Goal: Task Accomplishment & Management: Use online tool/utility

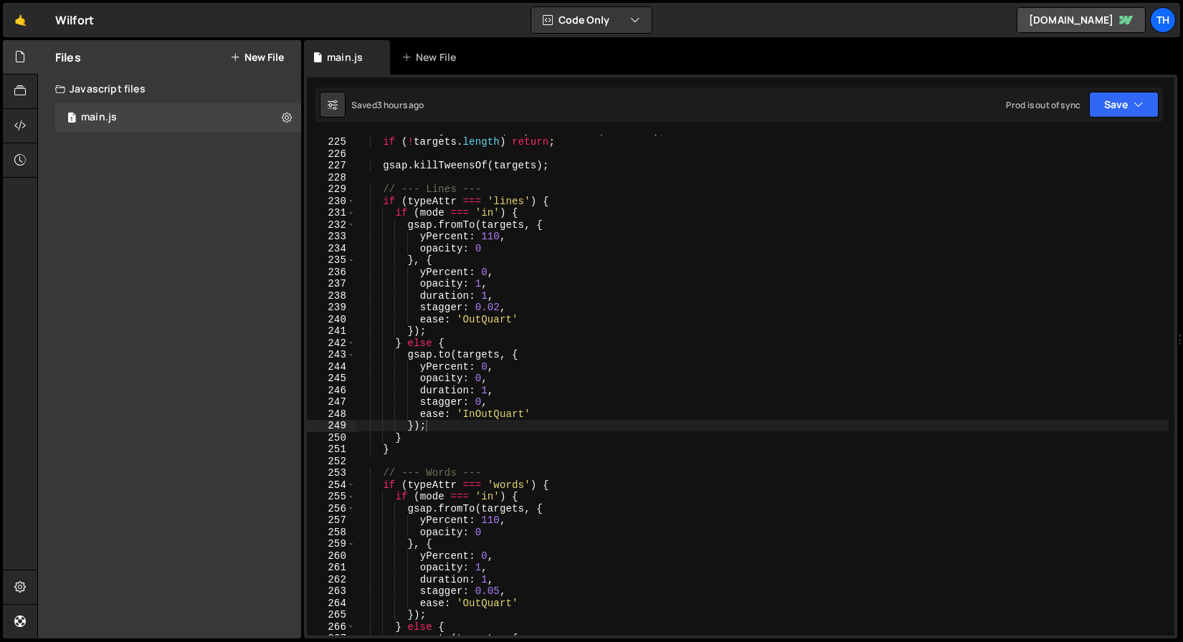
scroll to position [0, 4]
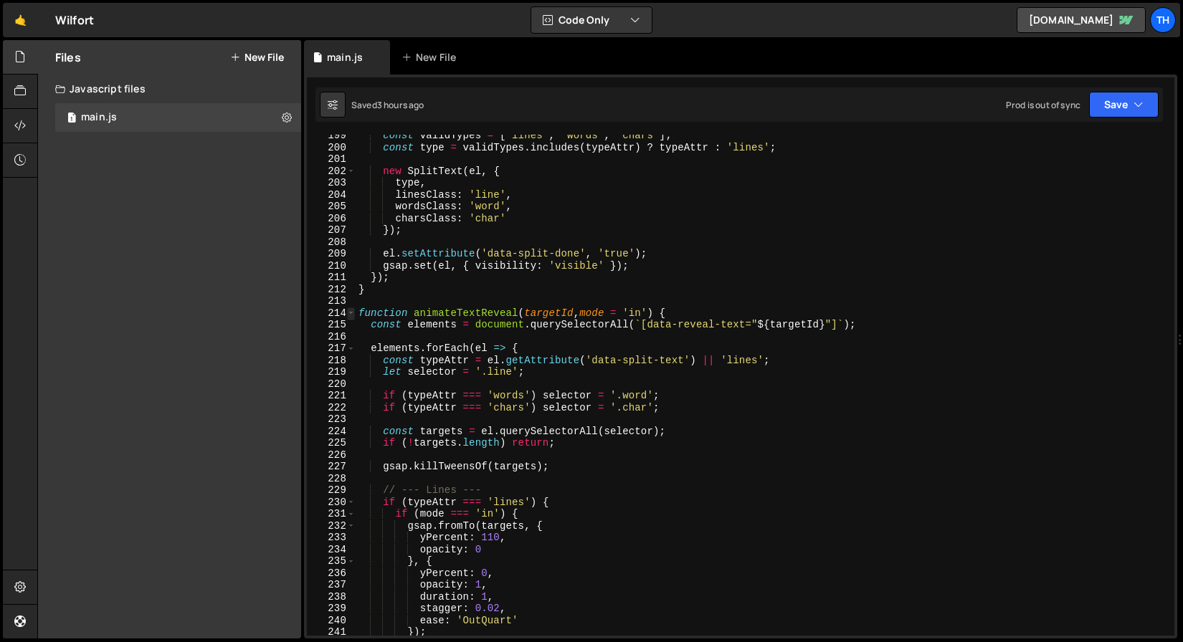
click at [349, 313] on span at bounding box center [351, 314] width 8 height 12
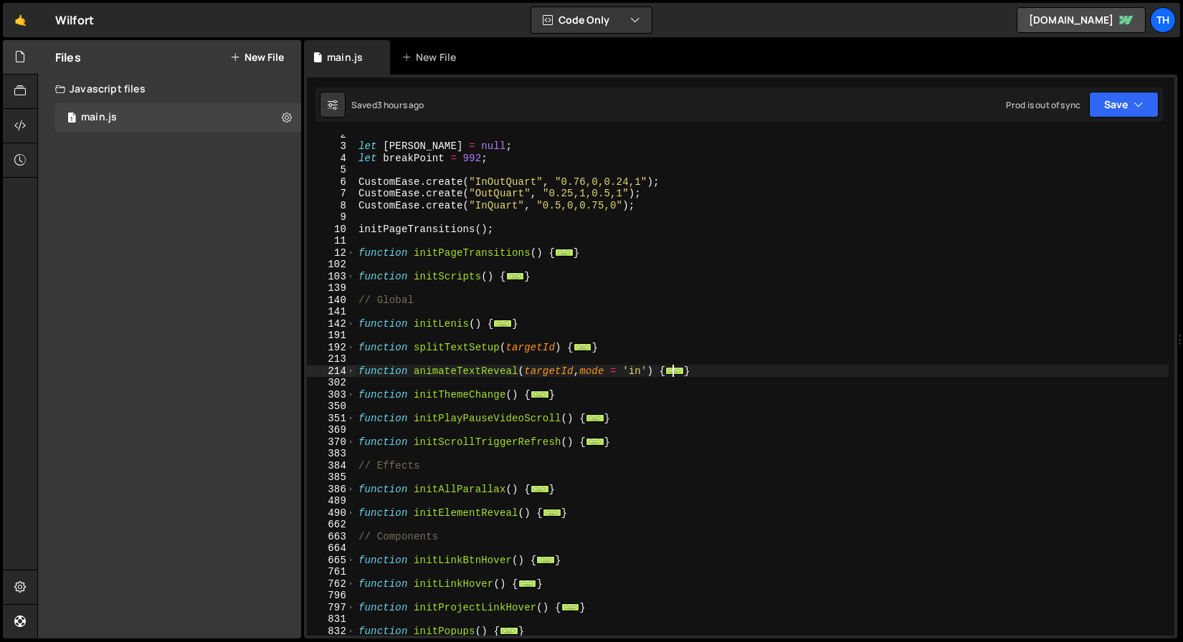
scroll to position [18, 0]
click at [468, 300] on div "let lenis = null ; let breakPoint = 992 ; CustomEase . create ( "InOutQuart" , …" at bounding box center [762, 390] width 813 height 525
click at [617, 272] on div "let lenis = null ; let breakPoint = 992 ; CustomEase . create ( "InOutQuart" , …" at bounding box center [762, 390] width 813 height 525
type textarea "}"
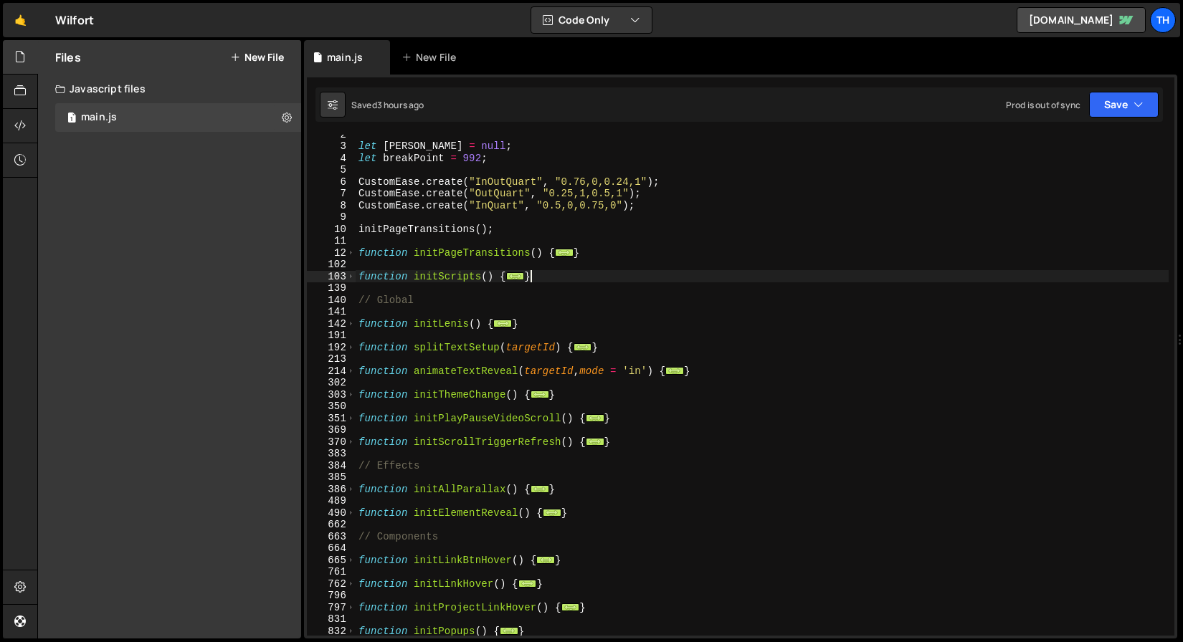
scroll to position [0, 0]
click at [626, 256] on div "let lenis = null ; let breakPoint = 992 ; CustomEase . create ( "InOutQuart" , …" at bounding box center [762, 390] width 813 height 525
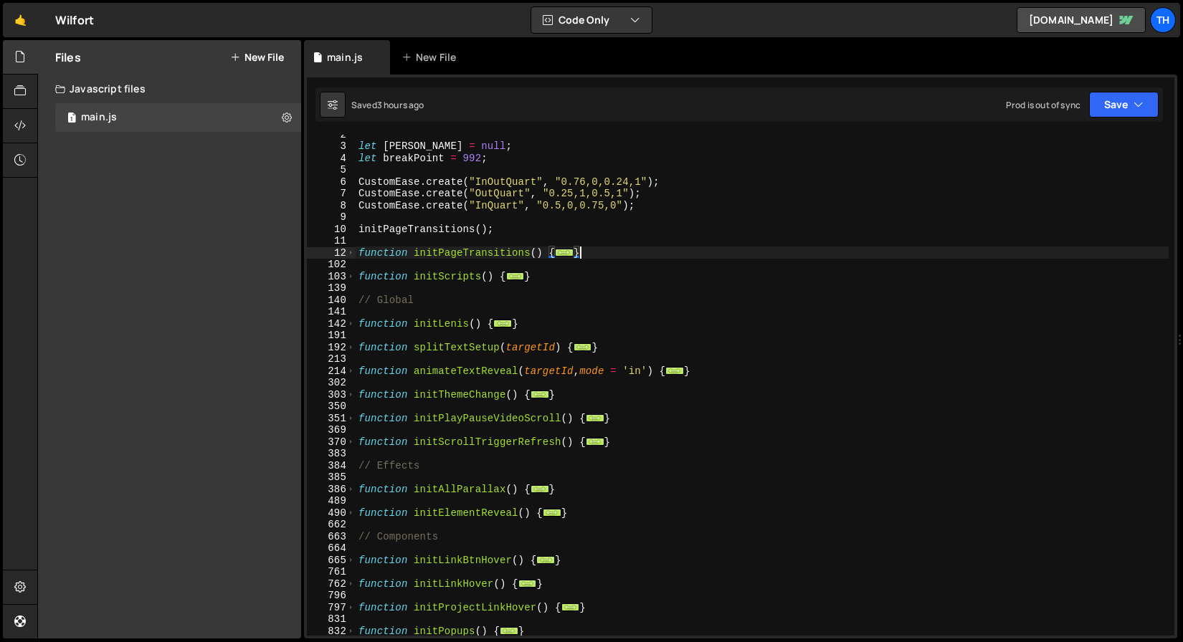
click at [612, 273] on div "let lenis = null ; let breakPoint = 992 ; CustomEase . create ( "InOutQuart" , …" at bounding box center [762, 390] width 813 height 525
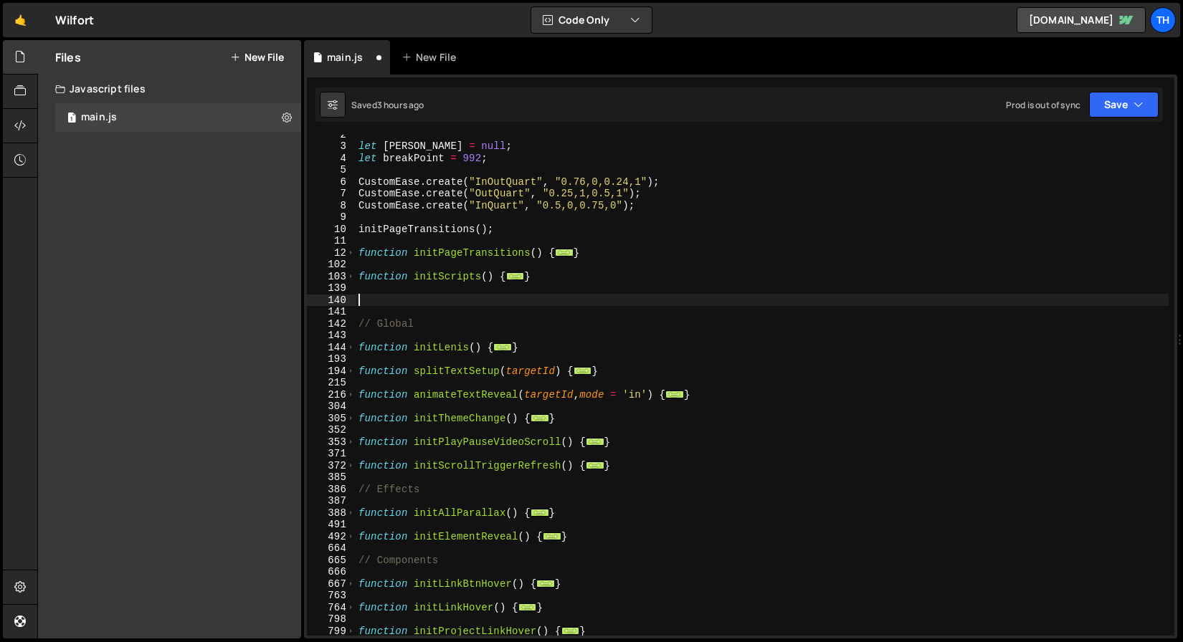
paste textarea "}"
type textarea "}"
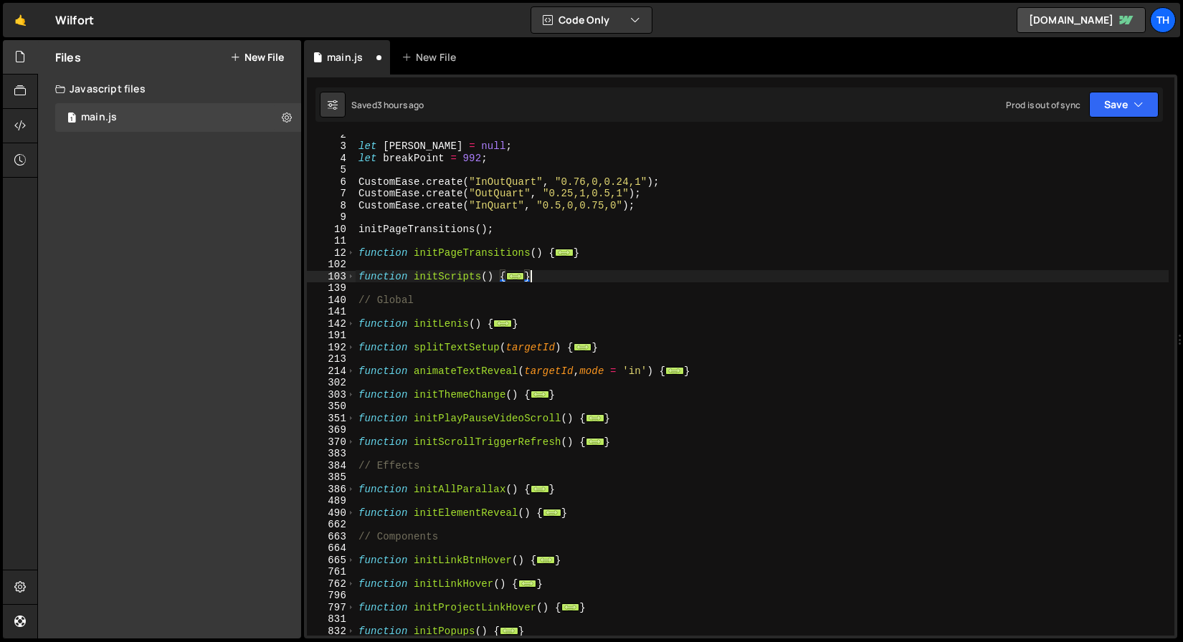
click at [401, 242] on div "let lenis = null ; let breakPoint = 992 ; CustomEase . create ( "InOutQuart" , …" at bounding box center [762, 390] width 813 height 525
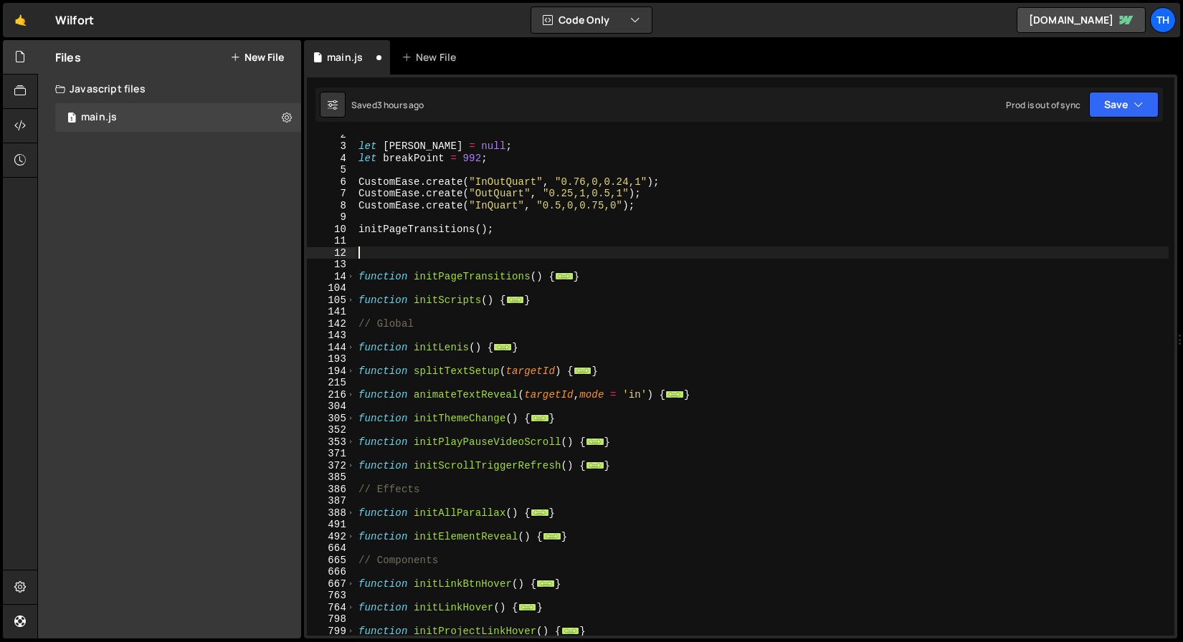
paste textarea "}"
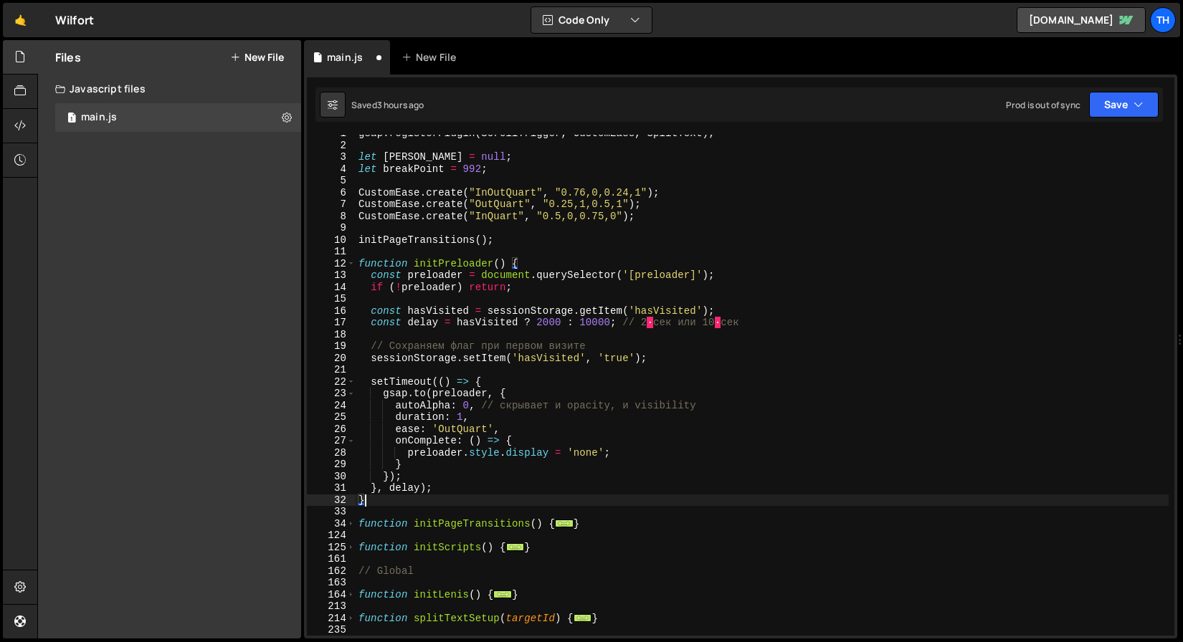
scroll to position [7, 0]
click at [352, 266] on span at bounding box center [351, 264] width 8 height 12
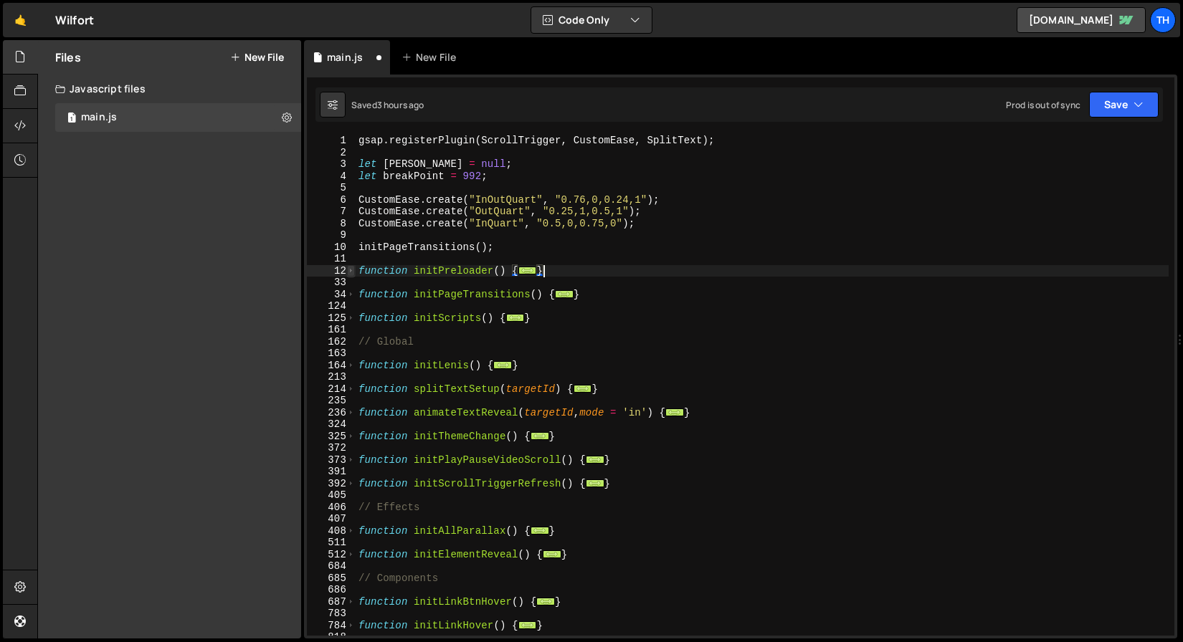
scroll to position [0, 0]
drag, startPoint x: 562, startPoint y: 272, endPoint x: 318, endPoint y: 275, distance: 243.8
click at [318, 275] on div "} 1 2 3 4 5 6 7 8 9 10 11 12 33 34 124 125 161 162 163 164 213 214 235 236 324 …" at bounding box center [740, 385] width 867 height 501
type textarea "function initPreloader() { const preloader = document.querySelector('[preloader…"
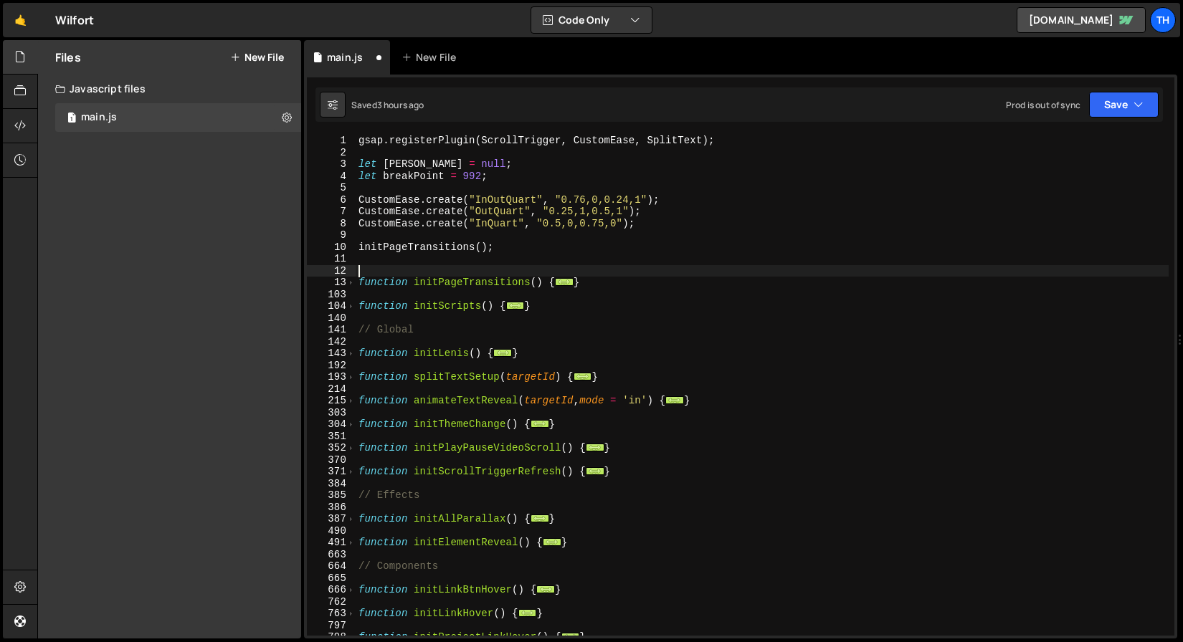
type textarea "function initPageTransitions() {"
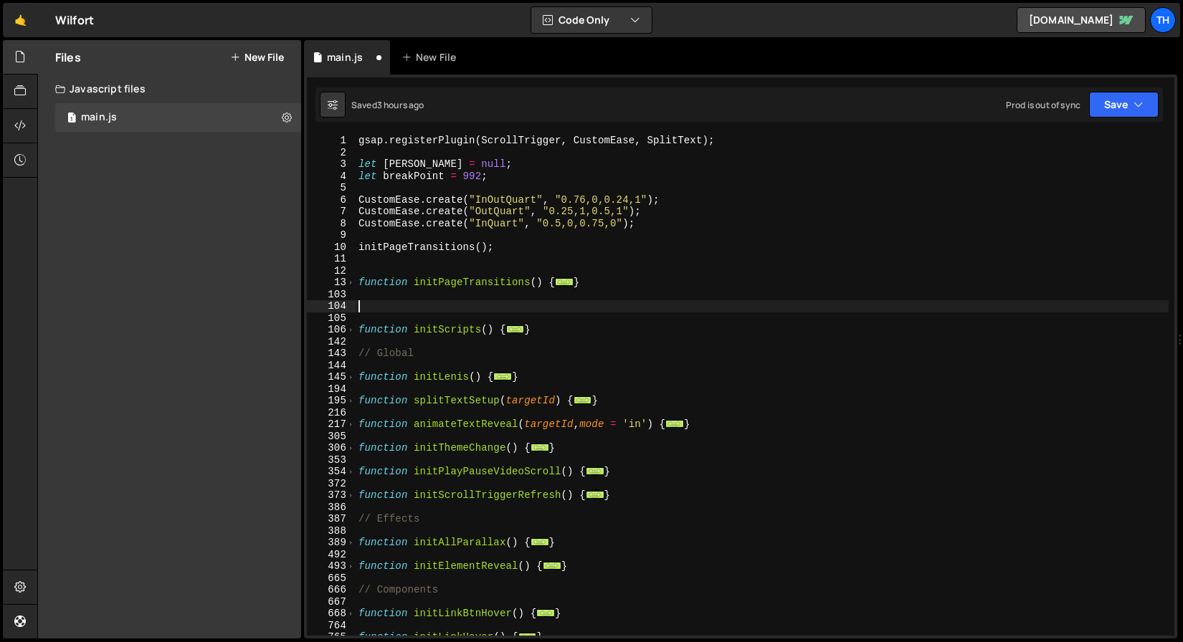
paste textarea "}"
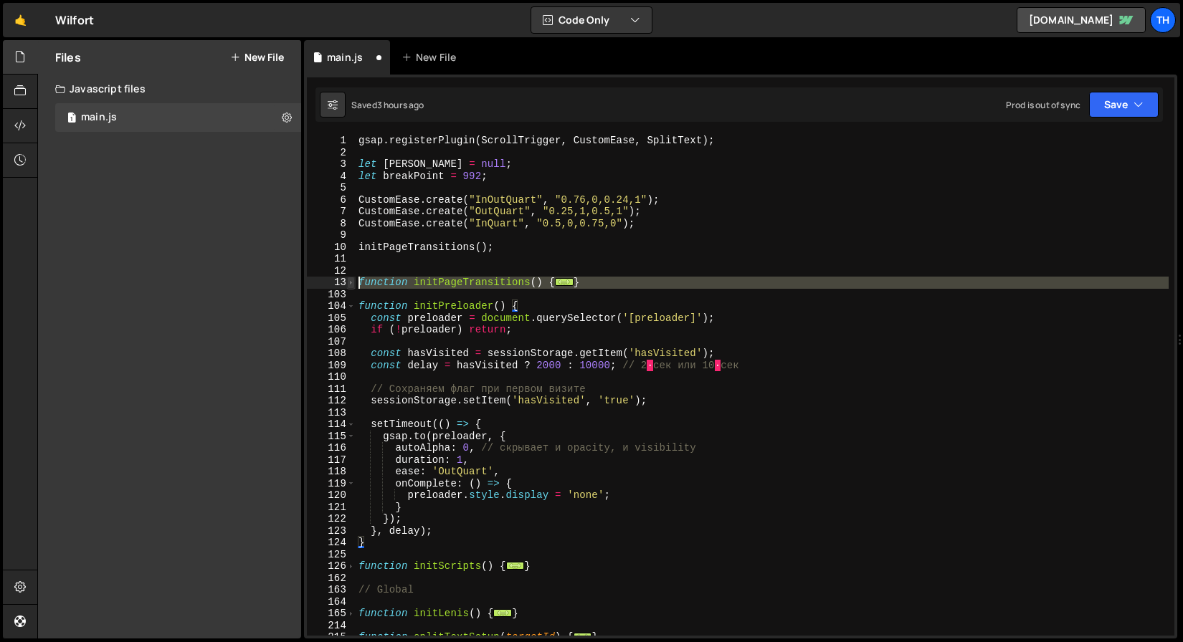
click at [347, 287] on span at bounding box center [351, 283] width 8 height 12
click at [349, 286] on span at bounding box center [351, 283] width 8 height 12
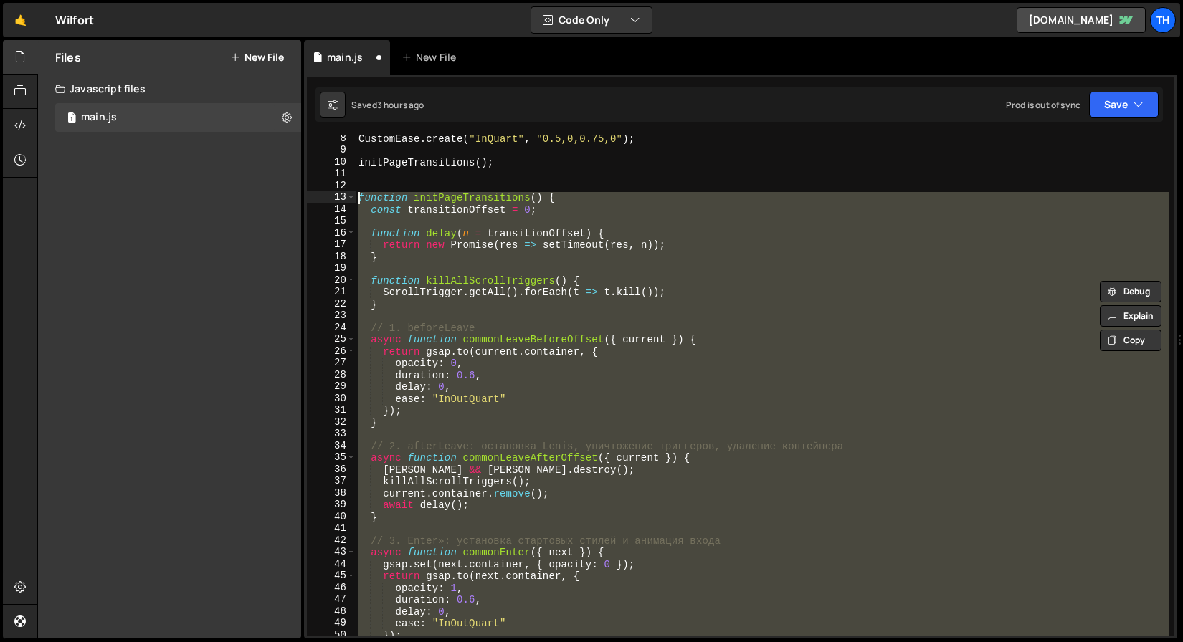
scroll to position [41, 0]
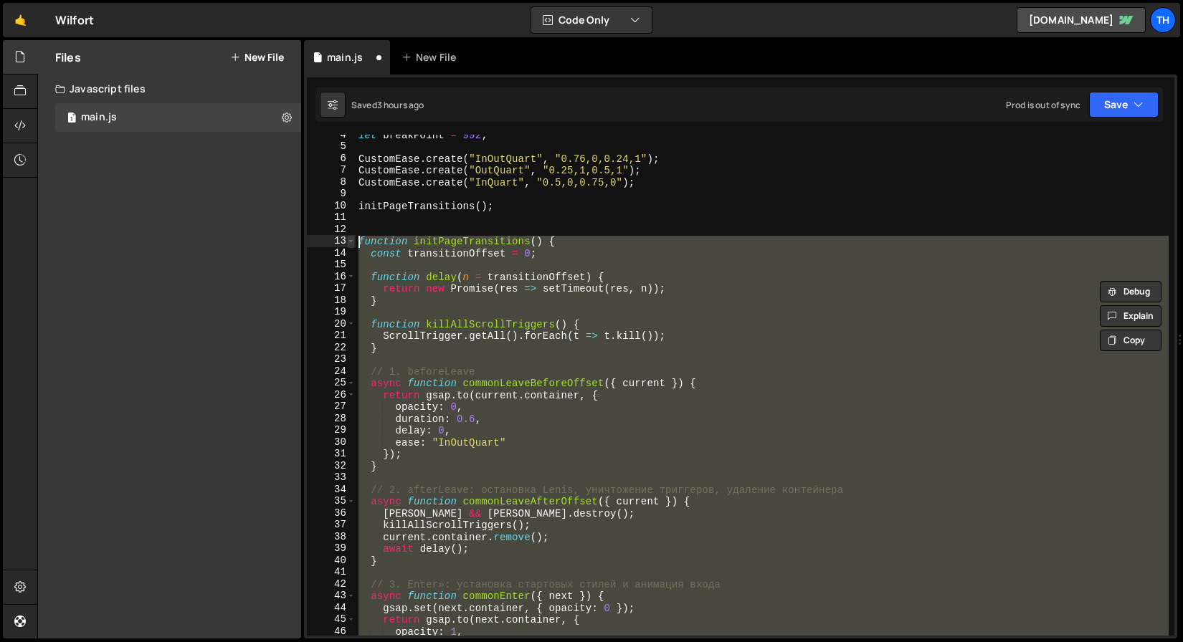
click at [352, 241] on span at bounding box center [351, 241] width 8 height 12
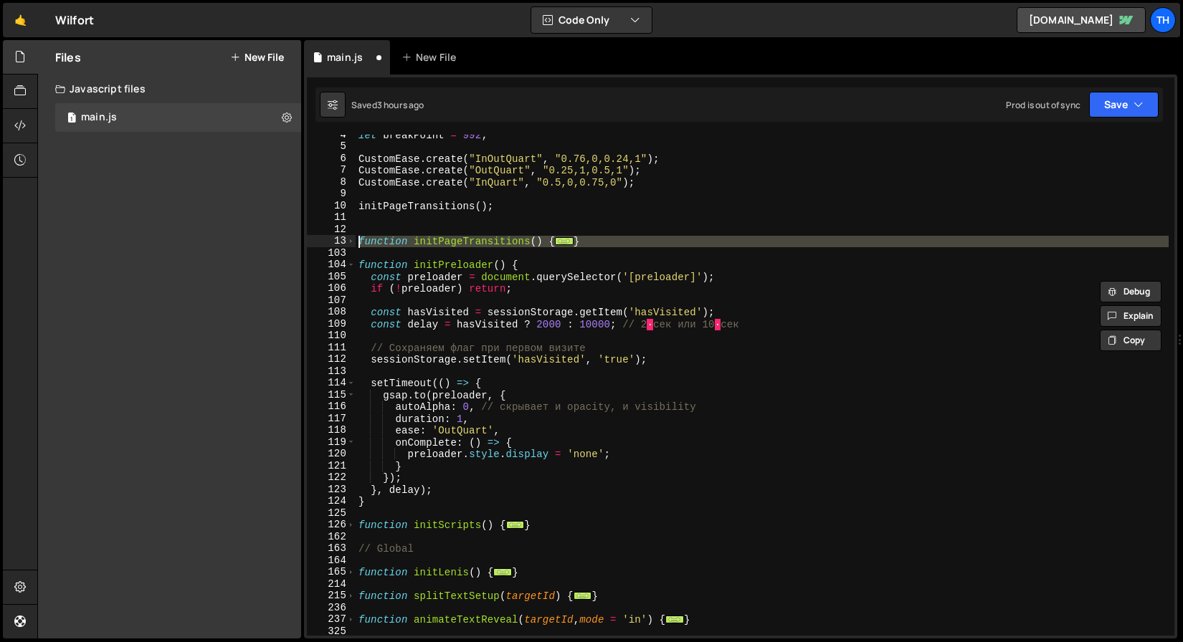
click at [509, 243] on div "let breakPoint = 992 ; CustomEase . create ( "InOutQuart" , "0.76,0,0.24,1" ) ;…" at bounding box center [762, 385] width 813 height 501
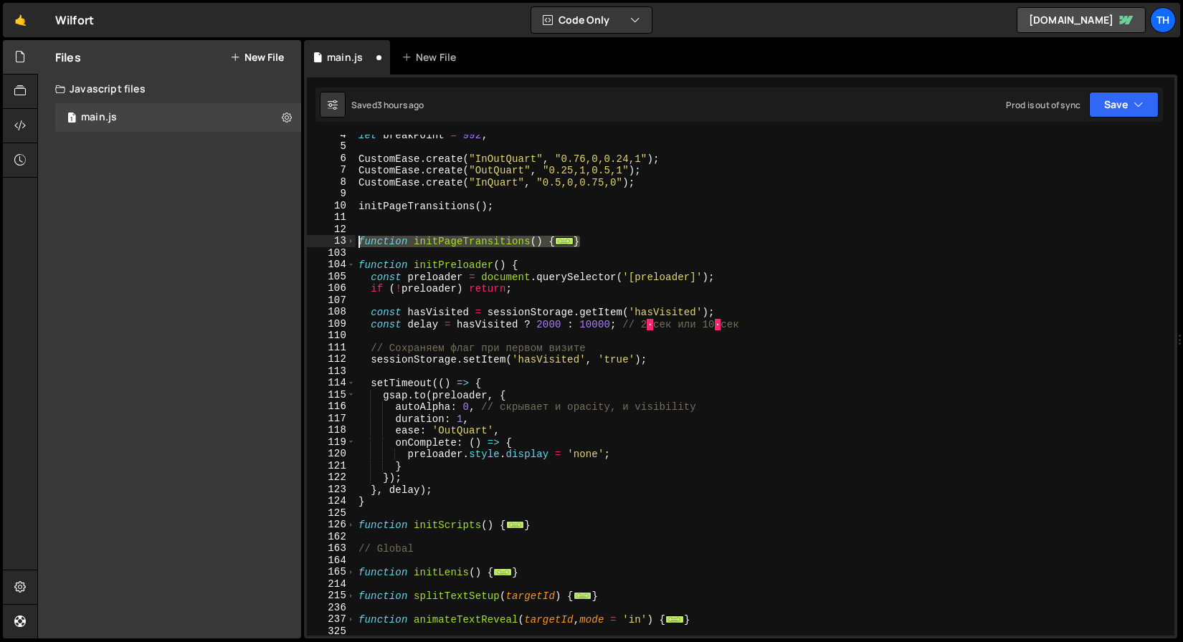
drag, startPoint x: 585, startPoint y: 240, endPoint x: 328, endPoint y: 236, distance: 257.4
click at [328, 236] on div "function initPageTransitions() { 4 5 6 7 8 9 10 11 12 13 103 104 105 106 107 10…" at bounding box center [740, 385] width 867 height 501
click at [452, 242] on div "let breakPoint = 992 ; CustomEase . create ( "InOutQuart" , "0.76,0,0.24,1" ) ;…" at bounding box center [762, 385] width 813 height 501
click at [348, 267] on span at bounding box center [351, 265] width 8 height 12
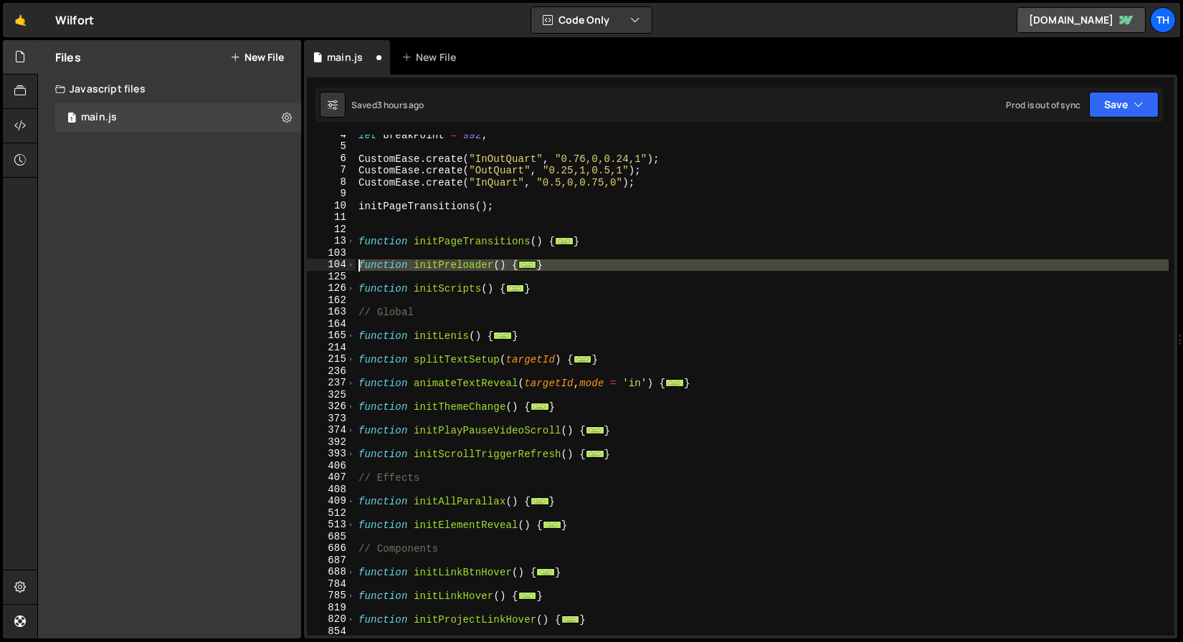
drag, startPoint x: 561, startPoint y: 271, endPoint x: 287, endPoint y: 266, distance: 274.6
click at [287, 266] on div "Files New File Javascript files 1 main.js 0 CSS files Copy share link Edit File…" at bounding box center [610, 339] width 1146 height 599
type textarea "function initPreloader() { const preloader = document.querySelector('[preloader…"
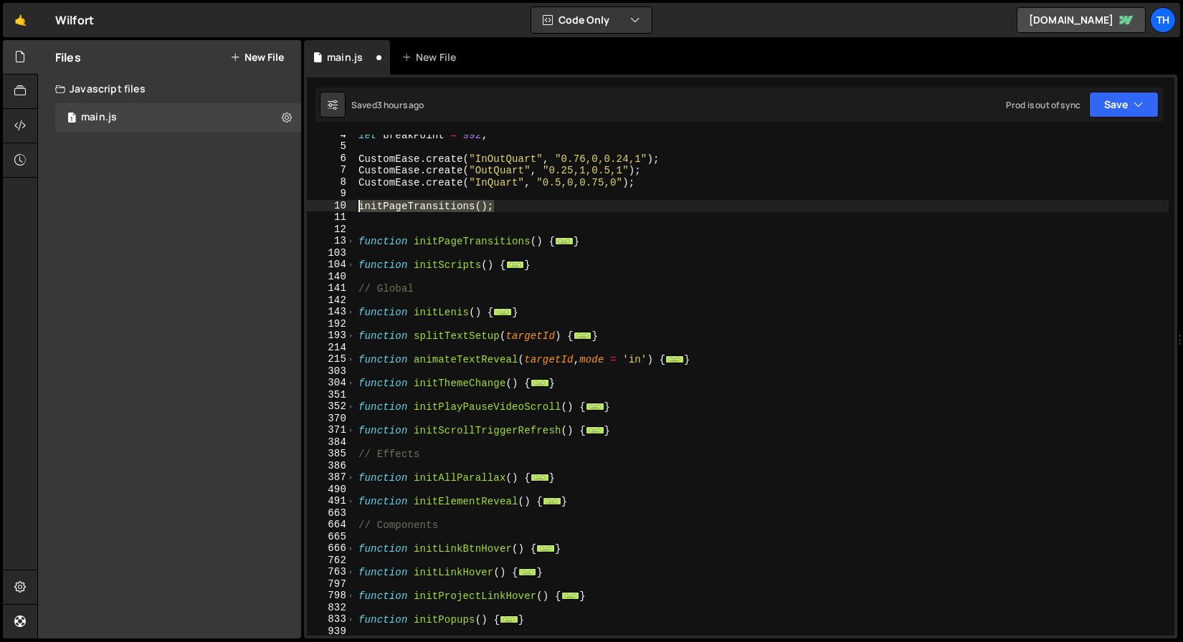
drag, startPoint x: 498, startPoint y: 209, endPoint x: 307, endPoint y: 206, distance: 191.4
click at [307, 206] on div "4 5 6 7 8 9 10 11 12 13 103 104 140 141 142 143 192 193 214 215 303 304 351 352…" at bounding box center [740, 385] width 867 height 501
paste textarea "}"
type textarea "}"
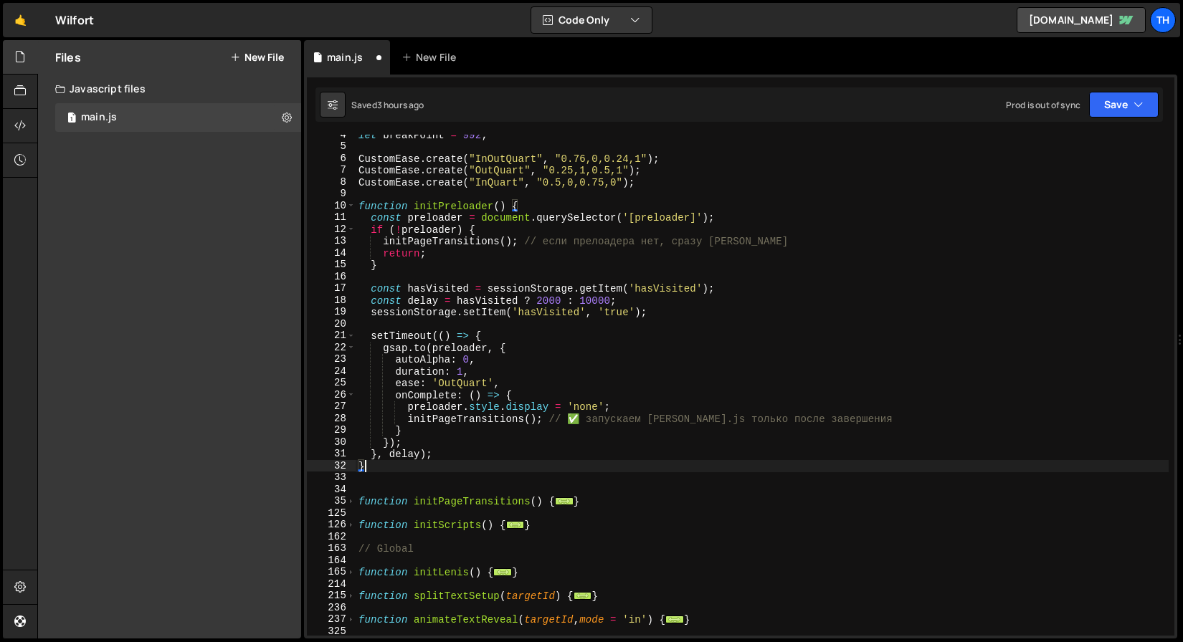
click at [399, 482] on div "let breakPoint = 992 ; CustomEase . create ( "InOutQuart" , "0.76,0,0.24,1" ) ;…" at bounding box center [762, 391] width 813 height 525
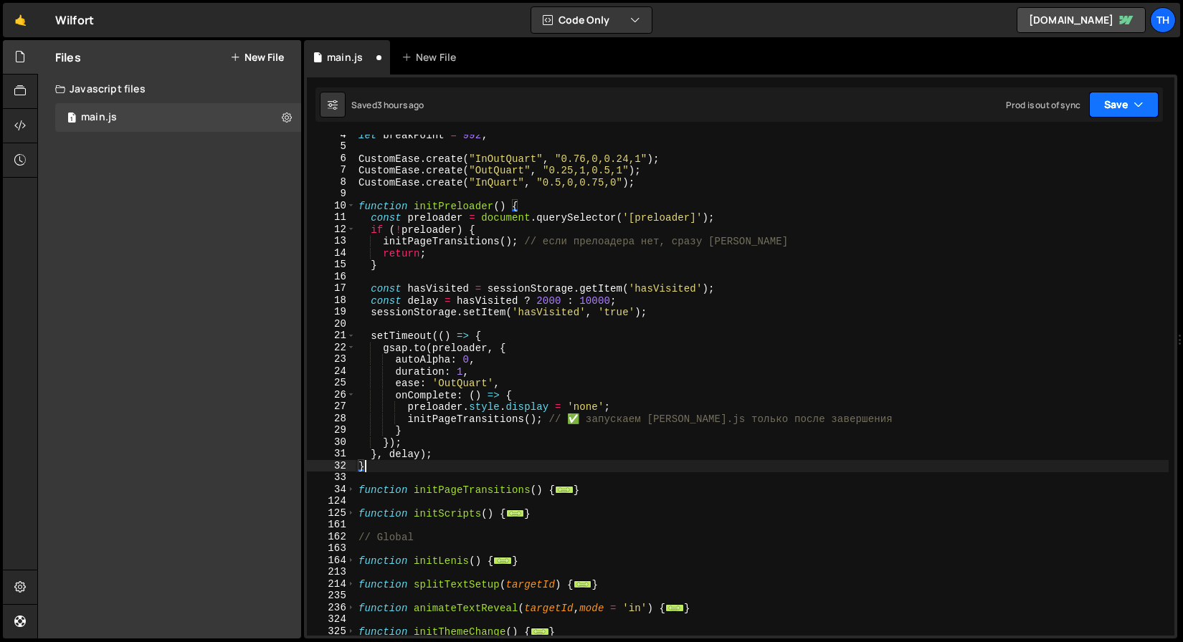
click at [1117, 112] on button "Save" at bounding box center [1124, 105] width 70 height 26
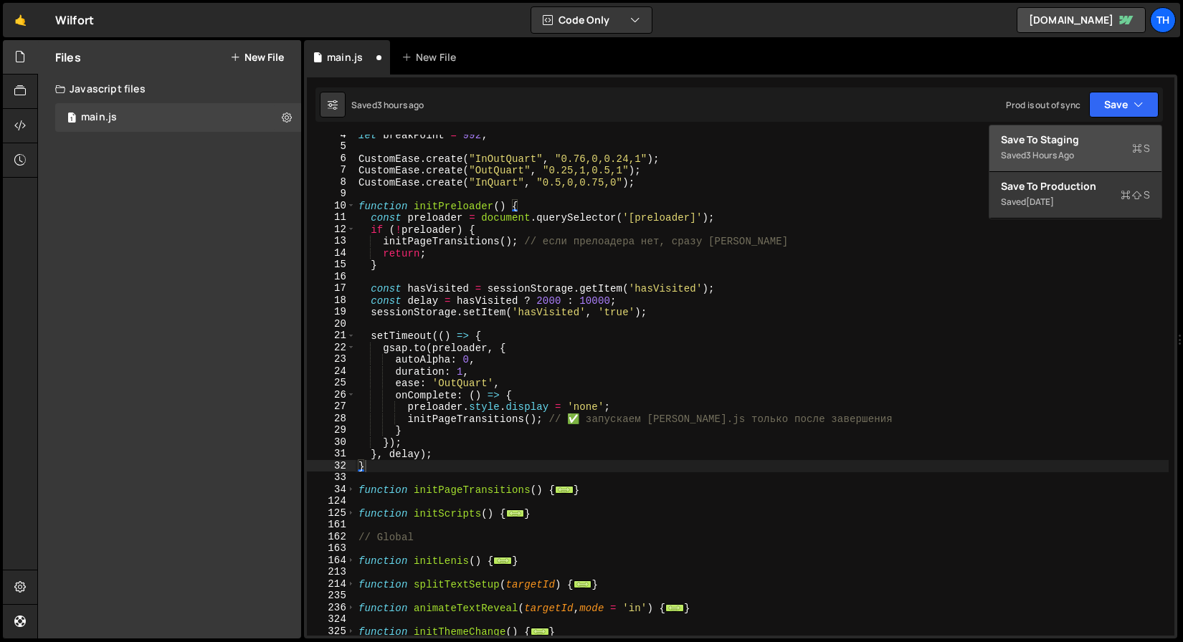
click at [1113, 142] on div "Save to Staging S" at bounding box center [1075, 140] width 149 height 14
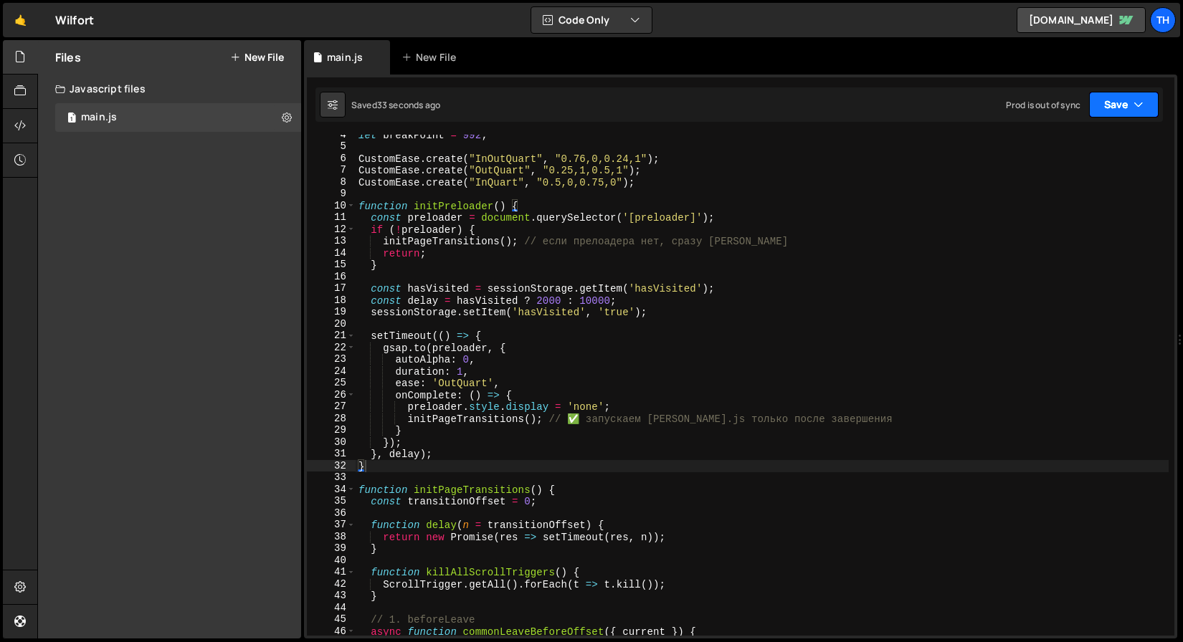
click at [1097, 113] on button "Save" at bounding box center [1124, 105] width 70 height 26
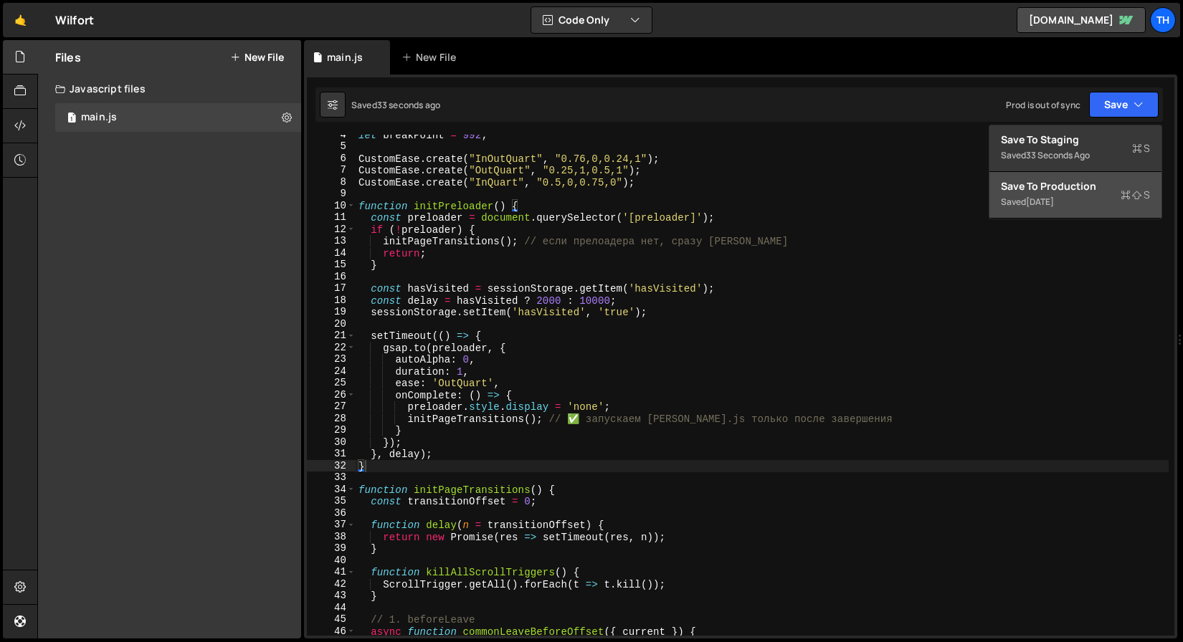
click at [1085, 183] on div "Save to Production S" at bounding box center [1075, 186] width 149 height 14
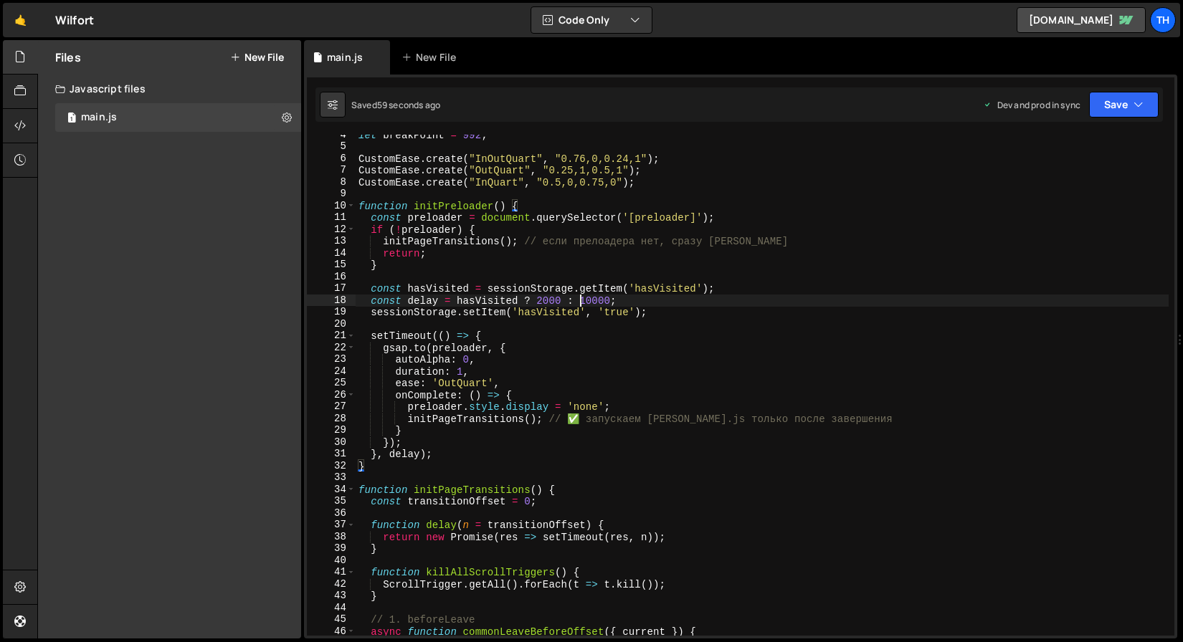
click at [582, 303] on div "let breakPoint = 992 ; CustomEase . create ( "InOutQuart" , "0.76,0,0.24,1" ) ;…" at bounding box center [762, 391] width 813 height 525
type textarea "const delay = hasVisited ? 2000 : 1;"
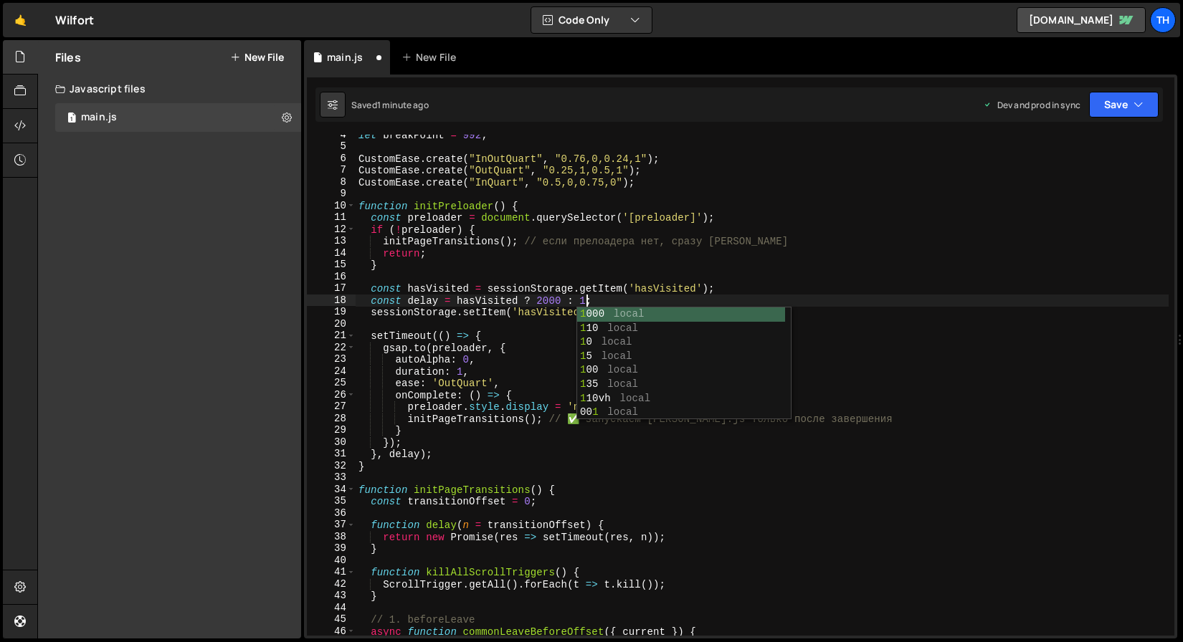
click at [549, 327] on div "let breakPoint = 992 ; CustomEase . create ( "InOutQuart" , "0.76,0,0.24,1" ) ;…" at bounding box center [762, 391] width 813 height 525
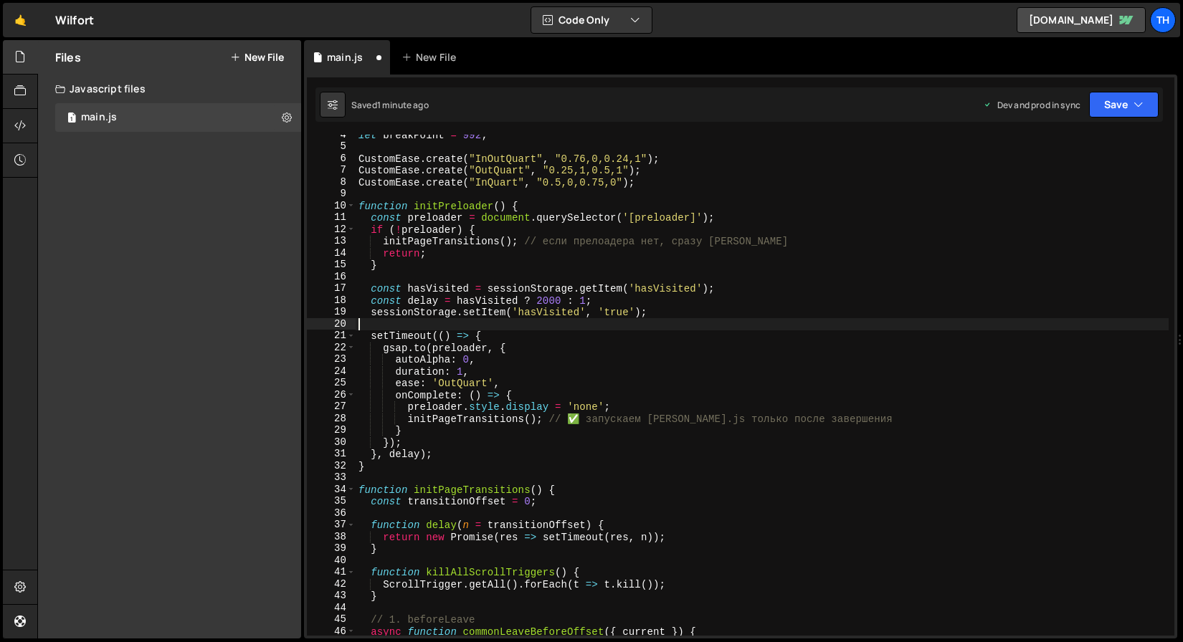
scroll to position [0, 0]
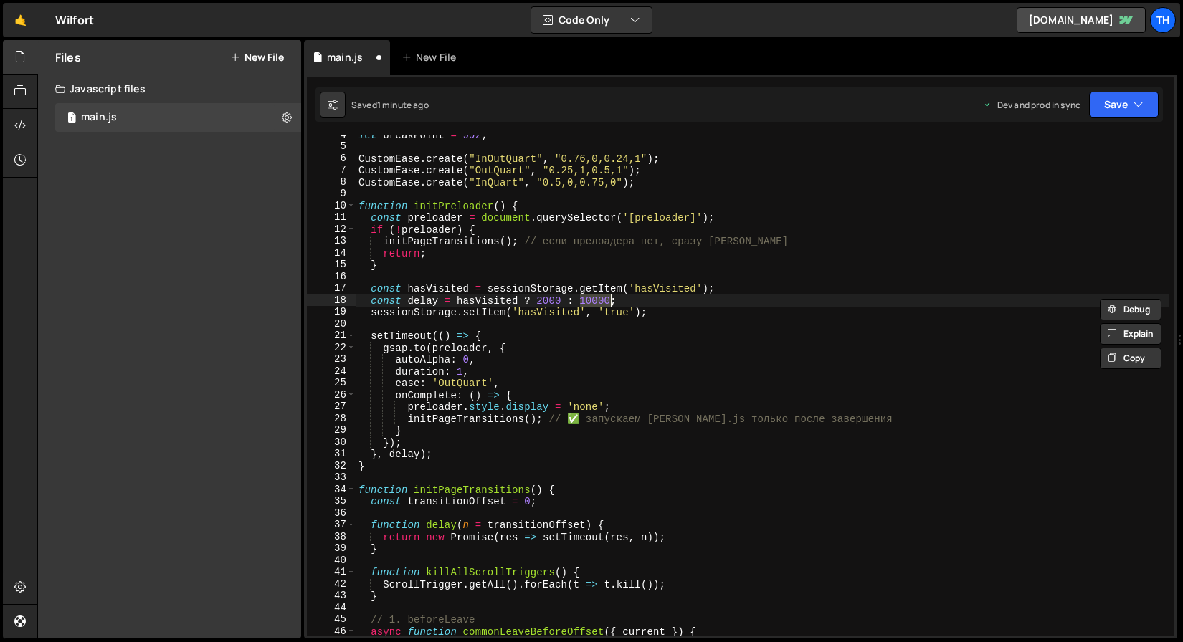
click at [597, 302] on div "let breakPoint = 992 ; CustomEase . create ( "InOutQuart" , "0.76,0,0.24,1" ) ;…" at bounding box center [762, 385] width 813 height 501
click at [1116, 113] on button "Save" at bounding box center [1124, 105] width 70 height 26
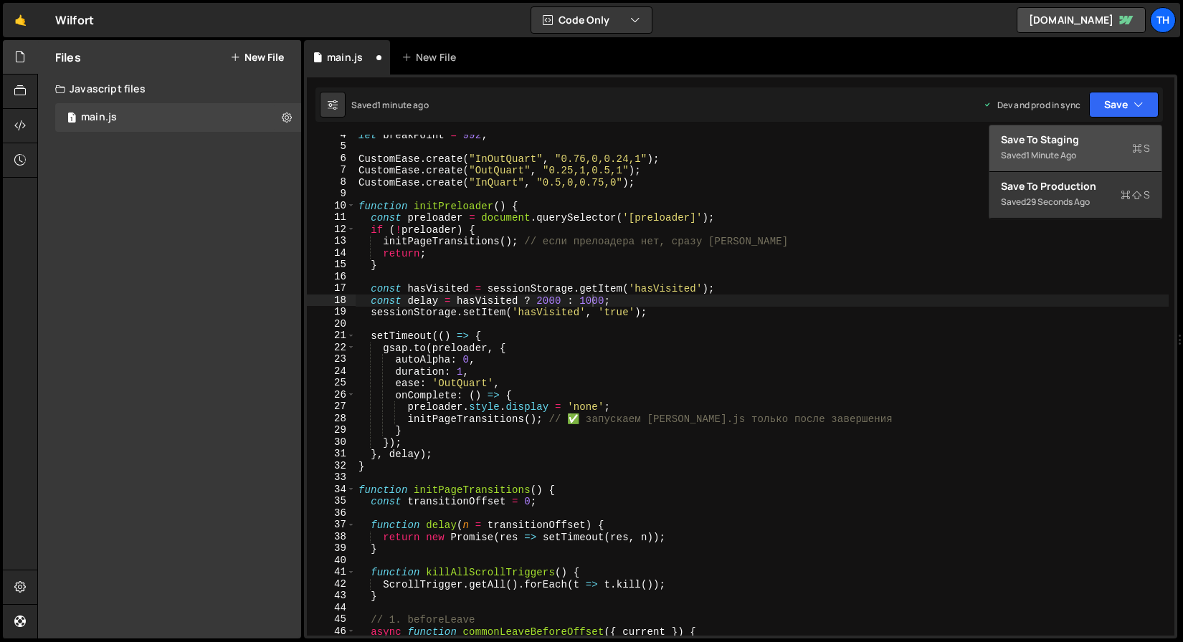
click at [1102, 138] on div "Save to Staging S" at bounding box center [1075, 140] width 149 height 14
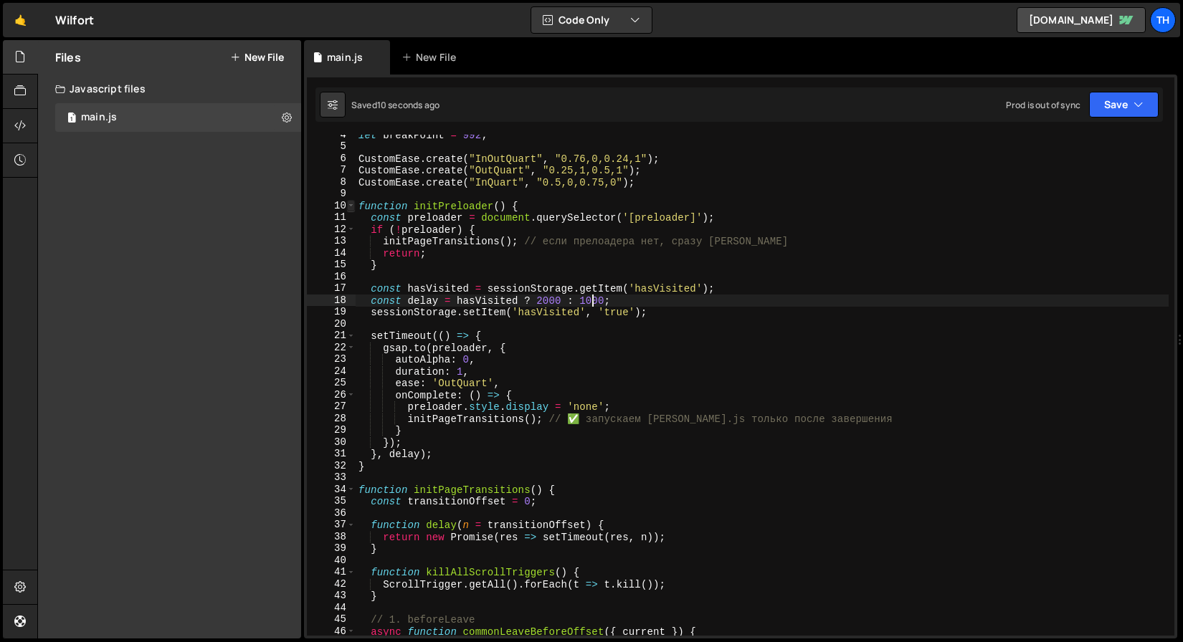
click at [351, 207] on span at bounding box center [351, 206] width 8 height 12
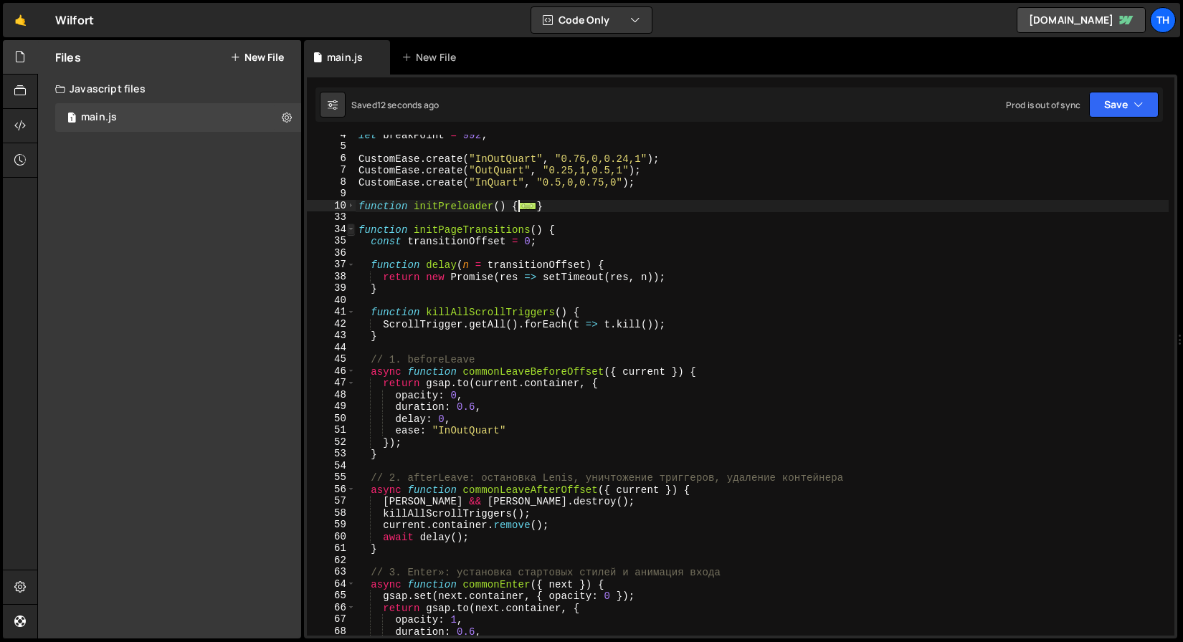
click at [353, 225] on span at bounding box center [351, 230] width 8 height 12
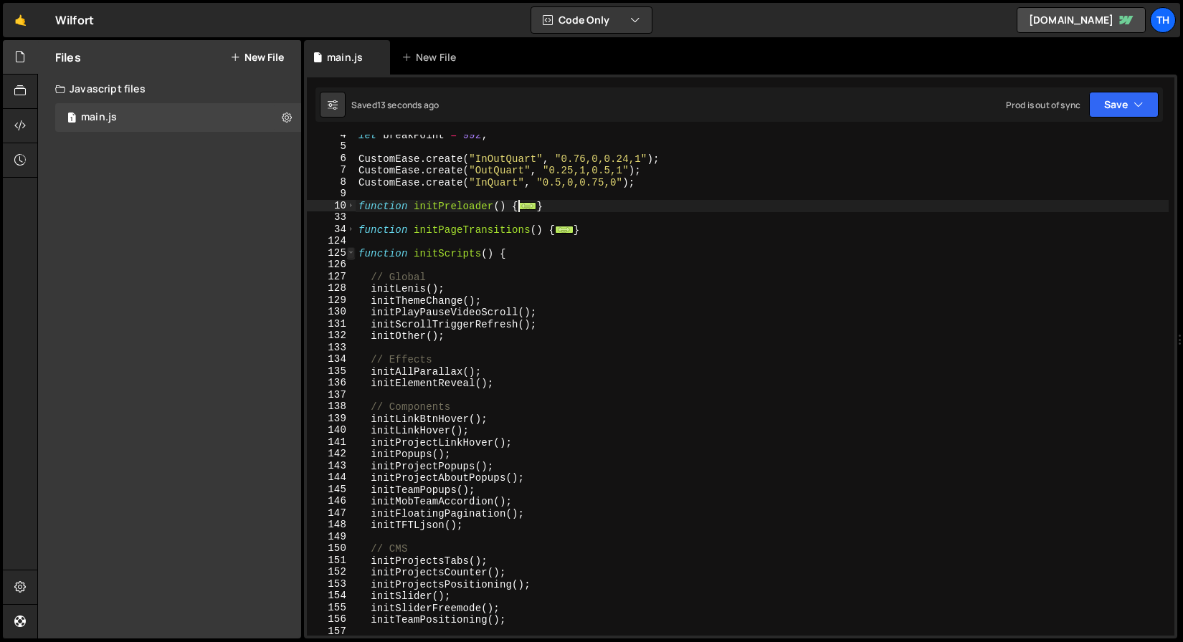
click at [353, 249] on span at bounding box center [351, 253] width 8 height 12
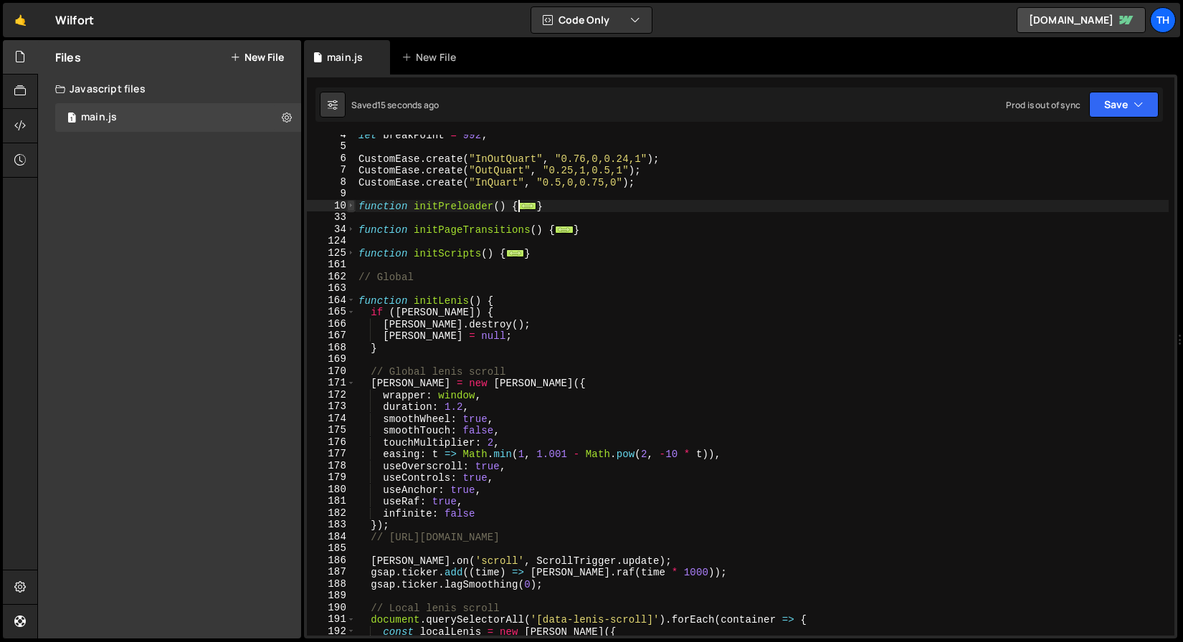
click at [353, 208] on span at bounding box center [351, 206] width 8 height 12
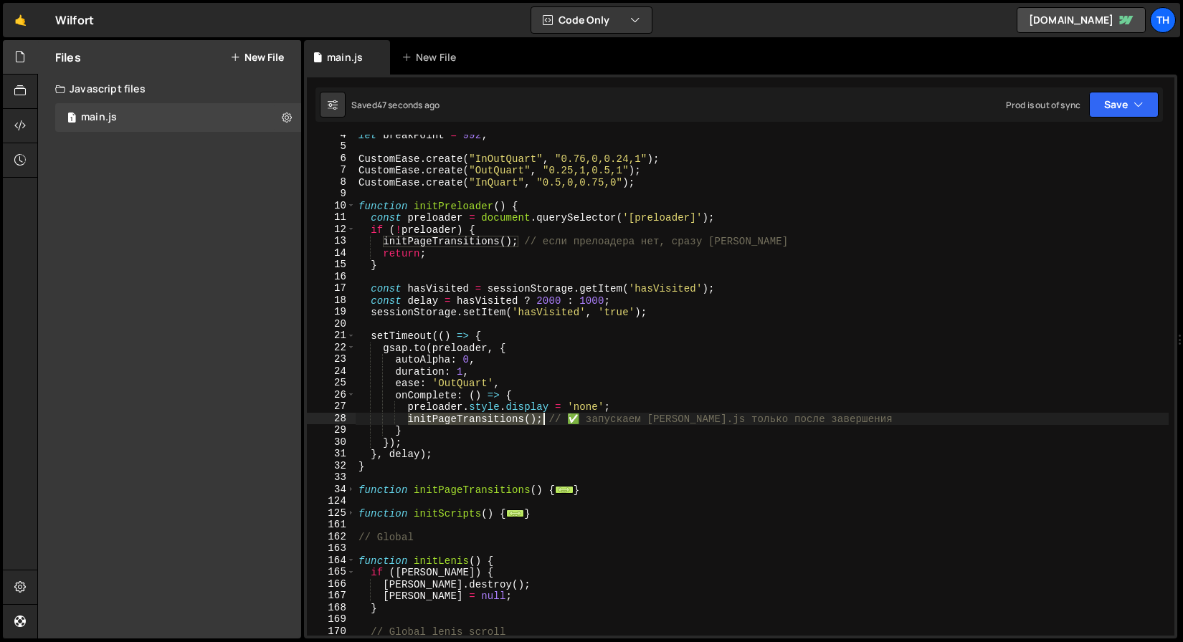
drag, startPoint x: 406, startPoint y: 423, endPoint x: 542, endPoint y: 418, distance: 135.6
click at [542, 418] on div "let breakPoint = 992 ; CustomEase . create ( "InOutQuart" , "0.76,0,0.24,1" ) ;…" at bounding box center [762, 391] width 813 height 525
type textarea "initPageTransitions(); // ✅ запускаем Barba.js только после завершения"
click at [374, 196] on div "let breakPoint = 992 ; CustomEase . create ( "InOutQuart" , "0.76,0,0.24,1" ) ;…" at bounding box center [762, 391] width 813 height 525
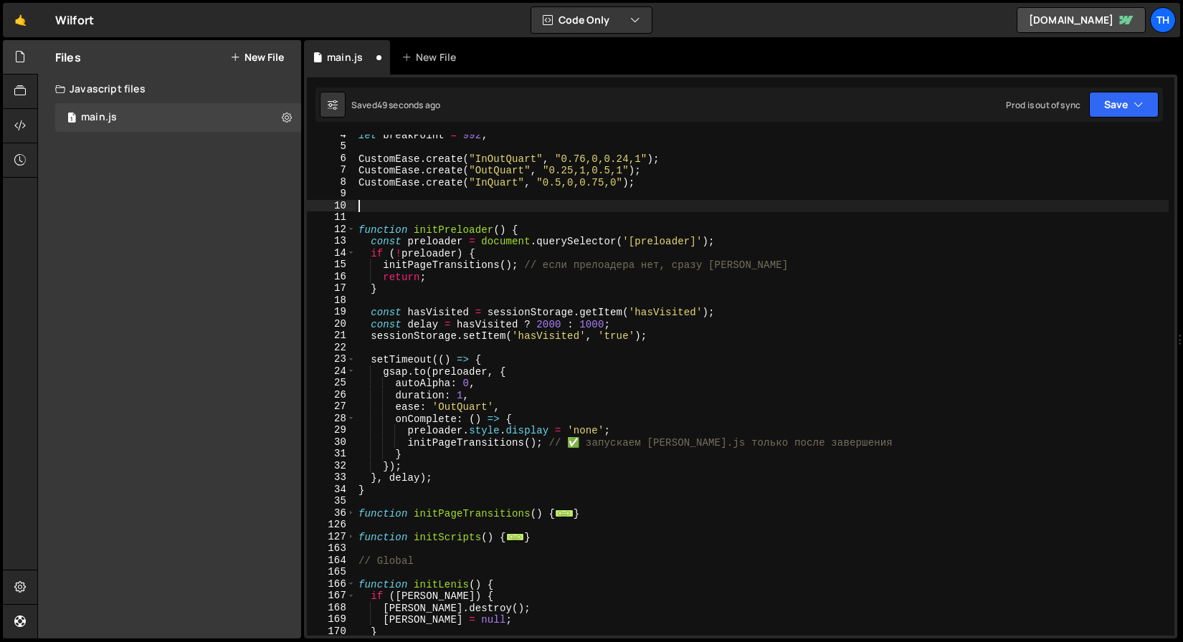
paste textarea "initPageTransitions();"
click at [442, 229] on div "let breakPoint = 992 ; CustomEase . create ( "InOutQuart" , "0.76,0,0.24,1" ) ;…" at bounding box center [762, 391] width 813 height 525
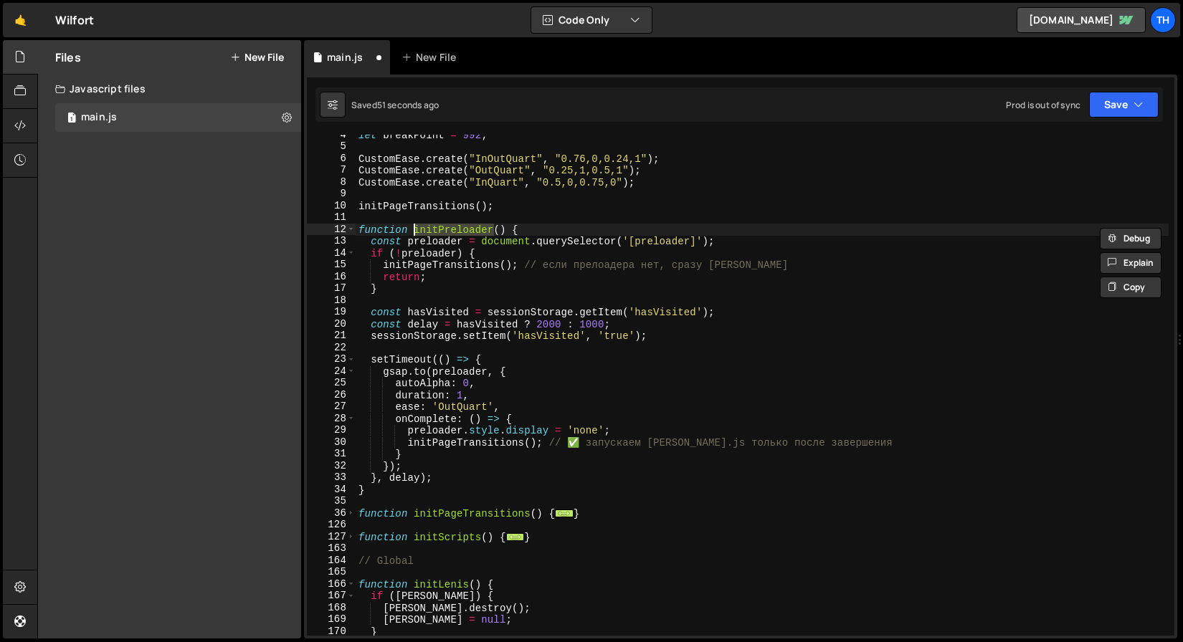
click at [401, 206] on div "let breakPoint = 992 ; CustomEase . create ( "InOutQuart" , "0.76,0,0.24,1" ) ;…" at bounding box center [762, 391] width 813 height 525
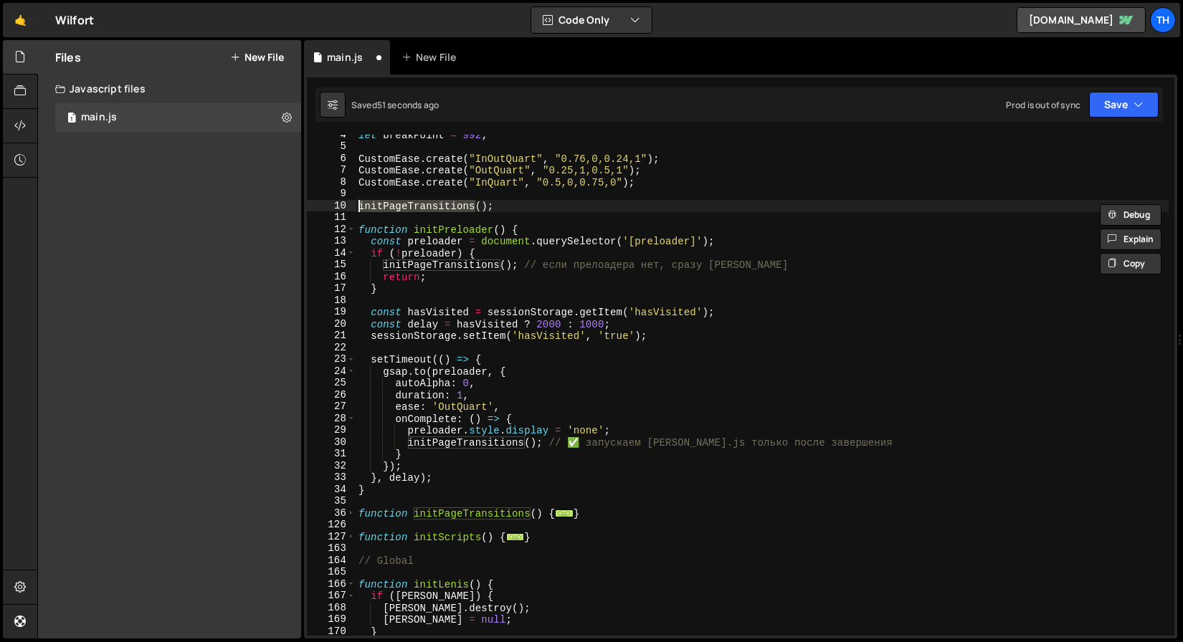
paste textarea "reloader"
click at [1151, 109] on button "Save" at bounding box center [1124, 105] width 70 height 26
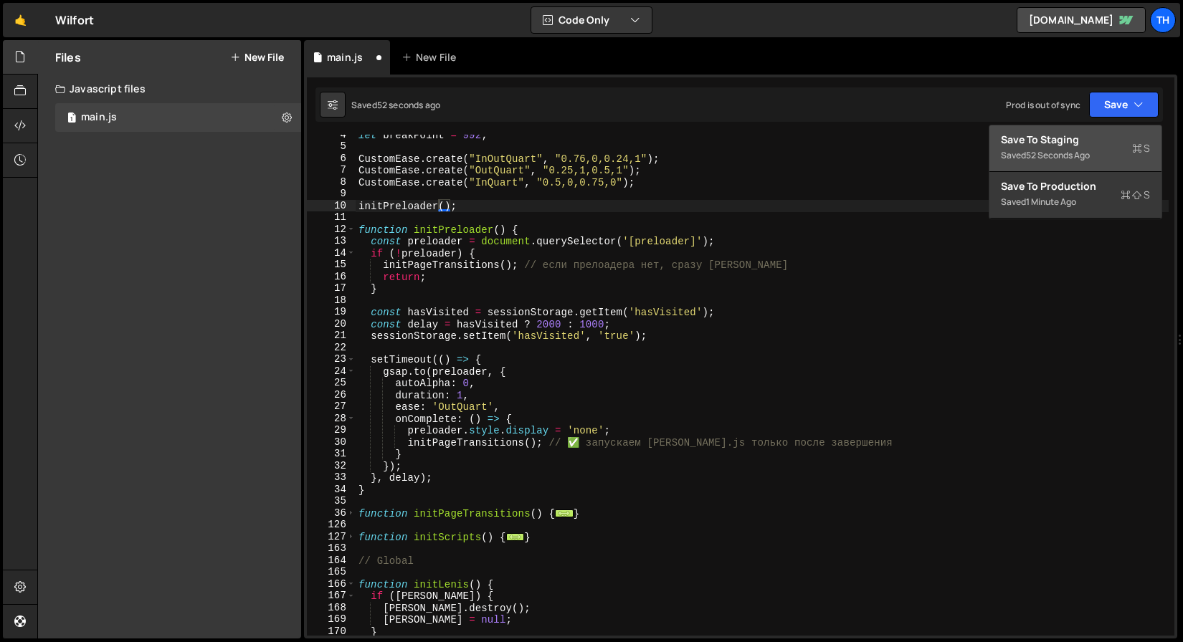
click at [1103, 141] on div "Save to Staging S" at bounding box center [1075, 140] width 149 height 14
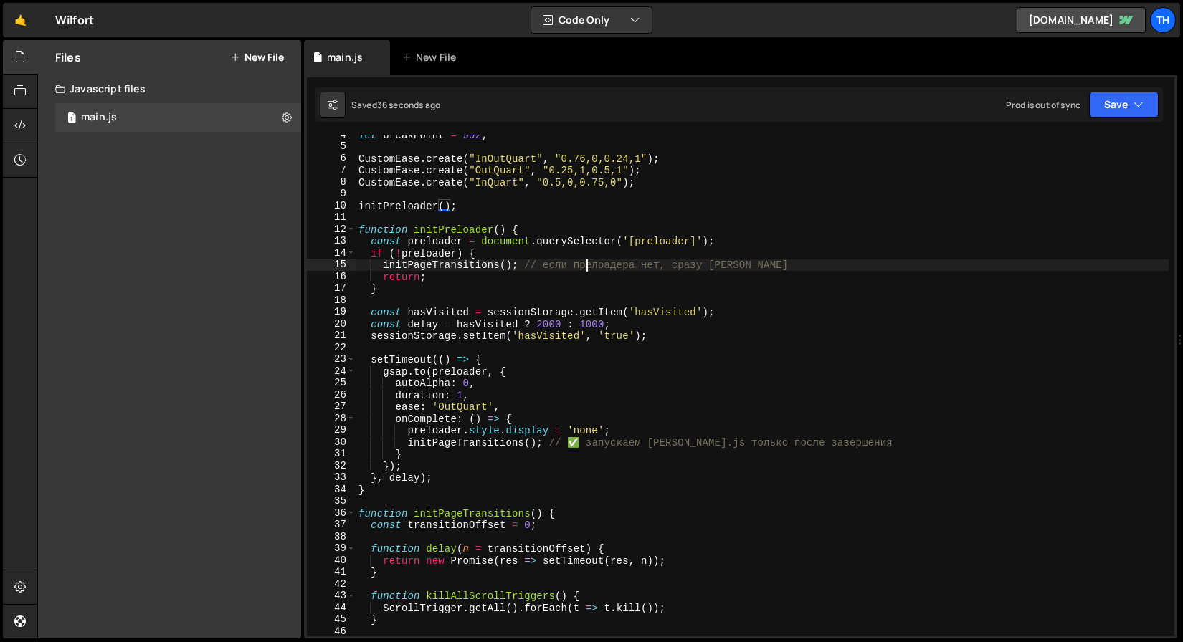
click at [587, 262] on div "let breakPoint = 992 ; CustomEase . create ( "InOutQuart" , "0.76,0,0.24,1" ) ;…" at bounding box center [762, 391] width 813 height 525
click at [589, 319] on div "let breakPoint = 992 ; CustomEase . create ( "InOutQuart" , "0.76,0,0.24,1" ) ;…" at bounding box center [762, 391] width 813 height 525
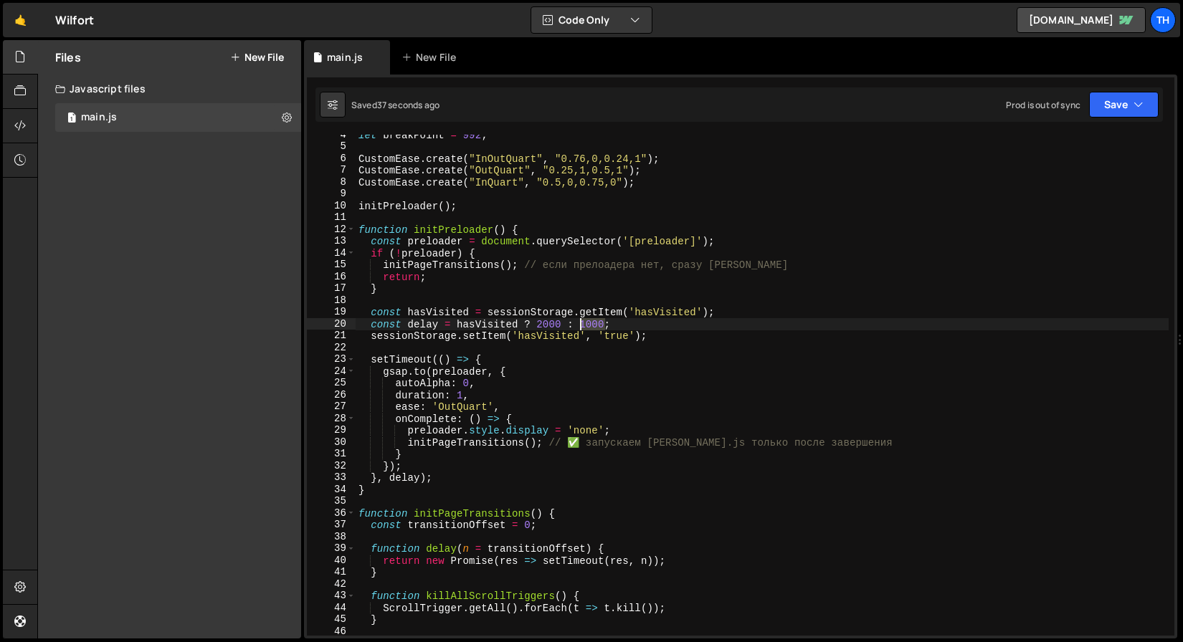
click at [589, 319] on div "let breakPoint = 992 ; CustomEase . create ( "InOutQuart" , "0.76,0,0.24,1" ) ;…" at bounding box center [762, 391] width 813 height 525
click at [547, 327] on div "let breakPoint = 992 ; CustomEase . create ( "InOutQuart" , "0.76,0,0.24,1" ) ;…" at bounding box center [762, 391] width 813 height 525
click at [574, 375] on div "let breakPoint = 992 ; CustomEase . create ( "InOutQuart" , "0.76,0,0.24,1" ) ;…" at bounding box center [762, 391] width 813 height 525
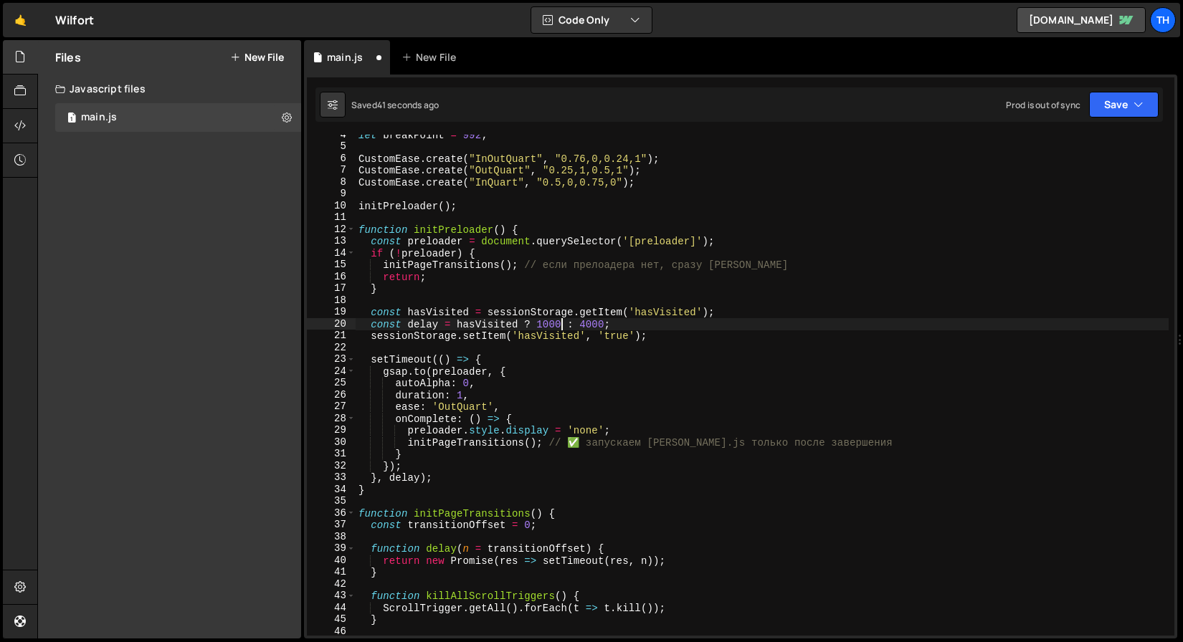
scroll to position [0, 9]
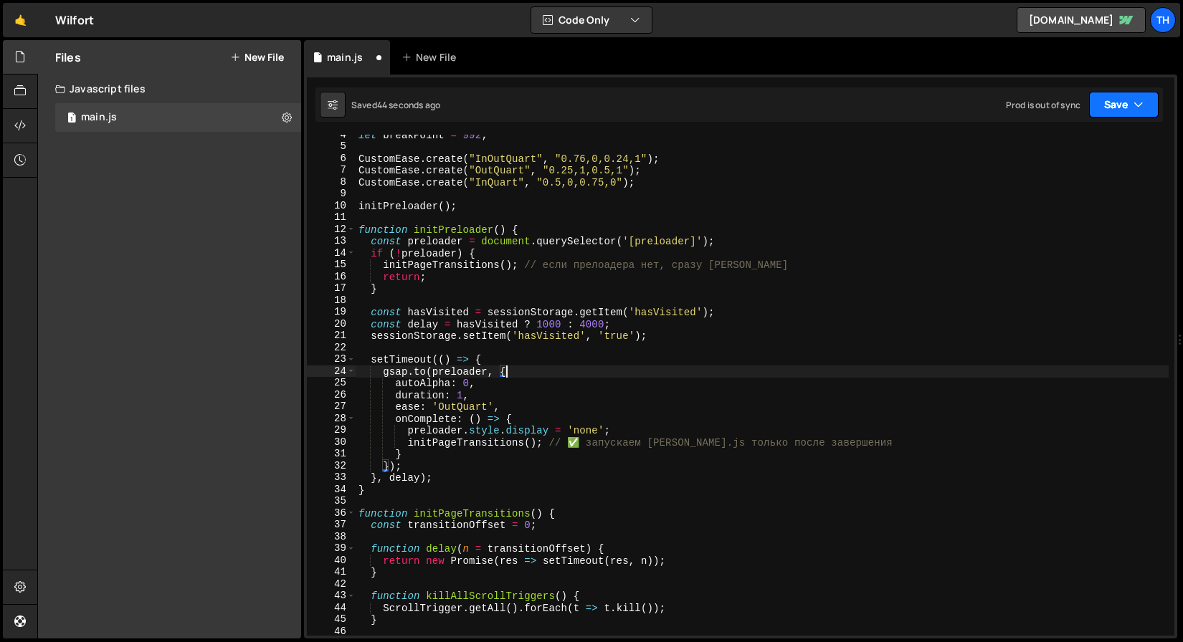
click at [1115, 104] on button "Save" at bounding box center [1124, 105] width 70 height 26
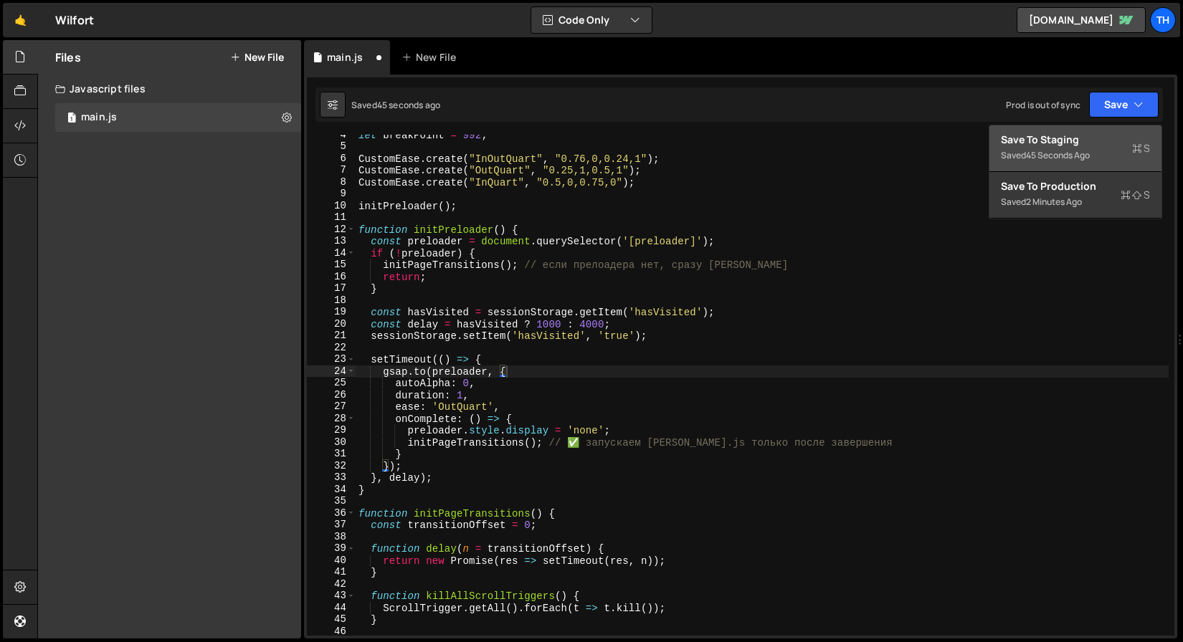
click at [1069, 141] on div "Save to Staging S" at bounding box center [1075, 140] width 149 height 14
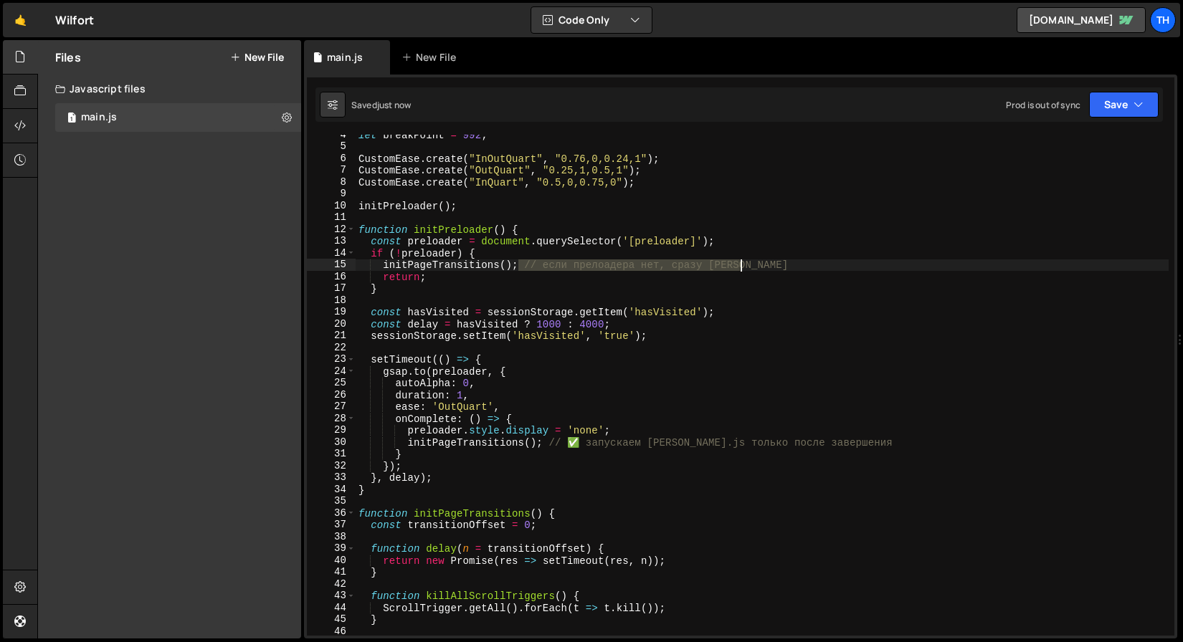
drag, startPoint x: 520, startPoint y: 265, endPoint x: 766, endPoint y: 269, distance: 245.9
click at [766, 269] on div "let breakPoint = 992 ; CustomEase . create ( "InOutQuart" , "0.76,0,0.24,1" ) ;…" at bounding box center [762, 391] width 813 height 525
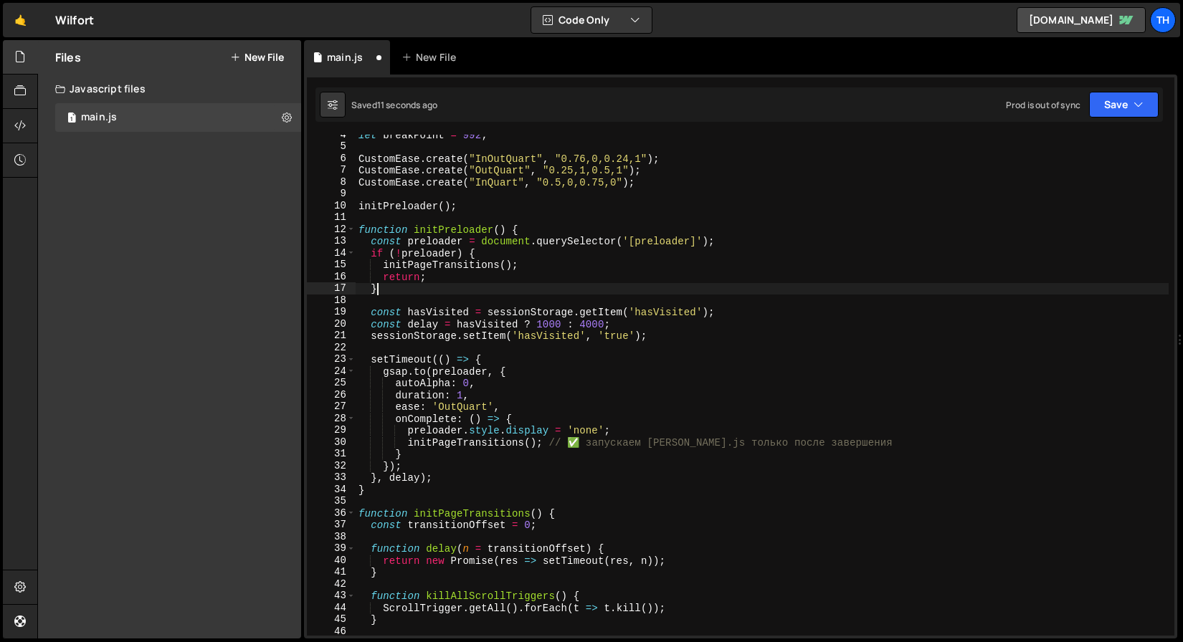
click at [436, 287] on div "let breakPoint = 992 ; CustomEase . create ( "InOutQuart" , "0.76,0,0.24,1" ) ;…" at bounding box center [762, 391] width 813 height 525
click at [436, 293] on div "let breakPoint = 992 ; CustomEase . create ( "InOutQuart" , "0.76,0,0.24,1" ) ;…" at bounding box center [762, 391] width 813 height 525
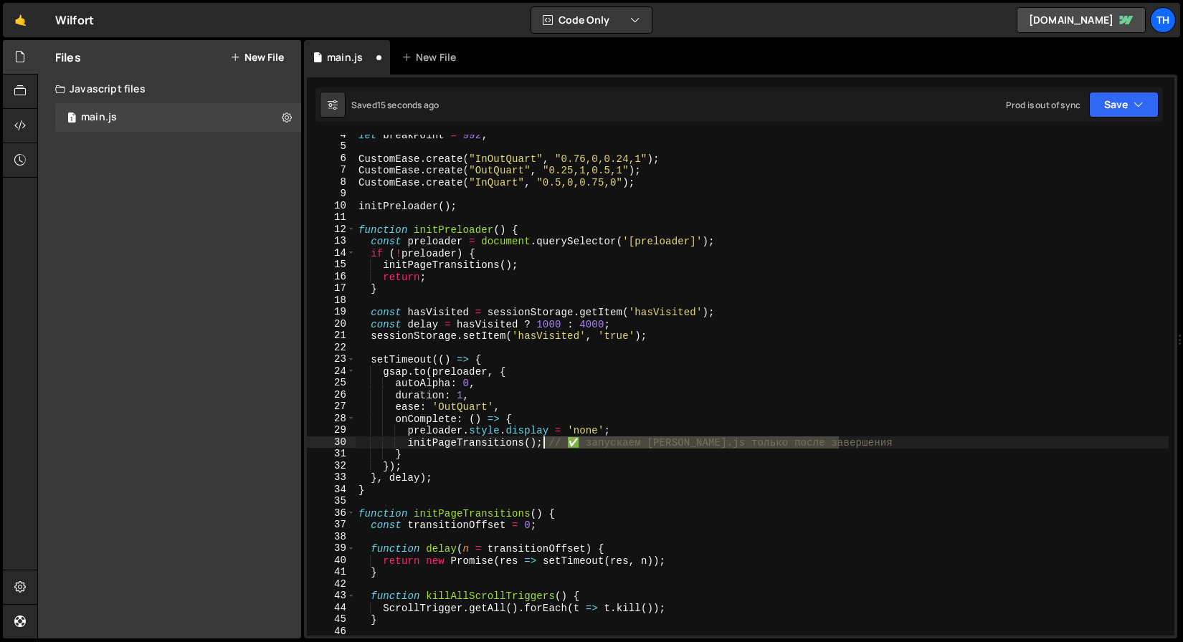
drag, startPoint x: 906, startPoint y: 440, endPoint x: 543, endPoint y: 443, distance: 363.5
click at [543, 443] on div "let breakPoint = 992 ; CustomEase . create ( "InOutQuart" , "0.76,0,0.24,1" ) ;…" at bounding box center [762, 391] width 813 height 525
type textarea "initPageTransitions();"
click at [350, 236] on div "13" at bounding box center [331, 241] width 49 height 12
click at [350, 226] on span at bounding box center [351, 230] width 8 height 12
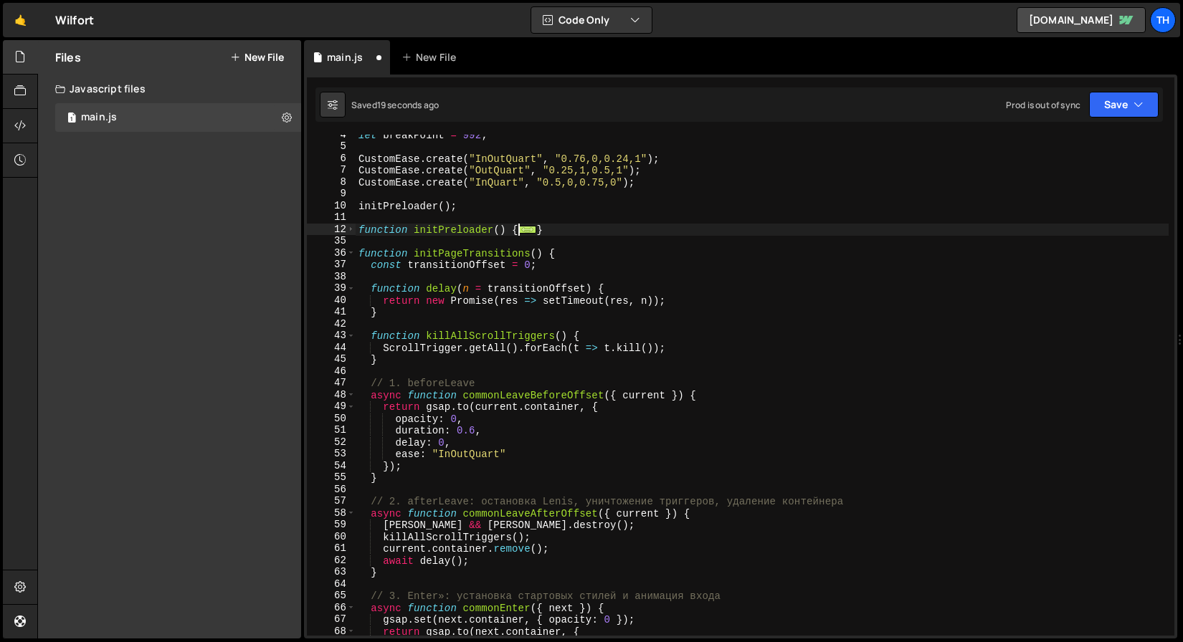
click at [347, 259] on div "37" at bounding box center [331, 265] width 49 height 12
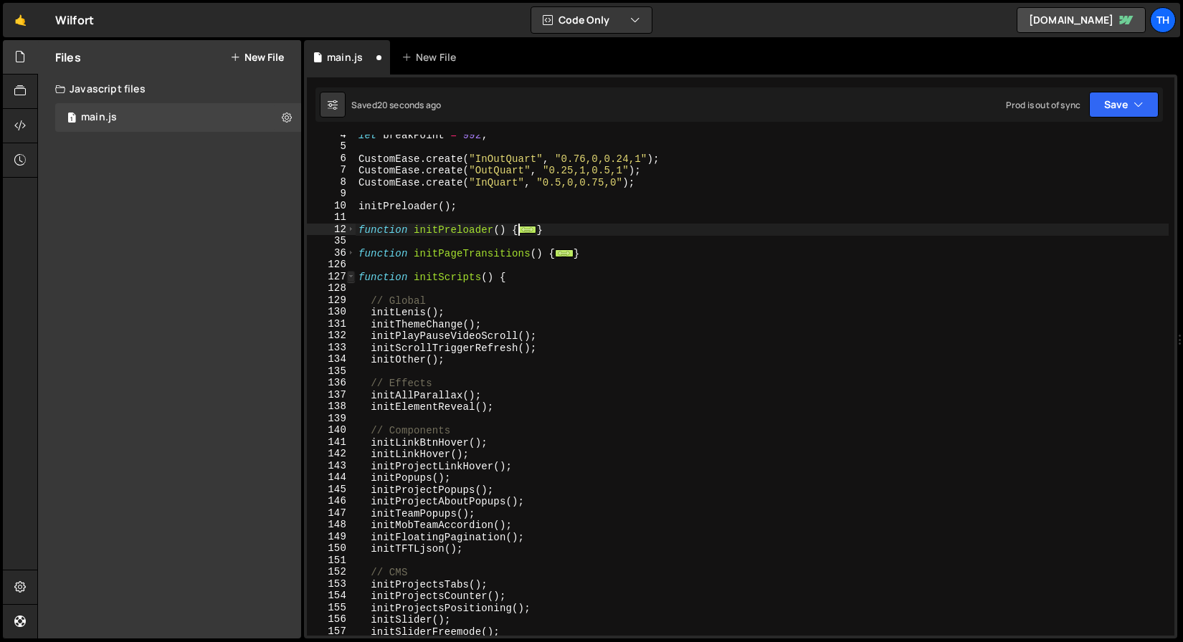
click at [347, 280] on span at bounding box center [351, 277] width 8 height 12
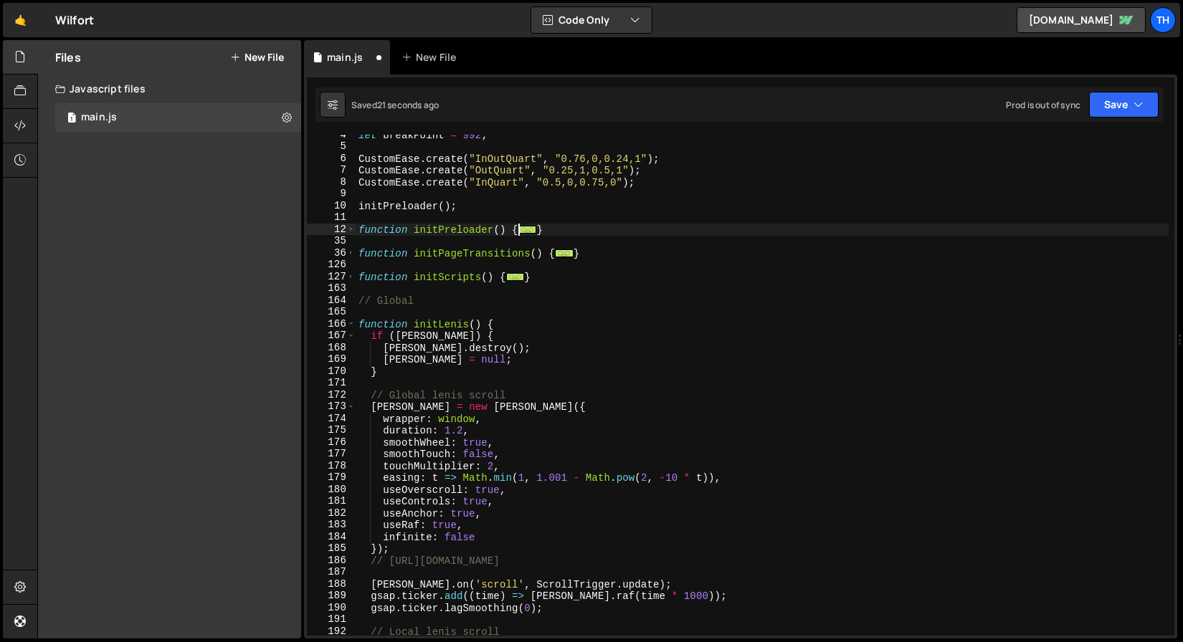
click at [352, 236] on div "35" at bounding box center [331, 241] width 49 height 12
click at [352, 235] on div "35" at bounding box center [331, 241] width 49 height 12
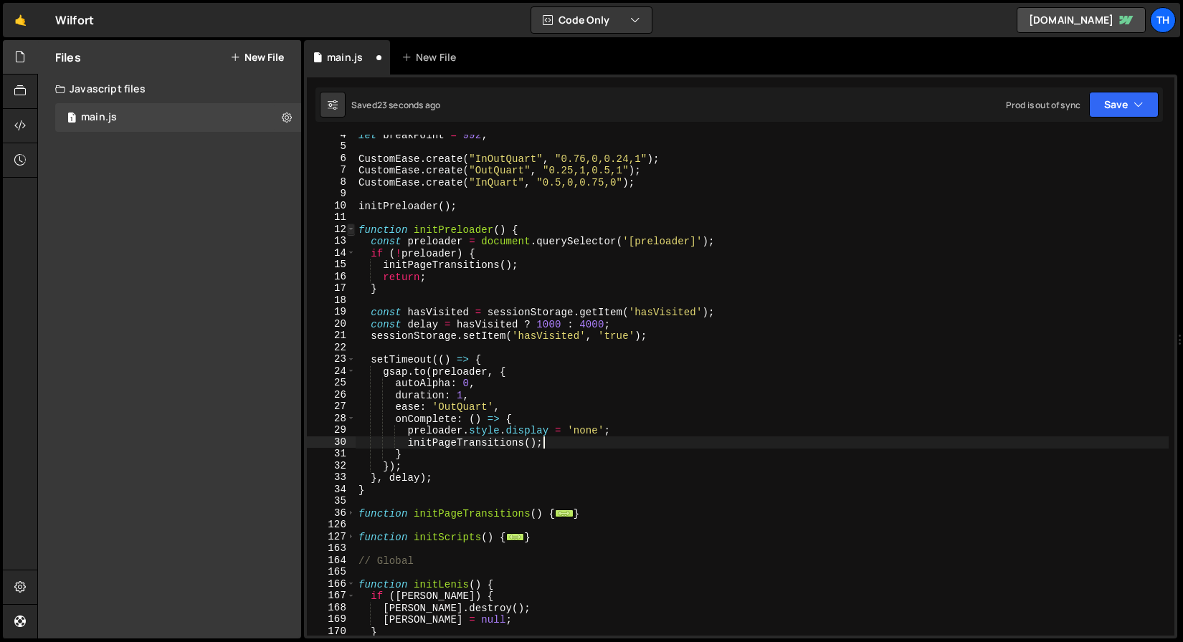
click at [352, 234] on span at bounding box center [351, 230] width 8 height 12
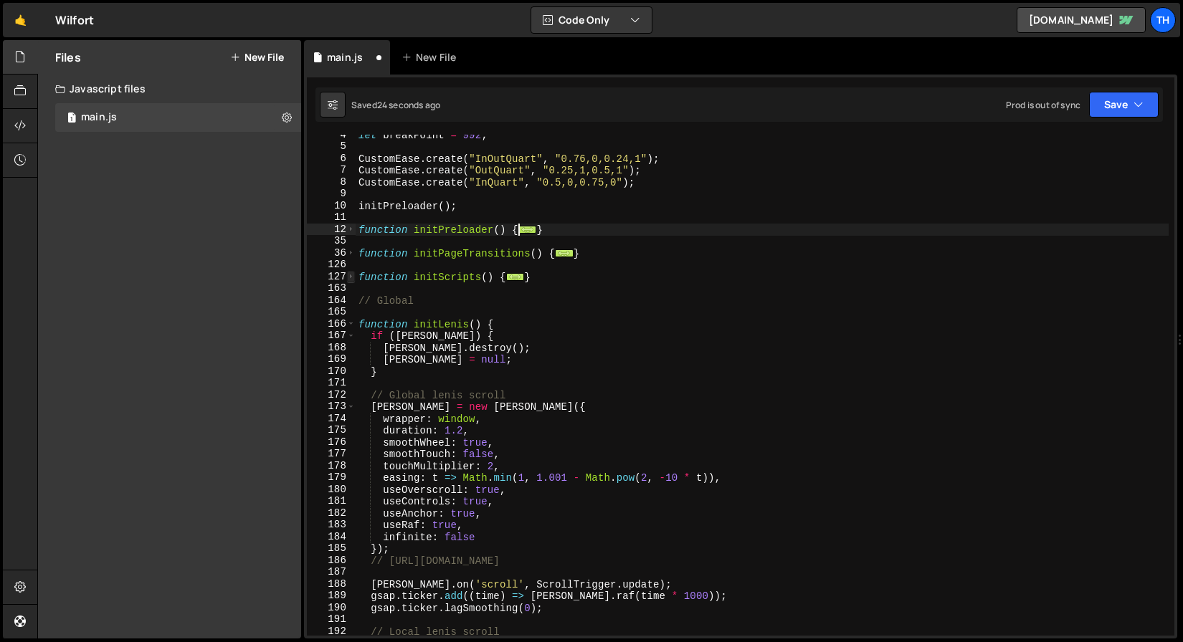
click at [351, 282] on span at bounding box center [351, 277] width 8 height 12
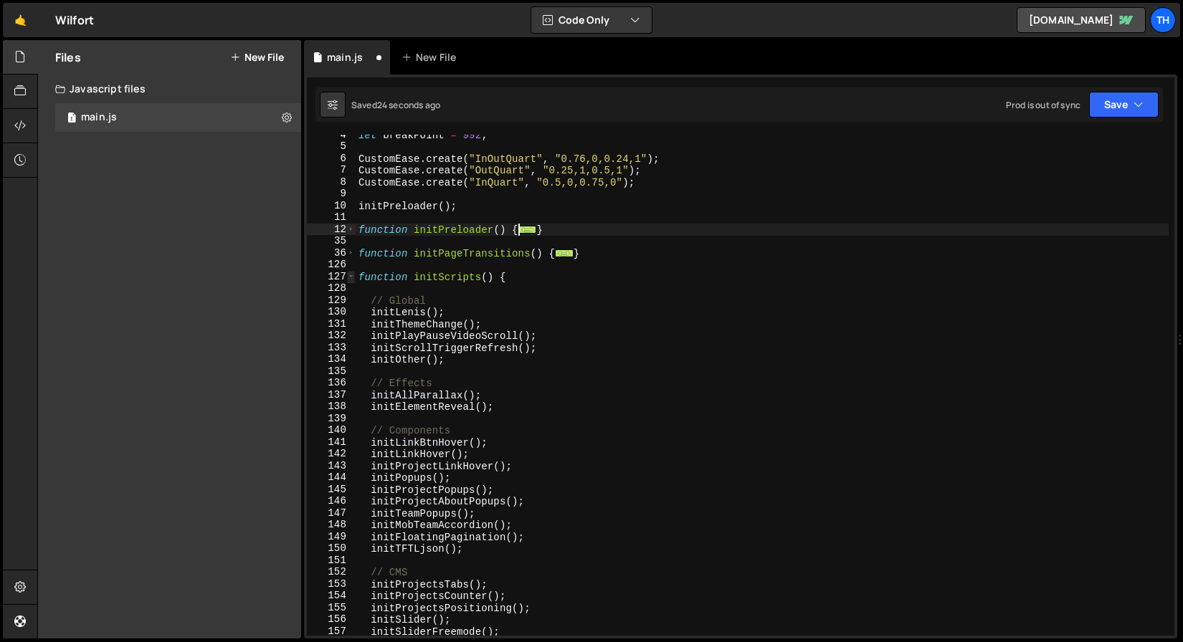
click at [351, 282] on span at bounding box center [351, 277] width 8 height 12
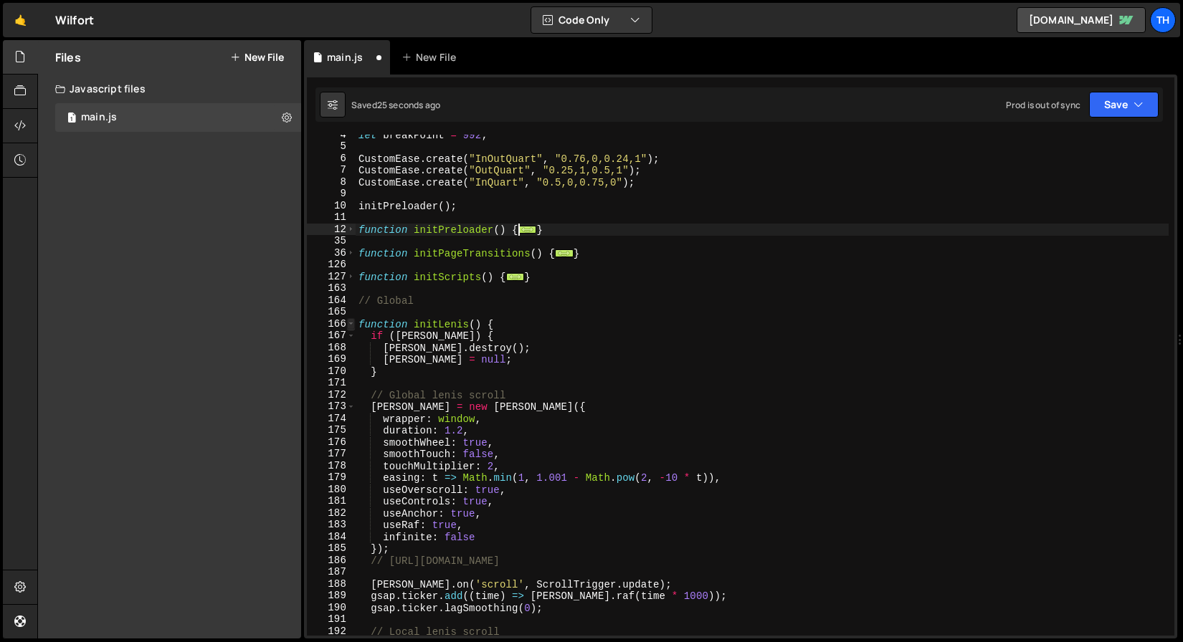
click at [351, 324] on span at bounding box center [351, 324] width 8 height 12
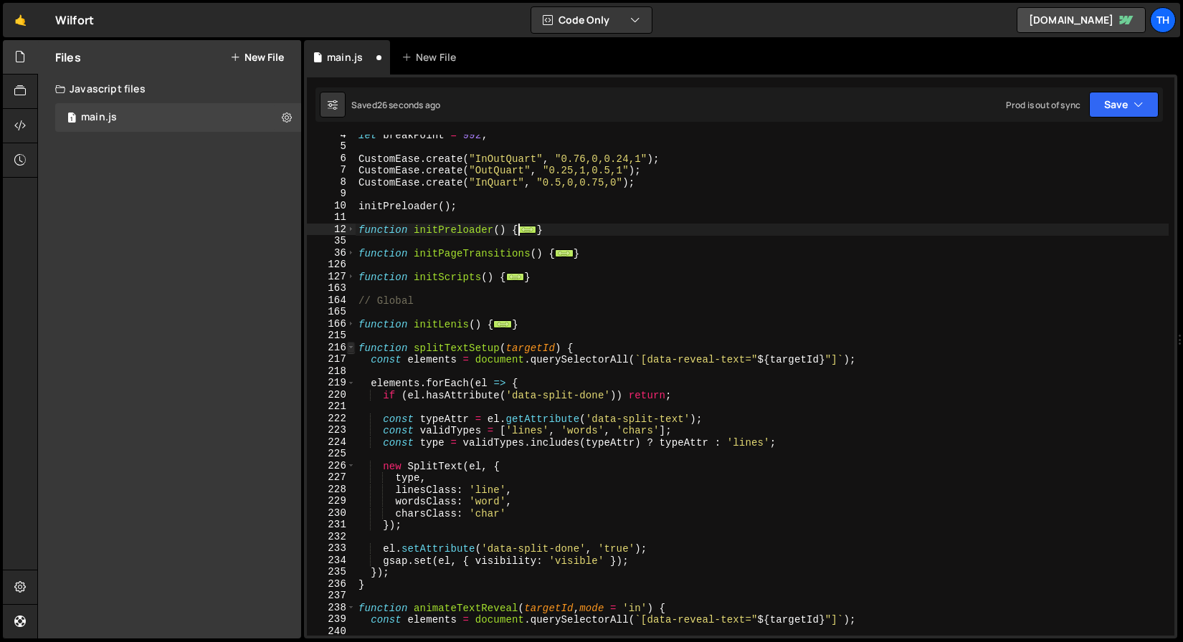
click at [351, 351] on span at bounding box center [351, 348] width 8 height 12
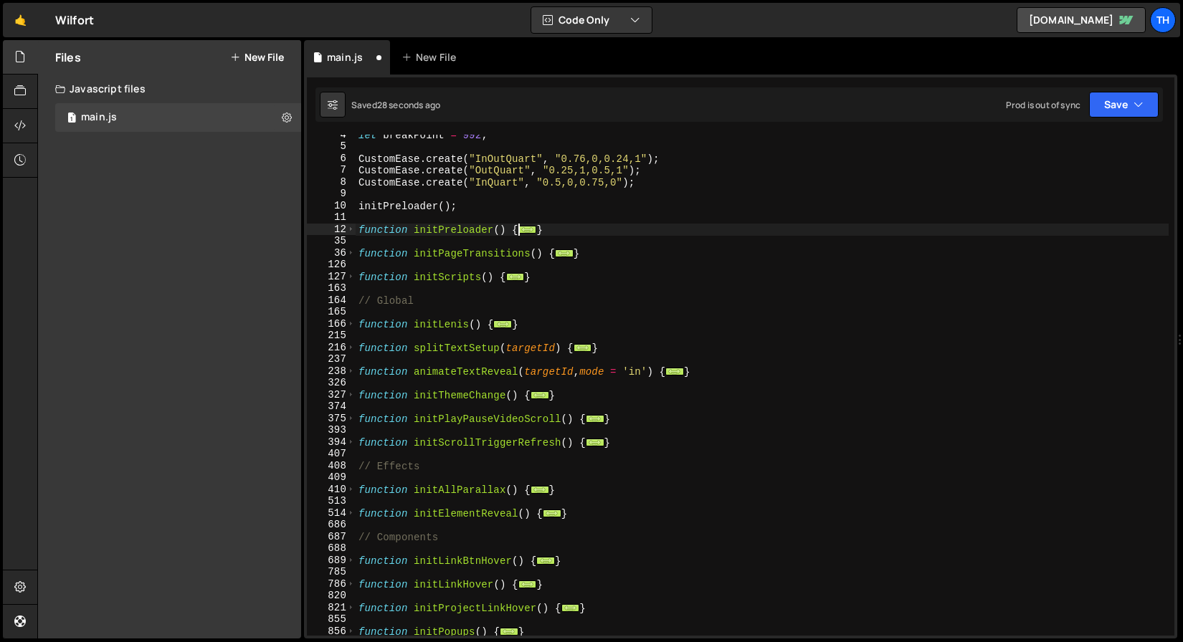
click at [450, 218] on div "let breakPoint = 992 ; CustomEase . create ( "InOutQuart" , "0.76,0,0.24,1" ) ;…" at bounding box center [762, 391] width 813 height 525
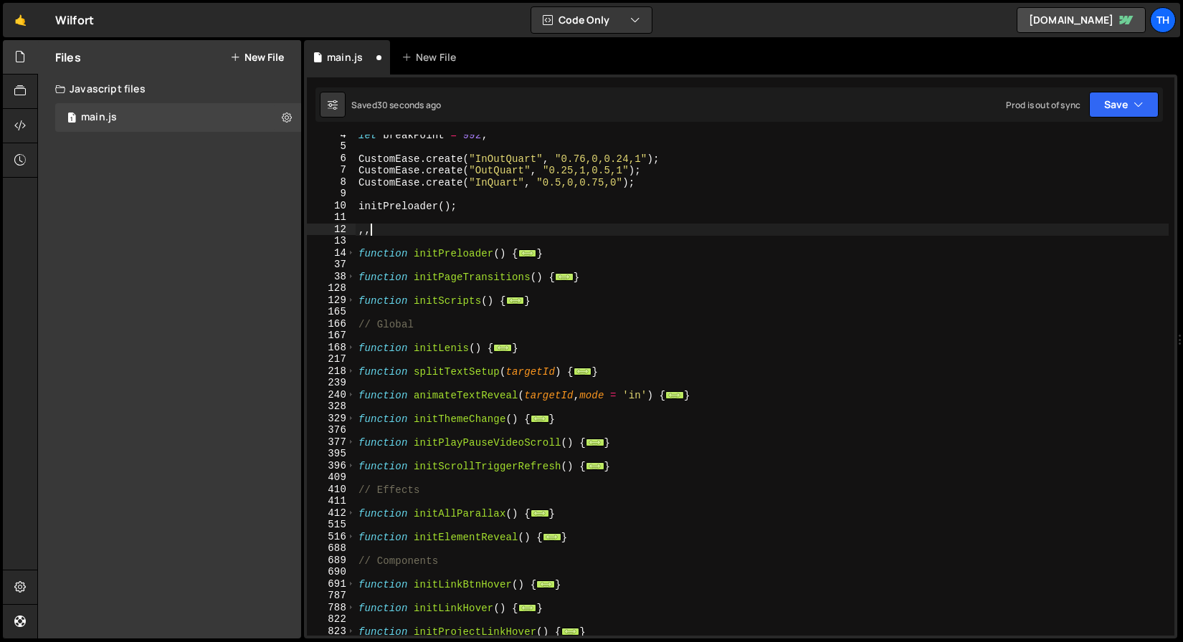
type textarea ","
type textarea "//"
drag, startPoint x: 389, startPoint y: 229, endPoint x: 339, endPoint y: 230, distance: 49.5
click at [339, 230] on div "// 4 5 6 7 8 9 10 11 12 13 14 37 38 128 129 165 166 167 168 217 218 239 240 328…" at bounding box center [740, 385] width 867 height 501
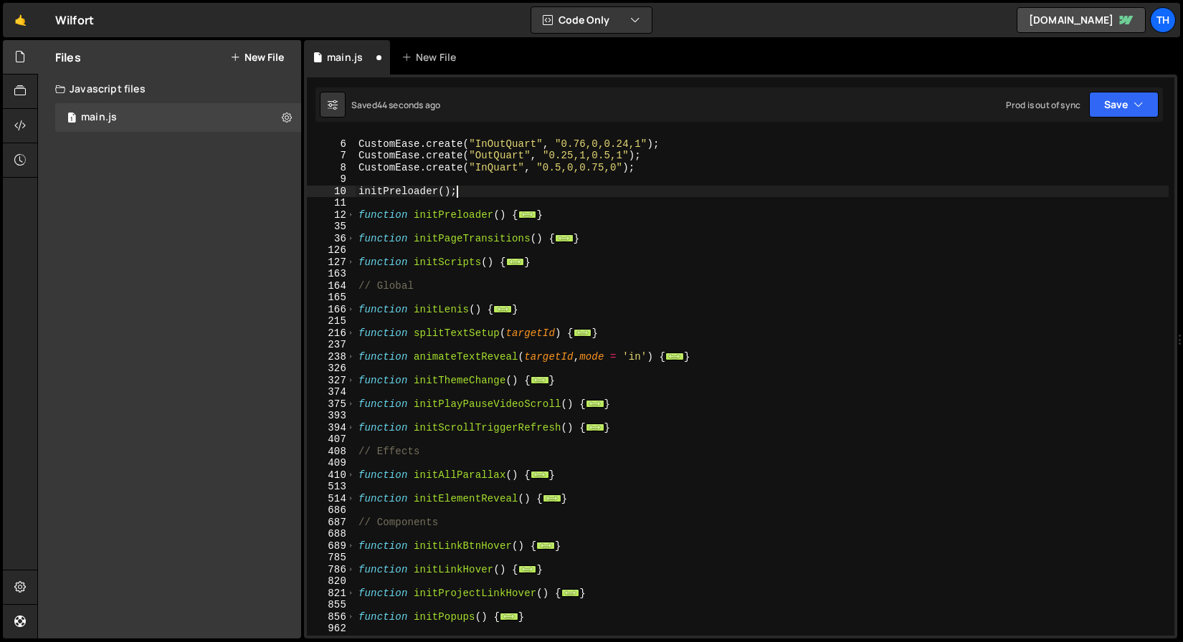
scroll to position [1, 0]
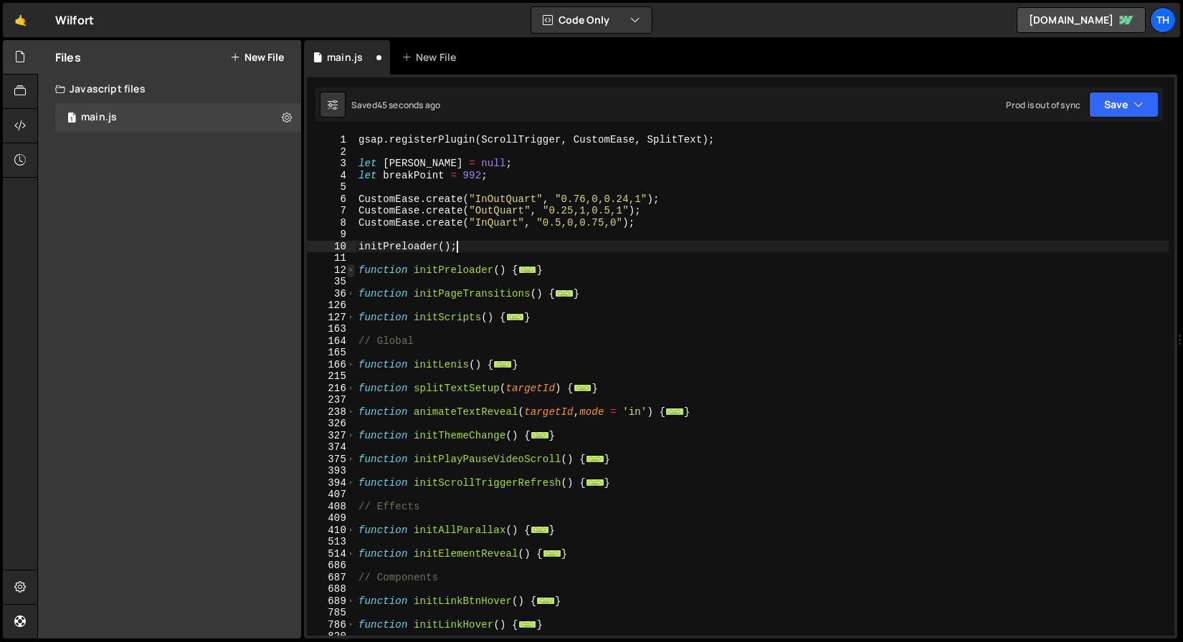
click at [350, 266] on span at bounding box center [351, 271] width 8 height 12
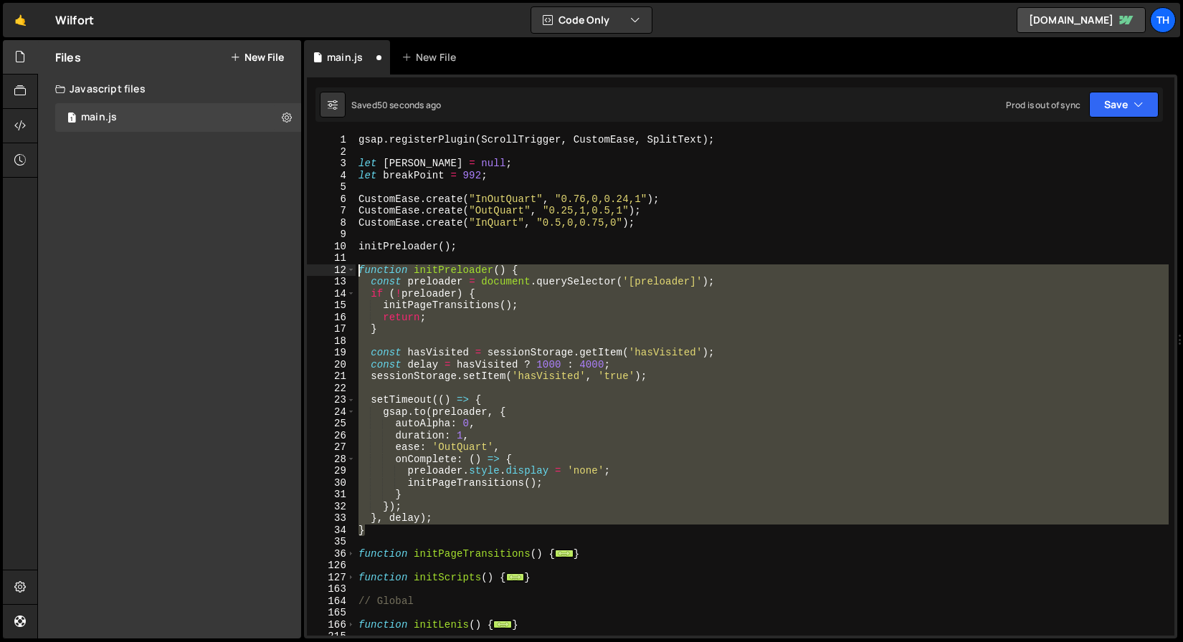
drag, startPoint x: 399, startPoint y: 525, endPoint x: 289, endPoint y: 268, distance: 279.1
click at [289, 268] on div "Files New File Javascript files 1 main.js 0 CSS files Copy share link Edit File…" at bounding box center [610, 339] width 1146 height 599
click at [466, 470] on div "gsap . registerPlugin ( ScrollTrigger , CustomEase , SplitText ) ; let lenis = …" at bounding box center [762, 385] width 813 height 501
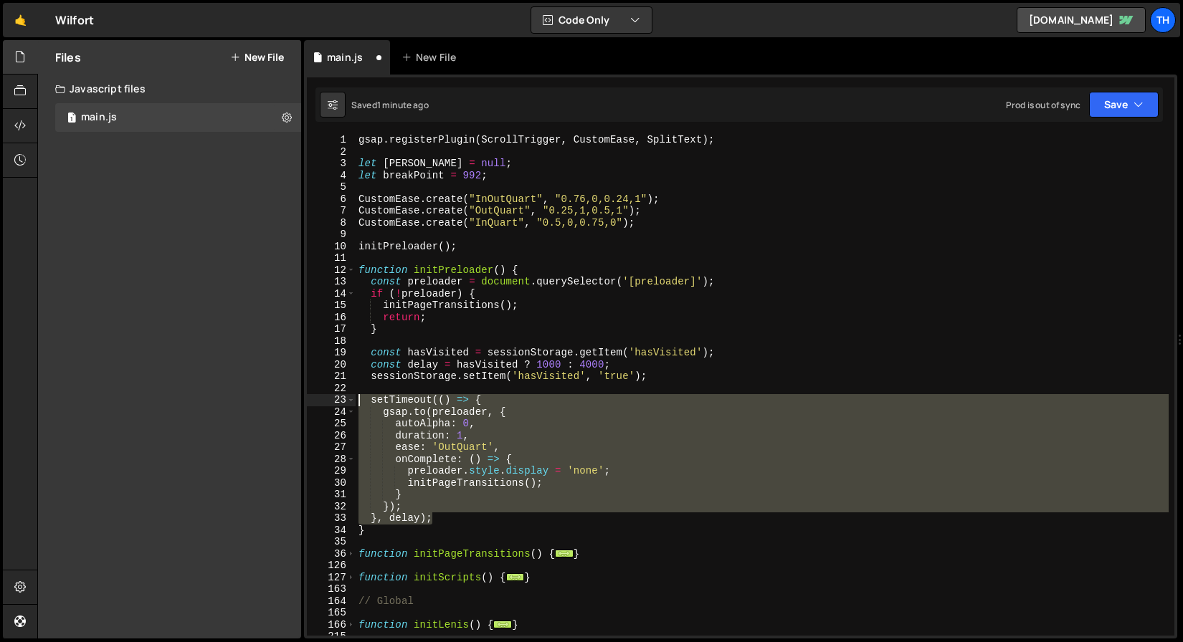
drag, startPoint x: 441, startPoint y: 517, endPoint x: 277, endPoint y: 395, distance: 203.9
click at [277, 395] on div "Files New File Javascript files 1 main.js 0 CSS files Copy share link Edit File…" at bounding box center [610, 339] width 1146 height 599
type textarea "setTimeout(() => { gsap.to(preloader, {"
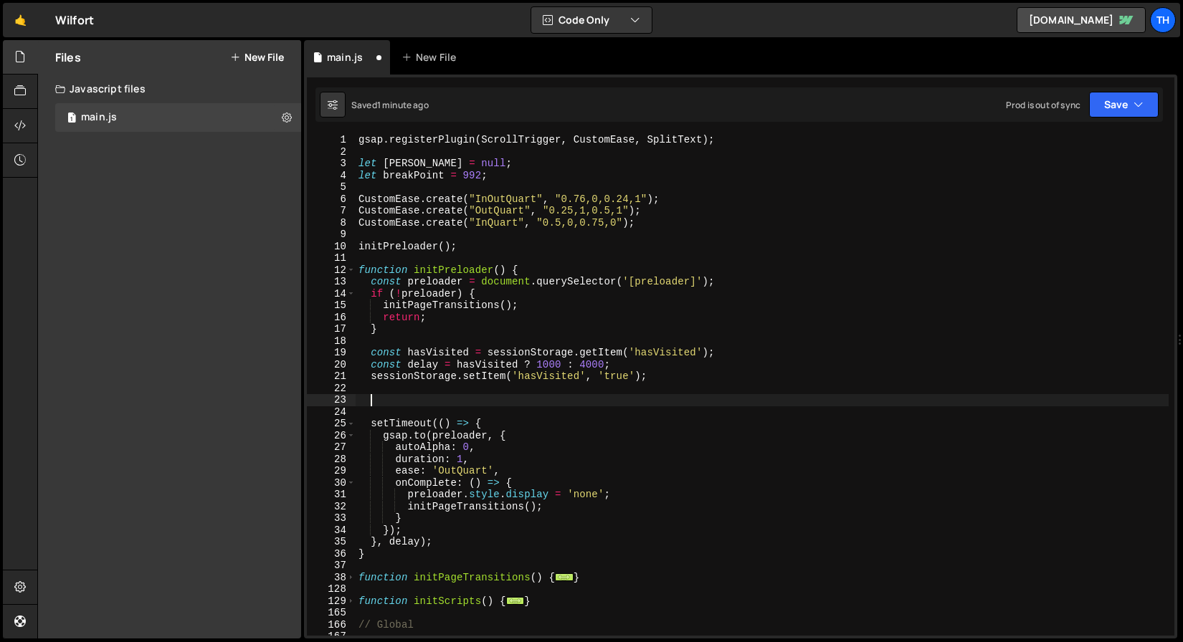
paste textarea "}, delay);"
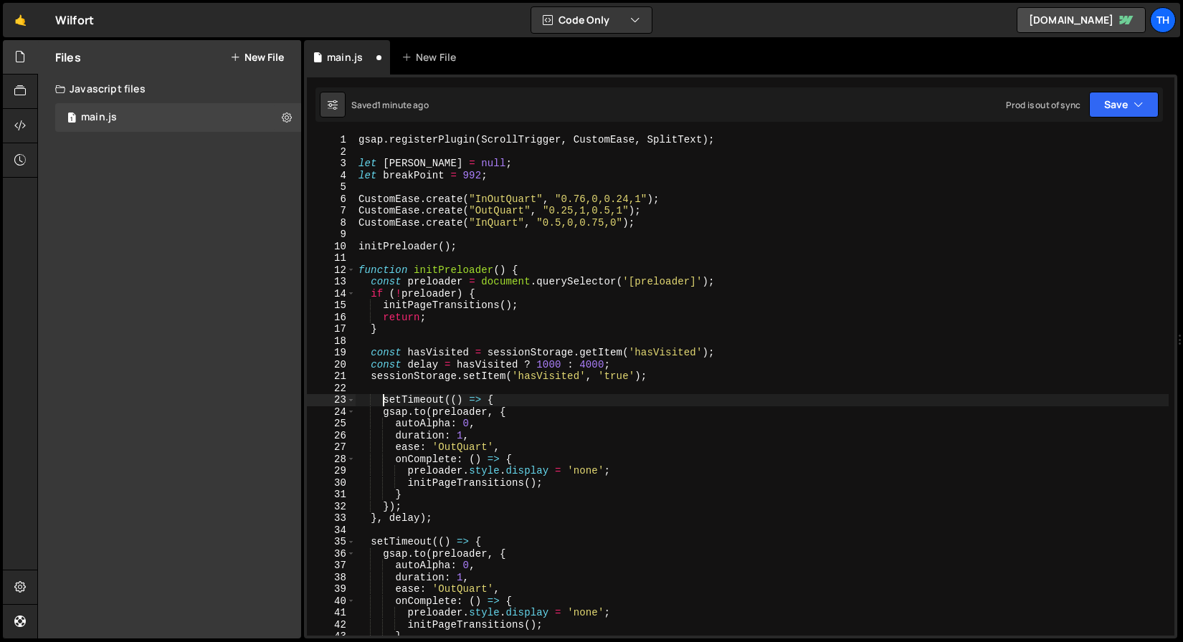
click at [384, 403] on div "gsap . registerPlugin ( ScrollTrigger , CustomEase , SplitText ) ; let lenis = …" at bounding box center [762, 396] width 813 height 525
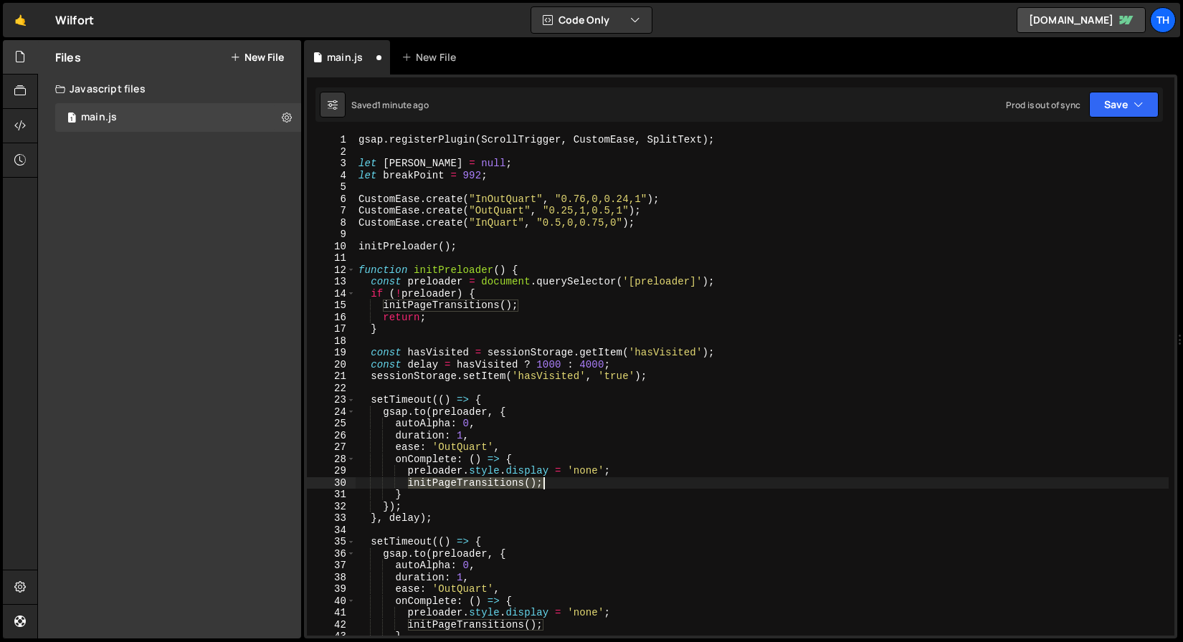
drag, startPoint x: 409, startPoint y: 482, endPoint x: 560, endPoint y: 480, distance: 150.6
click at [560, 480] on div "gsap . registerPlugin ( ScrollTrigger , CustomEase , SplitText ) ; let lenis = …" at bounding box center [762, 396] width 813 height 525
type textarea "initPageTransitions();"
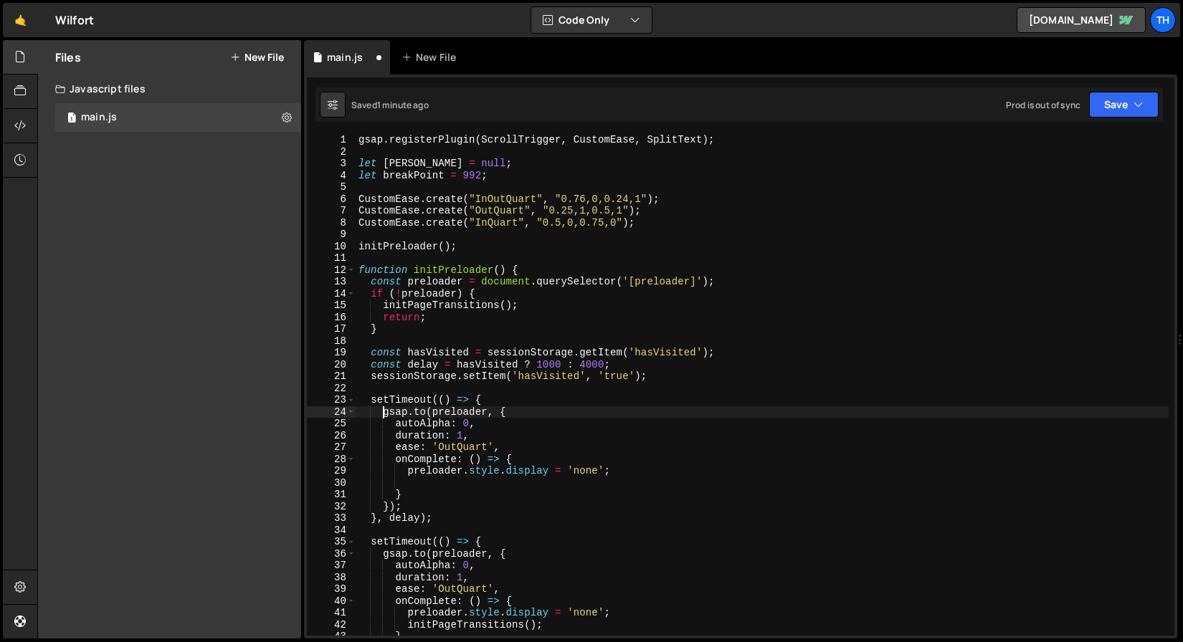
click at [386, 414] on div "gsap . registerPlugin ( ScrollTrigger , CustomEase , SplitText ) ; let lenis = …" at bounding box center [762, 396] width 813 height 525
drag, startPoint x: 384, startPoint y: 413, endPoint x: 560, endPoint y: 408, distance: 175.7
click at [561, 408] on div "gsap . registerPlugin ( ScrollTrigger , CustomEase , SplitText ) ; let lenis = …" at bounding box center [762, 396] width 813 height 525
paste textarea "initPageTransitions();"
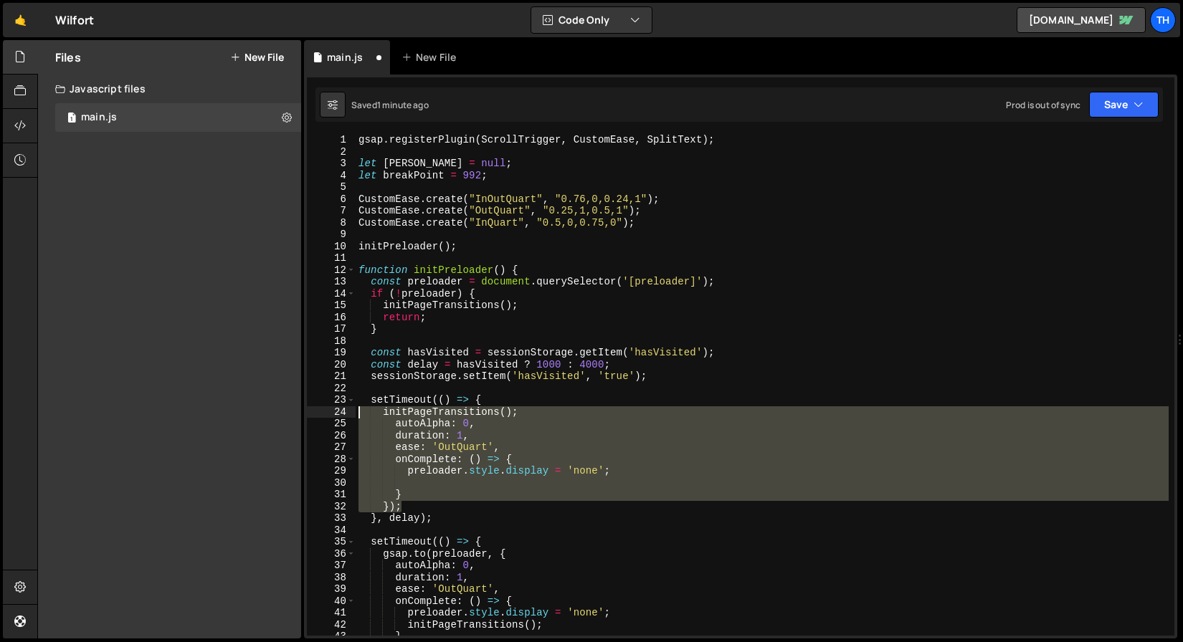
drag, startPoint x: 414, startPoint y: 508, endPoint x: 261, endPoint y: 413, distance: 180.3
click at [261, 413] on div "Files New File Javascript files 1 main.js 0 CSS files Copy share link Edit File…" at bounding box center [610, 339] width 1146 height 599
type textarea "initPageTransitions(); autoAlpha: 0,"
click at [369, 473] on div "gsap . registerPlugin ( ScrollTrigger , CustomEase , SplitText ) ; let lenis = …" at bounding box center [762, 385] width 813 height 501
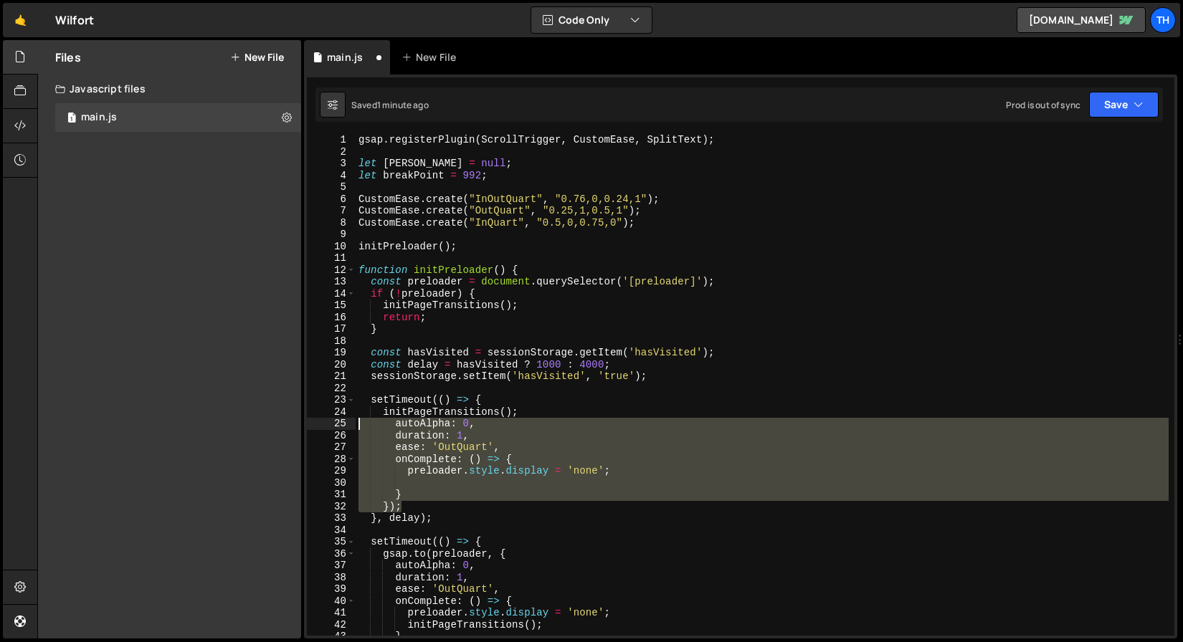
drag, startPoint x: 394, startPoint y: 508, endPoint x: 163, endPoint y: 427, distance: 244.2
click at [163, 427] on div "Files New File Javascript files 1 main.js 0 CSS files Copy share link Edit File…" at bounding box center [610, 339] width 1146 height 599
type textarea "autoAlpha: 0, duration: 1,"
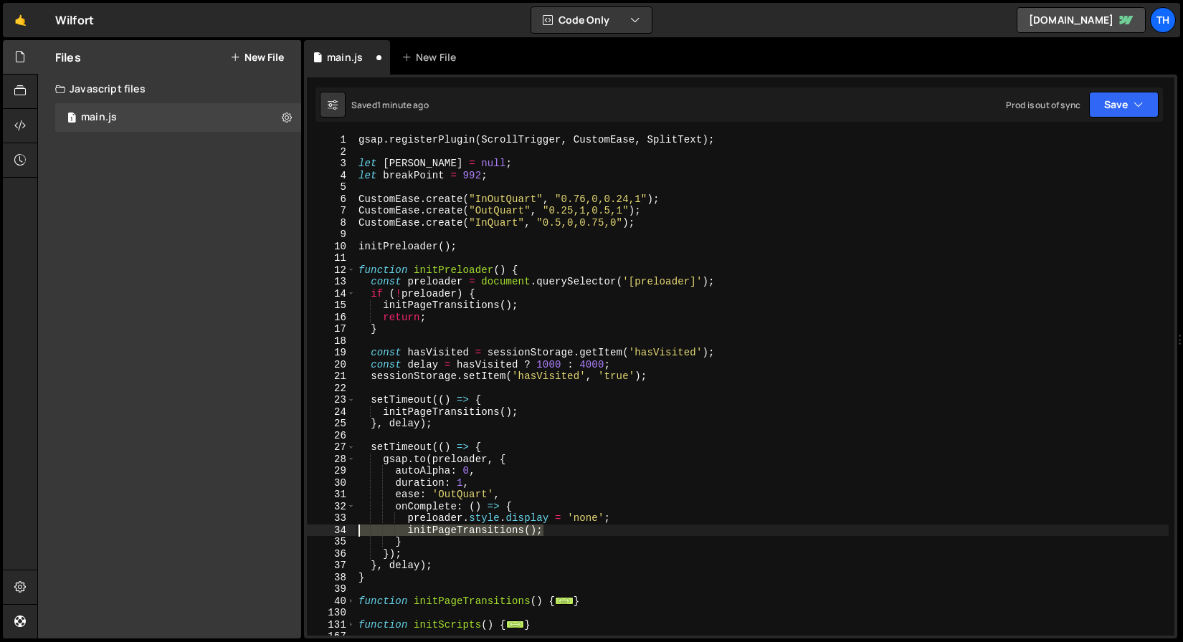
drag, startPoint x: 550, startPoint y: 530, endPoint x: 303, endPoint y: 530, distance: 246.6
click at [303, 530] on div "Files New File Javascript files 1 main.js 0 CSS files Copy share link Edit File…" at bounding box center [610, 339] width 1146 height 599
type textarea "initPageTransitions();"
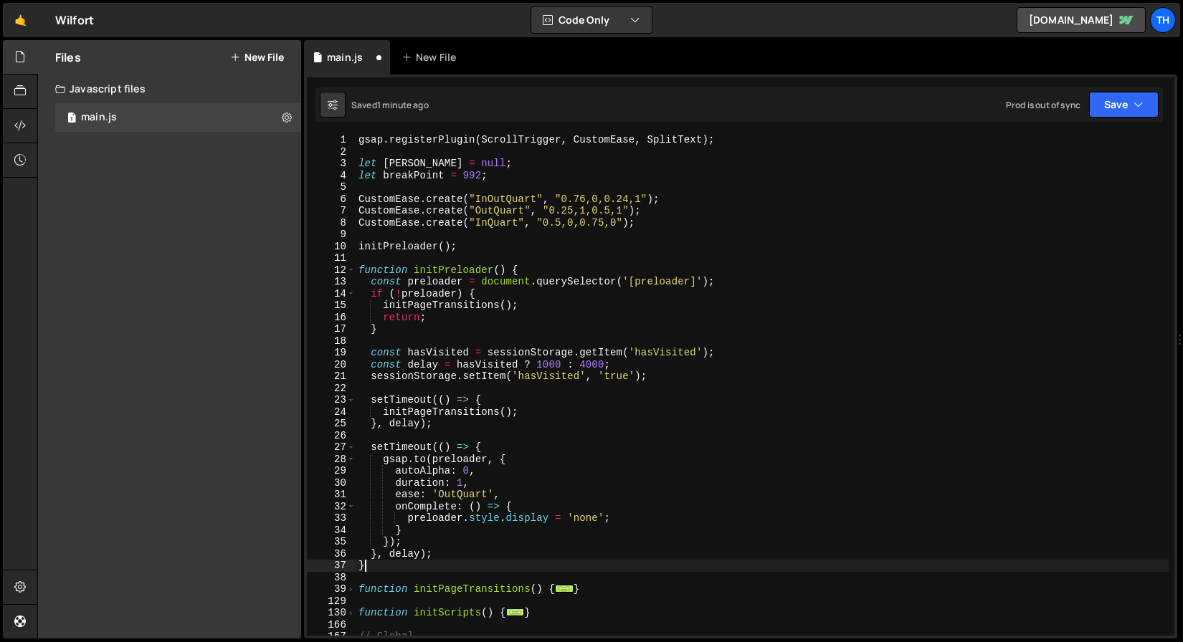
click at [449, 560] on div "gsap . registerPlugin ( ScrollTrigger , CustomEase , SplitText ) ; let lenis = …" at bounding box center [762, 396] width 813 height 525
drag, startPoint x: 453, startPoint y: 553, endPoint x: 313, endPoint y: 554, distance: 140.5
click at [313, 554] on div "} 1 2 3 4 5 6 7 8 9 10 11 12 13 14 15 16 17 18 19 20 21 22 23 24 25 26 27 28 29…" at bounding box center [740, 385] width 867 height 501
type textarea "}, delay);"
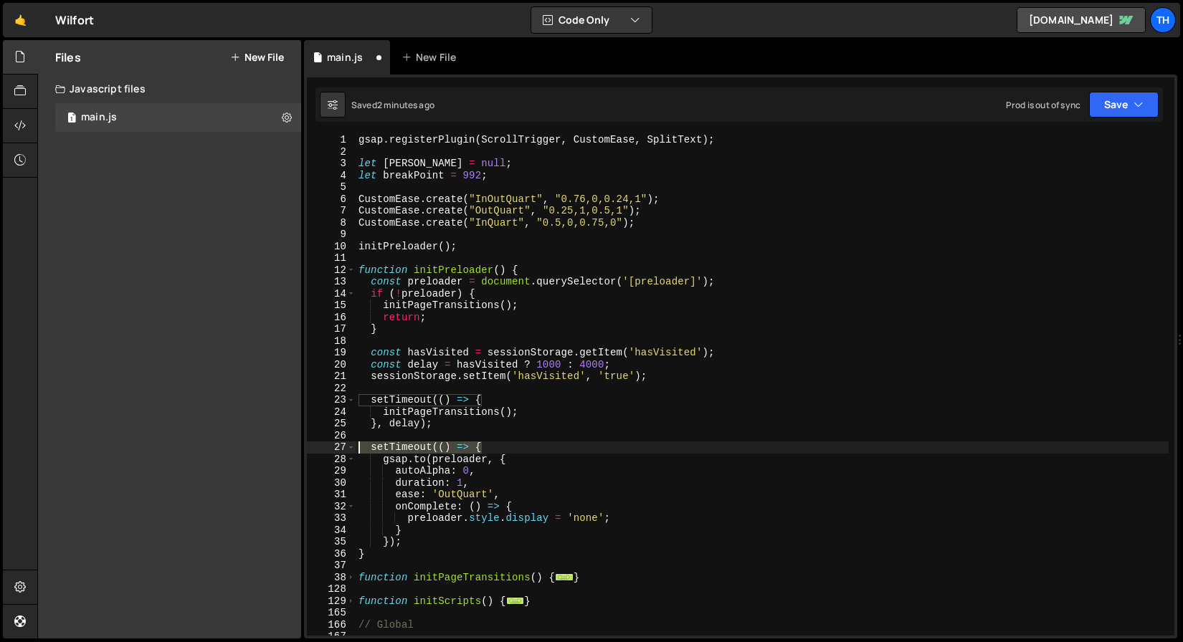
drag, startPoint x: 502, startPoint y: 447, endPoint x: 262, endPoint y: 447, distance: 239.4
click at [262, 447] on div "Files New File Javascript files 1 main.js 0 CSS files Copy share link Edit File…" at bounding box center [610, 339] width 1146 height 599
type textarea "setTimeout(() => {"
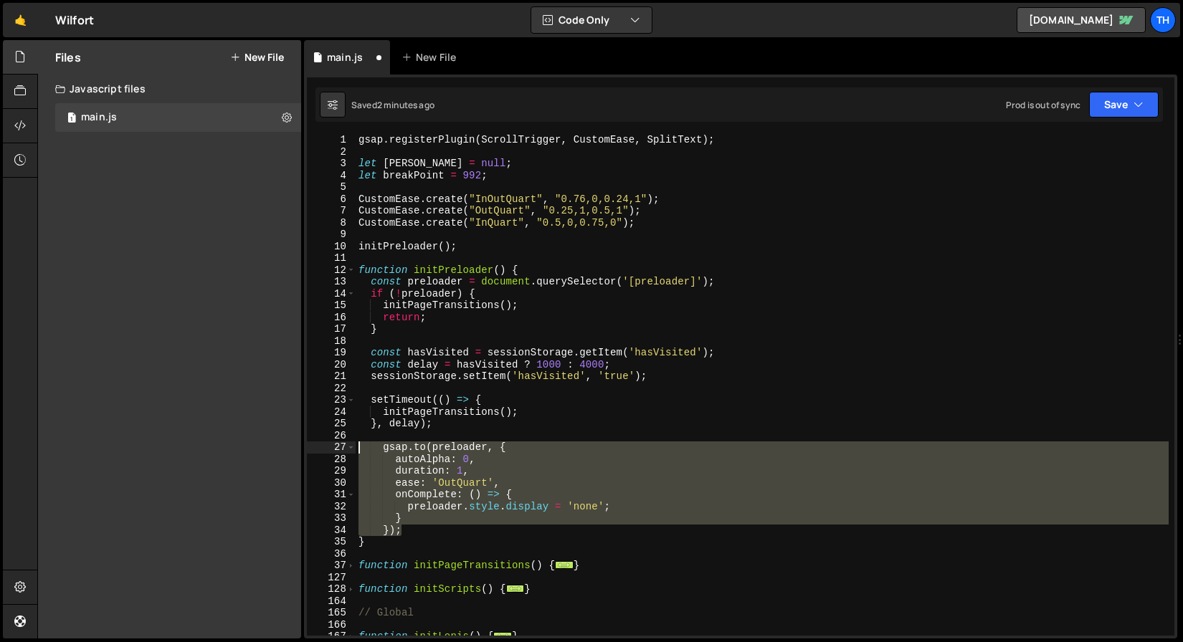
drag, startPoint x: 410, startPoint y: 530, endPoint x: 323, endPoint y: 452, distance: 116.3
click at [323, 452] on div "1 2 3 4 5 6 7 8 9 10 11 12 13 14 15 16 17 18 19 20 21 22 23 24 25 26 27 28 29 3…" at bounding box center [740, 385] width 867 height 501
type textarea "gsap.to(preloader, { autoAlpha: 0,"
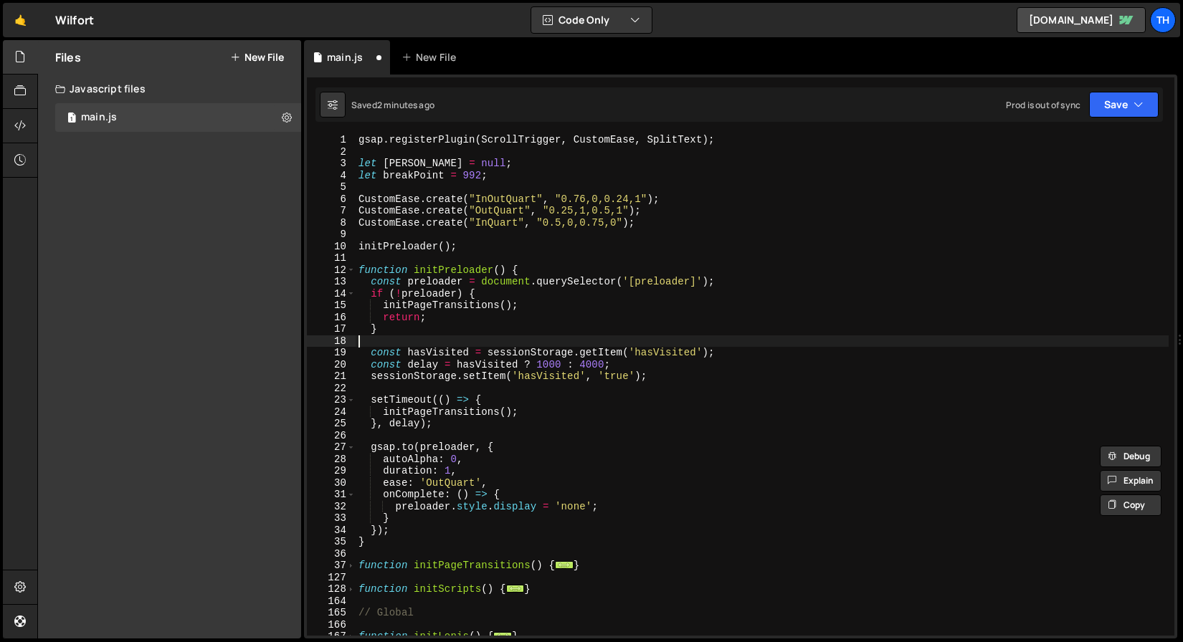
click at [670, 336] on div "gsap . registerPlugin ( ScrollTrigger , CustomEase , SplitText ) ; let lenis = …" at bounding box center [762, 396] width 813 height 525
click at [1130, 105] on button "Save" at bounding box center [1124, 105] width 70 height 26
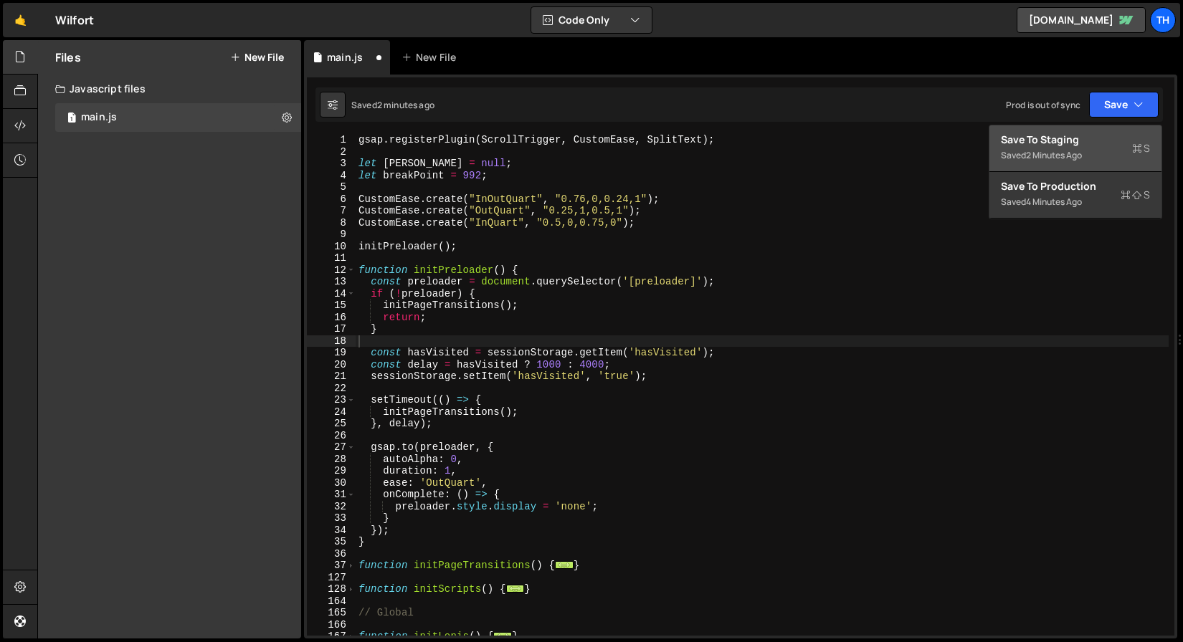
click at [1087, 139] on div "Save to Staging S" at bounding box center [1075, 140] width 149 height 14
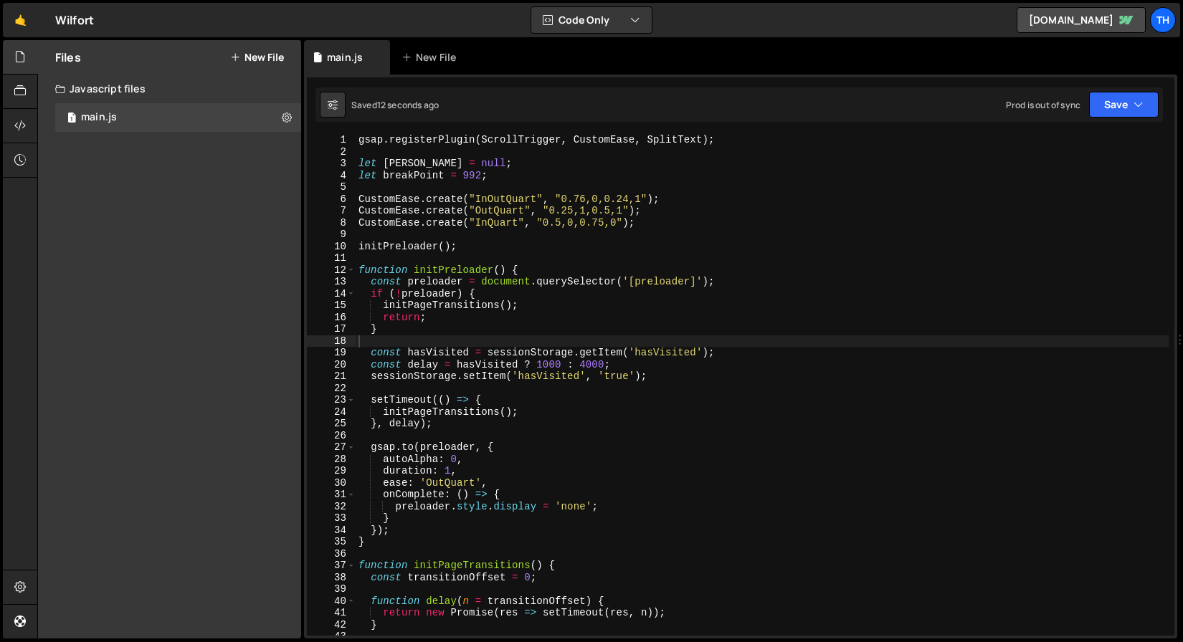
type textarea "duration: 1,"
click at [468, 476] on div "gsap . registerPlugin ( ScrollTrigger , CustomEase , SplitText ) ; let lenis = …" at bounding box center [762, 396] width 813 height 525
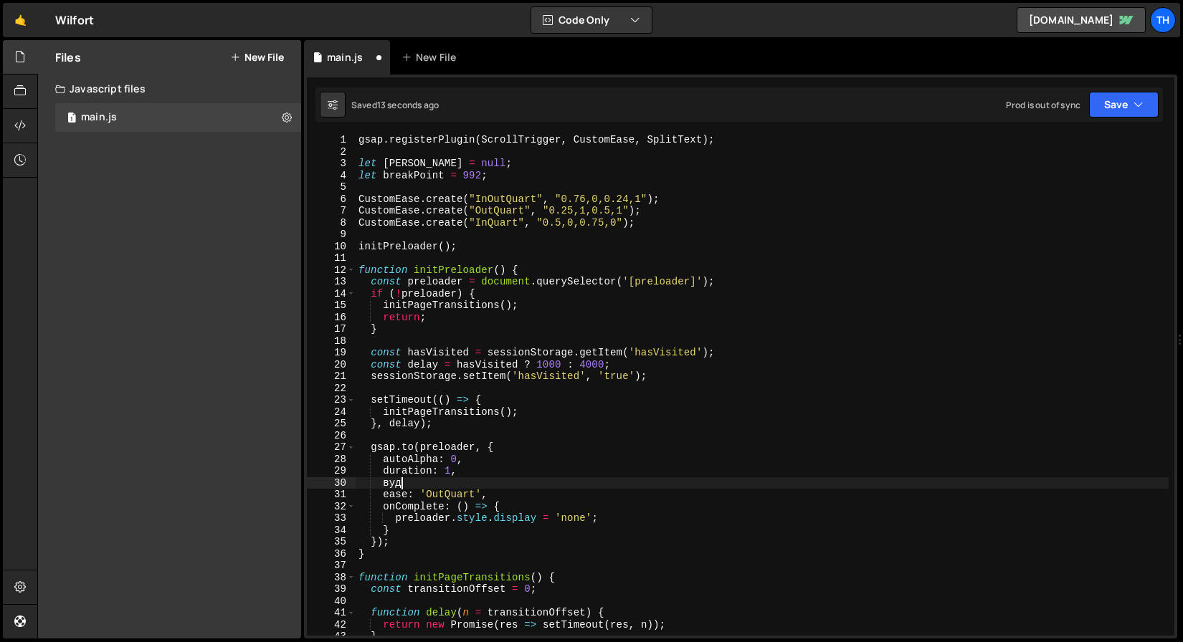
type textarea "в"
click at [427, 364] on div "gsap . registerPlugin ( ScrollTrigger , CustomEase , SplitText ) ; let lenis = …" at bounding box center [762, 396] width 813 height 525
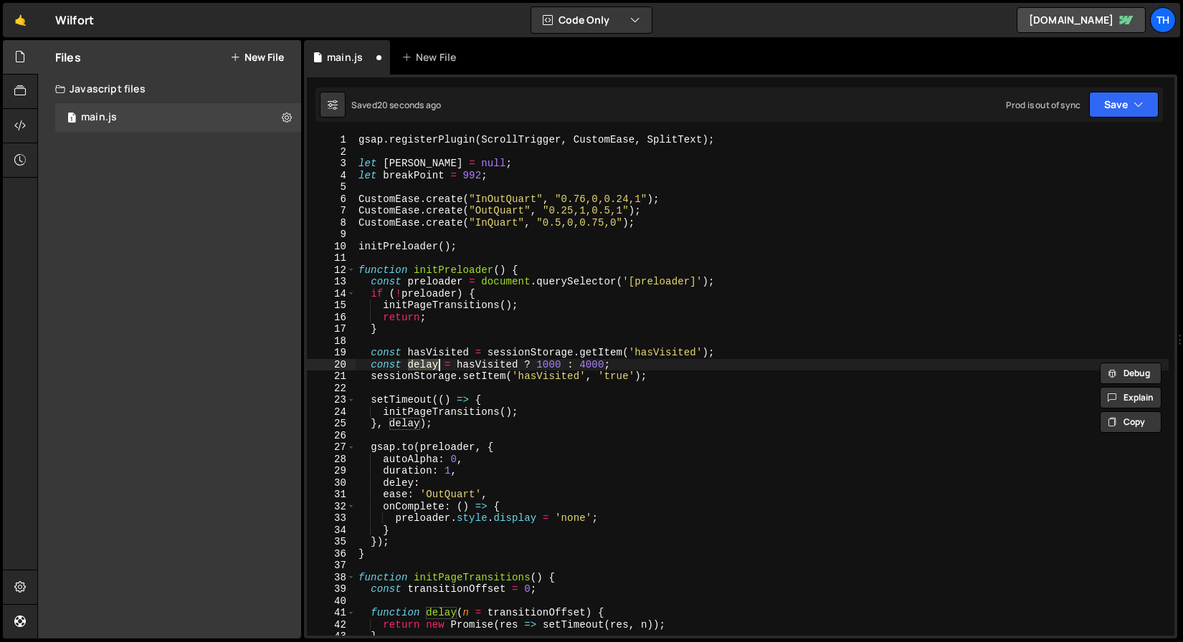
click at [409, 485] on div "gsap . registerPlugin ( ScrollTrigger , CustomEase , SplitText ) ; let lenis = …" at bounding box center [762, 396] width 813 height 525
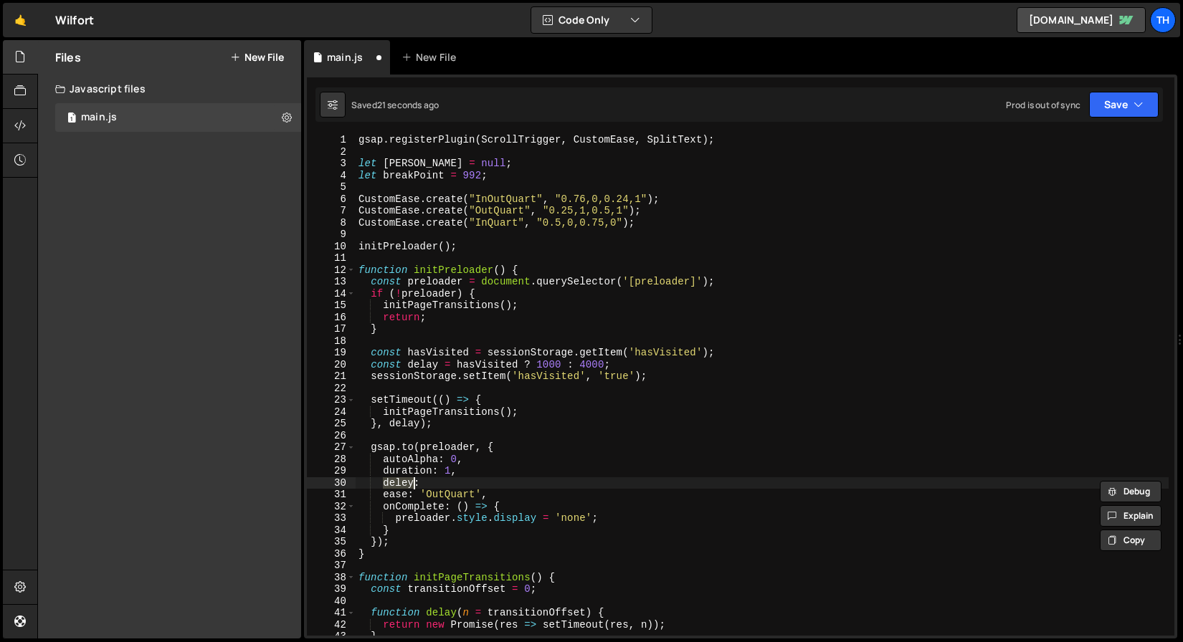
paste textarea "a"
click at [433, 485] on div "gsap . registerPlugin ( ScrollTrigger , CustomEase , SplitText ) ; let lenis = …" at bounding box center [762, 396] width 813 height 525
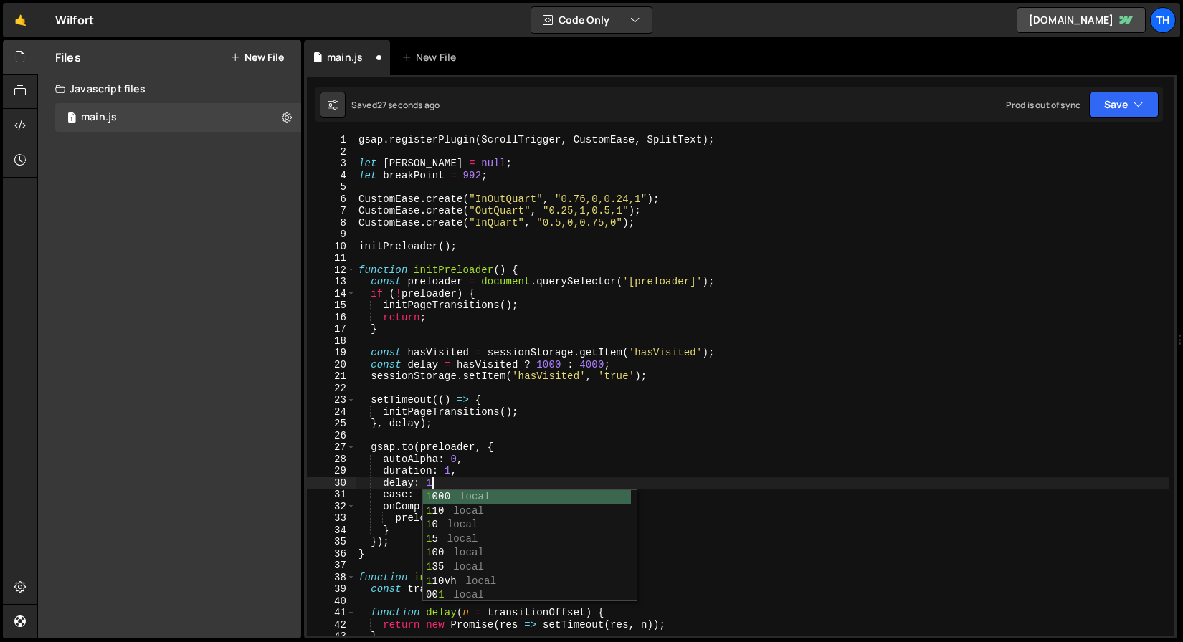
scroll to position [0, 4]
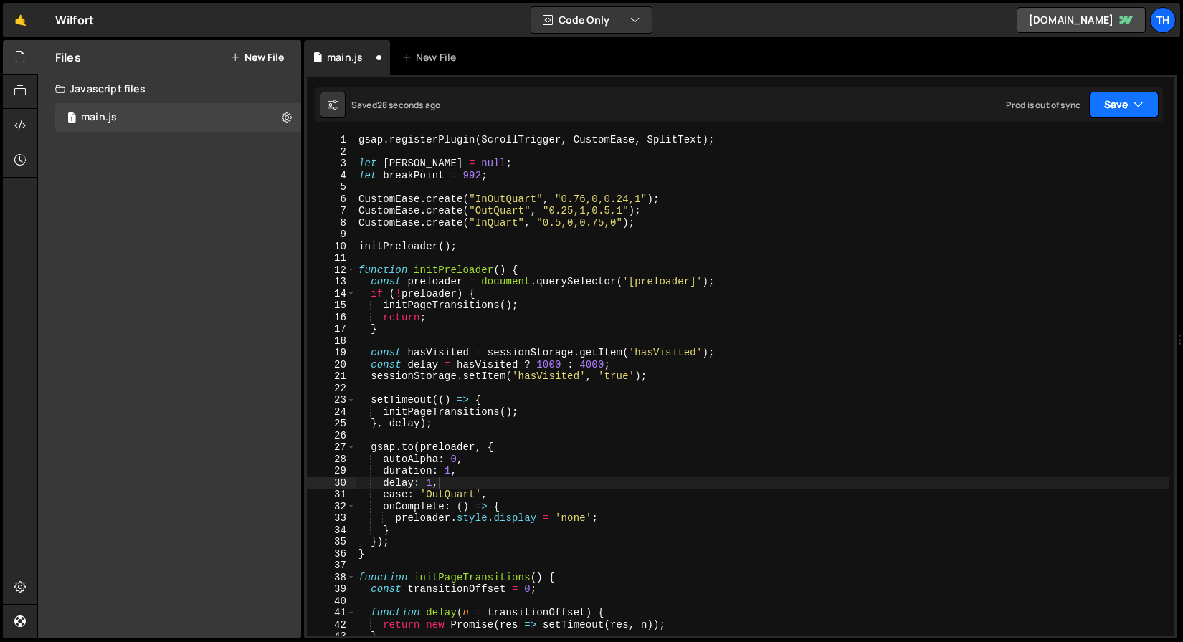
click at [1130, 116] on button "Save" at bounding box center [1124, 105] width 70 height 26
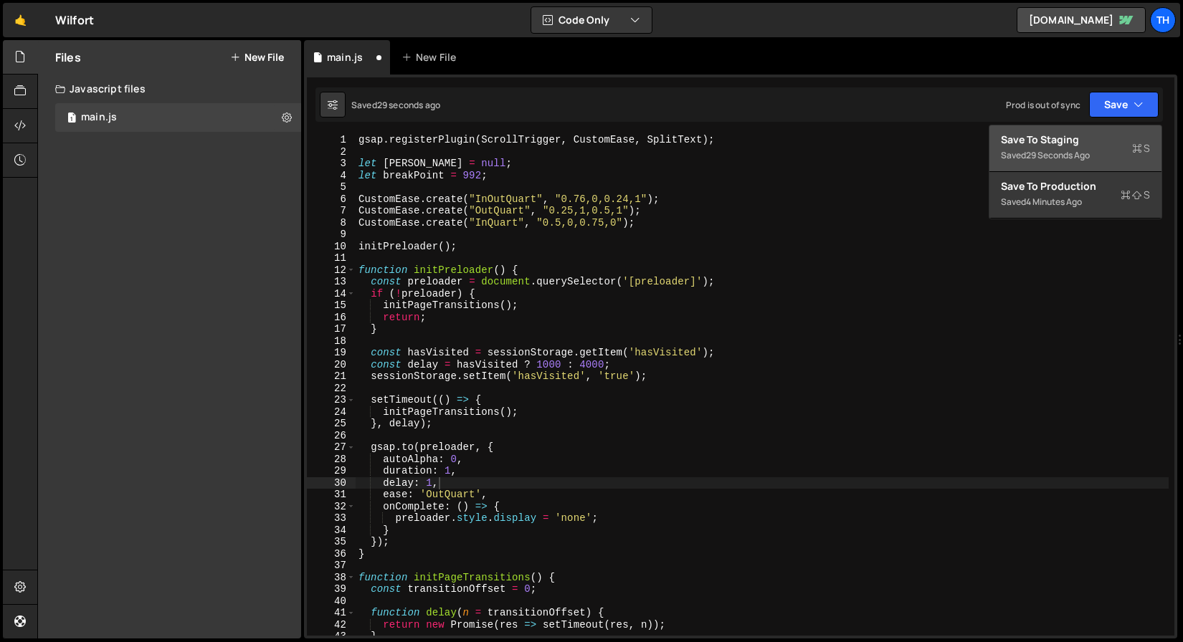
click at [1106, 128] on button "Save to Staging S Saved 29 seconds ago" at bounding box center [1075, 148] width 172 height 47
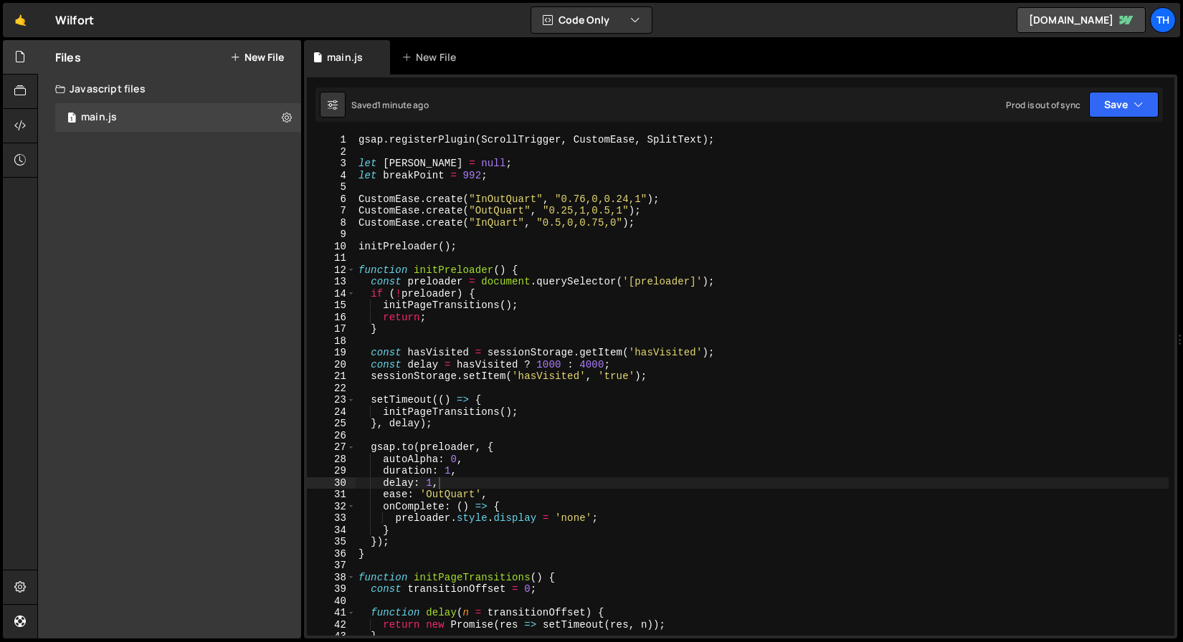
scroll to position [0, 0]
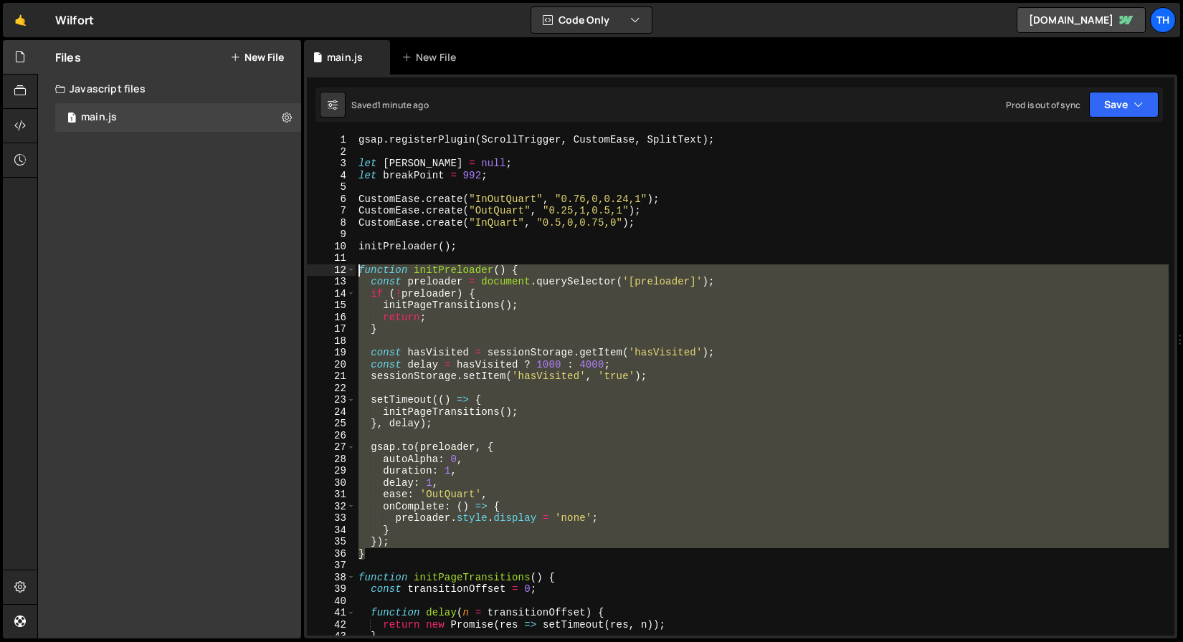
drag, startPoint x: 382, startPoint y: 556, endPoint x: 280, endPoint y: 265, distance: 307.9
click at [280, 265] on div "Files New File Javascript files 1 main.js 0 CSS files Copy share link Edit File…" at bounding box center [610, 339] width 1146 height 599
paste textarea "}"
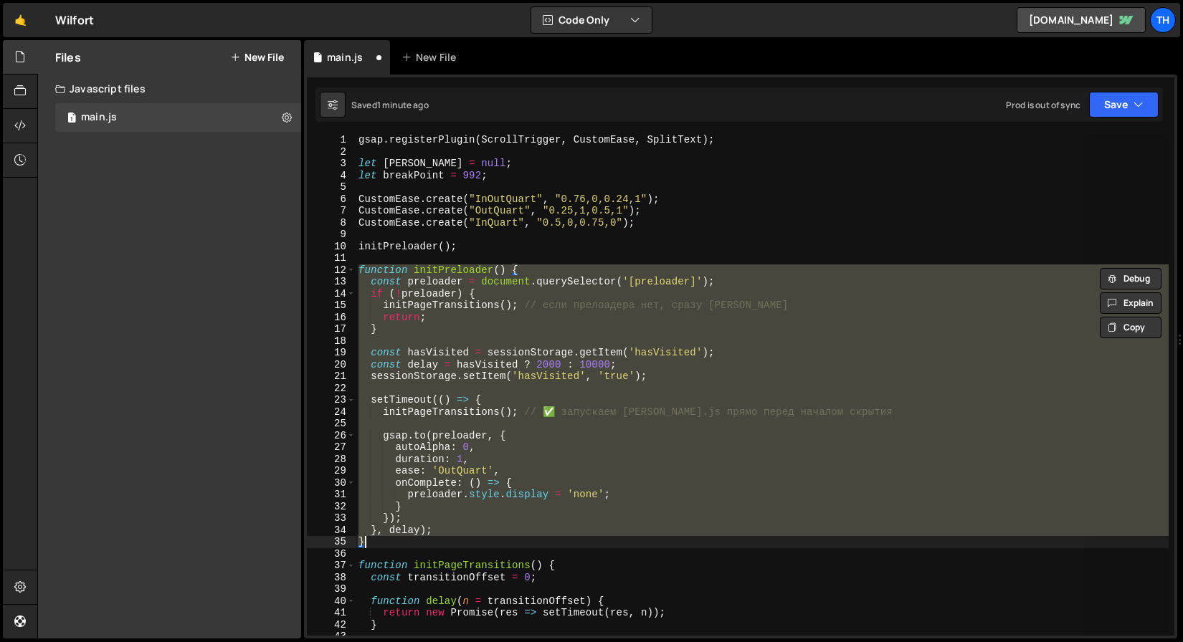
click at [542, 368] on div "gsap . registerPlugin ( ScrollTrigger , CustomEase , SplitText ) ; let lenis = …" at bounding box center [762, 385] width 813 height 501
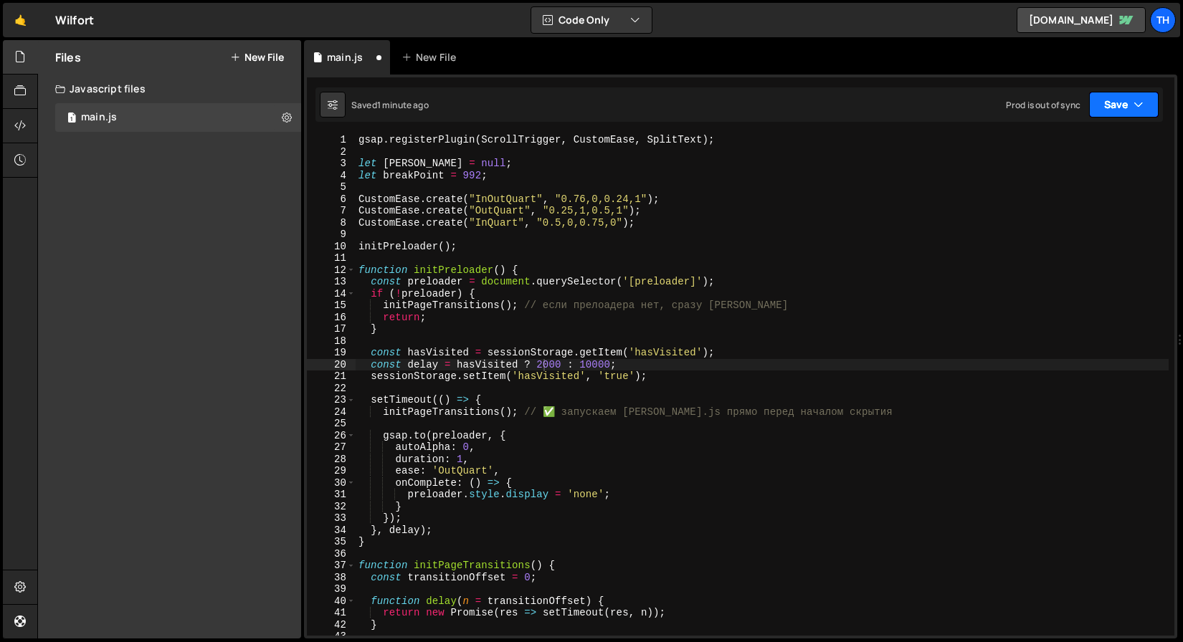
click at [1125, 92] on button "Save" at bounding box center [1124, 105] width 70 height 26
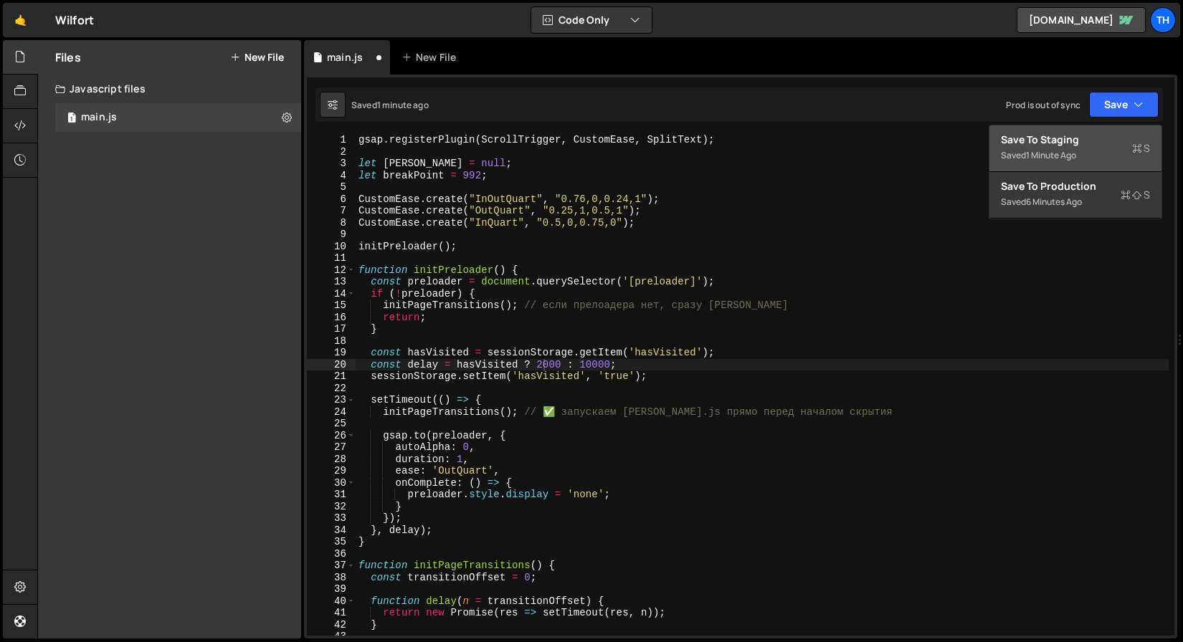
click at [1085, 141] on div "Save to Staging S" at bounding box center [1075, 140] width 149 height 14
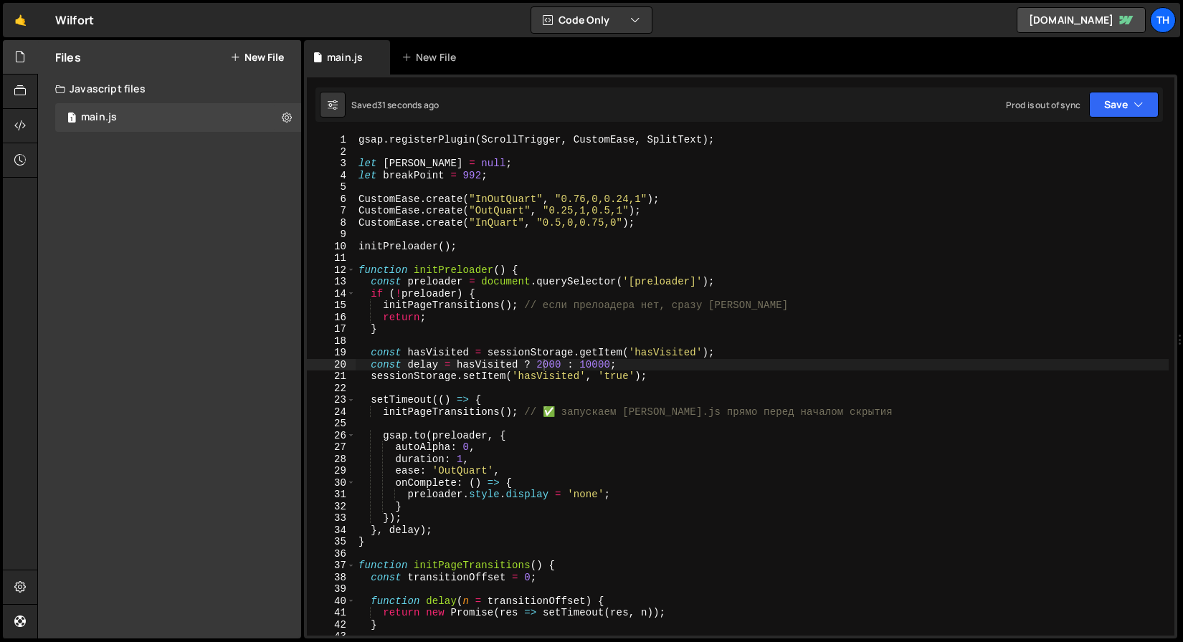
click at [617, 382] on div "gsap . registerPlugin ( ScrollTrigger , CustomEase , SplitText ) ; let lenis = …" at bounding box center [762, 396] width 813 height 525
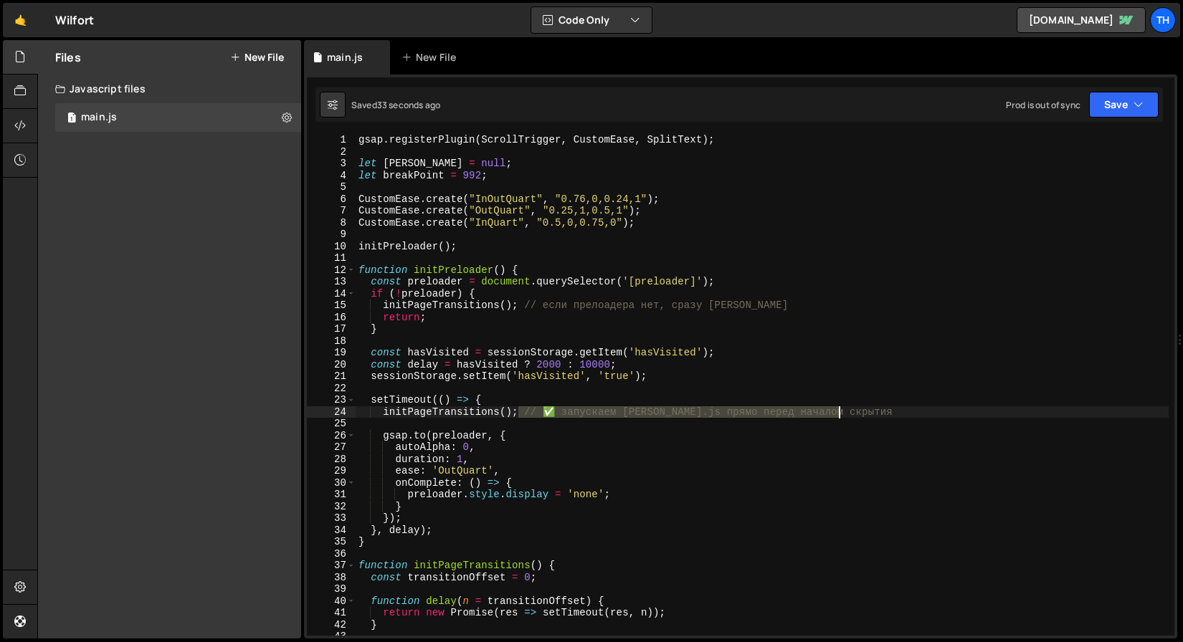
drag, startPoint x: 517, startPoint y: 410, endPoint x: 896, endPoint y: 412, distance: 379.2
click at [896, 412] on div "gsap . registerPlugin ( ScrollTrigger , CustomEase , SplitText ) ; let lenis = …" at bounding box center [762, 396] width 813 height 525
click at [503, 201] on div "gsap . registerPlugin ( ScrollTrigger , CustomEase , SplitText ) ; let lenis = …" at bounding box center [762, 396] width 813 height 525
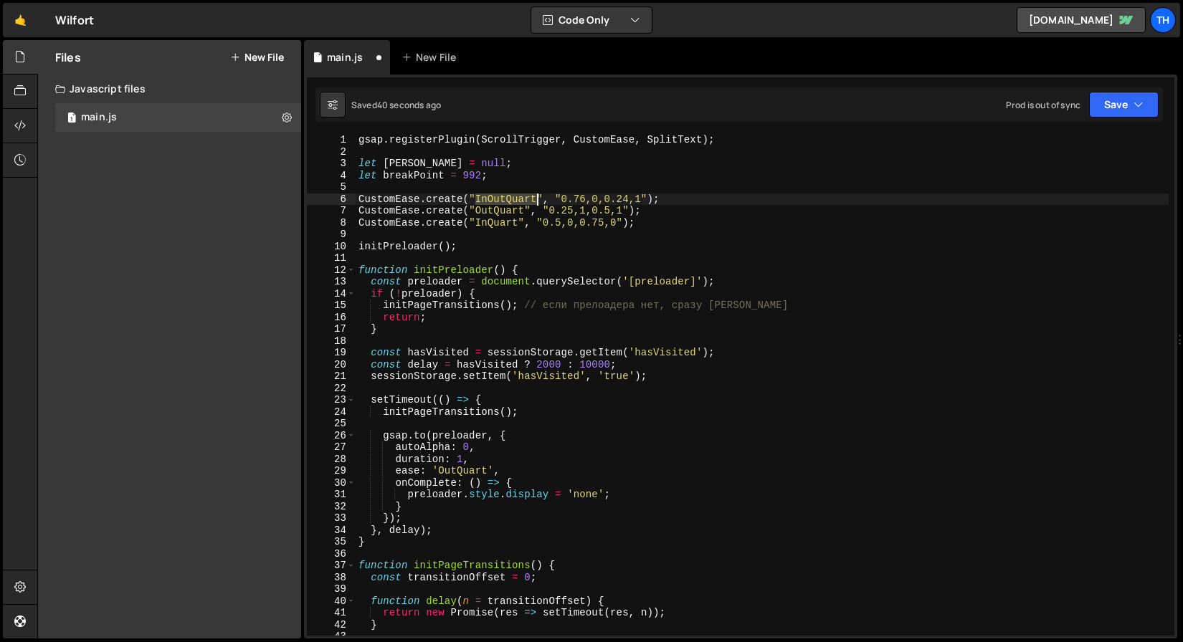
click at [503, 201] on div "gsap . registerPlugin ( ScrollTrigger , CustomEase , SplitText ) ; let lenis = …" at bounding box center [762, 396] width 813 height 525
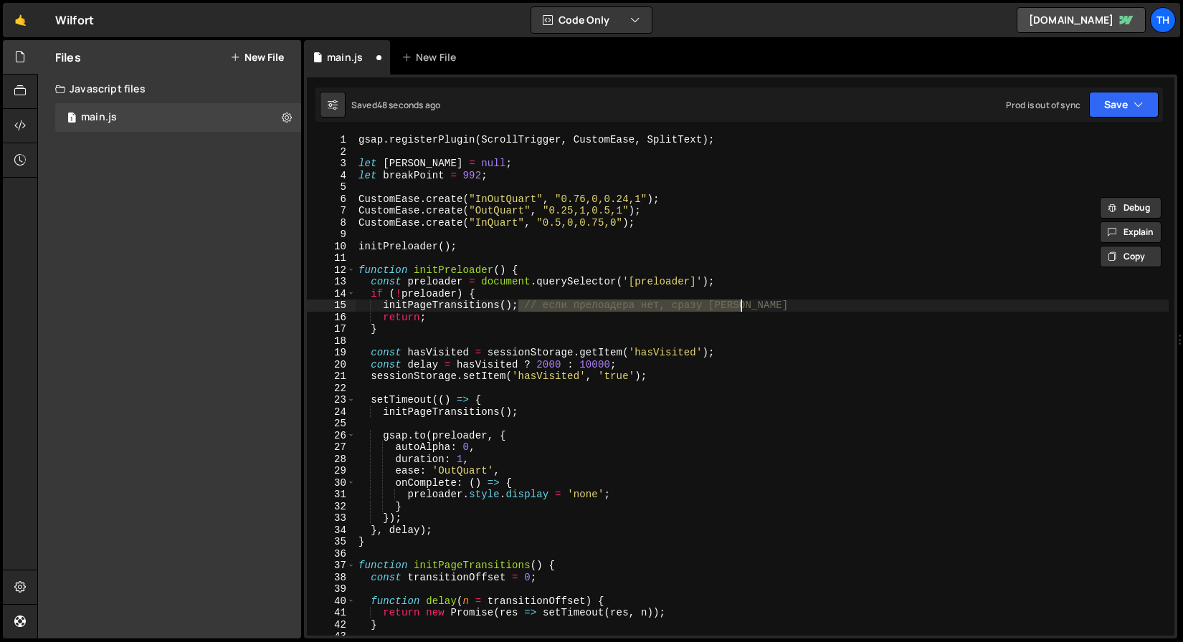
drag, startPoint x: 517, startPoint y: 303, endPoint x: 801, endPoint y: 306, distance: 283.9
click at [801, 306] on div "gsap . registerPlugin ( ScrollTrigger , CustomEase , SplitText ) ; let lenis = …" at bounding box center [762, 396] width 813 height 525
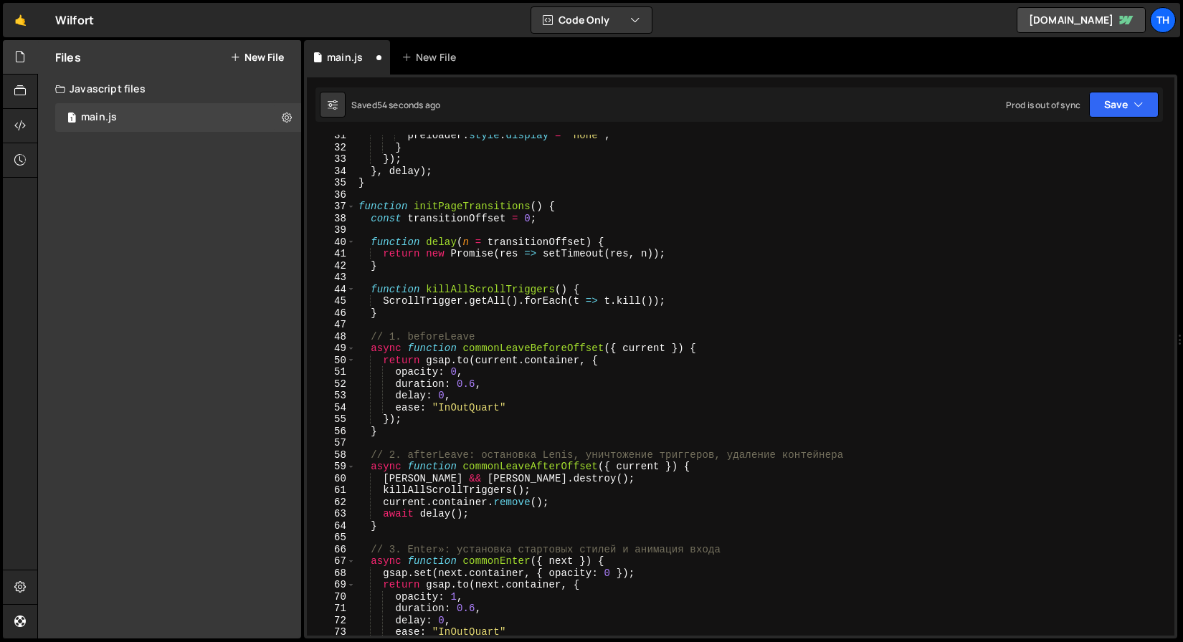
scroll to position [354, 0]
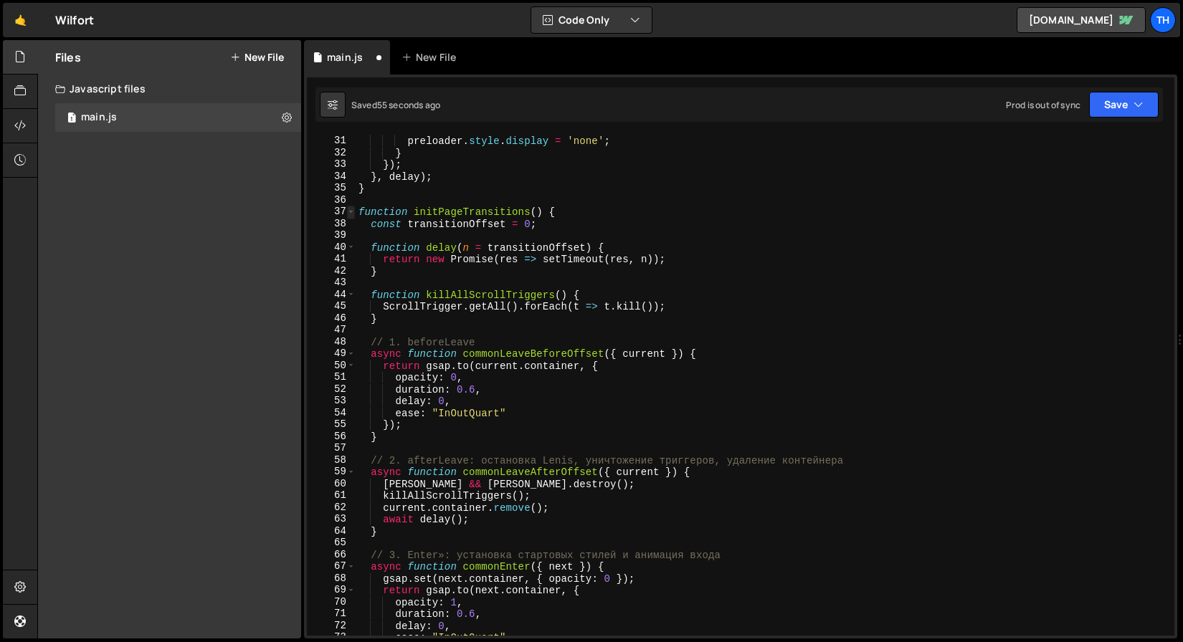
click at [350, 207] on span at bounding box center [351, 212] width 8 height 12
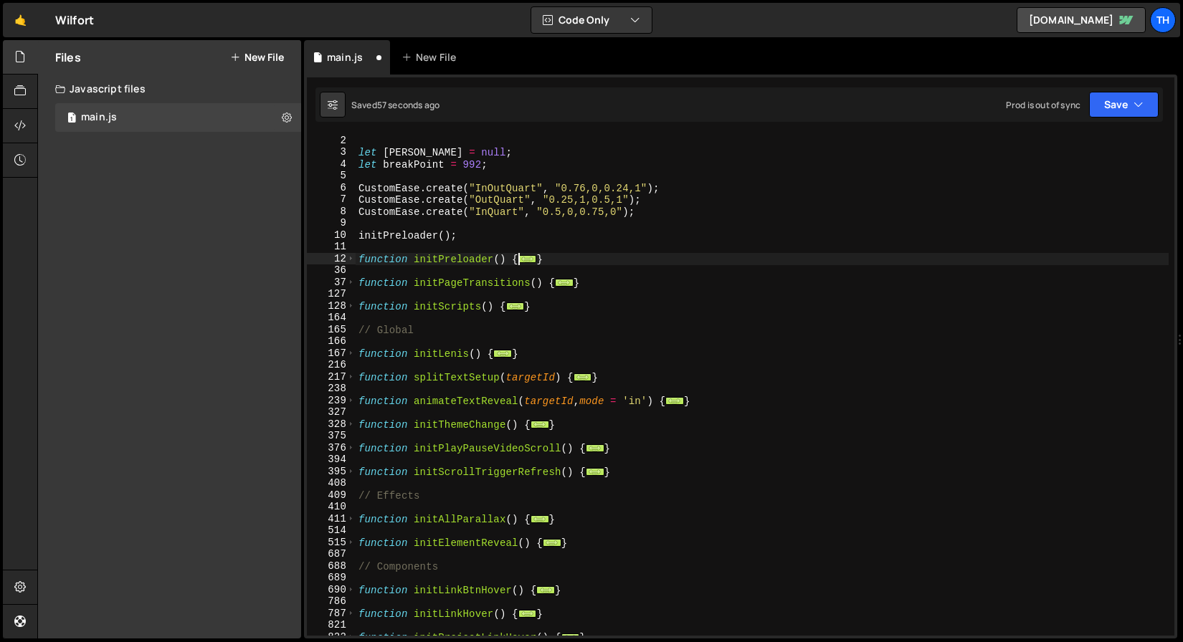
scroll to position [0, 0]
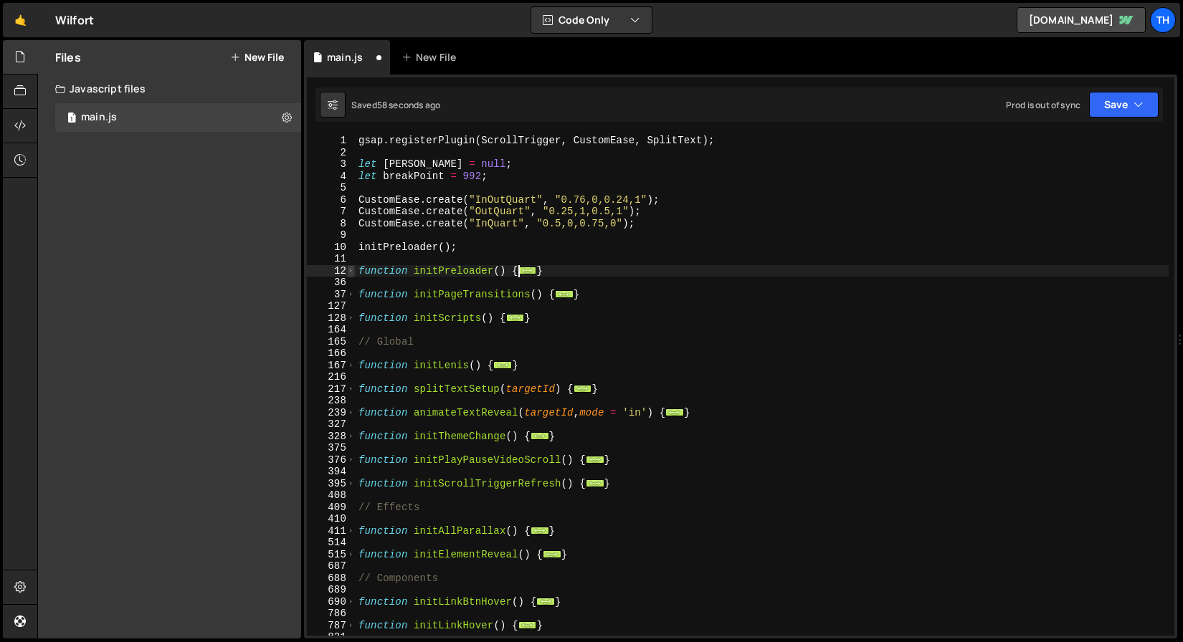
click at [348, 270] on span at bounding box center [351, 271] width 8 height 12
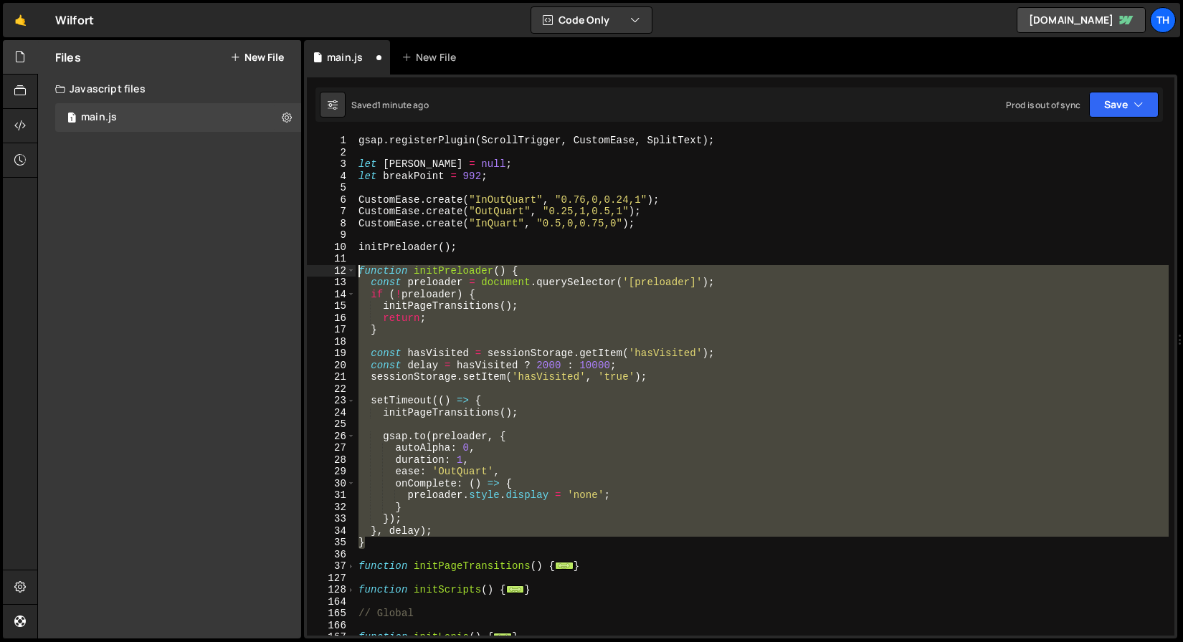
drag, startPoint x: 393, startPoint y: 546, endPoint x: 338, endPoint y: 270, distance: 280.6
click at [338, 270] on div "initPageTransitions(); 1 2 3 4 5 6 7 8 9 10 11 12 13 14 15 16 17 18 19 20 21 22…" at bounding box center [740, 385] width 867 height 501
type textarea "function initPreloader() { const preloader = document.querySelector('[preloader…"
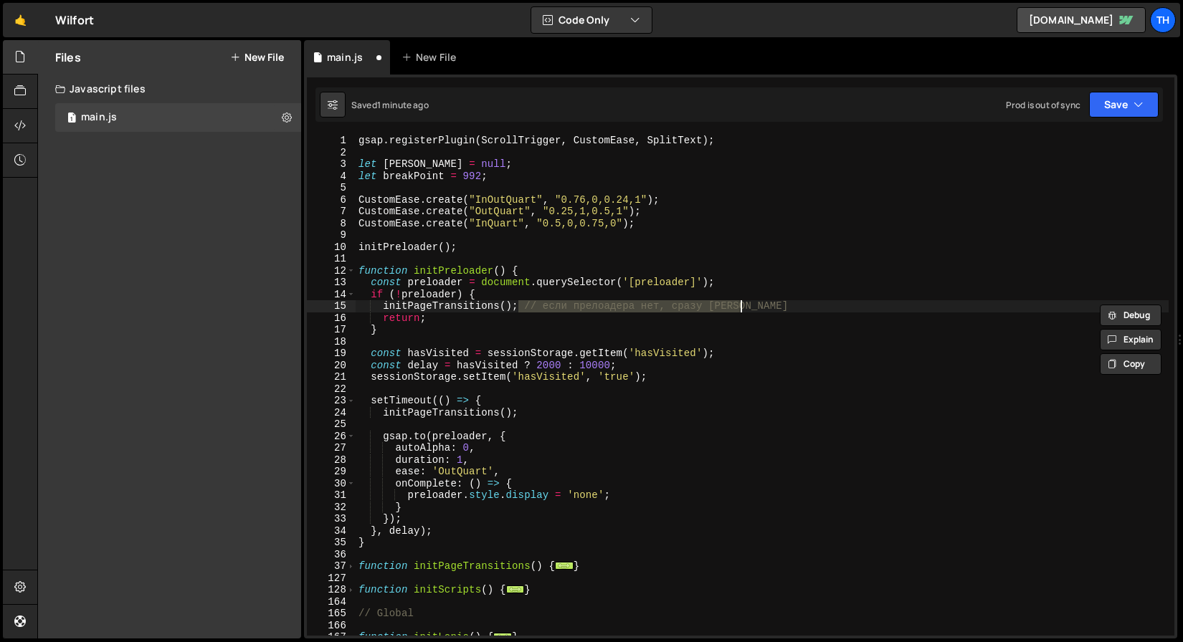
type textarea "initPageTransitions();"
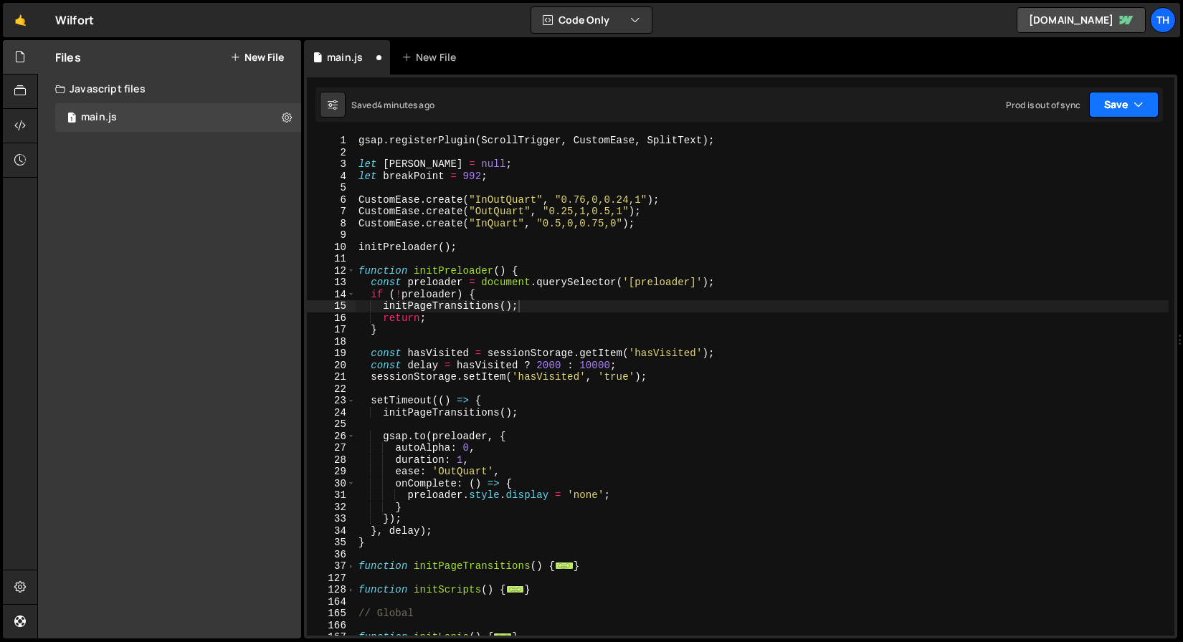
click at [1148, 116] on button "Save" at bounding box center [1124, 105] width 70 height 26
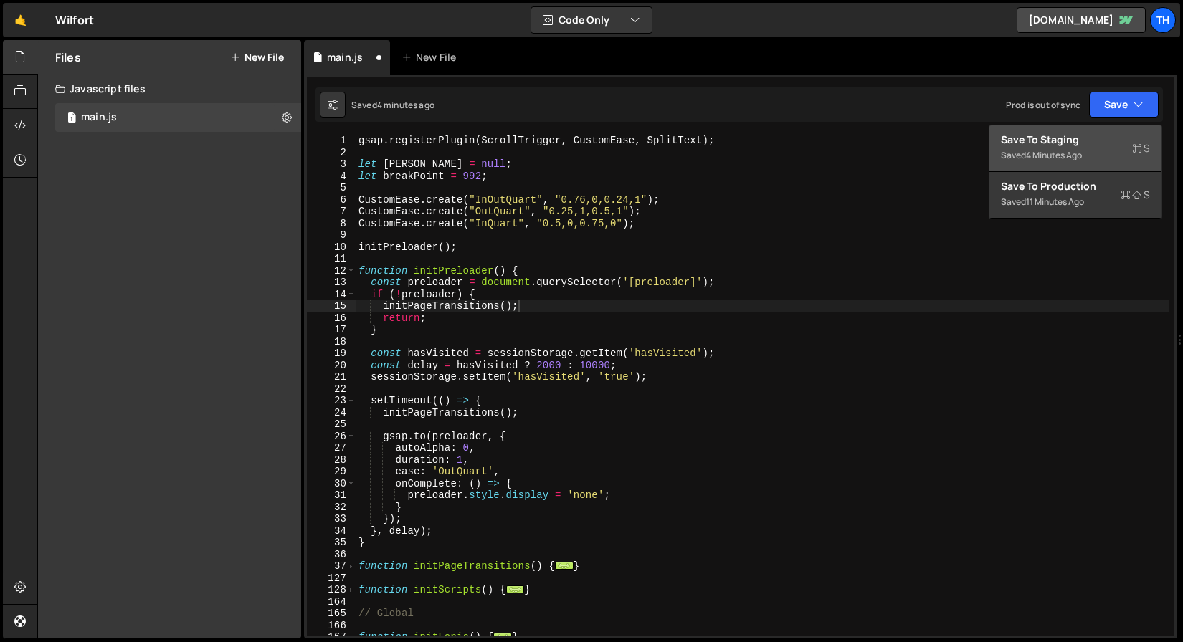
click at [1071, 161] on div "Saved 4 minutes ago" at bounding box center [1075, 155] width 149 height 17
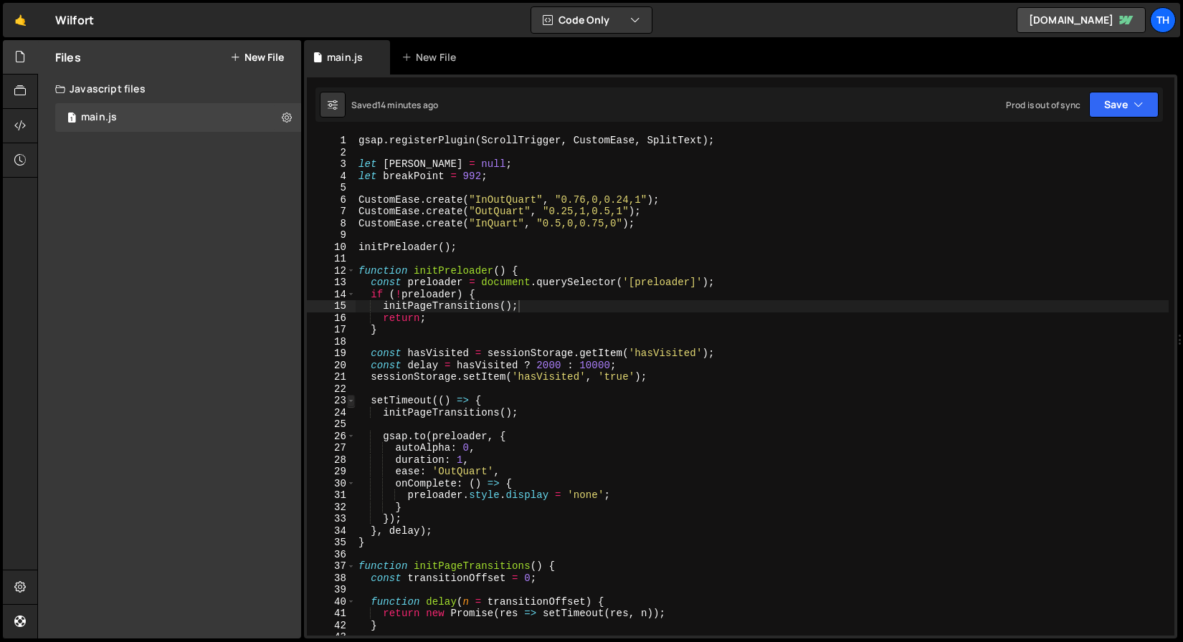
click at [351, 399] on span at bounding box center [351, 401] width 8 height 12
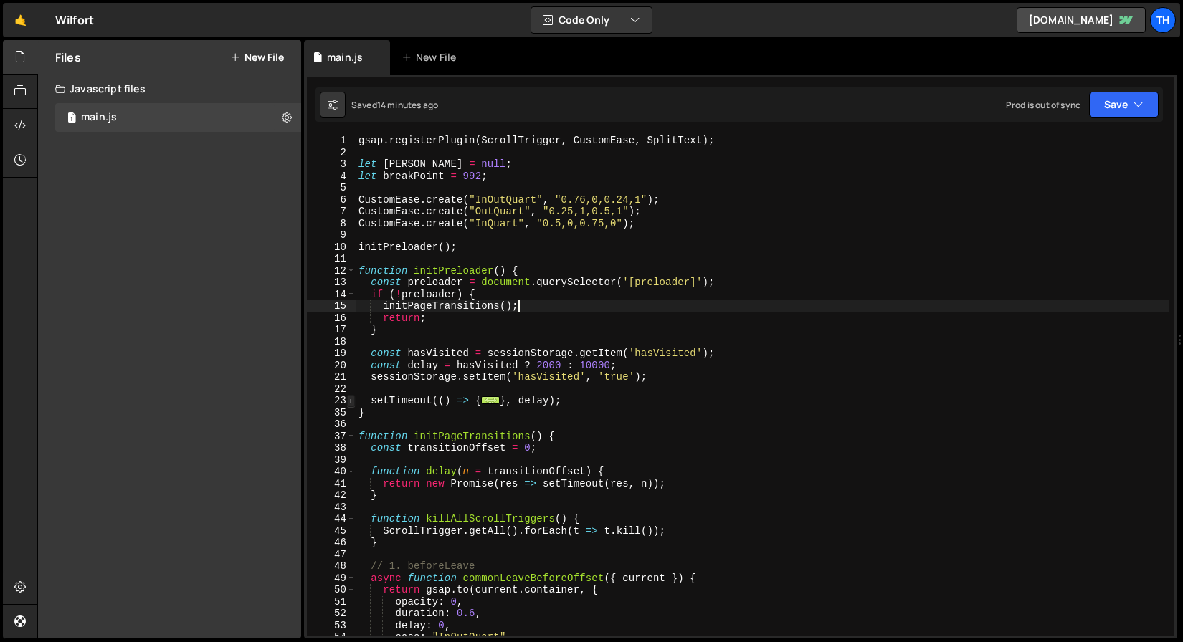
click at [351, 399] on span at bounding box center [351, 401] width 8 height 12
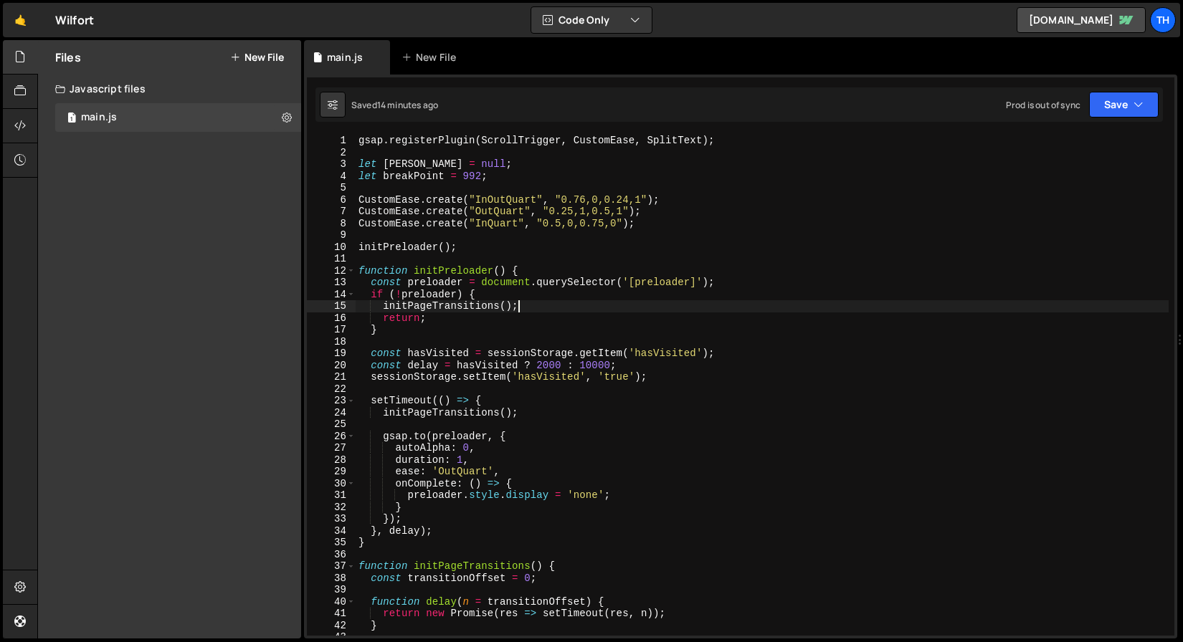
click at [376, 393] on div "gsap . registerPlugin ( ScrollTrigger , CustomEase , SplitText ) ; let lenis = …" at bounding box center [762, 397] width 813 height 525
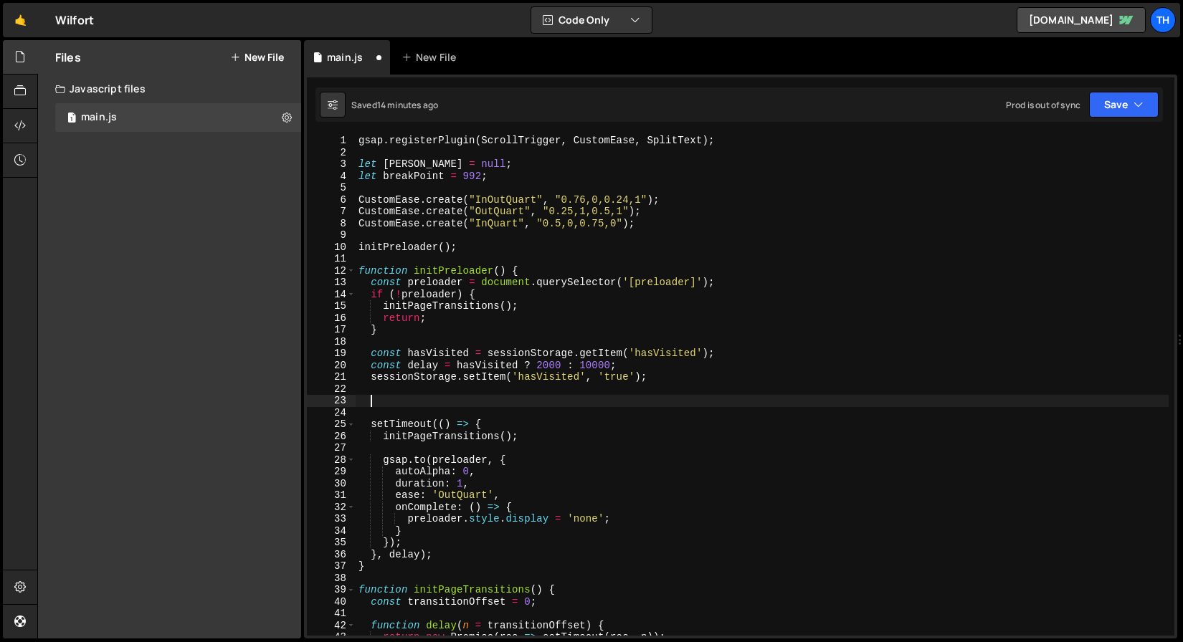
paste textarea "}"
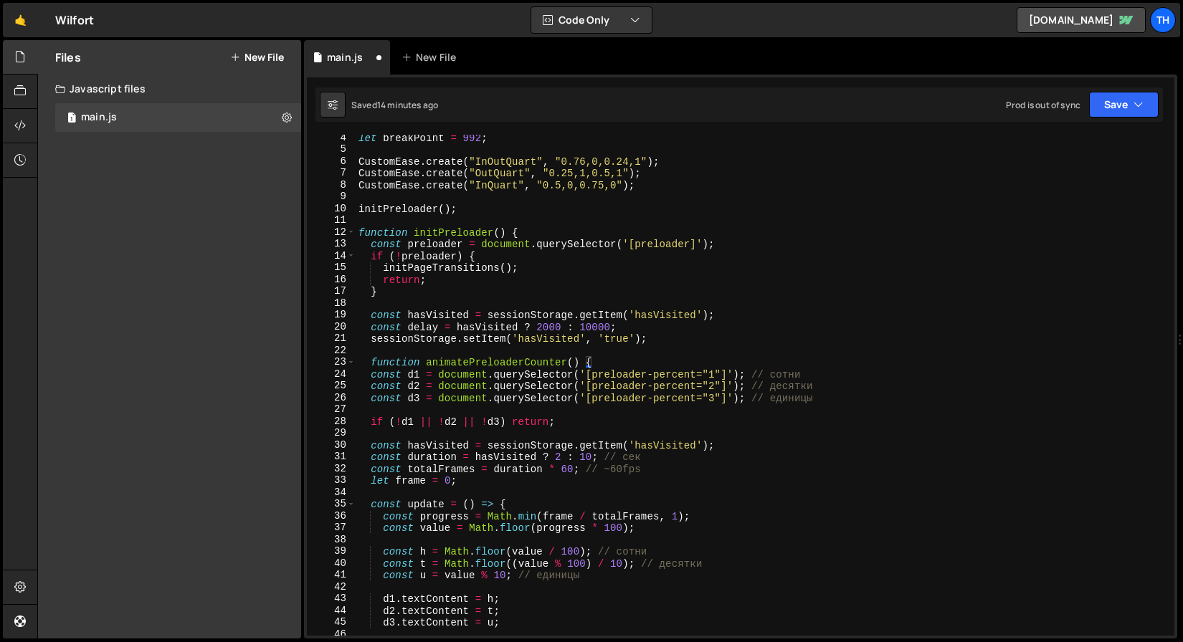
scroll to position [101, 0]
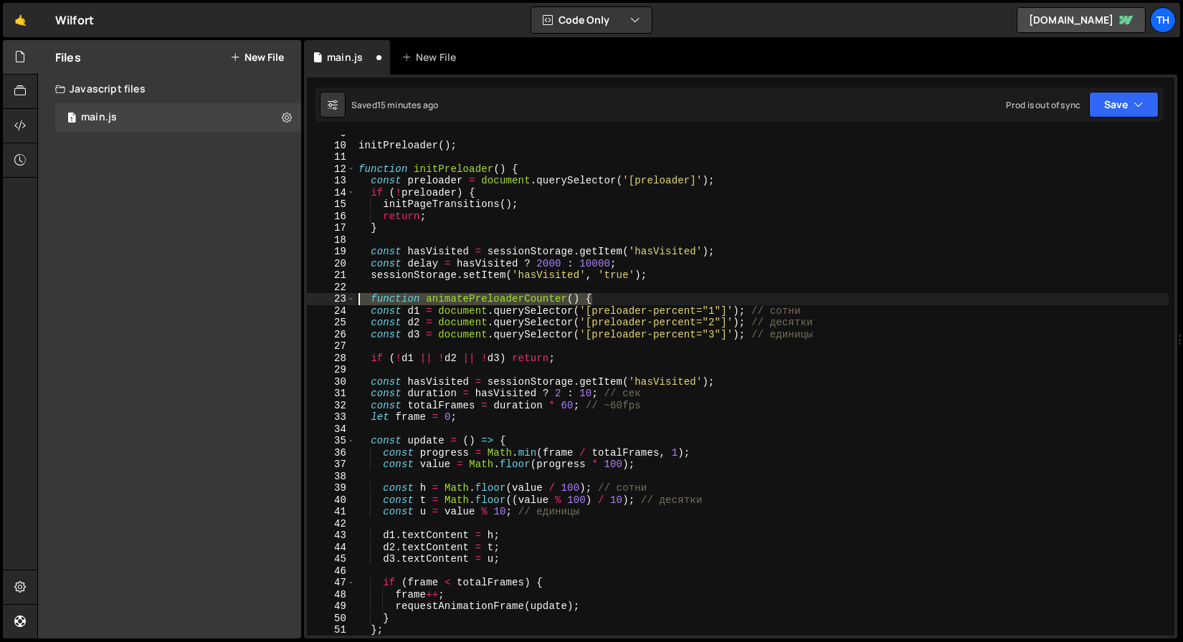
drag, startPoint x: 606, startPoint y: 301, endPoint x: 270, endPoint y: 295, distance: 337.0
click at [270, 295] on div "Files New File Javascript files 1 main.js 0 CSS files Copy share link Edit File…" at bounding box center [610, 339] width 1146 height 599
type textarea "function animatePreloaderCounter() {"
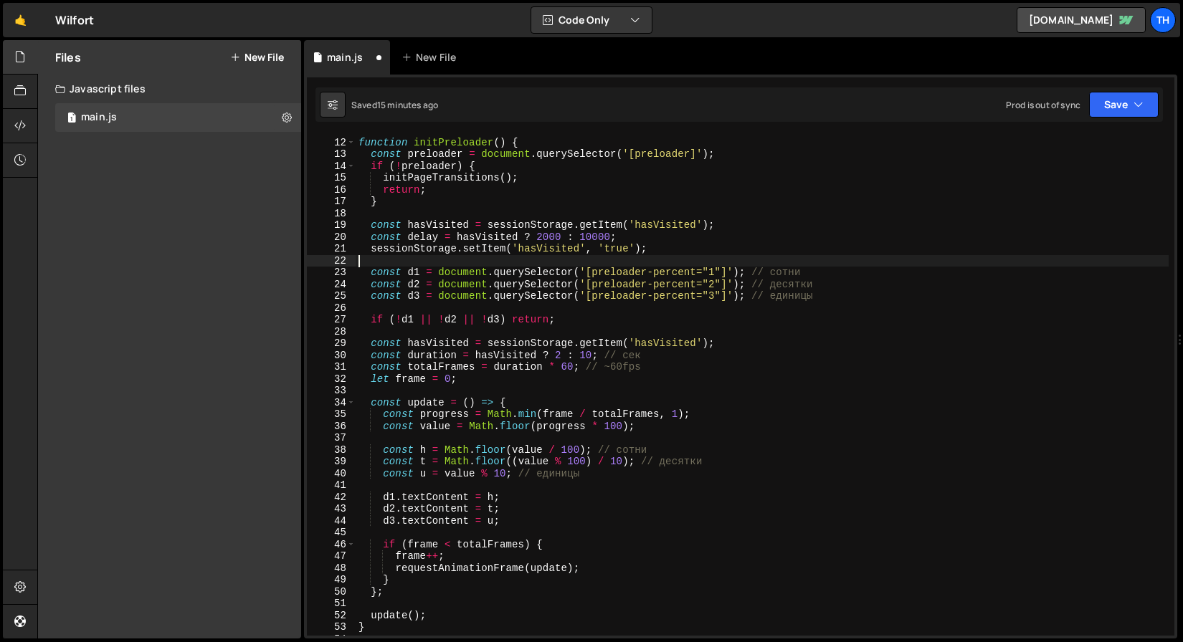
scroll to position [139, 0]
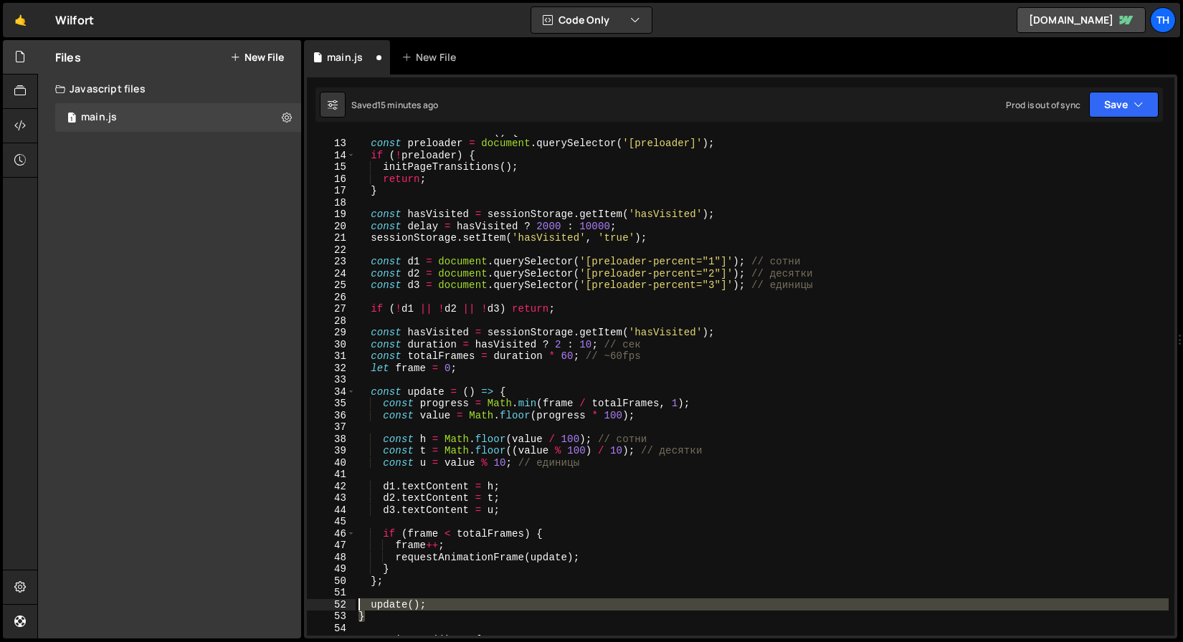
drag, startPoint x: 364, startPoint y: 617, endPoint x: 310, endPoint y: 609, distance: 54.3
click at [310, 609] on div "12 13 14 15 16 17 18 19 20 21 22 23 24 25 26 27 28 29 30 31 32 33 34 35 36 37 3…" at bounding box center [740, 385] width 867 height 501
type textarea "update(); }"
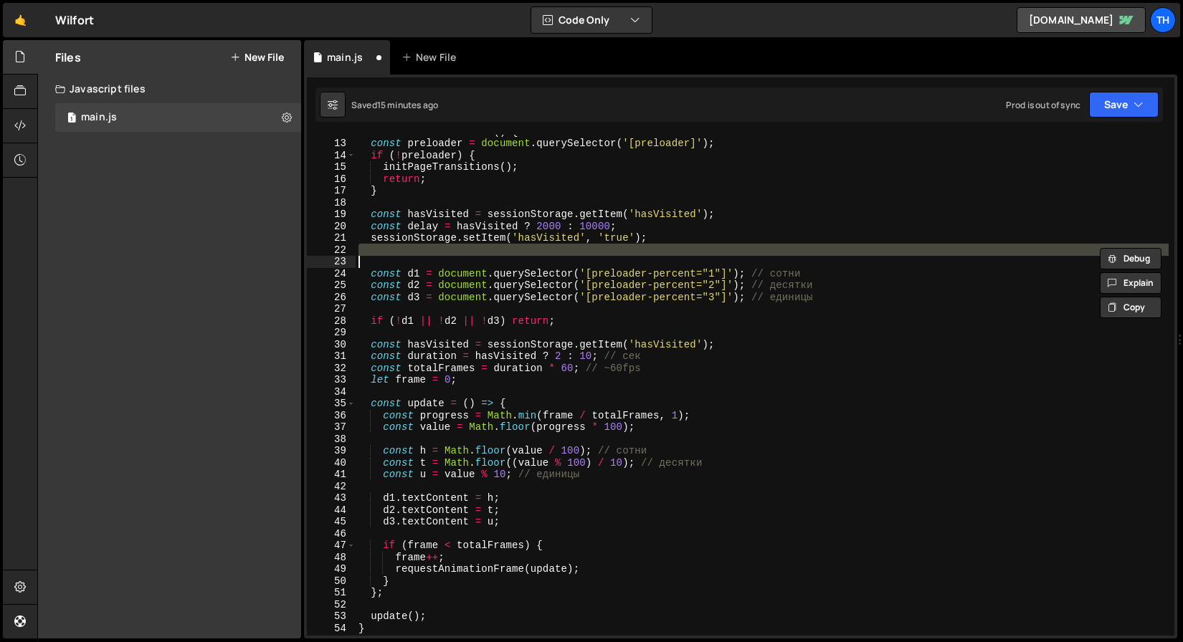
type textarea "function animatePreloaderCounter() {"
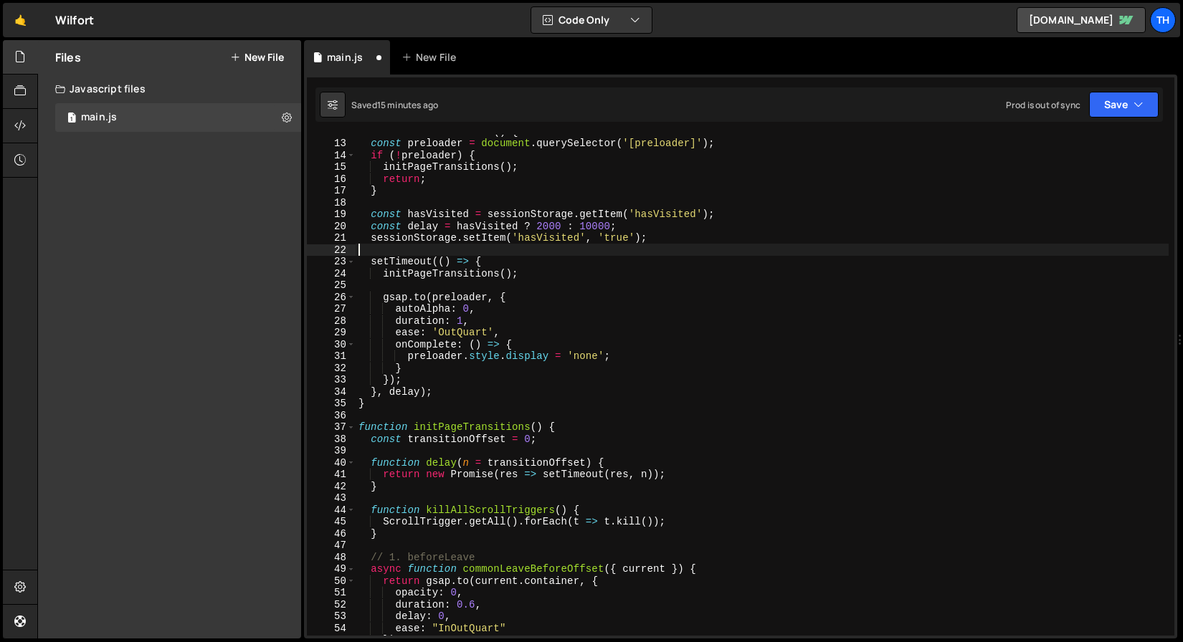
scroll to position [0, 0]
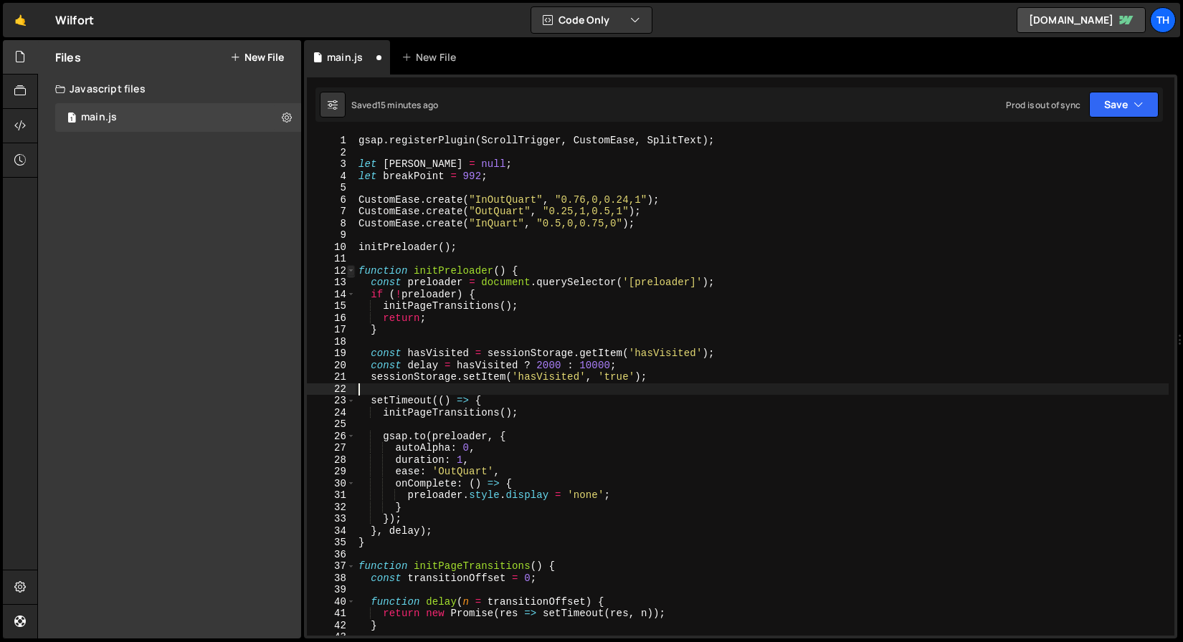
click at [351, 272] on span at bounding box center [351, 271] width 8 height 12
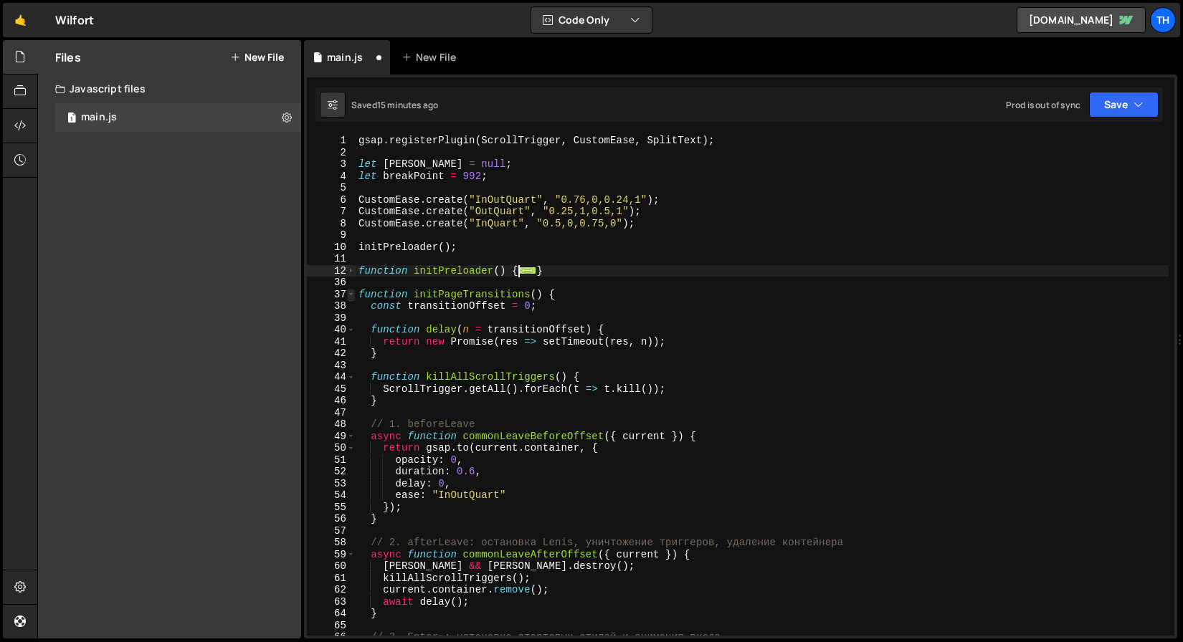
click at [353, 294] on span at bounding box center [351, 295] width 8 height 12
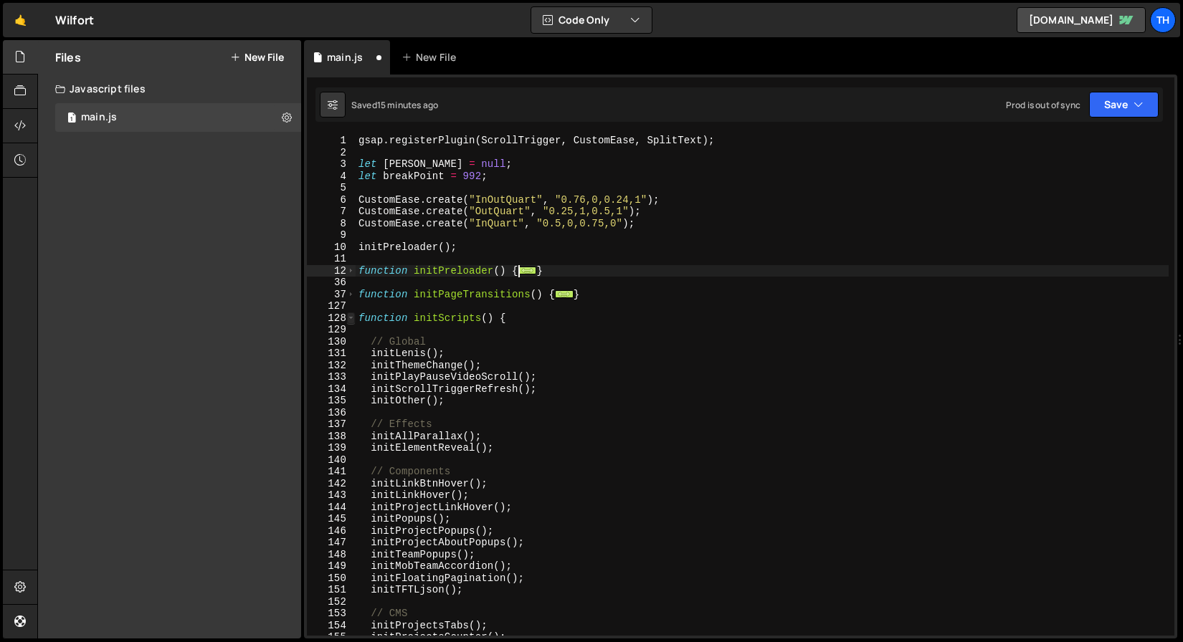
click at [351, 320] on span at bounding box center [351, 319] width 8 height 12
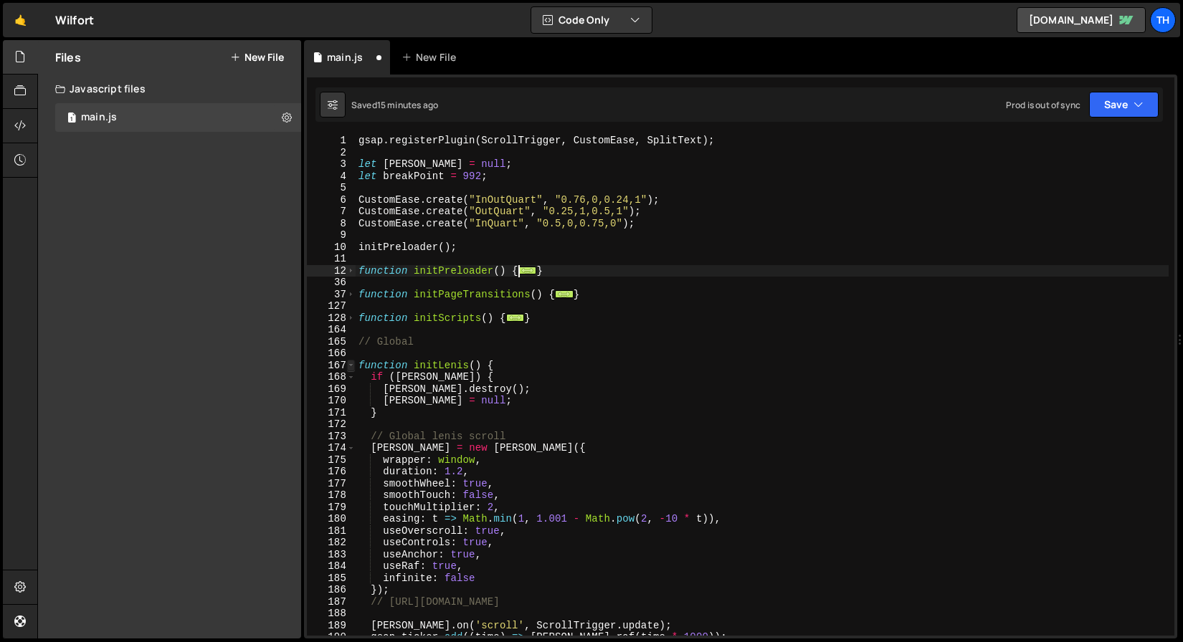
click at [353, 365] on span at bounding box center [351, 366] width 8 height 12
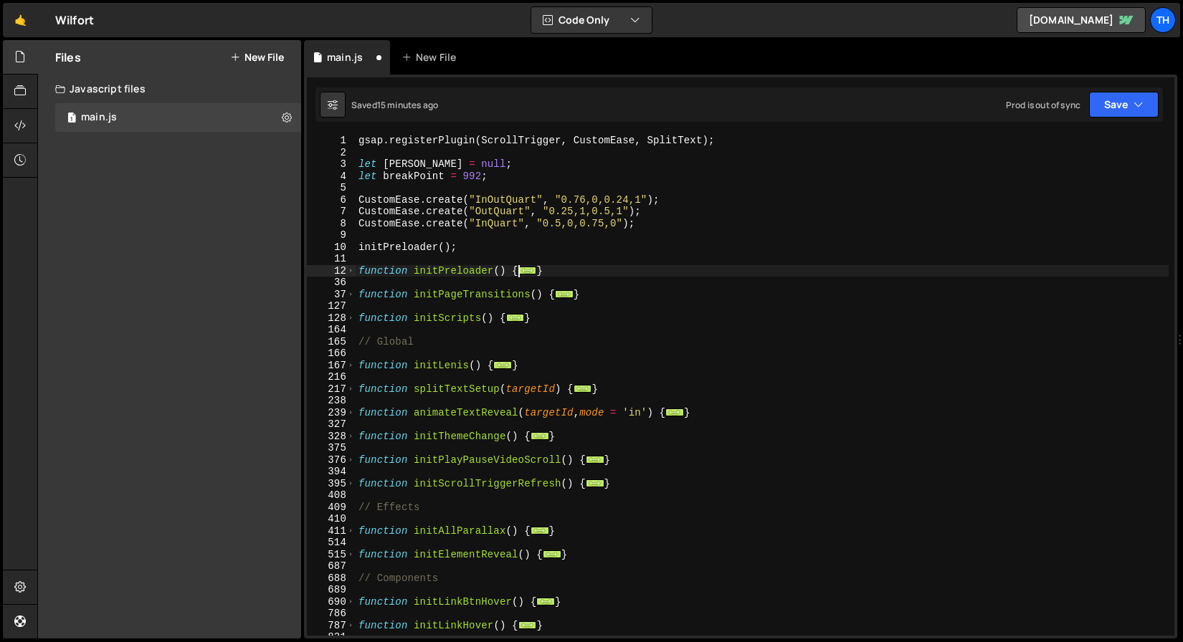
click at [556, 367] on div "gsap . registerPlugin ( ScrollTrigger , CustomEase , SplitText ) ; let lenis = …" at bounding box center [762, 397] width 813 height 525
type textarea "}"
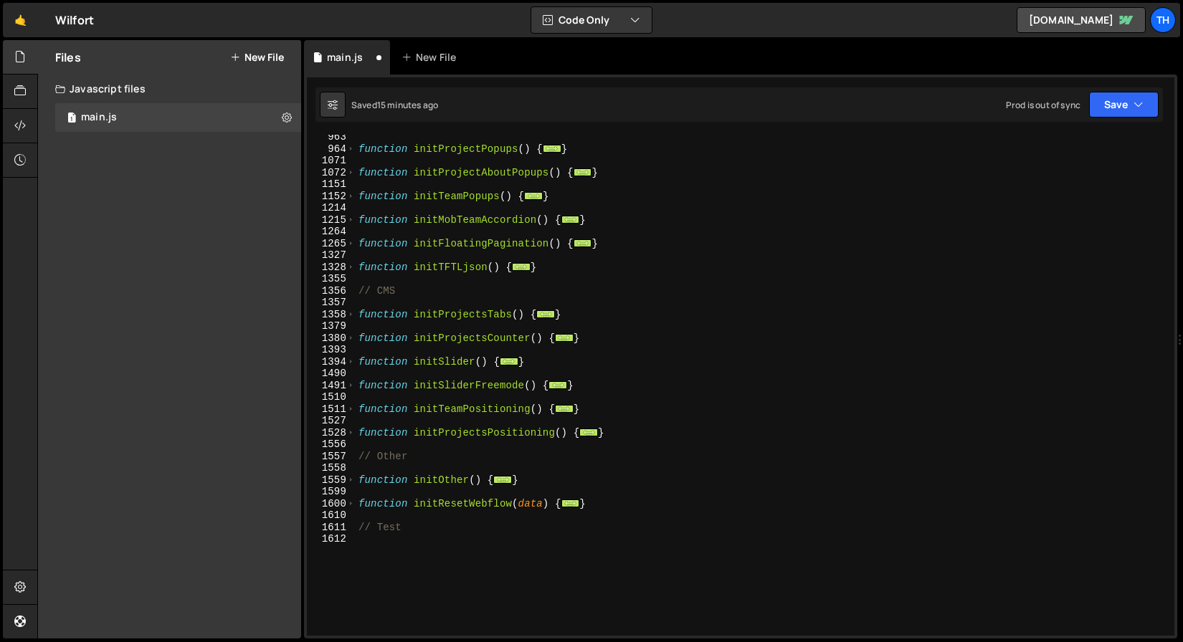
scroll to position [702, 0]
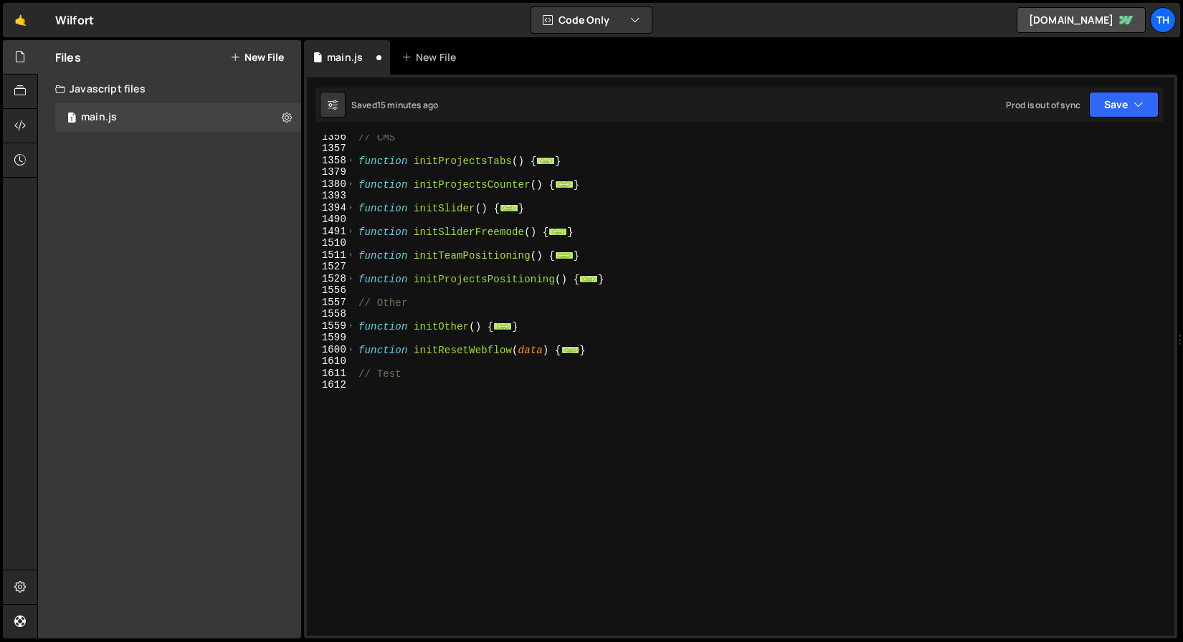
click at [508, 416] on div "// CMS function initProjectsTabs ( ) { ... } function initProjectsCounter ( ) {…" at bounding box center [762, 393] width 813 height 525
paste textarea "function animatePreloaderCounter() {"
drag, startPoint x: 370, startPoint y: 394, endPoint x: 315, endPoint y: 399, distance: 55.4
click at [316, 399] on div "function animatePreloaderCounter() { 1356 1357 1358 1379 1380 1393 1394 1490 14…" at bounding box center [740, 385] width 867 height 501
click at [354, 399] on span at bounding box center [351, 397] width 8 height 12
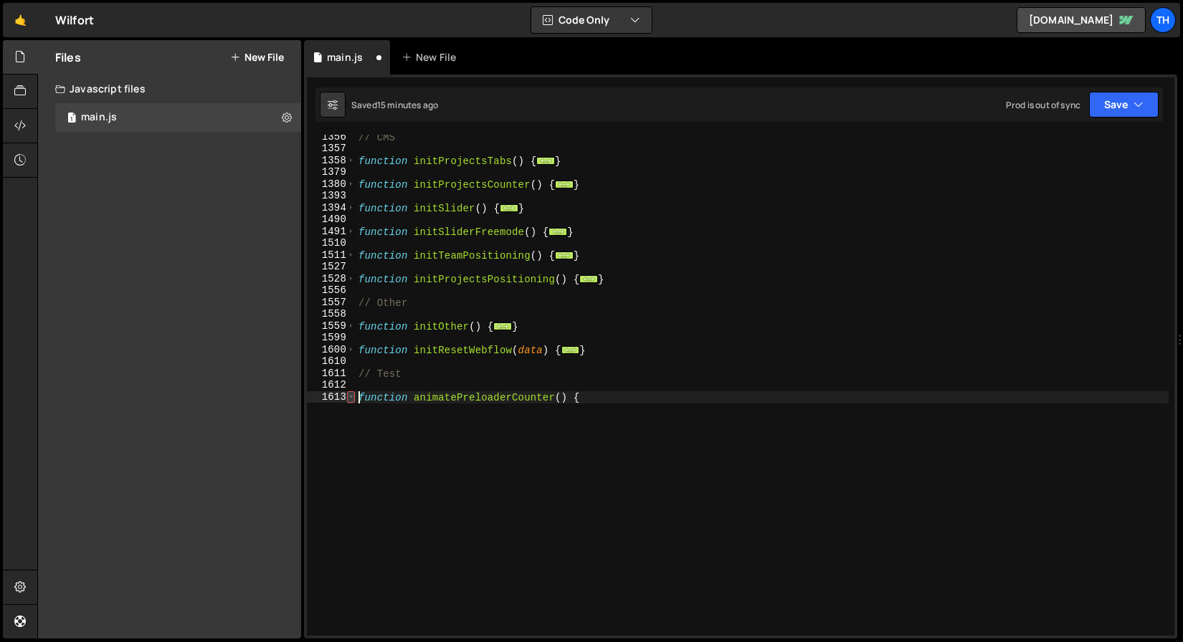
click at [349, 399] on span at bounding box center [351, 397] width 8 height 12
click at [354, 387] on div "1612" at bounding box center [331, 385] width 49 height 12
click at [373, 374] on div "// CMS function initProjectsTabs ( ) { ... } function initProjectsCounter ( ) {…" at bounding box center [762, 393] width 813 height 525
click at [350, 401] on span at bounding box center [351, 397] width 8 height 12
drag, startPoint x: 409, startPoint y: 460, endPoint x: 325, endPoint y: 393, distance: 107.0
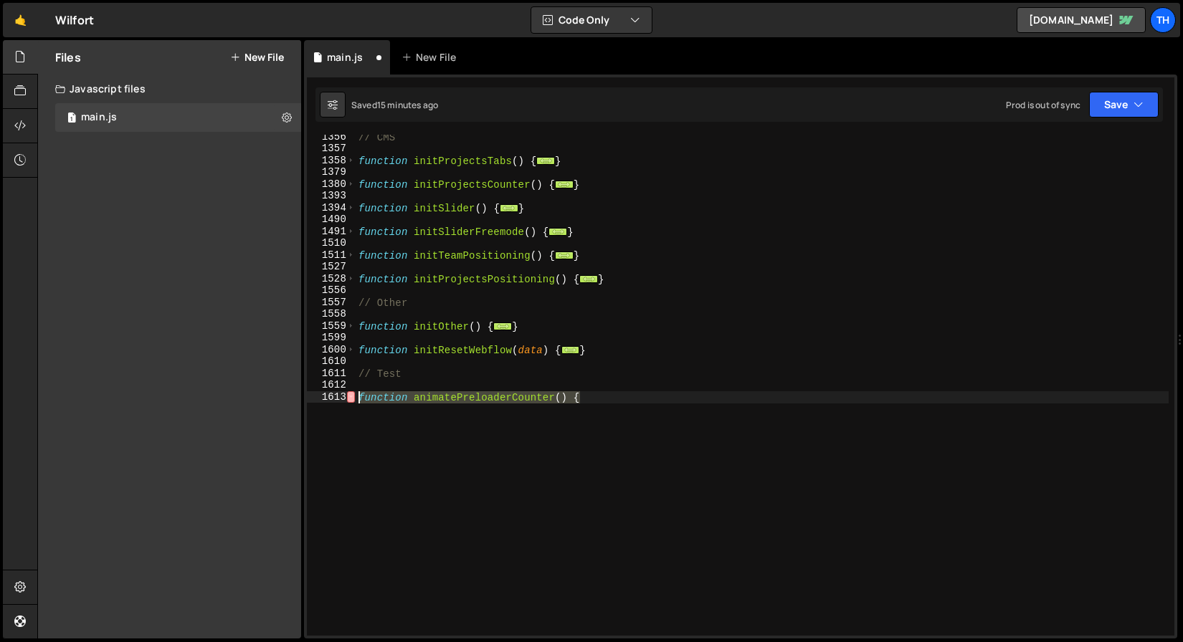
click at [325, 393] on div "// Test 1356 1357 1358 1379 1380 1393 1394 1490 1491 1510 1511 1527 1528 1556 1…" at bounding box center [740, 385] width 867 height 501
paste textarea "}"
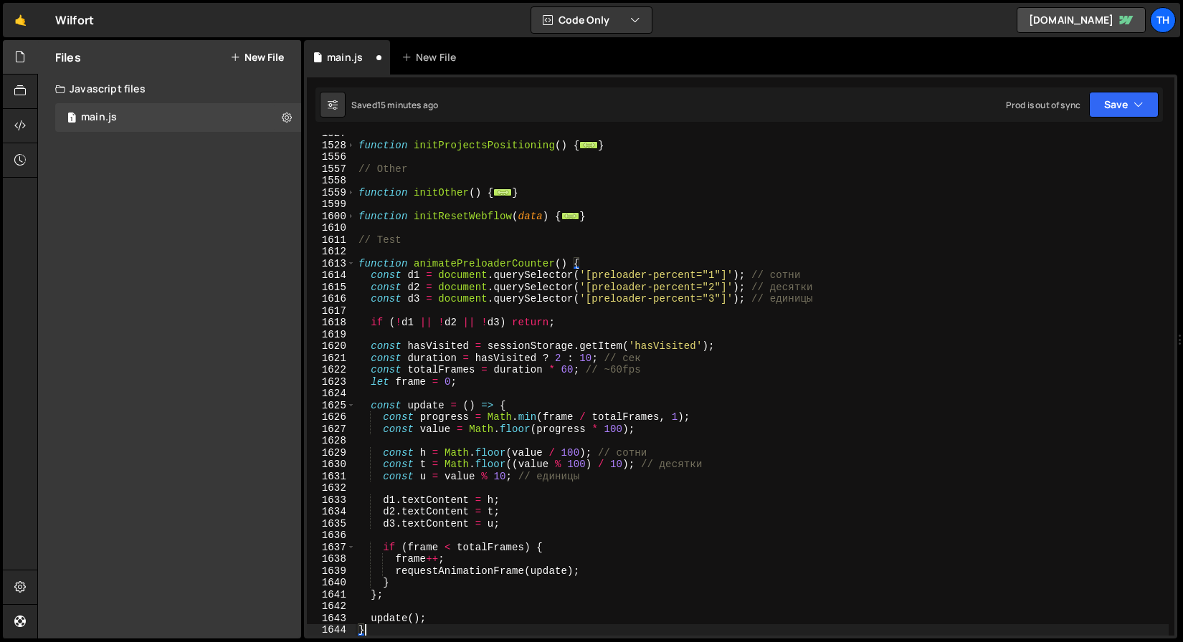
scroll to position [835, 0]
click at [464, 262] on div "function initProjectsPositioning ( ) { ... } // Other function initOther ( ) { …" at bounding box center [762, 390] width 813 height 525
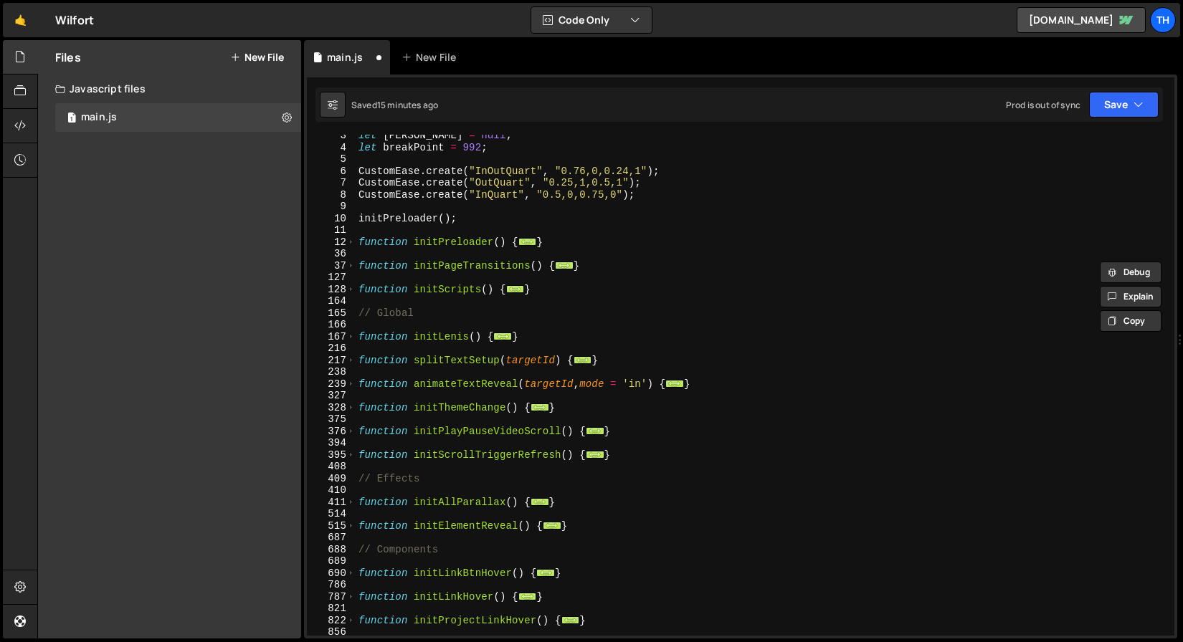
scroll to position [0, 0]
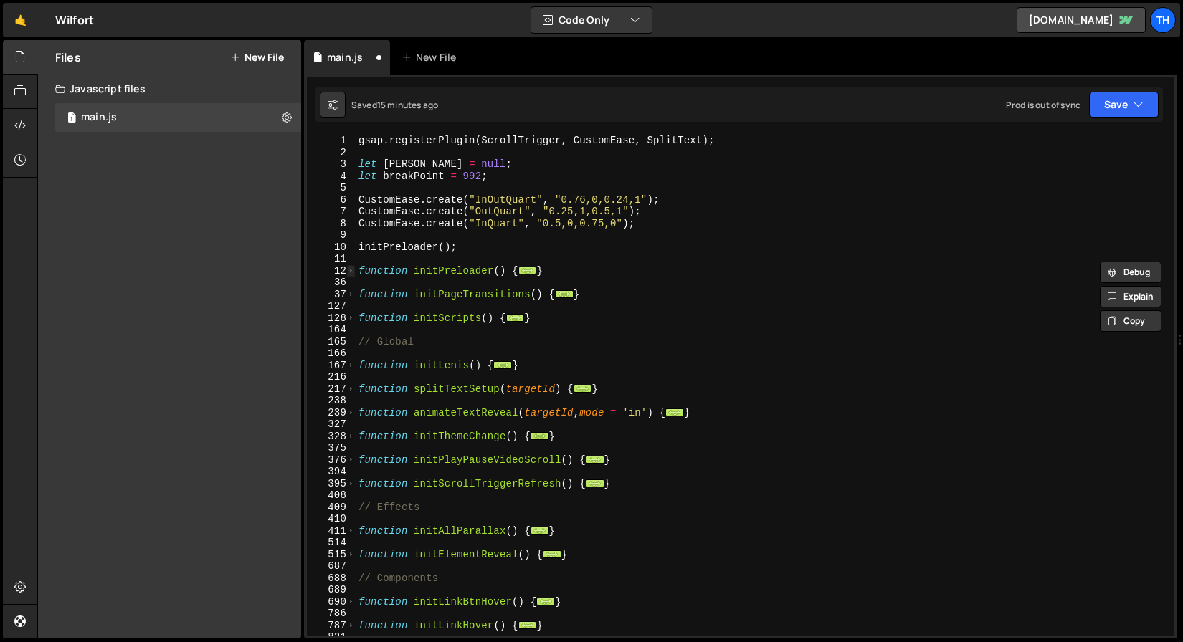
click at [351, 270] on span at bounding box center [351, 271] width 8 height 12
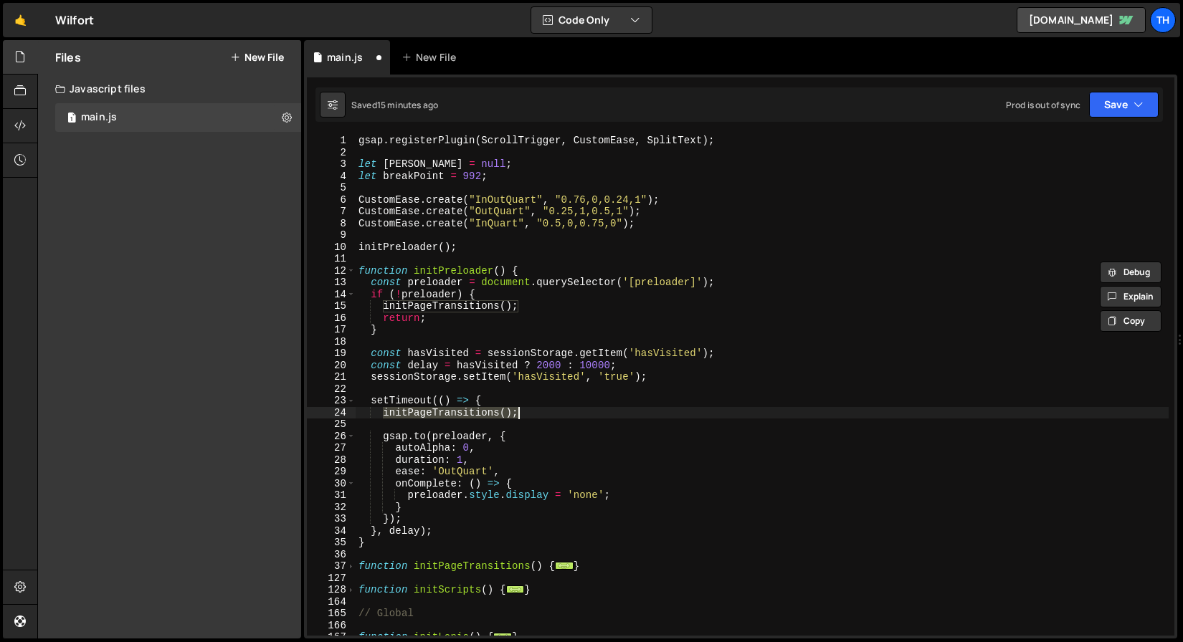
drag, startPoint x: 389, startPoint y: 412, endPoint x: 520, endPoint y: 409, distance: 131.9
click at [520, 409] on div "gsap . registerPlugin ( ScrollTrigger , CustomEase , SplitText ) ; let lenis = …" at bounding box center [762, 397] width 813 height 525
click at [439, 321] on div "gsap . registerPlugin ( ScrollTrigger , CustomEase , SplitText ) ; let lenis = …" at bounding box center [762, 397] width 813 height 525
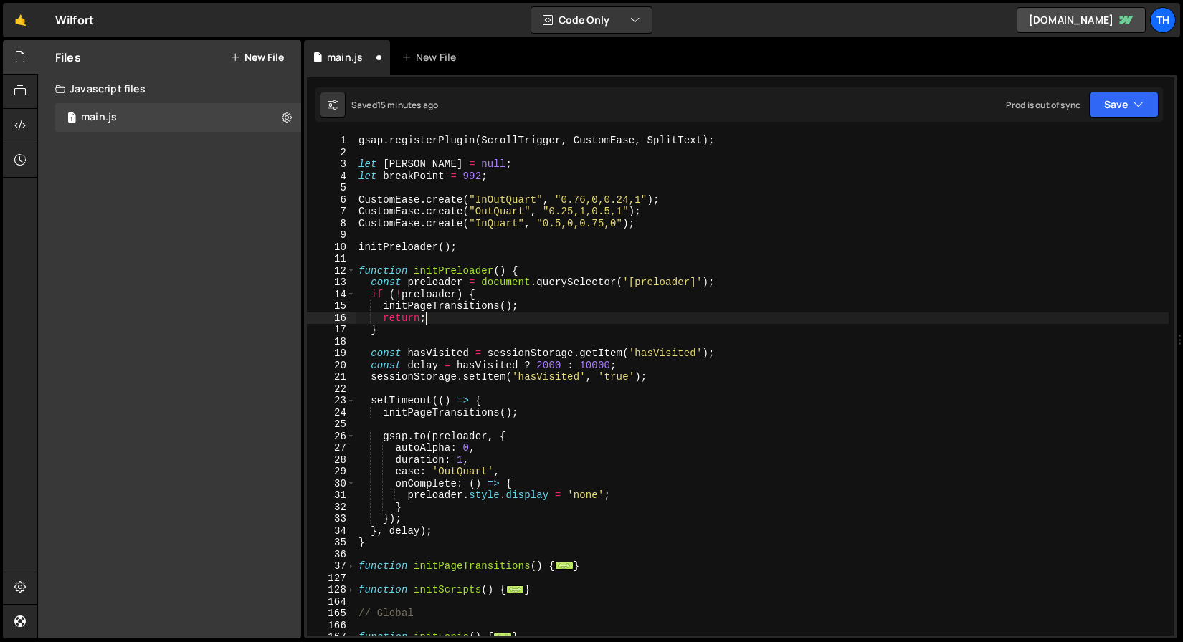
click at [401, 401] on div "gsap . registerPlugin ( ScrollTrigger , CustomEase , SplitText ) ; let lenis = …" at bounding box center [762, 397] width 813 height 525
type textarea "setTimeout(() => {"
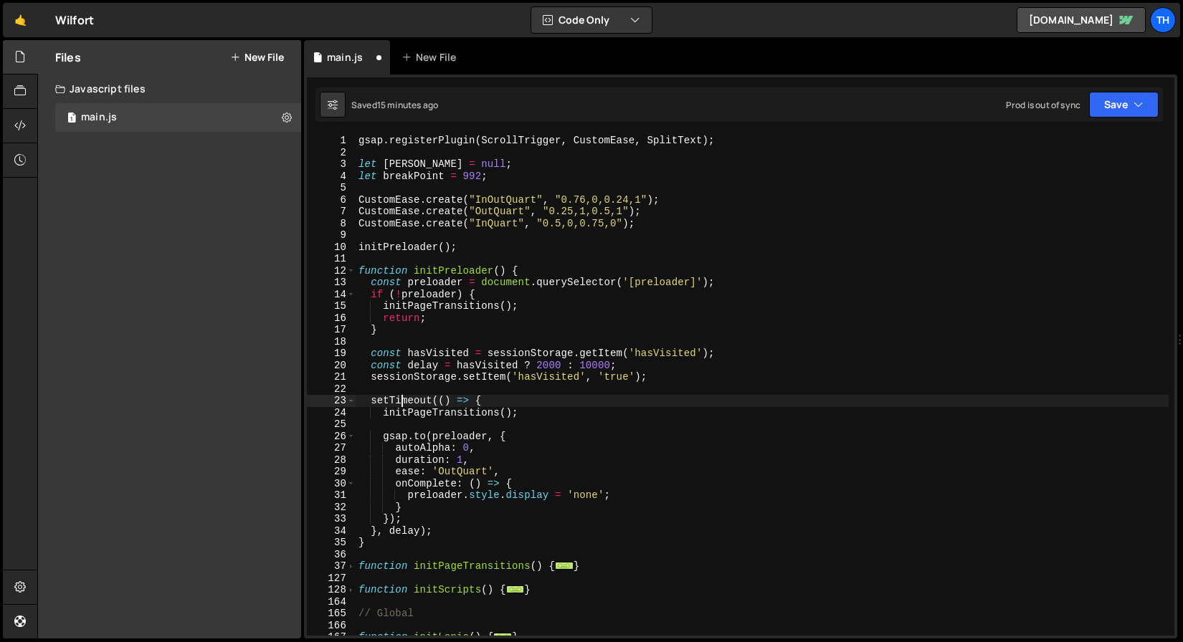
click at [402, 387] on div "gsap . registerPlugin ( ScrollTrigger , CustomEase , SplitText ) ; let lenis = …" at bounding box center [762, 397] width 813 height 525
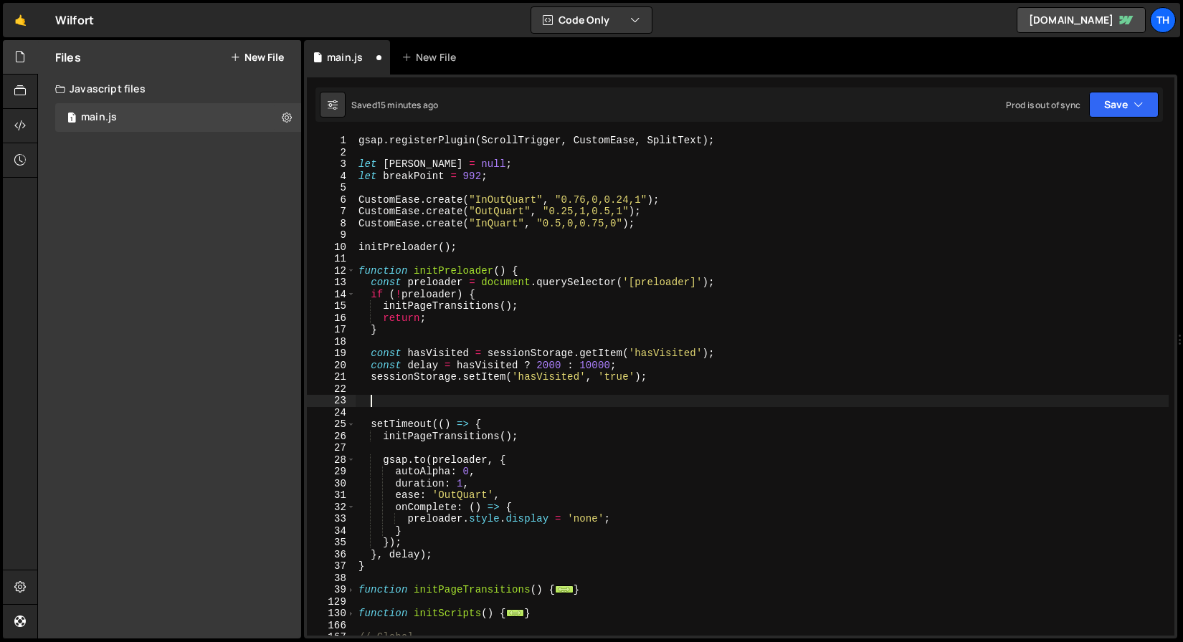
paste textarea "initPageTransitions();"
click at [432, 398] on div "gsap . registerPlugin ( ScrollTrigger , CustomEase , SplitText ) ; let lenis = …" at bounding box center [762, 397] width 813 height 525
paste textarea "animatePreloaderCounter"
click at [1112, 115] on button "Save" at bounding box center [1124, 105] width 70 height 26
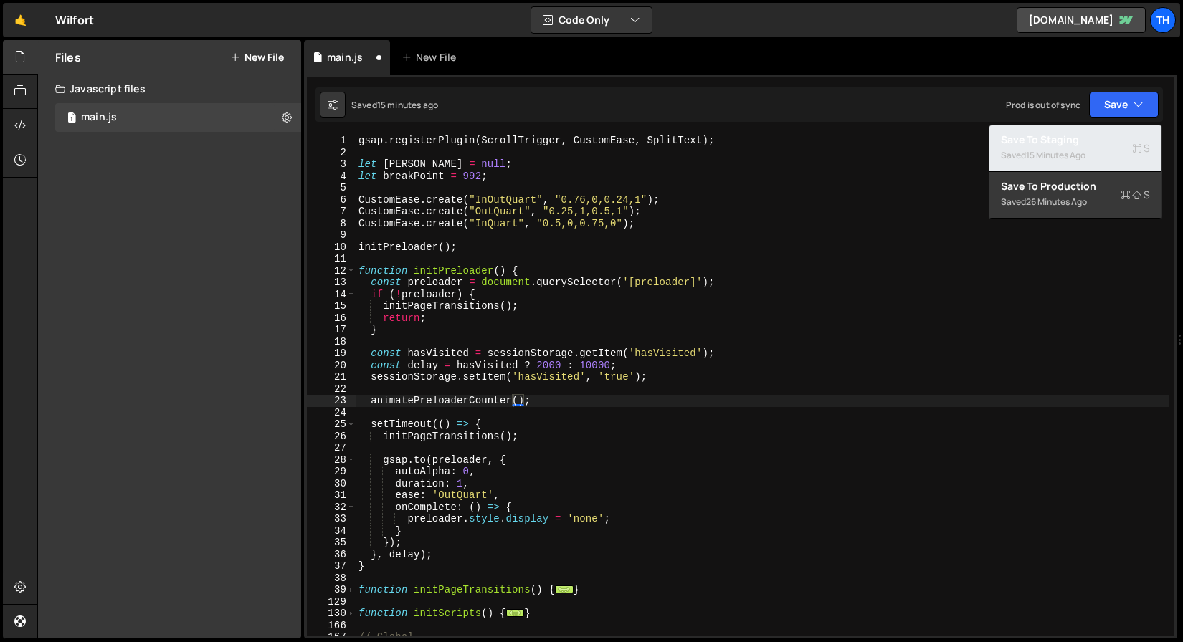
click at [1101, 134] on div "Save to Staging S" at bounding box center [1075, 140] width 149 height 14
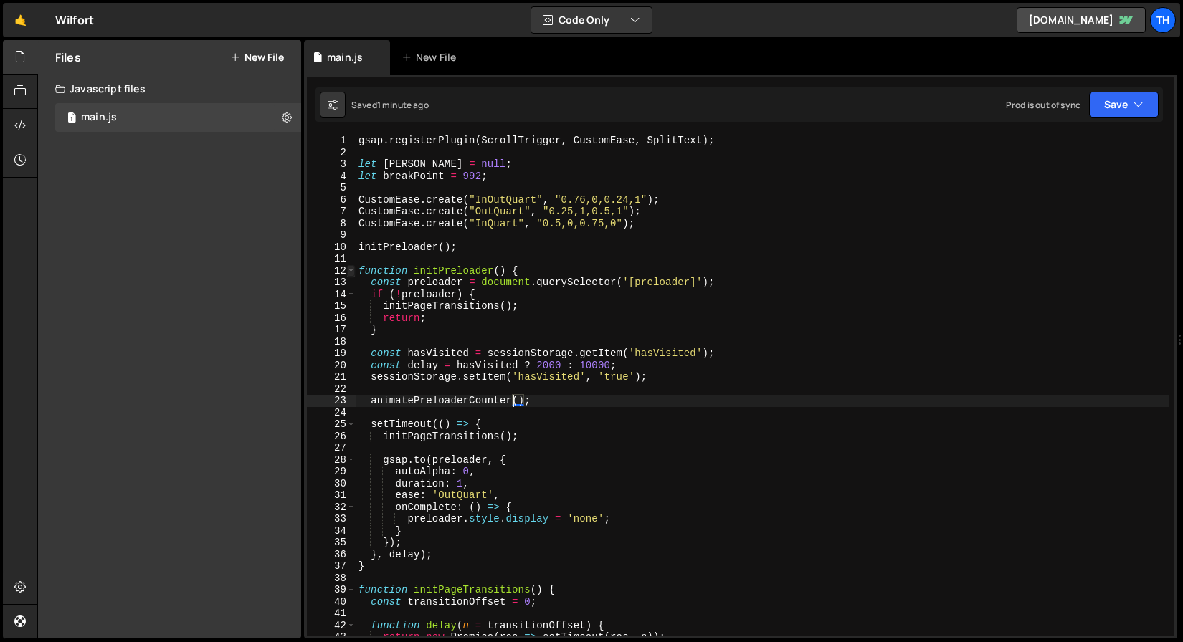
click at [353, 273] on span at bounding box center [351, 271] width 8 height 12
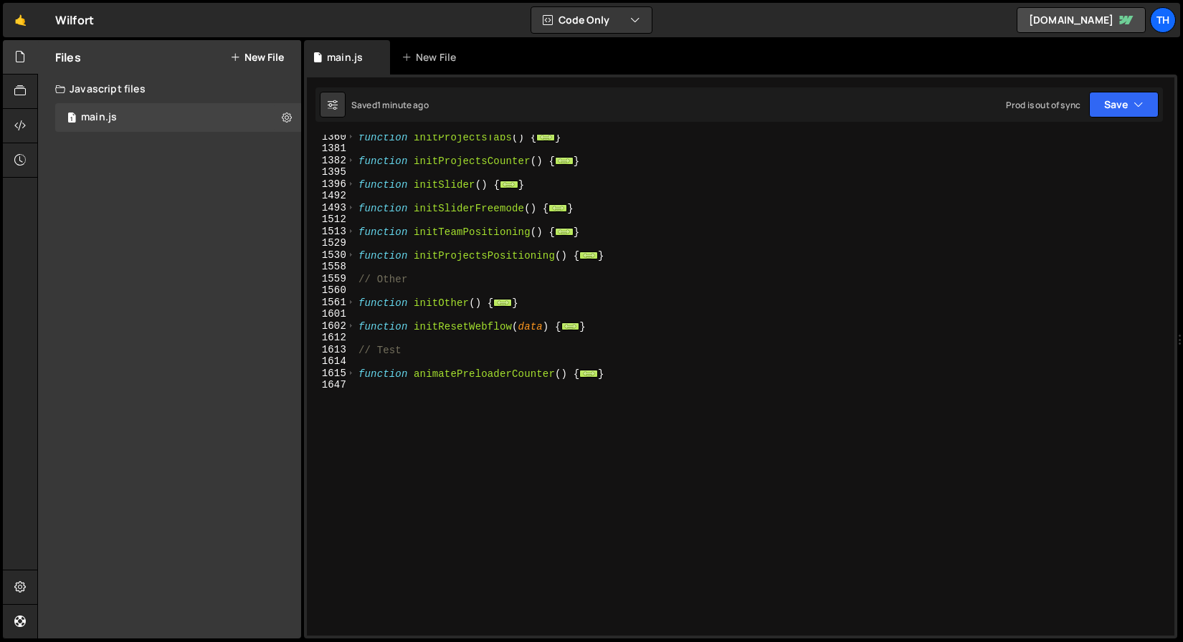
scroll to position [726, 0]
click at [353, 373] on span at bounding box center [351, 374] width 8 height 12
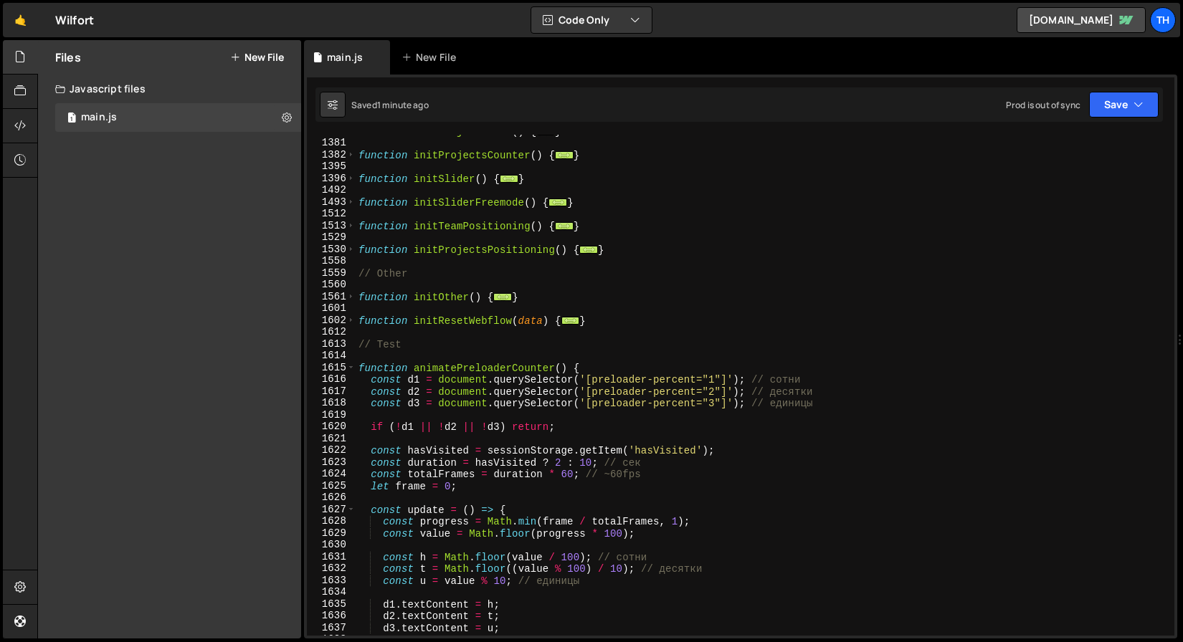
scroll to position [825, 0]
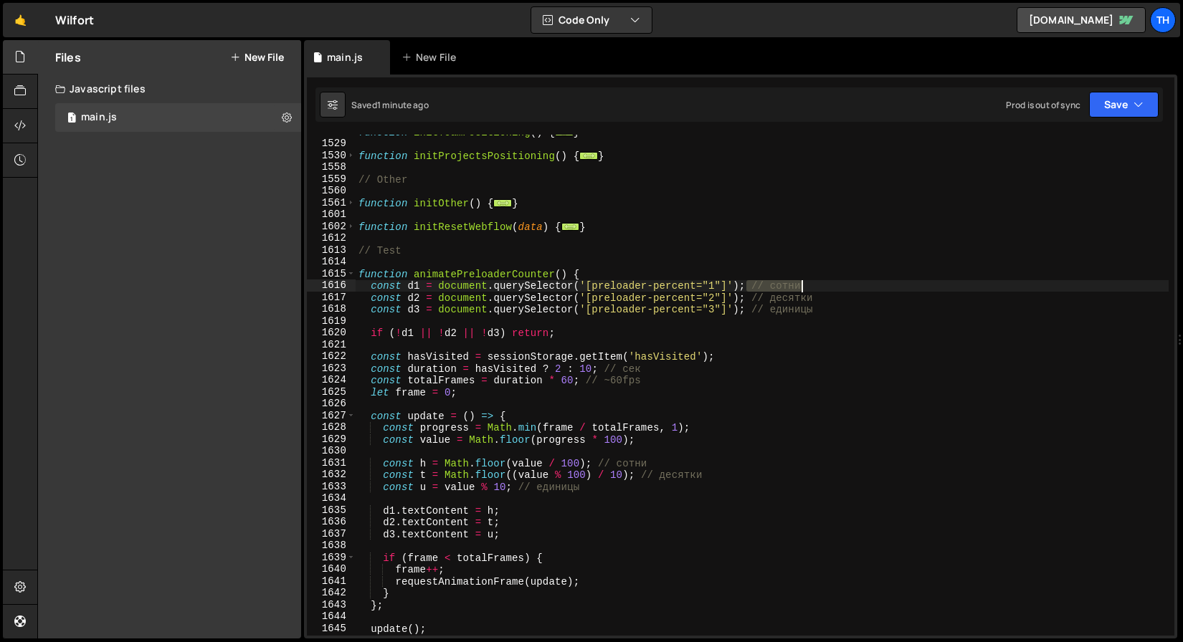
drag, startPoint x: 746, startPoint y: 286, endPoint x: 877, endPoint y: 288, distance: 131.2
click at [877, 288] on div "function initTeamPositioning ( ) { ... } function initProjectsPositioning ( ) {…" at bounding box center [762, 388] width 813 height 525
drag, startPoint x: 748, startPoint y: 298, endPoint x: 867, endPoint y: 303, distance: 119.1
click at [867, 303] on div "function initTeamPositioning ( ) { ... } function initProjectsPositioning ( ) {…" at bounding box center [762, 388] width 813 height 525
drag, startPoint x: 748, startPoint y: 308, endPoint x: 857, endPoint y: 313, distance: 108.4
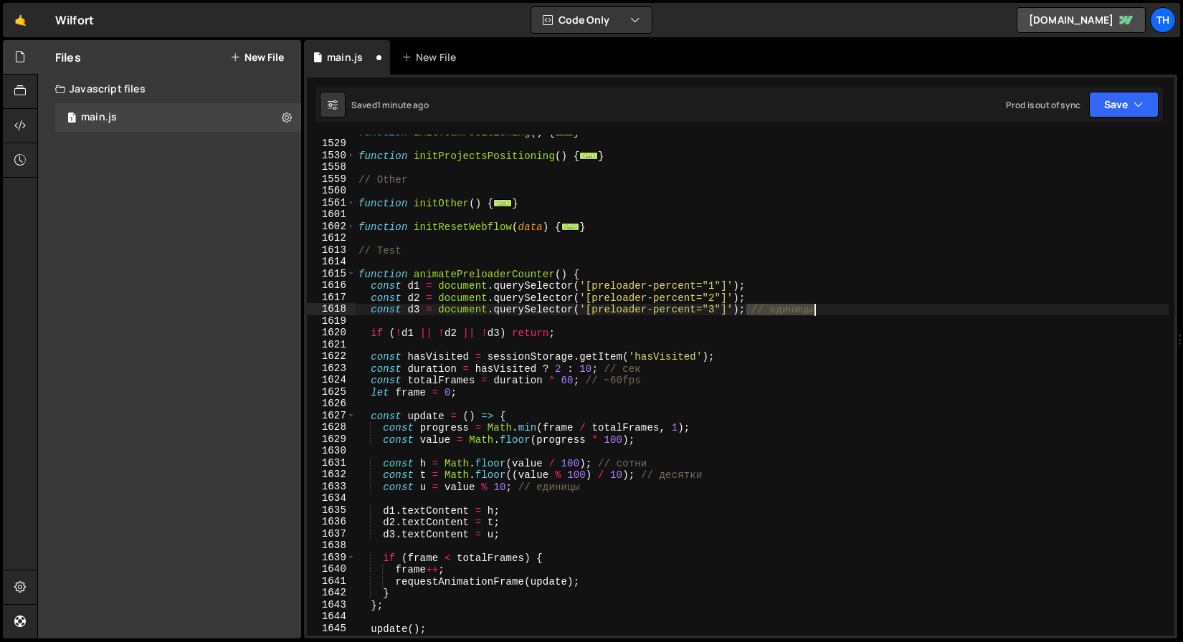
click at [857, 313] on div "function initTeamPositioning ( ) { ... } function initProjectsPositioning ( ) {…" at bounding box center [762, 388] width 813 height 525
drag, startPoint x: 655, startPoint y: 381, endPoint x: 596, endPoint y: 380, distance: 58.8
click at [595, 384] on div "function initTeamPositioning ( ) { ... } function initProjectsPositioning ( ) {…" at bounding box center [762, 388] width 813 height 525
click at [575, 287] on div "function initTeamPositioning ( ) { ... } function initProjectsPositioning ( ) {…" at bounding box center [762, 388] width 813 height 525
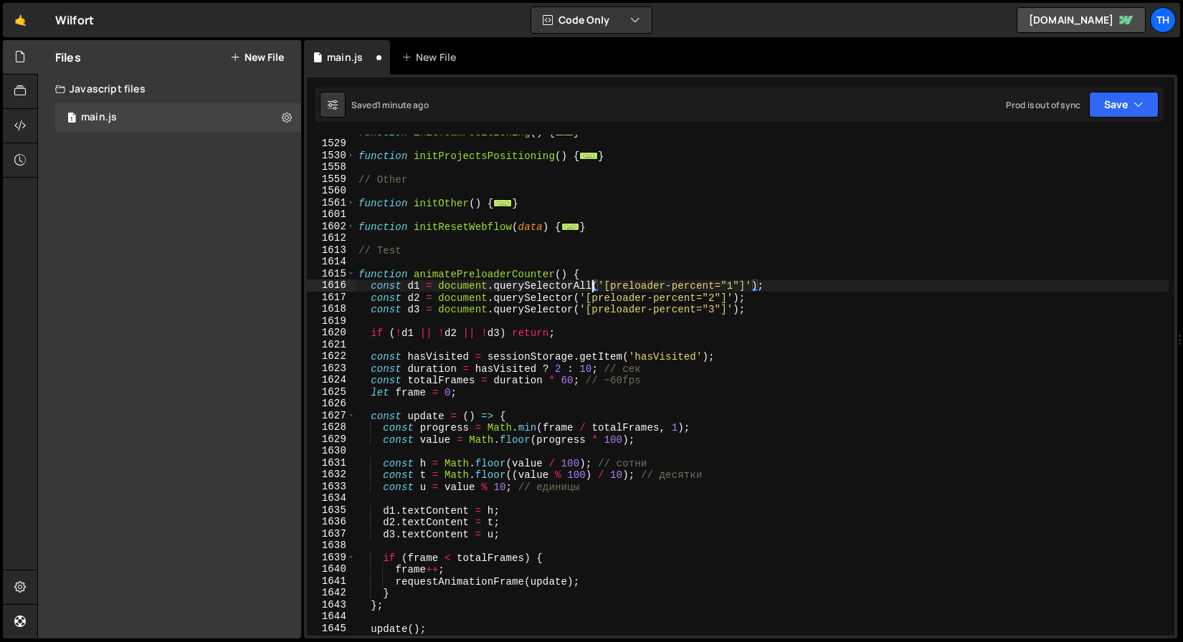
click at [563, 278] on div "function initTeamPositioning ( ) { ... } function initProjectsPositioning ( ) {…" at bounding box center [762, 388] width 813 height 525
click at [560, 285] on div "function initTeamPositioning ( ) { ... } function initProjectsPositioning ( ) {…" at bounding box center [762, 388] width 813 height 525
click at [544, 295] on div "function initTeamPositioning ( ) { ... } function initProjectsPositioning ( ) {…" at bounding box center [762, 388] width 813 height 525
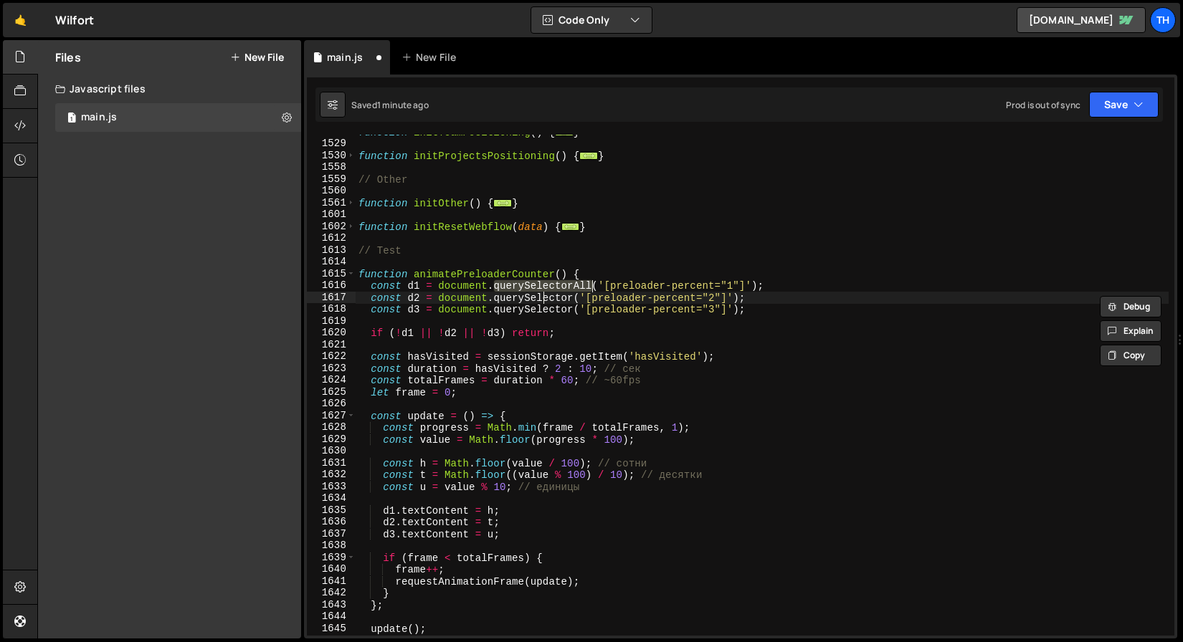
click at [544, 295] on div "function initTeamPositioning ( ) { ... } function initProjectsPositioning ( ) {…" at bounding box center [762, 388] width 813 height 525
paste textarea "querySelectorAll"
click at [538, 300] on div "function initTeamPositioning ( ) { ... } function initProjectsPositioning ( ) {…" at bounding box center [762, 388] width 813 height 525
paste textarea "ectorAll"
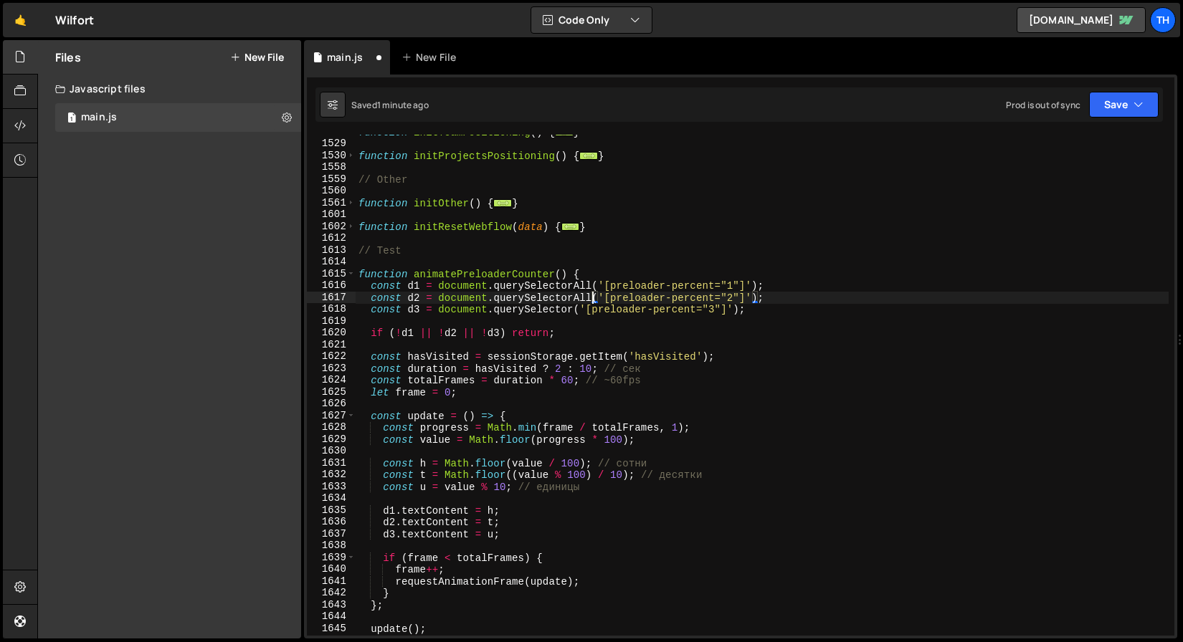
click at [535, 306] on div "function initTeamPositioning ( ) { ... } function initProjectsPositioning ( ) {…" at bounding box center [762, 388] width 813 height 525
paste textarea "All"
click at [1092, 105] on button "Save" at bounding box center [1124, 105] width 70 height 26
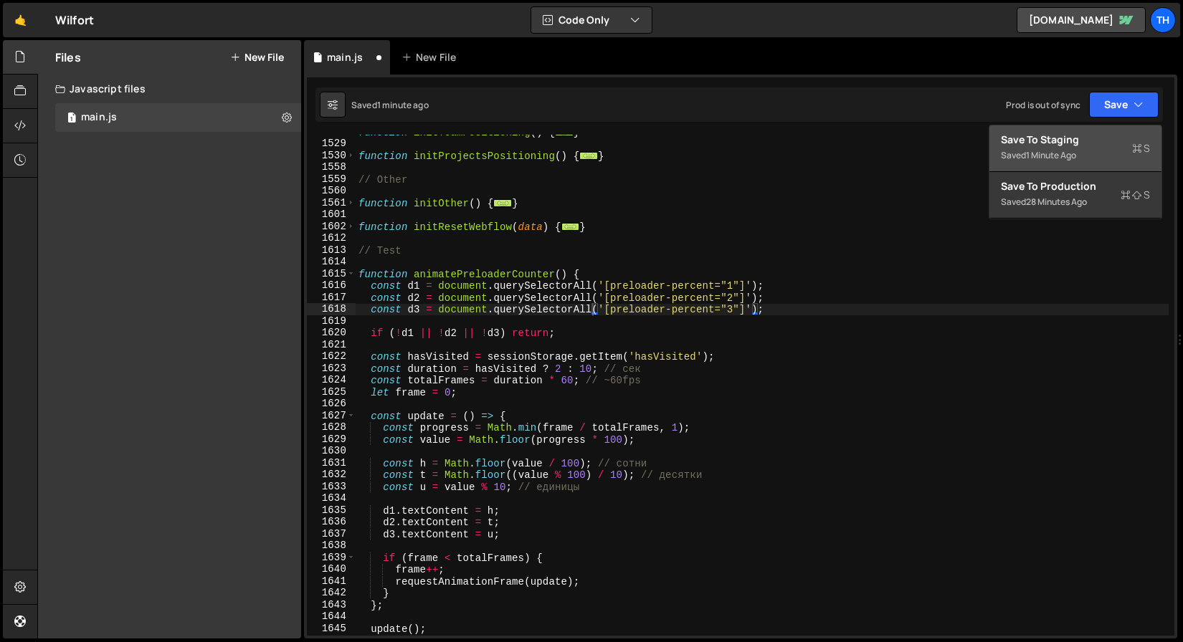
click at [1088, 132] on button "Save to Staging S Saved 1 minute ago" at bounding box center [1075, 148] width 172 height 47
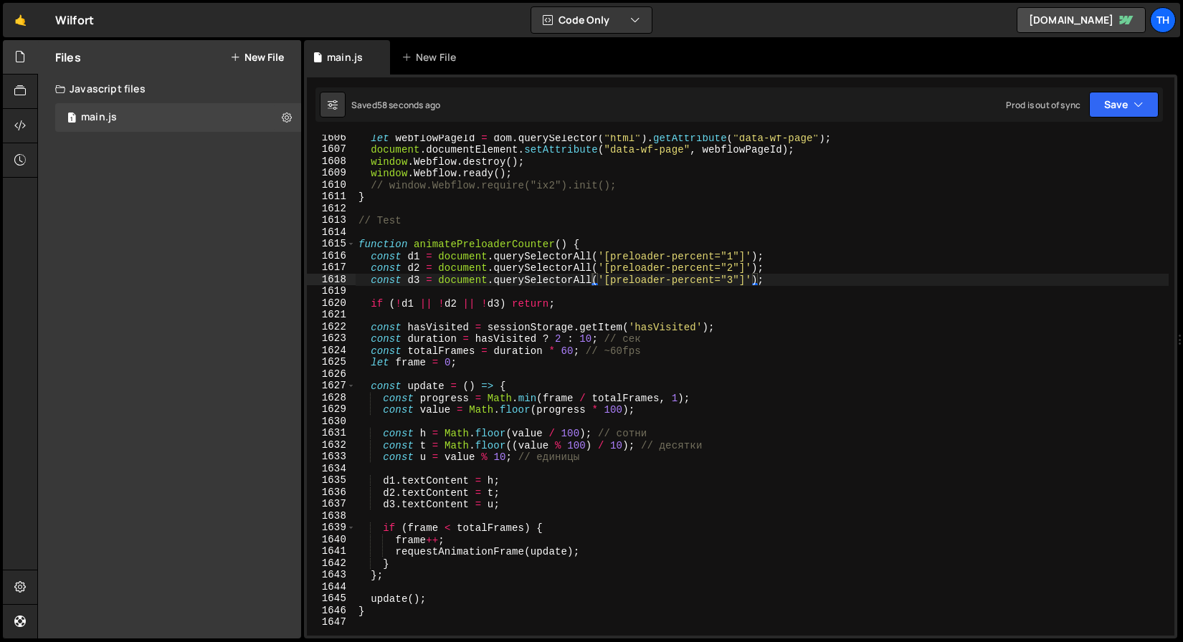
scroll to position [0, 0]
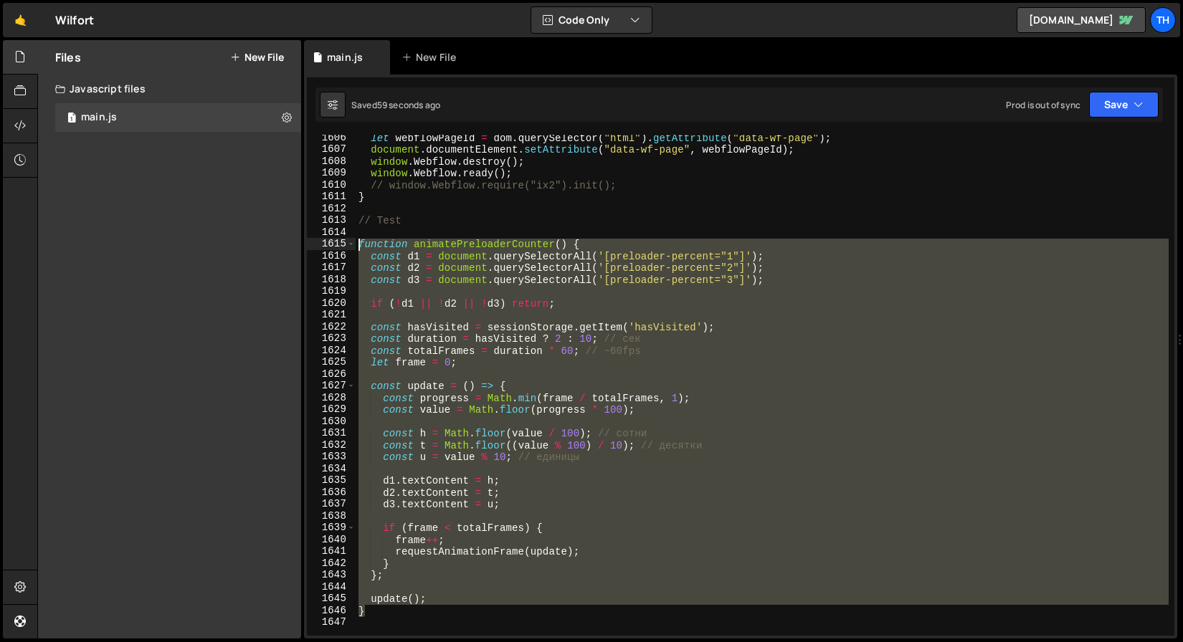
drag, startPoint x: 379, startPoint y: 612, endPoint x: 253, endPoint y: 247, distance: 386.8
click at [253, 247] on div "Files New File Javascript files 1 main.js 0 CSS files Copy share link Edit File…" at bounding box center [610, 339] width 1146 height 599
paste textarea "}"
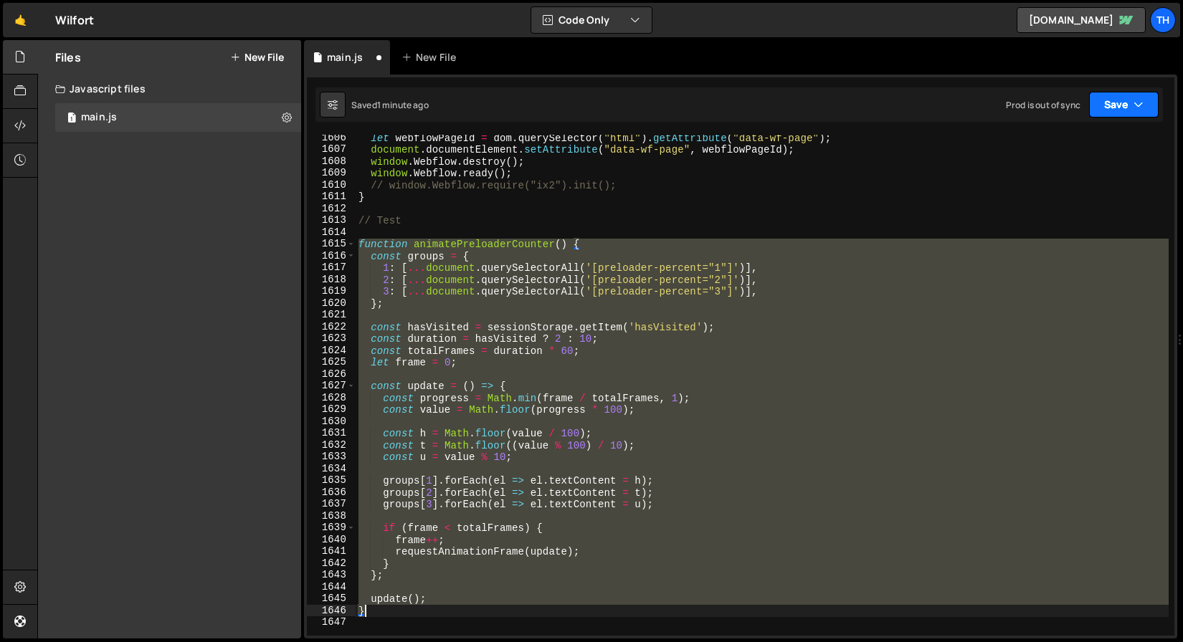
click at [1142, 105] on icon "button" at bounding box center [1138, 104] width 10 height 14
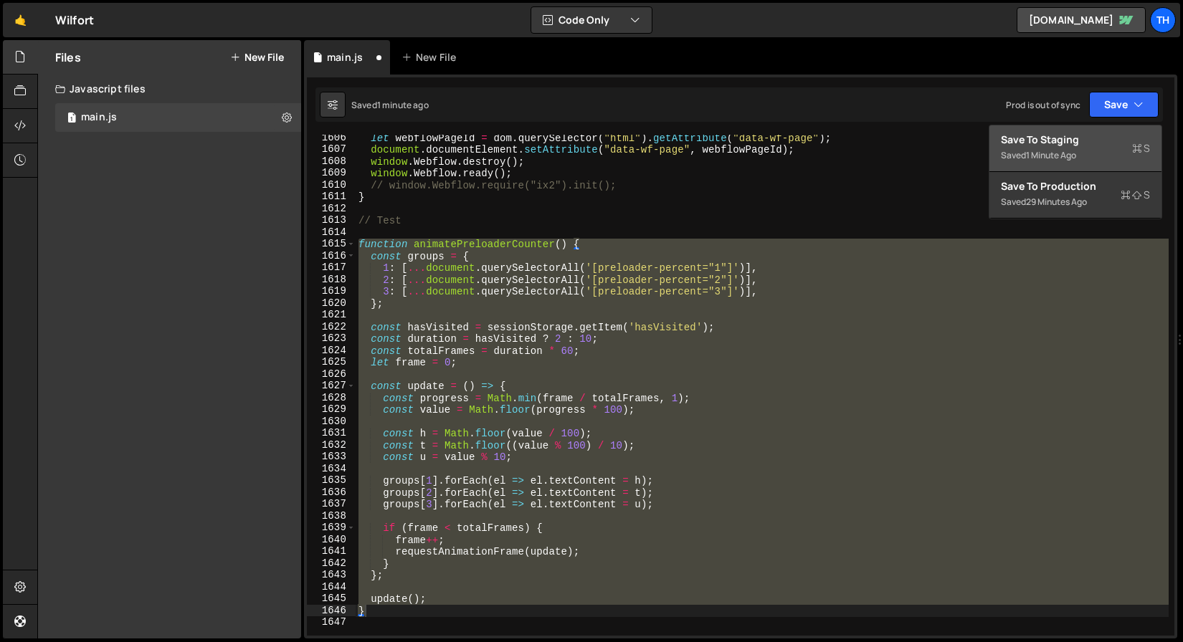
click at [1105, 151] on div "Saved 1 minute ago" at bounding box center [1075, 155] width 149 height 17
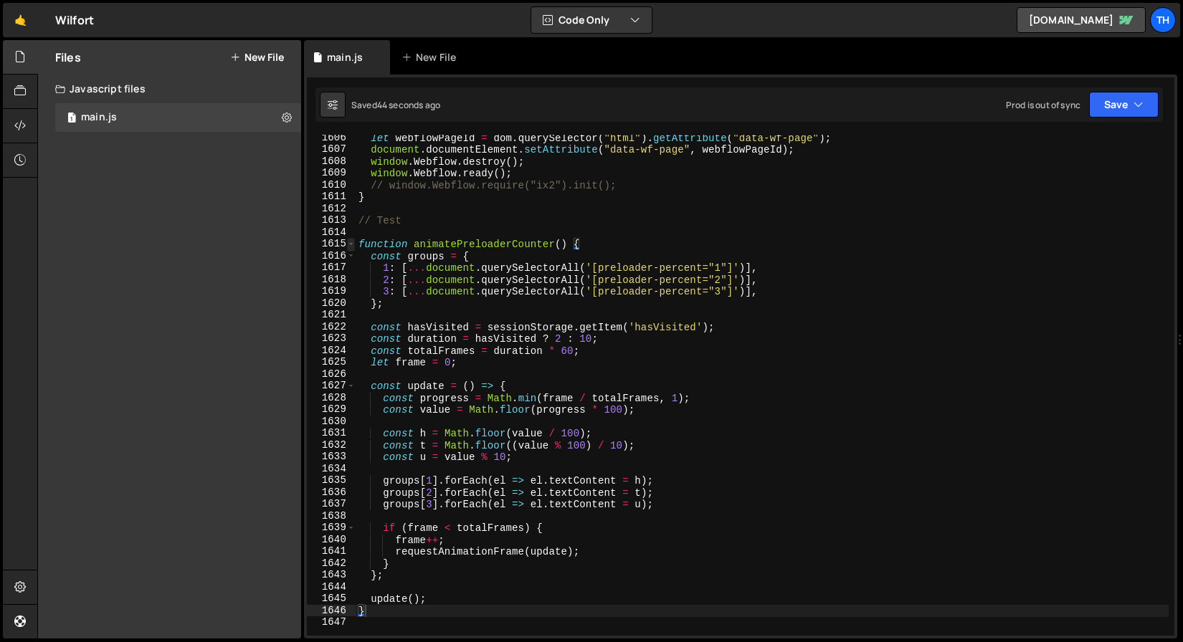
click at [349, 242] on span at bounding box center [351, 244] width 8 height 12
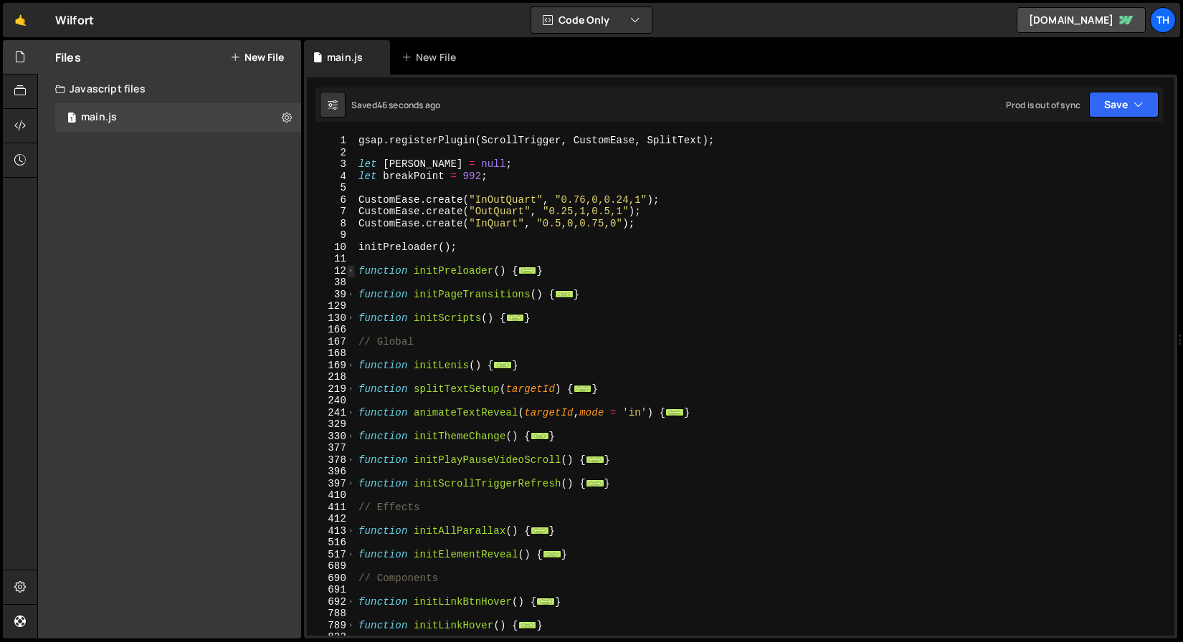
click at [348, 273] on span at bounding box center [351, 271] width 8 height 12
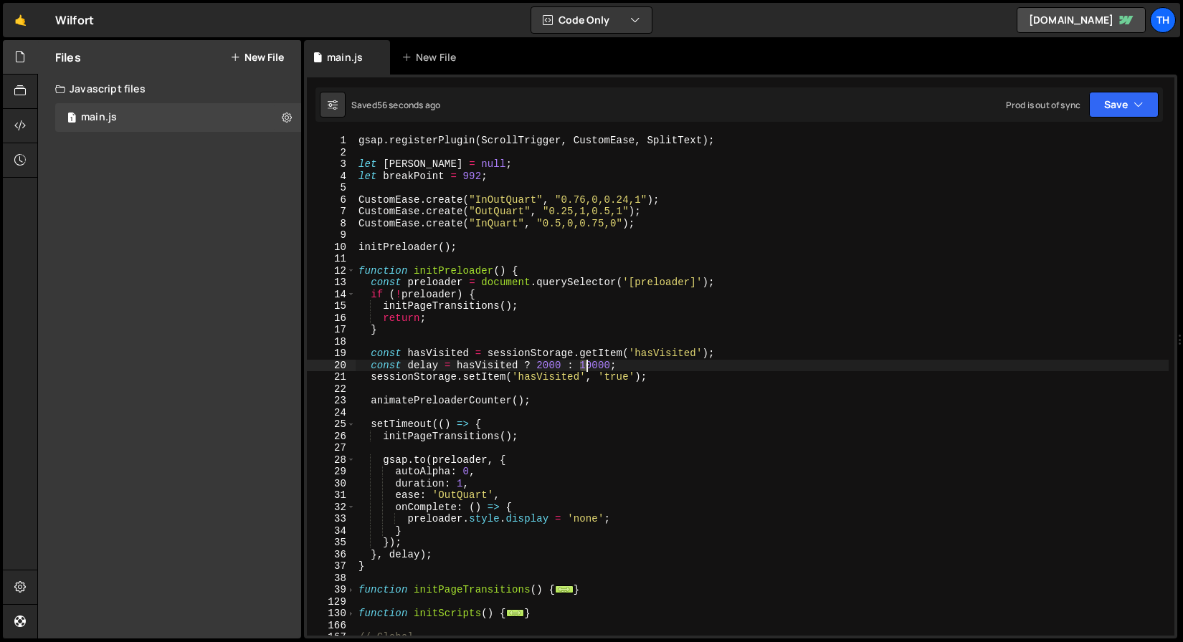
click at [585, 368] on div "gsap . registerPlugin ( ScrollTrigger , CustomEase , SplitText ) ; let lenis = …" at bounding box center [762, 397] width 813 height 525
click at [540, 363] on div "gsap . registerPlugin ( ScrollTrigger , CustomEase , SplitText ) ; let lenis = …" at bounding box center [762, 397] width 813 height 525
type textarea "const delay = hasVisited ? 1000 : 40000;"
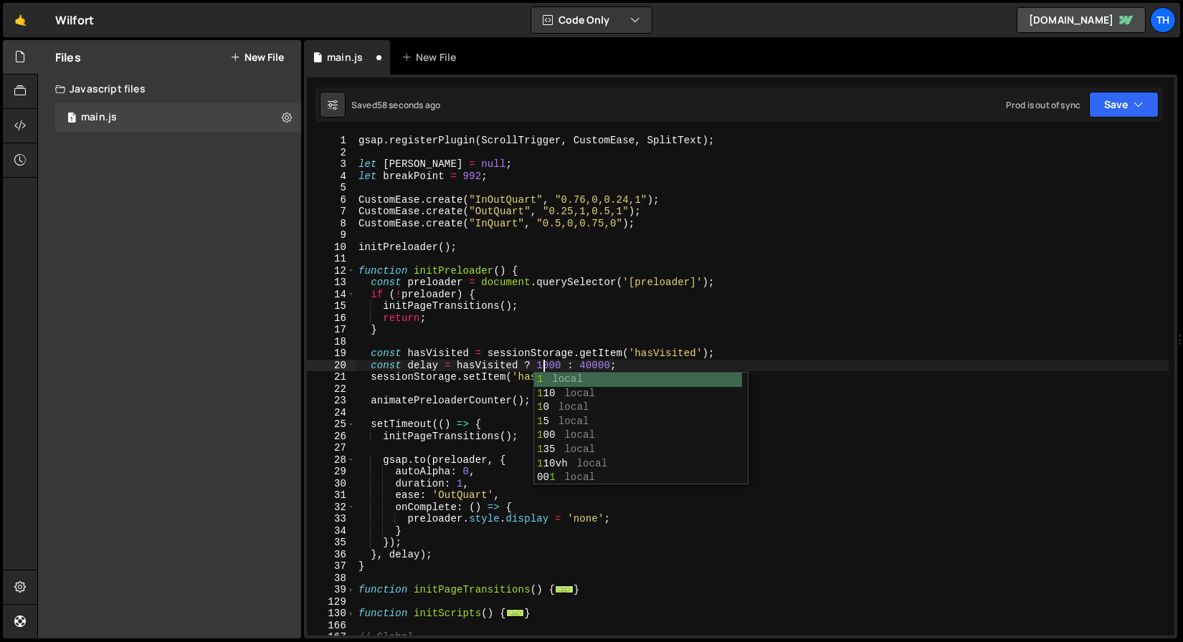
scroll to position [0, 13]
click at [637, 341] on div "gsap . registerPlugin ( ScrollTrigger , CustomEase , SplitText ) ; let lenis = …" at bounding box center [762, 397] width 813 height 525
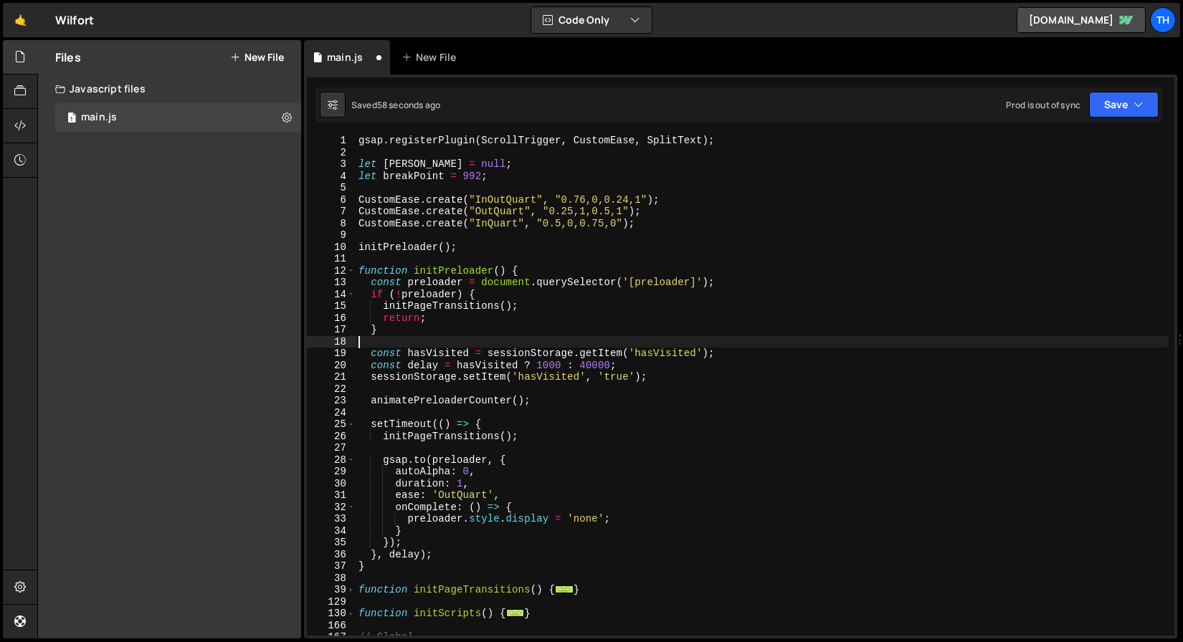
scroll to position [0, 0]
click at [1118, 114] on button "Save" at bounding box center [1124, 105] width 70 height 26
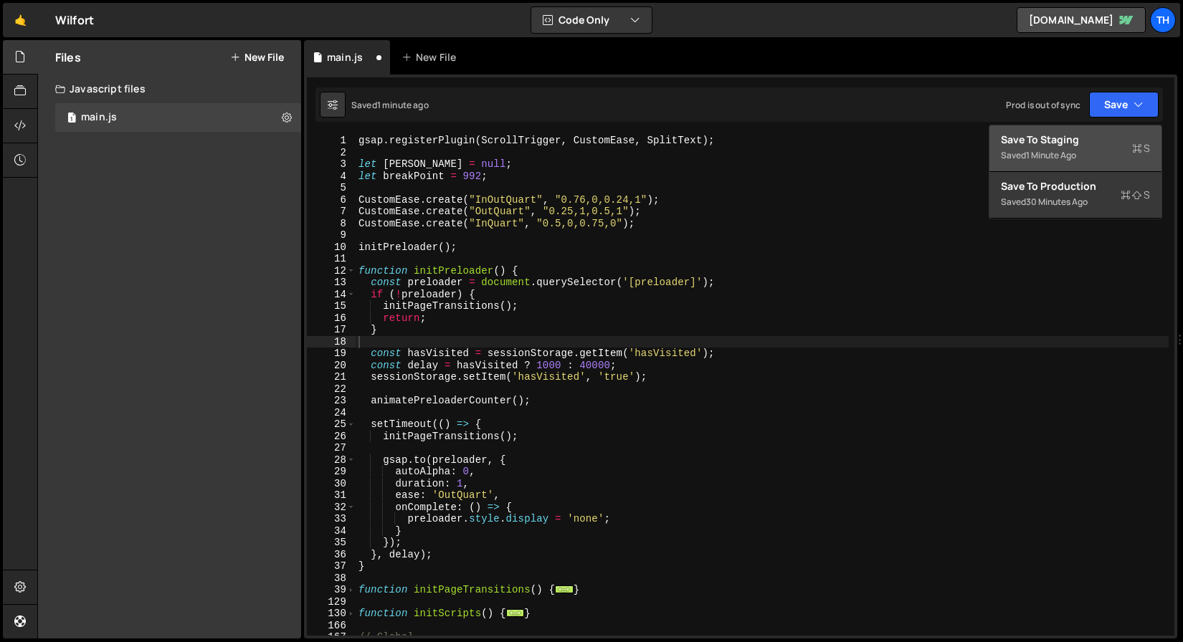
click at [1108, 133] on div "Save to Staging S" at bounding box center [1075, 140] width 149 height 14
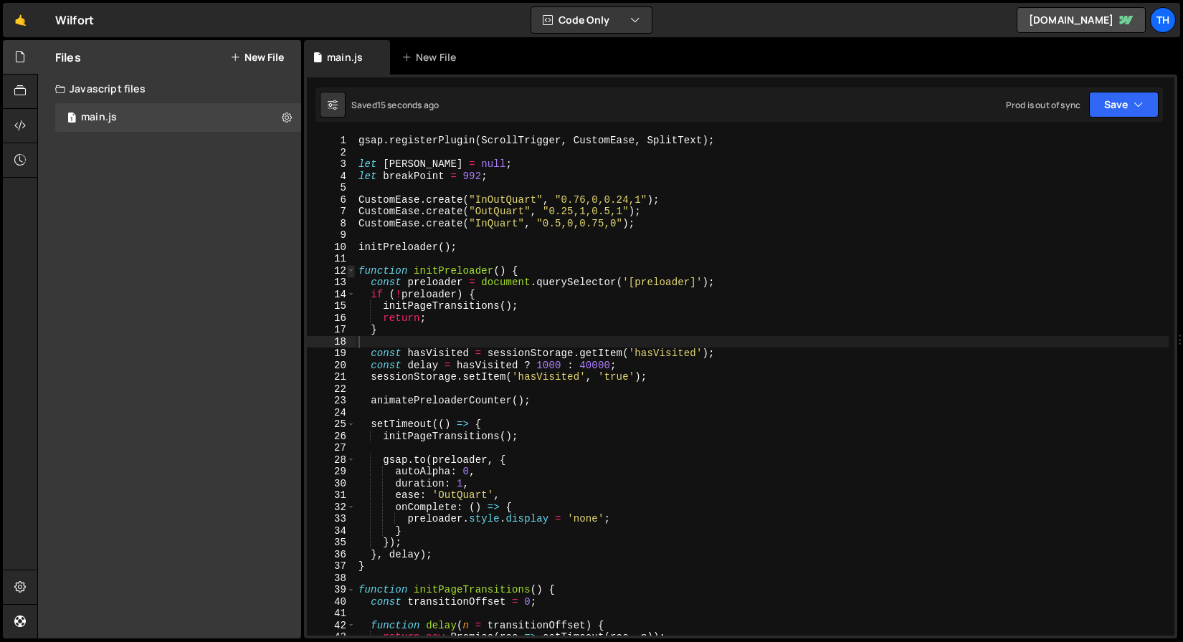
click at [354, 267] on span at bounding box center [351, 271] width 8 height 12
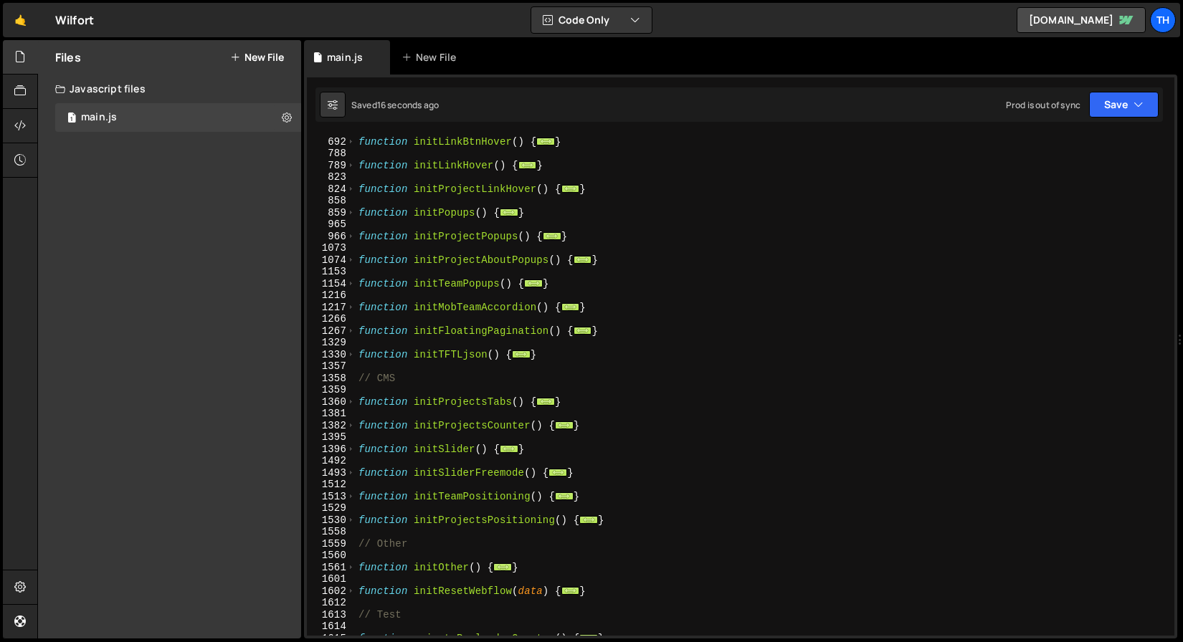
scroll to position [726, 0]
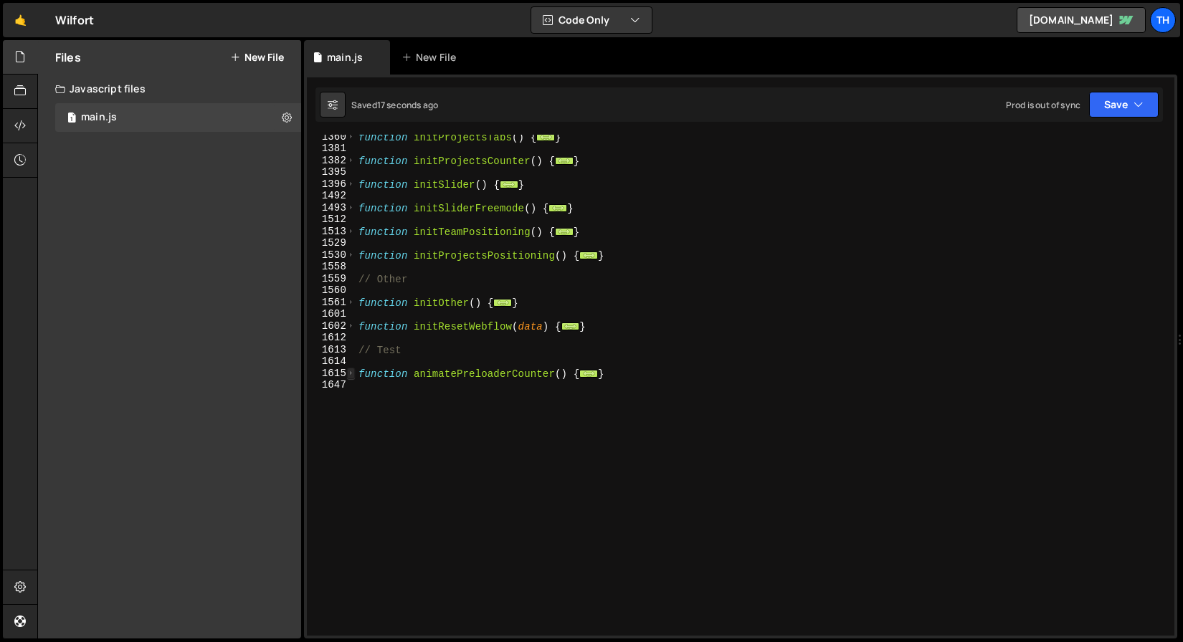
click at [351, 370] on span at bounding box center [351, 374] width 8 height 12
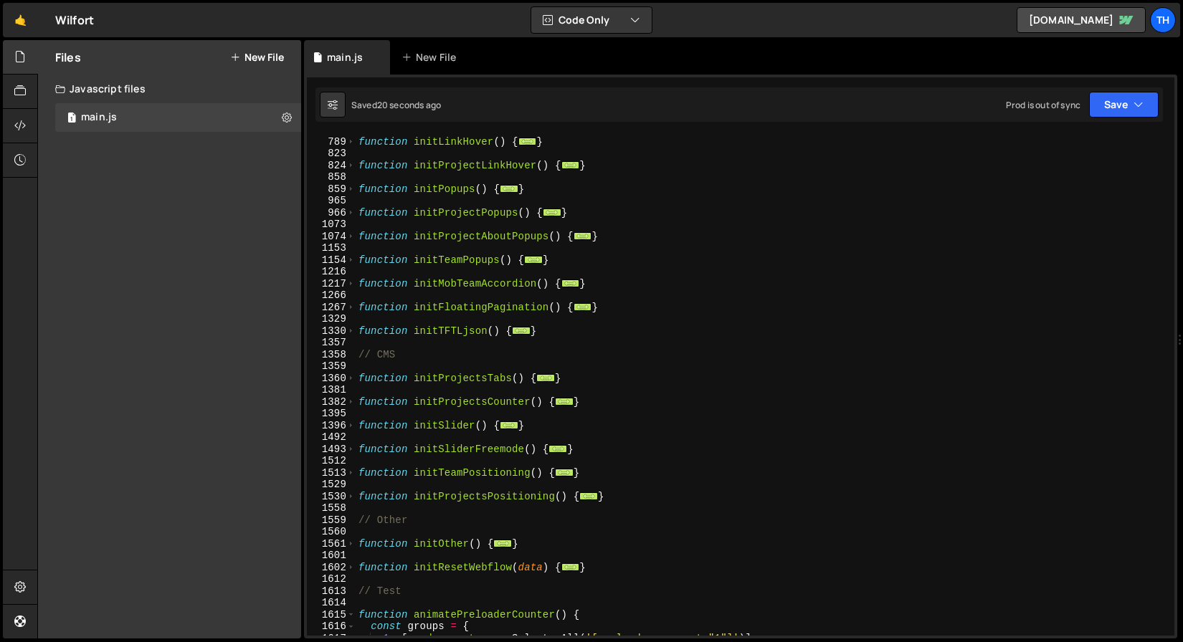
scroll to position [0, 0]
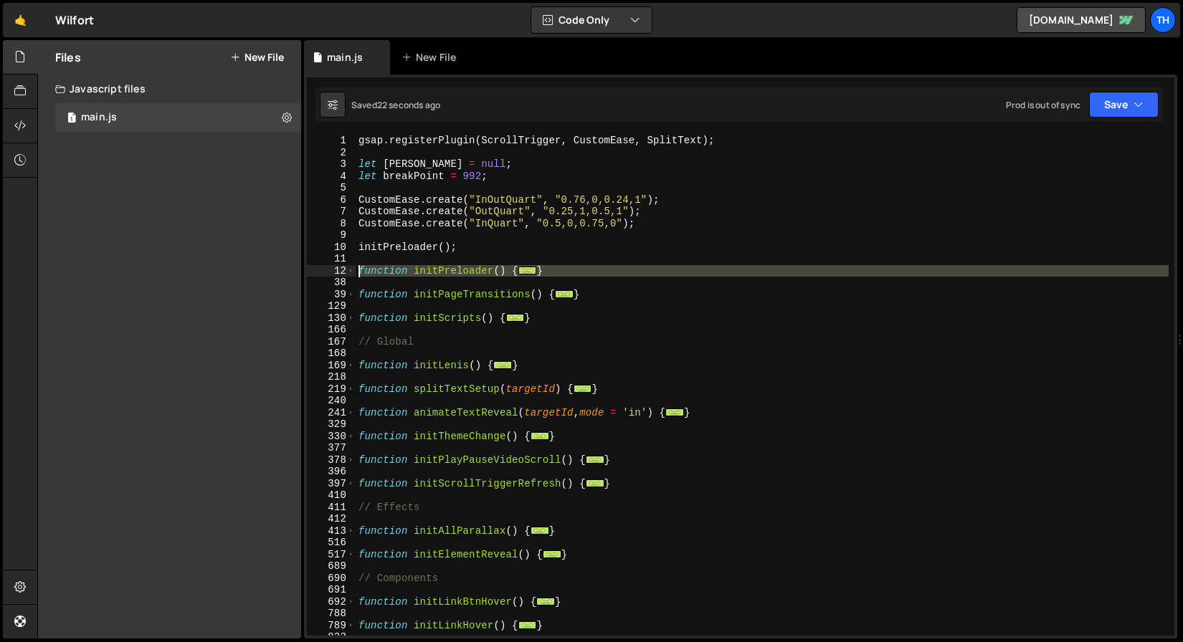
drag, startPoint x: 561, startPoint y: 278, endPoint x: 330, endPoint y: 267, distance: 231.8
click at [330, 267] on div "1 2 3 4 5 6 7 8 9 10 11 12 38 39 129 130 166 167 168 169 218 219 240 241 329 33…" at bounding box center [740, 385] width 867 height 501
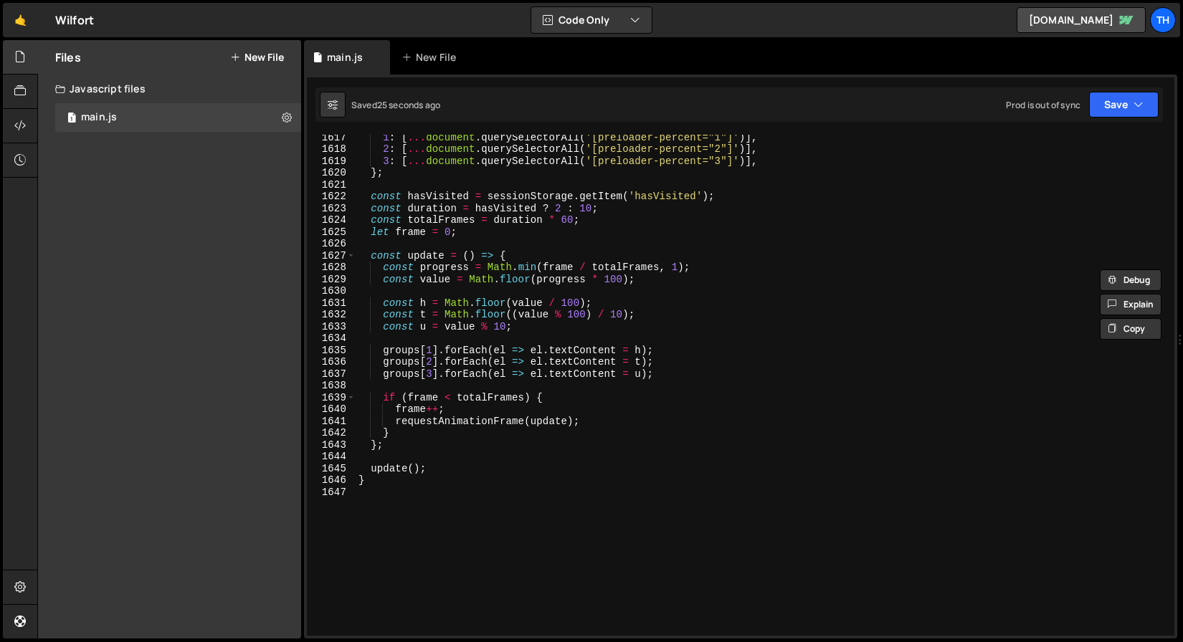
scroll to position [941, 0]
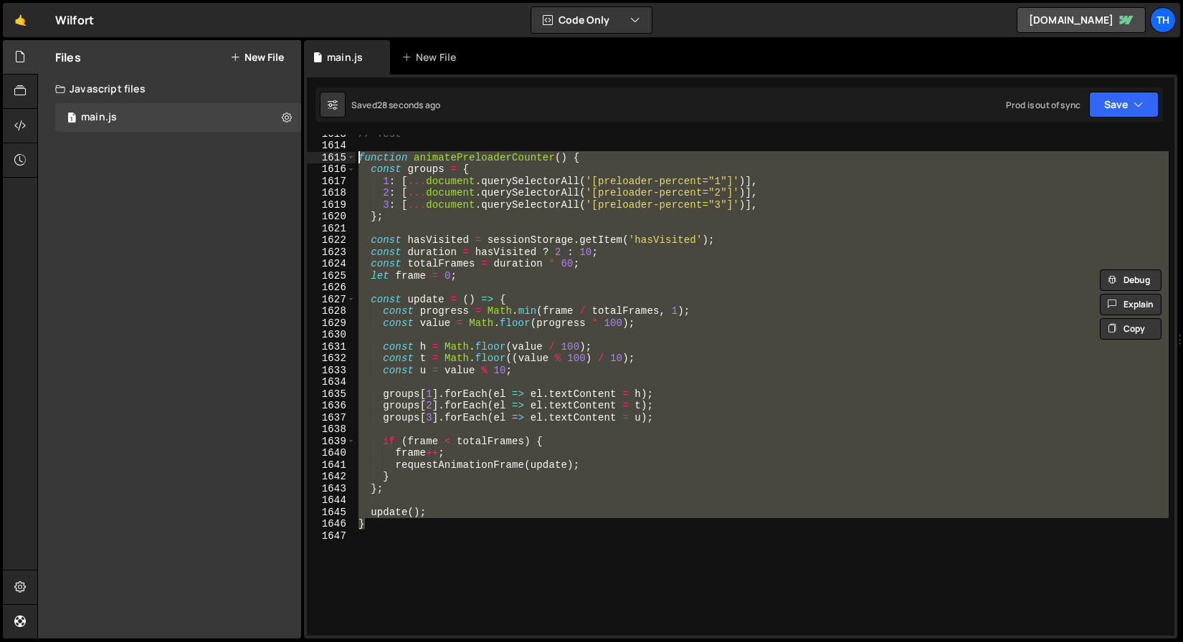
drag, startPoint x: 375, startPoint y: 525, endPoint x: 262, endPoint y: 161, distance: 381.4
click at [262, 161] on div "Files New File Javascript files 1 main.js 0 CSS files Copy share link Edit File…" at bounding box center [610, 339] width 1146 height 599
type textarea "function animatePreloaderCounter() { const groups = {"
paste textarea
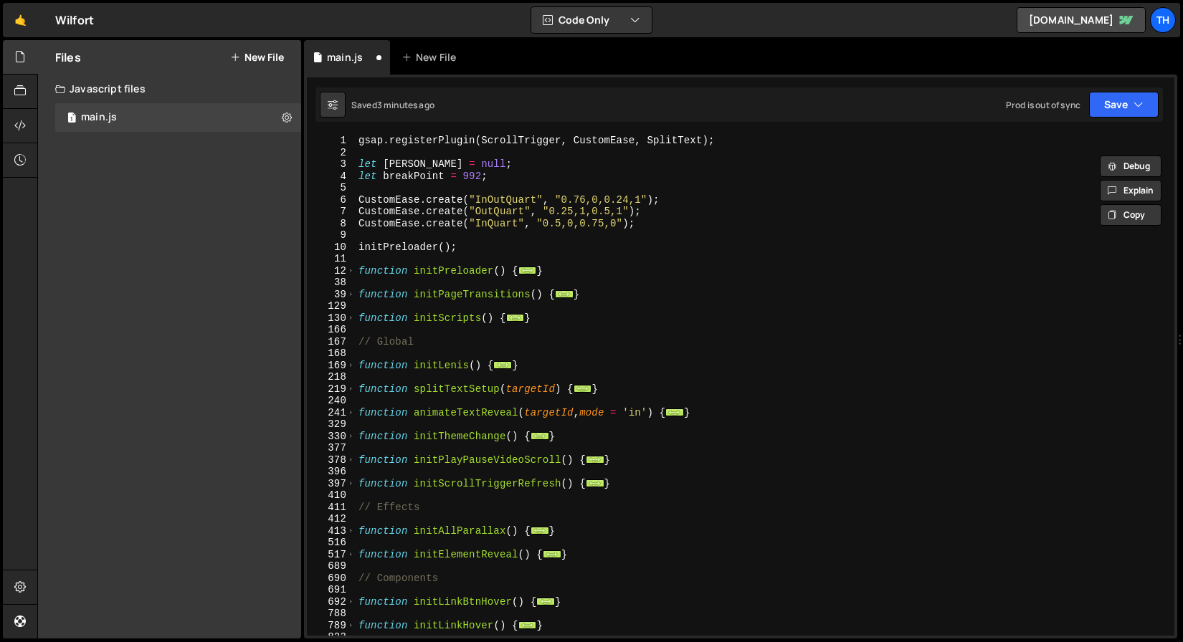
scroll to position [0, 0]
click at [353, 272] on span at bounding box center [351, 271] width 8 height 12
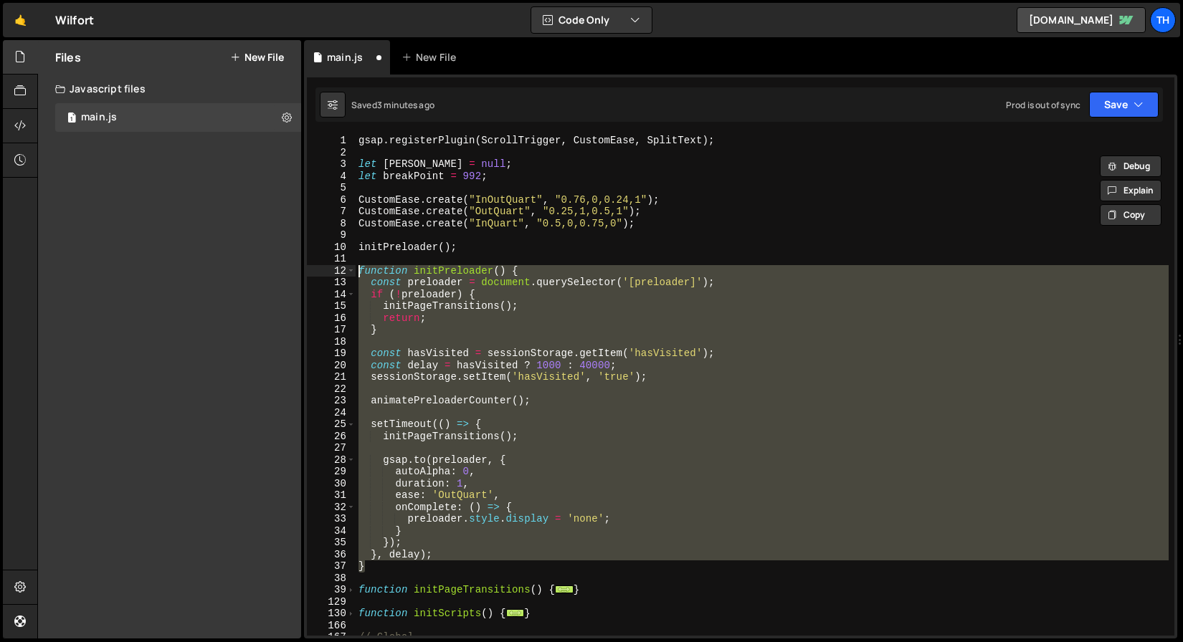
drag, startPoint x: 379, startPoint y: 563, endPoint x: 225, endPoint y: 274, distance: 327.8
click at [225, 274] on div "Files New File Javascript files 1 main.js 0 CSS files Copy share link Edit File…" at bounding box center [610, 339] width 1146 height 599
paste textarea "}"
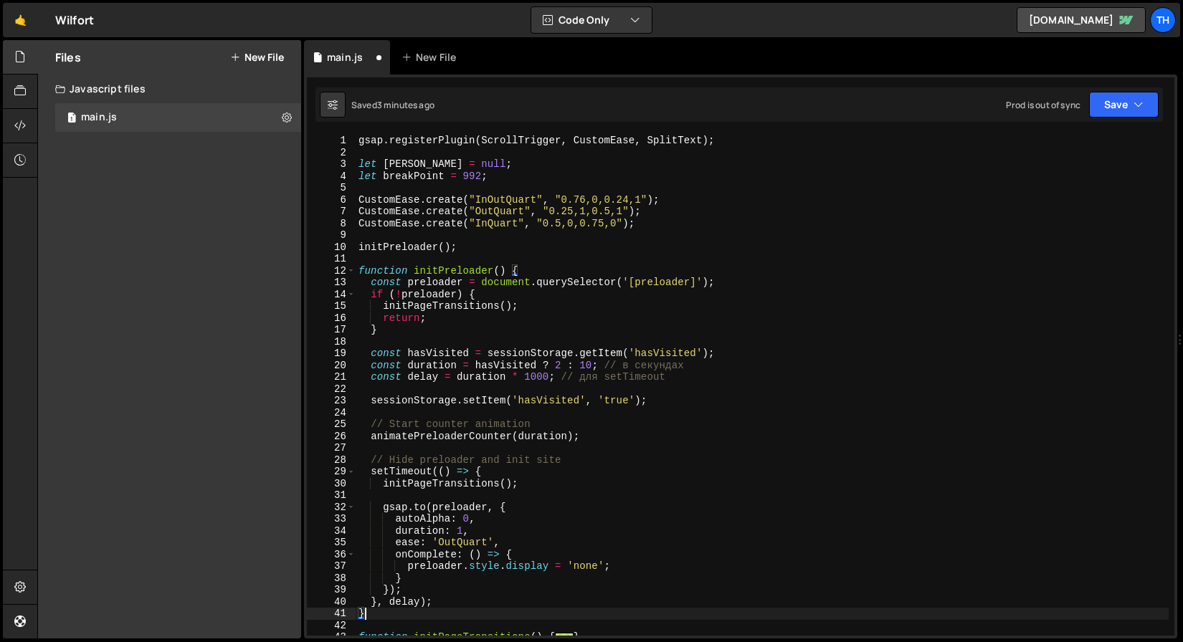
type textarea "}, delay); }"
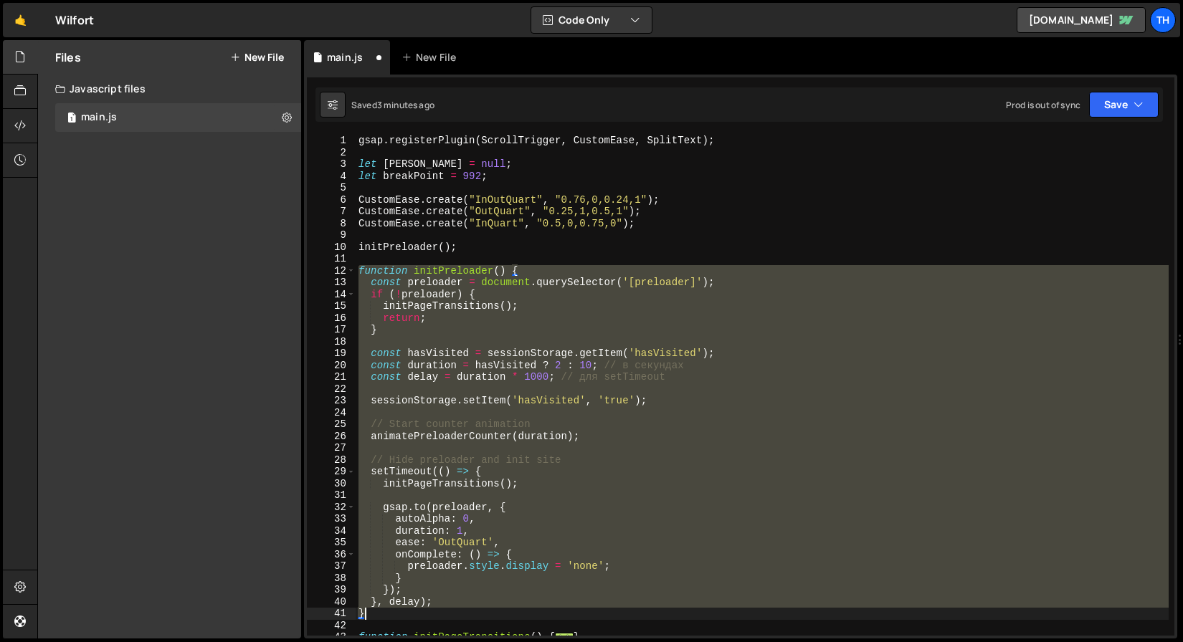
click at [440, 414] on div "gsap . registerPlugin ( ScrollTrigger , CustomEase , SplitText ) ; let lenis = …" at bounding box center [762, 385] width 813 height 501
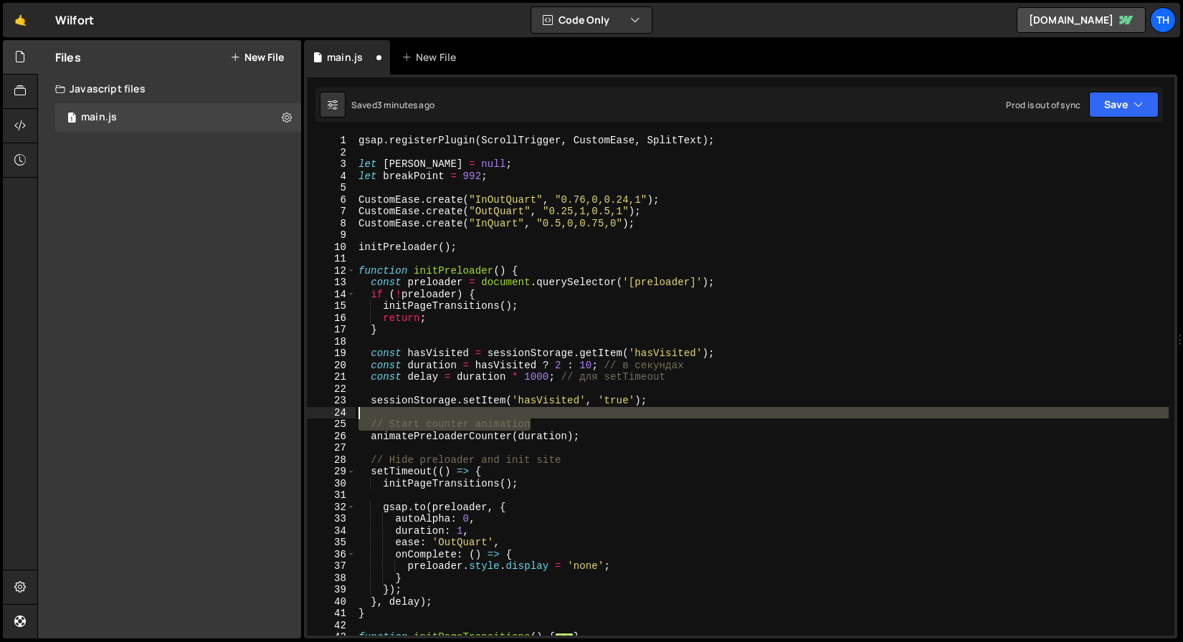
drag, startPoint x: 559, startPoint y: 429, endPoint x: 296, endPoint y: 427, distance: 263.1
click at [298, 429] on div "Files New File Javascript files 1 main.js 0 CSS files Copy share link Edit File…" at bounding box center [610, 339] width 1146 height 599
type textarea "// Start counter animation"
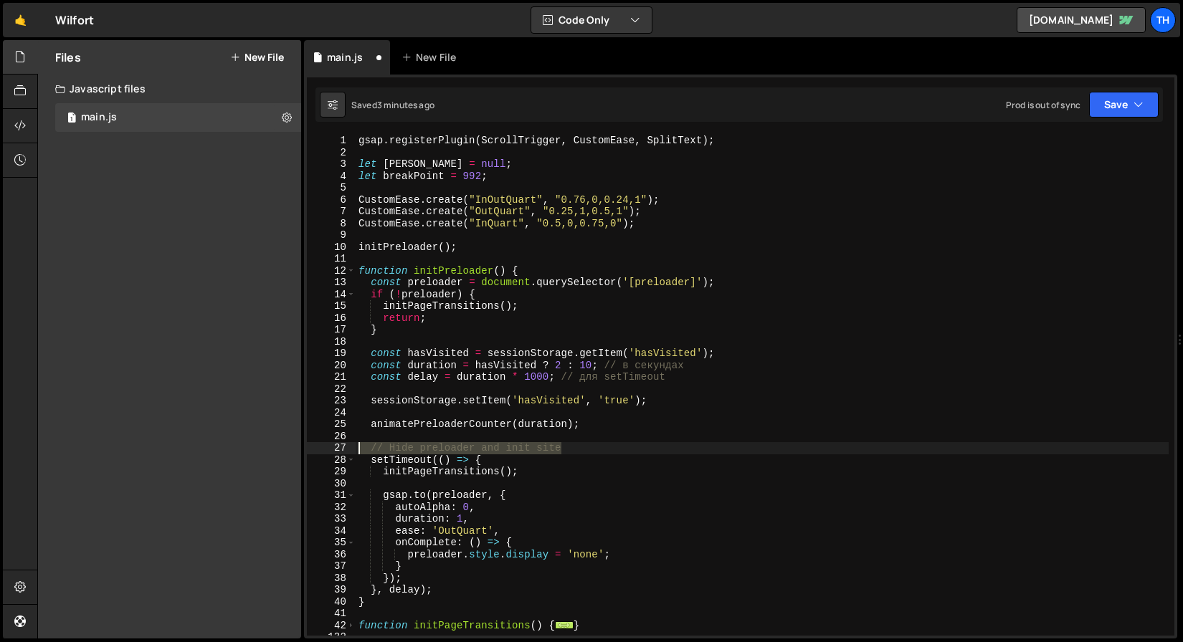
drag, startPoint x: 594, startPoint y: 449, endPoint x: 224, endPoint y: 439, distance: 369.3
click at [217, 444] on div "Files New File Javascript files 1 main.js 0 CSS files Copy share link Edit File…" at bounding box center [610, 339] width 1146 height 599
type textarea "// Hide preloader and init site"
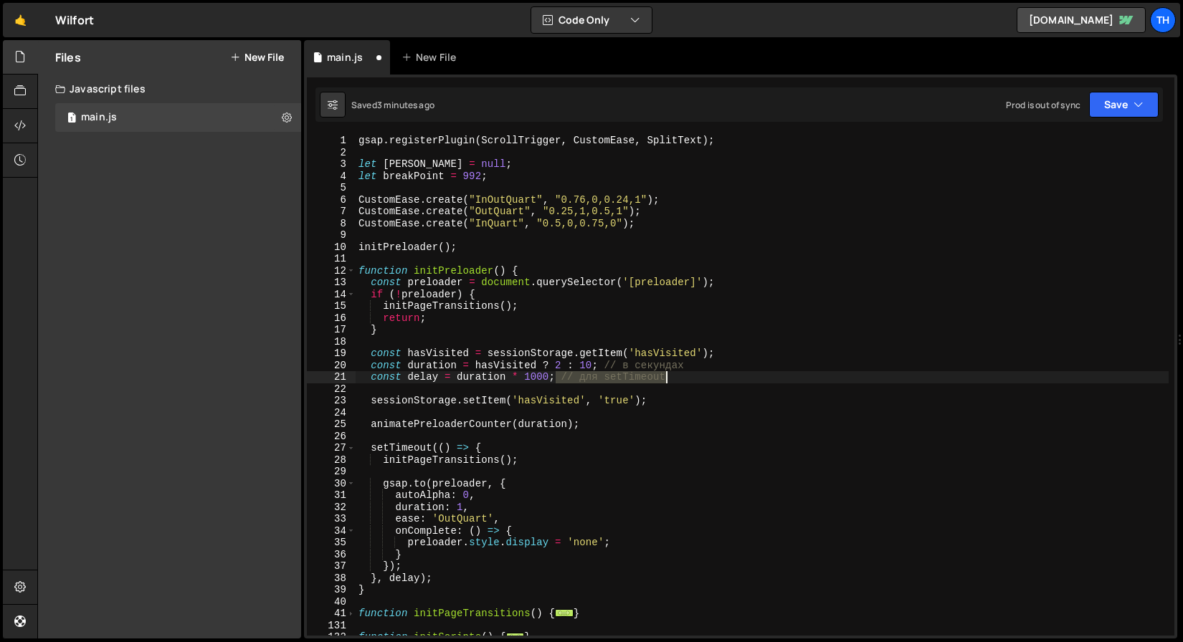
drag, startPoint x: 557, startPoint y: 376, endPoint x: 734, endPoint y: 374, distance: 177.1
click at [734, 374] on div "gsap . registerPlugin ( ScrollTrigger , CustomEase , SplitText ) ; let lenis = …" at bounding box center [762, 397] width 813 height 525
drag, startPoint x: 599, startPoint y: 364, endPoint x: 752, endPoint y: 369, distance: 152.8
click at [752, 369] on div "gsap . registerPlugin ( ScrollTrigger , CustomEase , SplitText ) ; let lenis = …" at bounding box center [762, 397] width 813 height 525
click at [375, 422] on div "gsap . registerPlugin ( ScrollTrigger , CustomEase , SplitText ) ; let lenis = …" at bounding box center [762, 397] width 813 height 525
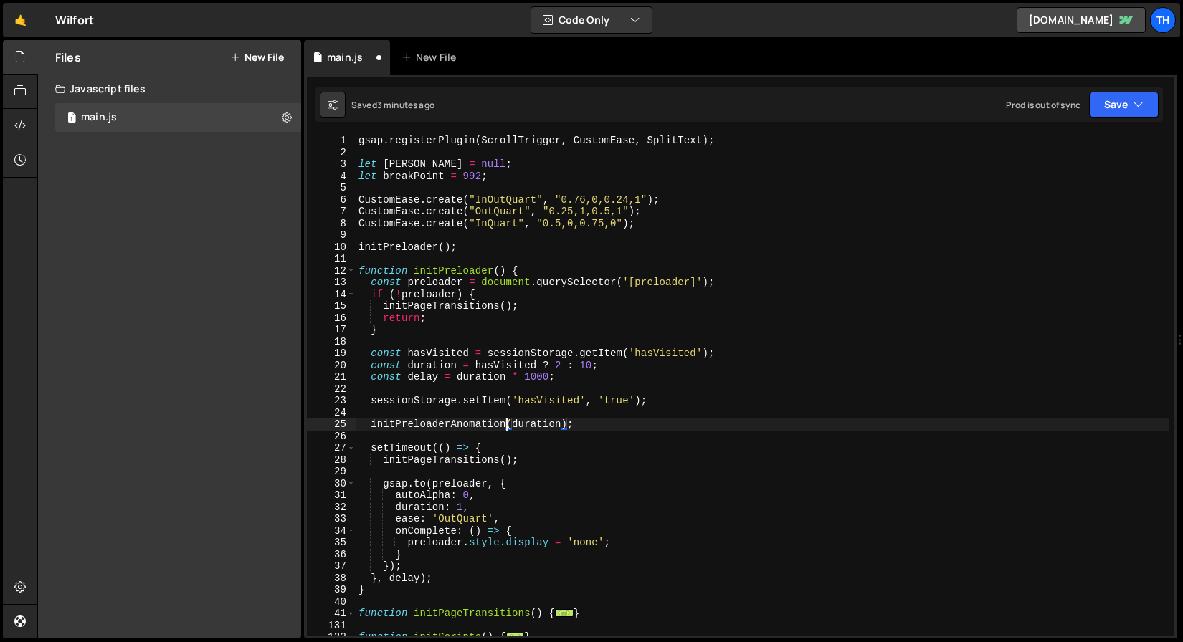
scroll to position [0, 10]
click at [437, 428] on div "gsap . registerPlugin ( ScrollTrigger , CustomEase , SplitText ) ; let lenis = …" at bounding box center [762, 397] width 813 height 525
click at [352, 274] on span at bounding box center [351, 271] width 8 height 12
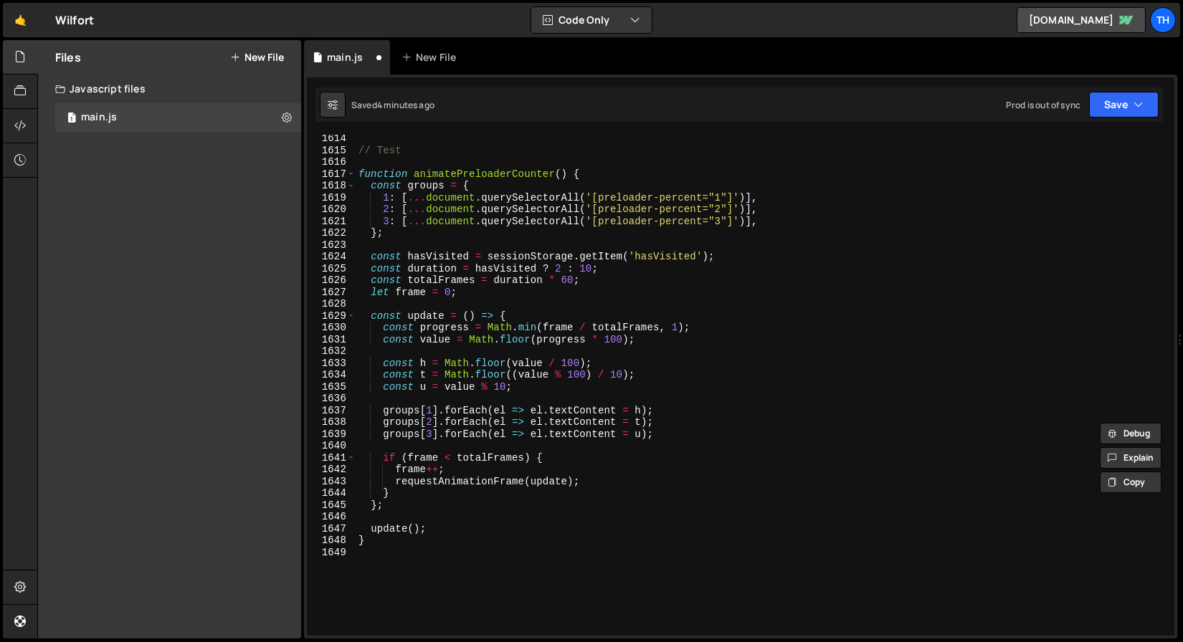
scroll to position [924, 0]
click at [392, 532] on div "// Test function animatePreloaderCounter ( ) { const groups = { 1 : [ ... docum…" at bounding box center [762, 395] width 813 height 525
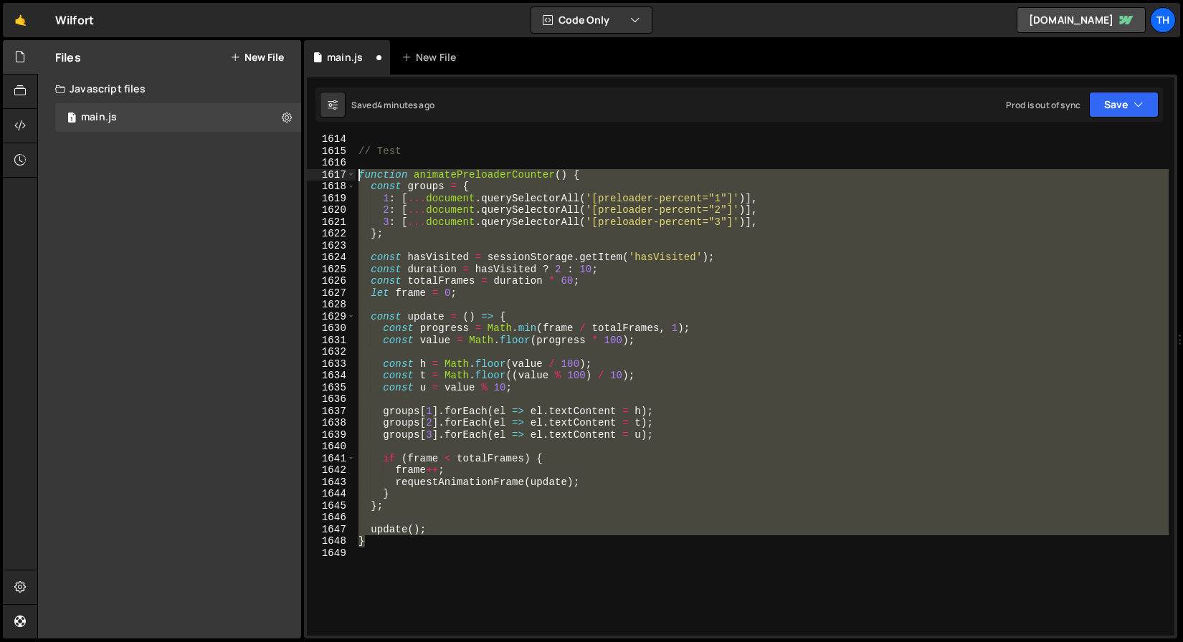
drag, startPoint x: 386, startPoint y: 543, endPoint x: 209, endPoint y: 176, distance: 407.8
click at [209, 176] on div "Files New File Javascript files 1 main.js 0 CSS files Copy share link Edit File…" at bounding box center [610, 339] width 1146 height 599
paste textarea "}"
type textarea "}"
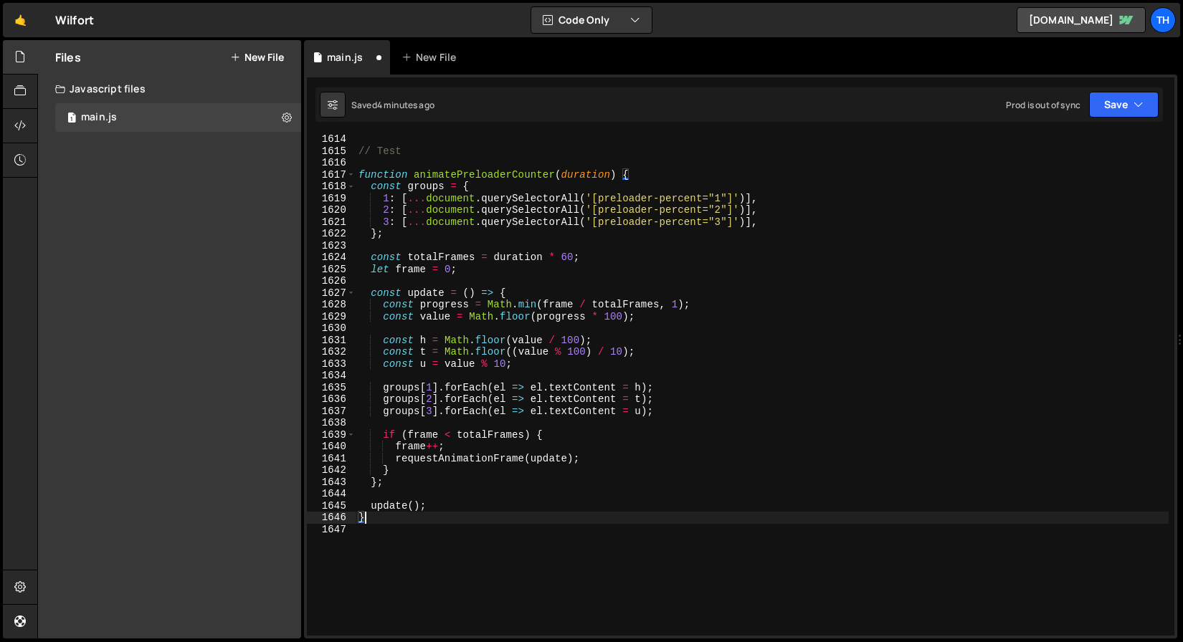
scroll to position [0, 0]
click at [454, 167] on div "// Test function animatePreloaderCounter ( duration ) { const groups = { 1 : [ …" at bounding box center [762, 395] width 813 height 525
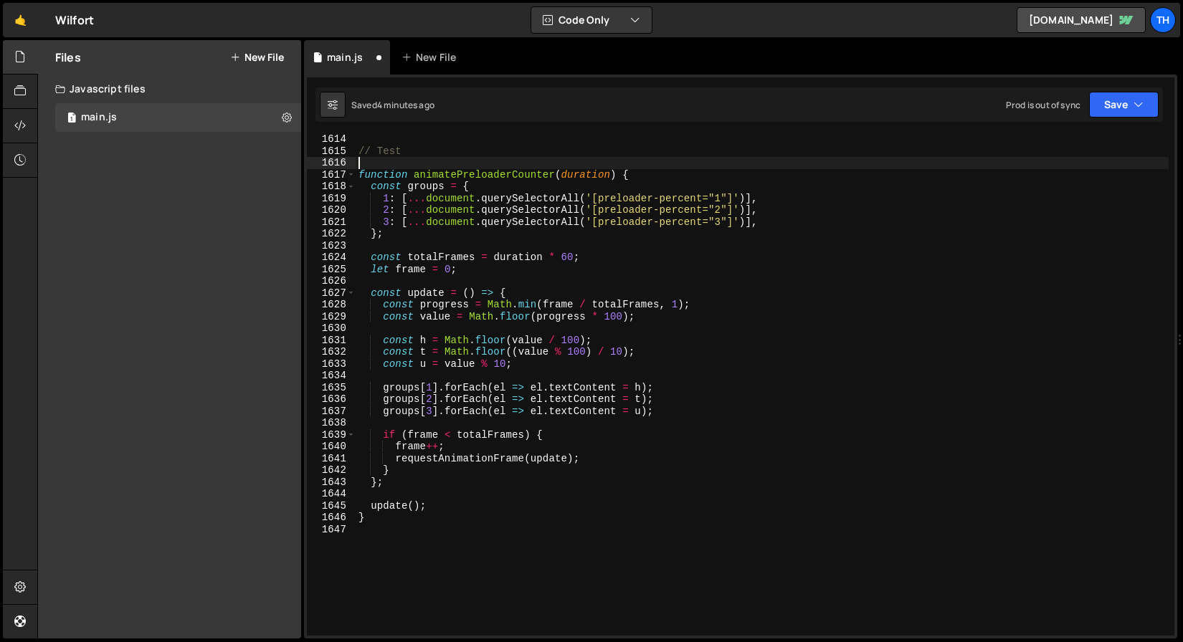
click at [454, 167] on div "// Test function animatePreloaderCounter ( duration ) { const groups = { 1 : [ …" at bounding box center [762, 395] width 813 height 525
click at [454, 171] on div "// Test function animatePreloaderCounter ( duration ) { const groups = { 1 : [ …" at bounding box center [762, 395] width 813 height 525
paste textarea "initPreloaderAnomation"
click at [1089, 103] on button "Save" at bounding box center [1124, 105] width 70 height 26
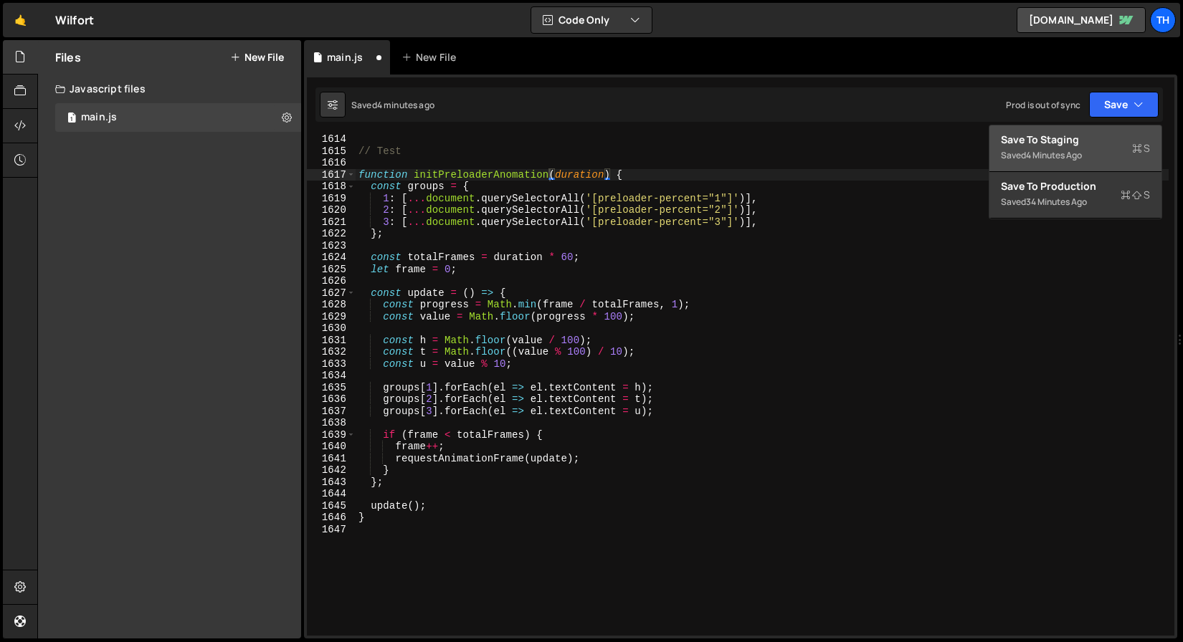
click at [1089, 161] on div "Saved 4 minutes ago" at bounding box center [1075, 155] width 149 height 17
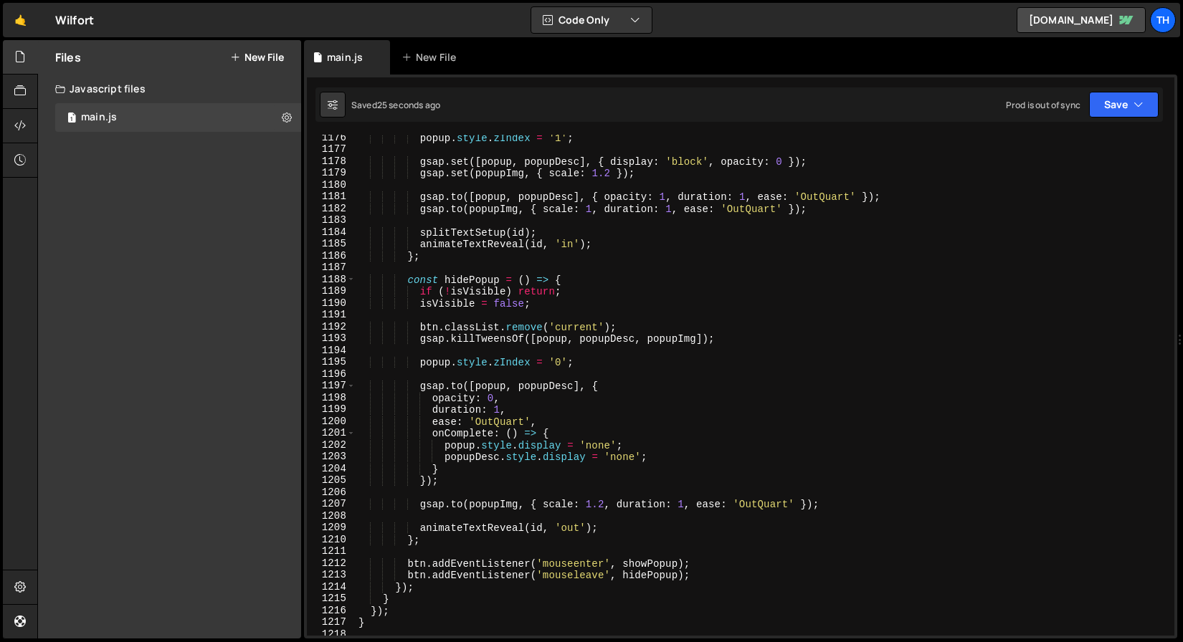
scroll to position [14071, 0]
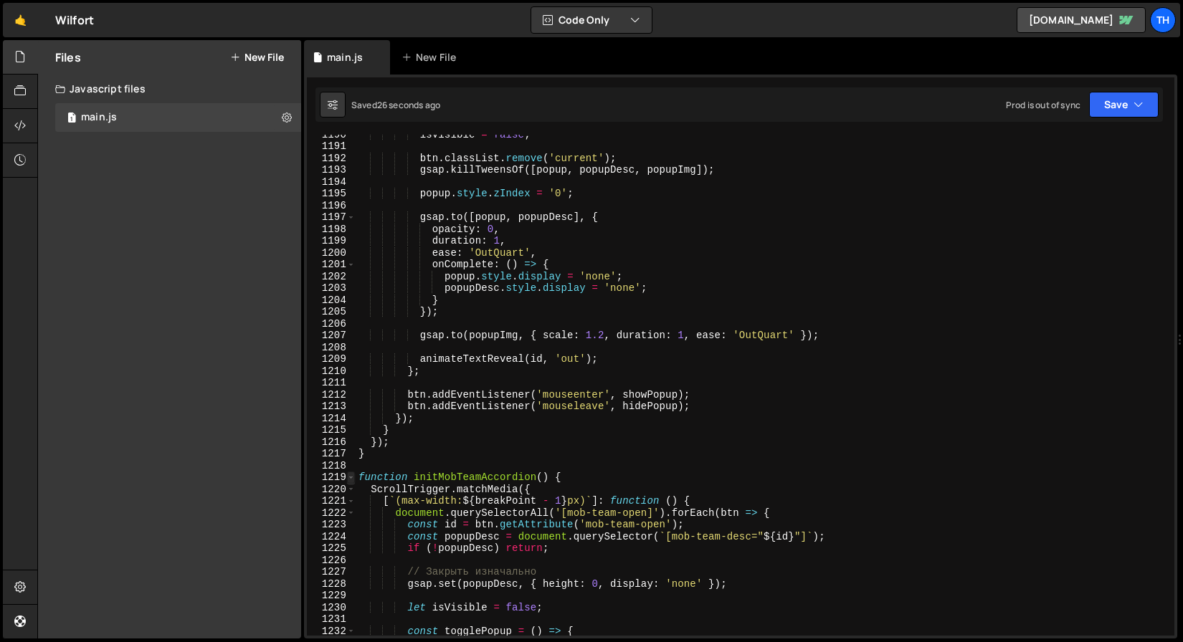
click at [348, 475] on span at bounding box center [351, 478] width 8 height 12
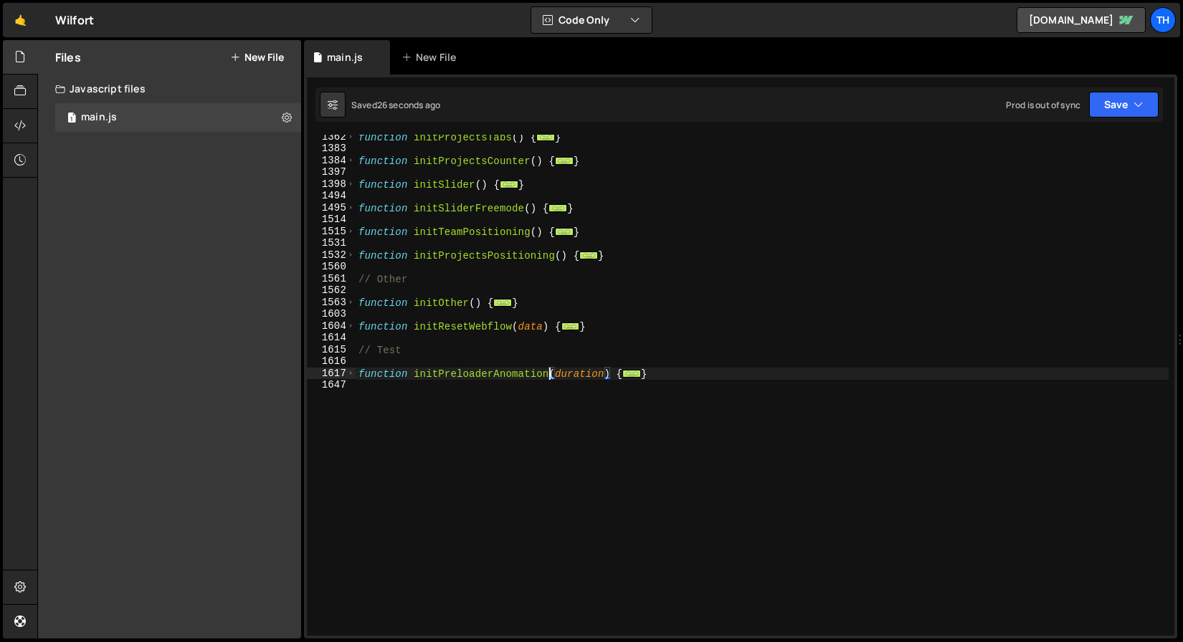
scroll to position [0, 0]
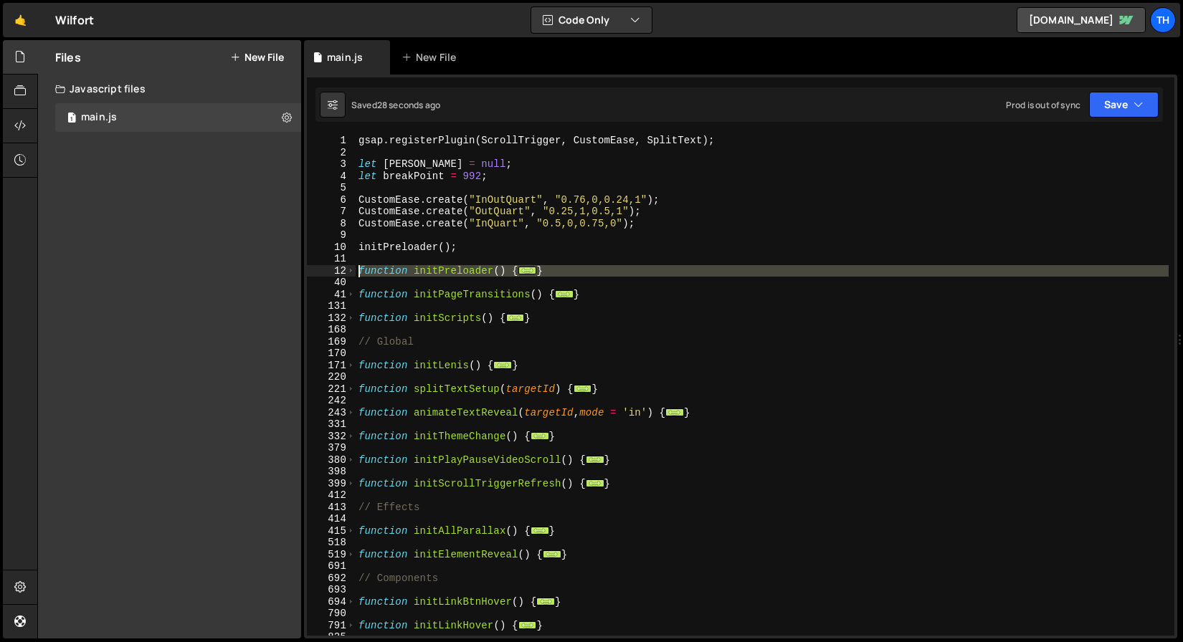
click at [346, 275] on div "12" at bounding box center [331, 271] width 49 height 12
click at [348, 272] on span at bounding box center [351, 271] width 8 height 12
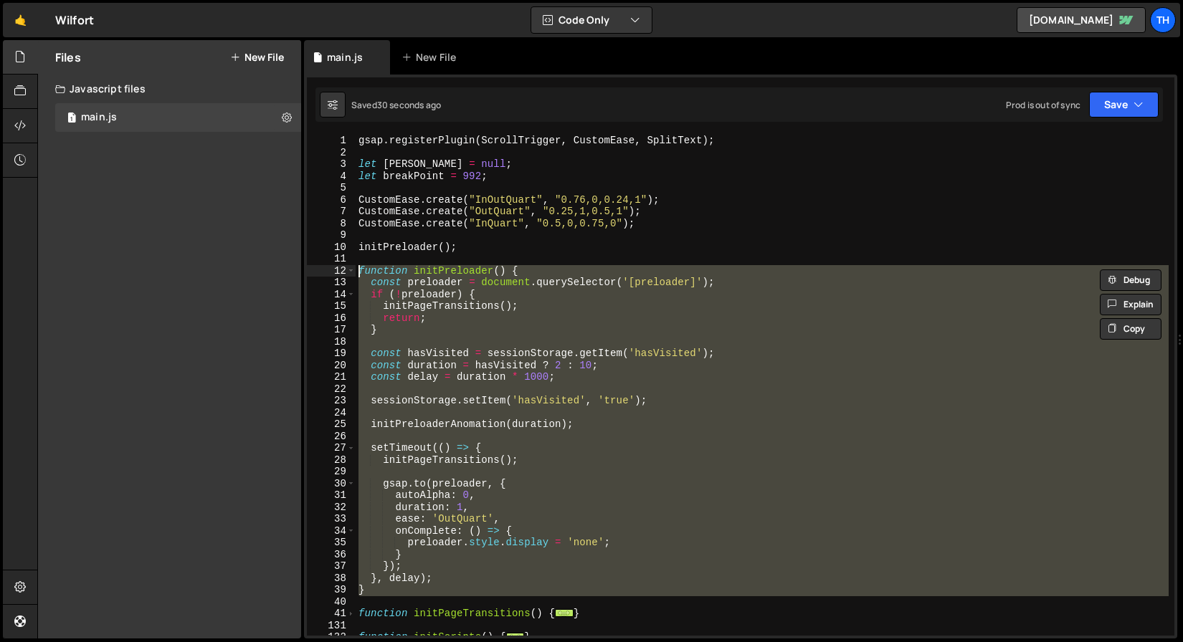
click at [594, 320] on div "gsap . registerPlugin ( ScrollTrigger , CustomEase , SplitText ) ; let lenis = …" at bounding box center [762, 385] width 813 height 501
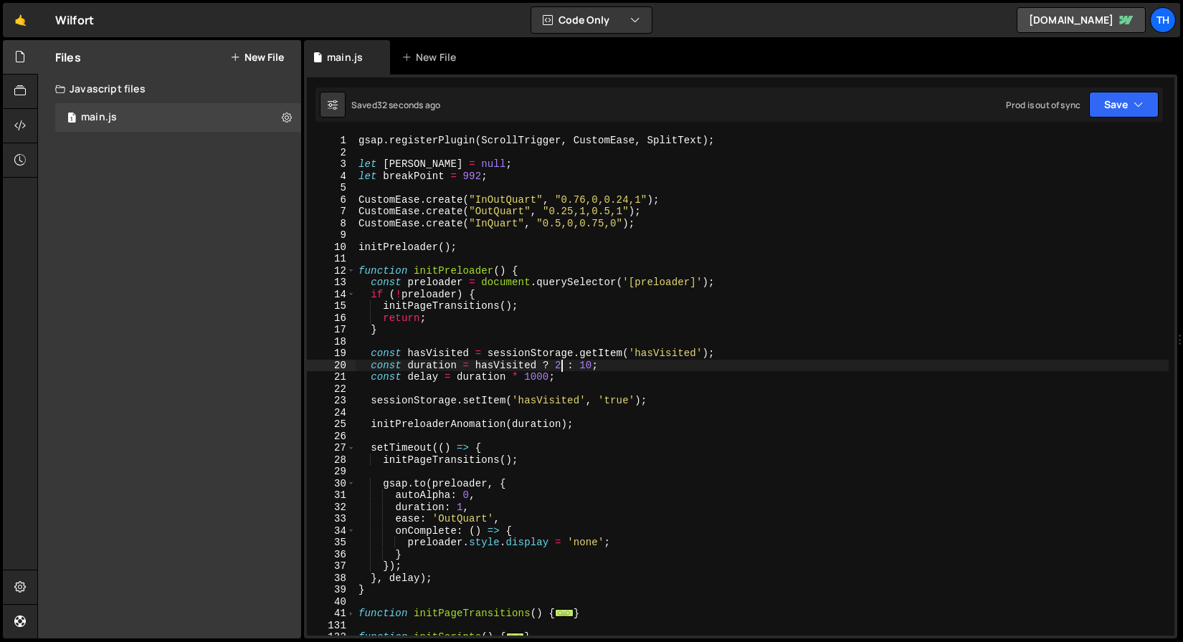
click at [558, 364] on div "gsap . registerPlugin ( ScrollTrigger , CustomEase , SplitText ) ; let lenis = …" at bounding box center [762, 397] width 813 height 525
drag, startPoint x: 579, startPoint y: 366, endPoint x: 591, endPoint y: 366, distance: 11.5
click at [591, 366] on div "gsap . registerPlugin ( ScrollTrigger , CustomEase , SplitText ) ; let lenis = …" at bounding box center [762, 397] width 813 height 525
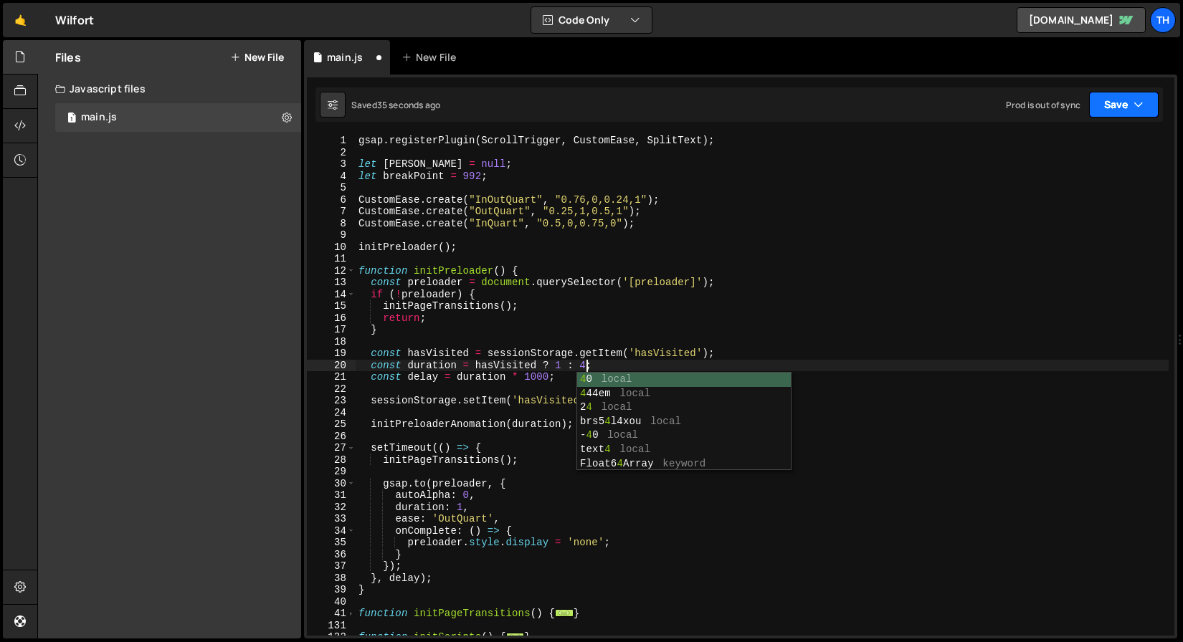
click at [1126, 105] on button "Save" at bounding box center [1124, 105] width 70 height 26
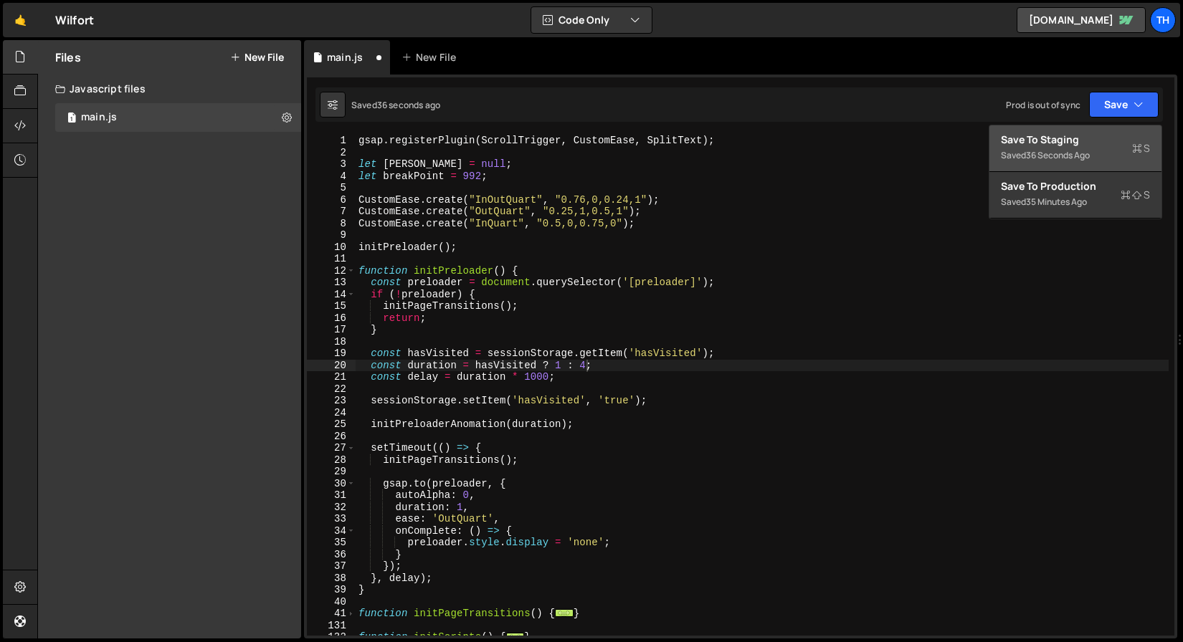
click at [1085, 147] on div "Saved 36 seconds ago" at bounding box center [1075, 155] width 149 height 17
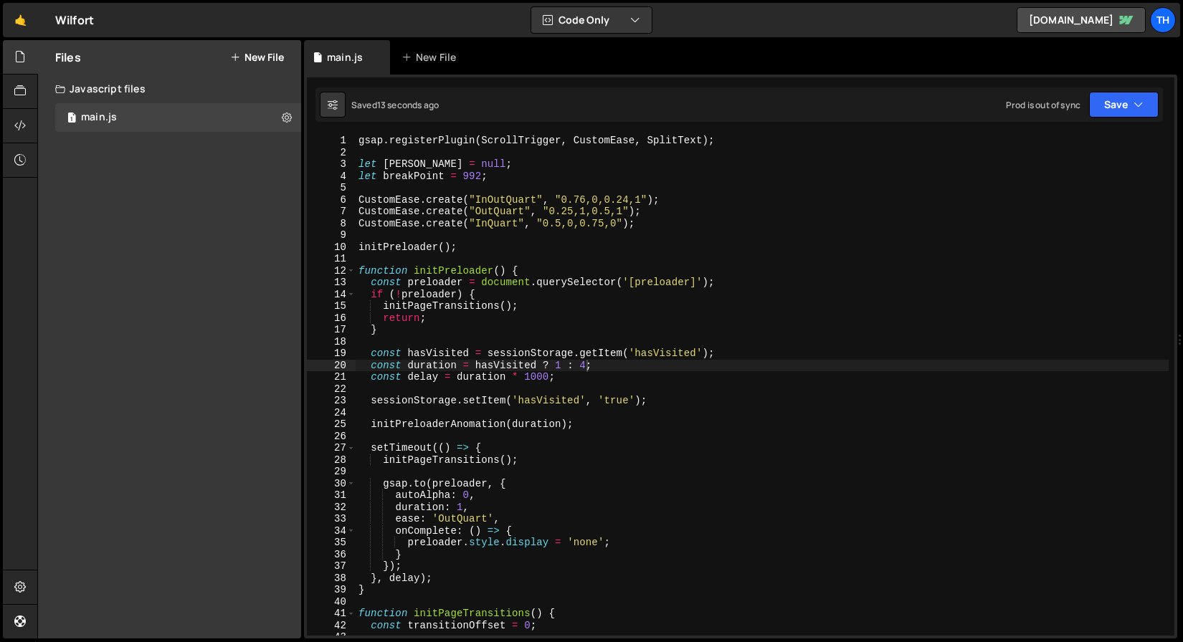
click at [494, 351] on div "gsap . registerPlugin ( ScrollTrigger , CustomEase , SplitText ) ; let lenis = …" at bounding box center [762, 397] width 813 height 525
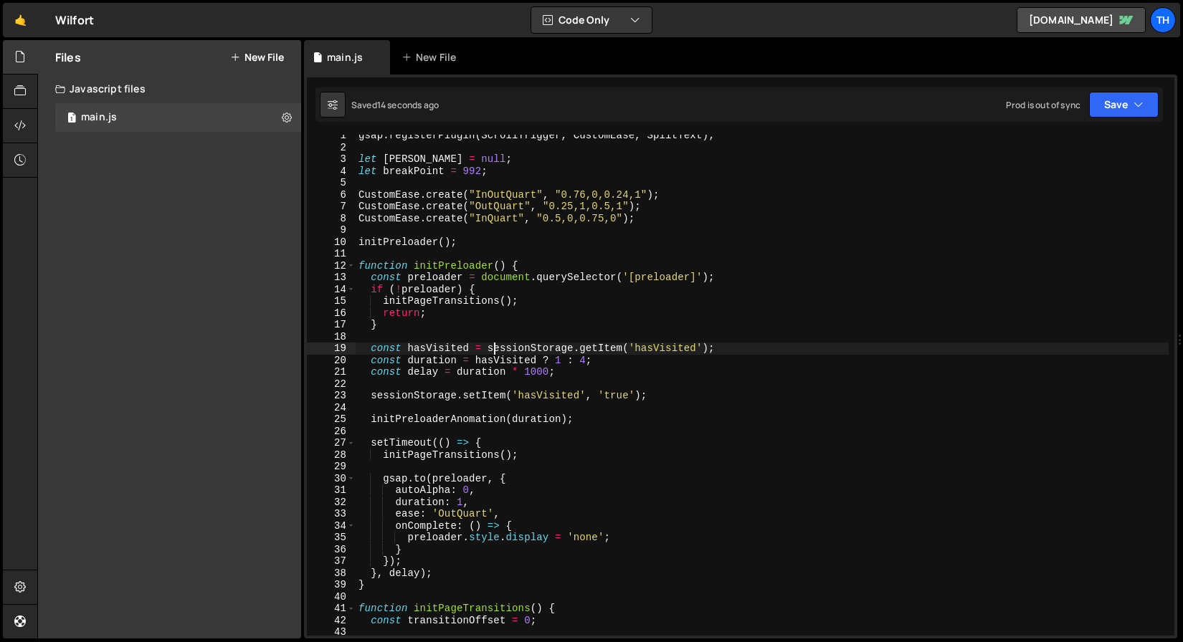
scroll to position [11, 0]
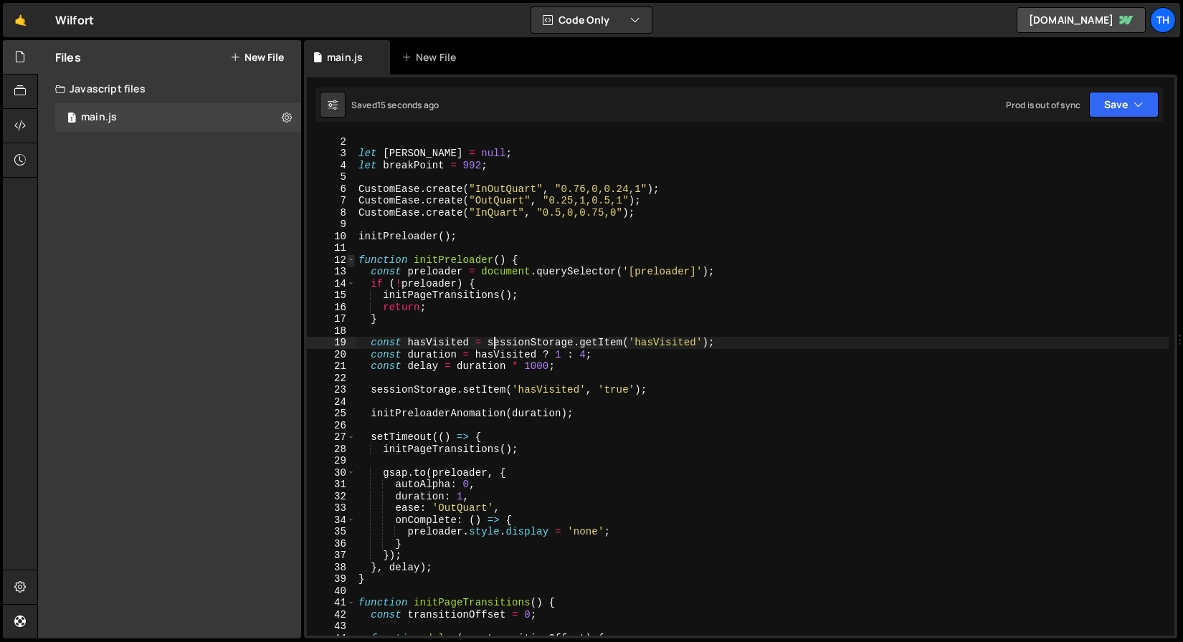
click at [351, 260] on span at bounding box center [351, 260] width 8 height 12
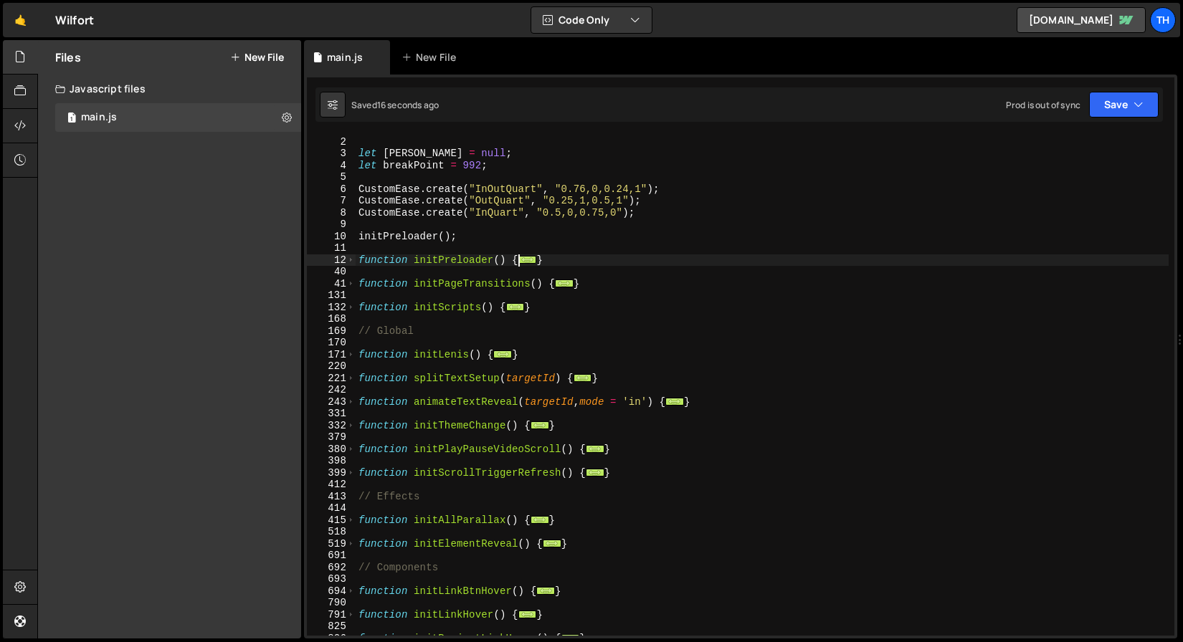
scroll to position [726, 0]
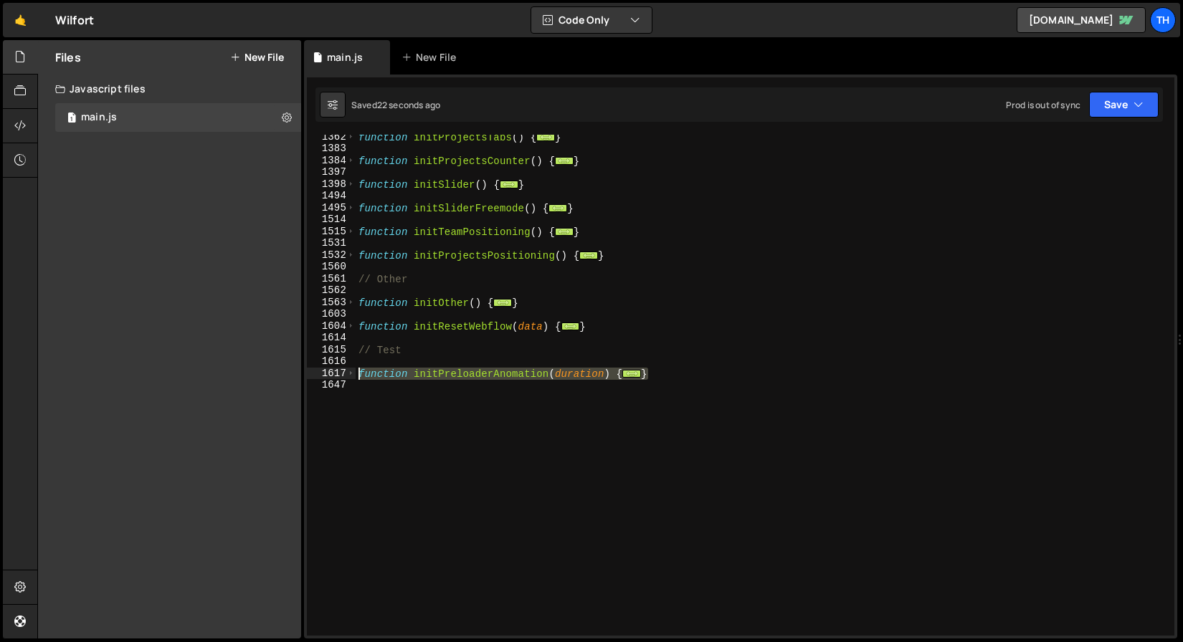
drag, startPoint x: 633, startPoint y: 374, endPoint x: 267, endPoint y: 369, distance: 366.4
click at [267, 369] on div "Files New File Javascript files 1 main.js 0 CSS files Copy share link Edit File…" at bounding box center [610, 339] width 1146 height 599
click at [351, 371] on span at bounding box center [351, 374] width 8 height 12
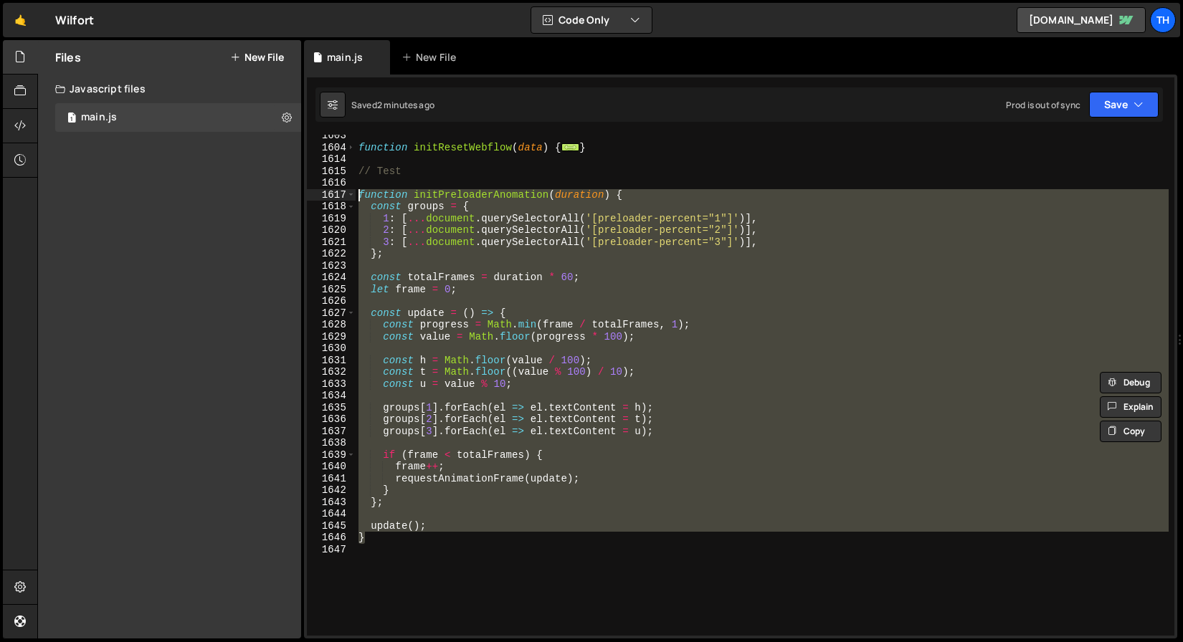
scroll to position [904, 0]
paste textarea "}"
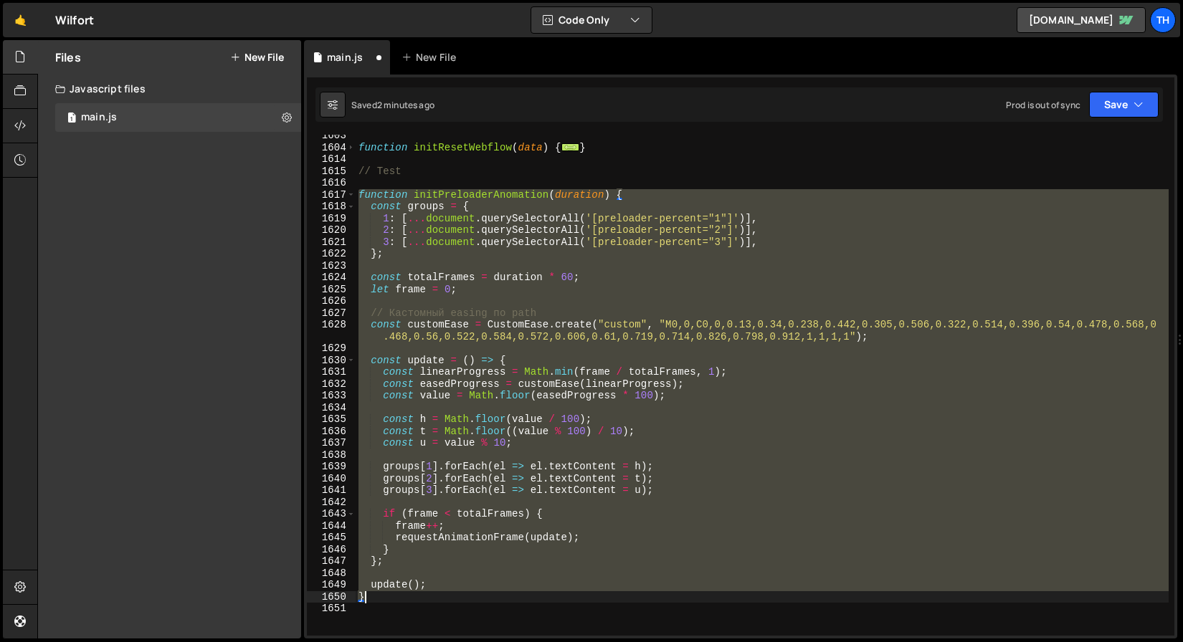
click at [457, 315] on div "function initResetWebflow ( data ) { ... } // Test function initPreloaderAnomat…" at bounding box center [762, 385] width 813 height 501
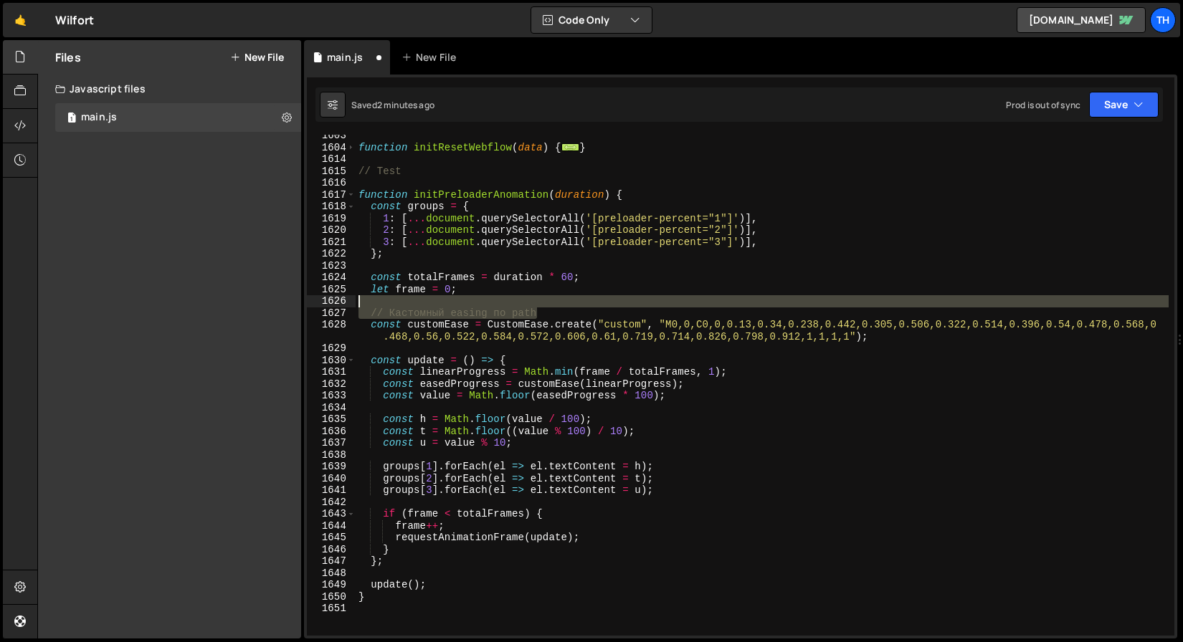
drag, startPoint x: 549, startPoint y: 315, endPoint x: 323, endPoint y: 305, distance: 226.8
click at [323, 305] on div "// Кастомный easing по path 1603 1604 1614 1615 1616 1617 1618 1619 1620 1621 1…" at bounding box center [740, 385] width 867 height 501
type textarea "// Кастомный easing по path"
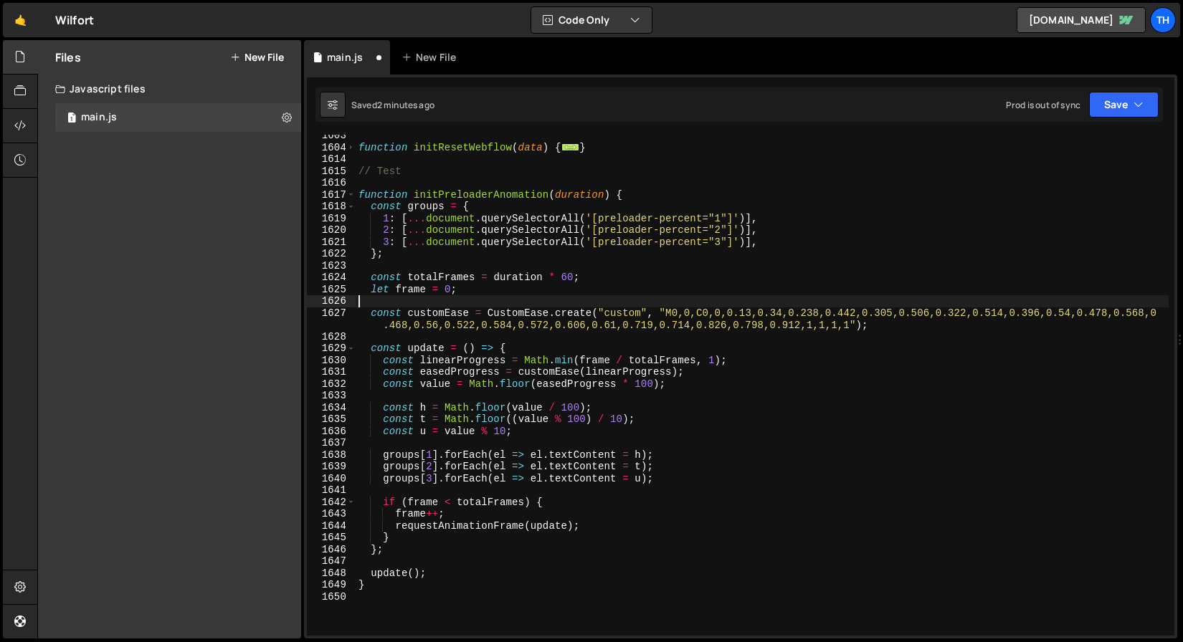
scroll to position [915, 0]
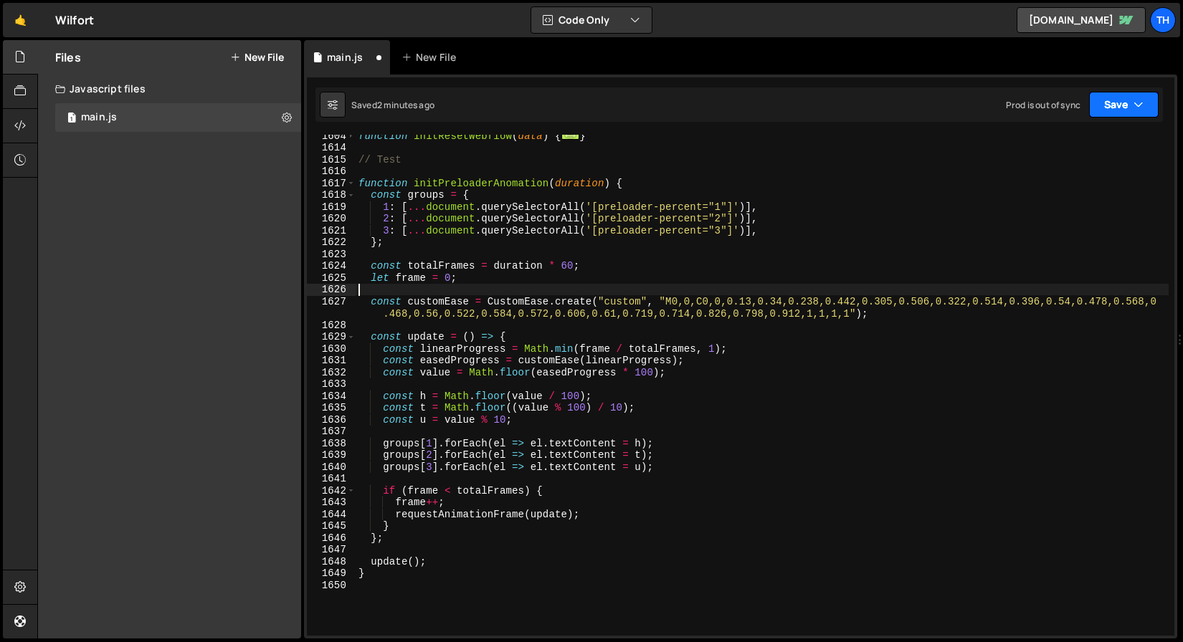
click at [1100, 115] on button "Save" at bounding box center [1124, 105] width 70 height 26
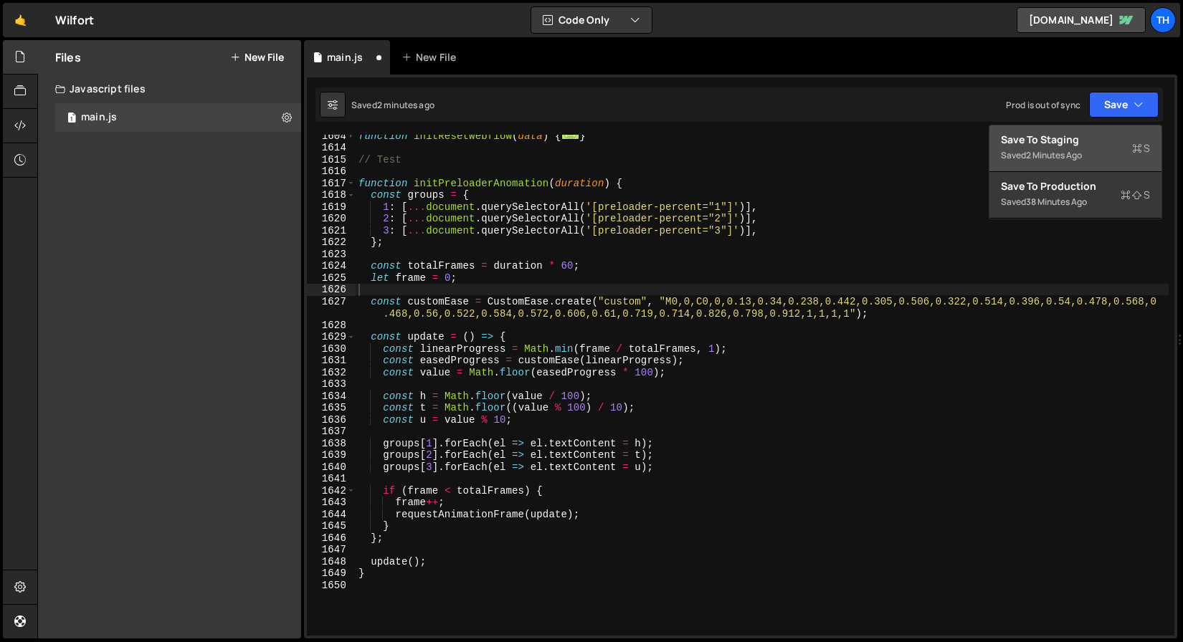
click at [1091, 146] on div "Save to Staging S" at bounding box center [1075, 140] width 149 height 14
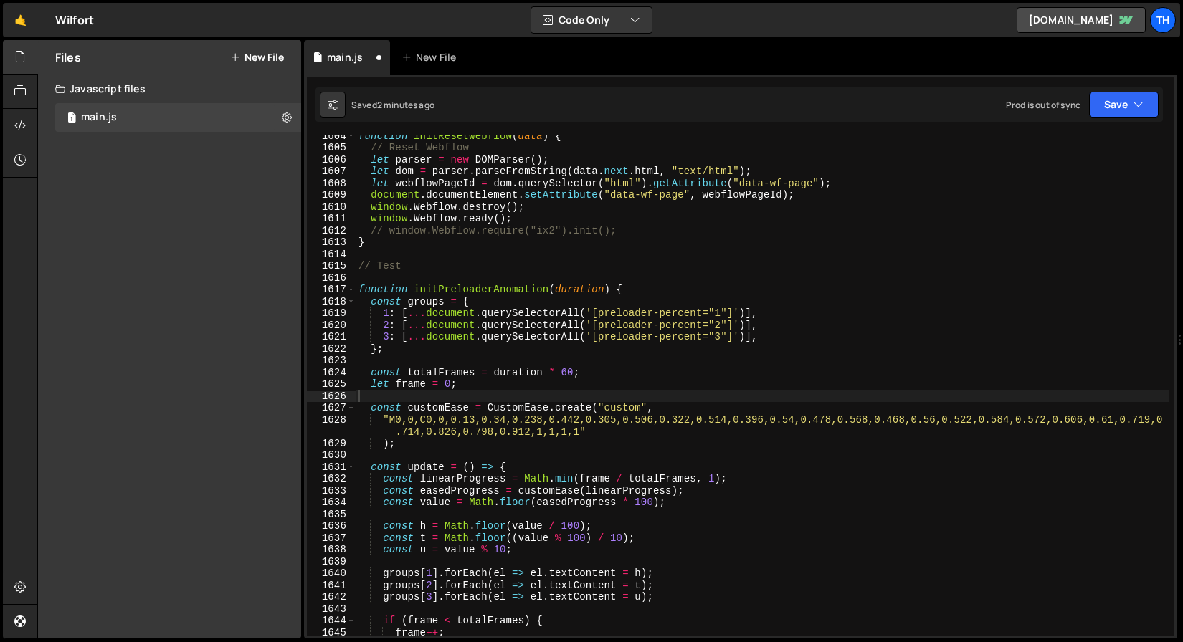
scroll to position [18966, 0]
click at [353, 290] on span at bounding box center [351, 290] width 8 height 12
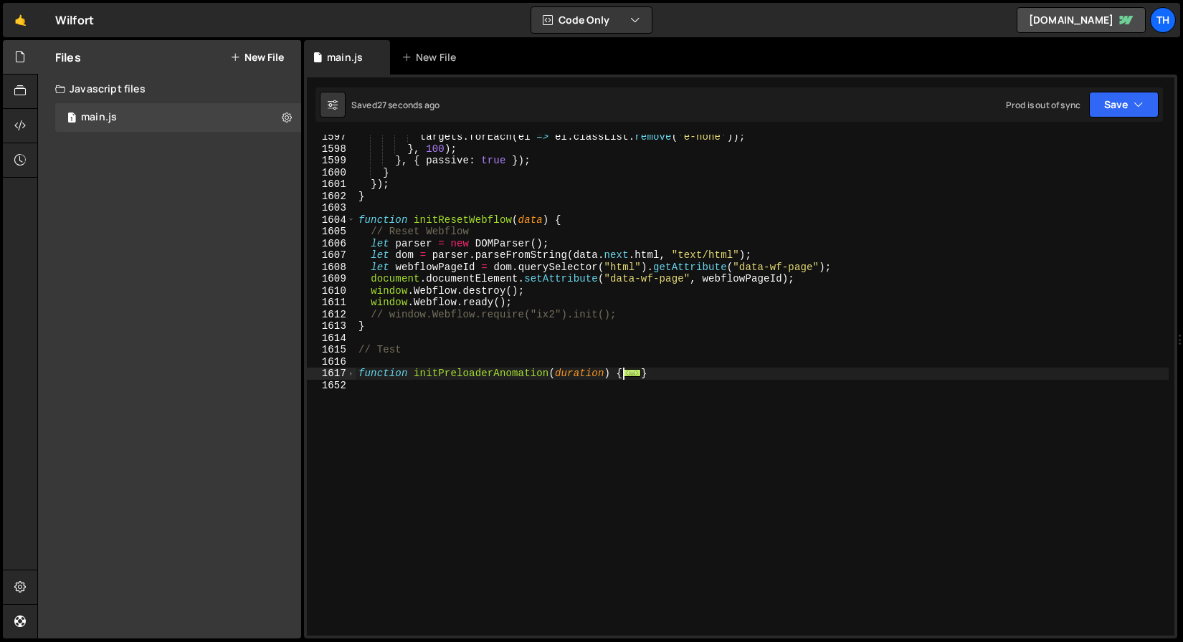
drag, startPoint x: 321, startPoint y: 452, endPoint x: 335, endPoint y: 417, distance: 38.3
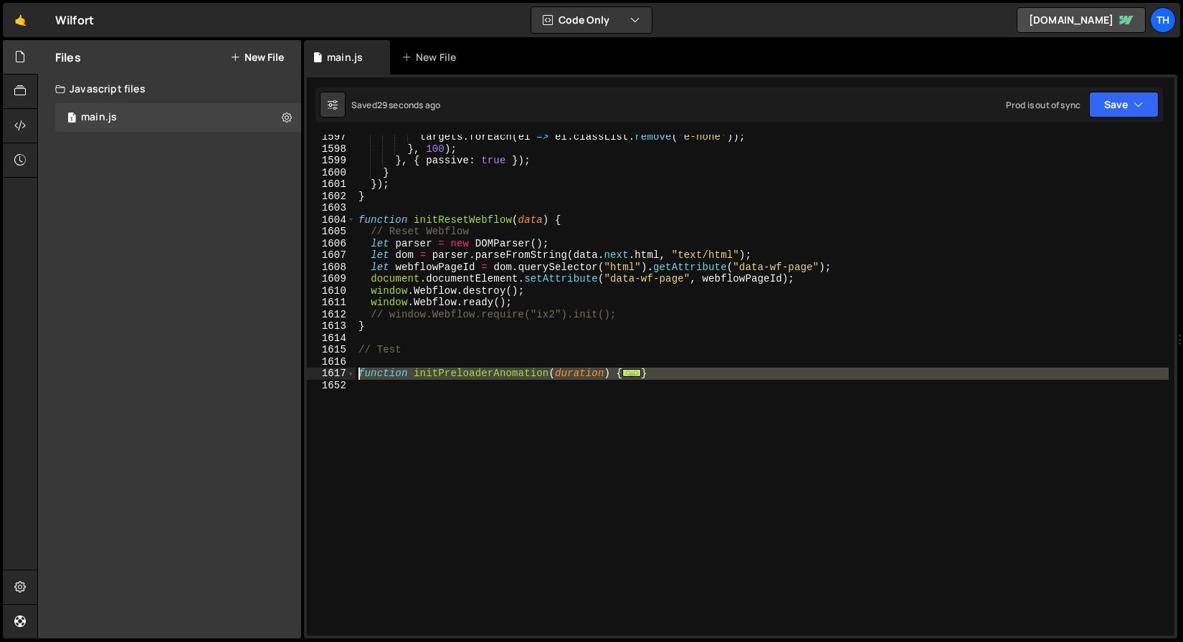
drag, startPoint x: 663, startPoint y: 380, endPoint x: 311, endPoint y: 371, distance: 352.1
click at [311, 371] on div "1597 1598 1599 1600 1601 1602 1603 1604 1605 1606 1607 1608 1609 1610 1611 1612…" at bounding box center [740, 385] width 867 height 501
click at [351, 376] on span at bounding box center [351, 374] width 8 height 12
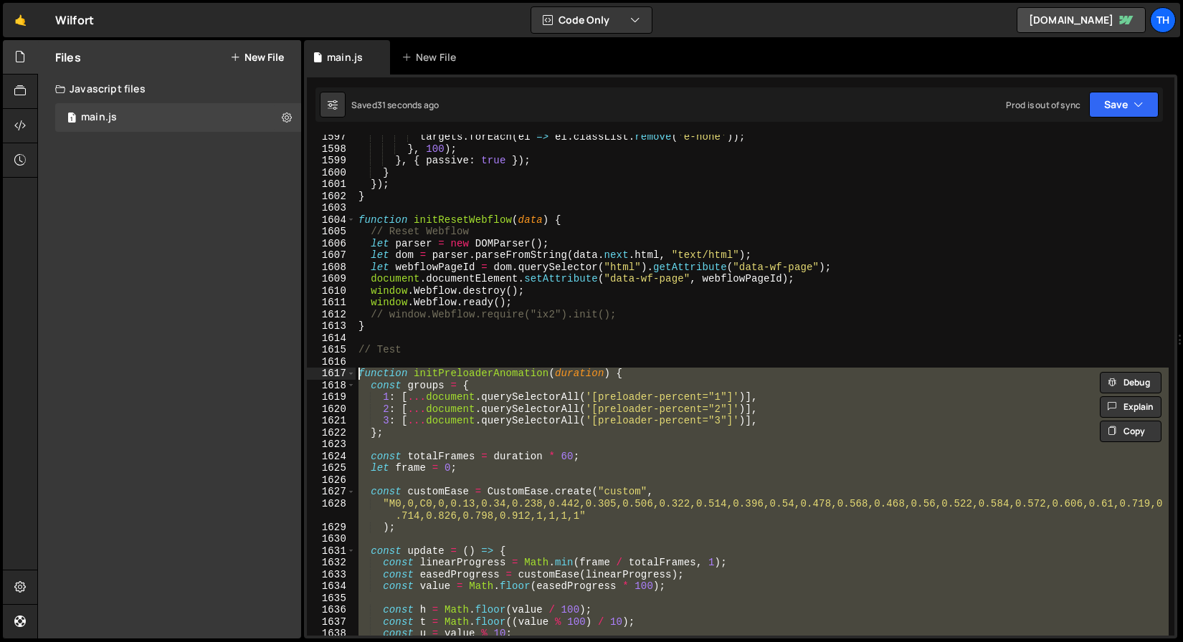
scroll to position [18976, 0]
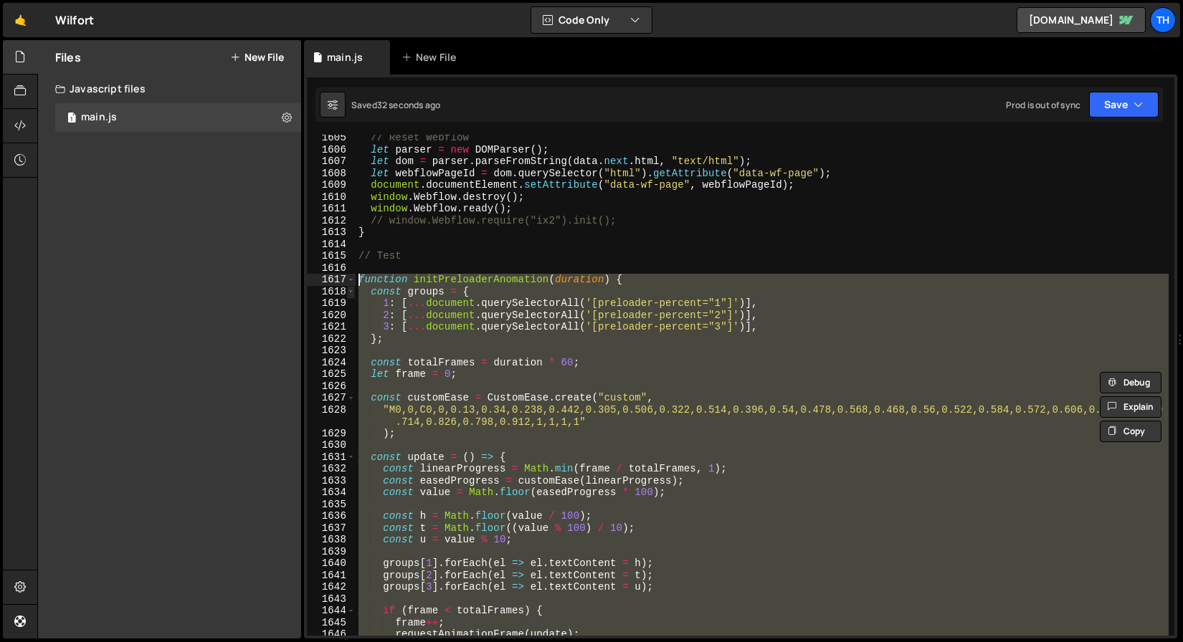
click at [353, 295] on span at bounding box center [351, 292] width 8 height 12
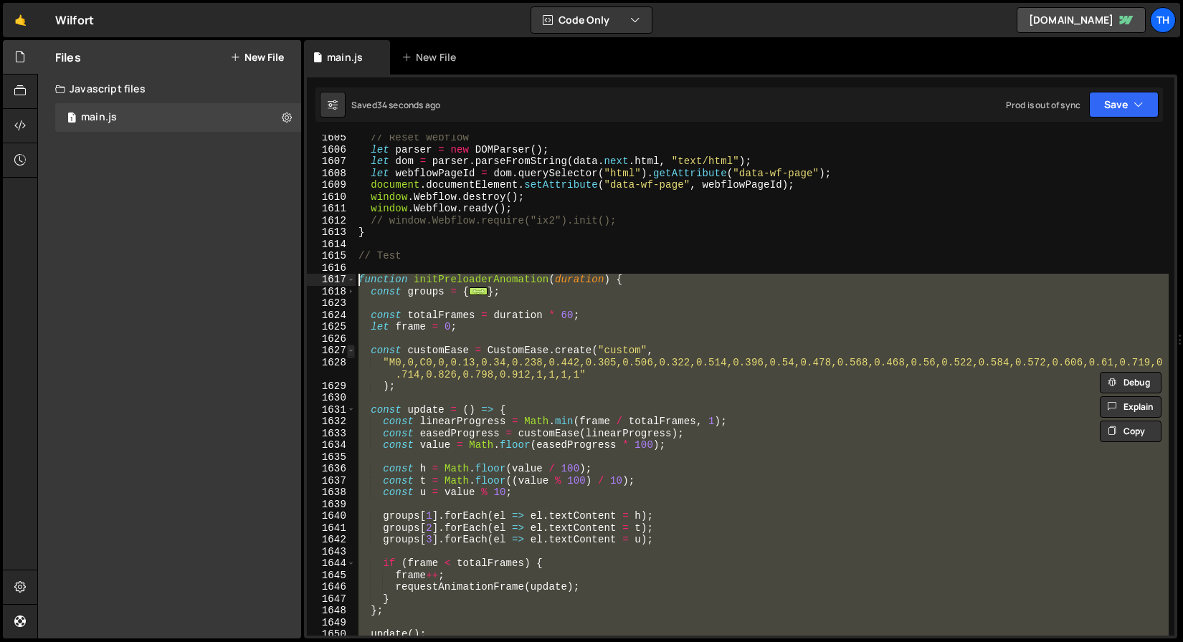
click at [347, 351] on span at bounding box center [351, 351] width 8 height 12
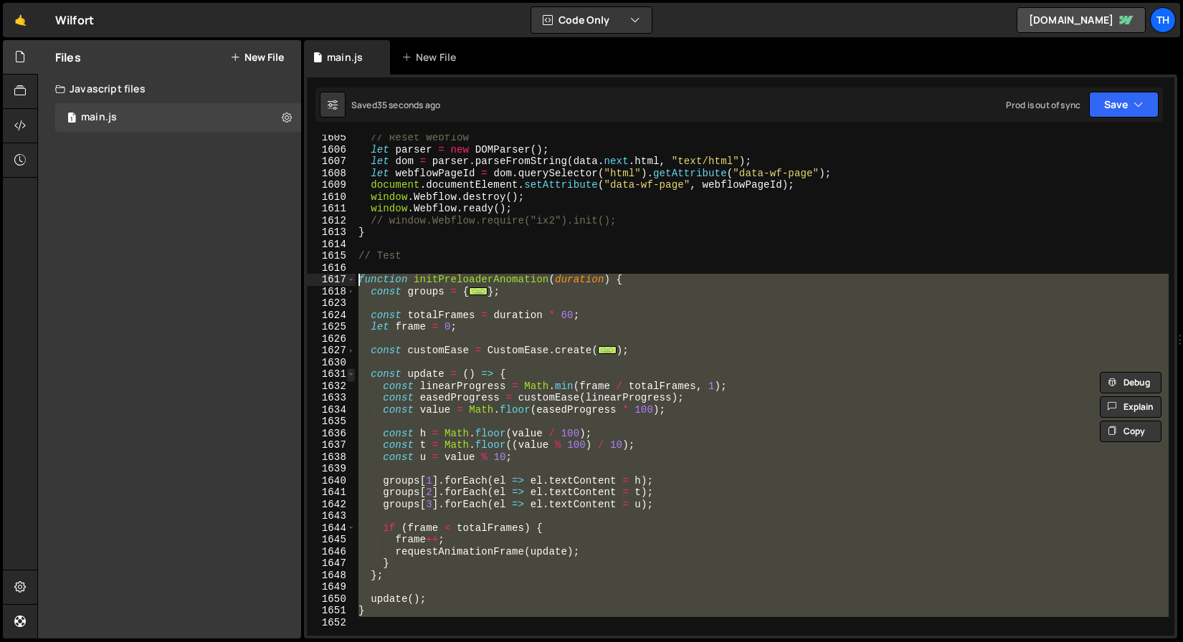
click at [347, 376] on span at bounding box center [351, 374] width 8 height 12
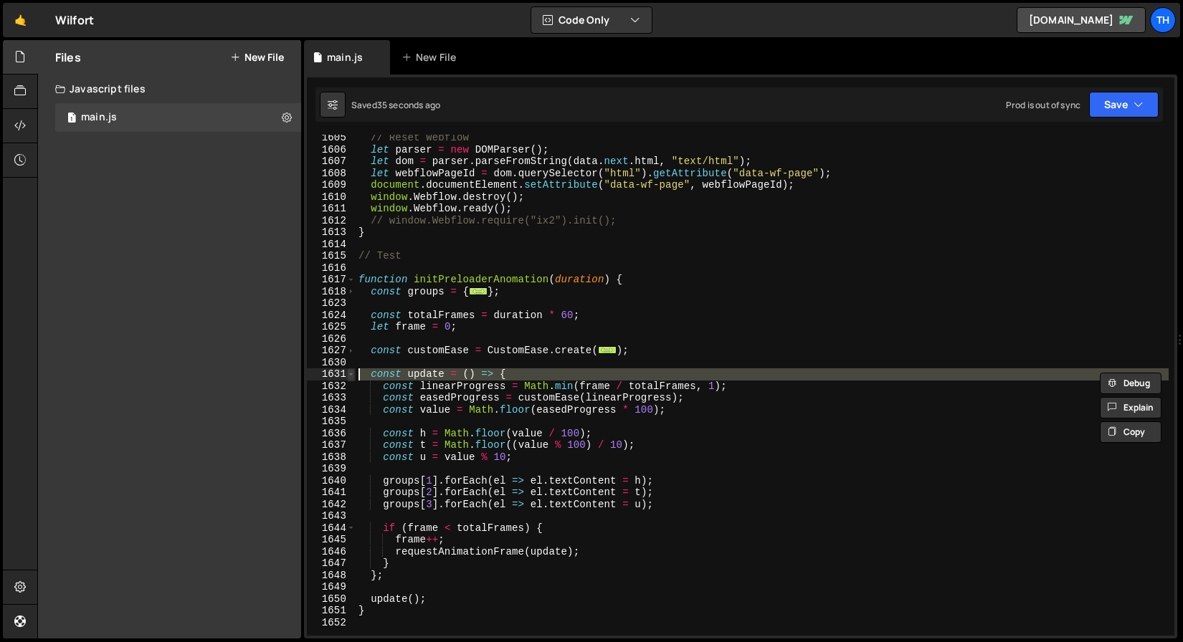
click at [349, 376] on span at bounding box center [351, 374] width 8 height 12
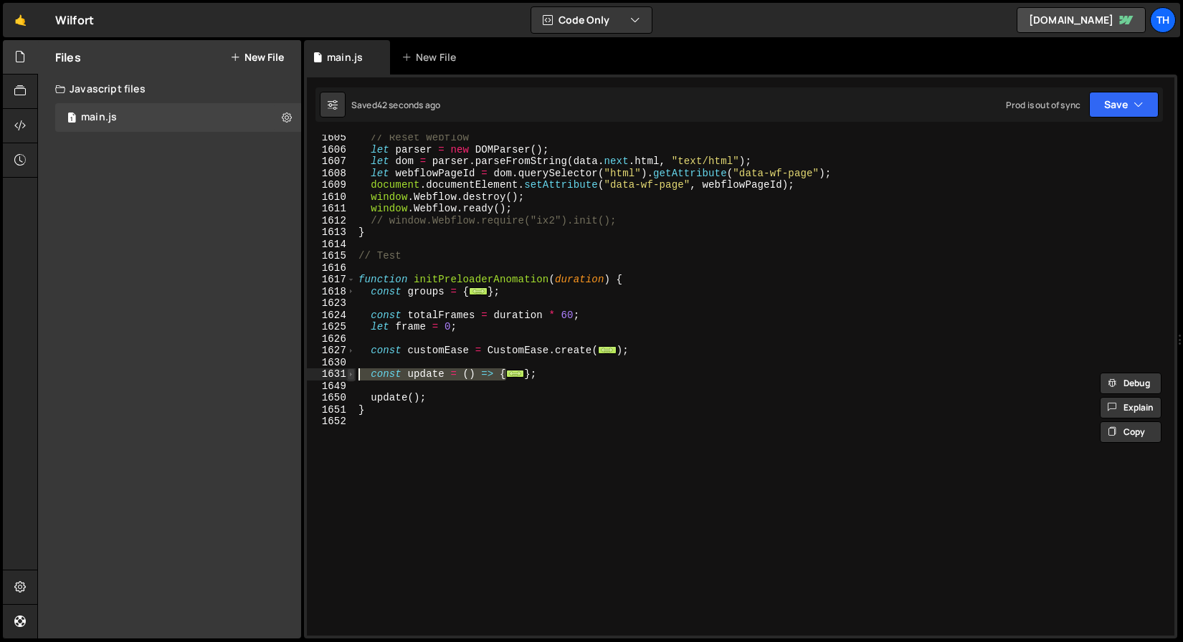
click at [349, 377] on span at bounding box center [351, 374] width 8 height 12
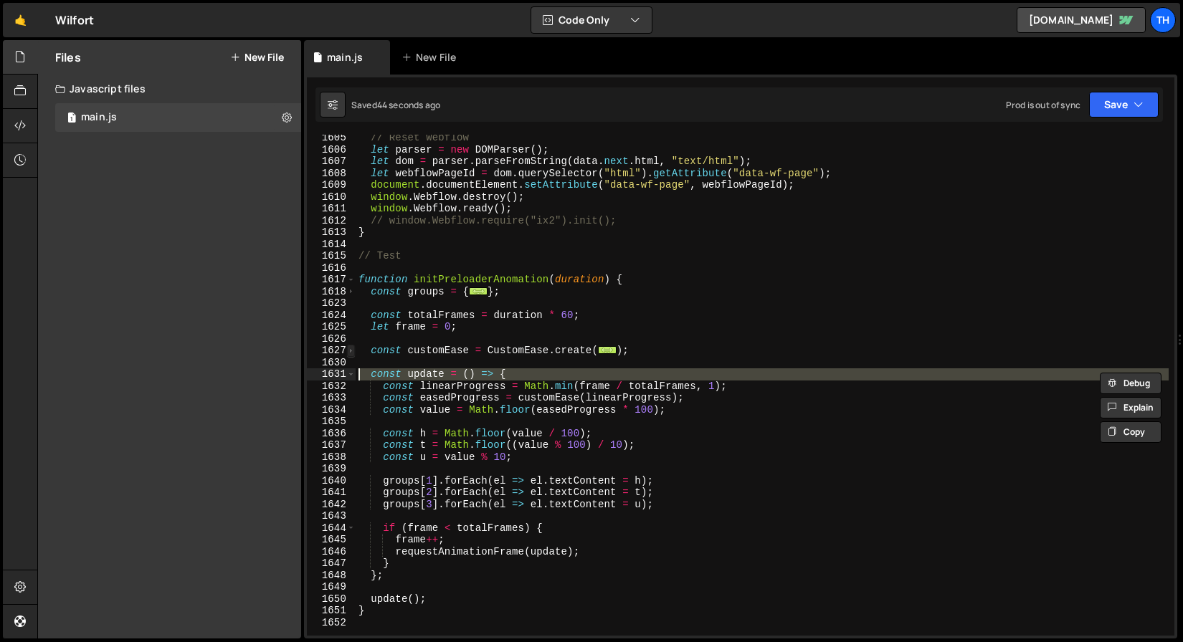
click at [351, 351] on span at bounding box center [351, 351] width 8 height 12
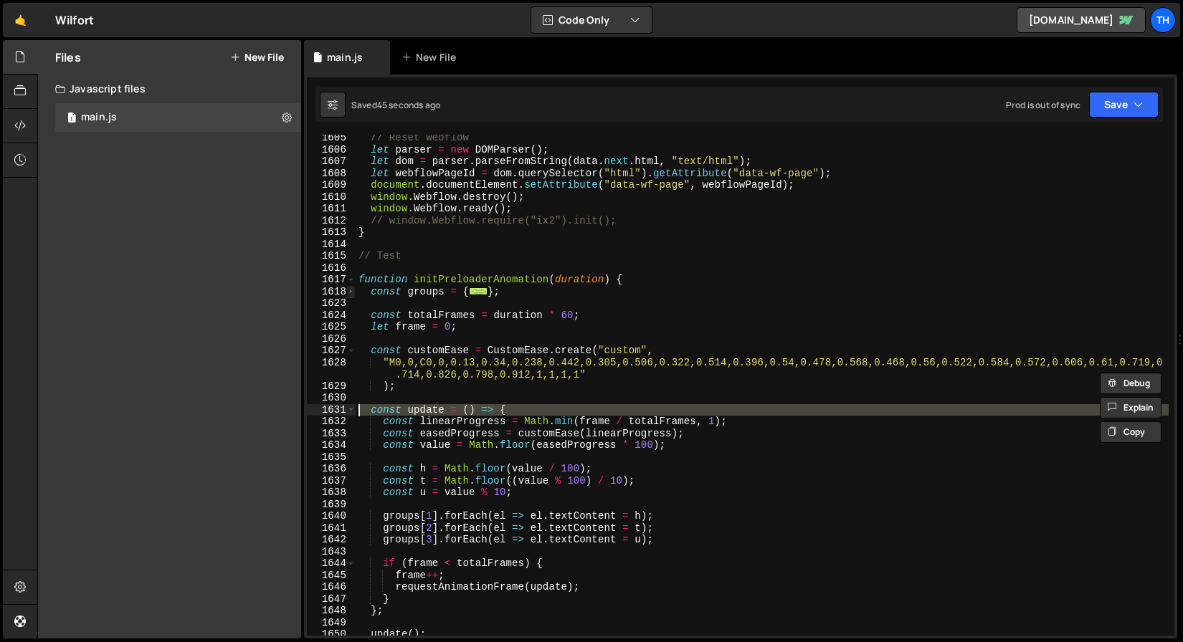
click at [351, 292] on span at bounding box center [351, 292] width 8 height 12
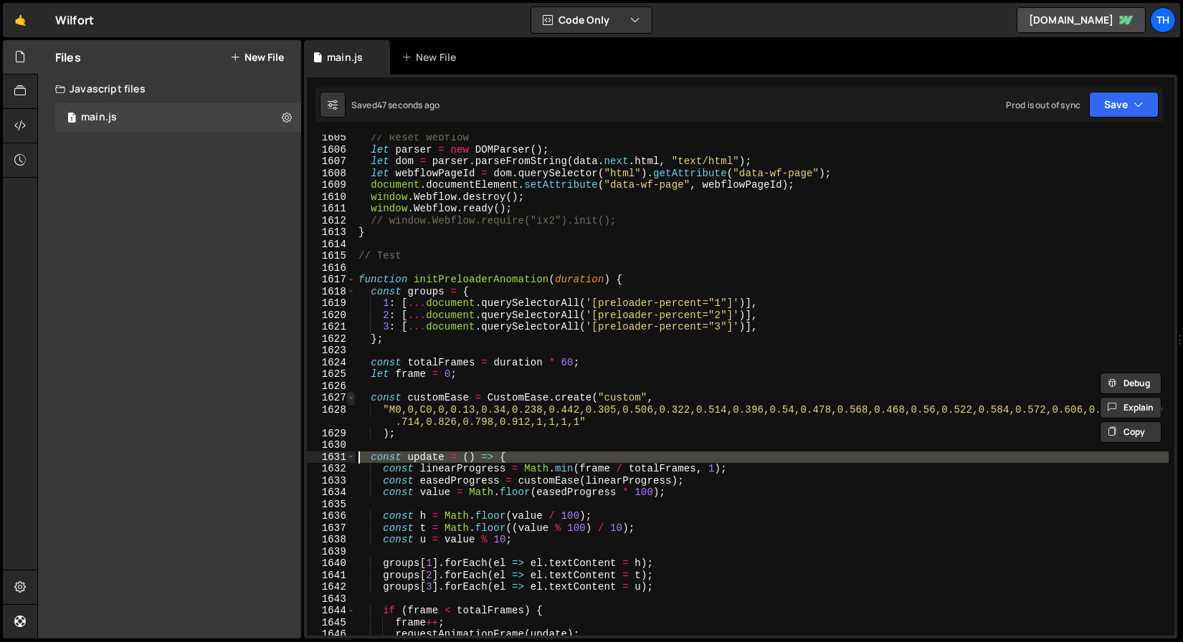
scroll to position [19080, 0]
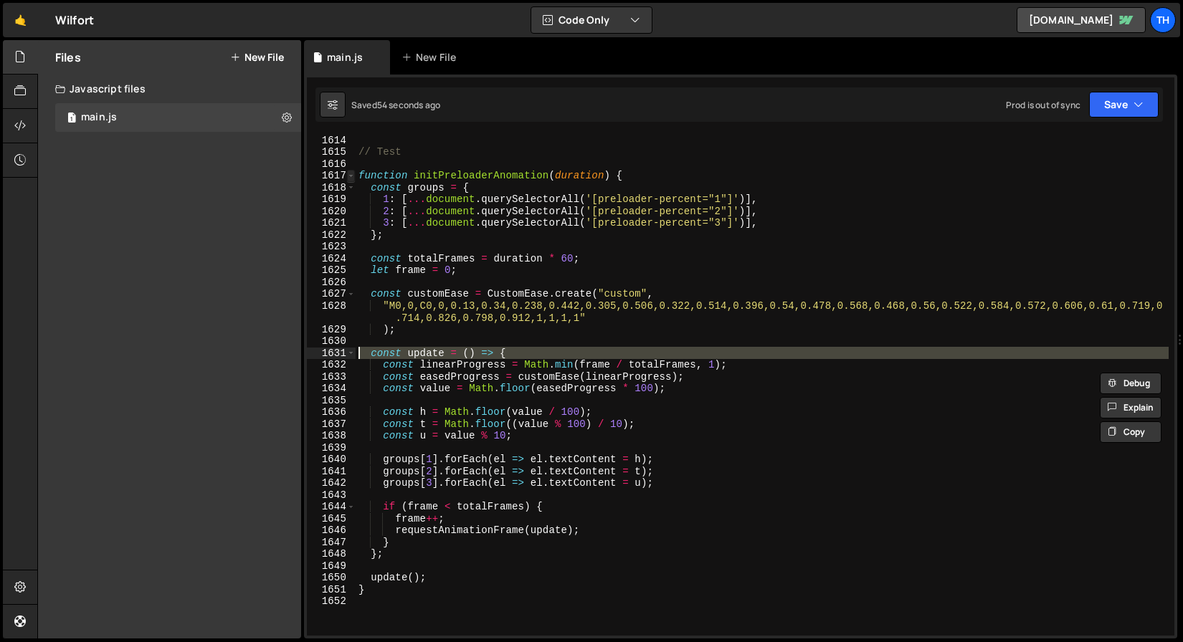
click at [351, 173] on span at bounding box center [351, 176] width 8 height 12
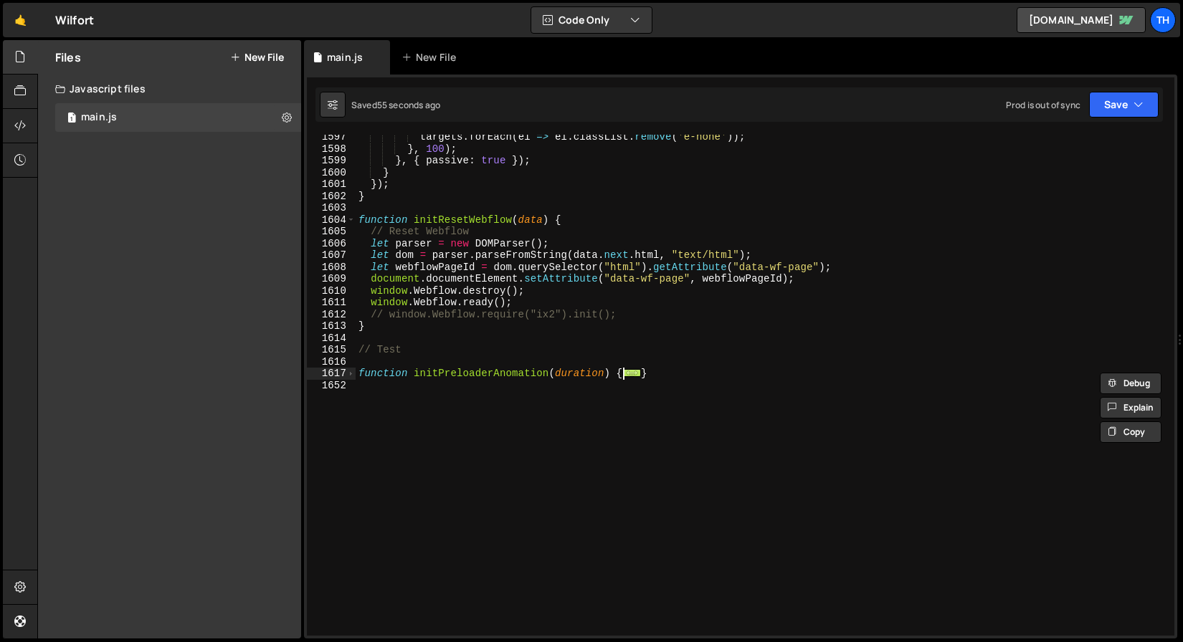
scroll to position [18802, 0]
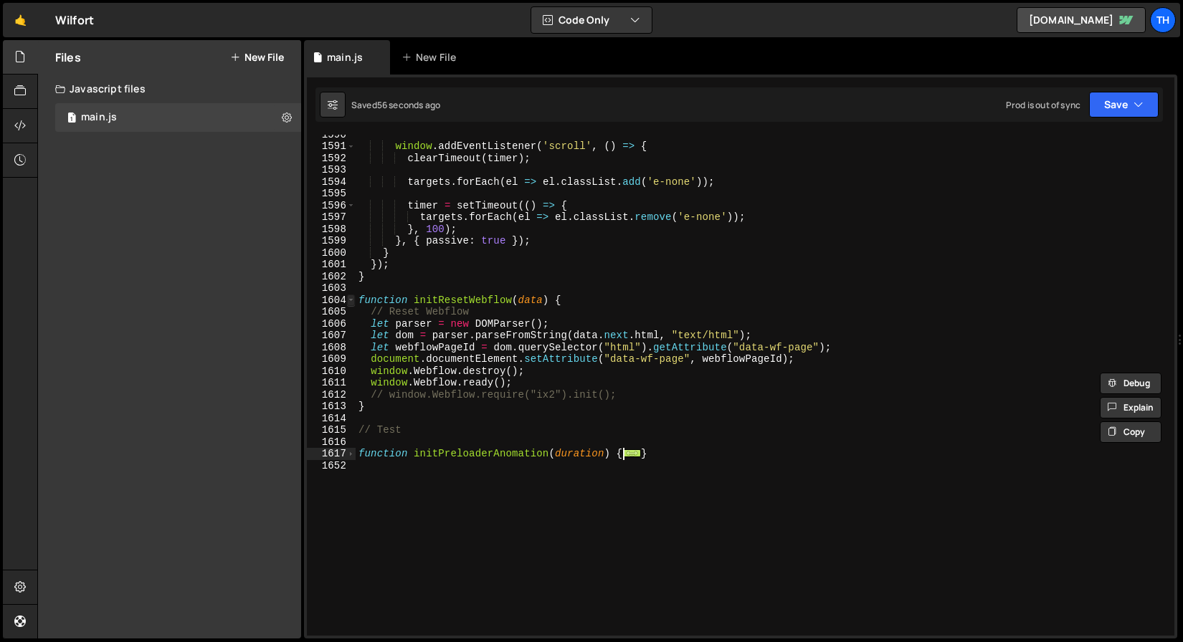
click at [351, 298] on span at bounding box center [351, 301] width 8 height 12
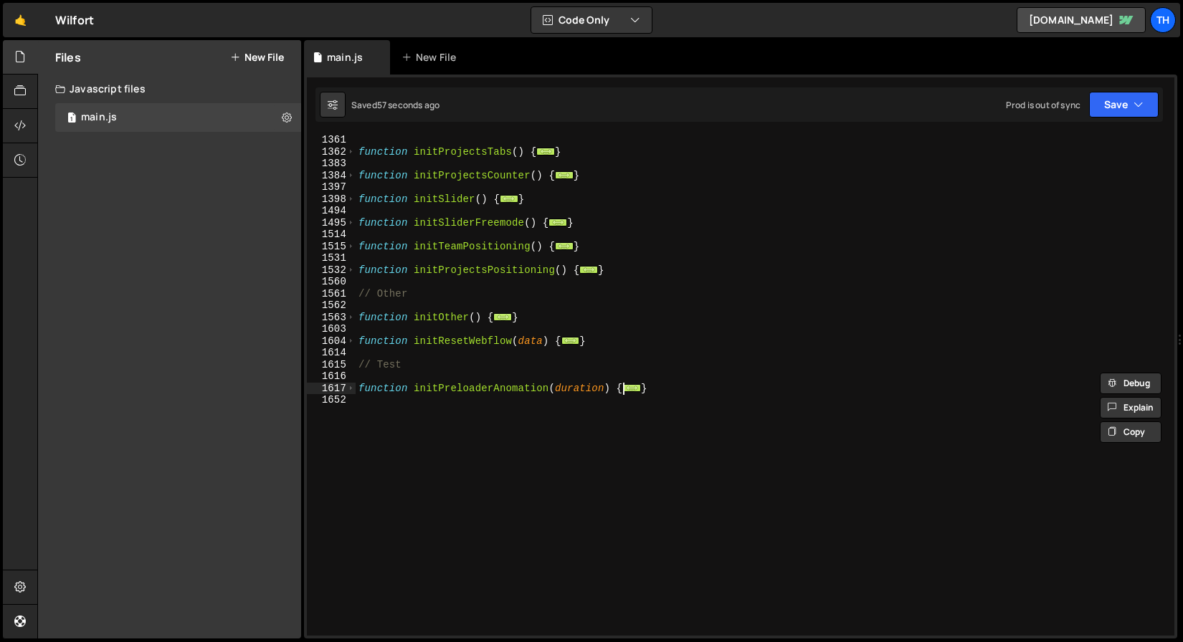
scroll to position [578, 0]
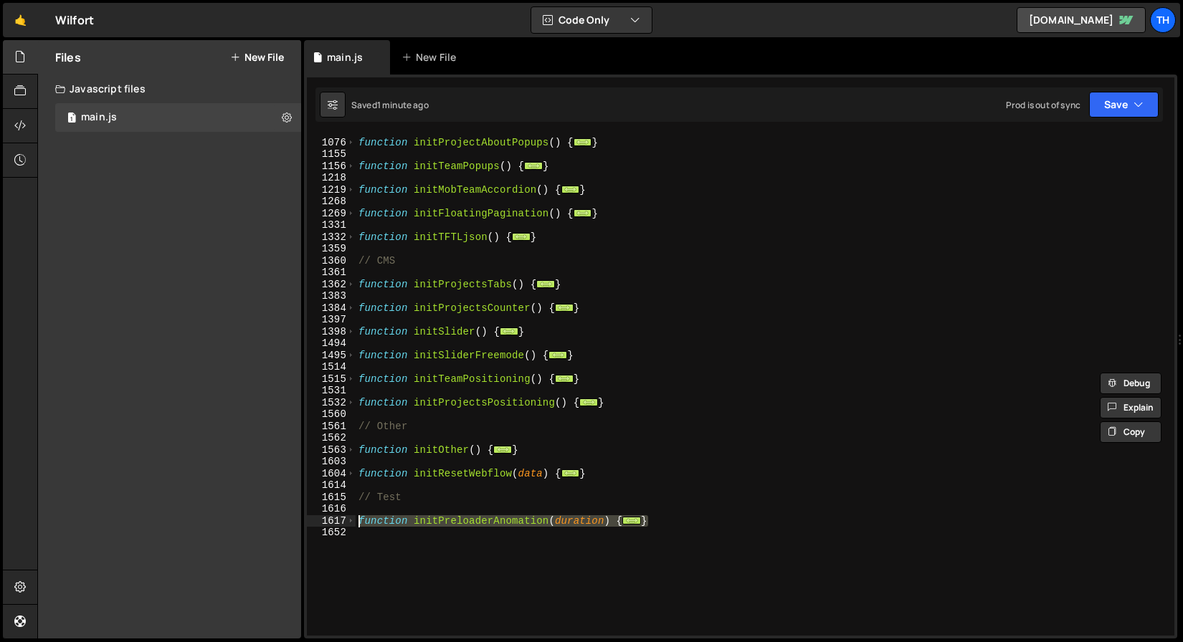
drag, startPoint x: 680, startPoint y: 526, endPoint x: 290, endPoint y: 518, distance: 390.1
click at [290, 518] on div "Files New File Javascript files 1 main.js 0 CSS files Copy share link Edit File…" at bounding box center [610, 339] width 1146 height 599
click at [517, 520] on div "function initProjectAboutPopups ( ) { ... } function initTeamPopups ( ) { ... }…" at bounding box center [762, 385] width 813 height 501
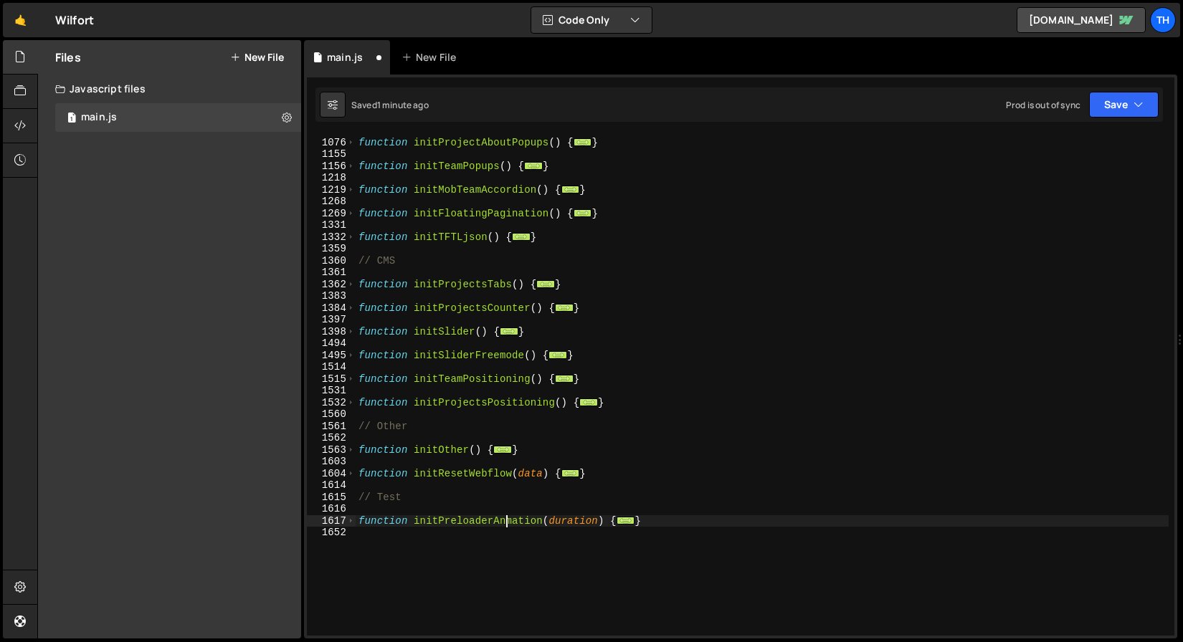
type textarea "function initPreloaderAnimation(duration) {"
click at [503, 555] on div "function initProjectAboutPopups ( ) { ... } function initTeamPopups ( ) { ... }…" at bounding box center [762, 387] width 813 height 525
click at [482, 523] on div "function initProjectAboutPopups ( ) { ... } function initTeamPopups ( ) { ... }…" at bounding box center [762, 387] width 813 height 525
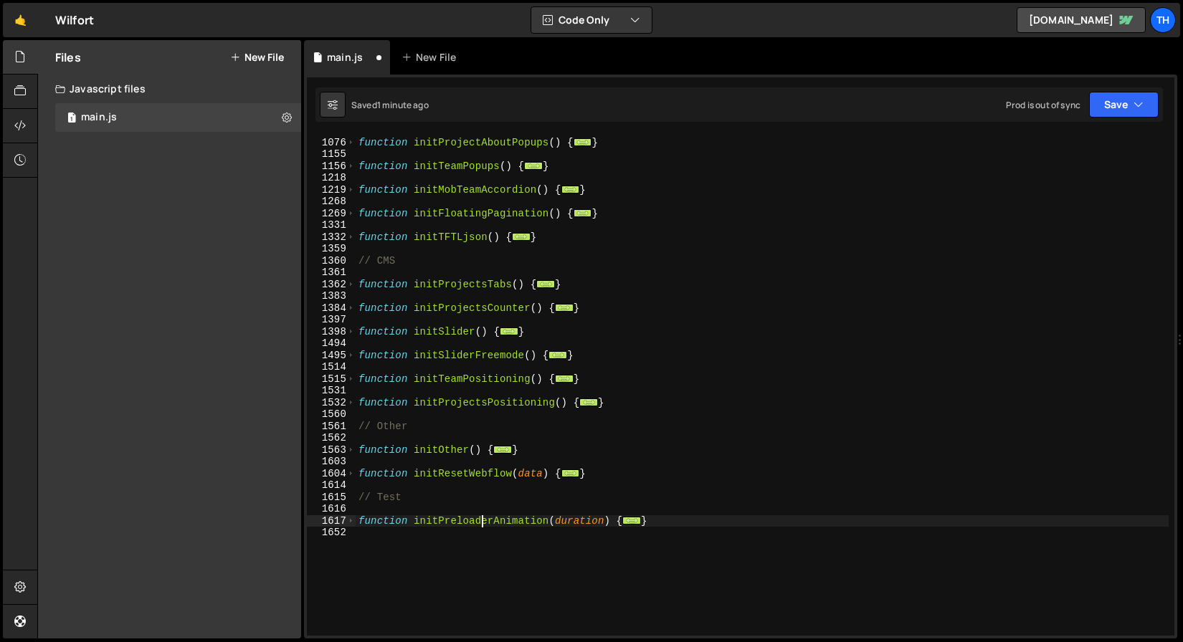
click at [482, 523] on div "function initProjectAboutPopups ( ) { ... } function initTeamPopups ( ) { ... }…" at bounding box center [762, 387] width 813 height 525
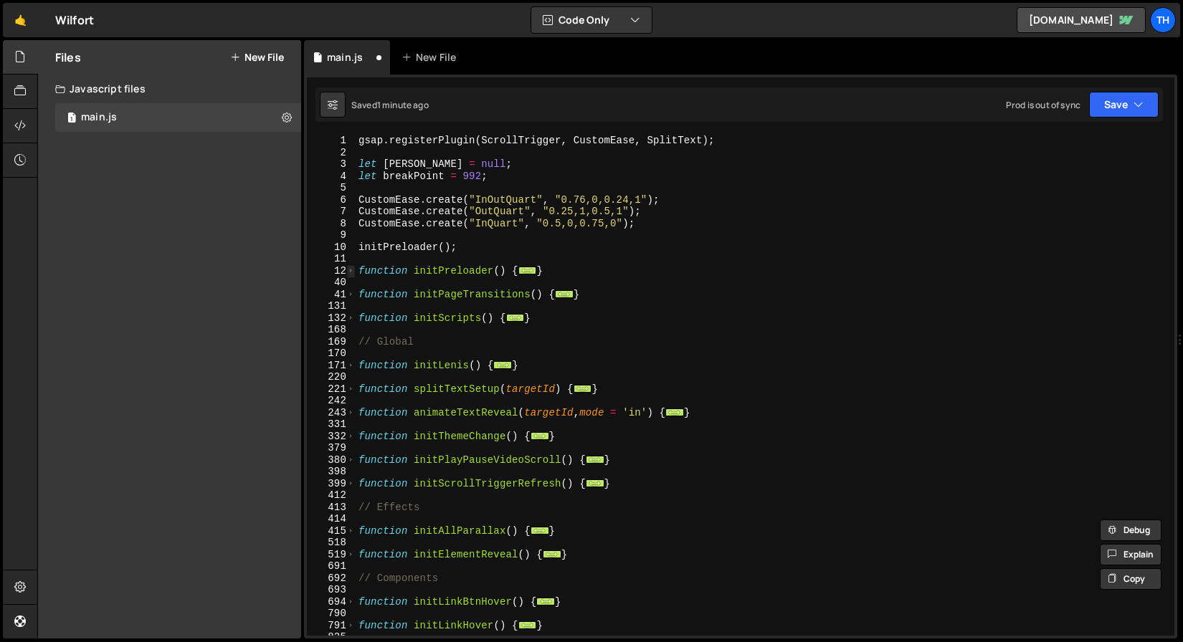
click at [347, 275] on span at bounding box center [351, 271] width 8 height 12
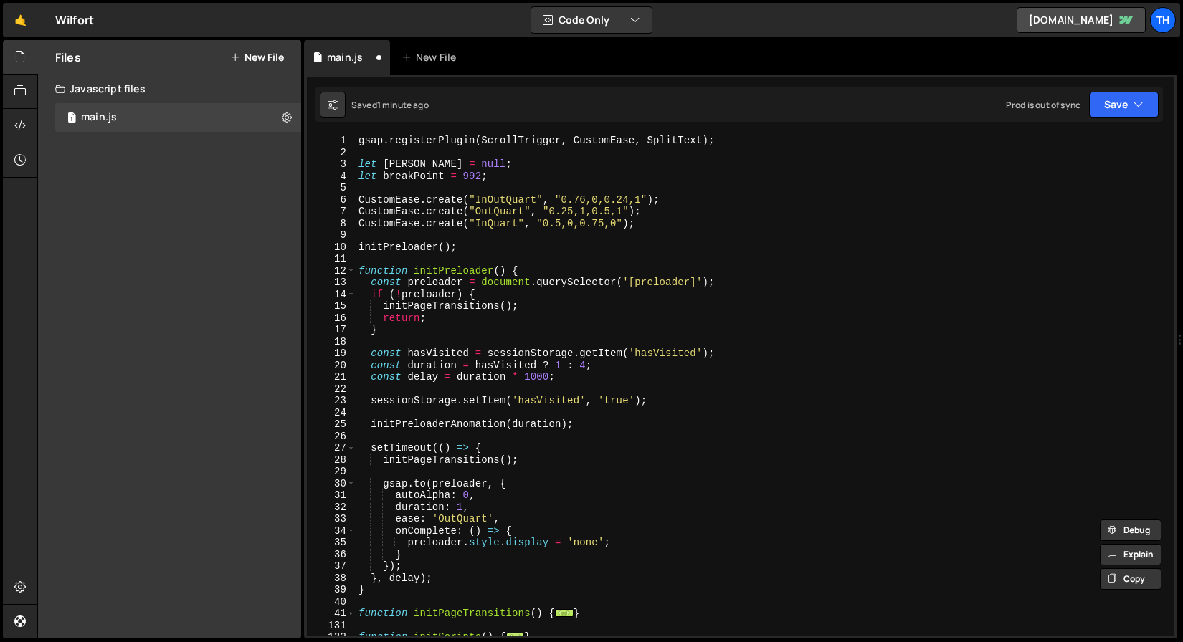
click at [432, 426] on div "gsap . registerPlugin ( ScrollTrigger , CustomEase , SplitText ) ; let lenis = …" at bounding box center [762, 397] width 813 height 525
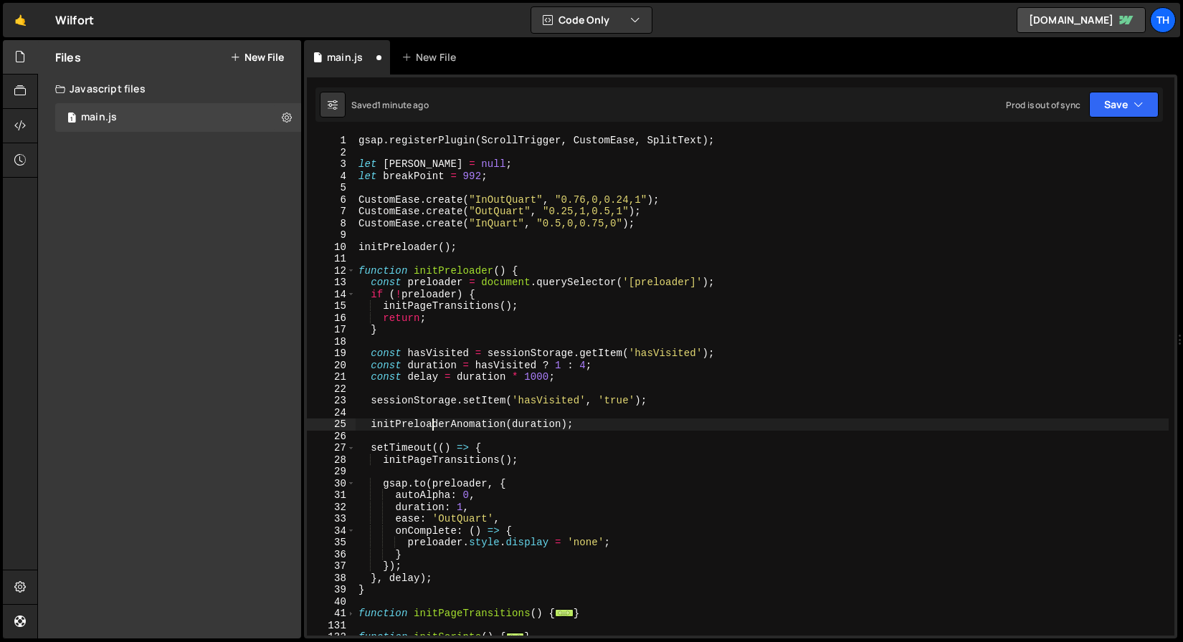
click at [432, 426] on div "gsap . registerPlugin ( ScrollTrigger , CustomEase , SplitText ) ; let lenis = …" at bounding box center [762, 397] width 813 height 525
paste textarea "i"
type textarea "initPreloaderAnimation(duration);"
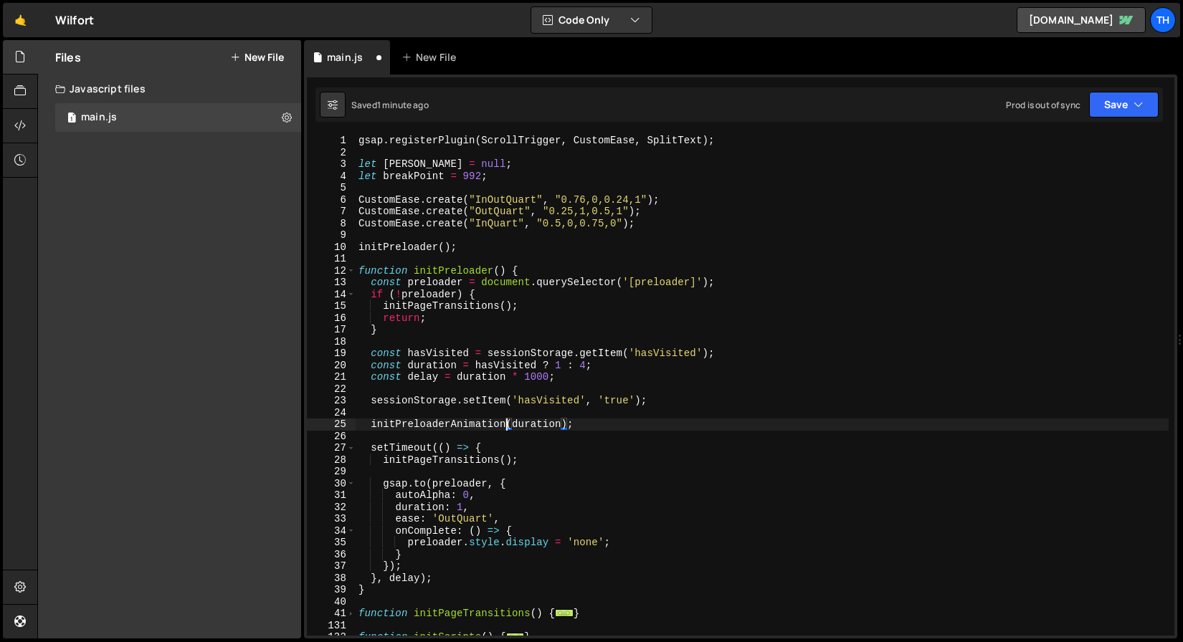
scroll to position [19, 0]
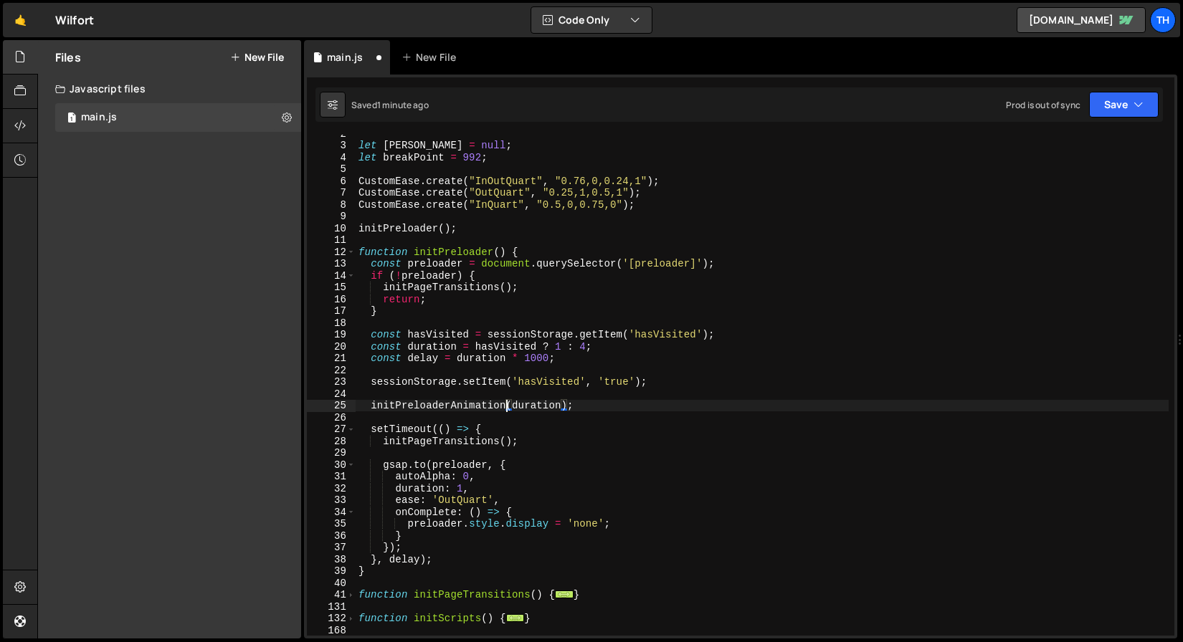
click at [601, 419] on div "let lenis = null ; let breakPoint = 992 ; CustomEase . create ( "InOutQuart" , …" at bounding box center [762, 390] width 813 height 525
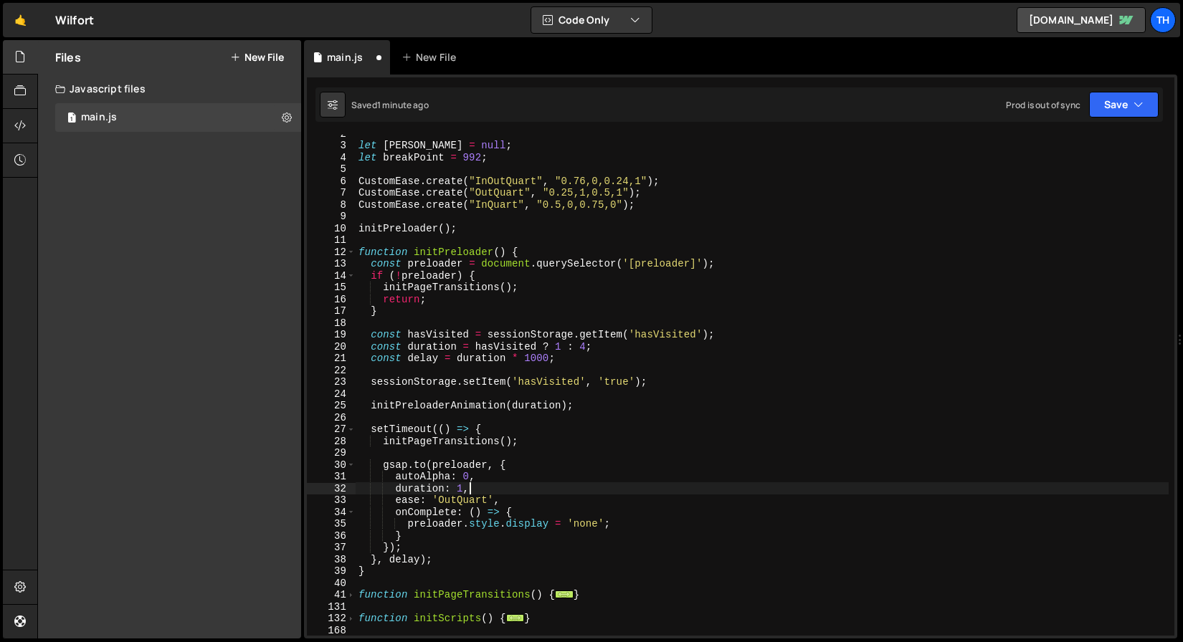
click at [488, 485] on div "let lenis = null ; let breakPoint = 992 ; CustomEase . create ( "InOutQuart" , …" at bounding box center [762, 390] width 813 height 525
click at [490, 482] on div "let lenis = null ; let breakPoint = 992 ; CustomEase . create ( "InOutQuart" , …" at bounding box center [762, 390] width 813 height 525
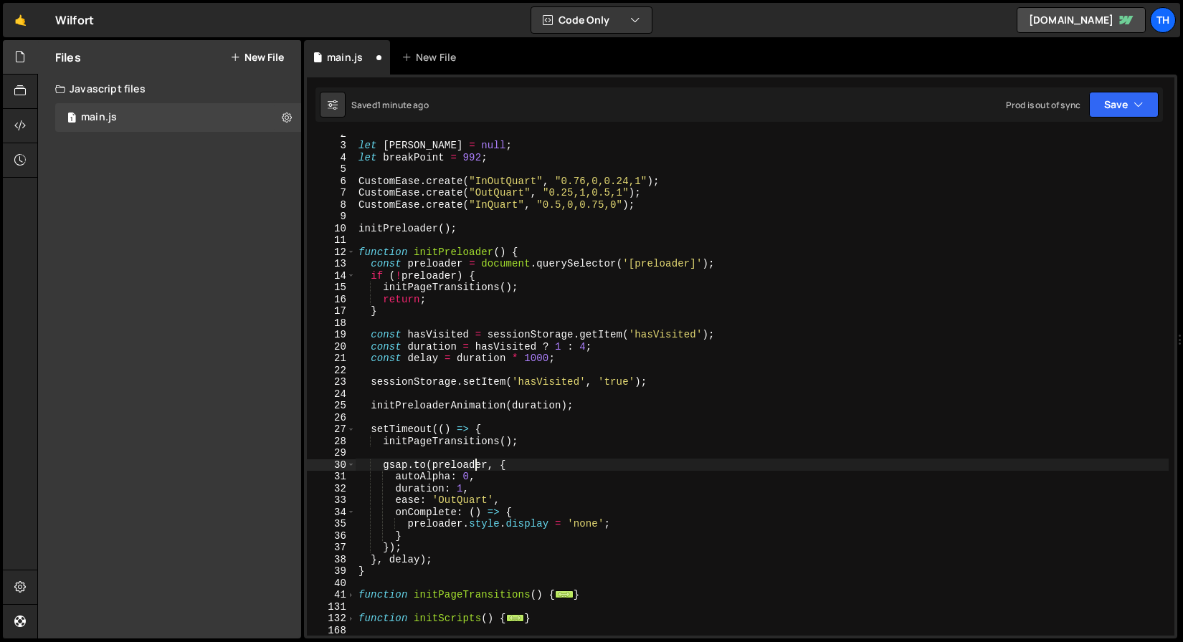
type textarea "duration: 1,"
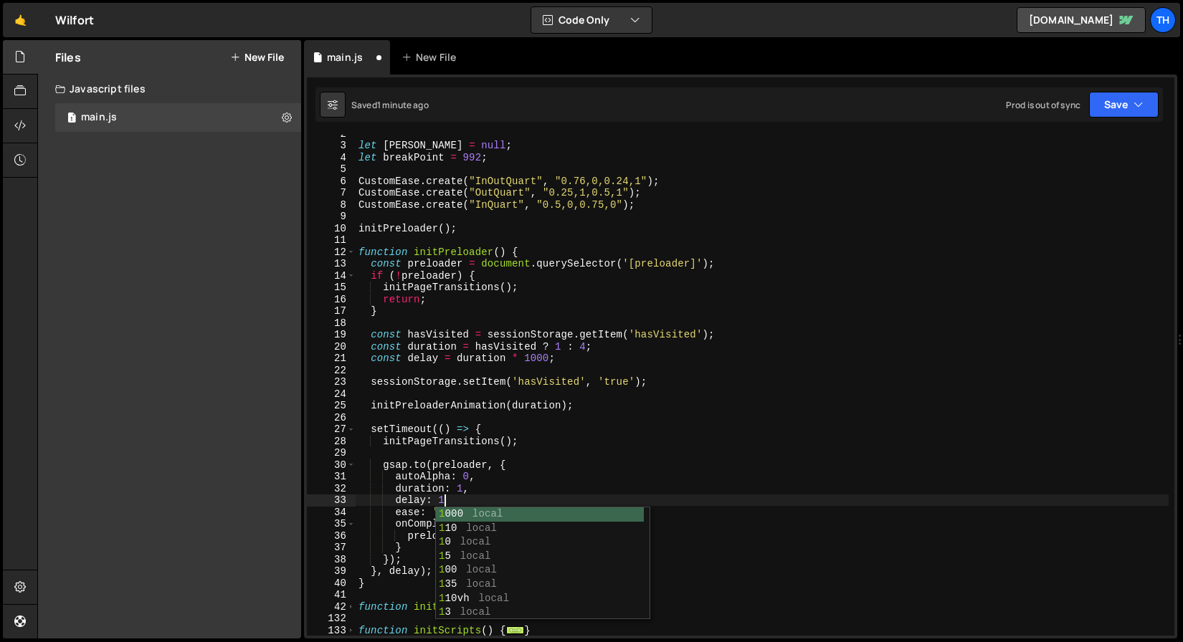
scroll to position [0, 6]
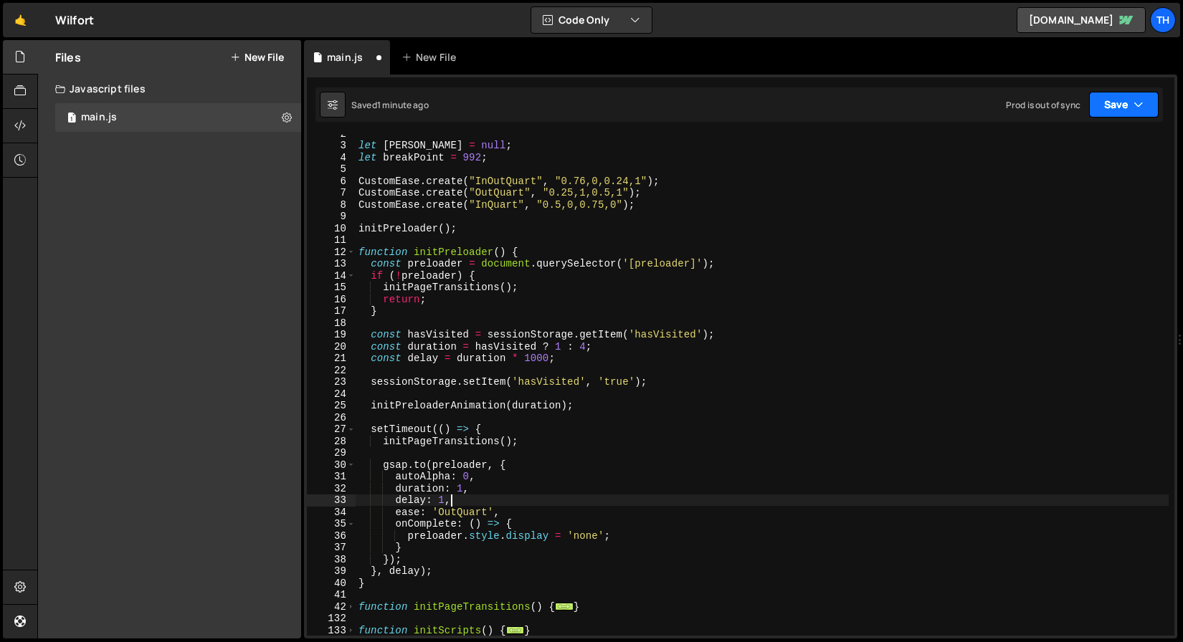
click at [1137, 94] on button "Save" at bounding box center [1124, 105] width 70 height 26
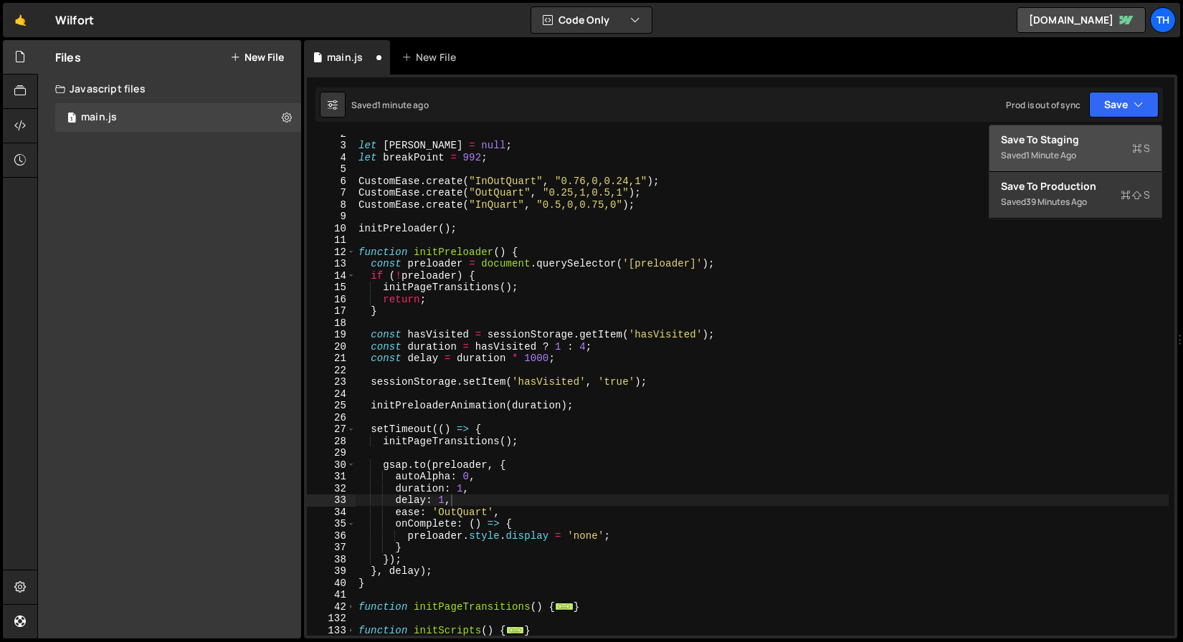
click at [1093, 135] on div "Save to Staging S" at bounding box center [1075, 140] width 149 height 14
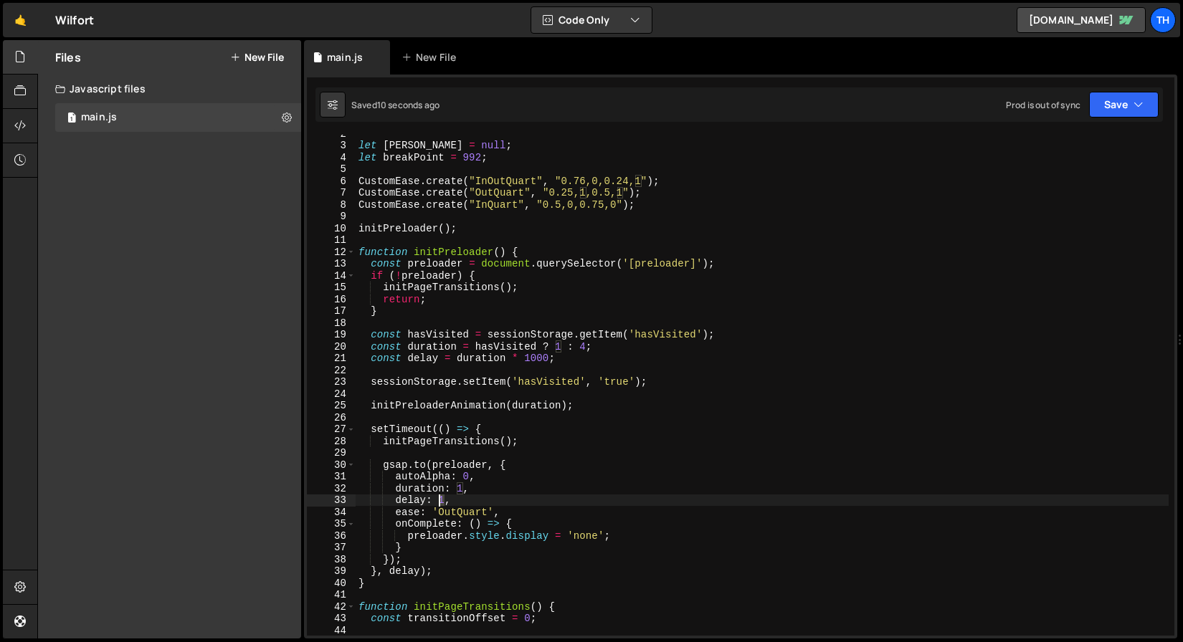
click at [440, 504] on div "let lenis = null ; let breakPoint = 992 ; CustomEase . create ( "InOutQuart" , …" at bounding box center [762, 390] width 813 height 525
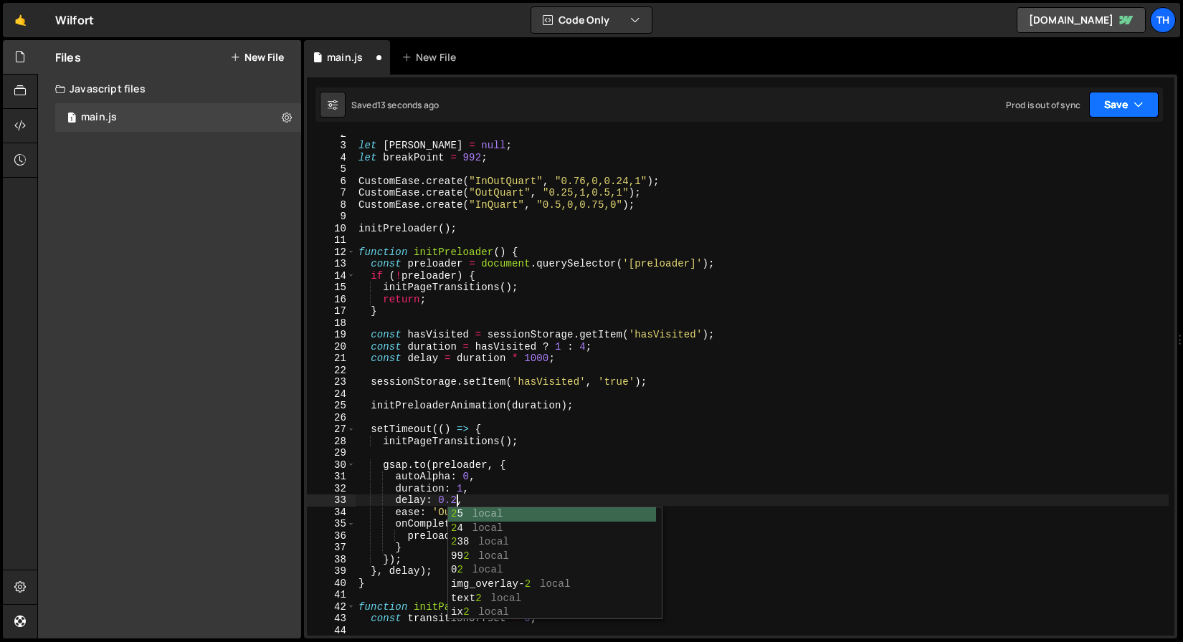
type textarea "delay: 0.2,"
click at [1122, 97] on button "Save" at bounding box center [1124, 105] width 70 height 26
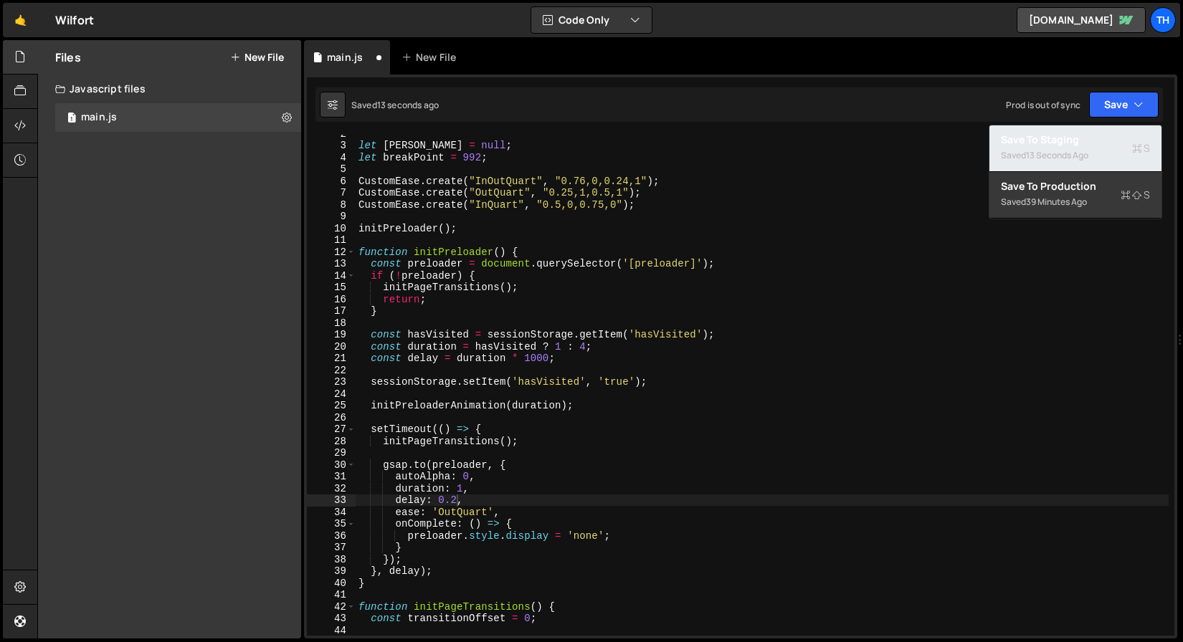
click at [1074, 162] on div "Saved 13 seconds ago" at bounding box center [1075, 155] width 149 height 17
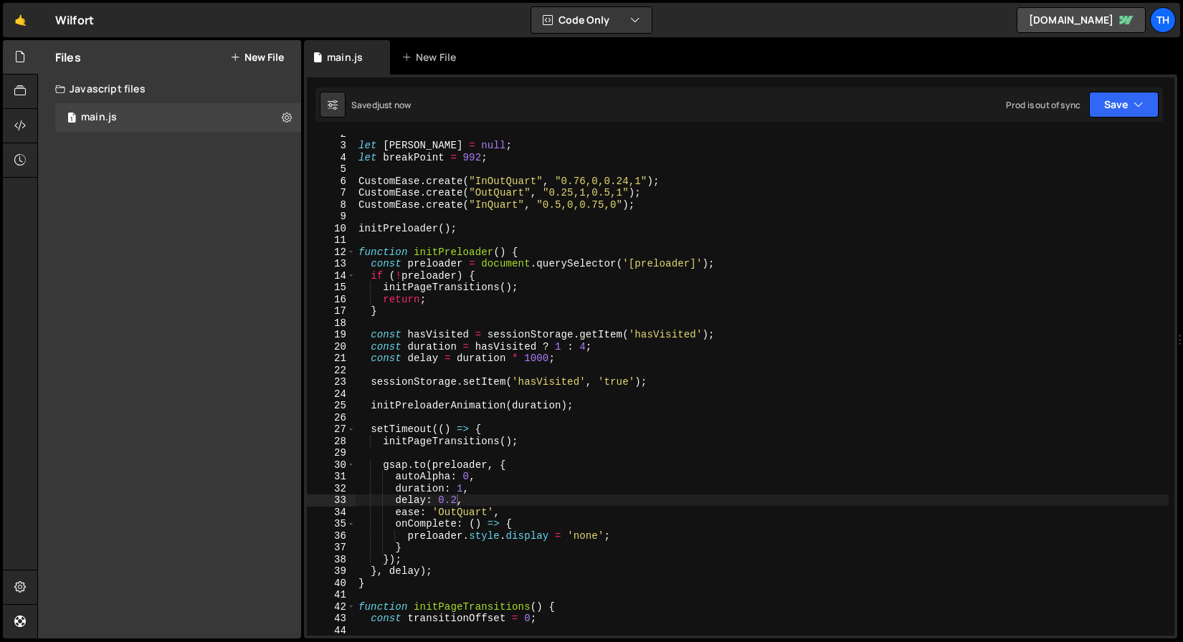
click at [422, 391] on div "let lenis = null ; let breakPoint = 992 ; CustomEase . create ( "InOutQuart" , …" at bounding box center [762, 390] width 813 height 525
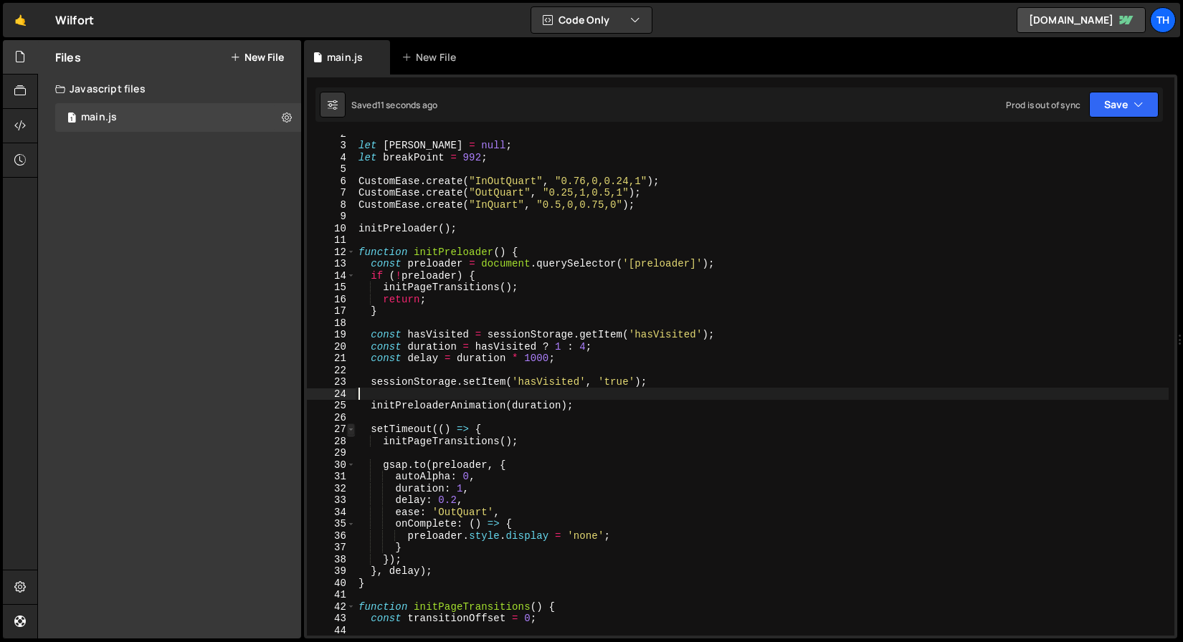
click at [348, 427] on span at bounding box center [351, 430] width 8 height 12
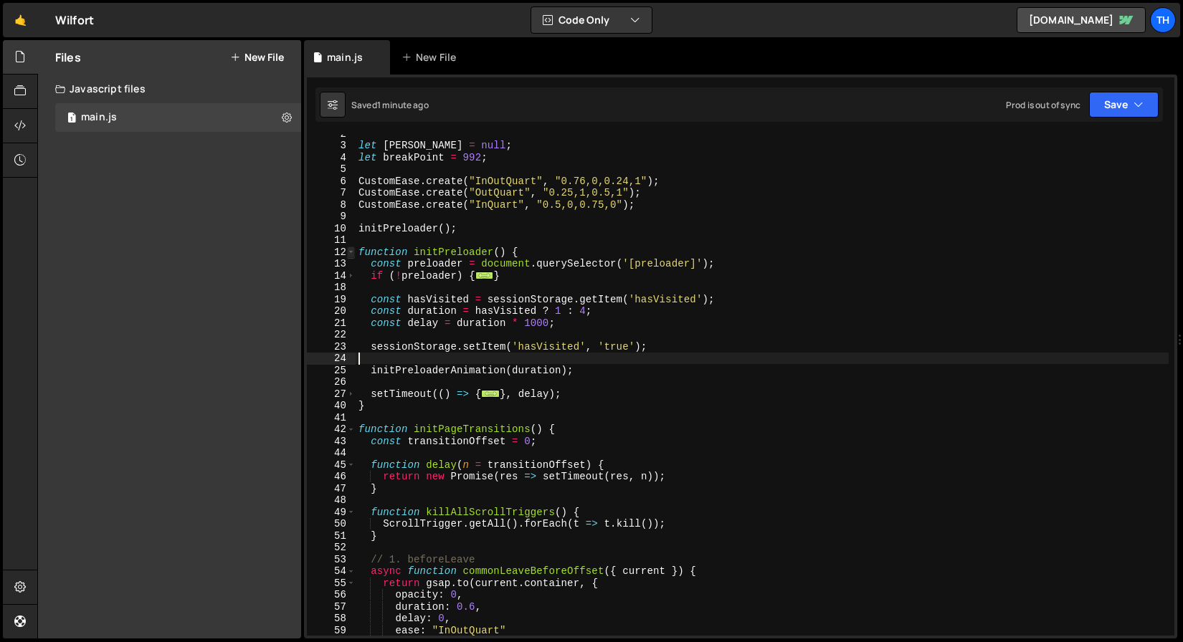
click at [351, 254] on span at bounding box center [351, 253] width 8 height 12
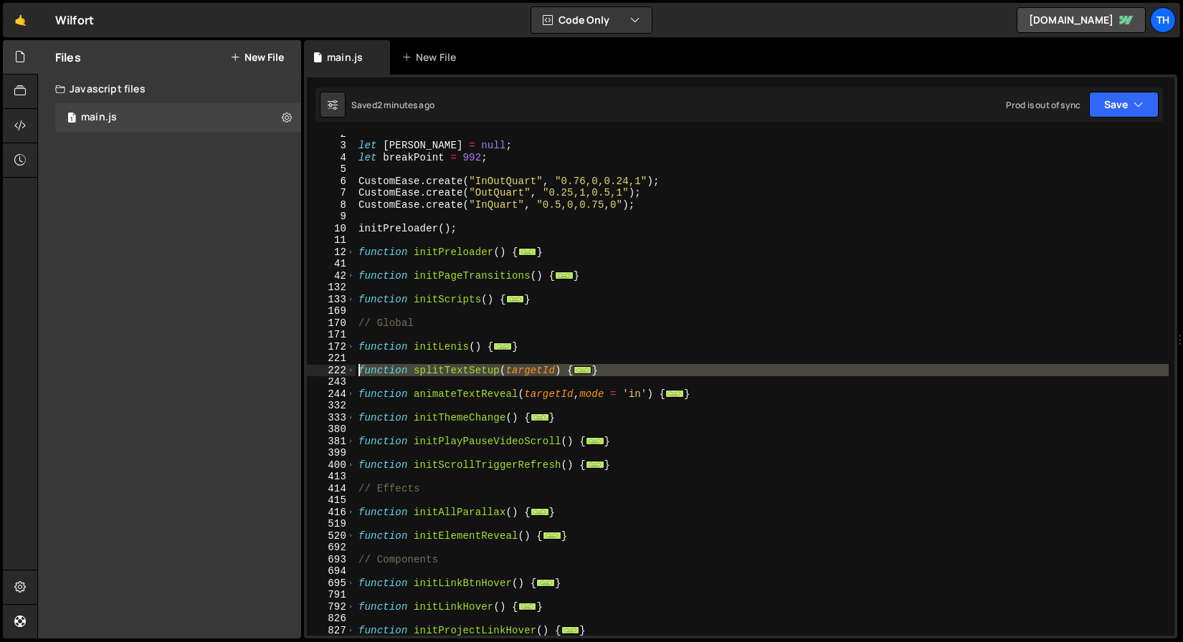
drag, startPoint x: 634, startPoint y: 376, endPoint x: 325, endPoint y: 369, distance: 309.1
click at [325, 369] on div "2 3 4 5 6 7 8 9 10 11 12 41 42 132 133 169 170 171 172 221 222 243 244 332 333 …" at bounding box center [740, 385] width 867 height 501
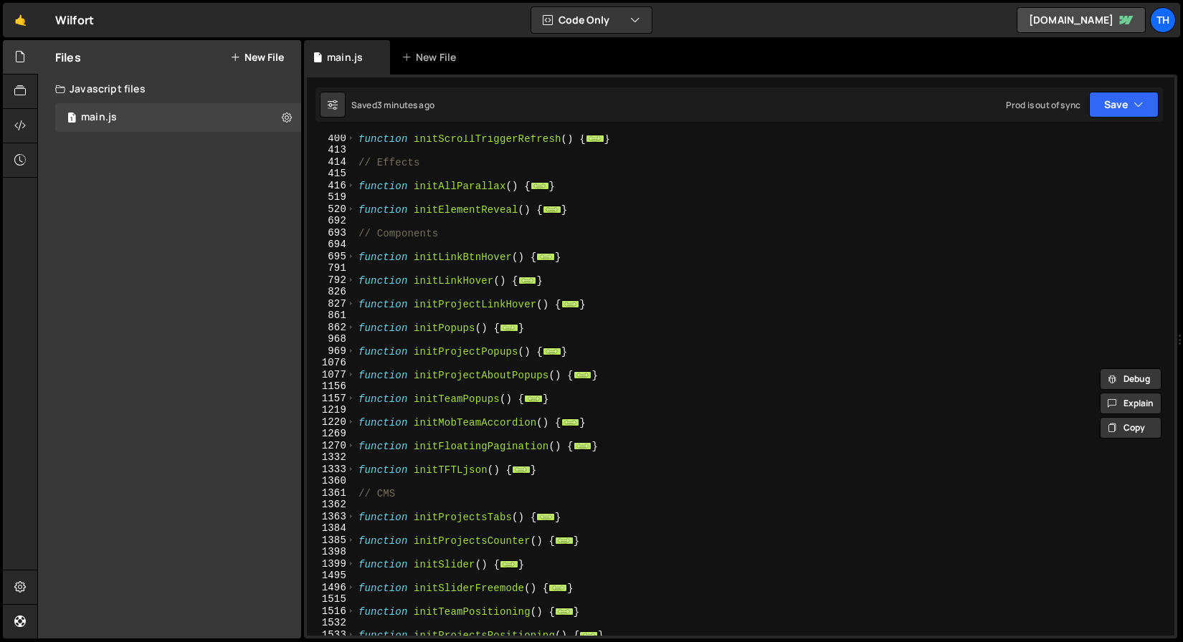
scroll to position [726, 0]
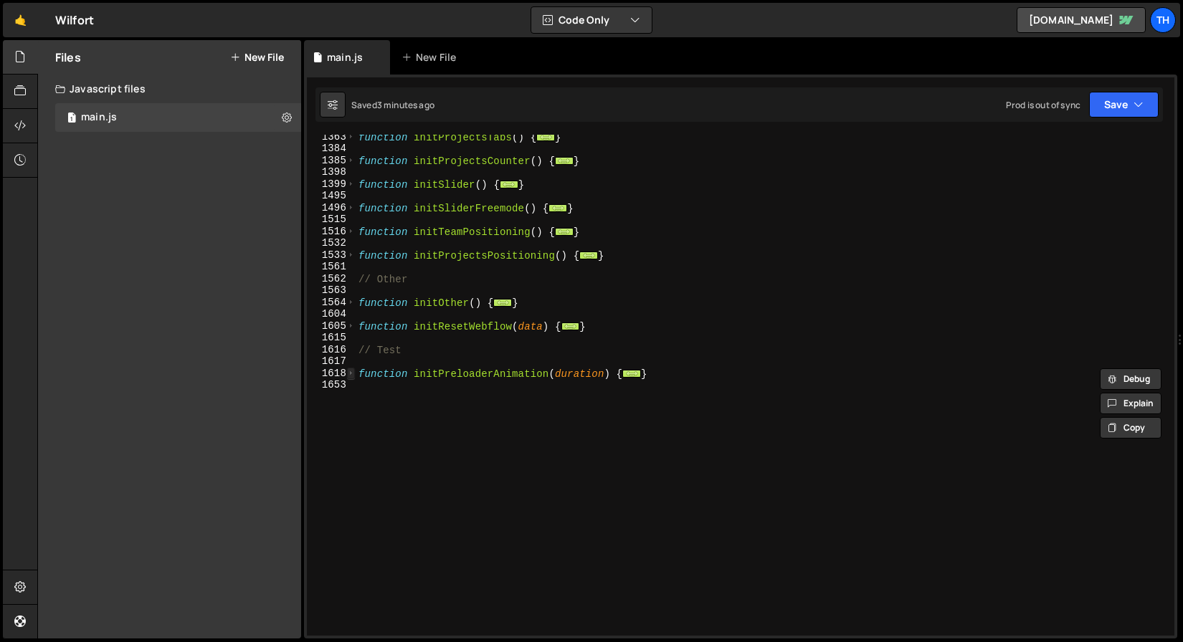
click at [348, 372] on span at bounding box center [351, 374] width 8 height 12
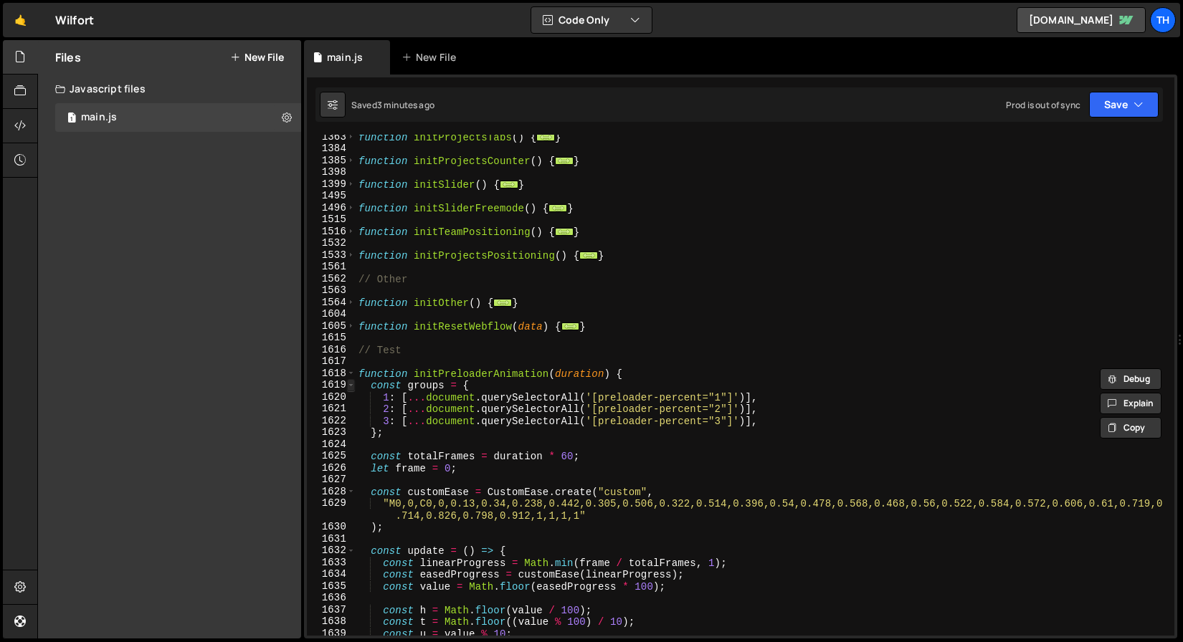
click at [351, 381] on span at bounding box center [351, 385] width 8 height 12
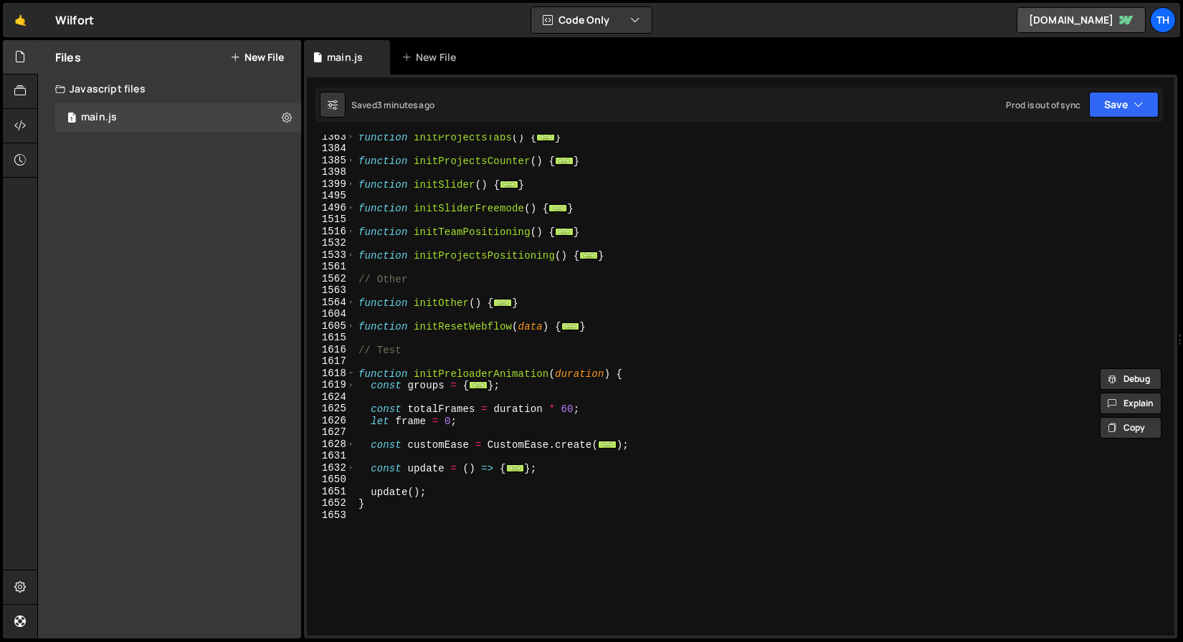
click at [444, 492] on div "function initProjectsTabs ( ) { ... } function initProjectsCounter ( ) { ... } …" at bounding box center [762, 393] width 813 height 525
type textarea "update();"
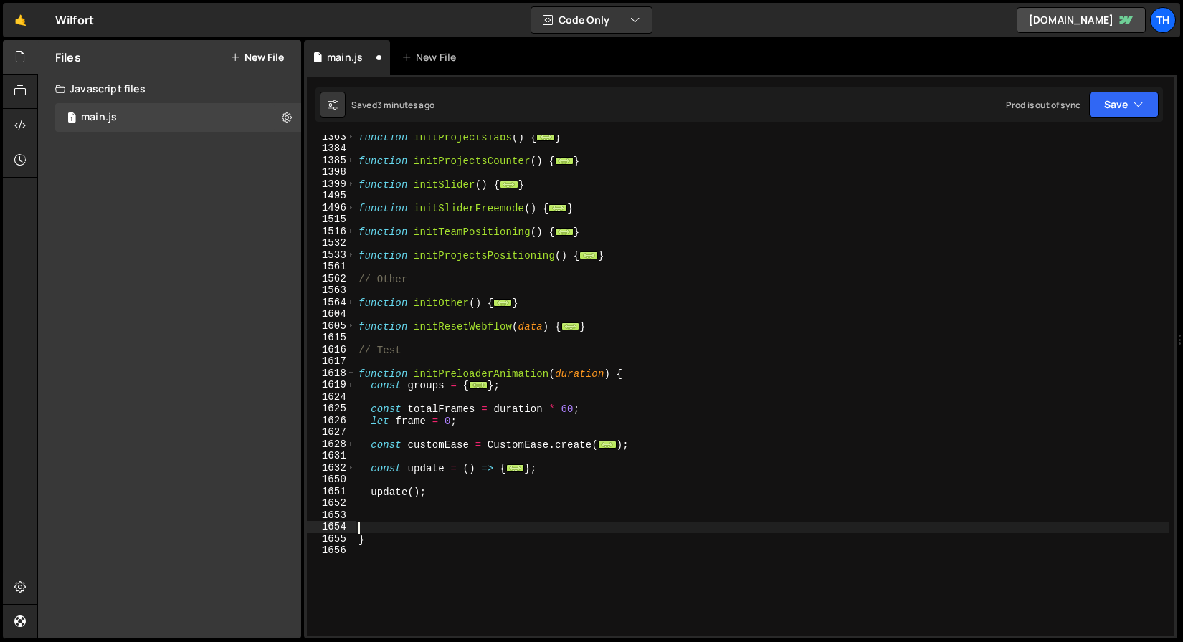
paste textarea "});"
type textarea "});"
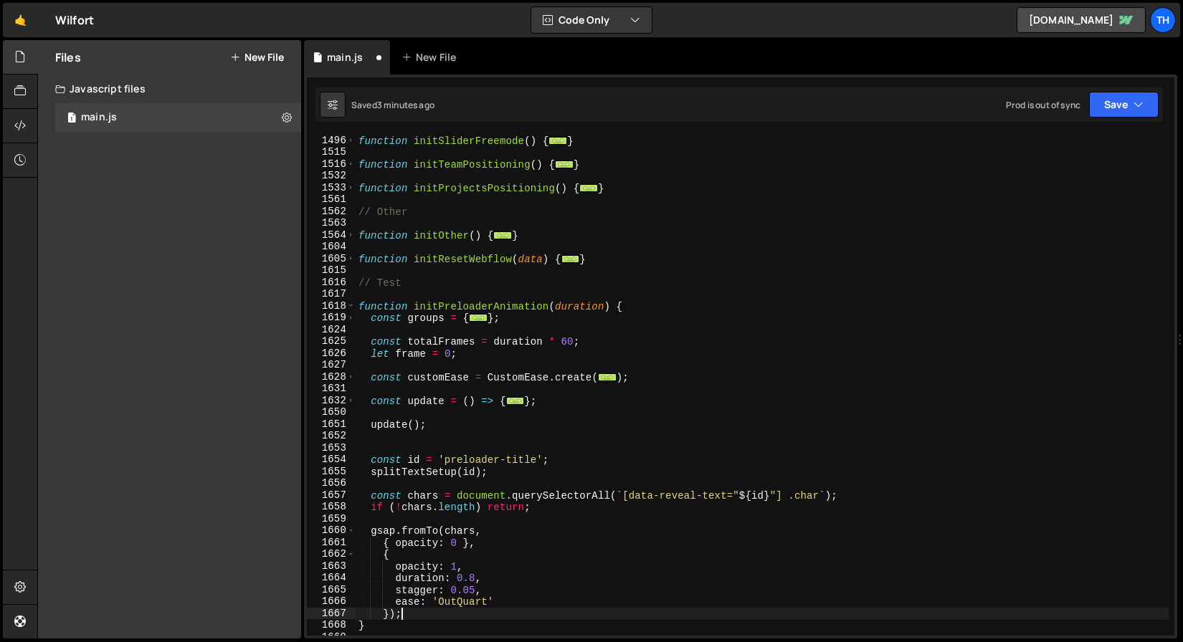
scroll to position [845, 0]
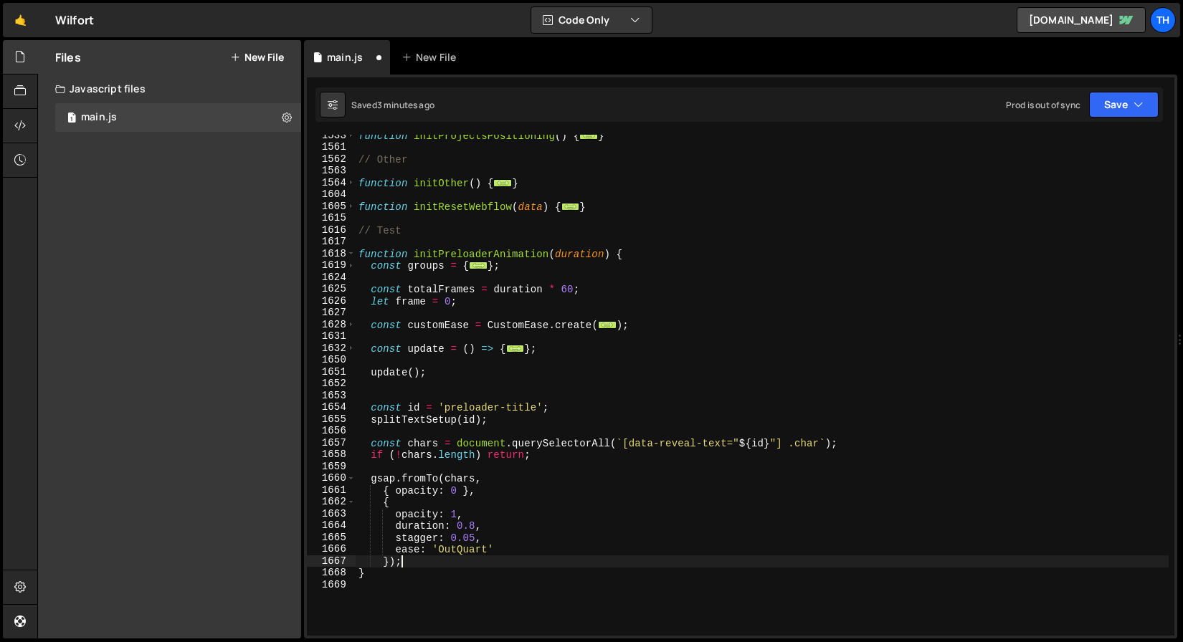
click at [403, 397] on div "function initProjectsPositioning ( ) { ... } // Other function initOther ( ) { …" at bounding box center [762, 392] width 813 height 525
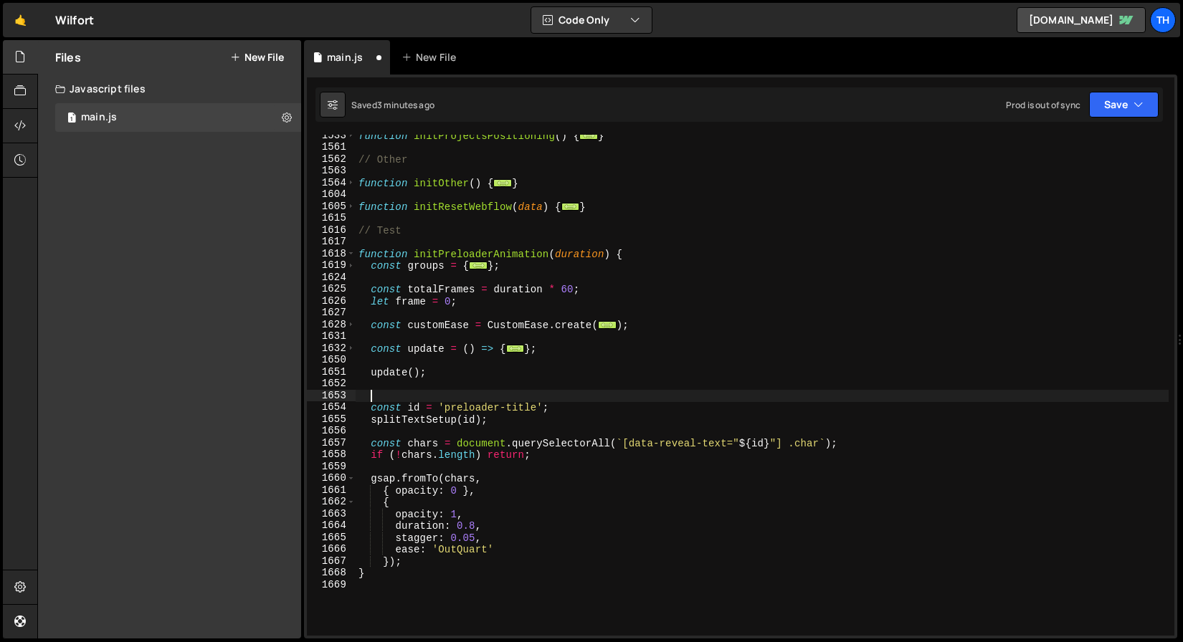
type textarea "."
click at [485, 447] on div "function initProjectsPositioning ( ) { ... } // Other function initOther ( ) { …" at bounding box center [762, 392] width 813 height 525
click at [1131, 108] on button "Save" at bounding box center [1124, 105] width 70 height 26
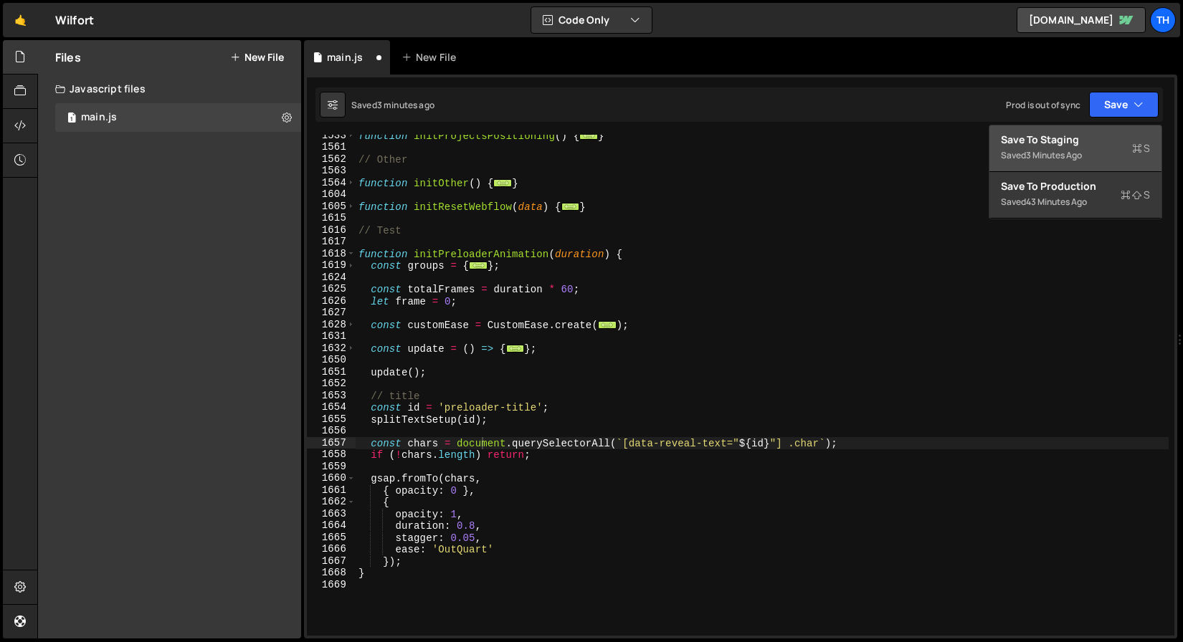
click at [1096, 148] on div "Saved 3 minutes ago" at bounding box center [1075, 155] width 149 height 17
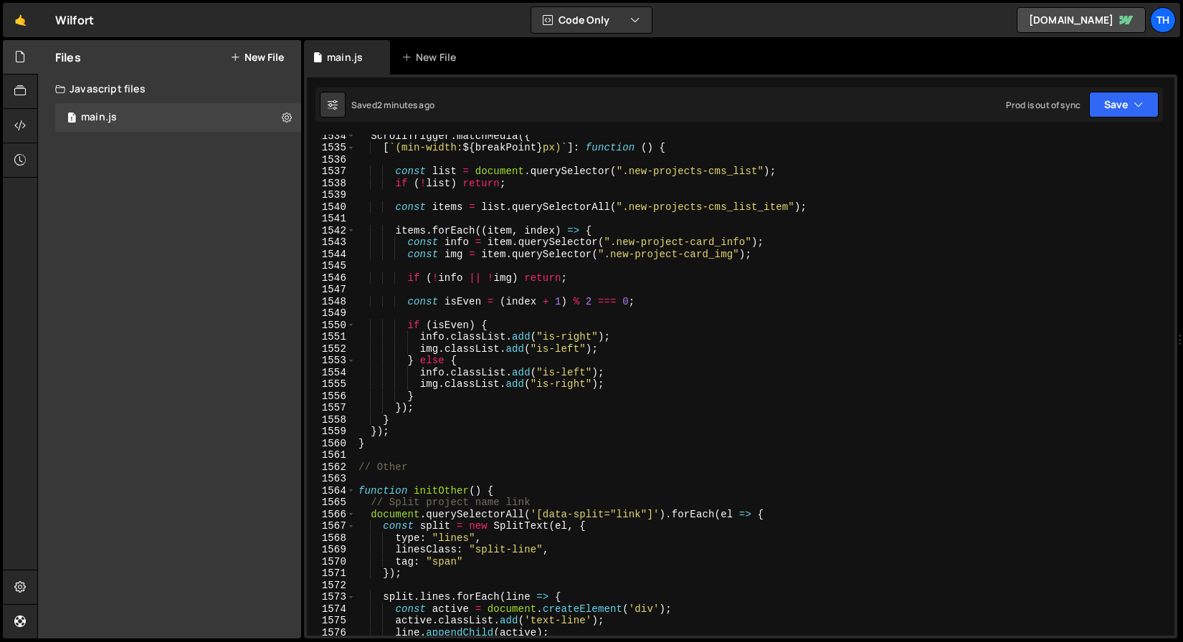
scroll to position [18138, 0]
click at [353, 489] on span at bounding box center [351, 491] width 8 height 12
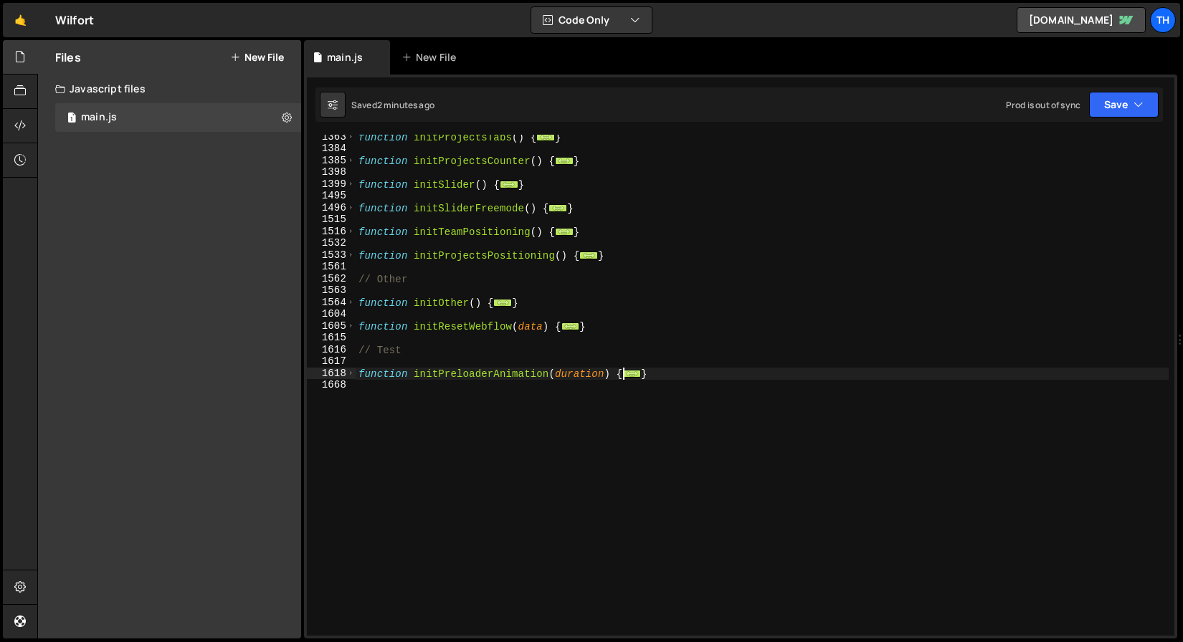
scroll to position [726, 0]
click at [350, 373] on span at bounding box center [351, 374] width 8 height 12
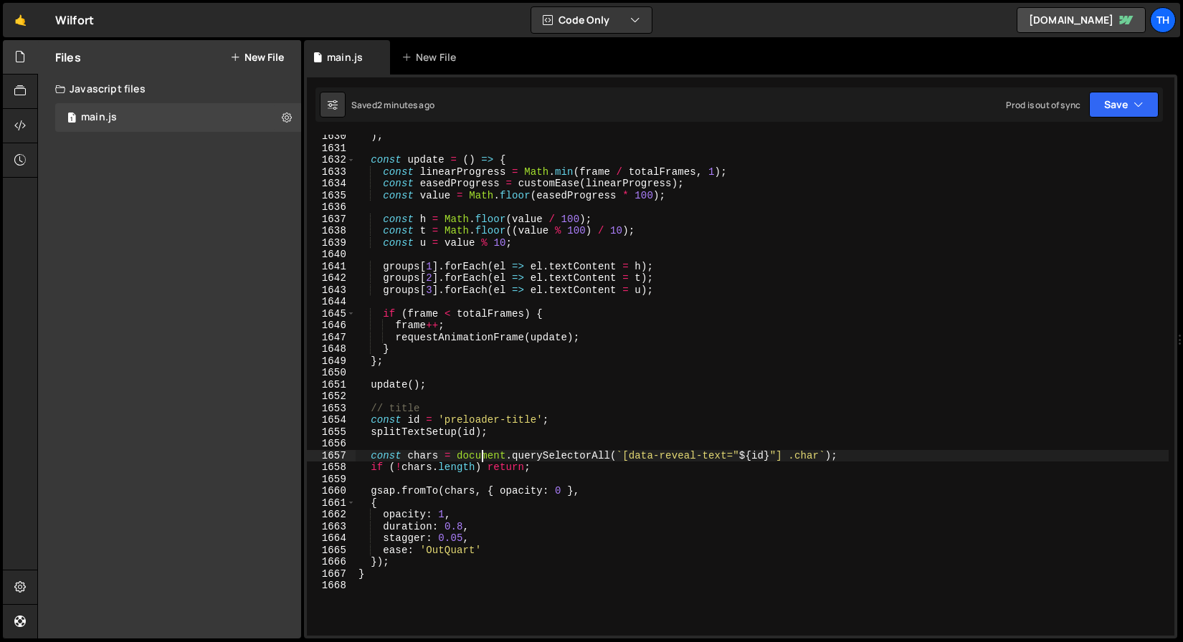
scroll to position [1116, 0]
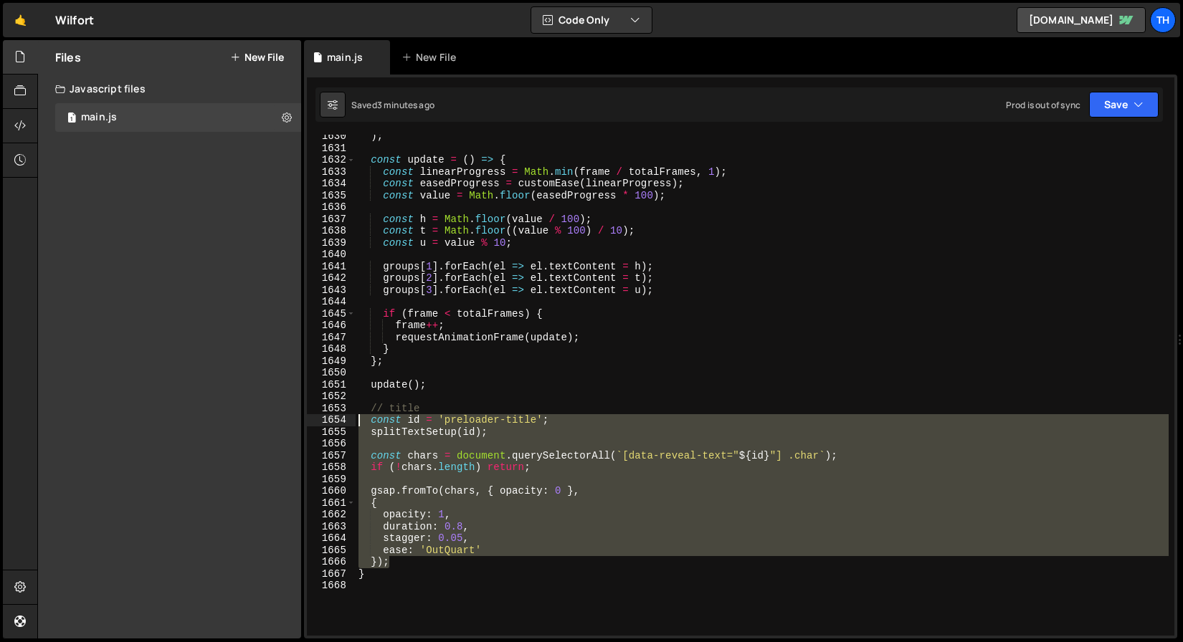
drag, startPoint x: 385, startPoint y: 556, endPoint x: 220, endPoint y: 417, distance: 215.7
click at [220, 417] on div "Files New File Javascript files 1 main.js 0 CSS files Copy share link Edit File…" at bounding box center [610, 339] width 1146 height 599
paste textarea "}"
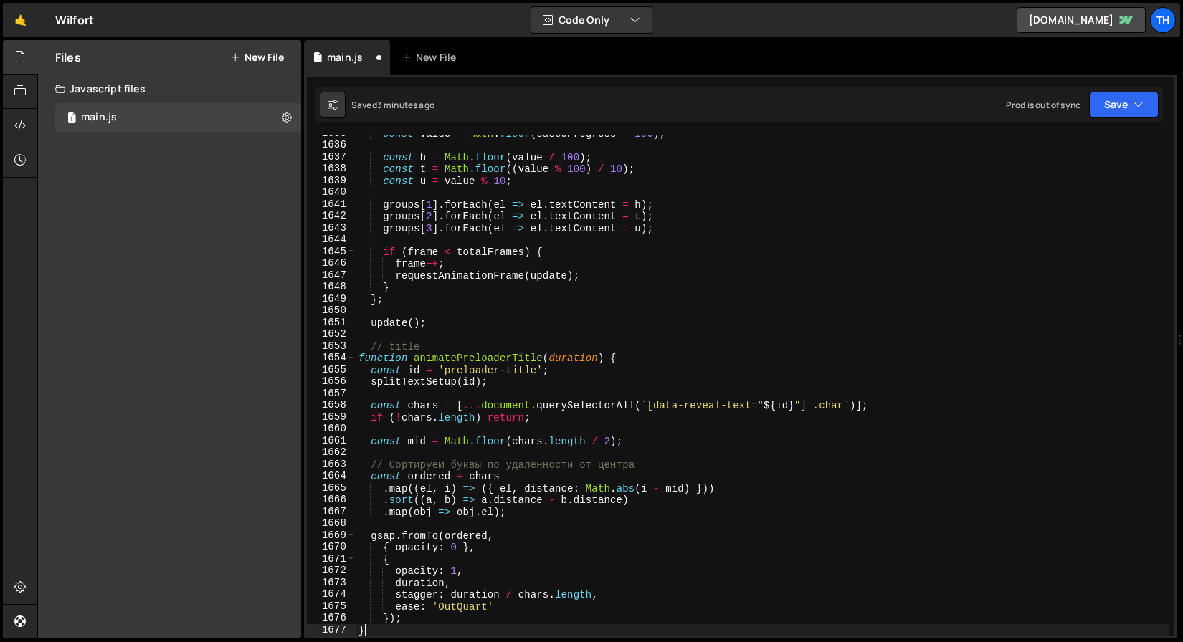
scroll to position [1179, 0]
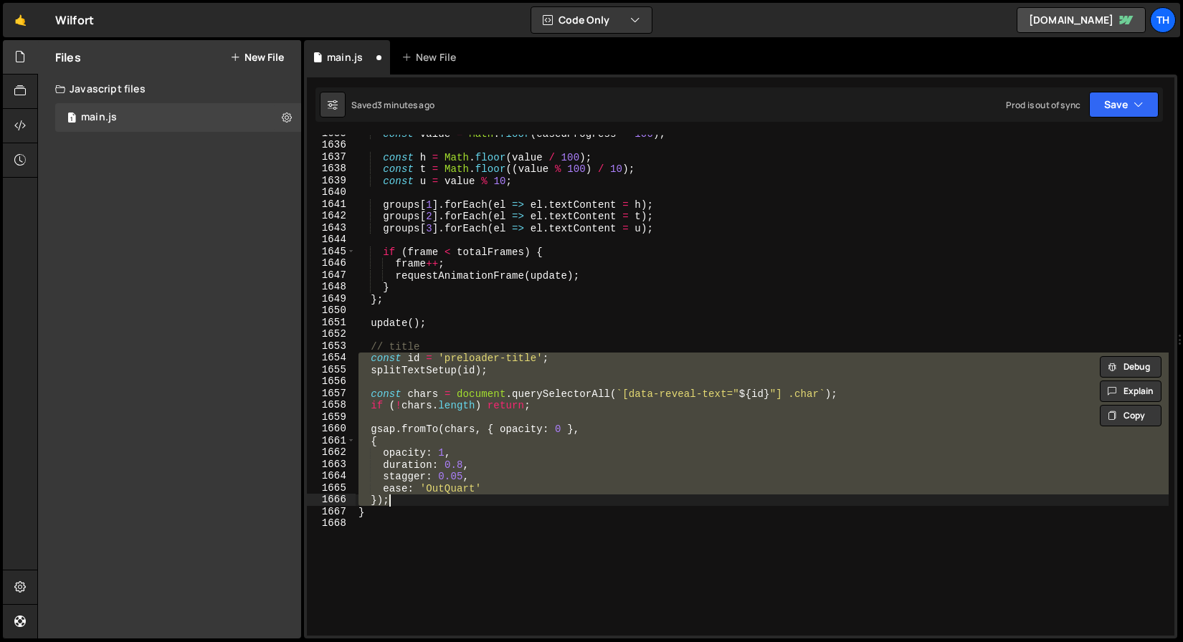
paste textarea
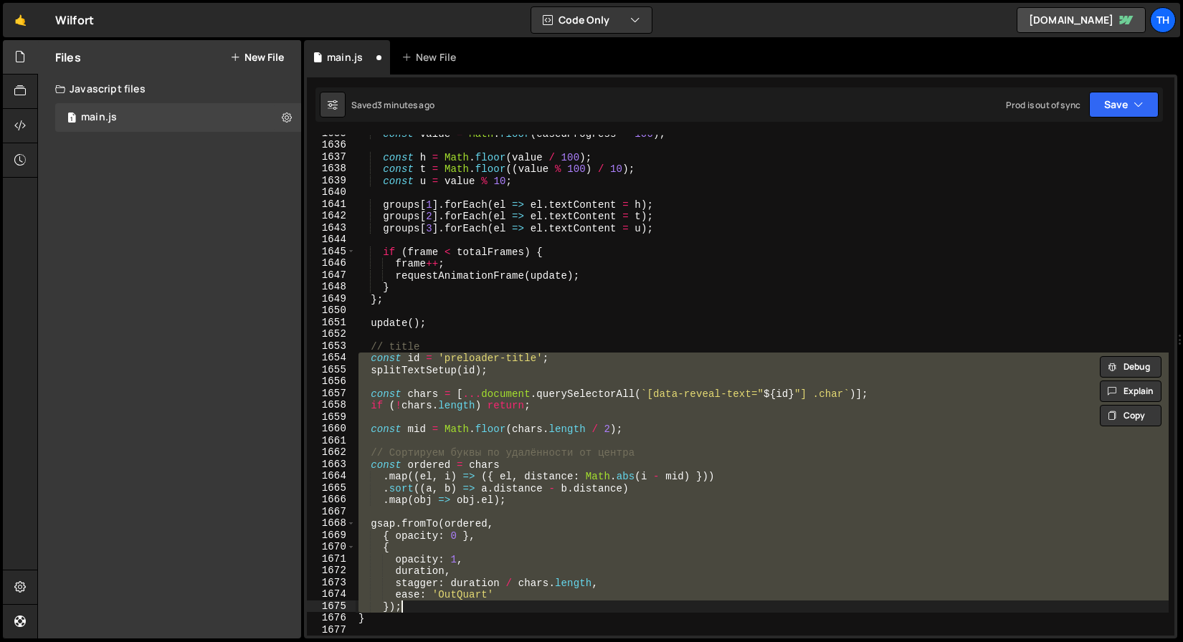
click at [621, 455] on div "const value = Math . floor ( easedProgress * 100 ) ; const h = Math . floor ( v…" at bounding box center [762, 385] width 813 height 501
type textarea "// Сортируем буквы по удалённости от центра"
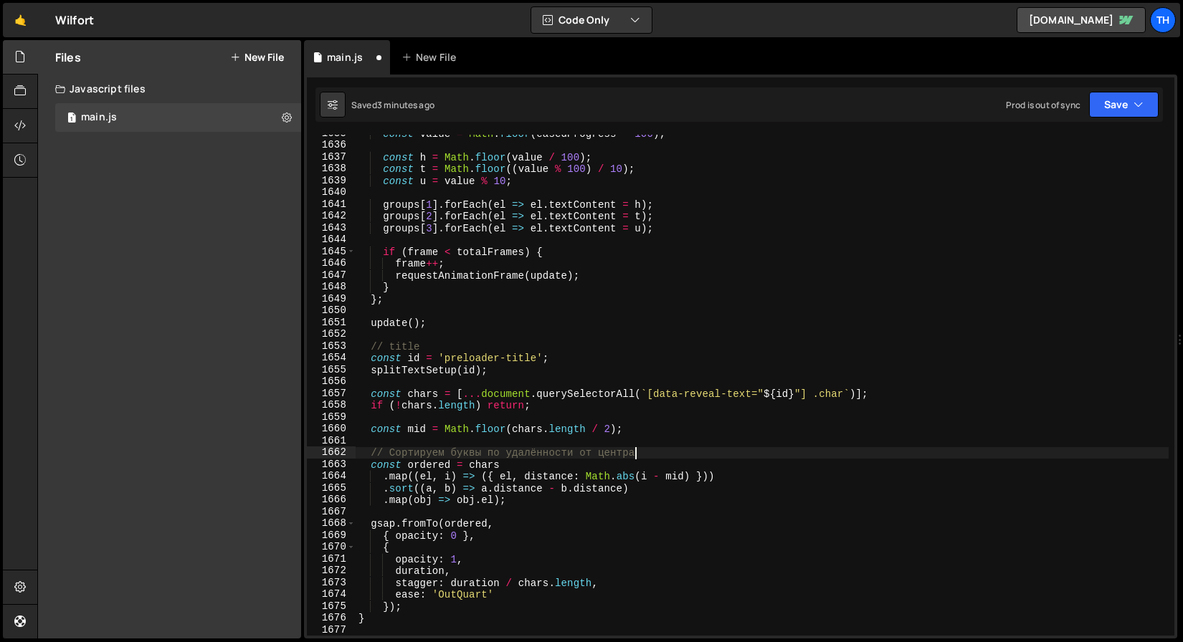
drag, startPoint x: 663, startPoint y: 451, endPoint x: 629, endPoint y: 448, distance: 34.5
click at [629, 448] on div "const value = Math . floor ( easedProgress * 100 ) ; const h = Math . floor ( v…" at bounding box center [762, 390] width 813 height 525
click at [655, 458] on div "const value = Math . floor ( easedProgress * 100 ) ; const h = Math . floor ( v…" at bounding box center [762, 385] width 813 height 501
drag, startPoint x: 669, startPoint y: 457, endPoint x: 313, endPoint y: 458, distance: 356.3
click at [313, 458] on div "// Сортируем буквы по удалённости от центра 1635 1636 1637 1638 1639 1640 1641 …" at bounding box center [740, 385] width 867 height 501
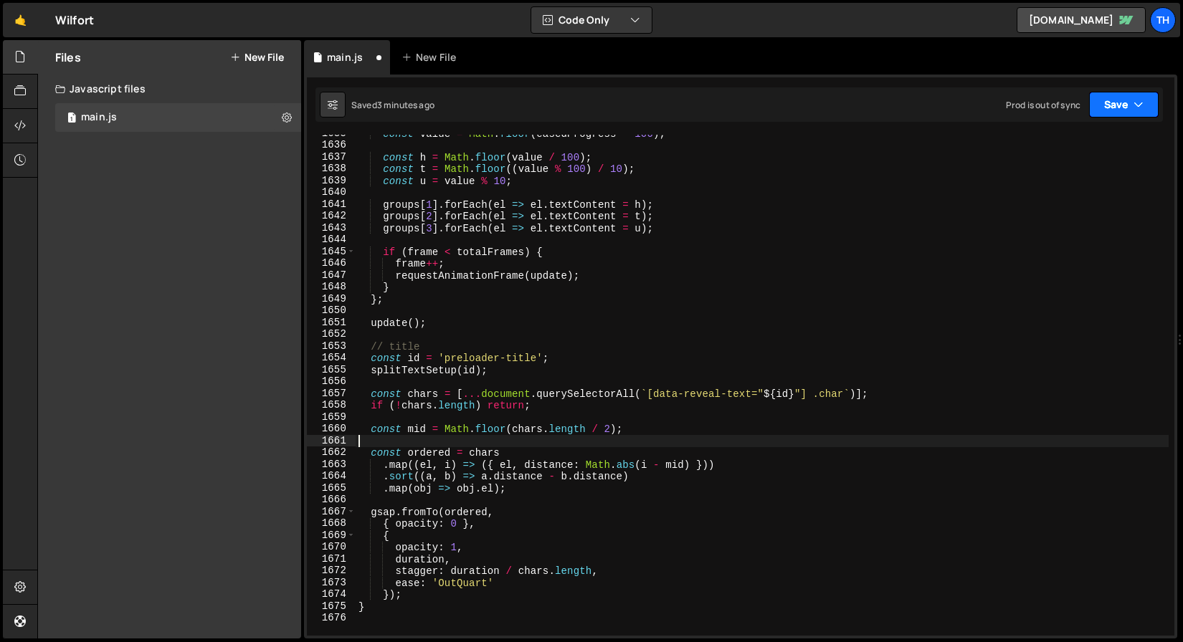
click at [1116, 117] on button "Save" at bounding box center [1124, 105] width 70 height 26
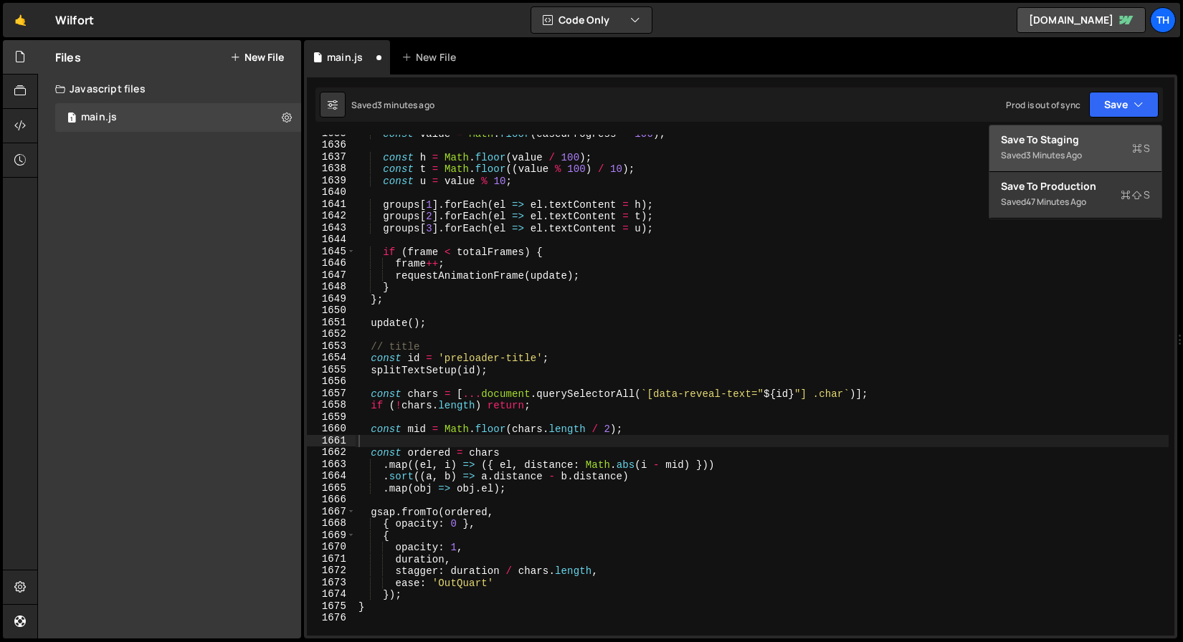
click at [1090, 150] on div "Saved 3 minutes ago" at bounding box center [1075, 155] width 149 height 17
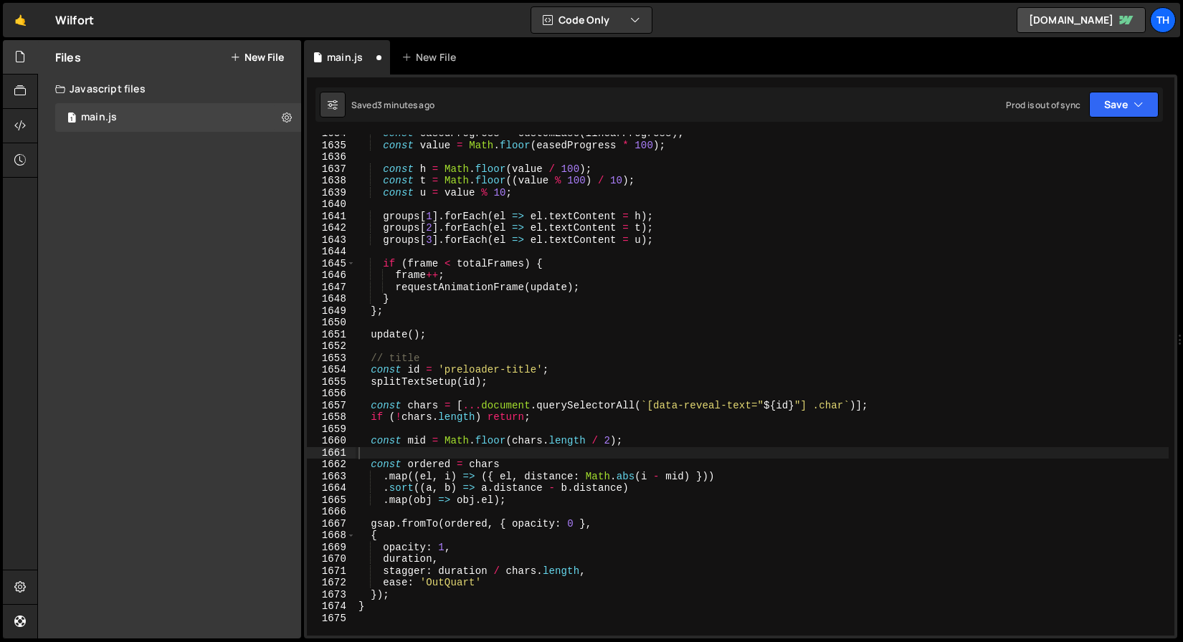
scroll to position [19335, 0]
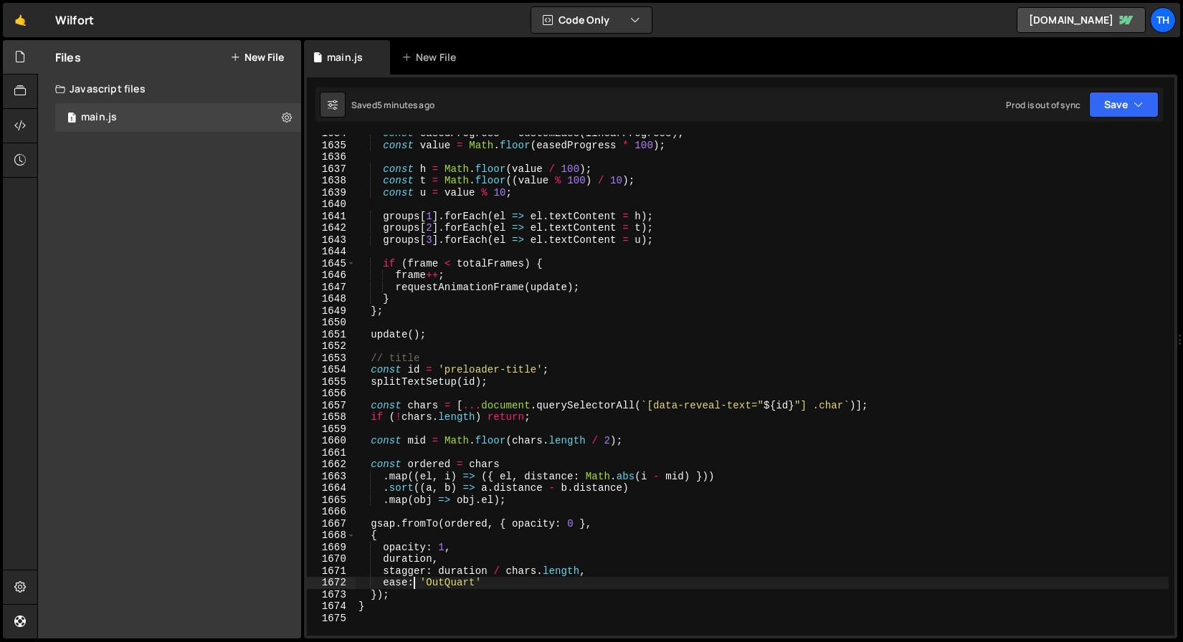
click at [416, 588] on div "const easedProgress = customEase ( linearProgress ) ; const value = Math . floo…" at bounding box center [762, 390] width 813 height 525
type textarea "});"
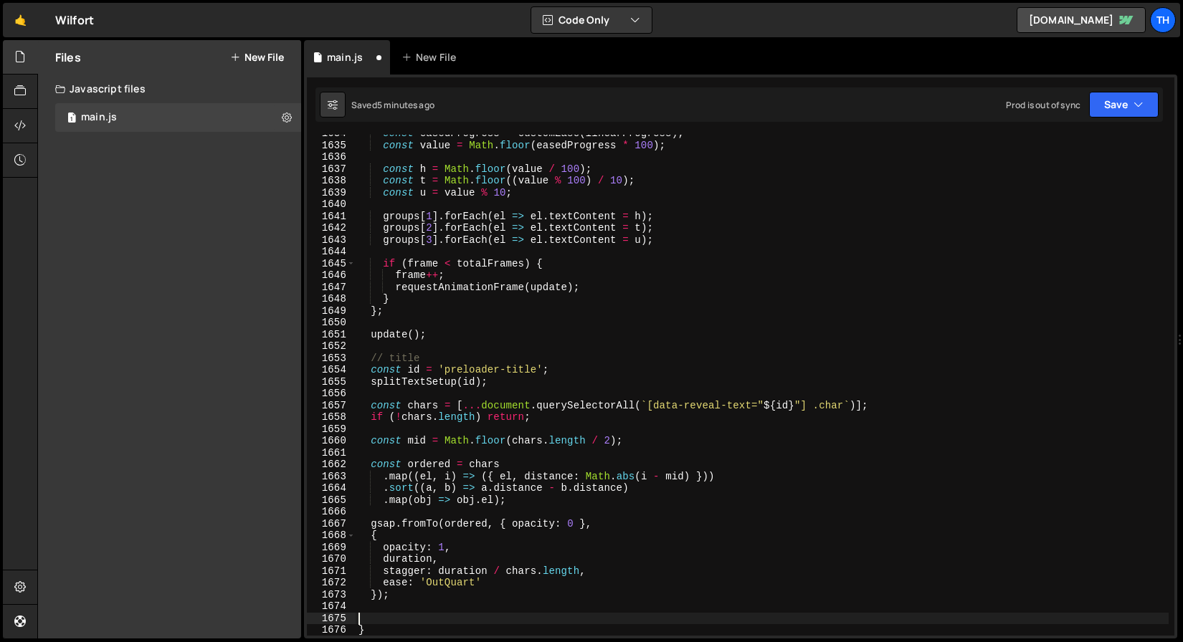
paste textarea "});"
type textarea "});"
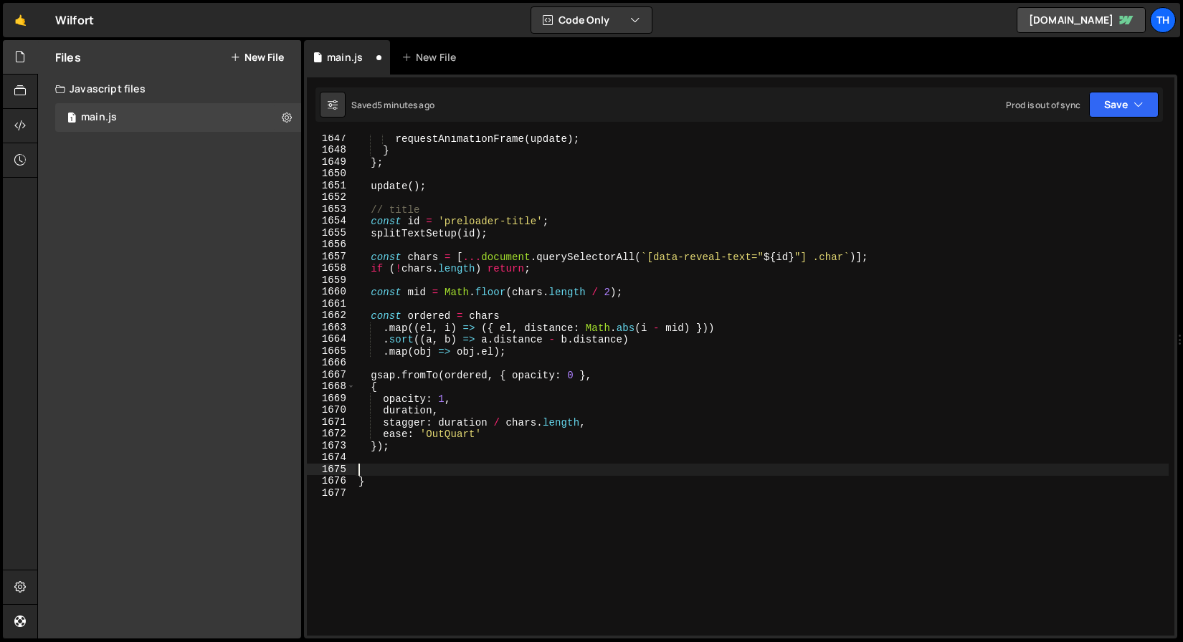
scroll to position [19490, 0]
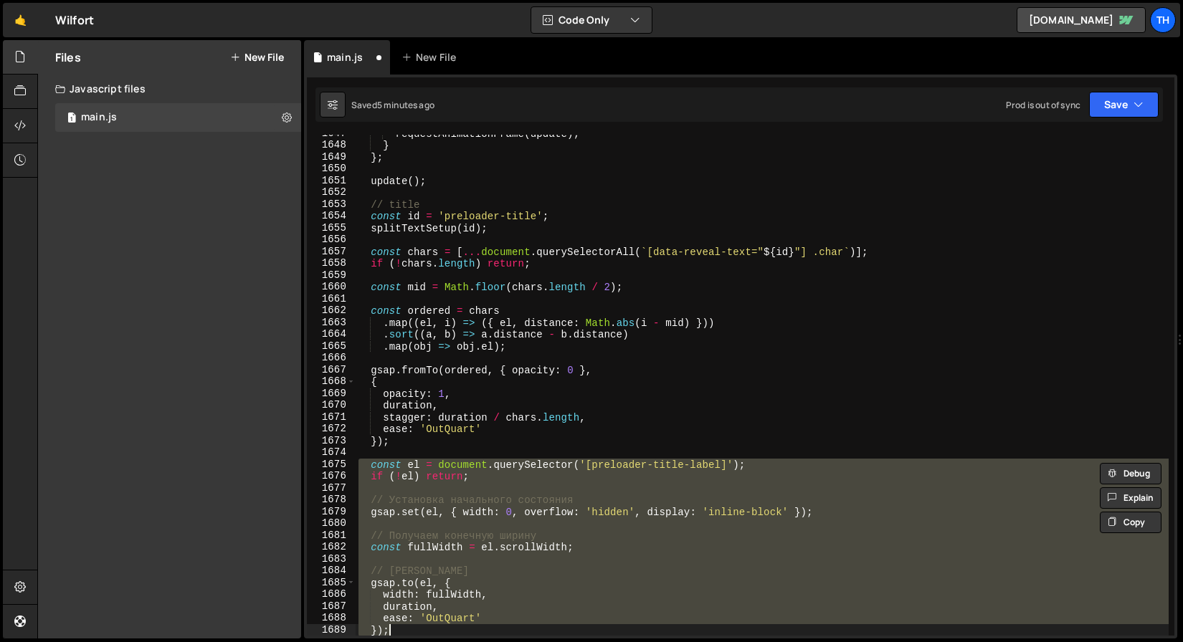
click at [415, 439] on div "requestAnimationFrame ( update ) ; } } ; update ( ) ; // title const id = 'prel…" at bounding box center [762, 390] width 813 height 525
type textarea "});"
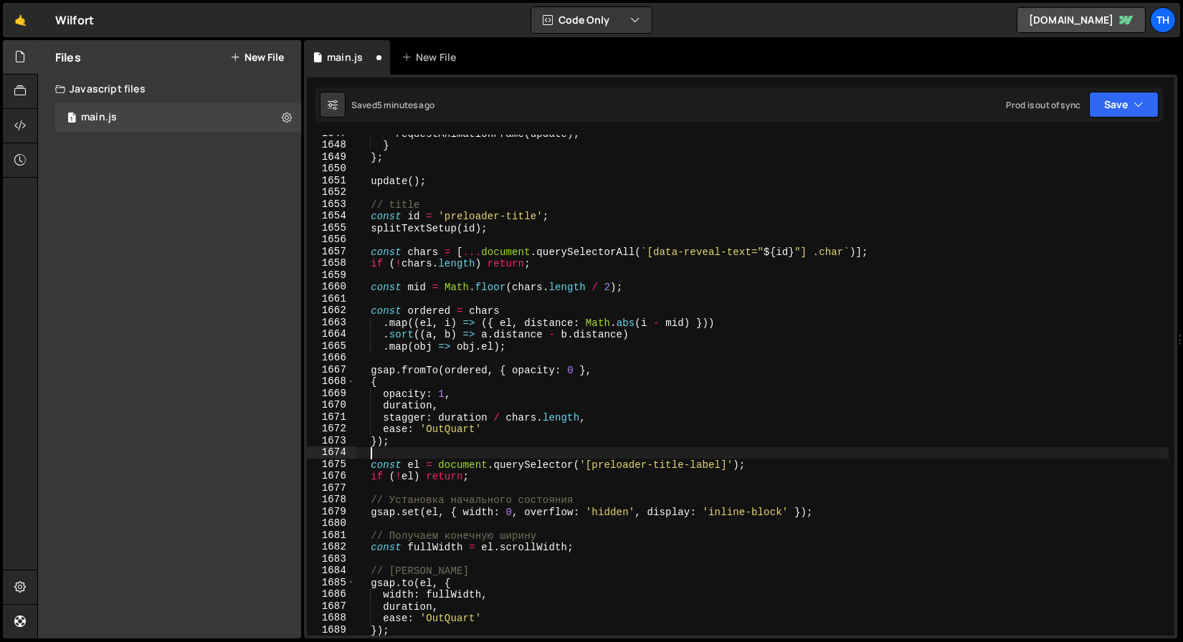
click at [404, 457] on div "requestAnimationFrame ( update ) ; } } ; update ( ) ; // title const id = 'prel…" at bounding box center [762, 390] width 813 height 525
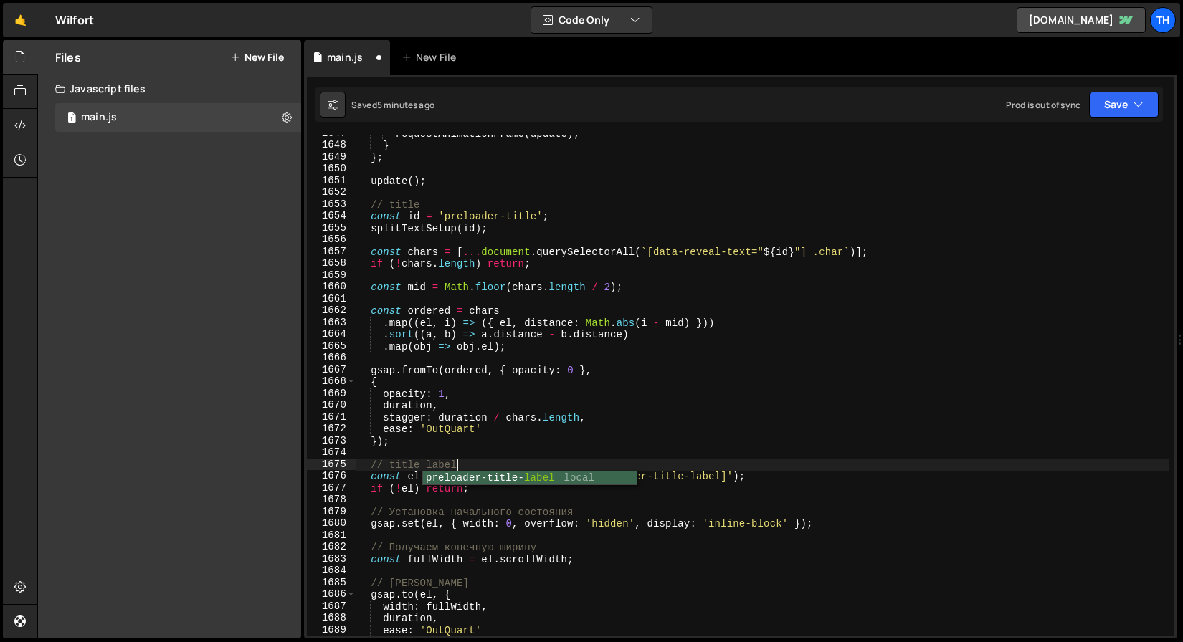
scroll to position [0, 6]
click at [471, 404] on div "requestAnimationFrame ( update ) ; } } ; update ( ) ; // title const id = 'prel…" at bounding box center [762, 390] width 813 height 525
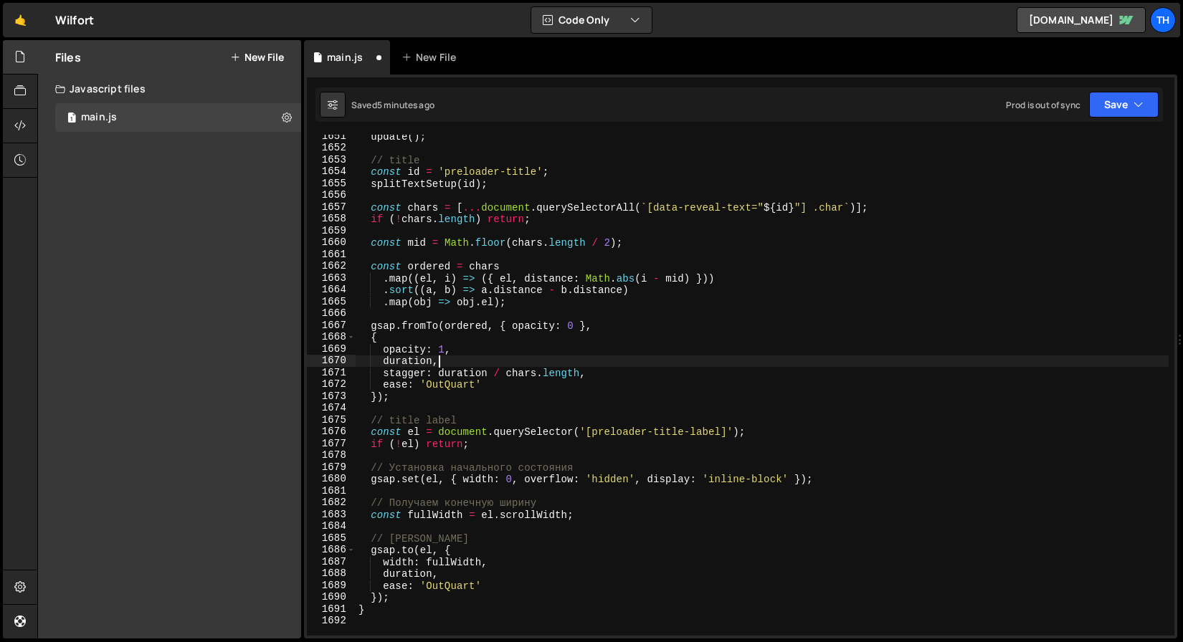
scroll to position [19545, 0]
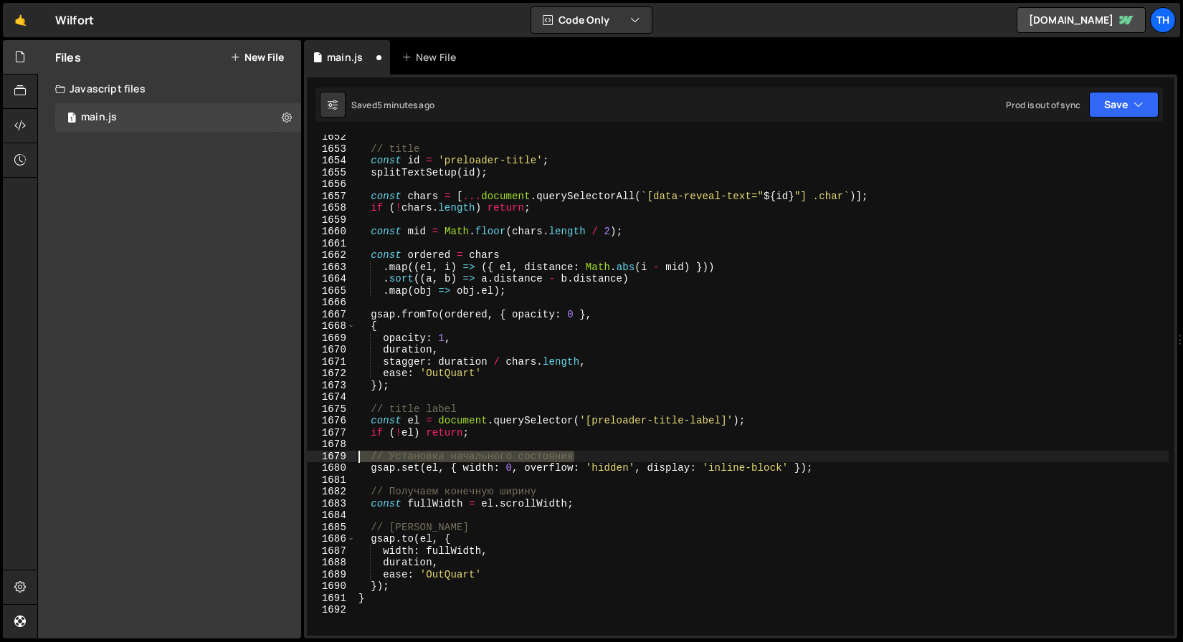
drag, startPoint x: 598, startPoint y: 451, endPoint x: 289, endPoint y: 457, distance: 309.0
click at [289, 457] on div "Files New File Javascript files 1 main.js 0 CSS files Copy share link Edit File…" at bounding box center [610, 339] width 1146 height 599
type textarea "="
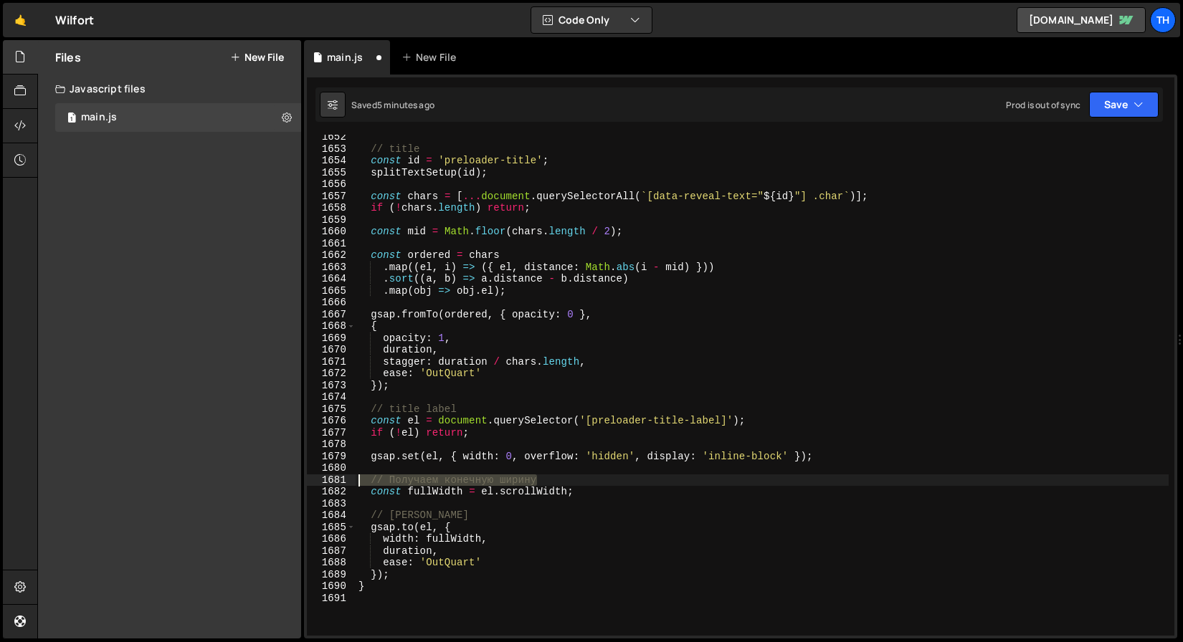
drag, startPoint x: 557, startPoint y: 480, endPoint x: 249, endPoint y: 485, distance: 307.6
click at [249, 485] on div "Files New File Javascript files 1 main.js 0 CSS files Copy share link Edit File…" at bounding box center [610, 339] width 1146 height 599
type textarea "// Получаем конечную ширину"
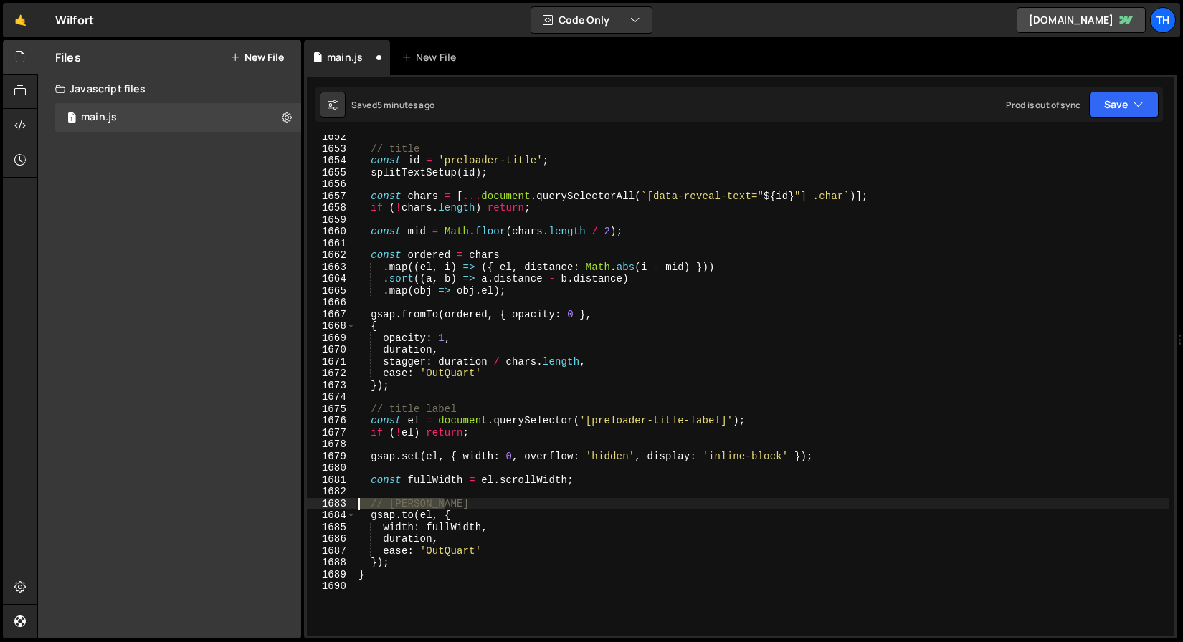
drag, startPoint x: 475, startPoint y: 504, endPoint x: 256, endPoint y: 505, distance: 218.7
click at [256, 505] on div "Files New File Javascript files 1 main.js 0 CSS files Copy share link Edit File…" at bounding box center [610, 339] width 1146 height 599
type textarea "// Анимируем"
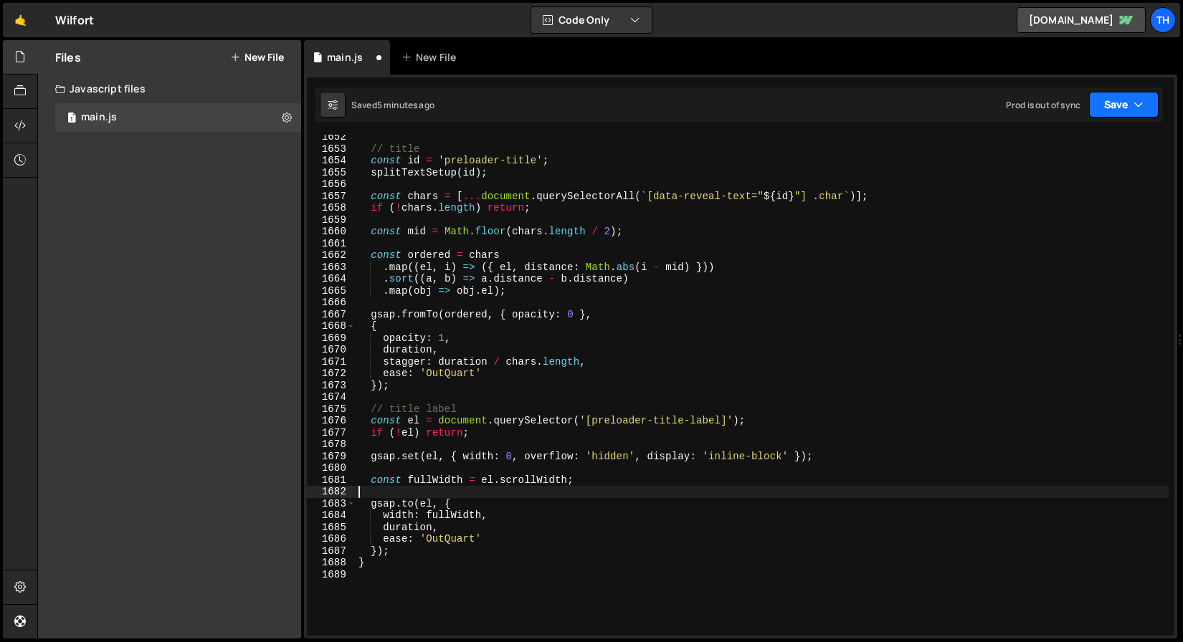
click at [1148, 110] on button "Save" at bounding box center [1124, 105] width 70 height 26
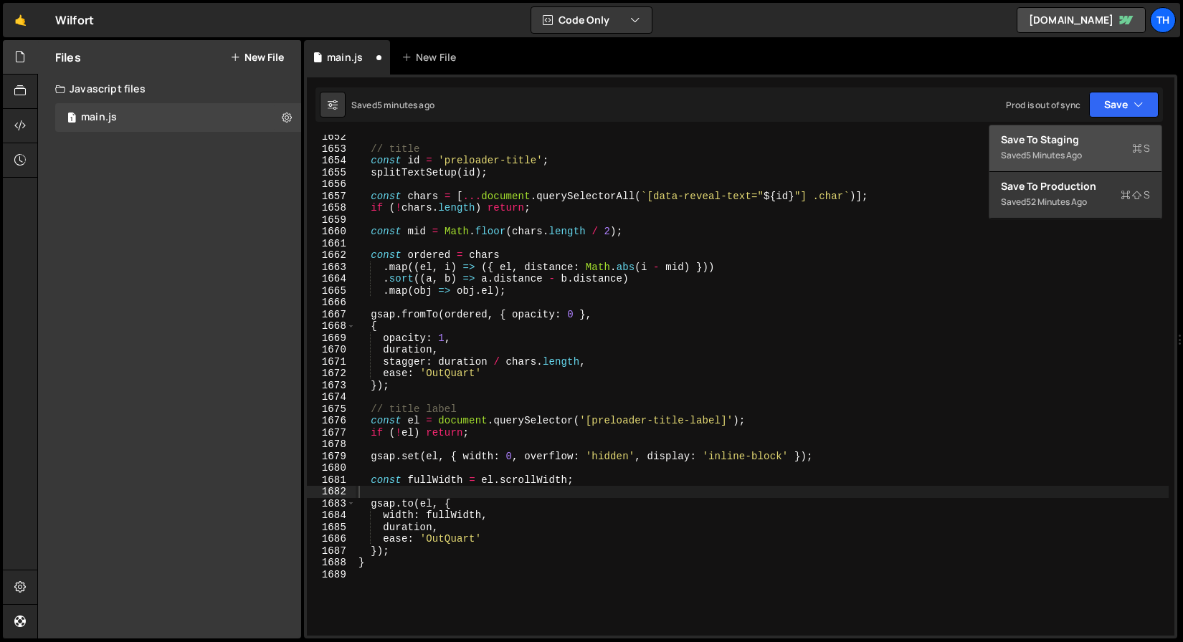
click at [1104, 153] on div "Saved 5 minutes ago" at bounding box center [1075, 155] width 149 height 17
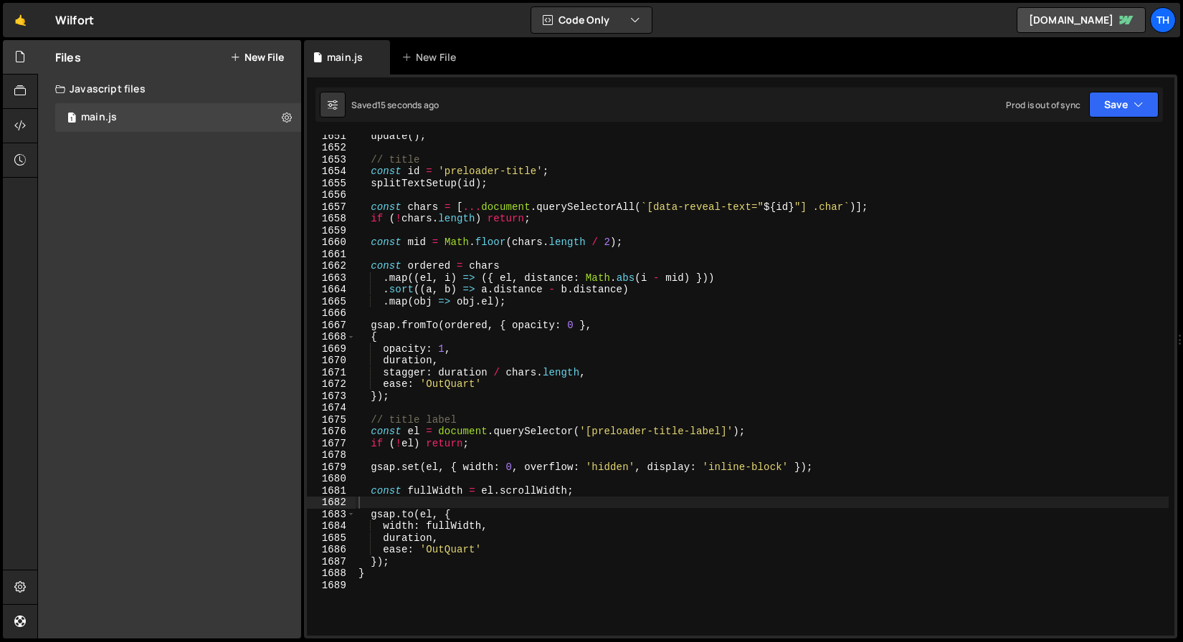
scroll to position [19534, 0]
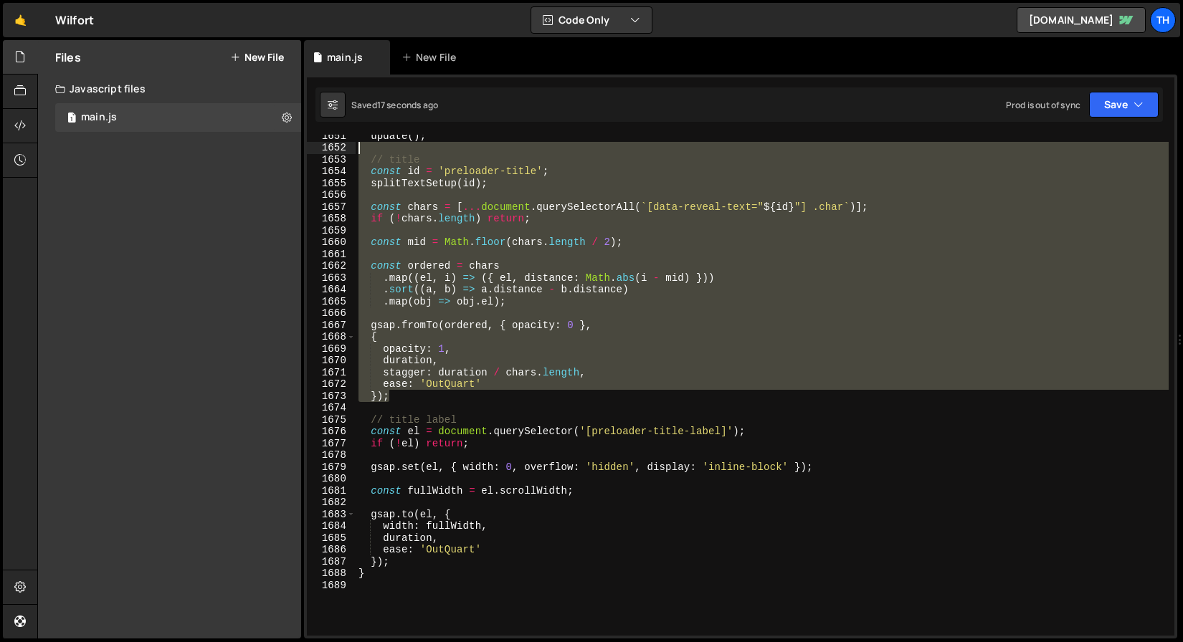
drag, startPoint x: 401, startPoint y: 391, endPoint x: 249, endPoint y: 151, distance: 283.2
click at [249, 151] on div "Files New File Javascript files 1 main.js 0 CSS files Copy share link Edit File…" at bounding box center [610, 339] width 1146 height 599
type textarea "// title"
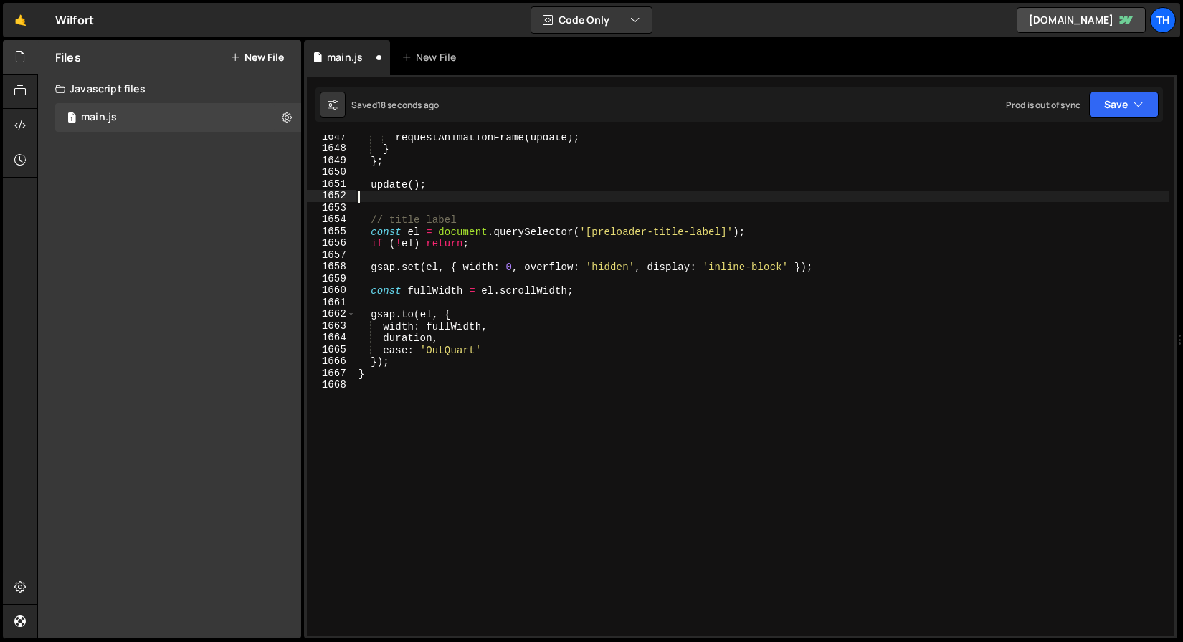
scroll to position [19486, 0]
click at [1139, 107] on icon "button" at bounding box center [1138, 104] width 10 height 14
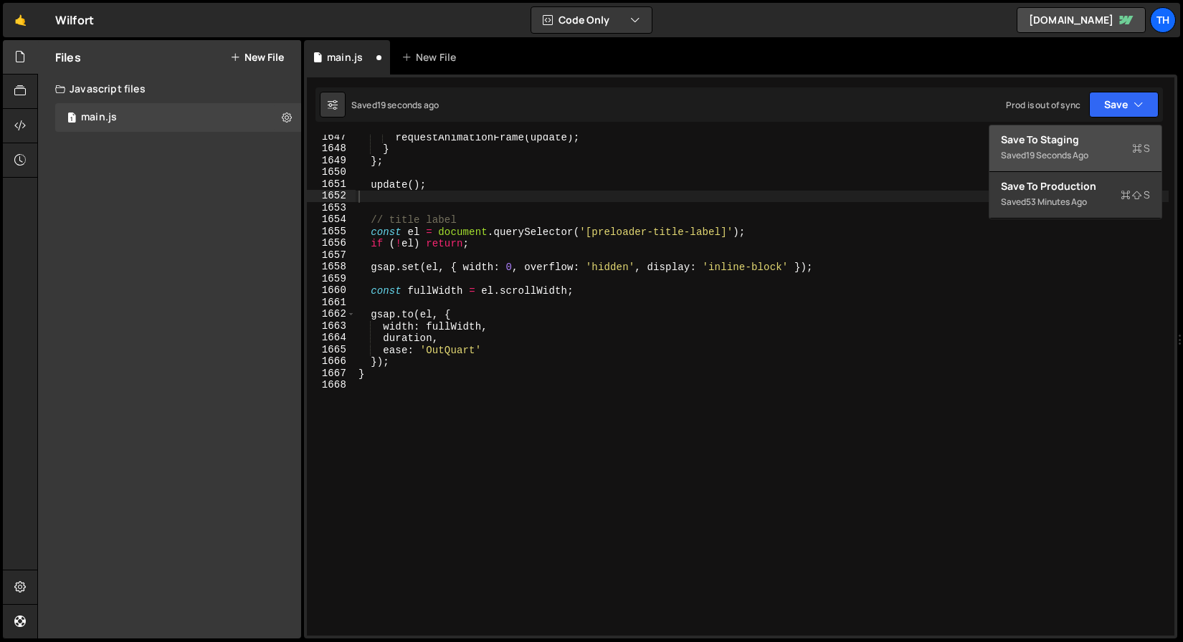
click at [1130, 154] on div "Saved 19 seconds ago" at bounding box center [1075, 155] width 149 height 17
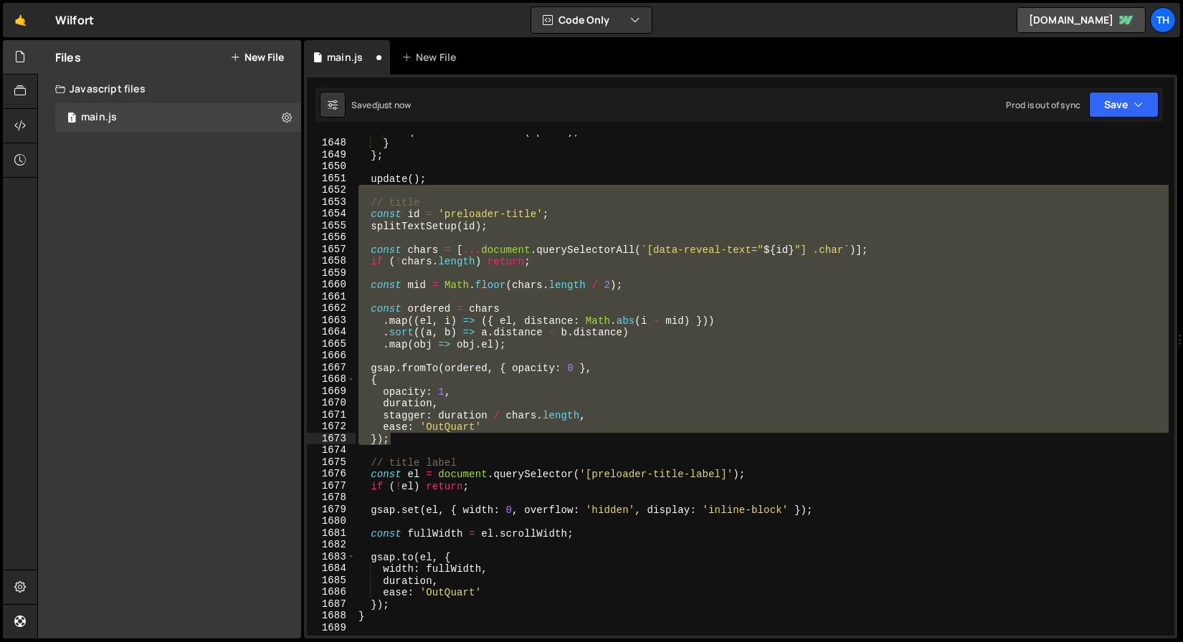
scroll to position [19492, 0]
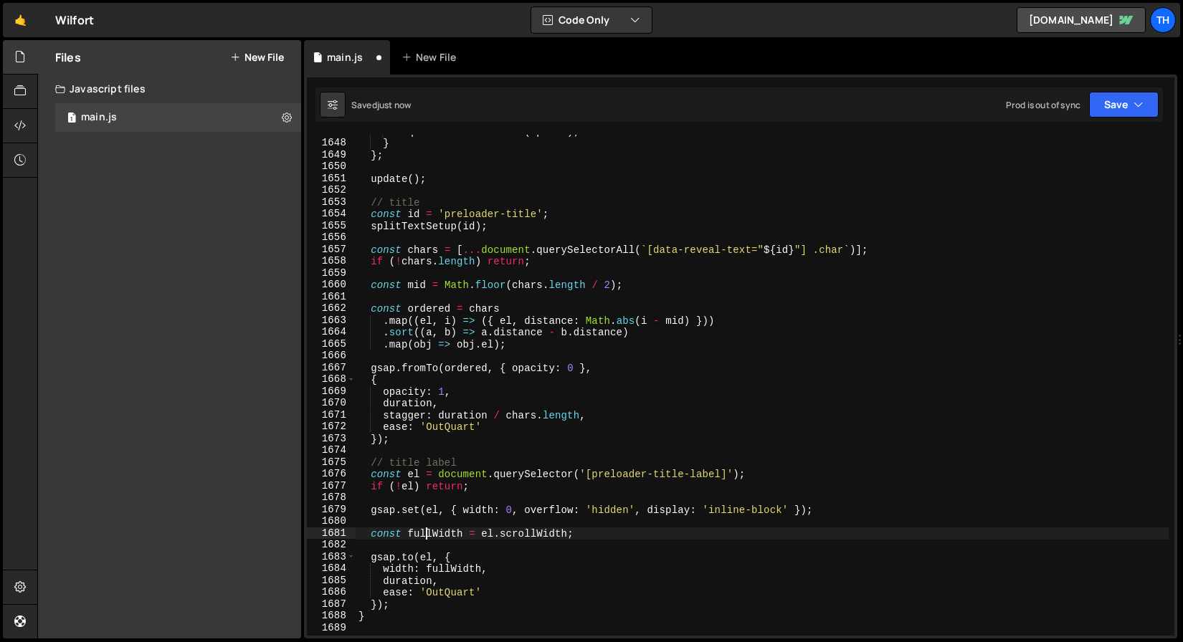
click at [424, 529] on div "requestAnimationFrame ( update ) ; } } ; update ( ) ; // title const id = 'prel…" at bounding box center [762, 387] width 813 height 525
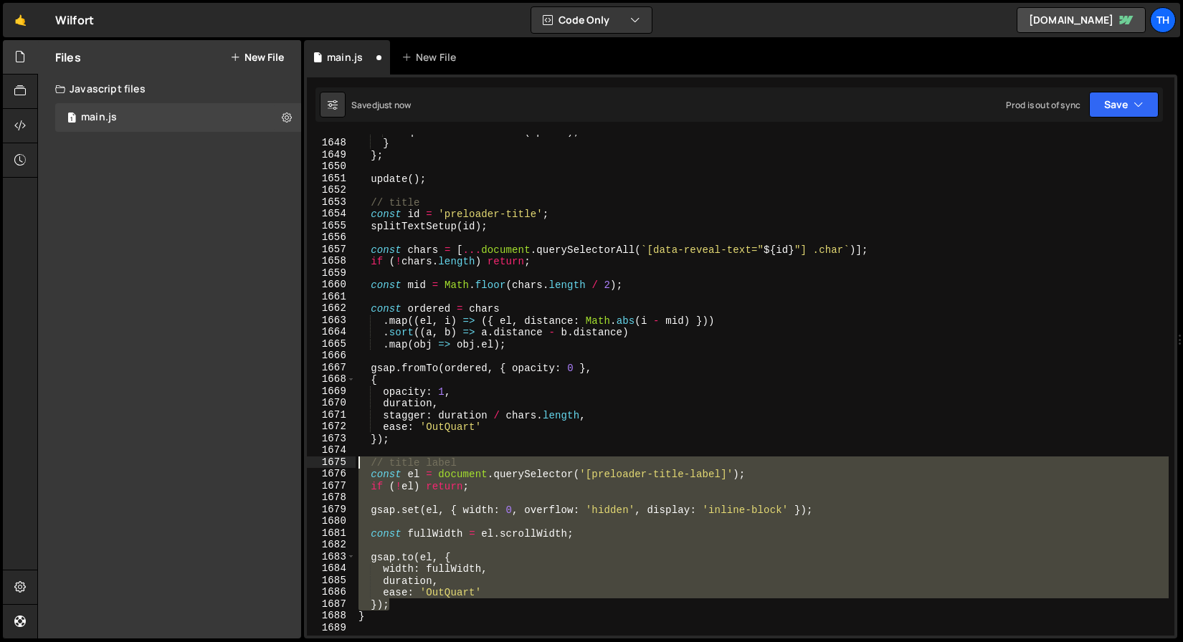
drag, startPoint x: 378, startPoint y: 592, endPoint x: 216, endPoint y: 461, distance: 208.5
click at [216, 461] on div "Files New File Javascript files 1 main.js 0 CSS files Copy share link Edit File…" at bounding box center [610, 339] width 1146 height 599
type textarea "// title label const el = document.querySelector('[preloader-title-label]');"
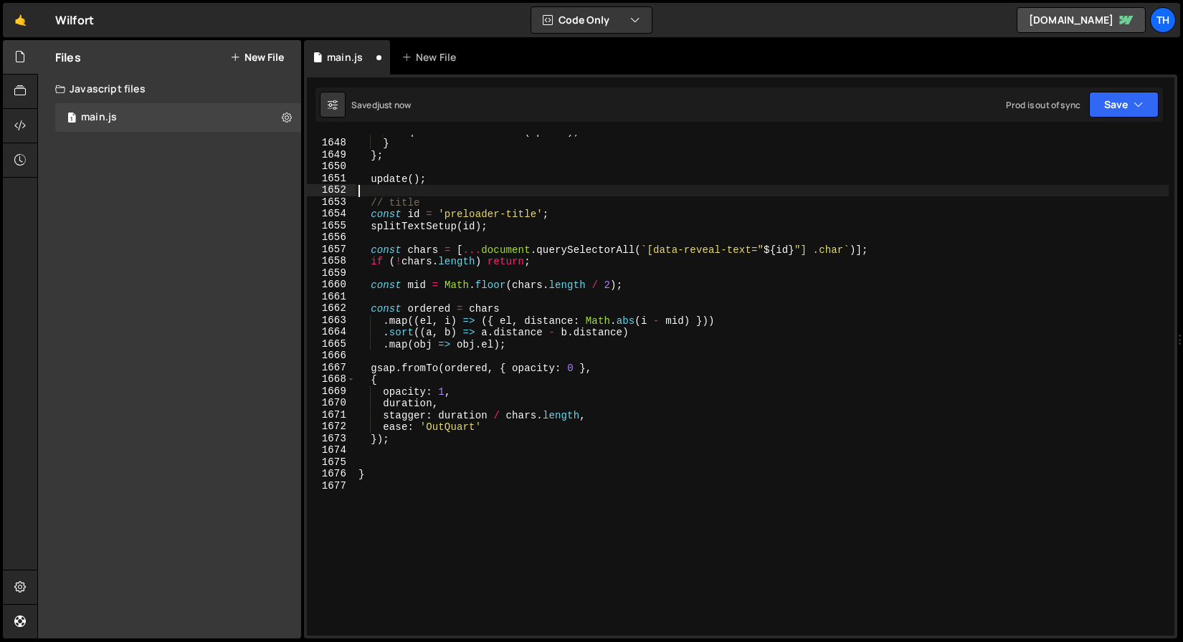
click at [412, 191] on div "requestAnimationFrame ( update ) ; } } ; update ( ) ; // title const id = 'prel…" at bounding box center [762, 387] width 813 height 525
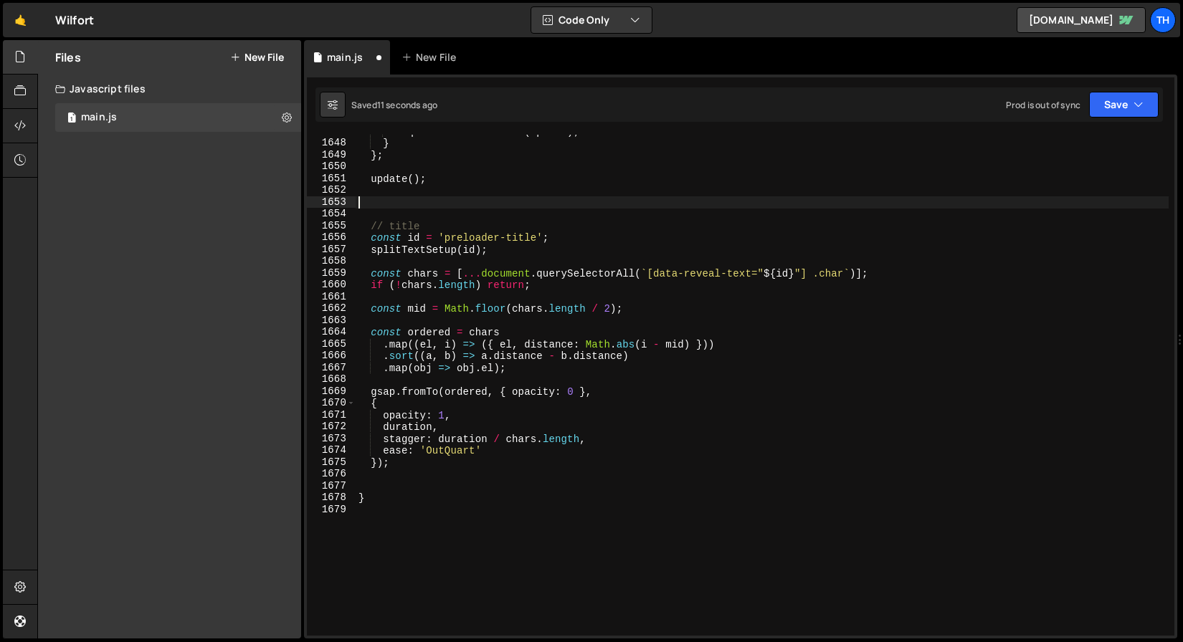
paste textarea "});"
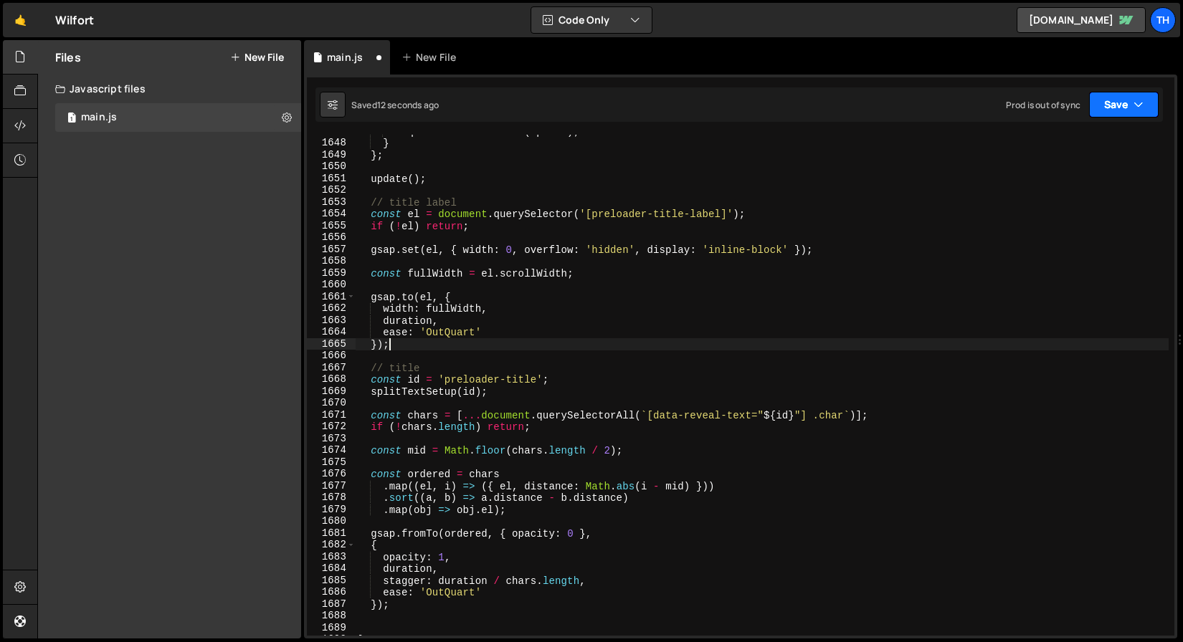
type textarea "});"
click at [1121, 115] on button "Save" at bounding box center [1124, 105] width 70 height 26
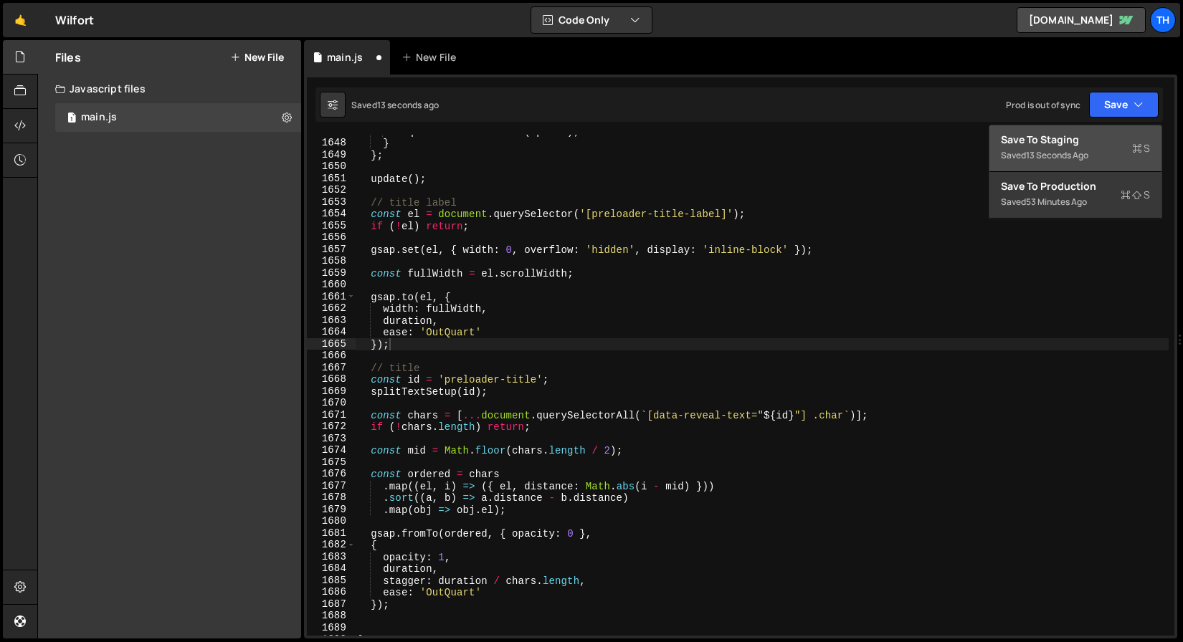
click at [1072, 138] on div "Save to Staging S" at bounding box center [1075, 140] width 149 height 14
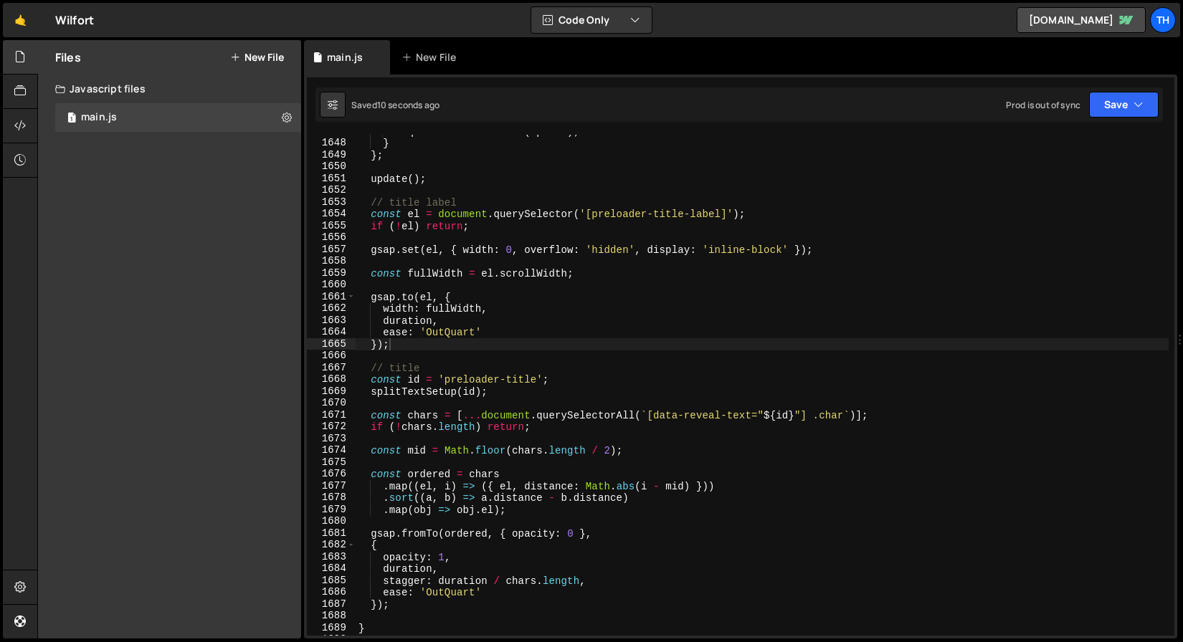
click at [569, 234] on div "requestAnimationFrame ( update ) ; } } ; update ( ) ; // title label const el =…" at bounding box center [762, 387] width 813 height 525
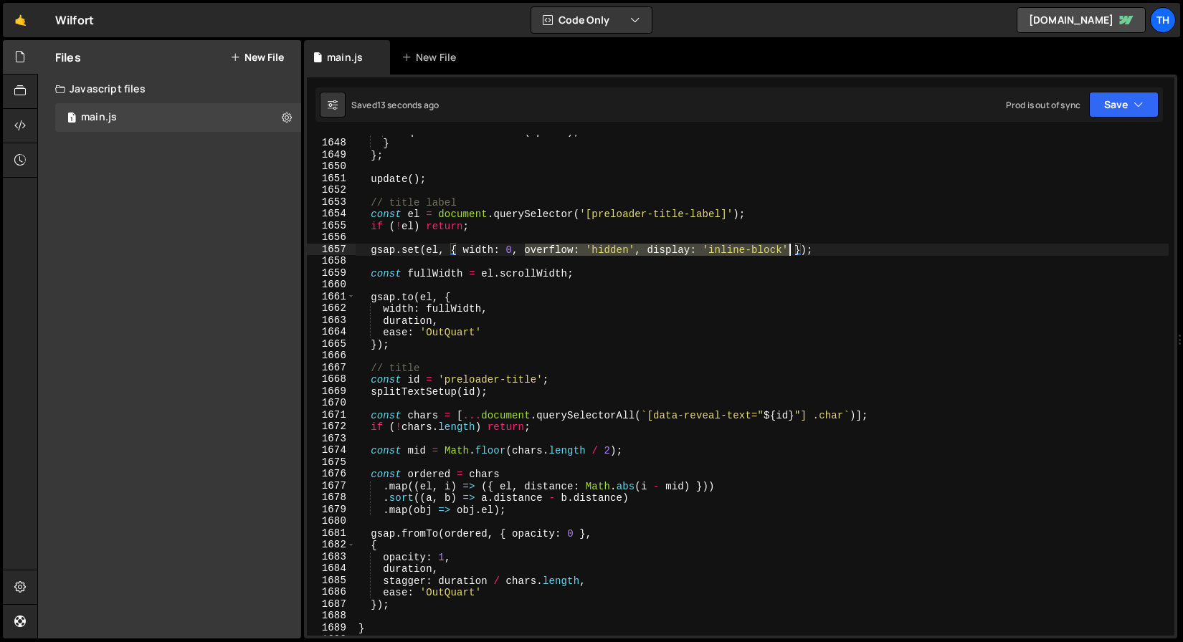
drag, startPoint x: 523, startPoint y: 250, endPoint x: 822, endPoint y: 282, distance: 300.6
click at [792, 249] on div "requestAnimationFrame ( update ) ; } } ; update ( ) ; // title label const el =…" at bounding box center [762, 387] width 813 height 525
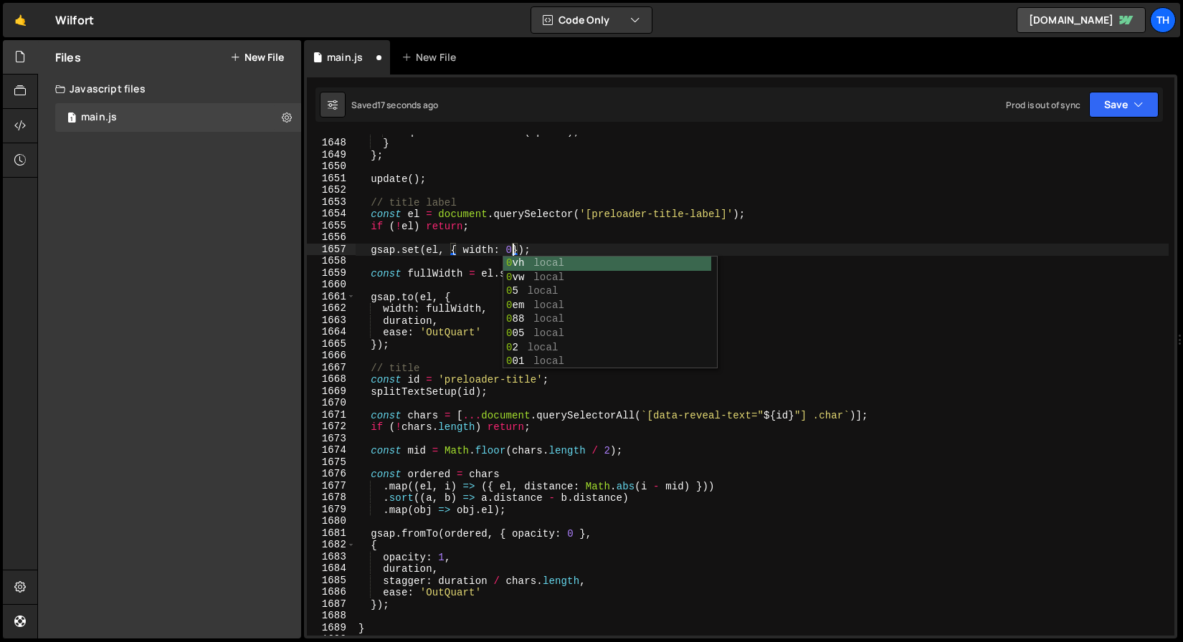
scroll to position [0, 10]
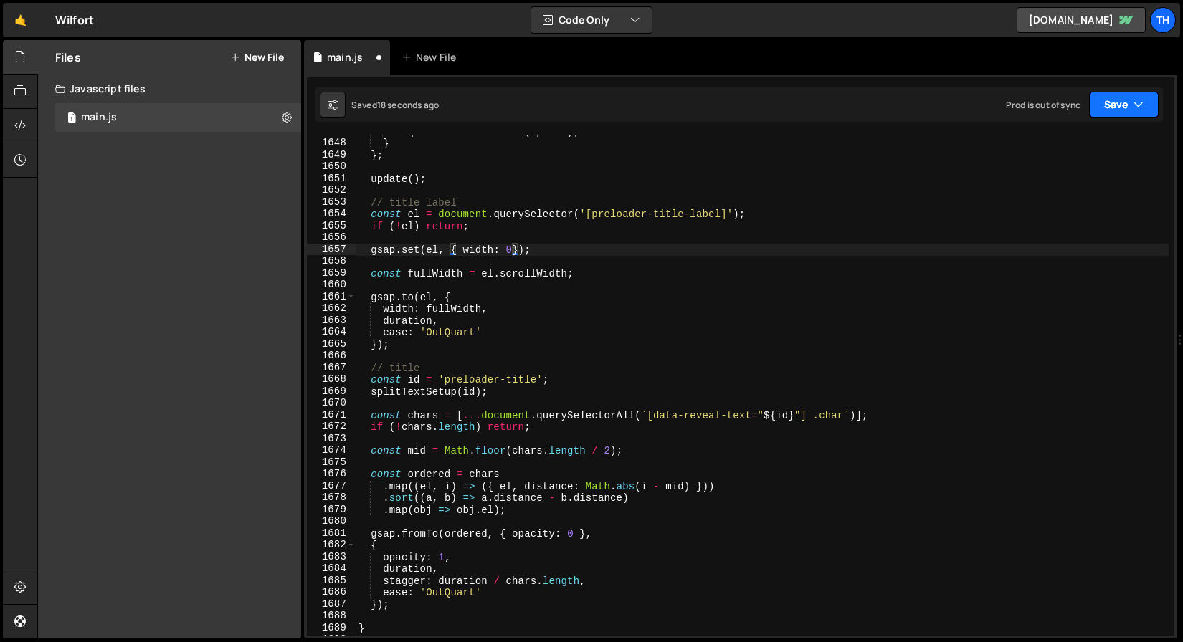
click at [1141, 101] on icon "button" at bounding box center [1138, 104] width 10 height 14
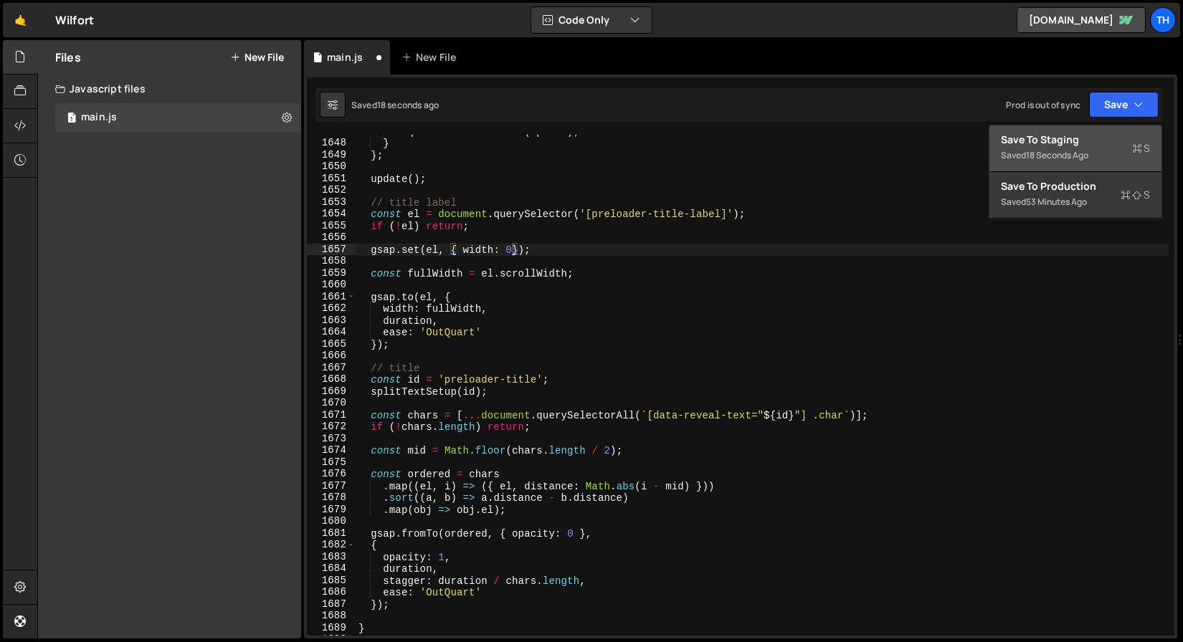
click at [1116, 130] on button "Save to Staging S Saved 18 seconds ago" at bounding box center [1075, 148] width 172 height 47
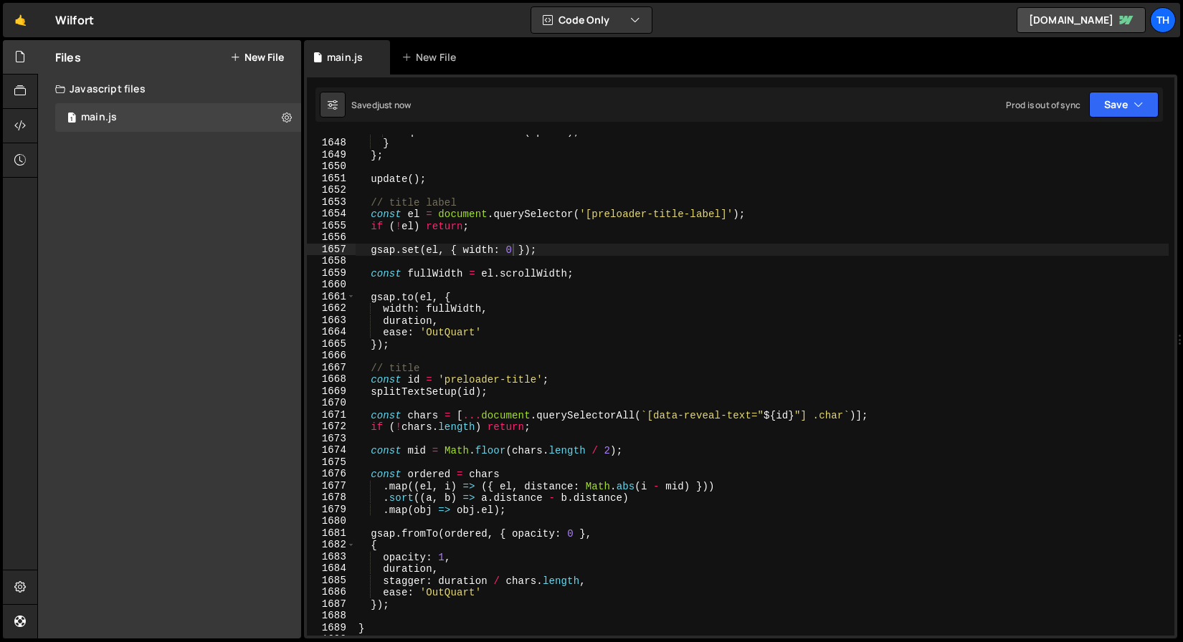
type textarea "gsap.set(el, { width: });"
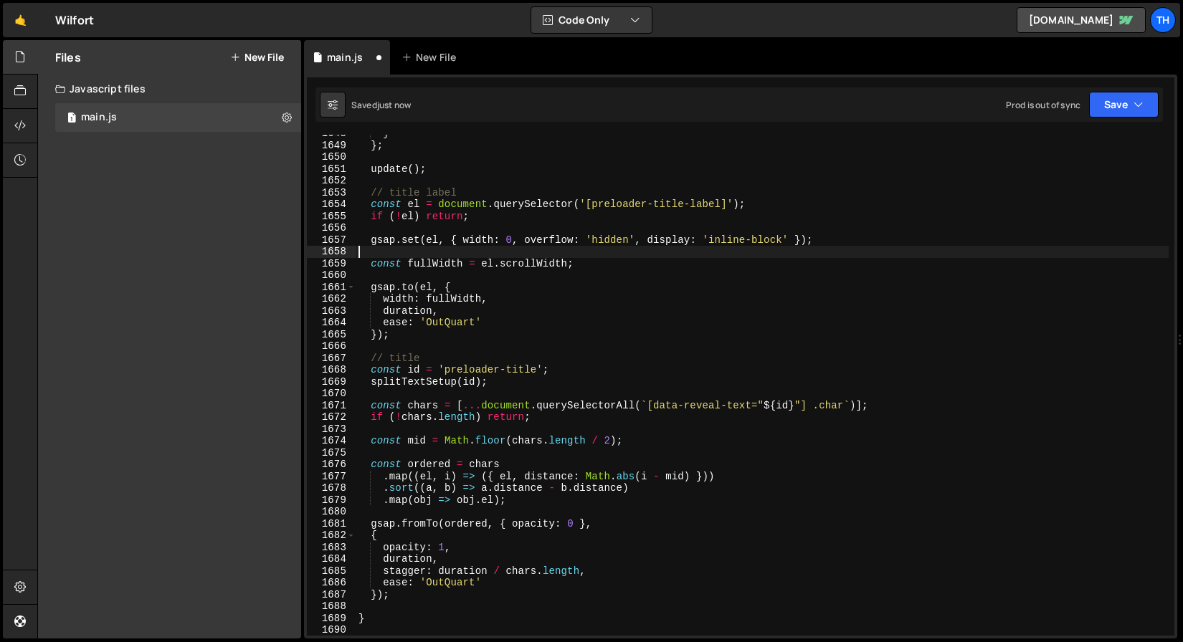
click at [574, 254] on div "} } ; update ( ) ; // title label const el = document . querySelector ( '[prelo…" at bounding box center [762, 390] width 813 height 525
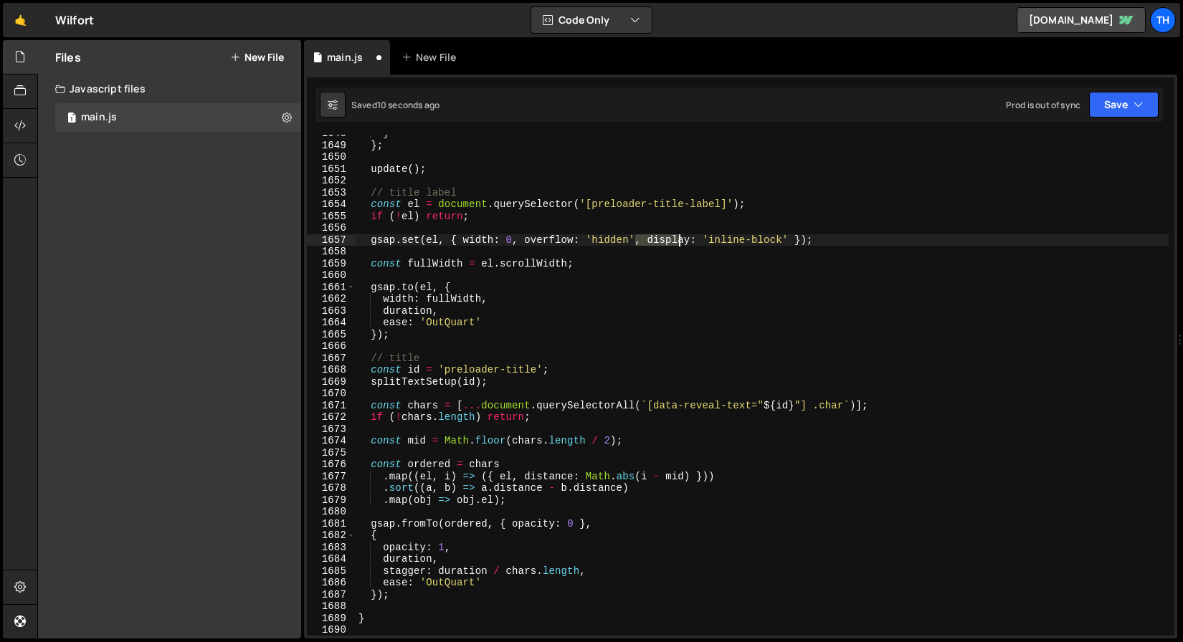
drag, startPoint x: 637, startPoint y: 239, endPoint x: 681, endPoint y: 245, distance: 44.1
click at [681, 245] on div "} } ; update ( ) ; // title label const el = document . querySelector ( '[prelo…" at bounding box center [762, 390] width 813 height 525
click at [579, 243] on div "} } ; update ( ) ; // title label const el = document . querySelector ( '[prelo…" at bounding box center [762, 390] width 813 height 525
drag, startPoint x: 530, startPoint y: 240, endPoint x: 644, endPoint y: 239, distance: 114.7
click at [644, 239] on div "} } ; update ( ) ; // title label const el = document . querySelector ( '[prelo…" at bounding box center [762, 390] width 813 height 525
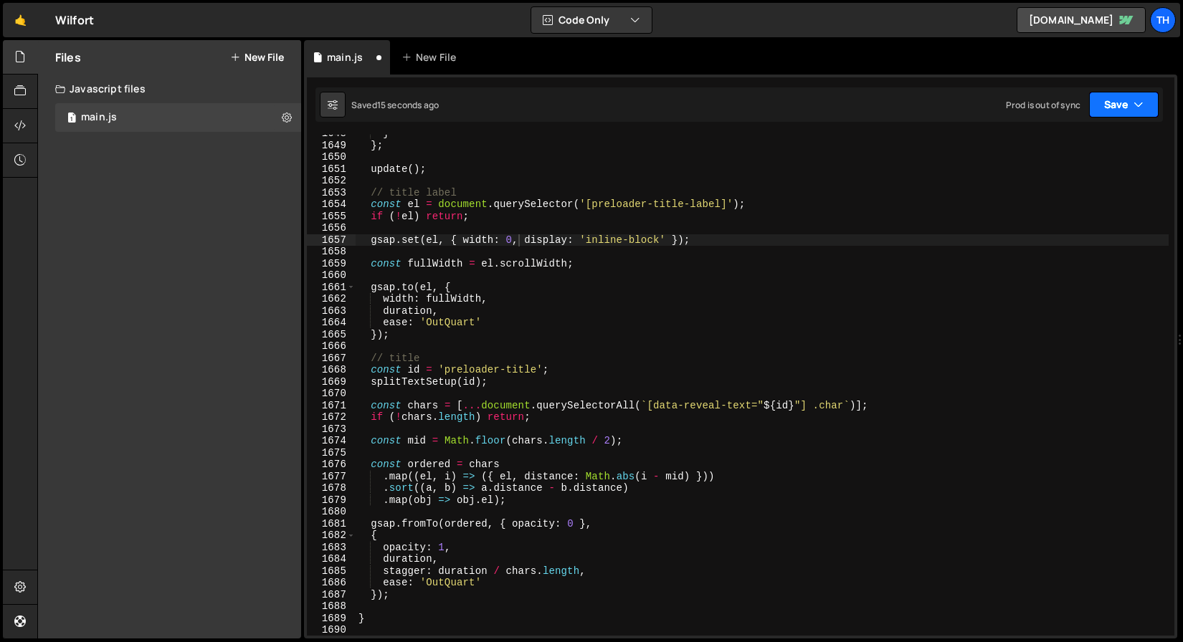
click at [1137, 98] on icon "button" at bounding box center [1138, 104] width 10 height 14
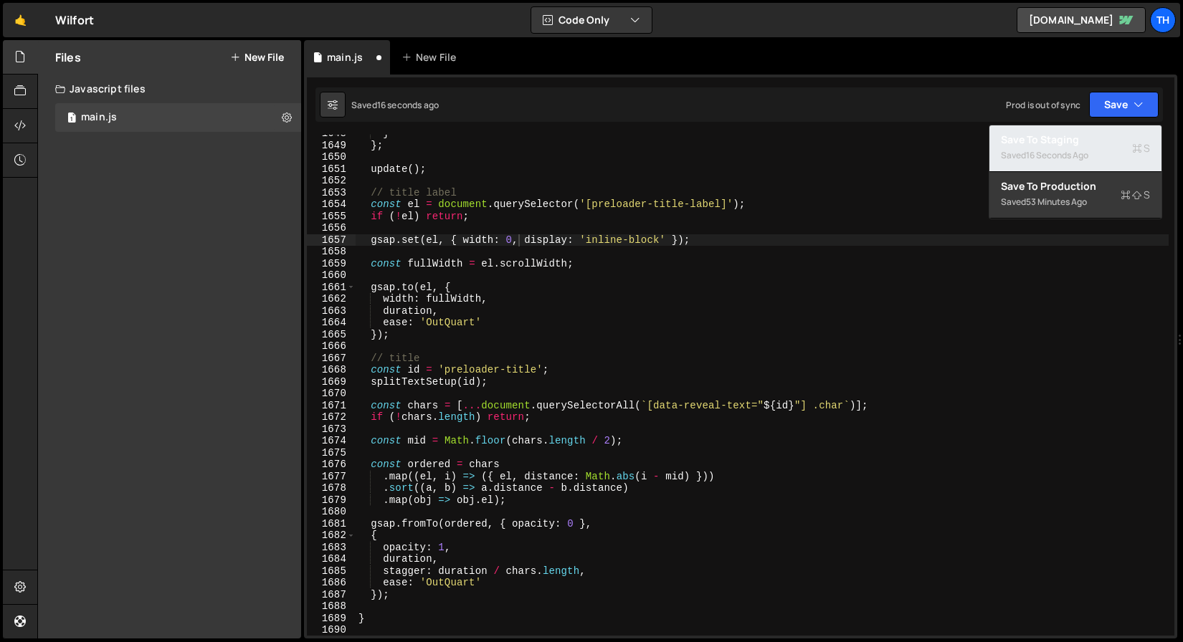
click at [1105, 143] on div "Save to Staging S" at bounding box center [1075, 140] width 149 height 14
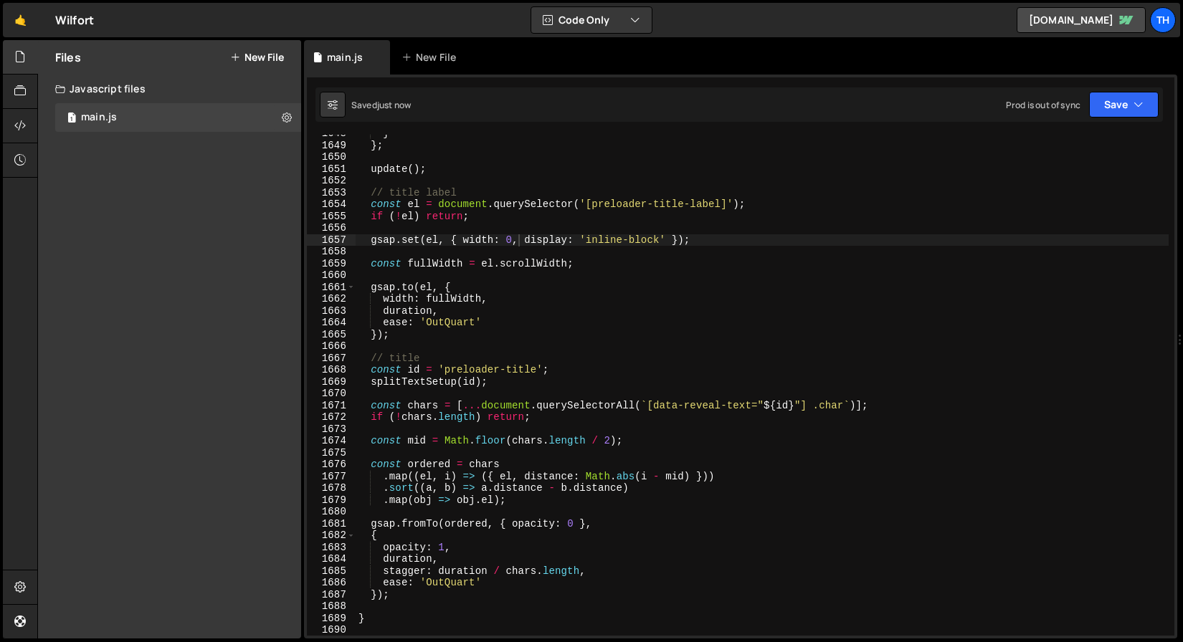
click at [480, 298] on div "} } ; update ( ) ; // title label const el = document . querySelector ( '[prelo…" at bounding box center [762, 390] width 813 height 525
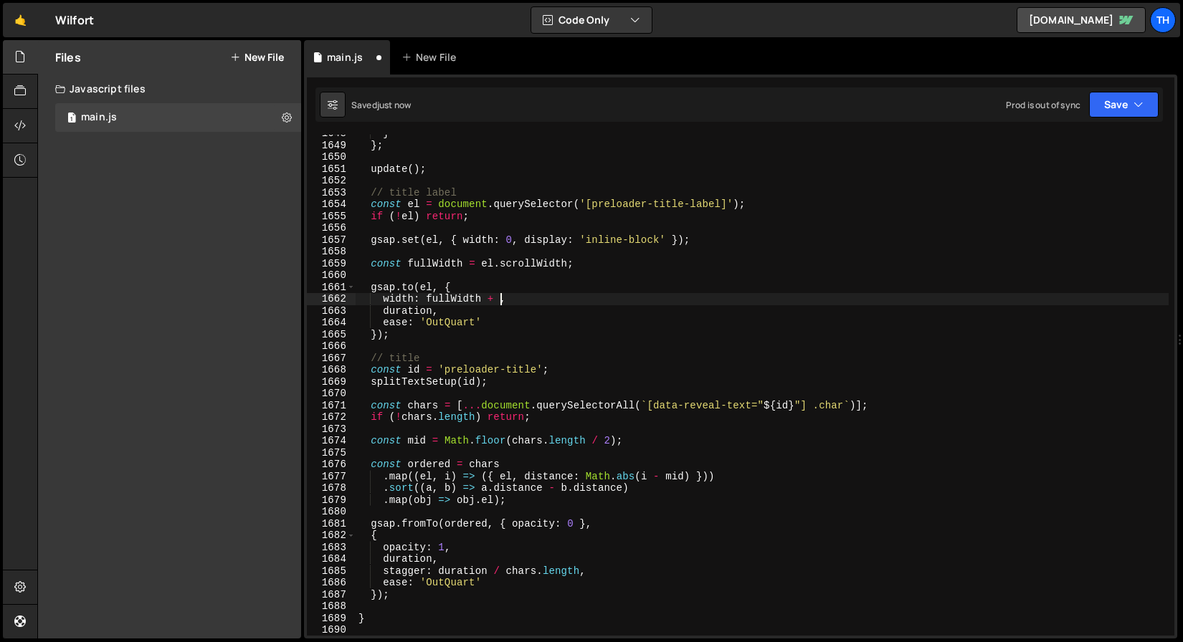
scroll to position [0, 10]
click at [1139, 90] on div "Saved just now Prod is out of sync Upgrade to Edit Save Save to Staging S Saved…" at bounding box center [738, 104] width 847 height 34
click at [1112, 115] on button "Save" at bounding box center [1124, 105] width 70 height 26
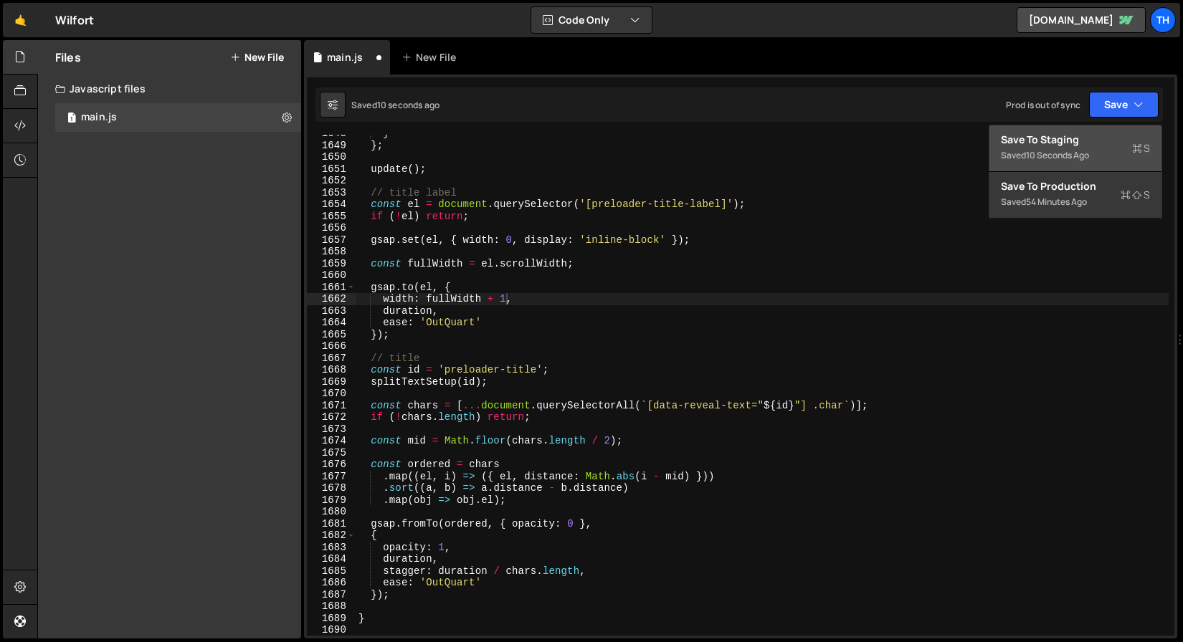
click at [1083, 137] on div "Save to Staging S" at bounding box center [1075, 140] width 149 height 14
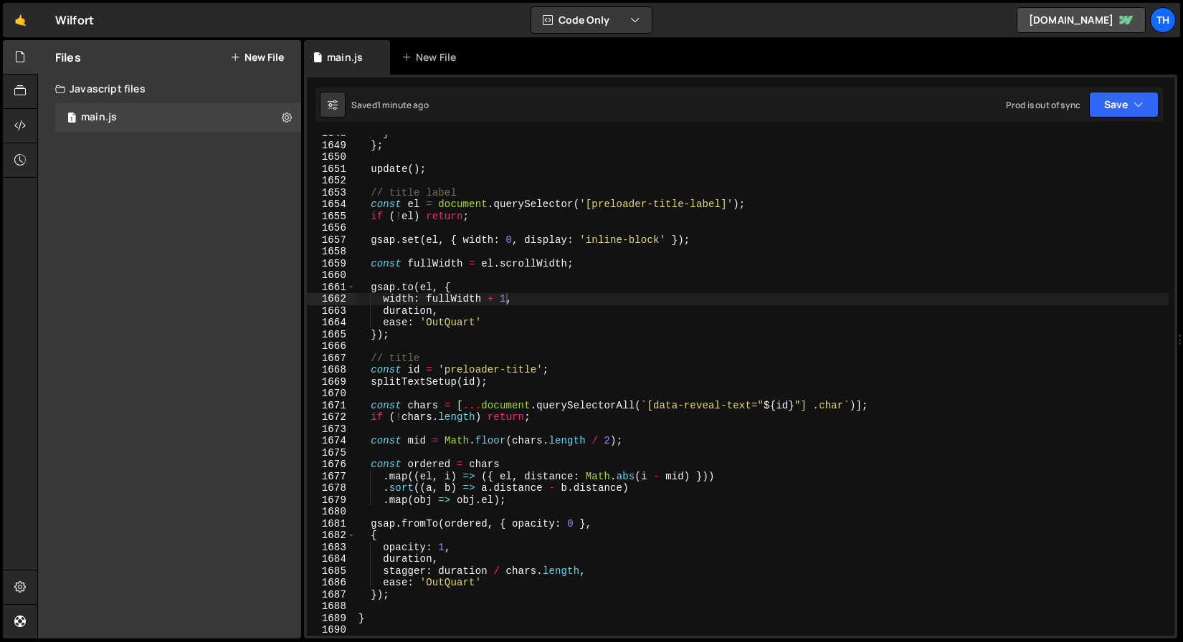
type textarea "ease: 'OutQuart'"
click at [442, 320] on div "} } ; update ( ) ; // title label const el = document . querySelector ( '[prelo…" at bounding box center [762, 390] width 813 height 525
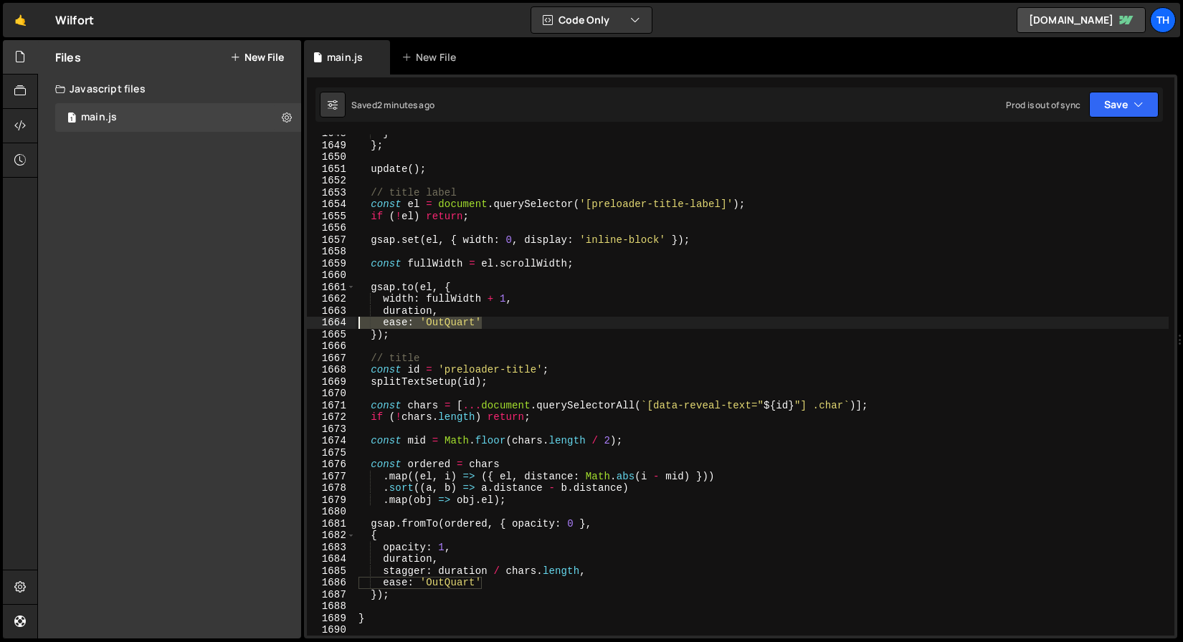
drag, startPoint x: 501, startPoint y: 326, endPoint x: 330, endPoint y: 328, distance: 170.6
click at [330, 328] on div "ease: 'OutQuart' 1648 1649 1650 1651 1652 1653 1654 1655 1656 1657 1658 1659 16…" at bounding box center [740, 385] width 867 height 501
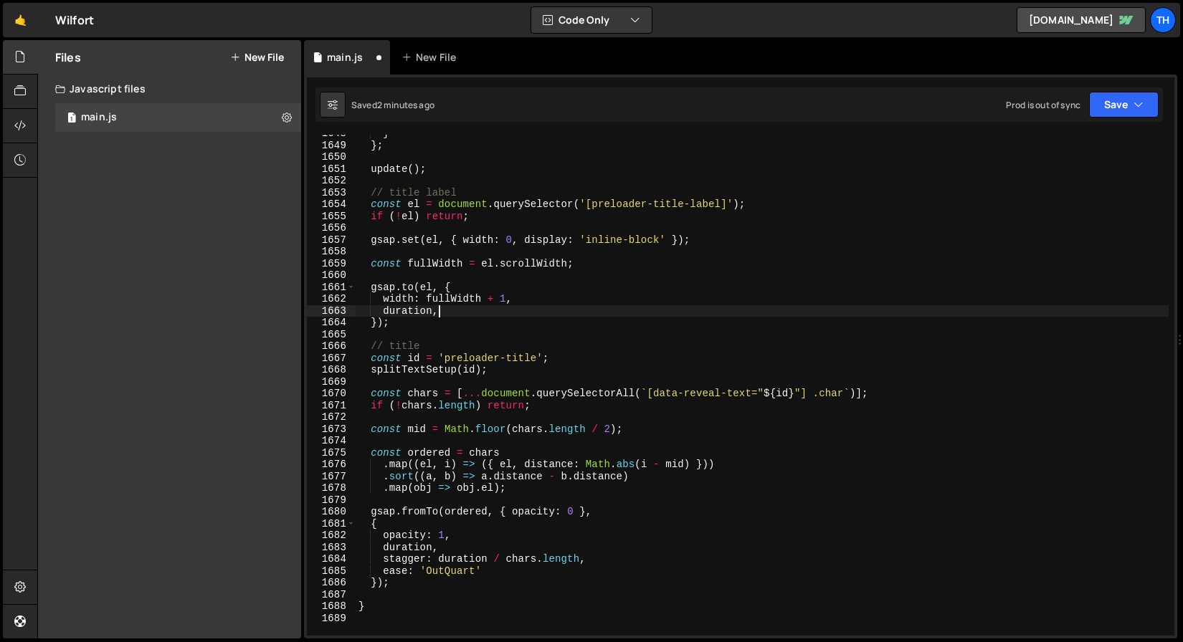
type textarea "duration"
click at [1122, 110] on button "Save" at bounding box center [1124, 105] width 70 height 26
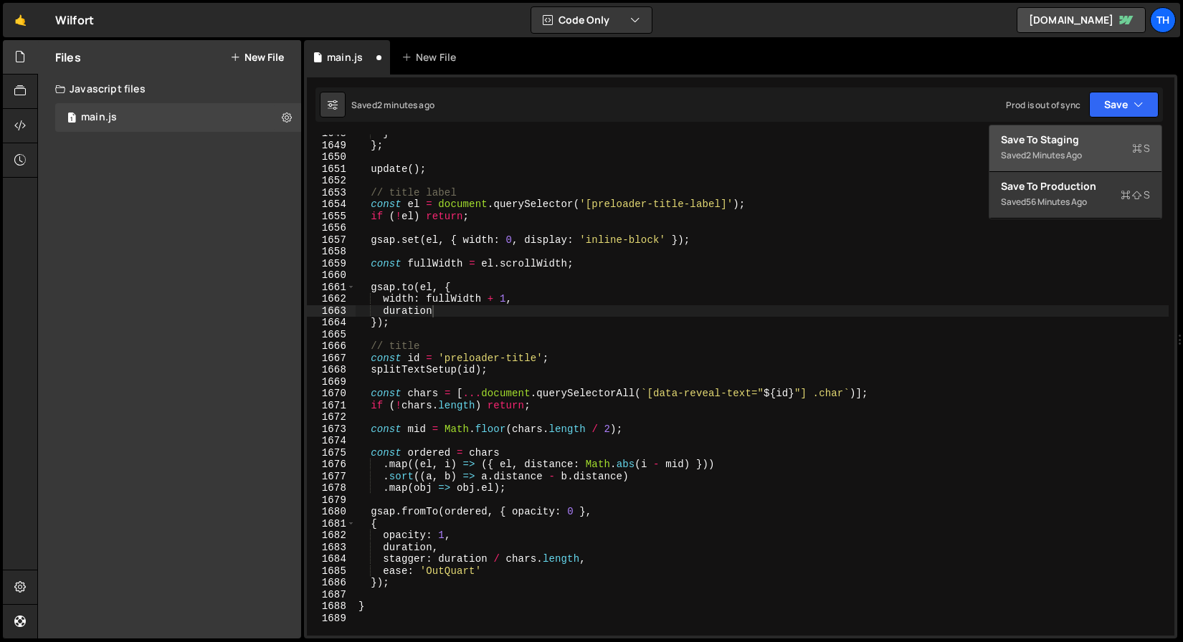
click at [1090, 149] on div "Saved 2 minutes ago" at bounding box center [1075, 155] width 149 height 17
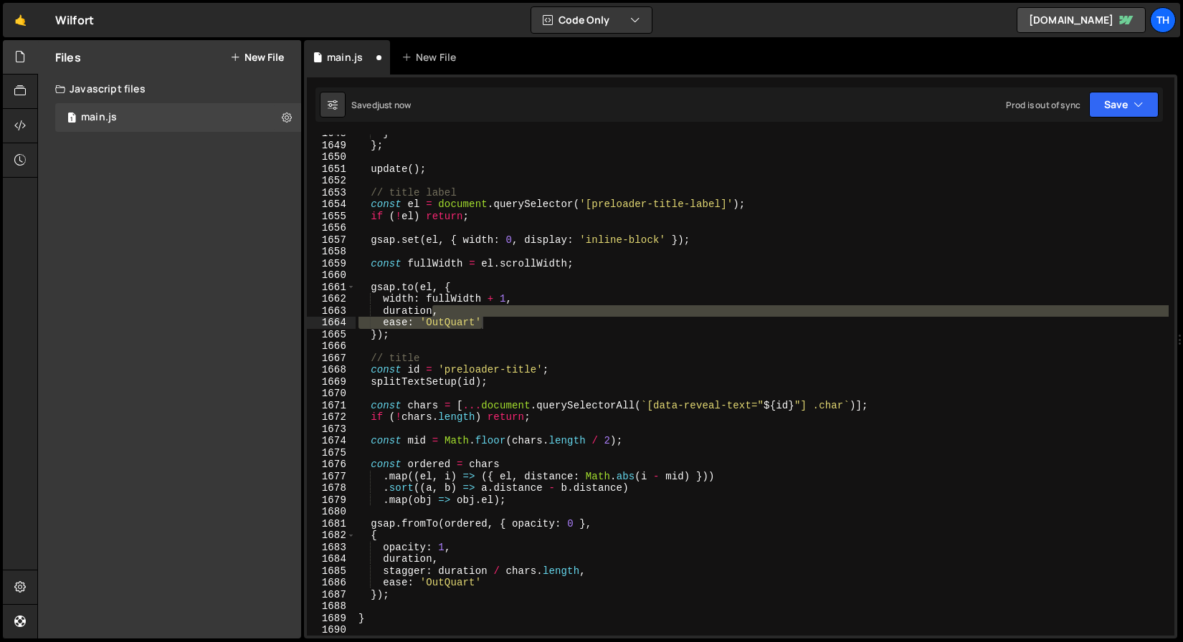
drag, startPoint x: 396, startPoint y: 277, endPoint x: 427, endPoint y: 316, distance: 49.0
click at [397, 277] on div "} } ; update ( ) ; // title label const el = document . querySelector ( '[prelo…" at bounding box center [762, 390] width 813 height 525
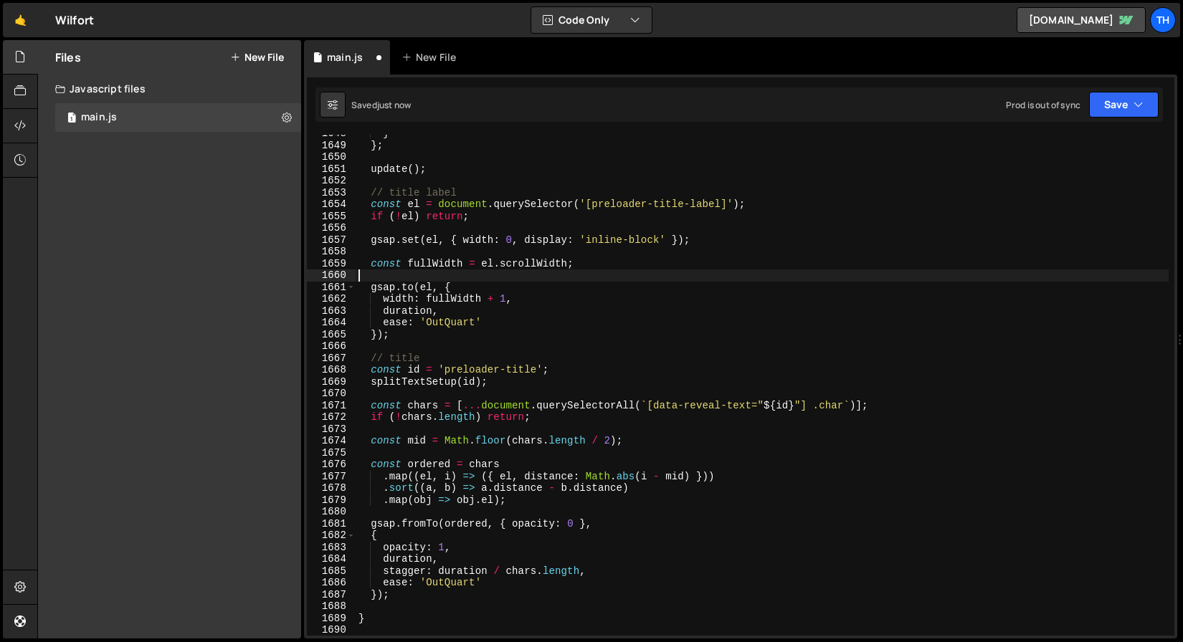
click at [466, 327] on div "} } ; update ( ) ; // title label const el = document . querySelector ( '[prelo…" at bounding box center [762, 390] width 813 height 525
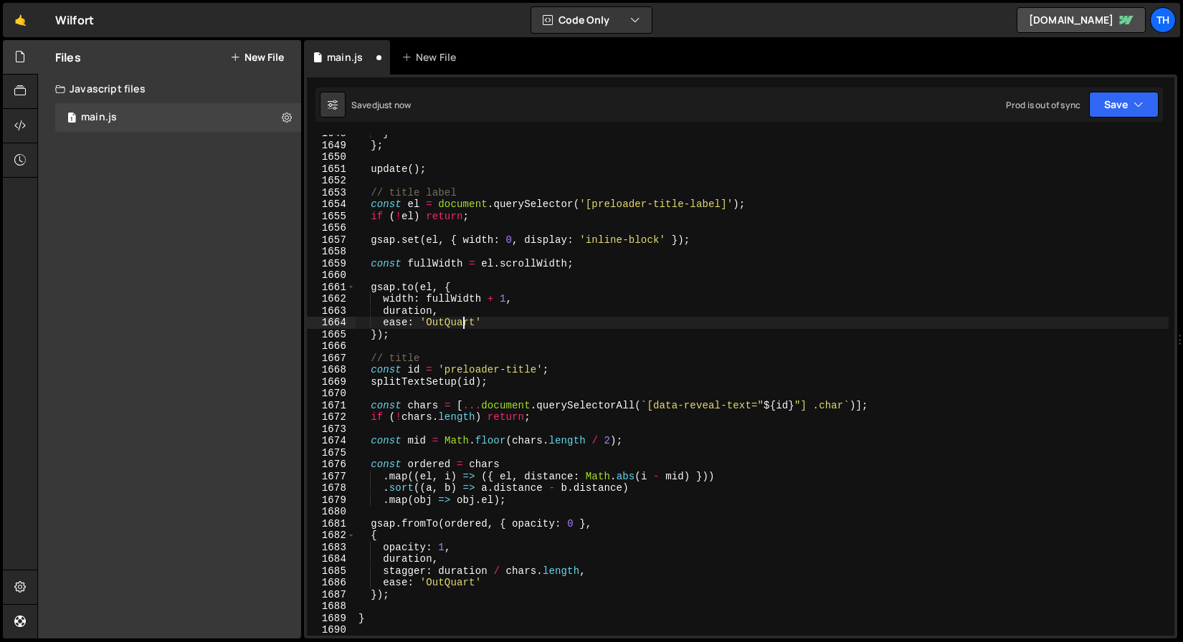
click at [466, 327] on div "} } ; update ( ) ; // title label const el = document . querySelector ( '[prelo…" at bounding box center [762, 390] width 813 height 525
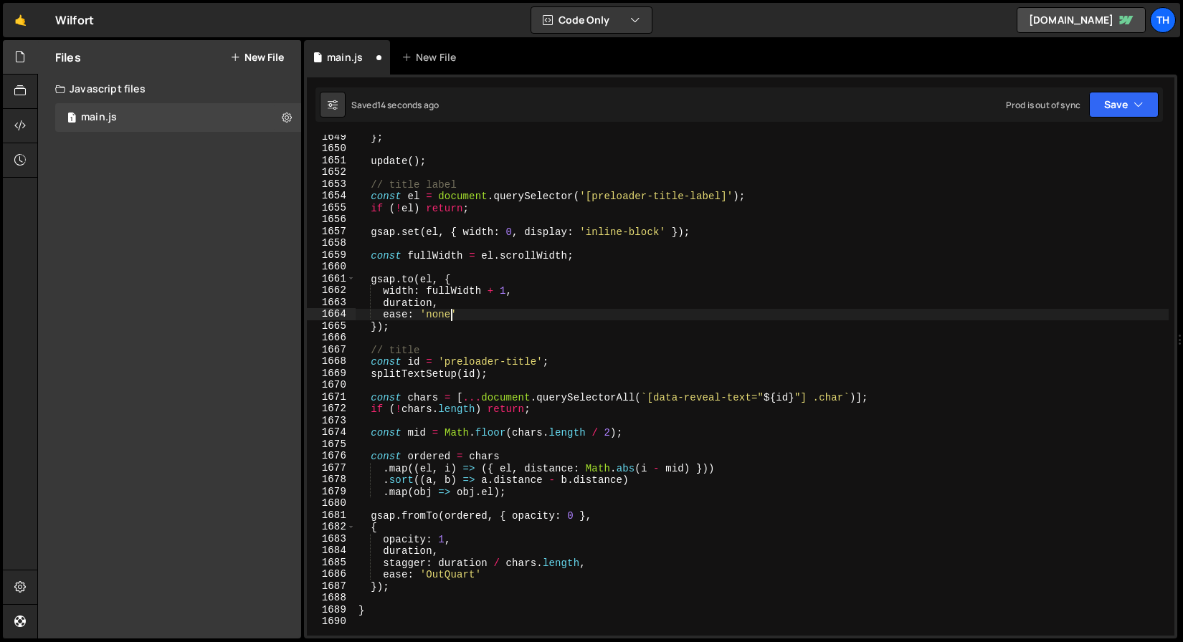
scroll to position [19509, 0]
click at [618, 307] on div "} ; update ( ) ; // title label const el = document . querySelector ( '[preload…" at bounding box center [762, 393] width 813 height 525
click at [1140, 110] on icon "button" at bounding box center [1138, 104] width 10 height 14
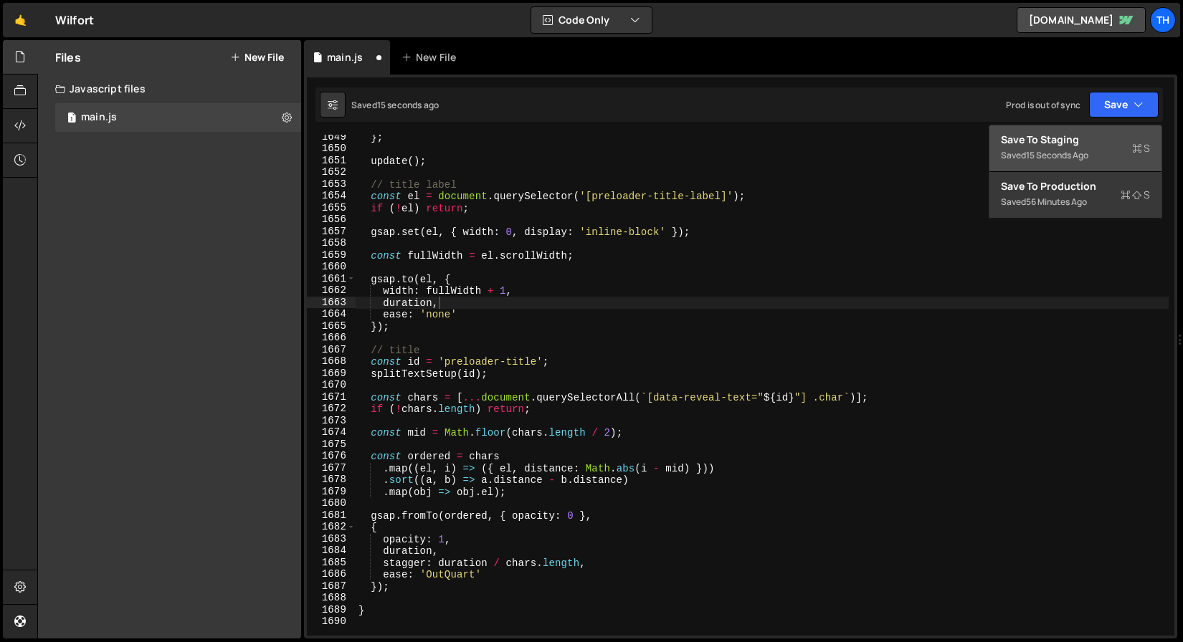
click at [1114, 135] on div "Save to Staging S" at bounding box center [1075, 140] width 149 height 14
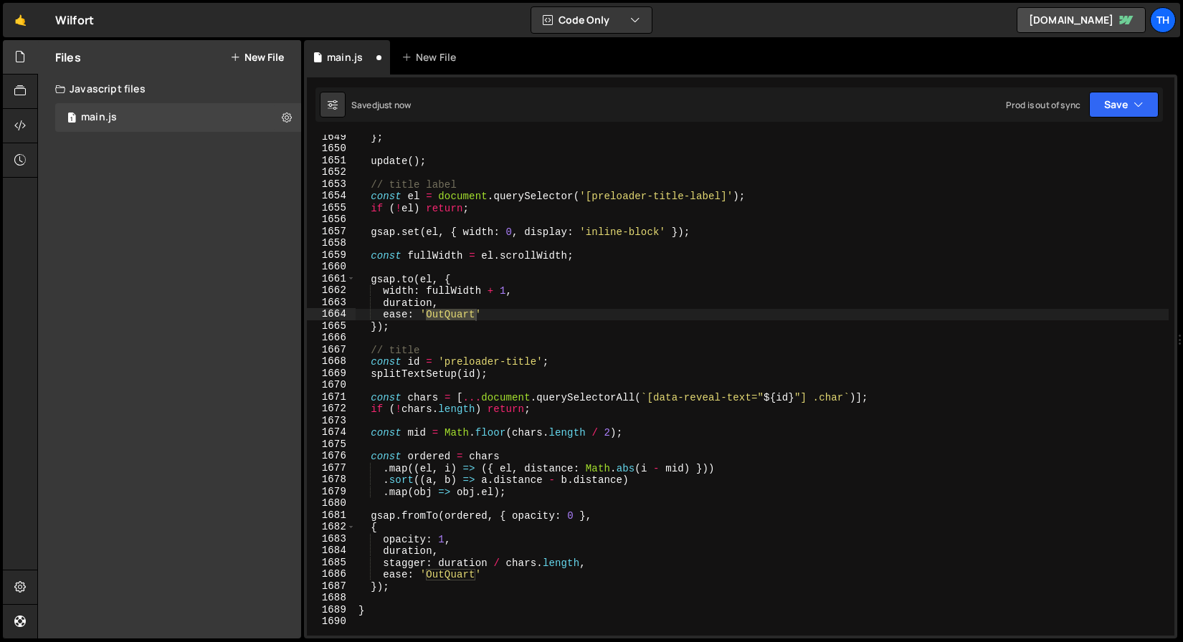
click at [521, 314] on div "} ; update ( ) ; // title label const el = document . querySelector ( '[preload…" at bounding box center [762, 393] width 813 height 525
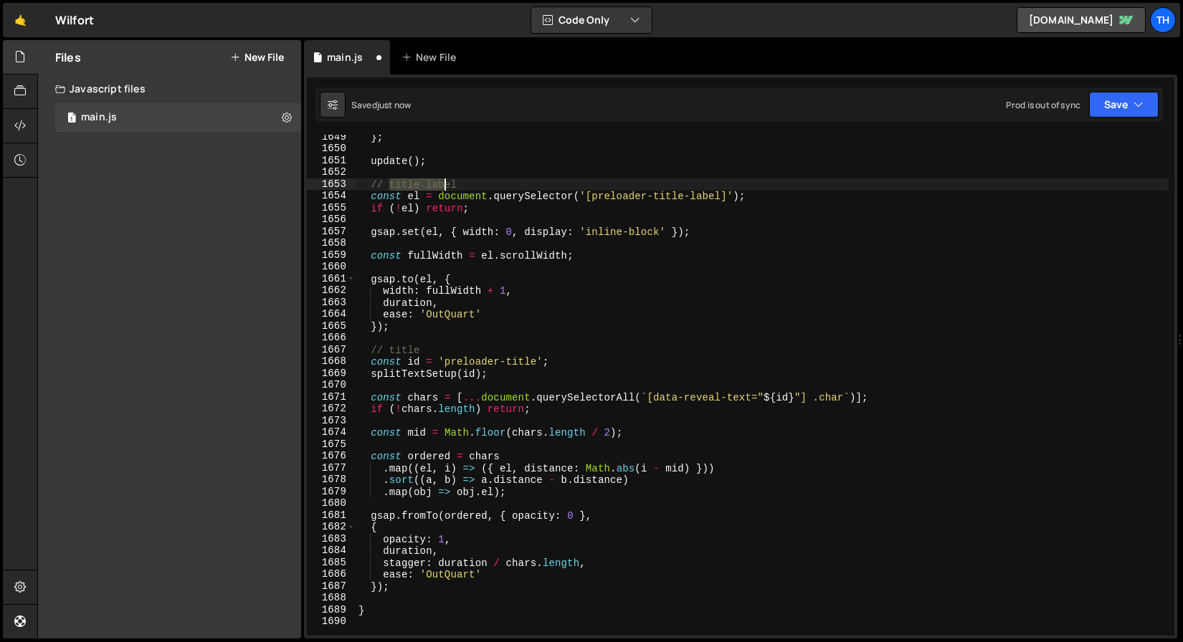
drag, startPoint x: 389, startPoint y: 185, endPoint x: 444, endPoint y: 186, distance: 55.2
click at [444, 186] on div "} ; update ( ) ; // title label const el = document . querySelector ( '[preload…" at bounding box center [762, 393] width 813 height 525
click at [451, 579] on div "} ; update ( ) ; // title label const el = document . querySelector ( '[preload…" at bounding box center [762, 393] width 813 height 525
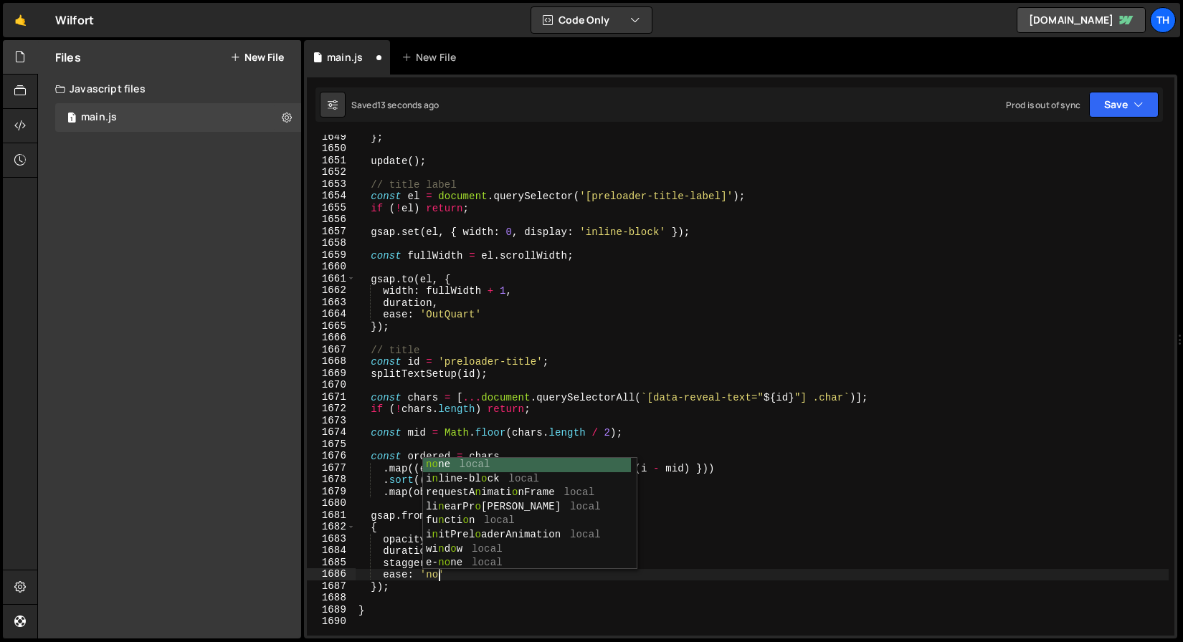
scroll to position [0, 6]
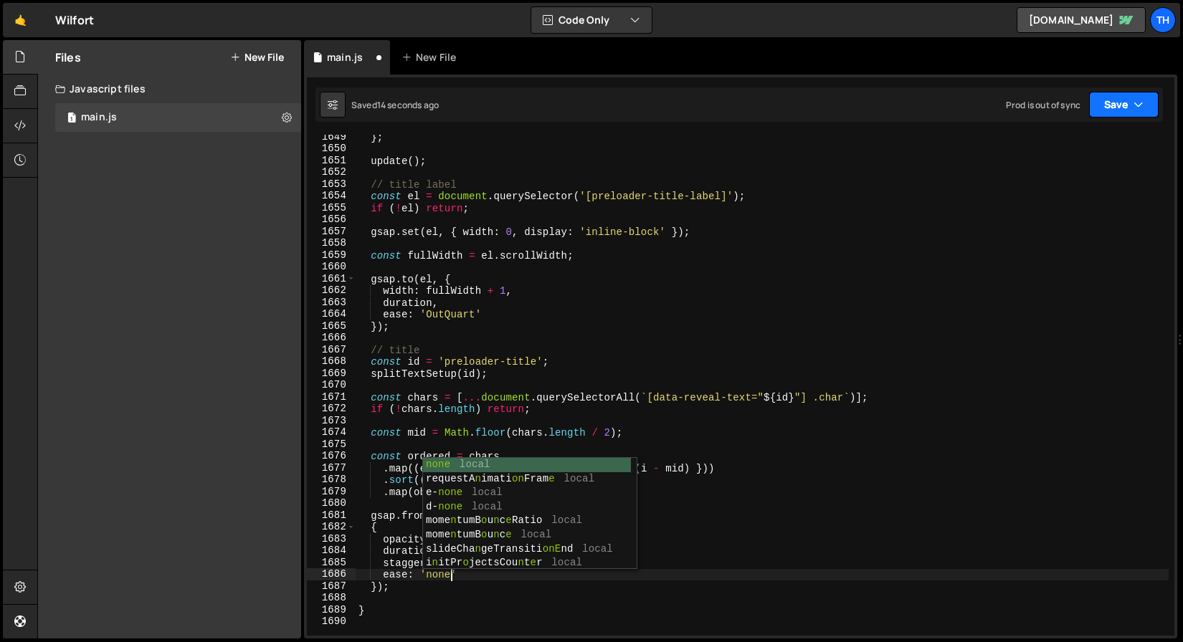
click at [1121, 109] on button "Save" at bounding box center [1124, 105] width 70 height 26
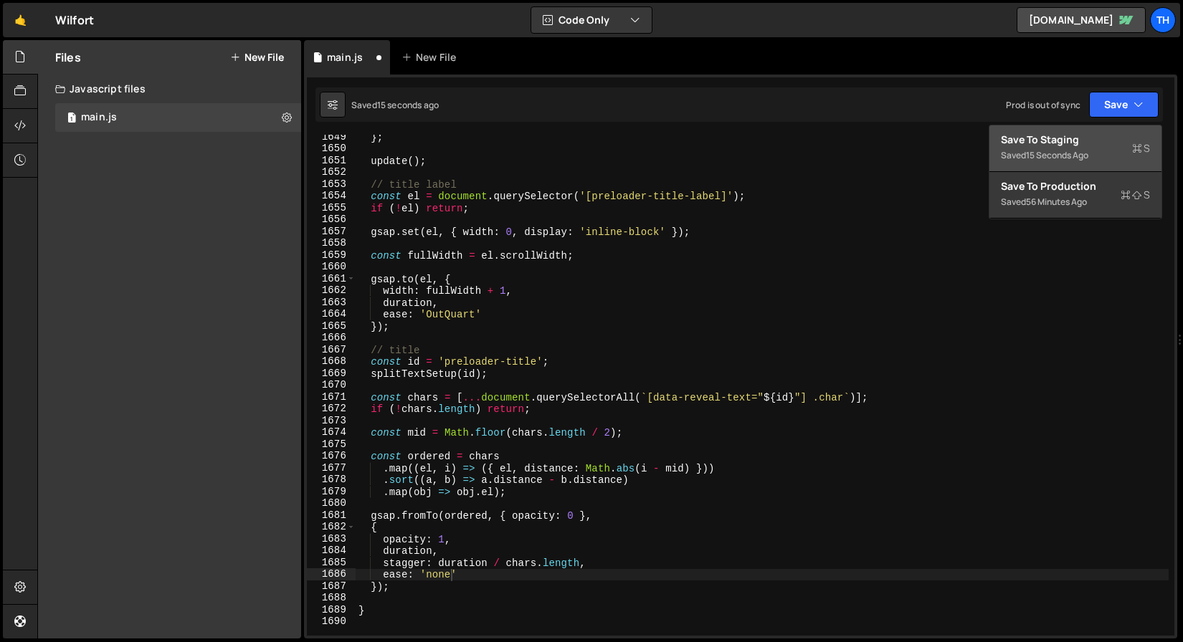
click at [1096, 140] on div "Save to Staging S" at bounding box center [1075, 140] width 149 height 14
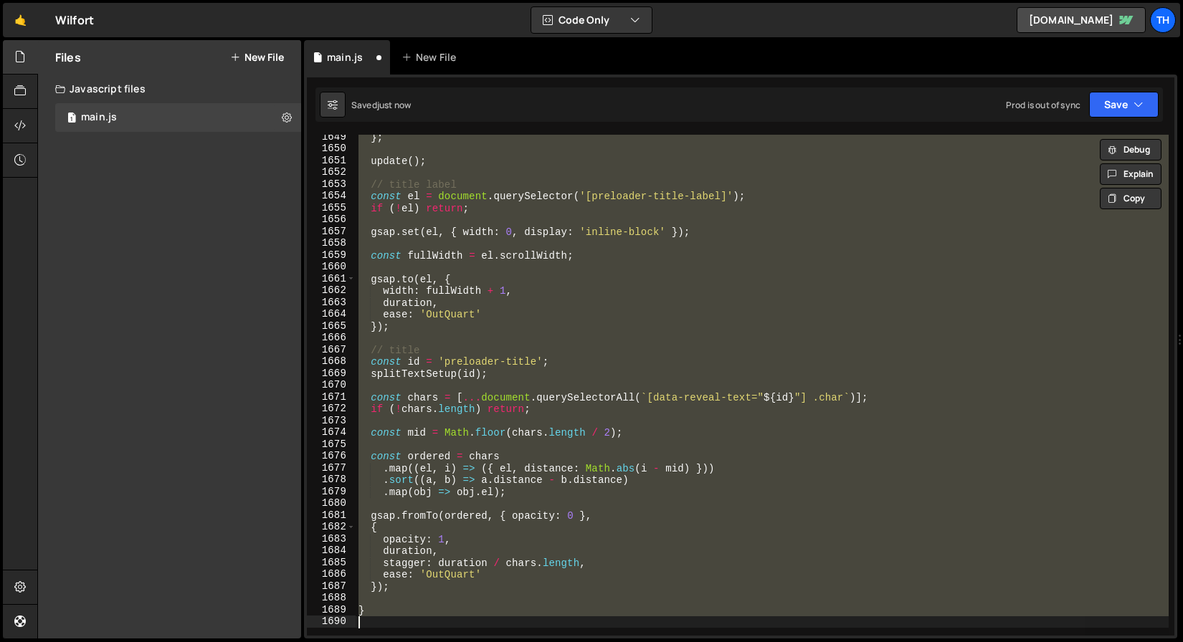
scroll to position [0, 0]
click at [450, 314] on div "} ; update ( ) ; // title label const el = document . querySelector ( '[preload…" at bounding box center [762, 385] width 813 height 501
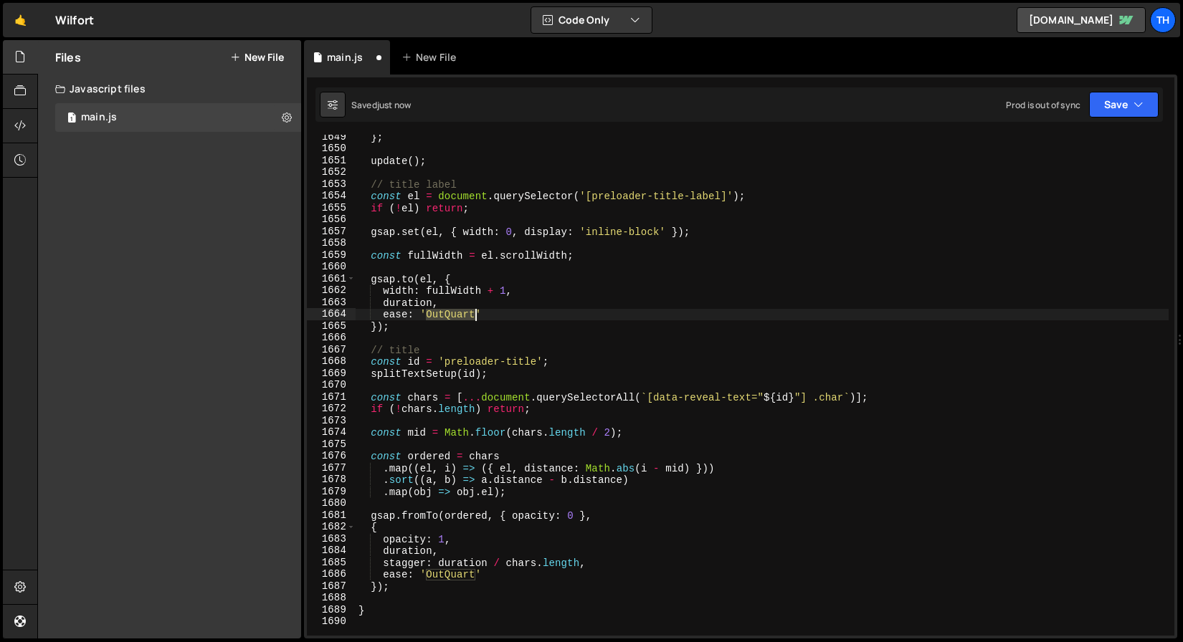
click at [450, 314] on div "} ; update ( ) ; // title label const el = document . querySelector ( '[preload…" at bounding box center [762, 393] width 813 height 525
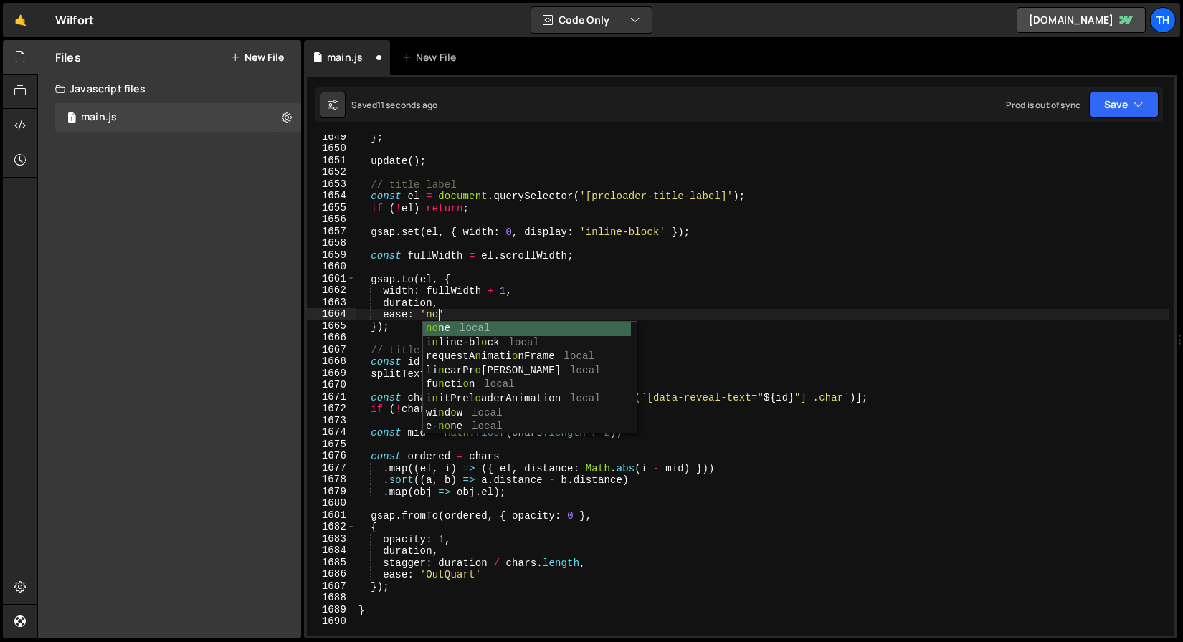
scroll to position [0, 6]
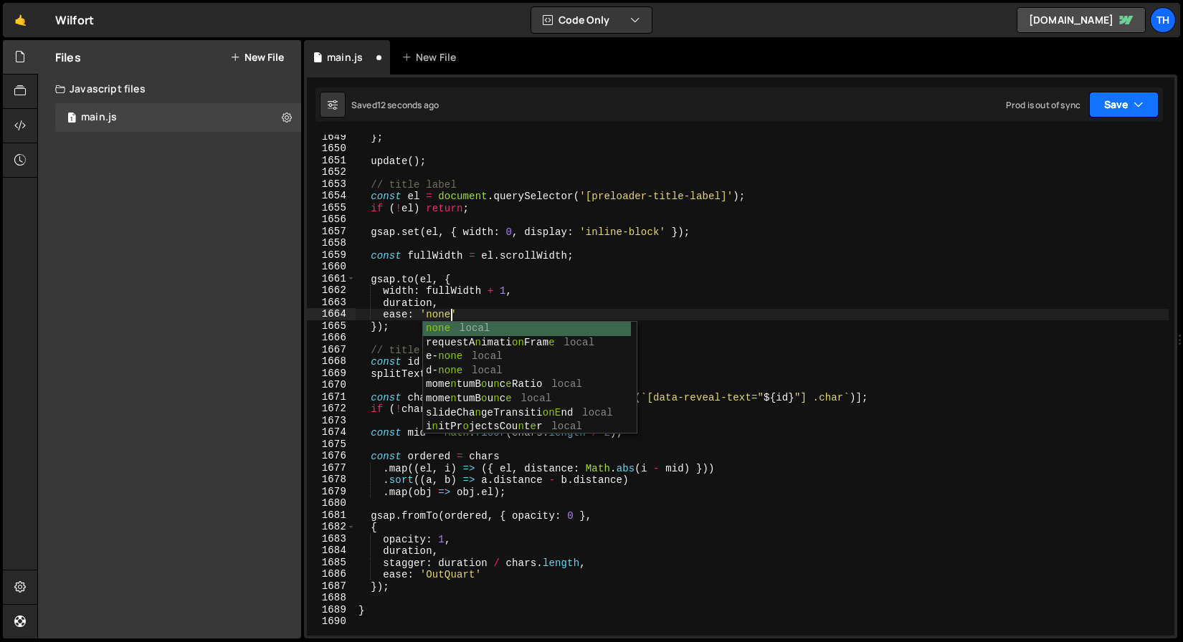
click at [1108, 97] on button "Save" at bounding box center [1124, 105] width 70 height 26
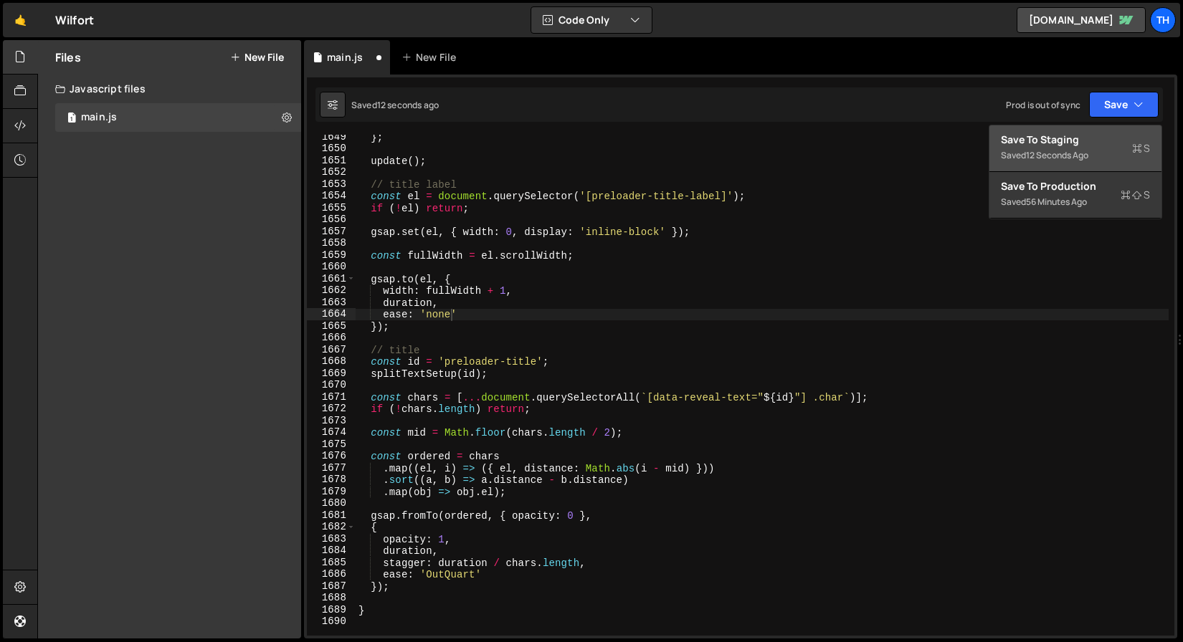
click at [1067, 133] on div "Save to Staging S" at bounding box center [1075, 140] width 149 height 14
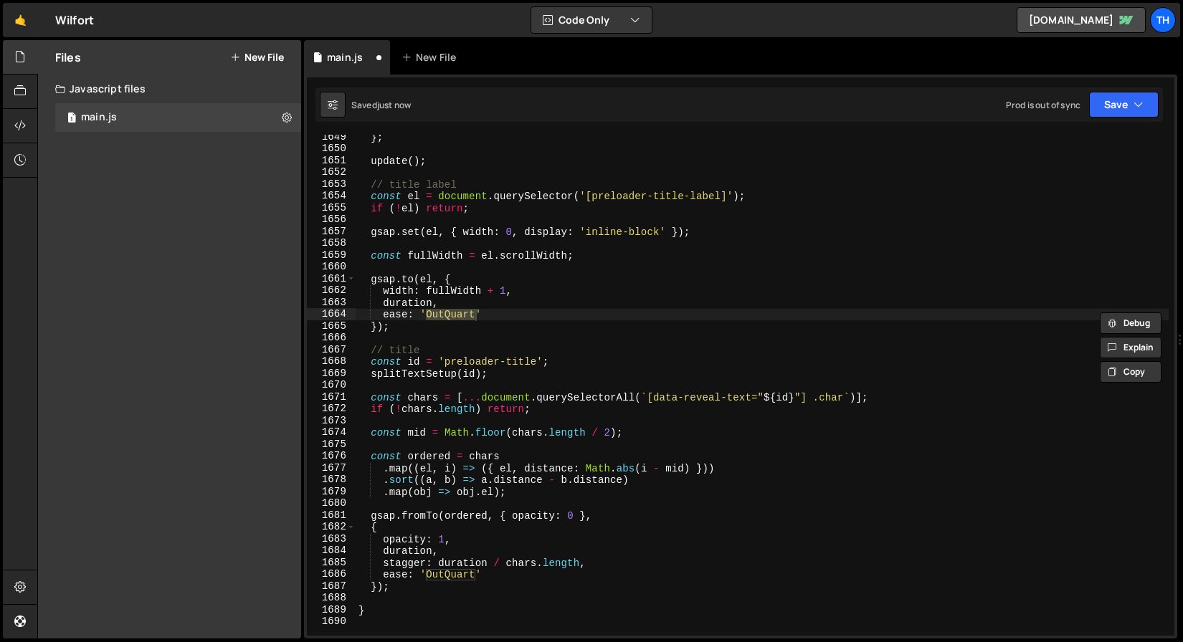
scroll to position [0, 5]
click at [1098, 109] on button "Save" at bounding box center [1124, 105] width 70 height 26
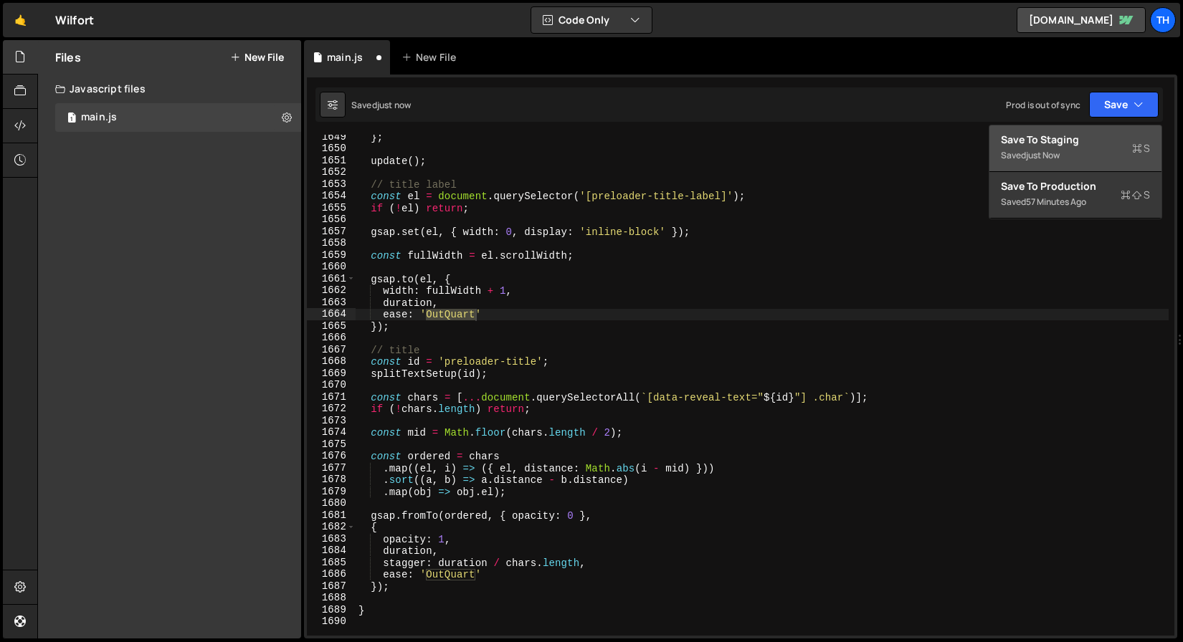
click at [1086, 148] on div "Saved just now" at bounding box center [1075, 155] width 149 height 17
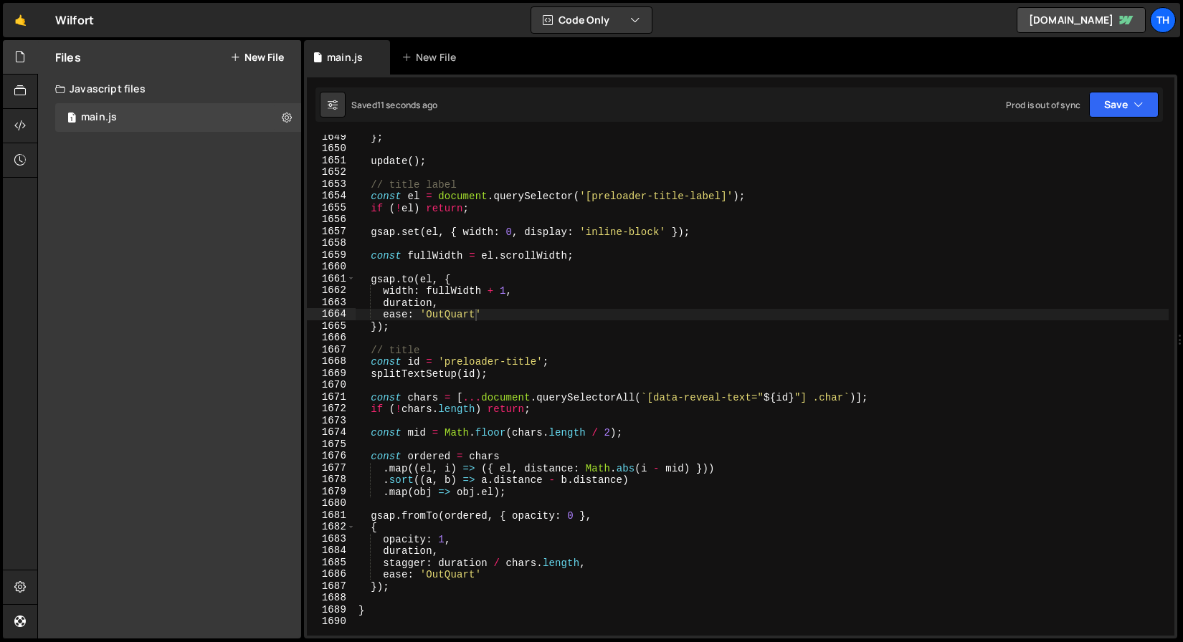
click at [440, 316] on div "} ; update ( ) ; // title label const el = document . querySelector ( '[preload…" at bounding box center [762, 393] width 813 height 525
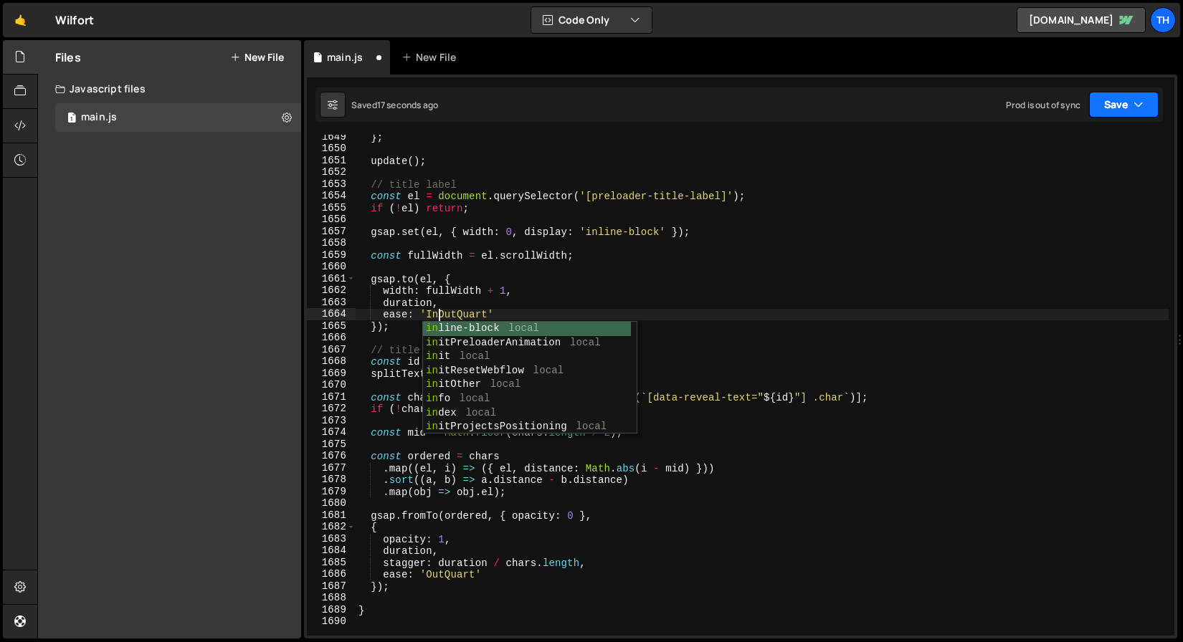
type textarea "ease: 'InOutQuart'"
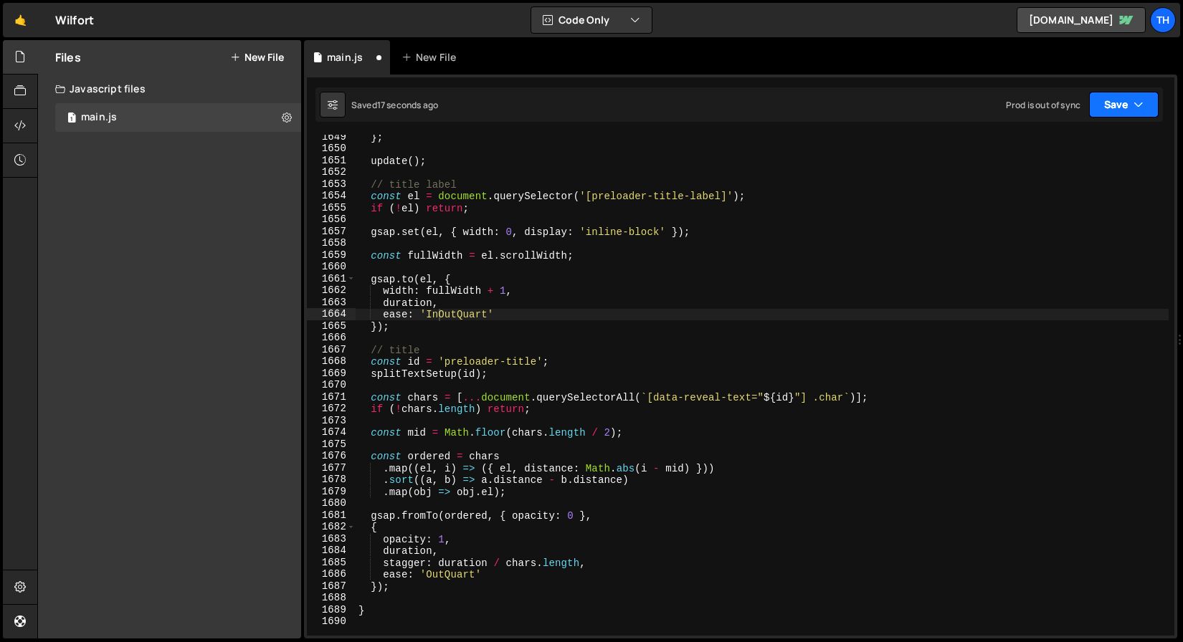
click at [1104, 110] on button "Save" at bounding box center [1124, 105] width 70 height 26
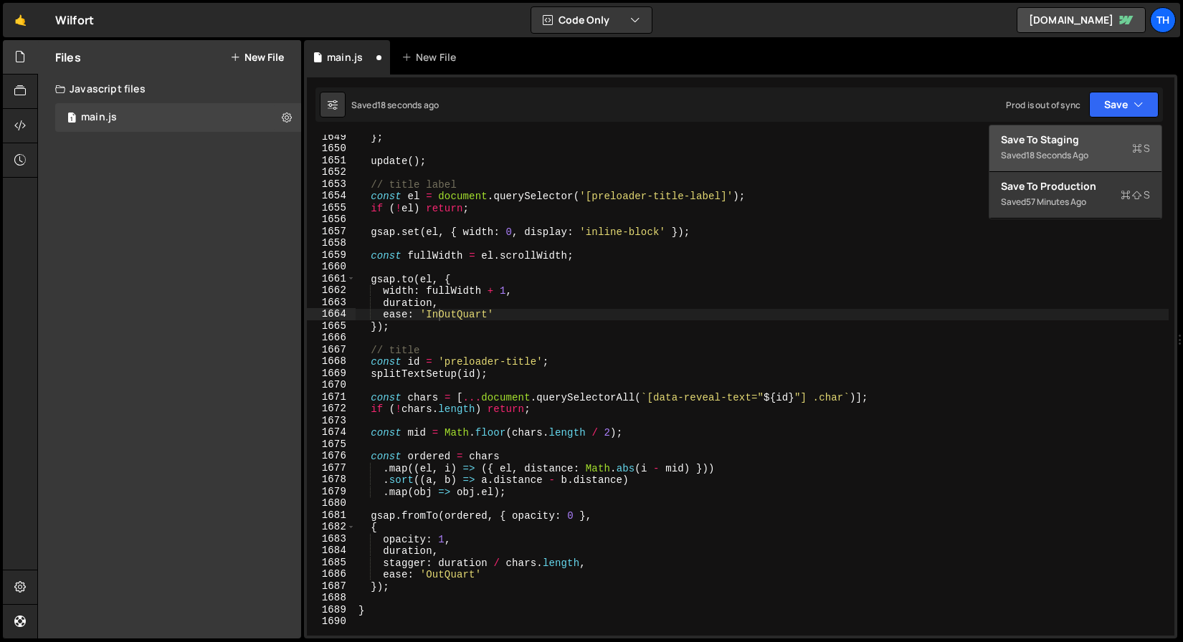
click at [1091, 133] on div "Save to Staging S" at bounding box center [1075, 140] width 149 height 14
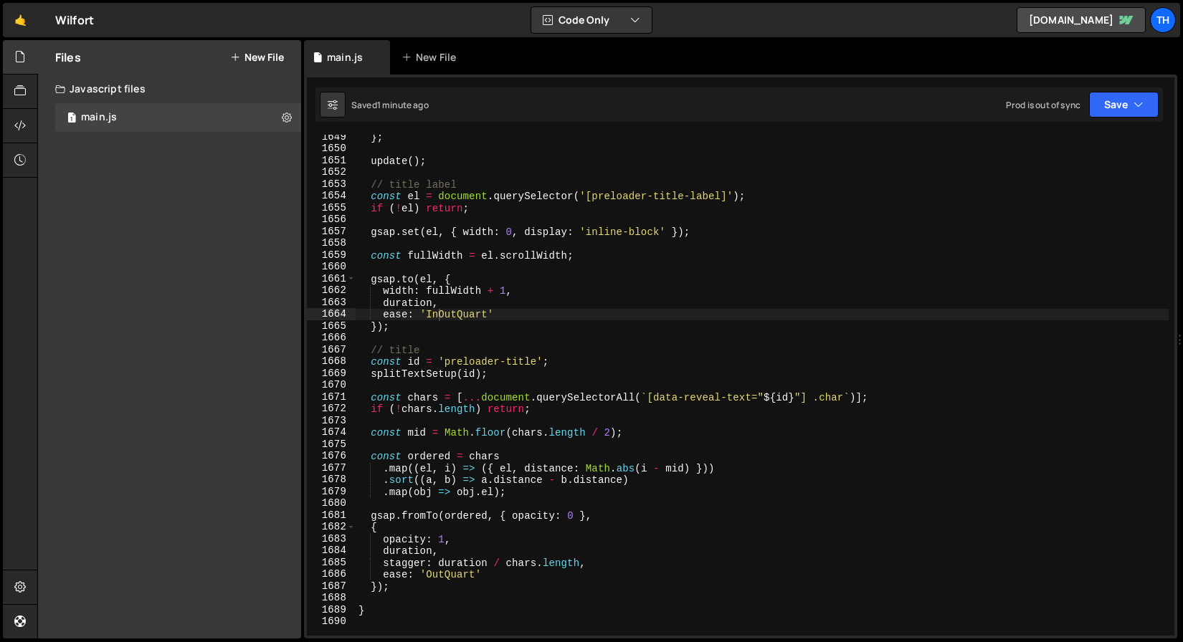
click at [400, 603] on div "} ; update ( ) ; // title label const el = document . querySelector ( '[preload…" at bounding box center [762, 393] width 813 height 525
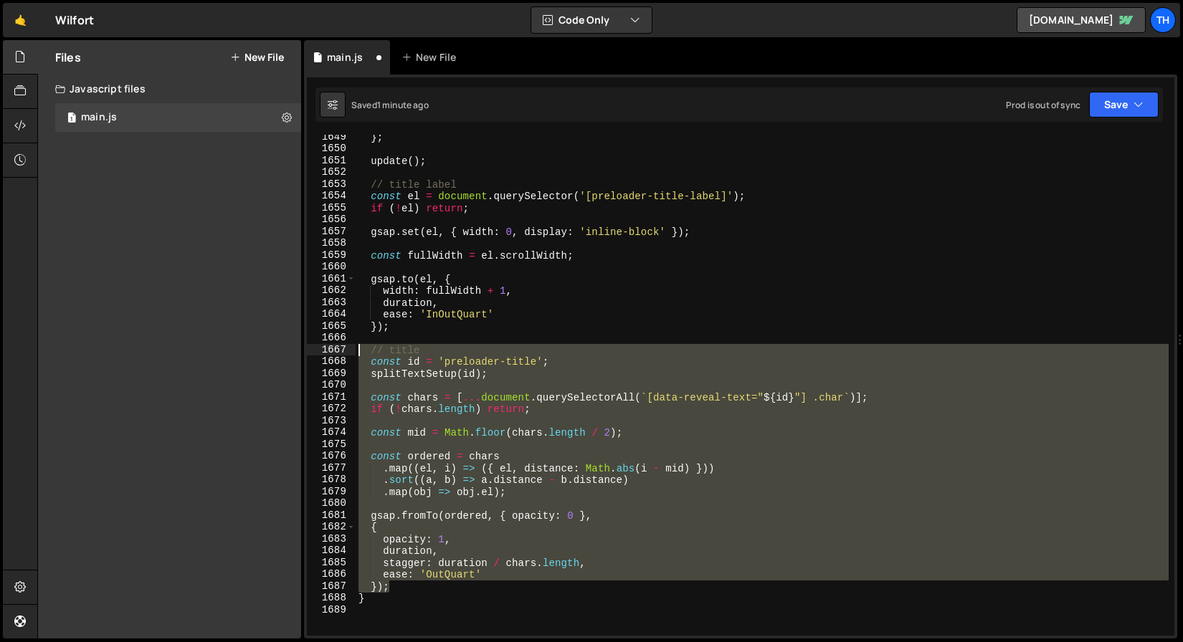
drag, startPoint x: 420, startPoint y: 587, endPoint x: 195, endPoint y: 351, distance: 326.0
click at [195, 351] on div "Files New File Javascript files 1 main.js 0 CSS files Copy share link Edit File…" at bounding box center [610, 339] width 1146 height 599
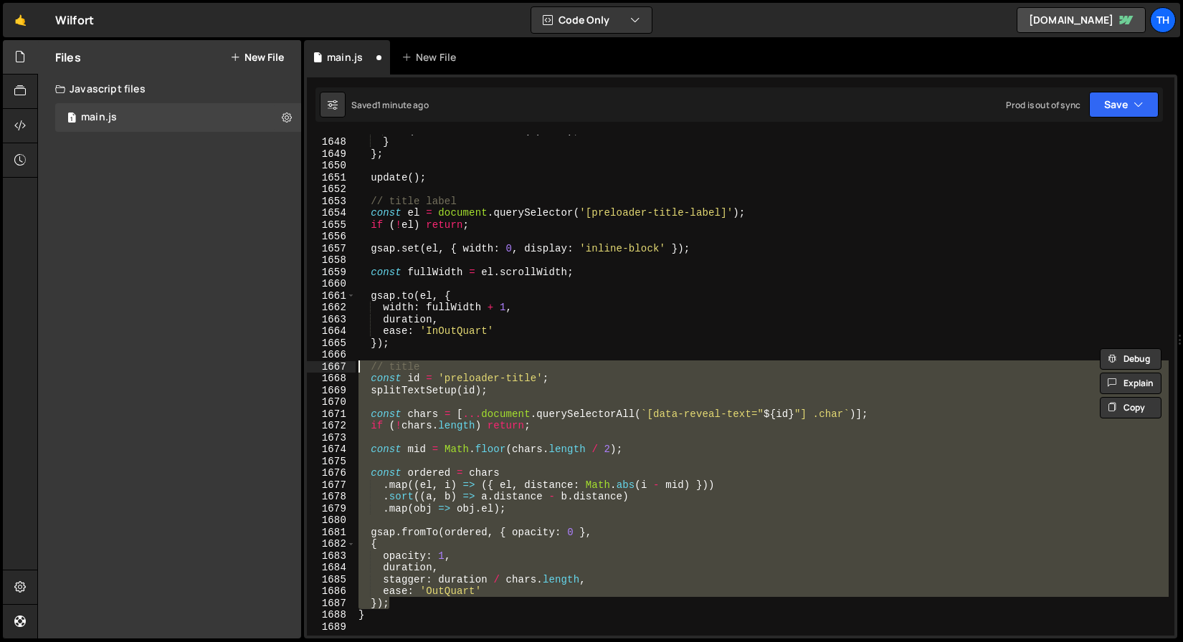
scroll to position [19492, 0]
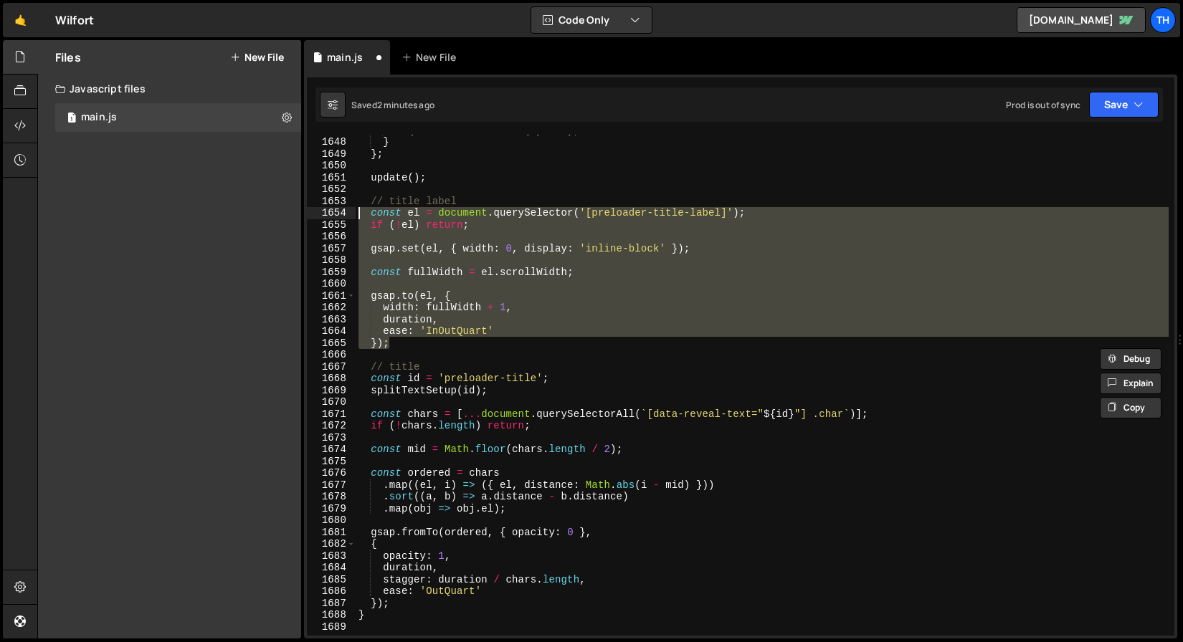
drag, startPoint x: 454, startPoint y: 346, endPoint x: 381, endPoint y: 210, distance: 154.0
click at [324, 206] on div "// title const id = 'preloader-title'; 1647 1648 1649 1650 1651 1652 1653 1654 …" at bounding box center [740, 385] width 867 height 501
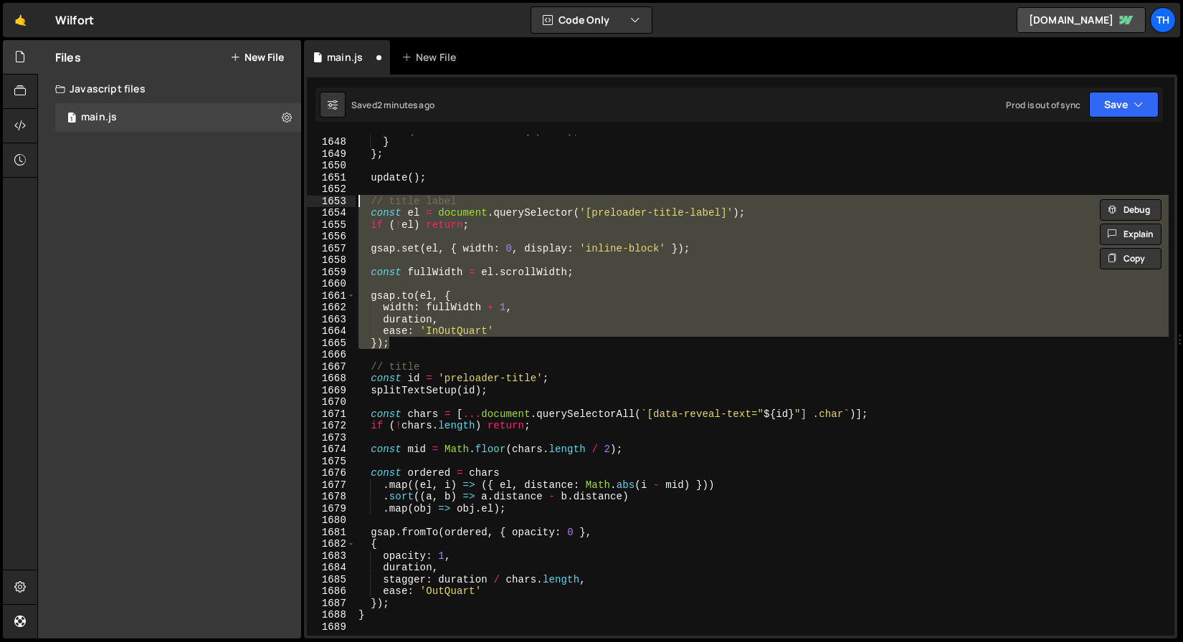
click at [519, 303] on div "requestAnimationFrame ( update ) ; } } ; update ( ) ; // title label const el =…" at bounding box center [762, 385] width 813 height 501
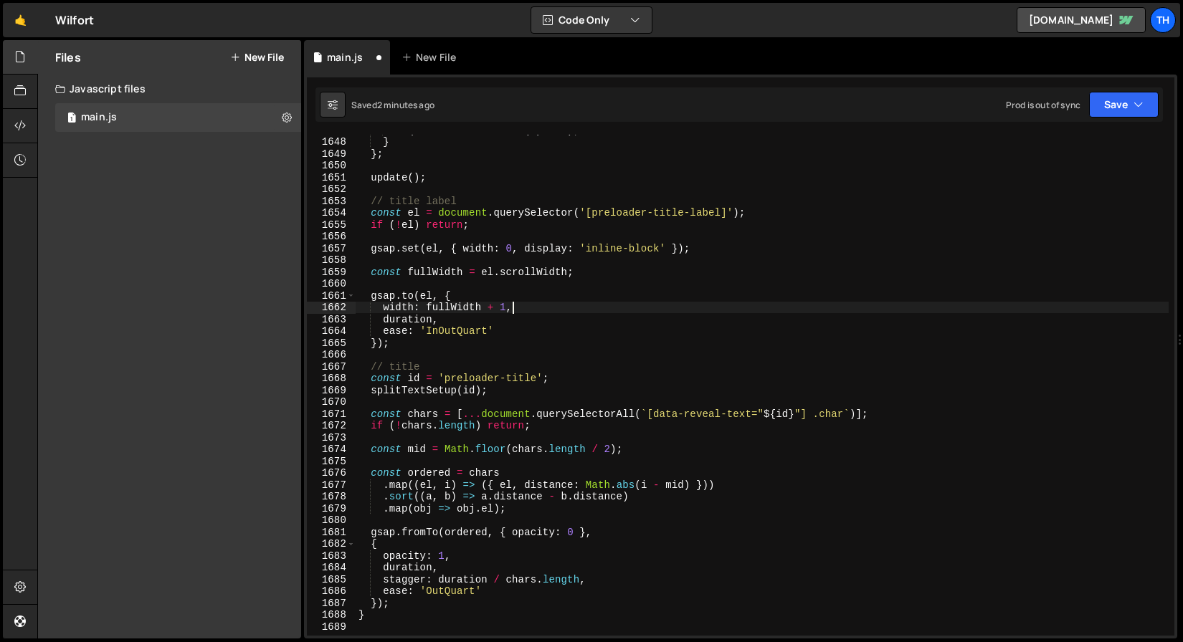
click at [510, 302] on div "requestAnimationFrame ( update ) ; } } ; update ( ) ; // title label const el =…" at bounding box center [762, 386] width 813 height 525
click at [507, 305] on div "requestAnimationFrame ( update ) ; } } ; update ( ) ; // title label const el =…" at bounding box center [762, 386] width 813 height 525
type textarea "width: fullWidth,"
click at [1145, 108] on button "Save" at bounding box center [1124, 105] width 70 height 26
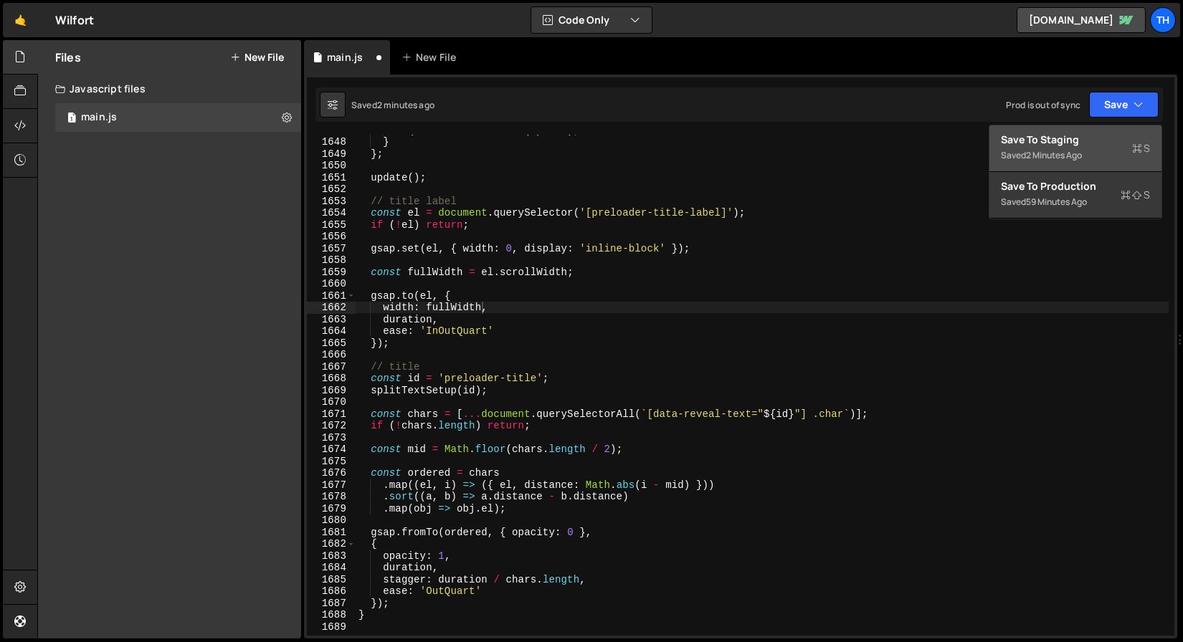
click at [1125, 149] on div "Saved 2 minutes ago" at bounding box center [1075, 155] width 149 height 17
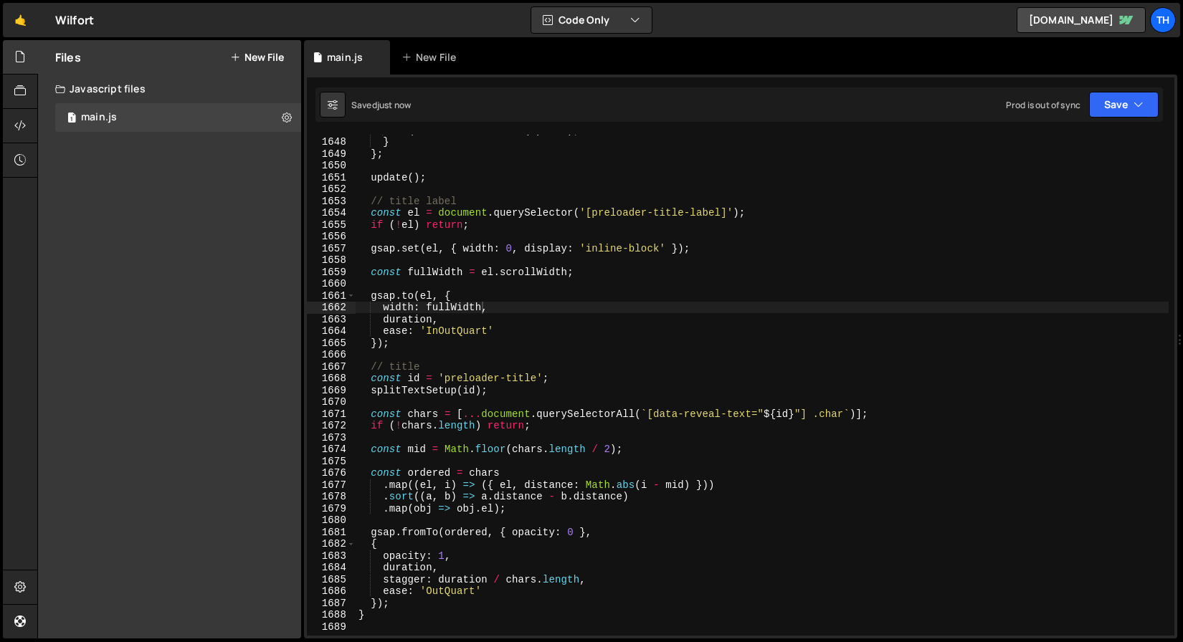
click at [416, 262] on div "requestAnimationFrame ( update ) ; } } ; update ( ) ; // title label const el =…" at bounding box center [762, 386] width 813 height 525
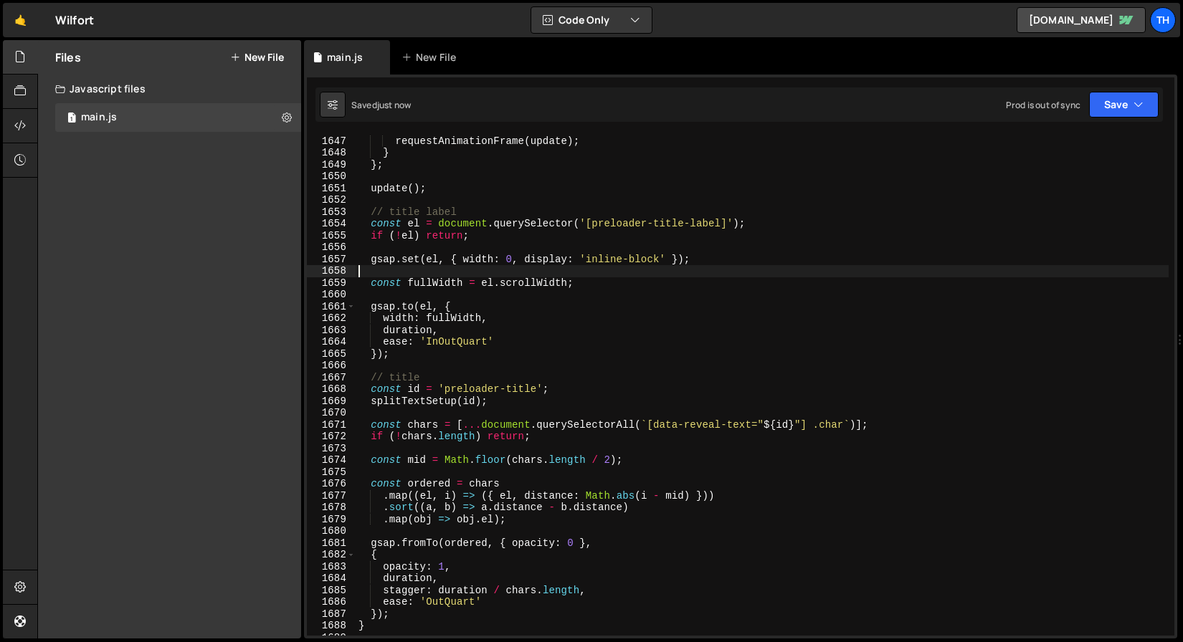
scroll to position [19481, 0]
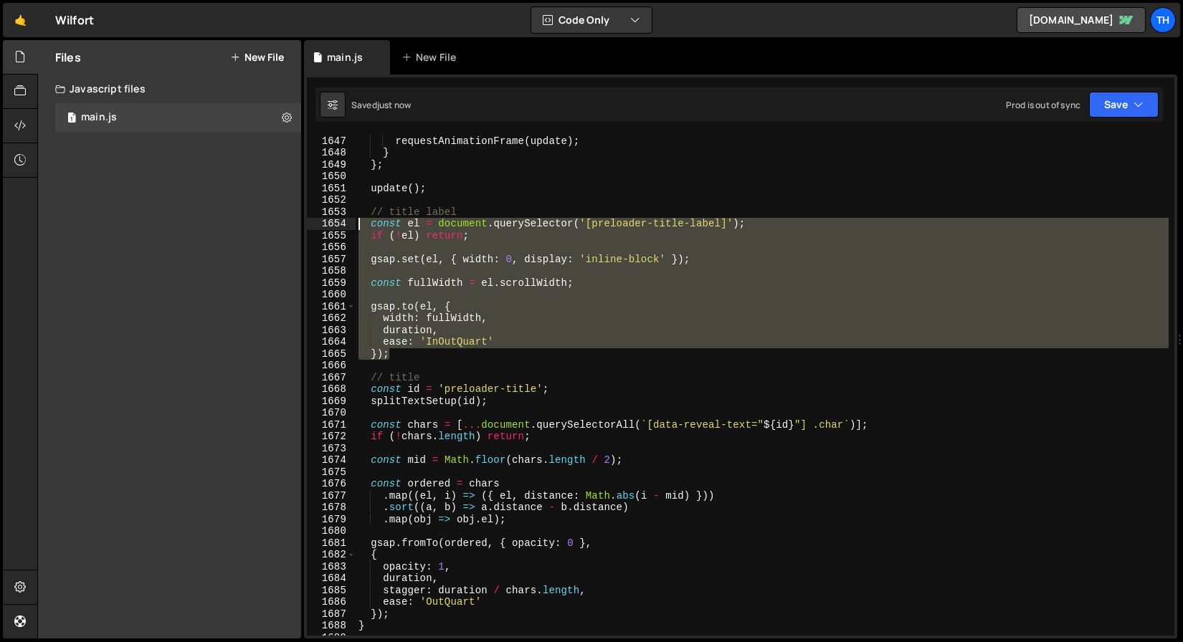
drag, startPoint x: 408, startPoint y: 359, endPoint x: 238, endPoint y: 221, distance: 219.1
click at [238, 221] on div "Files New File Javascript files 1 main.js 0 CSS files Copy share link Edit File…" at bounding box center [610, 339] width 1146 height 599
click at [407, 325] on div "frame ++ ; requestAnimationFrame ( update ) ; } } ; update ( ) ; // title label…" at bounding box center [762, 385] width 813 height 525
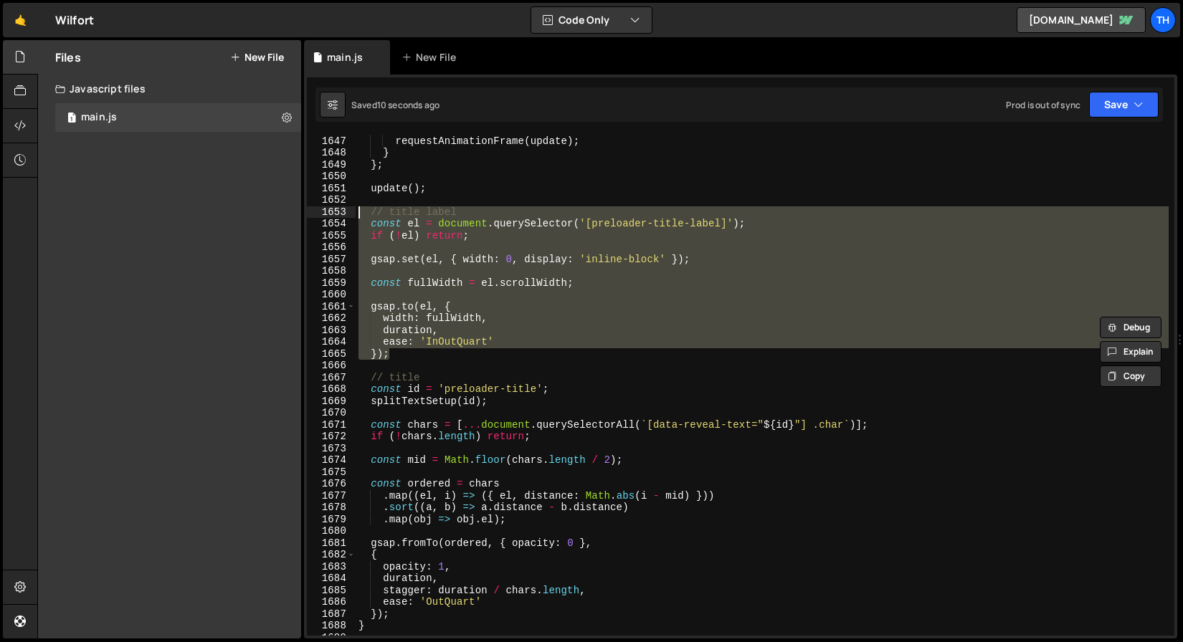
drag, startPoint x: 398, startPoint y: 355, endPoint x: 270, endPoint y: 208, distance: 194.6
click at [270, 208] on div "Files New File Javascript files 1 main.js 0 CSS files Copy share link Edit File…" at bounding box center [610, 339] width 1146 height 599
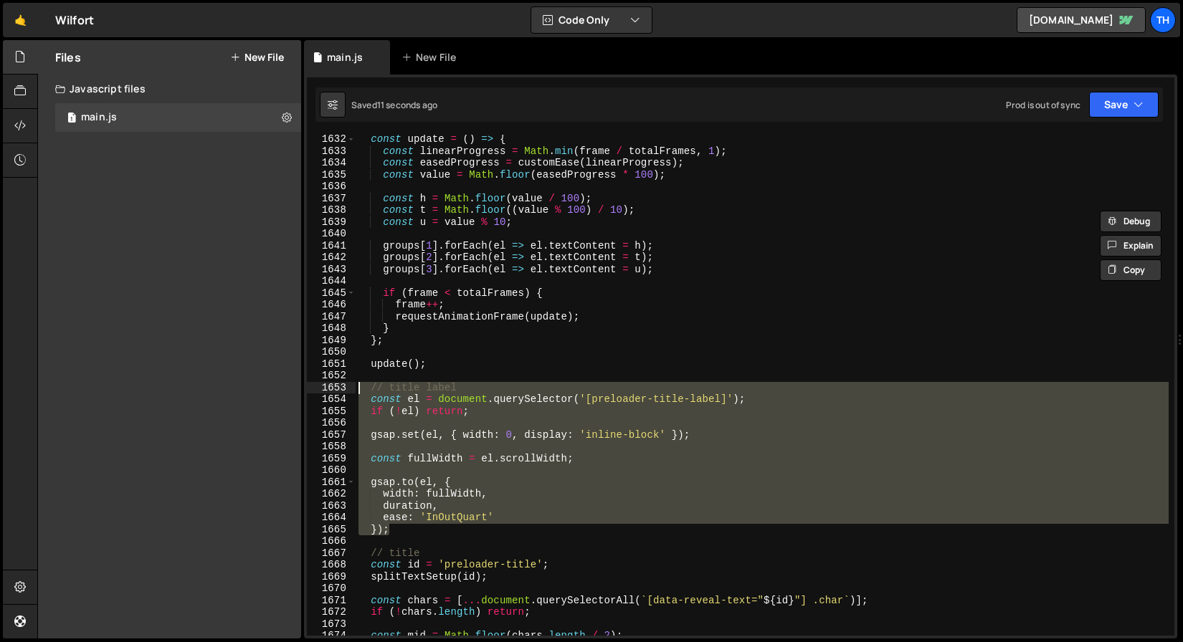
scroll to position [19085, 0]
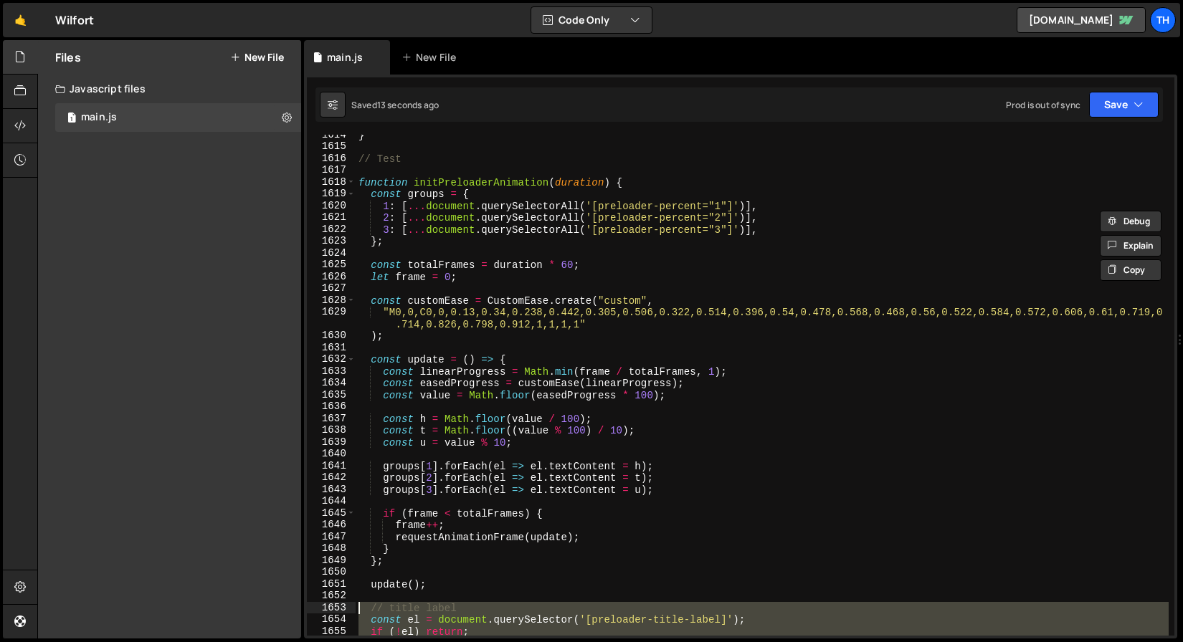
click at [653, 181] on div "} // Test function initPreloaderAnimation ( duration ) { const groups = { 1 : […" at bounding box center [762, 391] width 813 height 525
type textarea "function initPreloaderAnimation(duration) {"
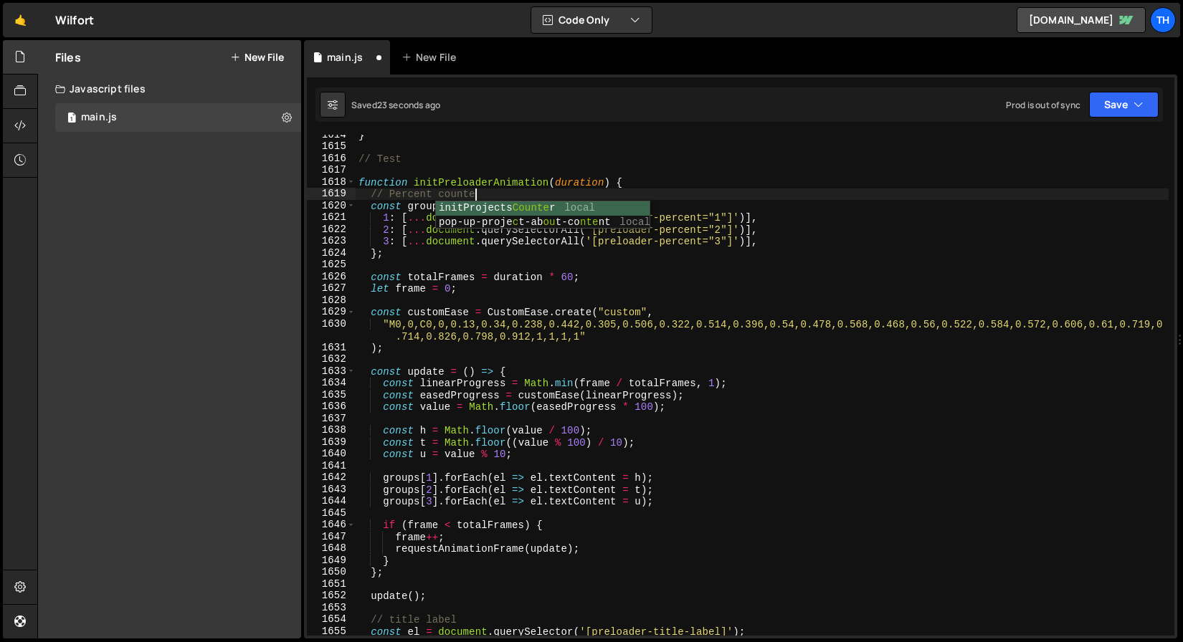
scroll to position [0, 8]
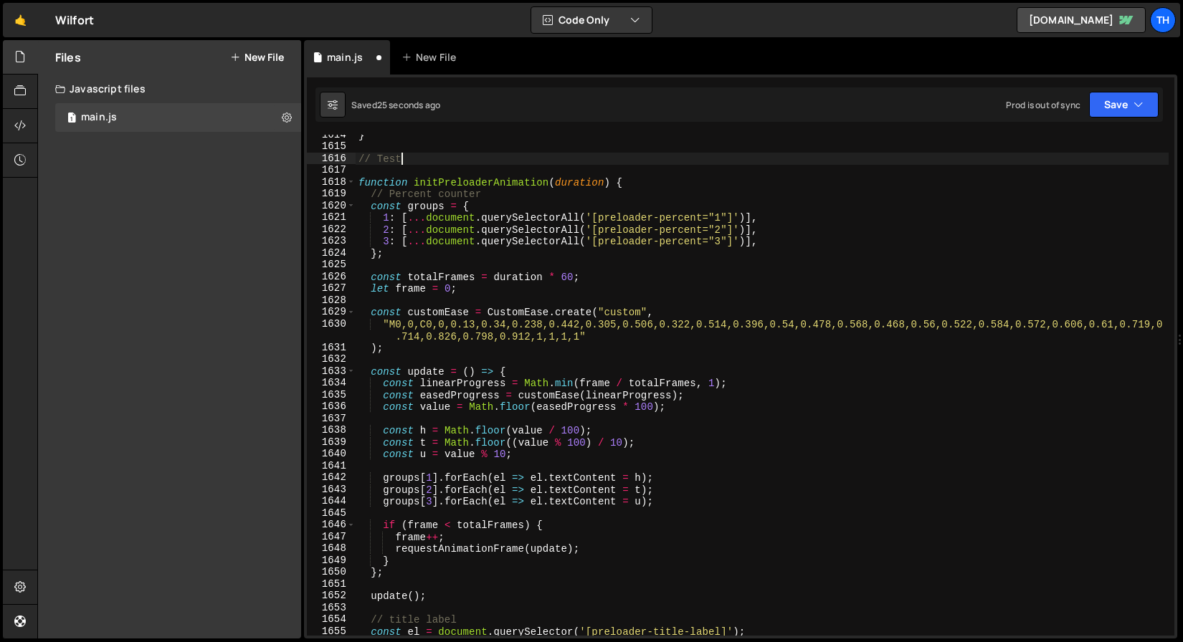
click at [612, 158] on div "} // Test function initPreloaderAnimation ( duration ) { // Percent counter con…" at bounding box center [762, 391] width 813 height 525
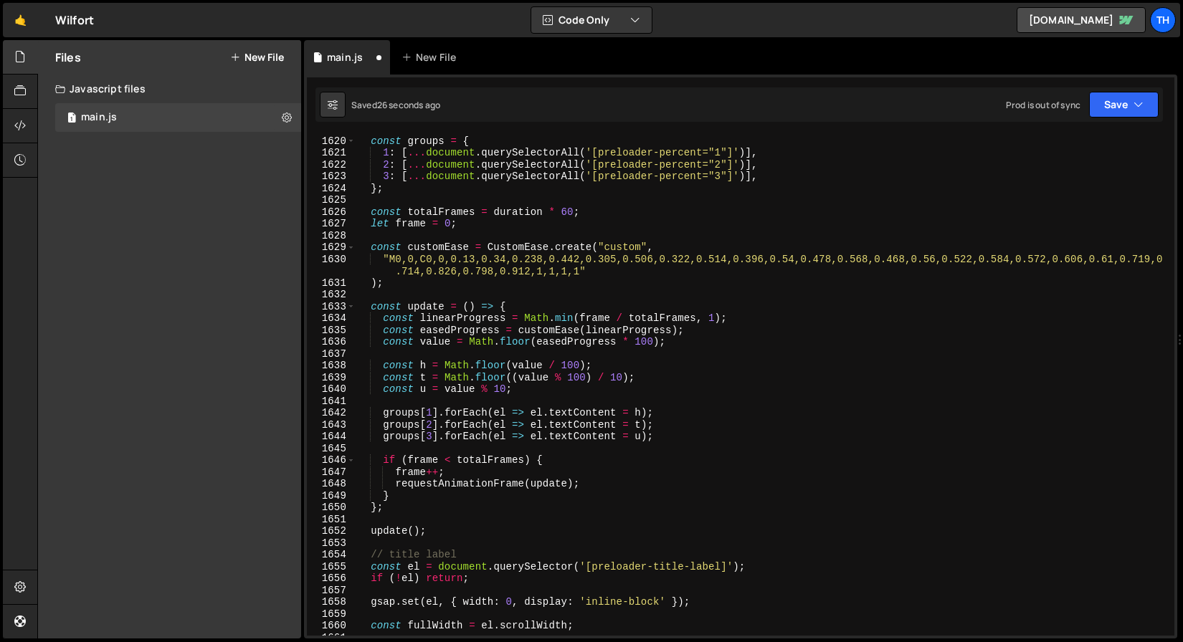
scroll to position [19150, 0]
click at [397, 556] on div "// Percent counter const groups = { 1 : [ ... document . querySelectorAll ( '[p…" at bounding box center [762, 385] width 813 height 525
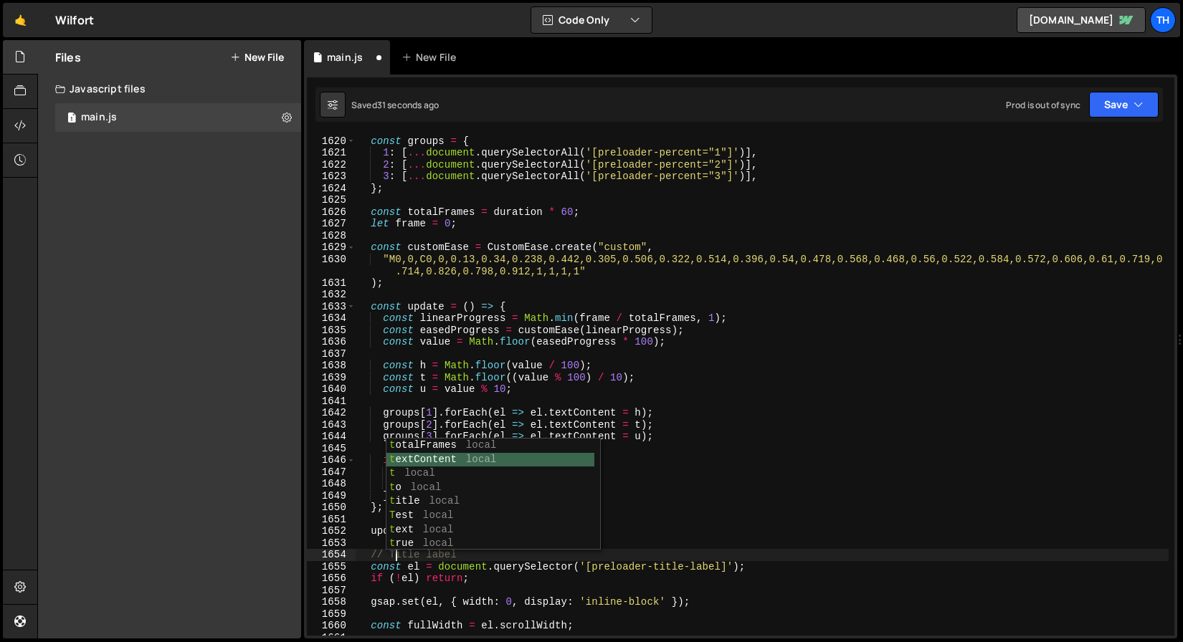
click at [439, 571] on div "// Percent counter const groups = { 1 : [ ... document . querySelectorAll ( '[p…" at bounding box center [762, 385] width 813 height 525
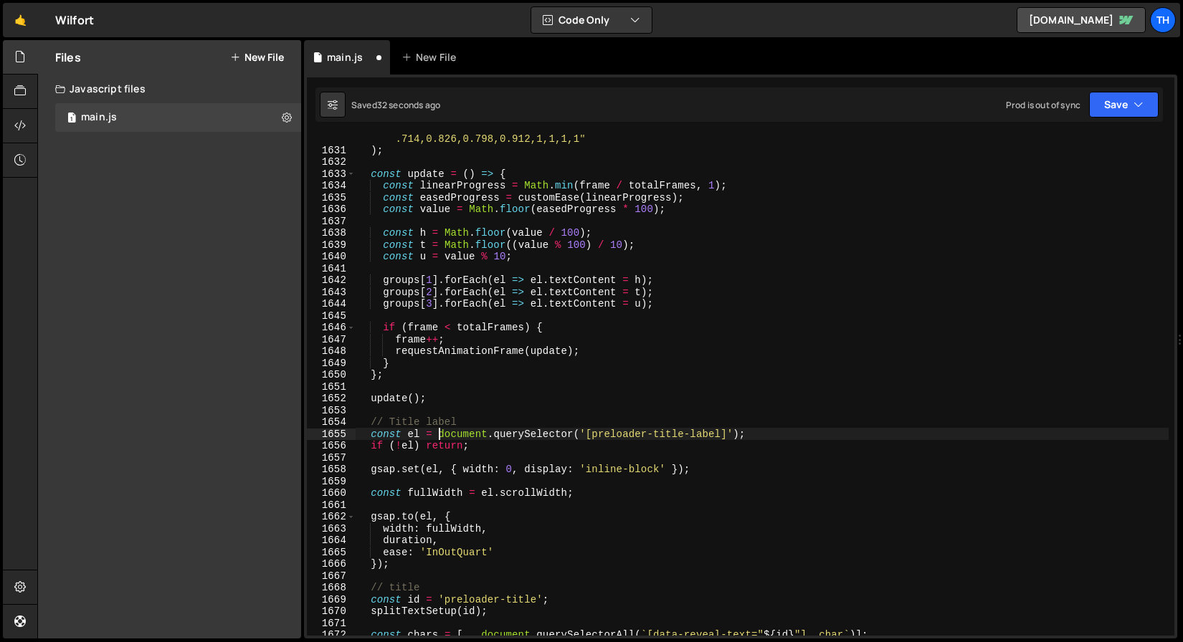
scroll to position [19409, 0]
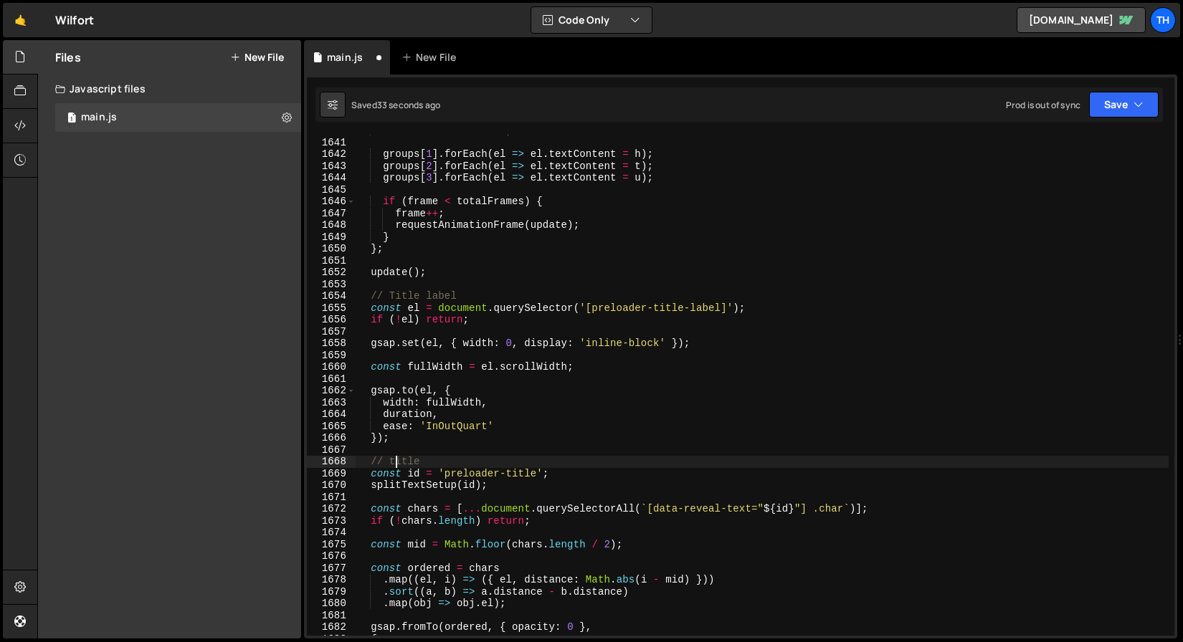
click at [395, 462] on div "const u = value % 10 ; groups [ 1 ] . forEach ( el => el . textContent = h ) ; …" at bounding box center [762, 387] width 813 height 525
type textarea "// Title"
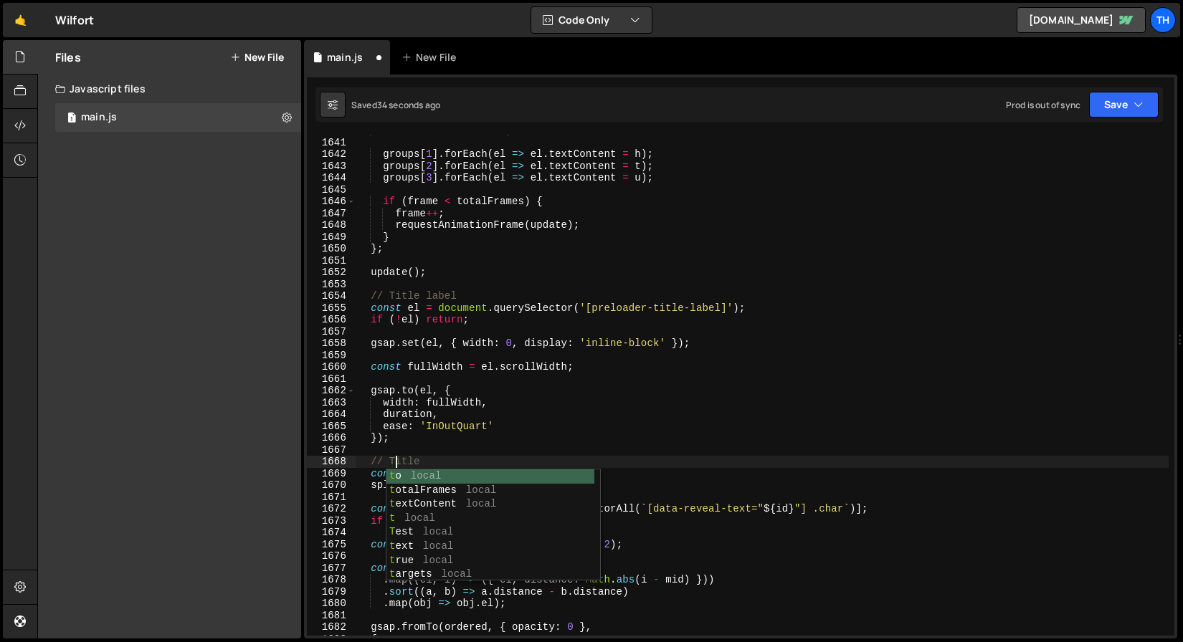
click at [506, 330] on div "const u = value % 10 ; groups [ 1 ] . forEach ( el => el . textContent = h ) ; …" at bounding box center [762, 387] width 813 height 525
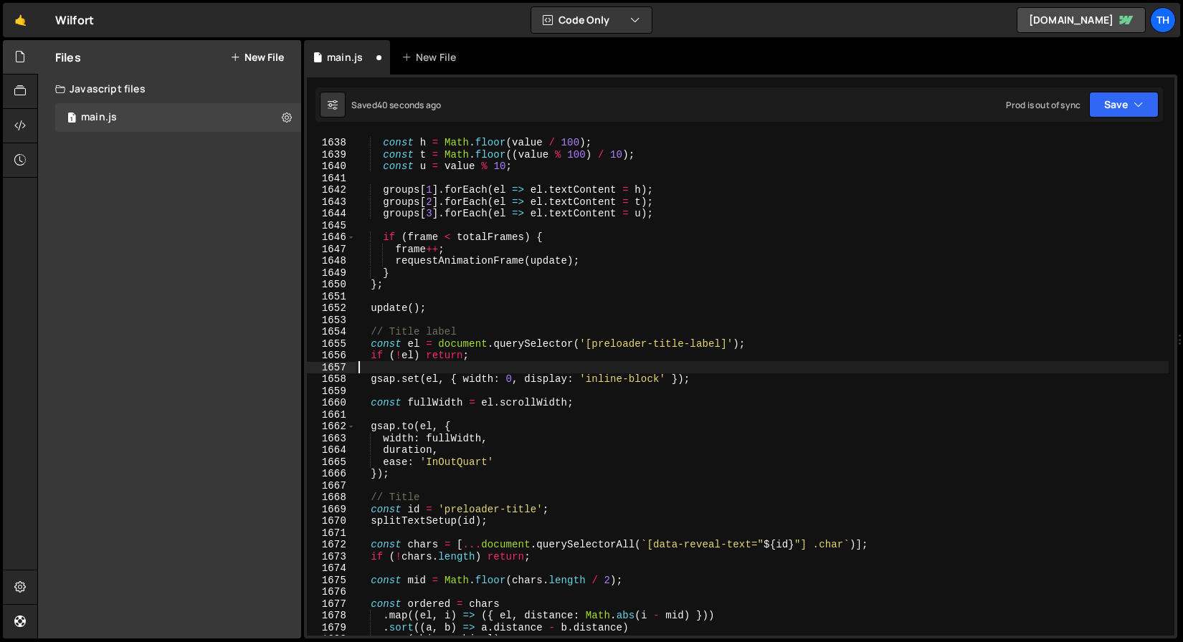
scroll to position [19373, 0]
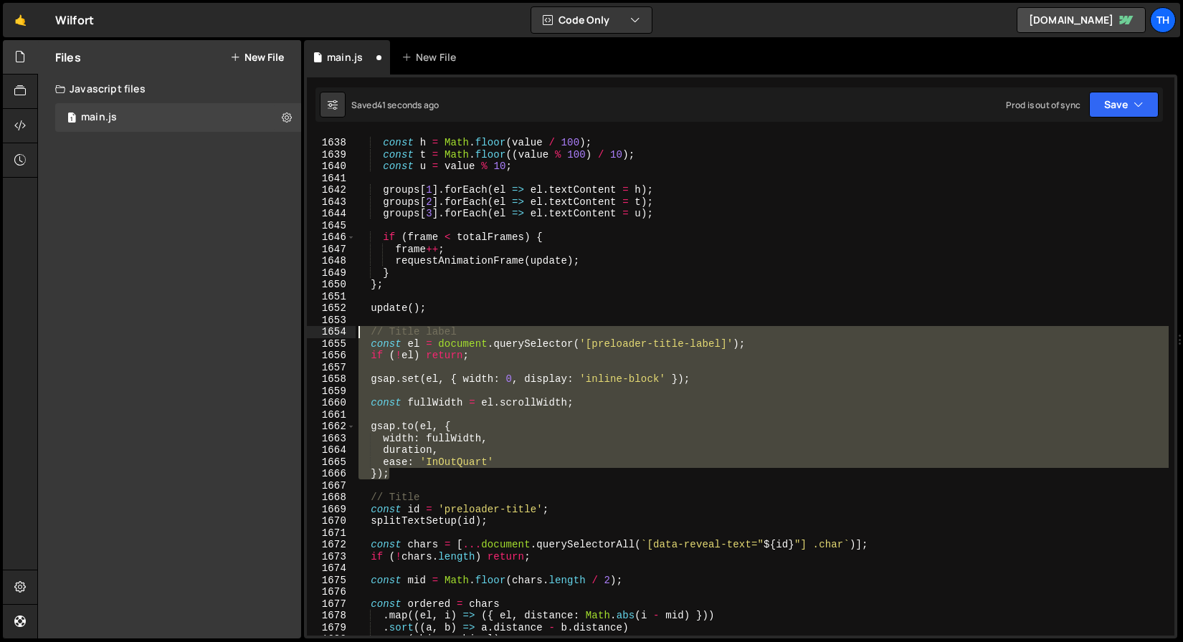
drag, startPoint x: 398, startPoint y: 479, endPoint x: 249, endPoint y: 329, distance: 210.9
click at [249, 329] on div "Files New File Javascript files 1 main.js 0 CSS files Copy share link Edit File…" at bounding box center [610, 339] width 1146 height 599
click at [500, 381] on div "const h = Math . floor ( value / 100 ) ; const t = Math . floor (( value % 100 …" at bounding box center [762, 385] width 813 height 501
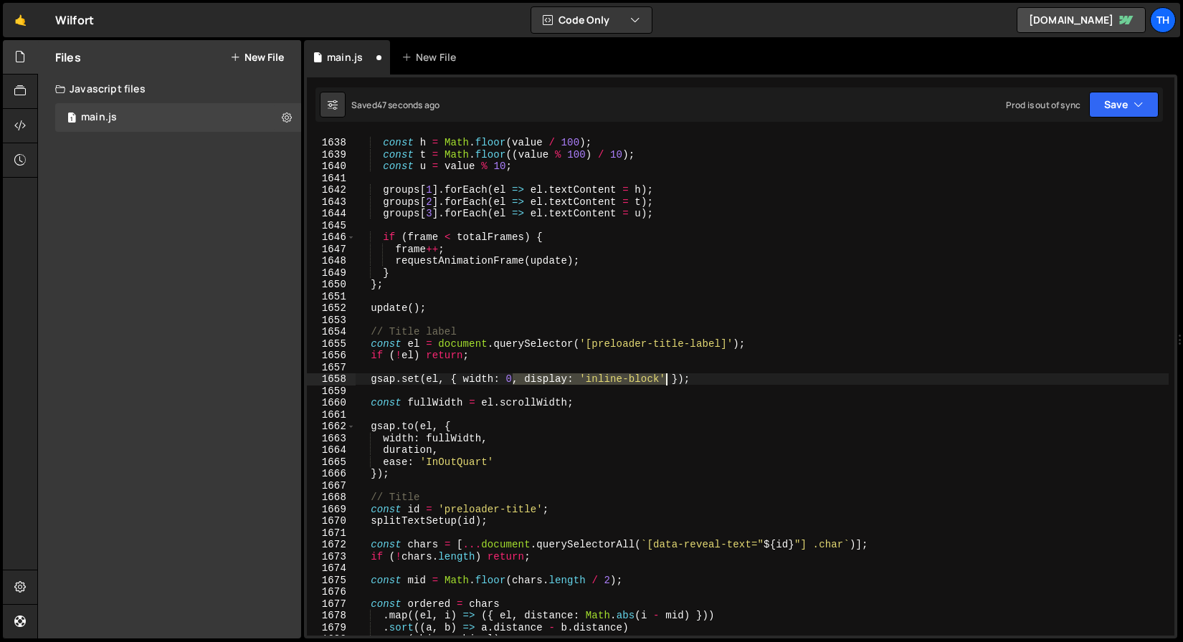
drag, startPoint x: 514, startPoint y: 377, endPoint x: 665, endPoint y: 381, distance: 151.3
click at [665, 381] on div "const h = Math . floor ( value / 100 ) ; const t = Math . floor (( value % 100 …" at bounding box center [762, 387] width 813 height 525
click at [1121, 109] on button "Save" at bounding box center [1124, 105] width 70 height 26
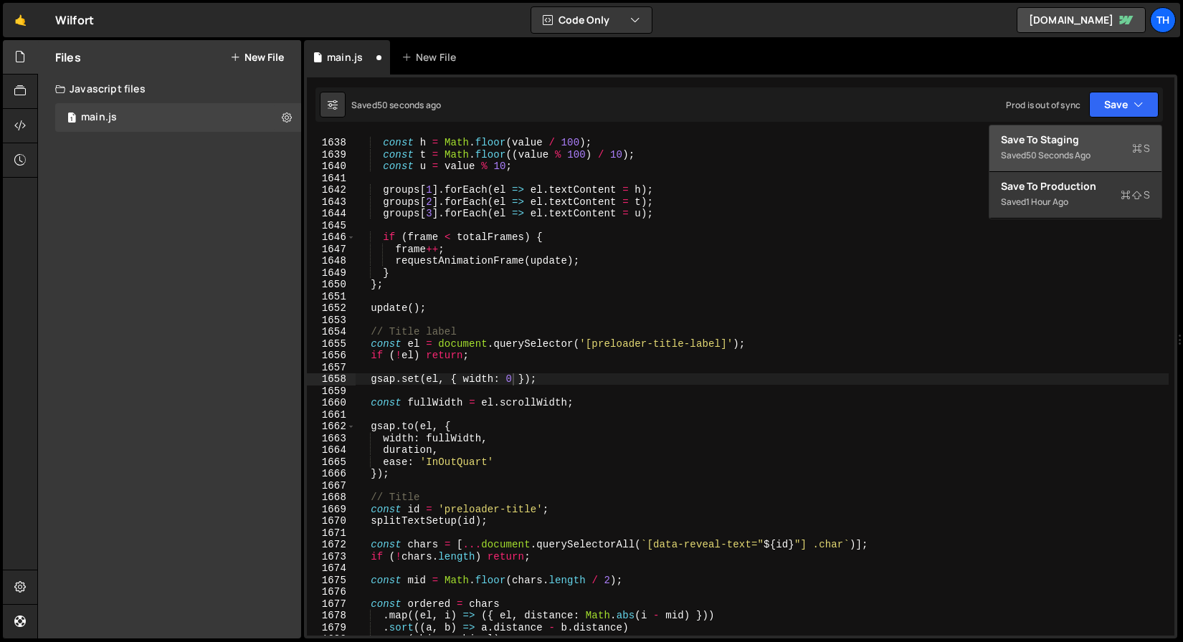
click at [1108, 126] on button "Save to Staging S Saved 50 seconds ago" at bounding box center [1075, 148] width 172 height 47
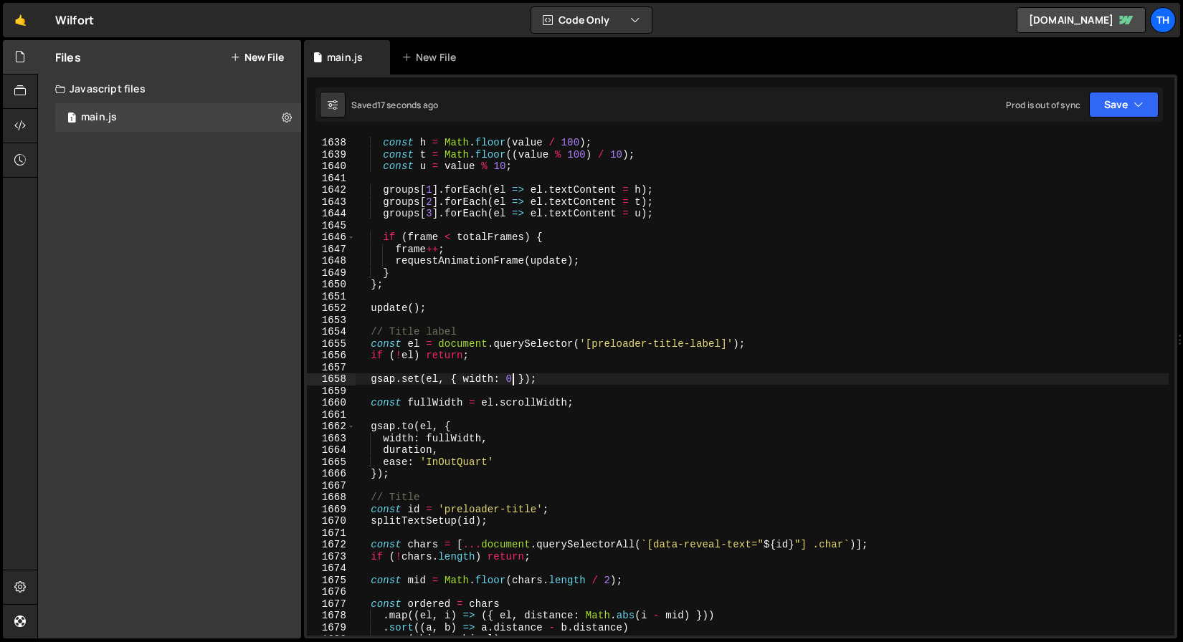
click at [341, 270] on div "1649" at bounding box center [331, 273] width 49 height 12
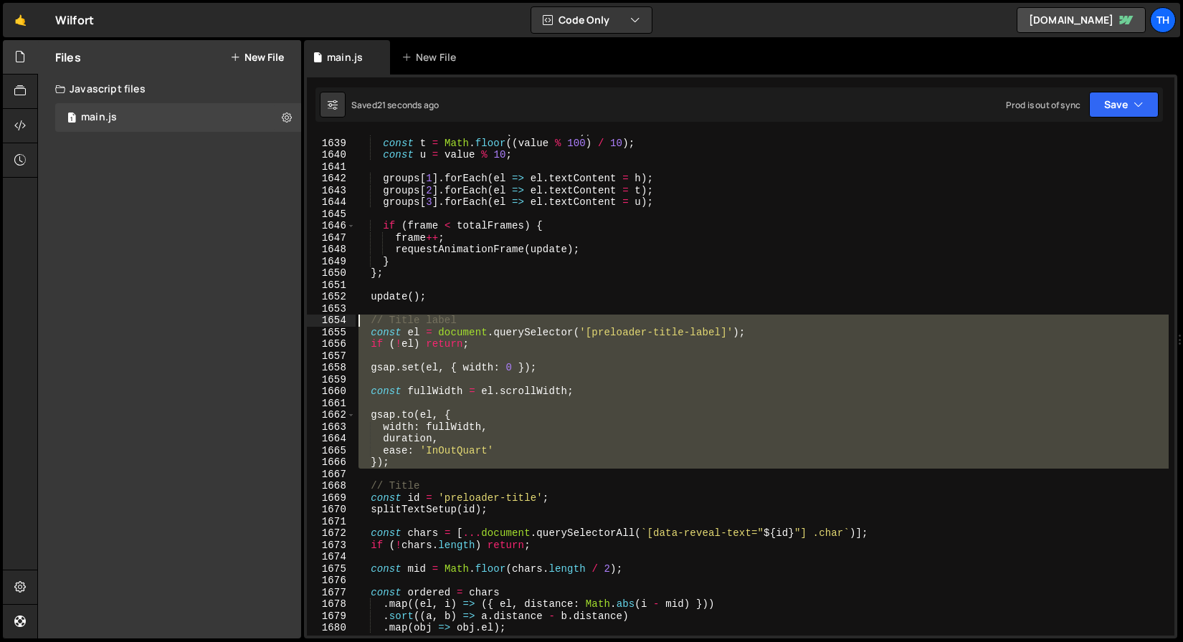
drag, startPoint x: 419, startPoint y: 470, endPoint x: 235, endPoint y: 322, distance: 235.6
click at [235, 322] on div "Files New File Javascript files 1 main.js 0 CSS files Copy share link Edit File…" at bounding box center [610, 339] width 1146 height 599
click at [328, 333] on div "1655" at bounding box center [331, 333] width 49 height 12
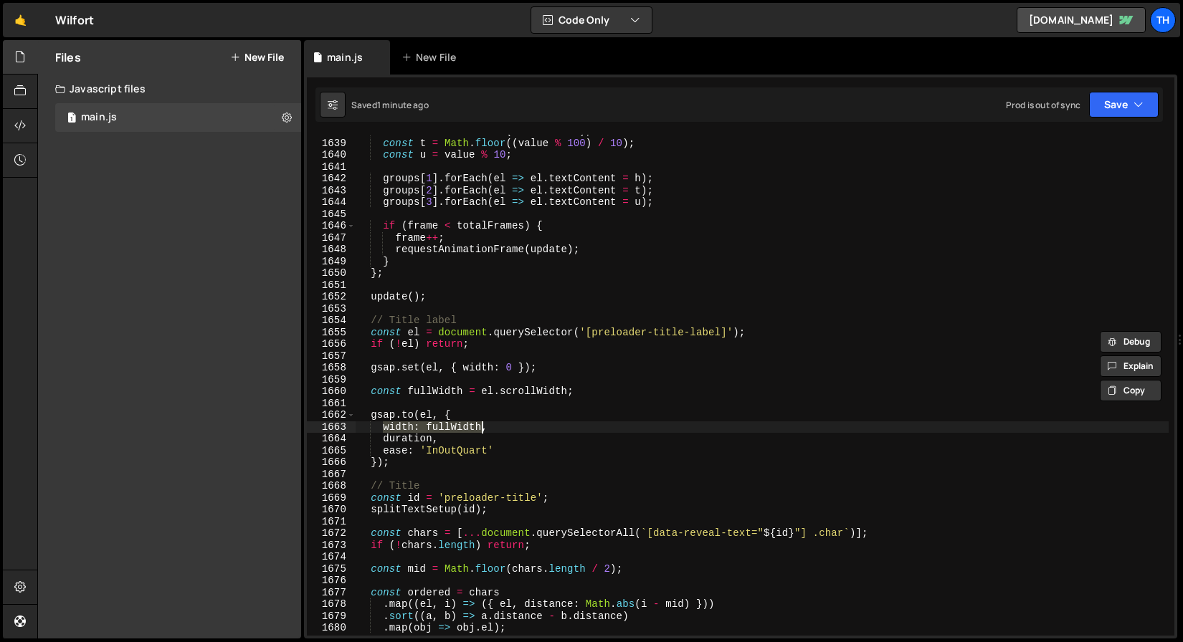
drag, startPoint x: 384, startPoint y: 431, endPoint x: 491, endPoint y: 424, distance: 107.7
click at [491, 424] on div "const h = Math . floor ( value / 100 ) ; const t = Math . floor (( value % 100 …" at bounding box center [762, 387] width 813 height 525
paste textarea "'4.444em'"
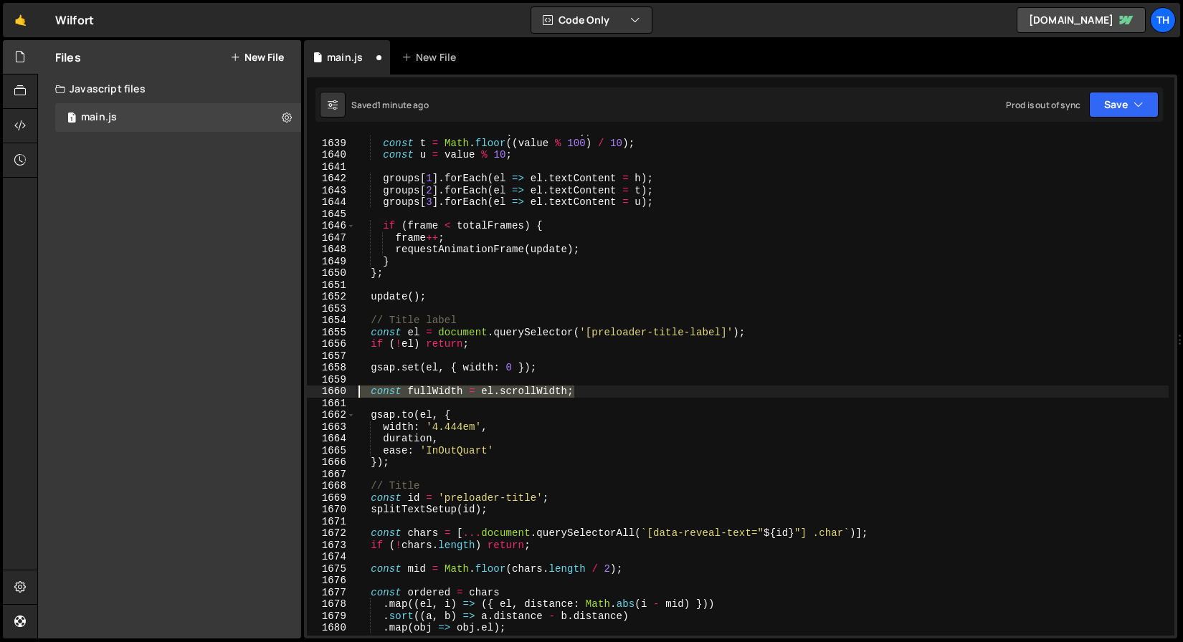
drag, startPoint x: 603, startPoint y: 388, endPoint x: 310, endPoint y: 387, distance: 292.5
click at [310, 387] on div "width: '4.444em', 1638 1639 1640 1641 1642 1643 1644 1645 1646 1647 1648 1649 1…" at bounding box center [740, 385] width 867 height 501
type textarea "const fullWidth = el.scrollWidth;"
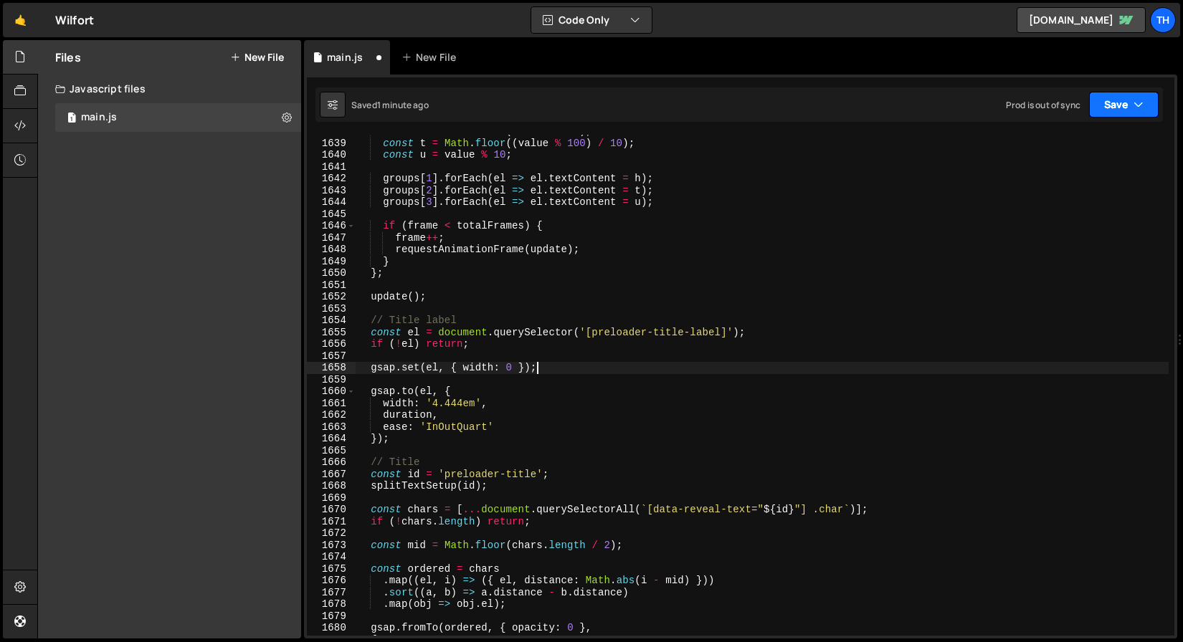
click at [1135, 101] on icon "button" at bounding box center [1138, 104] width 10 height 14
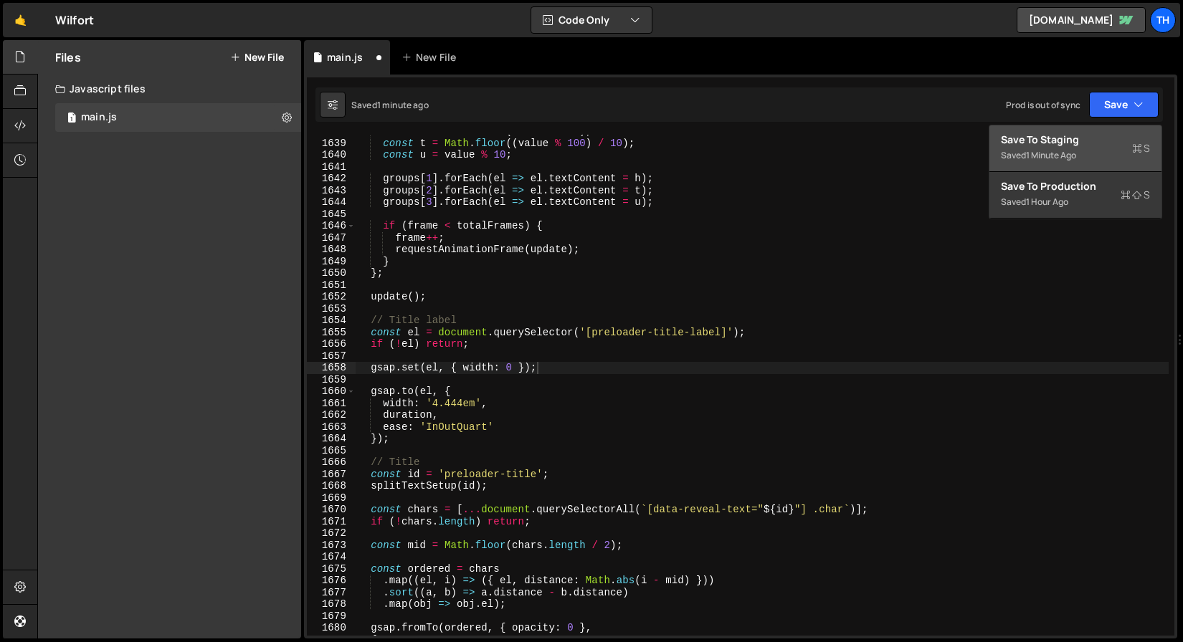
click at [1110, 138] on div "Save to Staging S" at bounding box center [1075, 140] width 149 height 14
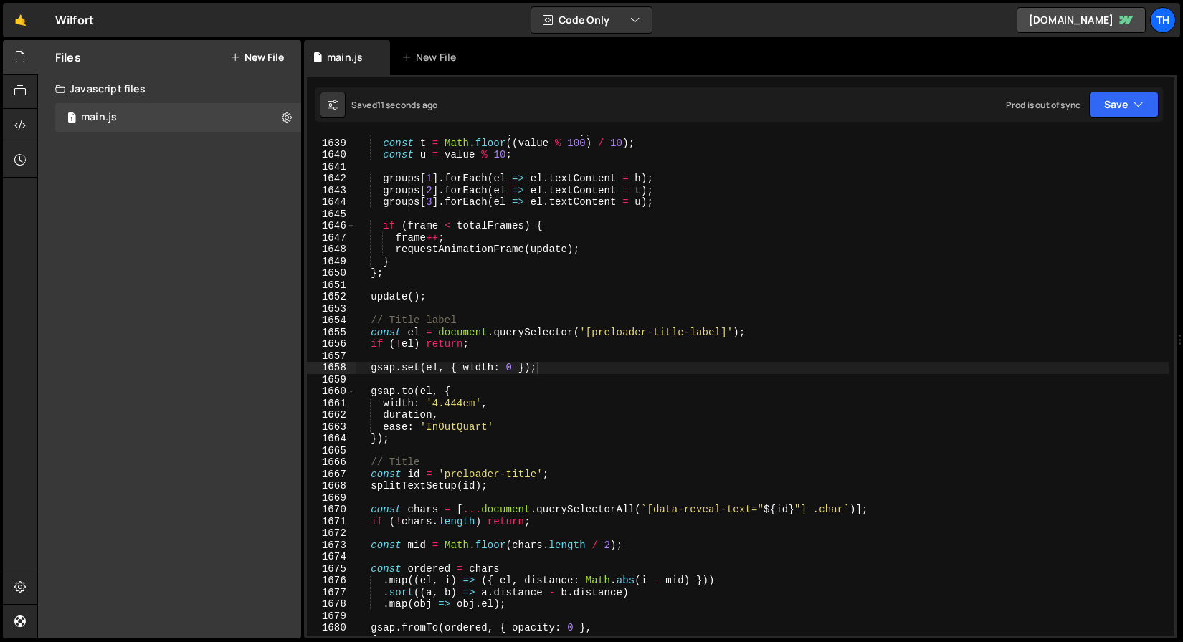
click at [438, 430] on div "const h = Math . floor ( value / 100 ) ; const t = Math . floor (( value % 100 …" at bounding box center [762, 387] width 813 height 525
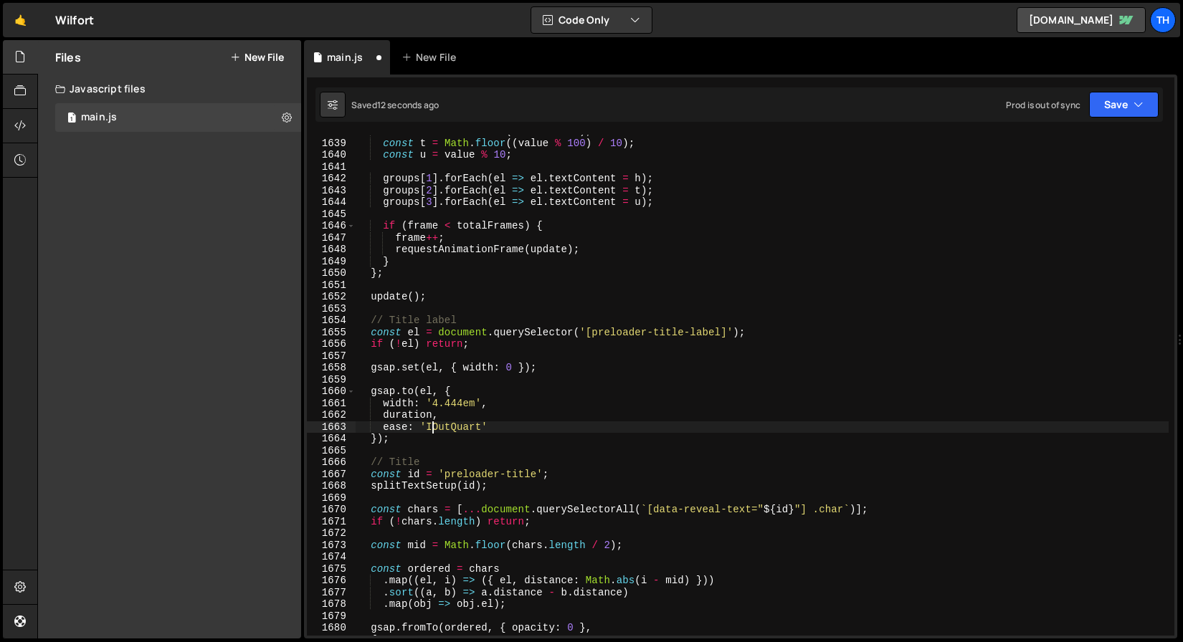
type textarea "ease: 'OutQuart'"
click at [1128, 103] on button "Save" at bounding box center [1124, 105] width 70 height 26
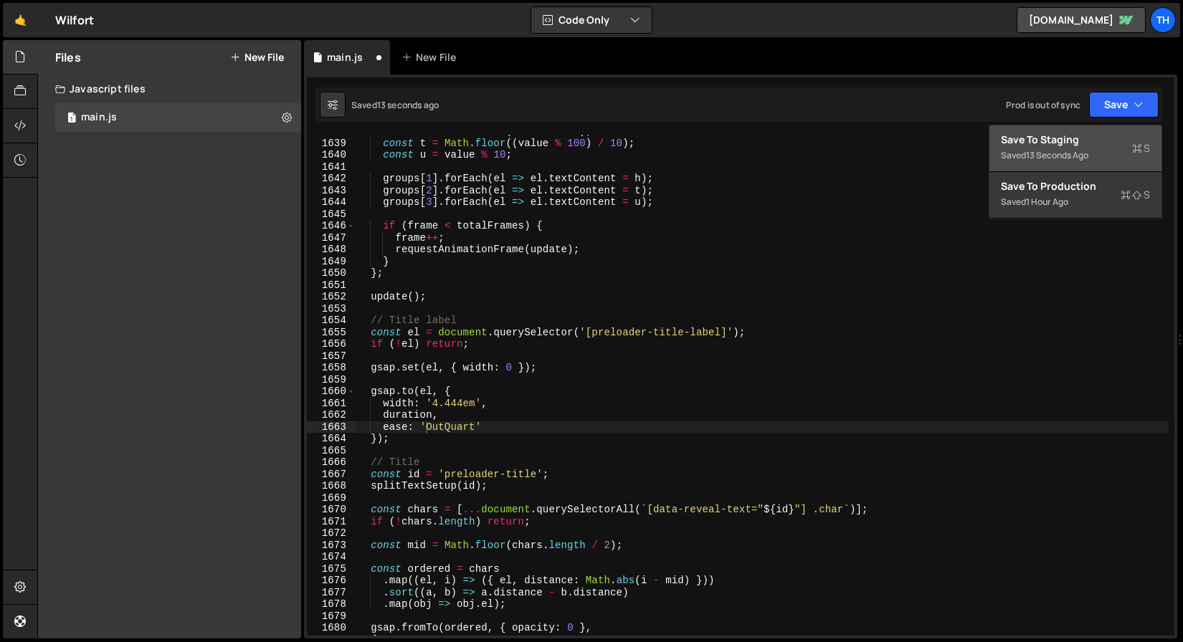
click at [1111, 141] on div "Save to Staging S" at bounding box center [1075, 140] width 149 height 14
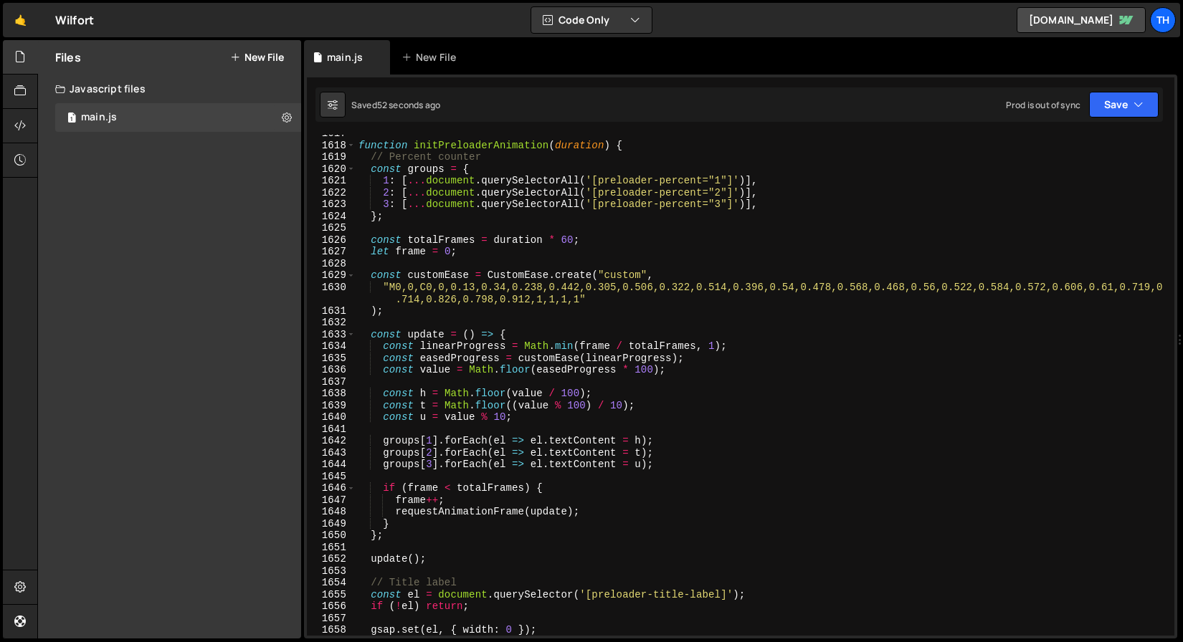
scroll to position [19122, 0]
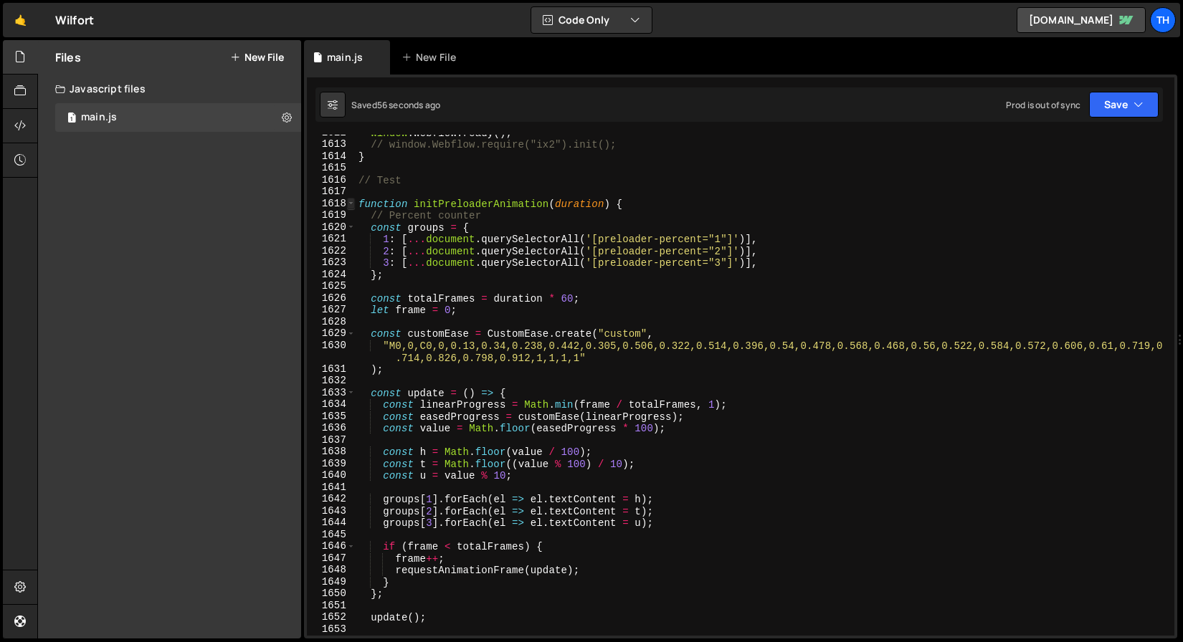
click at [351, 199] on span at bounding box center [351, 204] width 8 height 12
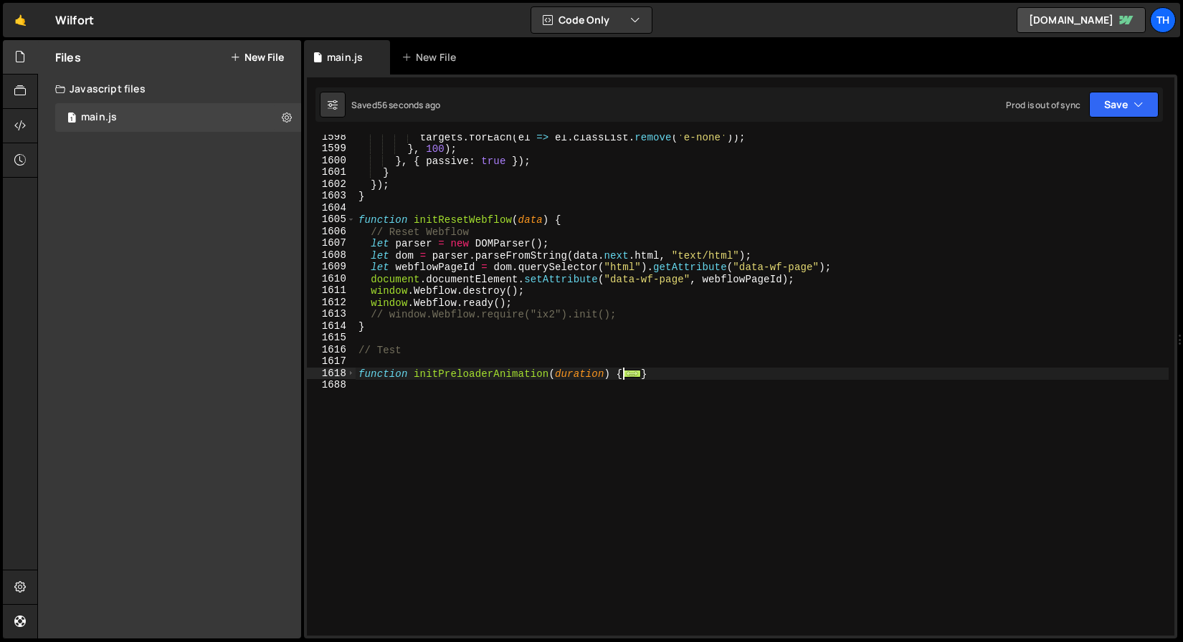
scroll to position [18895, 0]
click at [521, 422] on div "targets . forEach ( el => el . classList . remove ( 'e-none' )) ; } , 100 ) ; }…" at bounding box center [762, 393] width 813 height 525
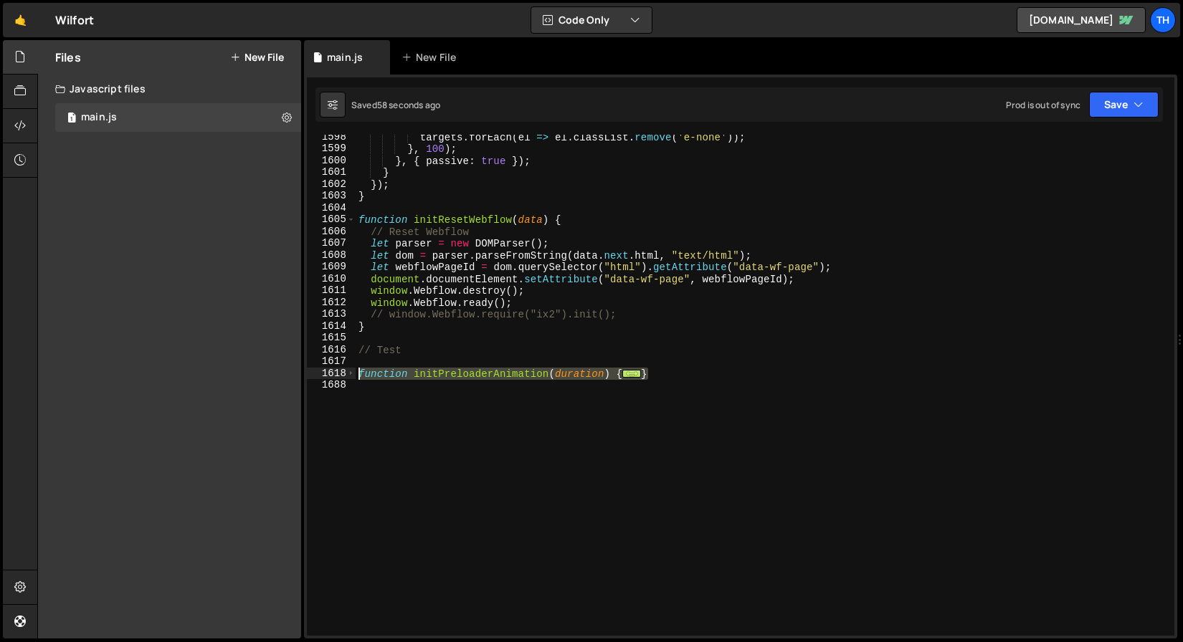
drag, startPoint x: 667, startPoint y: 372, endPoint x: 343, endPoint y: 371, distance: 324.8
click at [343, 371] on div "1598 1599 1600 1601 1602 1603 1604 1605 1606 1607 1608 1609 1610 1611 1612 1613…" at bounding box center [740, 385] width 867 height 501
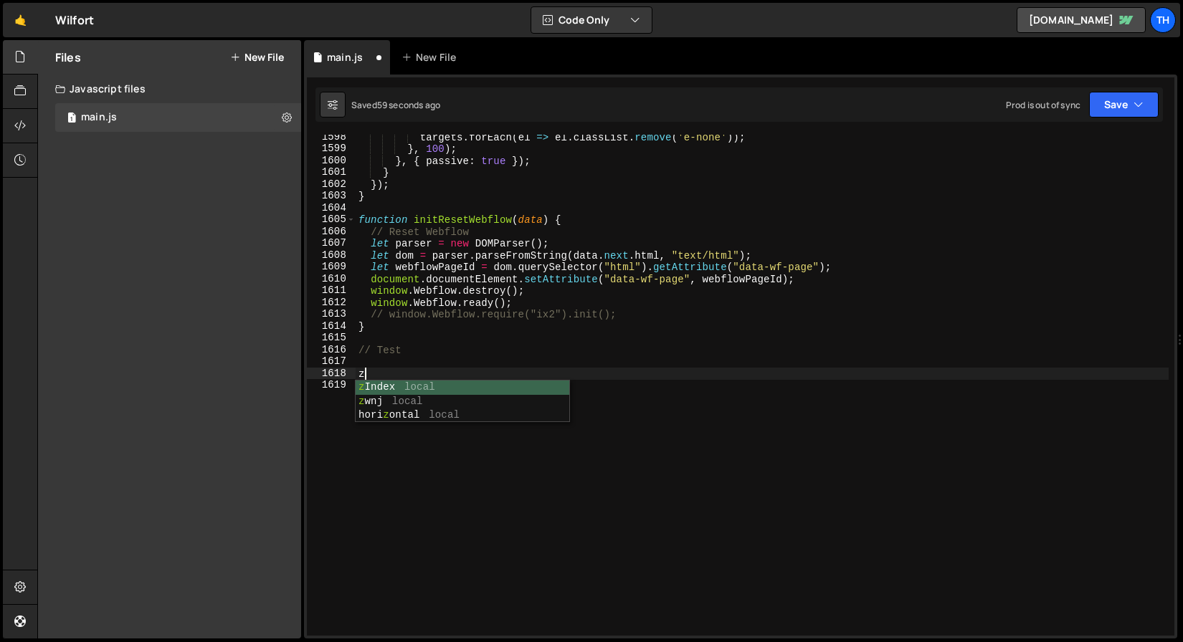
type textarea "}); }"
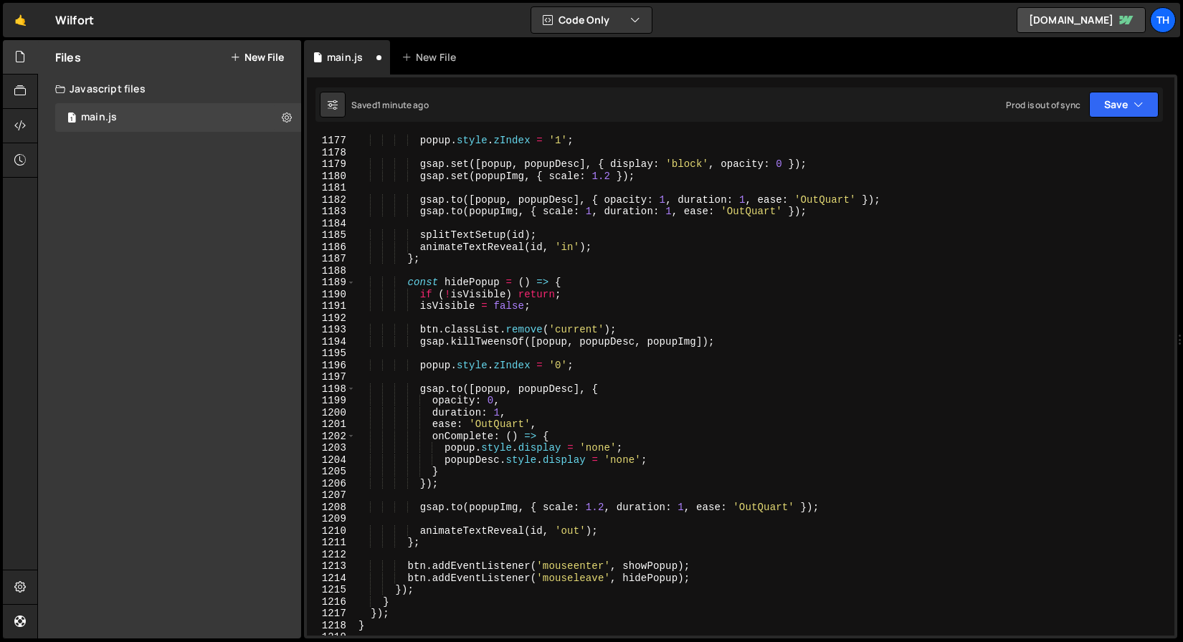
scroll to position [13645, 0]
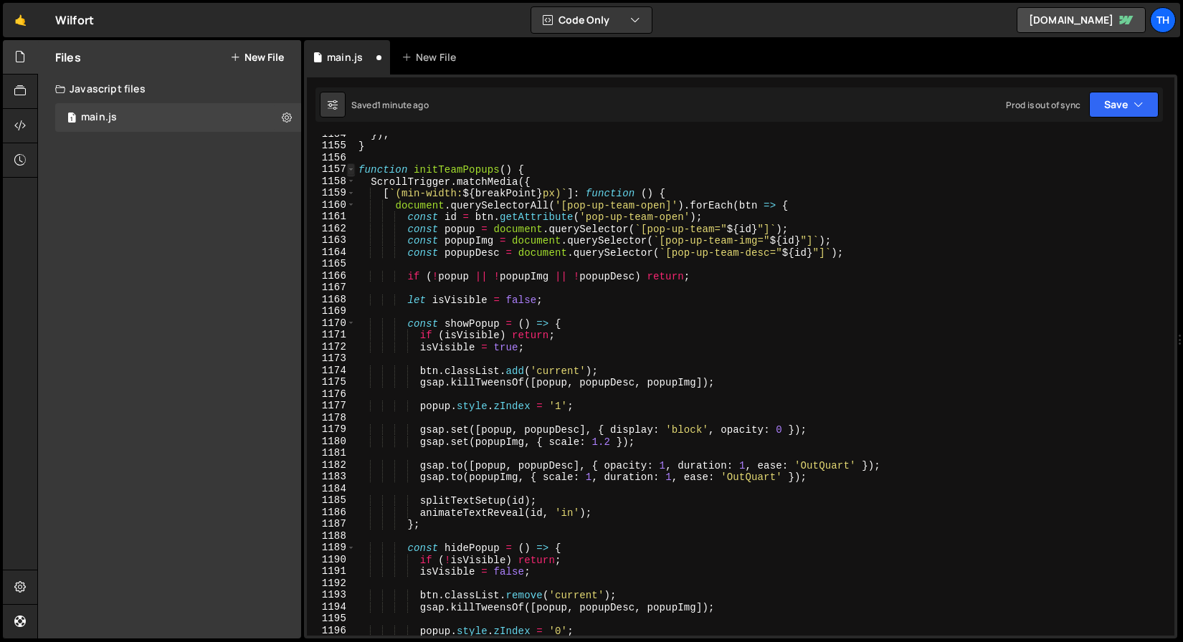
click at [351, 168] on span at bounding box center [351, 169] width 8 height 12
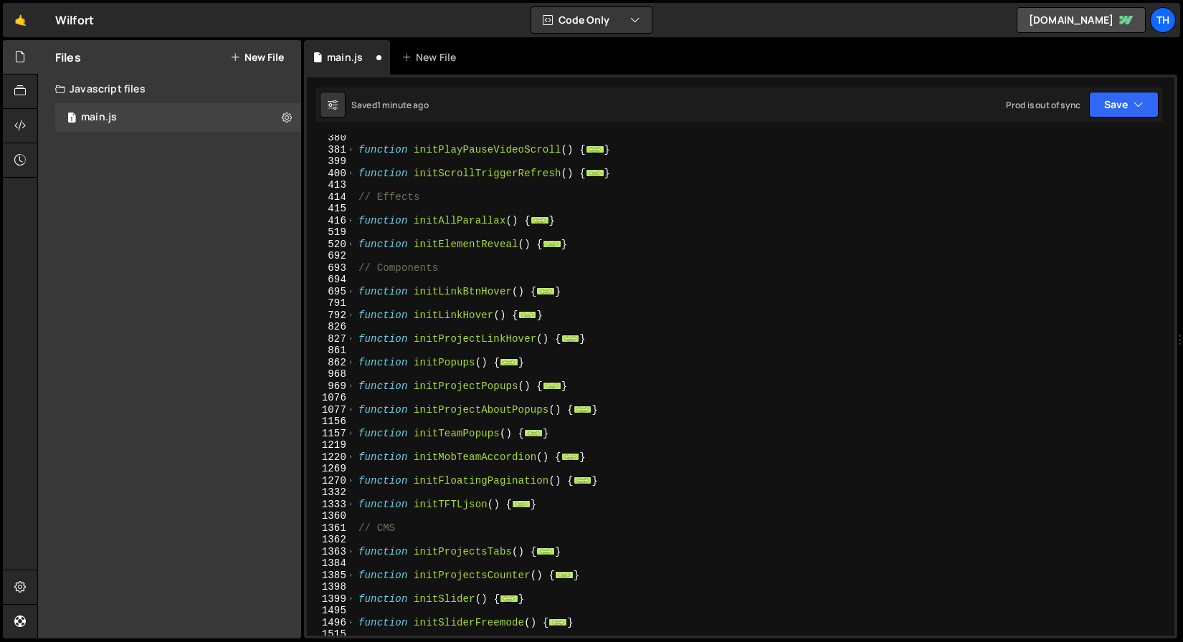
scroll to position [0, 0]
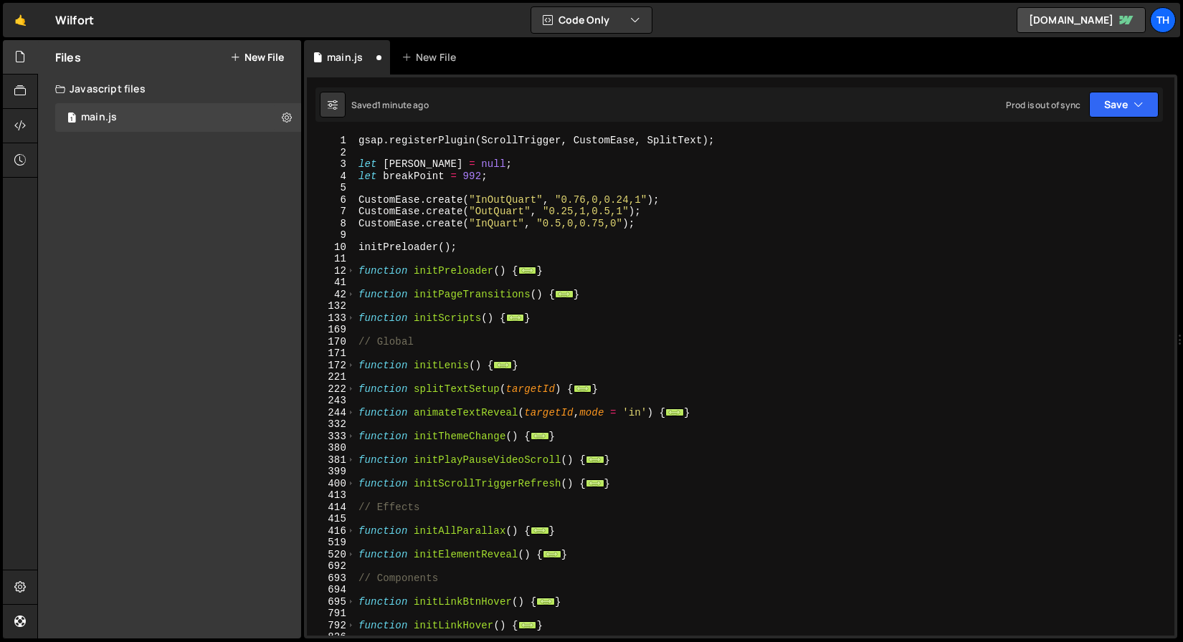
click at [569, 370] on div "gsap . registerPlugin ( ScrollTrigger , CustomEase , SplitText ) ; let lenis = …" at bounding box center [762, 397] width 813 height 525
type textarea "}"
click at [731, 421] on div "gsap . registerPlugin ( ScrollTrigger , CustomEase , SplitText ) ; let lenis = …" at bounding box center [762, 397] width 813 height 525
click at [550, 328] on div "gsap . registerPlugin ( ScrollTrigger , CustomEase , SplitText ) ; let lenis = …" at bounding box center [762, 397] width 813 height 525
click at [555, 317] on div "gsap . registerPlugin ( ScrollTrigger , CustomEase , SplitText ) ; let lenis = …" at bounding box center [762, 397] width 813 height 525
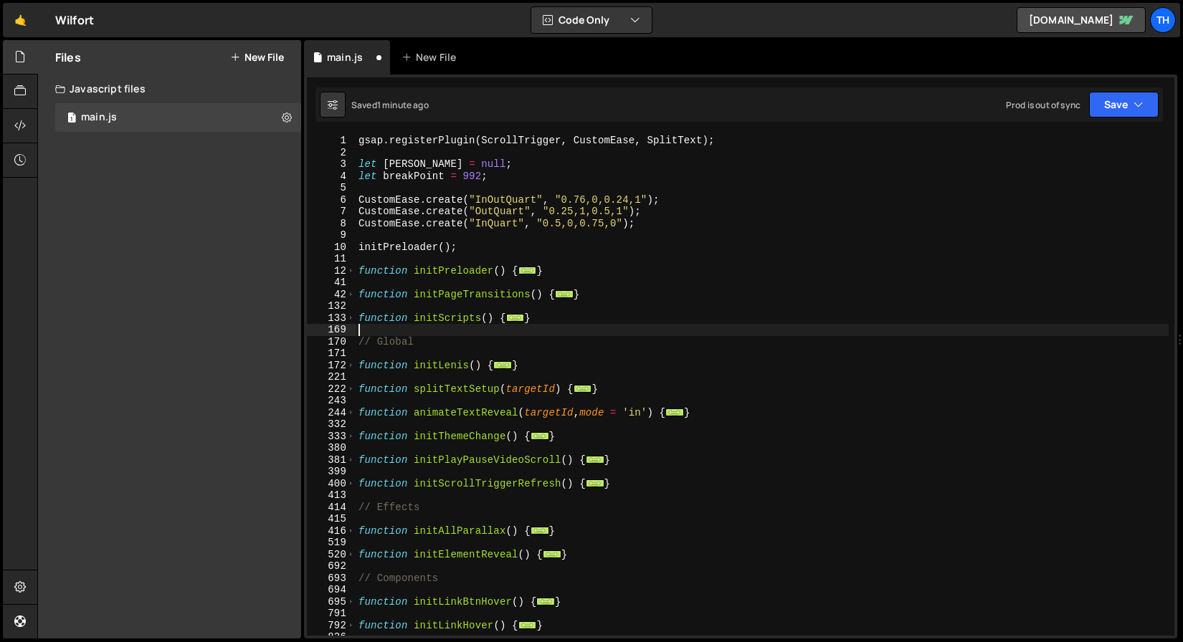
type textarea "}"
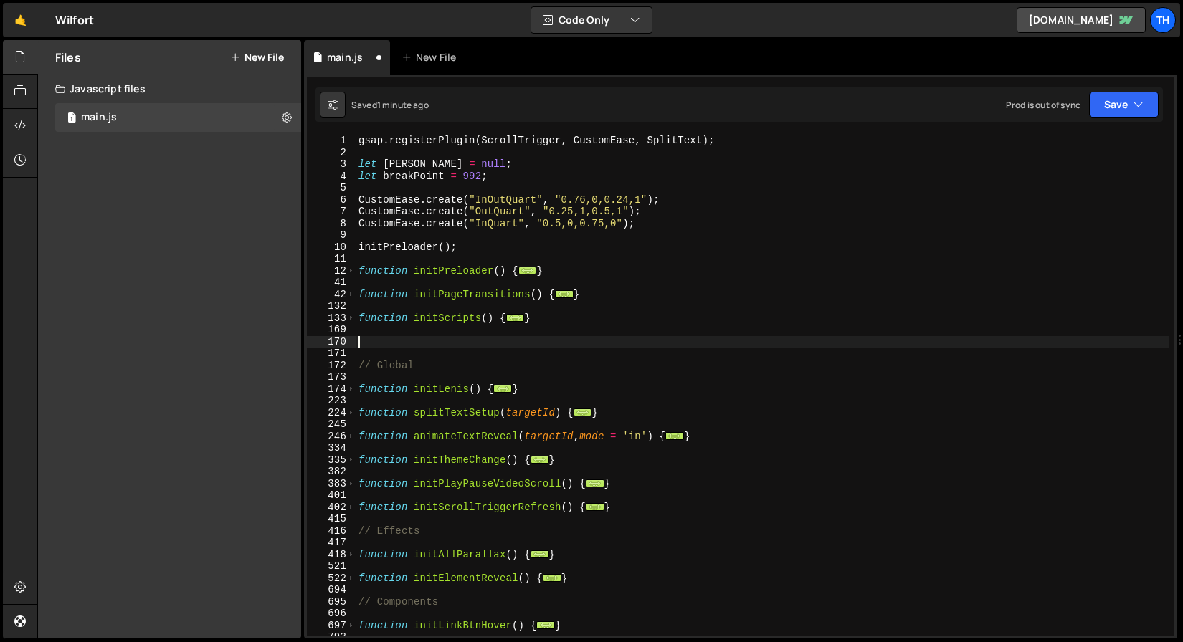
paste textarea "}"
type textarea "}"
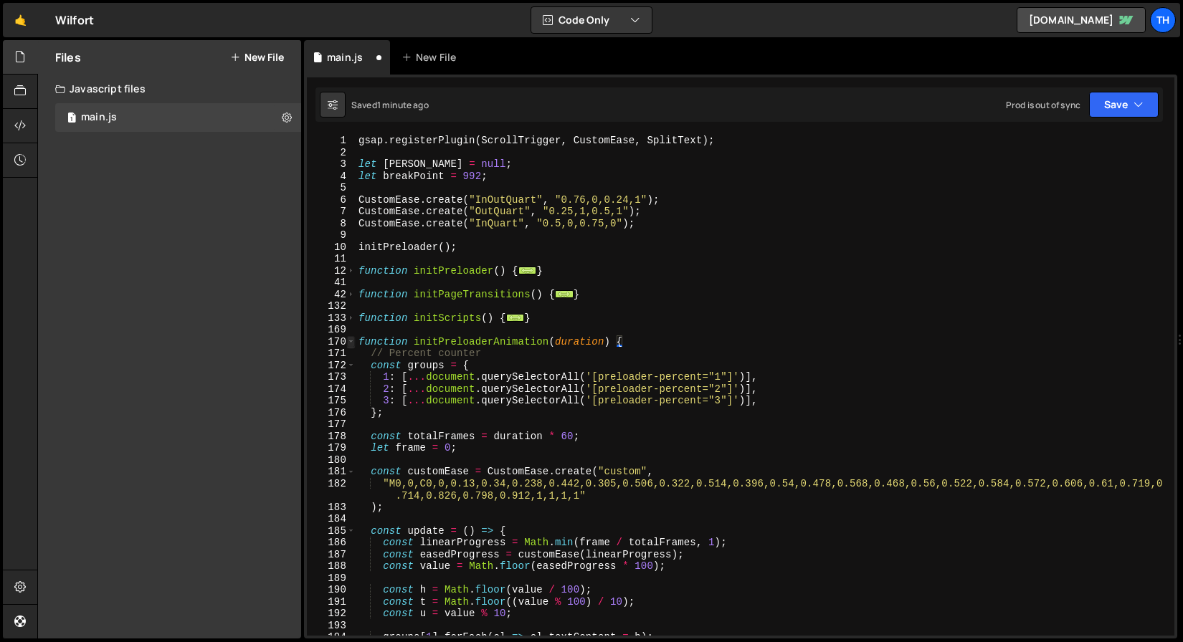
click at [348, 345] on span at bounding box center [351, 342] width 8 height 12
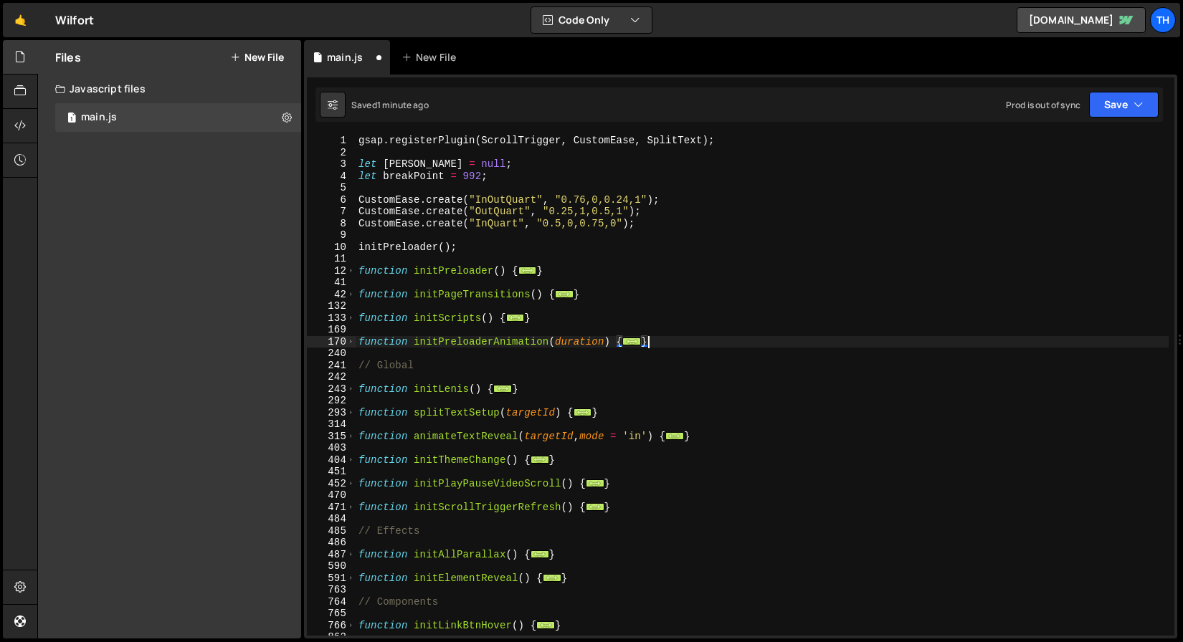
click at [432, 377] on div "gsap . registerPlugin ( ScrollTrigger , CustomEase , SplitText ) ; let lenis = …" at bounding box center [762, 397] width 813 height 525
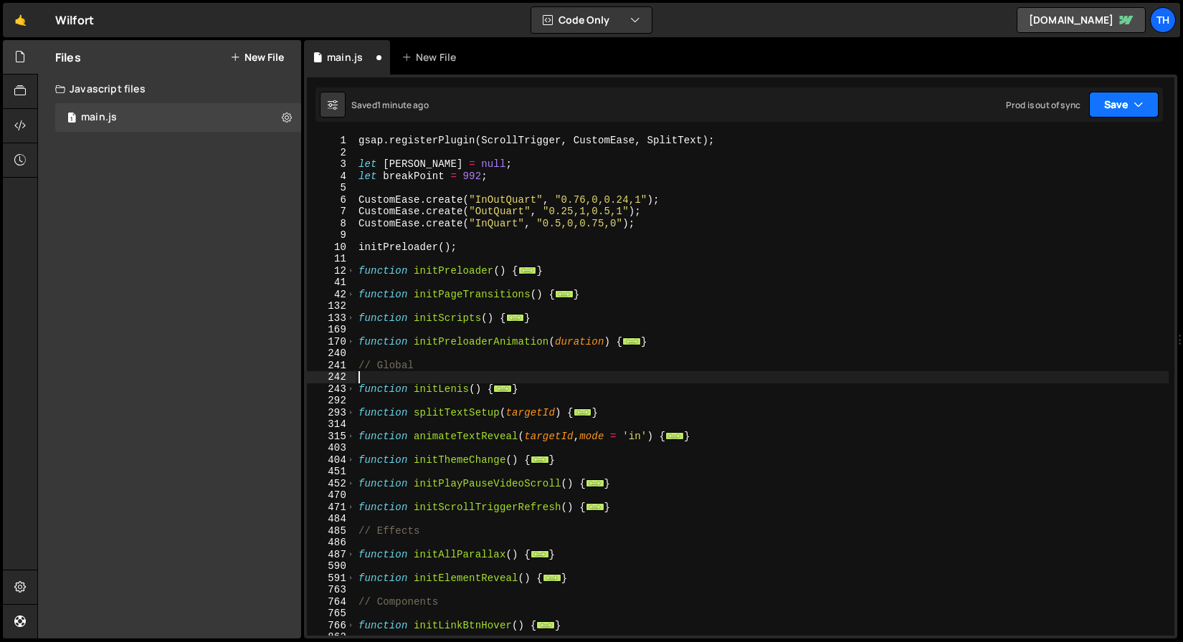
click at [1109, 105] on button "Save" at bounding box center [1124, 105] width 70 height 26
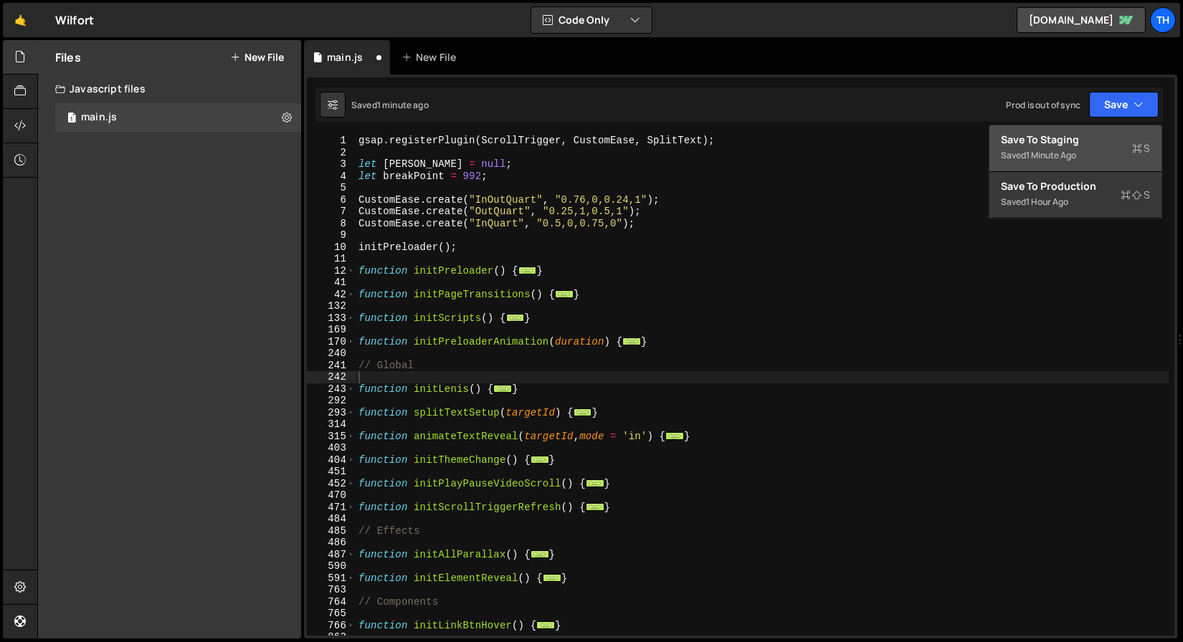
click at [1098, 151] on div "Saved 1 minute ago" at bounding box center [1075, 155] width 149 height 17
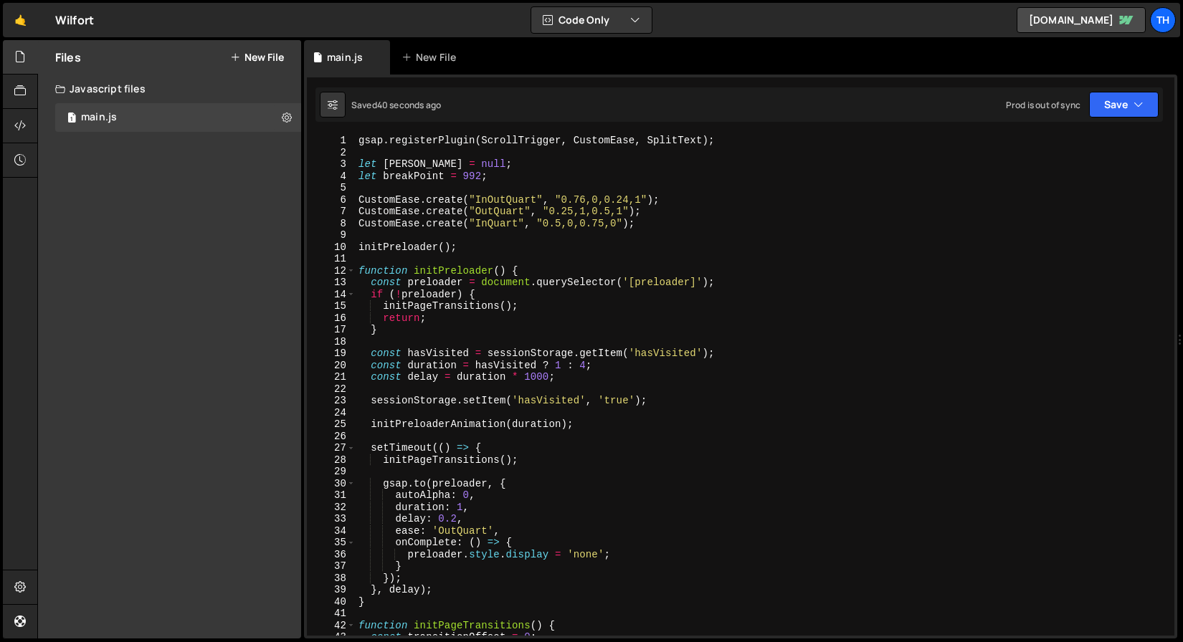
click at [449, 531] on div "gsap . registerPlugin ( ScrollTrigger , CustomEase , SplitText ) ; let lenis = …" at bounding box center [762, 397] width 813 height 525
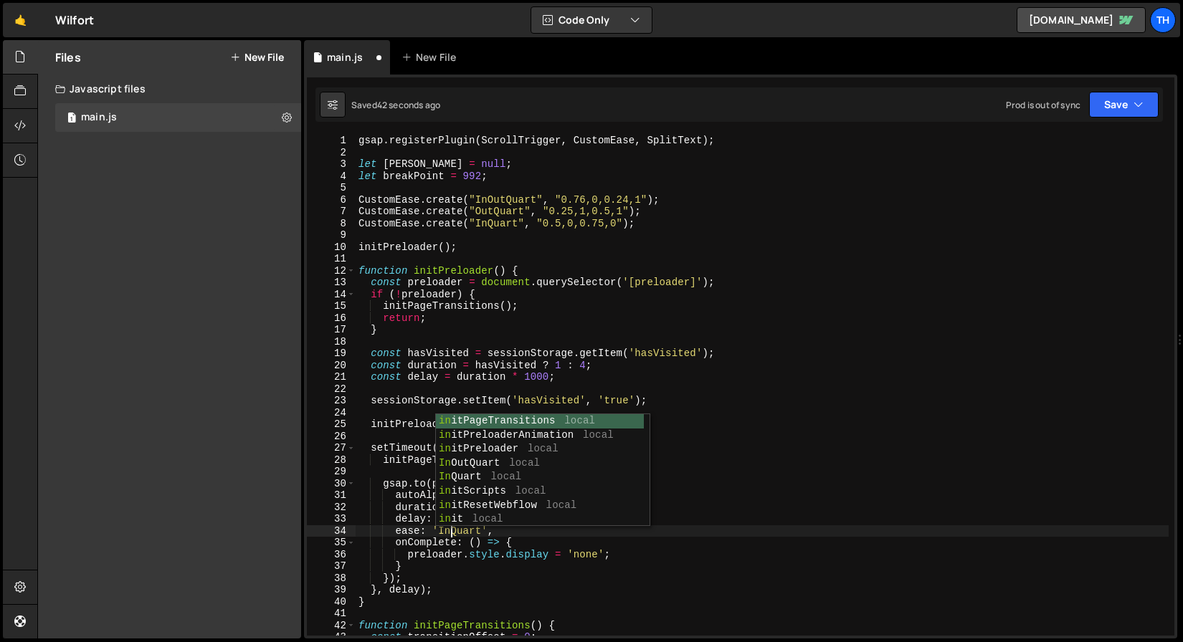
scroll to position [0, 6]
drag, startPoint x: 700, startPoint y: 267, endPoint x: 727, endPoint y: 227, distance: 48.7
click at [700, 267] on div "gsap . registerPlugin ( ScrollTrigger , CustomEase , SplitText ) ; let lenis = …" at bounding box center [762, 397] width 813 height 525
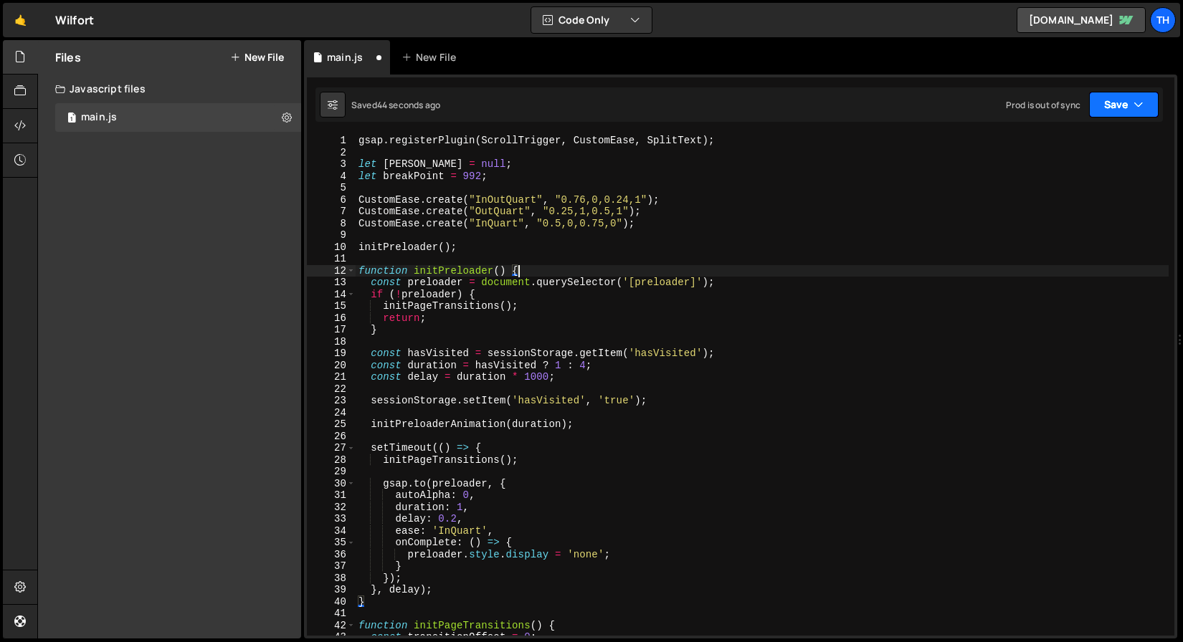
click at [1114, 105] on button "Save" at bounding box center [1124, 105] width 70 height 26
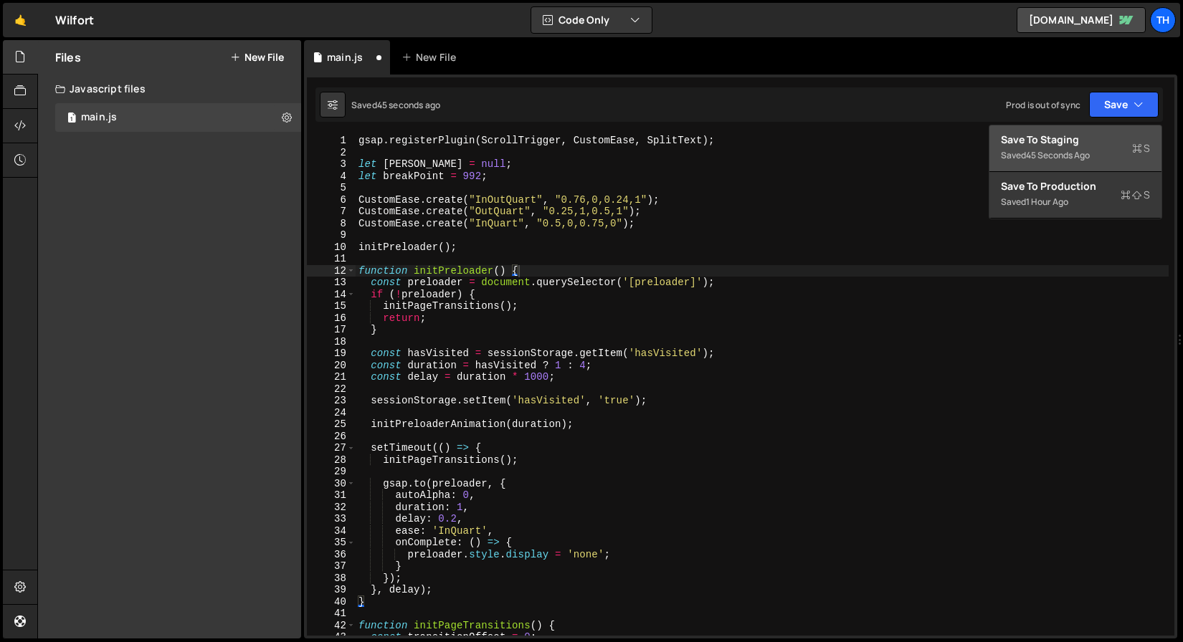
click at [1091, 143] on div "Save to Staging S" at bounding box center [1075, 140] width 149 height 14
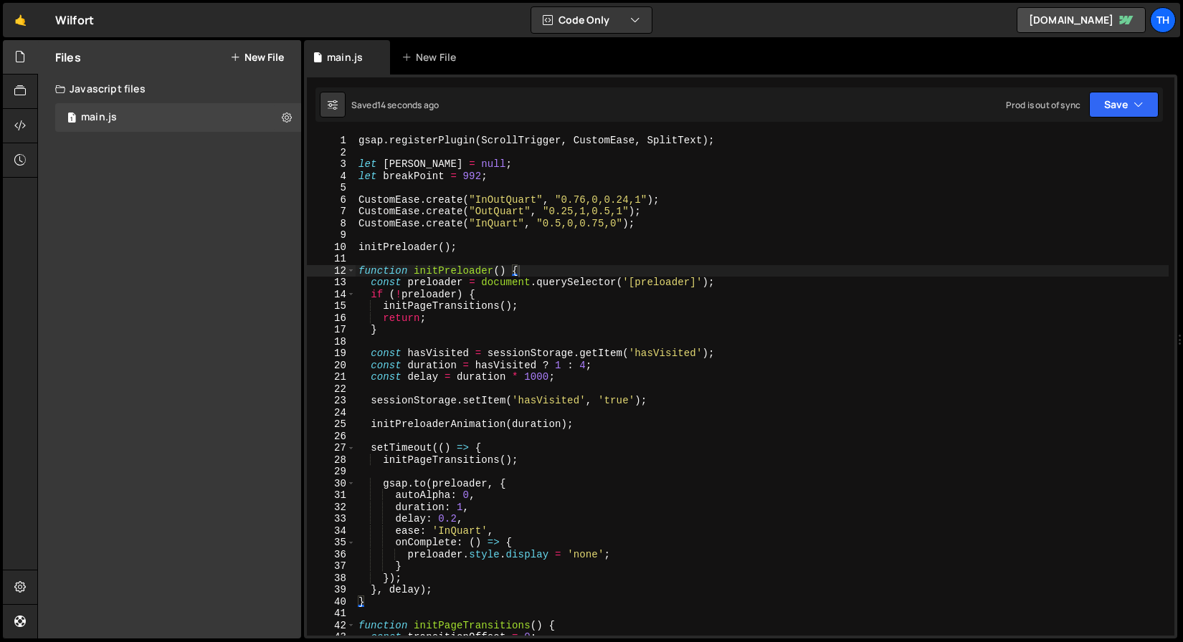
click at [663, 462] on div "gsap . registerPlugin ( ScrollTrigger , CustomEase , SplitText ) ; let lenis = …" at bounding box center [762, 397] width 813 height 525
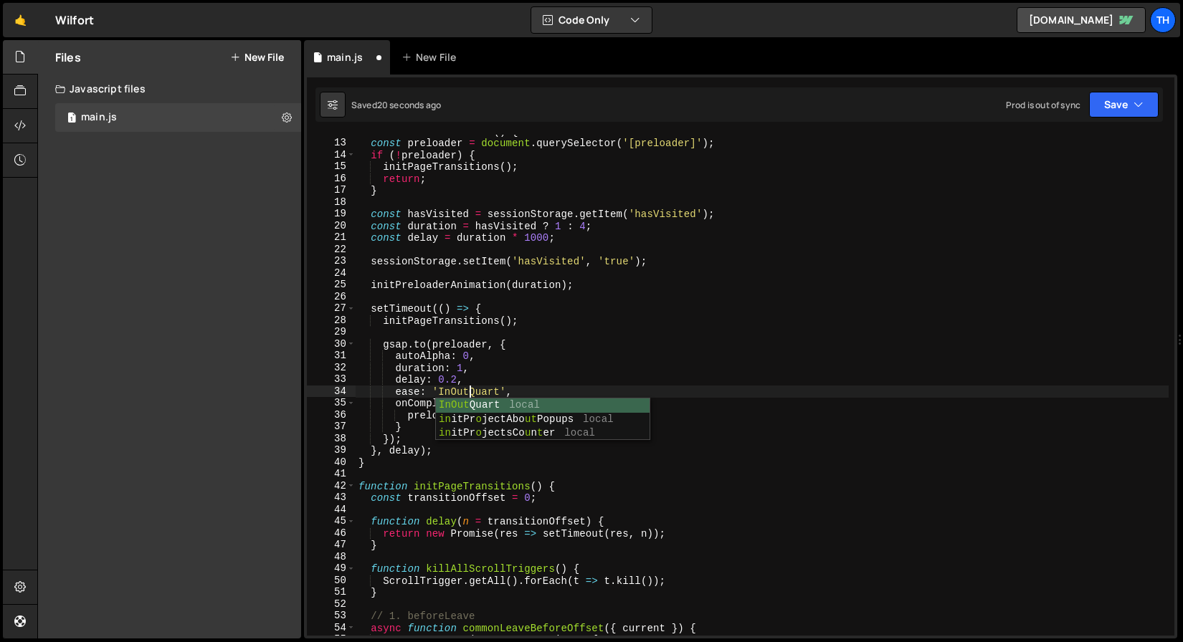
scroll to position [0, 7]
click at [451, 357] on div "function initPreloader ( ) { const preloader = document . querySelector ( '[pre…" at bounding box center [762, 387] width 813 height 525
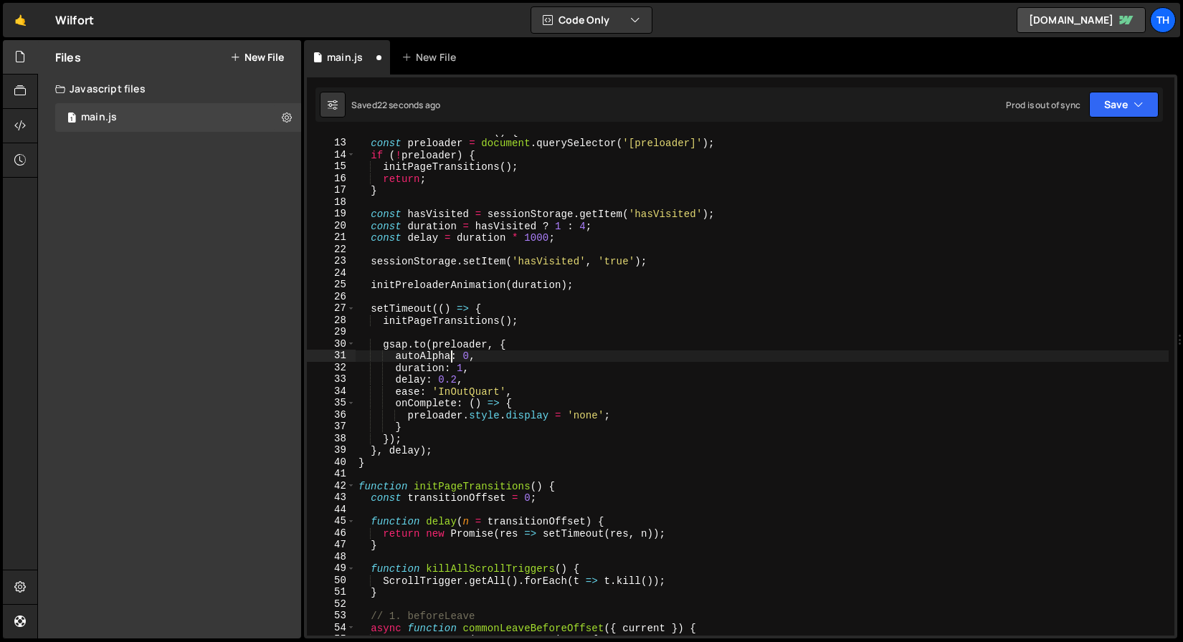
scroll to position [129, 0]
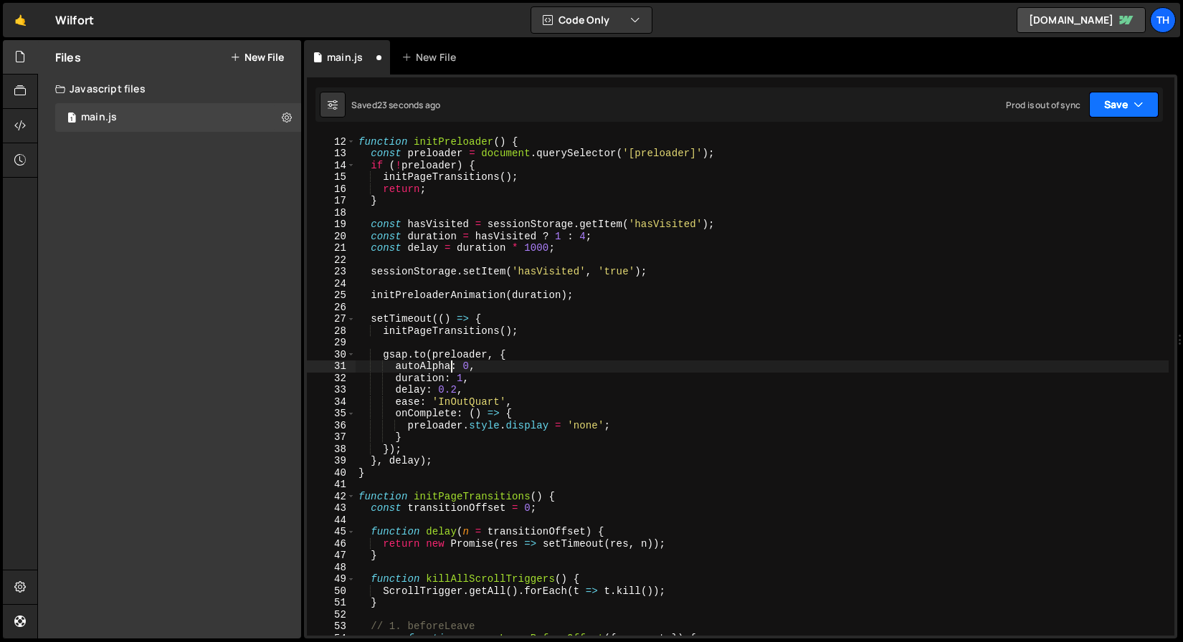
click at [1098, 103] on button "Save" at bounding box center [1124, 105] width 70 height 26
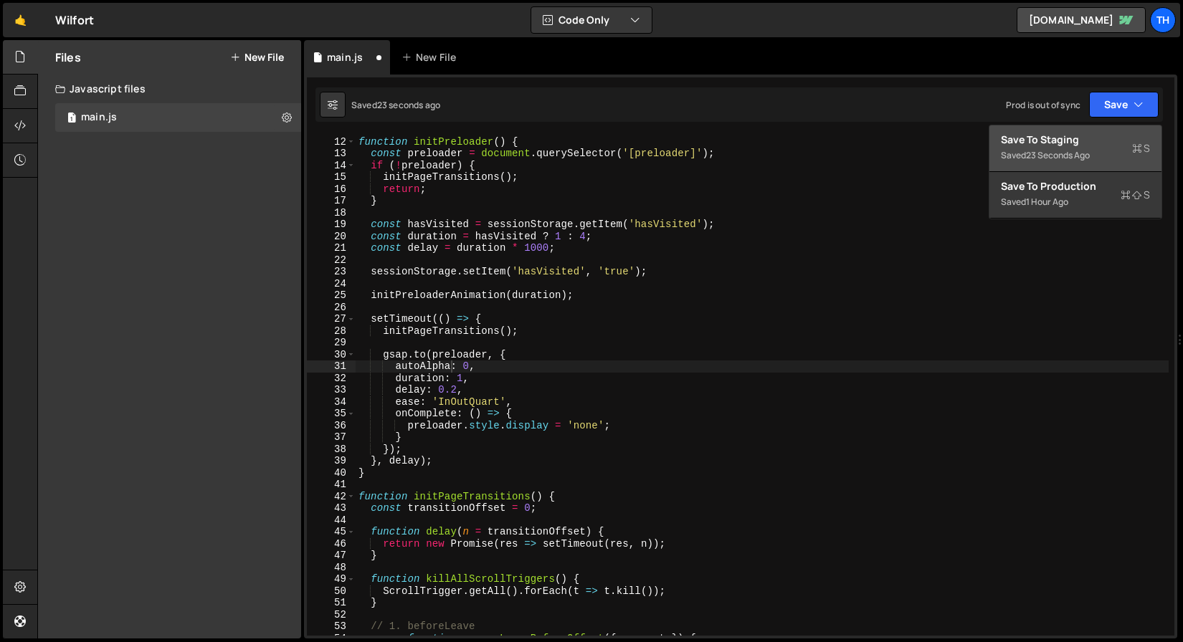
click at [1077, 144] on div "Save to Staging S" at bounding box center [1075, 140] width 149 height 14
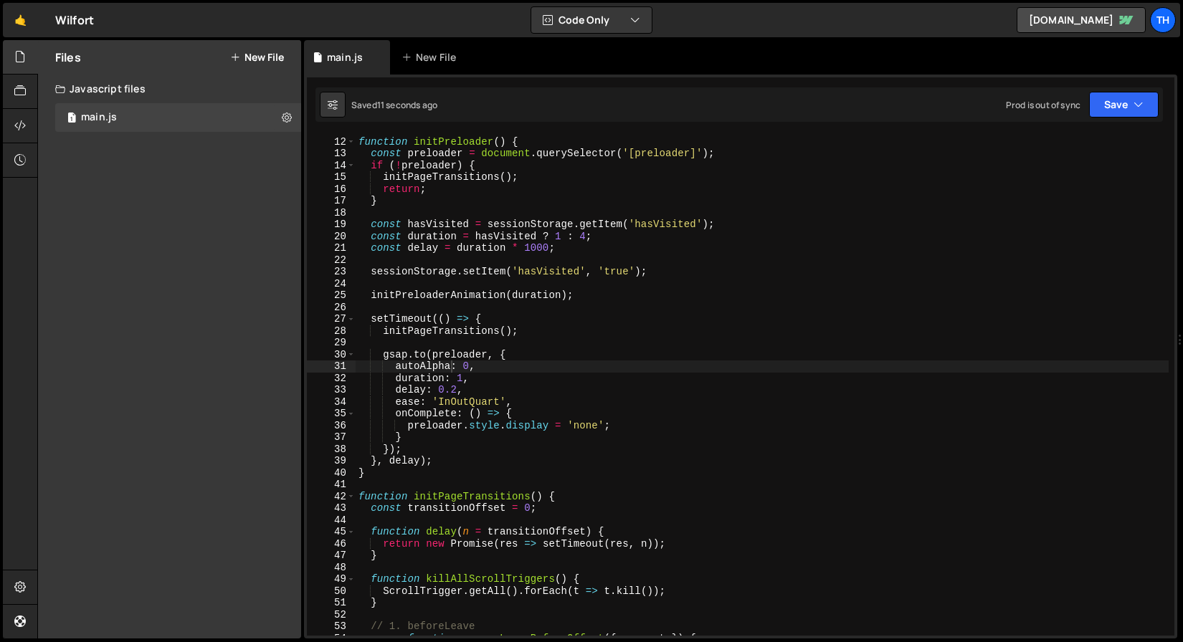
drag, startPoint x: 452, startPoint y: 403, endPoint x: 481, endPoint y: 431, distance: 40.6
click at [452, 403] on div "function initPreloader ( ) { const preloader = document . querySelector ( '[pre…" at bounding box center [762, 386] width 813 height 525
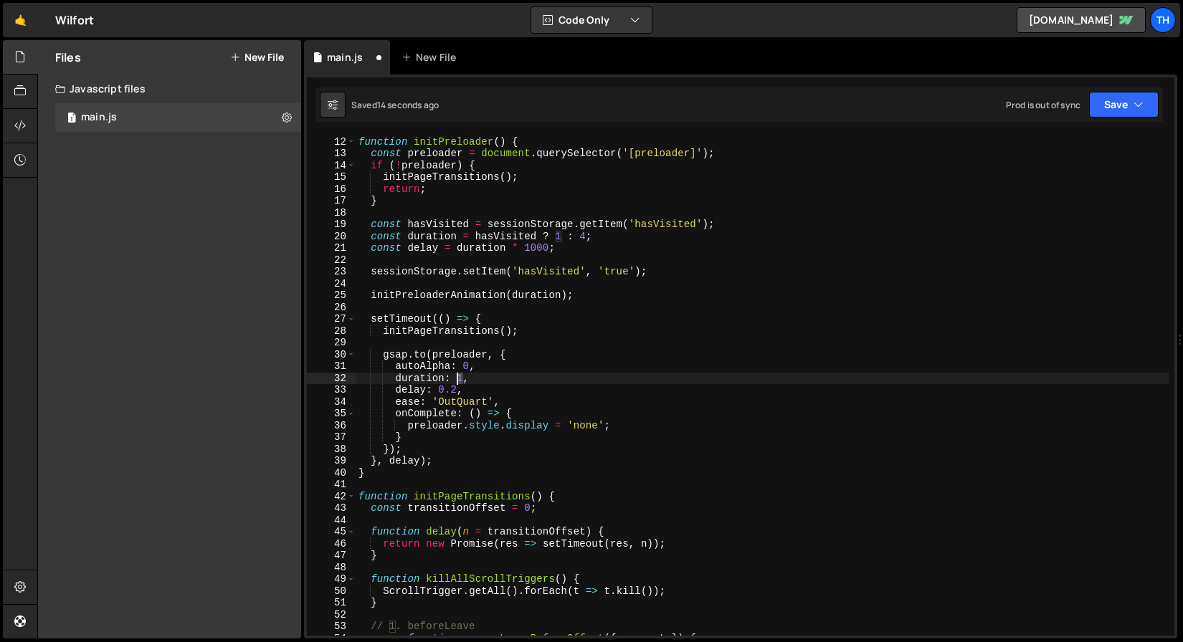
click at [460, 376] on div "function initPreloader ( ) { const preloader = document . querySelector ( '[pre…" at bounding box center [762, 386] width 813 height 525
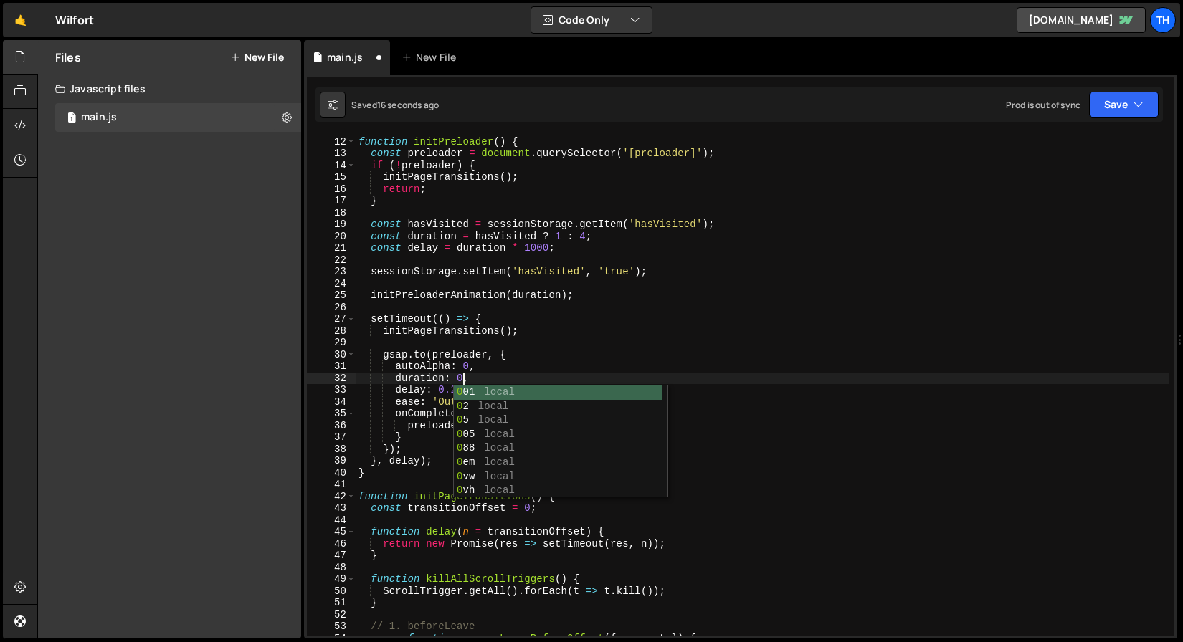
scroll to position [0, 8]
click at [763, 353] on div "function initPreloader ( ) { const preloader = document . querySelector ( '[pre…" at bounding box center [762, 386] width 813 height 525
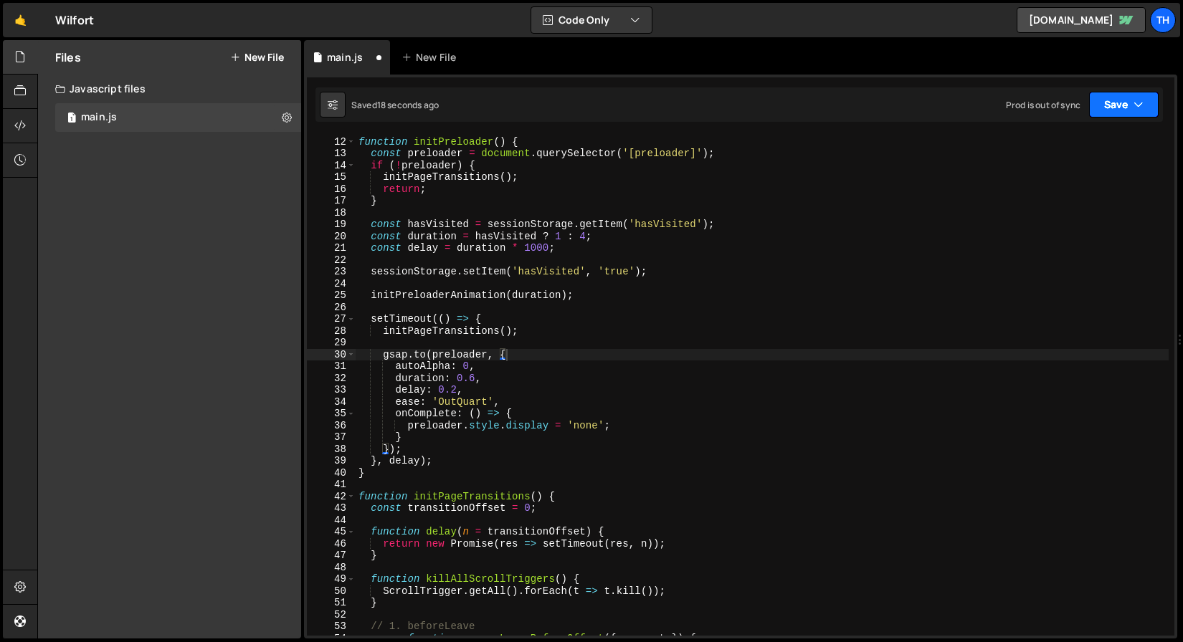
click at [1117, 110] on button "Save" at bounding box center [1124, 105] width 70 height 26
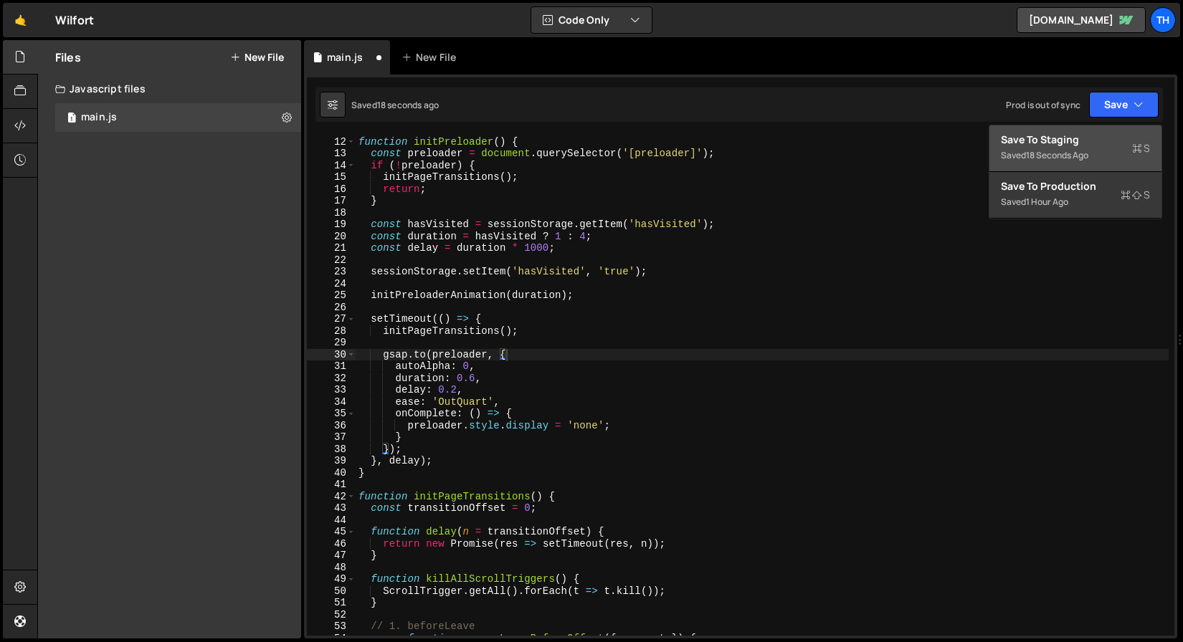
click at [1100, 135] on div "Save to Staging S" at bounding box center [1075, 140] width 149 height 14
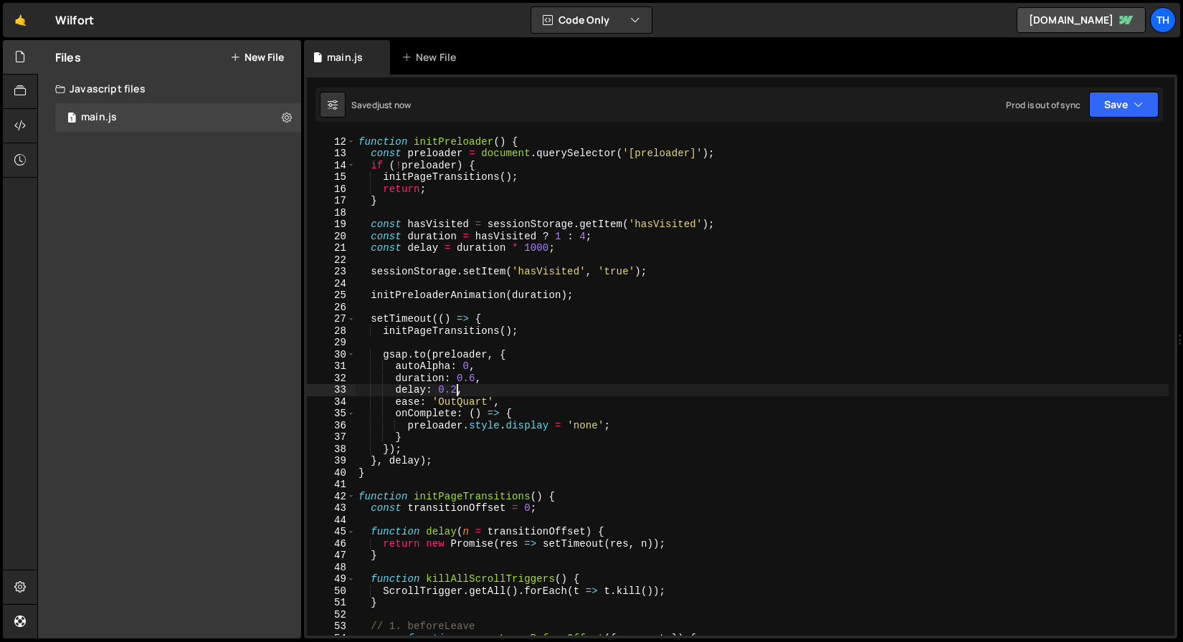
scroll to position [0, 6]
click at [452, 388] on div "function initPreloader ( ) { const preloader = document . querySelector ( '[pre…" at bounding box center [762, 386] width 813 height 525
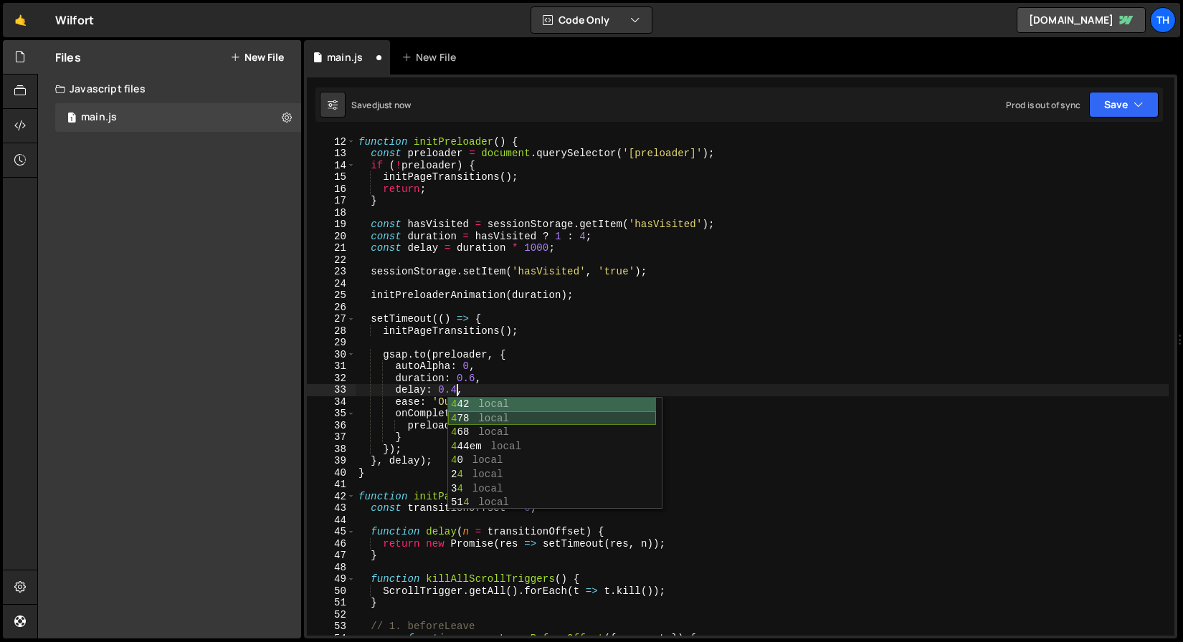
click at [546, 418] on div "4 42 local 4 78 local 4 68 local 4 44em local 4 0 local 2 4 local 3 4 local 51 …" at bounding box center [552, 468] width 208 height 141
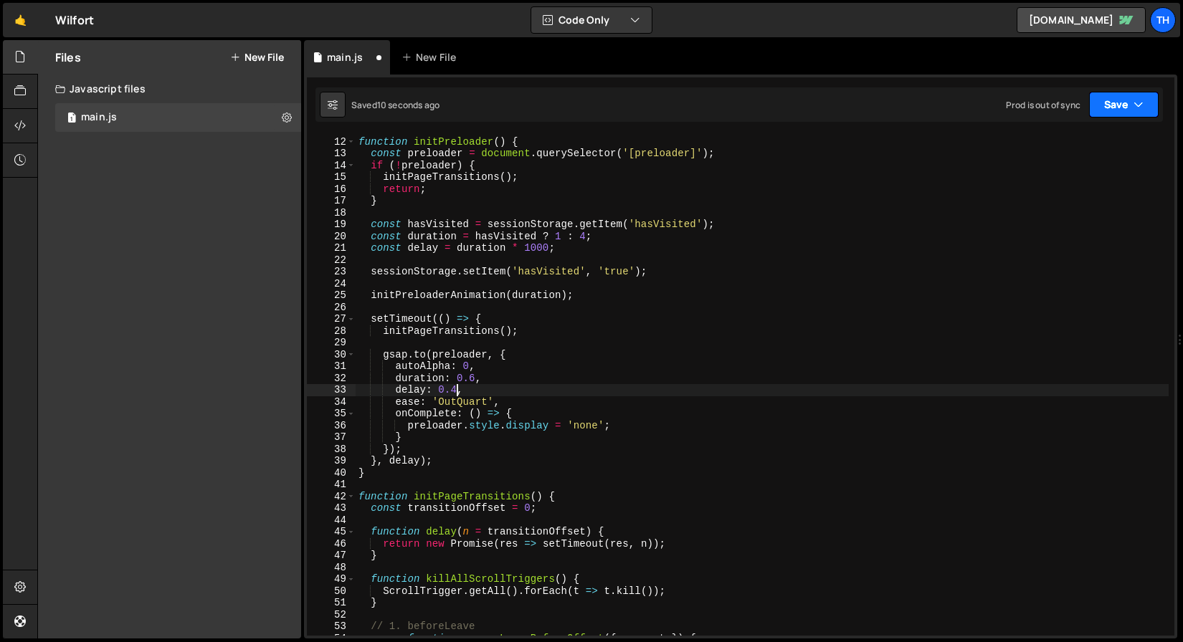
click at [1095, 103] on button "Save" at bounding box center [1124, 105] width 70 height 26
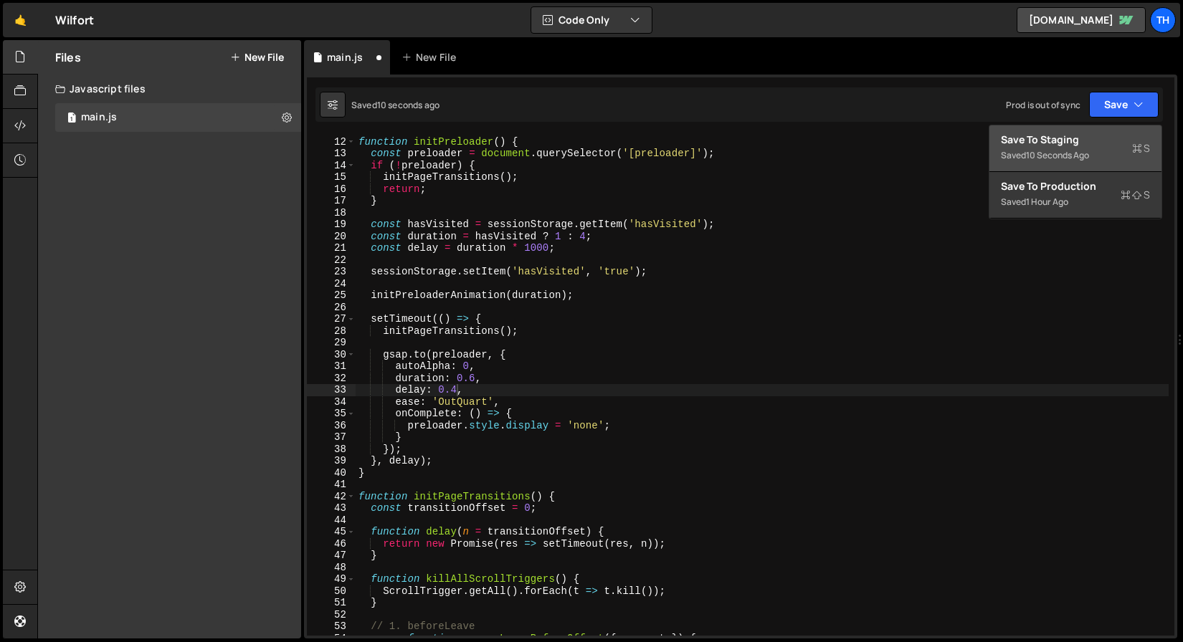
click at [1079, 139] on div "Save to Staging S" at bounding box center [1075, 140] width 149 height 14
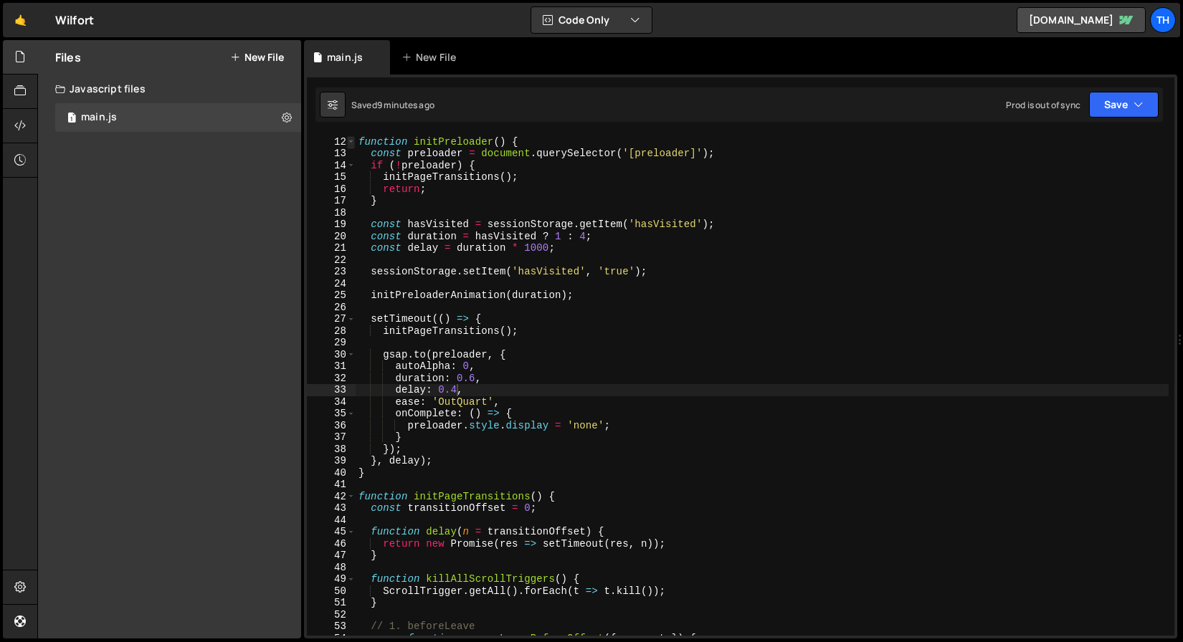
click at [349, 138] on span at bounding box center [351, 142] width 8 height 12
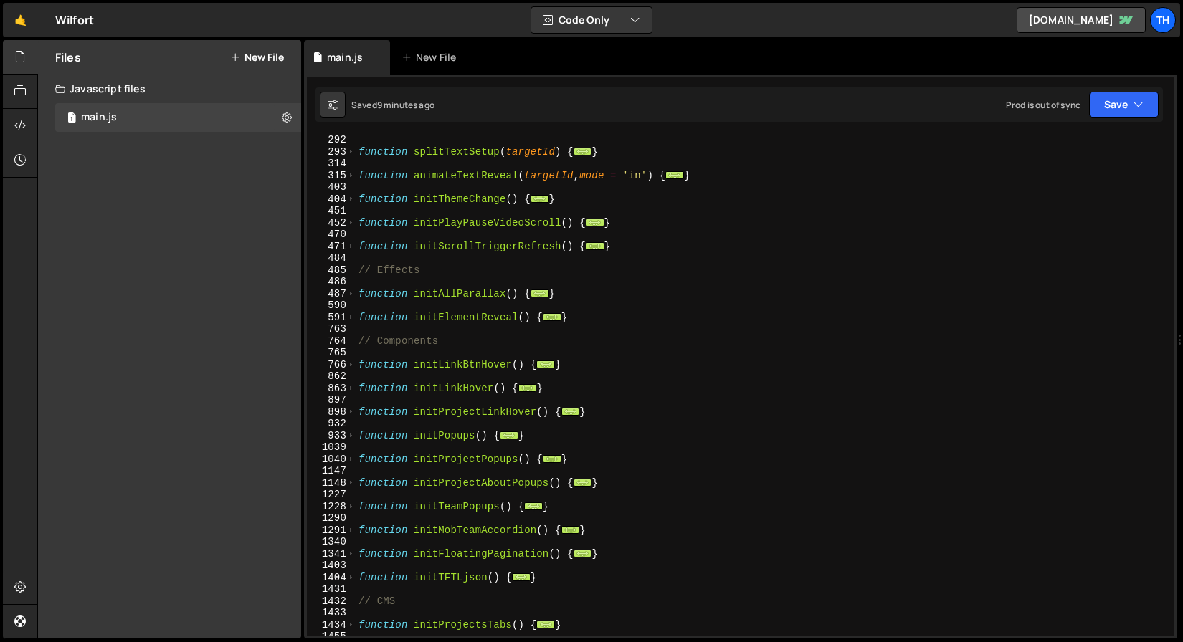
scroll to position [261, 0]
click at [349, 463] on span at bounding box center [351, 460] width 8 height 12
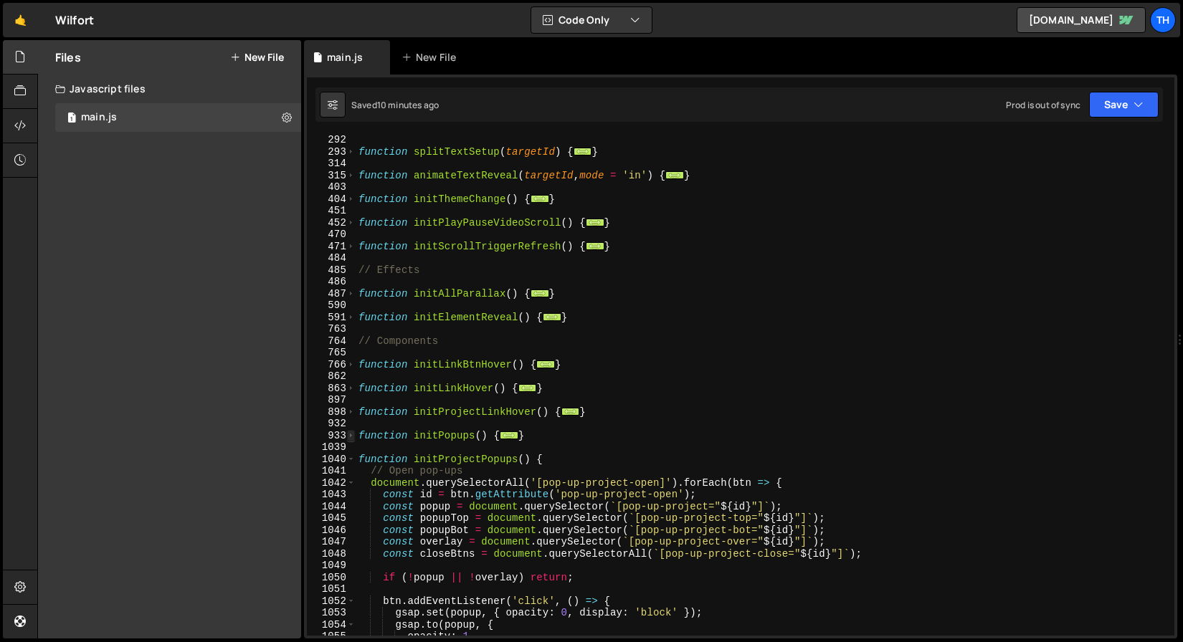
click at [353, 441] on span at bounding box center [351, 436] width 8 height 12
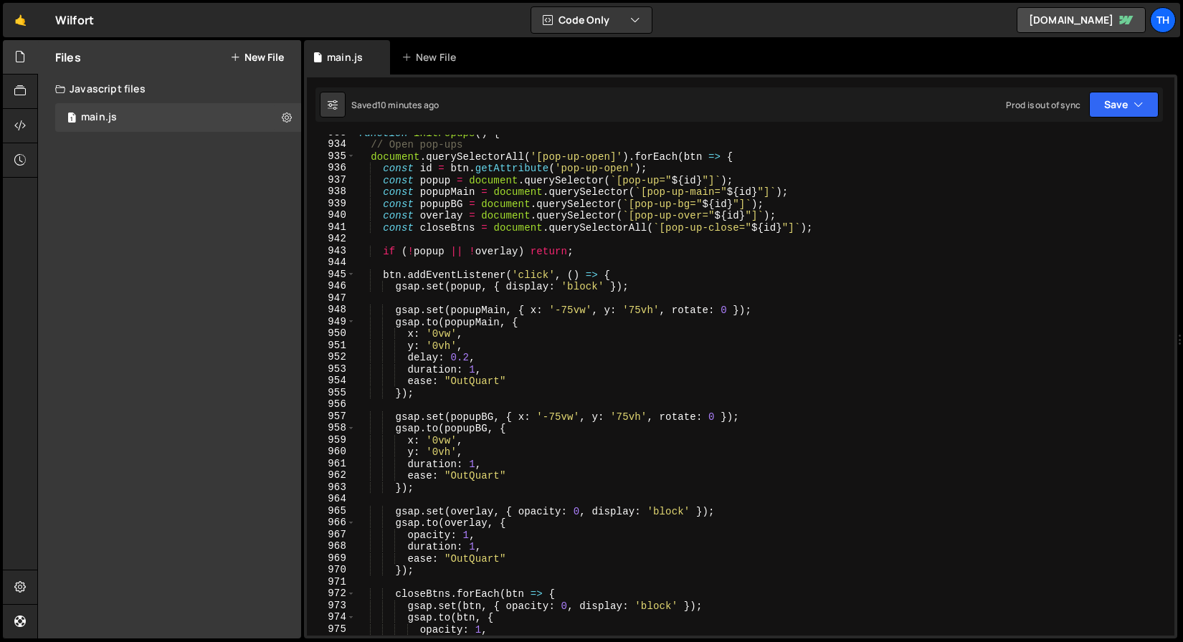
scroll to position [741, 0]
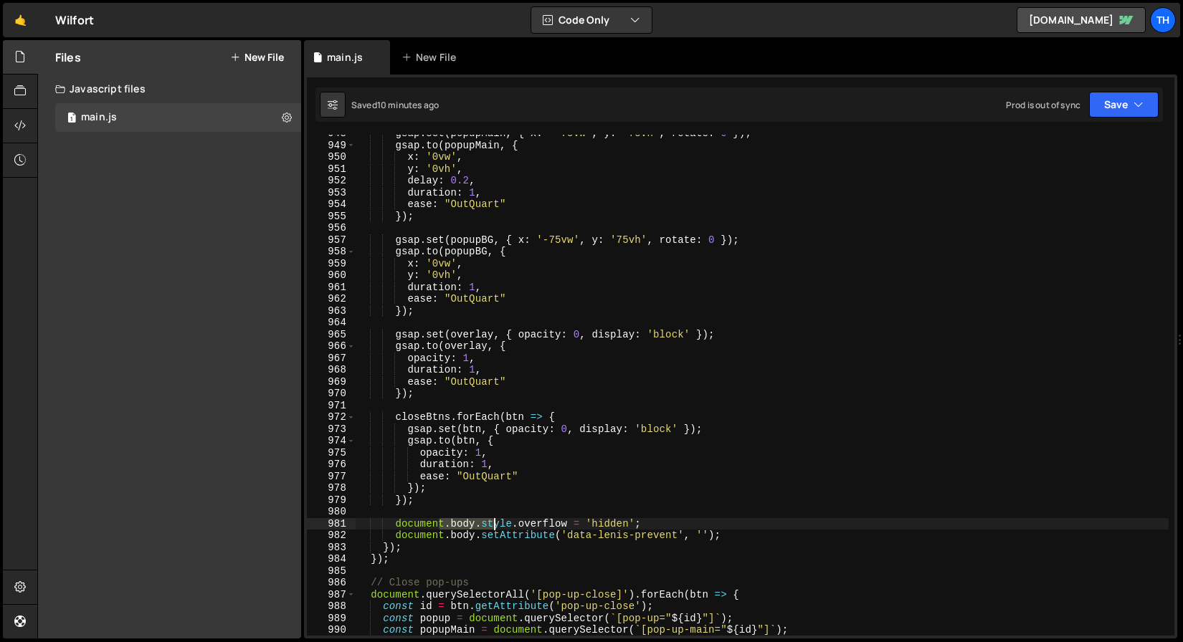
drag, startPoint x: 438, startPoint y: 519, endPoint x: 544, endPoint y: 522, distance: 106.1
click at [544, 522] on div "gsap . set ( popupMain , { x : '-75vw' , y : '75vh' , rotate : 0 }) ; gsap . to…" at bounding box center [762, 390] width 813 height 525
drag, startPoint x: 551, startPoint y: 524, endPoint x: 581, endPoint y: 531, distance: 31.0
click at [551, 524] on div "gsap . set ( popupMain , { x : '-75vw' , y : '75vh' , rotate : 0 }) ; gsap . to…" at bounding box center [762, 390] width 813 height 525
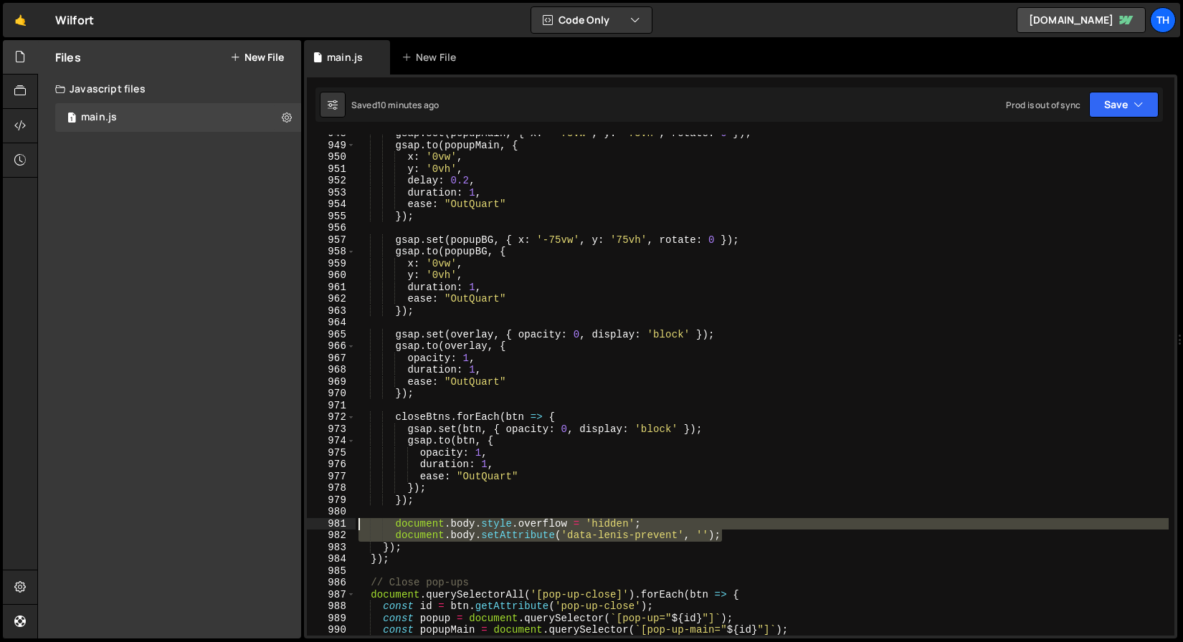
drag, startPoint x: 747, startPoint y: 535, endPoint x: 300, endPoint y: 527, distance: 446.7
click at [300, 527] on div "Files New File Javascript files 1 main.js 0 CSS files Copy share link Edit File…" at bounding box center [610, 339] width 1146 height 599
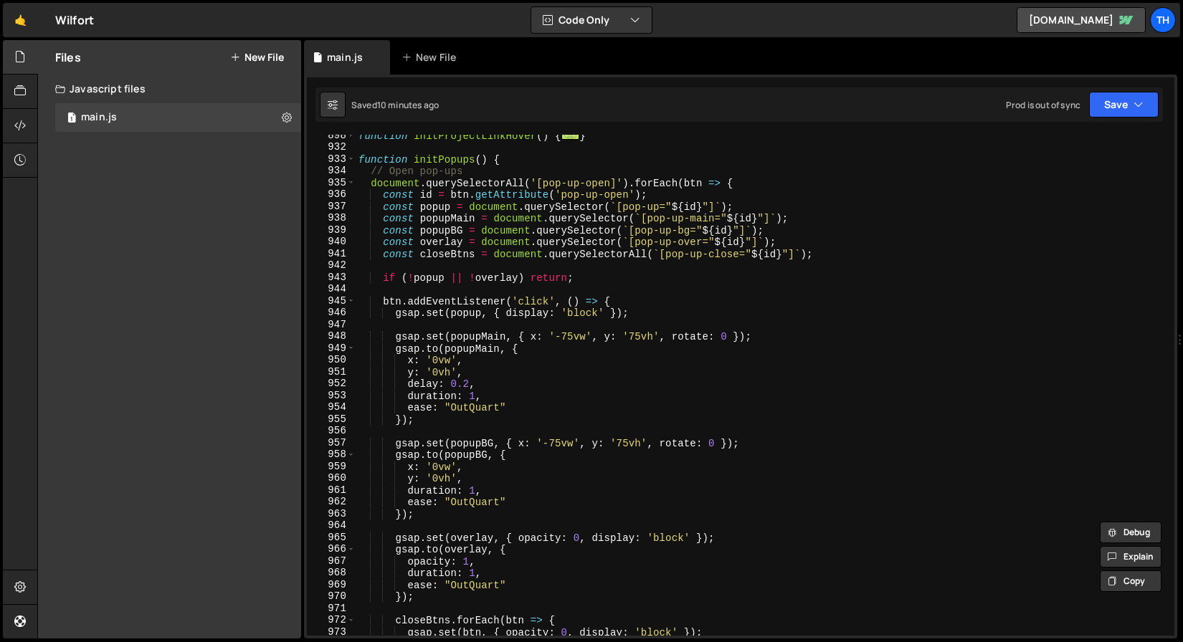
scroll to position [532, 0]
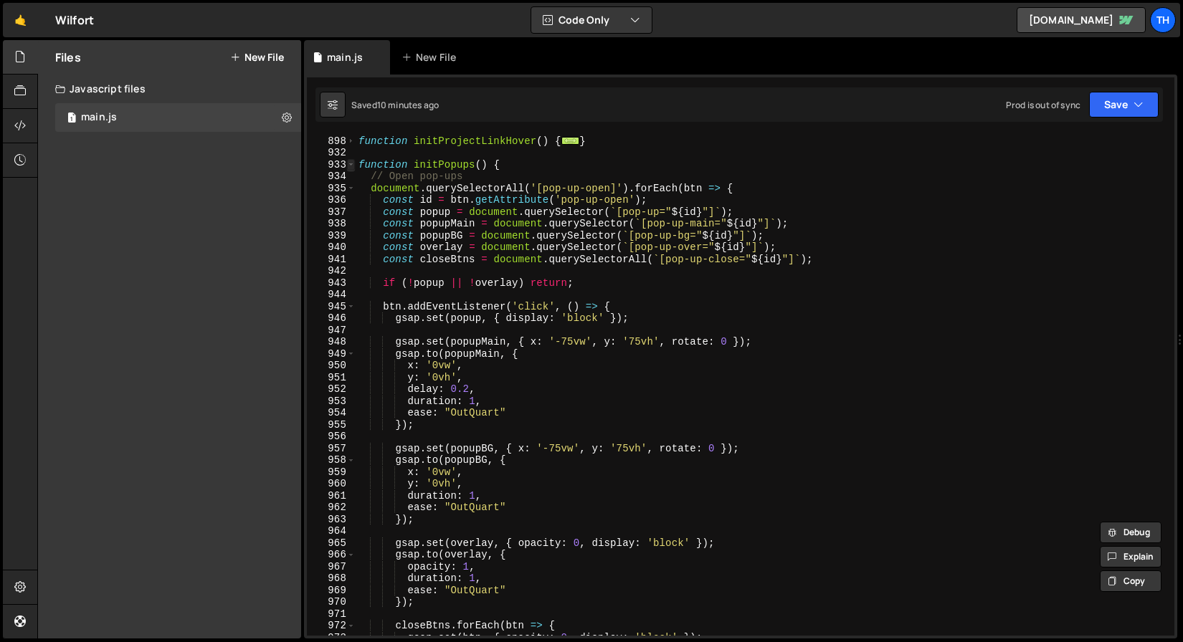
click at [352, 163] on span at bounding box center [351, 165] width 8 height 12
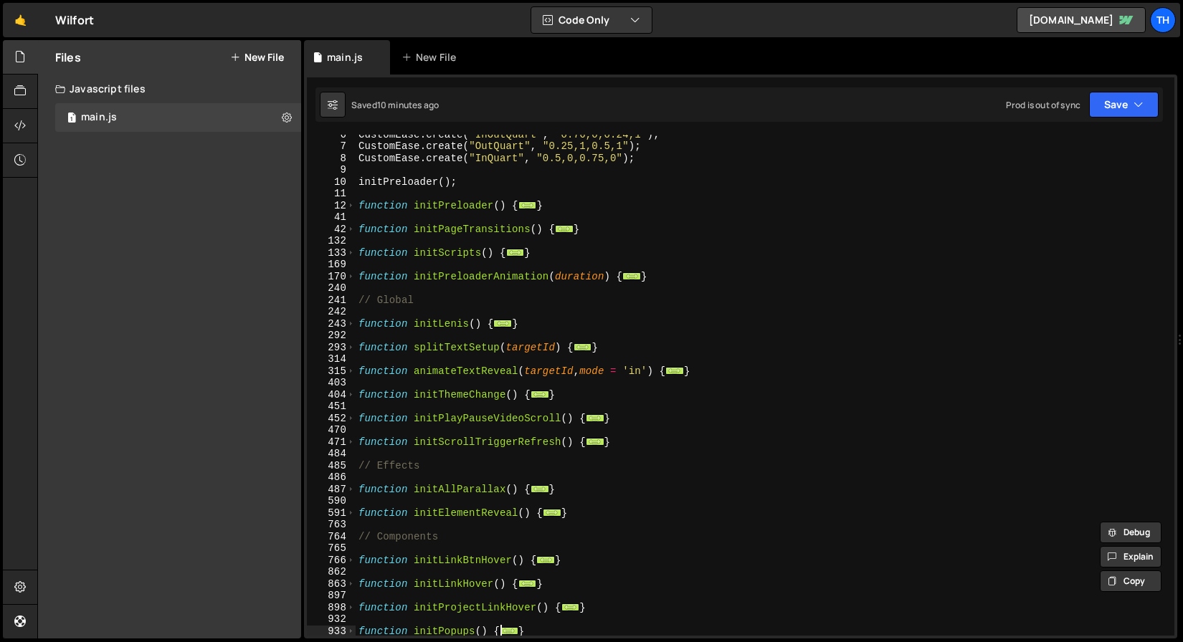
scroll to position [0, 0]
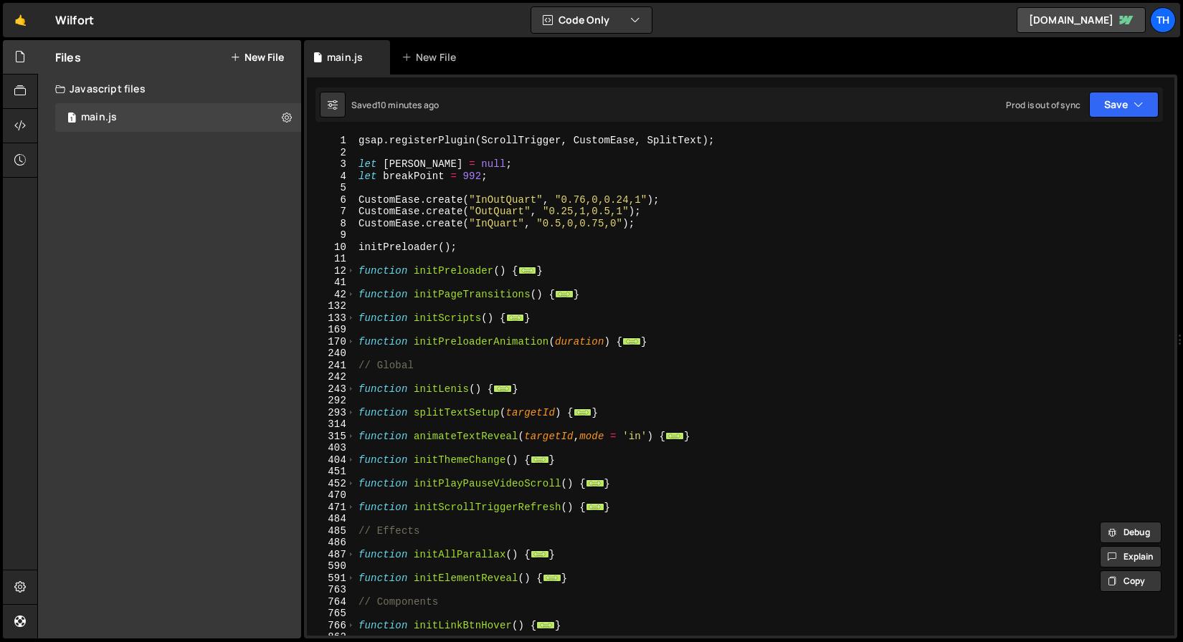
drag, startPoint x: 354, startPoint y: 270, endPoint x: 382, endPoint y: 279, distance: 29.3
click at [354, 270] on span at bounding box center [351, 271] width 8 height 12
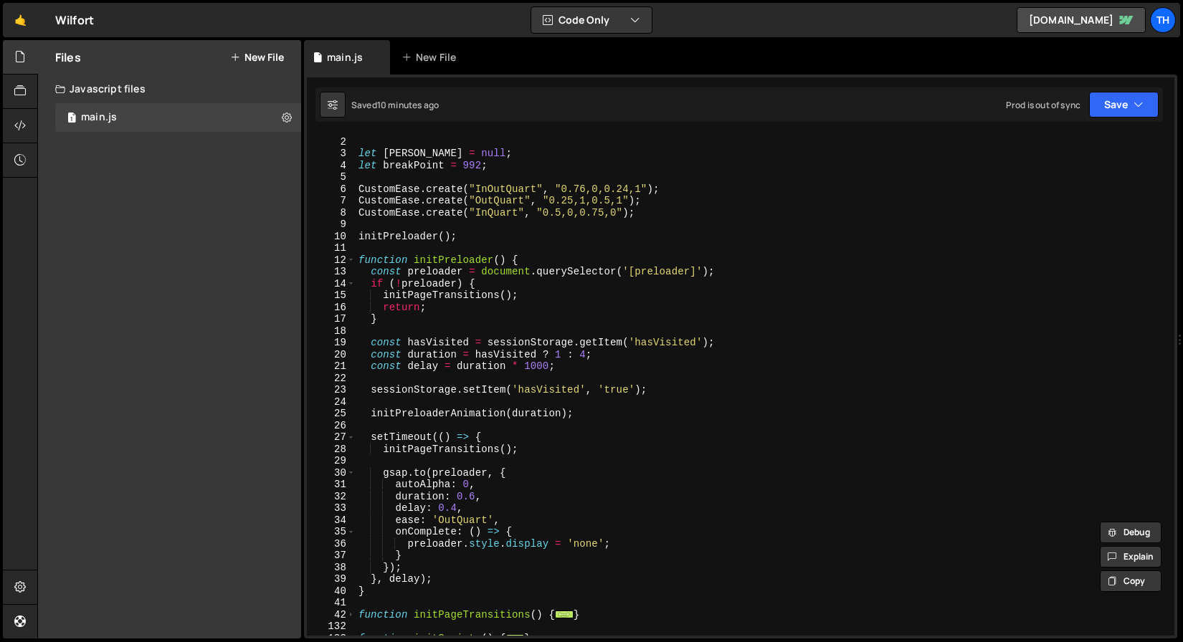
scroll to position [22, 0]
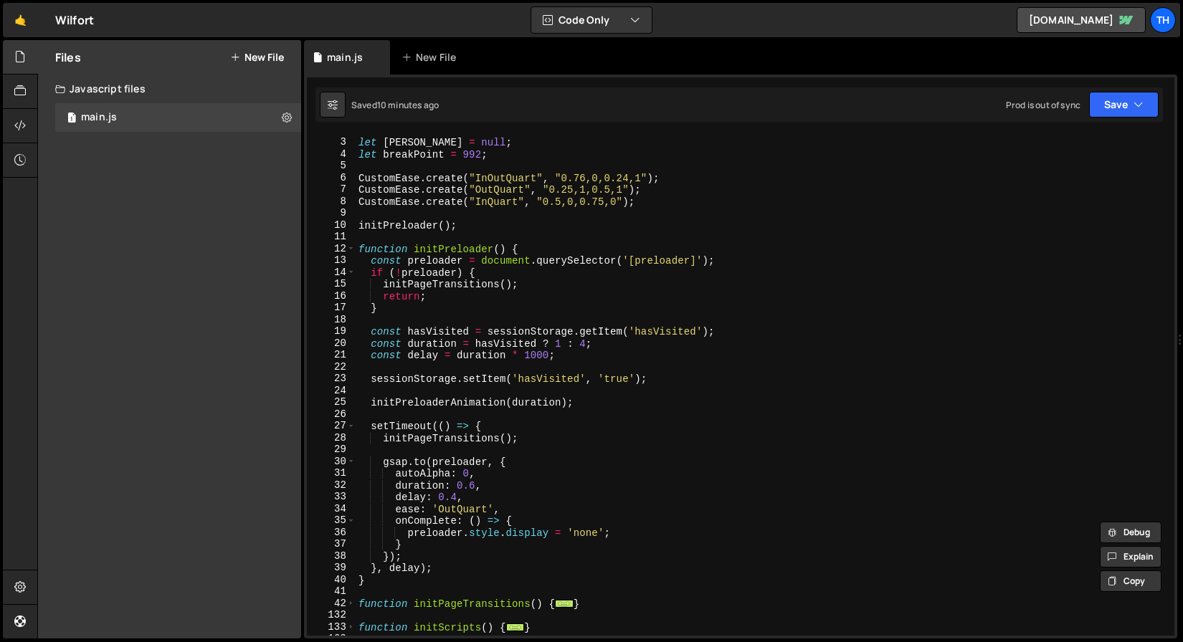
click at [593, 404] on div "let lenis = null ; let breakPoint = 992 ; CustomEase . create ( "InOutQuart" , …" at bounding box center [762, 387] width 813 height 525
type textarea "initPreloaderAnimation(duration);"
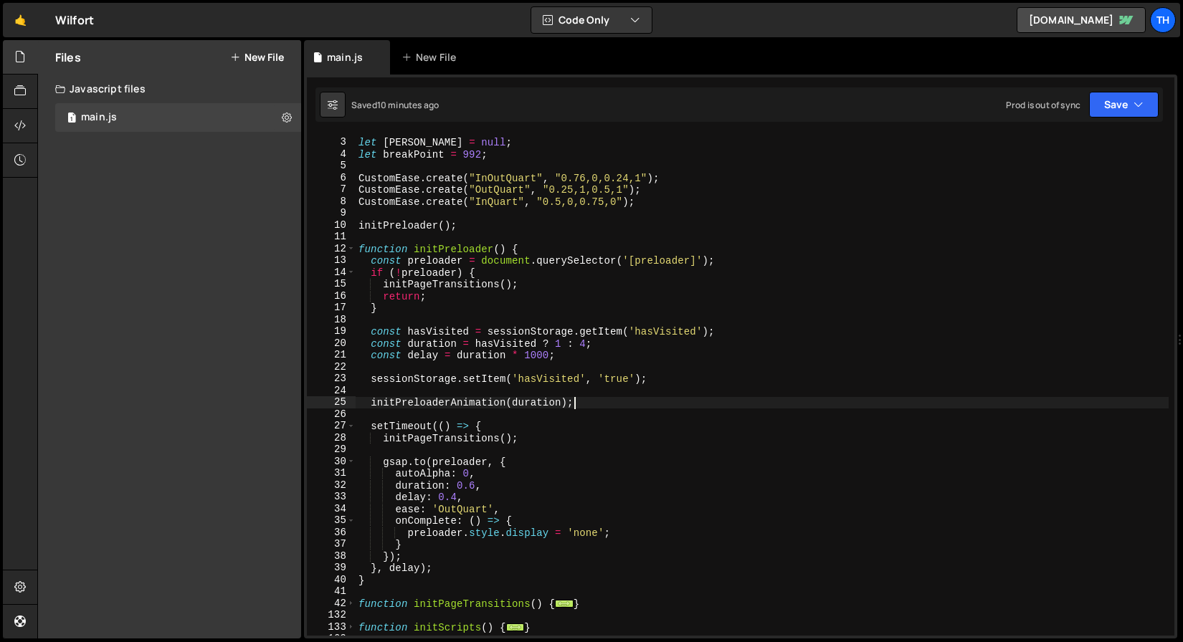
scroll to position [0, 0]
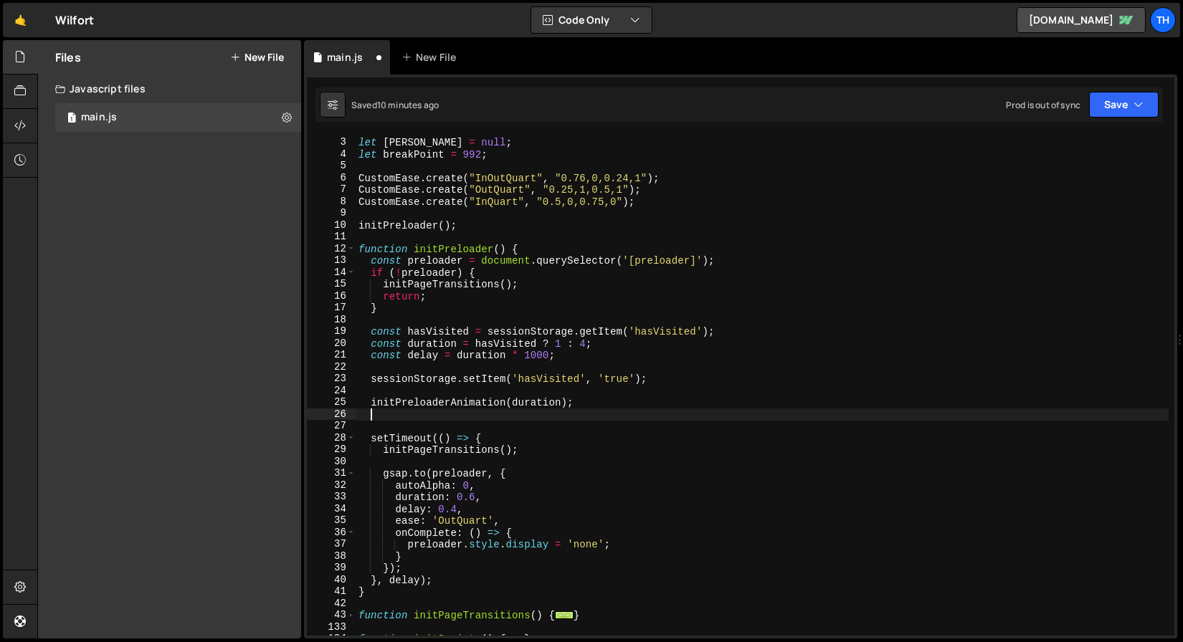
paste textarea "document.body.setAttribute('data-lenis-prevent', '');"
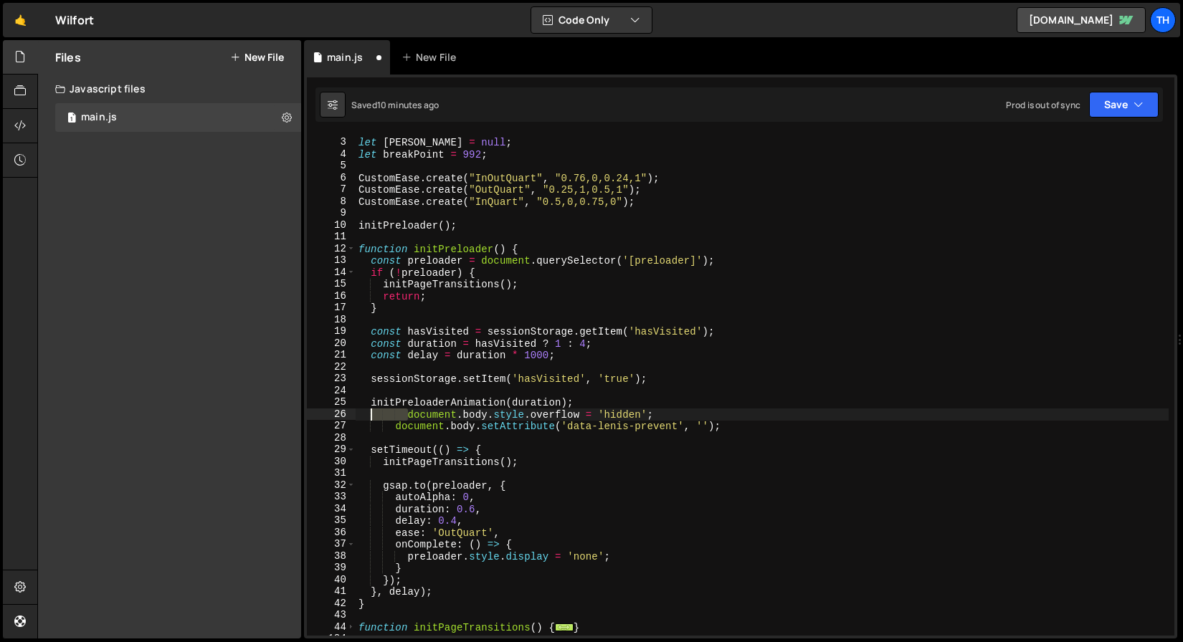
drag, startPoint x: 406, startPoint y: 414, endPoint x: 371, endPoint y: 417, distance: 35.2
click at [371, 417] on div "let lenis = null ; let breakPoint = 992 ; CustomEase . create ( "InOutQuart" , …" at bounding box center [762, 387] width 813 height 525
drag, startPoint x: 396, startPoint y: 431, endPoint x: 372, endPoint y: 424, distance: 25.4
click at [372, 424] on div "let lenis = null ; let breakPoint = 992 ; CustomEase . create ( "InOutQuart" , …" at bounding box center [762, 387] width 813 height 525
click at [1105, 115] on button "Save" at bounding box center [1124, 105] width 70 height 26
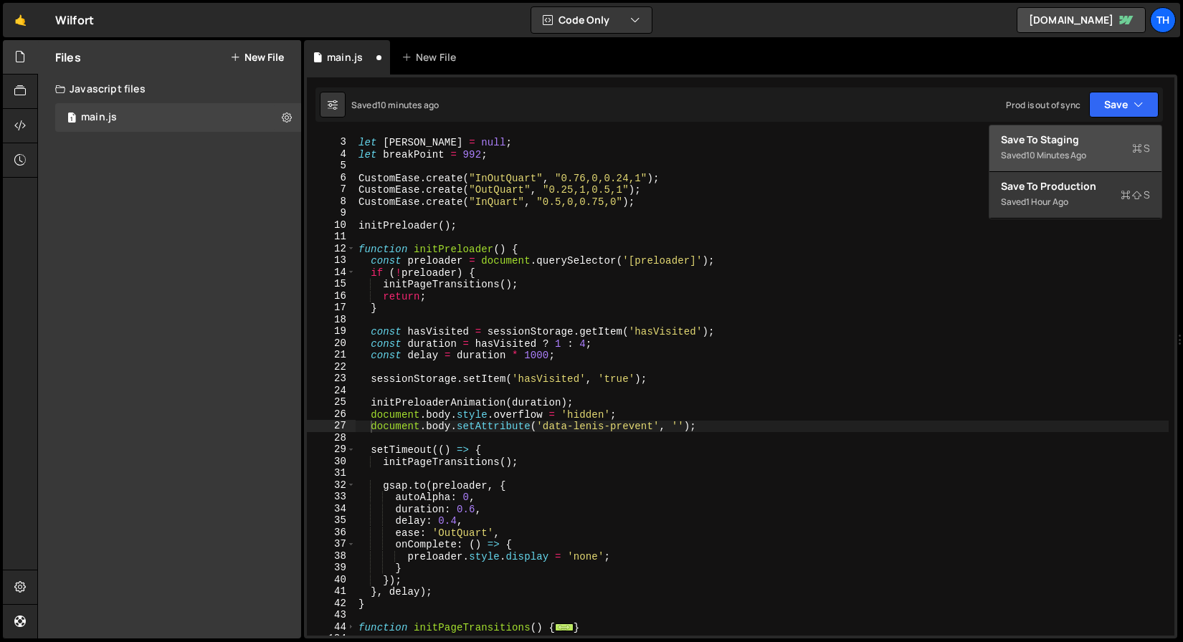
click at [1100, 133] on div "Save to Staging S" at bounding box center [1075, 140] width 149 height 14
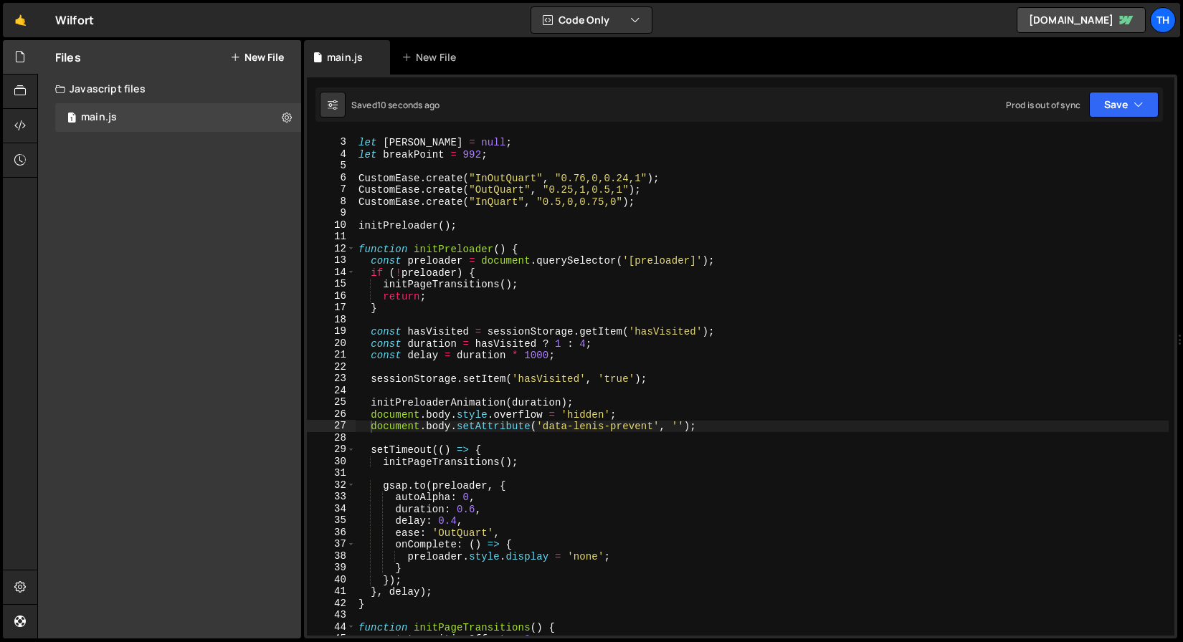
scroll to position [80, 0]
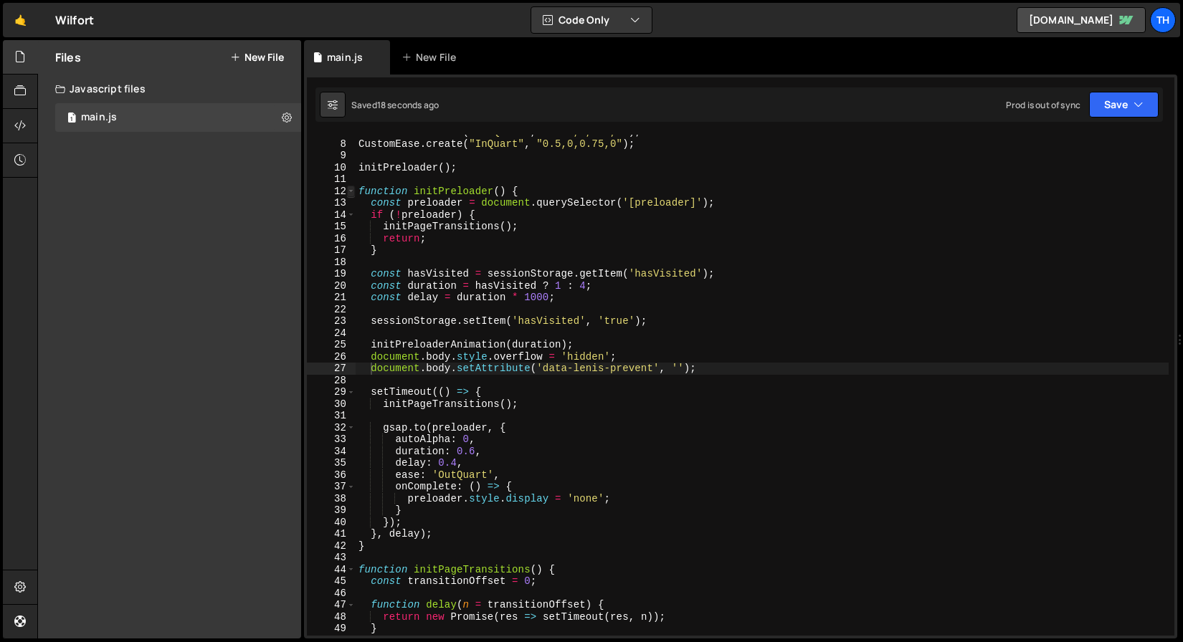
click at [349, 186] on span at bounding box center [351, 192] width 8 height 12
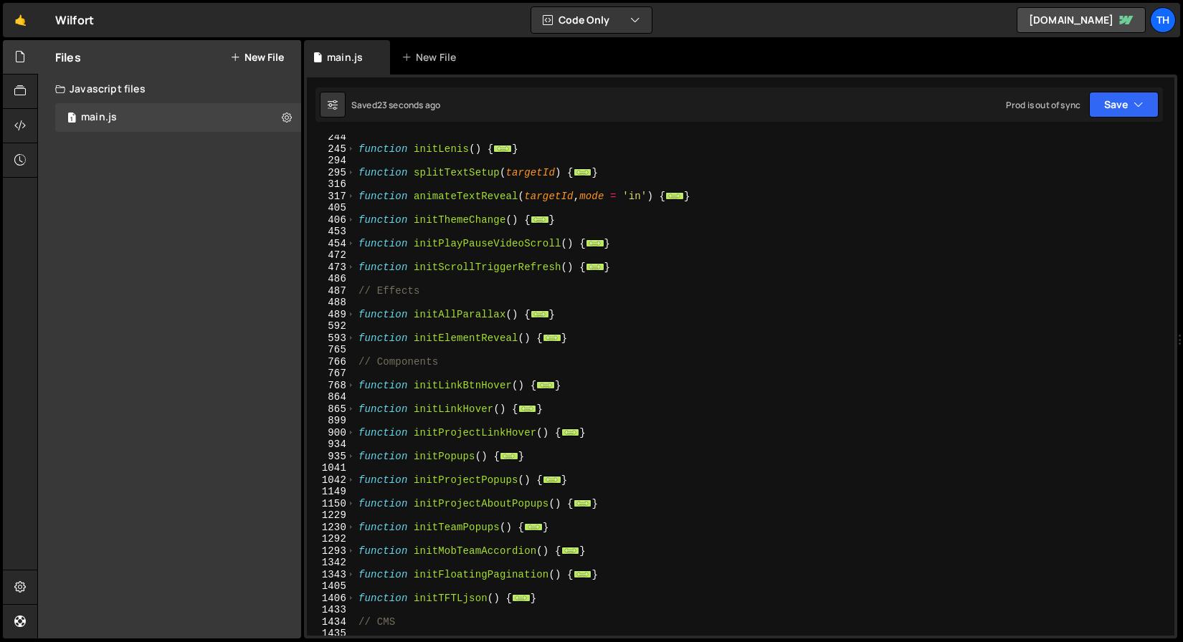
scroll to position [240, 0]
click at [358, 429] on div "function initLenis ( ) { ... } function splitTextSetup ( targetId ) { ... } fun…" at bounding box center [762, 393] width 813 height 525
click at [354, 433] on span at bounding box center [351, 433] width 8 height 12
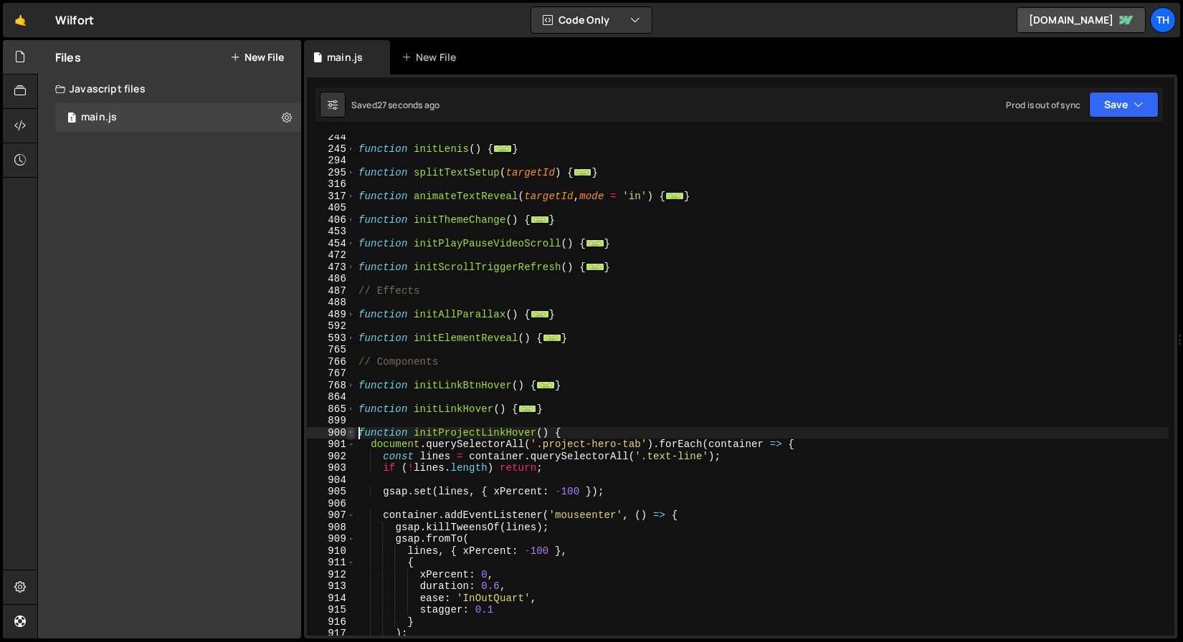
click at [354, 433] on span at bounding box center [351, 433] width 8 height 12
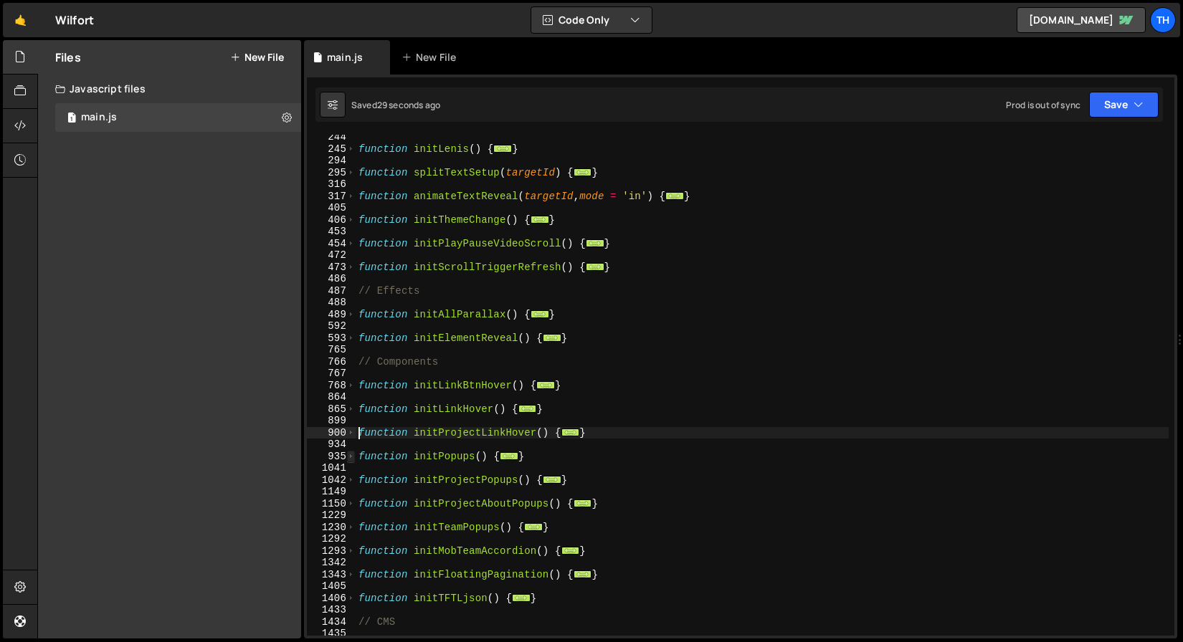
click at [348, 460] on span at bounding box center [351, 457] width 8 height 12
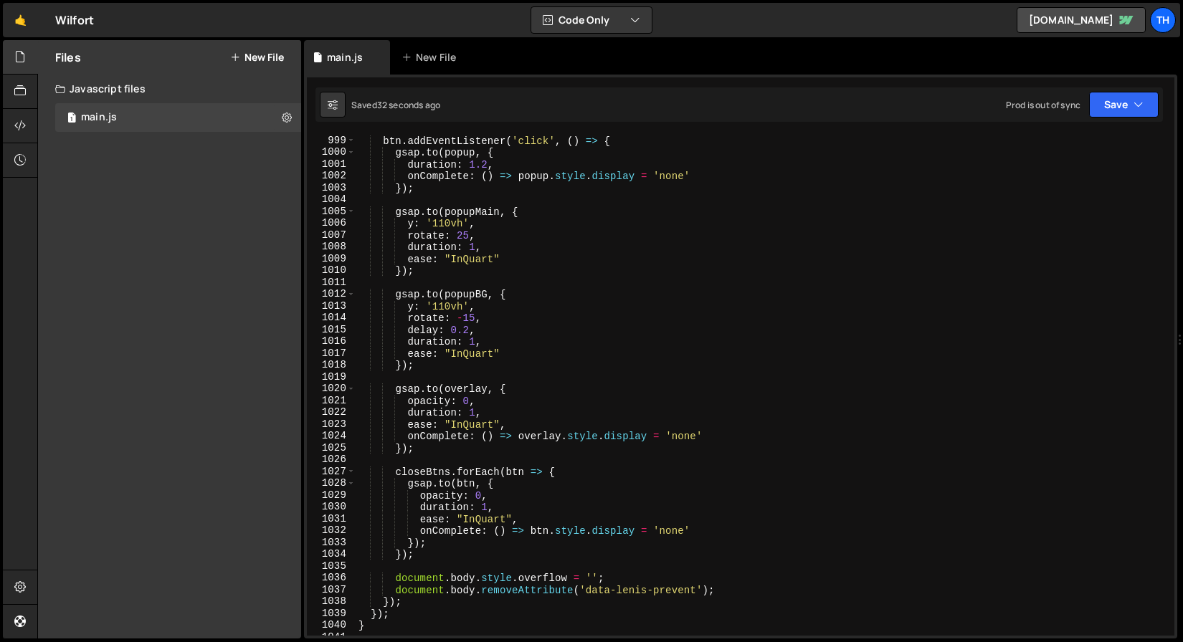
scroll to position [1313, 0]
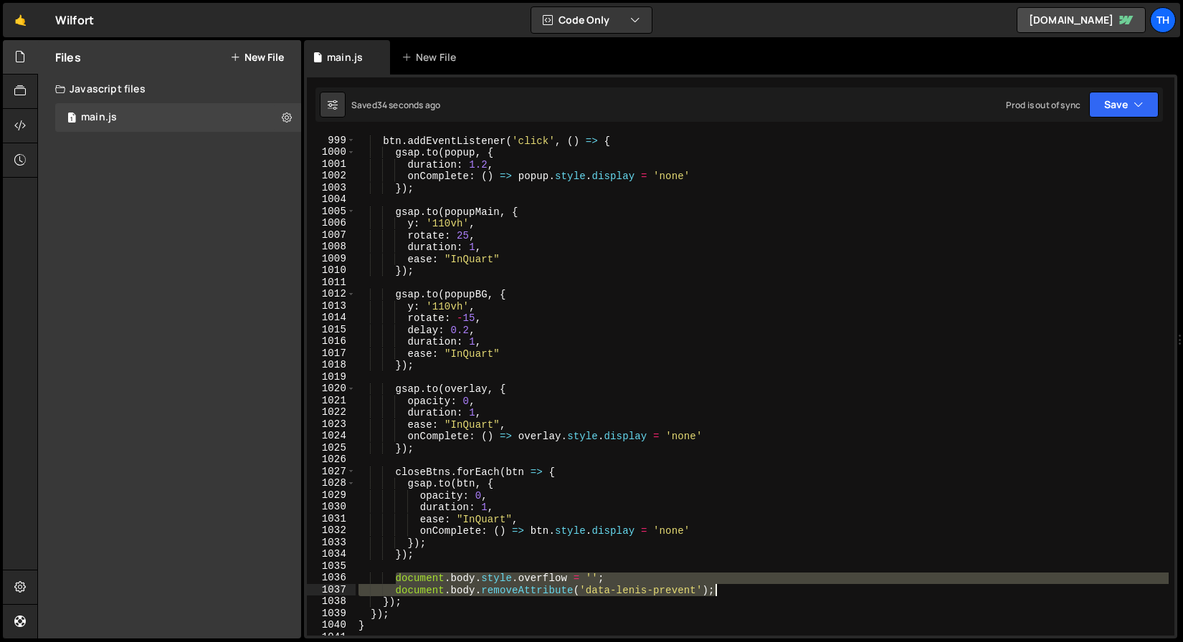
drag, startPoint x: 398, startPoint y: 577, endPoint x: 758, endPoint y: 589, distance: 360.1
click at [758, 589] on div "btn . addEventListener ( 'click' , ( ) => { gsap . to ( popup , { duration : 1.…" at bounding box center [762, 397] width 813 height 525
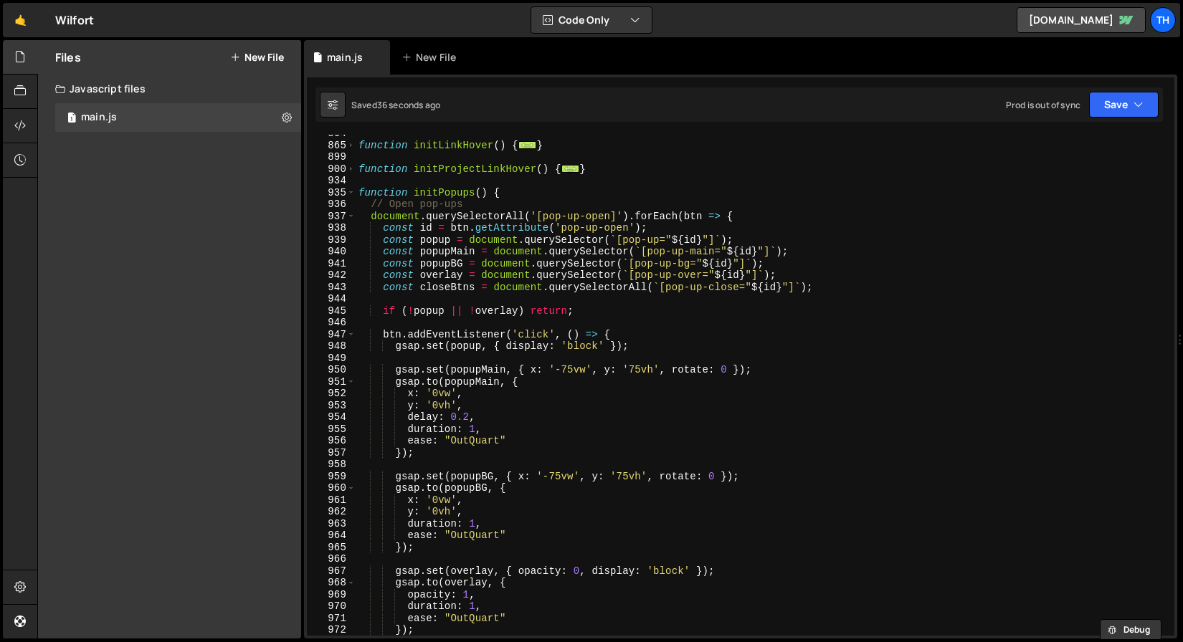
scroll to position [371, 0]
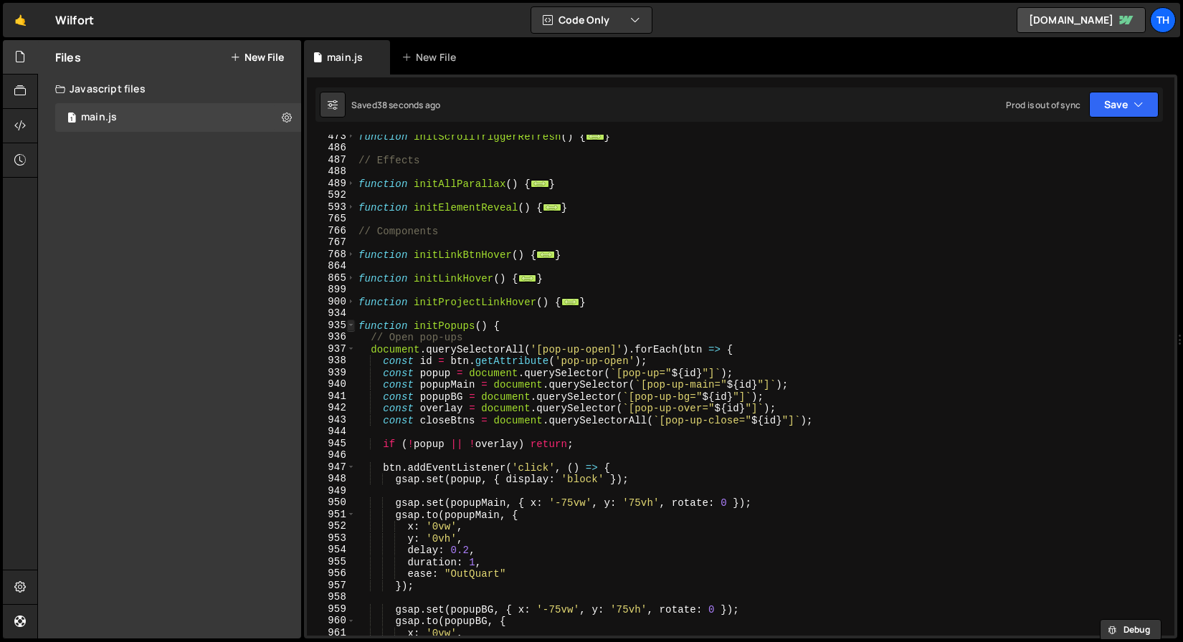
click at [350, 323] on span at bounding box center [351, 326] width 8 height 12
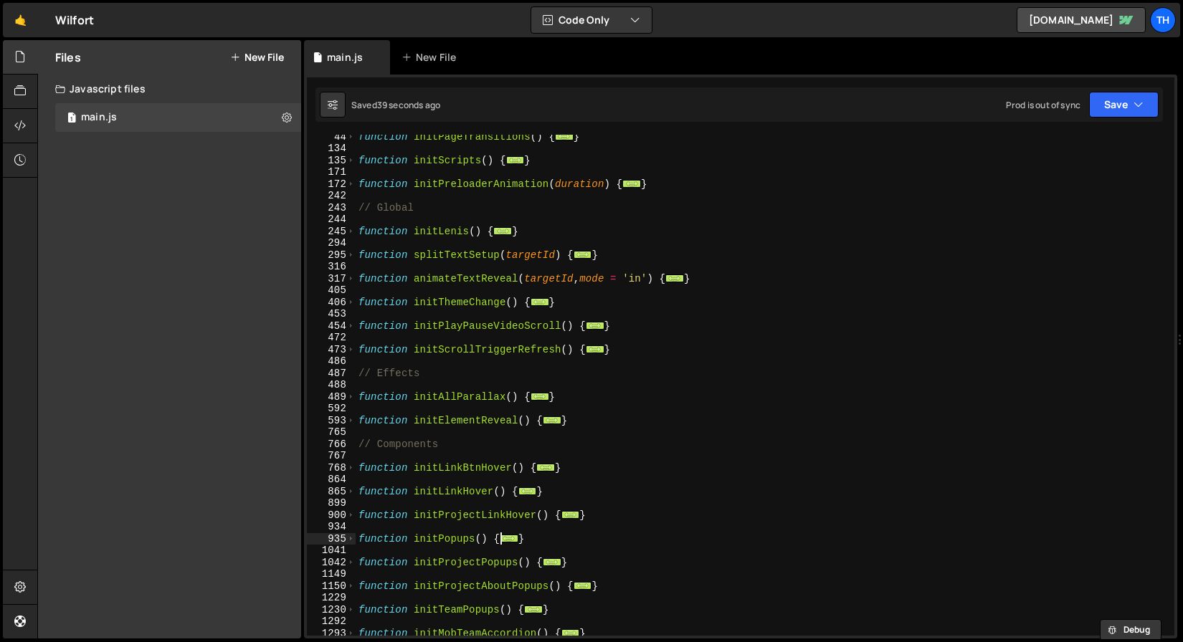
scroll to position [64, 0]
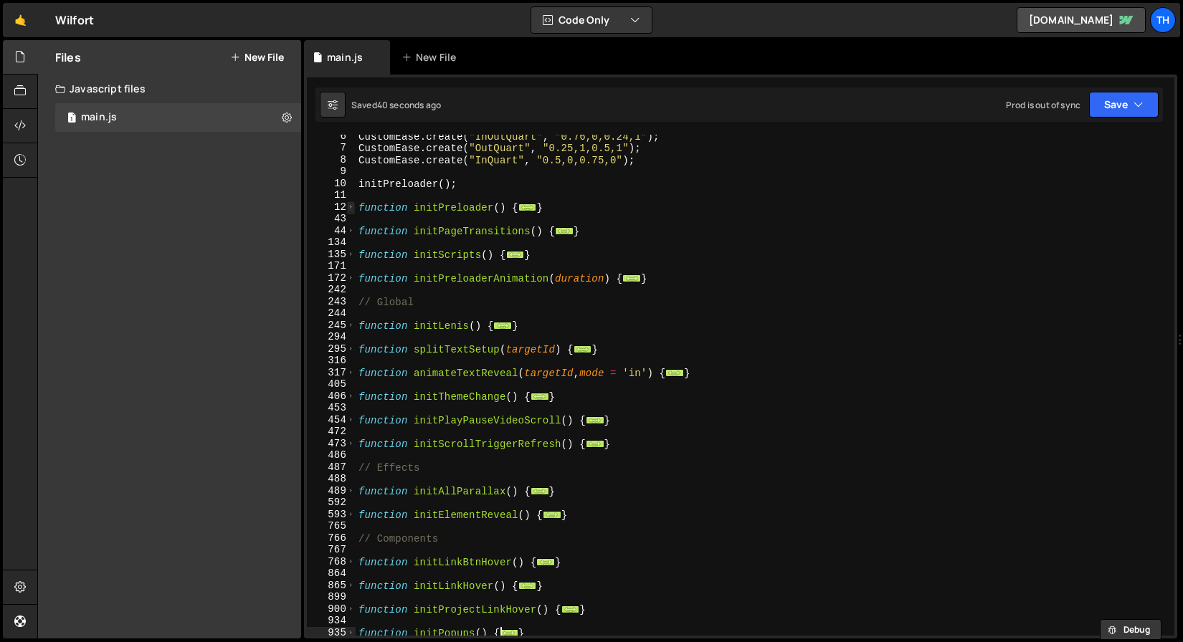
click at [353, 210] on span at bounding box center [351, 207] width 8 height 12
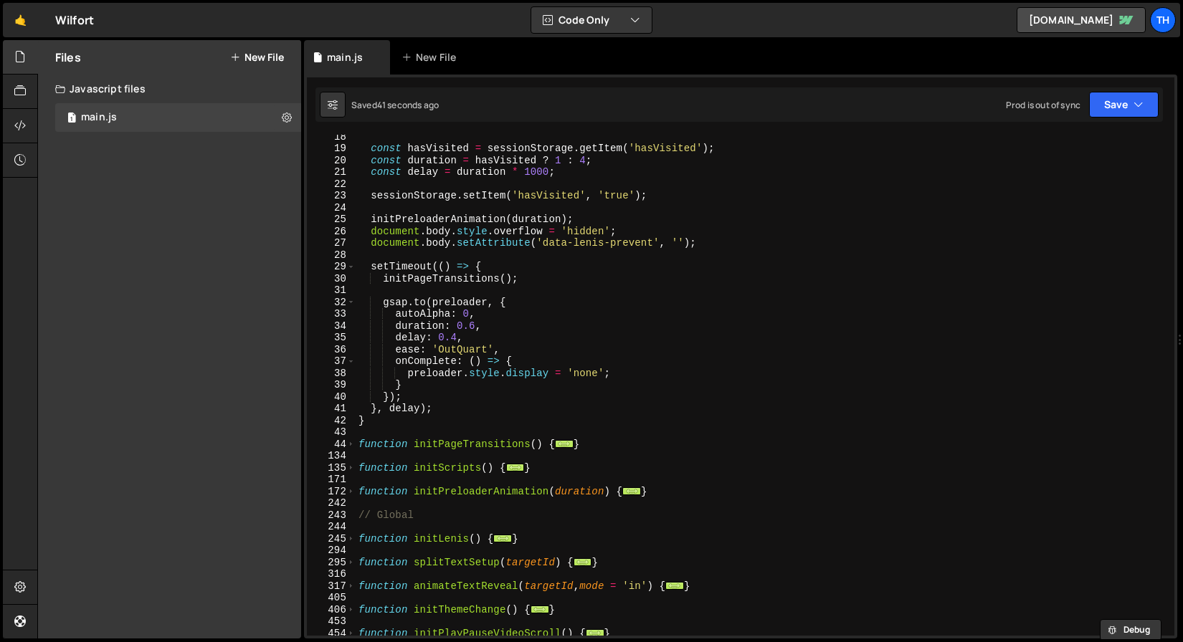
scroll to position [194, 0]
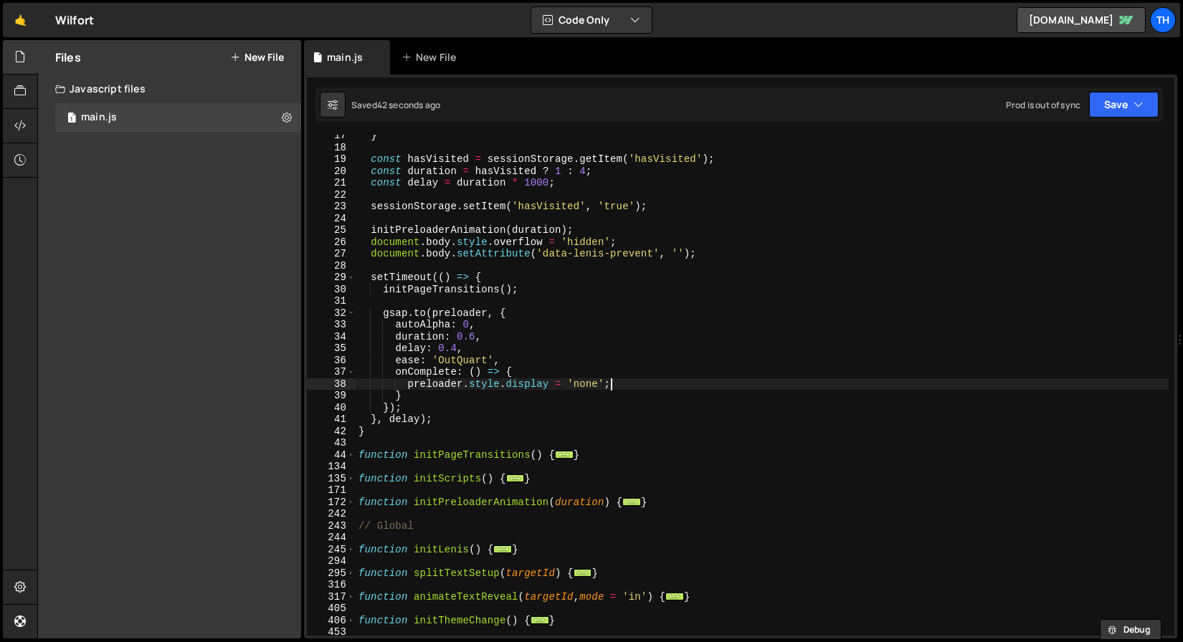
click at [618, 388] on div "} const hasVisited = sessionStorage . getItem ( 'hasVisited' ) ; const duration…" at bounding box center [762, 392] width 813 height 525
type textarea "preloader.style.display = 'none';"
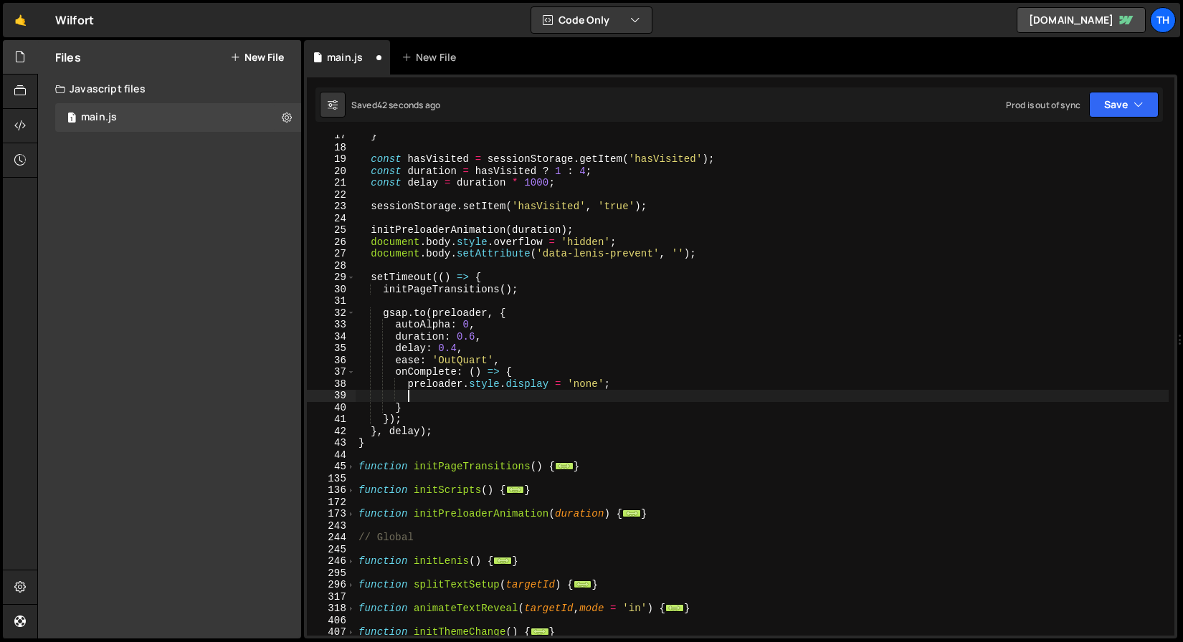
scroll to position [0, 2]
paste textarea "document.body.removeAttribute('data-lenis-prevent');"
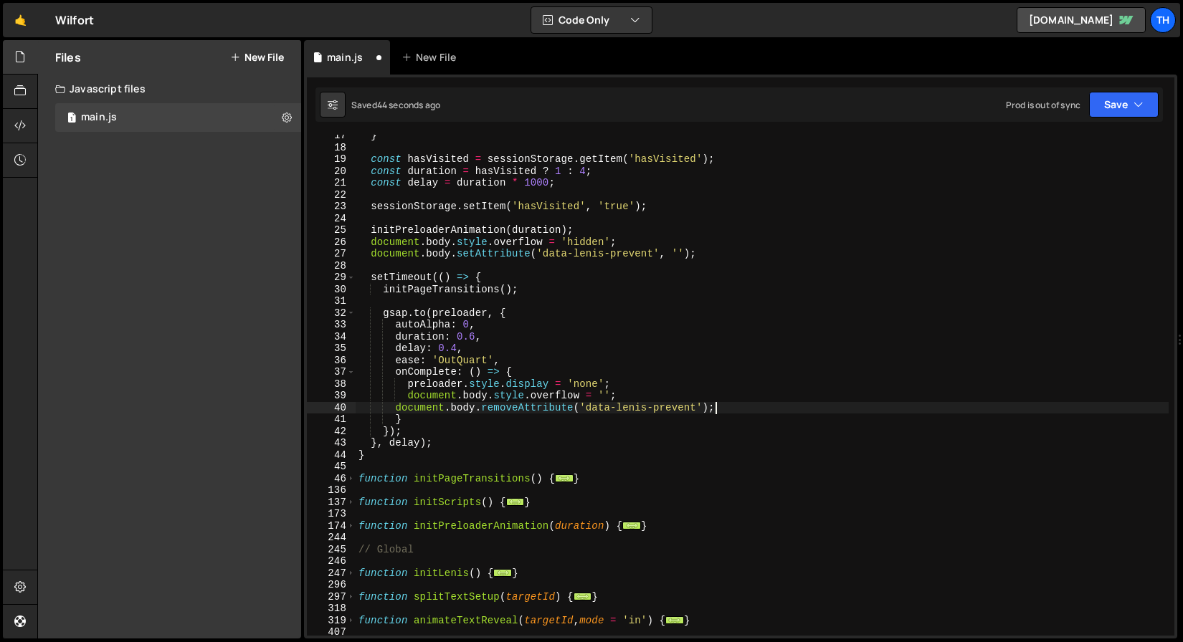
click at [391, 404] on div "} const hasVisited = sessionStorage . getItem ( 'hasVisited' ) ; const duration…" at bounding box center [762, 392] width 813 height 525
click at [417, 406] on div "} const hasVisited = sessionStorage . getItem ( 'hasVisited' ) ; const duration…" at bounding box center [762, 392] width 813 height 525
click at [410, 407] on div "} const hasVisited = sessionStorage . getItem ( 'hasVisited' ) ; const duration…" at bounding box center [762, 392] width 813 height 525
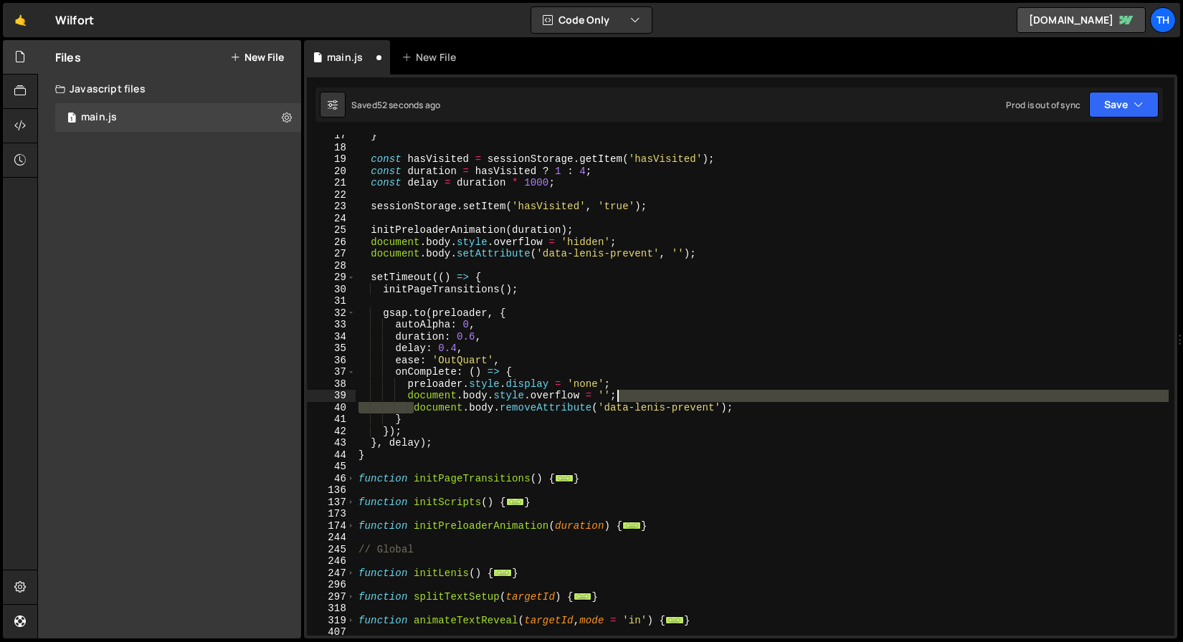
drag, startPoint x: 414, startPoint y: 409, endPoint x: 634, endPoint y: 397, distance: 221.1
click at [634, 397] on div "} const hasVisited = sessionStorage . getItem ( 'hasVisited' ) ; const duration…" at bounding box center [762, 392] width 813 height 525
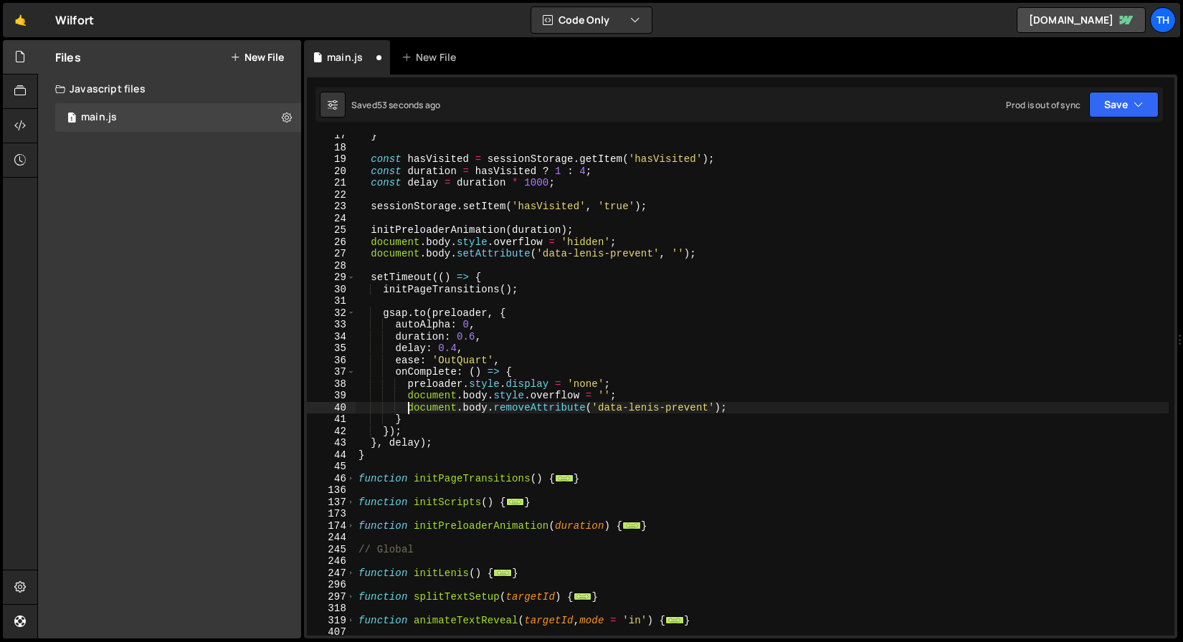
scroll to position [0, 3]
click at [444, 422] on div "} const hasVisited = sessionStorage . getItem ( 'hasVisited' ) ; const duration…" at bounding box center [762, 392] width 813 height 525
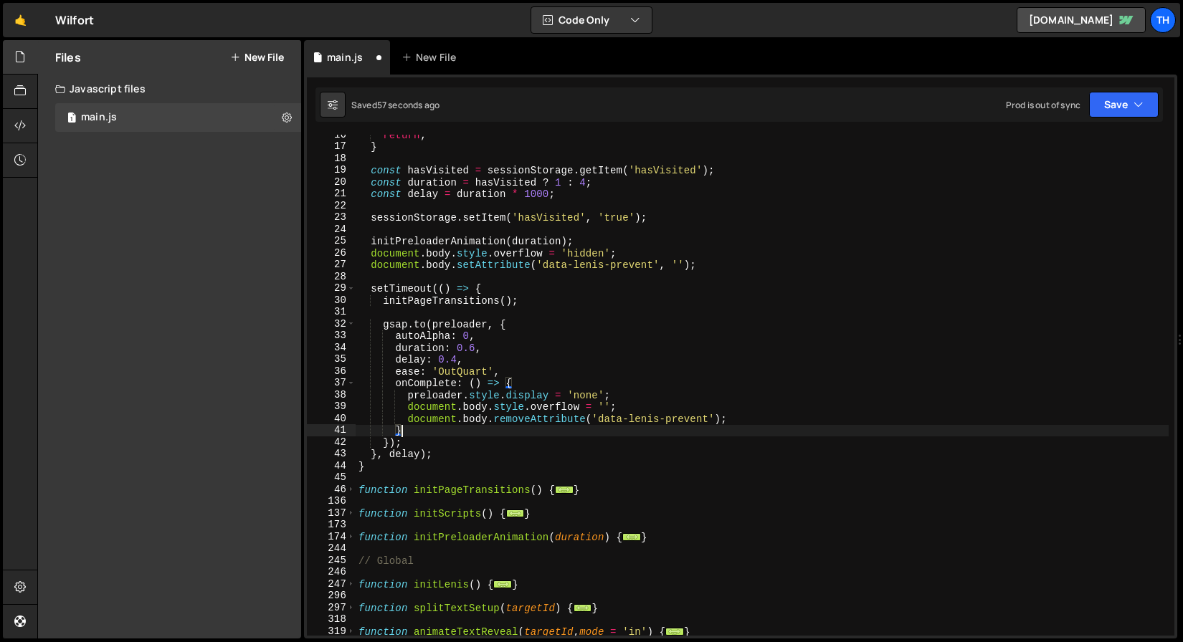
scroll to position [178, 0]
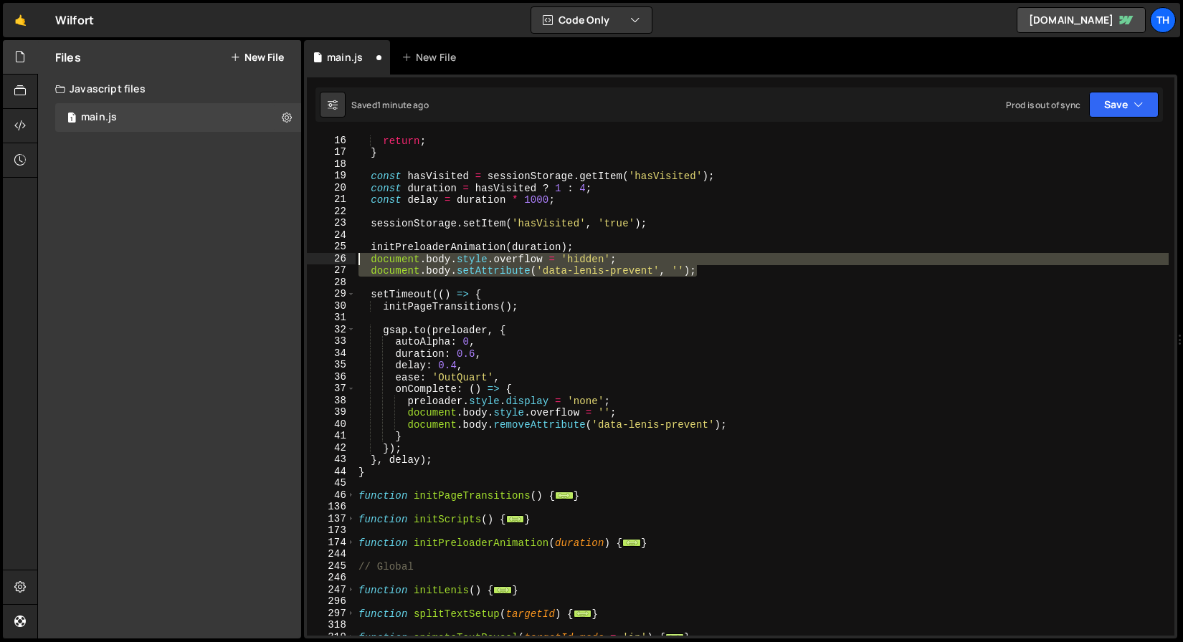
drag, startPoint x: 708, startPoint y: 271, endPoint x: 220, endPoint y: 258, distance: 488.4
click at [220, 258] on div "Files New File Javascript files 1 main.js 0 CSS files Copy share link Edit File…" at bounding box center [610, 339] width 1146 height 599
type textarea "document.body.style.overflow = 'hidden'; document.body.setAttribute('data-lenis…"
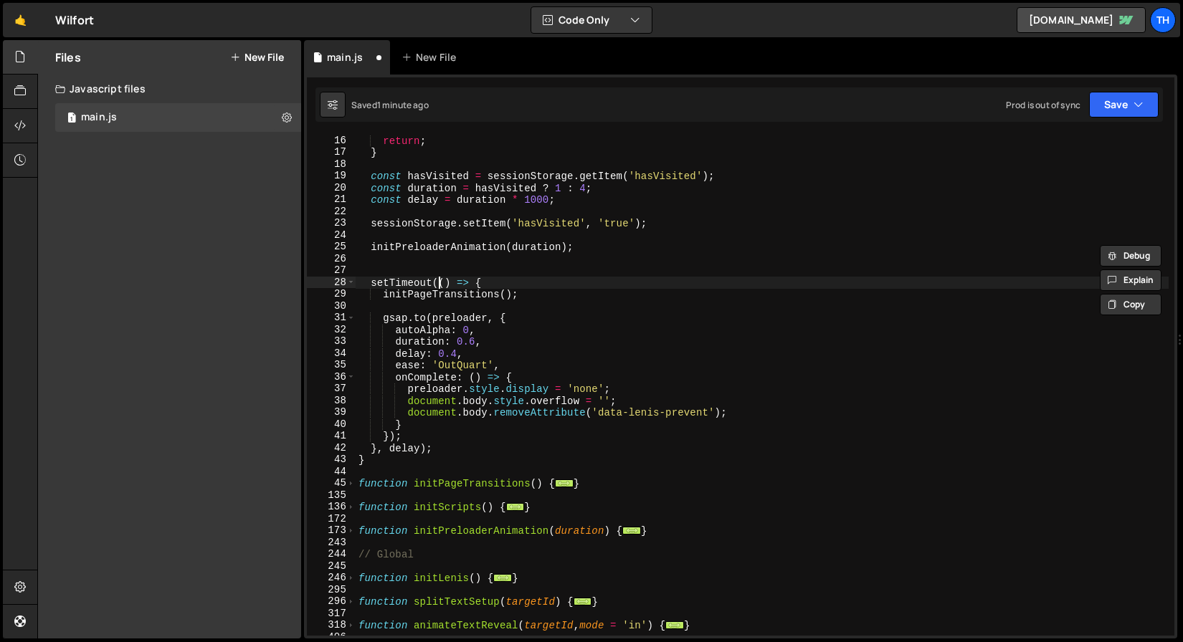
click at [436, 286] on div "return ; } const hasVisited = sessionStorage . getItem ( 'hasVisited' ) ; const…" at bounding box center [762, 397] width 813 height 525
type textarea "setTimeout(() => {"
click at [434, 266] on div "return ; } const hasVisited = sessionStorage . getItem ( 'hasVisited' ) ; const…" at bounding box center [762, 397] width 813 height 525
click at [435, 259] on div "return ; } const hasVisited = sessionStorage . getItem ( 'hasVisited' ) ; const…" at bounding box center [762, 397] width 813 height 525
type textarea "initPreloaderAnimation(duration);"
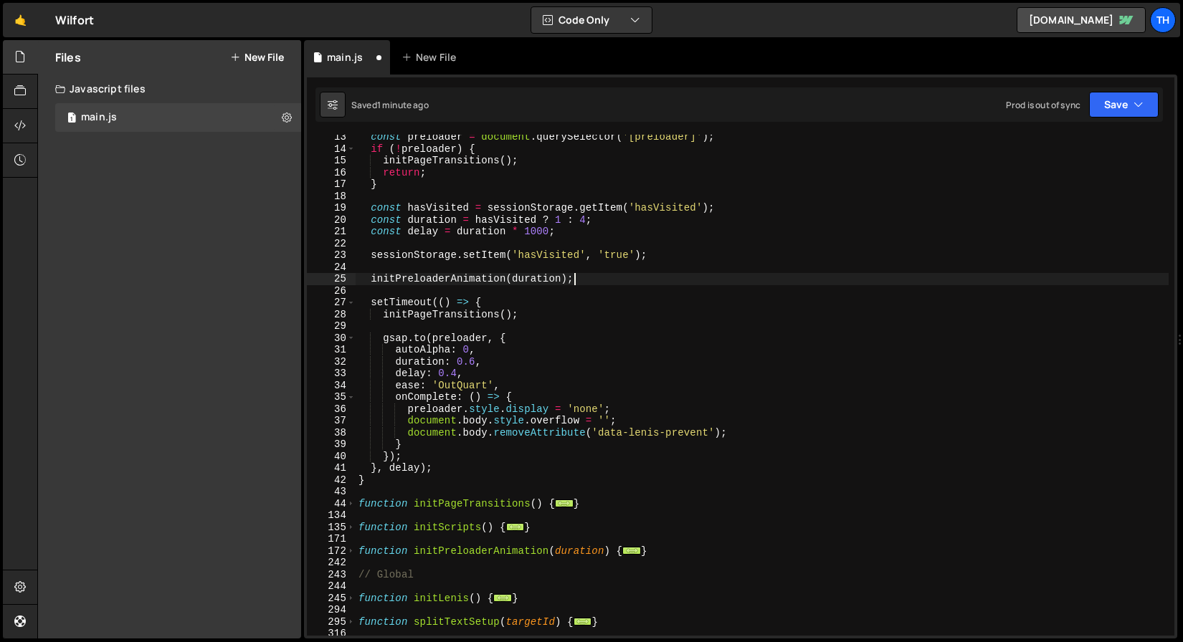
scroll to position [118, 0]
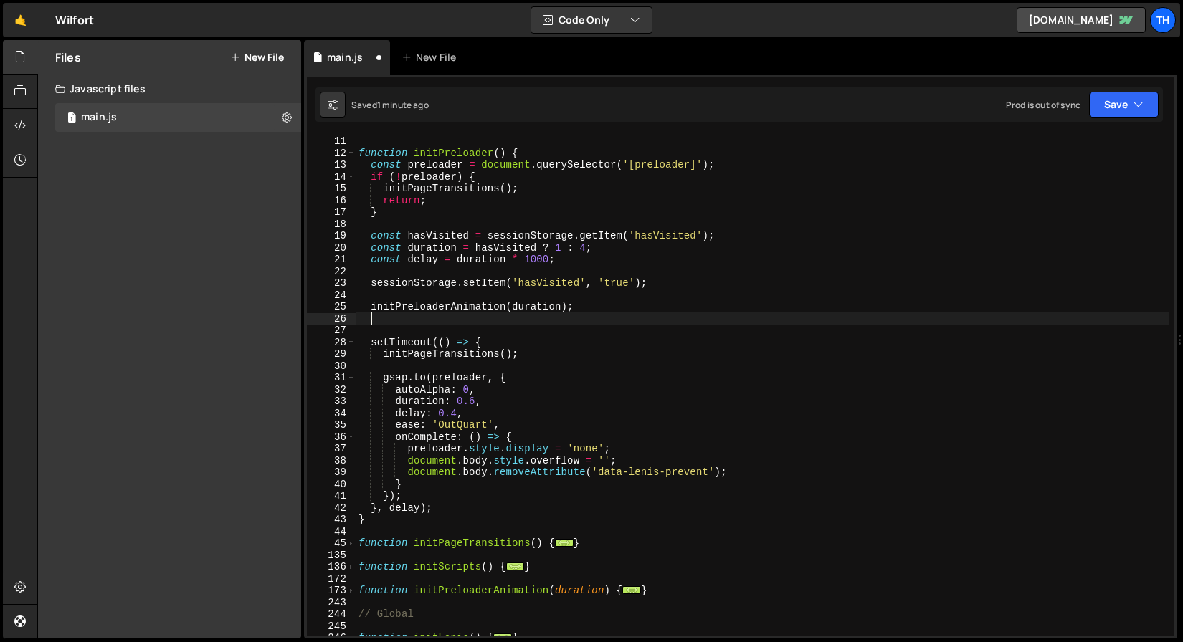
paste textarea "document.body.setAttribute('data-lenis-prevent', '');"
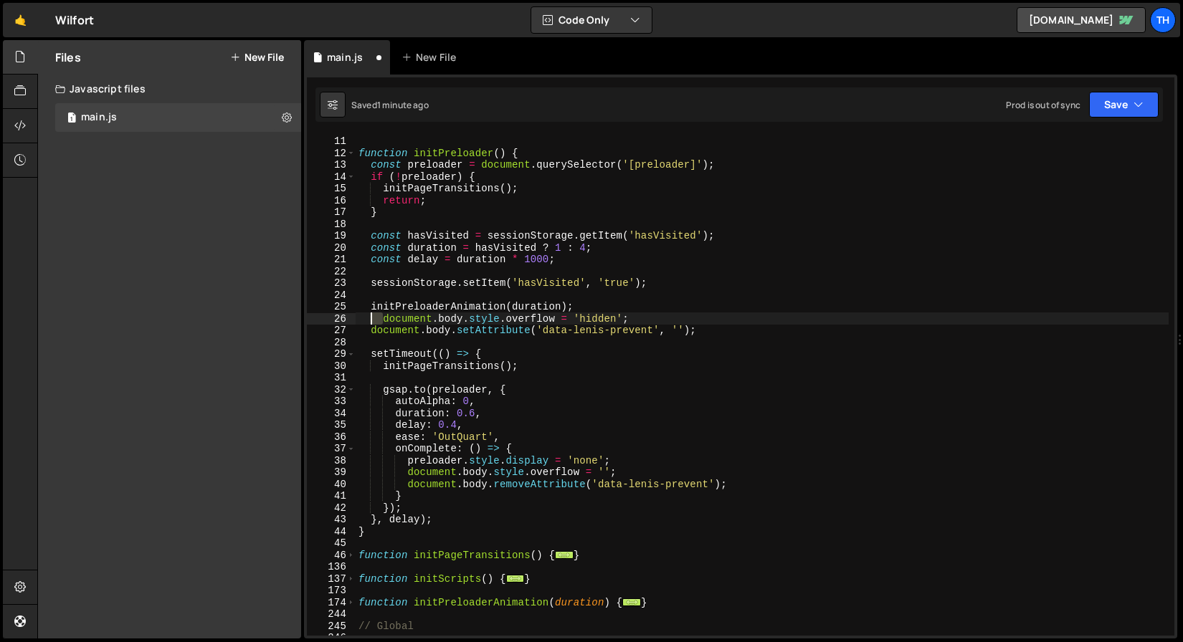
drag, startPoint x: 382, startPoint y: 322, endPoint x: 372, endPoint y: 322, distance: 10.0
click at [372, 322] on div "initPreloader ( ) ; function initPreloader ( ) { const preloader = document . q…" at bounding box center [762, 385] width 813 height 525
click at [1140, 97] on icon "button" at bounding box center [1138, 104] width 10 height 14
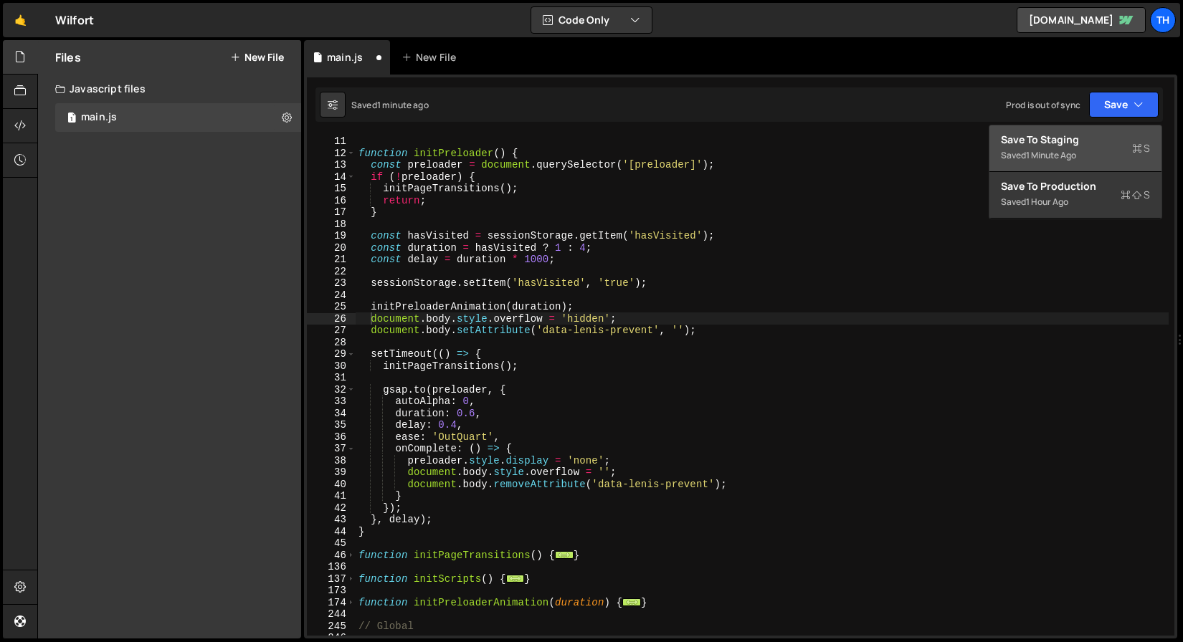
click at [1119, 147] on div "Saved 1 minute ago" at bounding box center [1075, 155] width 149 height 17
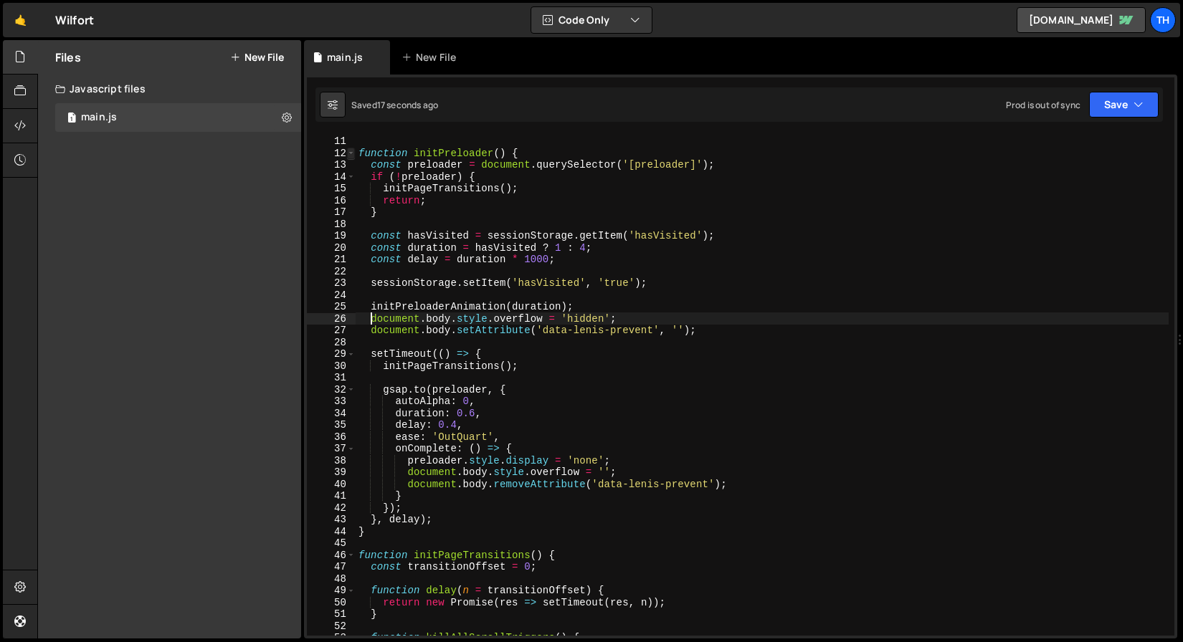
click at [348, 152] on span at bounding box center [351, 154] width 8 height 12
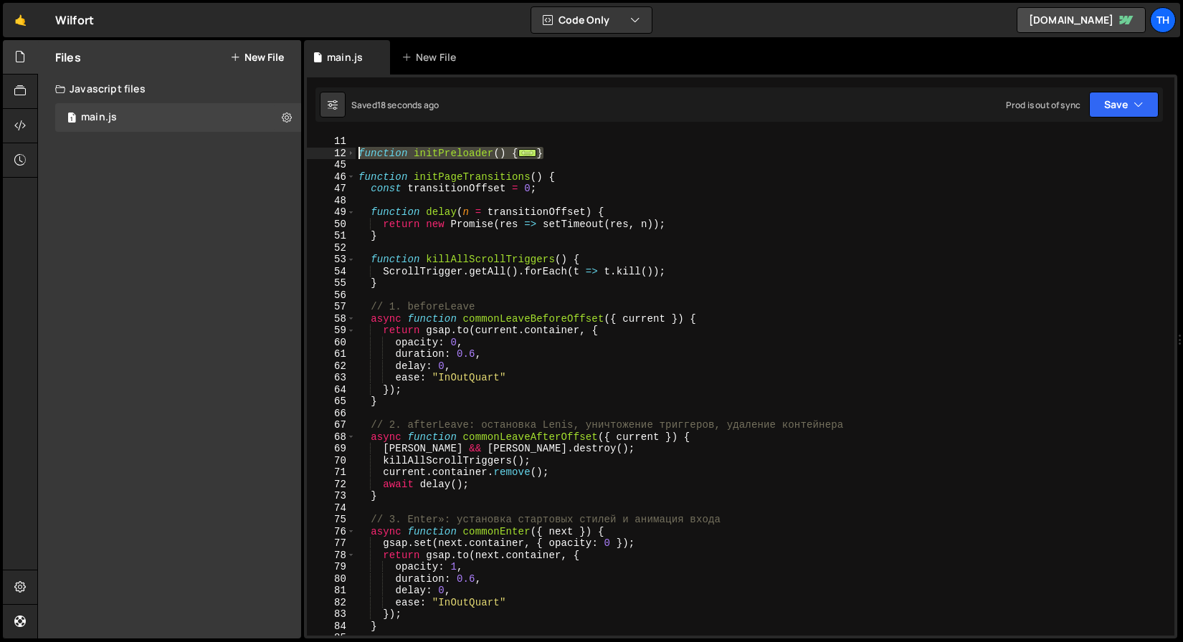
drag, startPoint x: 572, startPoint y: 152, endPoint x: 337, endPoint y: 152, distance: 235.1
click at [337, 152] on div "document.body.style.overflow = 'hidden'; 10 11 12 45 46 47 48 49 50 51 52 53 54…" at bounding box center [740, 385] width 867 height 501
type textarea "function initPreloader() { const preloader = document.querySelector('[preloader…"
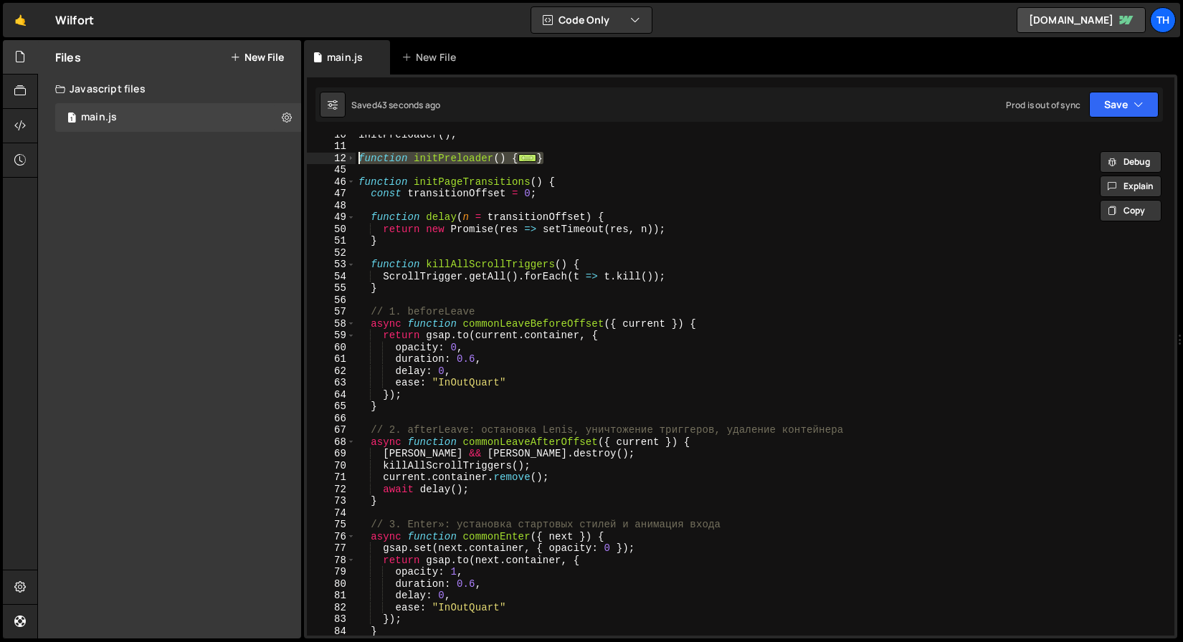
scroll to position [78, 0]
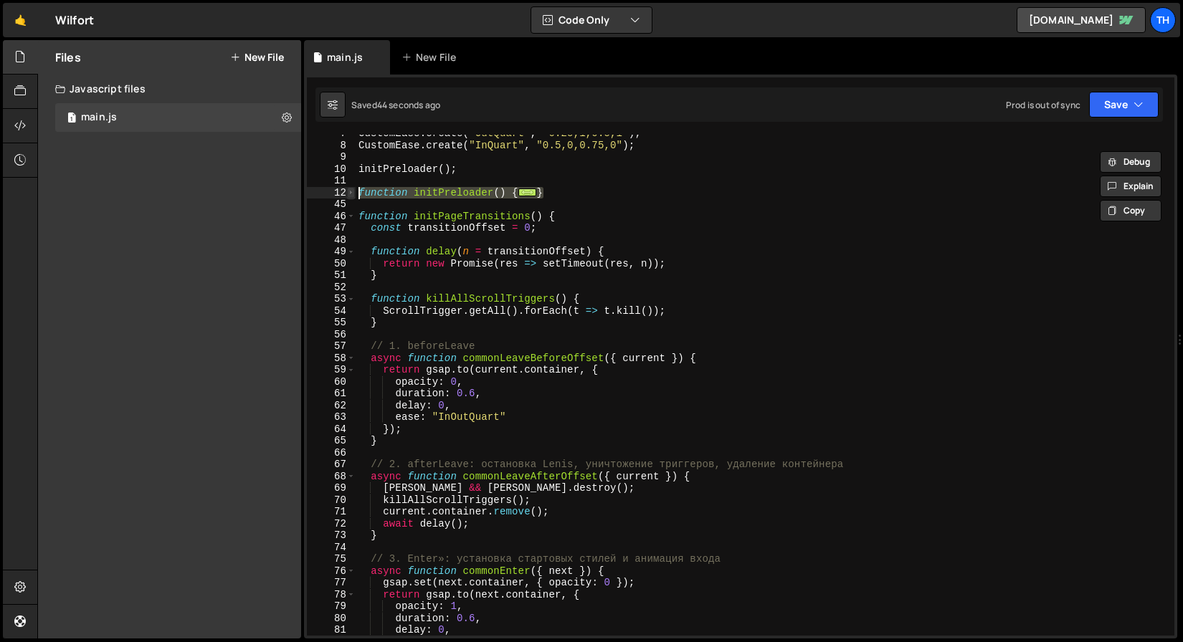
click at [350, 192] on span at bounding box center [351, 193] width 8 height 12
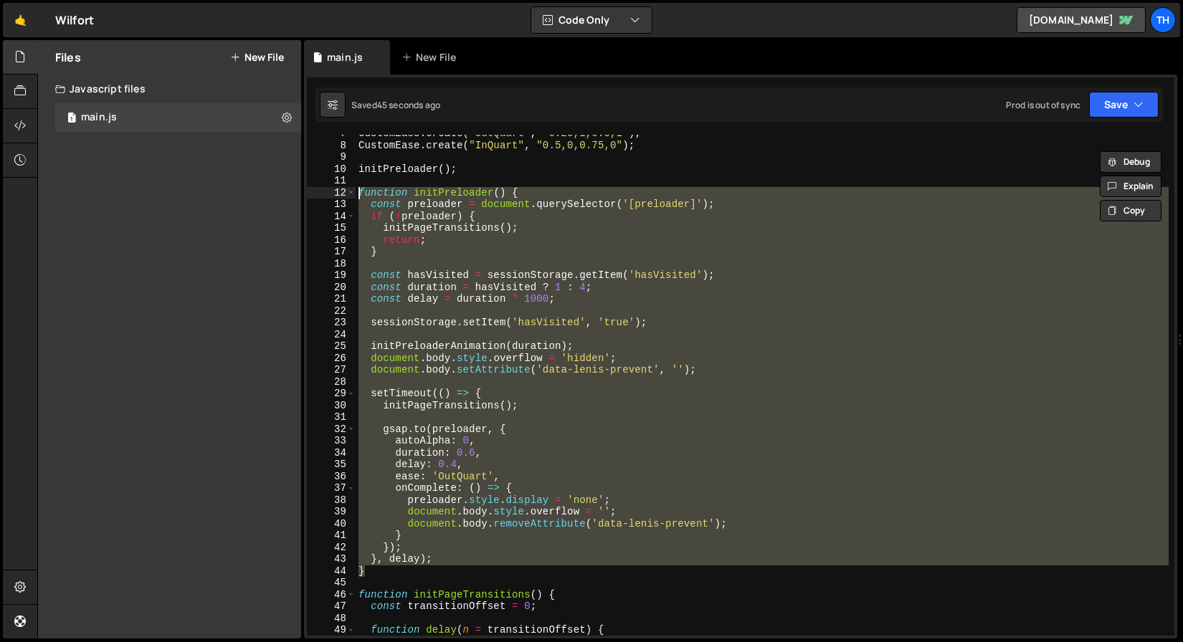
click at [417, 265] on div "CustomEase . create ( "OutQuart" , "0.25,1,0.5,1" ) ; CustomEase . create ( "In…" at bounding box center [762, 385] width 813 height 501
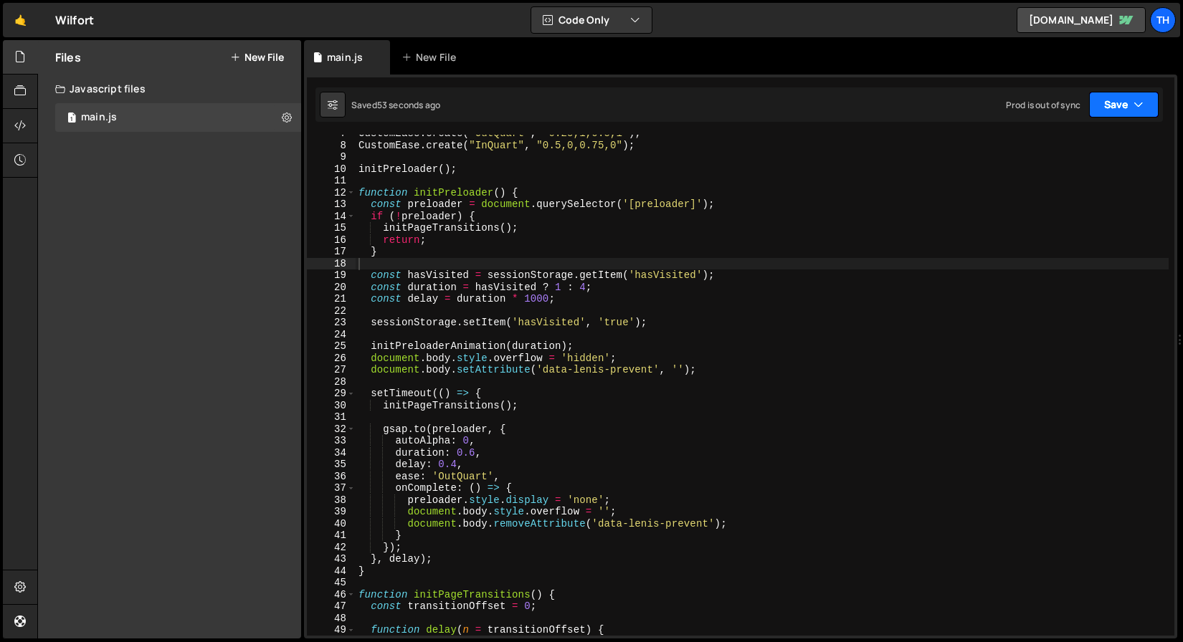
click at [1104, 113] on button "Save" at bounding box center [1124, 105] width 70 height 26
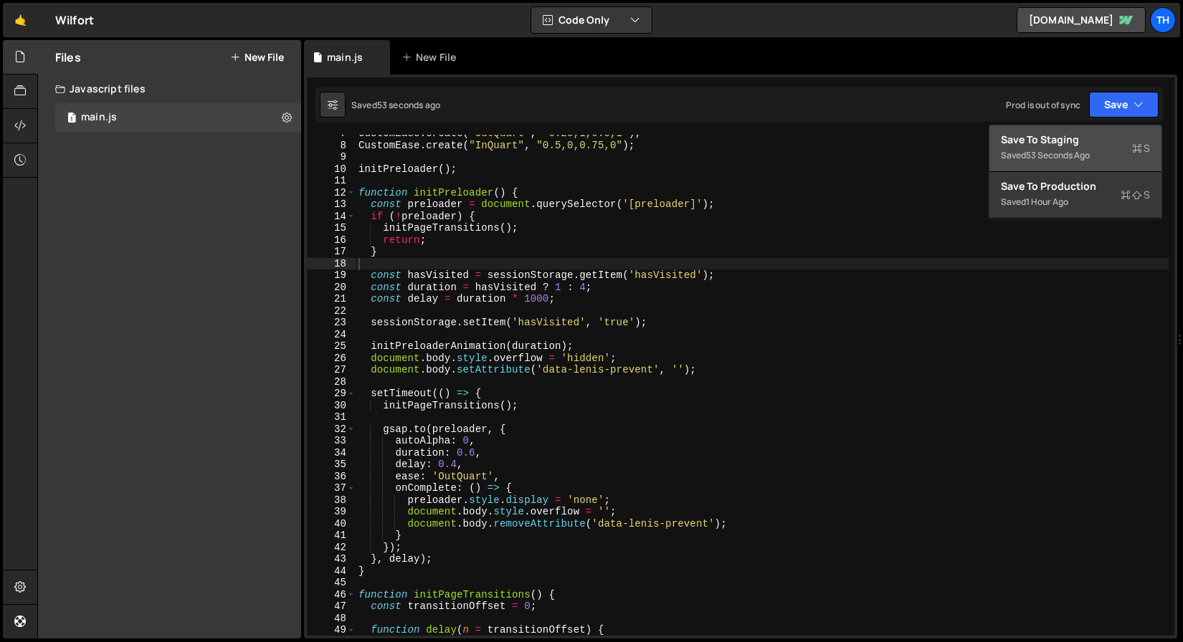
click at [1095, 146] on div "Save to Staging S" at bounding box center [1075, 140] width 149 height 14
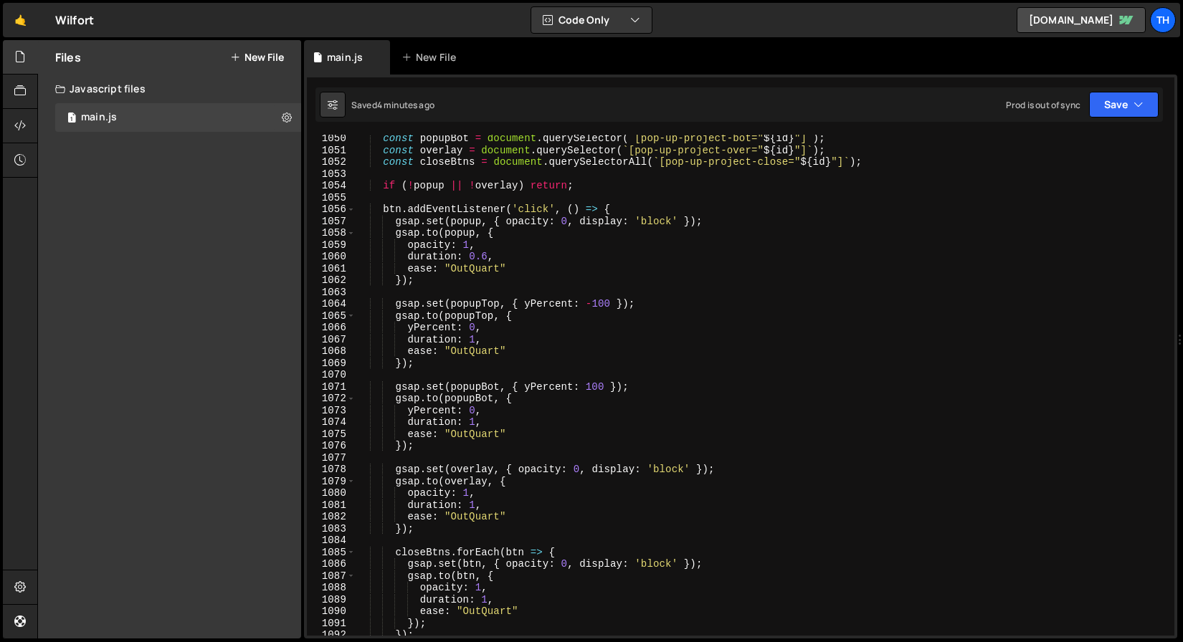
scroll to position [11688, 0]
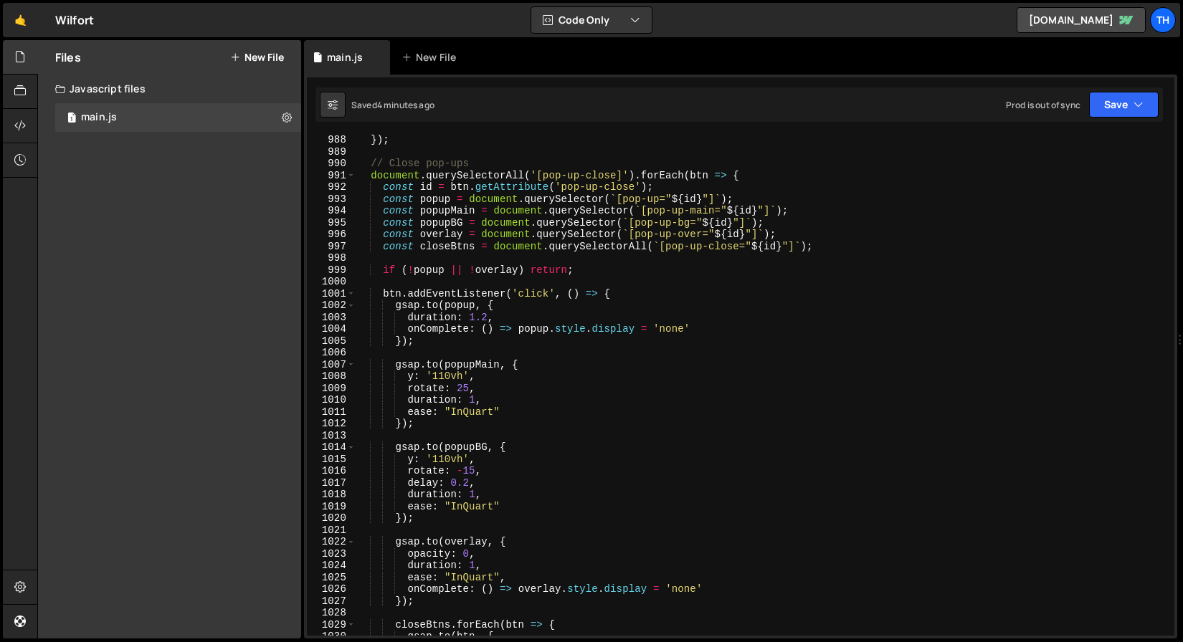
scroll to position [11688, 0]
click at [548, 535] on div "}) ; // Close pop-ups document . querySelectorAll ( '[pop-up-close]' ) . forEac…" at bounding box center [762, 396] width 813 height 525
click at [463, 245] on div "}) ; // Close pop-ups document . querySelectorAll ( '[pop-up-close]' ) . forEac…" at bounding box center [762, 396] width 813 height 525
type textarea "const closeBtns = document.querySelectorAll(`[pop-up-close="${id}"]`);"
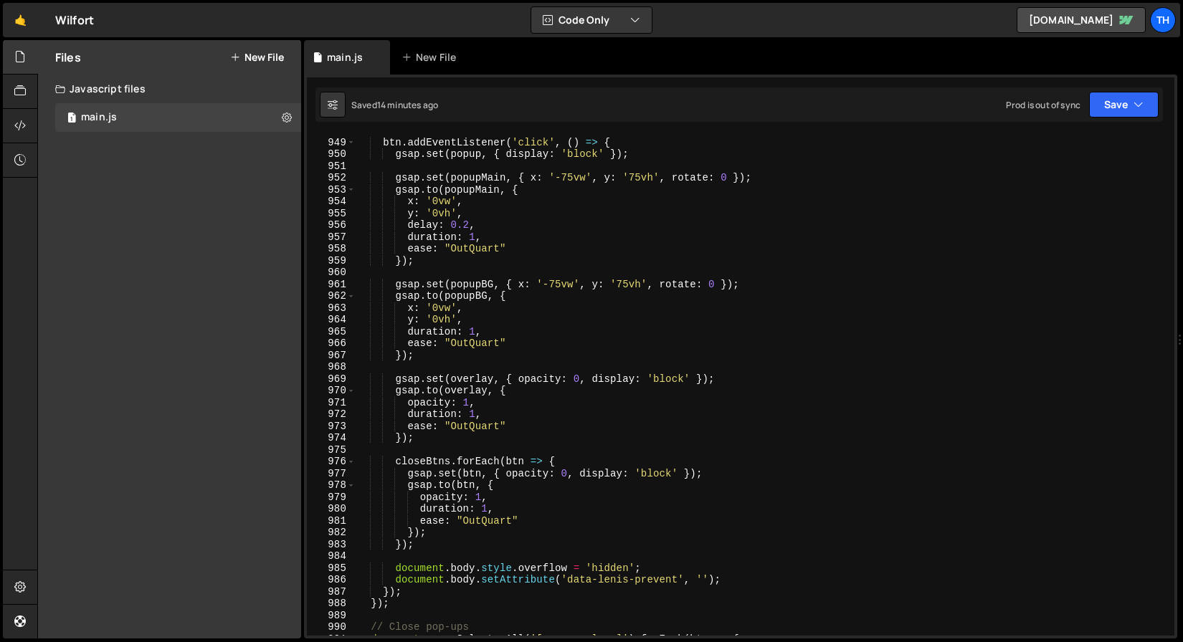
scroll to position [10997, 0]
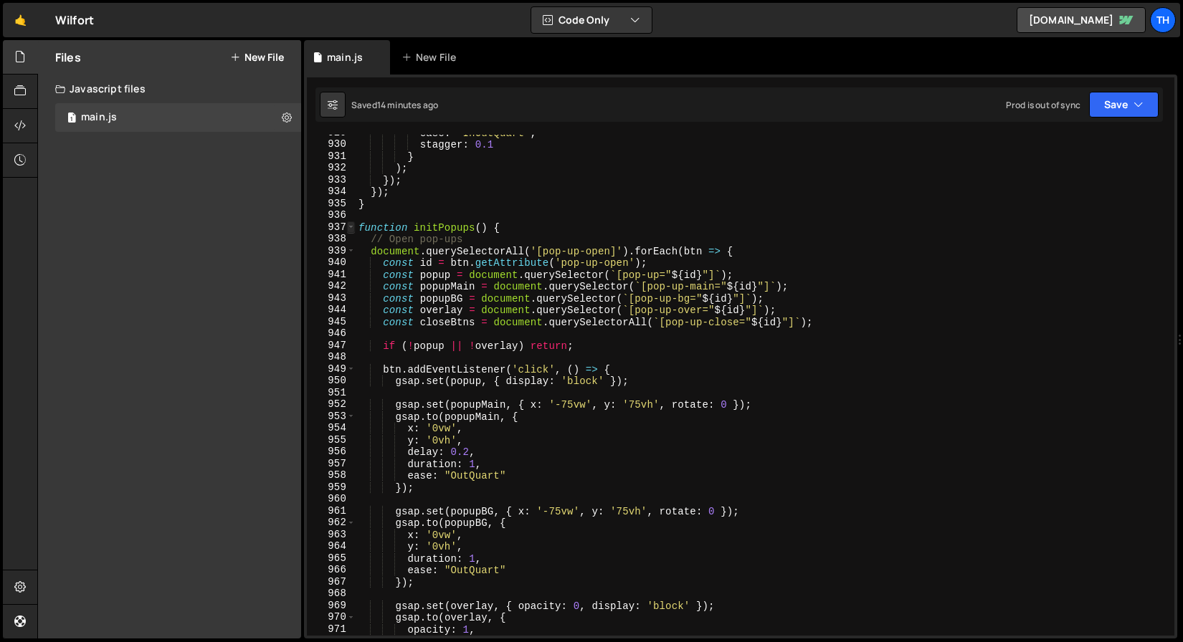
click at [351, 225] on span at bounding box center [351, 228] width 8 height 12
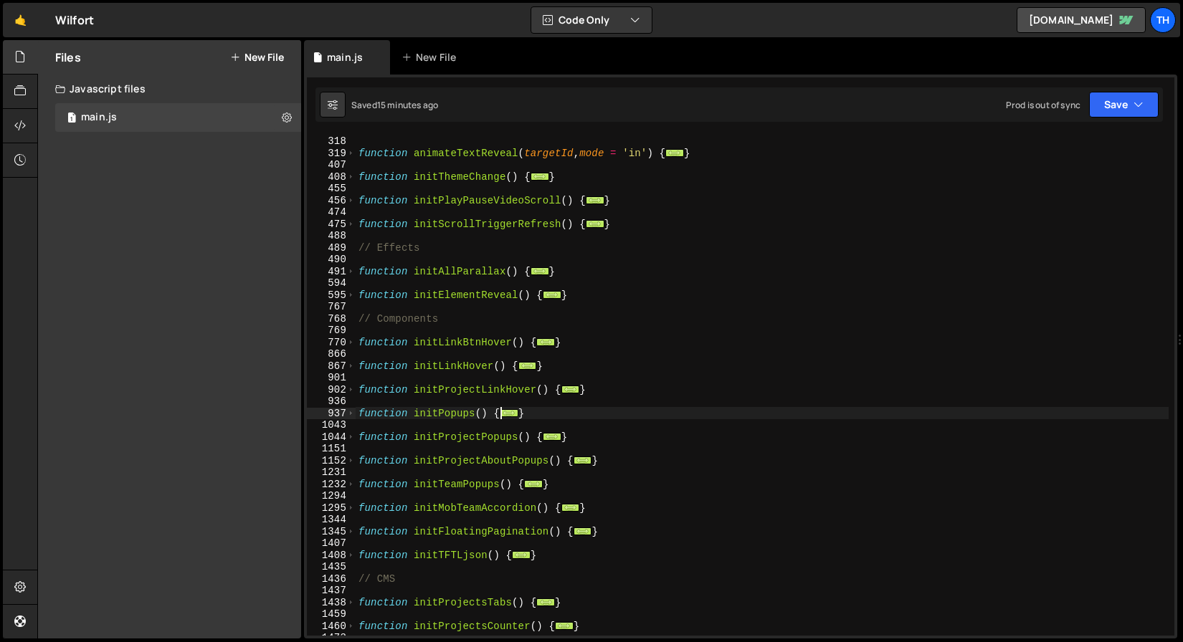
scroll to position [726, 0]
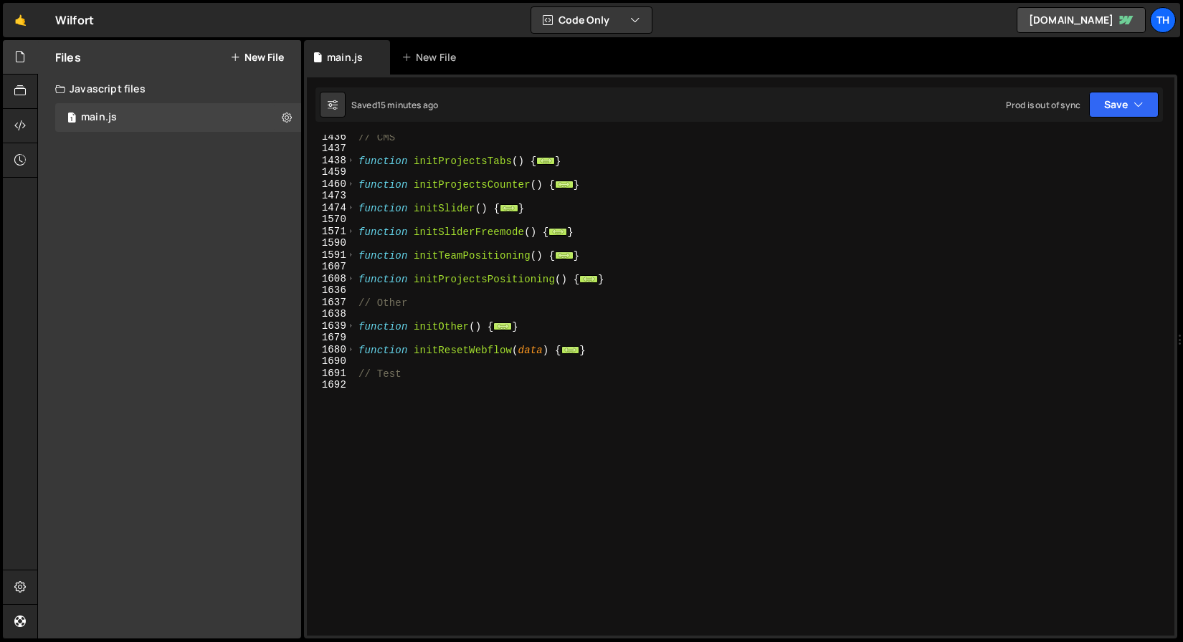
click at [397, 394] on div "// CMS function initProjectsTabs ( ) { ... } function initProjectsCounter ( ) {…" at bounding box center [762, 393] width 813 height 525
paste textarea "}"
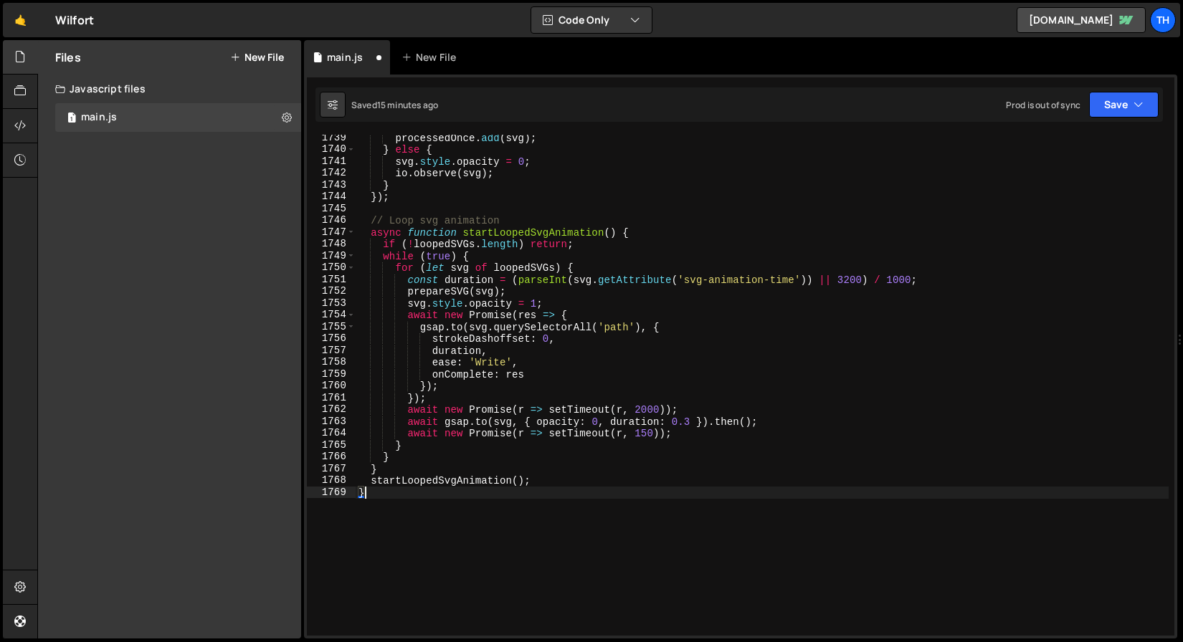
scroll to position [1529, 0]
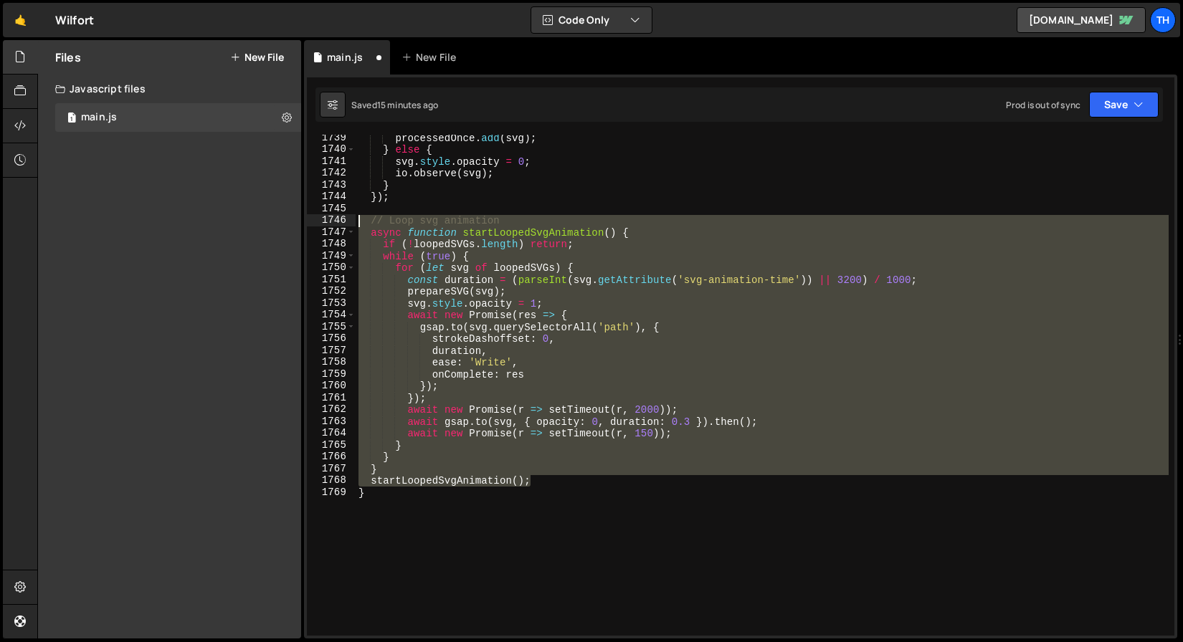
drag, startPoint x: 550, startPoint y: 481, endPoint x: 229, endPoint y: 225, distance: 410.1
click at [229, 225] on div "Files New File Javascript files 1 main.js 0 CSS files Copy share link Edit File…" at bounding box center [610, 339] width 1146 height 599
type textarea "// Loop svg animation async function startLoopedSvgAnimation() {"
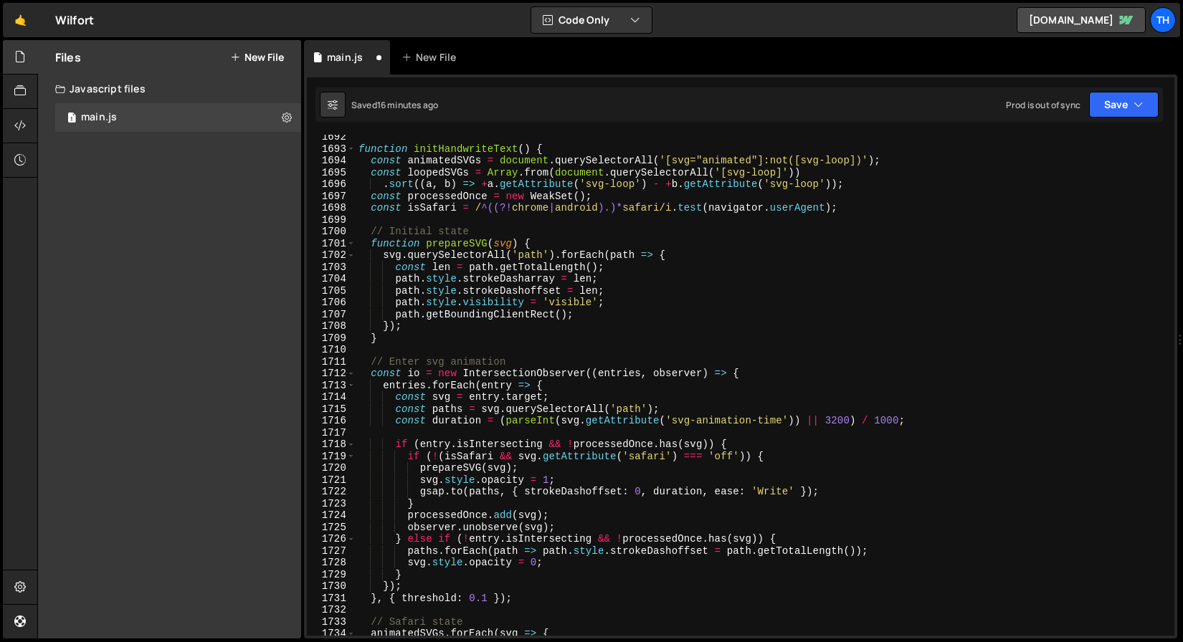
scroll to position [951, 0]
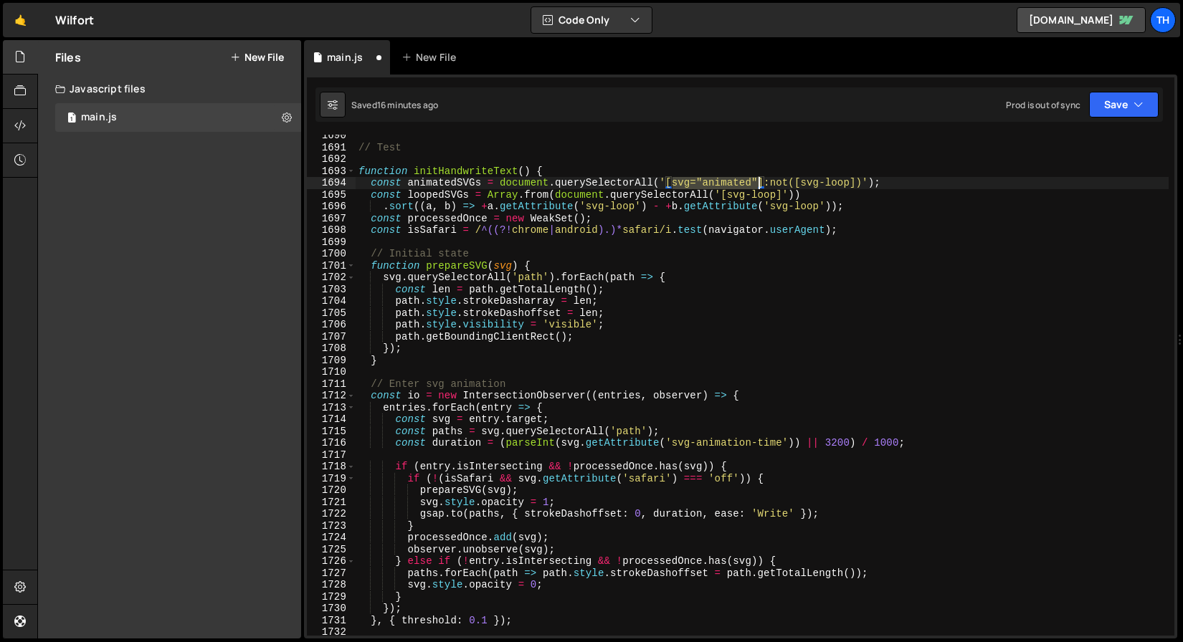
drag, startPoint x: 684, startPoint y: 177, endPoint x: 758, endPoint y: 178, distance: 73.8
click at [758, 178] on div "// Test function initHandwriteText ( ) { const animatedSVGs = document . queryS…" at bounding box center [762, 392] width 813 height 525
click at [485, 172] on div "// Test function initHandwriteText ( ) { const animatedSVGs = document . queryS…" at bounding box center [762, 392] width 813 height 525
click at [483, 169] on div "// Test function initHandwriteText ( ) { const animatedSVGs = document . queryS…" at bounding box center [762, 392] width 813 height 525
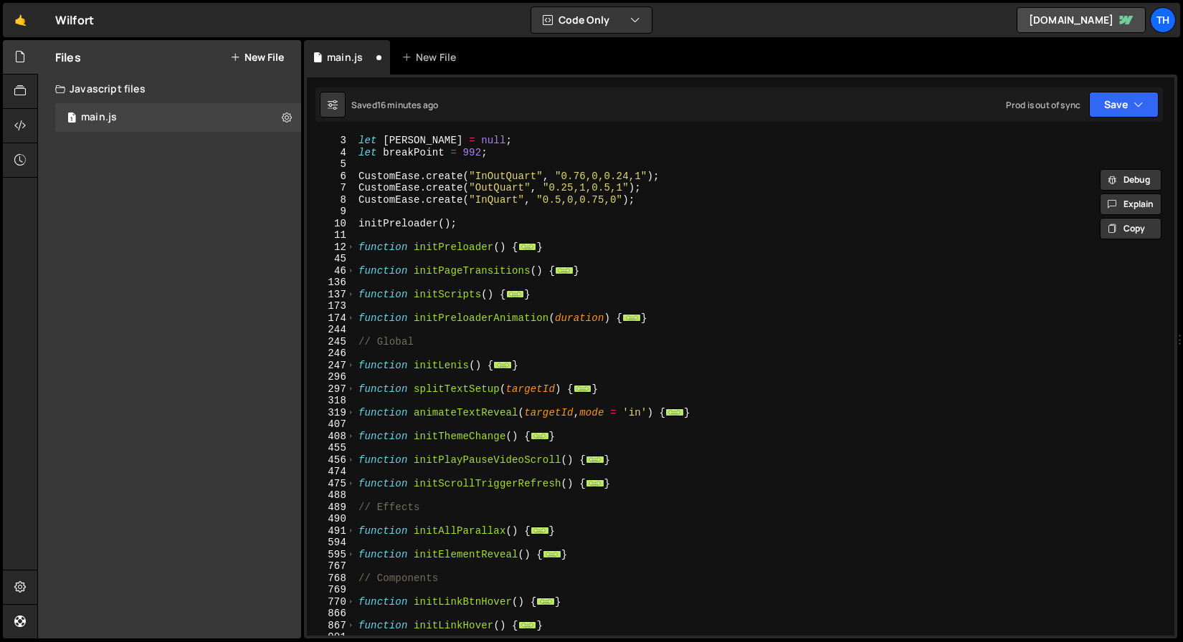
scroll to position [0, 0]
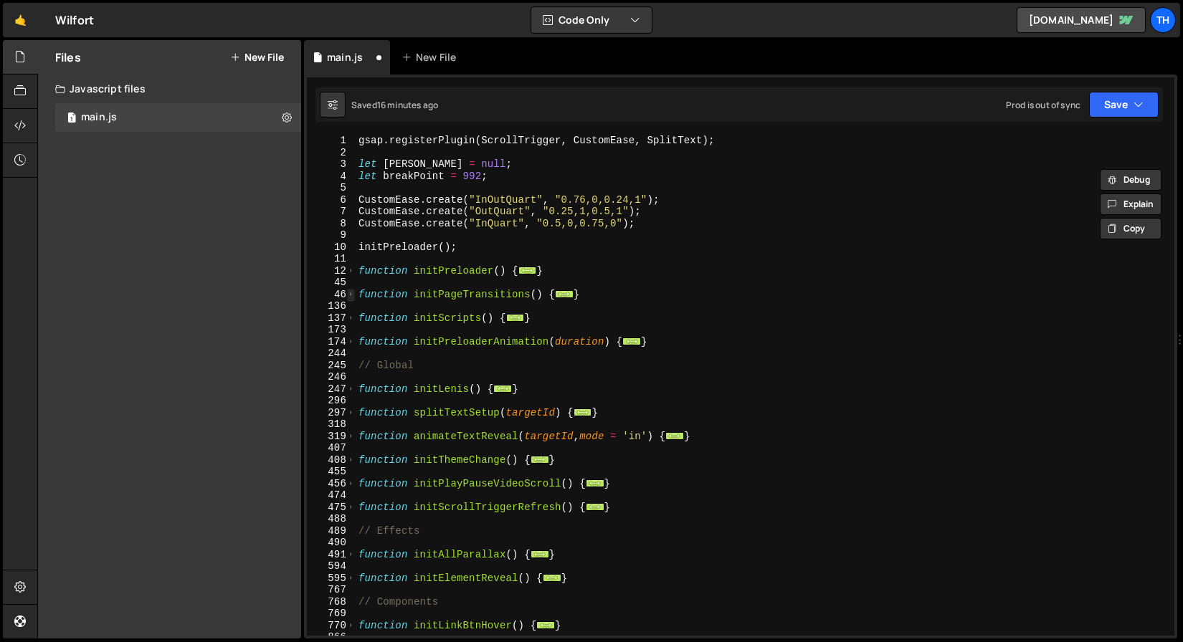
type textarea "function initHandwriteText() {"
click at [348, 292] on span at bounding box center [351, 295] width 8 height 12
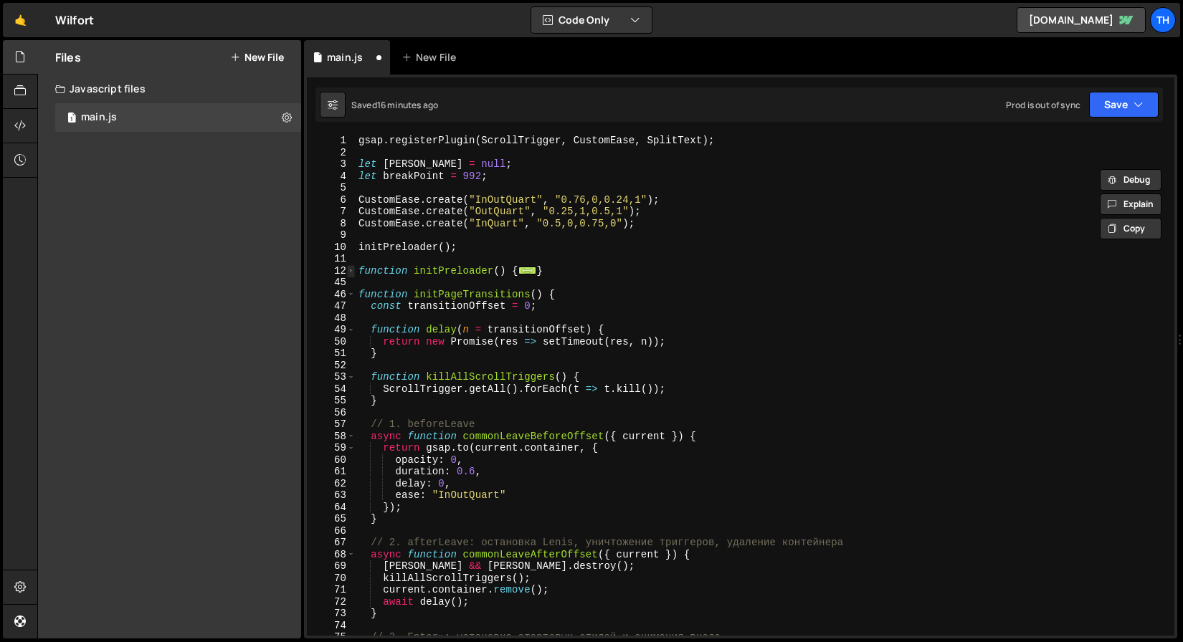
click at [348, 273] on span at bounding box center [351, 271] width 8 height 12
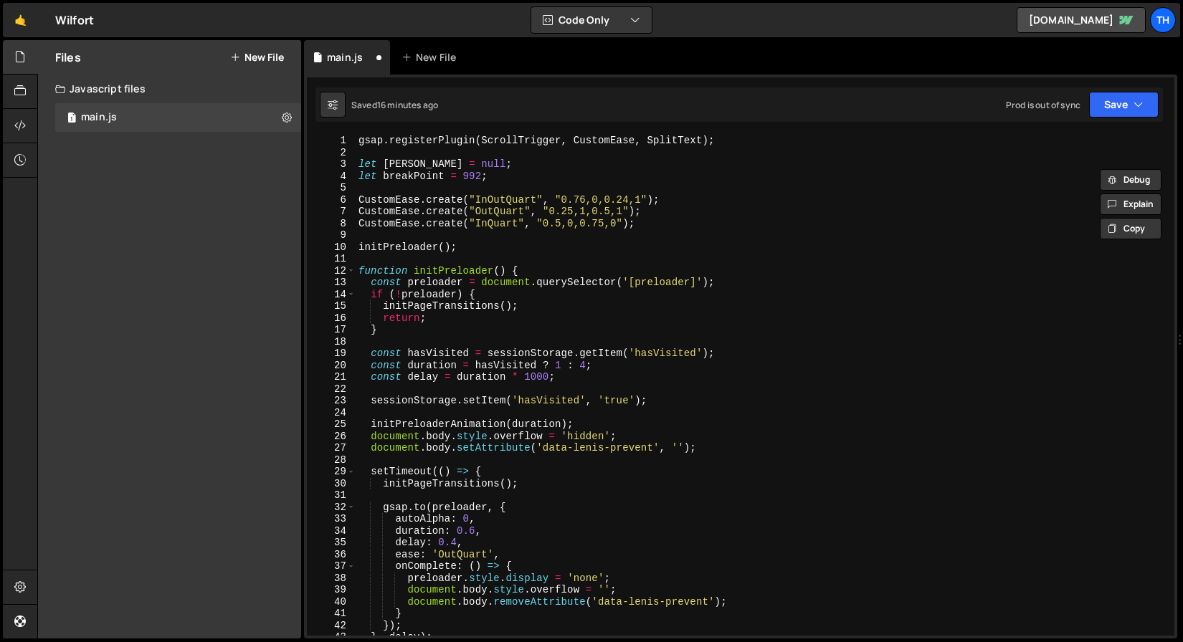
scroll to position [11, 0]
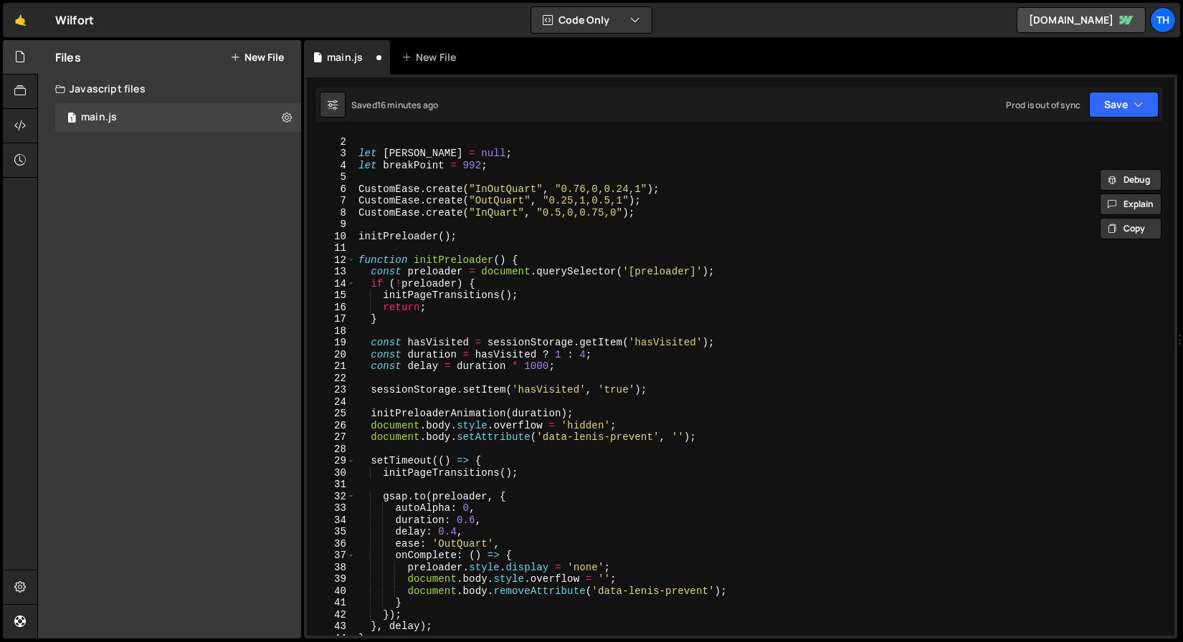
click at [514, 407] on div "gsap . registerPlugin ( ScrollTrigger , CustomEase , SplitText ) ; let lenis = …" at bounding box center [762, 386] width 813 height 525
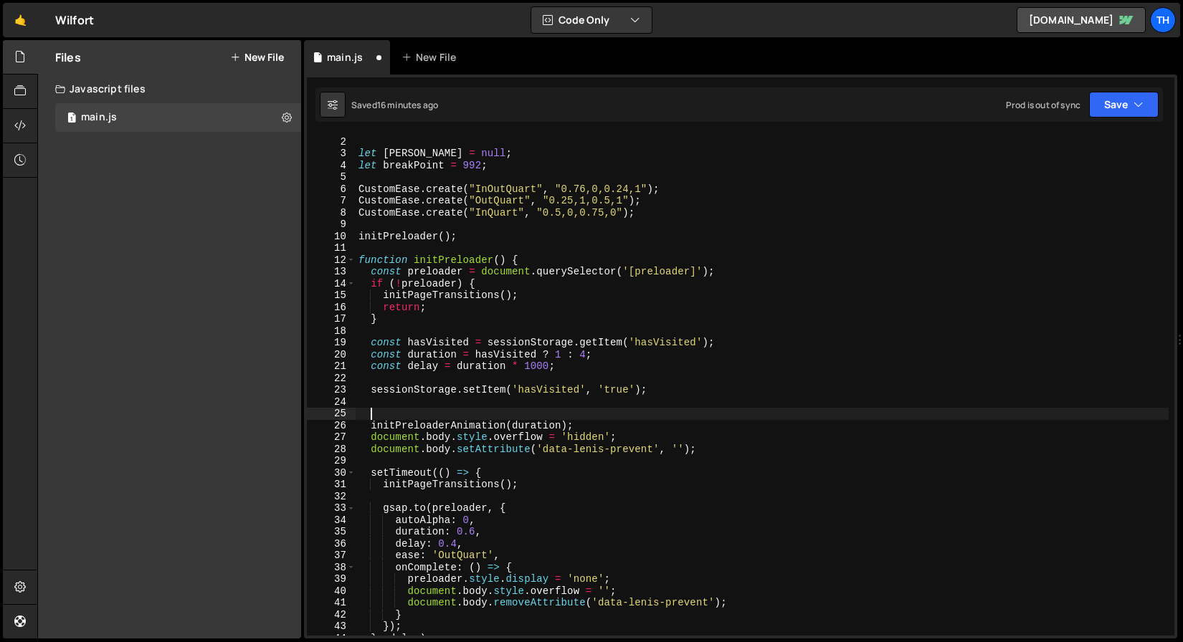
paste textarea "initHandwriteText"
click at [481, 395] on div "gsap . registerPlugin ( ScrollTrigger , CustomEase , SplitText ) ; let lenis = …" at bounding box center [762, 386] width 813 height 525
type textarea "sessionStorage.setItem('hasVisited', 'true');"
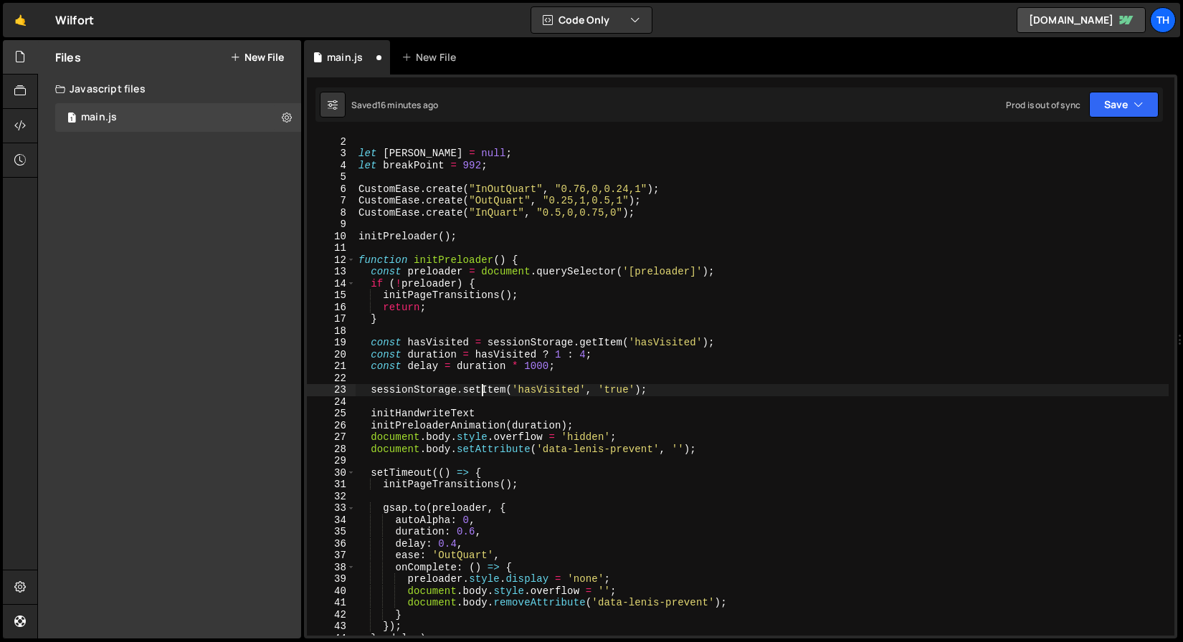
click at [475, 404] on div "gsap . registerPlugin ( ScrollTrigger , CustomEase , SplitText ) ; let lenis = …" at bounding box center [762, 386] width 813 height 525
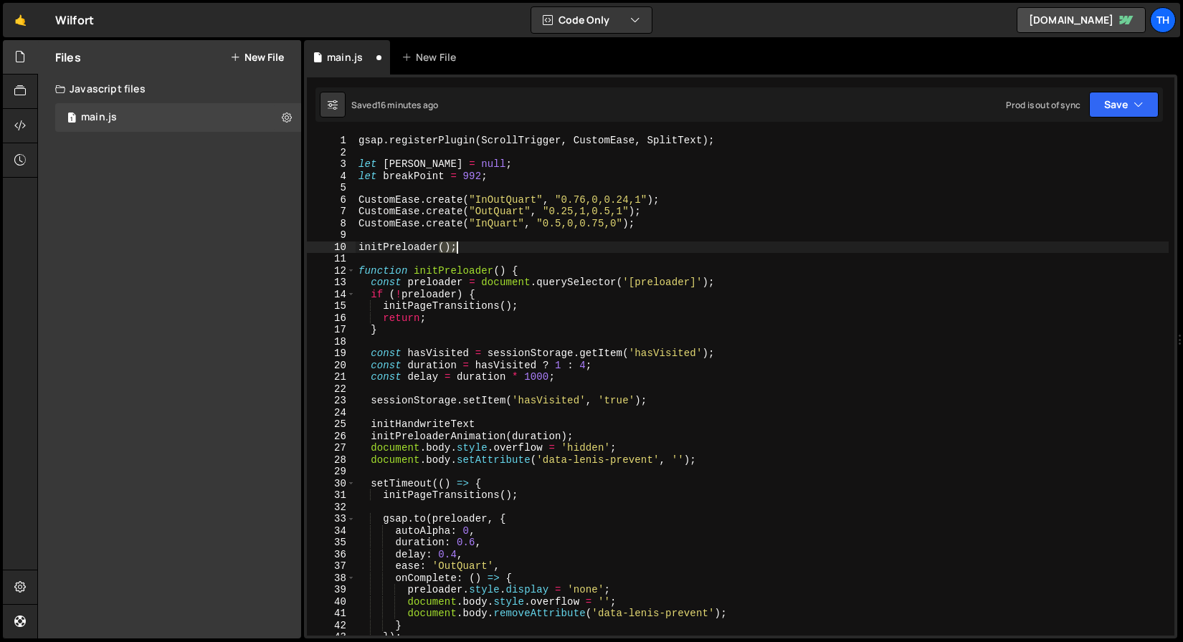
drag, startPoint x: 439, startPoint y: 244, endPoint x: 461, endPoint y: 244, distance: 22.2
click at [461, 244] on div "gsap . registerPlugin ( ScrollTrigger , CustomEase , SplitText ) ; let lenis = …" at bounding box center [762, 397] width 813 height 525
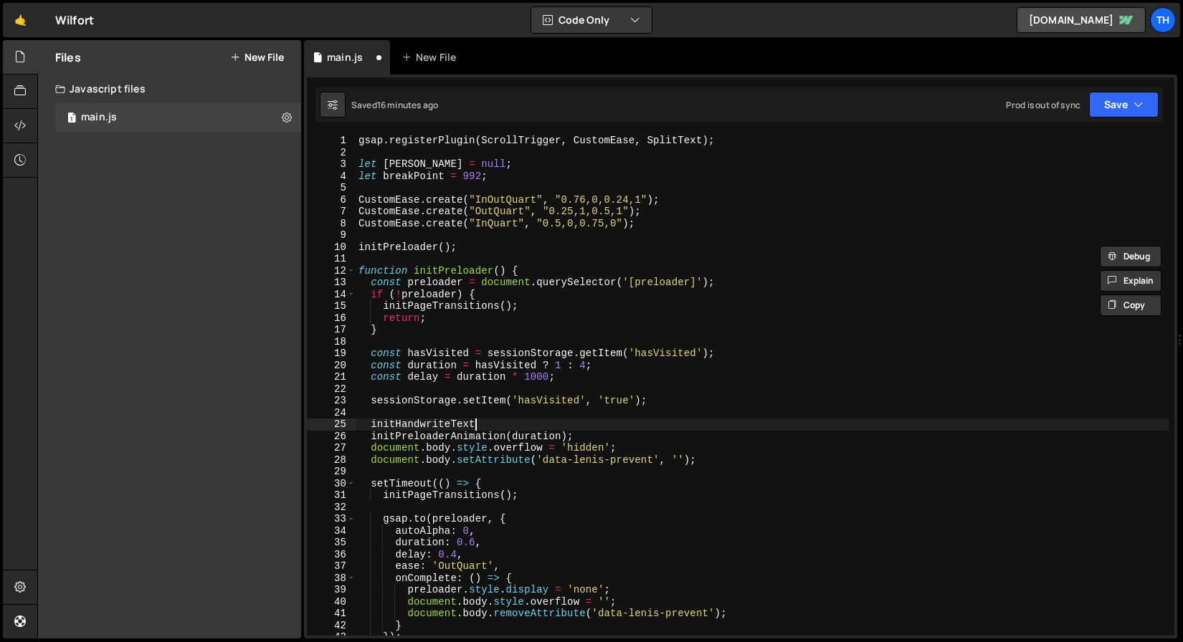
click at [500, 427] on div "gsap . registerPlugin ( ScrollTrigger , CustomEase , SplitText ) ; let lenis = …" at bounding box center [762, 397] width 813 height 525
paste textarea "();"
click at [1131, 92] on button "Save" at bounding box center [1124, 105] width 70 height 26
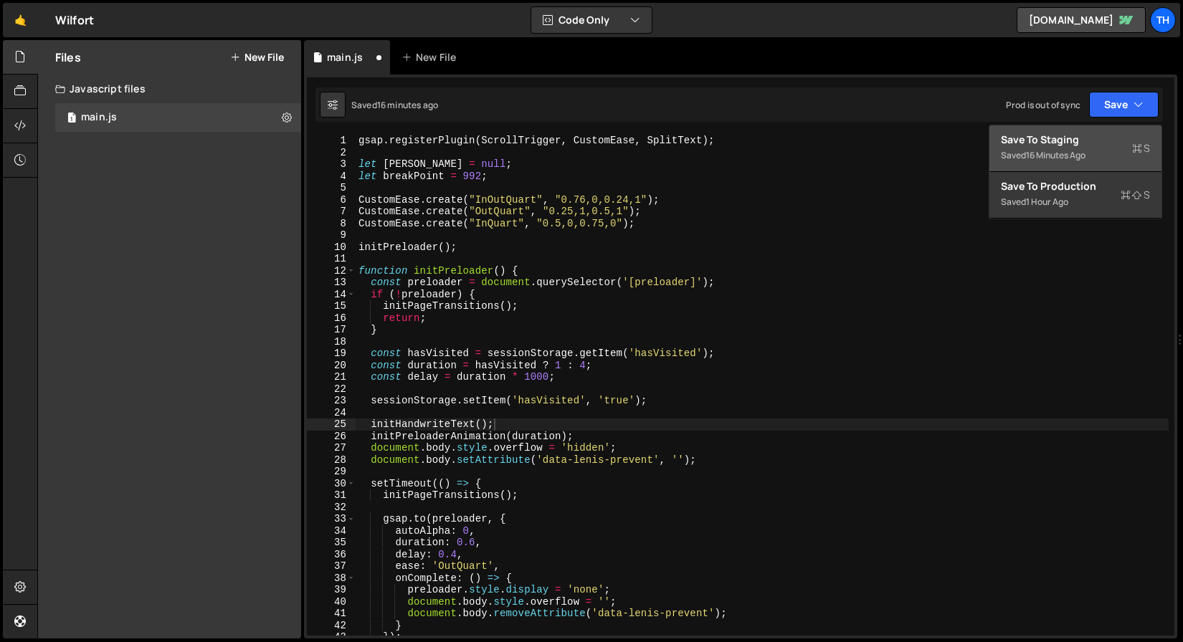
click at [1103, 141] on div "Save to Staging S" at bounding box center [1075, 140] width 149 height 14
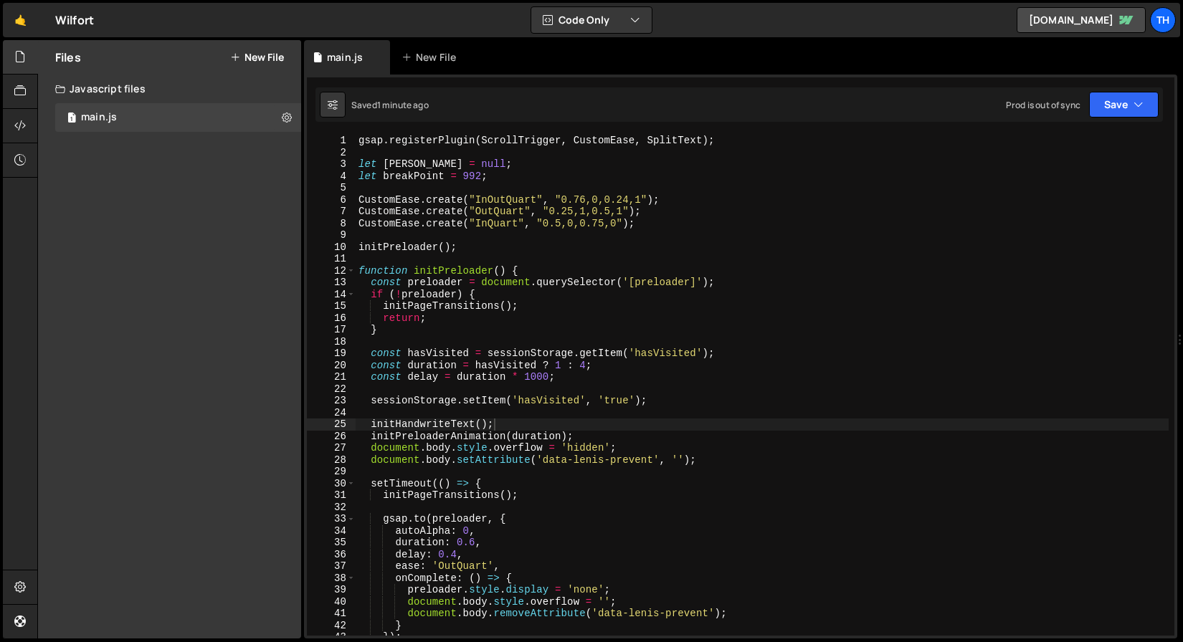
click at [538, 432] on div "gsap . registerPlugin ( ScrollTrigger , CustomEase , SplitText ) ; let lenis = …" at bounding box center [762, 397] width 813 height 525
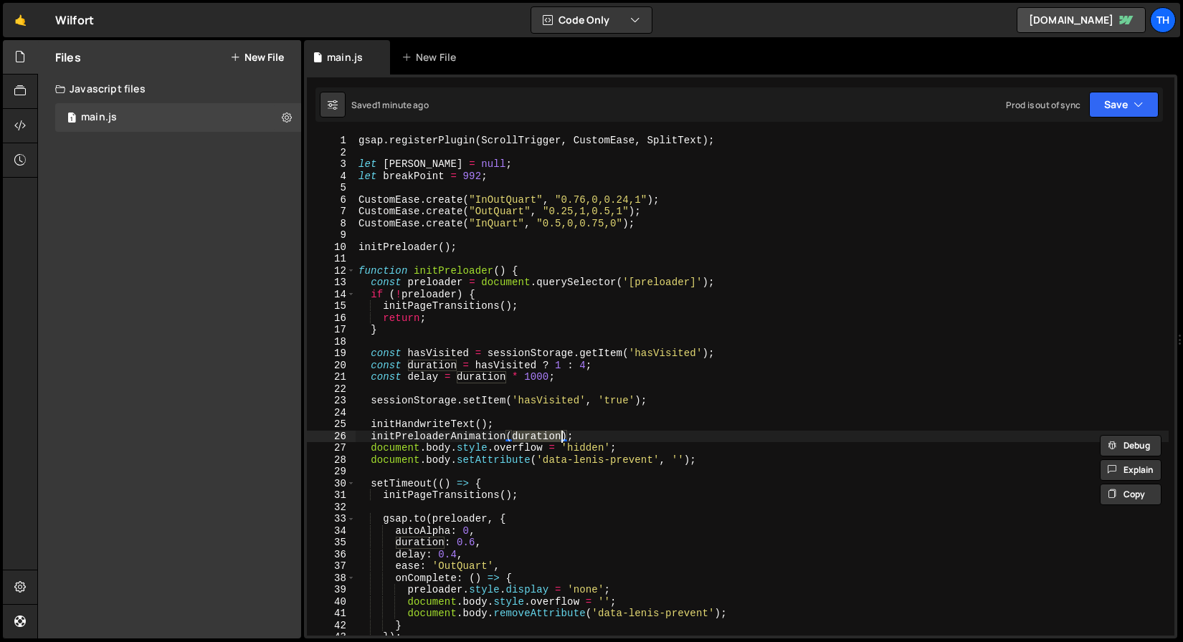
click at [482, 421] on div "gsap . registerPlugin ( ScrollTrigger , CustomEase , SplitText ) ; let lenis = …" at bounding box center [762, 397] width 813 height 525
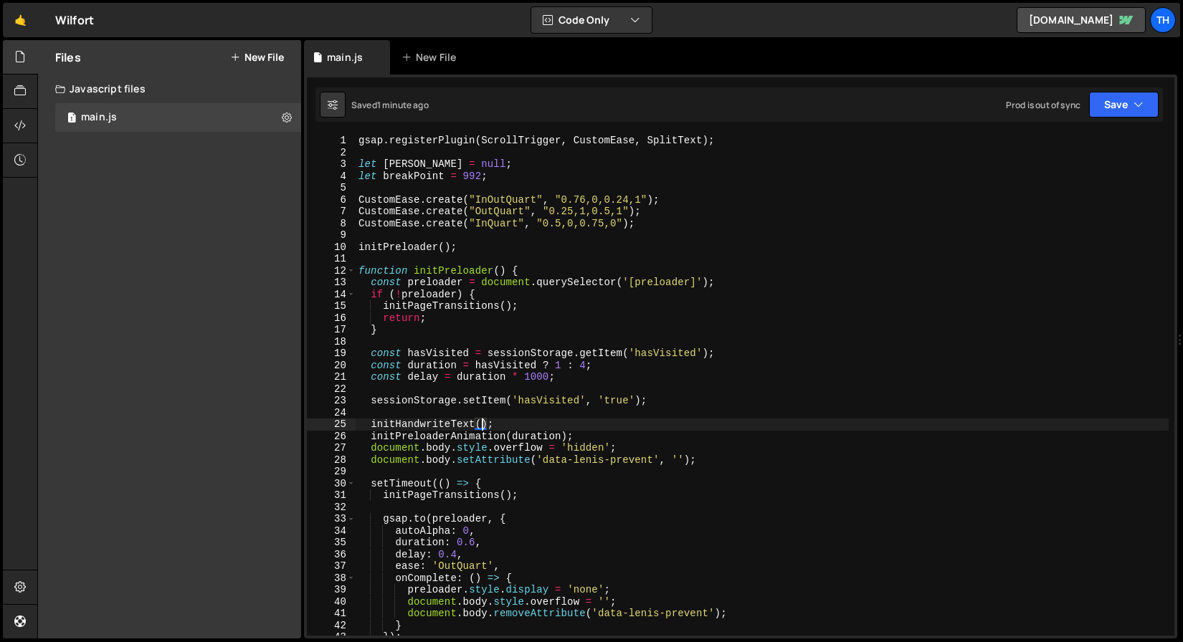
paste textarea "duration"
click at [353, 269] on span at bounding box center [351, 271] width 8 height 12
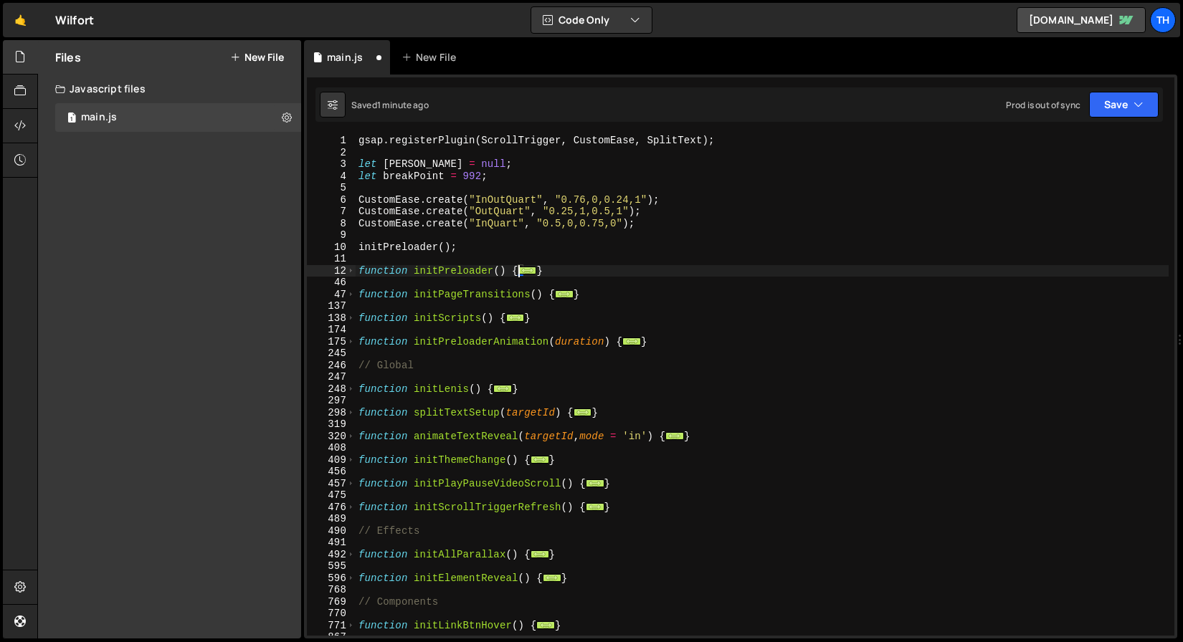
scroll to position [749, 0]
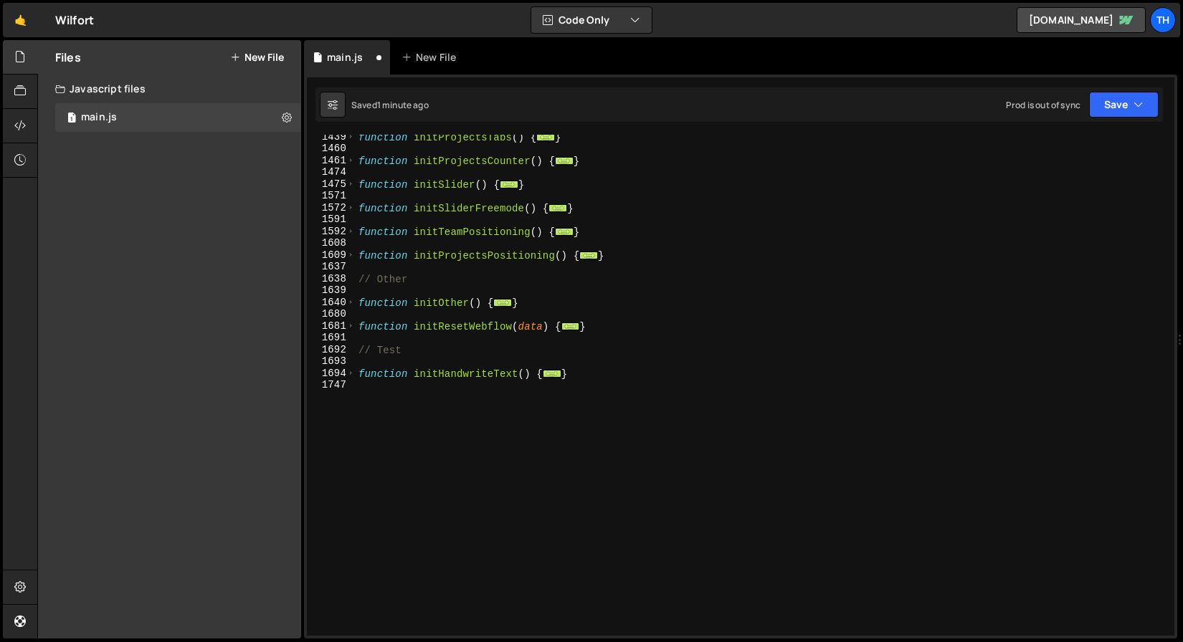
click at [520, 373] on div "function initProjectsTabs ( ) { ... } function initProjectsCounter ( ) { ... } …" at bounding box center [762, 393] width 813 height 525
click at [522, 373] on div "function initProjectsTabs ( ) { ... } function initProjectsCounter ( ) { ... } …" at bounding box center [762, 393] width 813 height 525
paste textarea "duration"
click at [351, 376] on span at bounding box center [351, 374] width 8 height 12
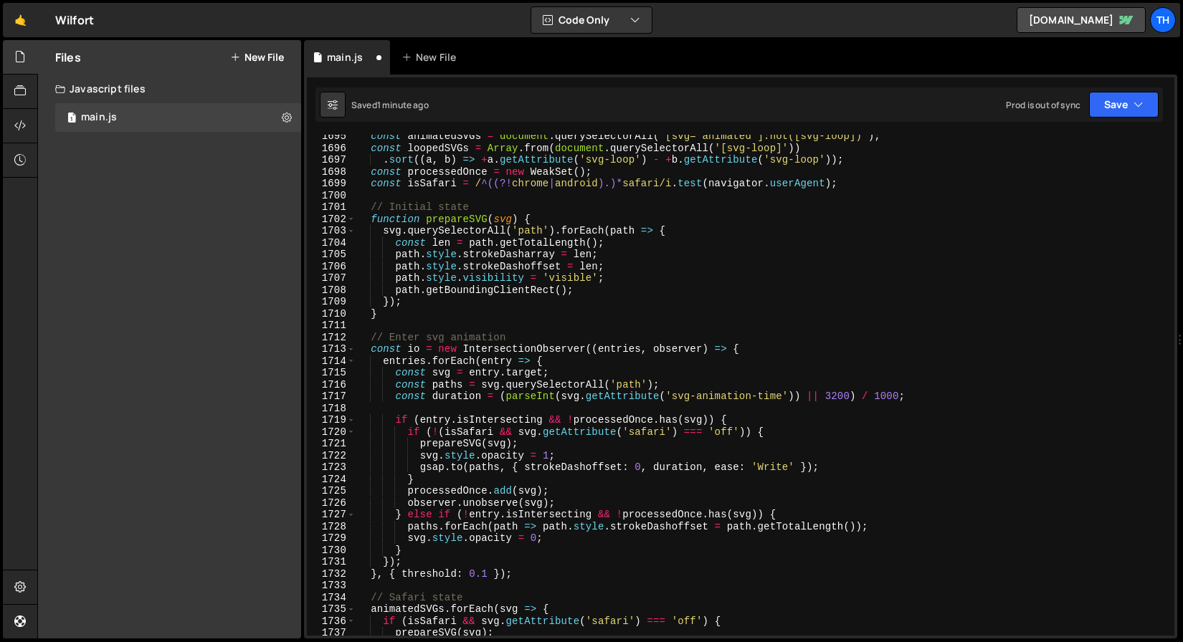
scroll to position [998, 0]
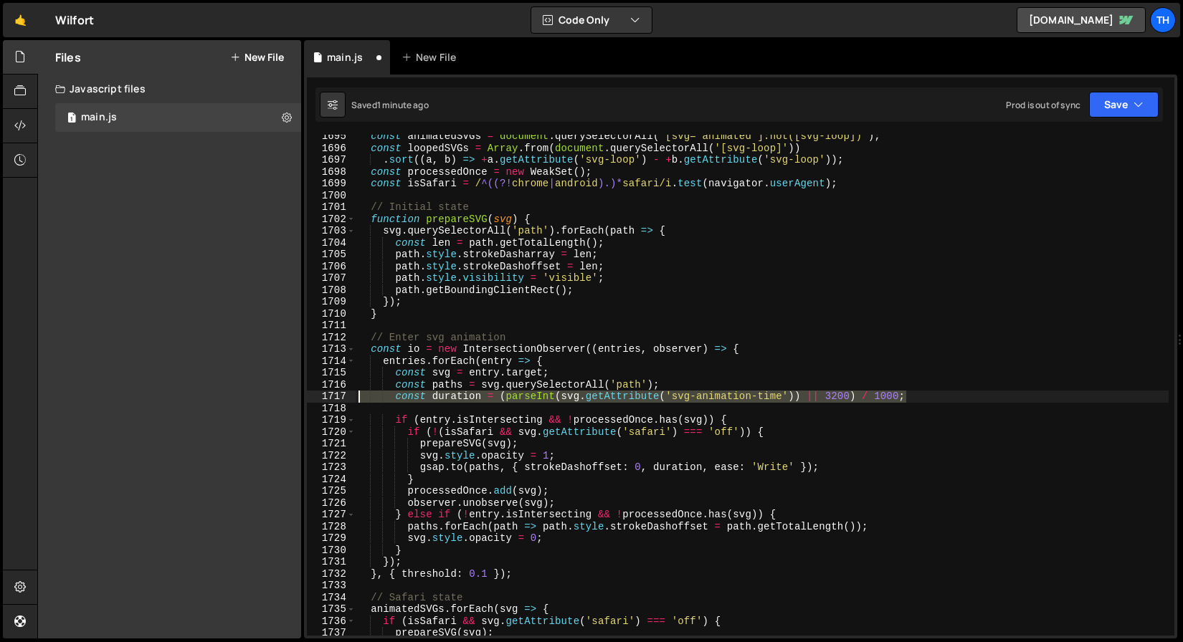
drag, startPoint x: 917, startPoint y: 399, endPoint x: 293, endPoint y: 396, distance: 623.7
click at [293, 396] on div "Files New File Javascript files 1 main.js 0 CSS files Copy share link Edit File…" at bounding box center [610, 339] width 1146 height 599
type textarea "const duration = (parseInt(svg.getAttribute('svg-animation-time')) || 3200) / 1…"
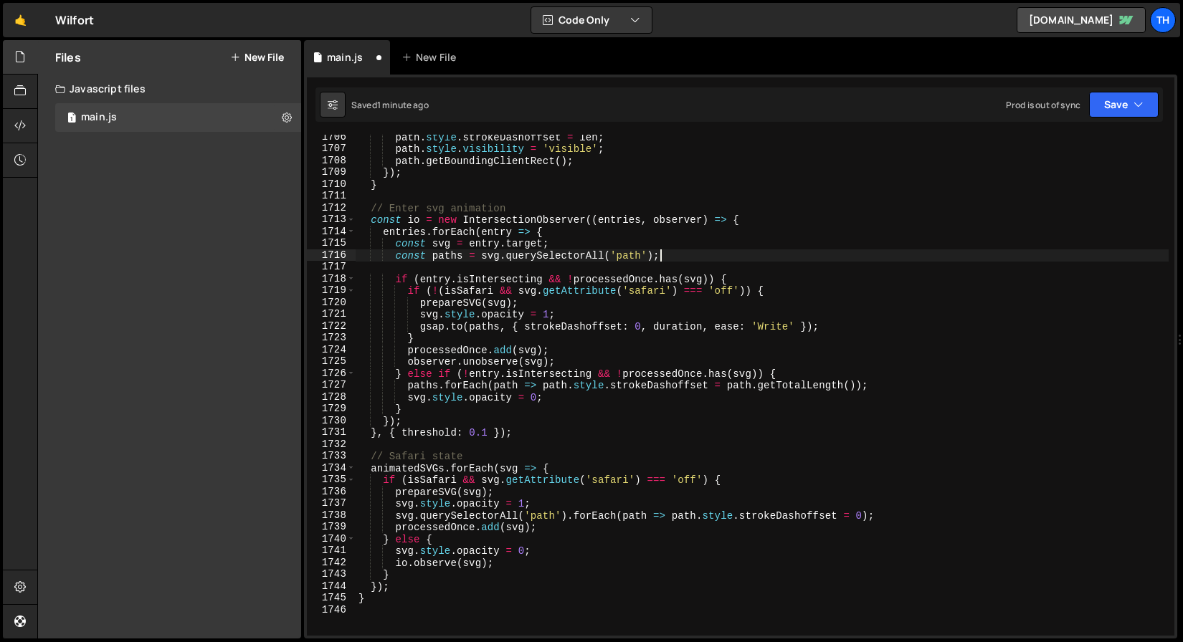
scroll to position [1128, 0]
click at [1098, 108] on button "Save" at bounding box center [1124, 105] width 70 height 26
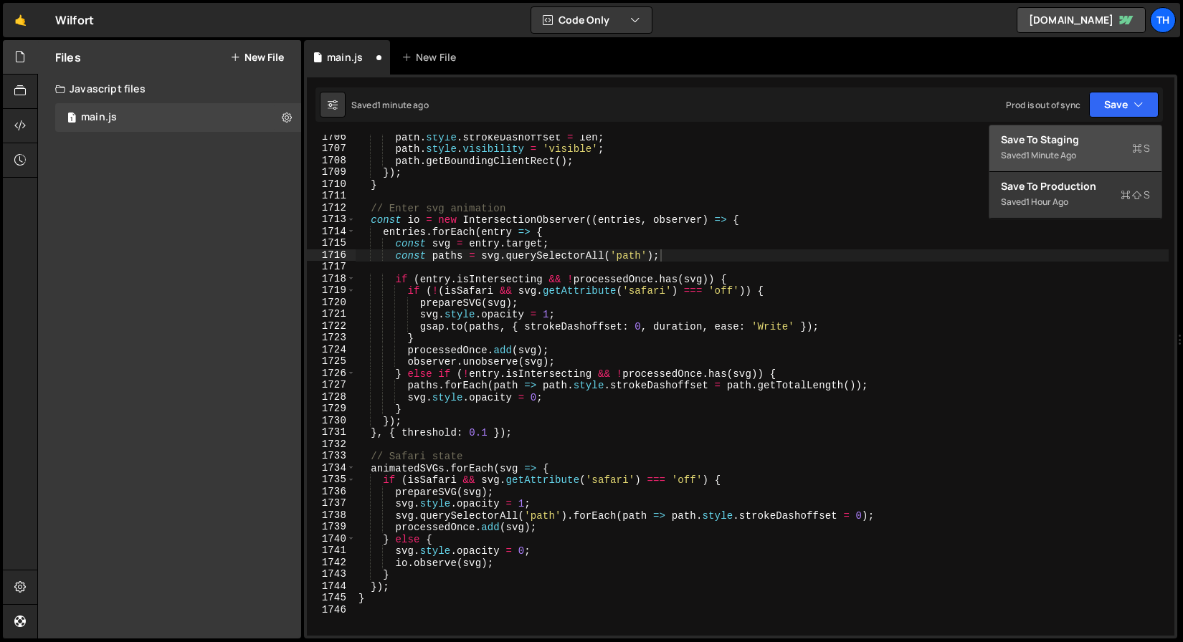
click at [1071, 133] on div "Save to Staging S" at bounding box center [1075, 140] width 149 height 14
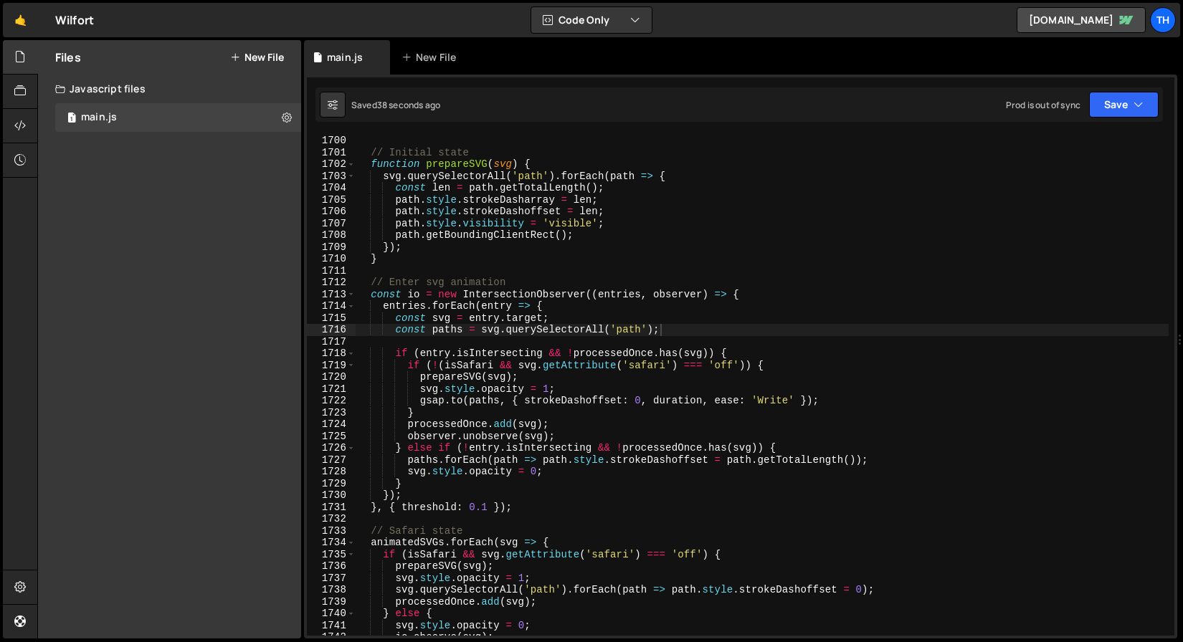
scroll to position [20103, 0]
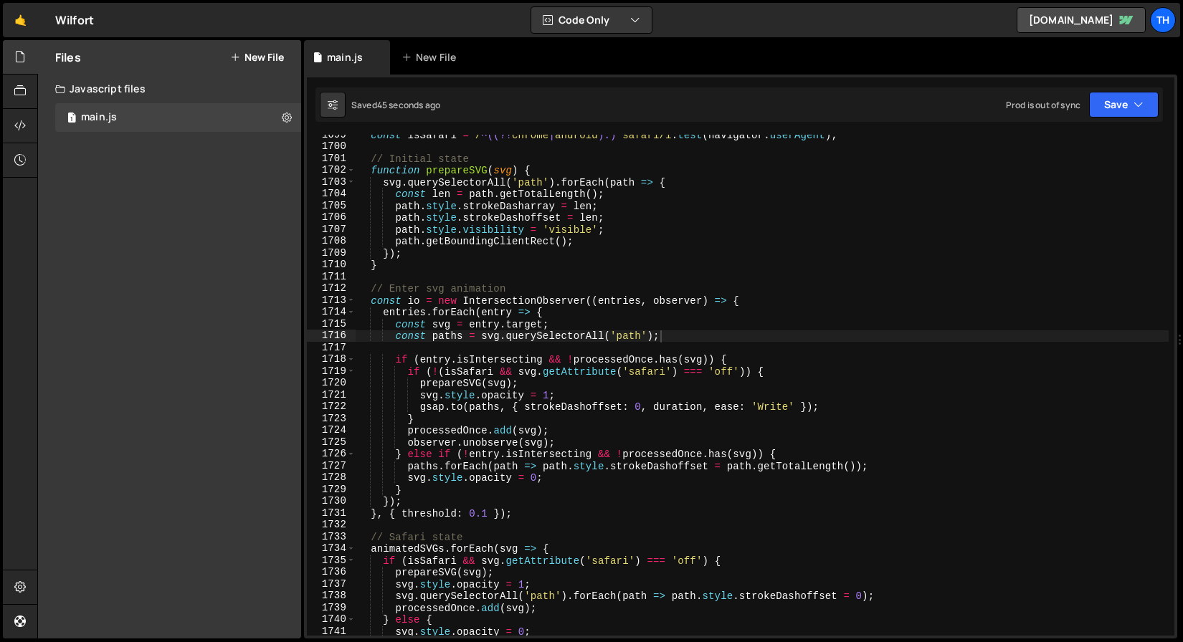
click at [774, 402] on div "const isSafari = / ^((?! chrome | android ).)* safari/i . test ( navigator . us…" at bounding box center [762, 391] width 813 height 525
click at [665, 404] on div "const isSafari = / ^((?! chrome | android ).)* safari/i . test ( navigator . us…" at bounding box center [762, 391] width 813 height 525
click at [760, 406] on div "const isSafari = / ^((?! chrome | android ).)* safari/i . test ( navigator . us…" at bounding box center [762, 391] width 813 height 525
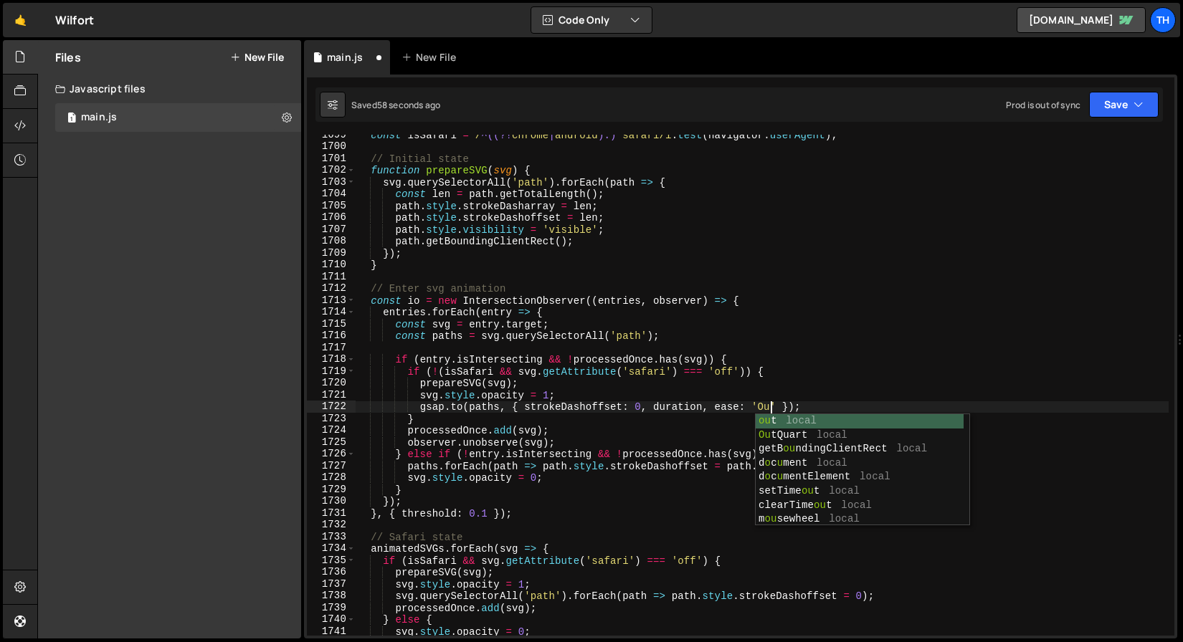
scroll to position [0, 29]
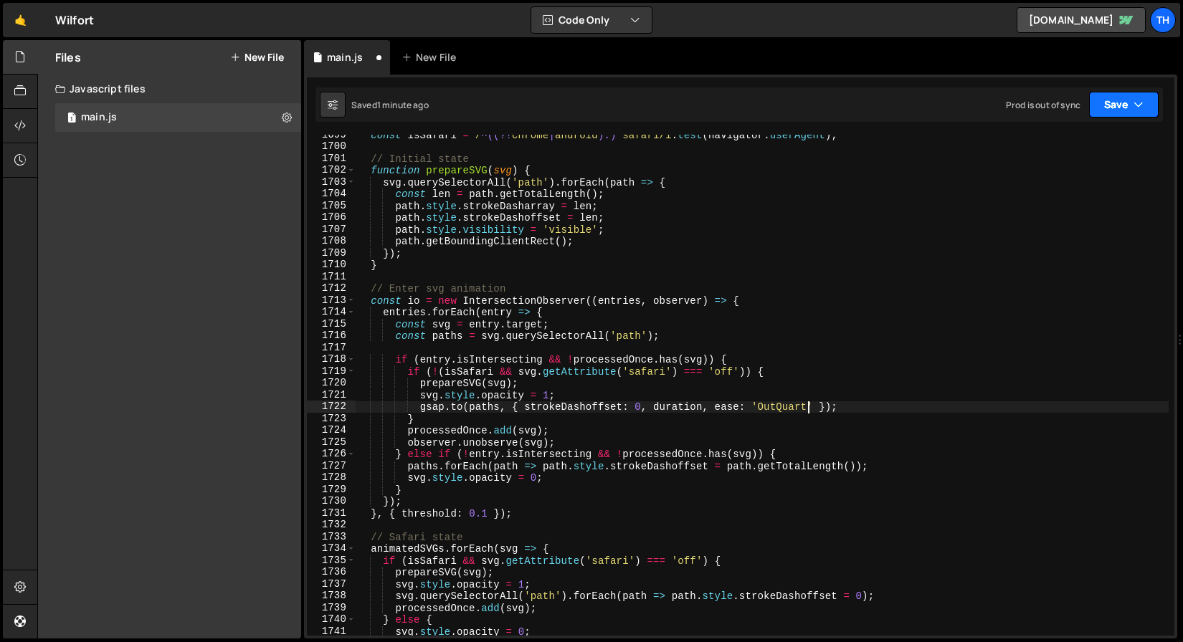
click at [1134, 104] on icon "button" at bounding box center [1138, 104] width 10 height 14
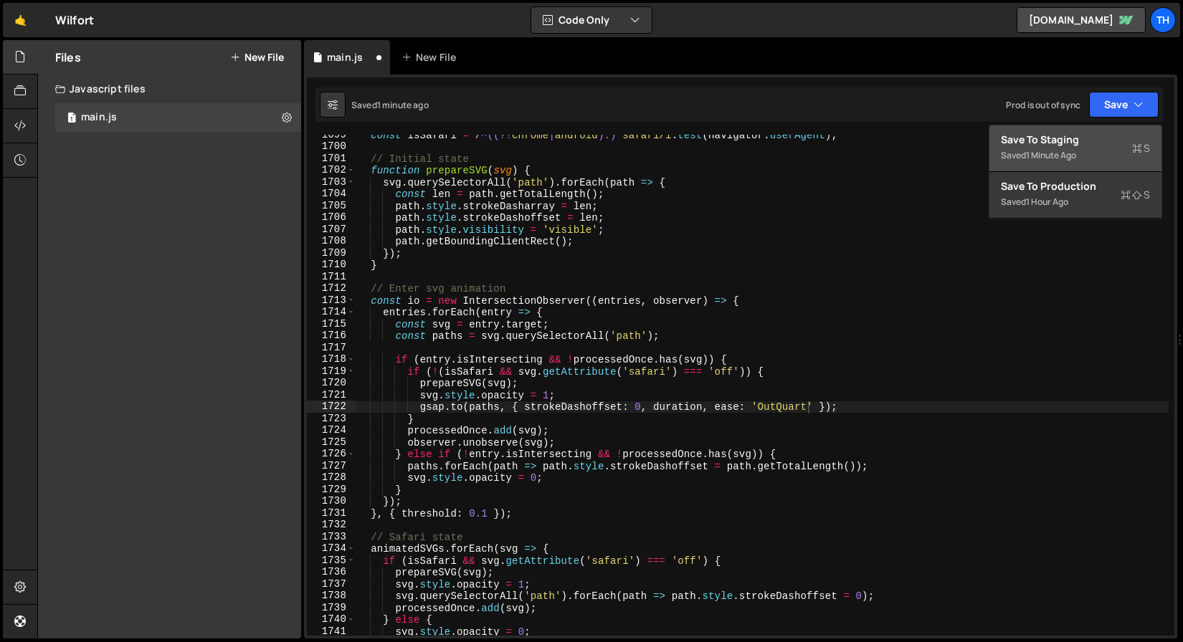
click at [1109, 130] on button "Save to Staging S Saved 1 minute ago" at bounding box center [1075, 148] width 172 height 47
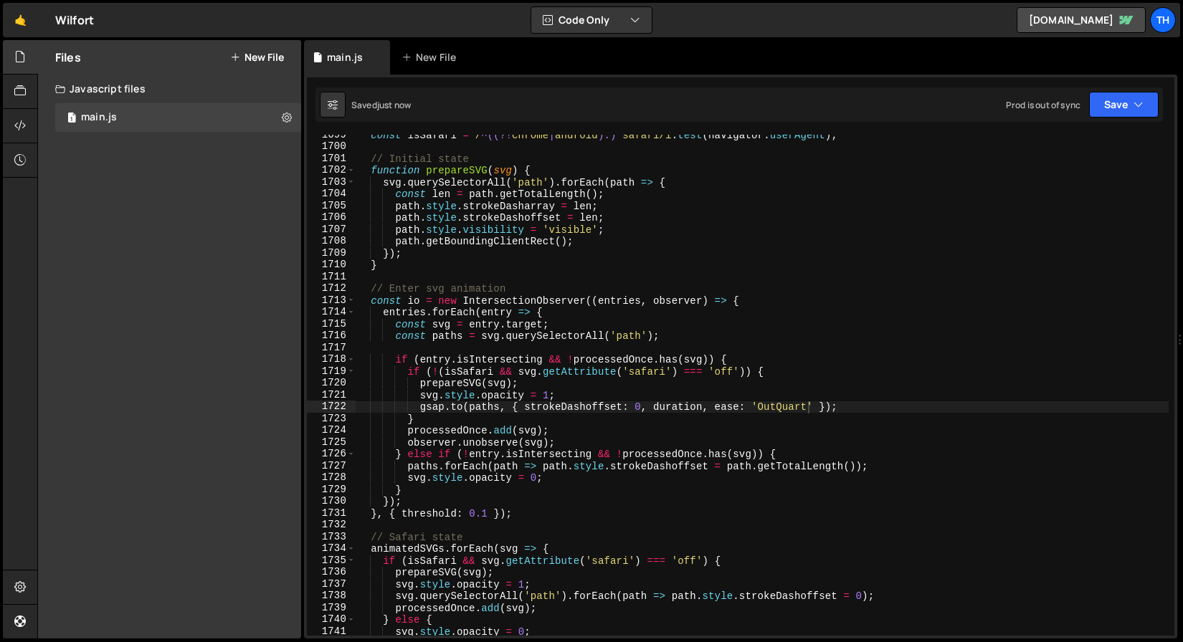
click at [764, 404] on div "const isSafari = / ^((?! chrome | android ).)* safari/i . test ( navigator . us…" at bounding box center [762, 391] width 813 height 525
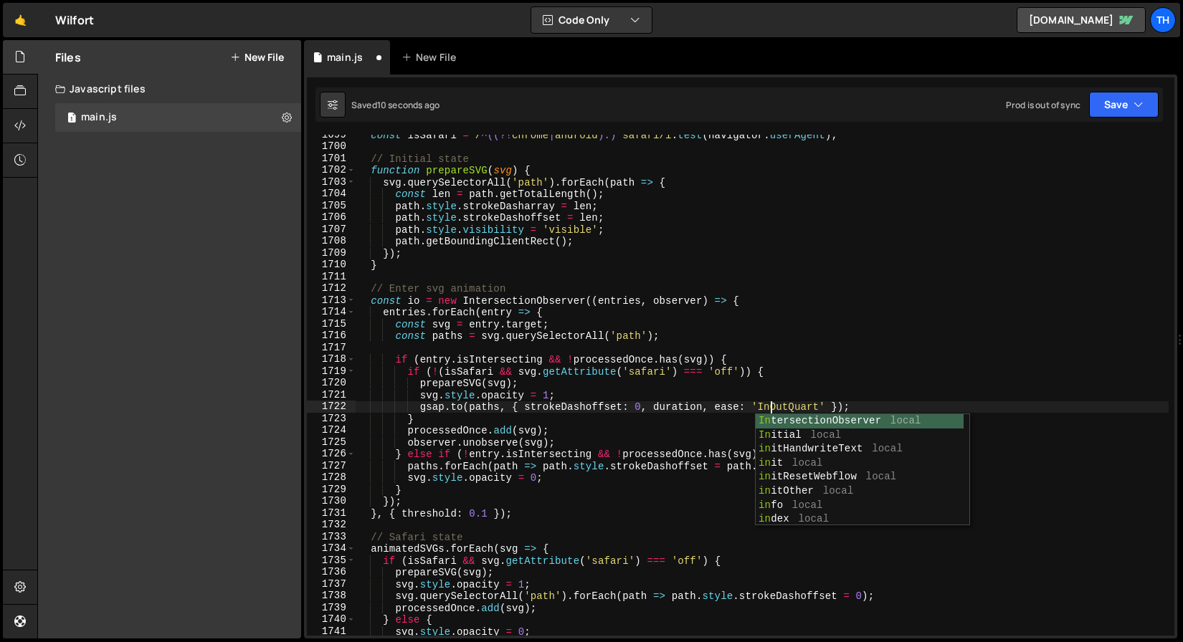
click at [855, 308] on div "const isSafari = / ^((?! chrome | android ).)* safari/i . test ( navigator . us…" at bounding box center [762, 391] width 813 height 525
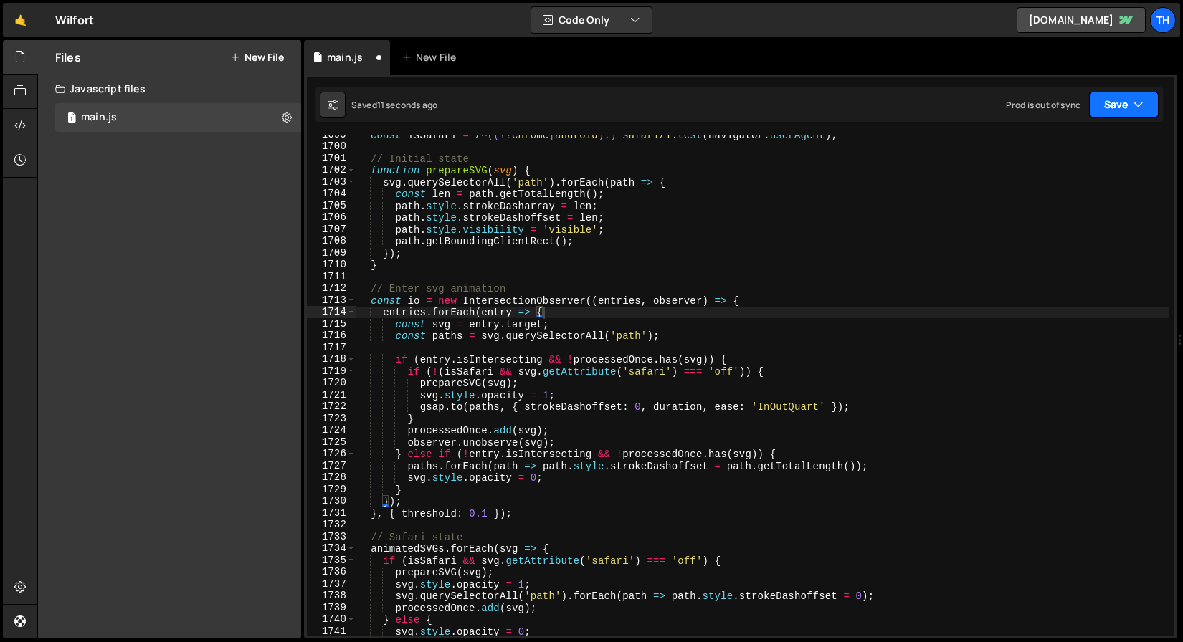
click at [1108, 104] on button "Save" at bounding box center [1124, 105] width 70 height 26
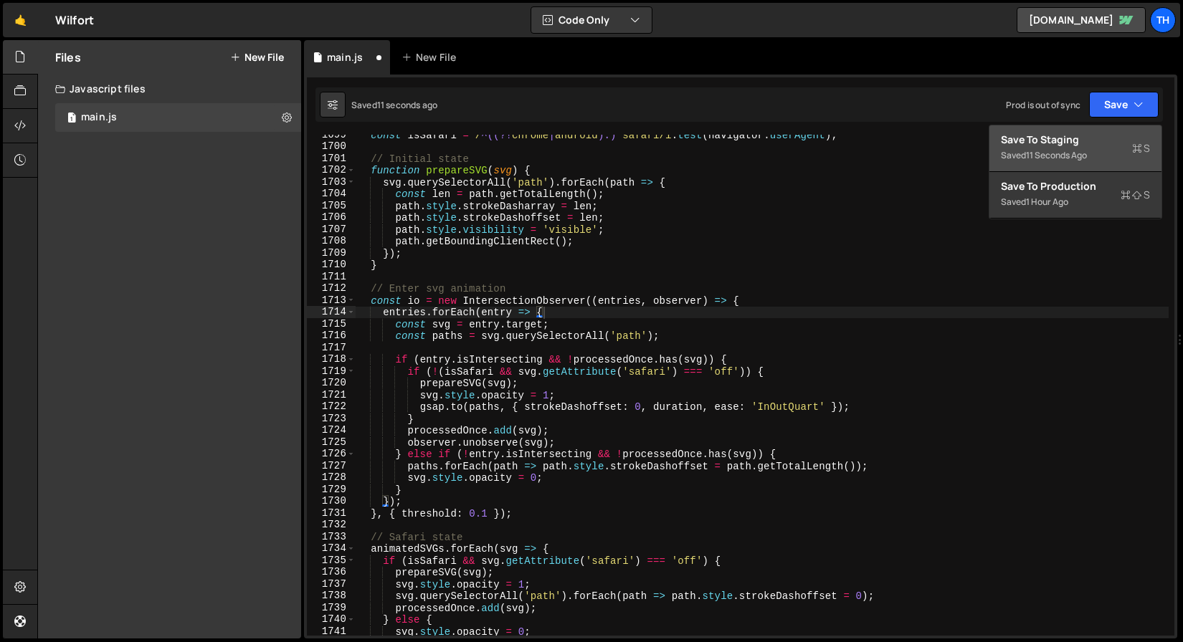
click at [1075, 144] on div "Save to Staging S" at bounding box center [1075, 140] width 149 height 14
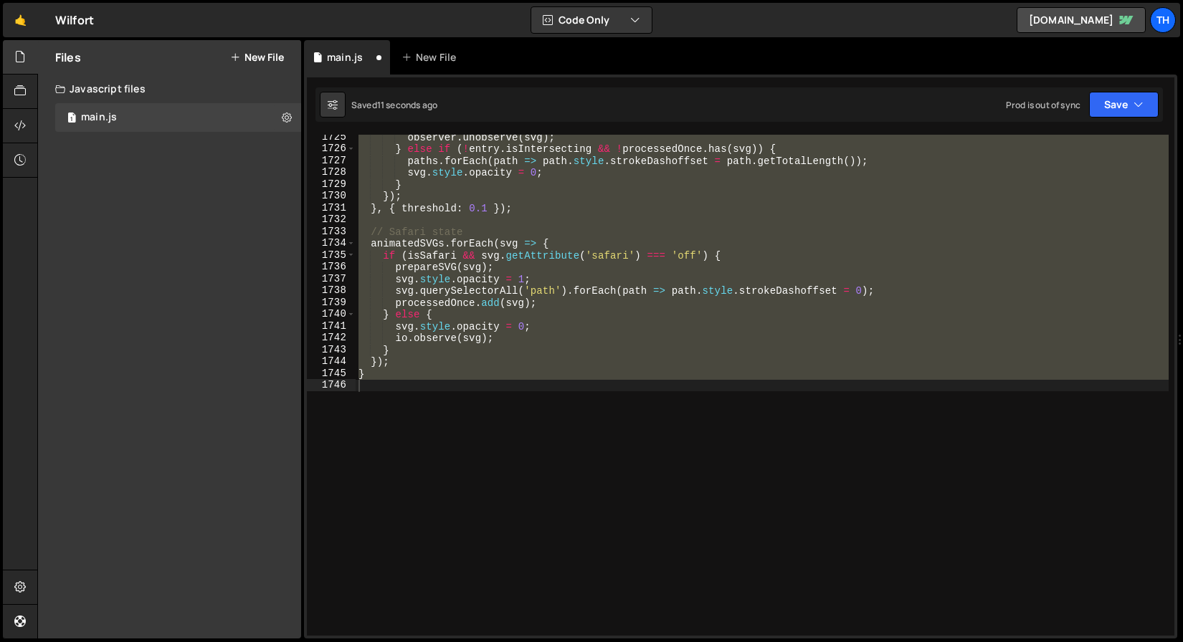
scroll to position [20118, 0]
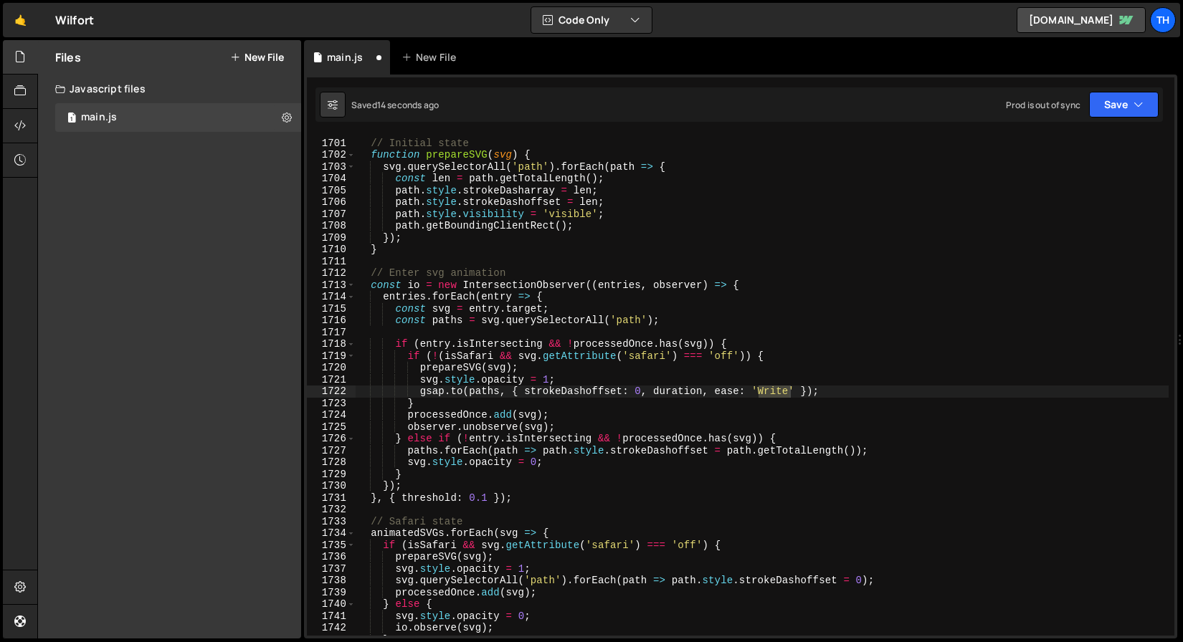
click at [503, 300] on div "// Initial state function prepareSVG ( svg ) { svg . querySelectorAll ( 'path' …" at bounding box center [762, 387] width 813 height 525
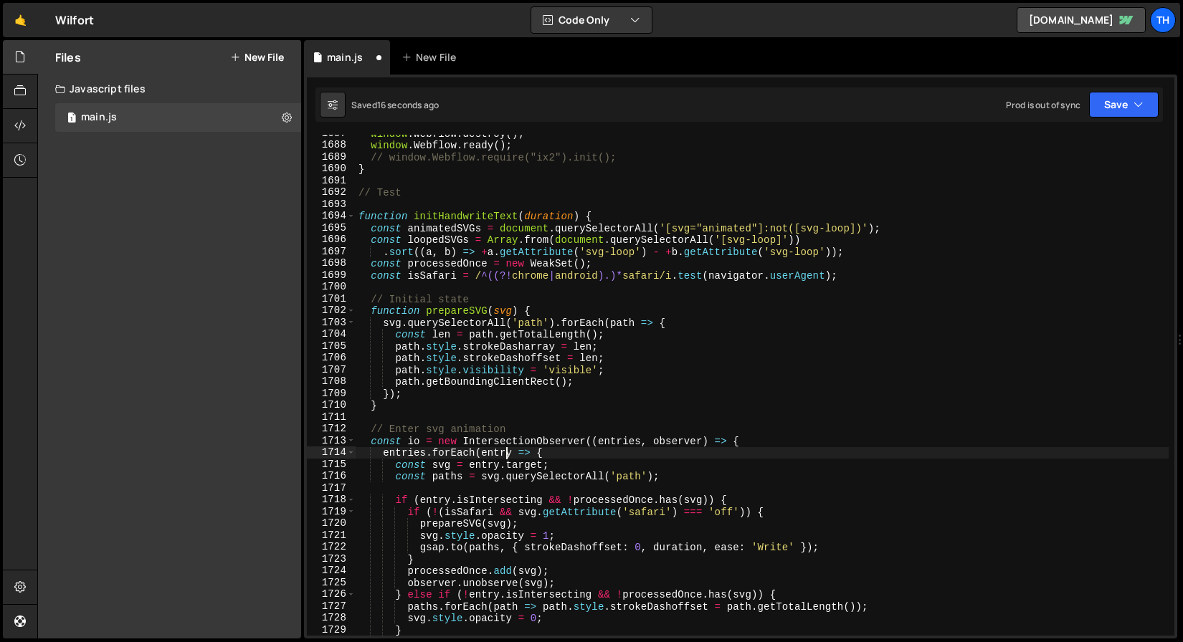
click at [350, 222] on div "1695" at bounding box center [331, 228] width 49 height 12
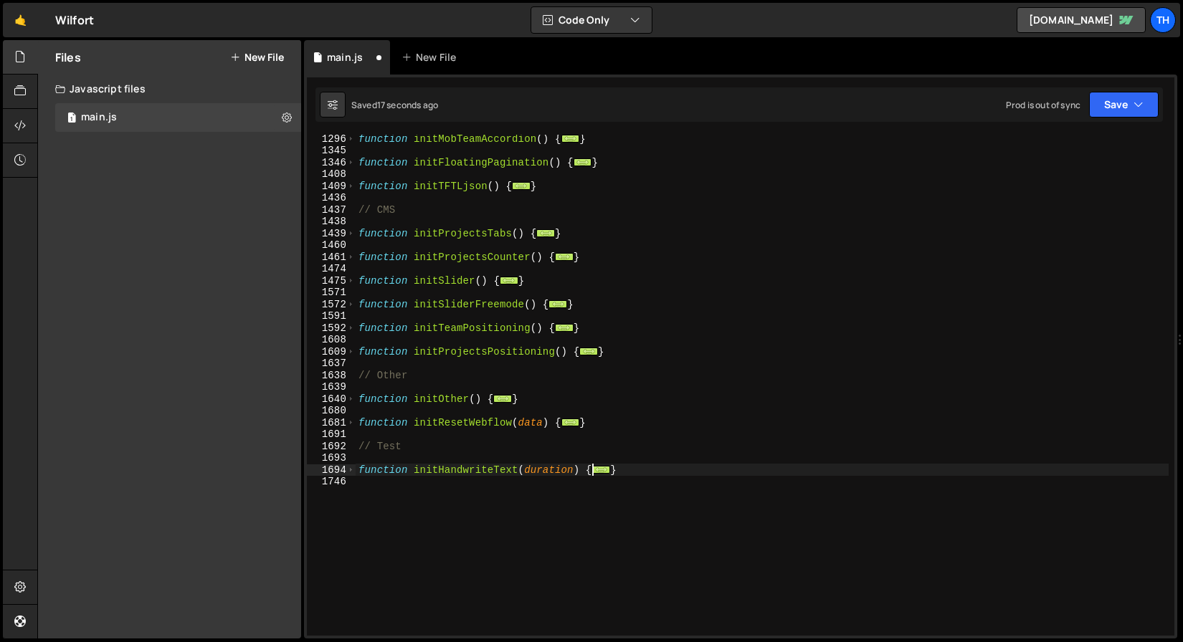
scroll to position [652, 0]
drag, startPoint x: 631, startPoint y: 467, endPoint x: 346, endPoint y: 471, distance: 284.6
click at [346, 471] on div "entries.forEach(entry => { 1296 1345 1346 1408 1409 1436 1437 1438 1439 1460 14…" at bounding box center [740, 385] width 867 height 501
type textarea "function initHandwriteText(duration) { const animatedSVGs = document.querySelec…"
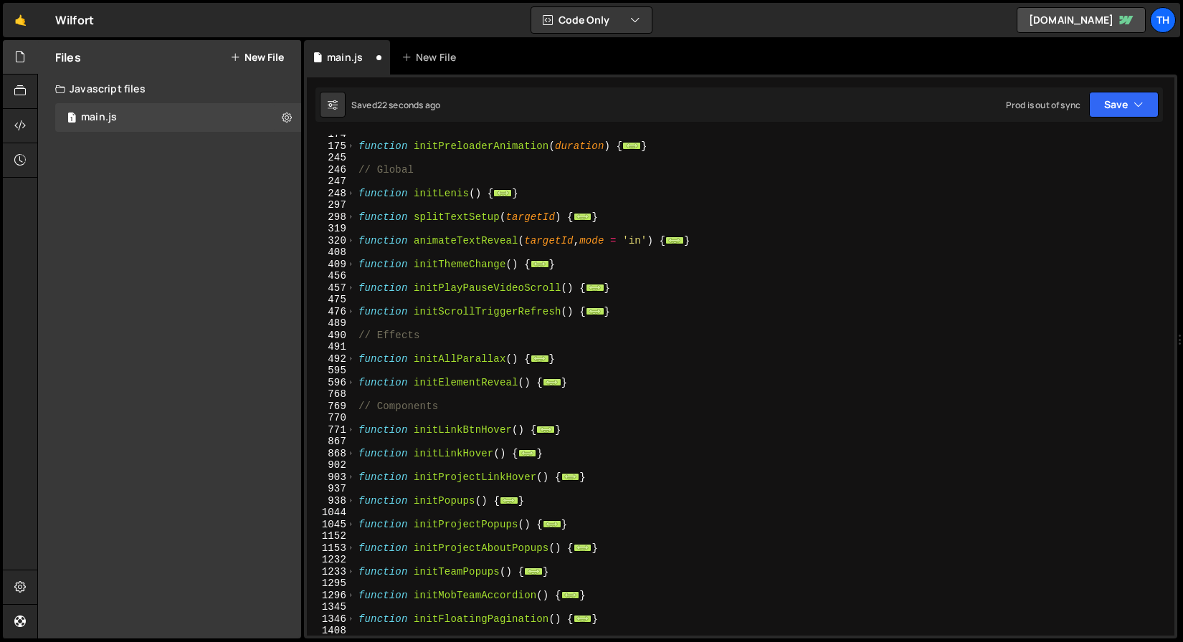
scroll to position [195, 0]
click at [588, 383] on div "function initPreloaderAnimation ( duration ) { ... } // Global function initLen…" at bounding box center [762, 390] width 813 height 525
type textarea "}"
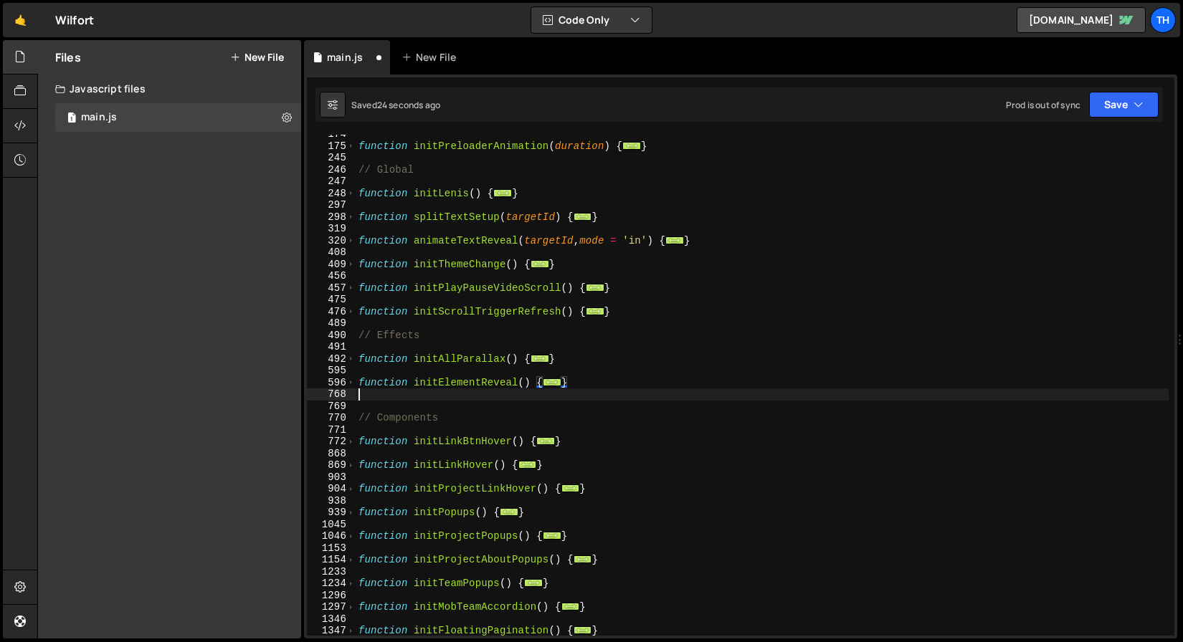
paste textarea "}"
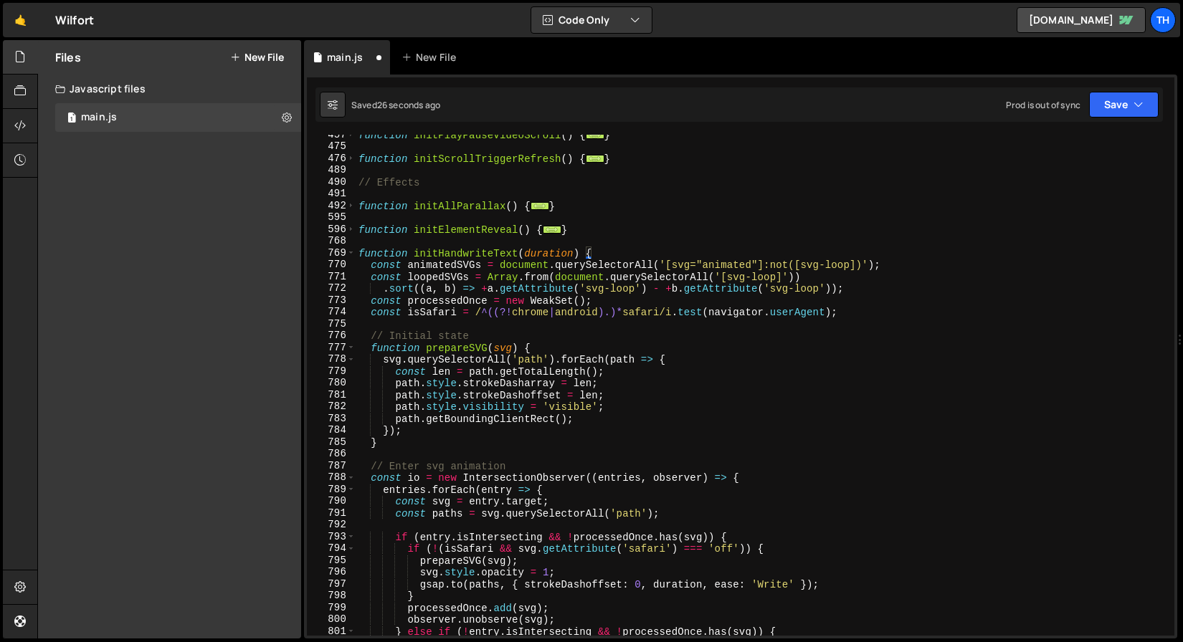
scroll to position [349, 0]
click at [347, 249] on span at bounding box center [351, 253] width 8 height 12
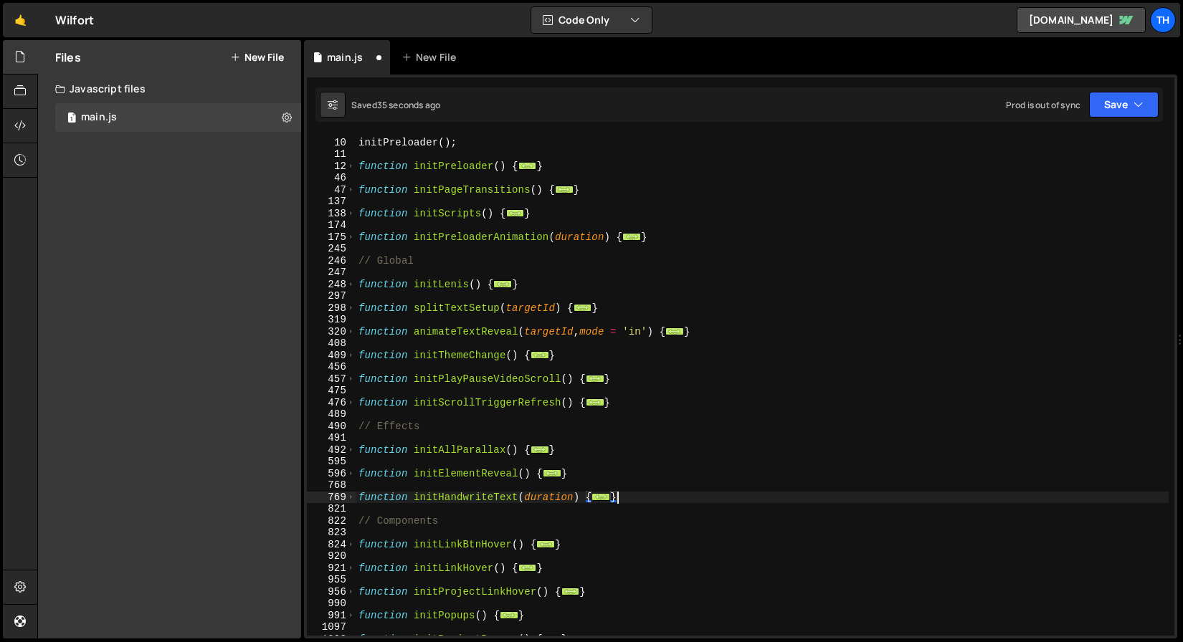
scroll to position [87, 0]
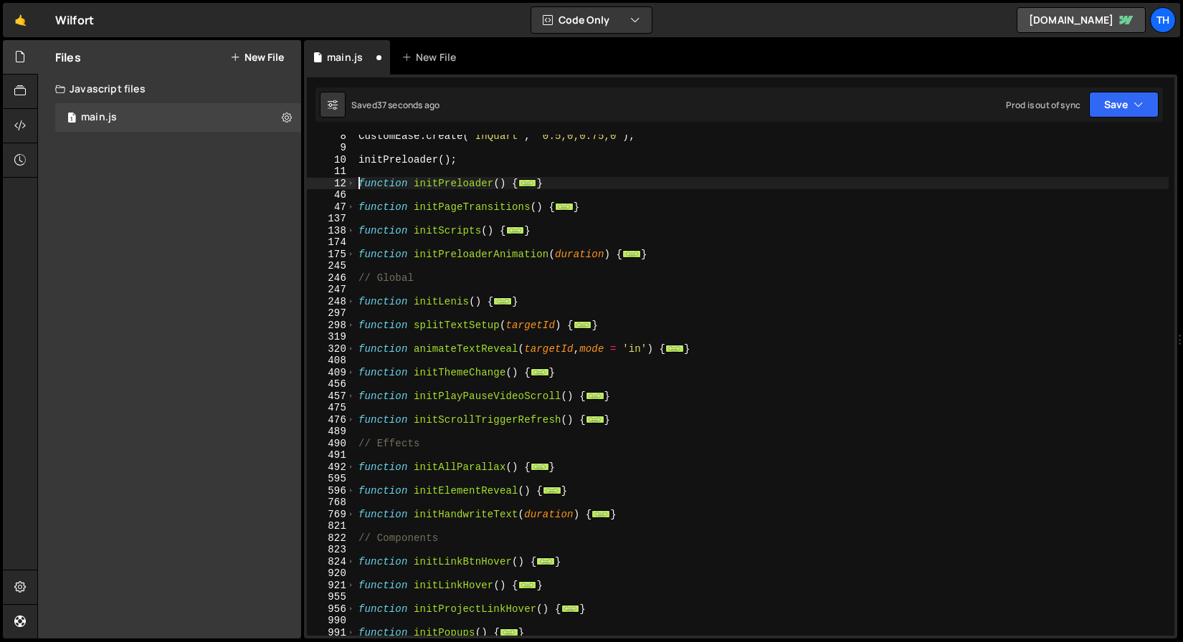
click at [356, 185] on div "CustomEase . create ( "InQuart" , "0.5,0,0.75,0" ) ; initPreloader ( ) ; functi…" at bounding box center [762, 392] width 813 height 525
click at [346, 183] on div "12" at bounding box center [331, 184] width 49 height 12
type textarea "function initPreloader() { const preloader = document.querySelector('[preloader…"
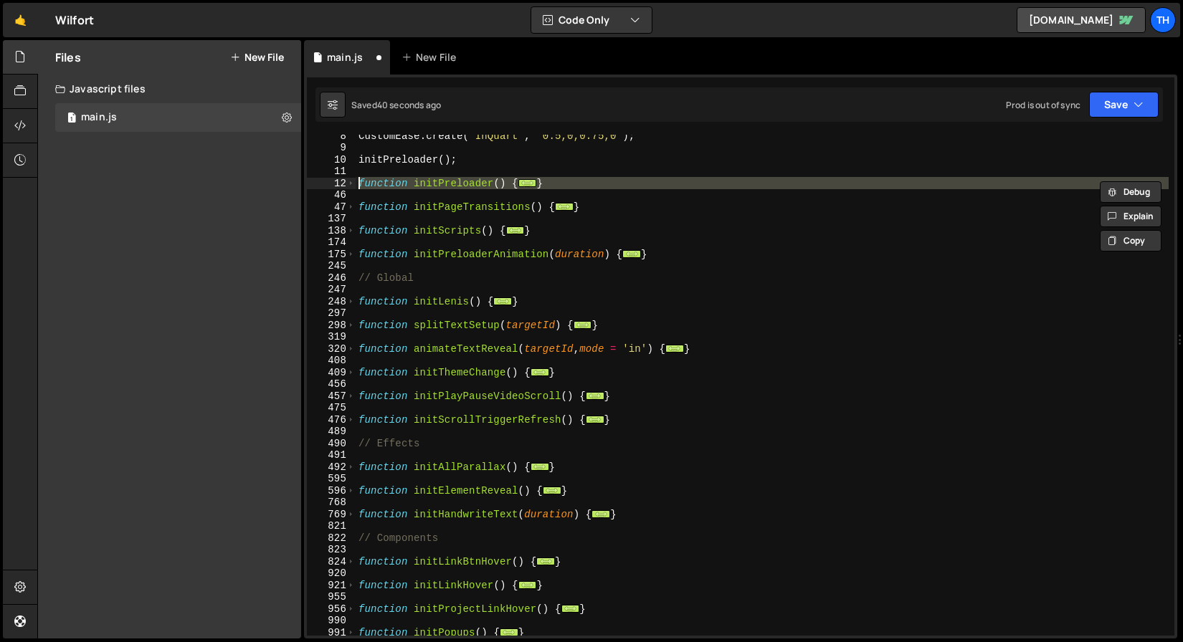
click at [359, 173] on div "CustomEase . create ( "InQuart" , "0.5,0,0.75,0" ) ; initPreloader ( ) ; functi…" at bounding box center [762, 392] width 813 height 525
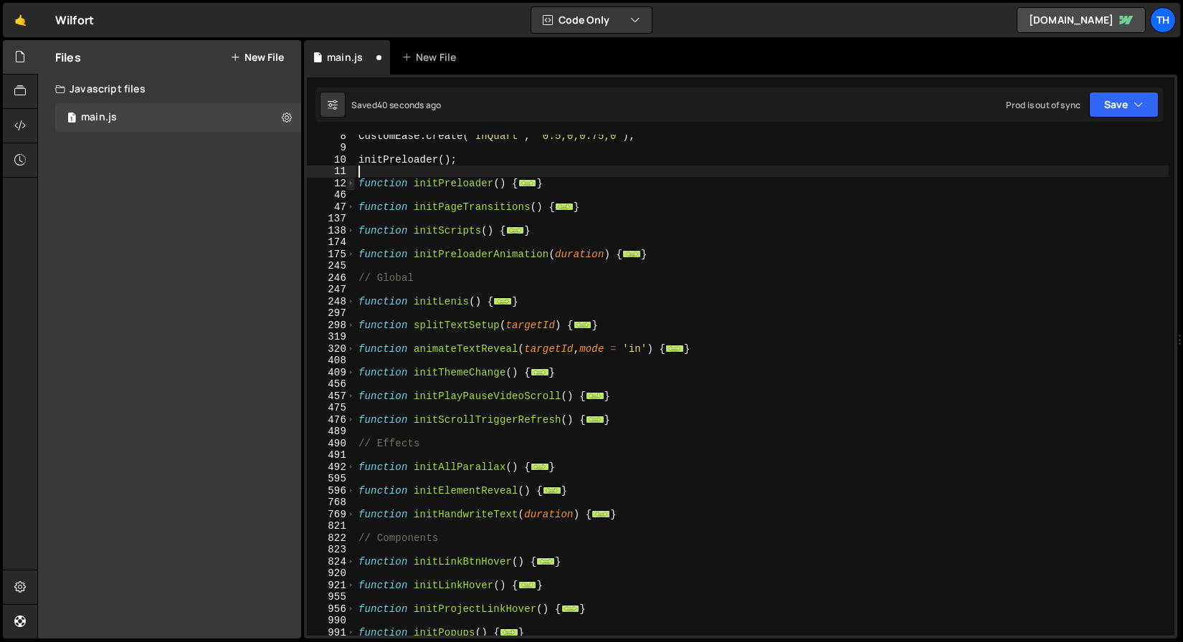
click at [355, 181] on div "12" at bounding box center [331, 184] width 49 height 12
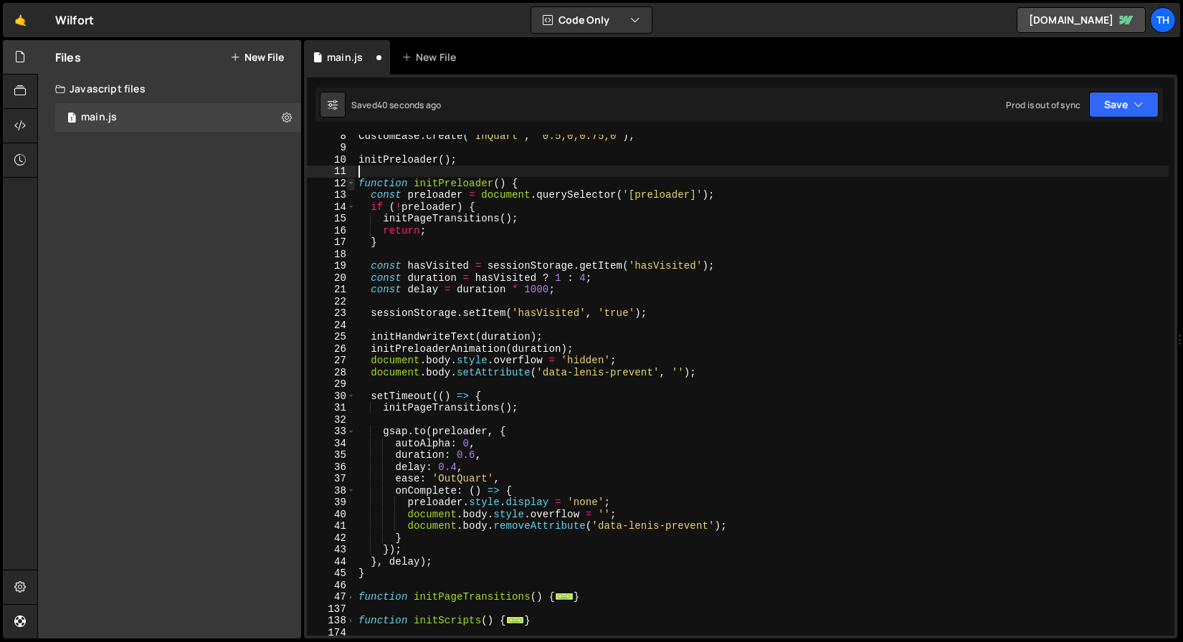
click at [353, 183] on span at bounding box center [351, 184] width 8 height 12
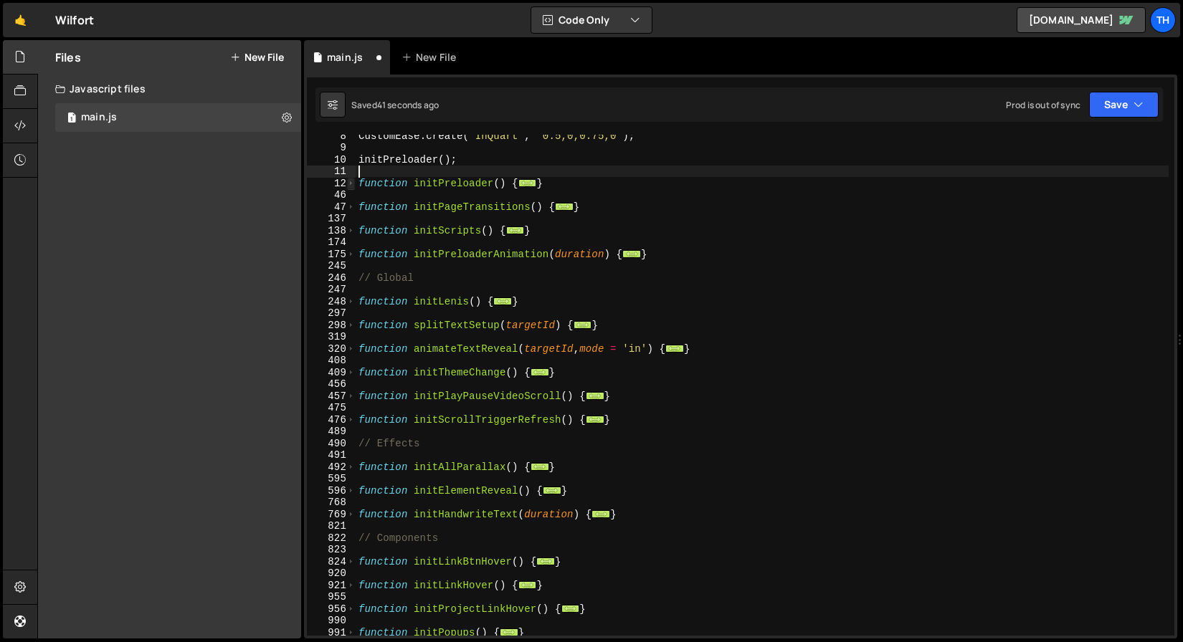
click at [353, 183] on span at bounding box center [351, 184] width 8 height 12
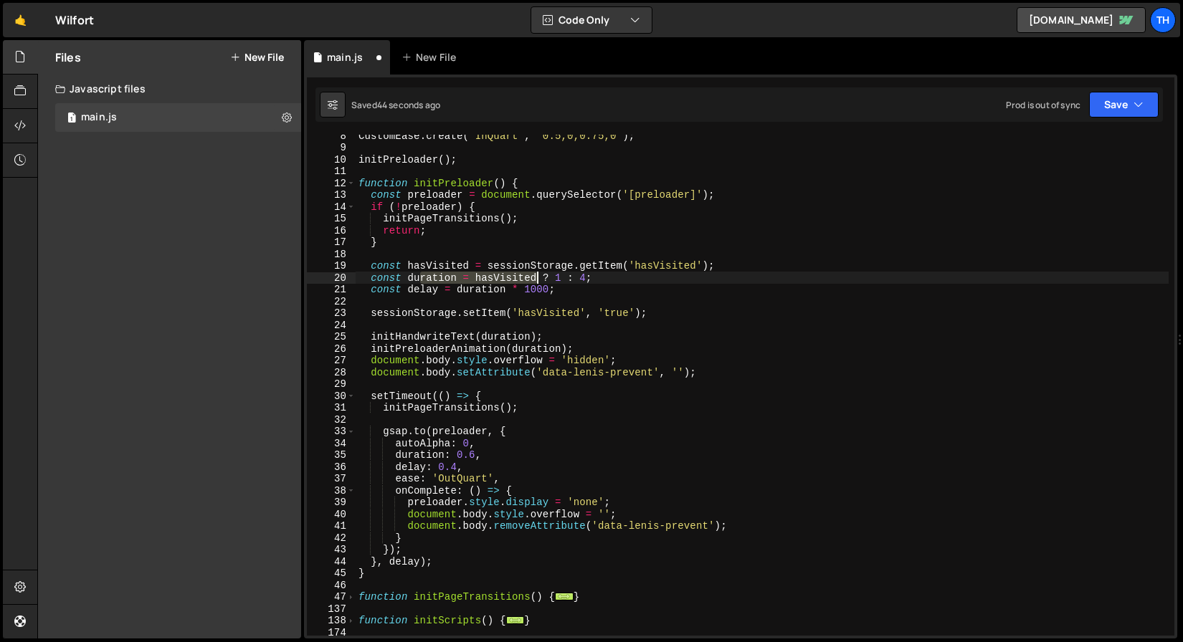
drag, startPoint x: 418, startPoint y: 279, endPoint x: 538, endPoint y: 277, distance: 120.4
click at [538, 277] on div "CustomEase . create ( "InQuart" , "0.5,0,0.75,0" ) ; initPreloader ( ) ; functi…" at bounding box center [762, 392] width 813 height 525
click at [476, 282] on div "CustomEase . create ( "InQuart" , "0.5,0,0.75,0" ) ; initPreloader ( ) ; functi…" at bounding box center [762, 385] width 813 height 501
click at [1106, 97] on button "Save" at bounding box center [1124, 105] width 70 height 26
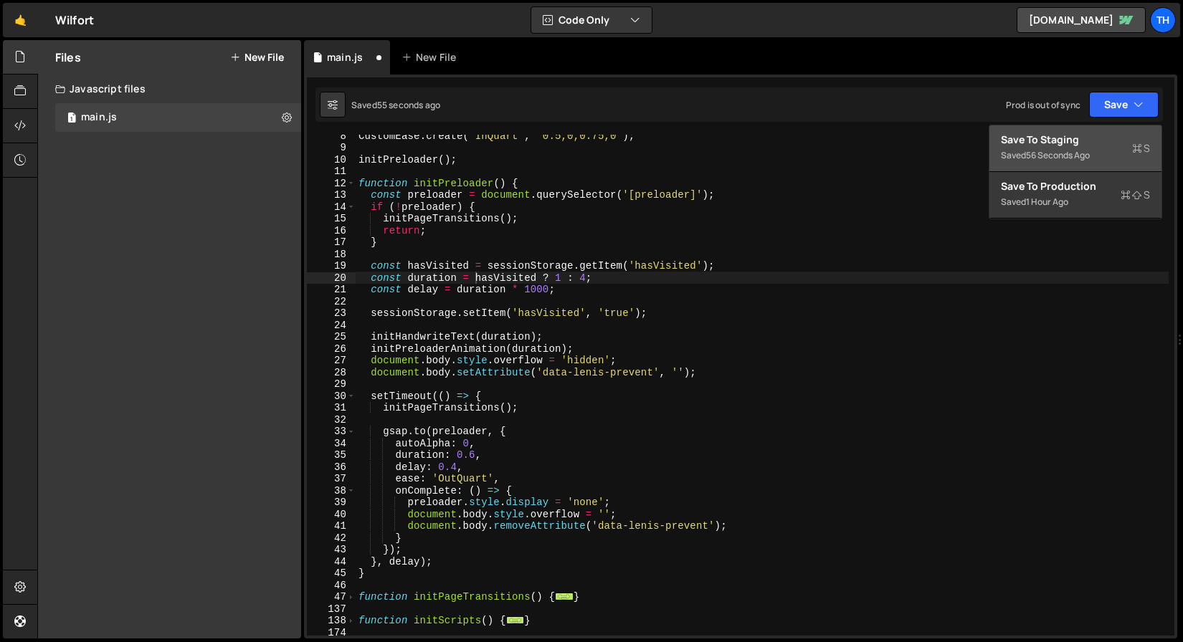
click at [1103, 130] on button "Save to Staging S Saved 56 seconds ago" at bounding box center [1075, 148] width 172 height 47
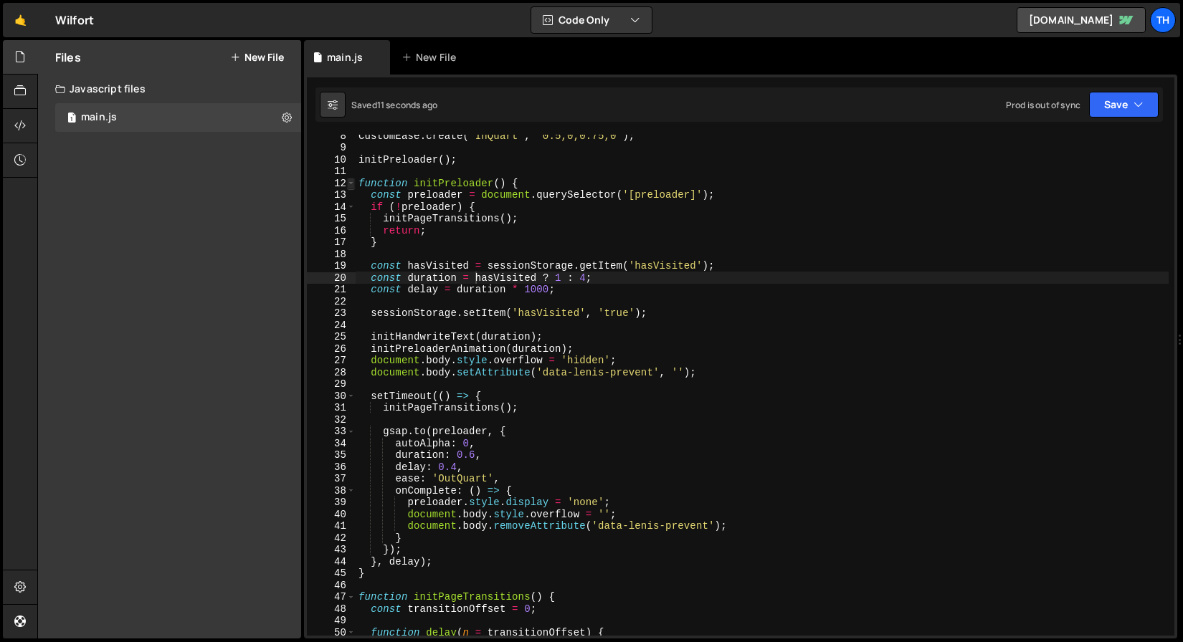
click at [352, 181] on span at bounding box center [351, 184] width 8 height 12
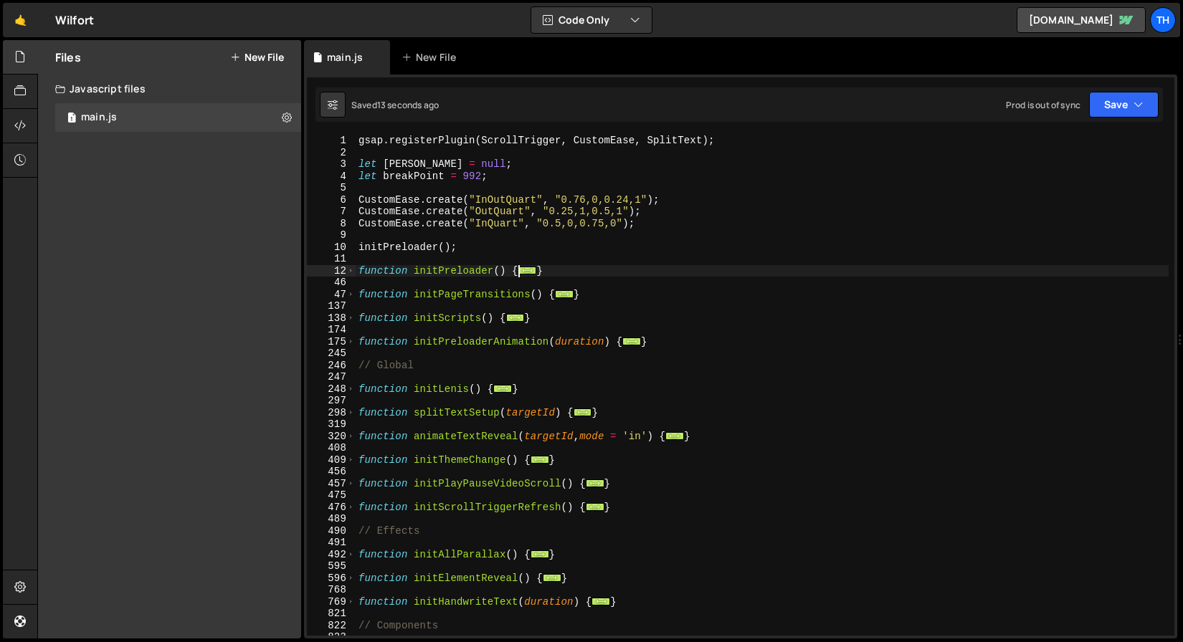
scroll to position [0, 0]
click at [649, 224] on div "gsap . registerPlugin ( ScrollTrigger , CustomEase , SplitText ) ; let lenis = …" at bounding box center [762, 397] width 813 height 525
type textarea "CustomEase.create("InQuart", "0.5,0,0.75,0");"
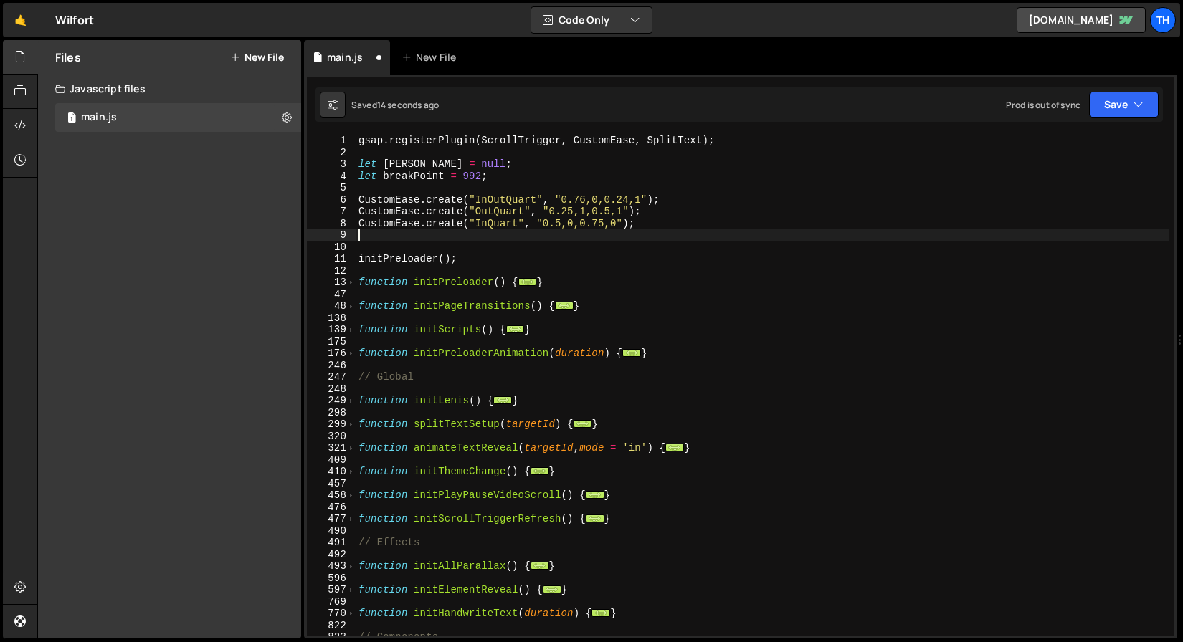
paste textarea "CustomEase.create("Write", "0.333,0,0.667,1");"
click at [1093, 97] on button "Save" at bounding box center [1124, 105] width 70 height 26
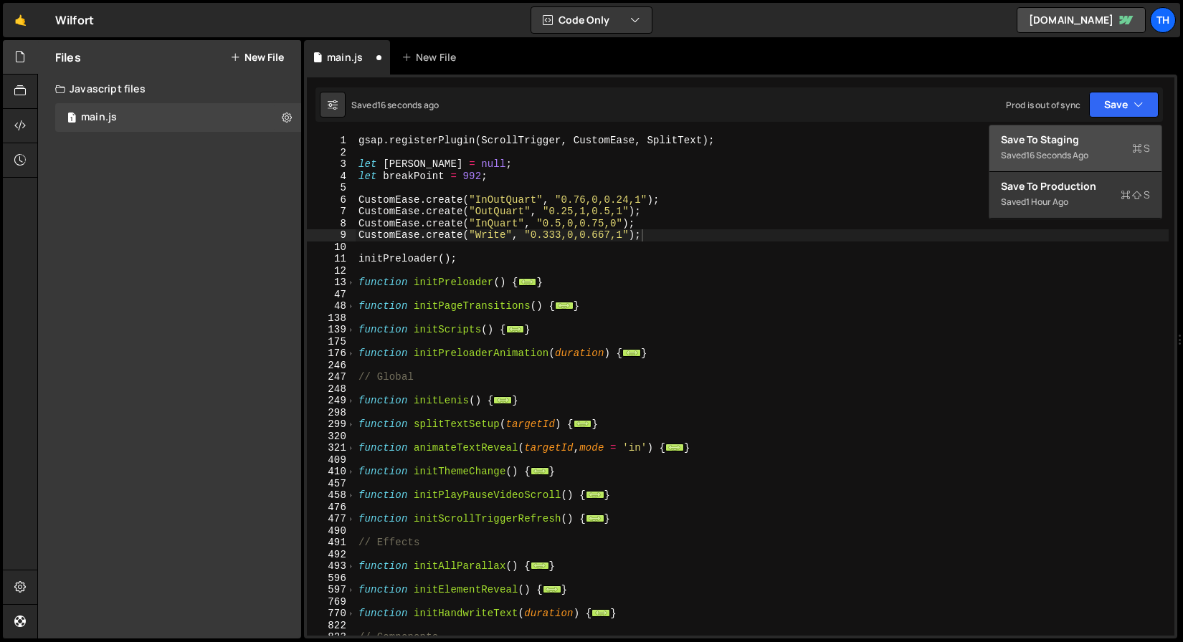
click at [1078, 141] on div "Save to Staging S" at bounding box center [1075, 140] width 149 height 14
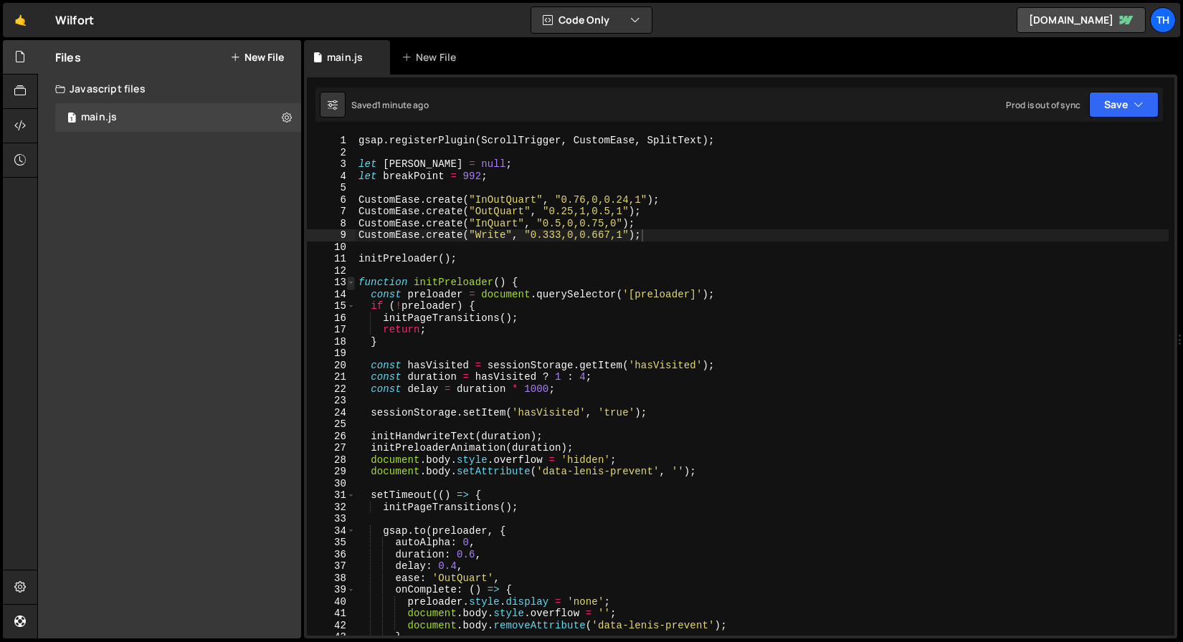
click at [353, 280] on span at bounding box center [351, 283] width 8 height 12
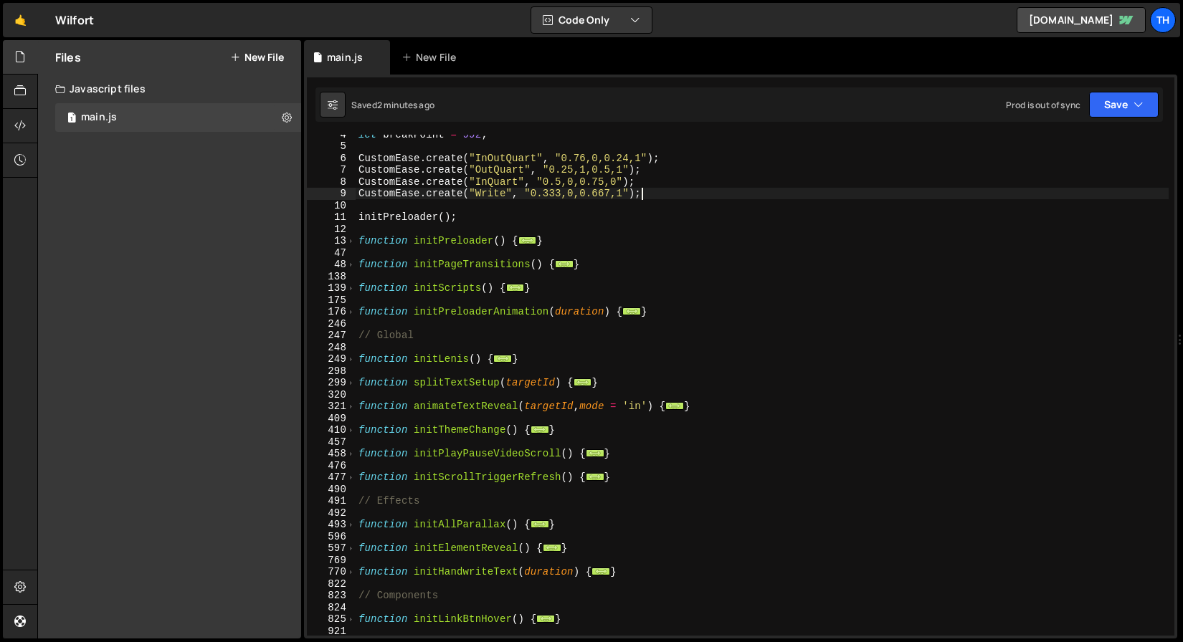
scroll to position [42, 0]
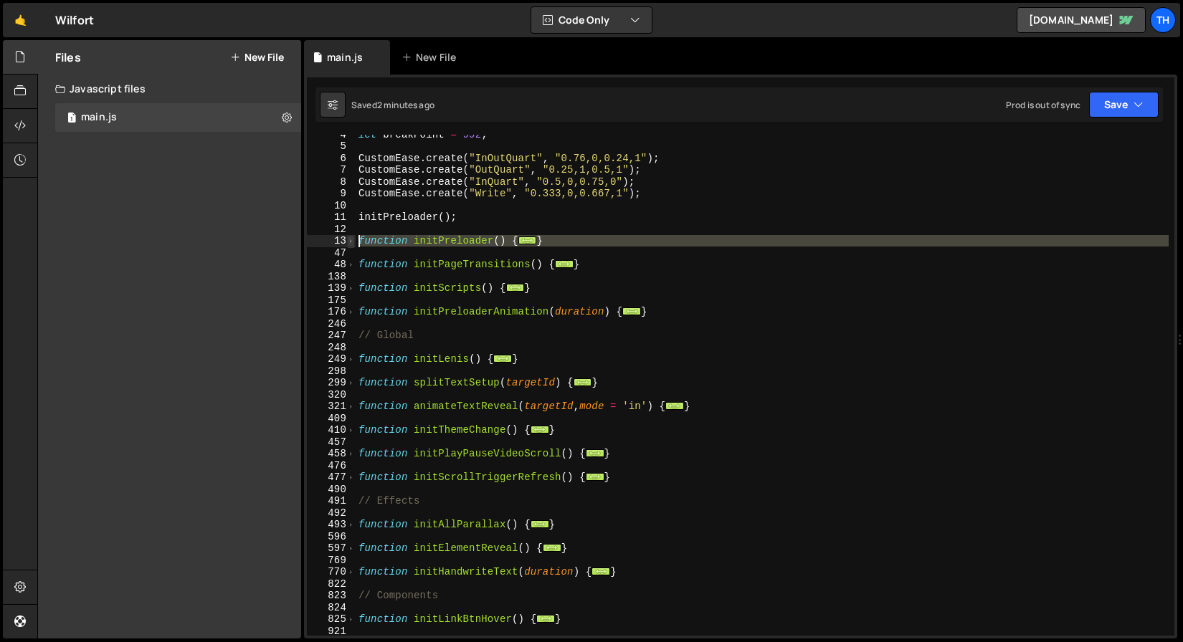
drag, startPoint x: 345, startPoint y: 241, endPoint x: 353, endPoint y: 243, distance: 8.2
click at [353, 243] on div "13" at bounding box center [331, 241] width 49 height 12
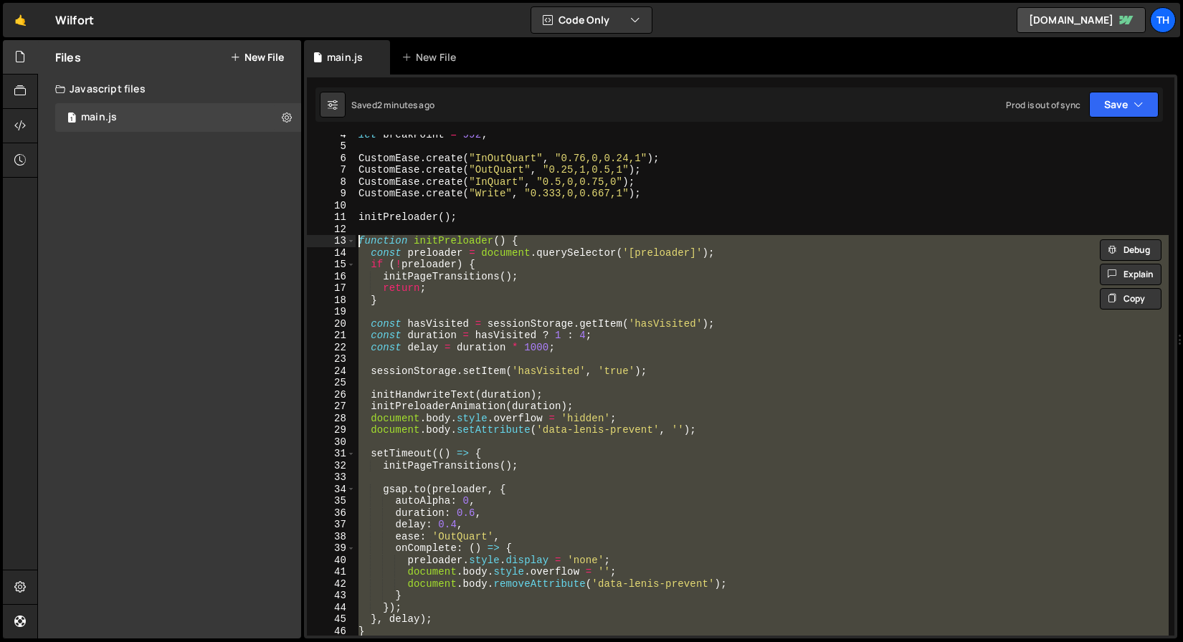
click at [355, 239] on div "13" at bounding box center [331, 241] width 49 height 12
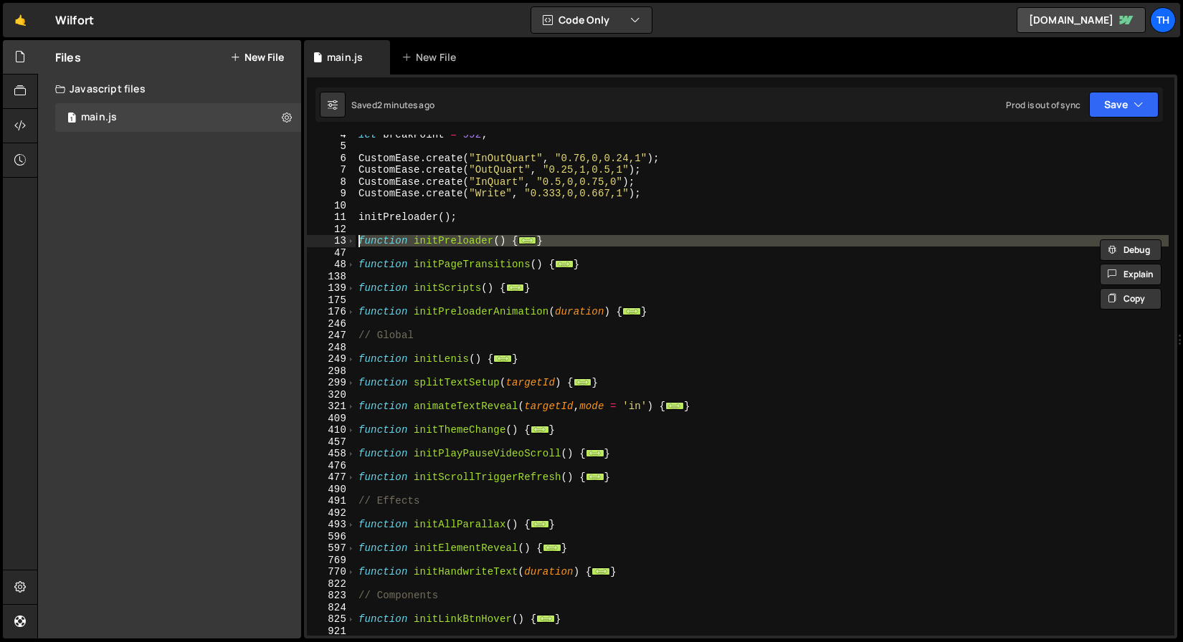
click at [355, 239] on div "13" at bounding box center [331, 241] width 49 height 12
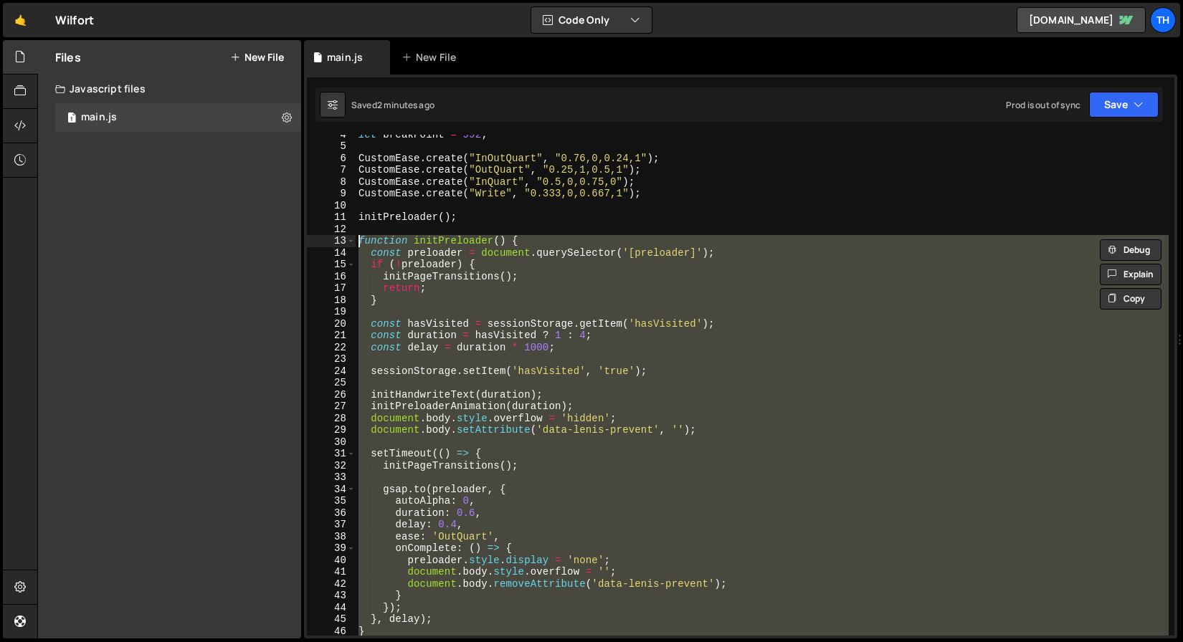
click at [406, 323] on div "let breakPoint = 992 ; CustomEase . create ( "InOutQuart" , "0.76,0,0.24,1" ) ;…" at bounding box center [762, 385] width 813 height 501
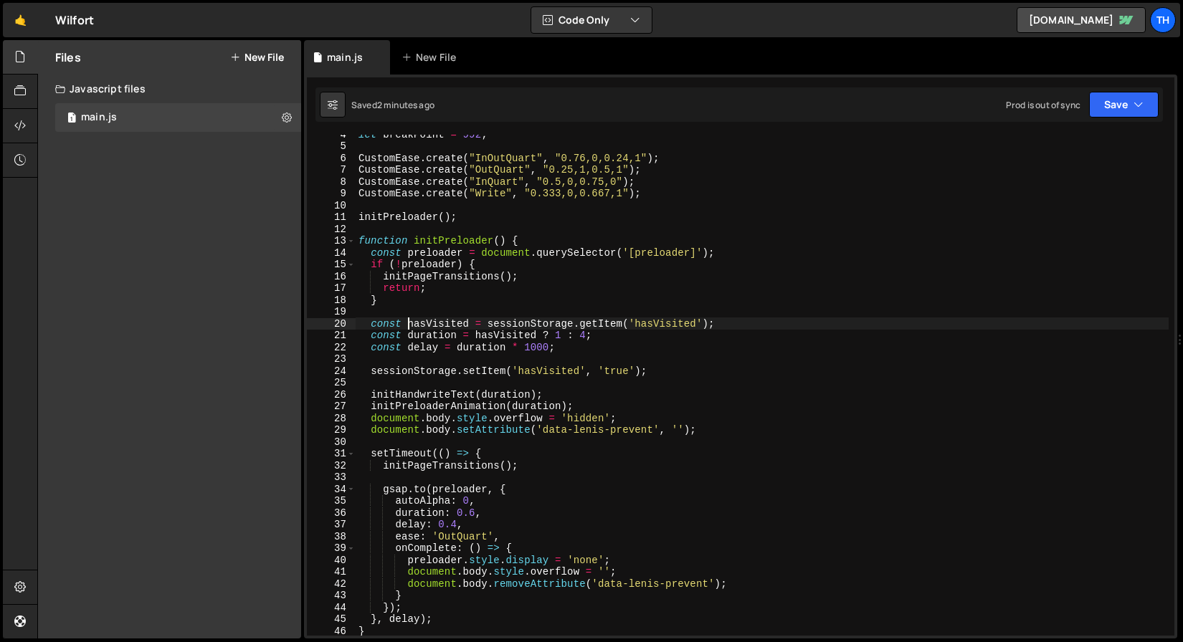
click at [369, 399] on div "let breakPoint = 992 ; CustomEase . create ( "InOutQuart" , "0.76,0,0.24,1" ) ;…" at bounding box center [762, 390] width 813 height 525
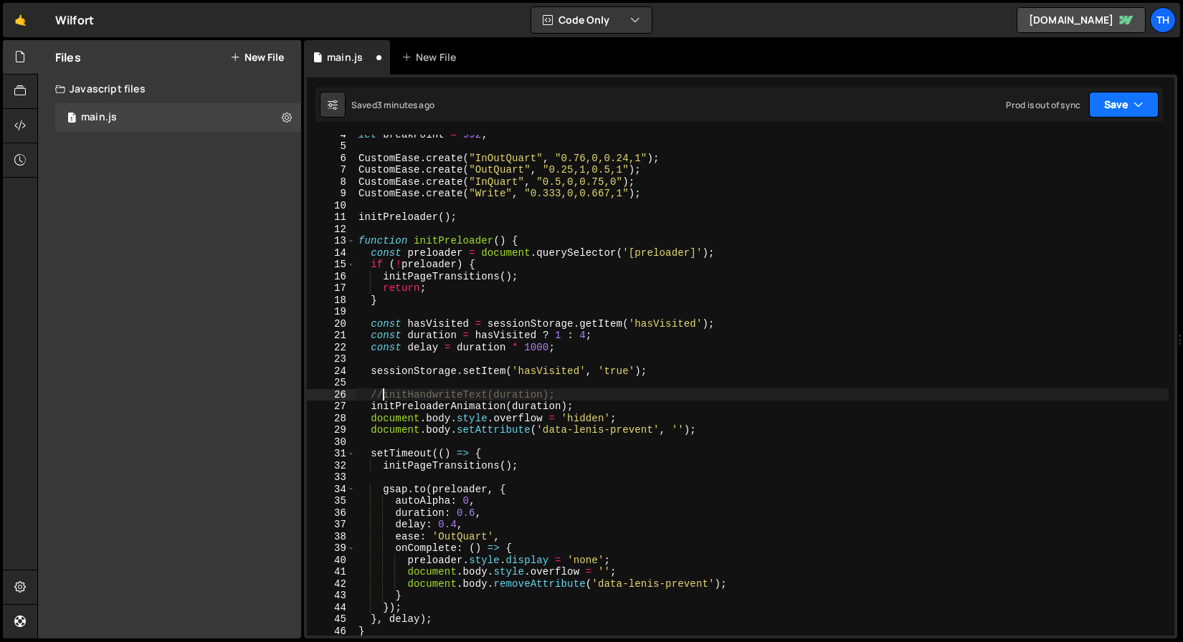
click at [1119, 96] on button "Save" at bounding box center [1124, 105] width 70 height 26
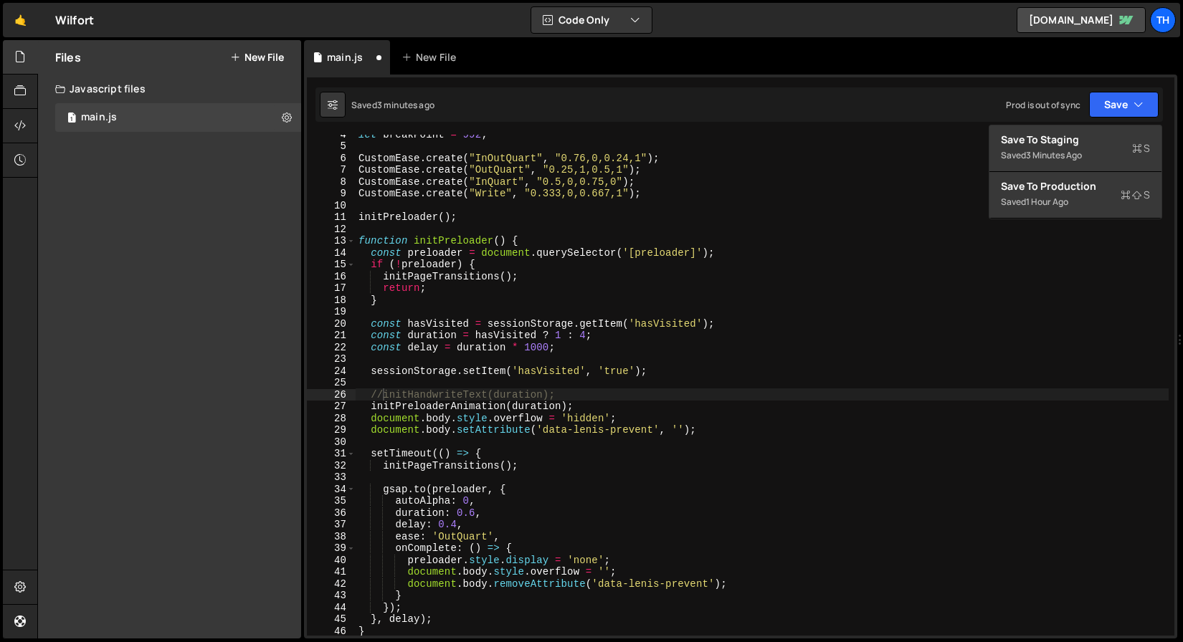
click at [1107, 123] on div "//initHandwriteText(duration); 4 5 6 7 8 9 10 11 12 13 14 15 16 17 18 19 20 21 …" at bounding box center [740, 357] width 873 height 564
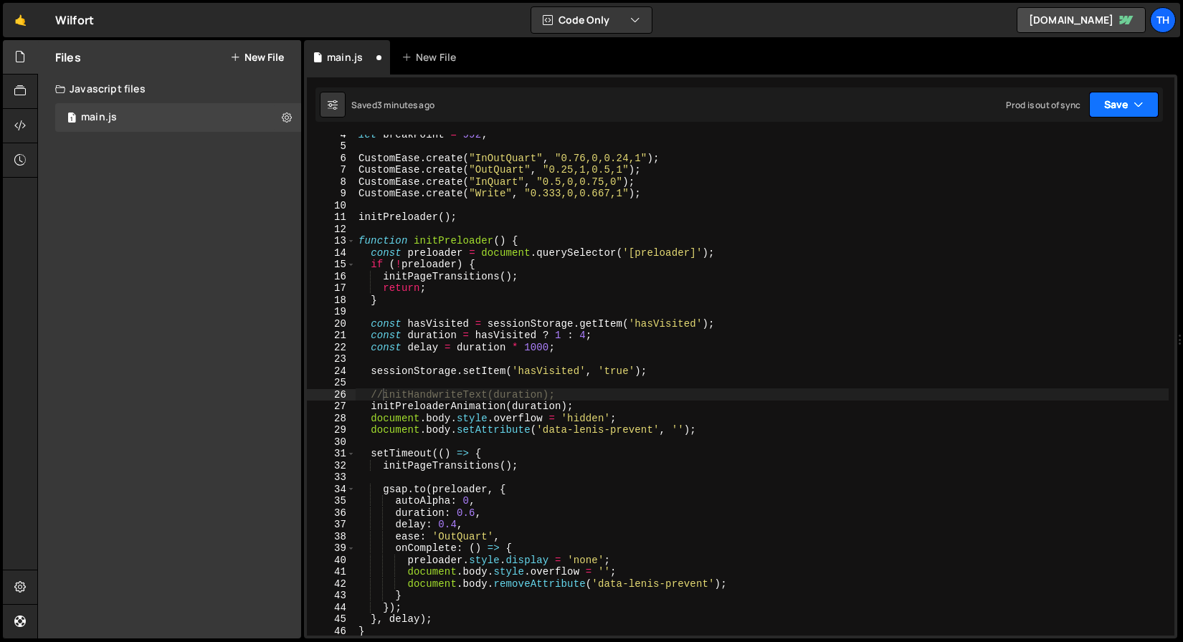
click at [1113, 104] on button "Save" at bounding box center [1124, 105] width 70 height 26
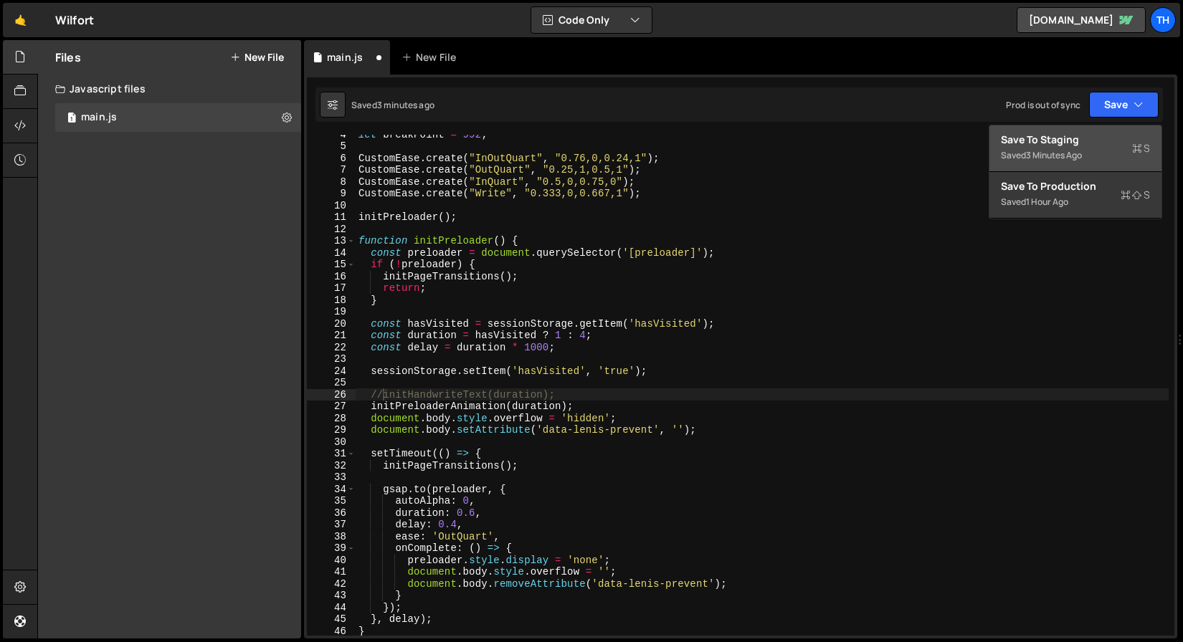
click at [1101, 147] on div "Saved 3 minutes ago" at bounding box center [1075, 155] width 149 height 17
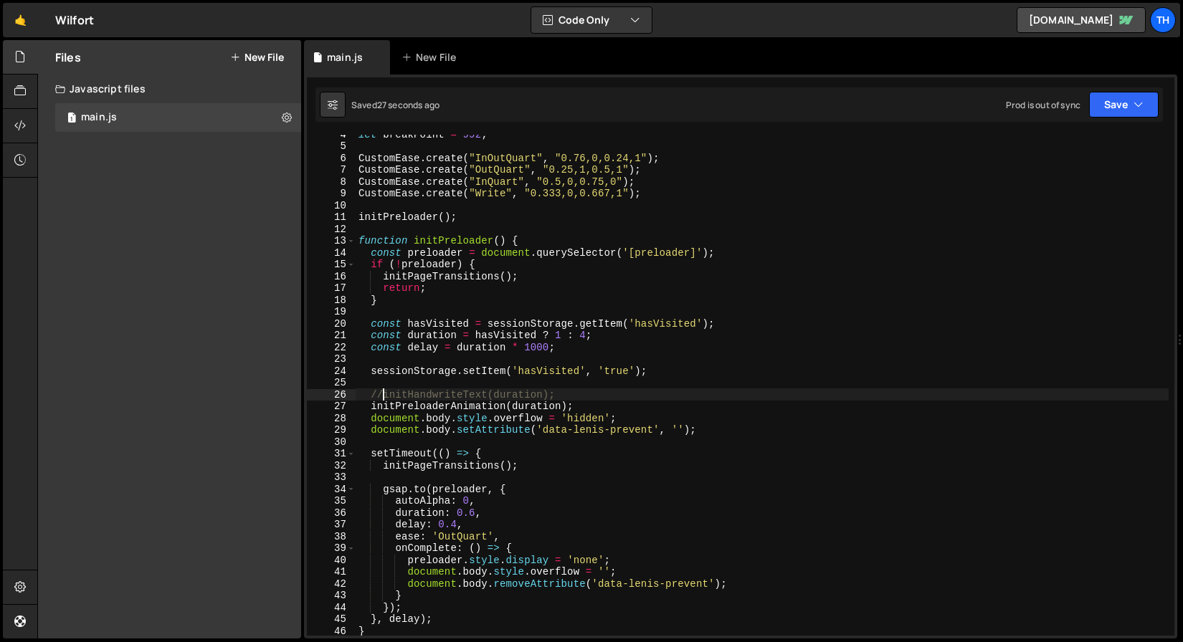
click at [386, 391] on div "let breakPoint = 992 ; CustomEase . create ( "InOutQuart" , "0.76,0,0.24,1" ) ;…" at bounding box center [762, 390] width 813 height 525
type textarea "initHandwriteText(duration);"
click at [1134, 94] on button "Save" at bounding box center [1124, 105] width 70 height 26
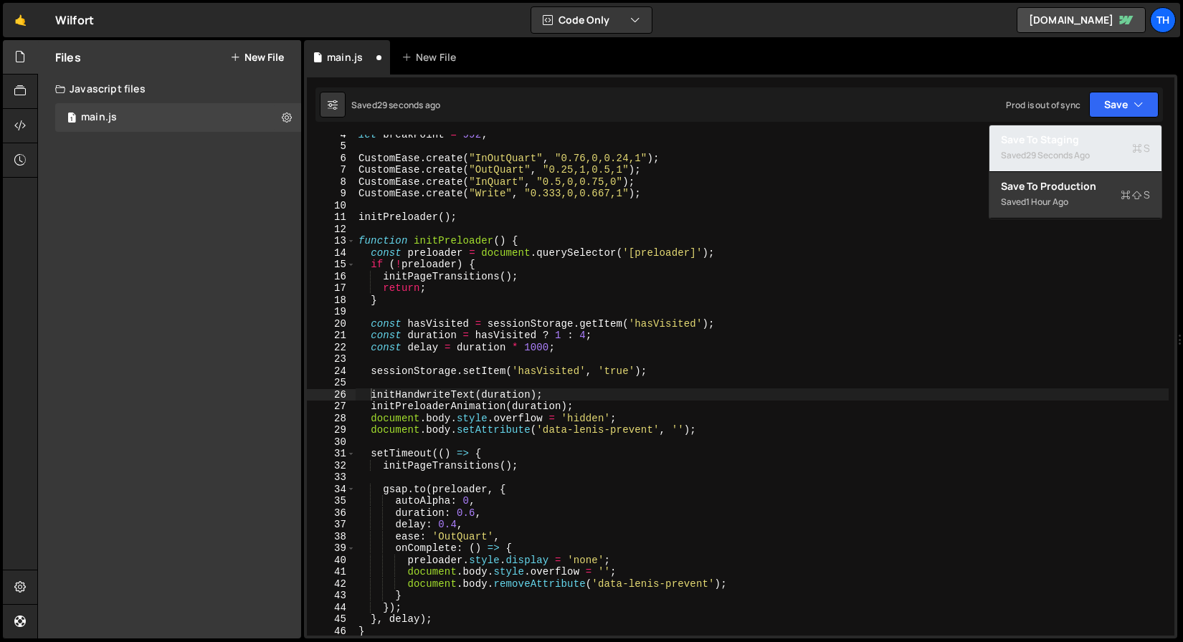
drag, startPoint x: 1103, startPoint y: 138, endPoint x: 905, endPoint y: 91, distance: 203.3
click at [1103, 138] on div "Save to Staging S" at bounding box center [1075, 140] width 149 height 14
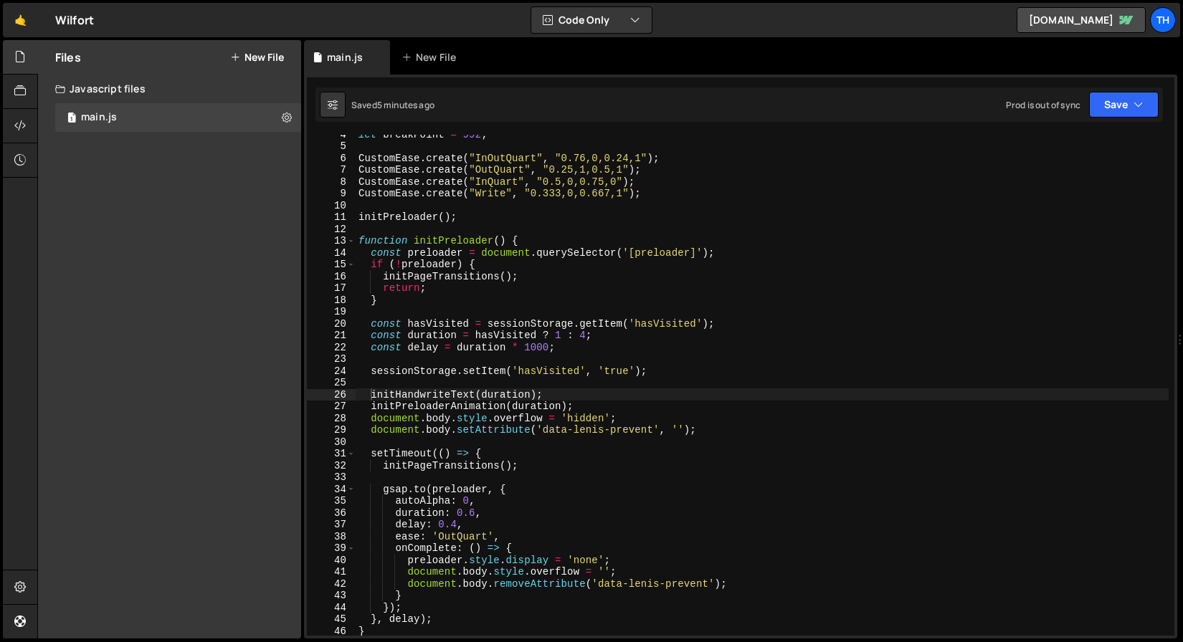
click at [346, 234] on div "12" at bounding box center [331, 230] width 49 height 12
click at [348, 237] on span at bounding box center [351, 241] width 8 height 12
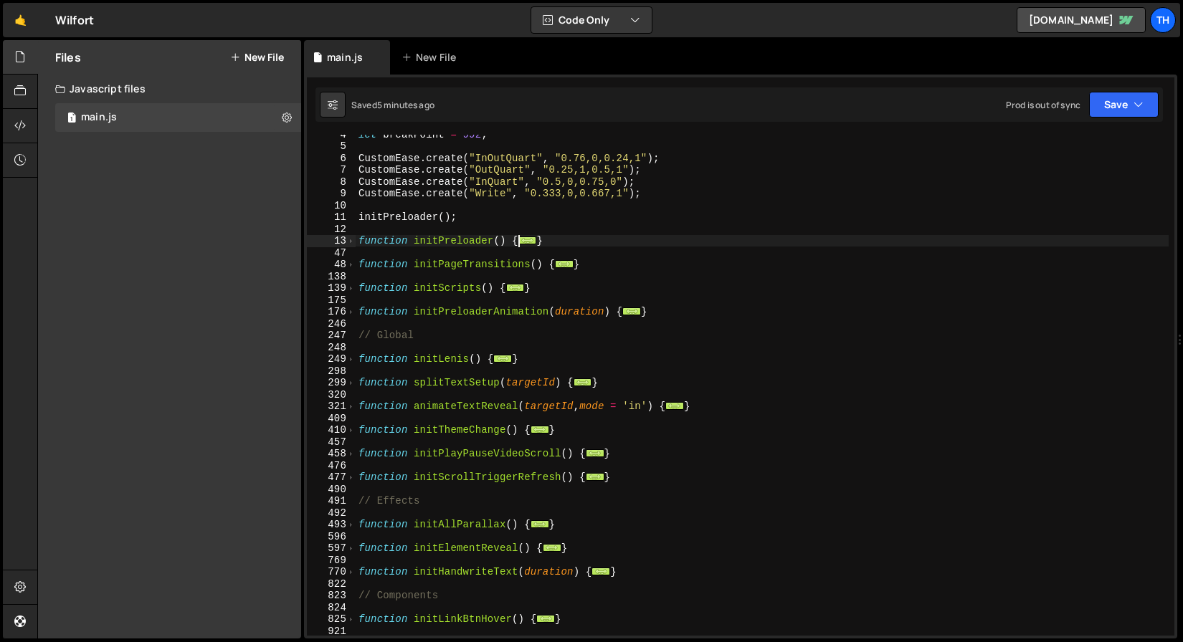
scroll to position [761, 0]
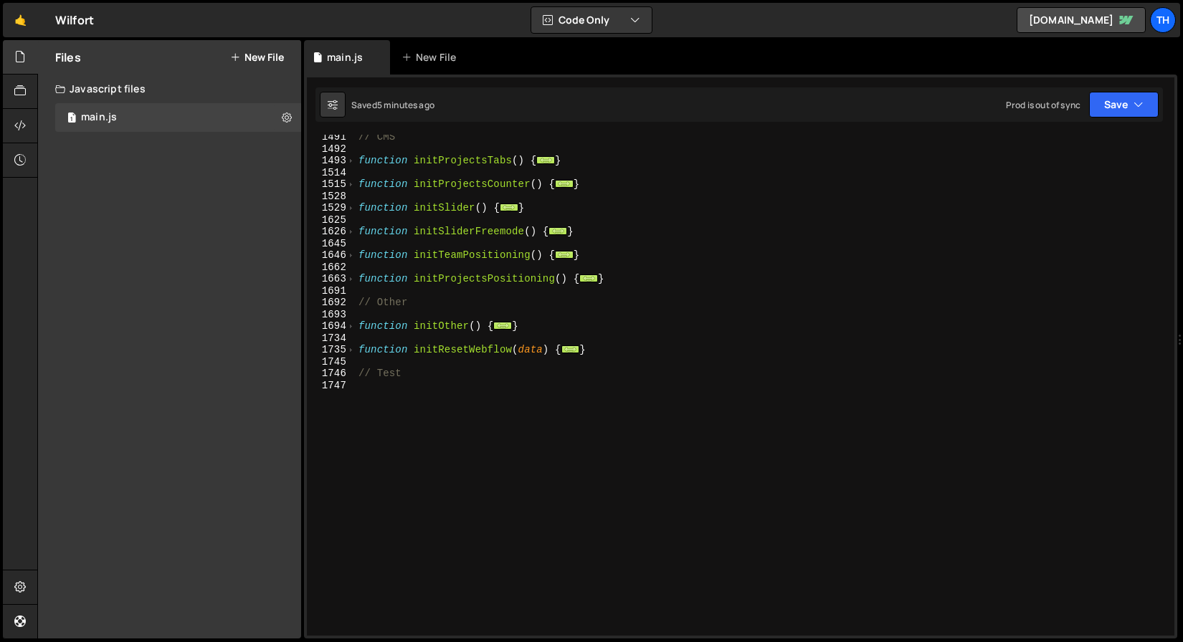
click at [442, 413] on div "// CMS function initProjectsTabs ( ) { ... } function initProjectsCounter ( ) {…" at bounding box center [762, 393] width 813 height 525
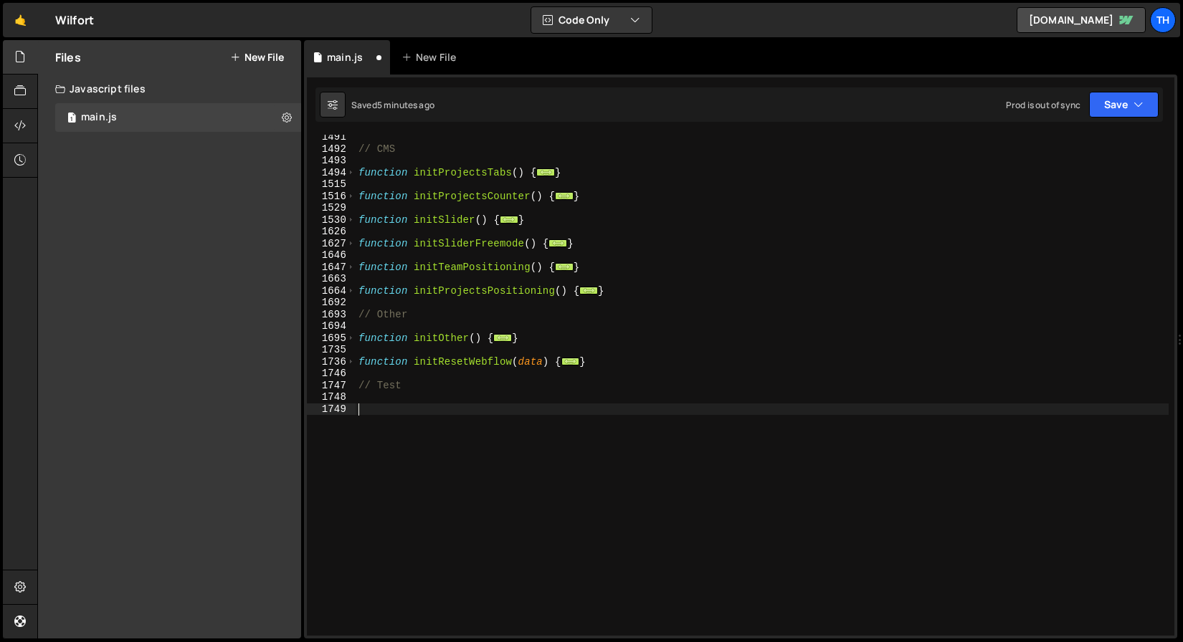
paste textarea "}"
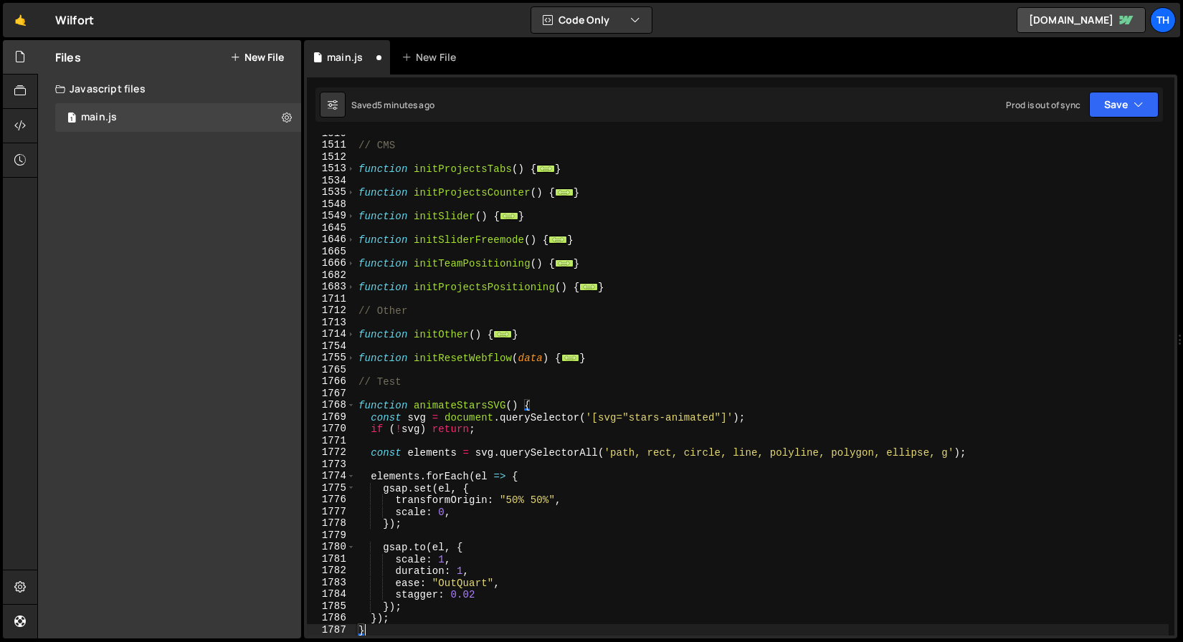
click at [437, 405] on div "// CMS function initProjectsTabs ( ) { ... } function initProjectsCounter ( ) {…" at bounding box center [762, 390] width 813 height 525
click at [511, 404] on div "// CMS function initProjectsTabs ( ) { ... } function initProjectsCounter ( ) {…" at bounding box center [762, 390] width 813 height 525
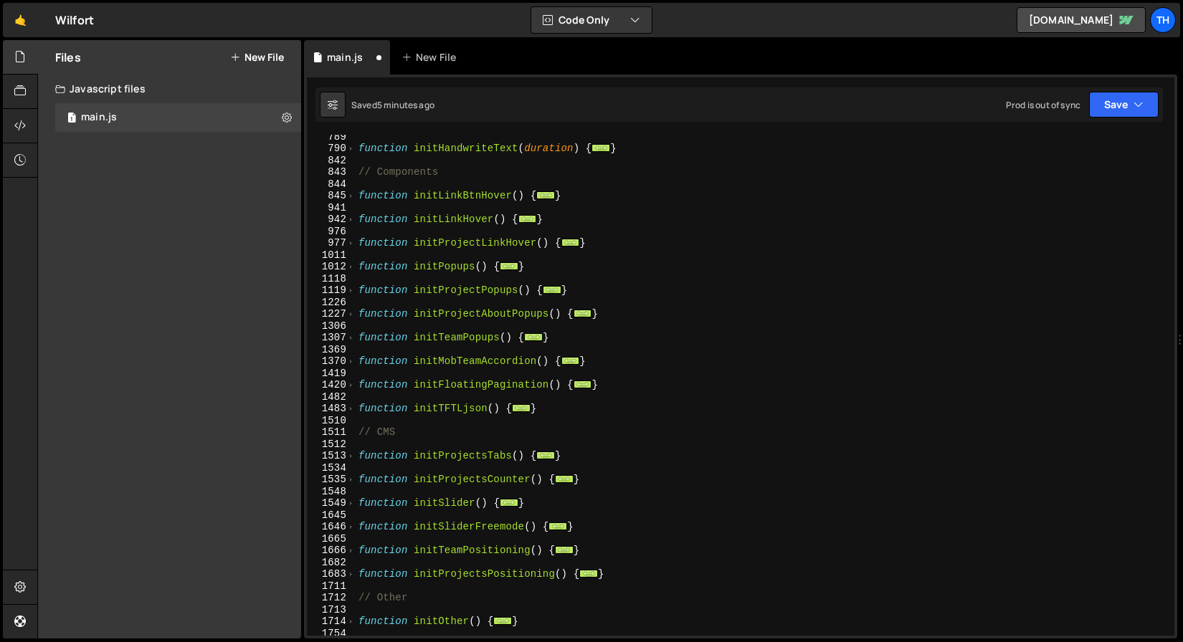
scroll to position [666, 0]
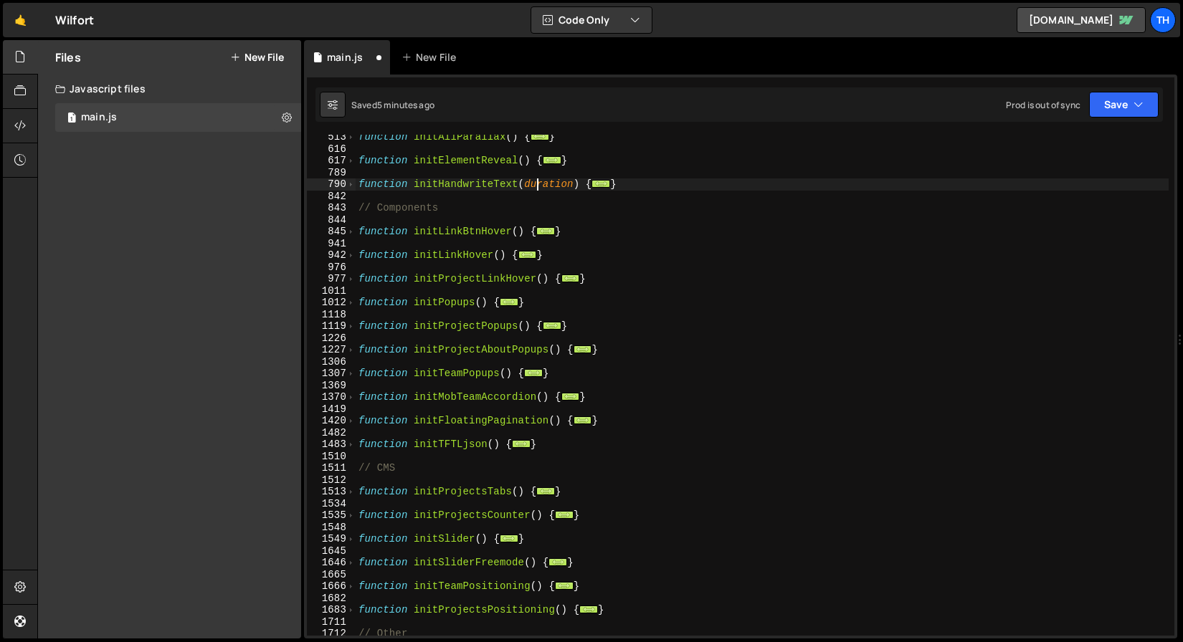
click at [540, 184] on div "function initAllParallax ( ) { ... } function initElementReveal ( ) { ... } fun…" at bounding box center [762, 393] width 813 height 525
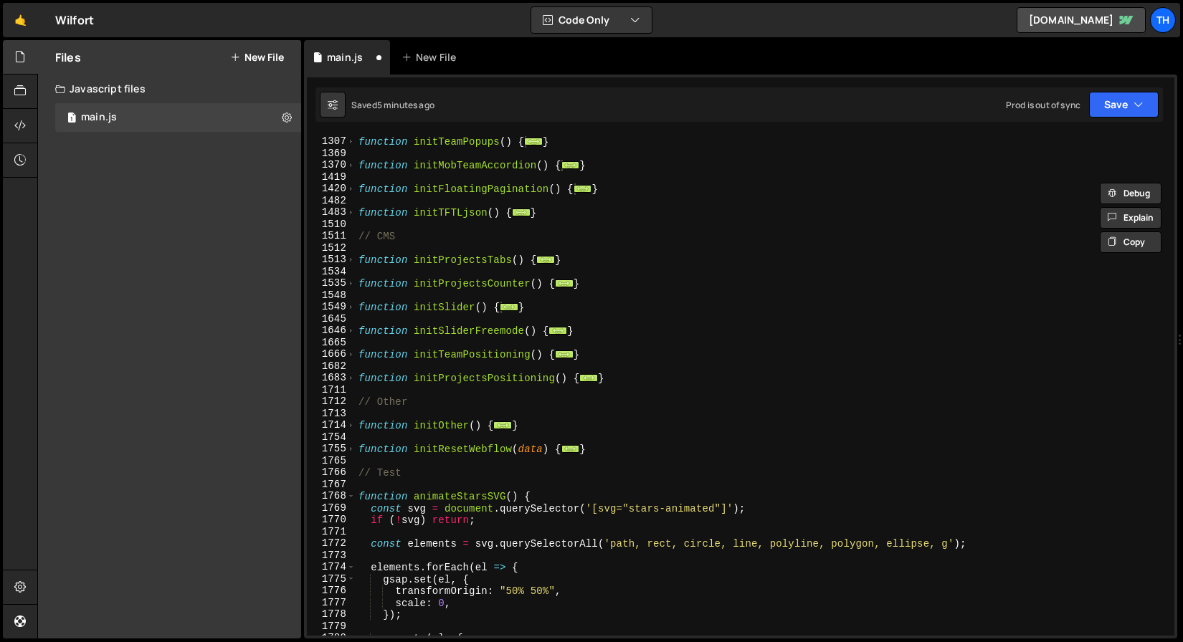
scroll to position [898, 0]
click at [513, 498] on div "function initTeamPopups ( ) { ... } function initMobTeamAccordion ( ) { ... } f…" at bounding box center [762, 386] width 813 height 525
paste textarea "duration"
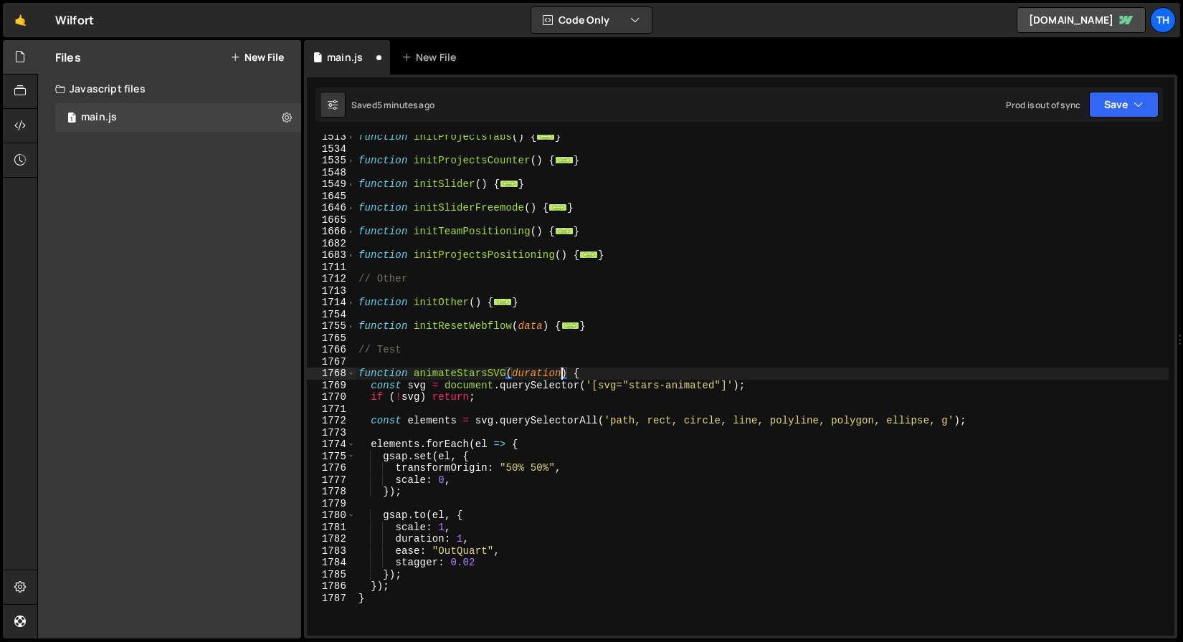
scroll to position [1021, 0]
click at [543, 373] on div "function initProjectsTabs ( ) { ... } function initProjectsCounter ( ) { ... } …" at bounding box center [762, 393] width 813 height 525
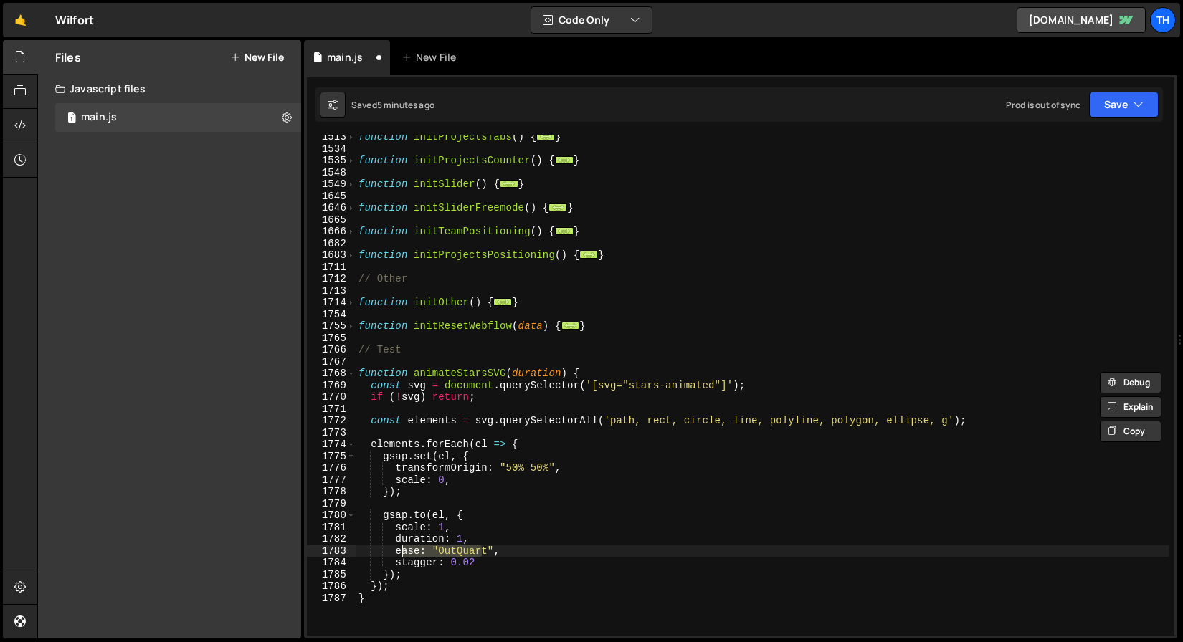
drag, startPoint x: 479, startPoint y: 546, endPoint x: 399, endPoint y: 547, distance: 79.6
click at [399, 547] on div "function initProjectsTabs ( ) { ... } function initProjectsCounter ( ) { ... } …" at bounding box center [762, 393] width 813 height 525
click at [409, 543] on div "function initProjectsTabs ( ) { ... } function initProjectsCounter ( ) { ... } …" at bounding box center [762, 393] width 813 height 525
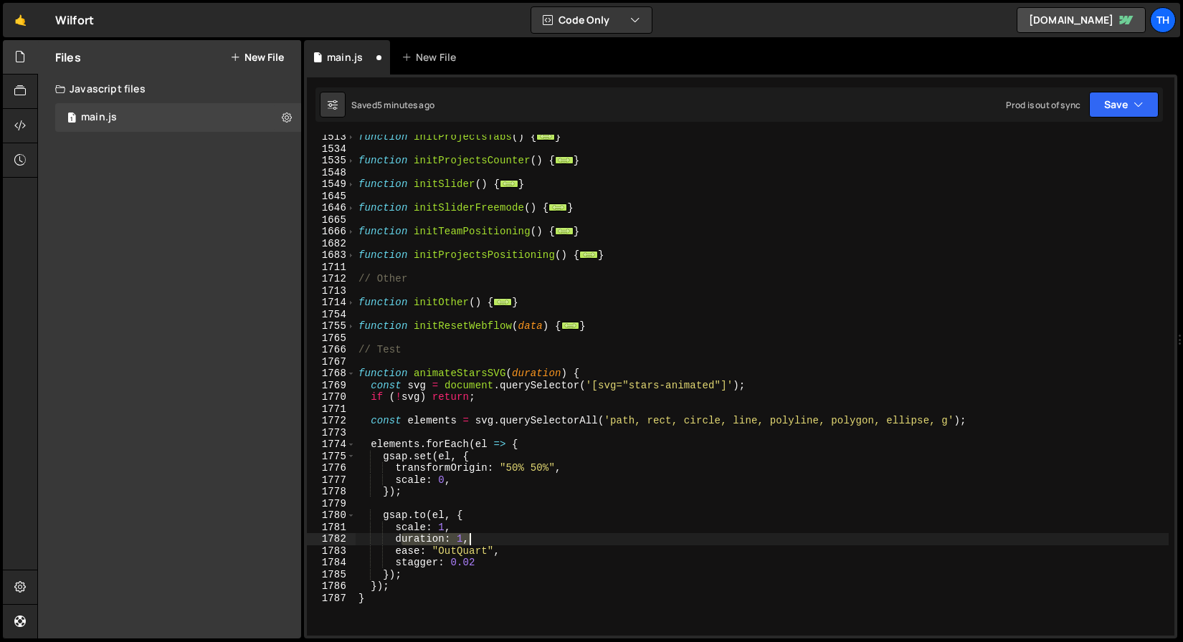
drag, startPoint x: 401, startPoint y: 541, endPoint x: 488, endPoint y: 538, distance: 86.8
click at [488, 538] on div "function initProjectsTabs ( ) { ... } function initProjectsCounter ( ) { ... } …" at bounding box center [762, 393] width 813 height 525
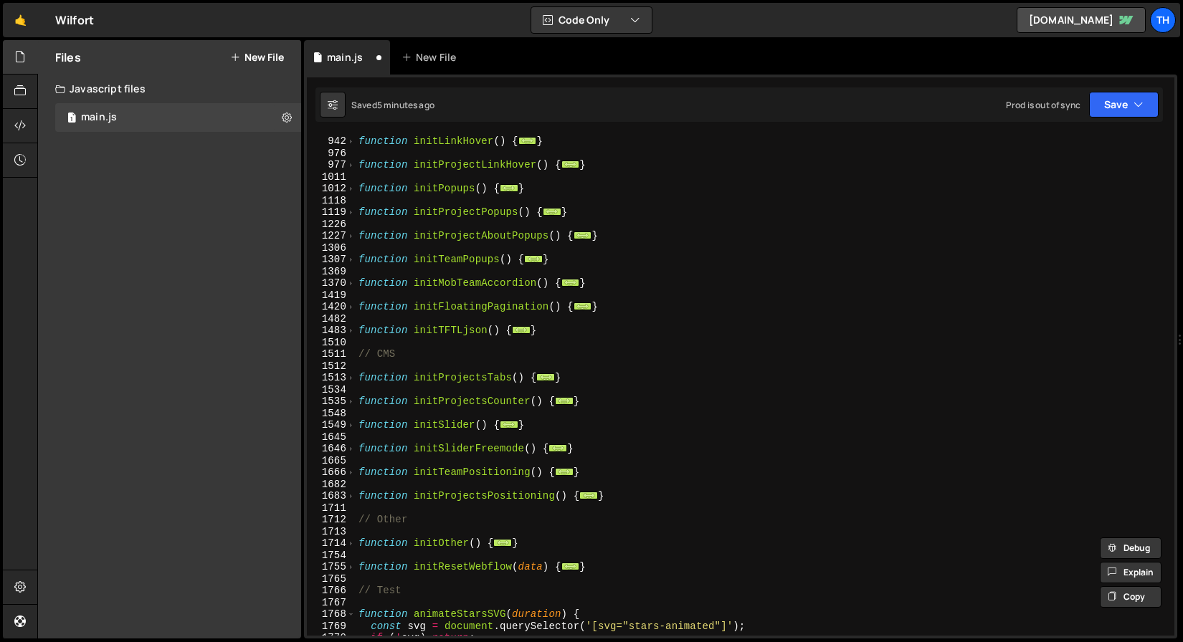
scroll to position [592, 0]
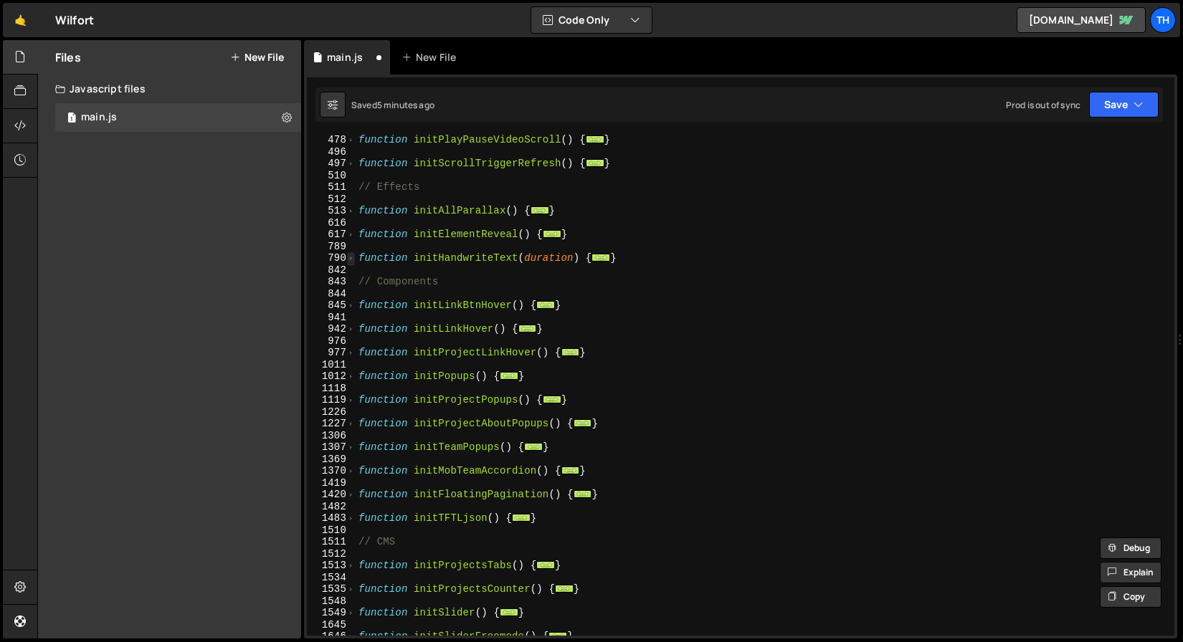
type textarea "duration: 1,"
click at [350, 262] on span at bounding box center [351, 258] width 8 height 12
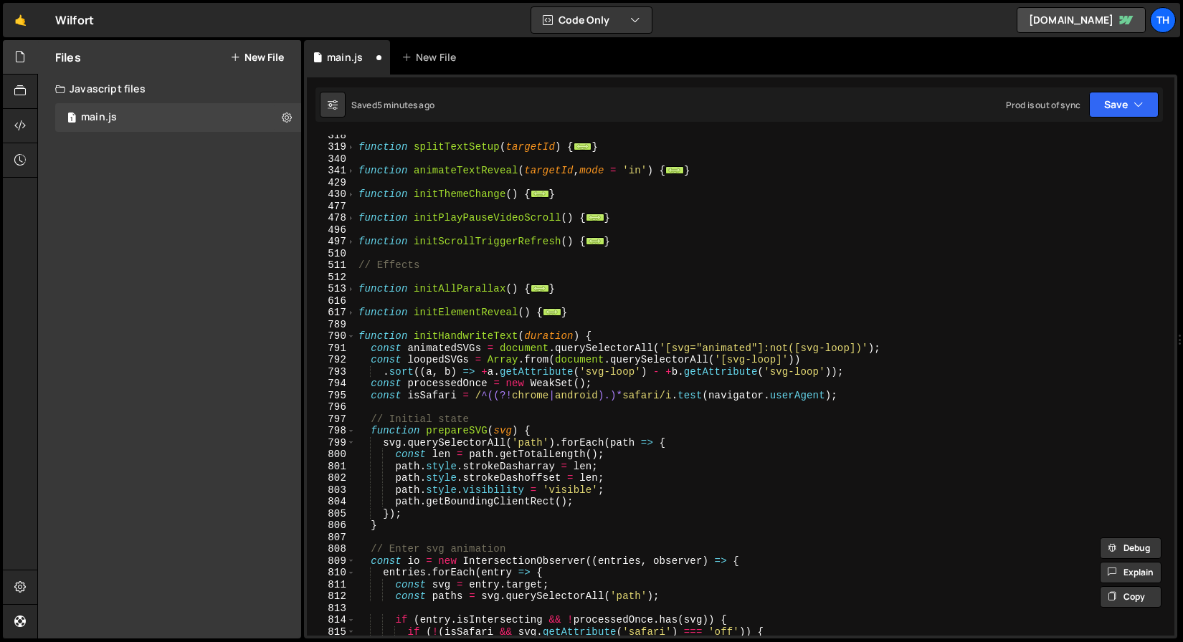
scroll to position [514, 0]
click at [349, 332] on span at bounding box center [351, 336] width 8 height 12
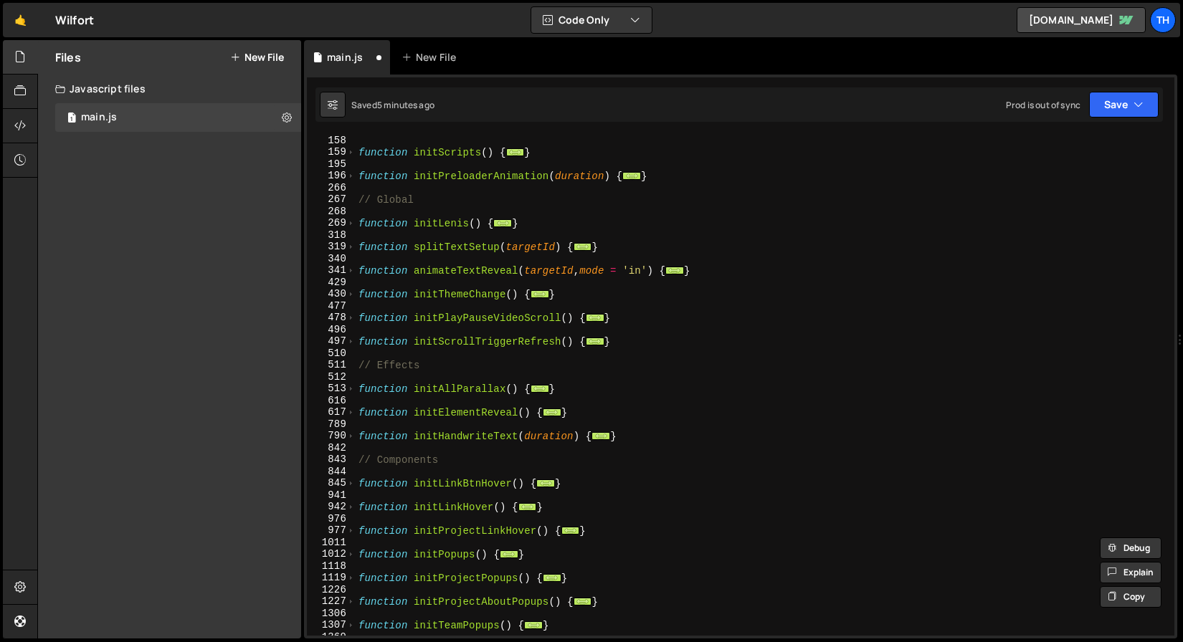
scroll to position [376, 0]
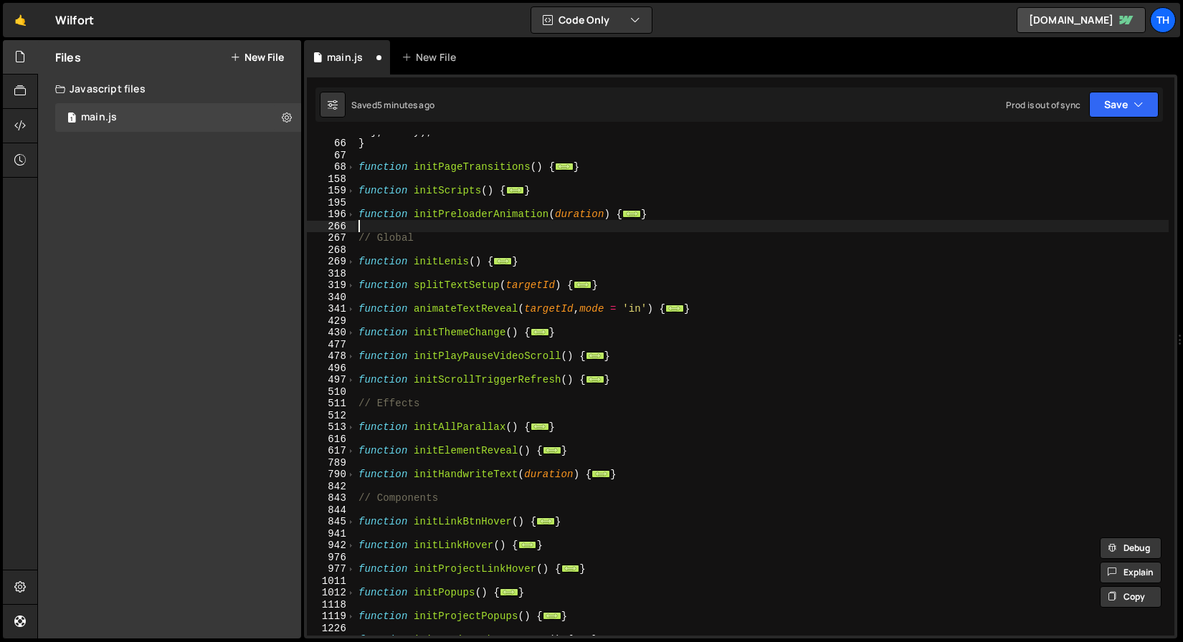
click at [357, 227] on div "} , delay ) ; } function initPageTransitions ( ) { ... } function initScripts (…" at bounding box center [762, 387] width 813 height 525
click at [358, 222] on div "} , delay ) ; } function initPageTransitions ( ) { ... } function initScripts (…" at bounding box center [762, 387] width 813 height 525
click at [353, 215] on span at bounding box center [351, 215] width 8 height 12
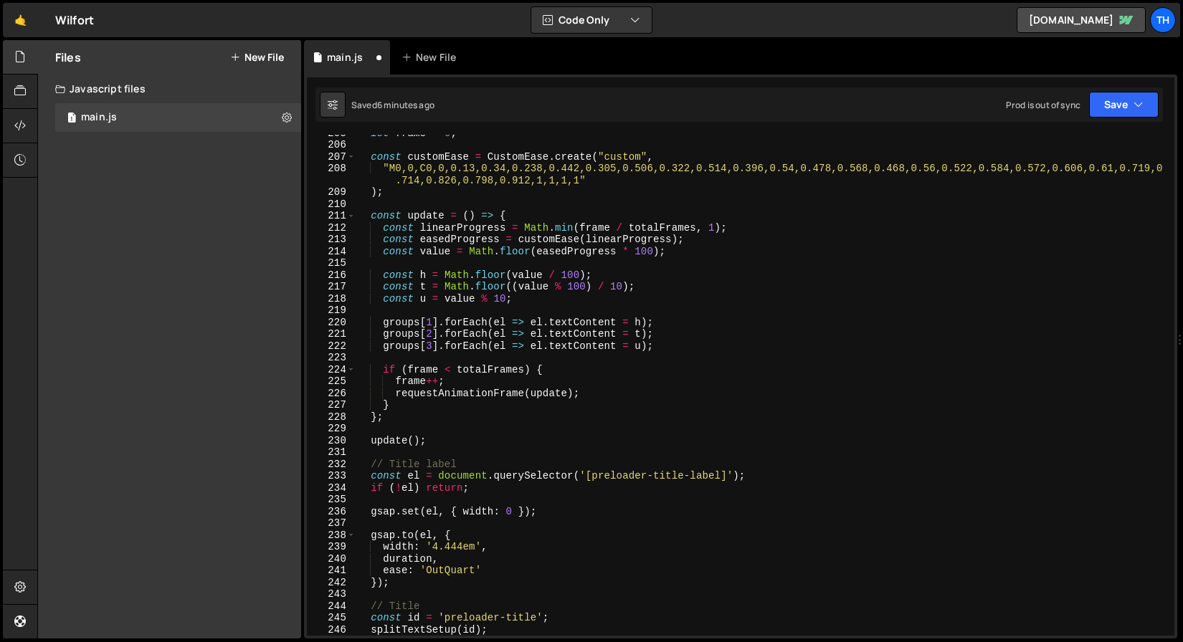
scroll to position [611, 0]
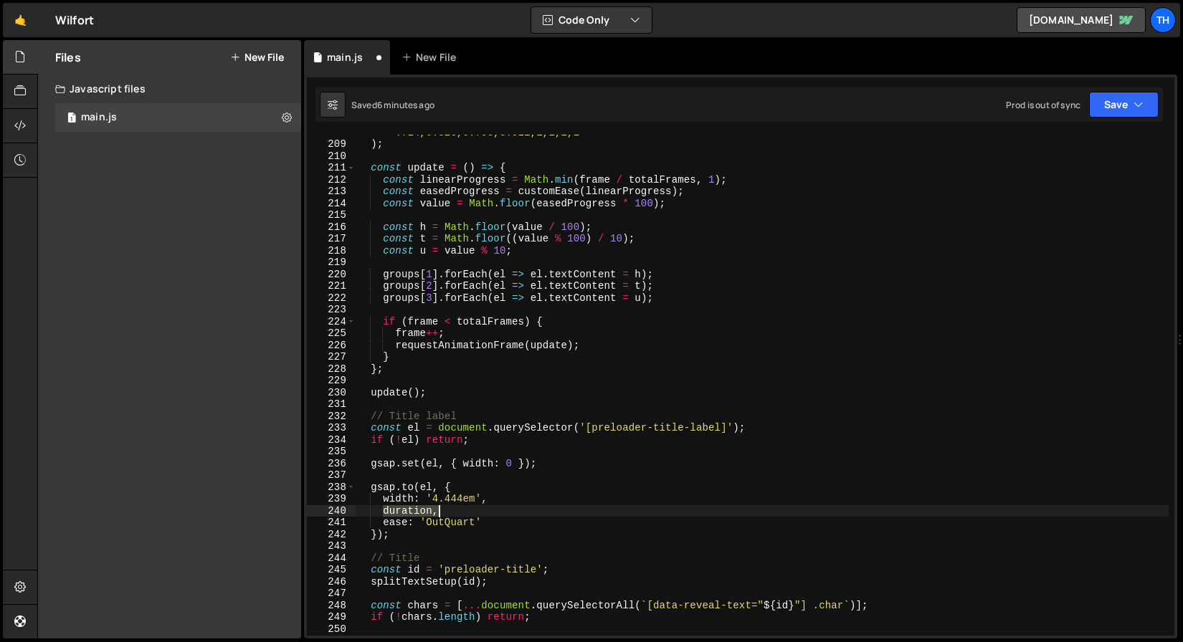
drag, startPoint x: 381, startPoint y: 510, endPoint x: 464, endPoint y: 510, distance: 82.4
click at [462, 510] on div ""M0,0,C0,0,0.13,0.34,0.238,0.442,0.305,0.506,0.322,0.514,0.396,0.54,0.478,0.568…" at bounding box center [762, 383] width 813 height 537
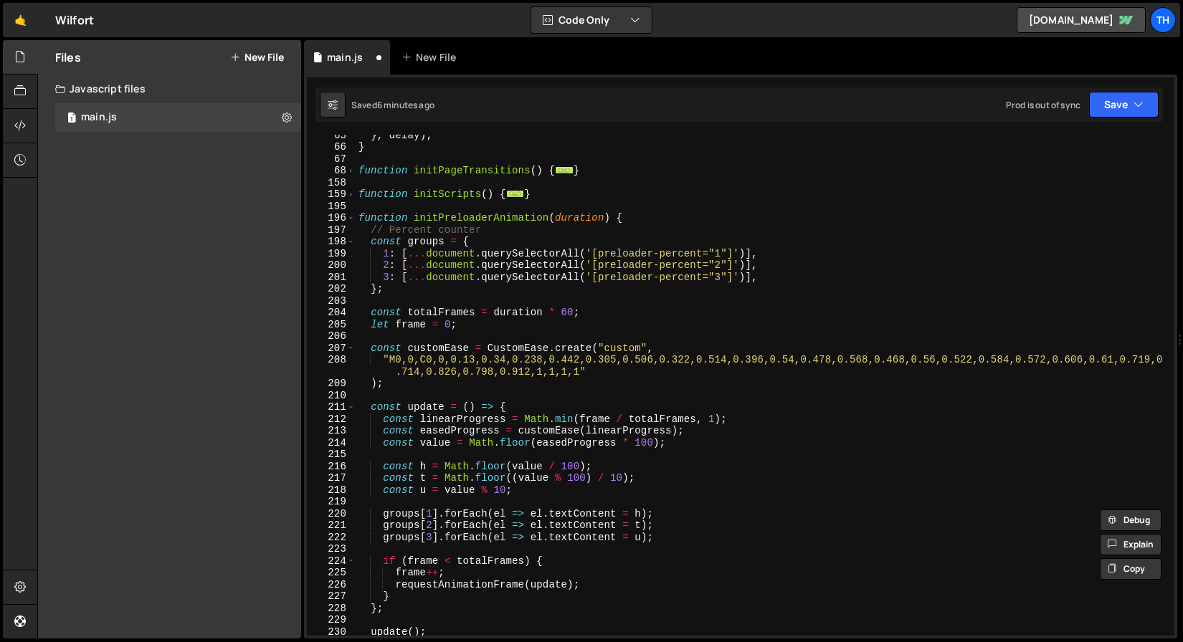
scroll to position [372, 0]
click at [355, 219] on div "196" at bounding box center [331, 218] width 49 height 12
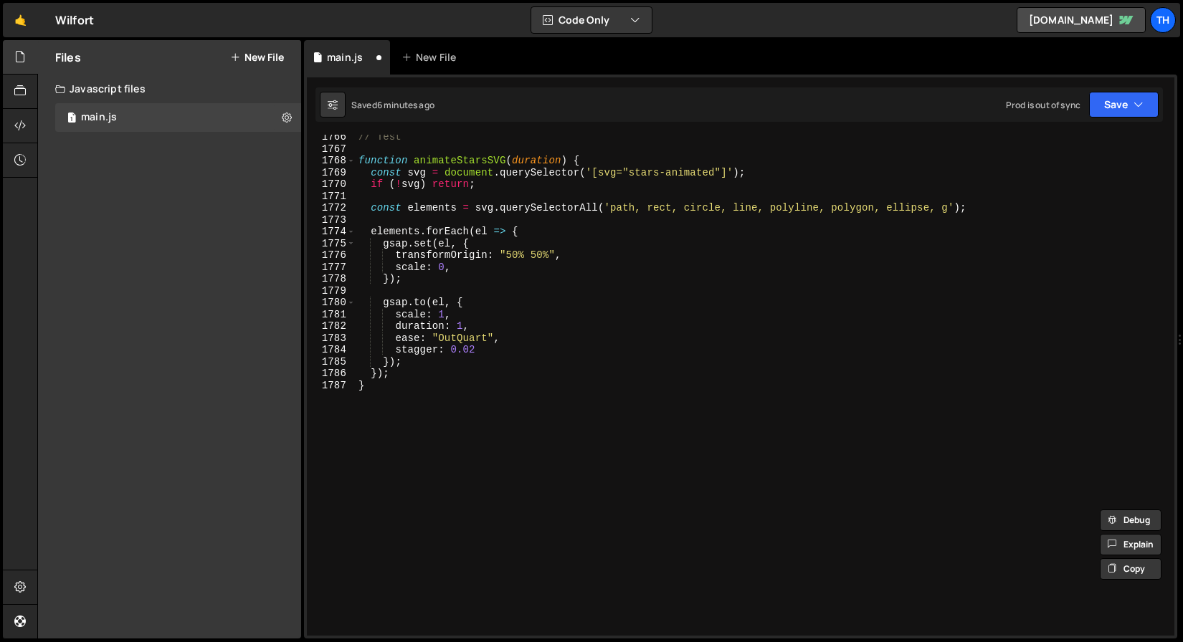
scroll to position [1234, 0]
drag, startPoint x: 419, startPoint y: 328, endPoint x: 495, endPoint y: 330, distance: 76.7
click at [495, 330] on div "// Test function animateStarsSVG ( duration ) { const svg = document . querySel…" at bounding box center [762, 393] width 813 height 525
paste textarea
drag, startPoint x: 600, startPoint y: 172, endPoint x: 721, endPoint y: 171, distance: 121.2
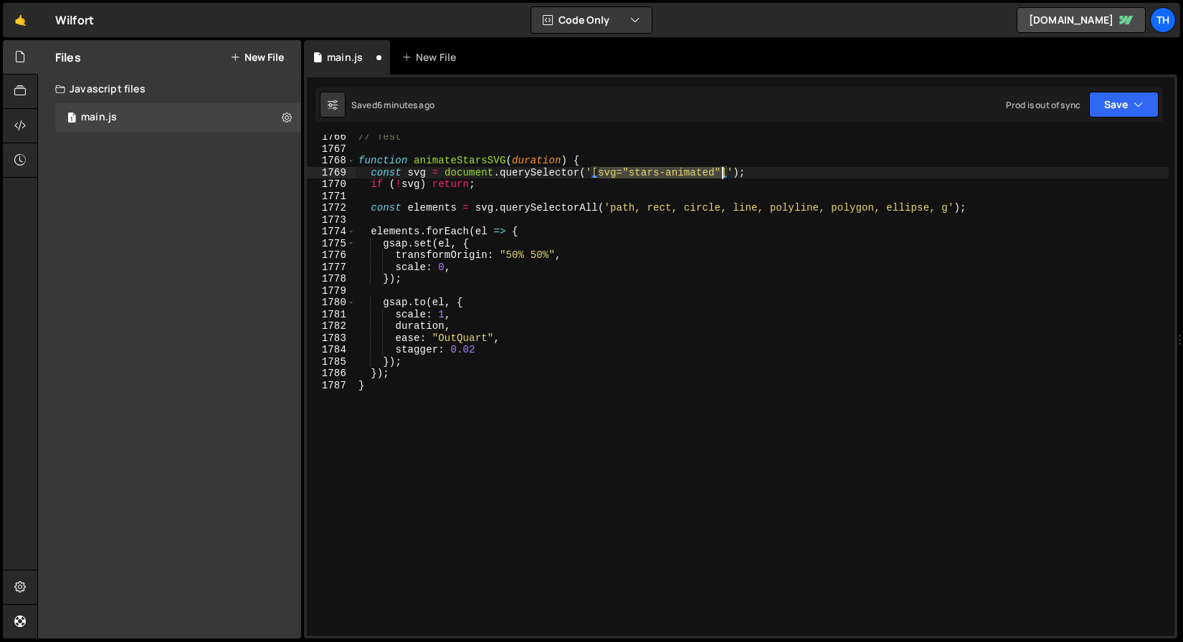
click at [721, 171] on div "// Test function animateStarsSVG ( duration ) { const svg = document . querySel…" at bounding box center [762, 393] width 813 height 525
click at [650, 176] on div "// Test function animateStarsSVG ( duration ) { const svg = document . querySel…" at bounding box center [762, 385] width 813 height 501
click at [638, 174] on div "// Test function animateStarsSVG ( duration ) { const svg = document . querySel…" at bounding box center [762, 393] width 813 height 525
click at [617, 174] on div "// Test function animateStarsSVG ( duration ) { const svg = document . querySel…" at bounding box center [762, 393] width 813 height 525
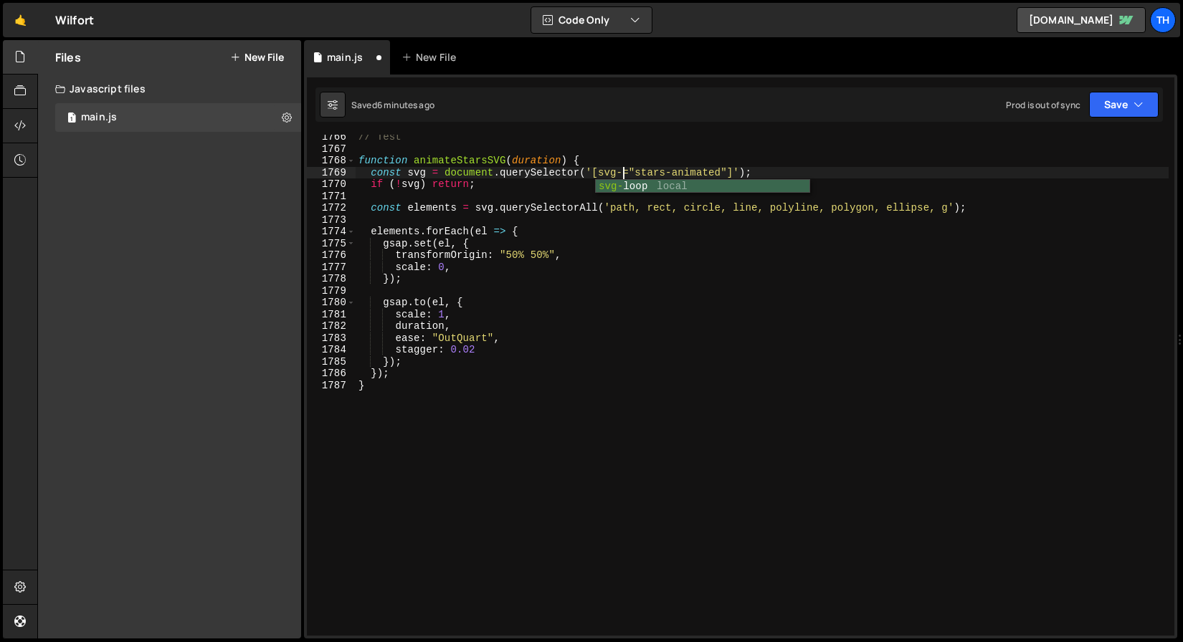
scroll to position [0, 18]
paste textarea "stars"
drag, startPoint x: 667, startPoint y: 168, endPoint x: 703, endPoint y: 168, distance: 35.1
click at [703, 168] on div "// Test function animateStarsSVG ( duration ) { const svg = document . querySel…" at bounding box center [762, 393] width 813 height 525
type textarea "const svg = document.querySelector('[svg-stars="animated"]');"
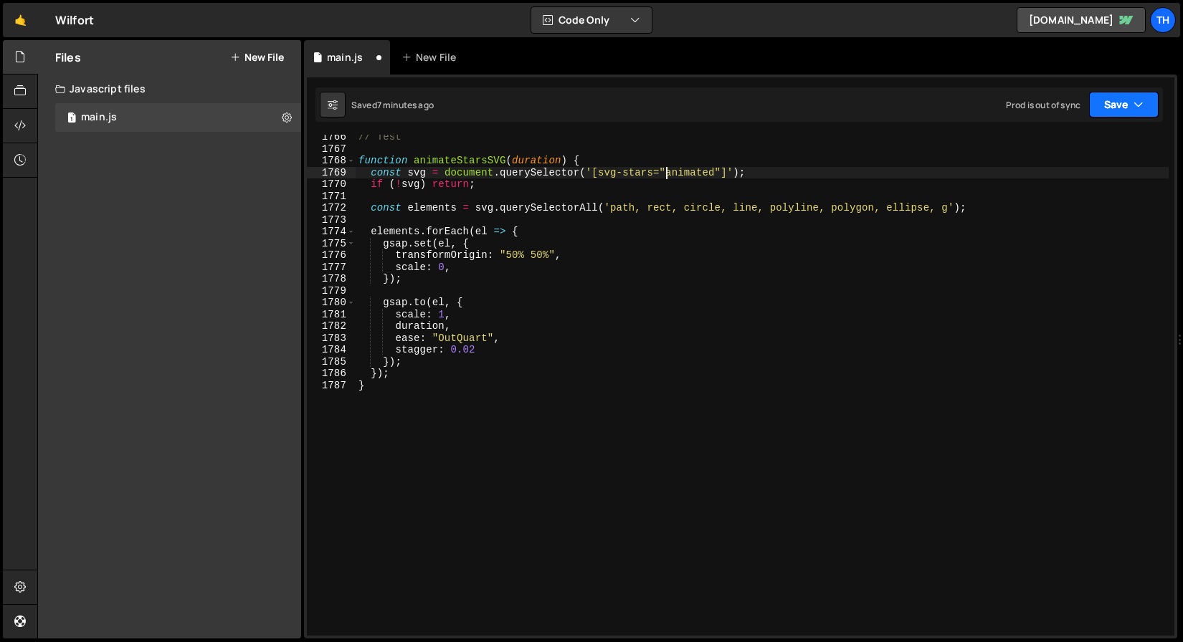
drag, startPoint x: 1113, startPoint y: 117, endPoint x: 1109, endPoint y: 128, distance: 12.3
click at [1113, 117] on button "Save" at bounding box center [1124, 105] width 70 height 26
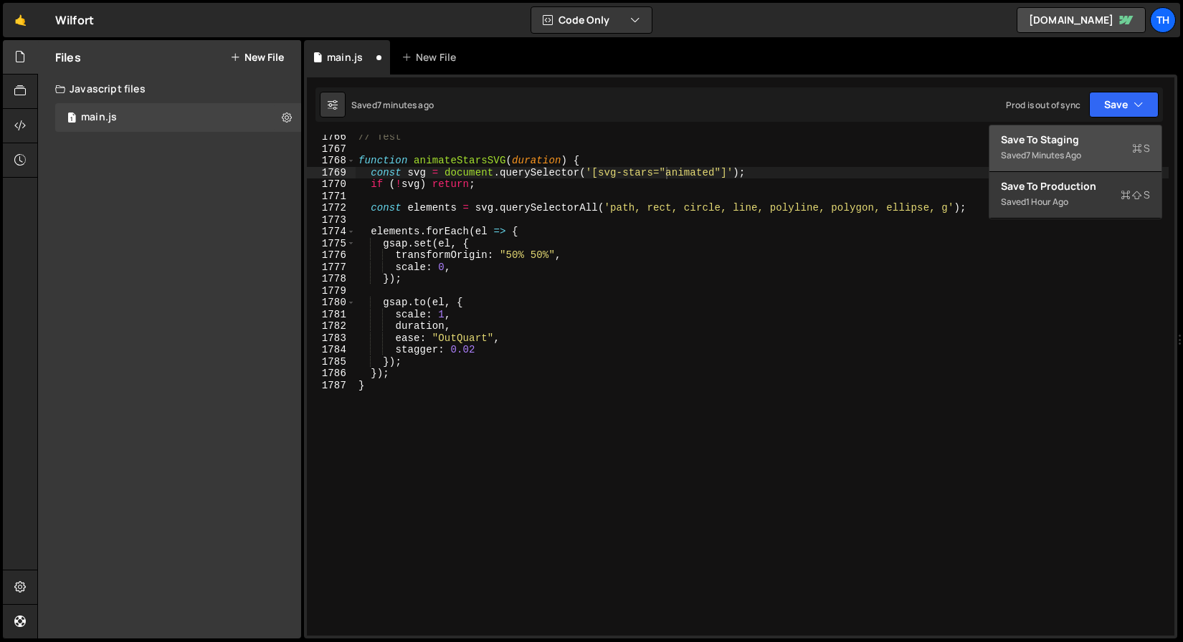
click at [1105, 138] on div "Save to Staging S" at bounding box center [1075, 140] width 149 height 14
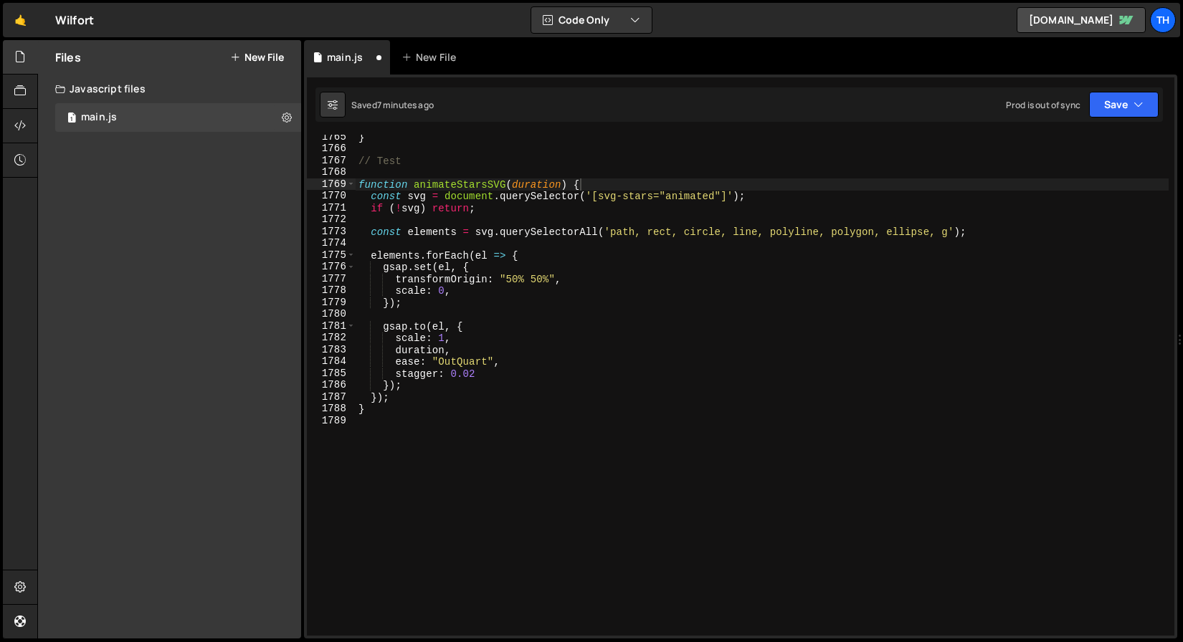
scroll to position [20882, 0]
click at [450, 175] on div "} // Test function animateStarsSVG ( duration ) { const svg = document . queryS…" at bounding box center [762, 393] width 813 height 525
click at [451, 183] on div "} // Test function animateStarsSVG ( duration ) { const svg = document . queryS…" at bounding box center [762, 393] width 813 height 525
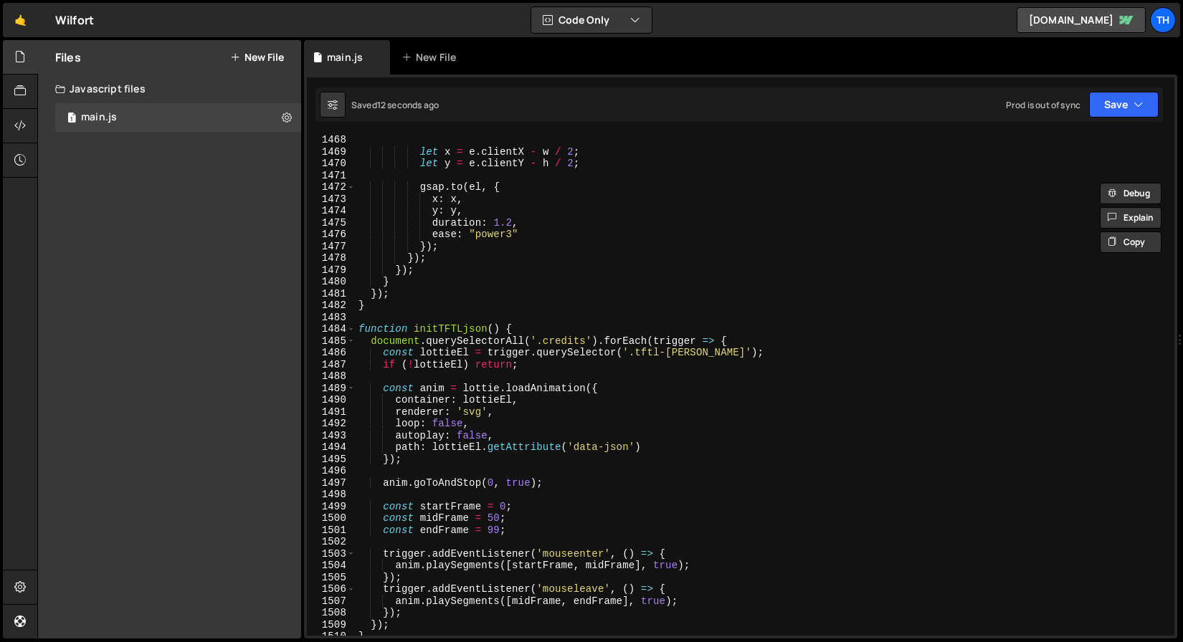
scroll to position [17365, 0]
click at [354, 329] on span at bounding box center [351, 329] width 8 height 12
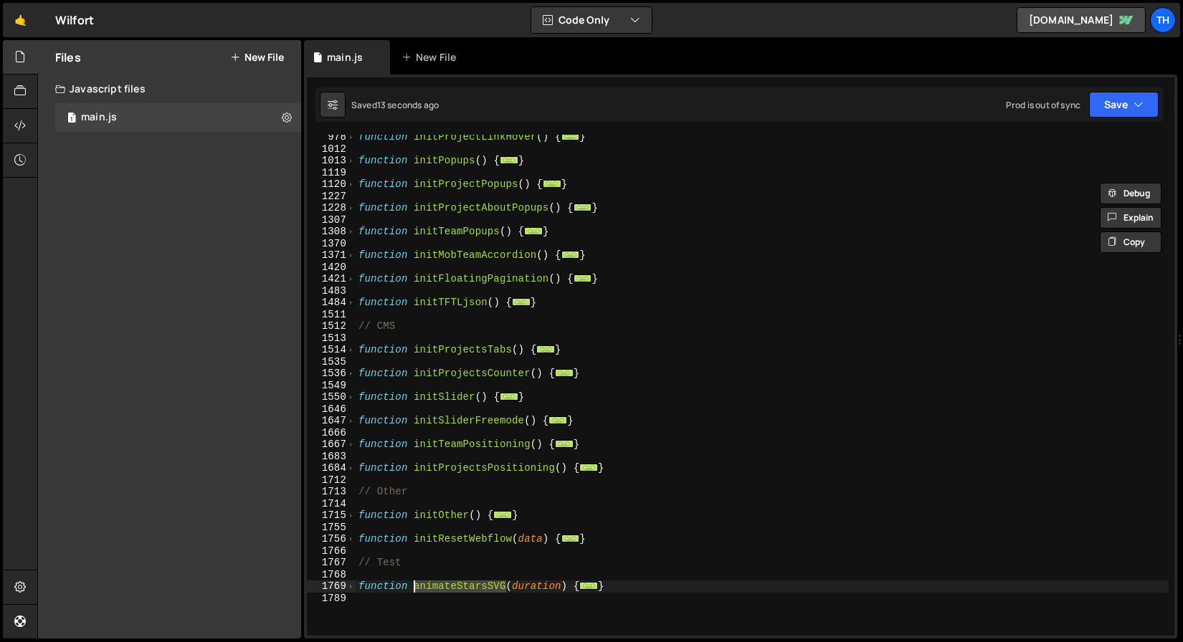
scroll to position [0, 0]
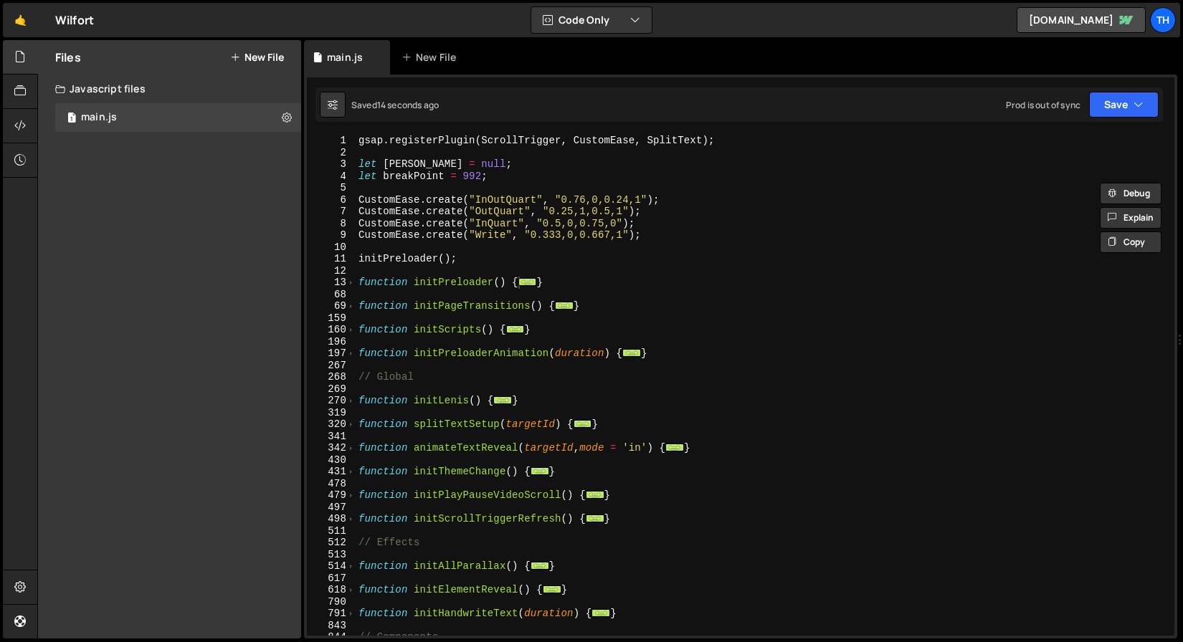
click at [367, 287] on div "gsap . registerPlugin ( ScrollTrigger , CustomEase , SplitText ) ; let lenis = …" at bounding box center [762, 397] width 813 height 525
click at [366, 326] on div "gsap . registerPlugin ( ScrollTrigger , CustomEase , SplitText ) ; let lenis = …" at bounding box center [762, 397] width 813 height 525
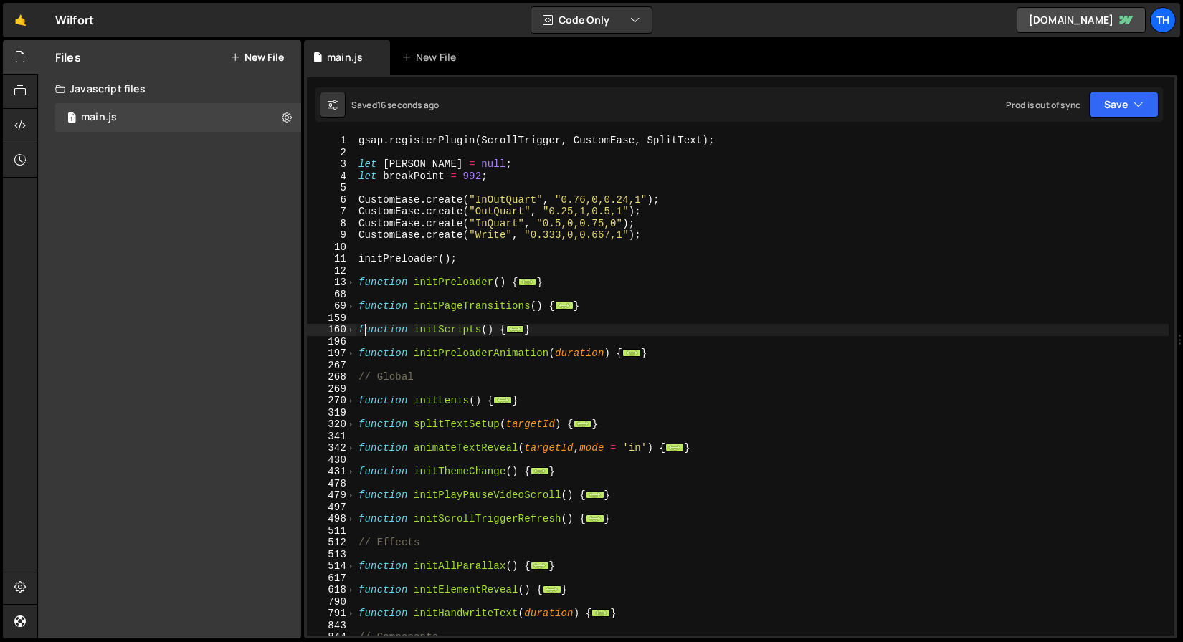
click at [356, 329] on div "gsap . registerPlugin ( ScrollTrigger , CustomEase , SplitText ) ; let lenis = …" at bounding box center [762, 397] width 813 height 525
click at [353, 328] on span at bounding box center [351, 330] width 8 height 12
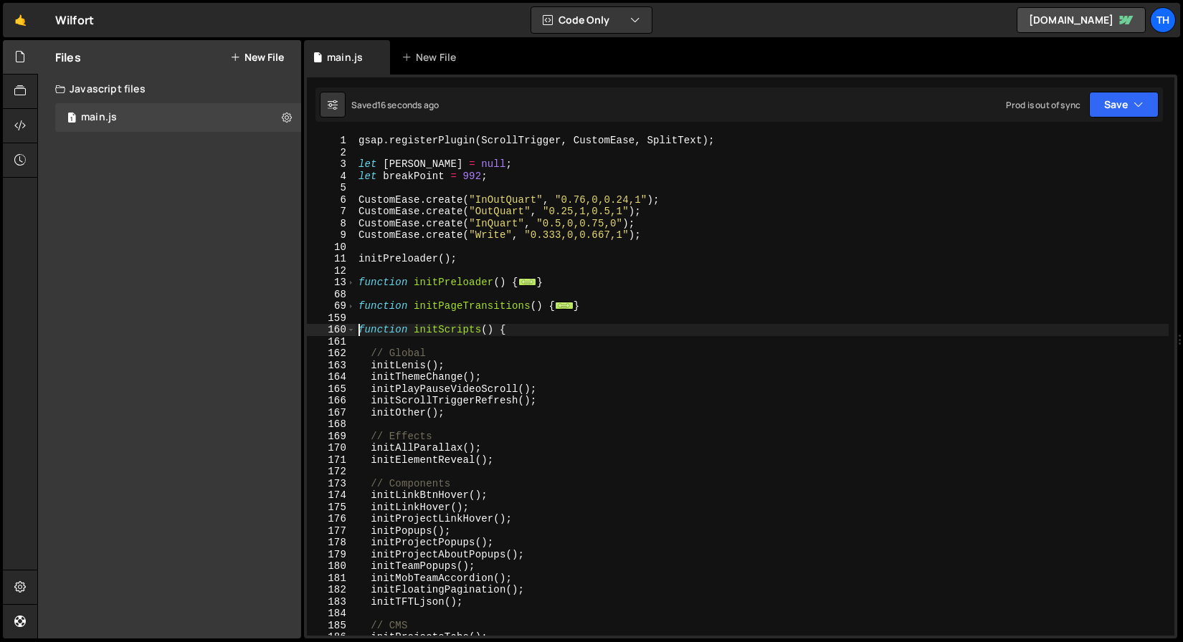
scroll to position [146, 0]
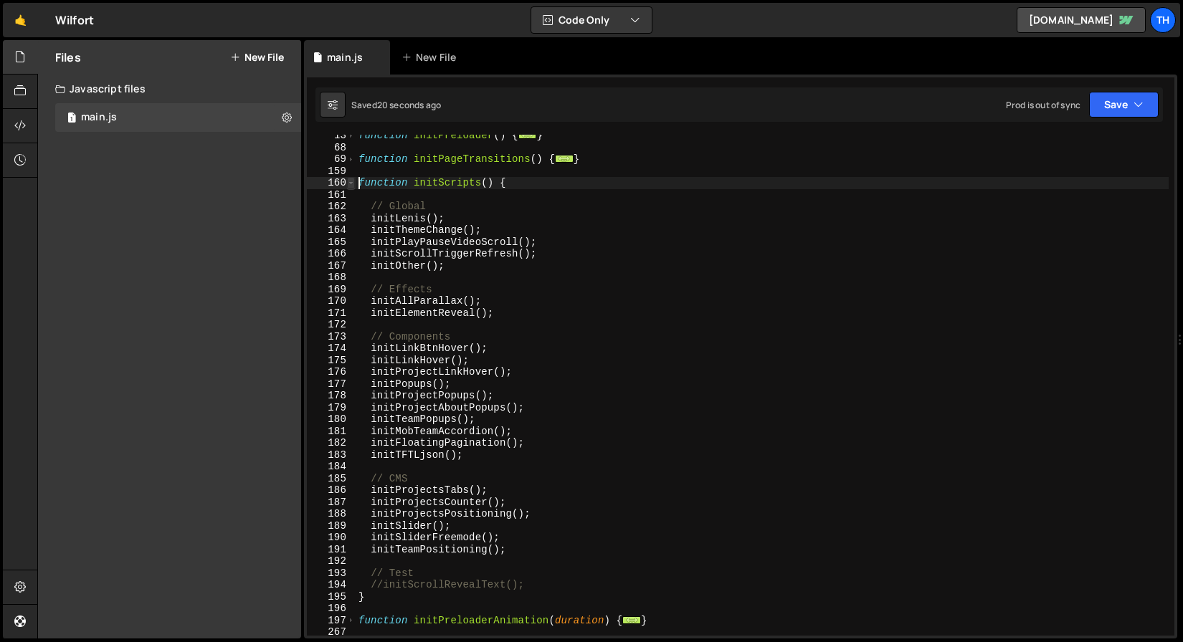
click at [349, 186] on span at bounding box center [351, 183] width 8 height 12
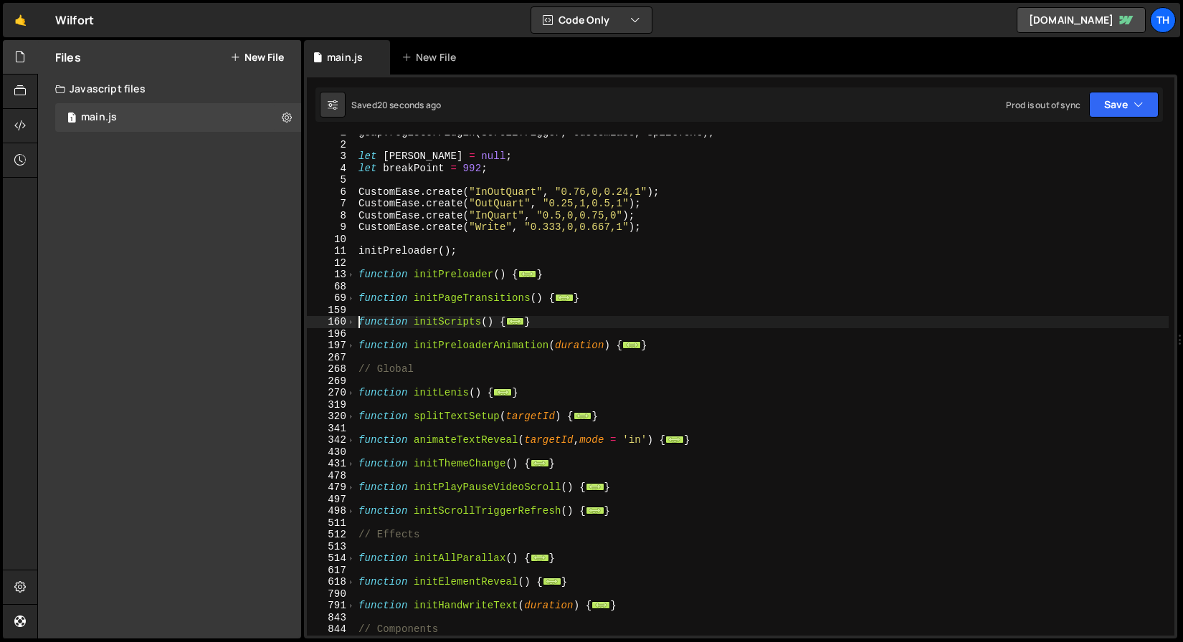
scroll to position [8, 0]
click at [356, 276] on div "gsap . registerPlugin ( ScrollTrigger , CustomEase , SplitText ) ; let lenis = …" at bounding box center [762, 389] width 813 height 525
drag, startPoint x: 352, startPoint y: 275, endPoint x: 361, endPoint y: 278, distance: 9.1
click at [352, 275] on span at bounding box center [351, 275] width 8 height 12
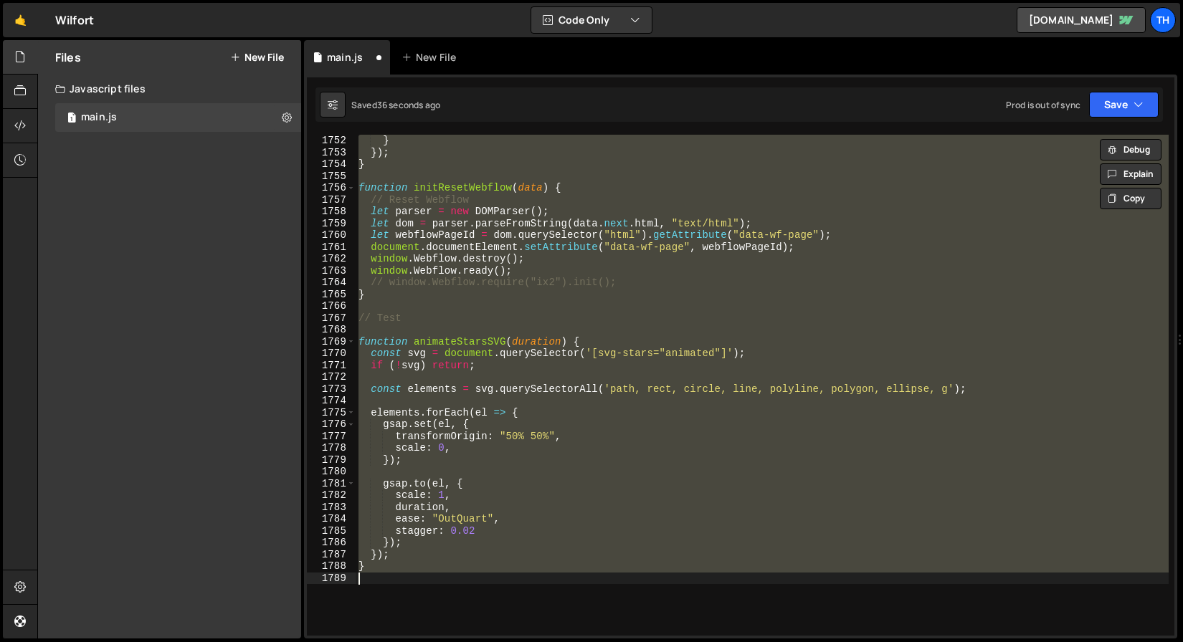
scroll to position [20724, 0]
click at [353, 343] on span at bounding box center [351, 342] width 8 height 12
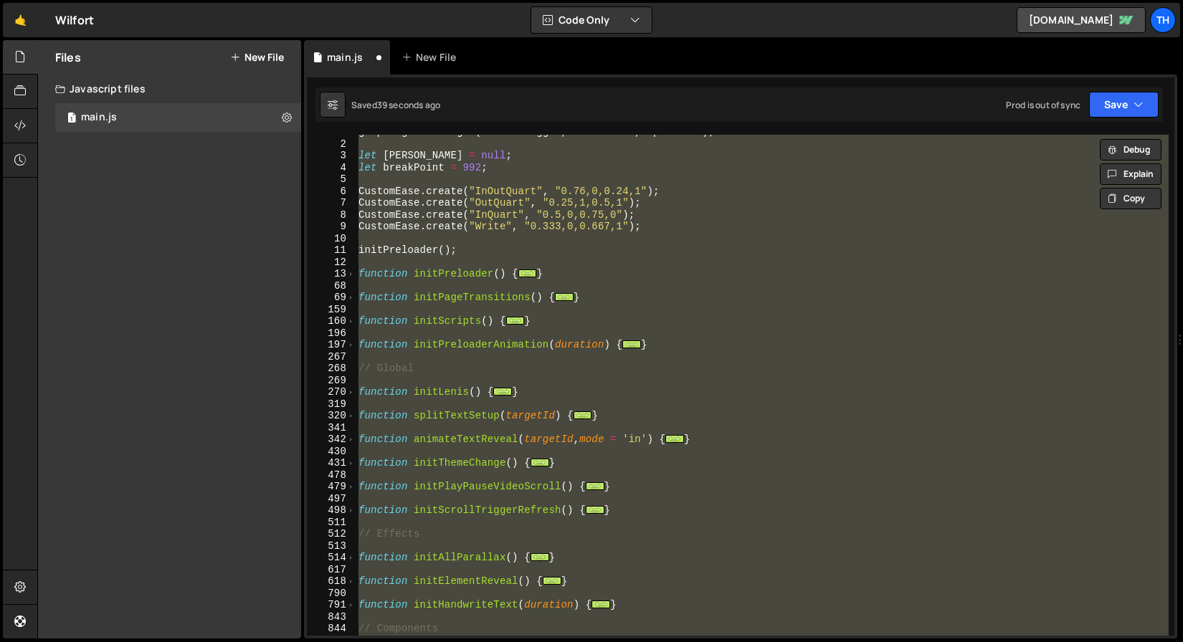
scroll to position [0, 0]
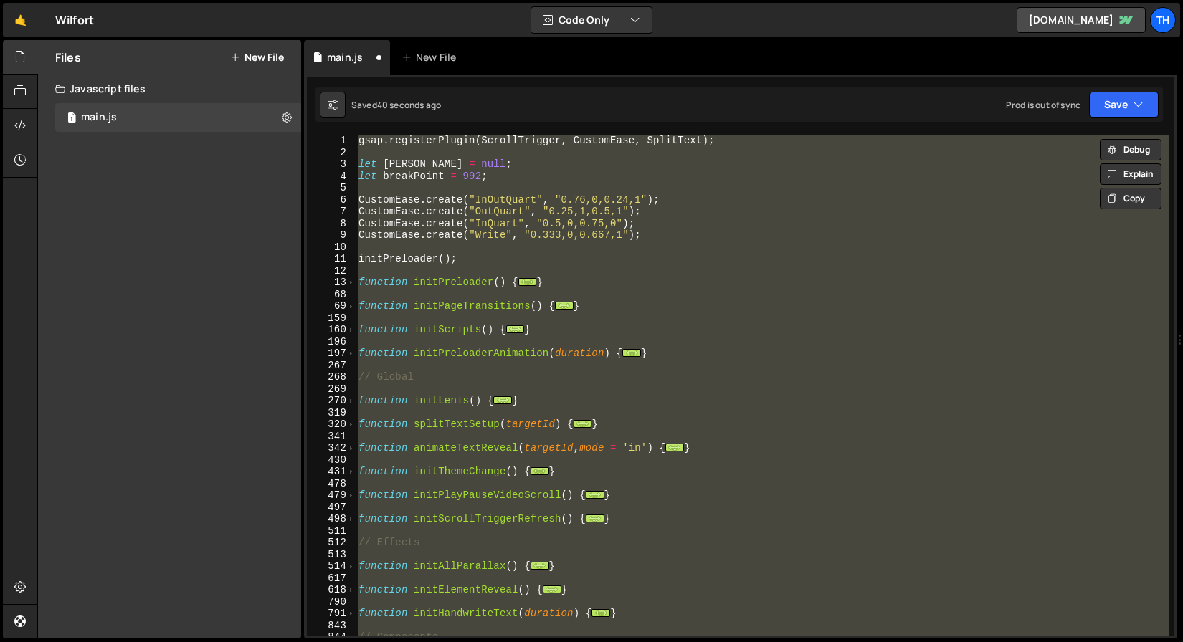
click at [356, 282] on div "gsap . registerPlugin ( ScrollTrigger , CustomEase , SplitText ) ; let lenis = …" at bounding box center [762, 385] width 813 height 501
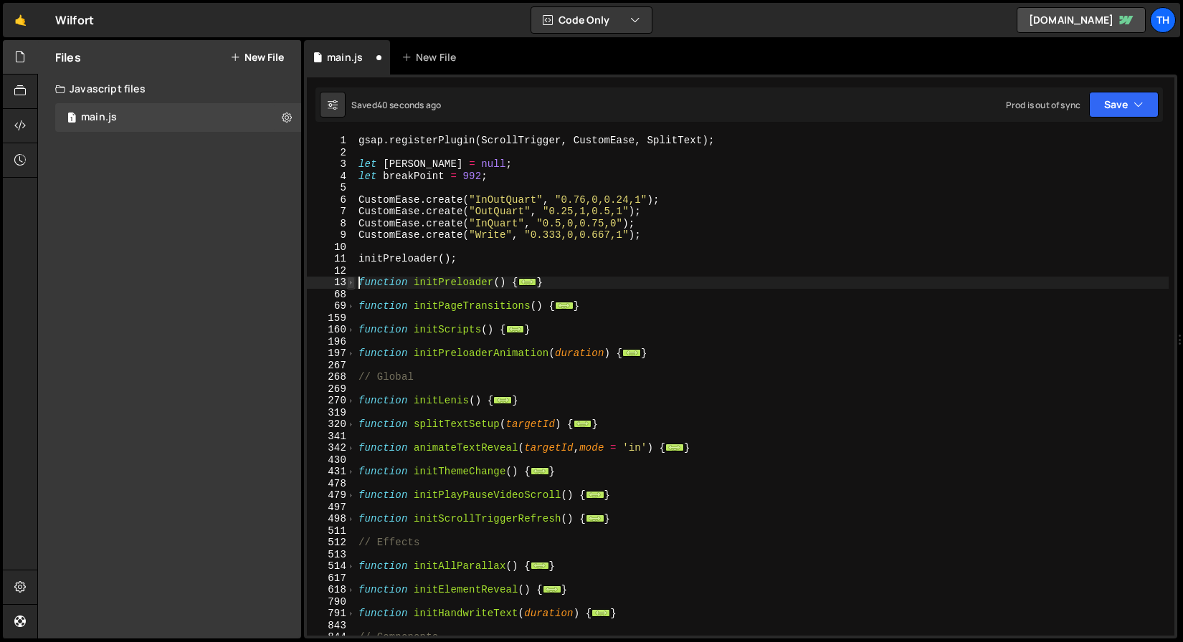
click at [354, 283] on span at bounding box center [351, 283] width 8 height 12
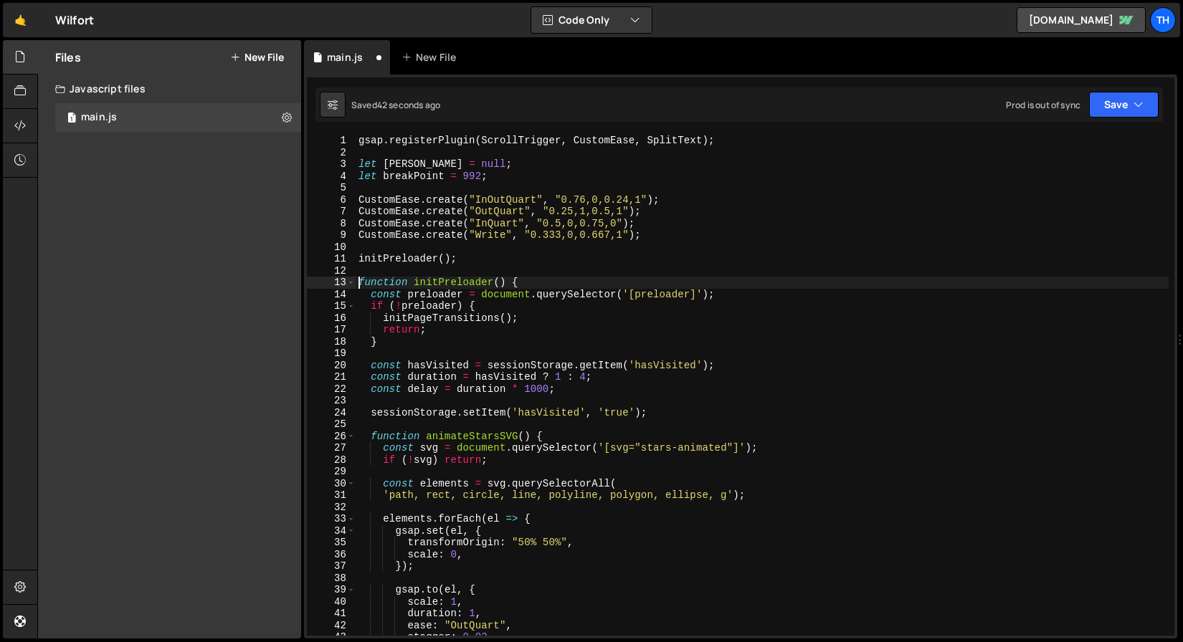
click at [356, 283] on div "gsap . registerPlugin ( ScrollTrigger , CustomEase , SplitText ) ; let lenis = …" at bounding box center [762, 397] width 813 height 525
click at [351, 282] on span at bounding box center [351, 283] width 8 height 12
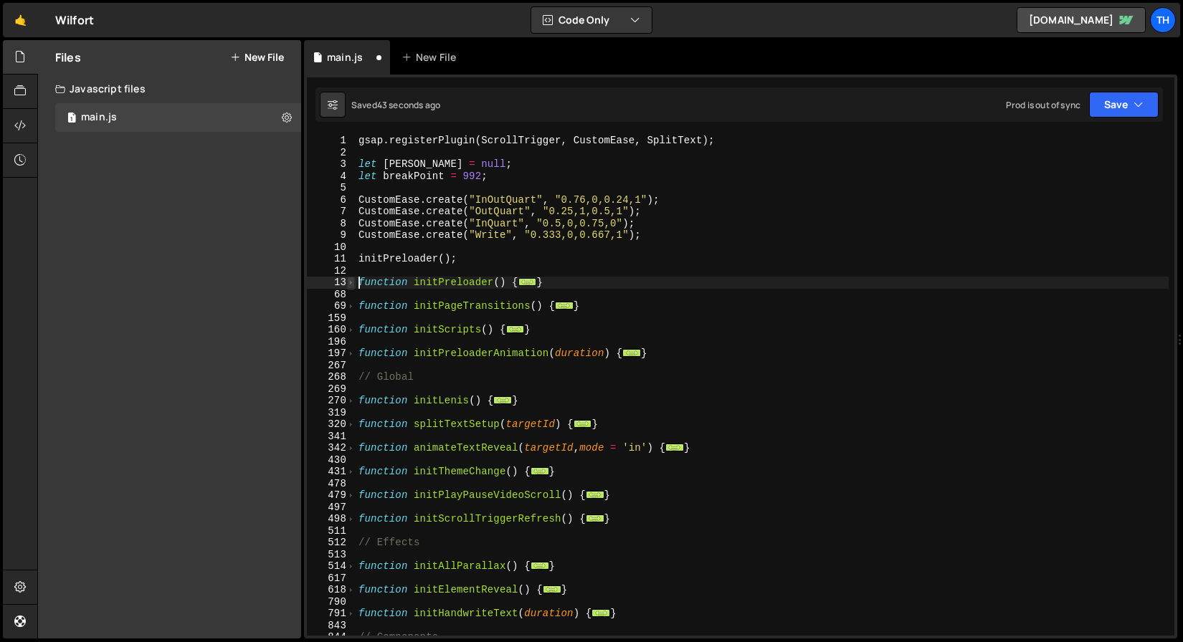
click at [352, 282] on span at bounding box center [351, 283] width 8 height 12
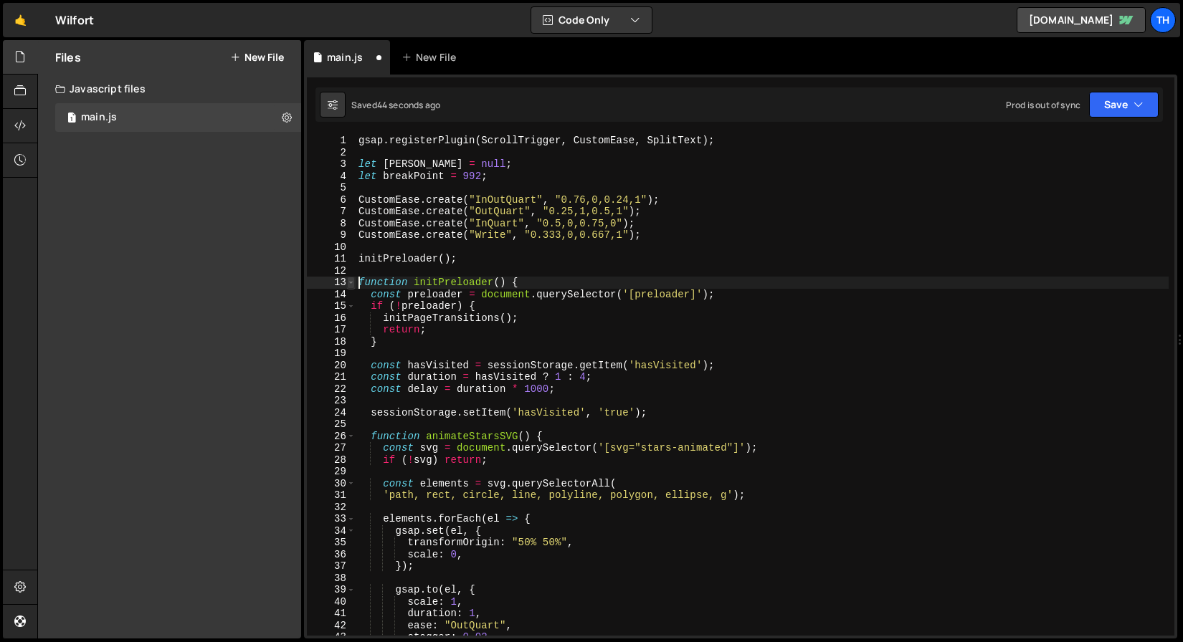
click at [352, 282] on span at bounding box center [351, 283] width 8 height 12
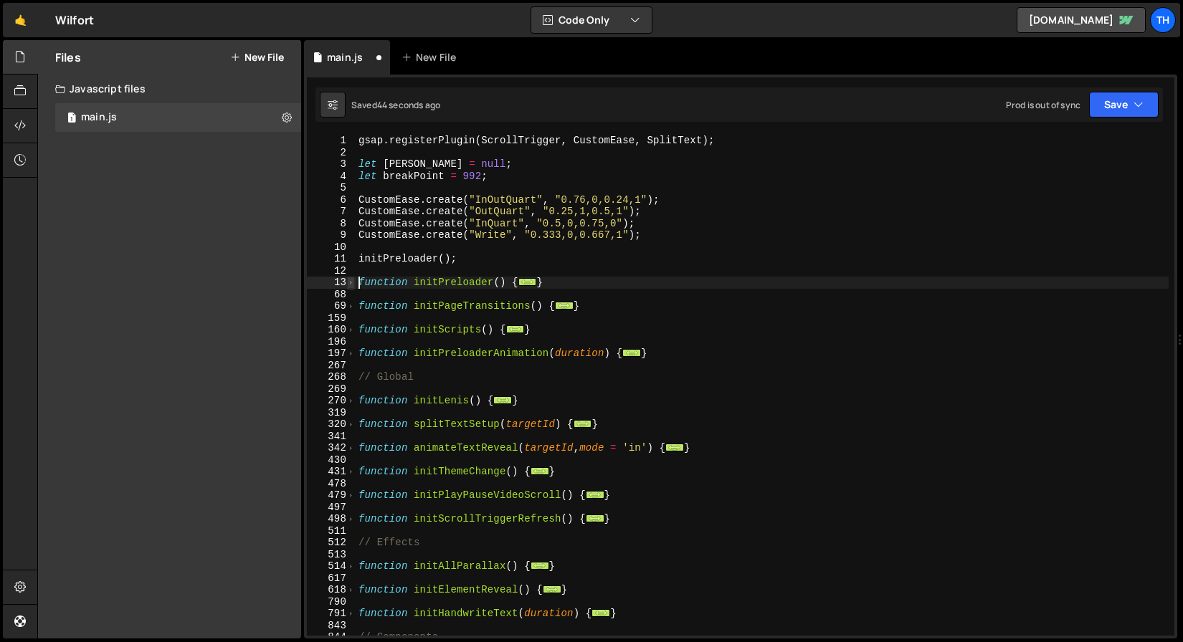
click at [352, 282] on span at bounding box center [351, 283] width 8 height 12
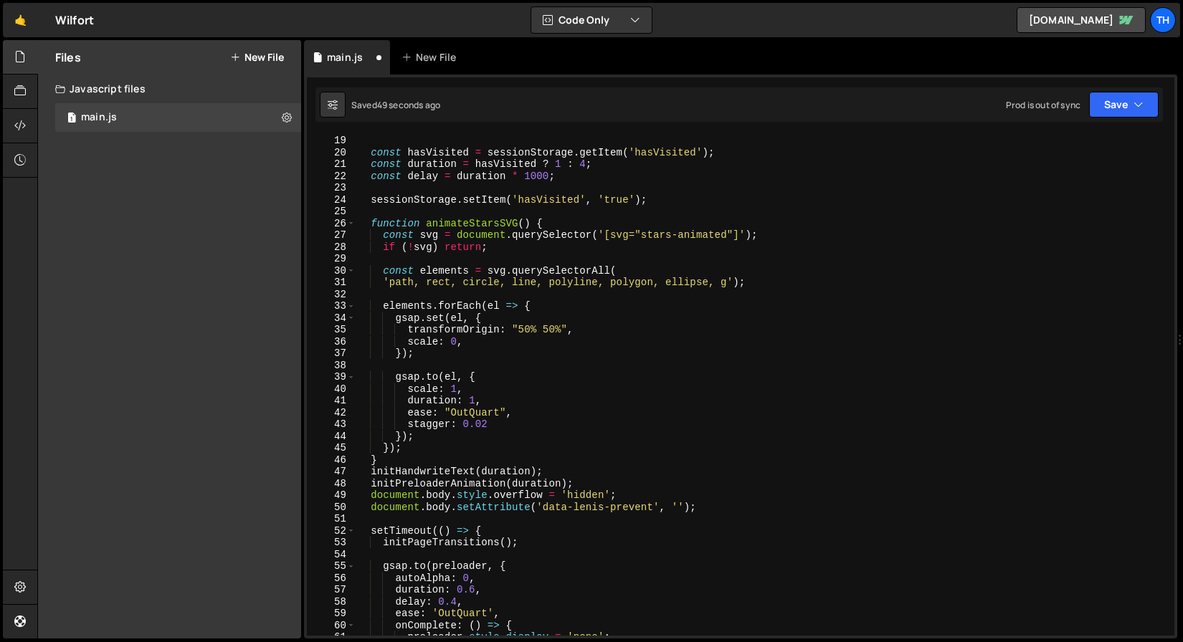
scroll to position [213, 0]
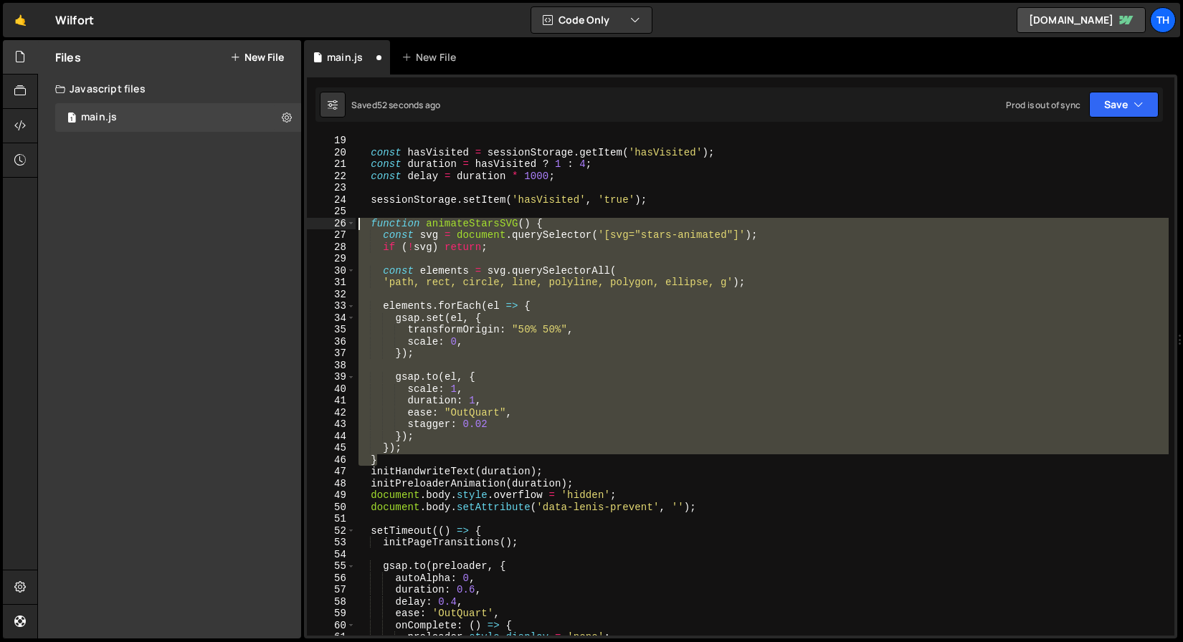
drag, startPoint x: 406, startPoint y: 455, endPoint x: 267, endPoint y: 227, distance: 266.4
click at [267, 227] on div "Files New File Javascript files 1 main.js 0 CSS files Copy share link Edit File…" at bounding box center [610, 339] width 1146 height 599
type textarea "function animateStarsSVG() { const svg = document.querySelector('[svg="stars-an…"
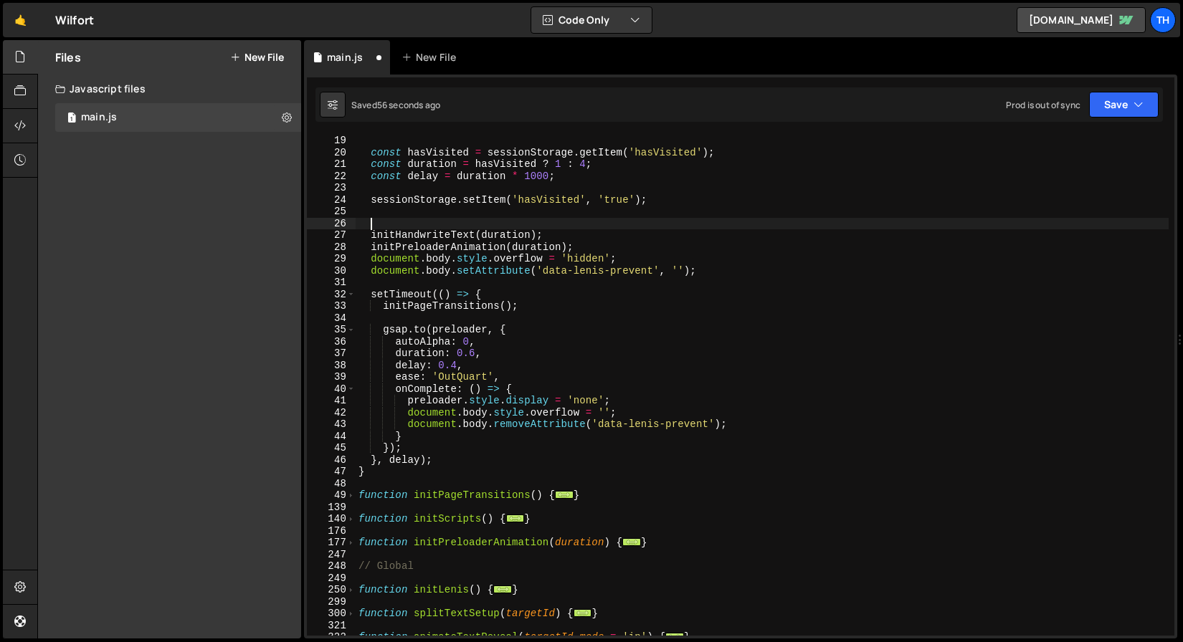
paste textarea "animateStarsSVG"
drag, startPoint x: 477, startPoint y: 234, endPoint x: 599, endPoint y: 233, distance: 122.6
click at [599, 233] on div "const hasVisited = sessionStorage . getItem ( 'hasVisited' ) ; const duration =…" at bounding box center [762, 397] width 813 height 525
click at [482, 221] on div "const hasVisited = sessionStorage . getItem ( 'hasVisited' ) ; const duration =…" at bounding box center [762, 397] width 813 height 525
paste textarea "(duration);"
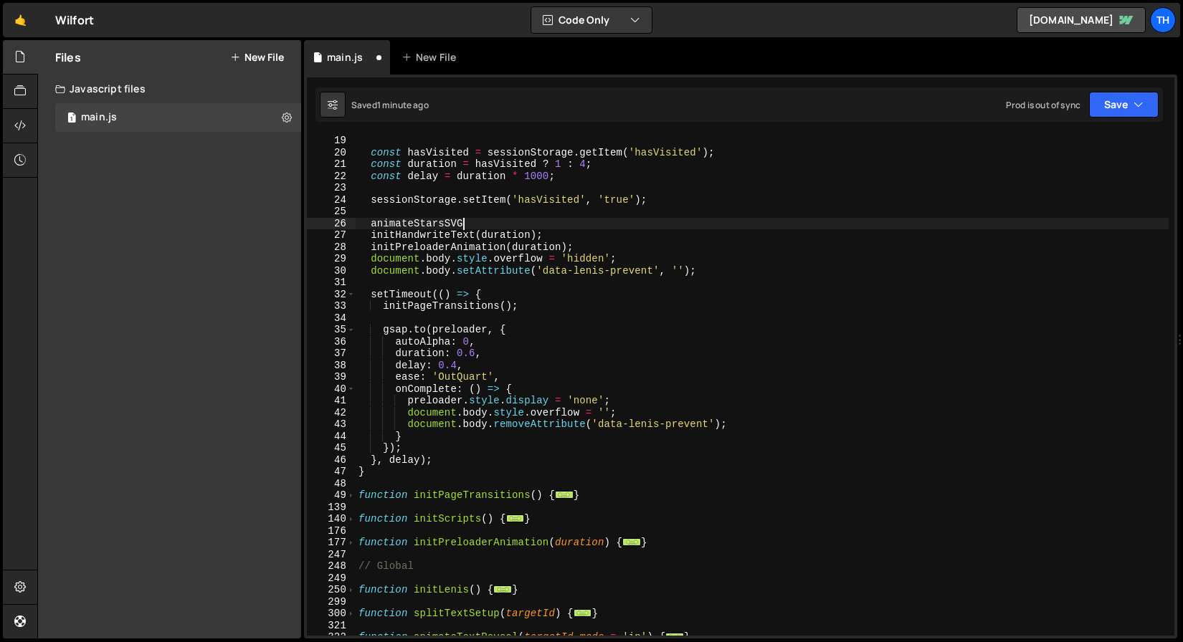
type textarea "animateStarsSVG(duration);"
drag, startPoint x: 553, startPoint y: 226, endPoint x: 372, endPoint y: 222, distance: 181.4
click at [372, 222] on div "const hasVisited = sessionStorage . getItem ( 'hasVisited' ) ; const duration =…" at bounding box center [762, 397] width 813 height 525
click at [558, 239] on div "const hasVisited = sessionStorage . getItem ( 'hasVisited' ) ; const duration =…" at bounding box center [762, 397] width 813 height 525
type textarea "initHandwriteText(duration);"
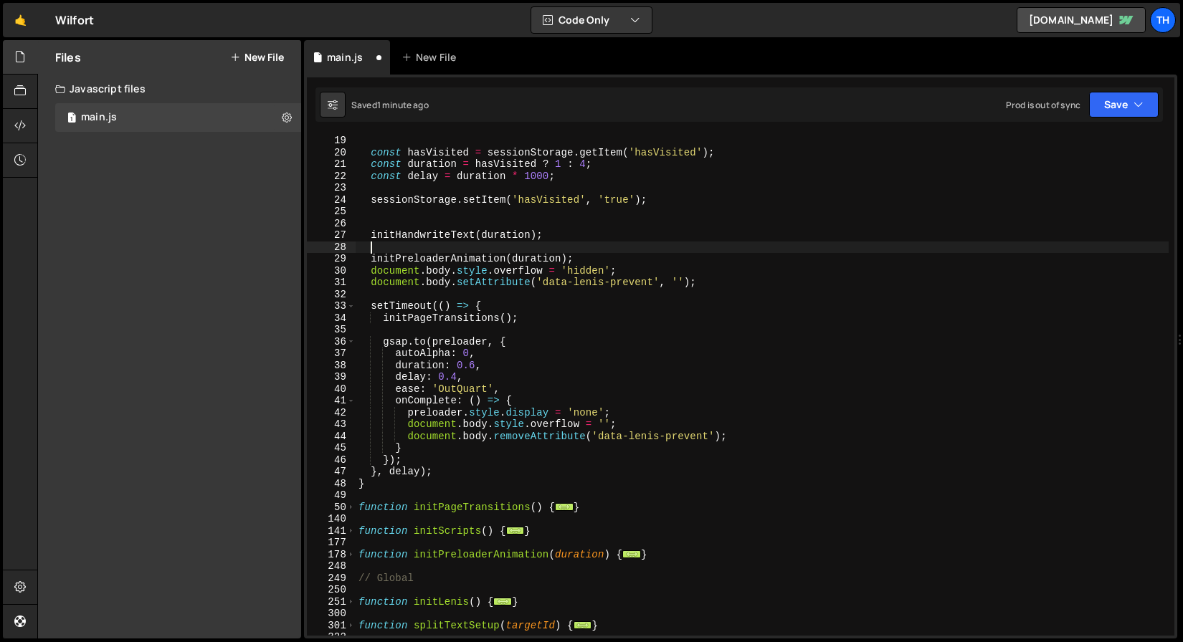
paste textarea "animateStarsSVG(duration);"
type textarea "animateStarsSVG(duration);"
click at [390, 227] on div "const hasVisited = sessionStorage . getItem ( 'hasVisited' ) ; const duration =…" at bounding box center [762, 397] width 813 height 525
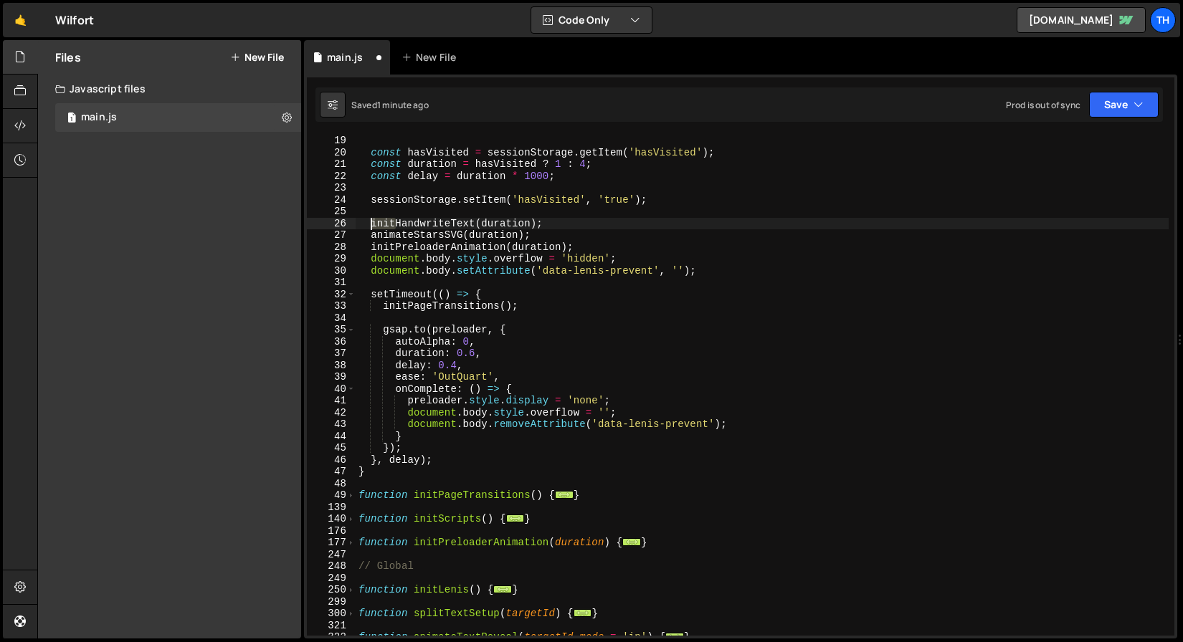
drag, startPoint x: 397, startPoint y: 224, endPoint x: 371, endPoint y: 219, distance: 26.9
click at [371, 219] on div "const hasVisited = sessionStorage . getItem ( 'hasVisited' ) ; const duration =…" at bounding box center [762, 397] width 813 height 525
drag, startPoint x: 369, startPoint y: 237, endPoint x: 415, endPoint y: 237, distance: 45.9
click at [415, 237] on div "const hasVisited = sessionStorage . getItem ( 'hasVisited' ) ; const duration =…" at bounding box center [762, 397] width 813 height 525
paste textarea "init"
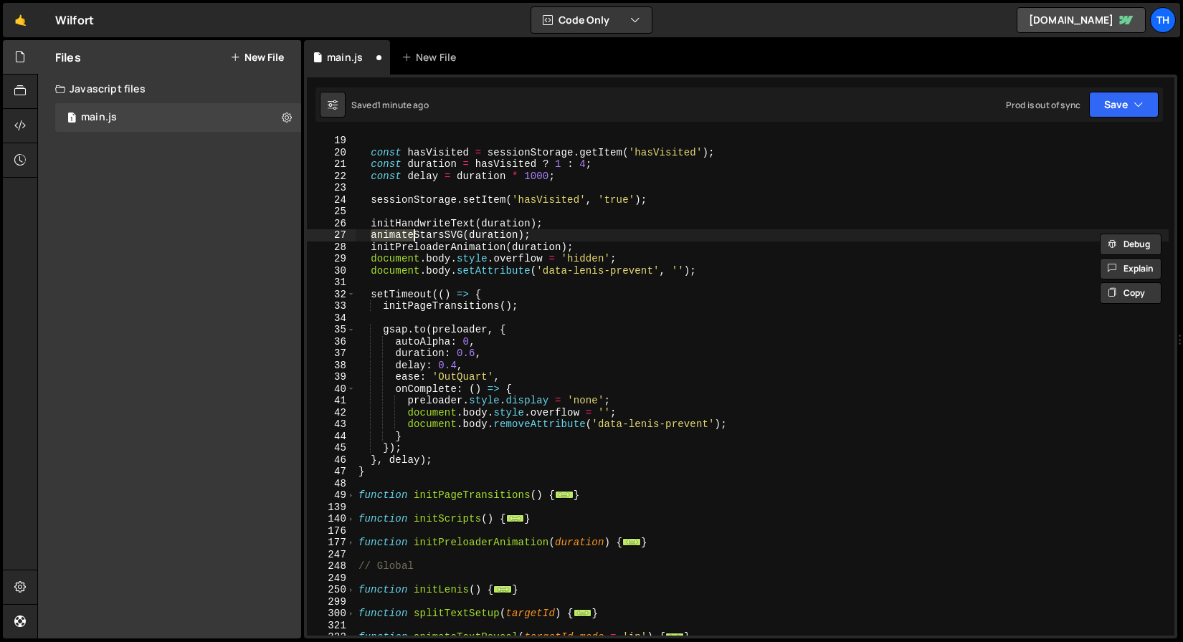
type textarea "initStarsSVG(duration);"
click at [376, 236] on div "const hasVisited = sessionStorage . getItem ( 'hasVisited' ) ; const duration =…" at bounding box center [762, 397] width 813 height 525
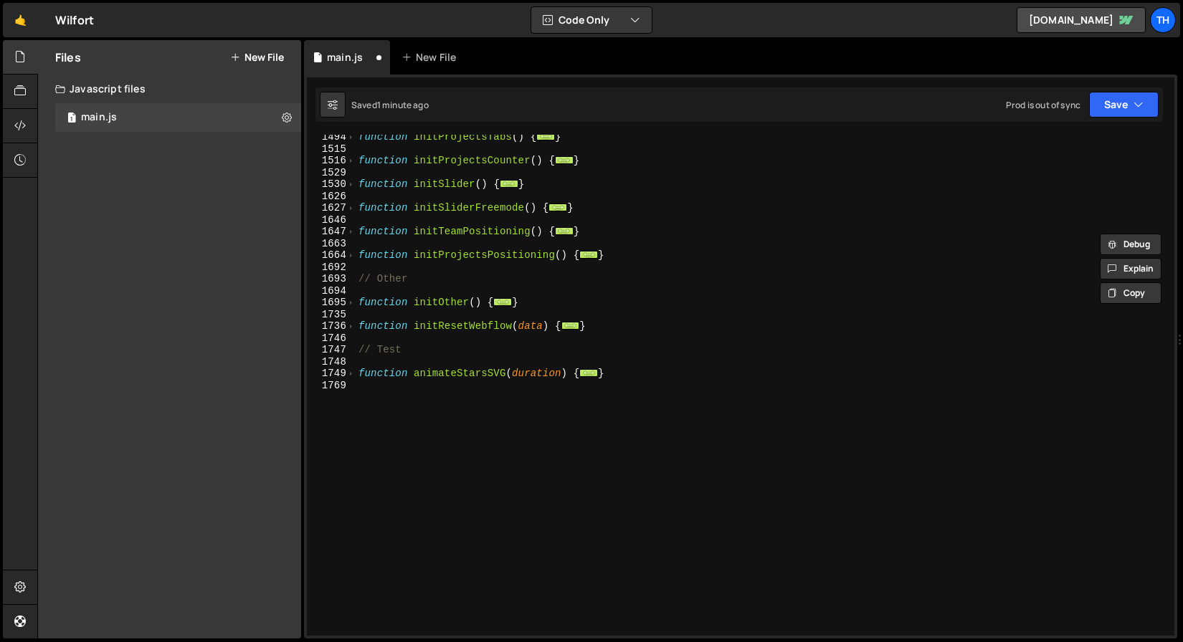
scroll to position [1186, 0]
click at [437, 381] on div "function initProjectsTabs ( ) { ... } function initProjectsCounter ( ) { ... } …" at bounding box center [762, 393] width 813 height 525
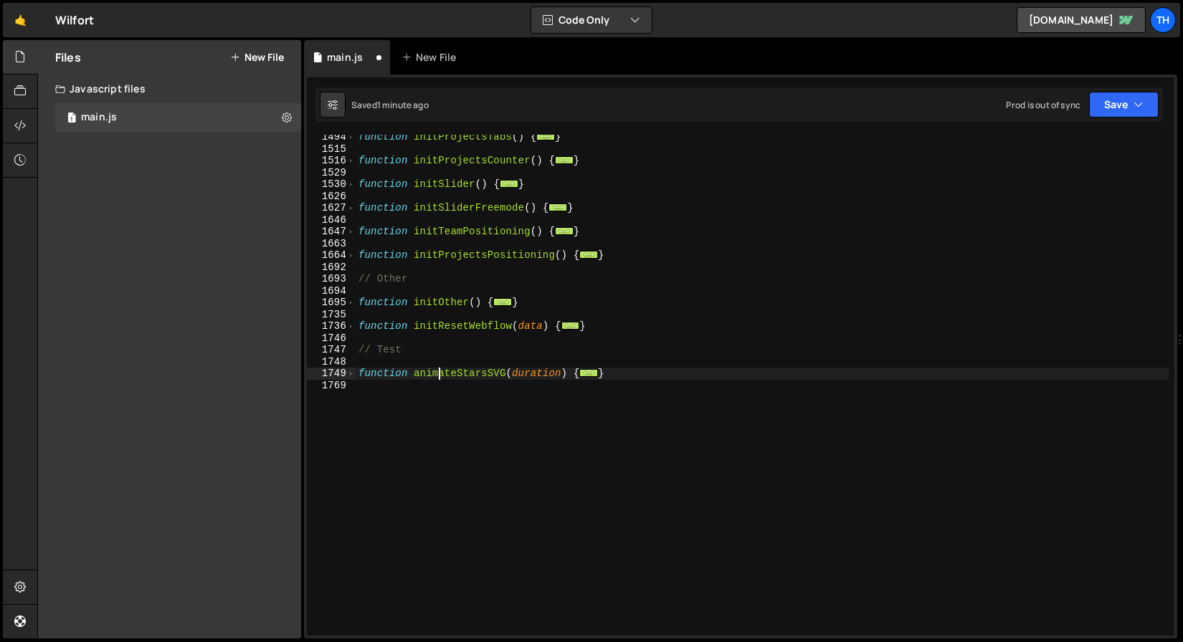
click at [439, 377] on div "function initProjectsTabs ( ) { ... } function initProjectsCounter ( ) { ... } …" at bounding box center [762, 393] width 813 height 525
paste textarea "init"
type textarea "function initStarsSVG(duration) {"
click at [1131, 110] on button "Save" at bounding box center [1124, 105] width 70 height 26
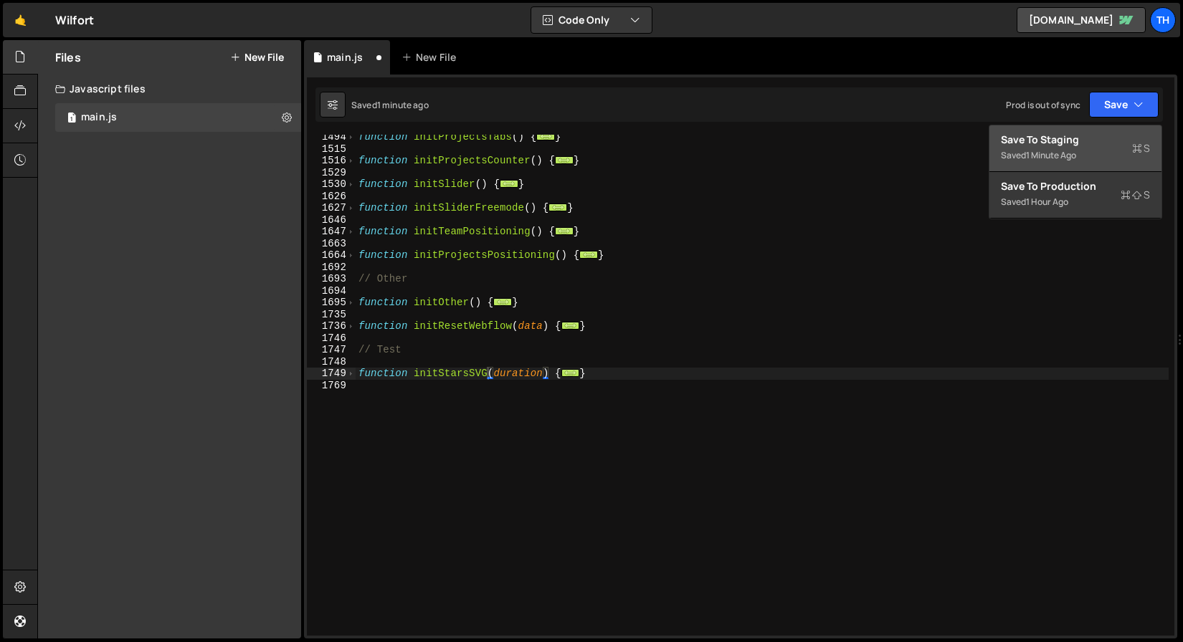
click at [1090, 157] on div "Saved 1 minute ago" at bounding box center [1075, 155] width 149 height 17
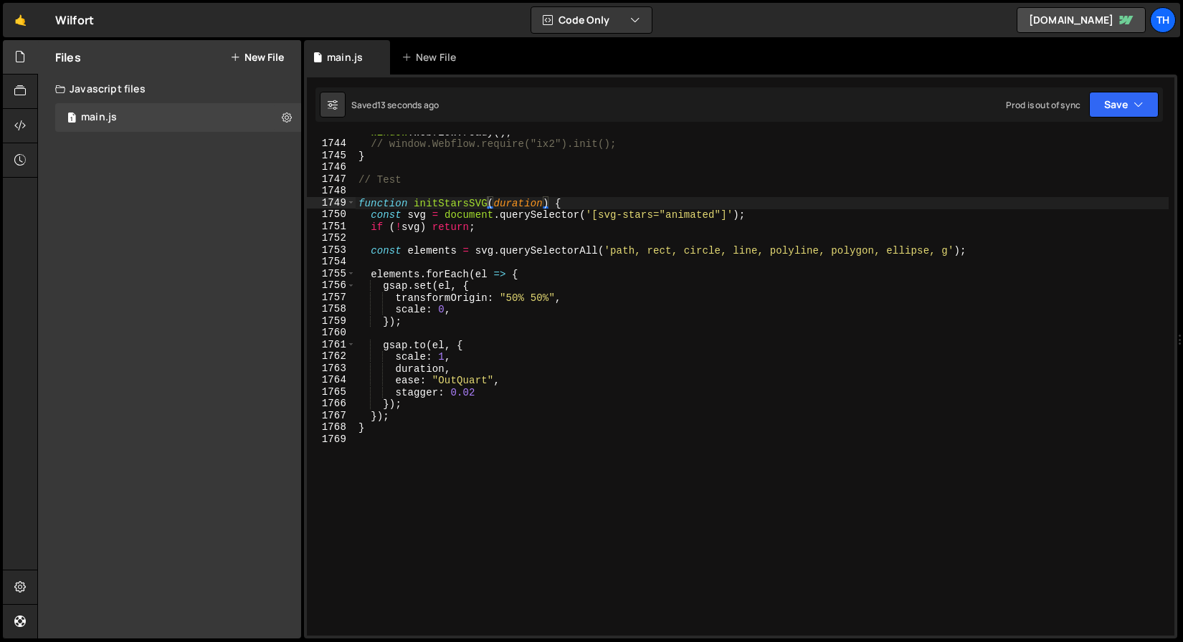
scroll to position [20626, 0]
click at [442, 201] on div "window . Webflow . ready ( ) ; // window.Webflow.require("ix2").init(); } // Te…" at bounding box center [762, 388] width 813 height 525
click at [352, 205] on span at bounding box center [351, 203] width 8 height 12
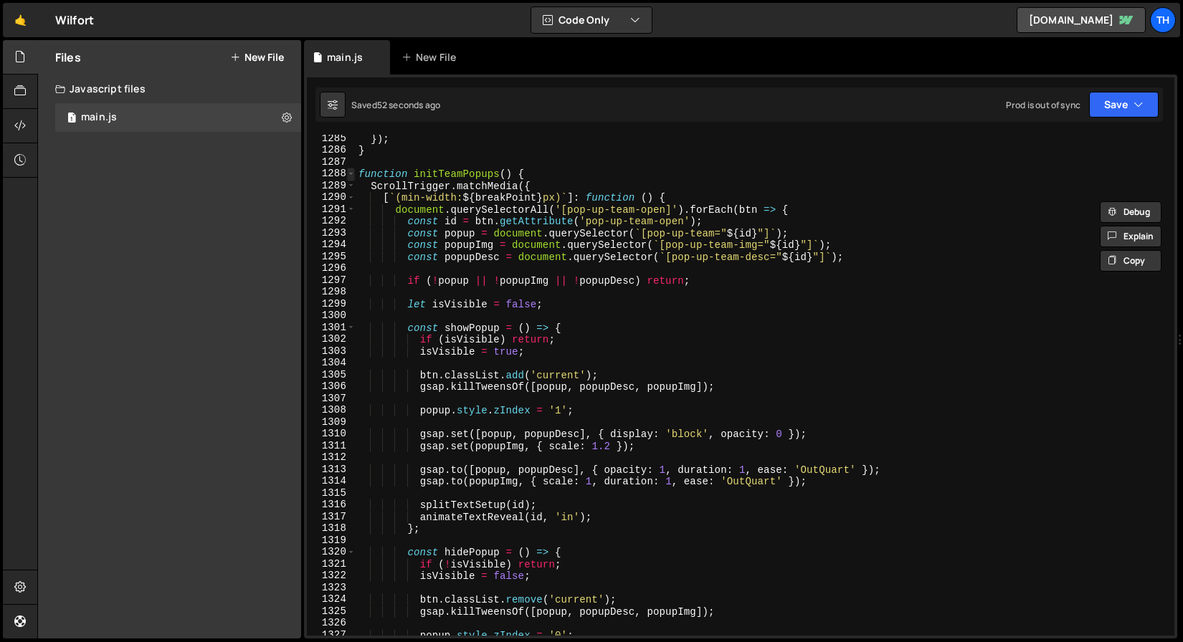
click at [351, 178] on span at bounding box center [351, 174] width 8 height 12
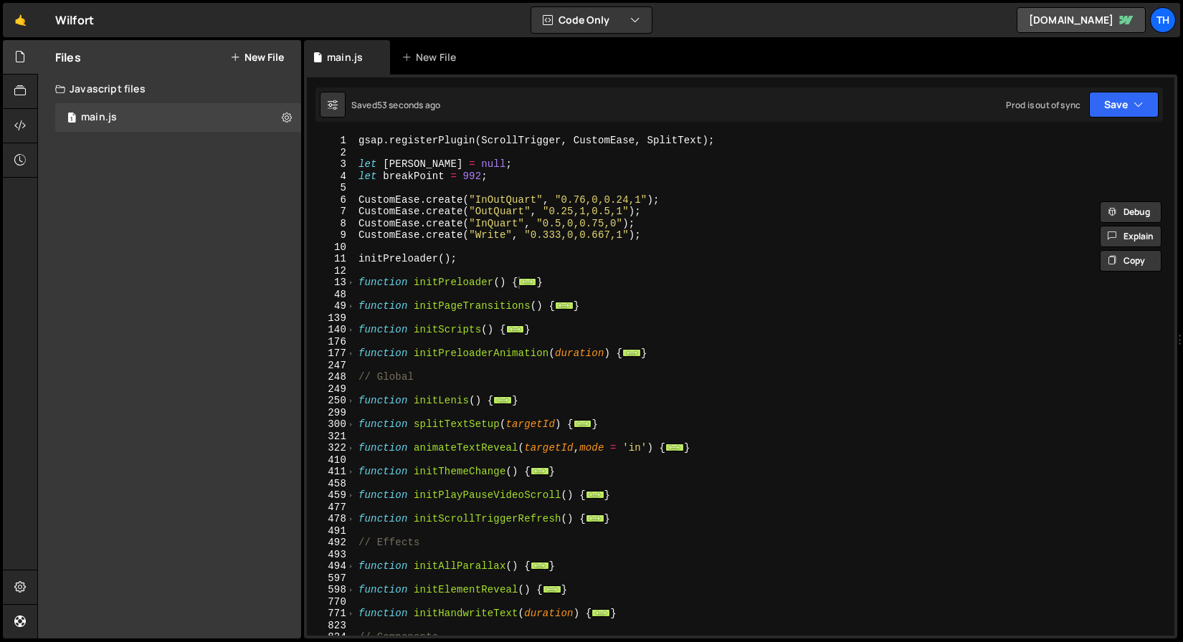
scroll to position [0, 0]
click at [359, 290] on div "gsap . registerPlugin ( ScrollTrigger , CustomEase , SplitText ) ; let lenis = …" at bounding box center [762, 397] width 813 height 525
click at [356, 284] on div "gsap . registerPlugin ( ScrollTrigger , CustomEase , SplitText ) ; let lenis = …" at bounding box center [762, 397] width 813 height 525
click at [353, 282] on span at bounding box center [351, 283] width 8 height 12
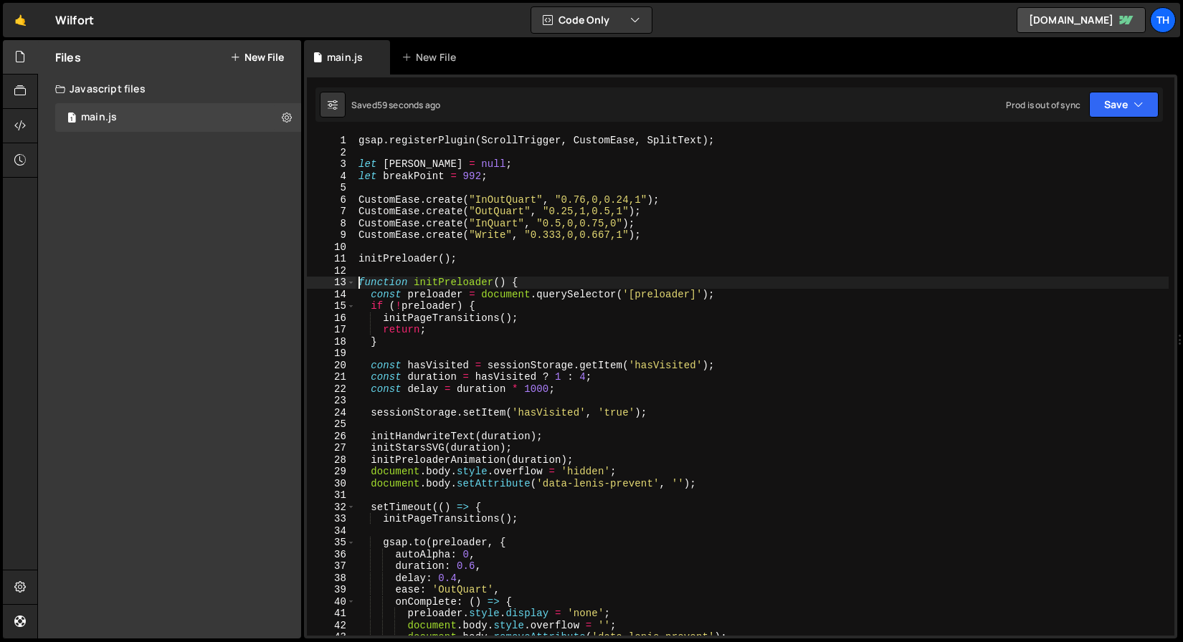
click at [385, 453] on div "gsap . registerPlugin ( ScrollTrigger , CustomEase , SplitText ) ; let lenis = …" at bounding box center [762, 397] width 813 height 525
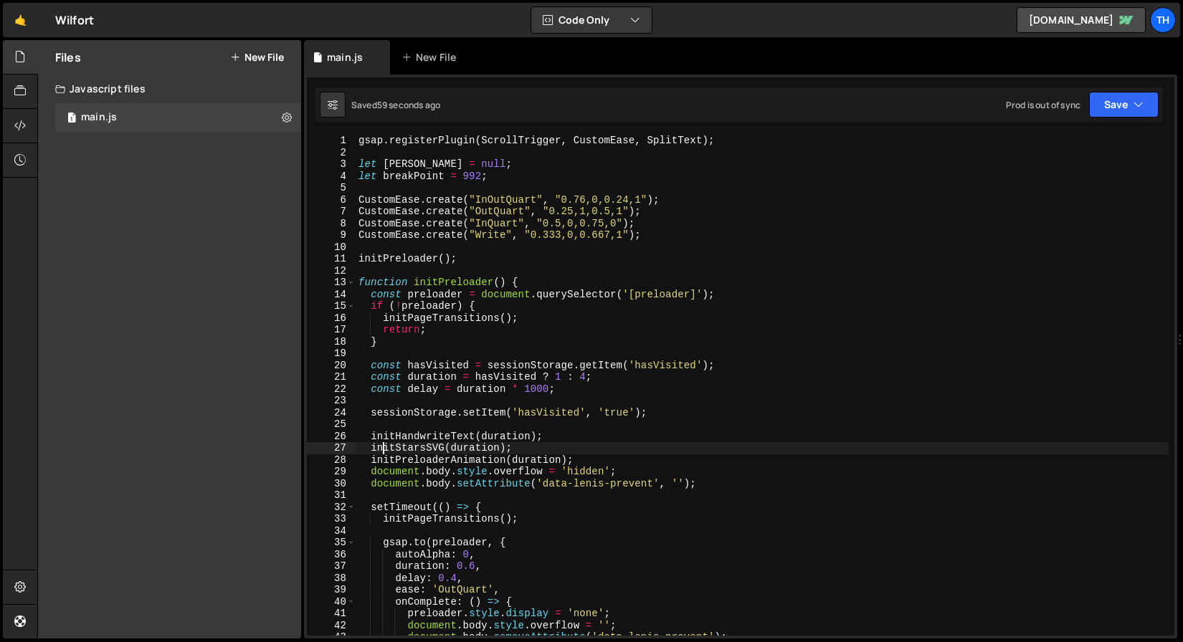
click at [385, 453] on div "gsap . registerPlugin ( ScrollTrigger , CustomEase , SplitText ) ; let lenis = …" at bounding box center [762, 397] width 813 height 525
paste textarea "document.body.style.overflow = 'hidden'"
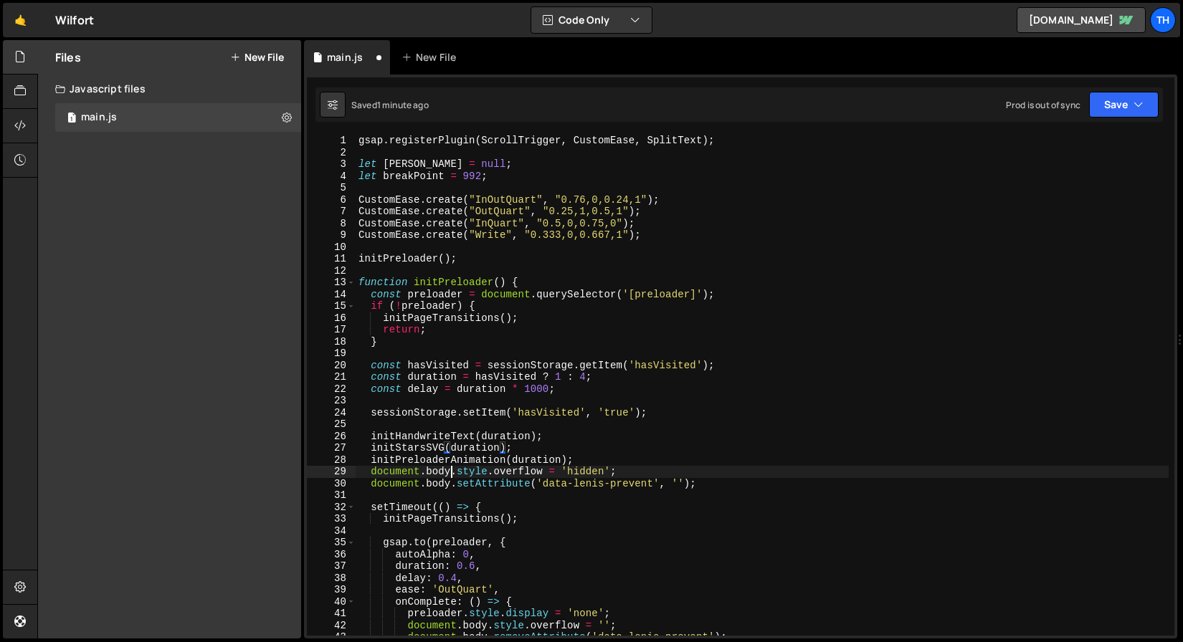
click at [454, 467] on div "gsap . registerPlugin ( ScrollTrigger , CustomEase , SplitText ) ; let lenis = …" at bounding box center [762, 397] width 813 height 525
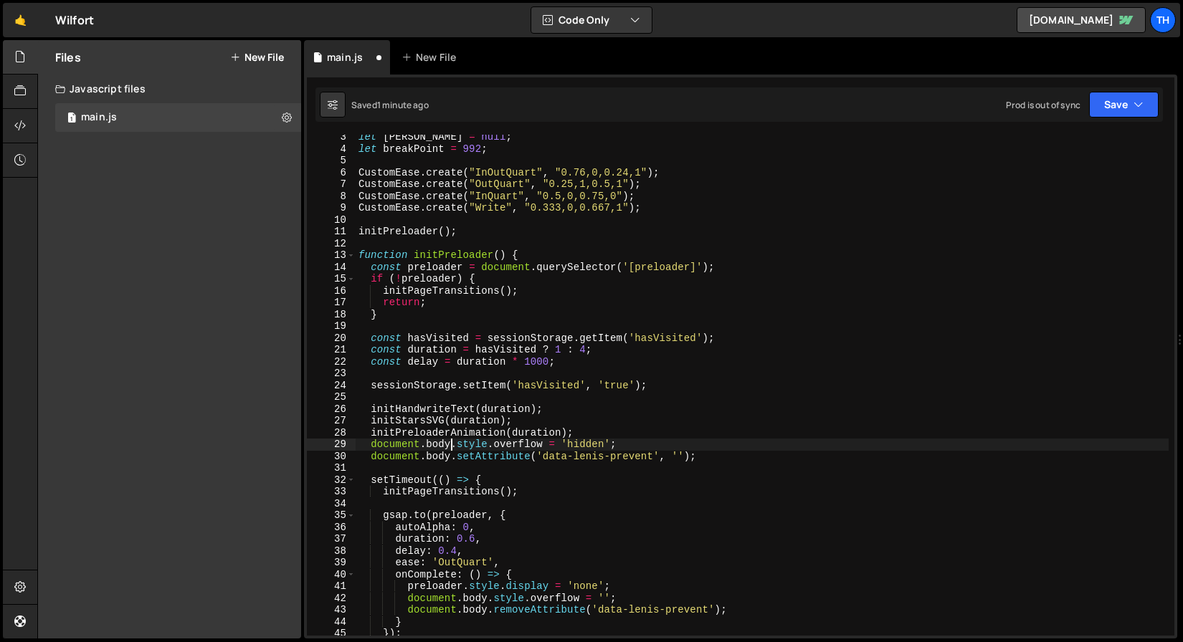
scroll to position [47, 0]
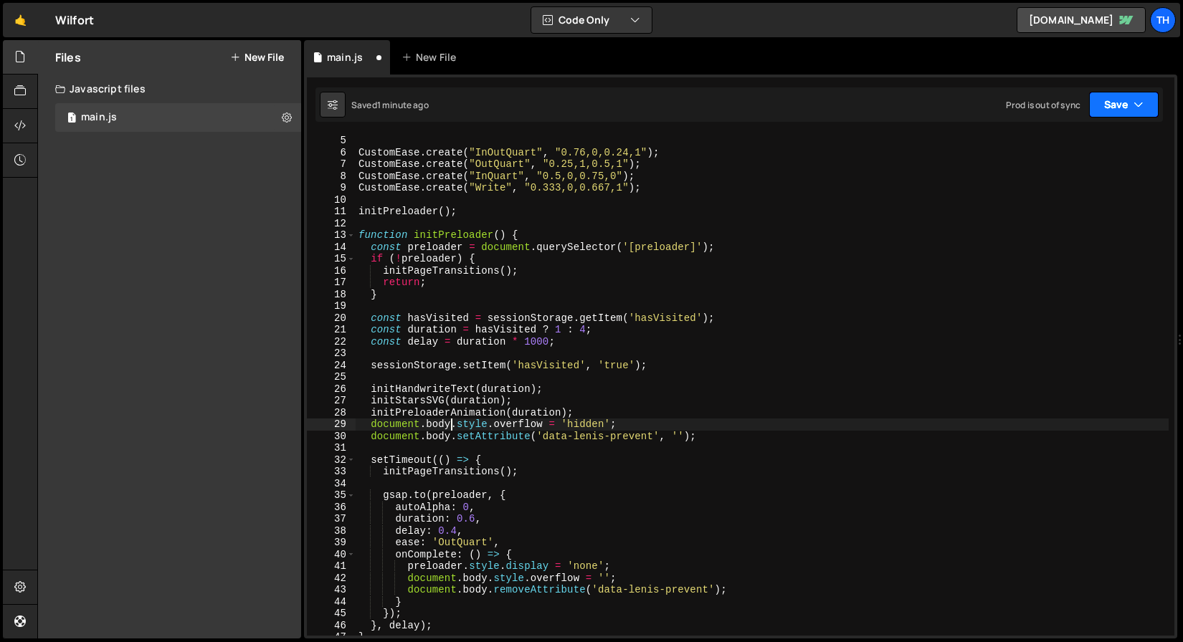
click at [1113, 102] on button "Save" at bounding box center [1124, 105] width 70 height 26
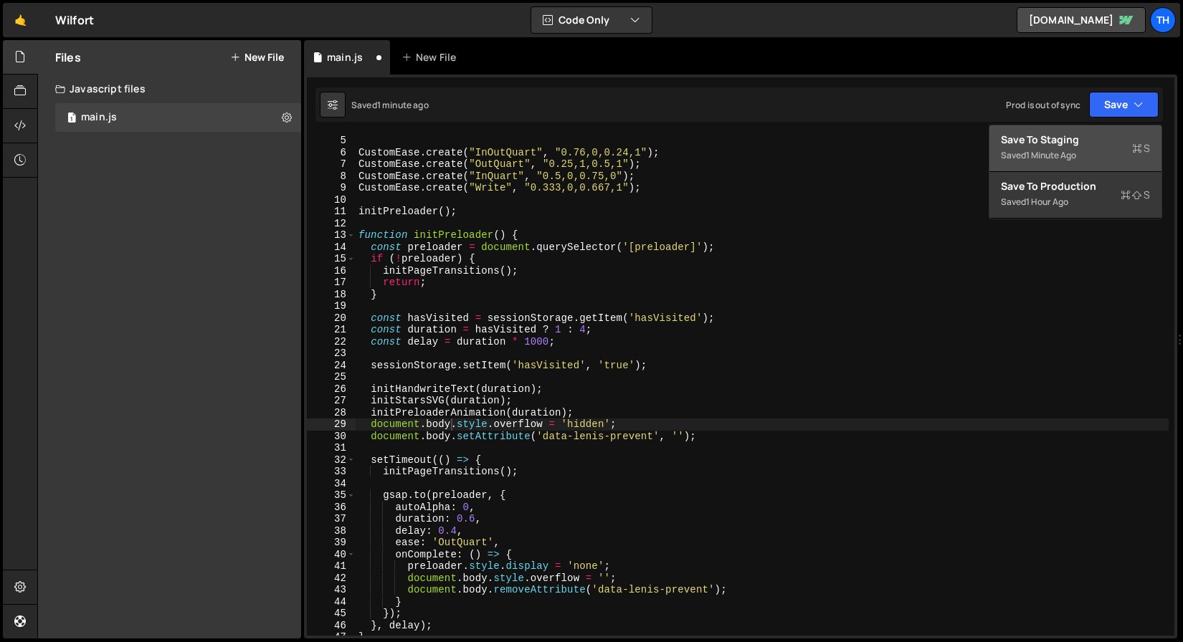
click at [1094, 163] on div "Saved 1 minute ago" at bounding box center [1075, 155] width 149 height 17
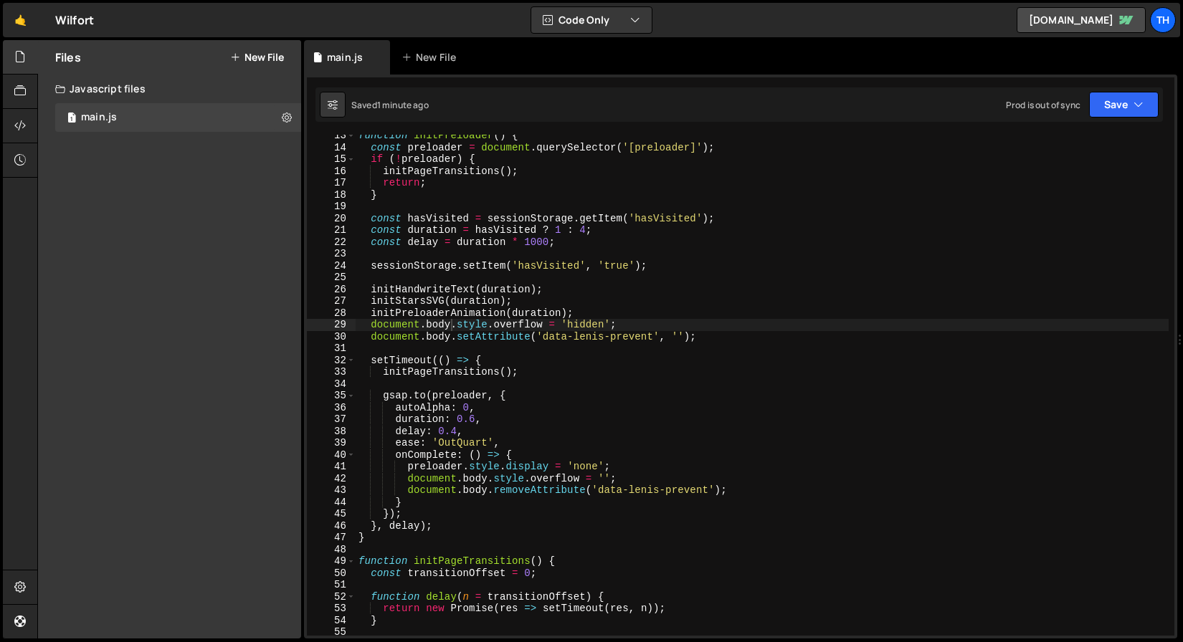
scroll to position [111, 0]
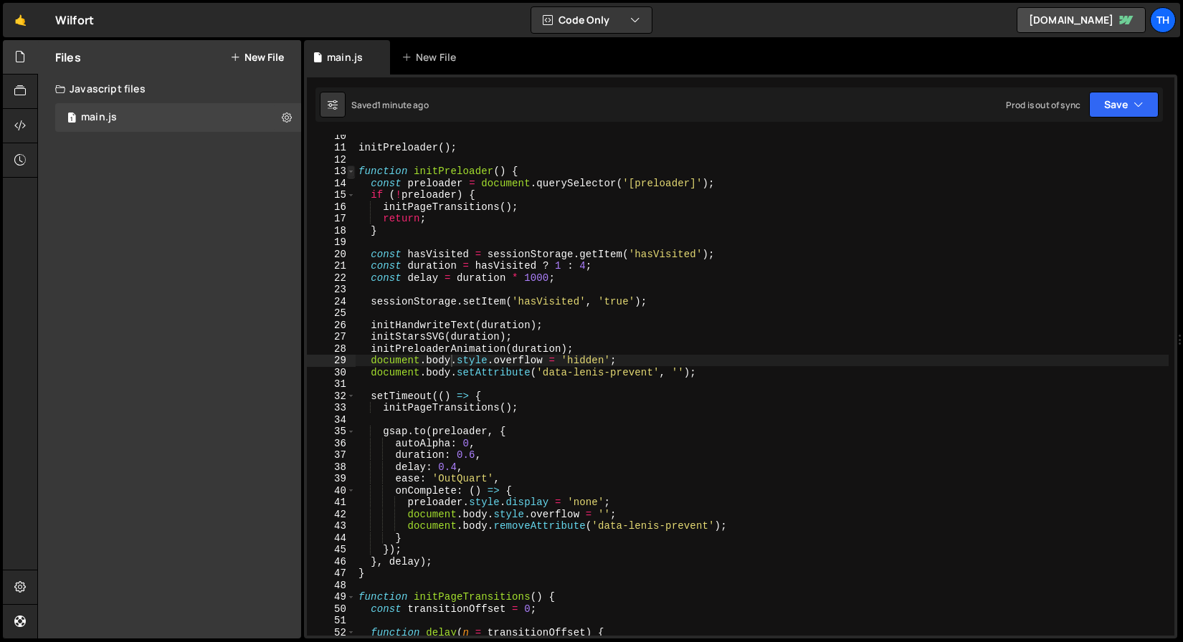
click at [352, 167] on span at bounding box center [351, 172] width 8 height 12
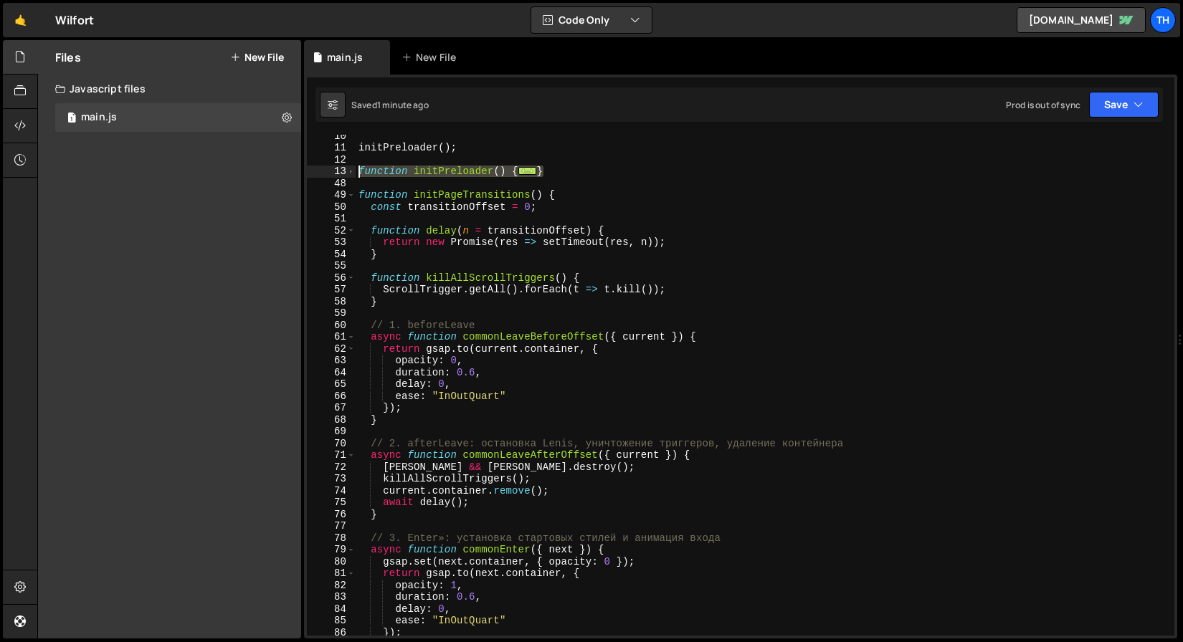
drag, startPoint x: 533, startPoint y: 173, endPoint x: 328, endPoint y: 170, distance: 205.1
click at [328, 170] on div "document.body.style.overflow = 'hidden'; 10 11 12 13 48 49 50 51 52 53 54 55 56…" at bounding box center [740, 385] width 867 height 501
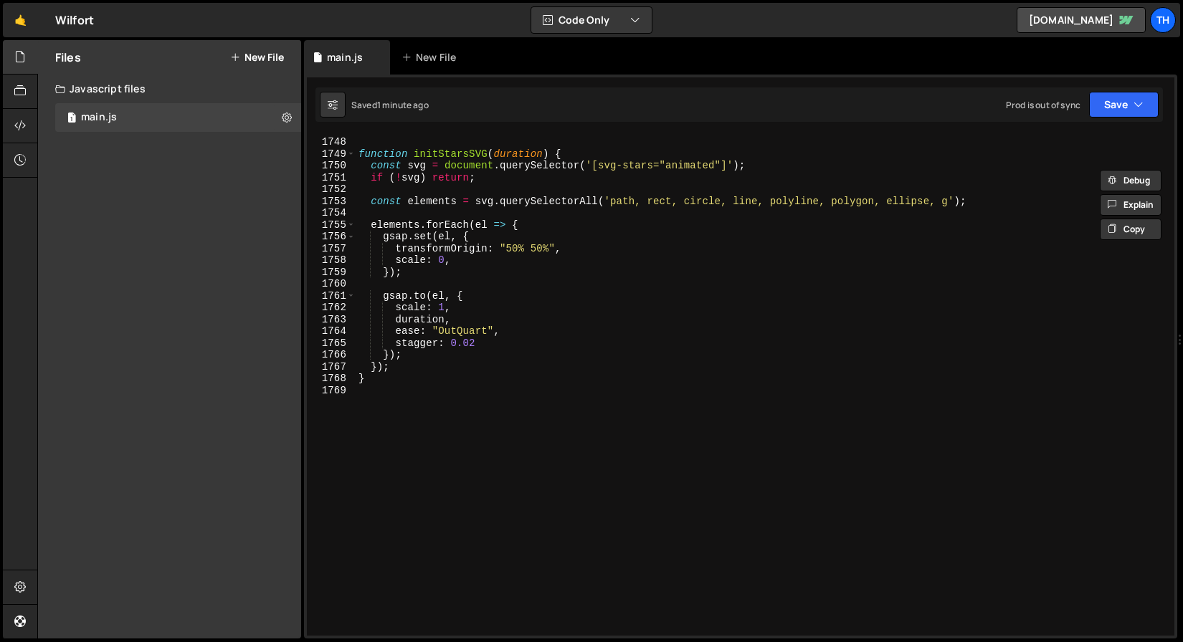
scroll to position [20267, 0]
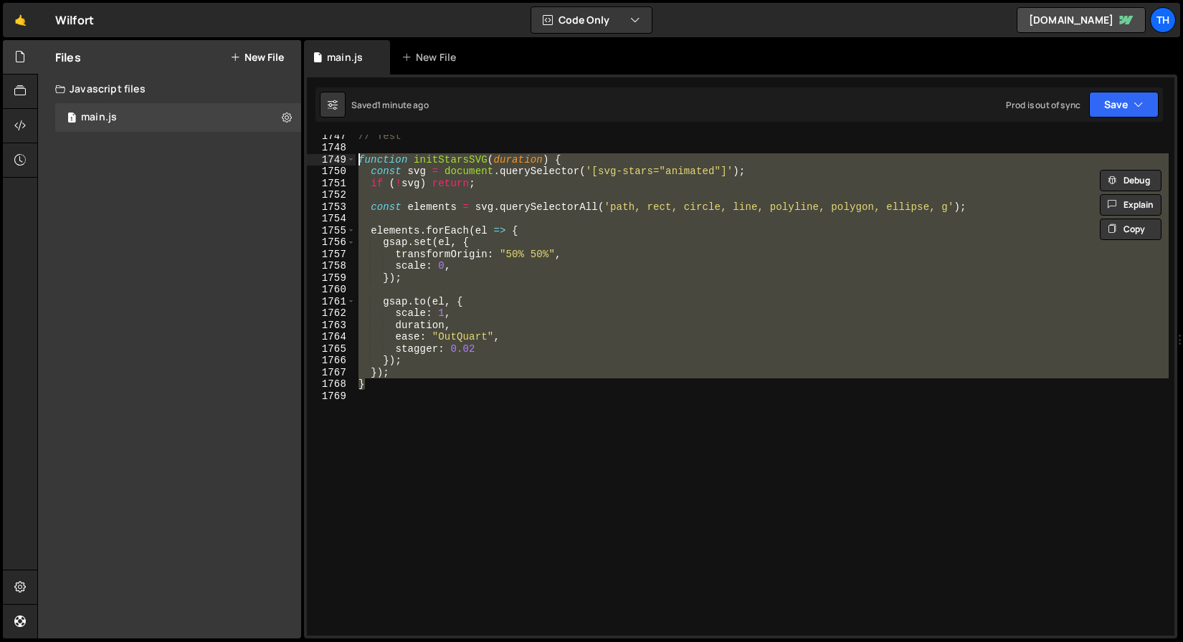
drag, startPoint x: 371, startPoint y: 383, endPoint x: 243, endPoint y: 158, distance: 258.5
click at [243, 158] on div "Files New File Javascript files 1 main.js 0 CSS files Copy share link Edit File…" at bounding box center [610, 339] width 1146 height 599
paste textarea "}"
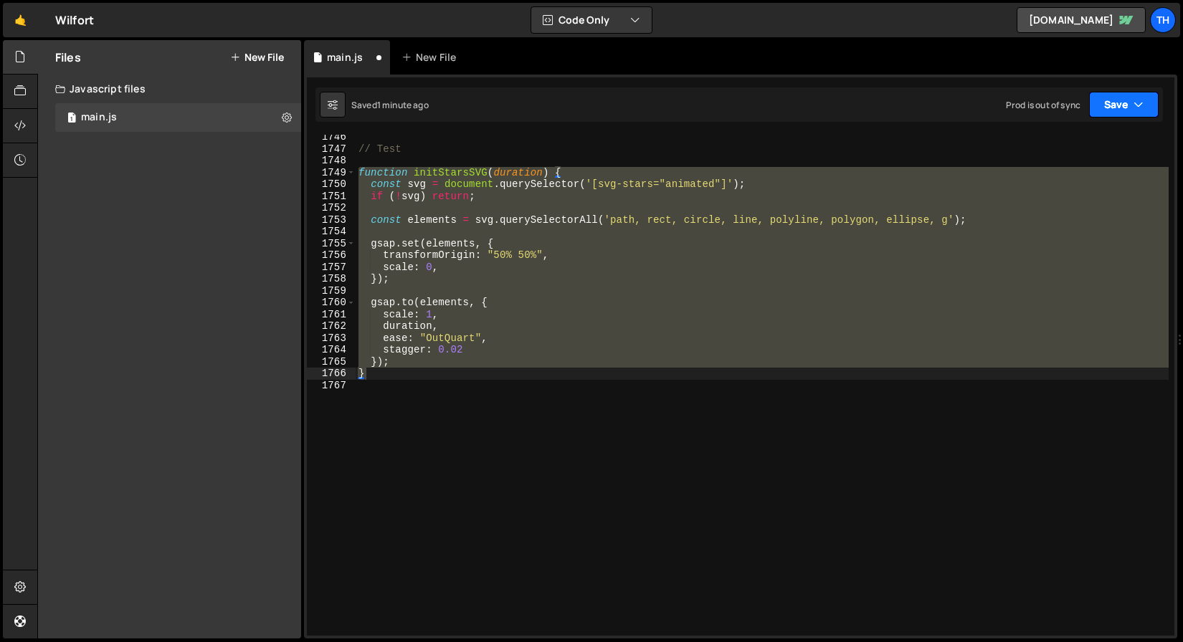
click at [1131, 106] on button "Save" at bounding box center [1124, 105] width 70 height 26
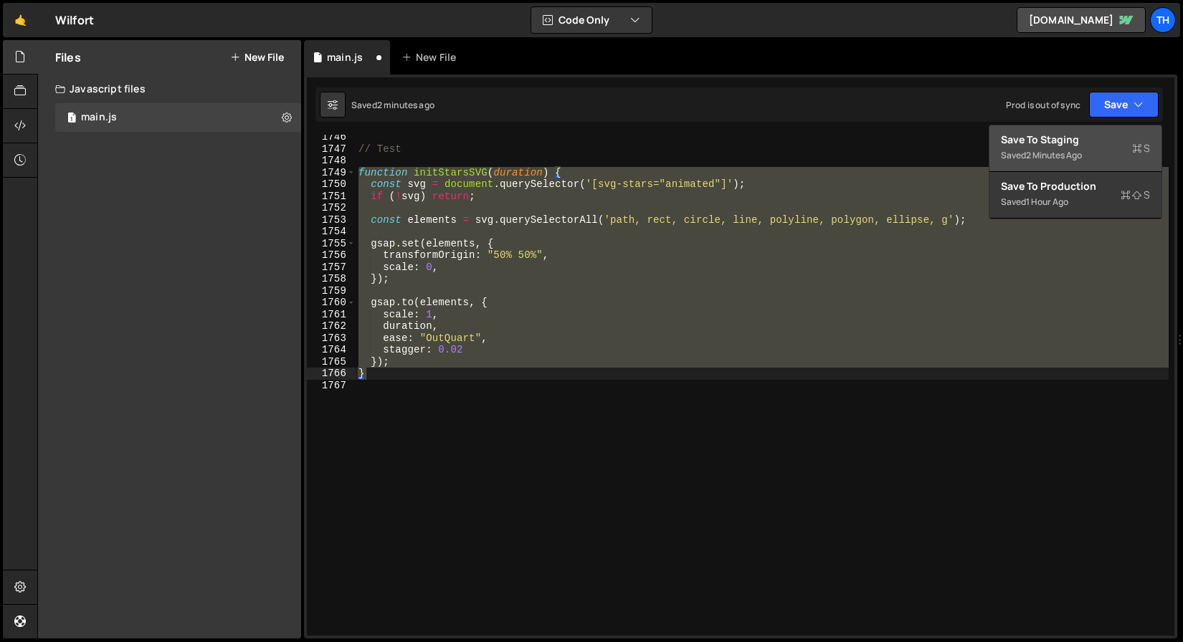
click at [1115, 137] on div "Save to Staging S" at bounding box center [1075, 140] width 149 height 14
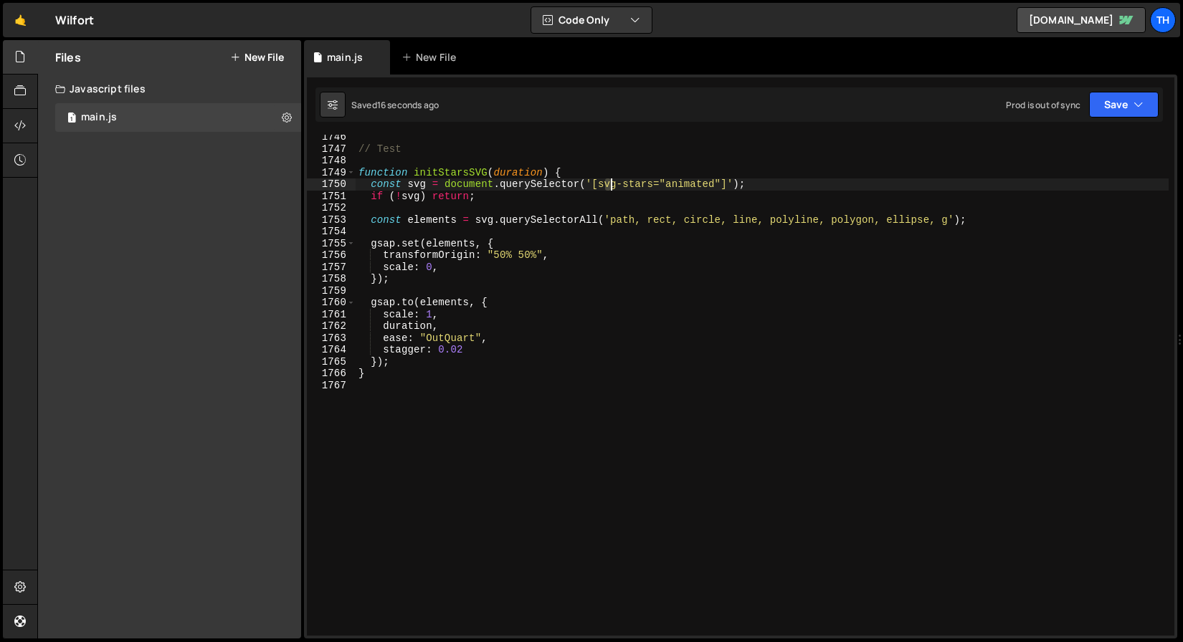
drag, startPoint x: 603, startPoint y: 184, endPoint x: 630, endPoint y: 184, distance: 27.2
click at [630, 184] on div "// Test function initStarsSVG ( duration ) { const svg = document . querySelect…" at bounding box center [762, 393] width 813 height 525
drag, startPoint x: 598, startPoint y: 186, endPoint x: 652, endPoint y: 181, distance: 54.8
click at [652, 181] on div "// Test function initStarsSVG ( duration ) { const svg = document . querySelect…" at bounding box center [762, 393] width 813 height 525
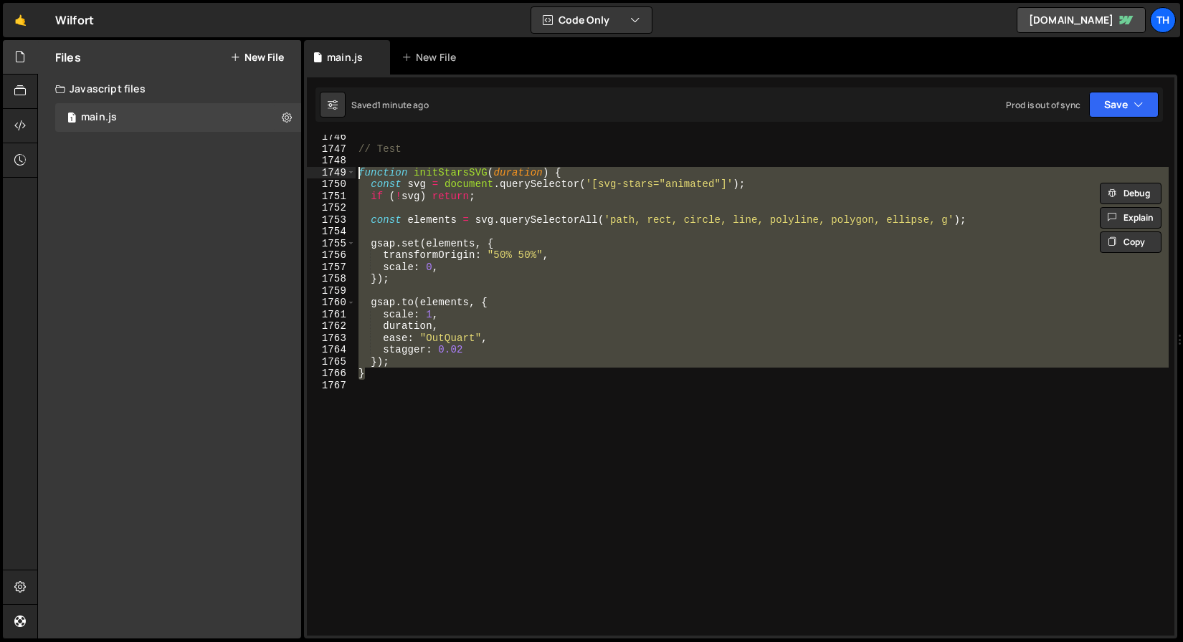
drag, startPoint x: 373, startPoint y: 376, endPoint x: 269, endPoint y: 176, distance: 226.1
click at [269, 176] on div "Files New File Javascript files 1 main.js 0 CSS files Copy share link Edit File…" at bounding box center [610, 339] width 1146 height 599
type textarea "function initStarsSVG(duration) { const svg = document.querySelector('[svg-star…"
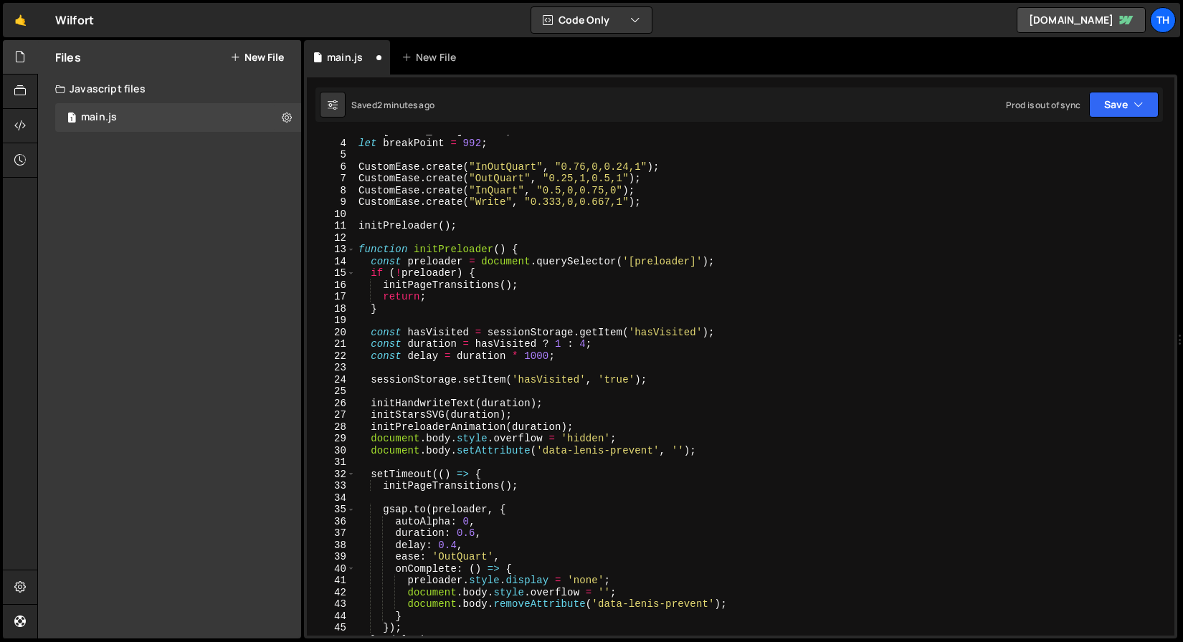
scroll to position [33, 0]
click at [487, 408] on div "let lenis = null ; let breakPoint = 992 ; CustomEase . create ( "InOutQuart" , …" at bounding box center [762, 387] width 813 height 525
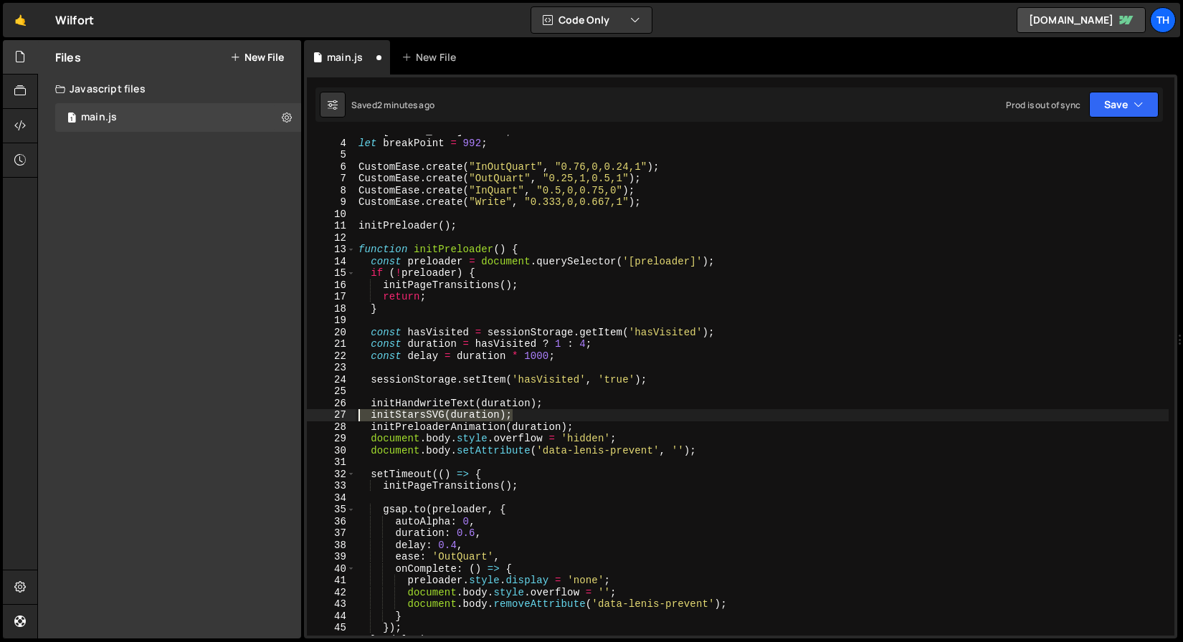
drag, startPoint x: 568, startPoint y: 416, endPoint x: 275, endPoint y: 419, distance: 292.5
click at [275, 419] on div "Files New File Javascript files 1 main.js 0 CSS files Copy share link Edit File…" at bounding box center [610, 339] width 1146 height 599
type textarea "initStarsSVG(duration);"
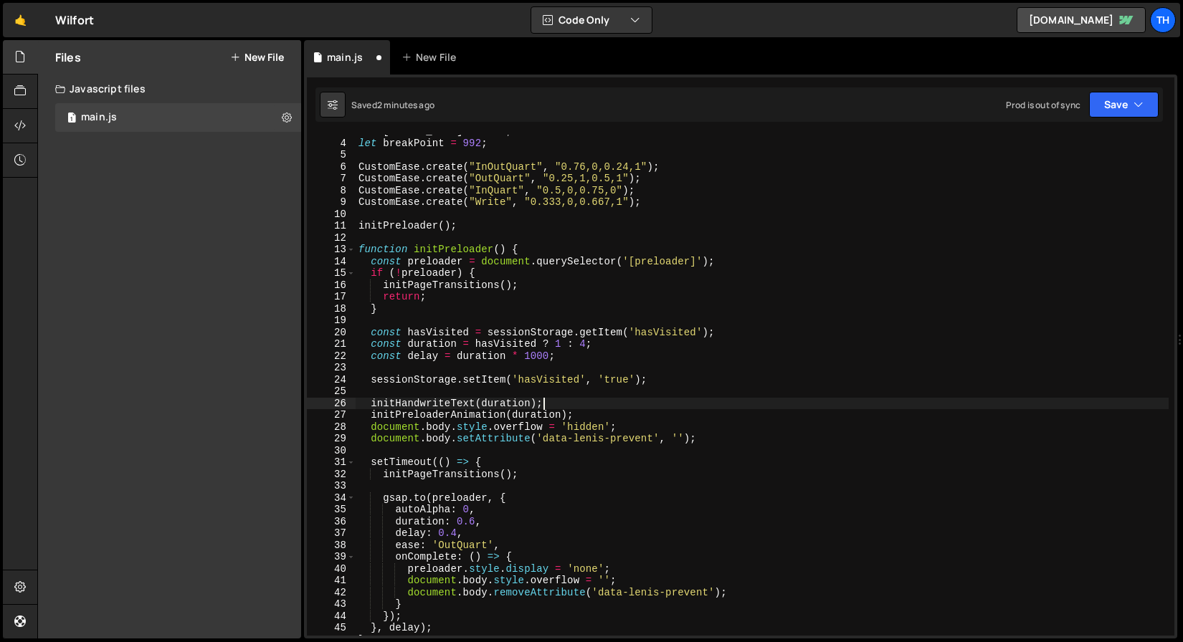
click at [427, 412] on div "let lenis = null ; let breakPoint = 992 ; CustomEase . create ( "InOutQuart" , …" at bounding box center [762, 387] width 813 height 525
type textarea "initPreloaderAnimation(duration);"
click at [427, 412] on div "let lenis = null ; let breakPoint = 992 ; CustomEase . create ( "InOutQuart" , …" at bounding box center [762, 387] width 813 height 525
type input "initPreloaderAnimation"
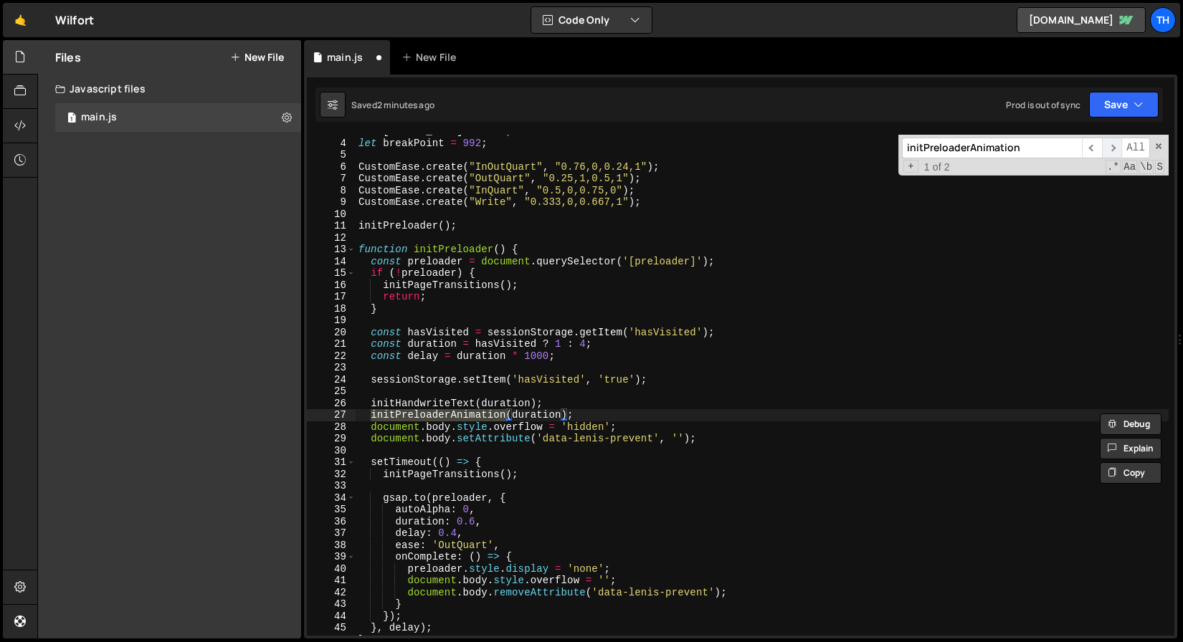
click at [1115, 151] on span "​" at bounding box center [1112, 148] width 20 height 21
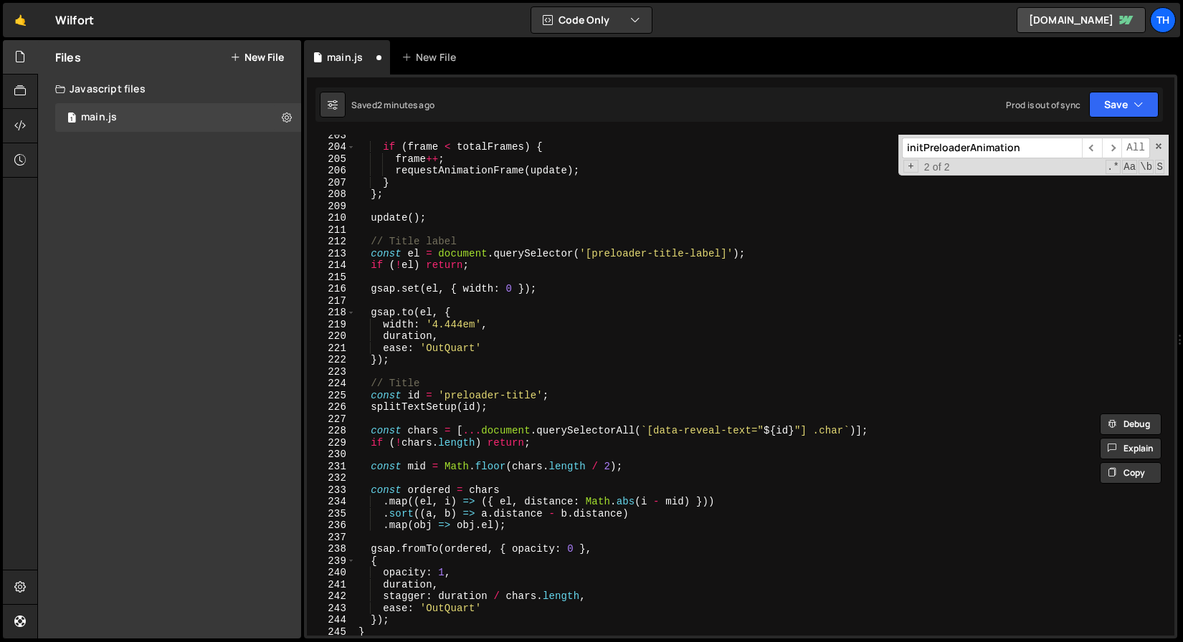
scroll to position [2407, 0]
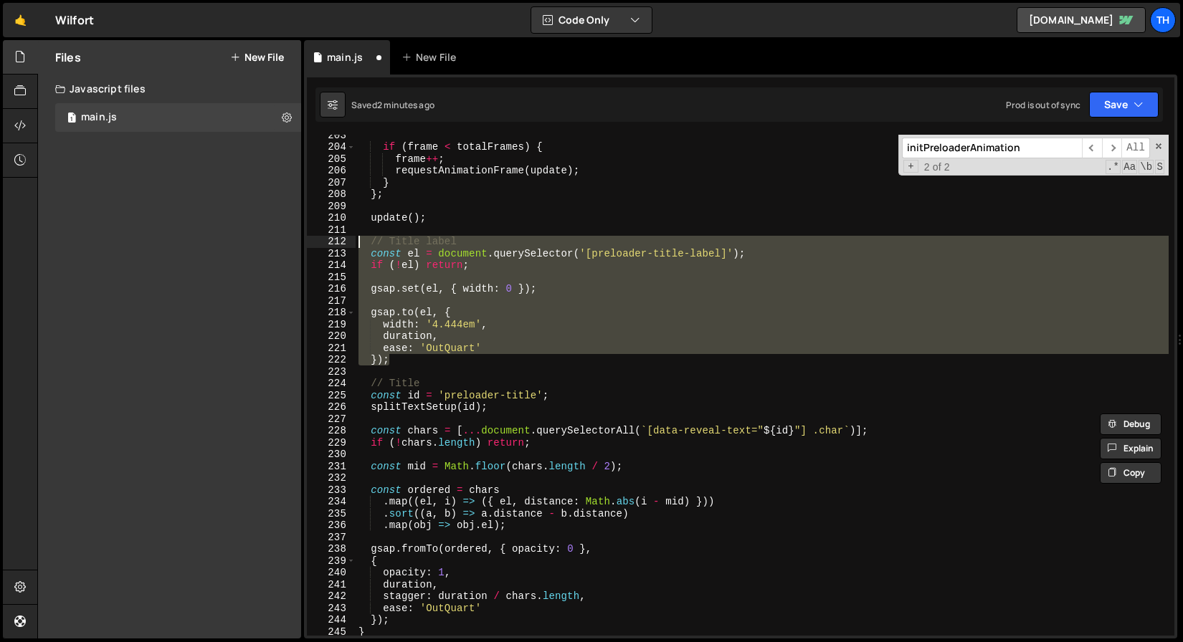
drag, startPoint x: 411, startPoint y: 358, endPoint x: 308, endPoint y: 240, distance: 156.5
click at [308, 240] on div "}); 203 204 205 206 207 208 209 210 211 212 213 214 215 216 217 218 219 220 221…" at bounding box center [740, 385] width 867 height 501
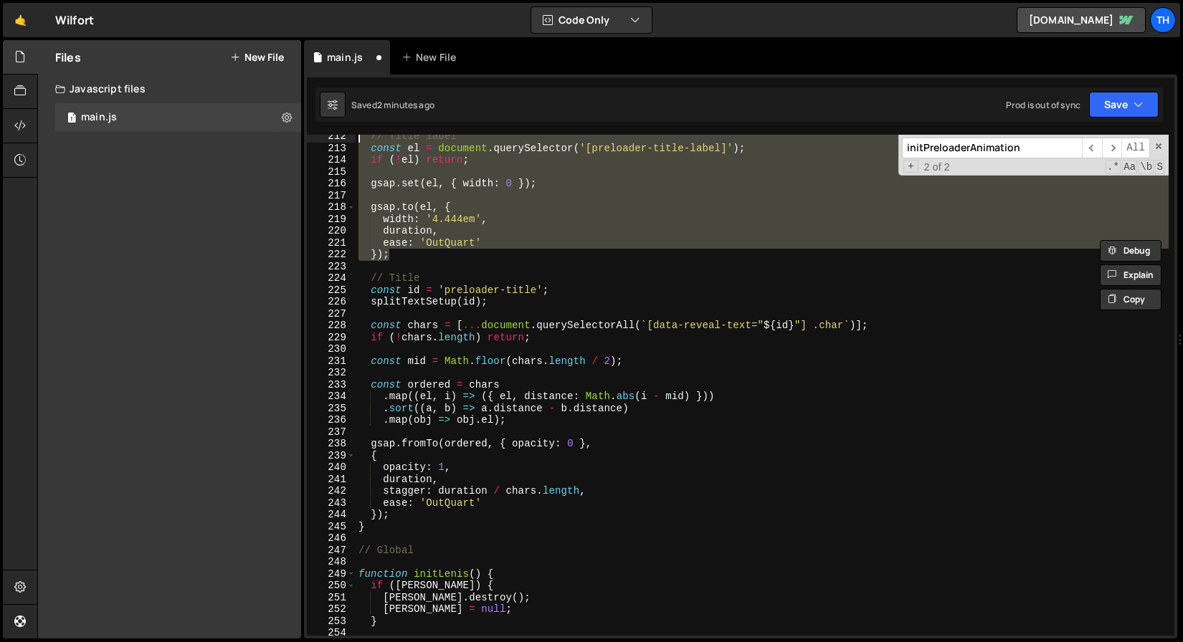
click at [408, 515] on div "// Title label const el = document . querySelector ( '[preloader-title-label]' …" at bounding box center [762, 392] width 813 height 525
type textarea "});"
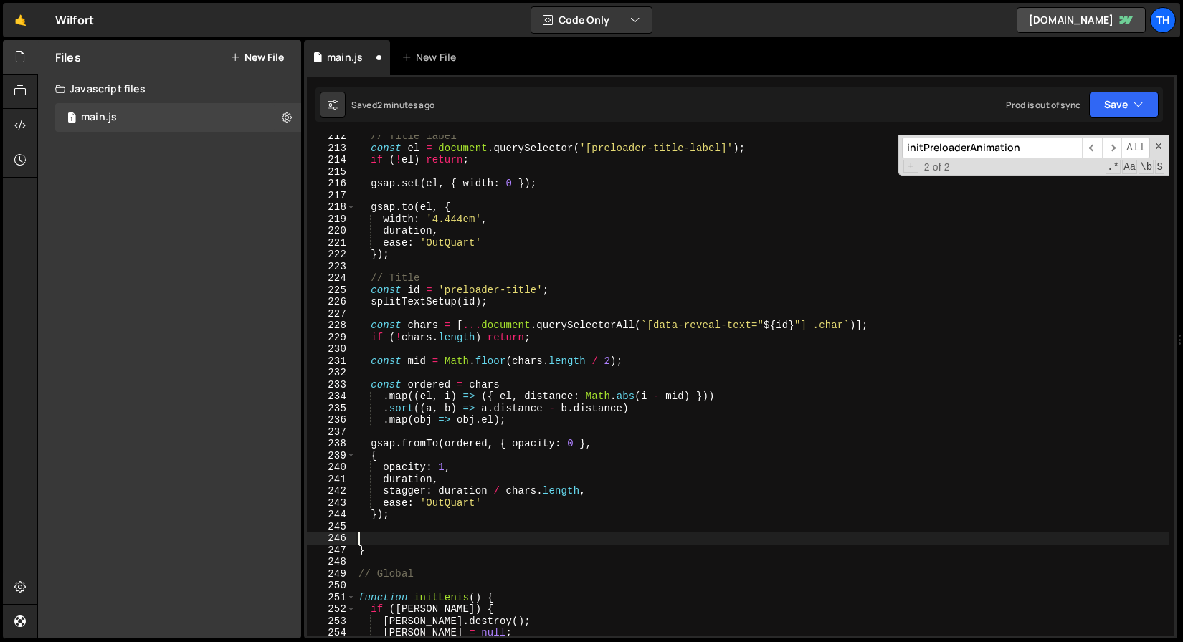
paste textarea "});"
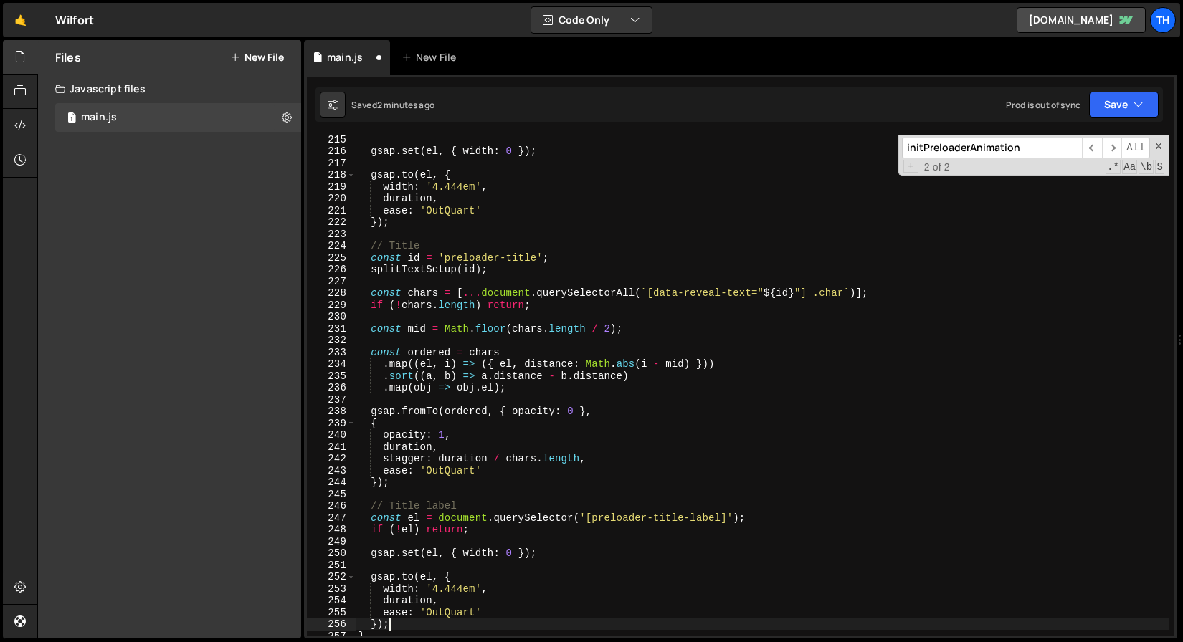
scroll to position [2576, 0]
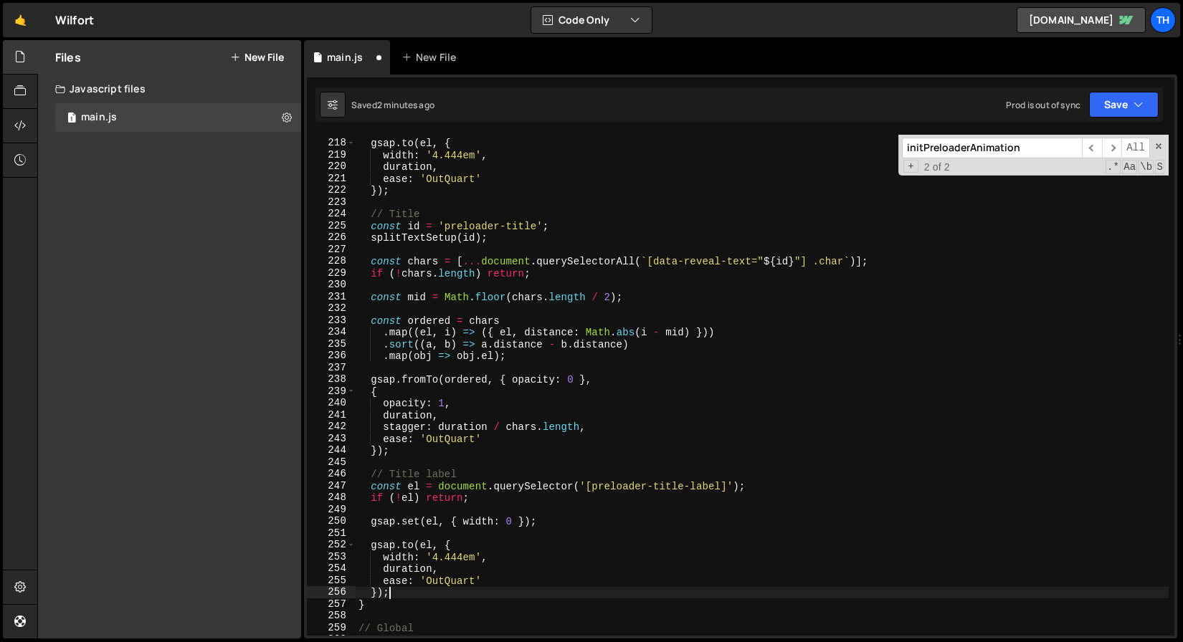
click at [401, 471] on div "gsap . to ( el , { width : '4.444em' , duration , ease : 'OutQuart' }) ; // Tit…" at bounding box center [762, 387] width 813 height 525
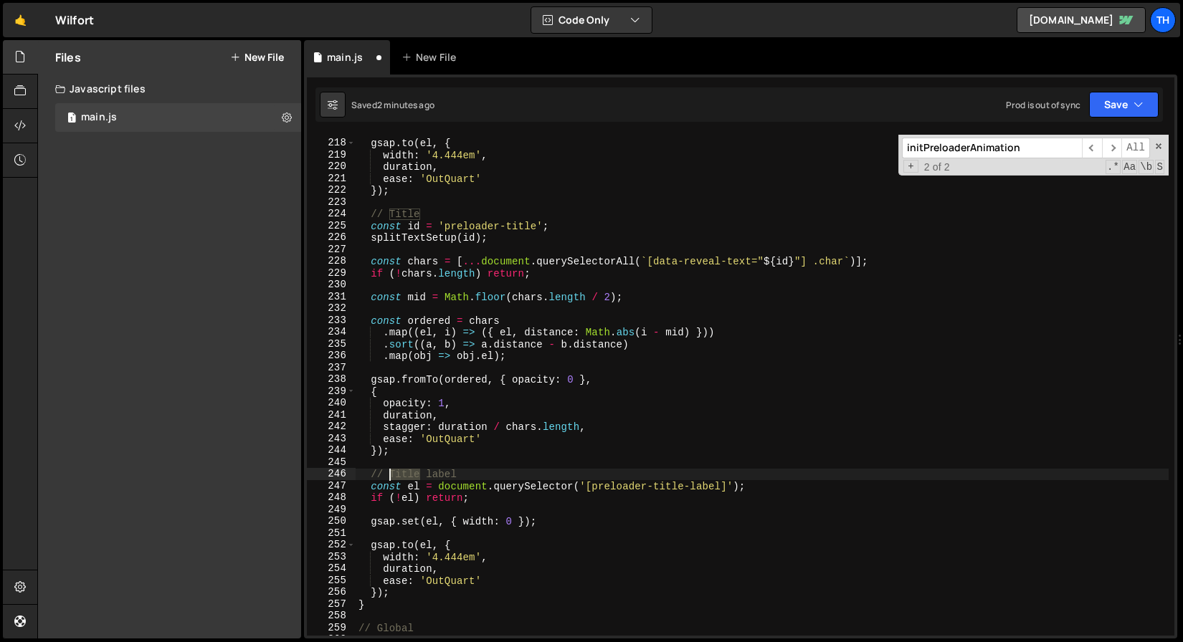
click at [401, 471] on div "gsap . to ( el , { width : '4.444em' , duration , ease : 'OutQuart' }) ; // Tit…" at bounding box center [762, 387] width 813 height 525
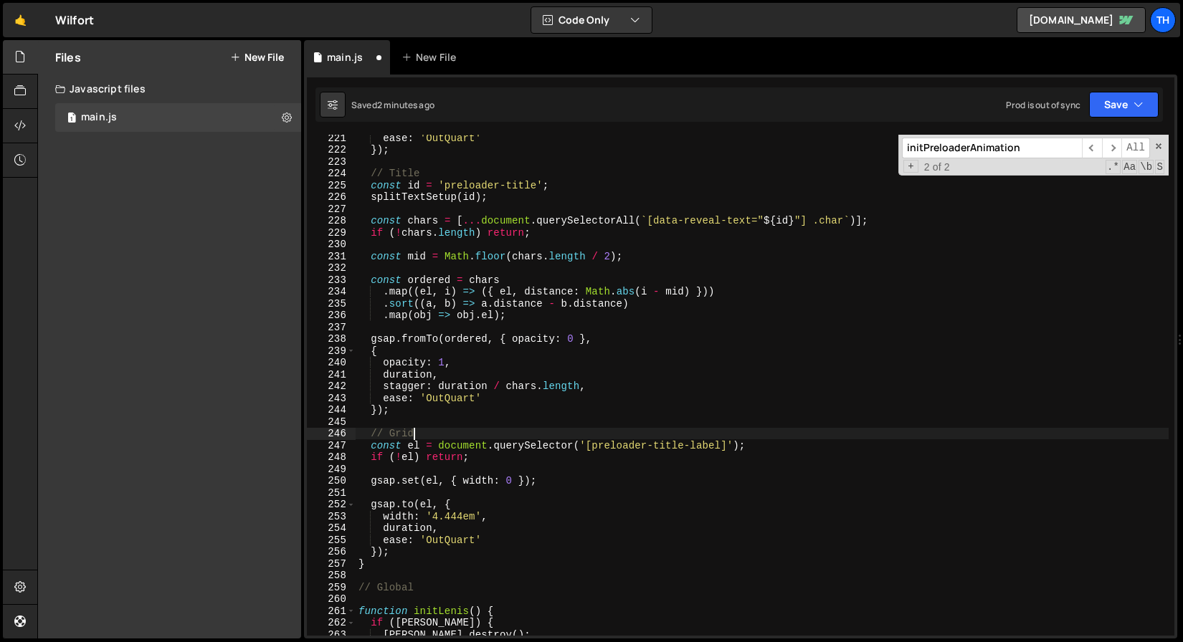
scroll to position [2617, 0]
click at [664, 442] on div "ease : 'OutQuart' }) ; // Title const id = 'preloader-title' ; splitTextSetup (…" at bounding box center [762, 394] width 813 height 525
click at [701, 451] on div "ease : 'OutQuart' }) ; // Title const id = 'preloader-title' ; splitTextSetup (…" at bounding box center [762, 394] width 813 height 525
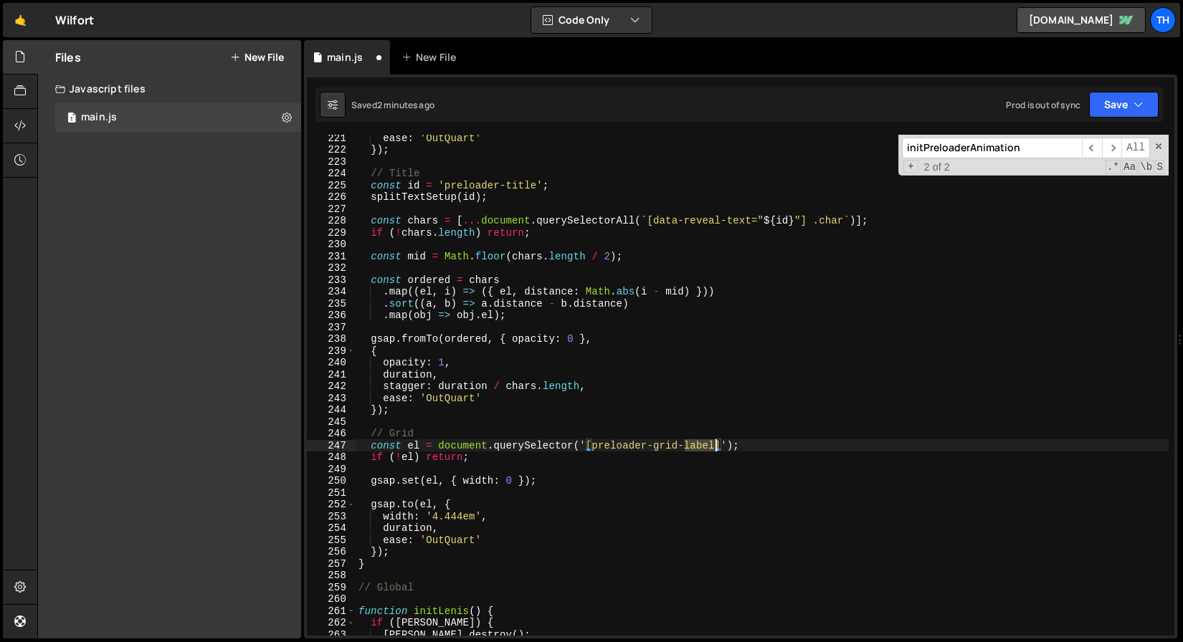
click at [701, 451] on div "ease : 'OutQuart' }) ; // Title const id = 'preloader-title' ; splitTextSetup (…" at bounding box center [762, 394] width 813 height 525
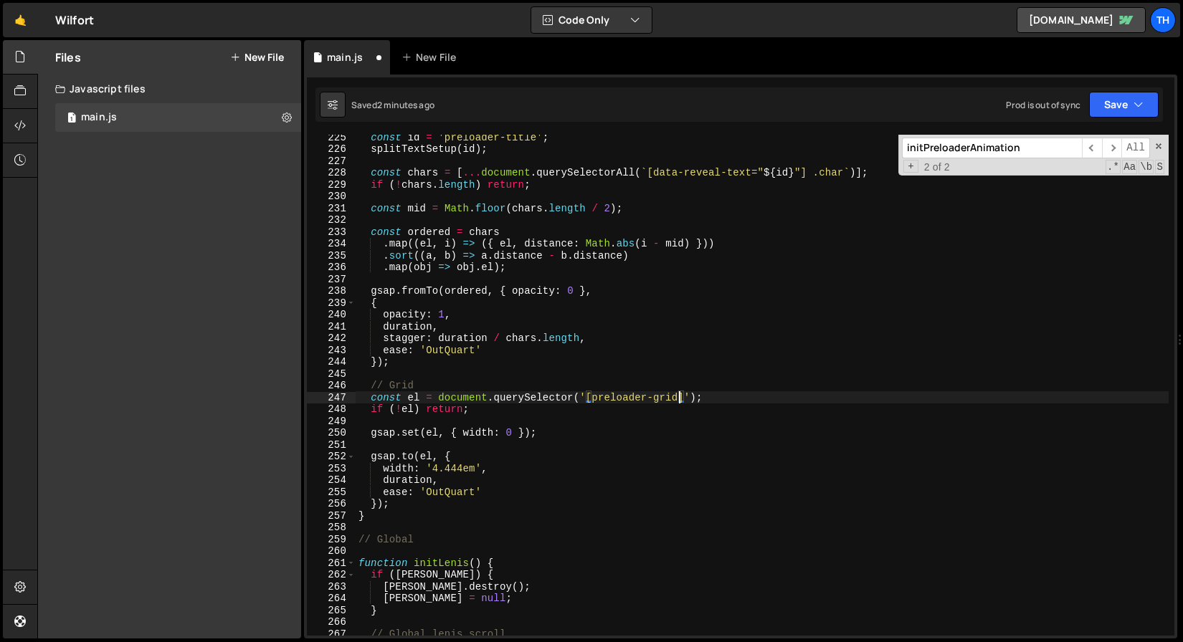
scroll to position [2673, 0]
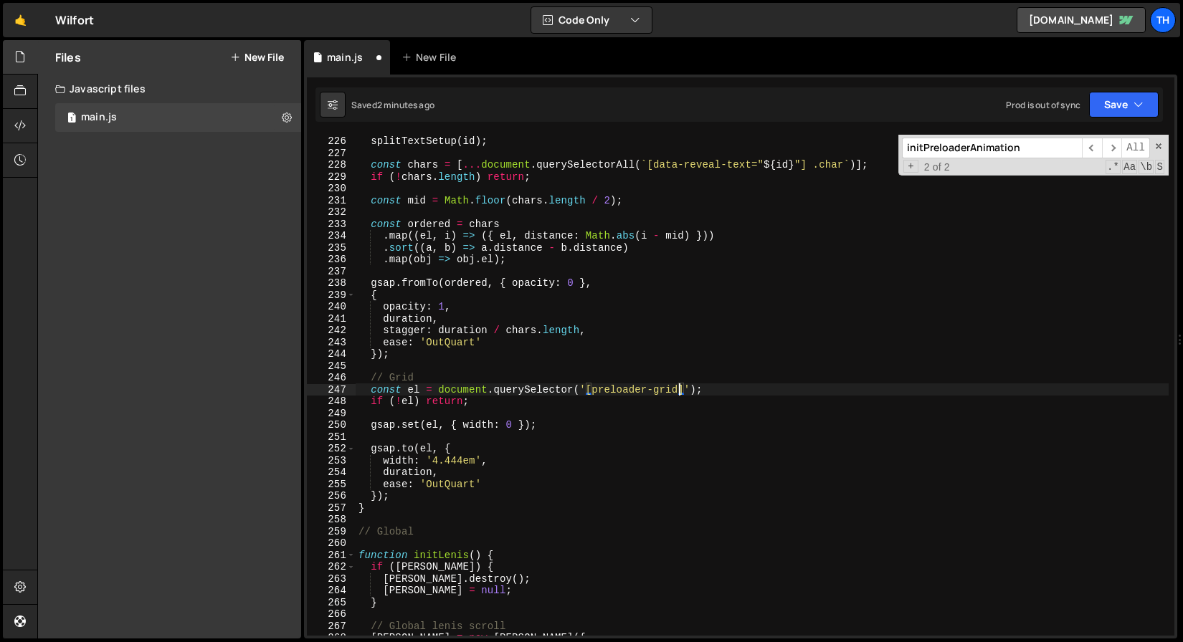
click at [473, 424] on div "const id = 'preloader-title' ; splitTextSetup ( id ) ; const chars = [ ... docu…" at bounding box center [762, 385] width 813 height 525
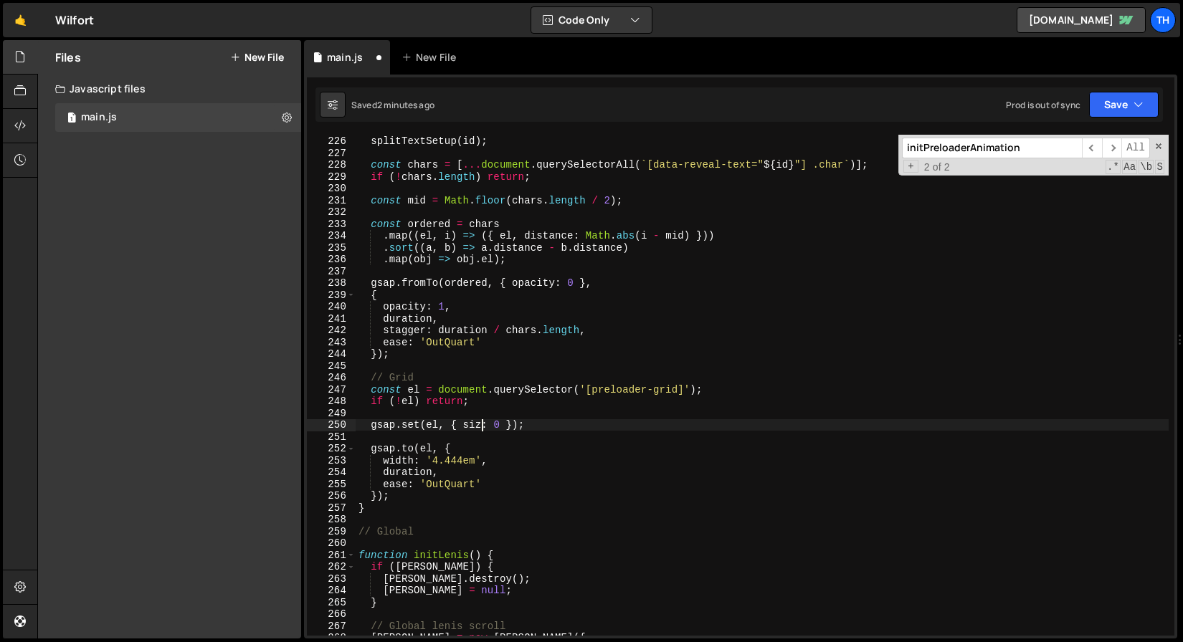
scroll to position [0, 9]
click at [482, 427] on div "const id = 'preloader-title' ; splitTextSetup ( id ) ; const chars = [ ... docu…" at bounding box center [762, 385] width 813 height 525
click at [481, 426] on div "const id = 'preloader-title' ; splitTextSetup ( id ) ; const chars = [ ... docu…" at bounding box center [762, 385] width 813 height 525
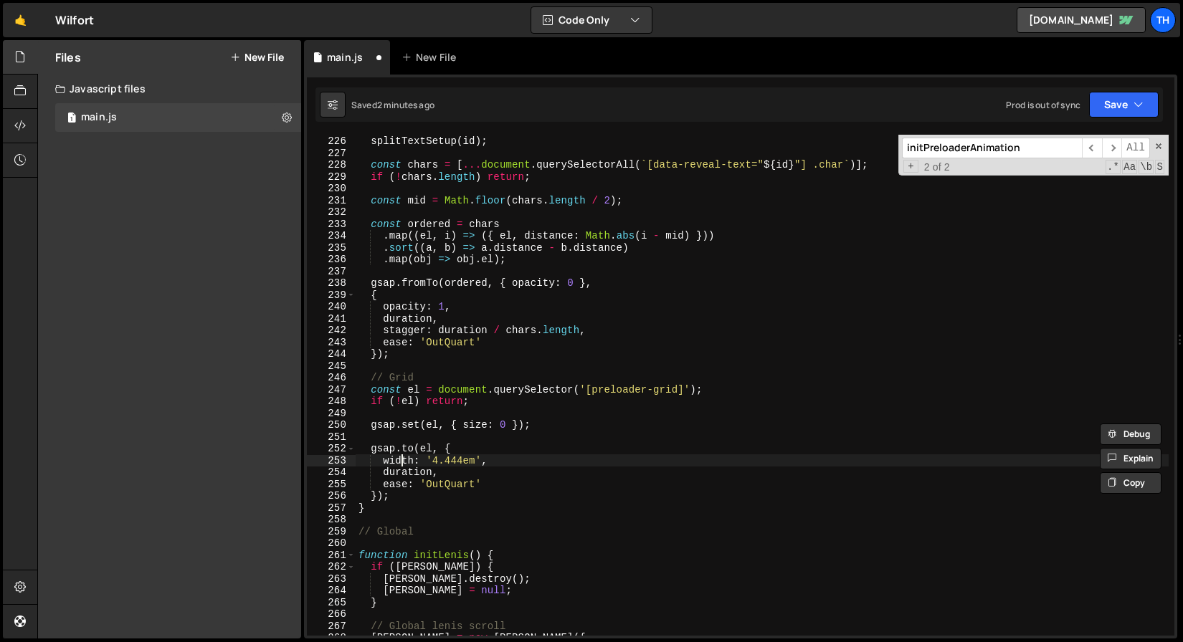
click at [404, 465] on div "const id = 'preloader-title' ; splitTextSetup ( id ) ; const chars = [ ... docu…" at bounding box center [762, 385] width 813 height 525
paste textarea "size"
drag, startPoint x: 475, startPoint y: 460, endPoint x: 420, endPoint y: 460, distance: 55.2
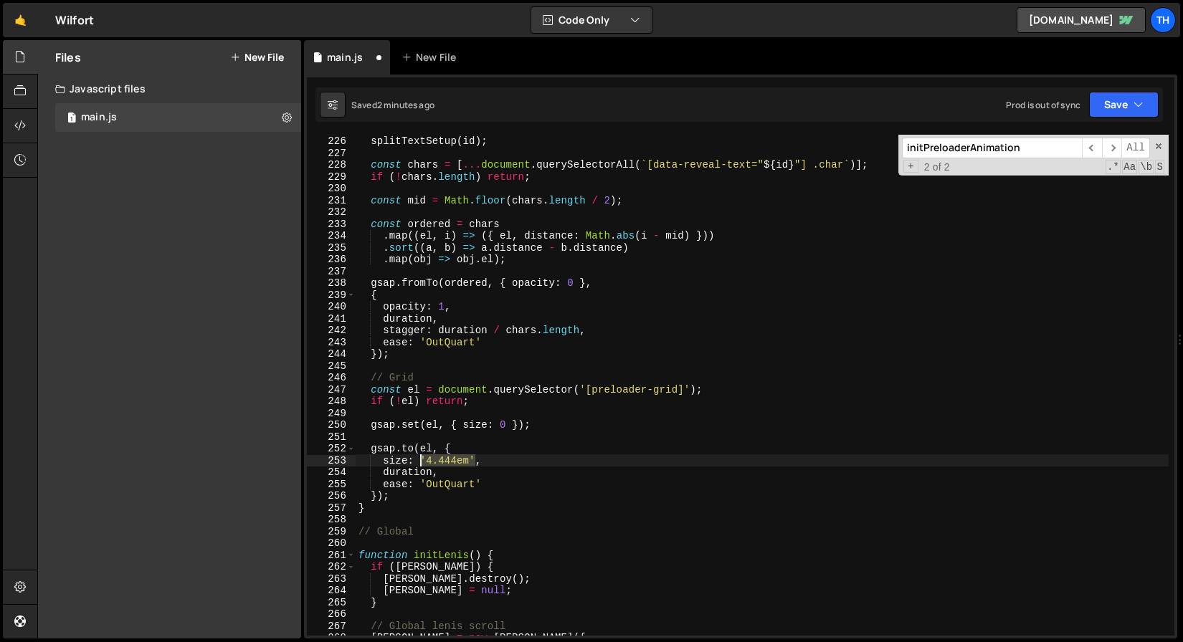
click at [420, 460] on div "const id = 'preloader-title' ; splitTextSetup ( id ) ; const chars = [ ... docu…" at bounding box center [762, 385] width 813 height 525
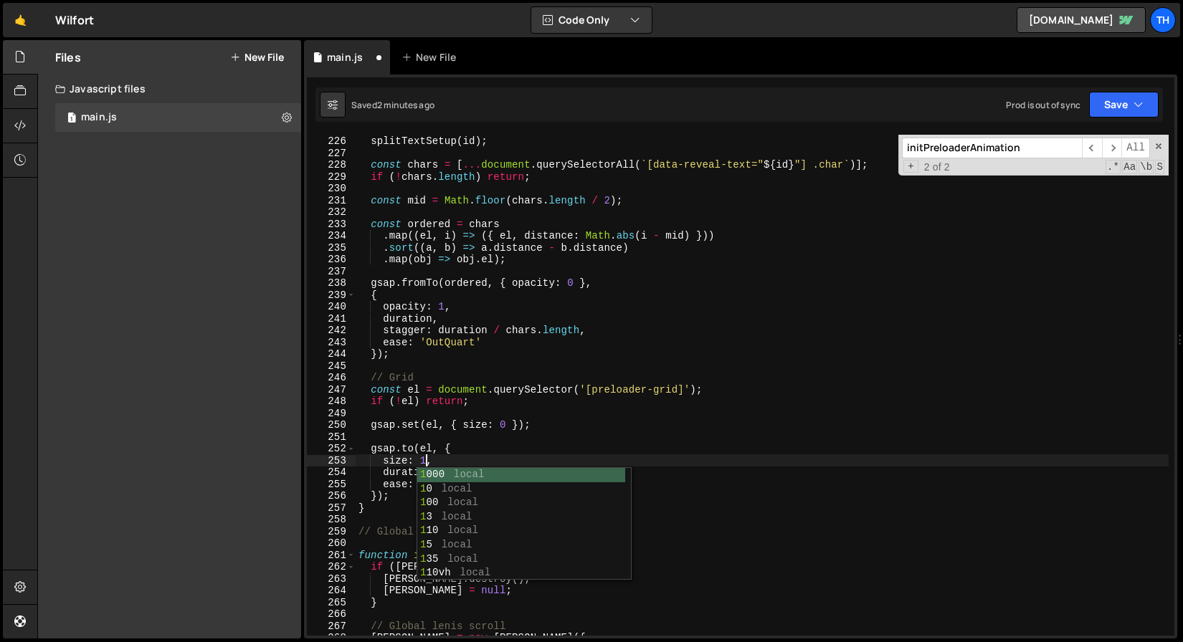
scroll to position [0, 4]
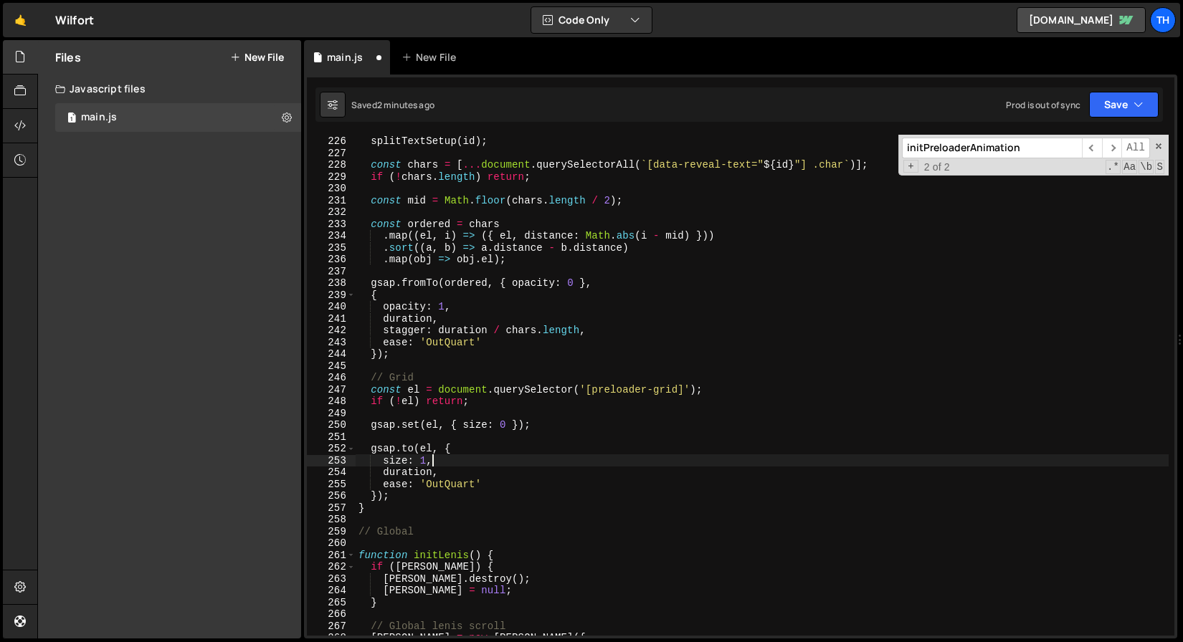
click at [468, 460] on div "const id = 'preloader-title' ; splitTextSetup ( id ) ; const chars = [ ... docu…" at bounding box center [762, 385] width 813 height 525
click at [1128, 99] on button "Save" at bounding box center [1124, 105] width 70 height 26
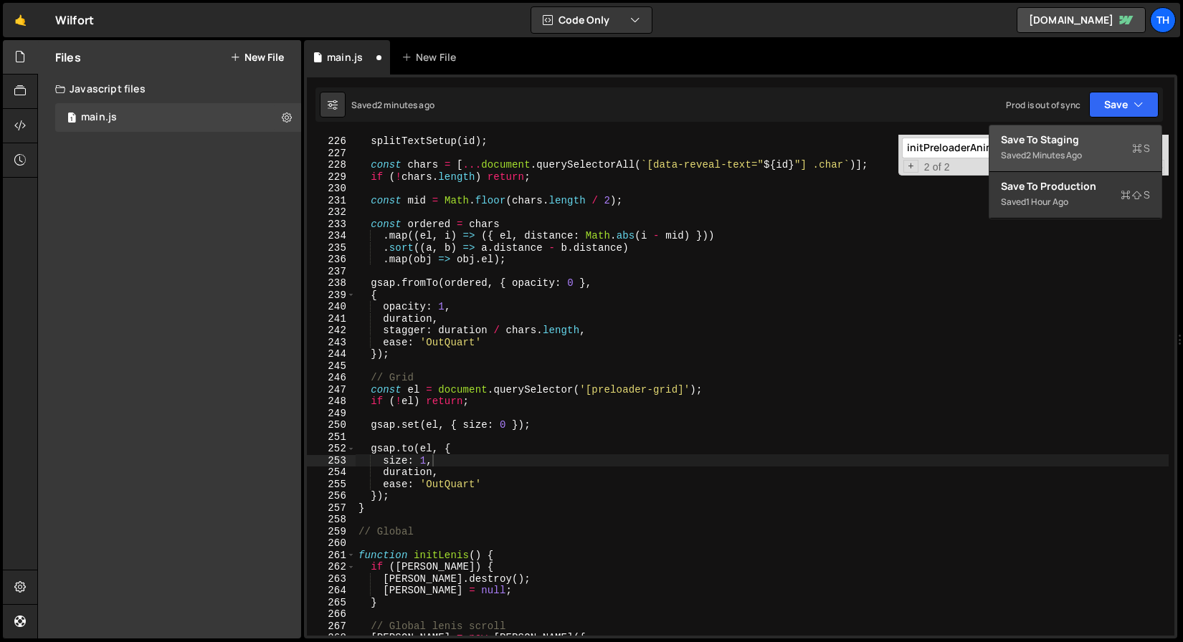
click at [1079, 135] on div "Save to Staging S" at bounding box center [1075, 140] width 149 height 14
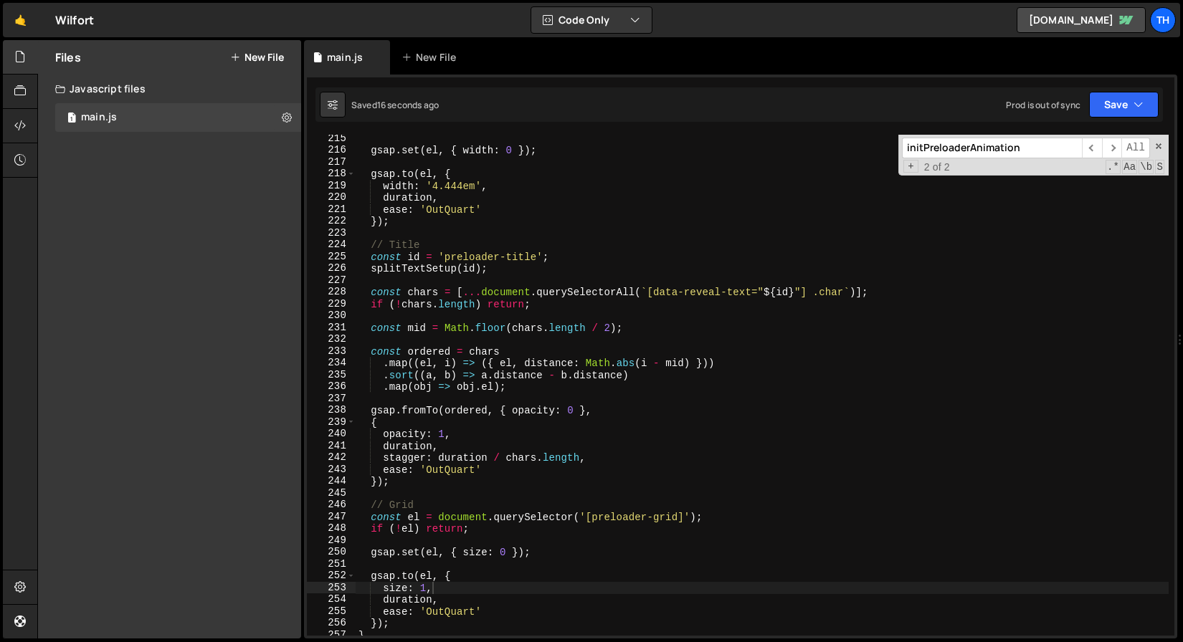
scroll to position [2722, 0]
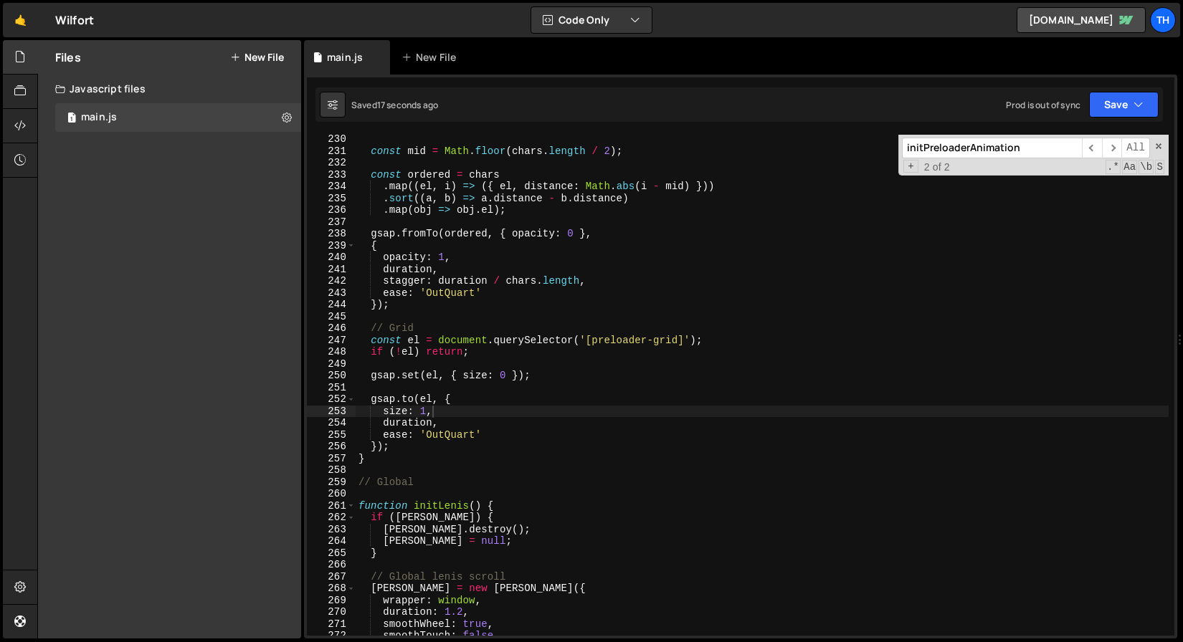
click at [414, 341] on div "const mid = Math . floor ( chars . length / 2 ) ; const ordered = chars . map (…" at bounding box center [762, 395] width 813 height 525
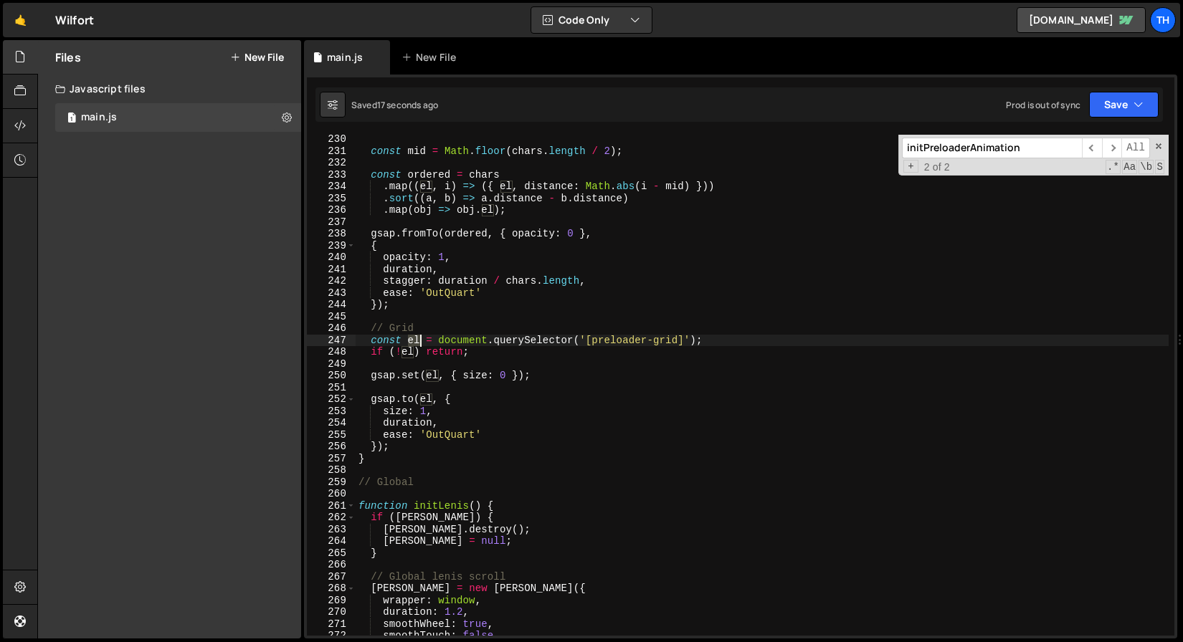
click at [414, 341] on div "const mid = Math . floor ( chars . length / 2 ) ; const ordered = chars . map (…" at bounding box center [762, 395] width 813 height 525
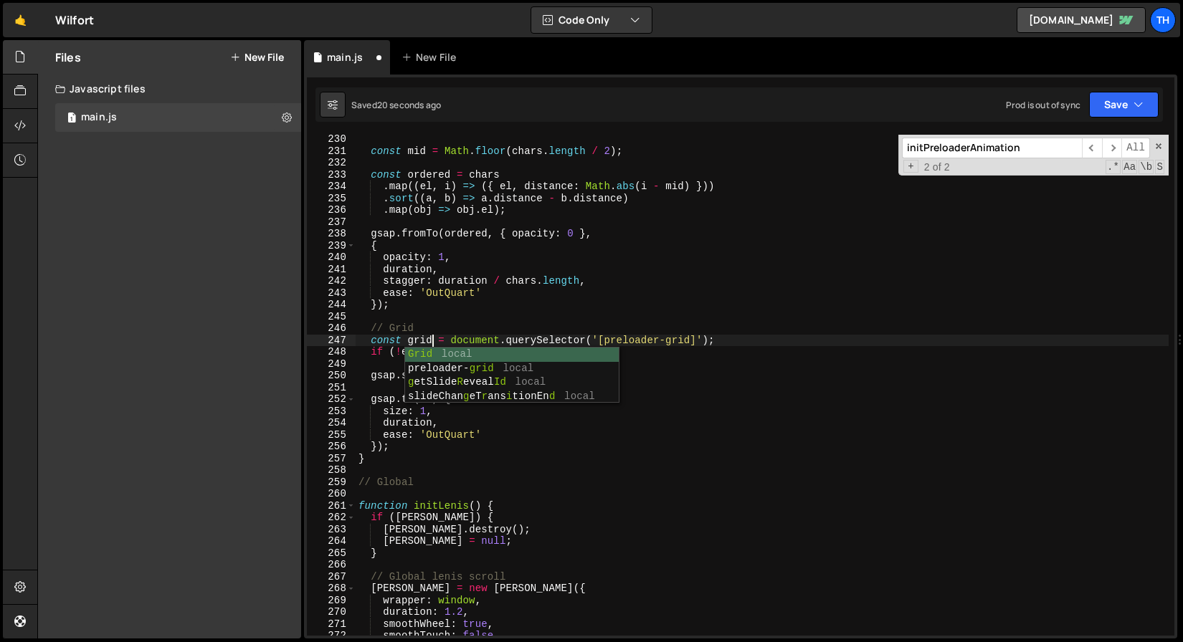
click at [493, 304] on div "const mid = Math . floor ( chars . length / 2 ) ; const ordered = chars . map (…" at bounding box center [762, 395] width 813 height 525
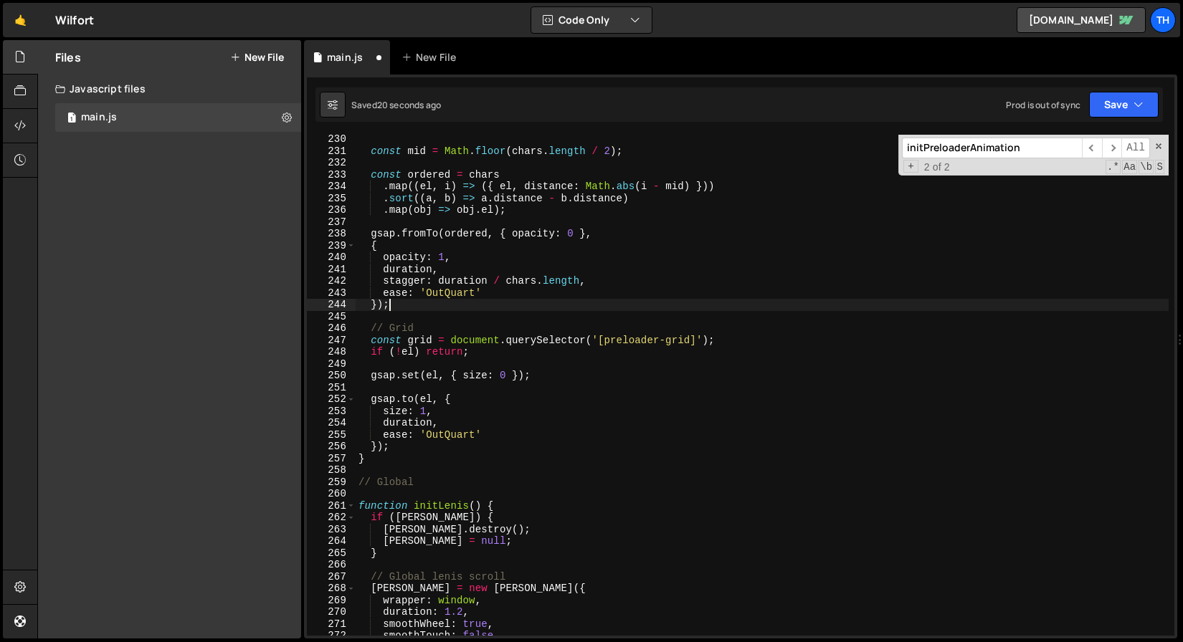
scroll to position [0, 1]
click at [420, 343] on div "const mid = Math . floor ( chars . length / 2 ) ; const ordered = chars . map (…" at bounding box center [762, 395] width 813 height 525
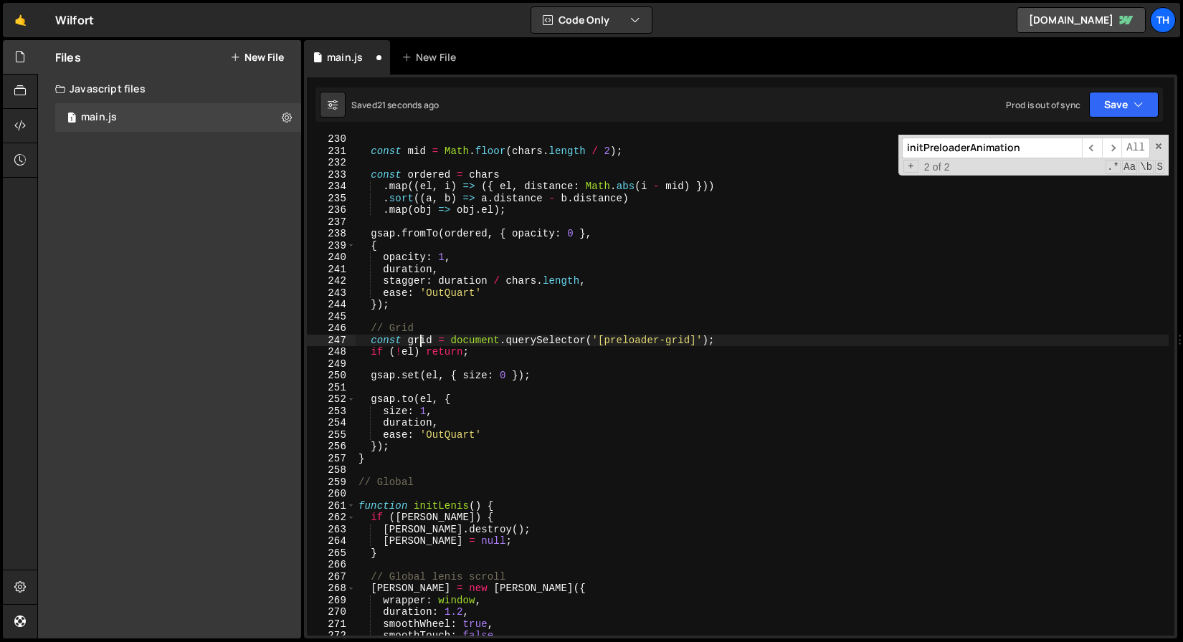
click at [420, 343] on div "const mid = Math . floor ( chars . length / 2 ) ; const ordered = chars . map (…" at bounding box center [762, 395] width 813 height 525
click at [407, 352] on div "const mid = Math . floor ( chars . length / 2 ) ; const ordered = chars . map (…" at bounding box center [762, 395] width 813 height 525
paste textarea "grid"
click at [433, 375] on div "const mid = Math . floor ( chars . length / 2 ) ; const ordered = chars . map (…" at bounding box center [762, 395] width 813 height 525
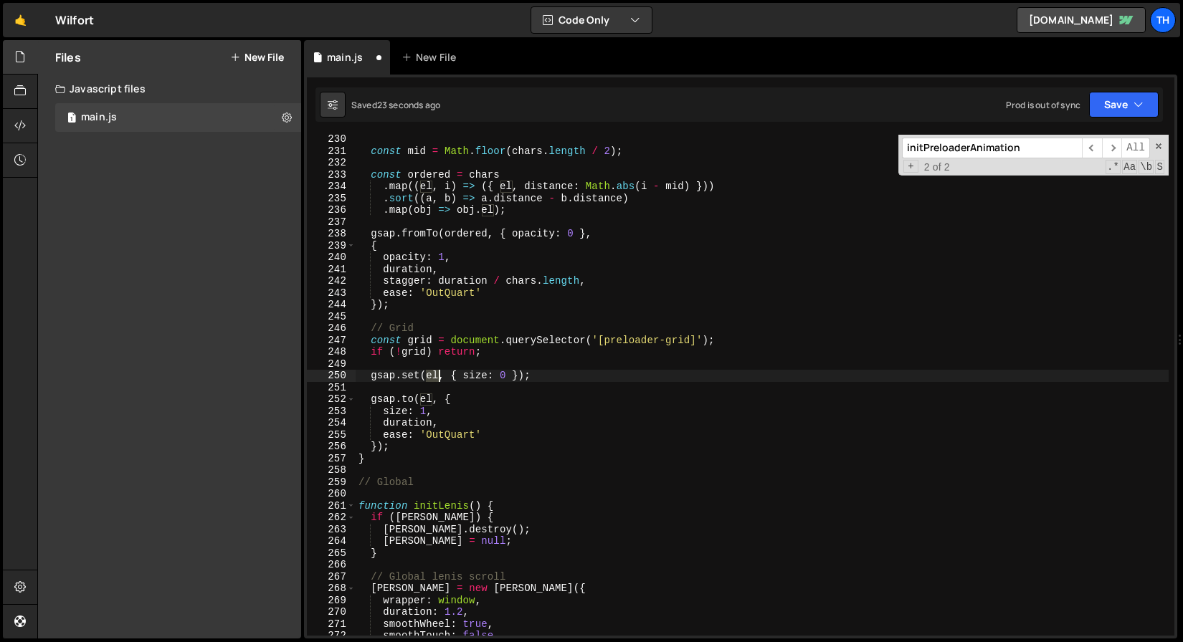
click at [433, 375] on div "const mid = Math . floor ( chars . length / 2 ) ; const ordered = chars . map (…" at bounding box center [762, 395] width 813 height 525
paste textarea "grid"
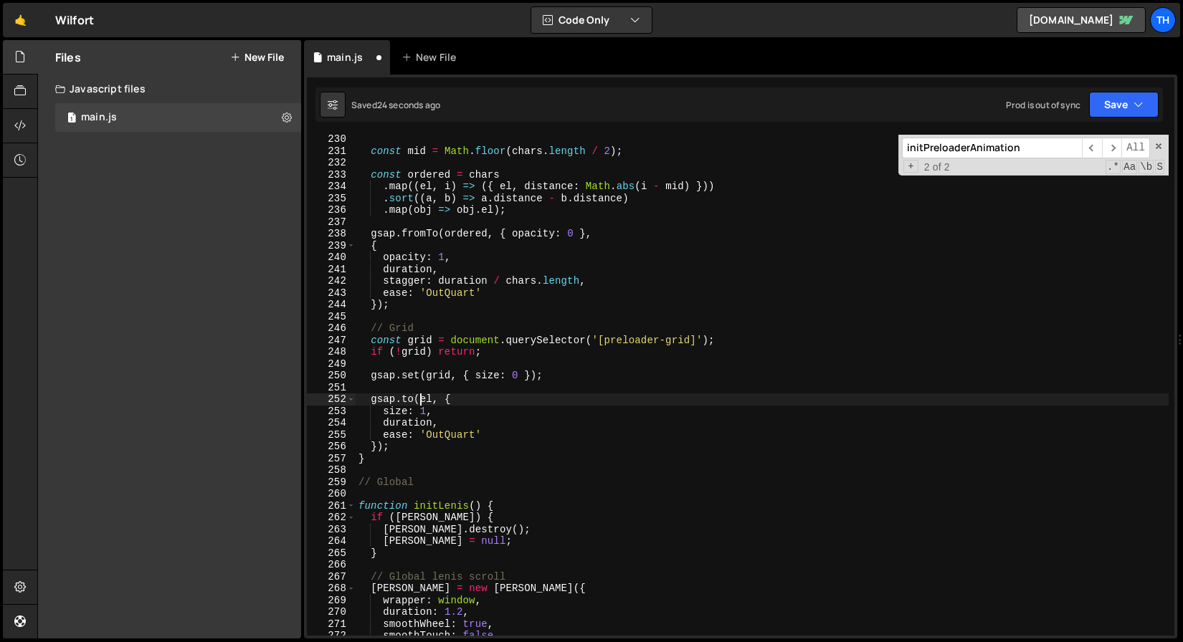
click at [422, 399] on div "const mid = Math . floor ( chars . length / 2 ) ; const ordered = chars . map (…" at bounding box center [762, 395] width 813 height 525
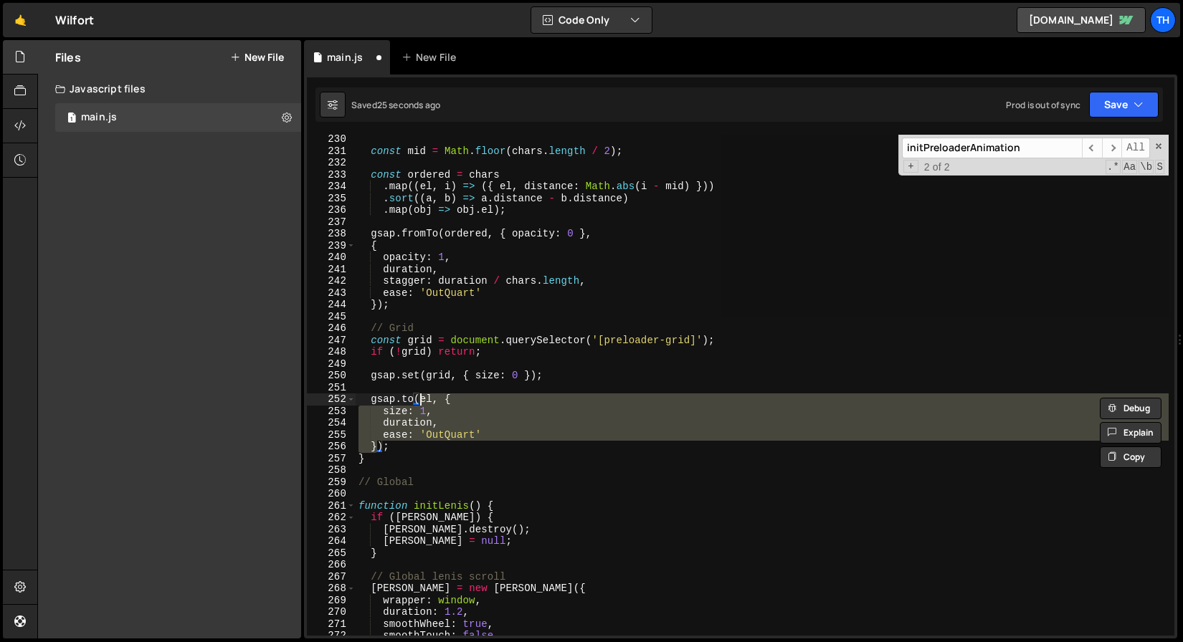
click at [429, 396] on div "const mid = Math . floor ( chars . length / 2 ) ; const ordered = chars . map (…" at bounding box center [762, 385] width 813 height 501
click at [429, 396] on div "const mid = Math . floor ( chars . length / 2 ) ; const ordered = chars . map (…" at bounding box center [762, 395] width 813 height 525
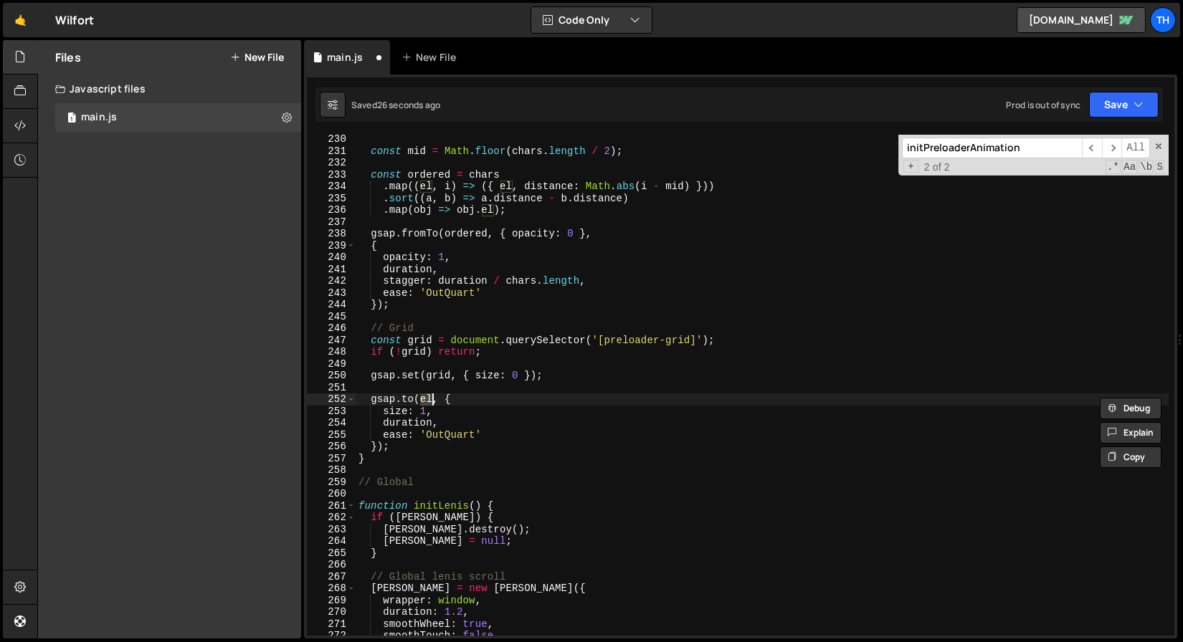
paste textarea "grid"
click at [1126, 103] on button "Save" at bounding box center [1124, 105] width 70 height 26
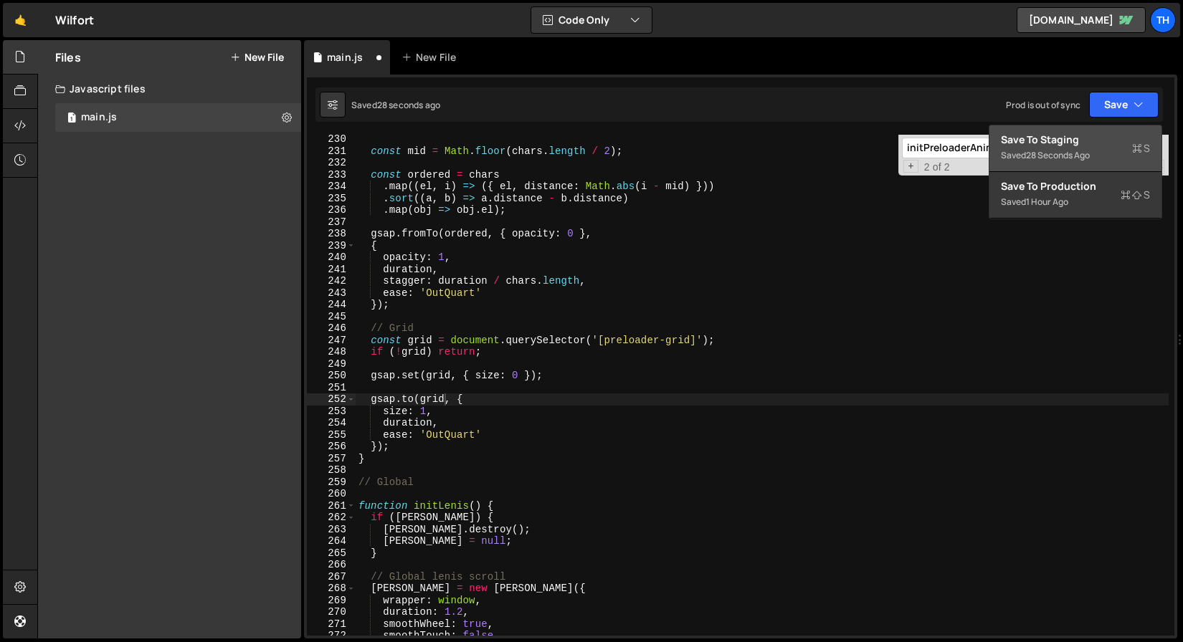
click at [1090, 135] on div "Save to Staging S" at bounding box center [1075, 140] width 149 height 14
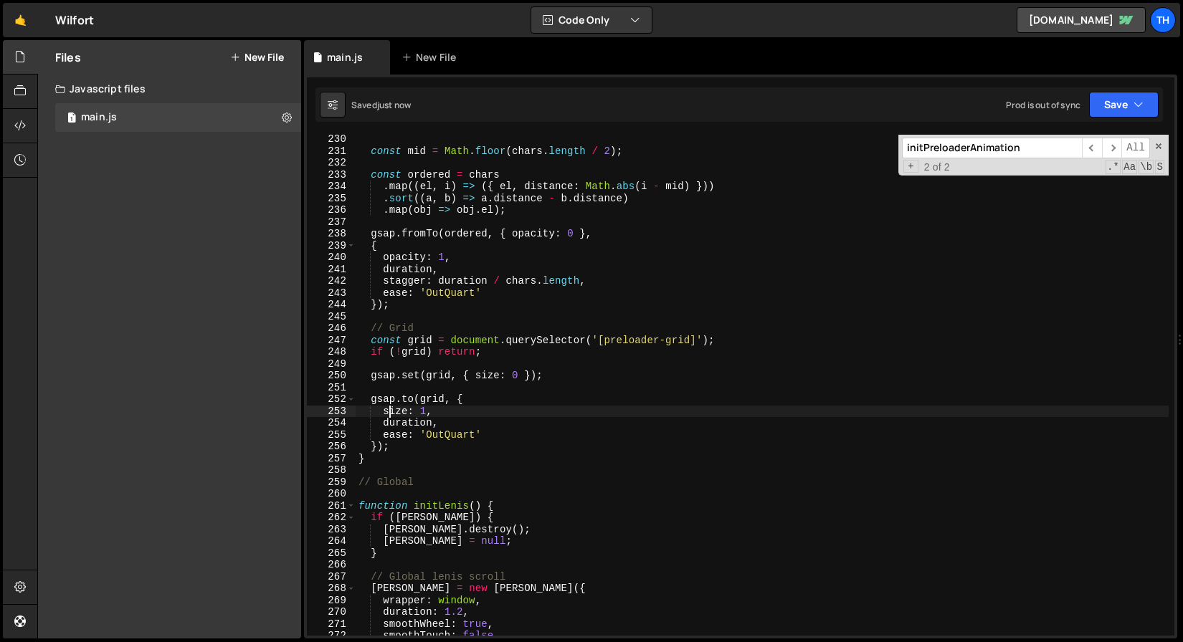
click at [392, 411] on div "const mid = Math . floor ( chars . length / 2 ) ; const ordered = chars . map (…" at bounding box center [762, 395] width 813 height 525
click at [487, 376] on div "const mid = Math . floor ( chars . length / 2 ) ; const ordered = chars . map (…" at bounding box center [762, 395] width 813 height 525
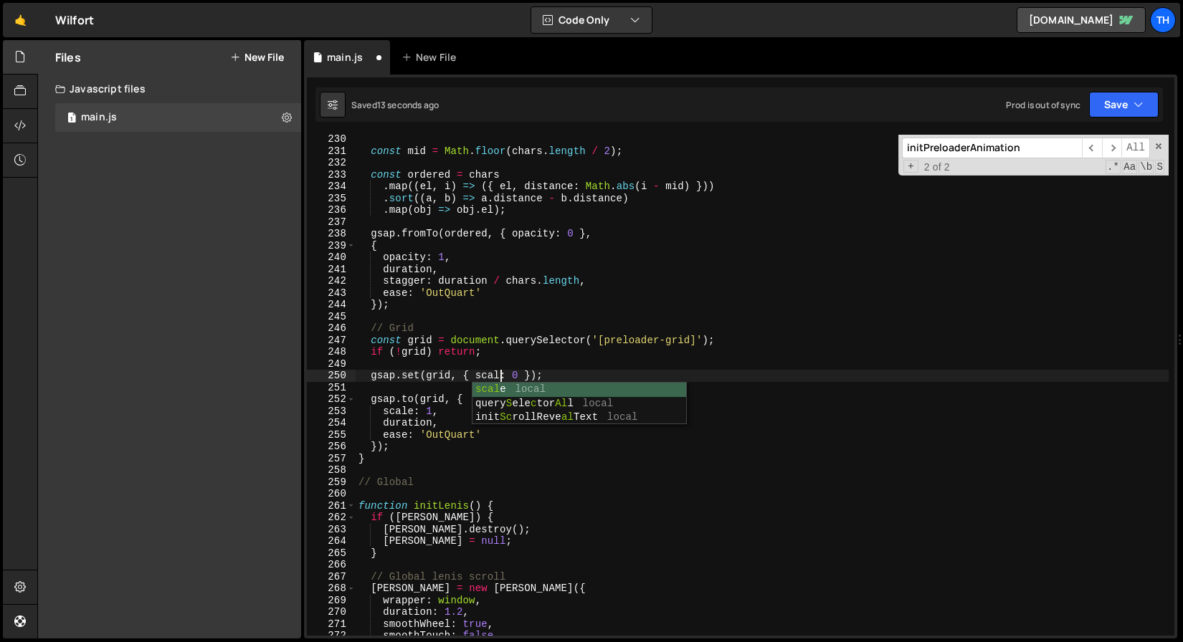
scroll to position [0, 10]
click at [575, 337] on div "const mid = Math . floor ( chars . length / 2 ) ; const ordered = chars . map (…" at bounding box center [762, 395] width 813 height 525
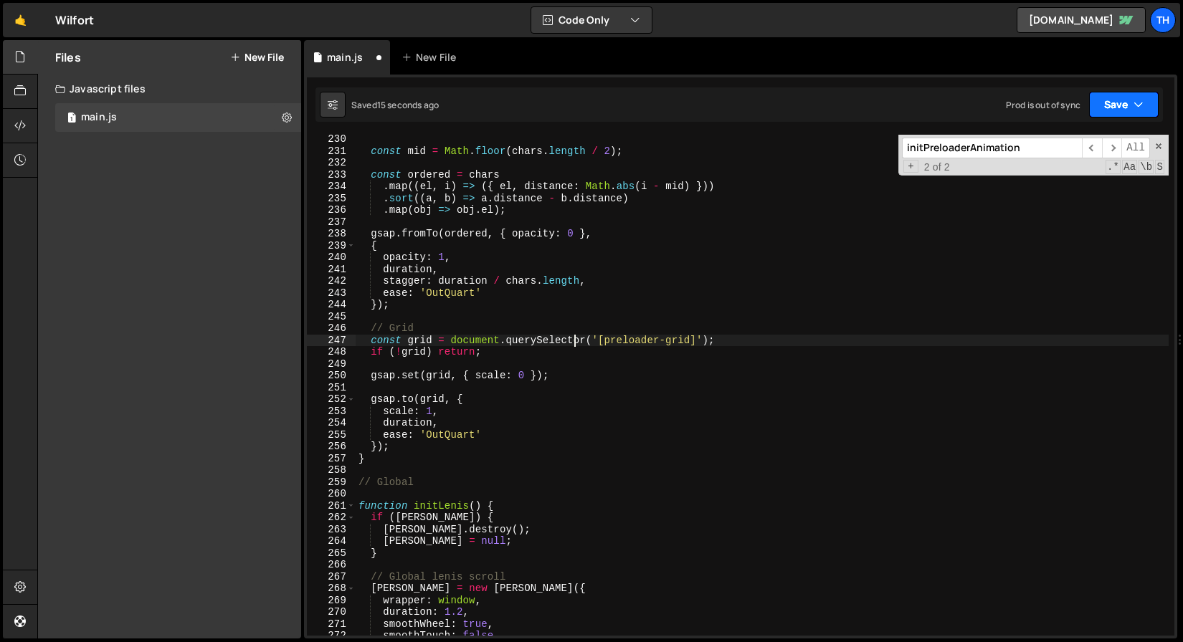
click at [1118, 102] on button "Save" at bounding box center [1124, 105] width 70 height 26
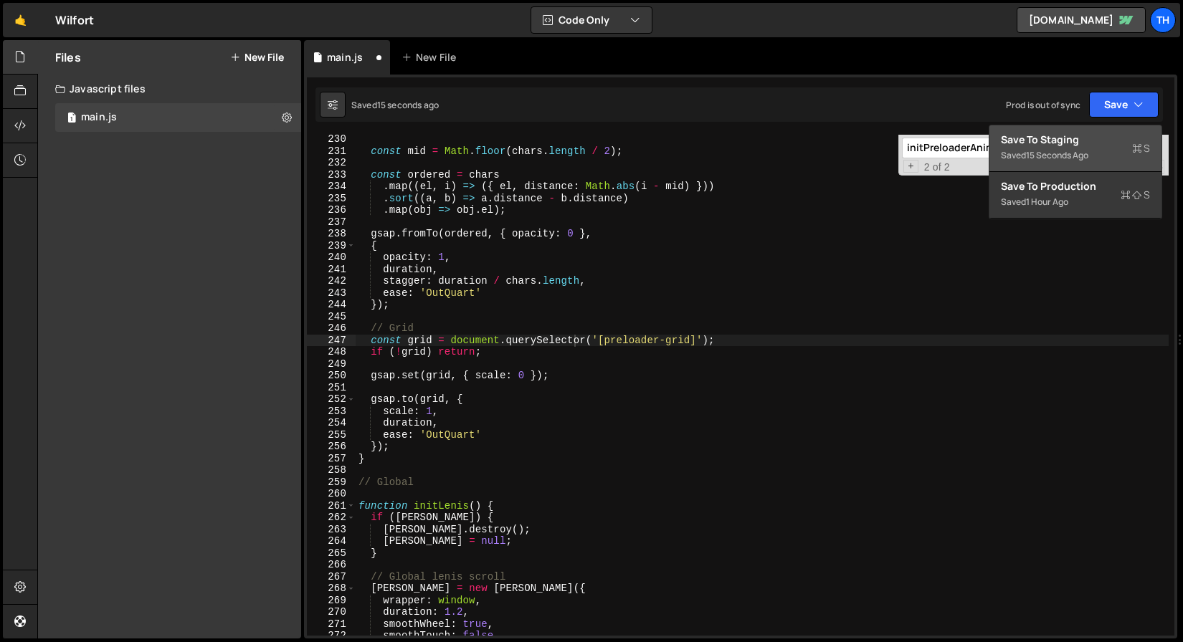
click at [1072, 134] on div "Save to Staging S" at bounding box center [1075, 140] width 149 height 14
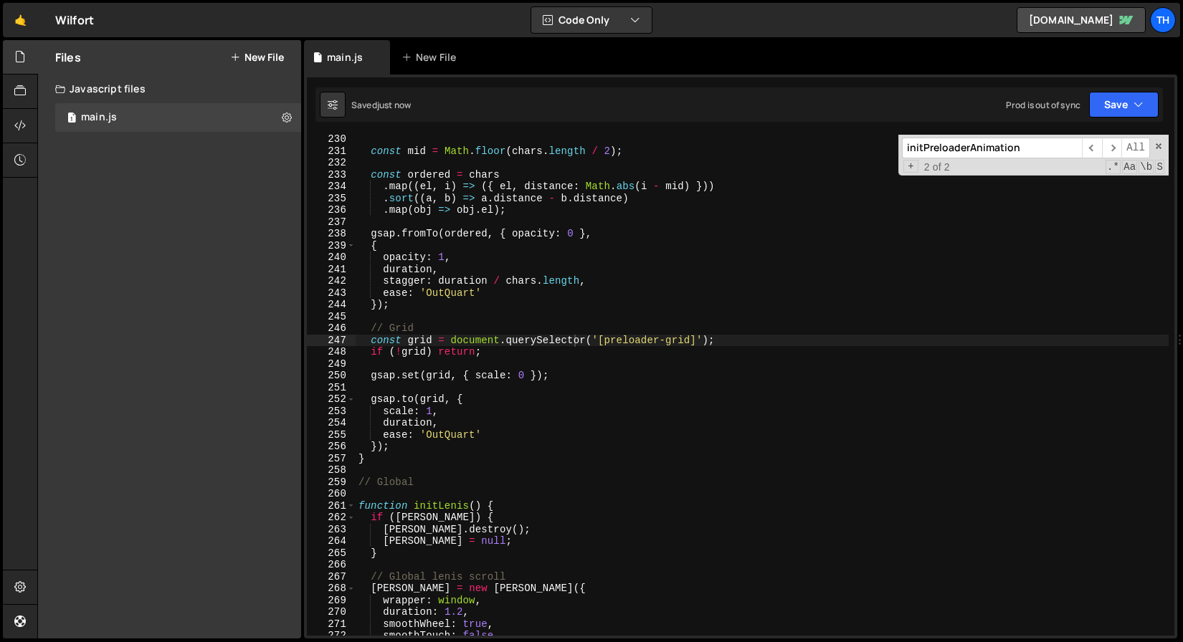
click at [527, 379] on div "const mid = Math . floor ( chars . length / 2 ) ; const ordered = chars . map (…" at bounding box center [762, 395] width 813 height 525
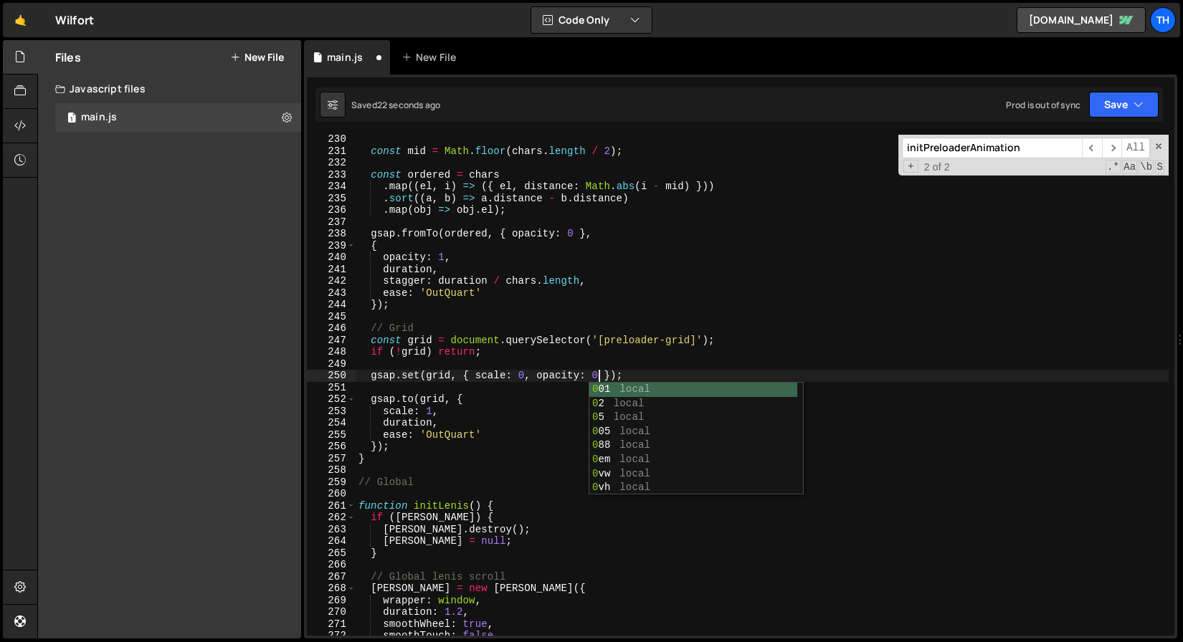
scroll to position [0, 16]
click at [510, 414] on div "const mid = Math . floor ( chars . length / 2 ) ; const ordered = chars . map (…" at bounding box center [762, 395] width 813 height 525
type textarea "scale: 1,"
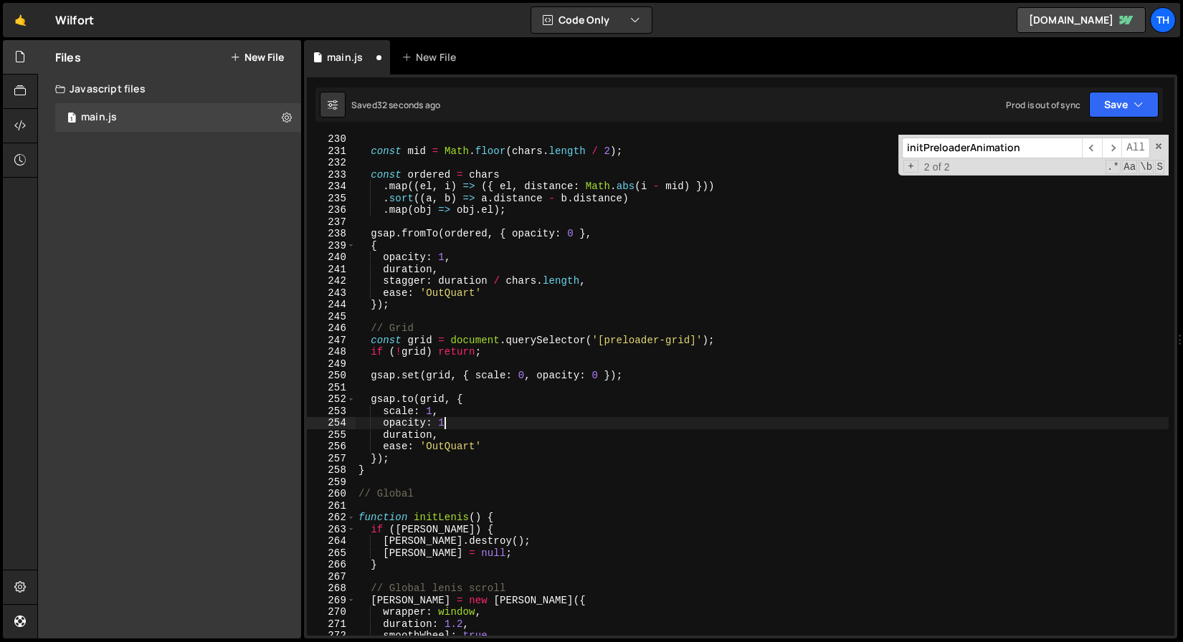
scroll to position [0, 6]
click at [520, 378] on div "const mid = Math . floor ( chars . length / 2 ) ; const ordered = chars . map (…" at bounding box center [762, 395] width 813 height 525
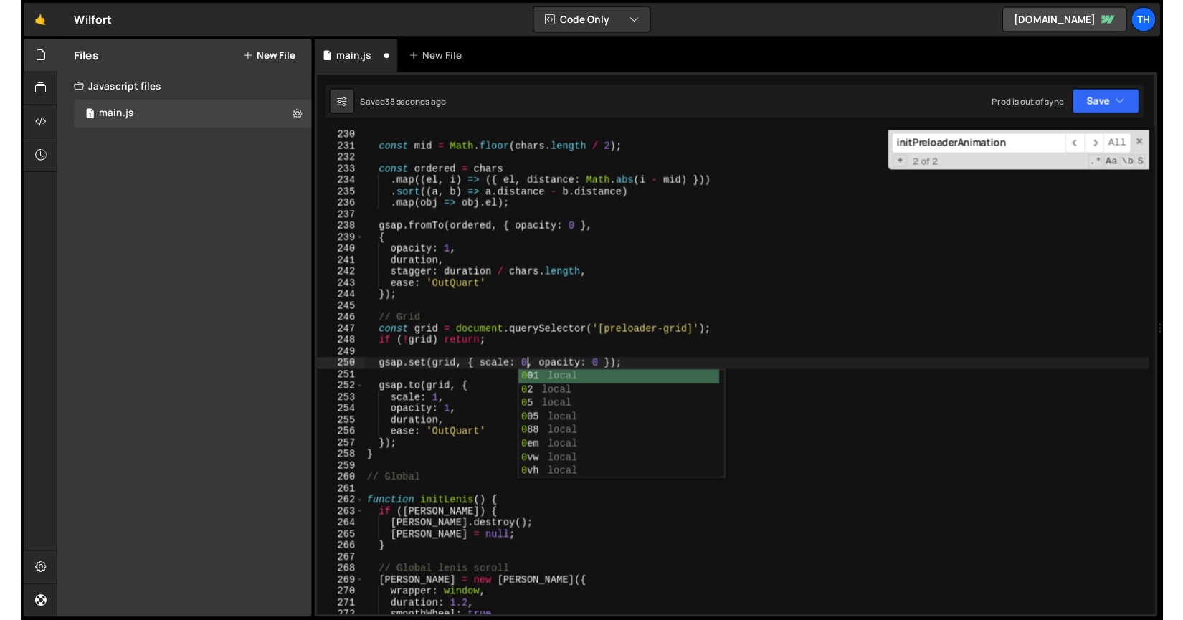
scroll to position [0, 12]
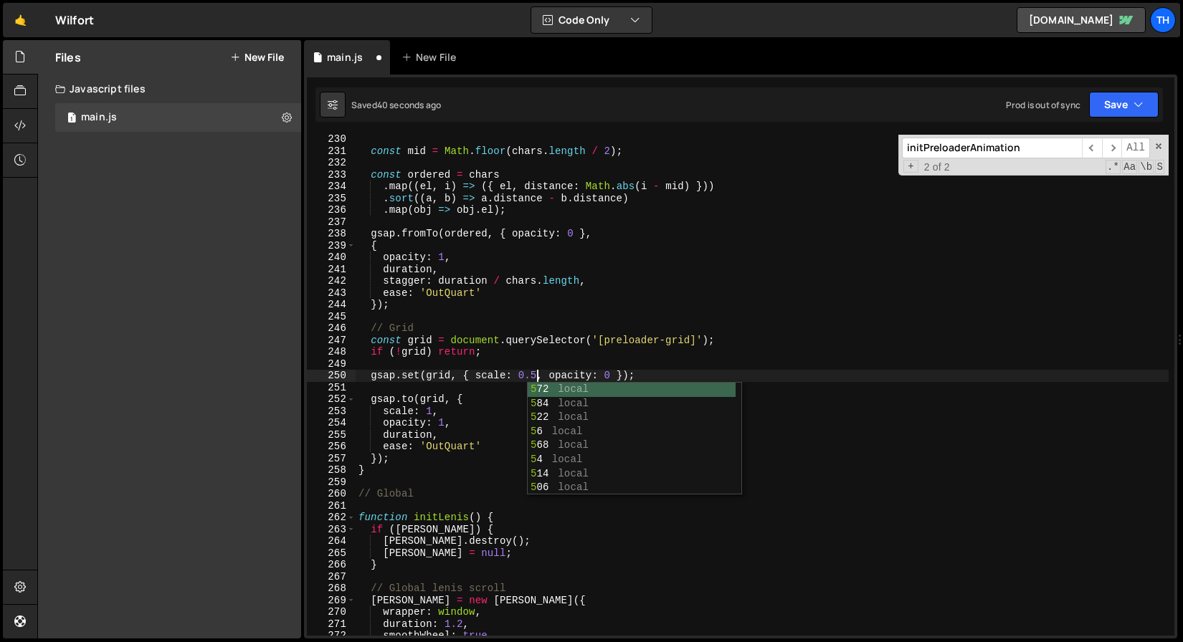
type textarea "gsap.set(grid, { scale: 0.5, opacity: 0 });"
click at [1110, 65] on div "main.js New File" at bounding box center [740, 57] width 873 height 34
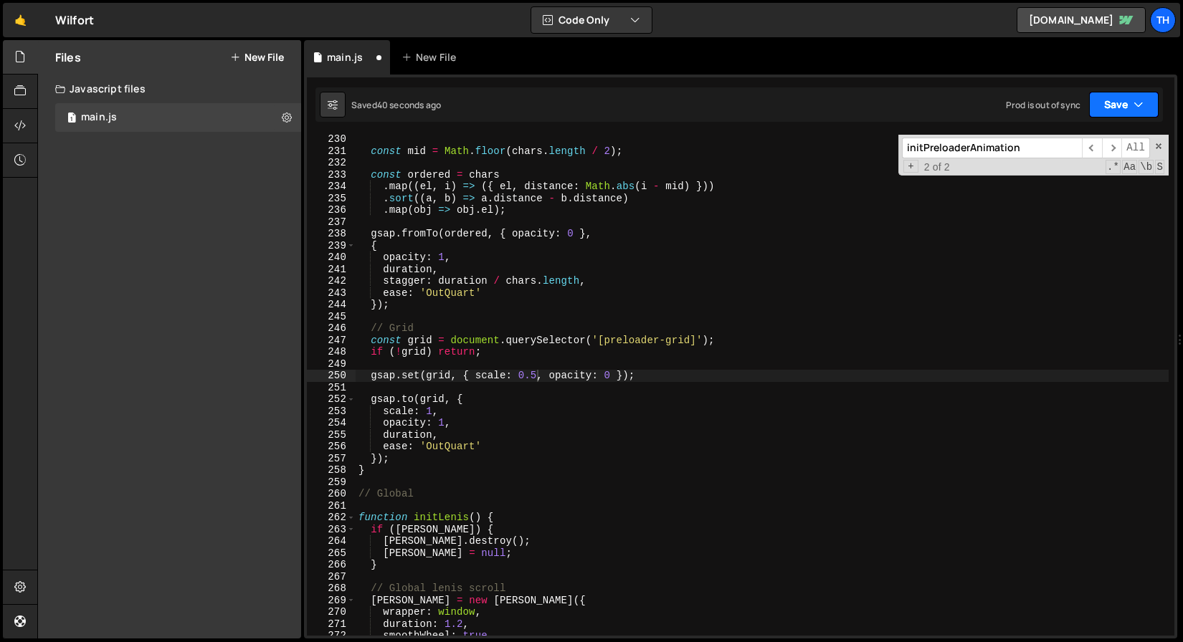
click at [1103, 104] on button "Save" at bounding box center [1124, 105] width 70 height 26
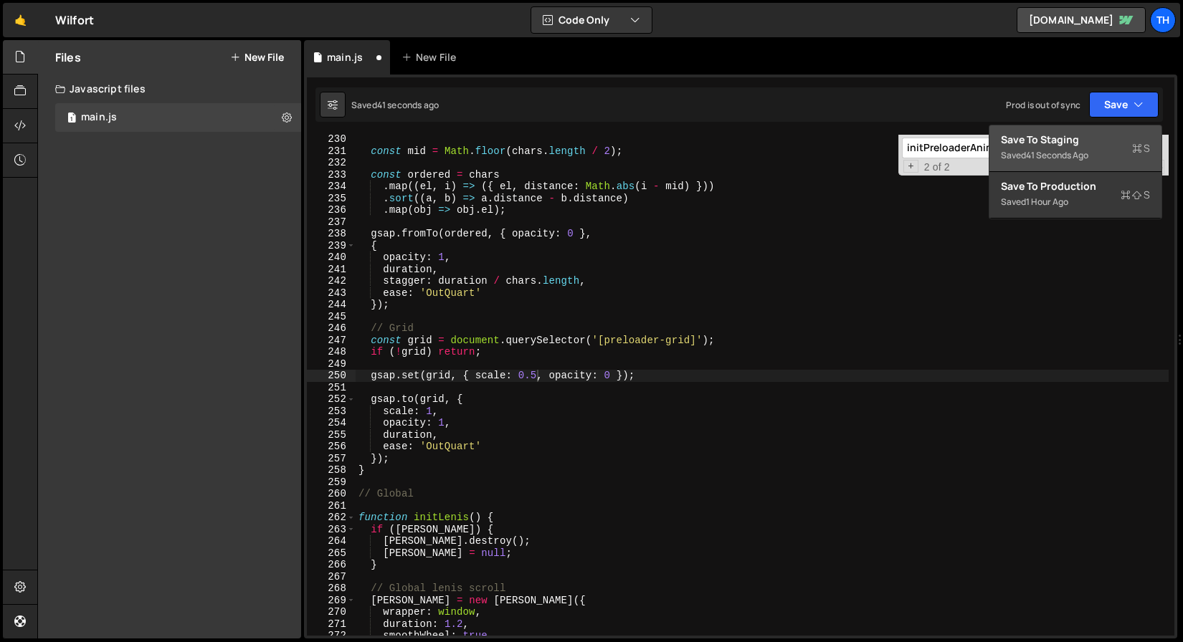
click at [1086, 143] on div "Save to Staging S" at bounding box center [1075, 140] width 149 height 14
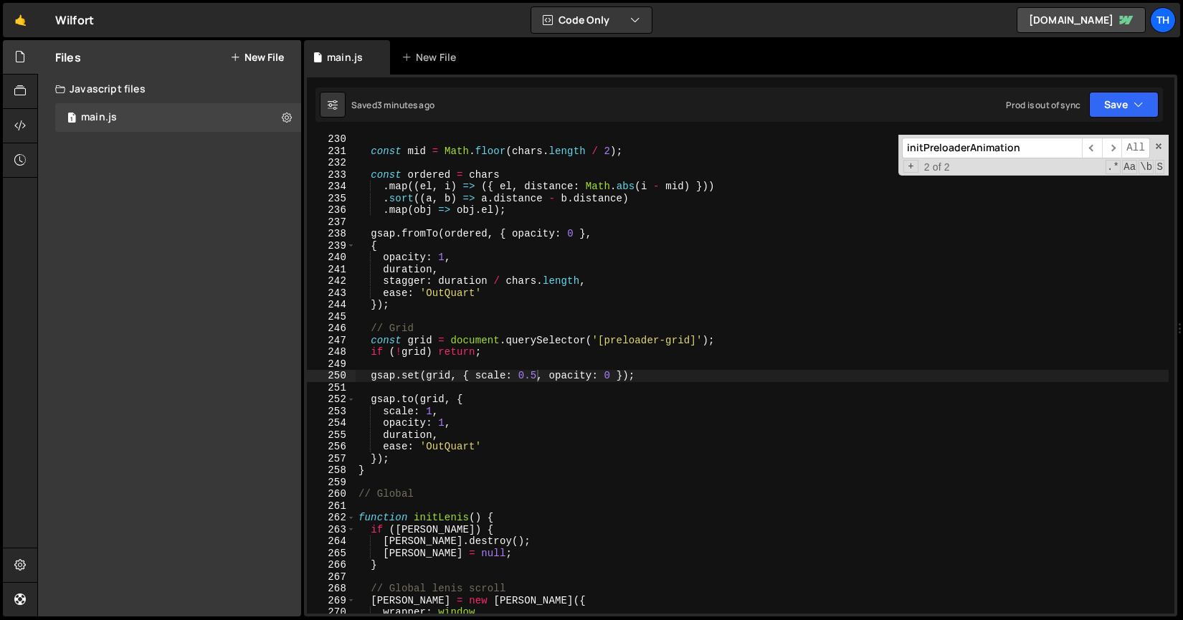
click at [969, 144] on input "initPreloaderAnimation" at bounding box center [992, 148] width 180 height 21
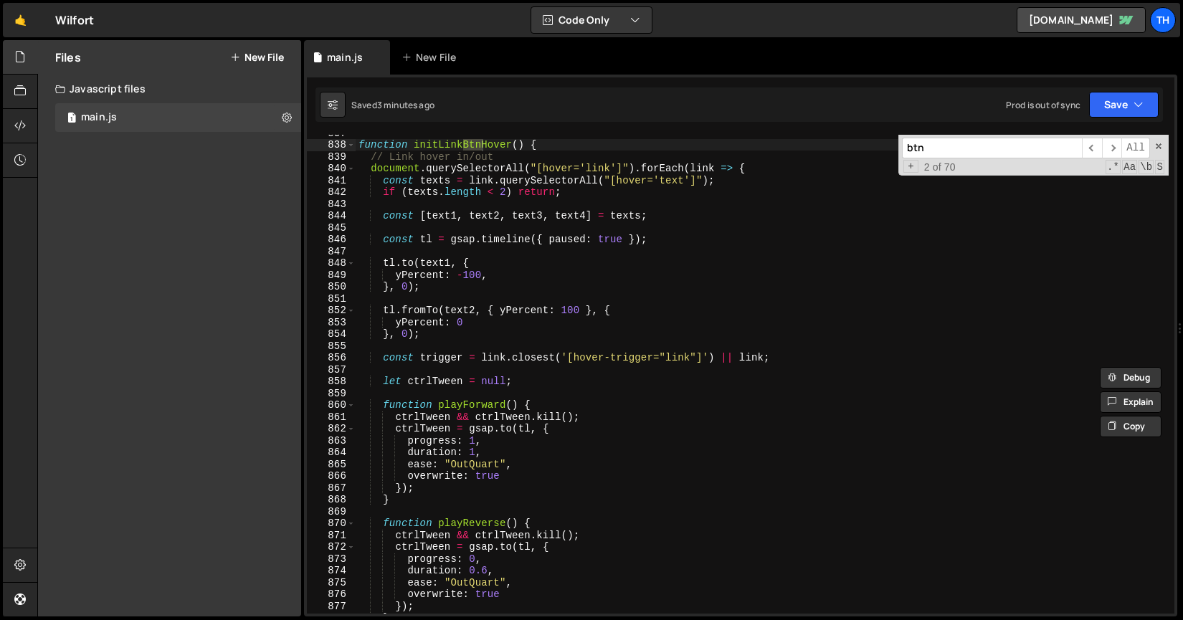
scroll to position [9908, 0]
type input "btn"
click at [352, 171] on span at bounding box center [351, 169] width 8 height 12
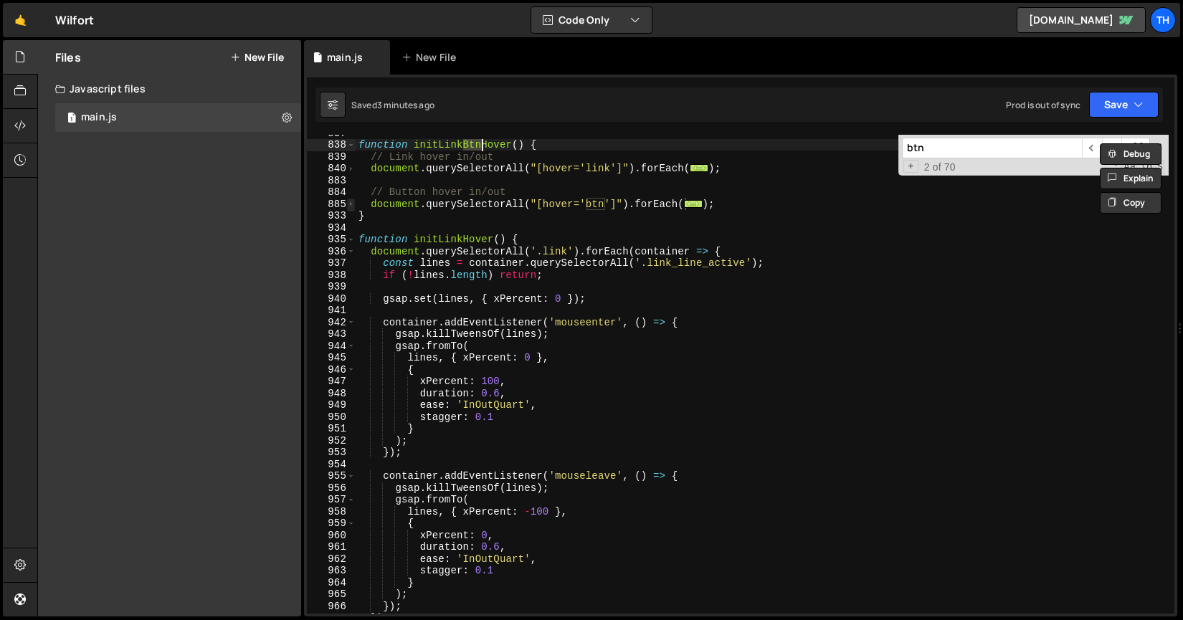
click at [351, 204] on span at bounding box center [351, 205] width 8 height 12
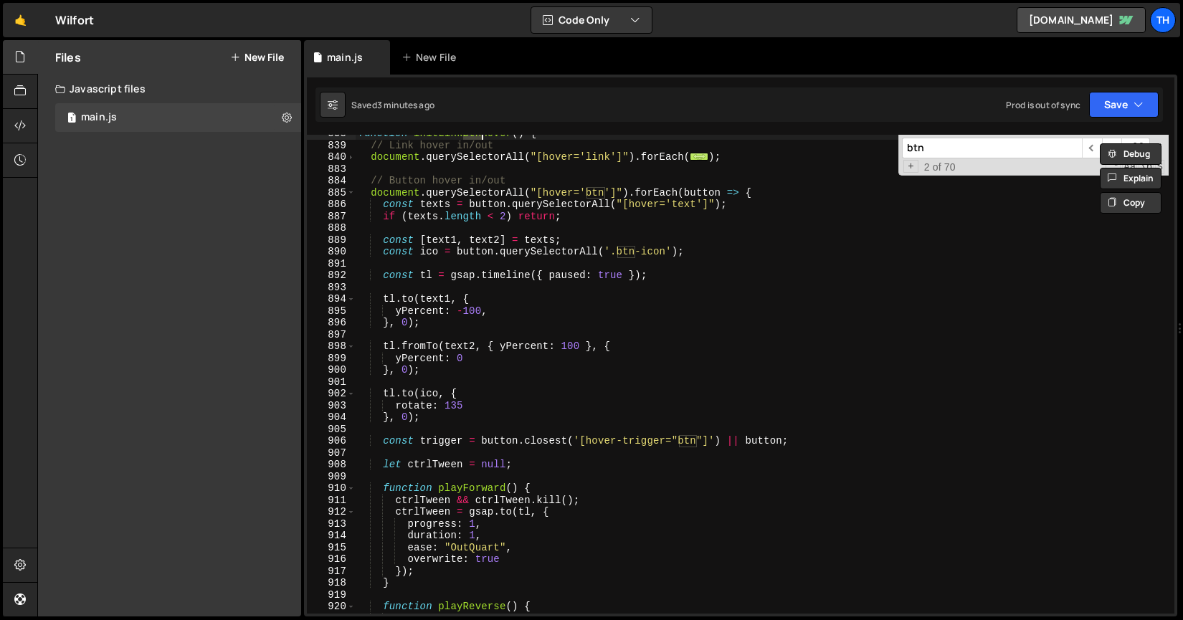
scroll to position [9925, 0]
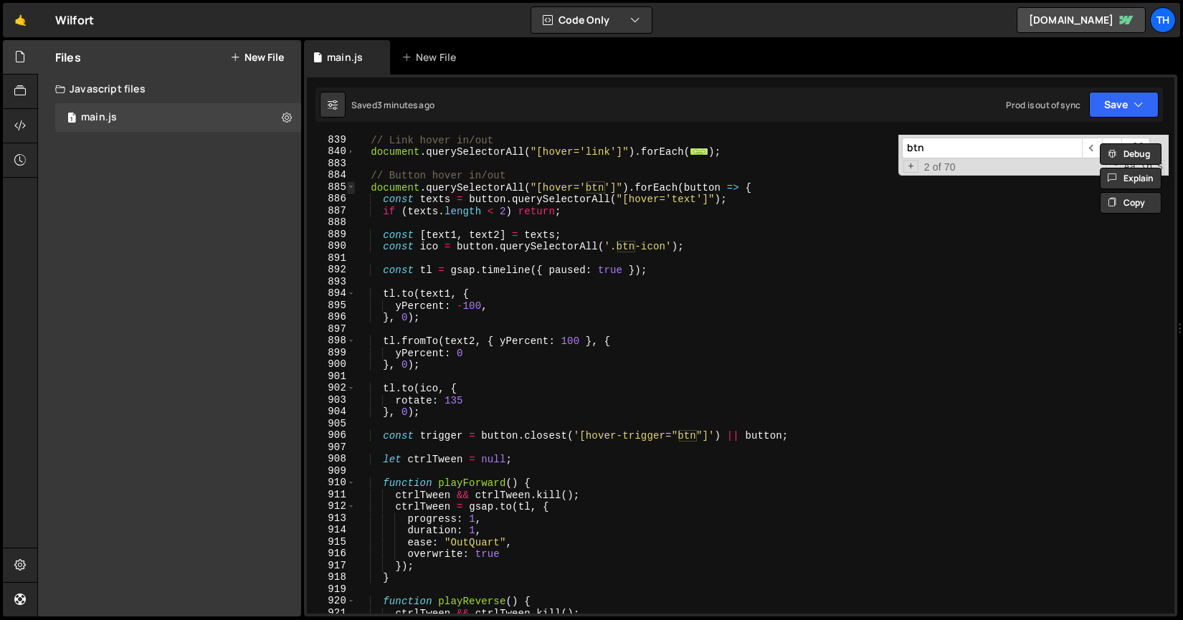
click at [349, 189] on span at bounding box center [351, 187] width 8 height 12
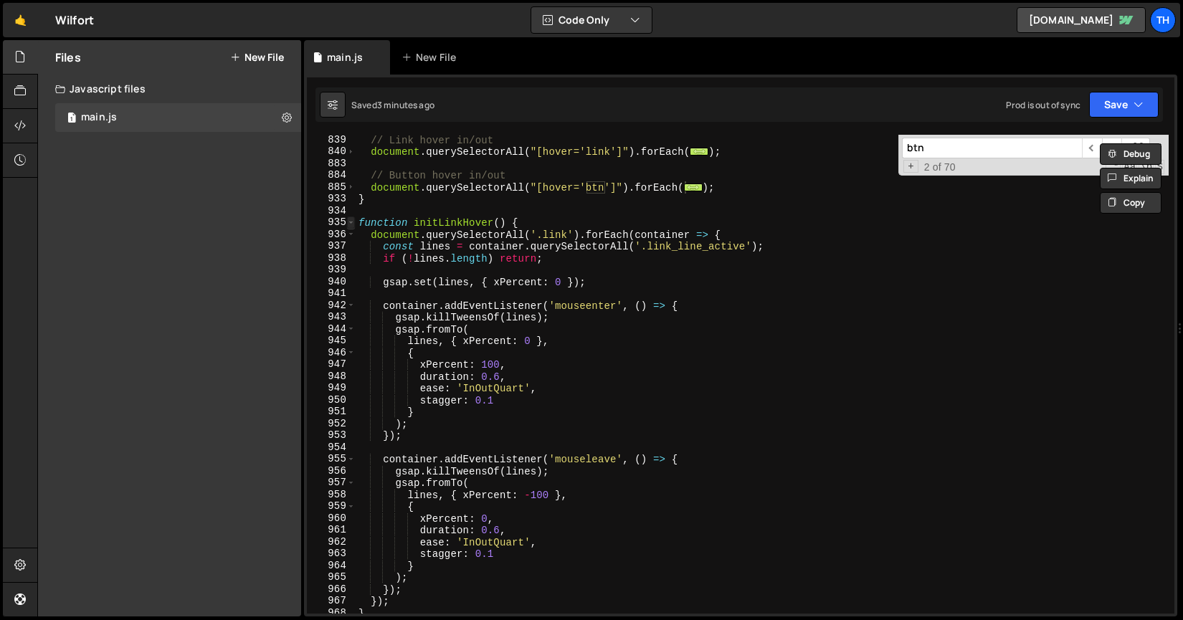
click at [348, 219] on span at bounding box center [351, 223] width 8 height 12
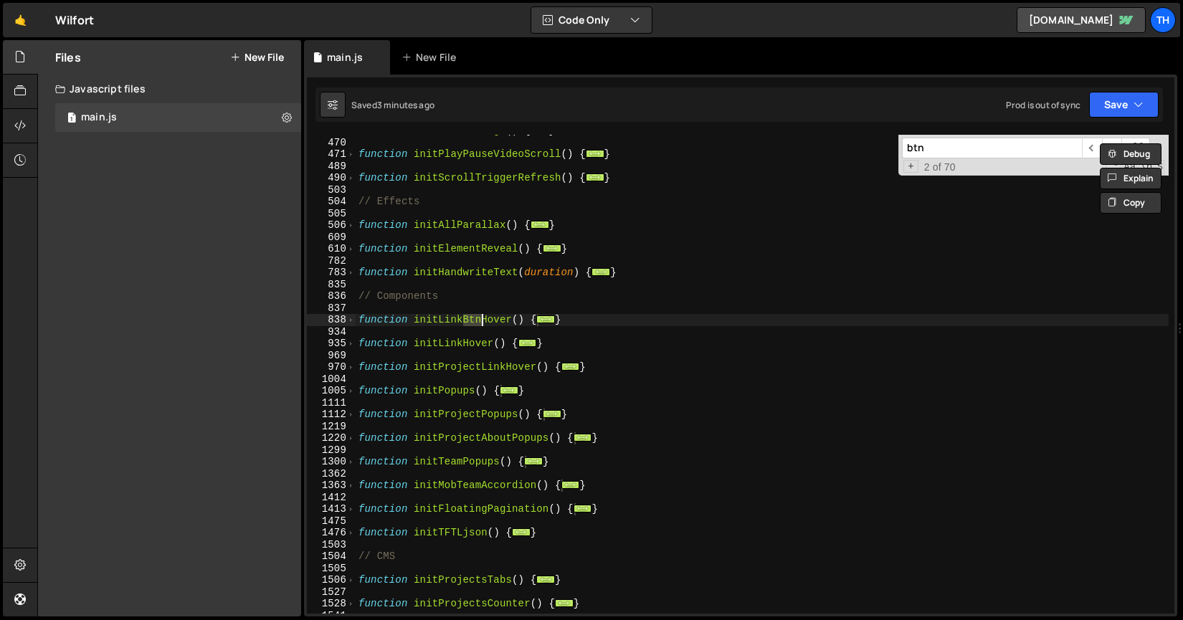
scroll to position [341, 0]
click at [353, 346] on span at bounding box center [351, 344] width 8 height 12
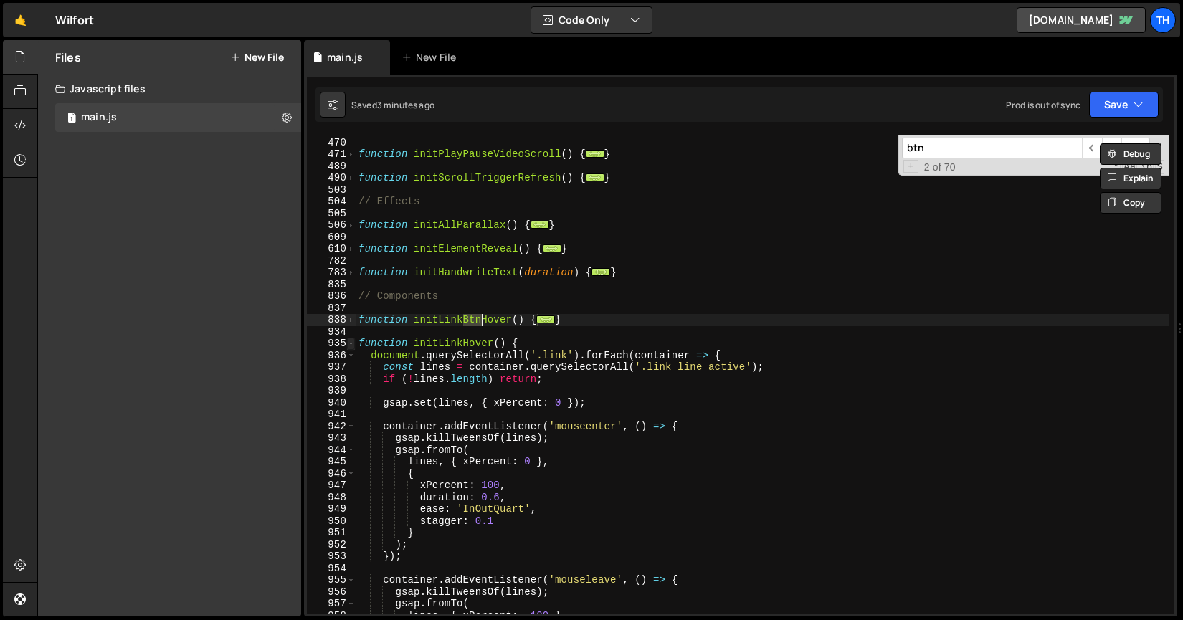
click at [348, 343] on span at bounding box center [351, 344] width 8 height 12
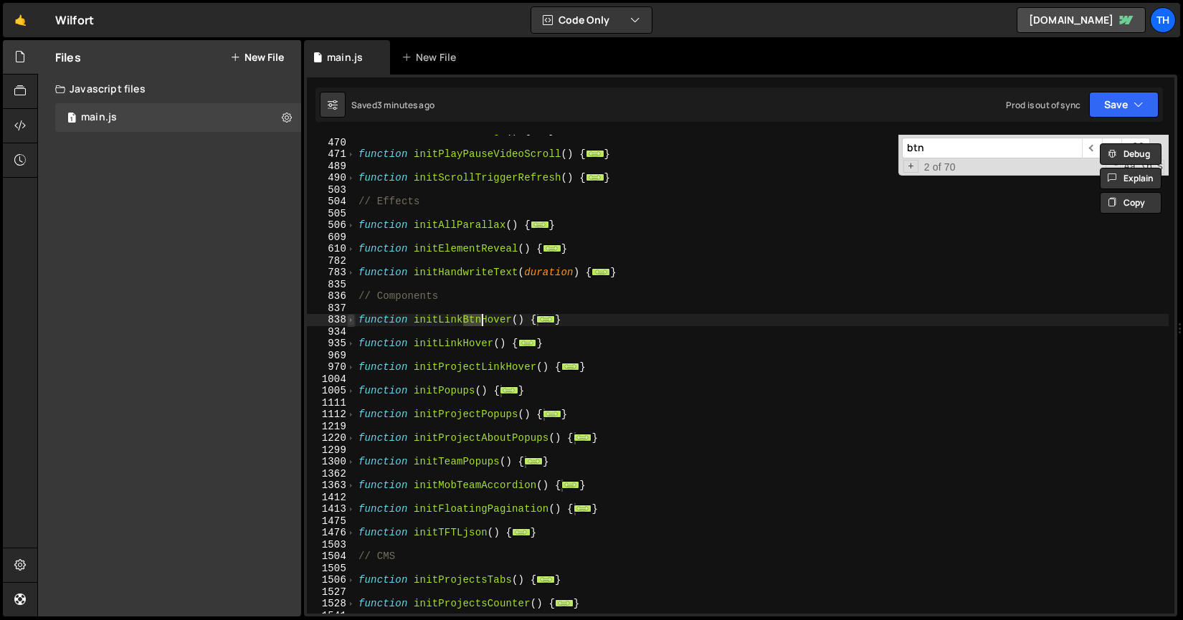
click at [352, 319] on span at bounding box center [351, 320] width 8 height 12
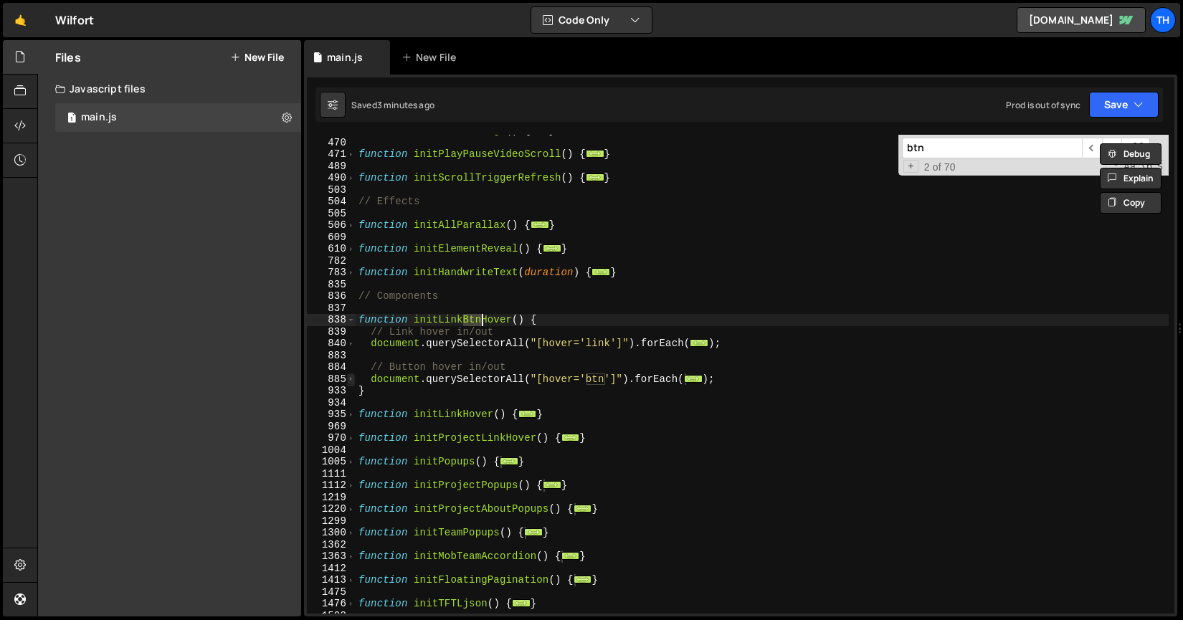
click at [351, 379] on span at bounding box center [351, 380] width 8 height 12
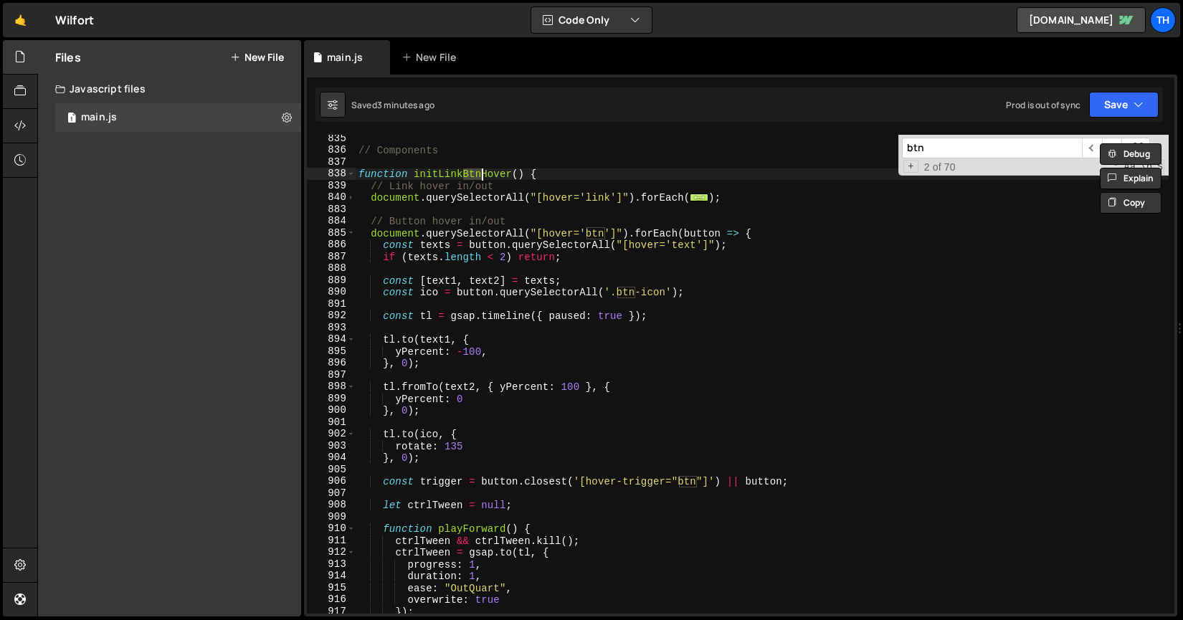
scroll to position [487, 0]
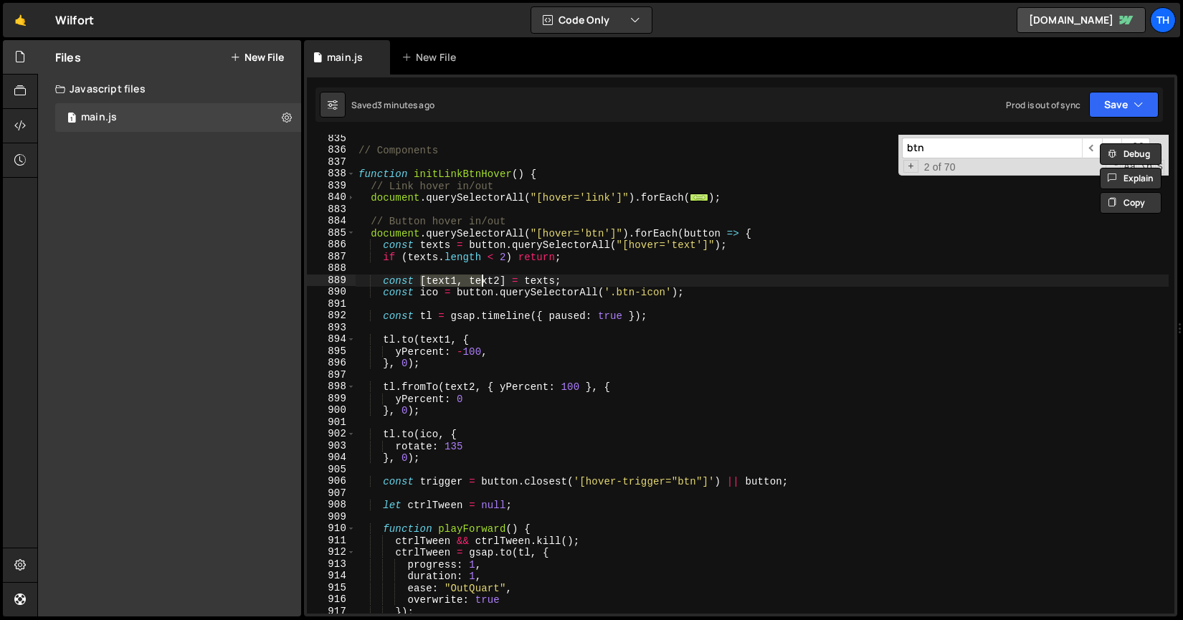
drag, startPoint x: 421, startPoint y: 280, endPoint x: 520, endPoint y: 281, distance: 98.9
click at [520, 281] on div "// Components function initLinkBtnHover ( ) { // Link hover in/out document . q…" at bounding box center [762, 384] width 813 height 503
click at [442, 290] on div "// Components function initLinkBtnHover ( ) { // Link hover in/out document . q…" at bounding box center [762, 384] width 813 height 503
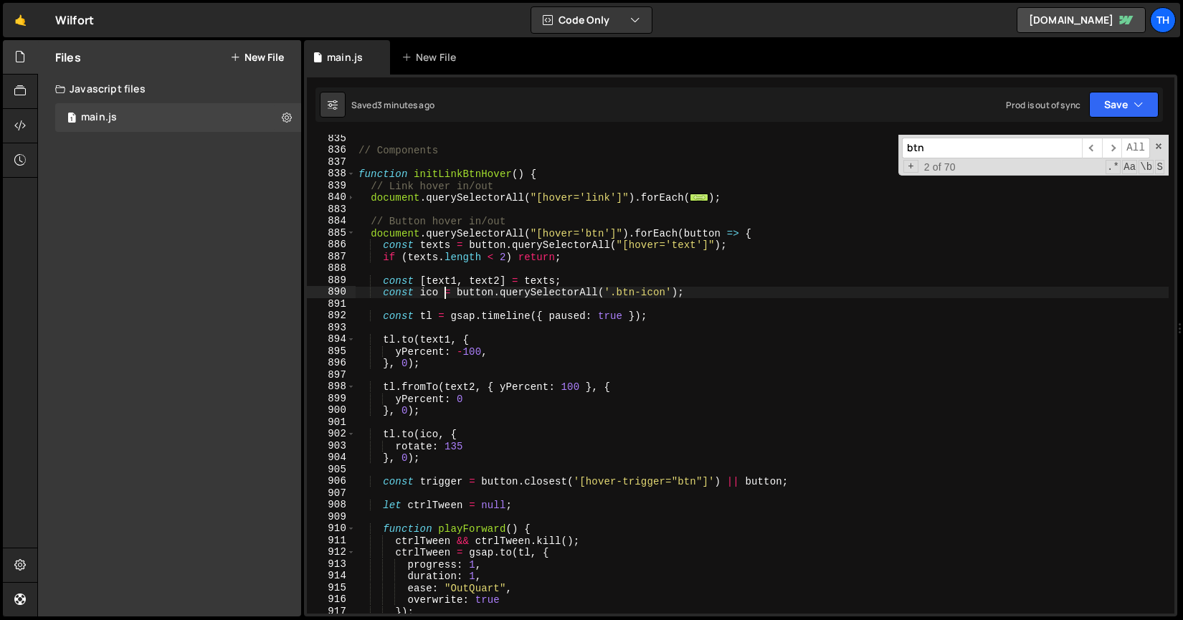
click at [621, 294] on div "// Components function initLinkBtnHover ( ) { // Link hover in/out document . q…" at bounding box center [762, 384] width 813 height 503
drag, startPoint x: 449, startPoint y: 294, endPoint x: 644, endPoint y: 294, distance: 195.0
click at [644, 294] on div "// Components function initLinkBtnHover ( ) { // Link hover in/out document . q…" at bounding box center [762, 384] width 813 height 503
click at [422, 260] on div "// Components function initLinkBtnHover ( ) { // Link hover in/out document . q…" at bounding box center [762, 384] width 813 height 503
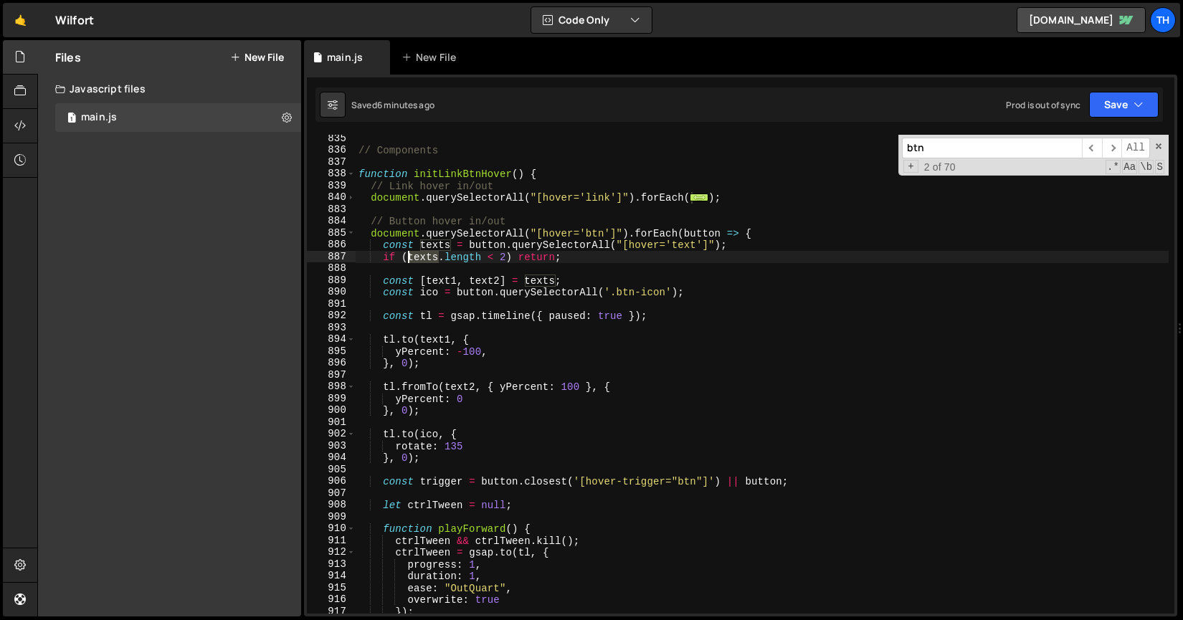
click at [421, 260] on div "// Components function initLinkBtnHover ( ) { // Link hover in/out document . q…" at bounding box center [762, 384] width 813 height 503
click at [384, 256] on div "// Components function initLinkBtnHover ( ) { // Link hover in/out document . q…" at bounding box center [762, 384] width 813 height 503
click at [1132, 113] on button "Save" at bounding box center [1124, 105] width 70 height 26
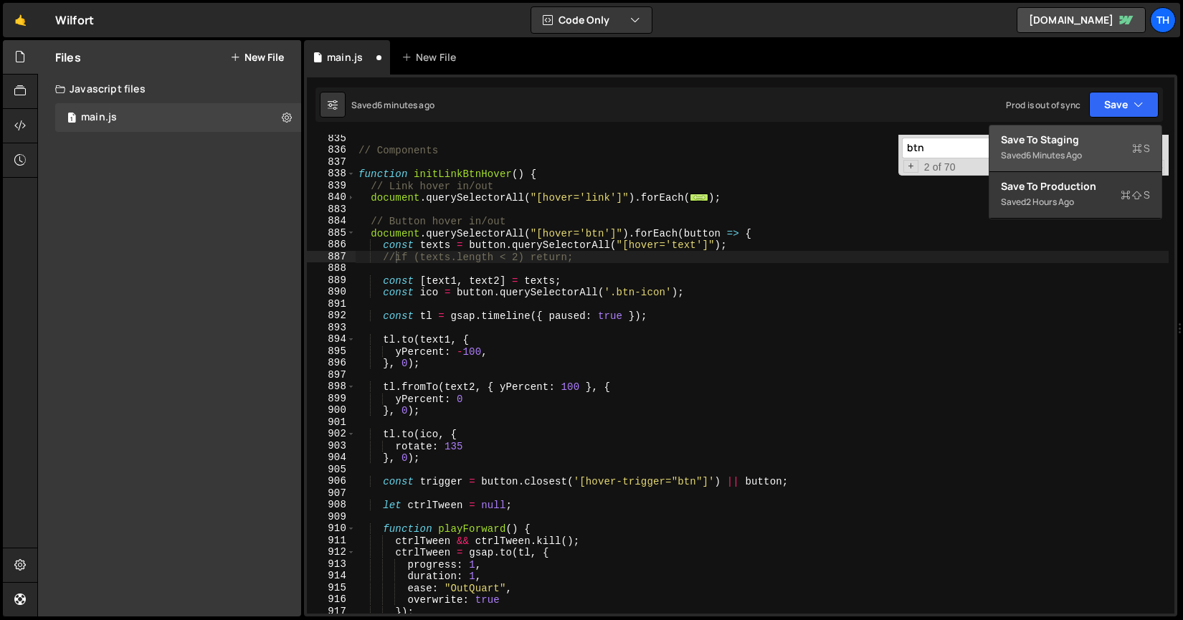
click at [1109, 148] on div "Saved 6 minutes ago" at bounding box center [1075, 155] width 149 height 17
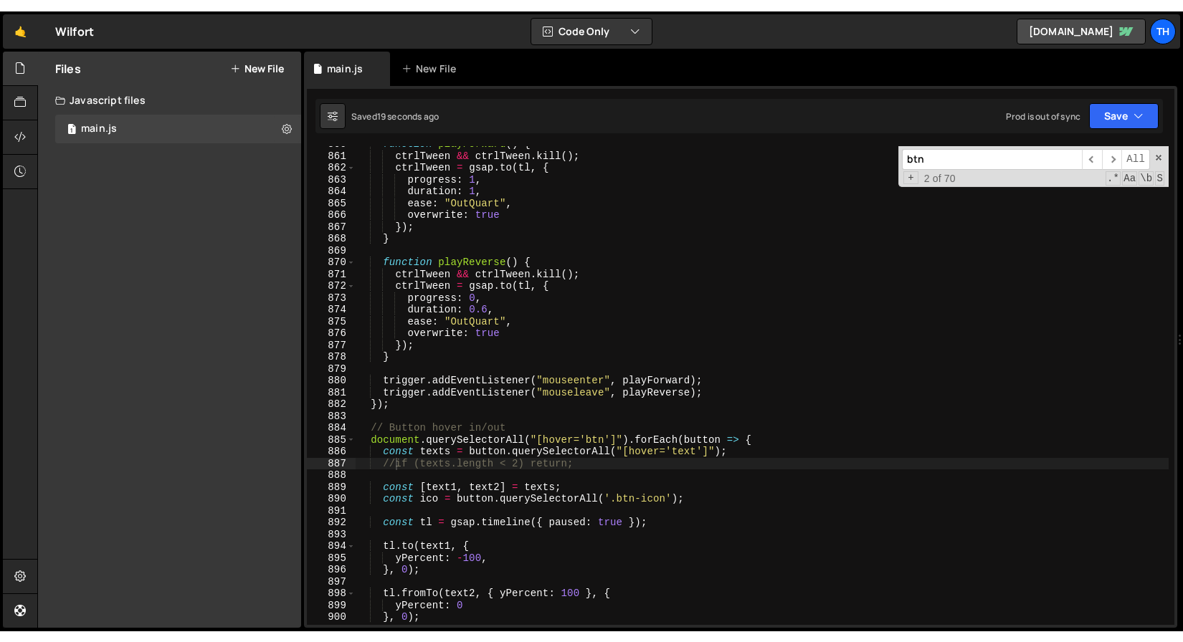
scroll to position [10186, 0]
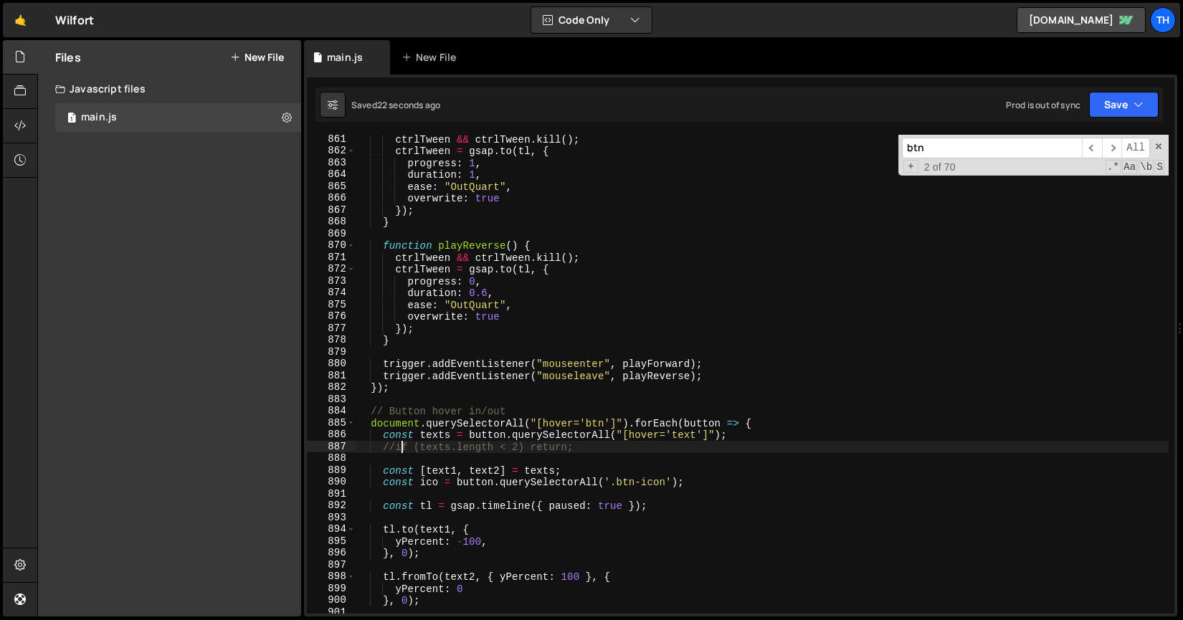
click at [401, 447] on div "ctrlTween && ctrlTween . kill ( ) ; ctrlTween = gsap . to ( tl , { progress : 1…" at bounding box center [762, 384] width 813 height 503
click at [398, 446] on div "ctrlTween && ctrlTween . kill ( ) ; ctrlTween = gsap . to ( tl , { progress : 1…" at bounding box center [762, 384] width 813 height 503
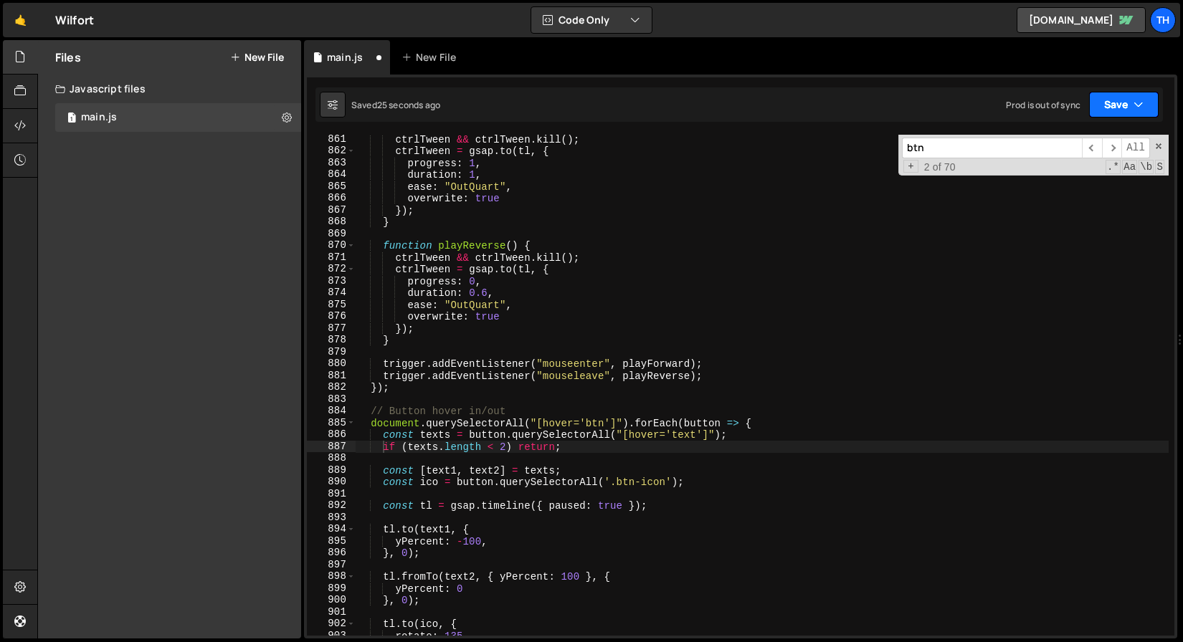
click at [1111, 112] on button "Save" at bounding box center [1124, 105] width 70 height 26
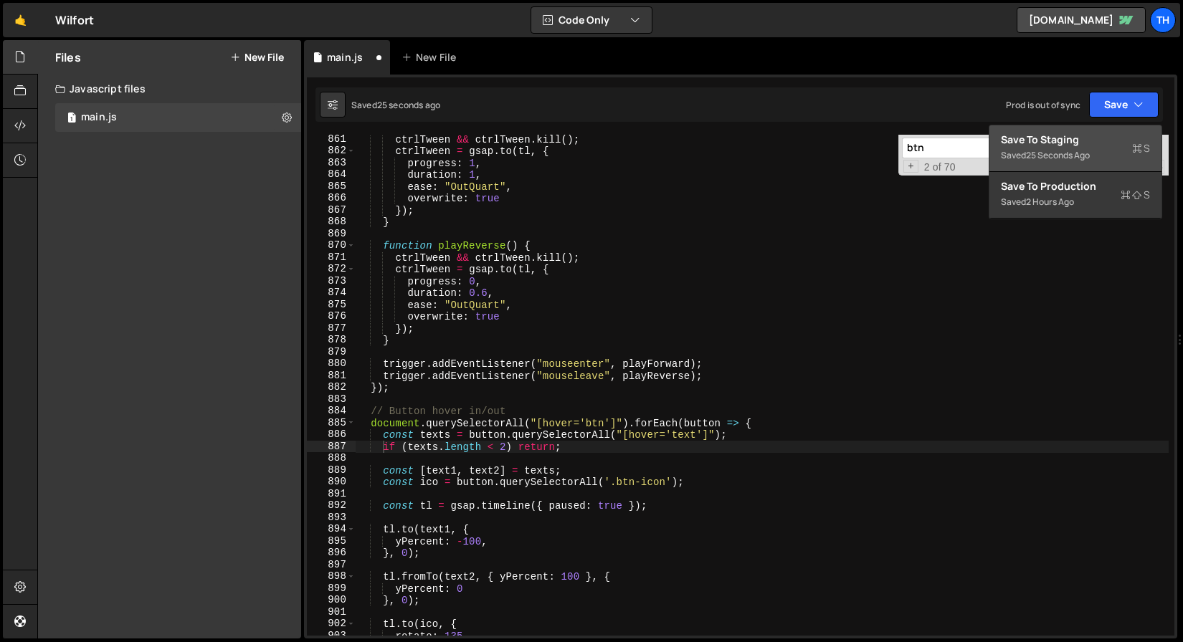
click at [1112, 135] on div "Save to Staging S" at bounding box center [1075, 140] width 149 height 14
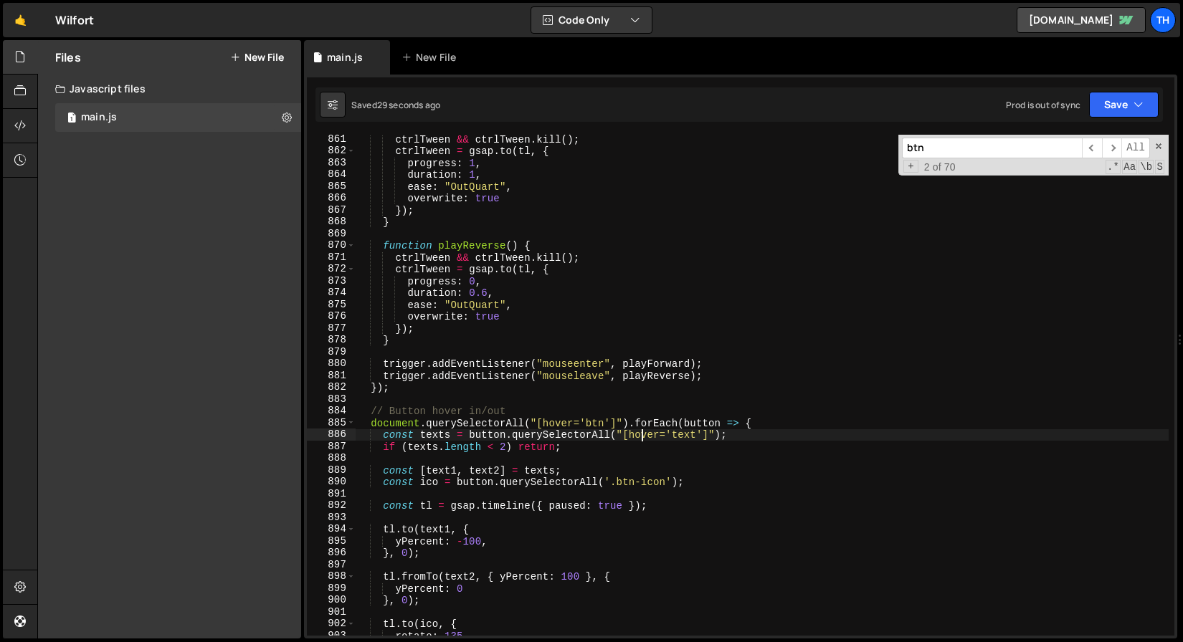
click at [644, 434] on div "ctrlTween && ctrlTween . kill ( ) ; ctrlTween = gsap . to ( tl , { progress : 1…" at bounding box center [762, 395] width 813 height 525
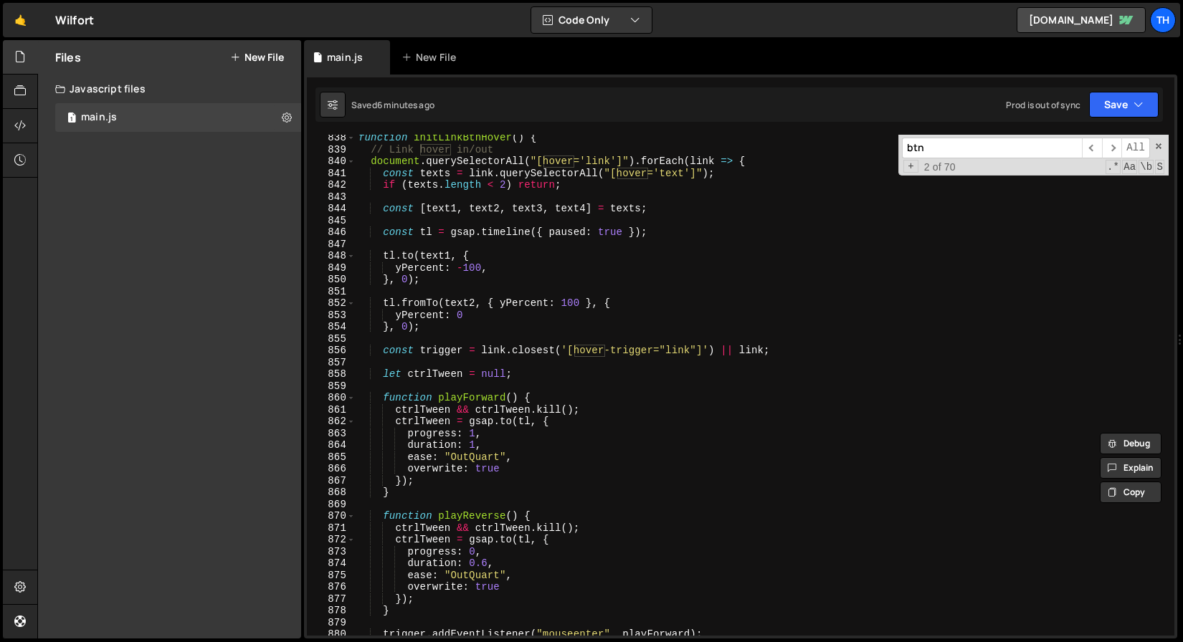
scroll to position [9892, 0]
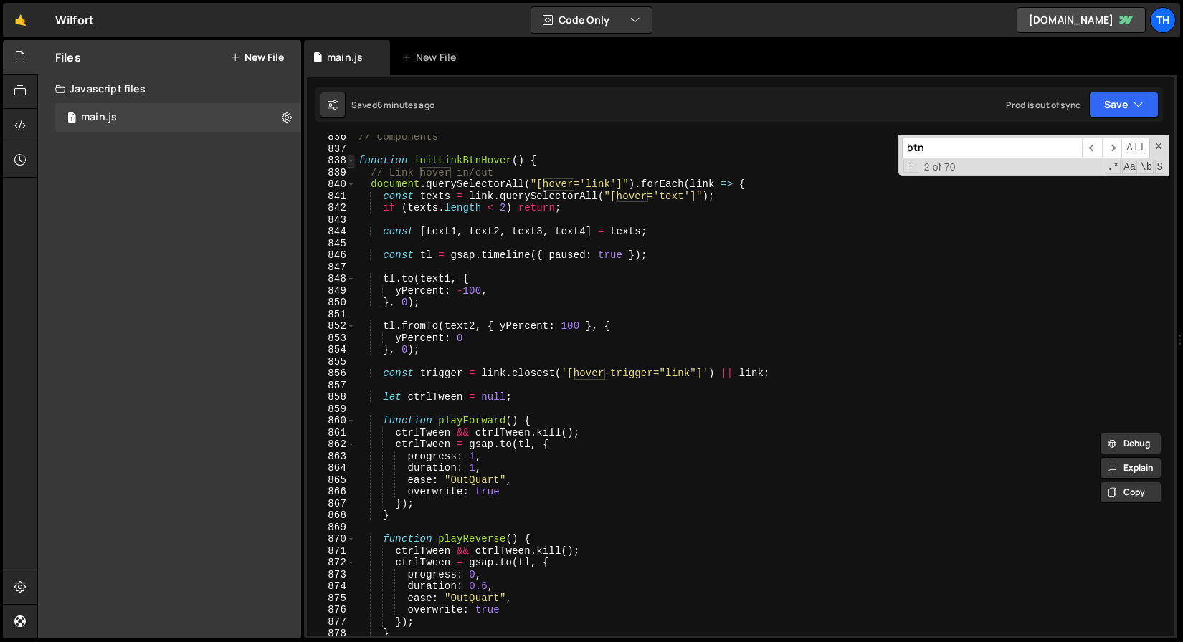
click at [352, 160] on span at bounding box center [351, 161] width 8 height 12
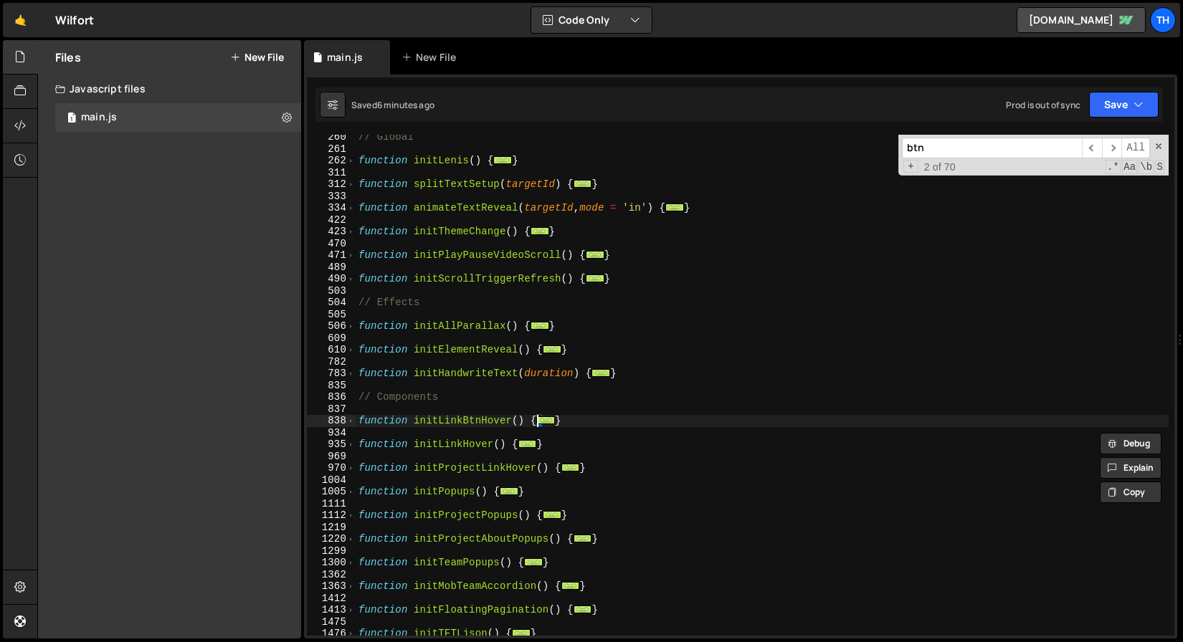
scroll to position [13, 0]
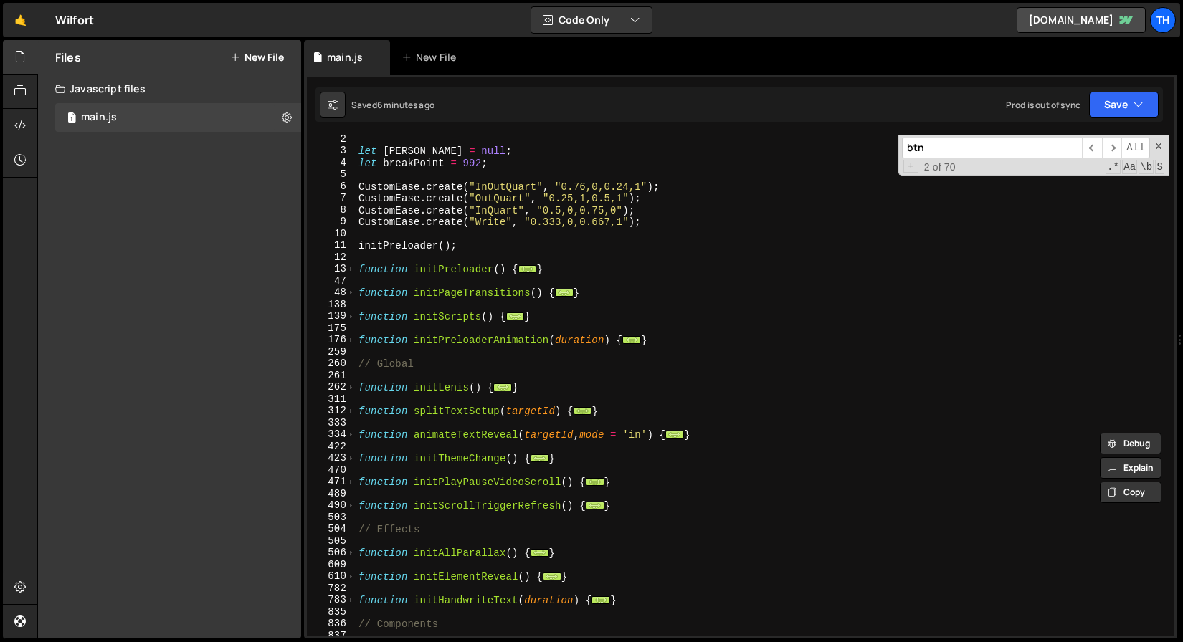
click at [406, 247] on div "let lenis = null ; let breakPoint = 992 ; CustomEase . create ( "InOutQuart" , …" at bounding box center [762, 395] width 813 height 525
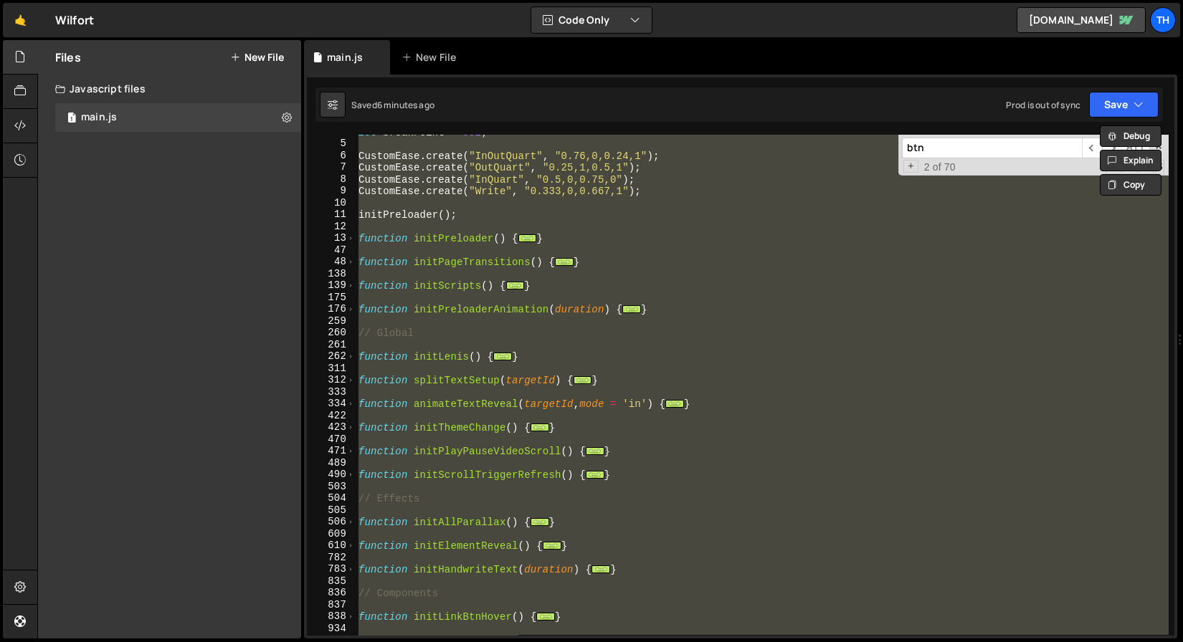
scroll to position [0, 0]
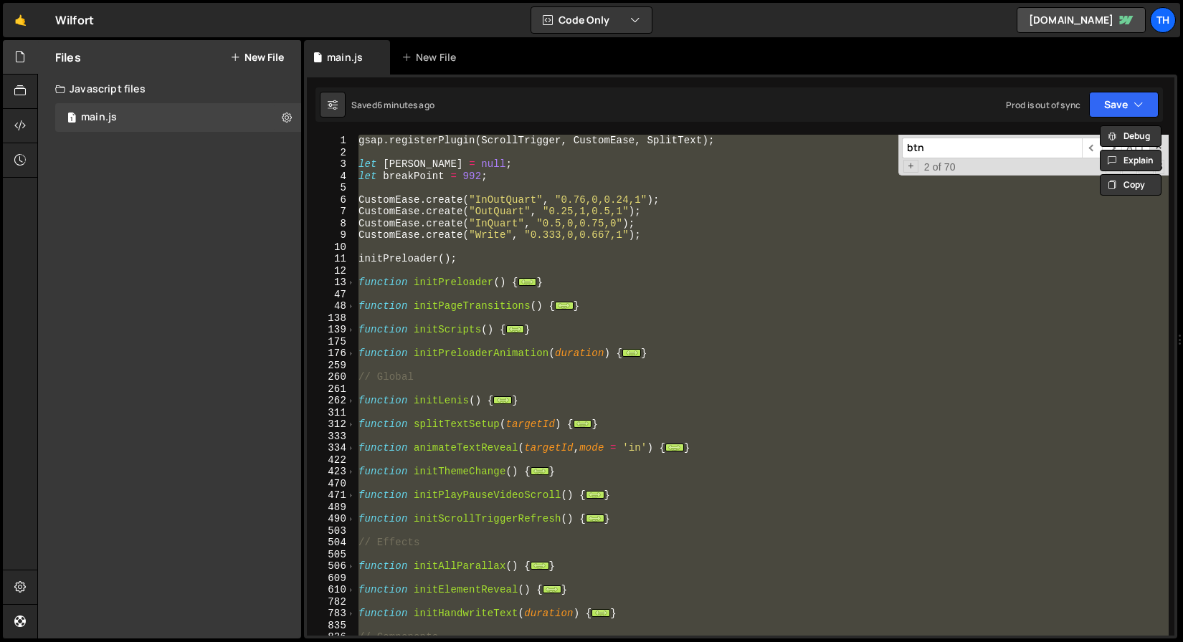
click at [414, 308] on div "gsap . registerPlugin ( ScrollTrigger , CustomEase , SplitText ) ; let lenis = …" at bounding box center [762, 385] width 813 height 501
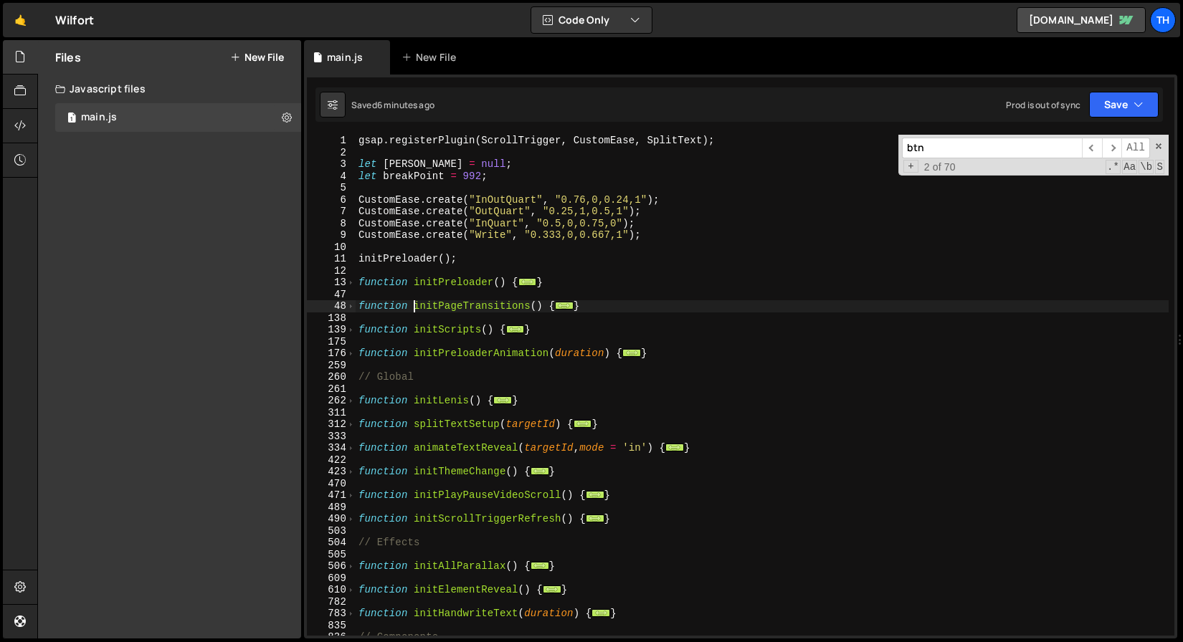
scroll to position [85, 0]
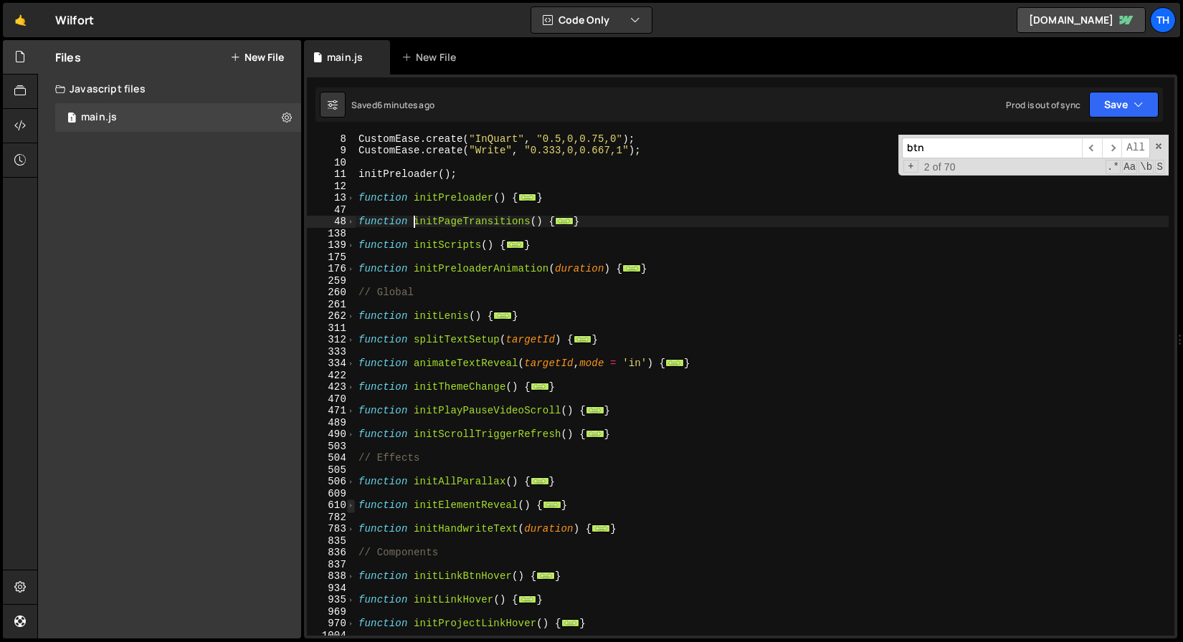
click at [351, 508] on span at bounding box center [351, 506] width 8 height 12
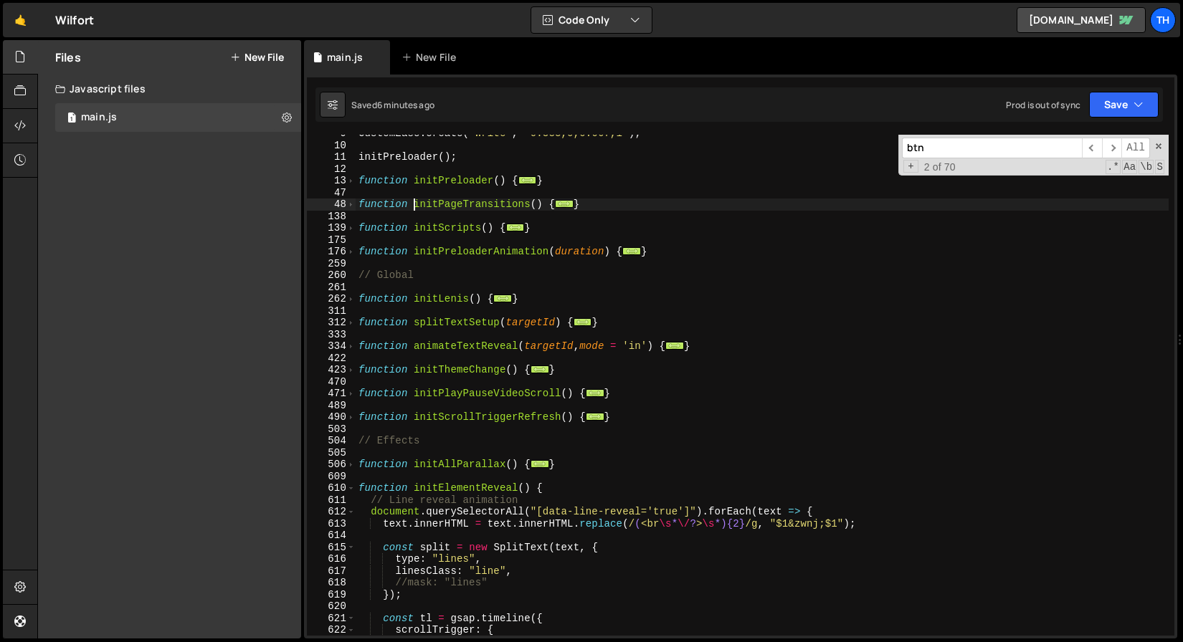
scroll to position [279, 0]
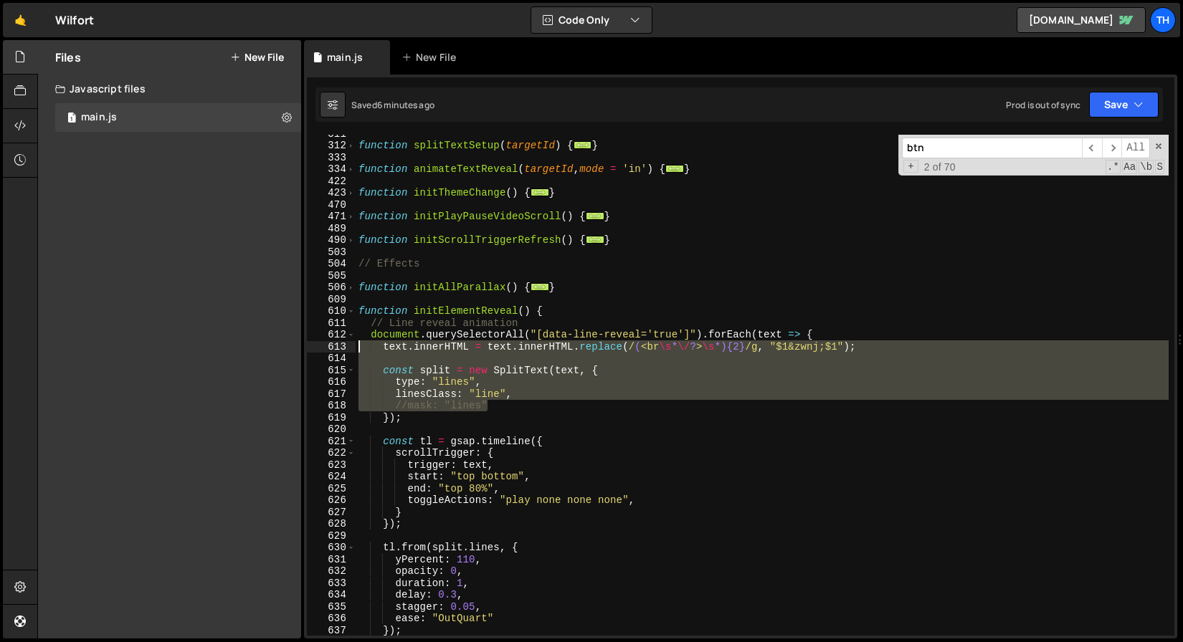
drag, startPoint x: 553, startPoint y: 410, endPoint x: 287, endPoint y: 346, distance: 273.7
click at [287, 346] on div "Files New File Javascript files 1 main.js 0 CSS files Copy share link Edit File…" at bounding box center [610, 339] width 1146 height 599
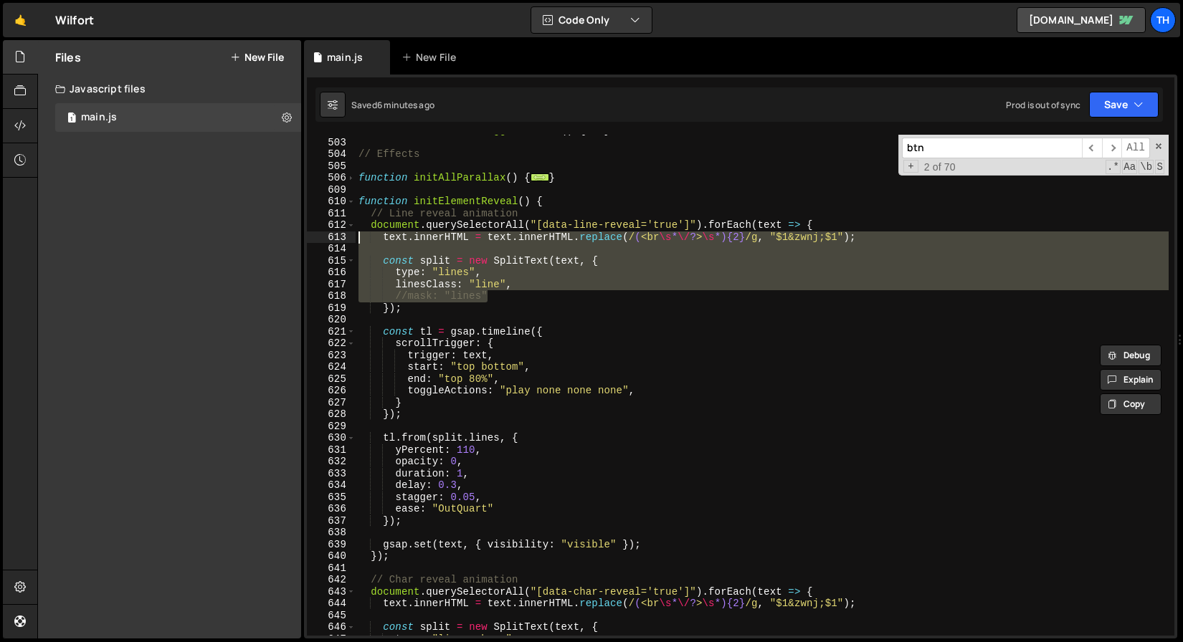
scroll to position [394, 0]
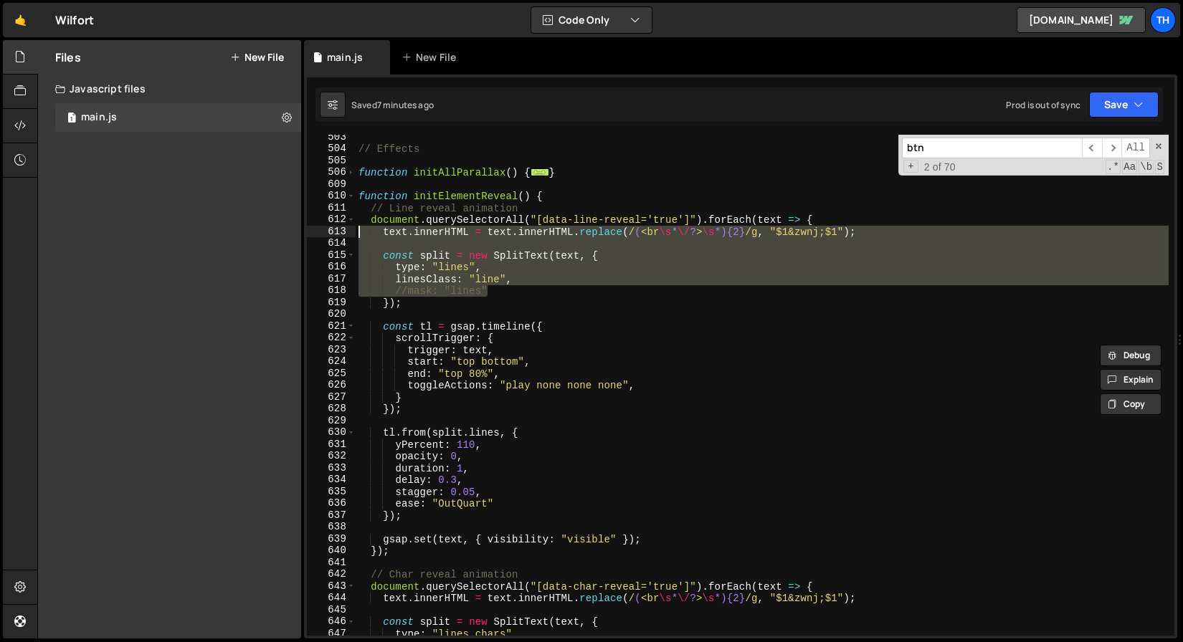
click at [465, 448] on div "// Effects function initAllParallax ( ) { ... } function initElementReveal ( ) …" at bounding box center [762, 393] width 813 height 525
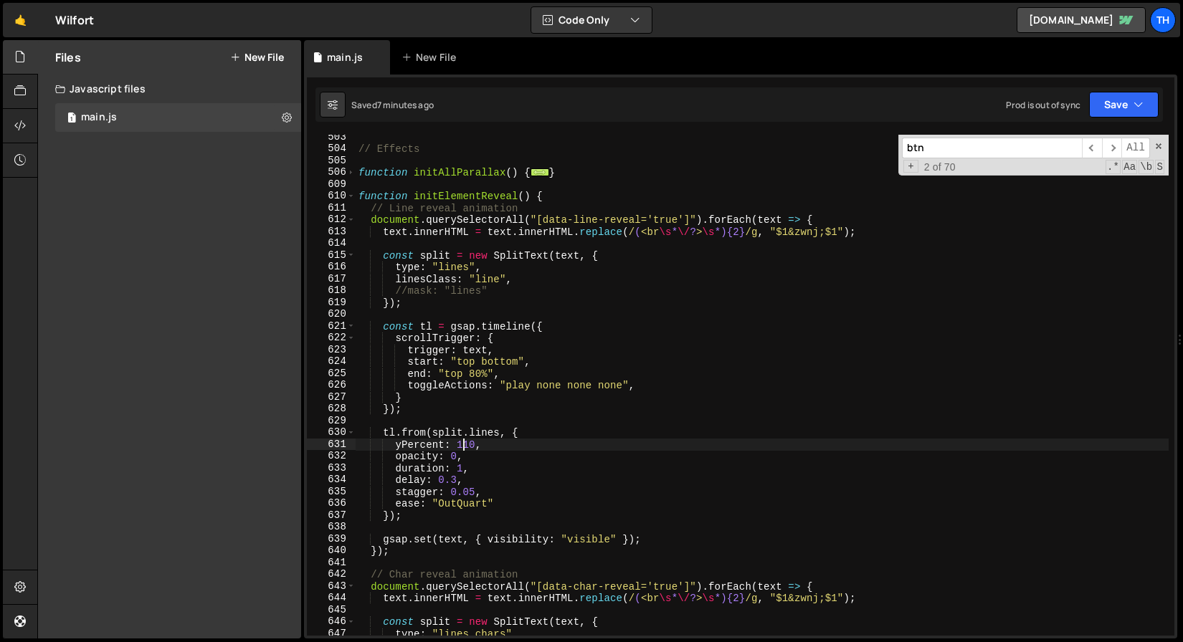
click at [465, 448] on div "// Effects function initAllParallax ( ) { ... } function initElementReveal ( ) …" at bounding box center [762, 393] width 813 height 525
click at [462, 473] on div "// Effects function initAllParallax ( ) { ... } function initElementReveal ( ) …" at bounding box center [762, 393] width 813 height 525
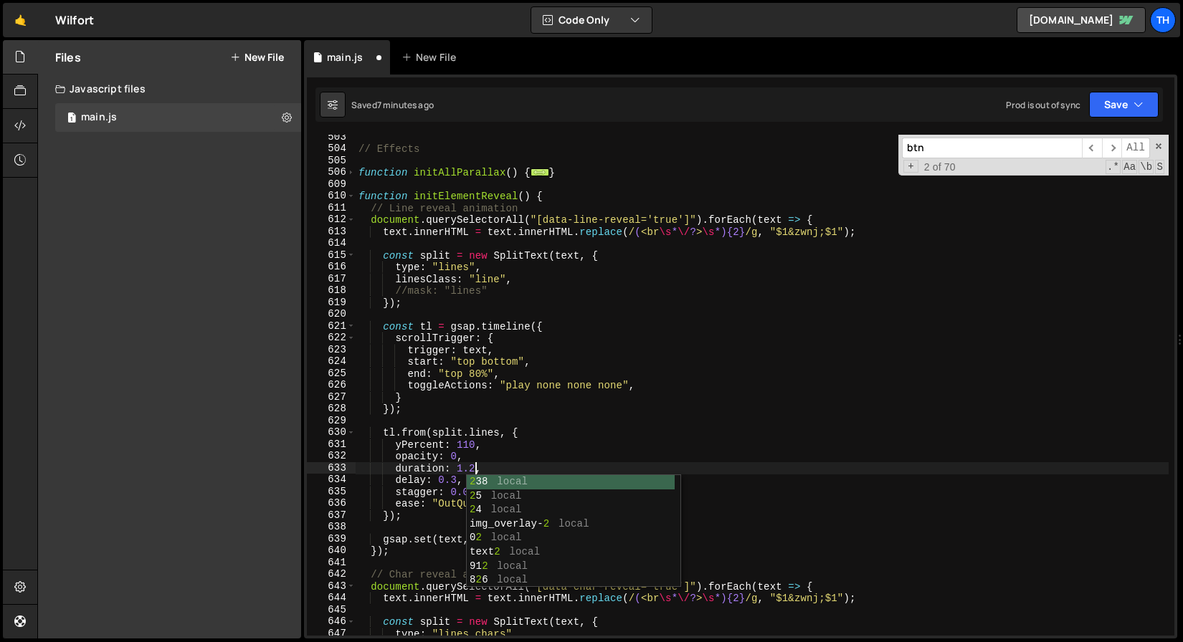
click at [737, 406] on div "// Effects function initAllParallax ( ) { ... } function initElementReveal ( ) …" at bounding box center [762, 393] width 813 height 525
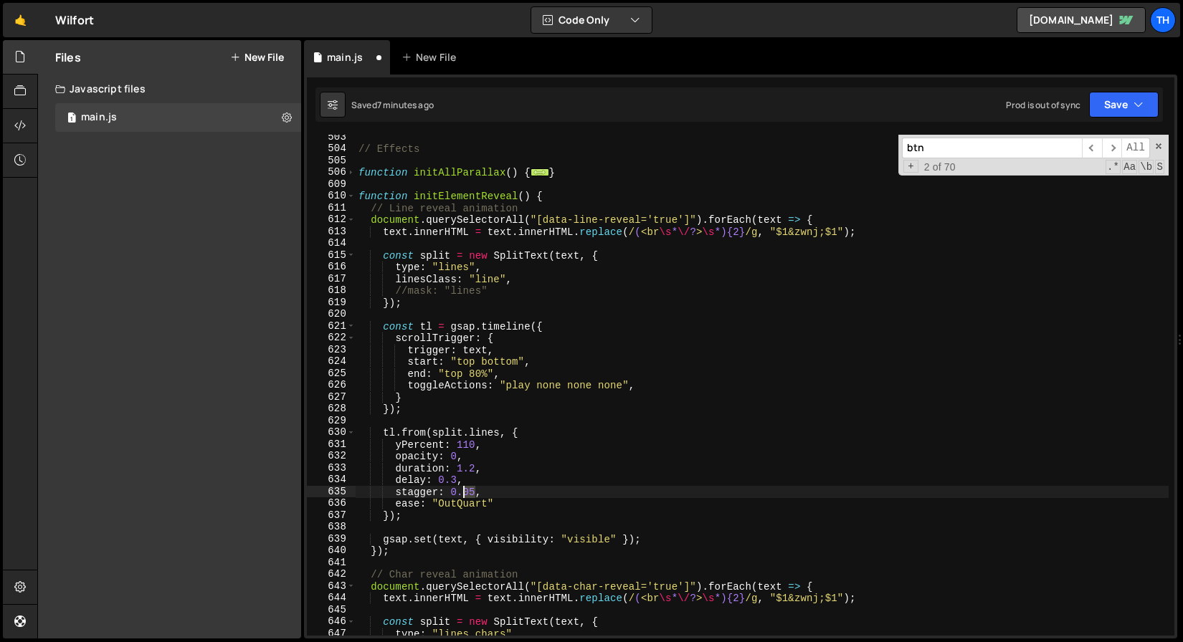
drag, startPoint x: 474, startPoint y: 492, endPoint x: 462, endPoint y: 492, distance: 12.2
click at [462, 492] on div "// Effects function initAllParallax ( ) { ... } function initElementReveal ( ) …" at bounding box center [762, 393] width 813 height 525
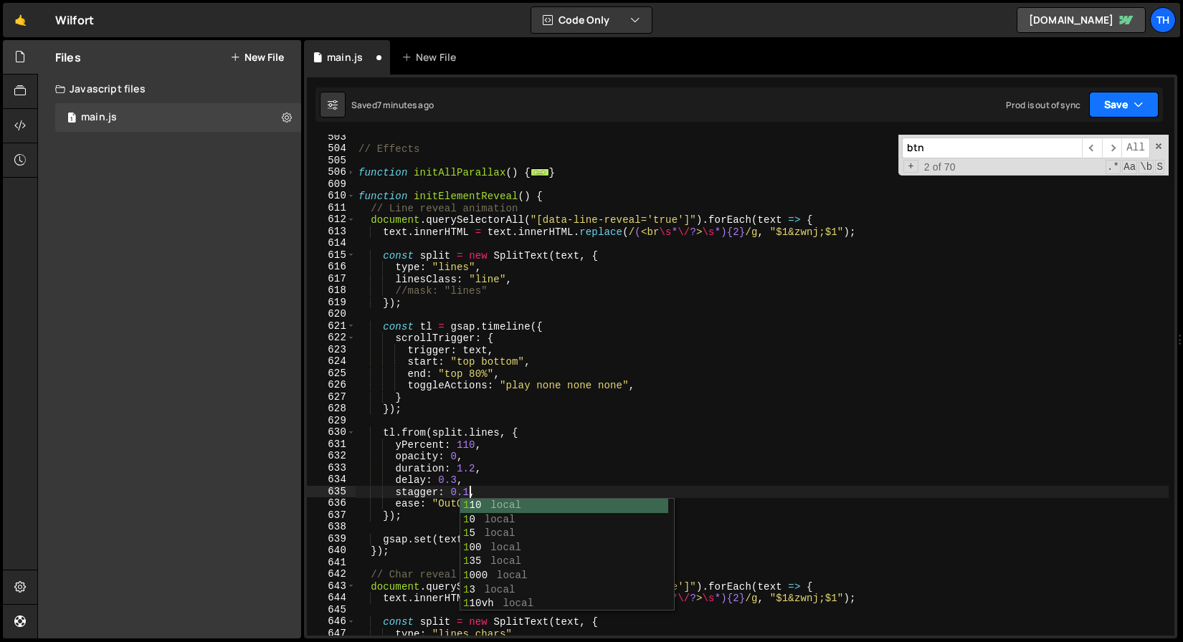
type textarea "stagger: 0.1,"
drag, startPoint x: 1139, startPoint y: 110, endPoint x: 1097, endPoint y: 153, distance: 60.8
click at [1139, 110] on icon "button" at bounding box center [1138, 104] width 10 height 14
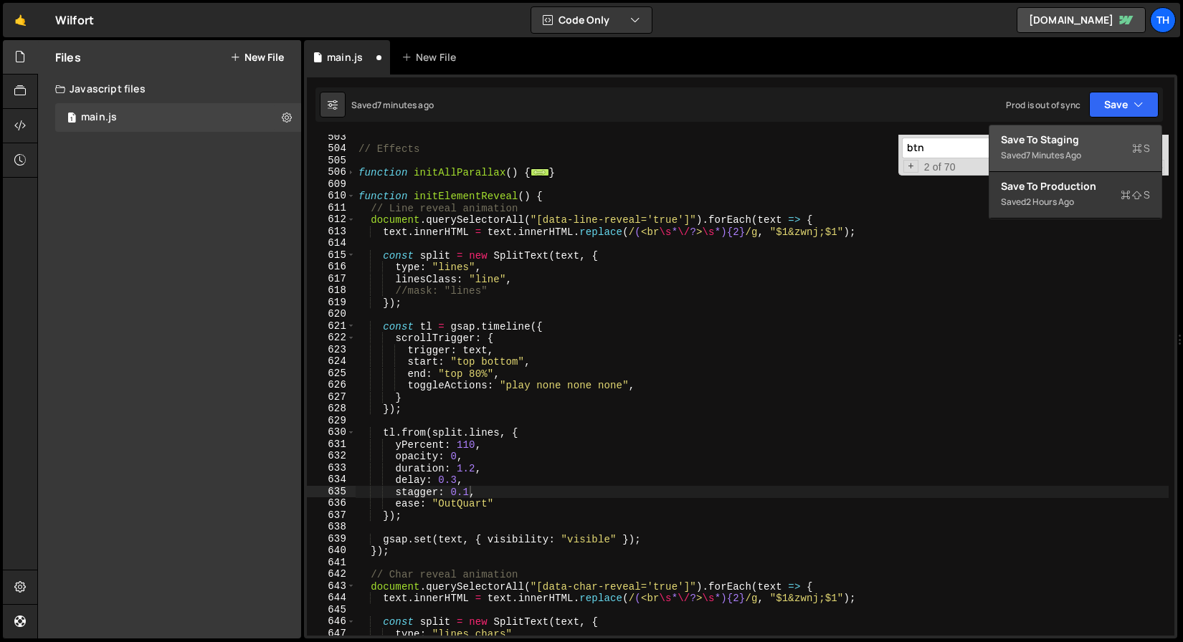
click at [1092, 154] on div "Saved 7 minutes ago" at bounding box center [1075, 155] width 149 height 17
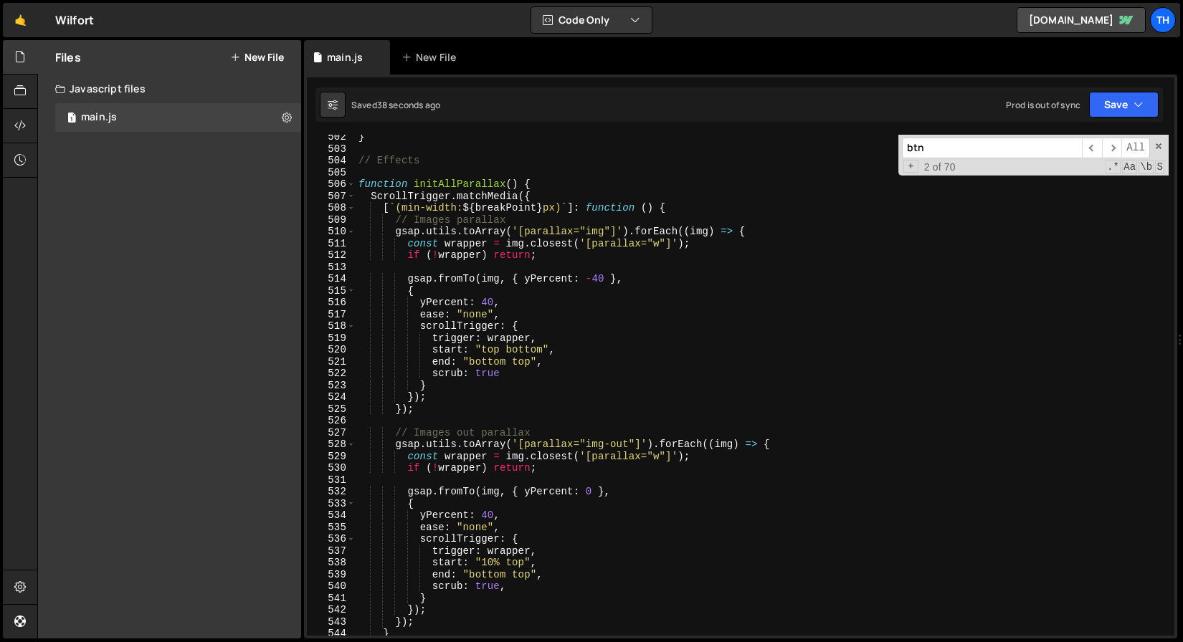
click at [455, 271] on div "} // Effects function initAllParallax ( ) { ScrollTrigger . matchMedia ({ [ ` (…" at bounding box center [762, 393] width 813 height 525
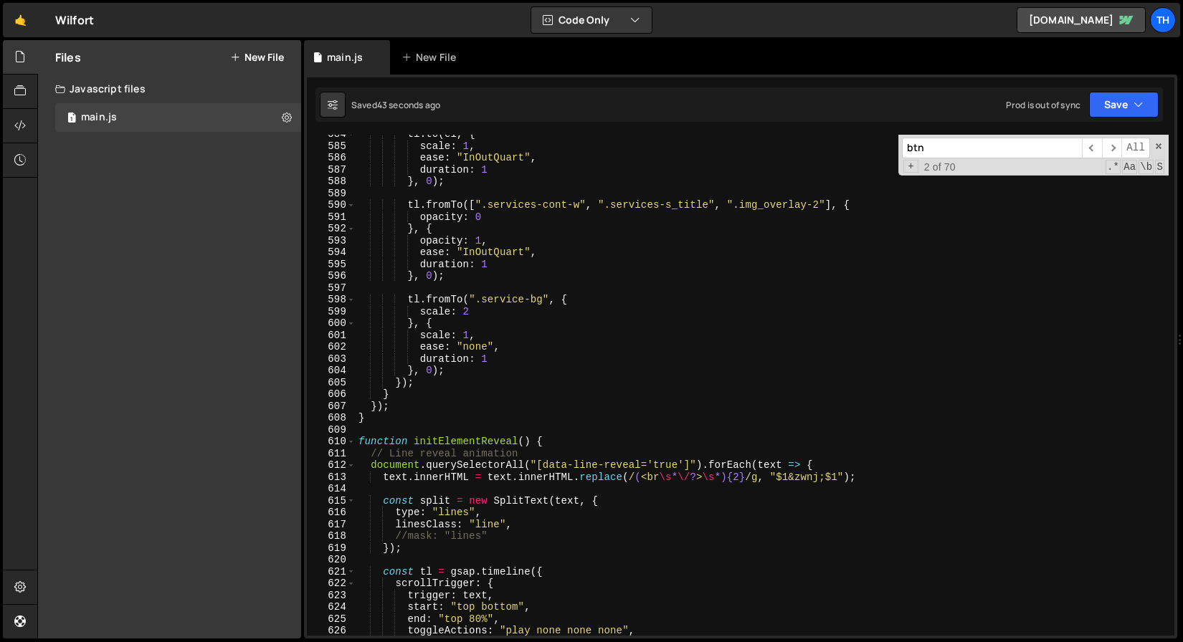
scroll to position [6795, 0]
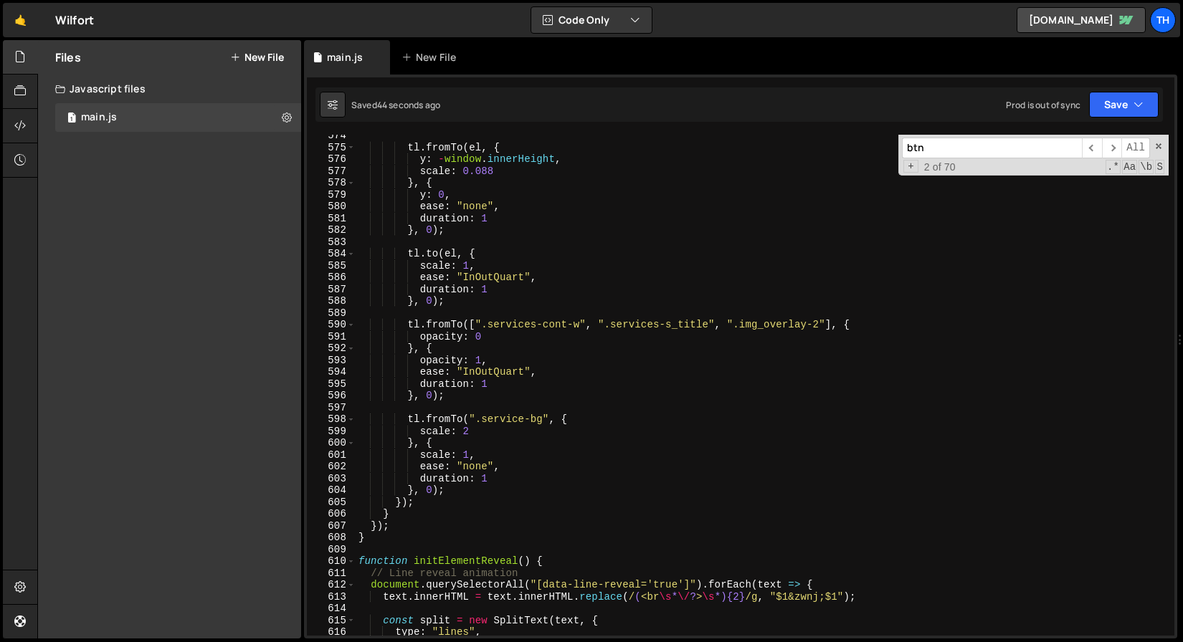
click at [937, 154] on input "btn" at bounding box center [992, 148] width 180 height 21
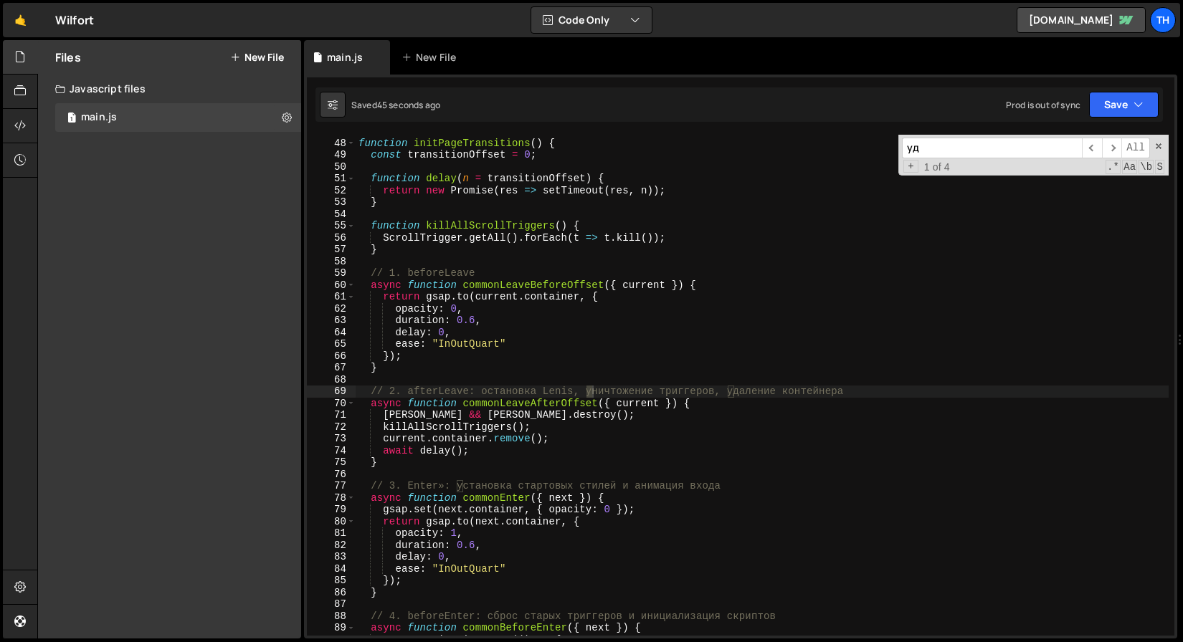
scroll to position [553, 0]
type input "у"
type input "l"
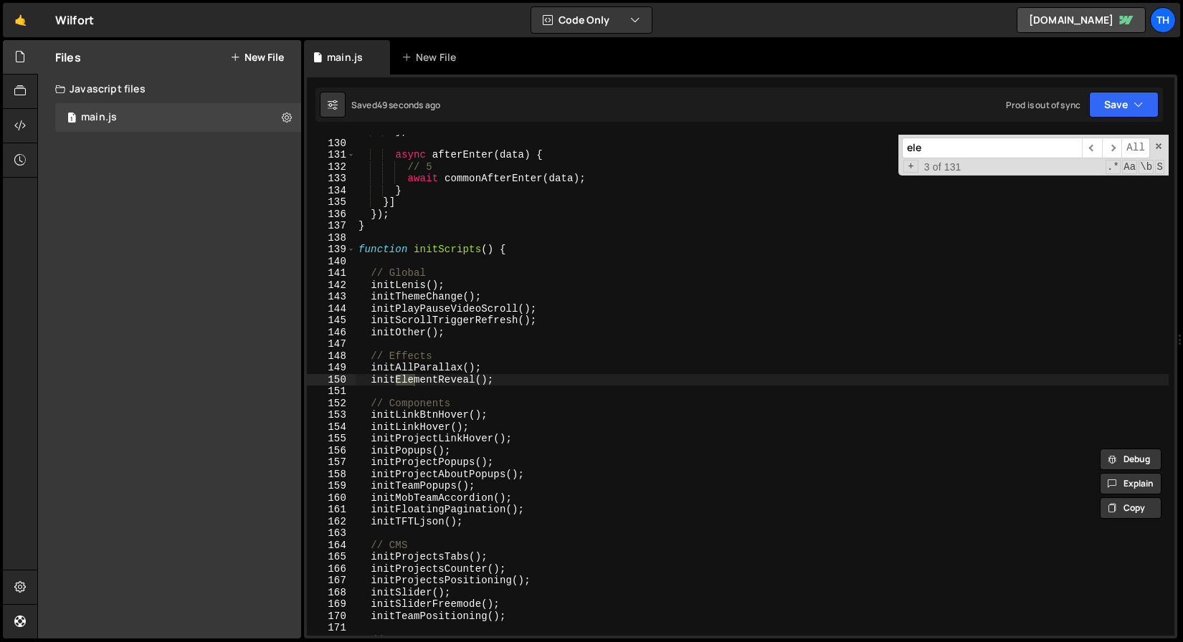
scroll to position [1523, 0]
type input "elemen"
click at [1113, 148] on span "​" at bounding box center [1112, 148] width 20 height 21
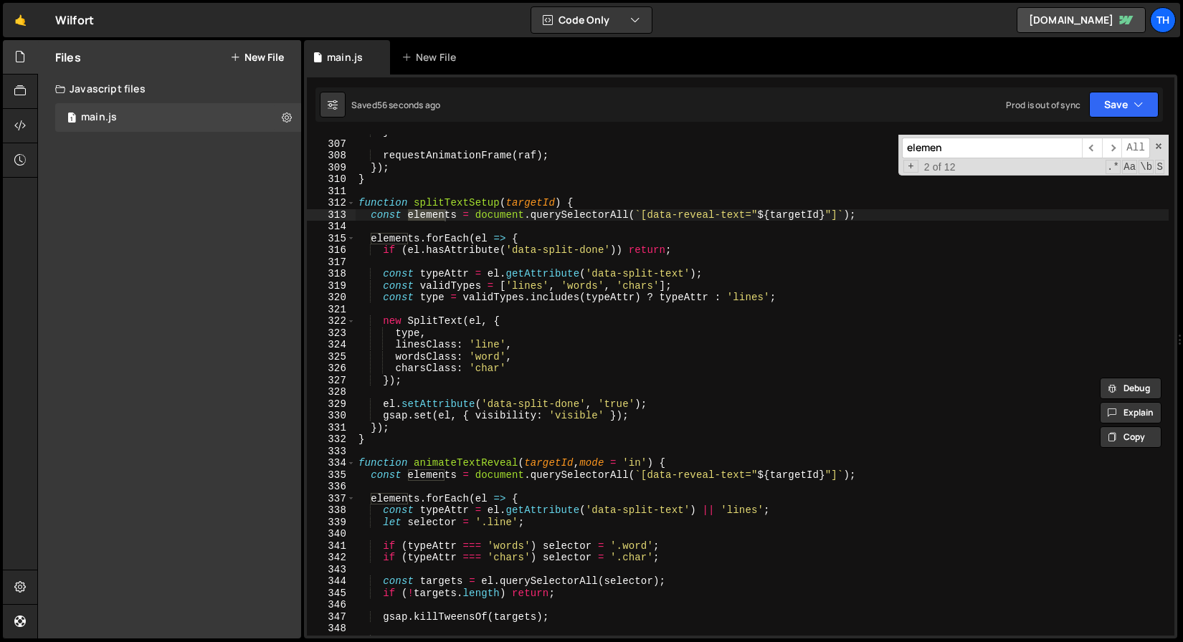
scroll to position [3628, 0]
click at [1122, 150] on span "All" at bounding box center [1135, 148] width 29 height 21
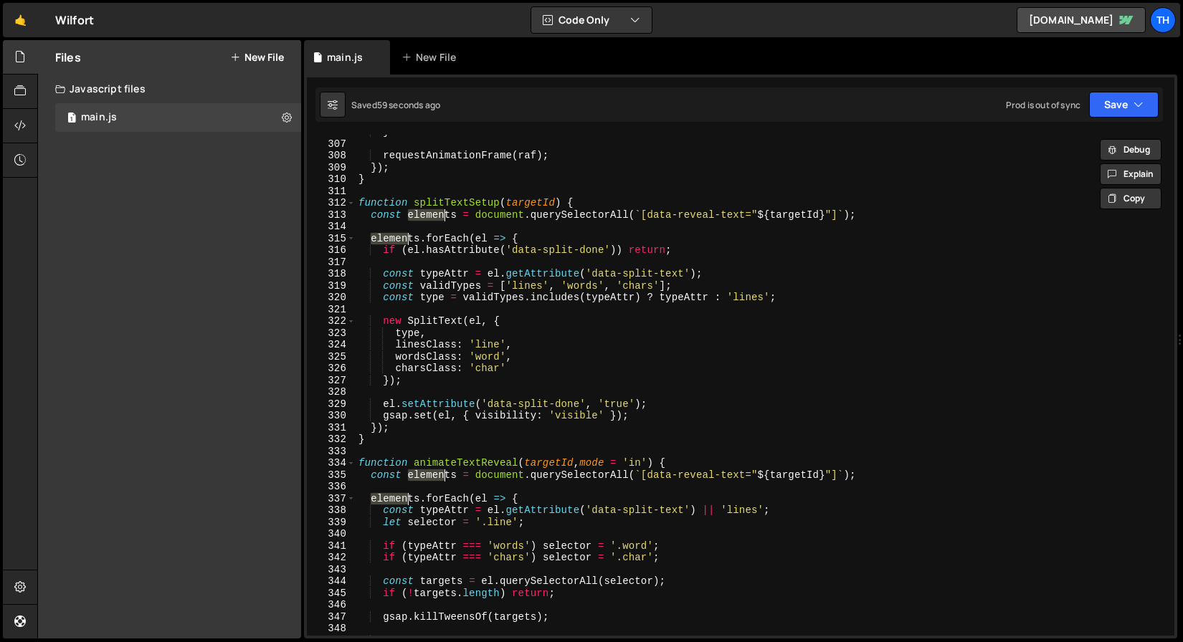
type textarea "const elements = document.querySelectorAll(`[data-reveal-text="${targetId}"]`);"
click at [872, 213] on div "} requestAnimationFrame ( raf ) ; }) ; } function splitTextSetup ( targetId ) {…" at bounding box center [762, 388] width 813 height 525
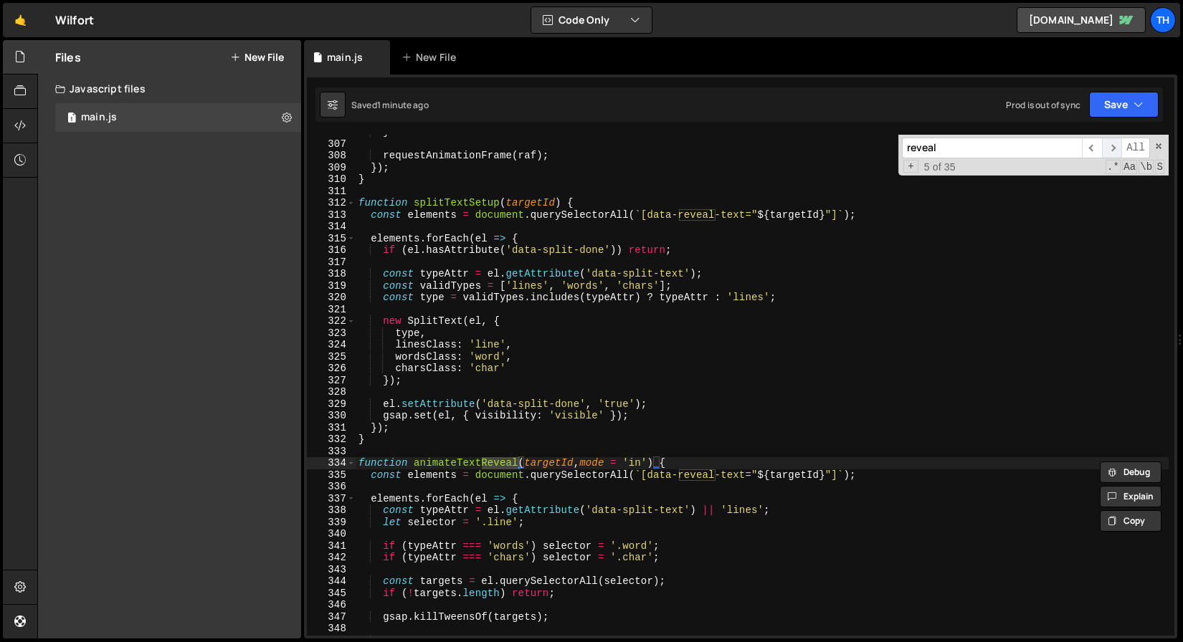
type input "reveal"
click at [1115, 149] on span "​" at bounding box center [1112, 148] width 20 height 21
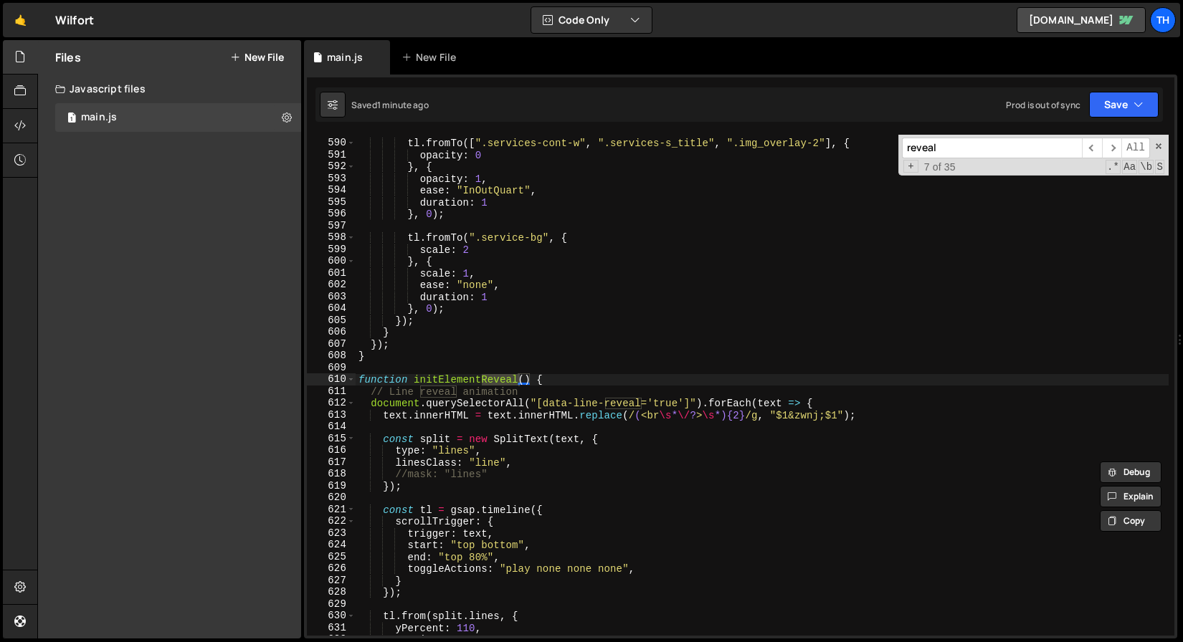
scroll to position [7125, 0]
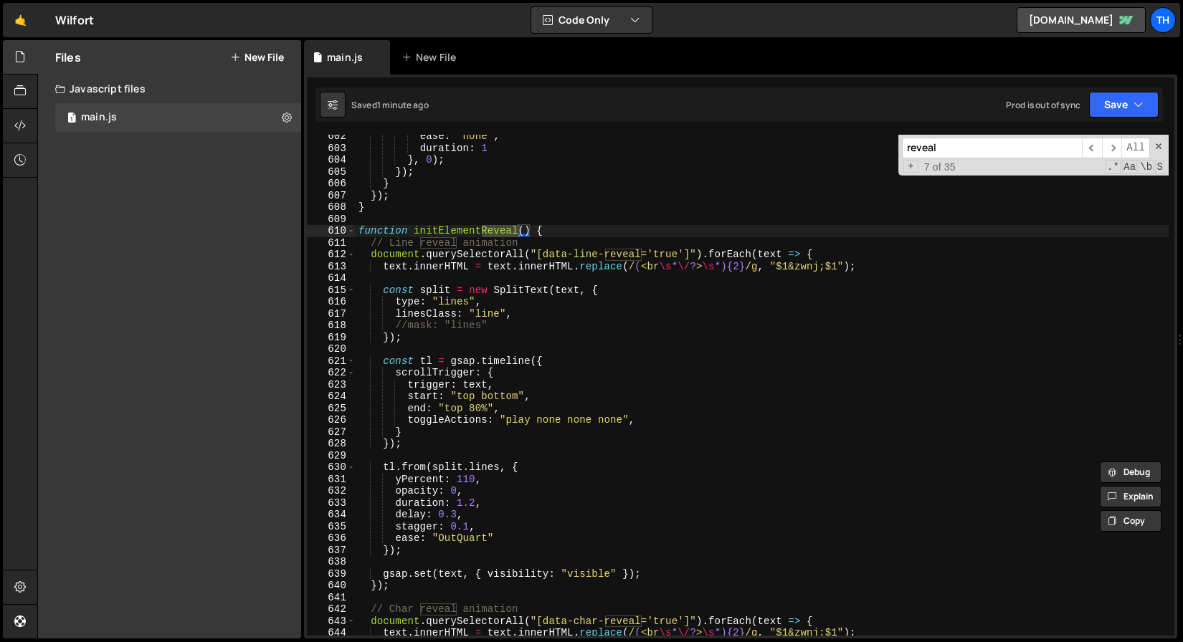
type textarea "function initElementReveal() {"
click at [459, 232] on div "ease : "none" , duration : 1 } , 0 ) ; }) ; } }) ; } function initElementReveal…" at bounding box center [762, 392] width 813 height 525
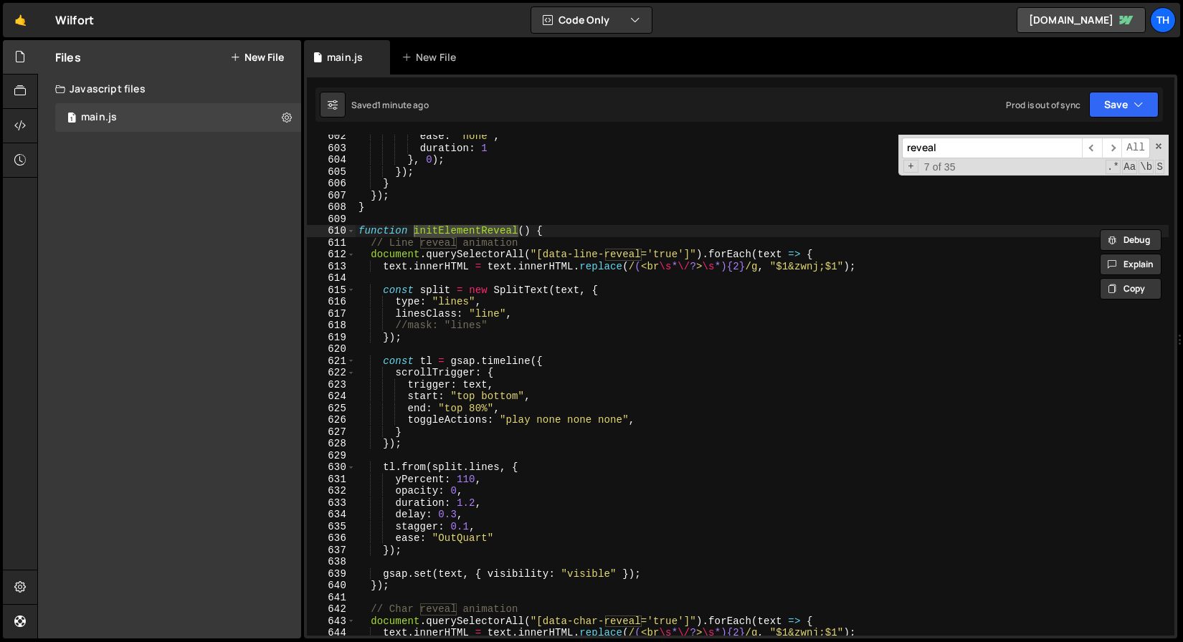
click at [936, 158] on div "reveal ​ ​ All Replace All + 7 of 35 .* Aa \b S" at bounding box center [1033, 155] width 270 height 41
paste input "initElementR"
type input "initElementReveal"
click at [613, 242] on div "ease : "none" , duration : 1 } , 0 ) ; }) ; } }) ; } function initElementReveal…" at bounding box center [762, 392] width 813 height 525
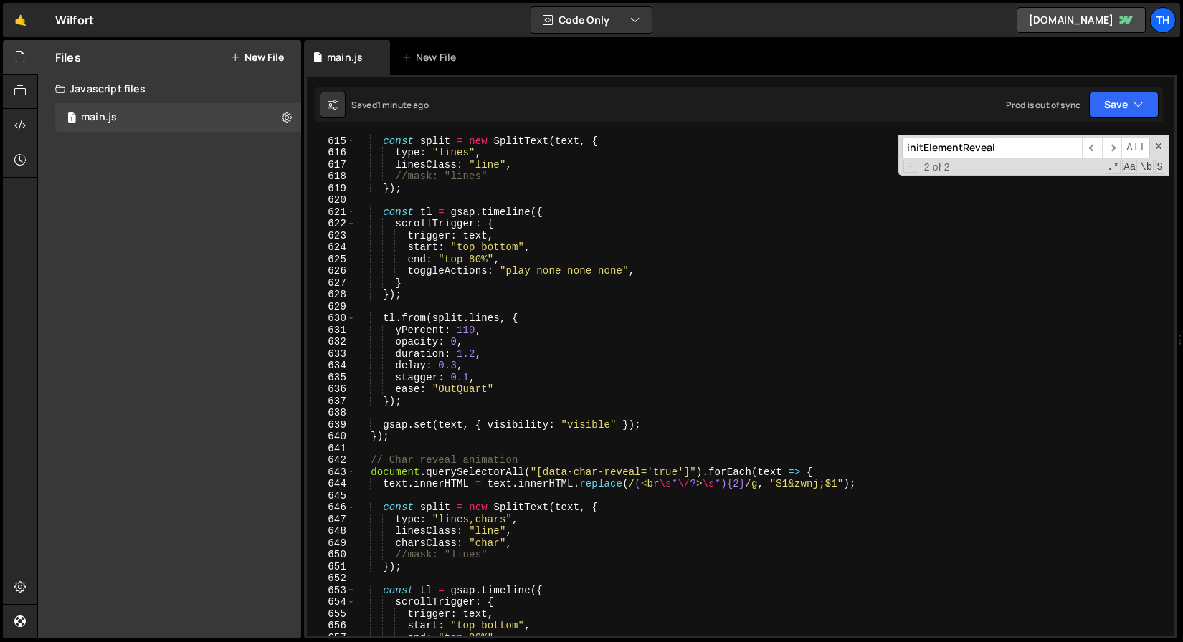
scroll to position [7319, 0]
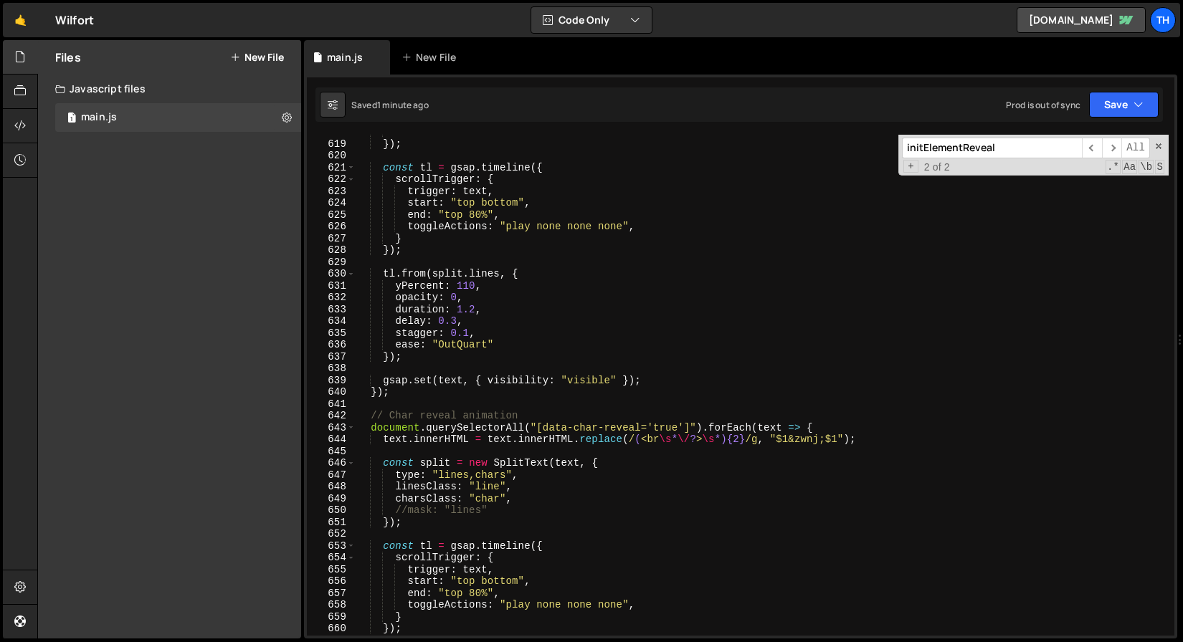
click at [414, 292] on div "//mask: "lines" }) ; const tl = gsap . timeline ({ scrollTrigger : { trigger : …" at bounding box center [762, 388] width 813 height 525
click at [414, 293] on div "//mask: "lines" }) ; const tl = gsap . timeline ({ scrollTrigger : { trigger : …" at bounding box center [762, 388] width 813 height 525
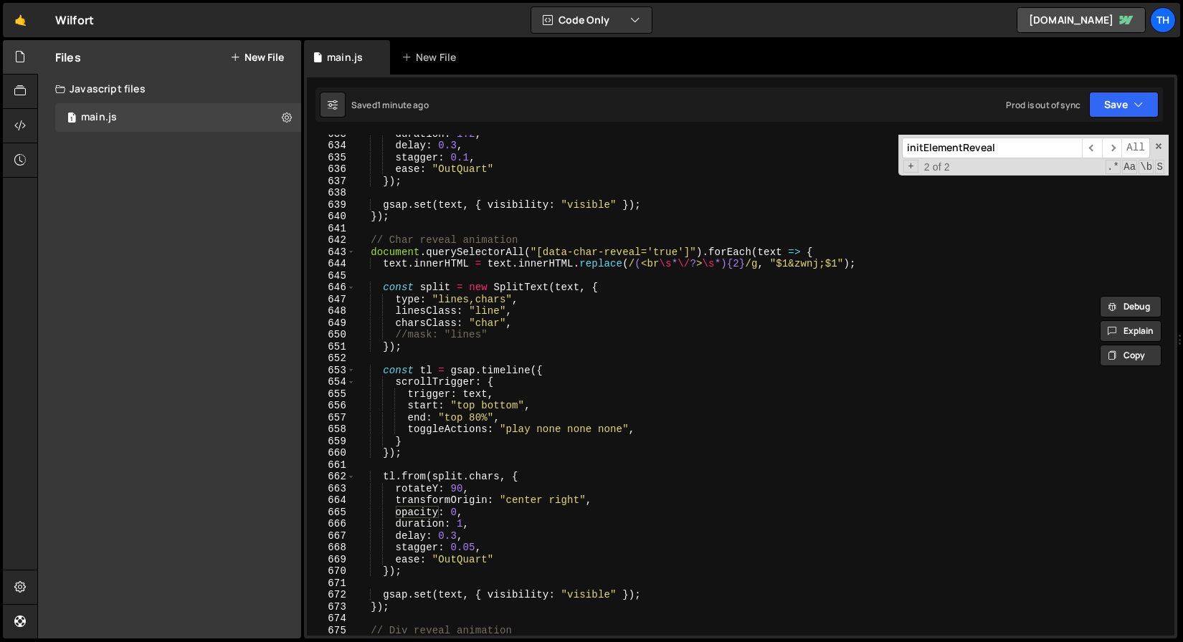
scroll to position [7500, 0]
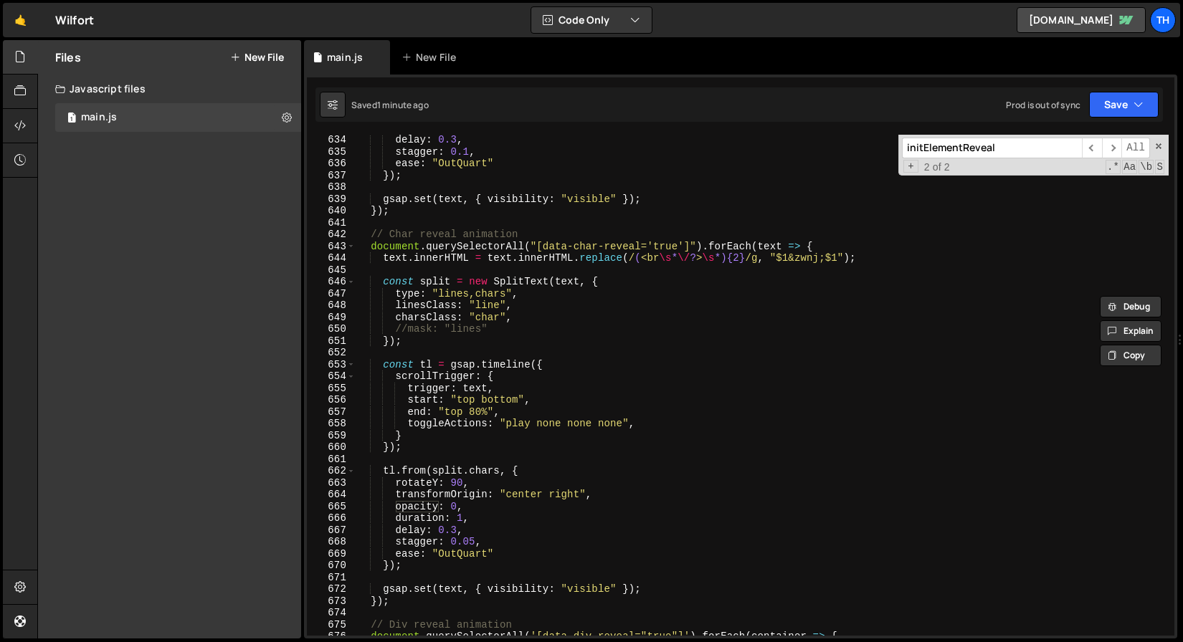
click at [461, 515] on div "delay : 0.3 , stagger : 0.1 , ease : "OutQuart" }) ; gsap . set ( text , { visi…" at bounding box center [762, 396] width 813 height 525
click at [452, 570] on div "delay : 0.3 , stagger : 0.1 , ease : "OutQuart" }) ; gsap . set ( text , { visi…" at bounding box center [762, 396] width 813 height 525
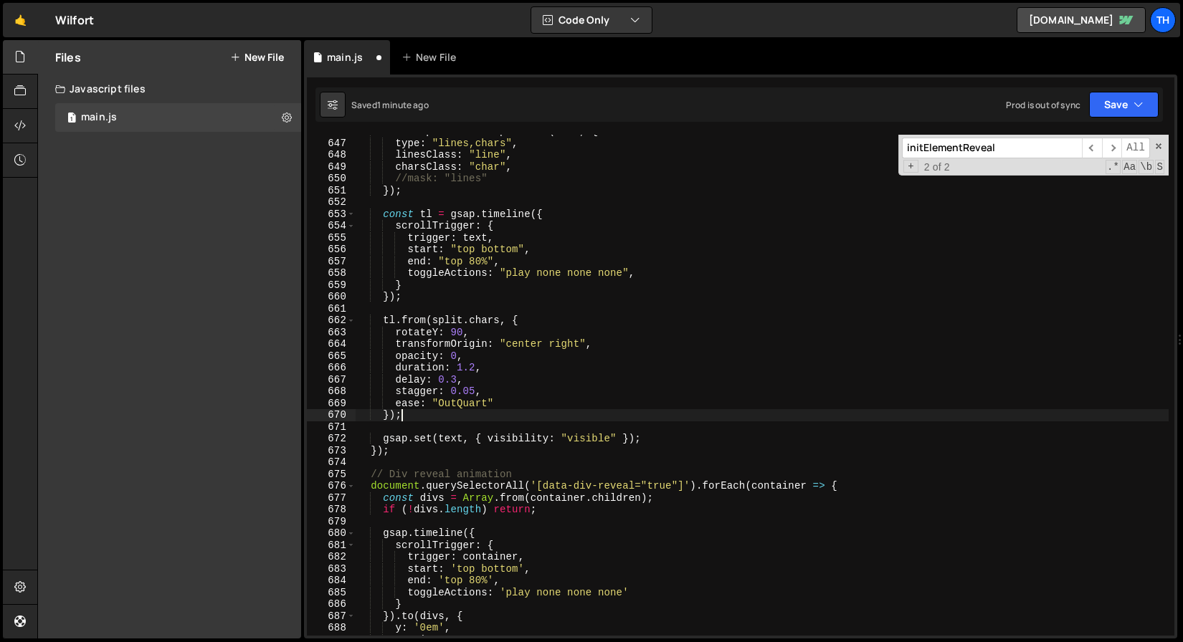
scroll to position [7651, 0]
type textarea "});"
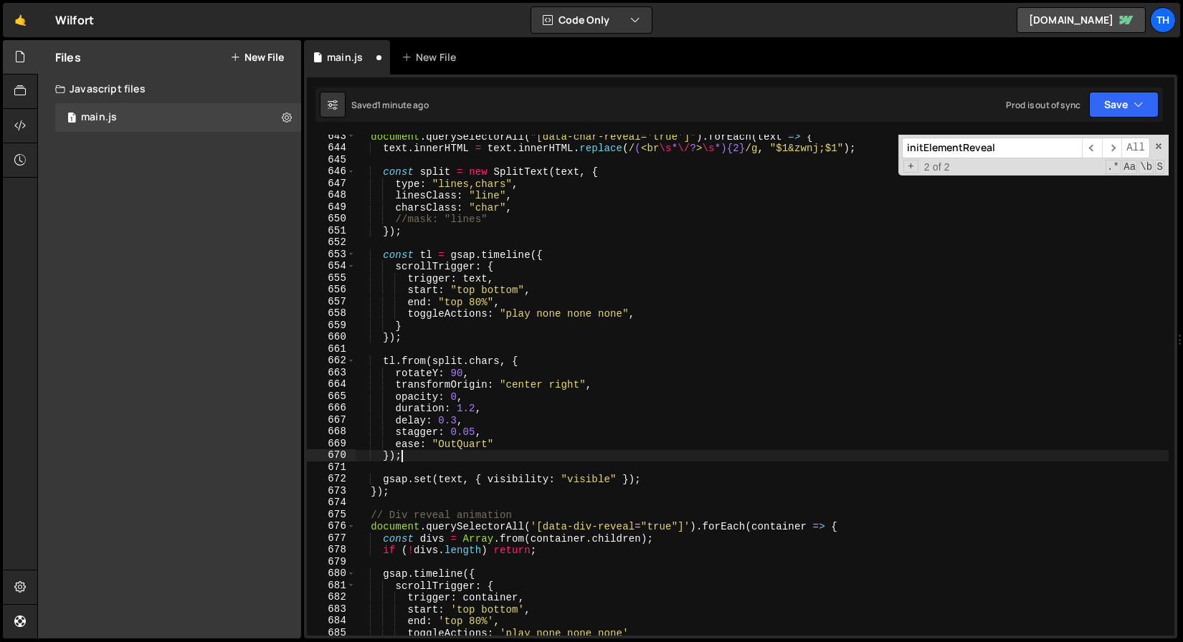
scroll to position [7611, 0]
click at [1111, 108] on button "Save" at bounding box center [1124, 105] width 70 height 26
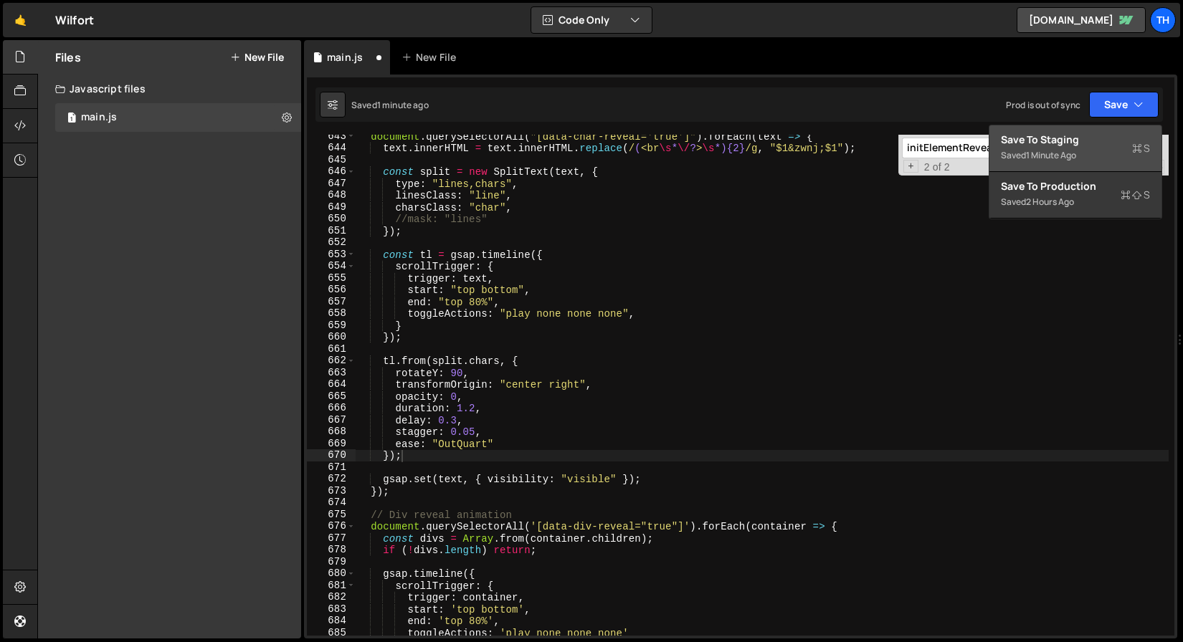
click at [1099, 130] on button "Save to Staging S Saved 1 minute ago" at bounding box center [1075, 148] width 172 height 47
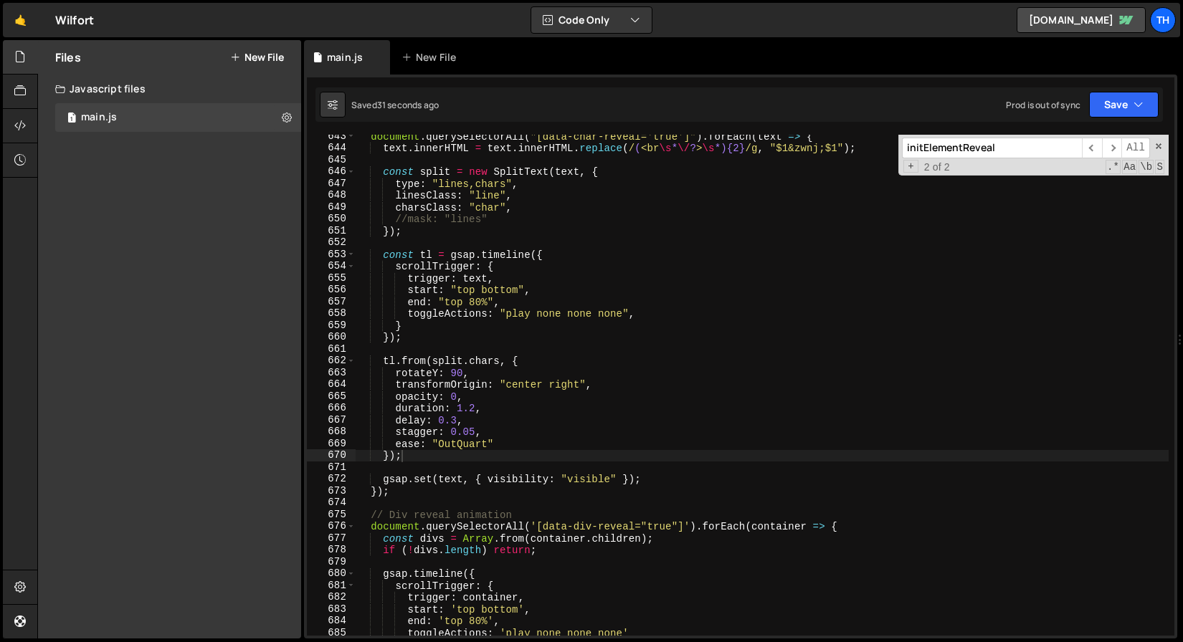
click at [430, 346] on div "document . querySelectorAll ( "[data-char-reveal='true']" ) . forEach ( text =>…" at bounding box center [762, 392] width 813 height 525
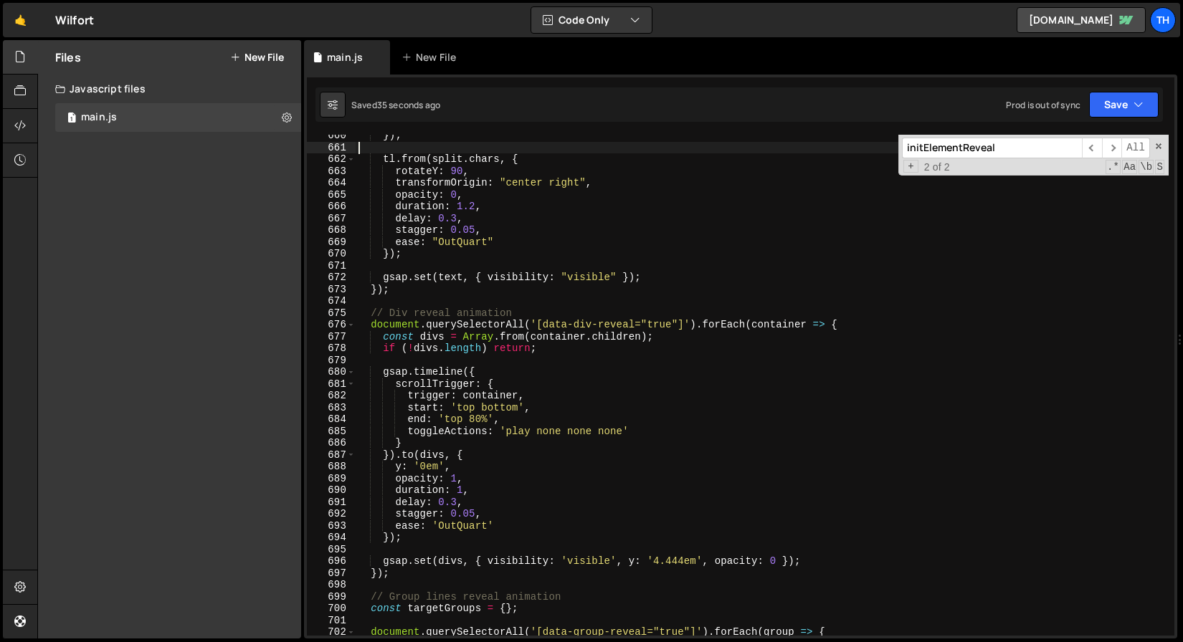
scroll to position [7818, 0]
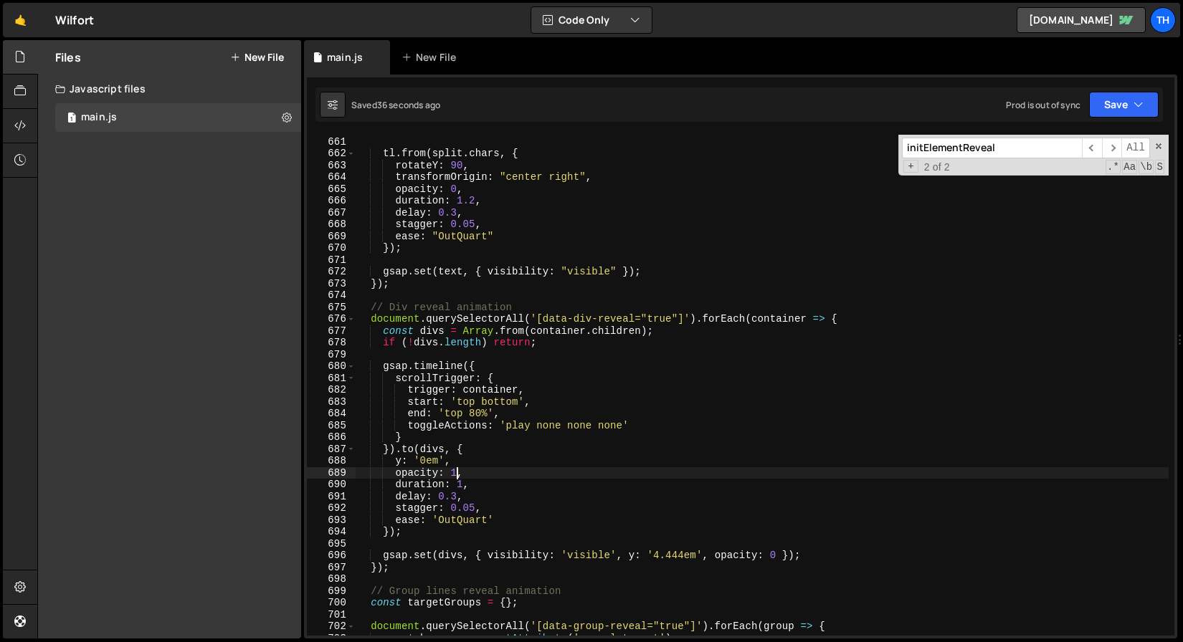
click at [455, 476] on div "}) ; tl . from ( split . chars , { rotateY : 90 , transformOrigin : "center rig…" at bounding box center [762, 386] width 813 height 525
click at [471, 491] on div "}) ; tl . from ( split . chars , { rotateY : 90 , transformOrigin : "center rig…" at bounding box center [762, 386] width 813 height 525
click at [465, 485] on div "}) ; tl . from ( split . chars , { rotateY : 90 , transformOrigin : "center rig…" at bounding box center [762, 386] width 813 height 525
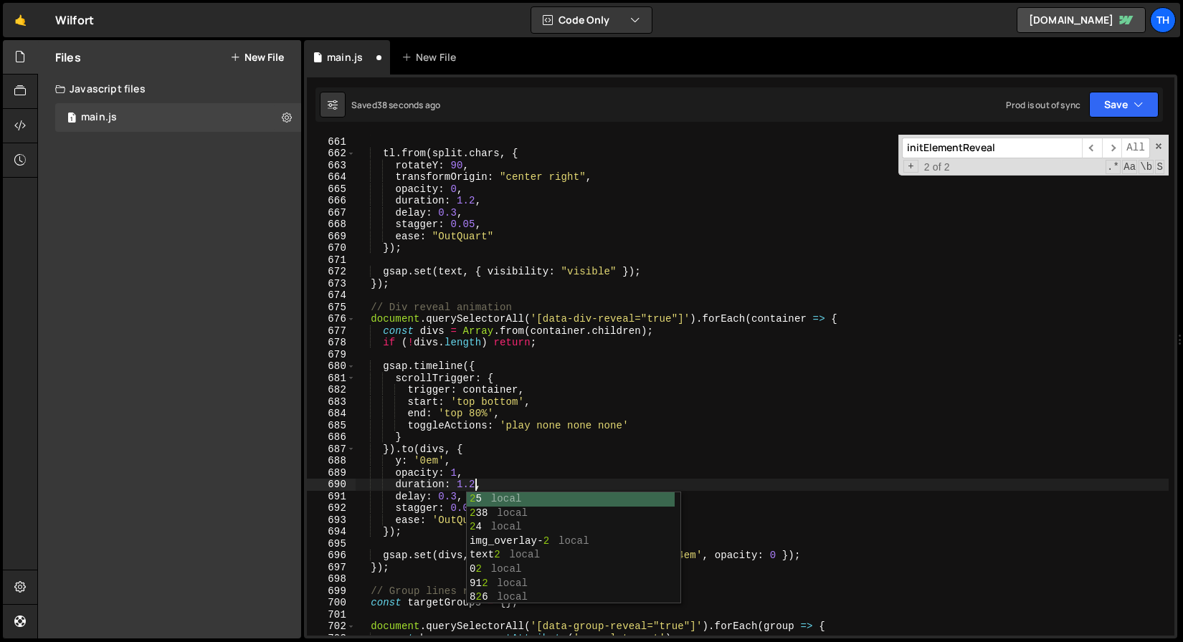
scroll to position [0, 8]
click at [480, 408] on div "}) ; tl . from ( split . chars , { rotateY : 90 , transformOrigin : "center rig…" at bounding box center [762, 386] width 813 height 525
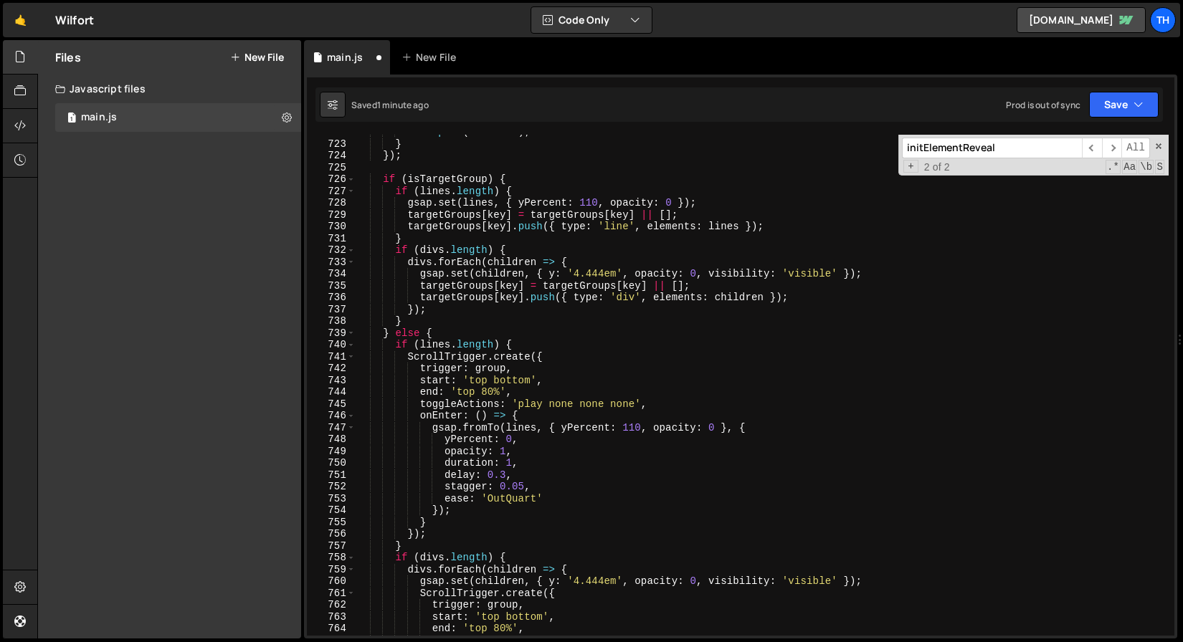
scroll to position [8549, 0]
click at [510, 460] on div "divs . push ( children ) ; } }) ; if ( isTargetGroup ) { if ( lines . length ) …" at bounding box center [762, 388] width 813 height 525
click at [518, 444] on div "divs . push ( children ) ; } }) ; if ( isTargetGroup ) { if ( lines . length ) …" at bounding box center [762, 388] width 813 height 525
drag, startPoint x: 513, startPoint y: 484, endPoint x: 521, endPoint y: 485, distance: 7.9
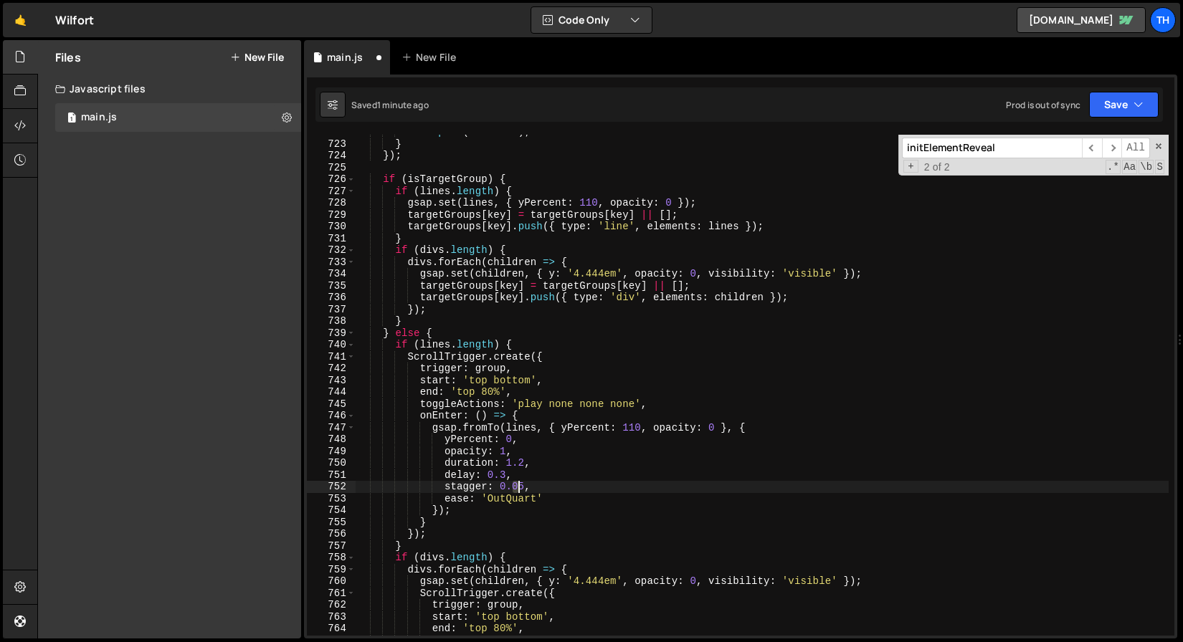
click at [521, 485] on div "divs . push ( children ) ; } }) ; if ( isTargetGroup ) { if ( lines . length ) …" at bounding box center [762, 388] width 813 height 525
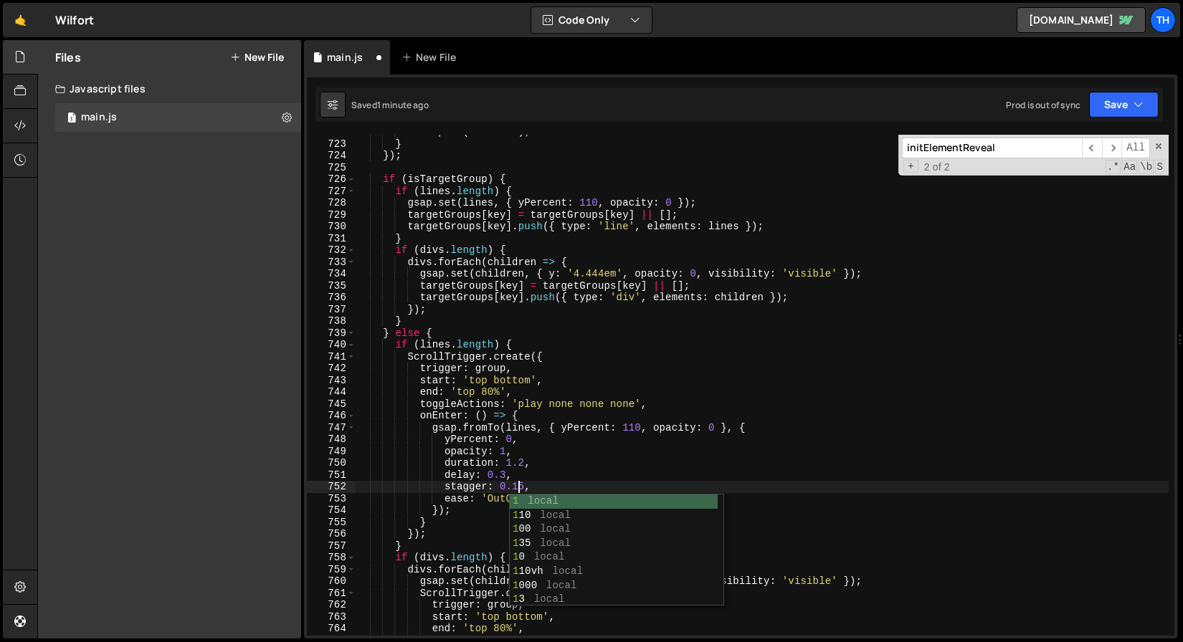
scroll to position [0, 11]
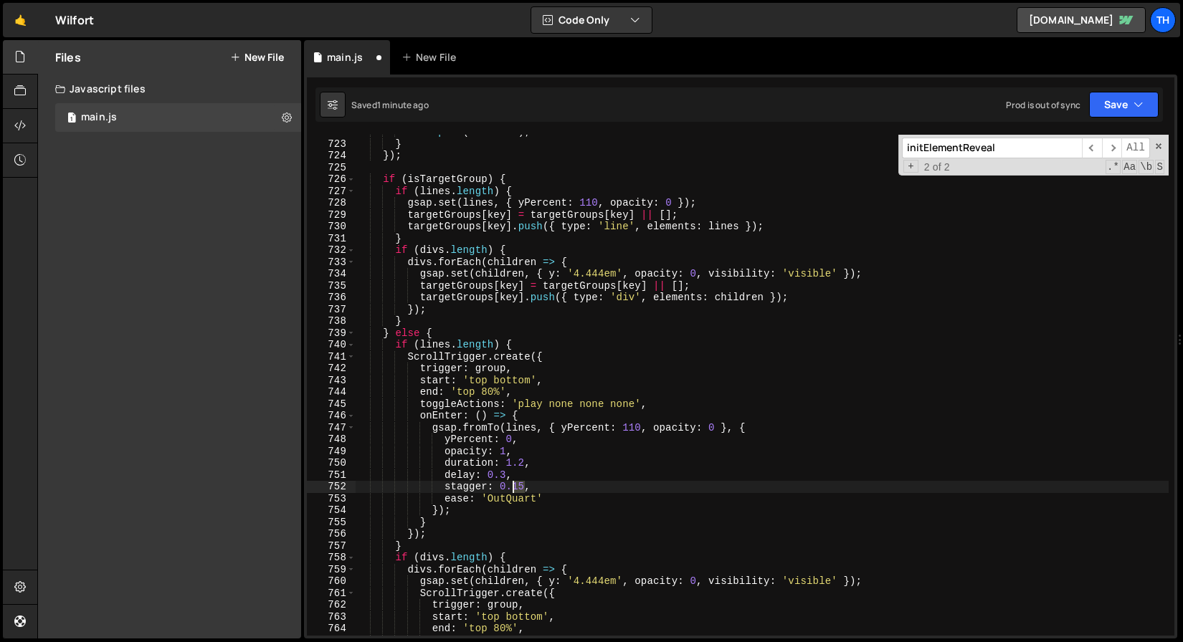
drag, startPoint x: 525, startPoint y: 487, endPoint x: 515, endPoint y: 486, distance: 9.3
click at [515, 486] on div "divs . push ( children ) ; } }) ; if ( isTargetGroup ) { if ( lines . length ) …" at bounding box center [762, 388] width 813 height 525
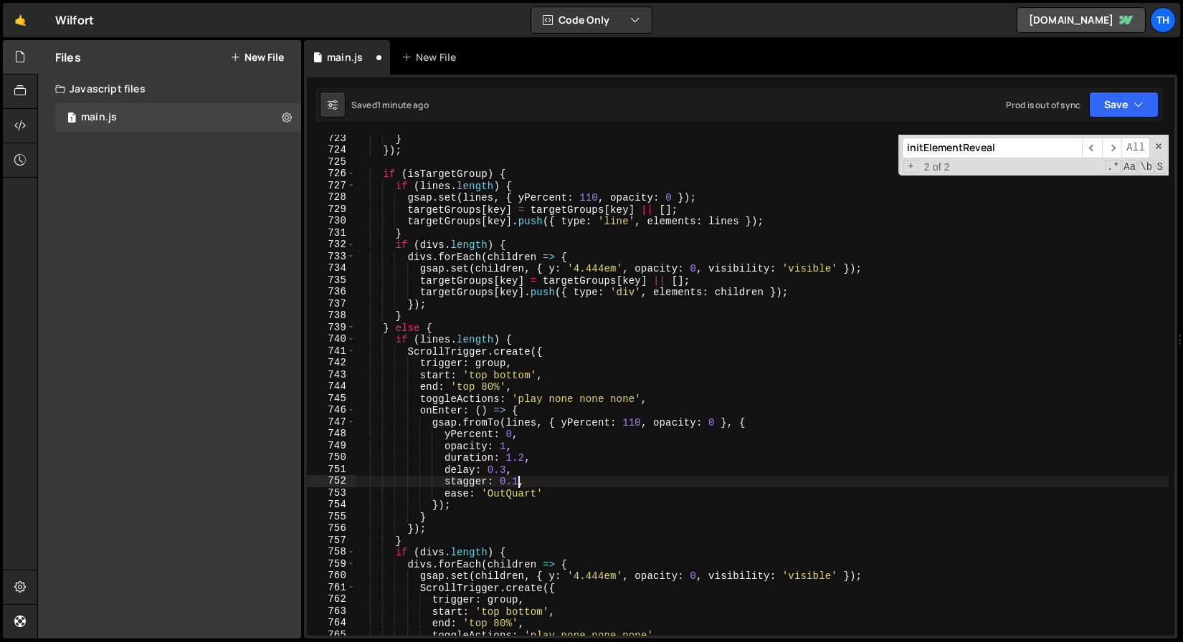
scroll to position [8566, 0]
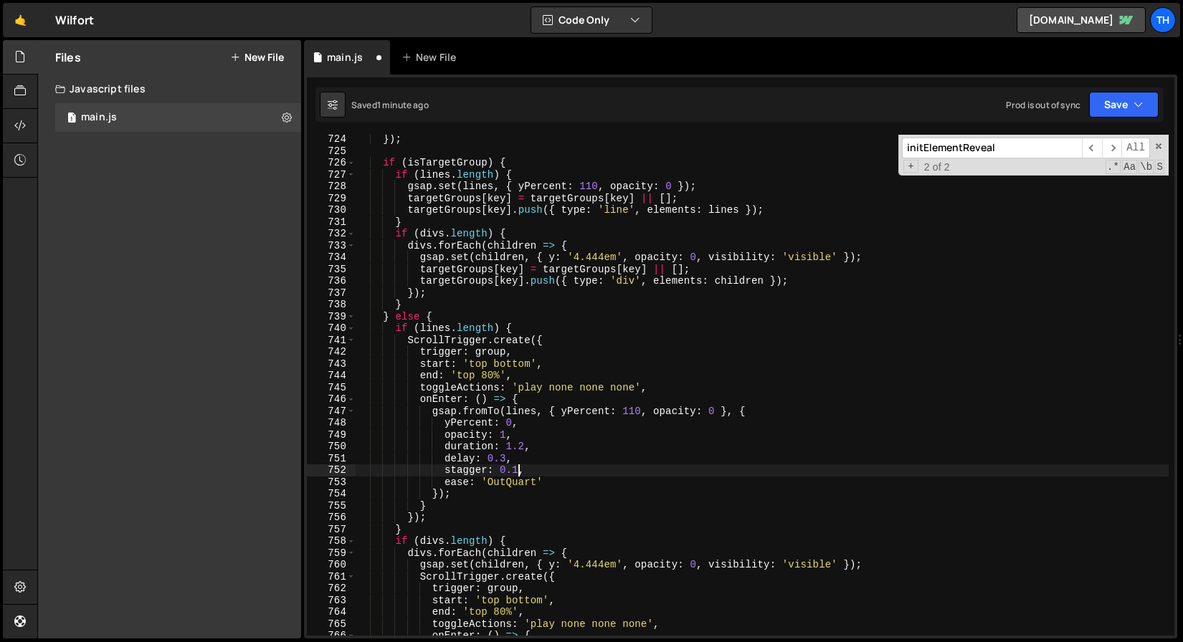
click at [420, 437] on div "}) ; if ( isTargetGroup ) { if ( lines . length ) { gsap . set ( lines , { yPer…" at bounding box center [762, 395] width 813 height 525
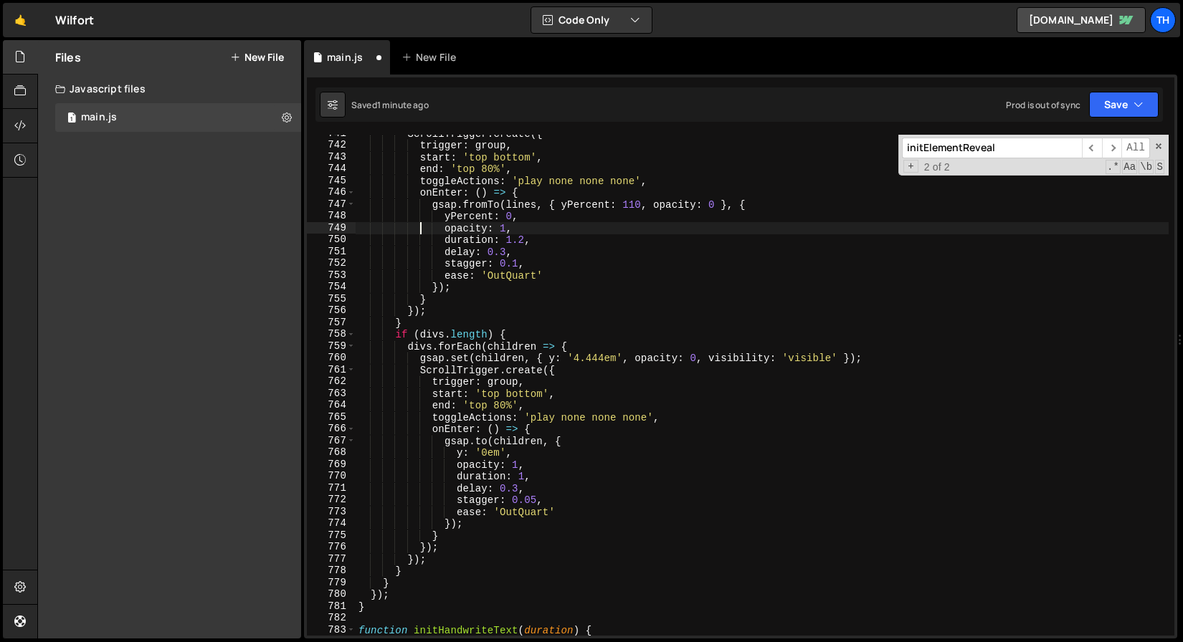
scroll to position [8773, 0]
click at [524, 469] on div "ScrollTrigger . create ({ trigger : group , start : 'top bottom' , end : 'top 8…" at bounding box center [762, 390] width 813 height 525
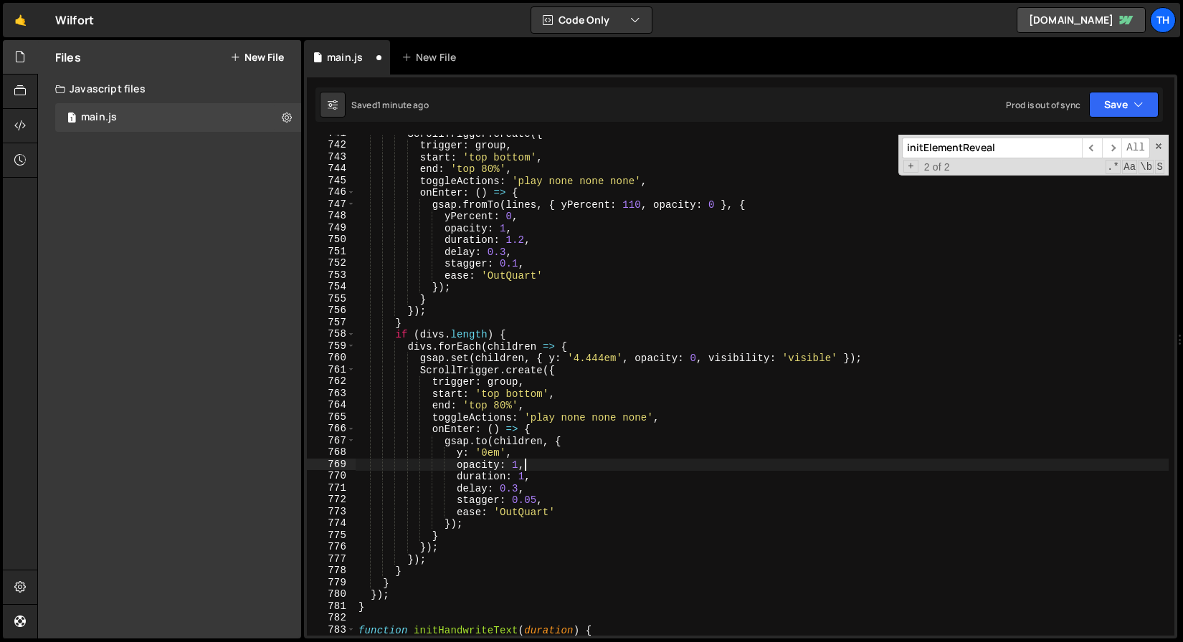
click at [526, 479] on div "ScrollTrigger . create ({ trigger : group , start : 'top bottom' , end : 'top 8…" at bounding box center [762, 390] width 813 height 525
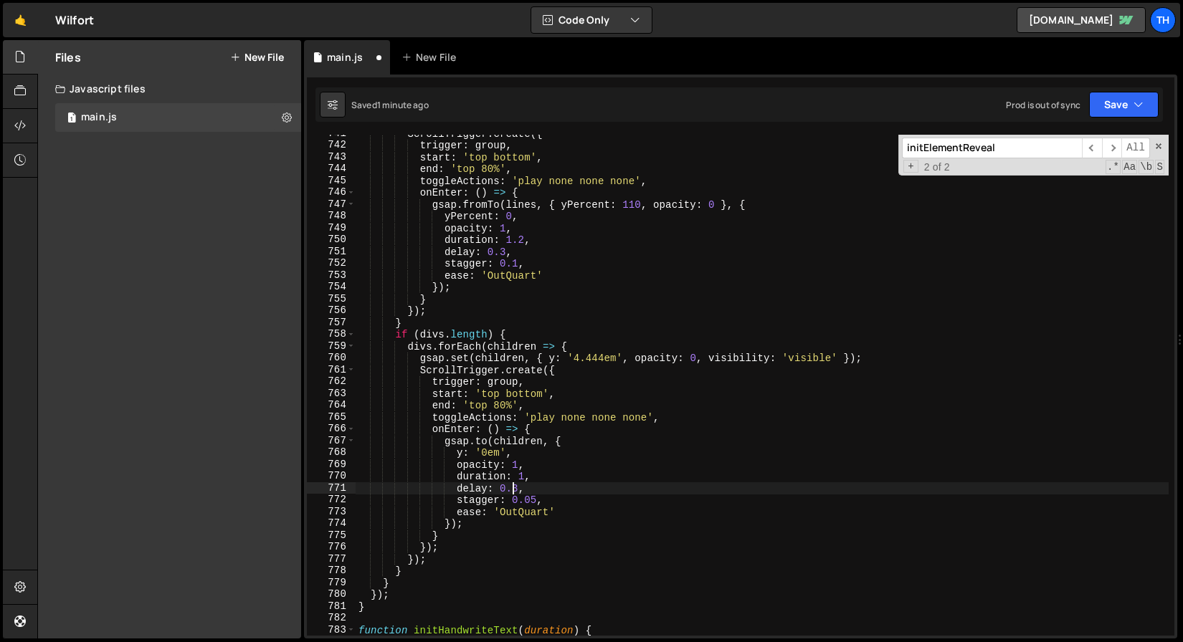
click at [510, 483] on div "ScrollTrigger . create ({ trigger : group , start : 'top bottom' , end : 'top 8…" at bounding box center [762, 390] width 813 height 525
click at [523, 475] on div "ScrollTrigger . create ({ trigger : group , start : 'top bottom' , end : 'top 8…" at bounding box center [762, 390] width 813 height 525
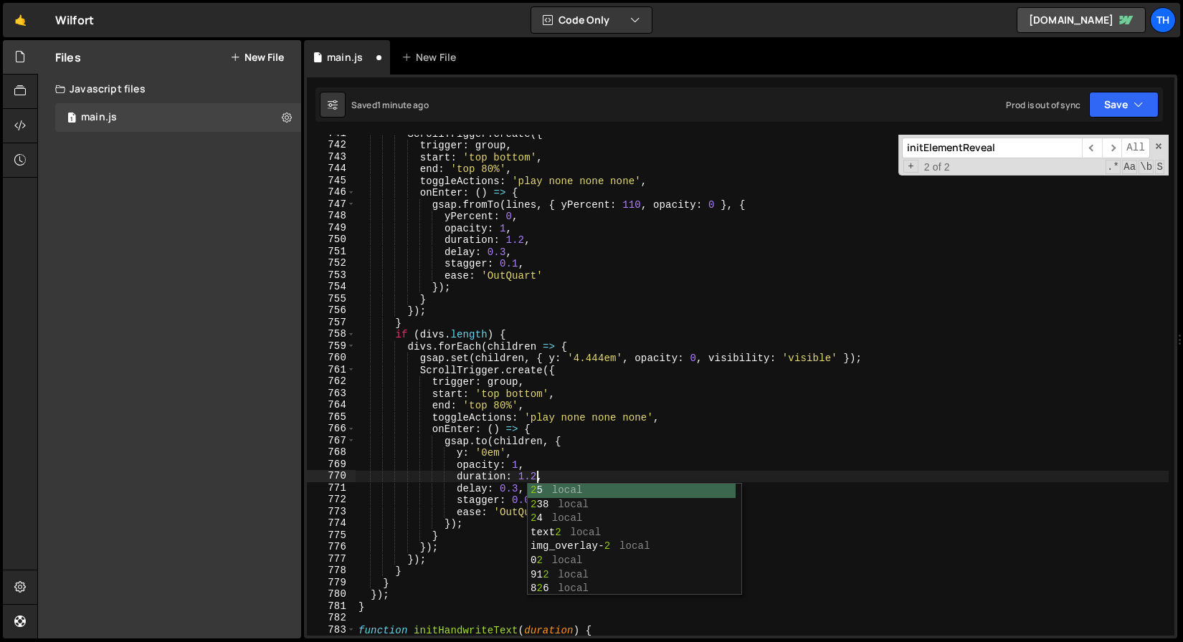
click at [537, 449] on div "ScrollTrigger . create ({ trigger : group , start : 'top bottom' , end : 'top 8…" at bounding box center [762, 390] width 813 height 525
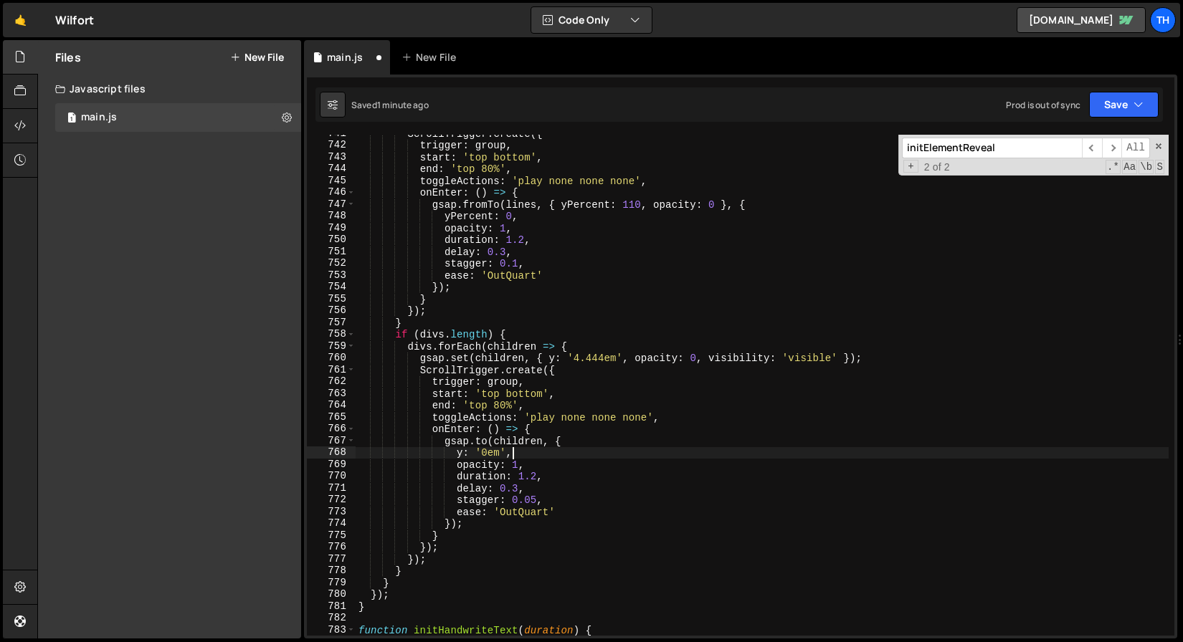
scroll to position [0, 10]
click at [1111, 108] on button "Save" at bounding box center [1124, 105] width 70 height 26
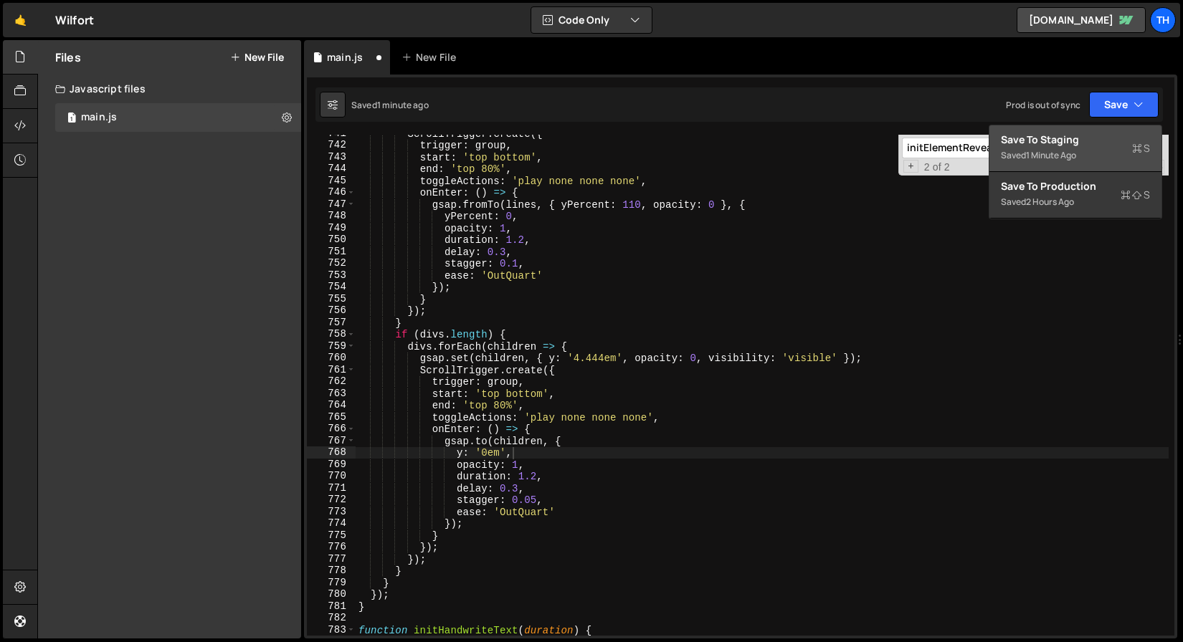
click at [1090, 141] on div "Save to Staging S" at bounding box center [1075, 140] width 149 height 14
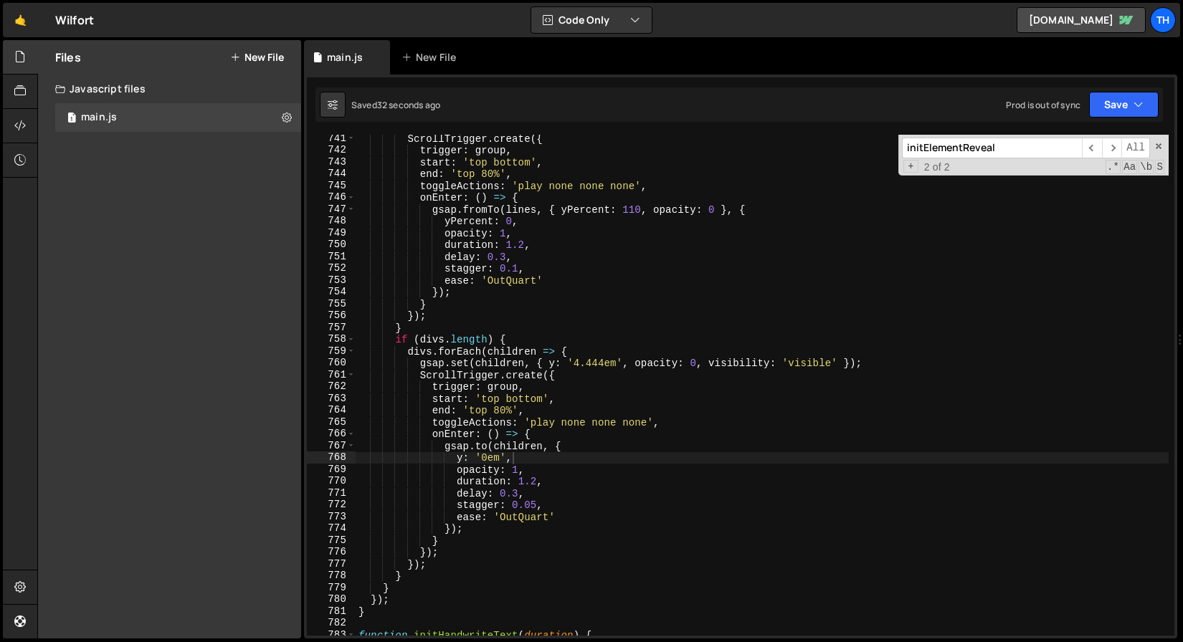
scroll to position [8768, 0]
click at [1012, 149] on input "initElementReveal" at bounding box center [992, 148] width 180 height 21
click at [960, 144] on input "initElementReveal" at bounding box center [992, 148] width 180 height 21
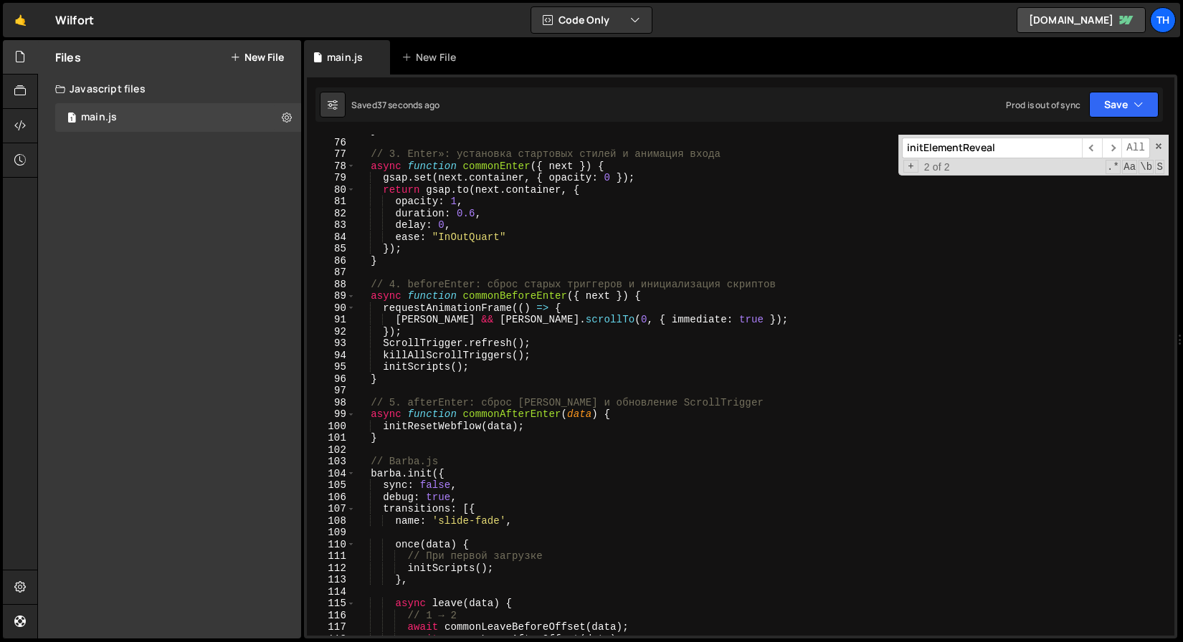
scroll to position [0, 0]
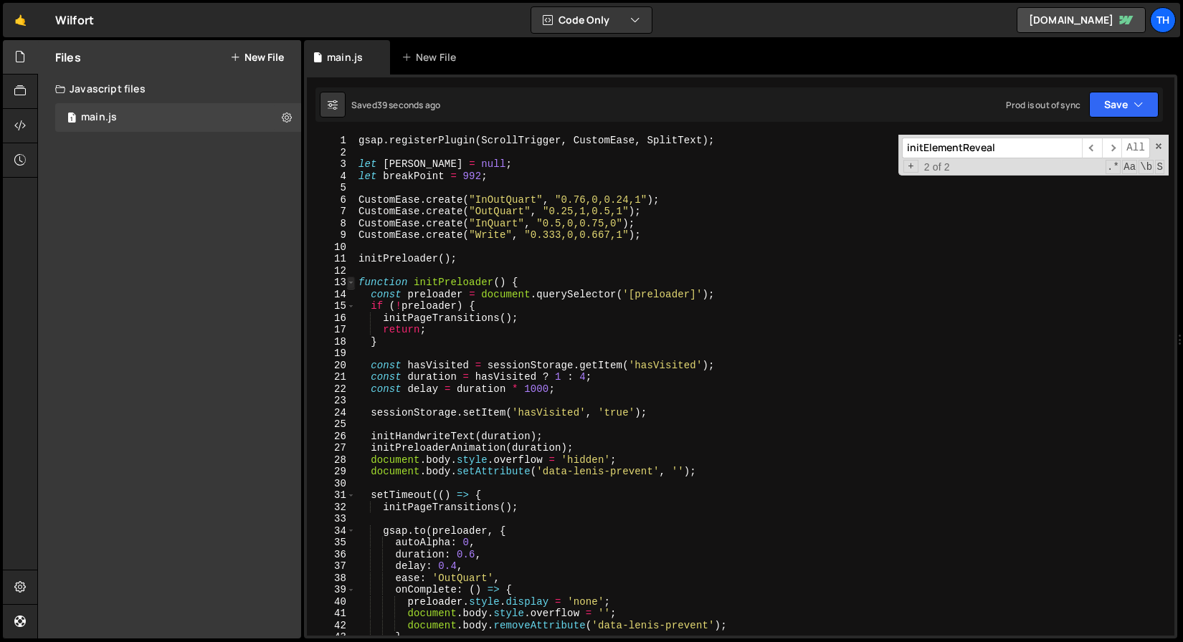
click at [347, 282] on span at bounding box center [351, 283] width 8 height 12
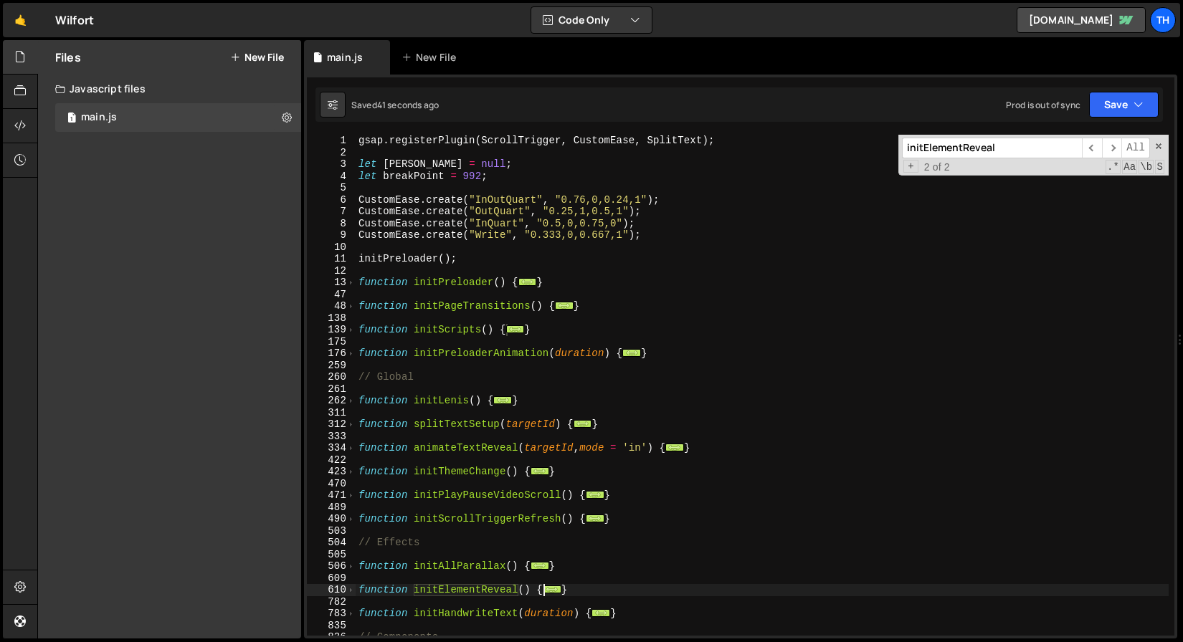
click at [442, 426] on div "gsap . registerPlugin ( ScrollTrigger , CustomEase , SplitText ) ; let lenis = …" at bounding box center [762, 397] width 813 height 525
type textarea "function splitTextSetup(targetId) {"
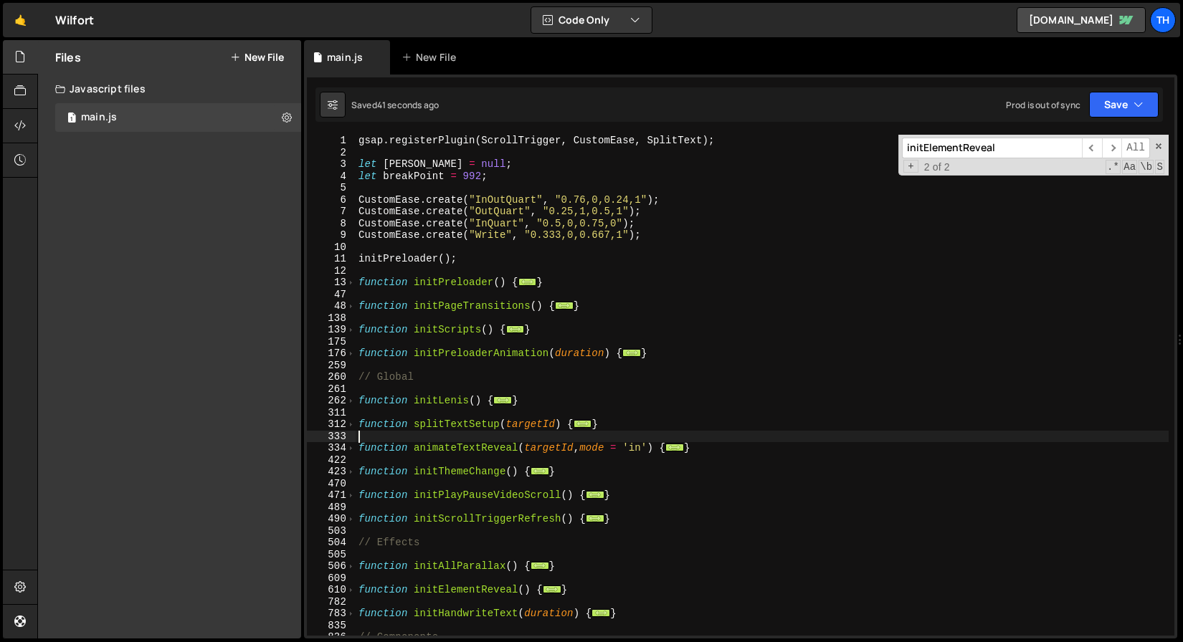
click at [441, 437] on div "gsap . registerPlugin ( ScrollTrigger , CustomEase , SplitText ) ; let lenis = …" at bounding box center [762, 397] width 813 height 525
click at [442, 445] on div "gsap . registerPlugin ( ScrollTrigger , CustomEase , SplitText ) ; let lenis = …" at bounding box center [762, 397] width 813 height 525
type textarea "function animateTextReveal(targetId, mode = 'in') {"
click at [442, 445] on div "gsap . registerPlugin ( ScrollTrigger , CustomEase , SplitText ) ; let lenis = …" at bounding box center [762, 397] width 813 height 525
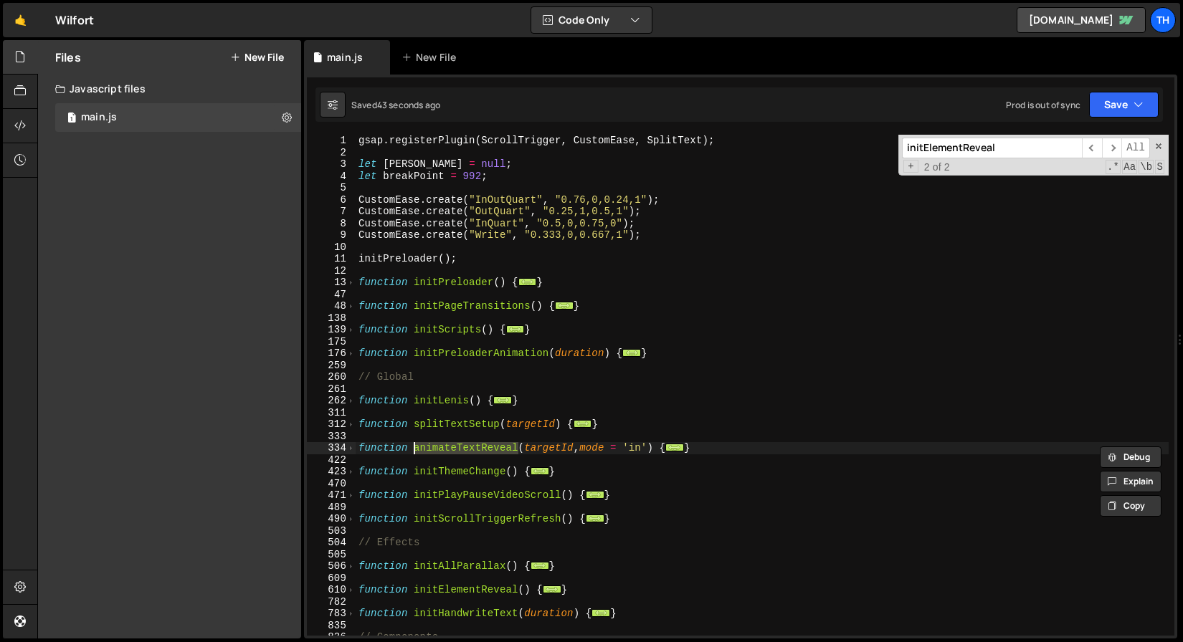
click at [993, 158] on div "initElementReveal ​ ​ All Replace All + 2 of 2 .* Aa \b S" at bounding box center [1033, 155] width 270 height 41
paste input "animateTex"
type input "animateTextReveal"
click at [680, 376] on div "gsap . registerPlugin ( ScrollTrigger , CustomEase , SplitText ) ; let lenis = …" at bounding box center [762, 397] width 813 height 525
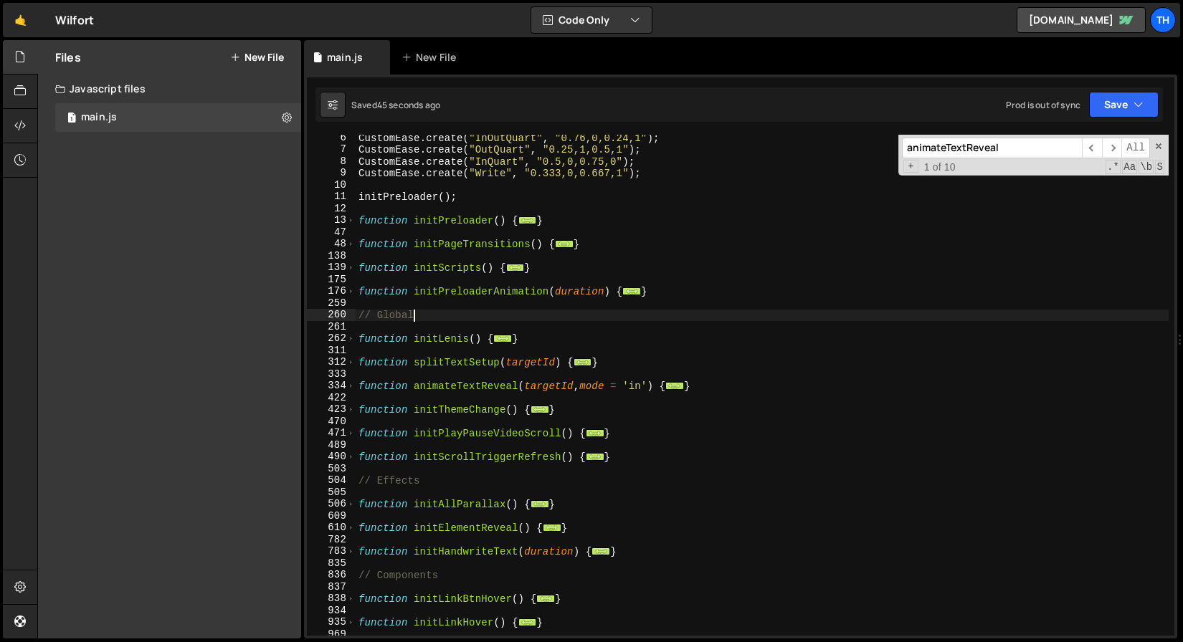
scroll to position [62, 0]
click at [352, 385] on span at bounding box center [351, 386] width 8 height 12
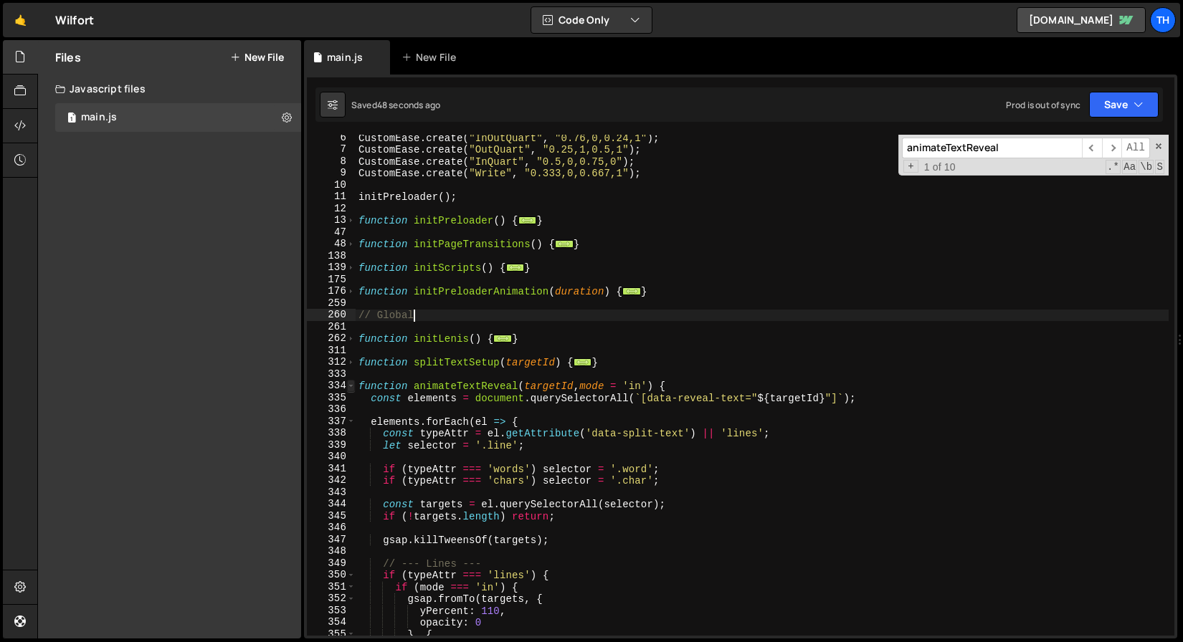
click at [352, 386] on span at bounding box center [351, 386] width 8 height 12
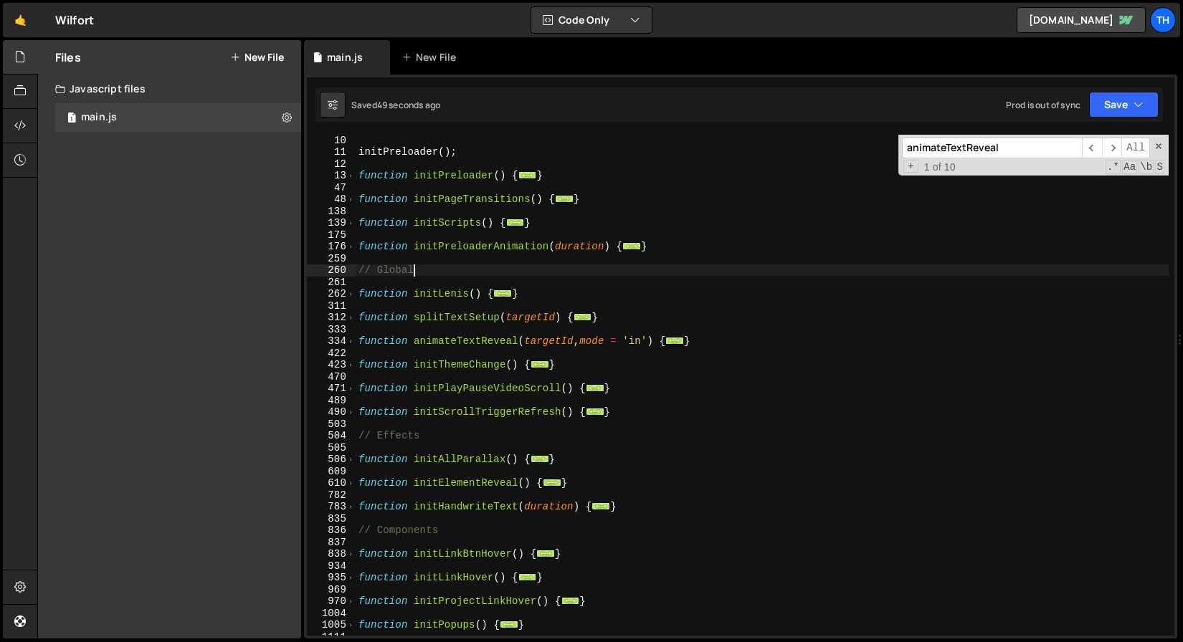
scroll to position [107, 0]
click at [438, 487] on div "initPreloader ( ) ; function initPreloader ( ) { ... } function initPageTransit…" at bounding box center [762, 396] width 813 height 525
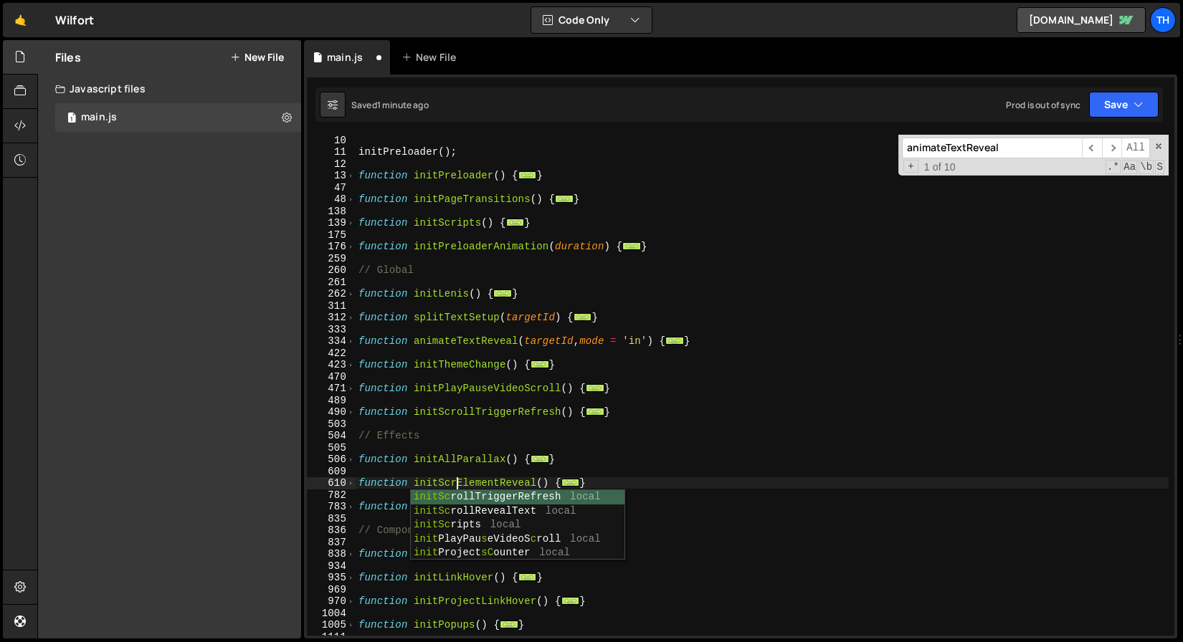
scroll to position [0, 6]
type textarea "function initScrllElementReveal() {"
click at [652, 423] on div "initPreloader ( ) ; function initPreloader ( ) { ... } function initPageTransit…" at bounding box center [762, 396] width 813 height 525
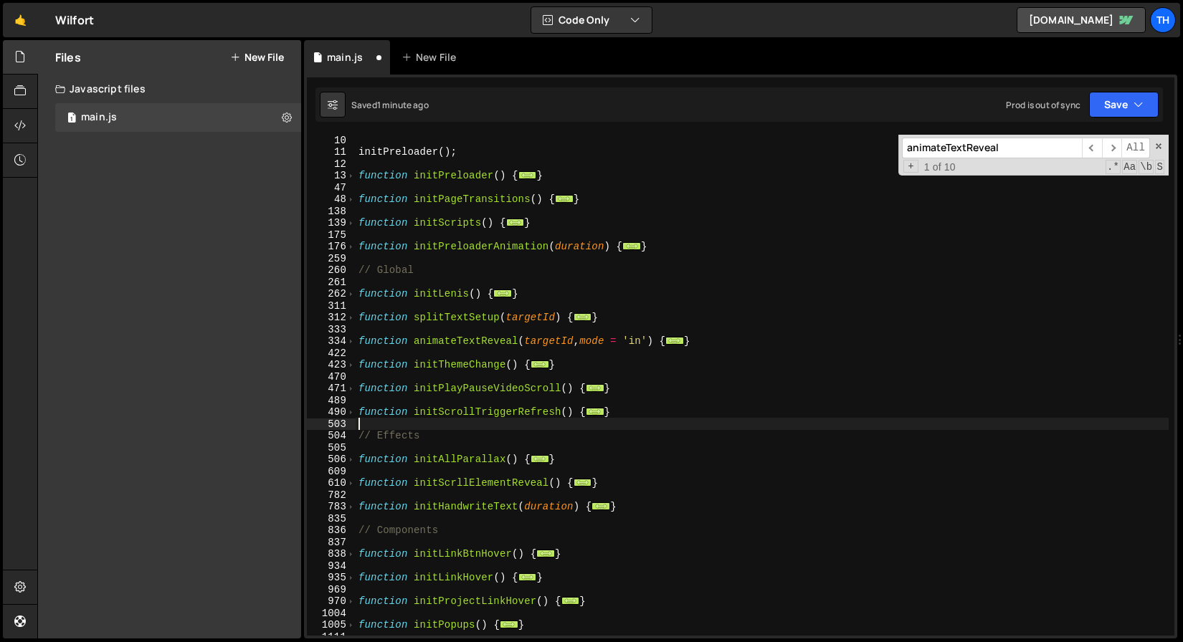
scroll to position [0, 0]
click at [512, 483] on div "initPreloader ( ) ; function initPreloader ( ) { ... } function initPageTransit…" at bounding box center [762, 396] width 813 height 525
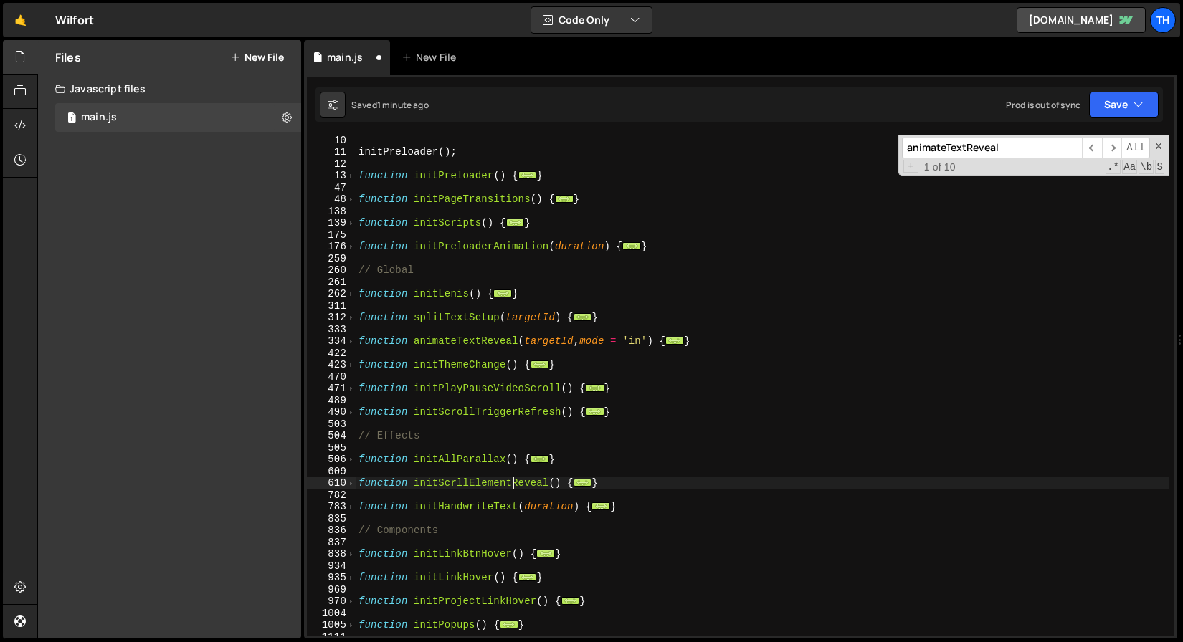
type textarea "function initScrllElementsReveal() {"
click at [513, 466] on div "initPreloader ( ) ; function initPreloader ( ) { ... } function initPageTransit…" at bounding box center [762, 396] width 813 height 525
click at [515, 485] on div "initPreloader ( ) ; function initPreloader ( ) { ... } function initPageTransit…" at bounding box center [762, 396] width 813 height 525
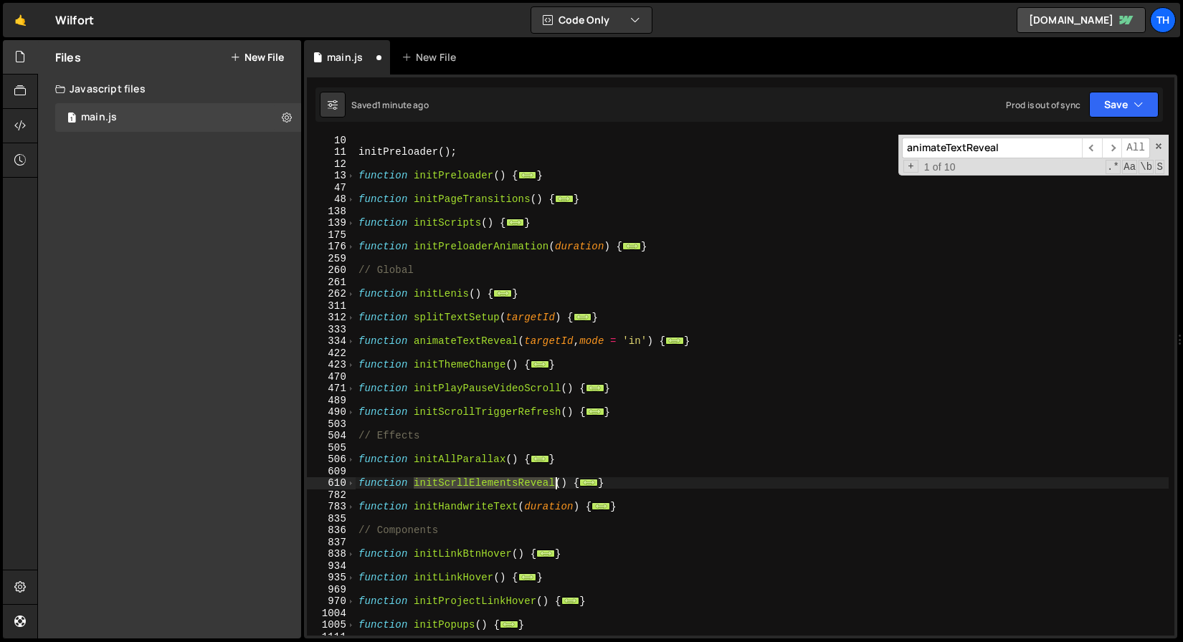
click at [515, 485] on div "initPreloader ( ) ; function initPreloader ( ) { ... } function initPageTransit…" at bounding box center [762, 396] width 813 height 525
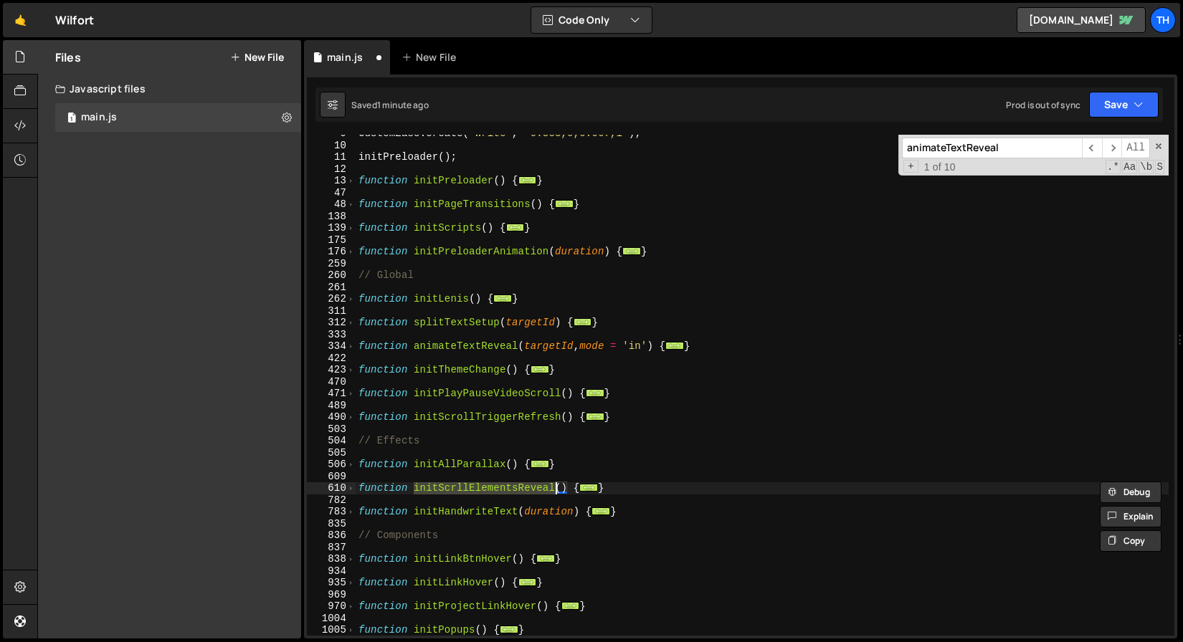
scroll to position [51, 0]
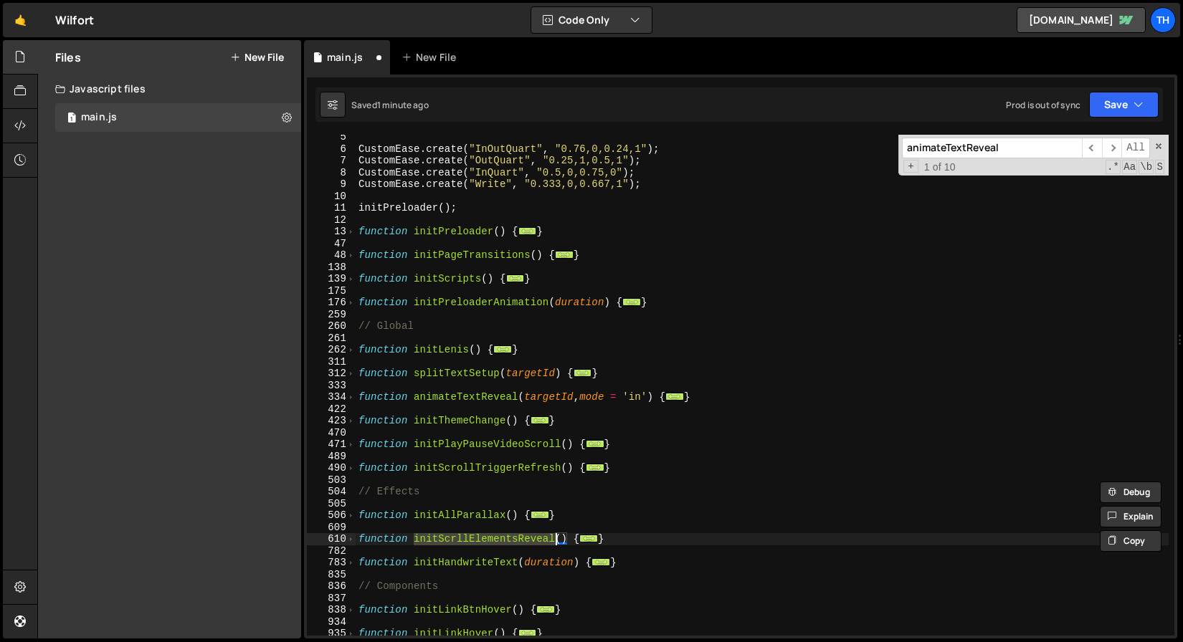
click at [349, 267] on div "138" at bounding box center [331, 268] width 49 height 12
click at [348, 277] on span at bounding box center [351, 279] width 8 height 12
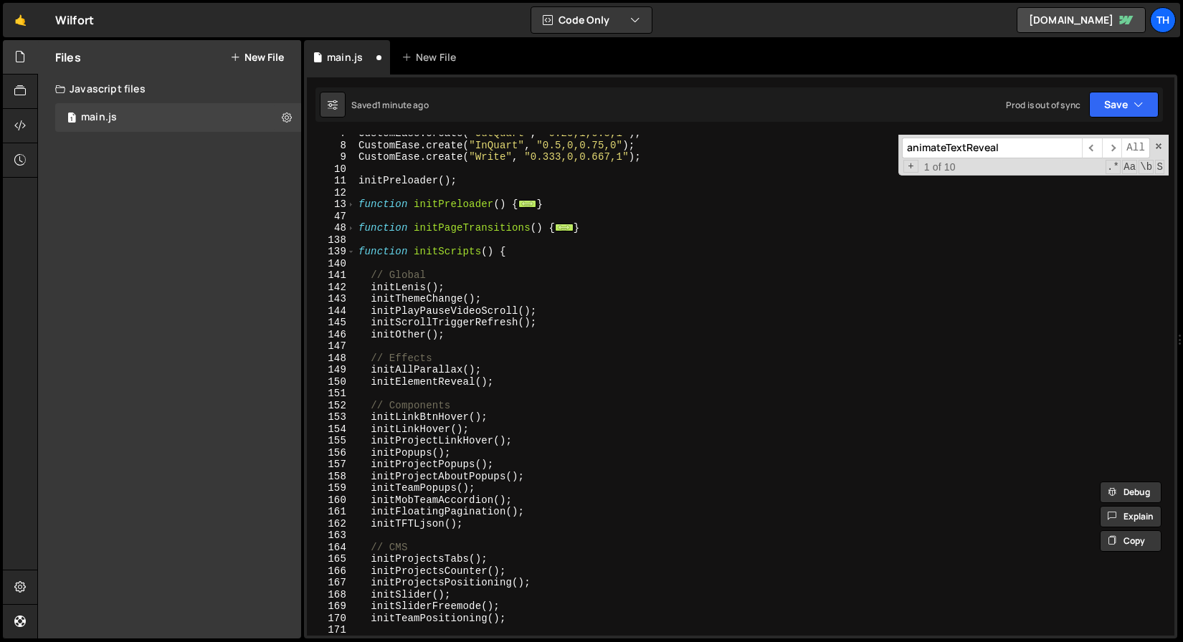
scroll to position [105, 0]
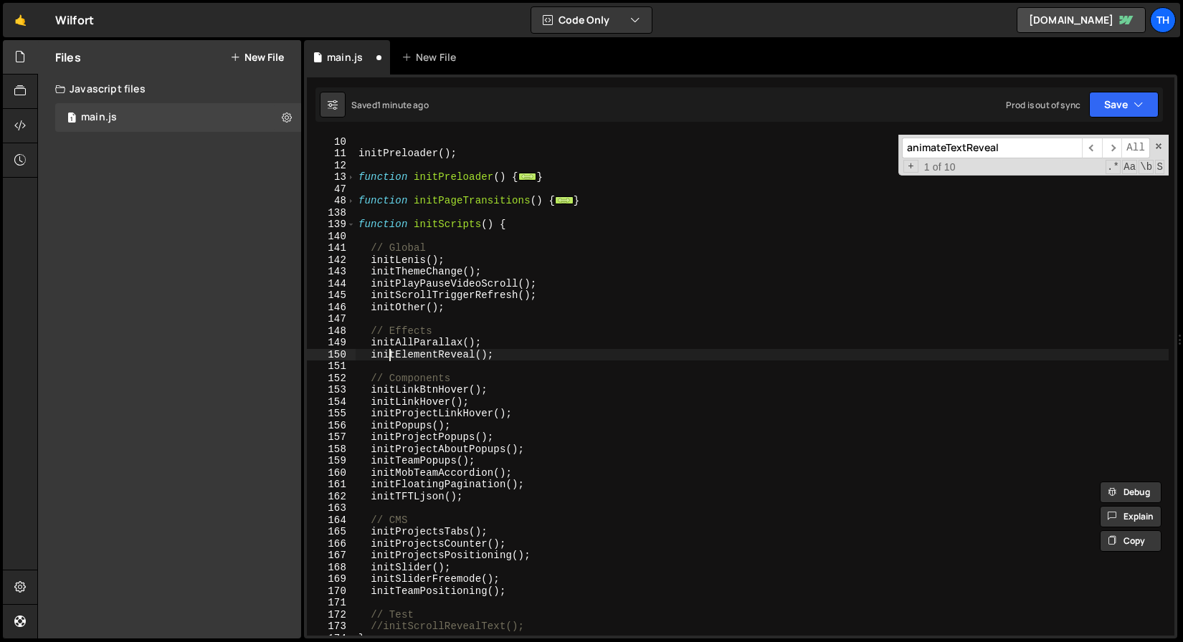
click at [389, 351] on div "CustomEase . create ( "Write" , "0.333,0,0.667,1" ) ; initPreloader ( ) ; funct…" at bounding box center [762, 386] width 813 height 525
paste textarea "ScrllElements"
drag, startPoint x: 396, startPoint y: 356, endPoint x: 424, endPoint y: 359, distance: 28.1
click at [424, 359] on div "CustomEase . create ( "Write" , "0.333,0,0.667,1" ) ; initPreloader ( ) ; funct…" at bounding box center [762, 386] width 813 height 525
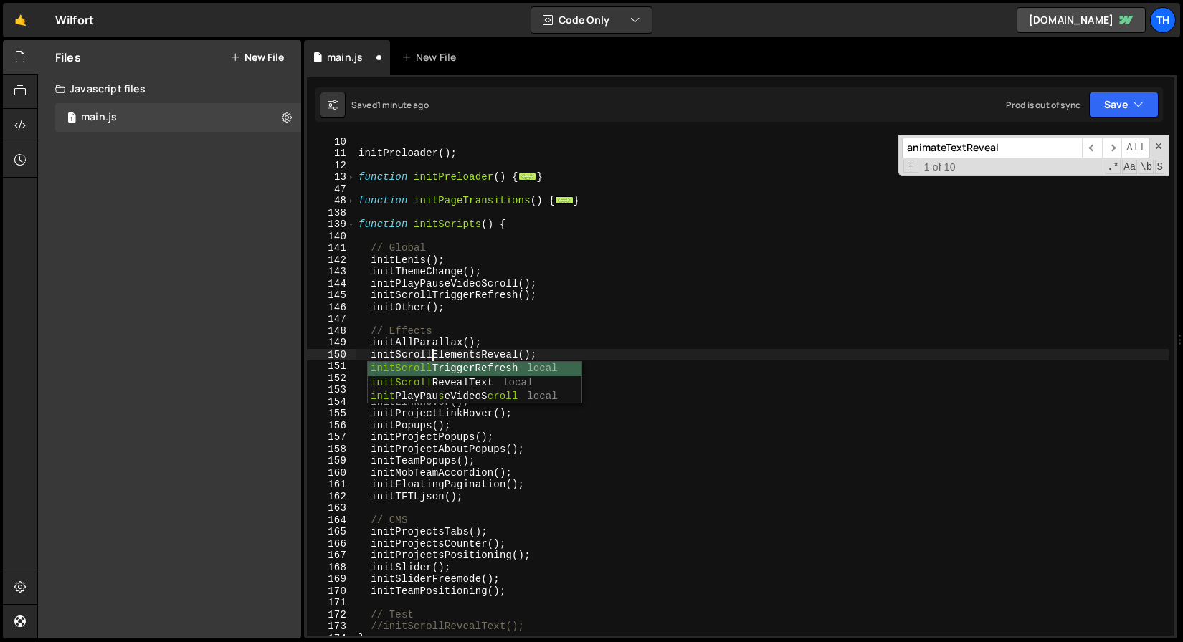
scroll to position [0, 4]
click at [409, 353] on div "CustomEase . create ( "Write" , "0.333,0,0.667,1" ) ; initPreloader ( ) ; funct…" at bounding box center [762, 386] width 813 height 525
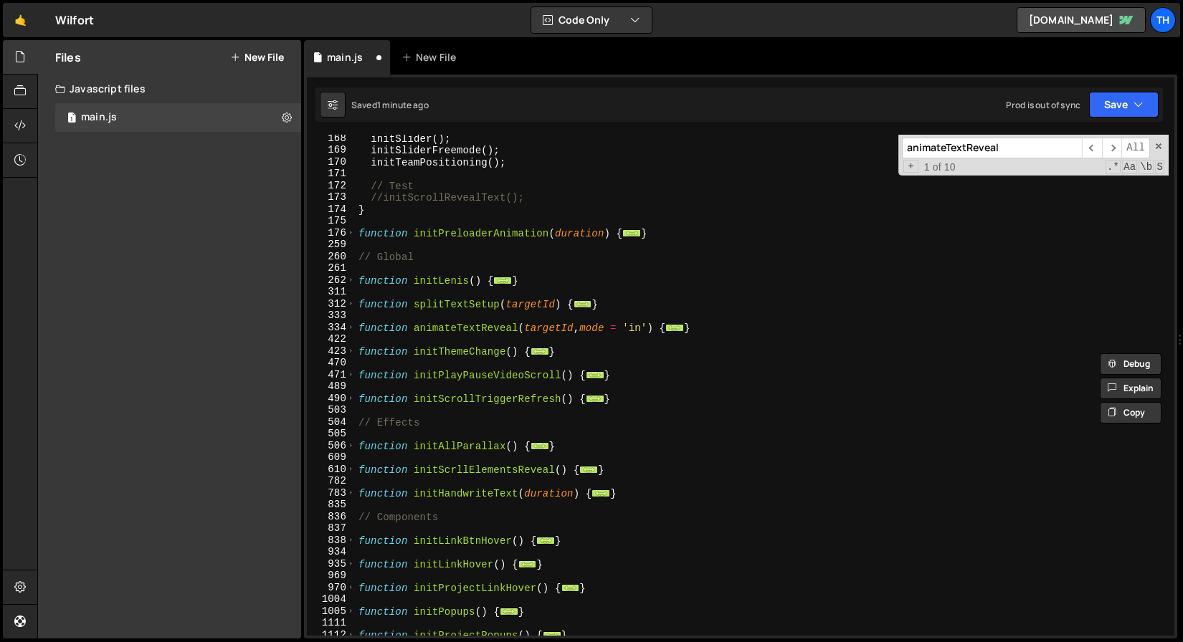
scroll to position [683, 0]
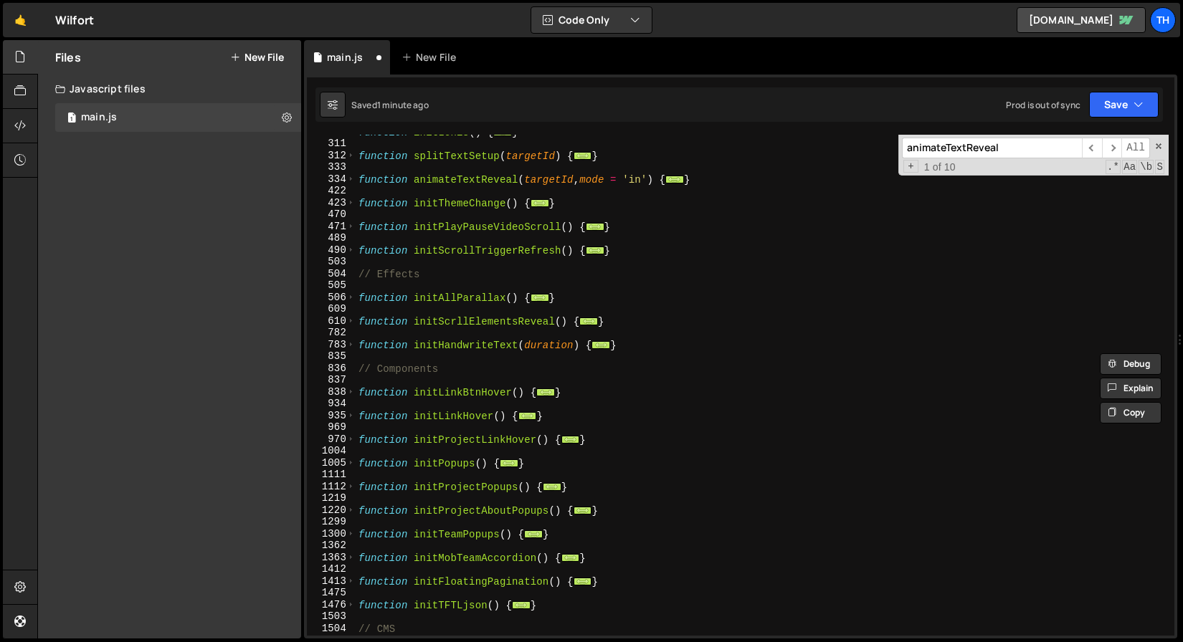
click at [451, 321] on div "function initLenis ( ) { ... } function splitTextSetup ( targetId ) { ... } fun…" at bounding box center [762, 388] width 813 height 525
paste textarea "o"
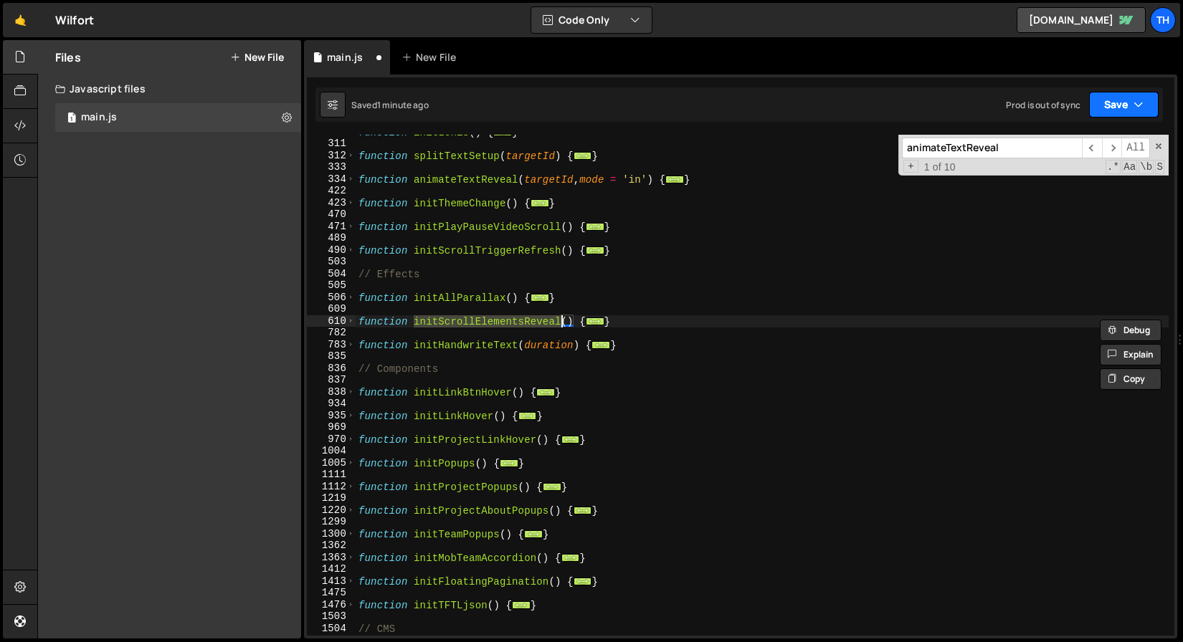
click at [1131, 103] on button "Save" at bounding box center [1124, 105] width 70 height 26
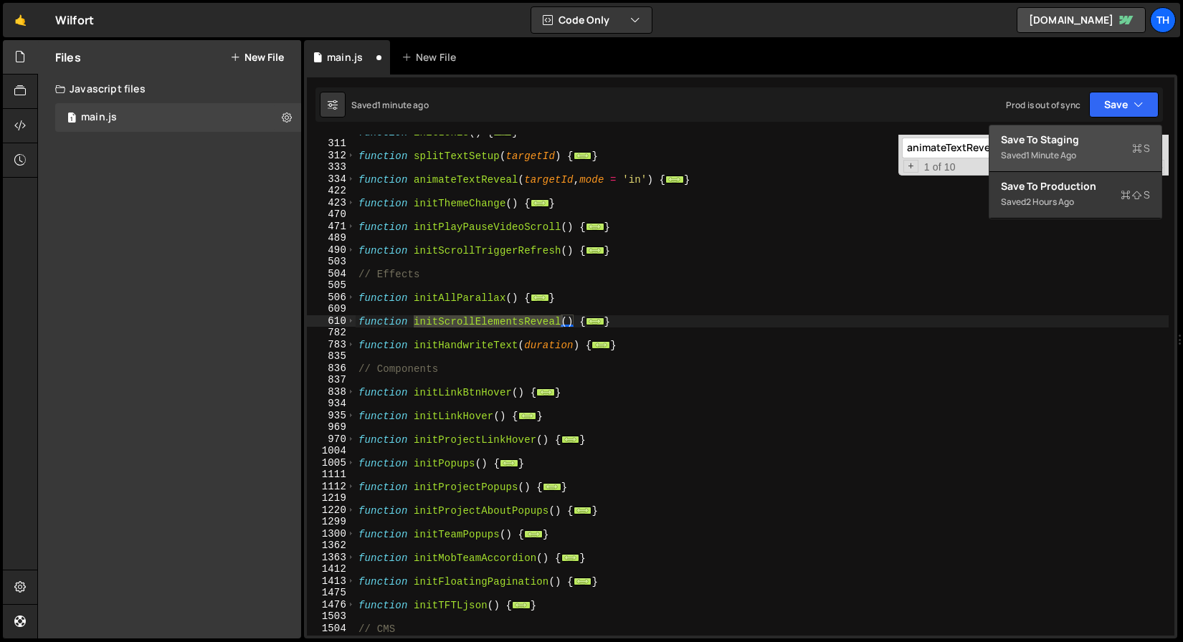
click at [1085, 143] on div "Save to Staging S" at bounding box center [1075, 140] width 149 height 14
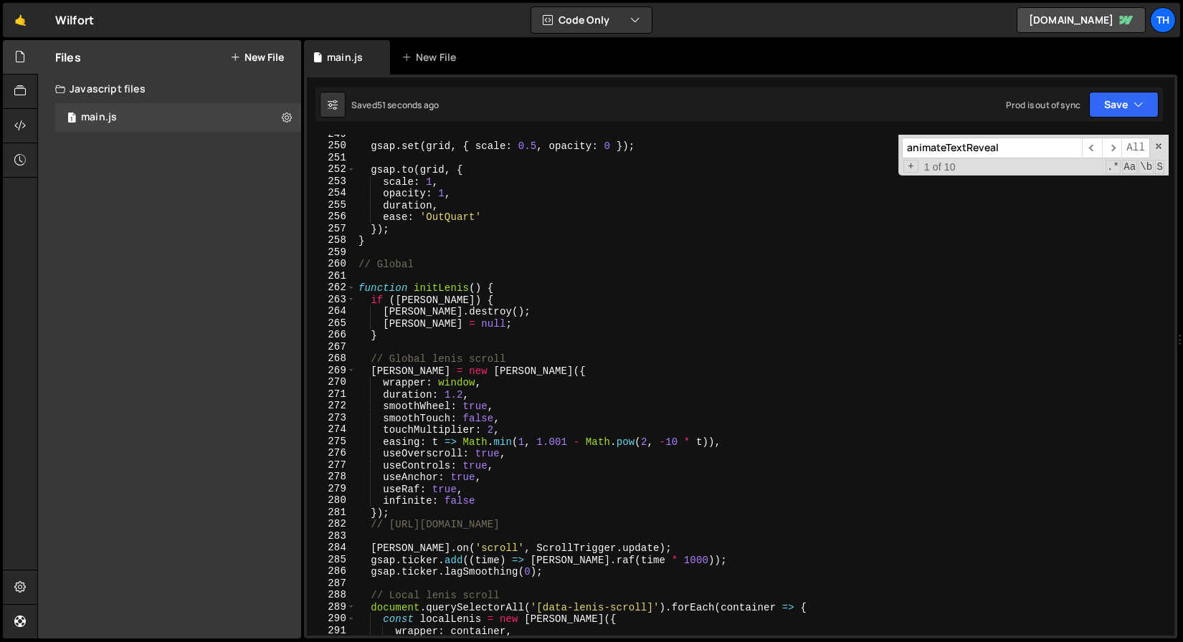
scroll to position [2952, 0]
click at [352, 288] on span at bounding box center [351, 288] width 8 height 12
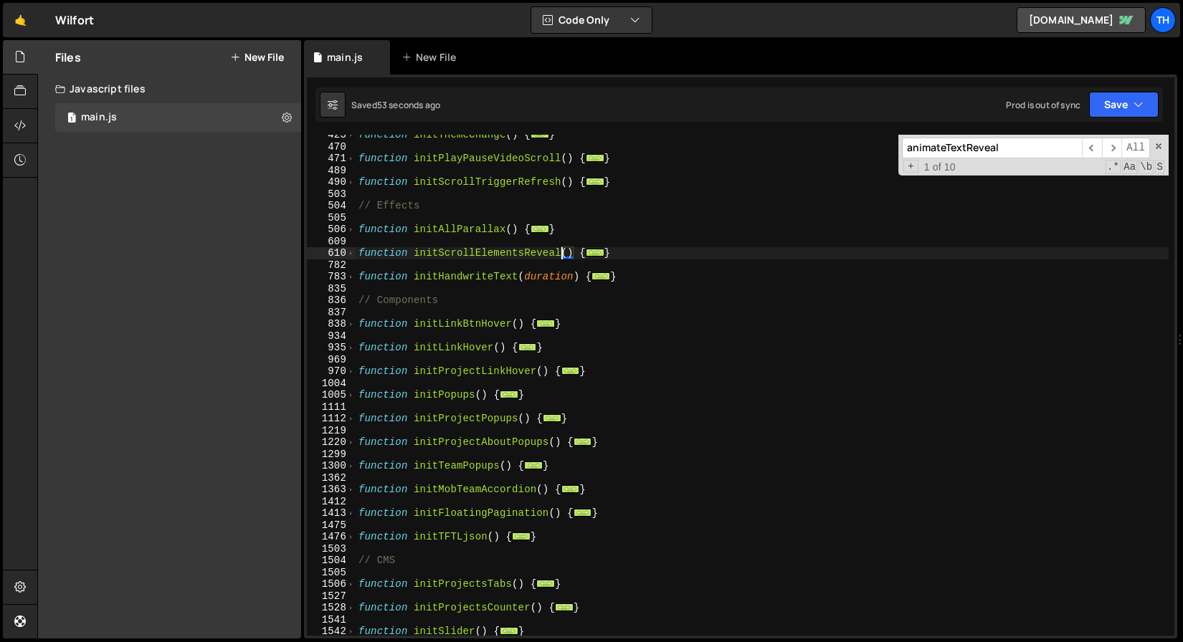
scroll to position [191, 0]
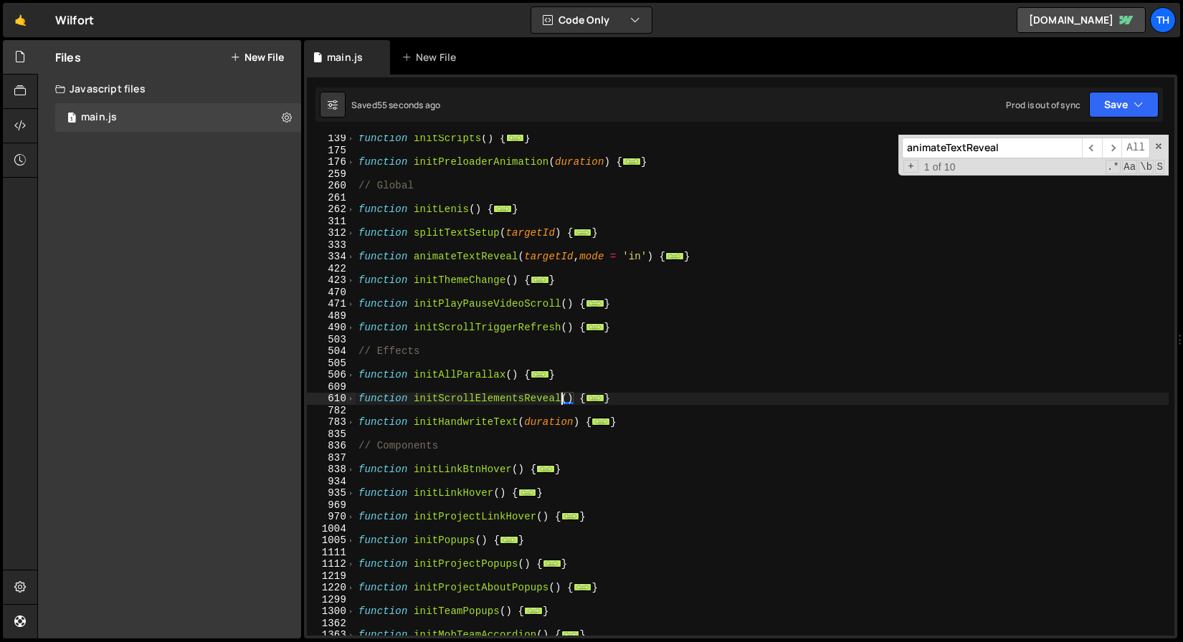
click at [343, 254] on div "334" at bounding box center [331, 257] width 49 height 12
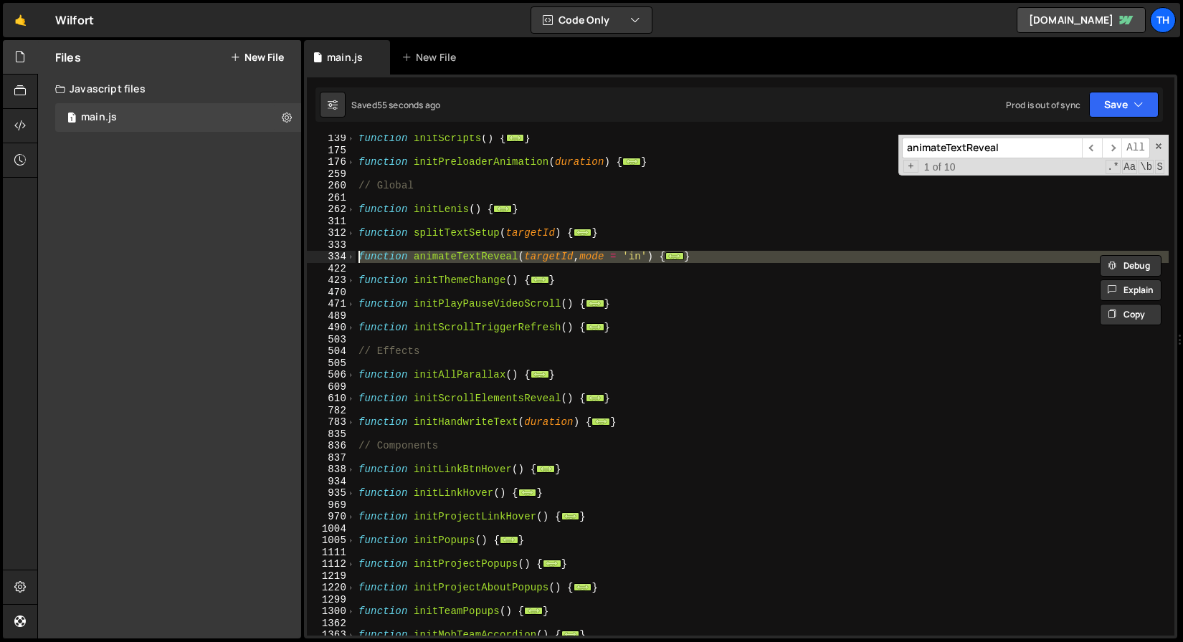
click at [344, 257] on div "334" at bounding box center [331, 257] width 49 height 12
click at [349, 257] on span at bounding box center [351, 257] width 8 height 12
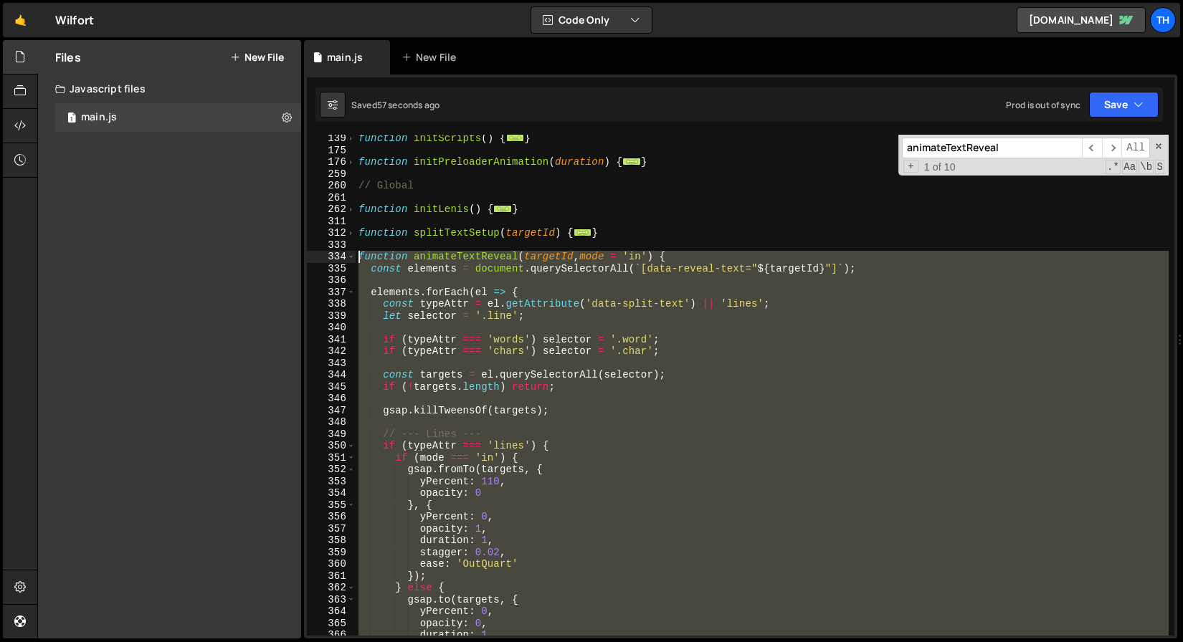
scroll to position [296, 0]
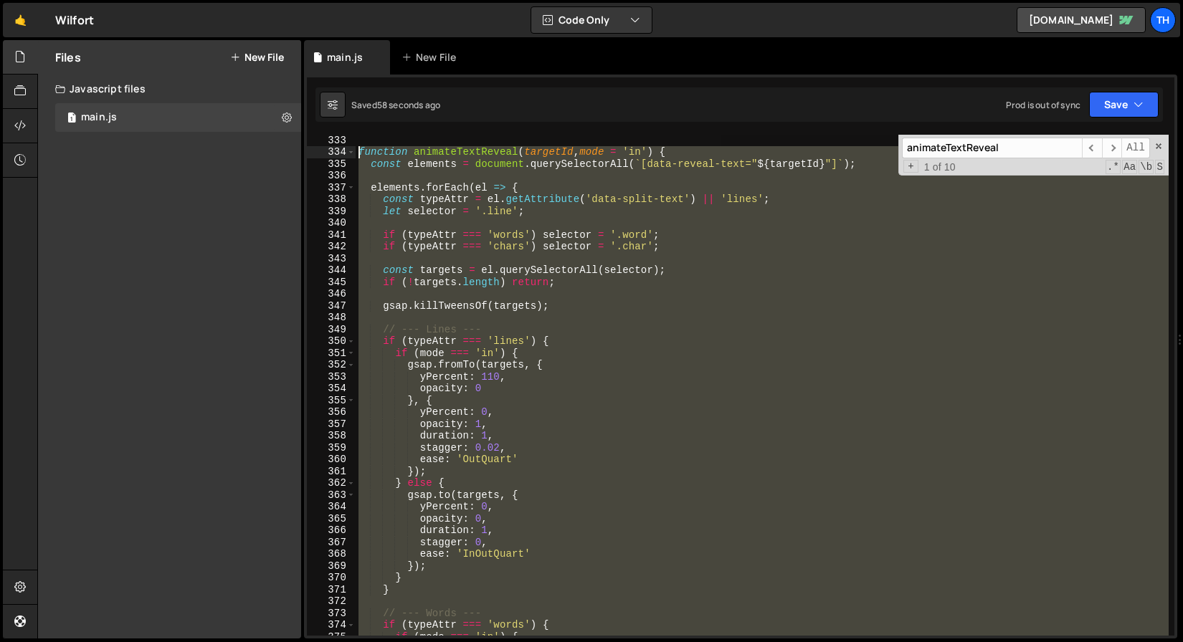
click at [497, 435] on div "function animateTextReveal ( targetId , mode = 'in' ) { const elements = docume…" at bounding box center [762, 385] width 813 height 501
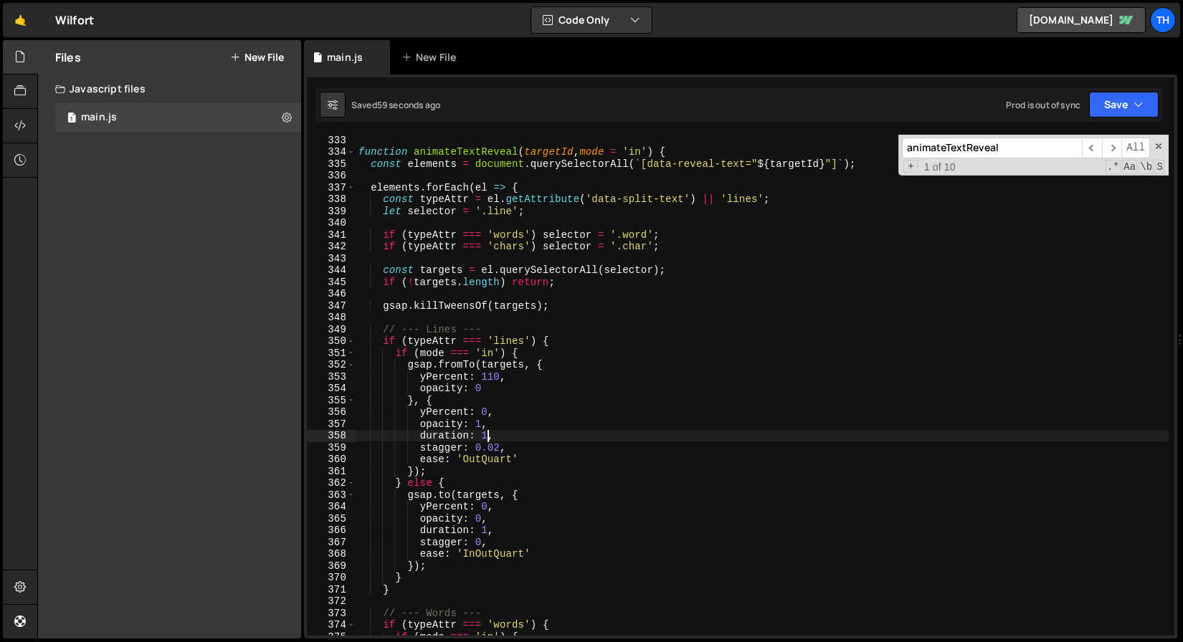
click at [490, 436] on div "function animateTextReveal ( targetId , mode = 'in' ) { const elements = docume…" at bounding box center [762, 396] width 813 height 525
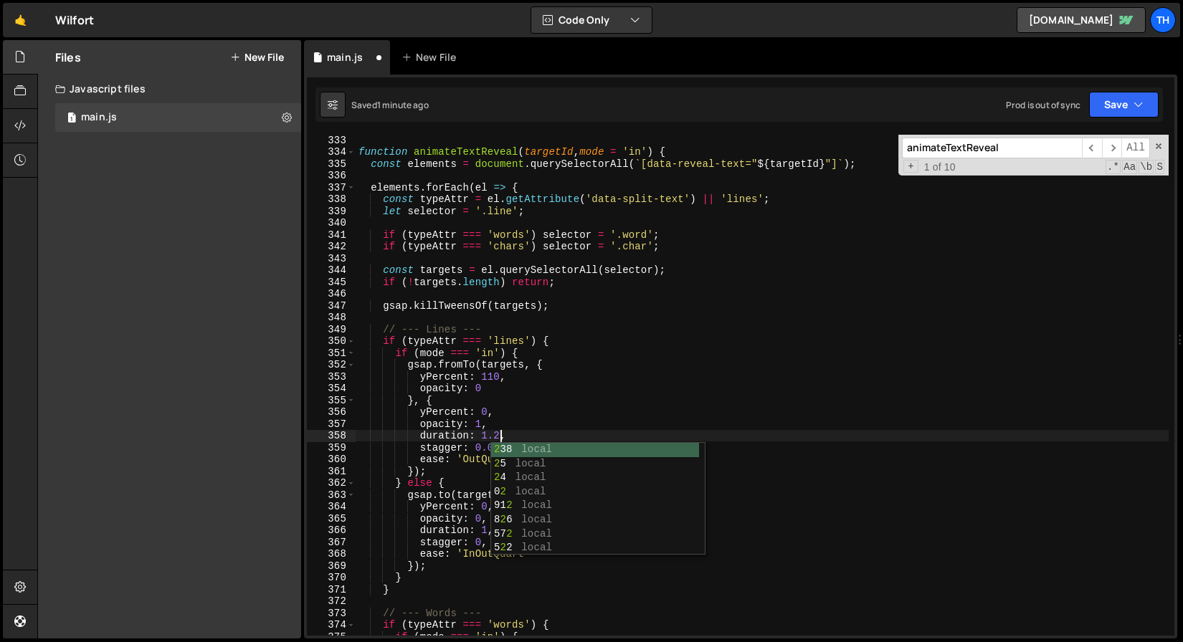
click at [486, 335] on div "function animateTextReveal ( targetId , mode = 'in' ) { const elements = docume…" at bounding box center [762, 396] width 813 height 525
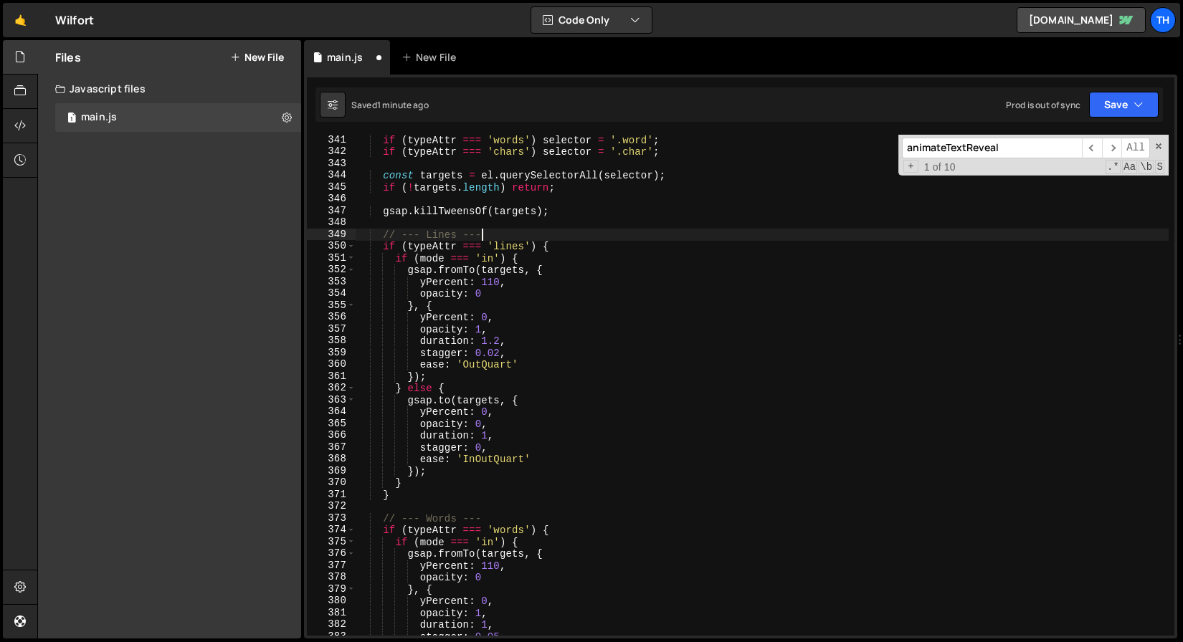
scroll to position [427, 0]
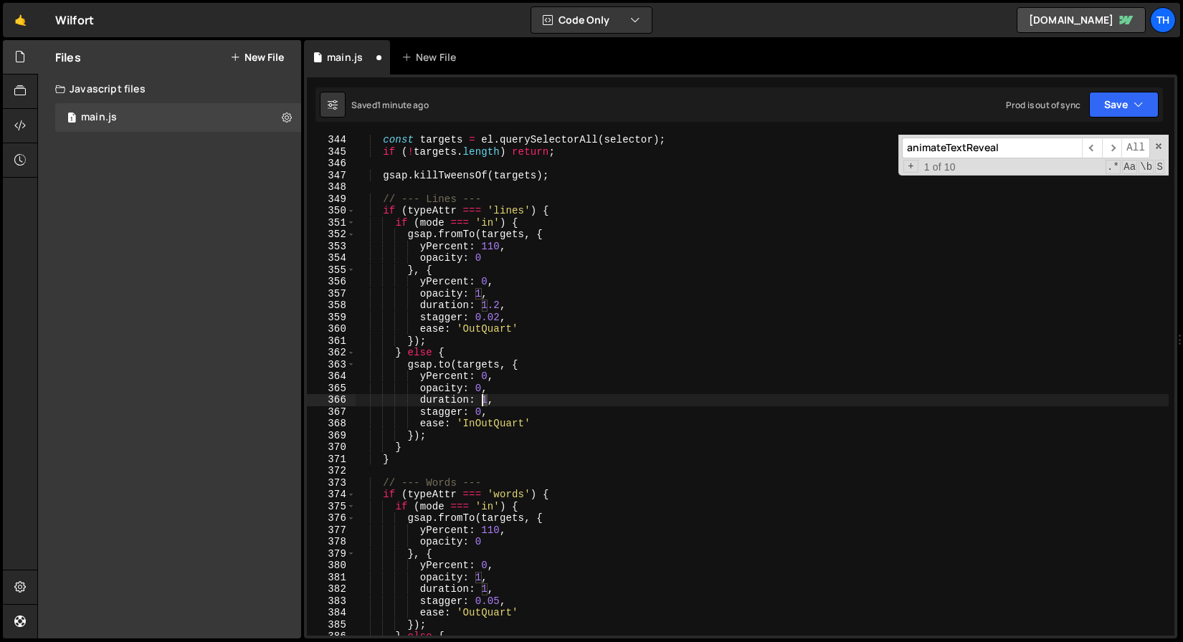
click at [483, 402] on div "const targets = el . querySelectorAll ( selector ) ; if ( ! targets . length ) …" at bounding box center [762, 396] width 813 height 525
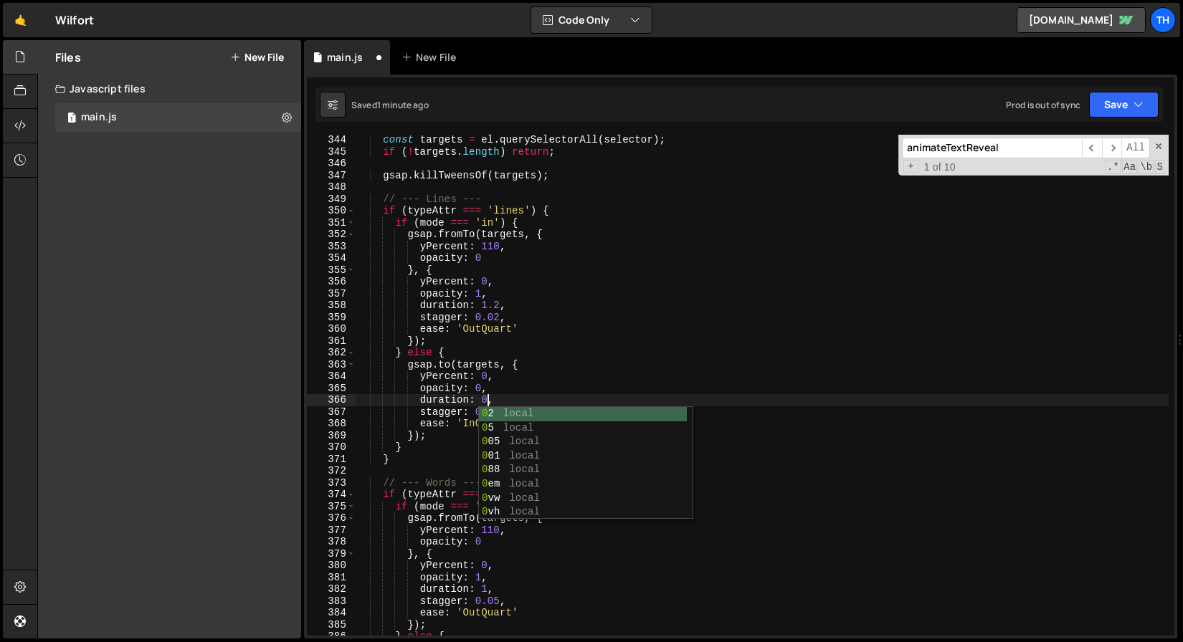
scroll to position [0, 9]
click at [424, 326] on div "const targets = el . querySelectorAll ( selector ) ; if ( ! targets . length ) …" at bounding box center [762, 396] width 813 height 525
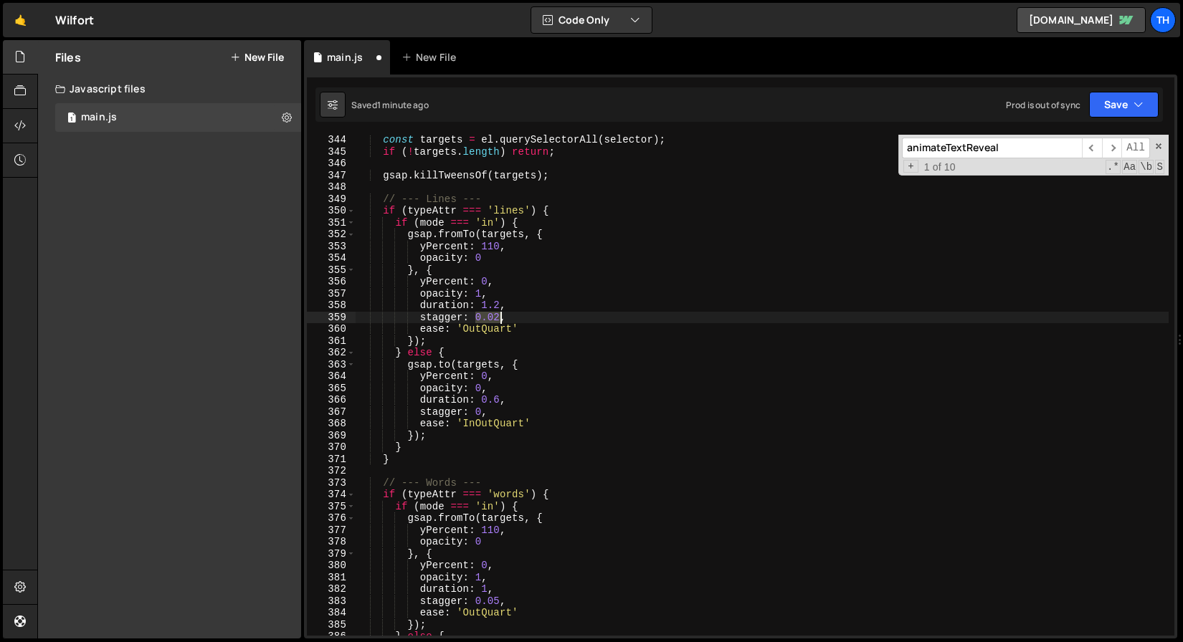
drag, startPoint x: 475, startPoint y: 320, endPoint x: 503, endPoint y: 320, distance: 27.2
click at [503, 320] on div "const targets = el . querySelectorAll ( selector ) ; if ( ! targets . length ) …" at bounding box center [762, 396] width 813 height 525
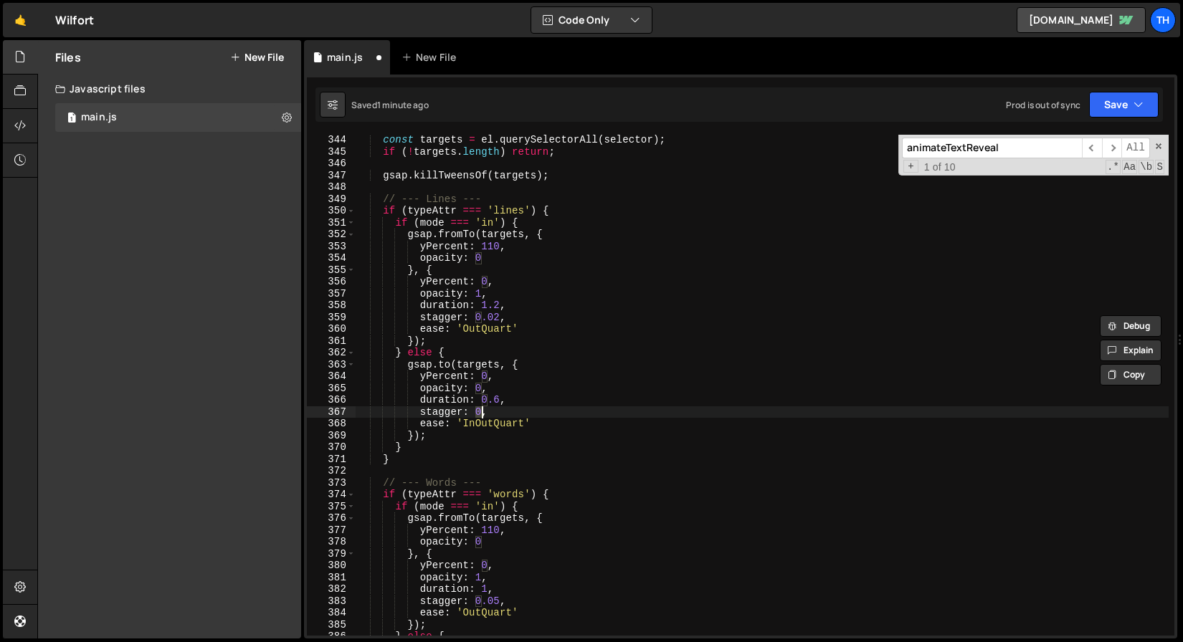
click at [482, 409] on div "const targets = el . querySelectorAll ( selector ) ; if ( ! targets . length ) …" at bounding box center [762, 396] width 813 height 525
paste textarea ".02"
click at [1104, 113] on button "Save" at bounding box center [1124, 105] width 70 height 26
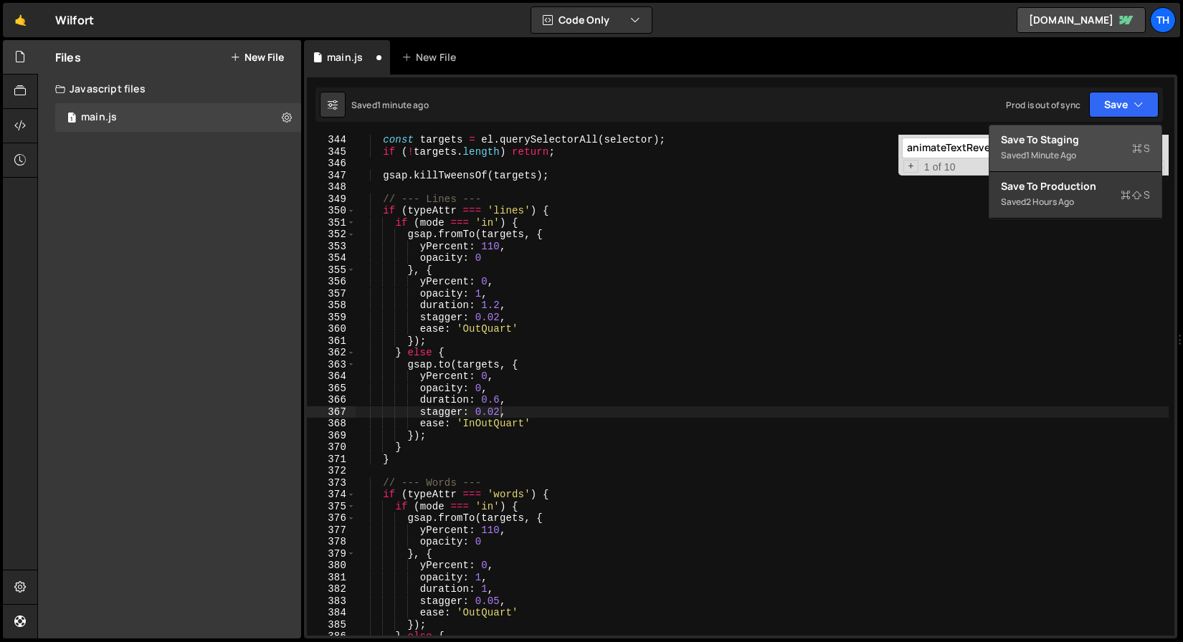
click at [1072, 156] on div "1 minute ago" at bounding box center [1051, 155] width 50 height 12
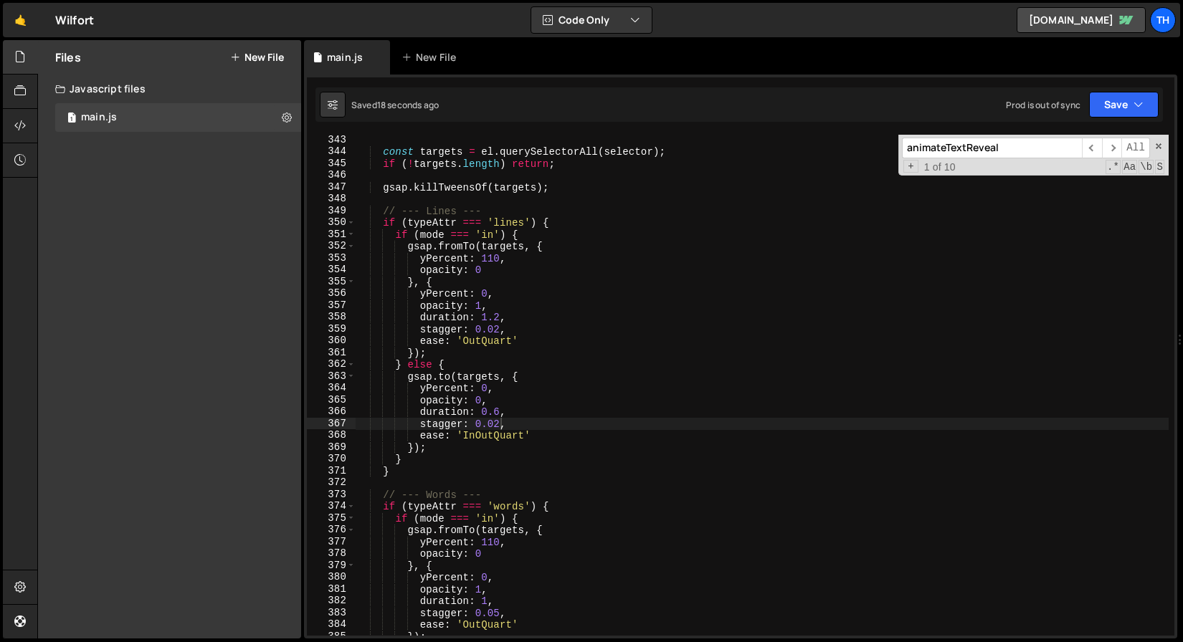
drag, startPoint x: 483, startPoint y: 406, endPoint x: 496, endPoint y: 413, distance: 14.4
click at [496, 412] on div "const targets = el . querySelectorAll ( selector ) ; if ( ! targets . length ) …" at bounding box center [762, 396] width 813 height 525
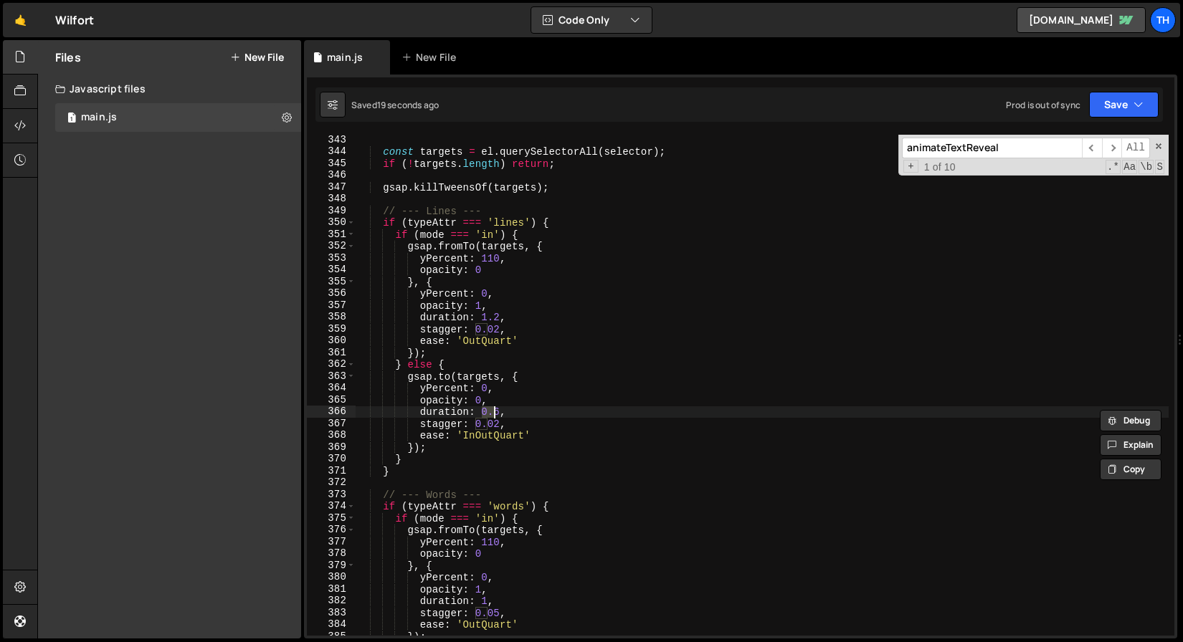
click at [503, 425] on div "const targets = el . querySelectorAll ( selector ) ; if ( ! targets . length ) …" at bounding box center [762, 396] width 813 height 525
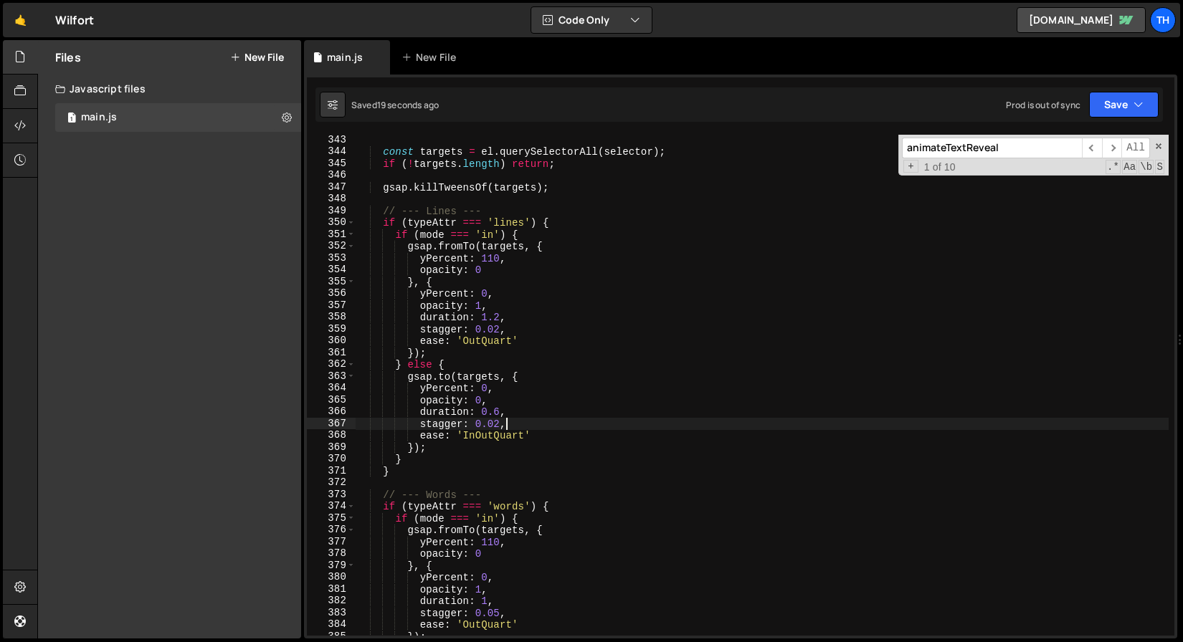
click at [494, 424] on div "const targets = el . querySelectorAll ( selector ) ; if ( ! targets . length ) …" at bounding box center [762, 396] width 813 height 525
click at [1102, 100] on button "Save" at bounding box center [1124, 105] width 70 height 26
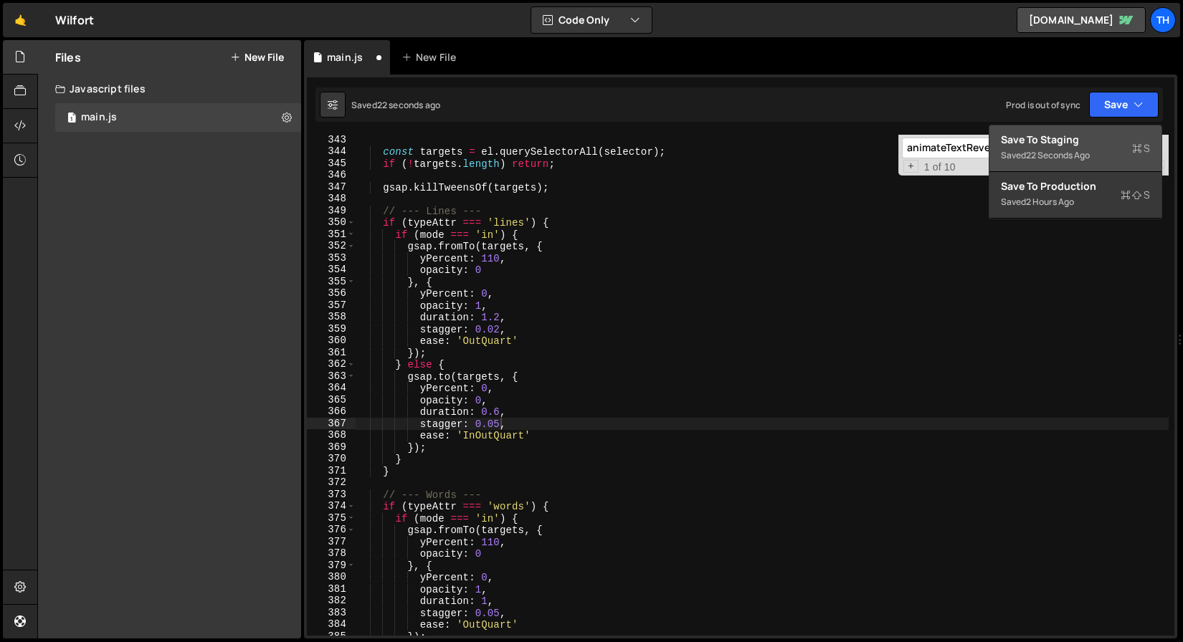
click at [1082, 128] on button "Save to Staging S Saved 22 seconds ago" at bounding box center [1075, 148] width 172 height 47
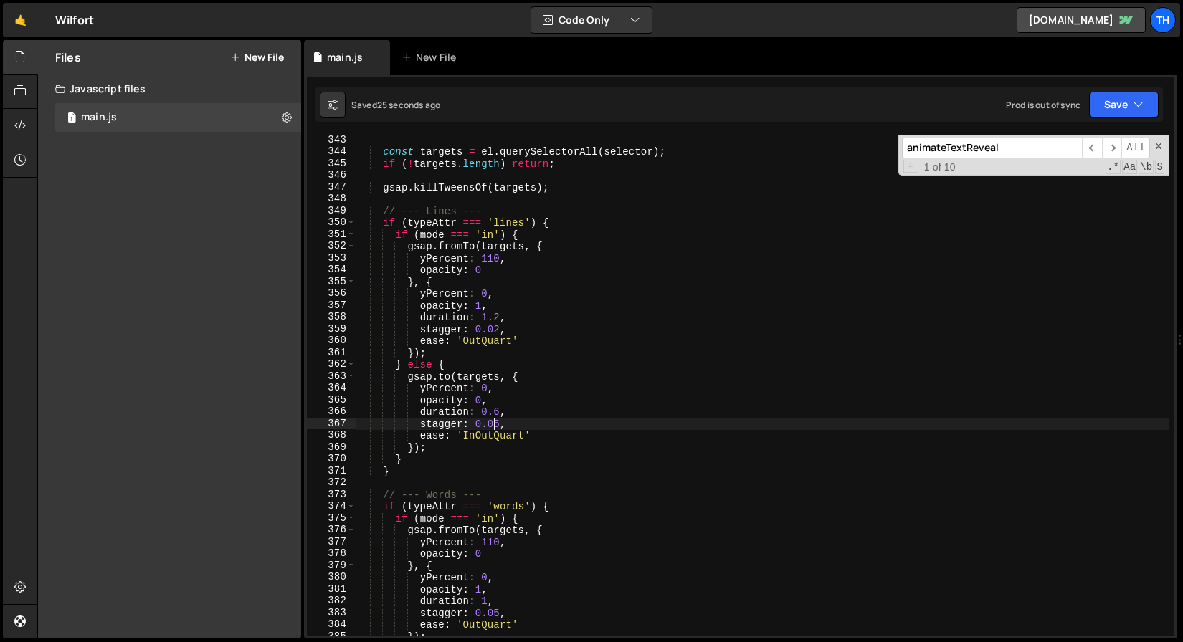
click at [492, 419] on div "const targets = el . querySelectorAll ( selector ) ; if ( ! targets . length ) …" at bounding box center [762, 396] width 813 height 525
click at [499, 424] on div "const targets = el . querySelectorAll ( selector ) ; if ( ! targets . length ) …" at bounding box center [762, 396] width 813 height 525
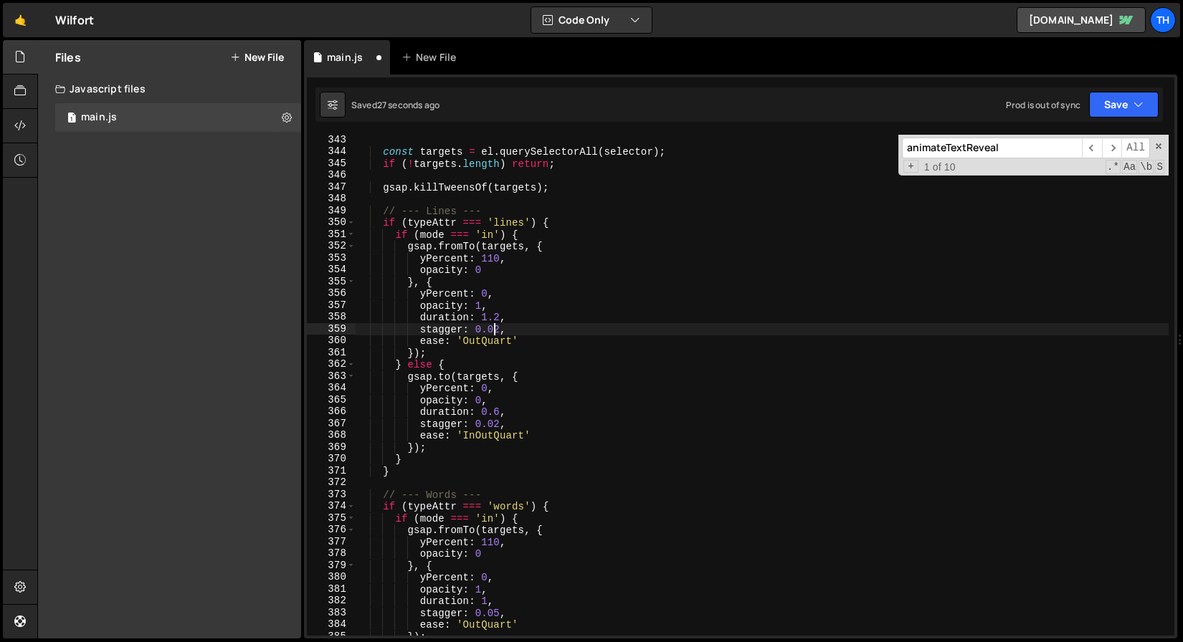
click at [499, 330] on div "const targets = el . querySelectorAll ( selector ) ; if ( ! targets . length ) …" at bounding box center [762, 396] width 813 height 525
click at [1137, 109] on icon "button" at bounding box center [1138, 104] width 10 height 14
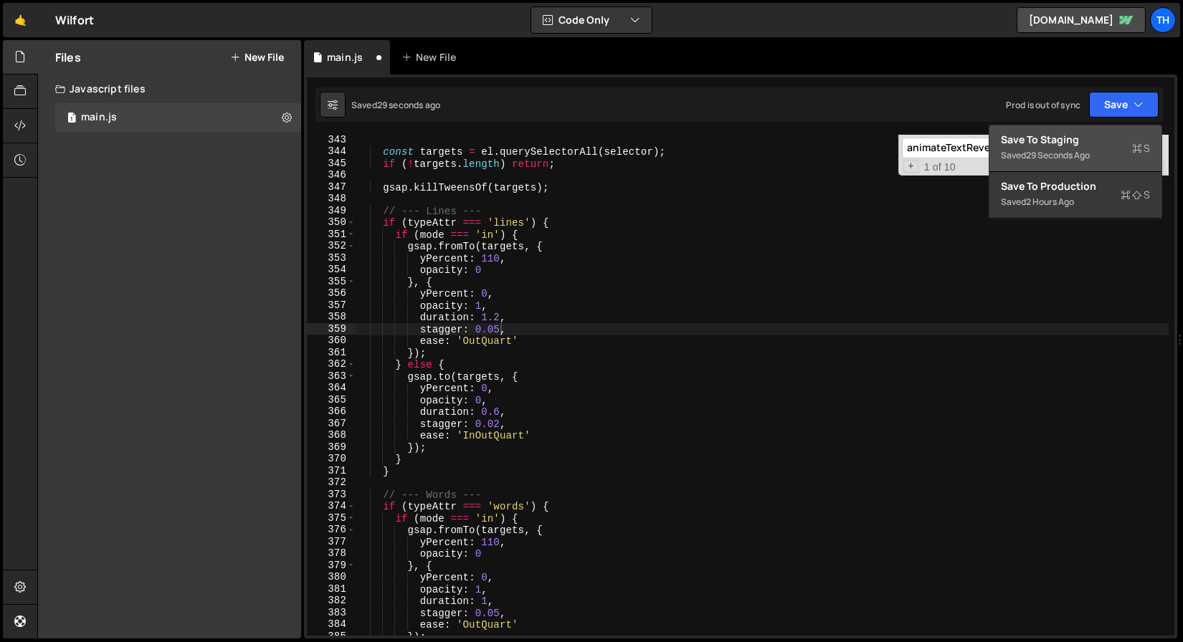
click at [1090, 160] on div "29 seconds ago" at bounding box center [1058, 155] width 64 height 12
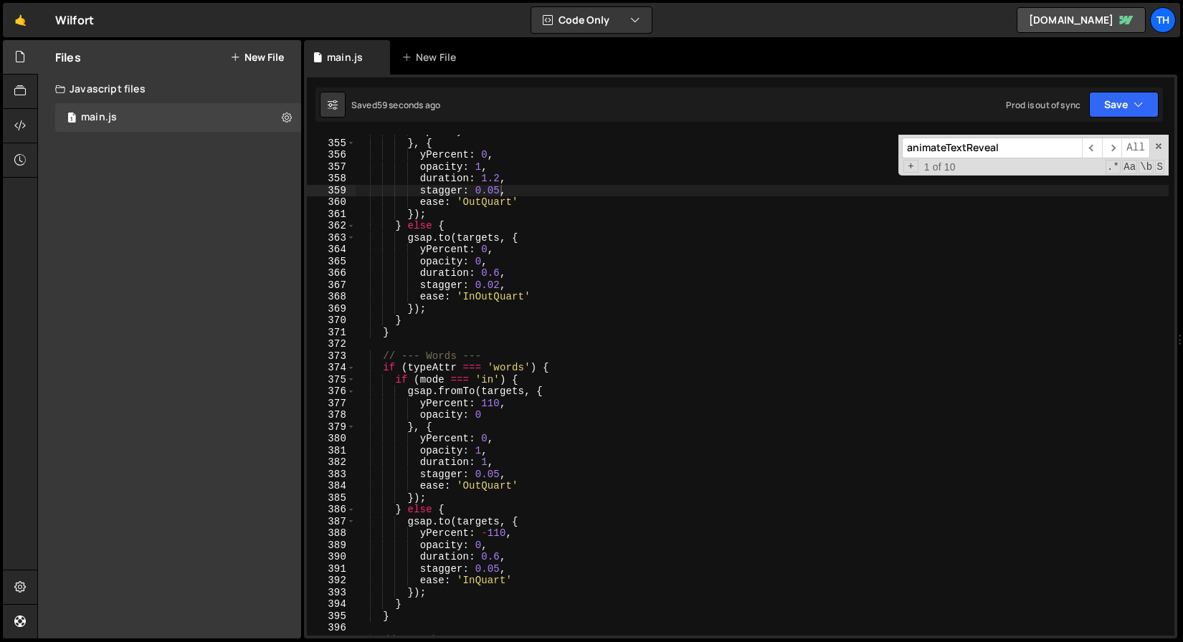
scroll to position [4255, 0]
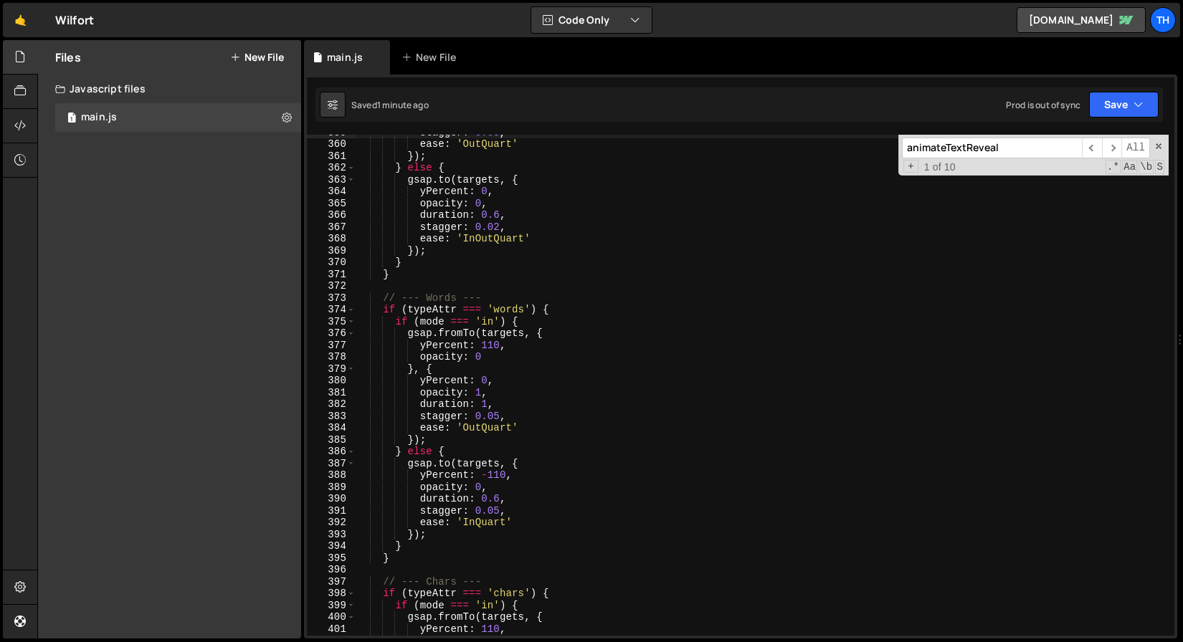
click at [488, 404] on div "stagger : 0.05 , ease : 'OutQuart' }) ; } else { gsap . to ( targets , { yPerce…" at bounding box center [762, 388] width 813 height 525
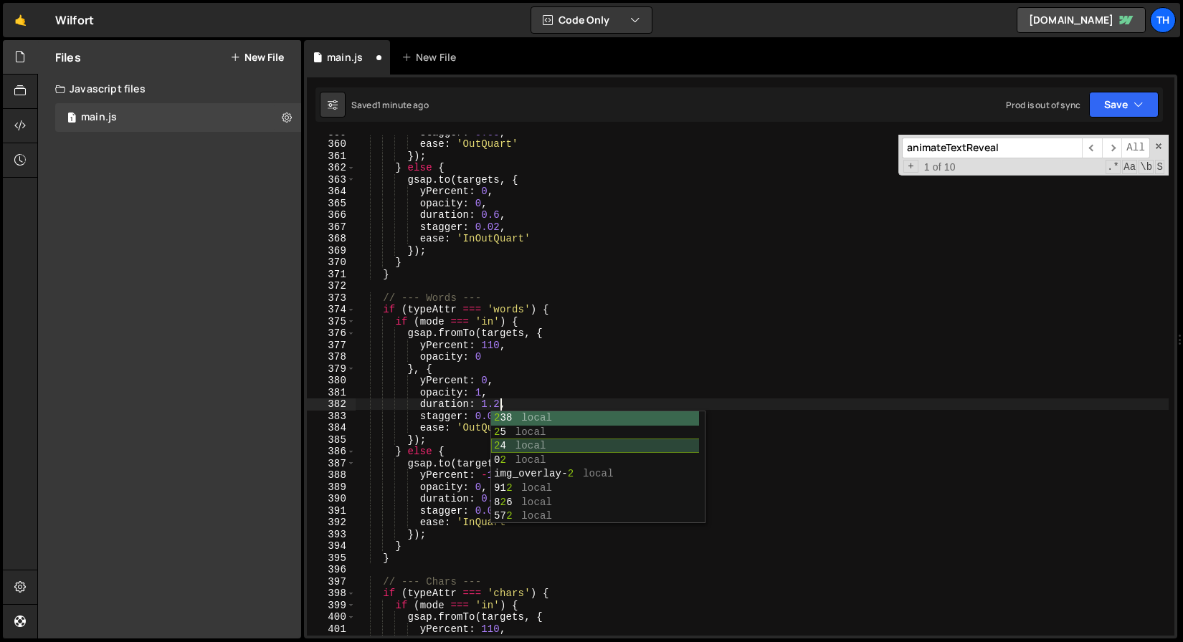
click at [503, 392] on div "stagger : 0.05 , ease : 'OutQuart' }) ; } else { gsap . to ( targets , { yPerce…" at bounding box center [762, 388] width 813 height 525
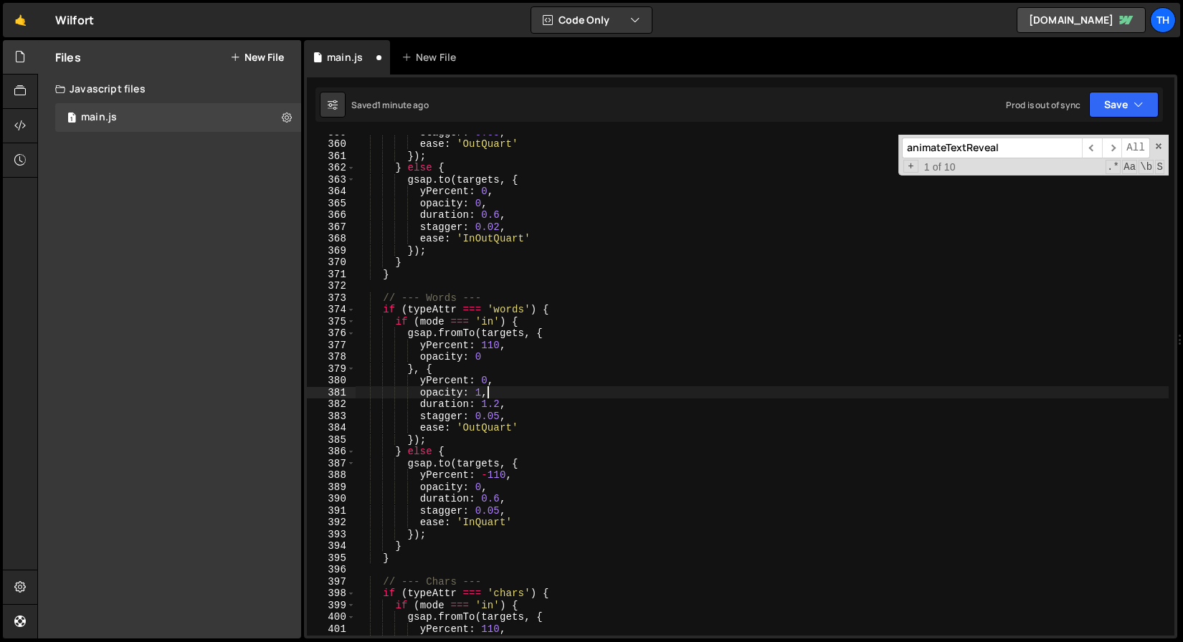
scroll to position [4225, 0]
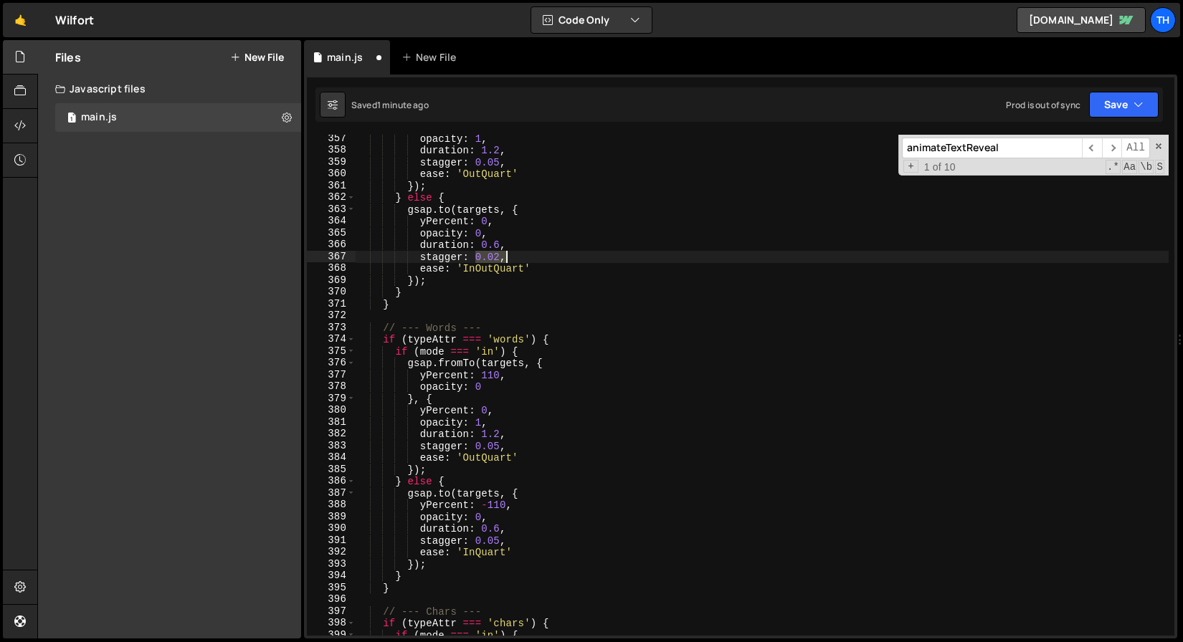
drag, startPoint x: 477, startPoint y: 258, endPoint x: 515, endPoint y: 256, distance: 38.8
click at [515, 256] on div "opacity : 1 , duration : 1.2 , stagger : 0.05 , ease : 'OutQuart' }) ; } else {…" at bounding box center [762, 395] width 813 height 525
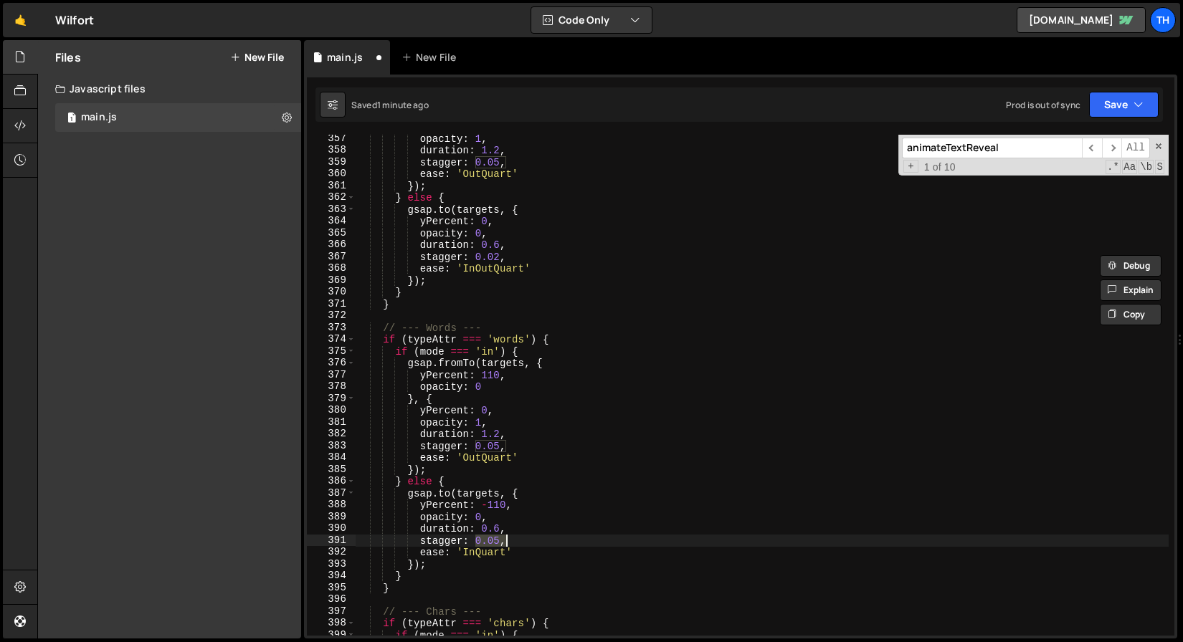
drag, startPoint x: 476, startPoint y: 541, endPoint x: 523, endPoint y: 540, distance: 46.6
click at [523, 540] on div "opacity : 1 , duration : 1.2 , stagger : 0.05 , ease : 'OutQuart' }) ; } else {…" at bounding box center [762, 395] width 813 height 525
paste textarea "2"
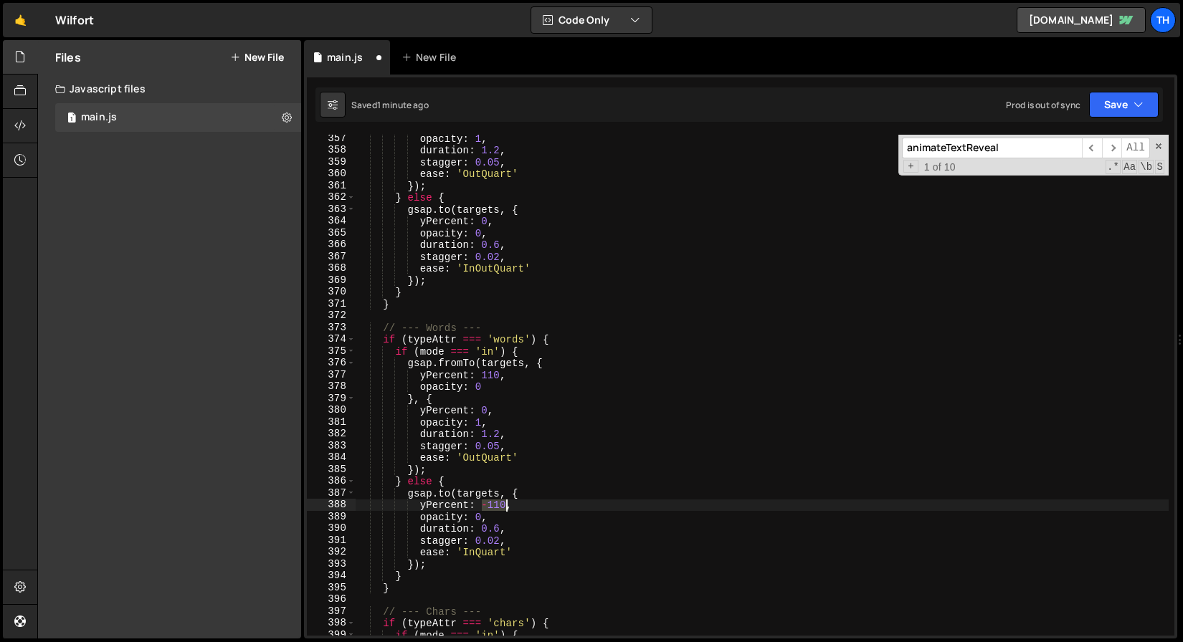
drag, startPoint x: 484, startPoint y: 503, endPoint x: 505, endPoint y: 503, distance: 20.8
click at [505, 503] on div "opacity : 1 , duration : 1.2 , stagger : 0.05 , ease : 'OutQuart' }) ; } else {…" at bounding box center [762, 395] width 813 height 525
click at [485, 225] on div "opacity : 1 , duration : 1.2 , stagger : 0.05 , ease : 'OutQuart' }) ; } else {…" at bounding box center [762, 395] width 813 height 525
paste textarea "-11"
click at [1123, 103] on button "Save" at bounding box center [1124, 105] width 70 height 26
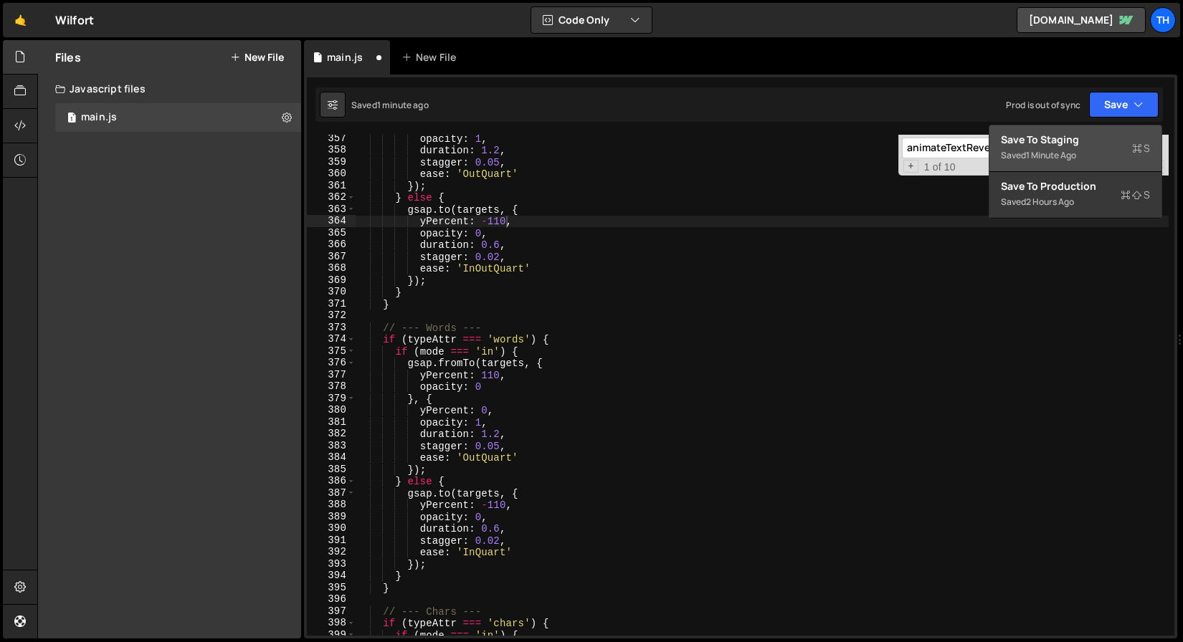
click at [1084, 147] on div "Saved 1 minute ago" at bounding box center [1075, 155] width 149 height 17
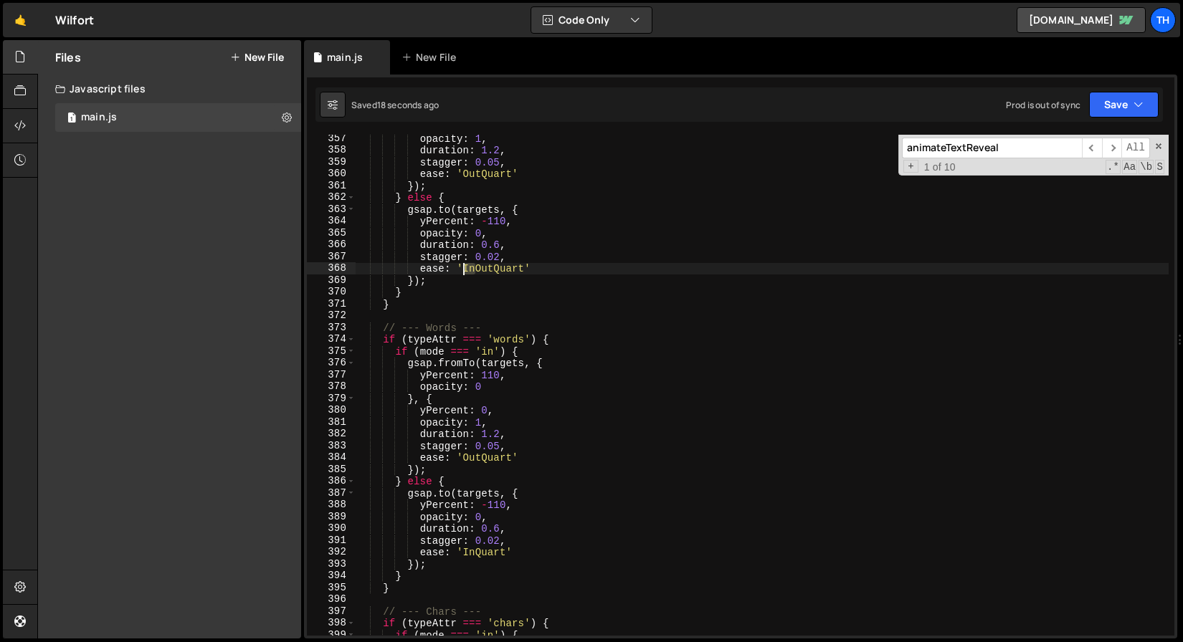
drag, startPoint x: 475, startPoint y: 270, endPoint x: 465, endPoint y: 269, distance: 10.8
click at [465, 269] on div "opacity : 1 , duration : 1.2 , stagger : 0.05 , ease : 'OutQuart' }) ; } else {…" at bounding box center [762, 395] width 813 height 525
click at [1105, 109] on button "Save" at bounding box center [1124, 105] width 70 height 26
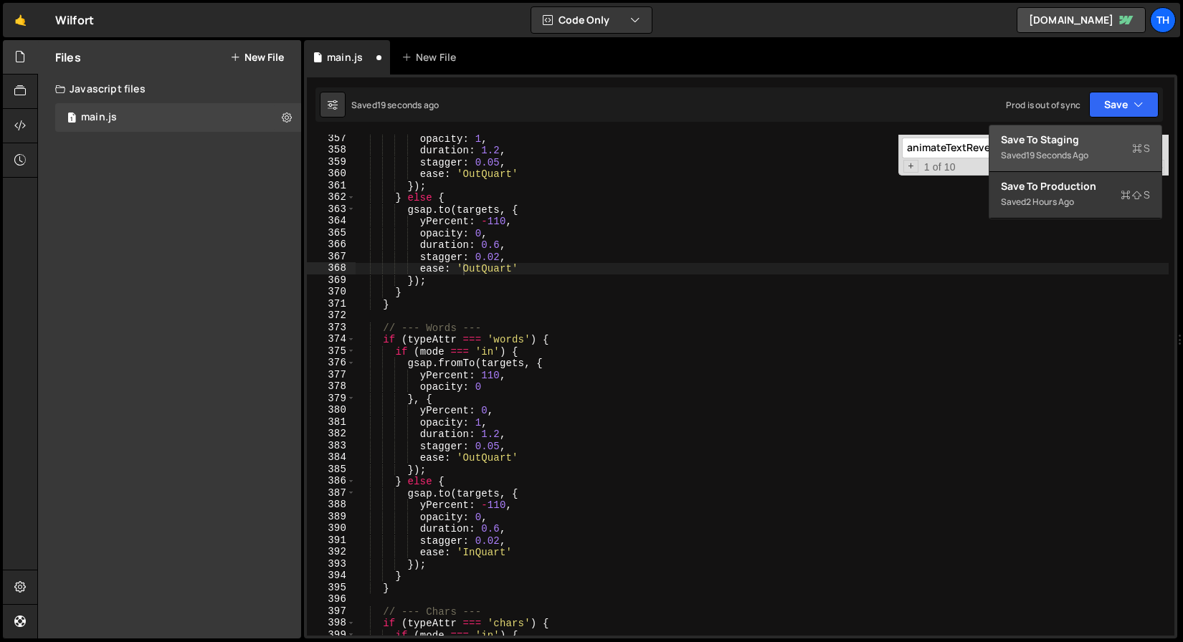
click at [1065, 154] on div "19 seconds ago" at bounding box center [1057, 155] width 62 height 12
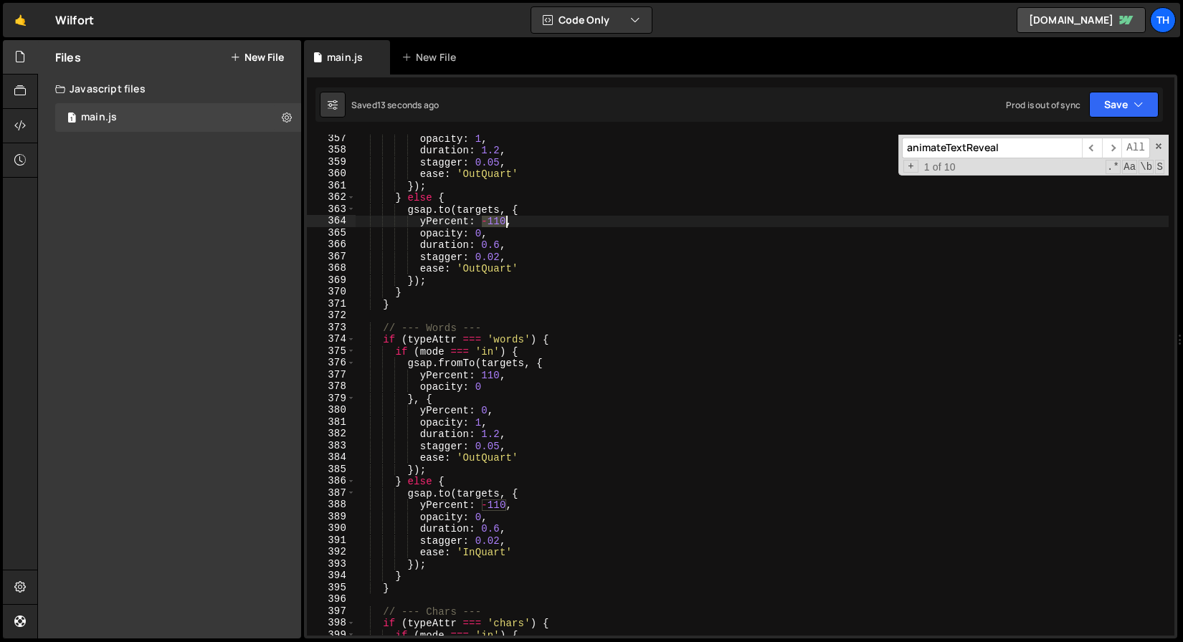
drag, startPoint x: 492, startPoint y: 221, endPoint x: 505, endPoint y: 223, distance: 13.8
click at [505, 223] on div "opacity : 1 , duration : 1.2 , stagger : 0.05 , ease : 'OutQuart' }) ; } else {…" at bounding box center [762, 395] width 813 height 525
click at [472, 173] on div "opacity : 1 , duration : 1.2 , stagger : 0.05 , ease : 'OutQuart' }) ; } else {…" at bounding box center [762, 395] width 813 height 525
click at [464, 270] on div "opacity : 1 , duration : 1.2 , stagger : 0.05 , ease : 'OutQuart' }) ; } else {…" at bounding box center [762, 395] width 813 height 525
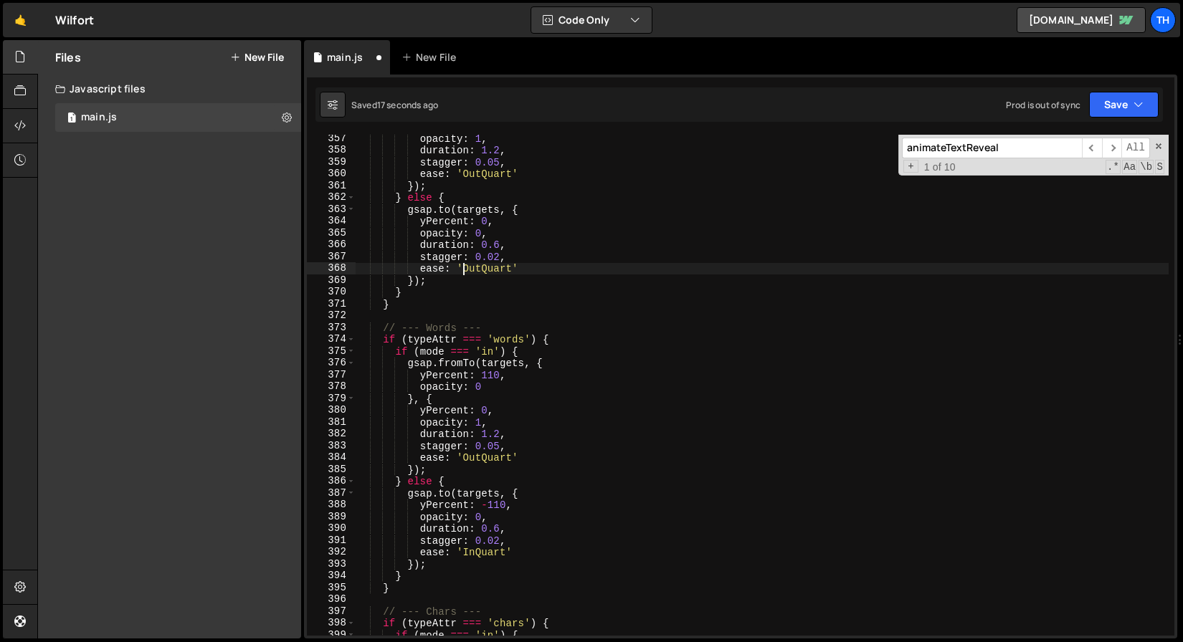
scroll to position [0, 8]
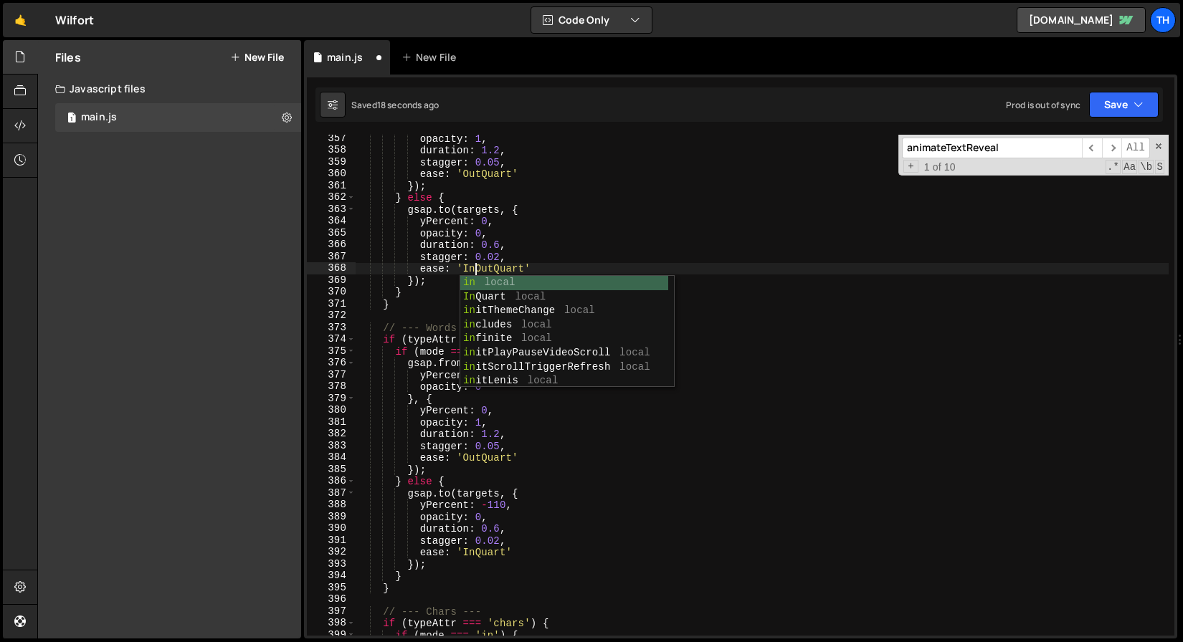
click at [484, 266] on div "opacity : 1 , duration : 1.2 , stagger : 0.05 , ease : 'OutQuart' }) ; } else {…" at bounding box center [762, 395] width 813 height 525
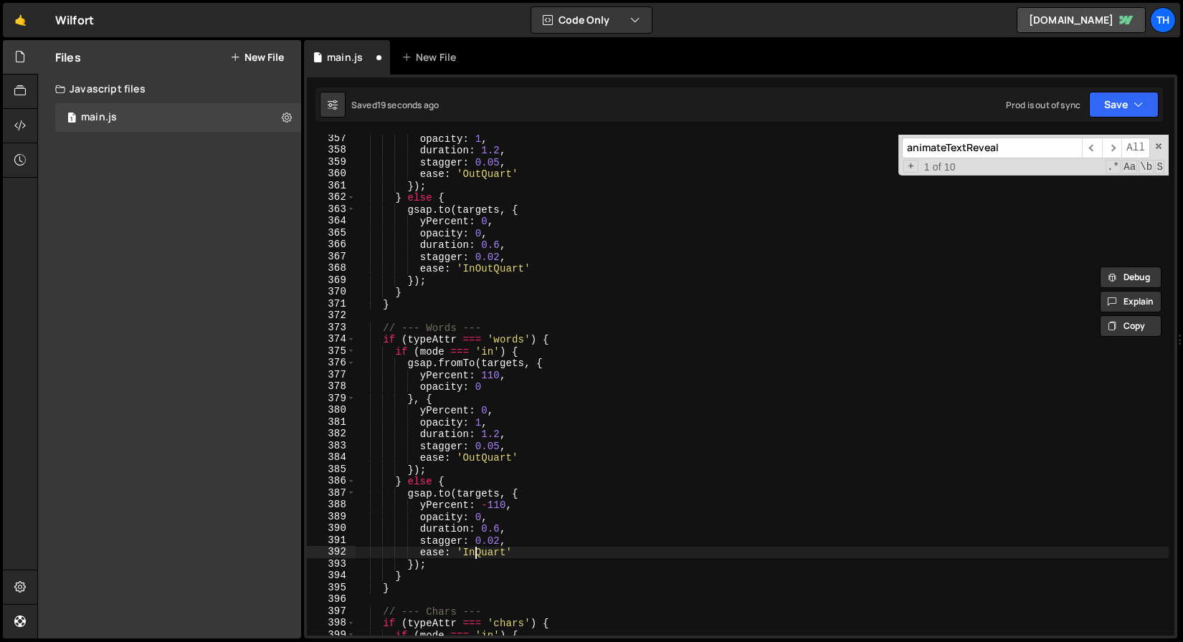
click at [475, 556] on div "opacity : 1 , duration : 1.2 , stagger : 0.05 , ease : 'OutQuart' }) ; } else {…" at bounding box center [762, 395] width 813 height 525
paste textarea "Out"
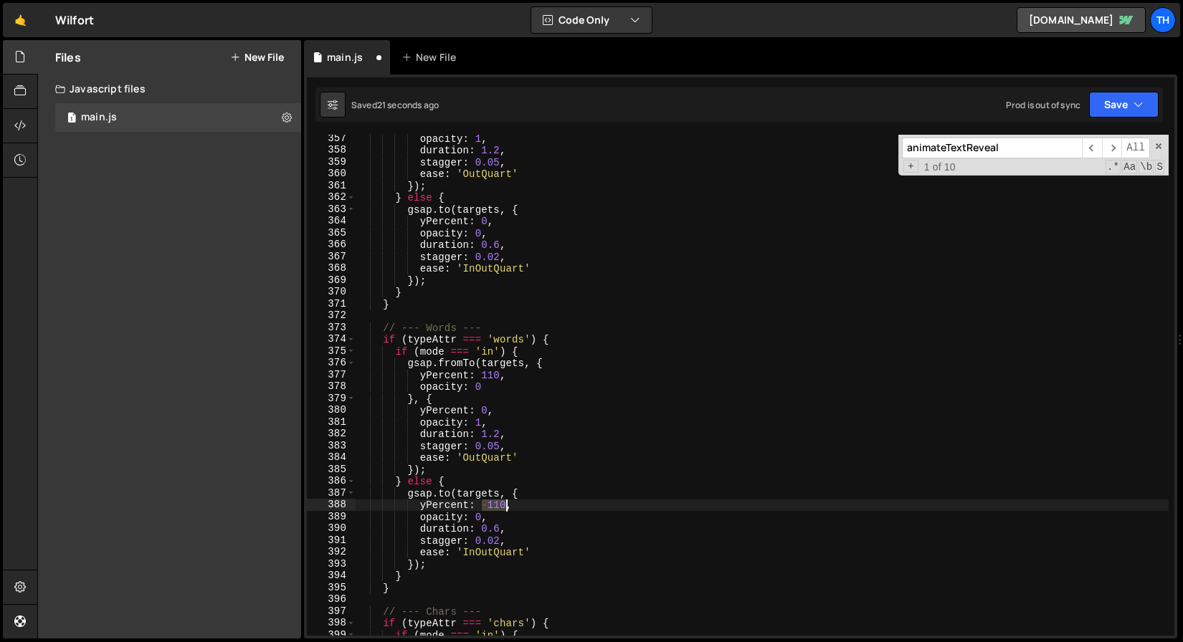
drag, startPoint x: 482, startPoint y: 508, endPoint x: 504, endPoint y: 508, distance: 22.2
click at [504, 508] on div "opacity : 1 , duration : 1.2 , stagger : 0.05 , ease : 'OutQuart' }) ; } else {…" at bounding box center [762, 395] width 813 height 525
click at [509, 244] on div "opacity : 1 , duration : 1.2 , stagger : 0.05 , ease : 'OutQuart' }) ; } else {…" at bounding box center [762, 395] width 813 height 525
type textarea "duration: 0.6,"
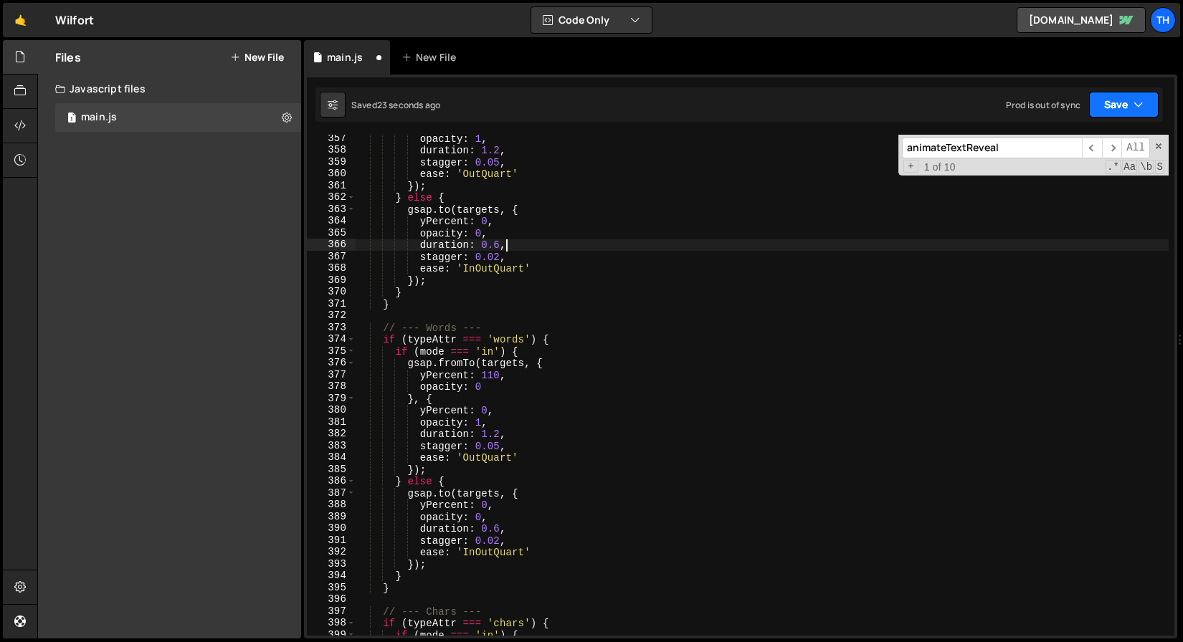
click at [1139, 105] on icon "button" at bounding box center [1138, 104] width 10 height 14
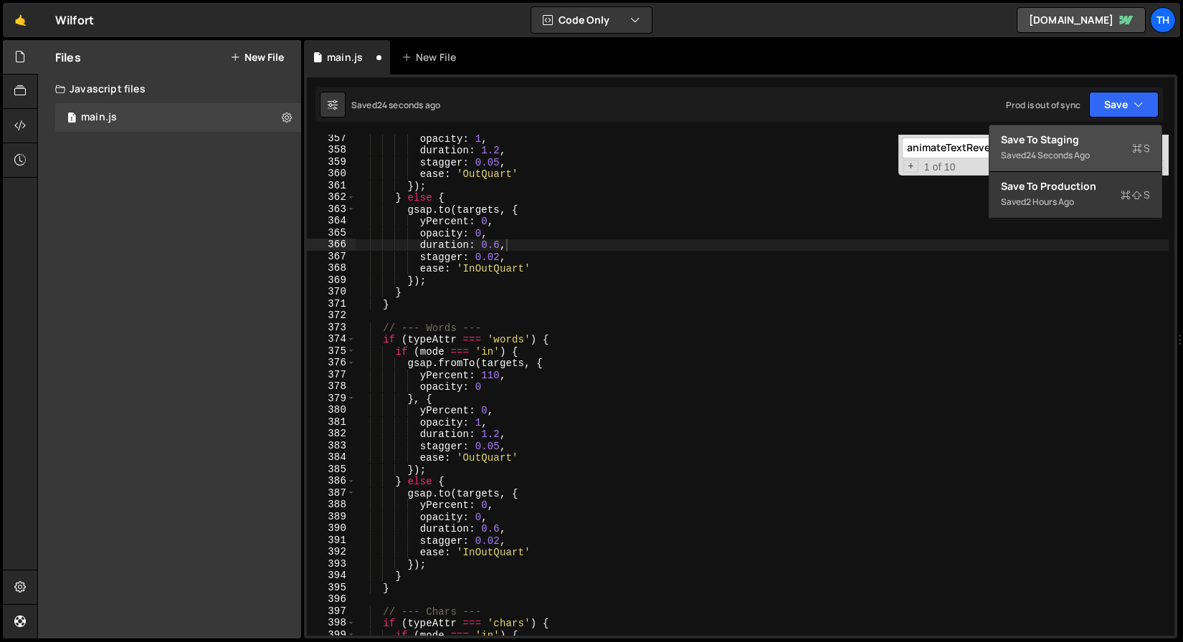
click at [1128, 135] on div "Save to Staging S" at bounding box center [1075, 140] width 149 height 14
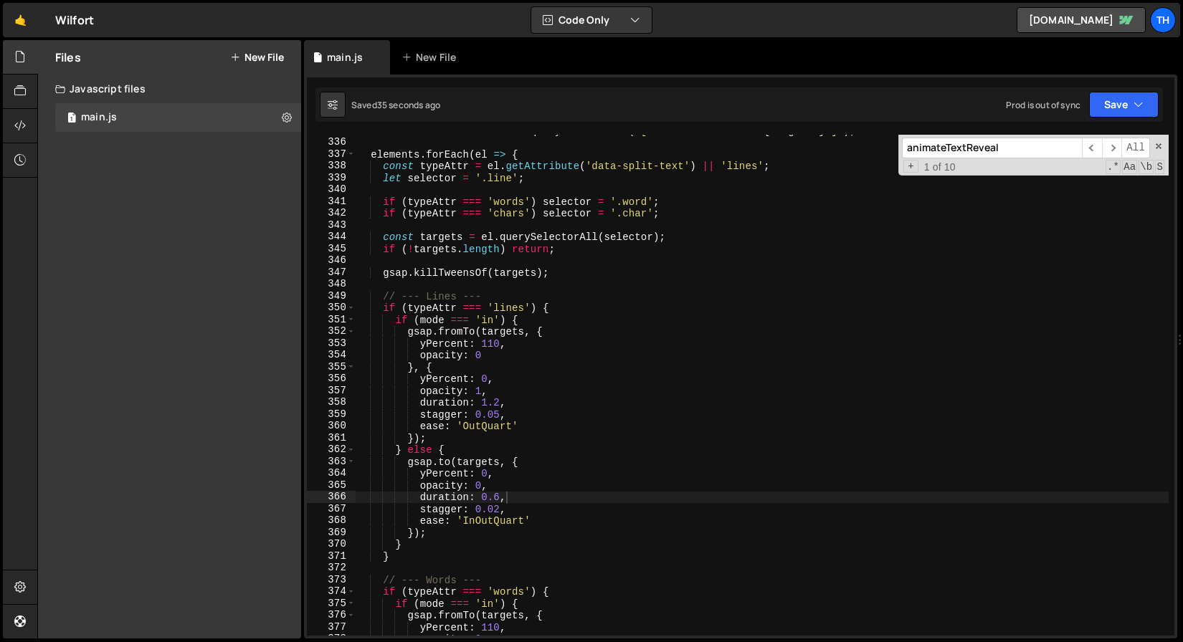
scroll to position [3973, 0]
click at [945, 144] on input "animateTextReveal" at bounding box center [992, 148] width 180 height 21
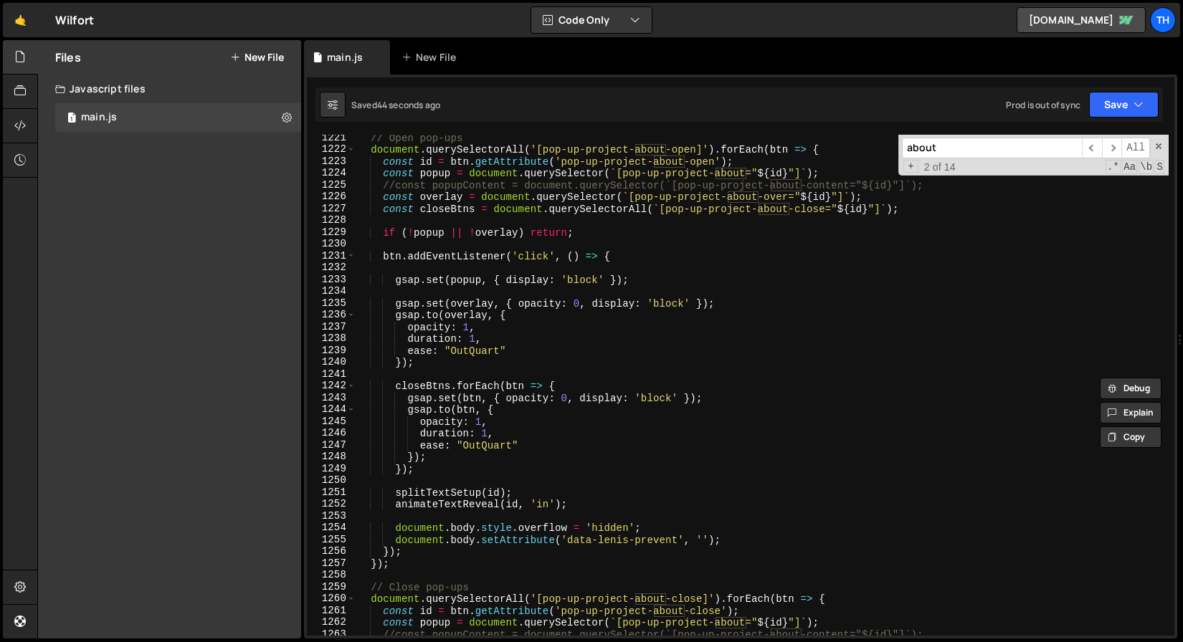
scroll to position [14446, 0]
type input "about"
drag, startPoint x: 399, startPoint y: 387, endPoint x: 477, endPoint y: 387, distance: 78.1
click at [477, 387] on div "// Open pop-ups document . querySelectorAll ( '[pop-up-project-about-open]' ) .…" at bounding box center [762, 394] width 813 height 525
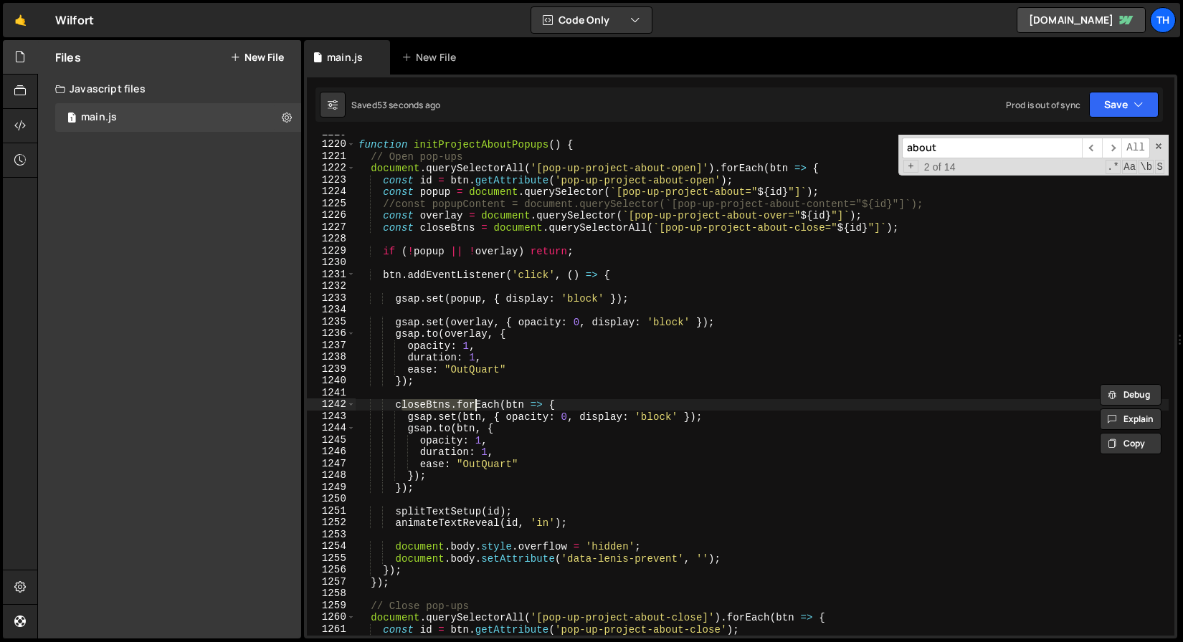
scroll to position [14427, 0]
click at [429, 419] on div "function initProjectAboutPopups ( ) { // Open pop-ups document . querySelectorA…" at bounding box center [762, 389] width 813 height 525
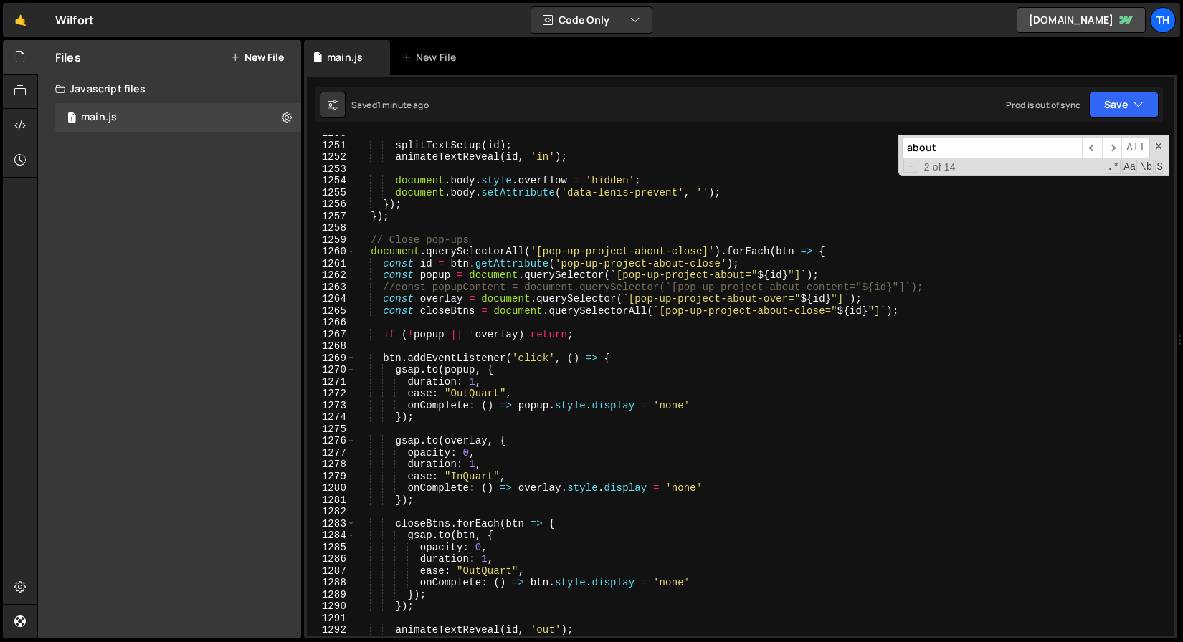
scroll to position [14845, 0]
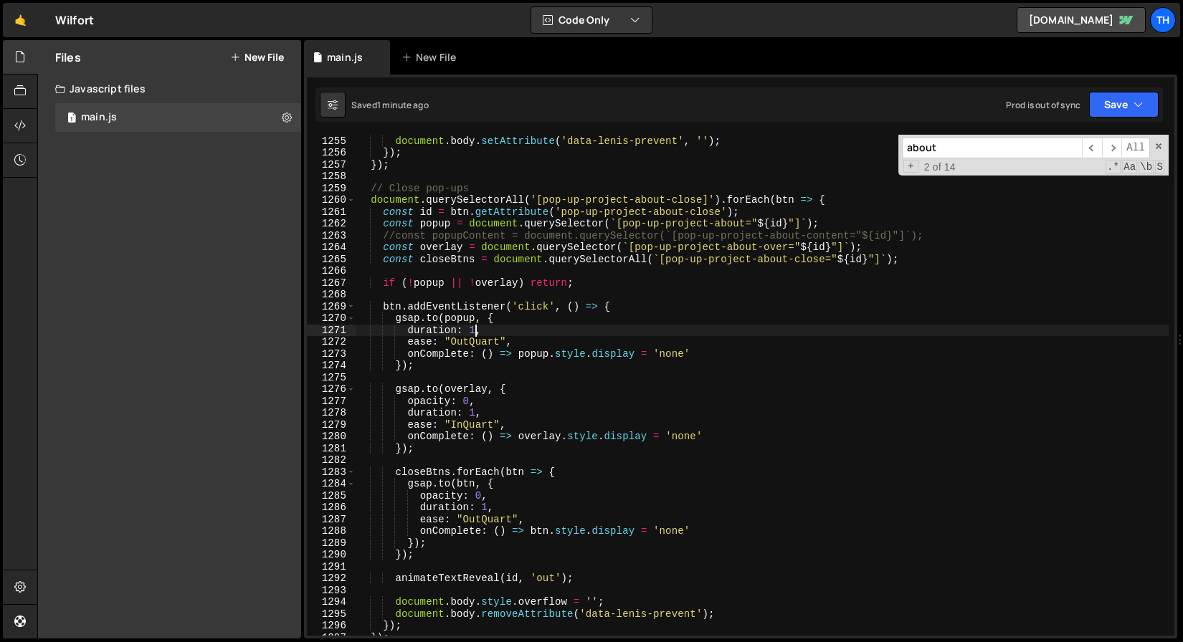
click at [473, 331] on div "document . body . style . overflow = 'hidden' ; document . body . setAttribute …" at bounding box center [762, 385] width 813 height 525
type textarea "duration: 10,"
click at [509, 293] on div "document . body . style . overflow = 'hidden' ; document . body . setAttribute …" at bounding box center [762, 385] width 813 height 525
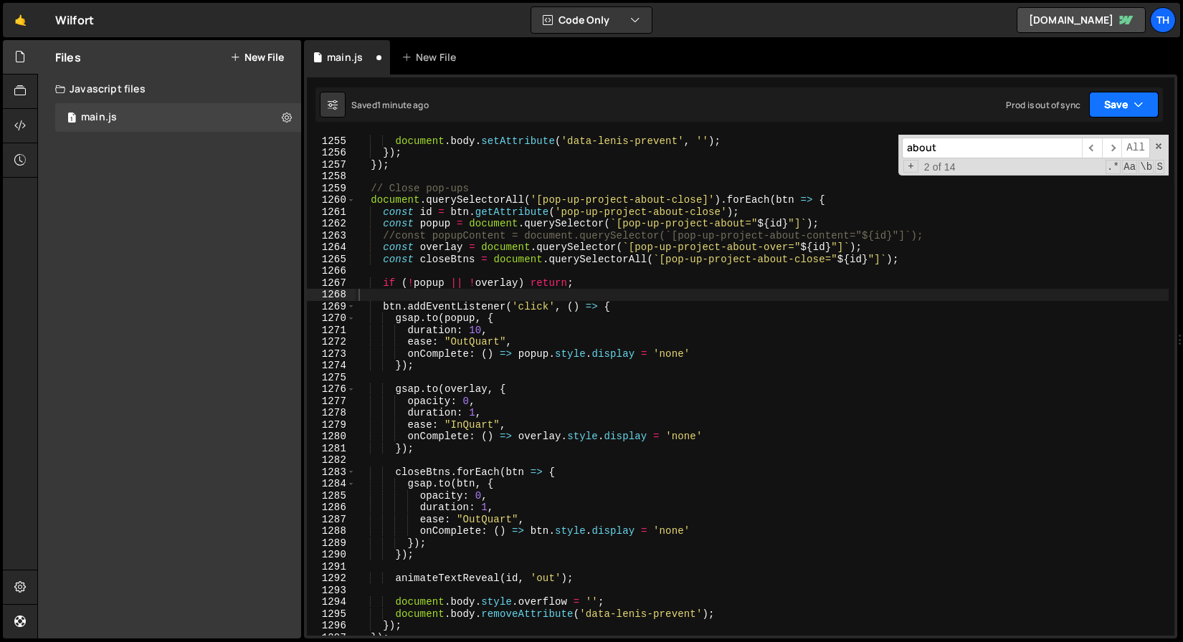
click at [1135, 97] on icon "button" at bounding box center [1138, 104] width 10 height 14
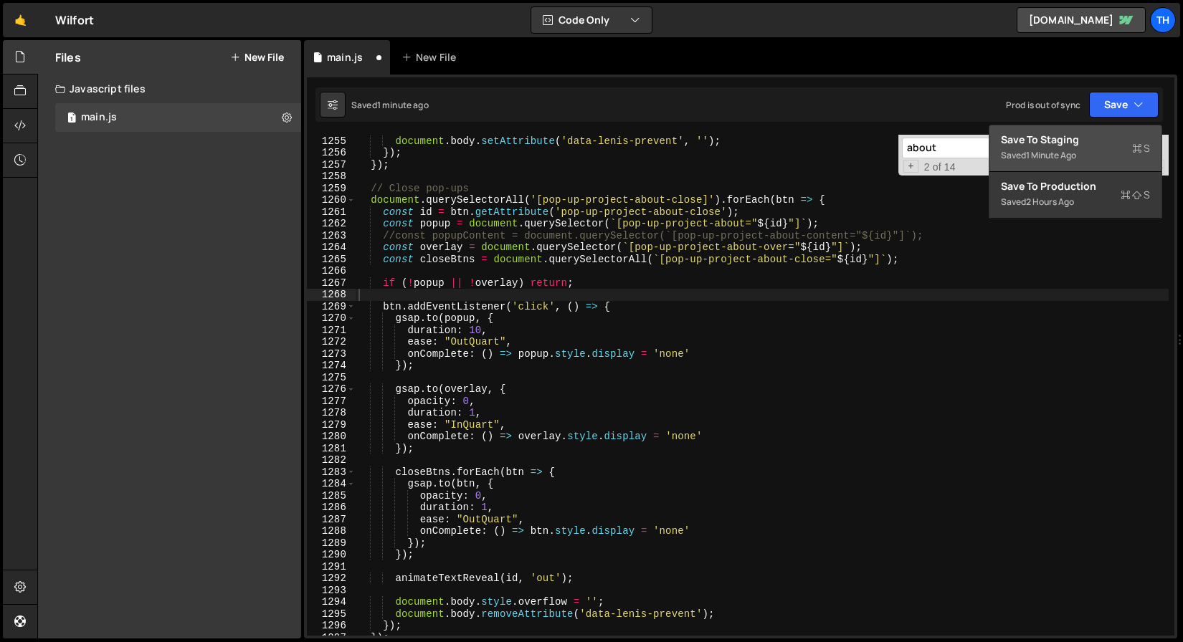
click at [1104, 144] on div "Save to Staging S" at bounding box center [1075, 140] width 149 height 14
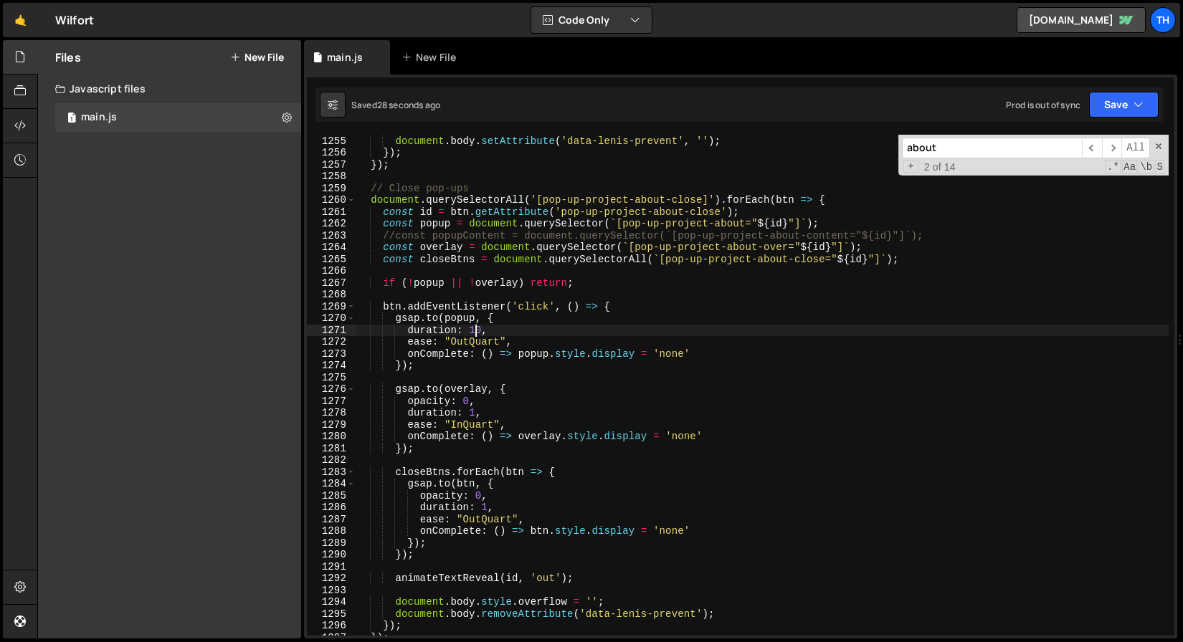
click at [478, 331] on div "document . body . style . overflow = 'hidden' ; document . body . setAttribute …" at bounding box center [762, 385] width 813 height 525
click at [472, 417] on div "document . body . style . overflow = 'hidden' ; document . body . setAttribute …" at bounding box center [762, 385] width 813 height 525
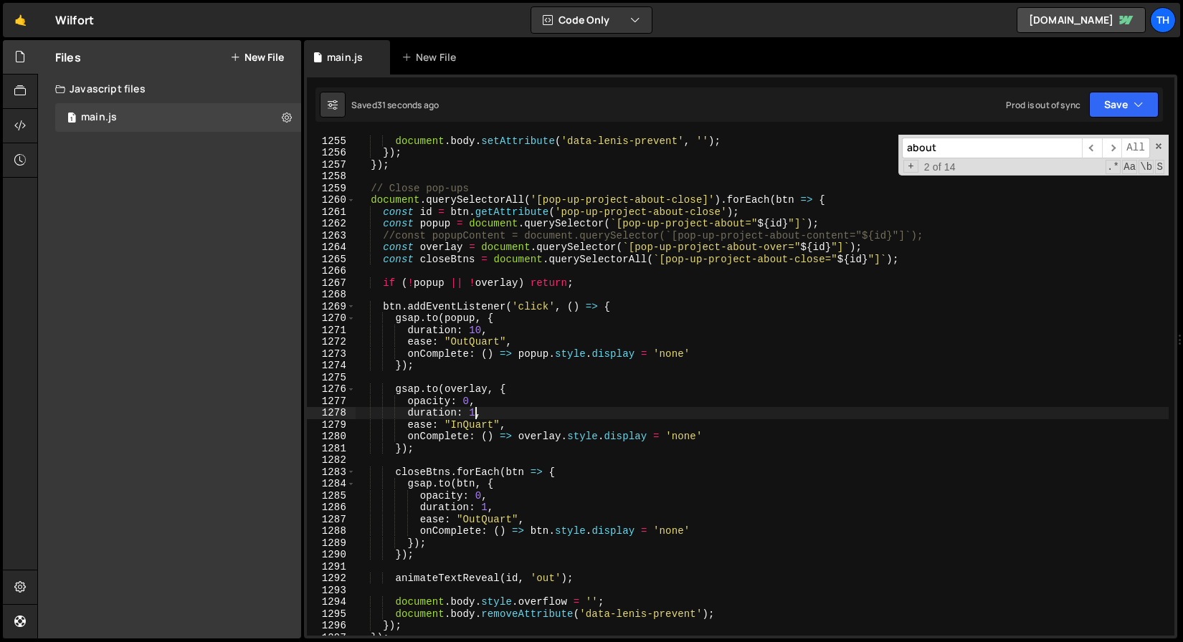
click at [472, 417] on div "document . body . style . overflow = 'hidden' ; document . body . setAttribute …" at bounding box center [762, 385] width 813 height 525
paste textarea "0"
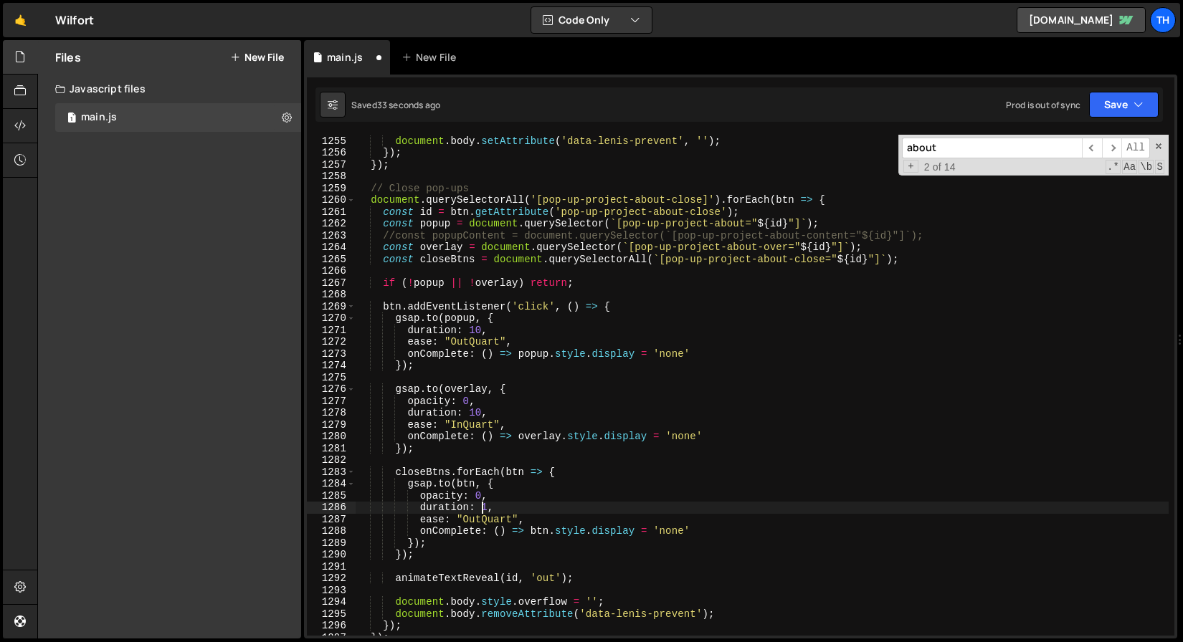
click at [485, 510] on div "document . body . style . overflow = 'hidden' ; document . body . setAttribute …" at bounding box center [762, 385] width 813 height 525
paste textarea "0"
click at [1123, 111] on button "Save" at bounding box center [1124, 105] width 70 height 26
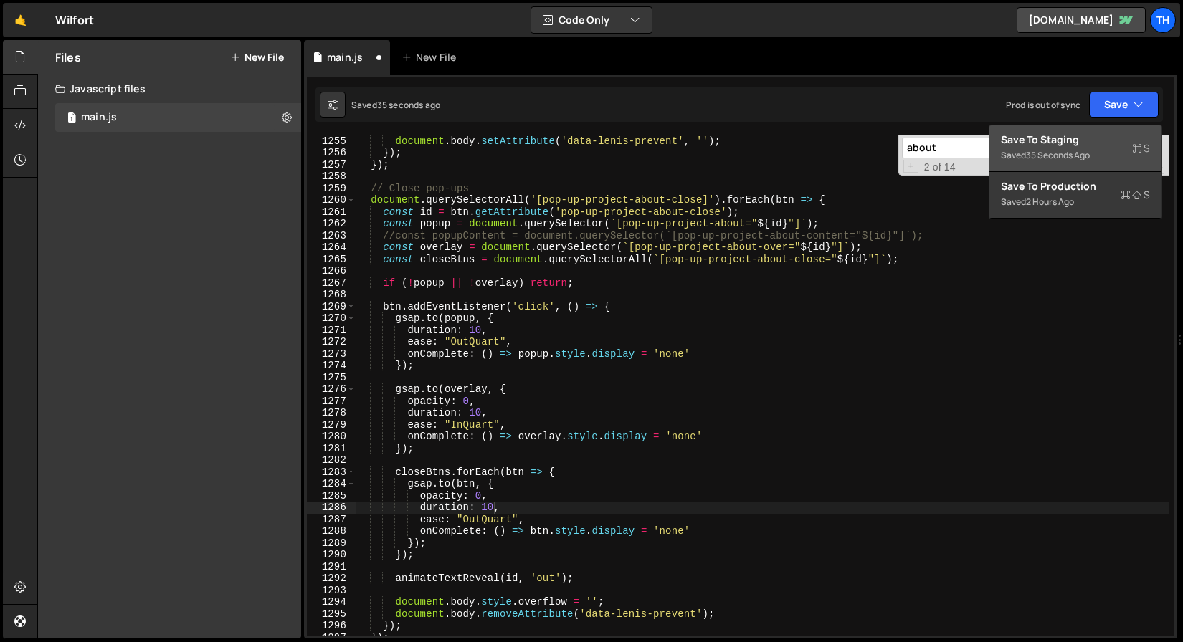
click at [1057, 145] on div "Save to Staging S" at bounding box center [1075, 140] width 149 height 14
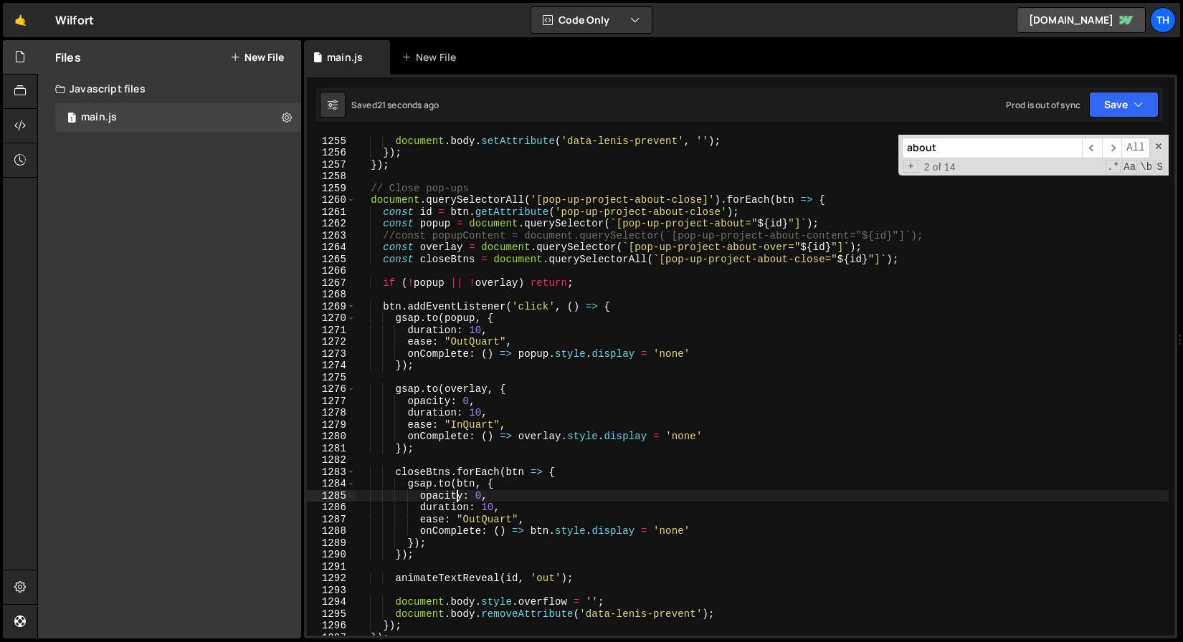
click at [456, 496] on div "document . body . style . overflow = 'hidden' ; document . body . setAttribute …" at bounding box center [762, 385] width 813 height 525
click at [491, 510] on div "document . body . style . overflow = 'hidden' ; document . body . setAttribute …" at bounding box center [762, 385] width 813 height 525
click at [484, 411] on div "document . body . style . overflow = 'hidden' ; document . body . setAttribute …" at bounding box center [762, 385] width 813 height 525
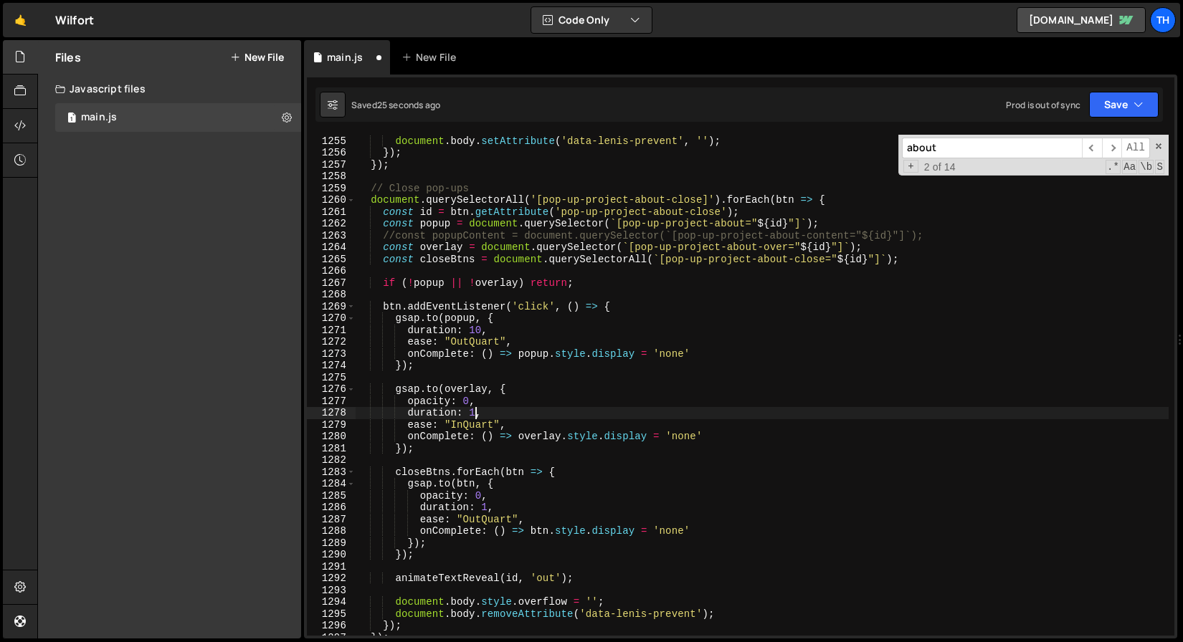
click at [485, 327] on div "document . body . style . overflow = 'hidden' ; document . body . setAttribute …" at bounding box center [762, 385] width 813 height 525
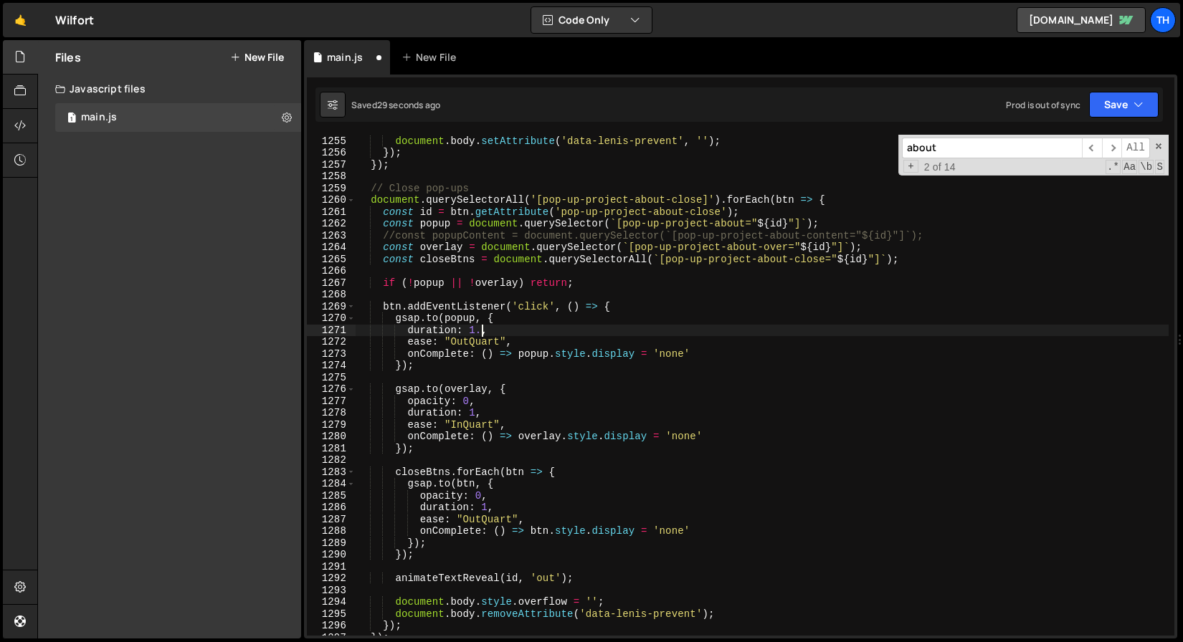
scroll to position [0, 9]
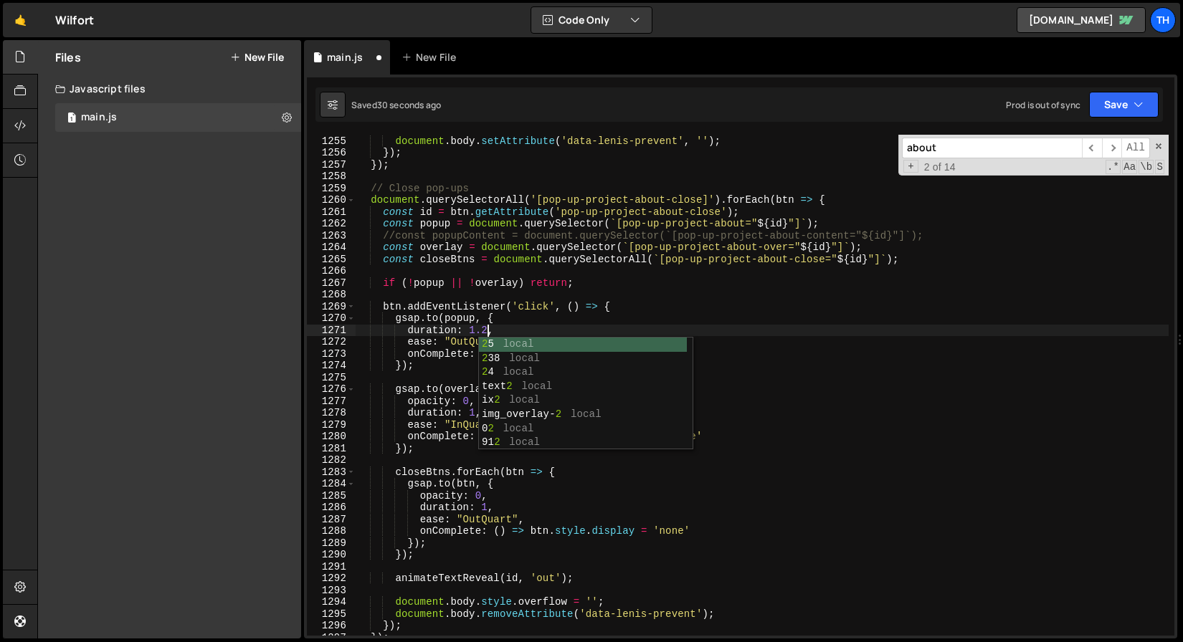
click at [593, 312] on div "document . body . style . overflow = 'hidden' ; document . body . setAttribute …" at bounding box center [762, 385] width 813 height 525
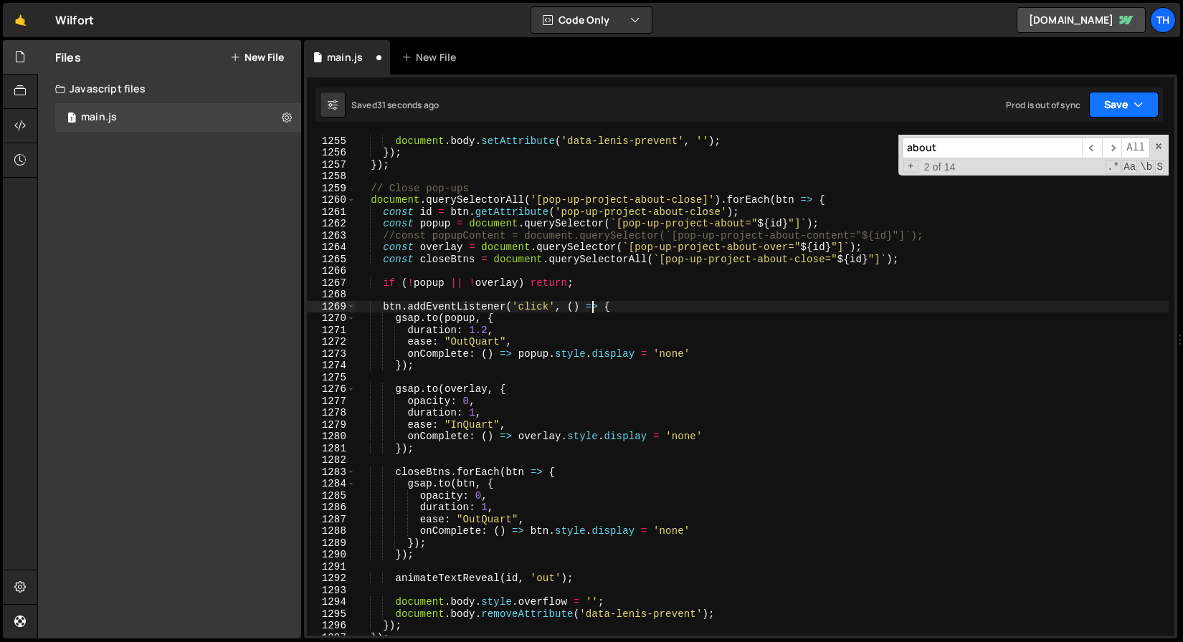
click at [1100, 106] on button "Save" at bounding box center [1124, 105] width 70 height 26
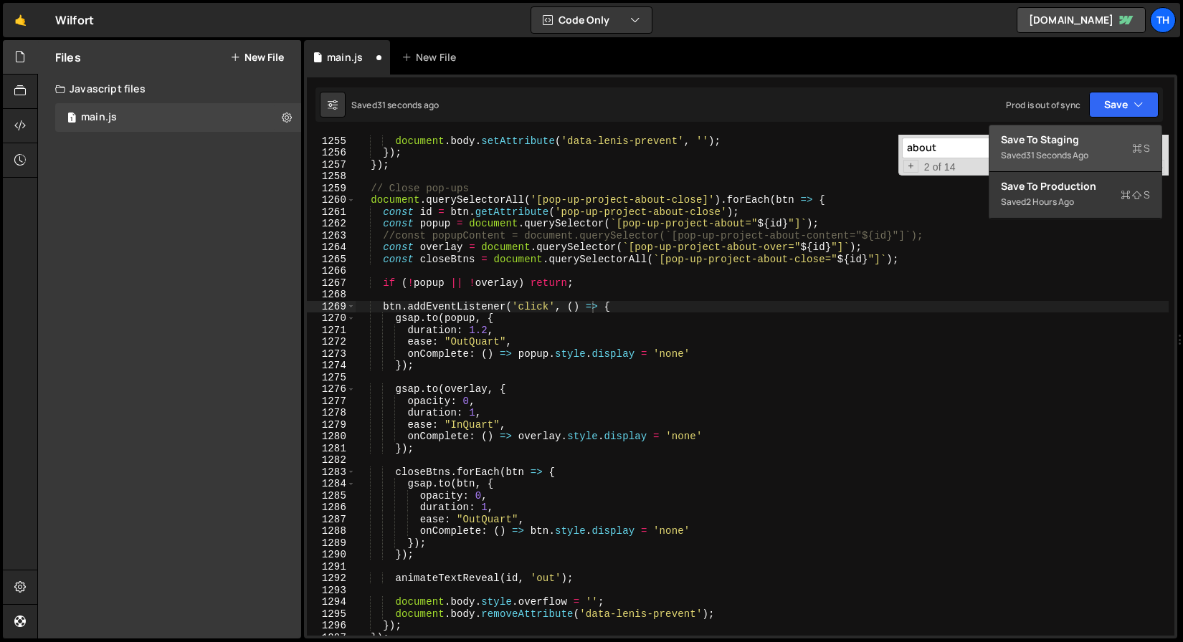
click at [1080, 134] on div "Save to Staging S" at bounding box center [1075, 140] width 149 height 14
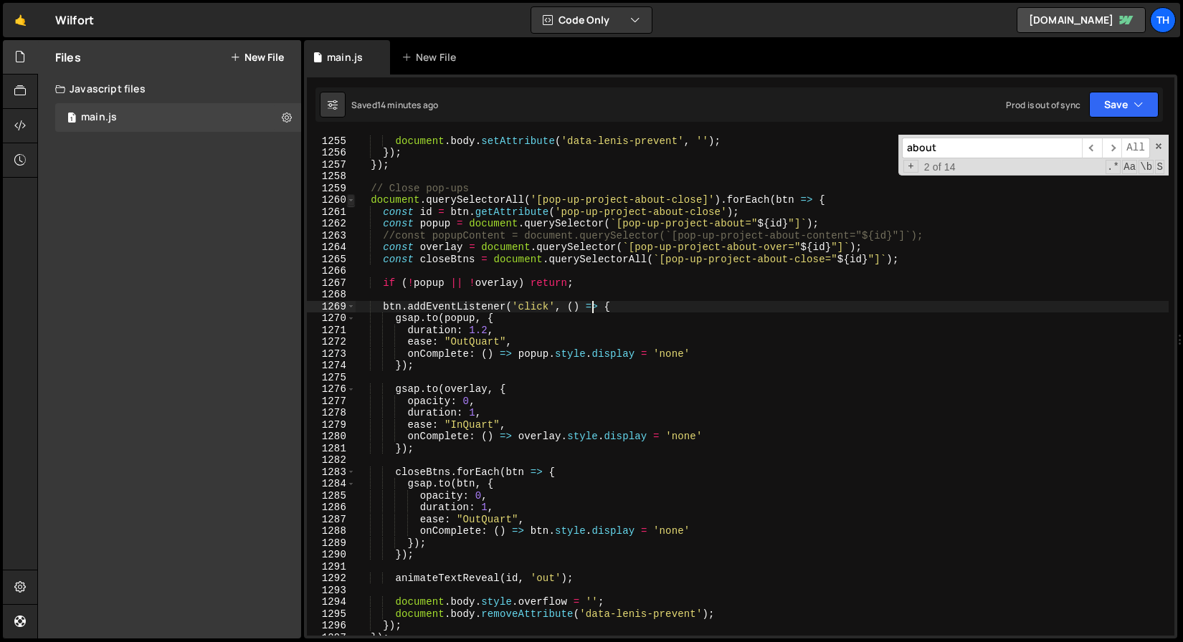
click at [352, 201] on span at bounding box center [351, 200] width 8 height 12
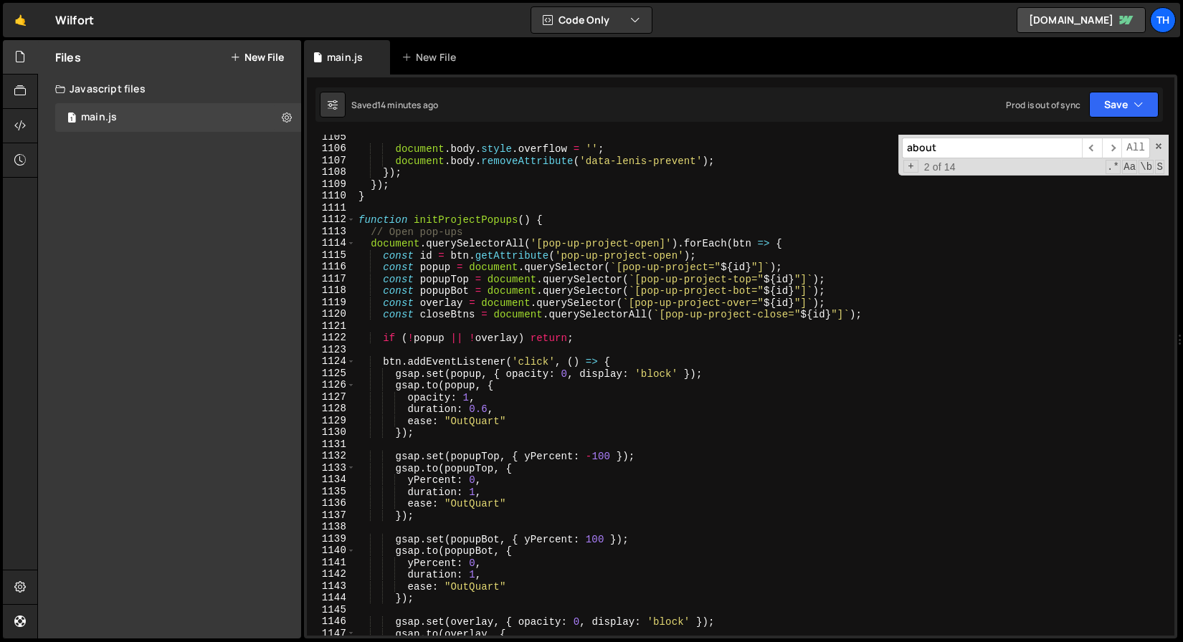
scroll to position [13074, 0]
click at [354, 222] on div "1112" at bounding box center [331, 220] width 49 height 12
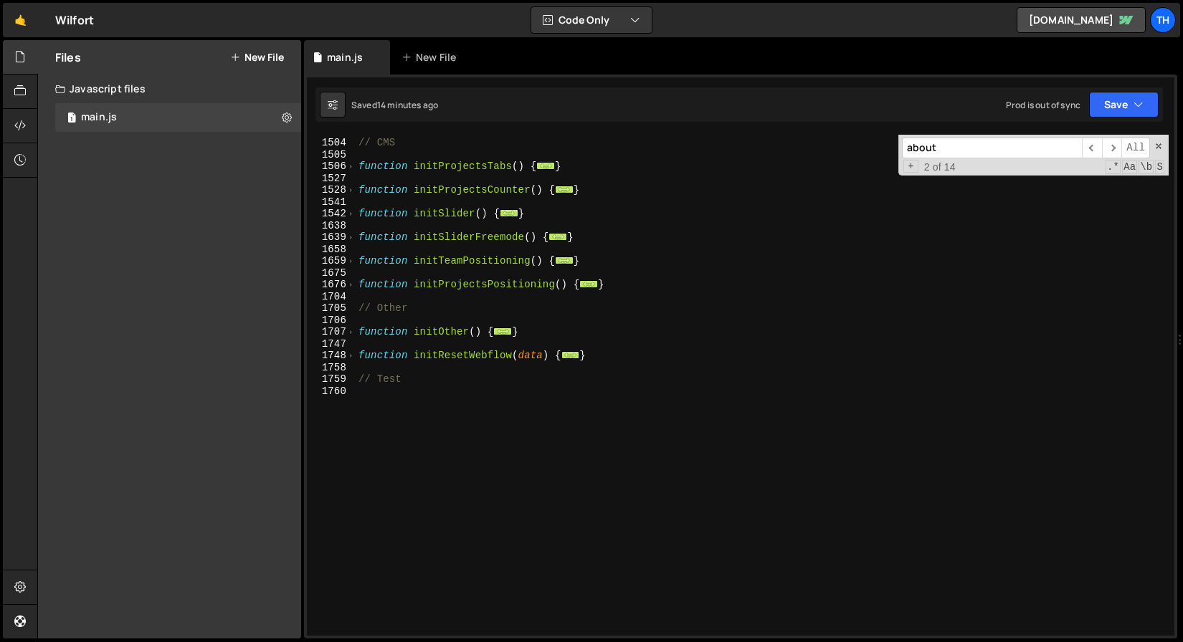
scroll to position [0, 0]
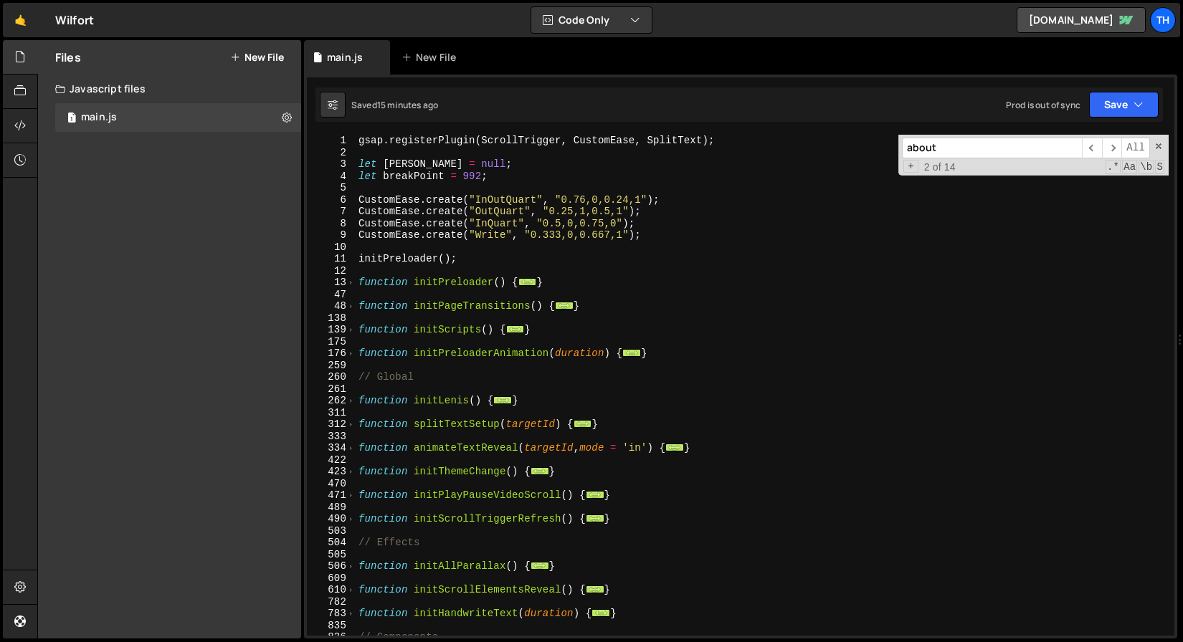
click at [368, 356] on div "gsap . registerPlugin ( ScrollTrigger , CustomEase , SplitText ) ; let lenis = …" at bounding box center [762, 397] width 813 height 525
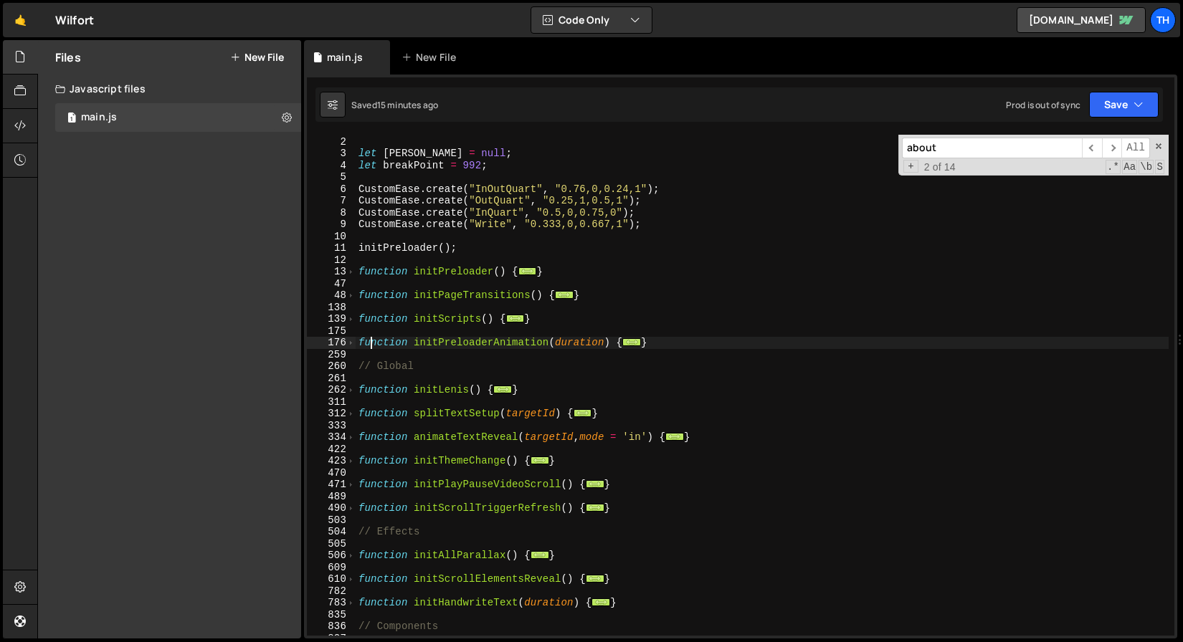
scroll to position [16, 0]
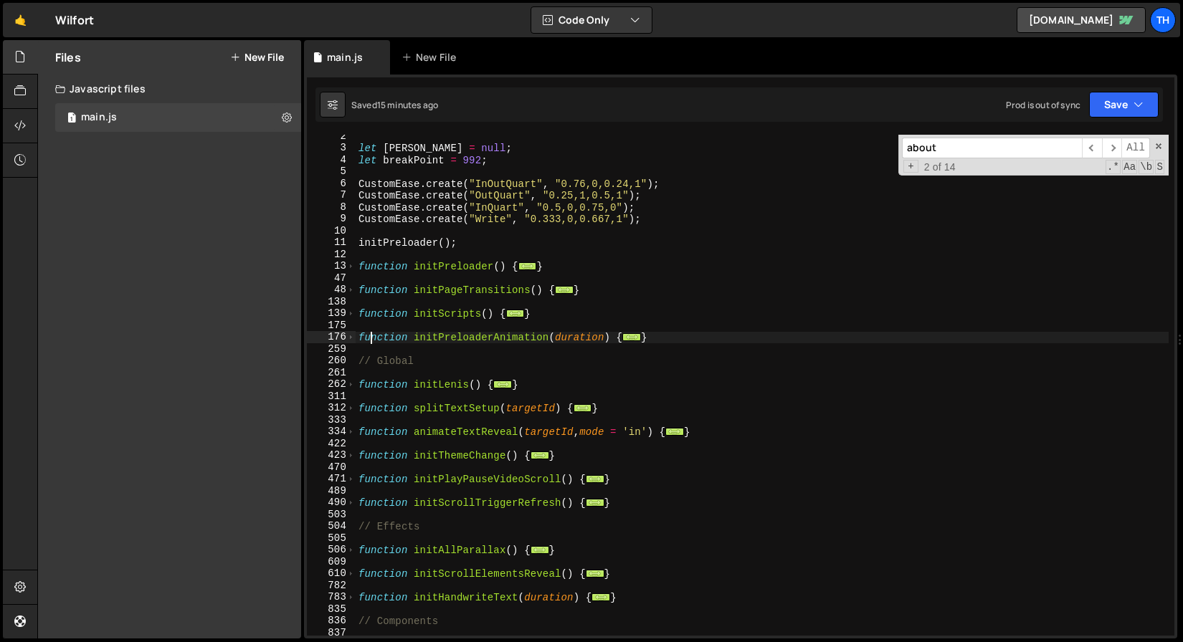
click at [355, 429] on div "334" at bounding box center [331, 432] width 49 height 12
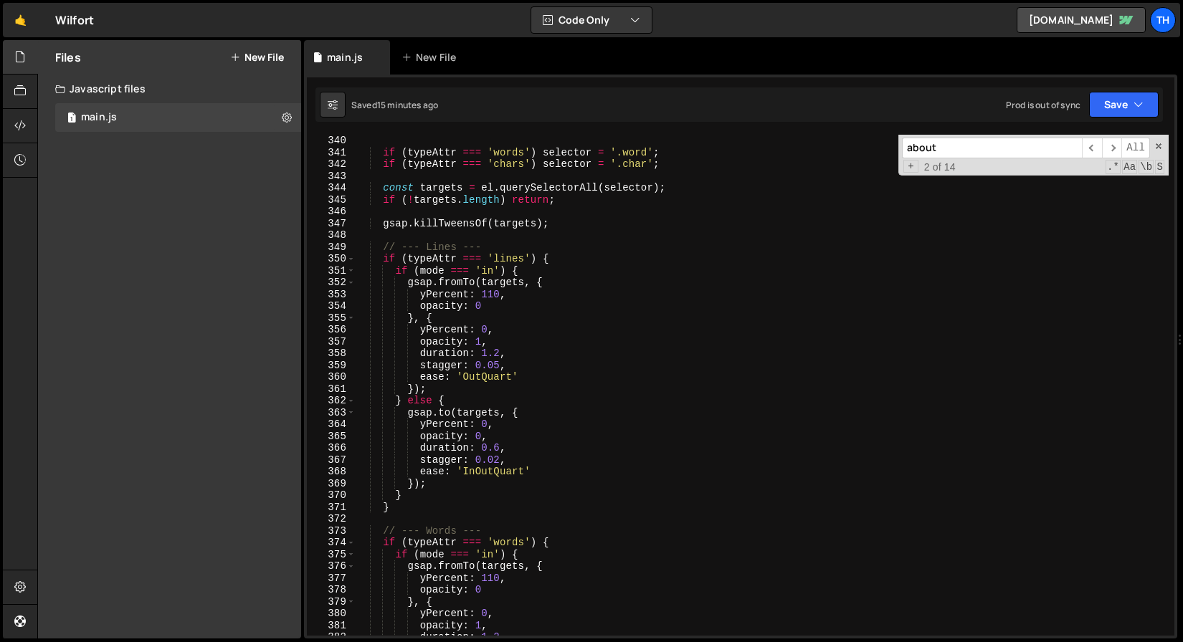
scroll to position [237, 0]
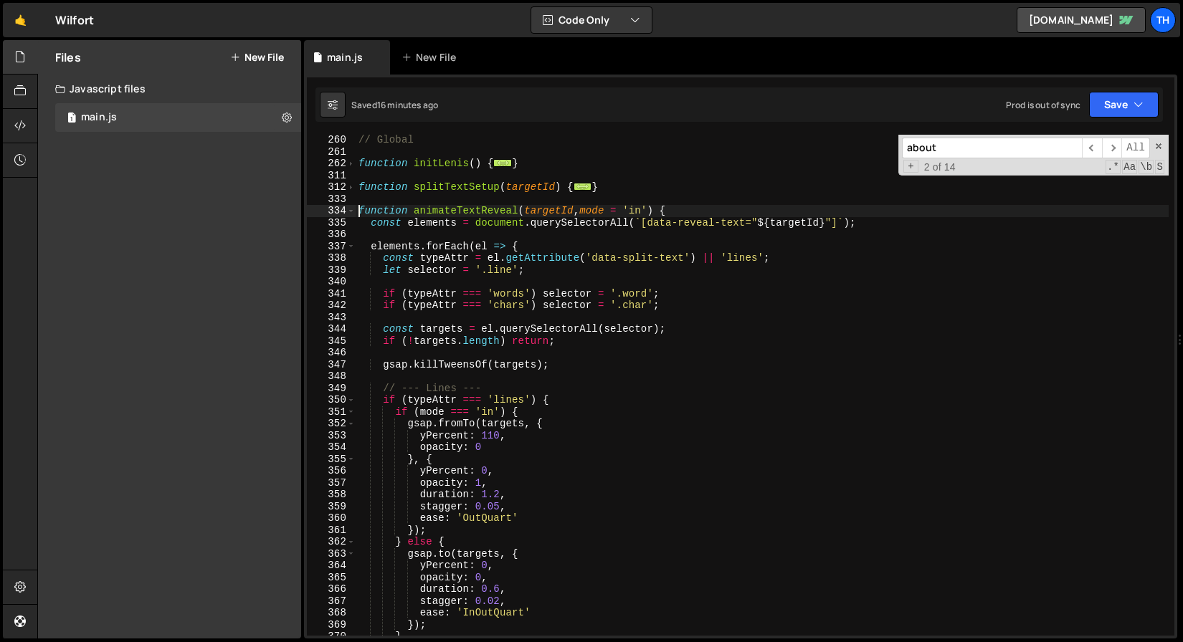
click at [357, 209] on div "// Global function initLenis ( ) { ... } function splitTextSetup ( targetId ) {…" at bounding box center [762, 396] width 813 height 525
click at [351, 209] on span at bounding box center [351, 211] width 8 height 12
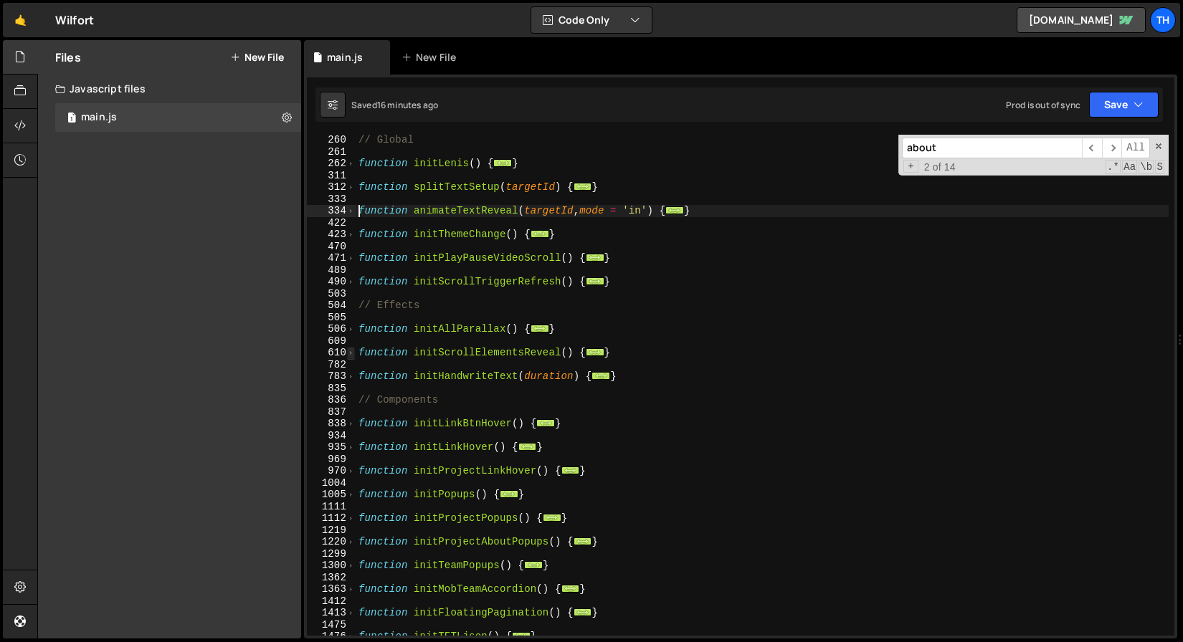
click at [351, 353] on span at bounding box center [351, 353] width 8 height 12
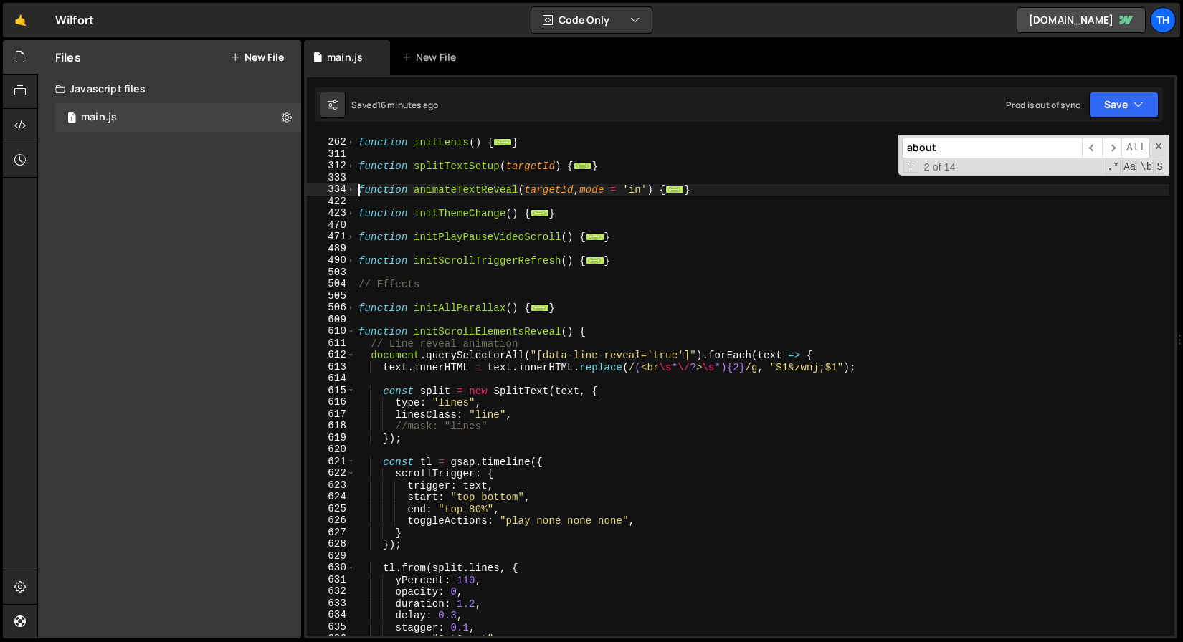
scroll to position [264, 0]
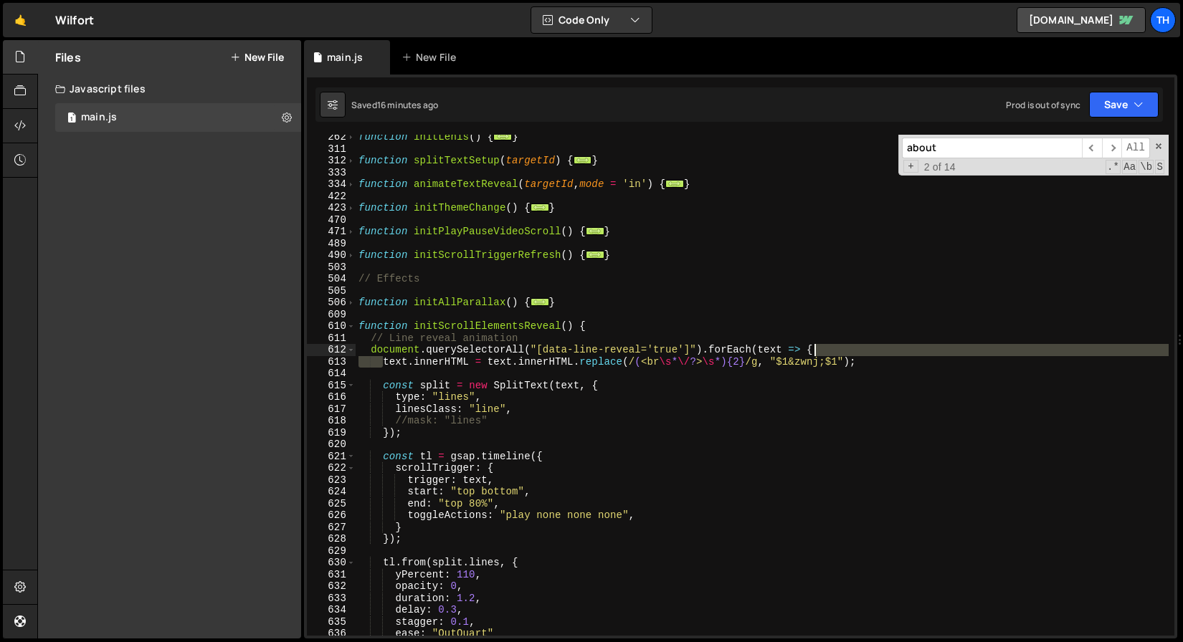
drag, startPoint x: 383, startPoint y: 361, endPoint x: 939, endPoint y: 355, distance: 556.3
click at [939, 355] on div "function initLenis ( ) { ... } function splitTextSetup ( targetId ) { ... } fun…" at bounding box center [762, 393] width 813 height 525
click at [939, 355] on div "function initLenis ( ) { ... } function splitTextSetup ( targetId ) { ... } fun…" at bounding box center [762, 385] width 813 height 501
click at [904, 364] on div "function initLenis ( ) { ... } function splitTextSetup ( targetId ) { ... } fun…" at bounding box center [762, 393] width 813 height 525
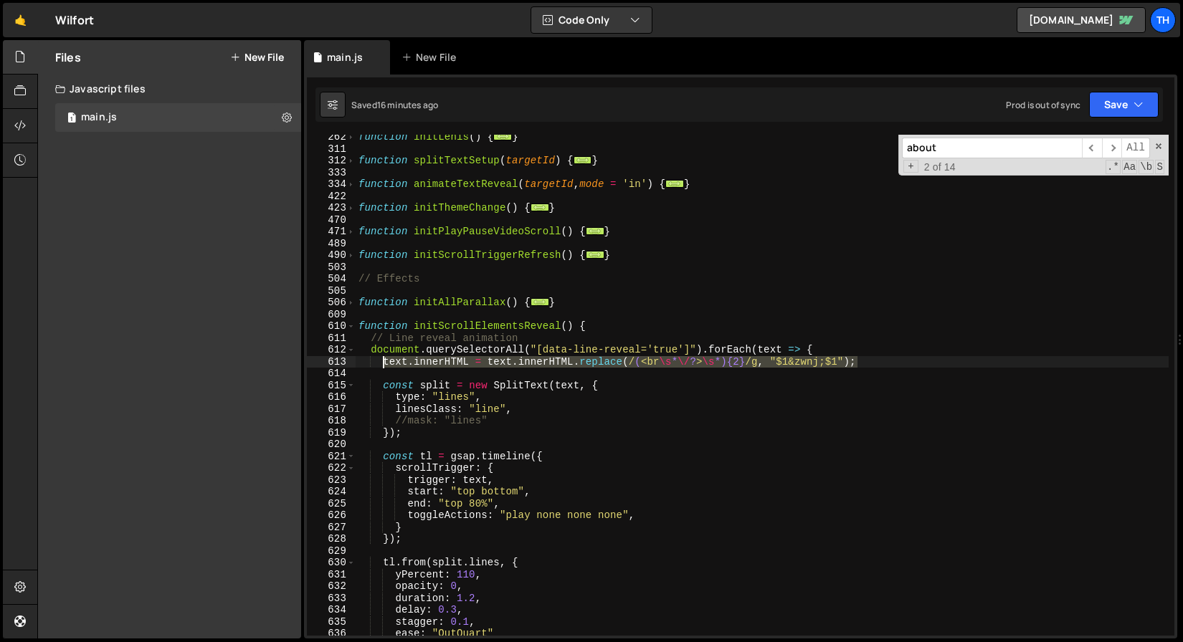
drag, startPoint x: 874, startPoint y: 363, endPoint x: 386, endPoint y: 361, distance: 488.2
click at [386, 361] on div "function initLenis ( ) { ... } function splitTextSetup ( targetId ) { ... } fun…" at bounding box center [762, 393] width 813 height 525
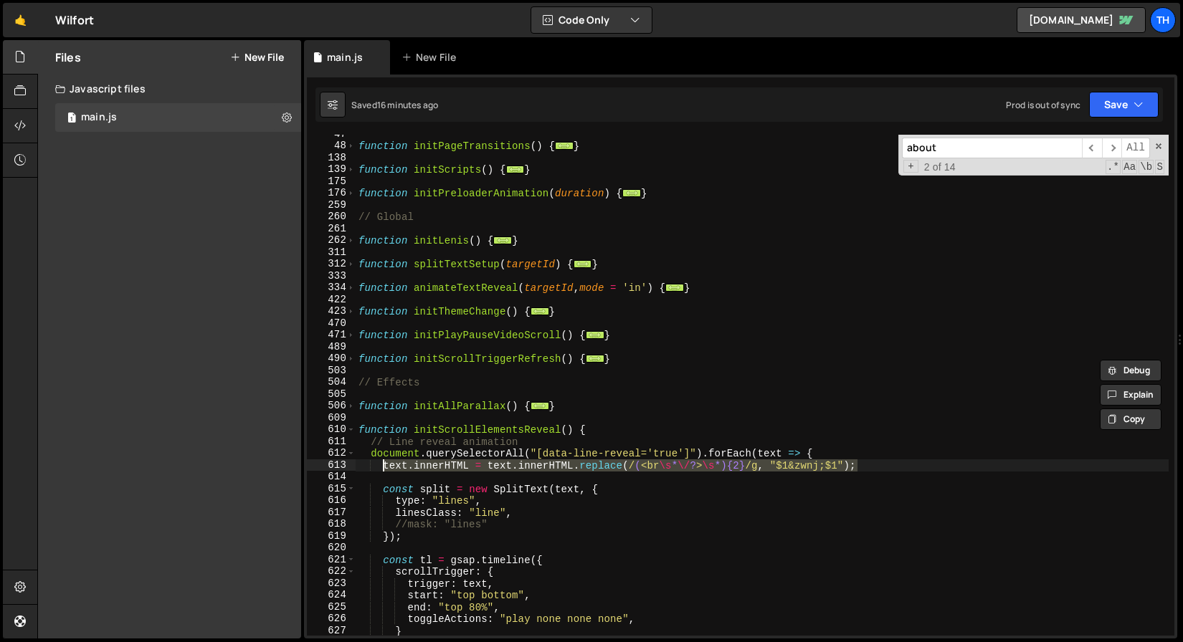
scroll to position [0, 0]
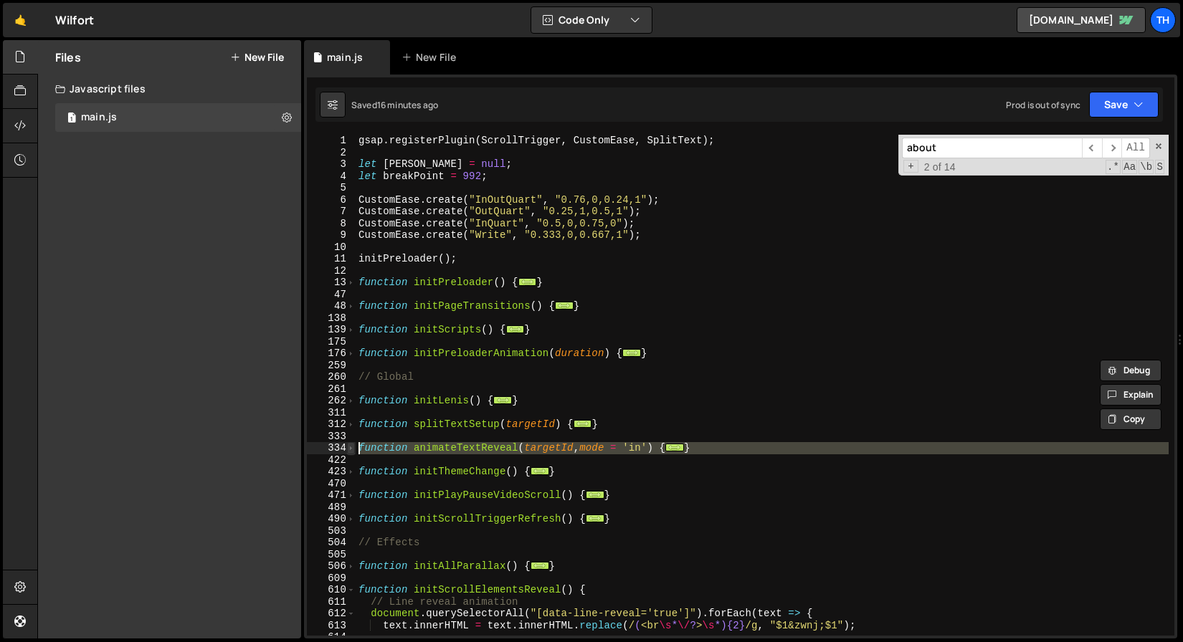
click at [347, 448] on div "334" at bounding box center [331, 448] width 49 height 12
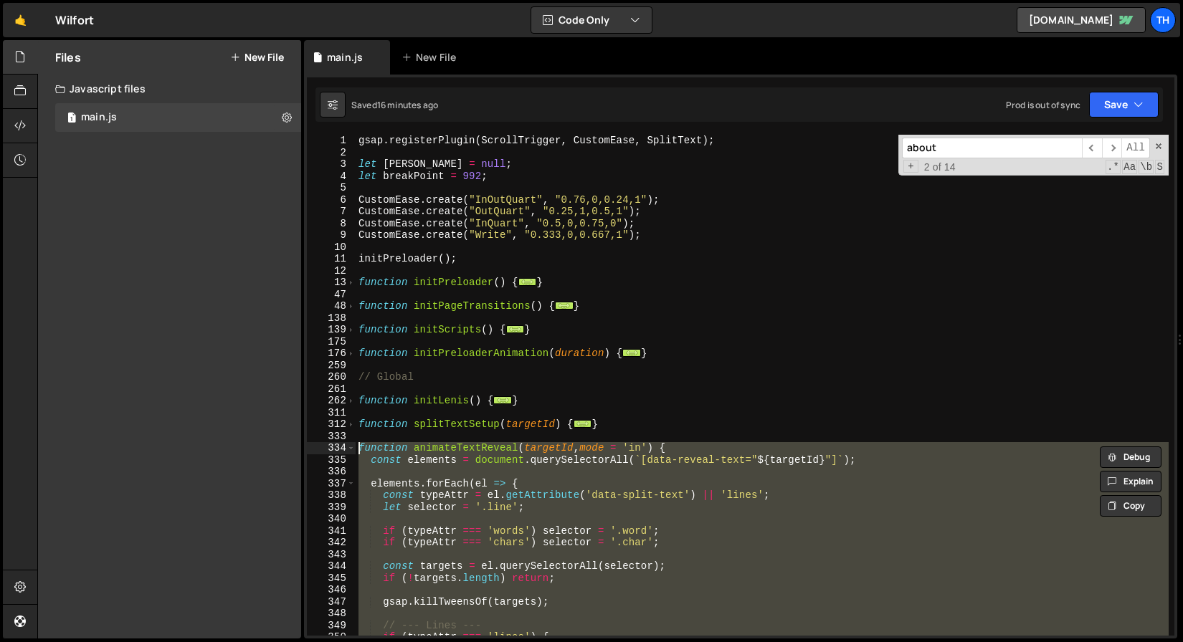
scroll to position [148, 0]
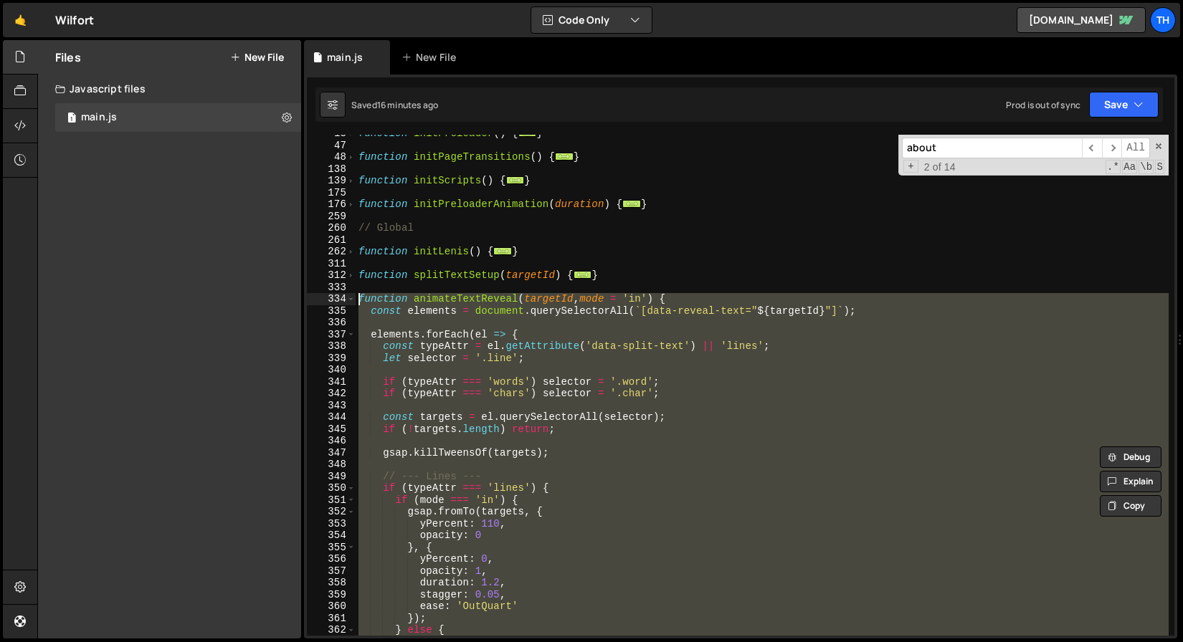
click at [437, 363] on div "function initPreloader ( ) { ... } function initPageTransitions ( ) { ... } fun…" at bounding box center [762, 385] width 813 height 501
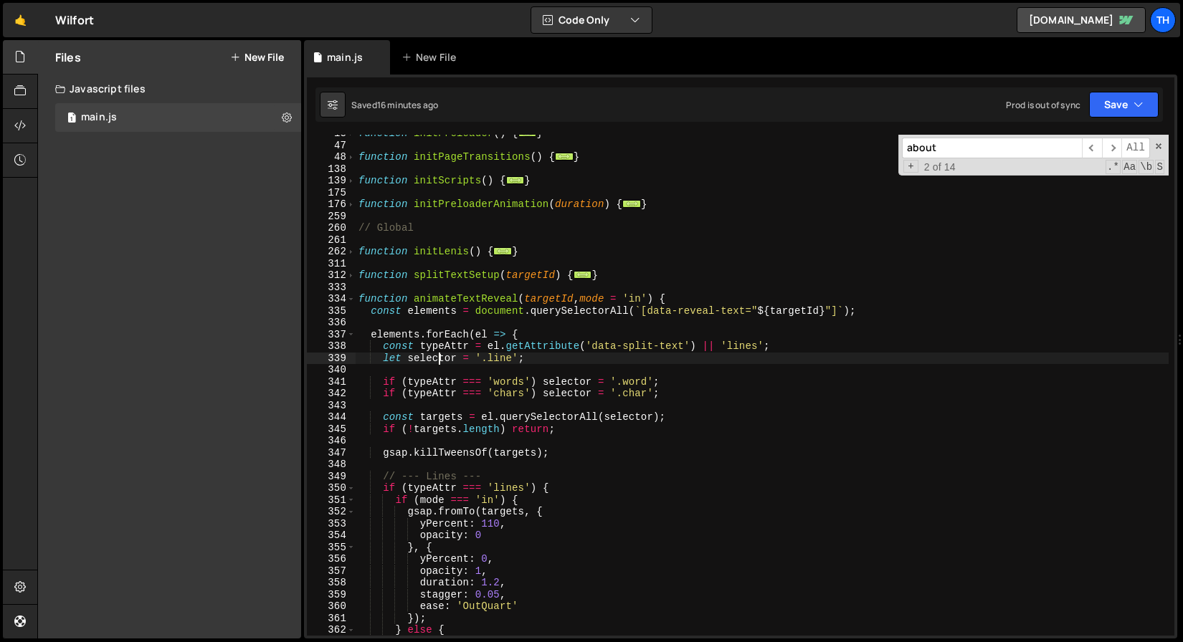
click at [346, 300] on div "334" at bounding box center [331, 299] width 49 height 12
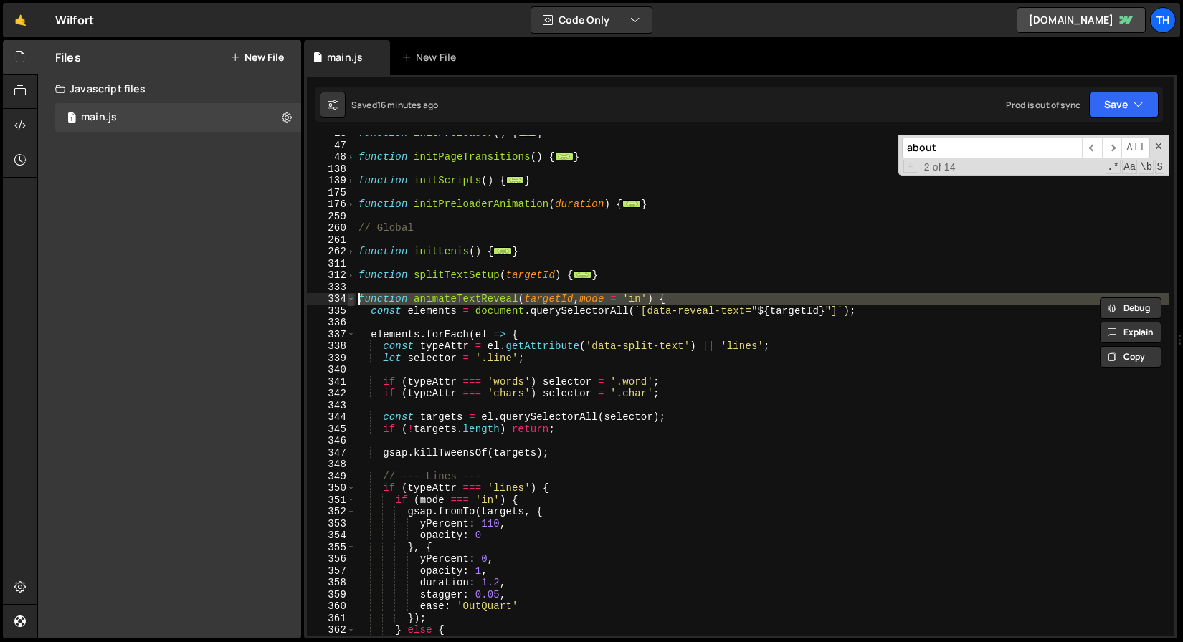
click at [348, 300] on span at bounding box center [351, 299] width 8 height 12
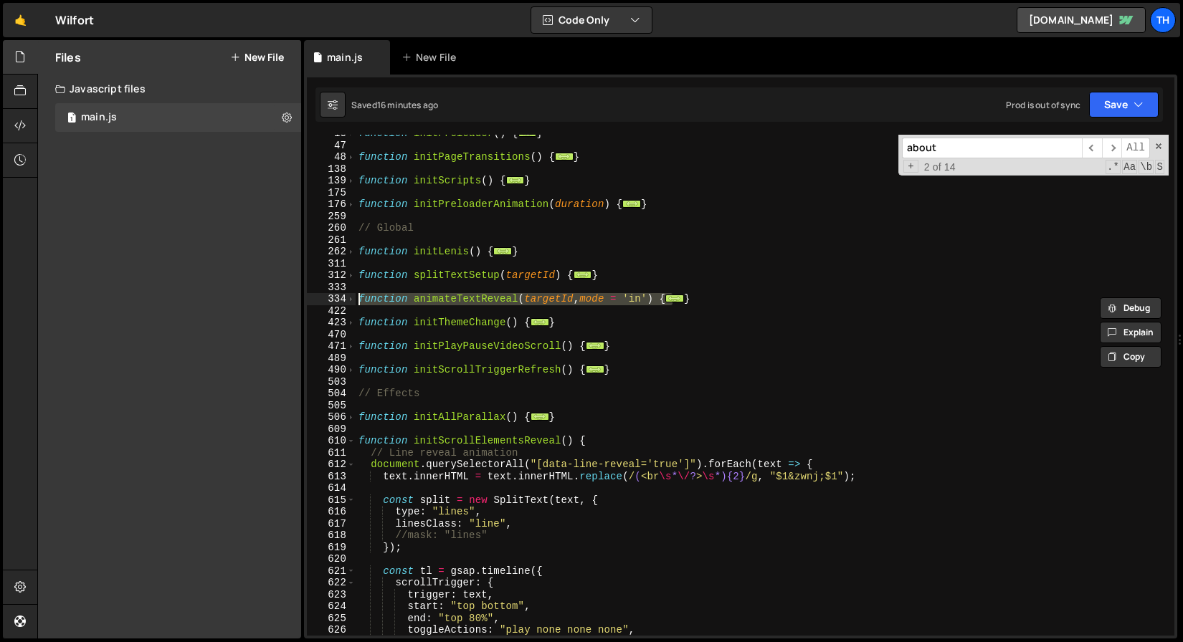
click at [654, 319] on div "function initPreloader ( ) { ... } function initPageTransitions ( ) { ... } fun…" at bounding box center [762, 390] width 813 height 525
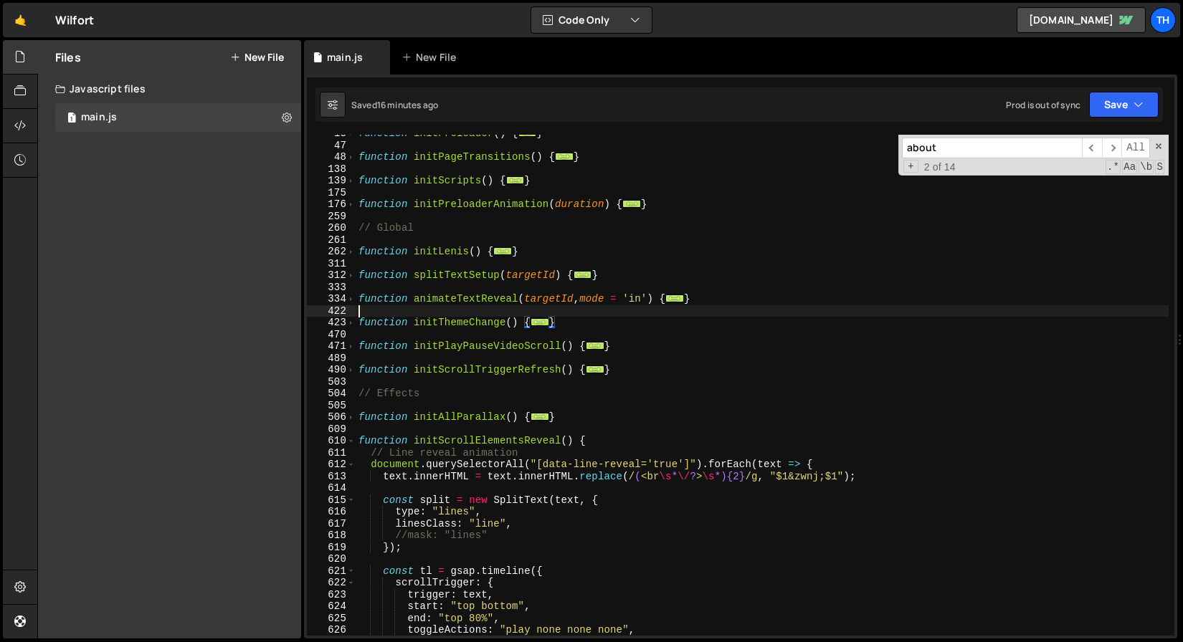
drag, startPoint x: 711, startPoint y: 306, endPoint x: 703, endPoint y: 303, distance: 8.7
click at [703, 303] on div "function initPreloader ( ) { ... } function initPageTransitions ( ) { ... } fun…" at bounding box center [762, 390] width 813 height 525
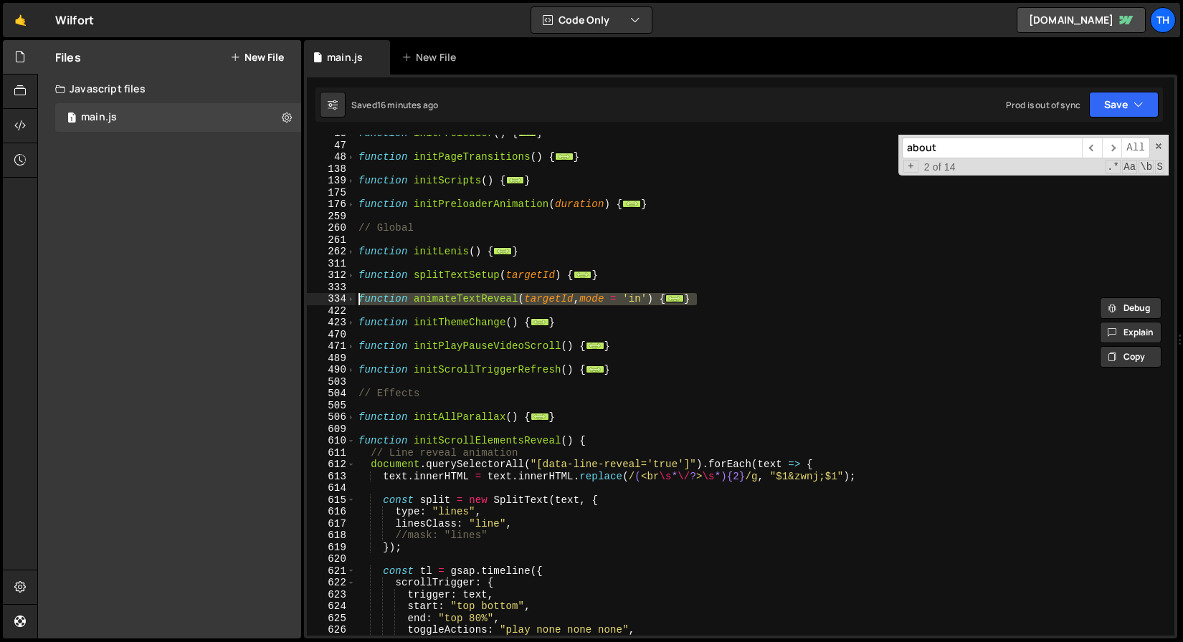
drag, startPoint x: 725, startPoint y: 304, endPoint x: 303, endPoint y: 296, distance: 421.6
click at [304, 296] on div "} 13 47 48 138 139 175 176 259 260 261 262 311 312 333 334 422 423 470 471 489 …" at bounding box center [740, 357] width 873 height 564
click at [353, 274] on span at bounding box center [351, 276] width 8 height 12
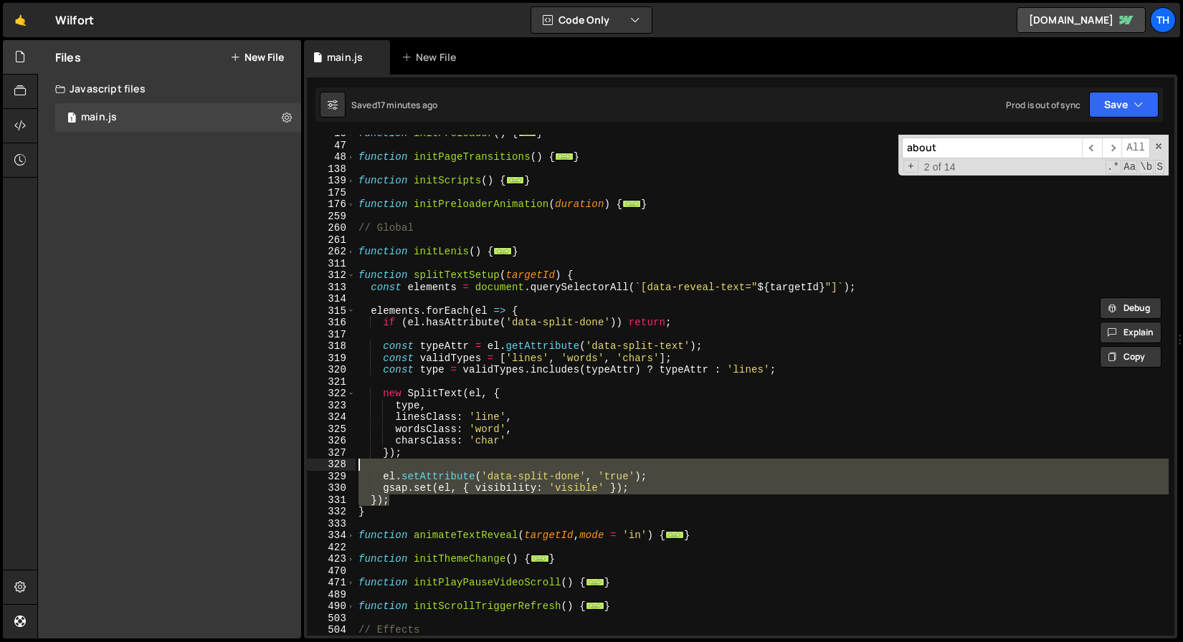
drag, startPoint x: 406, startPoint y: 503, endPoint x: 376, endPoint y: 455, distance: 55.7
click at [374, 452] on div "function initPreloader ( ) { ... } function initPageTransitions ( ) { ... } fun…" at bounding box center [762, 390] width 813 height 525
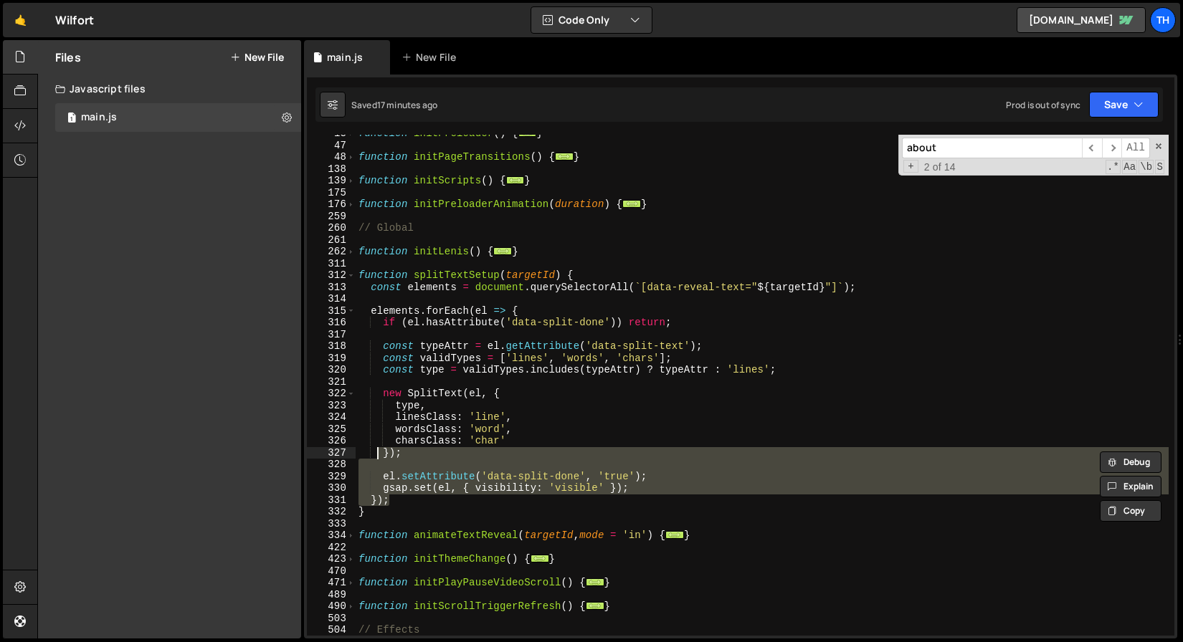
click at [389, 502] on div "function initPreloader ( ) { ... } function initPageTransitions ( ) { ... } fun…" at bounding box center [762, 385] width 813 height 501
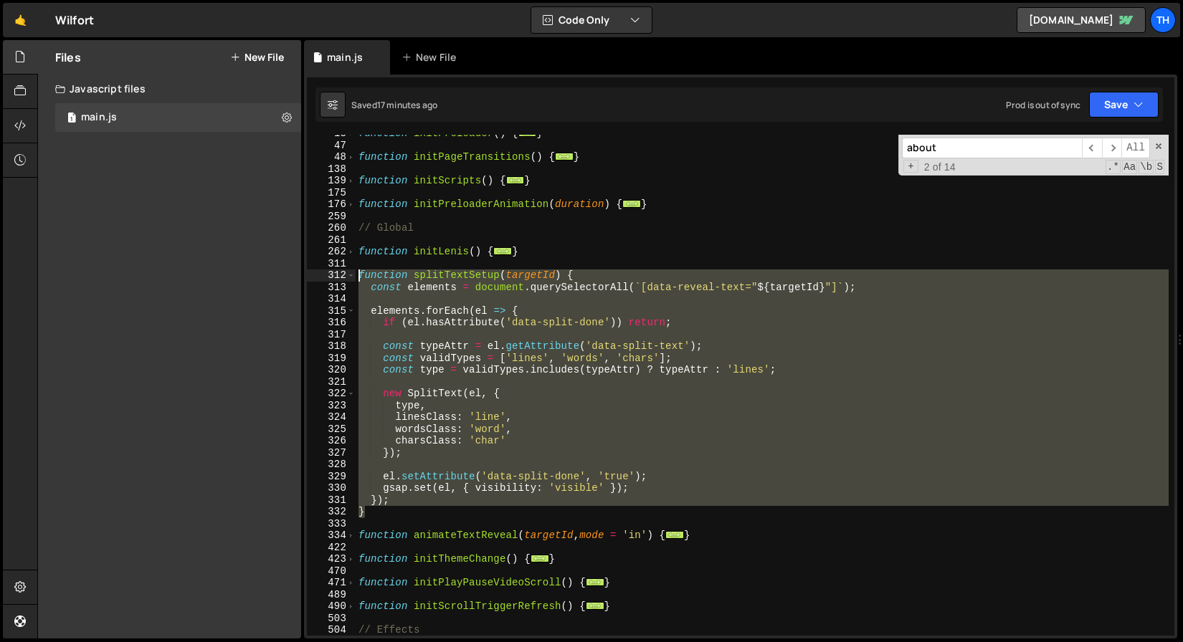
drag, startPoint x: 386, startPoint y: 513, endPoint x: 292, endPoint y: 278, distance: 252.9
click at [292, 278] on div "Files New File Javascript files 1 main.js 0 CSS files Copy share link Edit File…" at bounding box center [610, 339] width 1146 height 599
type textarea "function splitTextSetup(targetId) { const elements = document.querySelectorAll(…"
click at [413, 302] on div "function initPreloader ( ) { ... } function initPageTransitions ( ) { ... } fun…" at bounding box center [762, 385] width 813 height 501
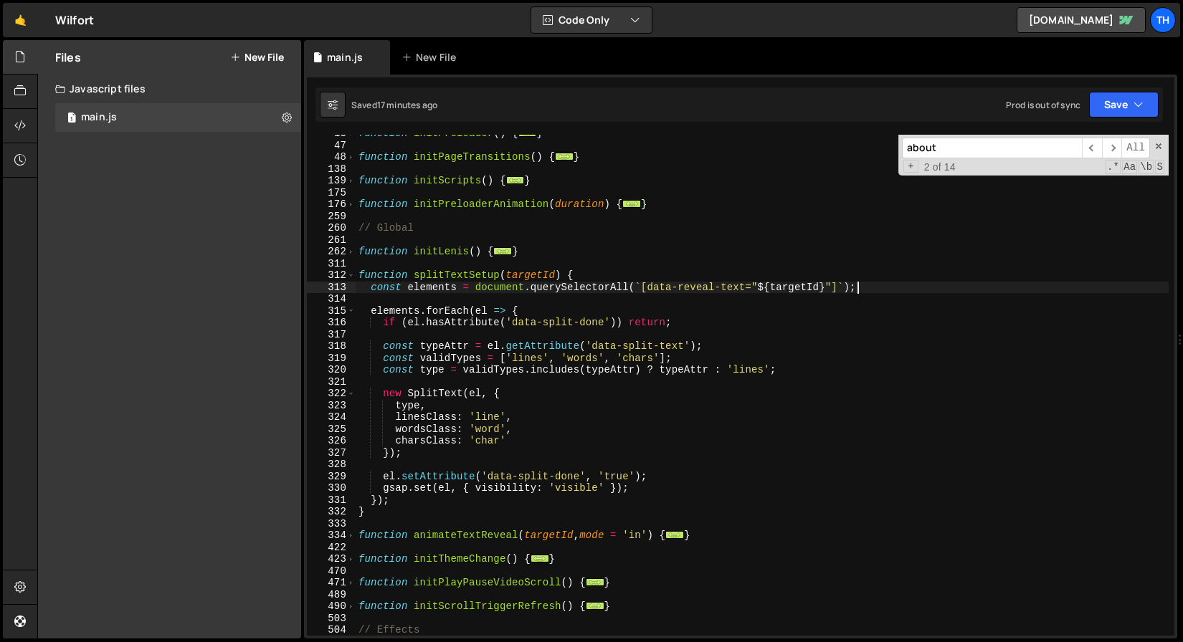
click at [877, 290] on div "function initPreloader ( ) { ... } function initPageTransitions ( ) { ... } fun…" at bounding box center [762, 390] width 813 height 525
type textarea "const elements = document.querySelectorAll(`[data-reveal-text="${targetId}"]`);"
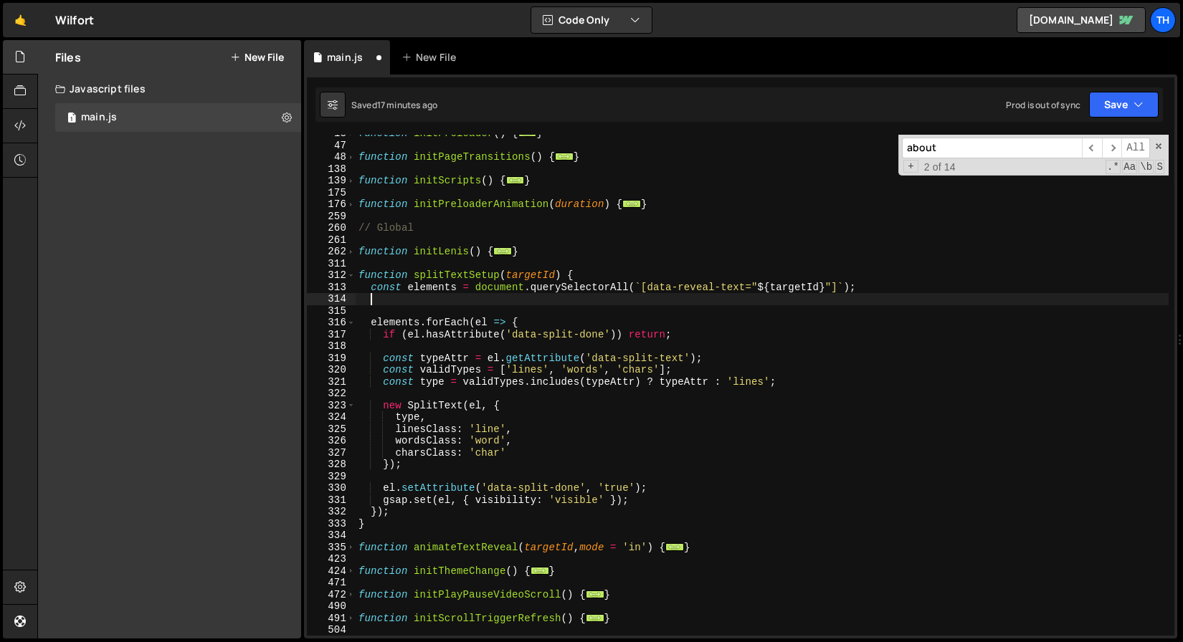
paste textarea "text.innerHTML = text.innerHTML.replace(/(<br\s*\/?>\s*){2}/g, "$1&zwnj;$1");"
click at [475, 406] on div "function initPreloader ( ) { ... } function initPageTransitions ( ) { ... } fun…" at bounding box center [762, 390] width 813 height 525
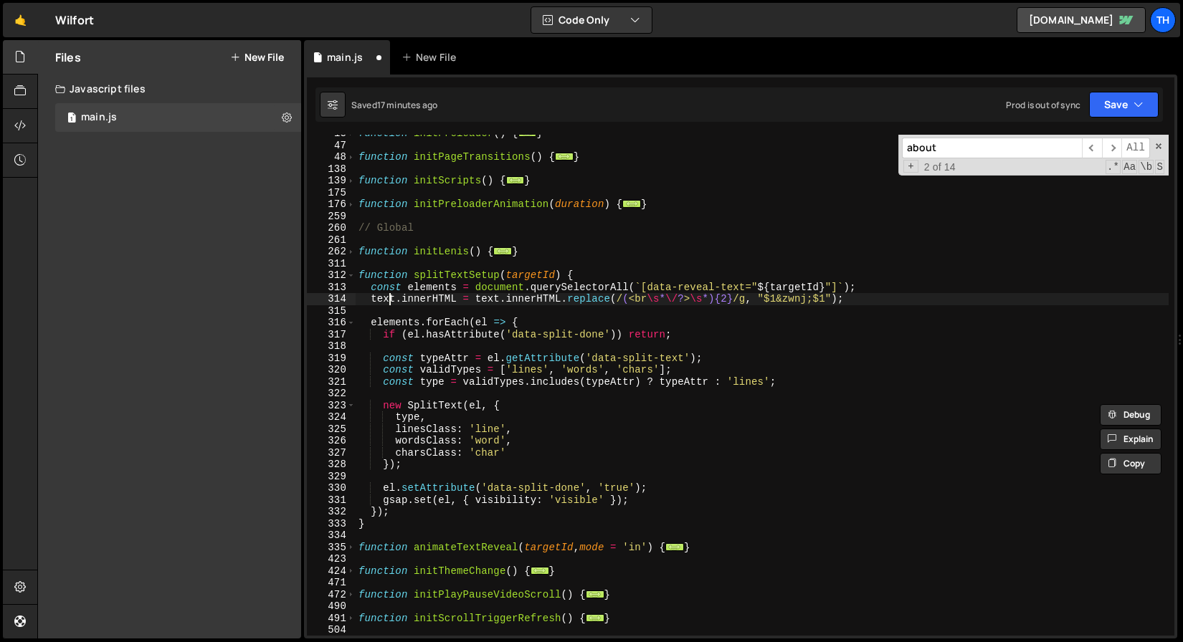
click at [391, 299] on div "function initPreloader ( ) { ... } function initPageTransitions ( ) { ... } fun…" at bounding box center [762, 390] width 813 height 525
paste textarea "el"
click at [465, 296] on div "function initPreloader ( ) { ... } function initPageTransitions ( ) { ... } fun…" at bounding box center [762, 390] width 813 height 525
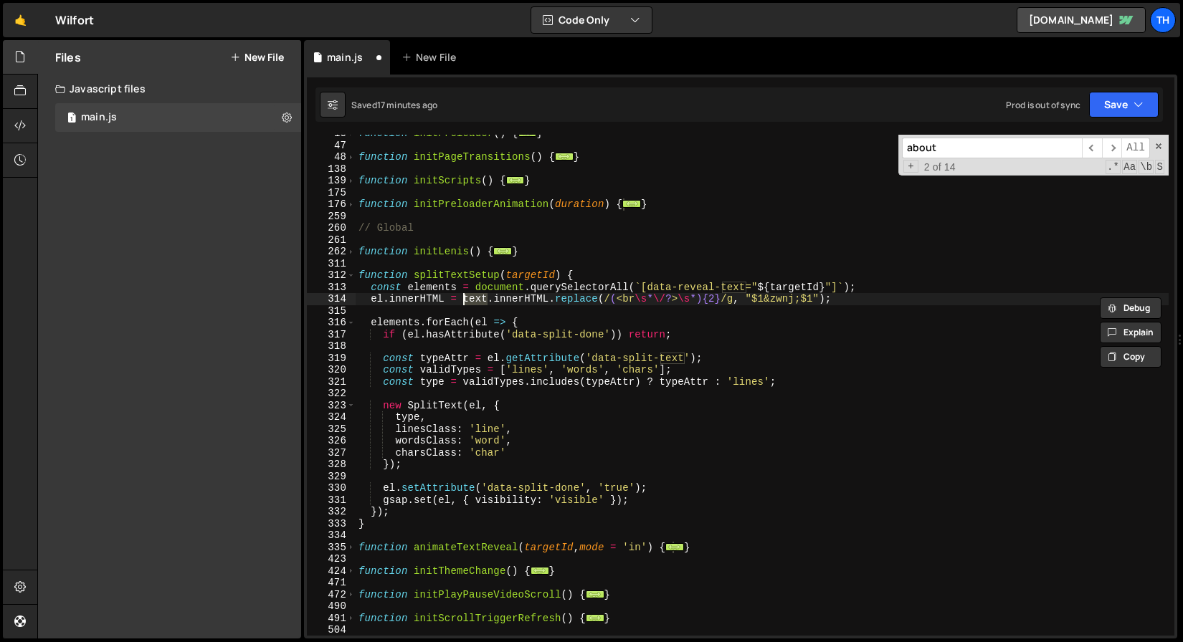
paste textarea "el"
click at [1113, 106] on button "Save" at bounding box center [1124, 105] width 70 height 26
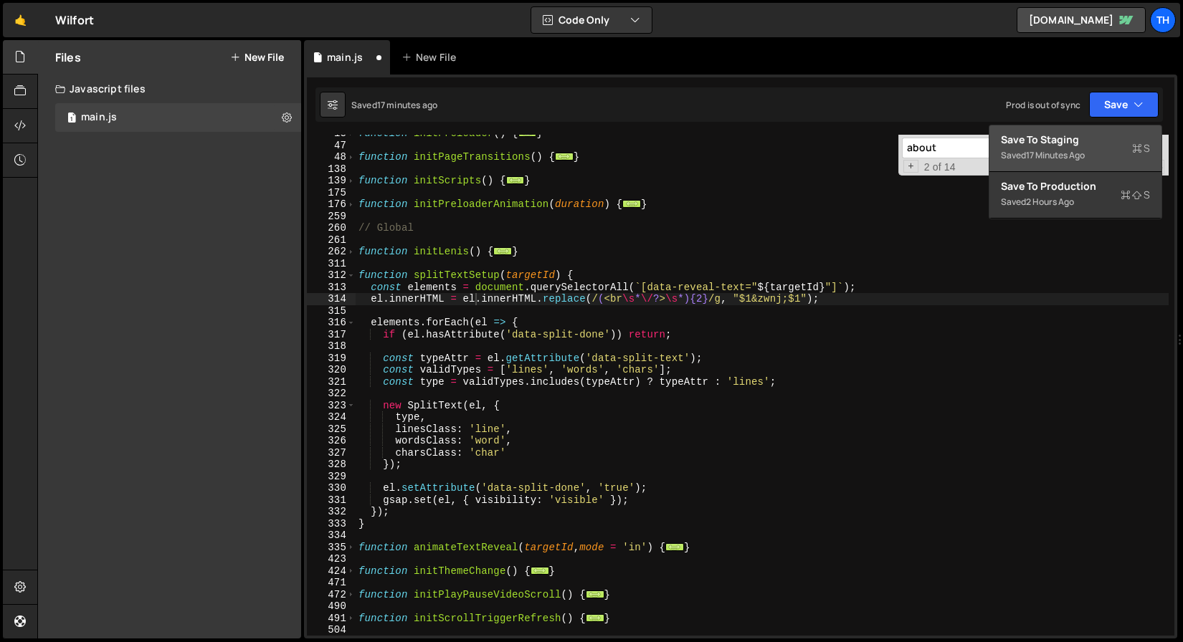
click at [1099, 141] on div "Save to Staging S" at bounding box center [1075, 140] width 149 height 14
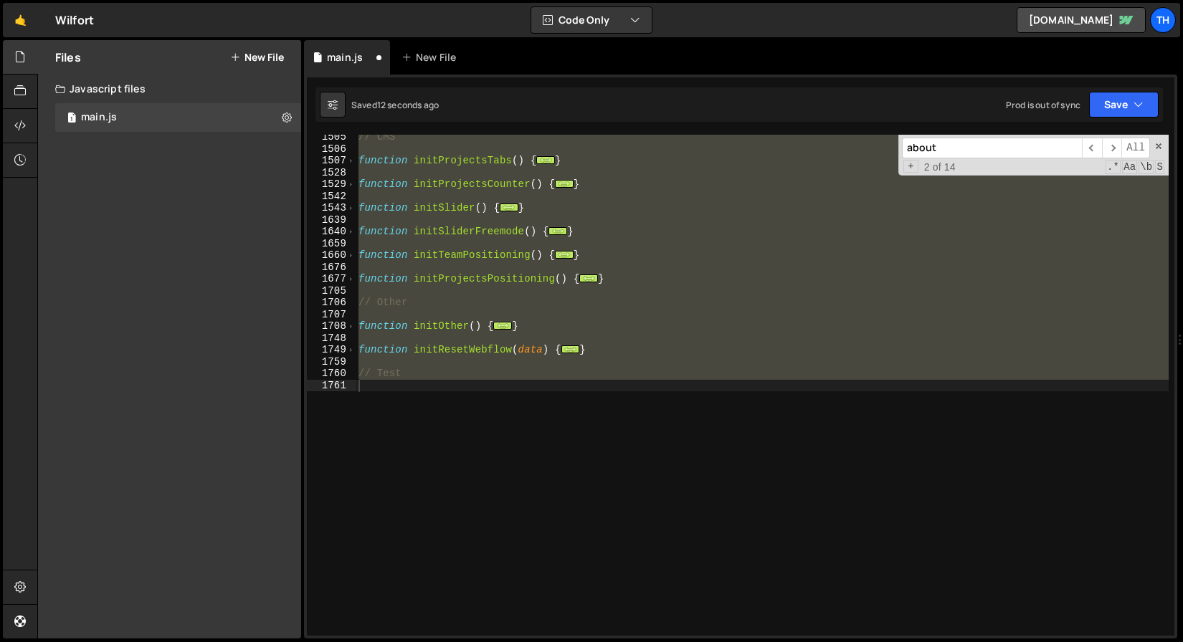
scroll to position [57, 0]
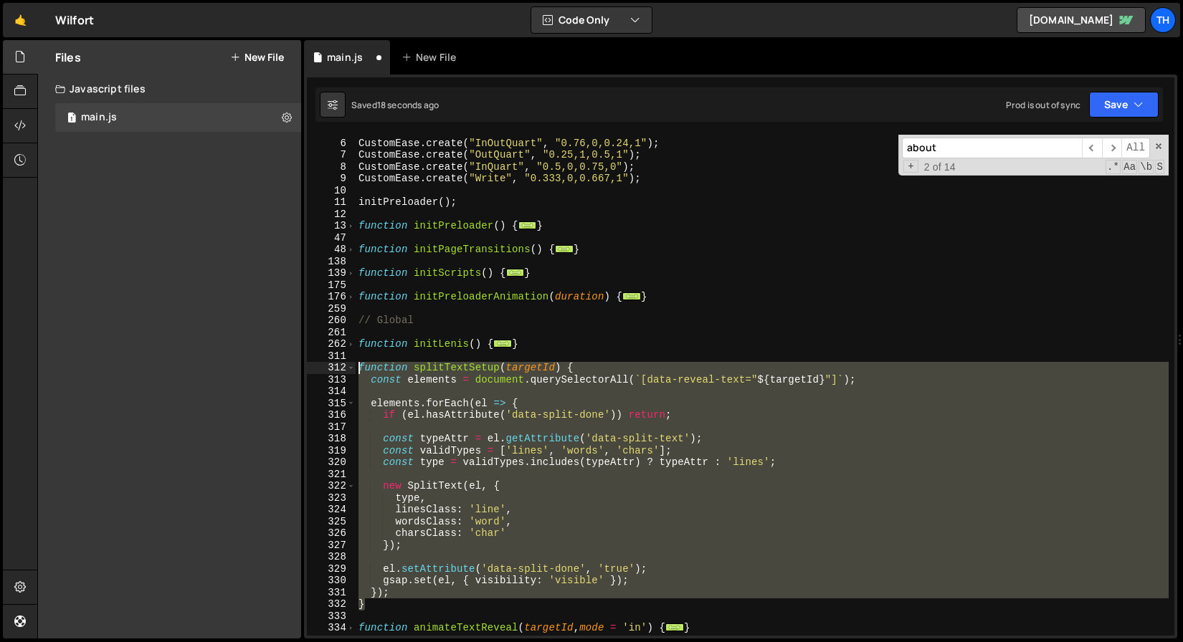
drag, startPoint x: 371, startPoint y: 607, endPoint x: 270, endPoint y: 369, distance: 258.3
click at [270, 369] on div "Files New File Javascript files 1 main.js 0 CSS files Copy share link Edit File…" at bounding box center [610, 339] width 1146 height 599
paste textarea "}"
type textarea "}"
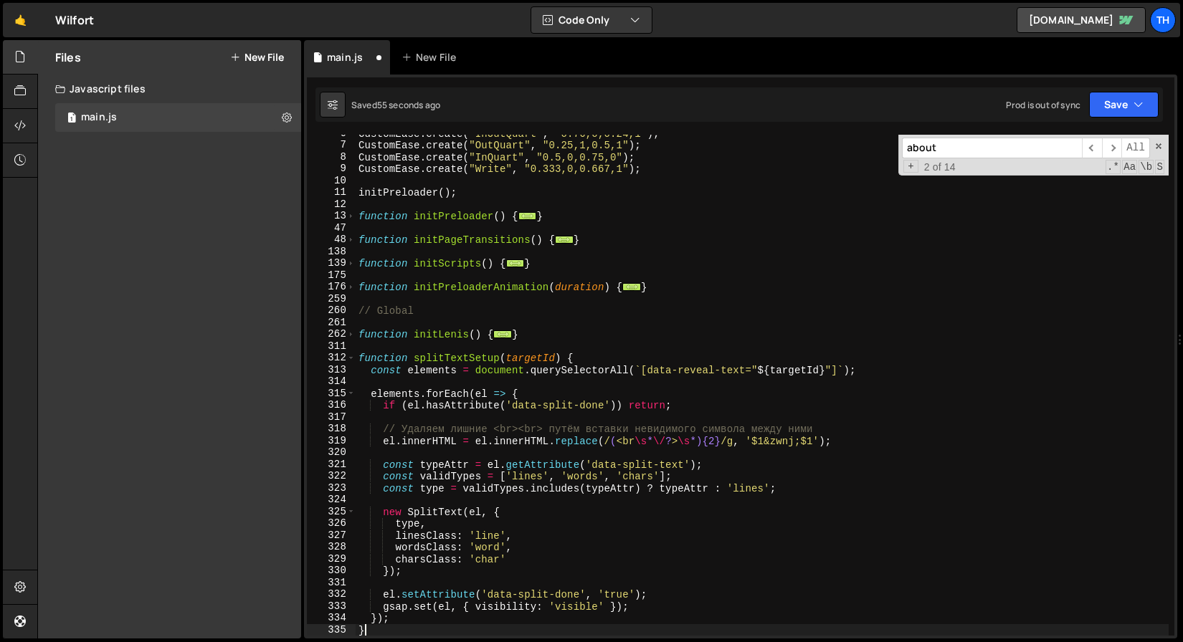
scroll to position [67, 0]
click at [1118, 100] on button "Save" at bounding box center [1124, 105] width 70 height 26
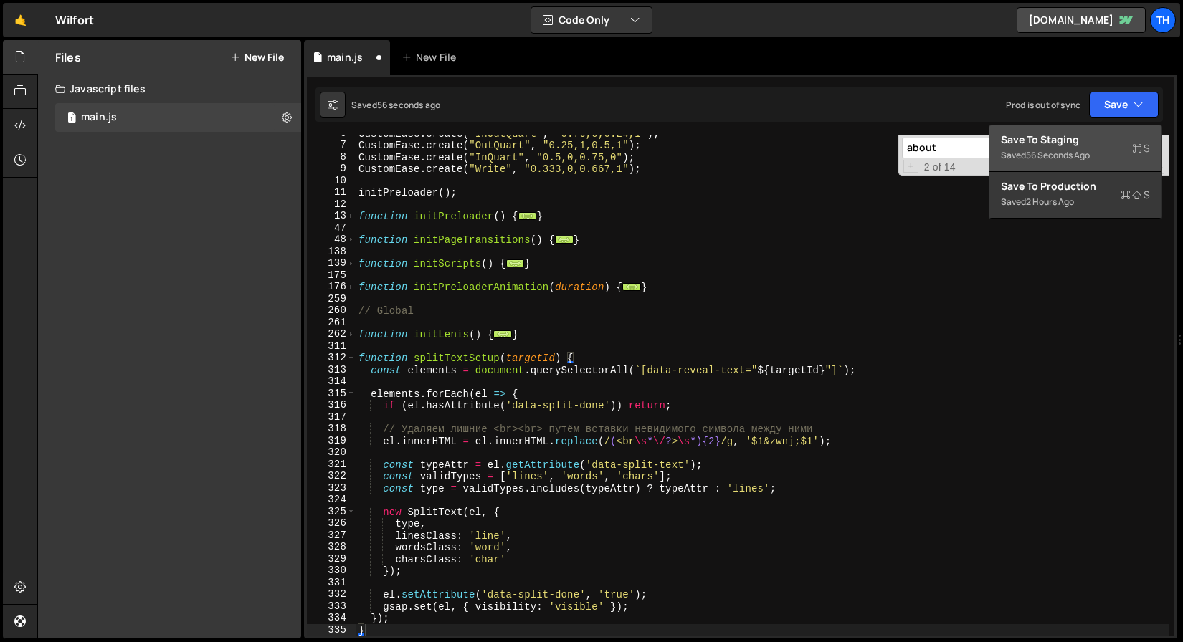
click at [1108, 135] on div "Save to Staging S" at bounding box center [1075, 140] width 149 height 14
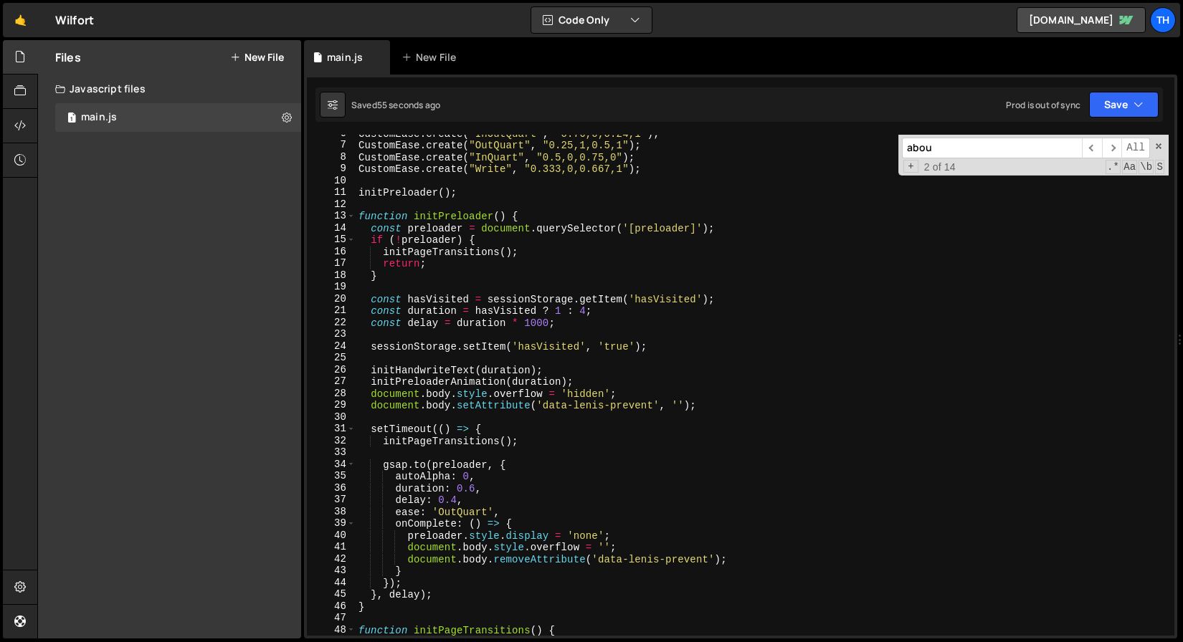
scroll to position [14228, 0]
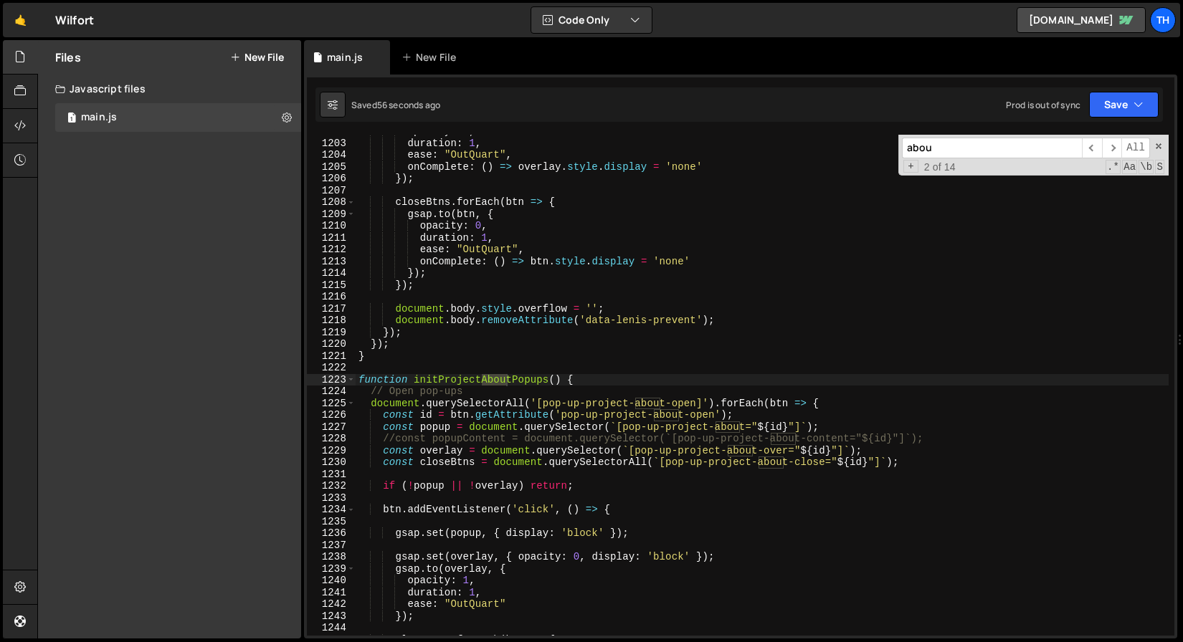
type input "about"
click at [494, 326] on div "opacity : 0 , duration : 1 , ease : "OutQuart" , onComplete : ( ) => overlay . …" at bounding box center [762, 387] width 813 height 525
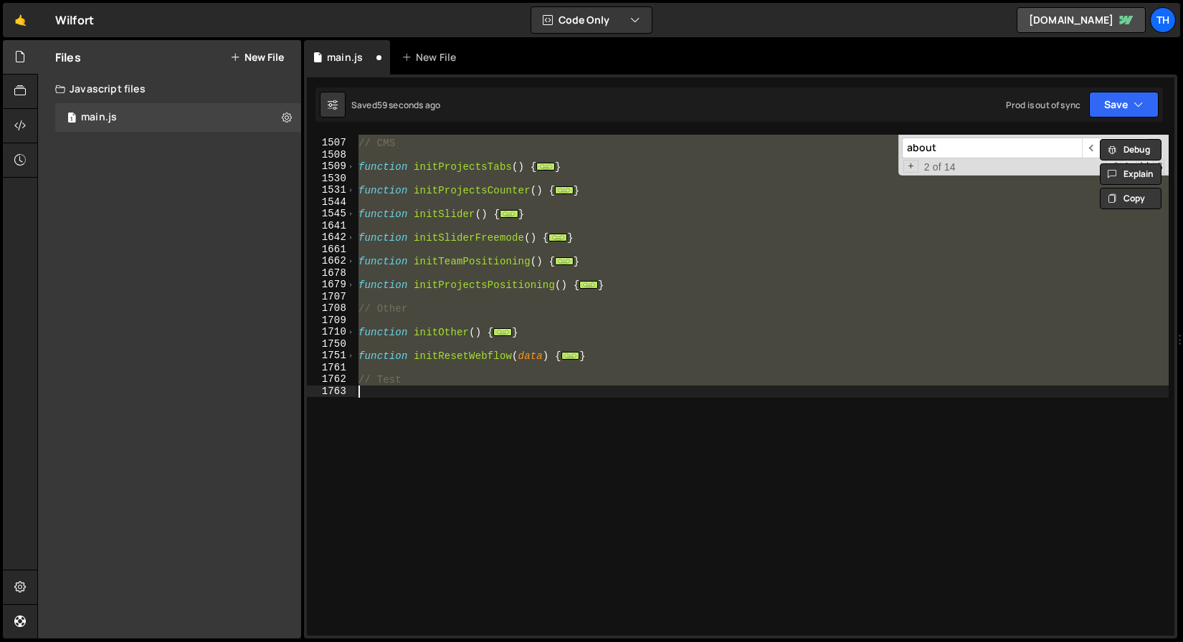
scroll to position [270, 0]
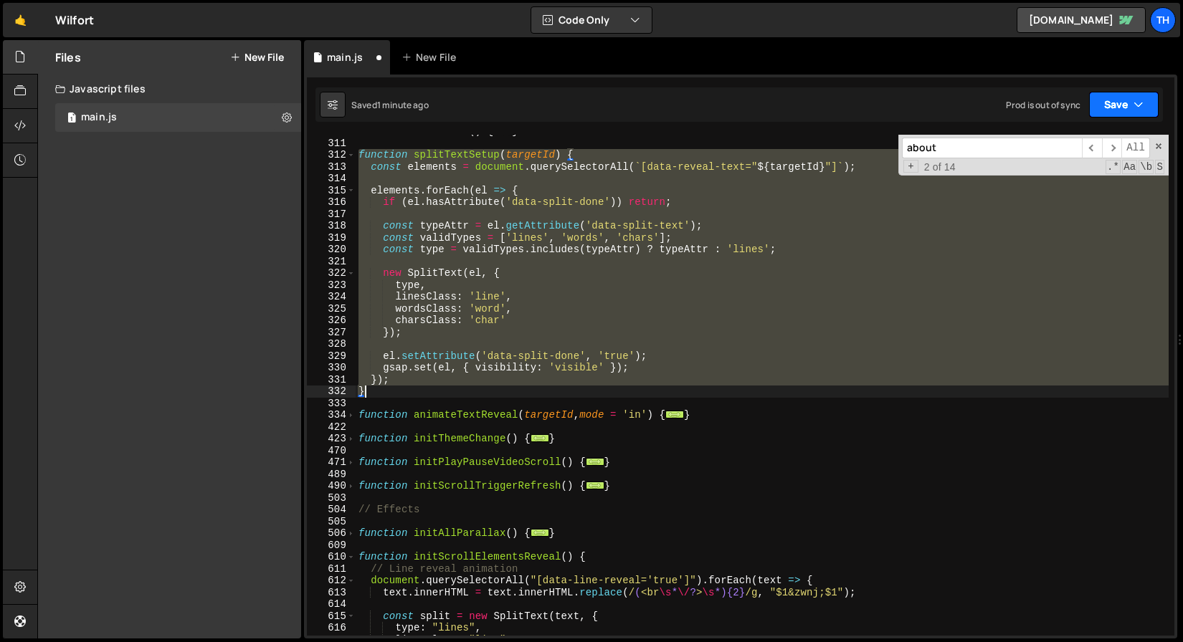
click at [1116, 104] on button "Save" at bounding box center [1124, 105] width 70 height 26
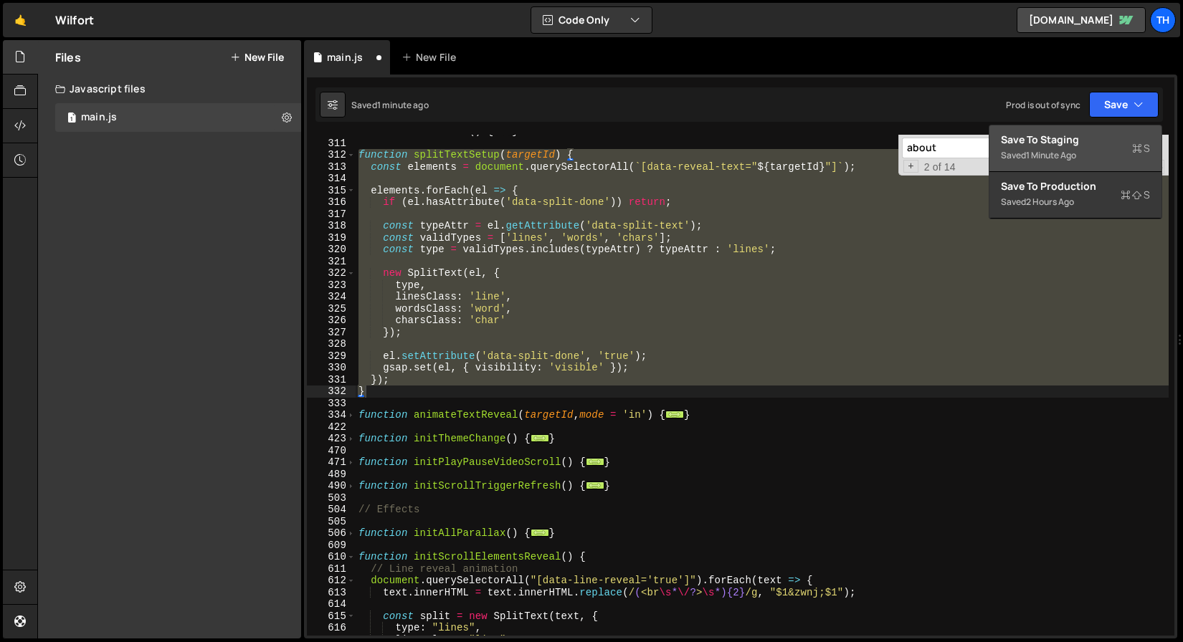
click at [1090, 146] on div "Save to Staging S" at bounding box center [1075, 140] width 149 height 14
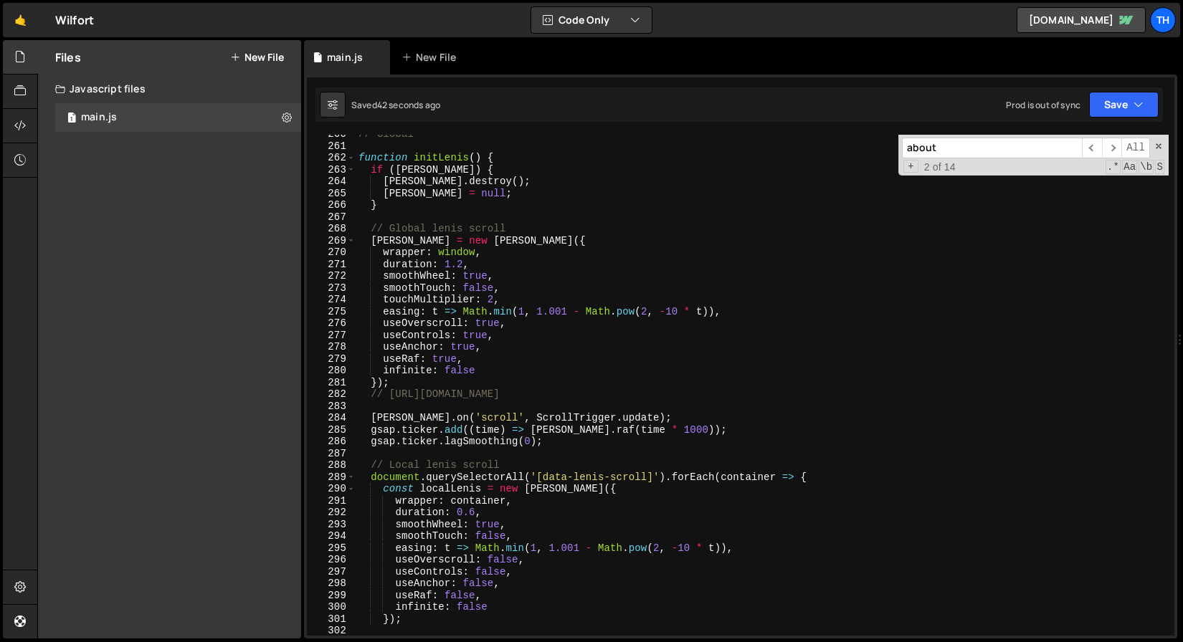
scroll to position [2956, 0]
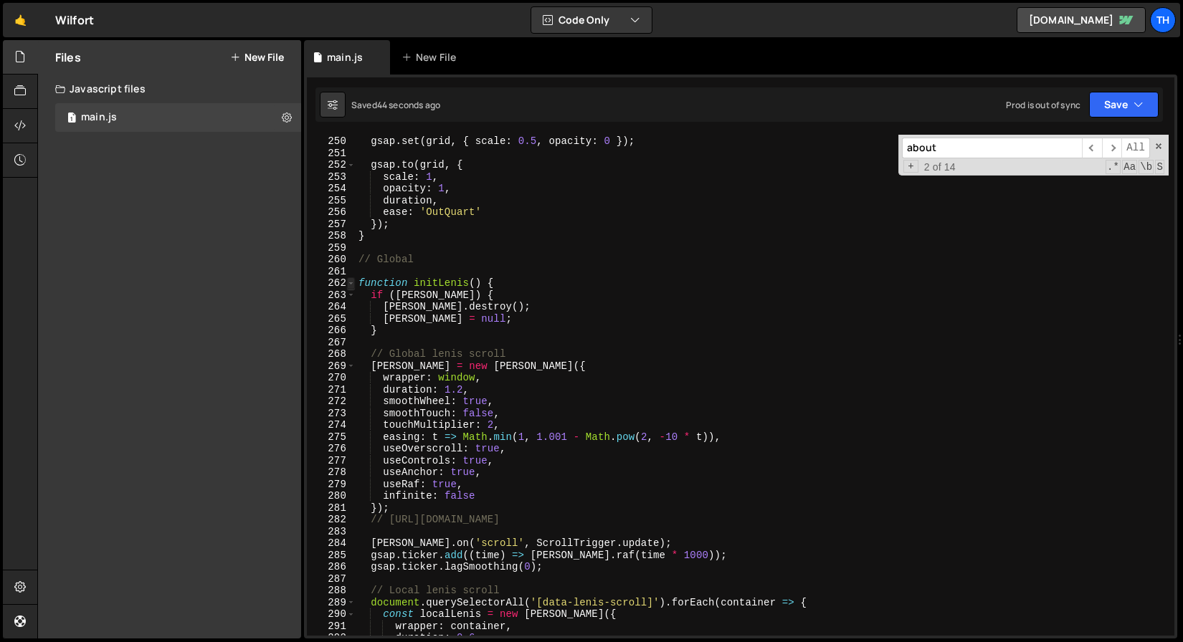
click at [353, 280] on span at bounding box center [351, 283] width 8 height 12
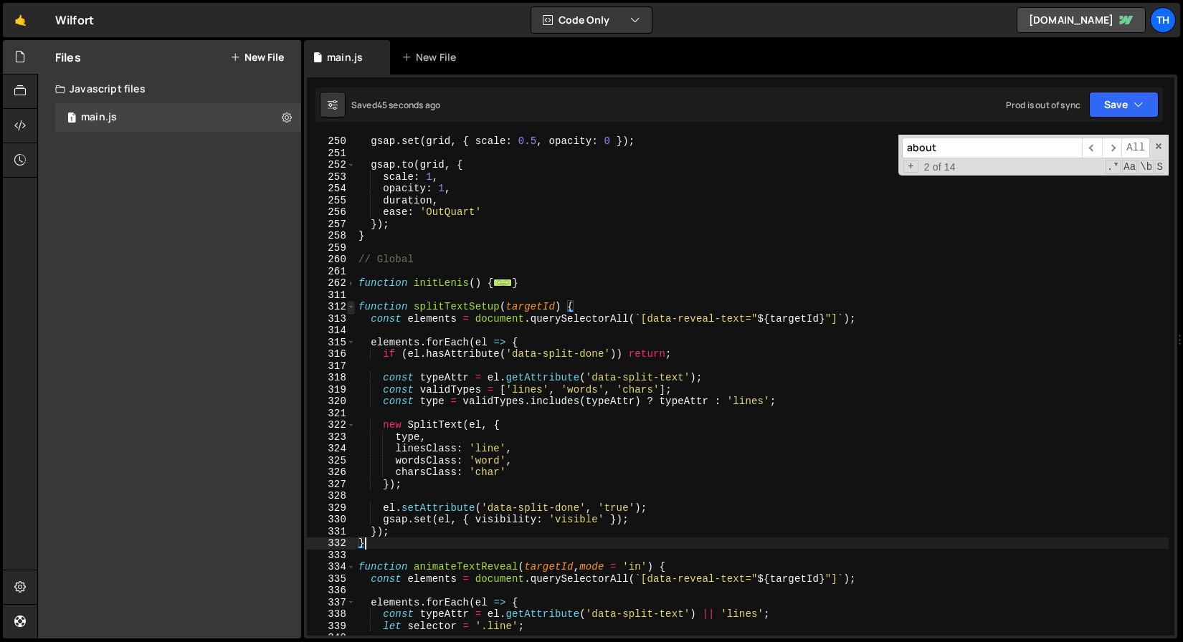
click at [351, 305] on span at bounding box center [351, 307] width 8 height 12
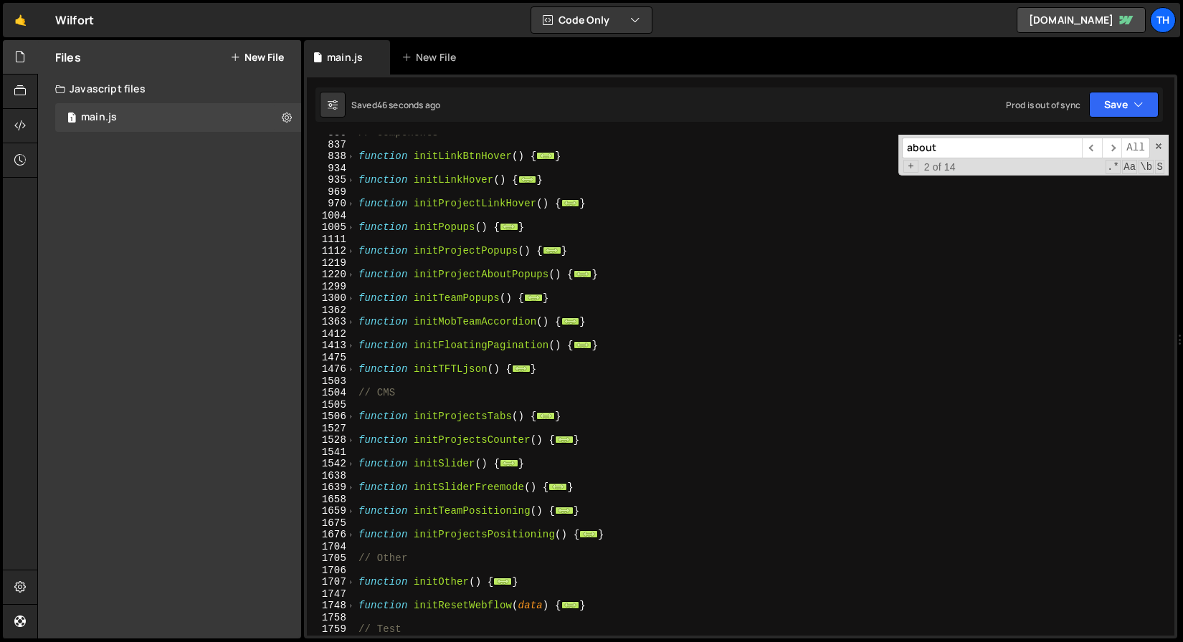
scroll to position [493, 0]
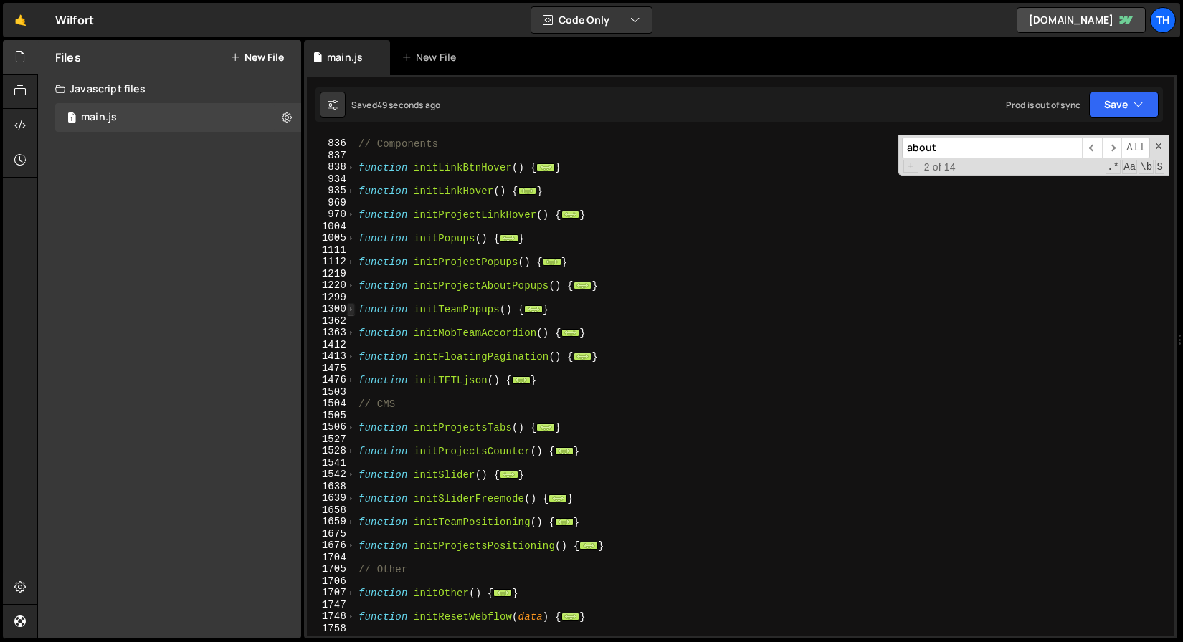
click at [348, 308] on span at bounding box center [351, 309] width 8 height 12
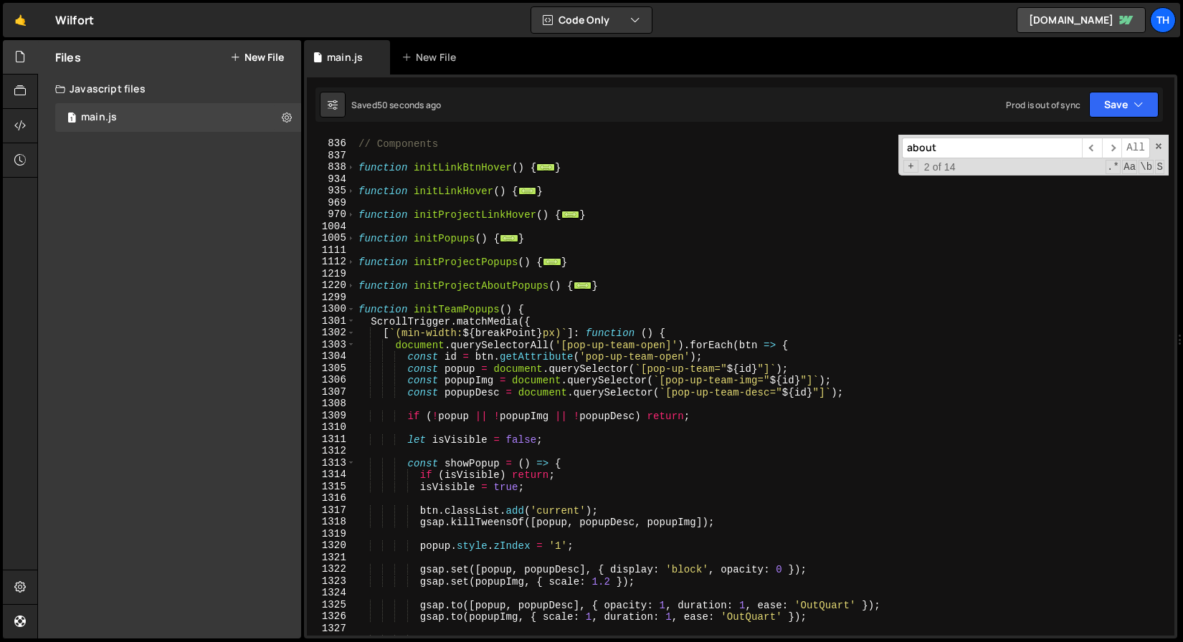
click at [344, 309] on div "1300" at bounding box center [331, 309] width 49 height 12
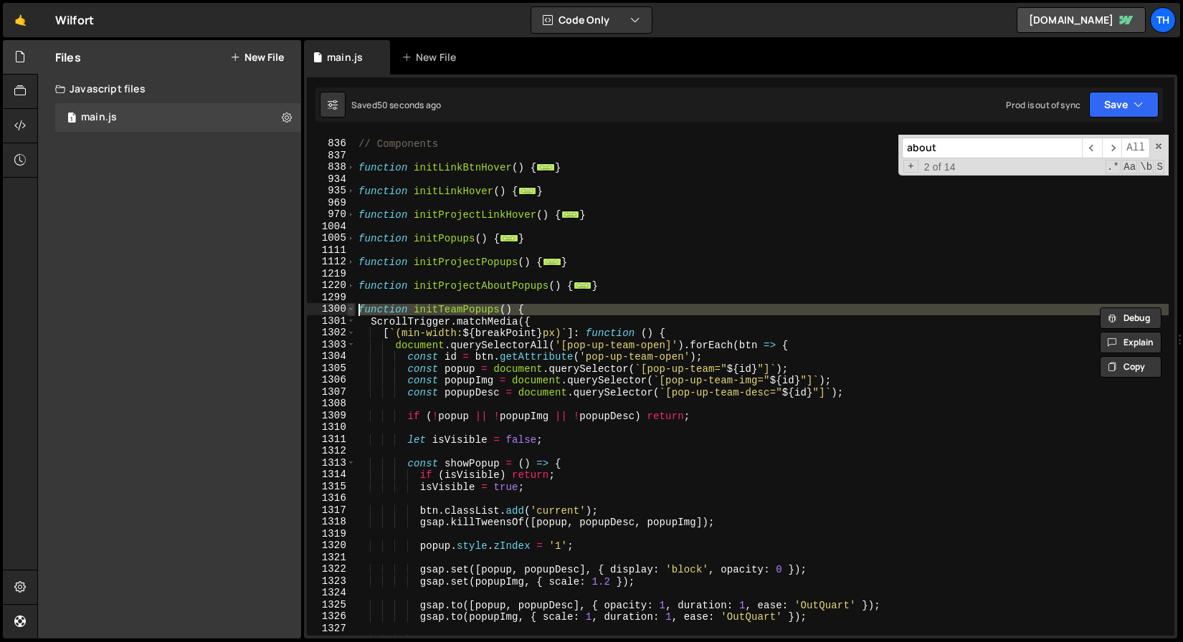
click at [347, 310] on span at bounding box center [351, 309] width 8 height 12
click at [348, 310] on span at bounding box center [351, 309] width 8 height 12
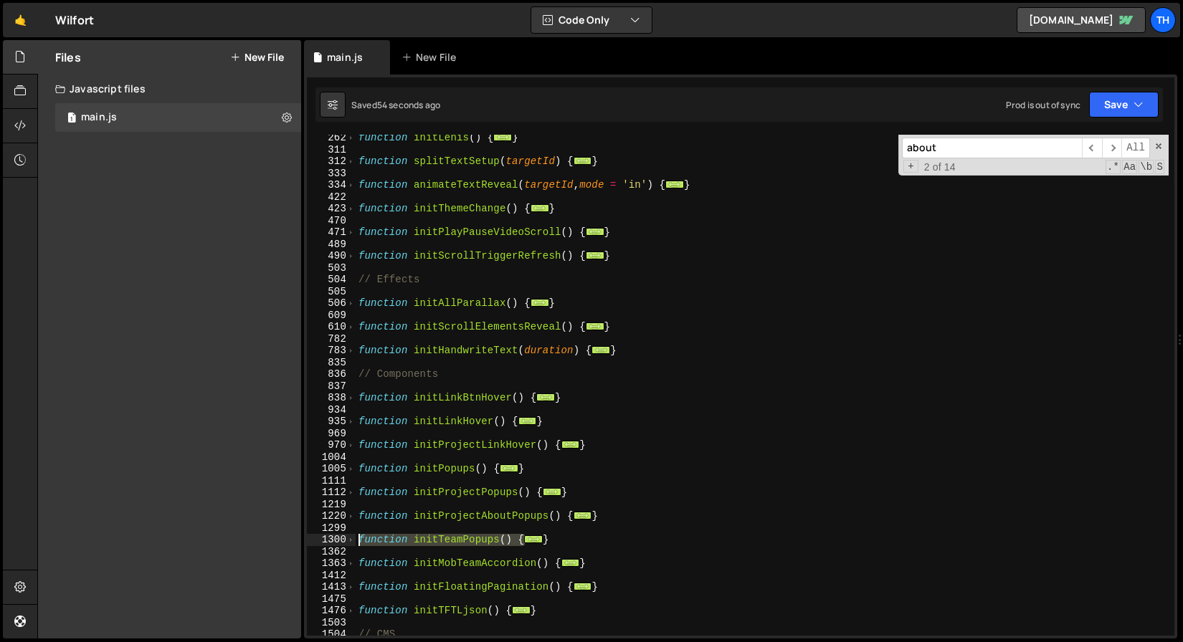
scroll to position [263, 0]
click at [349, 323] on span at bounding box center [351, 327] width 8 height 12
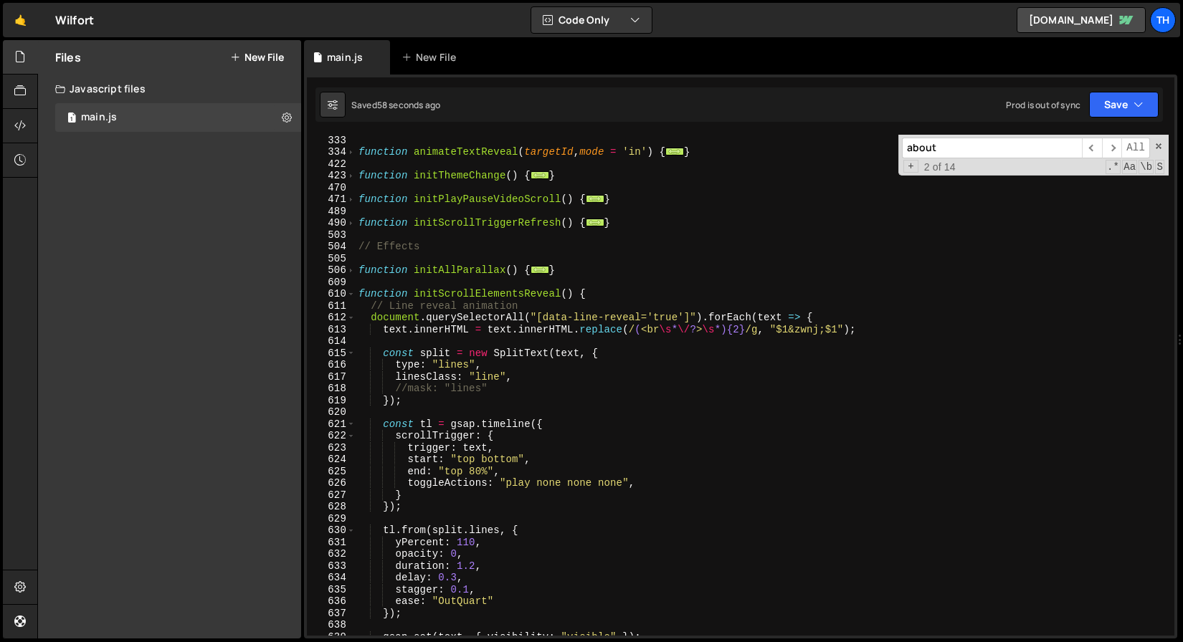
scroll to position [316, 0]
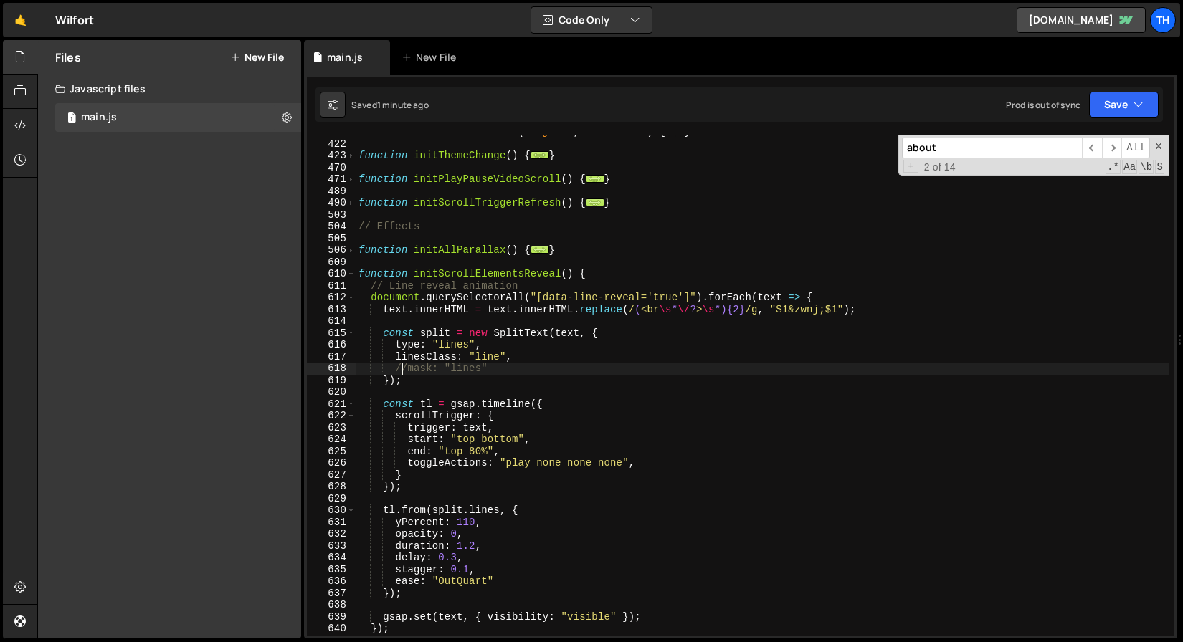
click at [404, 371] on div "function animateTextReveal ( targetId , mode = 'in' ) { ... } function initThem…" at bounding box center [762, 388] width 813 height 525
click at [1121, 87] on div "Saved 1 minute ago Prod is out of sync Upgrade to Edit Save Save to Staging S S…" at bounding box center [738, 104] width 847 height 34
click at [1114, 103] on button "Save" at bounding box center [1124, 105] width 70 height 26
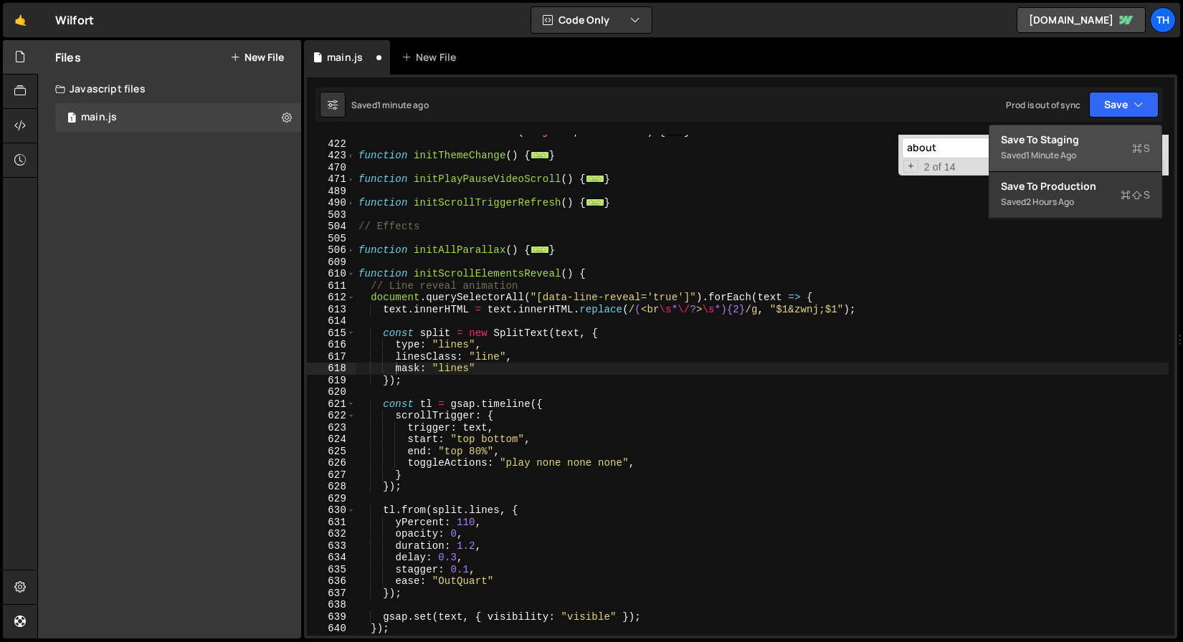
click at [1096, 125] on button "Save to Staging S Saved 1 minute ago" at bounding box center [1075, 148] width 172 height 47
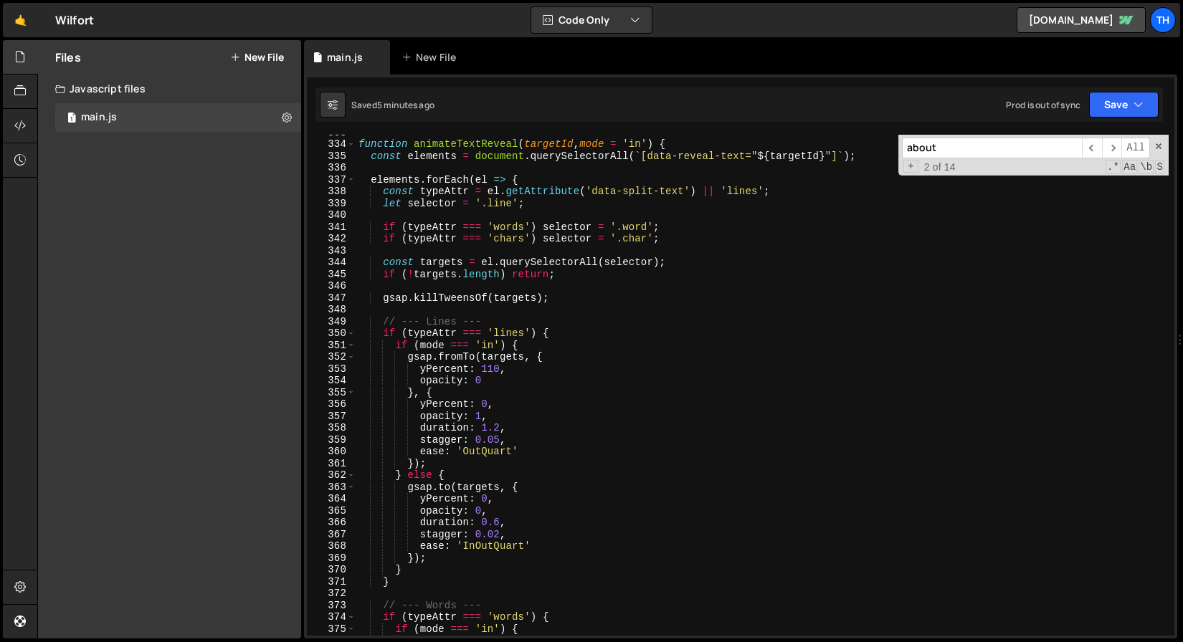
click at [420, 338] on div "function animateTextReveal ( targetId , mode = 'in' ) { const elements = docume…" at bounding box center [762, 388] width 813 height 525
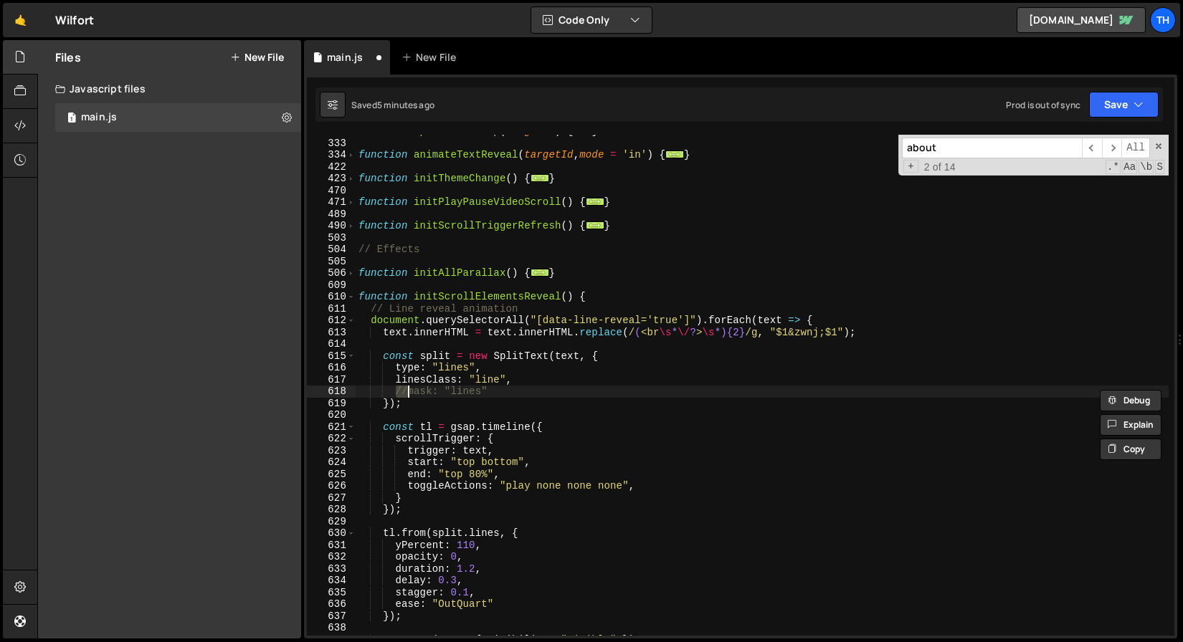
scroll to position [293, 0]
click at [1140, 98] on icon "button" at bounding box center [1138, 104] width 10 height 14
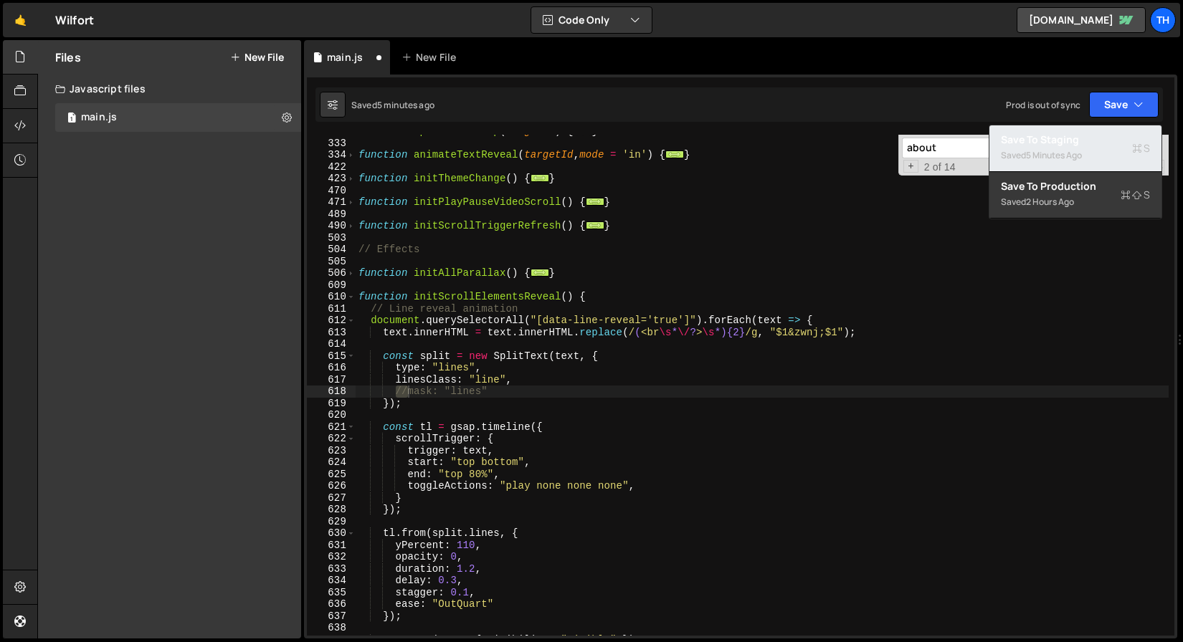
click at [1088, 155] on div "Saved 5 minutes ago" at bounding box center [1075, 155] width 149 height 17
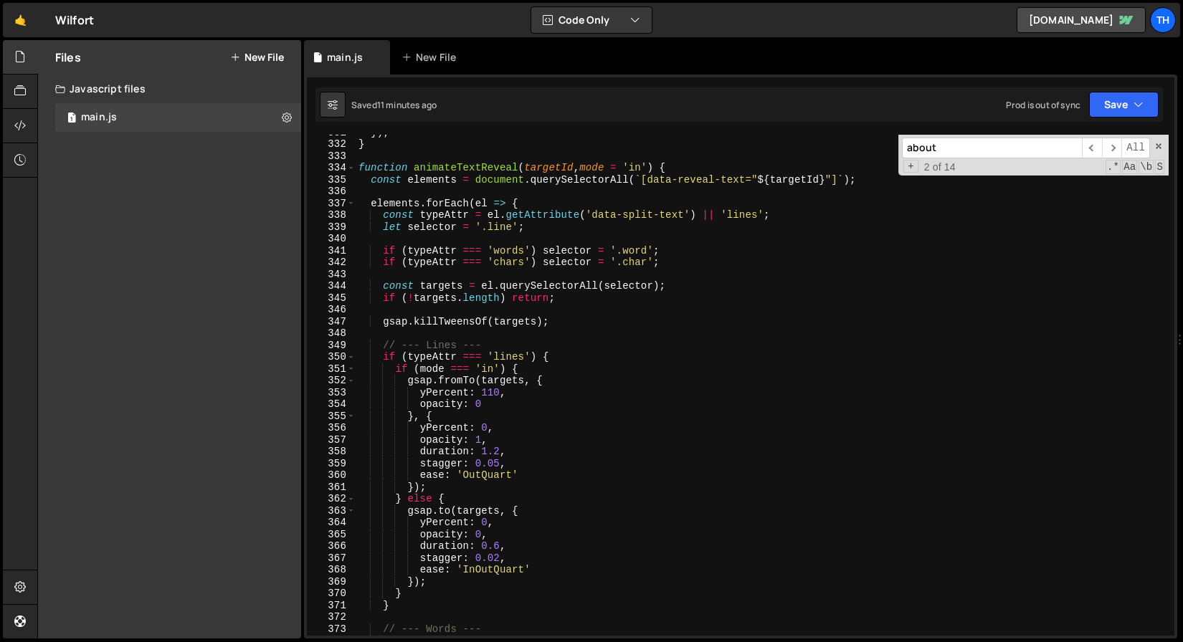
scroll to position [3879, 0]
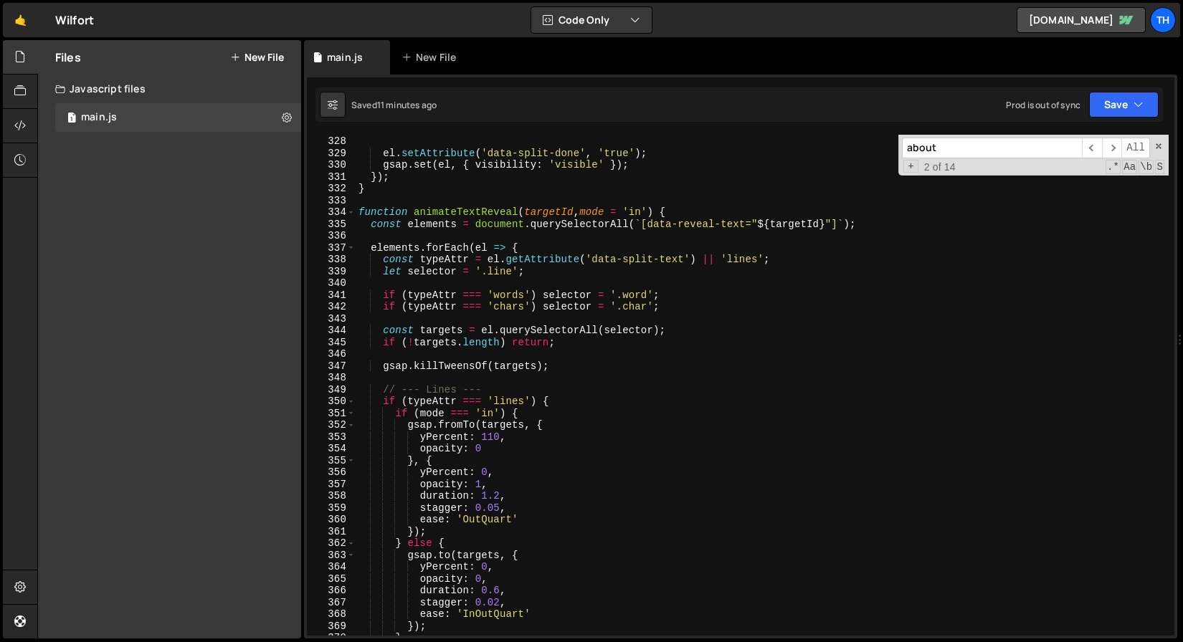
click at [348, 214] on span at bounding box center [351, 212] width 8 height 12
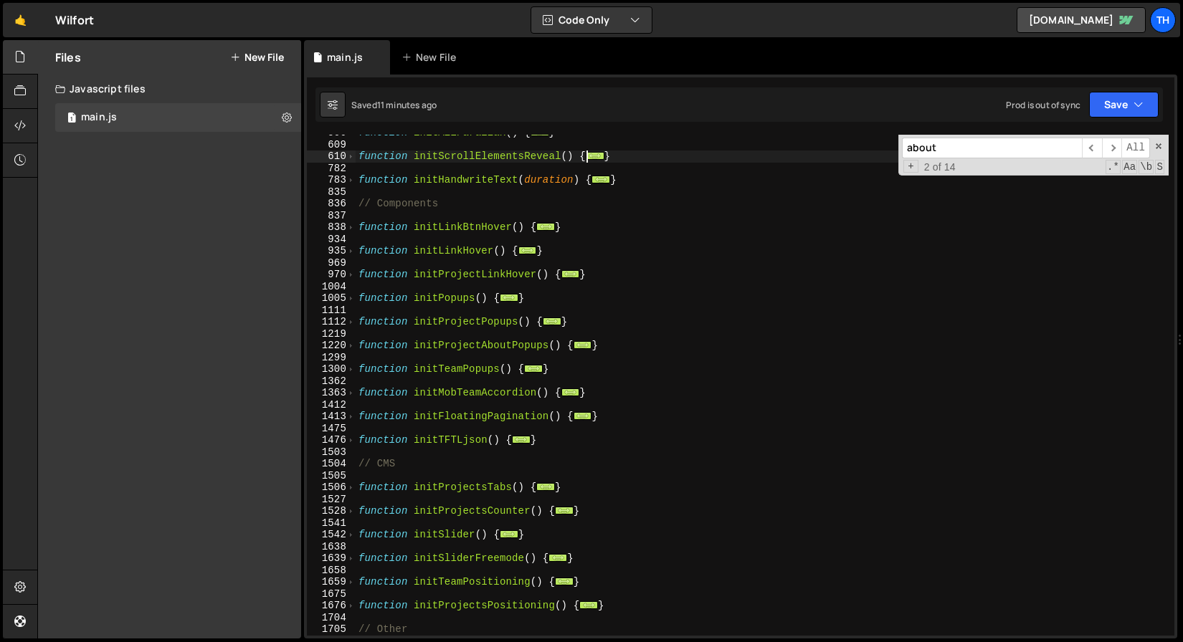
scroll to position [439, 0]
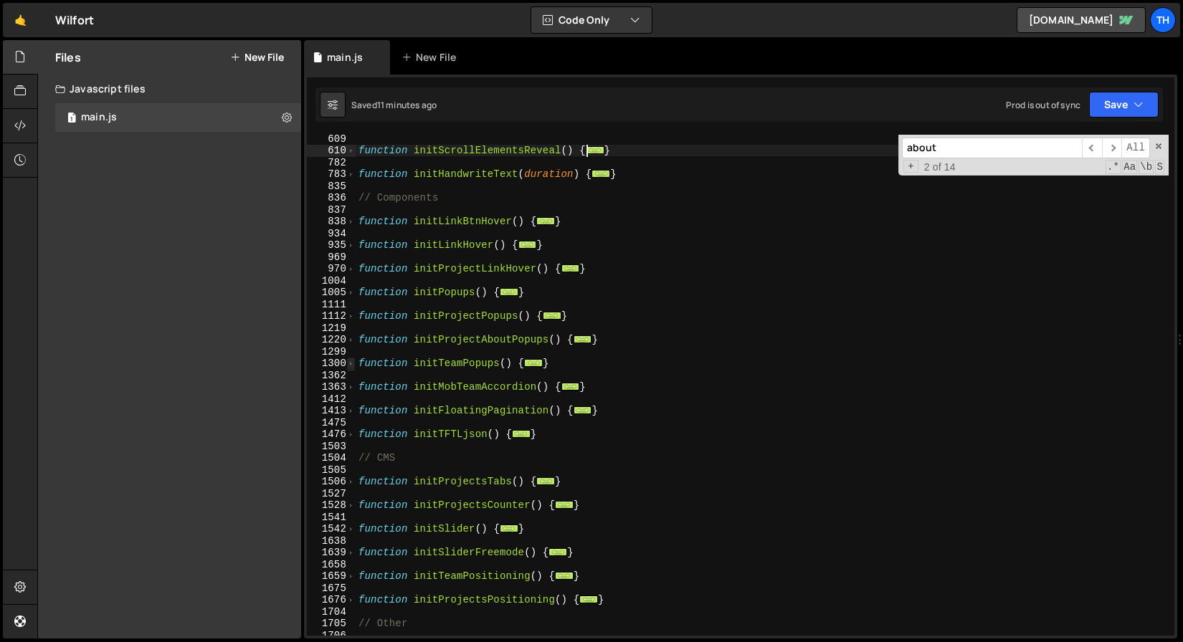
click at [350, 363] on span at bounding box center [351, 364] width 8 height 12
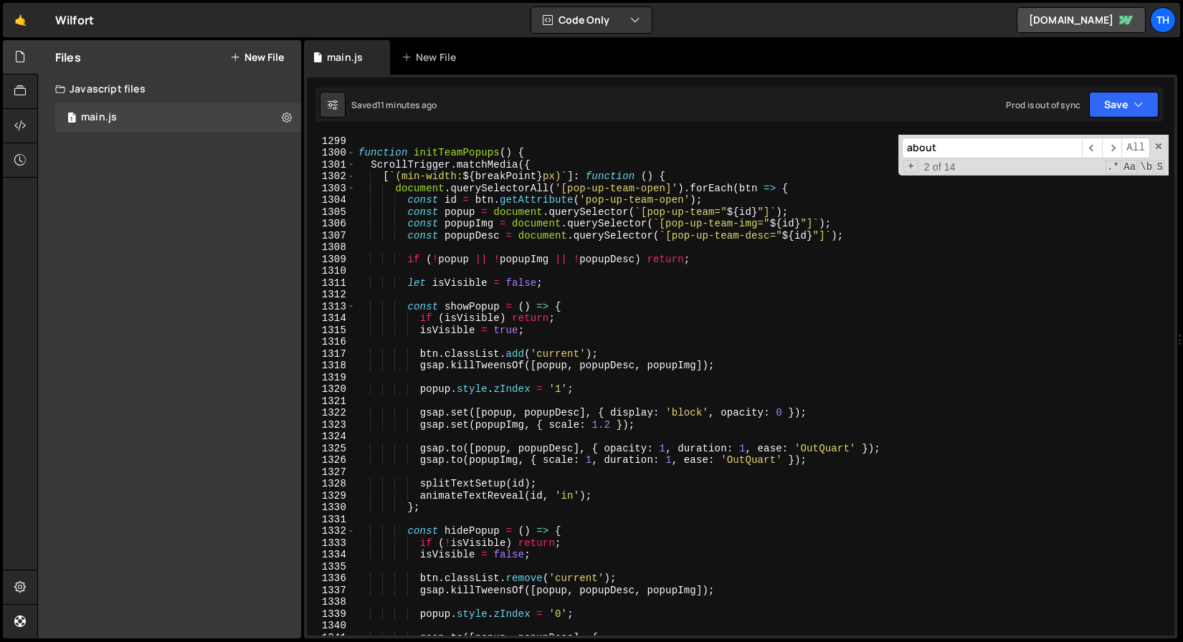
scroll to position [661, 0]
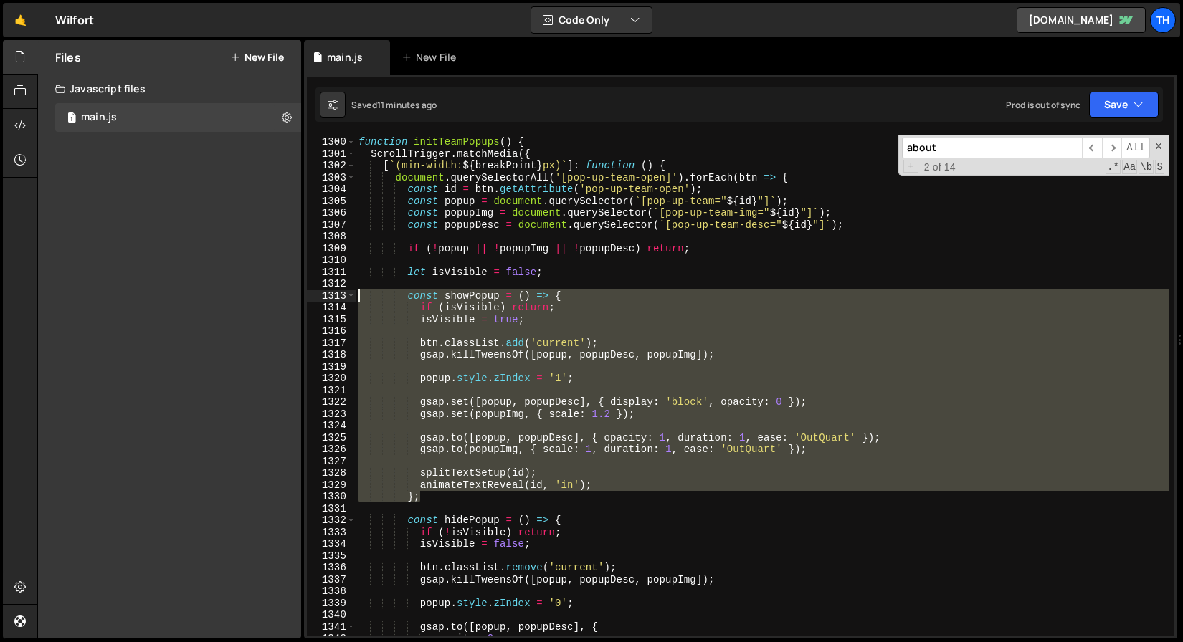
drag, startPoint x: 414, startPoint y: 477, endPoint x: 280, endPoint y: 295, distance: 226.1
click at [280, 295] on div "Files New File Javascript files 1 main.js 0 CSS files Copy share link Edit File…" at bounding box center [610, 339] width 1146 height 599
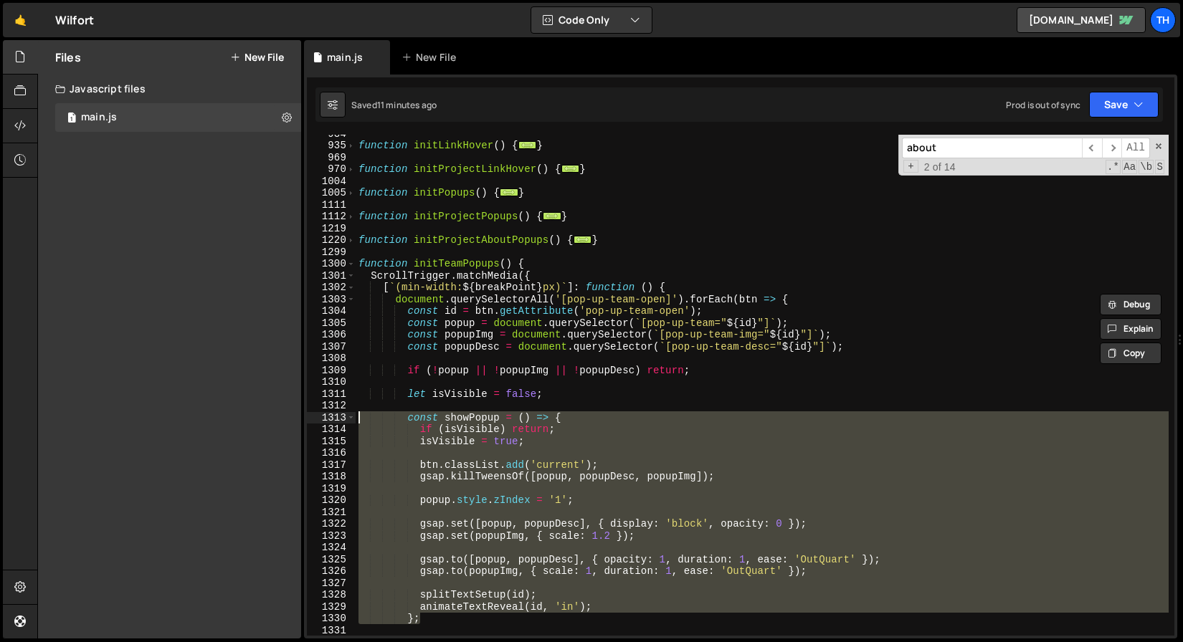
scroll to position [495, 0]
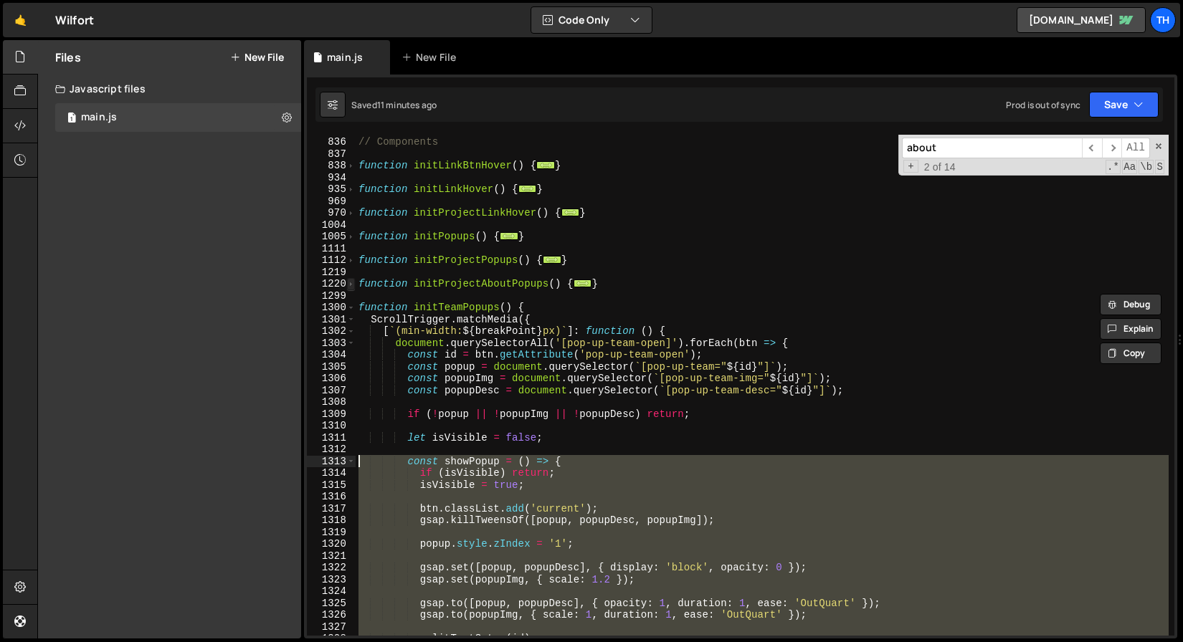
click at [348, 278] on span at bounding box center [351, 284] width 8 height 12
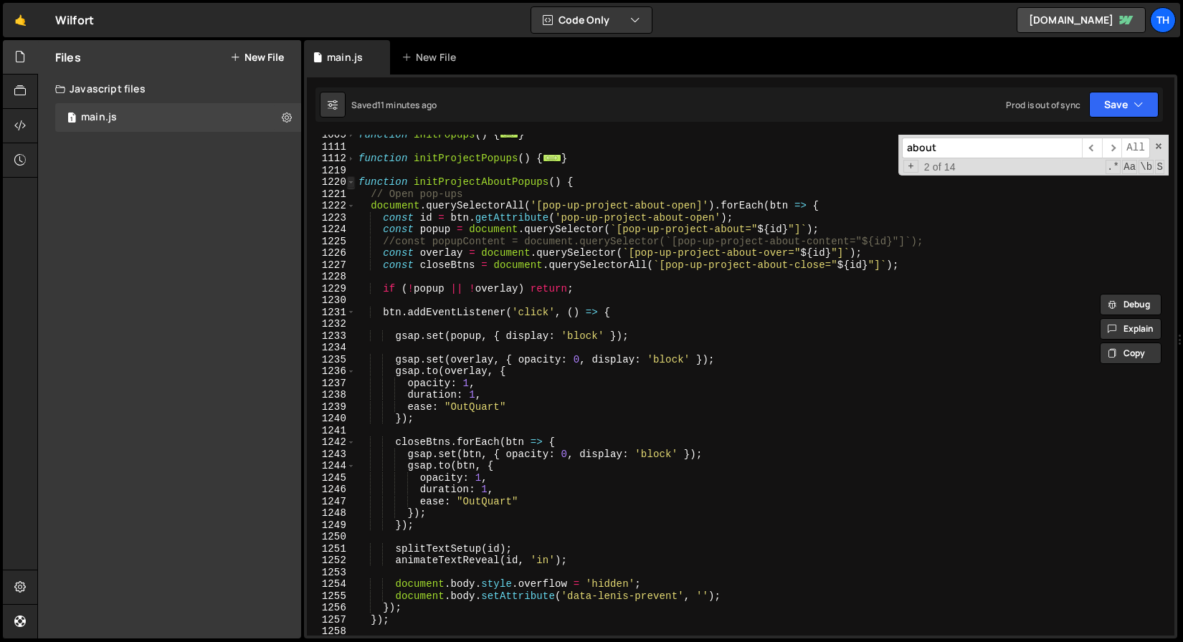
scroll to position [617, 0]
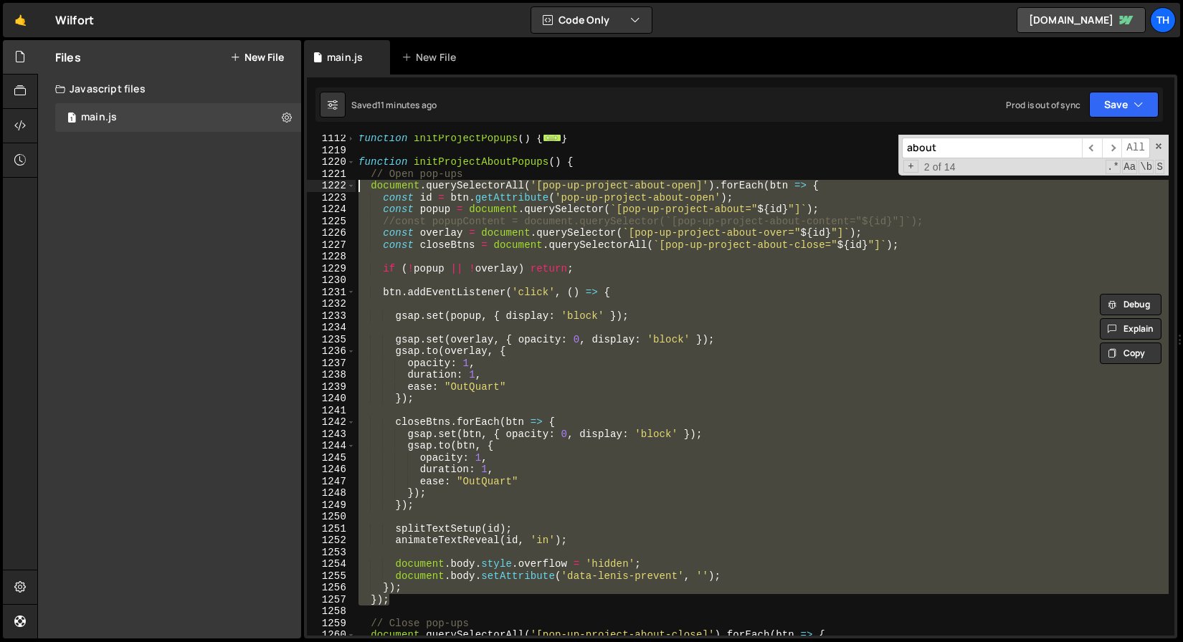
drag, startPoint x: 404, startPoint y: 597, endPoint x: 297, endPoint y: 189, distance: 422.4
click at [297, 189] on div "Files New File Javascript files 1 main.js 0 CSS files Copy share link Edit File…" at bounding box center [610, 339] width 1146 height 599
click at [390, 264] on div "function initProjectPopups ( ) { ... } function initProjectAboutPopups ( ) { //…" at bounding box center [762, 385] width 813 height 501
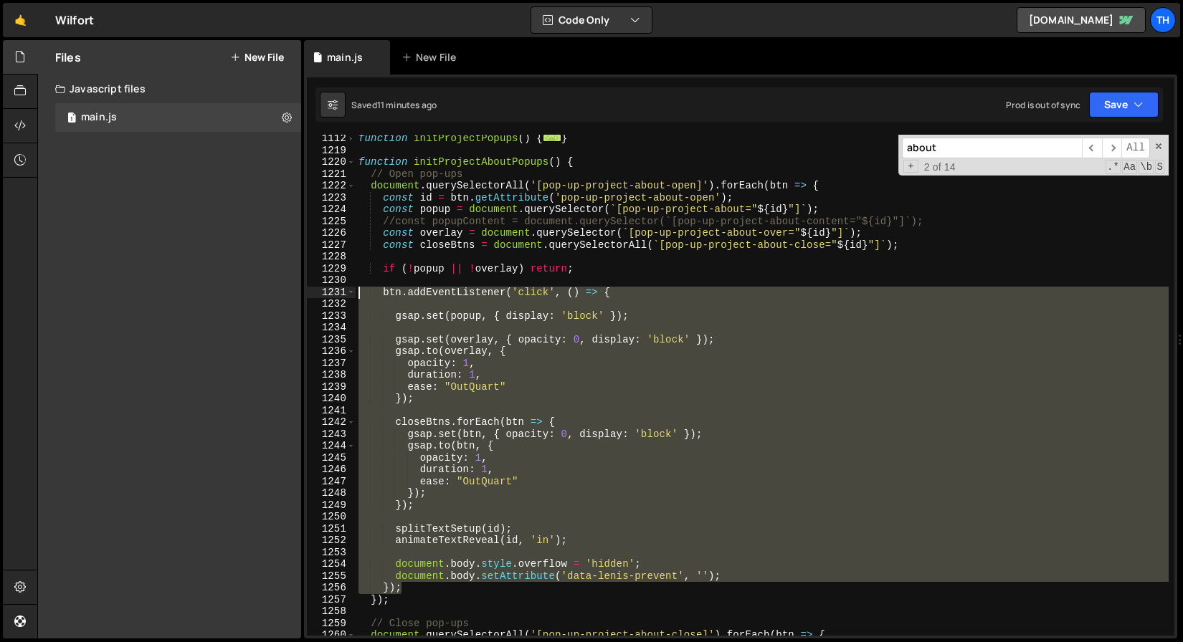
drag, startPoint x: 442, startPoint y: 590, endPoint x: 229, endPoint y: 290, distance: 368.2
click at [229, 290] on div "Files New File Javascript files 1 main.js 0 CSS files Copy share link Edit File…" at bounding box center [610, 339] width 1146 height 599
click at [438, 404] on div "function initProjectPopups ( ) { ... } function initProjectAboutPopups ( ) { //…" at bounding box center [762, 385] width 813 height 501
type textarea "});"
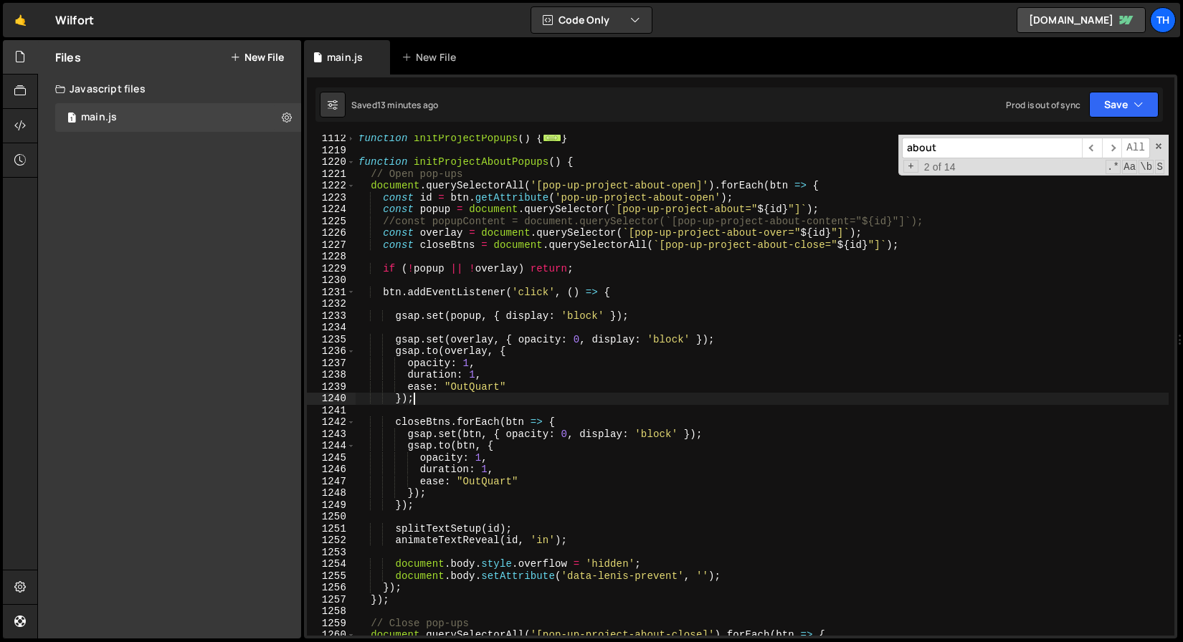
click at [419, 308] on div "function initProjectPopups ( ) { ... } function initProjectAboutPopups ( ) { //…" at bounding box center [762, 395] width 813 height 525
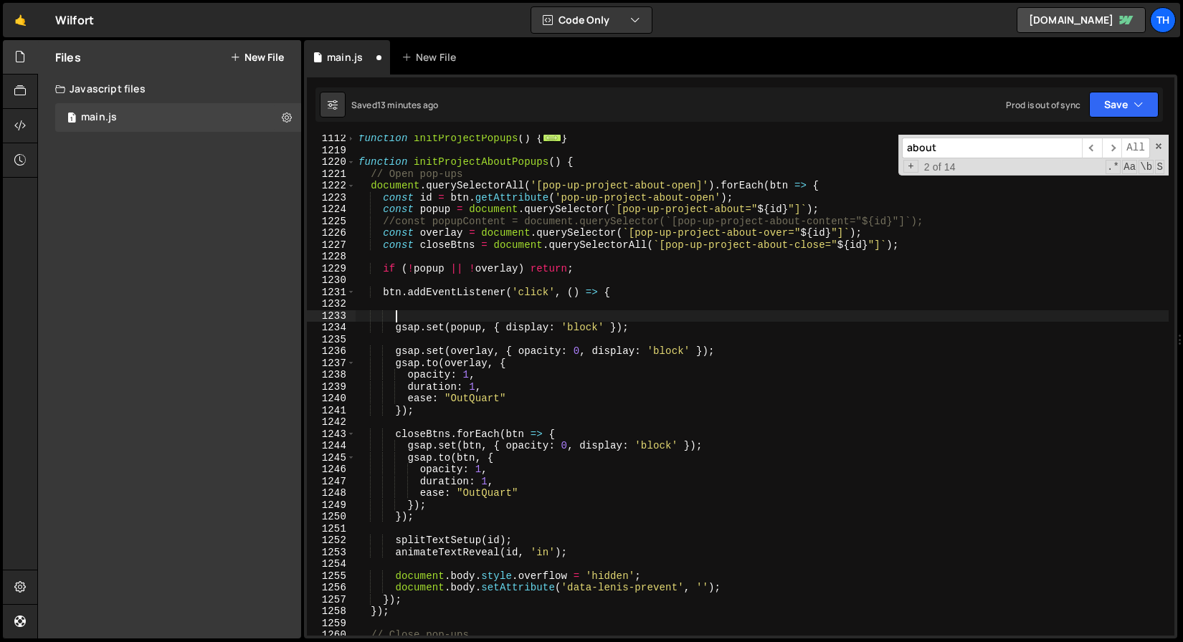
paste textarea "gsap.killTweensOf([popup, overlay, btn]);"
type textarea "gsap.killTweensOf([popup, overlay, btn]);"
click at [401, 310] on div "function initProjectPopups ( ) { ... } function initProjectAboutPopups ( ) { //…" at bounding box center [762, 395] width 813 height 525
click at [406, 305] on div "function initProjectPopups ( ) { ... } function initProjectAboutPopups ( ) { //…" at bounding box center [762, 395] width 813 height 525
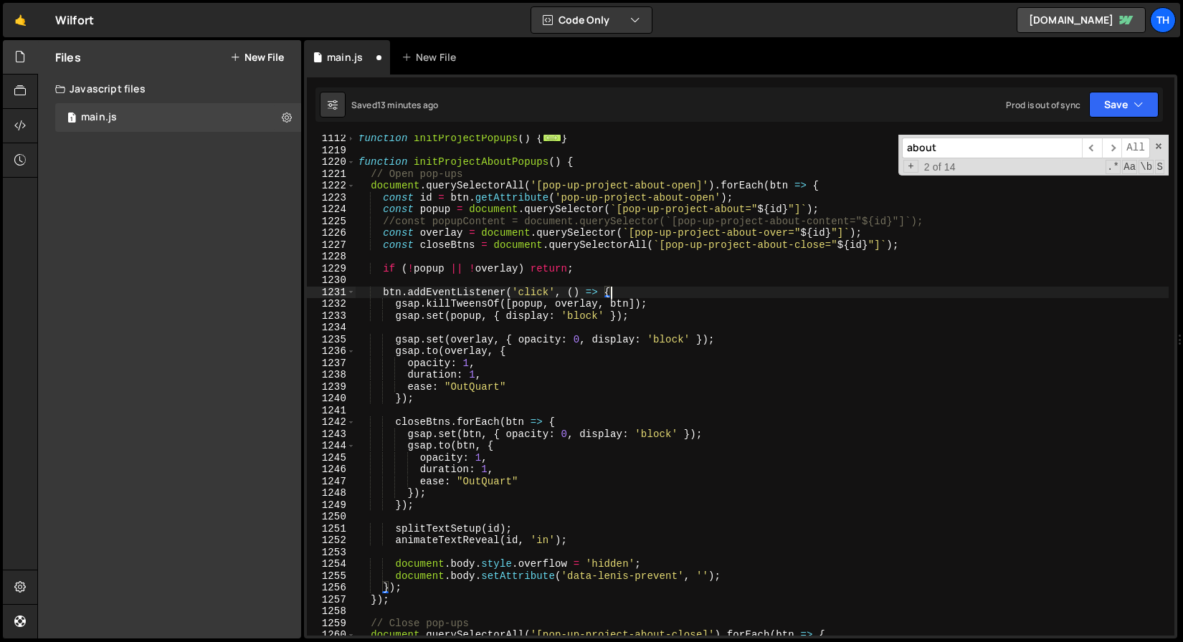
type textarea "gsap.killTweensOf([popup, overlay, btn]);"
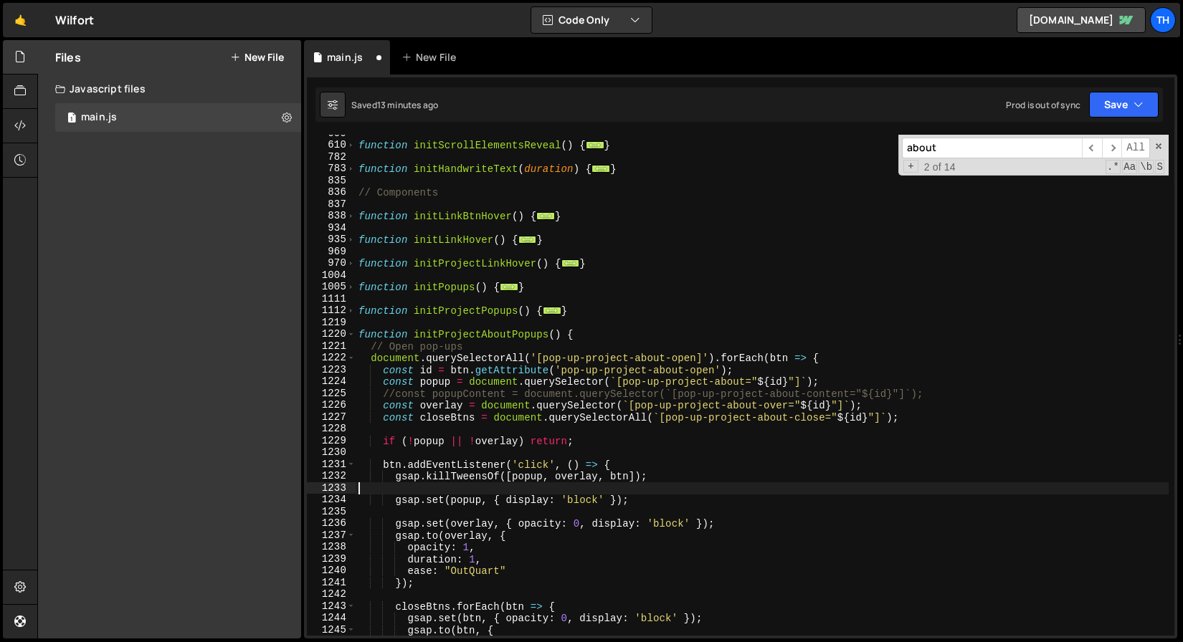
scroll to position [469, 0]
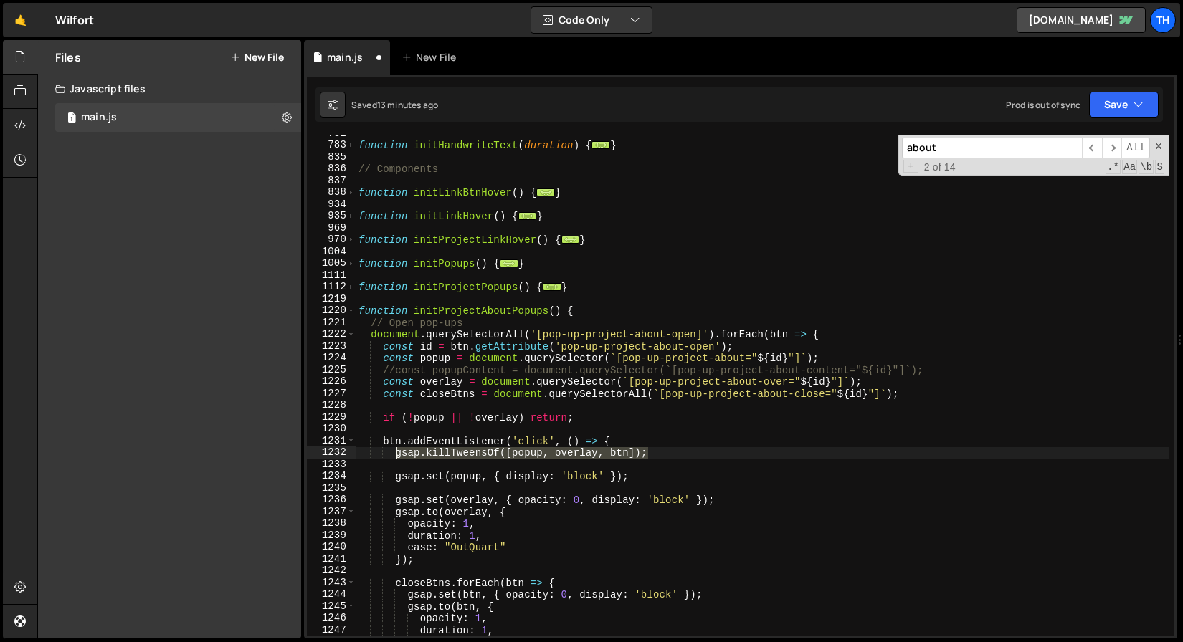
drag, startPoint x: 662, startPoint y: 453, endPoint x: 396, endPoint y: 449, distance: 266.7
click at [396, 449] on div "function initHandwriteText ( duration ) { ... } // Components function initLink…" at bounding box center [762, 390] width 813 height 525
type textarea "gsap.killTweensOf([popup, overlay, btn]);"
drag, startPoint x: 422, startPoint y: 455, endPoint x: 320, endPoint y: 450, distance: 101.9
click at [320, 450] on div "782 783 835 836 837 838 934 935 969 970 1004 1005 1111 1112 1219 1220 1221 1222…" at bounding box center [740, 385] width 867 height 501
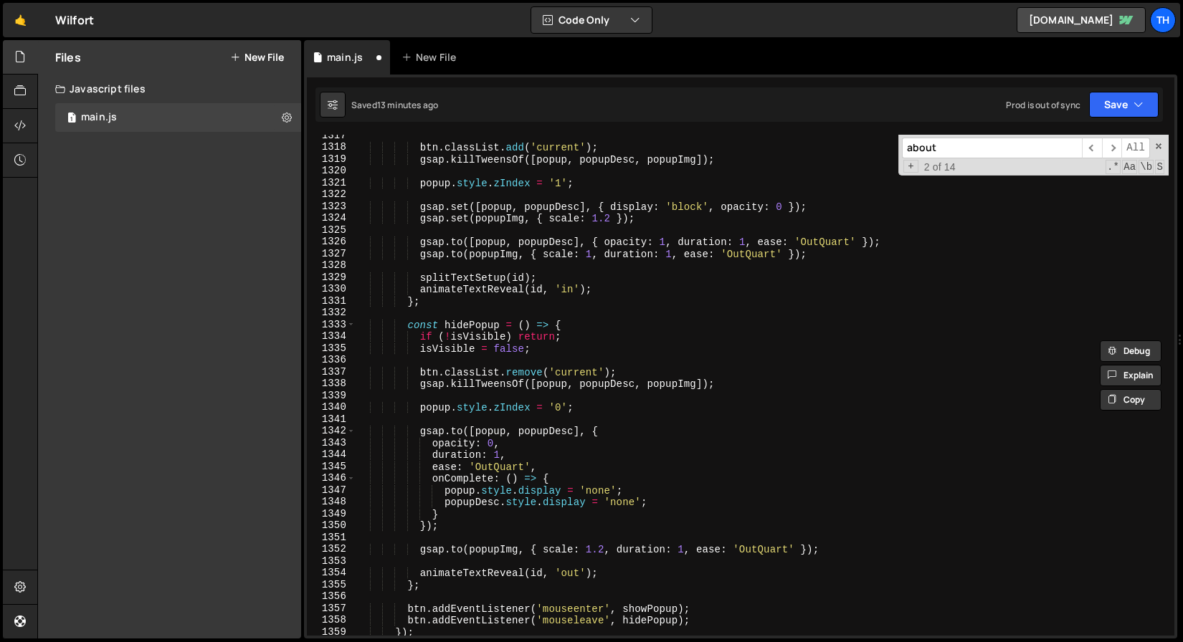
scroll to position [1792, 0]
drag, startPoint x: 419, startPoint y: 388, endPoint x: 733, endPoint y: 385, distance: 313.3
click at [733, 385] on div "btn . classList . add ( 'current' ) ; gsap . killTweensOf ([ popup , popupDesc …" at bounding box center [762, 392] width 813 height 525
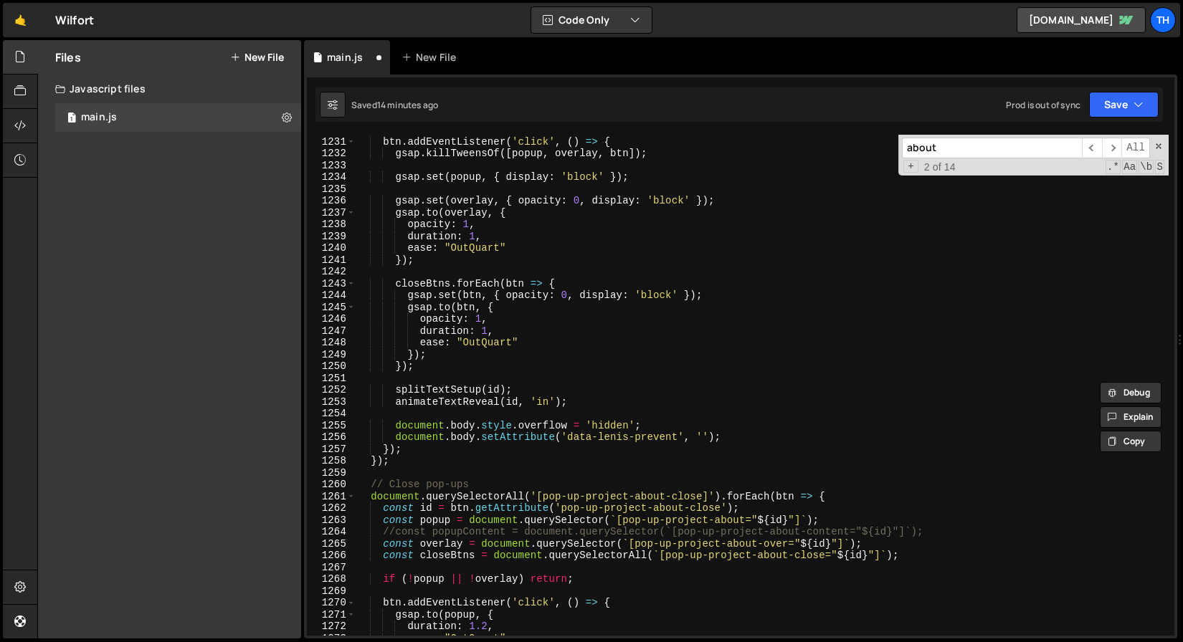
scroll to position [874, 0]
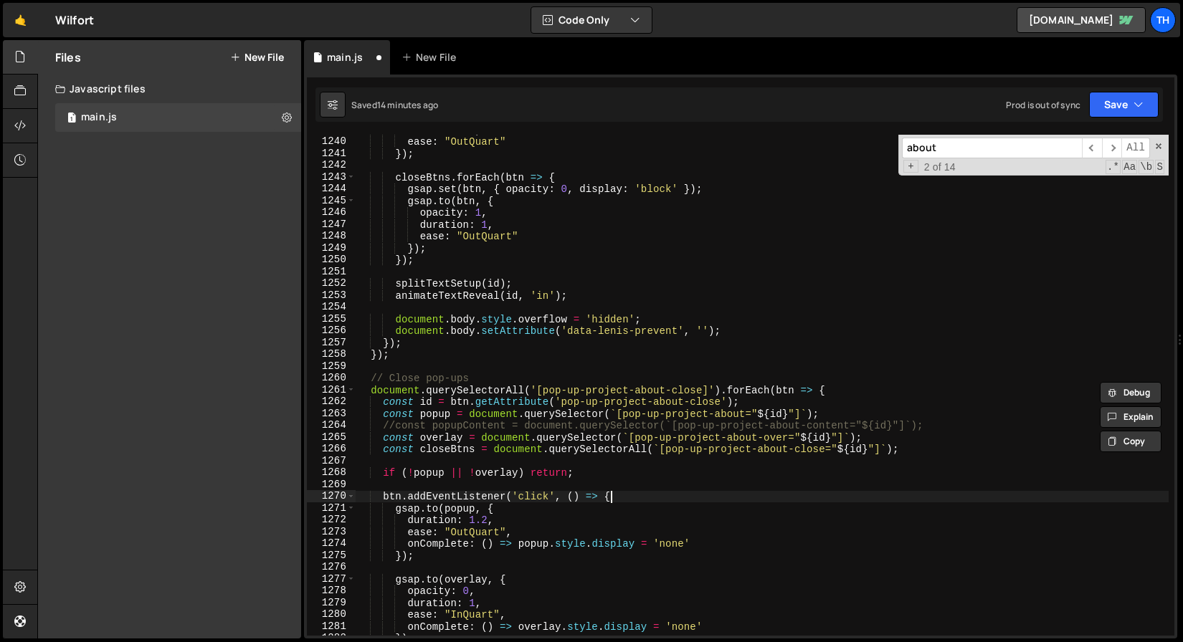
click at [627, 500] on div "duration : 1 , ease : "OutQuart" }) ; closeBtns . forEach ( btn => { gsap . set…" at bounding box center [762, 386] width 813 height 525
type textarea "btn.addEventListener('click', () => {"
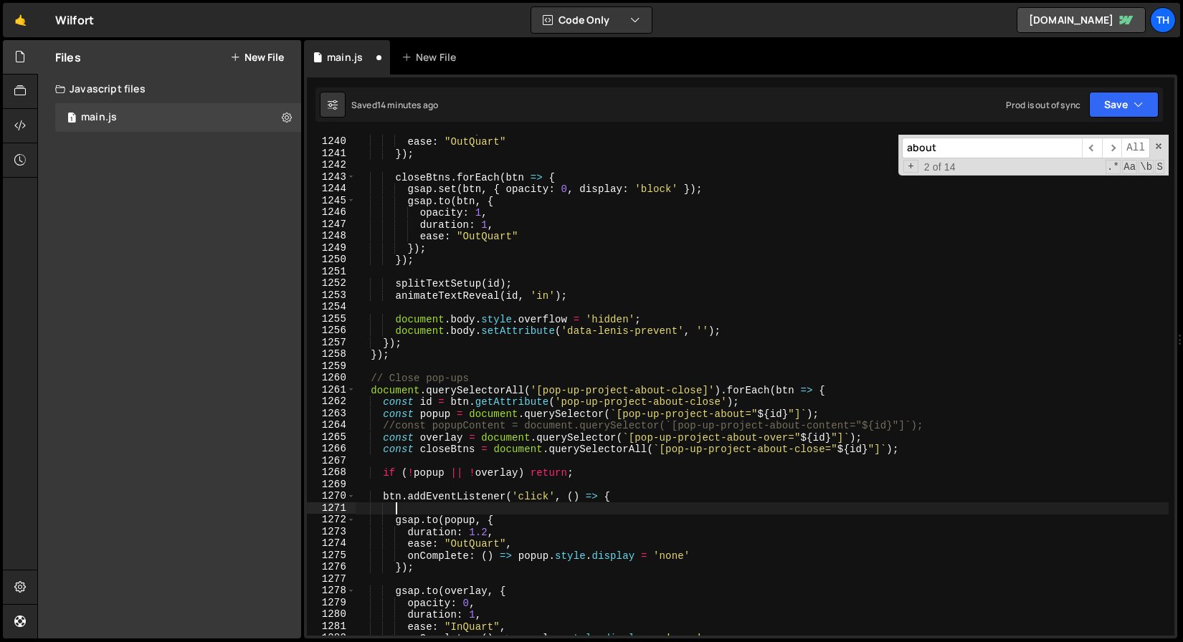
scroll to position [0, 1]
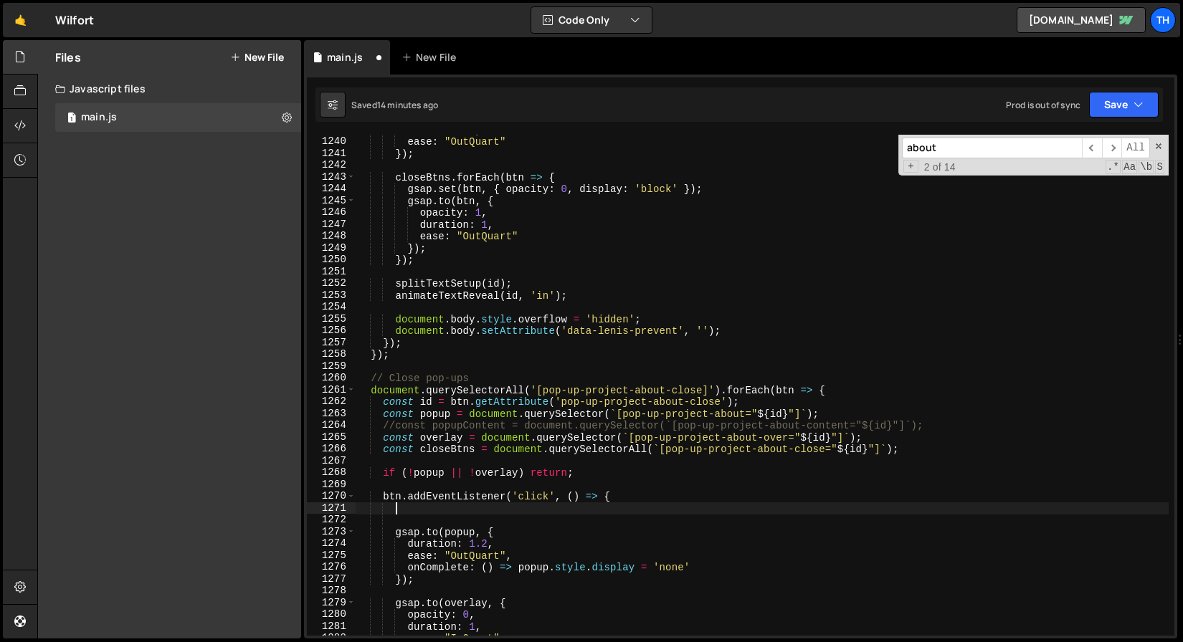
paste textarea "gsap.killTweensOf([popup, popupDesc, popupImg]);"
type textarea "gsap.killTweensOf([popup, popupDesc, popupImg]);"
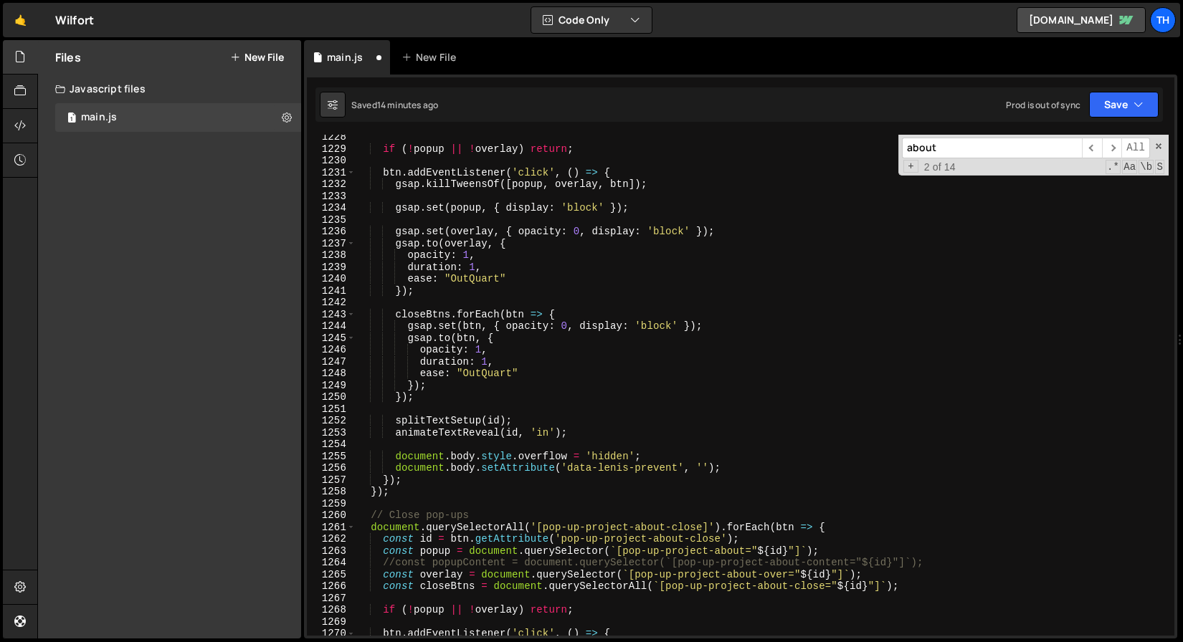
scroll to position [731, 0]
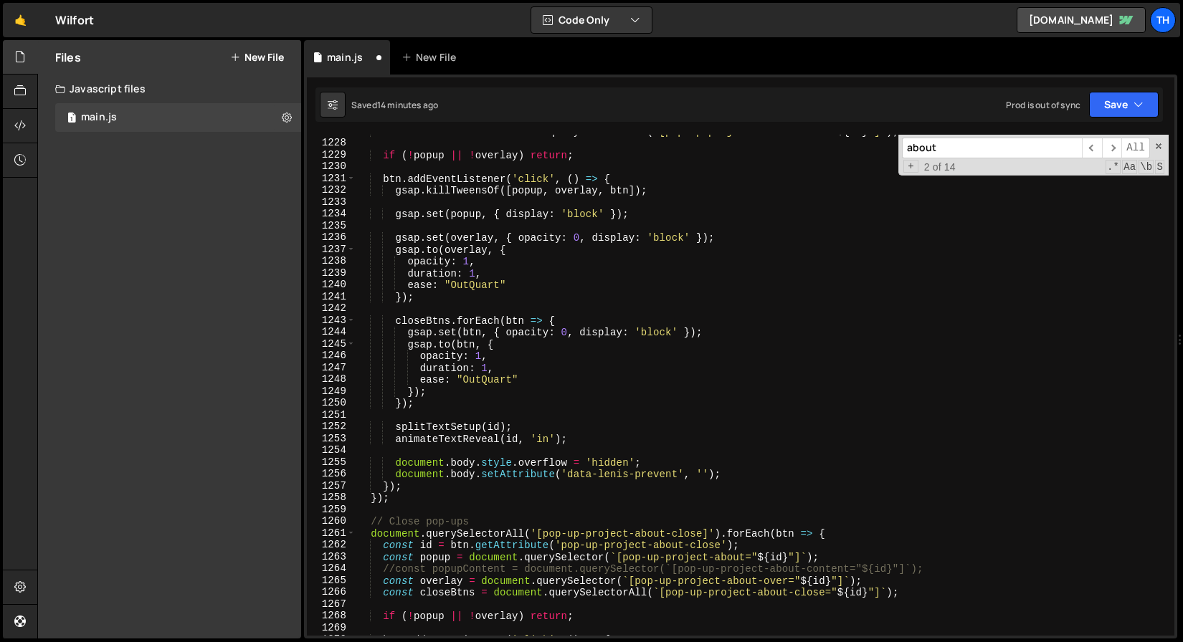
click at [531, 199] on div "const closeBtns = document . querySelectorAll ( ` [pop-up-project-about-close="…" at bounding box center [762, 387] width 813 height 525
click at [532, 186] on div "const closeBtns = document . querySelectorAll ( ` [pop-up-project-about-close="…" at bounding box center [762, 387] width 813 height 525
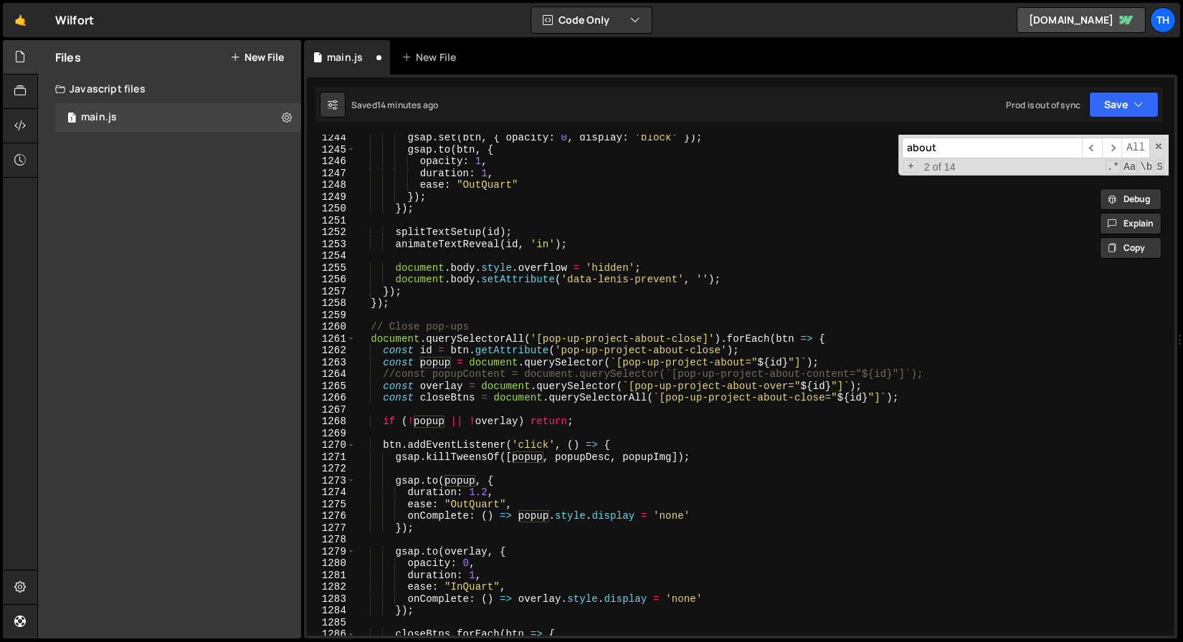
scroll to position [926, 0]
click at [537, 604] on div "gsap . set ( btn , { opacity : 0 , display : 'block' }) ; gsap . to ( btn , { o…" at bounding box center [762, 394] width 813 height 525
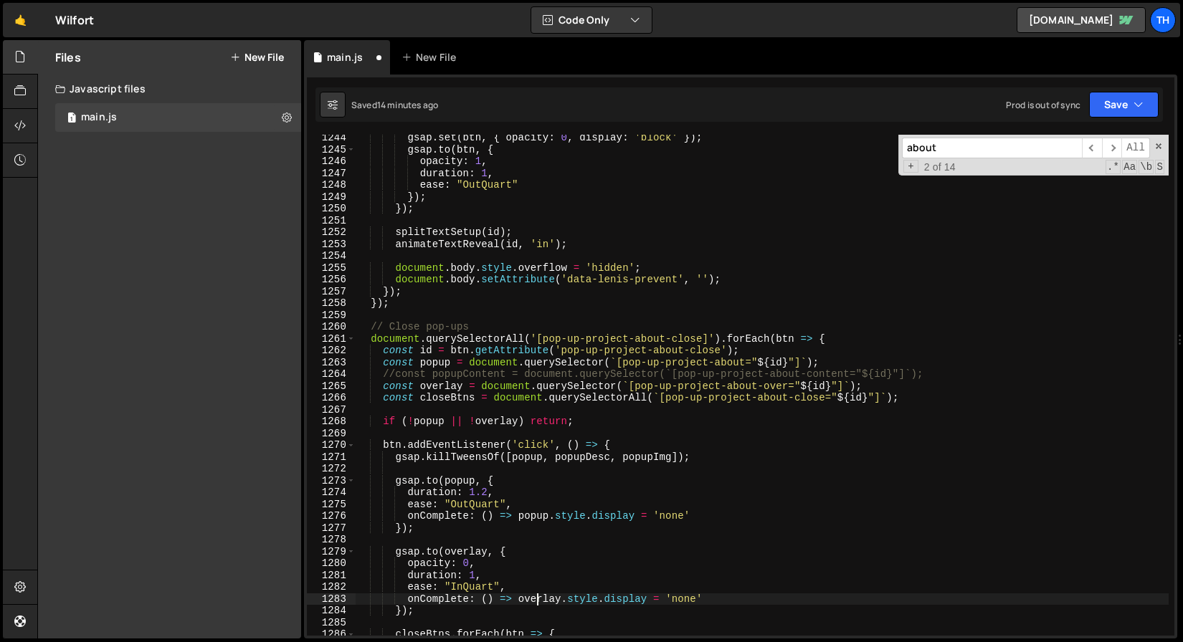
click at [537, 604] on div "gsap . set ( btn , { opacity : 0 , display : 'block' }) ; gsap . to ( btn , { o…" at bounding box center [762, 394] width 813 height 525
click at [586, 455] on div "gsap . set ( btn , { opacity : 0 , display : 'block' }) ; gsap . to ( btn , { o…" at bounding box center [762, 394] width 813 height 525
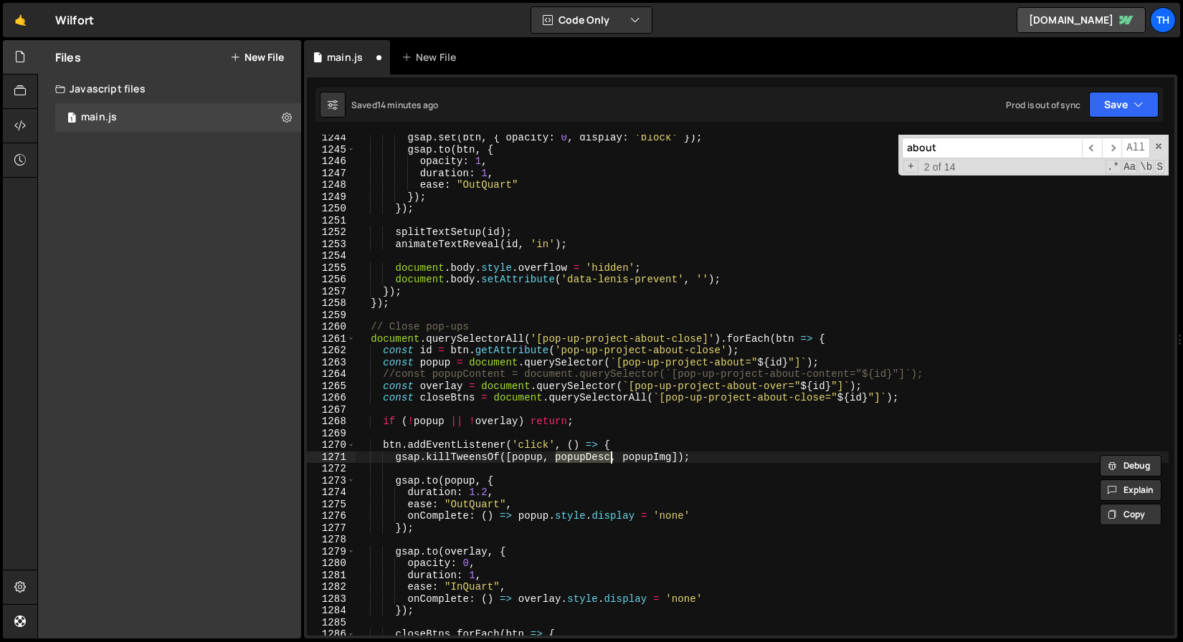
paste textarea "overlay"
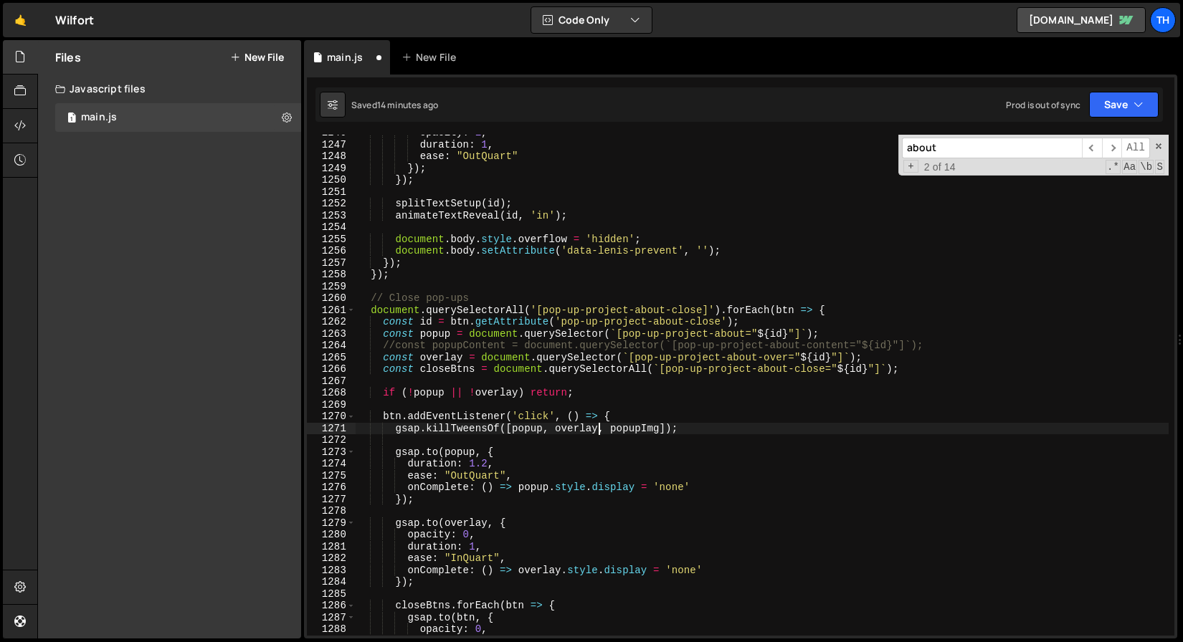
click at [518, 604] on div "opacity : 1 , duration : 1 , ease : "OutQuart" }) ; }) ; splitTextSetup ( id ) …" at bounding box center [762, 389] width 813 height 525
click at [647, 422] on div "opacity : 1 , duration : 1 , ease : "OutQuart" }) ; }) ; splitTextSetup ( id ) …" at bounding box center [762, 389] width 813 height 525
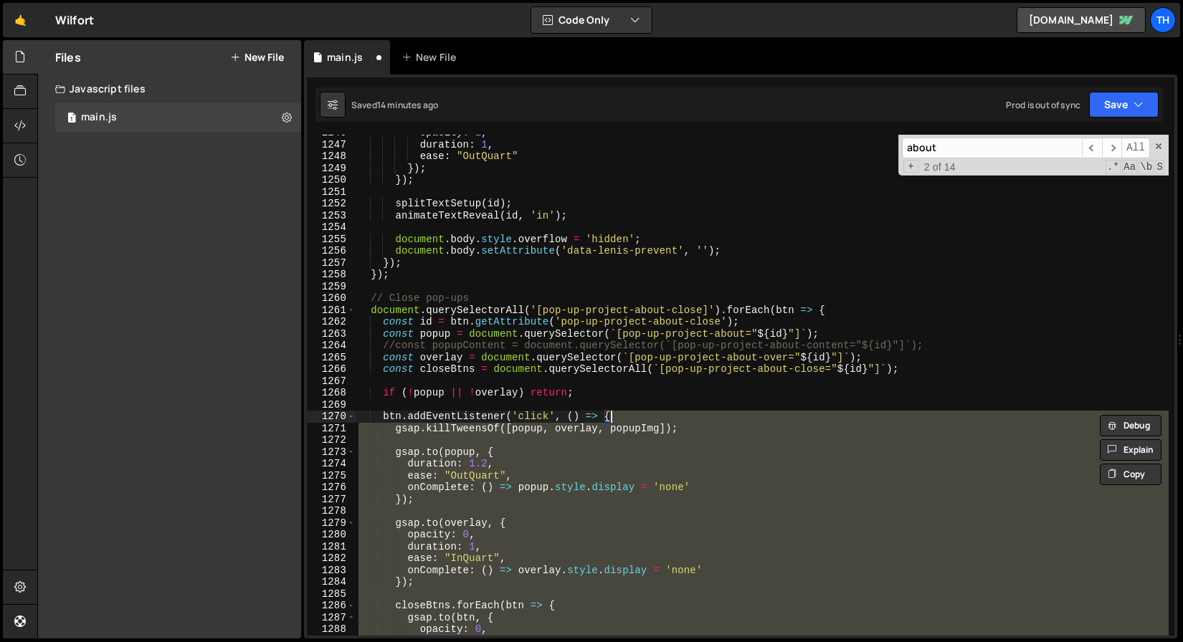
click at [642, 428] on div "opacity : 1 , duration : 1 , ease : "OutQuart" }) ; }) ; splitTextSetup ( id ) …" at bounding box center [762, 385] width 813 height 501
click at [642, 428] on div "opacity : 1 , duration : 1 , ease : "OutQuart" }) ; }) ; splitTextSetup ( id ) …" at bounding box center [762, 389] width 813 height 525
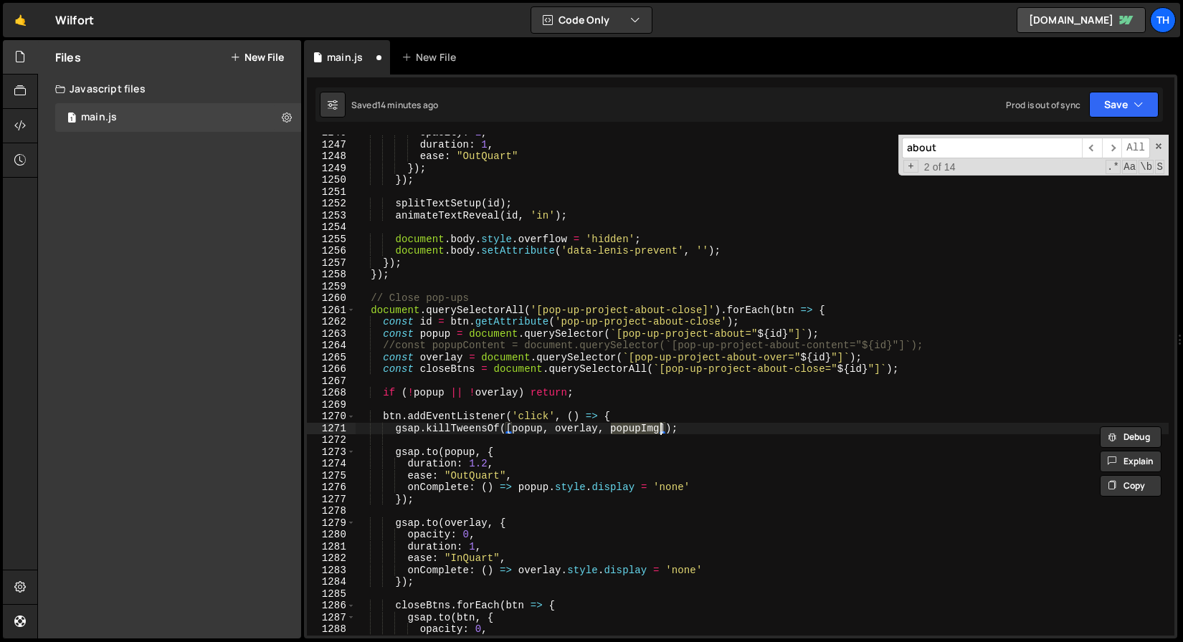
paste textarea "btn"
click at [1115, 110] on button "Save" at bounding box center [1124, 105] width 70 height 26
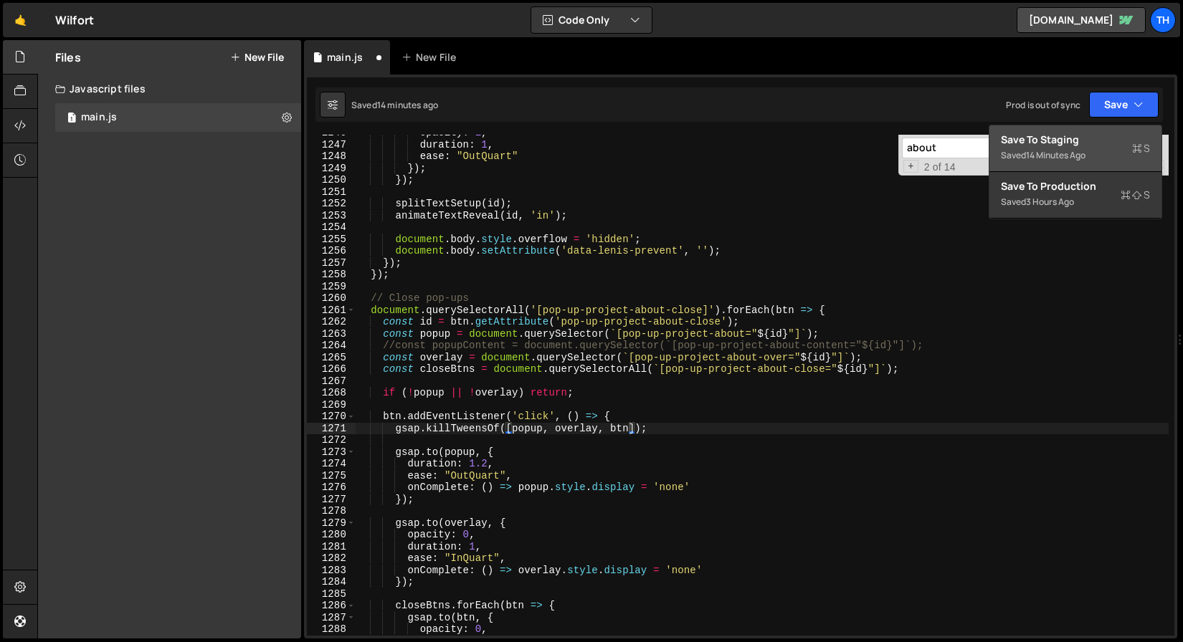
click at [1085, 135] on div "Save to Staging S" at bounding box center [1075, 140] width 149 height 14
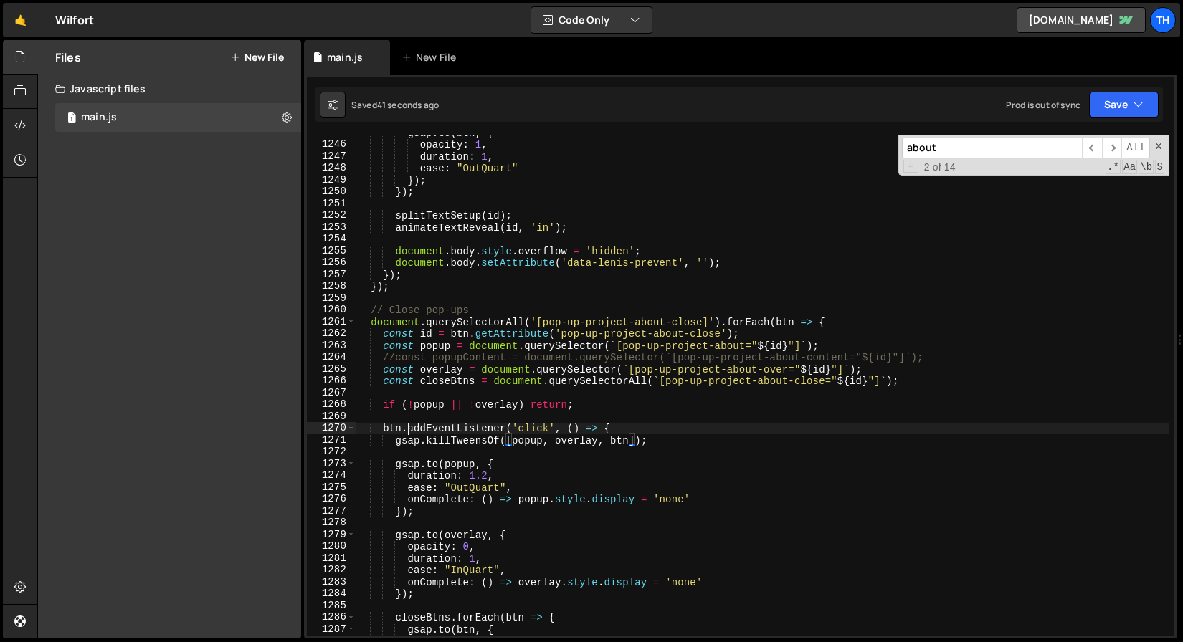
click at [406, 434] on div "gsap . to ( btn , { opacity : 1 , duration : 1 , ease : "OutQuart" }) ; }) ; sp…" at bounding box center [762, 389] width 813 height 525
drag, startPoint x: 396, startPoint y: 443, endPoint x: 673, endPoint y: 442, distance: 276.7
click at [673, 442] on div "gsap . to ( btn , { opacity : 1 , duration : 1 , ease : "OutQuart" }) ; }) ; sp…" at bounding box center [762, 389] width 813 height 525
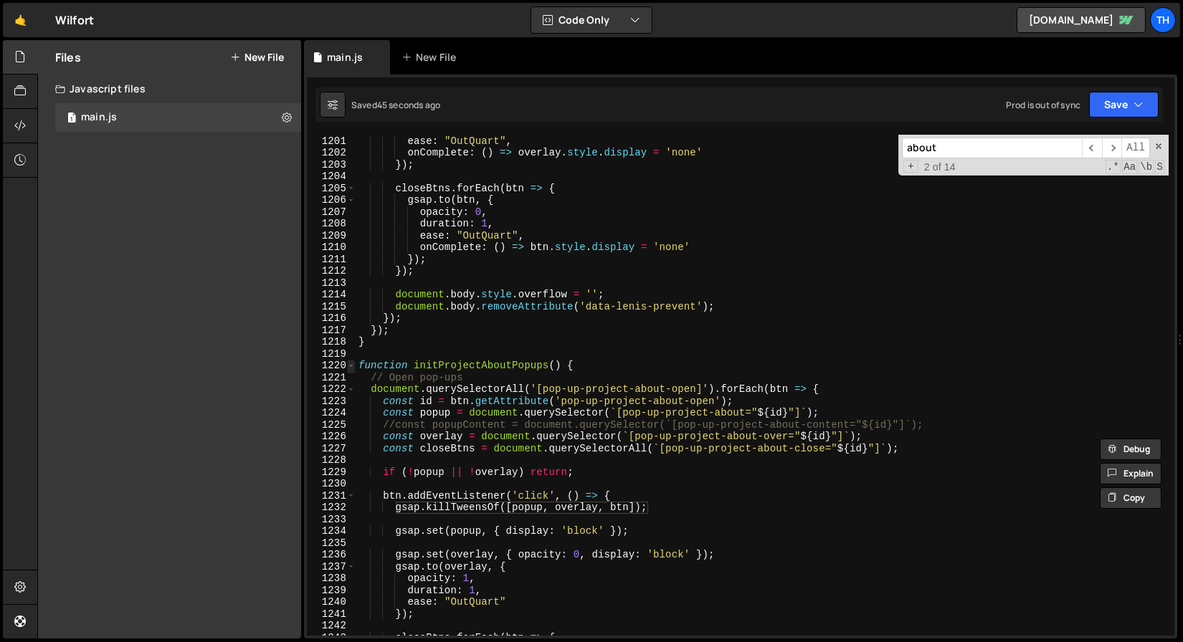
click at [352, 367] on span at bounding box center [351, 366] width 8 height 12
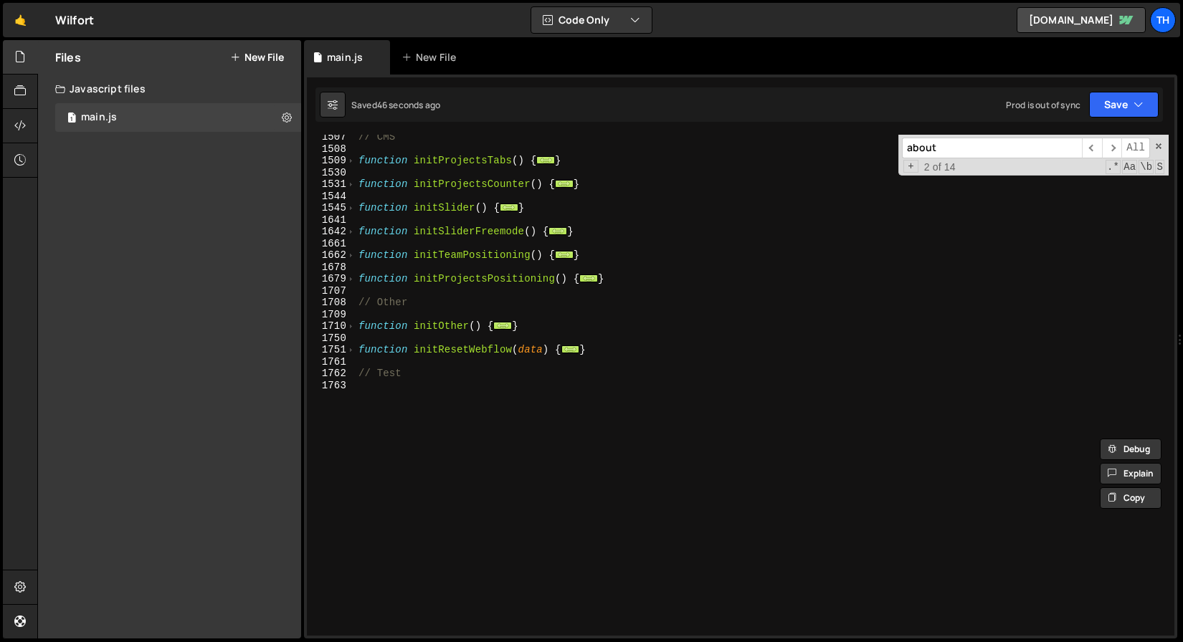
scroll to position [543, 0]
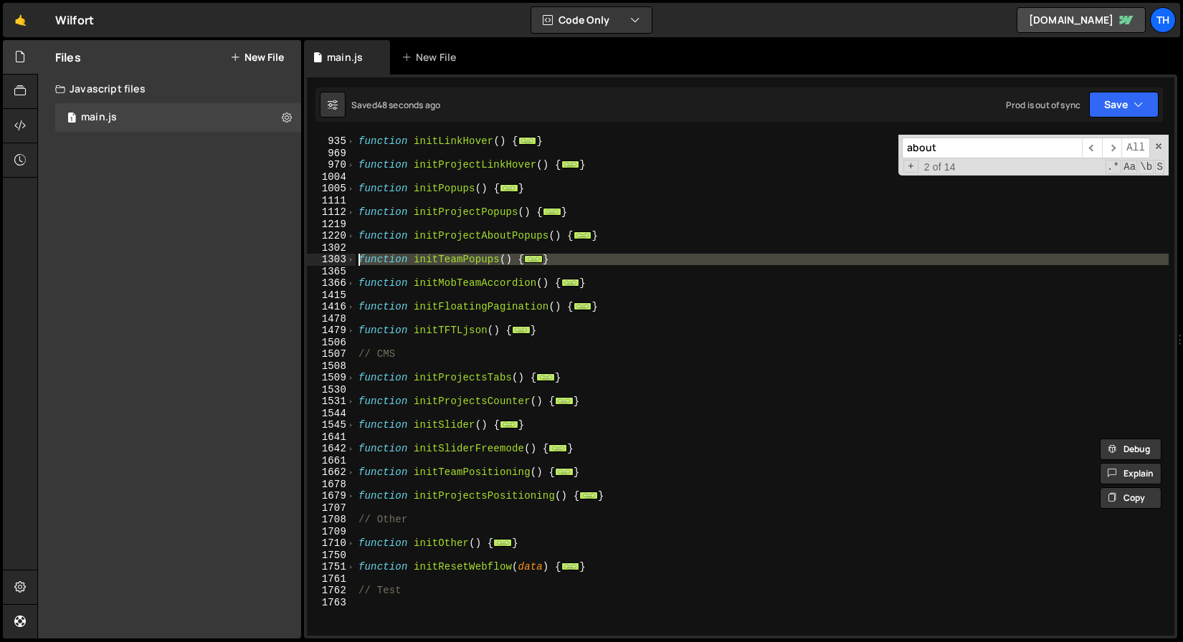
drag, startPoint x: 568, startPoint y: 268, endPoint x: 356, endPoint y: 262, distance: 212.3
click at [356, 262] on div "function initLinkHover ( ) { ... } function initProjectLinkHover ( ) { ... } fu…" at bounding box center [762, 385] width 813 height 525
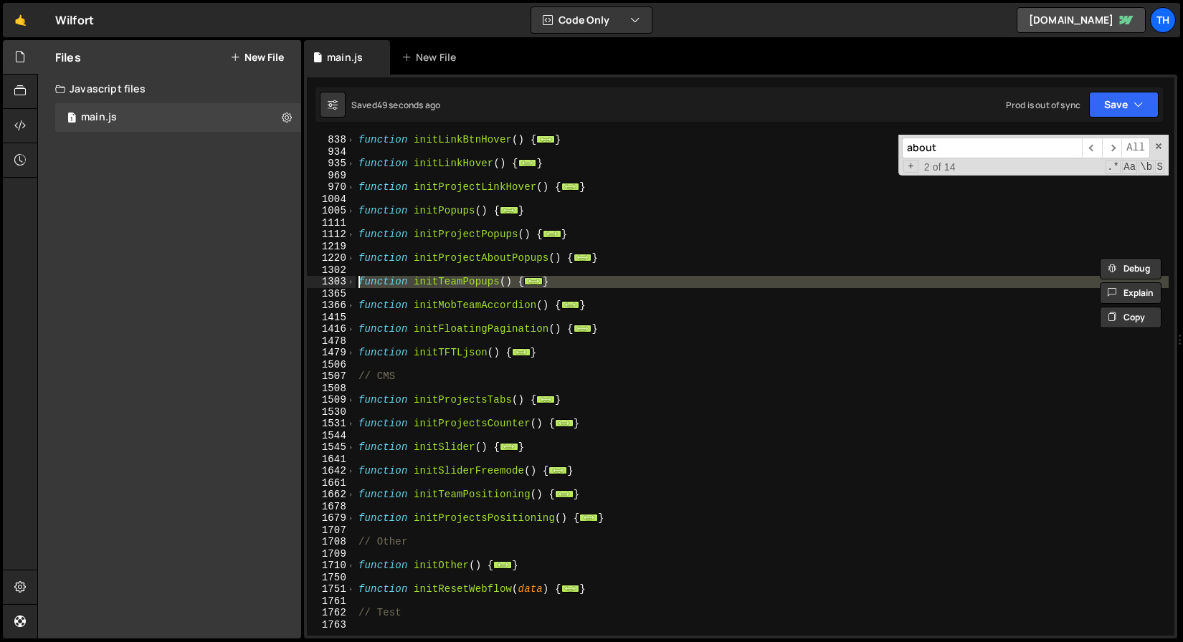
scroll to position [515, 0]
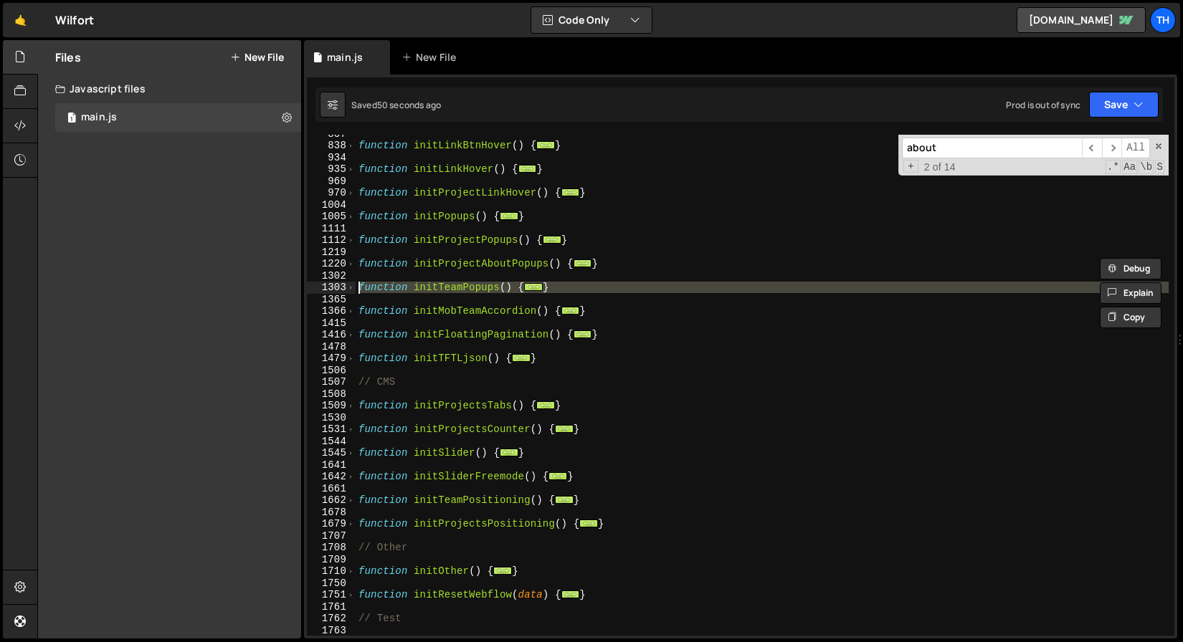
click at [437, 313] on div "function initLinkBtnHover ( ) { ... } function initLinkHover ( ) { ... } functi…" at bounding box center [762, 390] width 813 height 525
type textarea "function initMobTeamAccordion() {"
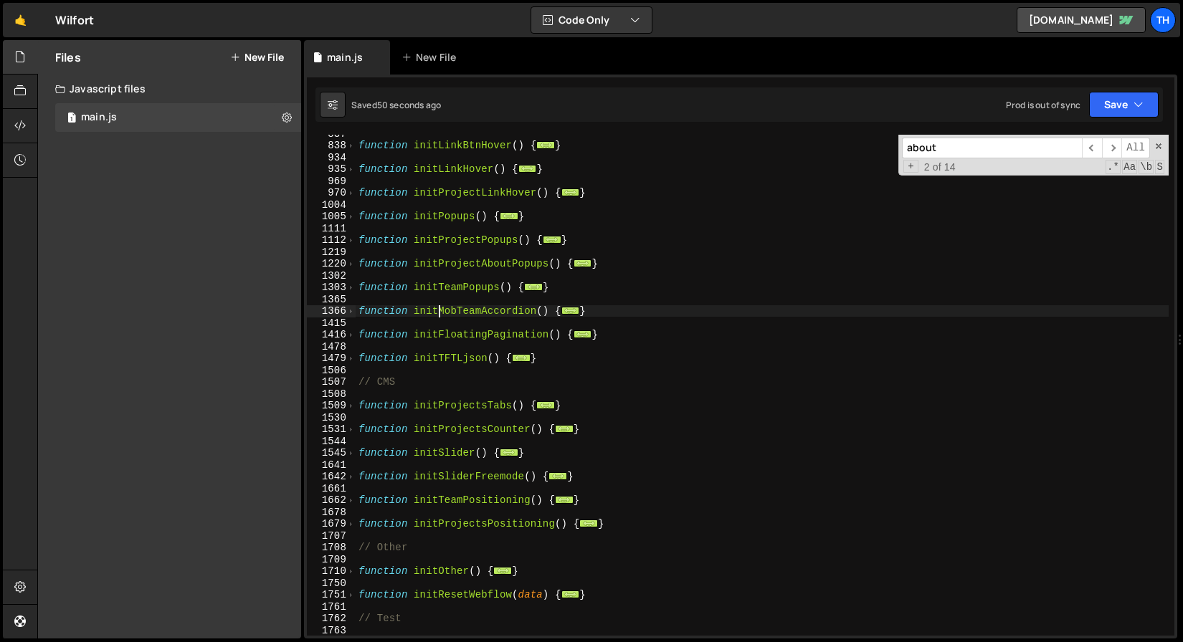
click at [437, 313] on div "function initLinkBtnHover ( ) { ... } function initLinkHover ( ) { ... } functi…" at bounding box center [762, 390] width 813 height 525
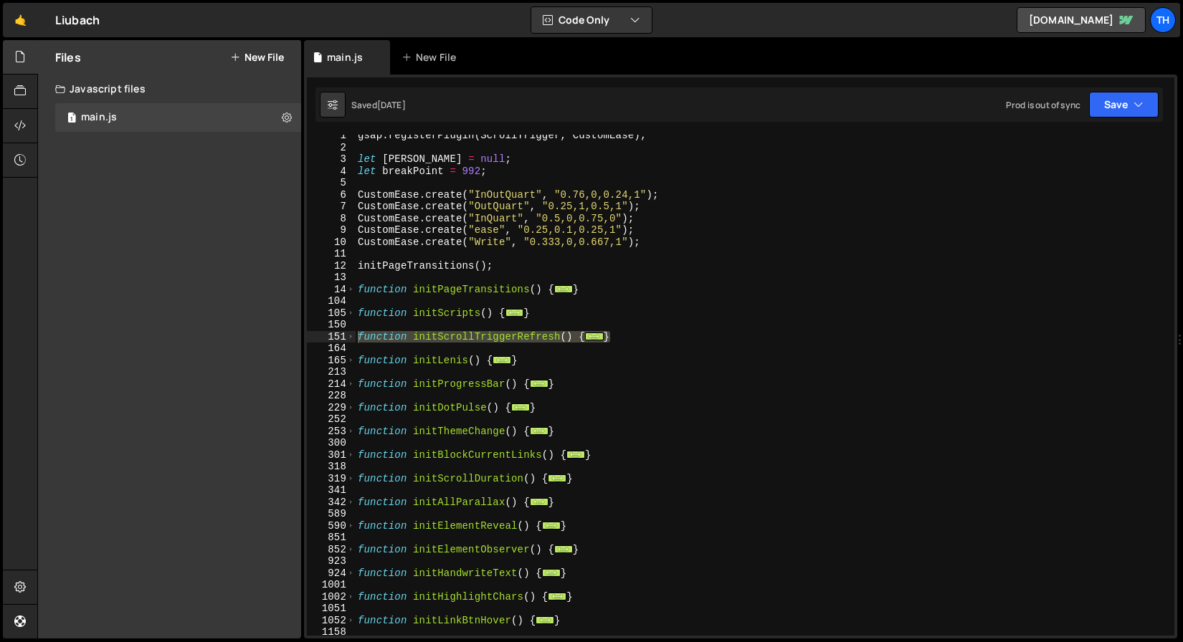
scroll to position [108, 0]
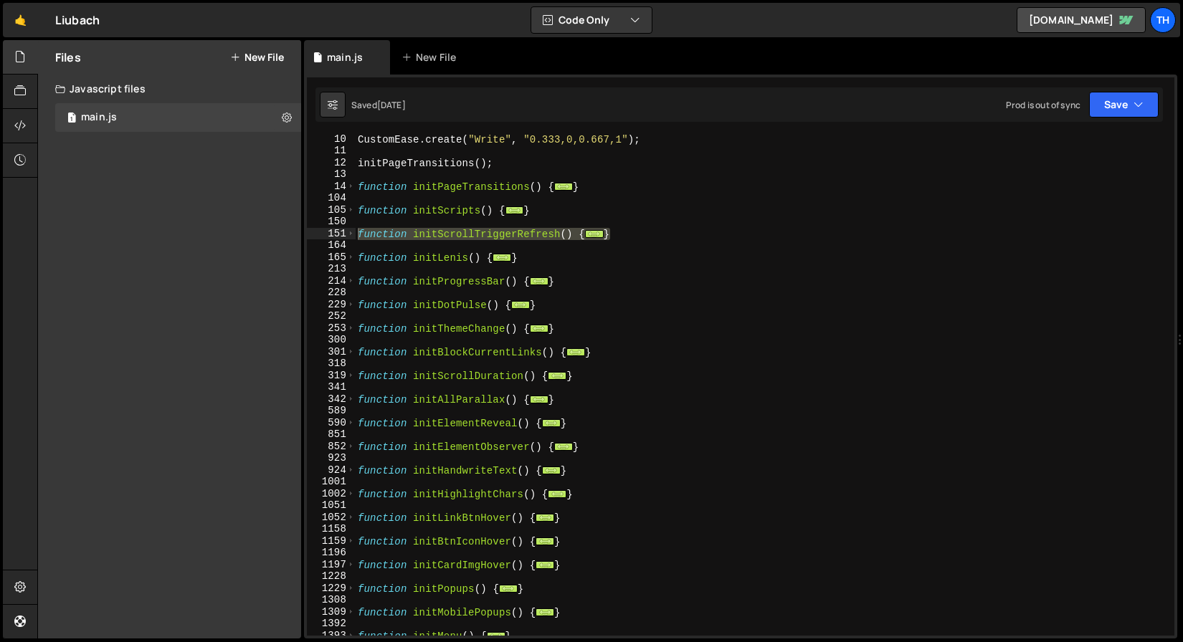
click at [443, 472] on div "CustomEase . create ( "Write" , "0.333,0,0.667,1" ) ; initPageTransitions ( ) ;…" at bounding box center [762, 395] width 814 height 525
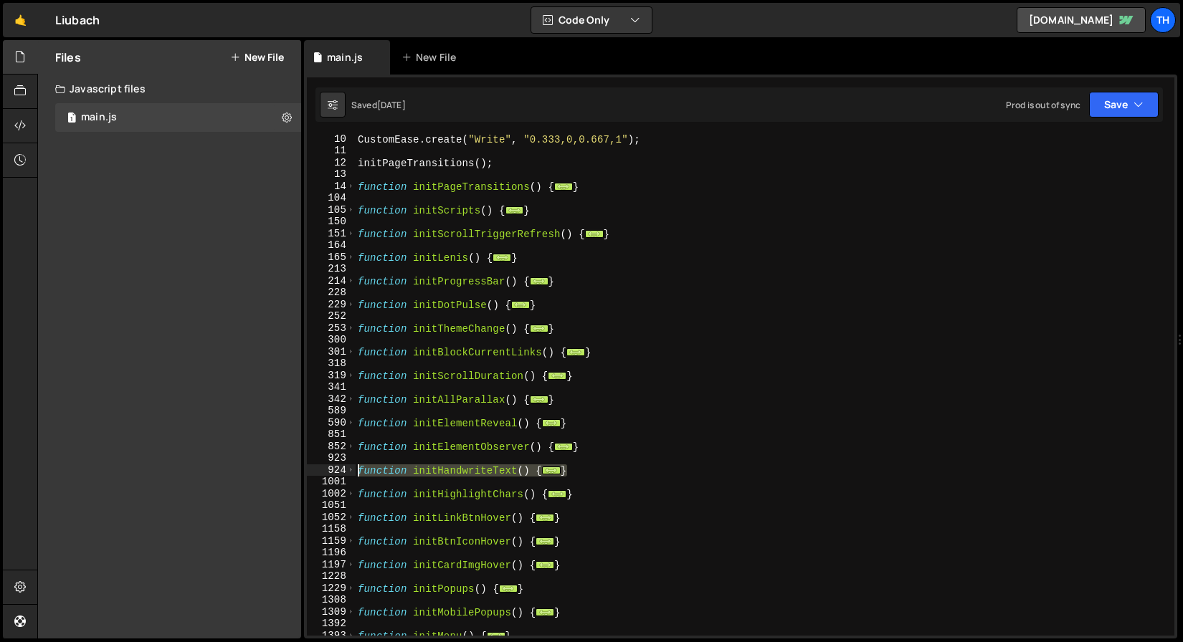
drag, startPoint x: 532, startPoint y: 476, endPoint x: 318, endPoint y: 466, distance: 213.9
click at [318, 466] on div "function initHandwriteText() { 10 11 12 13 14 104 105 150 151 164 165 213 214 2…" at bounding box center [740, 385] width 867 height 501
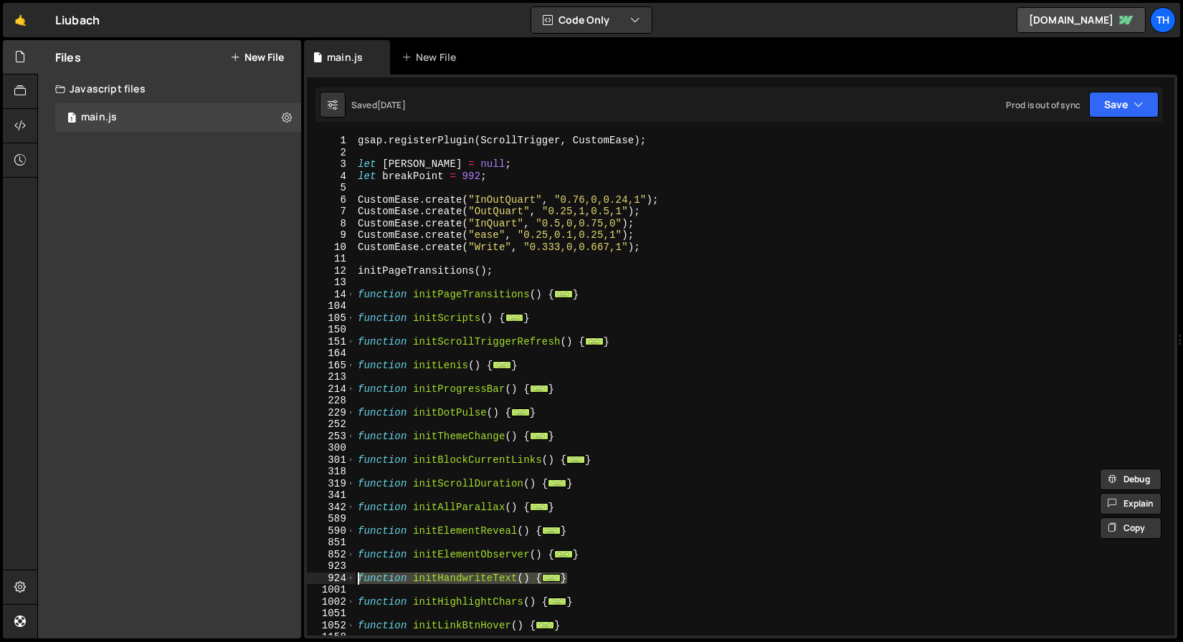
click at [657, 246] on div "gsap . registerPlugin ( ScrollTrigger , CustomEase ) ; let lenis = null ; let b…" at bounding box center [762, 397] width 814 height 525
type textarea "CustomEase.create("Write", "0.333,0,0.667,1");"
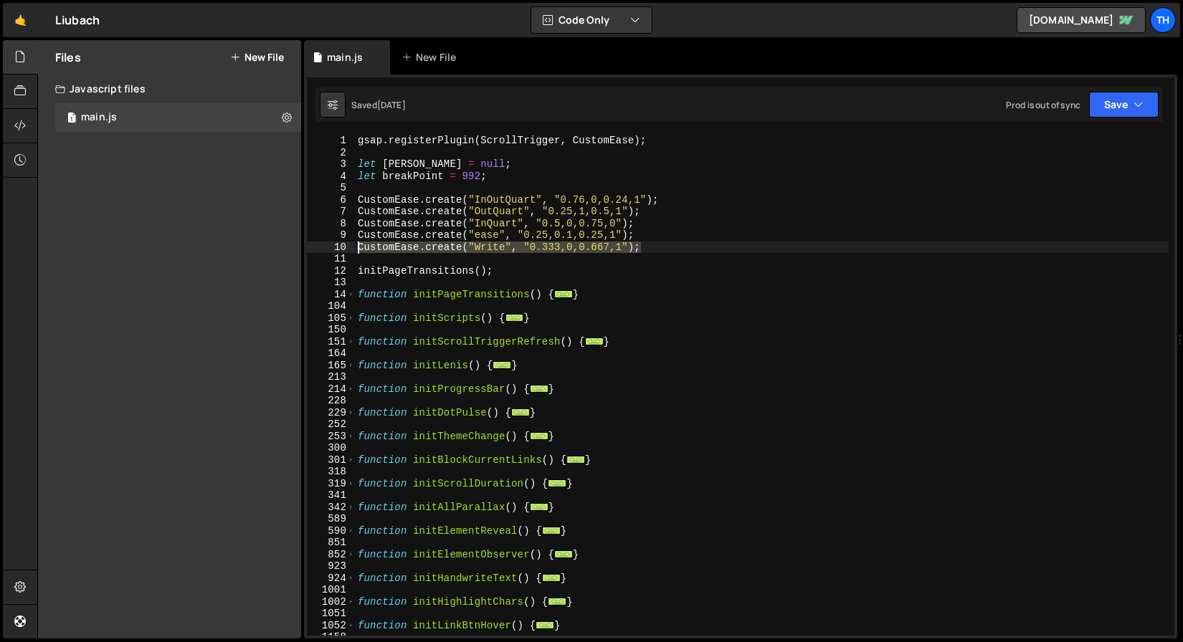
drag, startPoint x: 685, startPoint y: 250, endPoint x: 329, endPoint y: 247, distance: 355.6
click at [329, 247] on div "CustomEase.create("Write", "0.333,0,0.667,1"); 1 2 3 4 5 6 7 8 9 10 11 12 13 14…" at bounding box center [740, 385] width 867 height 501
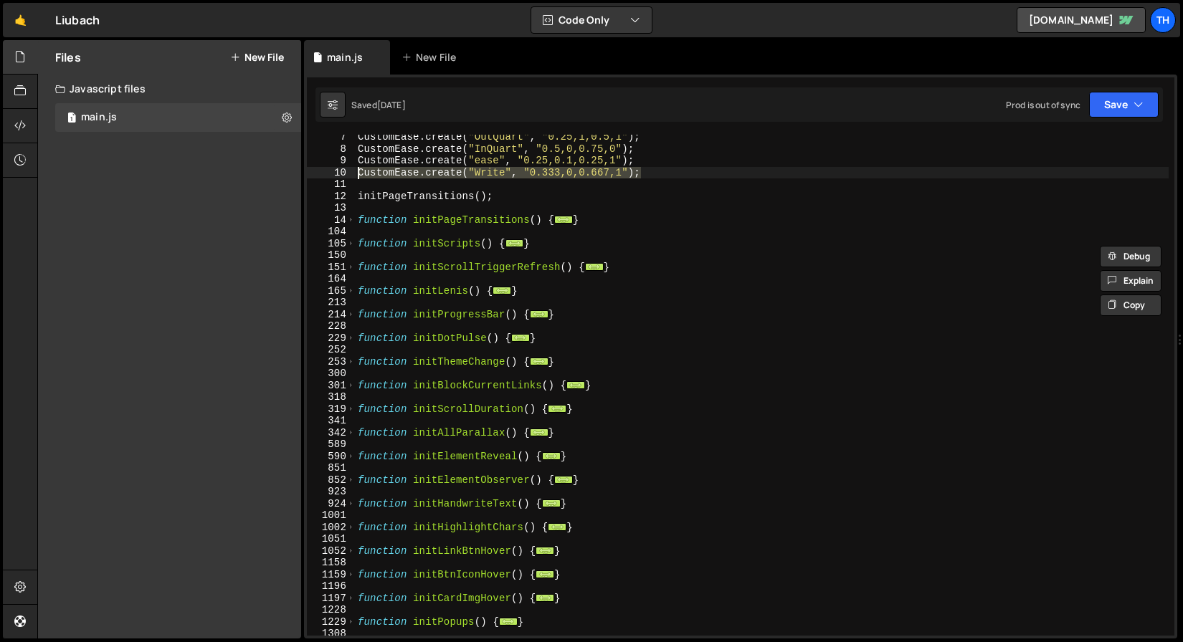
scroll to position [3787, 0]
click at [357, 457] on div "CustomEase . create ( "OutQuart" , "0.25,1,0.5,1" ) ; CustomEase . create ( "In…" at bounding box center [762, 393] width 814 height 525
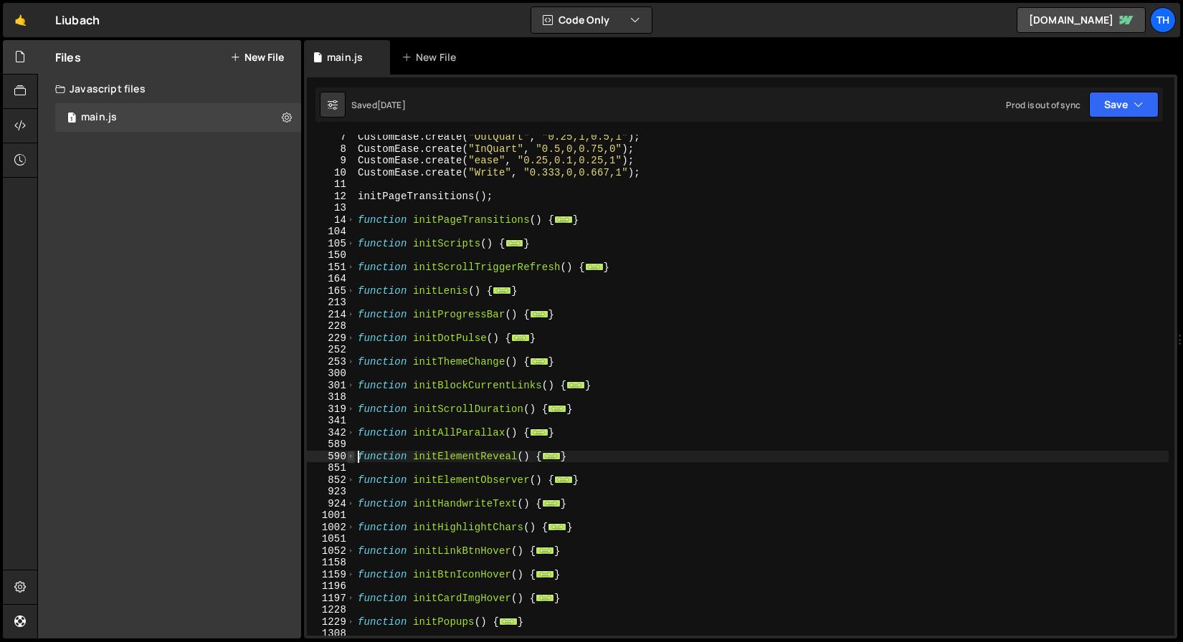
click at [351, 459] on span at bounding box center [351, 457] width 8 height 12
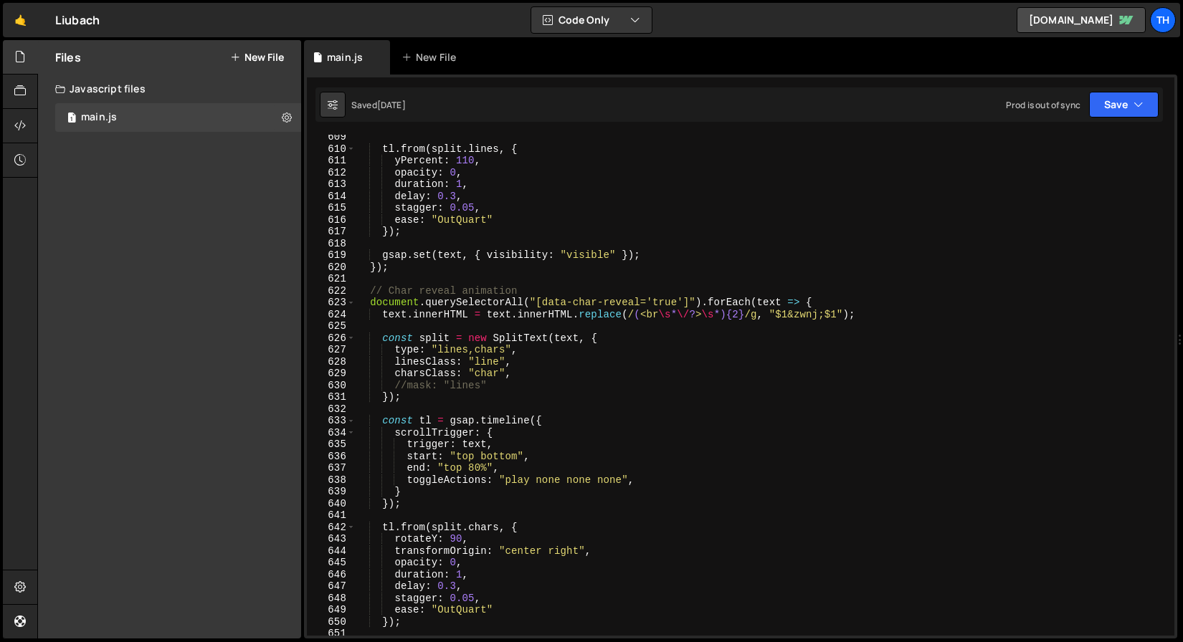
scroll to position [619, 0]
drag, startPoint x: 383, startPoint y: 317, endPoint x: 1090, endPoint y: 310, distance: 707.6
click at [1090, 310] on div "tl . from ( split . lines , { yPercent : 110 , opacity : 0 , duration : 1 , del…" at bounding box center [762, 393] width 814 height 525
type textarea "text.innerHTML = text.innerHTML.replace(/(<br\s*\/?>\s*){2}/g, "$1&zwnj;$1");"
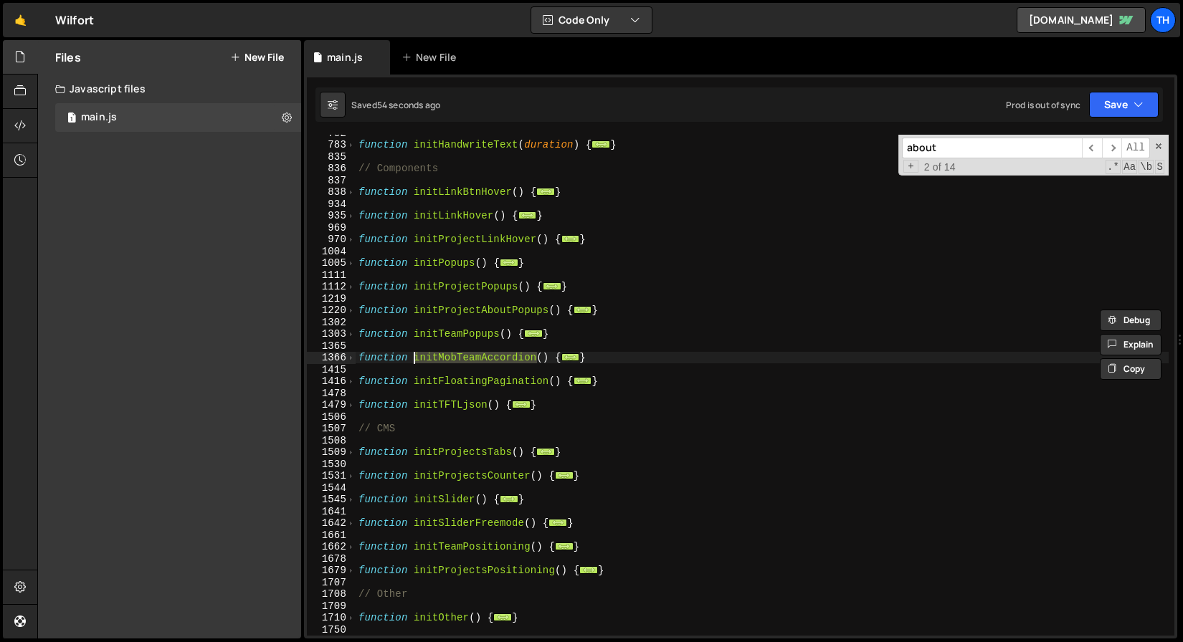
scroll to position [458, 0]
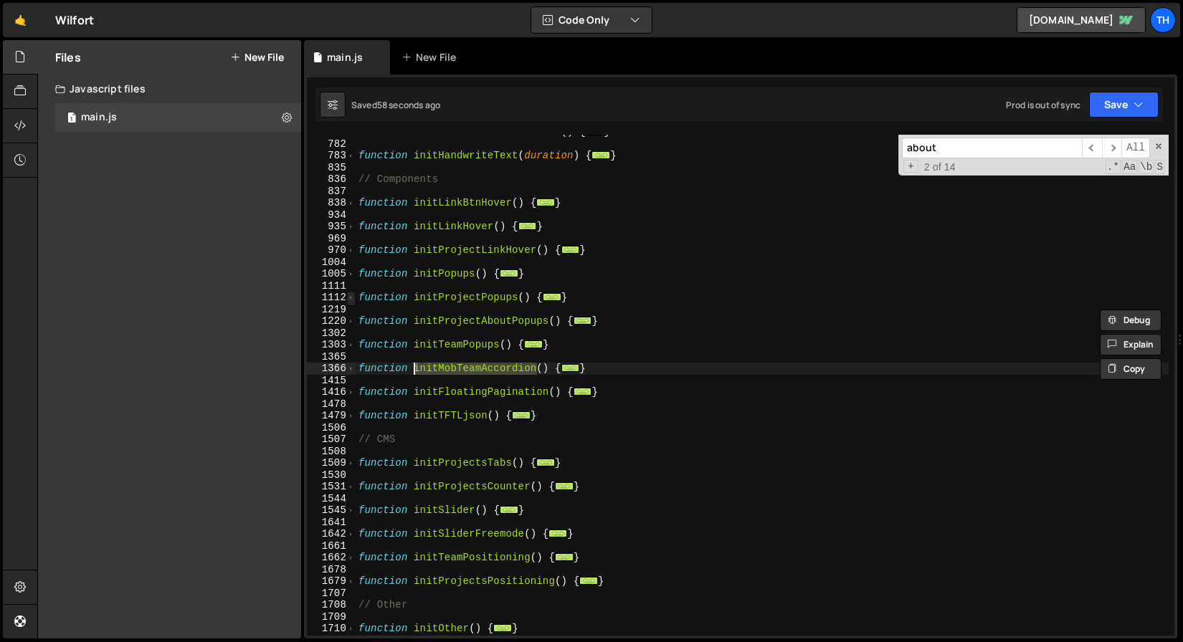
click at [349, 297] on span at bounding box center [351, 298] width 8 height 12
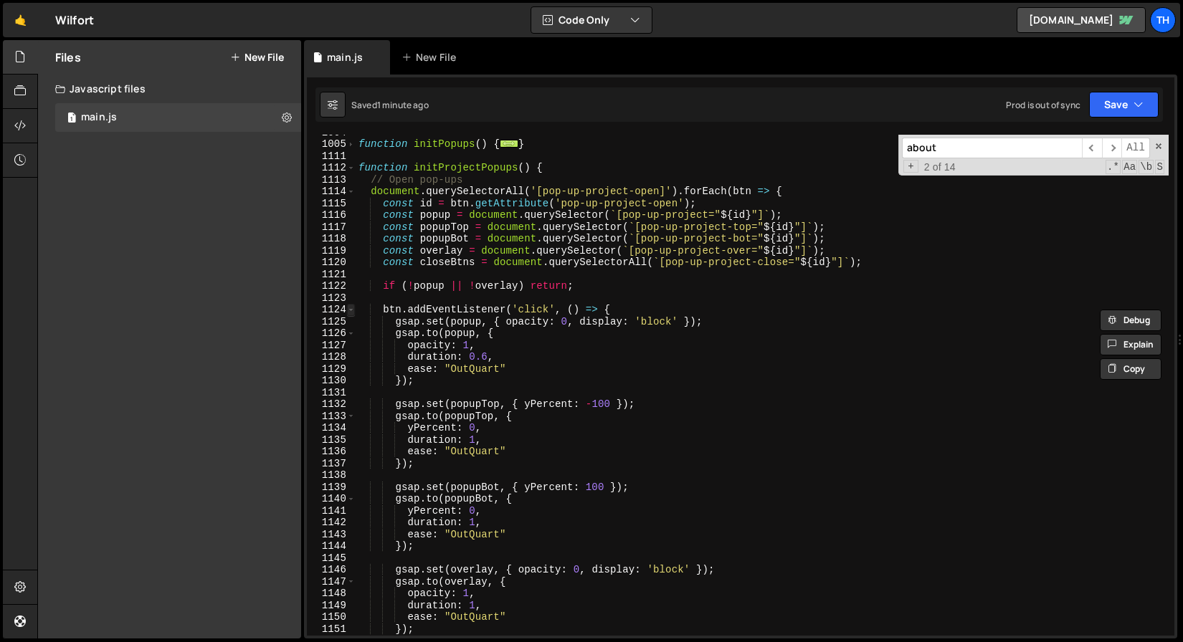
scroll to position [594, 0]
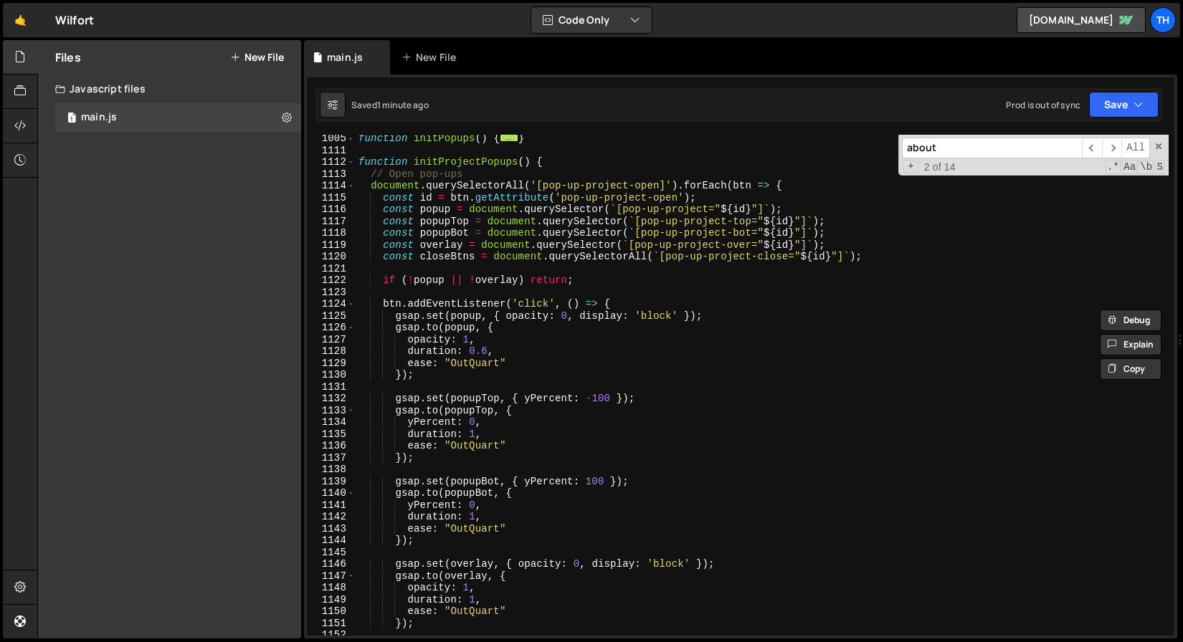
click at [629, 310] on div "function initPopups ( ) { ... } function initProjectPopups ( ) { // Open pop-up…" at bounding box center [762, 395] width 813 height 525
type textarea "btn.addEventListener('click', () => {"
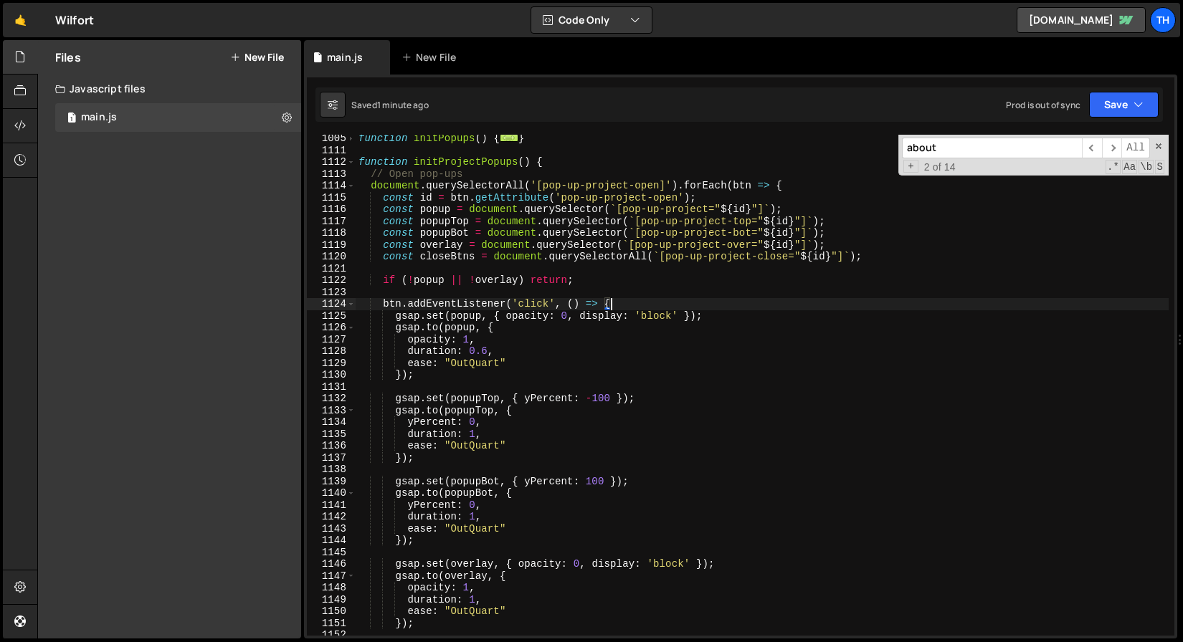
scroll to position [0, 1]
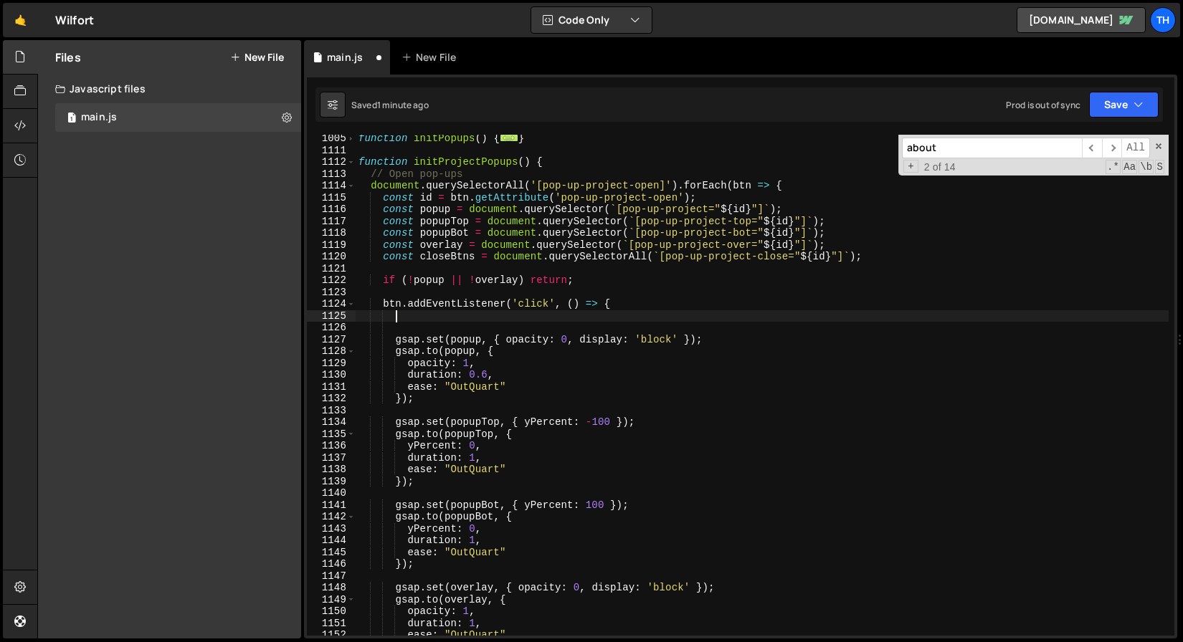
paste textarea "gsap.killTweensOf([popup, overlay, btn]);"
click at [353, 164] on span at bounding box center [351, 162] width 8 height 12
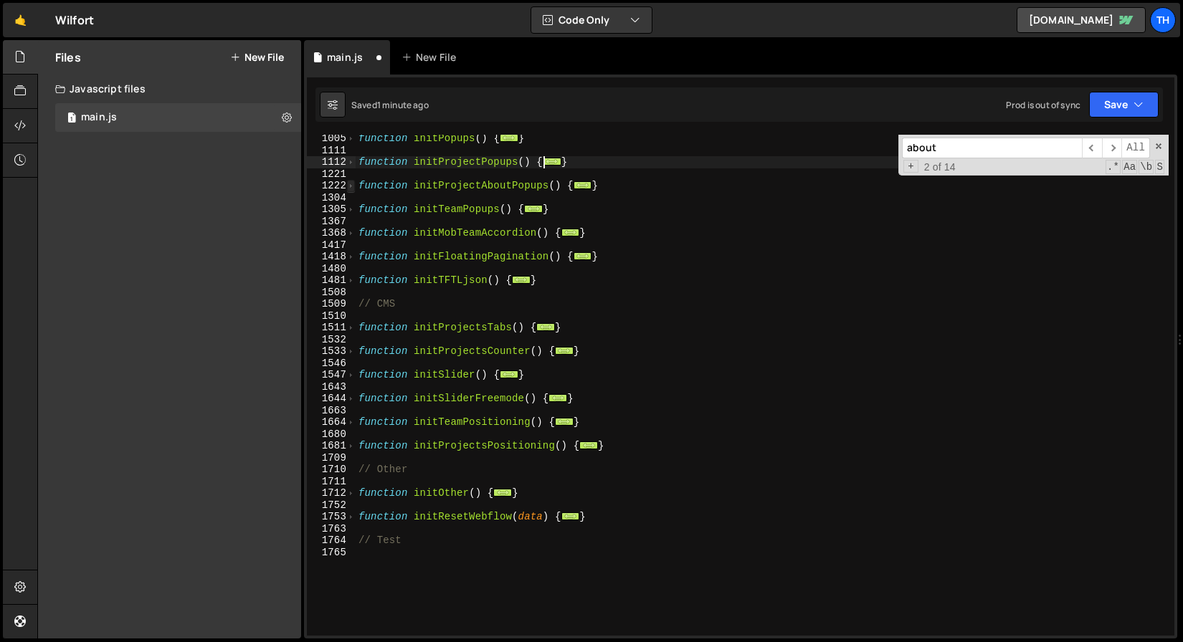
click at [353, 181] on span at bounding box center [351, 186] width 8 height 12
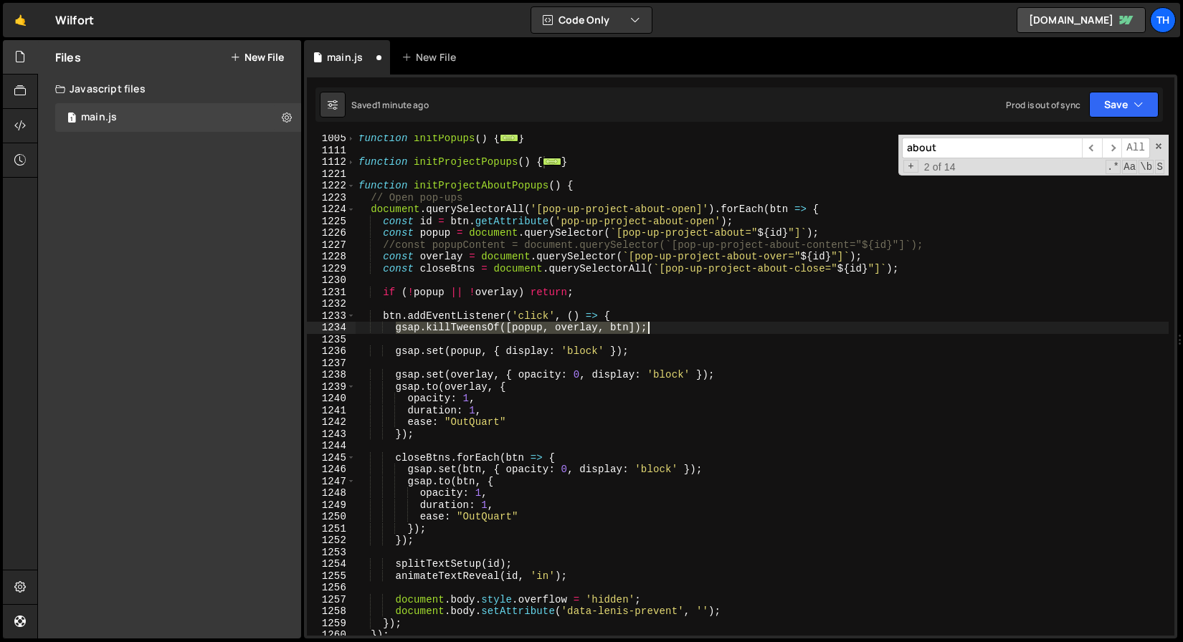
drag, startPoint x: 397, startPoint y: 328, endPoint x: 693, endPoint y: 329, distance: 295.4
click at [693, 329] on div "function initPopups ( ) { ... } function initProjectPopups ( ) { ... } function…" at bounding box center [762, 395] width 813 height 525
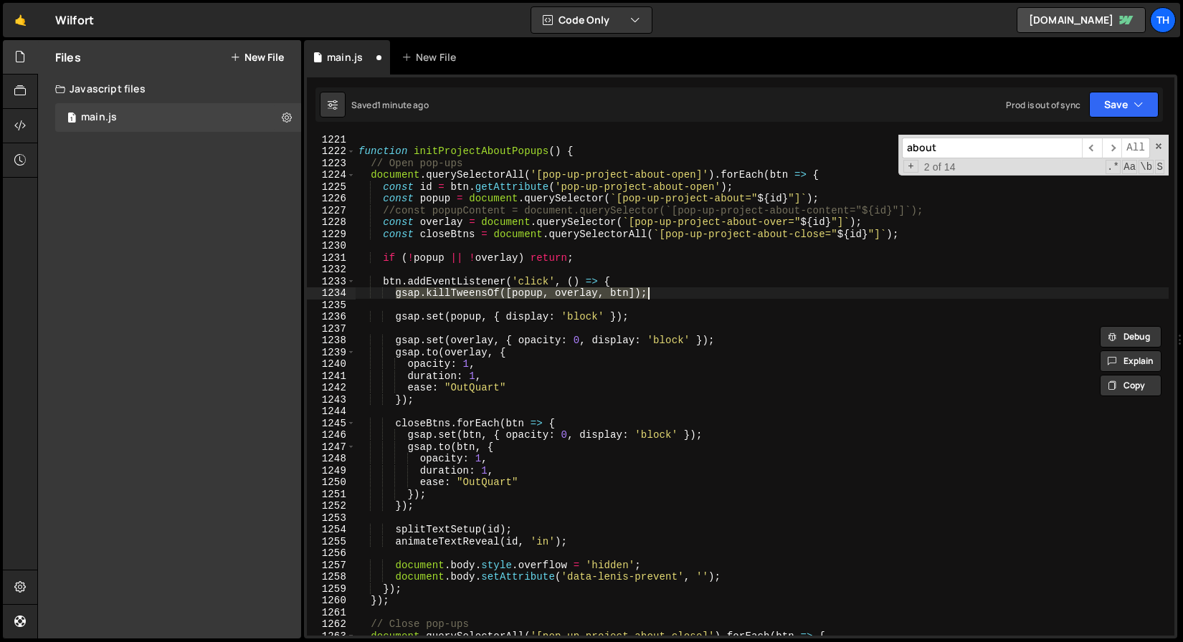
scroll to position [571, 0]
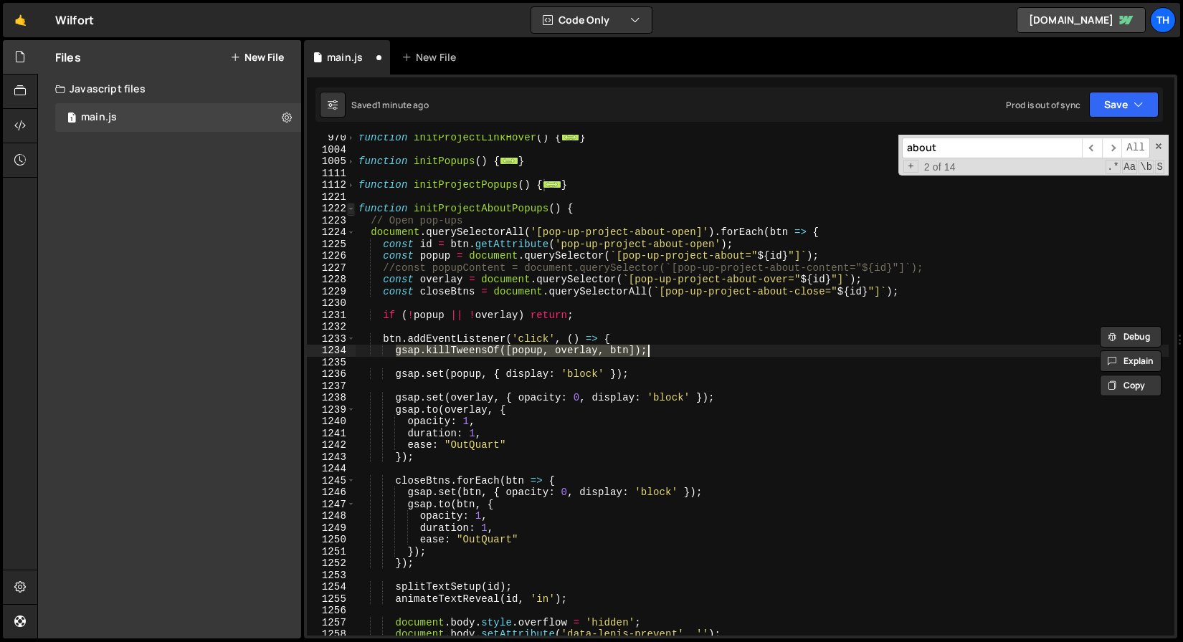
click at [352, 206] on span at bounding box center [351, 209] width 8 height 12
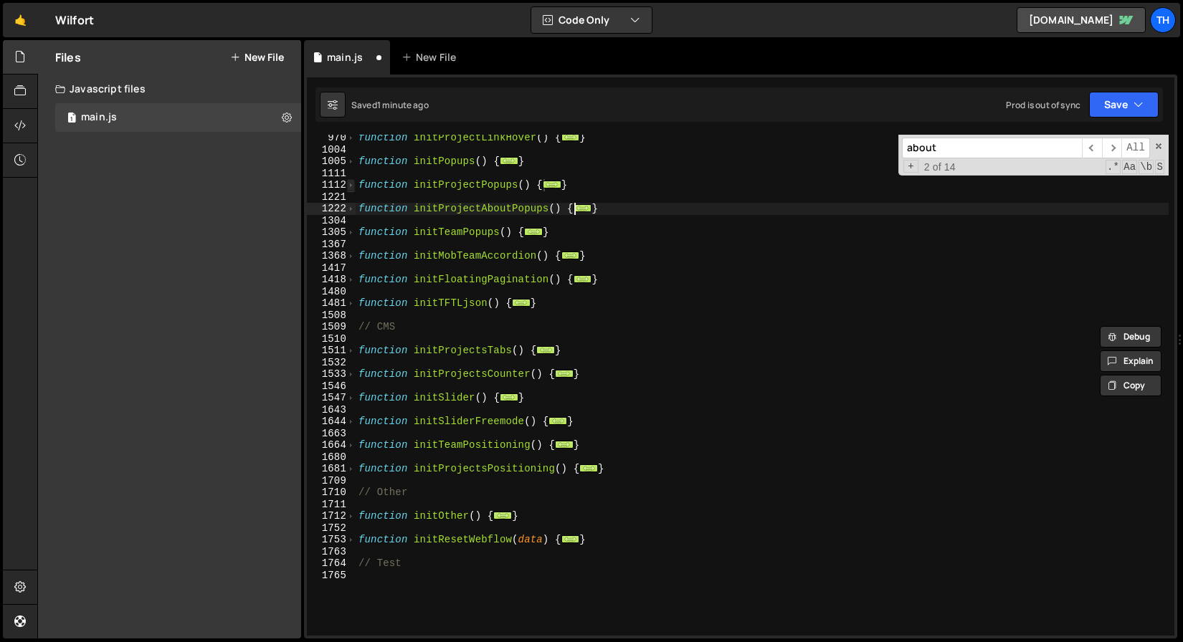
click at [352, 189] on span at bounding box center [351, 185] width 8 height 12
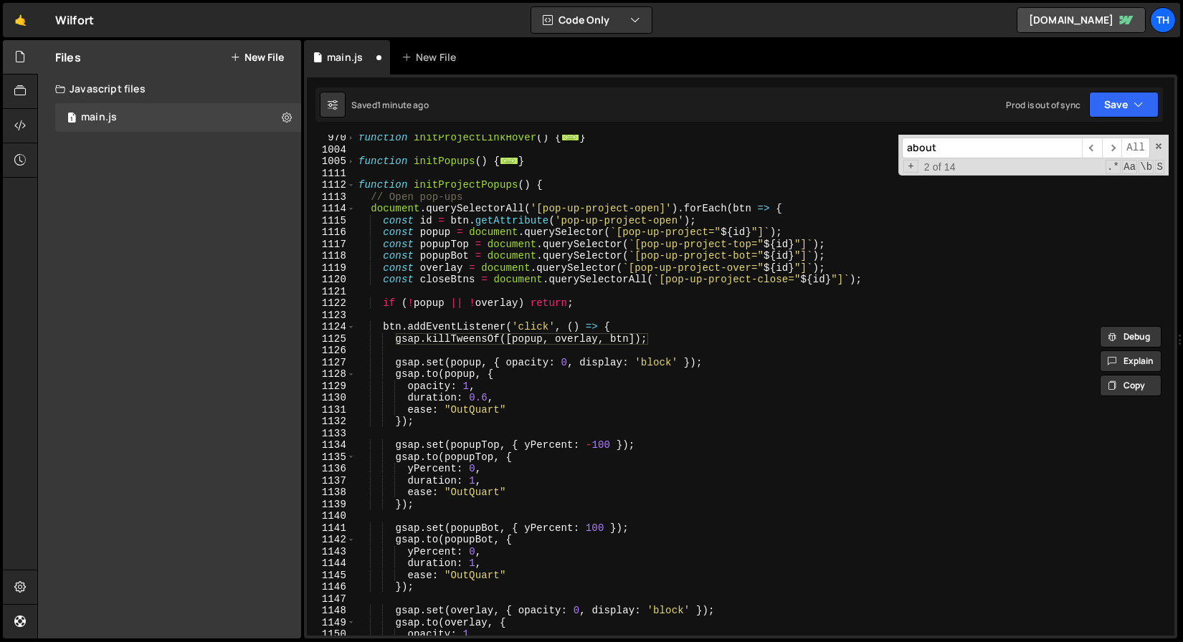
click at [467, 366] on div "function initProjectLinkHover ( ) { ... } function initPopups ( ) { ... } funct…" at bounding box center [762, 394] width 813 height 525
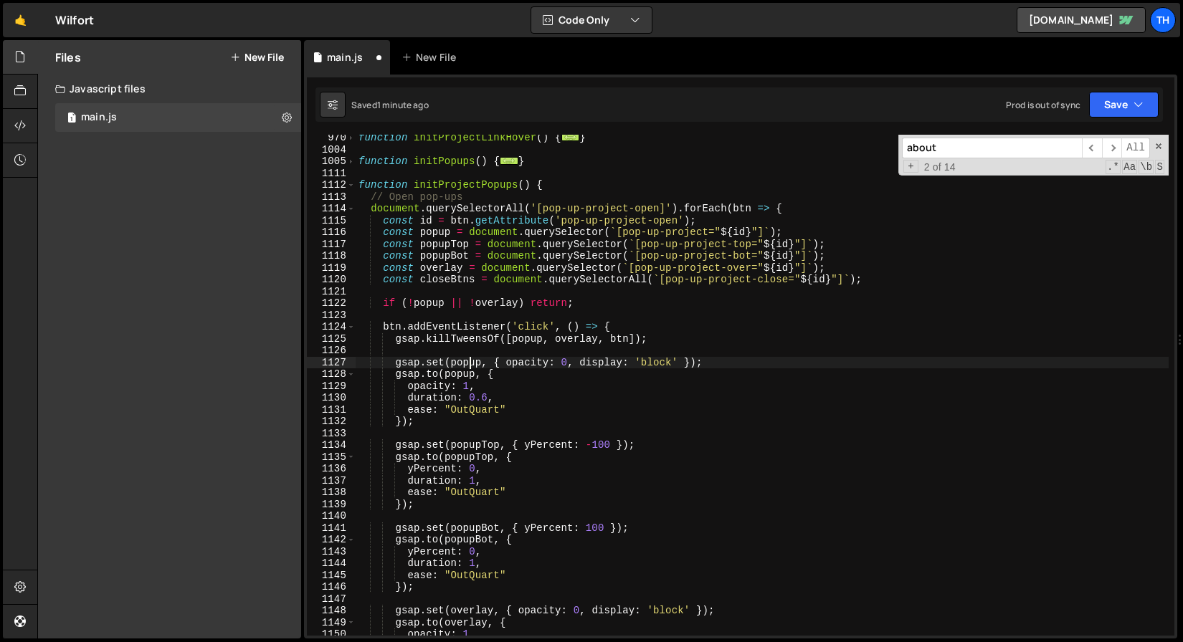
click at [467, 366] on div "function initProjectLinkHover ( ) { ... } function initPopups ( ) { ... } funct…" at bounding box center [762, 394] width 813 height 525
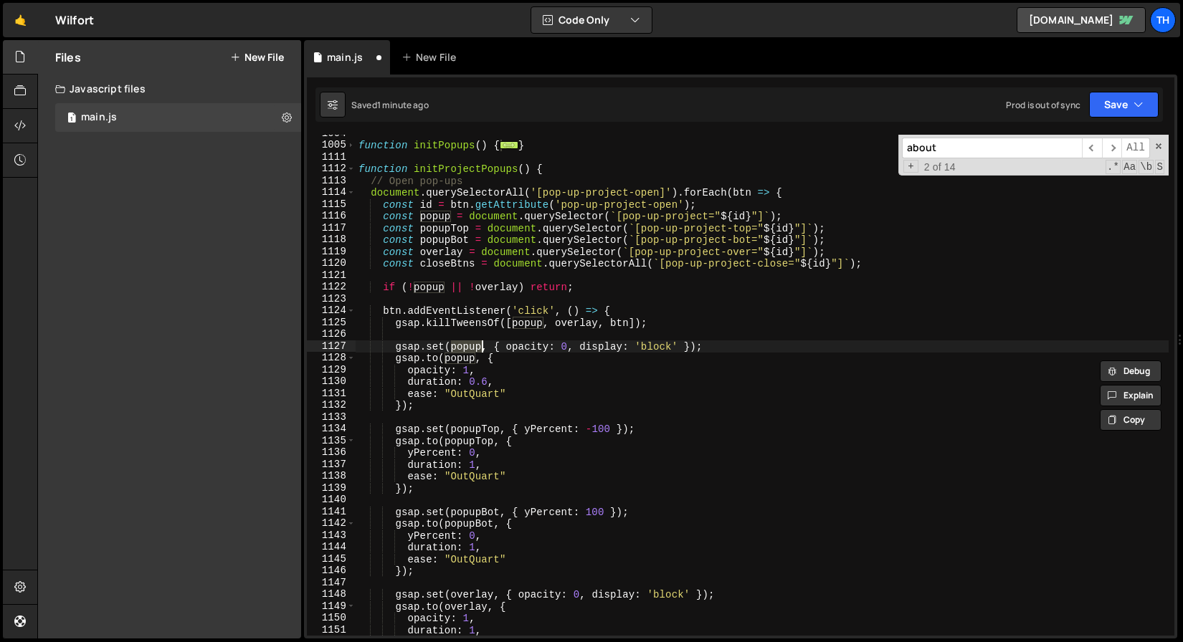
scroll to position [626, 0]
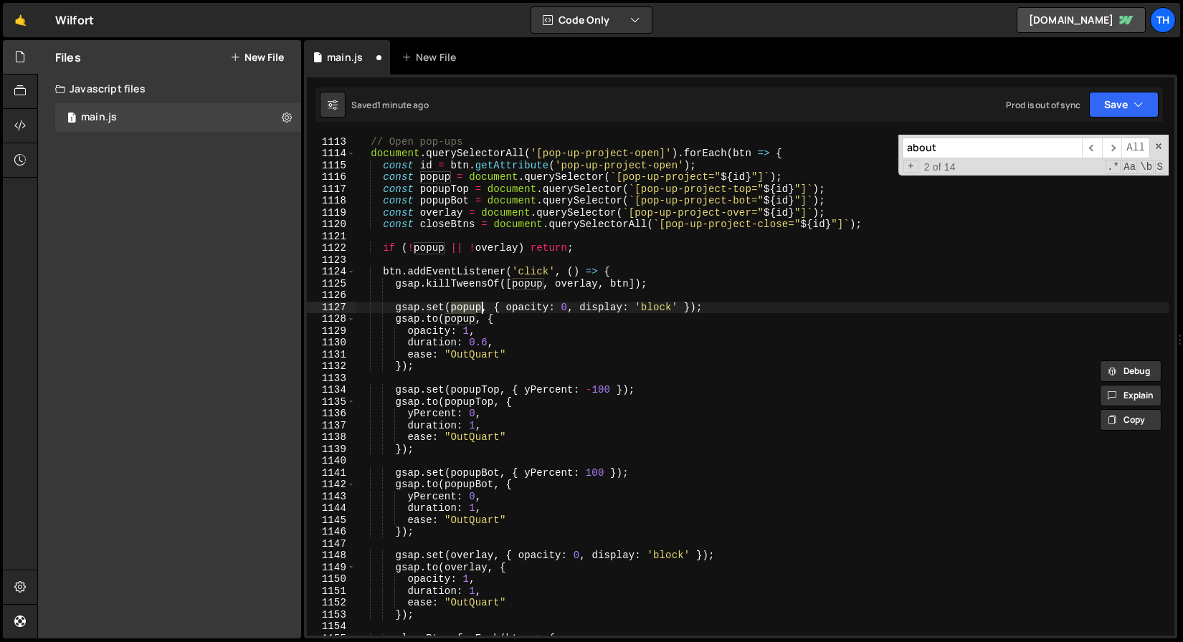
click at [493, 389] on div "function initProjectPopups ( ) { // Open pop-ups document . querySelectorAll ( …" at bounding box center [762, 386] width 813 height 525
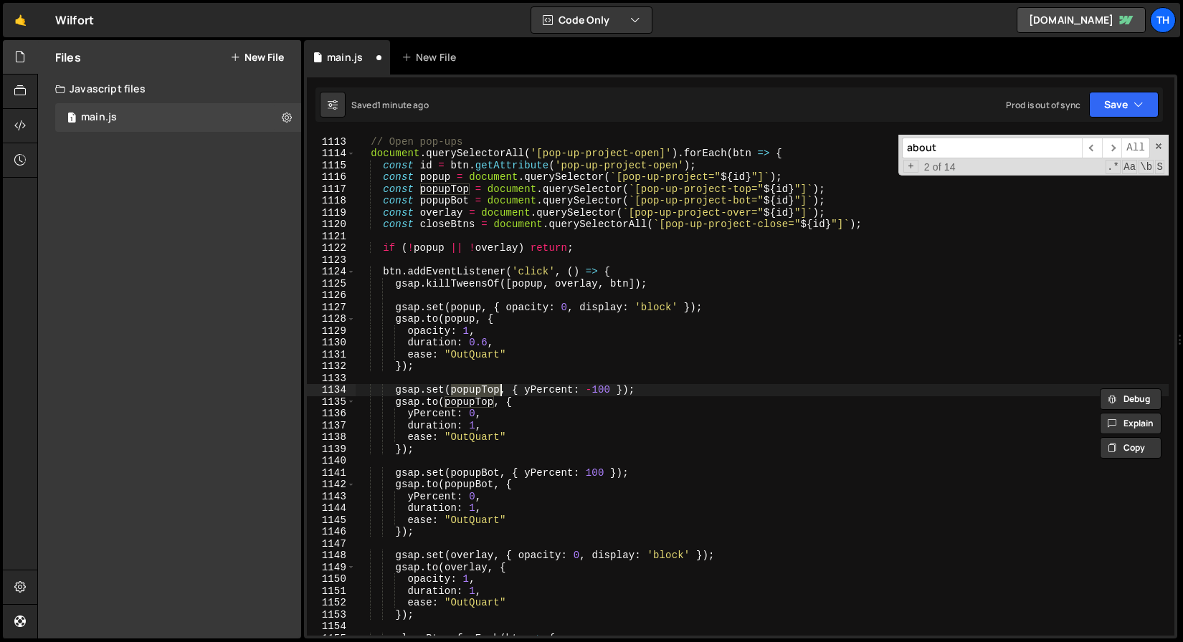
click at [566, 285] on div "function initProjectPopups ( ) { // Open pop-ups document . querySelectorAll ( …" at bounding box center [762, 386] width 813 height 525
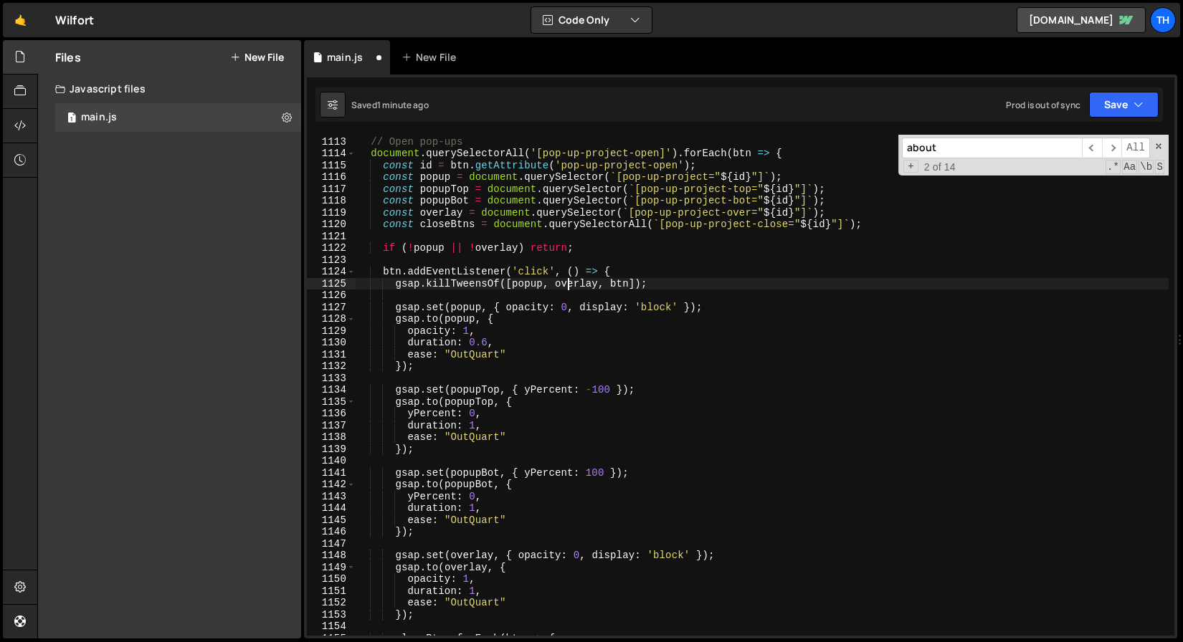
click at [566, 285] on div "function initProjectPopups ( ) { // Open pop-ups document . querySelectorAll ( …" at bounding box center [762, 386] width 813 height 525
paste textarea "popupTop"
click at [472, 472] on div "function initProjectPopups ( ) { // Open pop-ups document . querySelectorAll ( …" at bounding box center [762, 386] width 813 height 525
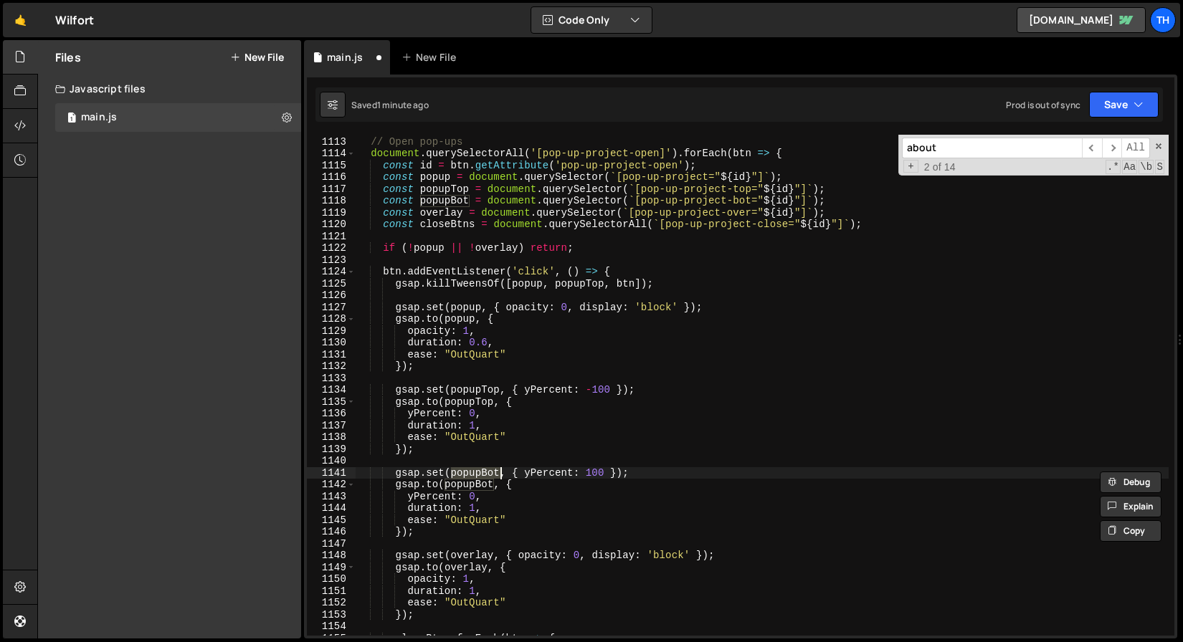
click at [627, 282] on div "function initProjectPopups ( ) { // Open pop-ups document . querySelectorAll ( …" at bounding box center [762, 386] width 813 height 525
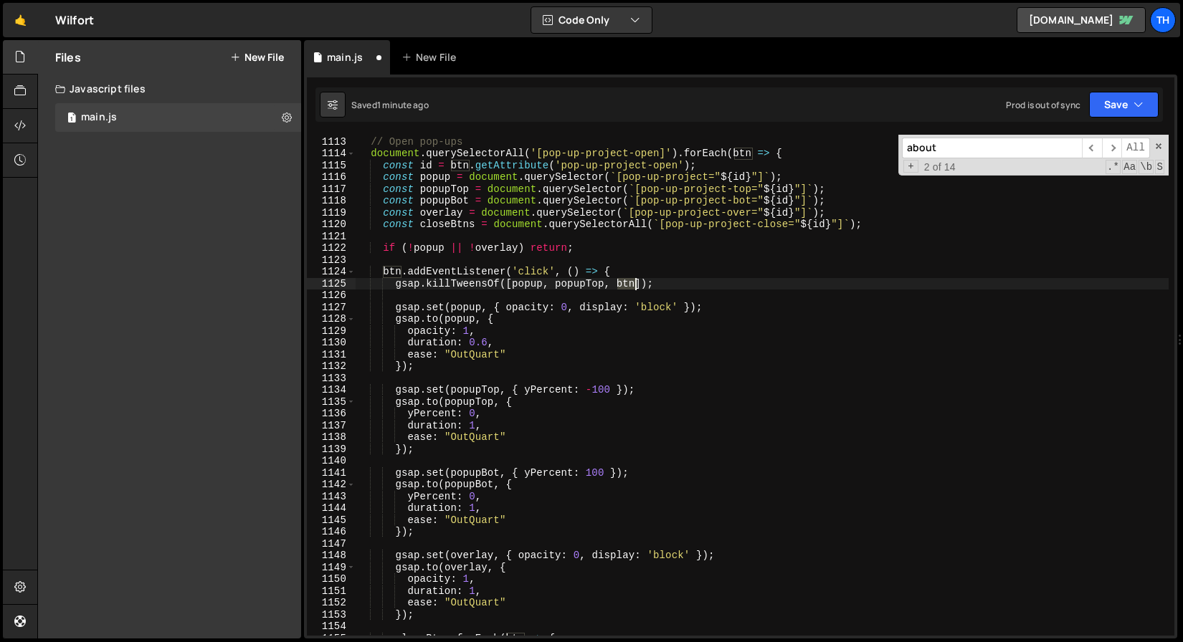
click at [627, 282] on div "function initProjectPopups ( ) { // Open pop-ups document . querySelectorAll ( …" at bounding box center [762, 386] width 813 height 525
paste textarea "popupBot"
click at [463, 555] on div "function initProjectPopups ( ) { // Open pop-ups document . querySelectorAll ( …" at bounding box center [762, 386] width 813 height 525
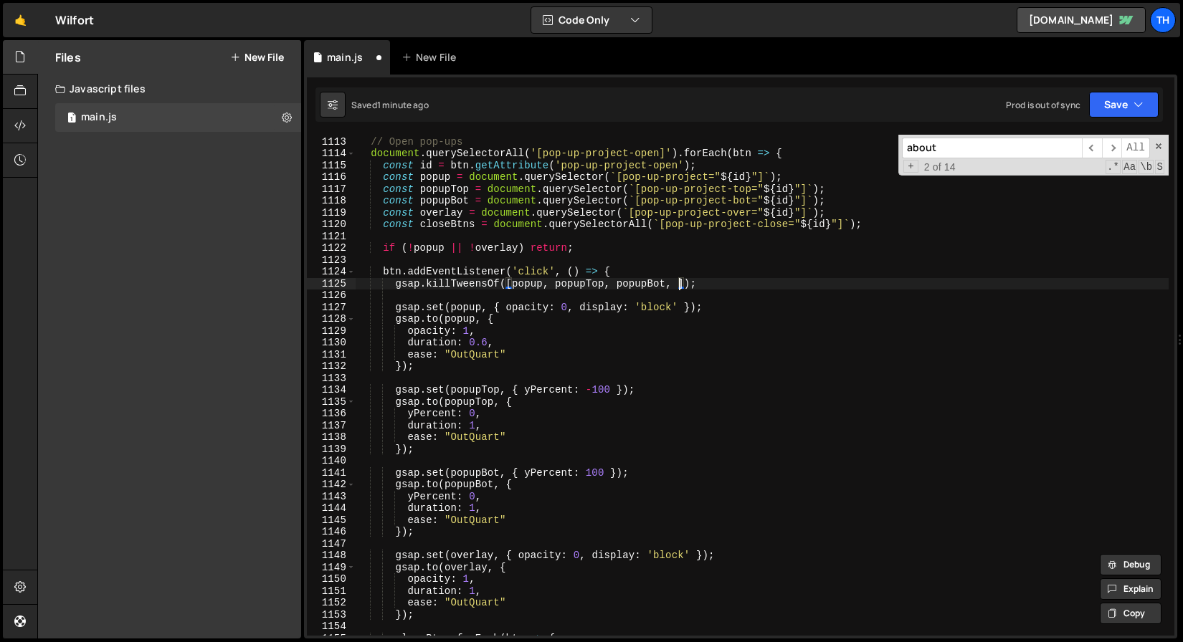
click at [680, 280] on div "function initProjectPopups ( ) { // Open pop-ups document . querySelectorAll ( …" at bounding box center [762, 386] width 813 height 525
paste textarea "overlay"
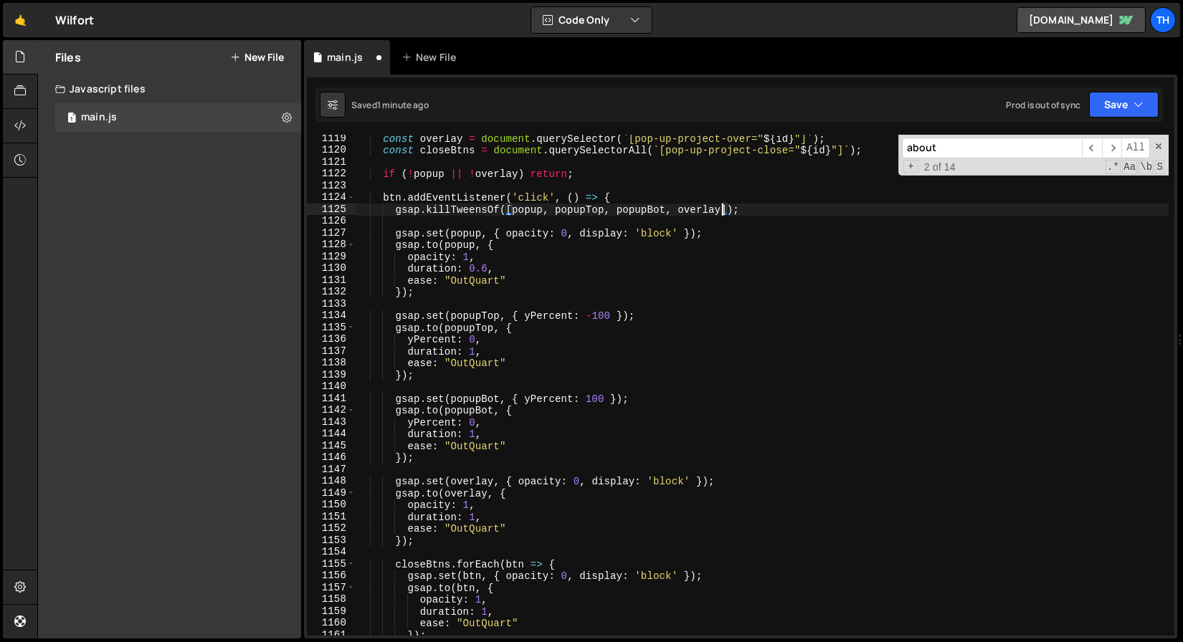
scroll to position [711, 0]
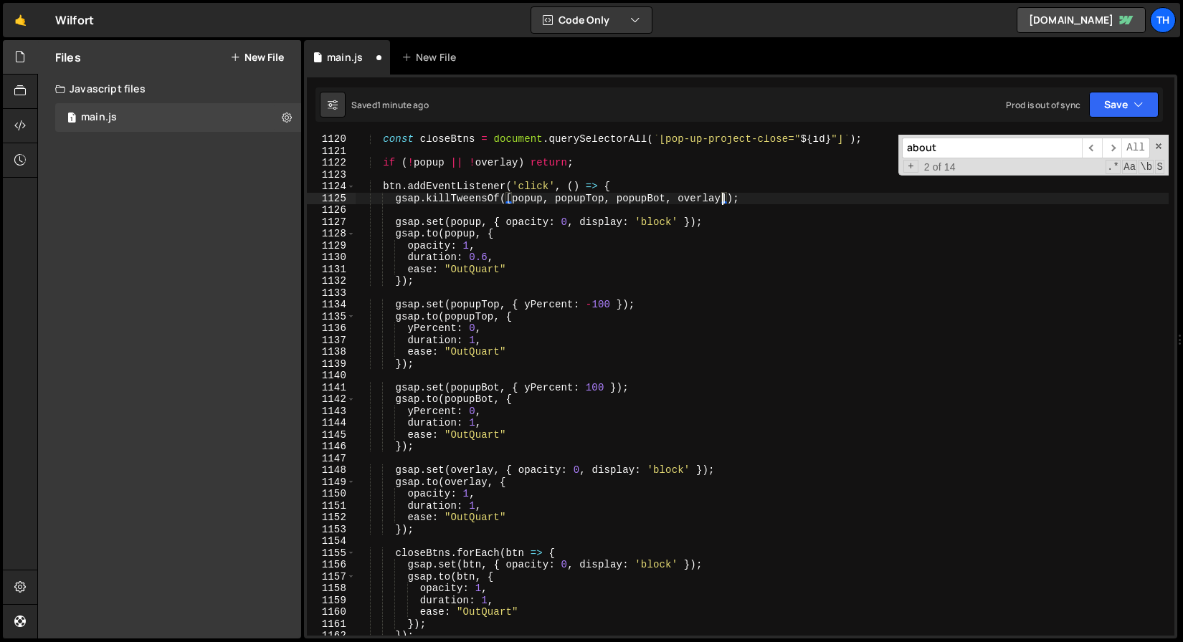
click at [471, 563] on div "const closeBtns = document . querySelectorAll ( ` [pop-up-project-close=" ${ id…" at bounding box center [762, 395] width 813 height 525
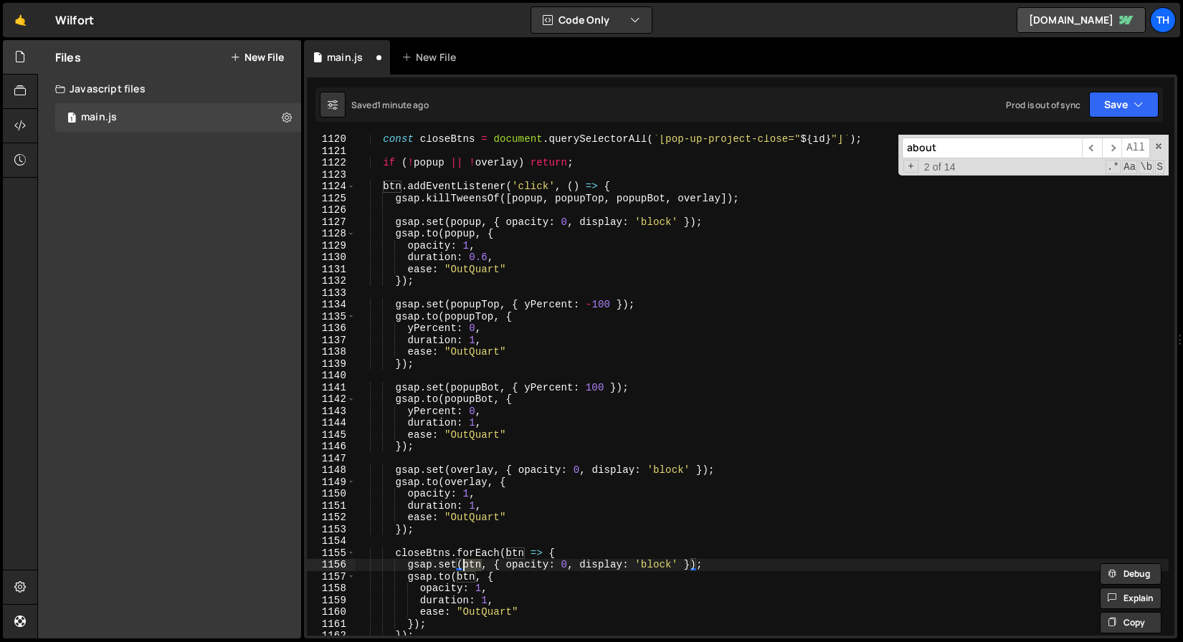
click at [723, 197] on div "const closeBtns = document . querySelectorAll ( ` [pop-up-project-close=" ${ id…" at bounding box center [762, 395] width 813 height 525
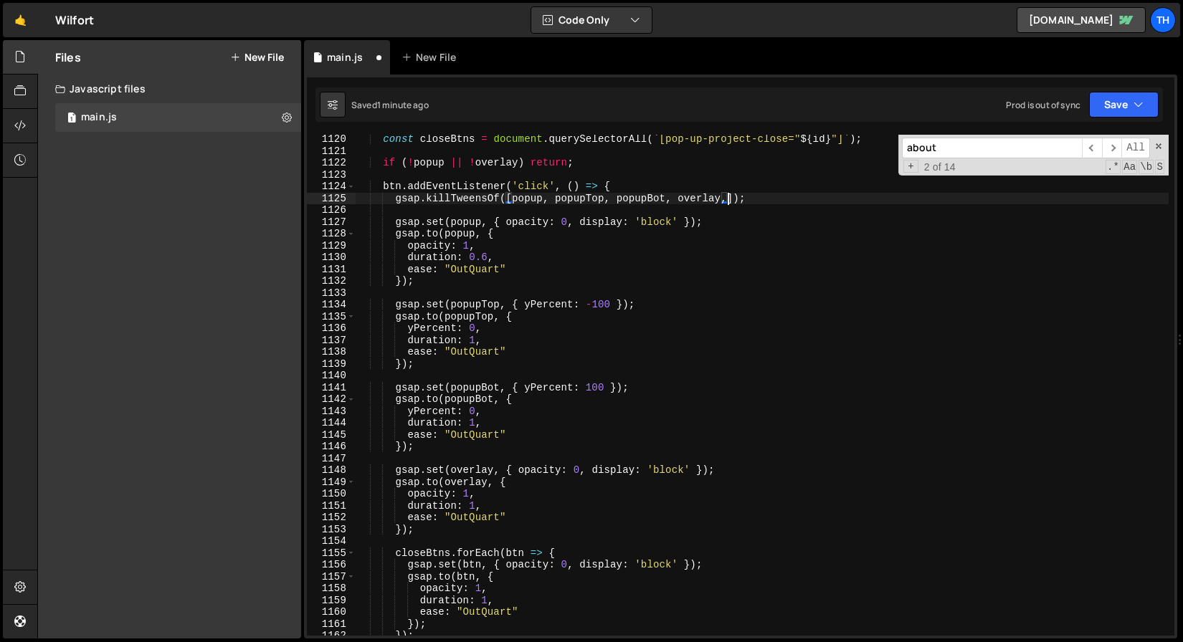
scroll to position [0, 26]
paste textarea "btn"
drag, startPoint x: 395, startPoint y: 201, endPoint x: 781, endPoint y: 194, distance: 385.8
click at [781, 194] on div "const closeBtns = document . querySelectorAll ( ` [pop-up-project-close=" ${ id…" at bounding box center [762, 395] width 813 height 525
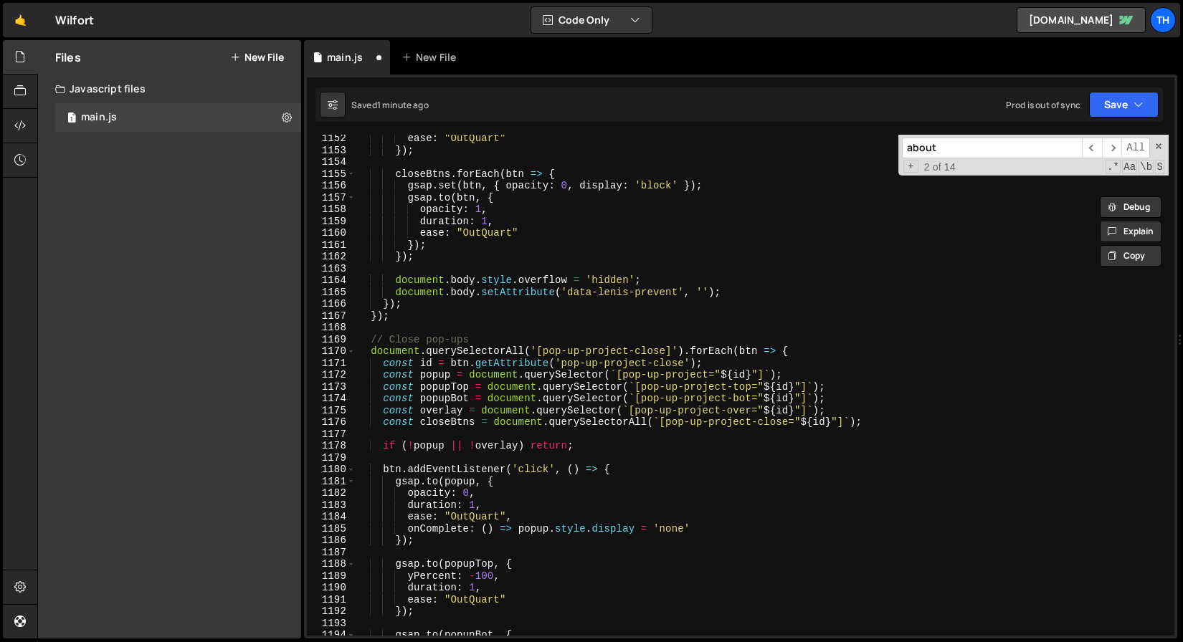
scroll to position [1101, 0]
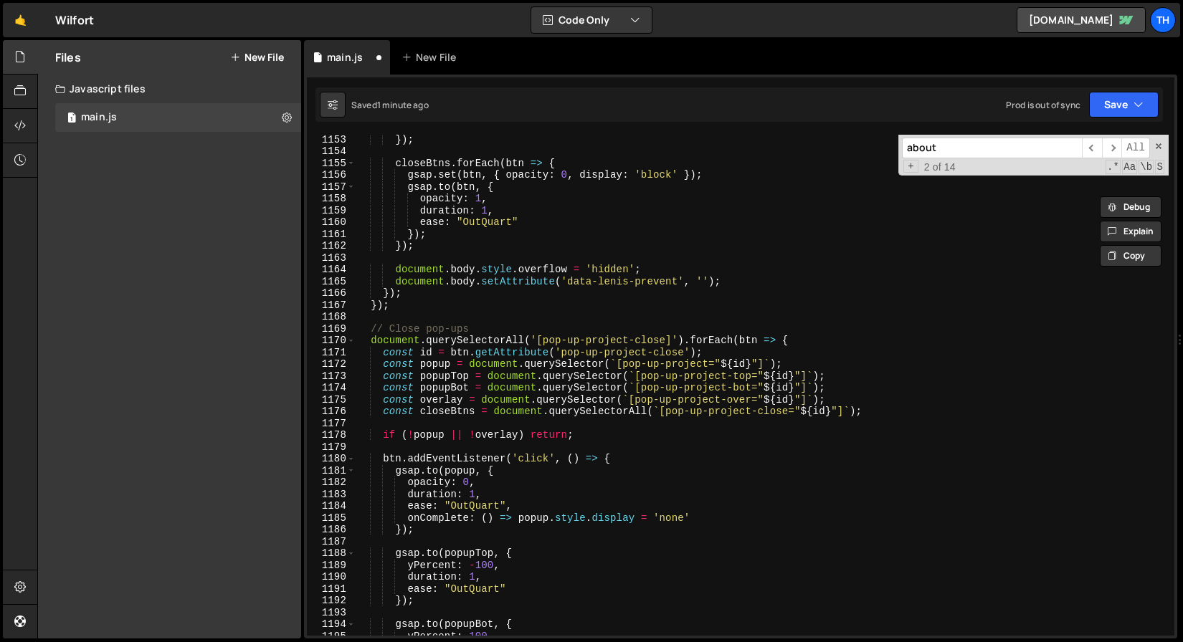
click at [641, 460] on div "}) ; closeBtns . forEach ( btn => { gsap . set ( btn , { opacity : 0 , display …" at bounding box center [762, 395] width 813 height 525
type textarea "btn.addEventListener('click', () => {"
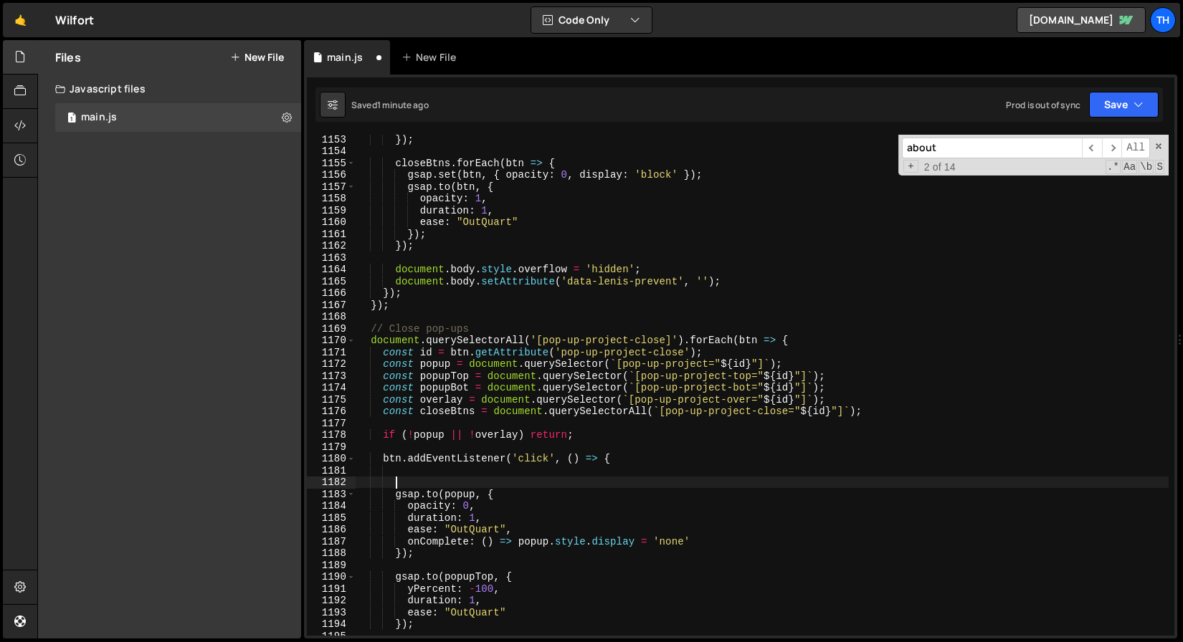
paste textarea "gsap.killTweensOf([popup, popupTop, popupBot, overlay, btn]);"
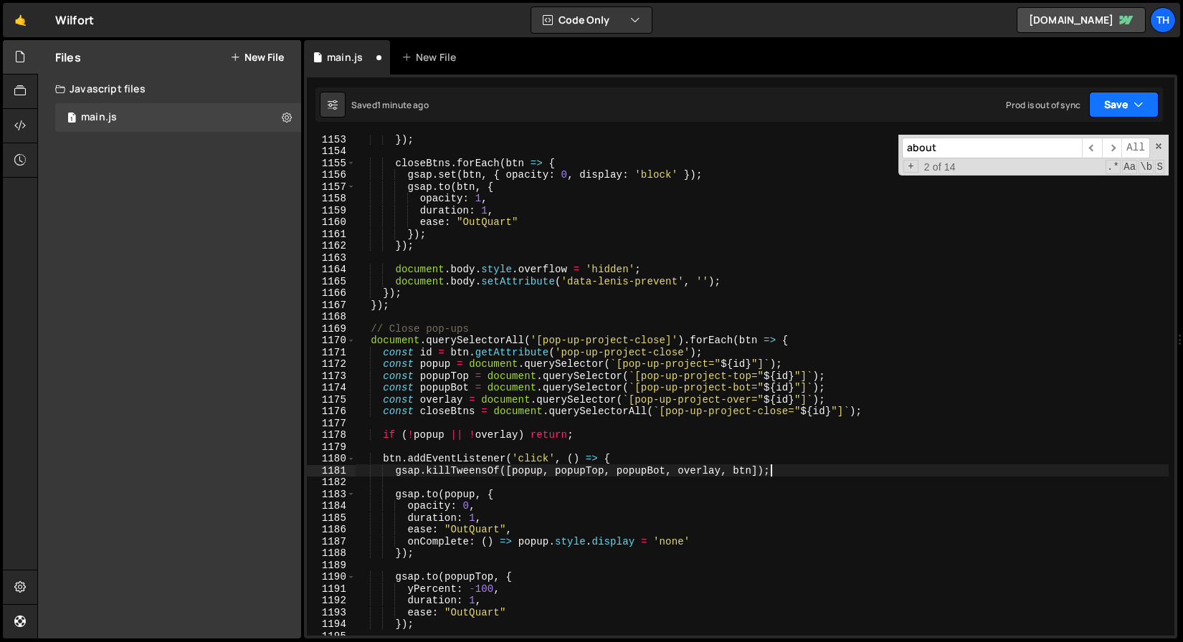
type textarea "gsap.killTweensOf([popup, popupTop, popupBot, overlay, btn]);"
click at [1100, 103] on button "Save" at bounding box center [1124, 105] width 70 height 26
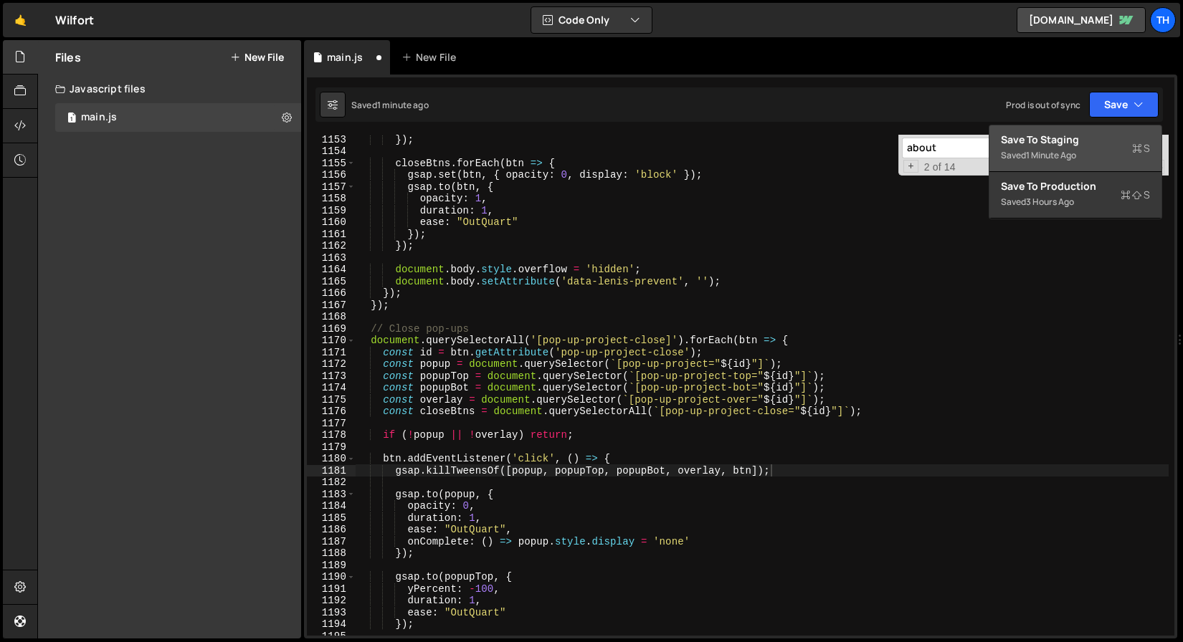
click at [1085, 126] on button "Save to Staging S Saved 1 minute ago" at bounding box center [1075, 148] width 172 height 47
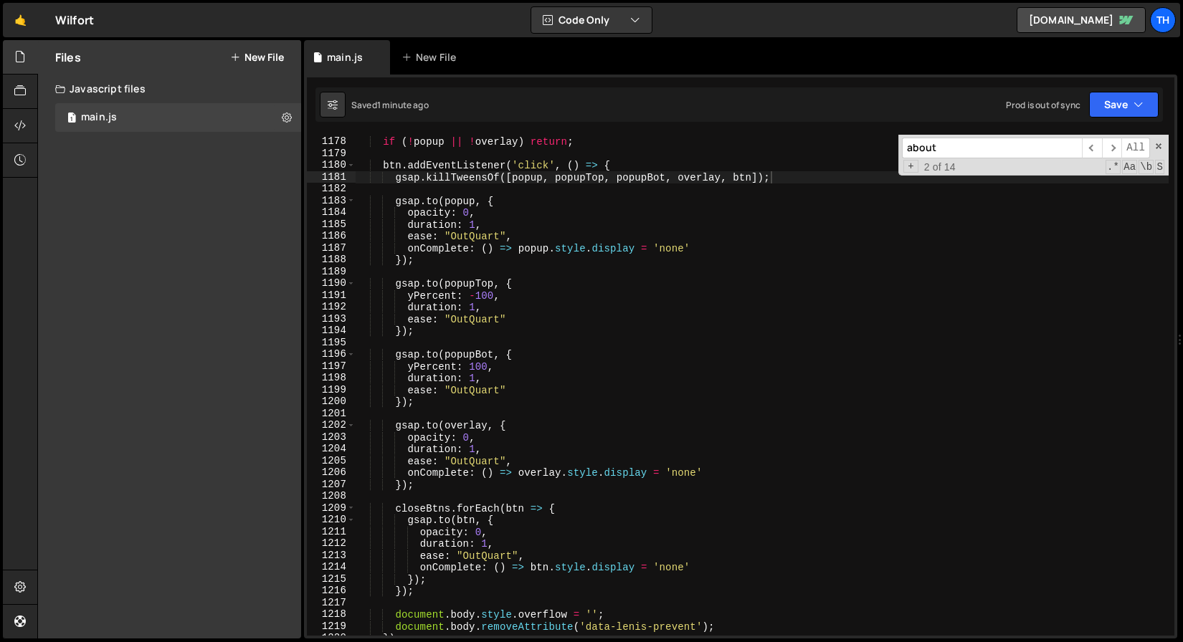
scroll to position [13832, 0]
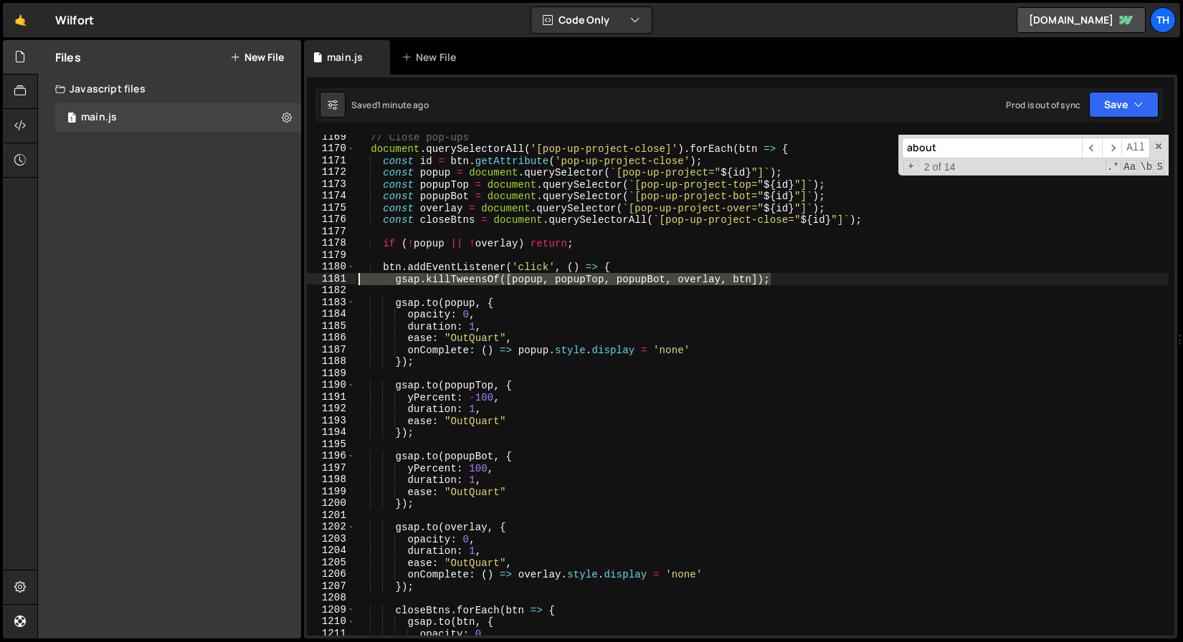
drag, startPoint x: 779, startPoint y: 282, endPoint x: 270, endPoint y: 283, distance: 508.3
click at [270, 283] on div "Files New File Javascript files 1 main.js 0 CSS files Copy share link Edit File…" at bounding box center [610, 339] width 1146 height 599
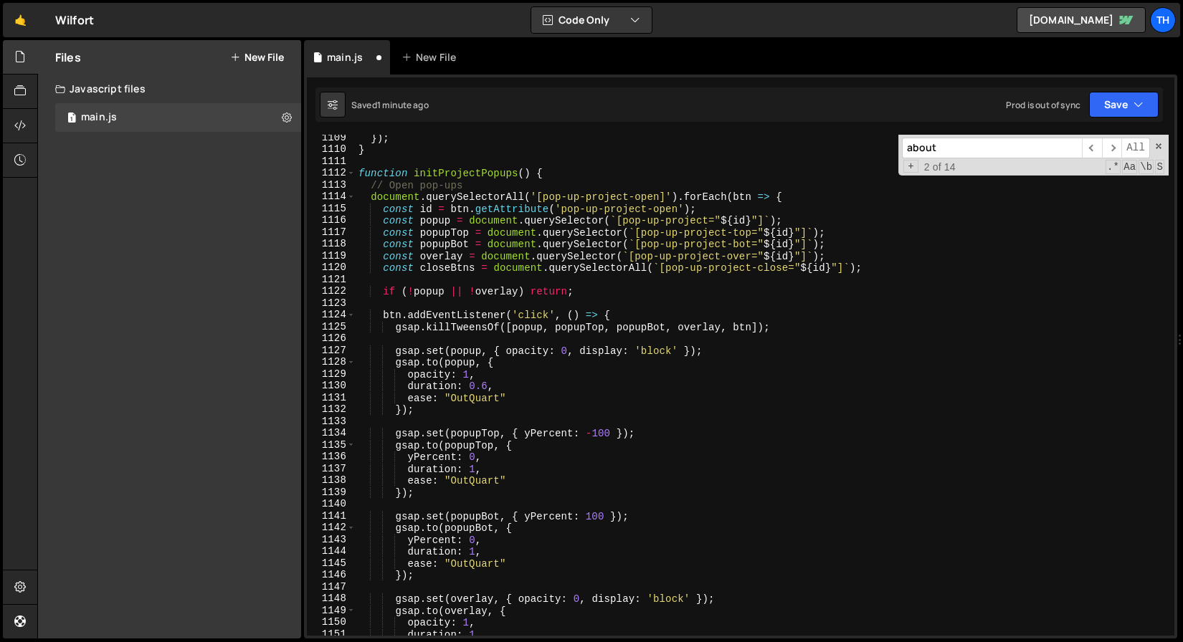
scroll to position [13121, 0]
drag, startPoint x: 797, startPoint y: 329, endPoint x: 324, endPoint y: 320, distance: 473.2
click at [324, 320] on div "btn.addEventListener('click', () => { 1109 1110 1111 1112 1113 1114 1115 1116 1…" at bounding box center [740, 385] width 867 height 501
type textarea "btn.addEventListener('click', () => { gsap.killTweensOf([popup, popupTop, popup…"
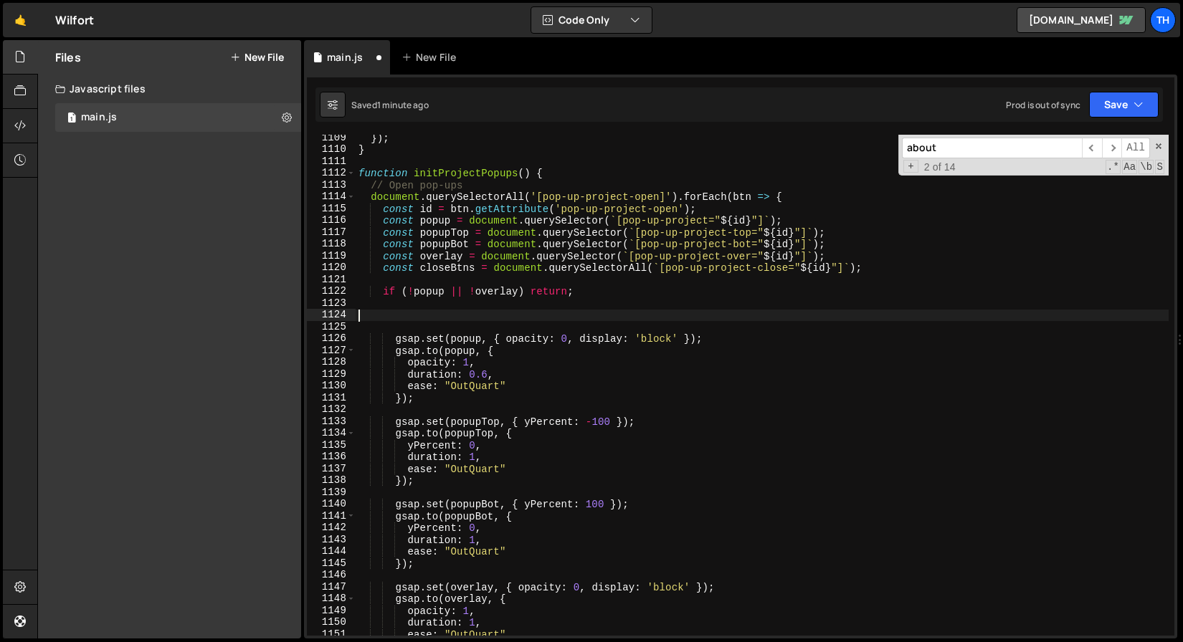
click at [606, 315] on div "}) ; } function initProjectPopups ( ) { // Open pop-ups document . querySelecto…" at bounding box center [762, 394] width 813 height 525
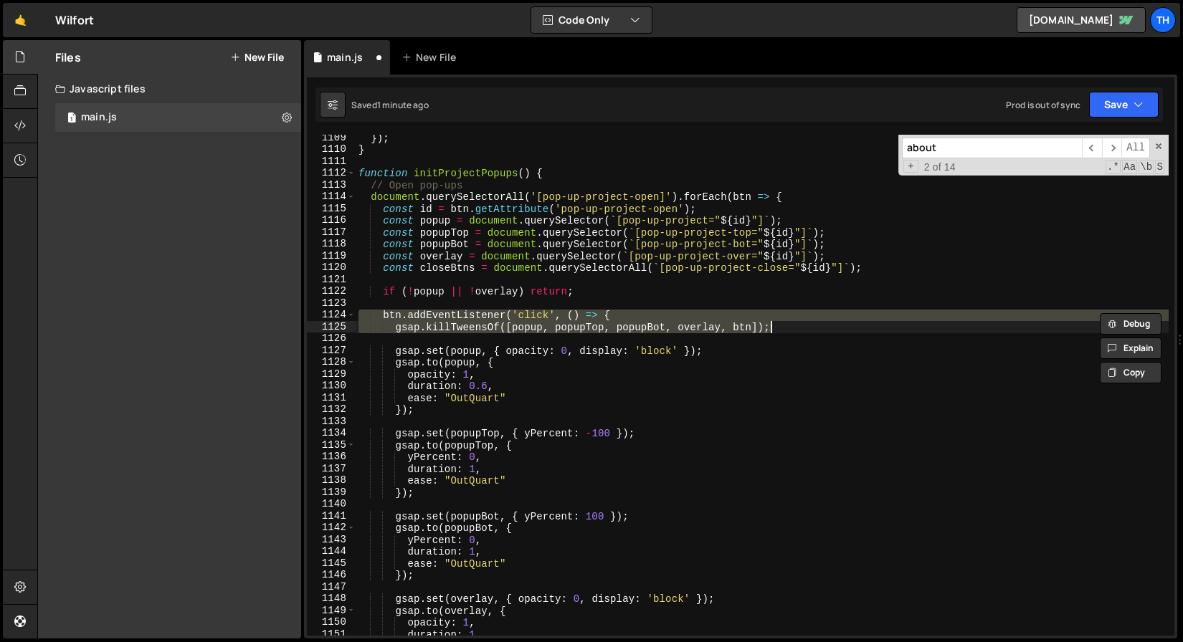
drag, startPoint x: 714, startPoint y: 325, endPoint x: 748, endPoint y: 322, distance: 34.5
click at [715, 325] on div "}) ; } function initProjectPopups ( ) { // Open pop-ups document . querySelecto…" at bounding box center [762, 385] width 813 height 501
type textarea "gsap.killTweensOf([popup, popupTop, popupBot, overlay, btn]);"
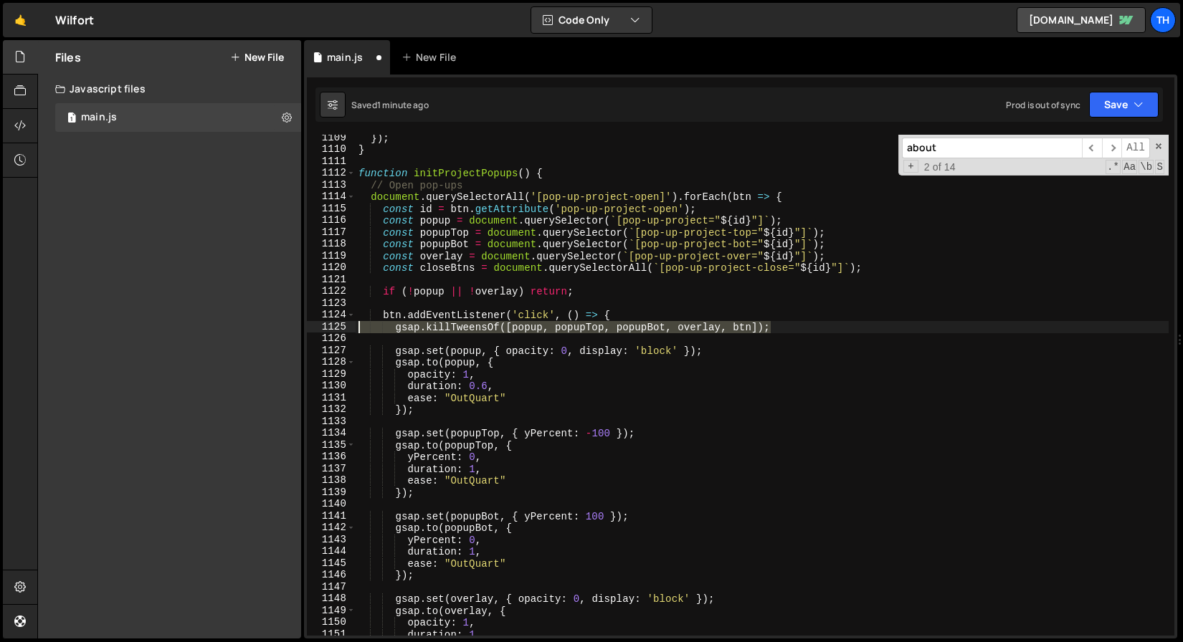
drag, startPoint x: 813, startPoint y: 330, endPoint x: 272, endPoint y: 321, distance: 540.6
click at [272, 321] on div "Files New File Javascript files 1 main.js 0 CSS files Copy share link Edit File…" at bounding box center [610, 339] width 1146 height 599
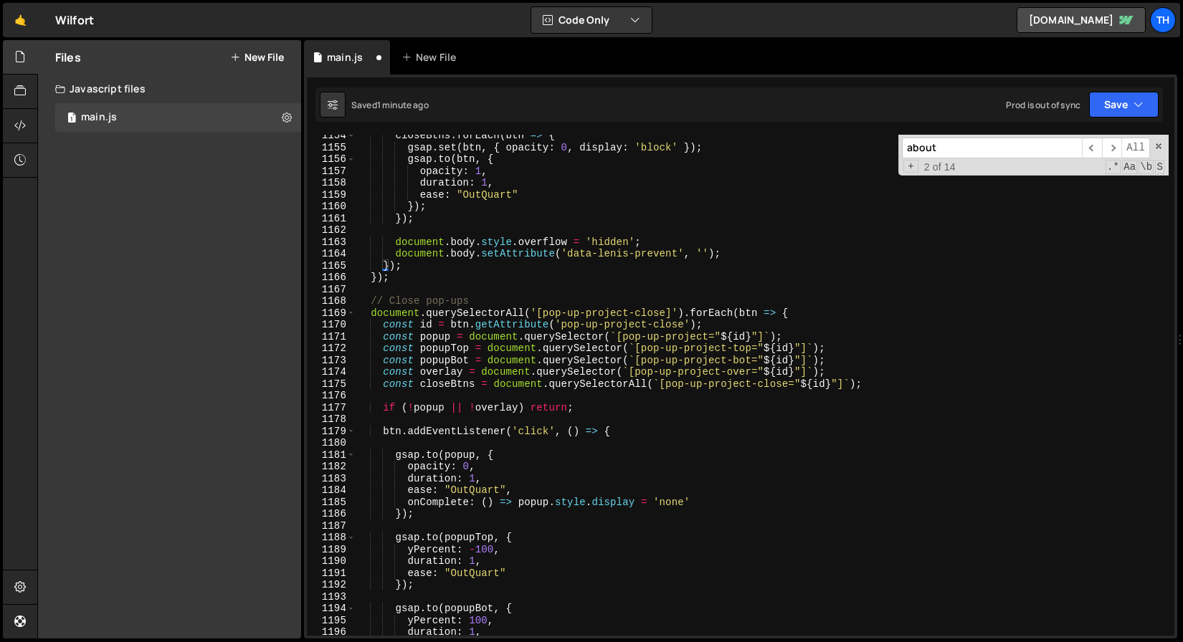
scroll to position [13655, 0]
click at [1139, 104] on icon "button" at bounding box center [1138, 104] width 10 height 14
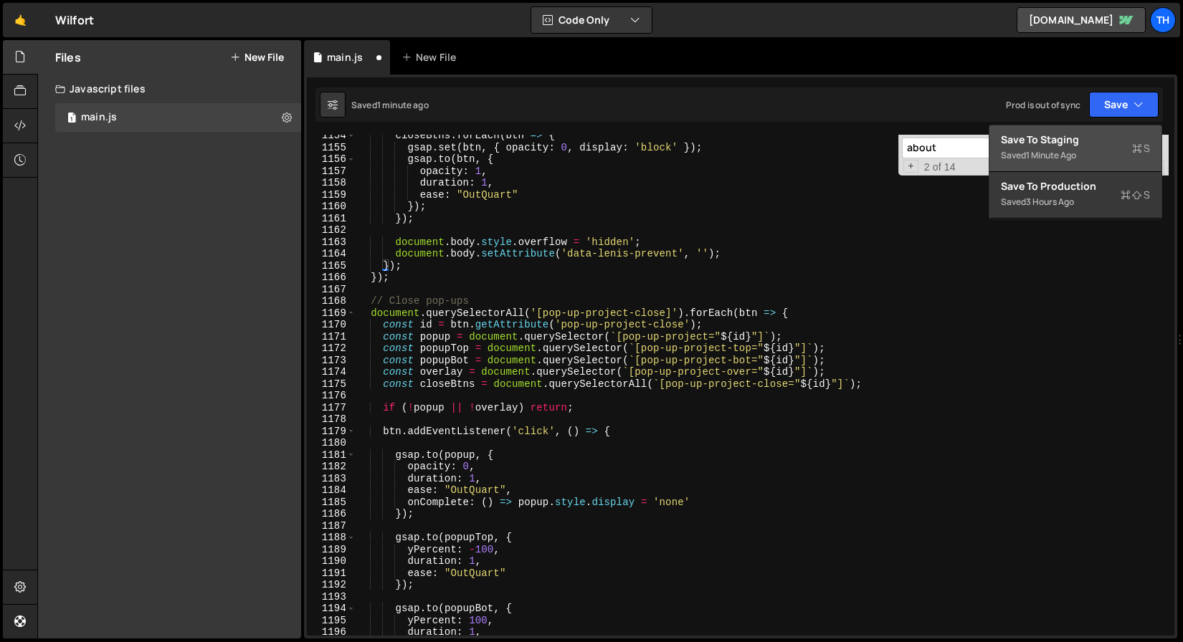
click at [1048, 148] on div "Saved 1 minute ago" at bounding box center [1075, 155] width 149 height 17
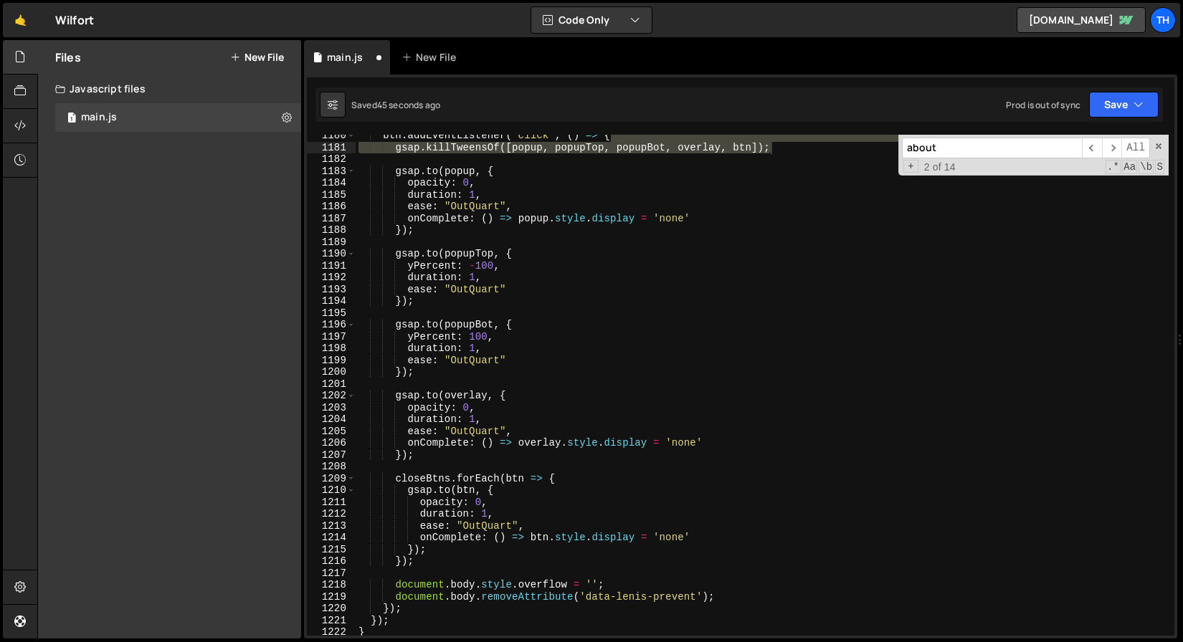
scroll to position [13963, 0]
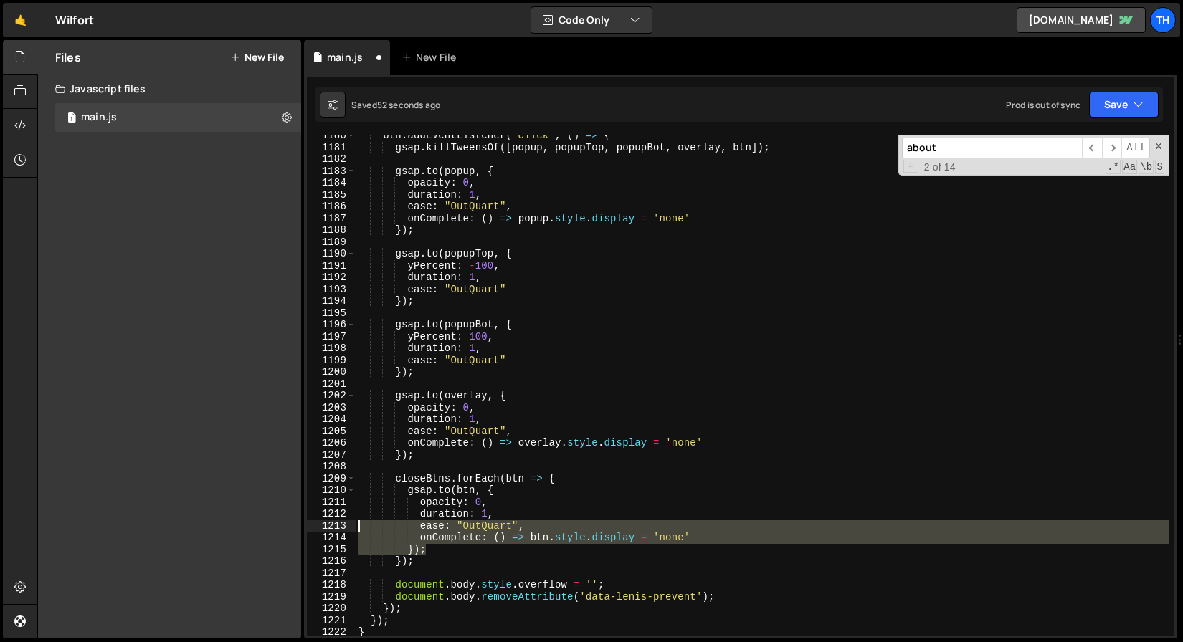
drag, startPoint x: 746, startPoint y: 544, endPoint x: 224, endPoint y: 533, distance: 522.7
click at [224, 533] on div "Files New File Javascript files 1 main.js 0 CSS files Copy share link Edit File…" at bounding box center [610, 339] width 1146 height 599
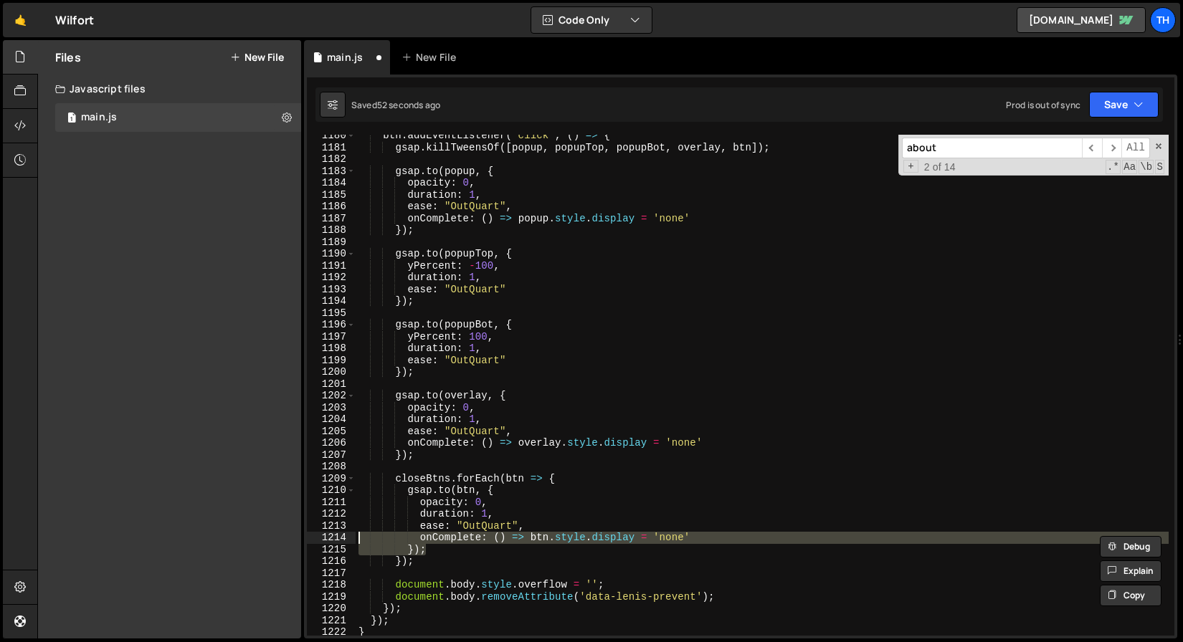
drag, startPoint x: 410, startPoint y: 550, endPoint x: 421, endPoint y: 551, distance: 10.8
click at [413, 550] on div "btn . addEventListener ( 'click' , ( ) => { gsap . killTweensOf ([ popup , popu…" at bounding box center [762, 392] width 813 height 525
drag, startPoint x: 727, startPoint y: 541, endPoint x: 290, endPoint y: 540, distance: 437.3
click at [290, 540] on div "Files New File Javascript files 1 main.js 0 CSS files Copy share link Edit File…" at bounding box center [610, 339] width 1146 height 599
type textarea "onComplete: () => btn.style.display = 'none'"
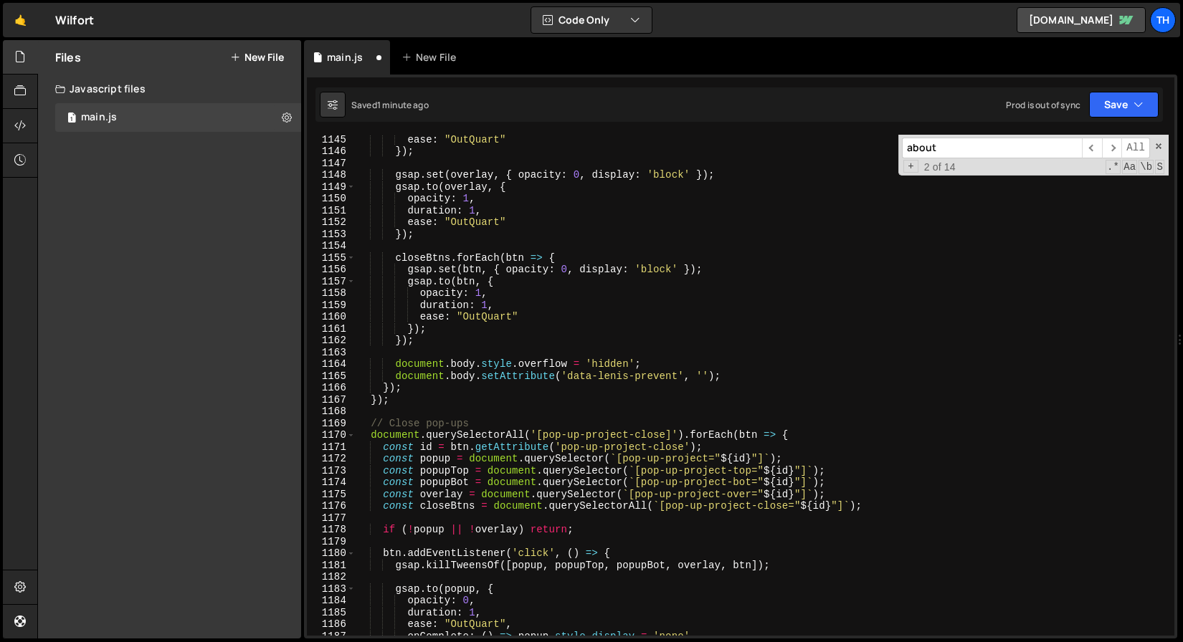
scroll to position [13545, 0]
drag, startPoint x: 571, startPoint y: 268, endPoint x: 677, endPoint y: 267, distance: 105.4
click at [677, 267] on div "ease : "OutQuart" }) ; gsap . set ( overlay , { opacity : 0 , display : 'block'…" at bounding box center [762, 395] width 813 height 525
click at [1127, 90] on div "Saved 1 minute ago Prod is out of sync Upgrade to Edit Save Save to Staging S S…" at bounding box center [738, 104] width 847 height 34
click at [1123, 99] on button "Save" at bounding box center [1124, 105] width 70 height 26
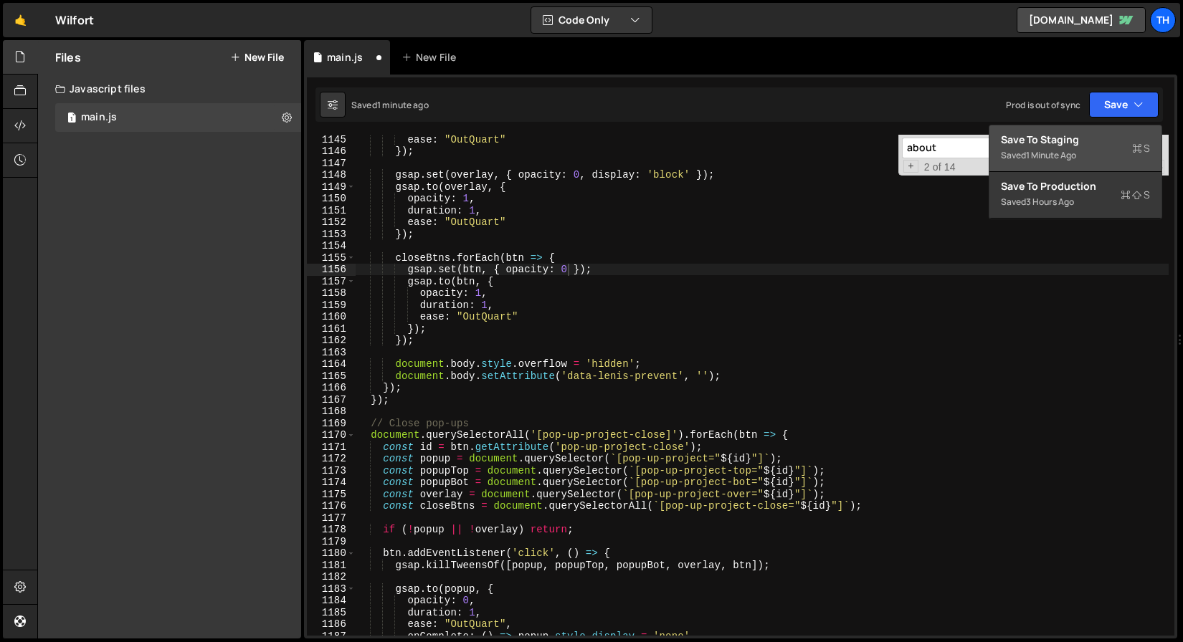
click at [1110, 130] on button "Save to Staging S Saved 1 minute ago" at bounding box center [1075, 148] width 172 height 47
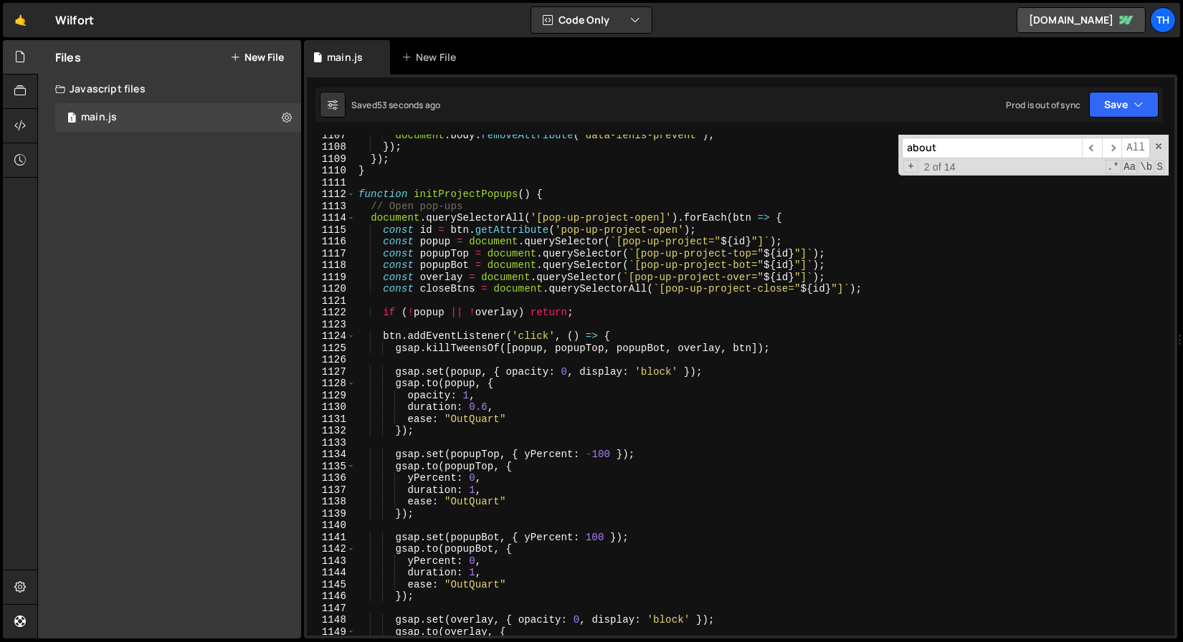
scroll to position [13094, 0]
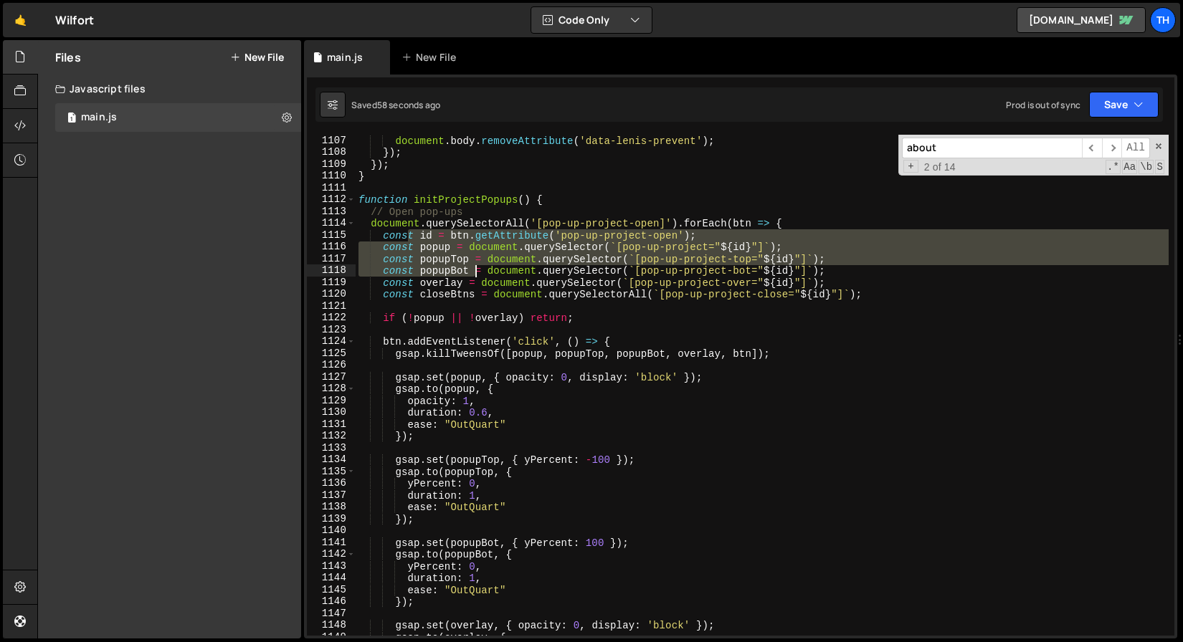
drag, startPoint x: 409, startPoint y: 237, endPoint x: 474, endPoint y: 268, distance: 71.5
click at [474, 268] on div "document . body . removeAttribute ( 'data-lenis-prevent' ) ; }) ; }) ; } functi…" at bounding box center [762, 397] width 813 height 525
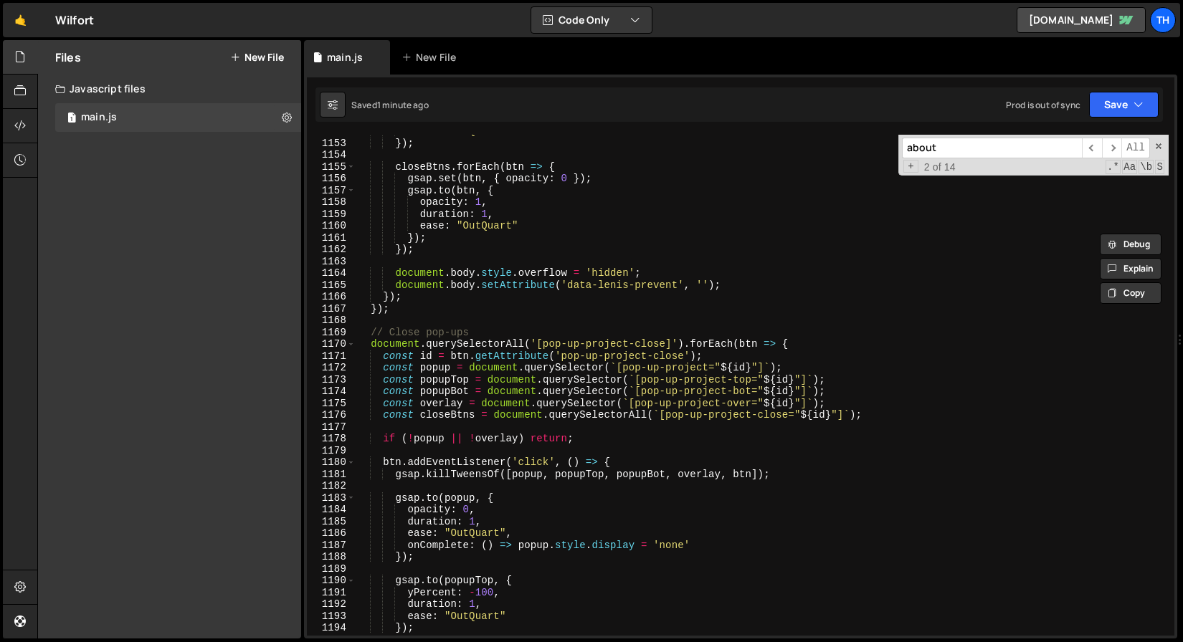
scroll to position [13636, 0]
click at [349, 351] on div "1171" at bounding box center [331, 357] width 49 height 12
click at [349, 349] on span at bounding box center [351, 344] width 8 height 12
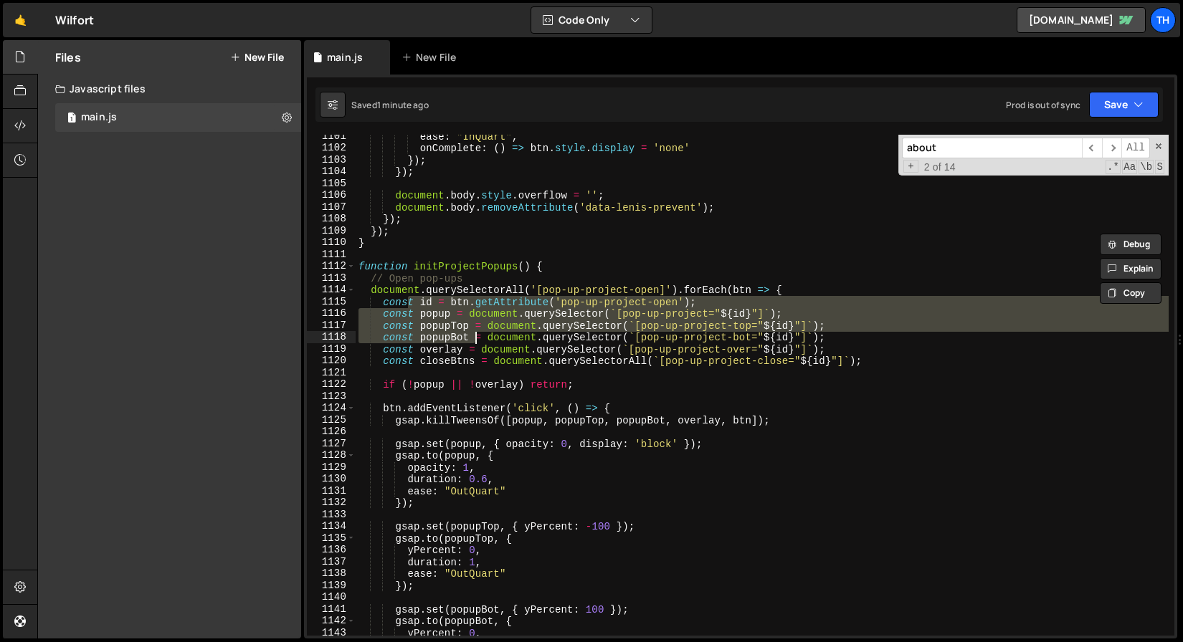
scroll to position [13027, 0]
click at [352, 271] on span at bounding box center [351, 266] width 8 height 12
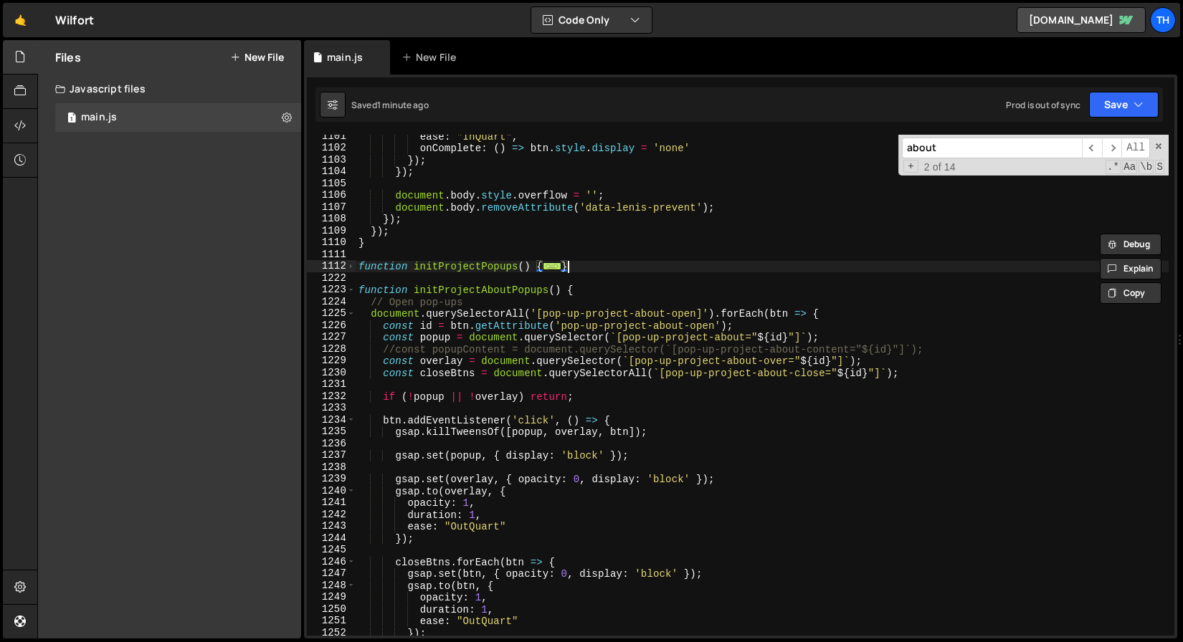
drag, startPoint x: 577, startPoint y: 265, endPoint x: 492, endPoint y: 285, distance: 87.6
click at [571, 263] on div "ease : "InQuart" , onComplete : ( ) => btn . style . display = 'none' }) ; }) ;…" at bounding box center [762, 392] width 813 height 525
click at [350, 291] on span at bounding box center [351, 290] width 8 height 12
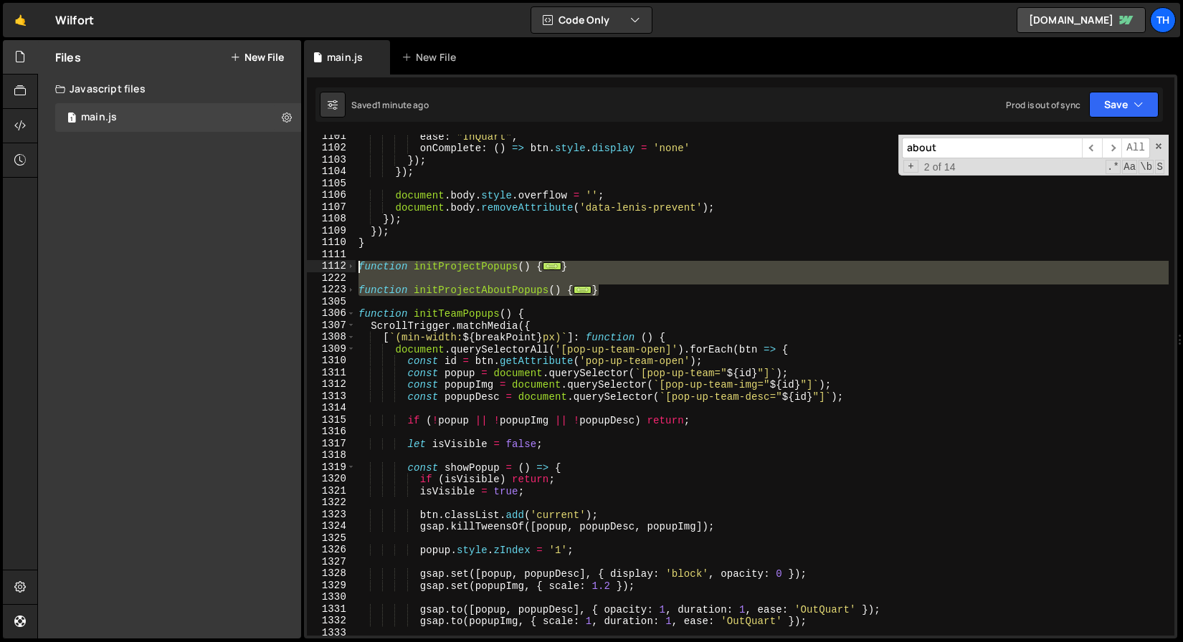
drag, startPoint x: 627, startPoint y: 291, endPoint x: 328, endPoint y: 264, distance: 300.9
click at [328, 264] on div "} 1101 1102 1103 1104 1105 1106 1107 1108 1109 1110 1111 1112 1222 1223 1305 13…" at bounding box center [740, 385] width 867 height 501
type textarea "function initProjectPopups() { // Open pop-ups"
click at [348, 290] on span at bounding box center [351, 290] width 8 height 12
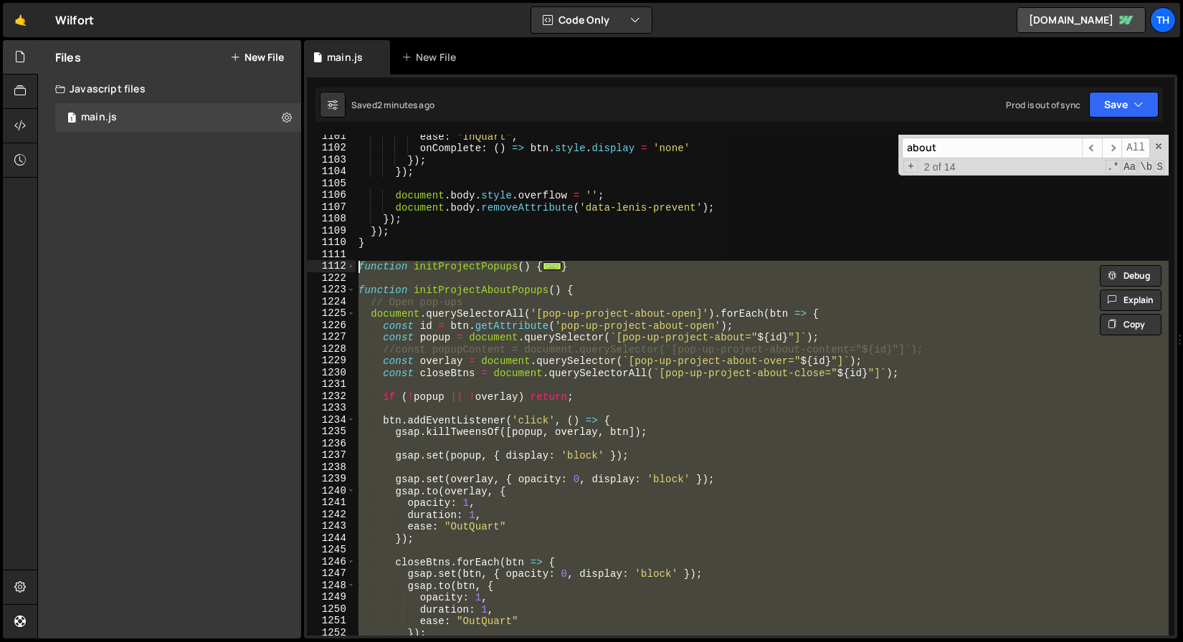
click at [481, 446] on div "ease : "InQuart" , onComplete : ( ) => btn . style . display = 'none' }) ; }) ;…" at bounding box center [762, 385] width 813 height 501
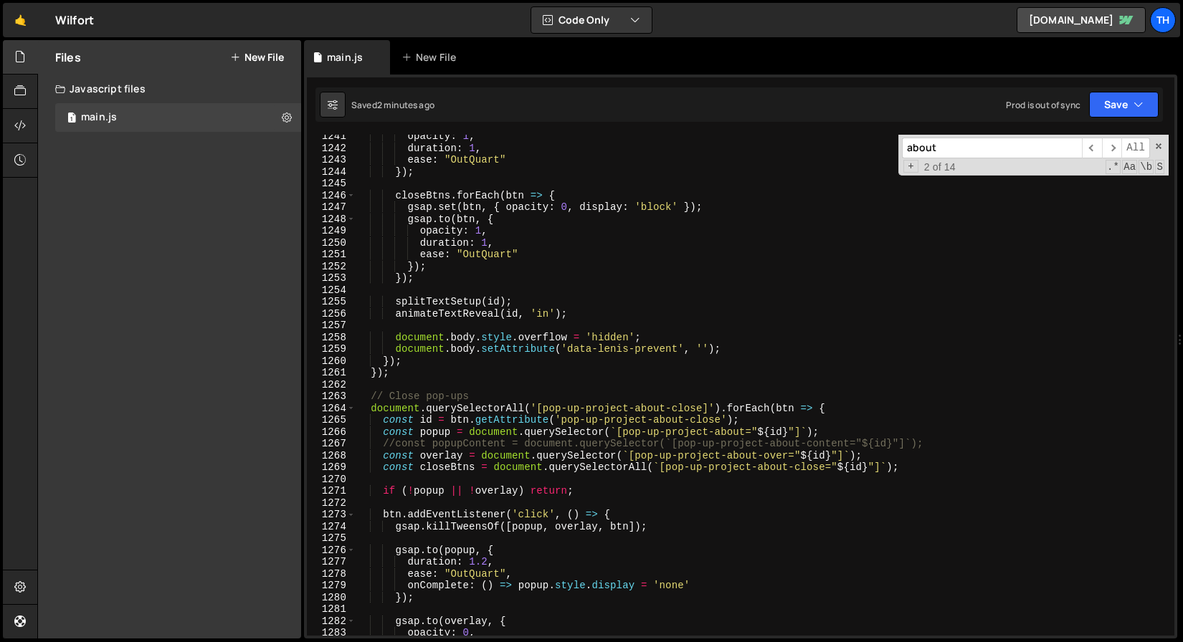
scroll to position [13400, 0]
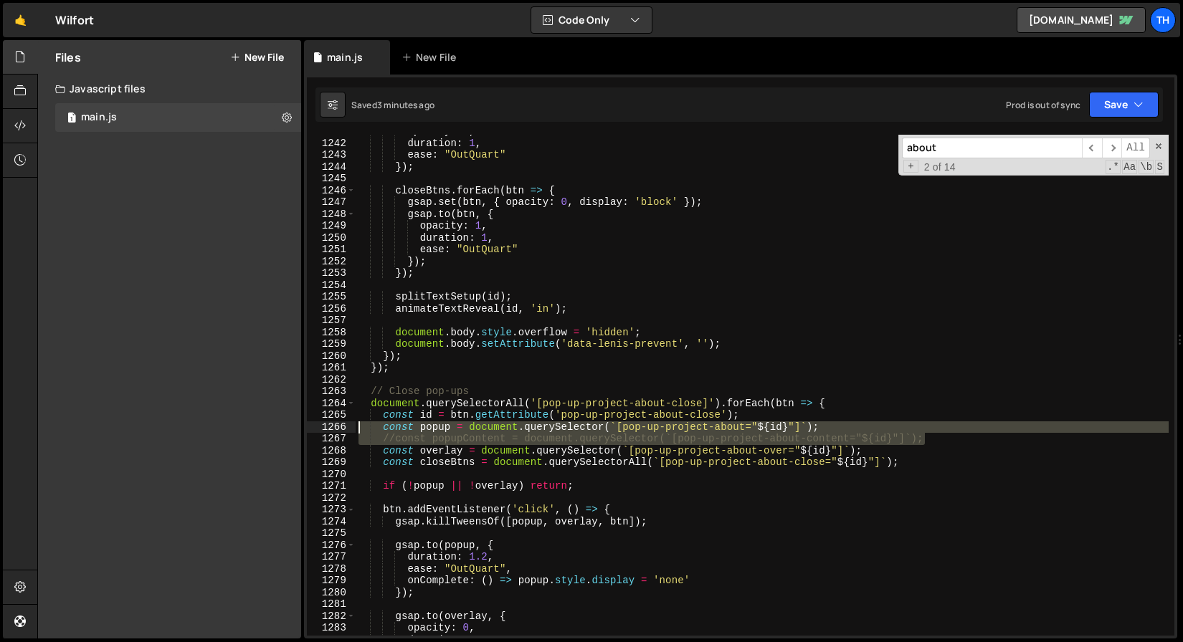
drag, startPoint x: 948, startPoint y: 441, endPoint x: 283, endPoint y: 430, distance: 664.7
click at [283, 430] on div "Files New File Javascript files 1 main.js 0 CSS files Copy share link Edit File…" at bounding box center [610, 339] width 1146 height 599
click at [463, 449] on div "opacity : 1 , duration : 1 , ease : "OutQuart" }) ; closeBtns . forEach ( btn =…" at bounding box center [762, 387] width 813 height 525
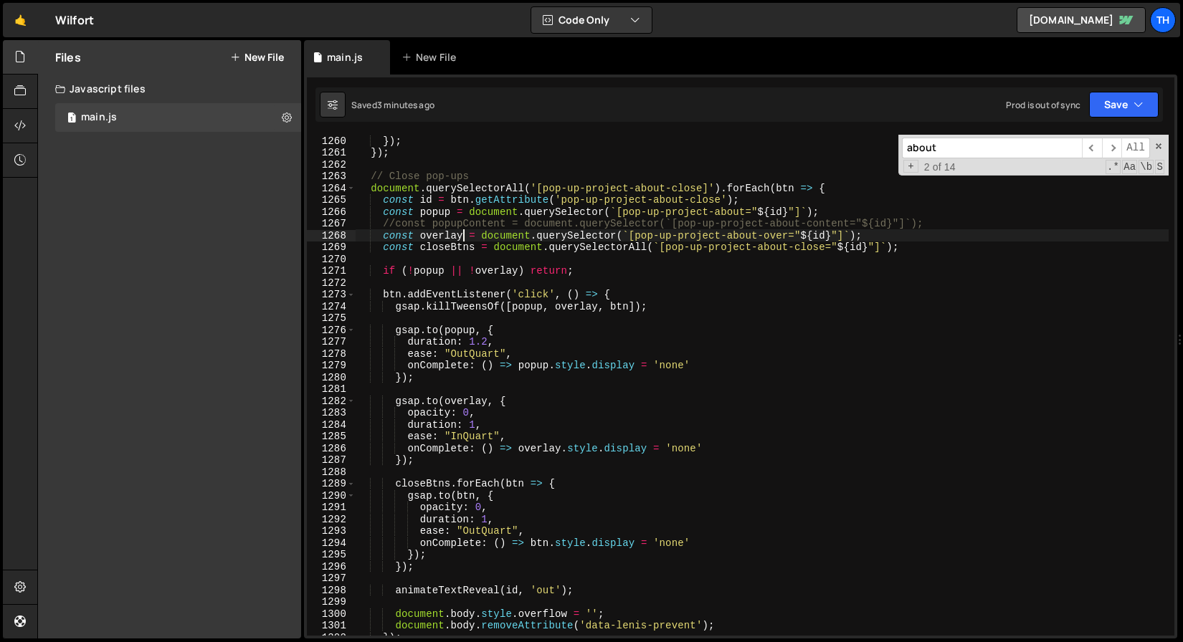
scroll to position [13653, 0]
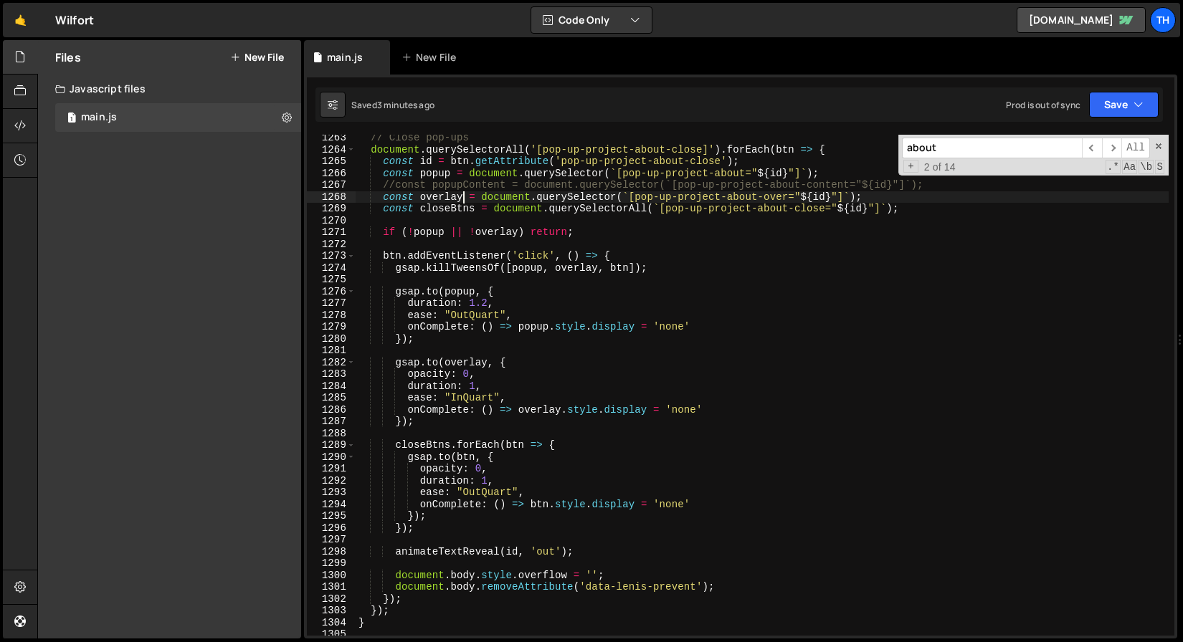
click at [656, 265] on div "// Close pop-ups document . querySelectorAll ( '[pop-up-project-about-close]' )…" at bounding box center [762, 394] width 813 height 525
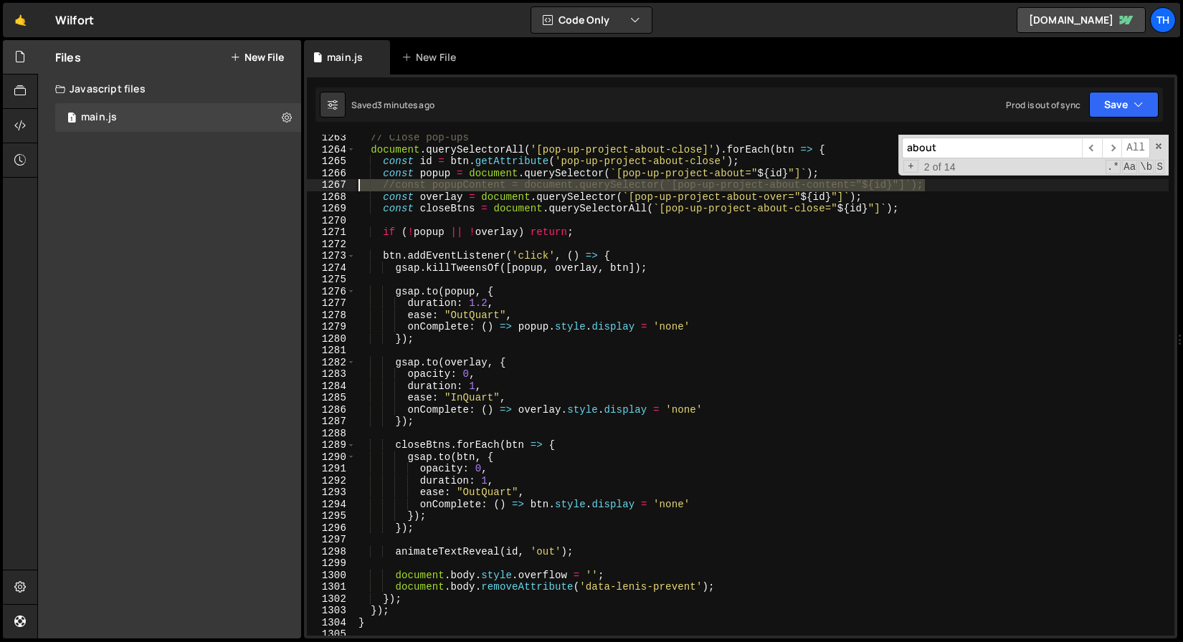
drag, startPoint x: 942, startPoint y: 187, endPoint x: 298, endPoint y: 186, distance: 643.8
click at [298, 186] on div "Files New File Javascript files 1 main.js 0 CSS files Copy share link Edit File…" at bounding box center [610, 339] width 1146 height 599
type textarea "//const popupContent = document.querySelector(`[pop-up-project-about-content="$…"
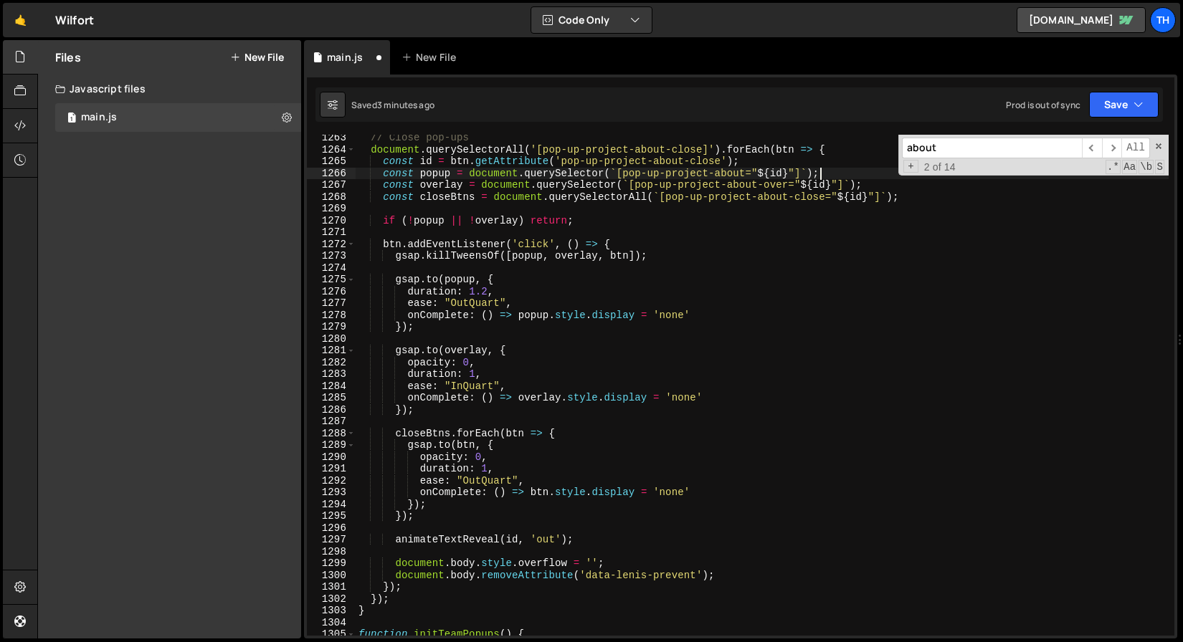
click at [424, 541] on div "// Close pop-ups document . querySelectorAll ( '[pop-up-project-about-close]' )…" at bounding box center [762, 394] width 813 height 525
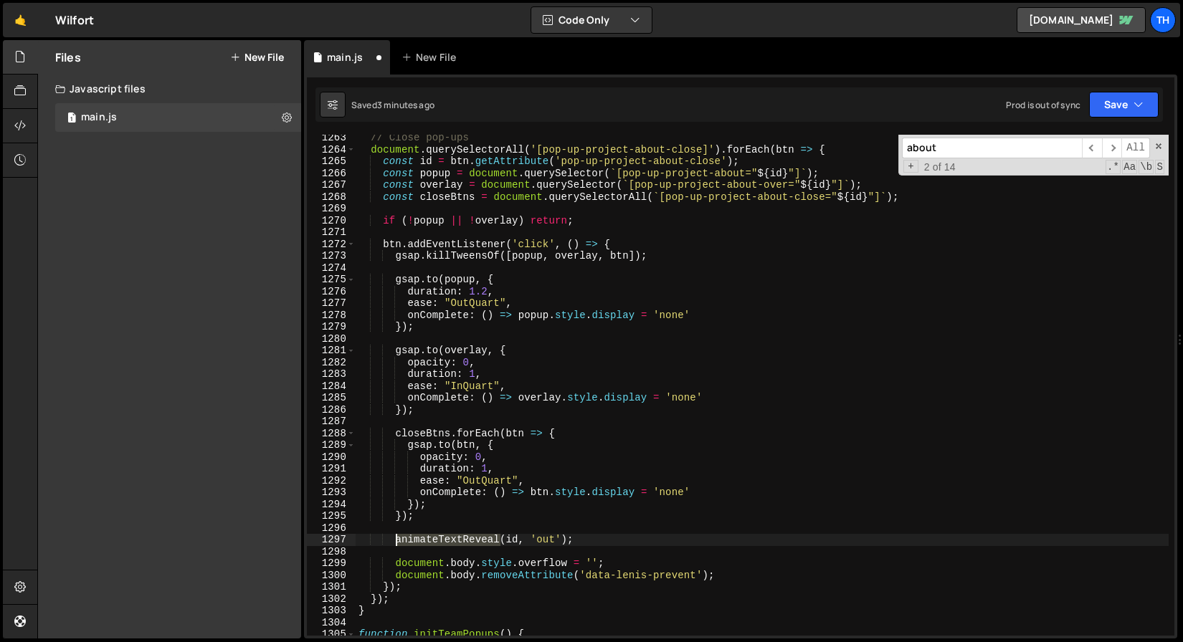
click at [424, 541] on div "// Close pop-ups document . querySelectorAll ( '[pop-up-project-about-close]' )…" at bounding box center [762, 394] width 813 height 525
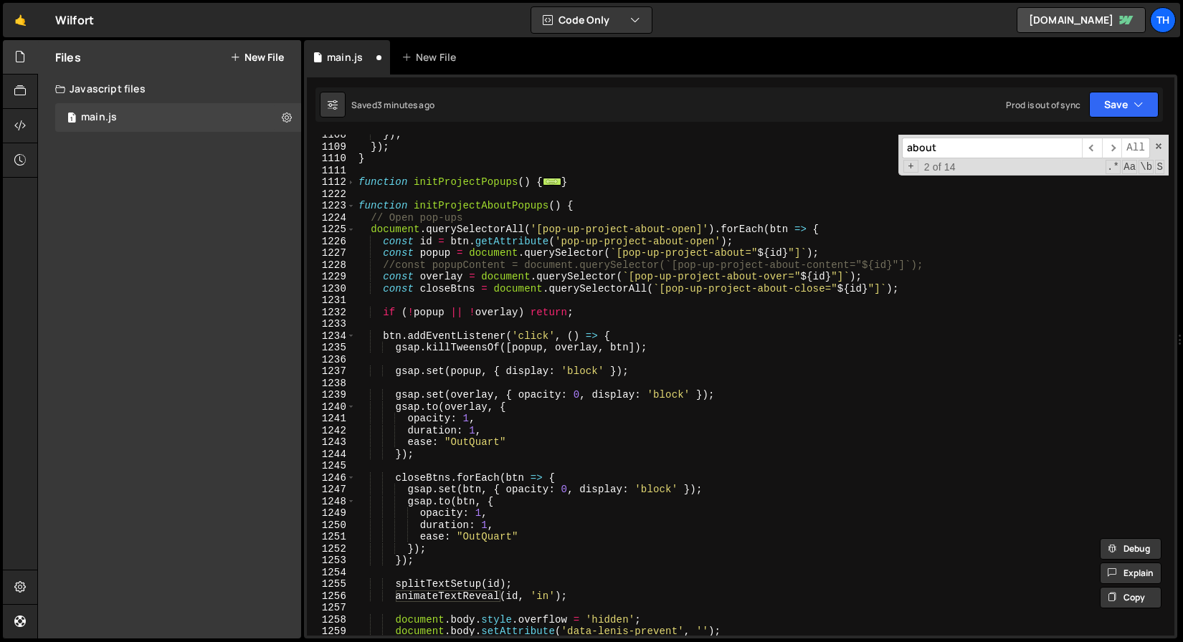
scroll to position [13122, 0]
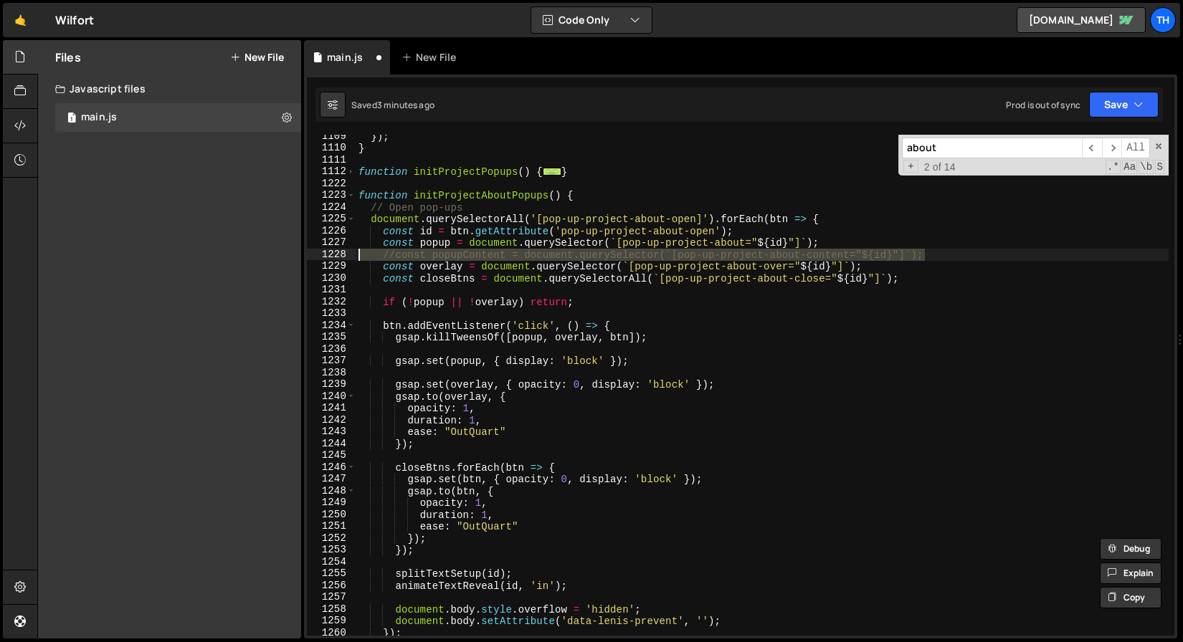
drag, startPoint x: 936, startPoint y: 254, endPoint x: 231, endPoint y: 252, distance: 705.4
click at [231, 252] on div "Files New File Javascript files 1 main.js 0 CSS files Copy share link Edit File…" at bounding box center [610, 339] width 1146 height 599
type textarea "//const popupContent = document.querySelector(`[pop-up-project-about-content="$…"
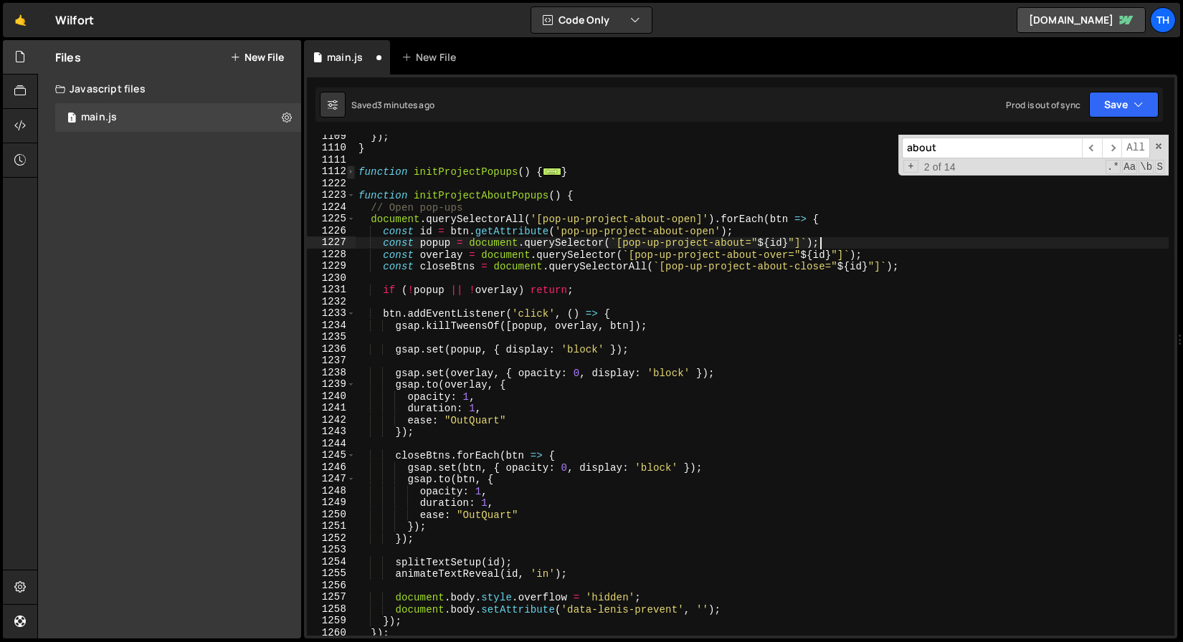
click at [348, 170] on span at bounding box center [351, 172] width 8 height 12
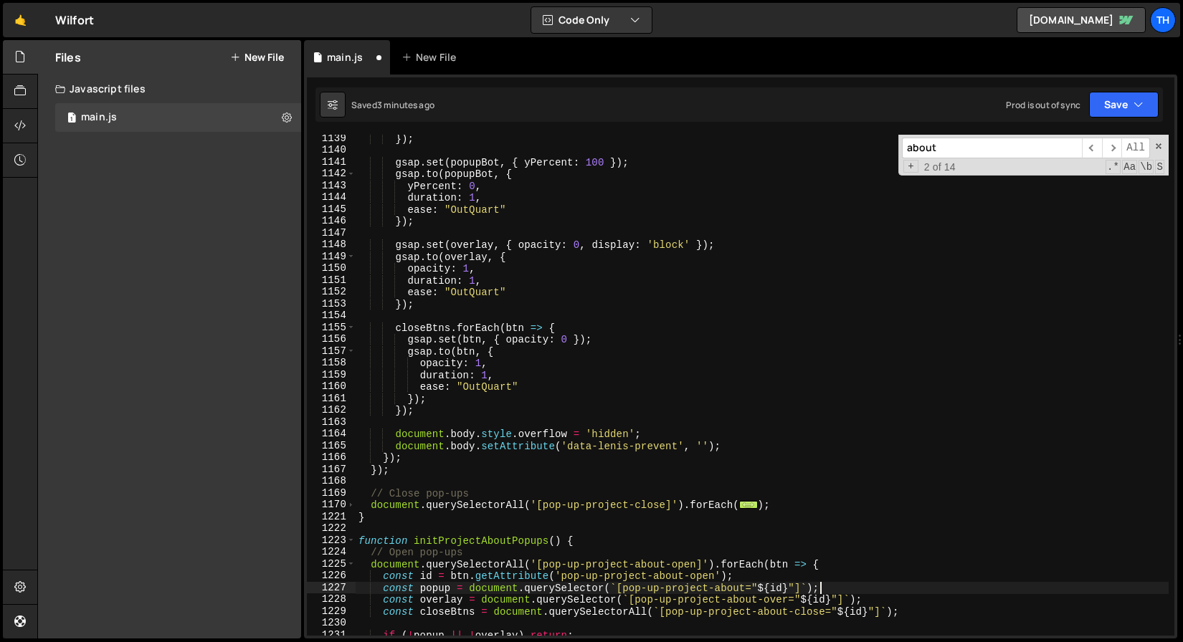
scroll to position [13607, 0]
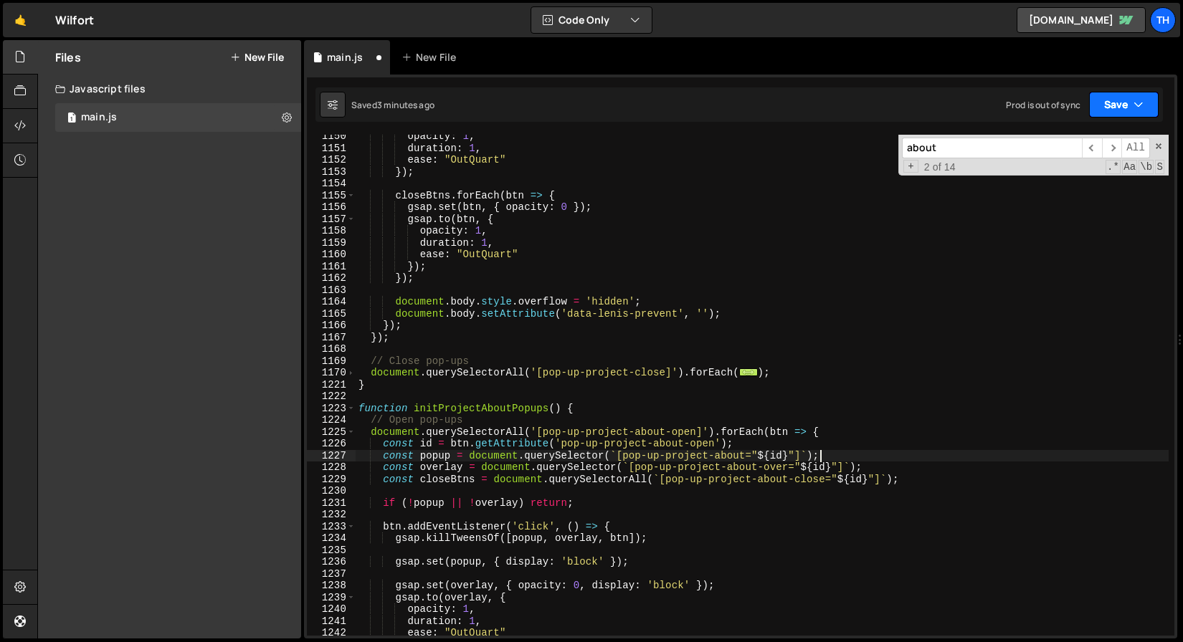
click at [1115, 93] on button "Save" at bounding box center [1124, 105] width 70 height 26
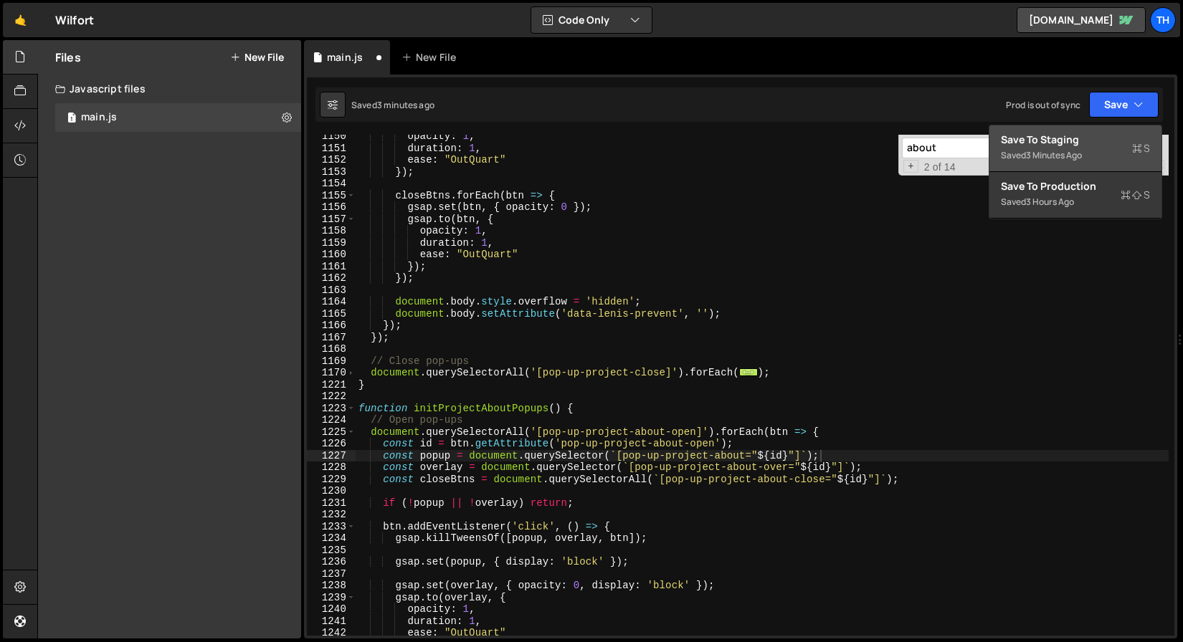
click at [1065, 147] on div "Saved 3 minutes ago" at bounding box center [1075, 155] width 149 height 17
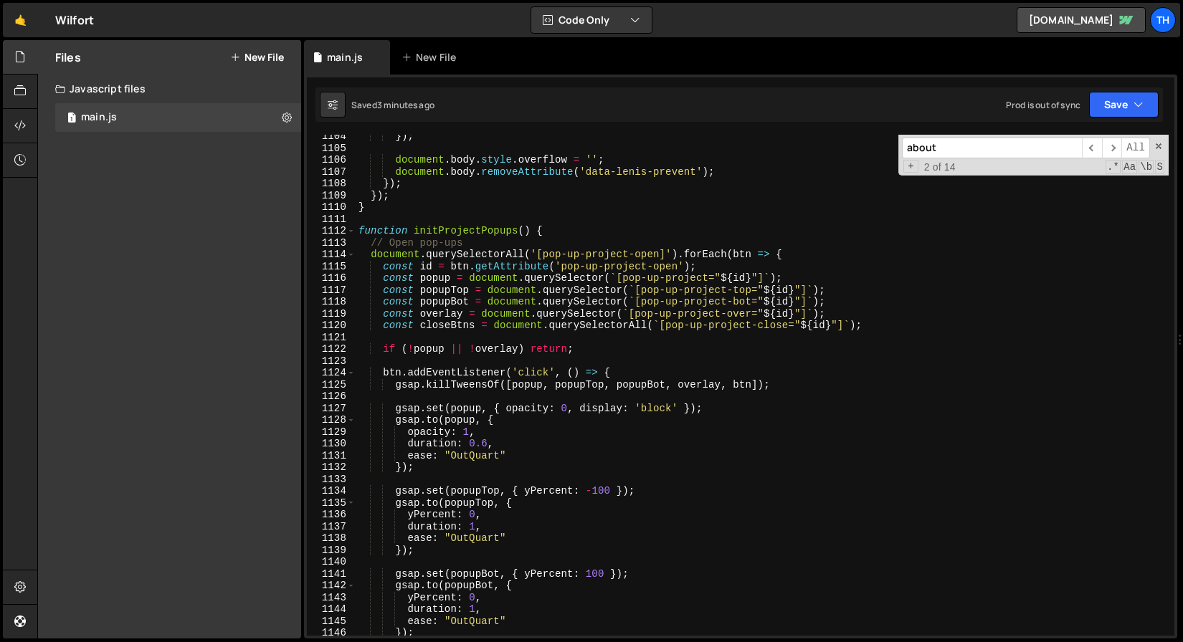
scroll to position [13019, 0]
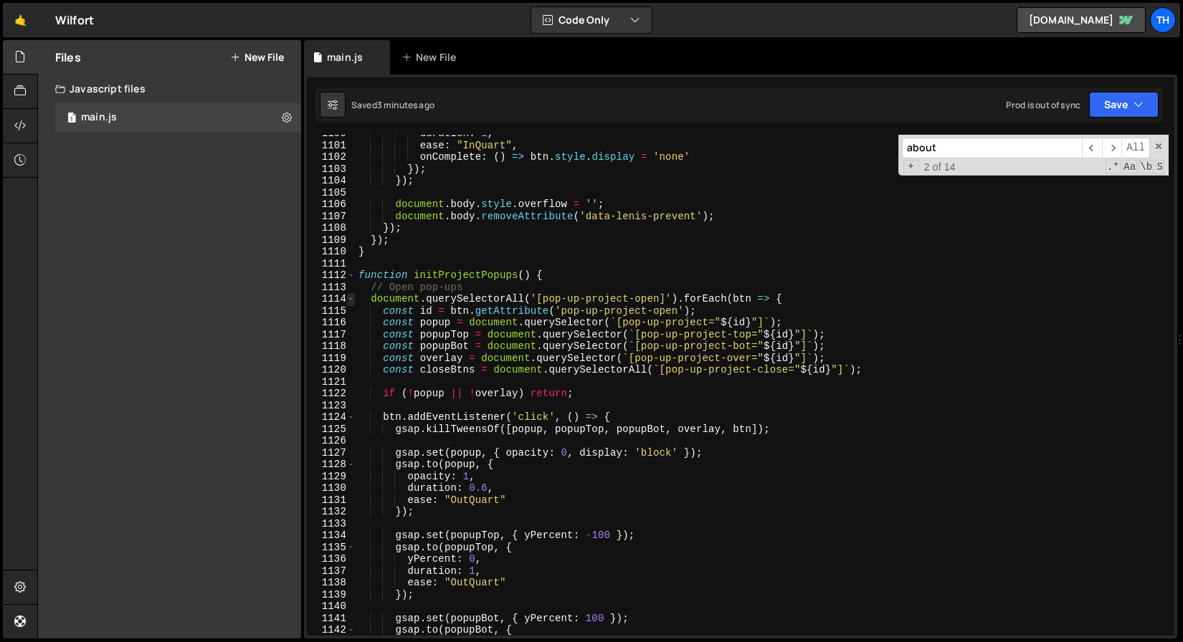
click at [352, 298] on span at bounding box center [351, 299] width 8 height 12
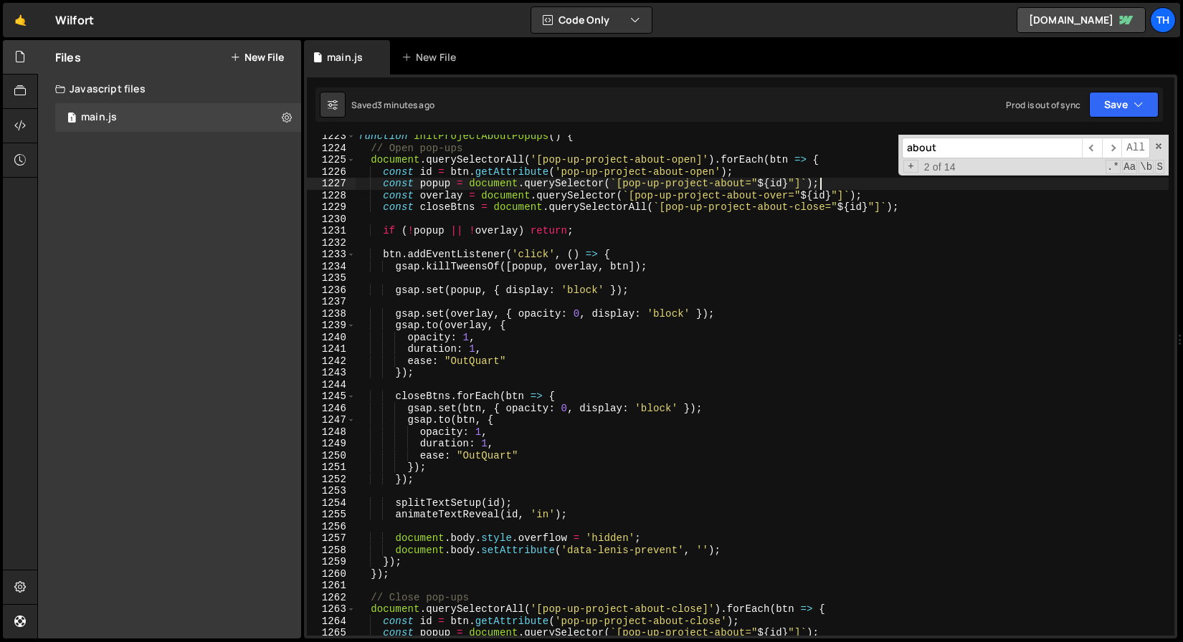
scroll to position [13253, 0]
click at [648, 409] on div "function initProjectAboutPopups ( ) { // Open pop-ups document . querySelectorA…" at bounding box center [762, 392] width 813 height 525
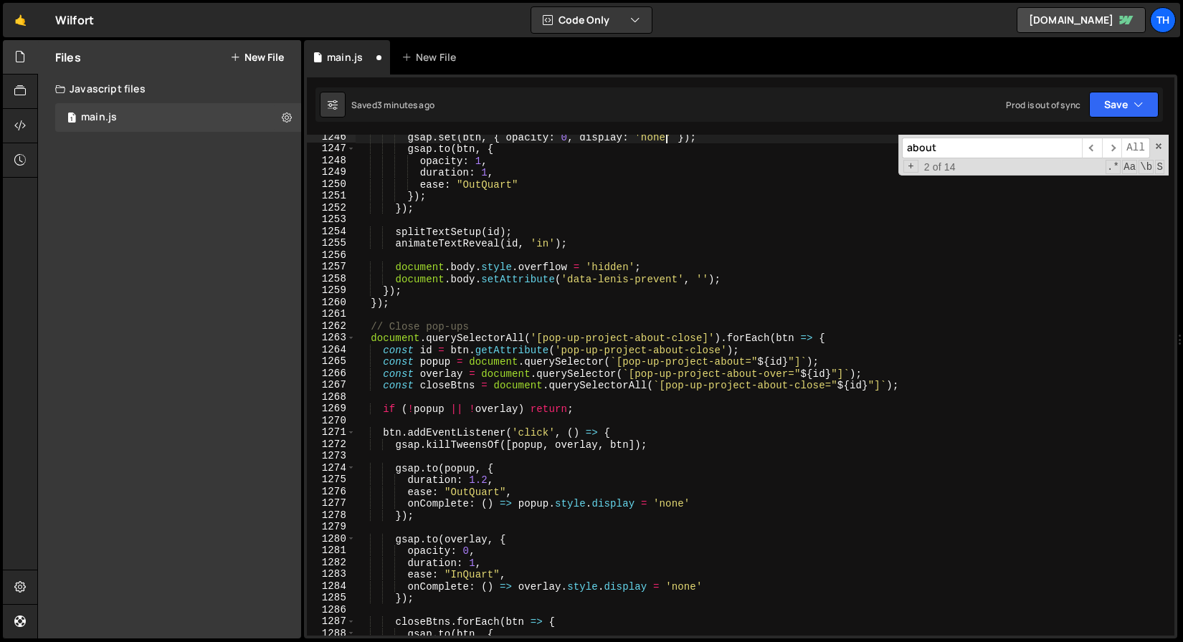
scroll to position [13612, 0]
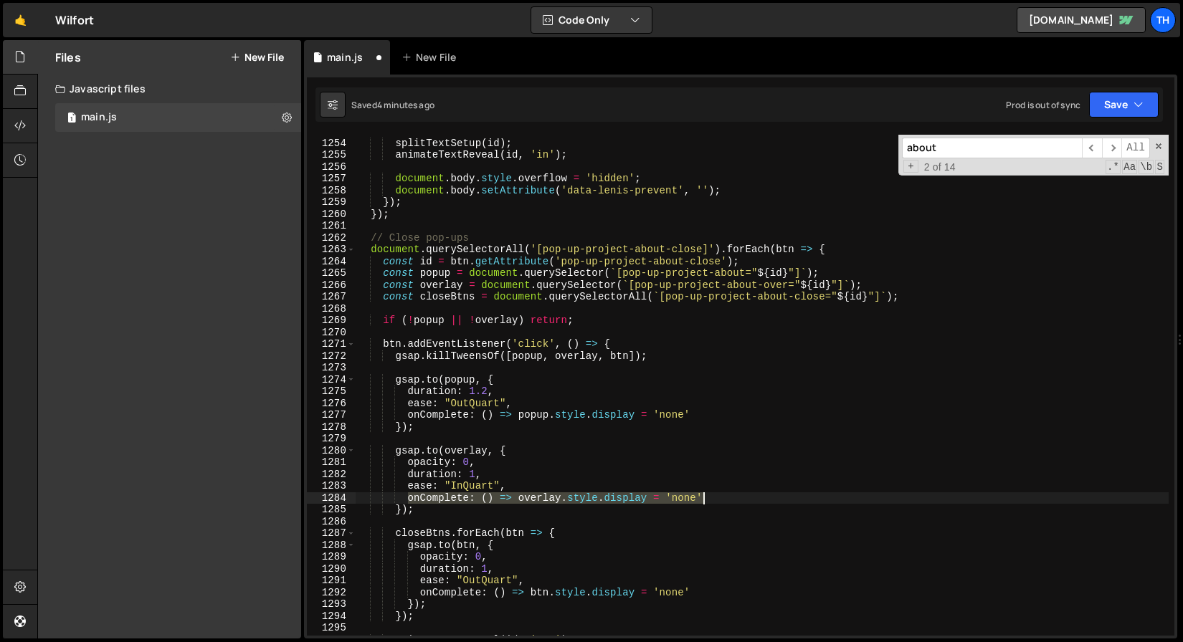
drag, startPoint x: 410, startPoint y: 496, endPoint x: 732, endPoint y: 497, distance: 321.9
click at [732, 497] on div "splitTextSetup ( id ) ; animateTextReveal ( id , 'in' ) ; document . body . sty…" at bounding box center [762, 387] width 813 height 525
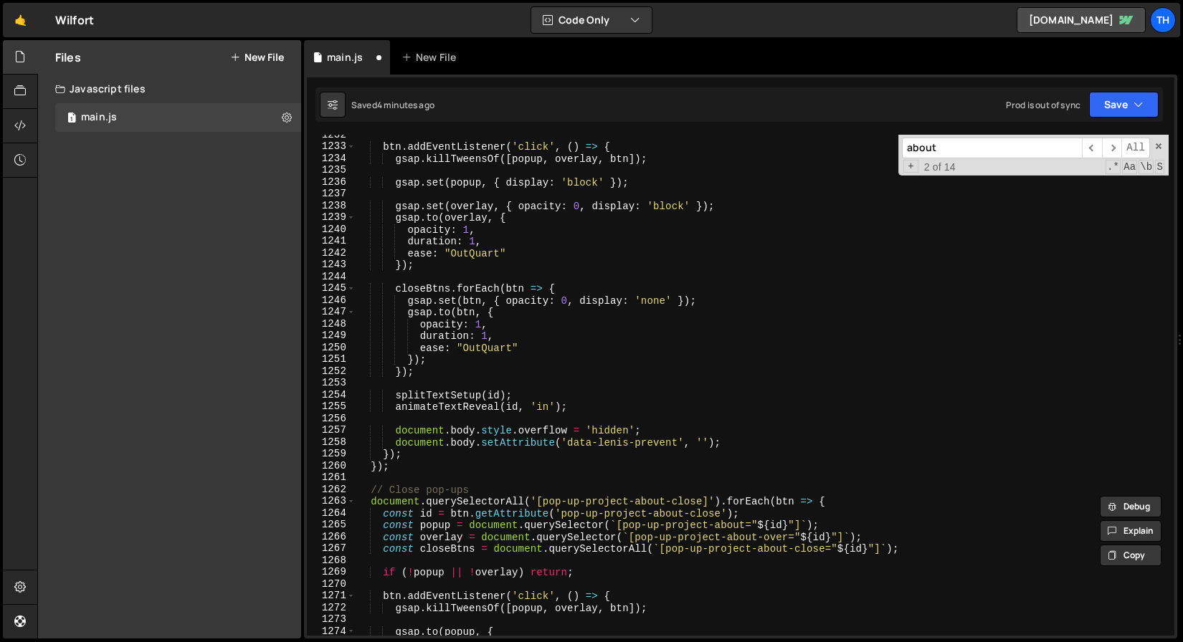
scroll to position [13361, 0]
click at [541, 349] on div "btn . addEventListener ( 'click' , ( ) => { gsap . killTweensOf ([ popup , over…" at bounding box center [762, 391] width 813 height 525
type textarea "ease: "OutQuart""
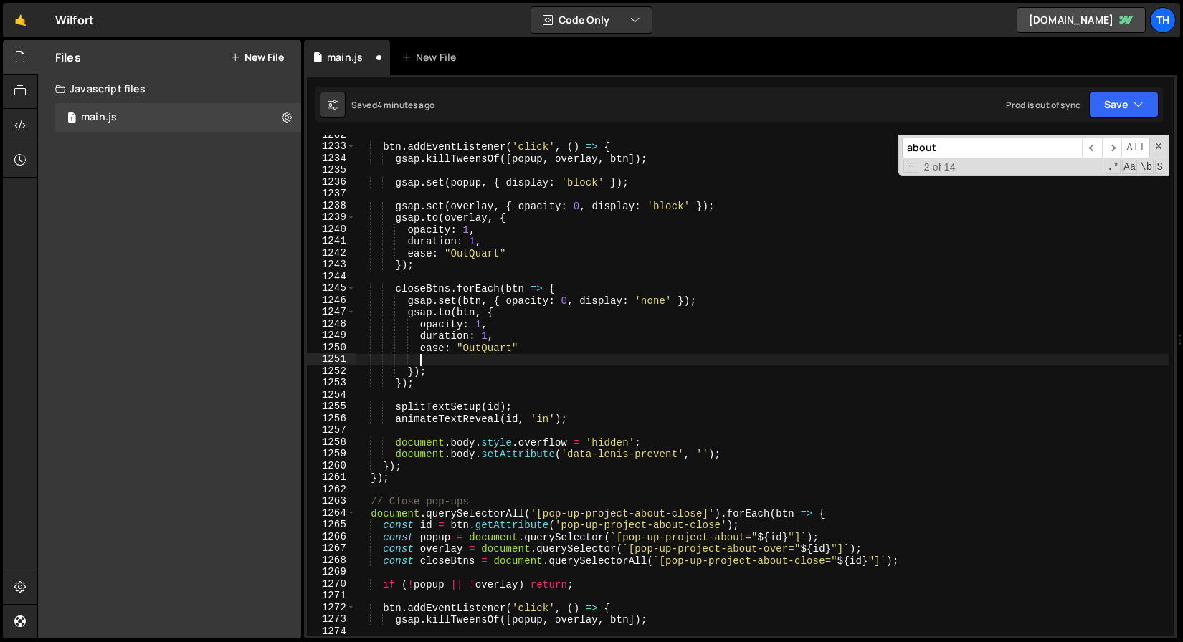
scroll to position [0, 4]
paste textarea "onComplete: () => overlay.style.display = 'none'"
drag, startPoint x: 487, startPoint y: 334, endPoint x: 498, endPoint y: 334, distance: 10.8
click at [498, 334] on div "btn . addEventListener ( 'click' , ( ) => { gsap . killTweensOf ([ popup , over…" at bounding box center [762, 391] width 813 height 525
click at [525, 347] on div "btn . addEventListener ( 'click' , ( ) => { gsap . killTweensOf ([ popup , over…" at bounding box center [762, 391] width 813 height 525
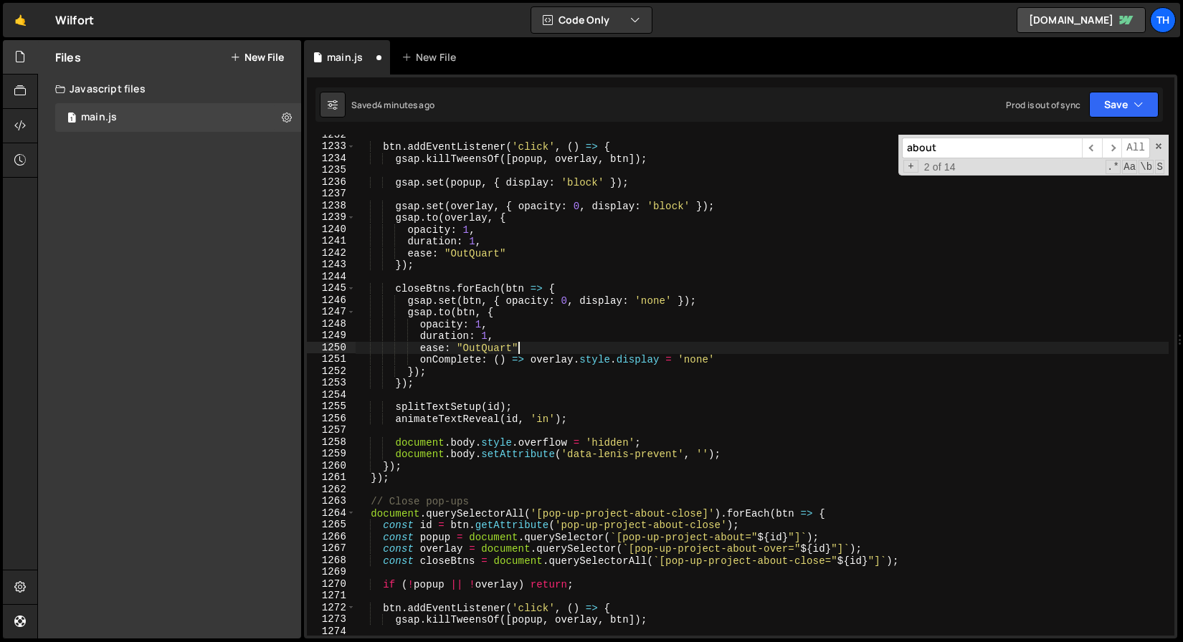
paste textarea ","
click at [673, 201] on div "btn . addEventListener ( 'click' , ( ) => { gsap . killTweensOf ([ popup , over…" at bounding box center [762, 391] width 813 height 525
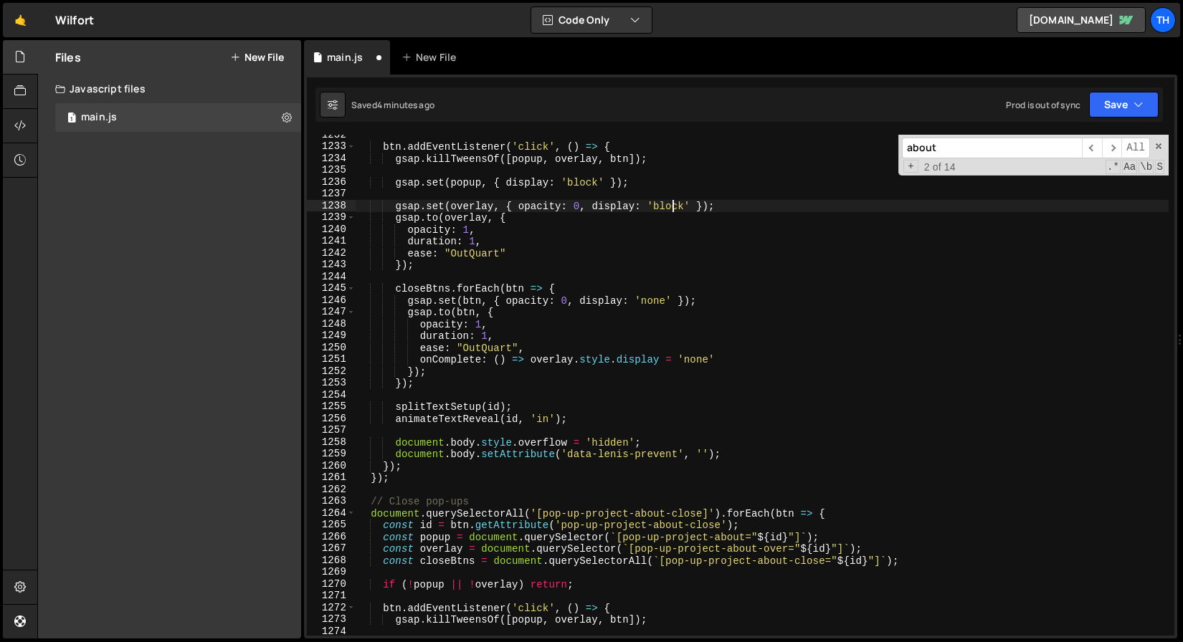
click at [673, 201] on div "btn . addEventListener ( 'click' , ( ) => { gsap . killTweensOf ([ popup , over…" at bounding box center [762, 391] width 813 height 525
click at [690, 357] on div "btn . addEventListener ( 'click' , ( ) => { gsap . killTweensOf ([ popup , over…" at bounding box center [762, 391] width 813 height 525
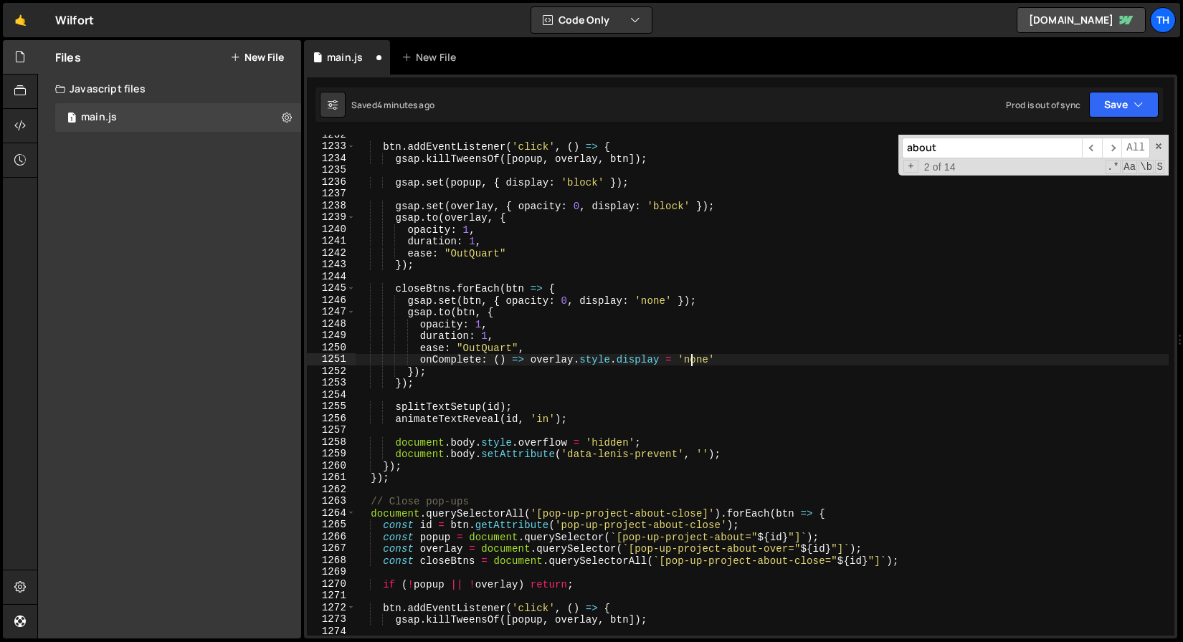
click at [690, 357] on div "btn . addEventListener ( 'click' , ( ) => { gsap . killTweensOf ([ popup , over…" at bounding box center [762, 391] width 813 height 525
paste textarea "block"
click at [1127, 103] on button "Save" at bounding box center [1124, 105] width 70 height 26
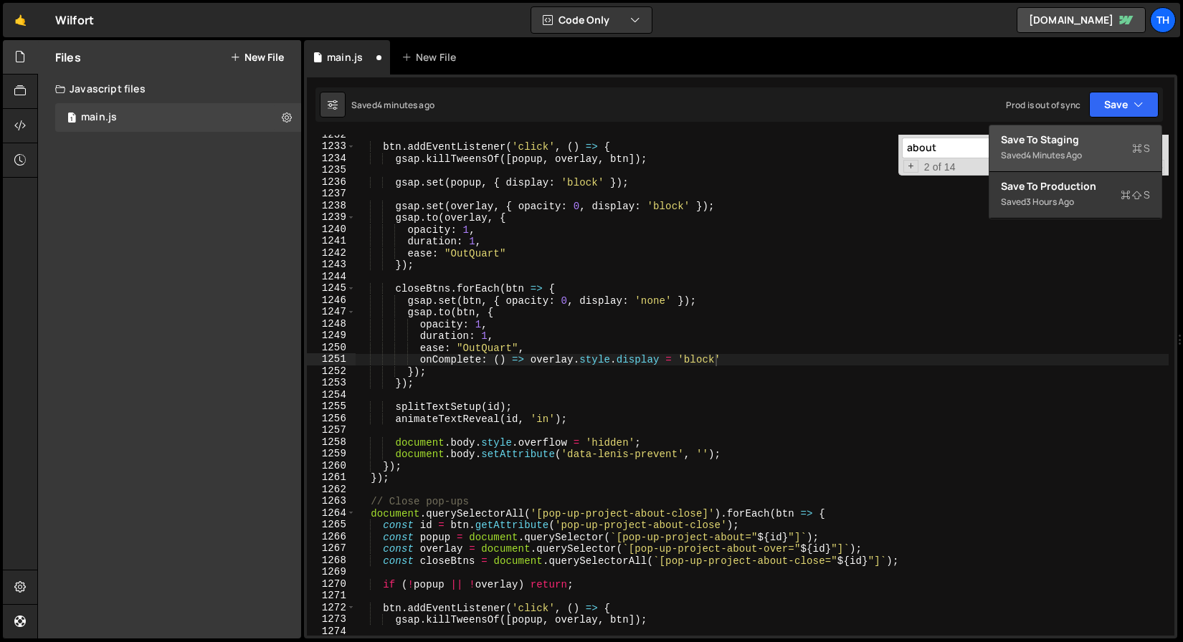
click at [1103, 141] on div "Save to Staging S" at bounding box center [1075, 140] width 149 height 14
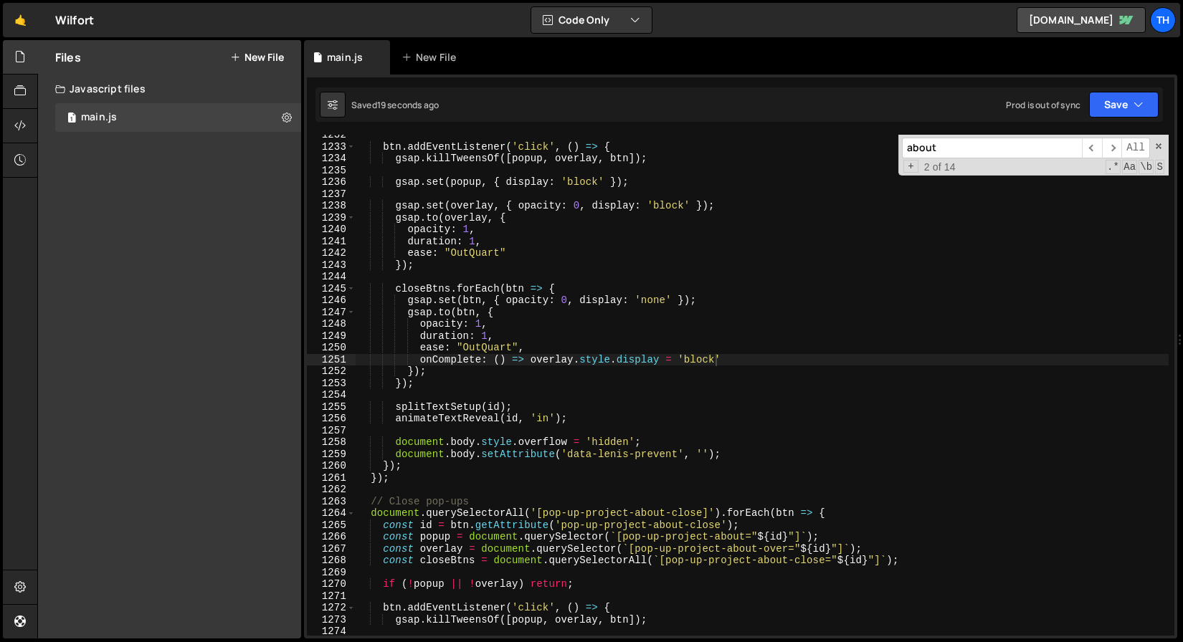
click at [474, 298] on div "btn . addEventListener ( 'click' , ( ) => { gsap . killTweensOf ([ popup , over…" at bounding box center [762, 391] width 813 height 525
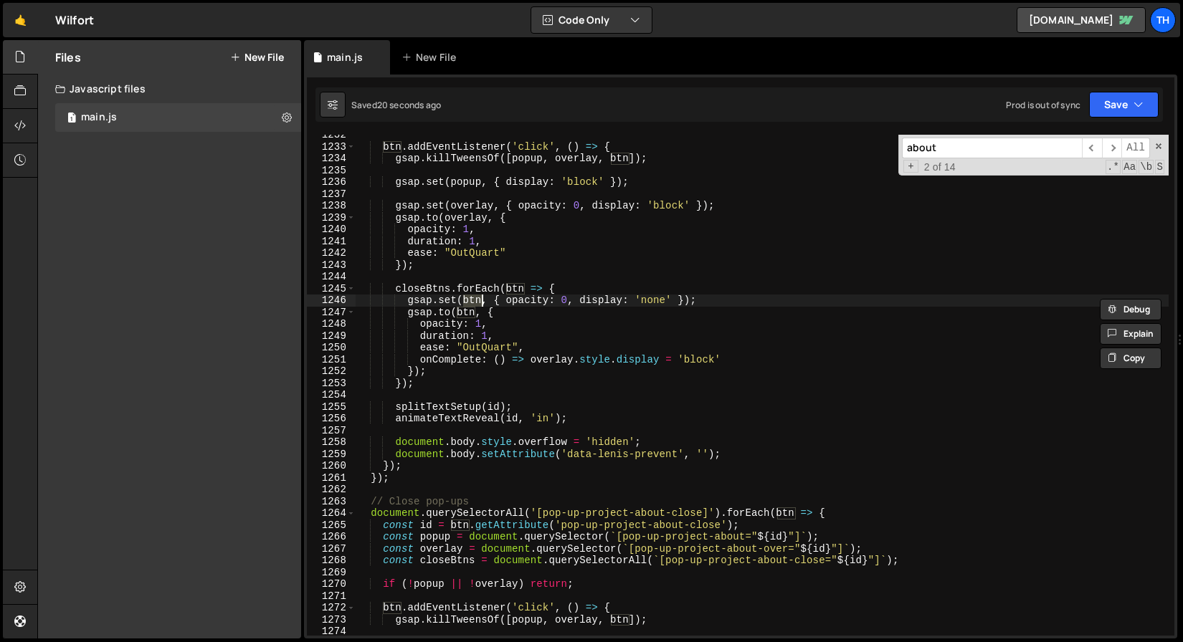
click at [542, 358] on div "btn . addEventListener ( 'click' , ( ) => { gsap . killTweensOf ([ popup , over…" at bounding box center [762, 391] width 813 height 525
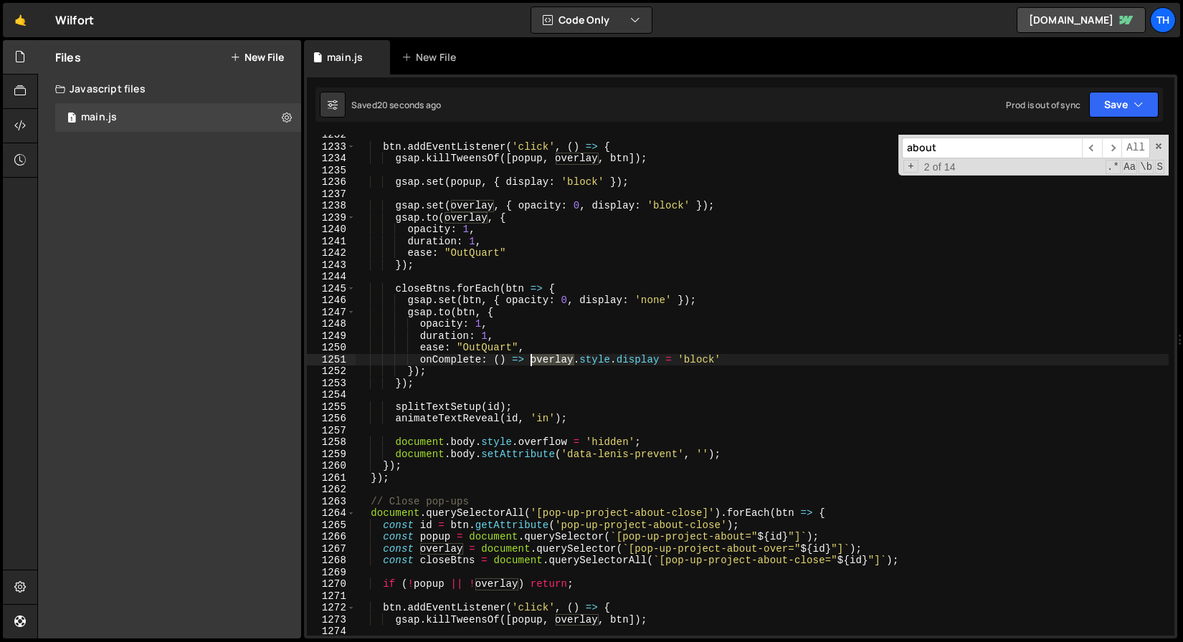
click at [542, 358] on div "btn . addEventListener ( 'click' , ( ) => { gsap . killTweensOf ([ popup , over…" at bounding box center [762, 391] width 813 height 525
paste textarea "btn"
click at [1090, 115] on button "Save" at bounding box center [1124, 105] width 70 height 26
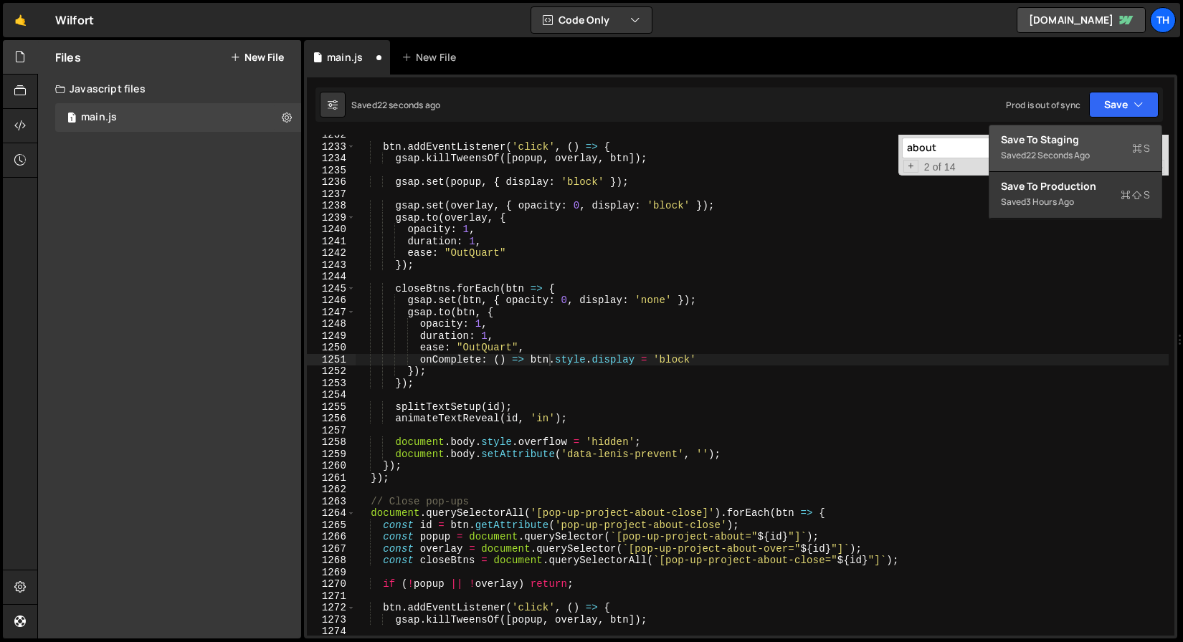
click at [1067, 143] on div "Save to Staging S" at bounding box center [1075, 140] width 149 height 14
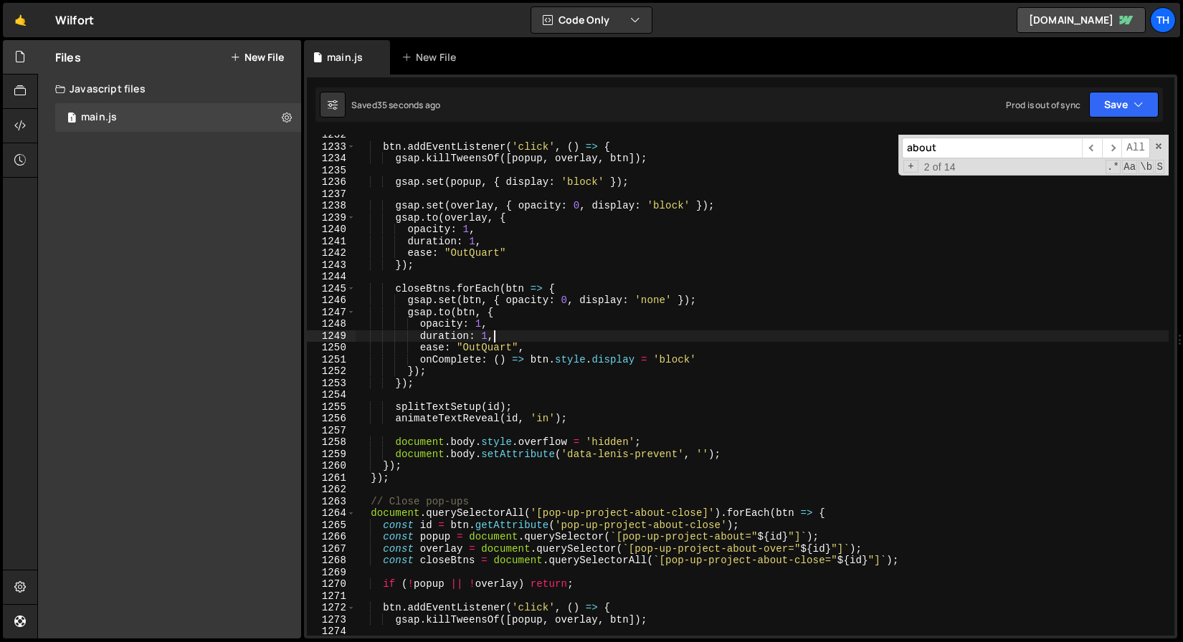
click at [491, 338] on div "btn . addEventListener ( 'click' , ( ) => { gsap . killTweensOf ([ popup , over…" at bounding box center [762, 391] width 813 height 525
click at [1125, 100] on button "Save" at bounding box center [1124, 105] width 70 height 26
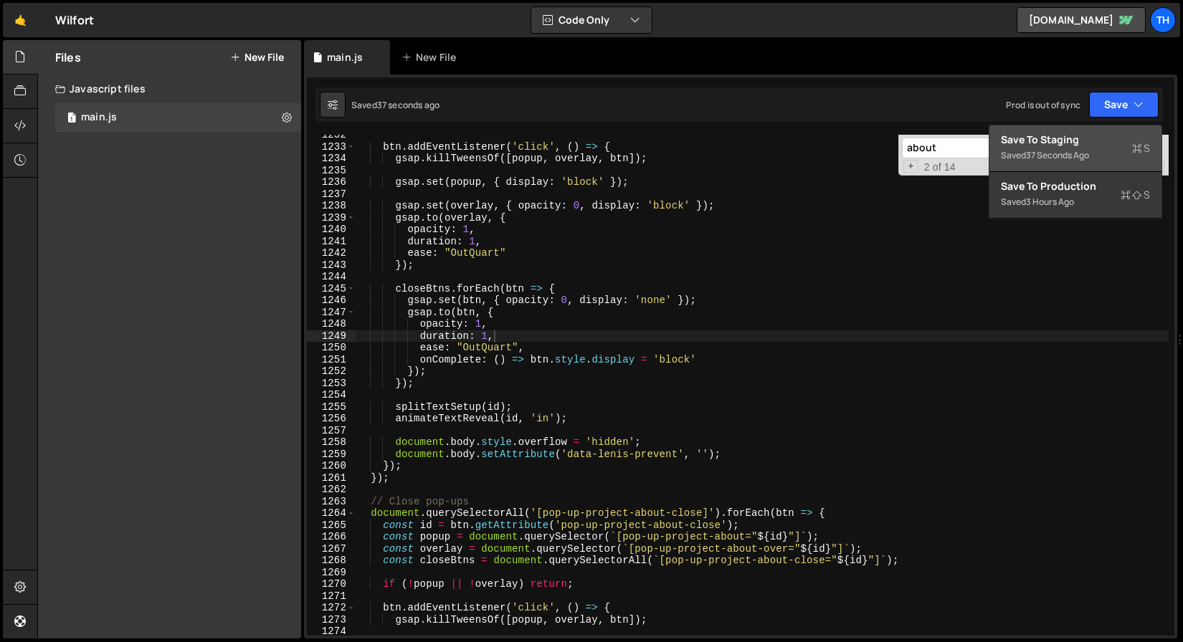
click at [1037, 158] on div "37 seconds ago" at bounding box center [1057, 155] width 63 height 12
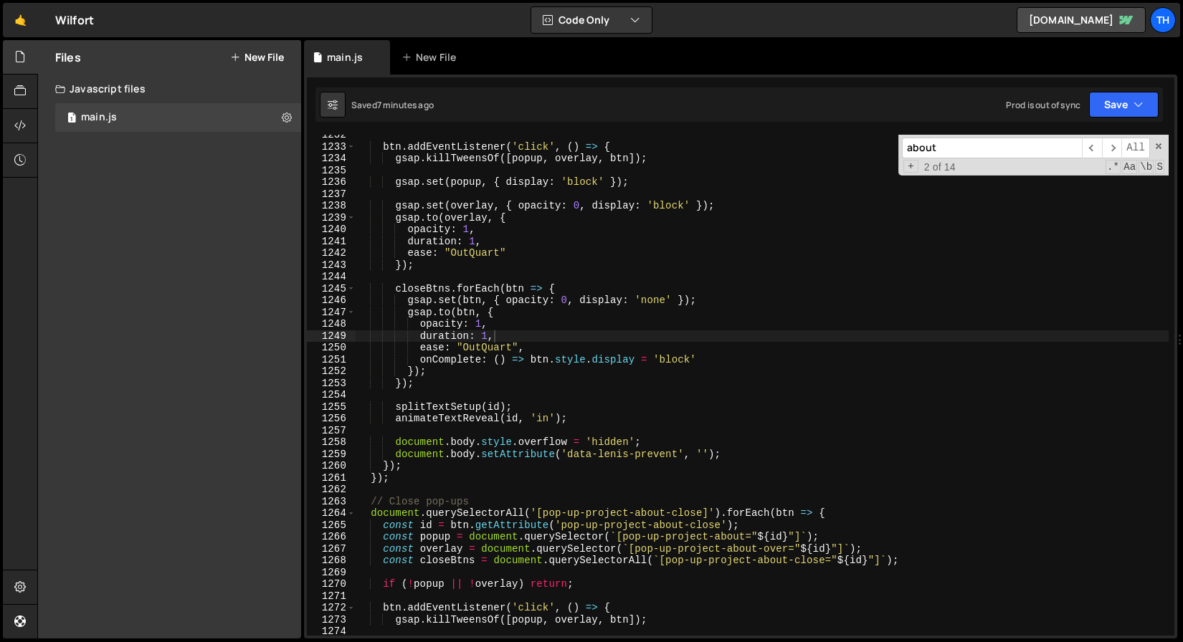
scroll to position [14384, 0]
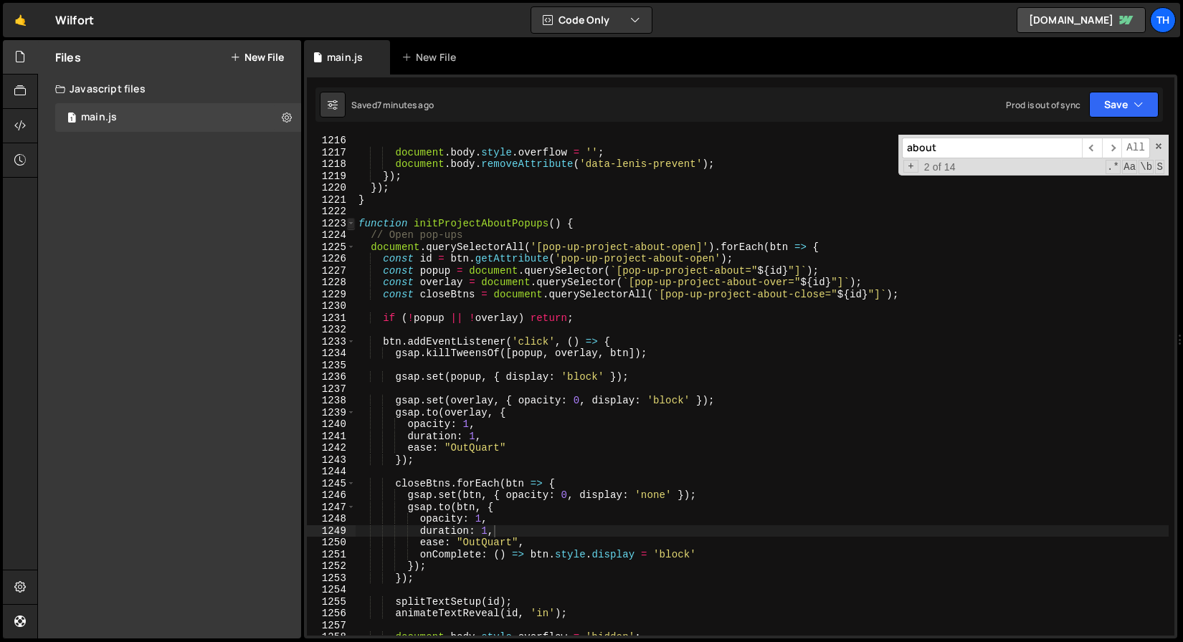
click at [352, 222] on span at bounding box center [351, 224] width 8 height 12
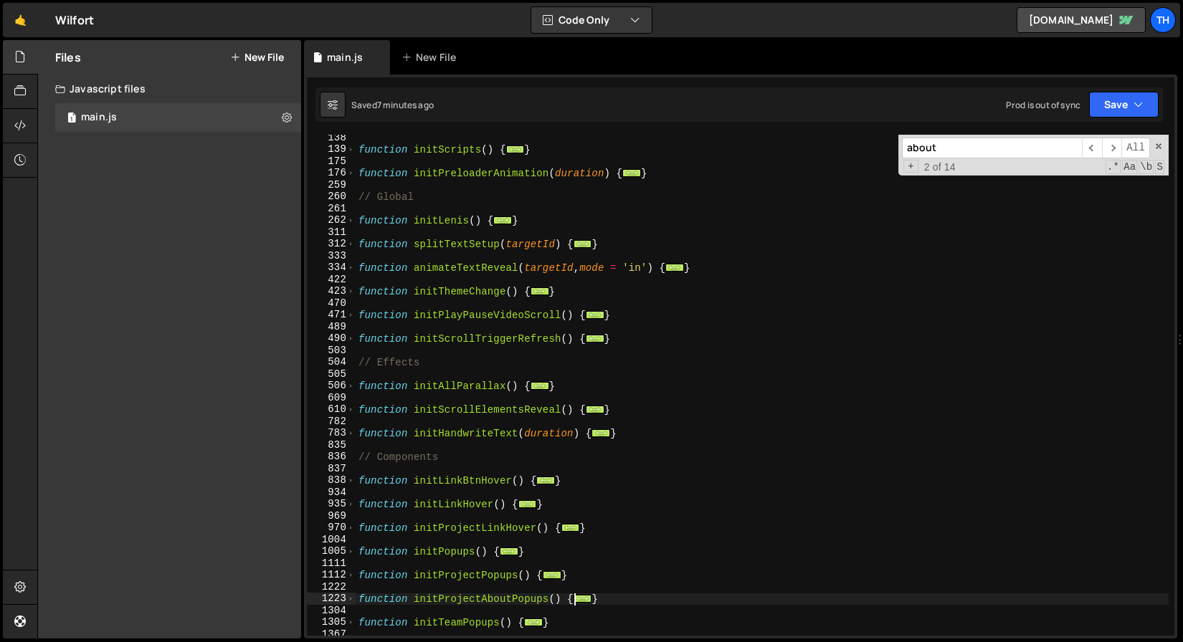
scroll to position [0, 0]
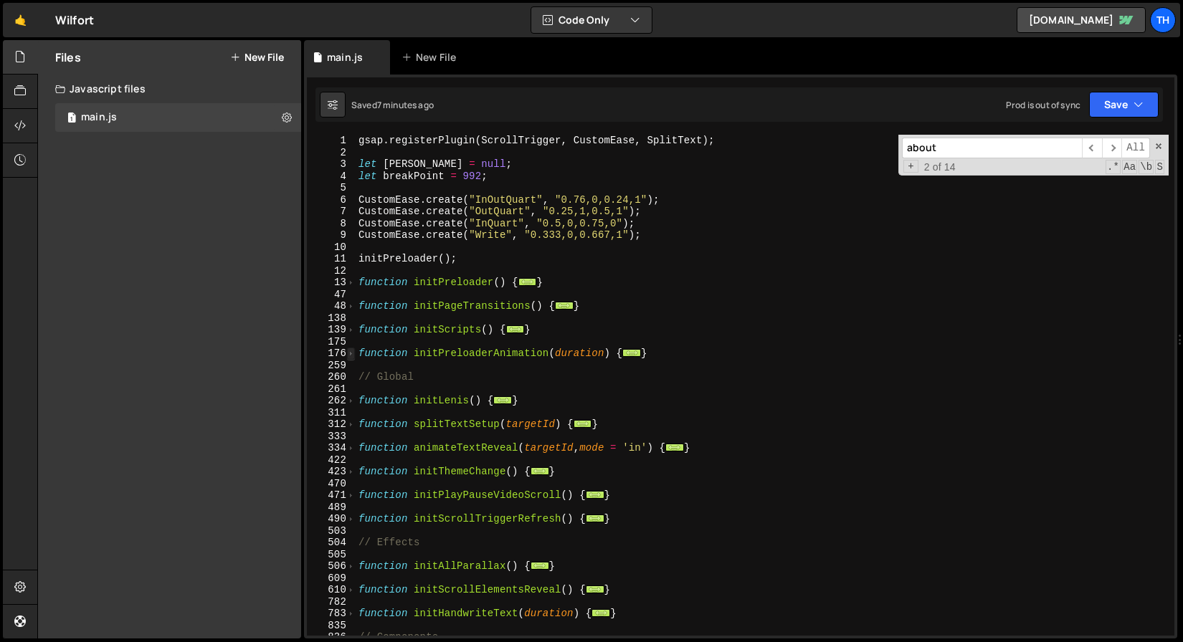
click at [353, 351] on span at bounding box center [351, 354] width 8 height 12
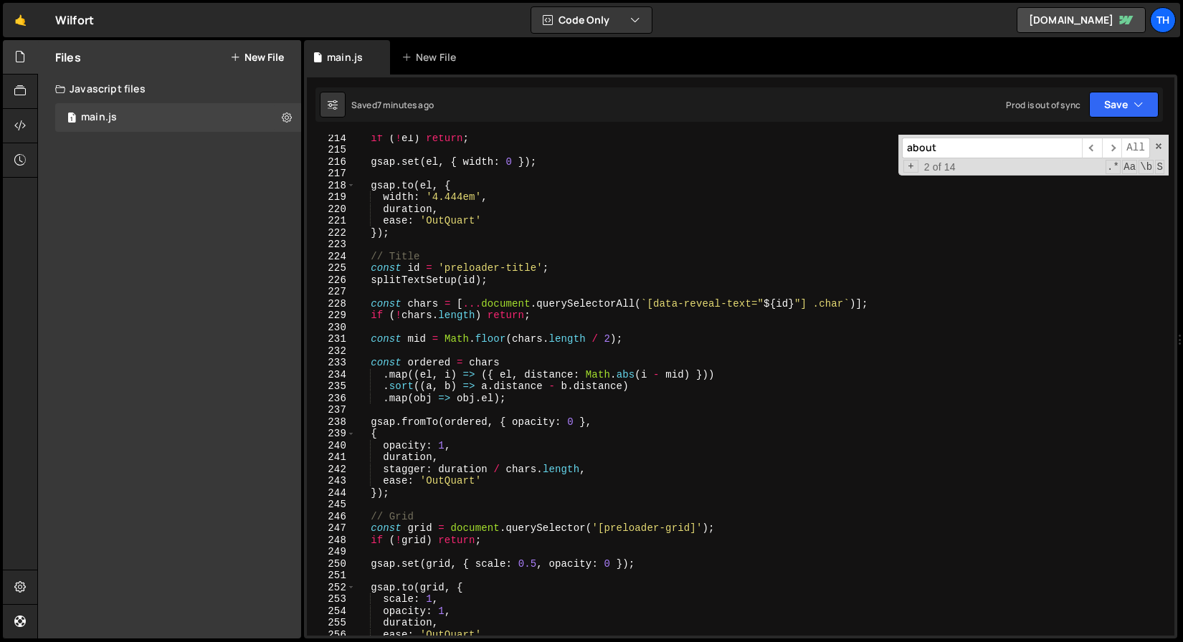
scroll to position [533, 0]
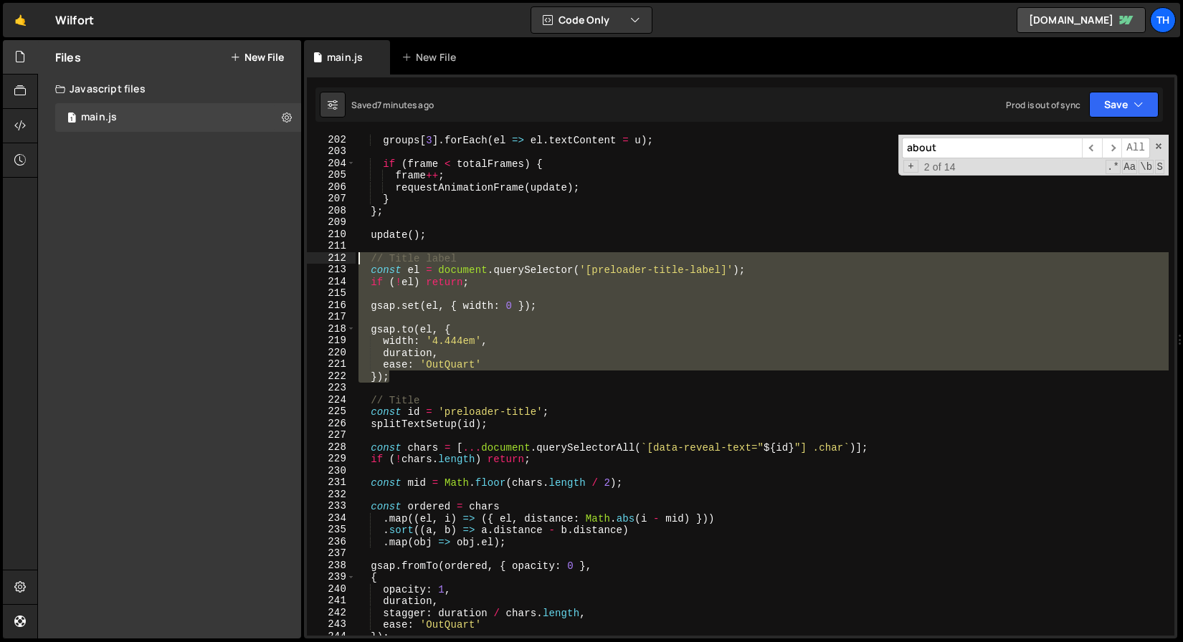
drag, startPoint x: 412, startPoint y: 381, endPoint x: 270, endPoint y: 261, distance: 186.2
click at [270, 261] on div "Files New File Javascript files 1 main.js 0 CSS files Copy share link Edit File…" at bounding box center [610, 339] width 1146 height 599
paste textarea "}"
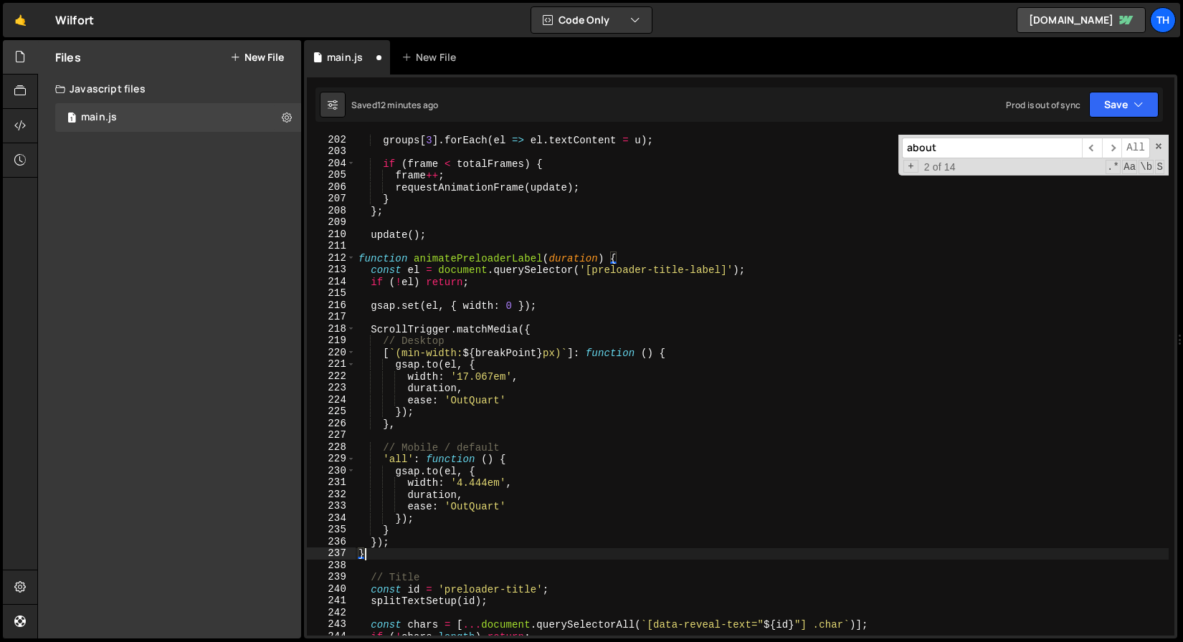
scroll to position [0, 0]
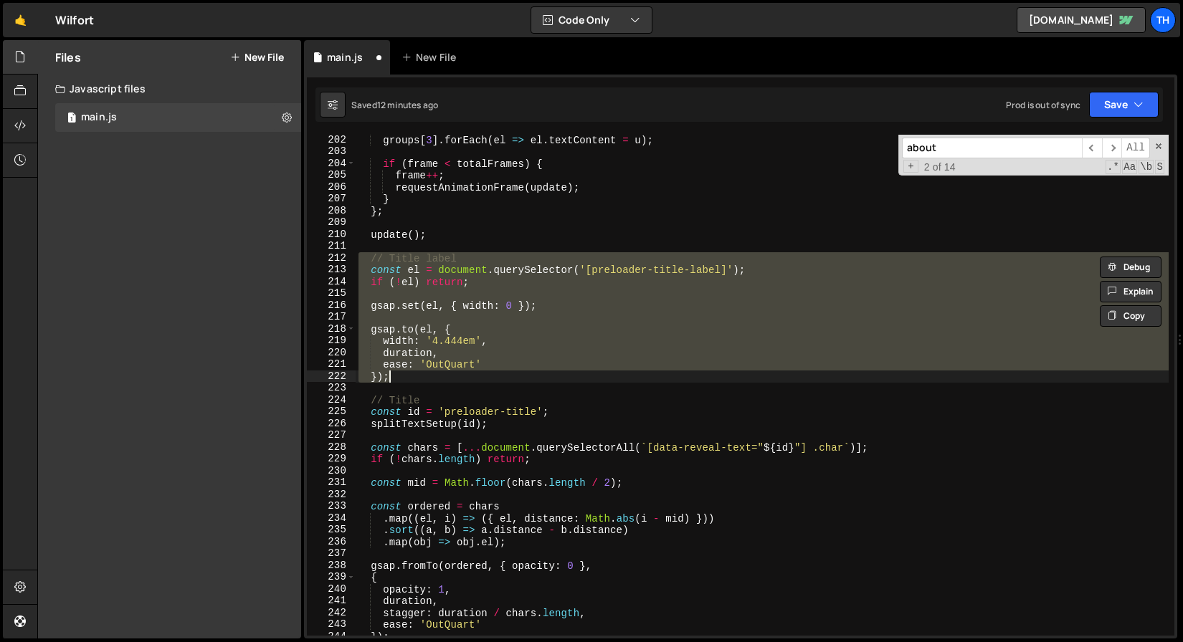
click at [401, 399] on div "groups [ 3 ] . forEach ( el => el . textContent = u ) ; if ( frame < totalFrame…" at bounding box center [762, 396] width 813 height 525
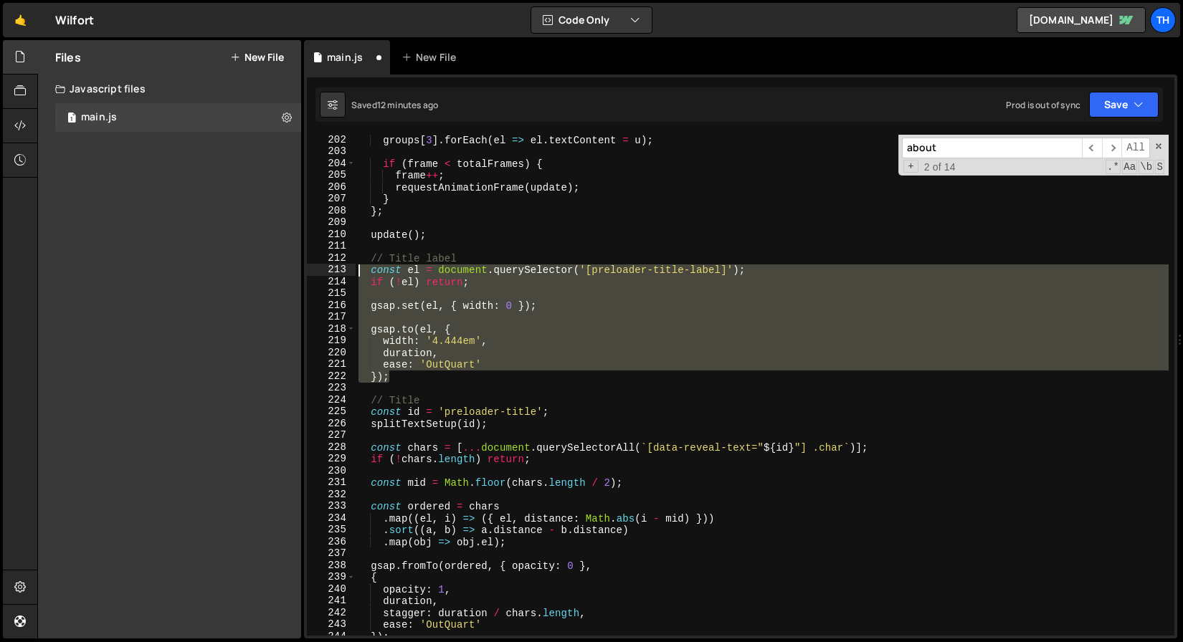
drag, startPoint x: 399, startPoint y: 379, endPoint x: 238, endPoint y: 272, distance: 192.5
click at [238, 272] on div "Files New File Javascript files 1 main.js 0 CSS files Copy share link Edit File…" at bounding box center [610, 339] width 1146 height 599
paste textarea "})"
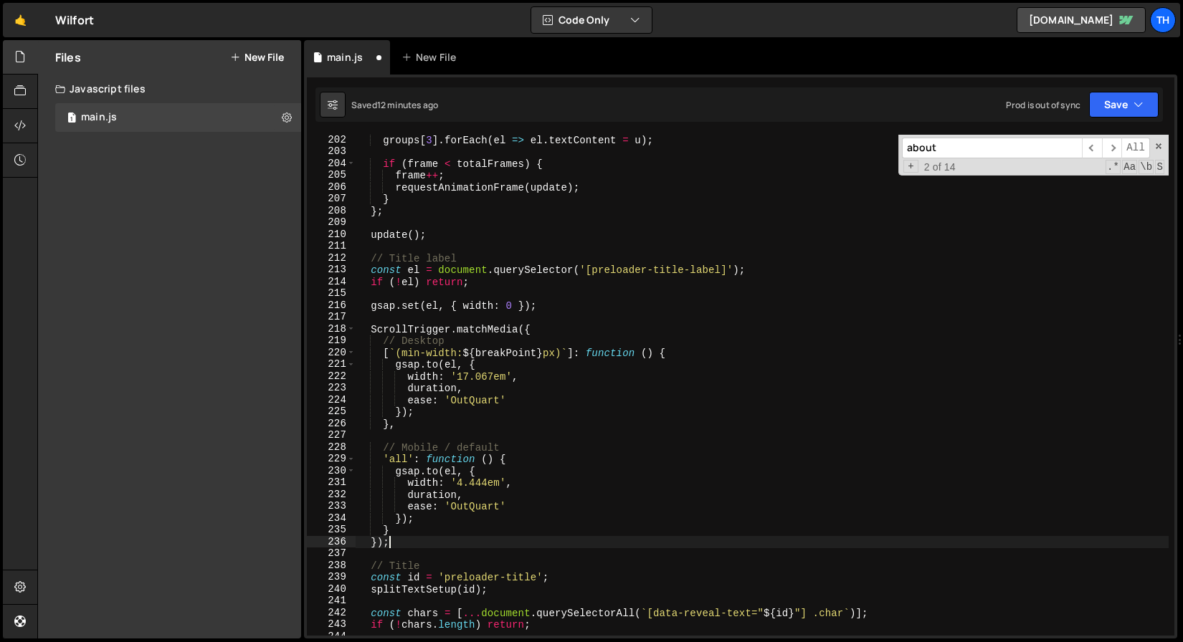
click at [424, 386] on div "groups [ 3 ] . forEach ( el => el . textContent = u ) ; if ( frame < totalFrame…" at bounding box center [762, 396] width 813 height 525
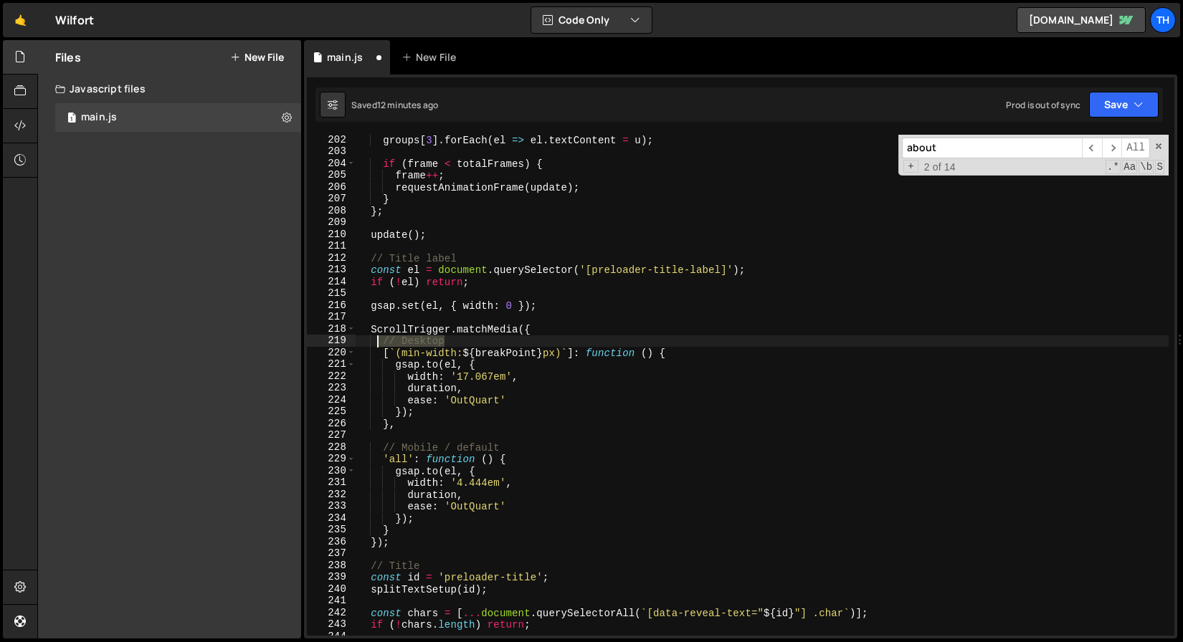
drag, startPoint x: 471, startPoint y: 346, endPoint x: 324, endPoint y: 339, distance: 147.1
click at [324, 339] on div "duration, 202 203 204 205 206 207 208 209 210 211 212 213 214 215 216 217 218 2…" at bounding box center [740, 385] width 867 height 501
type textarea "// Desktop"
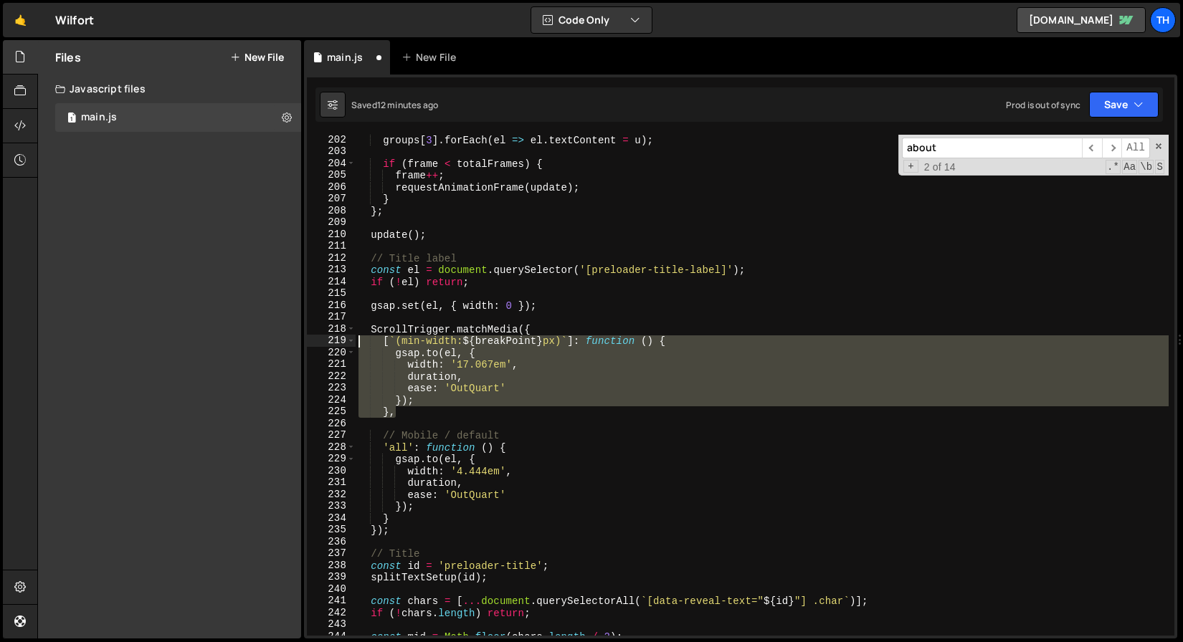
drag, startPoint x: 466, startPoint y: 414, endPoint x: 196, endPoint y: 335, distance: 281.5
click at [196, 335] on div "Files New File Javascript files 1 main.js 0 CSS files Copy share link Edit File…" at bounding box center [610, 339] width 1146 height 599
type textarea "[`(min-width: ${breakPoint}px)`]: function () { gsap.to(el, {"
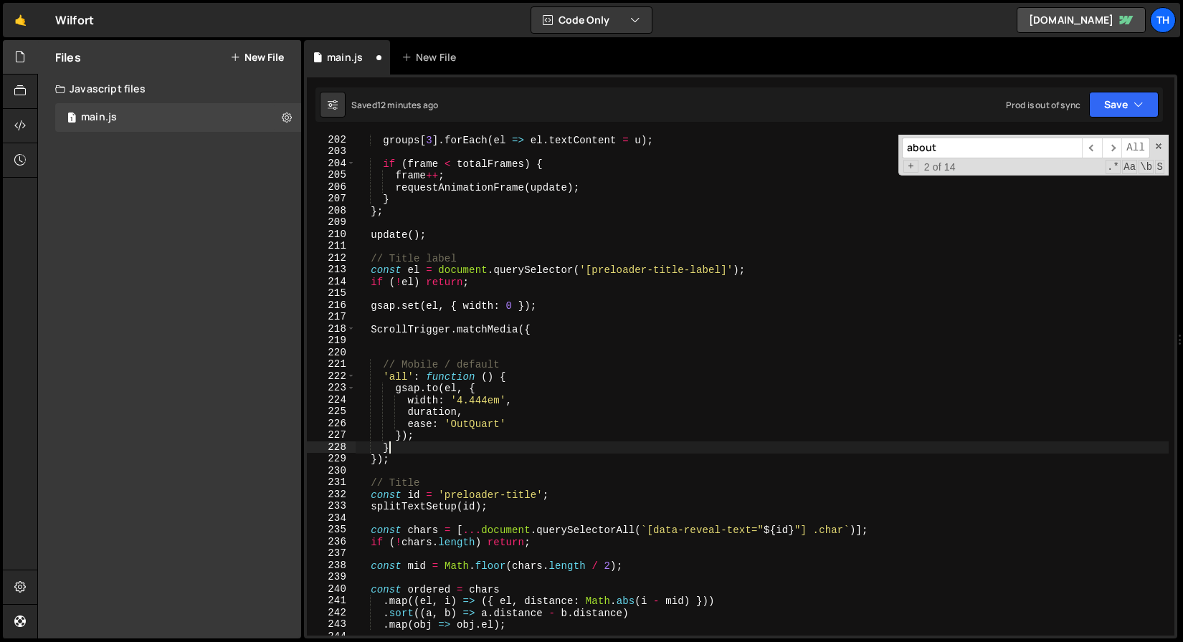
click at [411, 450] on div "groups [ 3 ] . forEach ( el => el . textContent = u ) ; if ( frame < totalFrame…" at bounding box center [762, 396] width 813 height 525
type textarea "}"
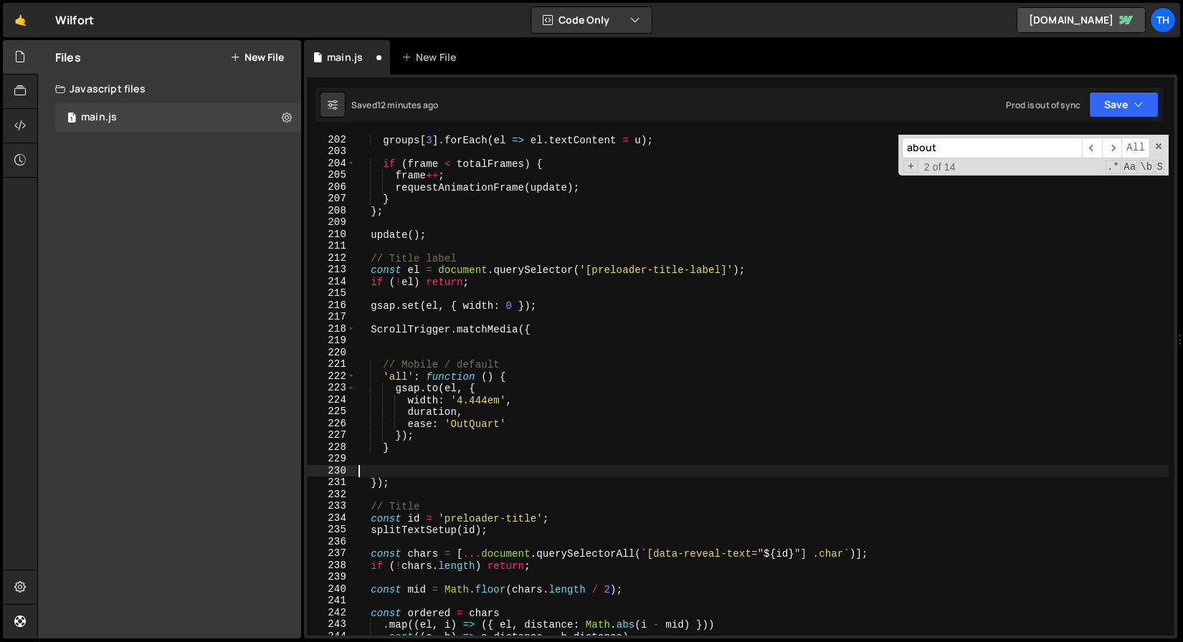
paste textarea "},"
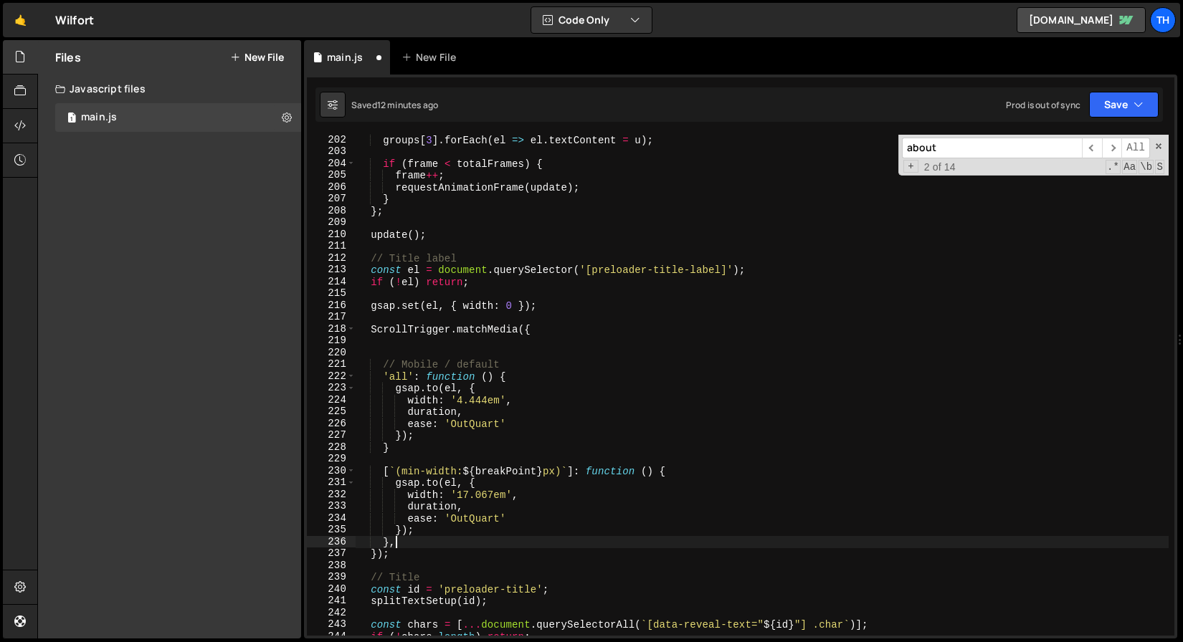
click at [401, 359] on div "groups [ 3 ] . forEach ( el => el . textContent = u ) ; if ( frame < totalFrame…" at bounding box center [762, 396] width 813 height 525
type textarea "// Mobile / default"
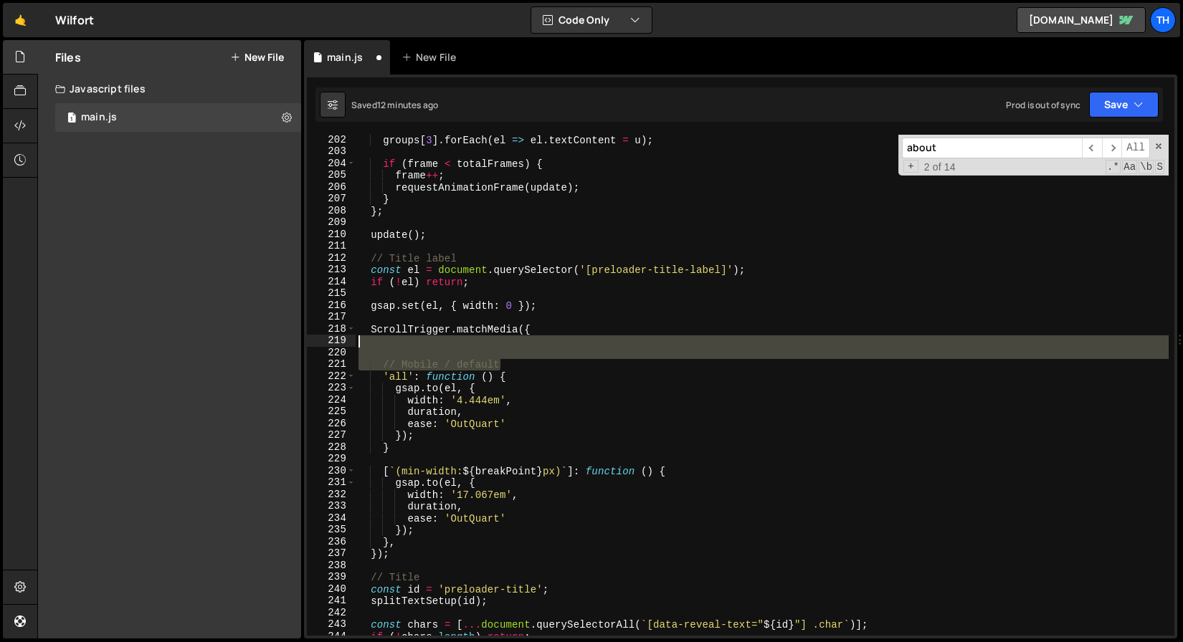
drag, startPoint x: 518, startPoint y: 360, endPoint x: 264, endPoint y: 339, distance: 255.3
click at [264, 339] on div "Files New File Javascript files 1 main.js 0 CSS files Copy share link Edit File…" at bounding box center [610, 339] width 1146 height 599
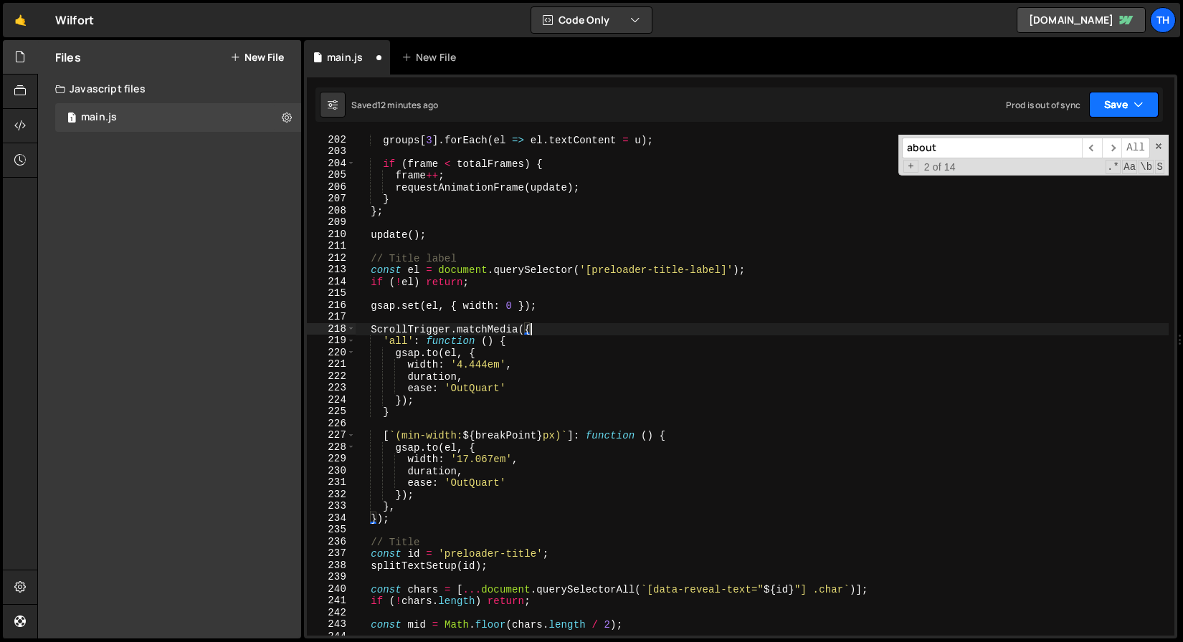
click at [1133, 96] on button "Save" at bounding box center [1124, 105] width 70 height 26
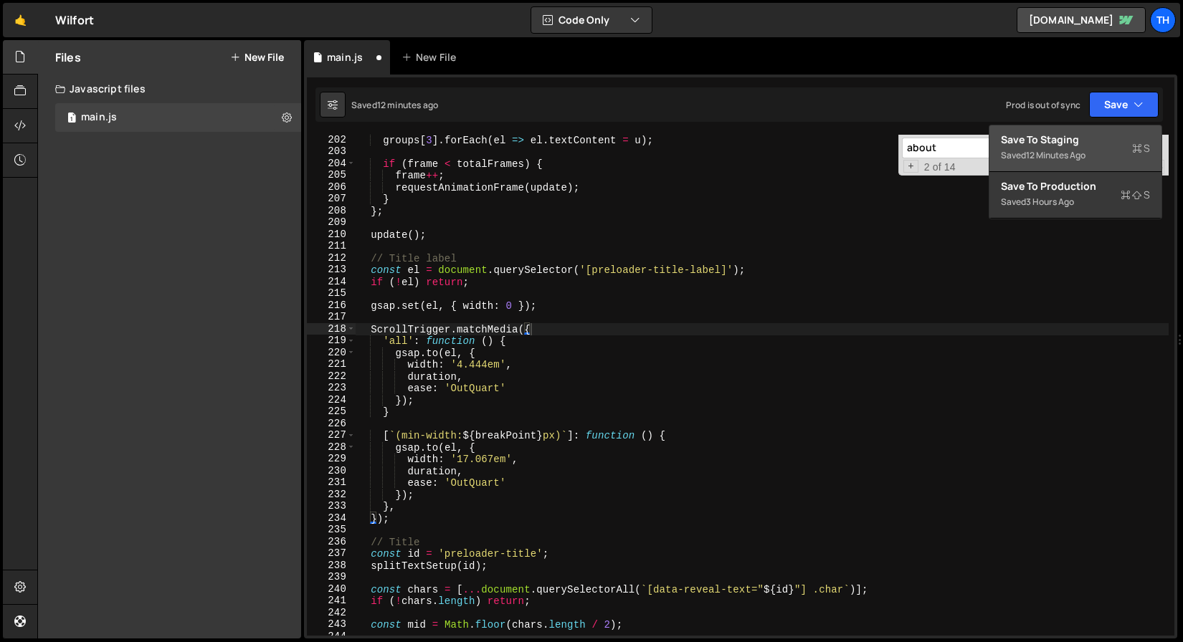
click at [1080, 135] on div "Save to Staging S" at bounding box center [1075, 140] width 149 height 14
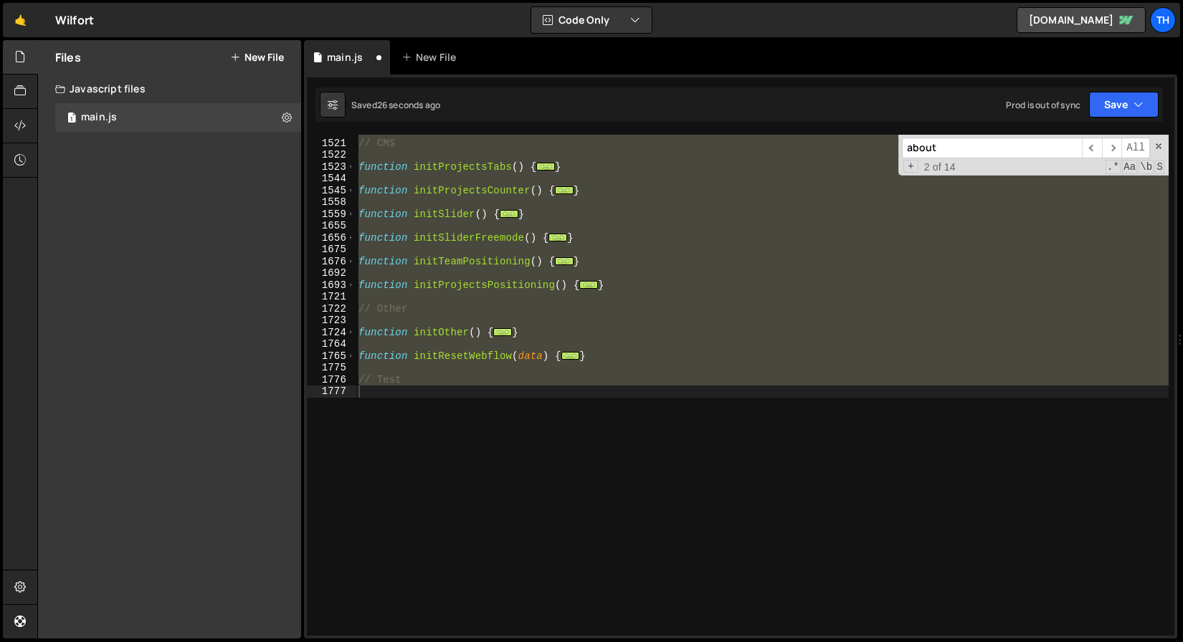
scroll to position [506, 0]
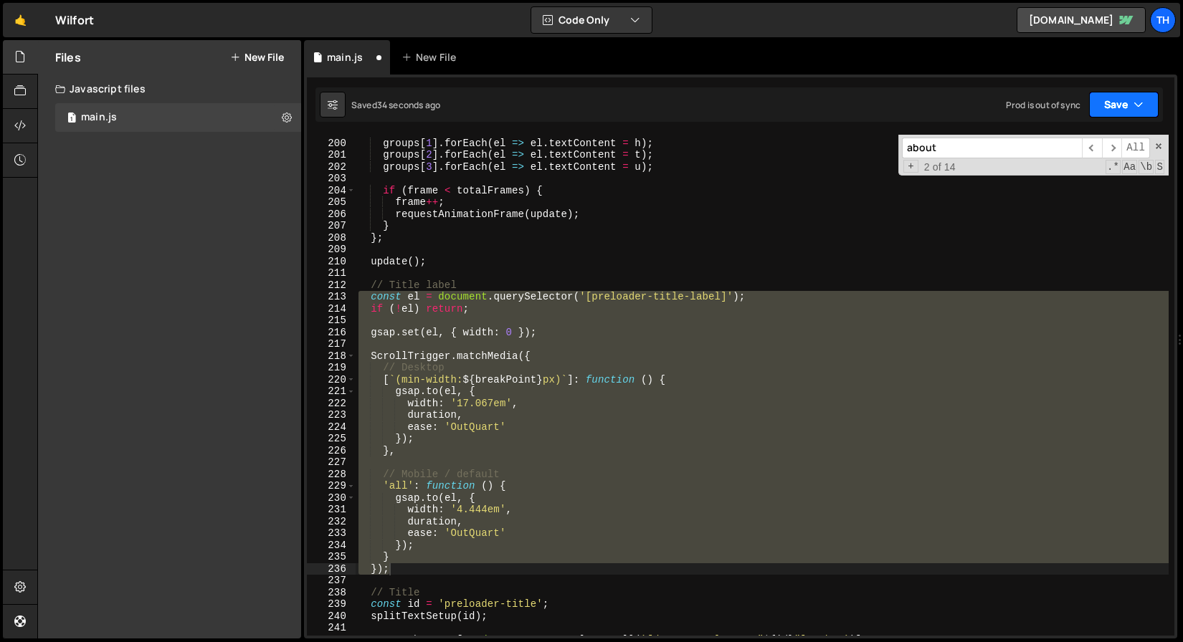
click at [1123, 114] on button "Save" at bounding box center [1124, 105] width 70 height 26
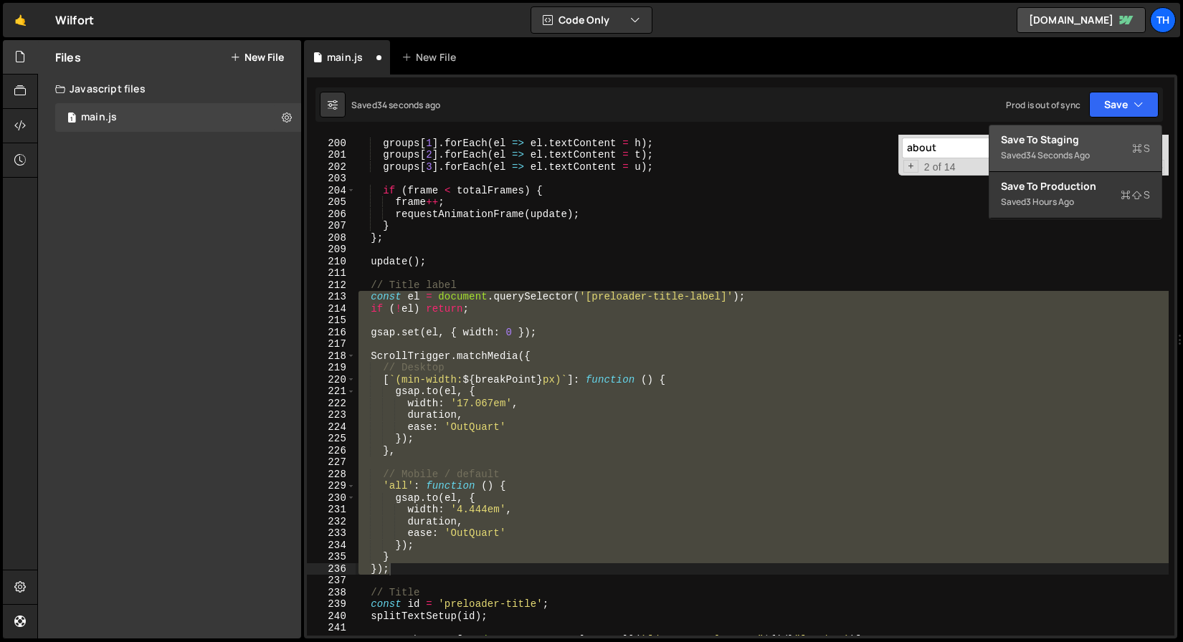
click at [1077, 136] on div "Save to Staging S" at bounding box center [1075, 140] width 149 height 14
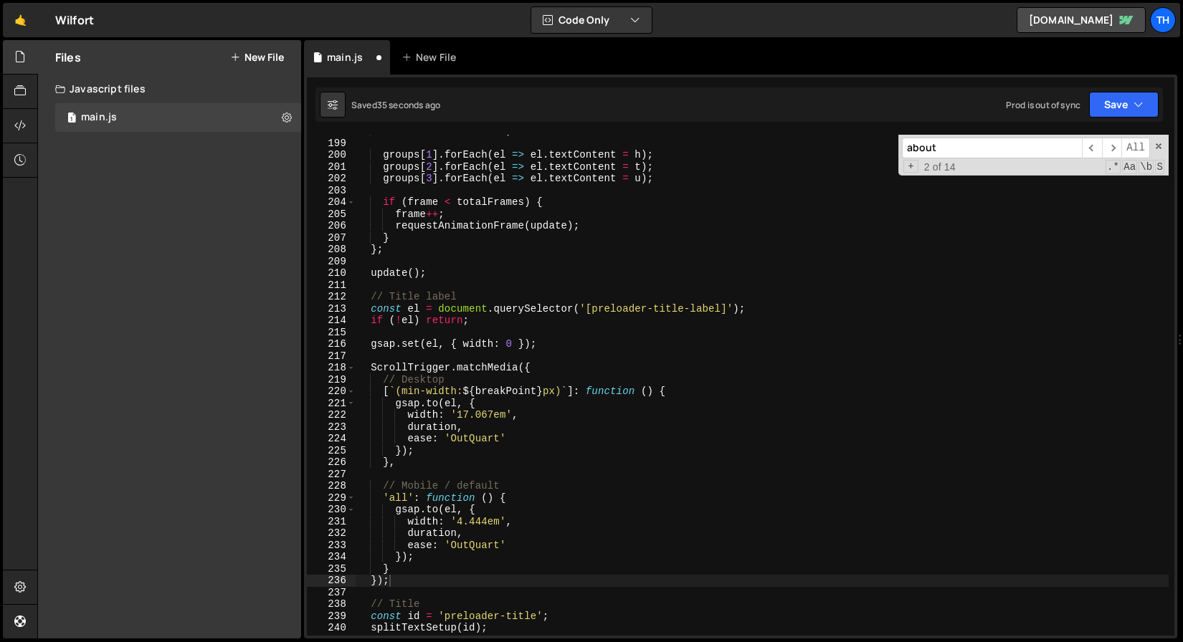
scroll to position [2351, 0]
click at [1128, 114] on button "Save" at bounding box center [1124, 105] width 70 height 26
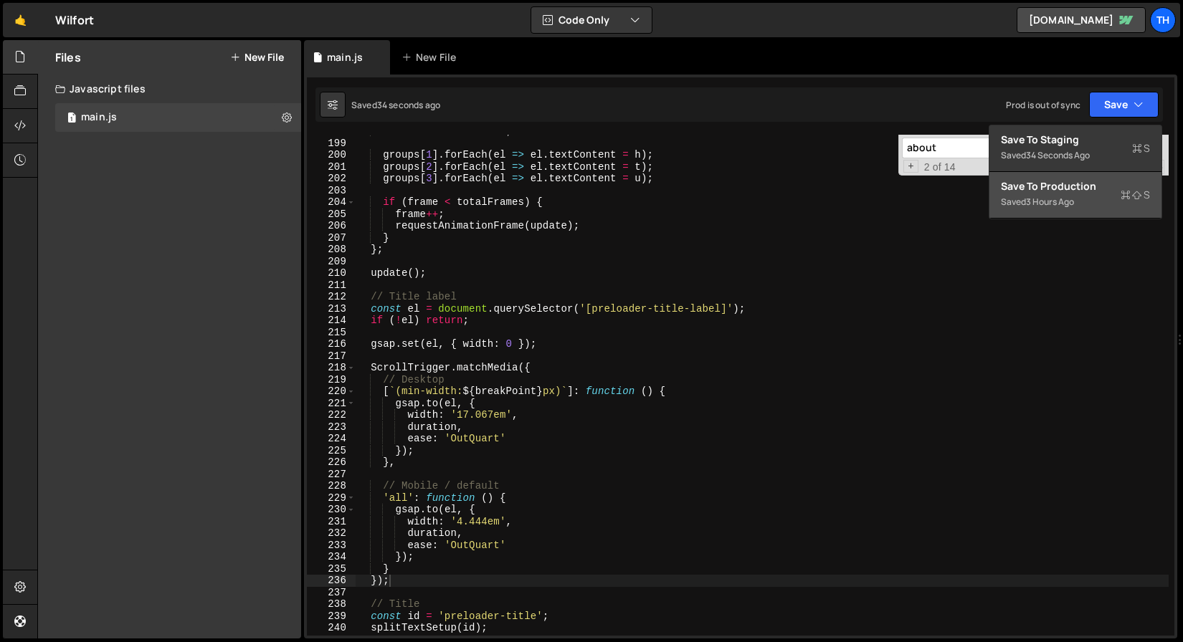
click at [1077, 186] on div "Save to Production S" at bounding box center [1075, 186] width 149 height 14
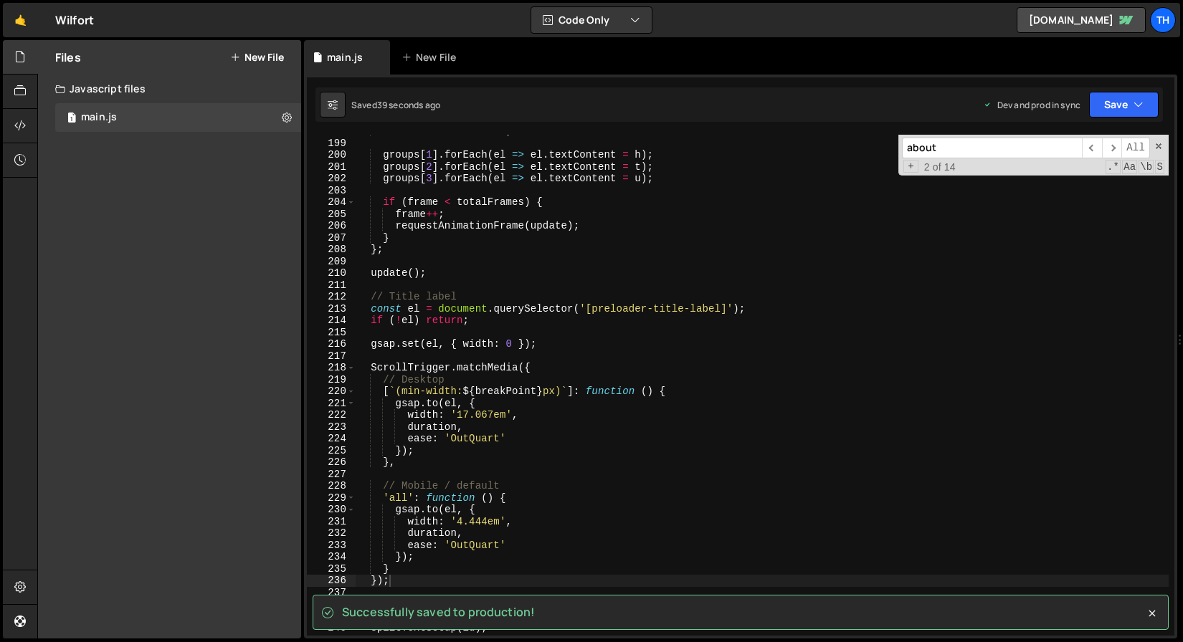
click at [409, 342] on div "const u = value % 10 ; groups [ 1 ] . forEach ( el => el . textContent = h ) ; …" at bounding box center [762, 387] width 813 height 525
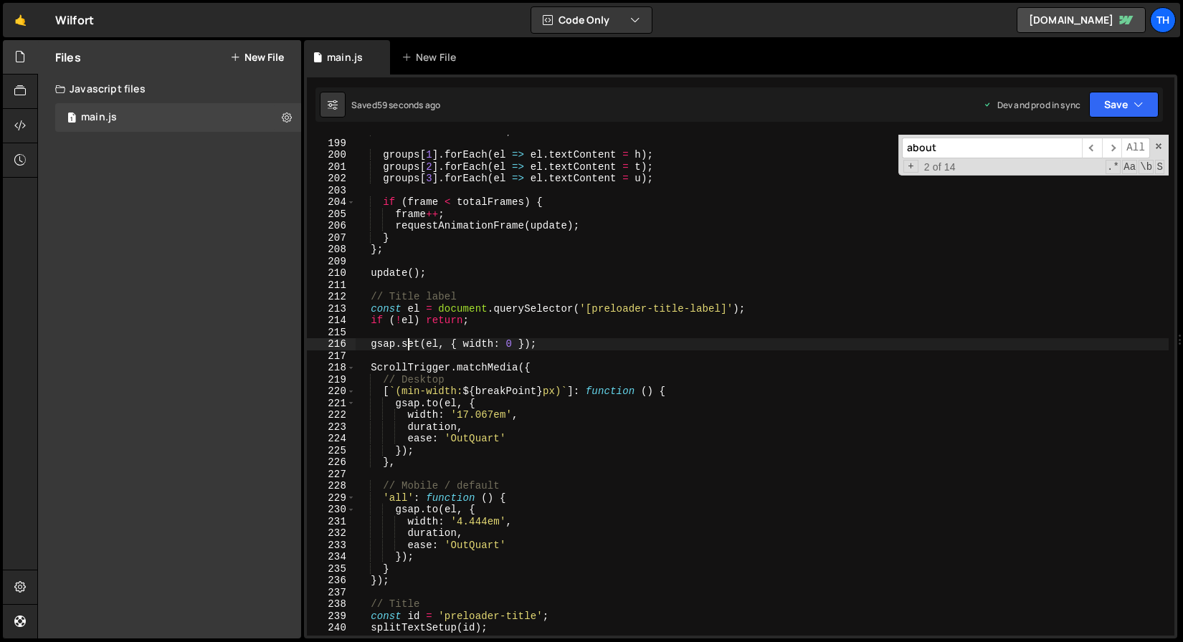
click at [509, 394] on div "const u = value % 10 ; groups [ 1 ] . forEach ( el => el . textContent = h ) ; …" at bounding box center [762, 387] width 813 height 525
type textarea "[`(min-width: ${breakPoint}px)`]: function () {"
click at [509, 394] on div "const u = value % 10 ; groups [ 1 ] . forEach ( el => el . textContent = h ) ; …" at bounding box center [762, 387] width 813 height 525
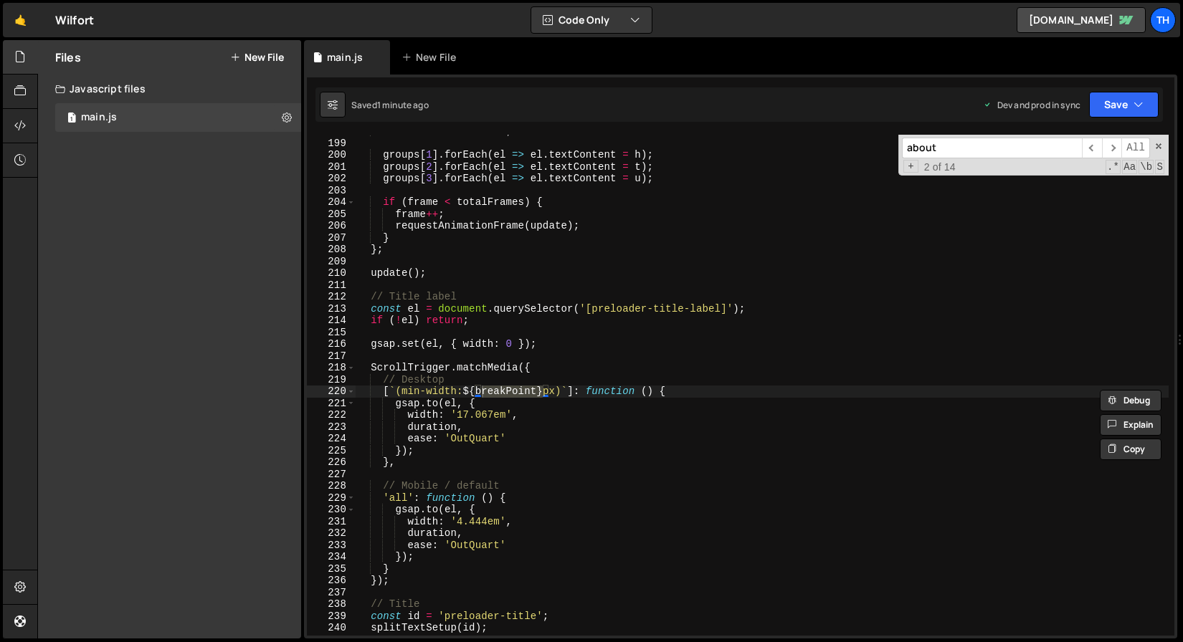
click at [936, 144] on input "about" at bounding box center [992, 148] width 180 height 21
paste input "breakPoin"
type input "breakPoint"
click at [1088, 147] on span "​" at bounding box center [1092, 148] width 20 height 21
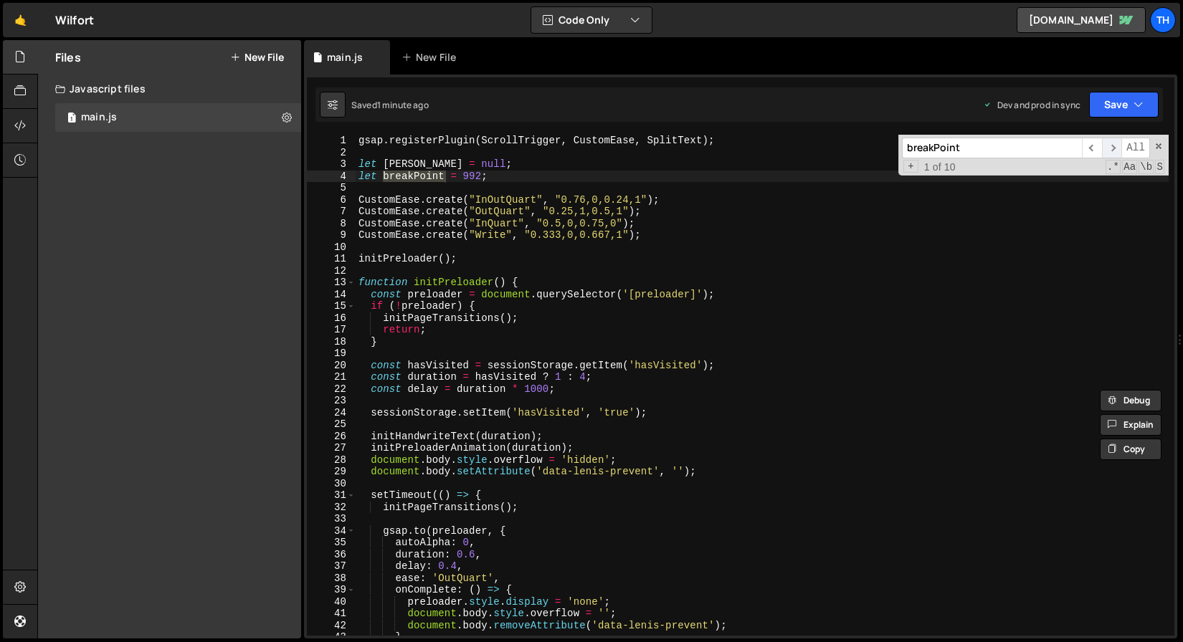
click at [1118, 148] on span "​" at bounding box center [1112, 148] width 20 height 21
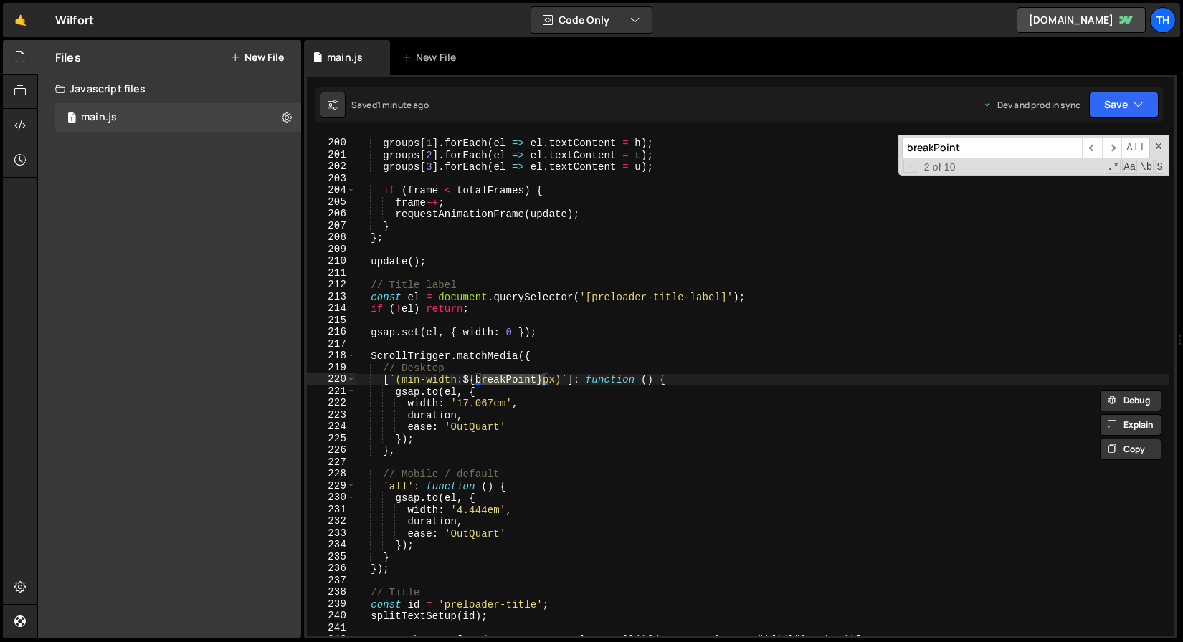
scroll to position [2374, 0]
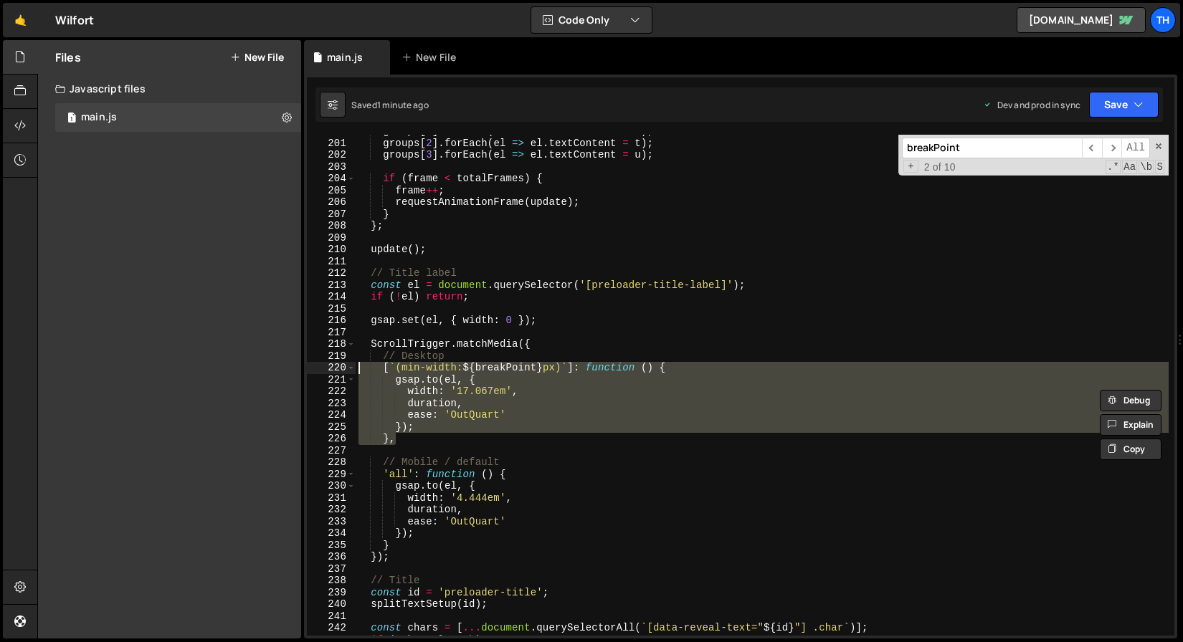
drag, startPoint x: 401, startPoint y: 433, endPoint x: 313, endPoint y: 369, distance: 109.4
click at [313, 369] on div "}, 200 201 202 203 204 205 206 207 208 209 210 211 212 213 214 215 216 217 218 …" at bounding box center [740, 385] width 867 height 501
type textarea "[`(min-width: ${breakPoint}px)`]: function () { gsap.to(el, {"
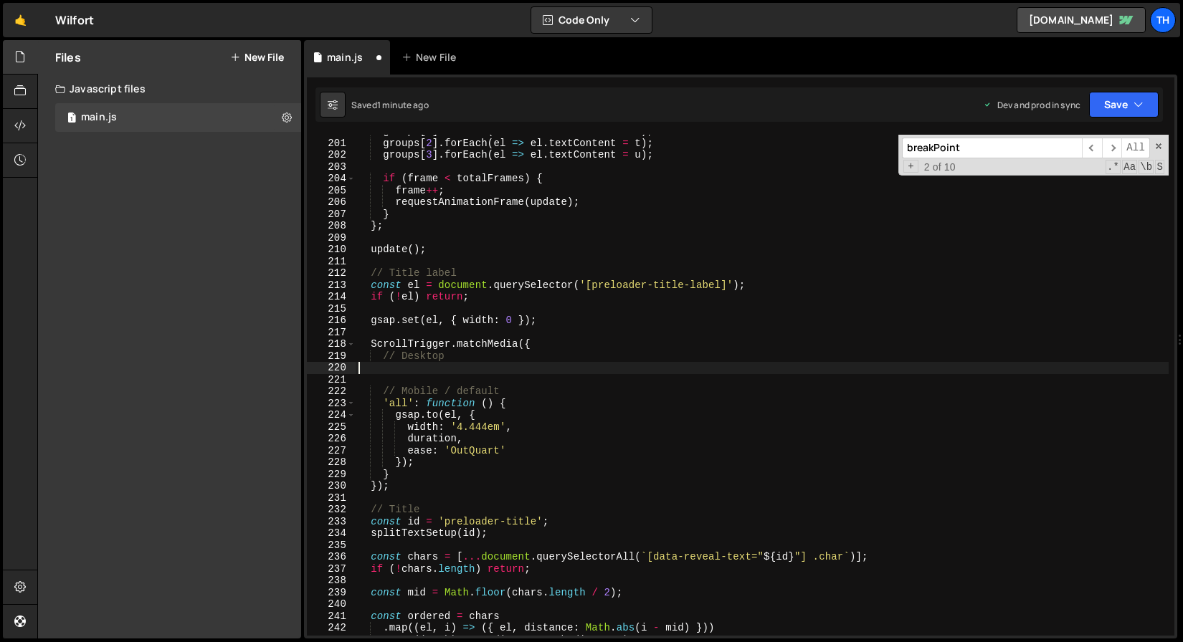
type textarea "}); },"
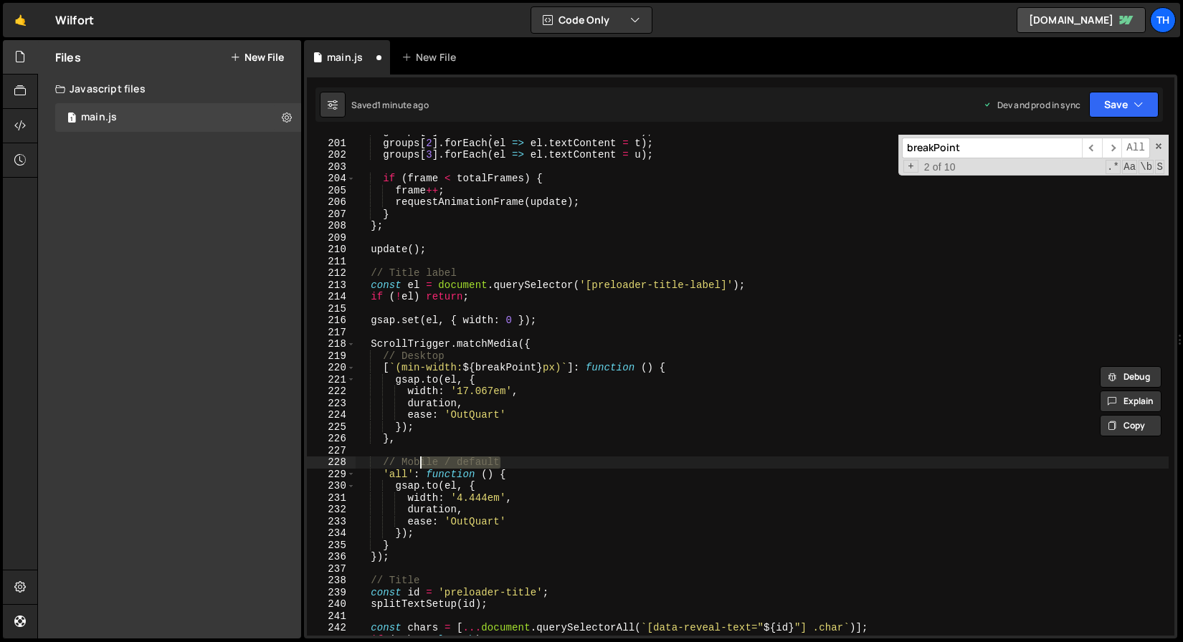
drag, startPoint x: 518, startPoint y: 460, endPoint x: 298, endPoint y: 447, distance: 220.5
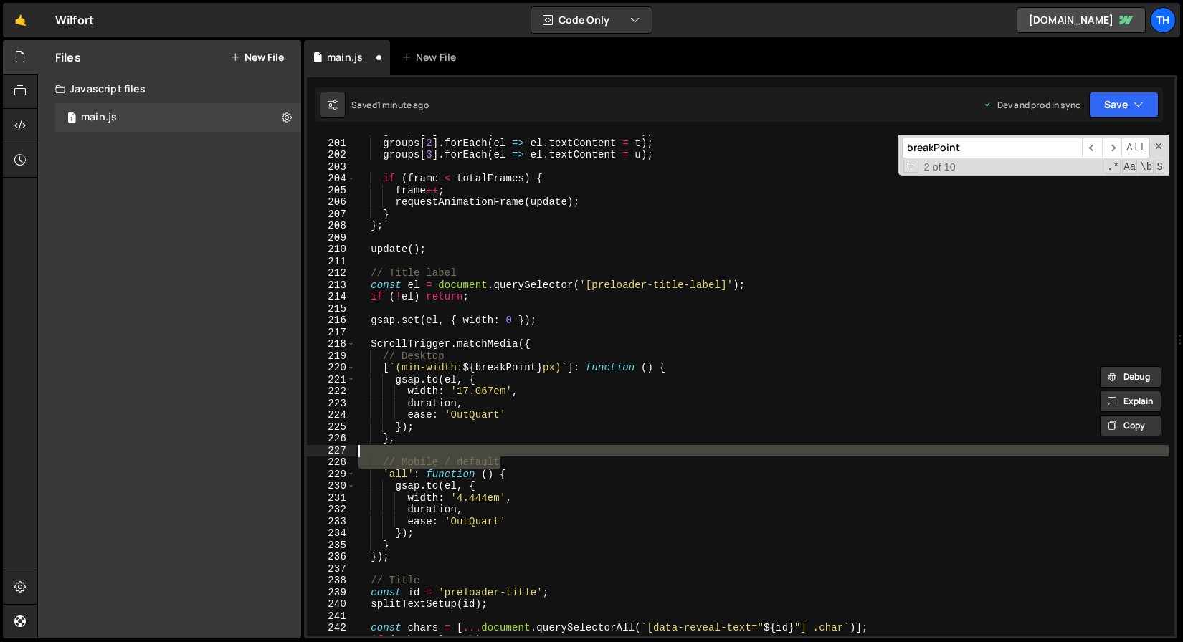
click at [298, 447] on div "Files New File Javascript files 1 main.js 0 CSS files Copy share link Edit File…" at bounding box center [610, 339] width 1146 height 599
type textarea "// Mobile / default"
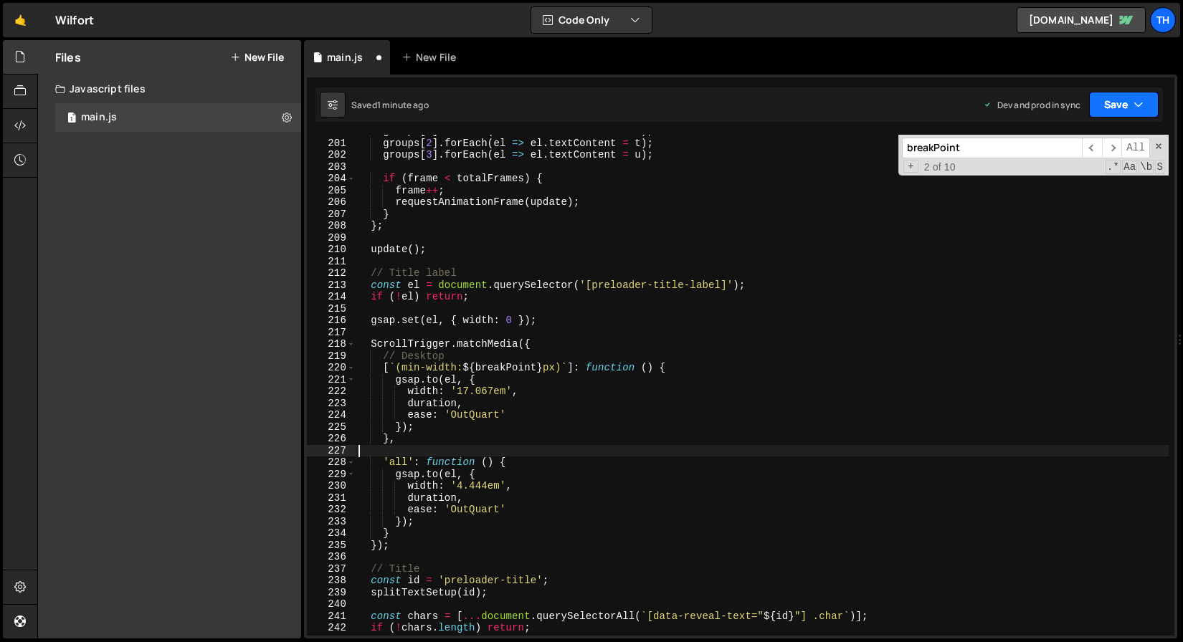
click at [1113, 107] on button "Save" at bounding box center [1124, 105] width 70 height 26
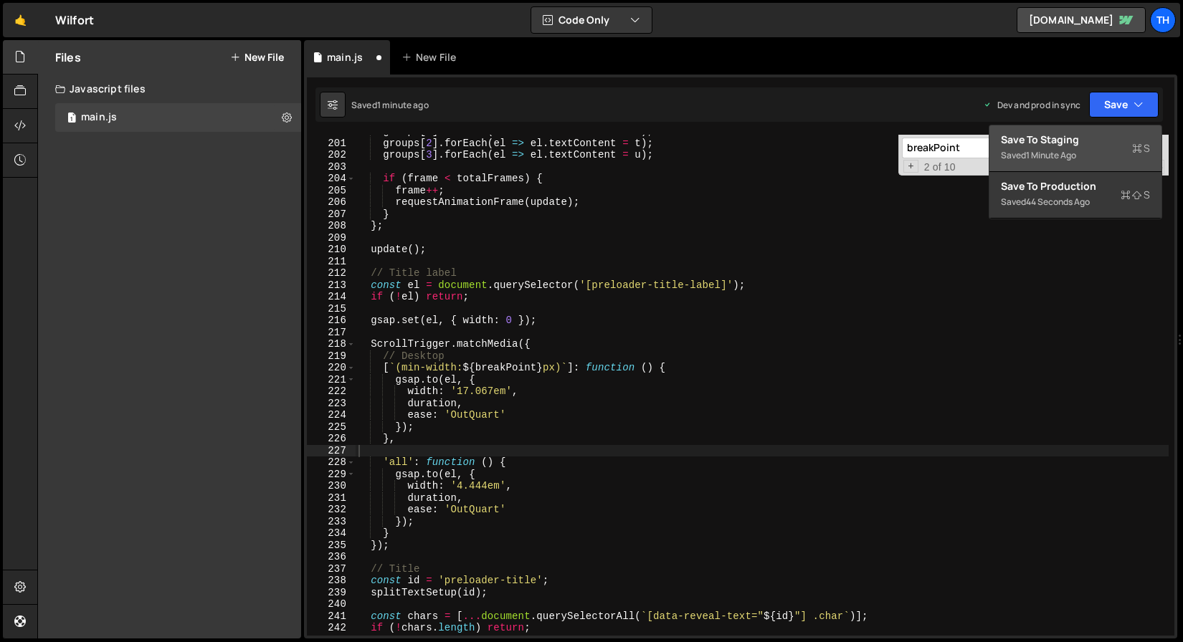
click at [1086, 143] on div "Save to Staging S" at bounding box center [1075, 140] width 149 height 14
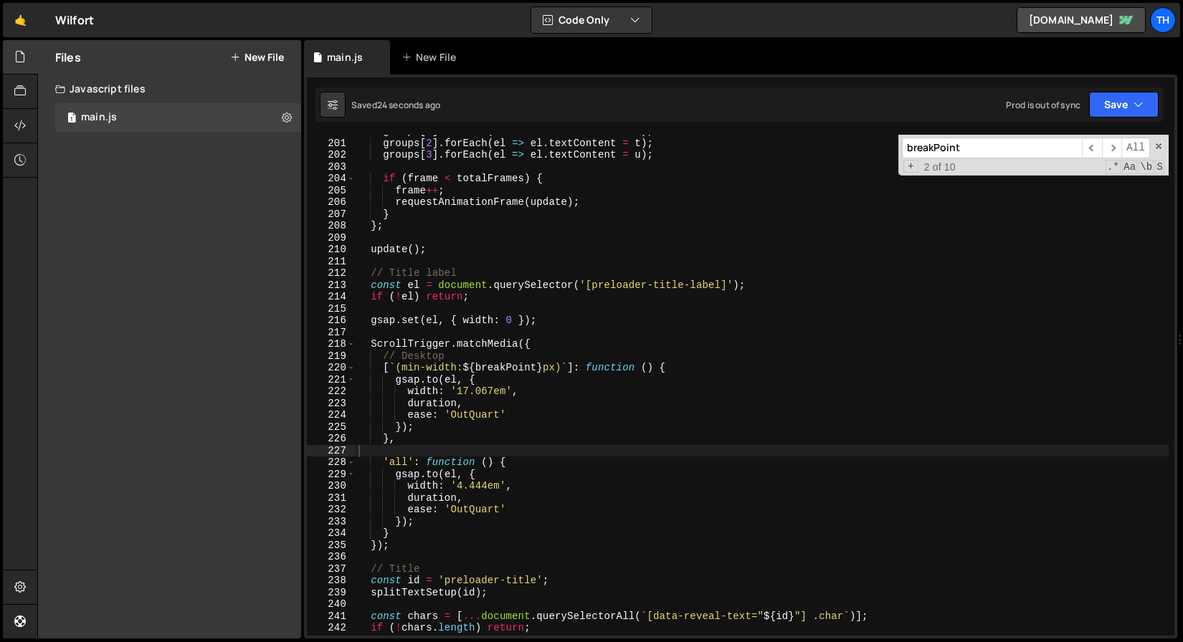
click at [383, 362] on div "groups [ 1 ] . forEach ( el => el . textContent = h ) ; groups [ 2 ] . forEach …" at bounding box center [762, 387] width 813 height 525
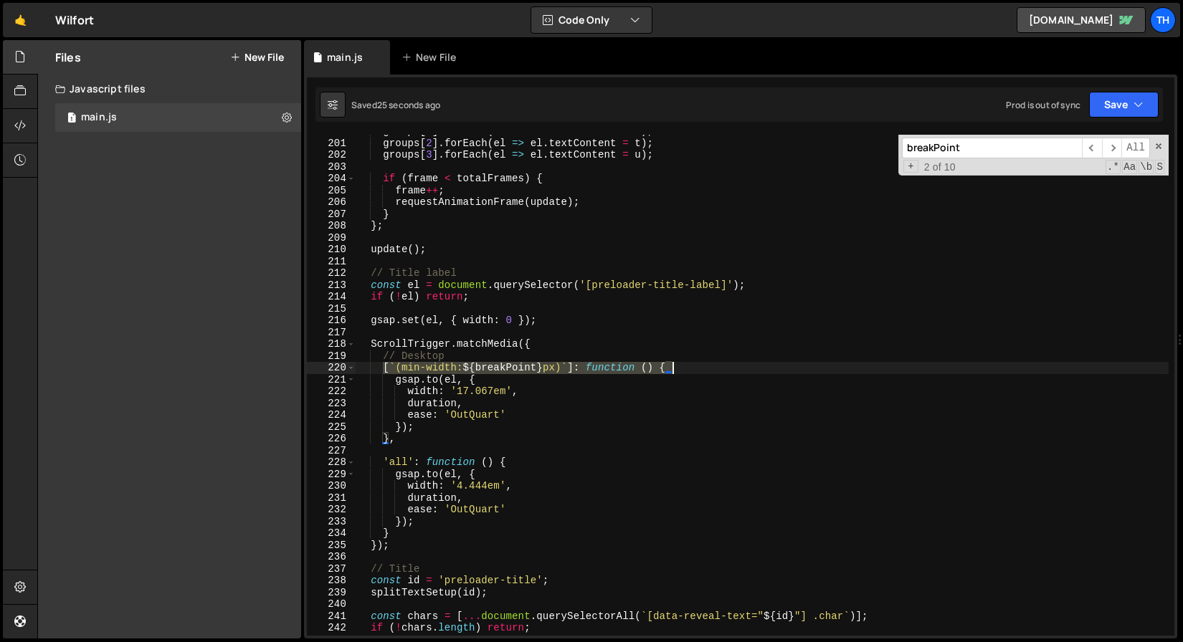
drag, startPoint x: 382, startPoint y: 366, endPoint x: 709, endPoint y: 366, distance: 326.9
click at [709, 366] on div "groups [ 1 ] . forEach ( el => el . textContent = h ) ; groups [ 2 ] . forEach …" at bounding box center [762, 387] width 813 height 525
paste textarea "[(min-width: ${breakPoint}px)"
type textarea "[(min-width: ${breakPoint}px)]: function () {"
click at [1104, 92] on button "Save" at bounding box center [1124, 105] width 70 height 26
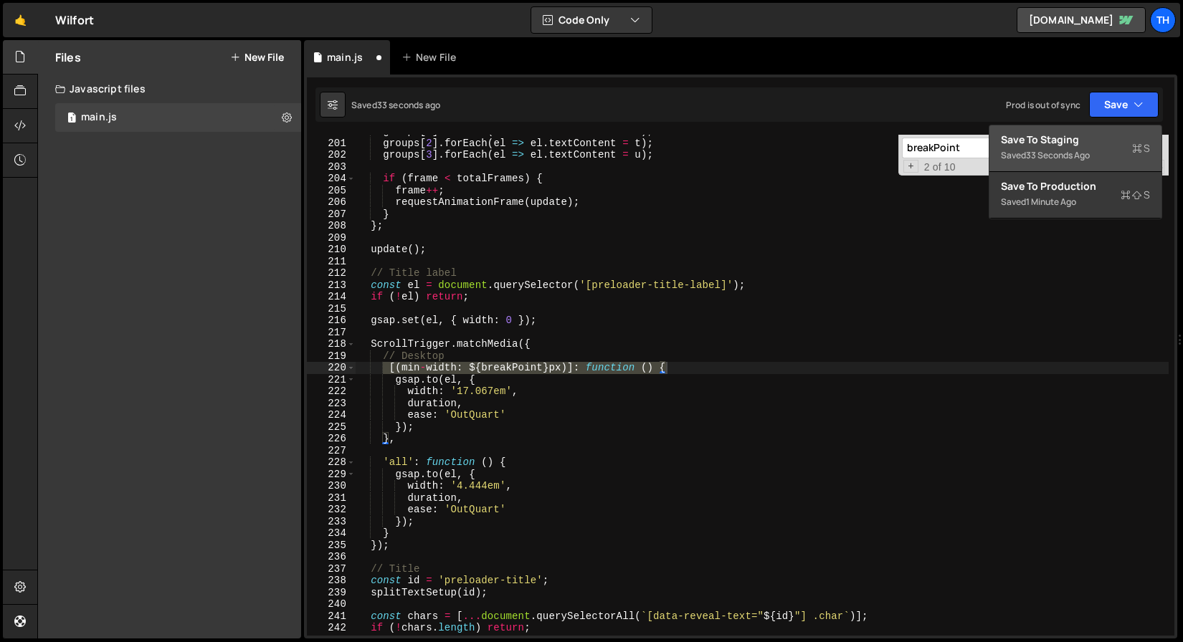
click at [1088, 127] on button "Save to Staging S Saved 33 seconds ago" at bounding box center [1075, 148] width 172 height 47
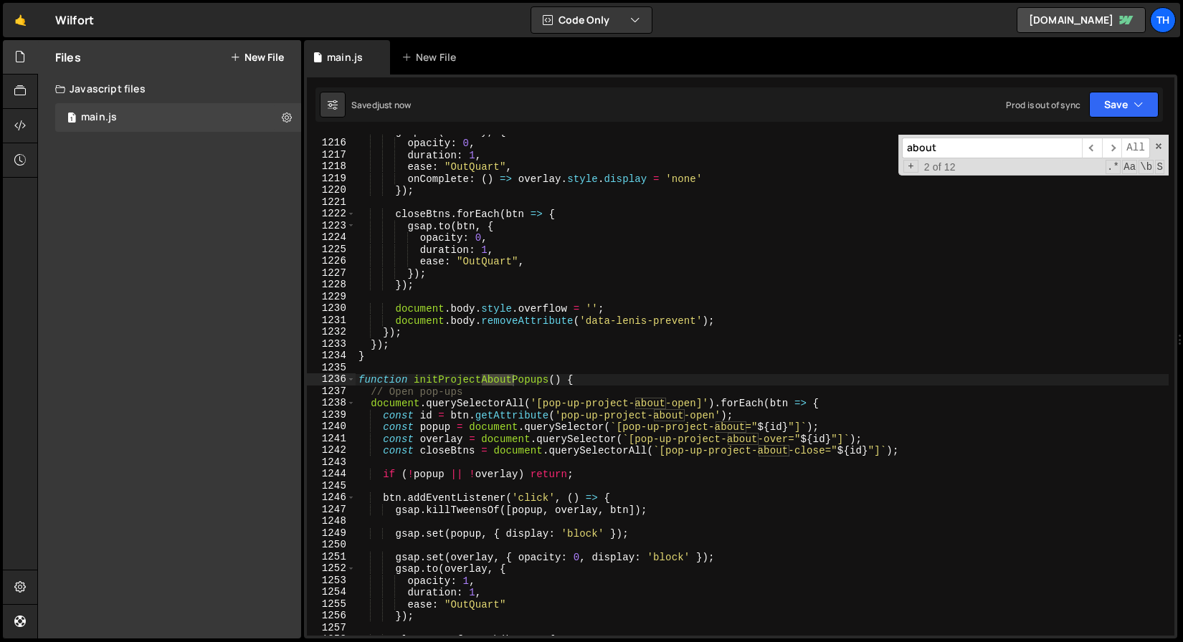
type input "about"
click at [436, 257] on div "gsap . to ( overlay , { opacity : 0 , duration : 1 , ease : "OutQuart" , onComp…" at bounding box center [762, 387] width 813 height 525
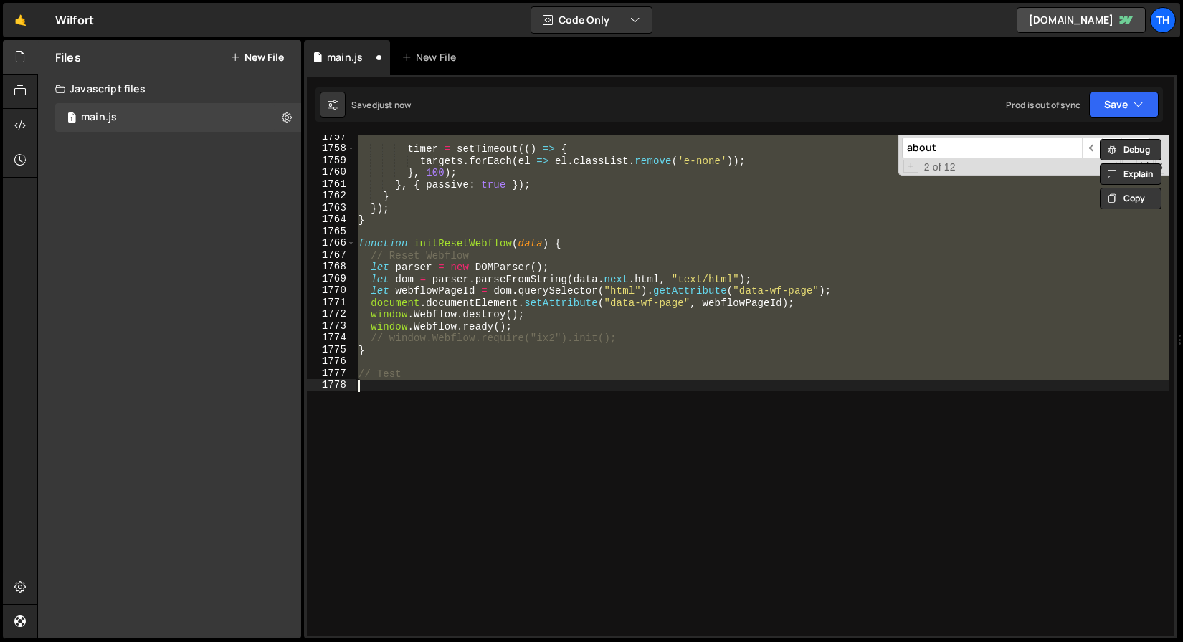
scroll to position [2351, 0]
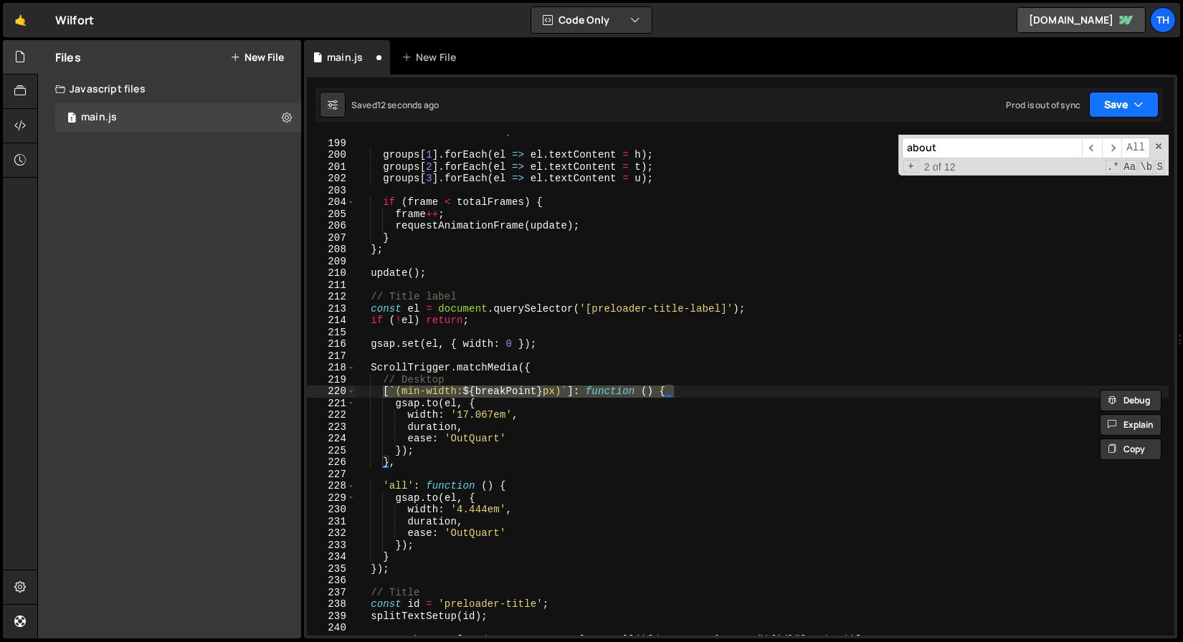
click at [1097, 103] on button "Save" at bounding box center [1124, 105] width 70 height 26
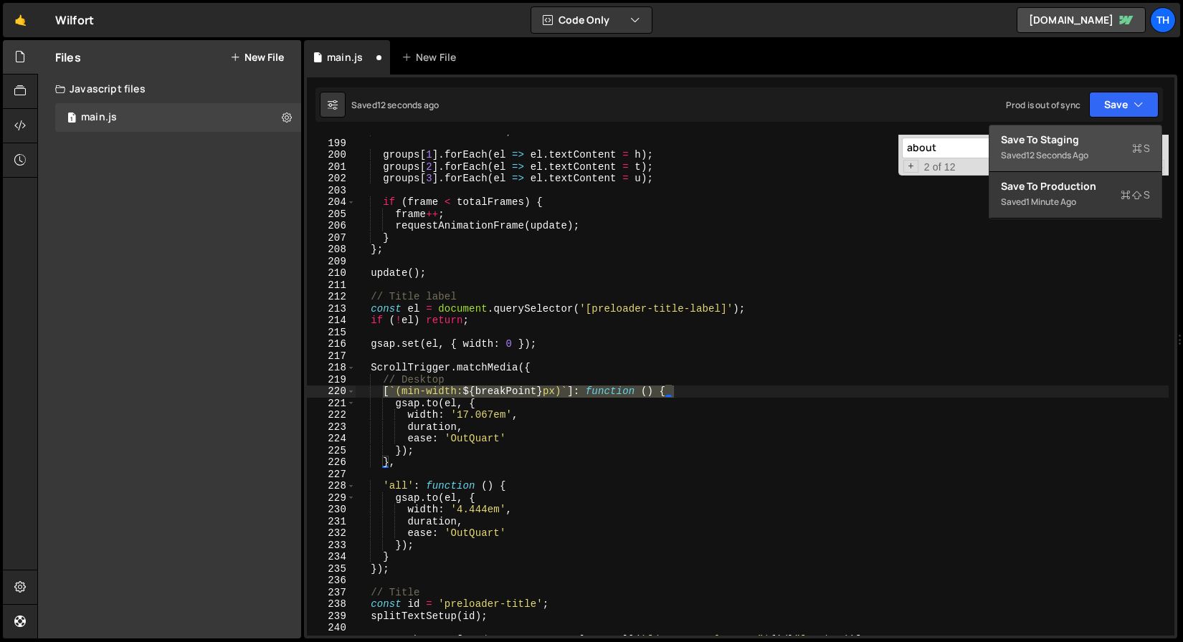
click at [1088, 139] on div "Save to Staging S" at bounding box center [1075, 140] width 149 height 14
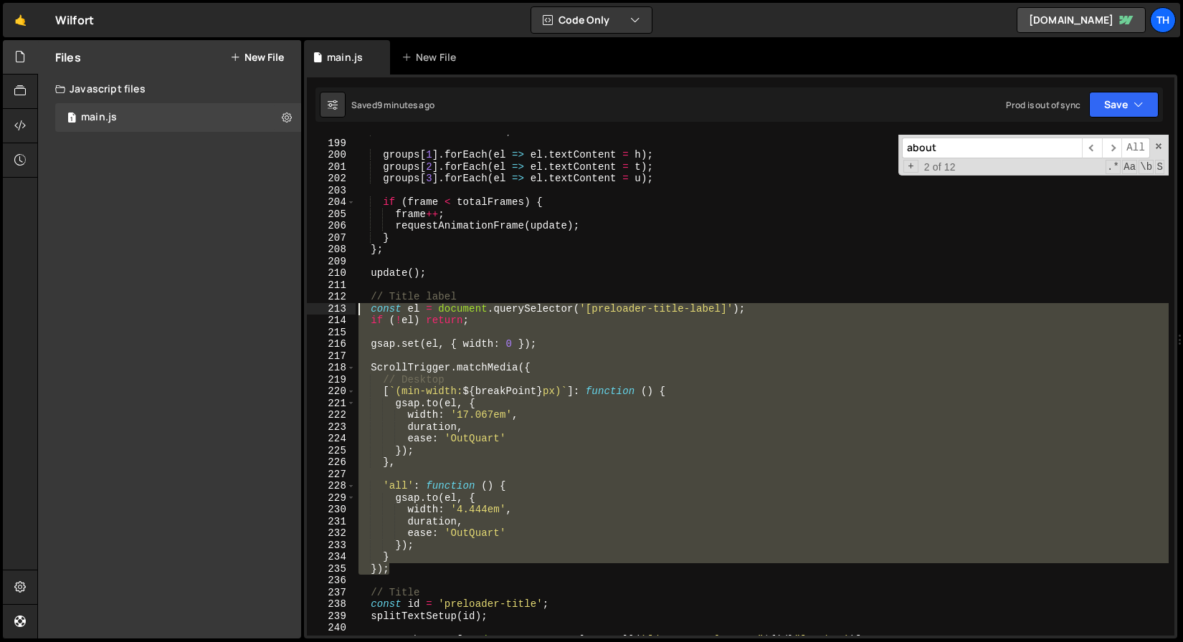
drag, startPoint x: 400, startPoint y: 566, endPoint x: 270, endPoint y: 308, distance: 289.5
click at [270, 308] on div "Files New File Javascript files 1 main.js 0 CSS files Copy share link Edit File…" at bounding box center [610, 339] width 1146 height 599
paste textarea "})"
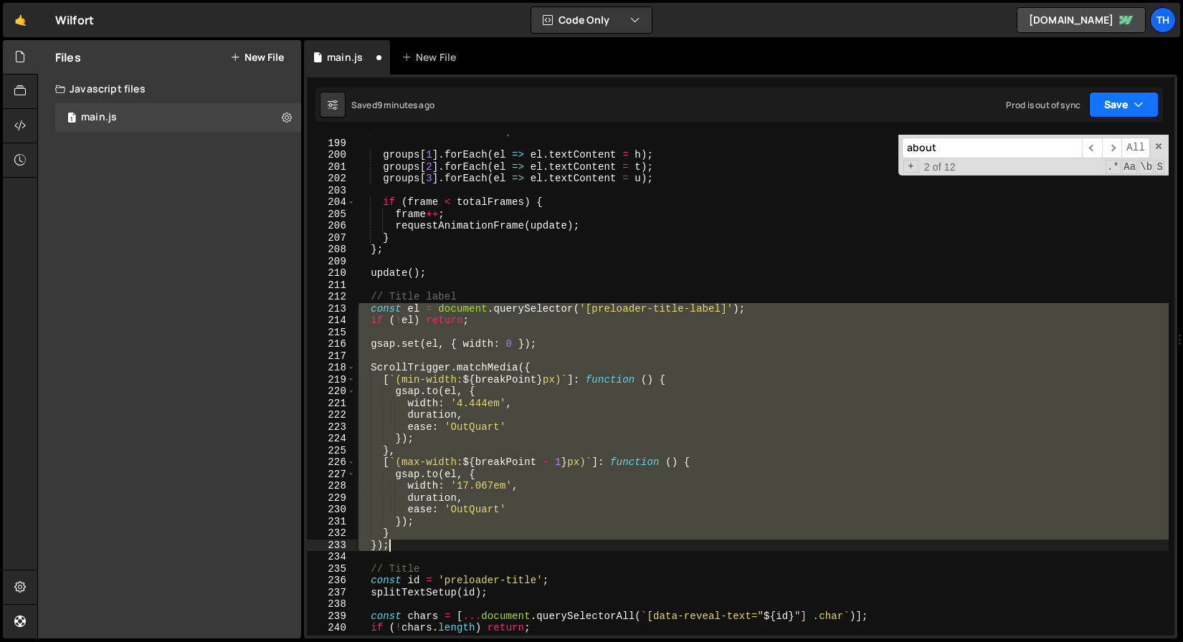
click at [1098, 105] on button "Save" at bounding box center [1124, 105] width 70 height 26
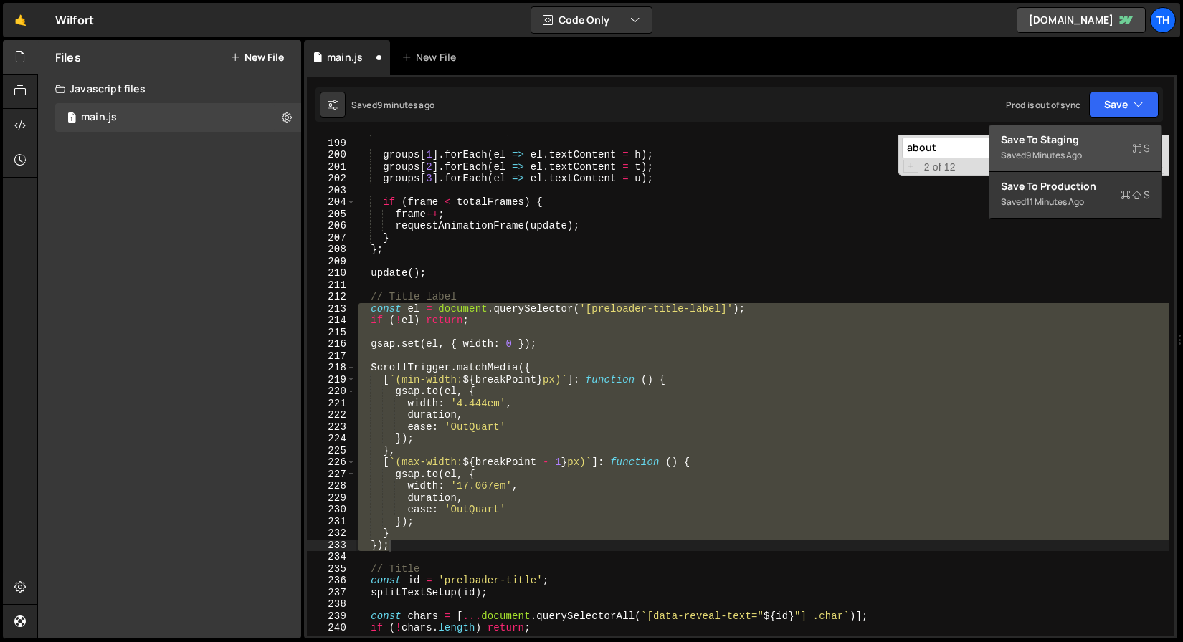
click at [1084, 131] on button "Save to Staging S Saved 9 minutes ago" at bounding box center [1075, 148] width 172 height 47
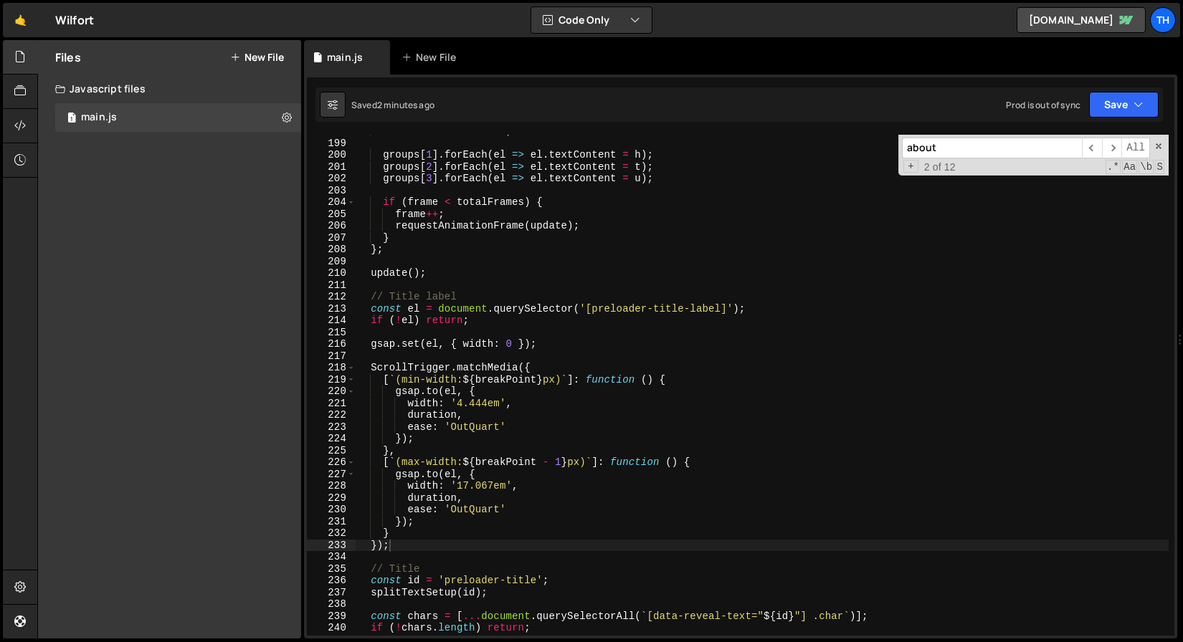
click at [769, 308] on div "const u = value % 10 ; groups [ 1 ] . forEach ( el => el . textContent = h ) ; …" at bounding box center [762, 387] width 813 height 525
click at [591, 346] on div "const u = value % 10 ; groups [ 1 ] . forEach ( el => el . textContent = h ) ; …" at bounding box center [762, 387] width 813 height 525
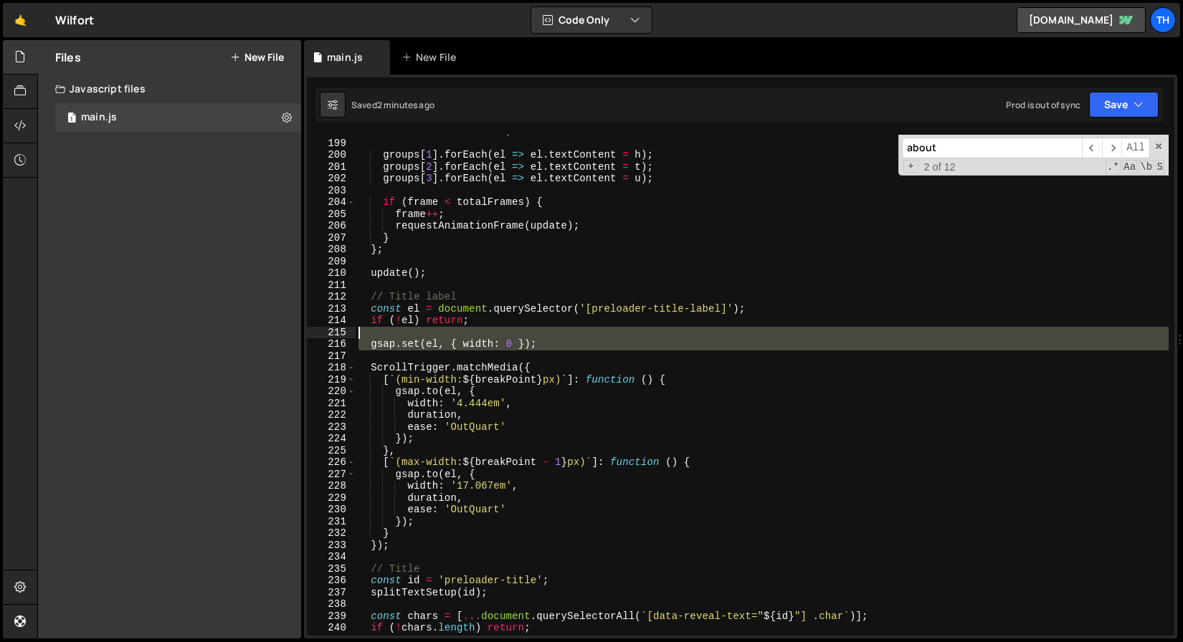
drag, startPoint x: 605, startPoint y: 350, endPoint x: 237, endPoint y: 337, distance: 368.0
click at [237, 337] on div "Files New File Javascript files 1 main.js 0 CSS files Copy share link Edit File…" at bounding box center [610, 339] width 1146 height 599
type textarea "gsap.set(el, { width: 0 });"
click at [408, 334] on div "const u = value % 10 ; groups [ 1 ] . forEach ( el => el . textContent = h ) ; …" at bounding box center [762, 385] width 813 height 501
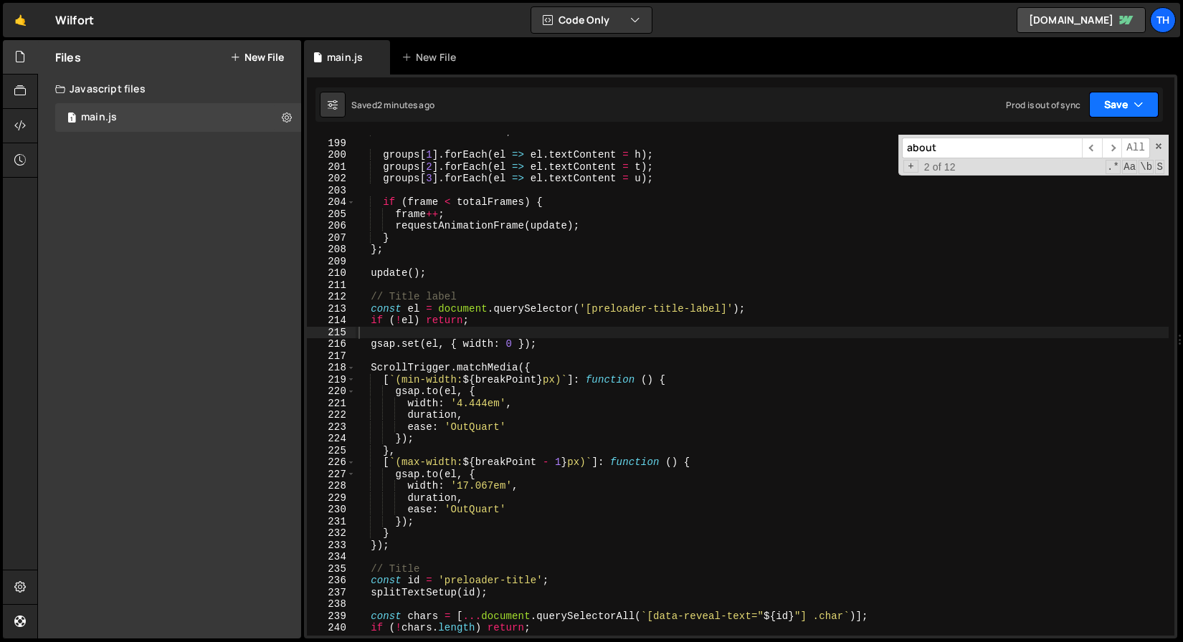
drag, startPoint x: 1083, startPoint y: 119, endPoint x: 1090, endPoint y: 110, distance: 11.2
click at [1083, 118] on div "Saved 2 minutes ago Prod is out of sync Upgrade to Edit Save Save to Staging S …" at bounding box center [738, 104] width 847 height 34
click at [1090, 110] on button "Save" at bounding box center [1124, 105] width 70 height 26
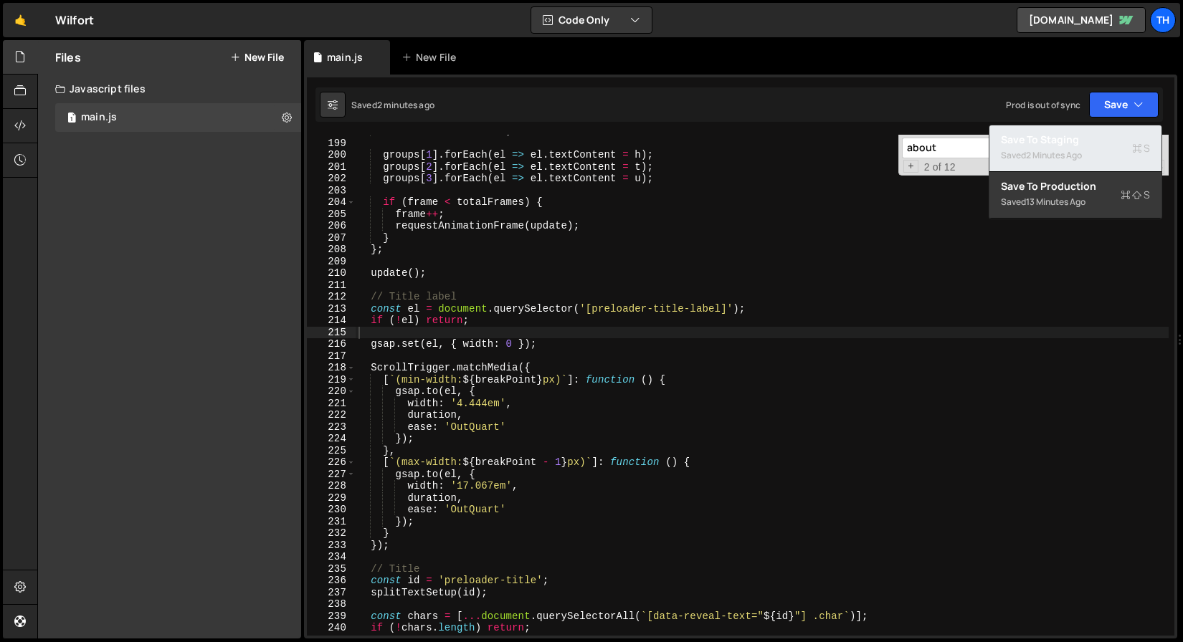
click at [1074, 161] on div "2 minutes ago" at bounding box center [1054, 155] width 56 height 12
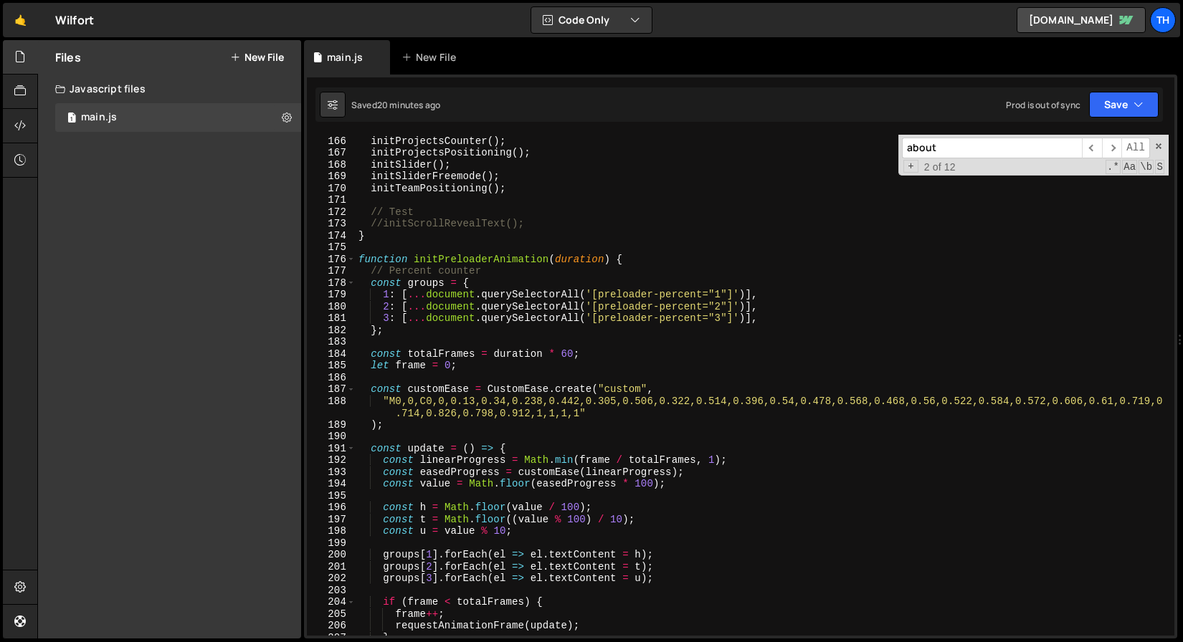
scroll to position [1956, 0]
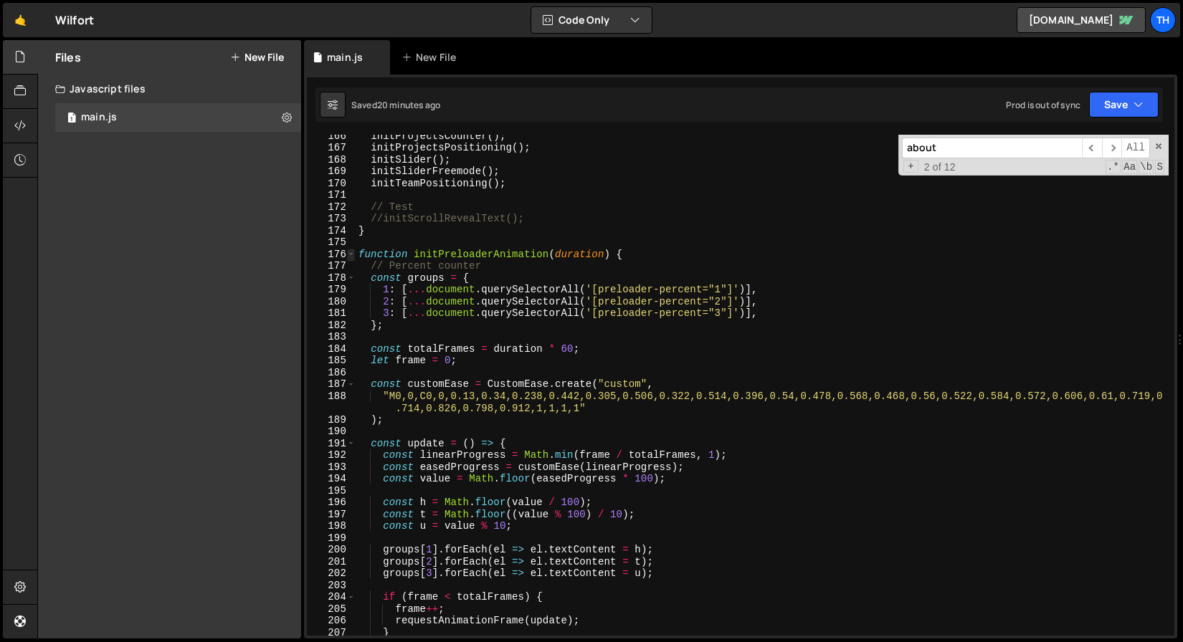
click at [353, 254] on span at bounding box center [351, 255] width 8 height 12
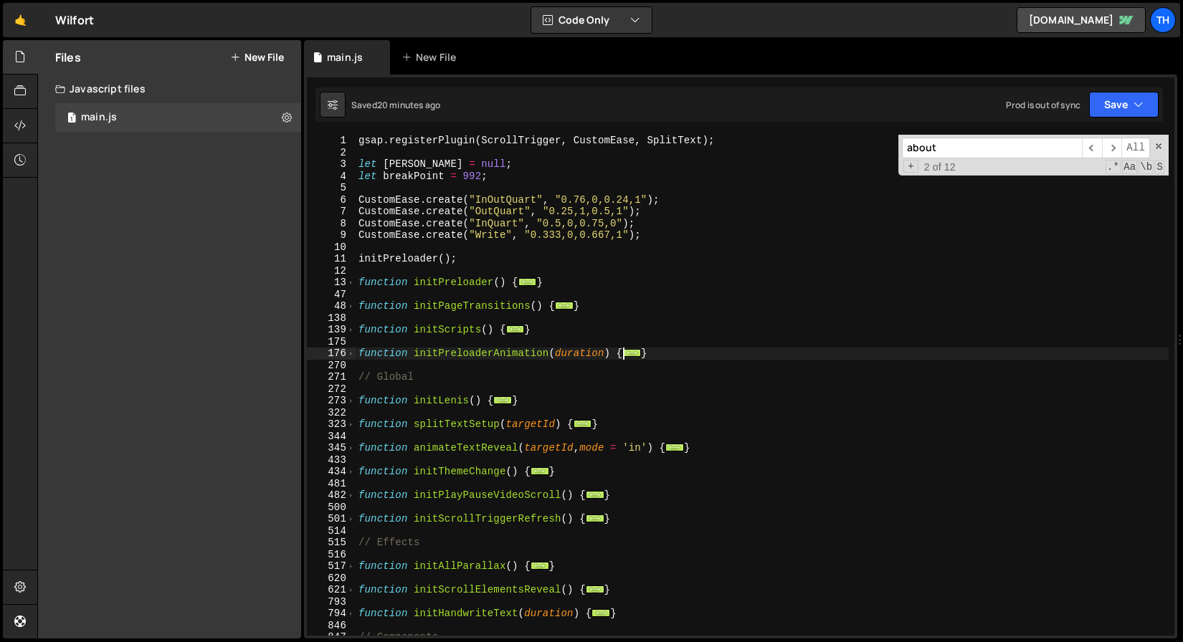
scroll to position [0, 0]
click at [351, 309] on span at bounding box center [351, 306] width 8 height 12
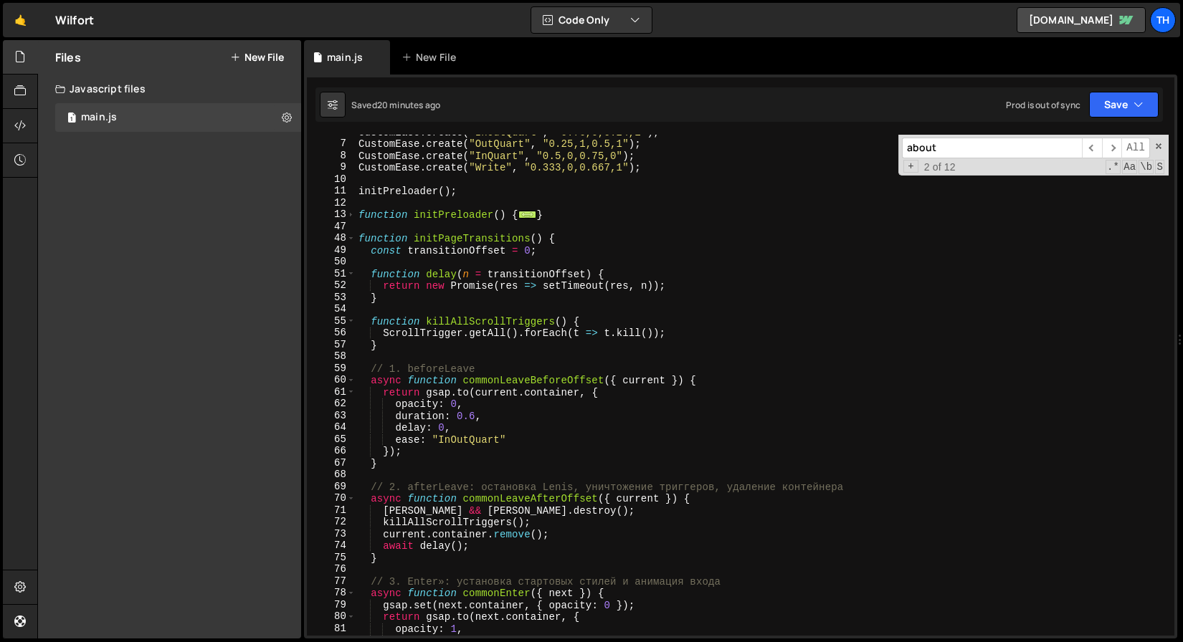
scroll to position [68, 0]
click at [353, 214] on span at bounding box center [351, 215] width 8 height 12
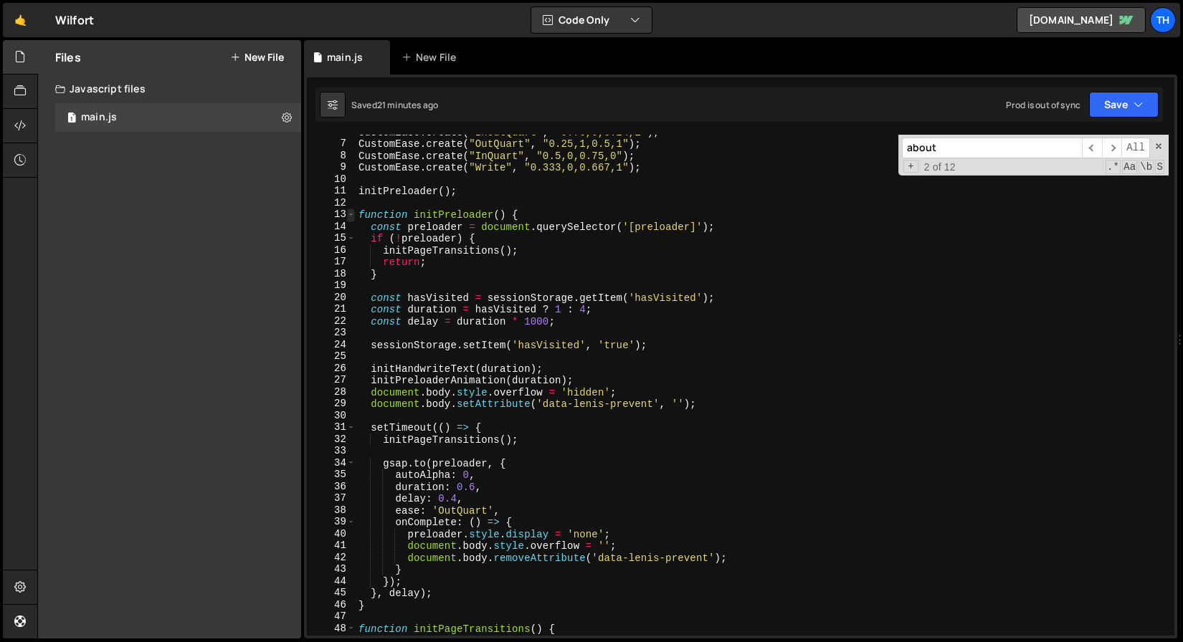
click at [353, 214] on span at bounding box center [351, 215] width 8 height 12
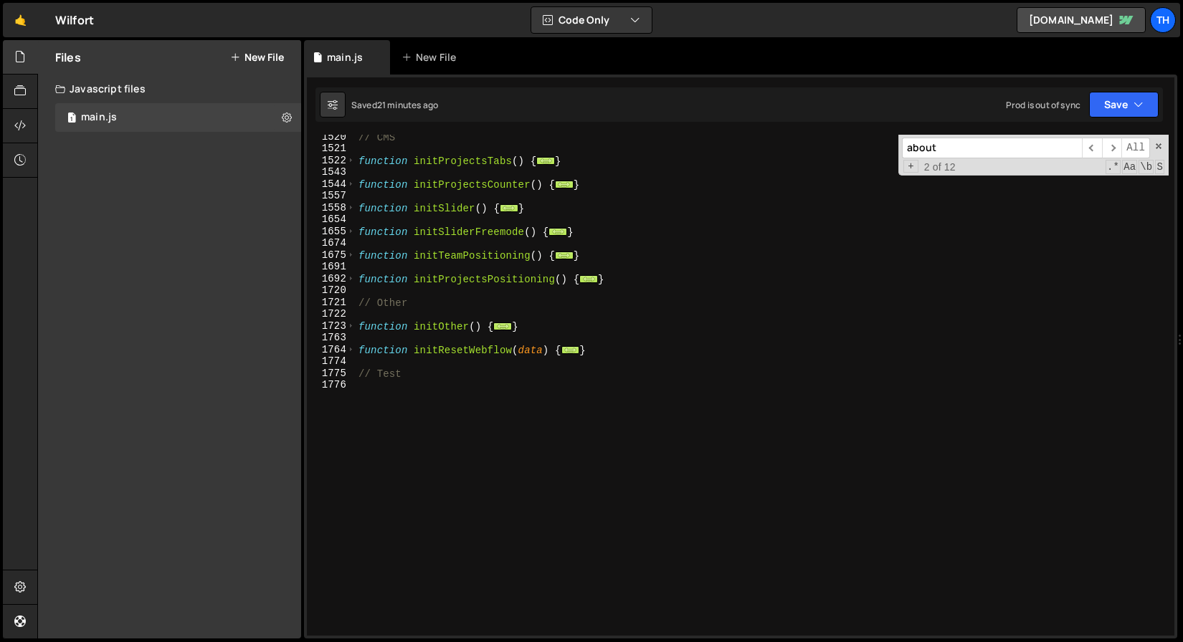
scroll to position [1814, 0]
click at [353, 323] on span at bounding box center [351, 326] width 8 height 12
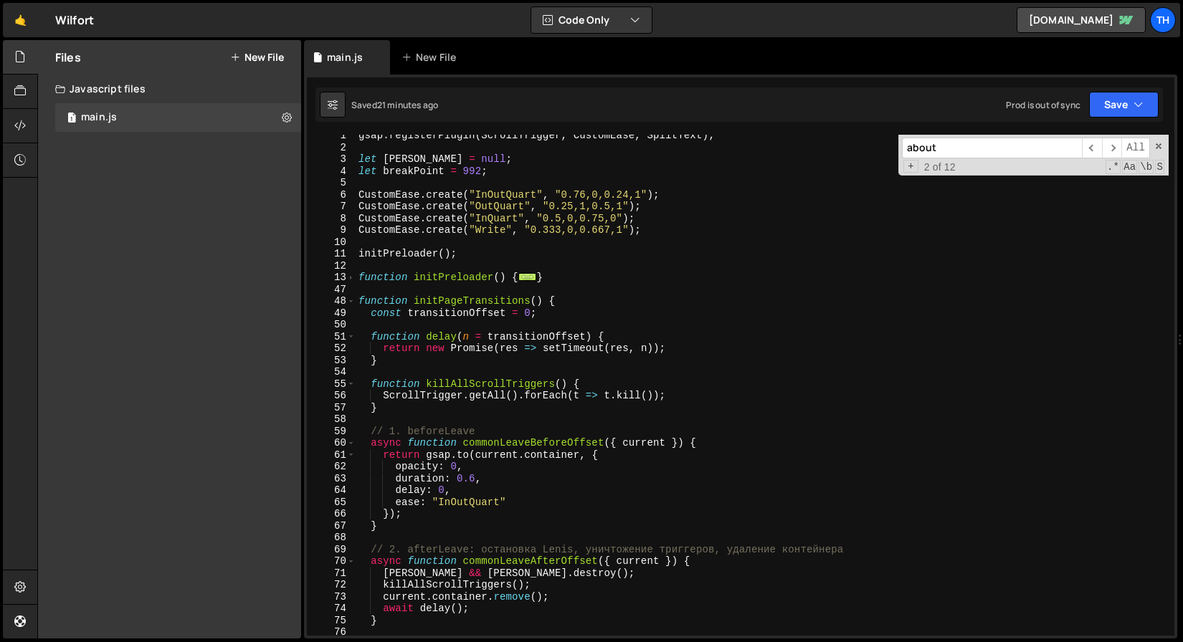
scroll to position [5, 0]
click at [353, 282] on span at bounding box center [351, 278] width 8 height 12
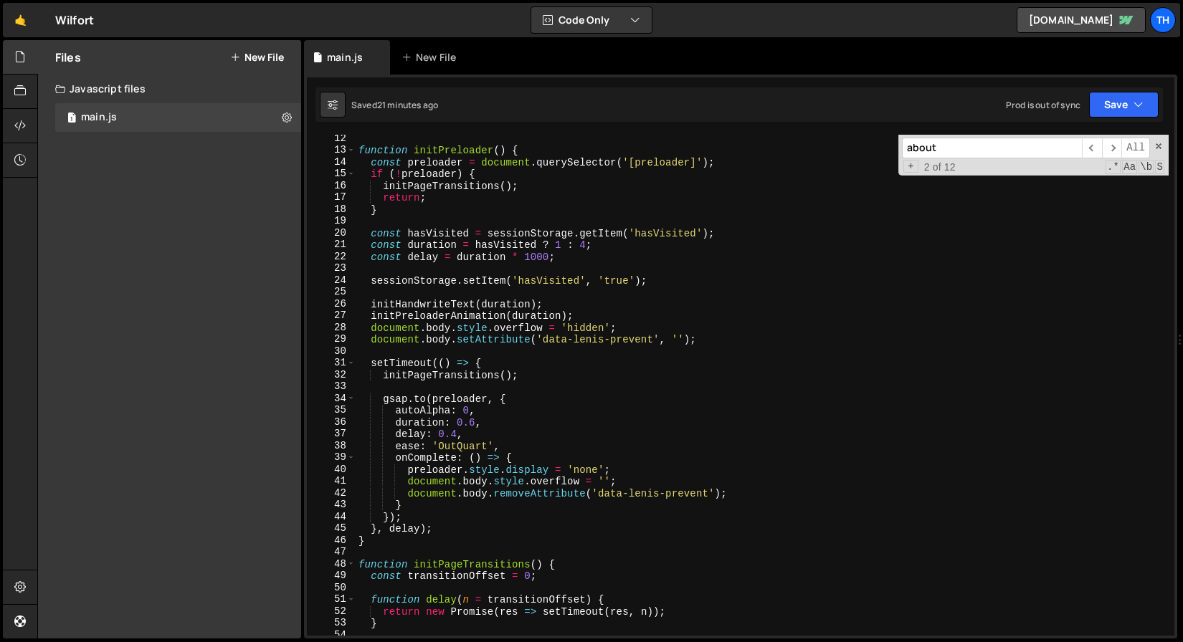
scroll to position [121, 0]
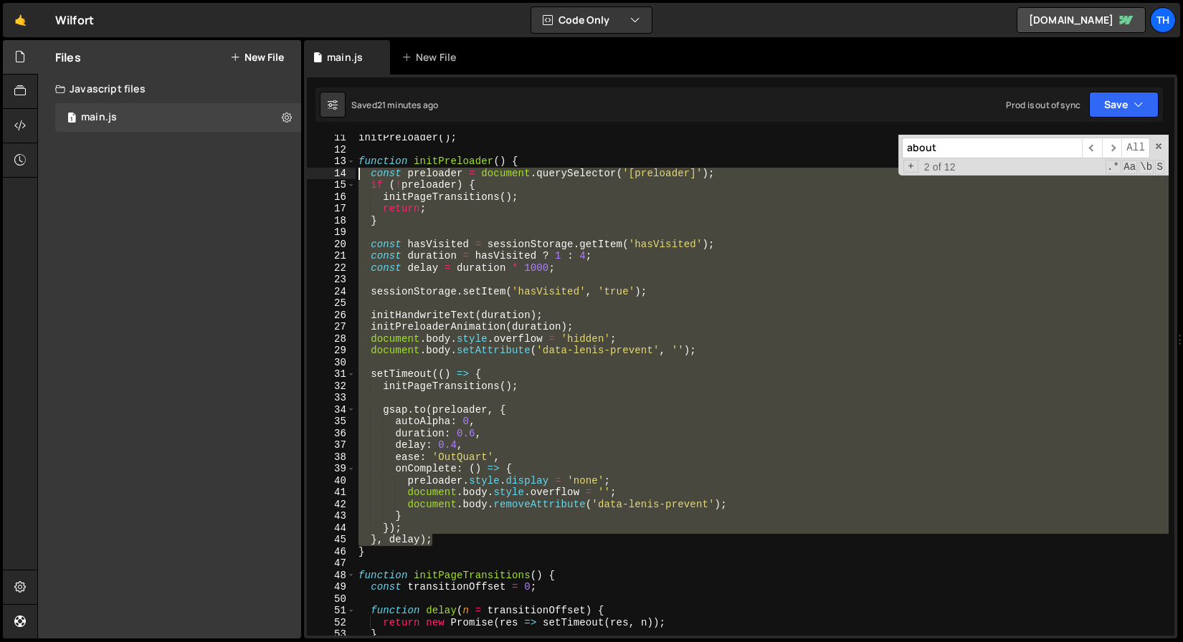
drag, startPoint x: 462, startPoint y: 540, endPoint x: 261, endPoint y: 176, distance: 415.6
click at [261, 176] on div "Files New File Javascript files 1 main.js 0 CSS files Copy share link Edit File…" at bounding box center [610, 339] width 1146 height 599
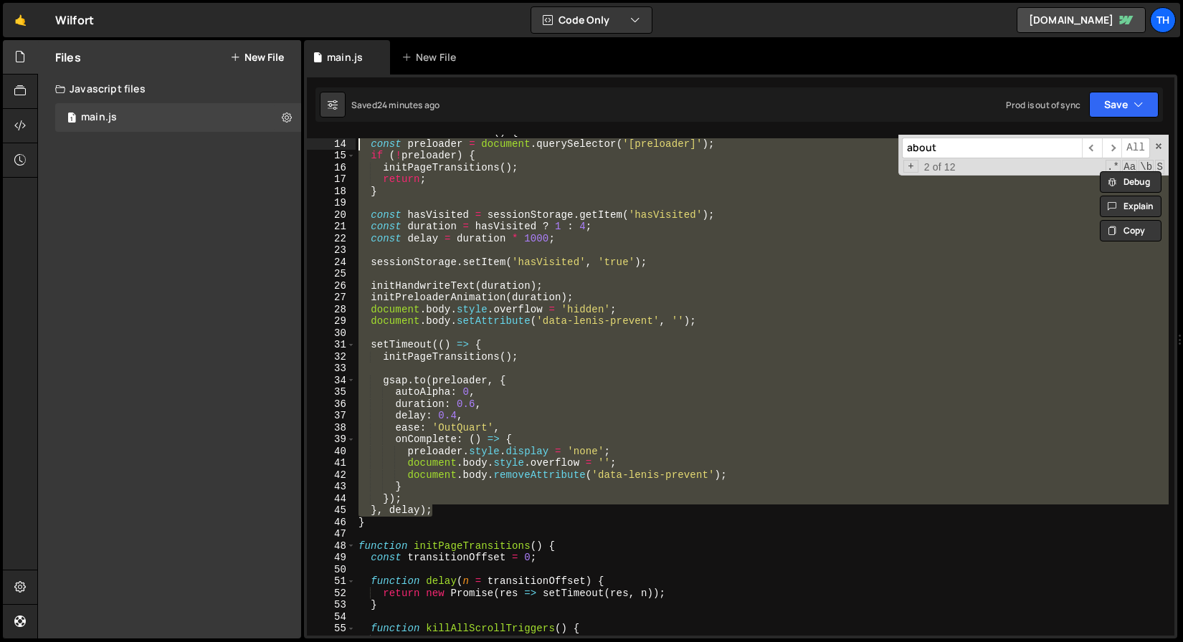
scroll to position [115, 0]
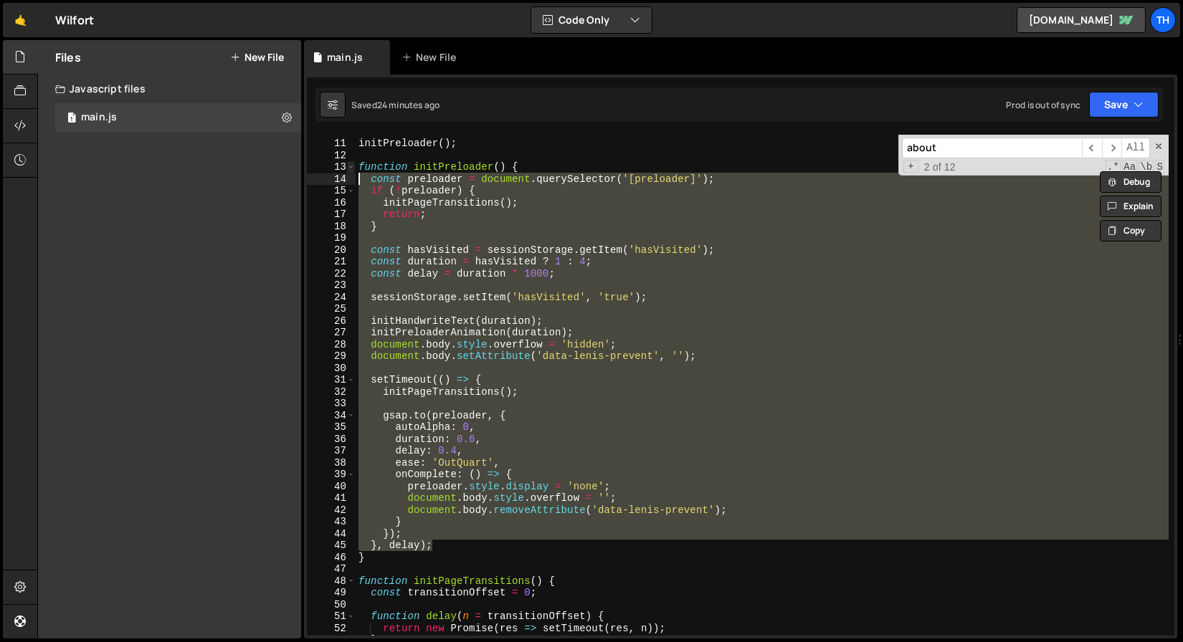
click at [353, 165] on span at bounding box center [351, 167] width 8 height 12
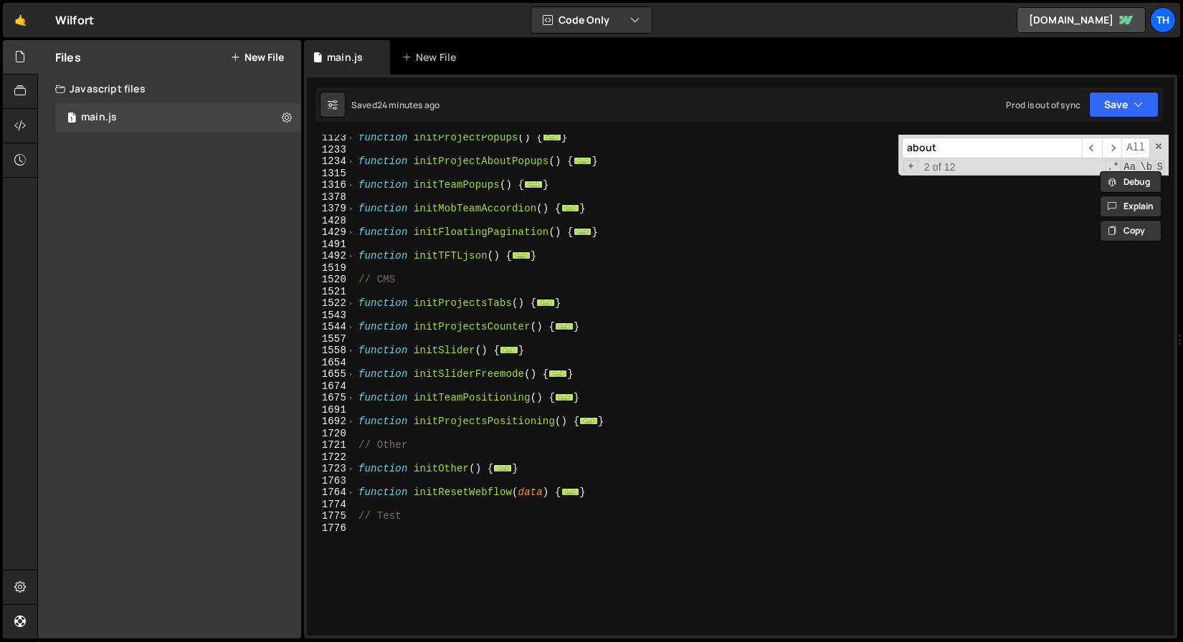
scroll to position [618, 0]
click at [351, 468] on span at bounding box center [351, 469] width 8 height 12
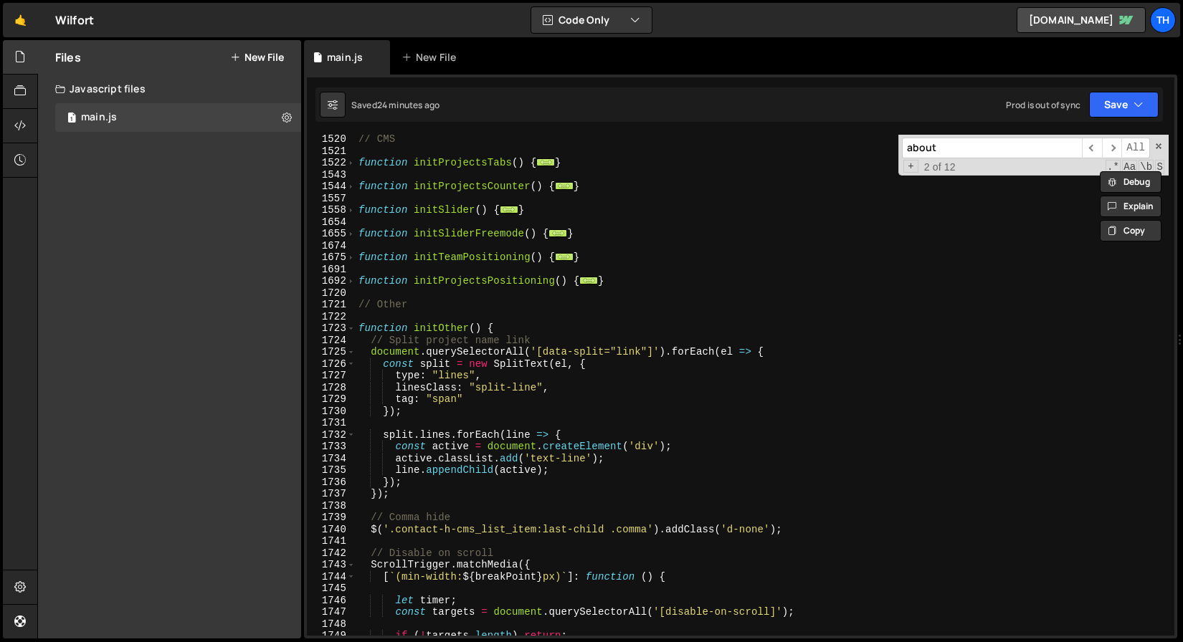
scroll to position [758, 0]
click at [538, 331] on div "// CMS function initProjectsTabs ( ) { ... } function initProjectsCounter ( ) {…" at bounding box center [762, 395] width 813 height 525
type textarea "function initOther() {"
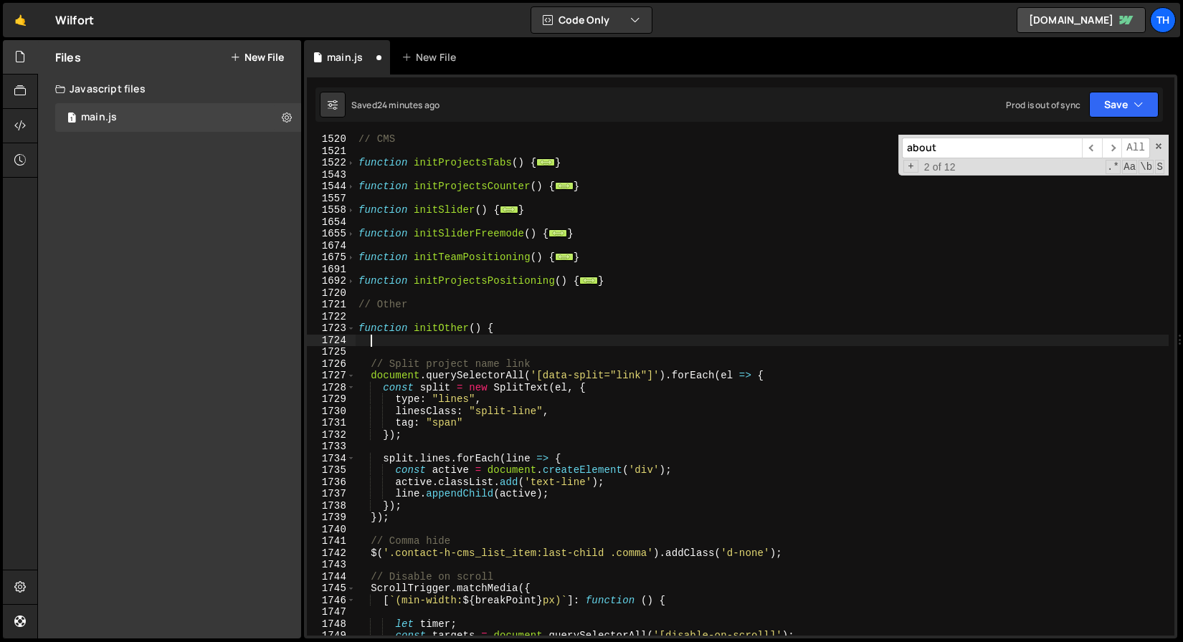
paste textarea "}"
type textarea "}"
drag, startPoint x: 396, startPoint y: 340, endPoint x: 322, endPoint y: 339, distance: 73.8
click at [322, 339] on div "1520 1521 1522 1543 1544 1557 1558 1654 1655 1674 1675 1691 1692 1720 1721 1722…" at bounding box center [740, 385] width 867 height 501
paste textarea "}"
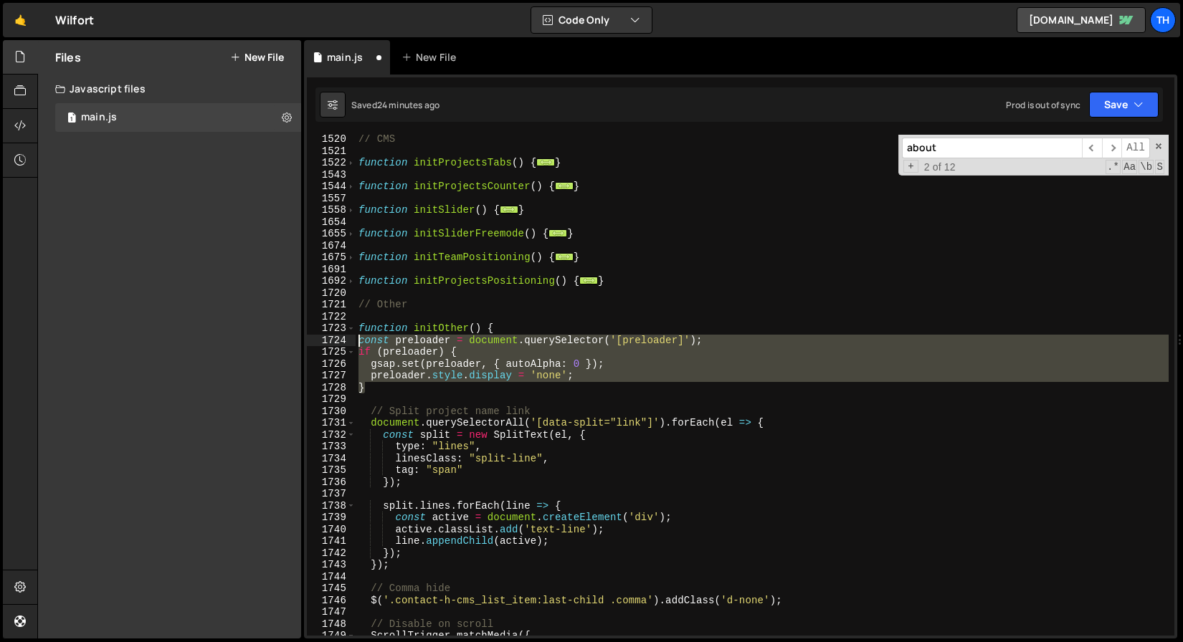
drag, startPoint x: 389, startPoint y: 392, endPoint x: 324, endPoint y: 341, distance: 82.2
click at [324, 341] on div "} 1520 1521 1522 1543 1544 1557 1558 1654 1655 1674 1675 1691 1692 1720 1721 17…" at bounding box center [740, 385] width 867 height 501
click at [501, 332] on div "// CMS function initProjectsTabs ( ) { ... } function initProjectsCounter ( ) {…" at bounding box center [762, 395] width 813 height 525
type textarea "function initOther() {"
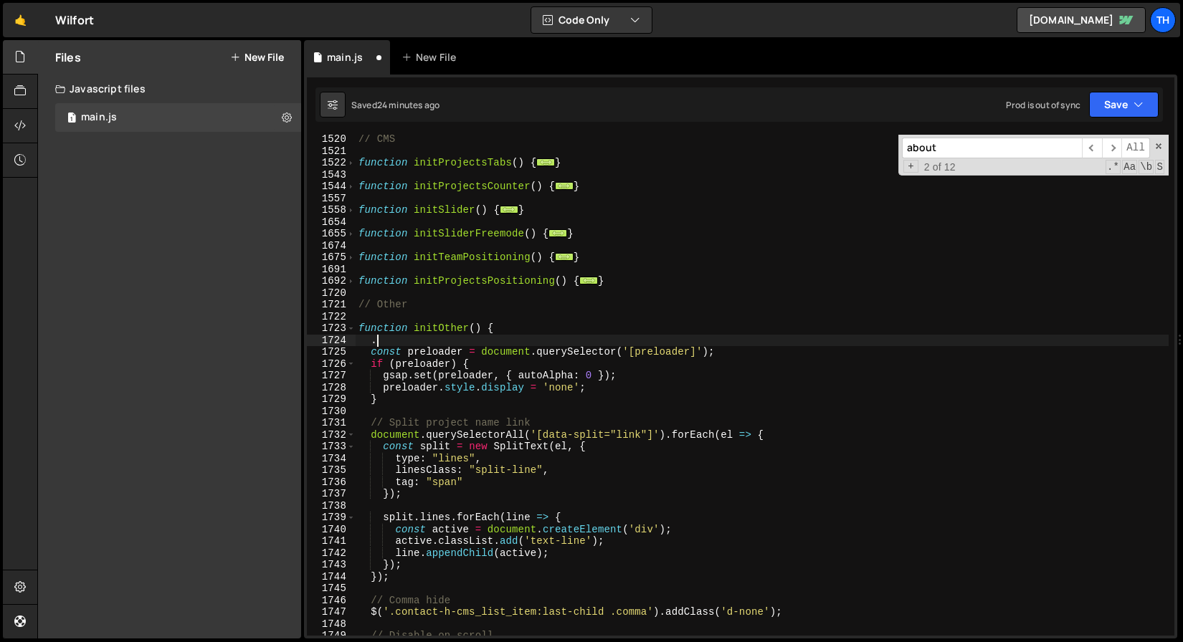
scroll to position [0, 1]
type textarea "."
type textarea ","
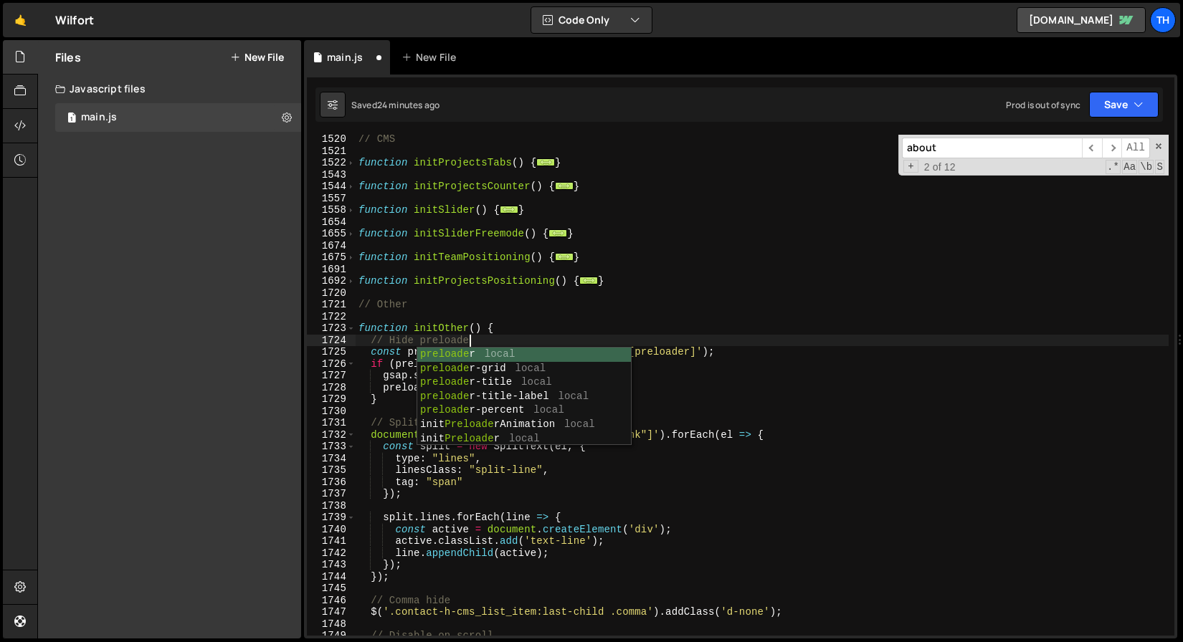
scroll to position [0, 7]
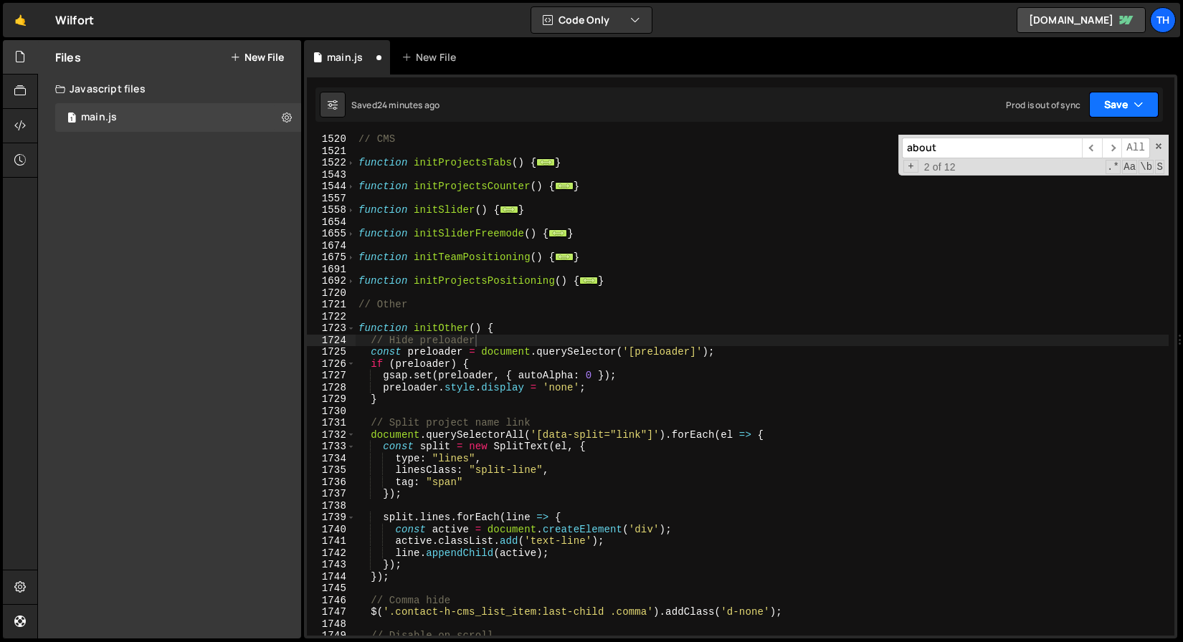
click at [1110, 100] on button "Save" at bounding box center [1124, 105] width 70 height 26
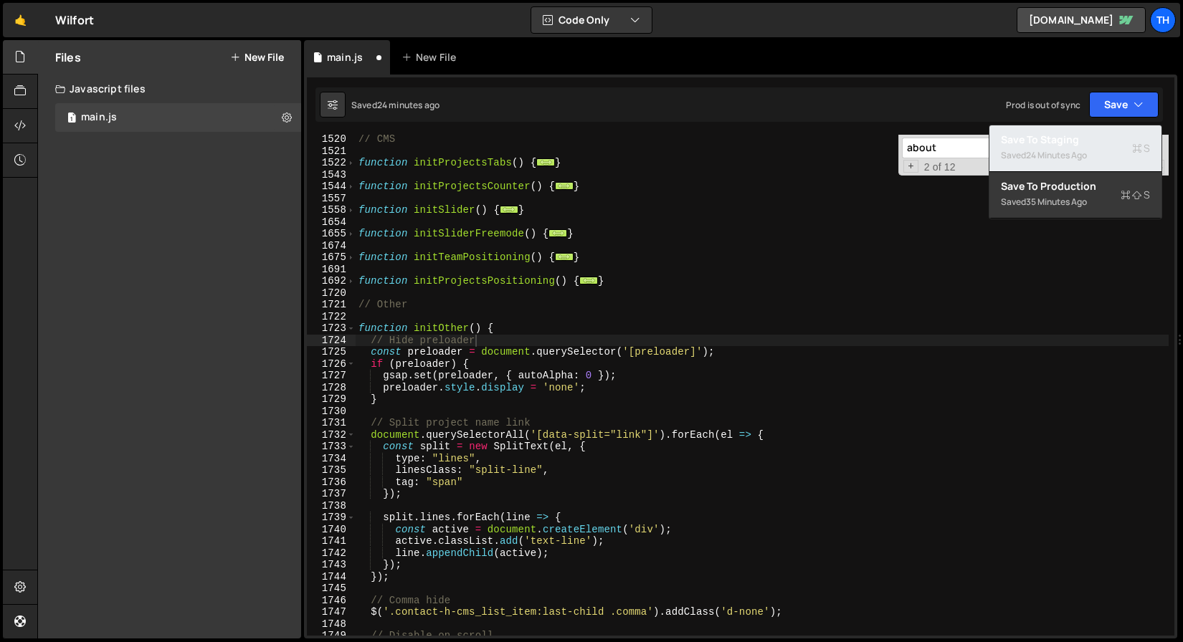
click at [1103, 137] on div "Save to Staging S" at bounding box center [1075, 140] width 149 height 14
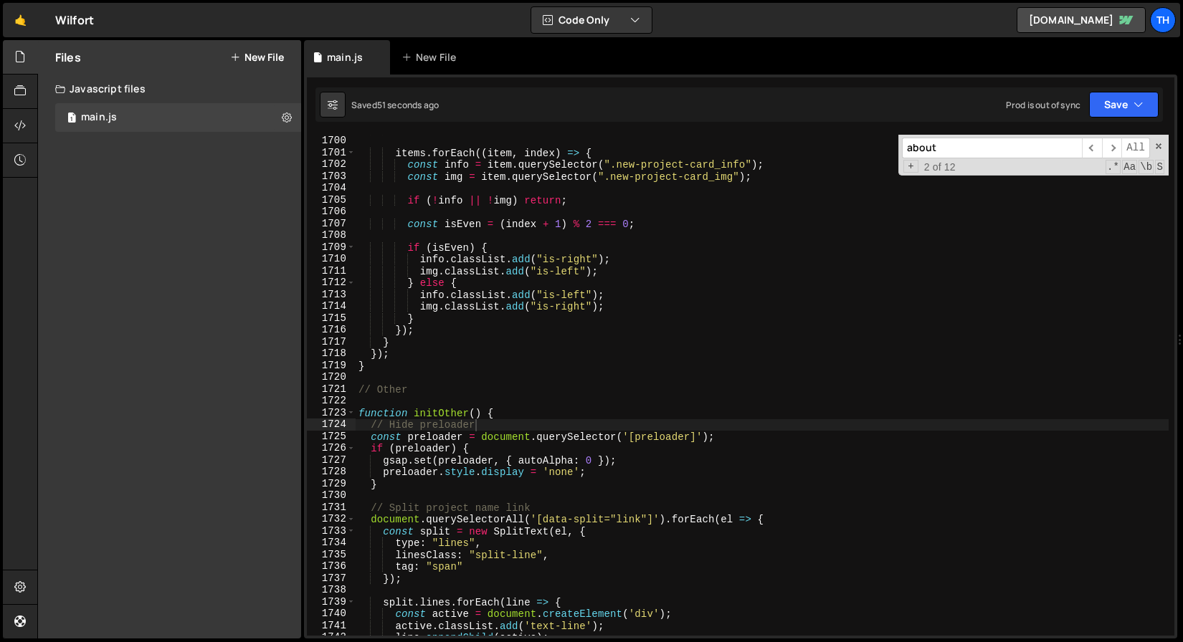
scroll to position [20109, 0]
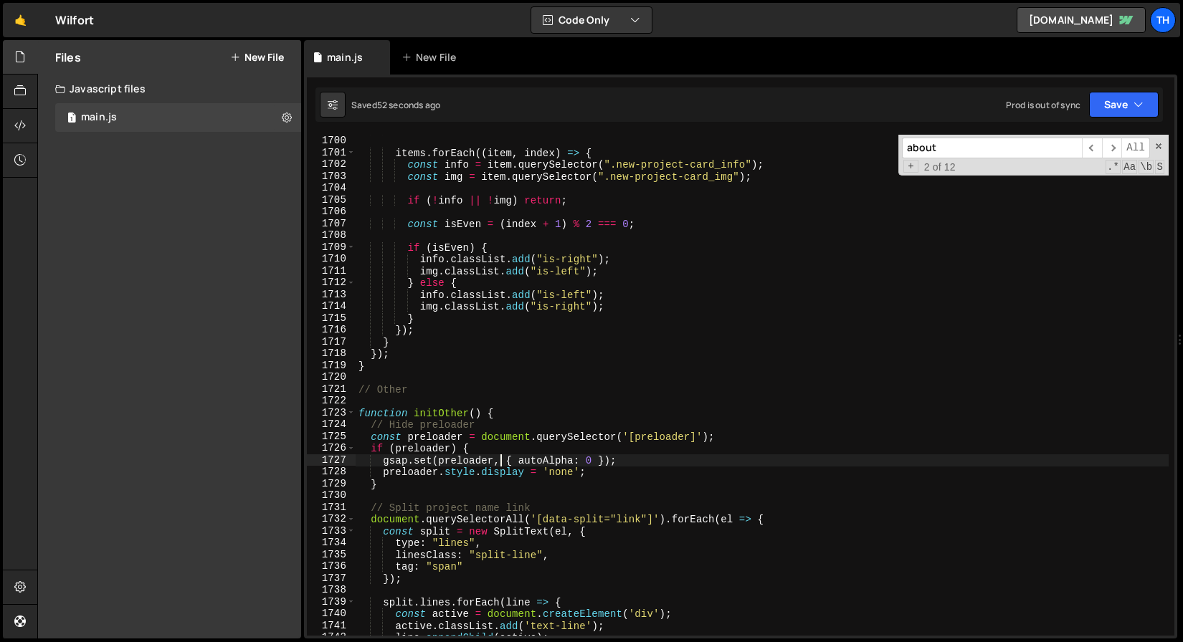
click at [498, 461] on div "const items = list . querySelectorAll ( ".new-projects-cms_list_item" ) ; items…" at bounding box center [762, 385] width 813 height 525
click at [630, 455] on div "const items = list . querySelectorAll ( ".new-projects-cms_list_item" ) ; items…" at bounding box center [762, 385] width 813 height 525
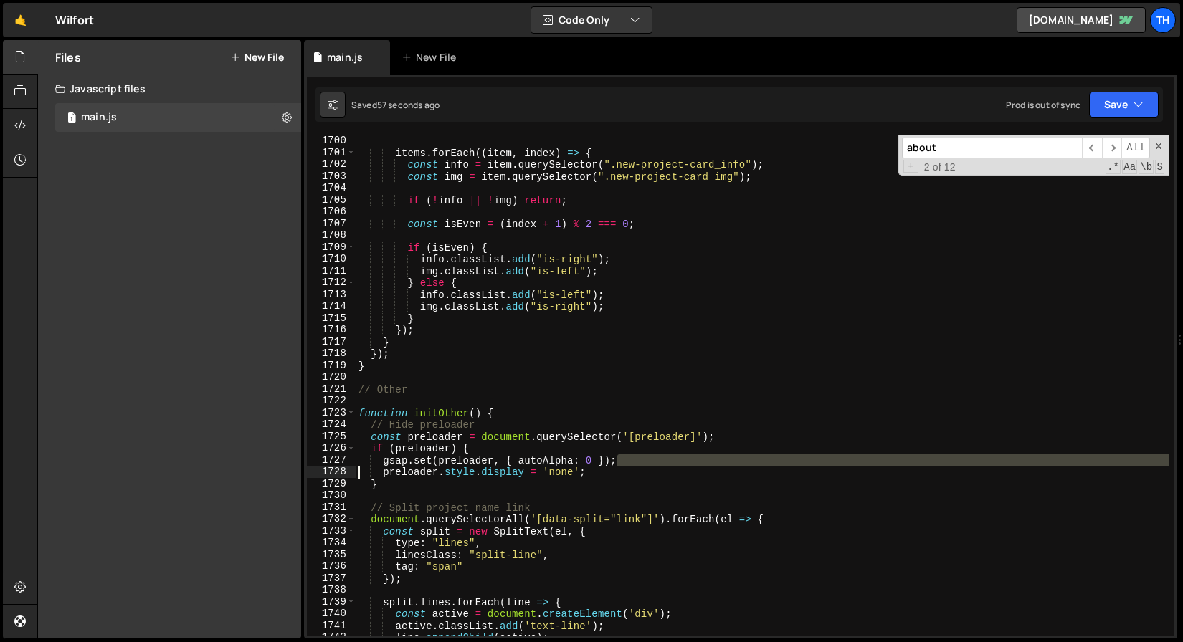
drag, startPoint x: 644, startPoint y: 459, endPoint x: 318, endPoint y: 469, distance: 325.6
click at [318, 469] on div "gsap.set(preloader, { autoAlpha: 0 }); 1699 1700 1701 1702 1703 1704 1705 1706 …" at bounding box center [740, 385] width 867 height 501
click at [318, 469] on div "1728" at bounding box center [331, 472] width 49 height 12
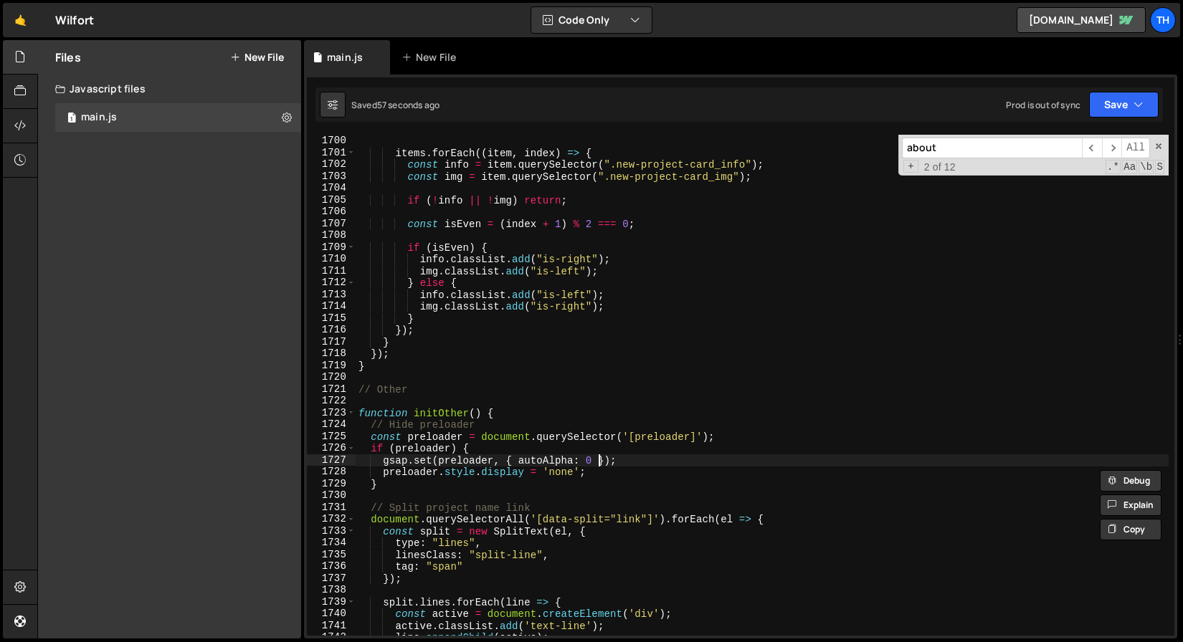
click at [597, 460] on div "const items = list . querySelectorAll ( ".new-projects-cms_list_item" ) ; items…" at bounding box center [762, 385] width 813 height 525
drag, startPoint x: 643, startPoint y: 460, endPoint x: 376, endPoint y: 463, distance: 267.4
click at [376, 463] on div "const items = list . querySelectorAll ( ".new-projects-cms_list_item" ) ; items…" at bounding box center [762, 385] width 813 height 525
click at [379, 462] on div "const items = list . querySelectorAll ( ".new-projects-cms_list_item" ) ; items…" at bounding box center [762, 385] width 813 height 501
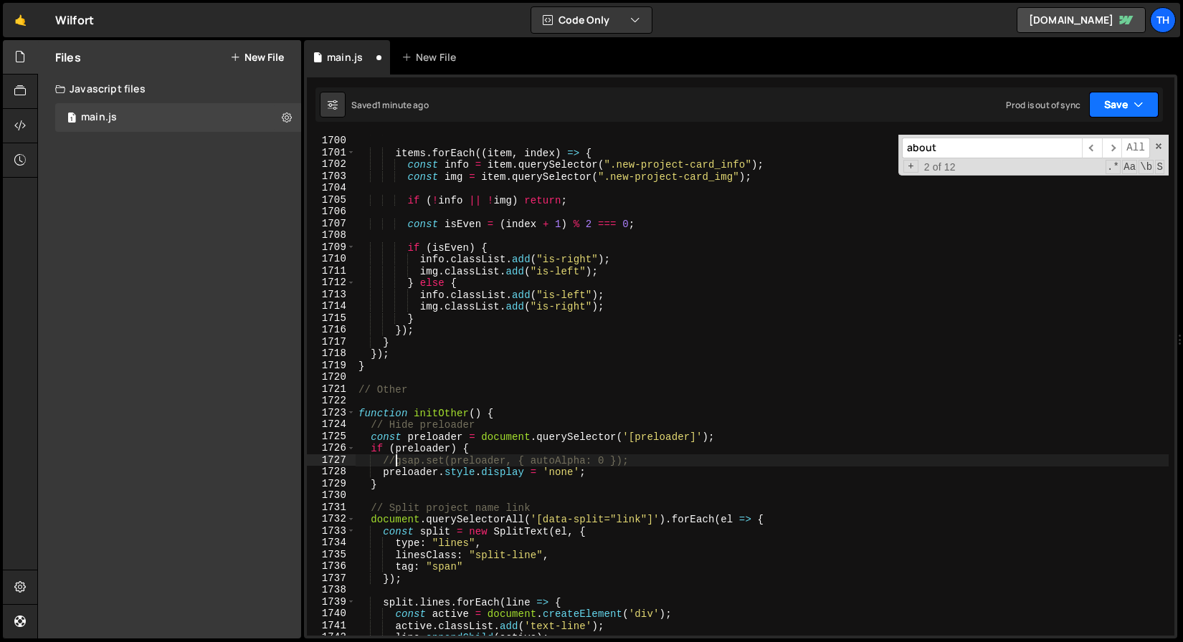
click at [1114, 93] on button "Save" at bounding box center [1124, 105] width 70 height 26
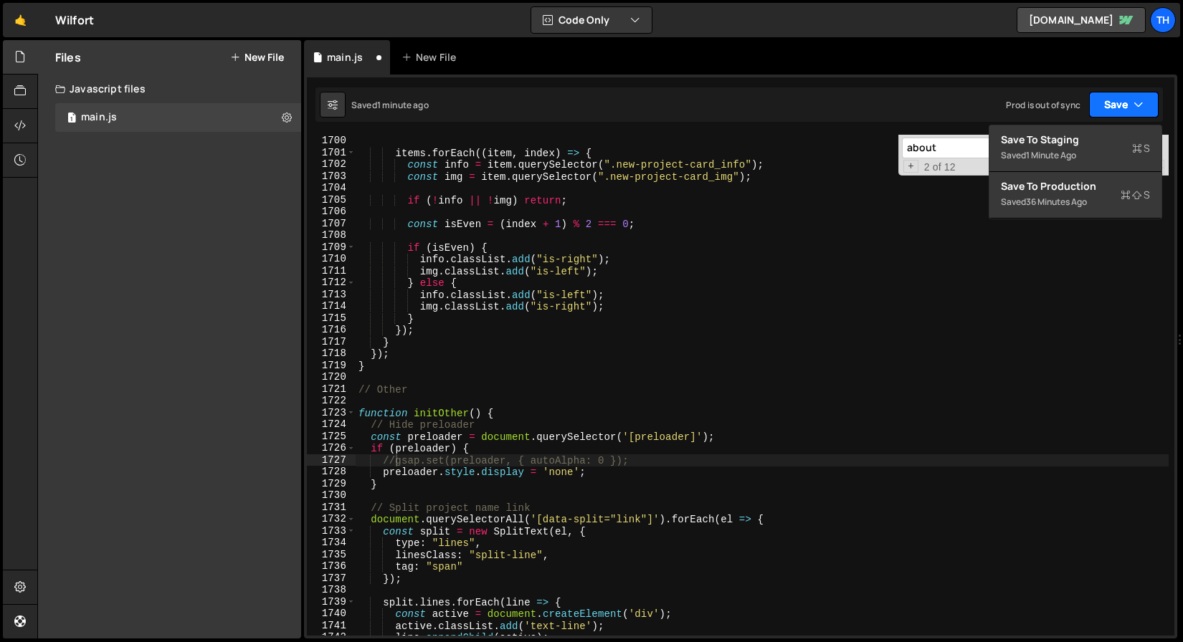
click at [1105, 113] on button "Save" at bounding box center [1124, 105] width 70 height 26
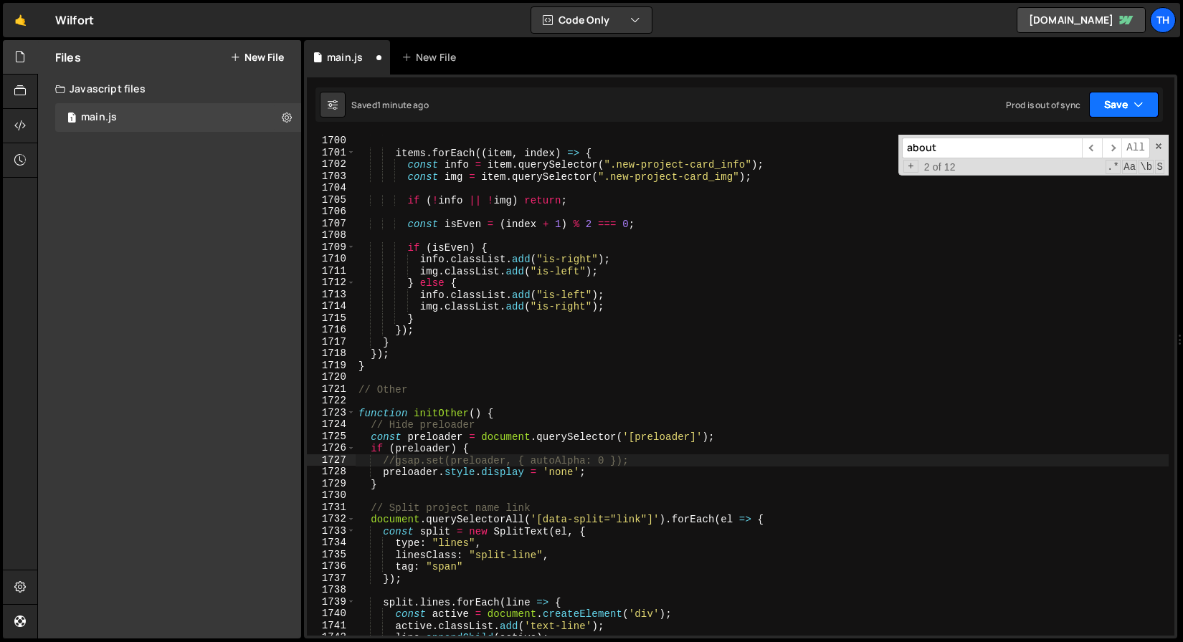
click at [1105, 103] on button "Save" at bounding box center [1124, 105] width 70 height 26
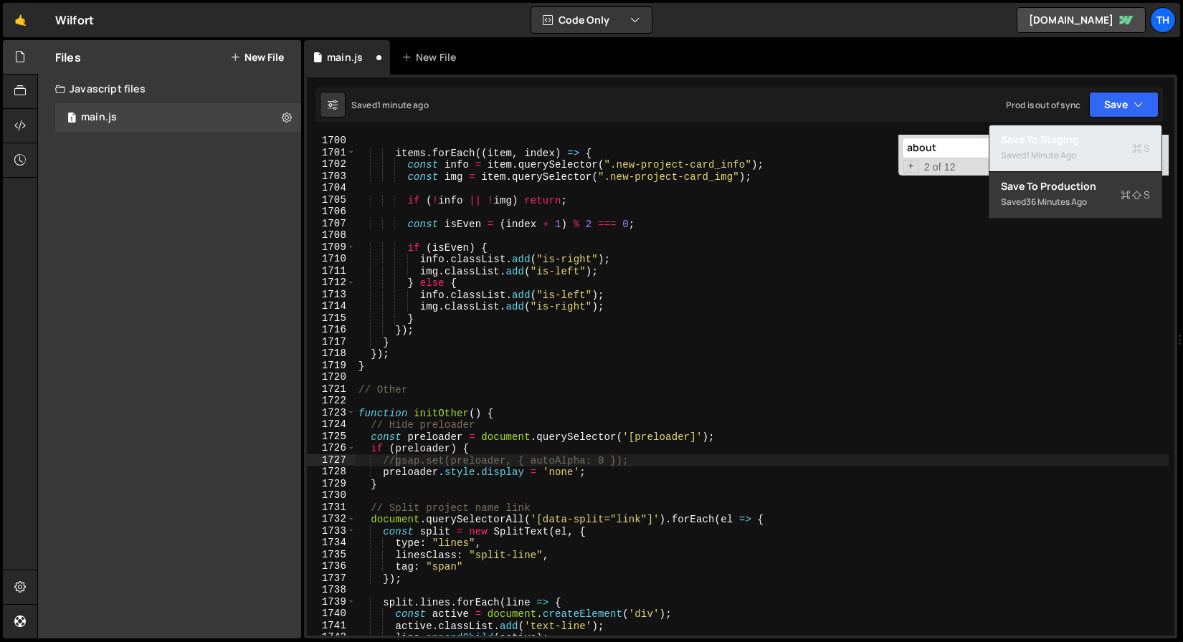
drag, startPoint x: 1096, startPoint y: 134, endPoint x: 1035, endPoint y: 137, distance: 61.0
click at [1096, 134] on div "Save to Staging S" at bounding box center [1075, 140] width 149 height 14
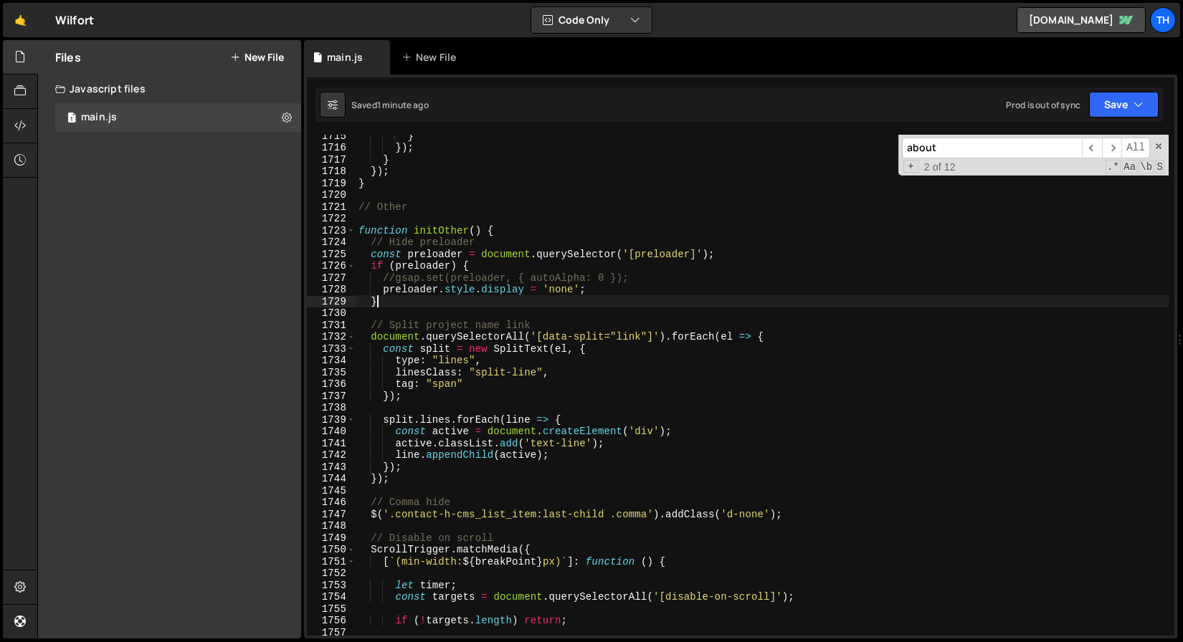
scroll to position [0, 1]
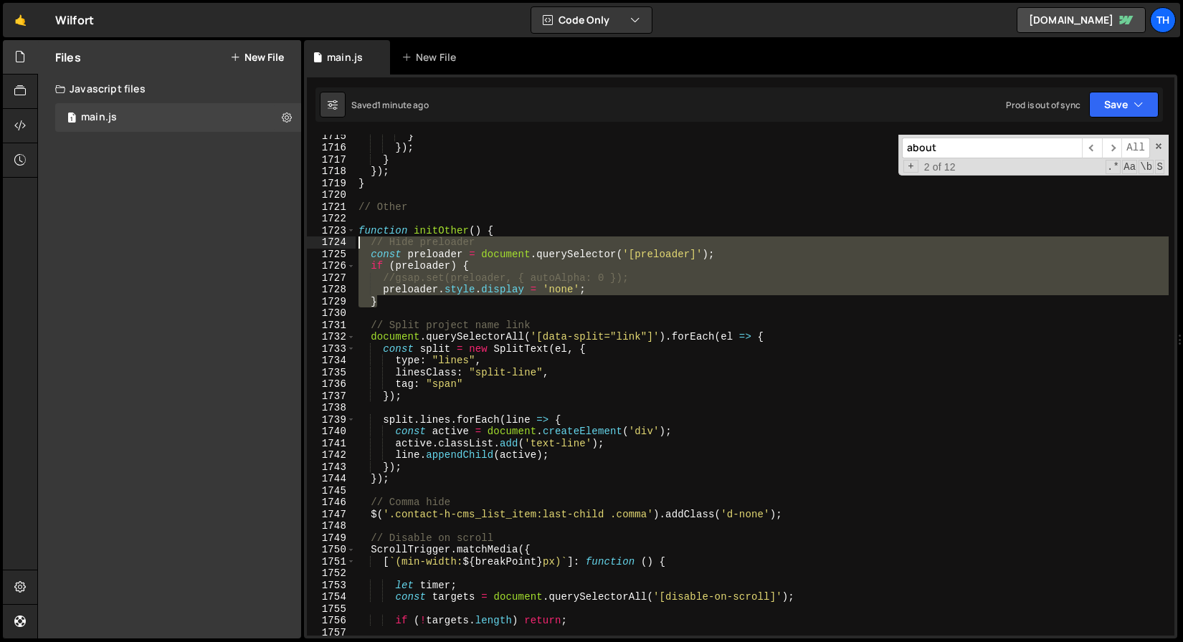
drag, startPoint x: 393, startPoint y: 304, endPoint x: 282, endPoint y: 243, distance: 126.7
click at [282, 243] on div "Files New File Javascript files 1 main.js 0 CSS files Copy share link Edit File…" at bounding box center [610, 339] width 1146 height 599
type textarea "// Hide preloader const preloader = document.querySelector('[preloader]');"
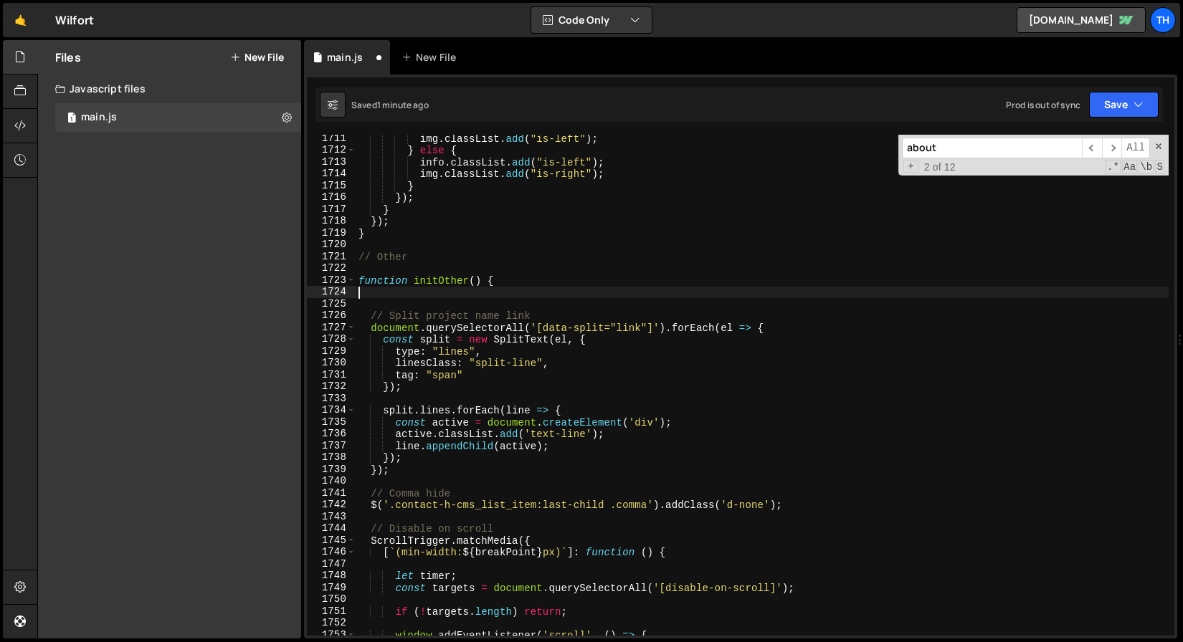
scroll to position [20241, 0]
click at [1126, 97] on button "Save" at bounding box center [1124, 105] width 70 height 26
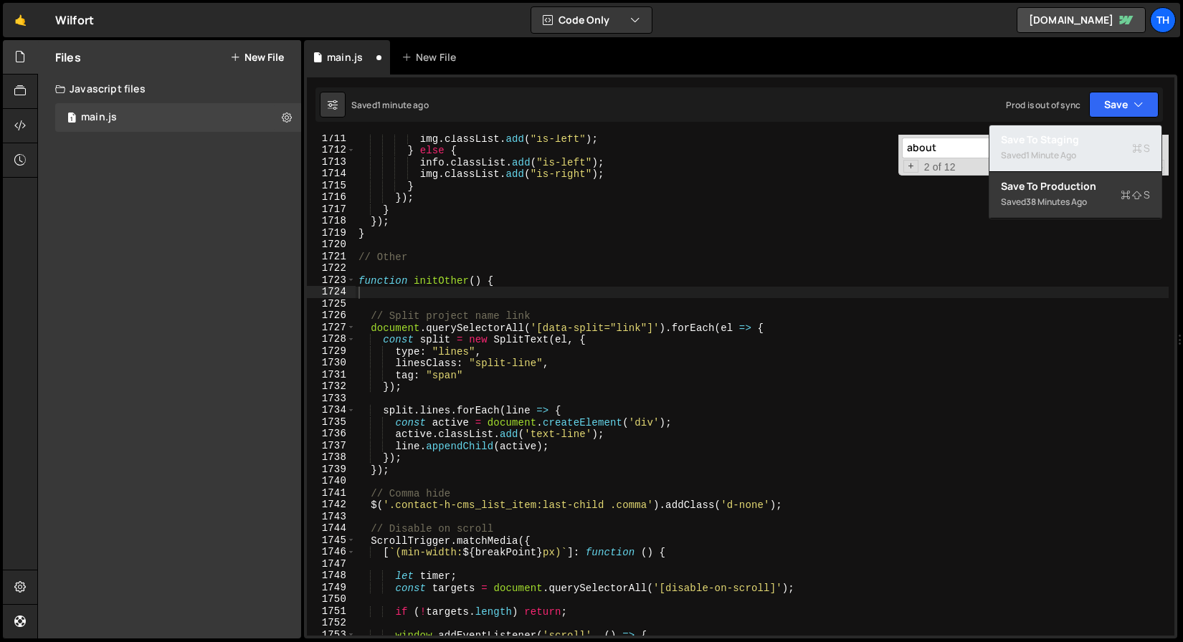
click at [1105, 141] on div "Save to Staging S" at bounding box center [1075, 140] width 149 height 14
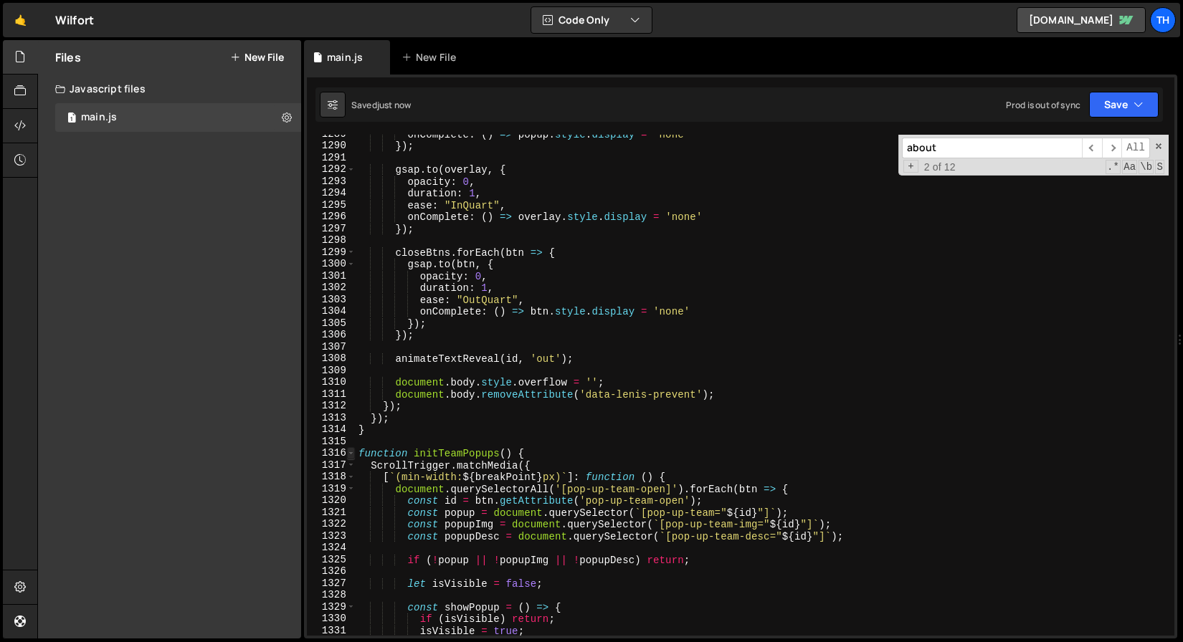
click at [352, 452] on span at bounding box center [351, 453] width 8 height 12
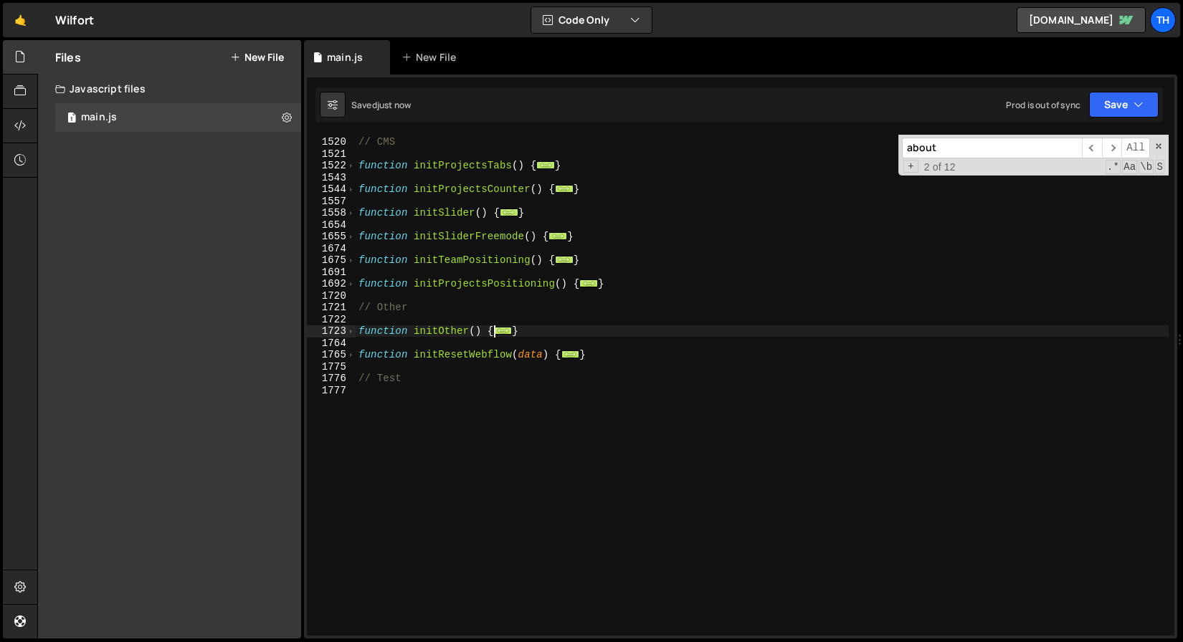
scroll to position [0, 0]
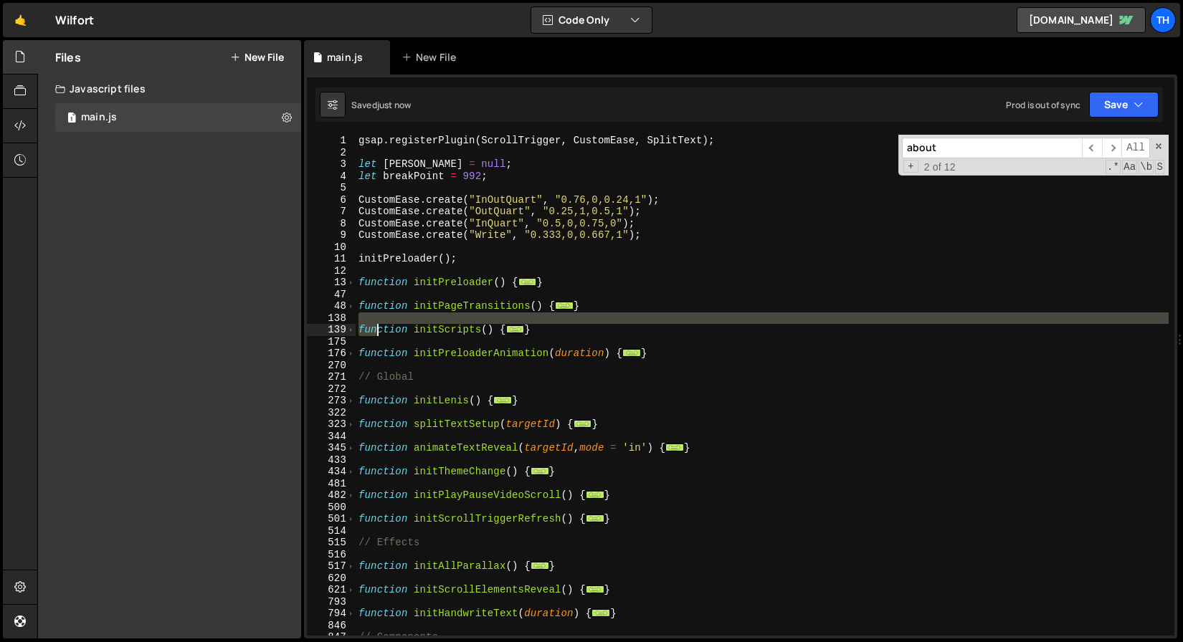
drag, startPoint x: 576, startPoint y: 323, endPoint x: 377, endPoint y: 325, distance: 199.3
click at [377, 325] on div "gsap . registerPlugin ( ScrollTrigger , CustomEase , SplitText ) ; let lenis = …" at bounding box center [762, 397] width 813 height 525
click at [437, 326] on div "gsap . registerPlugin ( ScrollTrigger , CustomEase , SplitText ) ; let lenis = …" at bounding box center [762, 397] width 813 height 525
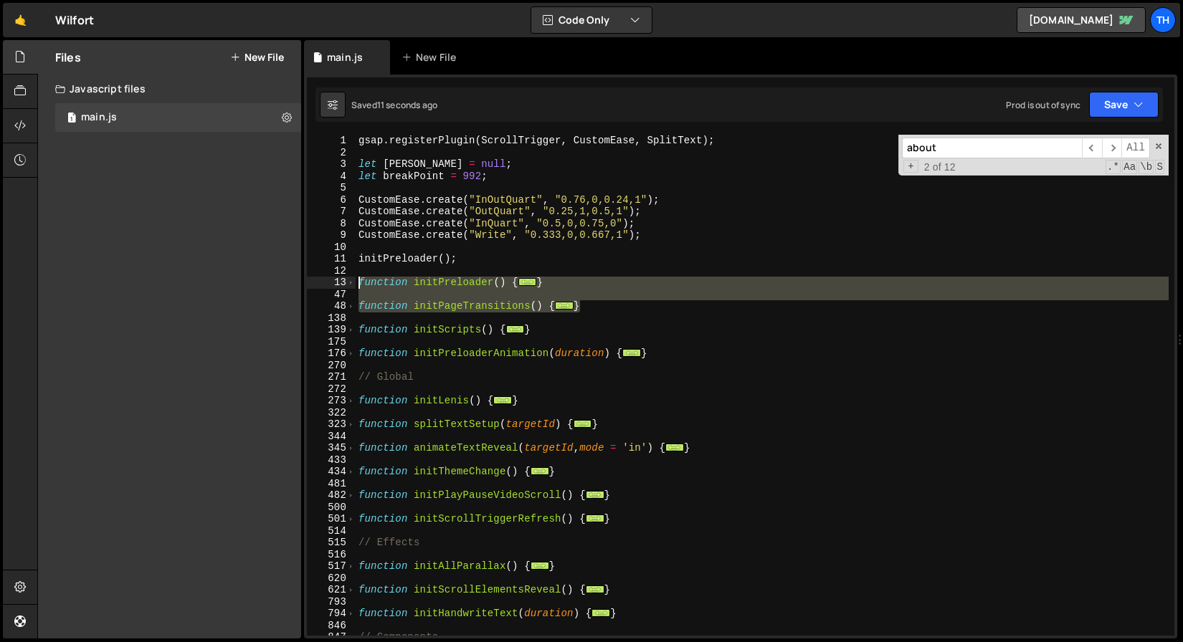
drag, startPoint x: 612, startPoint y: 307, endPoint x: 282, endPoint y: 281, distance: 331.5
click at [282, 281] on div "Files New File Javascript files 1 main.js 0 CSS files Copy share link Edit File…" at bounding box center [610, 339] width 1146 height 599
click at [376, 312] on div "gsap . registerPlugin ( ScrollTrigger , CustomEase , SplitText ) ; let lenis = …" at bounding box center [762, 385] width 813 height 501
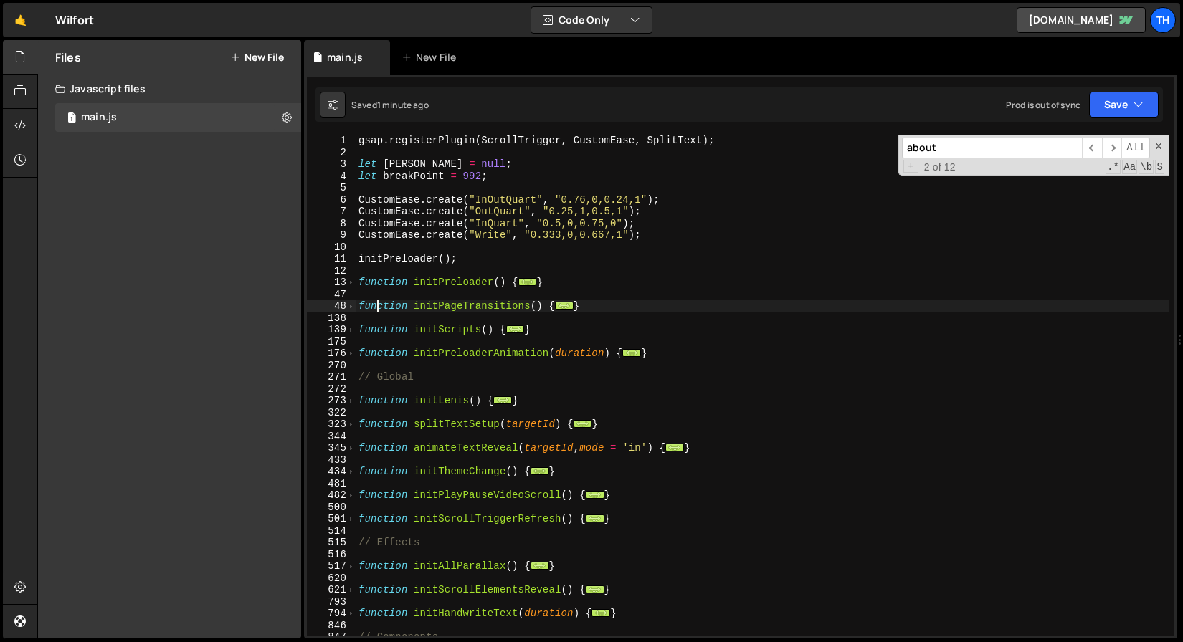
click at [356, 306] on div "gsap . registerPlugin ( ScrollTrigger , CustomEase , SplitText ) ; let lenis = …" at bounding box center [762, 397] width 813 height 525
click at [351, 305] on span at bounding box center [351, 306] width 8 height 12
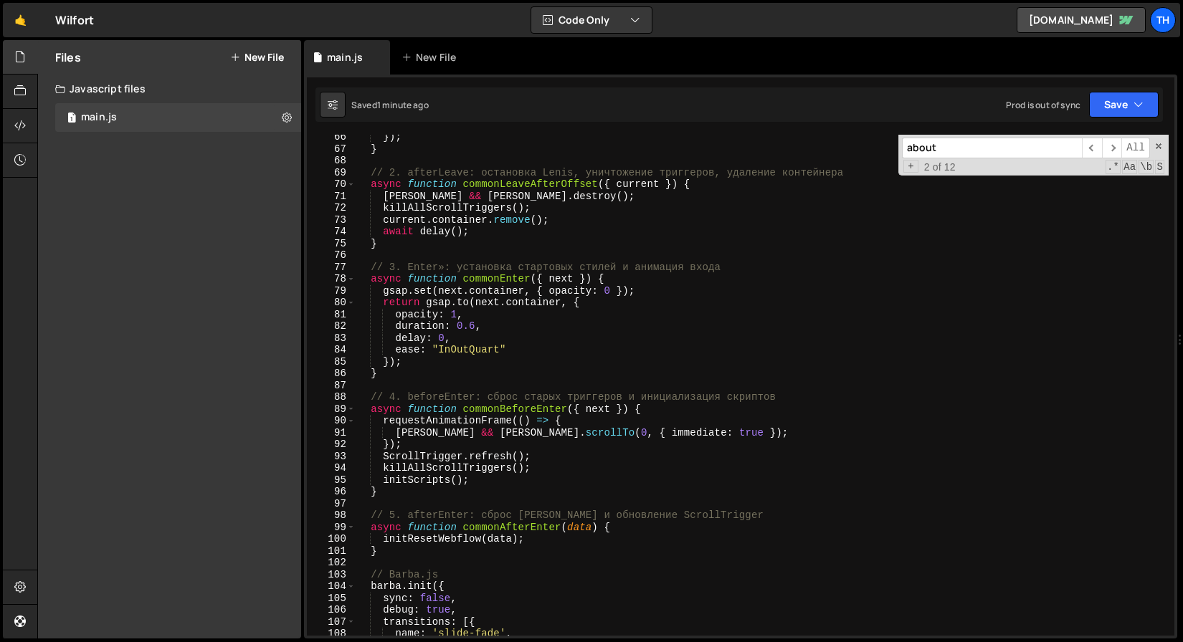
scroll to position [382, 0]
click at [622, 528] on div "}) ; } // 2. afterLeave: остановка Lenis, уничтожение триггеров, удаление конте…" at bounding box center [762, 393] width 813 height 525
type textarea "async function commonAfterEnter(data) {"
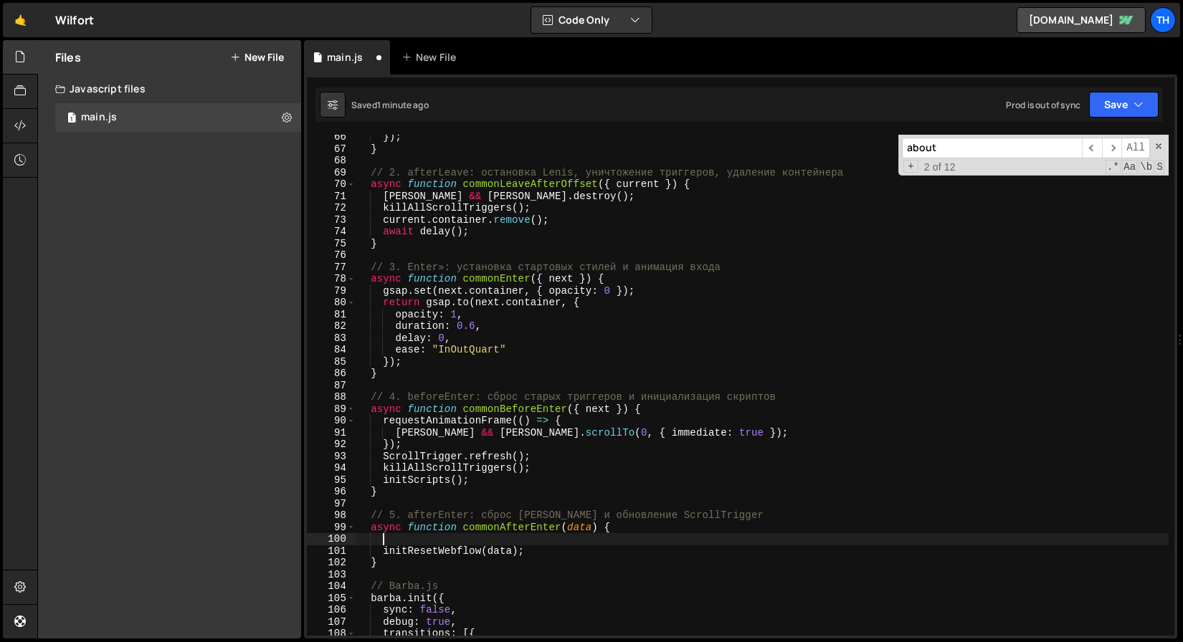
paste textarea "}"
type textarea "}"
drag, startPoint x: 402, startPoint y: 543, endPoint x: 235, endPoint y: 537, distance: 167.1
click at [235, 537] on div "Files New File Javascript files 1 main.js 0 CSS files Copy share link Edit File…" at bounding box center [610, 339] width 1146 height 599
paste textarea "}"
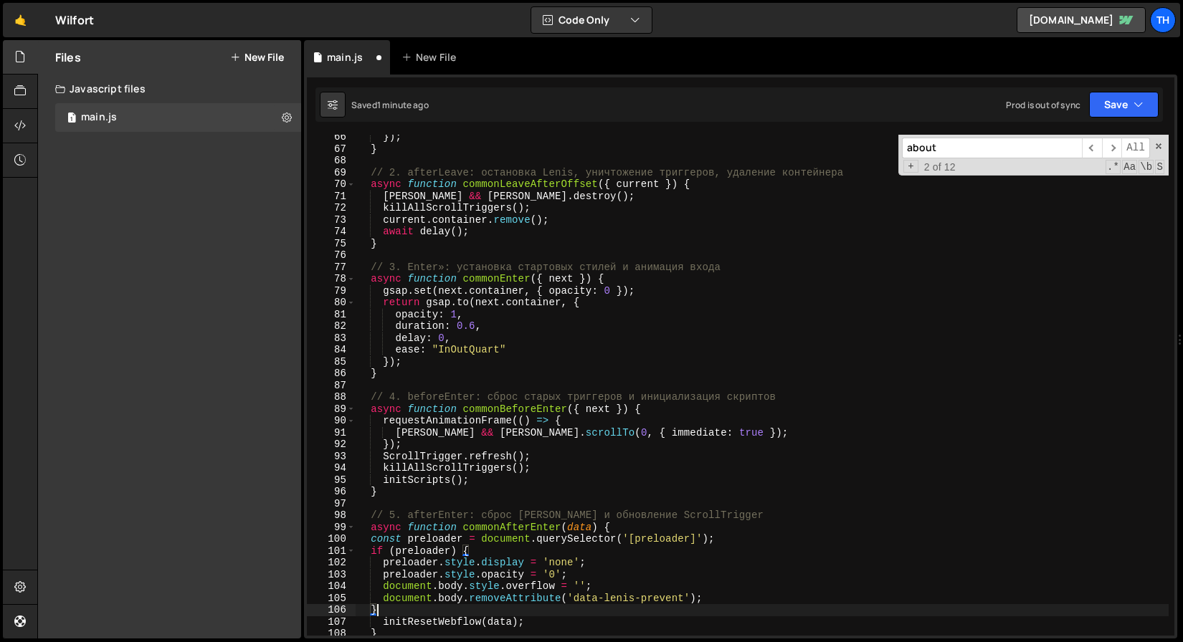
scroll to position [399, 0]
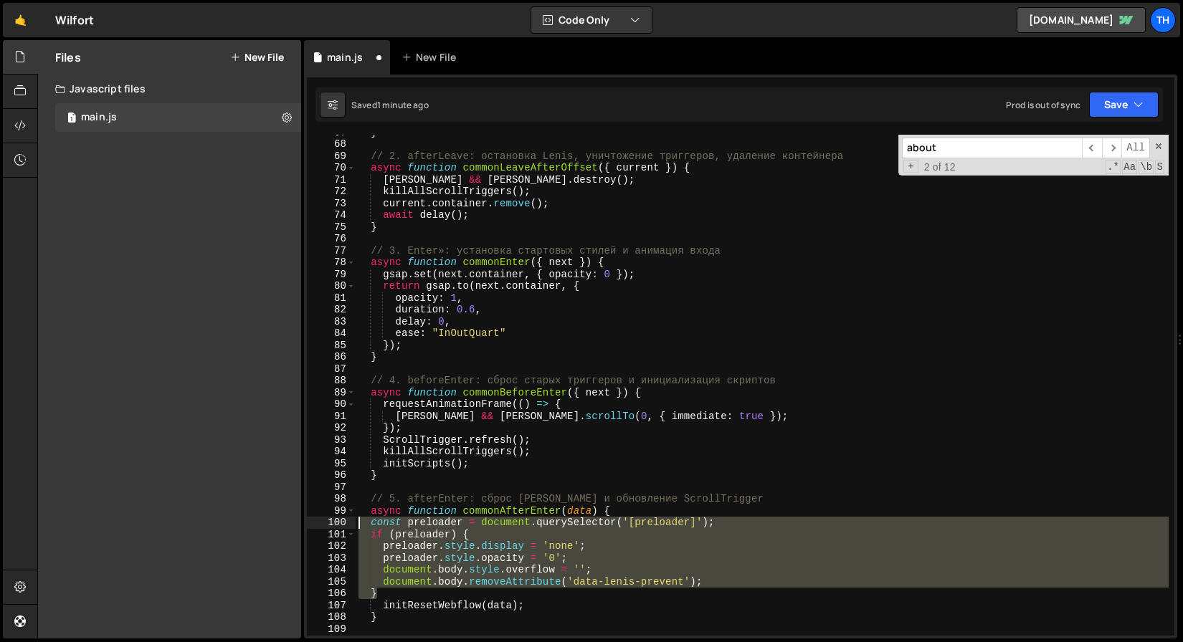
drag, startPoint x: 391, startPoint y: 589, endPoint x: 286, endPoint y: 521, distance: 125.5
click at [286, 521] on div "Files New File Javascript files 1 main.js 0 CSS files Copy share link Edit File…" at bounding box center [610, 339] width 1146 height 599
click at [470, 554] on div "} // 2. afterLeave: остановка Lenis, уничтожение триггеров, удаление контейнера…" at bounding box center [762, 385] width 813 height 501
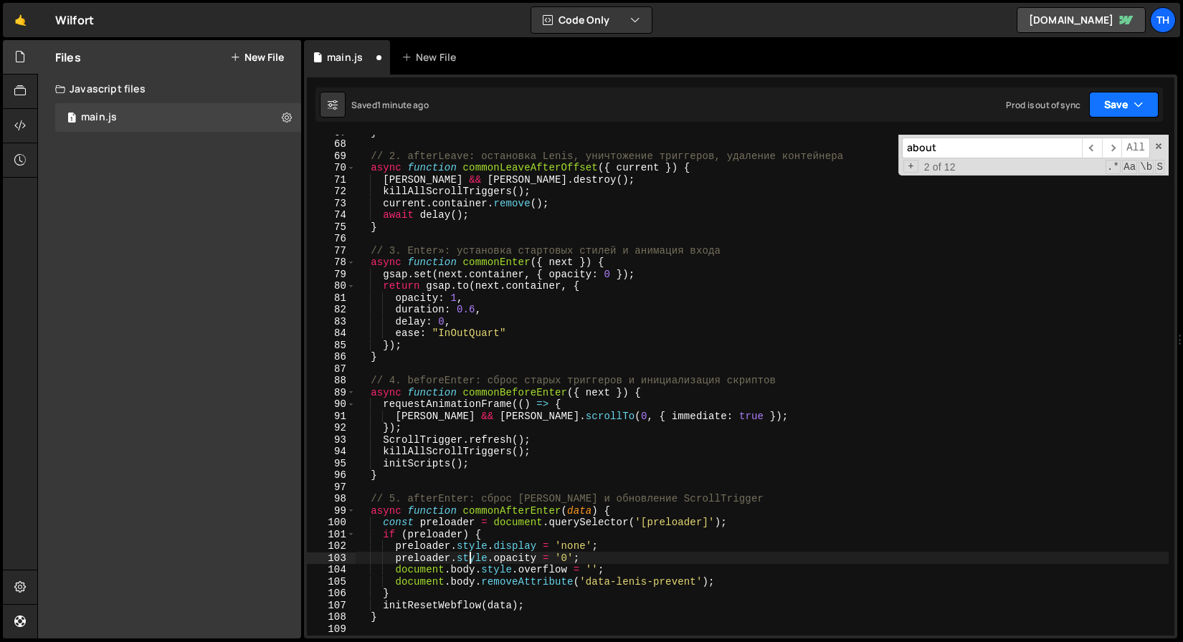
click at [1147, 103] on button "Save" at bounding box center [1124, 105] width 70 height 26
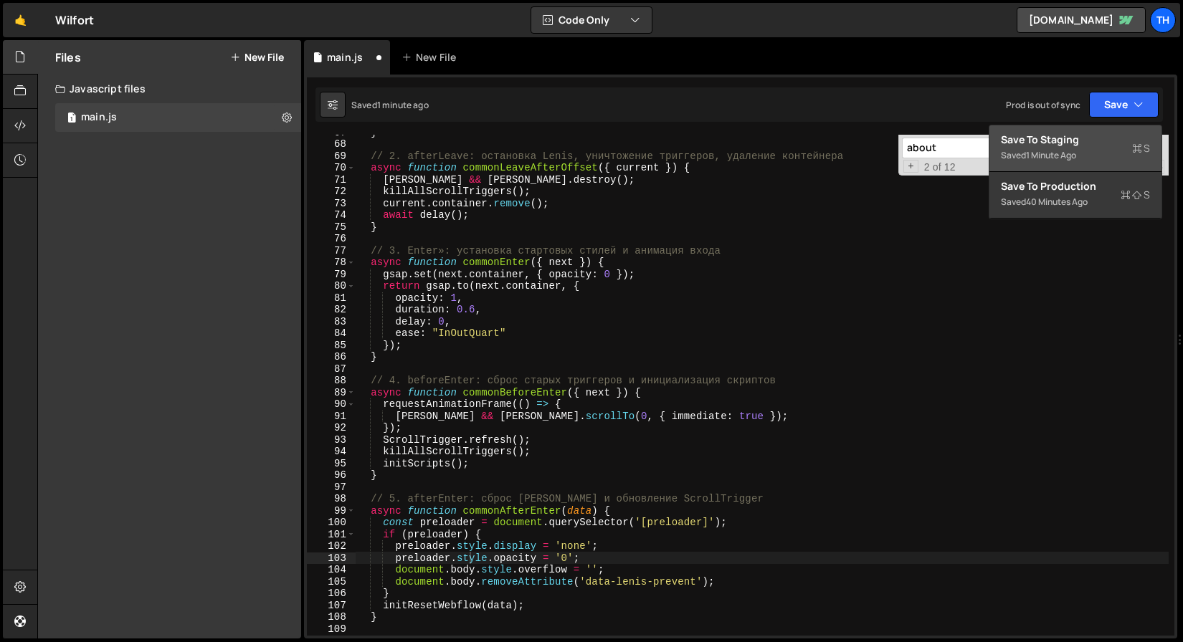
click at [1120, 138] on div "Save to Staging S" at bounding box center [1075, 140] width 149 height 14
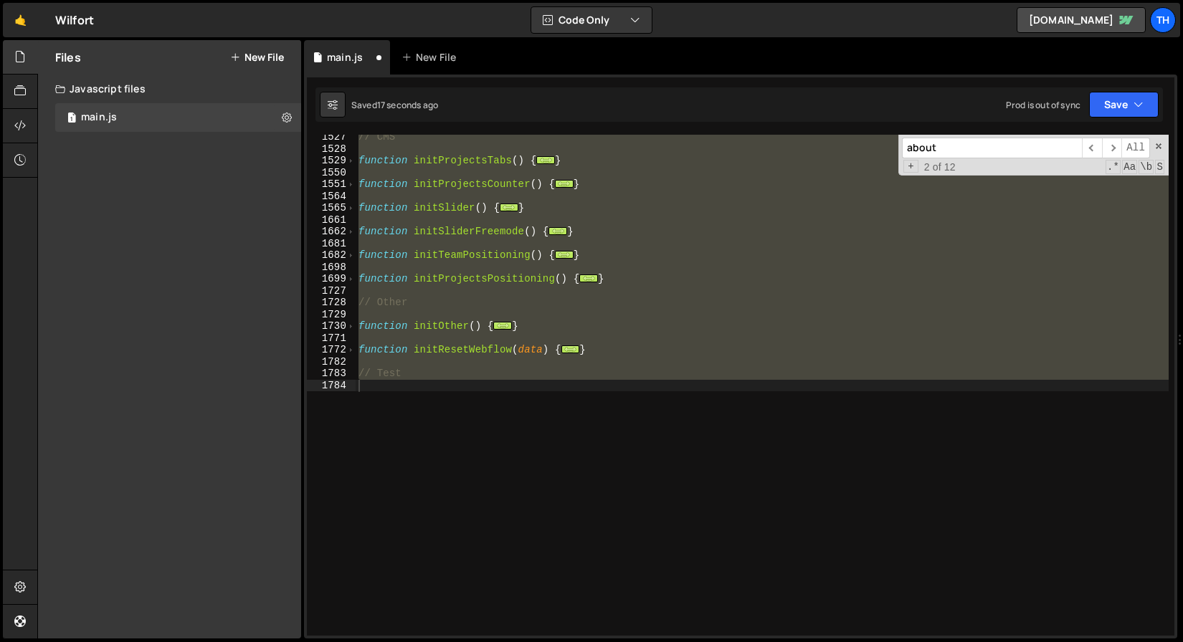
scroll to position [530, 0]
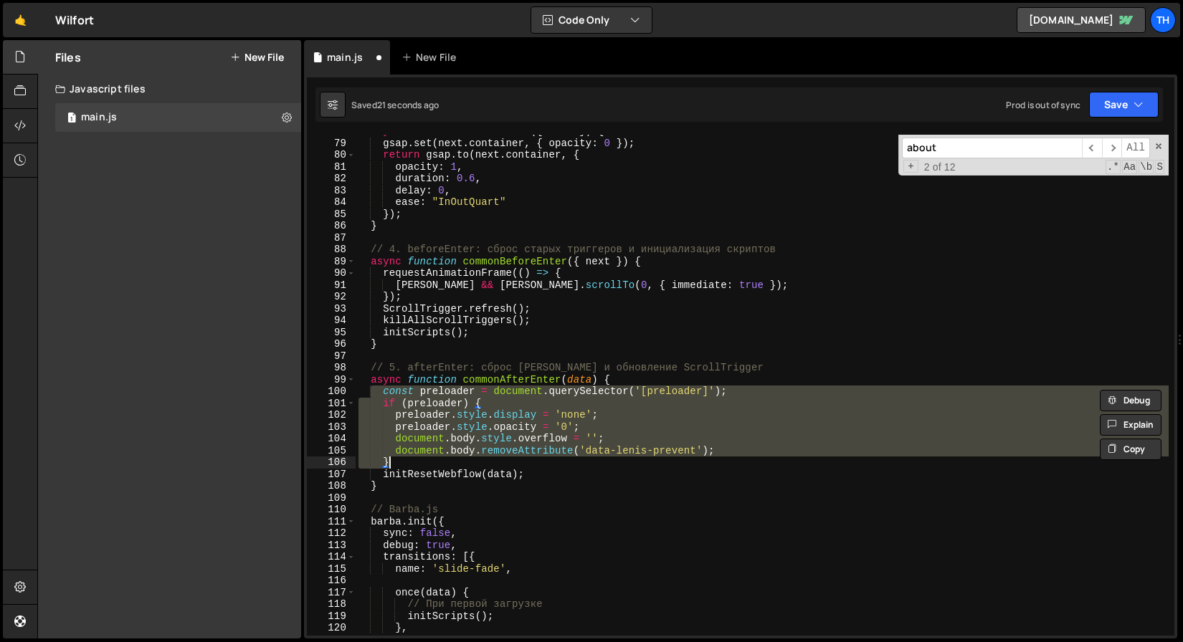
click at [414, 454] on div "async function commonEnter ( { next }) { gsap . set ( next . container , { opac…" at bounding box center [762, 385] width 813 height 501
drag, startPoint x: 414, startPoint y: 459, endPoint x: 285, endPoint y: 394, distance: 144.0
click at [285, 394] on div "Files New File Javascript files 1 main.js 0 CSS files Copy share link Edit File…" at bounding box center [610, 339] width 1146 height 599
type textarea "const preloader = document.querySelector('[preloader]'); if (preloader) {"
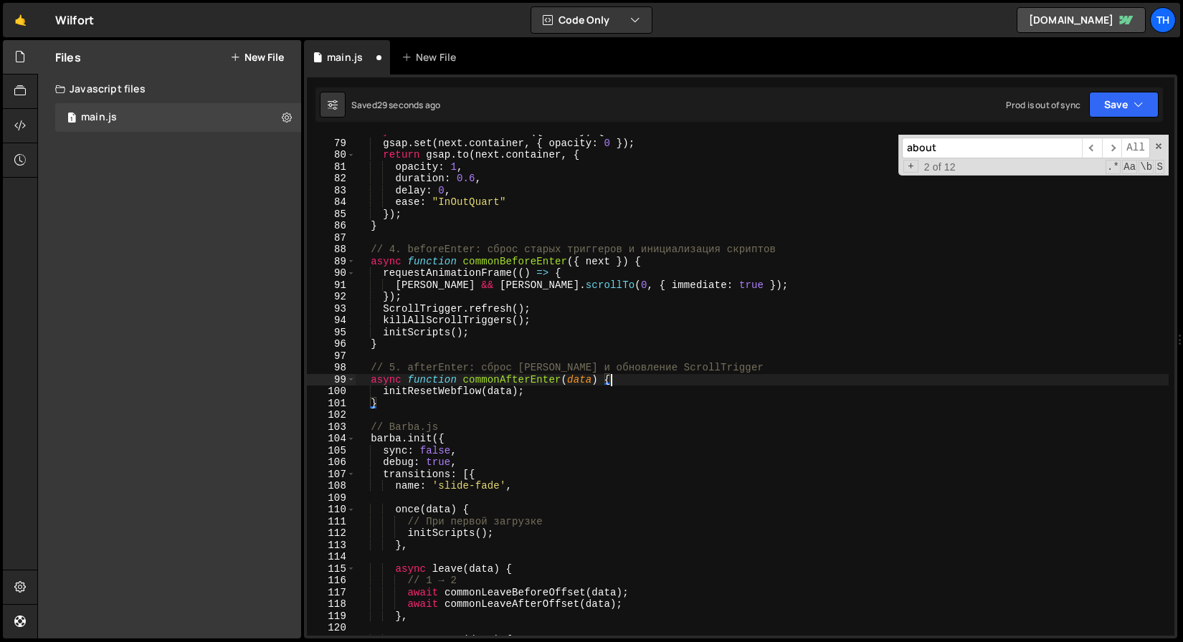
click at [415, 298] on div "async function commonEnter ( { next }) { gsap . set ( next . container , { opac…" at bounding box center [762, 387] width 813 height 525
click at [652, 262] on div "async function commonEnter ( { next }) { gsap . set ( next . container , { opac…" at bounding box center [762, 387] width 813 height 525
type textarea "async function commonBeforeEnter({ next }) {"
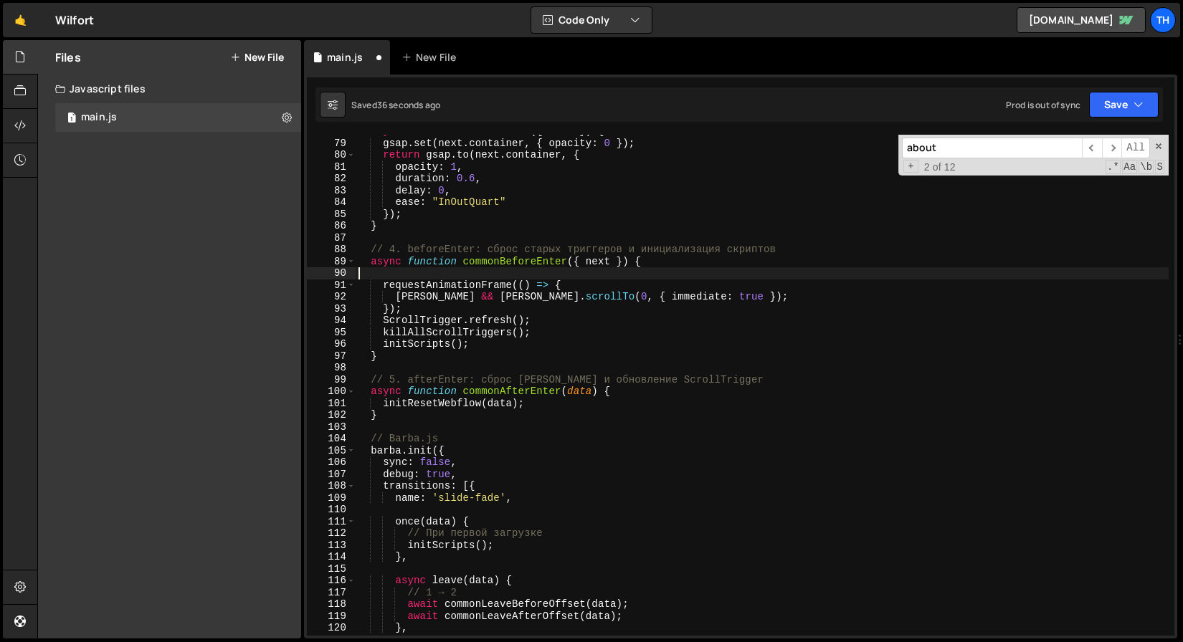
paste textarea "}"
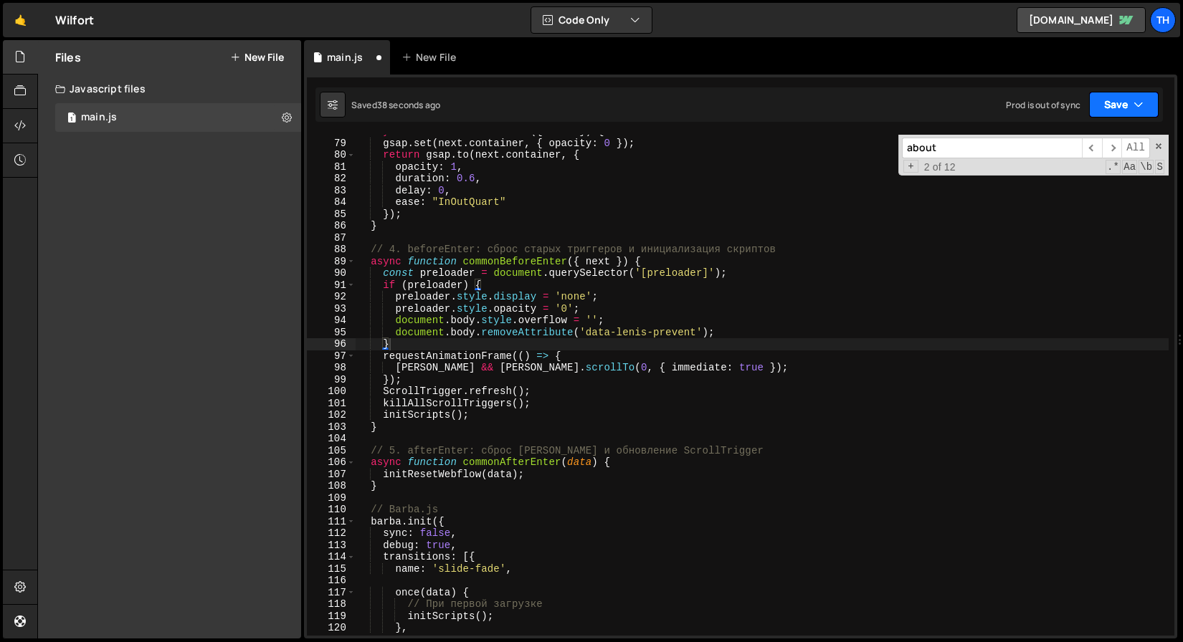
click at [1135, 111] on icon "button" at bounding box center [1138, 104] width 10 height 14
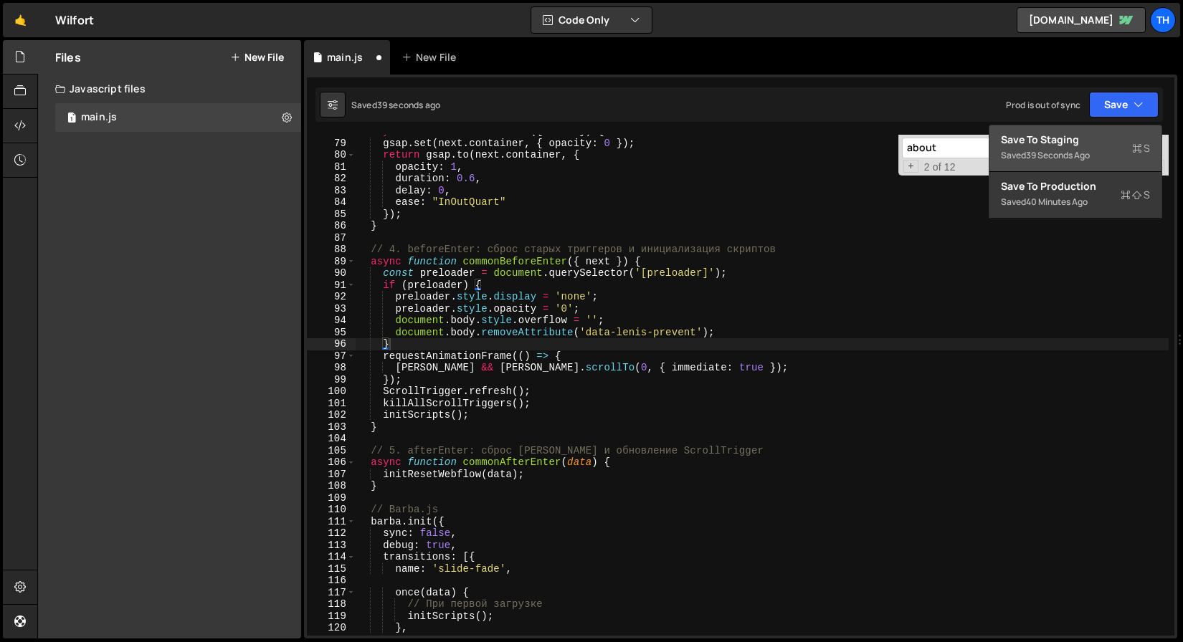
click at [1116, 145] on div "Save to Staging S" at bounding box center [1075, 140] width 149 height 14
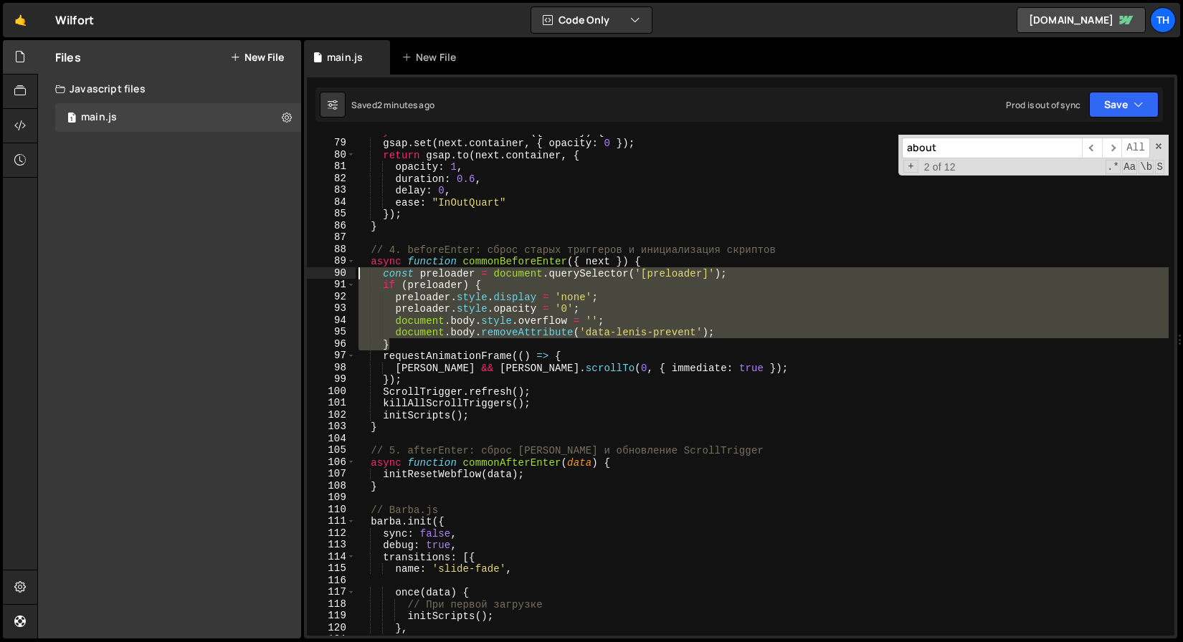
drag, startPoint x: 403, startPoint y: 347, endPoint x: 302, endPoint y: 277, distance: 123.1
click at [302, 277] on div "Files New File Javascript files 1 main.js 0 CSS files Copy share link Edit File…" at bounding box center [610, 339] width 1146 height 599
type textarea "const preloader = document.querySelector('[preloader]'); if (preloader) {"
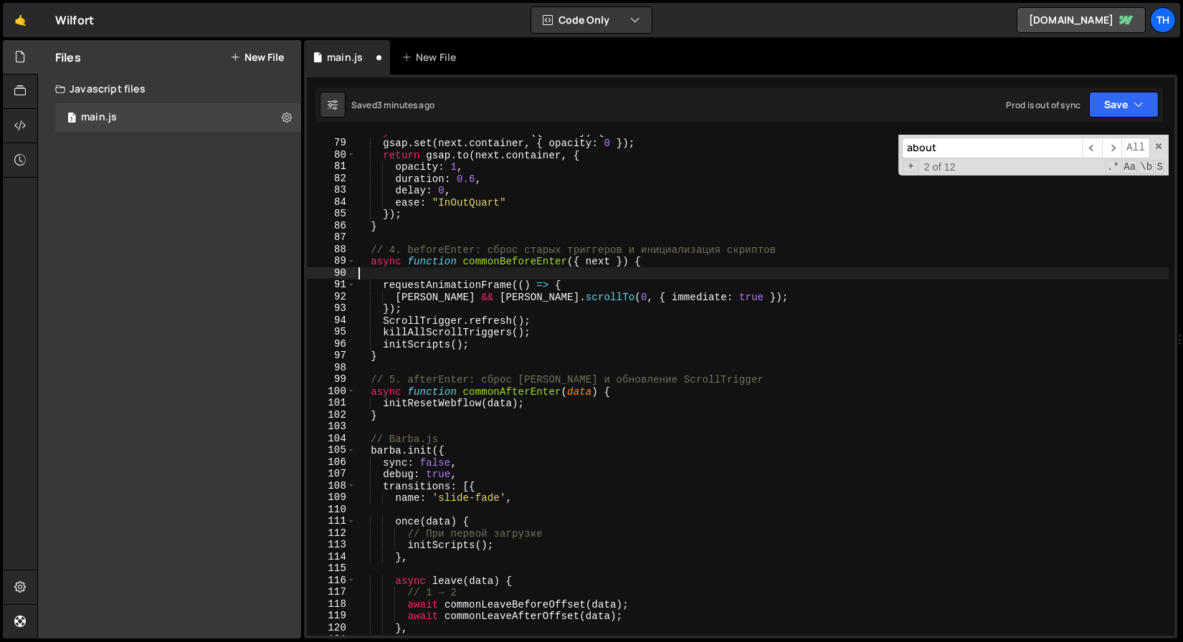
type textarea "document.body.removeAttribute('data-lenis-prevent'); }"
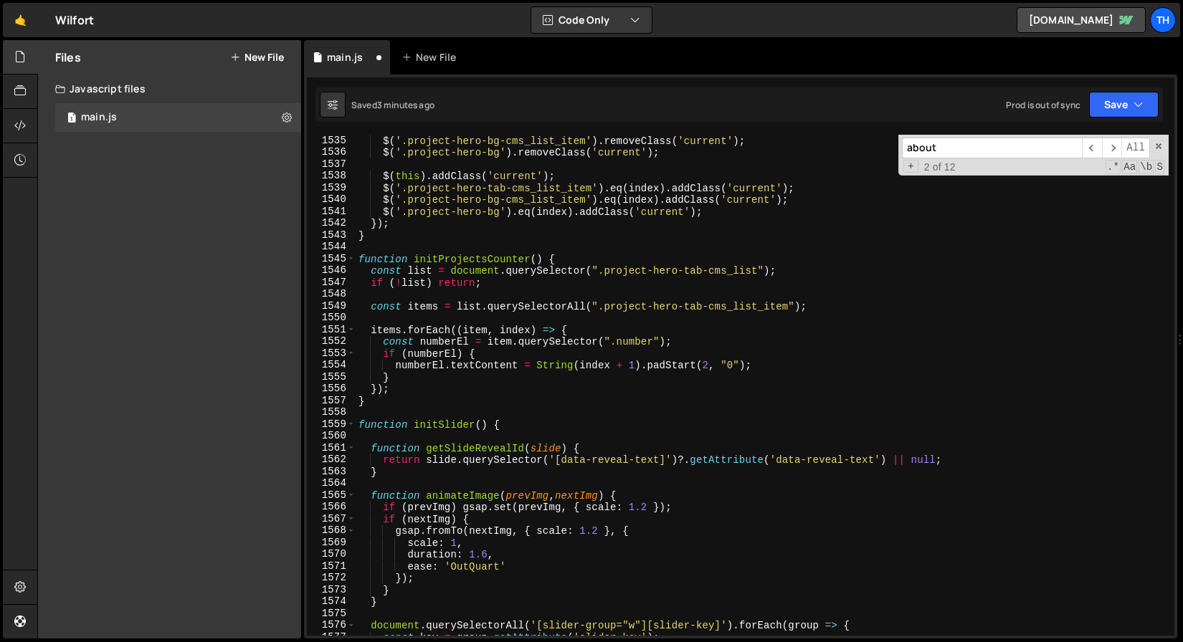
scroll to position [20787, 0]
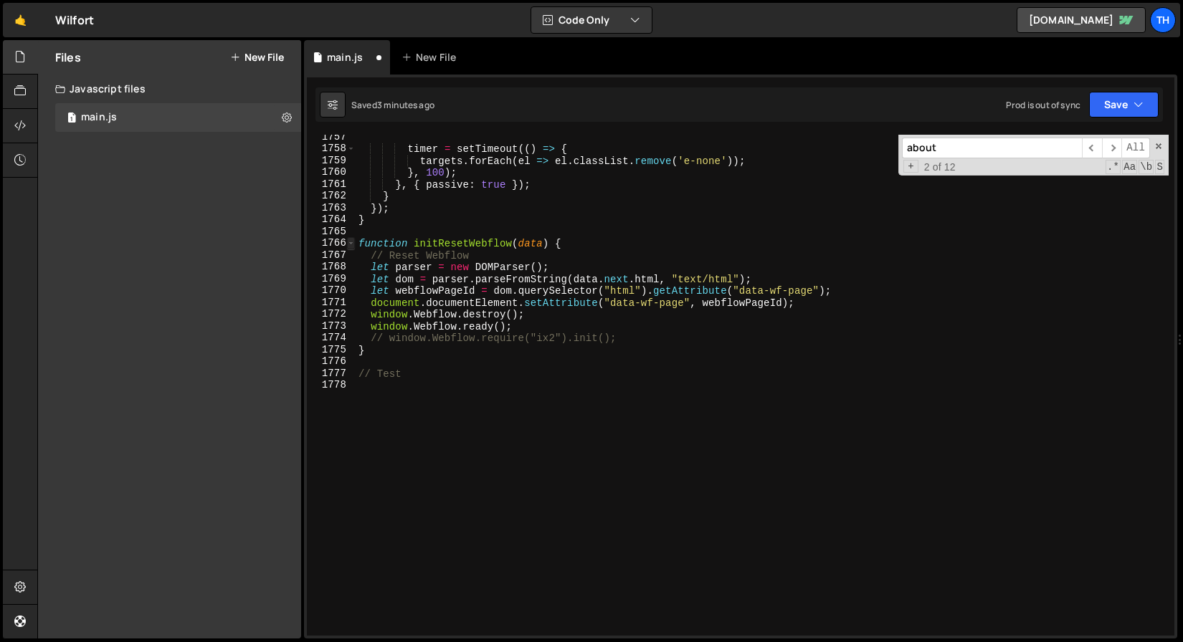
click at [351, 239] on span at bounding box center [351, 243] width 8 height 12
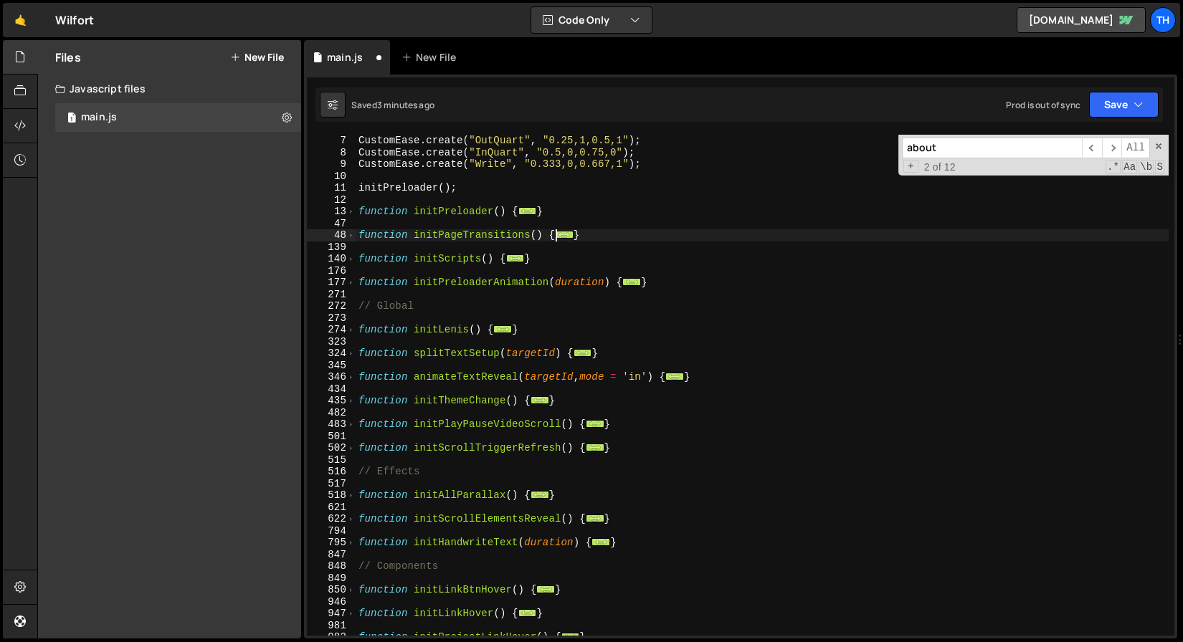
scroll to position [0, 0]
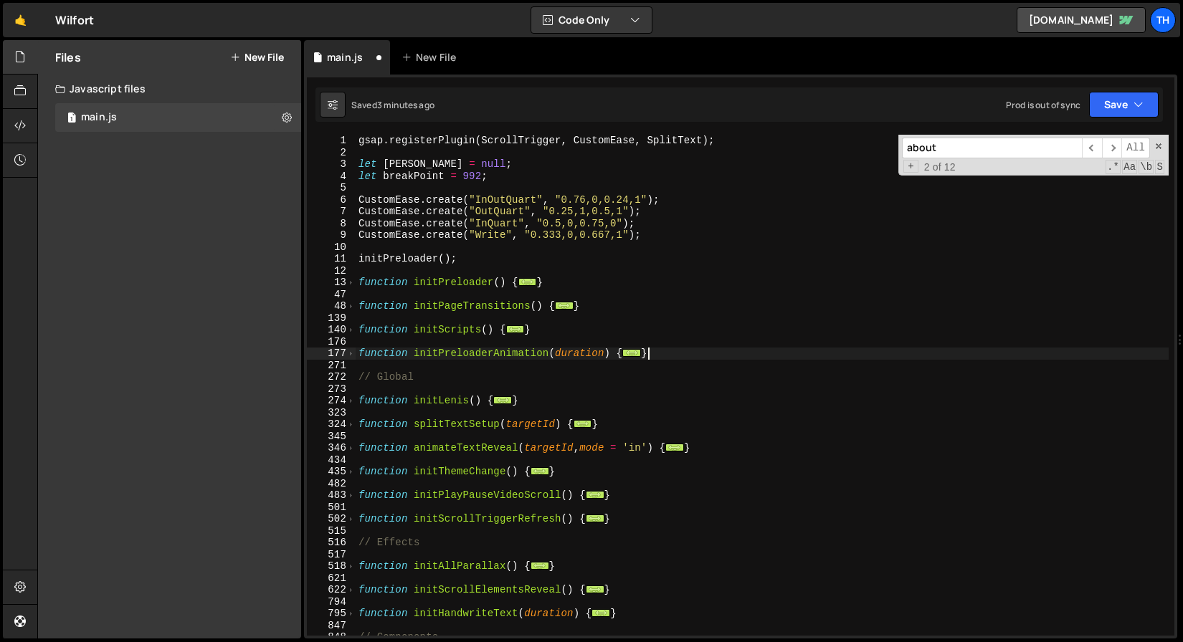
click at [673, 356] on div "gsap . registerPlugin ( ScrollTrigger , CustomEase , SplitText ) ; let lenis = …" at bounding box center [762, 397] width 813 height 525
type textarea "}"
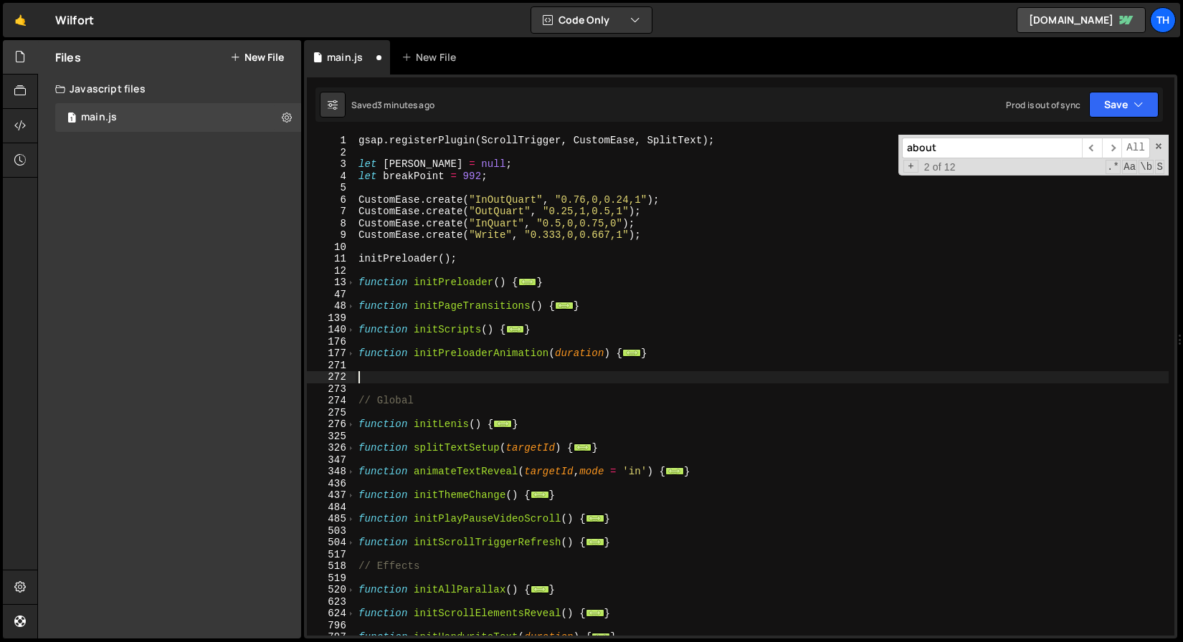
paste textarea "}"
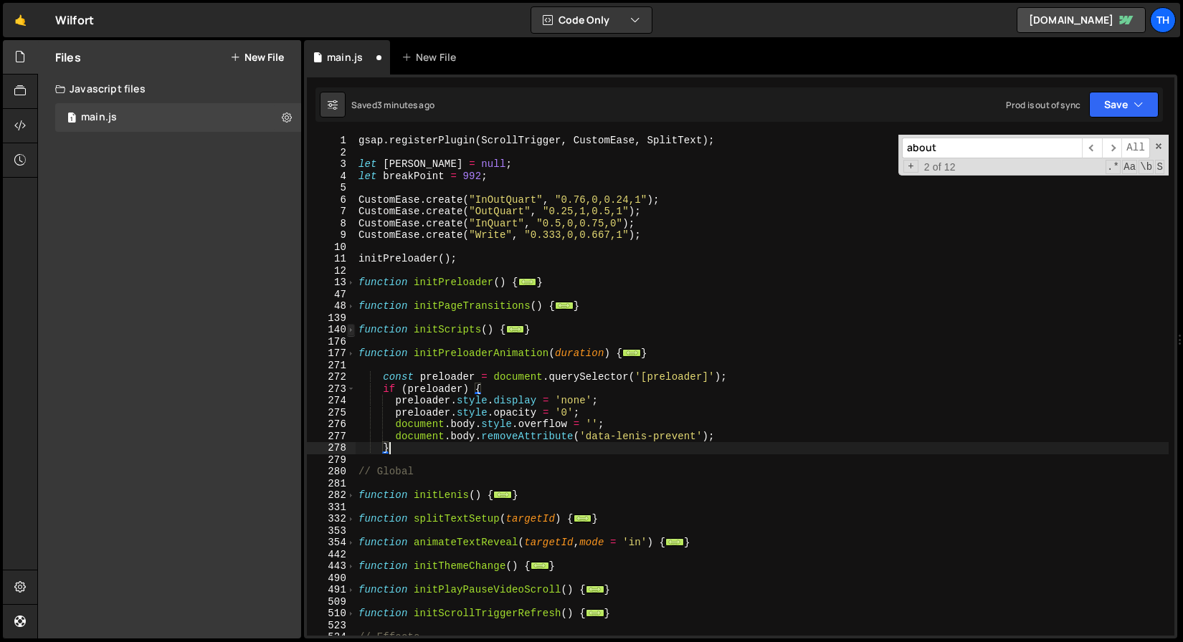
click at [354, 330] on span at bounding box center [351, 330] width 8 height 12
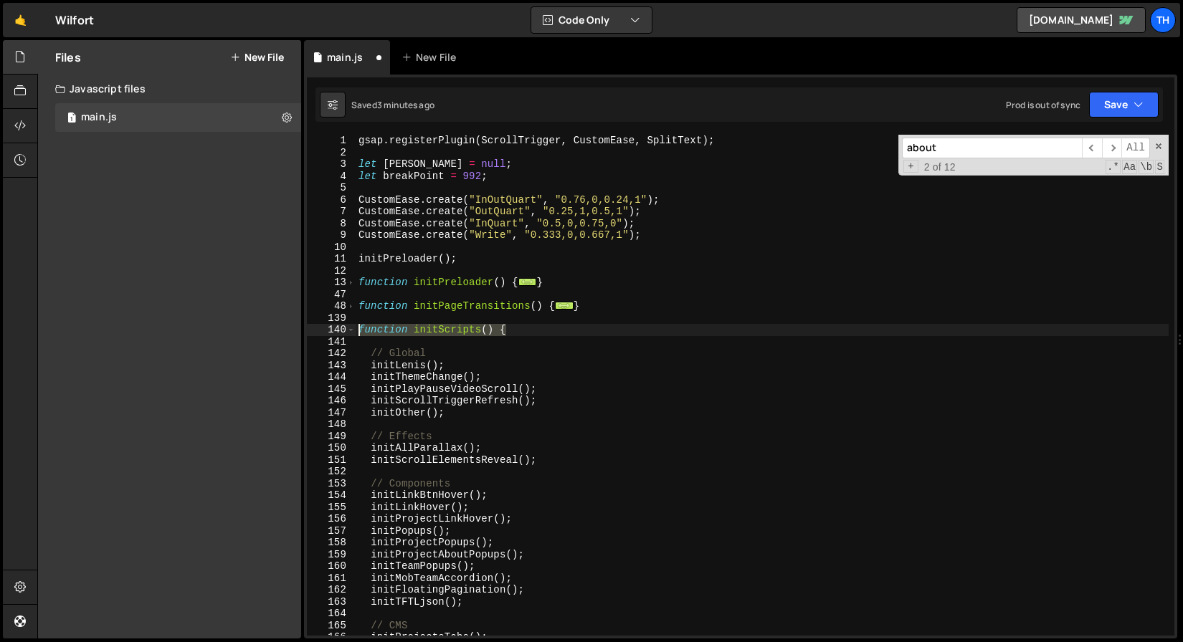
drag, startPoint x: 500, startPoint y: 330, endPoint x: 332, endPoint y: 328, distance: 168.5
click at [332, 328] on div "} 1 2 3 4 5 6 7 8 9 10 11 12 13 47 48 139 140 141 142 143 144 145 146 147 148 1…" at bounding box center [740, 385] width 867 height 501
type textarea "function initScripts() {"
click at [351, 330] on span at bounding box center [351, 330] width 8 height 12
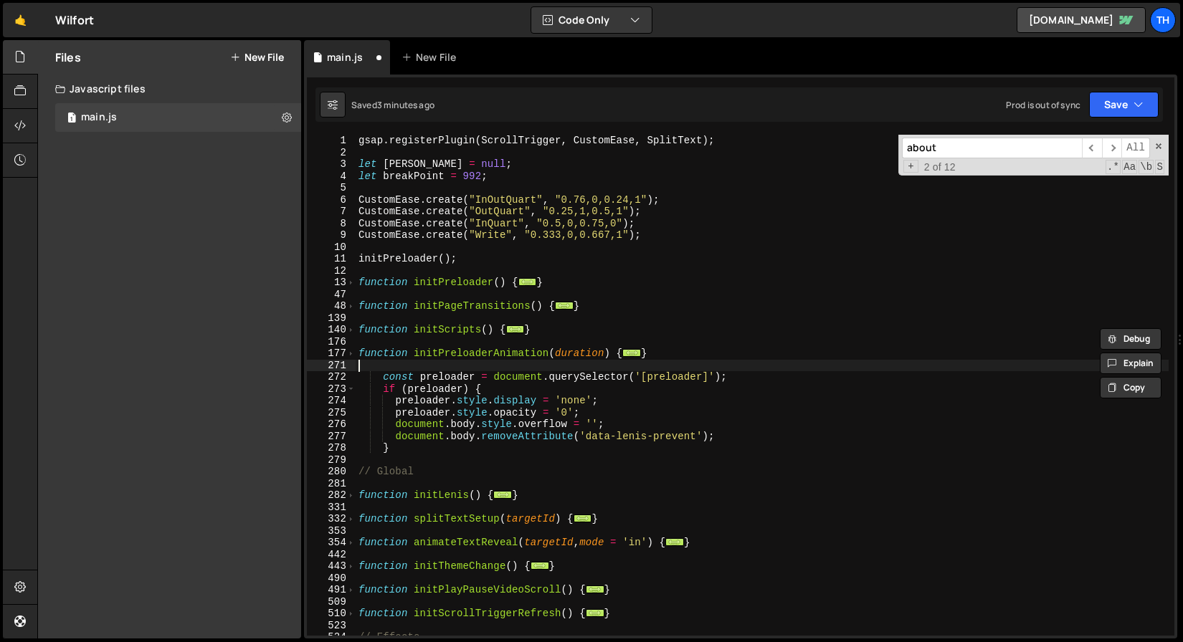
click at [402, 371] on div "gsap . registerPlugin ( ScrollTrigger , CustomEase , SplitText ) ; let lenis = …" at bounding box center [762, 397] width 813 height 525
paste textarea "function initScripts() {"
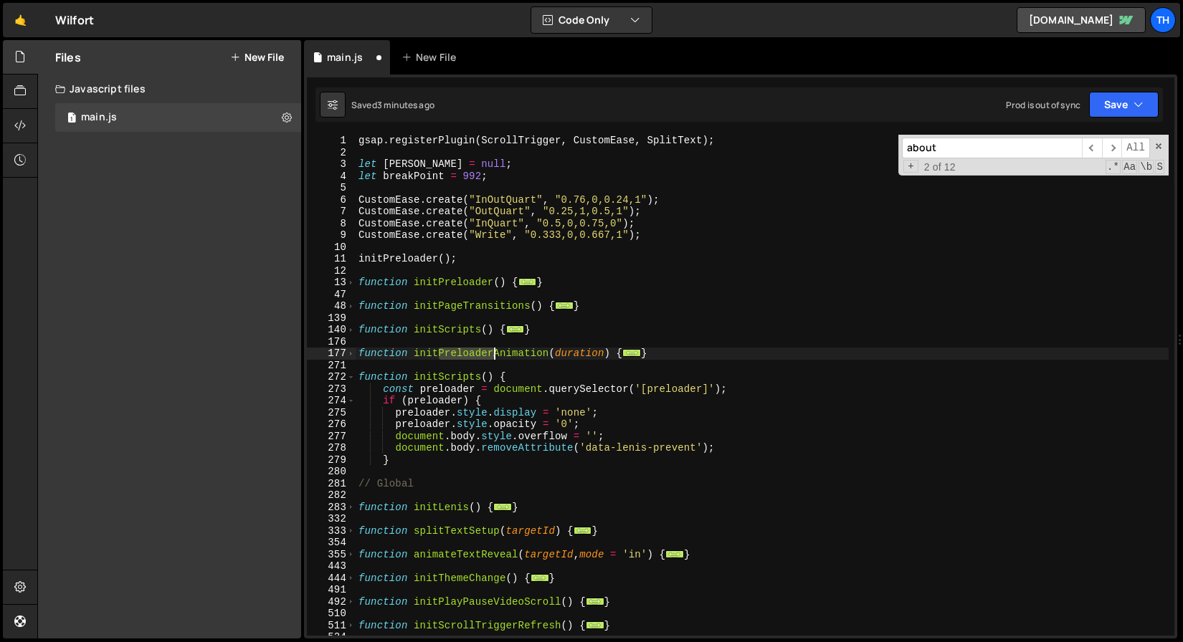
drag, startPoint x: 442, startPoint y: 351, endPoint x: 494, endPoint y: 351, distance: 52.3
click at [494, 351] on div "gsap . registerPlugin ( ScrollTrigger , CustomEase , SplitText ) ; let lenis = …" at bounding box center [762, 397] width 813 height 525
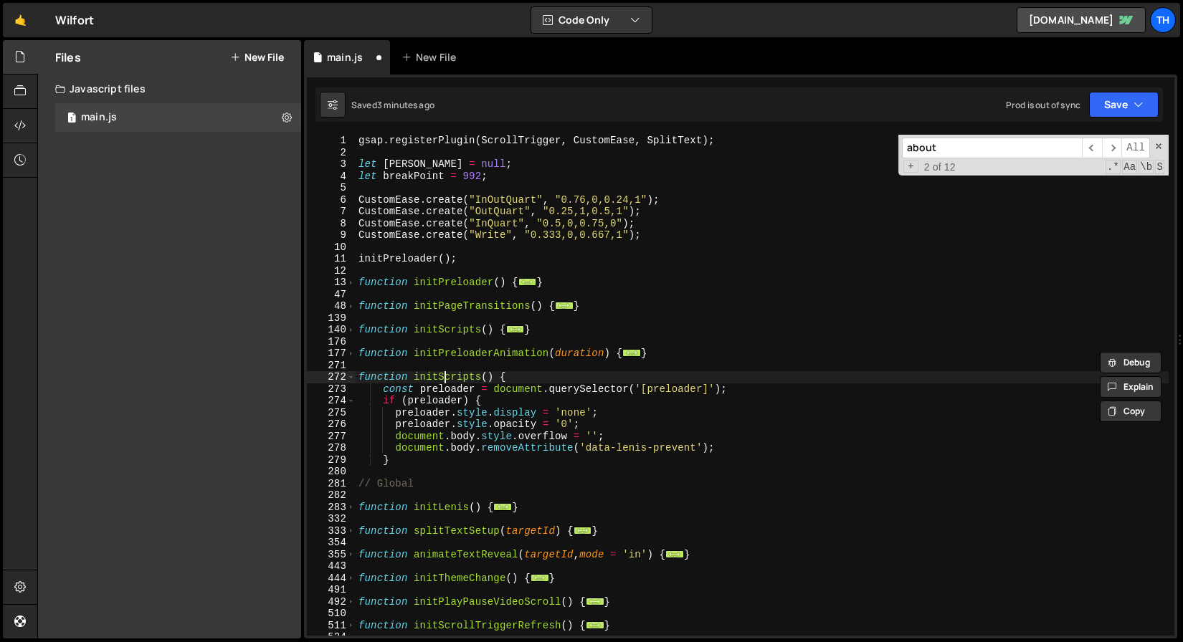
drag, startPoint x: 442, startPoint y: 376, endPoint x: 454, endPoint y: 376, distance: 11.5
click at [463, 376] on div "gsap . registerPlugin ( ScrollTrigger , CustomEase , SplitText ) ; let lenis = …" at bounding box center [762, 397] width 813 height 525
drag, startPoint x: 439, startPoint y: 376, endPoint x: 480, endPoint y: 377, distance: 40.9
click at [480, 377] on div "gsap . registerPlugin ( ScrollTrigger , CustomEase , SplitText ) ; let lenis = …" at bounding box center [762, 397] width 813 height 525
paste textarea "Preloader"
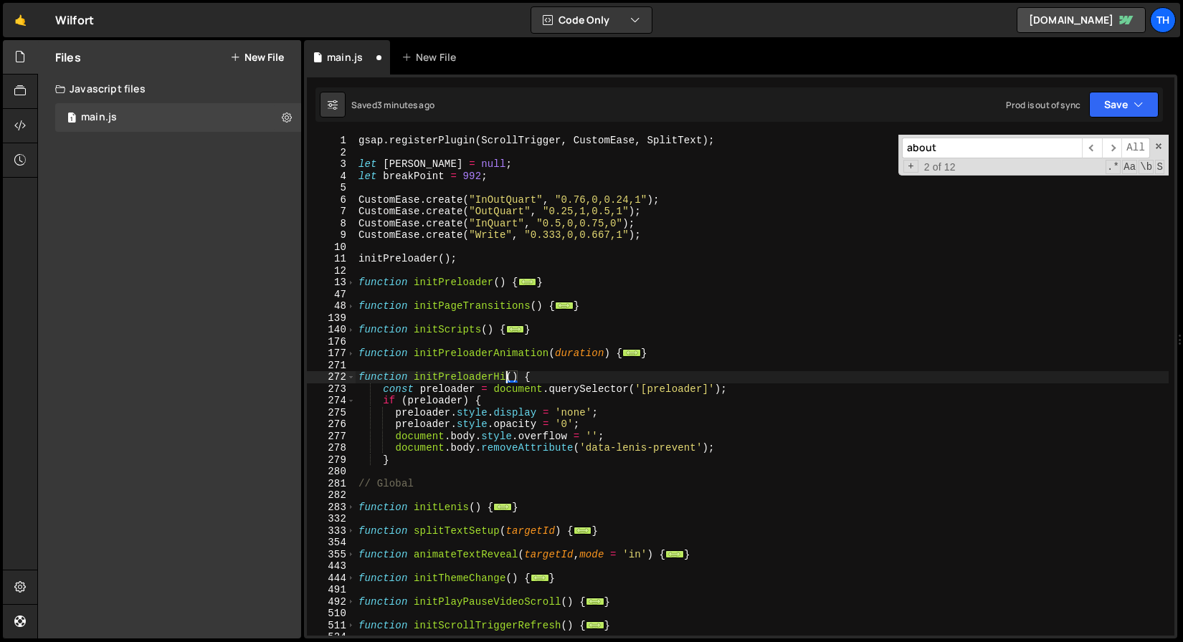
scroll to position [0, 11]
click at [353, 333] on span at bounding box center [351, 330] width 8 height 12
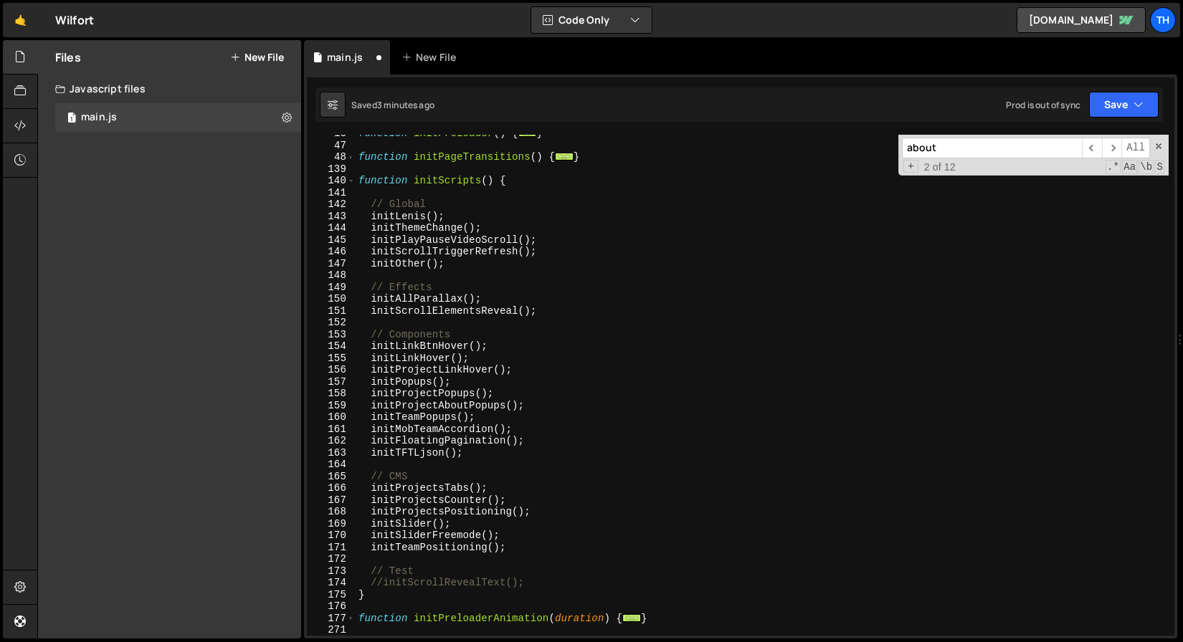
scroll to position [464, 0]
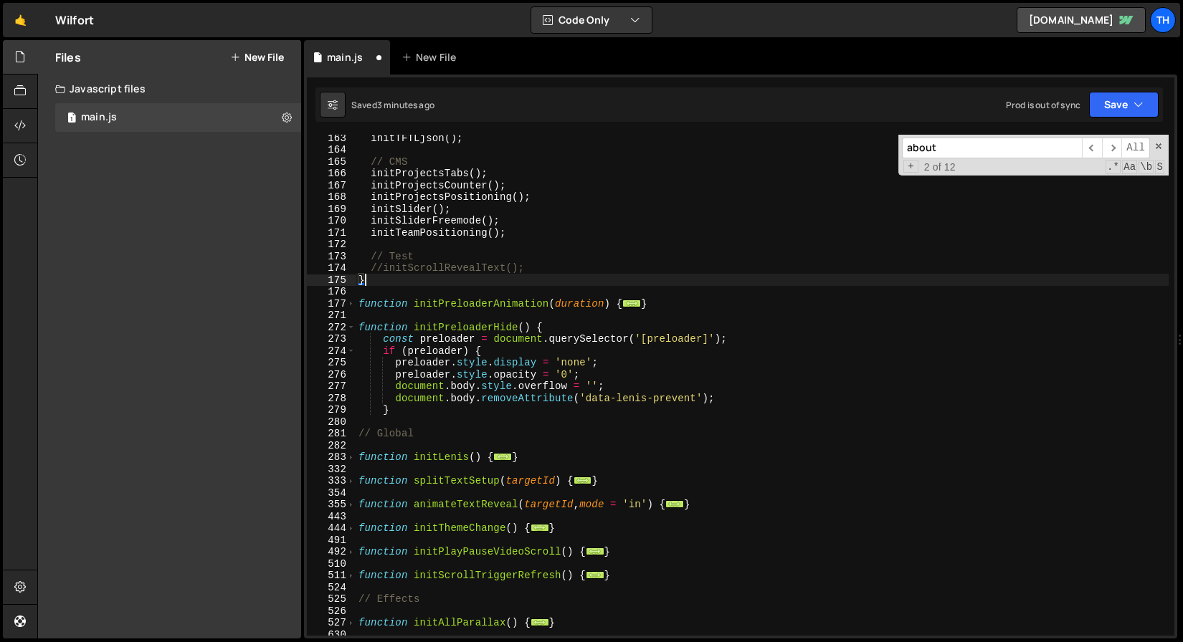
drag, startPoint x: 379, startPoint y: 282, endPoint x: 324, endPoint y: 282, distance: 55.2
click at [324, 282] on div "function initPreloaderHide() { 163 164 165 166 167 168 169 170 171 172 173 174 …" at bounding box center [740, 385] width 867 height 501
click at [432, 405] on div "initTFTLjson ( ) ; // CMS initProjectsTabs ( ) ; initProjectsCounter ( ) ; init…" at bounding box center [762, 394] width 813 height 525
type textarea "}"
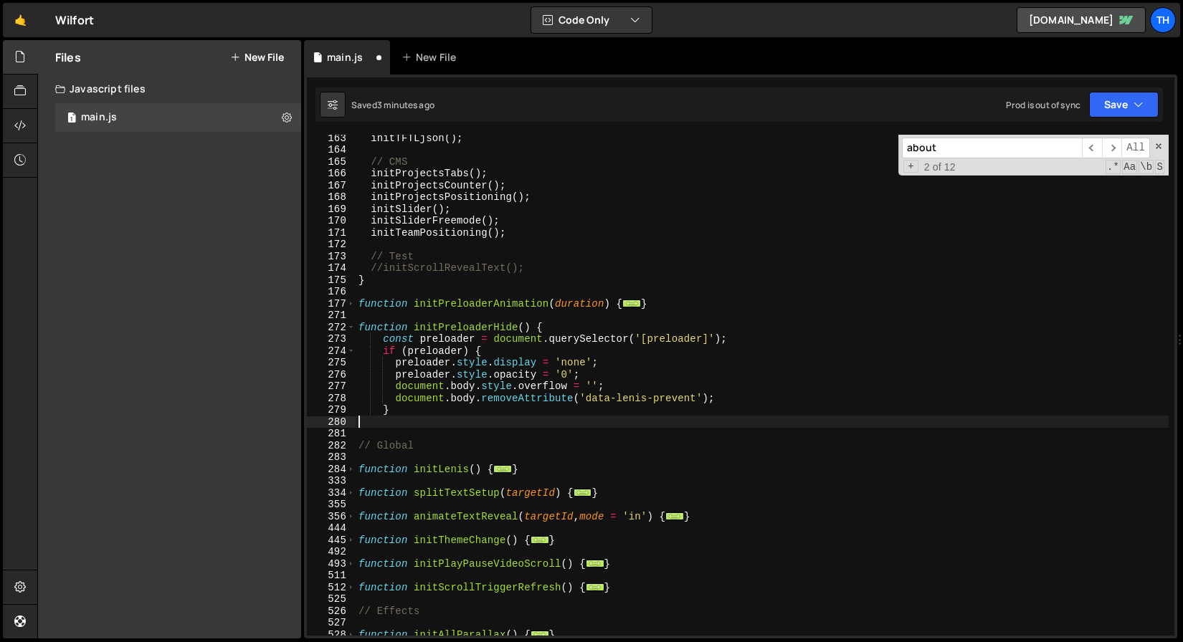
paste textarea "}"
click at [452, 333] on div "initTFTLjson ( ) ; // CMS initProjectsTabs ( ) ; initProjectsCounter ( ) ; init…" at bounding box center [762, 394] width 813 height 525
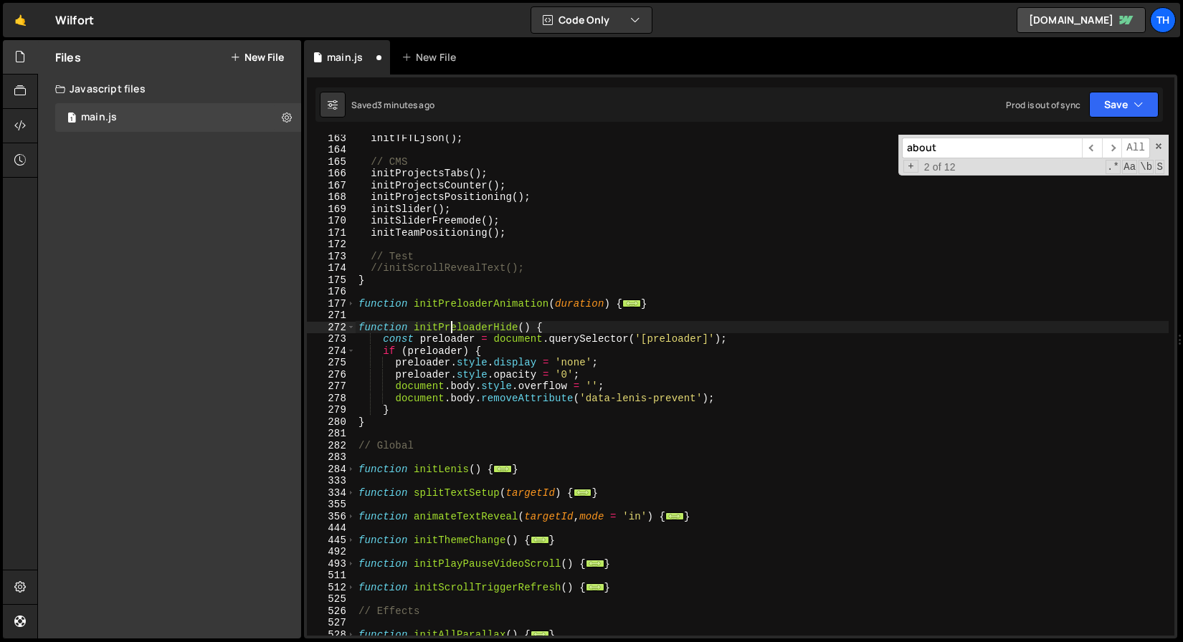
click at [452, 332] on div "initTFTLjson ( ) ; // CMS initProjectsTabs ( ) ; initProjectsCounter ( ) ; init…" at bounding box center [762, 394] width 813 height 525
click at [354, 326] on span at bounding box center [351, 328] width 8 height 12
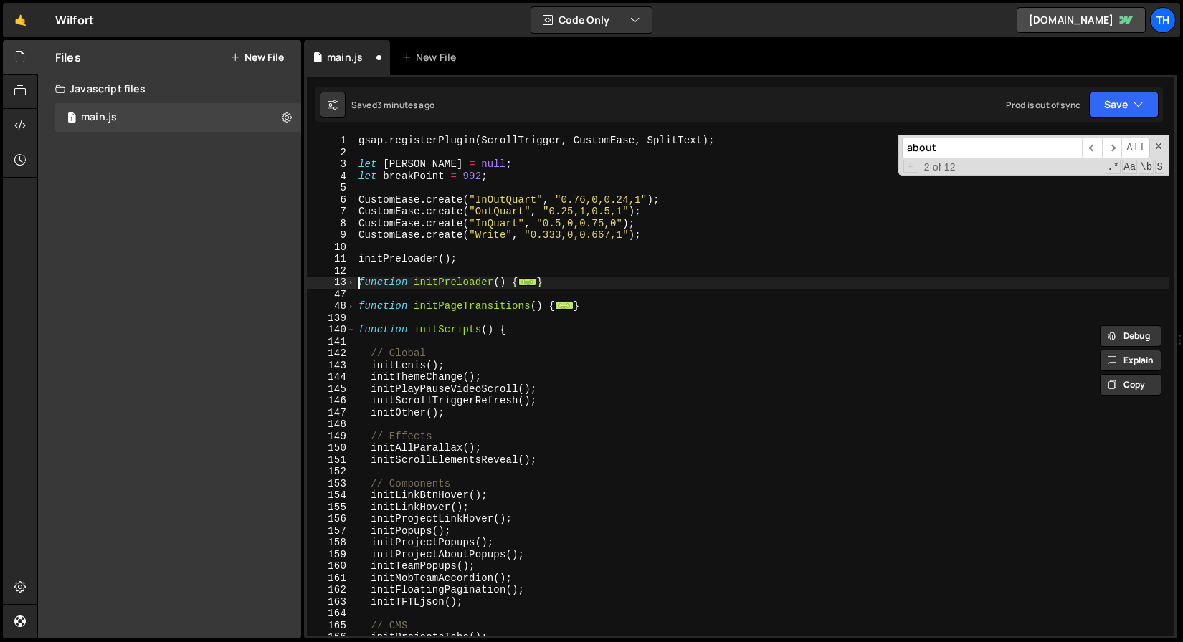
click at [356, 287] on div "gsap . registerPlugin ( ScrollTrigger , CustomEase , SplitText ) ; let lenis = …" at bounding box center [762, 397] width 813 height 525
type textarea "function initPreloader() {"
click at [351, 285] on span at bounding box center [351, 283] width 8 height 12
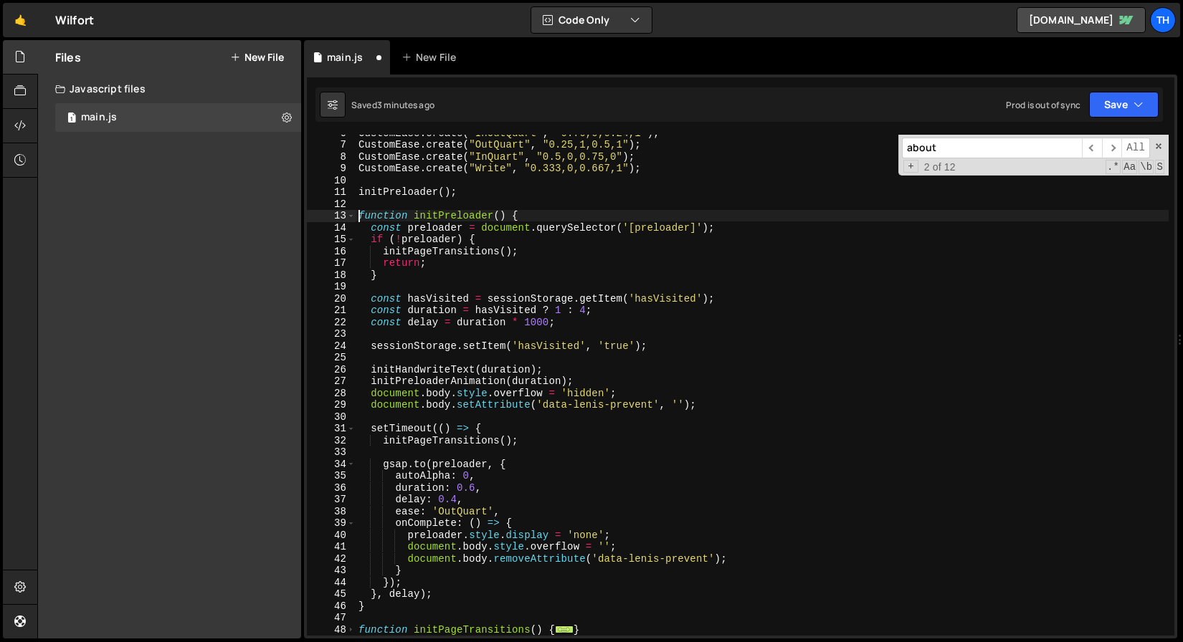
scroll to position [61, 0]
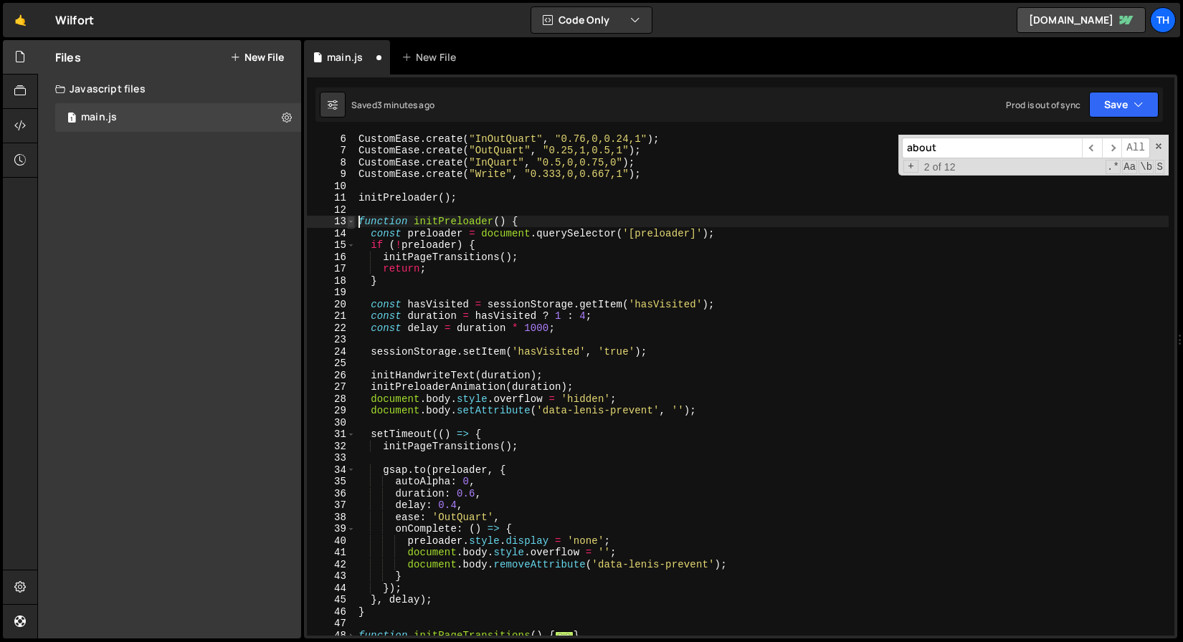
click at [353, 222] on span at bounding box center [351, 222] width 8 height 12
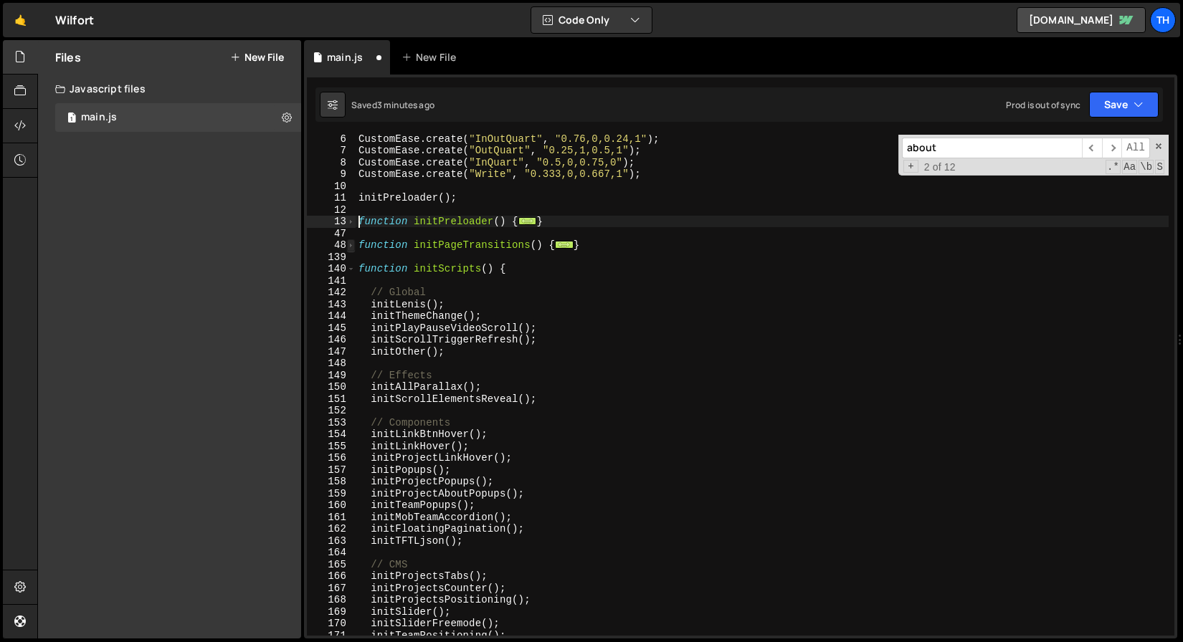
click at [353, 249] on span at bounding box center [351, 245] width 8 height 12
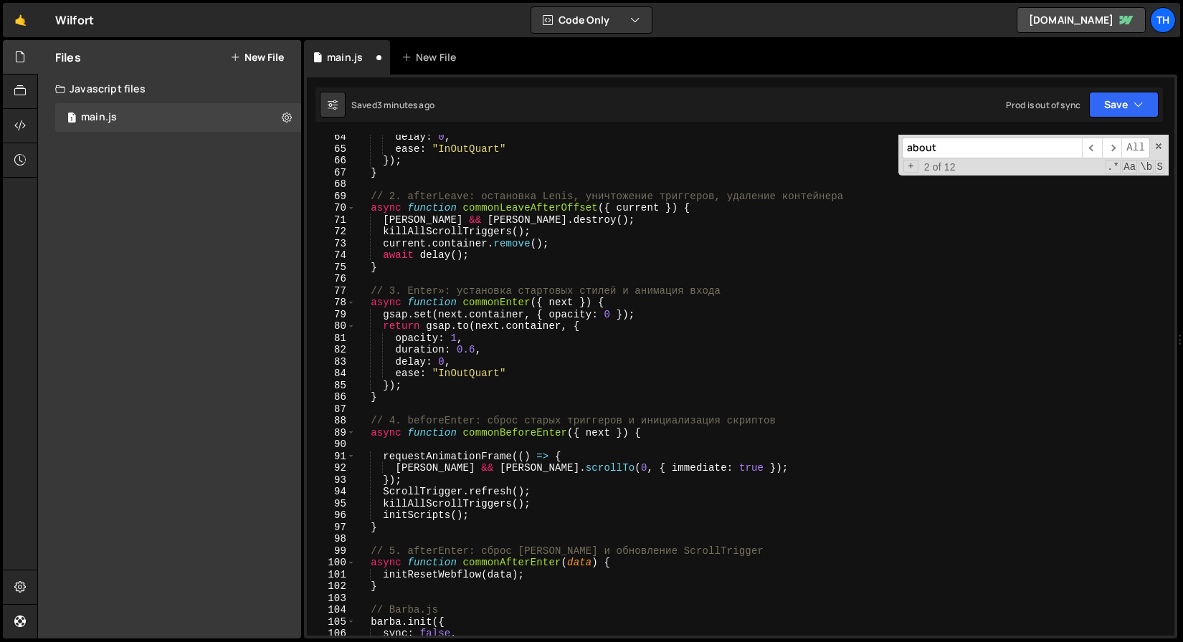
scroll to position [376, 0]
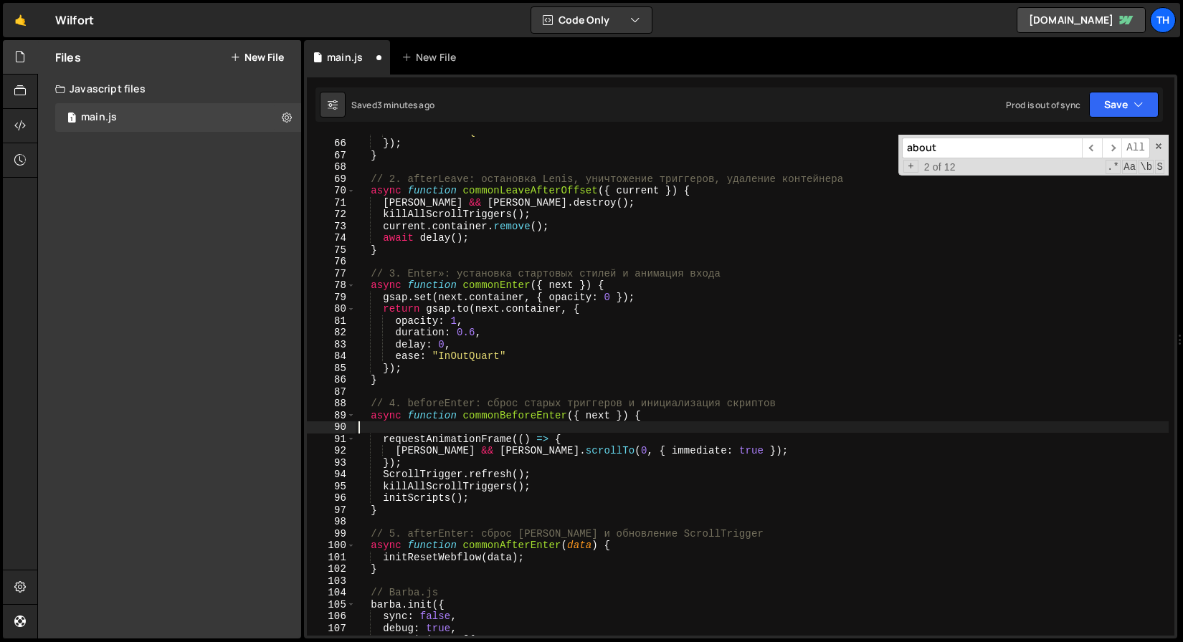
click at [403, 423] on div "ease : "InOutQuart" }) ; } // 2. afterLeave: остановка Lenis, уничтожение тригг…" at bounding box center [762, 387] width 813 height 525
paste textarea "initPreloaderHide"
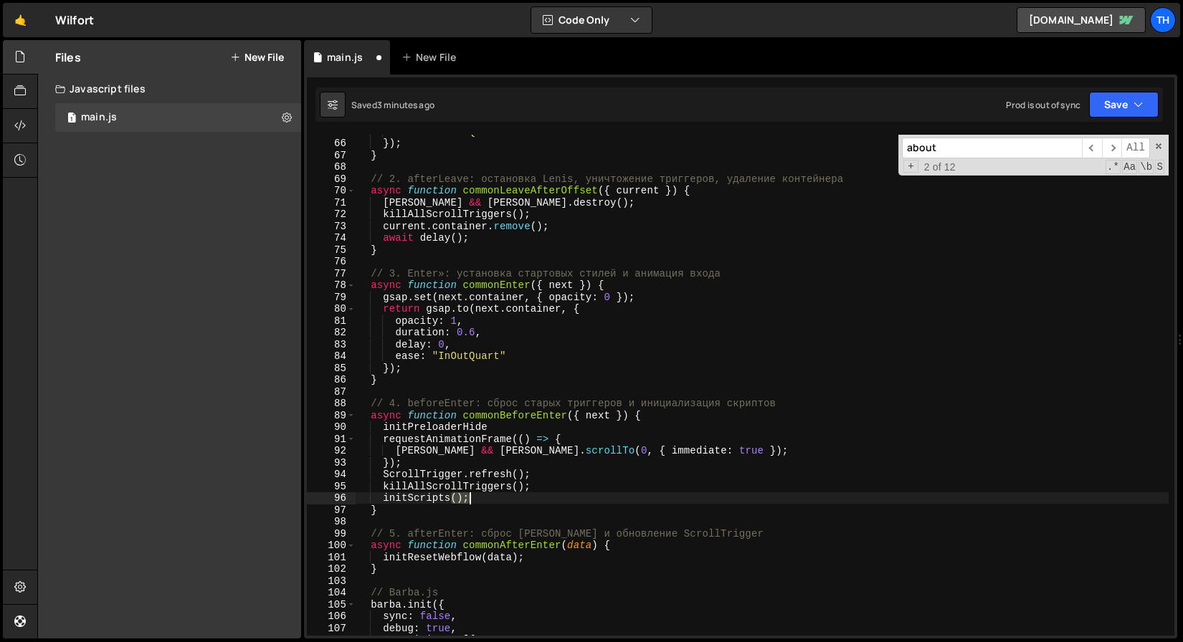
drag, startPoint x: 451, startPoint y: 498, endPoint x: 482, endPoint y: 500, distance: 30.9
click at [482, 500] on div "ease : "InOutQuart" }) ; } // 2. afterLeave: остановка Lenis, уничтожение тригг…" at bounding box center [762, 387] width 813 height 525
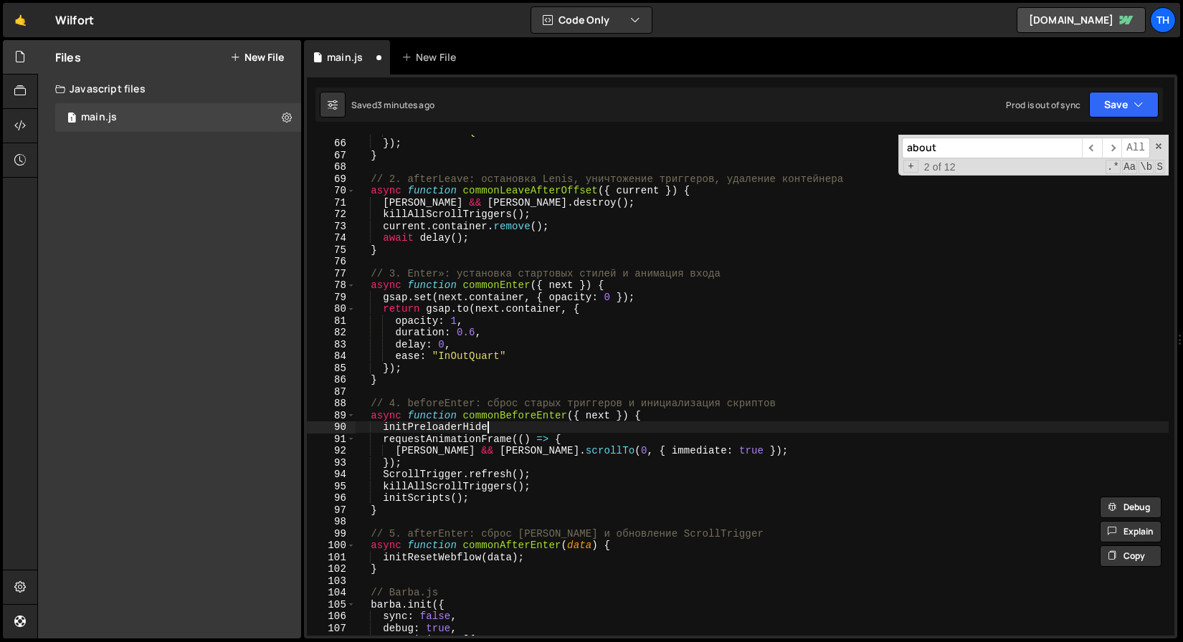
click at [494, 431] on div "ease : "InOutQuart" }) ; } // 2. afterLeave: остановка Lenis, уничтожение тригг…" at bounding box center [762, 387] width 813 height 525
paste textarea "();"
click at [1135, 100] on icon "button" at bounding box center [1138, 104] width 10 height 14
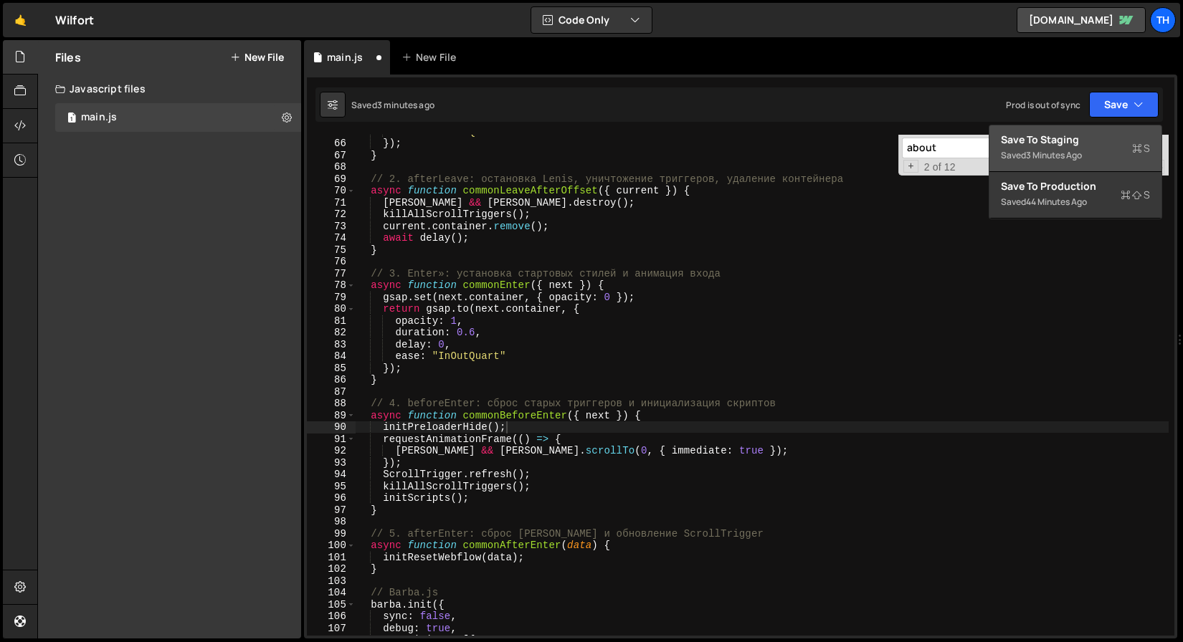
click at [1116, 137] on div "Save to Staging S" at bounding box center [1075, 140] width 149 height 14
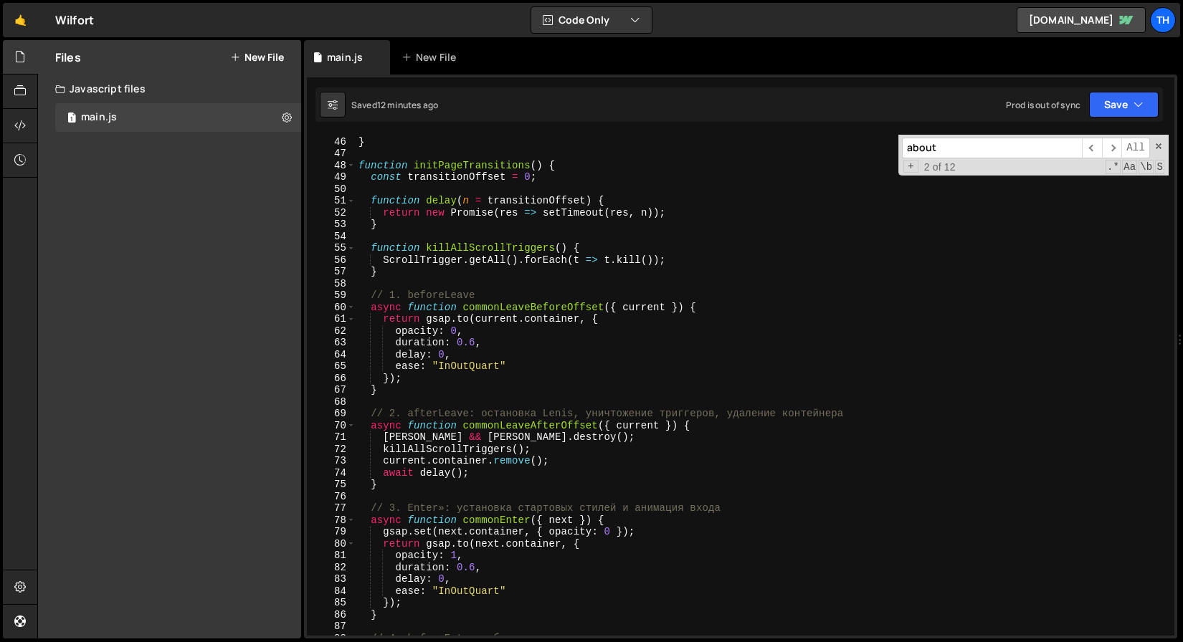
scroll to position [531, 0]
click at [354, 168] on span at bounding box center [351, 166] width 8 height 12
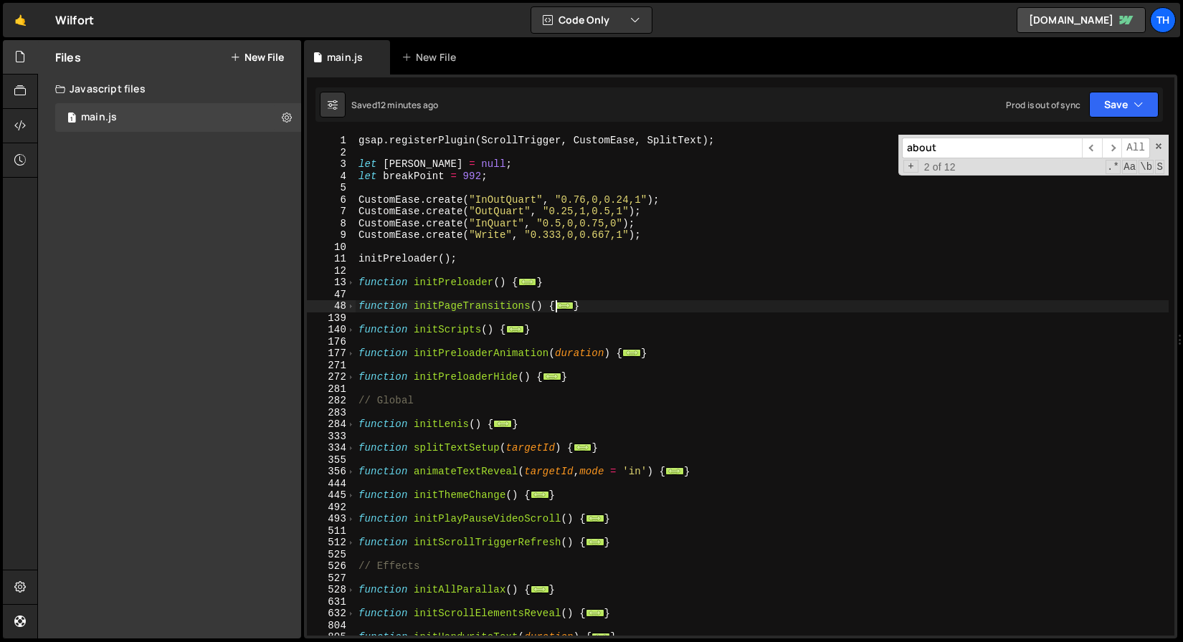
scroll to position [5, 0]
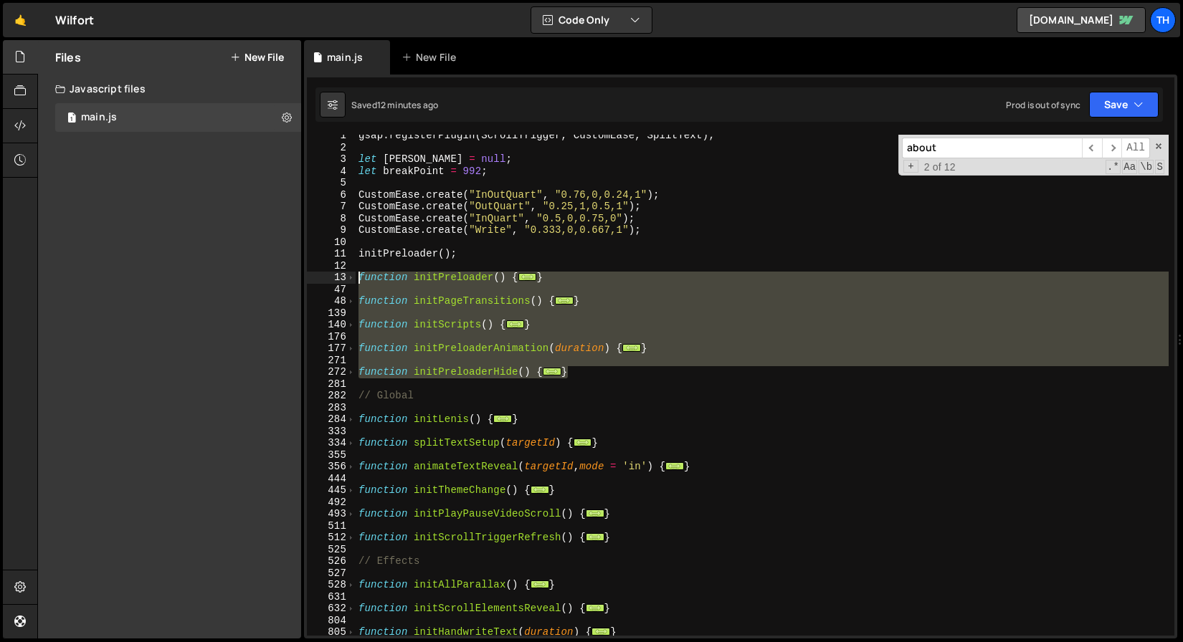
drag, startPoint x: 581, startPoint y: 375, endPoint x: 320, endPoint y: 276, distance: 279.7
click at [320, 276] on div "initPreloaderHide(); 1 2 3 4 5 6 7 8 9 10 11 12 13 47 48 139 140 176 177 271 27…" at bounding box center [740, 385] width 867 height 501
click at [424, 299] on div "gsap . registerPlugin ( ScrollTrigger , CustomEase , SplitText ) ; let lenis = …" at bounding box center [762, 385] width 813 height 501
type textarea "function initPageTransitions() {"
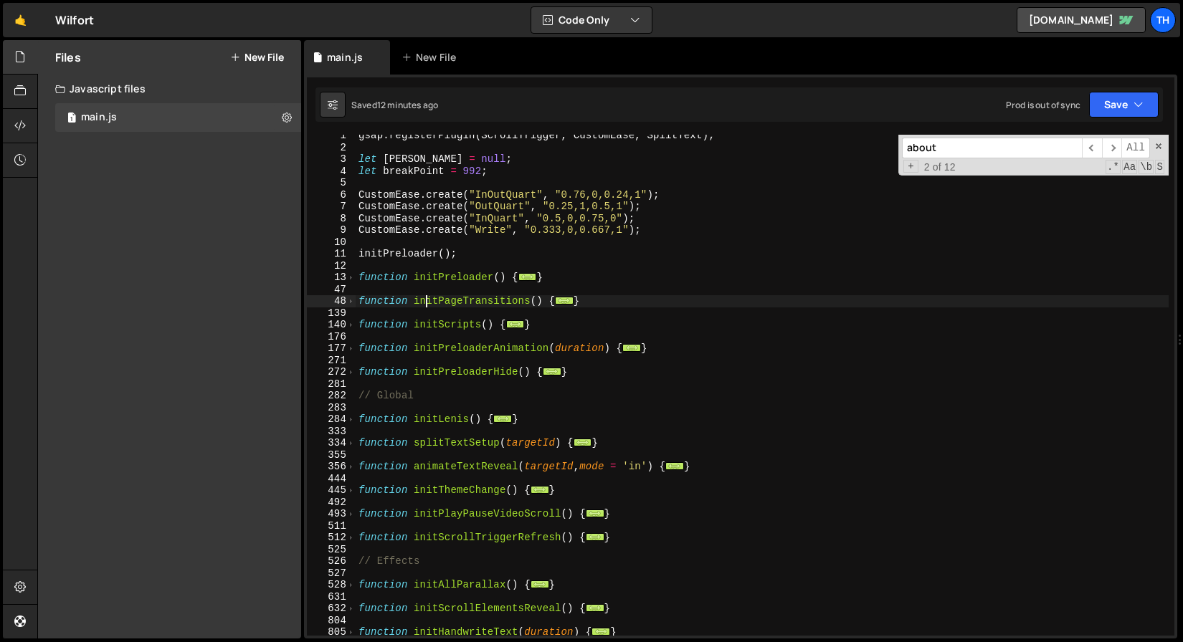
click at [434, 300] on div "gsap . registerPlugin ( ScrollTrigger , CustomEase , SplitText ) ; let lenis = …" at bounding box center [762, 392] width 813 height 525
click at [356, 265] on div "gsap . registerPlugin ( ScrollTrigger , CustomEase , SplitText ) ; let lenis = …" at bounding box center [762, 392] width 813 height 525
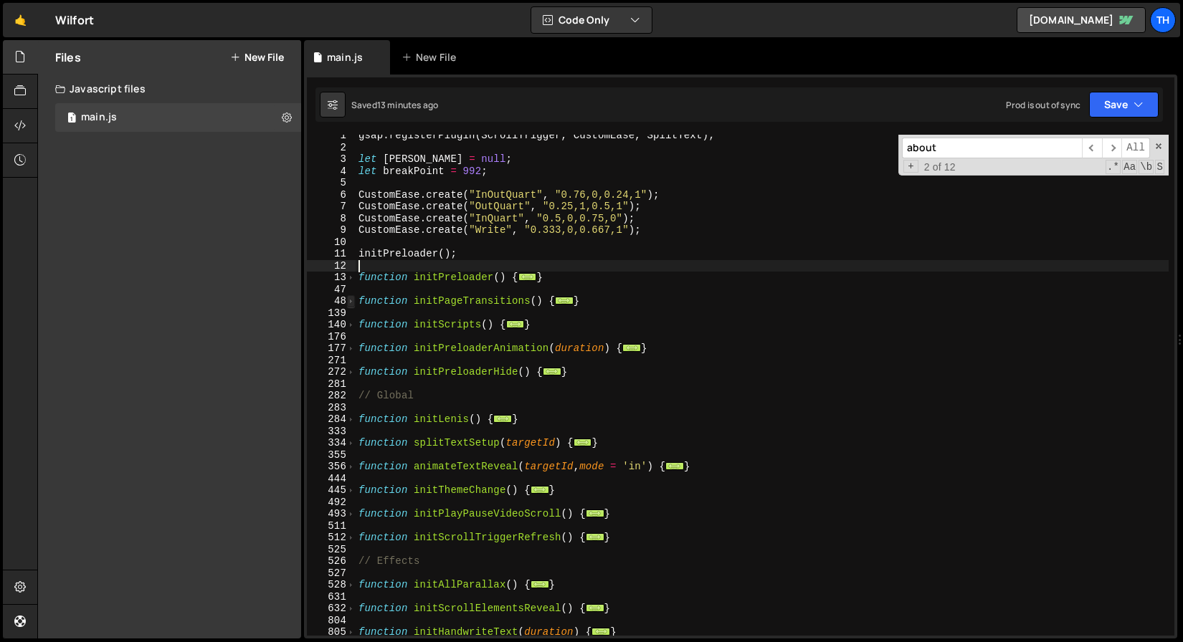
click at [347, 300] on span at bounding box center [351, 301] width 8 height 12
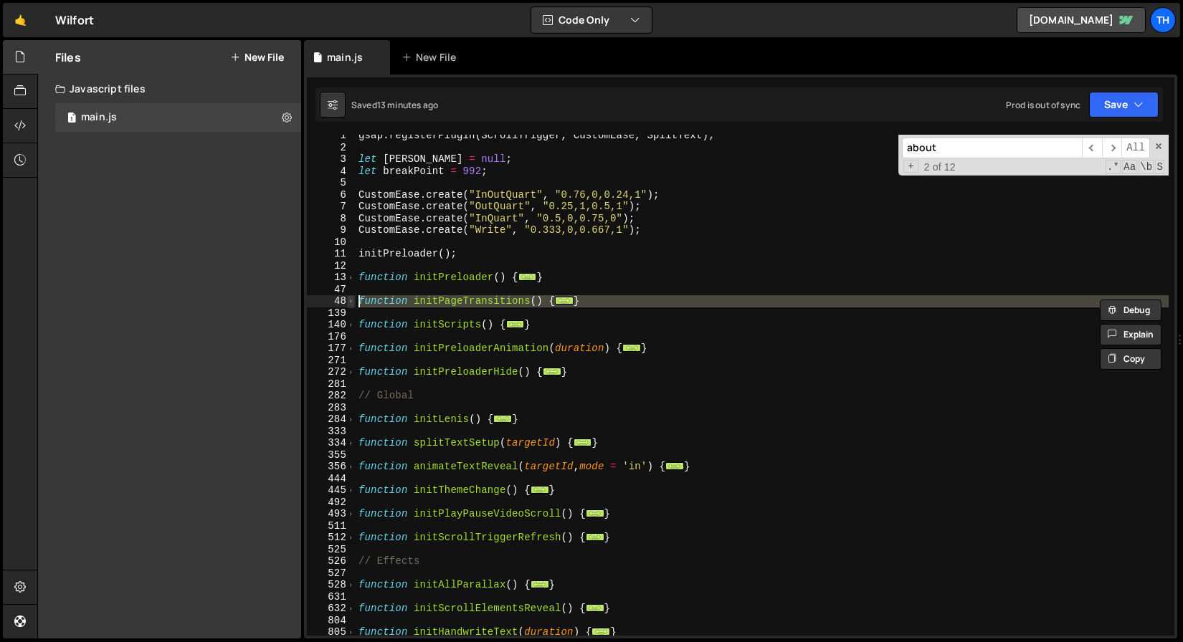
click at [354, 301] on span at bounding box center [351, 301] width 8 height 12
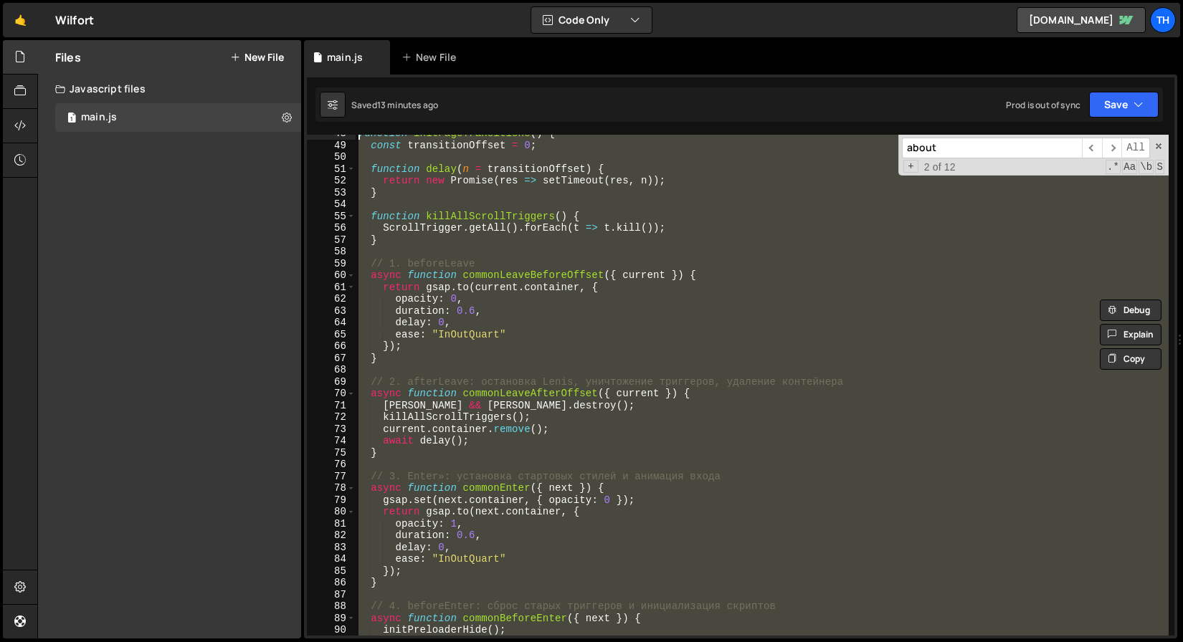
scroll to position [179, 0]
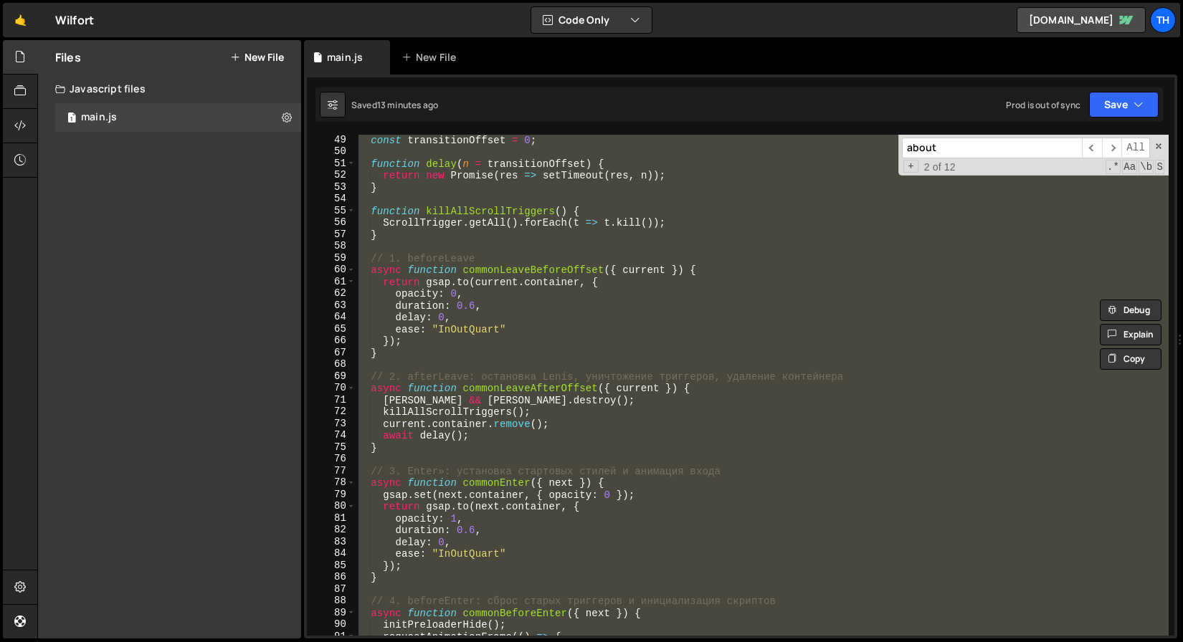
click at [511, 320] on div "const transitionOffset = 0 ; function delay ( n = transitionOffset ) { return n…" at bounding box center [762, 385] width 813 height 501
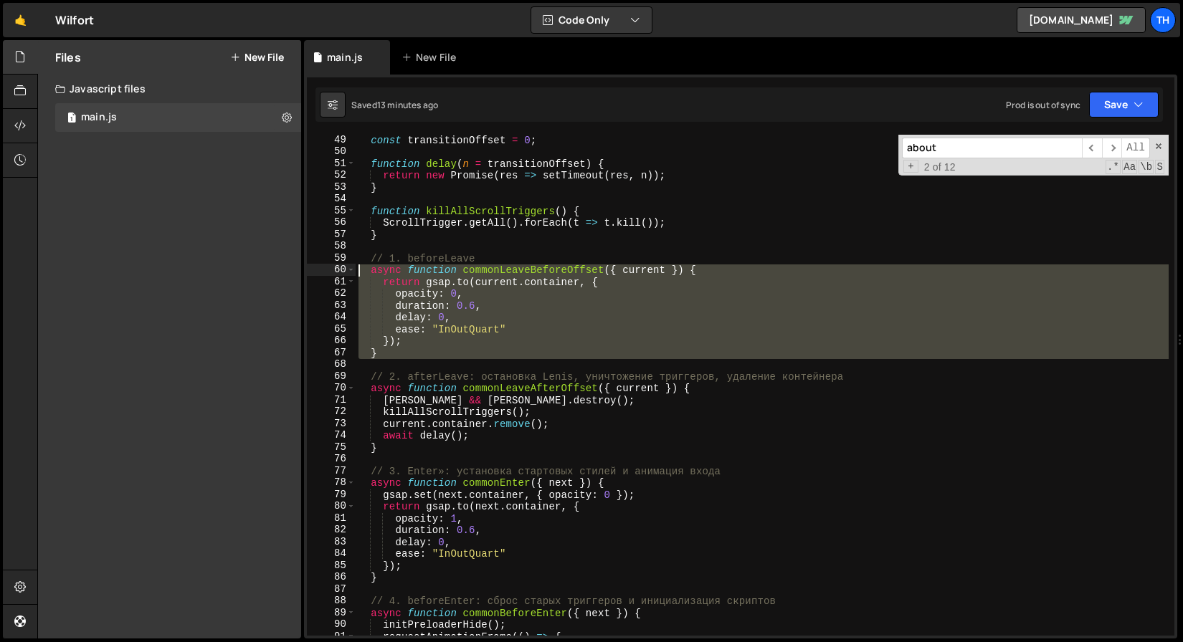
drag, startPoint x: 432, startPoint y: 358, endPoint x: 319, endPoint y: 261, distance: 148.4
click at [319, 261] on div "delay: 0, 49 50 51 52 53 54 55 56 57 58 59 60 61 62 63 64 65 66 67 68 69 70 71 …" at bounding box center [740, 385] width 867 height 501
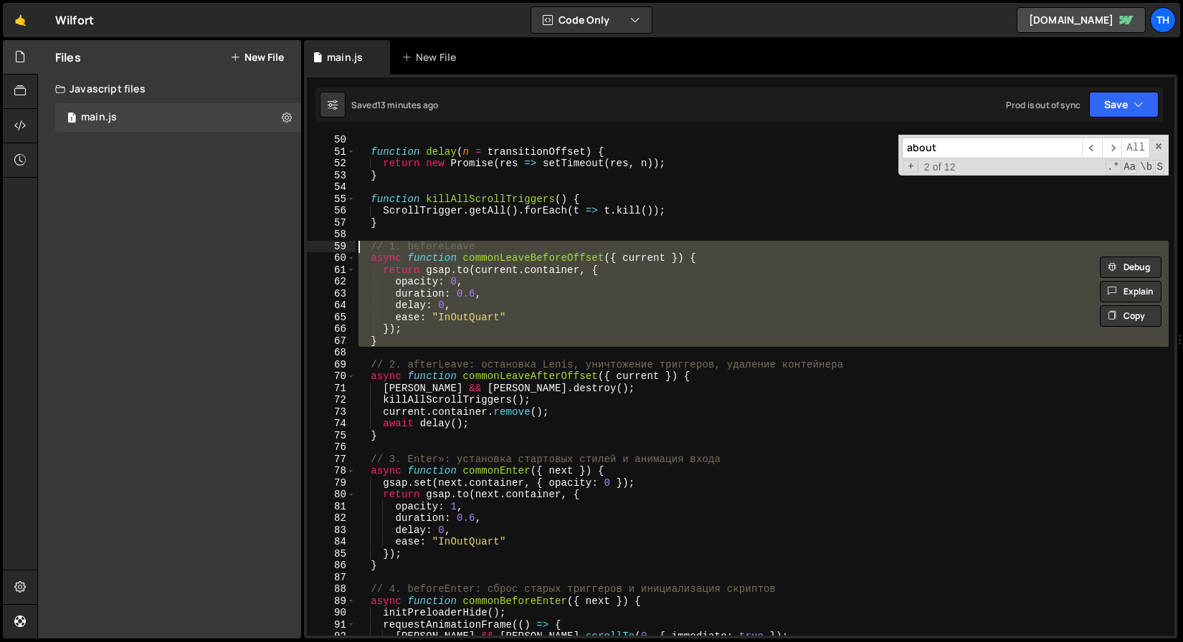
scroll to position [227, 0]
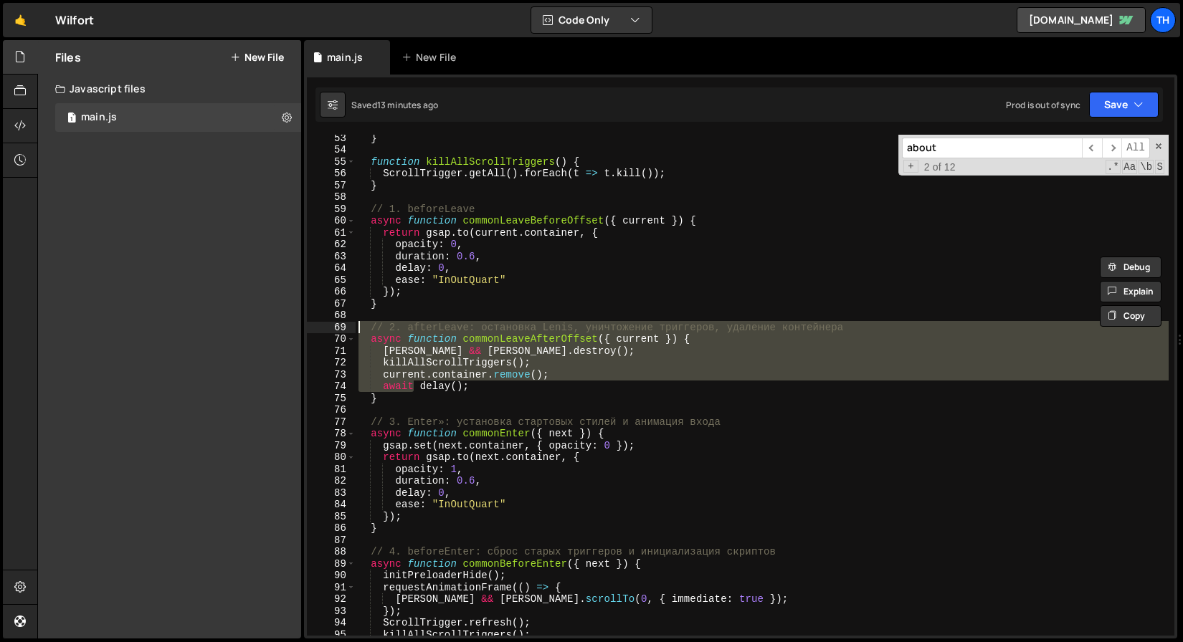
drag, startPoint x: 352, startPoint y: 346, endPoint x: 330, endPoint y: 324, distance: 30.9
click at [330, 324] on div "// 1. beforeLeave async function commonLeaveBeforeOffset({ current }) { 53 54 5…" at bounding box center [740, 385] width 867 height 501
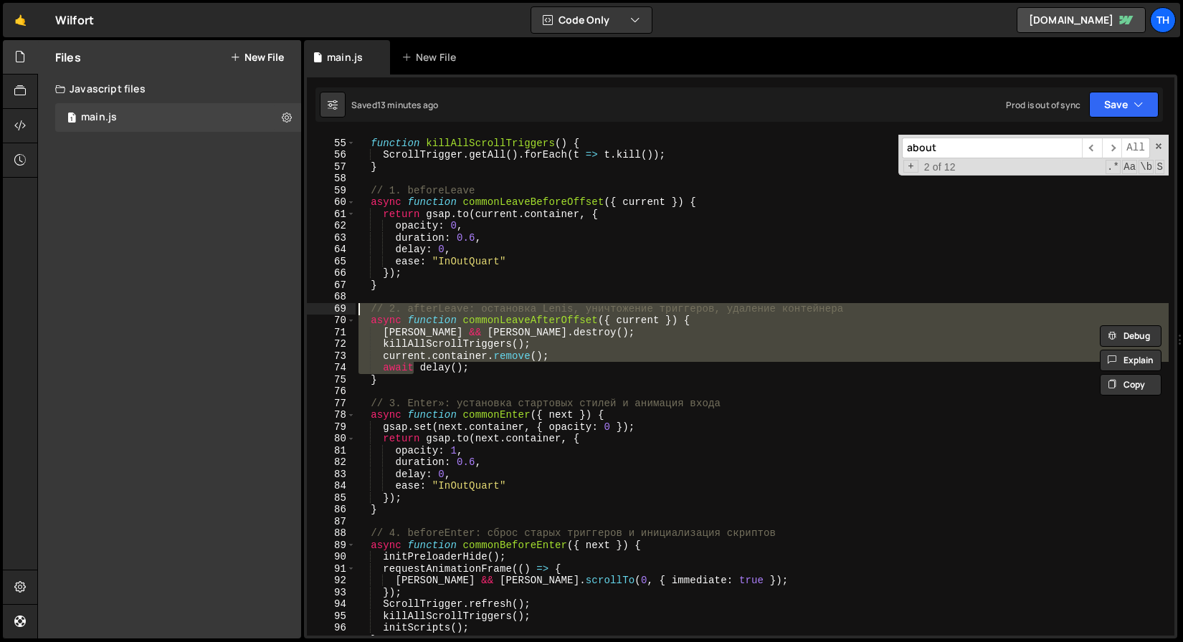
scroll to position [335, 0]
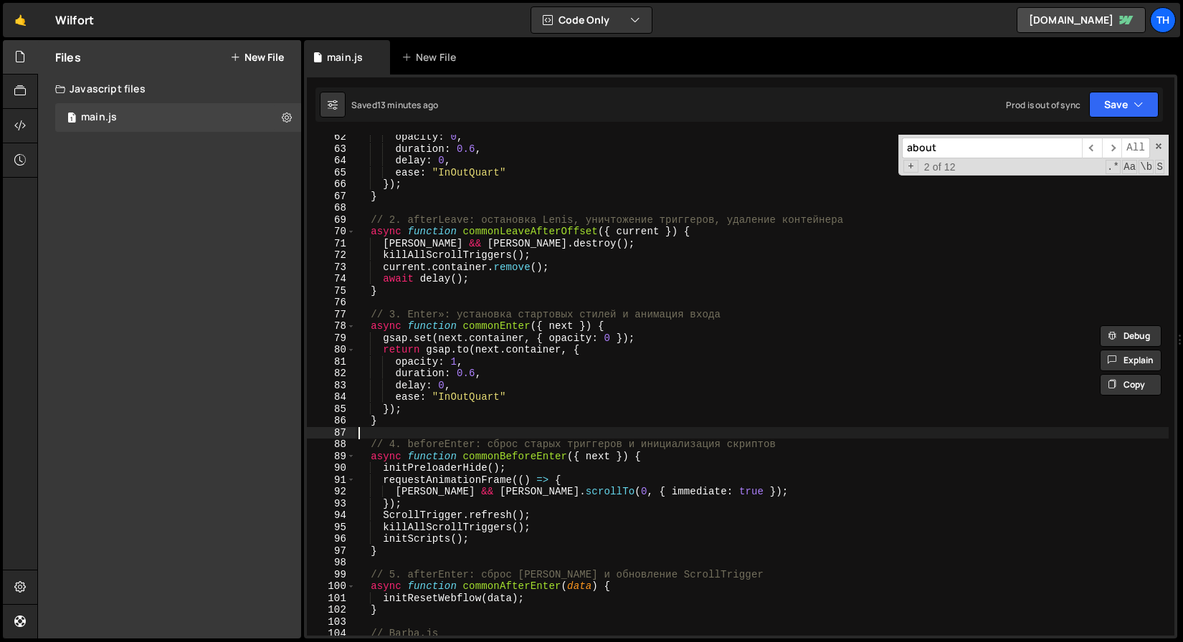
drag, startPoint x: 395, startPoint y: 427, endPoint x: 365, endPoint y: 392, distance: 46.3
click at [364, 395] on div "opacity : 0 , duration : 0.6 , delay : 0 , ease : "InOutQuart" }) ; } // 2. aft…" at bounding box center [762, 393] width 813 height 525
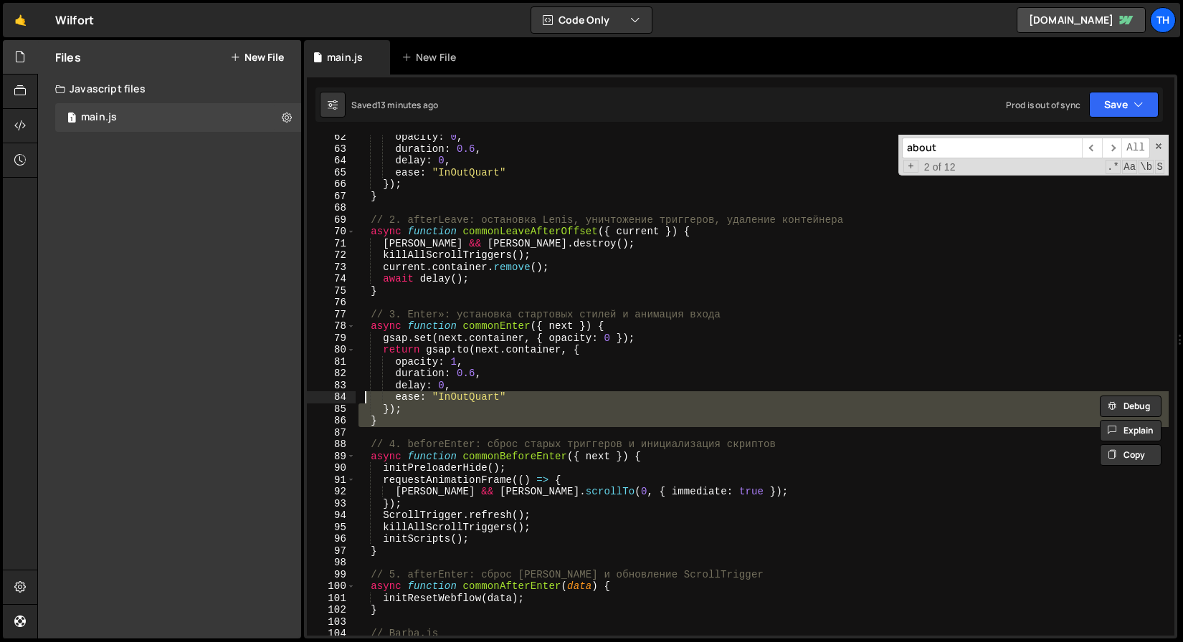
click at [471, 325] on div "opacity : 0 , duration : 0.6 , delay : 0 , ease : "InOutQuart" }) ; } // 2. aft…" at bounding box center [762, 393] width 813 height 525
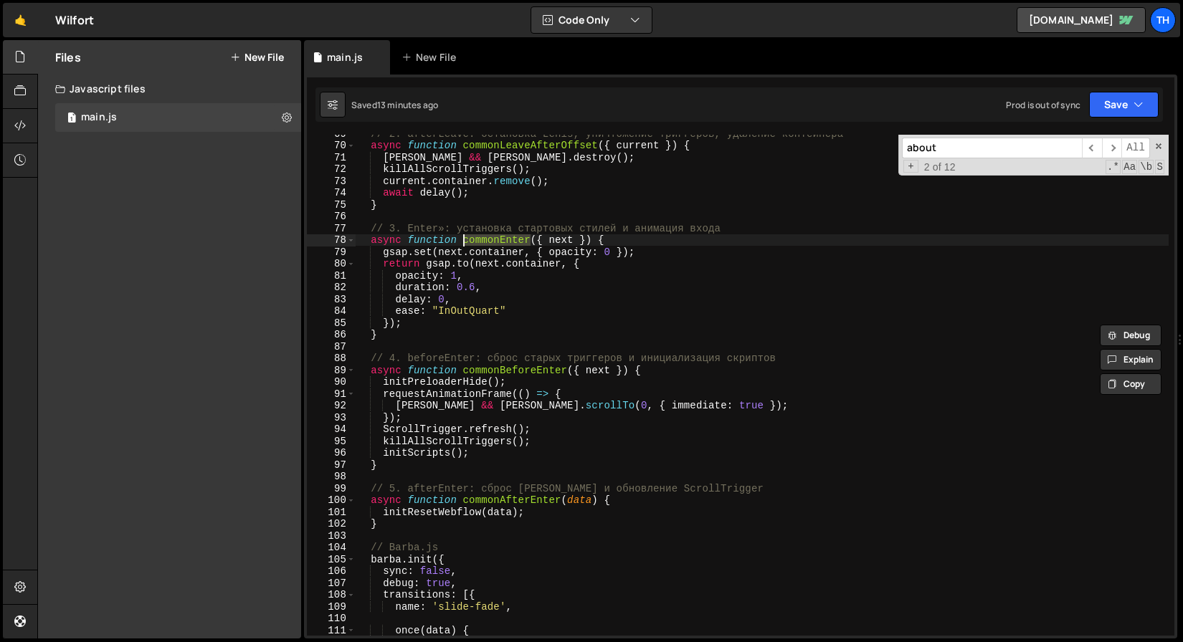
scroll to position [416, 0]
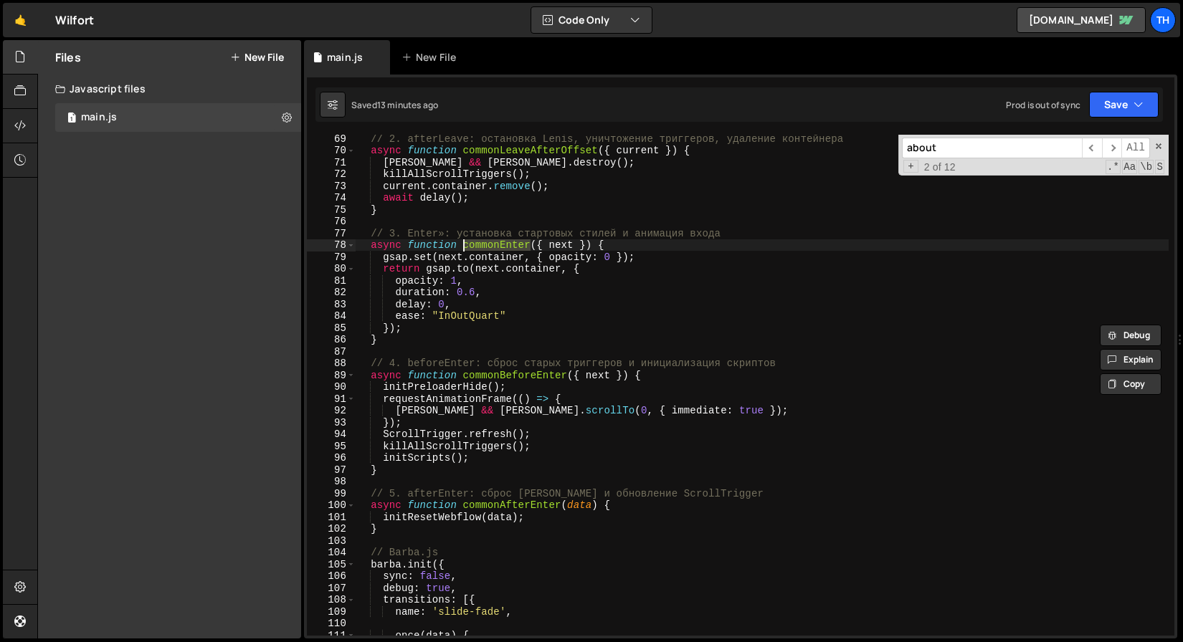
click at [496, 376] on div "// 2. afterLeave: остановка Lenis, уничтожение триггеров, удаление контейнера a…" at bounding box center [762, 395] width 813 height 525
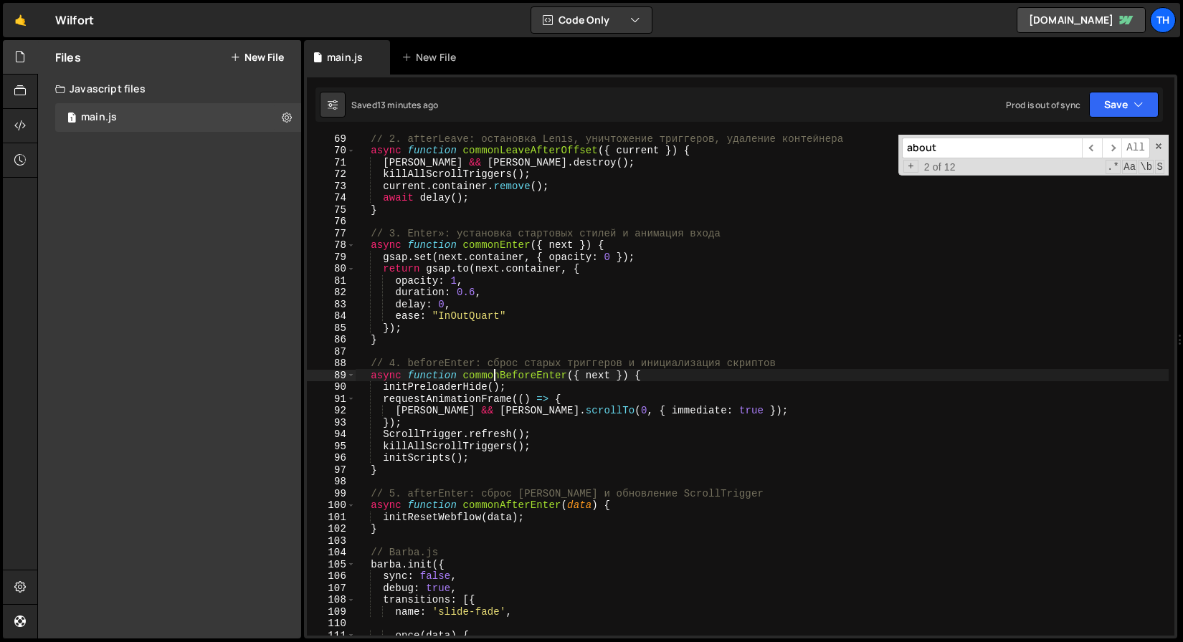
click at [496, 376] on div "// 2. afterLeave: остановка Lenis, уничтожение триггеров, удаление контейнера a…" at bounding box center [762, 395] width 813 height 525
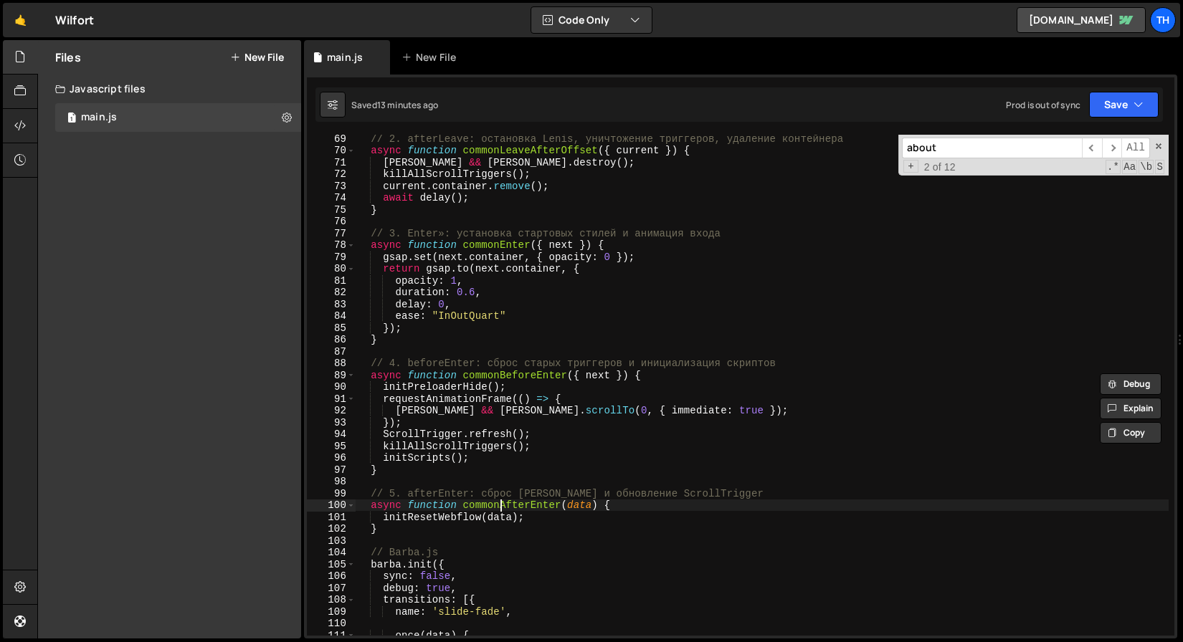
click at [498, 501] on div "// 2. afterLeave: остановка Lenis, уничтожение триггеров, удаление контейнера a…" at bounding box center [762, 395] width 813 height 525
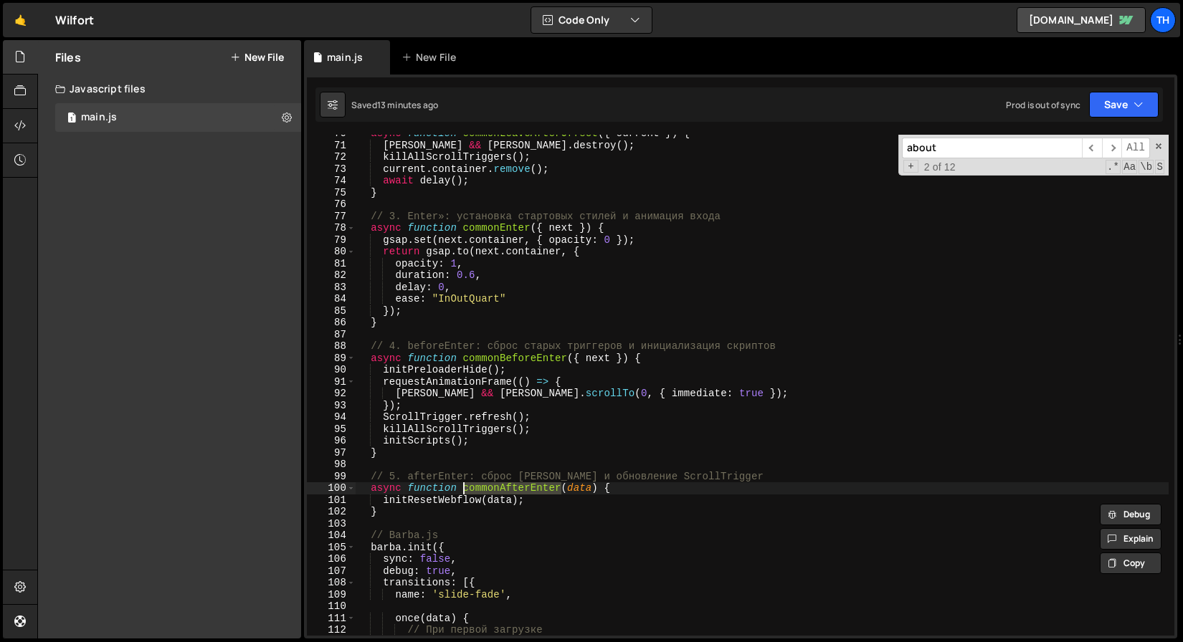
scroll to position [464, 0]
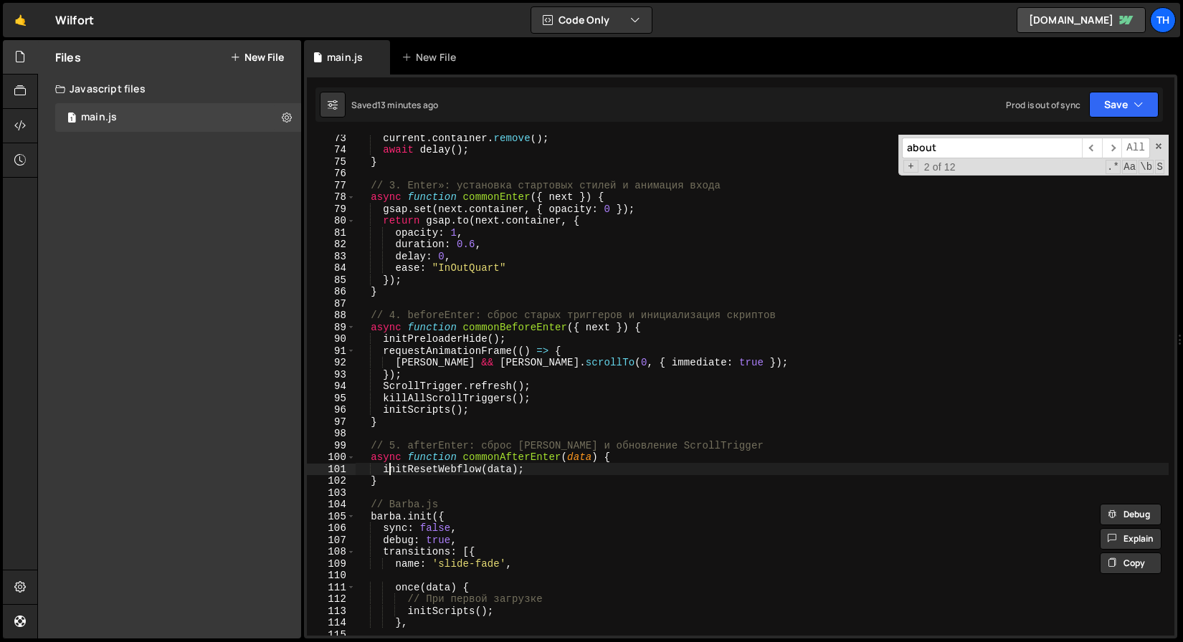
click at [389, 467] on div "current . container . remove ( ) ; await delay ( ) ; } // 3. Enter»: установка …" at bounding box center [762, 394] width 813 height 525
click at [419, 408] on div "current . container . remove ( ) ; await delay ( ) ; } // 3. Enter»: установка …" at bounding box center [762, 394] width 813 height 525
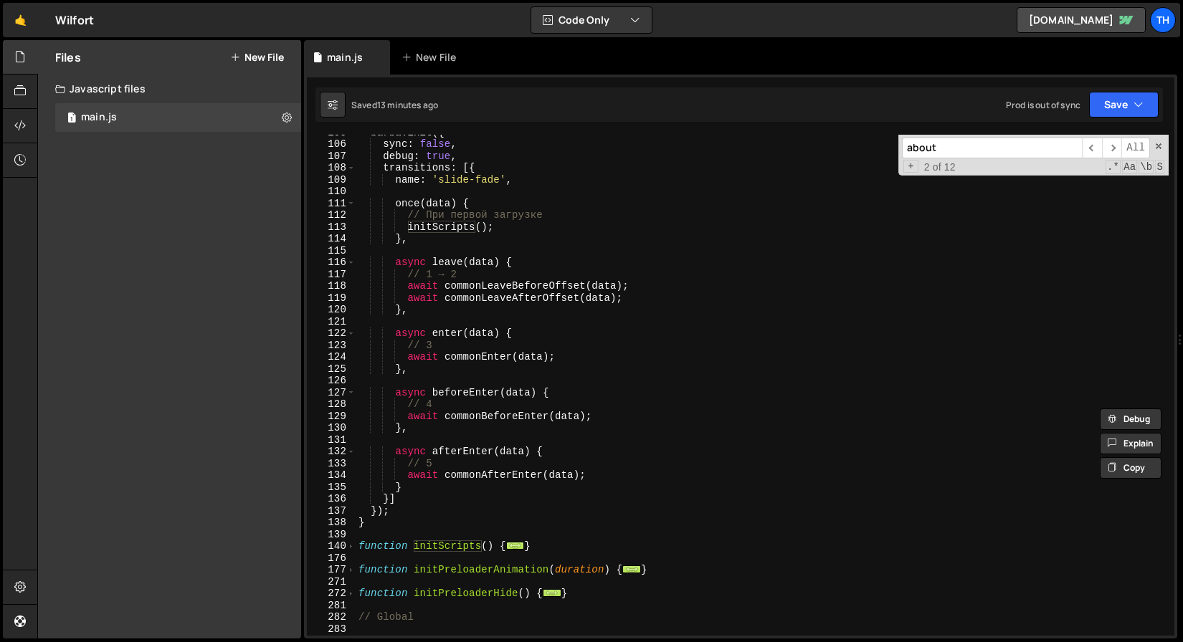
scroll to position [1113, 0]
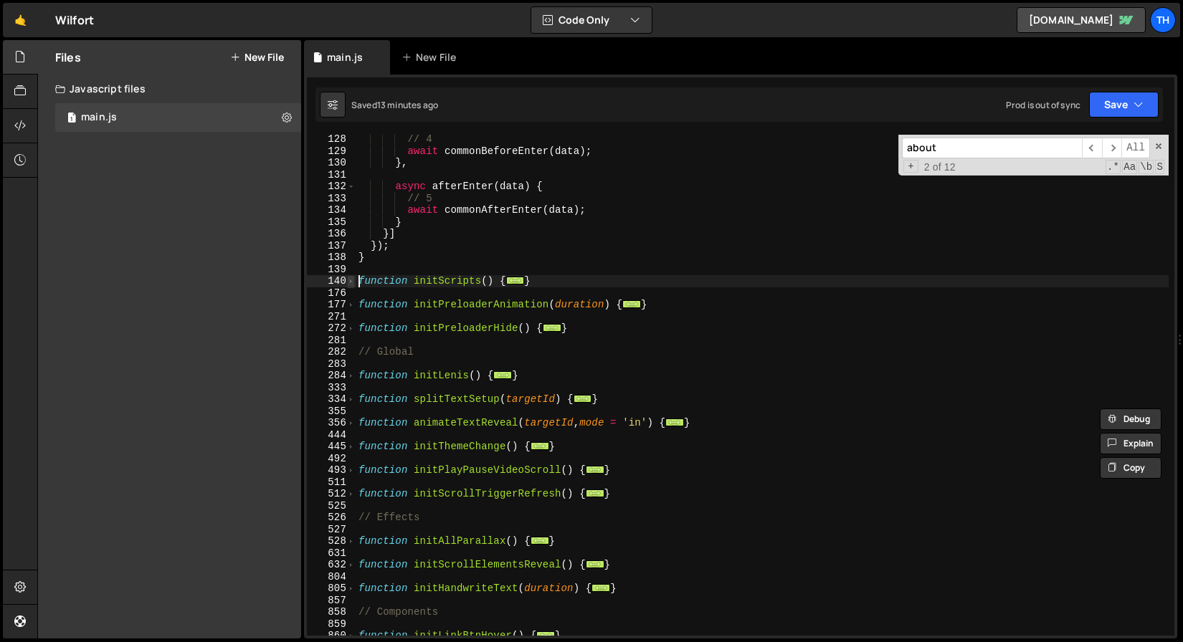
click at [354, 282] on div "initScripts(); 128 129 130 131 132 133 134 135 136 137 138 139 140 176 177 271 …" at bounding box center [740, 385] width 867 height 501
click at [353, 281] on span at bounding box center [351, 281] width 8 height 12
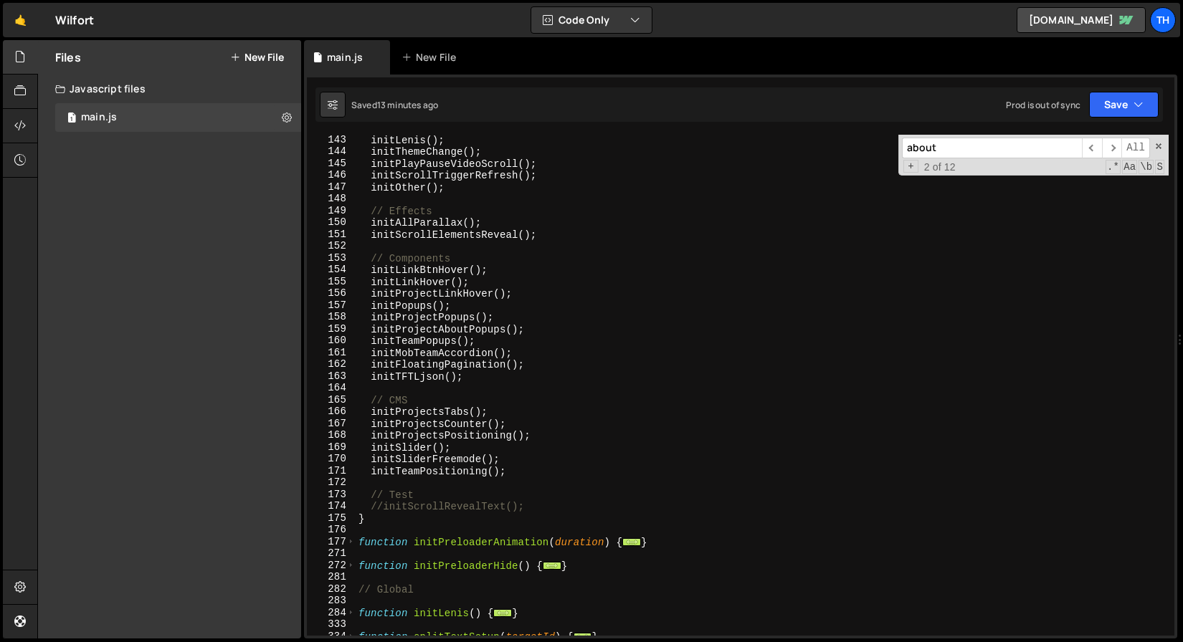
scroll to position [1285, 0]
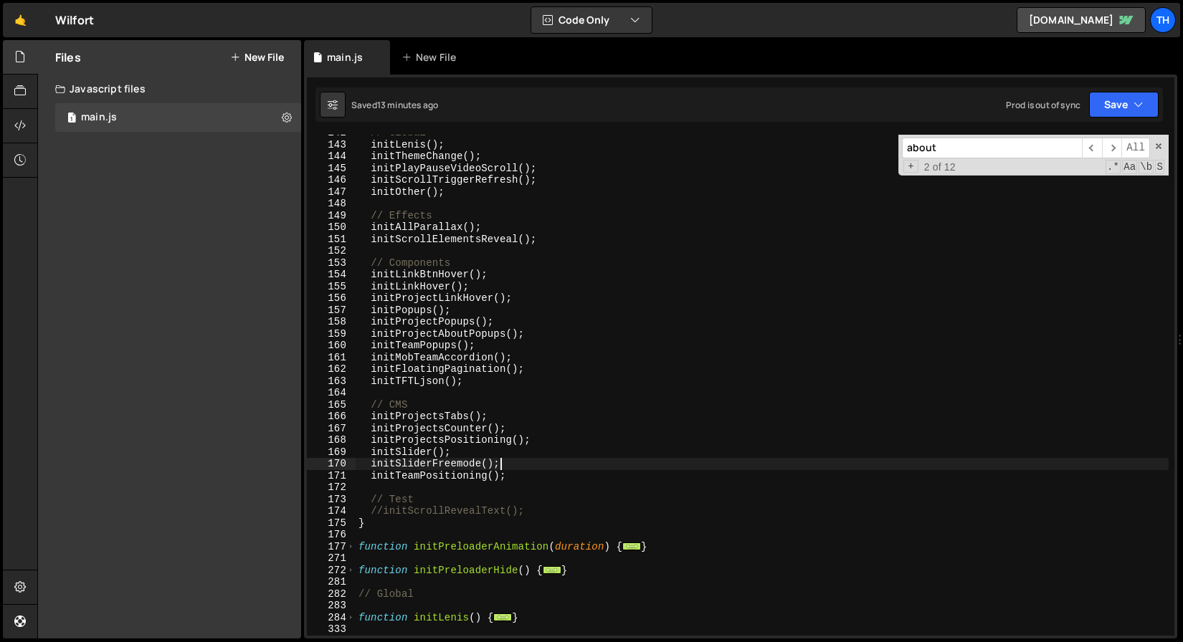
drag, startPoint x: 544, startPoint y: 462, endPoint x: 534, endPoint y: 465, distance: 10.4
click at [538, 465] on div "// Global initLenis ( ) ; initThemeChange ( ) ; initPlayPauseVideoScroll ( ) ; …" at bounding box center [762, 389] width 813 height 525
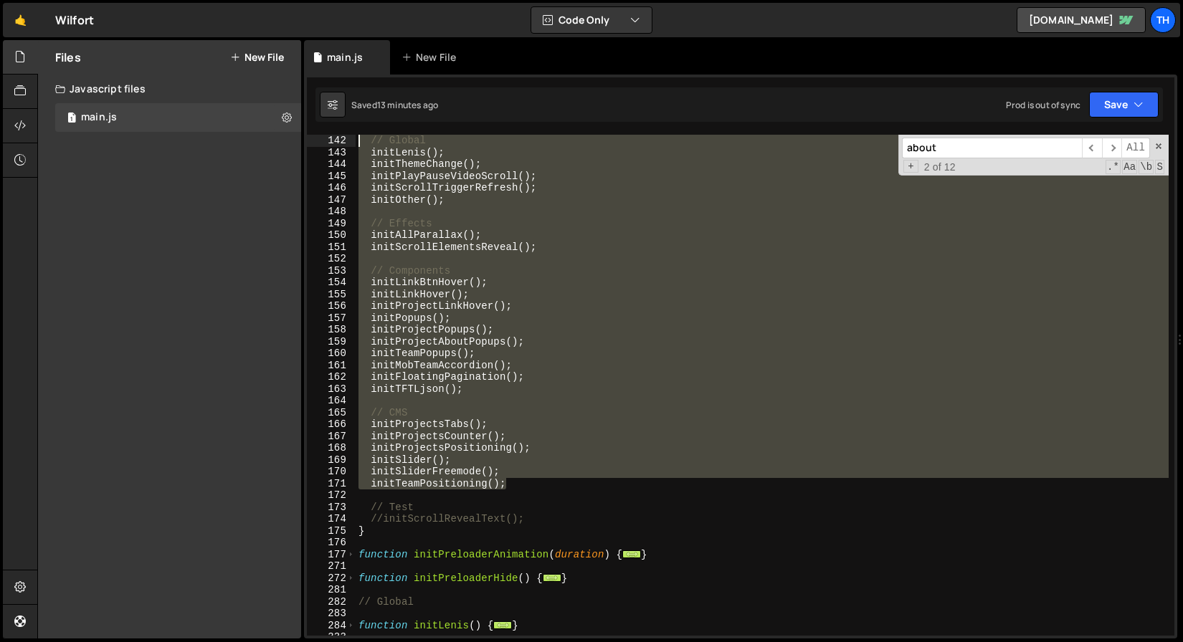
scroll to position [1171, 0]
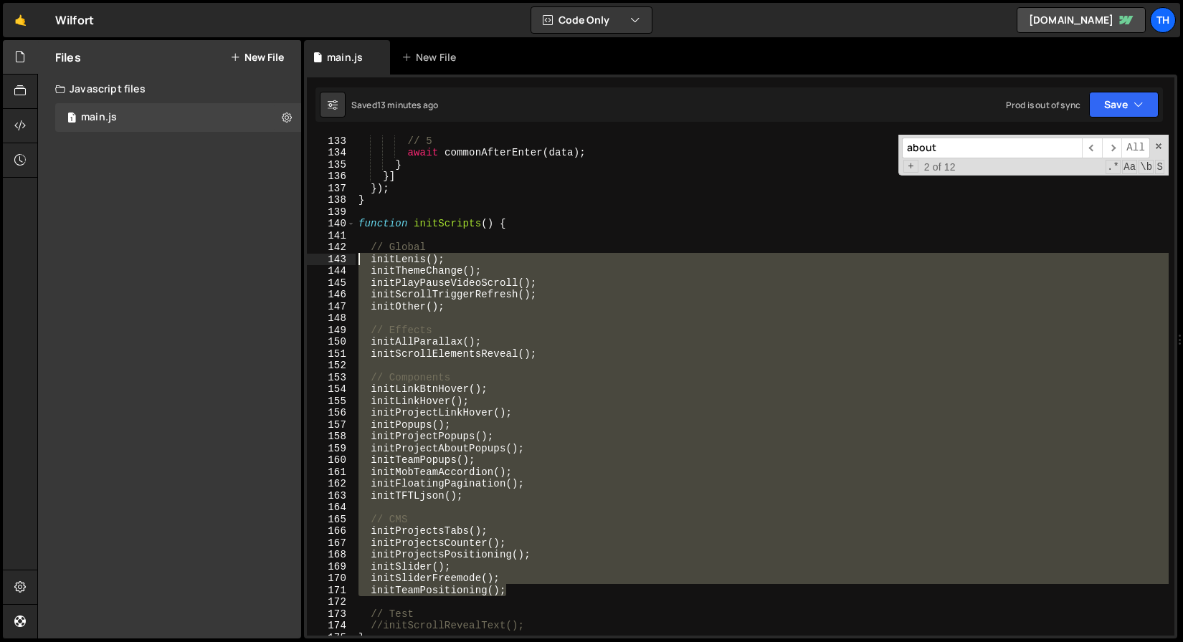
drag, startPoint x: 529, startPoint y: 472, endPoint x: 316, endPoint y: 253, distance: 305.2
click at [316, 253] on div "initSliderFreemode(); 133 134 135 136 137 138 139 140 141 142 143 144 145 146 1…" at bounding box center [740, 385] width 867 height 501
click at [457, 223] on div "// 5 await commonAfterEnter ( data ) ; } }] }) ; } function initScripts ( ) { /…" at bounding box center [762, 397] width 813 height 525
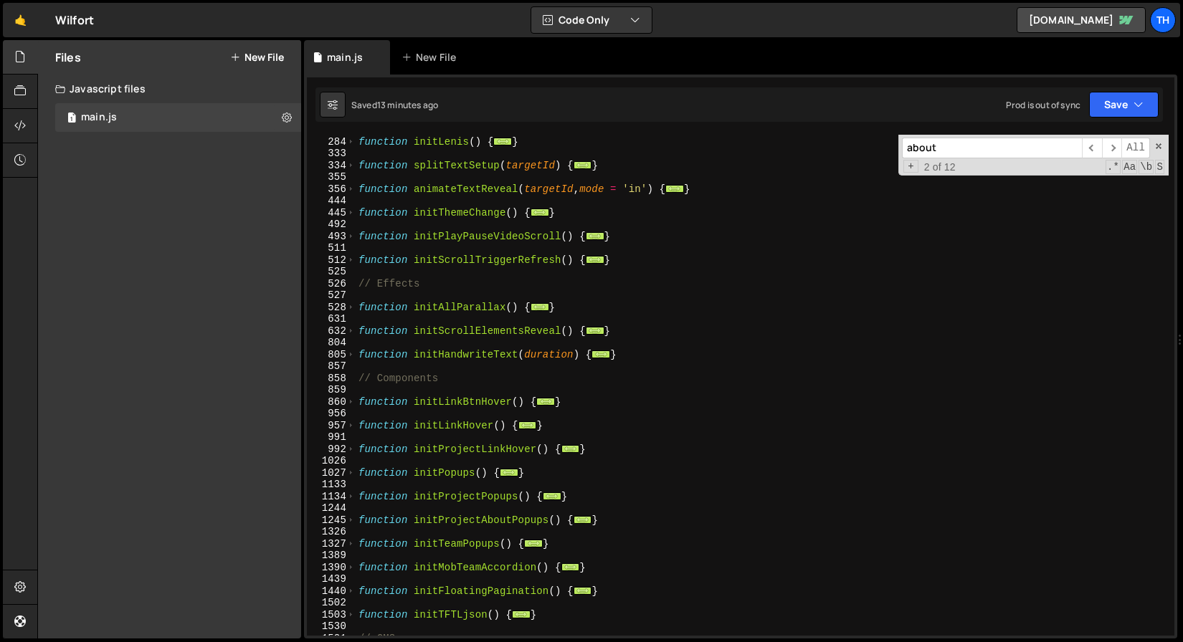
scroll to position [1849, 0]
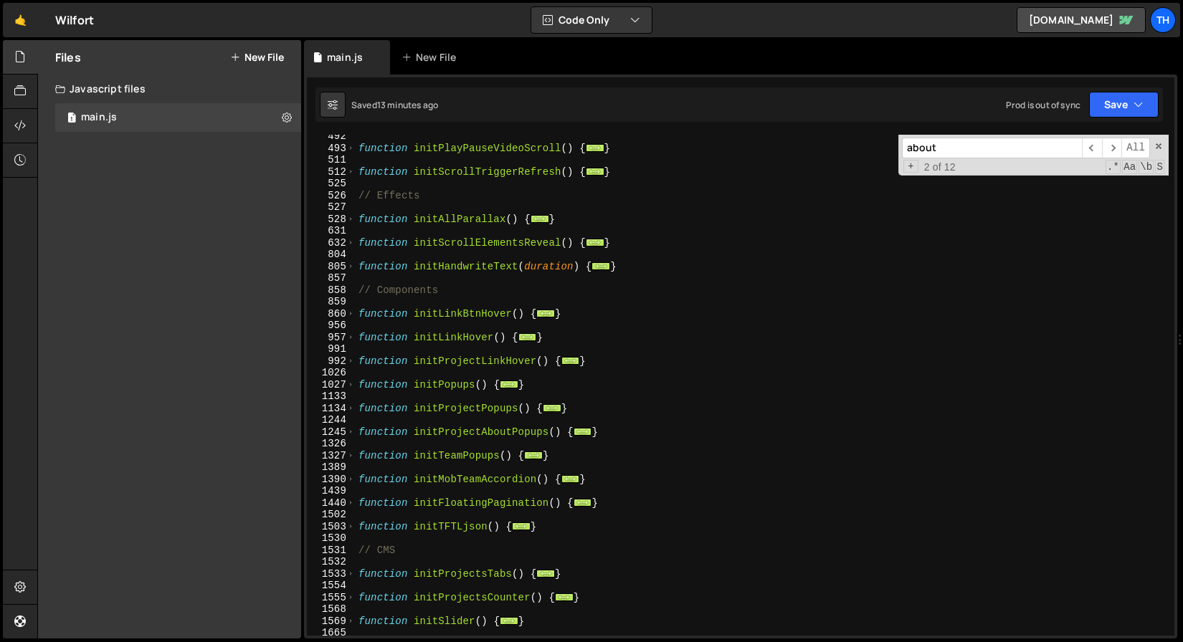
click at [346, 237] on div "632" at bounding box center [331, 243] width 49 height 12
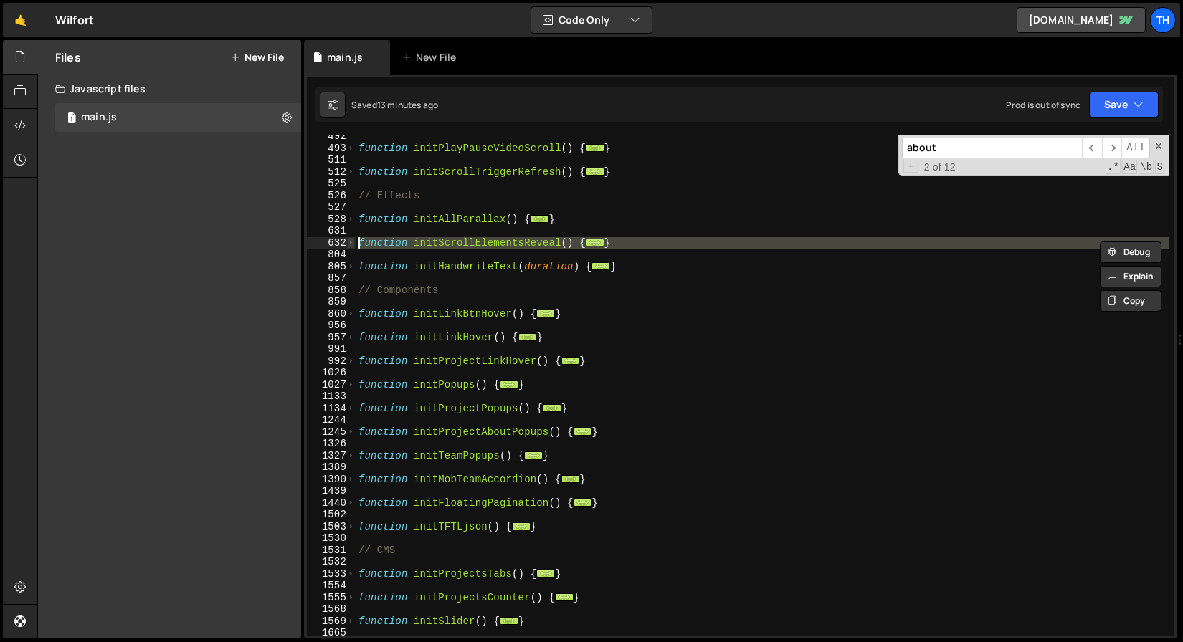
click at [348, 240] on span at bounding box center [351, 243] width 8 height 12
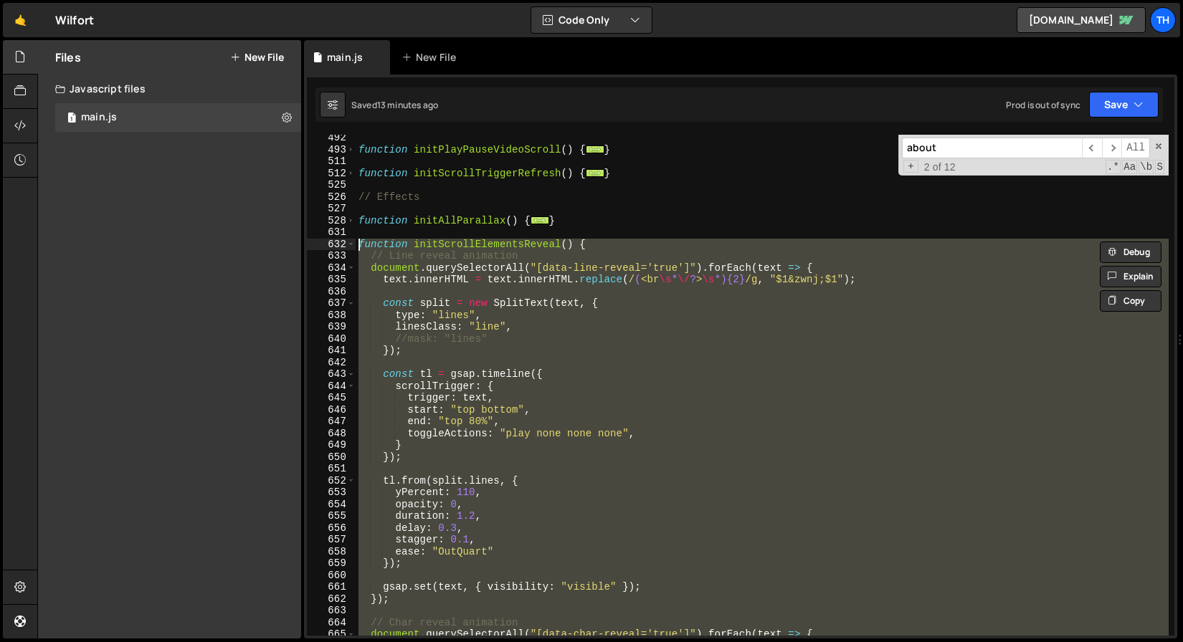
scroll to position [1759, 0]
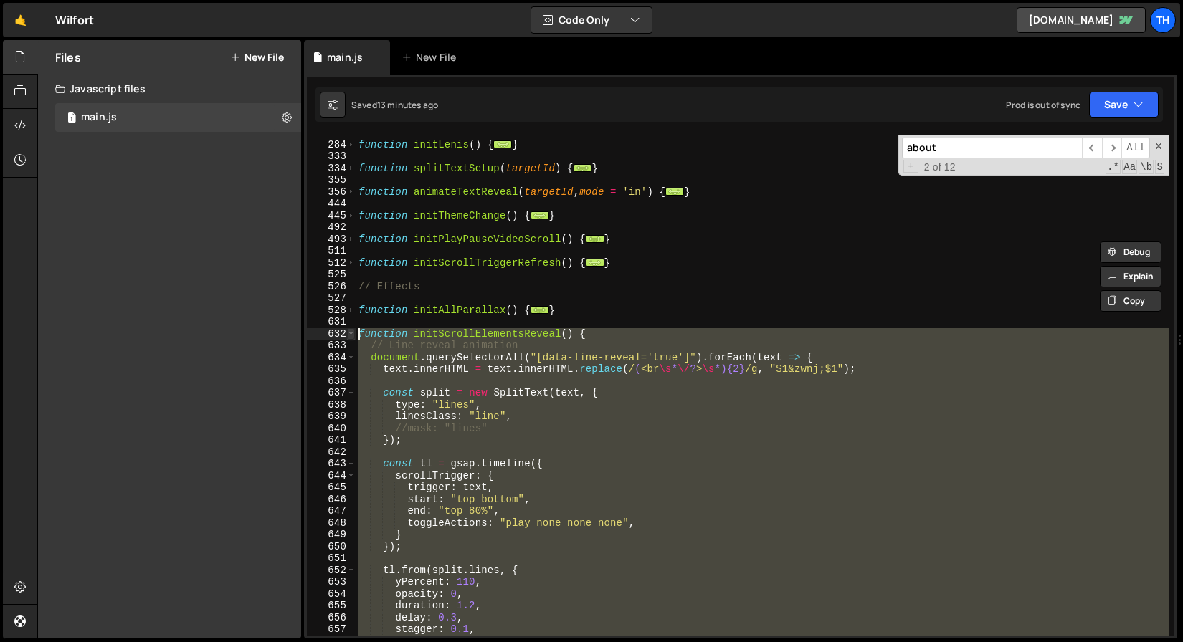
click at [353, 332] on span at bounding box center [351, 334] width 8 height 12
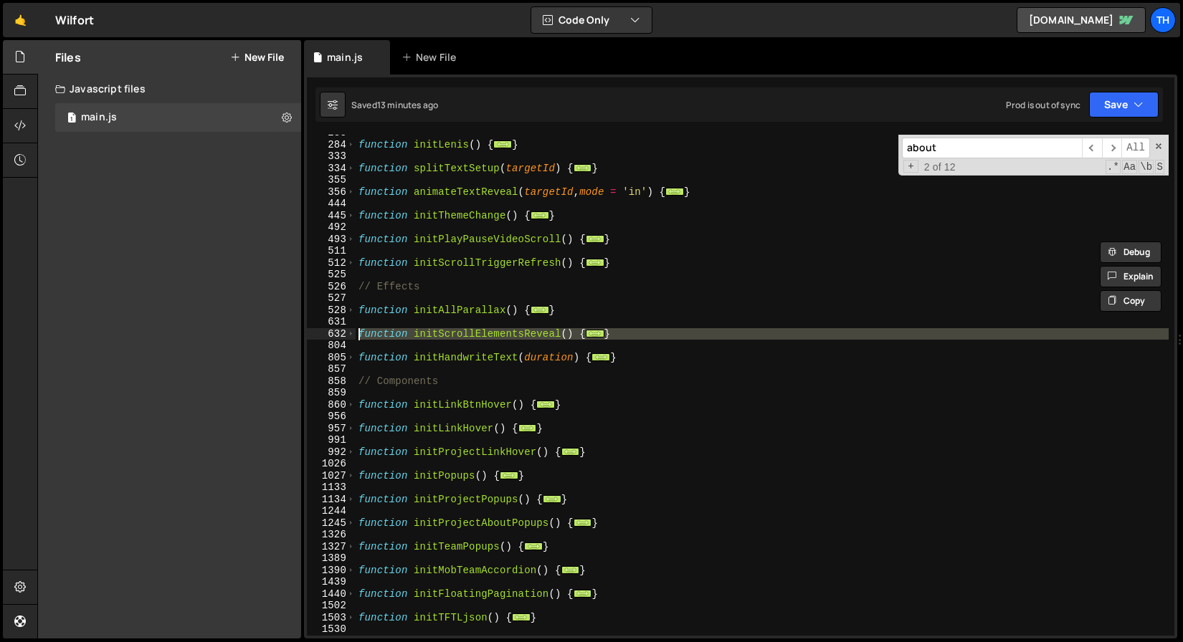
click at [442, 286] on div "function initLenis ( ) { ... } function splitTextSetup ( targetId ) { ... } fun…" at bounding box center [762, 389] width 813 height 525
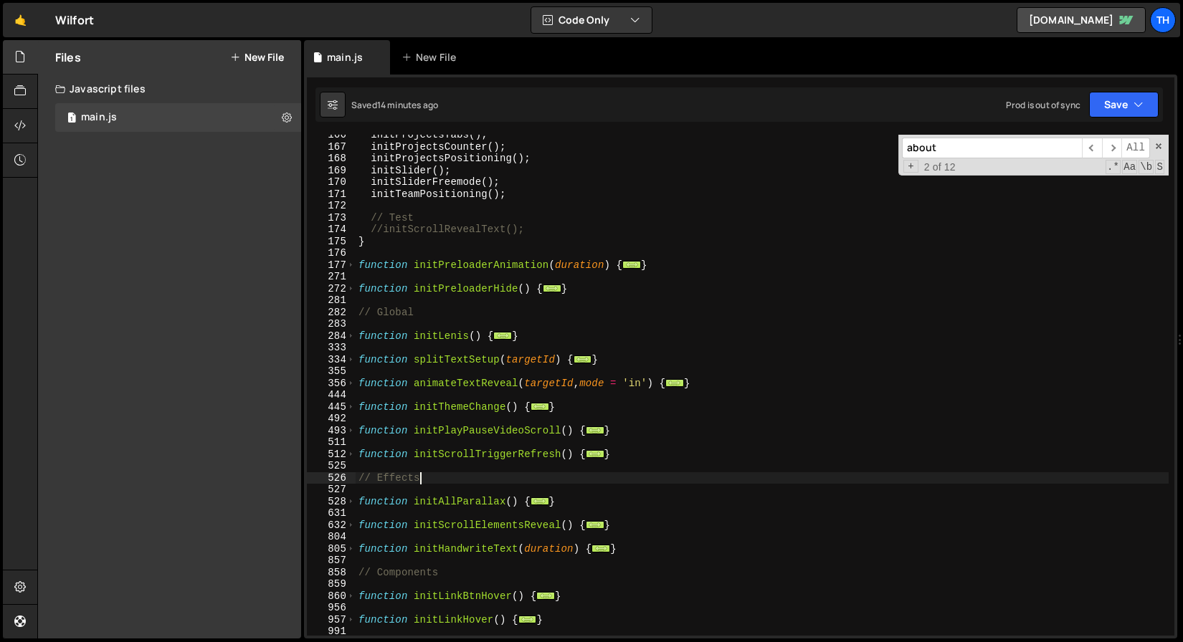
scroll to position [1550, 0]
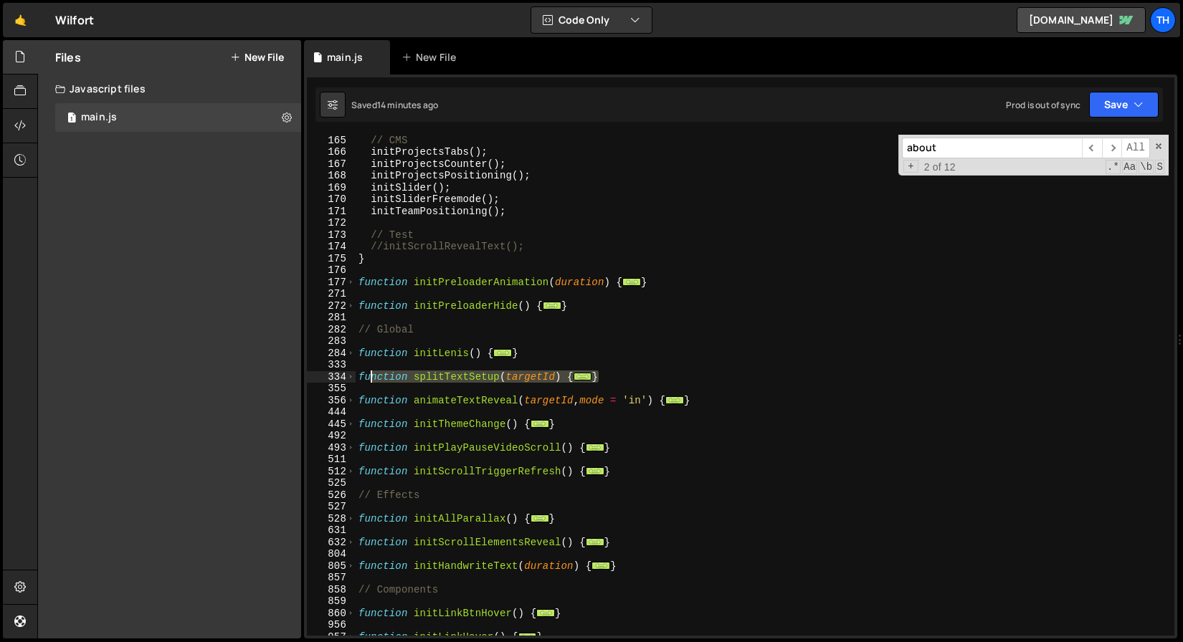
drag, startPoint x: 612, startPoint y: 379, endPoint x: 370, endPoint y: 380, distance: 241.6
click at [370, 380] on div "// CMS initProjectsTabs ( ) ; initProjectsCounter ( ) ; initProjectsPositioning…" at bounding box center [762, 396] width 813 height 525
click at [348, 380] on span at bounding box center [351, 377] width 8 height 12
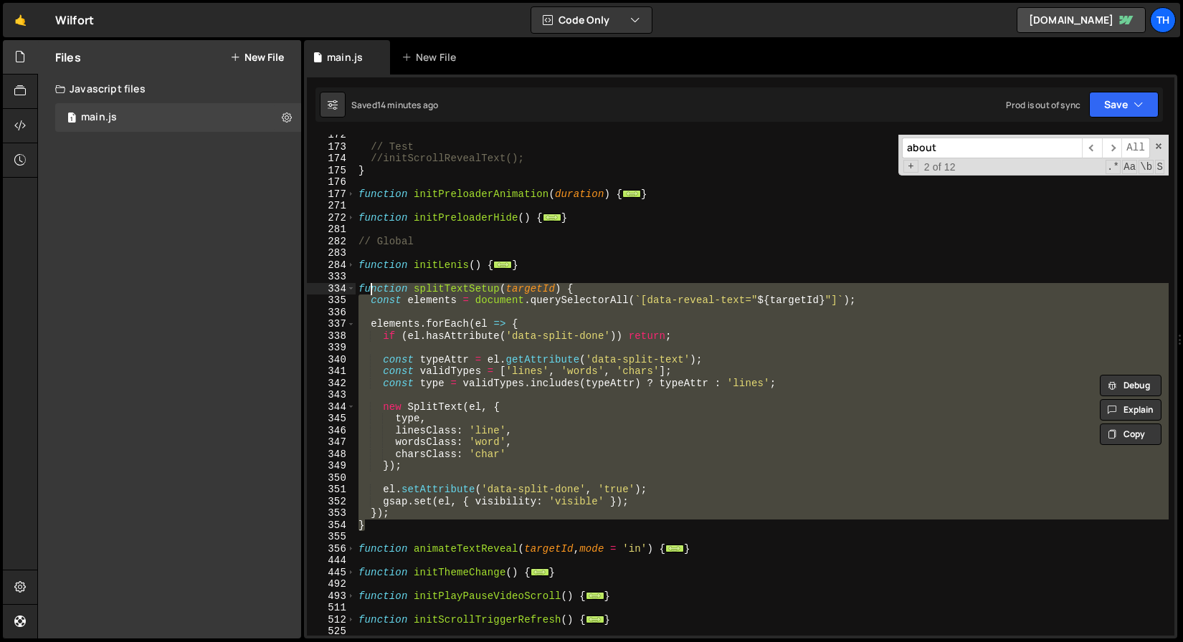
scroll to position [1638, 0]
click at [521, 493] on div "// Test //initScrollRevealText(); } function initPreloaderAnimation ( duration …" at bounding box center [762, 385] width 813 height 501
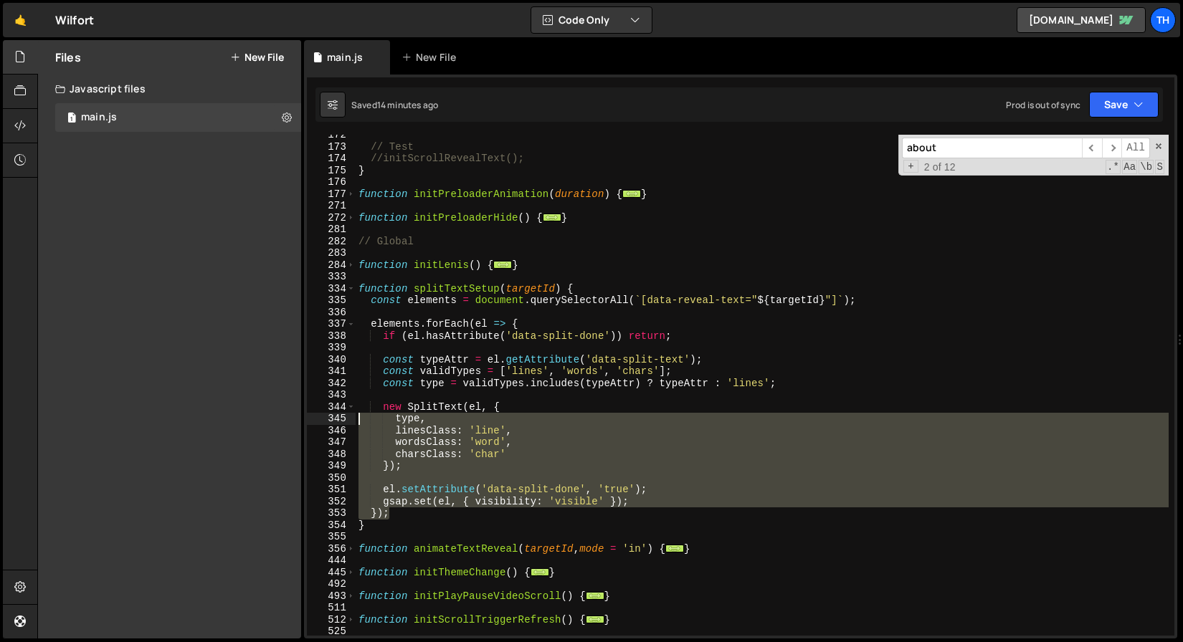
drag, startPoint x: 482, startPoint y: 518, endPoint x: 314, endPoint y: 412, distance: 198.7
click at [314, 413] on div "el.setAttribute('data-split-done', 'true'); 172 173 174 175 176 177 271 272 281…" at bounding box center [740, 385] width 867 height 501
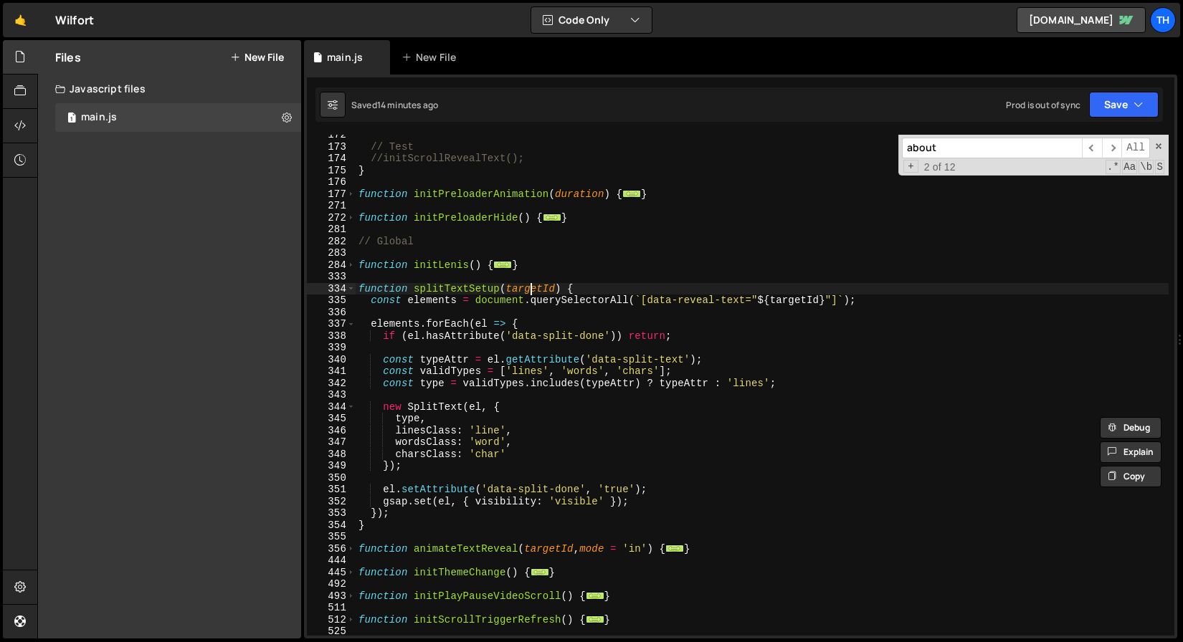
click at [529, 285] on div "// Test //initScrollRevealText(); } function initPreloaderAnimation ( duration …" at bounding box center [762, 391] width 813 height 525
click at [347, 291] on span at bounding box center [351, 289] width 8 height 12
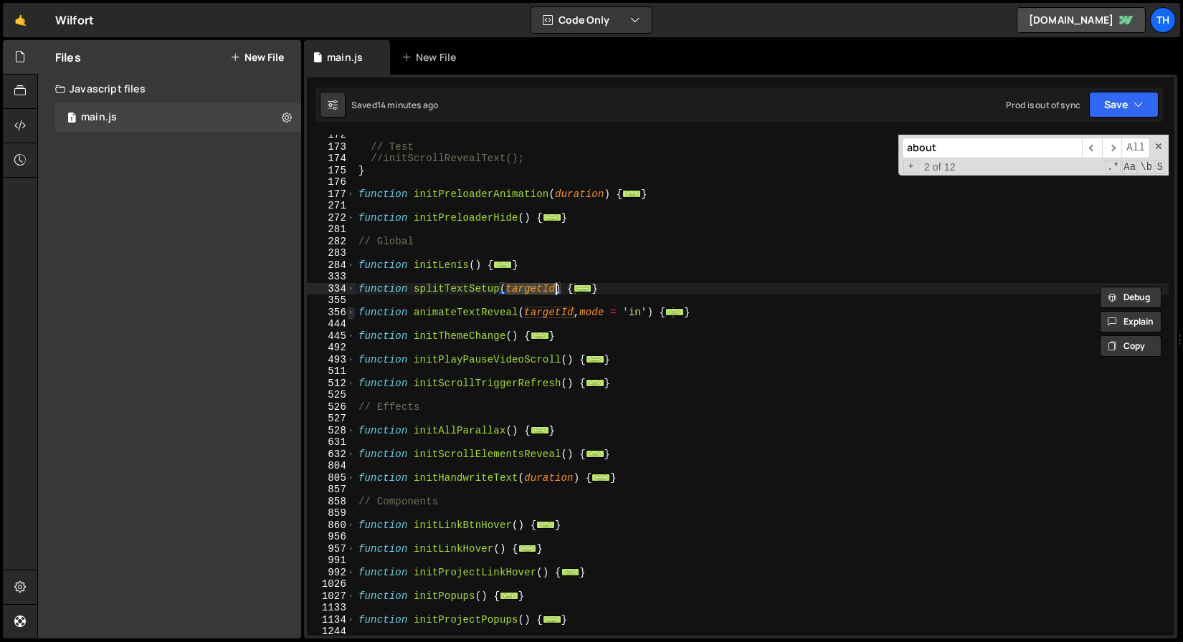
click at [348, 315] on span at bounding box center [351, 313] width 8 height 12
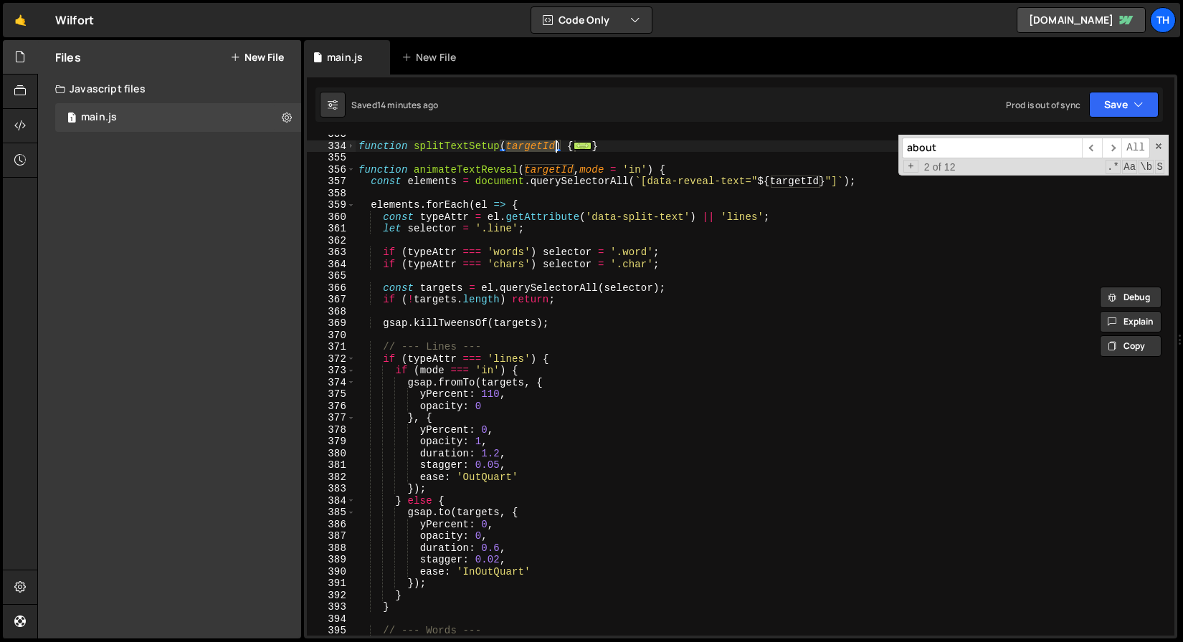
scroll to position [1776, 0]
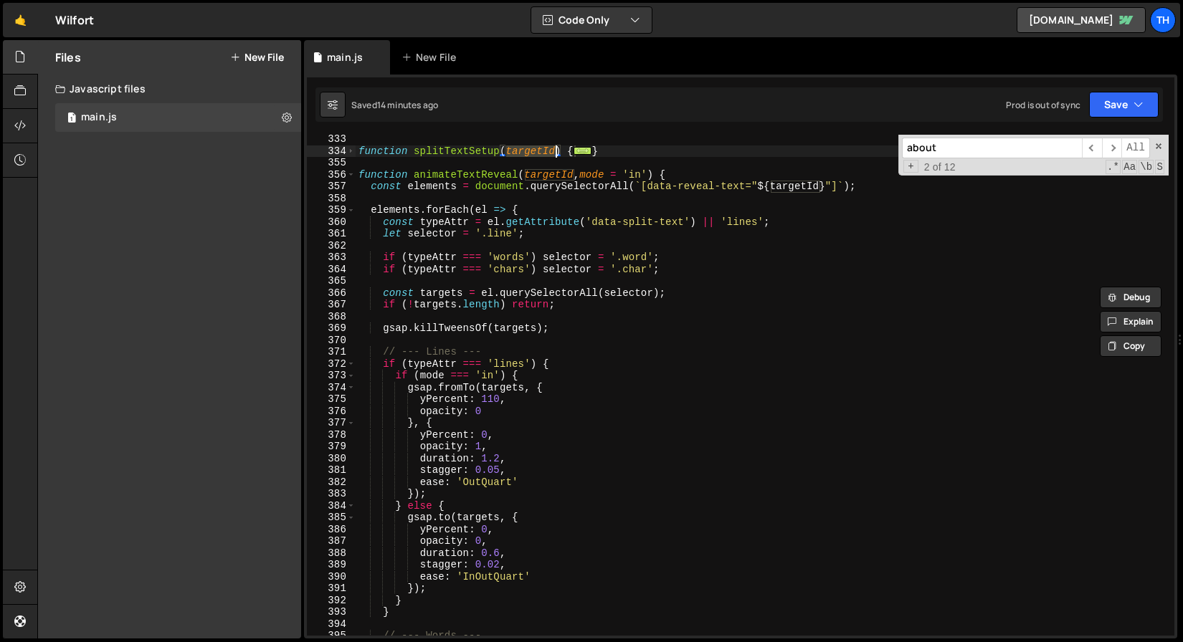
click at [425, 169] on div "function splitTextSetup ( targetId ) { ... } function animateTextReveal ( targe…" at bounding box center [762, 395] width 813 height 525
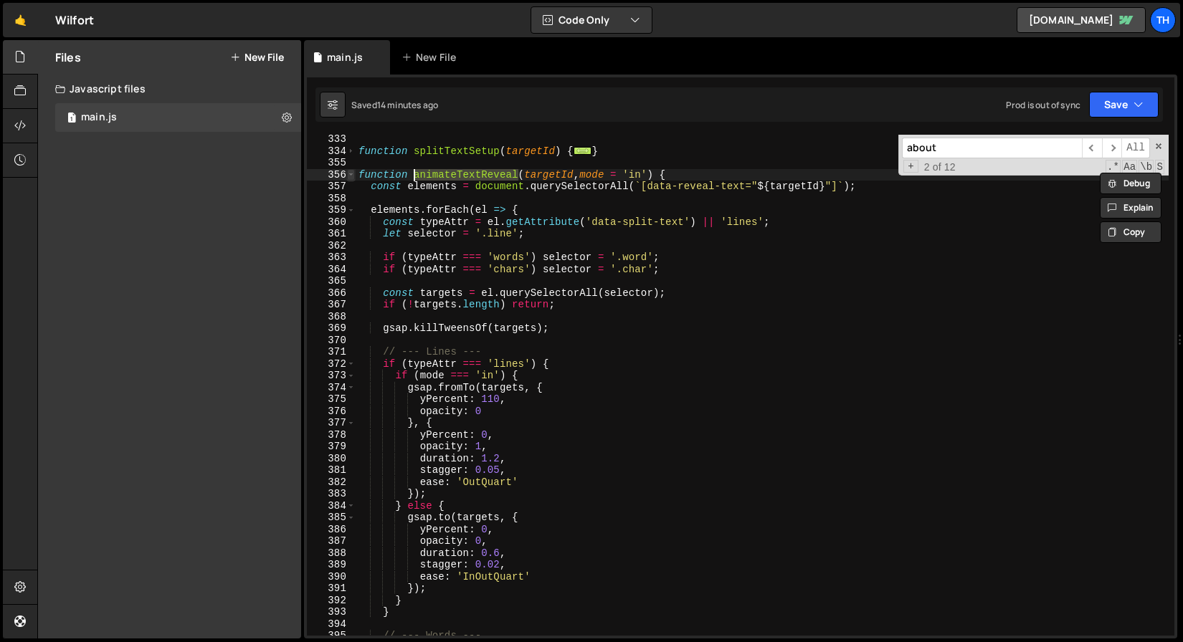
click at [348, 176] on span at bounding box center [351, 175] width 8 height 12
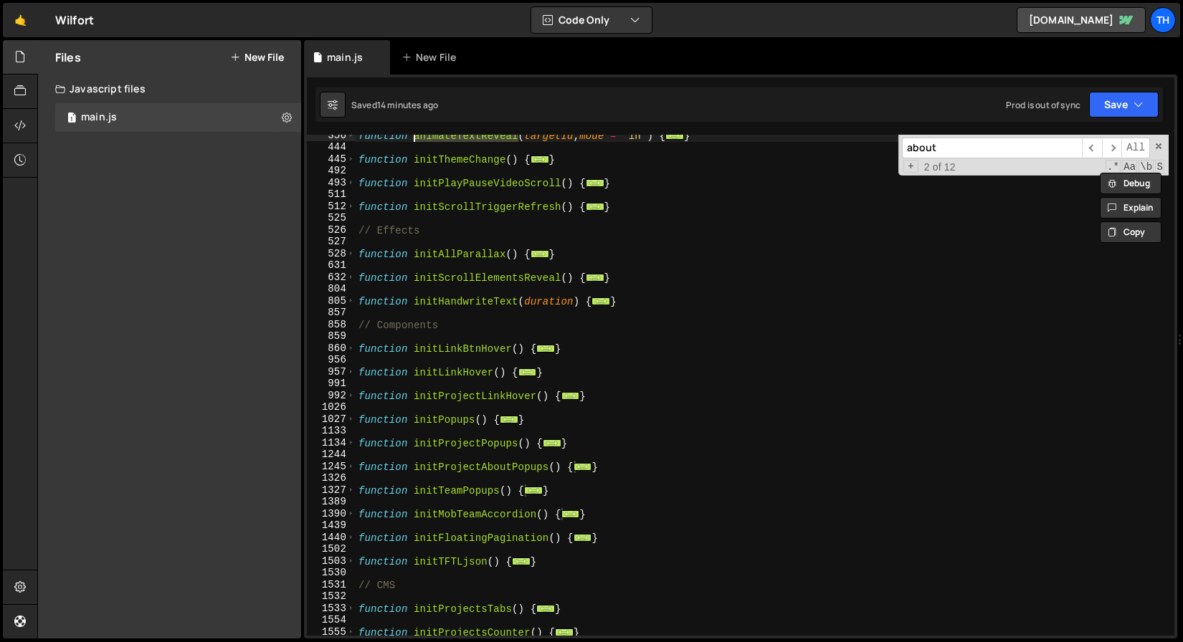
scroll to position [1909, 0]
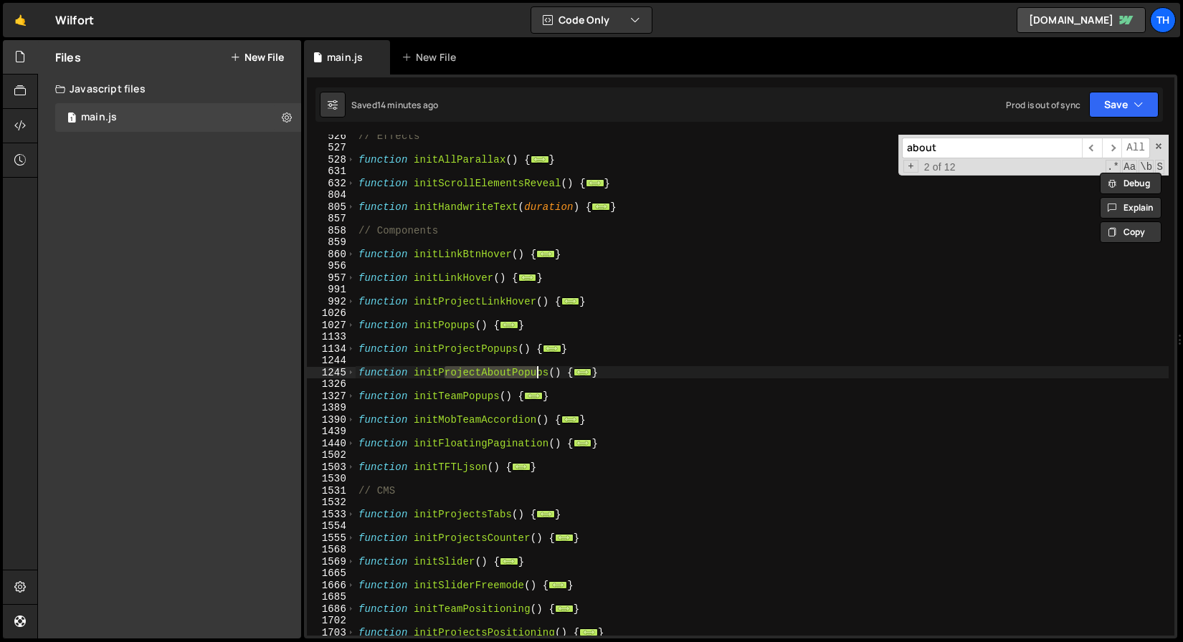
drag, startPoint x: 473, startPoint y: 374, endPoint x: 540, endPoint y: 376, distance: 66.7
click at [540, 376] on div "// Effects function initAllParallax ( ) { ... } function initScrollElementsReve…" at bounding box center [762, 392] width 813 height 525
click at [349, 373] on span at bounding box center [351, 373] width 8 height 12
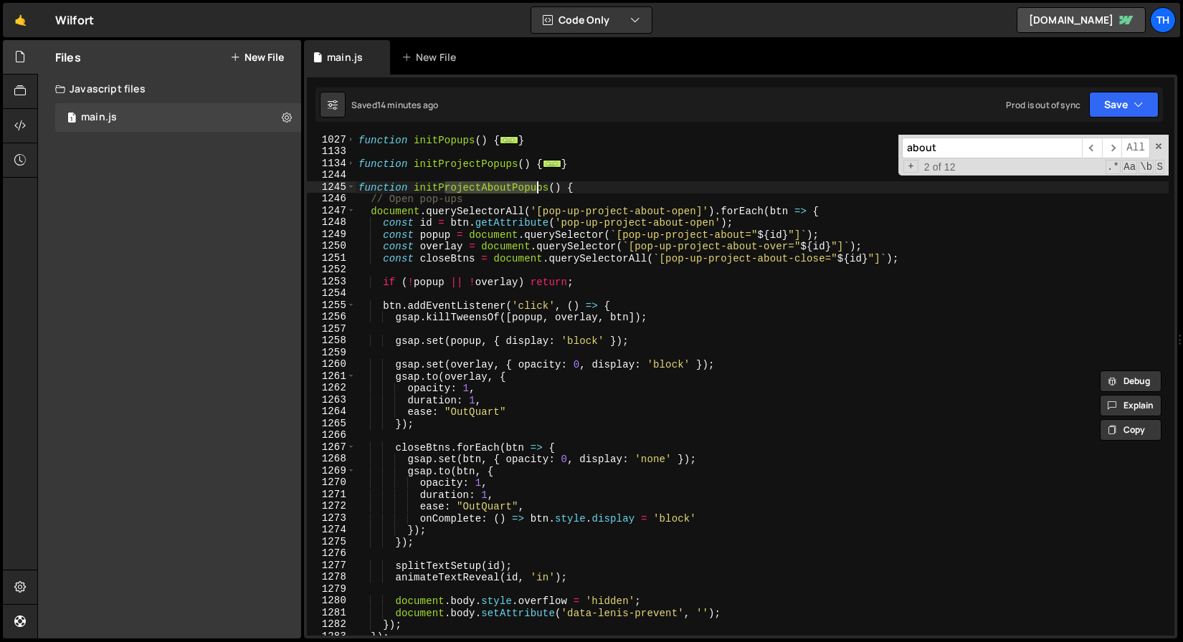
scroll to position [2094, 0]
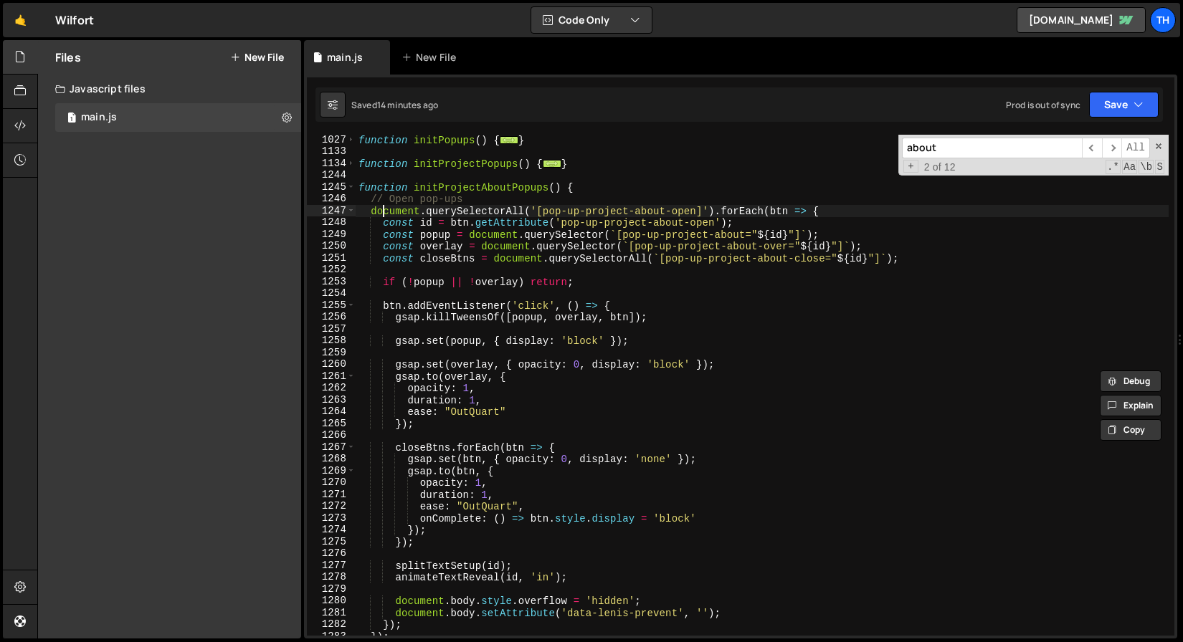
drag, startPoint x: 383, startPoint y: 209, endPoint x: 510, endPoint y: 221, distance: 127.5
click at [510, 221] on div "function initPopups ( ) { ... } function initProjectPopups ( ) { ... } function…" at bounding box center [762, 396] width 813 height 525
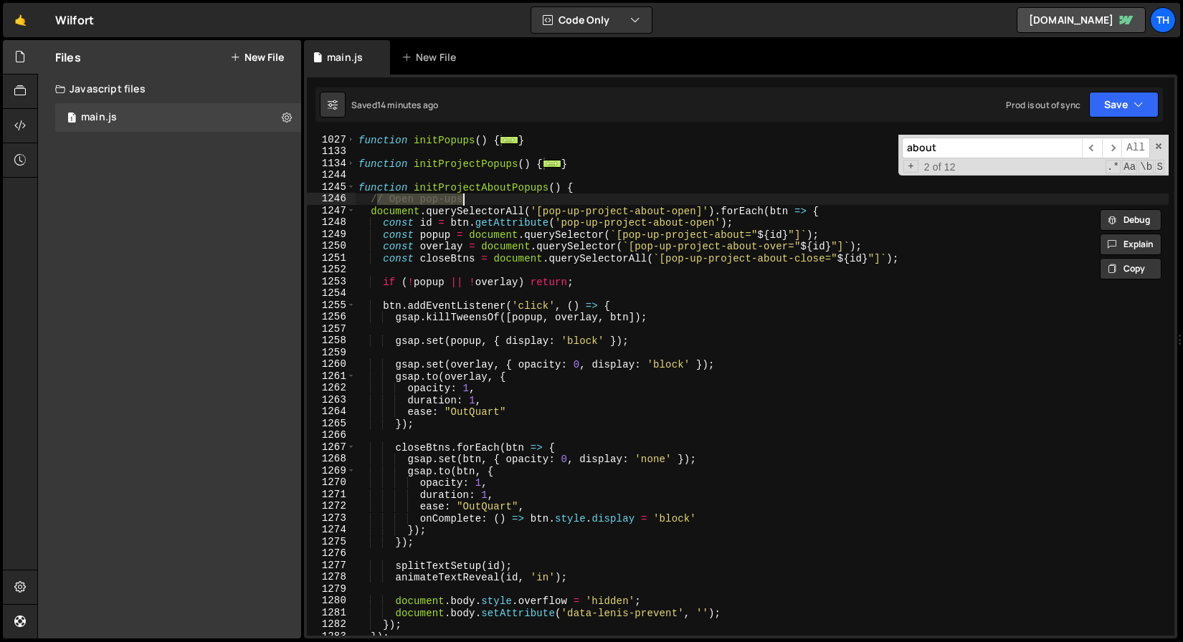
drag, startPoint x: 380, startPoint y: 197, endPoint x: 462, endPoint y: 194, distance: 82.5
click at [462, 194] on div "function initPopups ( ) { ... } function initProjectPopups ( ) { ... } function…" at bounding box center [762, 396] width 813 height 525
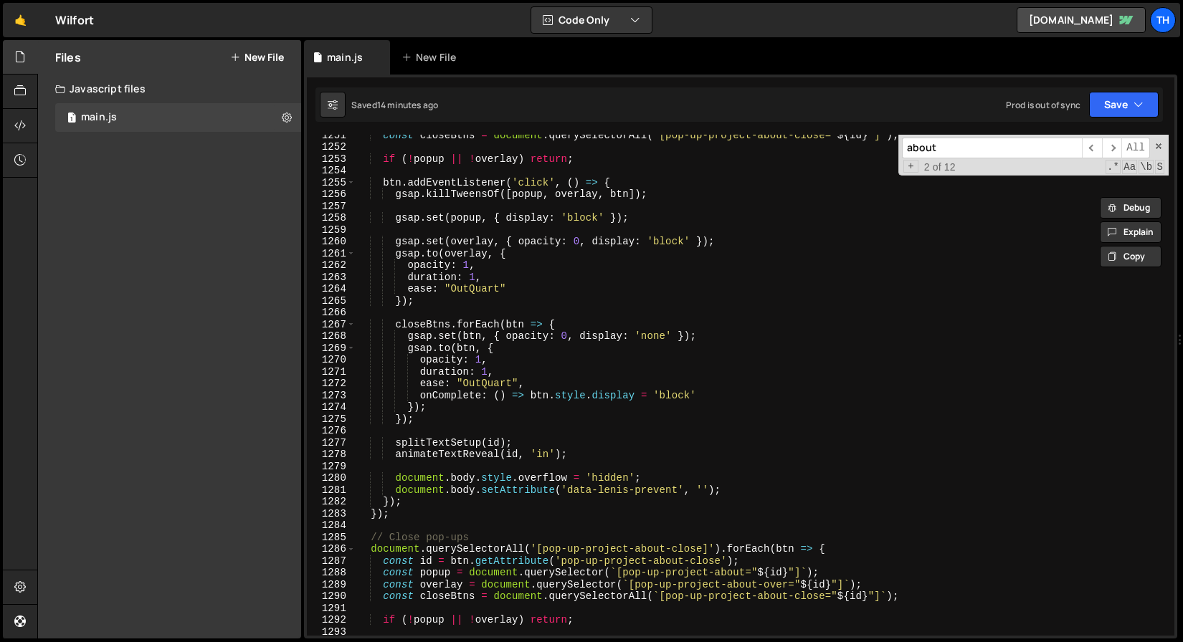
scroll to position [2217, 0]
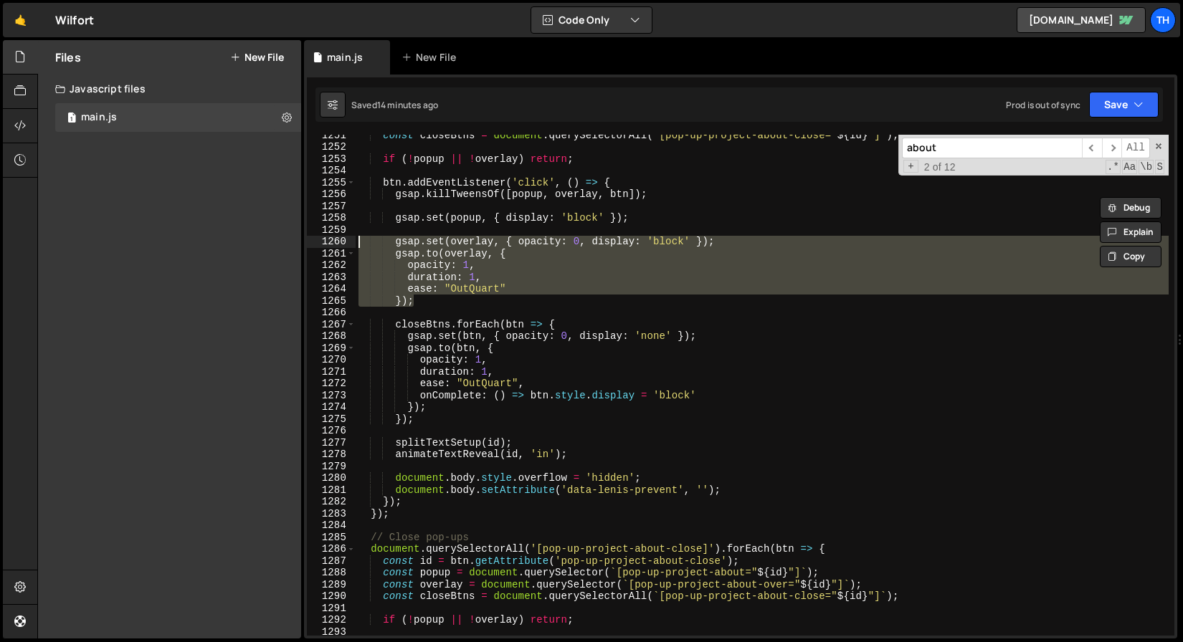
drag, startPoint x: 447, startPoint y: 303, endPoint x: 343, endPoint y: 240, distance: 122.2
click at [343, 240] on div "// Open pop-ups 1251 1252 1253 1254 1255 1256 1257 1258 1259 1260 1261 1262 126…" at bounding box center [740, 385] width 867 height 501
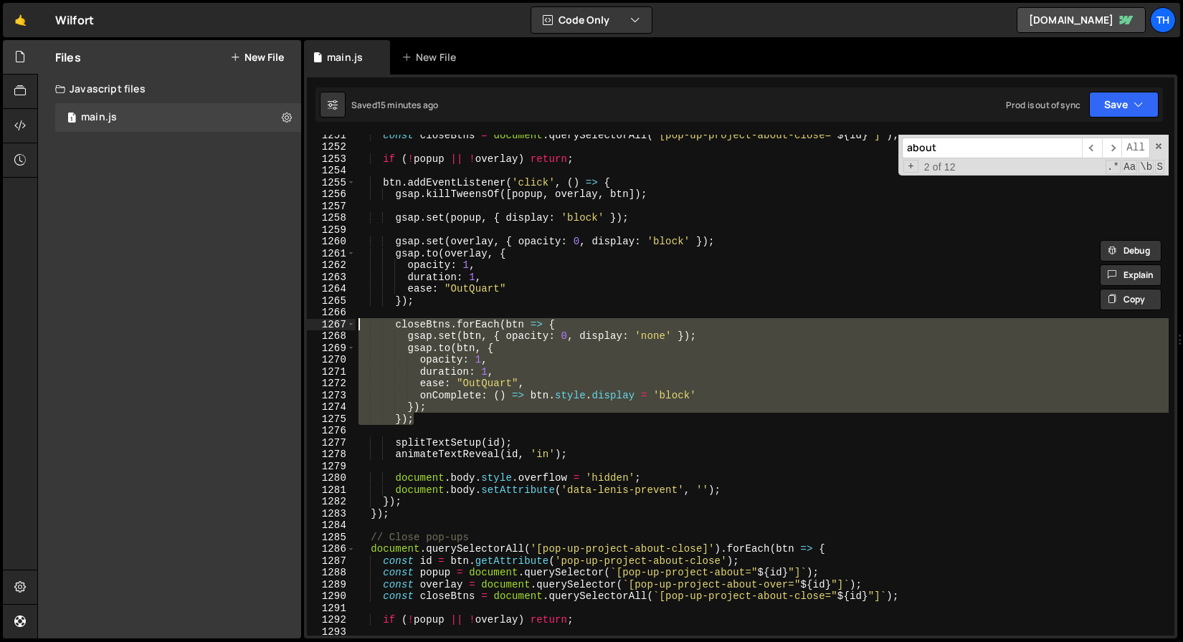
drag, startPoint x: 425, startPoint y: 411, endPoint x: 286, endPoint y: 328, distance: 162.0
click at [286, 328] on div "Files New File Javascript files 1 main.js 0 CSS files Copy share link Edit File…" at bounding box center [610, 339] width 1146 height 599
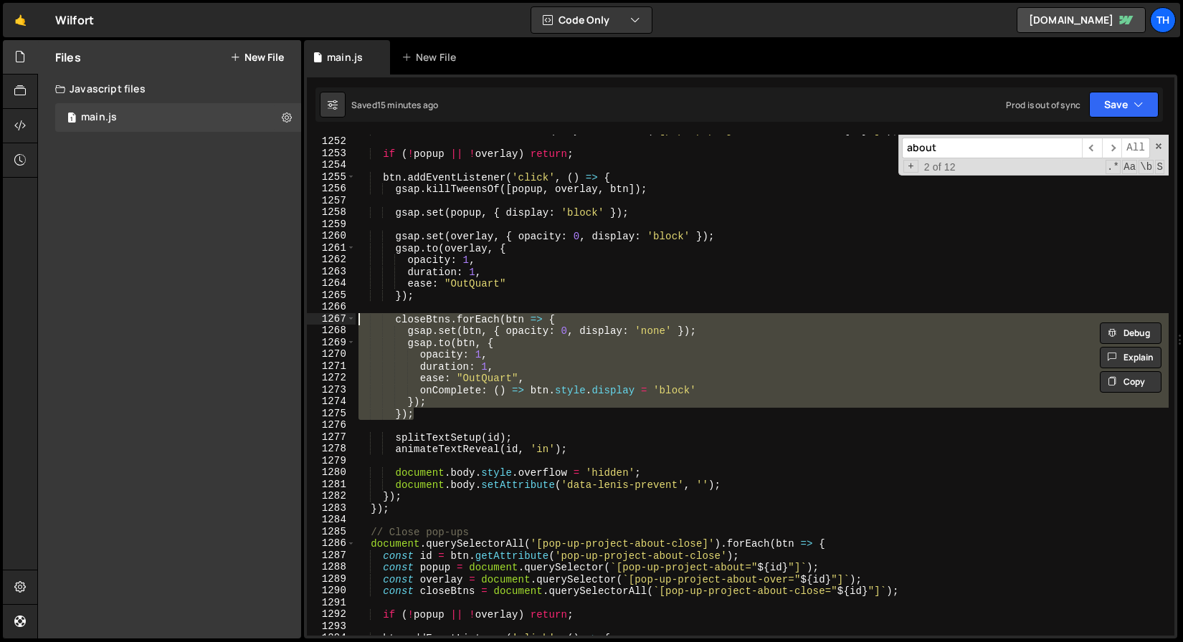
scroll to position [2240, 0]
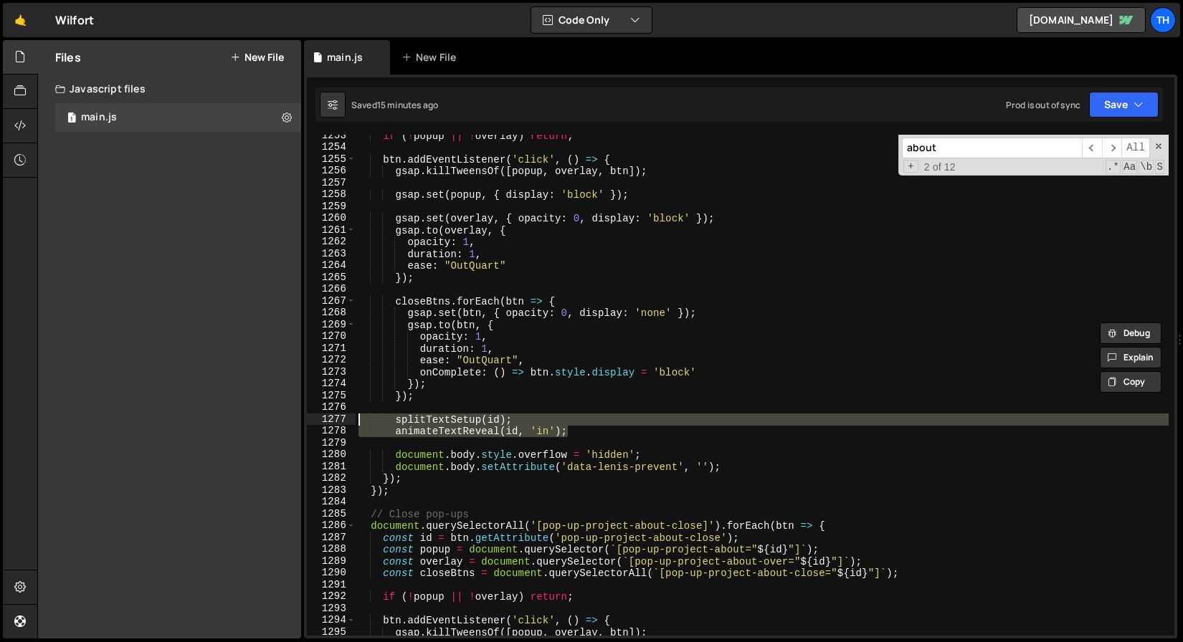
drag, startPoint x: 581, startPoint y: 435, endPoint x: 319, endPoint y: 423, distance: 262.0
click at [319, 423] on div "closeBtns.forEach(btn => { gsap.set(btn, { opacity: 0, display: 'none' }); 1253…" at bounding box center [740, 385] width 867 height 501
click at [458, 428] on div "if ( ! popup || ! overlay ) return ; btn . addEventListener ( 'click' , ( ) => …" at bounding box center [762, 392] width 813 height 525
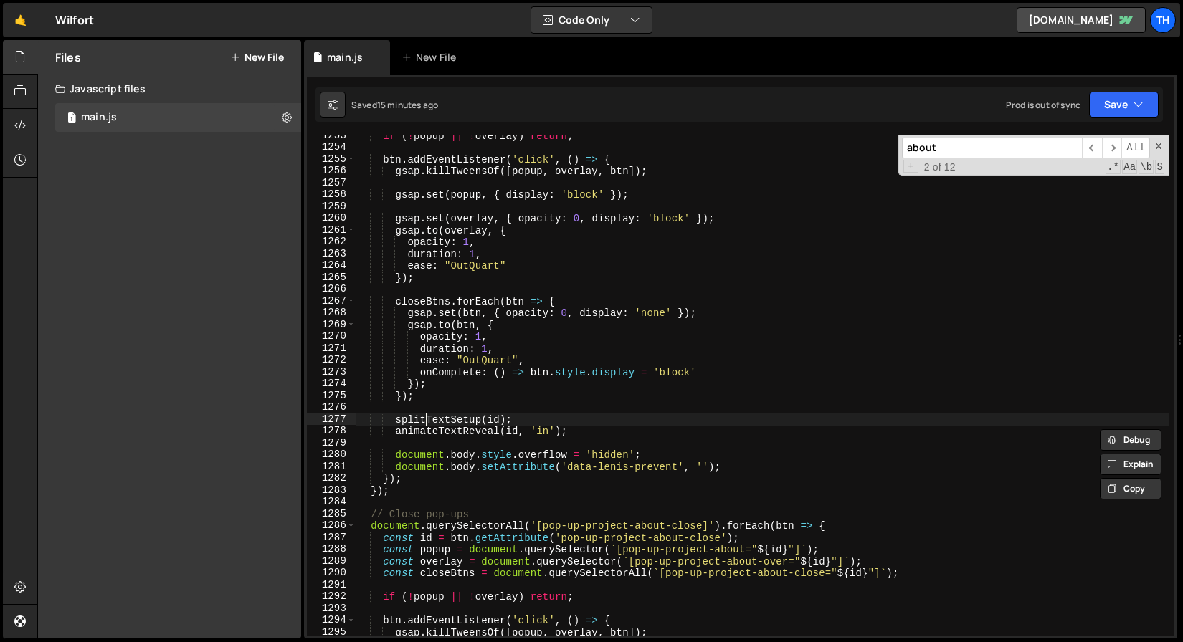
click at [429, 424] on div "if ( ! popup || ! overlay ) return ; btn . addEventListener ( 'click' , ( ) => …" at bounding box center [762, 392] width 813 height 525
click at [431, 433] on div "if ( ! popup || ! overlay ) return ; btn . addEventListener ( 'click' , ( ) => …" at bounding box center [762, 392] width 813 height 525
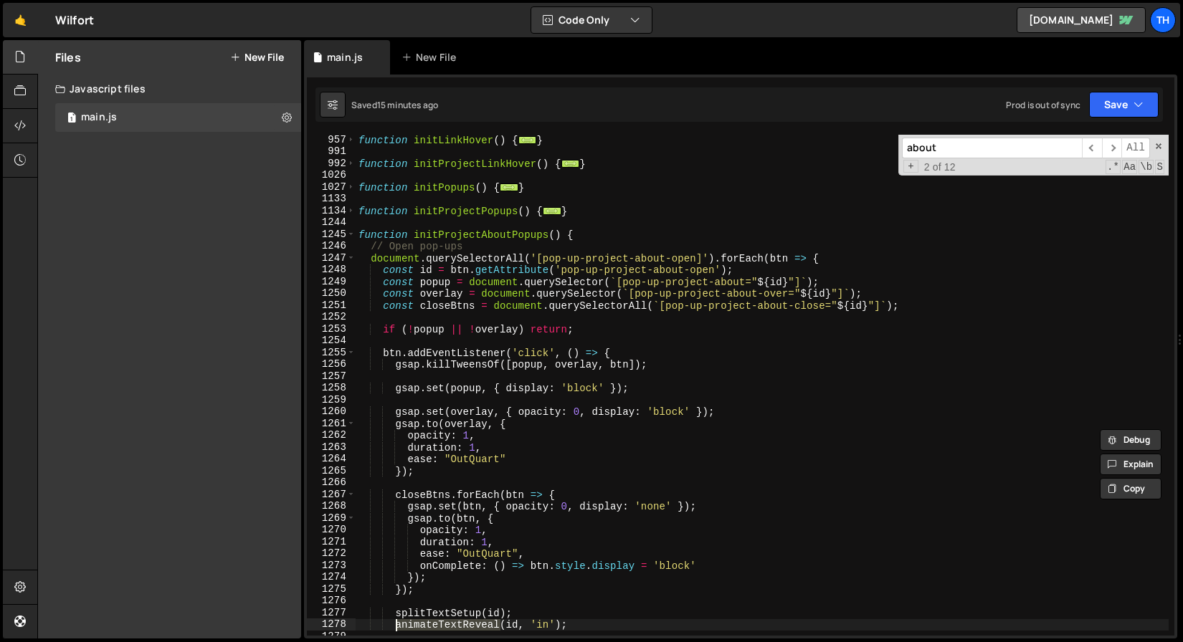
scroll to position [2356, 0]
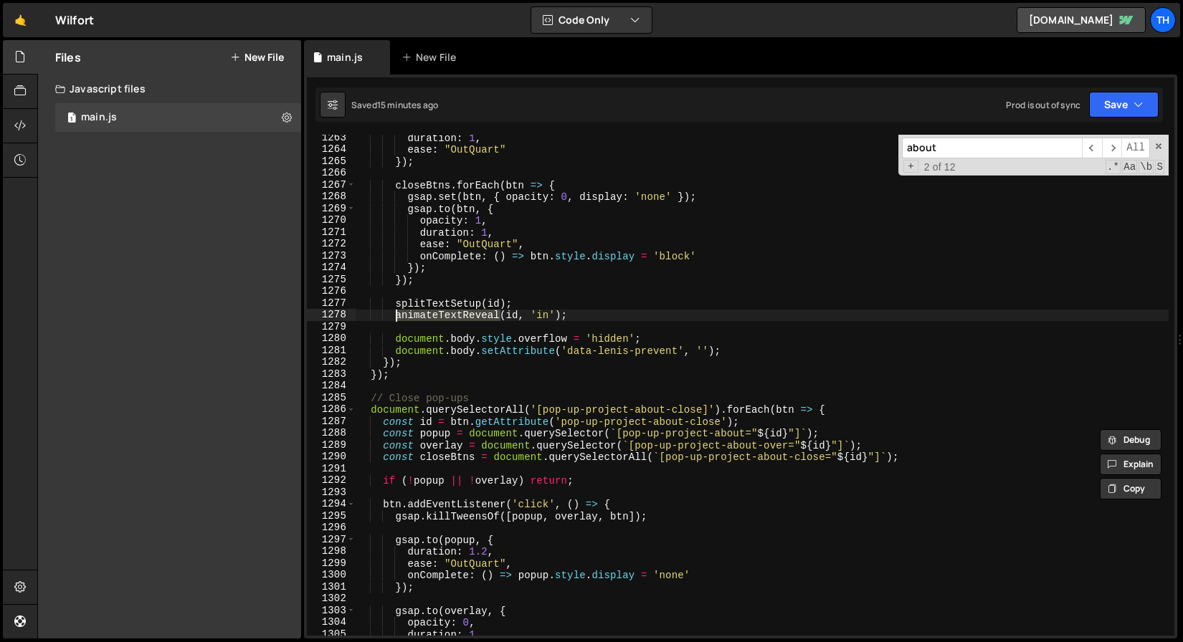
click at [460, 306] on div "duration : 1 , ease : "OutQuart" }) ; closeBtns . forEach ( btn => { gsap . set…" at bounding box center [762, 394] width 813 height 525
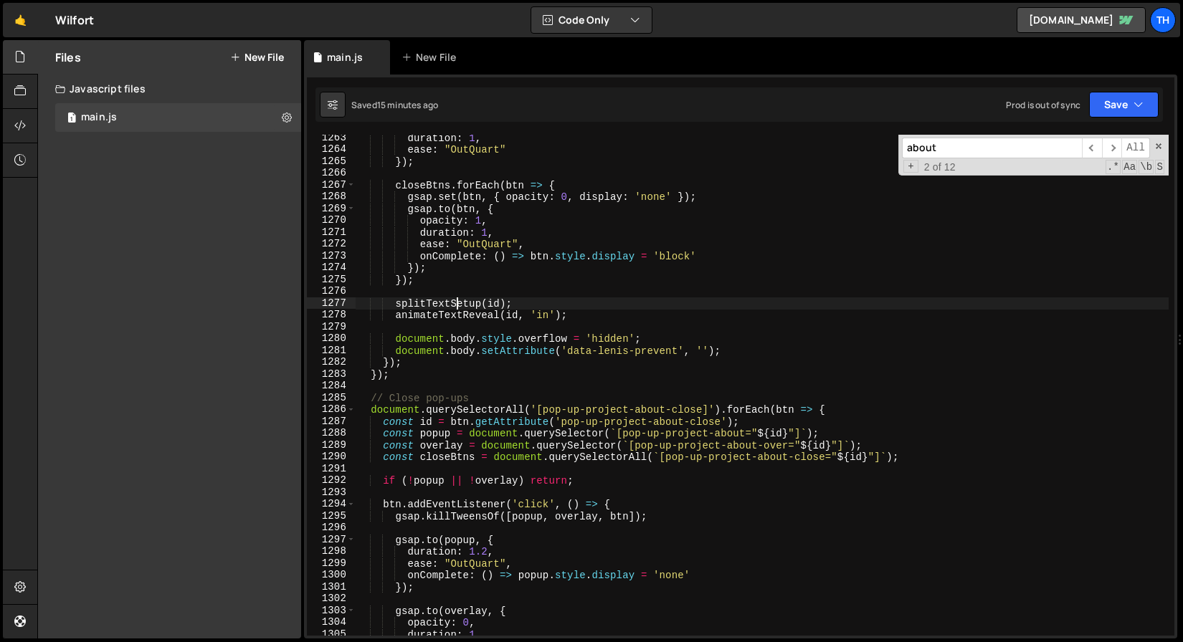
click at [460, 306] on div "duration : 1 , ease : "OutQuart" }) ; closeBtns . forEach ( btn => { gsap . set…" at bounding box center [762, 394] width 813 height 525
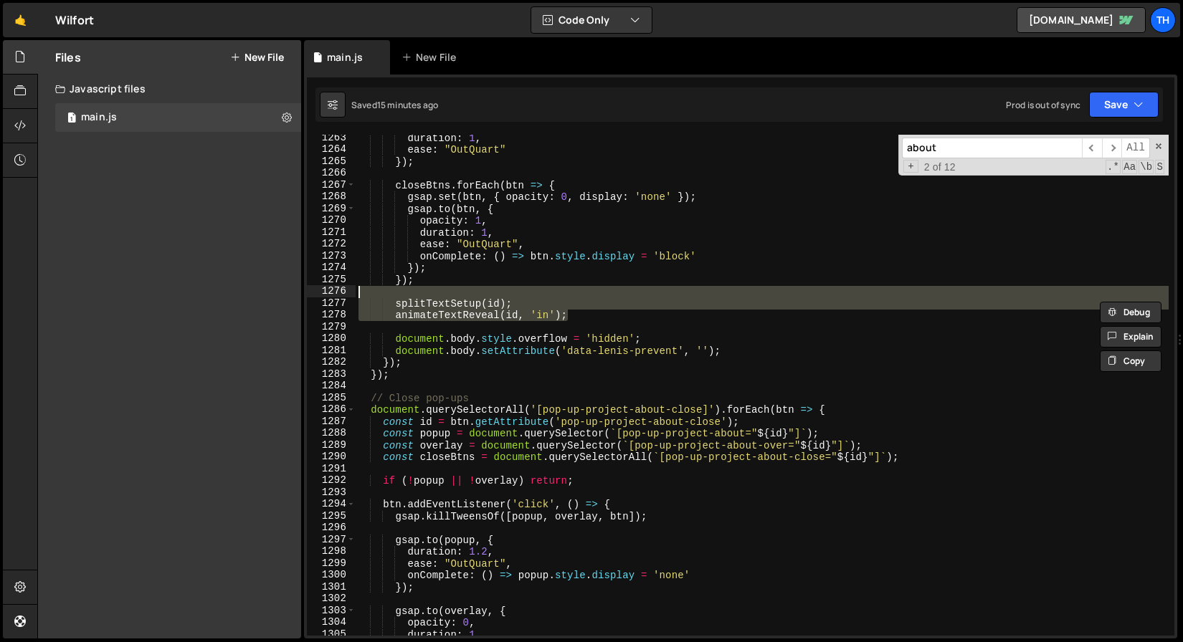
drag, startPoint x: 607, startPoint y: 315, endPoint x: 302, endPoint y: 296, distance: 306.0
click at [302, 296] on div "Files New File Javascript files 1 main.js 0 CSS files Copy share link Edit File…" at bounding box center [610, 339] width 1146 height 599
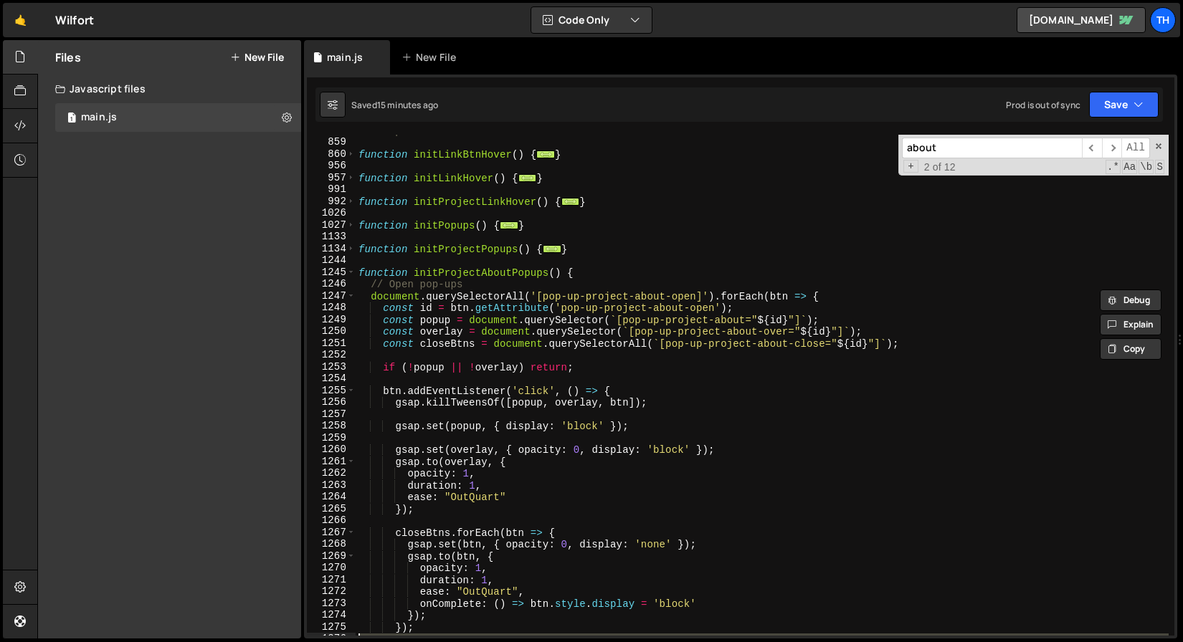
scroll to position [2014, 0]
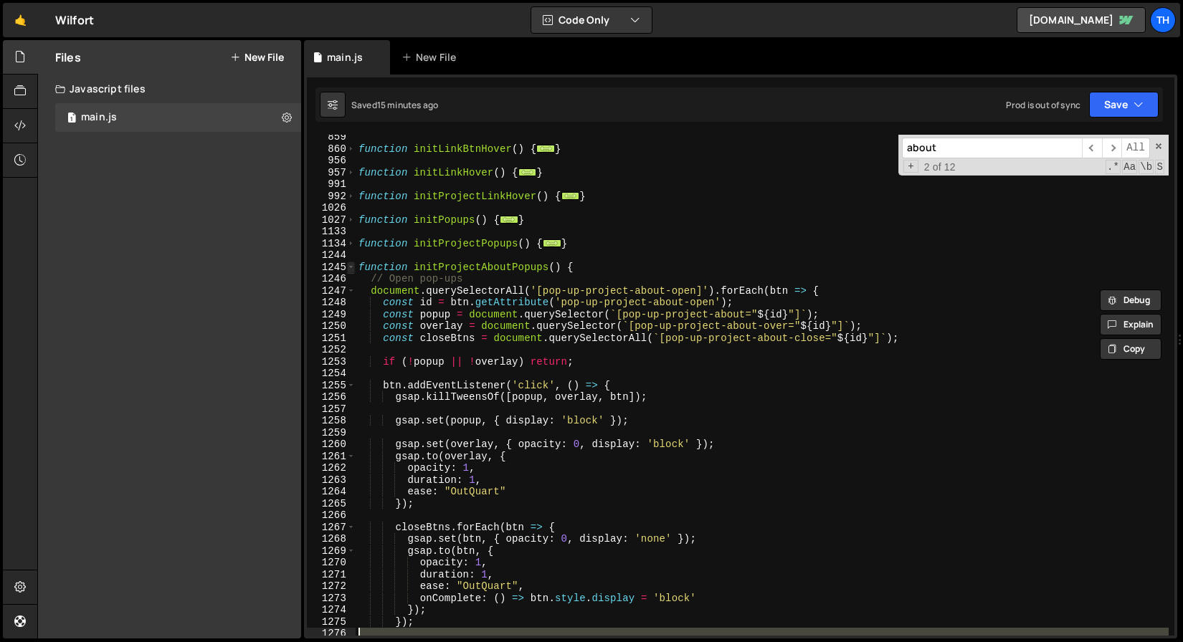
click at [354, 265] on span at bounding box center [351, 268] width 8 height 12
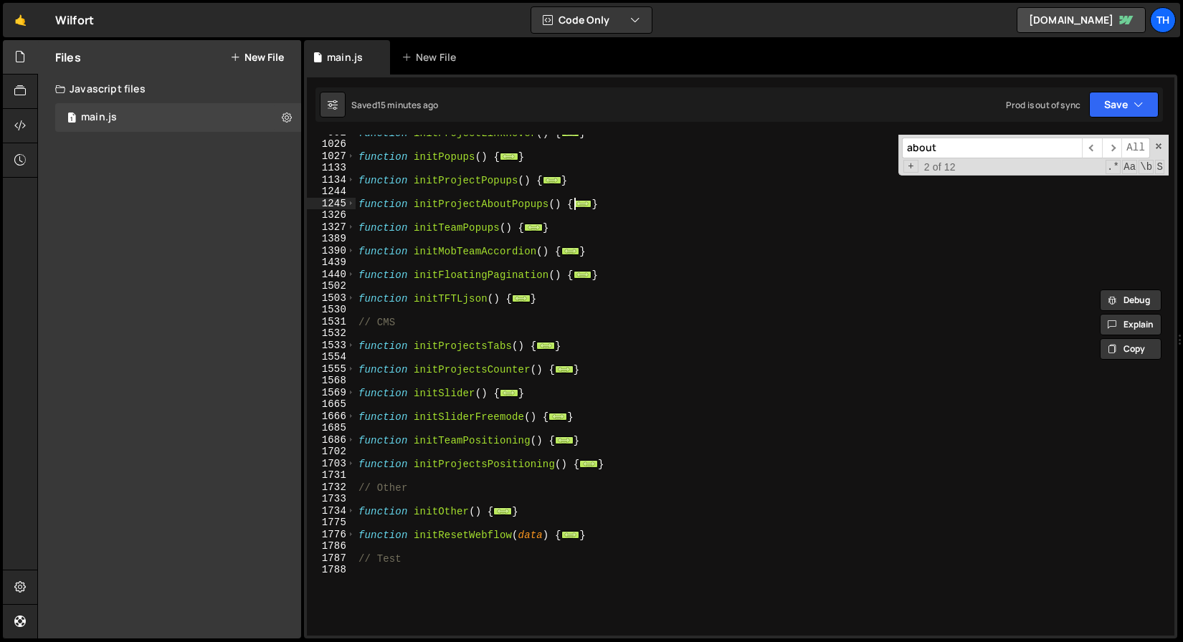
scroll to position [2078, 0]
click at [351, 533] on span at bounding box center [351, 535] width 8 height 12
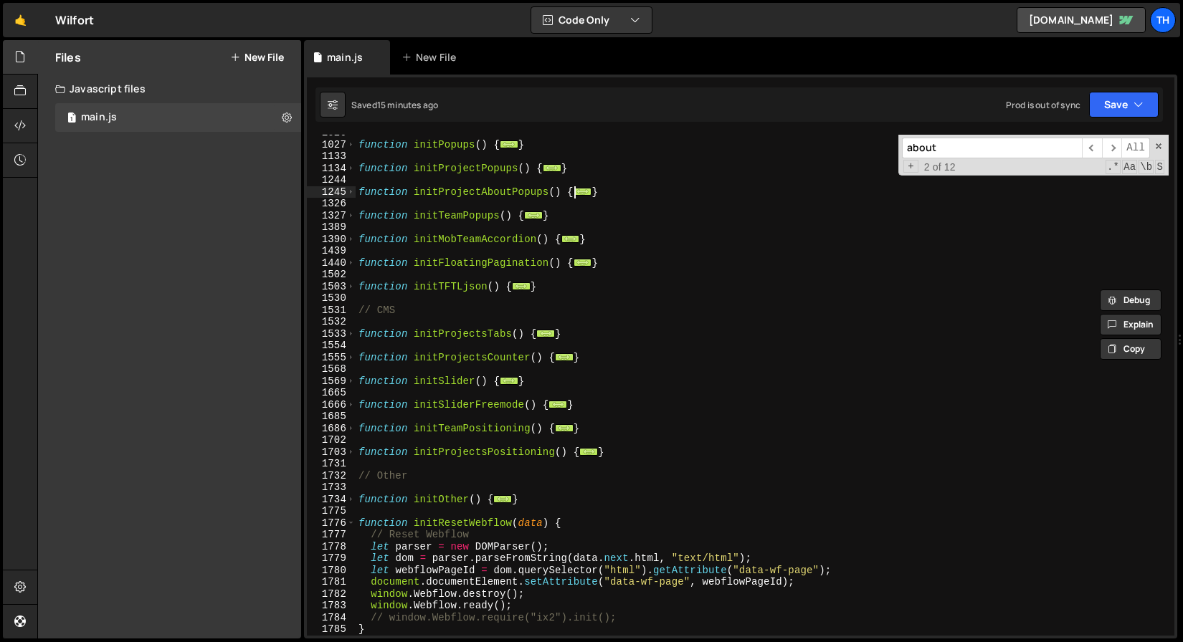
scroll to position [2216, 0]
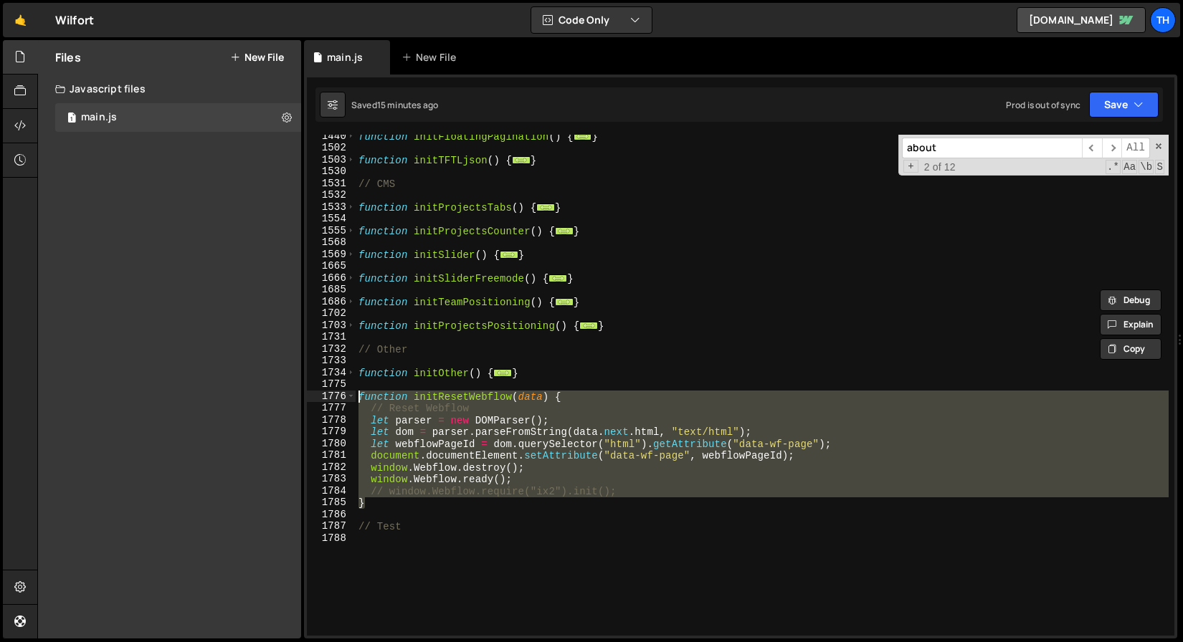
drag, startPoint x: 386, startPoint y: 505, endPoint x: 281, endPoint y: 397, distance: 150.1
click at [281, 397] on div "Files New File Javascript files 1 main.js 0 CSS files Copy share link Edit File…" at bounding box center [610, 339] width 1146 height 599
type textarea "function initResetWebflow(data) { // Reset Webflow"
click at [409, 520] on div "function initFloatingPagination ( ) { ... } function initTFTLjson ( ) { ... } /…" at bounding box center [762, 392] width 813 height 525
drag, startPoint x: 389, startPoint y: 500, endPoint x: 219, endPoint y: 395, distance: 199.6
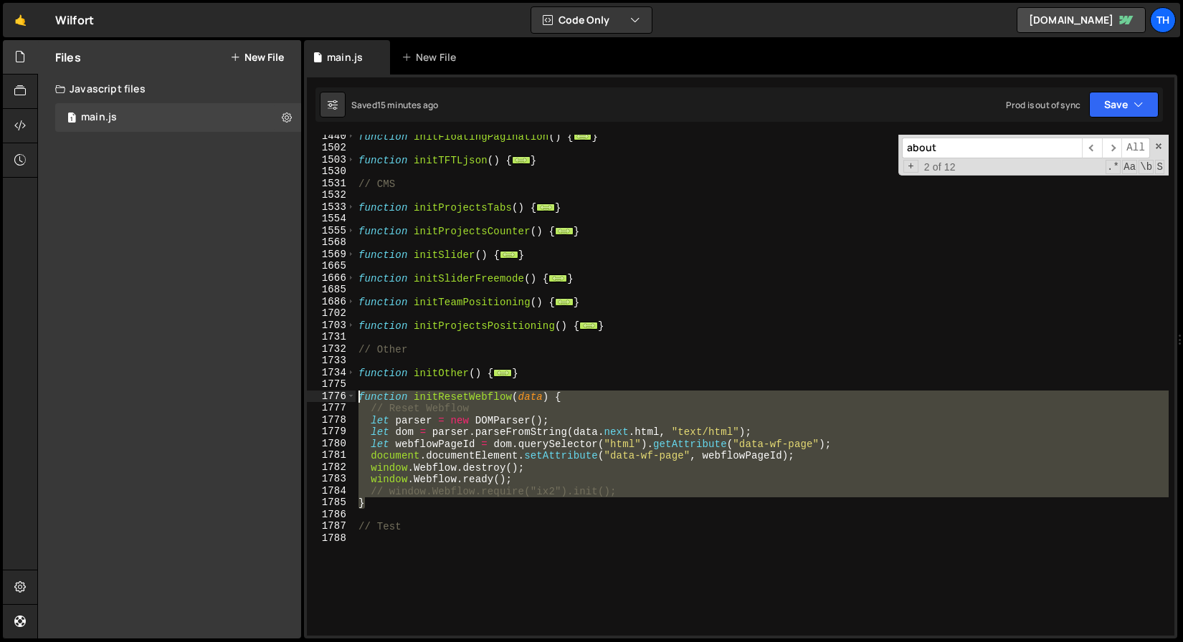
click at [219, 395] on div "Files New File Javascript files 1 main.js 0 CSS files Copy share link Edit File…" at bounding box center [610, 339] width 1146 height 599
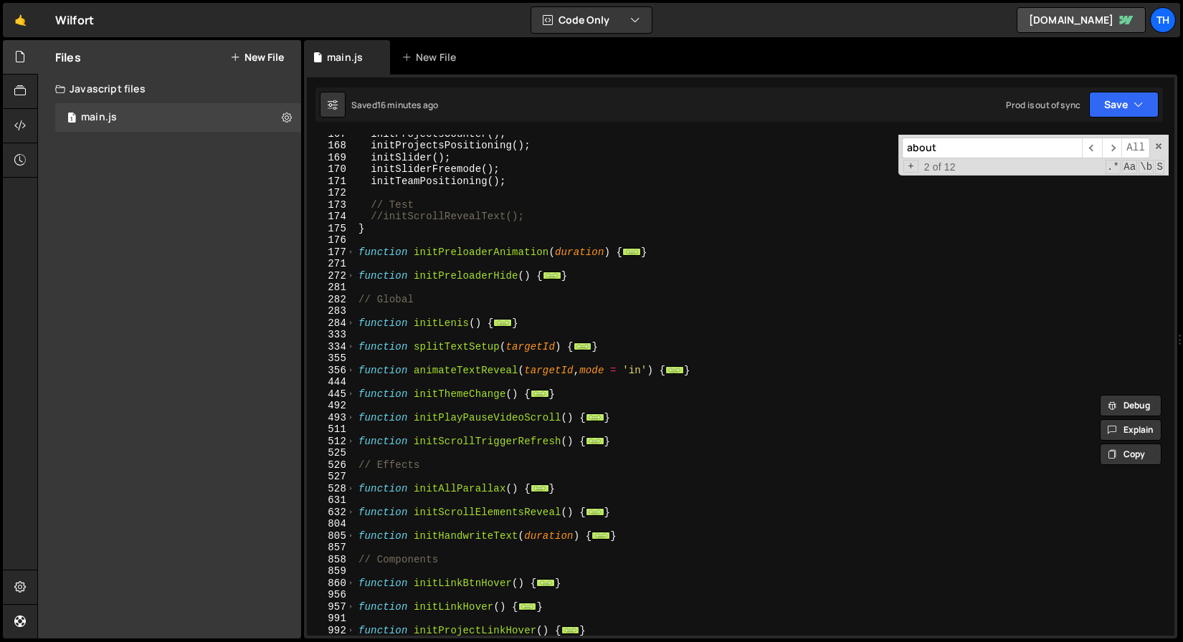
scroll to position [1580, 0]
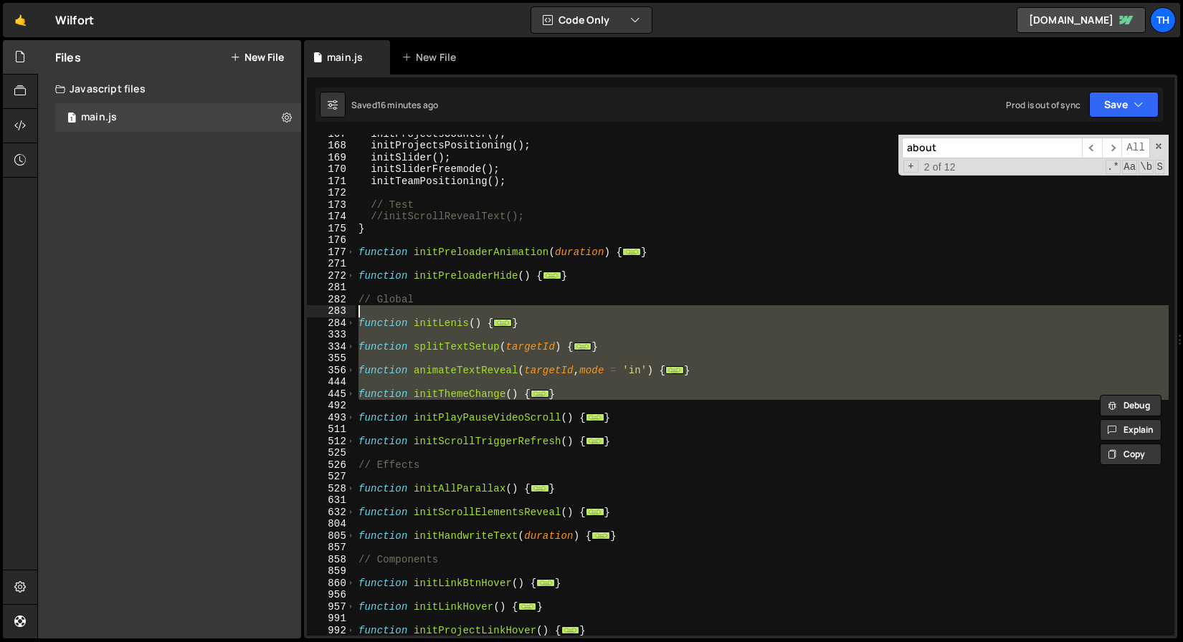
drag, startPoint x: 584, startPoint y: 409, endPoint x: 427, endPoint y: 267, distance: 211.7
click at [391, 287] on div "initProjectsCounter ( ) ; initProjectsPositioning ( ) ; initSlider ( ) ; initSl…" at bounding box center [762, 390] width 813 height 525
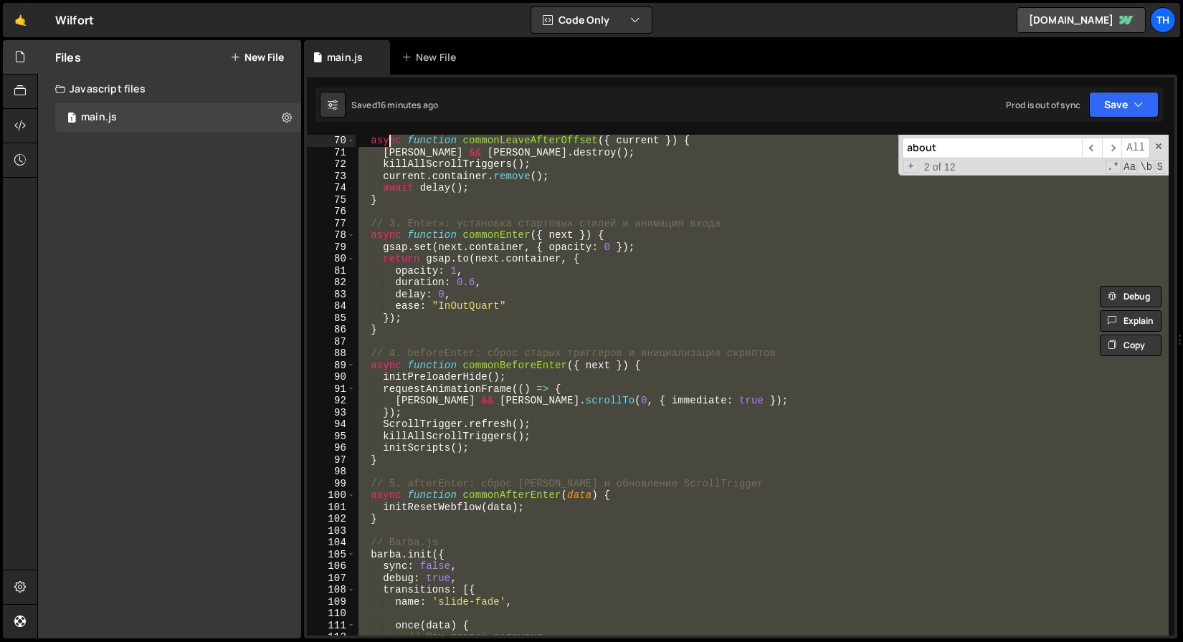
drag, startPoint x: 476, startPoint y: 314, endPoint x: 452, endPoint y: 262, distance: 57.1
click at [387, 118] on div "Debug Explain Copy main.js New File Saved 16 minutes ago Prod is out of sync Up…" at bounding box center [740, 339] width 873 height 599
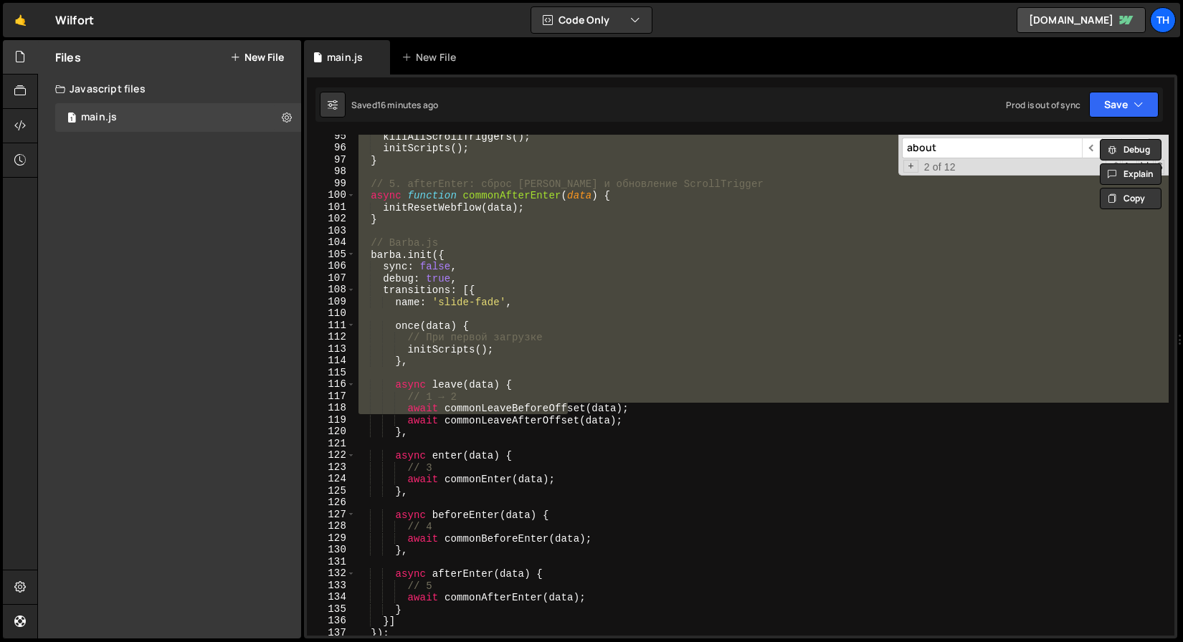
scroll to position [726, 0]
drag, startPoint x: 398, startPoint y: 262, endPoint x: 358, endPoint y: 247, distance: 42.9
click at [398, 262] on div "killAllScrollTriggers ( ) ; initScripts ( ) ; } // 5. afterEnter: сброс скролла…" at bounding box center [762, 385] width 813 height 501
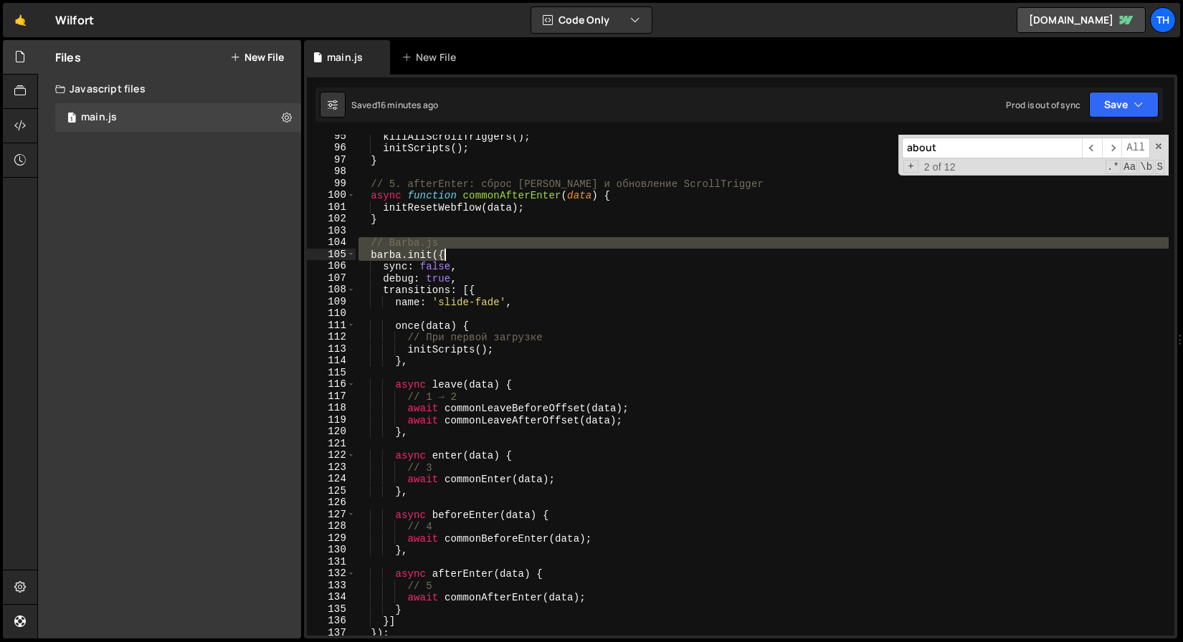
drag, startPoint x: 356, startPoint y: 247, endPoint x: 448, endPoint y: 253, distance: 92.7
click at [448, 253] on div "killAllScrollTriggers ( ) ; initScripts ( ) ; } // 5. afterEnter: сброс скролла…" at bounding box center [762, 392] width 813 height 525
click at [448, 253] on div "killAllScrollTriggers ( ) ; initScripts ( ) ; } // 5. afterEnter: сброс скролла…" at bounding box center [762, 385] width 813 height 501
drag, startPoint x: 478, startPoint y: 253, endPoint x: 343, endPoint y: 247, distance: 134.9
click at [343, 247] on div "barba.init({ 95 96 97 98 99 100 101 102 103 104 105 106 107 108 109 110 111 112…" at bounding box center [740, 385] width 867 height 501
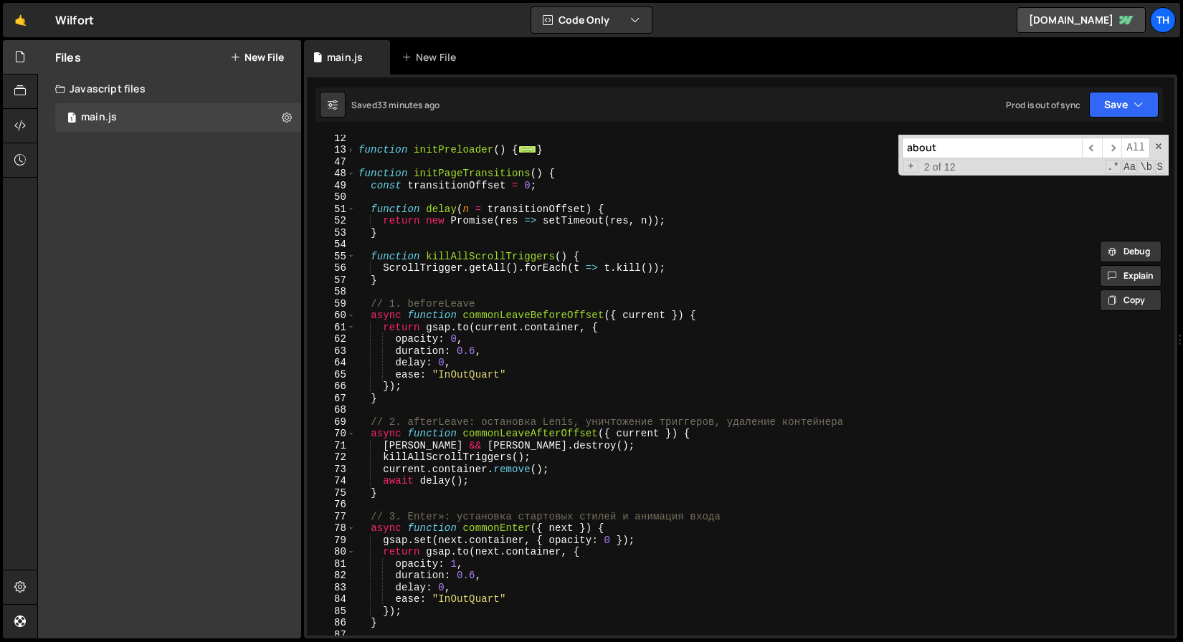
scroll to position [0, 0]
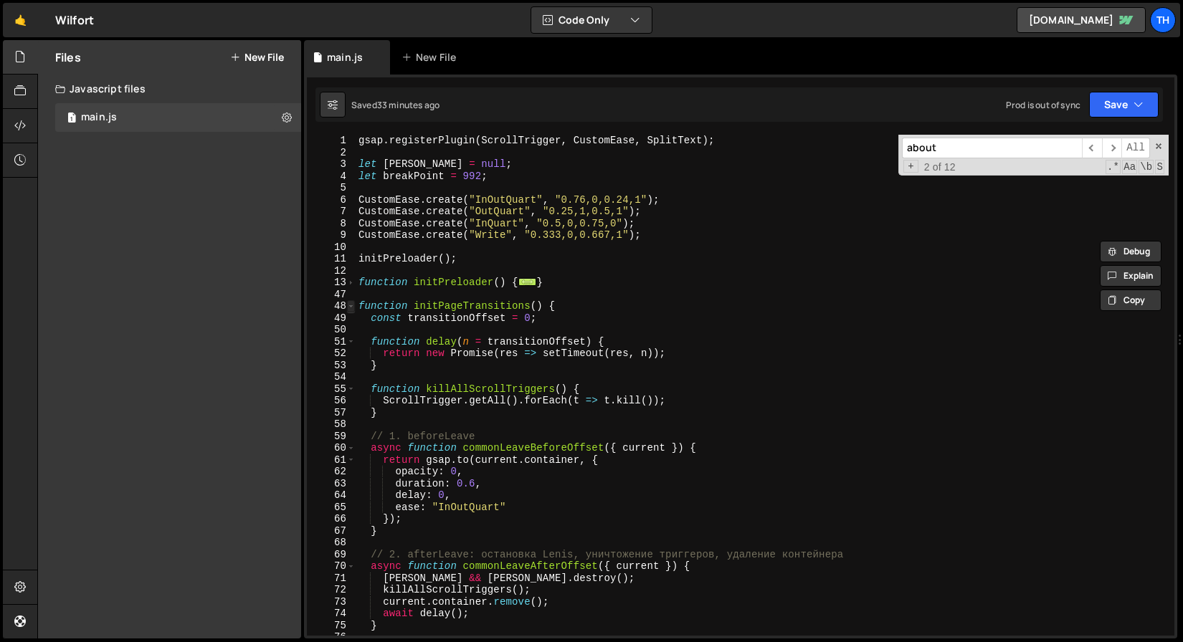
click at [350, 306] on span at bounding box center [351, 306] width 8 height 12
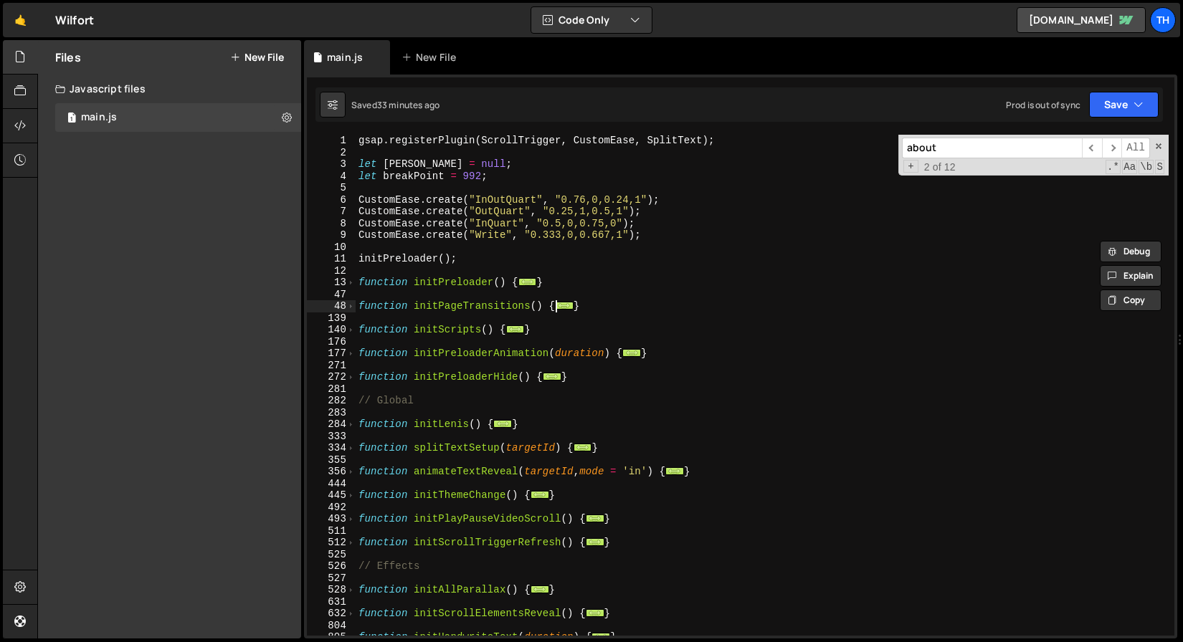
click at [422, 304] on div "gsap . registerPlugin ( ScrollTrigger , CustomEase , SplitText ) ; let lenis = …" at bounding box center [762, 397] width 813 height 525
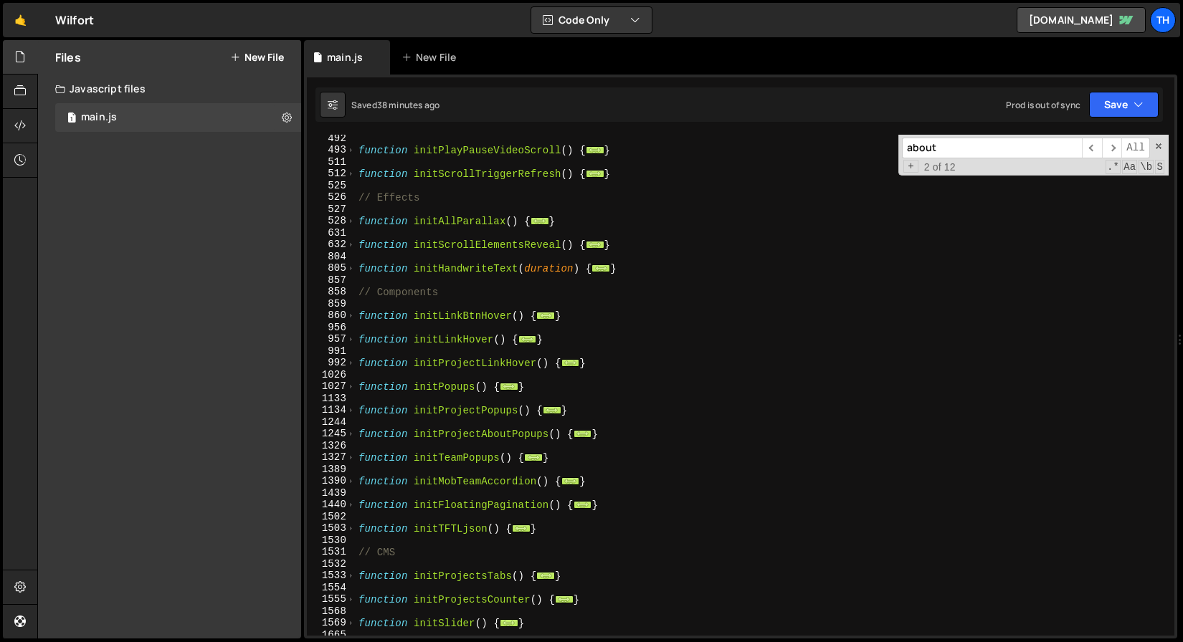
scroll to position [409, 0]
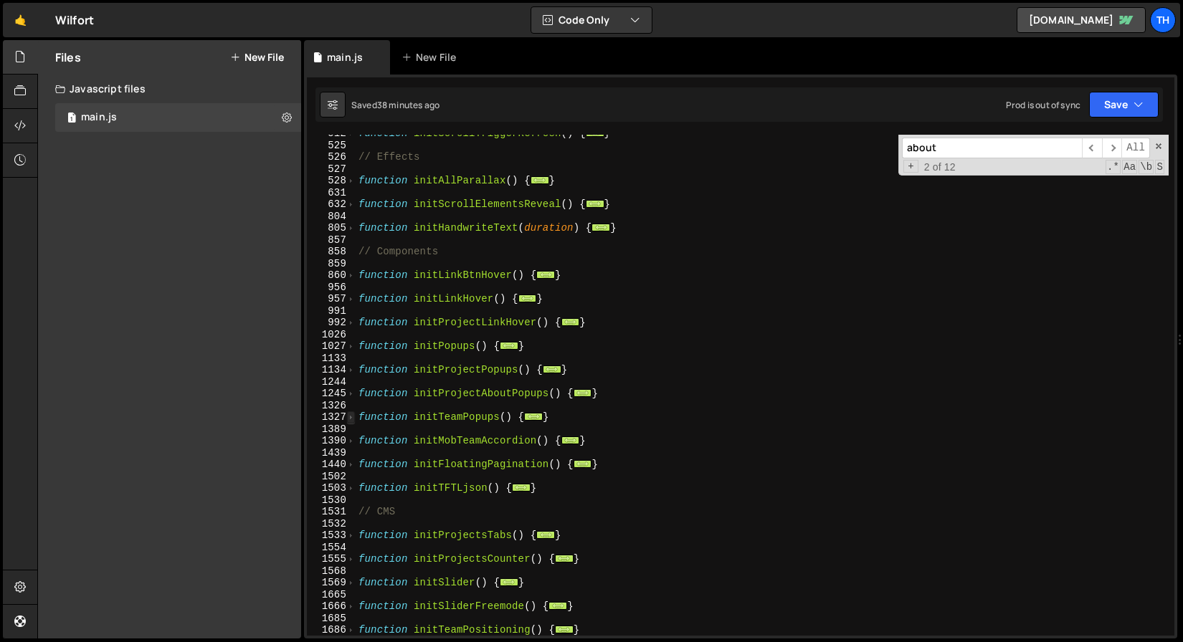
click at [351, 419] on span at bounding box center [351, 418] width 8 height 12
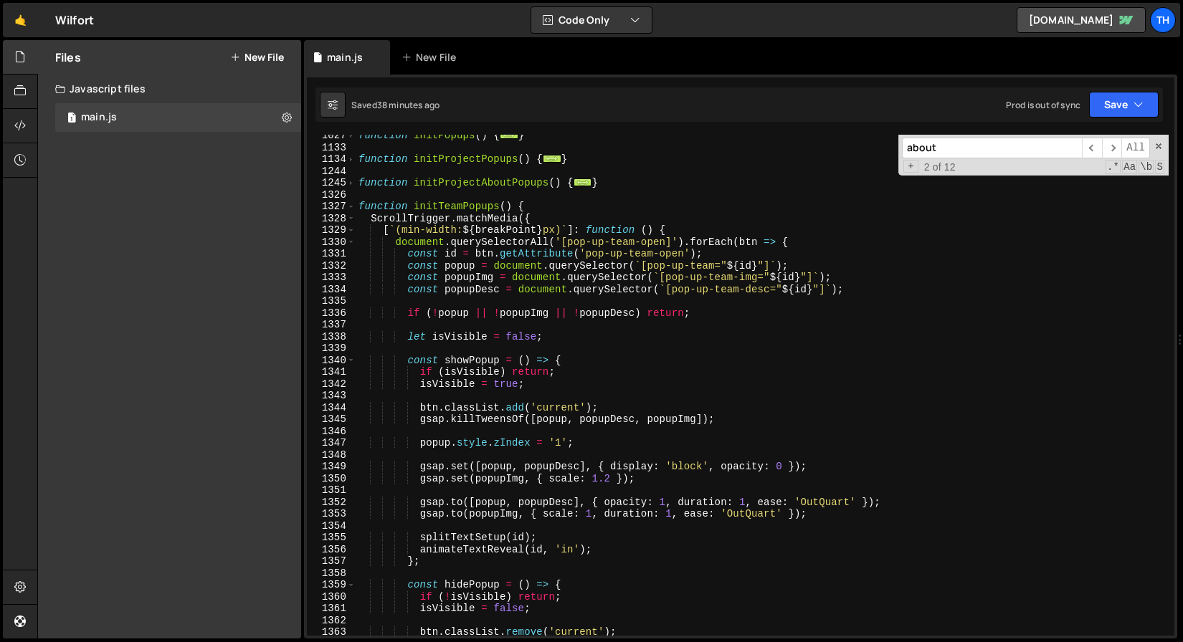
scroll to position [626, 0]
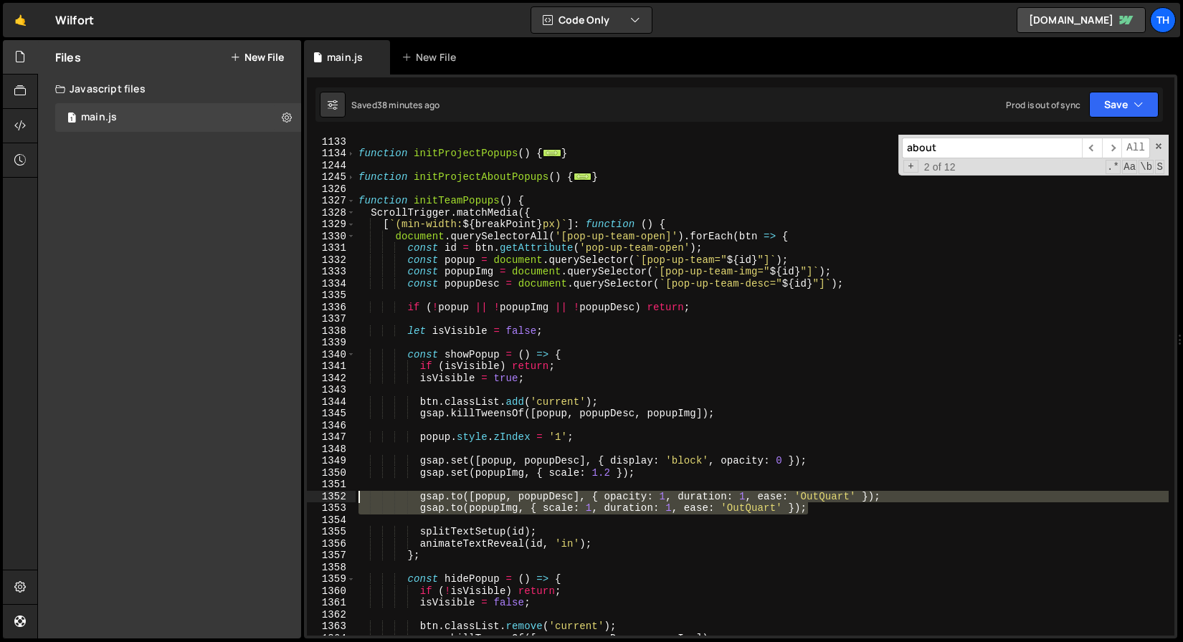
drag, startPoint x: 827, startPoint y: 508, endPoint x: 323, endPoint y: 499, distance: 503.3
click at [323, 499] on div "function initPageTransitions() { 1027 1133 1134 1244 1245 1326 1327 1328 1329 1…" at bounding box center [740, 385] width 867 height 501
click at [695, 498] on div "function initPopups ( ) { ... } function initProjectPopups ( ) { ... } function…" at bounding box center [762, 385] width 813 height 501
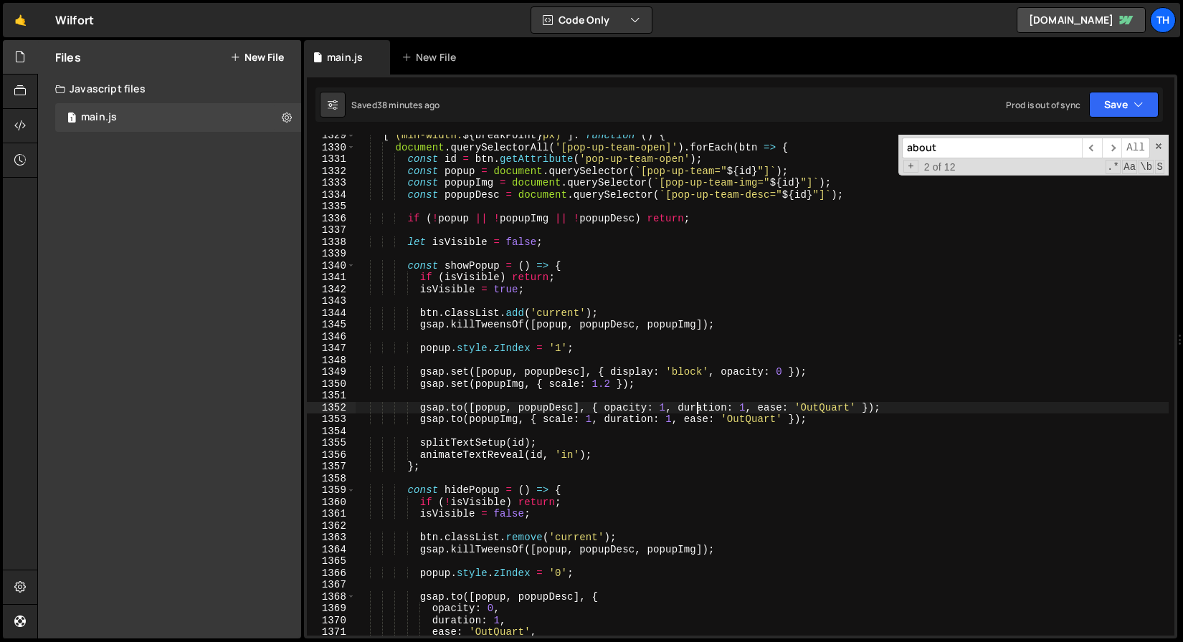
scroll to position [714, 0]
drag, startPoint x: 648, startPoint y: 381, endPoint x: 419, endPoint y: 381, distance: 229.4
click at [419, 381] on div "[ ` (min-width: ${ breakPoint } px) ` ] : function ( ) { document . querySelect…" at bounding box center [762, 392] width 813 height 525
type textarea "gsap.set(popupImg, { scale: 1.2 });"
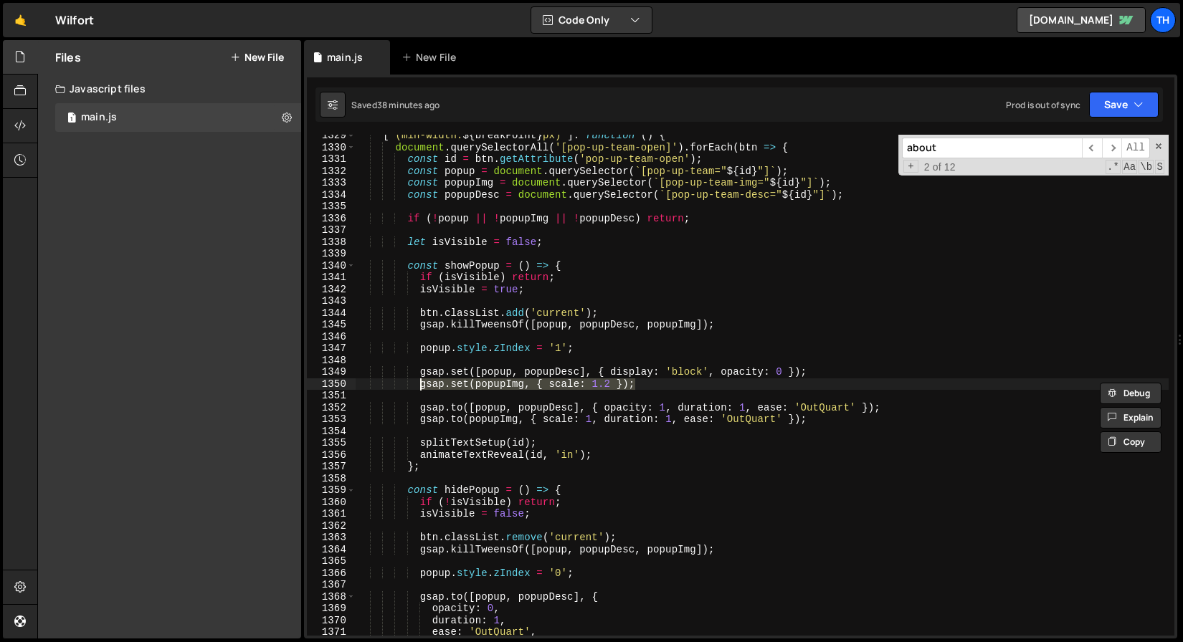
click at [657, 387] on div "[ ` (min-width: ${ breakPoint } px) ` ] : function ( ) { document . querySelect…" at bounding box center [762, 385] width 813 height 501
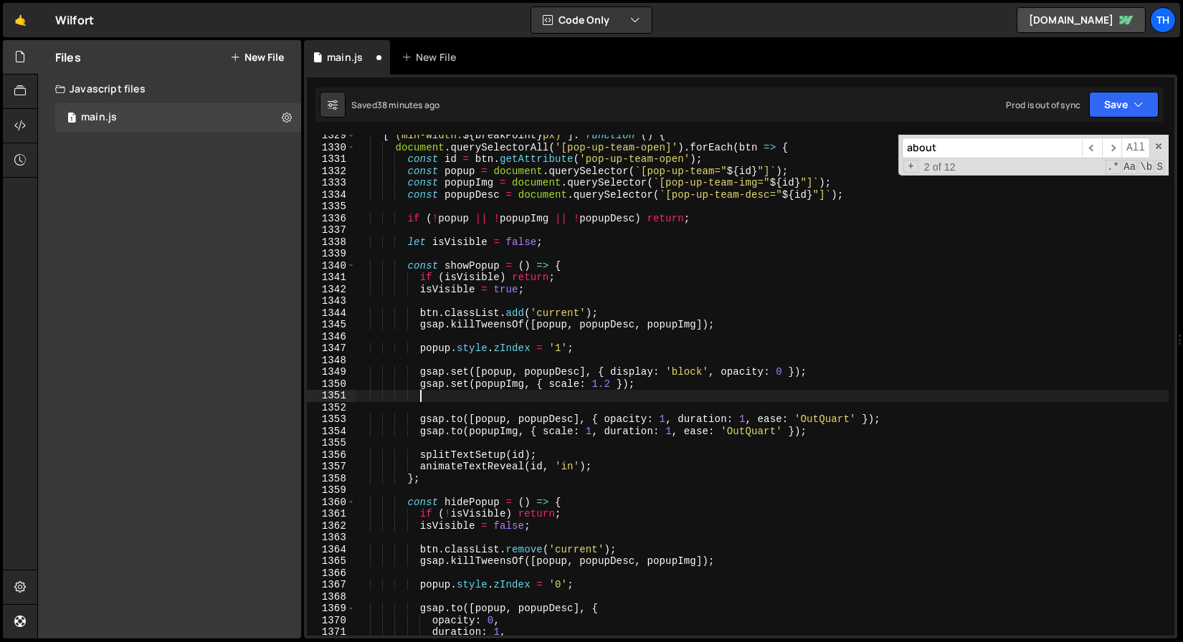
paste textarea "gsap.set(popupImg, { scale: 1.2 });"
type textarea "gsap.set(popupImg, { scale: 1.2 });"
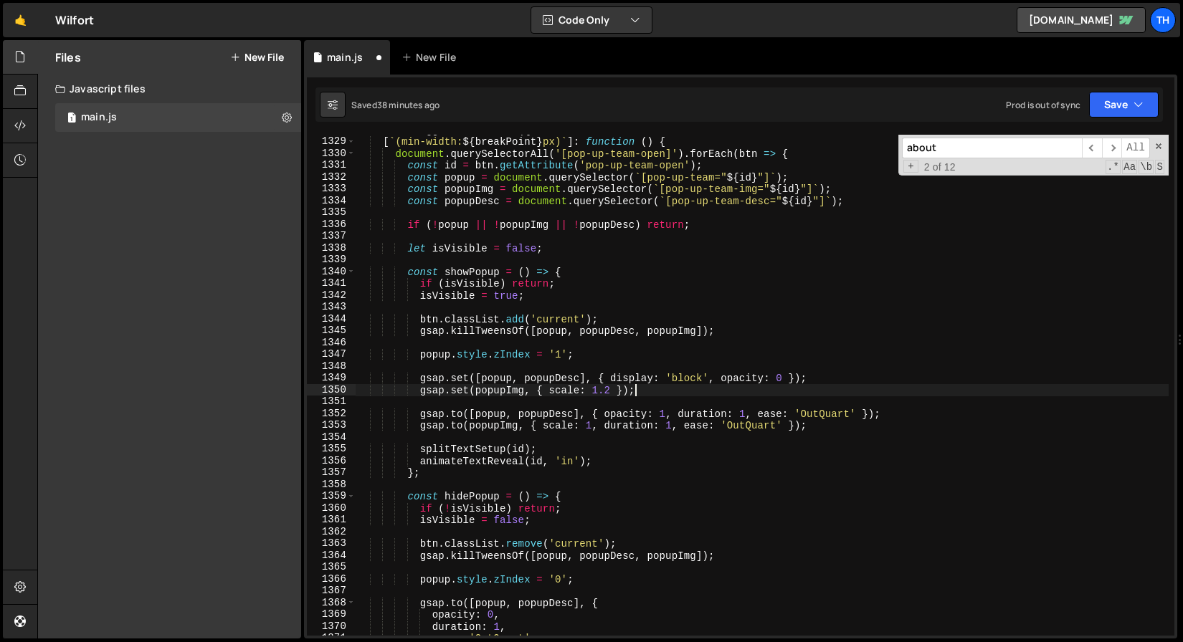
scroll to position [684, 0]
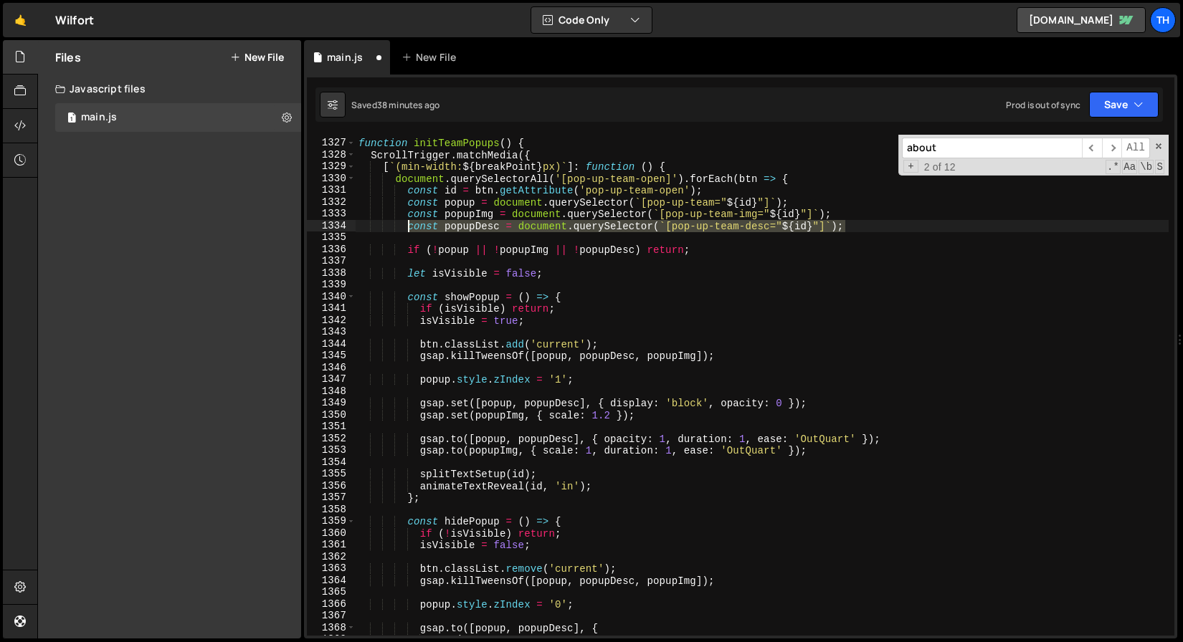
drag, startPoint x: 858, startPoint y: 227, endPoint x: 406, endPoint y: 222, distance: 451.7
click at [406, 222] on div "function initTeamPopups ( ) { ScrollTrigger . matchMedia ({ [ ` (min-width: ${ …" at bounding box center [762, 387] width 813 height 525
type textarea "const popupDesc = document.querySelector(`[pop-up-team-desc="${id}"]`);"
click at [853, 222] on div "function initTeamPopups ( ) { ScrollTrigger . matchMedia ({ [ ` (min-width: ${ …" at bounding box center [762, 385] width 813 height 501
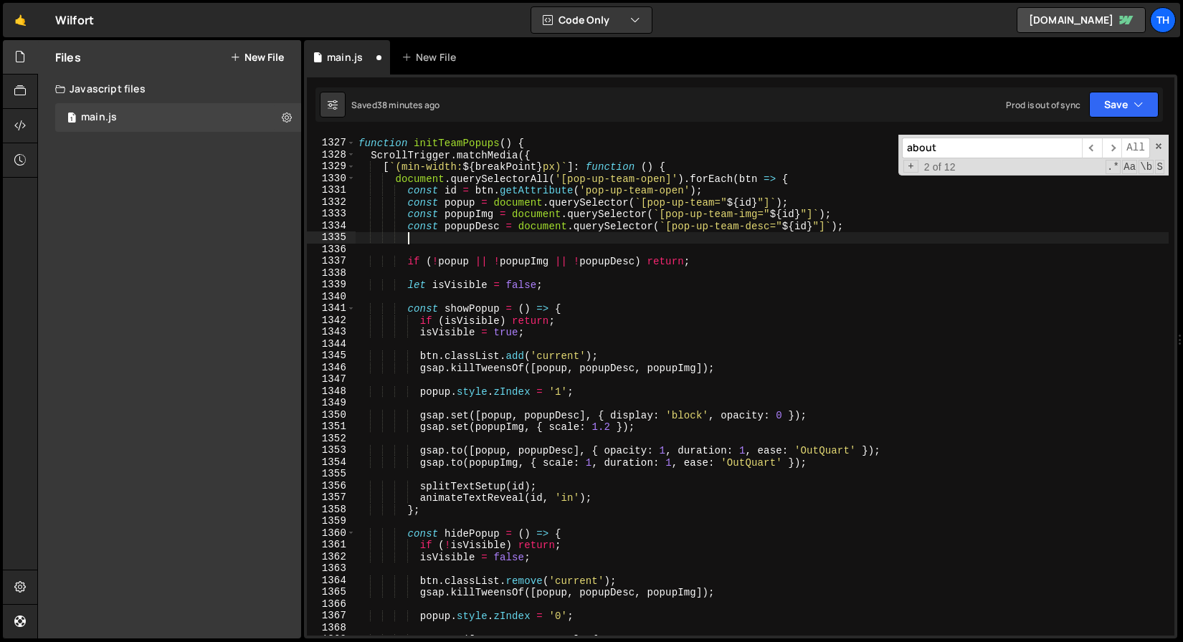
scroll to position [0, 3]
paste textarea "const popupDesc = document.querySelector(`[pop-up-team-desc="${id}"]`);"
click at [741, 216] on div "function initTeamPopups ( ) { ScrollTrigger . matchMedia ({ [ ` (min-width: ${ …" at bounding box center [762, 387] width 813 height 525
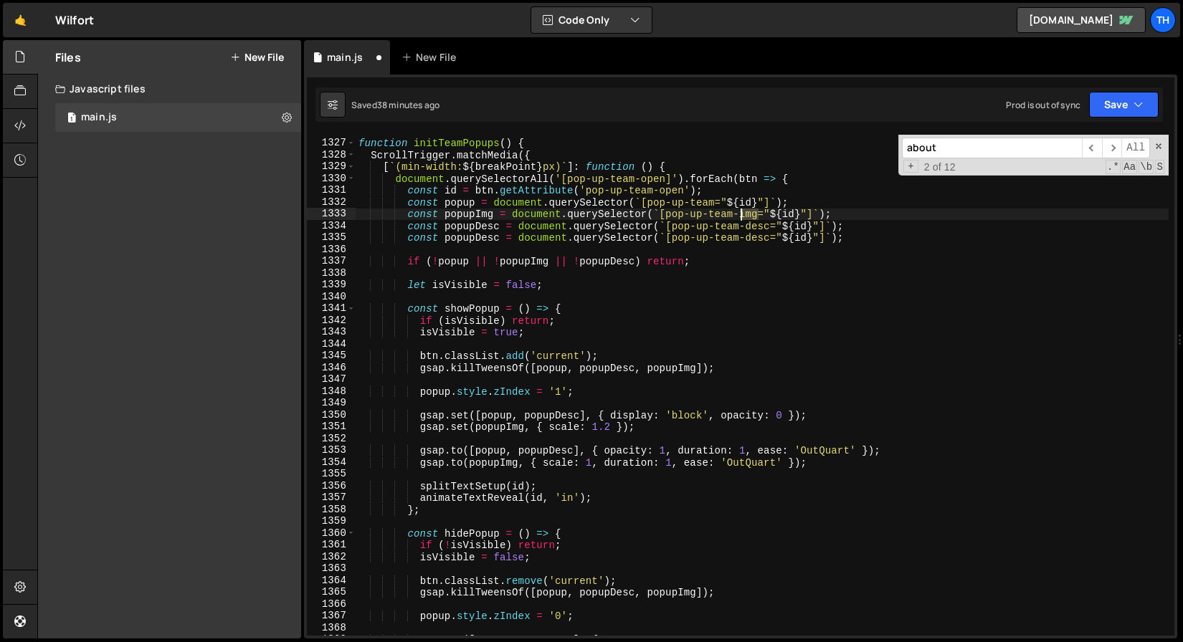
click at [741, 216] on div "function initTeamPopups ( ) { ScrollTrigger . matchMedia ({ [ ` (min-width: ${ …" at bounding box center [762, 387] width 813 height 525
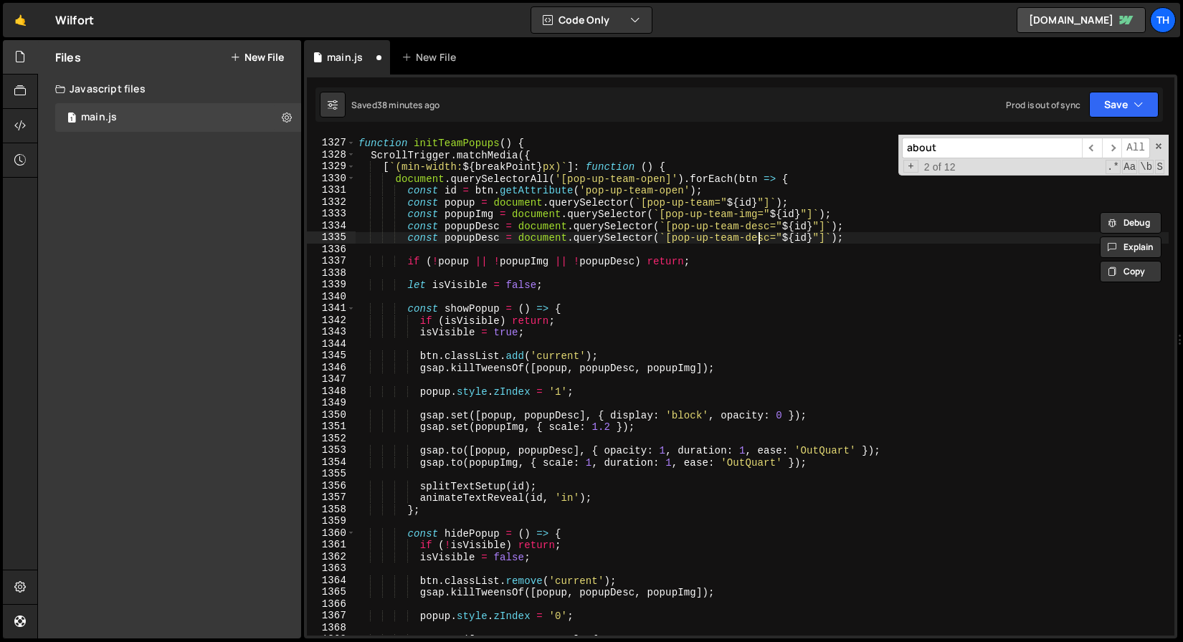
click at [756, 239] on div "function initTeamPopups ( ) { ScrollTrigger . matchMedia ({ [ ` (min-width: ${ …" at bounding box center [762, 387] width 813 height 525
paste textarea "img"
drag, startPoint x: 796, startPoint y: 238, endPoint x: 844, endPoint y: 241, distance: 47.4
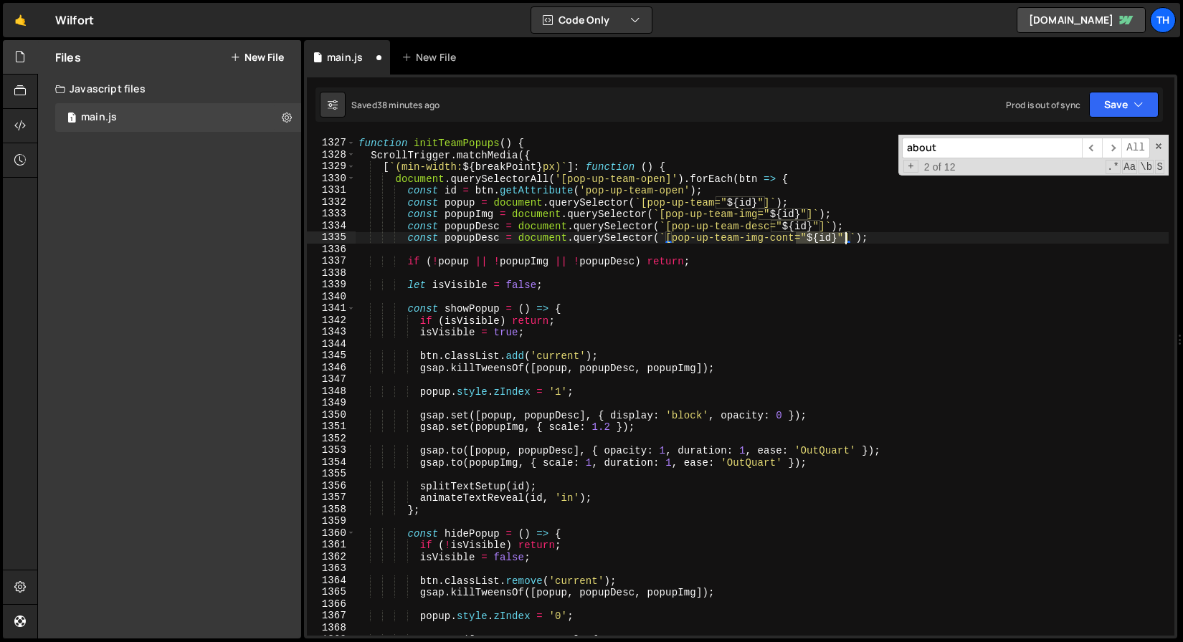
click at [844, 241] on div "function initTeamPopups ( ) { ScrollTrigger . matchMedia ({ [ ` (min-width: ${ …" at bounding box center [762, 387] width 813 height 525
type textarea "const popupDesc = document.querySelector(`[pop-up-team-img-cont]`);"
click at [741, 246] on div "function initTeamPopups ( ) { ScrollTrigger . matchMedia ({ [ ` (min-width: ${ …" at bounding box center [762, 387] width 813 height 525
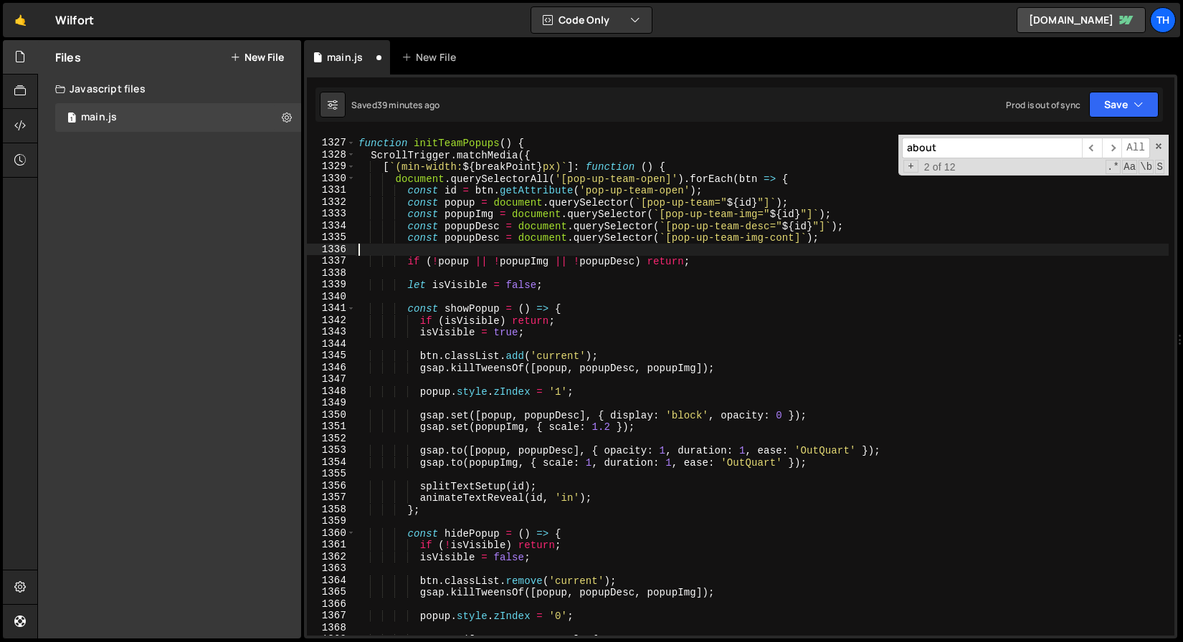
click at [491, 239] on div "function initTeamPopups ( ) { ScrollTrigger . matchMedia ({ [ ` (min-width: ${ …" at bounding box center [762, 387] width 813 height 525
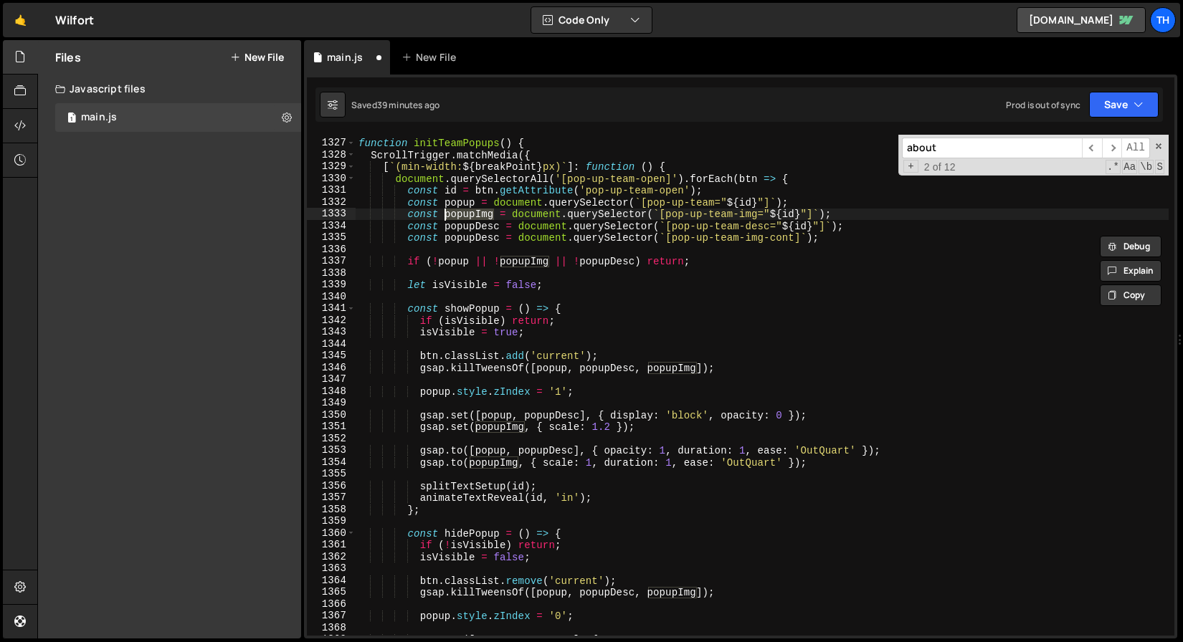
drag, startPoint x: 493, startPoint y: 214, endPoint x: 445, endPoint y: 212, distance: 48.1
click at [445, 212] on div "function initTeamPopups ( ) { ScrollTrigger . matchMedia ({ [ ` (min-width: ${ …" at bounding box center [762, 387] width 813 height 525
click at [447, 242] on div "function initTeamPopups ( ) { ScrollTrigger . matchMedia ({ [ ` (min-width: ${ …" at bounding box center [762, 387] width 813 height 525
click at [447, 241] on div "function initTeamPopups ( ) { ScrollTrigger . matchMedia ({ [ ` (min-width: ${ …" at bounding box center [762, 387] width 813 height 525
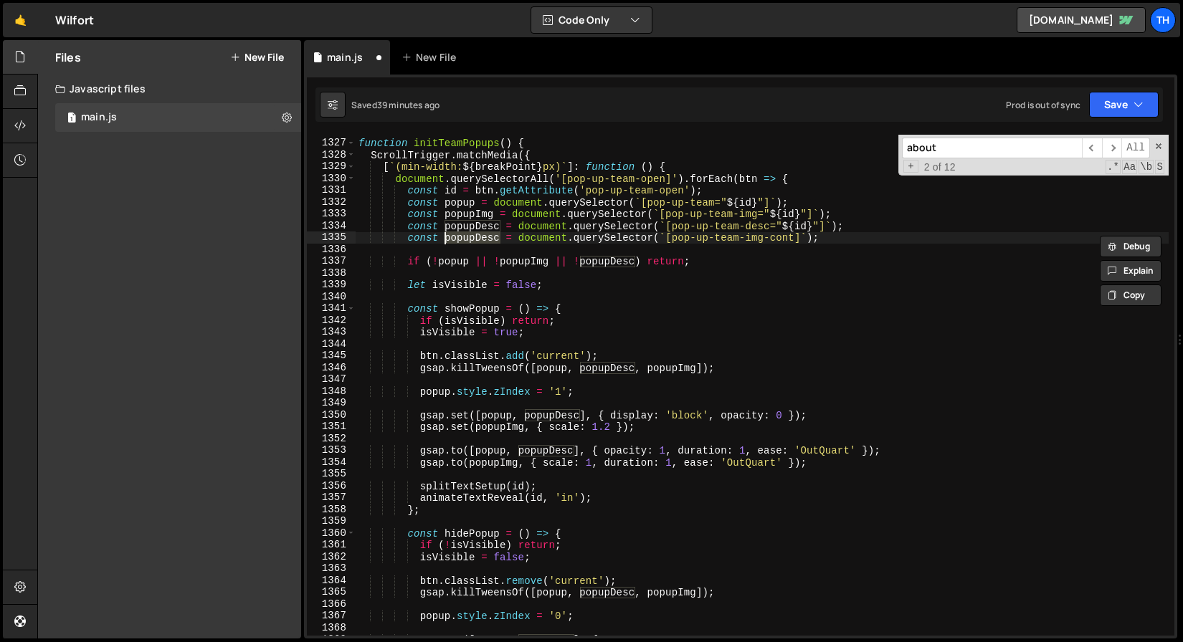
paste textarea "Img"
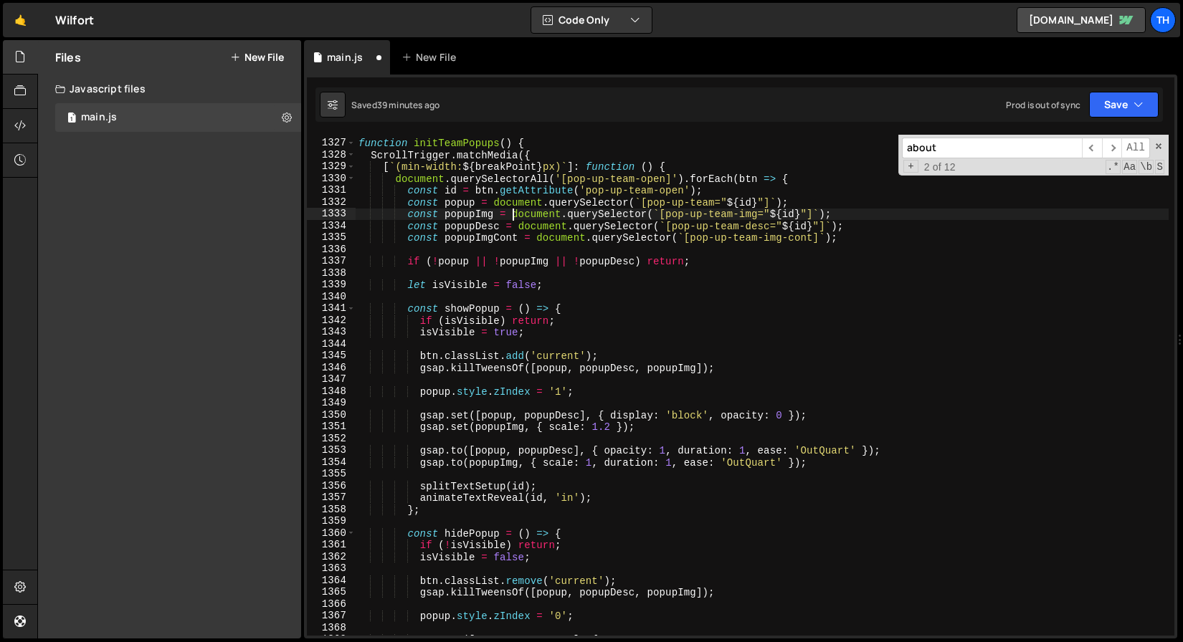
click at [510, 209] on div "function initTeamPopups ( ) { ScrollTrigger . matchMedia ({ [ ` (min-width: ${ …" at bounding box center [762, 387] width 813 height 525
click at [496, 232] on div "function initTeamPopups ( ) { ScrollTrigger . matchMedia ({ [ ` (min-width: ${ …" at bounding box center [762, 387] width 813 height 525
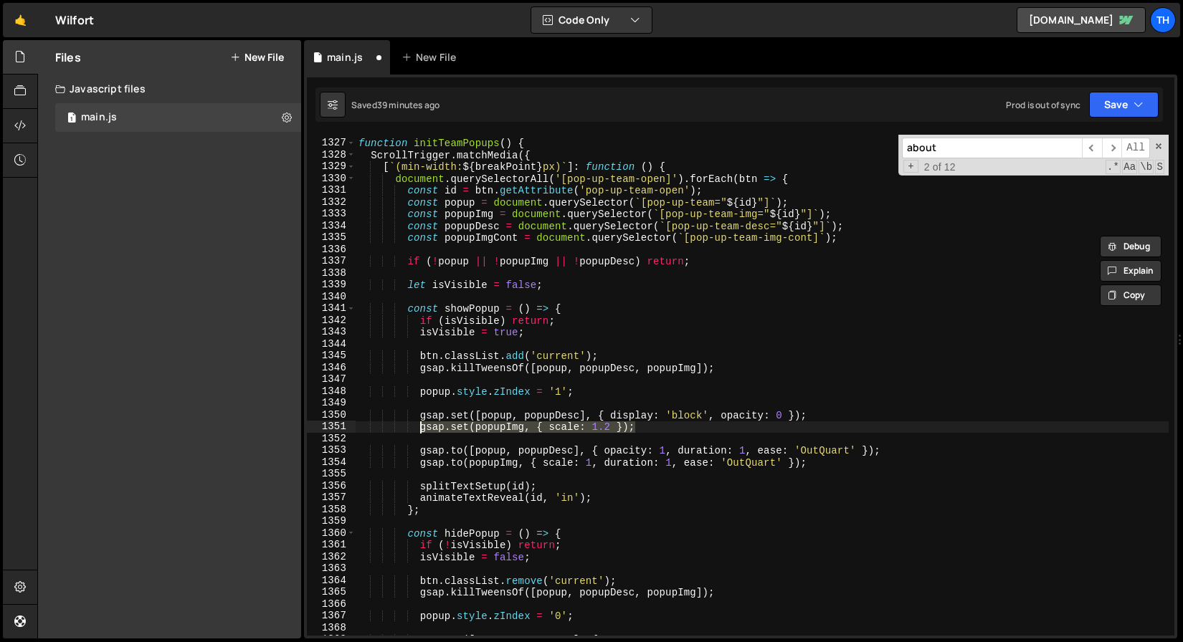
drag, startPoint x: 667, startPoint y: 425, endPoint x: 422, endPoint y: 422, distance: 245.9
click at [422, 422] on div "function initTeamPopups ( ) { ScrollTrigger . matchMedia ({ [ ` (min-width: ${ …" at bounding box center [762, 387] width 813 height 525
type textarea "gsap.set(popupImg, { scale: 1.2 });"
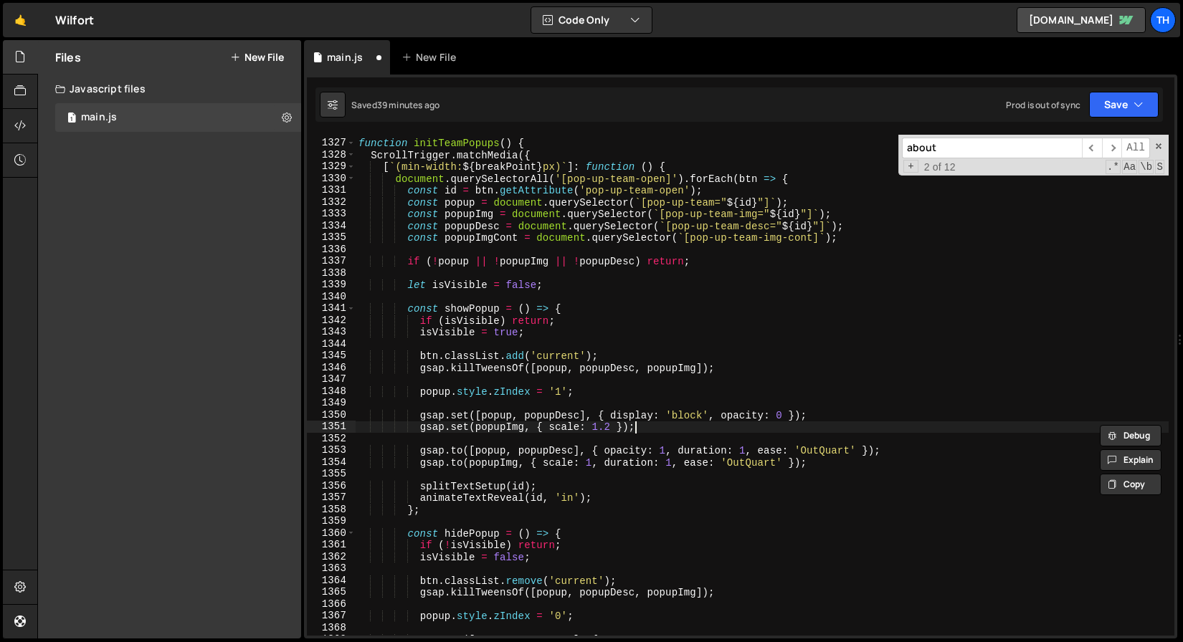
scroll to position [0, 4]
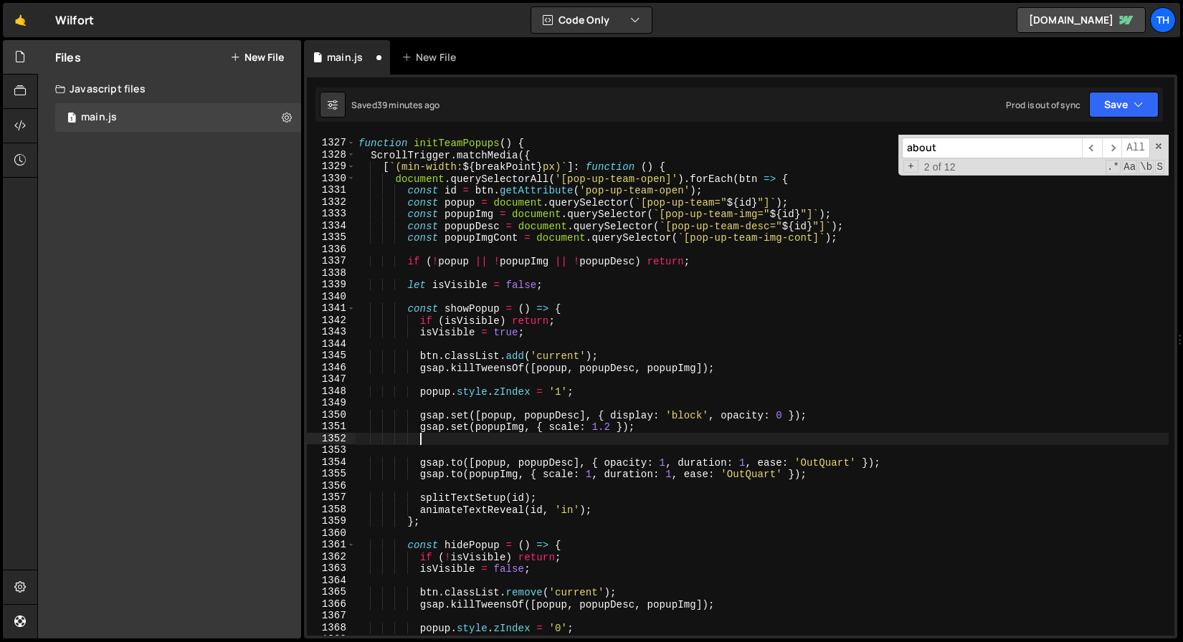
paste textarea "gsap.set(popupImg, { scale: 1.2 });"
click at [462, 231] on div "function initTeamPopups ( ) { ScrollTrigger . matchMedia ({ [ ` (min-width: ${ …" at bounding box center [762, 387] width 813 height 525
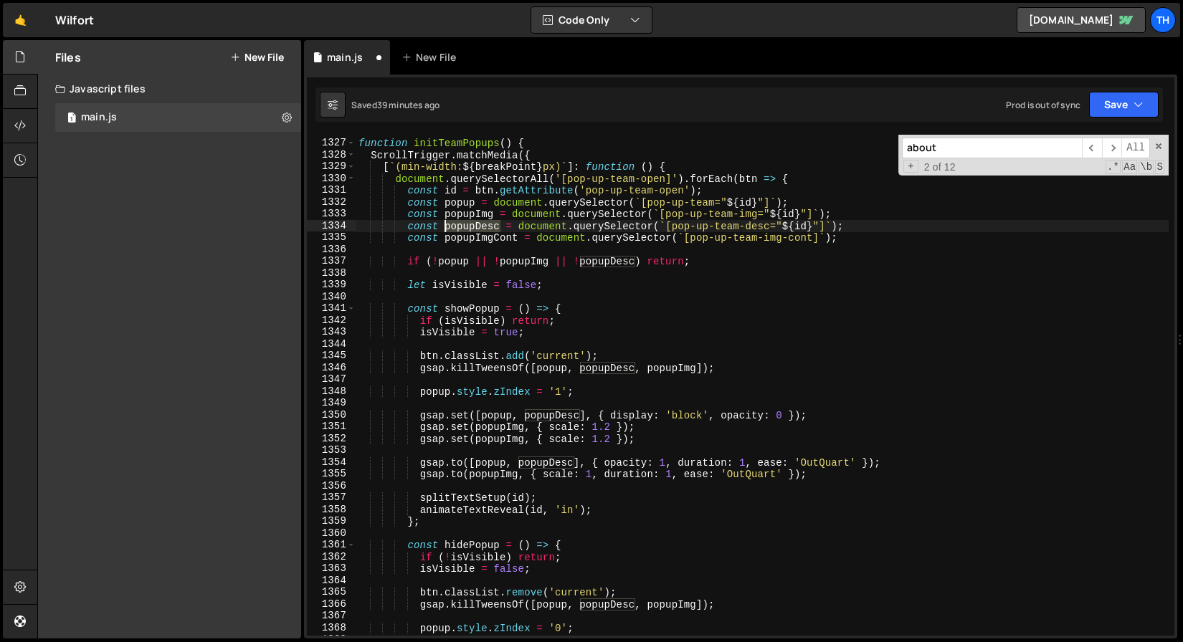
click at [462, 231] on div "function initTeamPopups ( ) { ScrollTrigger . matchMedia ({ [ ` (min-width: ${ …" at bounding box center [762, 387] width 813 height 525
click at [463, 235] on div "function initTeamPopups ( ) { ScrollTrigger . matchMedia ({ [ ` (min-width: ${ …" at bounding box center [762, 387] width 813 height 525
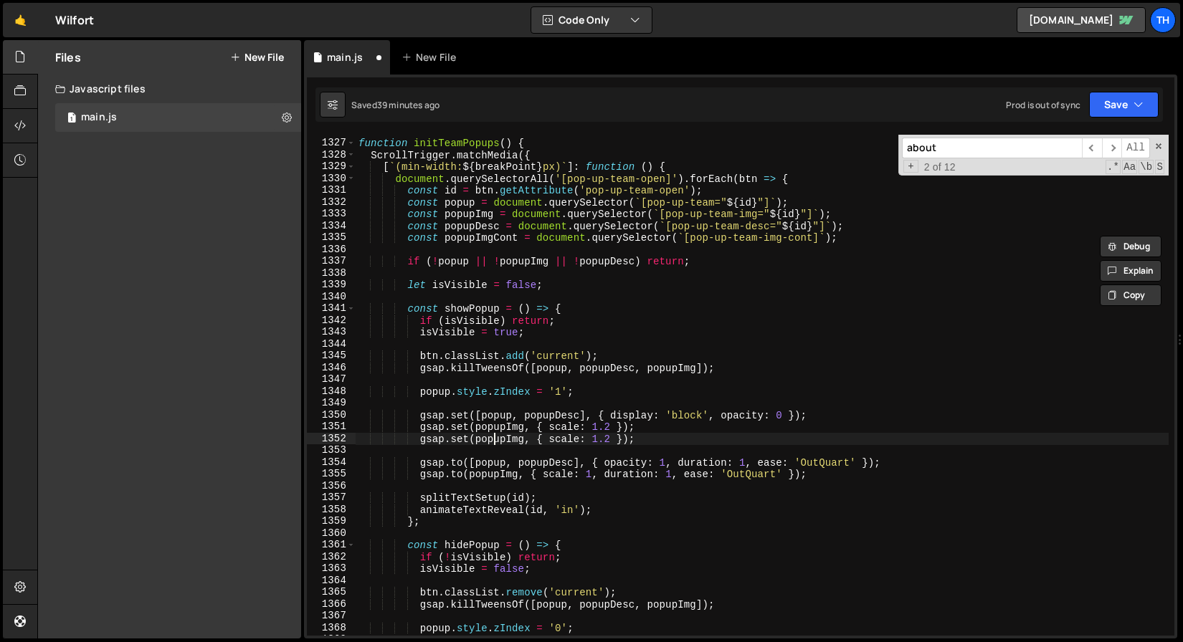
click at [493, 436] on div "function initTeamPopups ( ) { ScrollTrigger . matchMedia ({ [ ` (min-width: ${ …" at bounding box center [762, 387] width 813 height 525
paste textarea "Cont"
click at [584, 441] on div "function initTeamPopups ( ) { ScrollTrigger . matchMedia ({ [ ` (min-width: ${ …" at bounding box center [762, 387] width 813 height 525
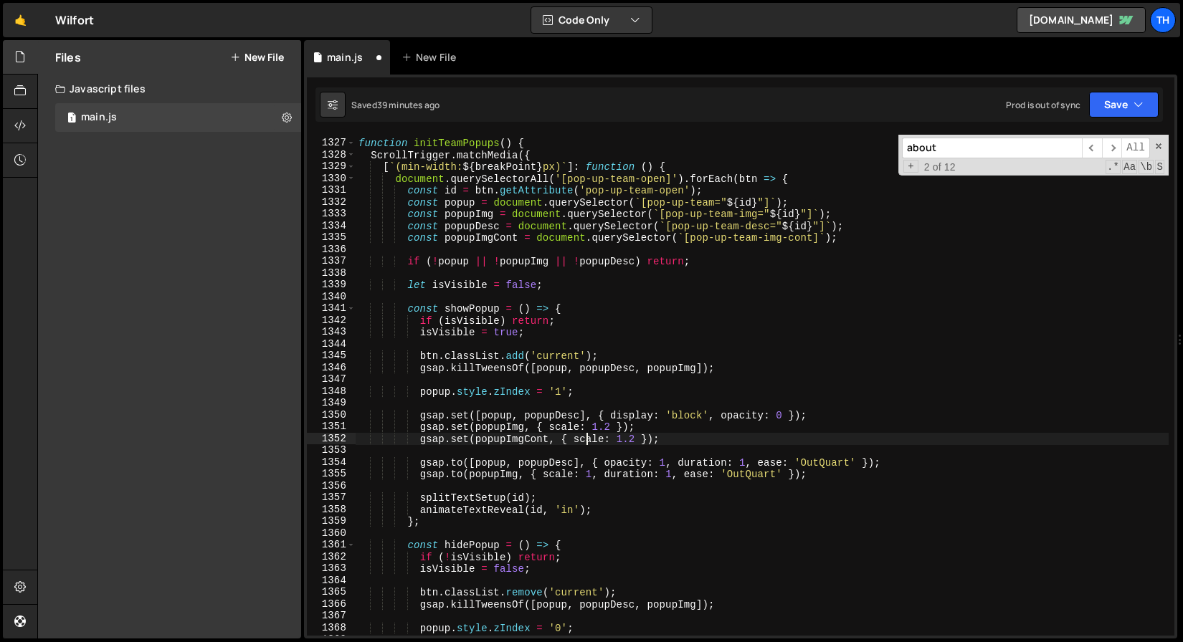
click at [584, 441] on div "function initTeamPopups ( ) { ScrollTrigger . matchMedia ({ [ ` (min-width: ${ …" at bounding box center [762, 387] width 813 height 525
type textarea "gsap.set(popupImgCont, { scale: 1.2 });"
click at [674, 449] on div "function initTeamPopups ( ) { ScrollTrigger . matchMedia ({ [ ` (min-width: ${ …" at bounding box center [762, 387] width 813 height 525
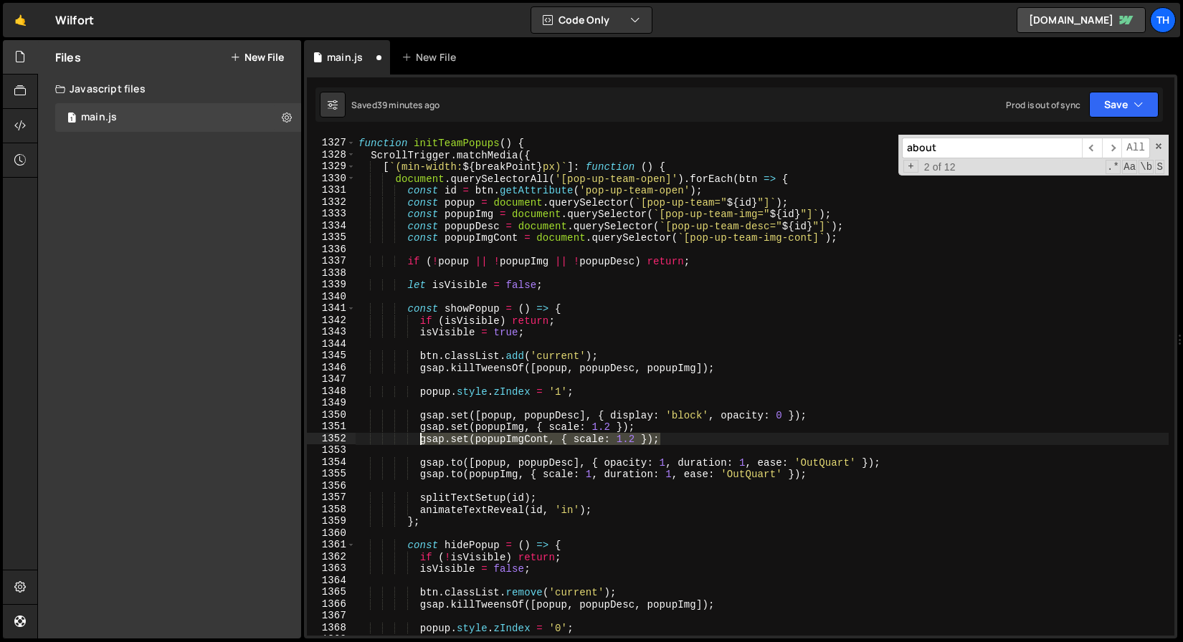
drag, startPoint x: 673, startPoint y: 441, endPoint x: 422, endPoint y: 442, distance: 251.6
click at [422, 442] on div "function initTeamPopups ( ) { ScrollTrigger . matchMedia ({ [ ` (min-width: ${ …" at bounding box center [762, 387] width 813 height 525
paste textarea "width: '100%'"
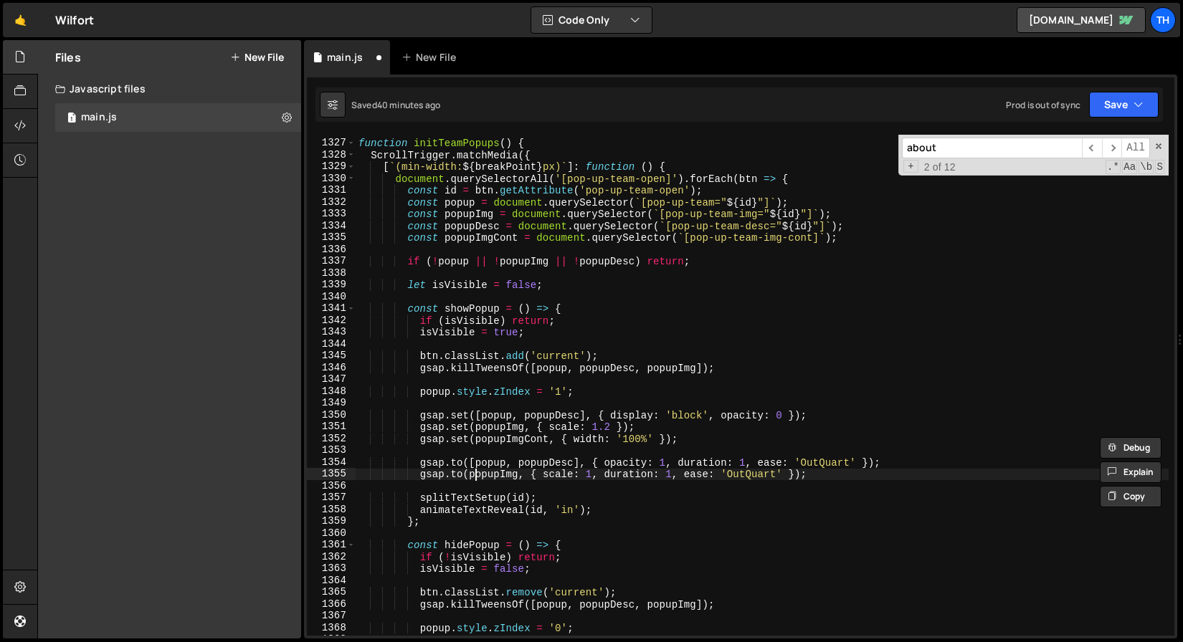
click at [473, 468] on div "function initTeamPopups ( ) { ScrollTrigger . matchMedia ({ [ ` (min-width: ${ …" at bounding box center [762, 387] width 813 height 525
type textarea "gsap.to(popupImg, { scale: 1, duration: 1, ease: 'OutQuart' });"
click at [816, 475] on div "function initTeamPopups ( ) { ScrollTrigger . matchMedia ({ [ ` (min-width: ${ …" at bounding box center [762, 387] width 813 height 525
drag, startPoint x: 832, startPoint y: 477, endPoint x: 419, endPoint y: 477, distance: 412.9
click at [419, 477] on div "function initTeamPopups ( ) { ScrollTrigger . matchMedia ({ [ ` (min-width: ${ …" at bounding box center [762, 387] width 813 height 525
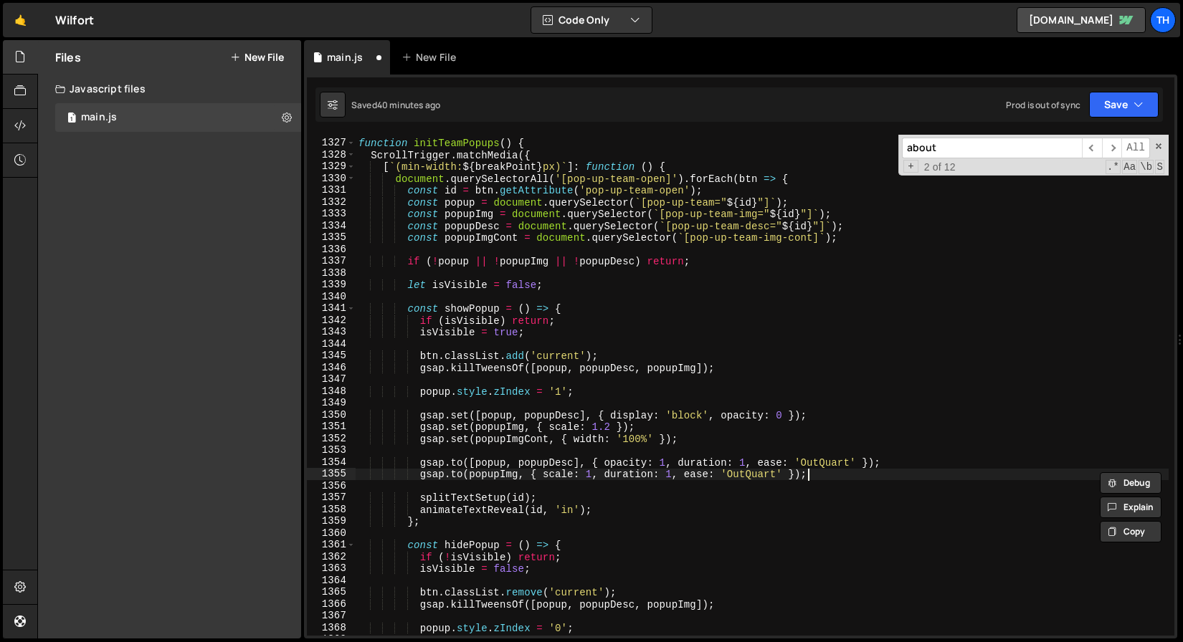
scroll to position [0, 4]
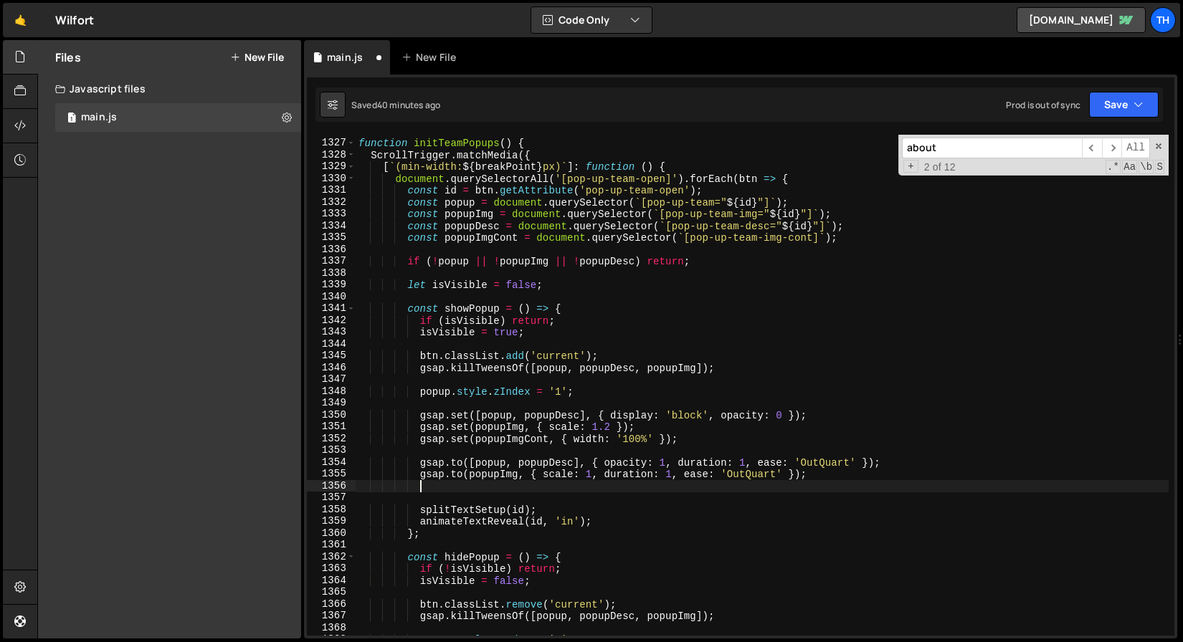
paste textarea "gsap.to(popupImg, { scale: 1, duration: 1, ease: 'OutQuart' });"
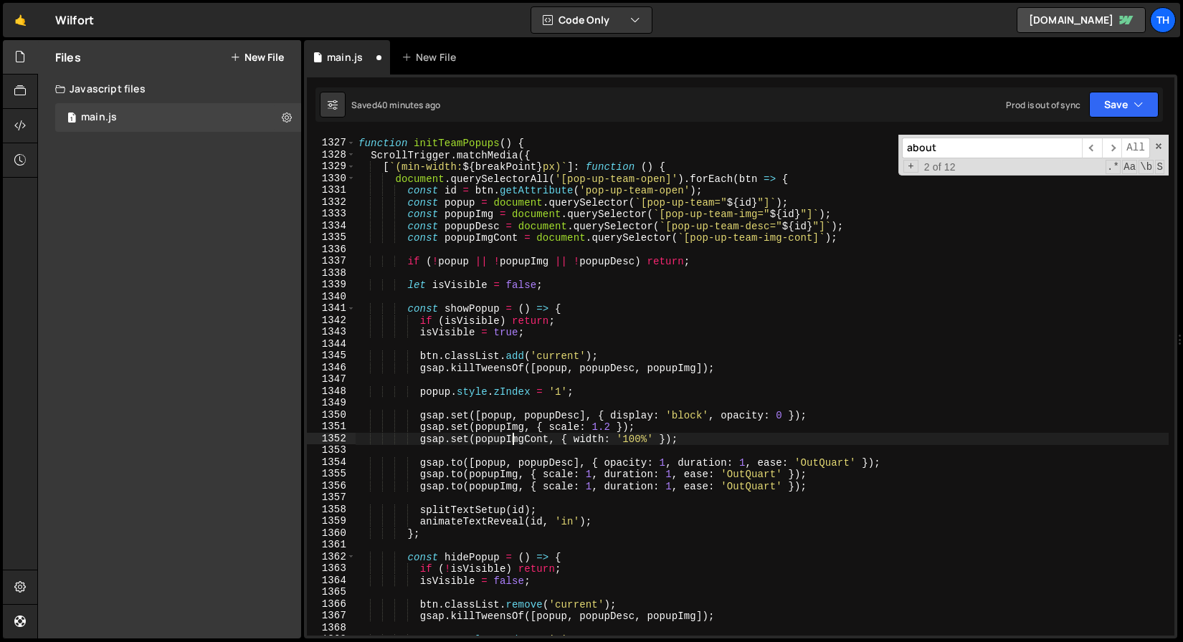
click at [515, 436] on div "function initTeamPopups ( ) { ScrollTrigger . matchMedia ({ [ ` (min-width: ${ …" at bounding box center [762, 387] width 813 height 525
click at [509, 482] on div "function initTeamPopups ( ) { ScrollTrigger . matchMedia ({ [ ` (min-width: ${ …" at bounding box center [762, 387] width 813 height 525
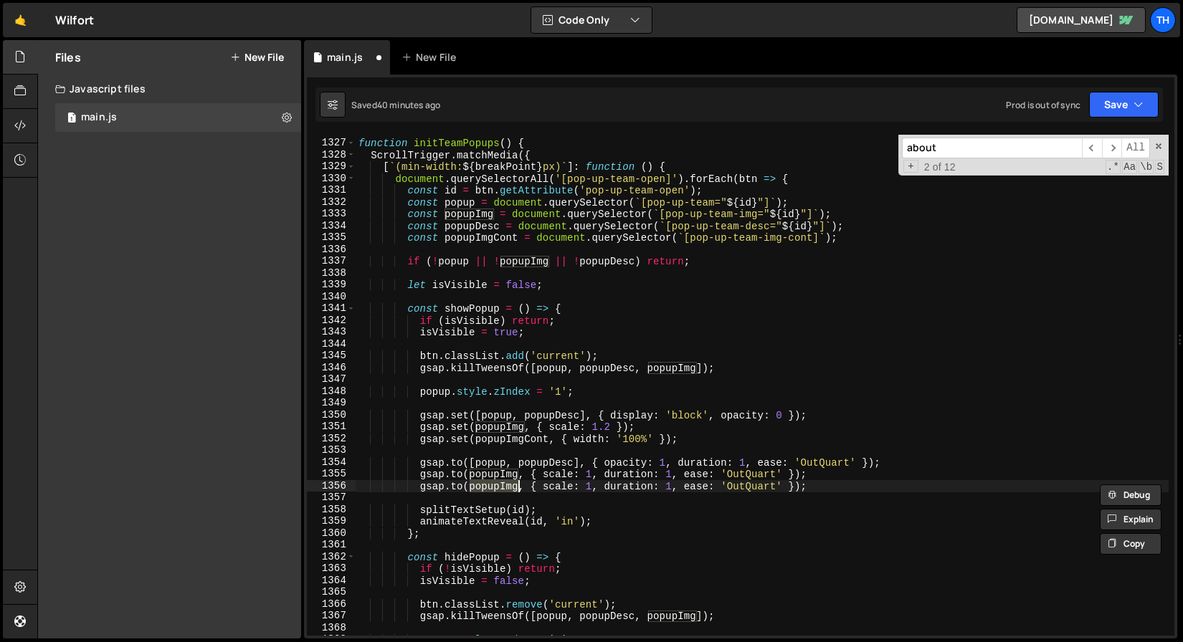
paste textarea "Cont"
click at [639, 432] on div "function initTeamPopups ( ) { ScrollTrigger . matchMedia ({ [ ` (min-width: ${ …" at bounding box center [762, 387] width 813 height 525
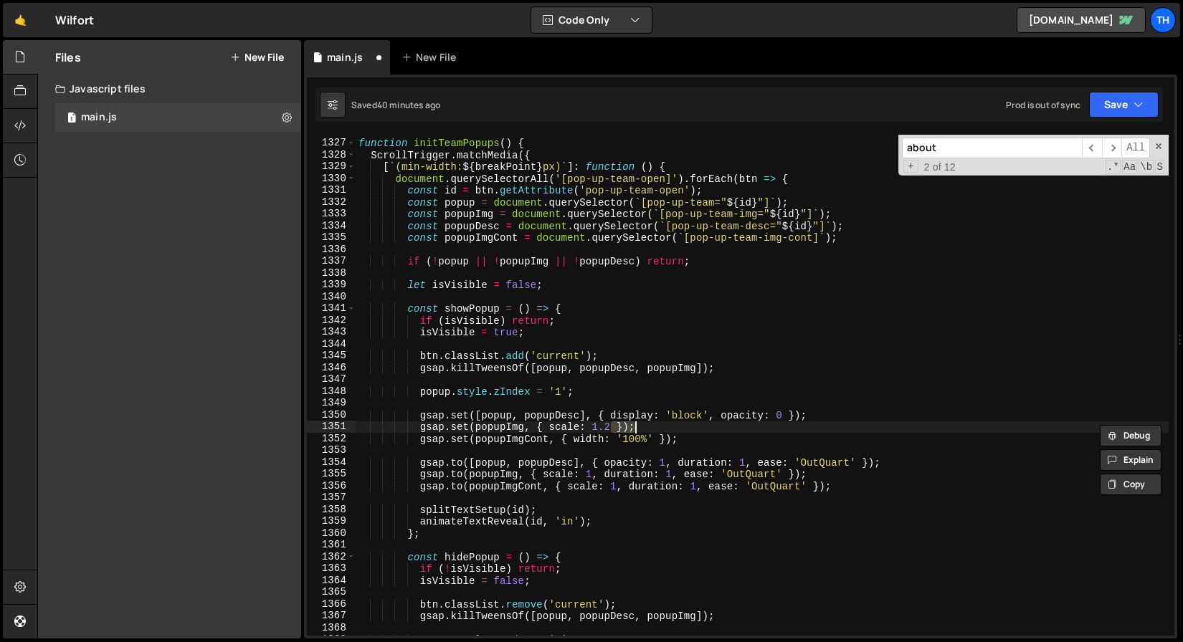
click at [642, 439] on div "function initTeamPopups ( ) { ScrollTrigger . matchMedia ({ [ ` (min-width: ${ …" at bounding box center [762, 387] width 813 height 525
drag, startPoint x: 642, startPoint y: 437, endPoint x: 624, endPoint y: 437, distance: 17.9
click at [624, 437] on div "function initTeamPopups ( ) { ScrollTrigger . matchMedia ({ [ ` (min-width: ${ …" at bounding box center [762, 387] width 813 height 525
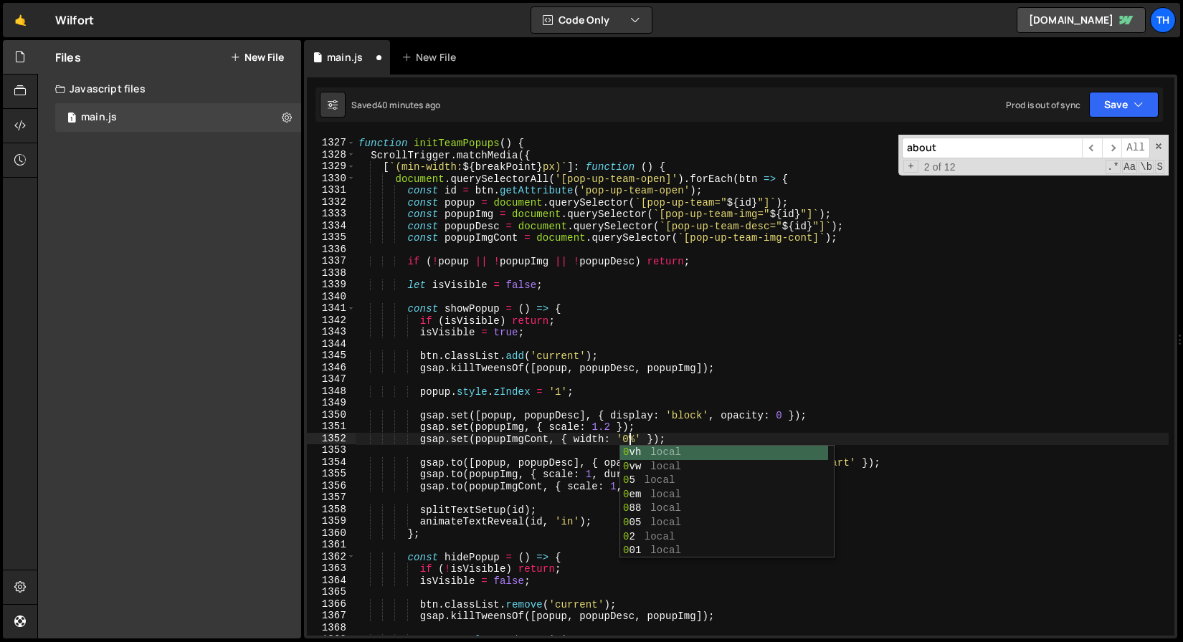
click at [579, 394] on div "function initTeamPopups ( ) { ScrollTrigger . matchMedia ({ [ ` (min-width: ${ …" at bounding box center [762, 387] width 813 height 525
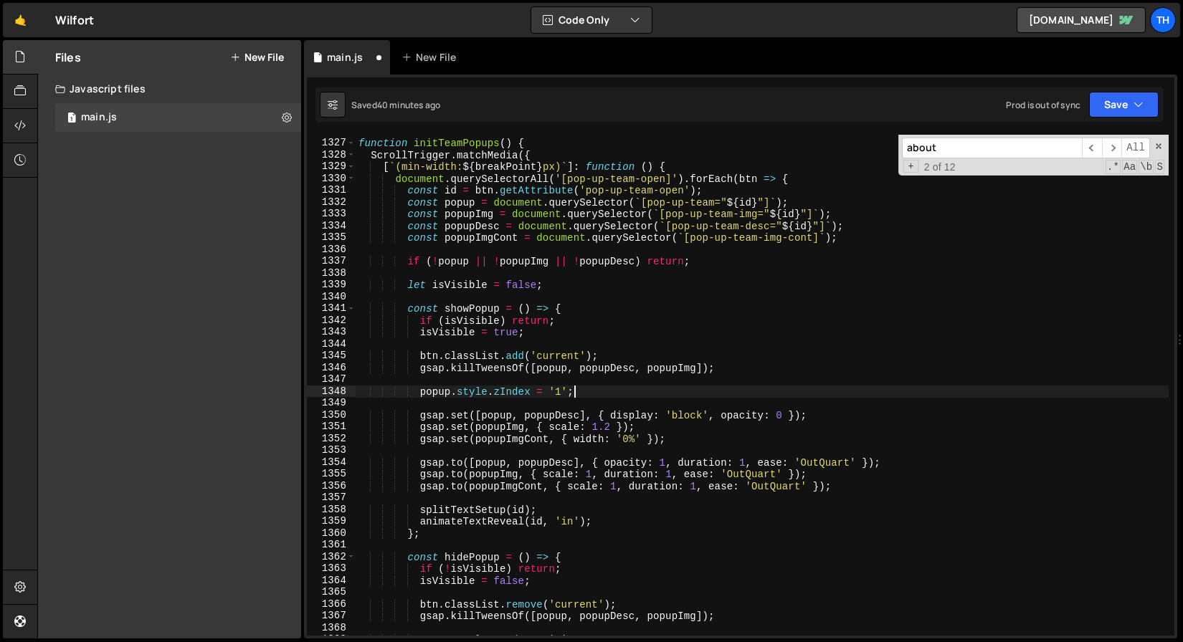
scroll to position [0, 14]
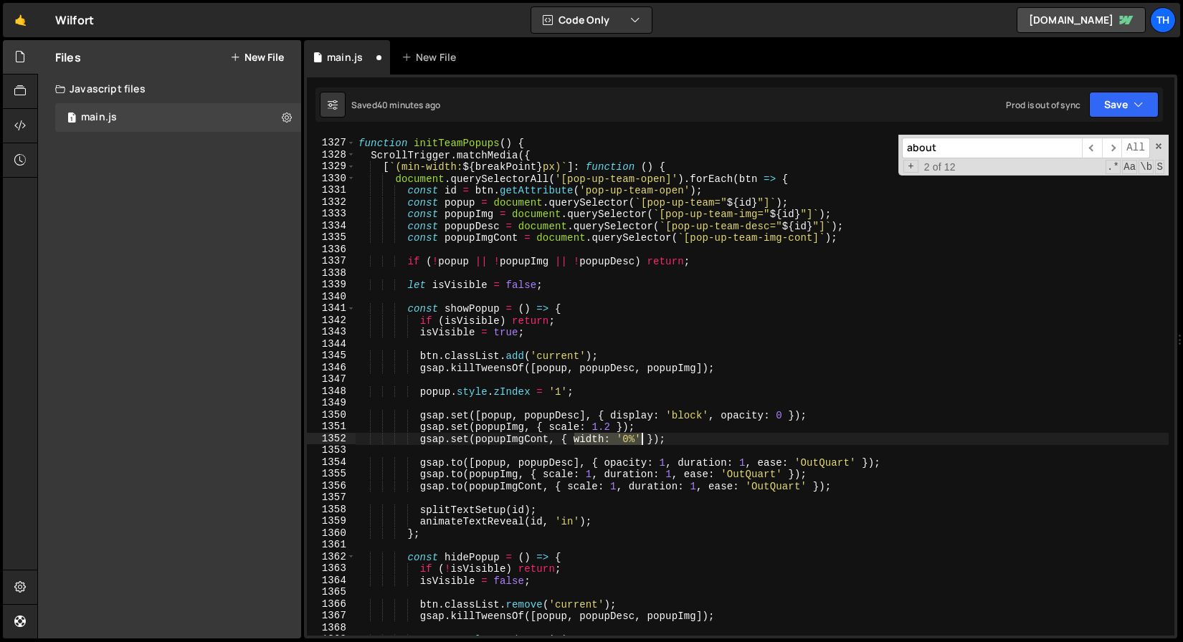
drag, startPoint x: 574, startPoint y: 441, endPoint x: 641, endPoint y: 434, distance: 67.0
click at [641, 434] on div "function initTeamPopups ( ) { ScrollTrigger . matchMedia ({ [ ` (min-width: ${ …" at bounding box center [762, 387] width 813 height 525
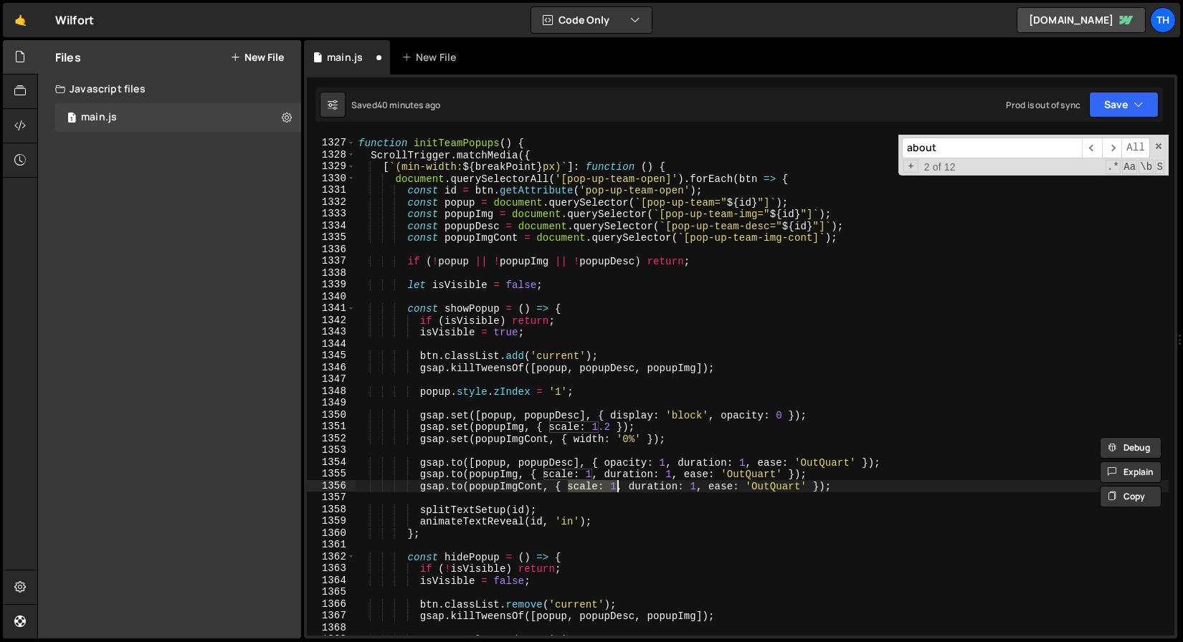
drag, startPoint x: 569, startPoint y: 486, endPoint x: 618, endPoint y: 482, distance: 48.9
click at [618, 482] on div "function initTeamPopups ( ) { ScrollTrigger . matchMedia ({ [ ` (min-width: ${ …" at bounding box center [762, 387] width 813 height 525
paste textarea "width: '0%'"
click at [618, 487] on div "function initTeamPopups ( ) { ScrollTrigger . matchMedia ({ [ ` (min-width: ${ …" at bounding box center [762, 387] width 813 height 525
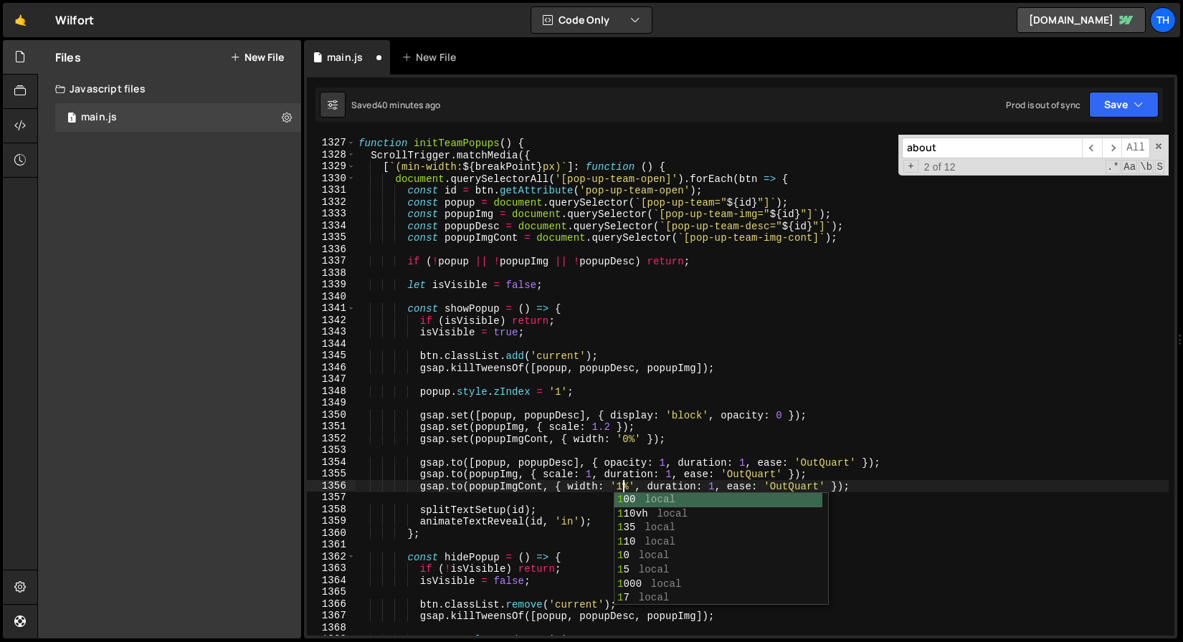
scroll to position [0, 19]
click at [604, 434] on div "function initTeamPopups ( ) { ScrollTrigger . matchMedia ({ [ ` (min-width: ${ …" at bounding box center [762, 387] width 813 height 525
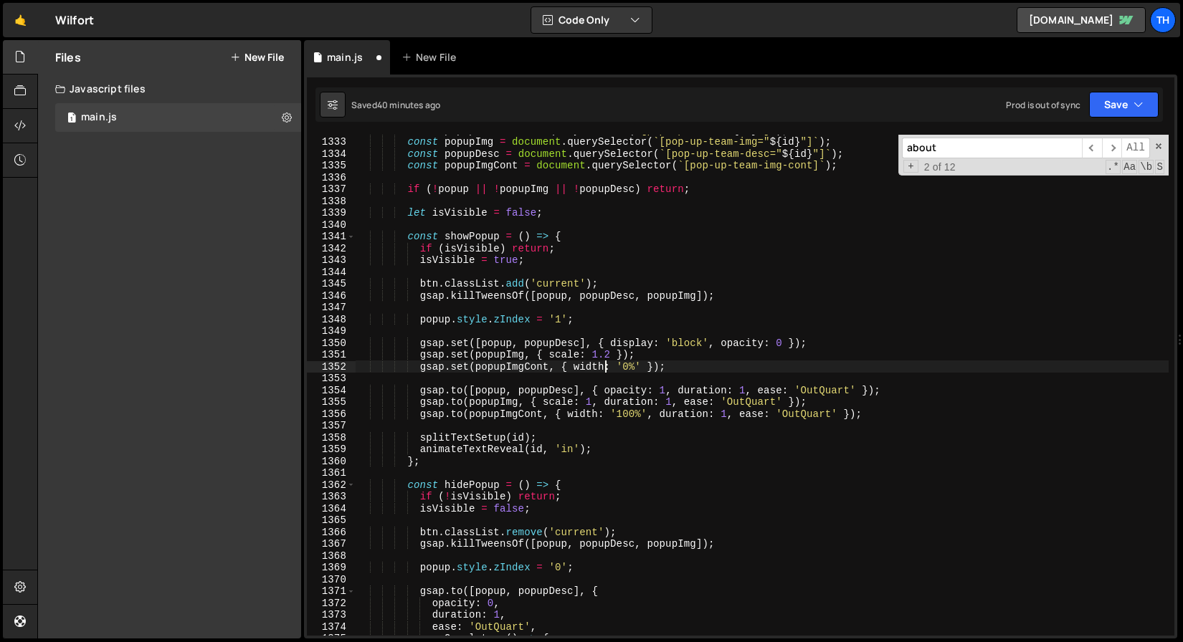
scroll to position [888, 0]
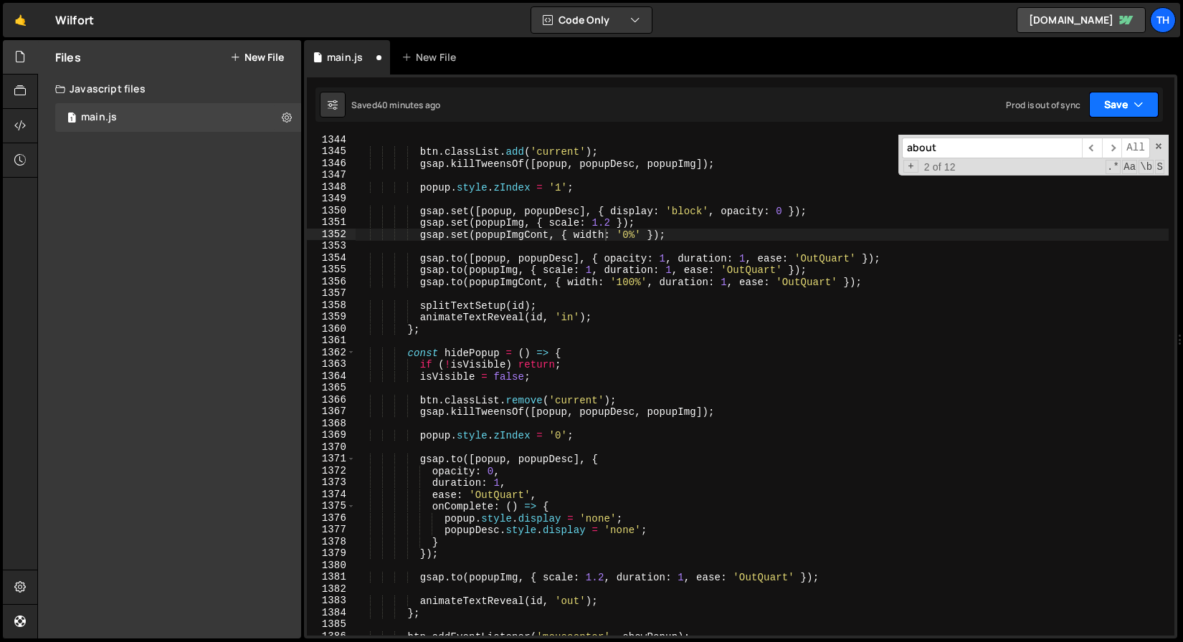
click at [1130, 104] on button "Save" at bounding box center [1124, 105] width 70 height 26
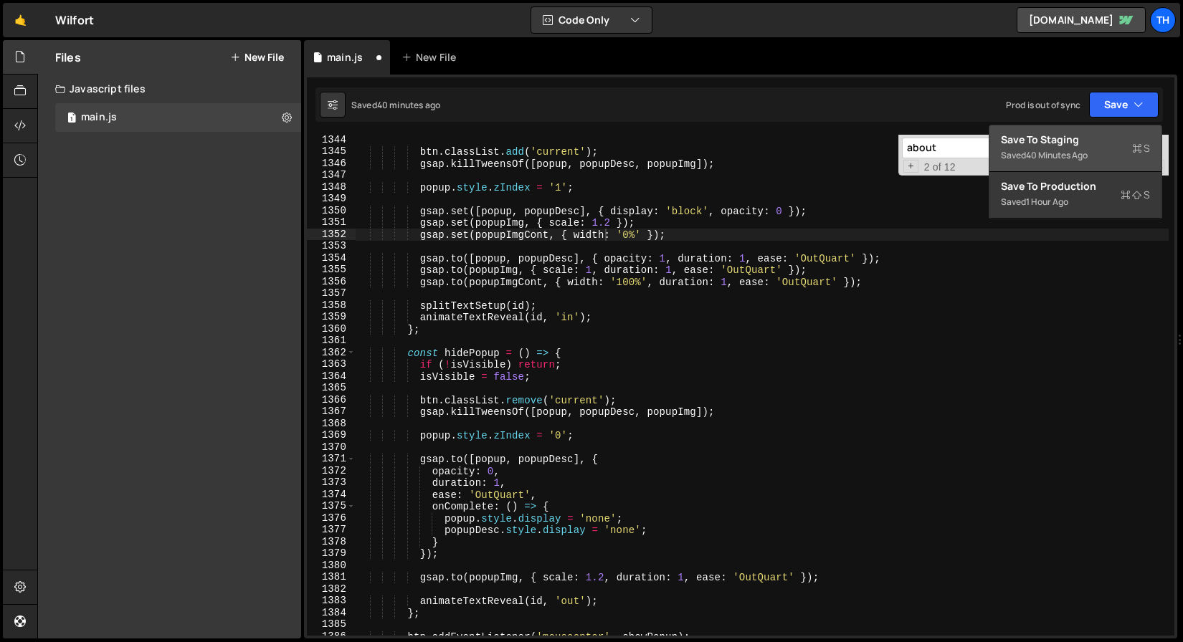
click at [1089, 139] on div "Save to Staging S" at bounding box center [1075, 140] width 149 height 14
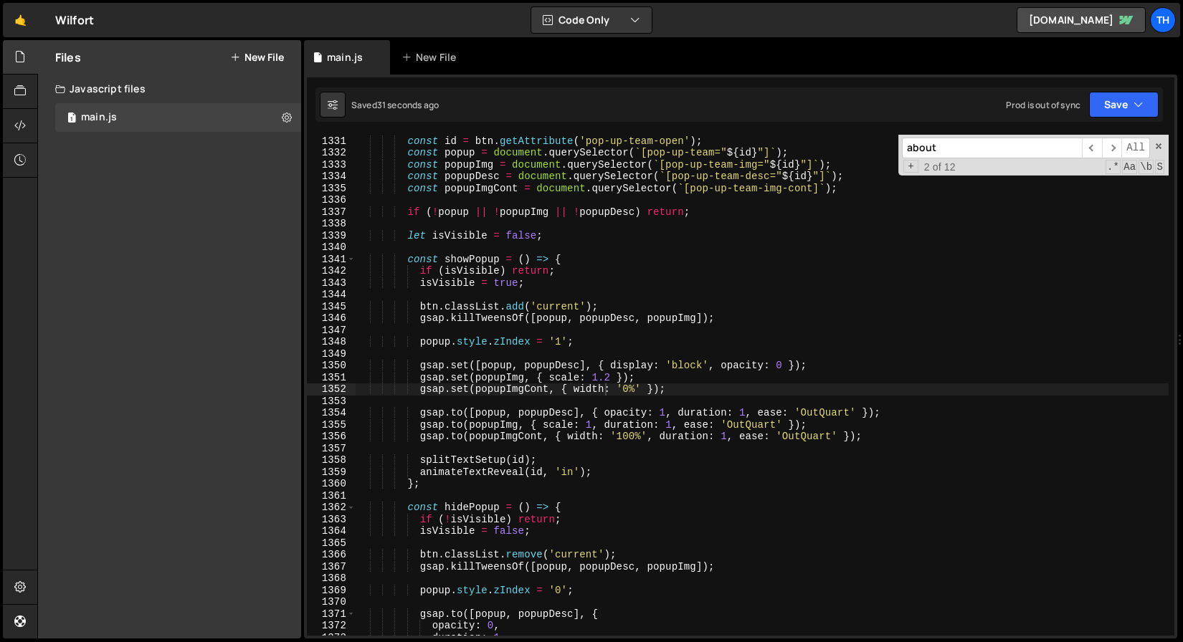
scroll to position [15749, 0]
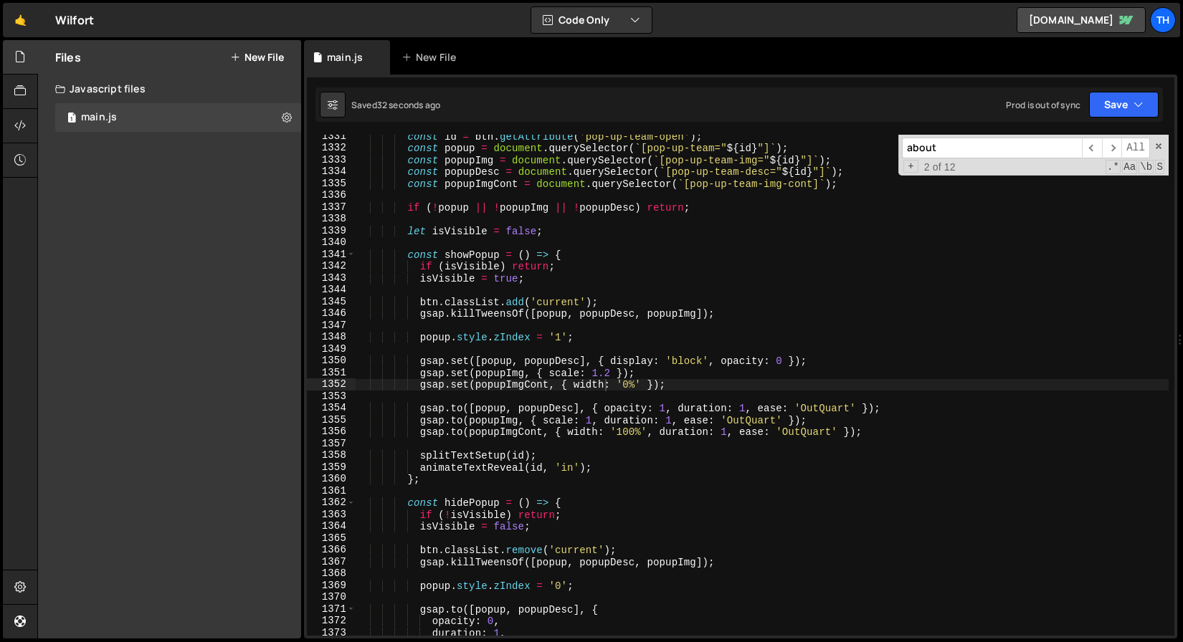
type textarea "const popupImgCont = document.querySelector(`[pop-up-team-img-cont]`);"
drag, startPoint x: 692, startPoint y: 184, endPoint x: 814, endPoint y: 184, distance: 121.9
click at [814, 184] on div "const id = btn . getAttribute ( 'pop-up-team-open' ) ; const popup = document .…" at bounding box center [762, 392] width 813 height 525
paste textarea
click at [675, 238] on div "const id = btn . getAttribute ( 'pop-up-team-open' ) ; const popup = document .…" at bounding box center [762, 392] width 813 height 525
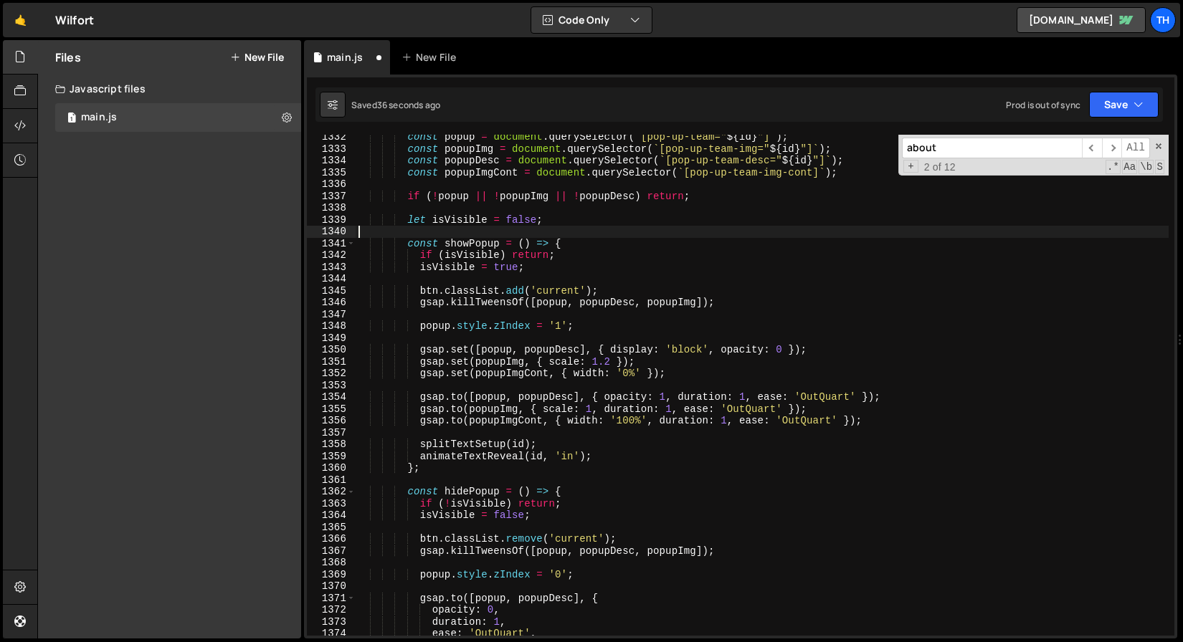
scroll to position [15760, 0]
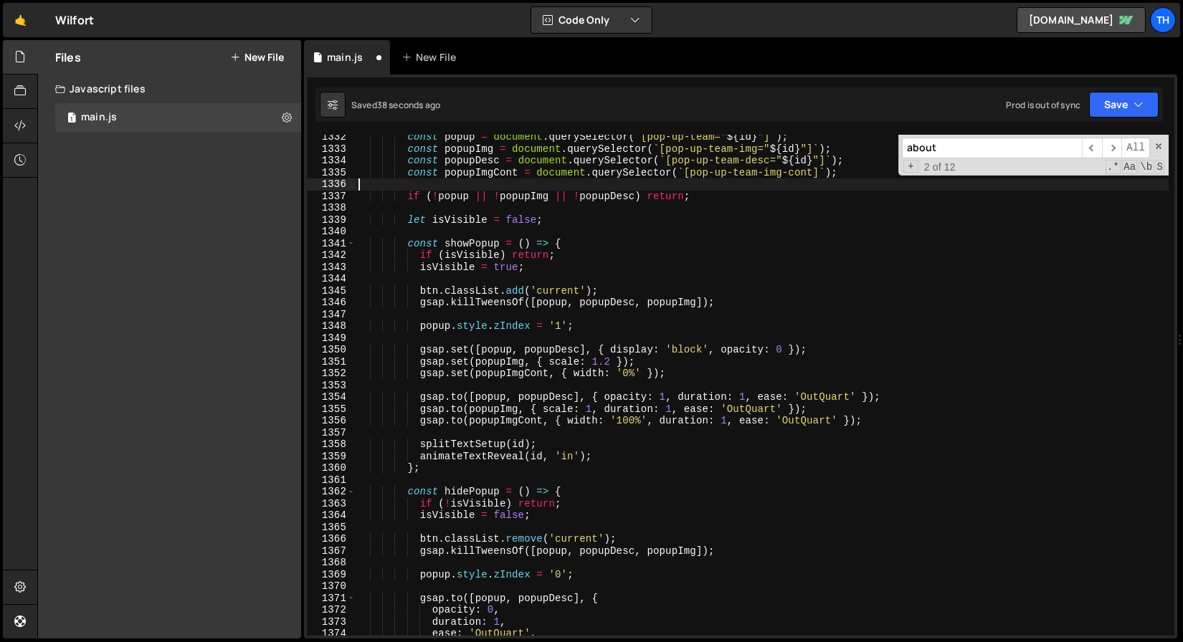
click at [477, 180] on div "const popup = document . querySelector ( ` [pop-up-team=" ${ id } "] ` ) ; cons…" at bounding box center [762, 393] width 813 height 525
click at [478, 174] on div "const popup = document . querySelector ( ` [pop-up-team=" ${ id } "] ` ) ; cons…" at bounding box center [762, 393] width 813 height 525
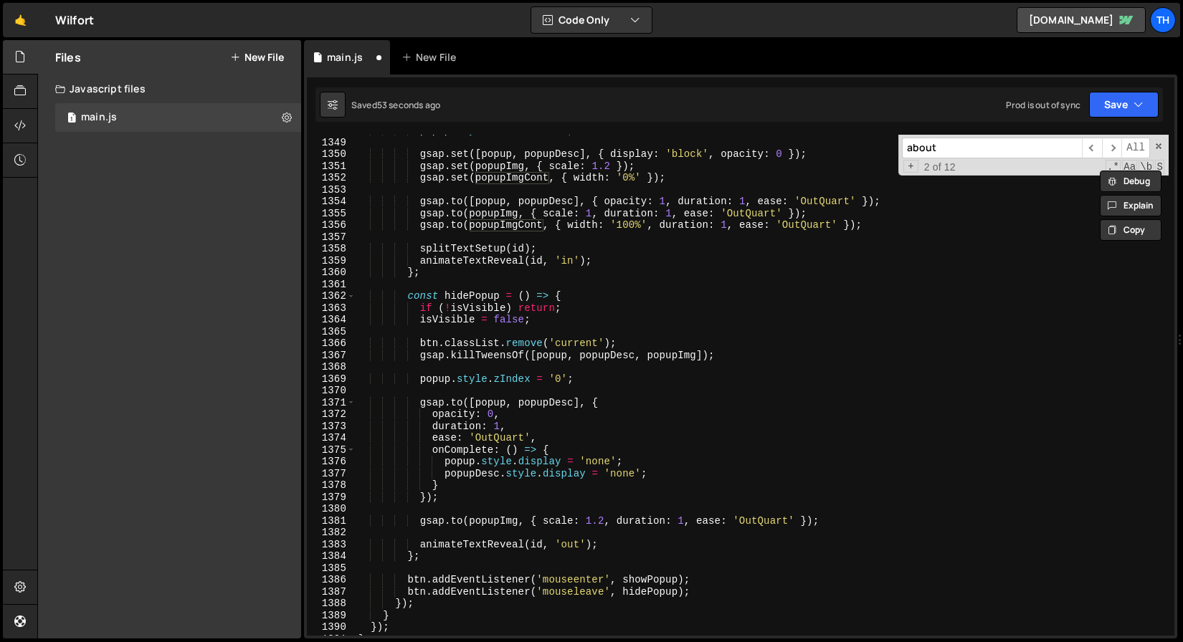
scroll to position [15955, 0]
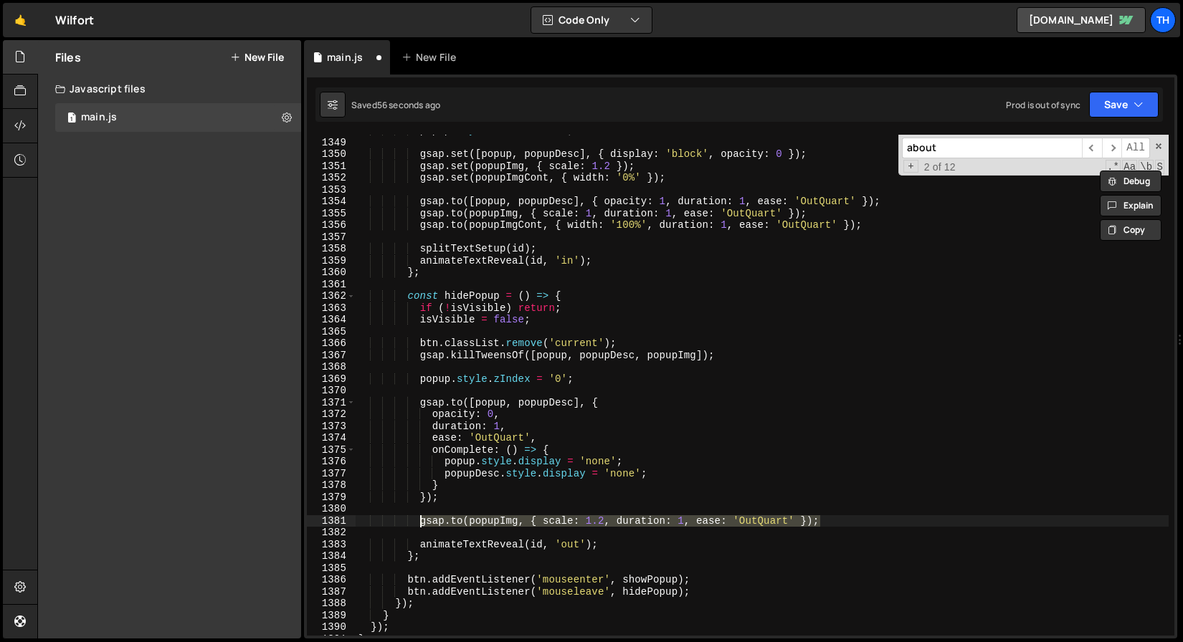
drag, startPoint x: 854, startPoint y: 522, endPoint x: 419, endPoint y: 525, distance: 435.2
click at [419, 525] on div "popup . style . zIndex = '1' ; gsap . set ([ popup , popupDesc ] , { display : …" at bounding box center [762, 387] width 813 height 525
type textarea "gsap.to(popupImg, { scale: 1.2, duration: 1, ease: 'OutQuart' });"
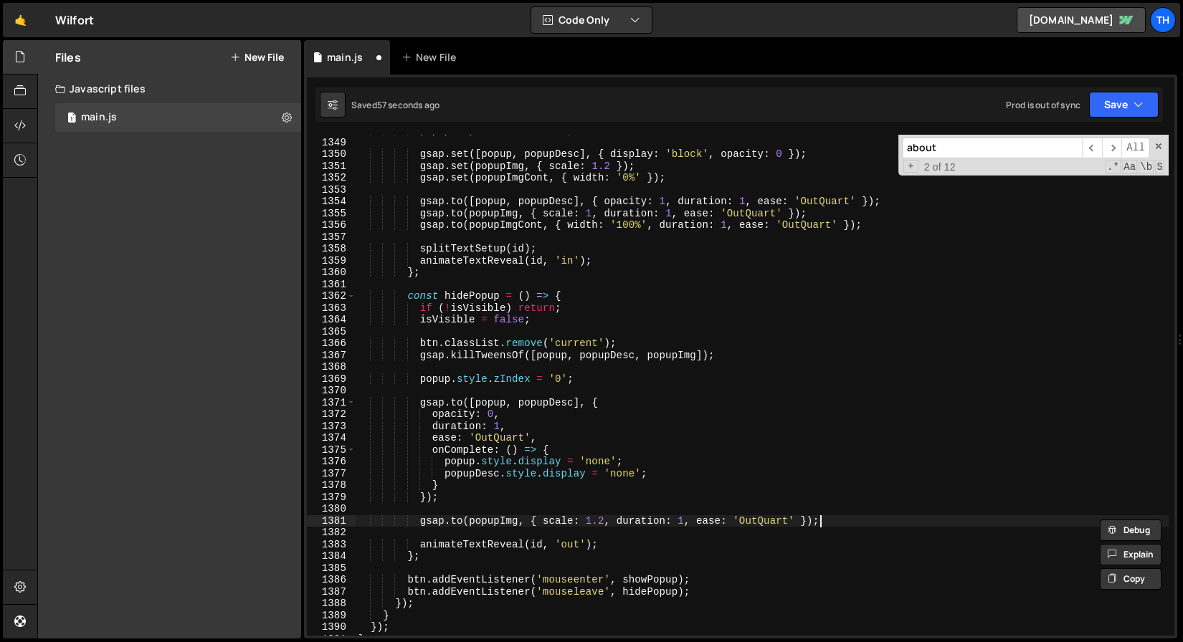
scroll to position [0, 4]
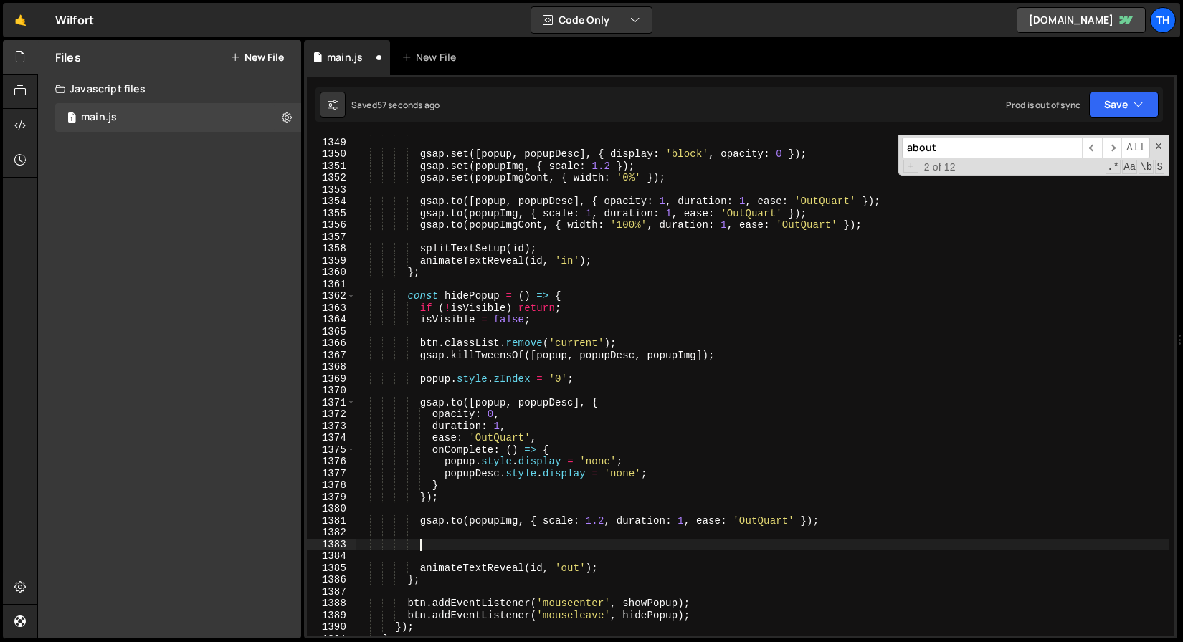
paste textarea "gsap.to(popupImg, { scale: 1.2, duration: 1, ease: 'OutQuart' });"
click at [493, 228] on div "popup . style . zIndex = '1' ; gsap . set ([ popup , popupDesc ] , { display : …" at bounding box center [762, 387] width 813 height 525
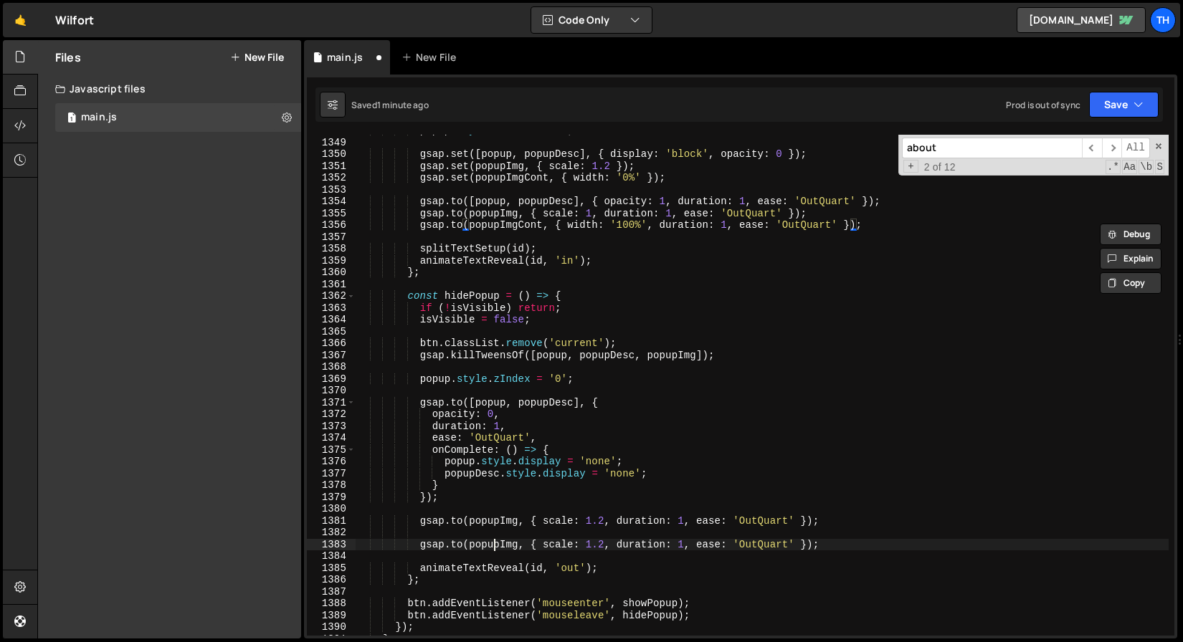
click at [493, 543] on div "popup . style . zIndex = '1' ; gsap . set ([ popup , popupDesc ] , { display : …" at bounding box center [762, 387] width 813 height 525
paste textarea "Cont"
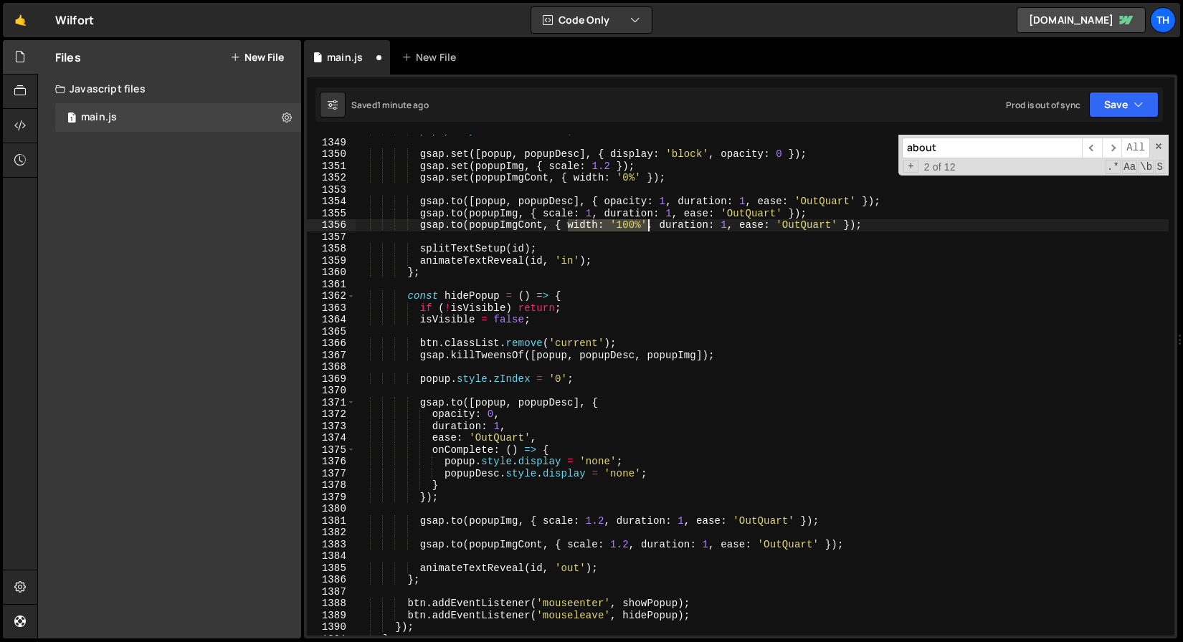
drag, startPoint x: 566, startPoint y: 222, endPoint x: 645, endPoint y: 222, distance: 78.9
click at [645, 222] on div "popup . style . zIndex = '1' ; gsap . set ([ popup , popupDesc ] , { display : …" at bounding box center [762, 387] width 813 height 525
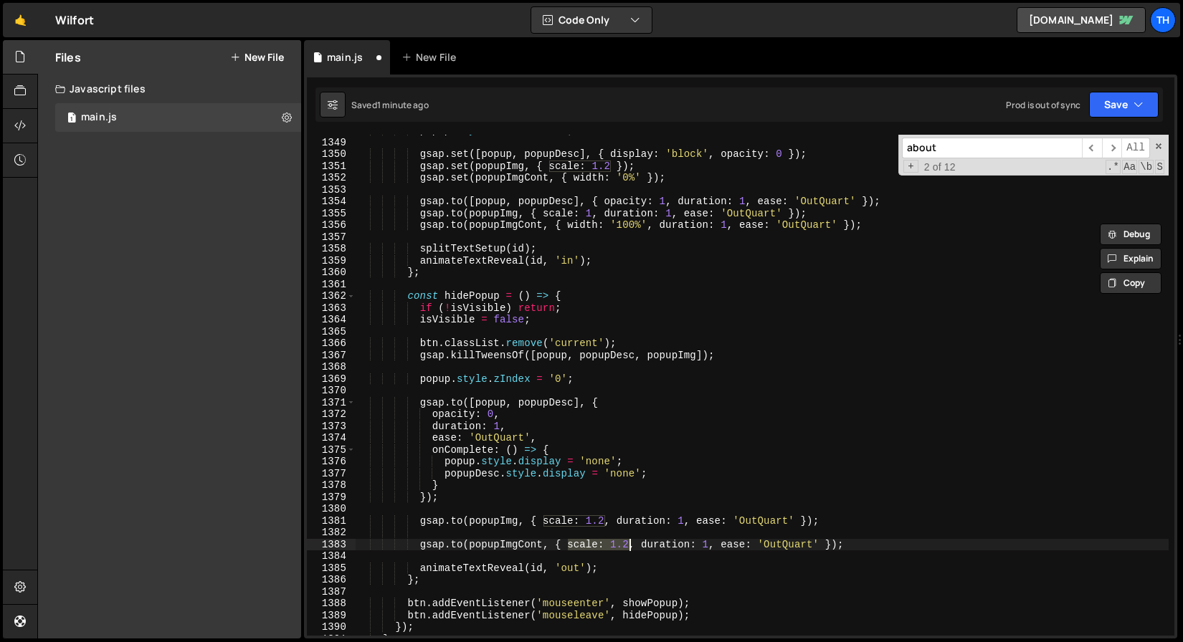
drag, startPoint x: 568, startPoint y: 541, endPoint x: 628, endPoint y: 542, distance: 60.2
click at [628, 542] on div "popup . style . zIndex = '1' ; gsap . set ([ popup , popupDesc ] , { display : …" at bounding box center [762, 387] width 813 height 525
paste textarea "width: '100%'"
click at [625, 548] on div "popup . style . zIndex = '1' ; gsap . set ([ popup , popupDesc ] , { display : …" at bounding box center [762, 387] width 813 height 525
drag, startPoint x: 629, startPoint y: 546, endPoint x: 587, endPoint y: 503, distance: 60.8
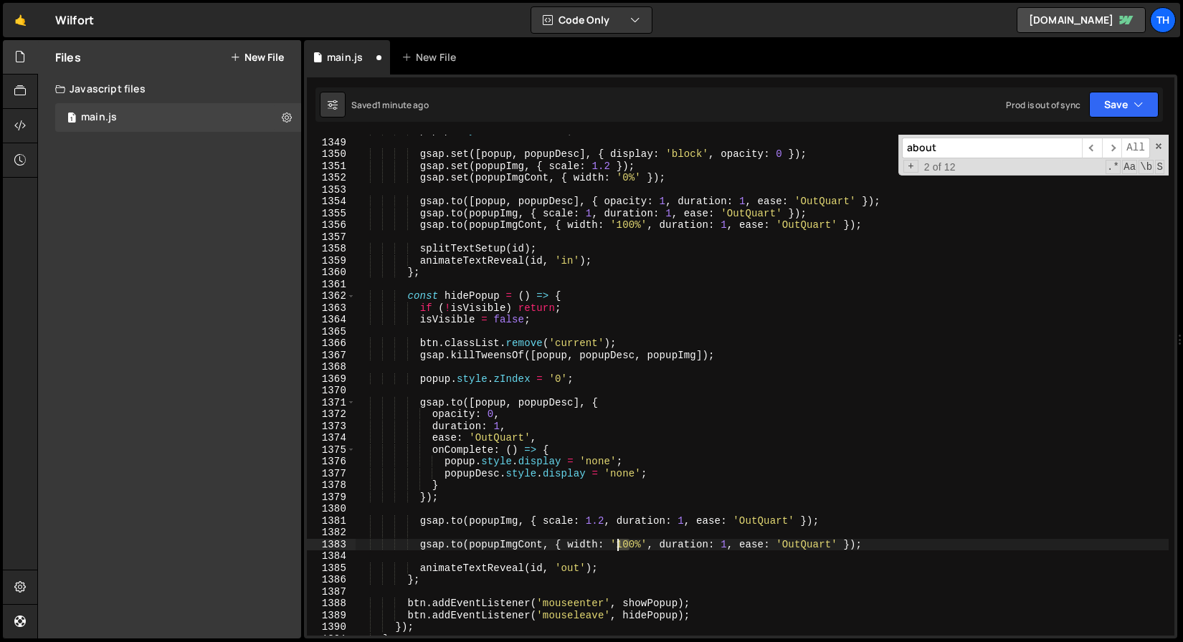
click at [619, 546] on div "popup . style . zIndex = '1' ; gsap . set ([ popup , popupDesc ] , { display : …" at bounding box center [762, 387] width 813 height 525
click at [724, 454] on div "popup . style . zIndex = '1' ; gsap . set ([ popup , popupDesc ] , { display : …" at bounding box center [762, 387] width 813 height 525
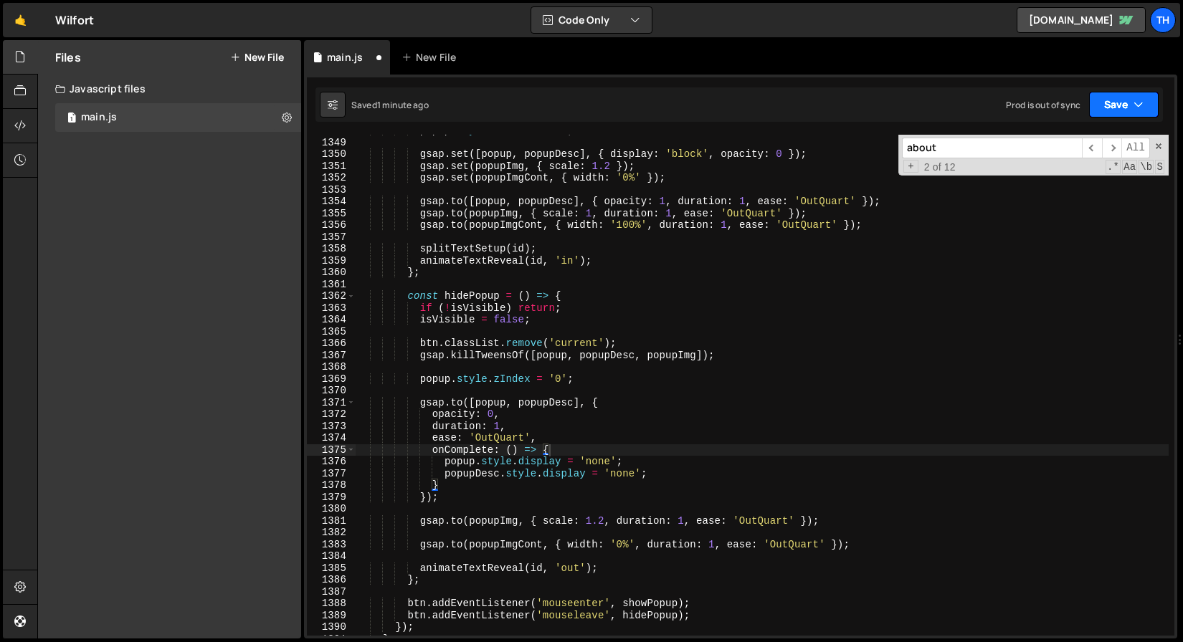
click at [1142, 111] on icon "button" at bounding box center [1138, 104] width 10 height 14
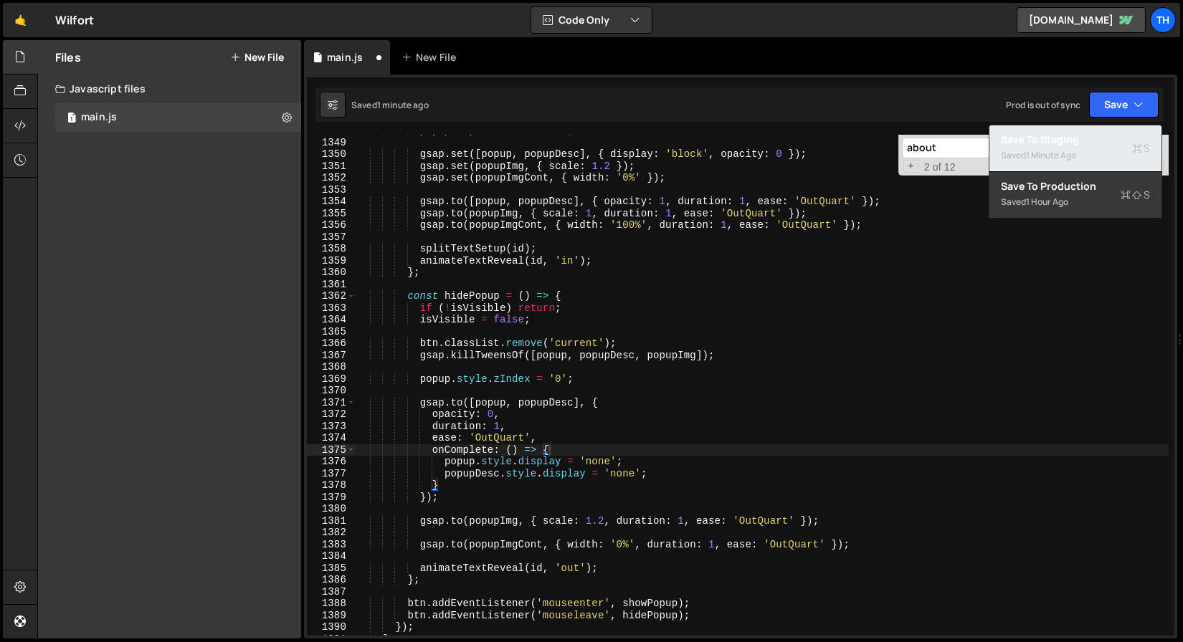
click at [1091, 152] on div "Saved 1 minute ago" at bounding box center [1075, 155] width 149 height 17
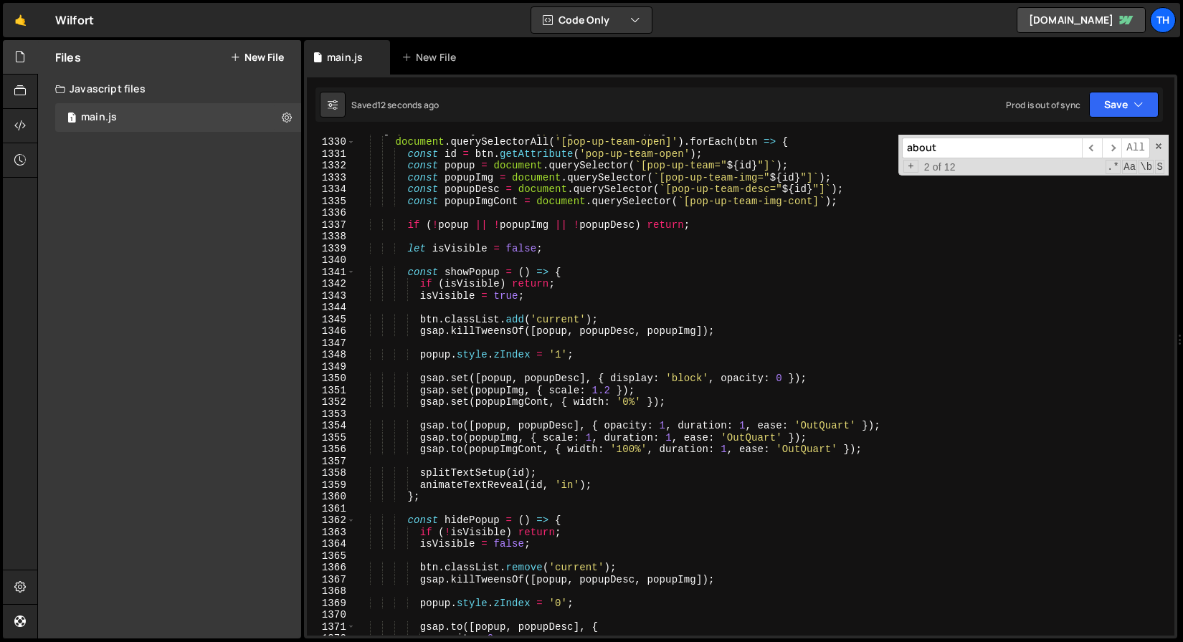
scroll to position [15598, 0]
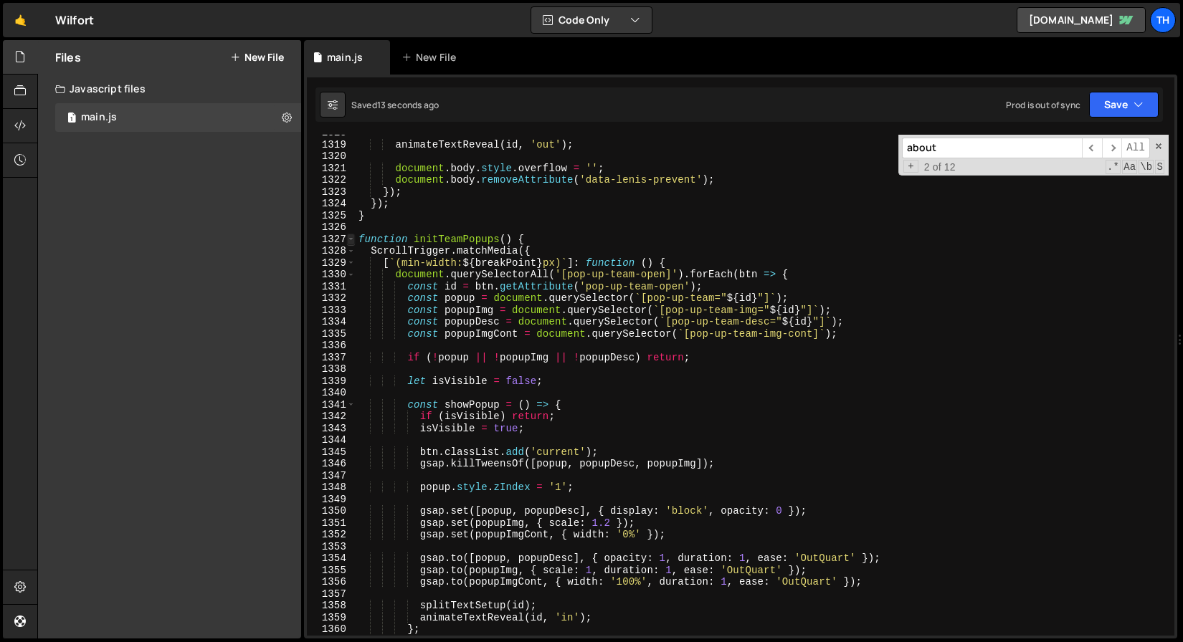
click at [350, 237] on span at bounding box center [351, 240] width 8 height 12
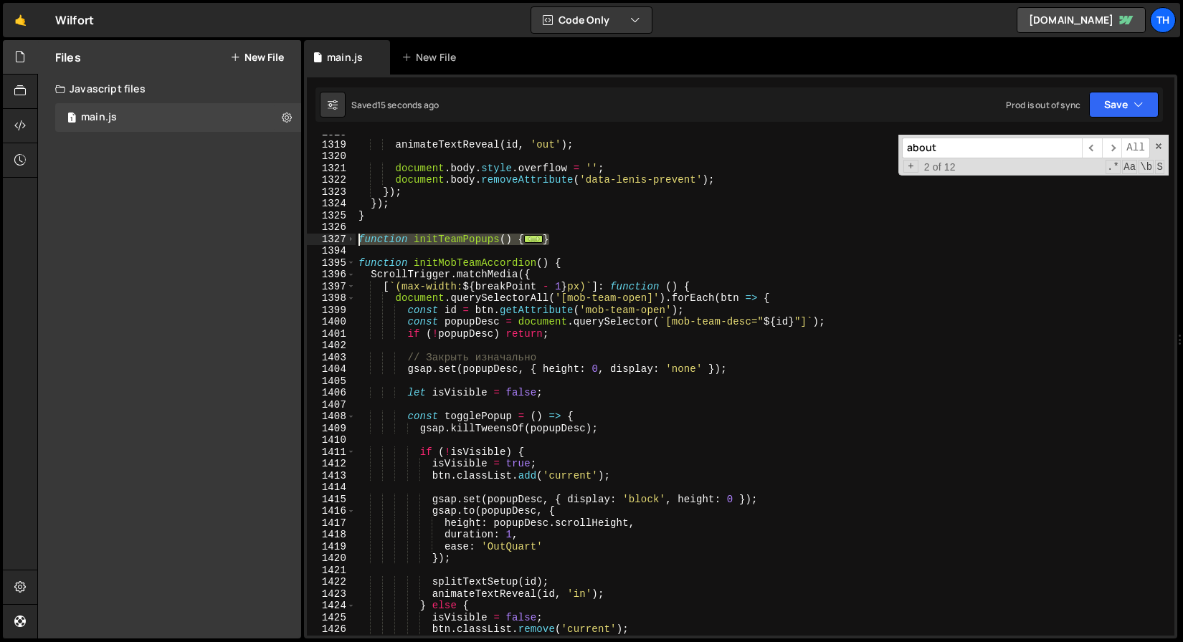
drag, startPoint x: 594, startPoint y: 240, endPoint x: 315, endPoint y: 234, distance: 278.9
click at [315, 234] on div "onComplete: () => { 1318 1319 1320 1321 1322 1323 1324 1325 1326 1327 1394 1395…" at bounding box center [740, 385] width 867 height 501
click at [475, 374] on div "animateTextReveal ( id , 'out' ) ; document . body . style . overflow = '' ; do…" at bounding box center [762, 389] width 813 height 525
click at [349, 241] on span at bounding box center [351, 240] width 8 height 12
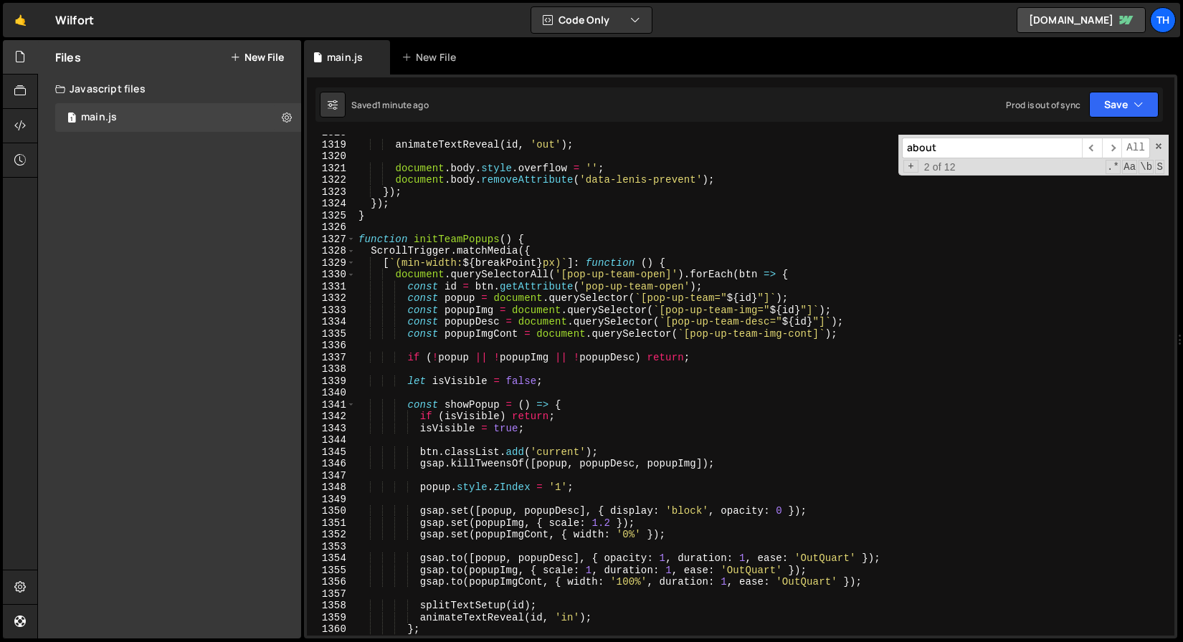
click at [551, 354] on div "animateTextReveal ( id , 'out' ) ; document . body . style . overflow = '' ; do…" at bounding box center [762, 389] width 813 height 525
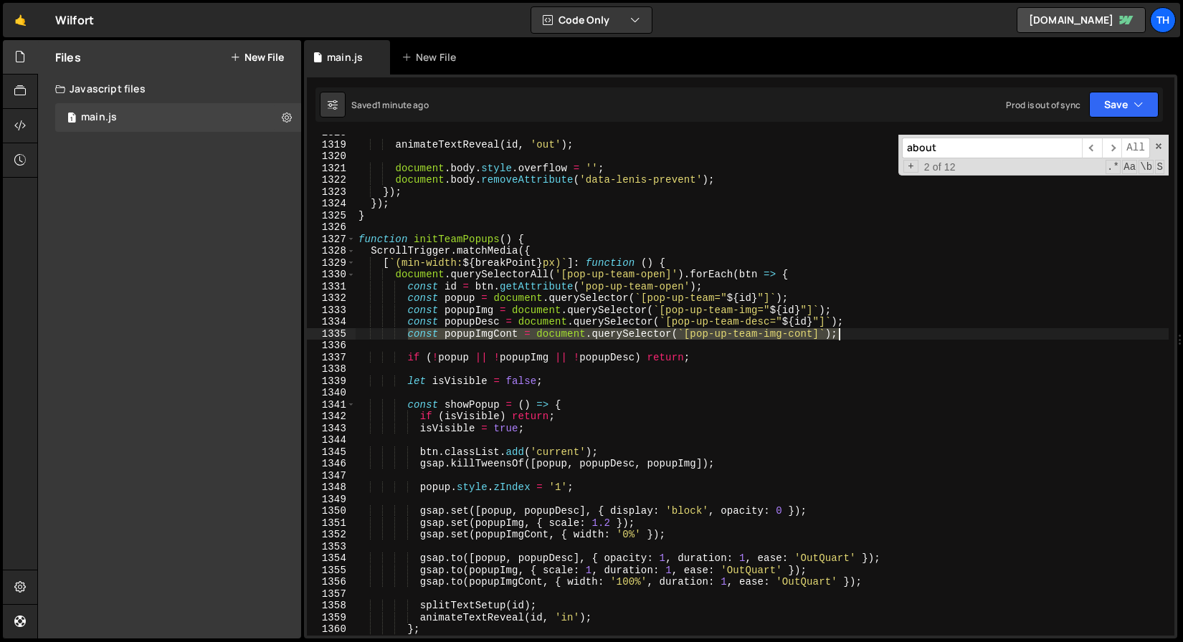
drag, startPoint x: 408, startPoint y: 334, endPoint x: 888, endPoint y: 333, distance: 480.3
click at [888, 333] on div "animateTextReveal ( id , 'out' ) ; document . body . style . overflow = '' ; do…" at bounding box center [762, 389] width 813 height 525
paste textarea "s = document.querySelectorAll('[pop-up-team-img-cont]'"
click at [517, 332] on div "animateTextReveal ( id , 'out' ) ; document . body . style . overflow = '' ; do…" at bounding box center [762, 385] width 813 height 501
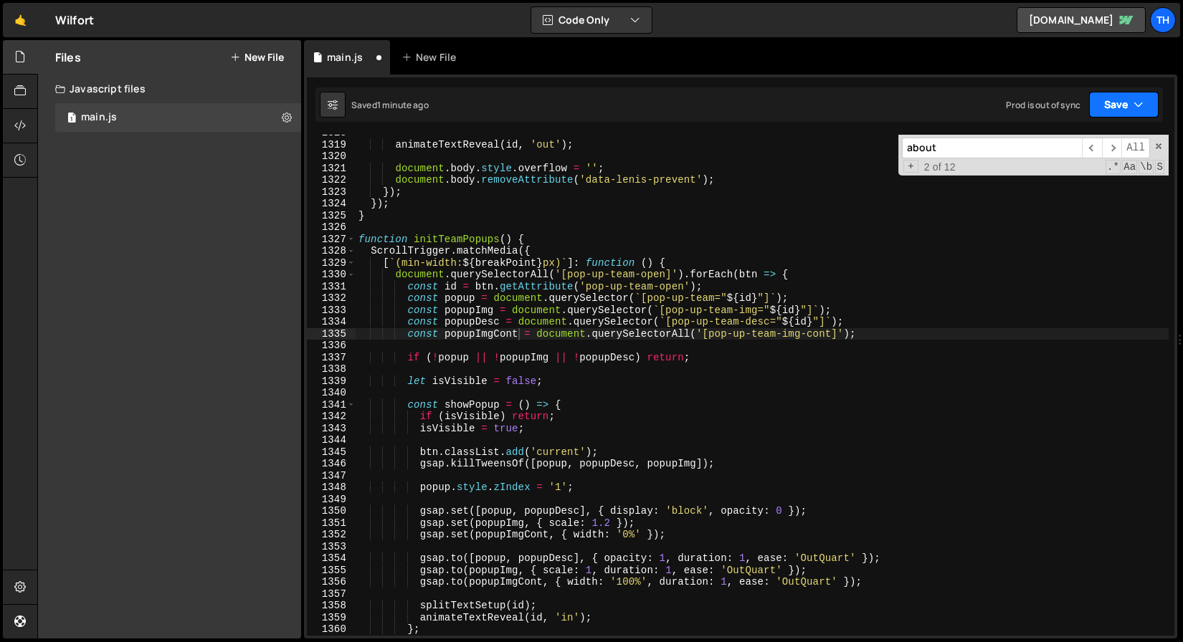
click at [1125, 98] on button "Save" at bounding box center [1124, 105] width 70 height 26
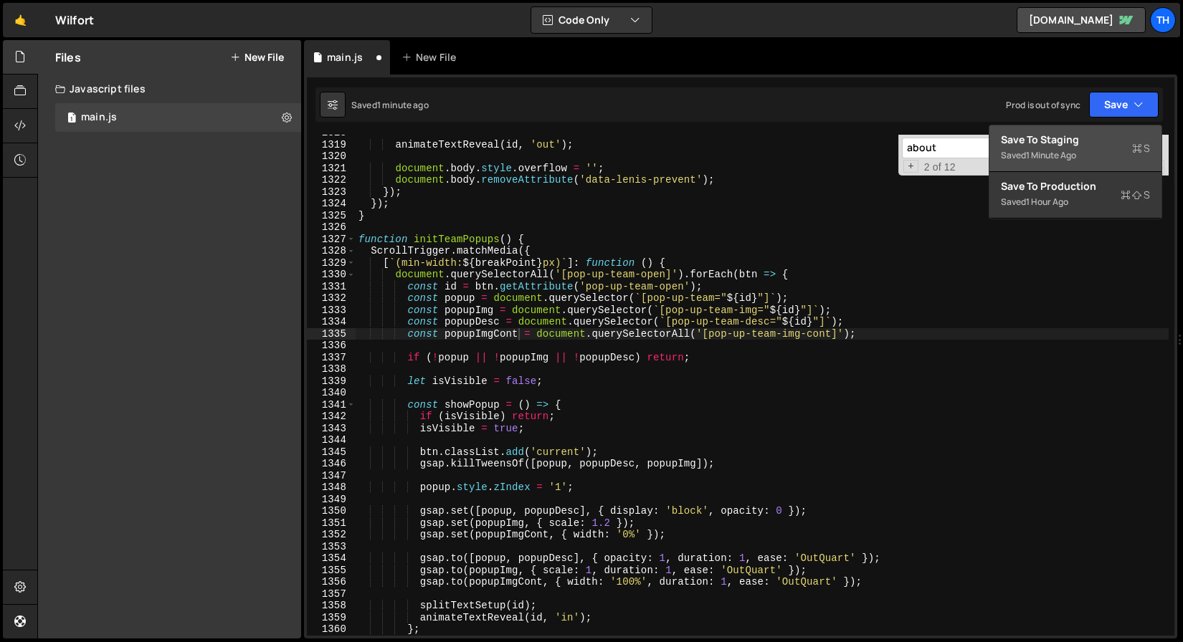
click at [1097, 149] on div "Saved 1 minute ago" at bounding box center [1075, 155] width 149 height 17
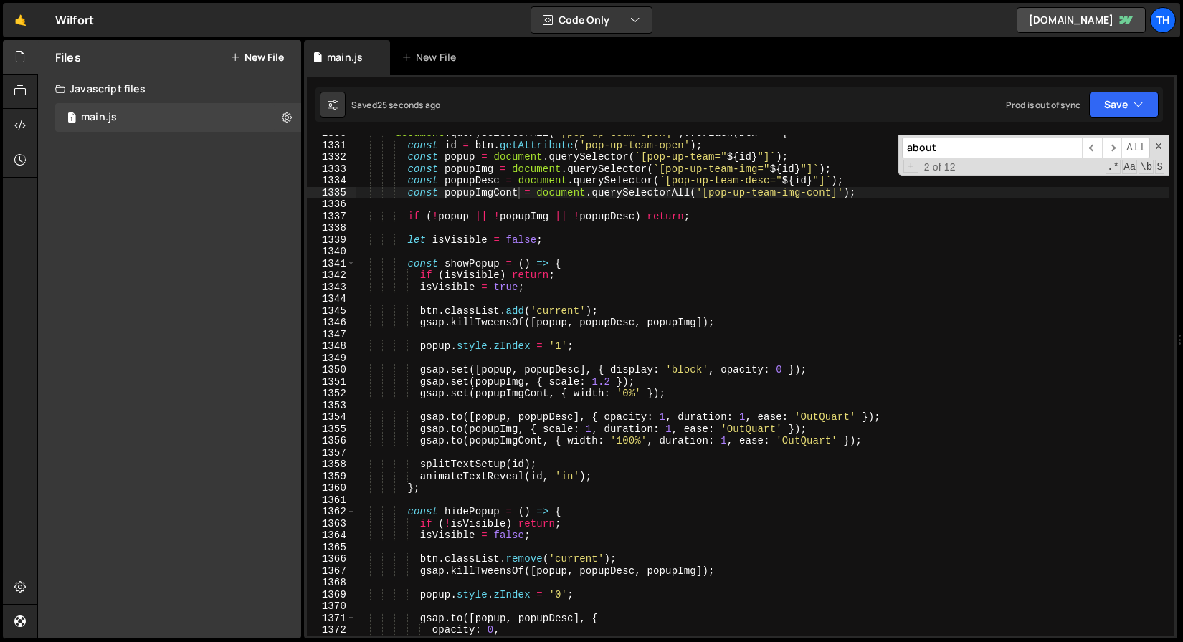
scroll to position [15739, 0]
click at [586, 389] on div "document . querySelectorAll ( '[pop-up-team-open]' ) . forEach ( btn => { const…" at bounding box center [762, 390] width 813 height 525
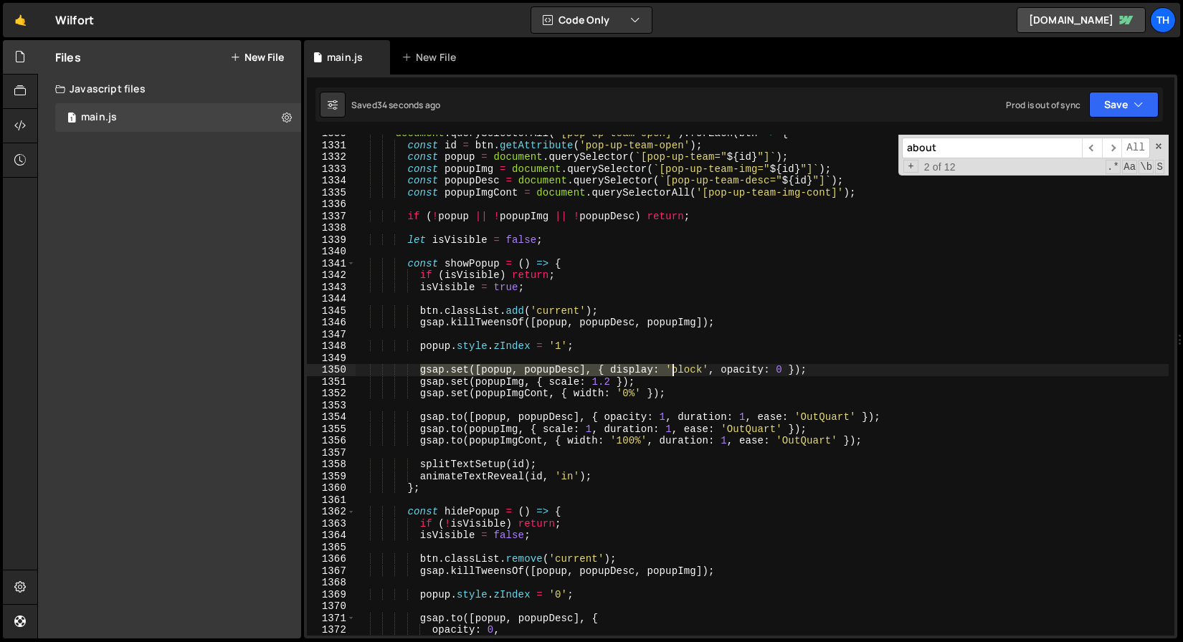
drag, startPoint x: 417, startPoint y: 369, endPoint x: 675, endPoint y: 370, distance: 258.1
click at [675, 370] on div "document . querySelectorAll ( '[pop-up-team-open]' ) . forEach ( btn => { const…" at bounding box center [762, 390] width 813 height 525
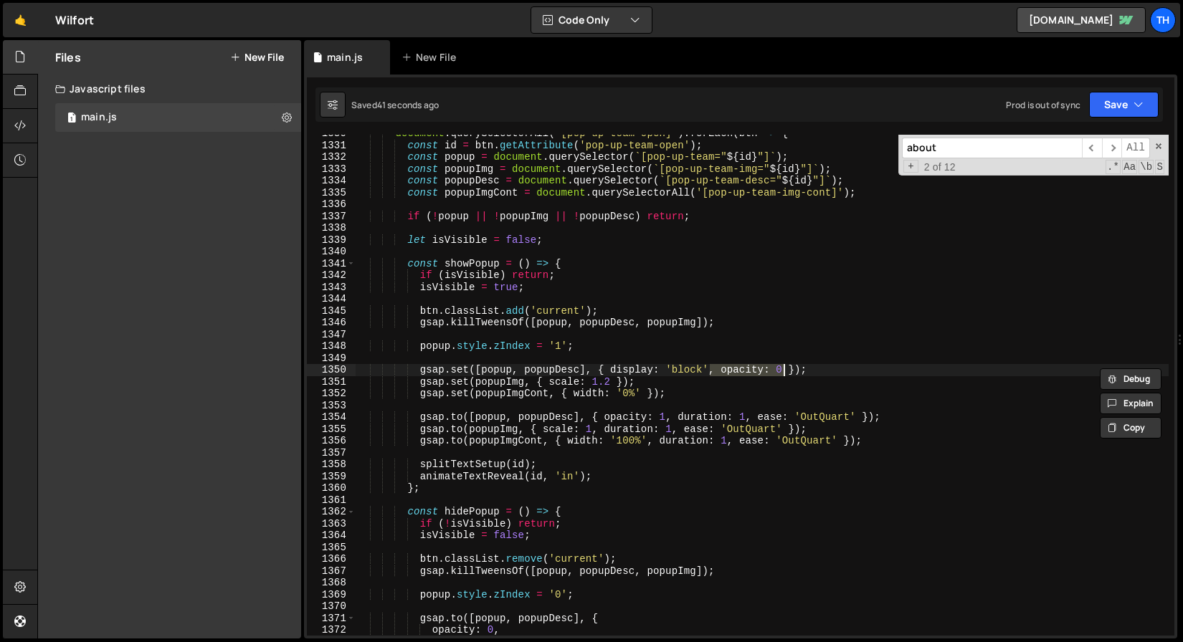
drag, startPoint x: 712, startPoint y: 368, endPoint x: 784, endPoint y: 367, distance: 71.7
click at [784, 367] on div "document . querySelectorAll ( '[pop-up-team-open]' ) . forEach ( btn => { const…" at bounding box center [762, 390] width 813 height 525
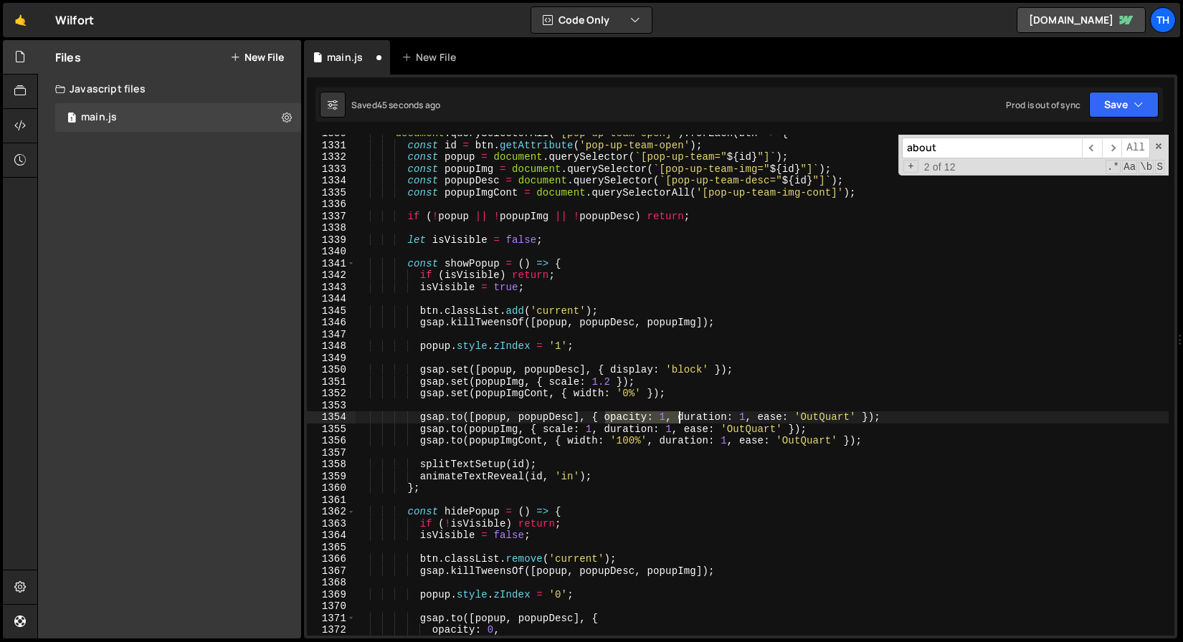
drag, startPoint x: 609, startPoint y: 418, endPoint x: 678, endPoint y: 417, distance: 68.8
click at [678, 417] on div "document . querySelectorAll ( '[pop-up-team-open]' ) . forEach ( btn => { const…" at bounding box center [762, 390] width 813 height 525
click at [1117, 117] on button "Save" at bounding box center [1124, 105] width 70 height 26
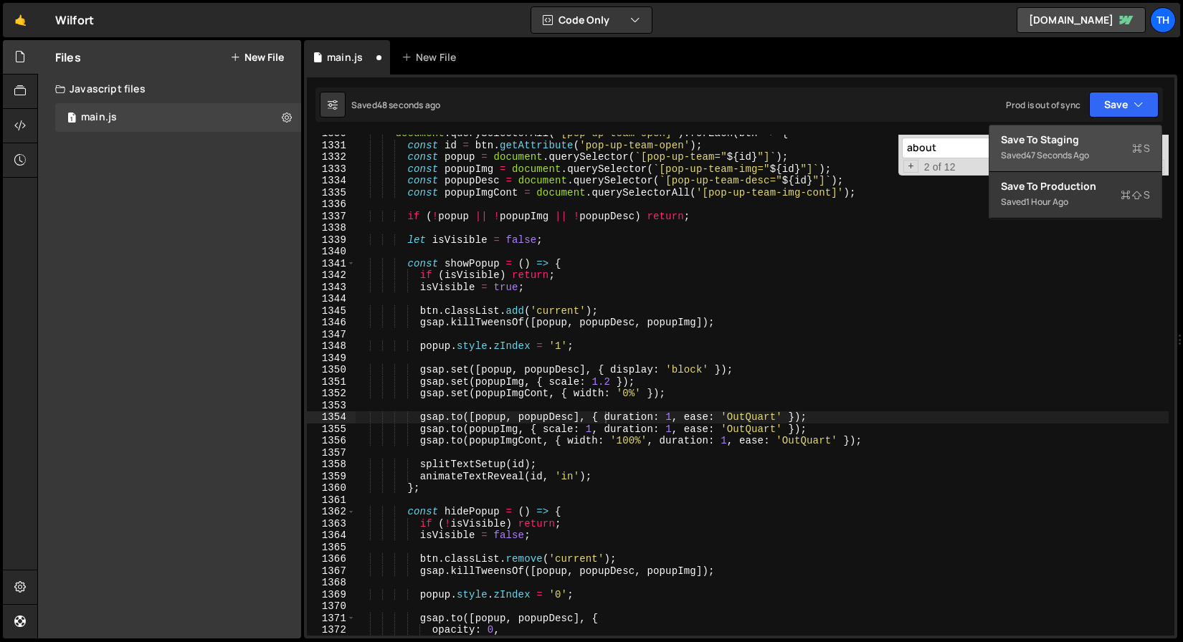
click at [1095, 141] on div "Save to Staging S" at bounding box center [1075, 140] width 149 height 14
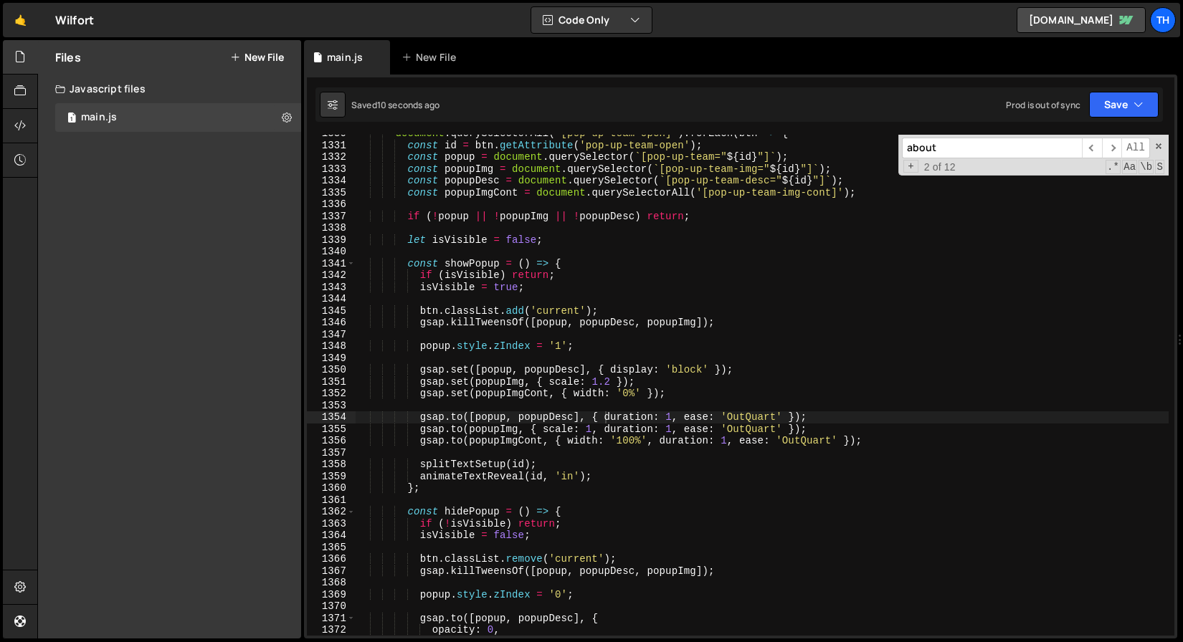
click at [644, 346] on div "document . querySelectorAll ( '[pop-up-team-open]' ) . forEach ( btn => { const…" at bounding box center [762, 390] width 813 height 525
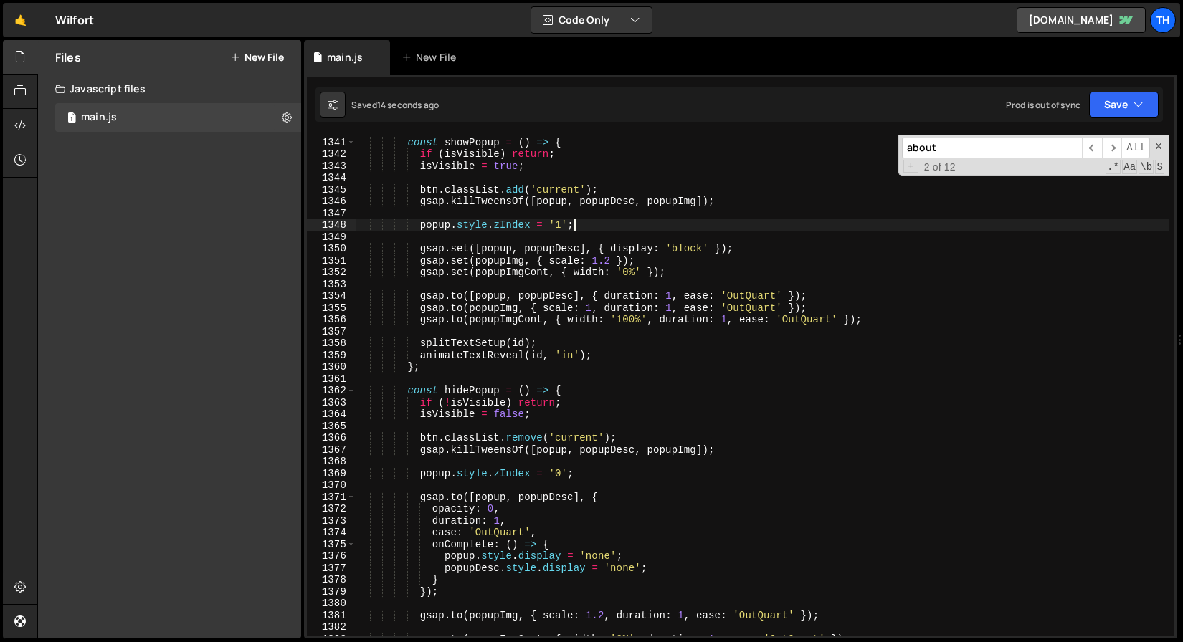
scroll to position [15861, 0]
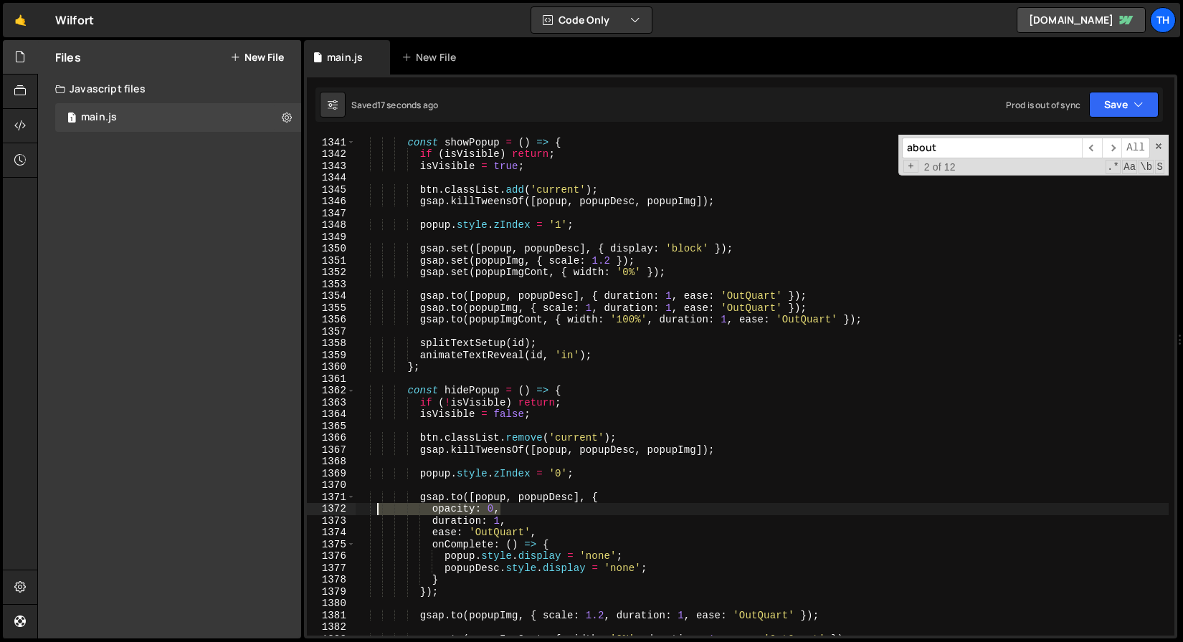
drag, startPoint x: 514, startPoint y: 510, endPoint x: 374, endPoint y: 505, distance: 139.9
click at [374, 505] on div "const showPopup = ( ) => { if ( isVisible ) return ; isVisible = true ; btn . c…" at bounding box center [762, 387] width 813 height 525
type textarea "opacity: 0,"
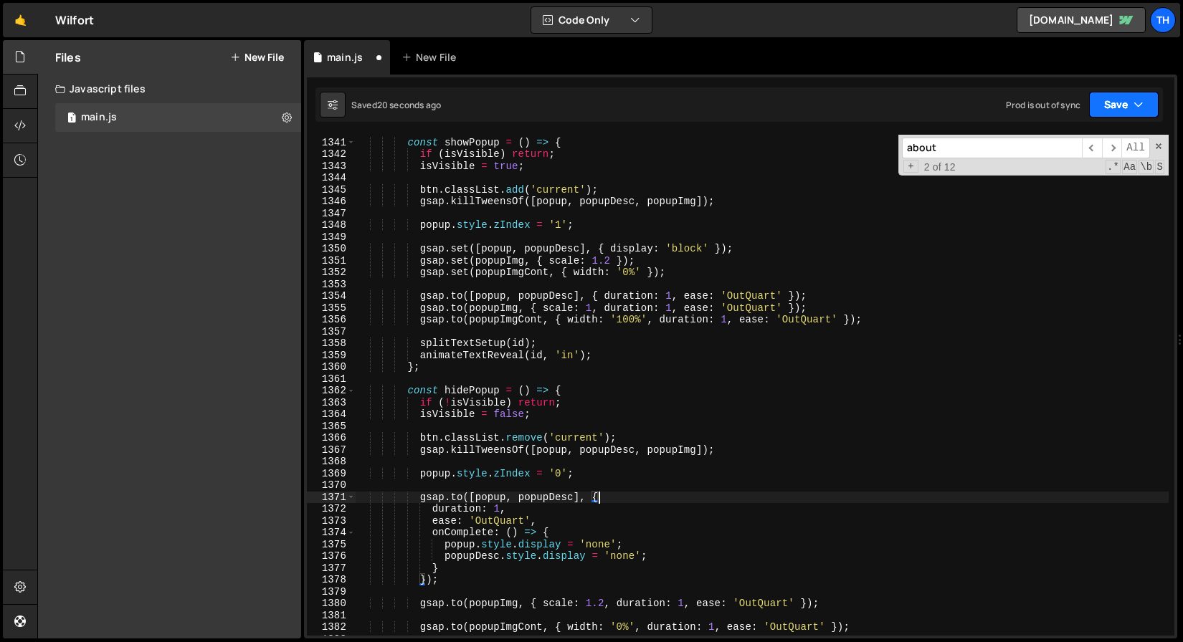
click at [1128, 101] on button "Save" at bounding box center [1124, 105] width 70 height 26
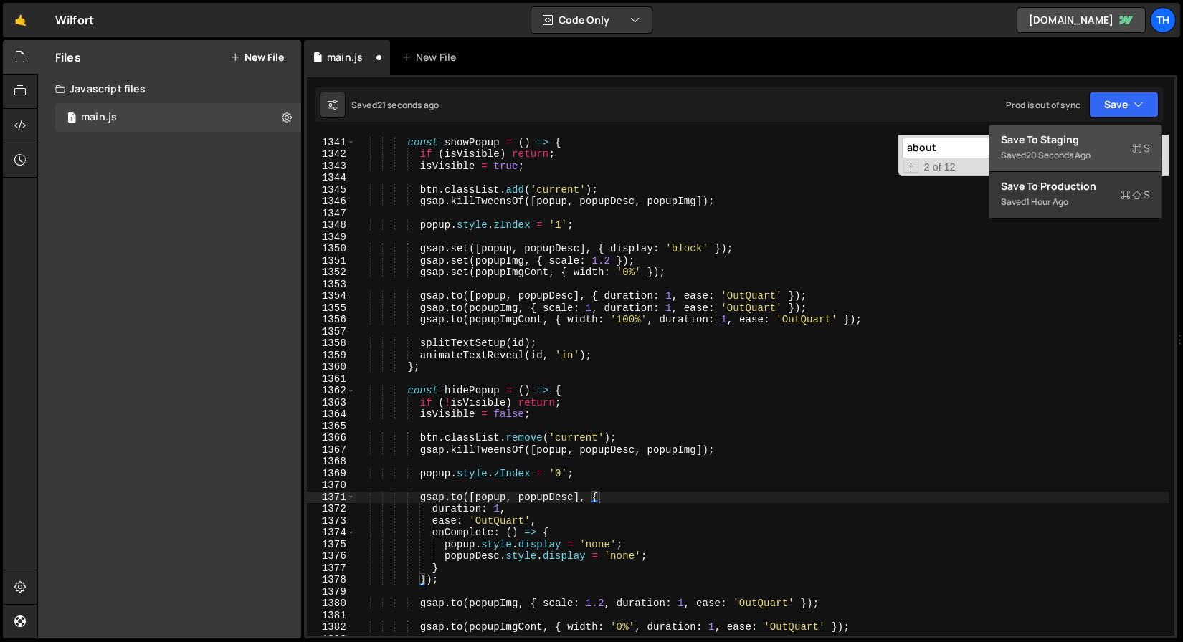
click at [1043, 141] on div "Save to Staging S" at bounding box center [1075, 140] width 149 height 14
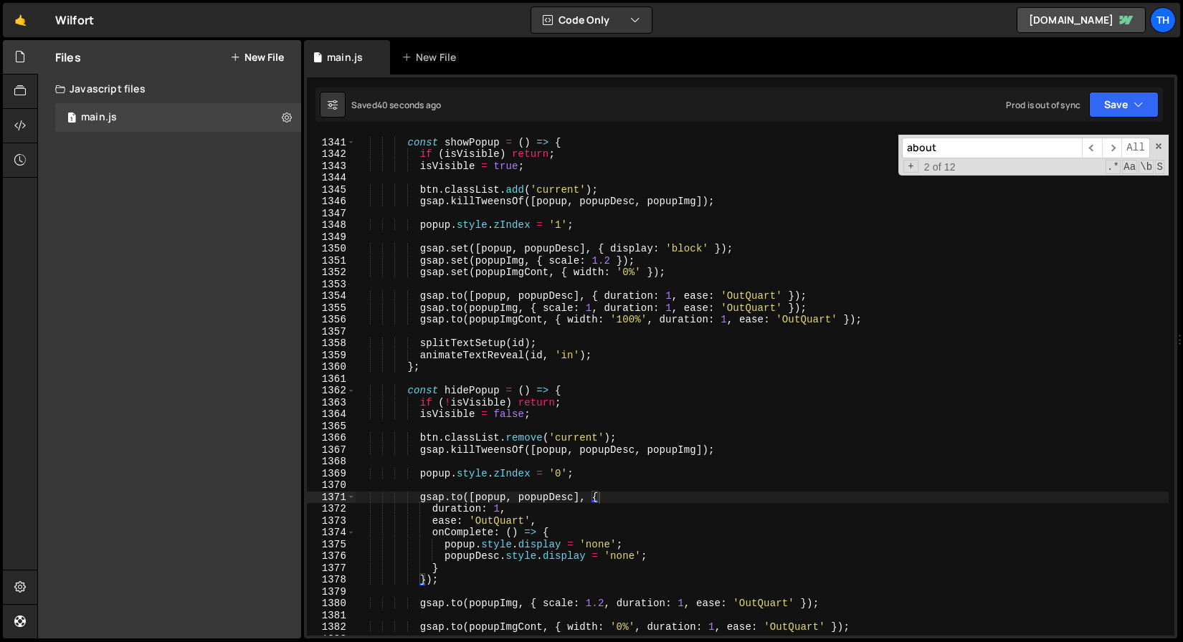
click at [455, 295] on div "const showPopup = ( ) => { if ( isVisible ) return ; isVisible = true ; btn . c…" at bounding box center [762, 387] width 813 height 525
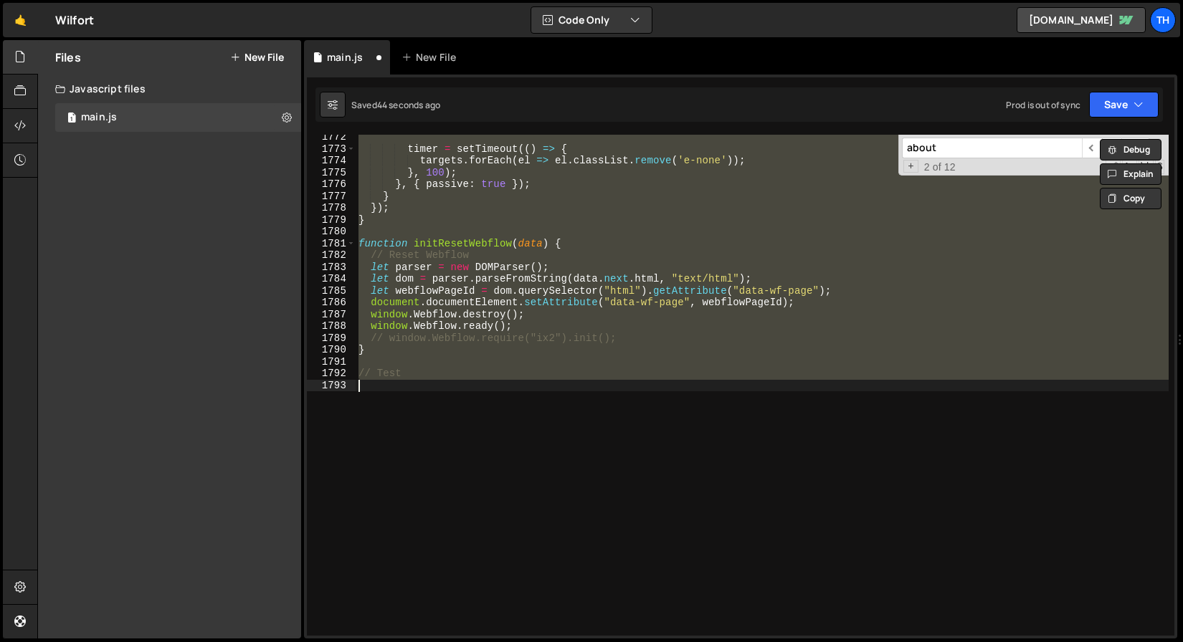
scroll to position [15541, 0]
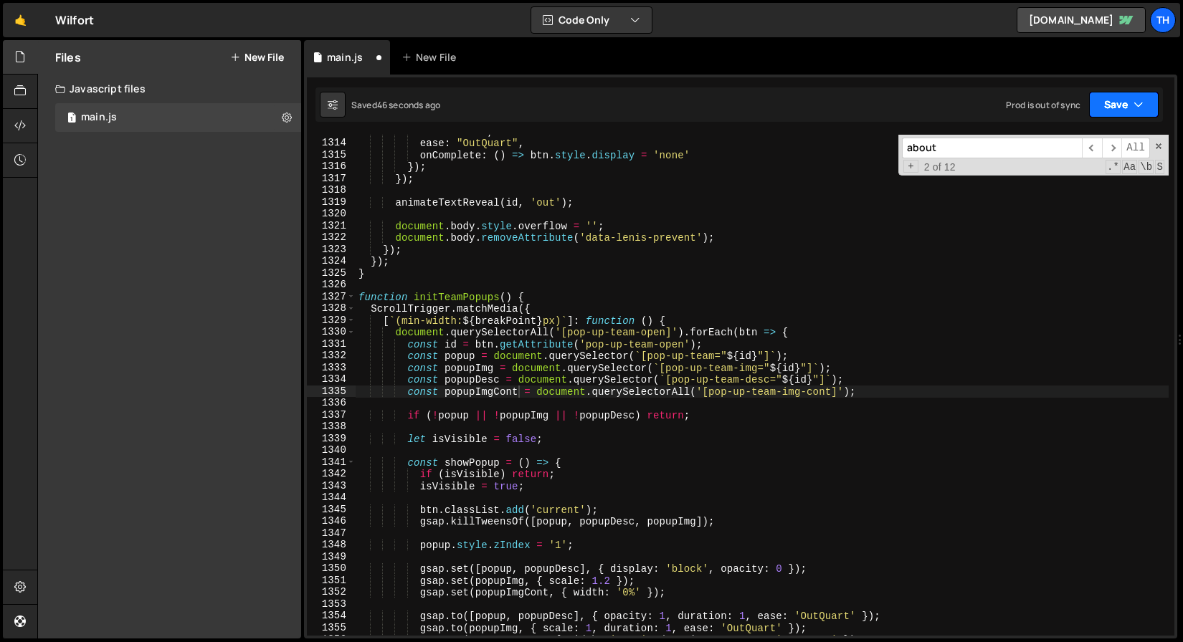
click at [1150, 102] on button "Save" at bounding box center [1124, 105] width 70 height 26
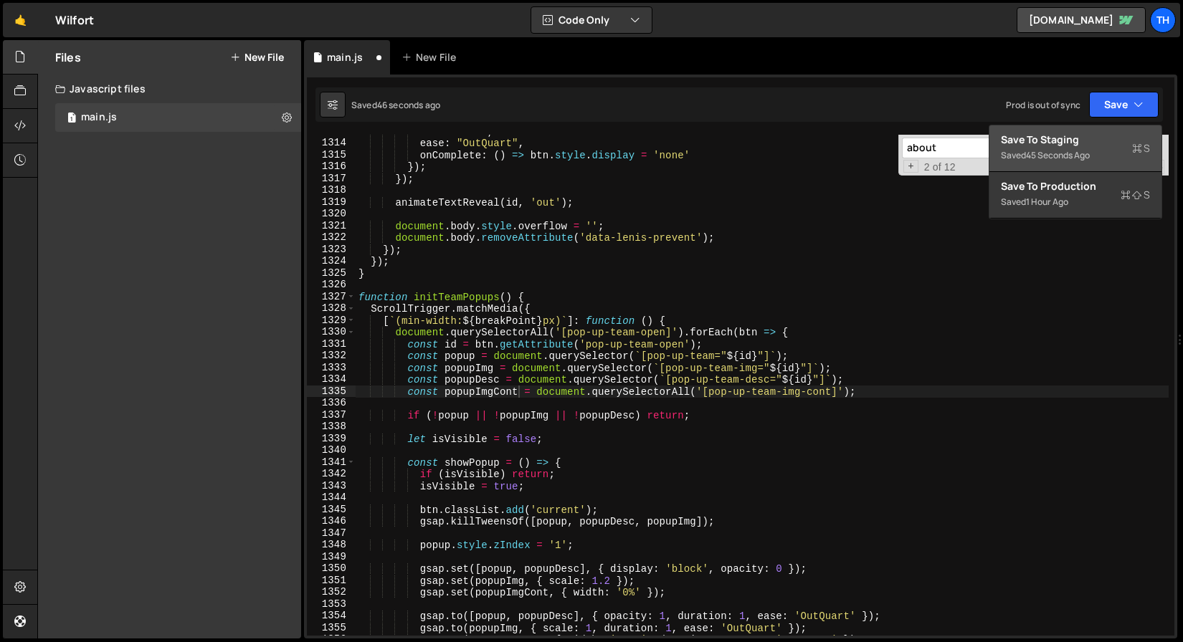
click at [1117, 147] on div "Saved 45 seconds ago" at bounding box center [1075, 155] width 149 height 17
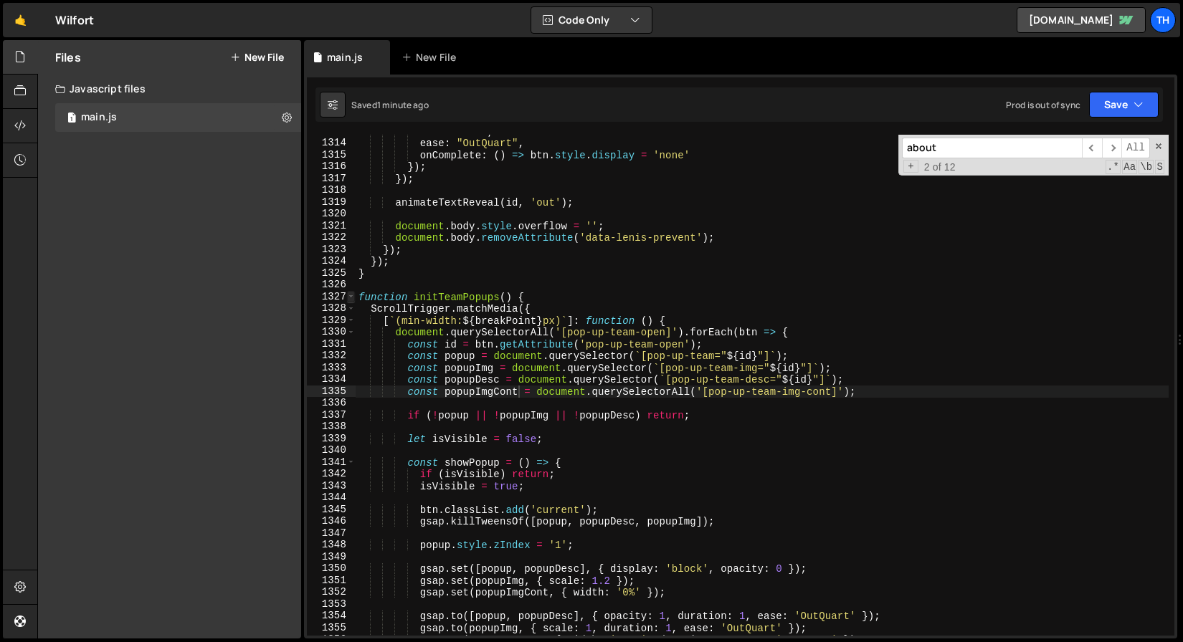
click at [353, 296] on span at bounding box center [351, 297] width 8 height 12
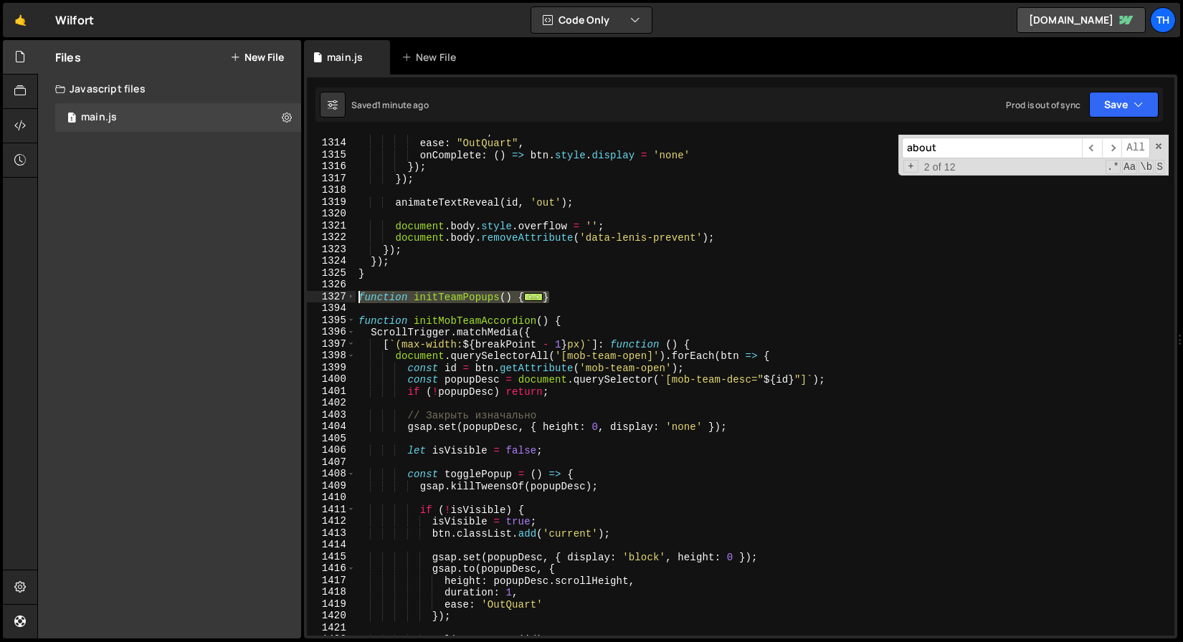
drag, startPoint x: 563, startPoint y: 297, endPoint x: 341, endPoint y: 292, distance: 222.3
click at [341, 292] on div "const popupImgCont = document.querySelectorAll('[pop-up-team-img-cont]'); 1313 …" at bounding box center [740, 385] width 867 height 501
type textarea "}"
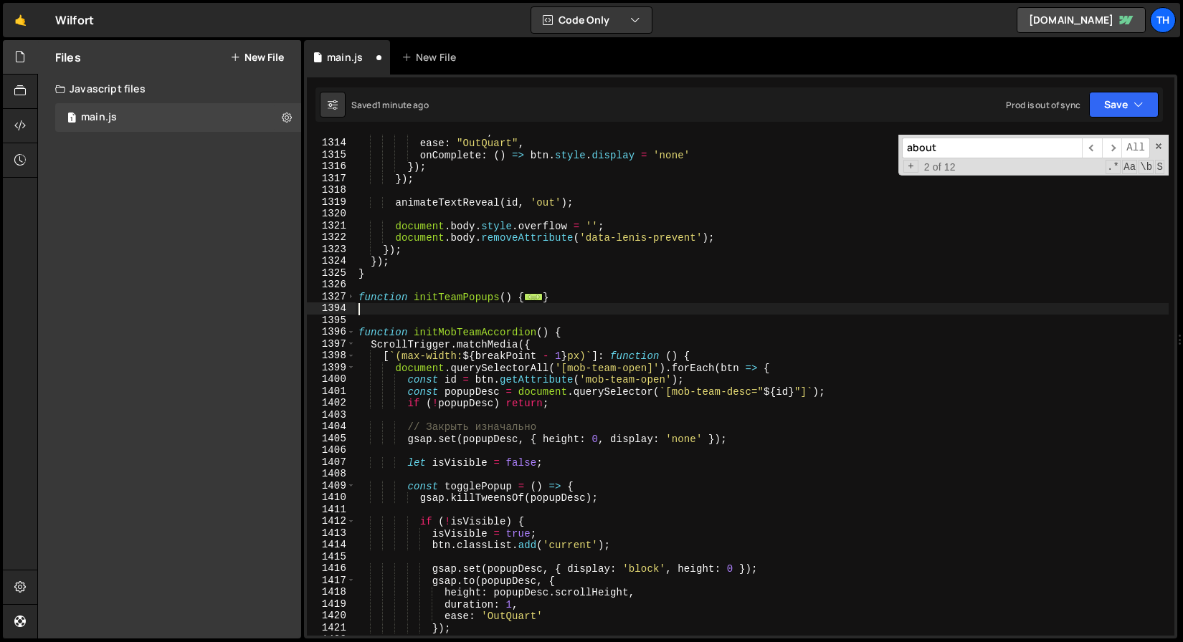
paste textarea "}"
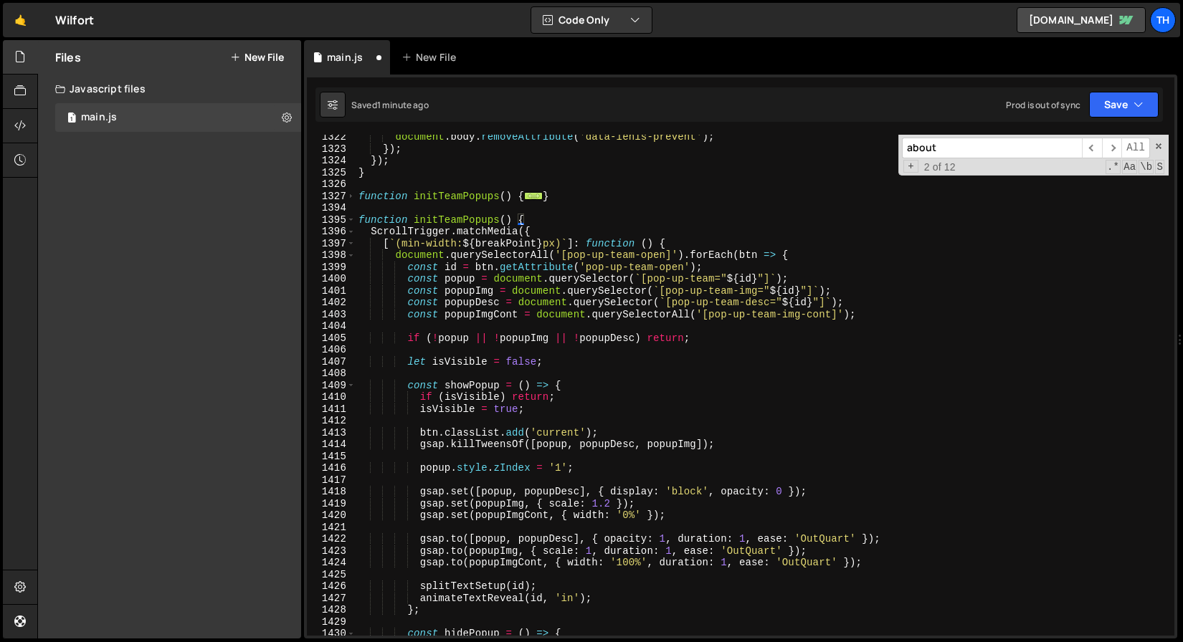
scroll to position [15509, 0]
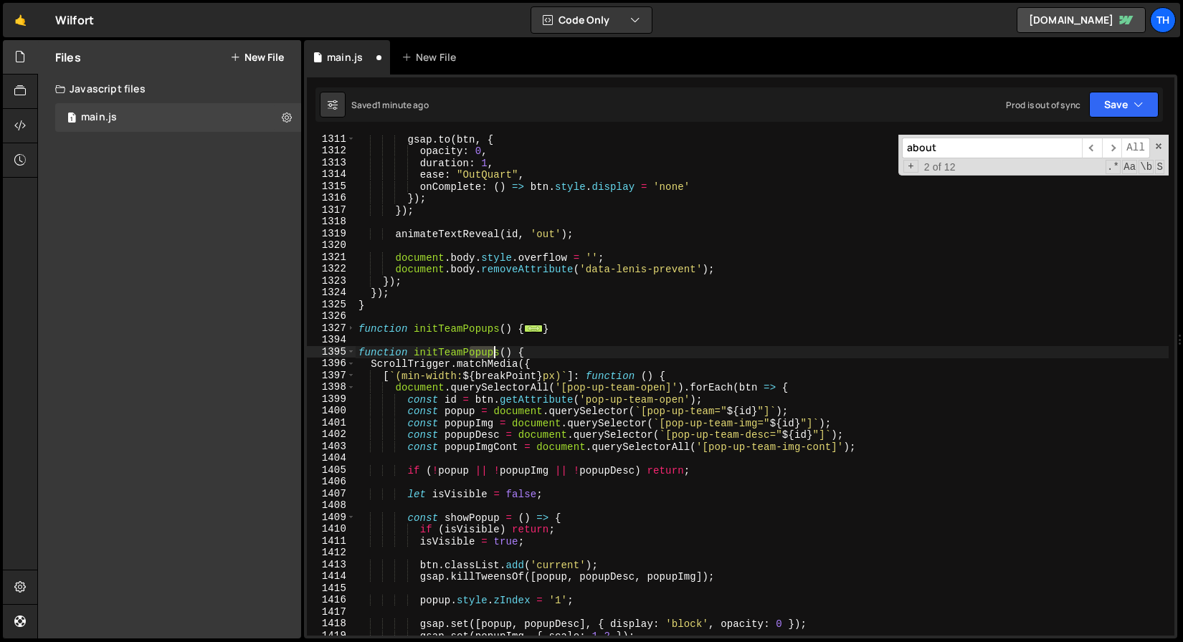
drag, startPoint x: 467, startPoint y: 348, endPoint x: 499, endPoint y: 375, distance: 42.2
click at [498, 351] on div "gsap . to ( btn , { opacity : 0 , duration : 1 , ease : "OutQuart" , onComplete…" at bounding box center [762, 395] width 813 height 525
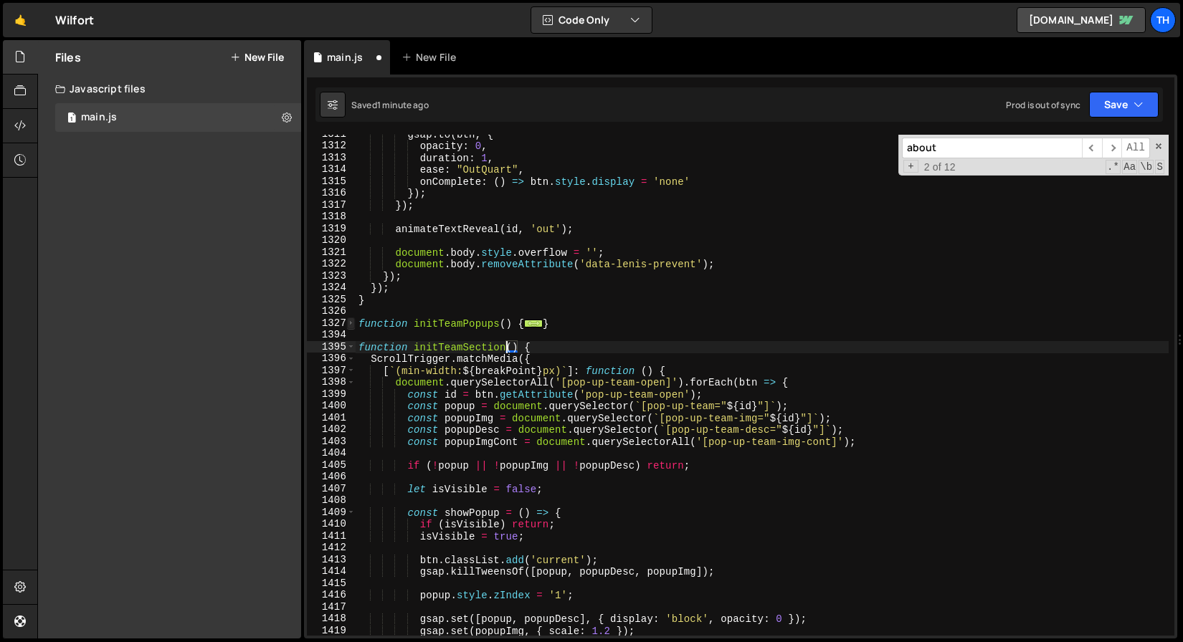
click at [352, 325] on span at bounding box center [351, 324] width 8 height 12
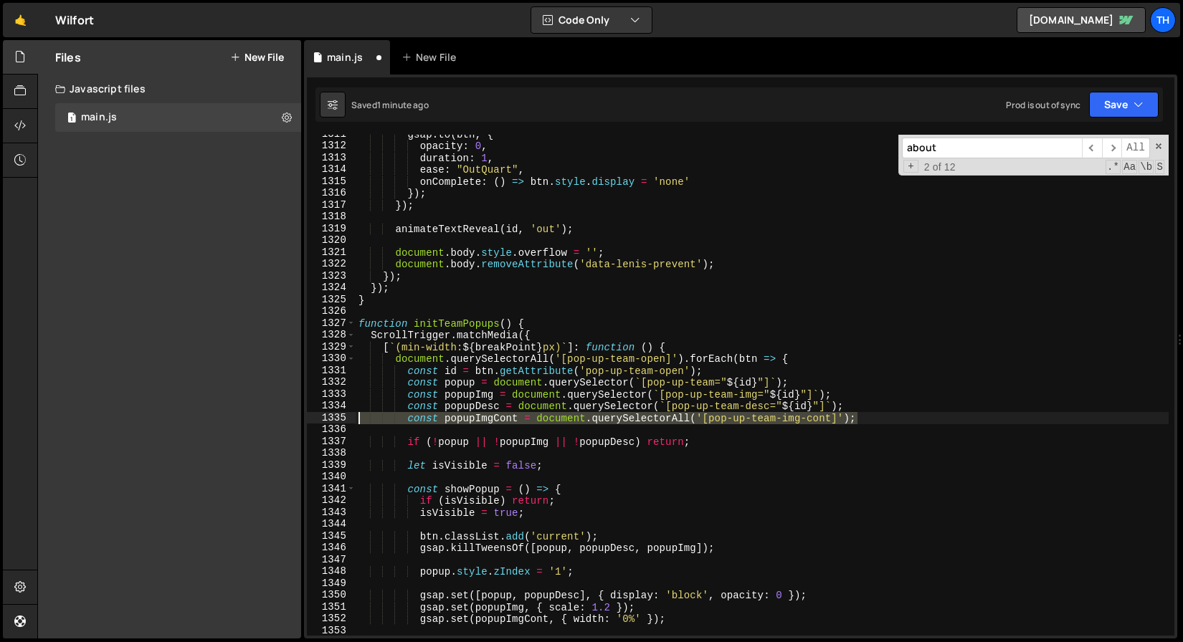
drag, startPoint x: 857, startPoint y: 419, endPoint x: 348, endPoint y: 423, distance: 509.7
click at [348, 423] on div "function initTeamSection() { 1311 1312 1313 1314 1315 1316 1317 1318 1319 1320 …" at bounding box center [740, 385] width 867 height 501
type textarea "const popupImgCont = document.querySelectorAll('[pop-up-team-img-cont]');"
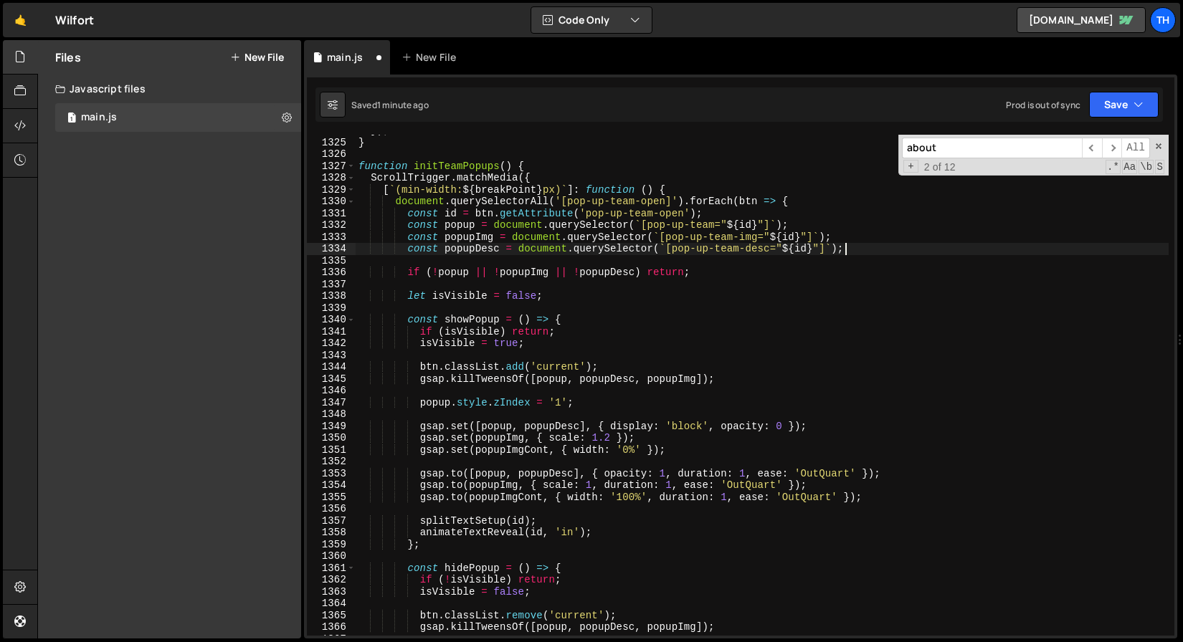
scroll to position [15710, 0]
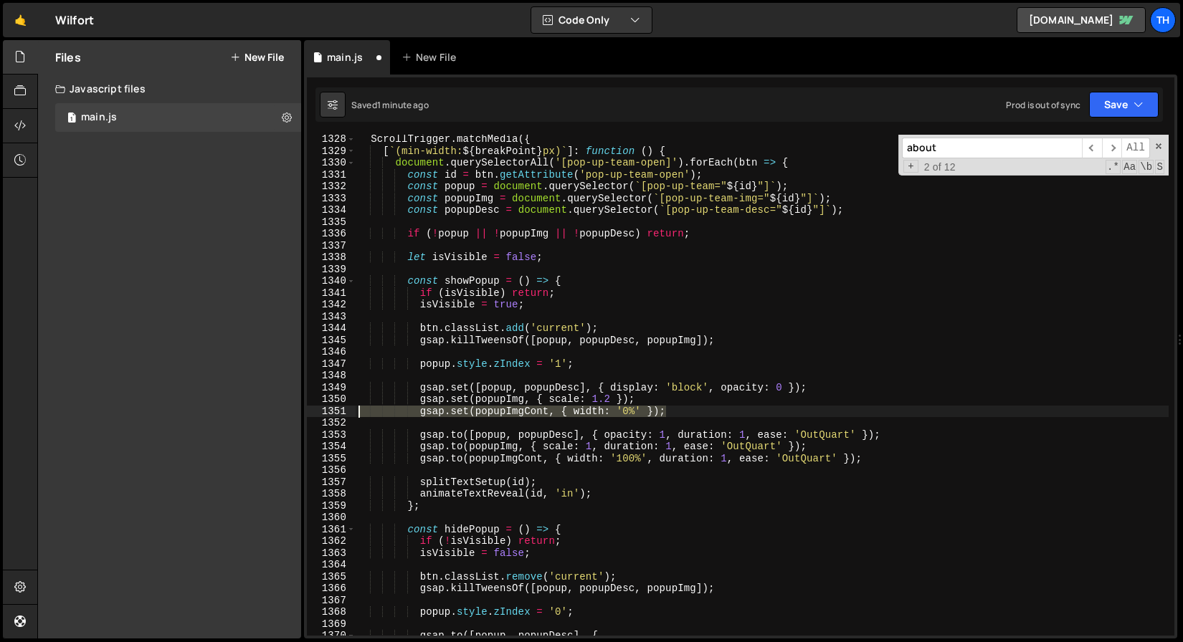
drag, startPoint x: 693, startPoint y: 414, endPoint x: 293, endPoint y: 409, distance: 400.1
click at [293, 409] on div "Files New File Javascript files 1 main.js 0 CSS files Copy share link Edit File…" at bounding box center [610, 339] width 1146 height 599
type textarea "gsap.set(popupImgCont, { width: '0%' });"
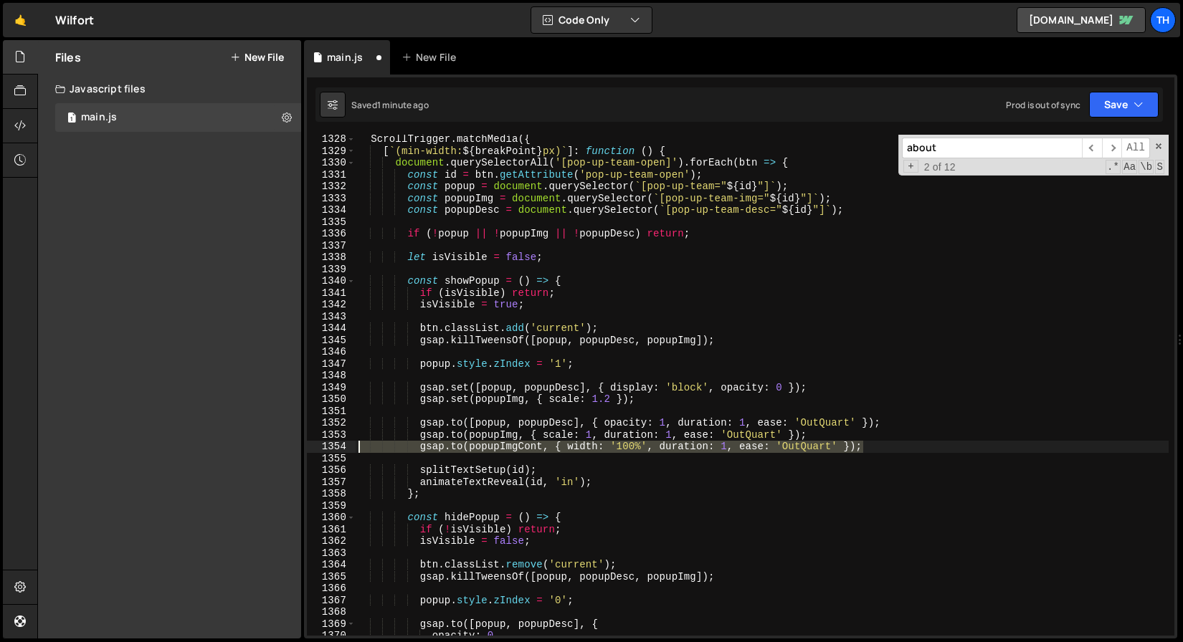
drag, startPoint x: 886, startPoint y: 452, endPoint x: 283, endPoint y: 444, distance: 603.0
click at [283, 444] on div "Files New File Javascript files 1 main.js 0 CSS files Copy share link Edit File…" at bounding box center [610, 339] width 1146 height 599
type textarea "gsap.to(popupImgCont, { width: '100%', duration: 1, ease: 'OutQuart' });"
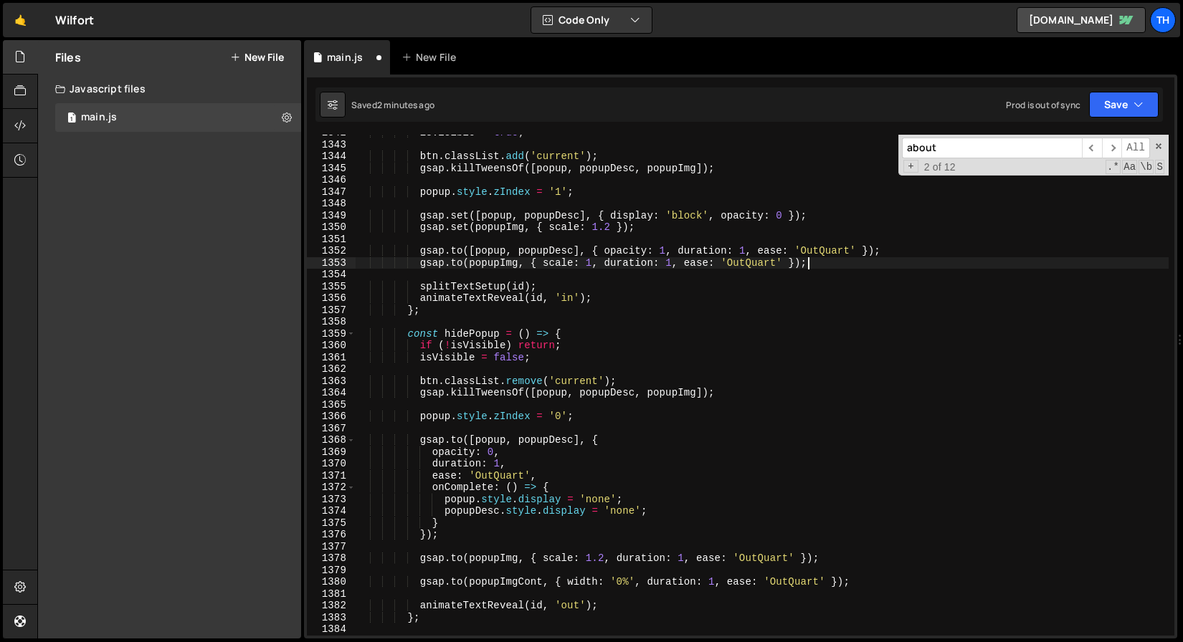
scroll to position [15882, 0]
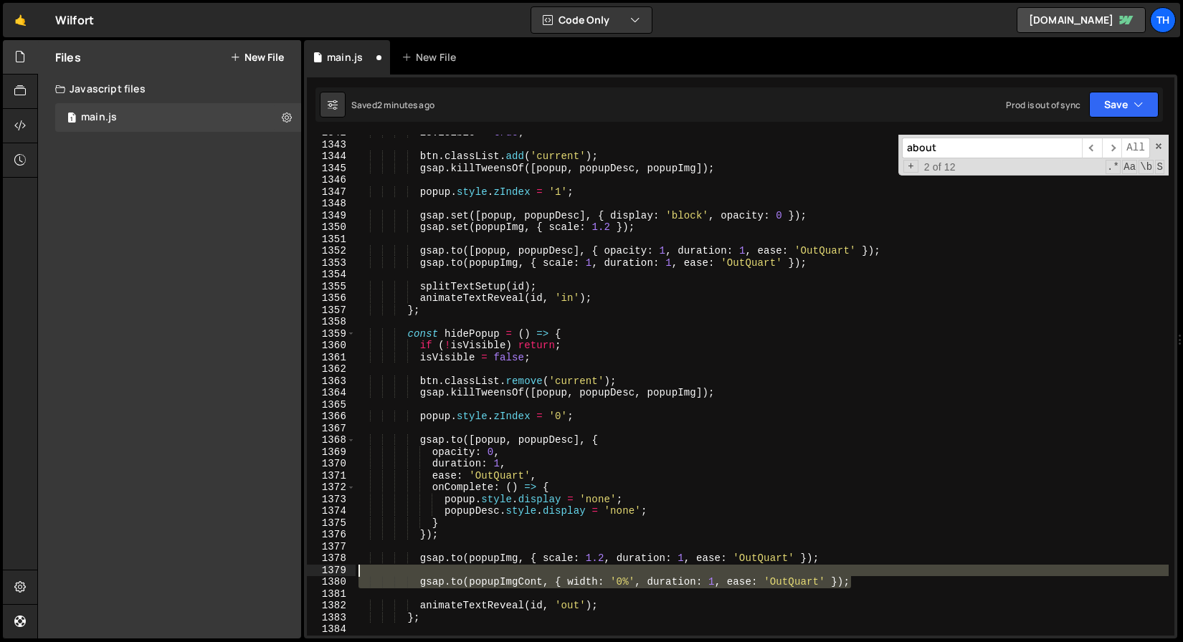
drag, startPoint x: 887, startPoint y: 581, endPoint x: 346, endPoint y: 574, distance: 540.6
click at [346, 574] on div "gsap.to(popupImg, { scale: 1, duration: 1, ease: 'OutQuart' }); 1342 1343 1344 …" at bounding box center [740, 385] width 867 height 501
type textarea "gsap.to(popupImgCont, { width: '0%', duration: 1, ease: 'OutQuart' });"
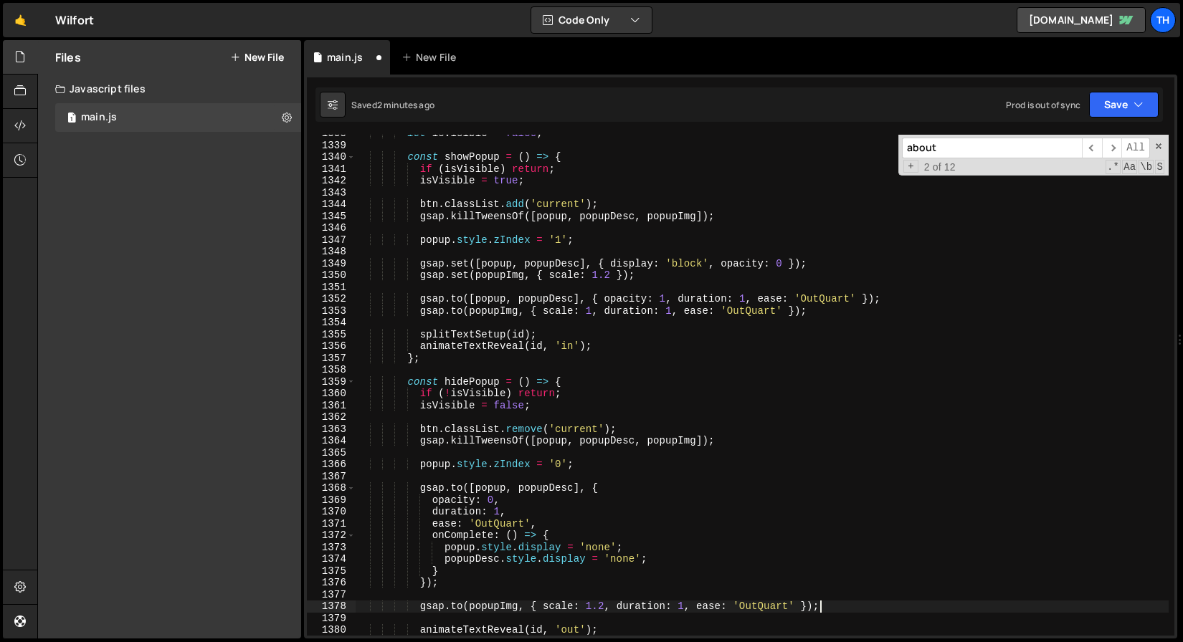
scroll to position [15803, 0]
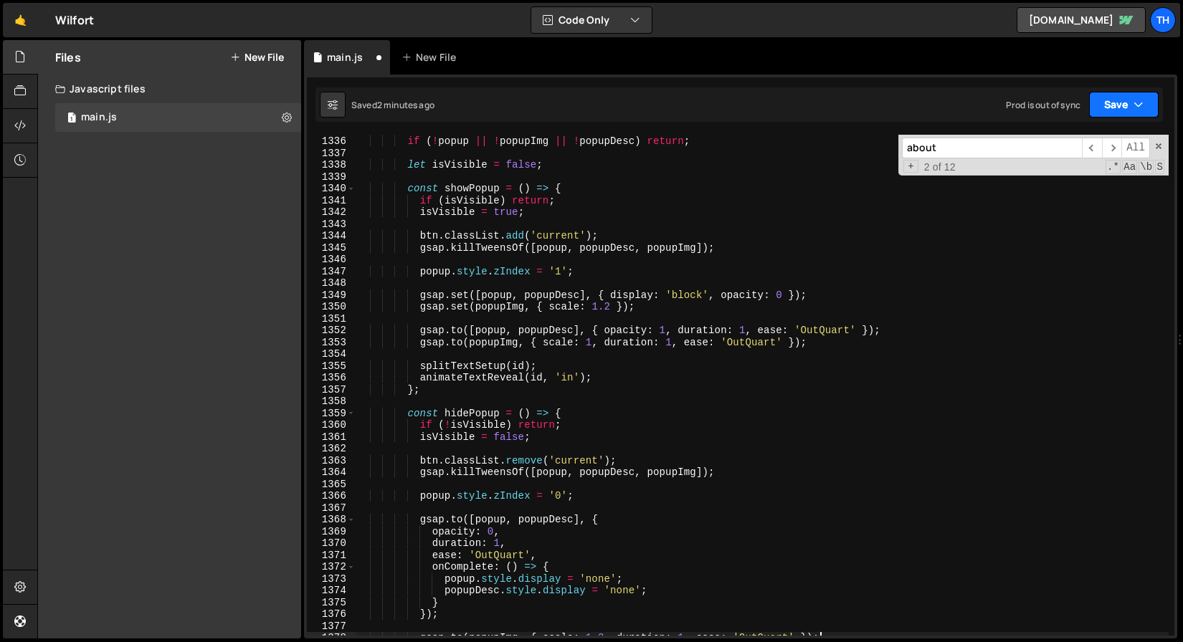
click at [1115, 107] on button "Save" at bounding box center [1124, 105] width 70 height 26
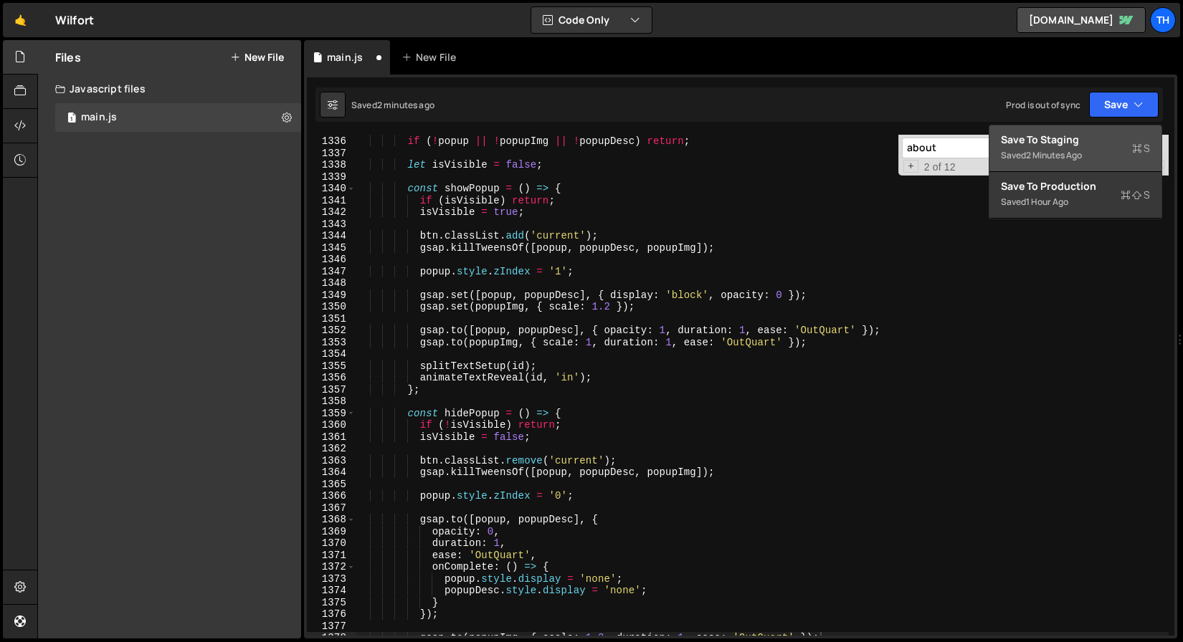
click at [1087, 168] on button "Save to Staging S Saved 2 minutes ago" at bounding box center [1075, 148] width 172 height 47
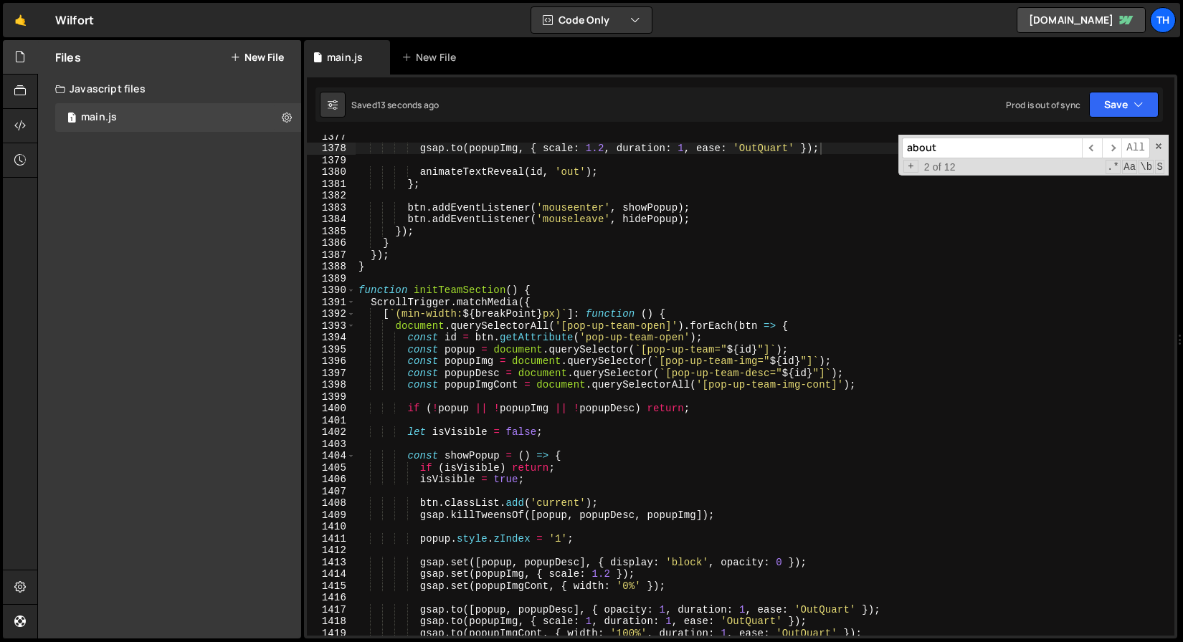
scroll to position [16292, 0]
click at [351, 327] on span at bounding box center [351, 326] width 8 height 12
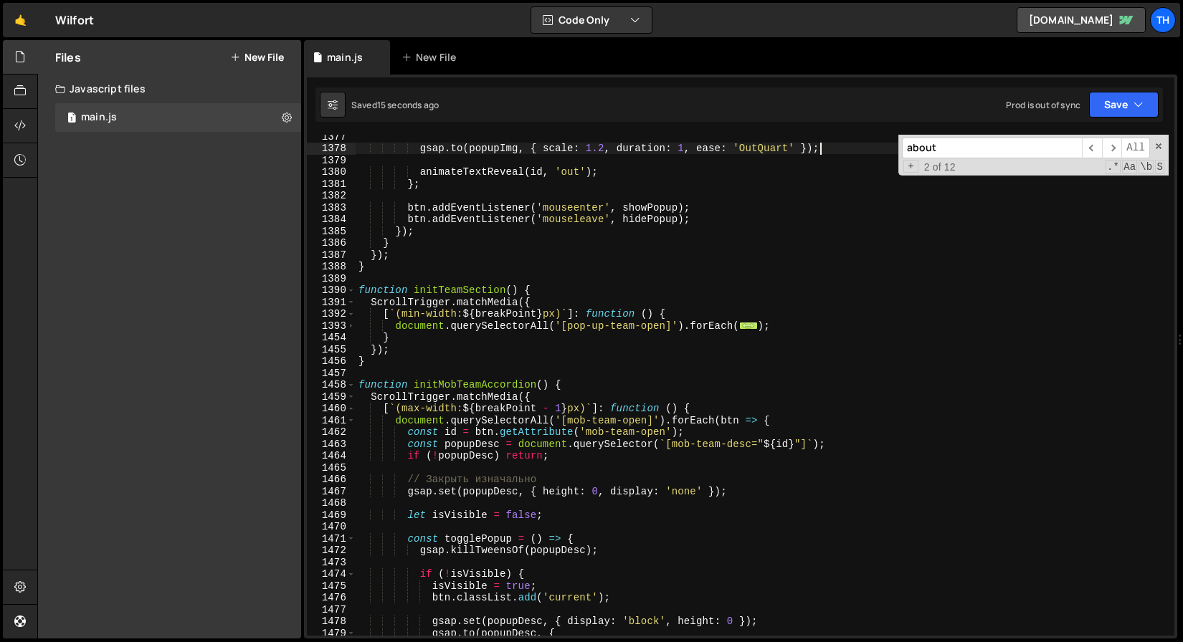
click at [421, 290] on div "gsap . to ( popupImg , { scale : 1.2 , duration : 1 , ease : 'OutQuart' }) ; an…" at bounding box center [762, 392] width 813 height 525
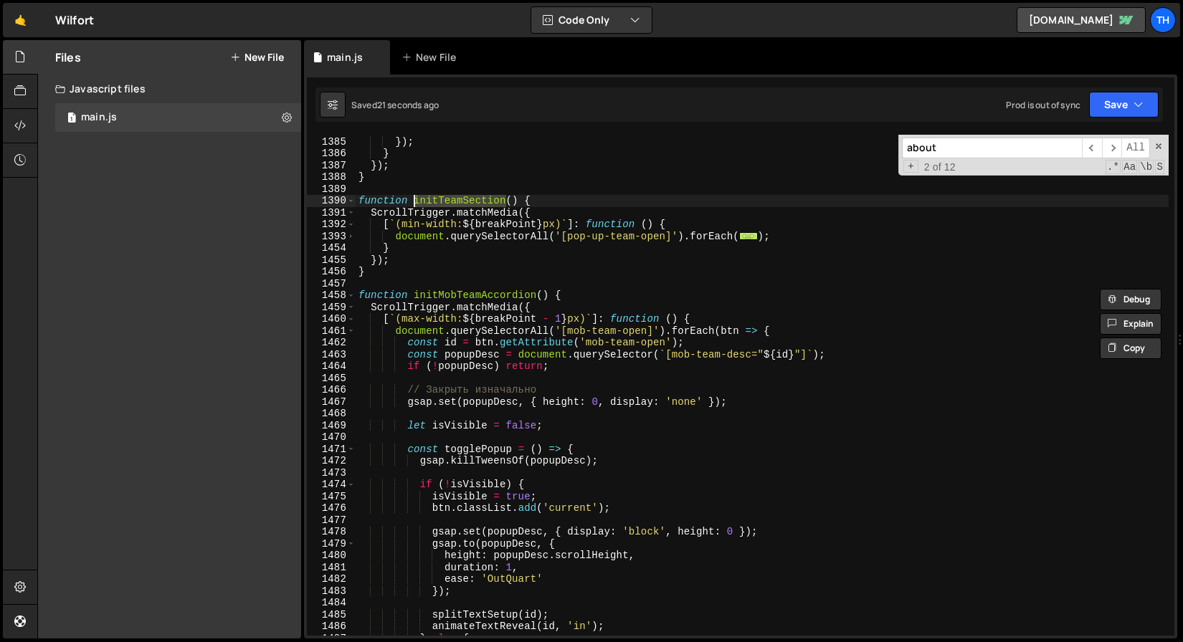
scroll to position [16381, 0]
click at [356, 238] on div "btn . addEventListener ( 'mouseleave' , hidePopup ) ; }) ; } }) ; } function in…" at bounding box center [762, 386] width 813 height 525
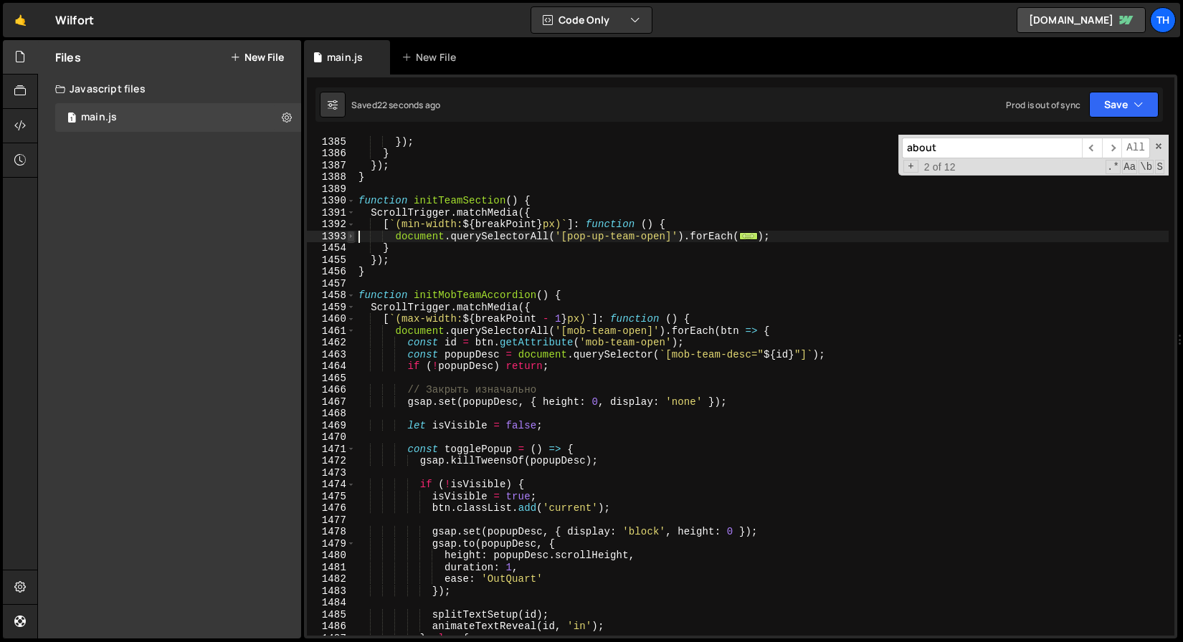
click at [353, 237] on span at bounding box center [351, 237] width 8 height 12
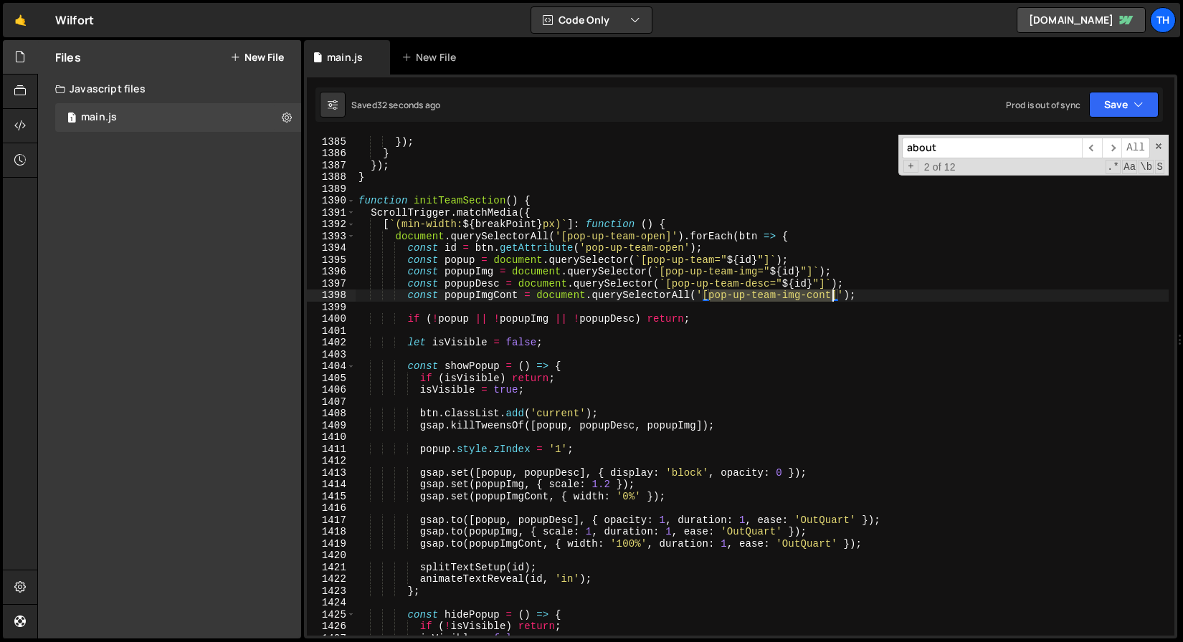
drag, startPoint x: 712, startPoint y: 296, endPoint x: 832, endPoint y: 299, distance: 119.8
click at [832, 299] on div "btn . addEventListener ( 'mouseleave' , hidePopup ) ; }) ; } }) ; } function in…" at bounding box center [762, 386] width 813 height 525
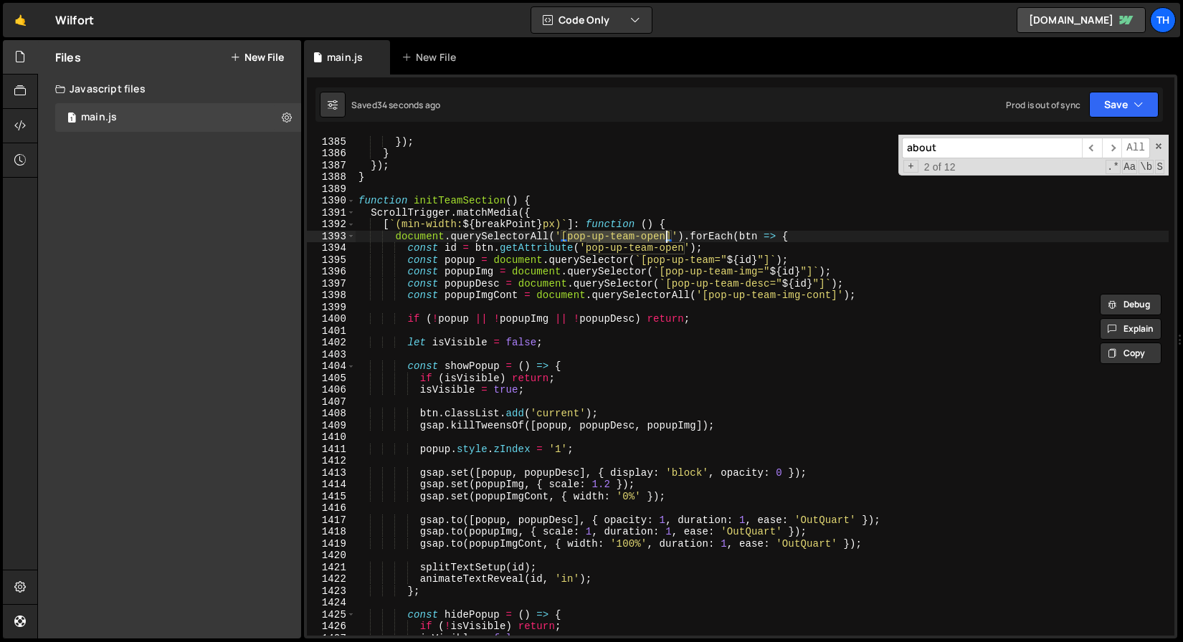
drag, startPoint x: 569, startPoint y: 234, endPoint x: 667, endPoint y: 234, distance: 98.2
click at [667, 234] on div "btn . addEventListener ( 'mouseleave' , hidePopup ) ; }) ; } }) ; } function in…" at bounding box center [762, 386] width 813 height 525
paste textarea "img-cont"
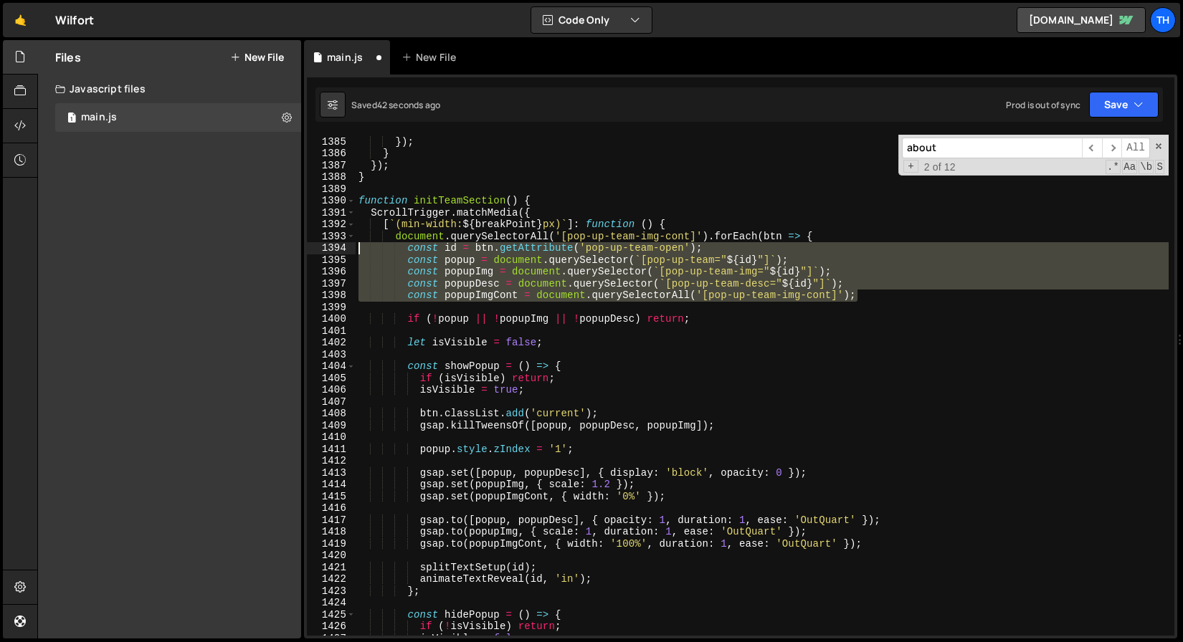
drag, startPoint x: 873, startPoint y: 300, endPoint x: 60, endPoint y: 249, distance: 814.5
click at [60, 249] on div "Files New File Javascript files 1 main.js 0 CSS files Copy share link Edit File…" at bounding box center [610, 339] width 1146 height 599
type textarea "const id = btn.getAttribute('pop-up-team-open'); const popup = document.querySe…"
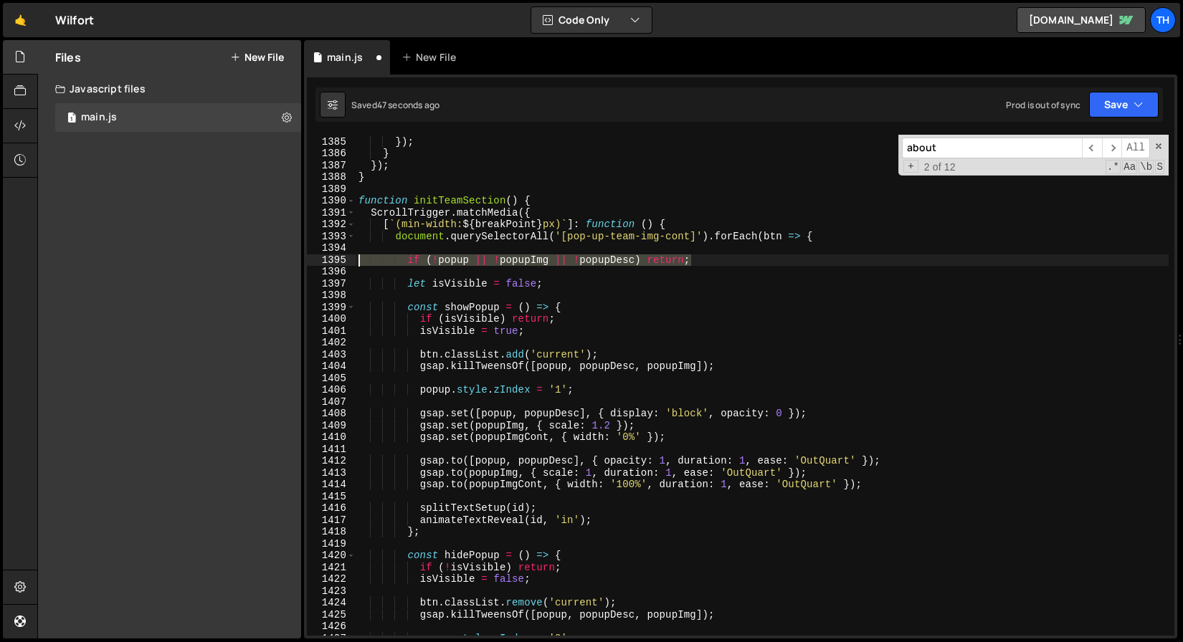
drag, startPoint x: 743, startPoint y: 262, endPoint x: 333, endPoint y: 255, distance: 409.4
click at [333, 255] on div "document.querySelectorAll('[pop-up-team-img-cont]').forEach(btn => { 1384 1385 …" at bounding box center [740, 385] width 867 height 501
type textarea "if (!popup || !popupImg || !popupDesc) return;"
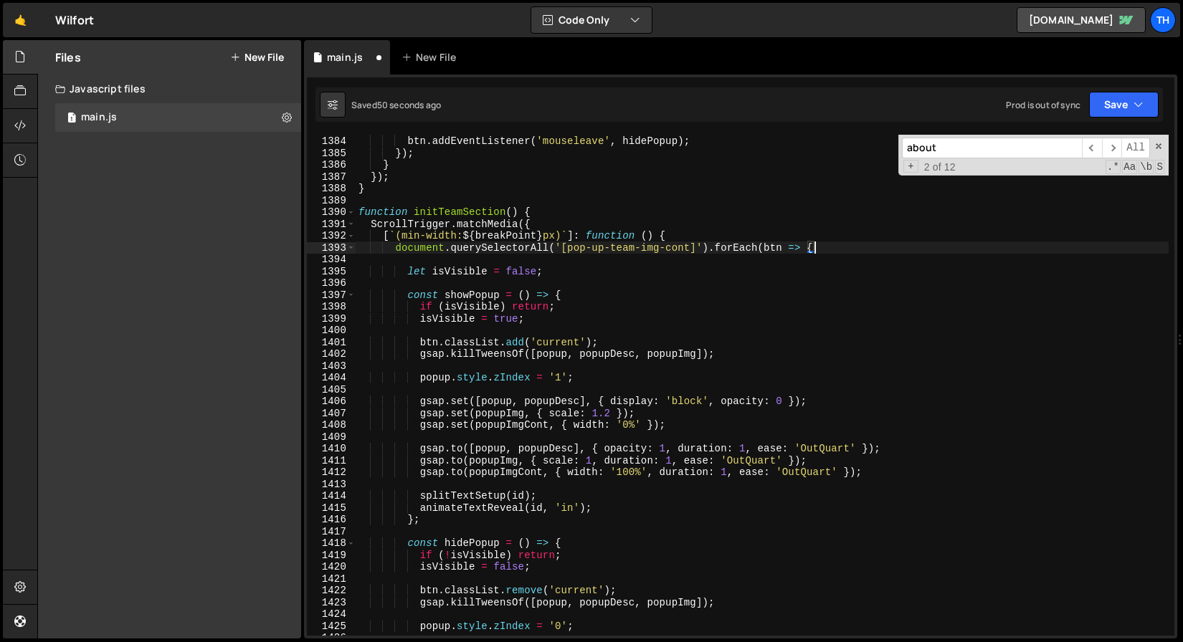
scroll to position [16370, 0]
click at [789, 244] on div "btn . addEventListener ( 'mouseenter' , showPopup ) ; btn . addEventListener ( …" at bounding box center [762, 385] width 813 height 525
click at [775, 246] on div "btn . addEventListener ( 'mouseenter' , showPopup ) ; btn . addEventListener ( …" at bounding box center [762, 385] width 813 height 525
click at [349, 211] on span at bounding box center [351, 212] width 8 height 12
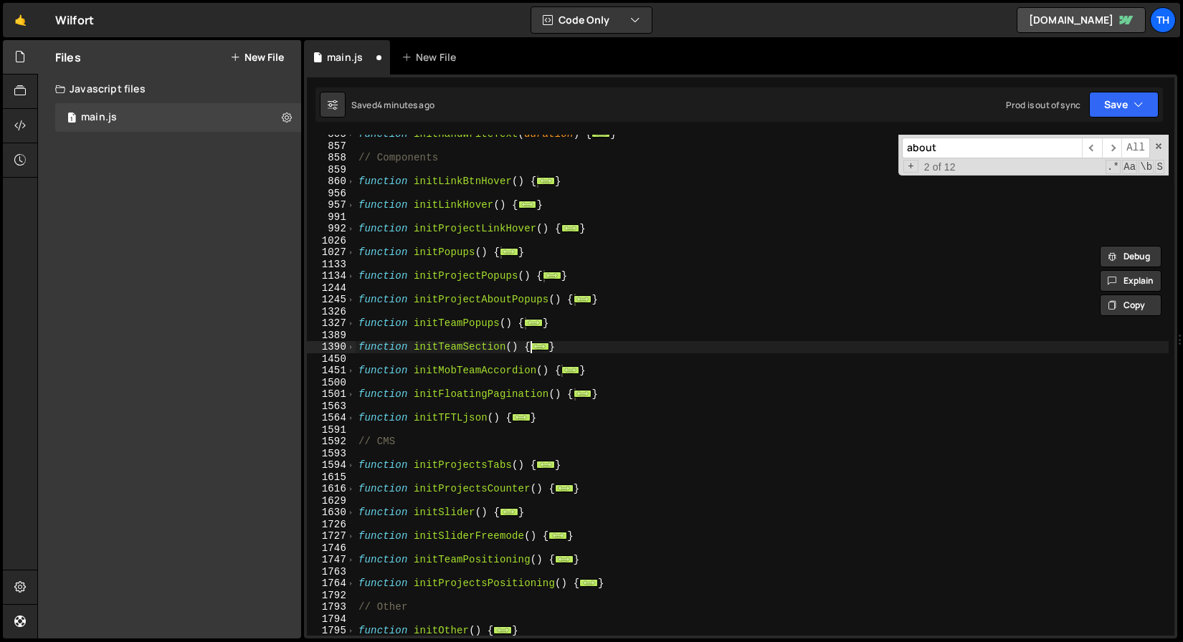
scroll to position [508, 0]
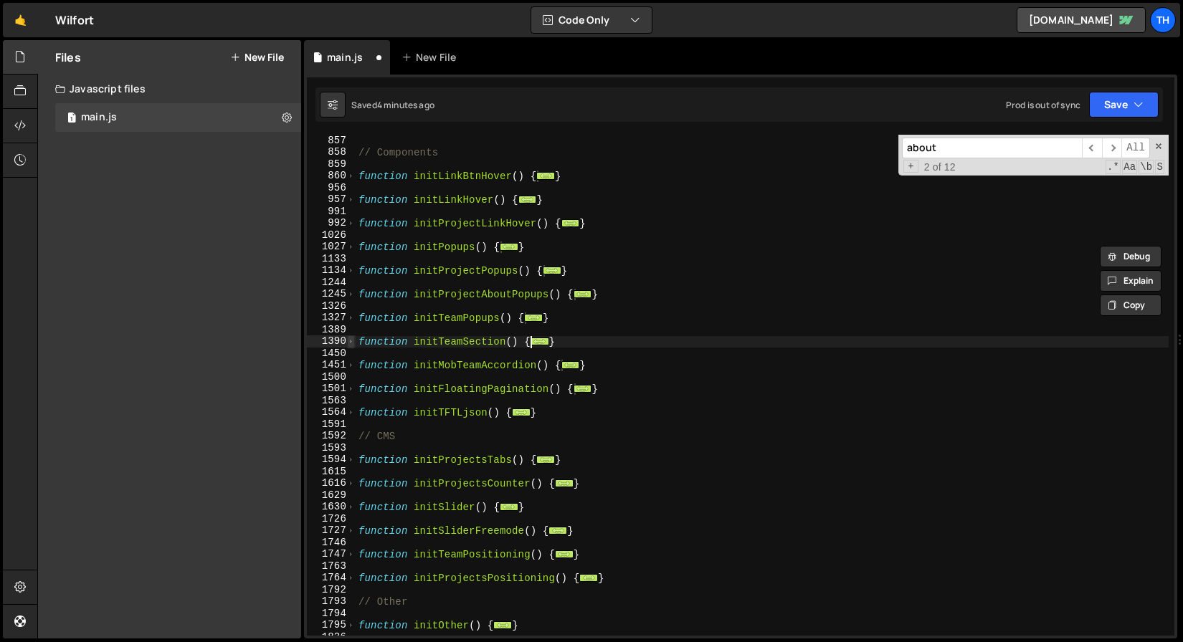
click at [354, 344] on span at bounding box center [351, 342] width 8 height 12
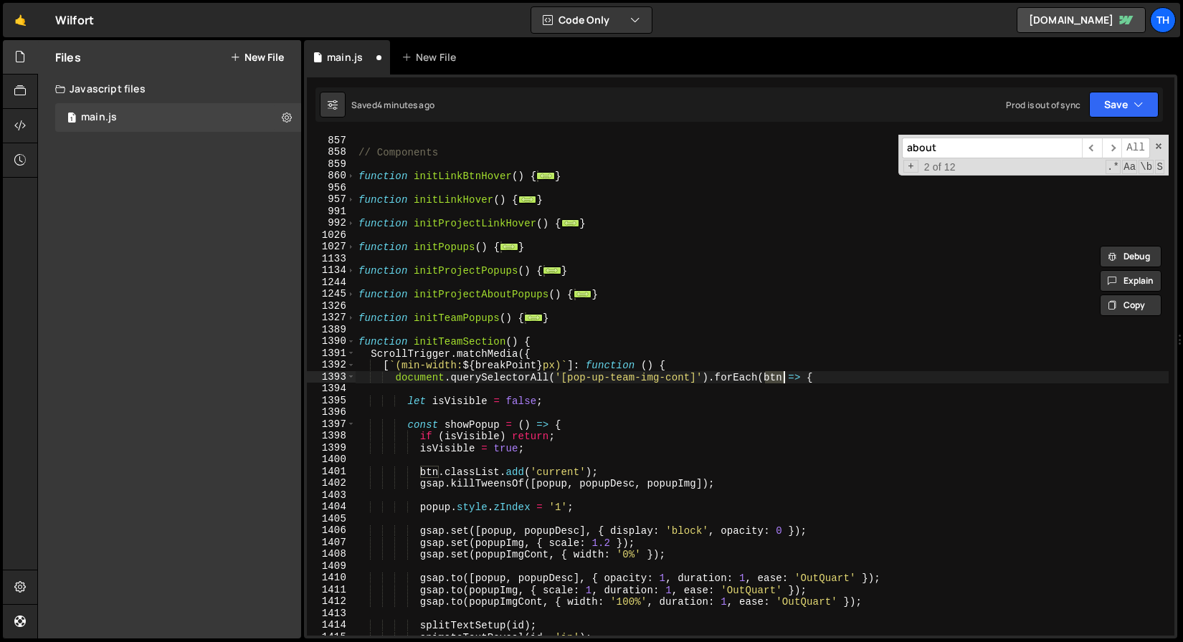
click at [355, 354] on div "1391" at bounding box center [331, 354] width 49 height 12
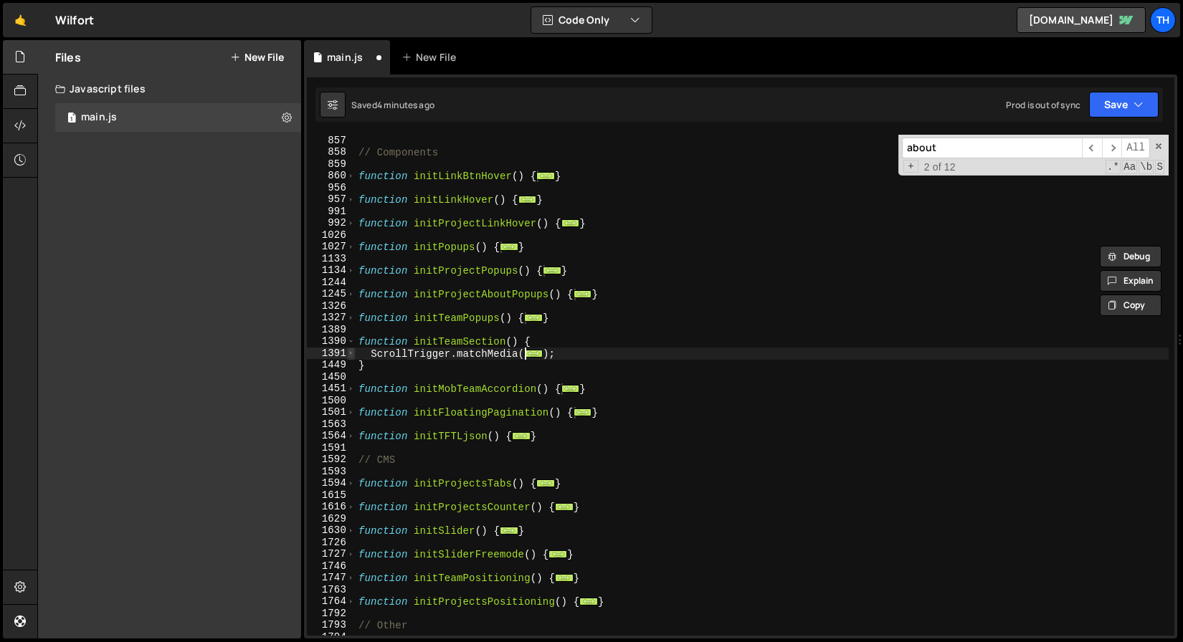
click at [352, 353] on span at bounding box center [351, 354] width 8 height 12
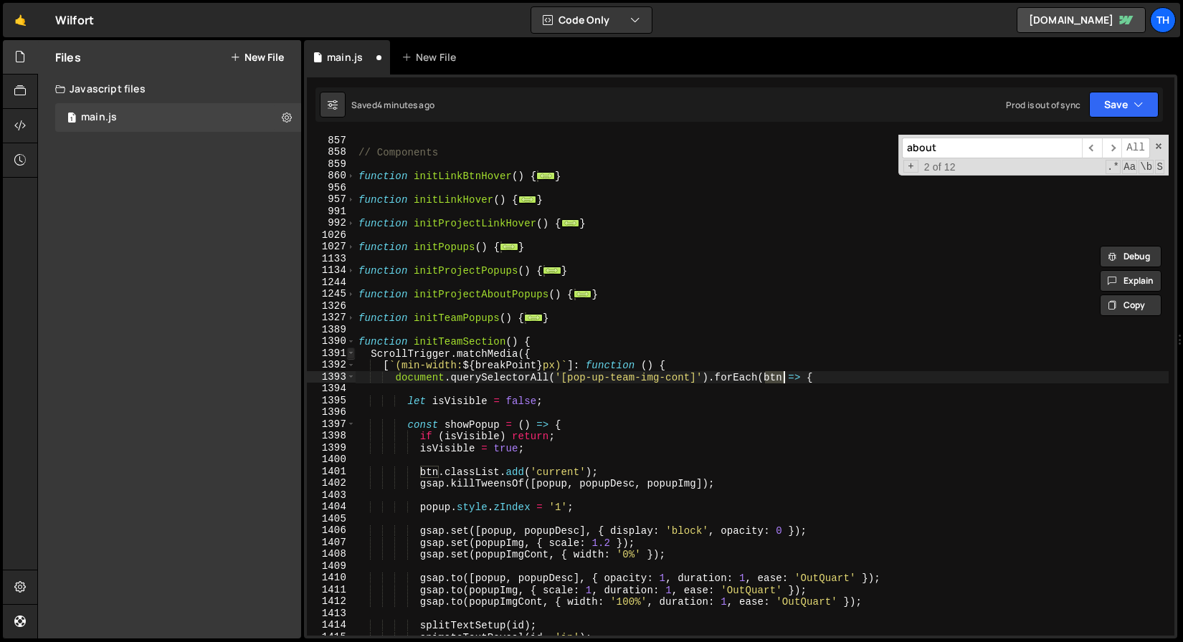
click at [352, 353] on span at bounding box center [351, 354] width 8 height 12
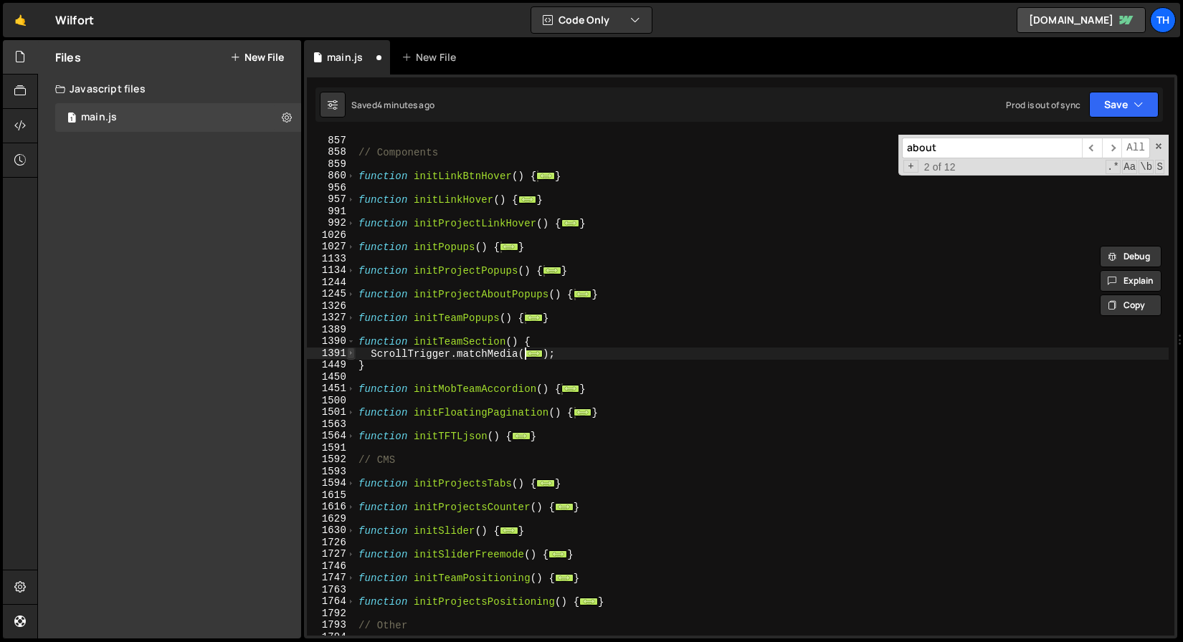
click at [354, 353] on span at bounding box center [351, 354] width 8 height 12
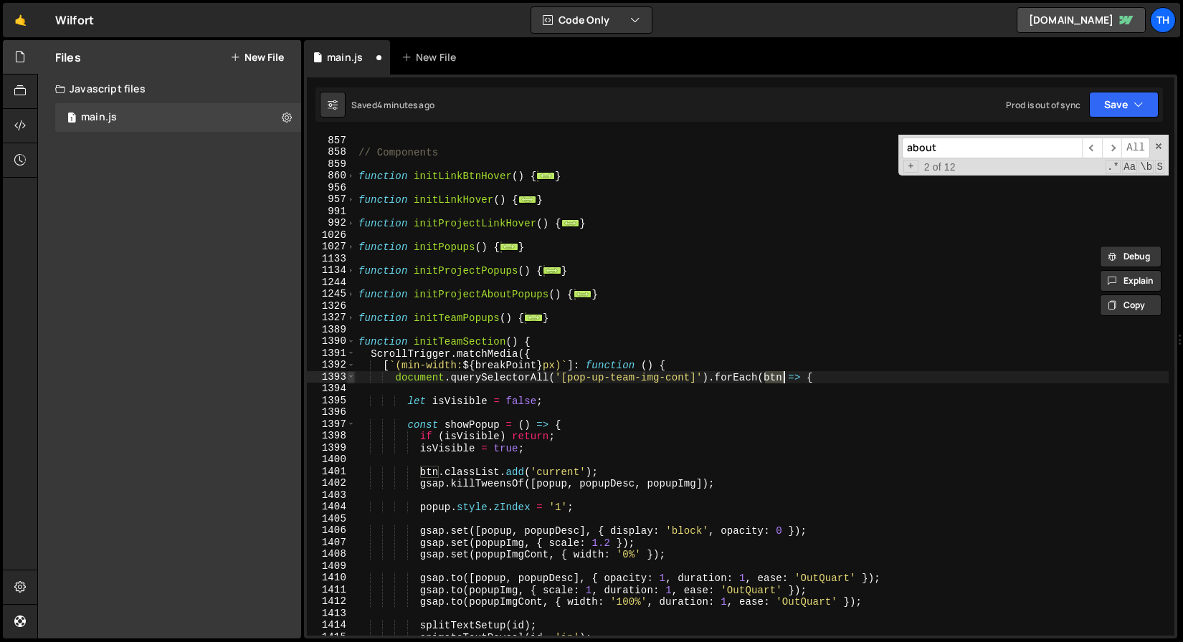
click at [353, 374] on span at bounding box center [351, 377] width 8 height 12
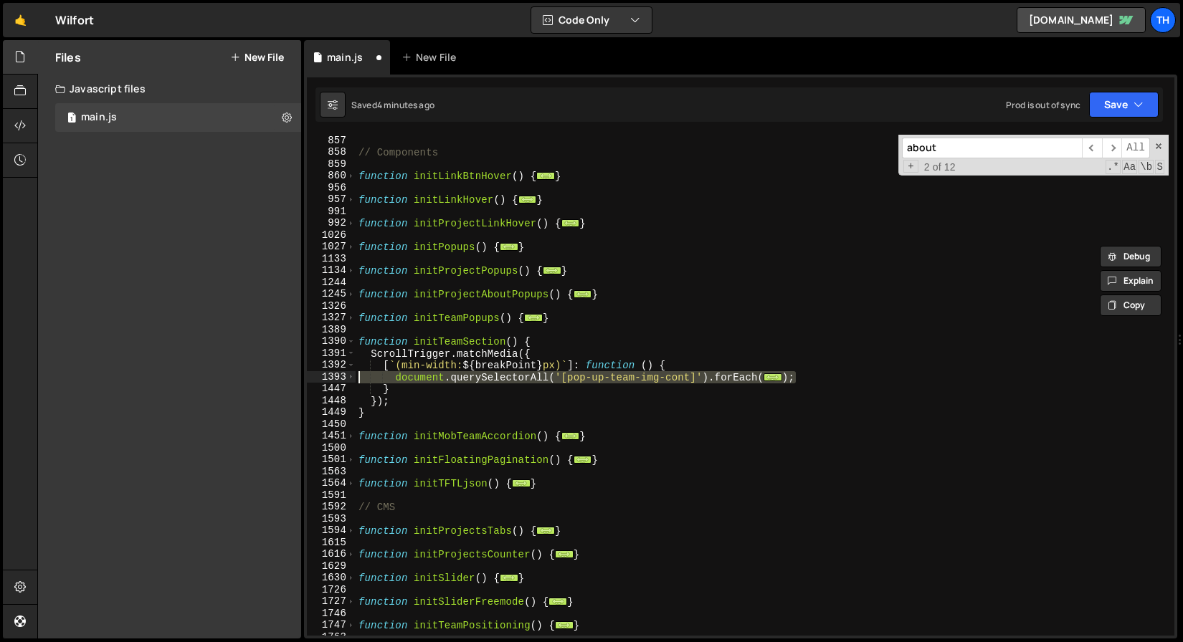
drag, startPoint x: 817, startPoint y: 381, endPoint x: 285, endPoint y: 379, distance: 531.9
click at [285, 379] on div "Files New File Javascript files 1 main.js 0 CSS files Copy share link Edit File…" at bounding box center [610, 339] width 1146 height 599
paste textarea "});"
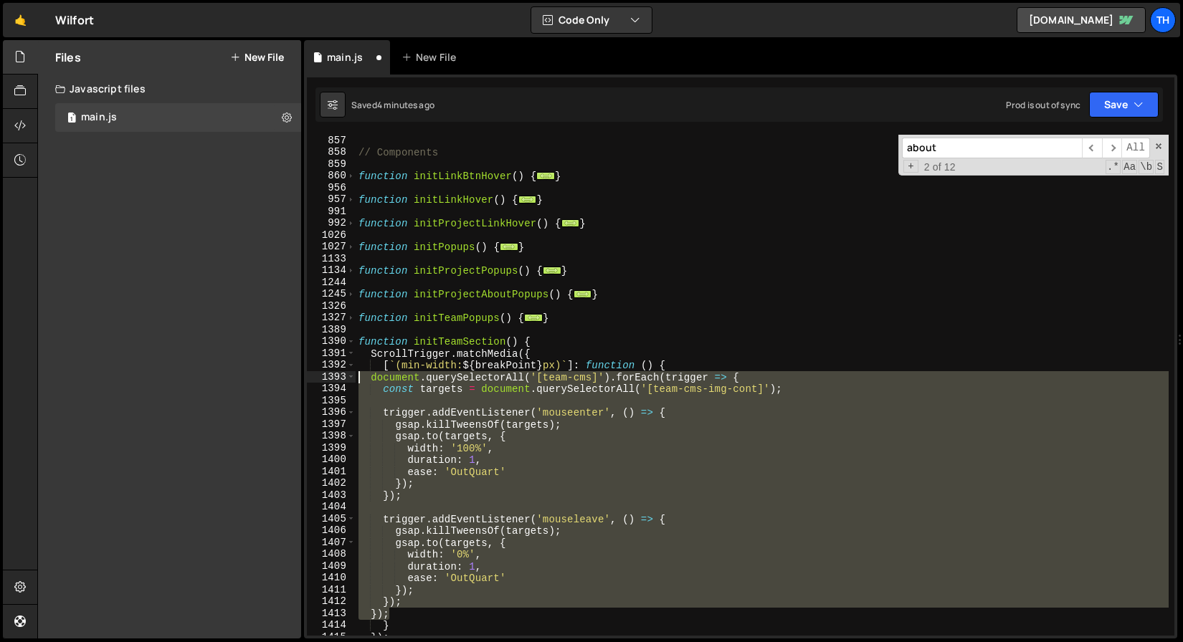
drag, startPoint x: 404, startPoint y: 611, endPoint x: 247, endPoint y: 381, distance: 278.0
click at [247, 381] on div "Files New File Javascript files 1 main.js 0 CSS files Copy share link Edit File…" at bounding box center [610, 339] width 1146 height 599
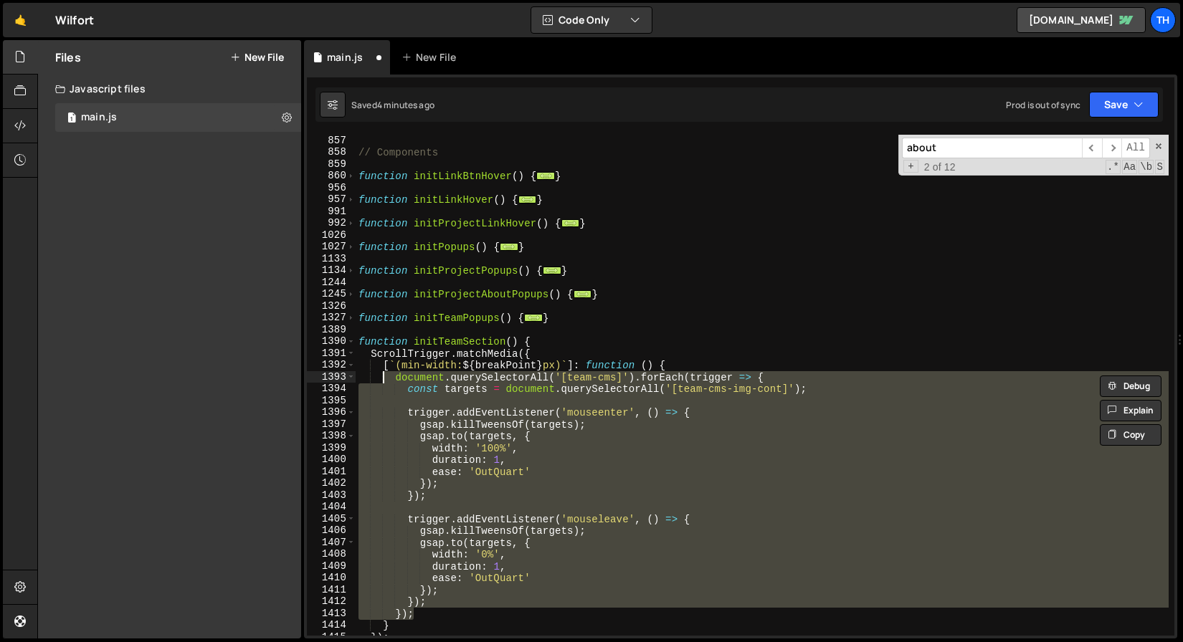
click at [574, 373] on div "// Components function initLinkBtnHover ( ) { ... } function initLinkHover ( ) …" at bounding box center [762, 385] width 813 height 501
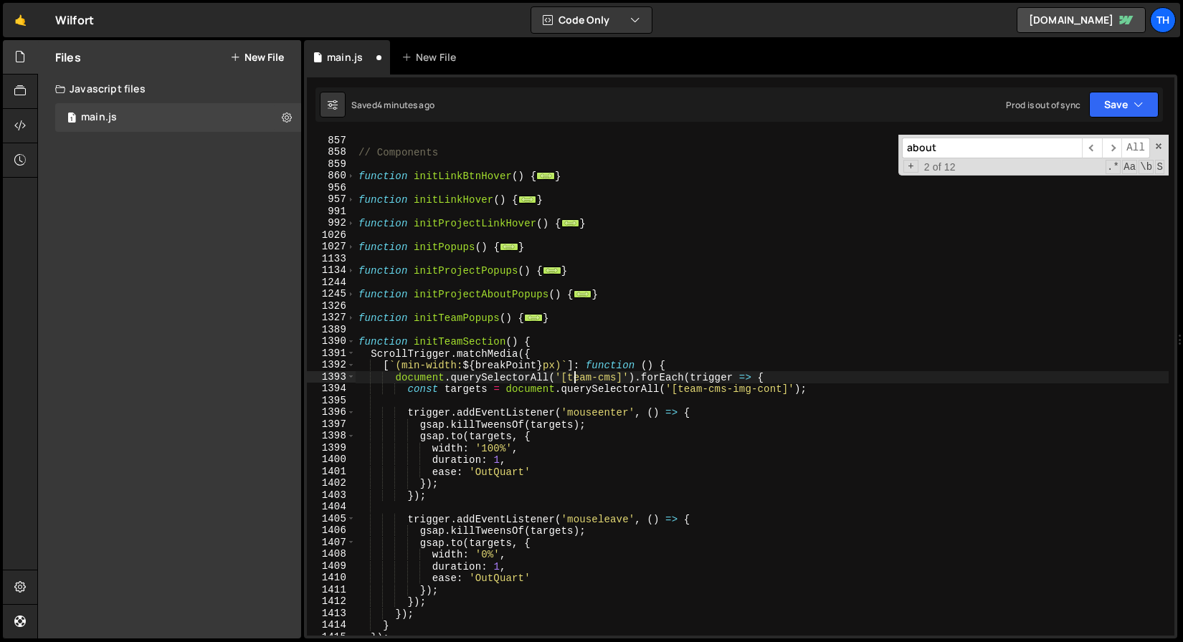
click at [1091, 123] on div "document.querySelectorAll('[team-cms]').forEach(trigger => { 857 858 859 860 95…" at bounding box center [740, 357] width 873 height 564
click at [1103, 109] on button "Save" at bounding box center [1124, 105] width 70 height 26
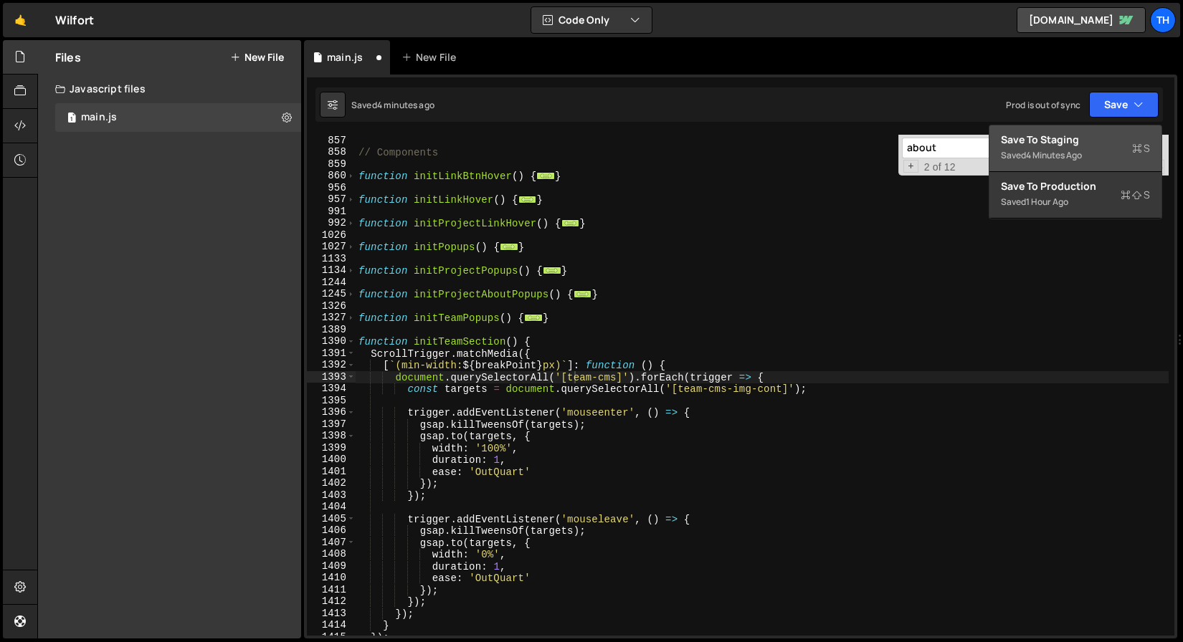
click at [1089, 139] on div "Save to Staging S" at bounding box center [1075, 140] width 149 height 14
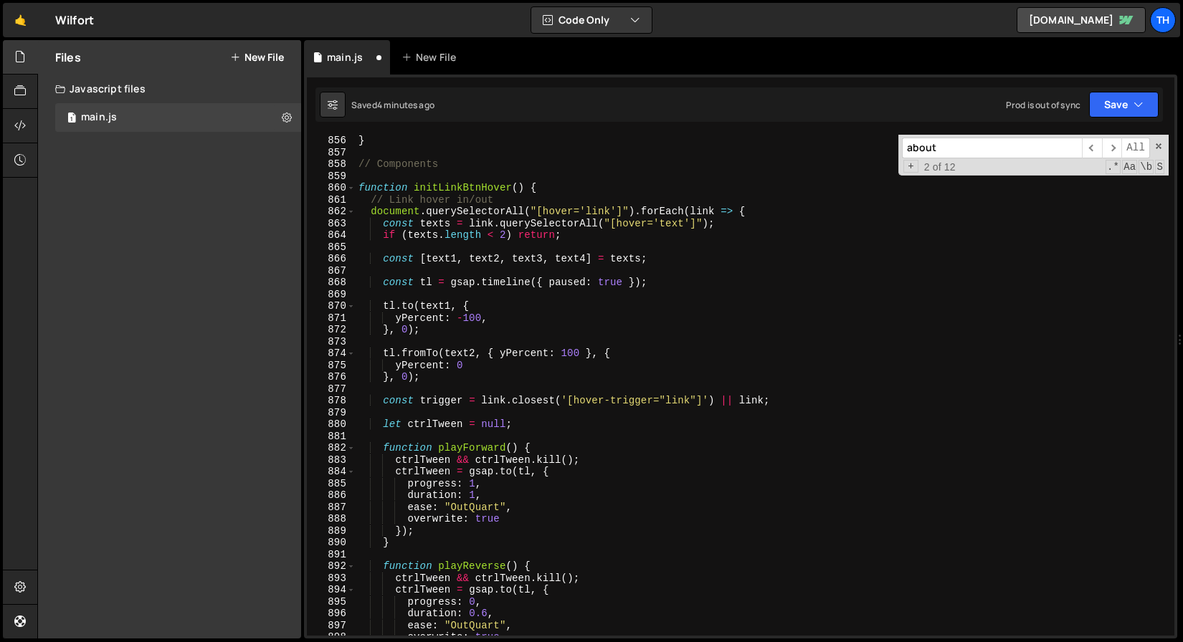
scroll to position [10125, 0]
click at [348, 192] on span at bounding box center [351, 188] width 8 height 12
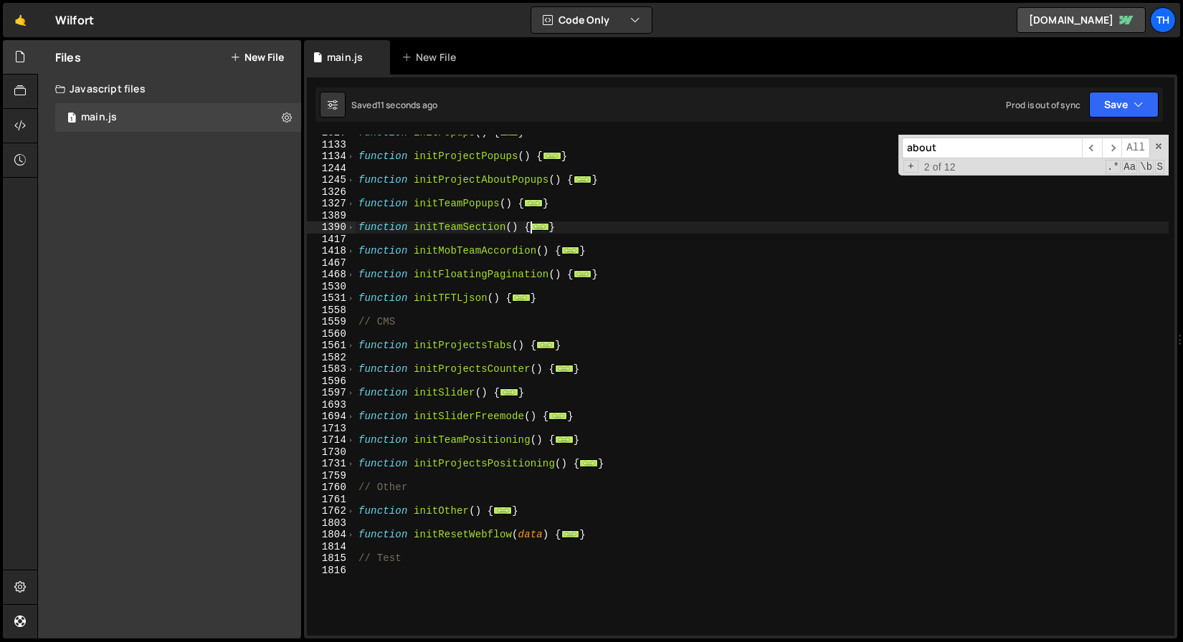
scroll to position [402, 0]
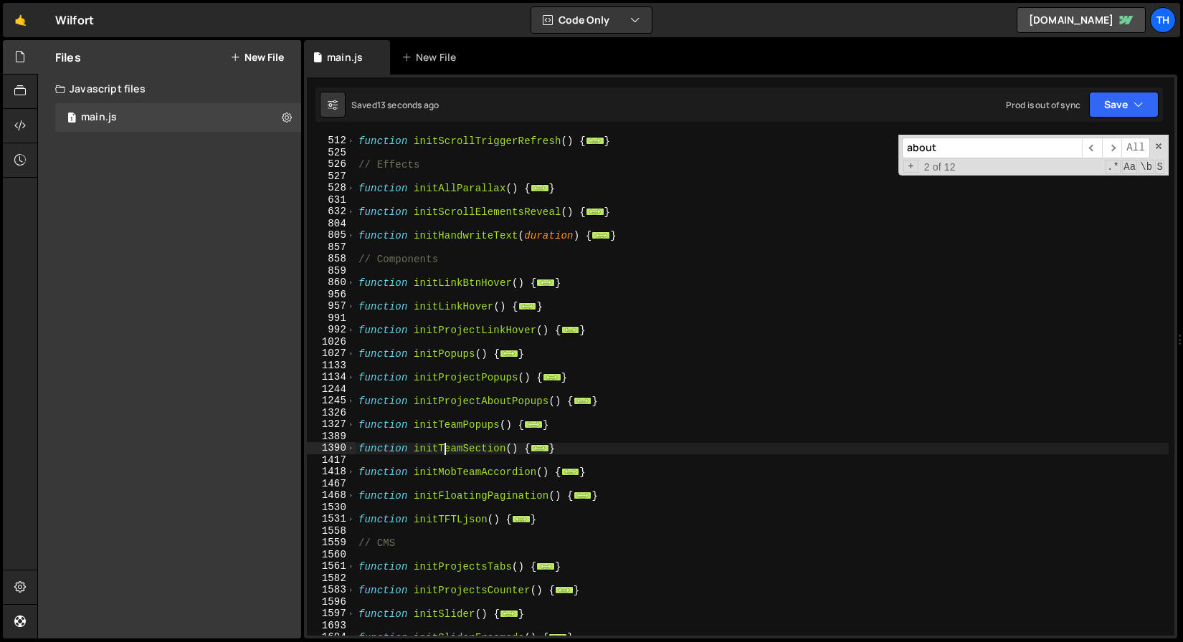
click at [447, 444] on div "function initScrollTriggerRefresh ( ) { ... } // Effects function initAllParall…" at bounding box center [762, 385] width 813 height 525
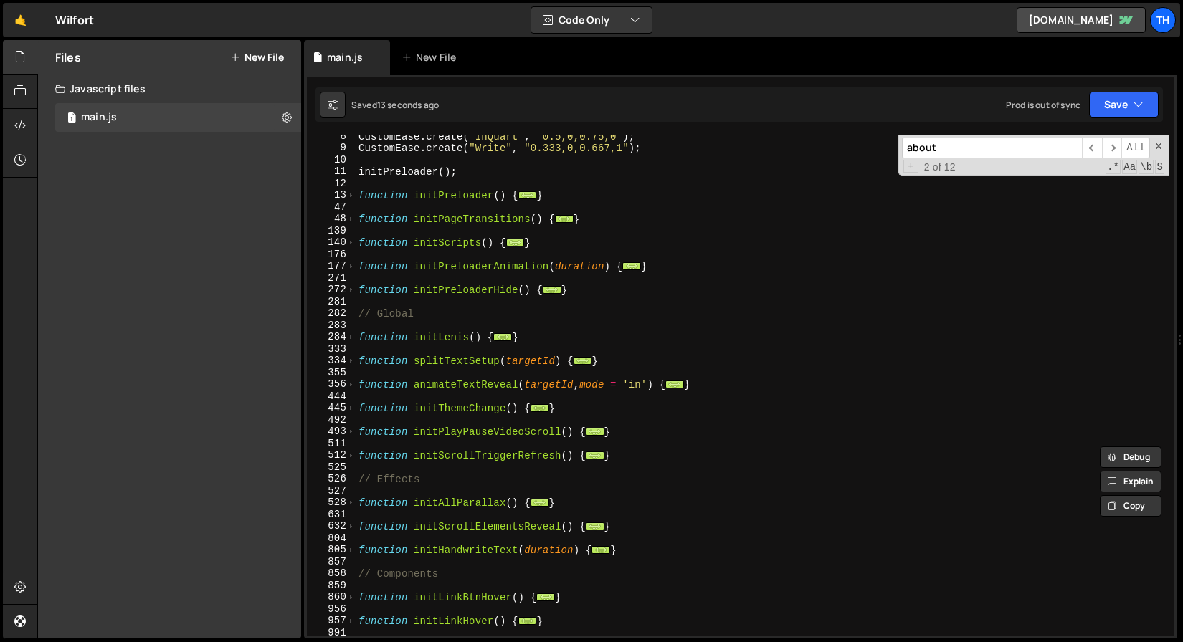
scroll to position [0, 0]
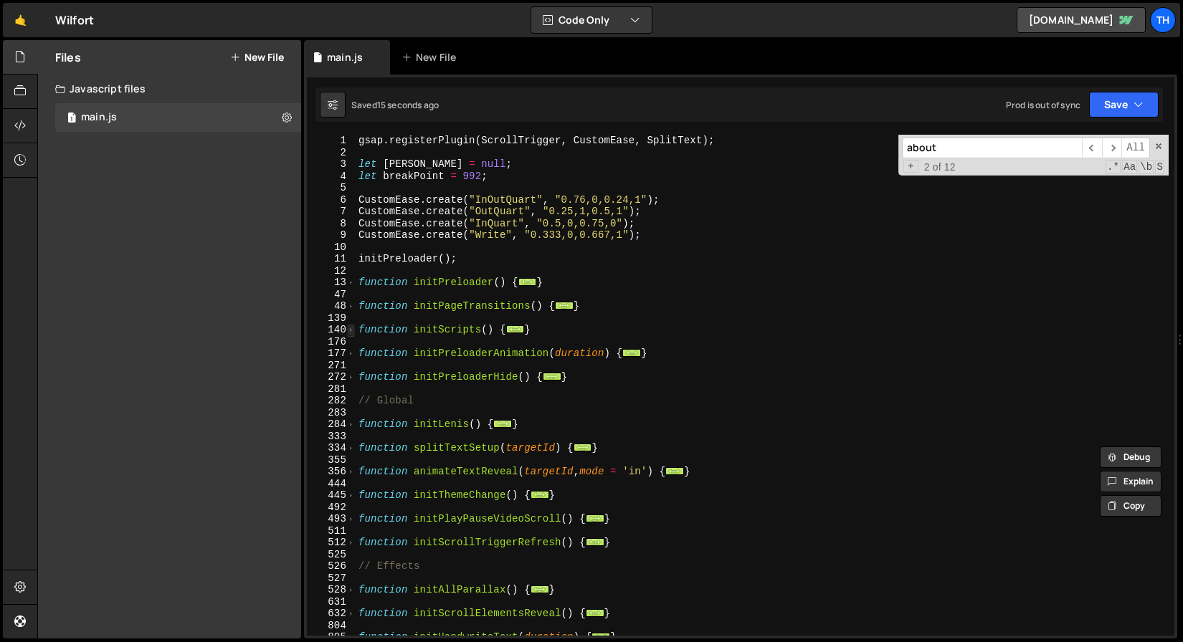
click at [353, 331] on span at bounding box center [351, 330] width 8 height 12
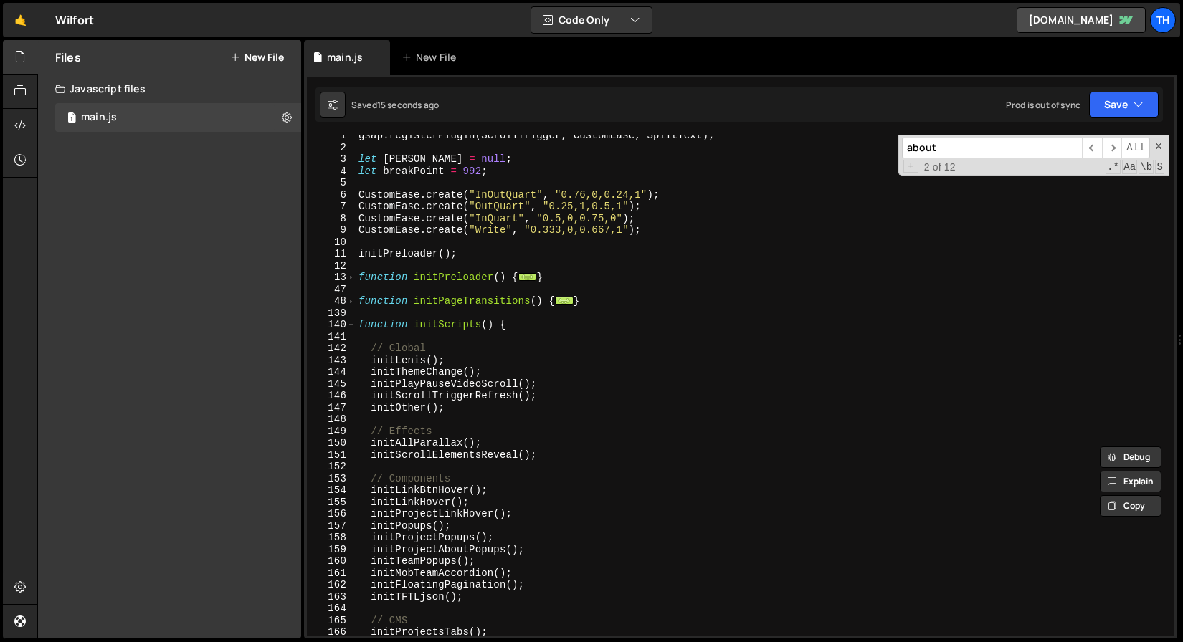
scroll to position [171, 0]
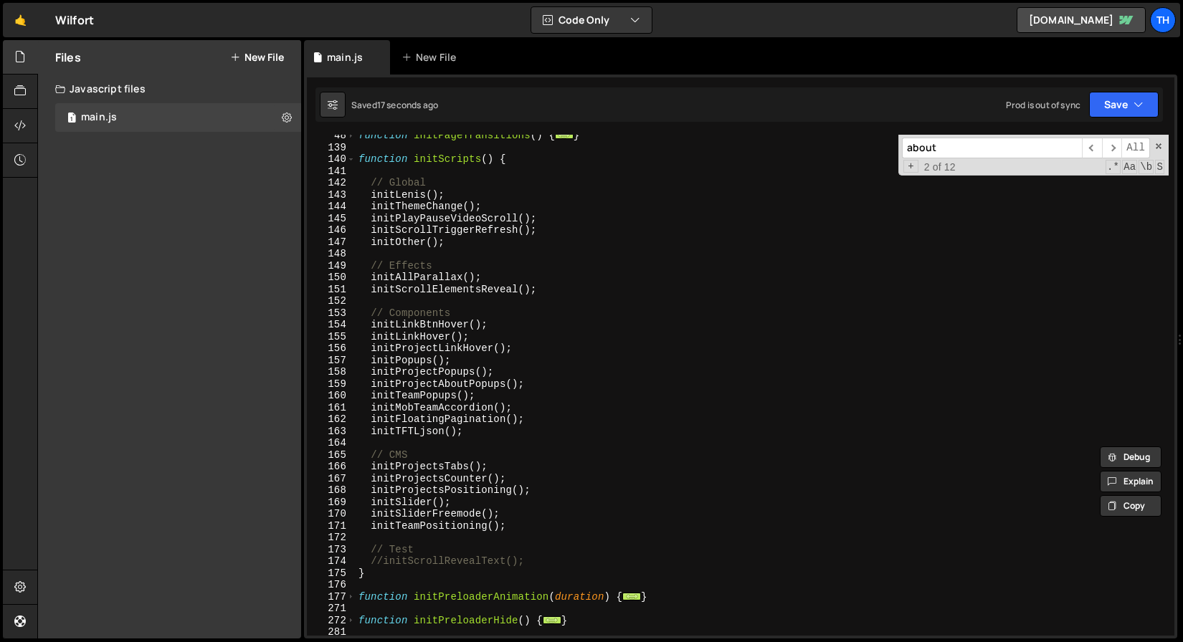
click at [538, 401] on div "function initPageTransitions ( ) { ... } function initScripts ( ) { // Global i…" at bounding box center [762, 392] width 813 height 525
type textarea "initTeamPopups();"
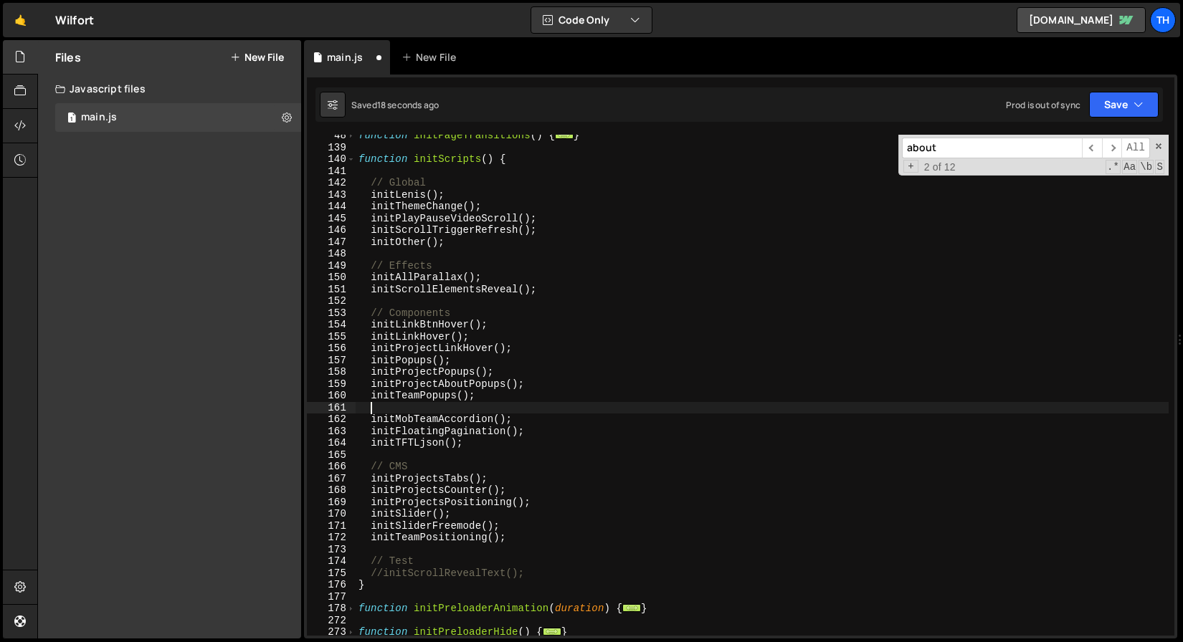
paste textarea "initTeamSection"
drag, startPoint x: 457, startPoint y: 391, endPoint x: 477, endPoint y: 406, distance: 25.7
click at [477, 394] on div "function initPageTransitions ( ) { ... } function initScripts ( ) { // Global i…" at bounding box center [762, 392] width 813 height 525
click at [480, 414] on div "function initPageTransitions ( ) { ... } function initScripts ( ) { // Global i…" at bounding box center [762, 392] width 813 height 525
paste textarea "();"
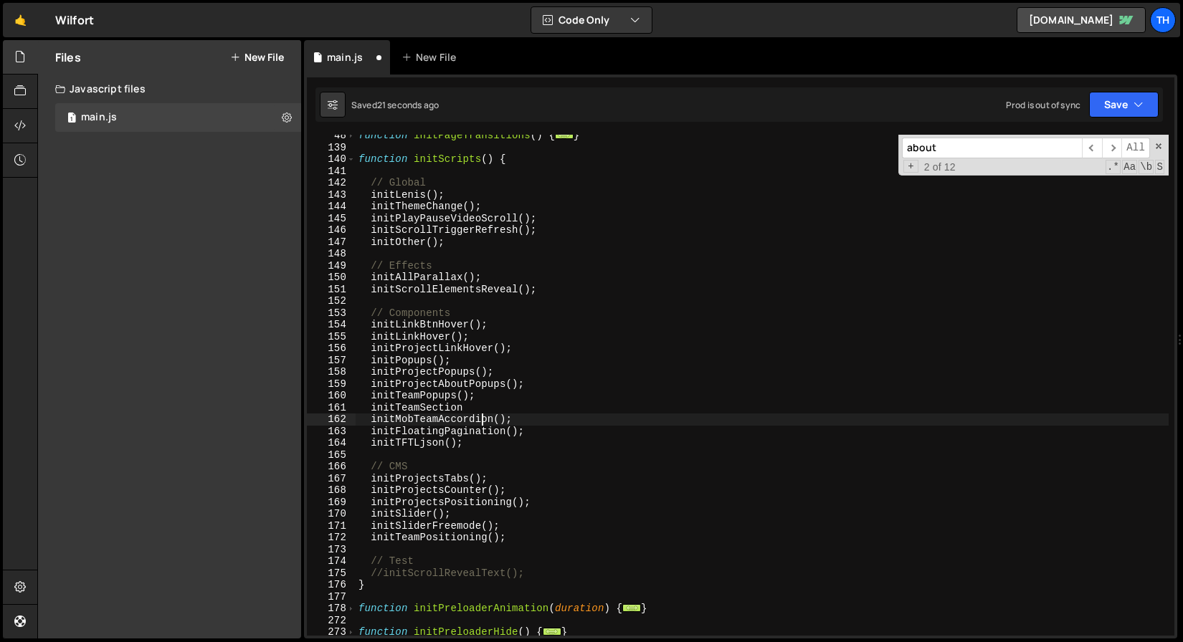
click at [506, 404] on div "function initPageTransitions ( ) { ... } function initScripts ( ) { // Global i…" at bounding box center [762, 392] width 813 height 525
paste textarea "();"
type textarea "initTeamSection();"
click at [1099, 115] on button "Save" at bounding box center [1124, 105] width 70 height 26
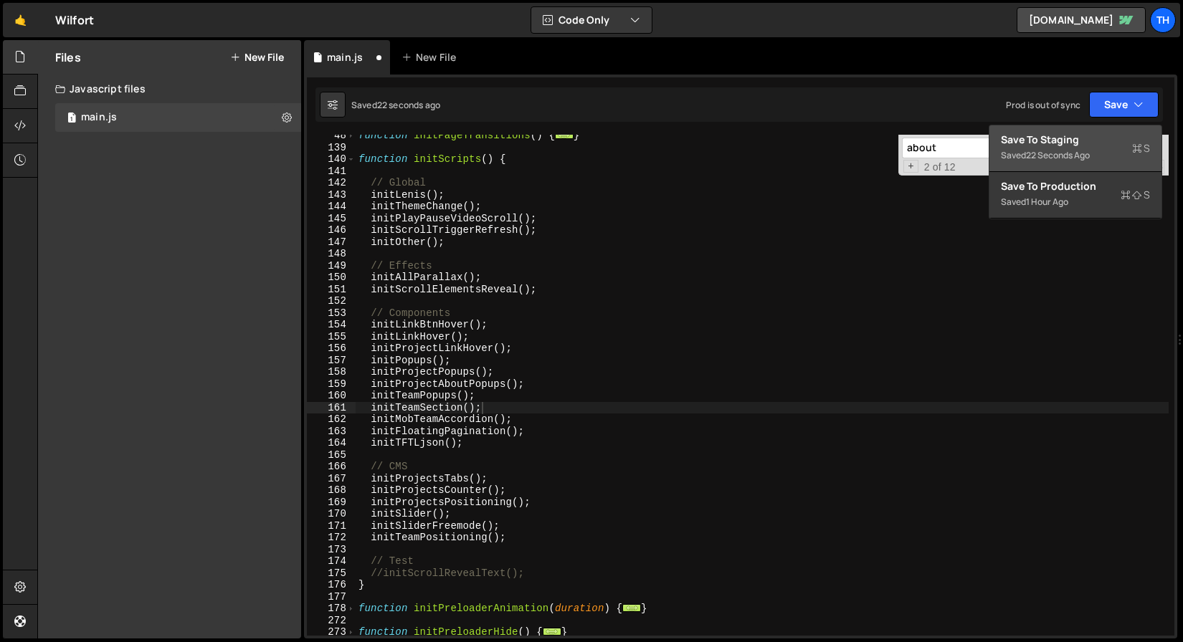
click at [1062, 141] on div "Save to Staging S" at bounding box center [1075, 140] width 149 height 14
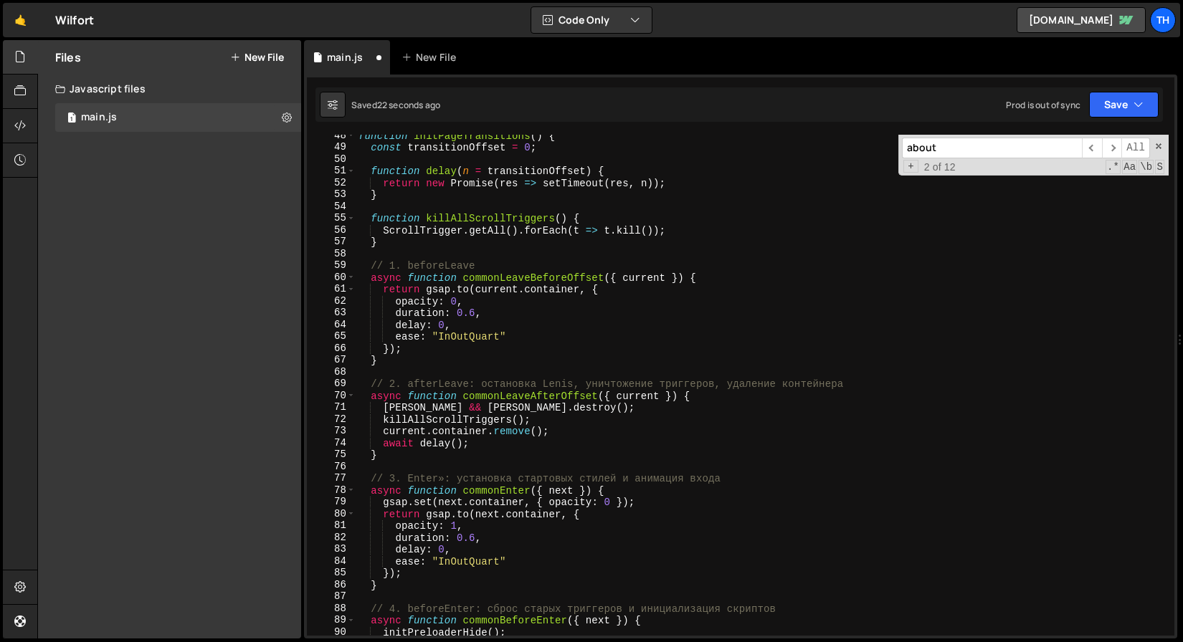
scroll to position [561, 0]
click at [971, 153] on input "about" at bounding box center [992, 148] width 180 height 21
paste input "();"
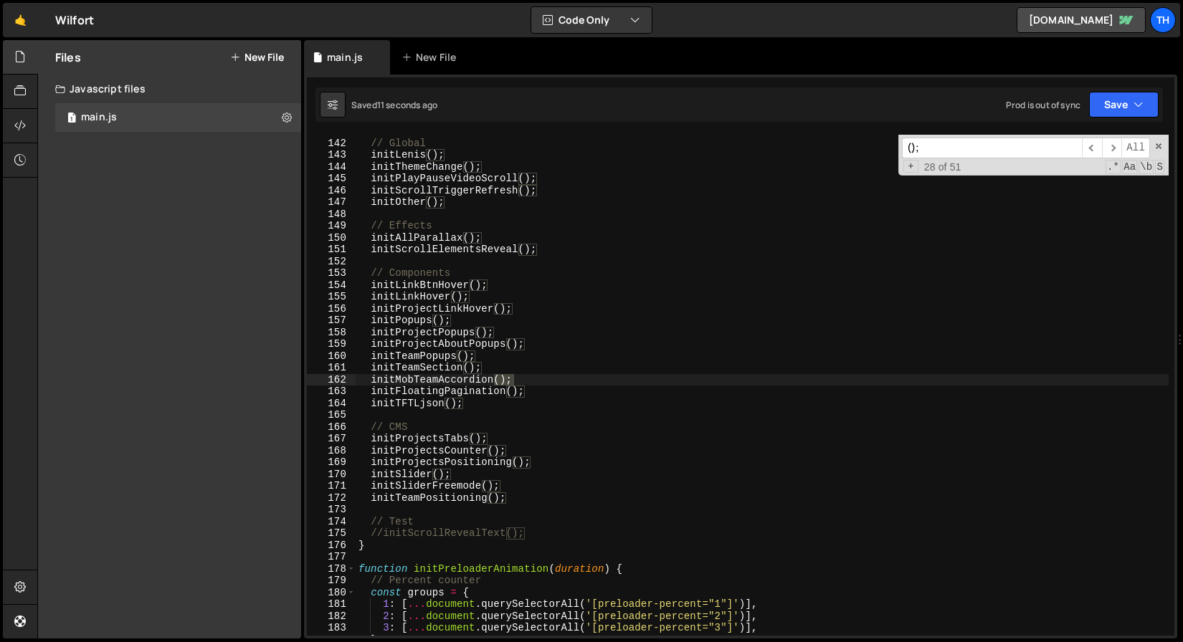
scroll to position [1665, 0]
paste input "initTeamSection"
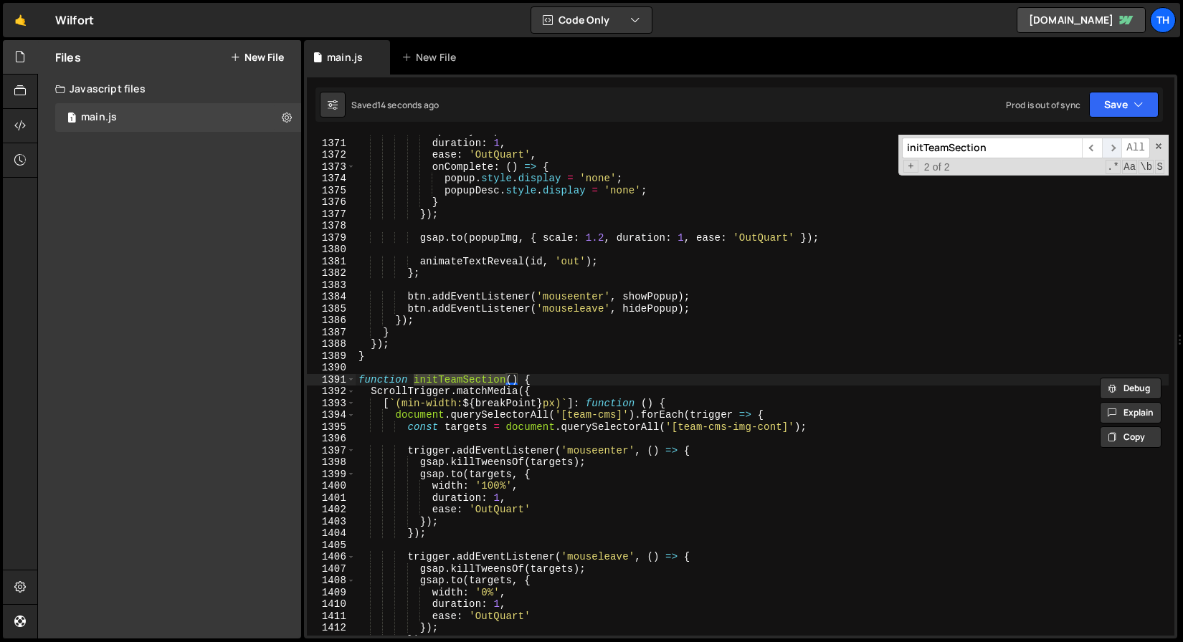
type input "initTeamSection"
click at [1112, 150] on span "​" at bounding box center [1112, 148] width 20 height 21
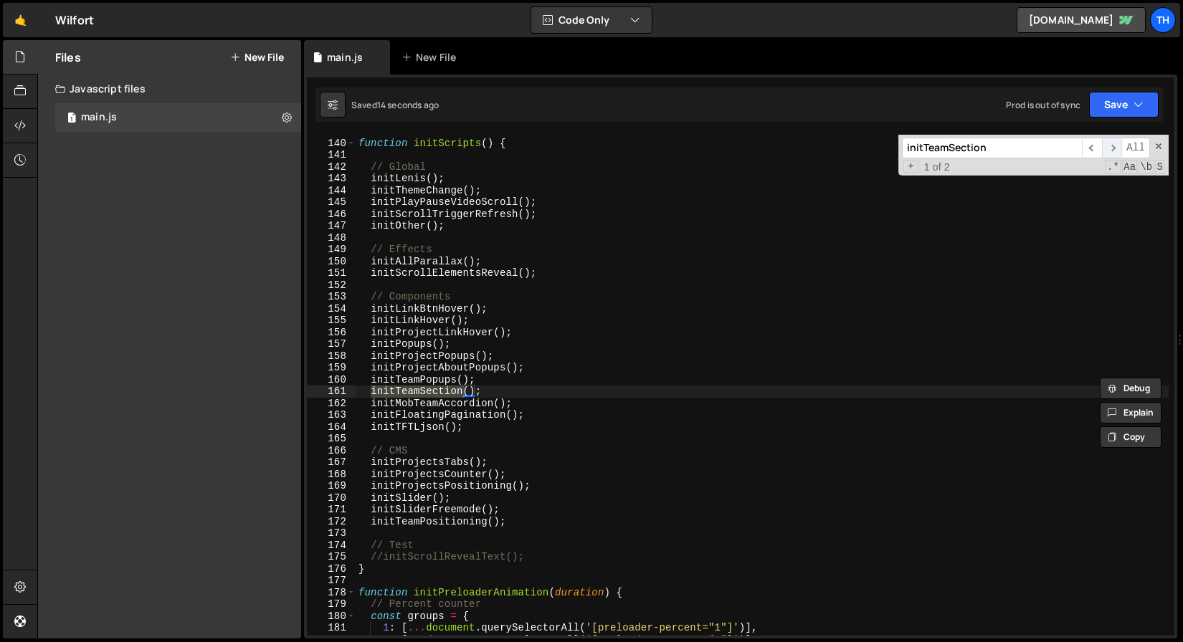
scroll to position [1642, 0]
click at [1113, 147] on span "​" at bounding box center [1112, 148] width 20 height 21
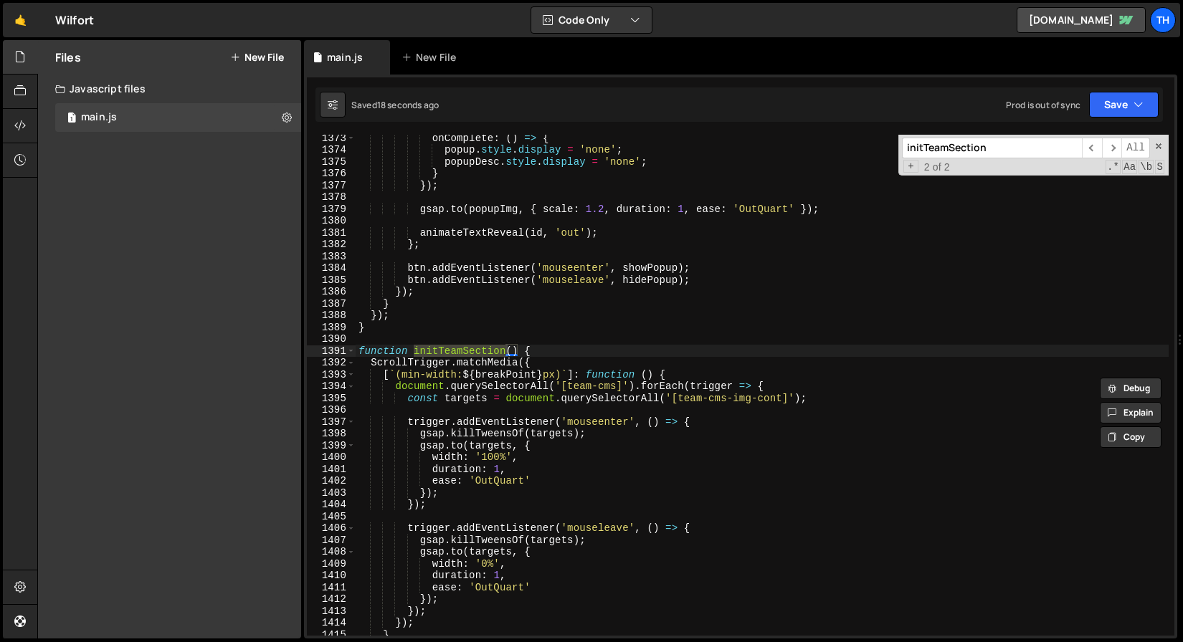
scroll to position [16325, 0]
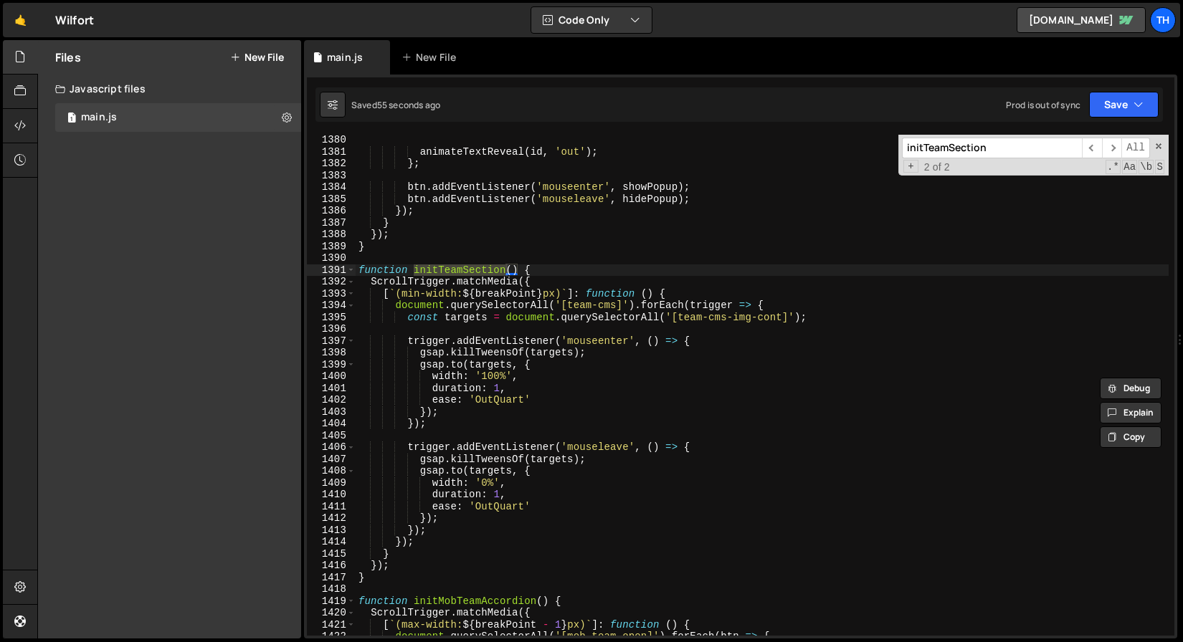
click at [414, 548] on div "animateTextReveal ( id , 'out' ) ; } ; btn . addEventListener ( 'mouseenter' , …" at bounding box center [762, 396] width 813 height 525
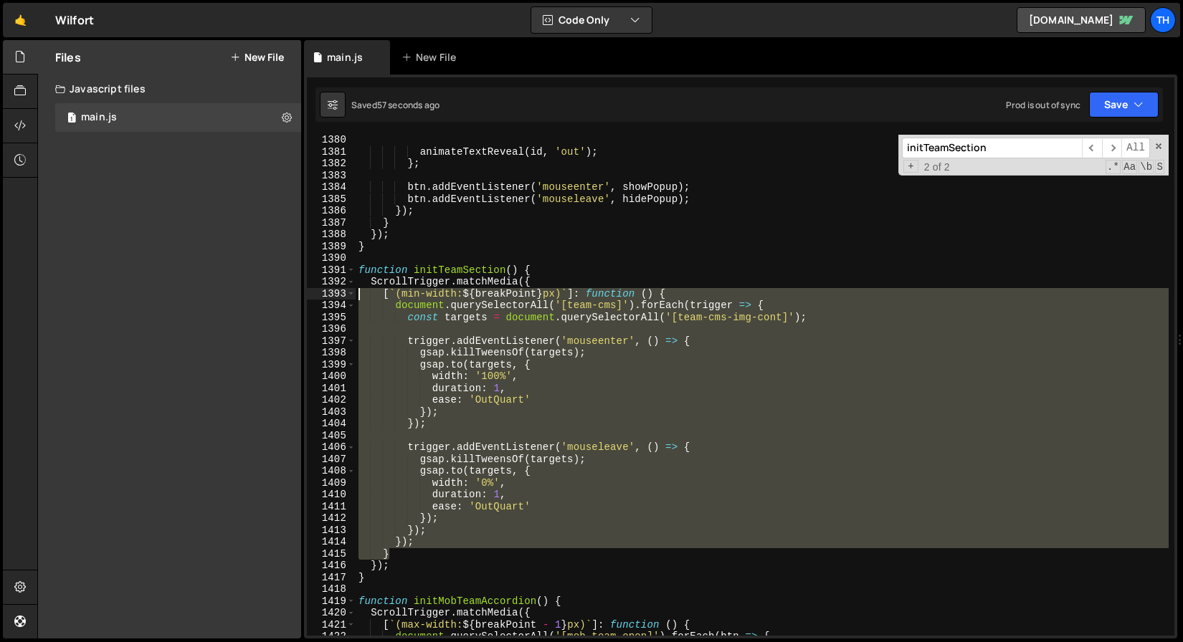
drag, startPoint x: 407, startPoint y: 559, endPoint x: 269, endPoint y: 295, distance: 297.9
click at [269, 295] on div "Files New File Javascript files 1 main.js 0 CSS files Copy share link Edit File…" at bounding box center [610, 339] width 1146 height 599
click at [418, 548] on div "animateTextReveal ( id , 'out' ) ; } ; btn . addEventListener ( 'mouseenter' , …" at bounding box center [762, 385] width 813 height 501
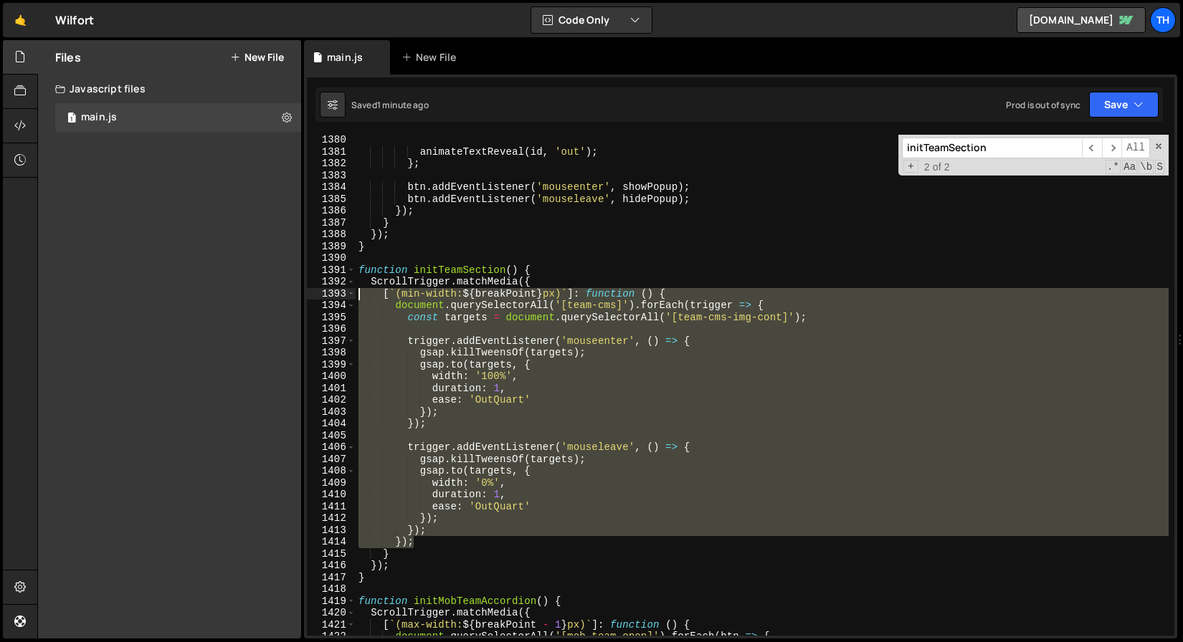
drag, startPoint x: 436, startPoint y: 543, endPoint x: 156, endPoint y: 293, distance: 374.7
click at [156, 293] on div "Files New File Javascript files 1 main.js 0 CSS files Copy share link Edit File…" at bounding box center [610, 339] width 1146 height 599
paste textarea "});"
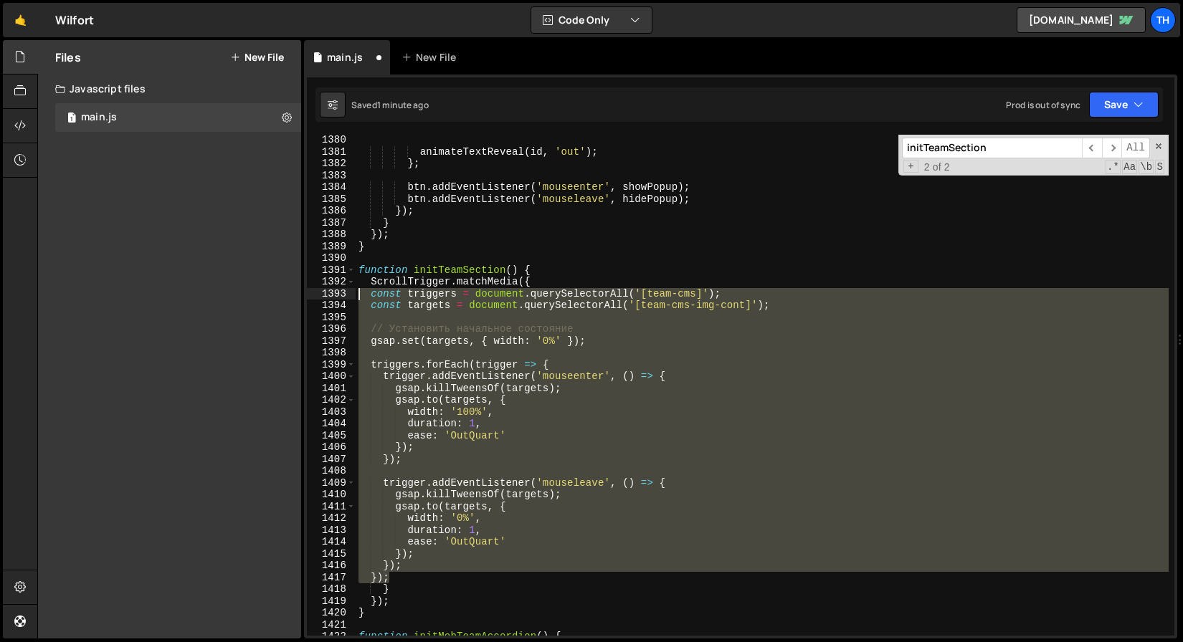
drag, startPoint x: 406, startPoint y: 576, endPoint x: 225, endPoint y: 296, distance: 333.9
click at [225, 296] on div "Files New File Javascript files 1 main.js 0 CSS files Copy share link Edit File…" at bounding box center [610, 339] width 1146 height 599
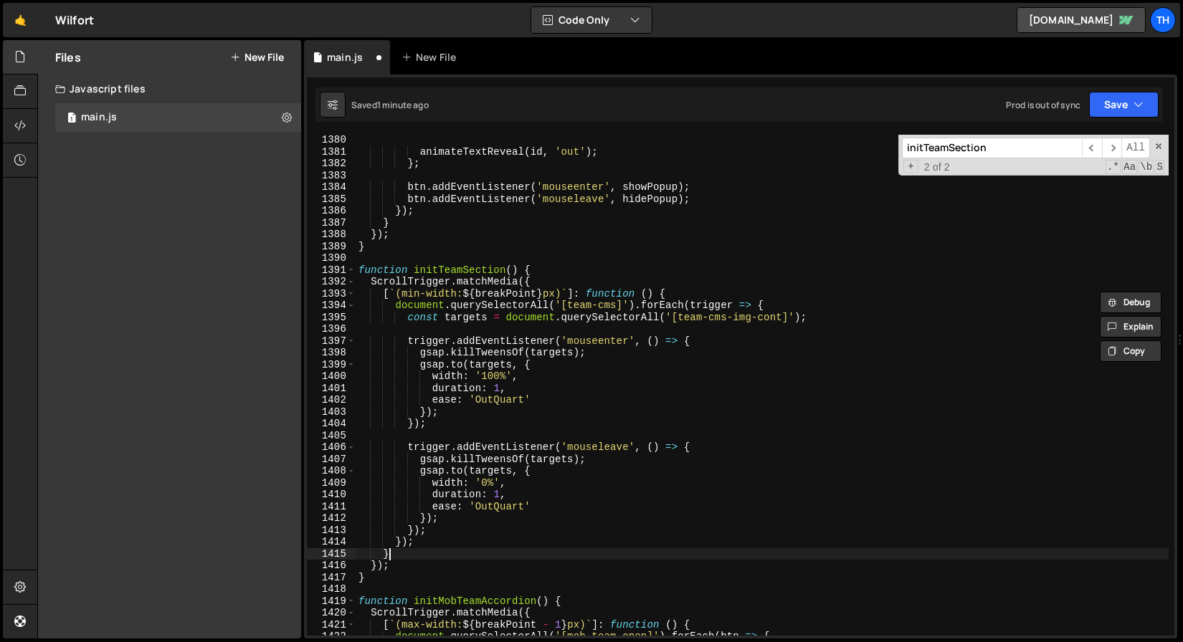
click at [431, 551] on div "animateTextReveal ( id , 'out' ) ; } ; btn . addEventListener ( 'mouseenter' , …" at bounding box center [762, 396] width 813 height 525
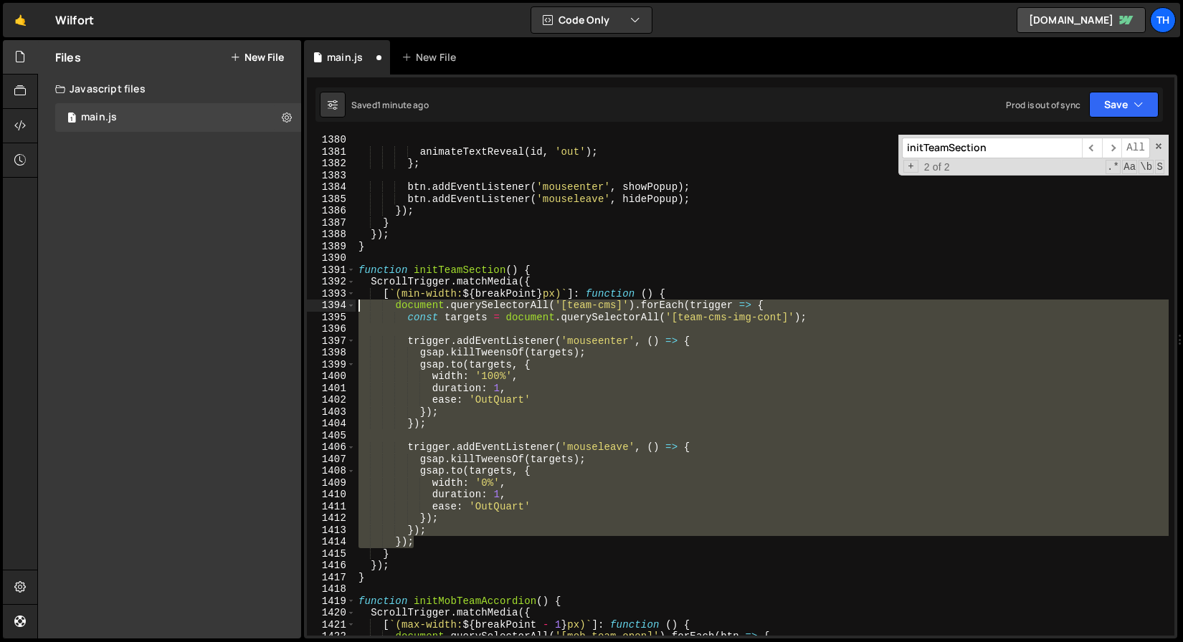
drag, startPoint x: 427, startPoint y: 542, endPoint x: 219, endPoint y: 309, distance: 312.3
click at [219, 309] on div "Files New File Javascript files 1 main.js 0 CSS files Copy share link Edit File…" at bounding box center [610, 339] width 1146 height 599
paste textarea "}"
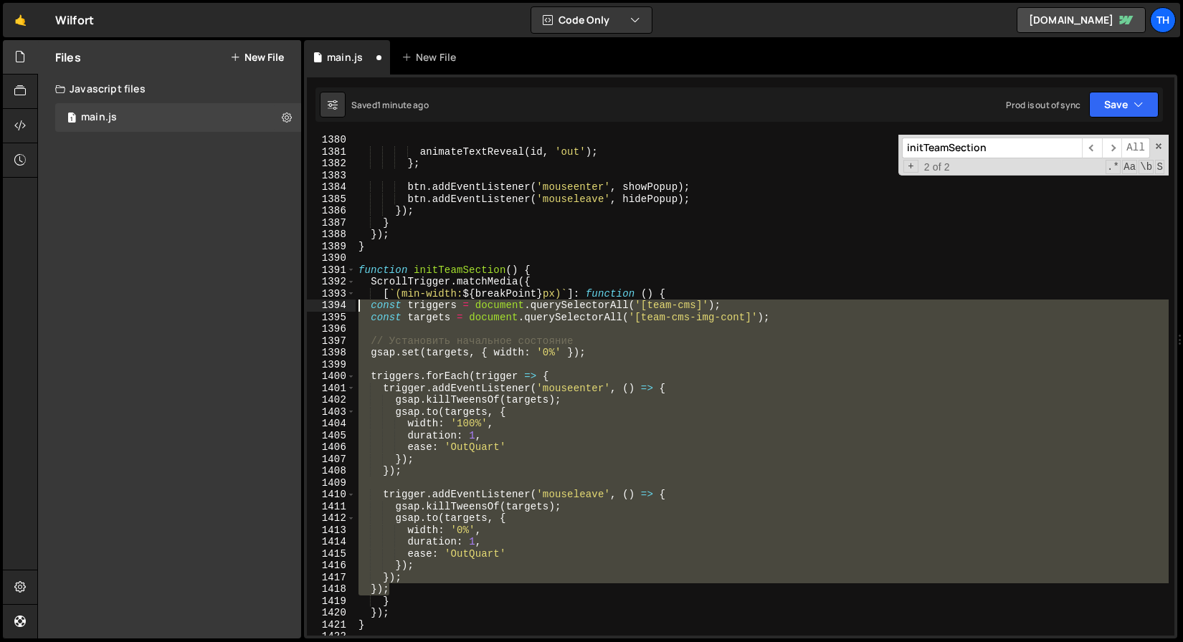
drag, startPoint x: 404, startPoint y: 586, endPoint x: 179, endPoint y: 303, distance: 362.3
click at [179, 303] on div "Files New File Javascript files 1 main.js 0 CSS files Copy share link Edit File…" at bounding box center [610, 339] width 1146 height 599
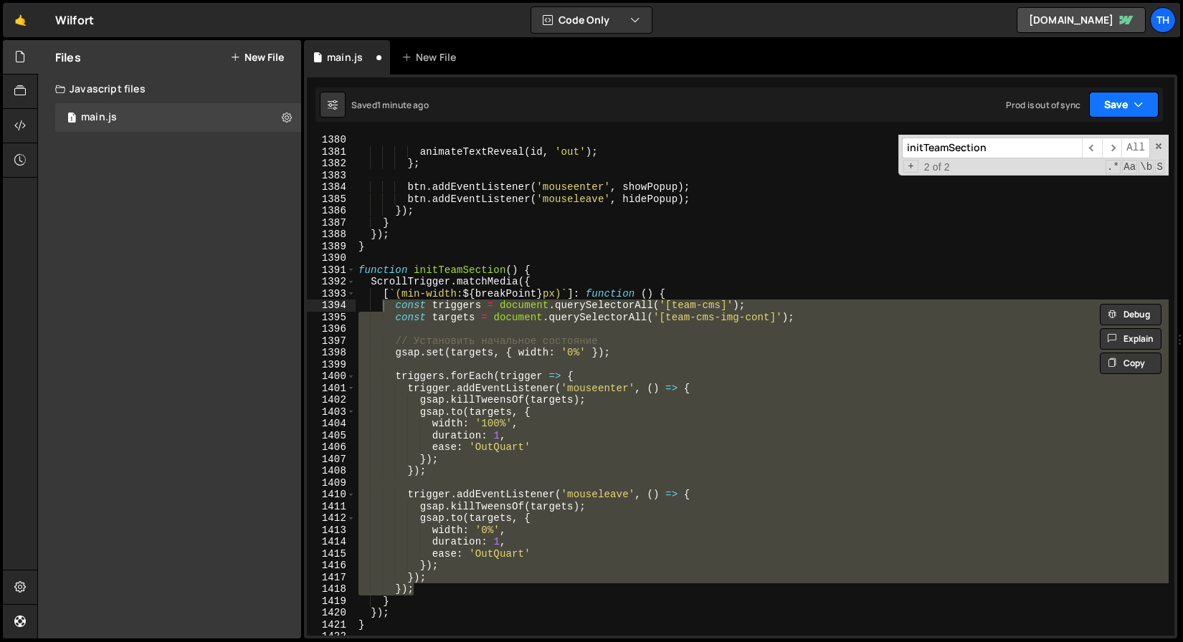
click at [1136, 106] on icon "button" at bounding box center [1138, 104] width 10 height 14
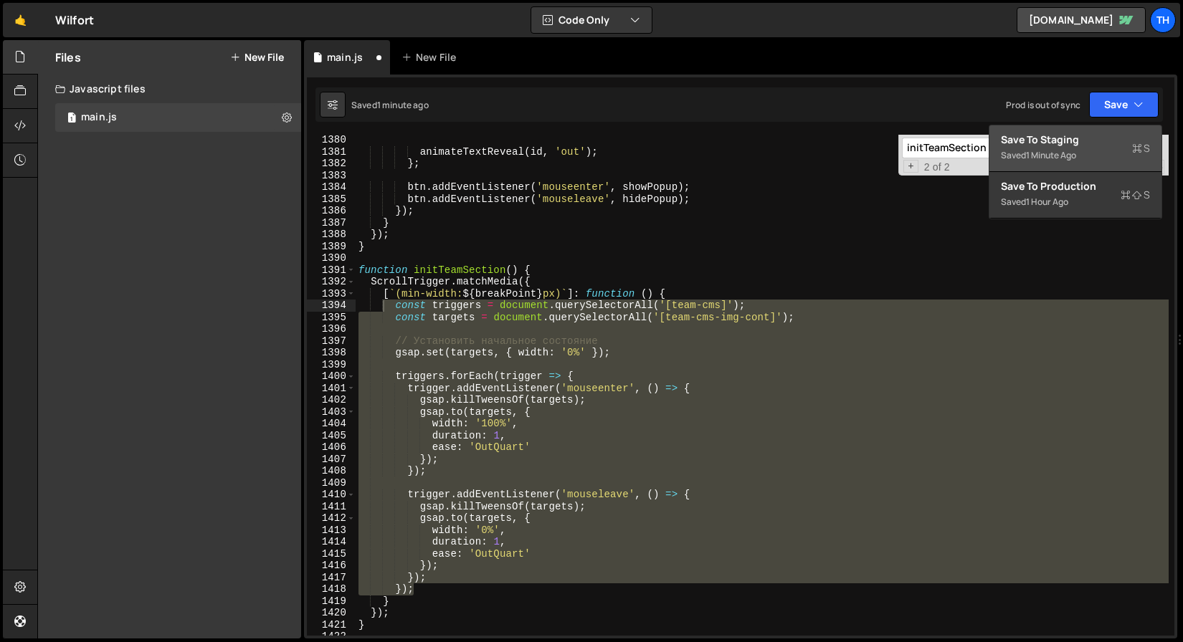
click at [1119, 141] on div "Save to Staging S" at bounding box center [1075, 140] width 149 height 14
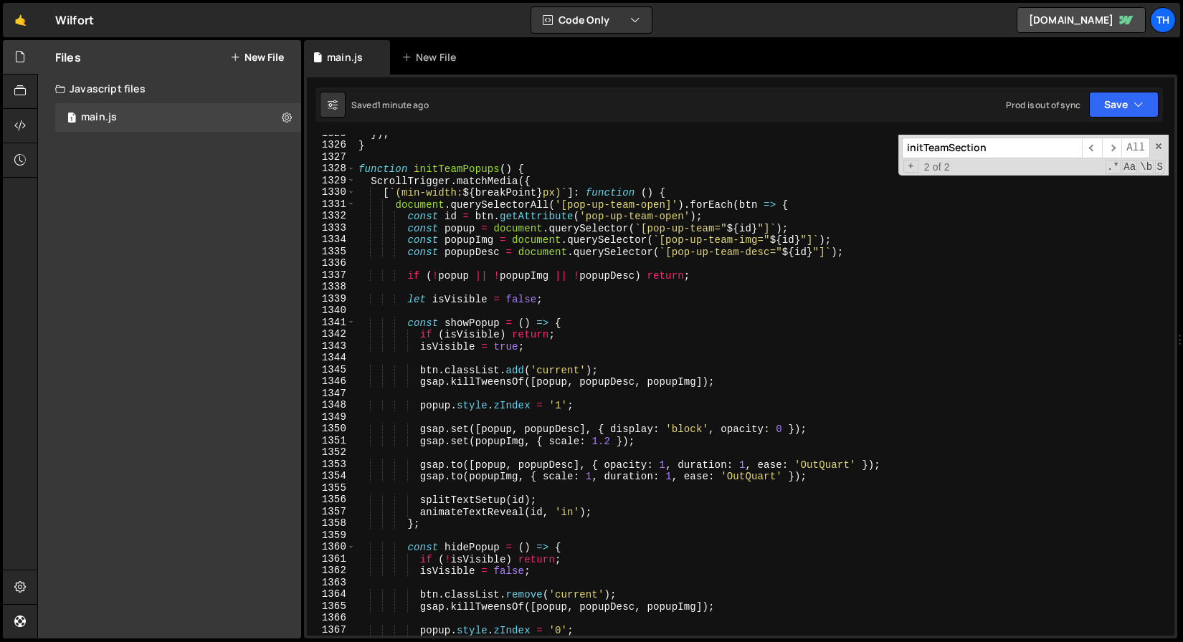
scroll to position [15691, 0]
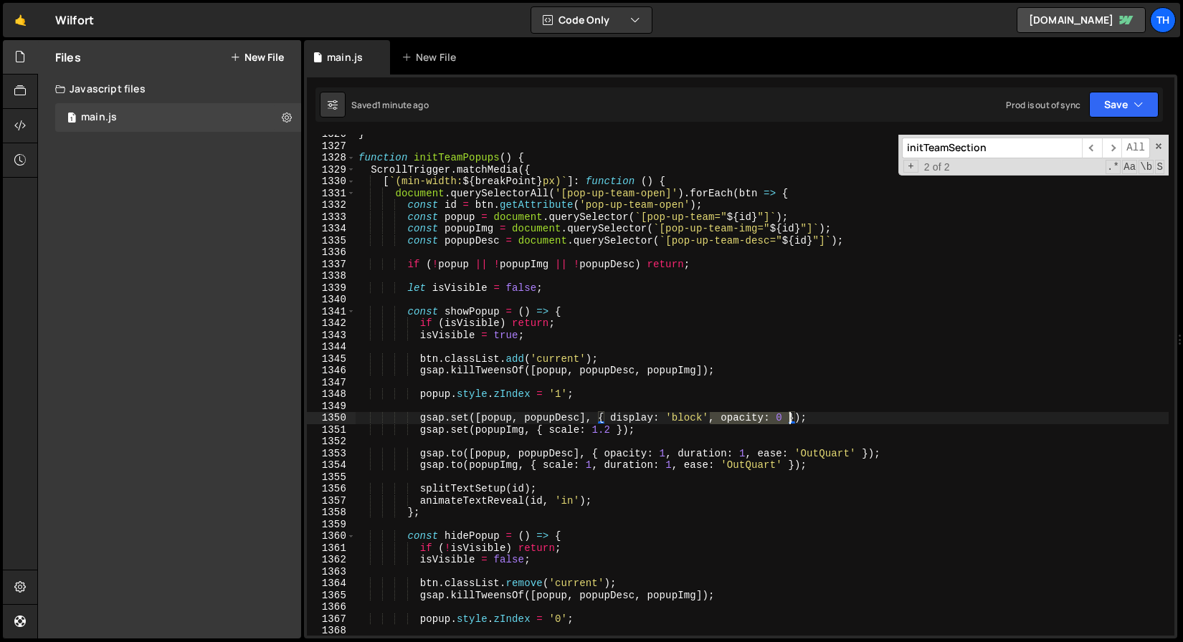
drag, startPoint x: 713, startPoint y: 421, endPoint x: 788, endPoint y: 416, distance: 75.4
click at [788, 416] on div "} function initTeamPopups ( ) { ScrollTrigger . matchMedia ({ [ ` (min-width: $…" at bounding box center [762, 390] width 813 height 525
click at [716, 420] on div "} function initTeamPopups ( ) { ScrollTrigger . matchMedia ({ [ ` (min-width: $…" at bounding box center [762, 385] width 813 height 501
drag, startPoint x: 783, startPoint y: 419, endPoint x: 710, endPoint y: 416, distance: 72.5
click at [710, 416] on div "} function initTeamPopups ( ) { ScrollTrigger . matchMedia ({ [ ` (min-width: $…" at bounding box center [762, 390] width 813 height 525
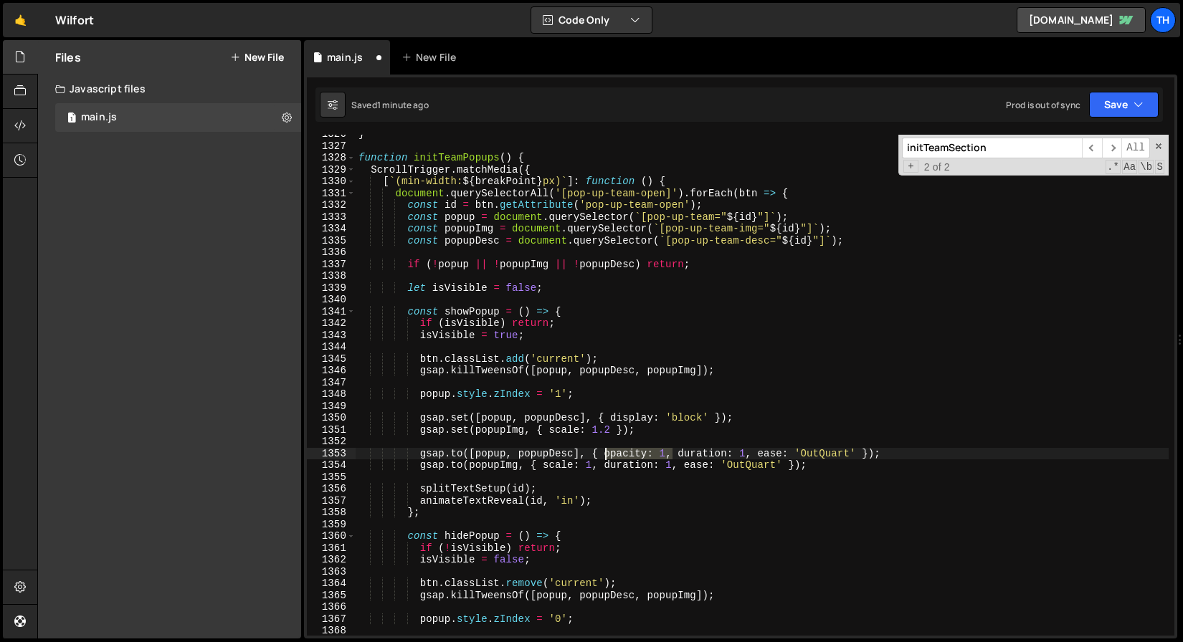
drag, startPoint x: 670, startPoint y: 455, endPoint x: 603, endPoint y: 449, distance: 66.9
click at [603, 449] on div "} function initTeamPopups ( ) { ScrollTrigger . matchMedia ({ [ ` (min-width: $…" at bounding box center [762, 390] width 813 height 525
drag, startPoint x: 678, startPoint y: 454, endPoint x: 605, endPoint y: 452, distance: 73.1
click at [605, 452] on div "} function initTeamPopups ( ) { ScrollTrigger . matchMedia ({ [ ` (min-width: $…" at bounding box center [762, 390] width 813 height 525
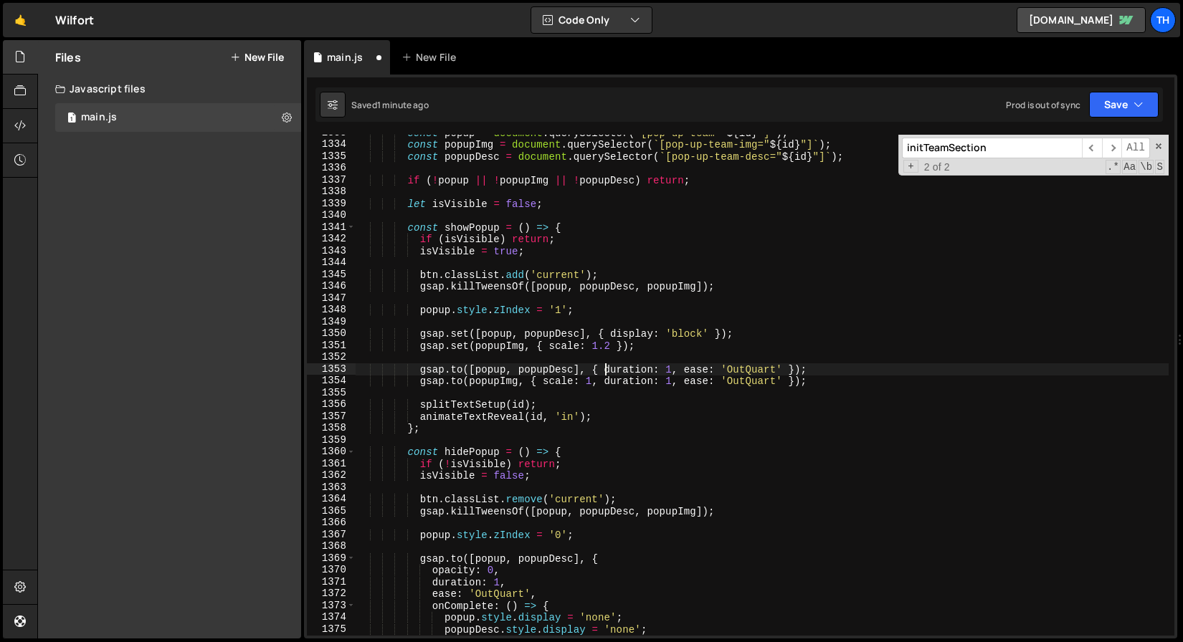
scroll to position [15814, 0]
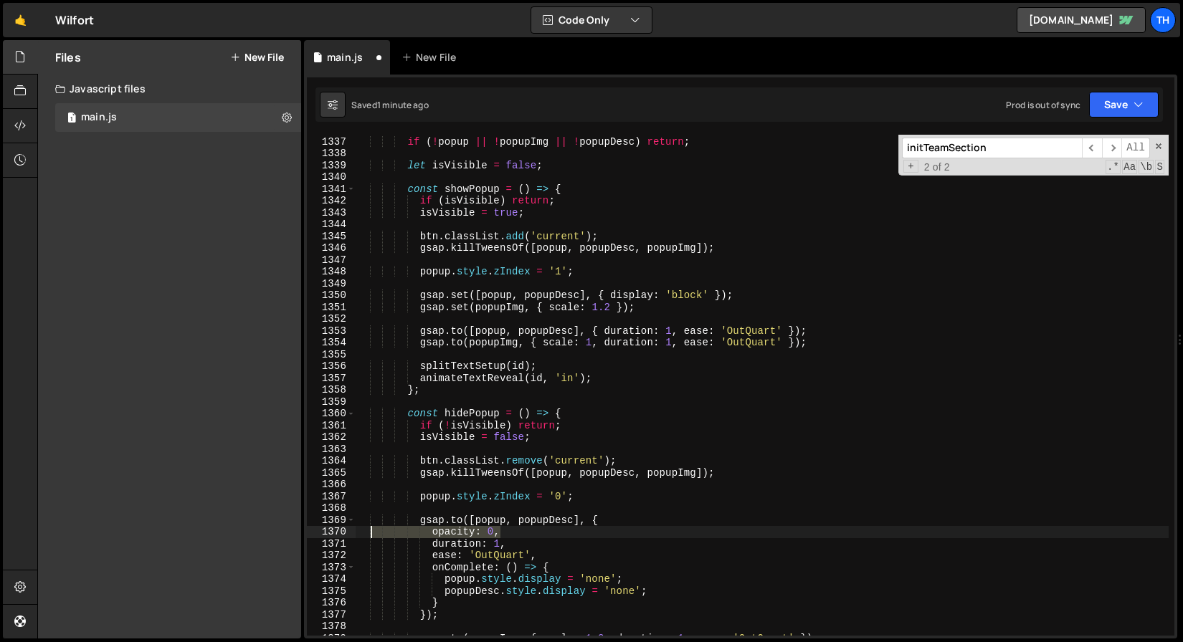
drag, startPoint x: 526, startPoint y: 532, endPoint x: 353, endPoint y: 529, distance: 173.5
click at [356, 530] on div "if ( ! popup || ! popupImg || ! popupDesc ) return ; let isVisible = false ; co…" at bounding box center [762, 386] width 813 height 525
type textarea "opacity: 0,"
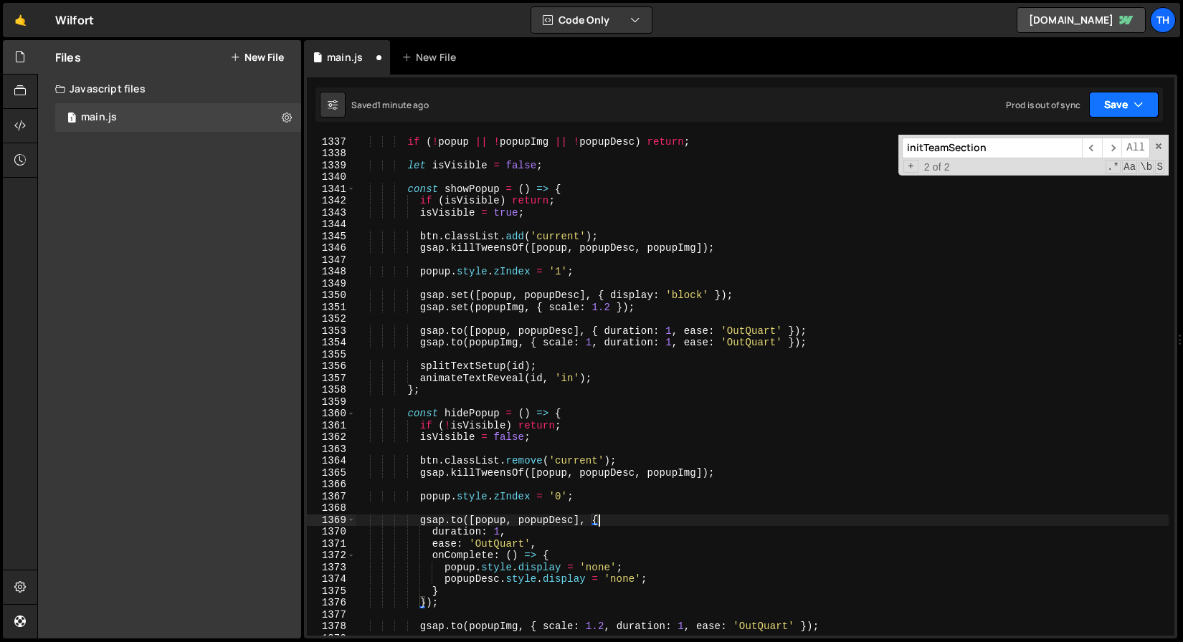
click at [1131, 117] on button "Save" at bounding box center [1124, 105] width 70 height 26
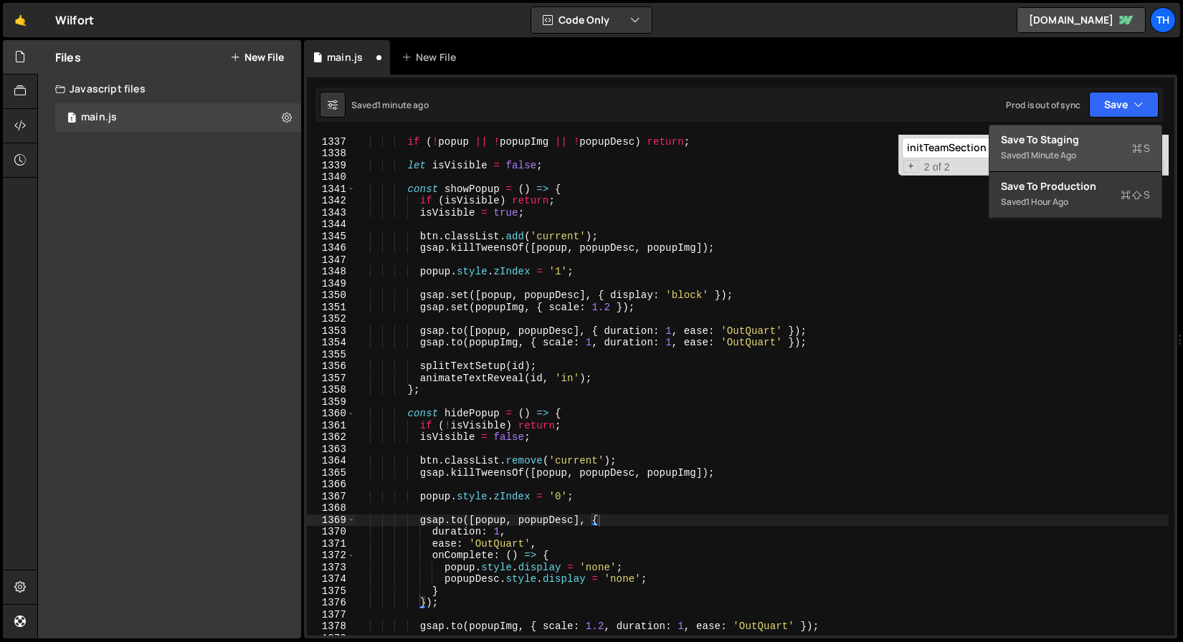
click at [1109, 141] on div "Save to Staging S" at bounding box center [1075, 140] width 149 height 14
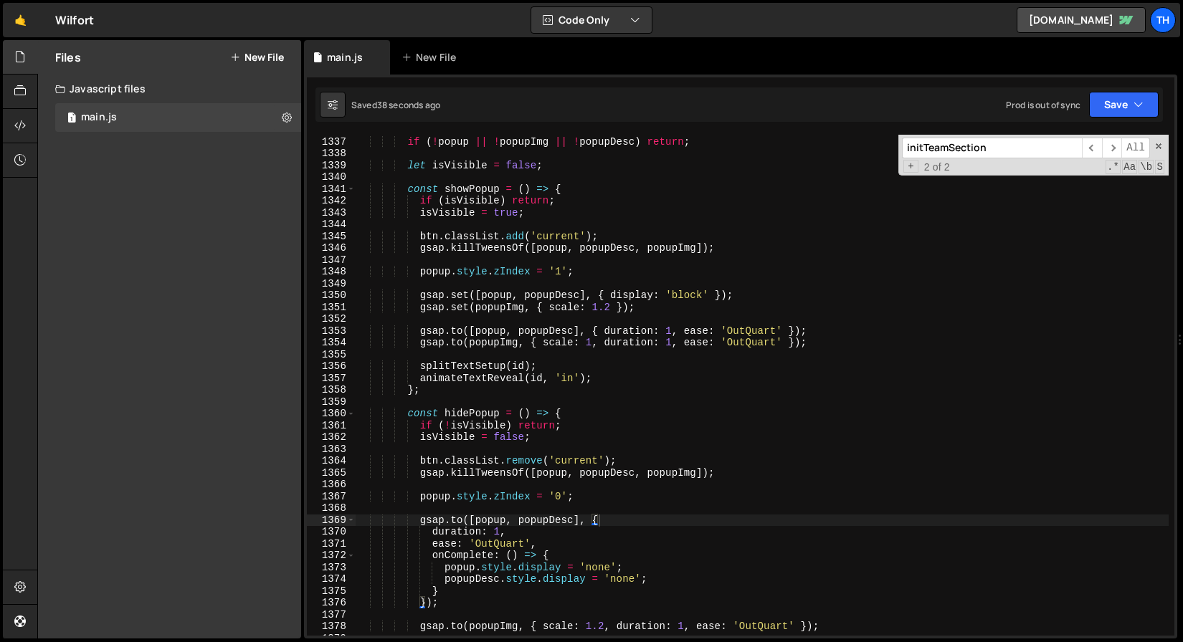
click at [526, 410] on div "if ( ! popup || ! popupImg || ! popupDesc ) return ; let isVisible = false ; co…" at bounding box center [762, 386] width 813 height 525
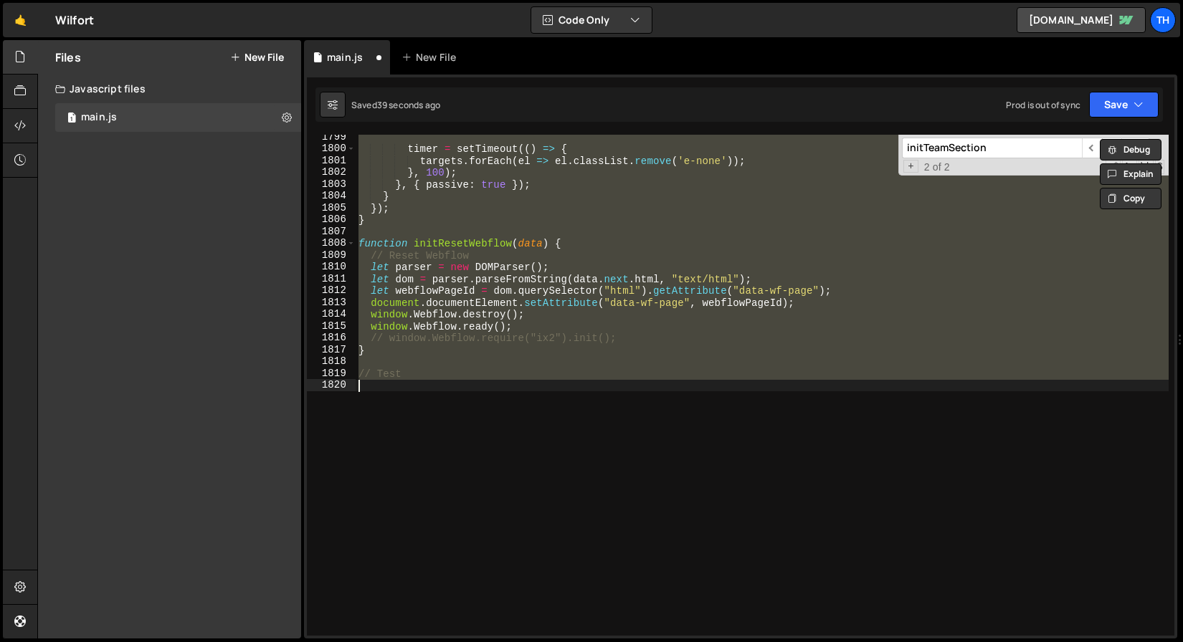
scroll to position [15955, 0]
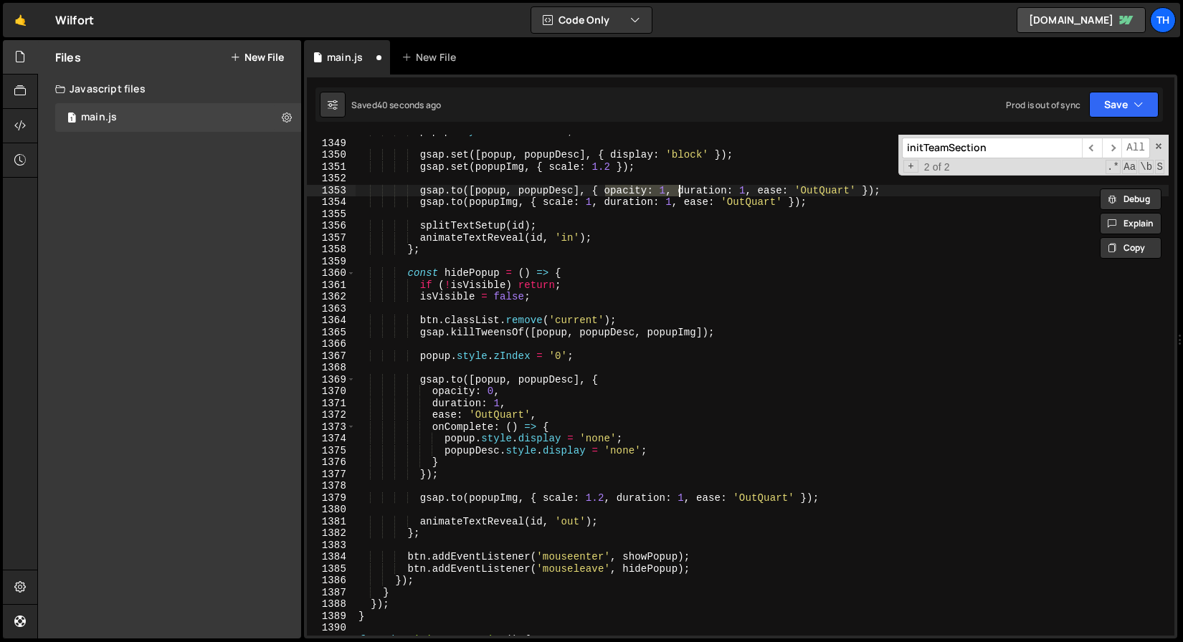
type textarea "gsap.set([popup, popupDesc], { display: 'block', opacity: 0 });"
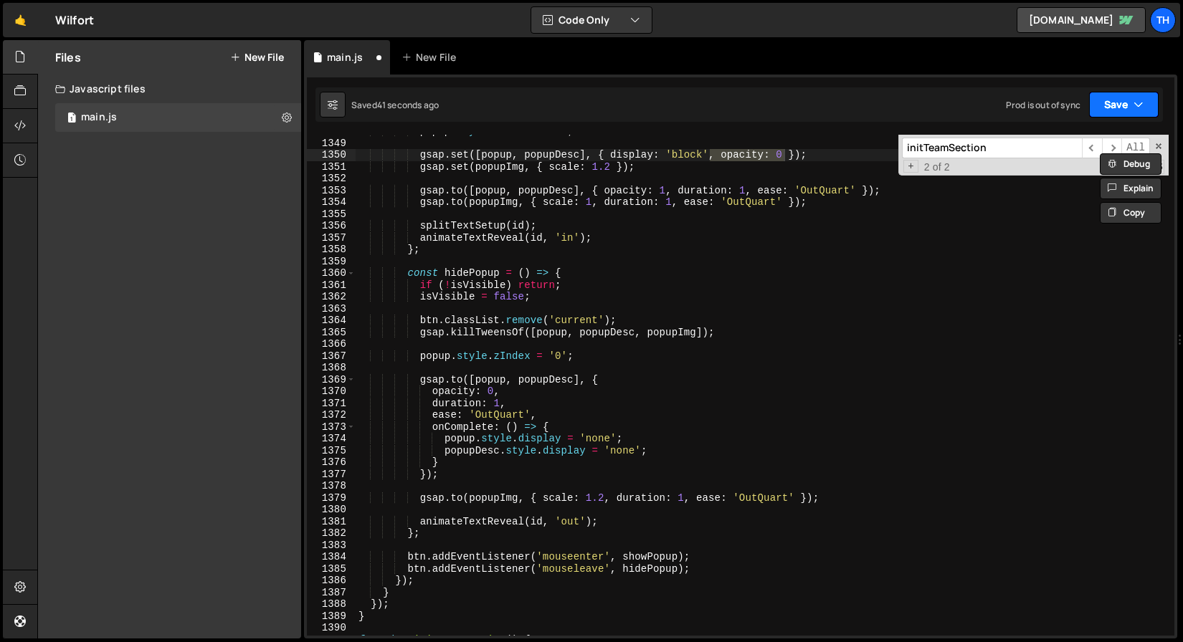
click at [1118, 115] on button "Save" at bounding box center [1124, 105] width 70 height 26
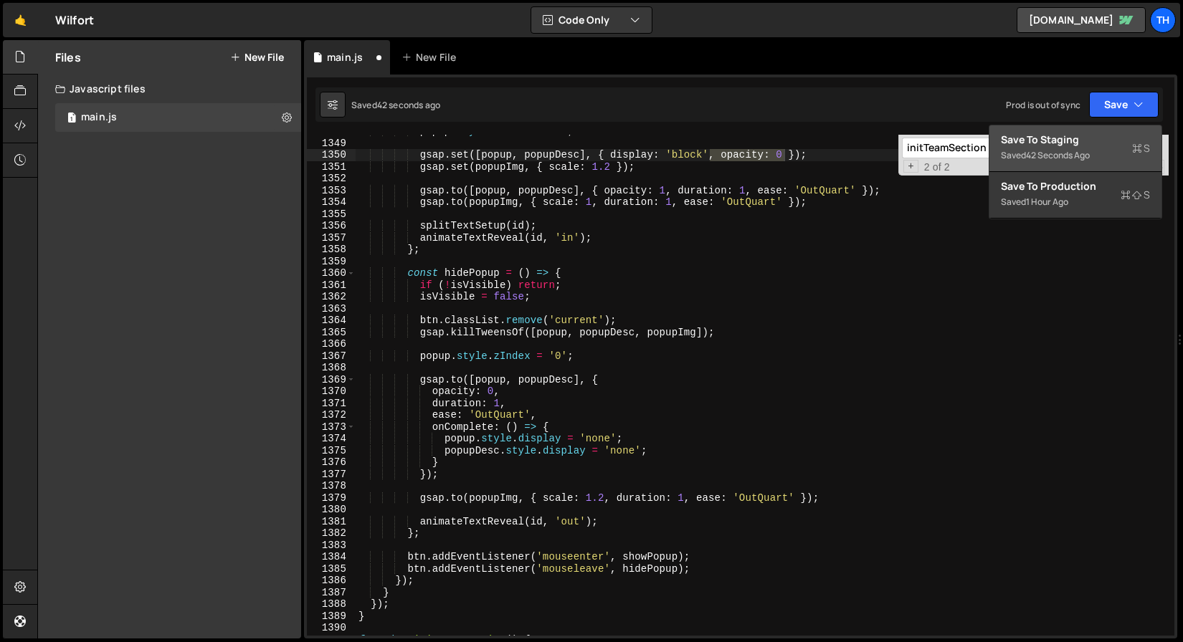
click at [1085, 146] on div "Save to Staging S" at bounding box center [1075, 140] width 149 height 14
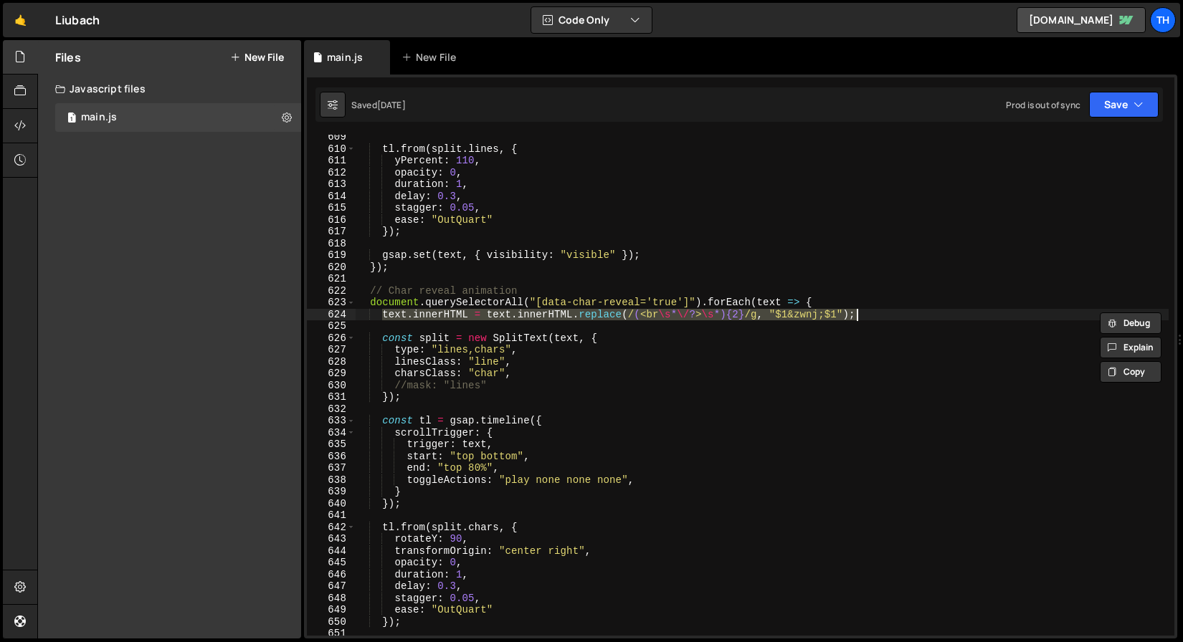
scroll to position [3787, 0]
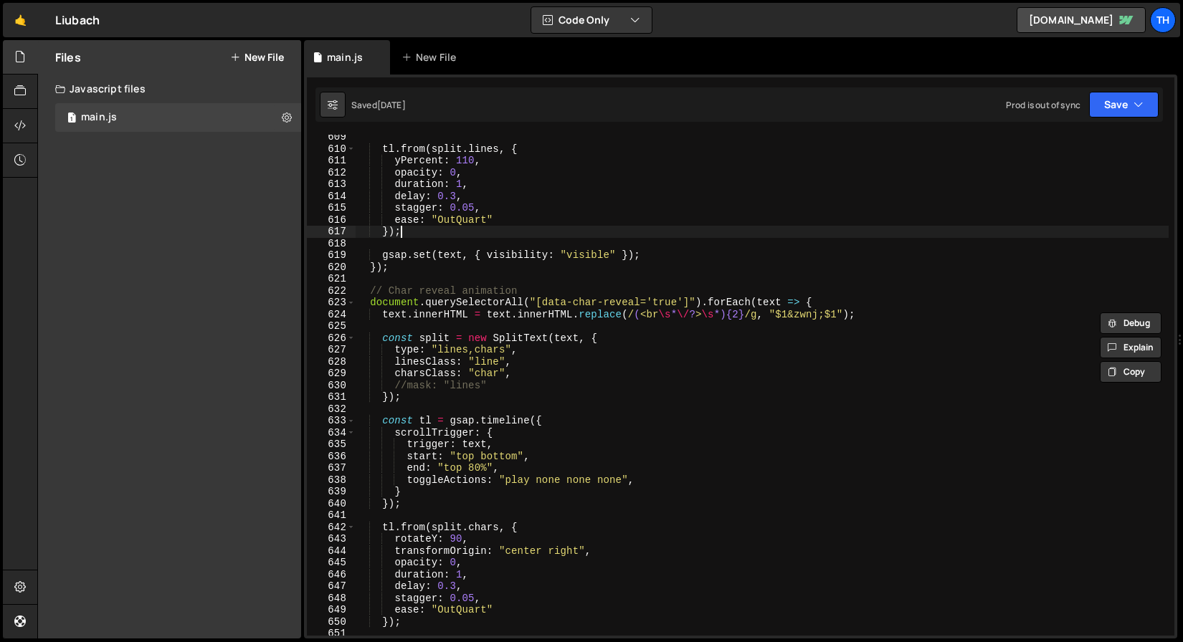
click at [442, 237] on div "tl . from ( split . lines , { yPercent : 110 , opacity : 0 , duration : 1 , del…" at bounding box center [762, 393] width 814 height 525
type textarea "});"
click at [457, 282] on div "tl . from ( split . lines , { yPercent : 110 , opacity : 0 , duration : 1 , del…" at bounding box center [762, 393] width 814 height 525
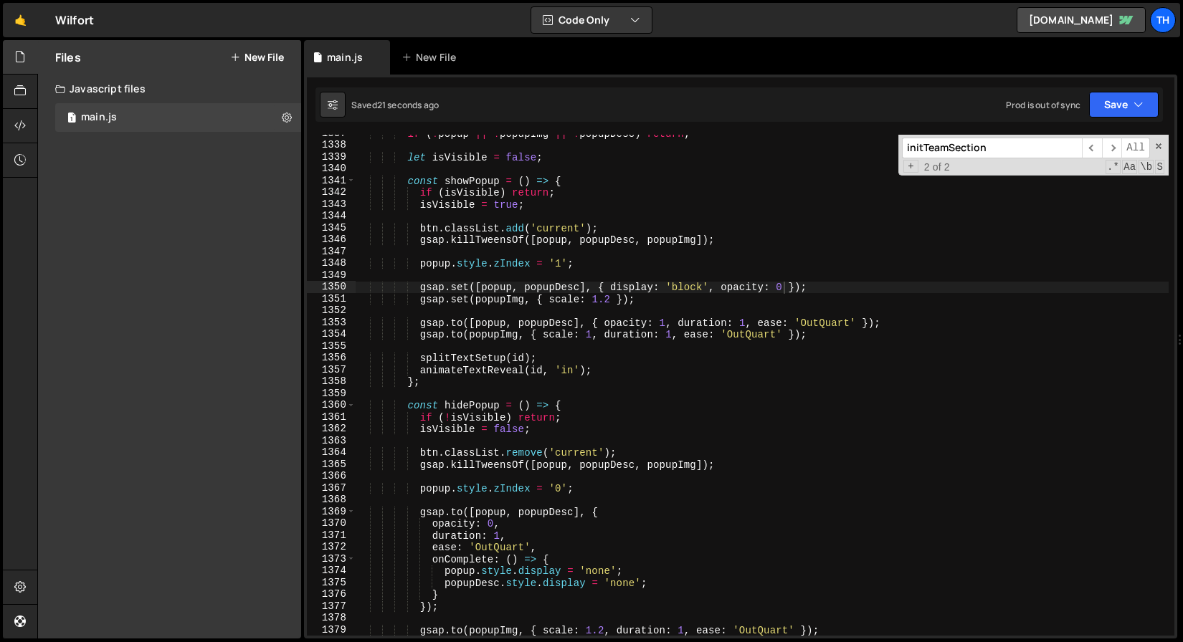
scroll to position [15817, 0]
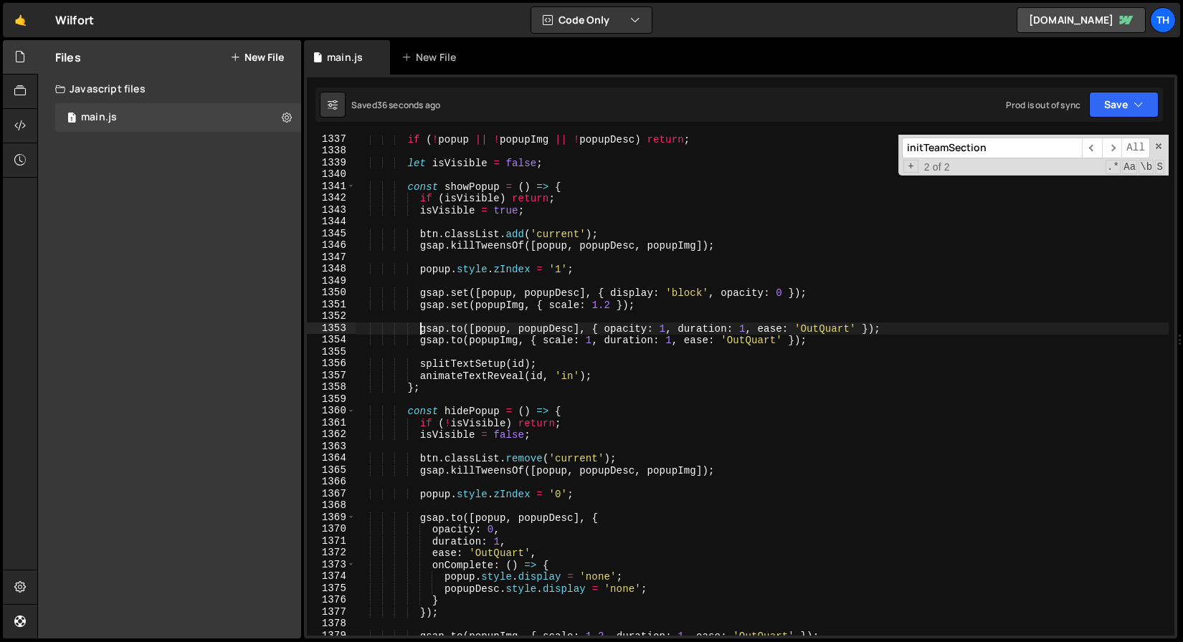
click at [422, 331] on div "if ( ! popup || ! popupImg || ! popupDesc ) return ; let isVisible = false ; co…" at bounding box center [762, 395] width 813 height 525
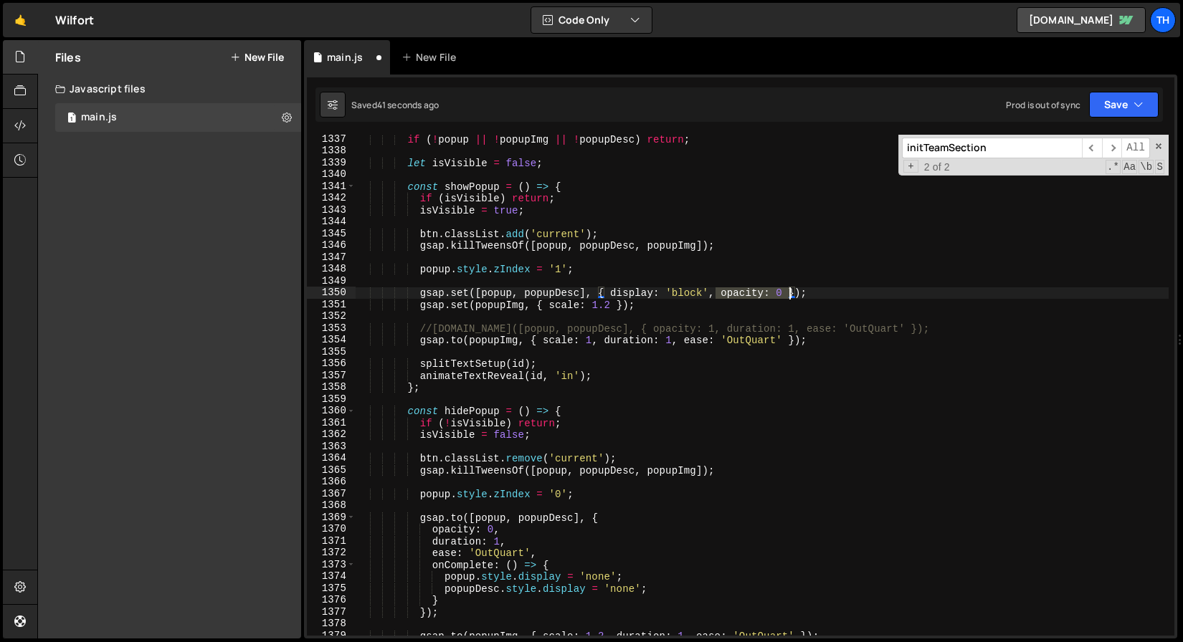
drag, startPoint x: 713, startPoint y: 294, endPoint x: 789, endPoint y: 292, distance: 76.7
click at [789, 292] on div "if ( ! popup || ! popupImg || ! popupDesc ) return ; let isVisible = false ; co…" at bounding box center [762, 395] width 813 height 525
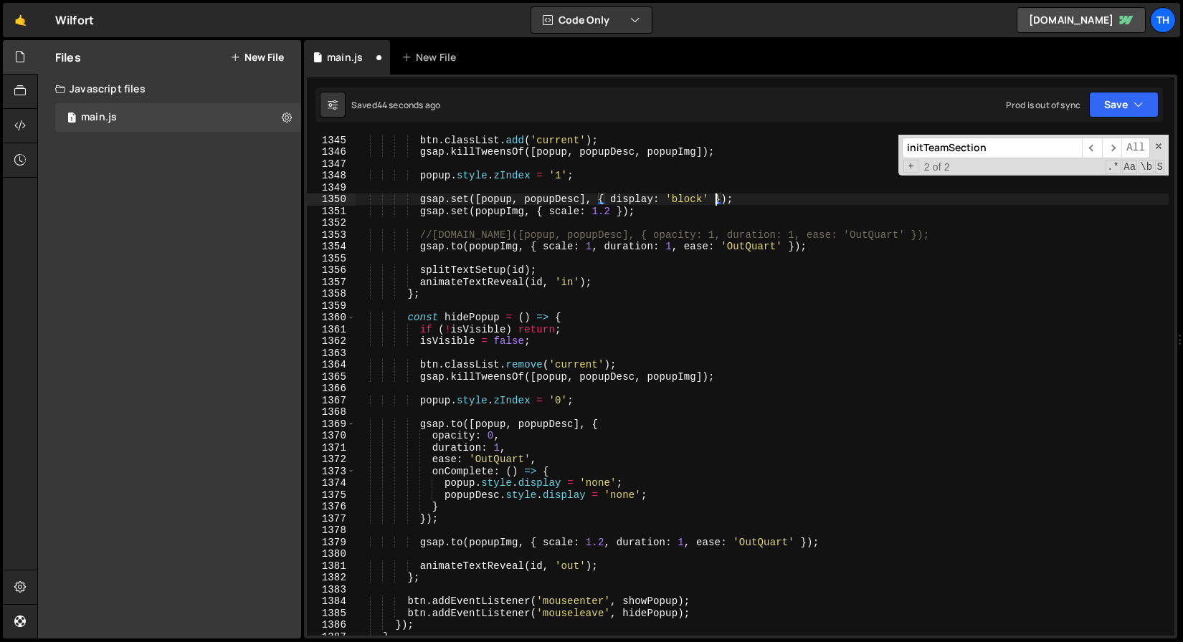
scroll to position [15916, 0]
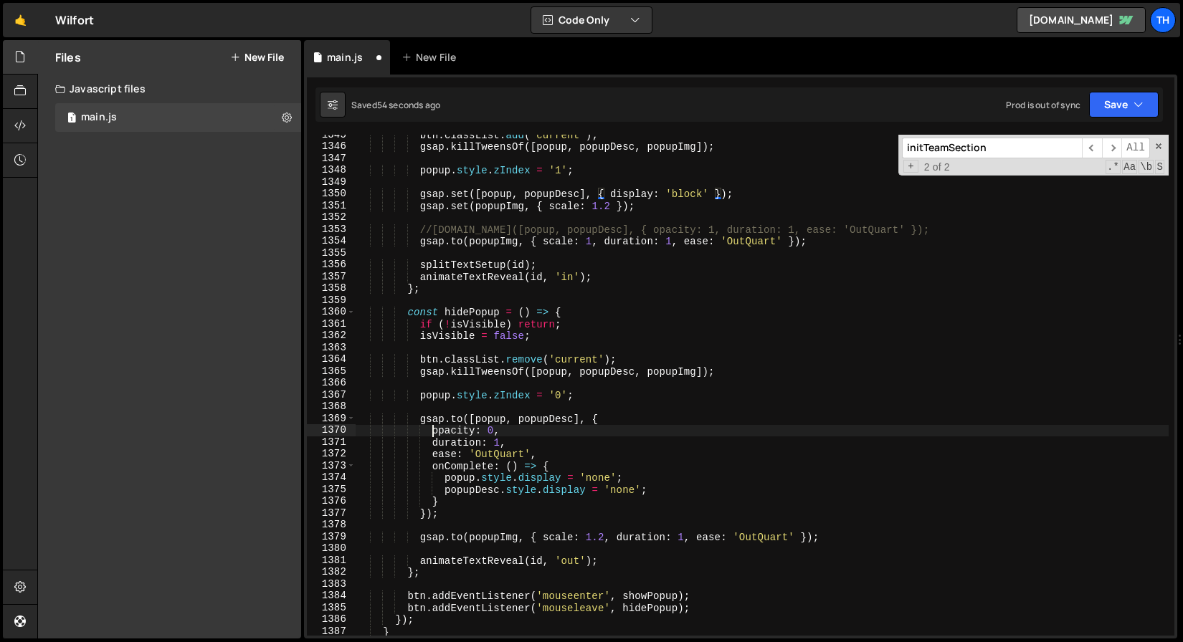
click at [433, 432] on div "btn . classList . add ( 'current' ) ; gsap . killTweensOf ([ popup , popupDesc …" at bounding box center [762, 391] width 813 height 525
click at [1153, 99] on button "Save" at bounding box center [1124, 105] width 70 height 26
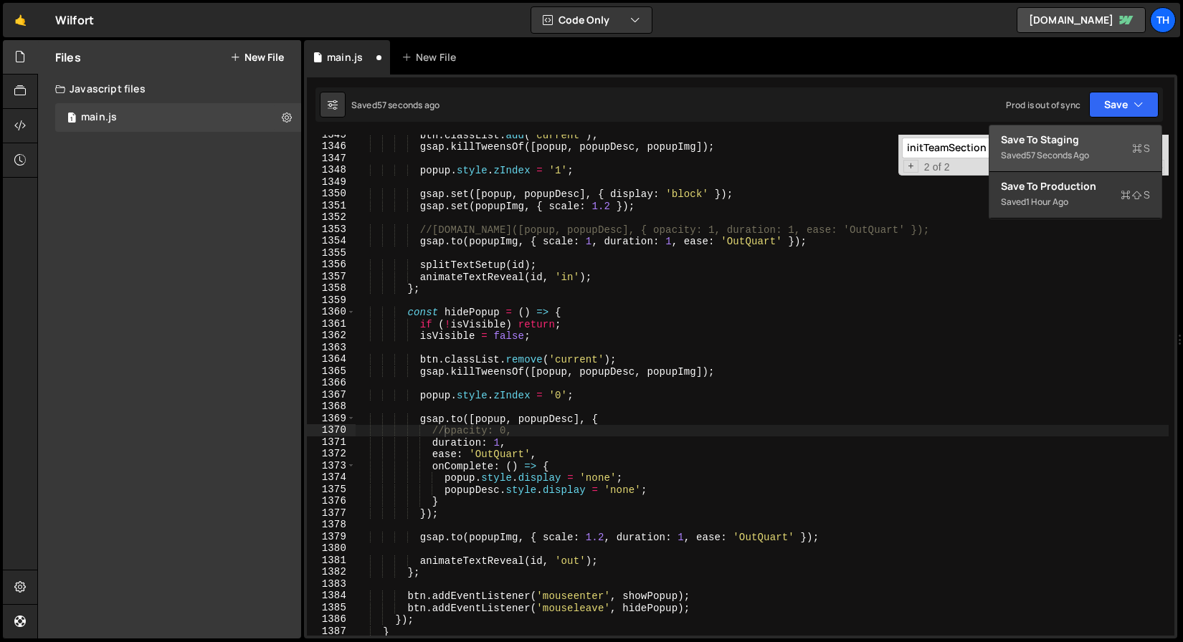
click at [1118, 146] on div "Save to Staging S" at bounding box center [1075, 140] width 149 height 14
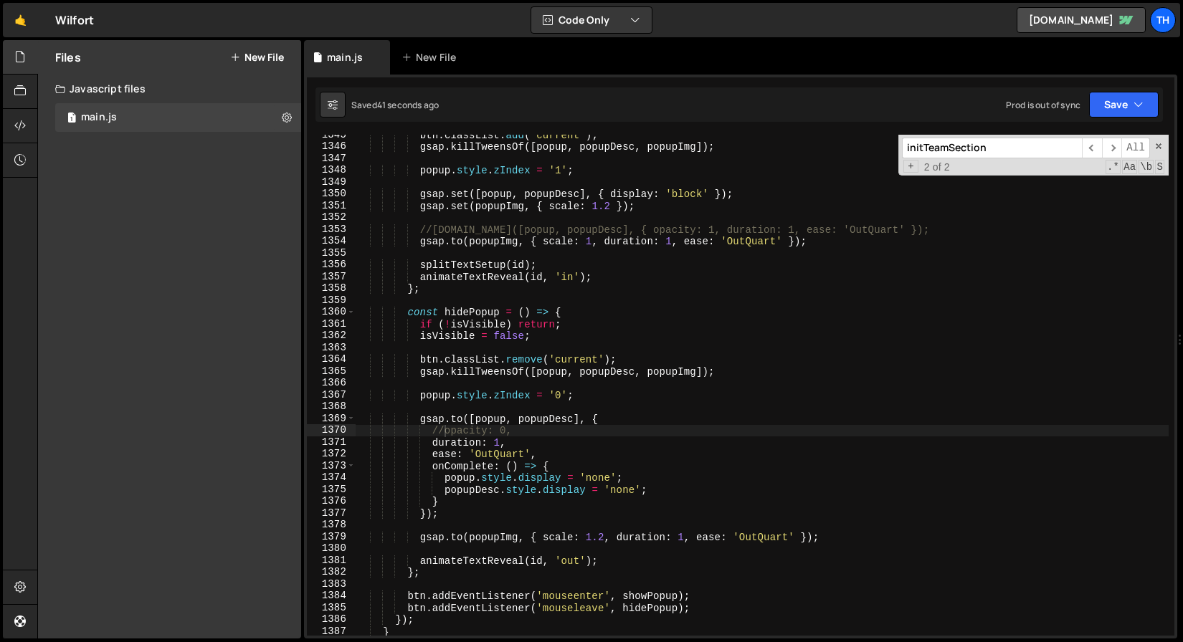
click at [657, 371] on div "btn . classList . add ( 'current' ) ; gsap . killTweensOf ([ popup , popupDesc …" at bounding box center [762, 391] width 813 height 525
click at [617, 376] on div "btn . classList . add ( 'current' ) ; gsap . killTweensOf ([ popup , popupDesc …" at bounding box center [762, 391] width 813 height 525
click at [563, 372] on div "btn . classList . add ( 'current' ) ; gsap . killTweensOf ([ popup , popupDesc …" at bounding box center [762, 391] width 813 height 525
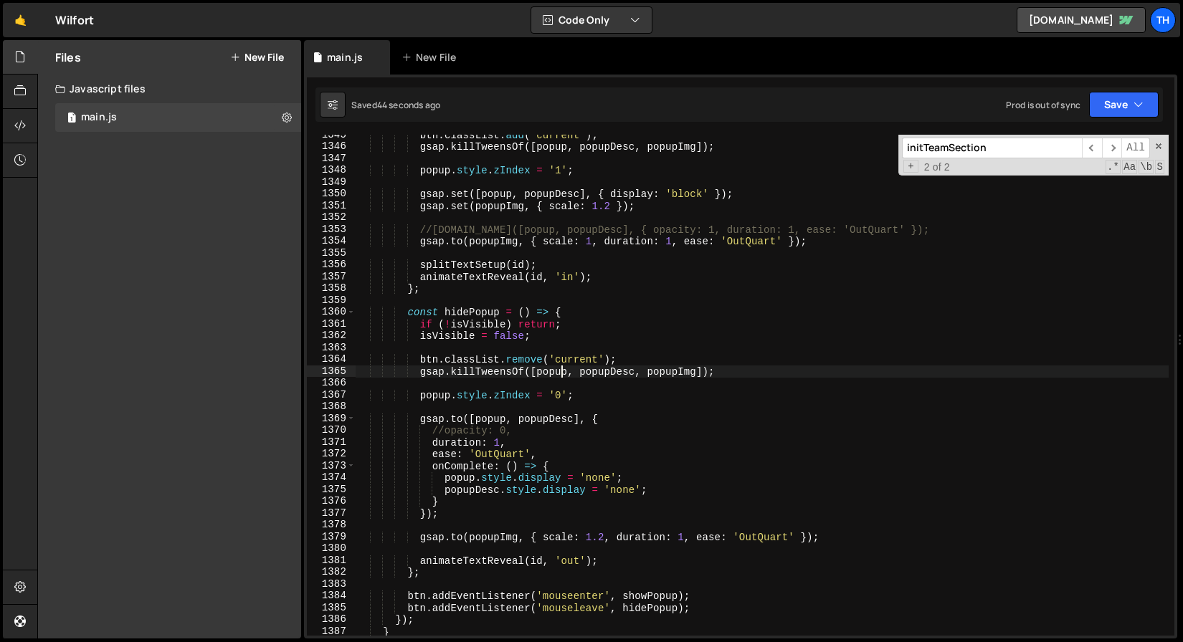
click at [563, 372] on div "btn . classList . add ( 'current' ) ; gsap . killTweensOf ([ popup , popupDesc …" at bounding box center [762, 391] width 813 height 525
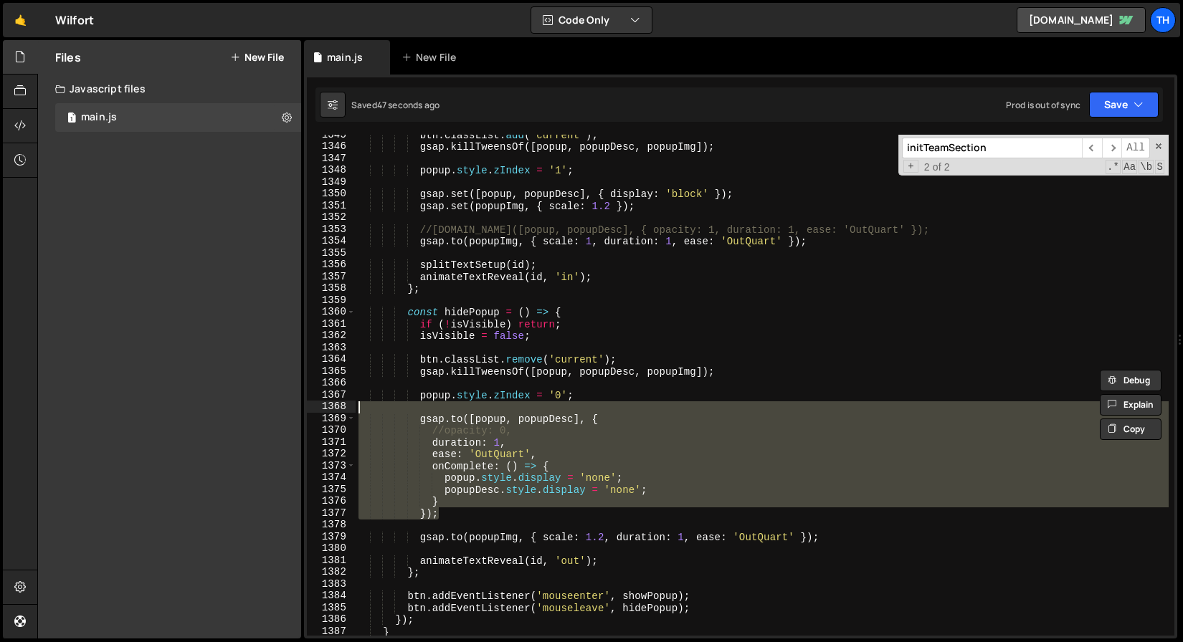
drag, startPoint x: 450, startPoint y: 510, endPoint x: 396, endPoint y: 412, distance: 112.3
click at [396, 412] on div "btn . classList . add ( 'current' ) ; gsap . killTweensOf ([ popup , popupDesc …" at bounding box center [762, 391] width 813 height 525
type textarea "[DOMAIN_NAME]([popup, popupDesc], {"
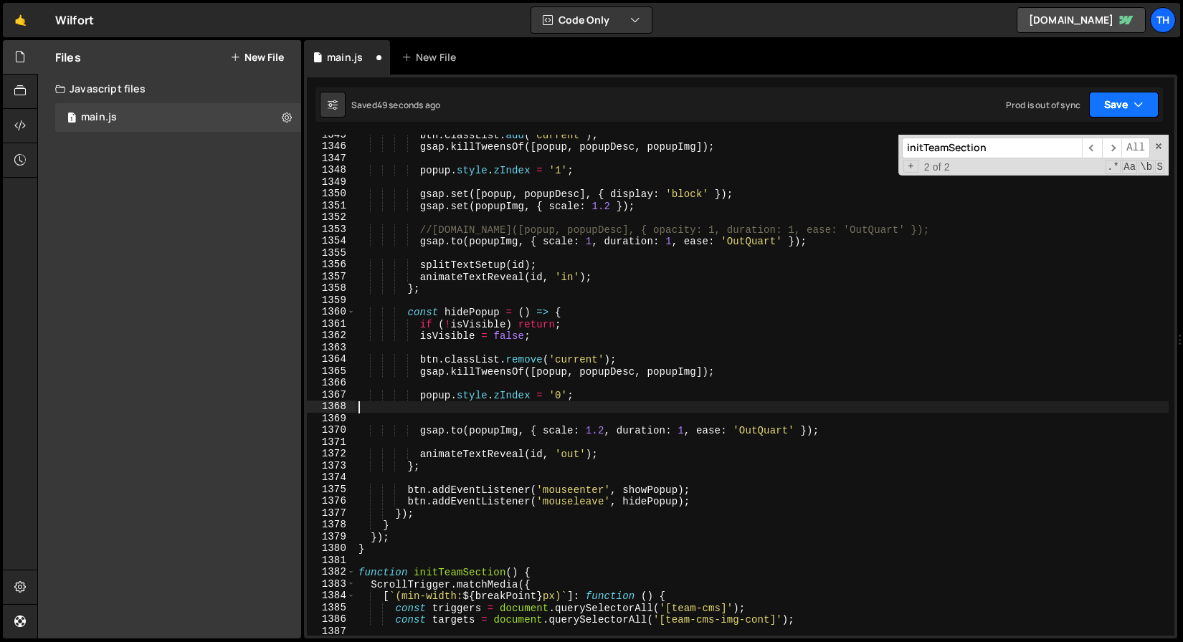
click at [1099, 111] on button "Save" at bounding box center [1124, 105] width 70 height 26
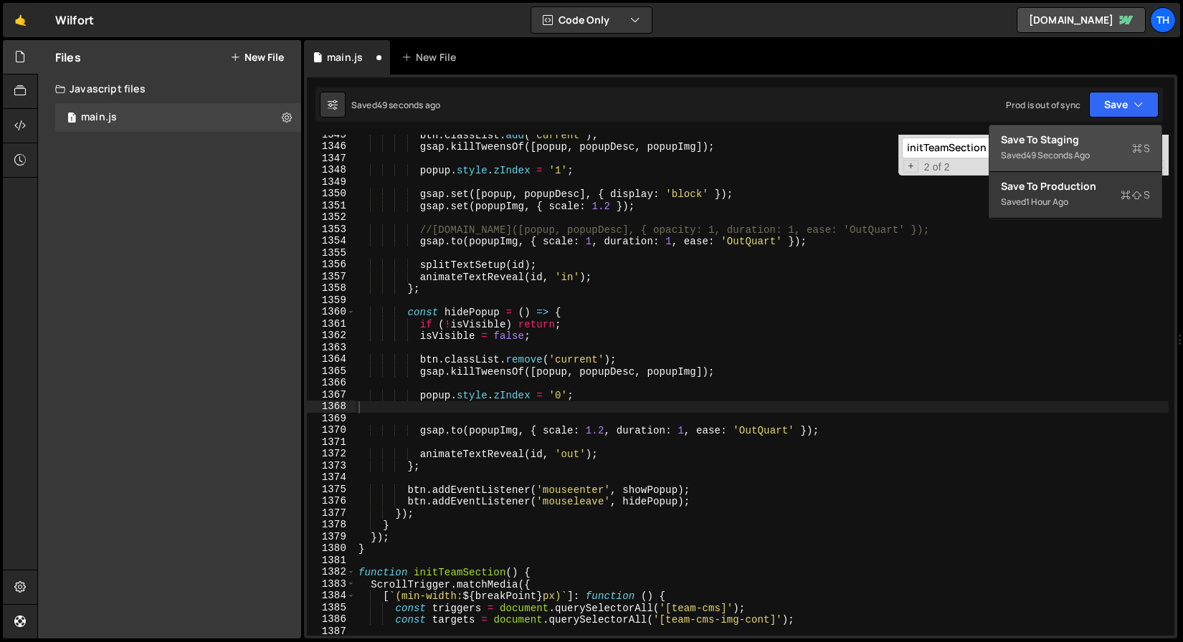
click at [1090, 125] on button "Save to Staging S Saved 49 seconds ago" at bounding box center [1075, 148] width 172 height 47
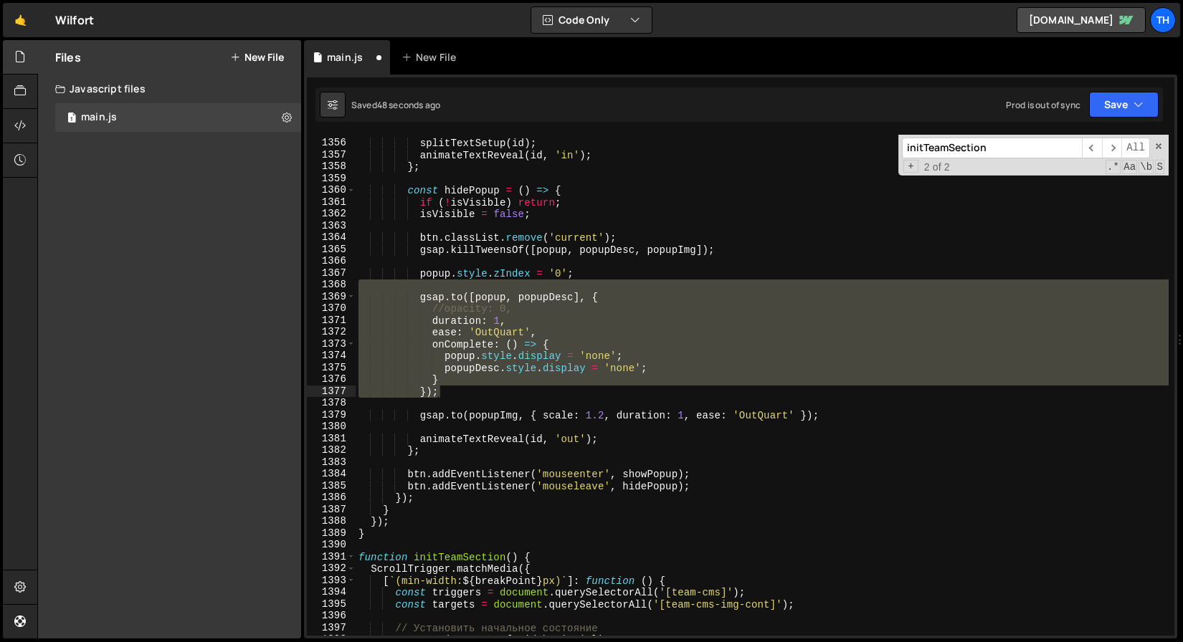
scroll to position [16038, 0]
click at [439, 328] on div "splitTextSetup ( id ) ; animateTextReveal ( id , 'in' ) ; } ; const hidePopup =…" at bounding box center [762, 385] width 813 height 501
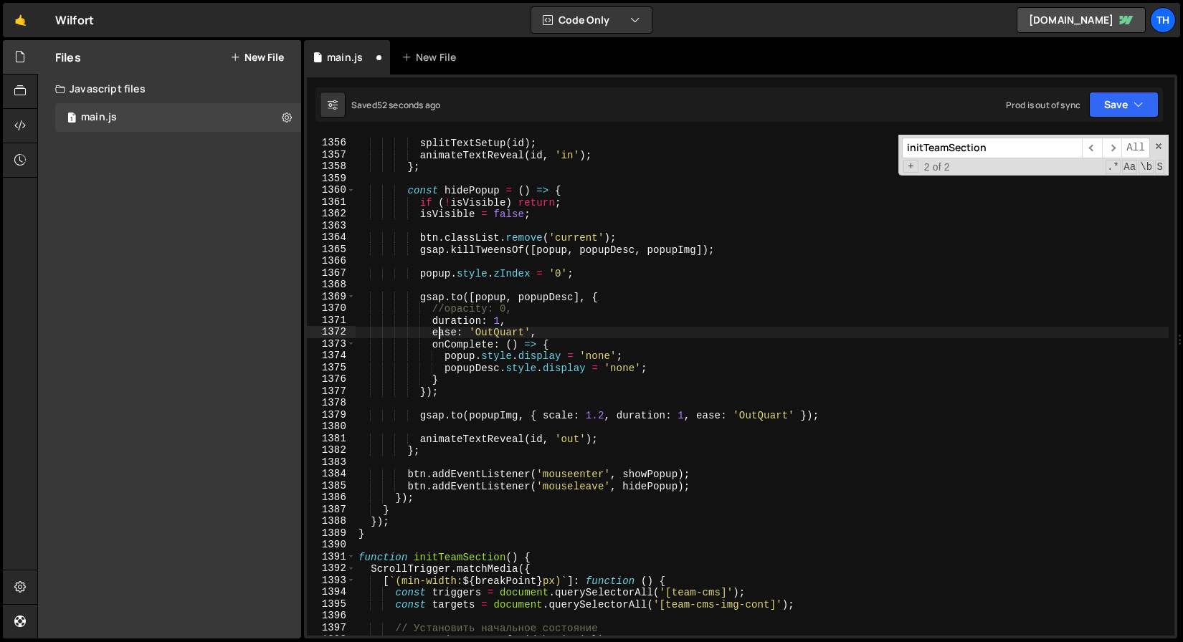
click at [442, 326] on div "splitTextSetup ( id ) ; animateTextReveal ( id , 'in' ) ; } ; const hidePopup =…" at bounding box center [762, 387] width 813 height 525
click at [445, 320] on div "splitTextSetup ( id ) ; animateTextReveal ( id , 'in' ) ; } ; const hidePopup =…" at bounding box center [762, 387] width 813 height 525
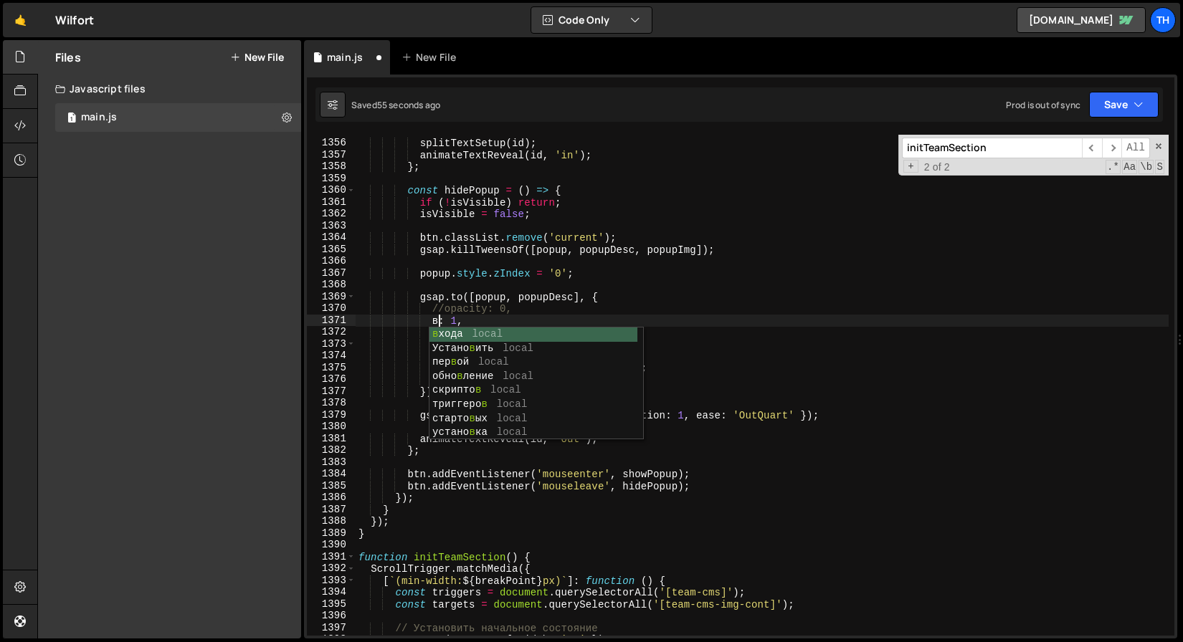
scroll to position [0, 6]
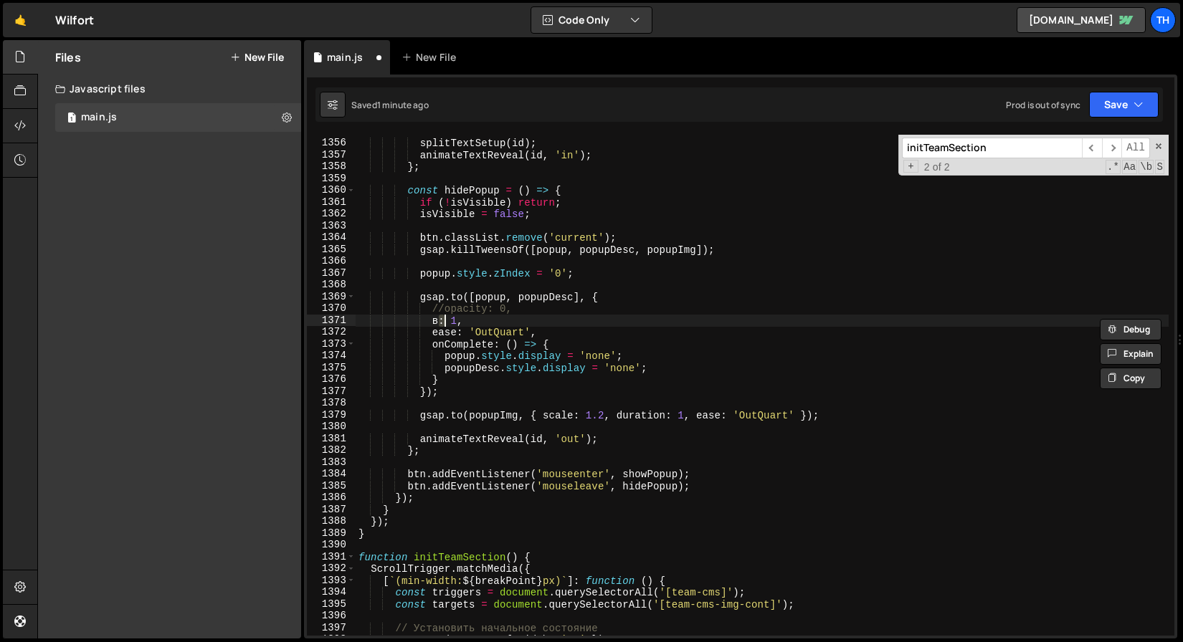
click at [434, 328] on div "splitTextSetup ( id ) ; animateTextReveal ( id , 'in' ) ; } ; const hidePopup =…" at bounding box center [762, 387] width 813 height 525
click at [434, 320] on div "splitTextSetup ( id ) ; animateTextReveal ( id , 'in' ) ; } ; const hidePopup =…" at bounding box center [762, 387] width 813 height 525
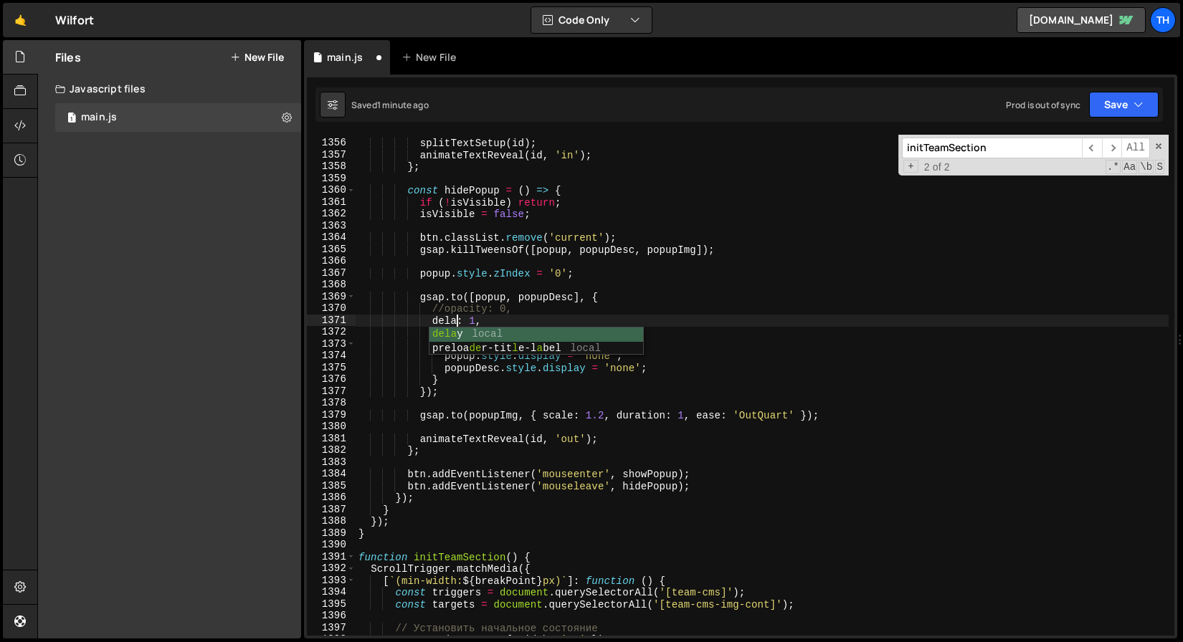
scroll to position [0, 6]
click at [1117, 105] on button "Save" at bounding box center [1124, 105] width 70 height 26
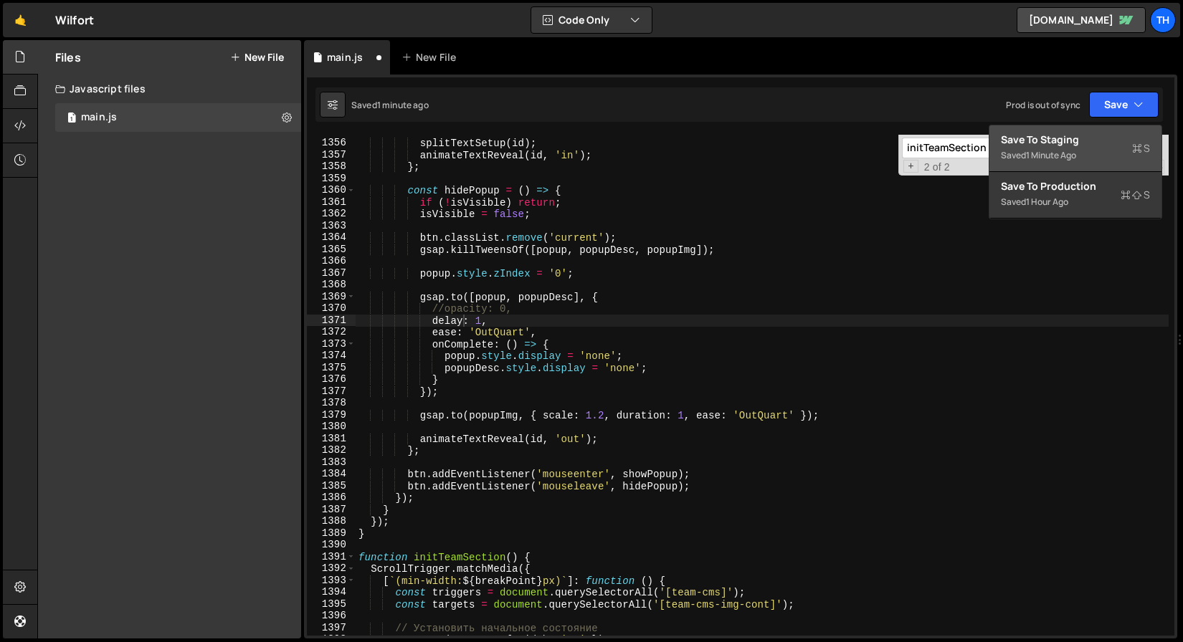
click at [1097, 156] on div "Saved 1 minute ago" at bounding box center [1075, 155] width 149 height 17
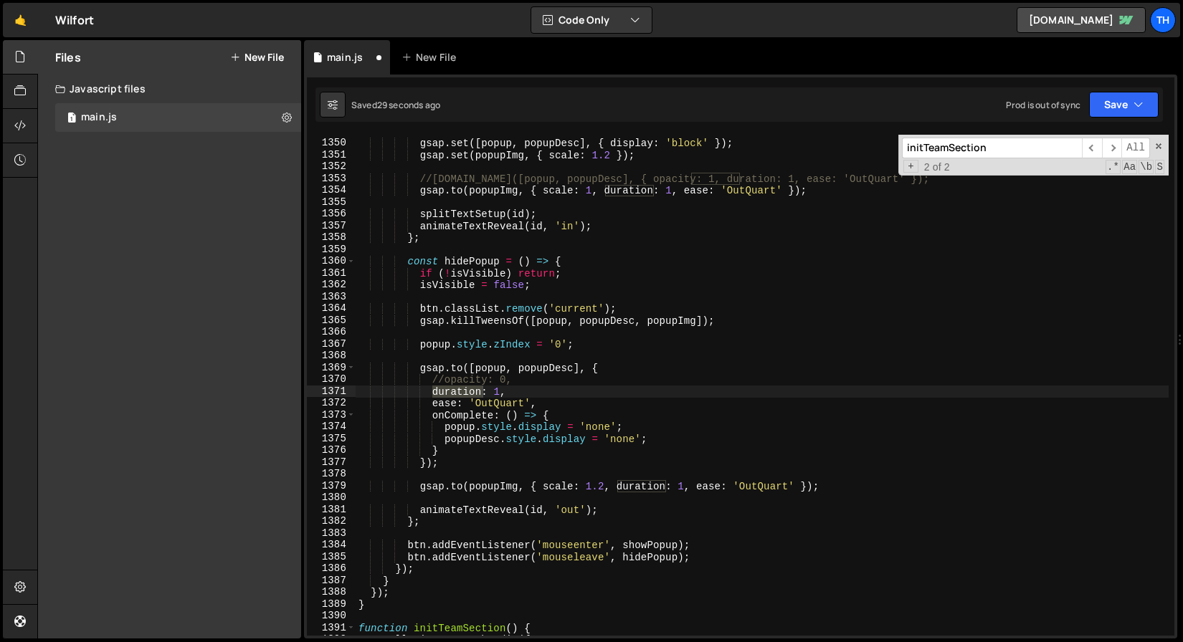
scroll to position [0, 5]
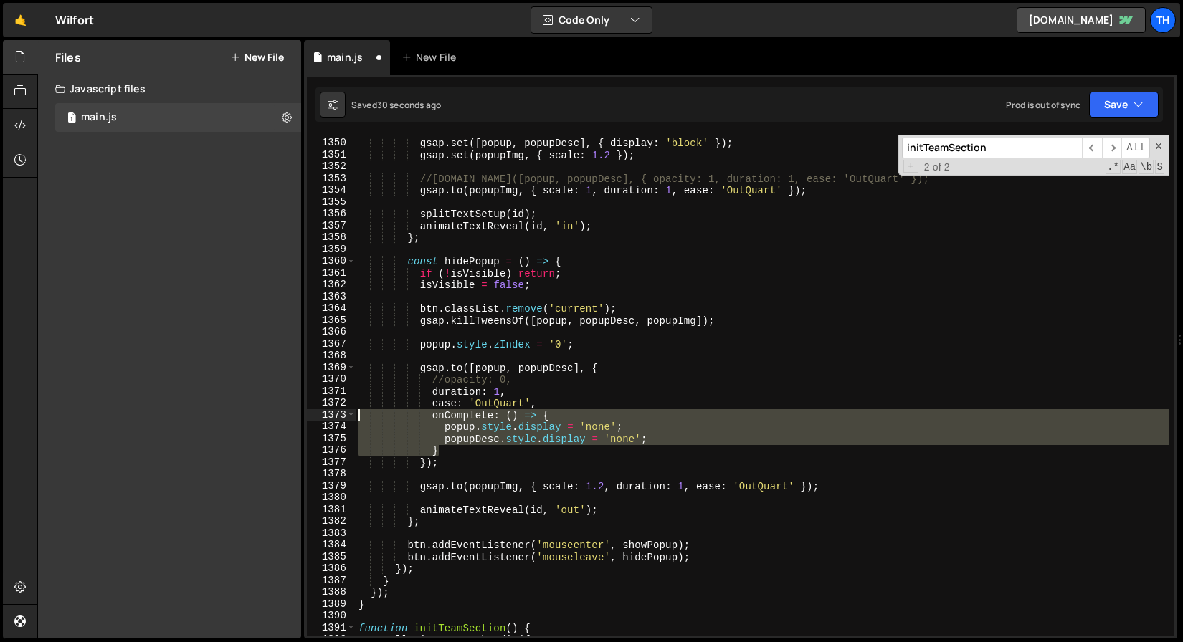
drag, startPoint x: 523, startPoint y: 446, endPoint x: 295, endPoint y: 412, distance: 230.5
click at [295, 412] on div "Files New File Javascript files 1 main.js 0 CSS files Copy share link Edit File…" at bounding box center [610, 339] width 1146 height 599
type textarea "onComplete: () => { popup.style.display = 'none';"
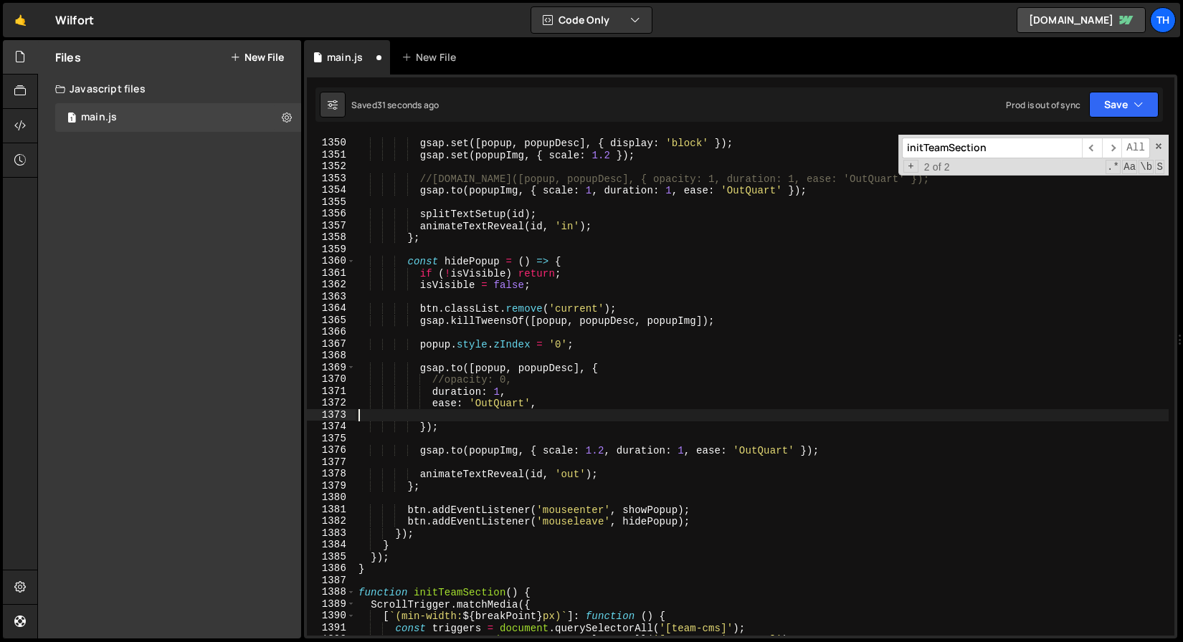
scroll to position [0, 0]
click at [543, 449] on div "gsap . set ([ popup , popupDesc ] , { display : 'block' }) ; gsap . set ( popup…" at bounding box center [762, 387] width 813 height 525
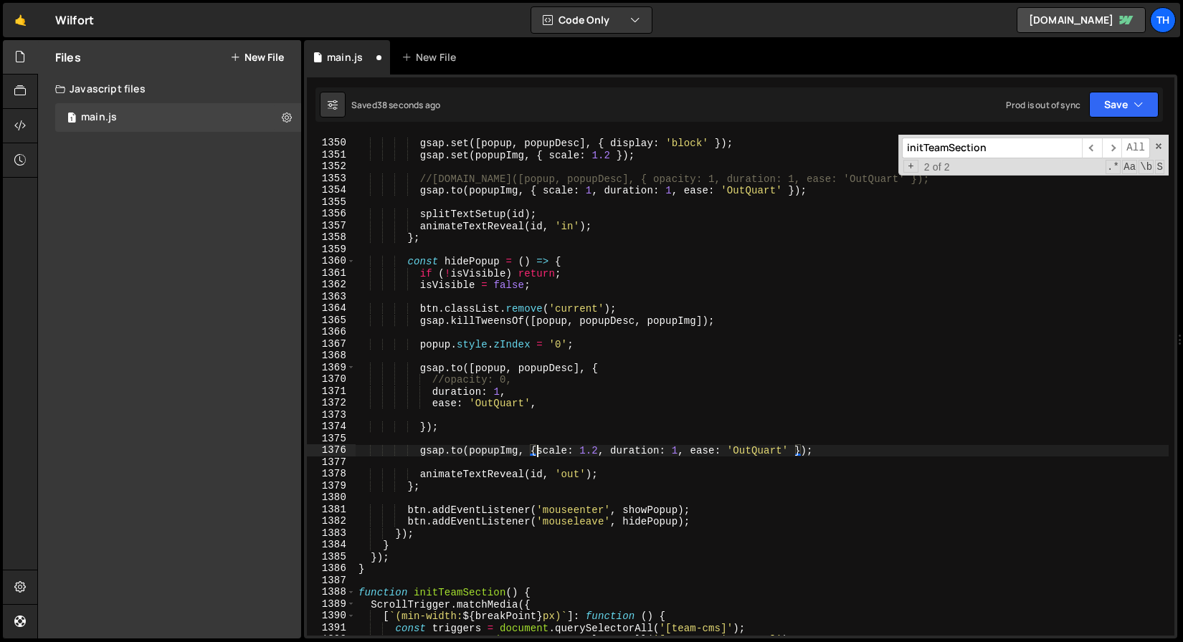
scroll to position [0, 4]
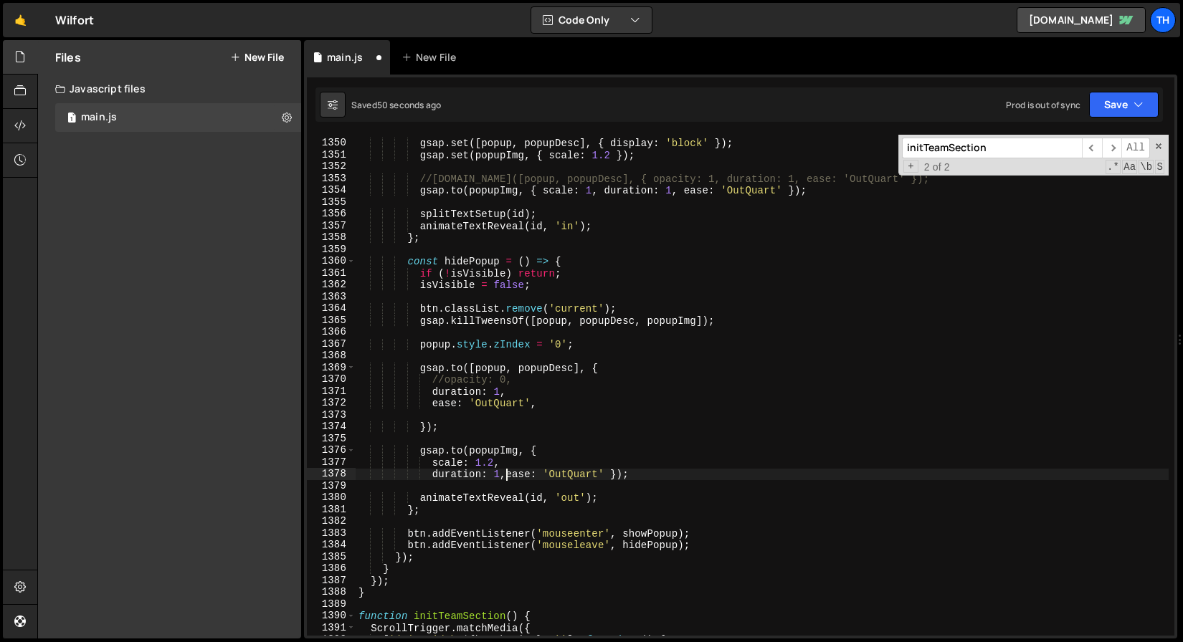
type textarea "ease: 'OutQuart' });"
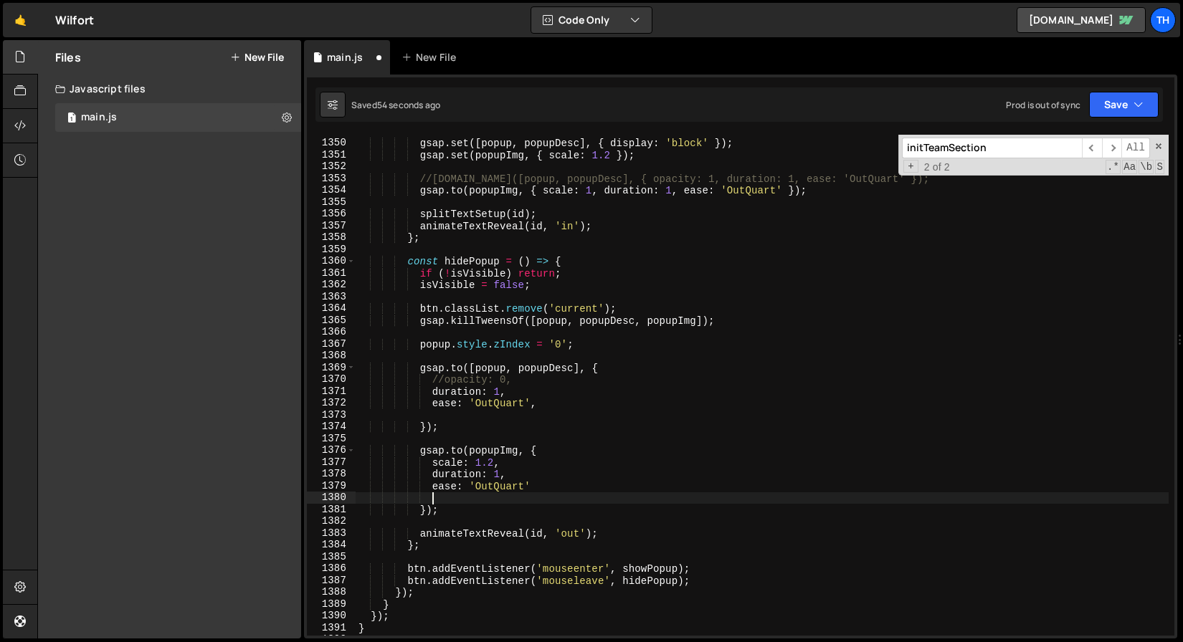
paste textarea "}"
type textarea "}"
drag, startPoint x: 485, startPoint y: 501, endPoint x: 257, endPoint y: 492, distance: 227.4
click at [257, 492] on div "Files New File Javascript files 1 main.js 0 CSS files Copy share link Edit File…" at bounding box center [610, 339] width 1146 height 599
paste textarea "}"
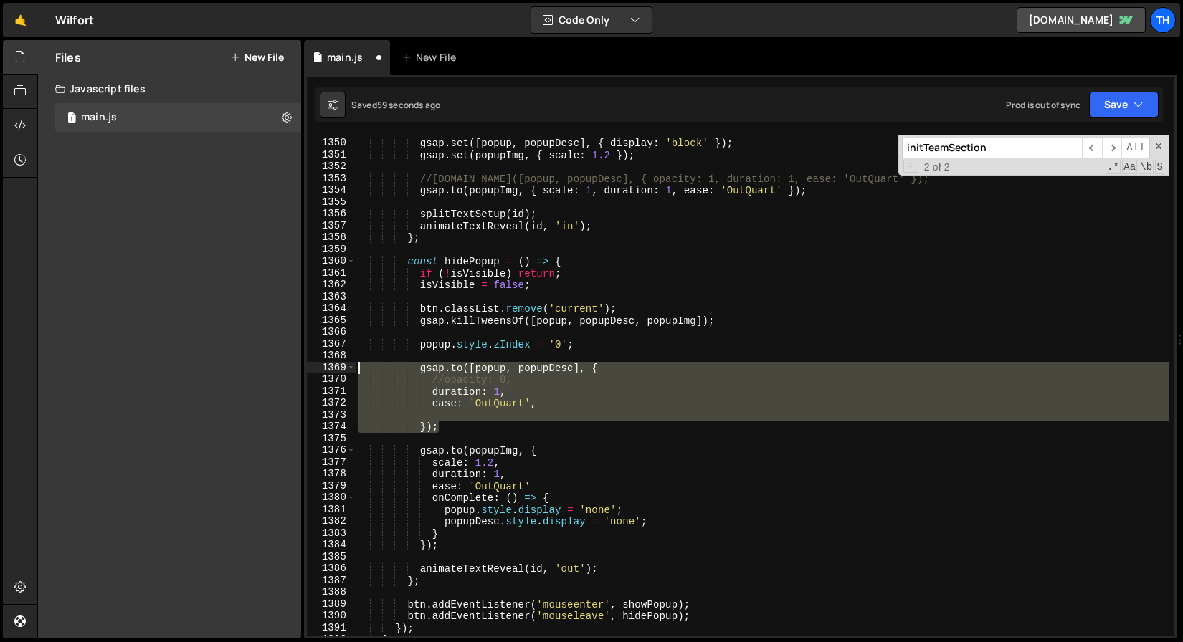
drag, startPoint x: 476, startPoint y: 426, endPoint x: 222, endPoint y: 368, distance: 260.3
click at [222, 368] on div "Files New File Javascript files 1 main.js 0 CSS files Copy share link Edit File…" at bounding box center [610, 339] width 1146 height 599
type textarea "[DOMAIN_NAME]([popup, popupDesc], { //opacity: 0,"
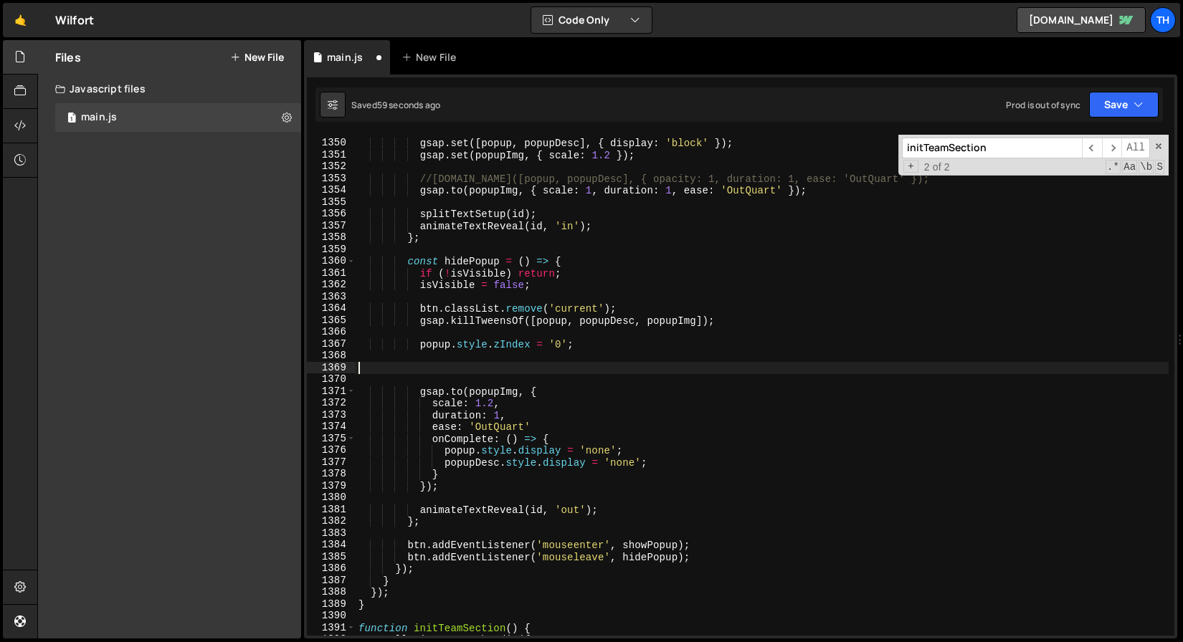
scroll to position [0, 0]
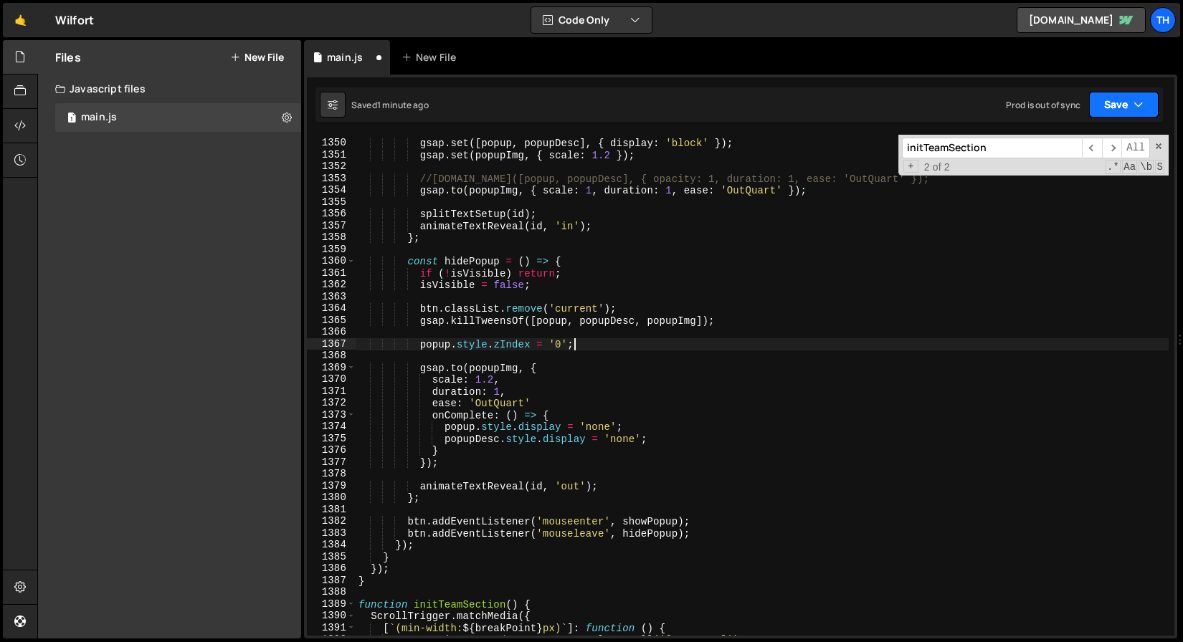
click at [1125, 92] on button "Save" at bounding box center [1124, 105] width 70 height 26
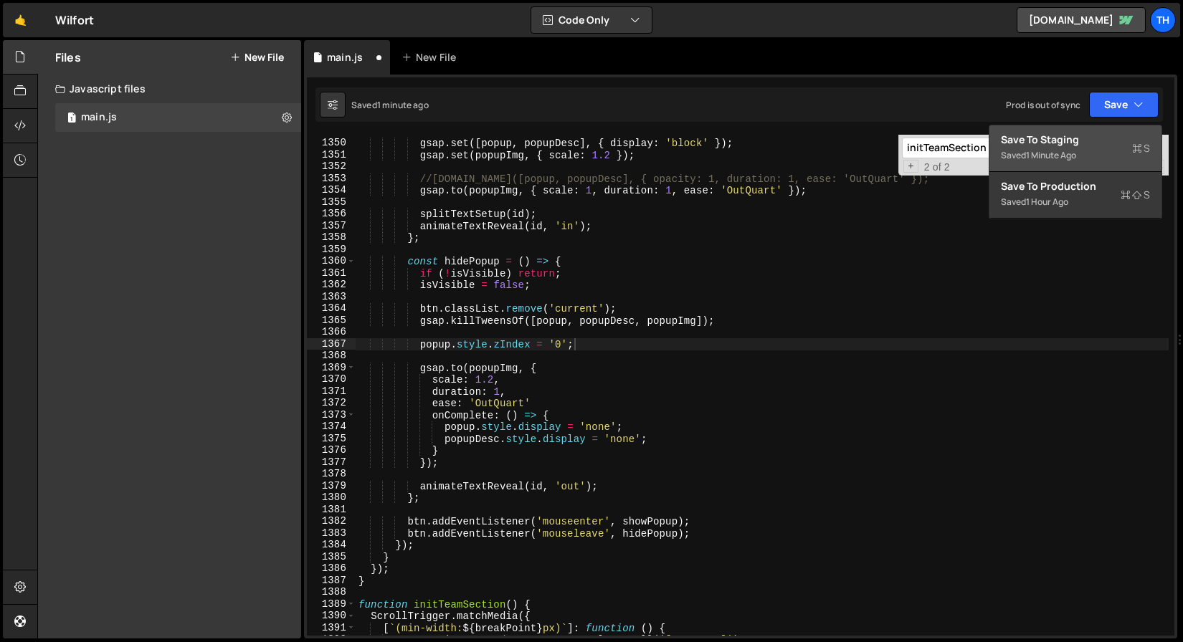
click at [1087, 139] on div "Save to Staging S" at bounding box center [1075, 140] width 149 height 14
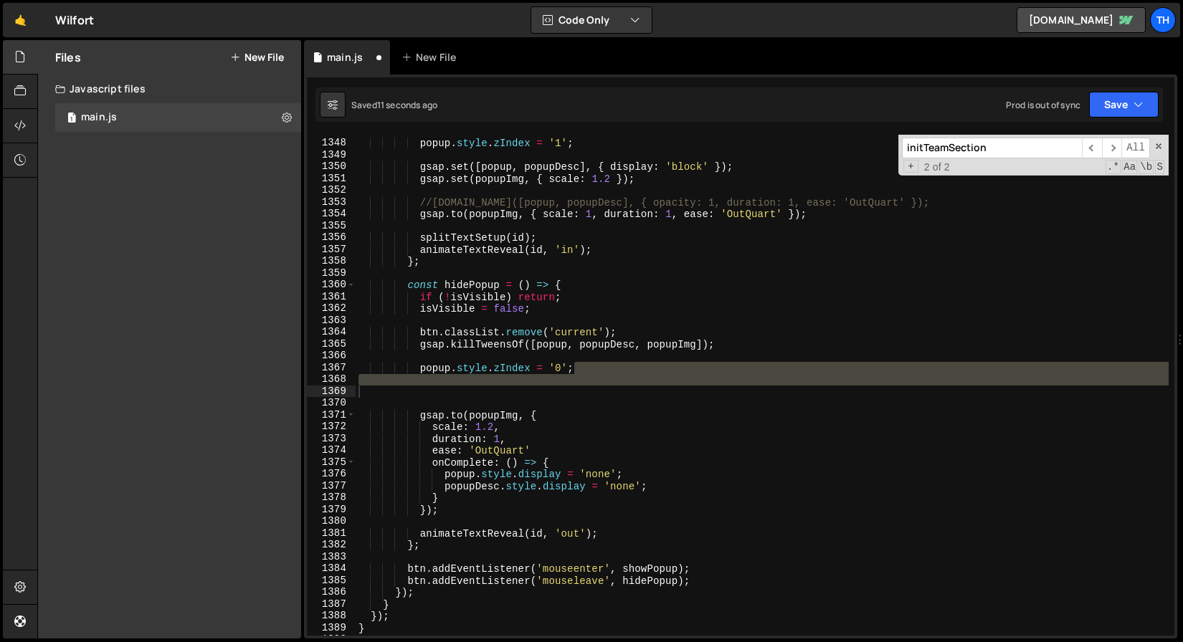
scroll to position [15943, 0]
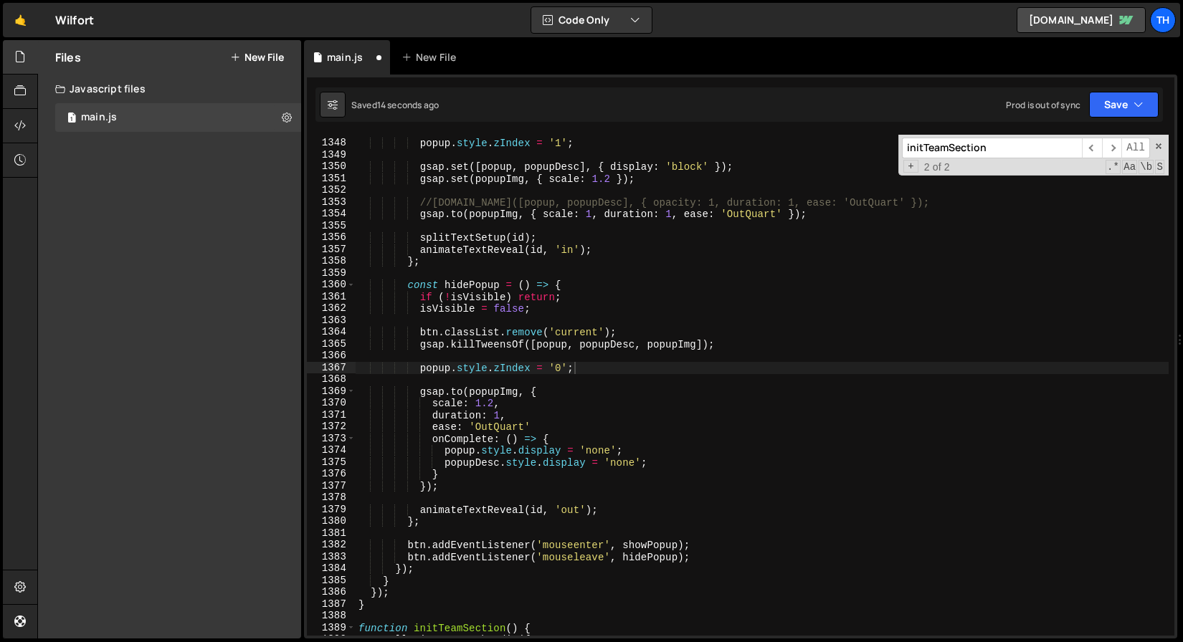
click at [534, 434] on div "popup . style . zIndex = '1' ; gsap . set ([ popup , popupDesc ] , { display : …" at bounding box center [762, 387] width 813 height 525
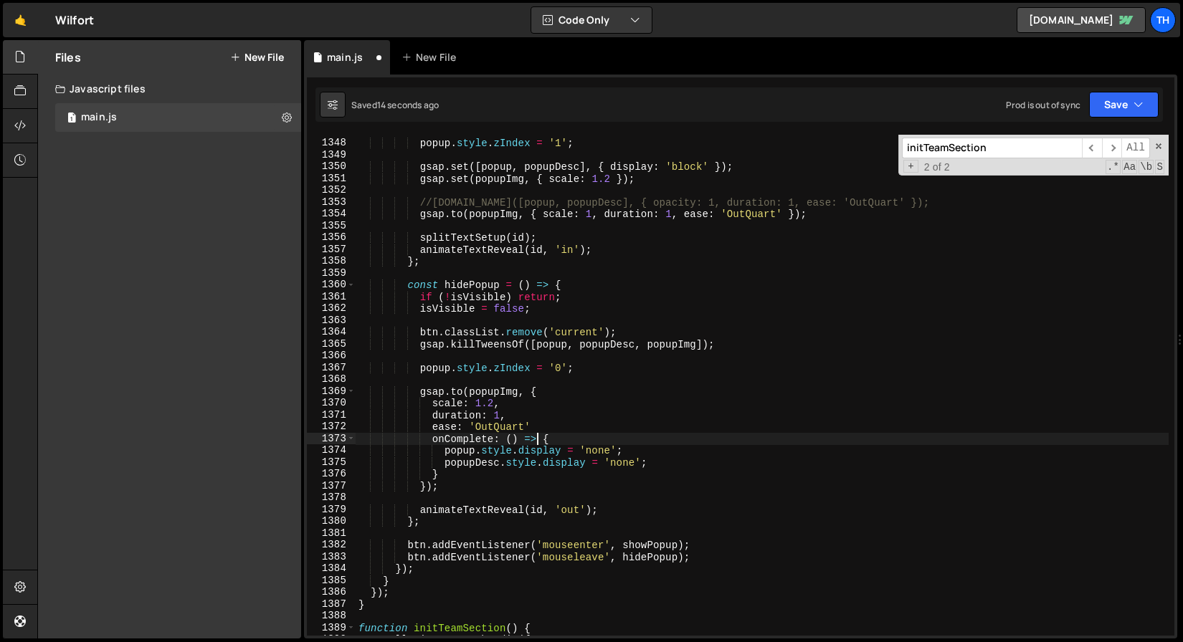
click at [546, 430] on div "popup . style . zIndex = '1' ; gsap . set ([ popup , popupDesc ] , { display : …" at bounding box center [762, 387] width 813 height 525
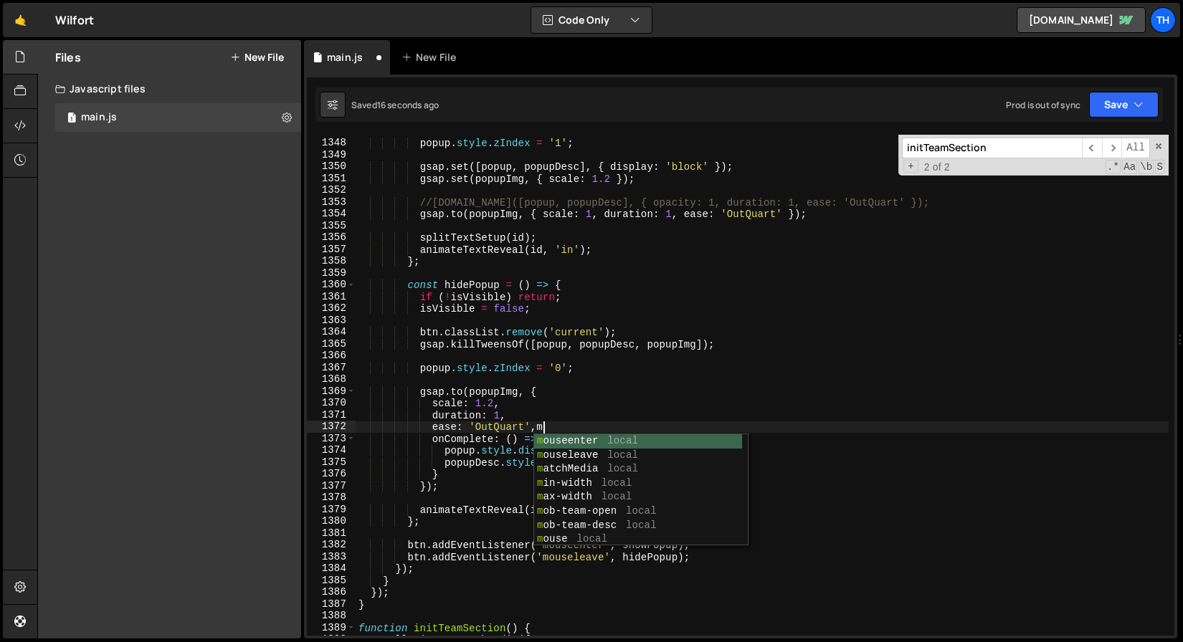
scroll to position [0, 11]
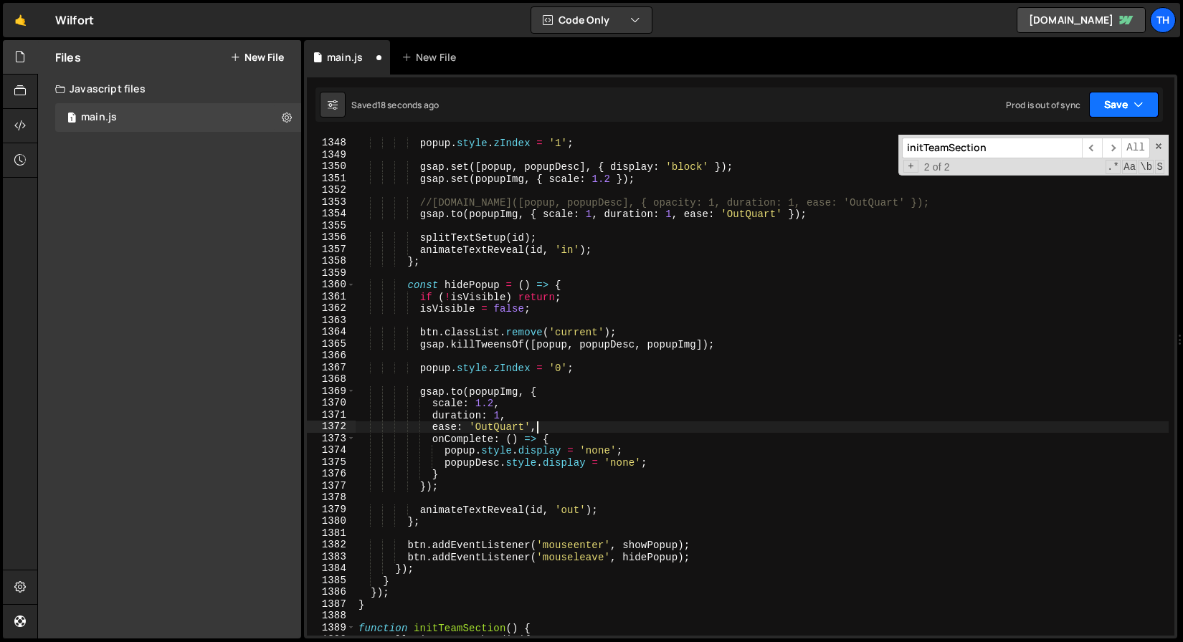
click at [1128, 105] on button "Save" at bounding box center [1124, 105] width 70 height 26
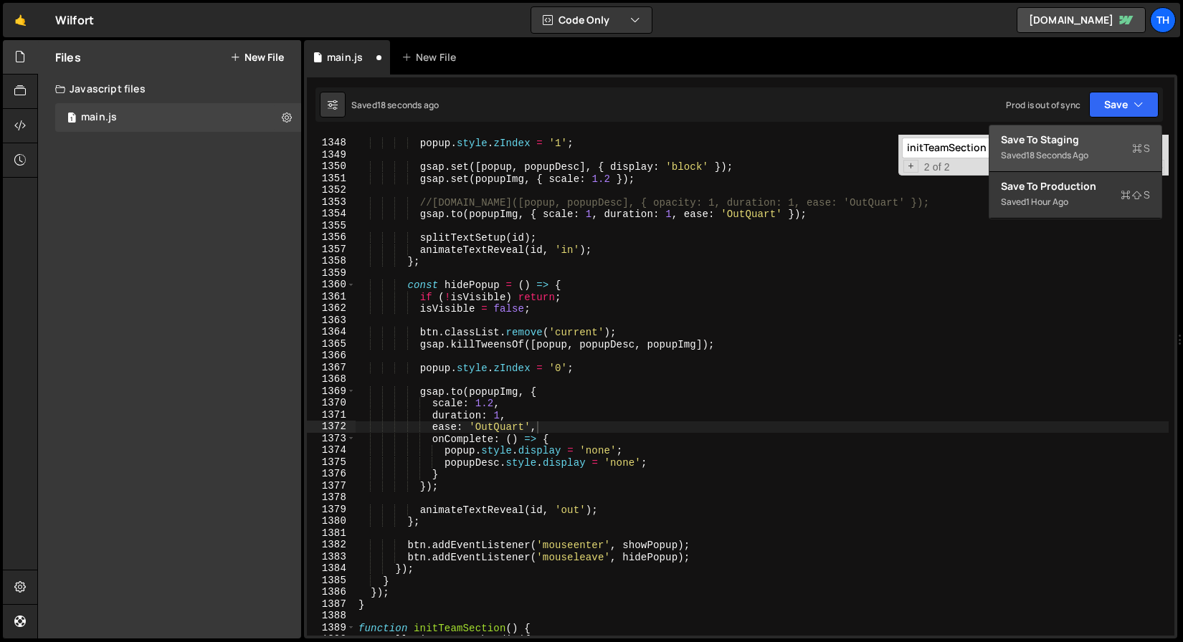
click at [1112, 133] on div "Save to Staging S" at bounding box center [1075, 140] width 149 height 14
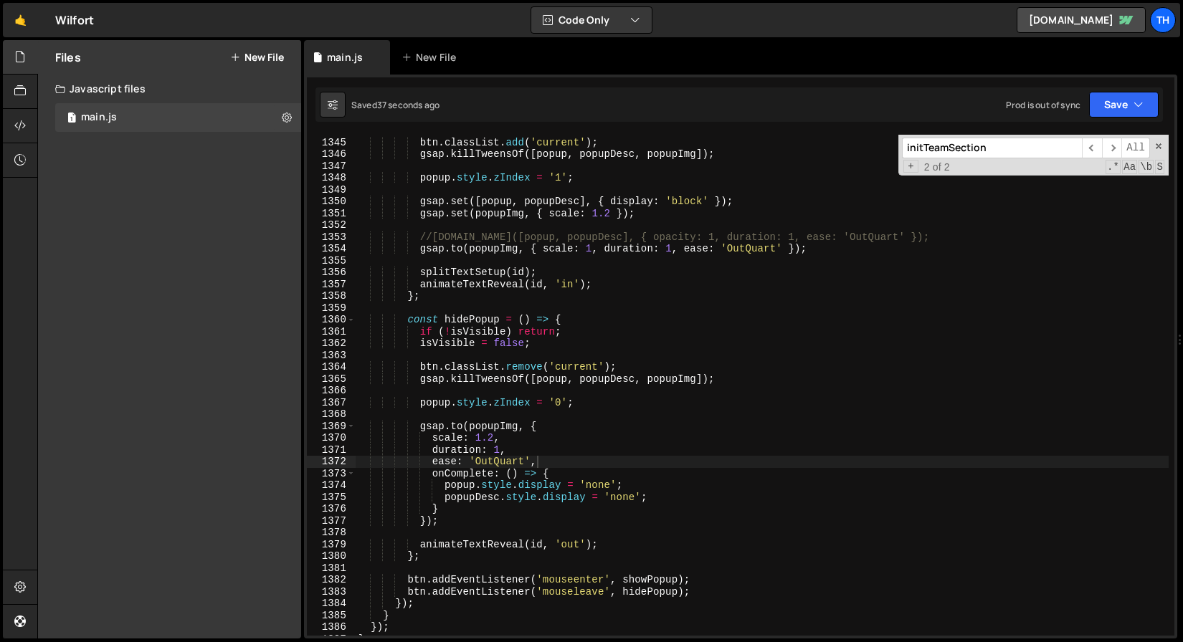
scroll to position [15908, 0]
type textarea "//[DOMAIN_NAME]([popup, popupDesc], { opacity: 1, duration: 1, ease: 'OutQuart'…"
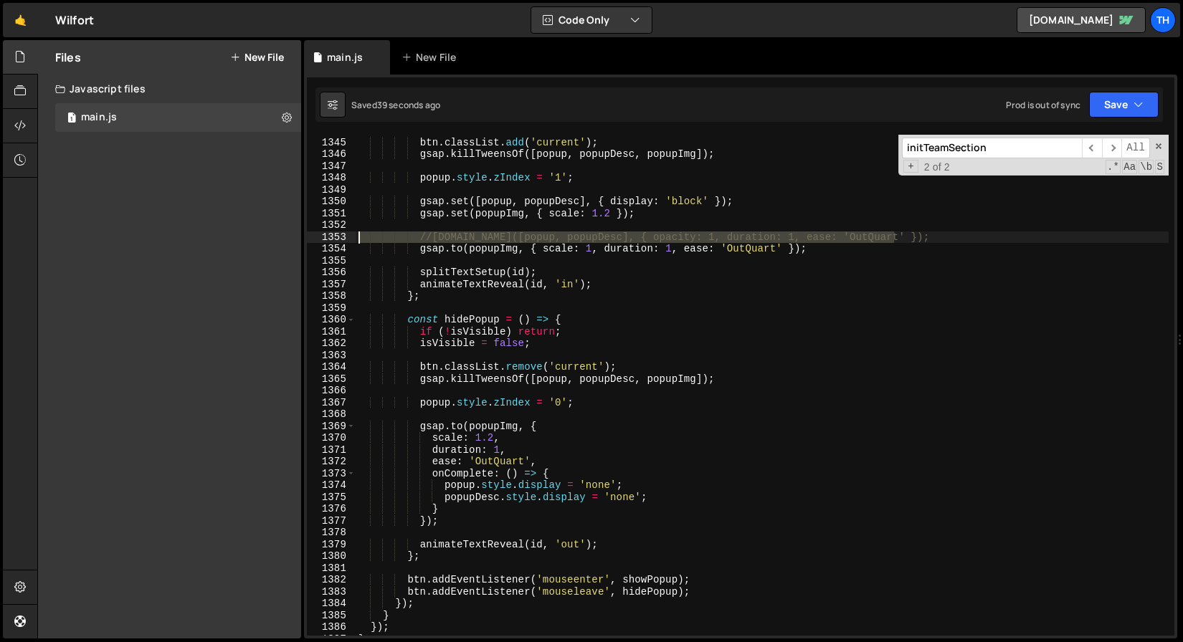
drag, startPoint x: 913, startPoint y: 239, endPoint x: 323, endPoint y: 234, distance: 590.0
click at [323, 234] on div "//[DOMAIN_NAME]([popup, popupDesc], { opacity: 1, duration: 1, ease: 'OutQuart'…" at bounding box center [740, 385] width 867 height 501
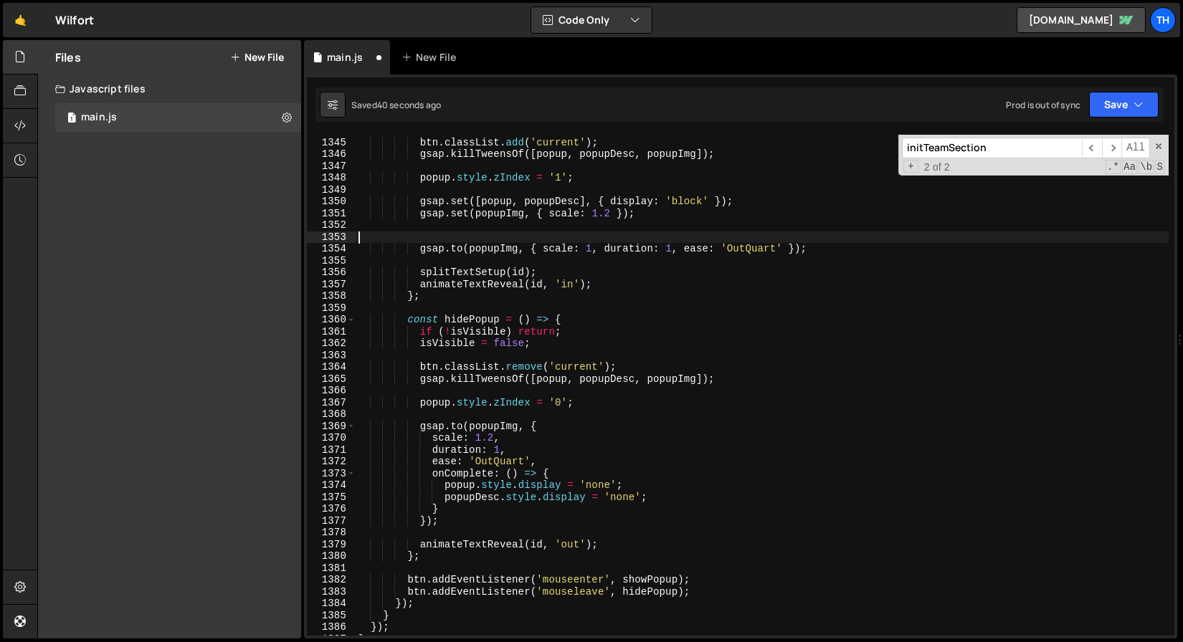
scroll to position [0, 0]
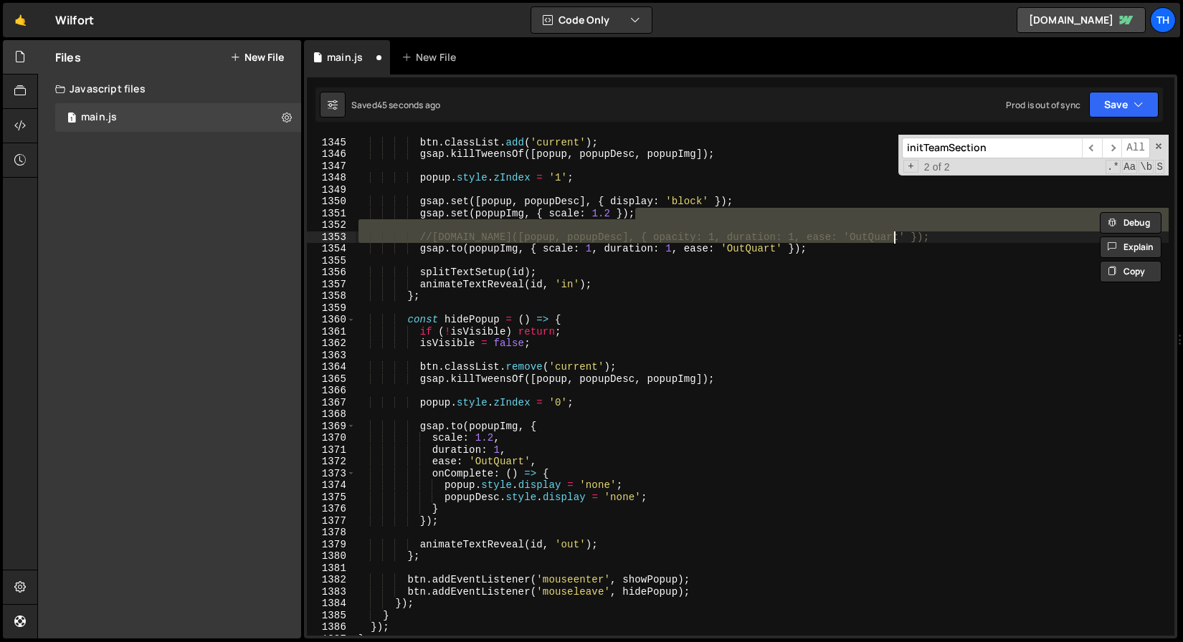
type textarea "gsap.set(popupImg, { scale: 1.2 });"
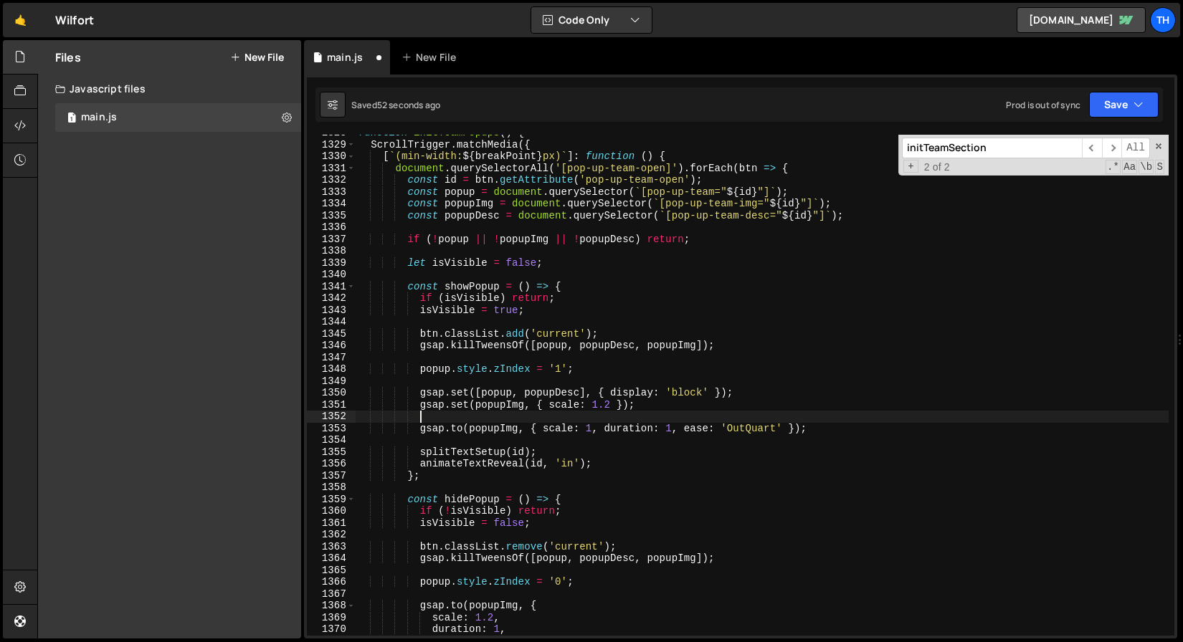
scroll to position [15711, 0]
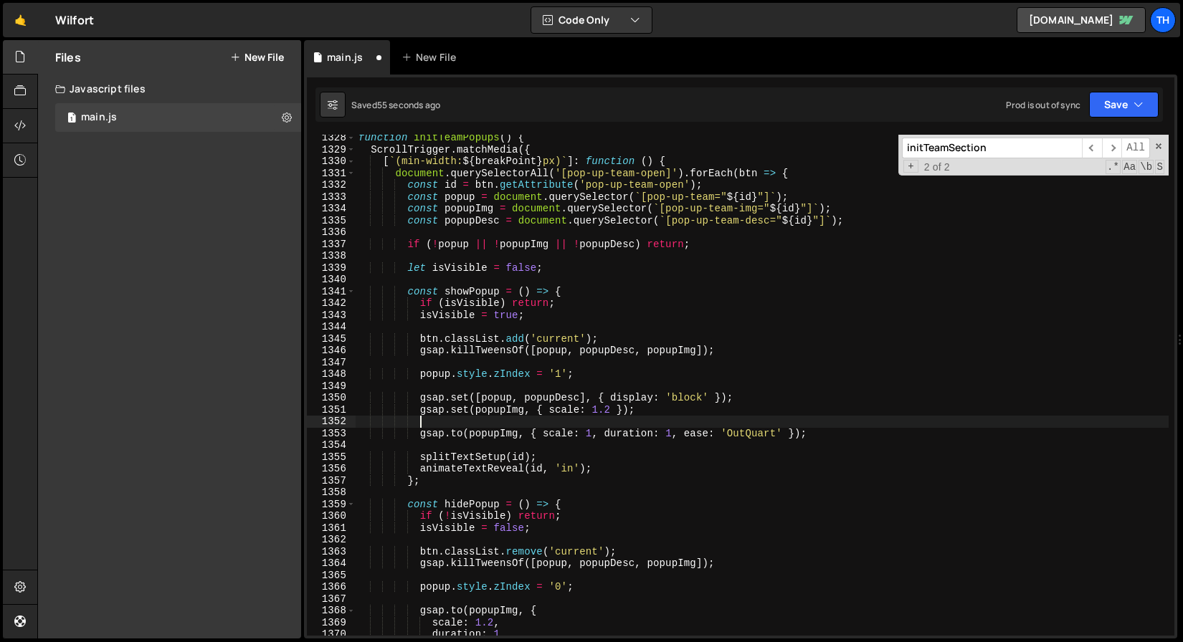
click at [862, 218] on div "function initTeamPopups ( ) { ScrollTrigger . matchMedia ({ [ ` (min-width: ${ …" at bounding box center [762, 394] width 813 height 525
type textarea "const popupDesc = document.querySelector(`[pop-up-team-desc="${id}"]`);"
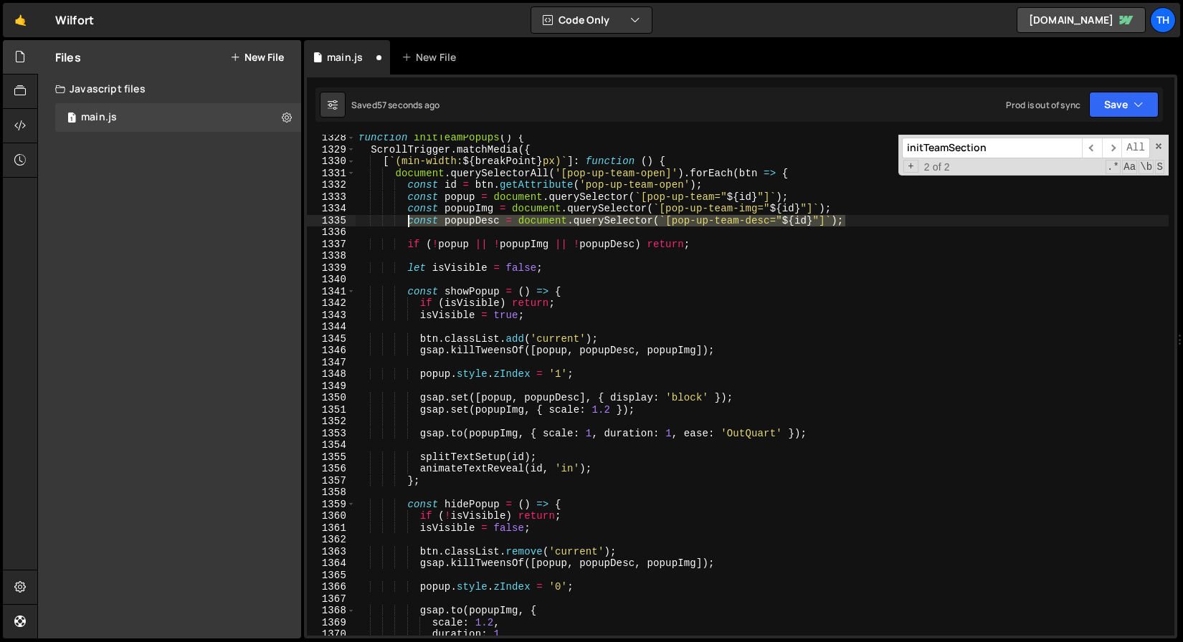
drag, startPoint x: 863, startPoint y: 219, endPoint x: 411, endPoint y: 221, distance: 452.4
click at [411, 221] on div "function initTeamPopups ( ) { ScrollTrigger . matchMedia ({ [ ` (min-width: ${ …" at bounding box center [762, 394] width 813 height 525
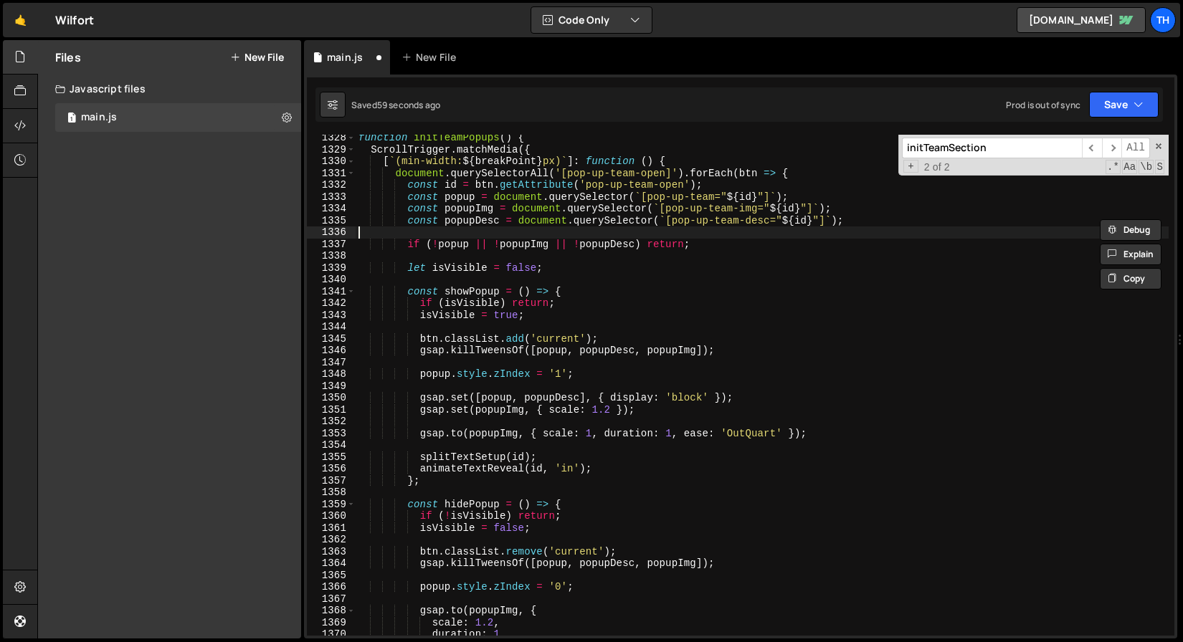
scroll to position [0, 0]
type textarea "const popupDesc = document.querySelector(`[pop-up-team-desc="${id}"]`);"
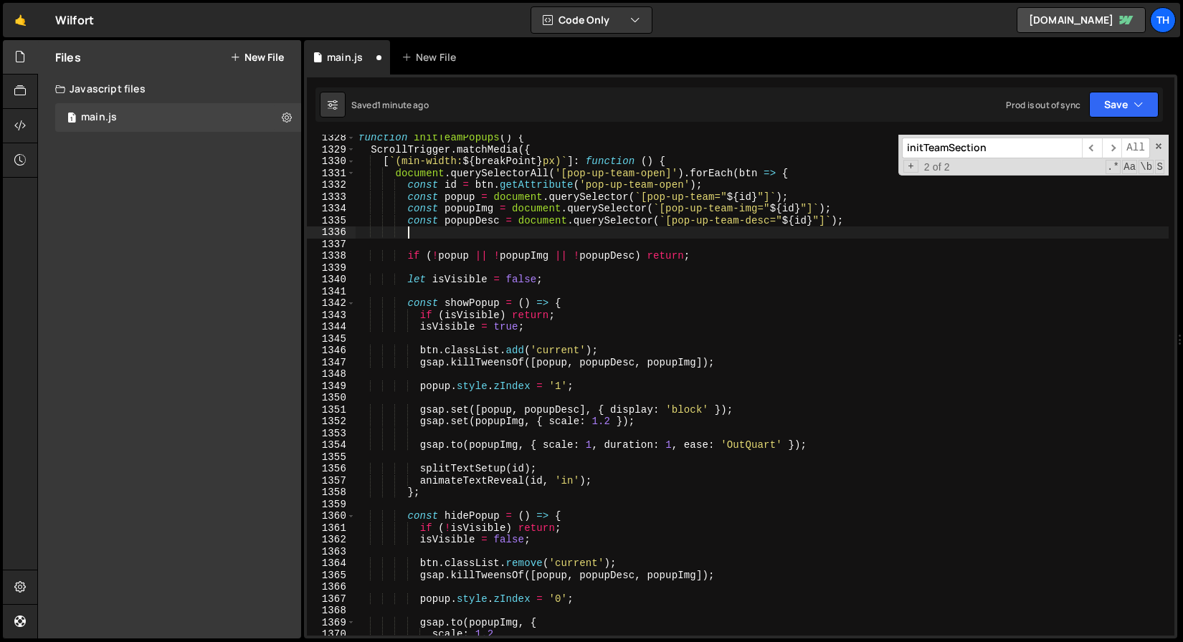
paste textarea "const popupDesc = document.querySelector(`[pop-up-team-desc="${id}"]`);"
click at [653, 234] on div "function initTeamPopups ( ) { ScrollTrigger . matchMedia ({ [ ` (min-width: ${ …" at bounding box center [762, 394] width 813 height 525
drag, startPoint x: 485, startPoint y: 231, endPoint x: 498, endPoint y: 231, distance: 13.6
click at [498, 231] on div "function initTeamPopups ( ) { ScrollTrigger . matchMedia ({ [ ` (min-width: ${ …" at bounding box center [762, 394] width 813 height 525
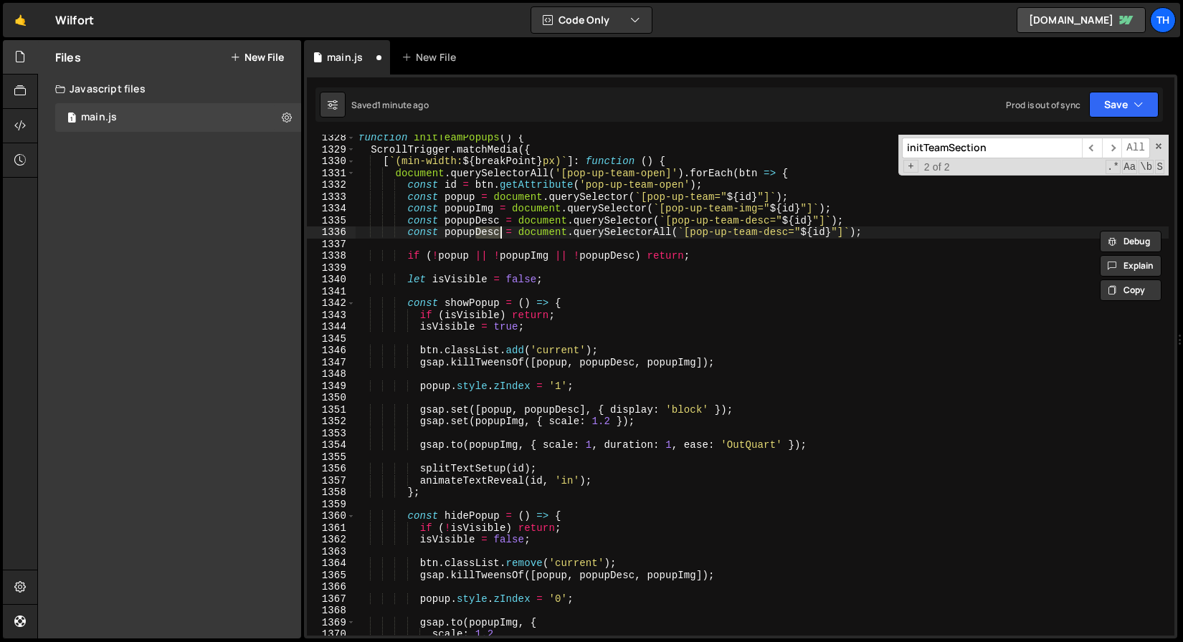
scroll to position [0, 9]
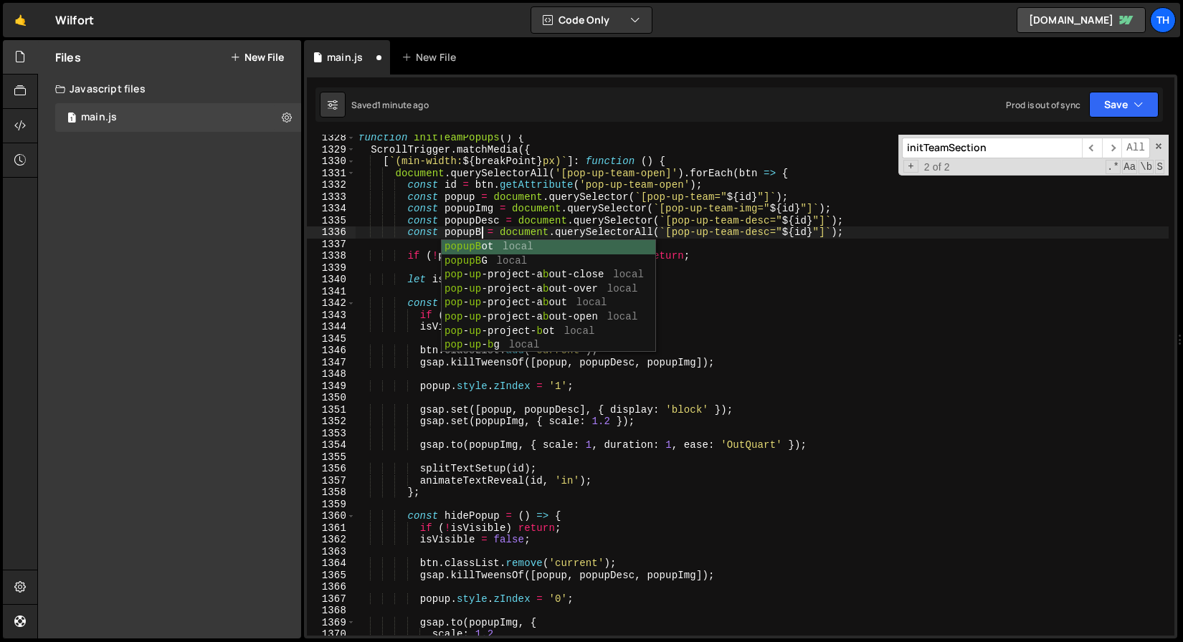
type textarea "const popupBkt = document.querySelectorAll(`[pop-up-team-desc="${id}"]`);"
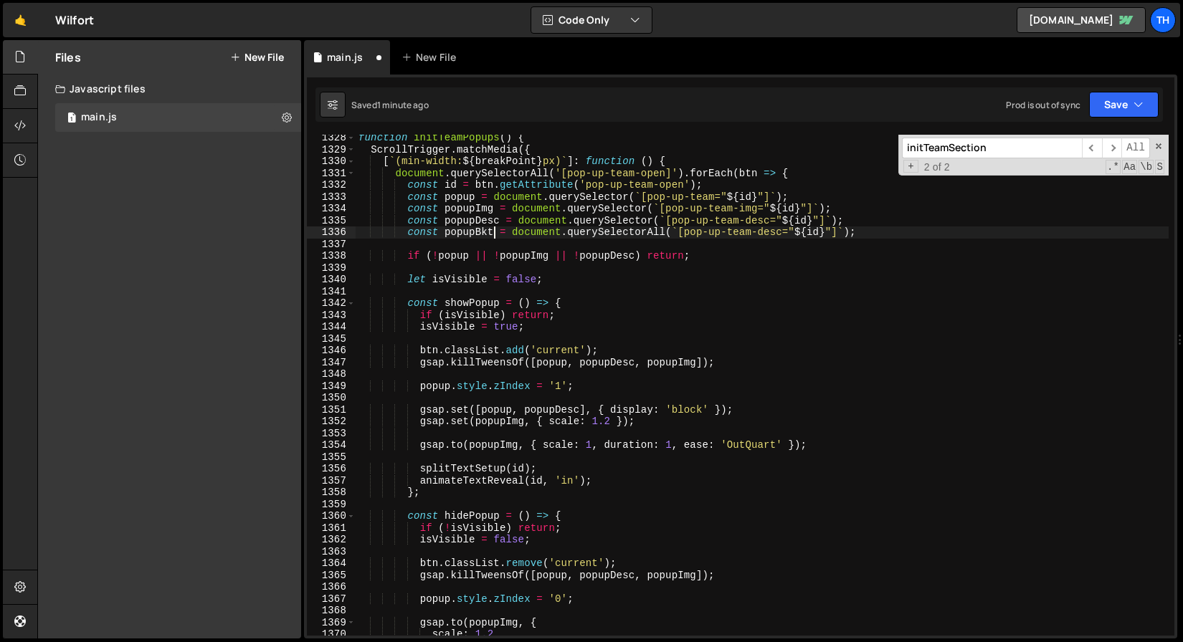
click at [762, 240] on div "function initTeamPopups ( ) { ScrollTrigger . matchMedia ({ [ ` (min-width: ${ …" at bounding box center [762, 394] width 813 height 525
click at [762, 239] on div "function initTeamPopups ( ) { ScrollTrigger . matchMedia ({ [ ` (min-width: ${ …" at bounding box center [762, 394] width 813 height 525
click at [765, 234] on div "function initTeamPopups ( ) { ScrollTrigger . matchMedia ({ [ ` (min-width: ${ …" at bounding box center [762, 394] width 813 height 525
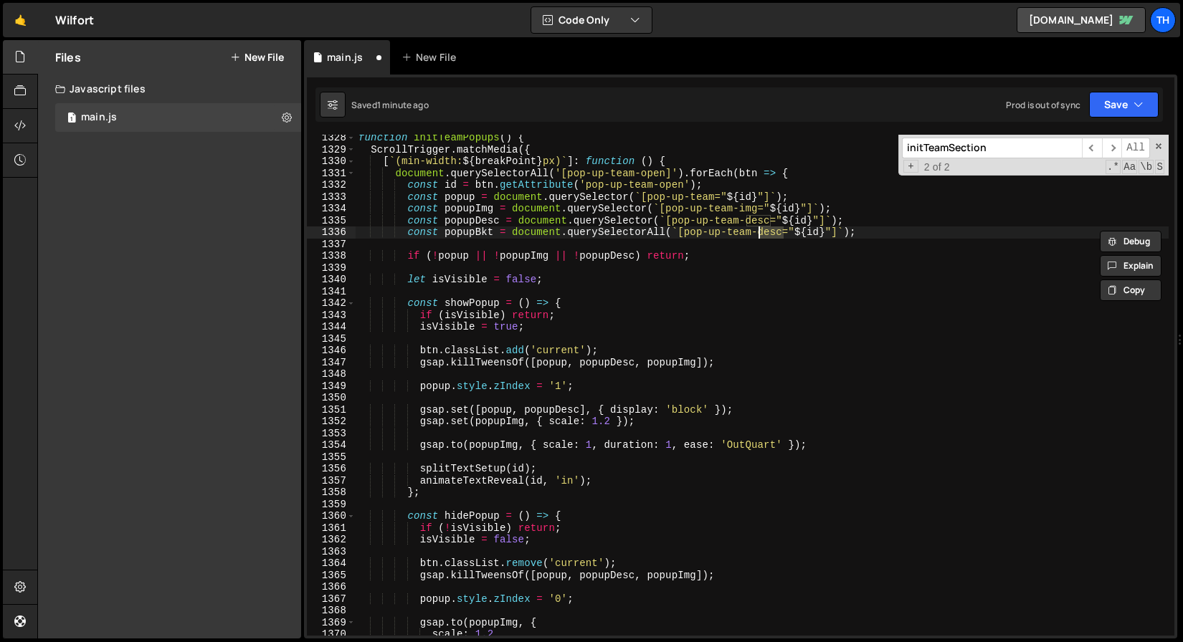
paste textarea "const popupDesc = document.querySelector(`[pop-up-team-desc="${id}"]`);"
click at [466, 234] on div "function initTeamPopups ( ) { ScrollTrigger . matchMedia ({ [ ` (min-width: ${ …" at bounding box center [762, 394] width 813 height 525
drag, startPoint x: 678, startPoint y: 419, endPoint x: 531, endPoint y: 417, distance: 147.7
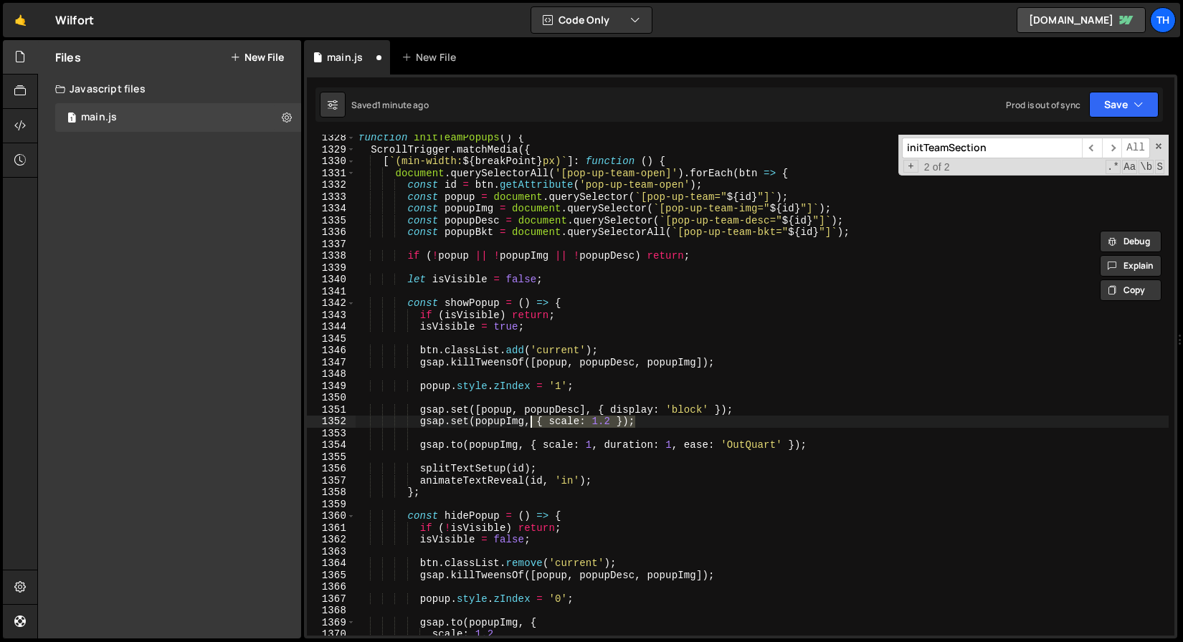
click at [531, 417] on div "function initTeamPopups ( ) { ScrollTrigger . matchMedia ({ [ ` (min-width: ${ …" at bounding box center [762, 394] width 813 height 525
click at [679, 417] on div "function initTeamPopups ( ) { ScrollTrigger . matchMedia ({ [ ` (min-width: ${ …" at bounding box center [762, 385] width 813 height 501
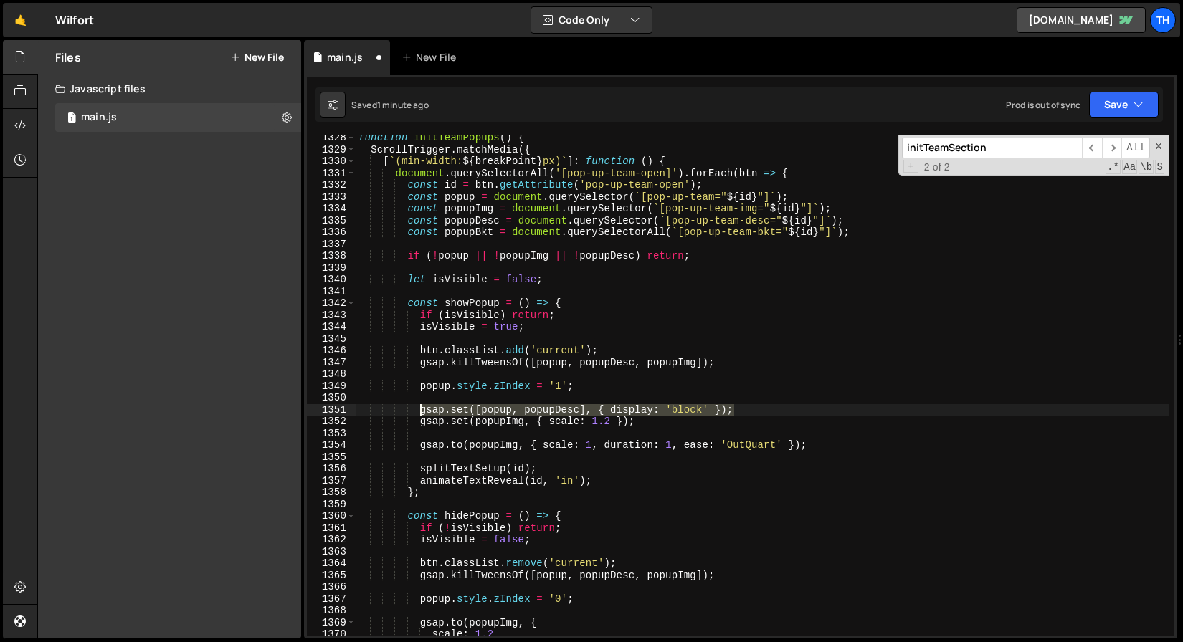
drag, startPoint x: 743, startPoint y: 409, endPoint x: 423, endPoint y: 409, distance: 319.7
click at [423, 409] on div "function initTeamPopups ( ) { ScrollTrigger . matchMedia ({ [ ` (min-width: ${ …" at bounding box center [762, 394] width 813 height 525
click at [424, 419] on div "function initTeamPopups ( ) { ScrollTrigger . matchMedia ({ [ ` (min-width: ${ …" at bounding box center [762, 394] width 813 height 525
type textarea "gsap.set(popupImg, { scale: 1.2 });"
drag, startPoint x: 641, startPoint y: 422, endPoint x: 422, endPoint y: 421, distance: 219.4
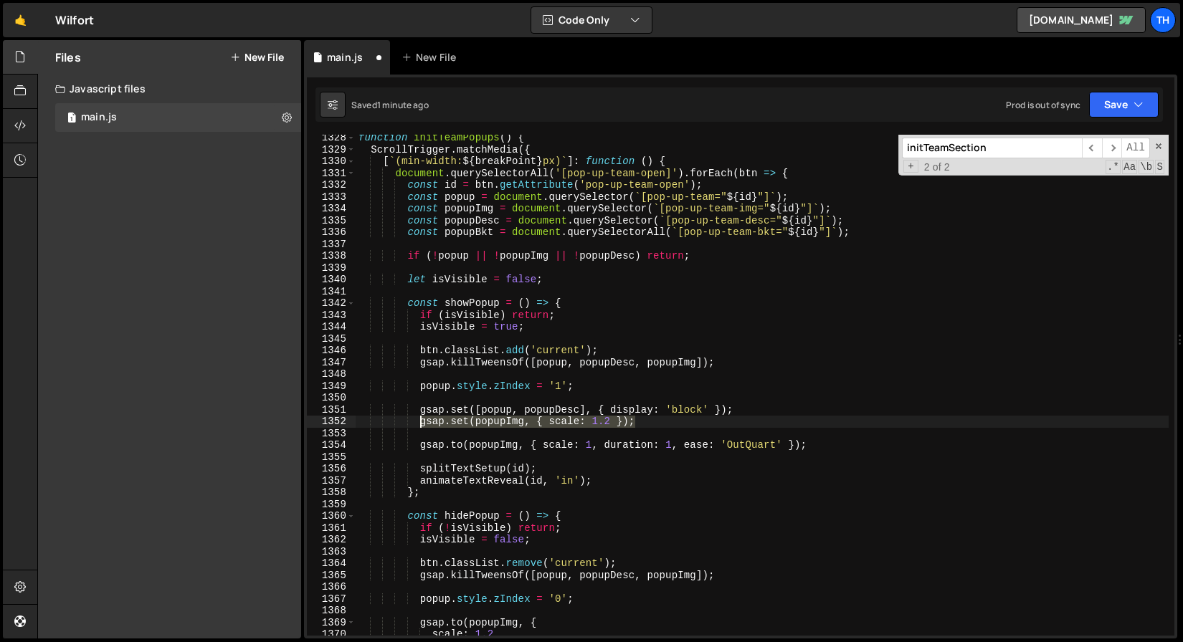
click at [422, 421] on div "function initTeamPopups ( ) { ScrollTrigger . matchMedia ({ [ ` (min-width: ${ …" at bounding box center [762, 394] width 813 height 525
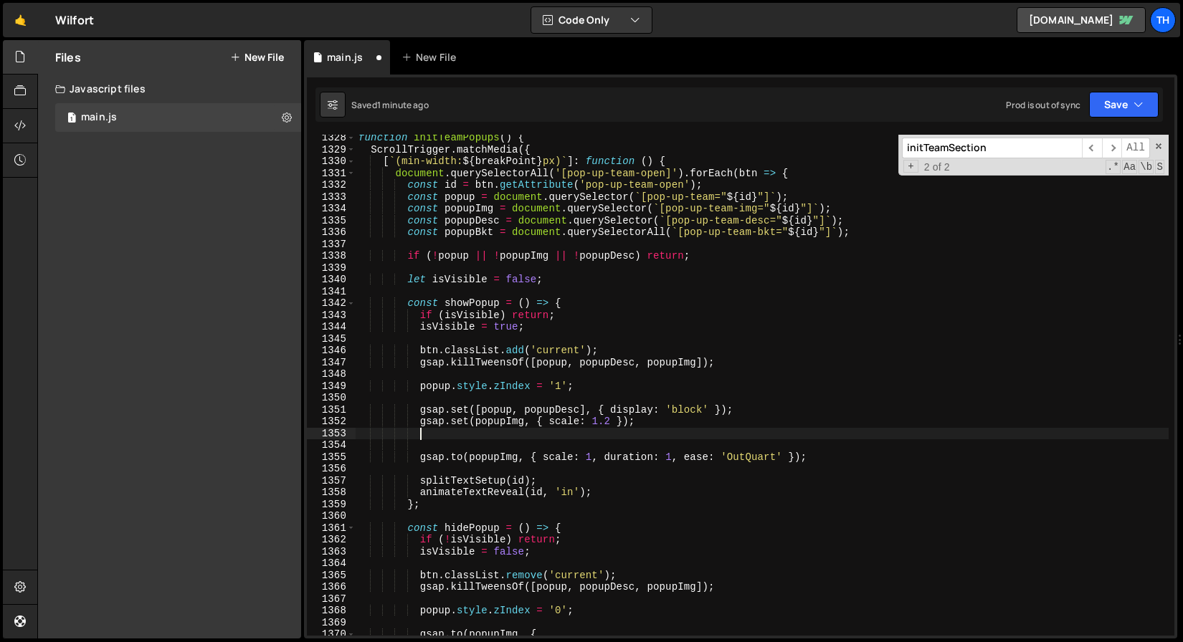
paste textarea "gsap.set(popupImg, { scale: 1.2 });"
click at [448, 236] on div "function initTeamPopups ( ) { ScrollTrigger . matchMedia ({ [ ` (min-width: ${ …" at bounding box center [762, 394] width 813 height 525
click at [513, 437] on div "function initTeamPopups ( ) { ScrollTrigger . matchMedia ({ [ ` (min-width: ${ …" at bounding box center [762, 394] width 813 height 525
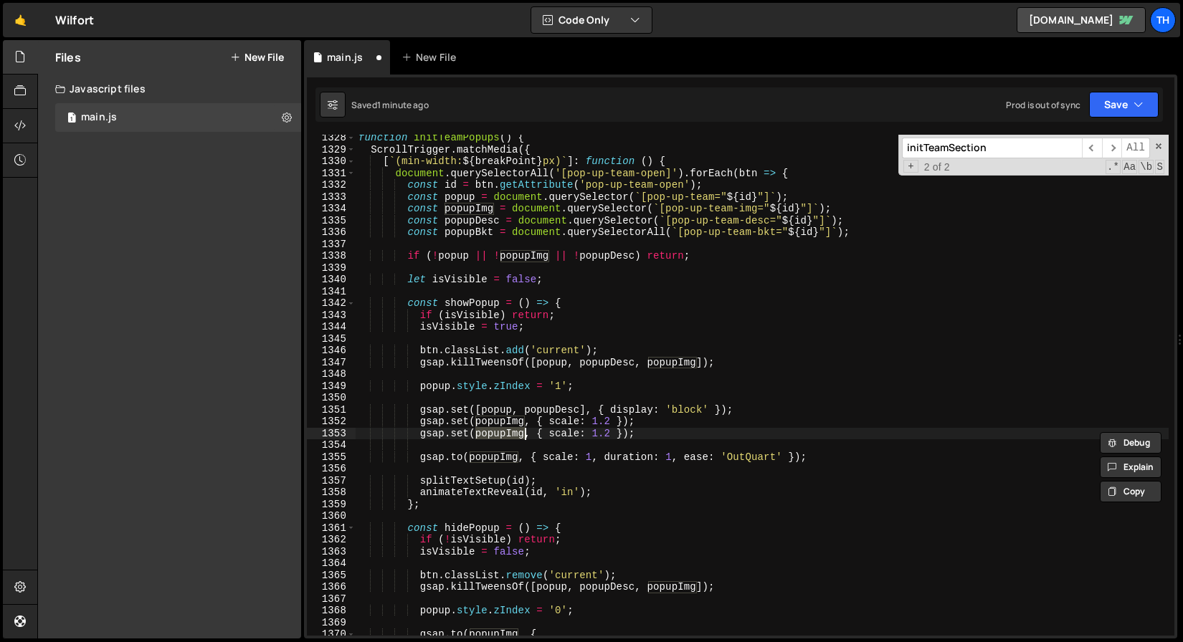
paste textarea "Bkt"
click at [554, 429] on div "function initTeamPopups ( ) { ScrollTrigger . matchMedia ({ [ ` (min-width: ${ …" at bounding box center [762, 394] width 813 height 525
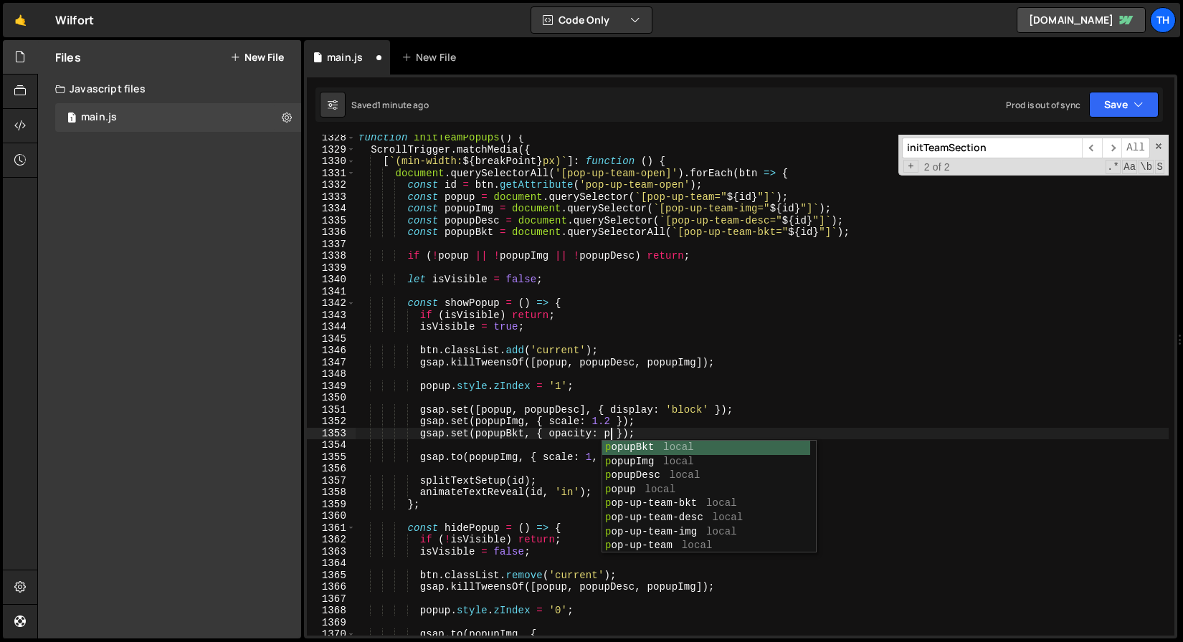
scroll to position [0, 17]
click at [488, 310] on div "function initTeamPopups ( ) { ScrollTrigger . matchMedia ({ [ ` (min-width: ${ …" at bounding box center [762, 394] width 813 height 525
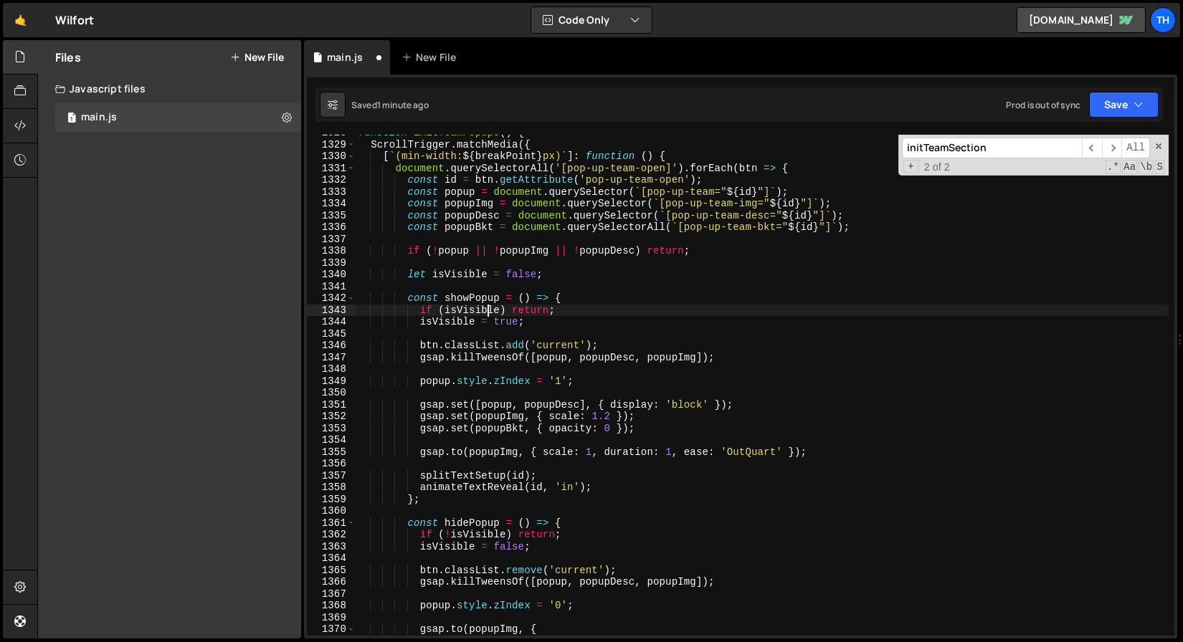
scroll to position [15747, 0]
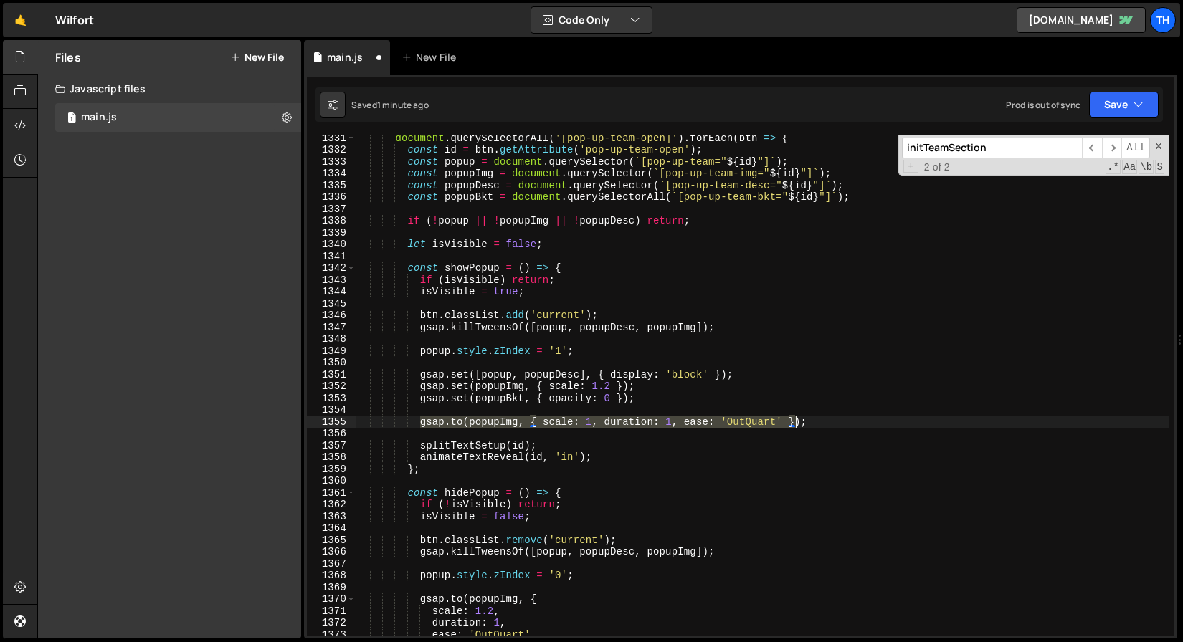
drag, startPoint x: 419, startPoint y: 422, endPoint x: 829, endPoint y: 418, distance: 410.8
click at [829, 418] on div "document . querySelectorAll ( '[pop-up-team-open]' ) . forEach ( btn => { const…" at bounding box center [762, 394] width 813 height 525
type textarea "[DOMAIN_NAME](popupImg, { scale: 1, duration: 1, ease: 'OutQuart' });"
click at [824, 423] on div "document . querySelectorAll ( '[pop-up-team-open]' ) . forEach ( btn => { const…" at bounding box center [762, 385] width 813 height 501
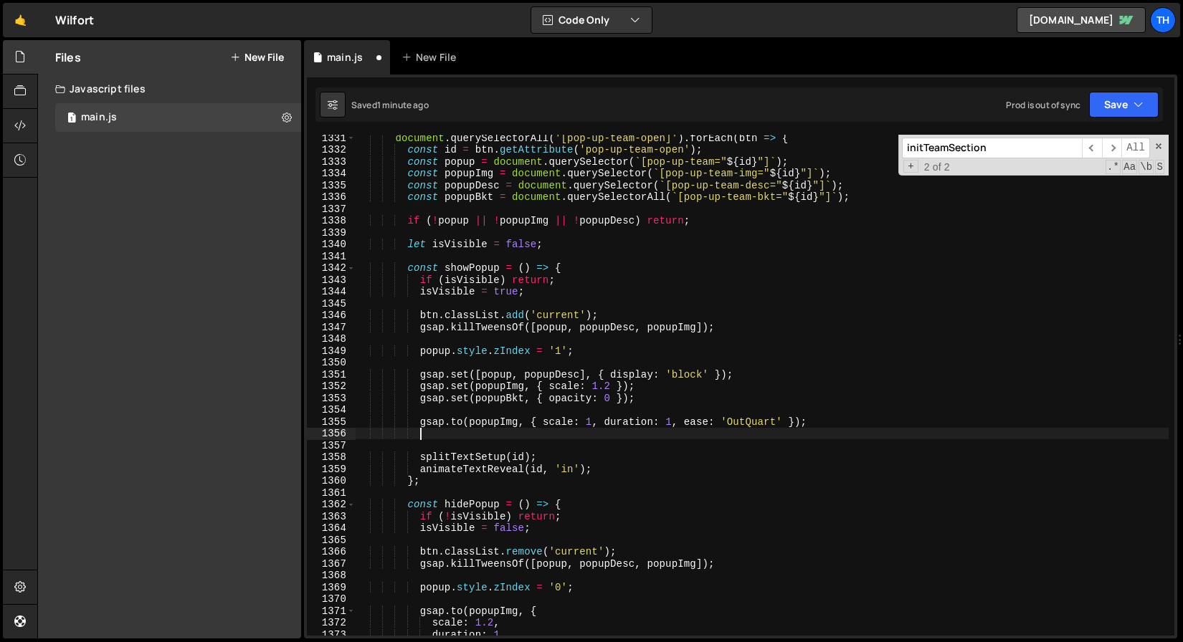
paste textarea "[DOMAIN_NAME](popupImg, { scale: 1, duration: 1, ease: 'OutQuart' });"
click at [580, 399] on div "document . querySelectorAll ( '[pop-up-team-open]' ) . forEach ( btn => { const…" at bounding box center [762, 394] width 813 height 525
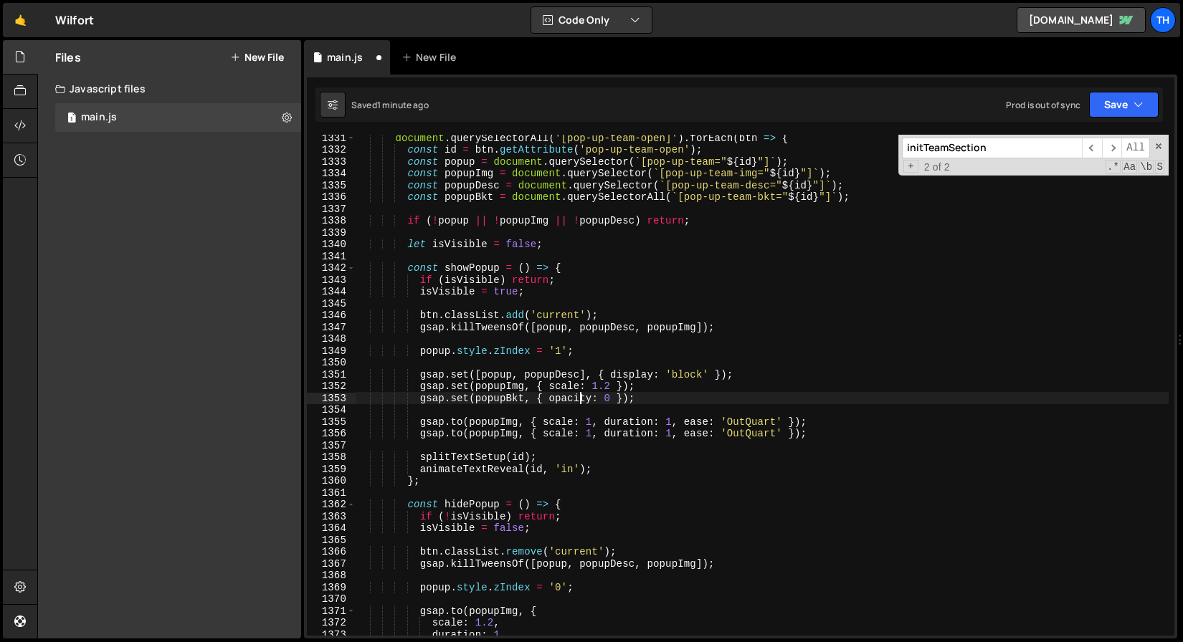
click at [580, 399] on div "document . querySelectorAll ( '[pop-up-team-open]' ) . forEach ( btn => { const…" at bounding box center [762, 394] width 813 height 525
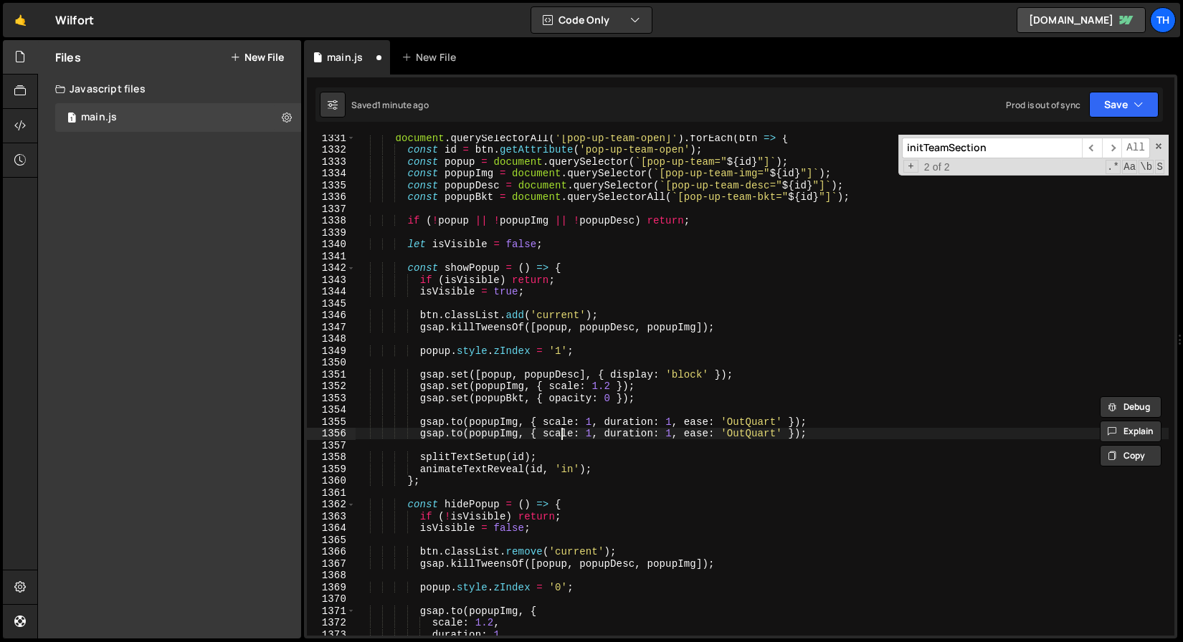
click at [563, 435] on div "document . querySelectorAll ( '[pop-up-team-open]' ) . forEach ( btn => { const…" at bounding box center [762, 394] width 813 height 525
paste textarea "opacity"
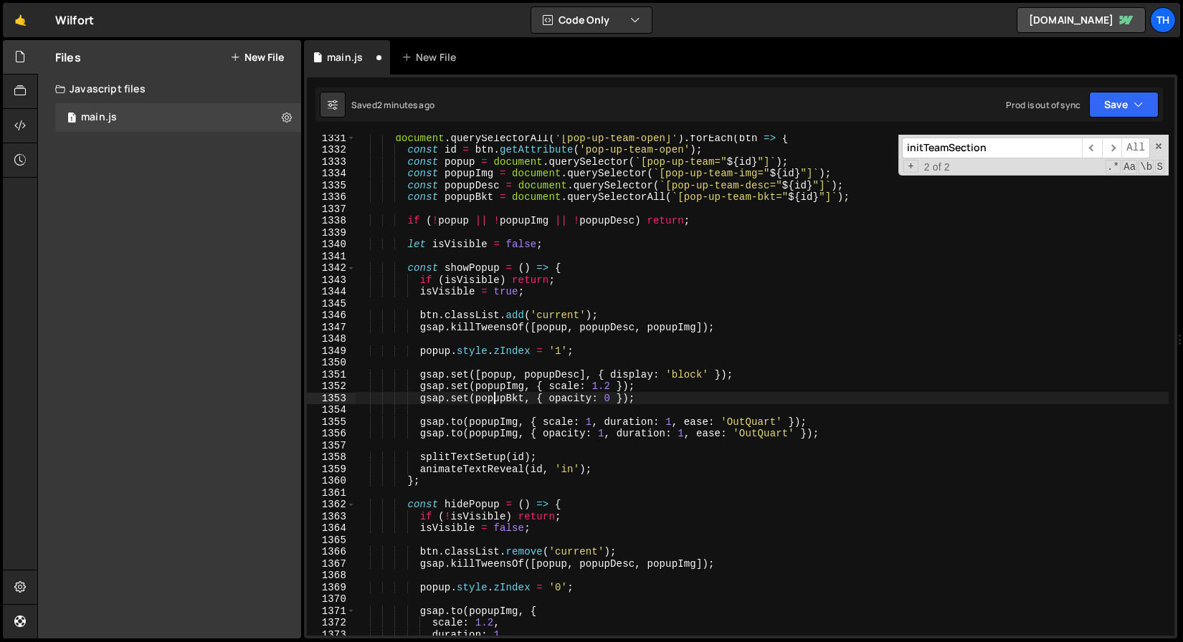
click at [494, 399] on div "document . querySelectorAll ( '[pop-up-team-open]' ) . forEach ( btn => { const…" at bounding box center [762, 394] width 813 height 525
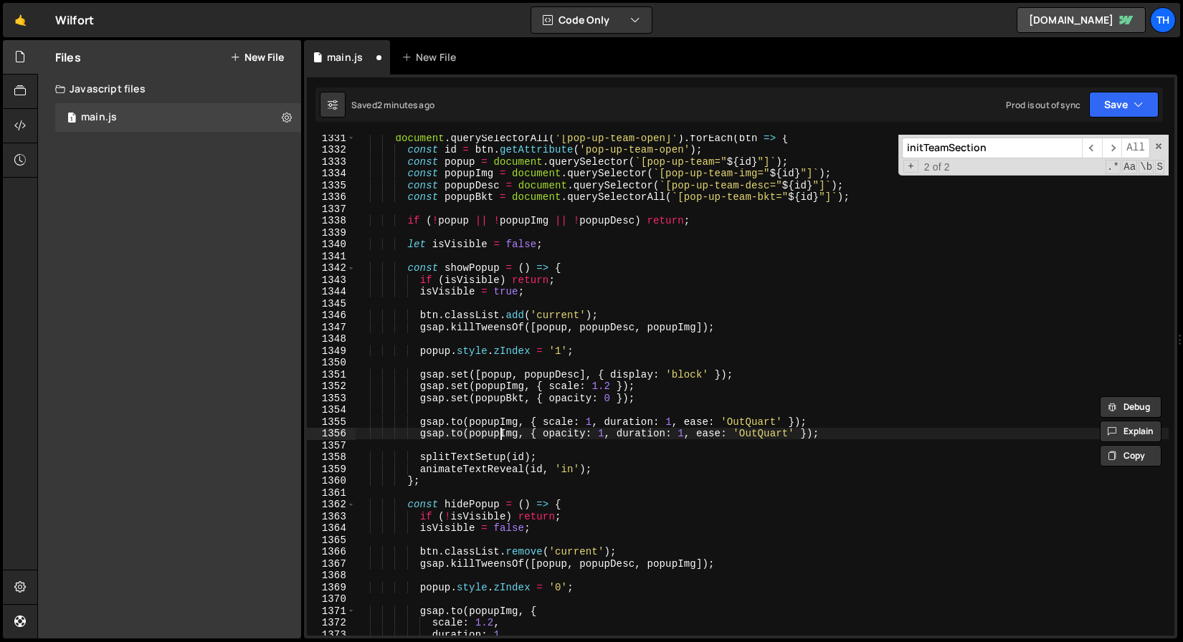
click at [500, 435] on div "document . querySelectorAll ( '[pop-up-team-open]' ) . forEach ( btn => { const…" at bounding box center [762, 394] width 813 height 525
paste textarea "Bkt"
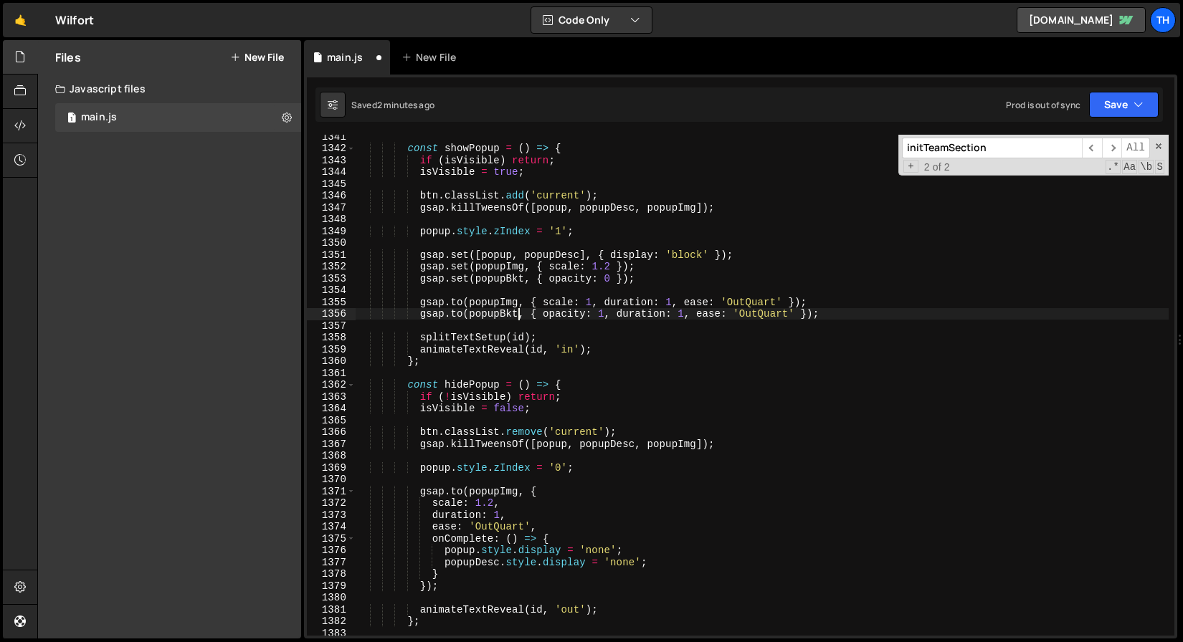
scroll to position [15878, 0]
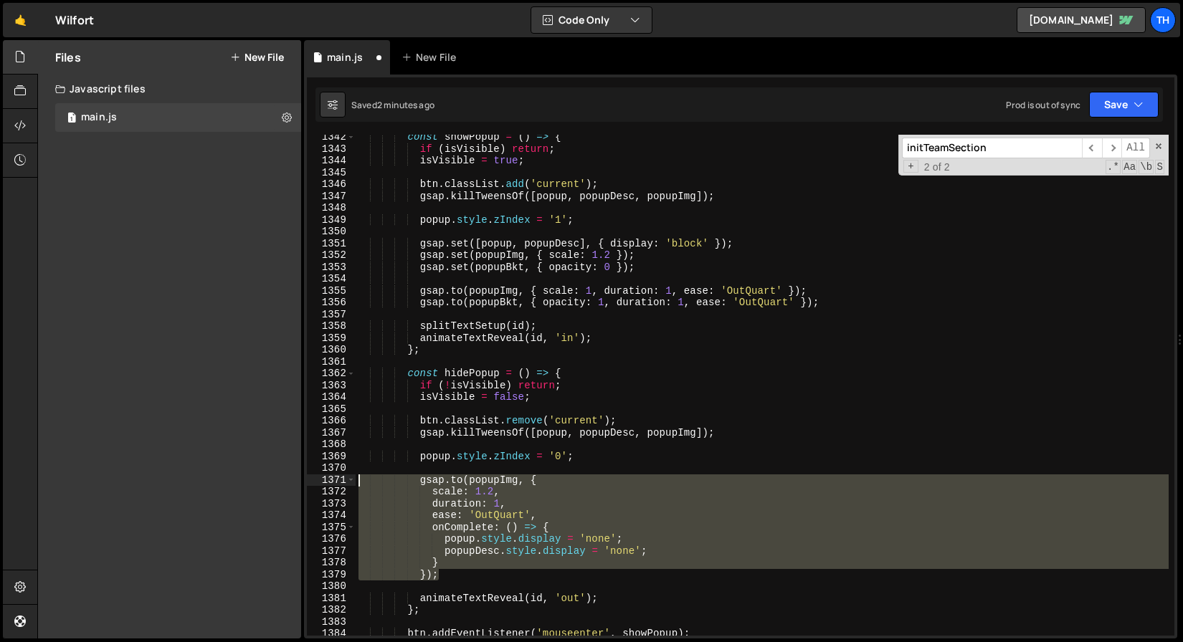
drag, startPoint x: 447, startPoint y: 576, endPoint x: 337, endPoint y: 484, distance: 143.6
click at [337, 484] on div "[DOMAIN_NAME](popupBkt, { opacity: 1, duration: 1, ease: 'OutQuart' }); 1342 13…" at bounding box center [740, 385] width 867 height 501
type textarea "});"
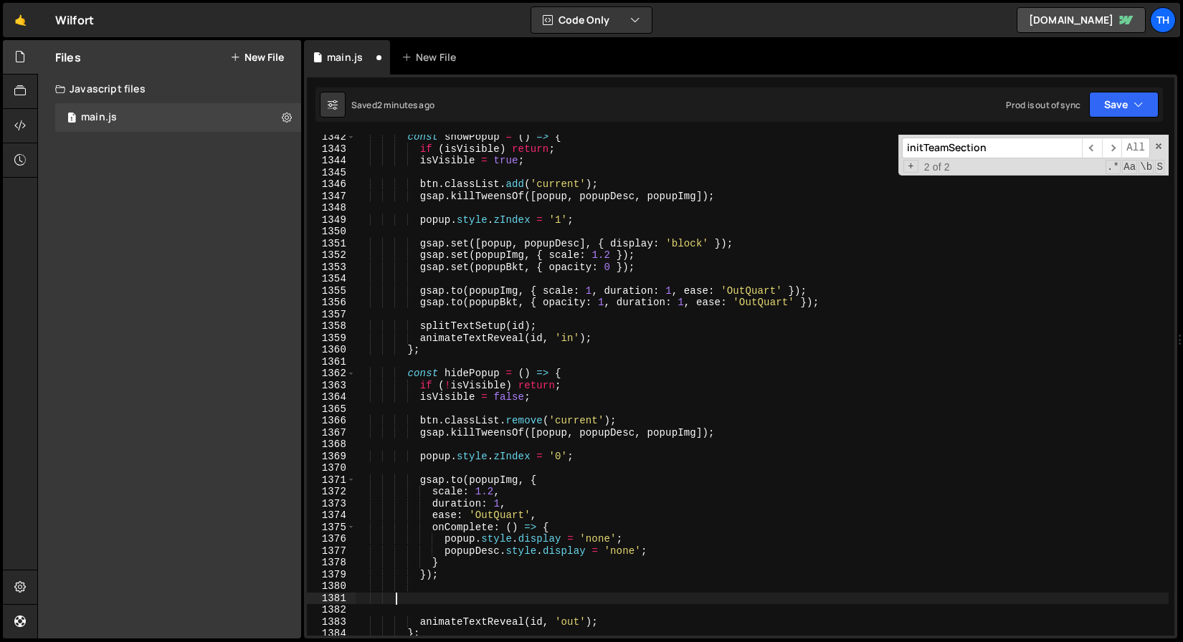
scroll to position [0, 0]
paste textarea "});"
type textarea "});"
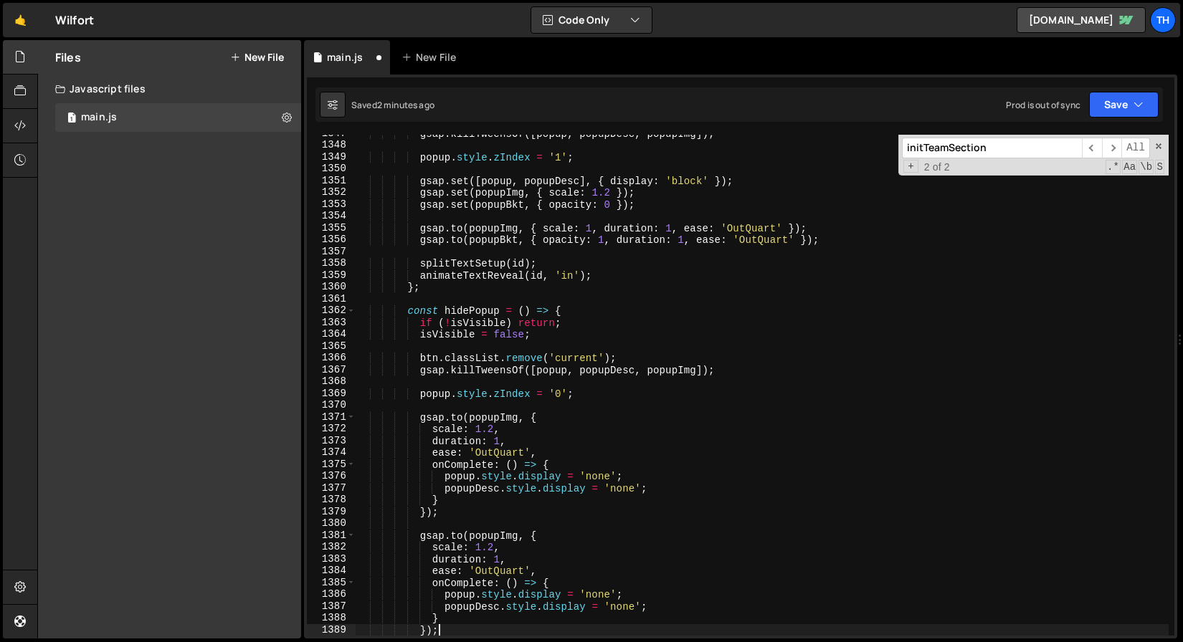
scroll to position [15941, 0]
click at [503, 246] on div "gsap . killTweensOf ([ popup , popupDesc , popupImg ]) ; popup . style . zIndex…" at bounding box center [762, 390] width 813 height 525
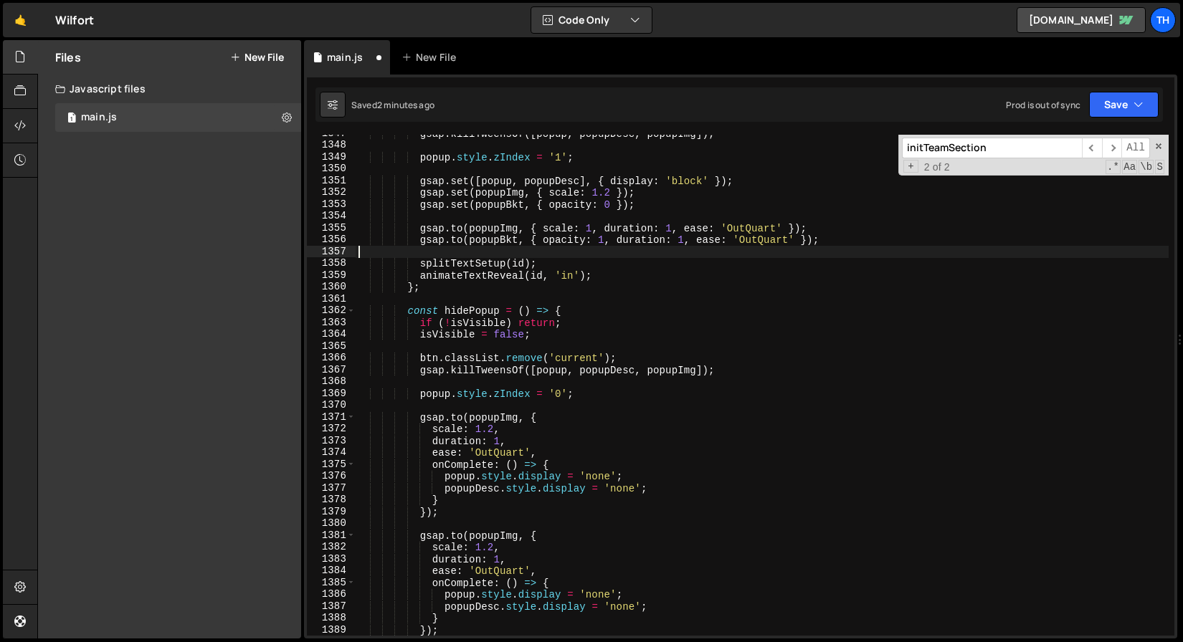
click at [503, 244] on div "gsap . killTweensOf ([ popup , popupDesc , popupImg ]) ; popup . style . zIndex…" at bounding box center [762, 390] width 813 height 525
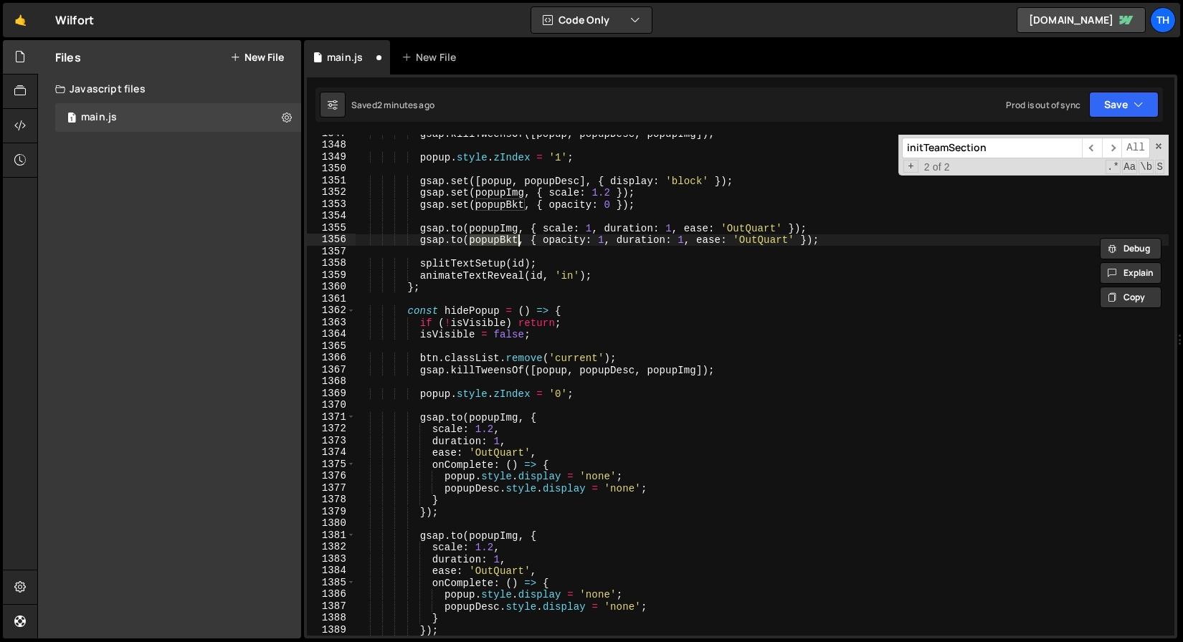
click at [503, 244] on div "gsap . killTweensOf ([ popup , popupDesc , popupImg ]) ; popup . style . zIndex…" at bounding box center [762, 390] width 813 height 525
type textarea "[DOMAIN_NAME](popupBkt, { opacity: 1, duration: 1, ease: 'OutQuart' });"
click at [498, 247] on div "gsap . killTweensOf ([ popup , popupDesc , popupImg ]) ; popup . style . zIndex…" at bounding box center [762, 385] width 813 height 501
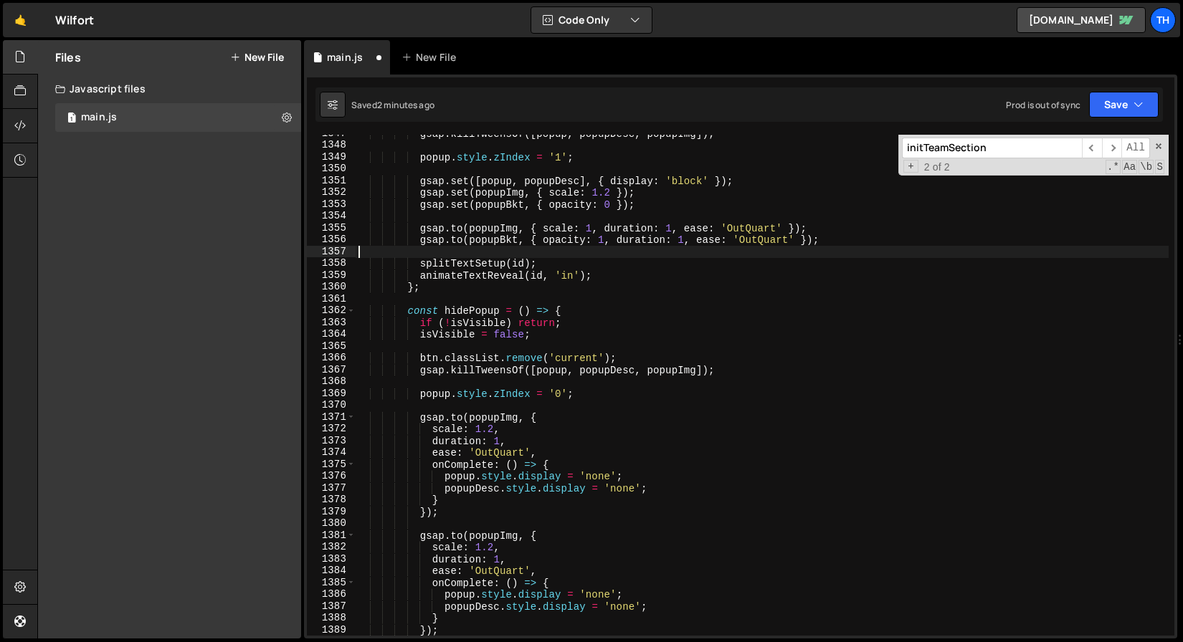
click at [498, 241] on div "gsap . killTweensOf ([ popup , popupDesc , popupImg ]) ; popup . style . zIndex…" at bounding box center [762, 390] width 813 height 525
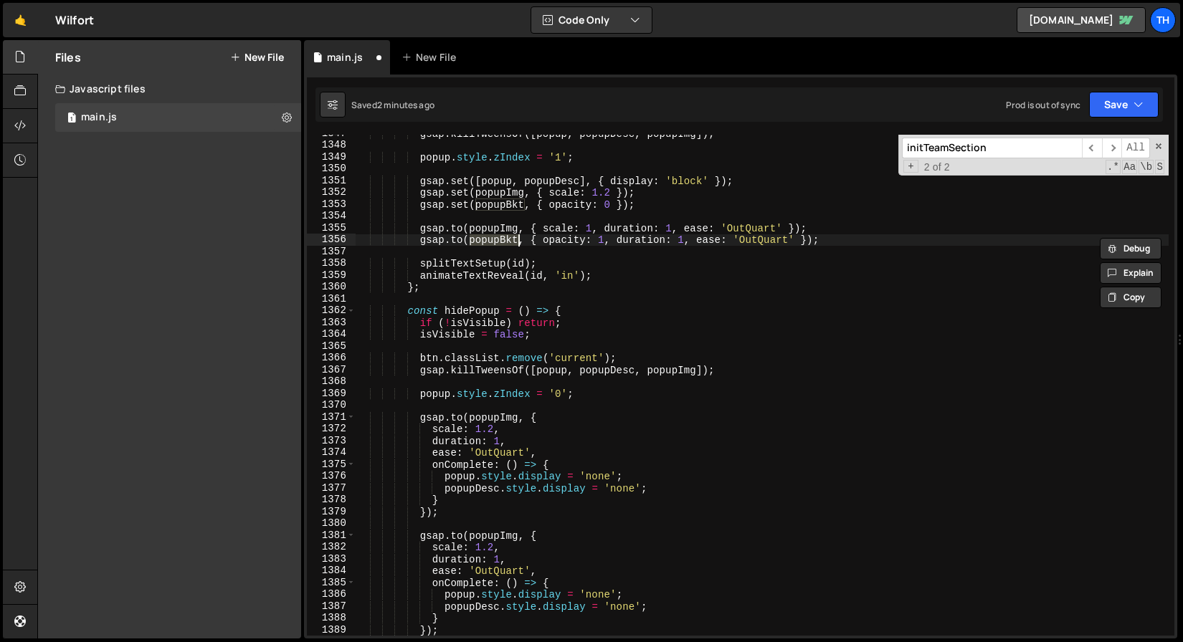
click at [483, 530] on div "gsap . killTweensOf ([ popup , popupDesc , popupImg ]) ; popup . style . zIndex…" at bounding box center [762, 390] width 813 height 525
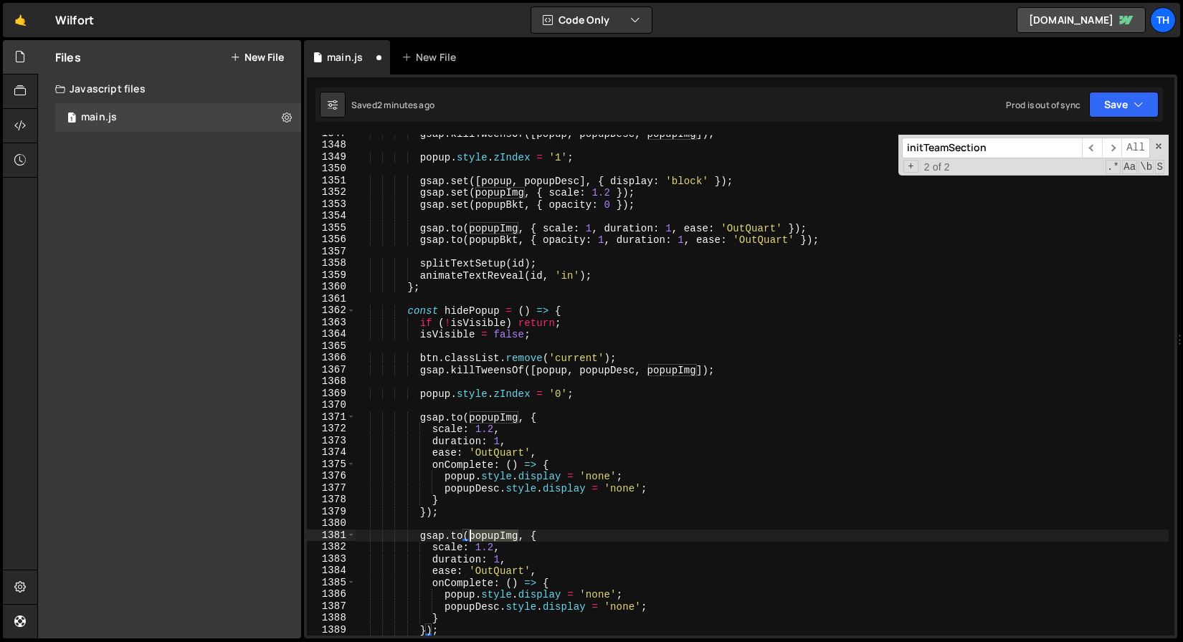
click at [483, 530] on div "gsap . killTweensOf ([ popup , popupDesc , popupImg ]) ; popup . style . zIndex…" at bounding box center [762, 390] width 813 height 525
paste textarea "Bkt"
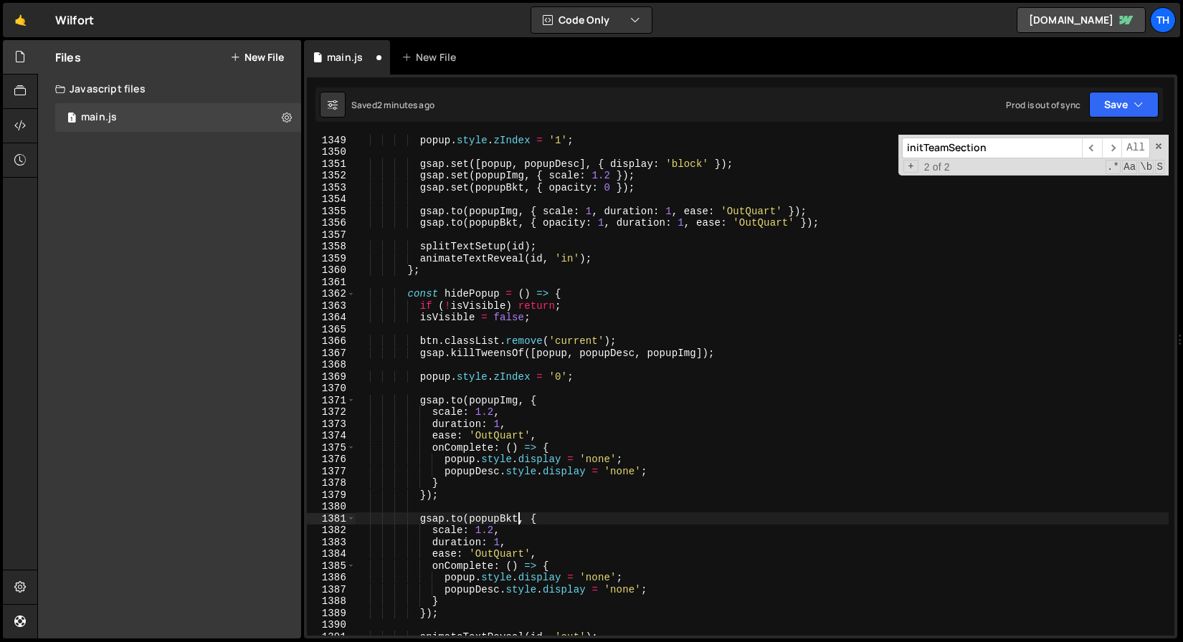
scroll to position [15957, 0]
click at [576, 225] on div "popup . style . zIndex = '1' ; gsap . set ([ popup , popupDesc ] , { display : …" at bounding box center [762, 396] width 813 height 525
click at [449, 533] on div "popup . style . zIndex = '1' ; gsap . set ([ popup , popupDesc ] , { display : …" at bounding box center [762, 396] width 813 height 525
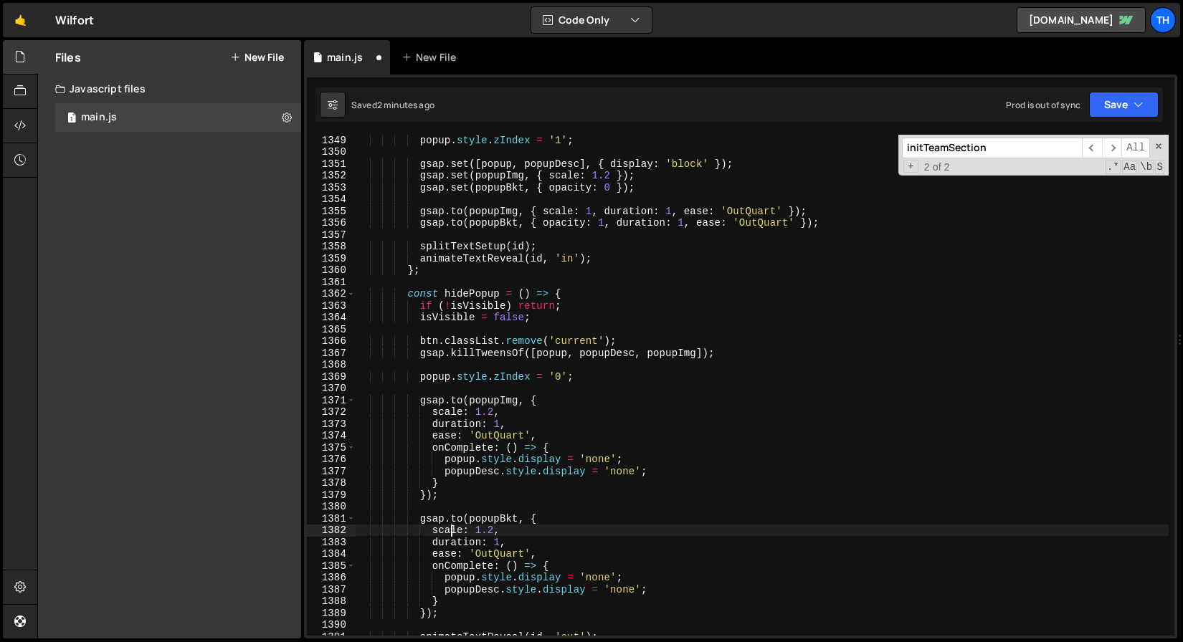
paste textarea "opacity"
drag, startPoint x: 496, startPoint y: 532, endPoint x: 506, endPoint y: 532, distance: 10.0
click at [506, 532] on div "popup . style . zIndex = '1' ; gsap . set ([ popup , popupDesc ] , { display : …" at bounding box center [762, 396] width 813 height 525
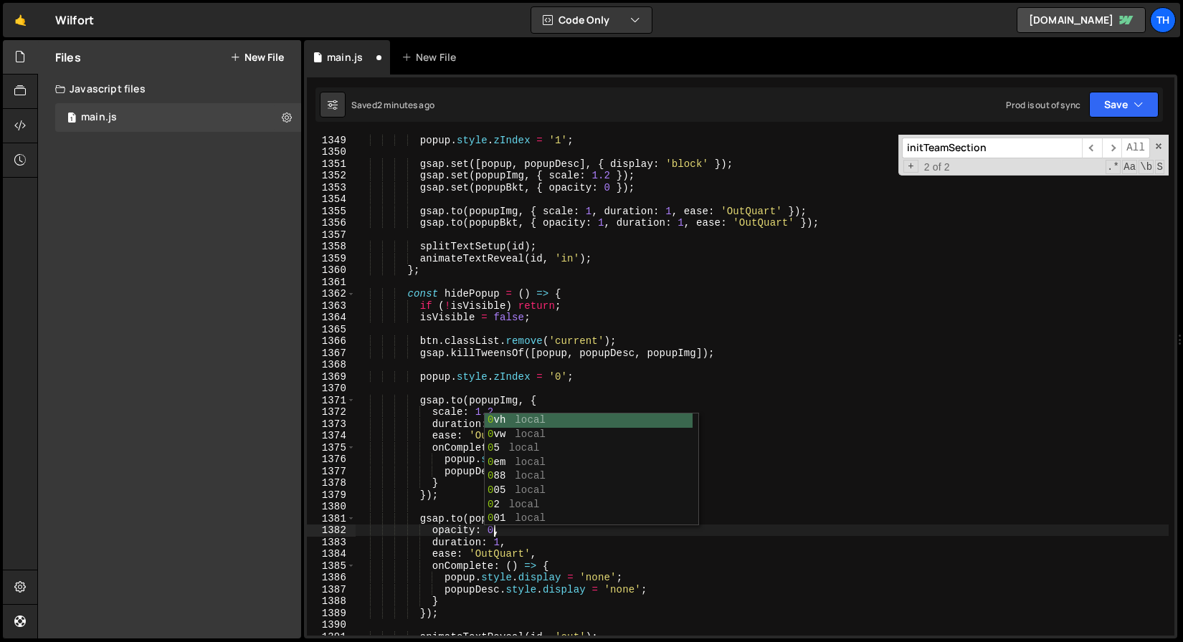
click at [463, 545] on div "popup . style . zIndex = '1' ; gsap . set ([ popup , popupDesc ] , { display : …" at bounding box center [762, 396] width 813 height 525
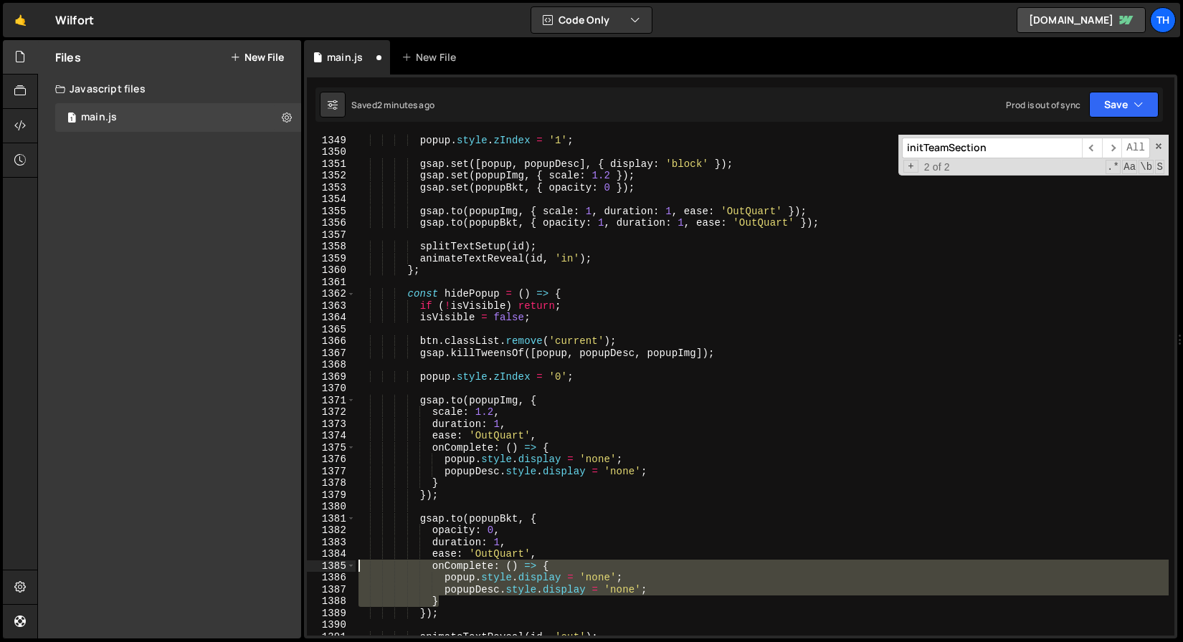
drag, startPoint x: 442, startPoint y: 604, endPoint x: 254, endPoint y: 571, distance: 189.9
click at [254, 571] on div "Files New File Javascript files 1 main.js 0 CSS files Copy share link Edit File…" at bounding box center [610, 339] width 1146 height 599
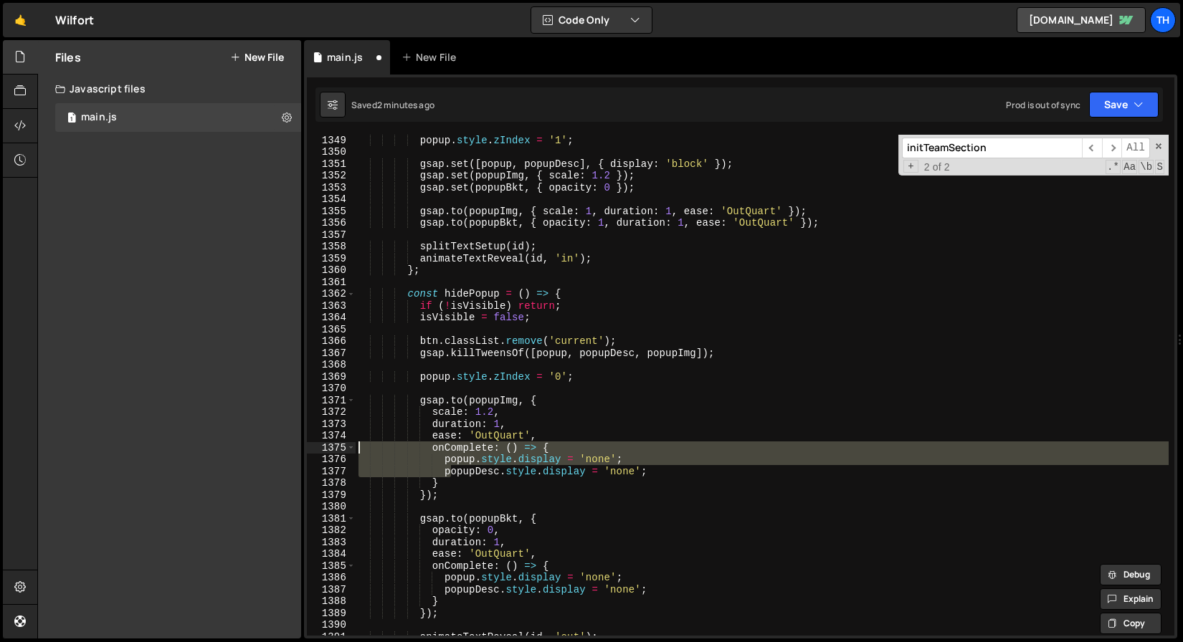
drag, startPoint x: 449, startPoint y: 477, endPoint x: 329, endPoint y: 457, distance: 121.4
click at [326, 453] on div "onComplete: () => { popup.style.display = 'none'; 1349 1350 1351 1352 1353 1354…" at bounding box center [740, 385] width 867 height 501
click at [412, 483] on div "popup . style . zIndex = '1' ; gsap . set ([ popup , popupDesc ] , { display : …" at bounding box center [762, 396] width 813 height 525
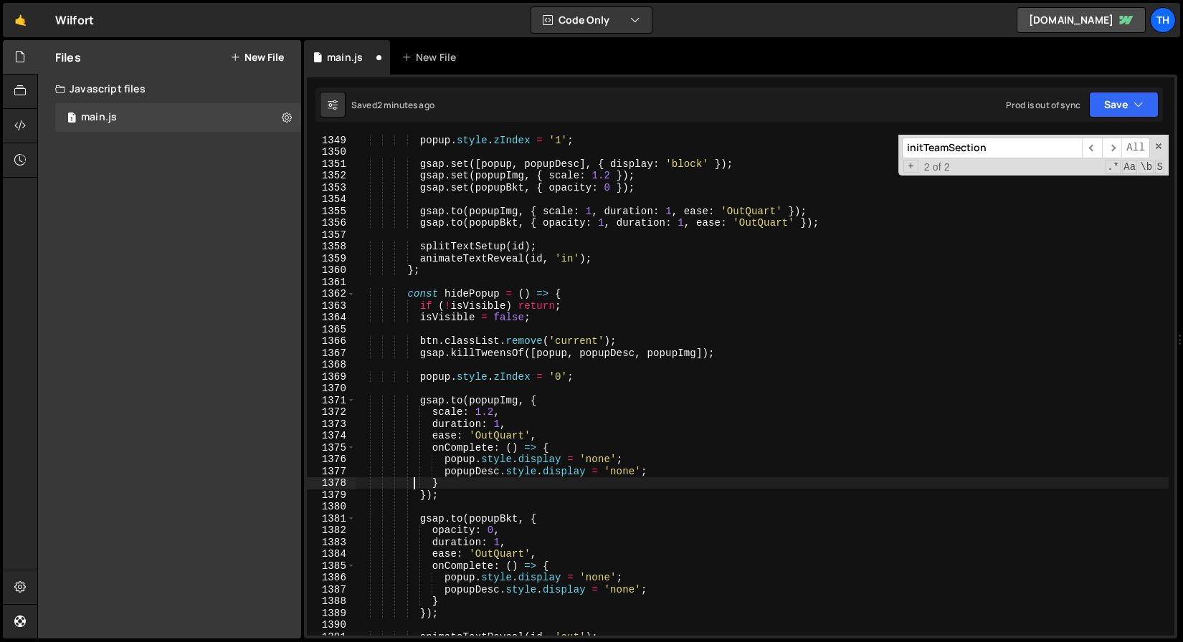
scroll to position [0, 5]
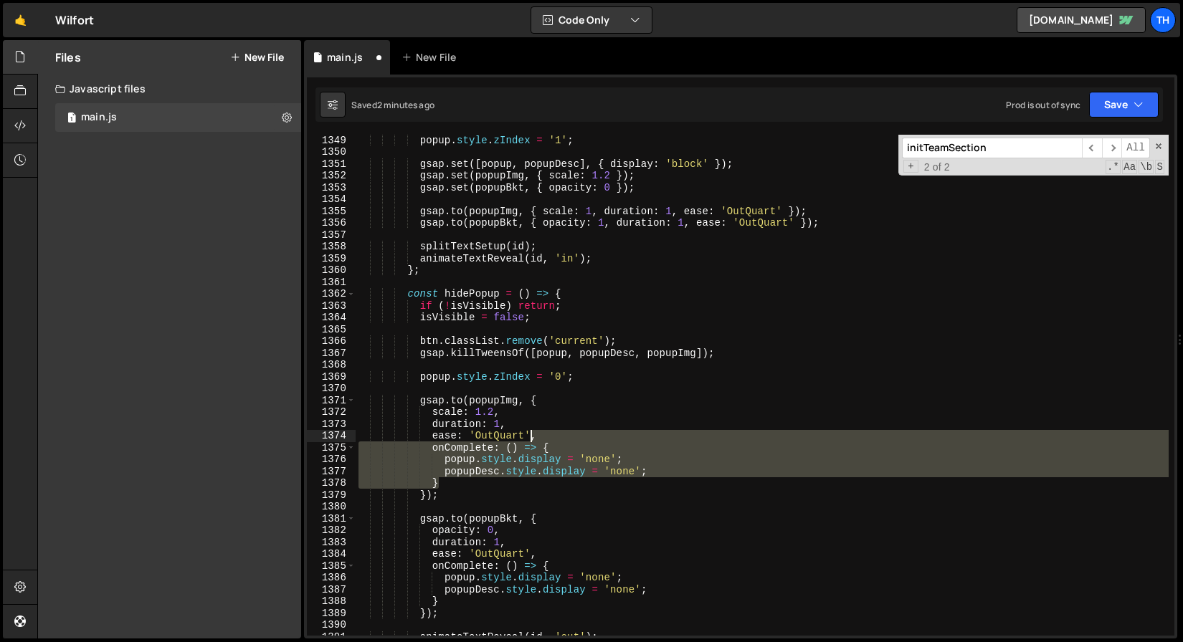
drag, startPoint x: 420, startPoint y: 465, endPoint x: 533, endPoint y: 436, distance: 116.8
click at [533, 436] on div "popup . style . zIndex = '1' ; gsap . set ([ popup , popupDesc ] , { display : …" at bounding box center [762, 396] width 813 height 525
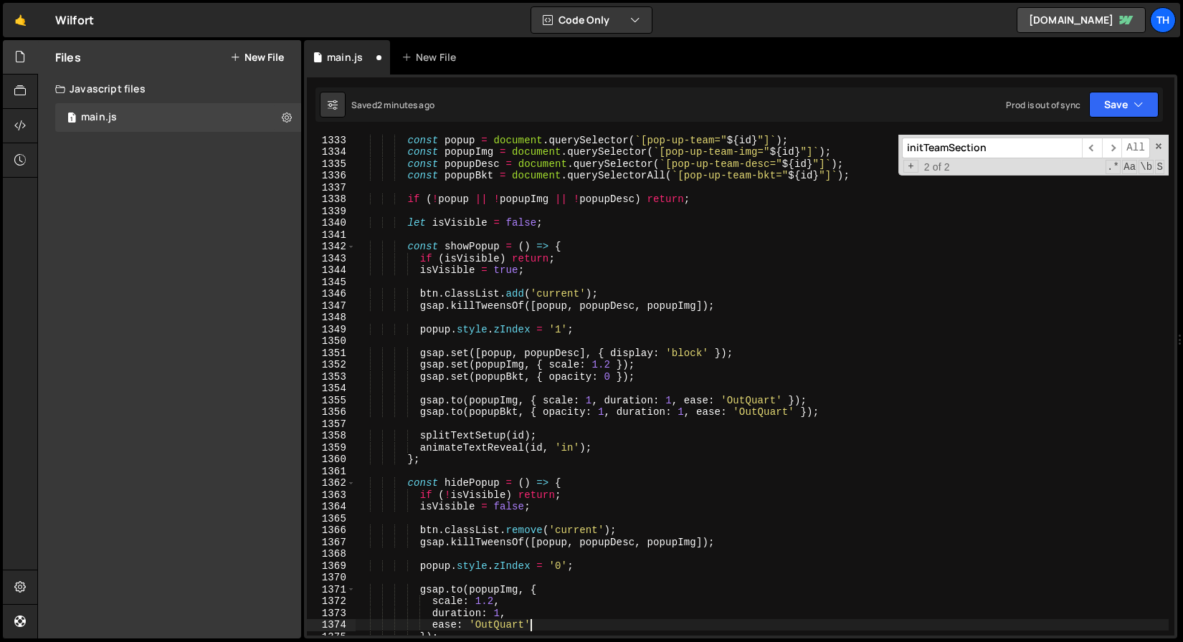
scroll to position [15762, 0]
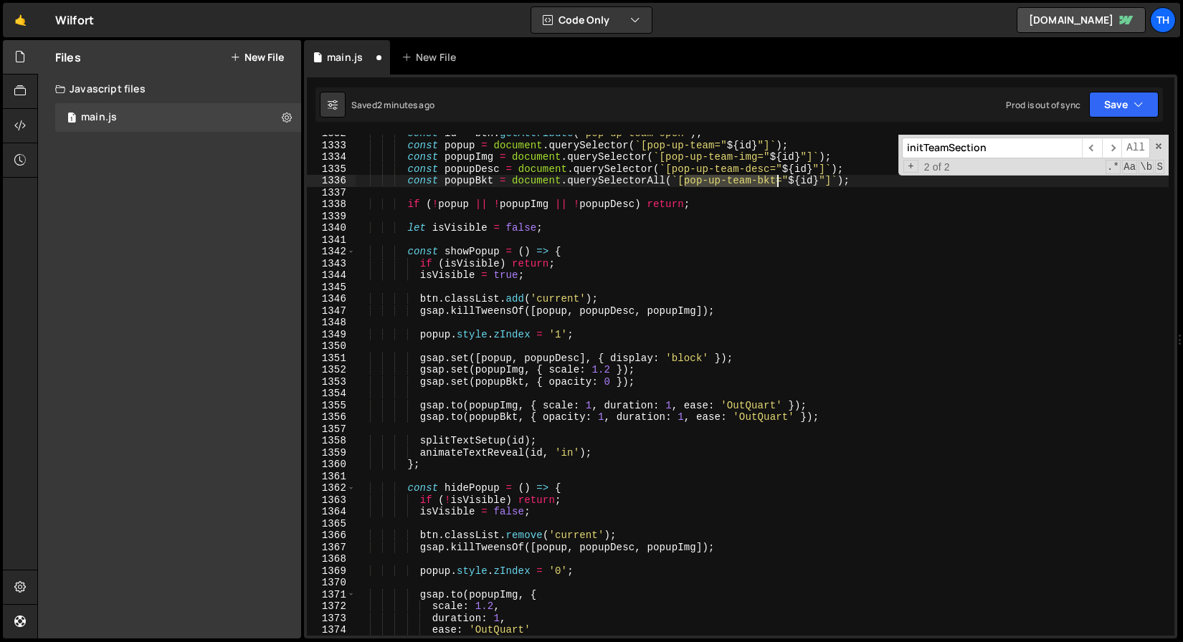
drag, startPoint x: 686, startPoint y: 184, endPoint x: 780, endPoint y: 182, distance: 93.9
click at [780, 182] on div "const id = btn . getAttribute ( 'pop-up-team-open' ) ; const popup = document .…" at bounding box center [762, 390] width 813 height 525
click at [1126, 105] on button "Save" at bounding box center [1124, 105] width 70 height 26
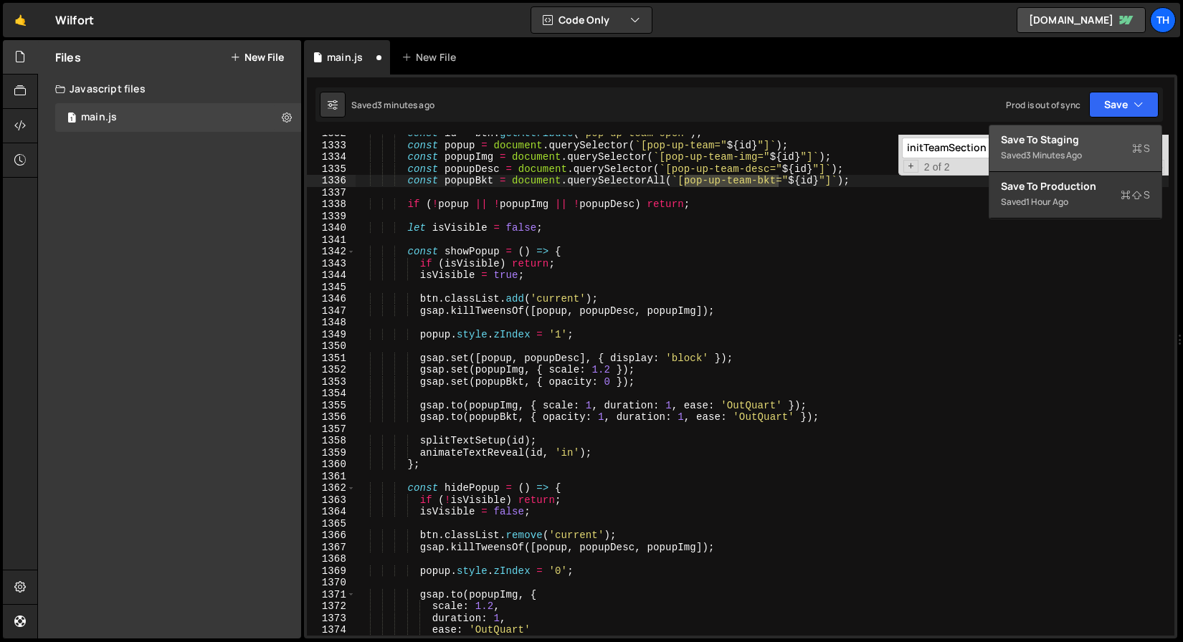
click at [1081, 130] on button "Save to Staging S Saved 3 minutes ago" at bounding box center [1075, 148] width 172 height 47
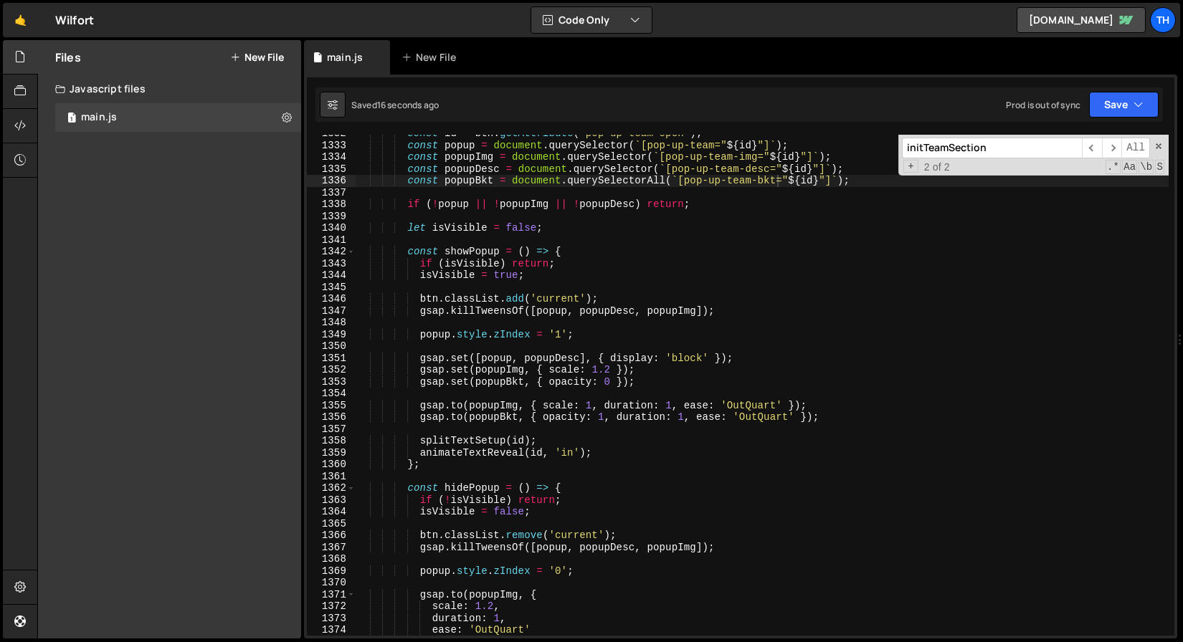
click at [459, 268] on div "const id = btn . getAttribute ( 'pop-up-team-open' ) ; const popup = document .…" at bounding box center [762, 390] width 813 height 525
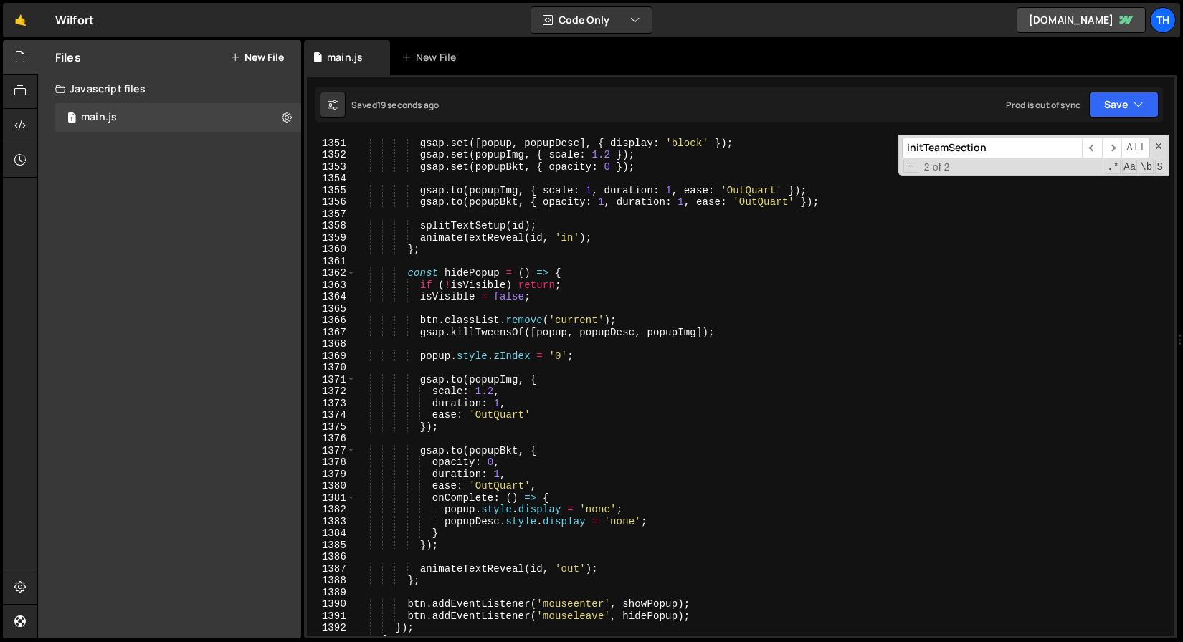
scroll to position [15978, 0]
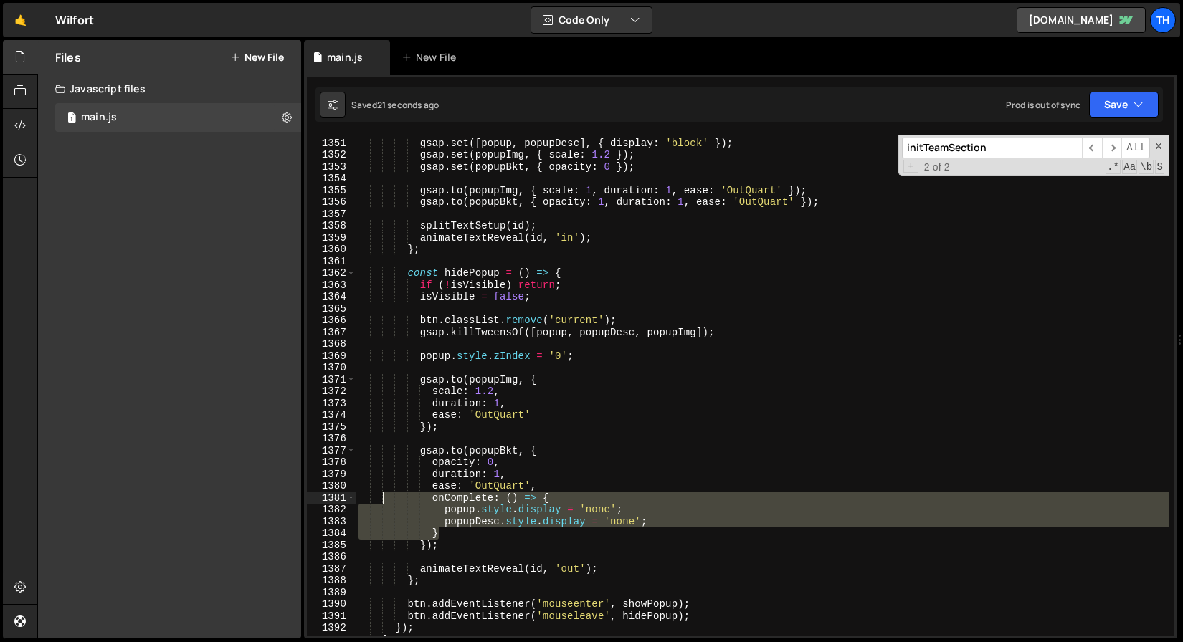
drag, startPoint x: 455, startPoint y: 531, endPoint x: 382, endPoint y: 504, distance: 77.8
click at [382, 504] on div "gsap . set ([ popup , popupDesc ] , { display : 'block' }) ; gsap . set ( popup…" at bounding box center [762, 387] width 813 height 525
type textarea "onComplete: () => { popup.style.display = 'none';"
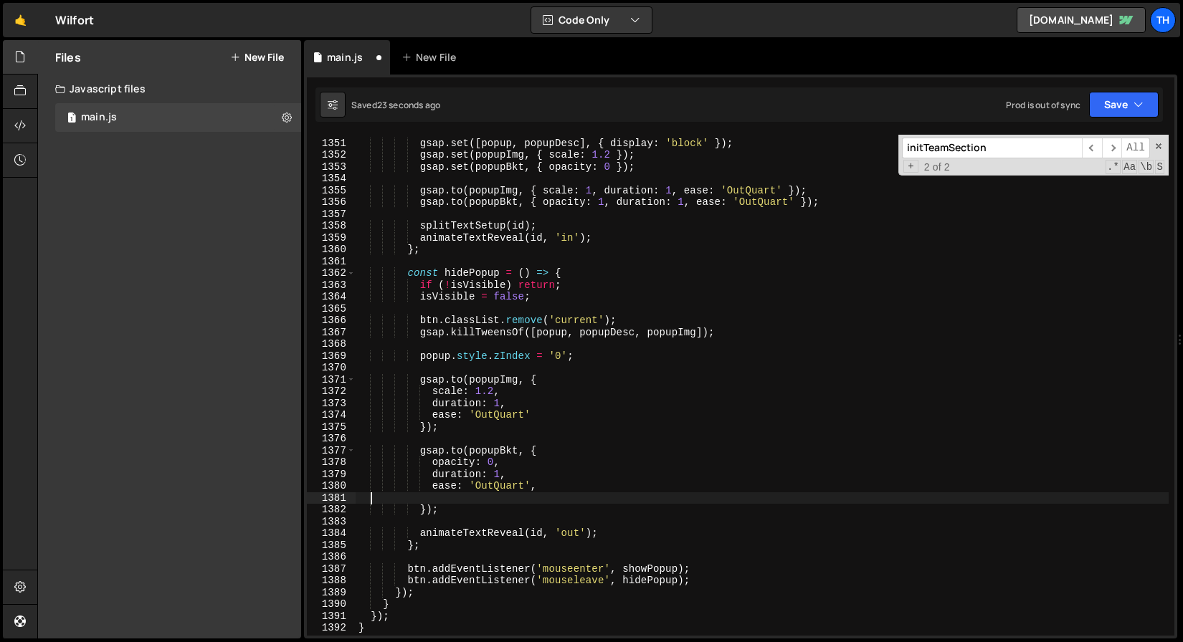
scroll to position [0, 0]
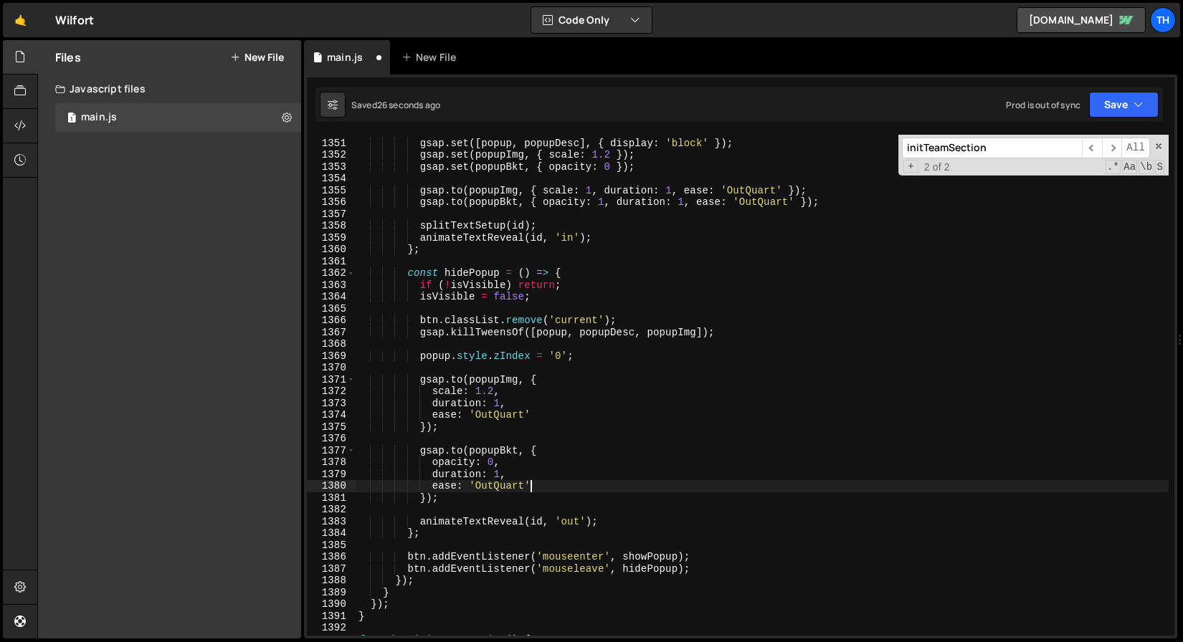
click at [538, 416] on div "gsap . set ([ popup , popupDesc ] , { display : 'block' }) ; gsap . set ( popup…" at bounding box center [762, 387] width 813 height 525
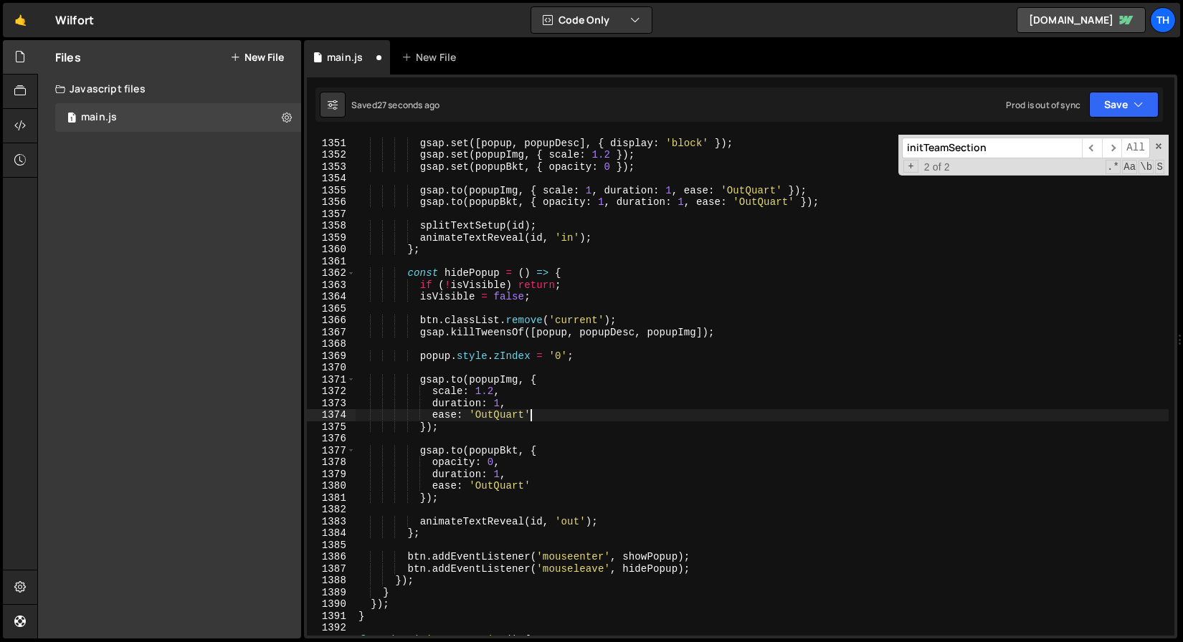
scroll to position [0, 11]
type textarea "ease: 'OutQuart',"
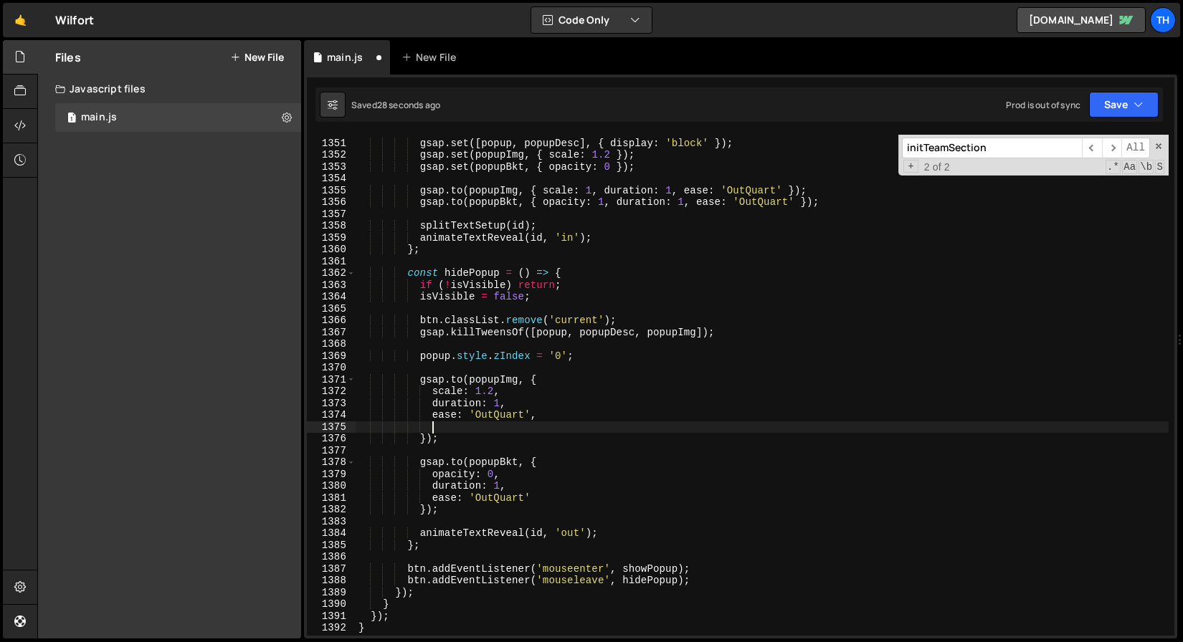
scroll to position [0, 4]
paste textarea "}"
type textarea "}"
paste textarea "}"
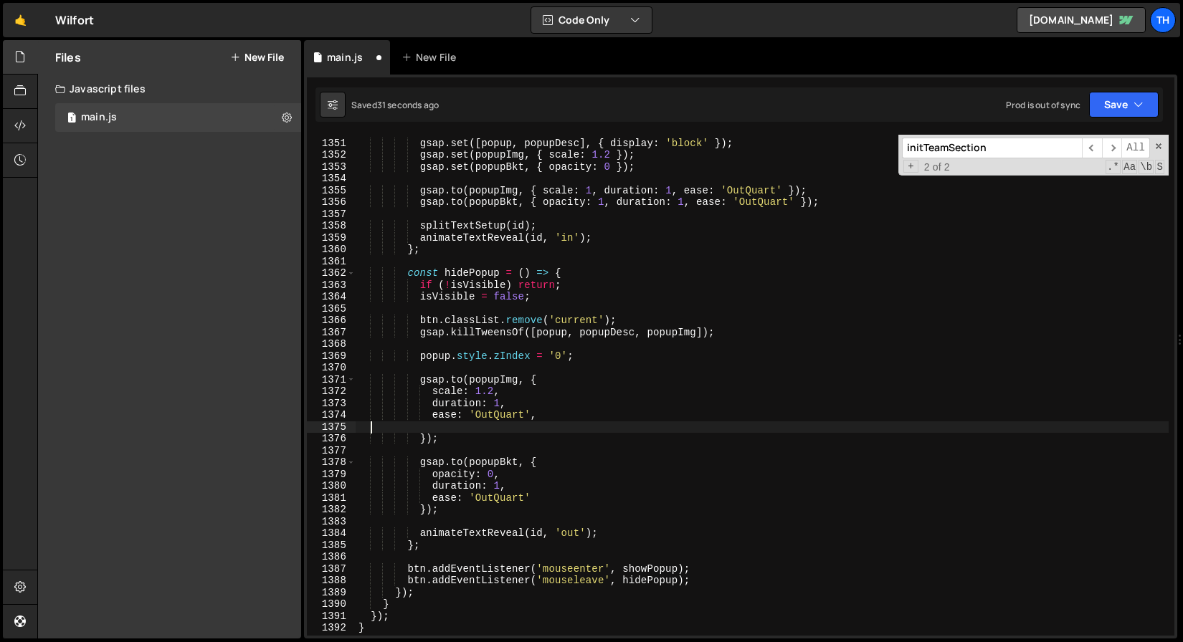
type textarea "}"
paste textarea "}"
type textarea "}"
type textarea "popupDesc.style.display = 'none'; }"
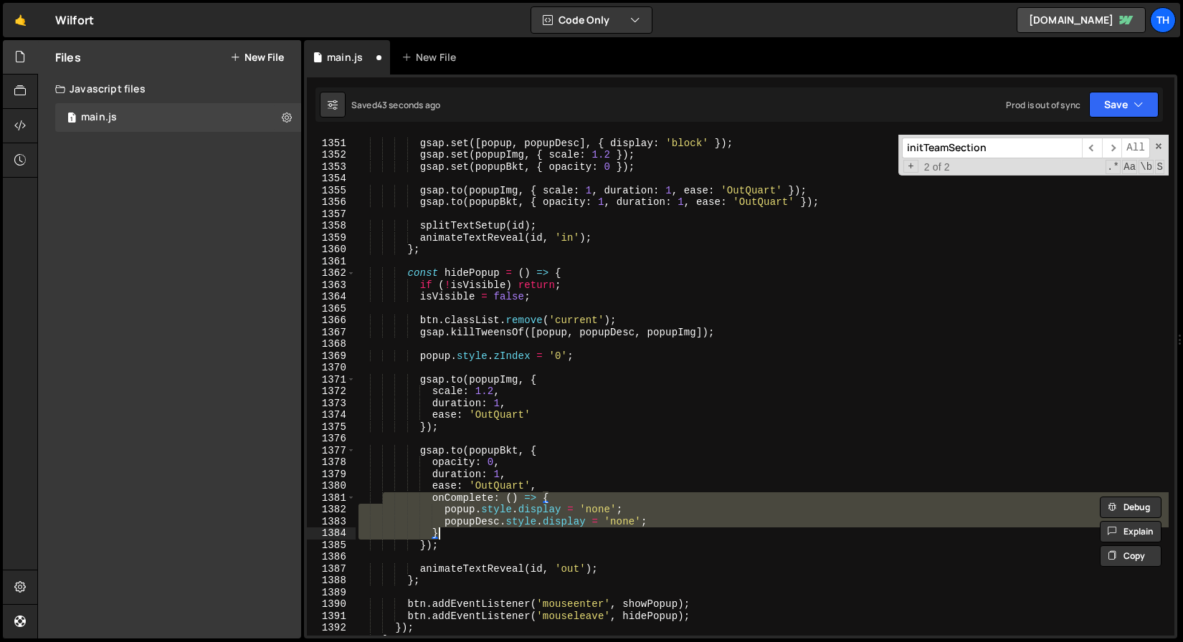
click at [495, 533] on div "gsap . set ([ popup , popupDesc ] , { display : 'block' }) ; gsap . set ( popup…" at bounding box center [762, 385] width 813 height 501
drag, startPoint x: 473, startPoint y: 532, endPoint x: 199, endPoint y: 501, distance: 275.6
click at [199, 501] on div "Files New File Javascript files 1 main.js 0 CSS files Copy share link Edit File…" at bounding box center [610, 339] width 1146 height 599
type textarea "// Test"
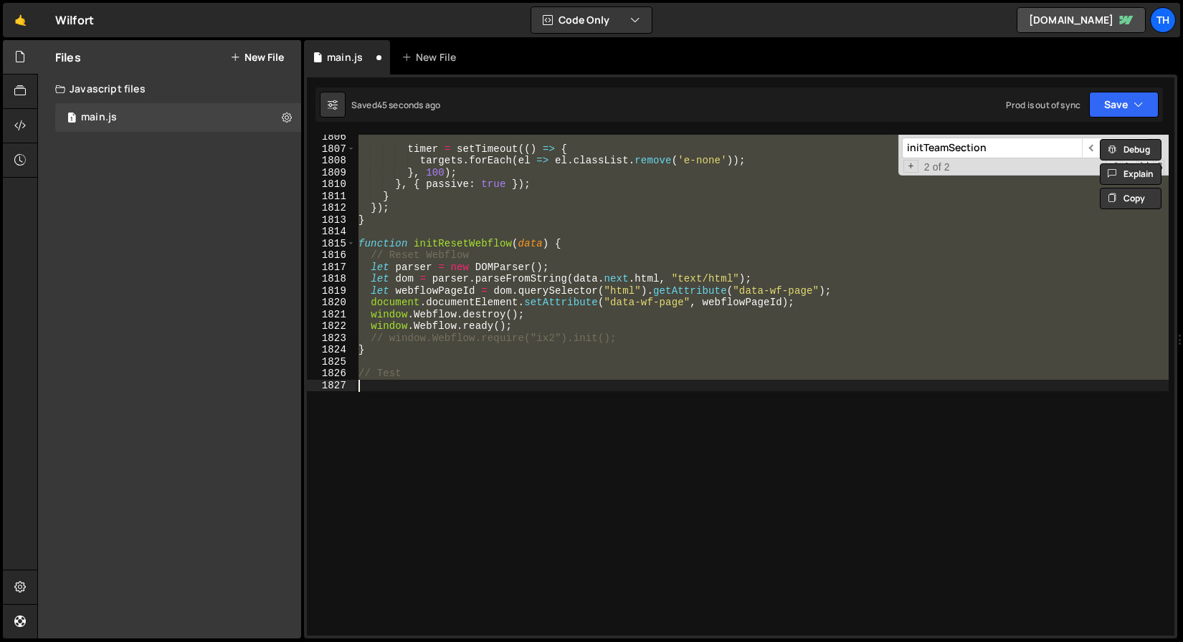
scroll to position [21366, 0]
click at [442, 449] on div "timer = setTimeout (( ) => { targets . forEach ( el => el . classList . remove …" at bounding box center [762, 385] width 813 height 501
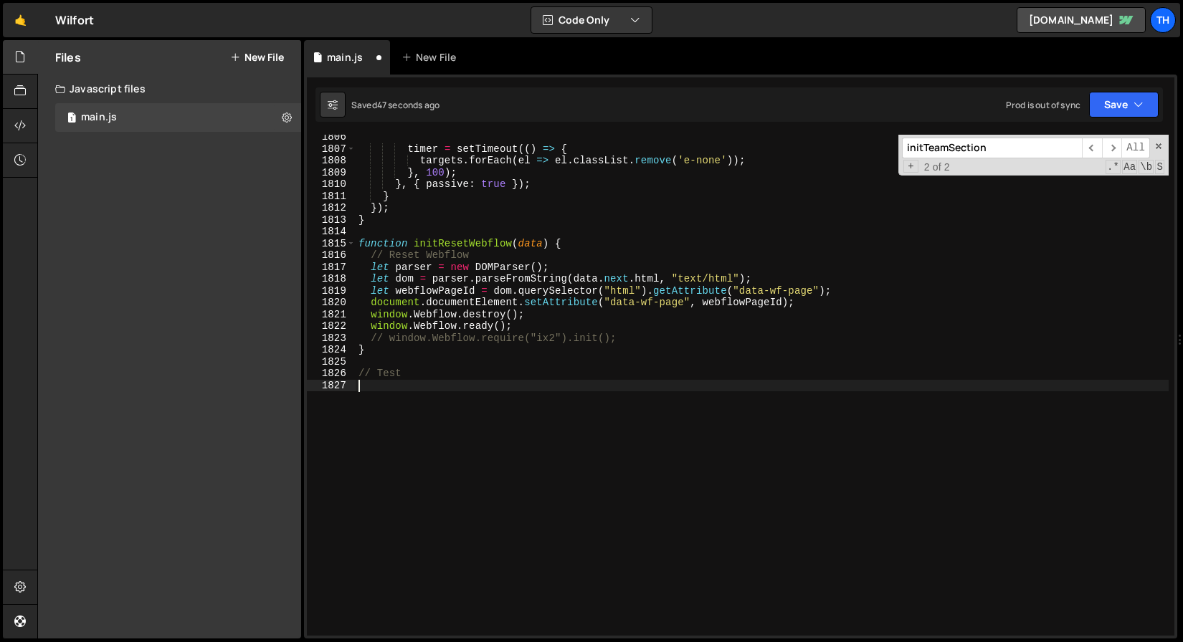
scroll to position [16085, 0]
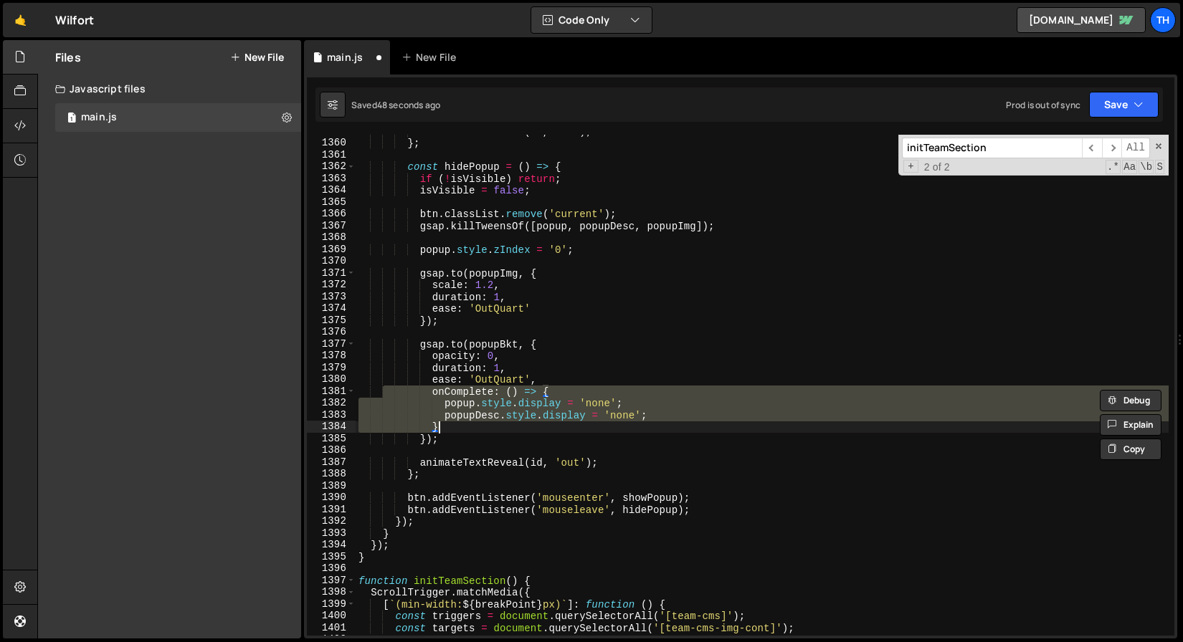
click at [462, 432] on div "animateTextReveal ( id , 'in' ) ; } ; const hidePopup = ( ) => { if ( ! isVisib…" at bounding box center [762, 385] width 813 height 501
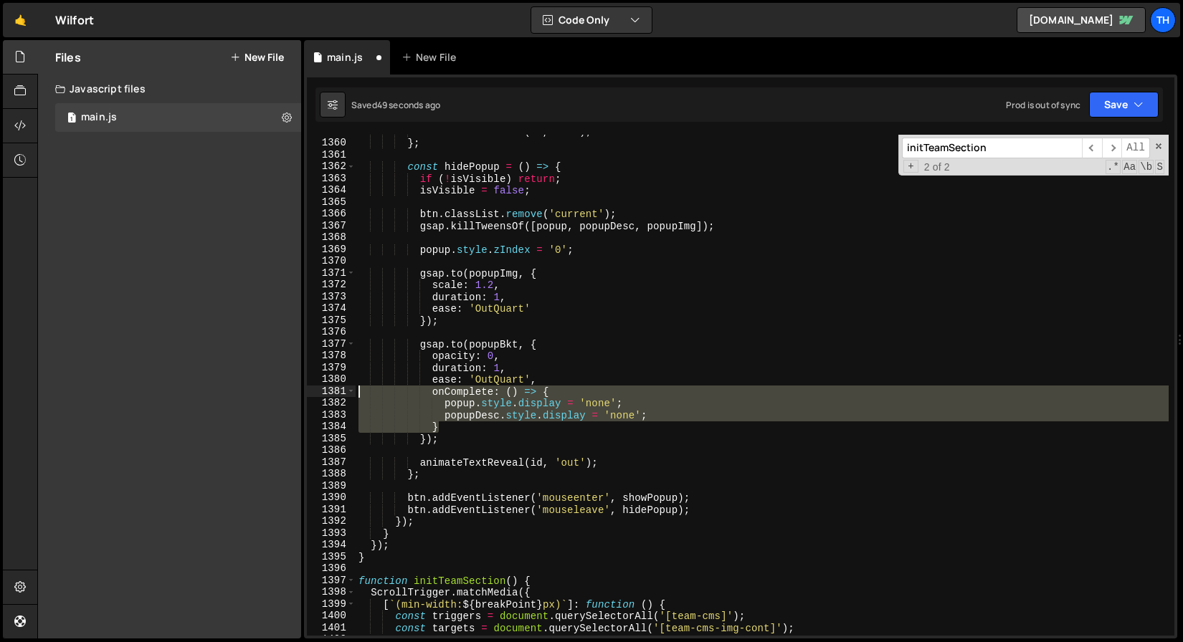
drag, startPoint x: 464, startPoint y: 429, endPoint x: 231, endPoint y: 394, distance: 235.5
click at [231, 394] on div "Files New File Javascript files 1 main.js 0 CSS files Copy share link Edit File…" at bounding box center [610, 339] width 1146 height 599
type textarea "onComplete: () => { popup.style.display = 'none';"
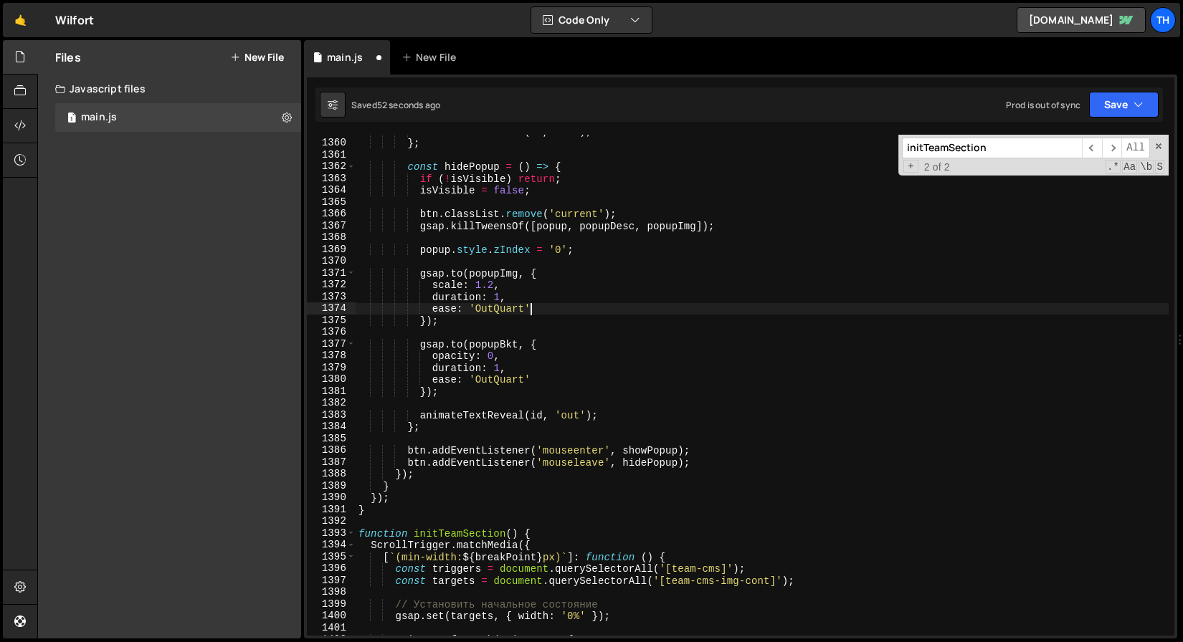
click at [546, 305] on div "animateTextReveal ( id , 'in' ) ; } ; const hidePopup = ( ) => { if ( ! isVisib…" at bounding box center [762, 387] width 813 height 525
type textarea "ease: 'OutQuart',"
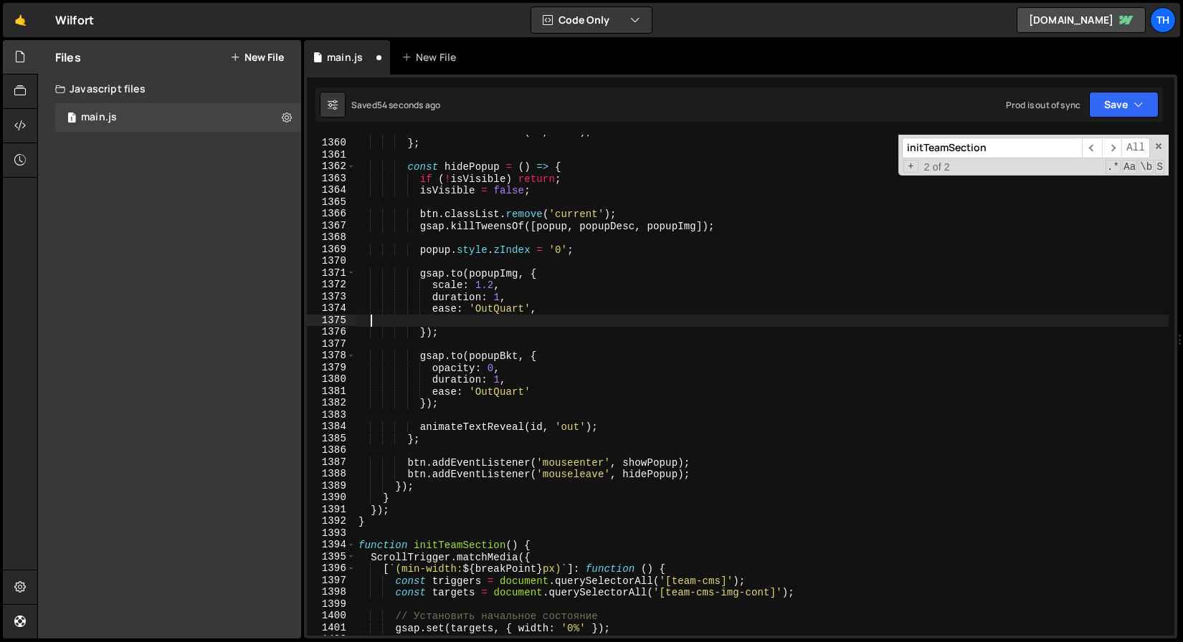
scroll to position [0, 0]
paste textarea "}"
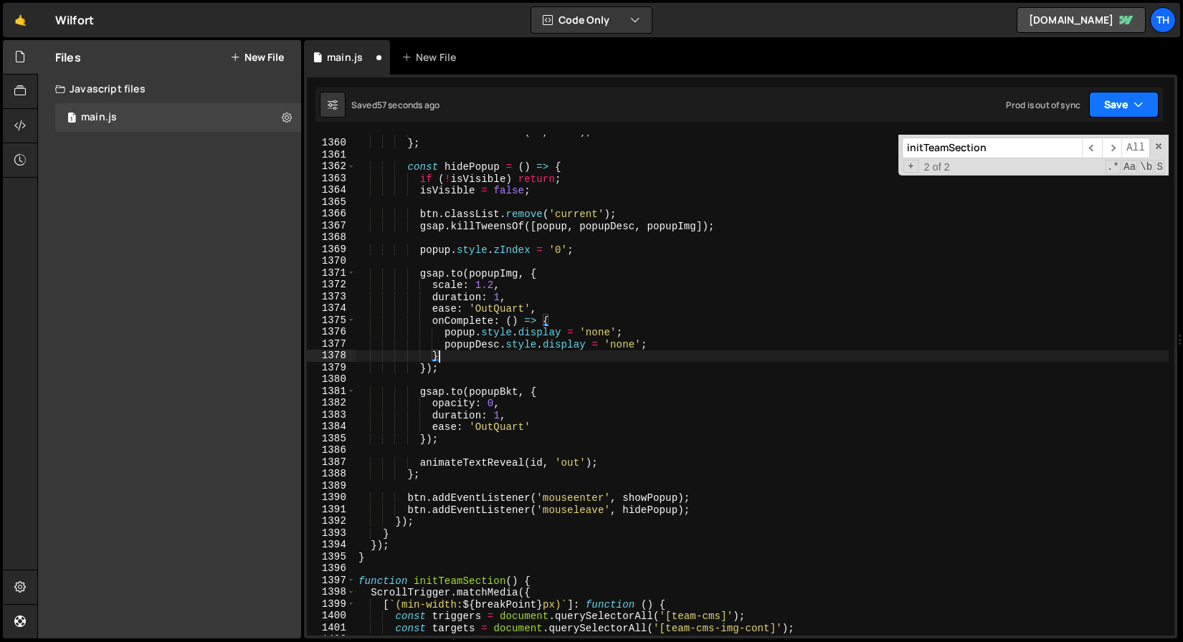
click at [1126, 97] on button "Save" at bounding box center [1124, 105] width 70 height 26
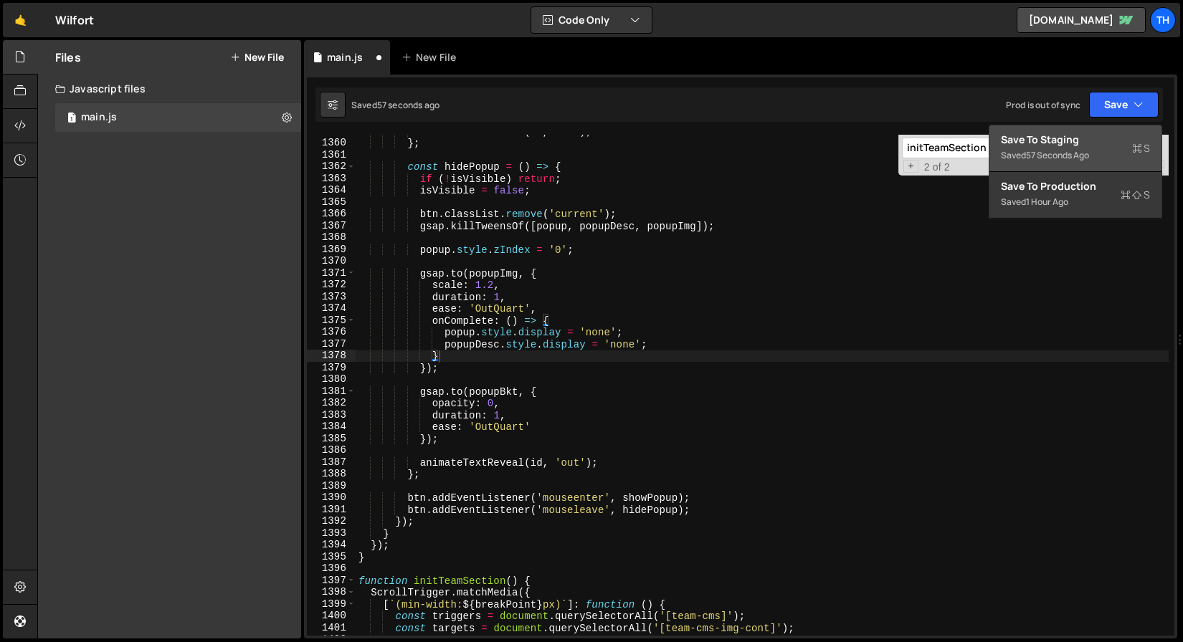
click at [1082, 141] on div "Save to Staging S" at bounding box center [1075, 140] width 149 height 14
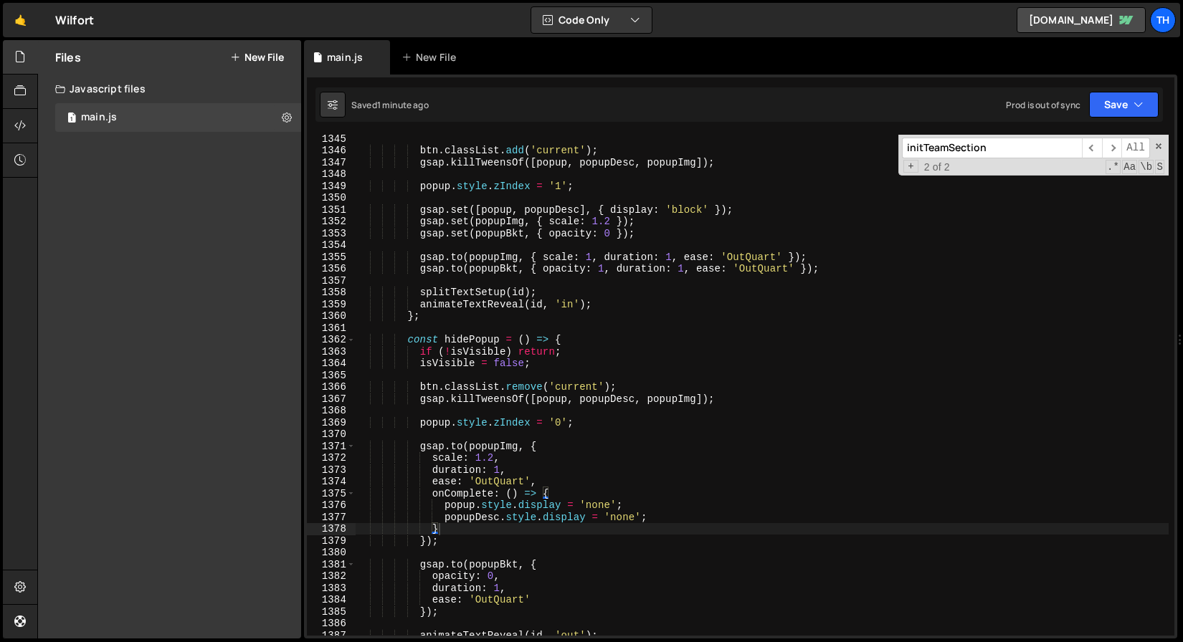
scroll to position [15900, 0]
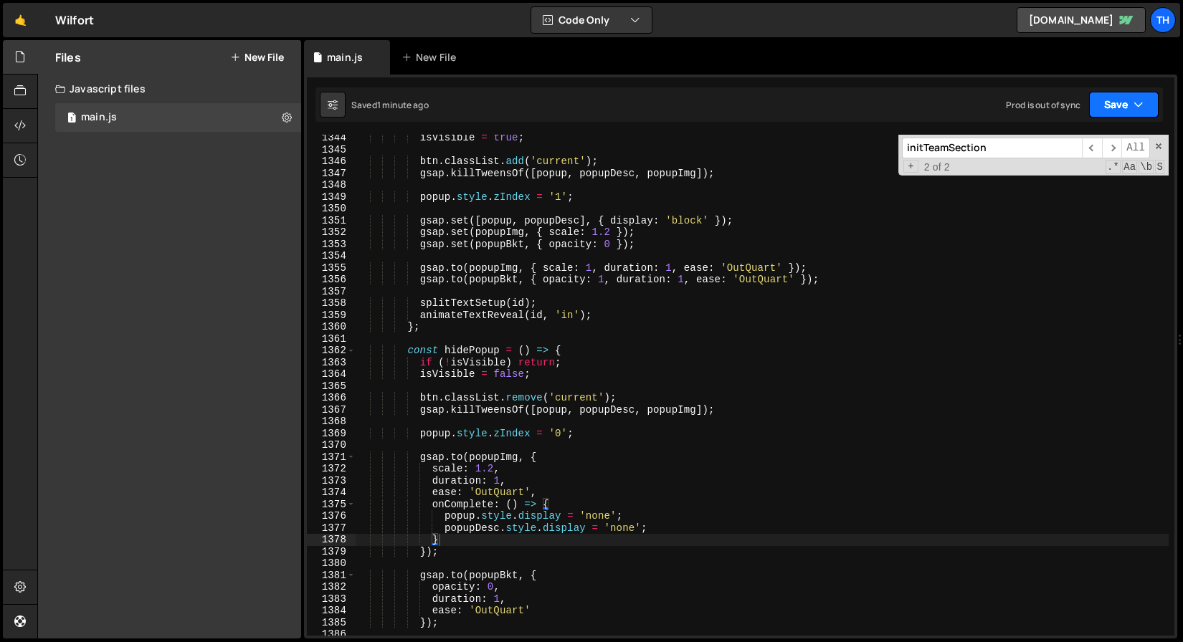
click at [1118, 95] on button "Save" at bounding box center [1124, 105] width 70 height 26
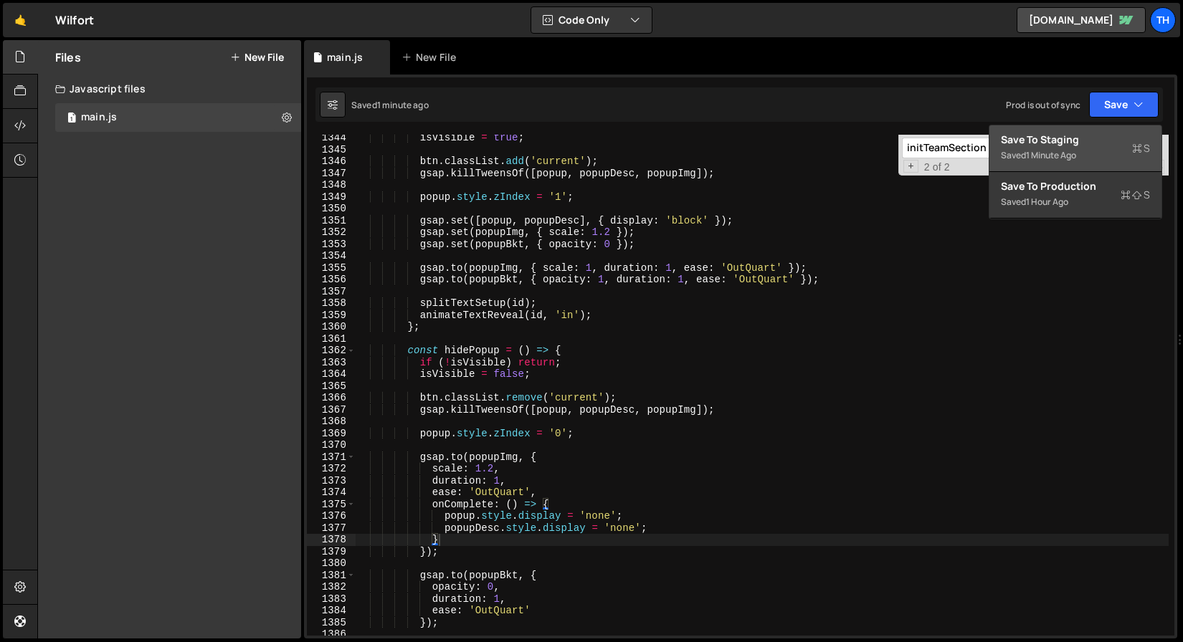
click at [1094, 144] on div "Save to Staging S" at bounding box center [1075, 140] width 149 height 14
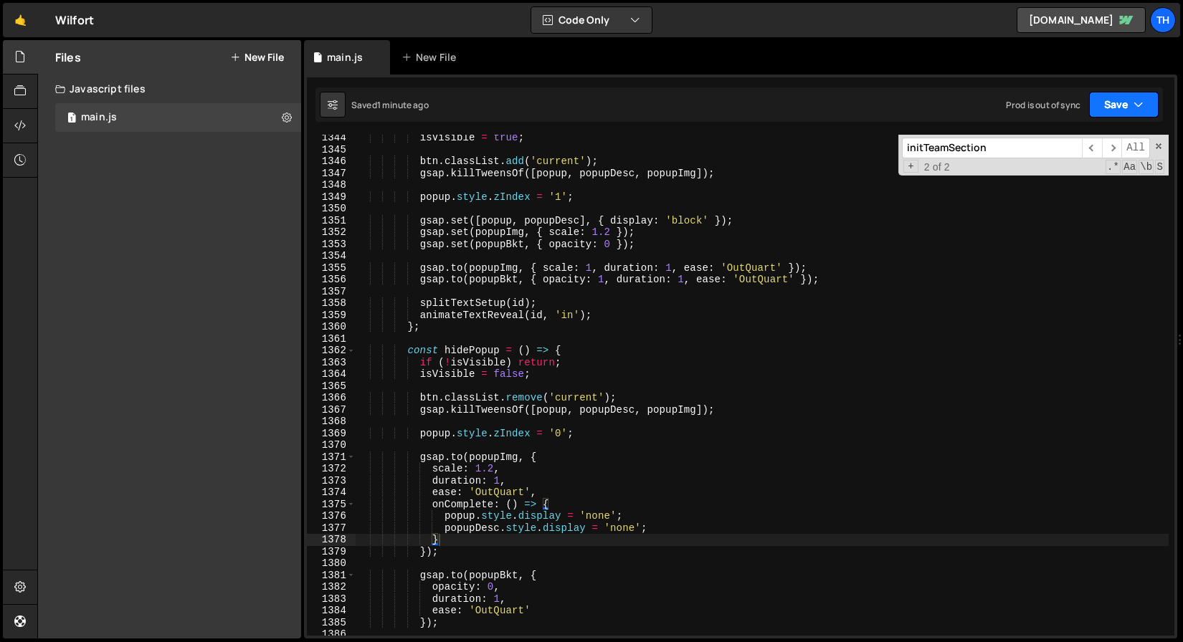
click at [1134, 103] on icon "button" at bounding box center [1138, 104] width 10 height 14
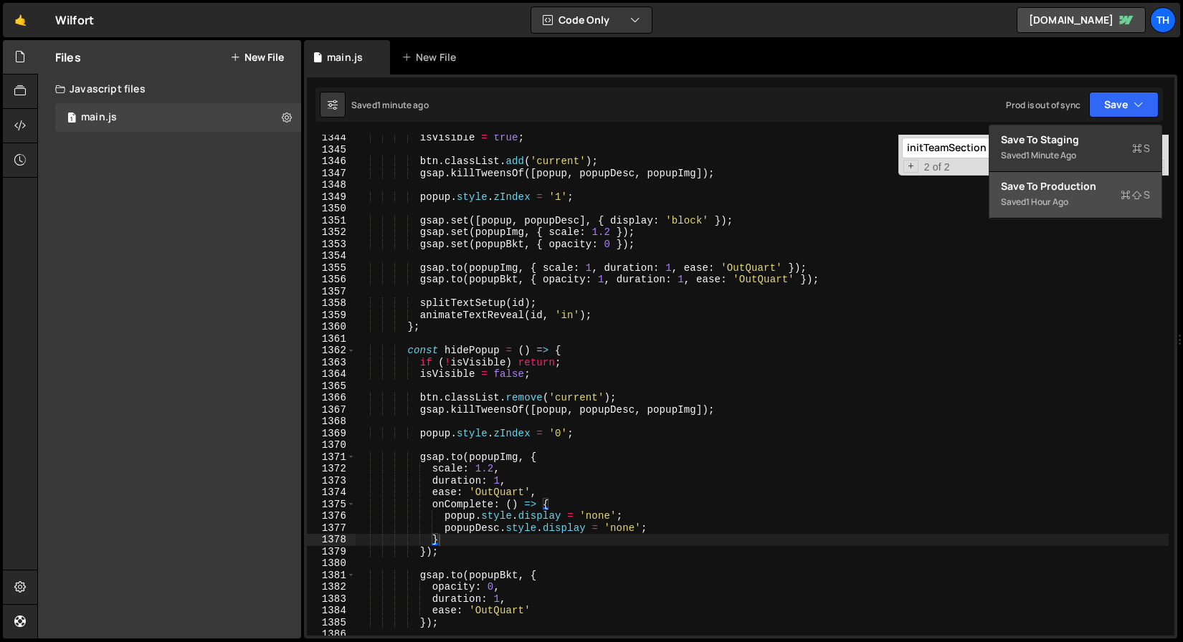
click at [1075, 177] on button "Save to Production S Saved 1 hour ago" at bounding box center [1075, 195] width 172 height 47
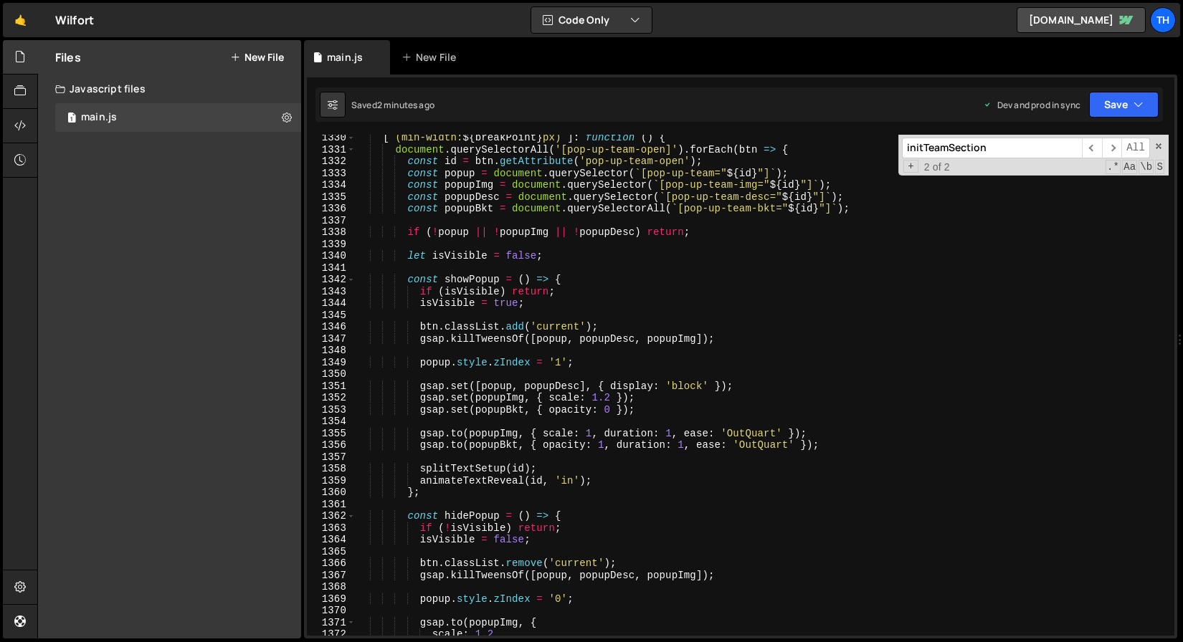
scroll to position [15676, 0]
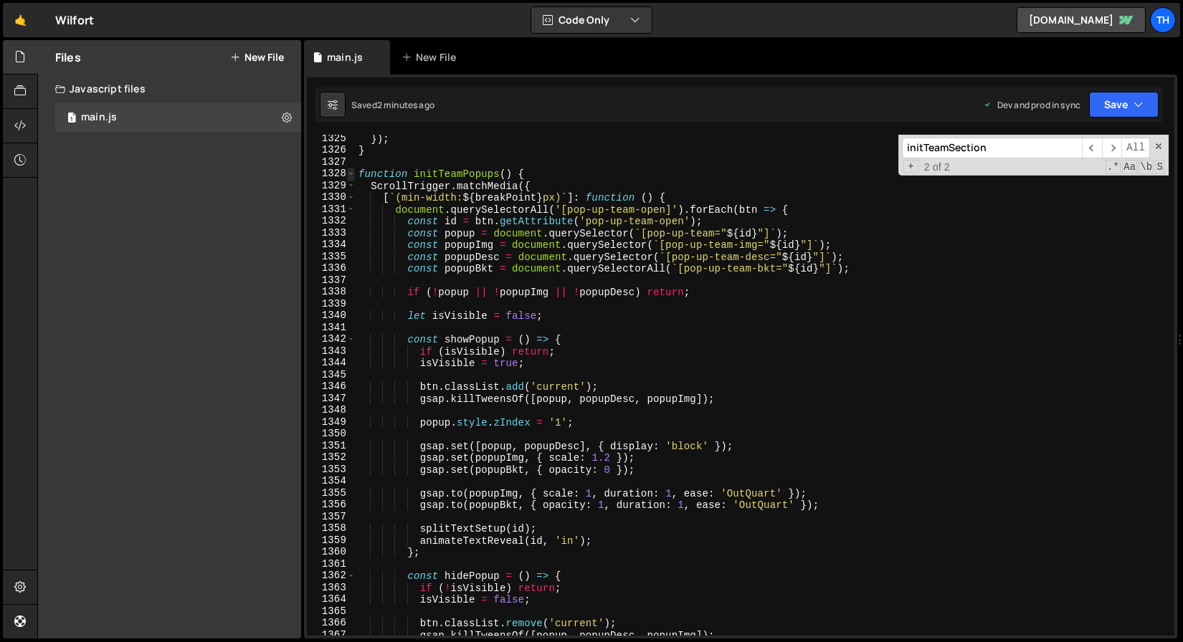
click at [349, 169] on span at bounding box center [351, 174] width 8 height 12
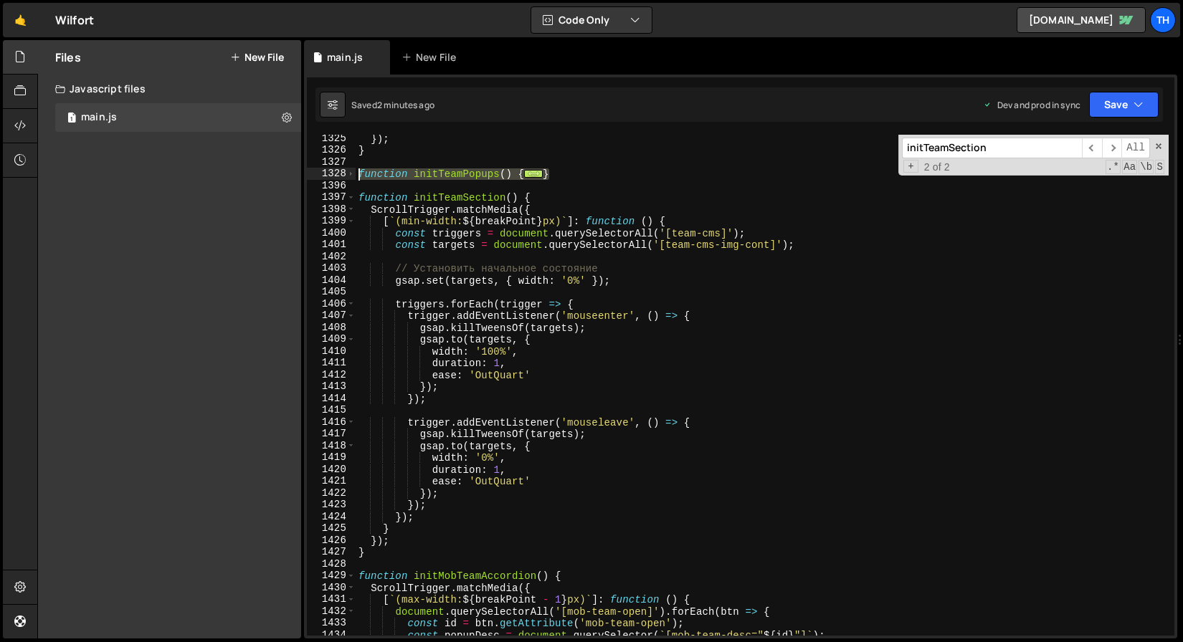
drag, startPoint x: 560, startPoint y: 174, endPoint x: 323, endPoint y: 176, distance: 236.6
click at [323, 176] on div "} 1325 1326 1327 1328 1396 1397 1398 1399 1400 1401 1402 1403 1404 1405 1406 14…" at bounding box center [740, 385] width 867 height 501
click at [346, 176] on div "1328" at bounding box center [331, 174] width 49 height 12
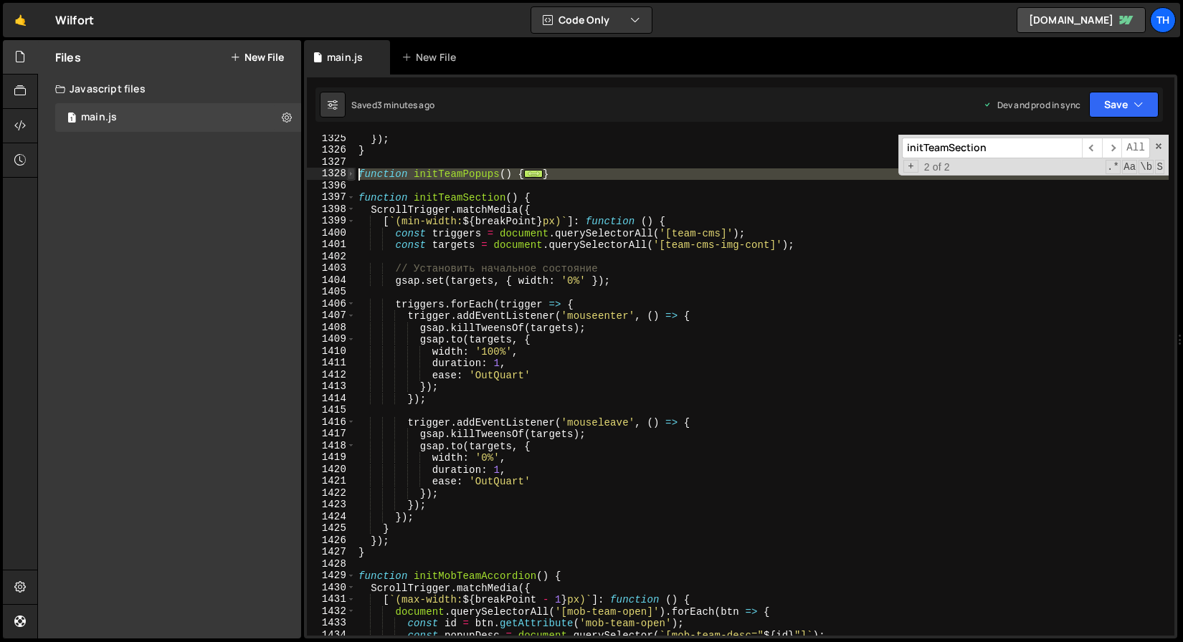
click at [348, 175] on span at bounding box center [351, 174] width 8 height 12
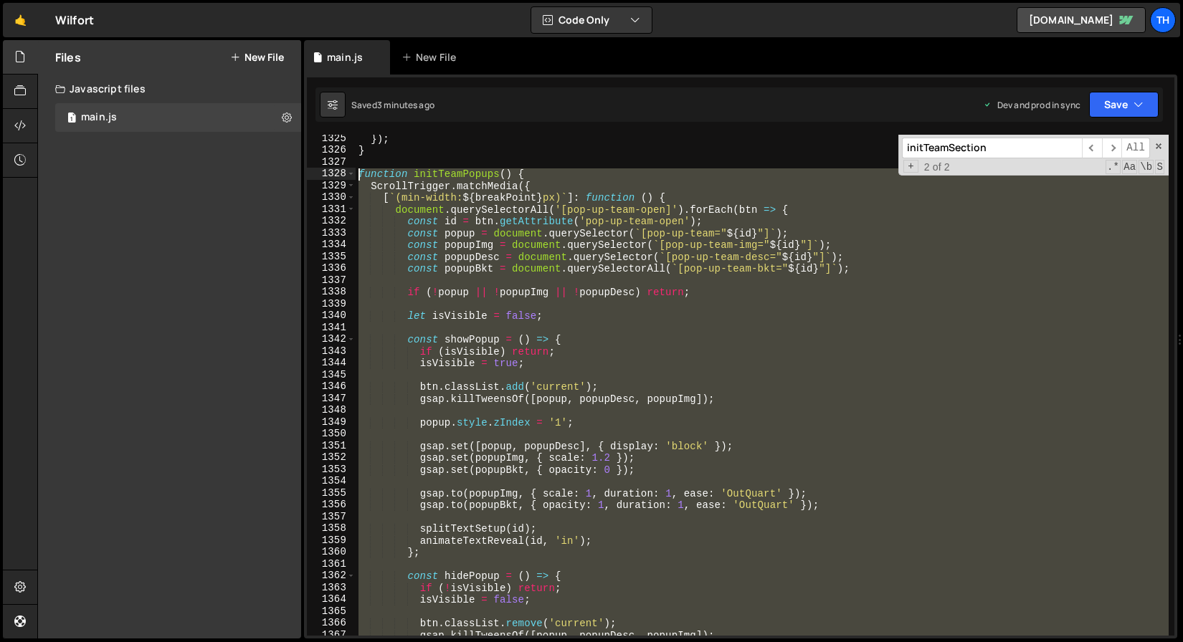
click at [604, 318] on div "}) ; } function initTeamPopups ( ) { ScrollTrigger . matchMedia ({ [ ` (min-wid…" at bounding box center [762, 385] width 813 height 501
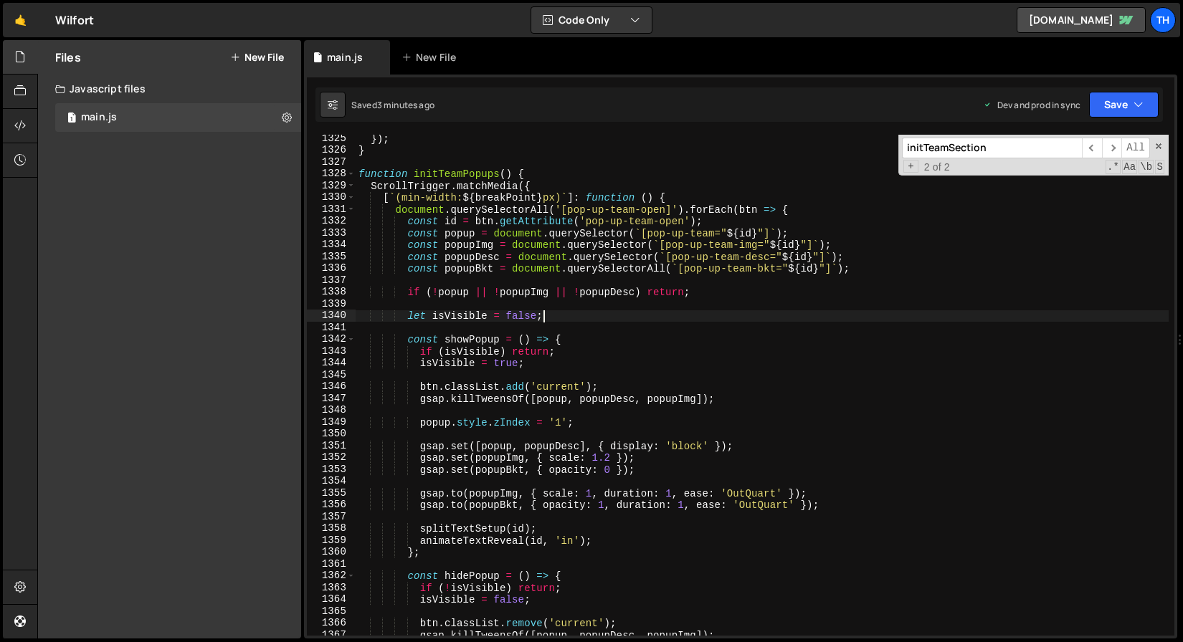
scroll to position [15681, 0]
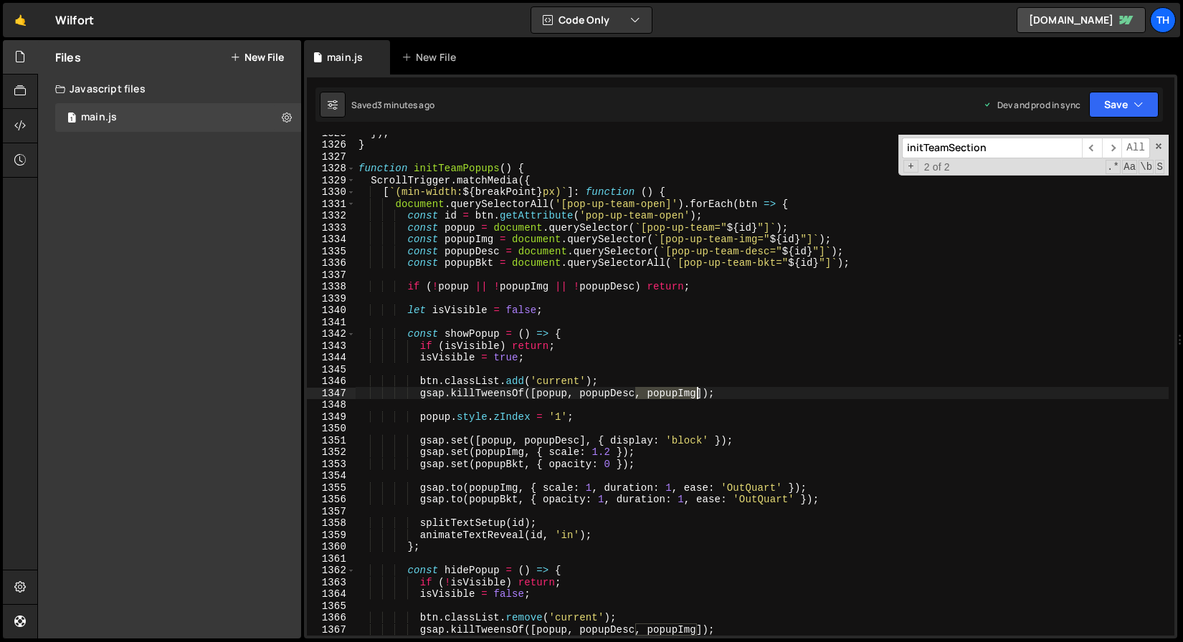
drag, startPoint x: 634, startPoint y: 391, endPoint x: 695, endPoint y: 393, distance: 61.0
click at [695, 393] on div "}) ; } function initTeamPopups ( ) { ScrollTrigger . matchMedia ({ [ ` (min-wid…" at bounding box center [762, 389] width 813 height 525
paste textarea ", popupImg"
click at [491, 460] on div "}) ; } function initTeamPopups ( ) { ScrollTrigger . matchMedia ({ [ ` (min-wid…" at bounding box center [762, 389] width 813 height 525
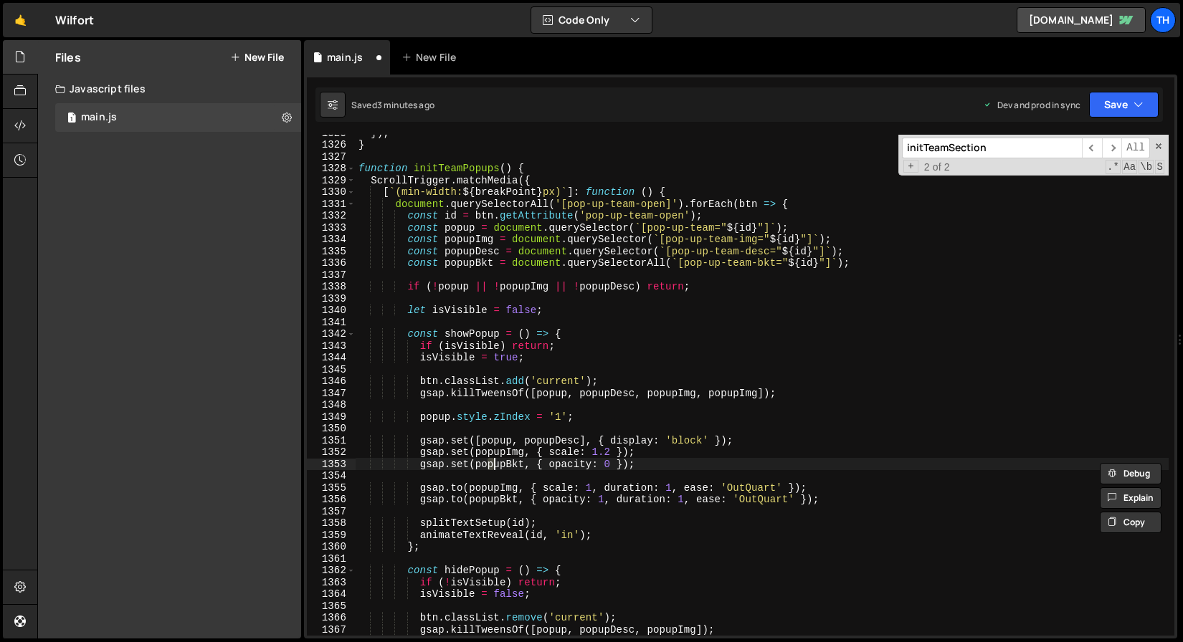
click at [491, 460] on div "}) ; } function initTeamPopups ( ) { ScrollTrigger . matchMedia ({ [ ` (min-wid…" at bounding box center [762, 389] width 813 height 525
click at [733, 399] on div "}) ; } function initTeamPopups ( ) { ScrollTrigger . matchMedia ({ [ ` (min-wid…" at bounding box center [762, 389] width 813 height 525
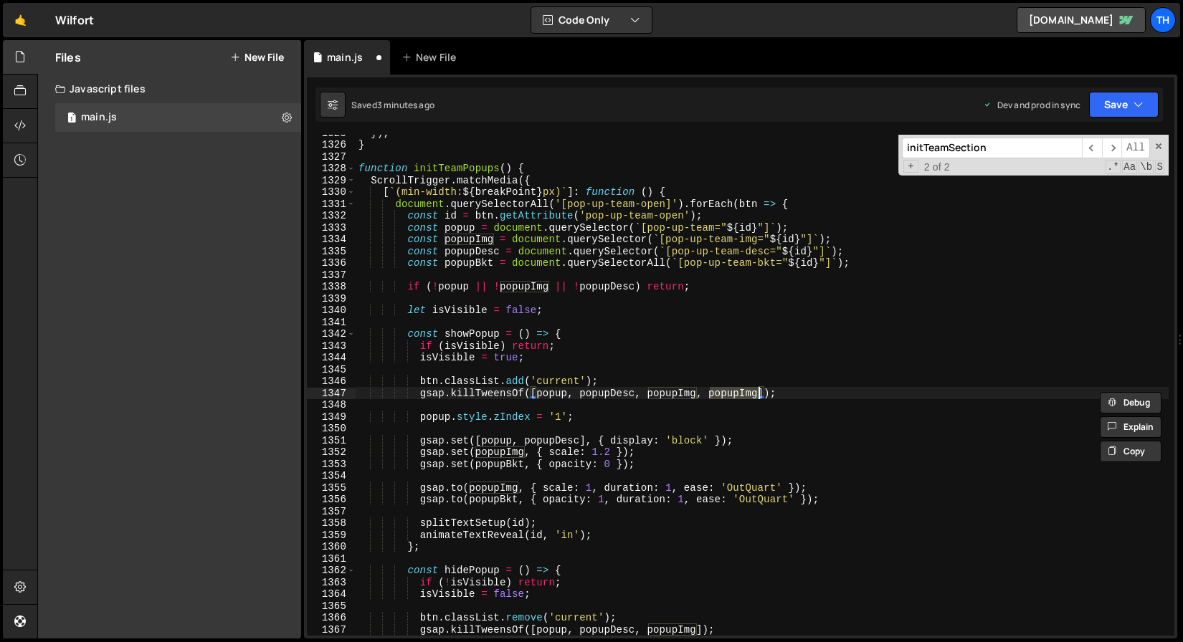
paste textarea "Bkt"
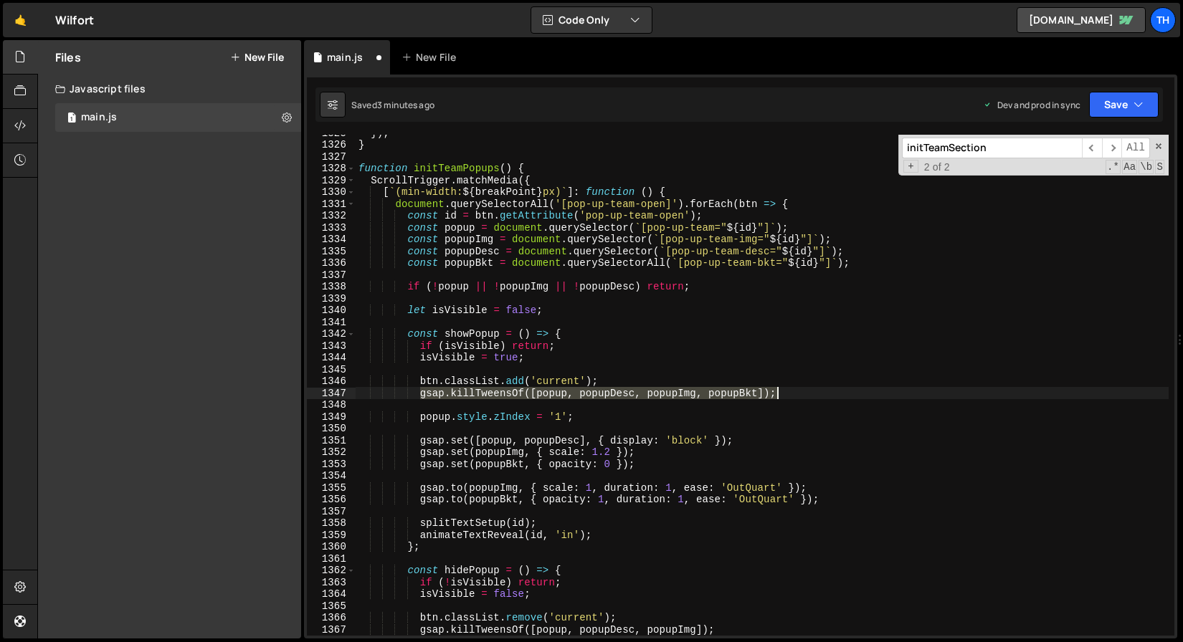
drag, startPoint x: 418, startPoint y: 396, endPoint x: 808, endPoint y: 389, distance: 390.1
click at [808, 389] on div "}) ; } function initTeamPopups ( ) { ScrollTrigger . matchMedia ({ [ ` (min-wid…" at bounding box center [762, 389] width 813 height 525
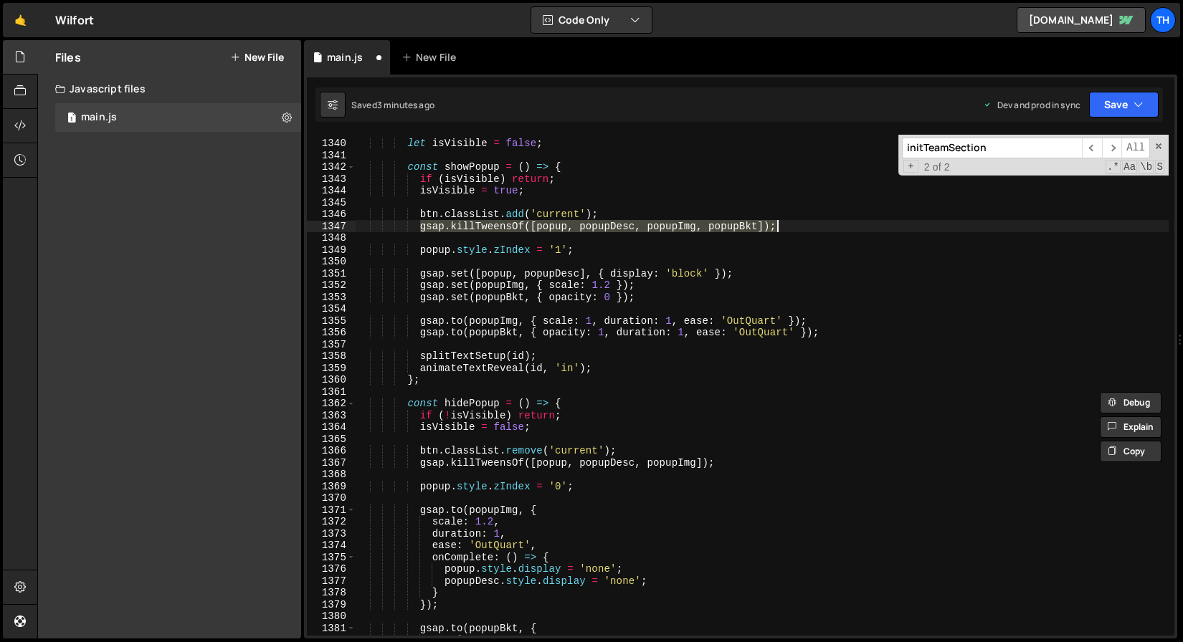
scroll to position [15848, 0]
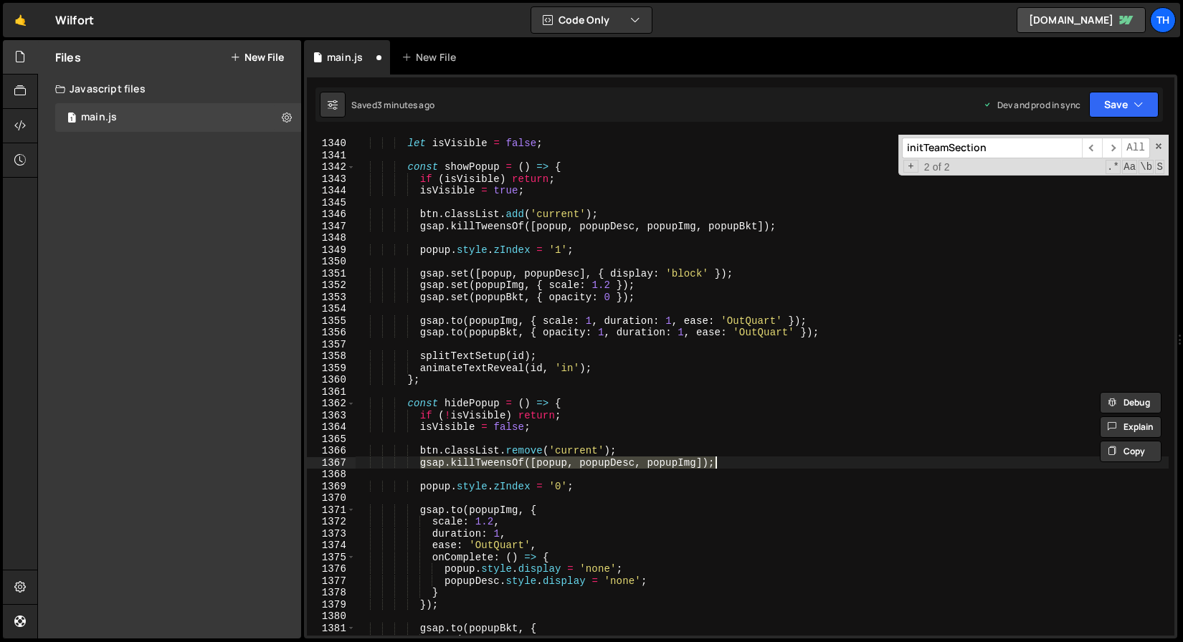
drag, startPoint x: 419, startPoint y: 465, endPoint x: 848, endPoint y: 460, distance: 429.5
click at [847, 461] on div "let isVisible = false ; const showPopup = ( ) => { if ( isVisible ) return ; is…" at bounding box center [762, 387] width 813 height 525
paste textarea ", popupBkt"
type textarea "gsap.killTweensOf([popup, popupDesc, popupImg, popupBkt]);"
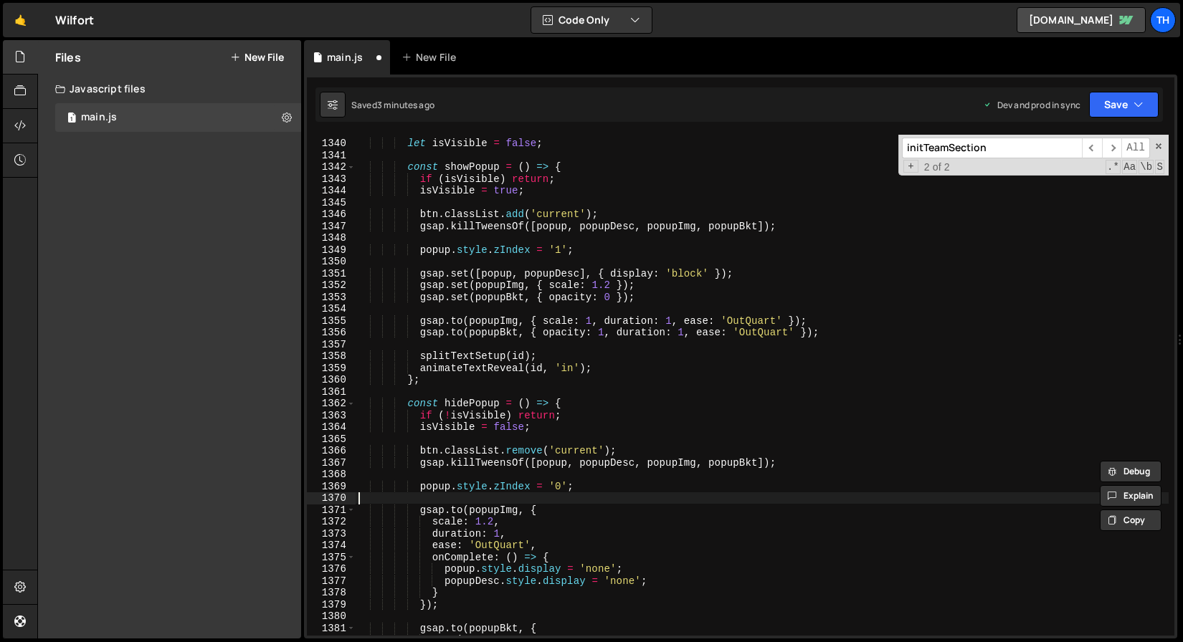
click at [733, 499] on div "let isVisible = false ; const showPopup = ( ) => { if ( isVisible ) return ; is…" at bounding box center [762, 387] width 813 height 525
click at [1092, 108] on button "Save" at bounding box center [1124, 105] width 70 height 26
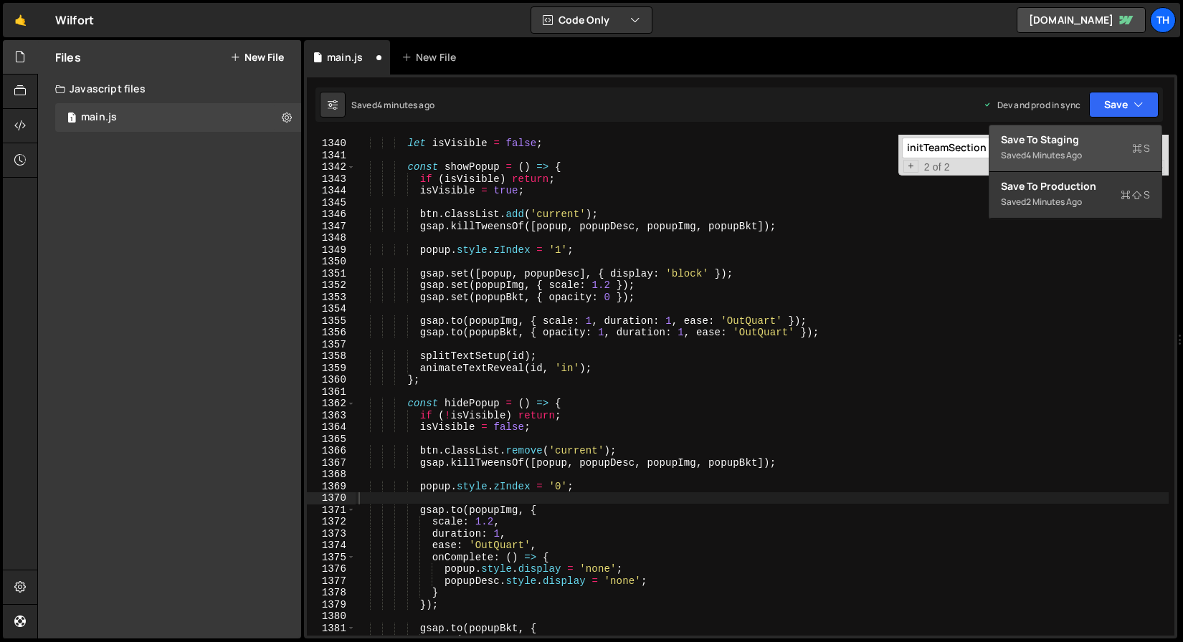
click at [1075, 150] on div "4 minutes ago" at bounding box center [1054, 155] width 56 height 12
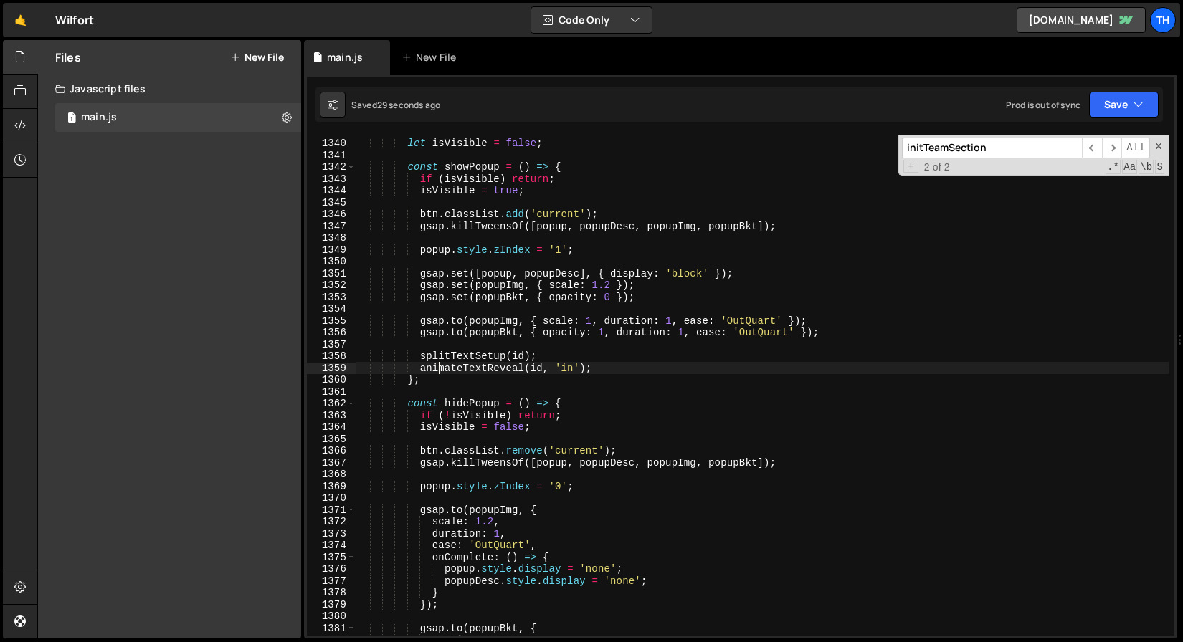
click at [439, 363] on div "let isVisible = false ; const showPopup = ( ) => { if ( isVisible ) return ; is…" at bounding box center [762, 387] width 813 height 525
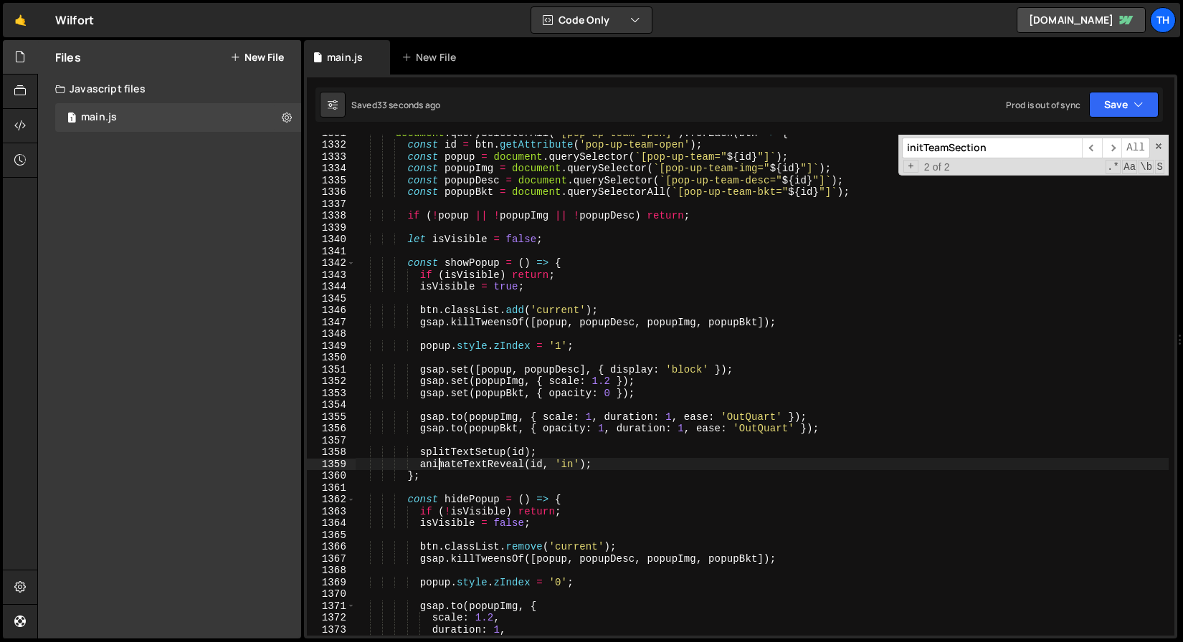
scroll to position [15711, 0]
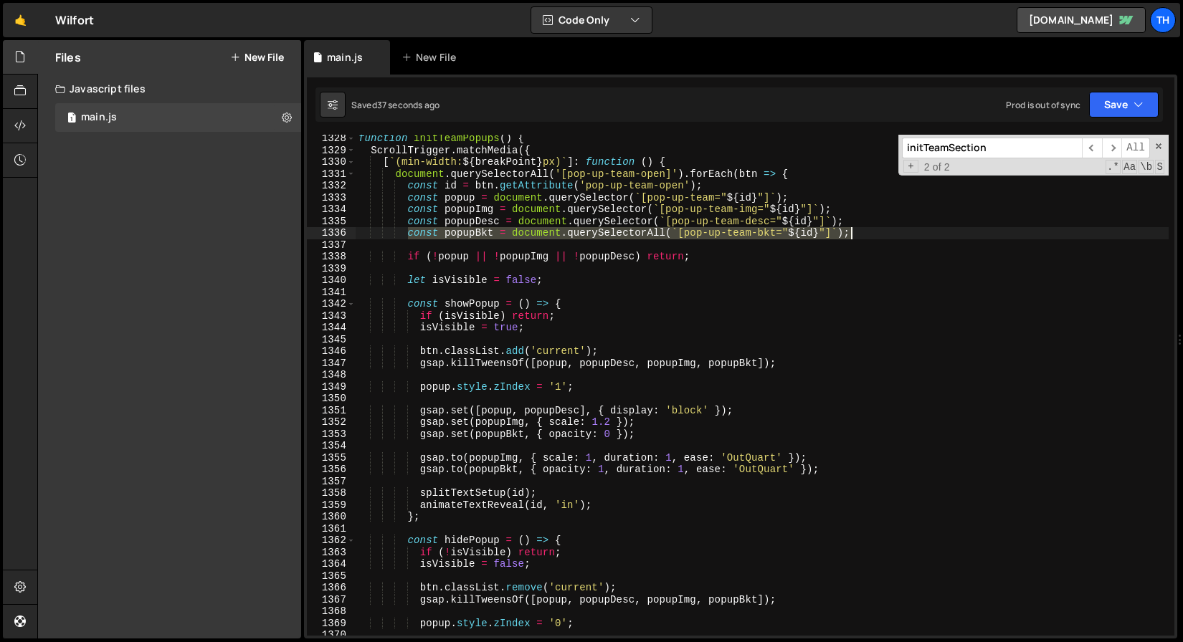
drag, startPoint x: 409, startPoint y: 233, endPoint x: 895, endPoint y: 229, distance: 486.8
click at [895, 229] on div "function initTeamPopups ( ) { ScrollTrigger . matchMedia ({ [ ` (min-width: ${ …" at bounding box center [762, 395] width 813 height 525
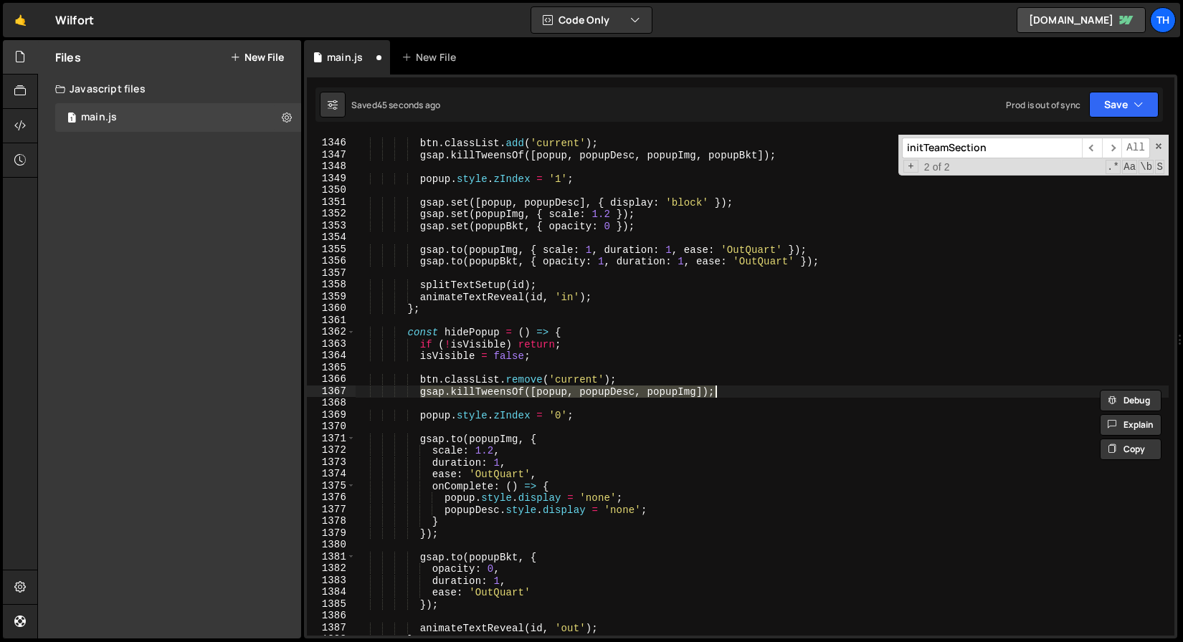
scroll to position [15919, 0]
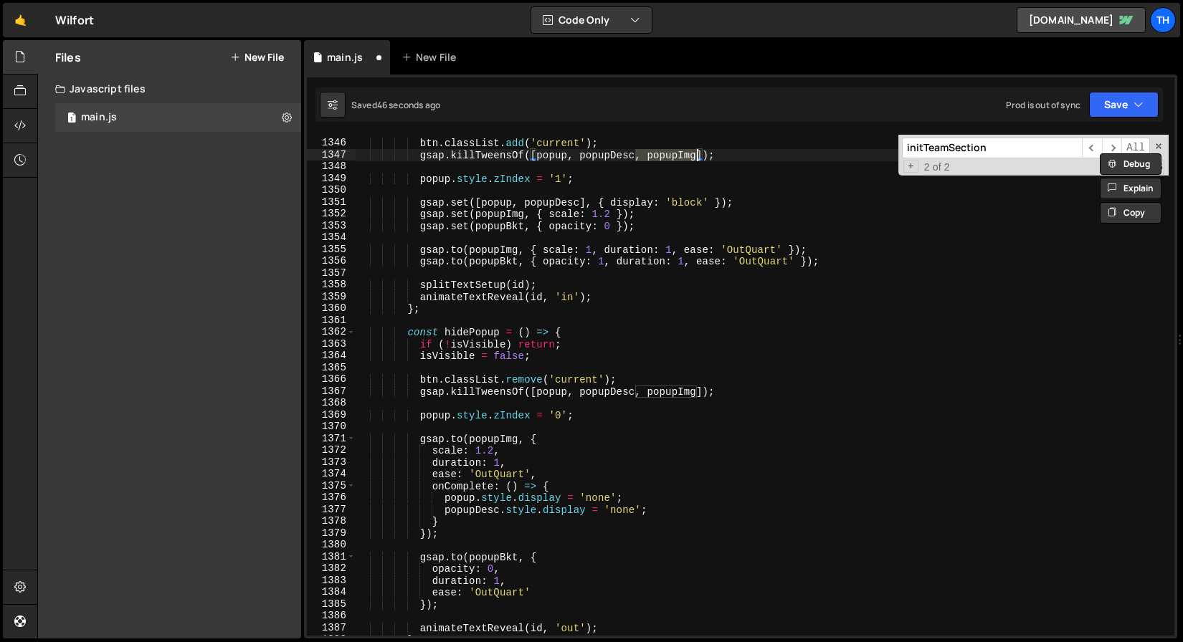
type textarea "// Test"
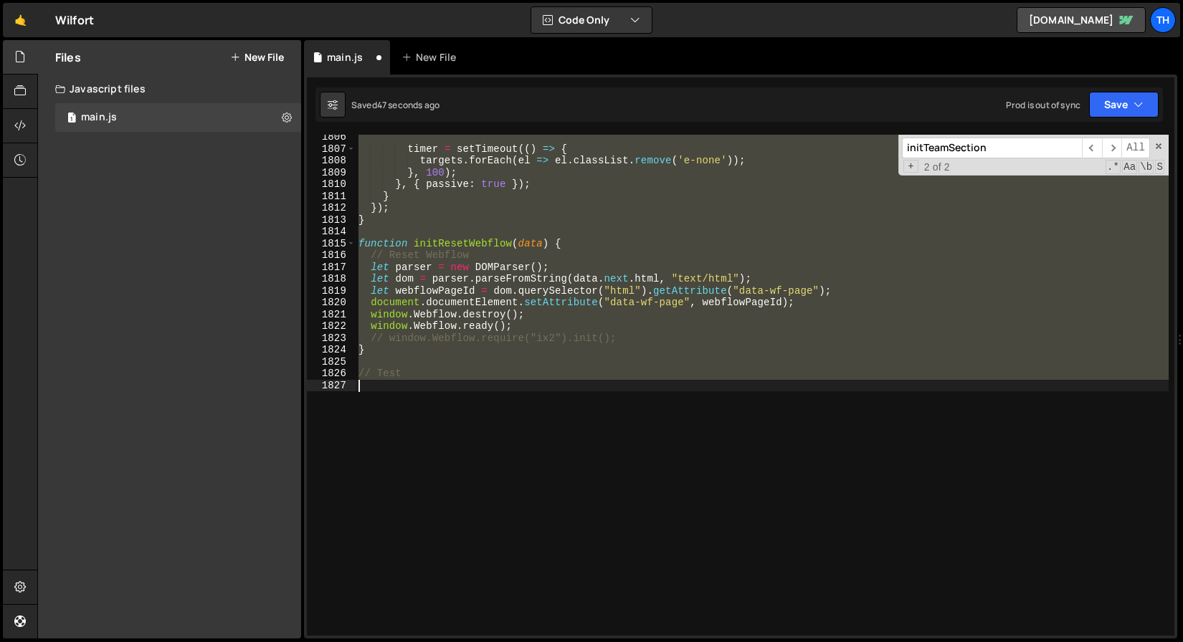
scroll to position [16014, 0]
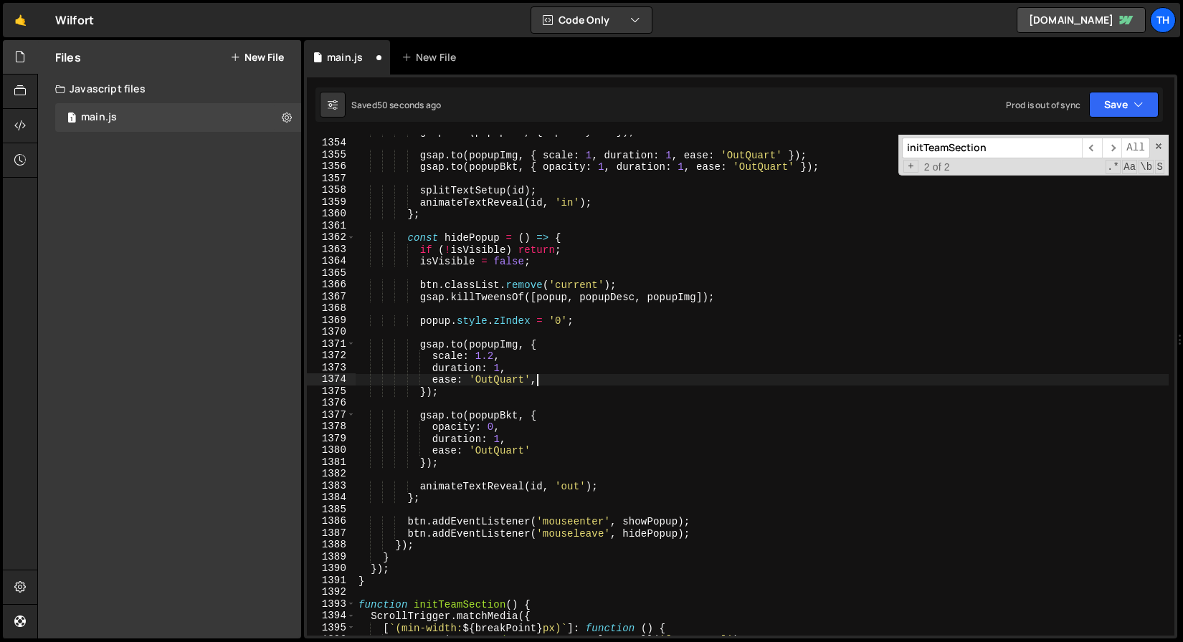
type textarea "ease: 'OutQuart',"
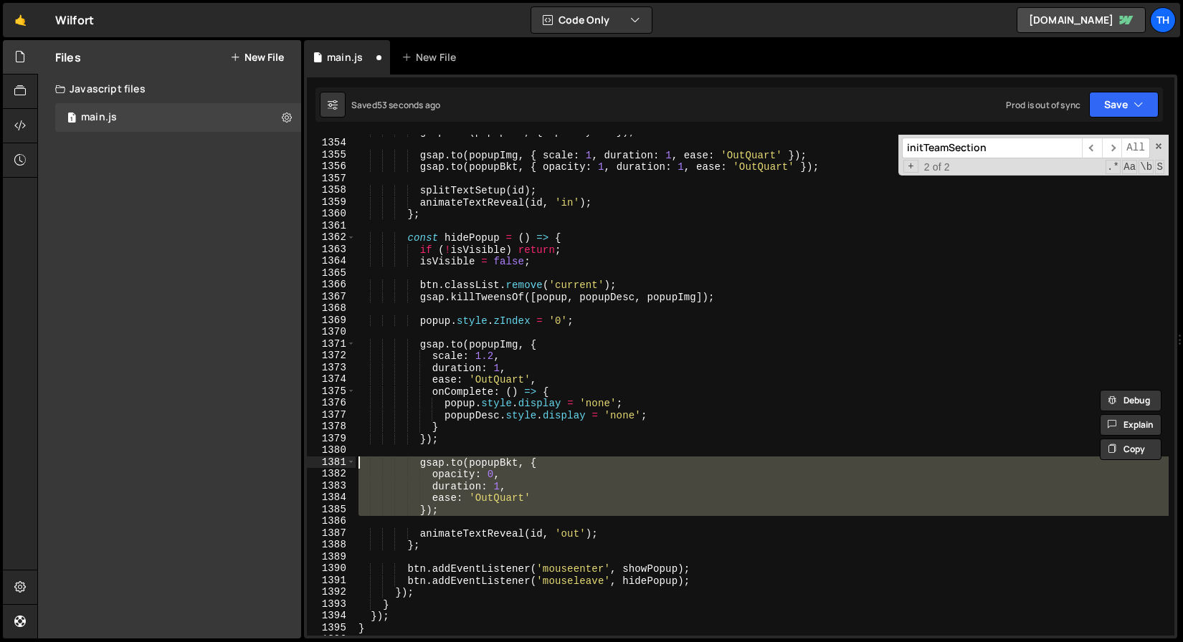
drag, startPoint x: 452, startPoint y: 517, endPoint x: 232, endPoint y: 460, distance: 228.1
click at [232, 460] on div "Files New File Javascript files 1 main.js 0 CSS files Copy share link Edit File…" at bounding box center [610, 339] width 1146 height 599
type textarea "[DOMAIN_NAME](popupBkt, { opacity: 0,"
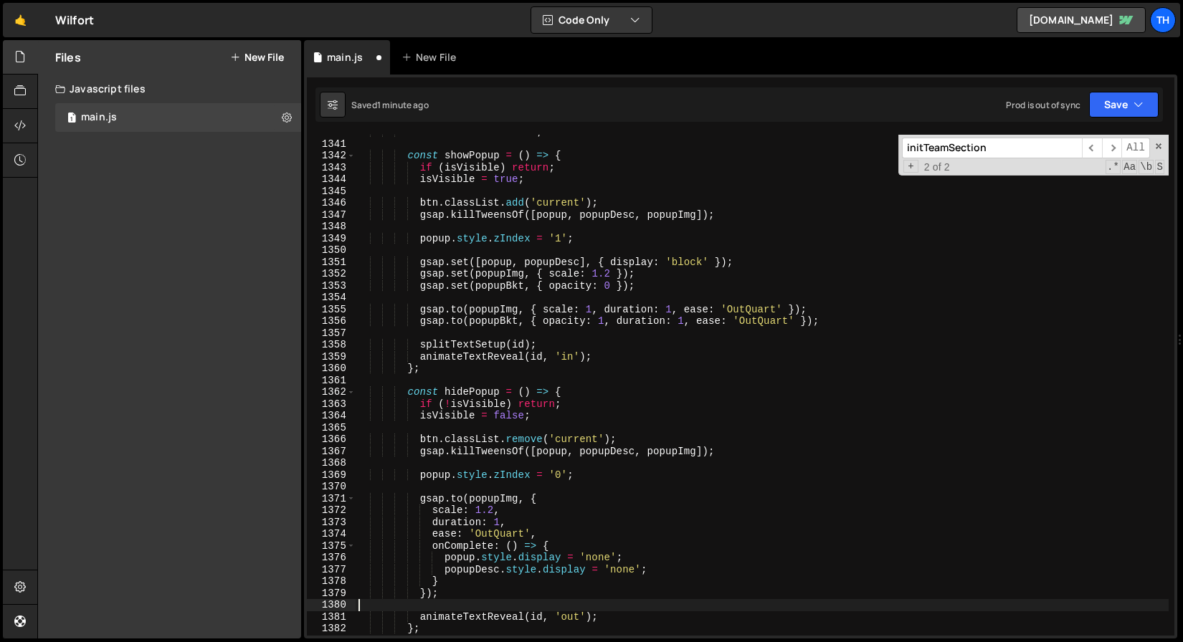
scroll to position [15859, 0]
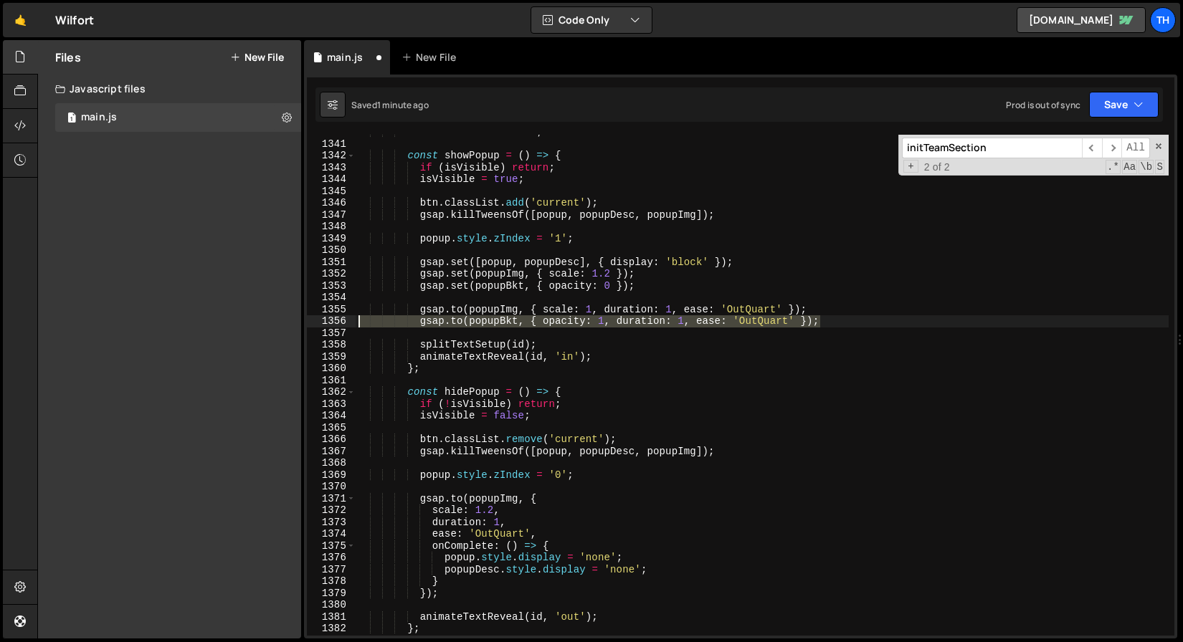
drag, startPoint x: 829, startPoint y: 320, endPoint x: 280, endPoint y: 320, distance: 549.9
click at [280, 320] on div "Files New File Javascript files 1 main.js 0 CSS files Copy share link Edit File…" at bounding box center [610, 339] width 1146 height 599
type textarea "[DOMAIN_NAME](popupBkt, { opacity: 1, duration: 1, ease: 'OutQuart' });"
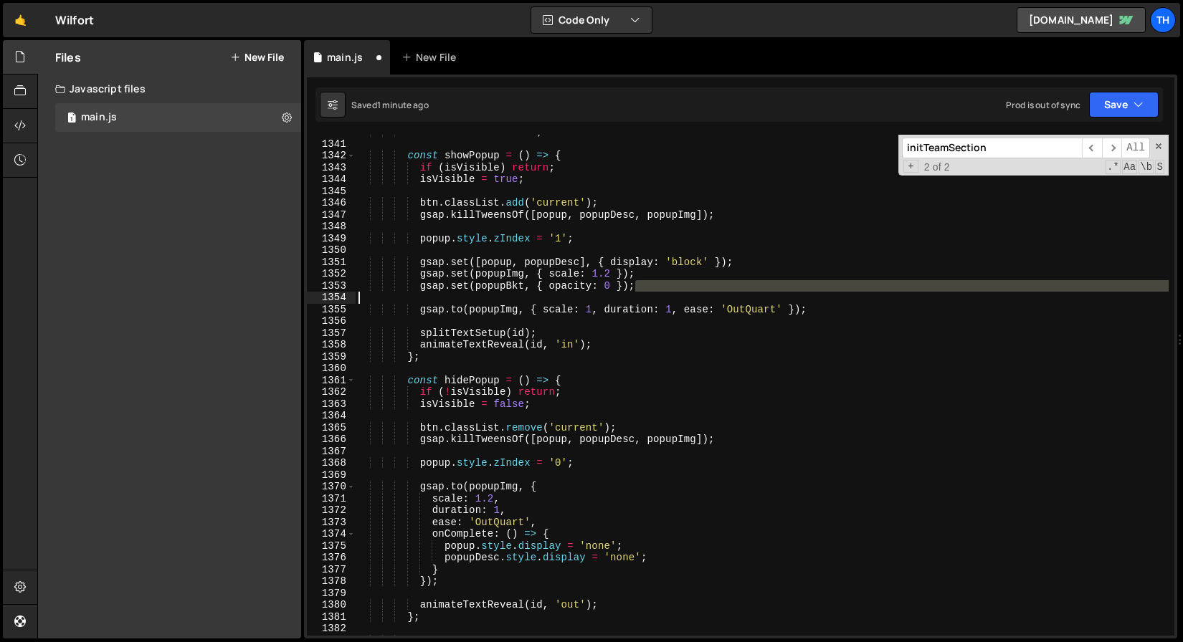
drag, startPoint x: 686, startPoint y: 283, endPoint x: 285, endPoint y: 290, distance: 401.5
click at [284, 292] on div "Files New File Javascript files 1 main.js 0 CSS files Copy share link Edit File…" at bounding box center [610, 339] width 1146 height 599
click at [569, 272] on div "let isVisible = false ; const showPopup = ( ) => { if ( isVisible ) return ; is…" at bounding box center [762, 388] width 813 height 525
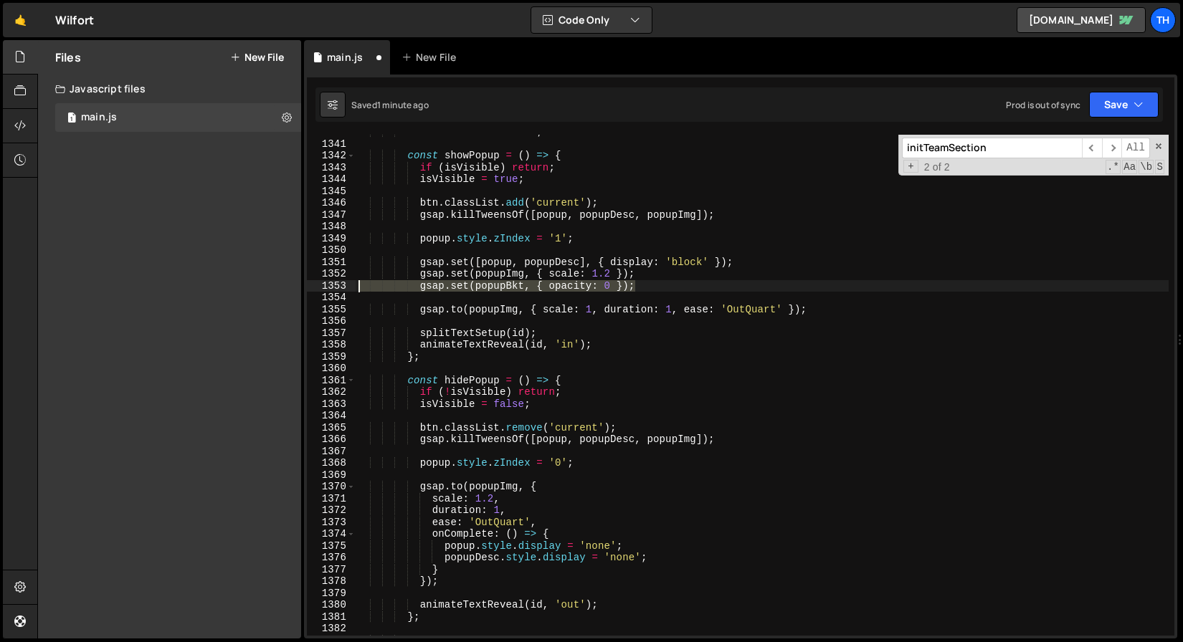
drag, startPoint x: 660, startPoint y: 287, endPoint x: 351, endPoint y: 284, distance: 308.3
click at [351, 284] on div "gsap.set(popupImg, { scale: 1.2 }); 1340 1341 1342 1343 1344 1345 1346 1347 134…" at bounding box center [740, 385] width 867 height 501
type textarea "gsap.set(popupBkt, { opacity: 0 });"
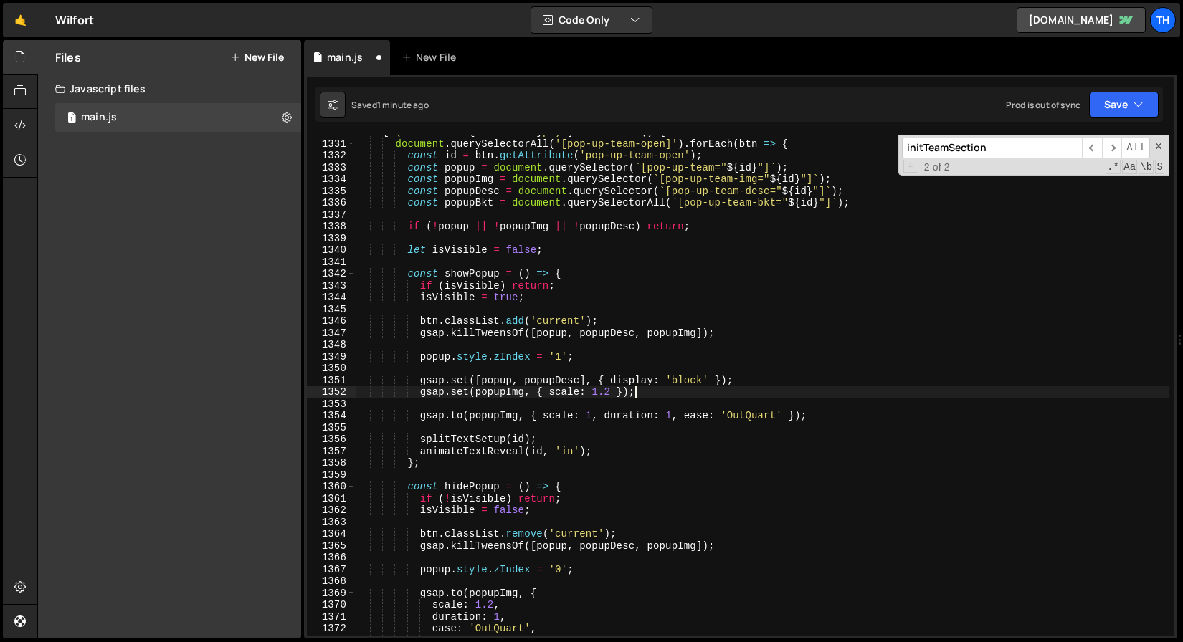
scroll to position [15732, 0]
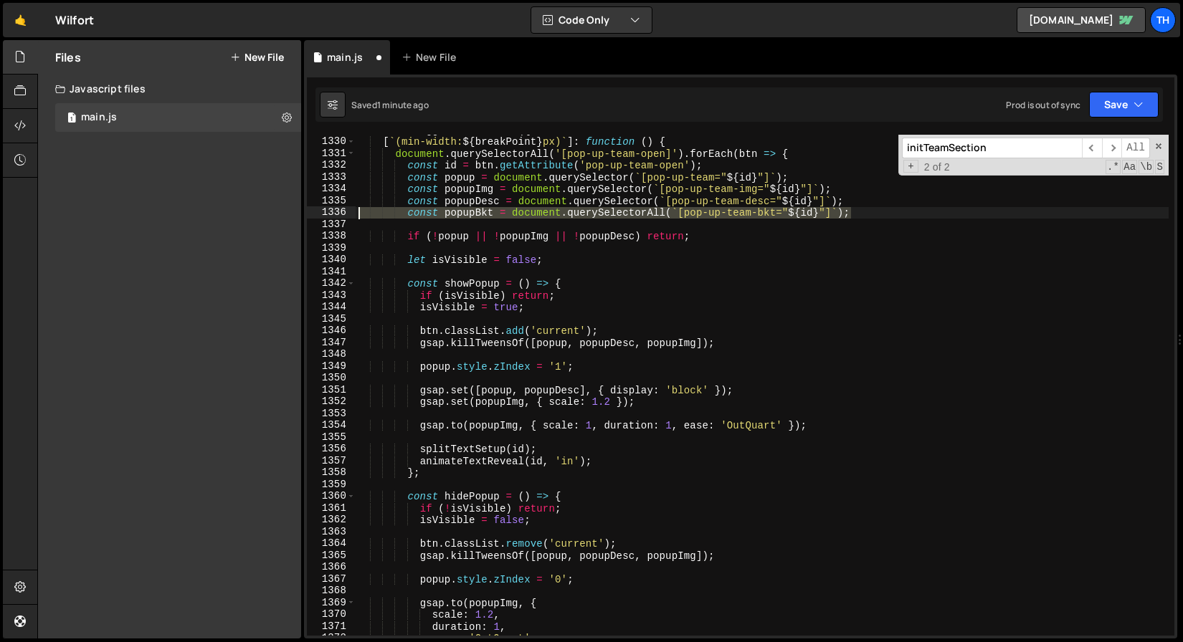
drag, startPoint x: 877, startPoint y: 212, endPoint x: 323, endPoint y: 212, distance: 553.4
click at [323, 212] on div "gsap.set(popupImg, { scale: 1.2 }); 1329 1330 1331 1332 1333 1334 1335 1336 133…" at bounding box center [740, 385] width 867 height 501
type textarea "const popupBkt = document.querySelectorAll(`[pop-up-team-bkt="${id}"]`);"
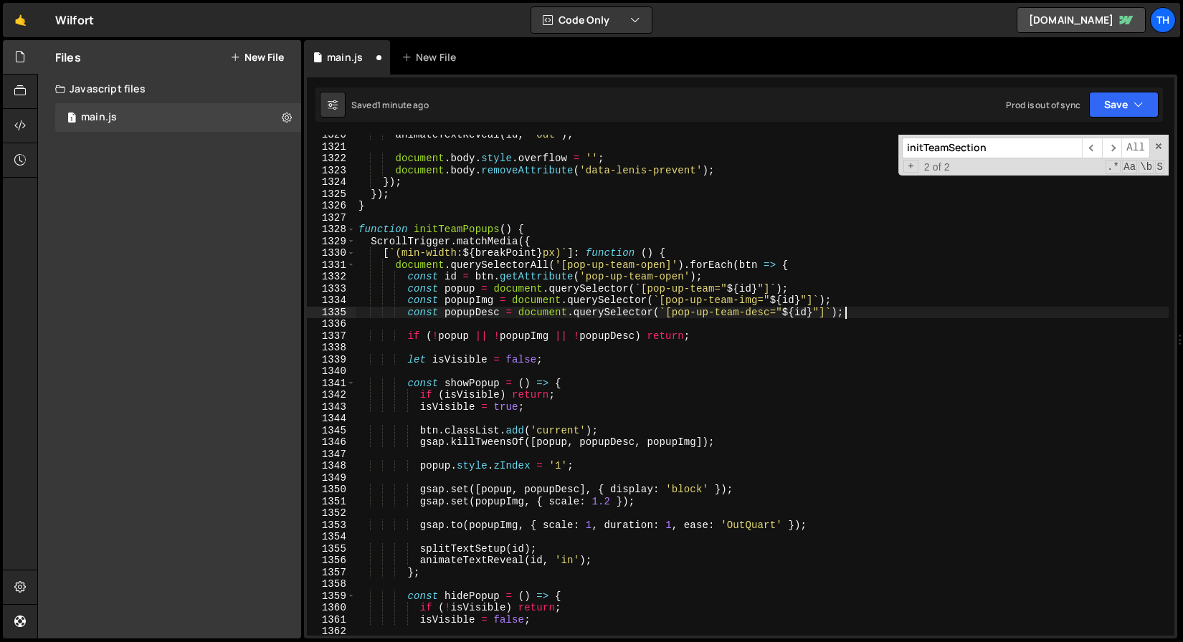
scroll to position [15575, 0]
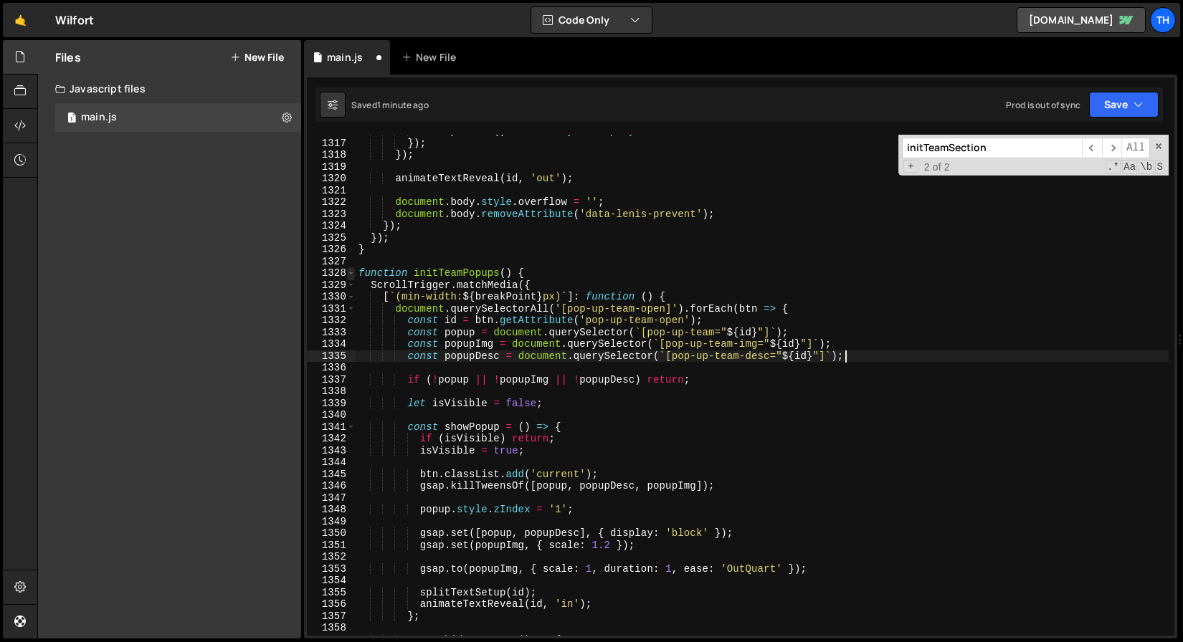
click at [349, 276] on span at bounding box center [351, 273] width 8 height 12
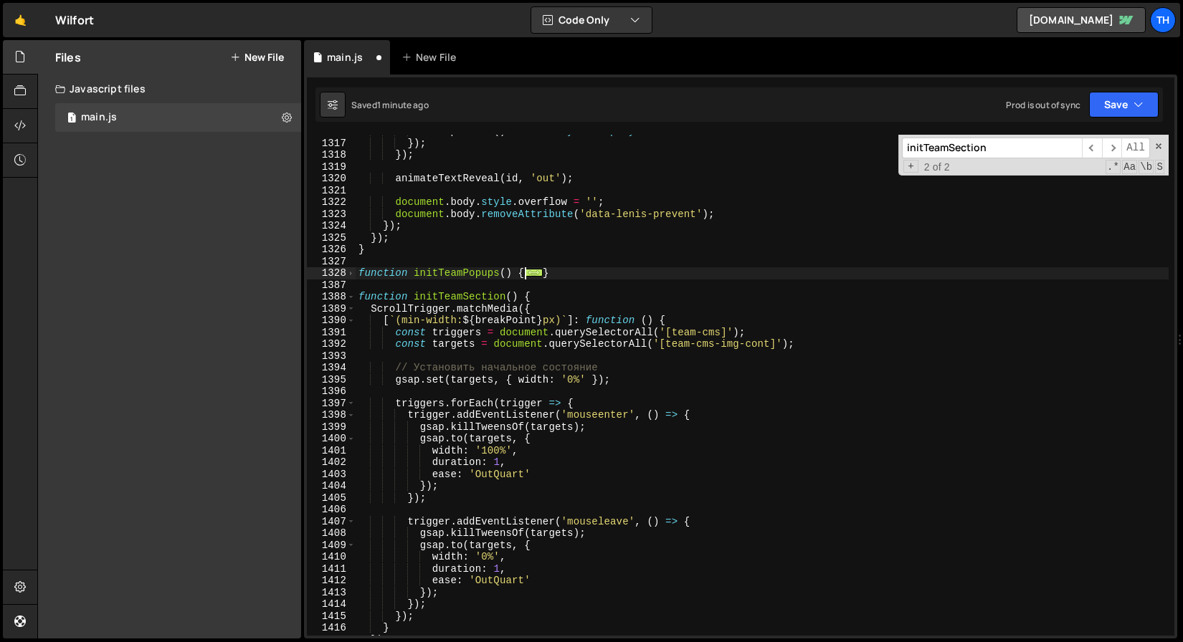
click at [829, 345] on div "onComplete : ( ) => btn . style . display = 'none' }) ; }) ; animateTextReveal …" at bounding box center [762, 387] width 813 height 525
type textarea "const targets = document.querySelectorAll('[team-cms-img-cont]');"
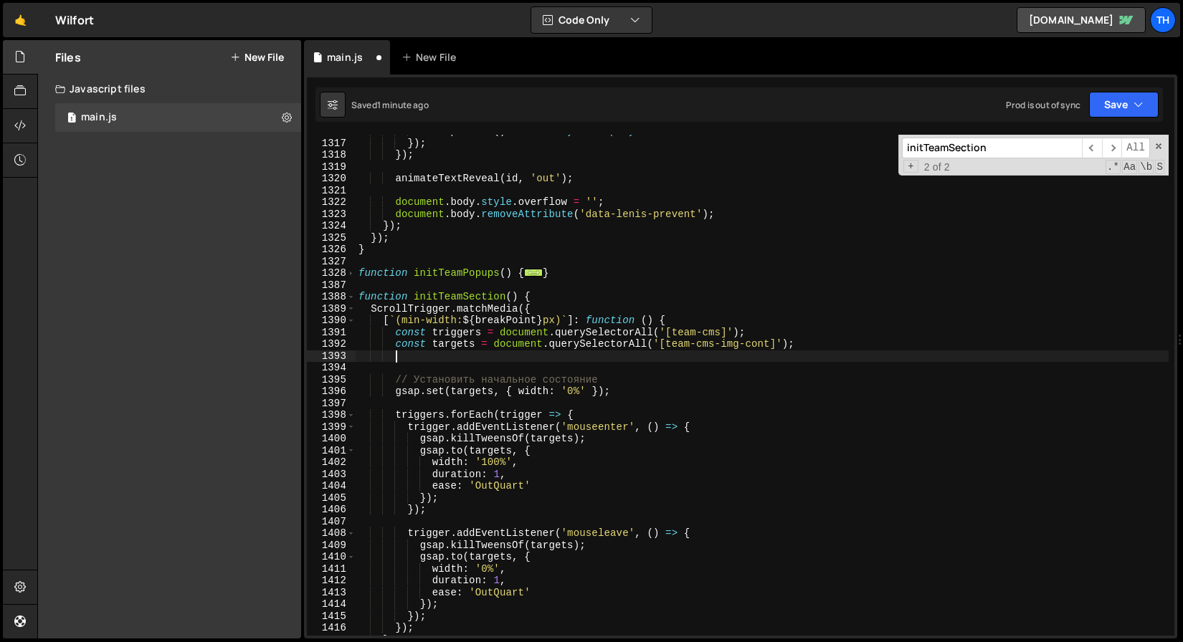
paste textarea "const popupBkt = document.querySelectorAll(`[pop-up-team-bkt="${id}"]`);"
drag, startPoint x: 445, startPoint y: 358, endPoint x: 396, endPoint y: 355, distance: 49.6
click at [396, 355] on div "onComplete : ( ) => btn . style . display = 'none' }) ; }) ; animateTextReveal …" at bounding box center [762, 387] width 813 height 525
click at [582, 348] on div "onComplete : ( ) => btn . style . display = 'none' }) ; }) ; animateTextReveal …" at bounding box center [762, 387] width 813 height 525
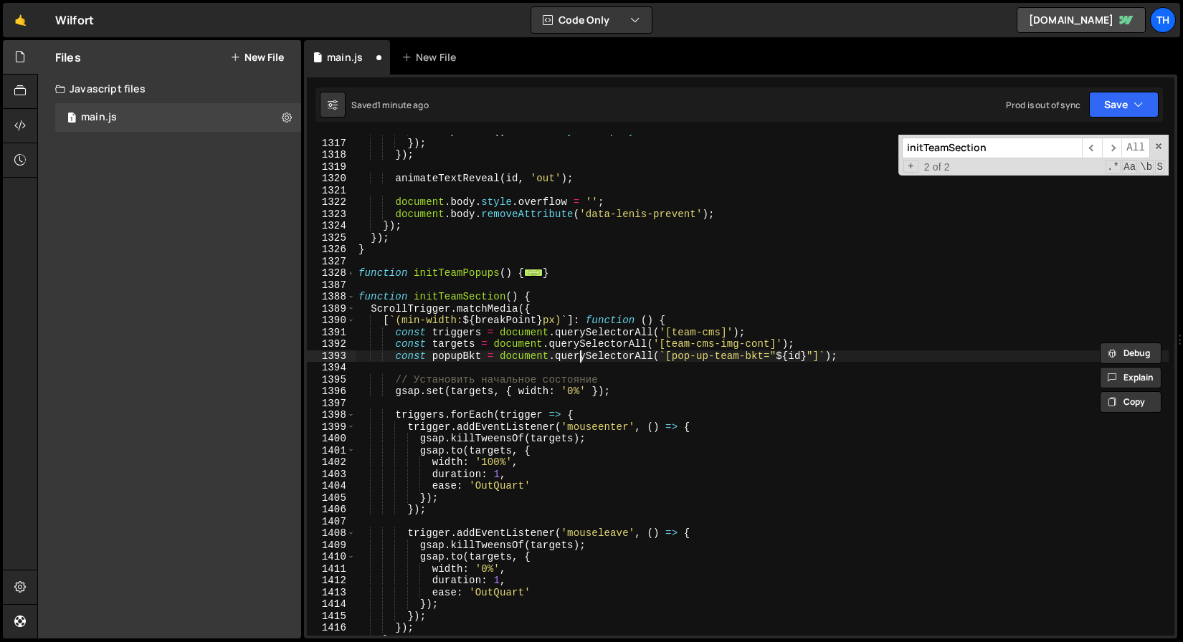
click at [583, 354] on div "onComplete : ( ) => btn . style . display = 'none' }) ; }) ; animateTextReveal …" at bounding box center [762, 387] width 813 height 525
drag, startPoint x: 662, startPoint y: 343, endPoint x: 756, endPoint y: 342, distance: 93.9
click at [756, 342] on div "onComplete : ( ) => btn . style . display = 'none' }) ; }) ; animateTextReveal …" at bounding box center [762, 387] width 813 height 525
drag, startPoint x: 647, startPoint y: 343, endPoint x: 802, endPoint y: 340, distance: 154.9
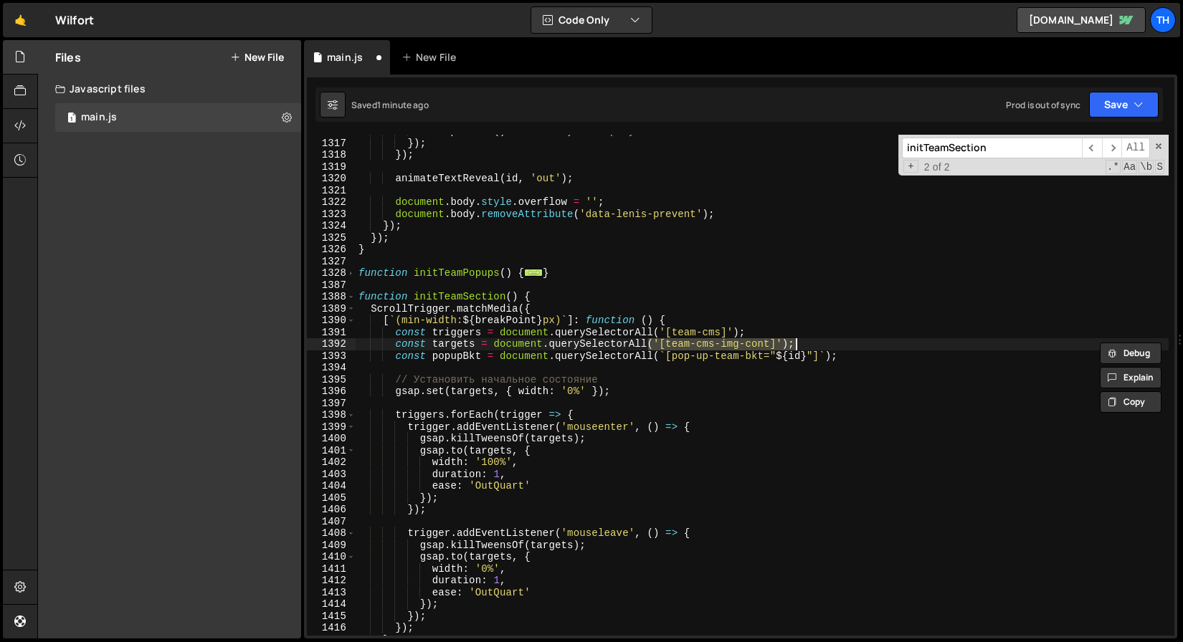
click at [802, 340] on div "onComplete : ( ) => btn . style . display = 'none' }) ; }) ; animateTextReveal …" at bounding box center [762, 387] width 813 height 525
drag, startPoint x: 841, startPoint y: 358, endPoint x: 655, endPoint y: 353, distance: 185.8
click at [655, 353] on div "onComplete : ( ) => btn . style . display = 'none' }) ; }) ; animateTextReveal …" at bounding box center [762, 387] width 813 height 525
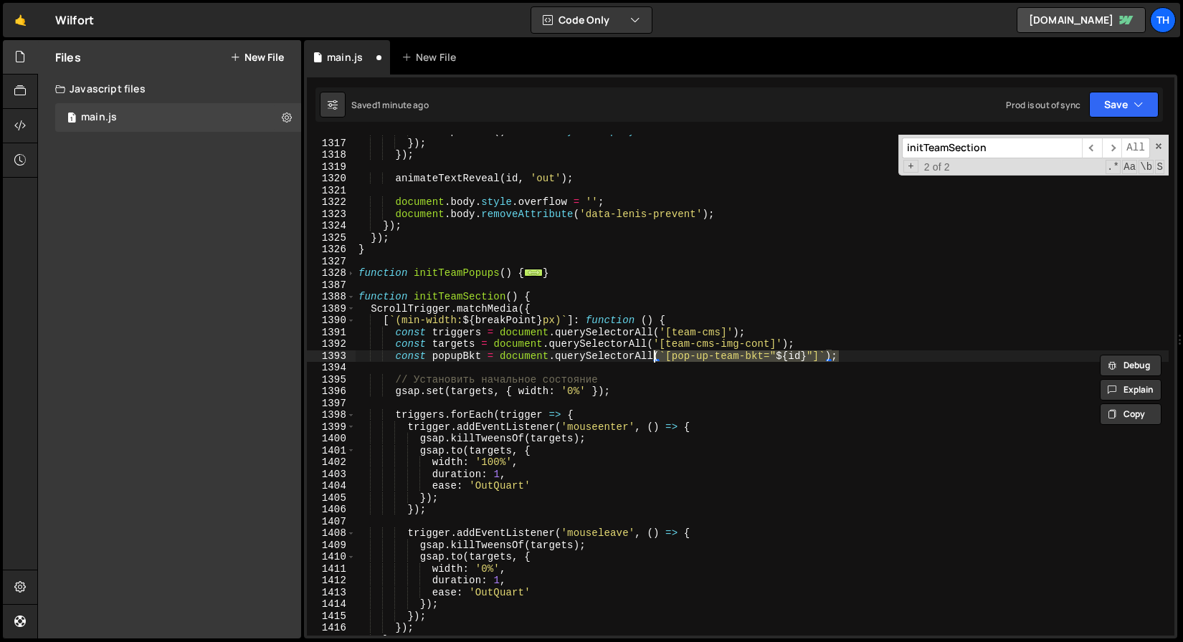
paste textarea "'[team-cms-img-cont]'"
click at [674, 356] on div "onComplete : ( ) => btn . style . display = 'none' }) ; }) ; animateTextReveal …" at bounding box center [762, 385] width 813 height 501
drag, startPoint x: 675, startPoint y: 356, endPoint x: 766, endPoint y: 358, distance: 91.1
click at [766, 358] on div "onComplete : ( ) => btn . style . display = 'none' }) ; }) ; animateTextReveal …" at bounding box center [762, 387] width 813 height 525
click at [835, 353] on div "onComplete : ( ) => btn . style . display = 'none' }) ; }) ; animateTextReveal …" at bounding box center [762, 387] width 813 height 525
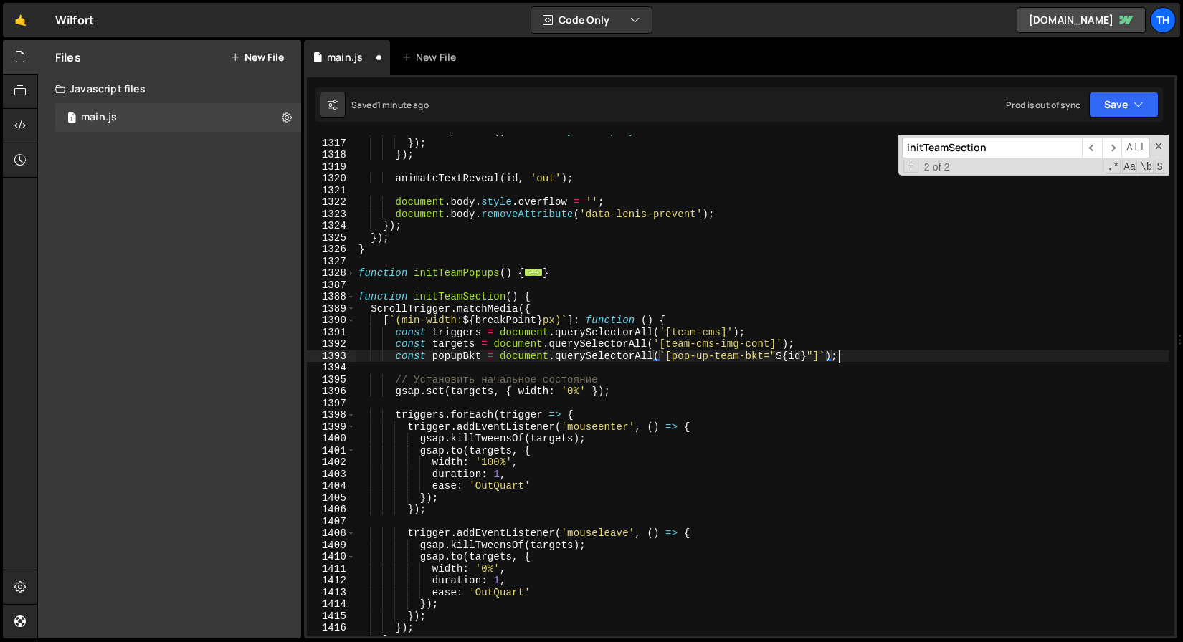
click at [846, 353] on div "onComplete : ( ) => btn . style . display = 'none' }) ; }) ; animateTextReveal …" at bounding box center [762, 387] width 813 height 525
paste textarea "pop-up-team-bkt"
drag, startPoint x: 648, startPoint y: 344, endPoint x: 810, endPoint y: 339, distance: 162.1
click at [810, 339] on div "onComplete : ( ) => btn . style . display = 'none' }) ; }) ; animateTextReveal …" at bounding box center [762, 387] width 813 height 525
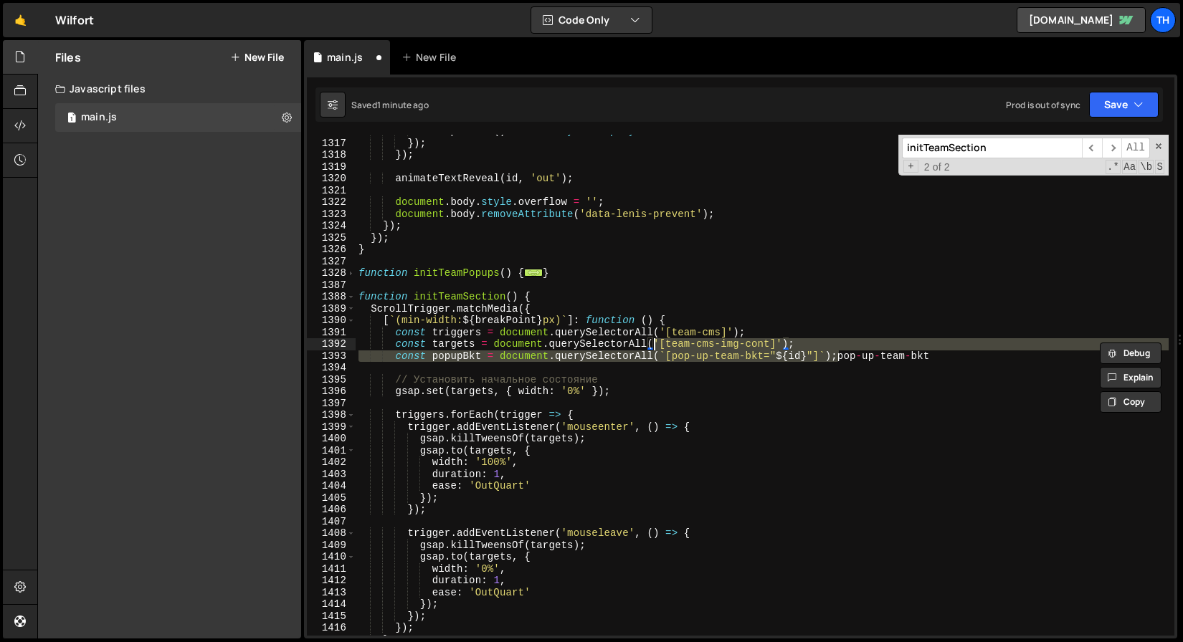
drag, startPoint x: 838, startPoint y: 358, endPoint x: 655, endPoint y: 352, distance: 182.9
click at [655, 352] on div "onComplete : ( ) => btn . style . display = 'none' }) ; }) ; animateTextReveal …" at bounding box center [762, 387] width 813 height 525
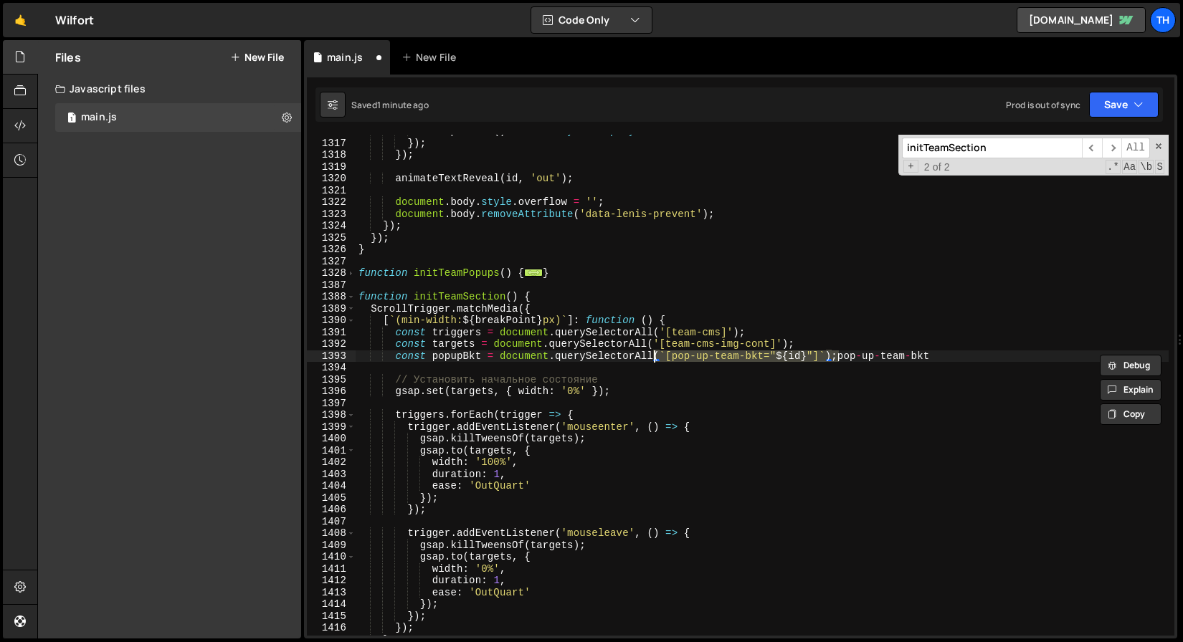
paste textarea "'[team-cms-img-cont]'"
drag, startPoint x: 802, startPoint y: 355, endPoint x: 961, endPoint y: 356, distance: 158.4
click at [961, 356] on div "onComplete : ( ) => btn . style . display = 'none' }) ; }) ; animateTextReveal …" at bounding box center [762, 387] width 813 height 525
drag, startPoint x: 673, startPoint y: 354, endPoint x: 774, endPoint y: 358, distance: 101.2
click at [774, 358] on div "onComplete : ( ) => btn . style . display = 'none' }) ; }) ; animateTextReveal …" at bounding box center [762, 387] width 813 height 525
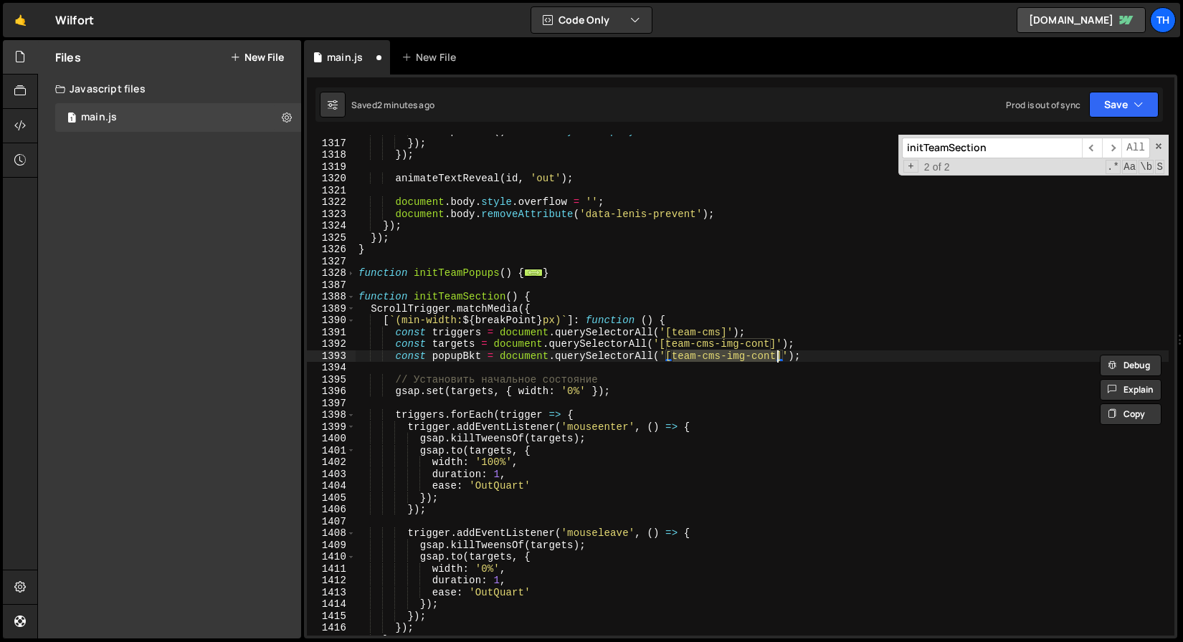
paste textarea "pop-up-team-bk"
drag, startPoint x: 667, startPoint y: 345, endPoint x: 737, endPoint y: 345, distance: 70.3
click at [737, 345] on div "onComplete : ( ) => btn . style . display = 'none' }) ; }) ; animateTextReveal …" at bounding box center [762, 387] width 813 height 525
click at [690, 338] on div "onComplete : ( ) => btn . style . display = 'none' }) ; }) ; animateTextReveal …" at bounding box center [762, 387] width 813 height 525
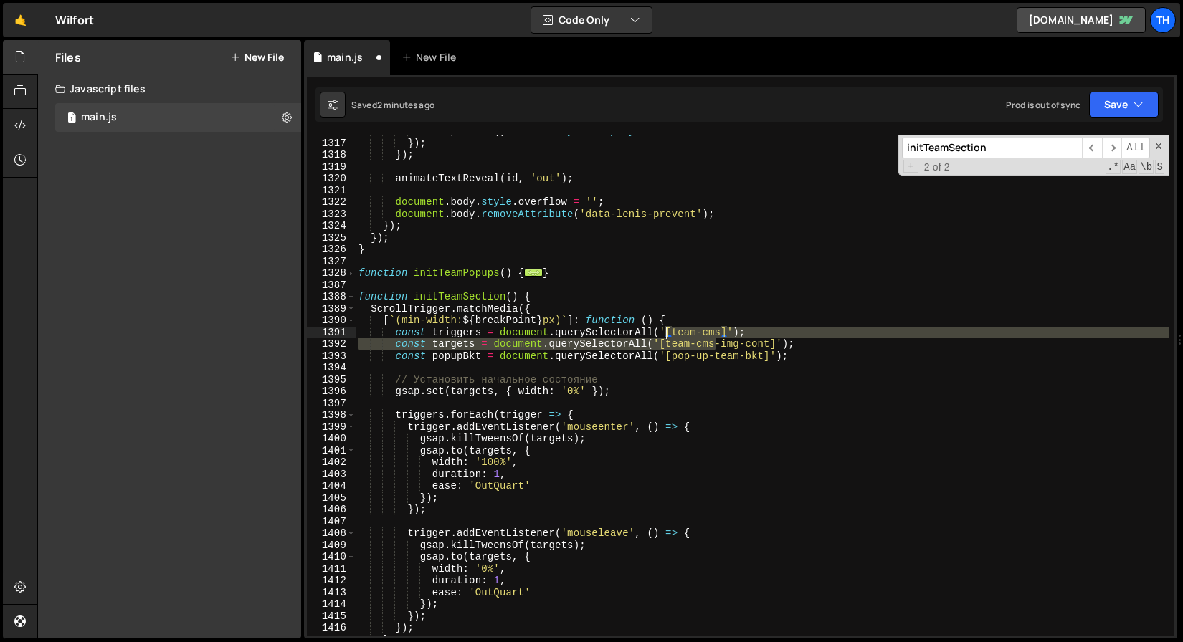
drag, startPoint x: 714, startPoint y: 346, endPoint x: 667, endPoint y: 340, distance: 47.8
click at [667, 340] on div "onComplete : ( ) => btn . style . display = 'none' }) ; }) ; animateTextReveal …" at bounding box center [762, 387] width 813 height 525
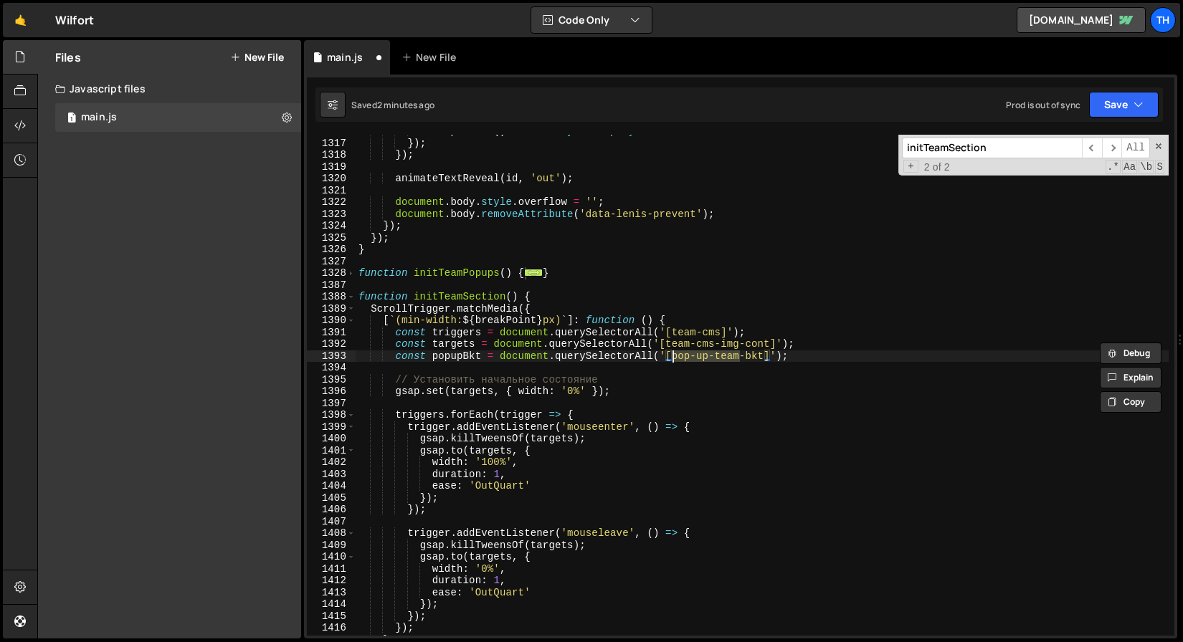
drag, startPoint x: 738, startPoint y: 356, endPoint x: 674, endPoint y: 355, distance: 63.8
click at [674, 355] on div "onComplete : ( ) => btn . style . display = 'none' }) ; }) ; animateTextReveal …" at bounding box center [762, 387] width 813 height 525
paste textarea "team-cms"
type textarea "const popupBkt = document.querySelectorAll('[team-cms-bkt]');"
click at [1100, 108] on button "Save" at bounding box center [1124, 105] width 70 height 26
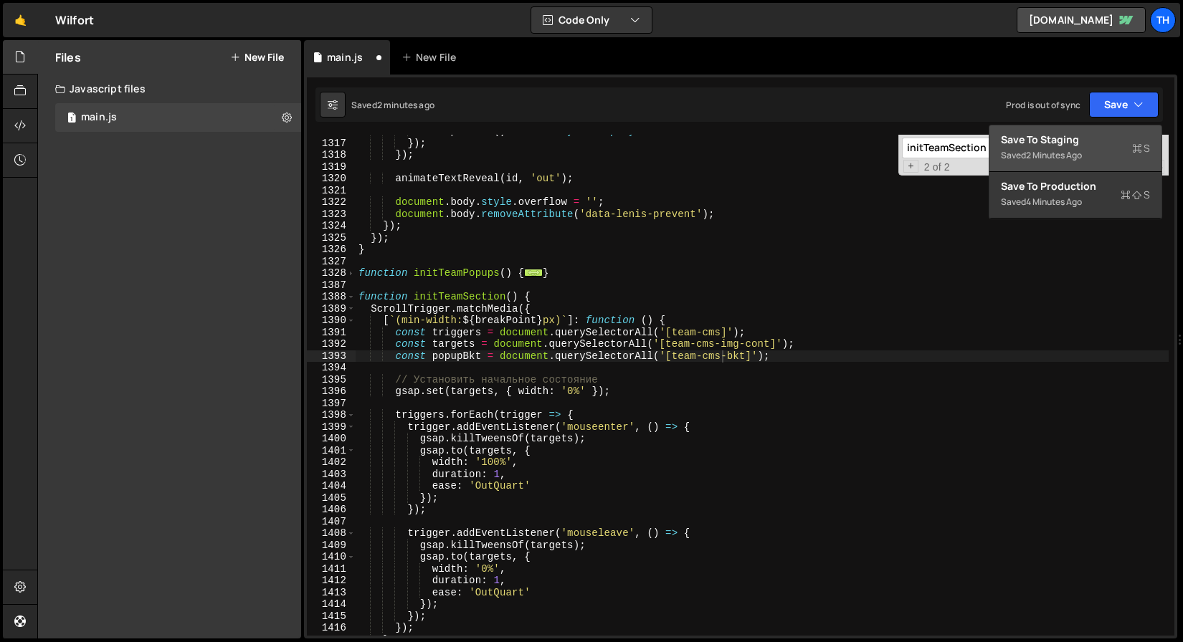
click at [1085, 143] on div "Save to Staging S" at bounding box center [1075, 140] width 149 height 14
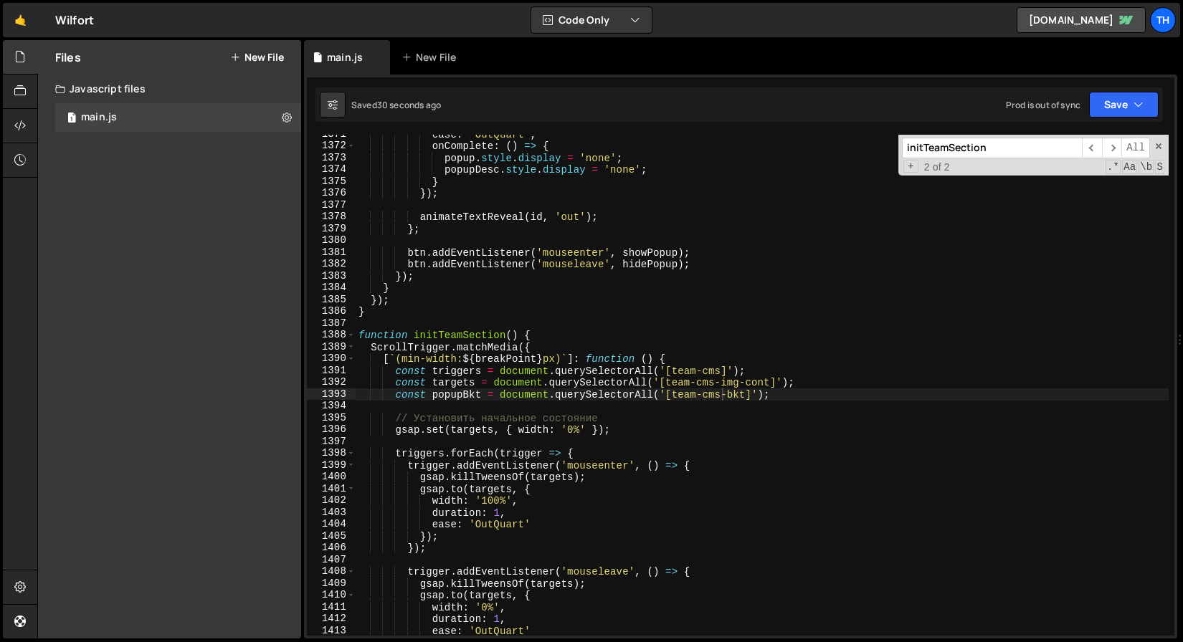
scroll to position [16229, 0]
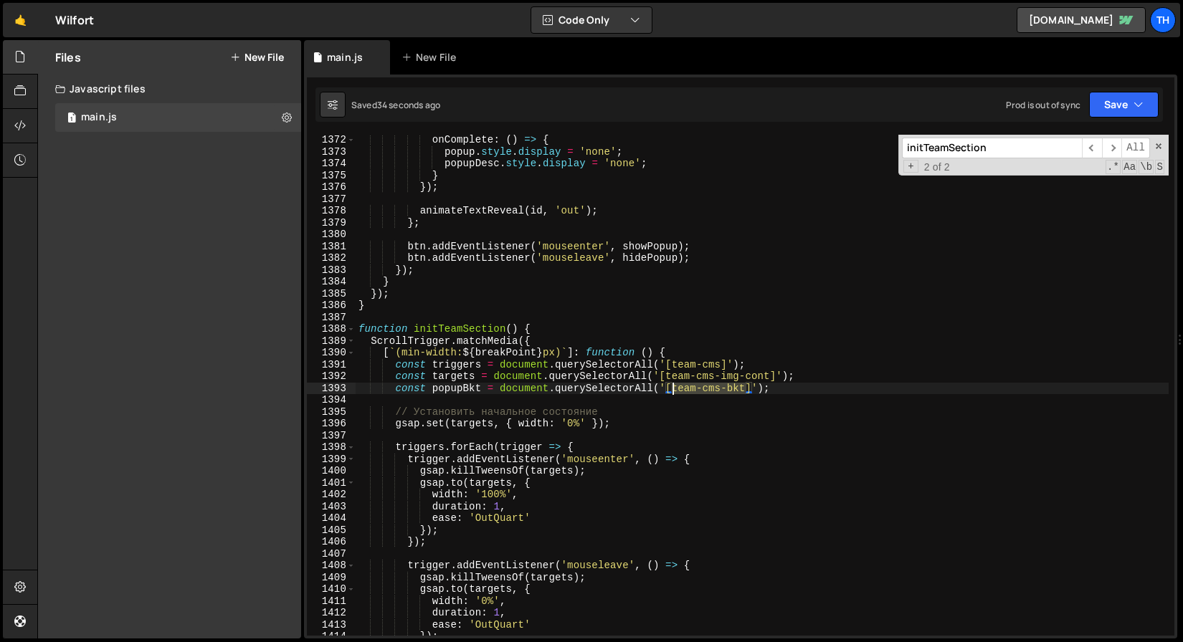
drag, startPoint x: 746, startPoint y: 389, endPoint x: 674, endPoint y: 386, distance: 71.7
click at [674, 386] on div "onComplete : ( ) => { popup . style . display = 'none' ; popupDesc . style . di…" at bounding box center [762, 396] width 813 height 525
paste textarea
click at [575, 432] on div "onComplete : ( ) => { popup . style . display = 'none' ; popupDesc . style . di…" at bounding box center [762, 396] width 813 height 525
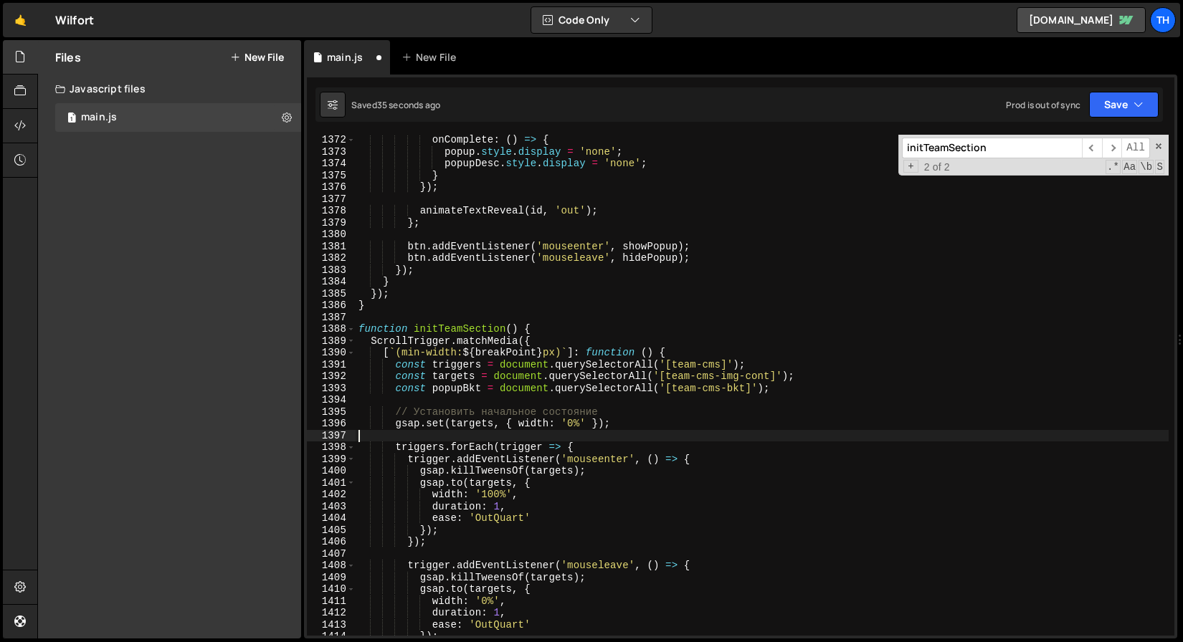
scroll to position [16260, 0]
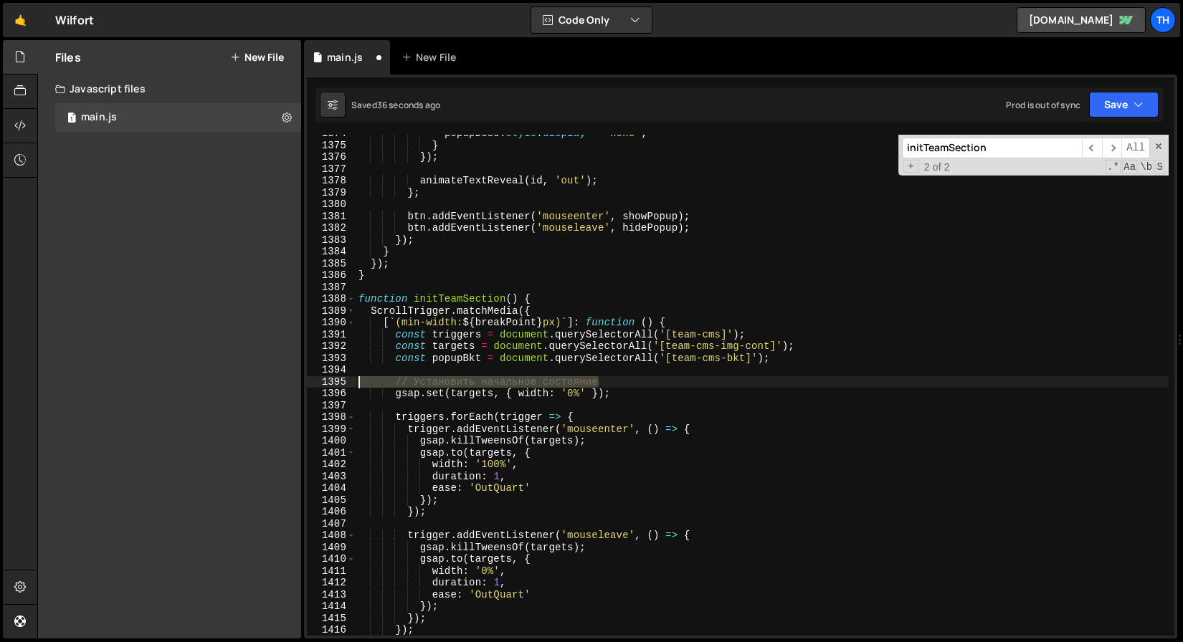
drag, startPoint x: 637, startPoint y: 379, endPoint x: 286, endPoint y: 384, distance: 350.6
click at [286, 384] on div "Files New File Javascript files 1 main.js 0 CSS files Copy share link Edit File…" at bounding box center [610, 339] width 1146 height 599
type textarea "// Установить начальное состояние"
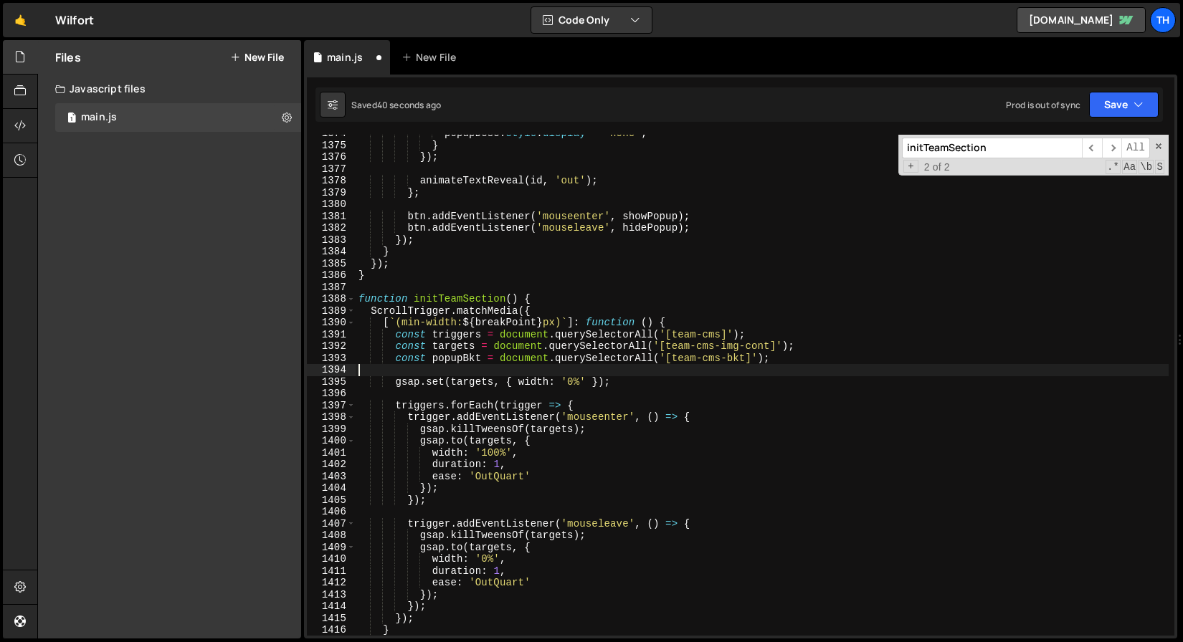
click at [390, 384] on div "popupDesc . style . display = 'none' ; } }) ; animateTextReveal ( id , 'out' ) …" at bounding box center [762, 390] width 813 height 525
type textarea "gsap.set(targets, { width: '0%' });"
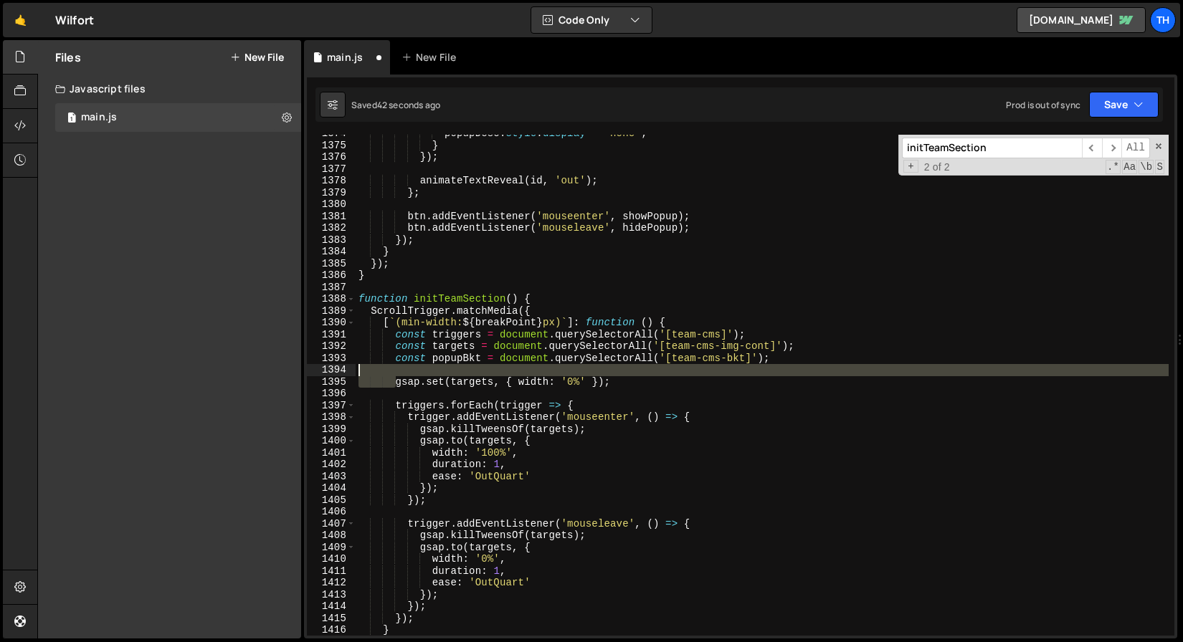
drag, startPoint x: 393, startPoint y: 384, endPoint x: 647, endPoint y: 377, distance: 253.9
click at [647, 377] on div "popupDesc . style . display = 'none' ; } }) ; animateTextReveal ( id , 'out' ) …" at bounding box center [762, 390] width 813 height 525
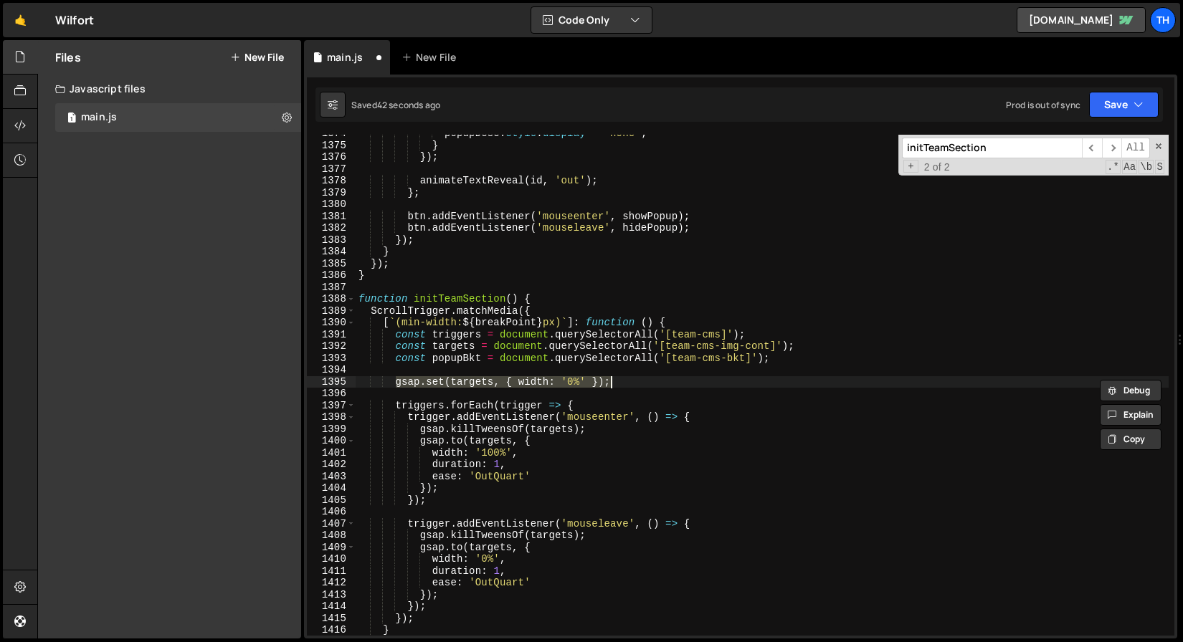
click at [646, 378] on div "popupDesc . style . display = 'none' ; } }) ; animateTextReveal ( id , 'out' ) …" at bounding box center [762, 385] width 813 height 501
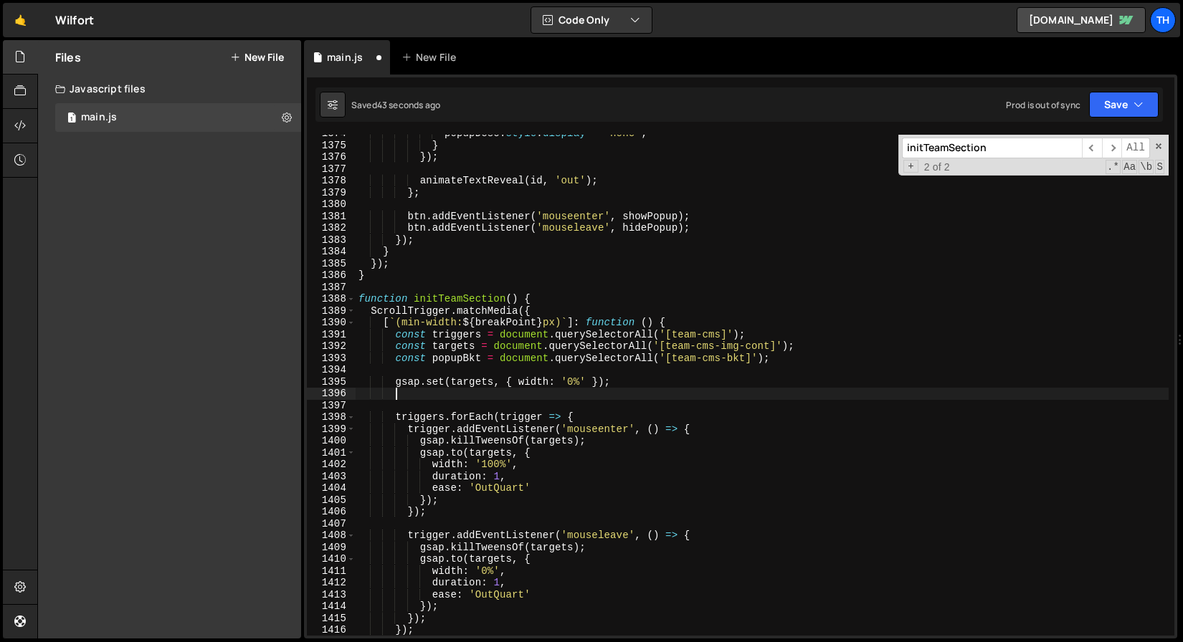
paste textarea "gsap.set(targets, { width: '0%' });"
click at [536, 396] on div "popupDesc . style . display = 'none' ; } }) ; animateTextReveal ( id , 'out' ) …" at bounding box center [762, 390] width 813 height 525
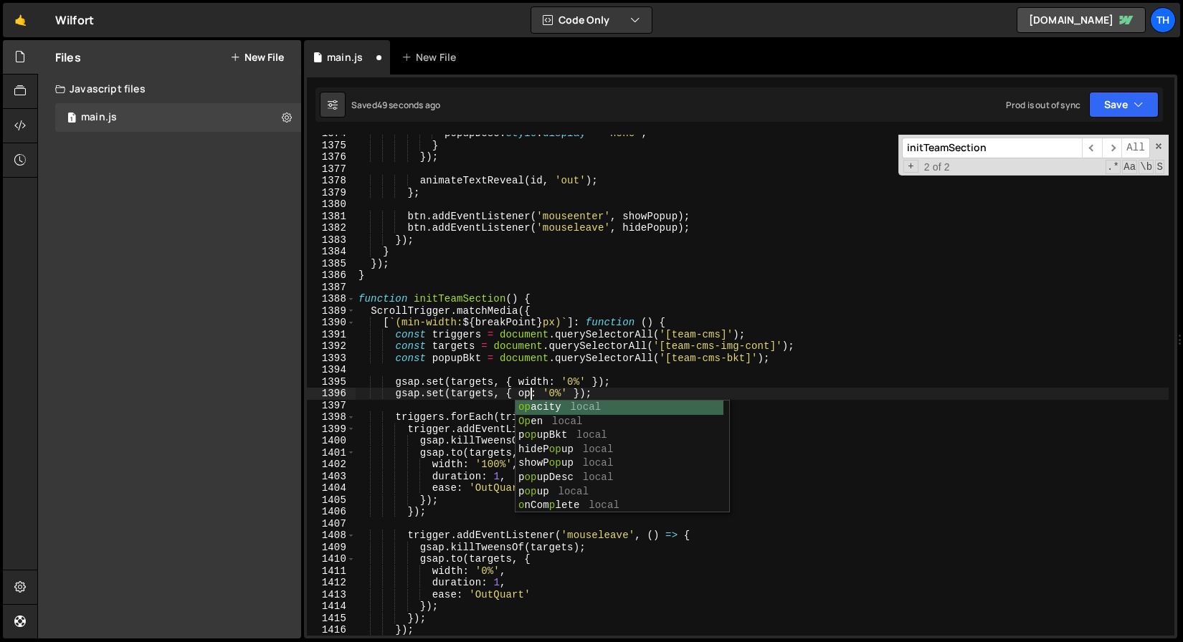
scroll to position [0, 12]
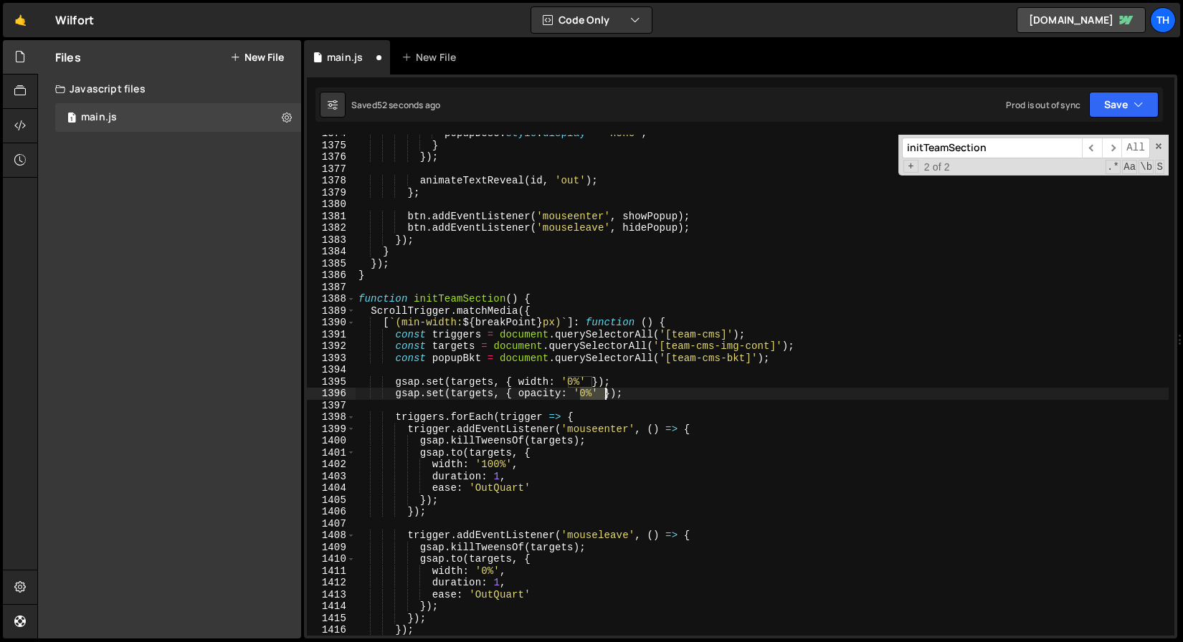
drag, startPoint x: 582, startPoint y: 394, endPoint x: 603, endPoint y: 394, distance: 20.8
click at [603, 394] on div "popupDesc . style . display = 'none' ; } }) ; animateTextReveal ( id , 'out' ) …" at bounding box center [762, 390] width 813 height 525
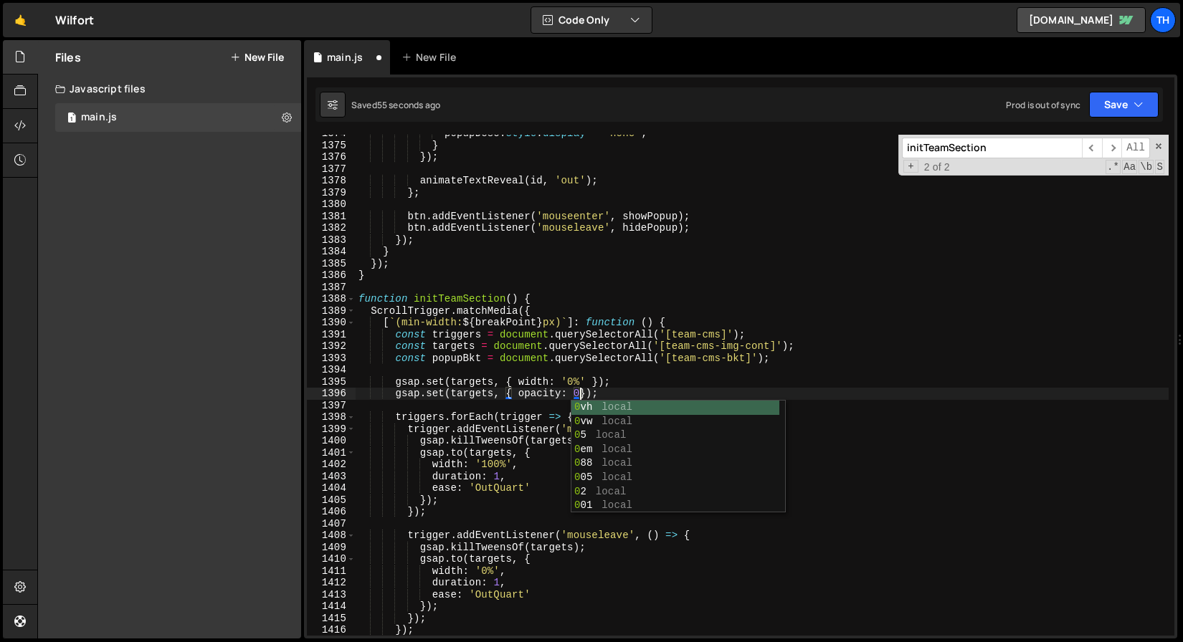
scroll to position [0, 16]
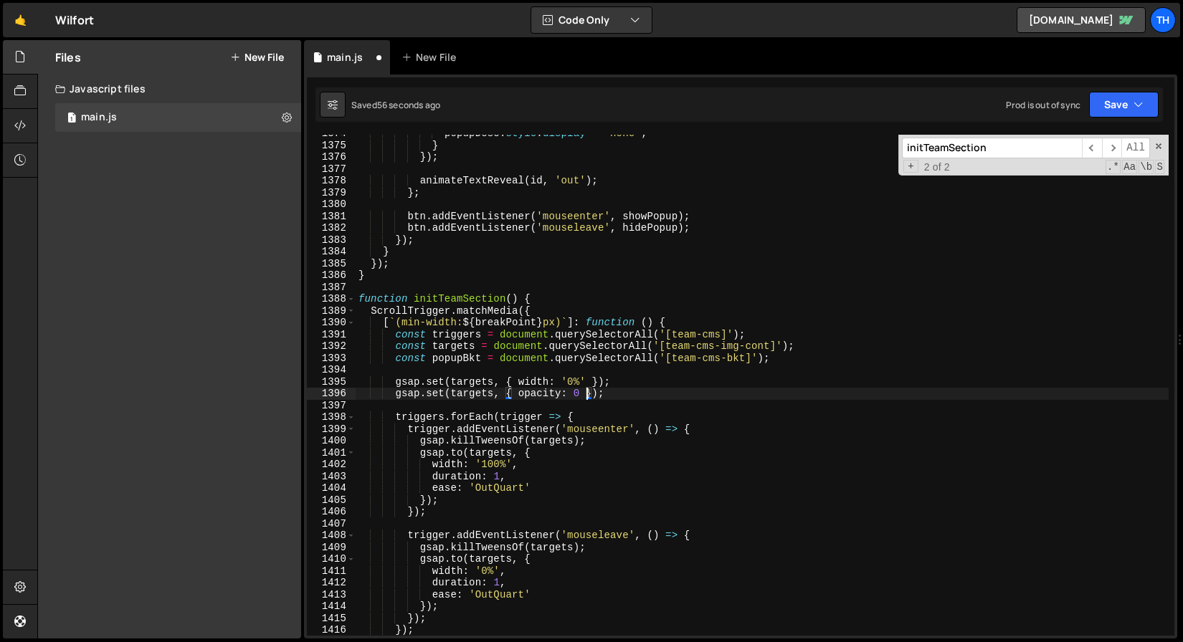
click at [599, 280] on div "popupDesc . style . display = 'none' ; } }) ; animateTextReveal ( id , 'out' ) …" at bounding box center [762, 390] width 813 height 525
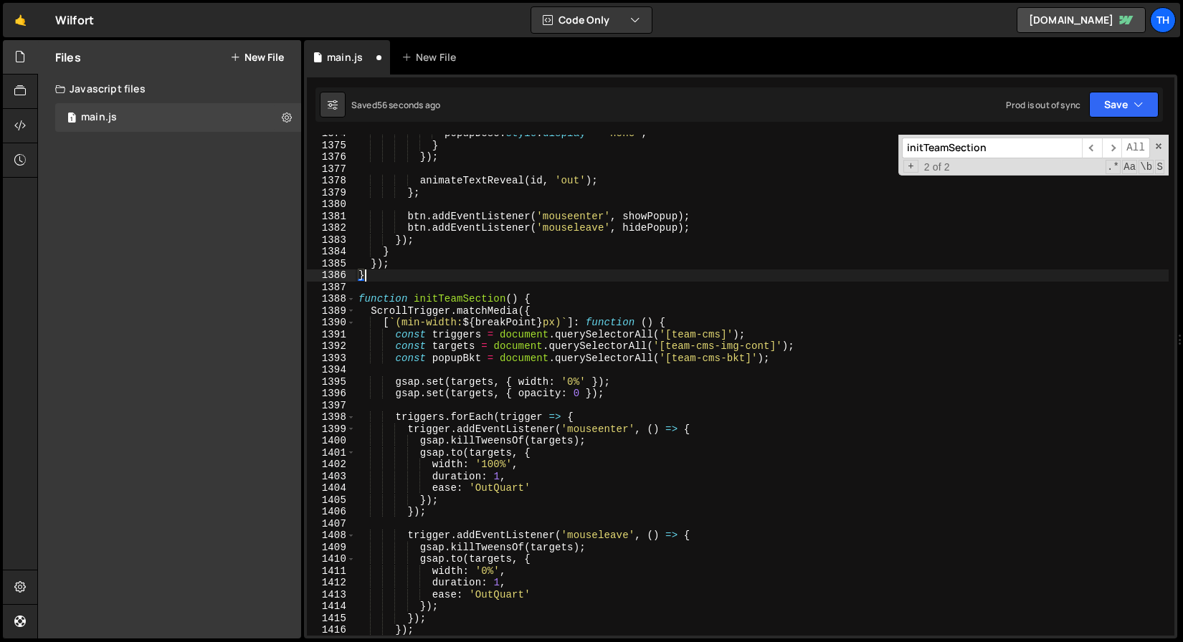
scroll to position [0, 0]
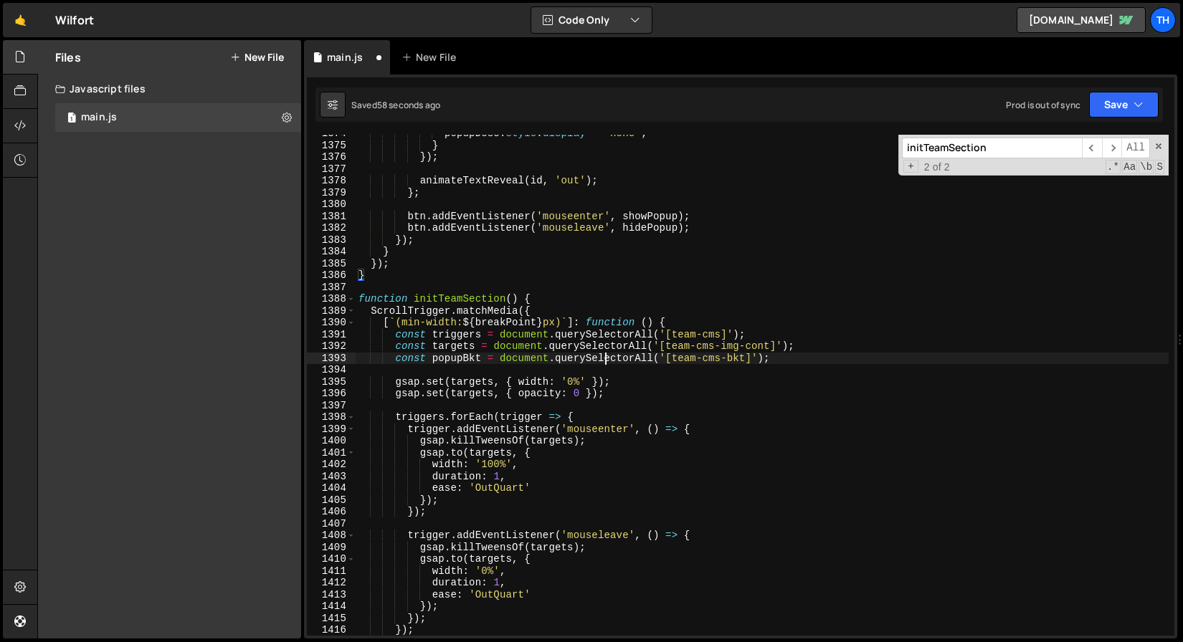
click at [606, 361] on div "popupDesc . style . display = 'none' ; } }) ; animateTextReveal ( id , 'out' ) …" at bounding box center [762, 390] width 813 height 525
click at [472, 362] on div "popupDesc . style . display = 'none' ; } }) ; animateTextReveal ( id , 'out' ) …" at bounding box center [762, 390] width 813 height 525
click at [469, 398] on div "popupDesc . style . display = 'none' ; } }) ; animateTextReveal ( id , 'out' ) …" at bounding box center [762, 390] width 813 height 525
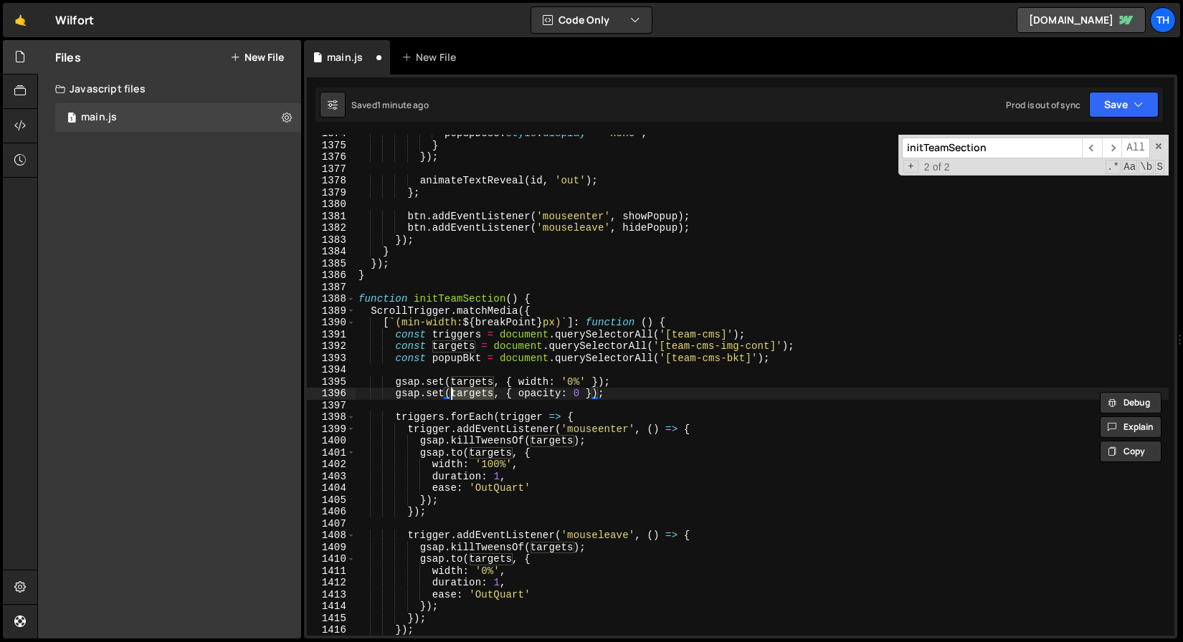
paste textarea "popupBkt"
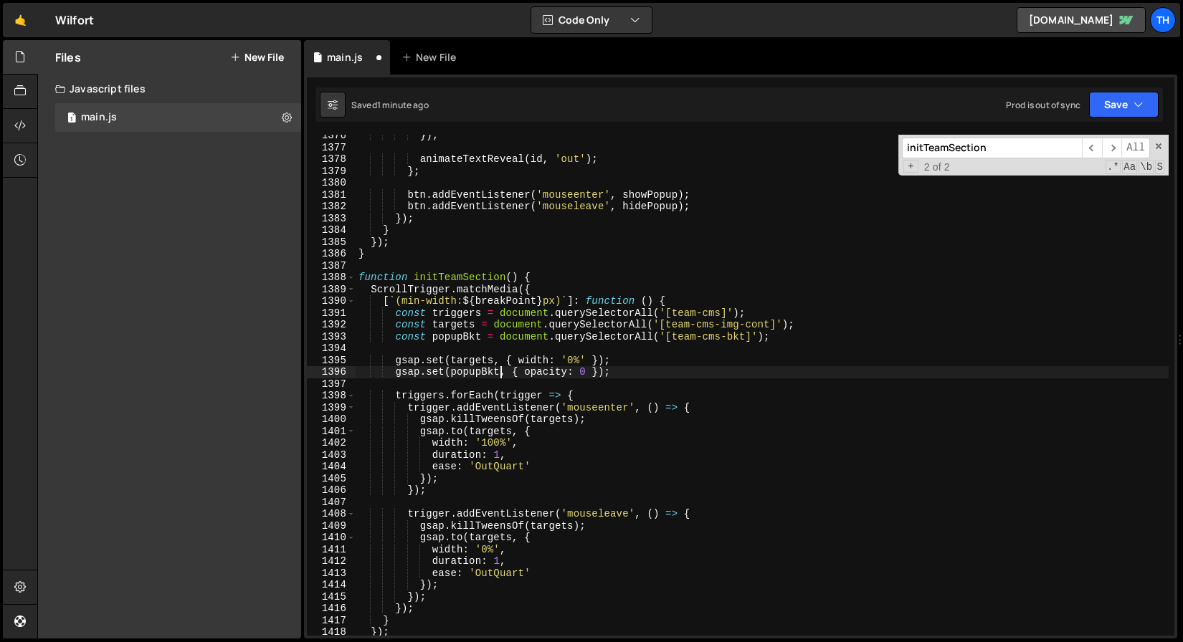
scroll to position [16287, 0]
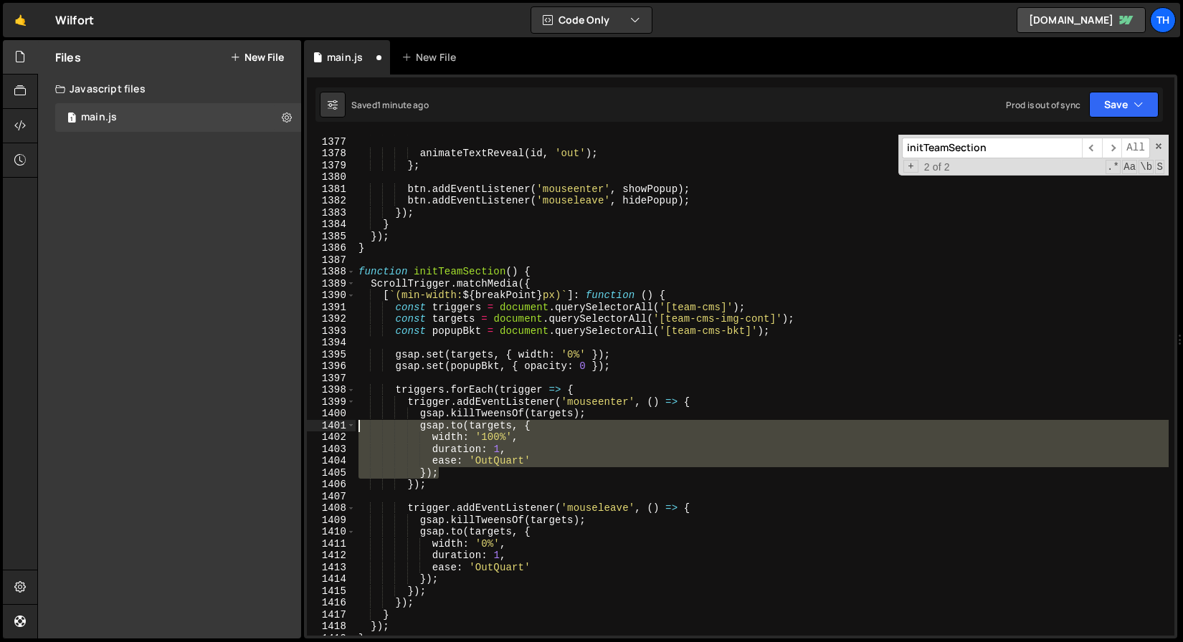
drag, startPoint x: 454, startPoint y: 470, endPoint x: 336, endPoint y: 429, distance: 124.5
click at [336, 429] on div "gsap.set(popupBkt, { opacity: 0 }); 1376 1377 1378 1379 1380 1381 1382 1383 138…" at bounding box center [740, 385] width 867 height 501
type textarea "});"
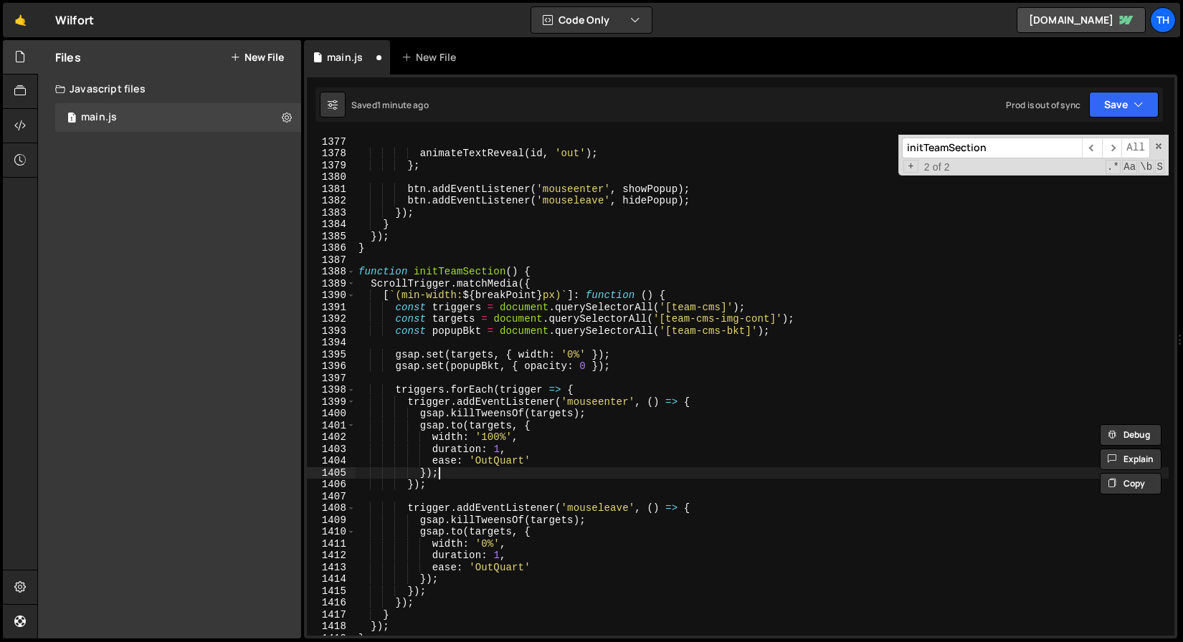
scroll to position [0, 4]
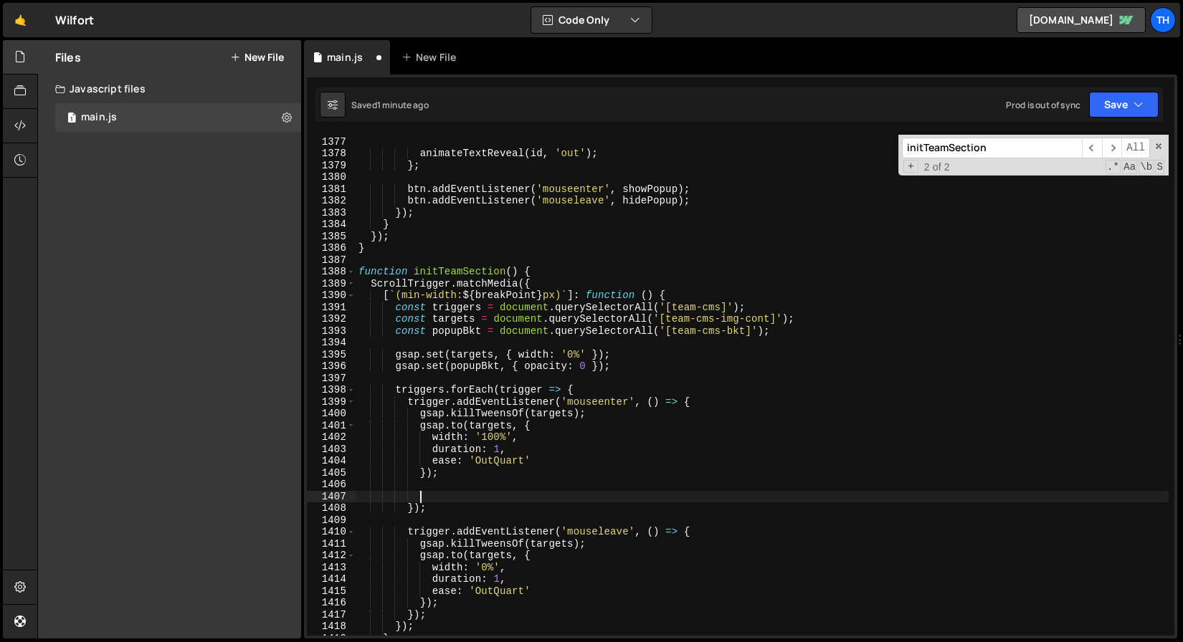
paste textarea "});"
type textarea "});"
drag, startPoint x: 344, startPoint y: 492, endPoint x: 214, endPoint y: 498, distance: 129.9
click at [214, 498] on div "Files New File Javascript files 1 main.js 0 CSS files Copy share link Edit File…" at bounding box center [610, 339] width 1146 height 599
paste textarea "});"
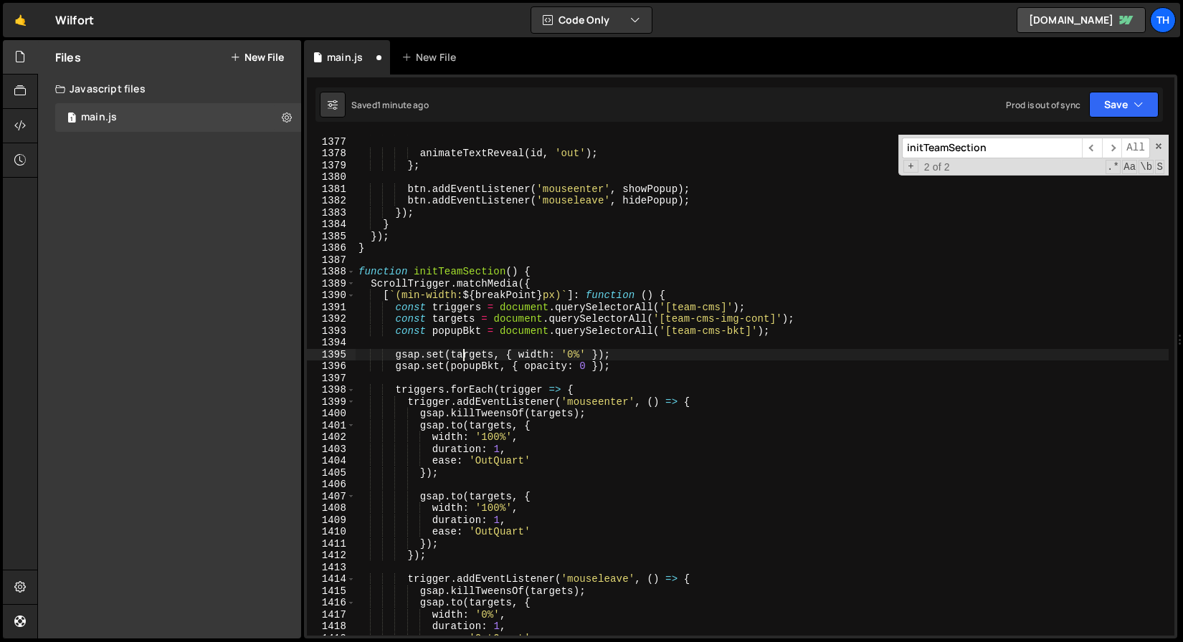
click at [462, 361] on div "}) ; animateTextReveal ( id , 'out' ) ; } ; btn . addEventListener ( 'mouseente…" at bounding box center [762, 386] width 813 height 525
click at [498, 494] on div "}) ; animateTextReveal ( id , 'out' ) ; } ; btn . addEventListener ( 'mouseente…" at bounding box center [762, 386] width 813 height 525
paste textarea "popupBkt"
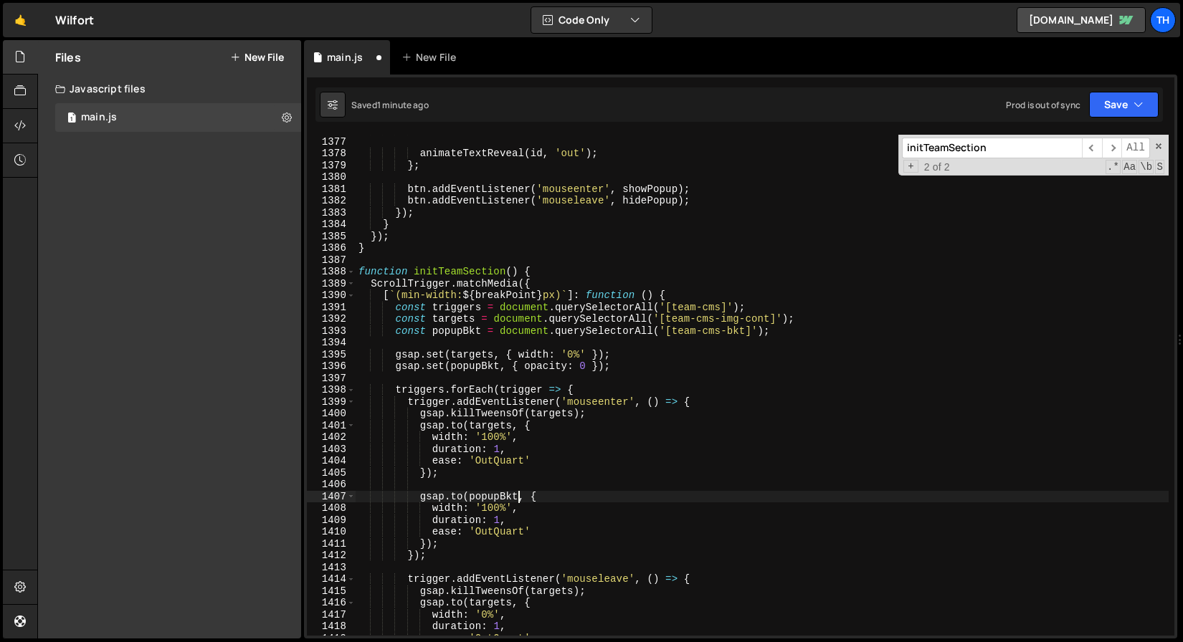
click at [554, 369] on div "}) ; animateTextReveal ( id , 'out' ) ; } ; btn . addEventListener ( 'mouseente…" at bounding box center [762, 386] width 813 height 525
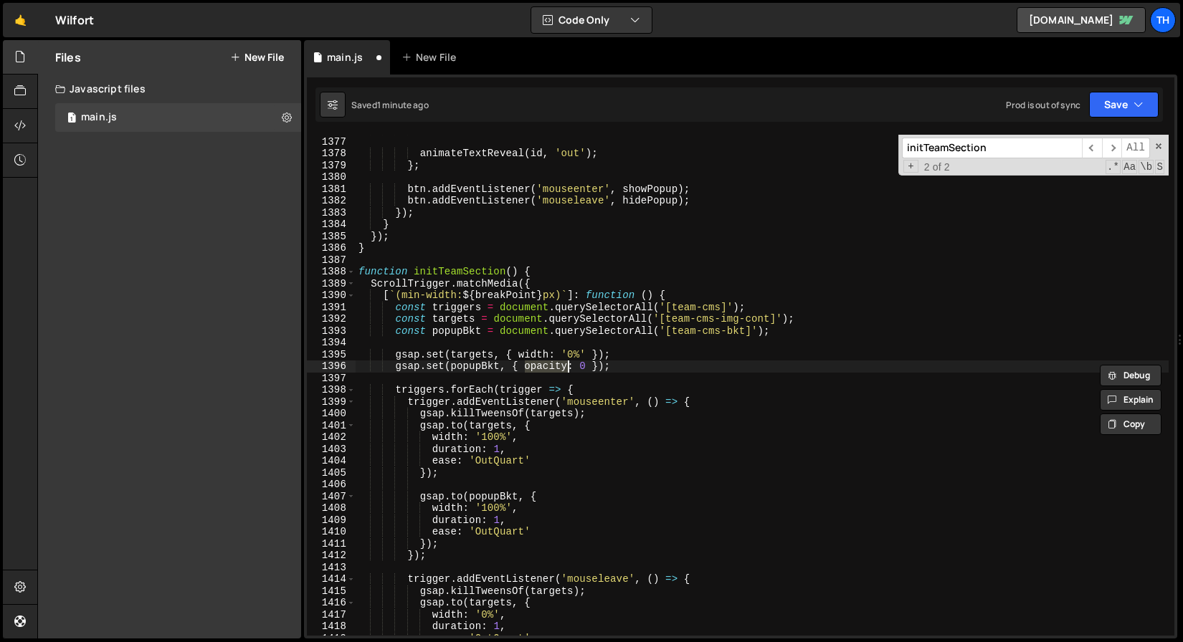
click at [458, 513] on div "}) ; animateTextReveal ( id , 'out' ) ; } ; btn . addEventListener ( 'mouseente…" at bounding box center [762, 386] width 813 height 525
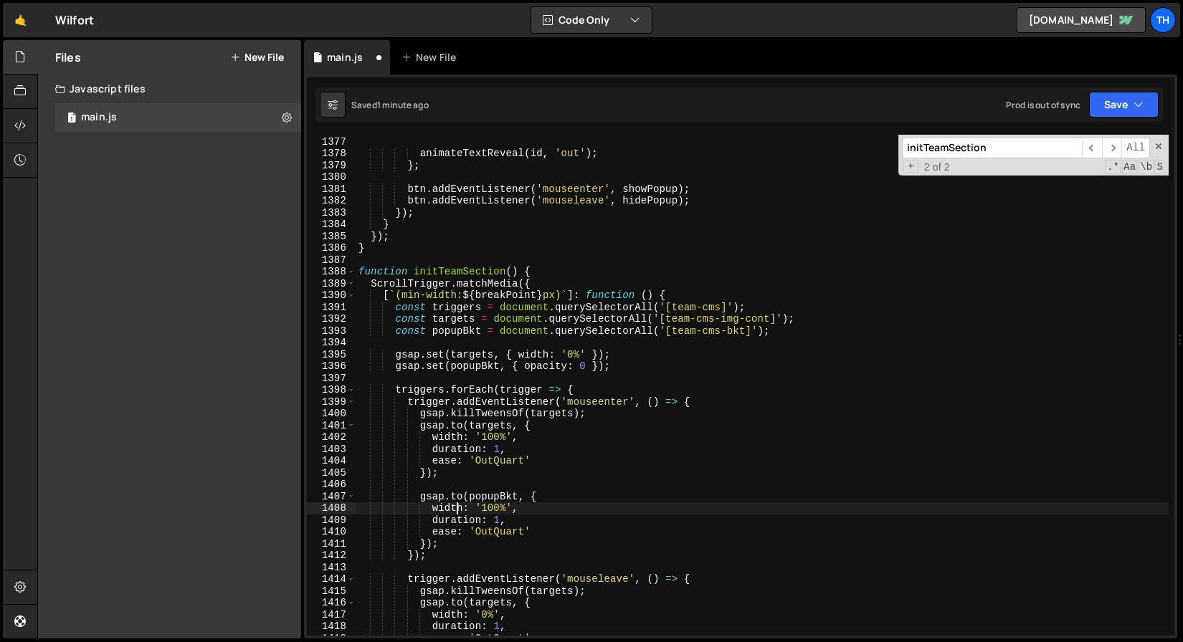
click at [458, 513] on div "}) ; animateTextReveal ( id , 'out' ) ; } ; btn . addEventListener ( 'mouseente…" at bounding box center [762, 386] width 813 height 525
paste textarea "opacity"
drag, startPoint x: 505, startPoint y: 508, endPoint x: 488, endPoint y: 508, distance: 16.5
click at [488, 508] on div "}) ; animateTextReveal ( id , 'out' ) ; } ; btn . addEventListener ( 'mouseente…" at bounding box center [762, 386] width 813 height 525
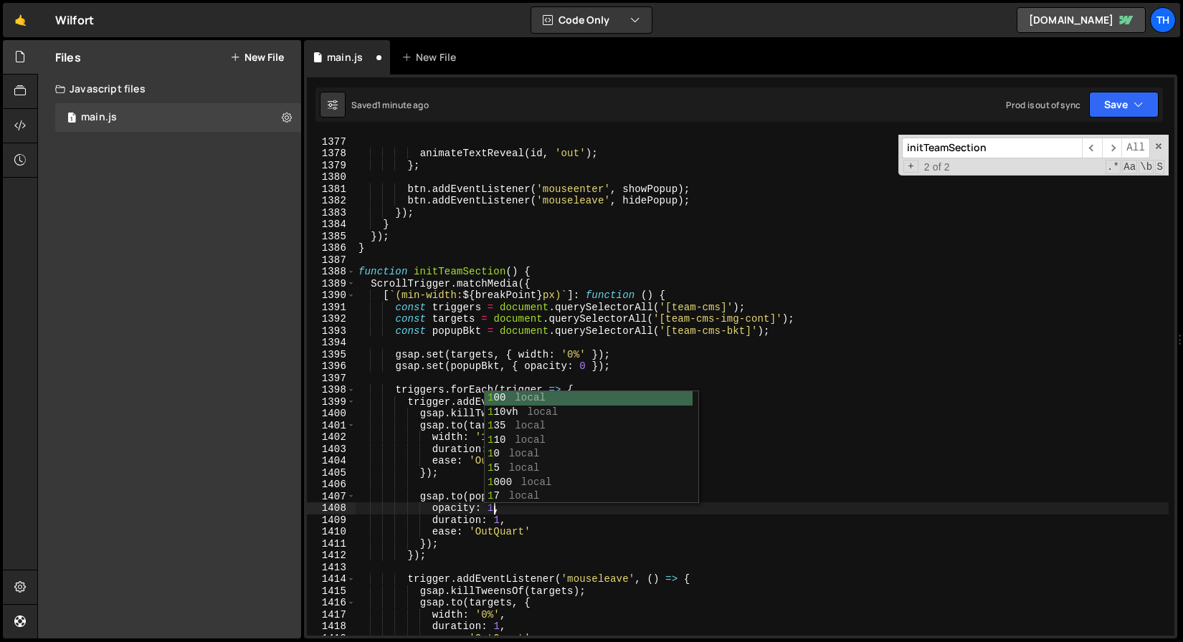
scroll to position [0, 9]
click at [528, 534] on div "}) ; animateTextReveal ( id , 'out' ) ; } ; btn . addEventListener ( 'mouseente…" at bounding box center [762, 386] width 813 height 525
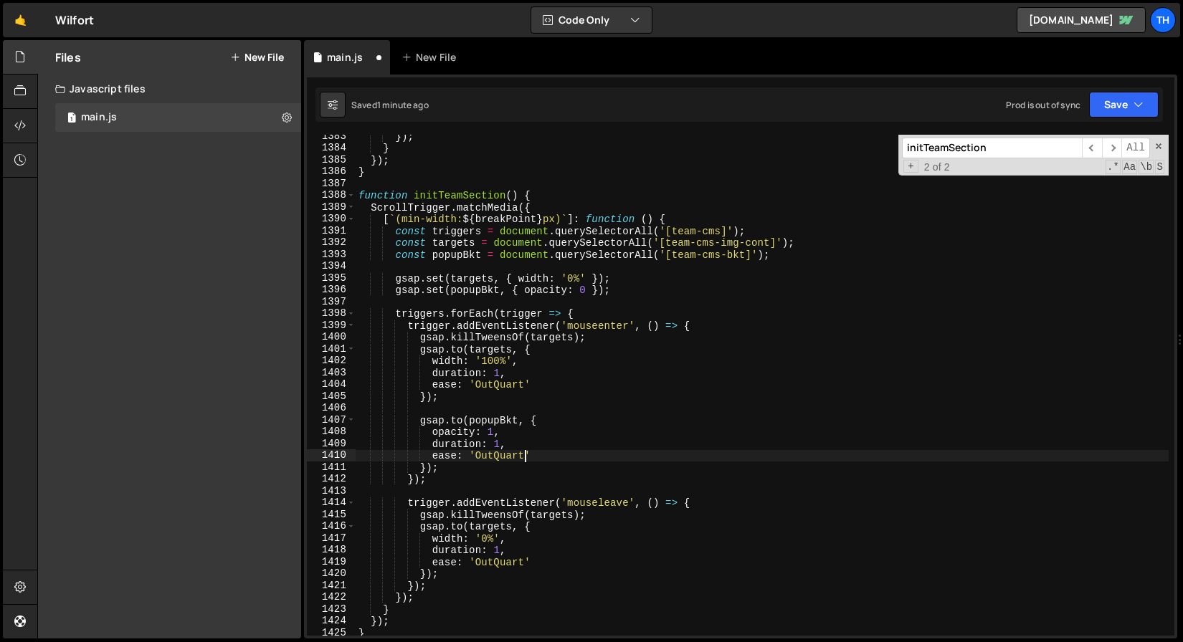
scroll to position [16364, 0]
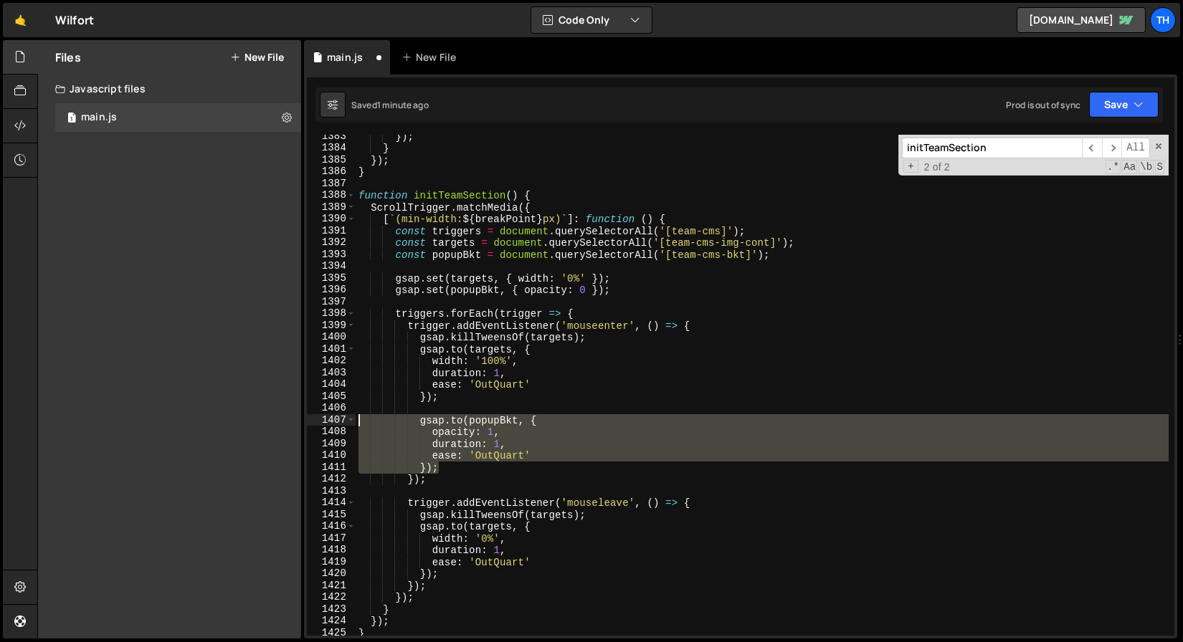
drag, startPoint x: 463, startPoint y: 471, endPoint x: 265, endPoint y: 418, distance: 204.9
click at [265, 418] on div "Files New File Javascript files 1 main.js 0 CSS files Copy share link Edit File…" at bounding box center [610, 339] width 1146 height 599
type textarea "[DOMAIN_NAME](popupBkt, { opacity: 1,"
click at [465, 572] on div "}) ; } }) ; } function initTeamSection ( ) { ScrollTrigger . matchMedia ({ [ ` …" at bounding box center [762, 392] width 813 height 525
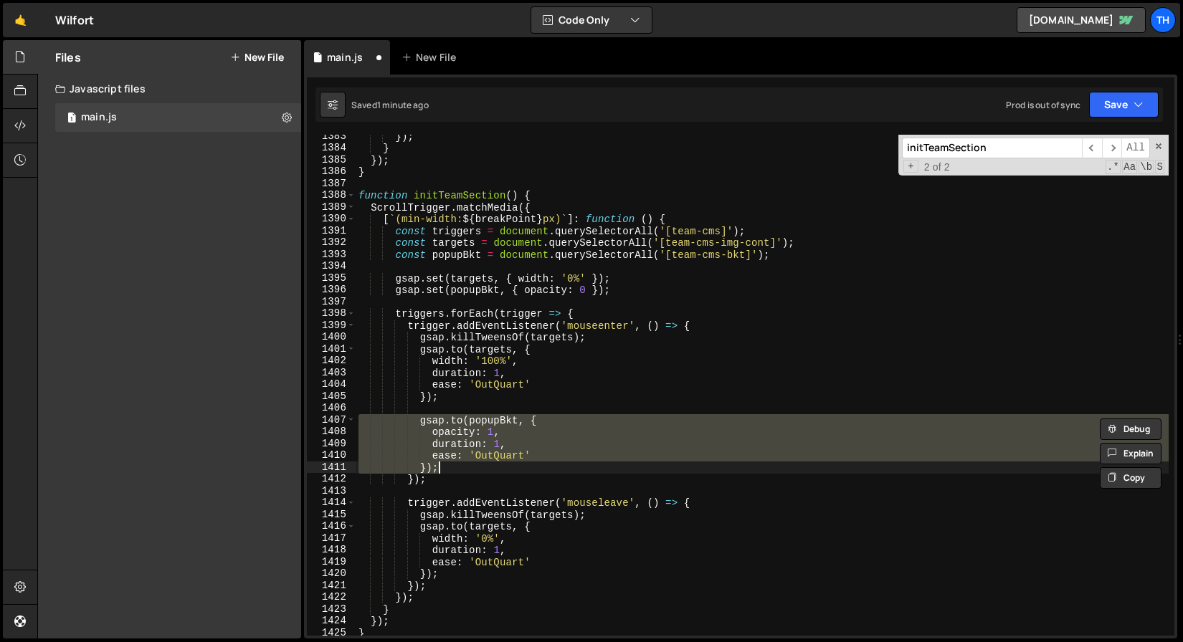
type textarea "});"
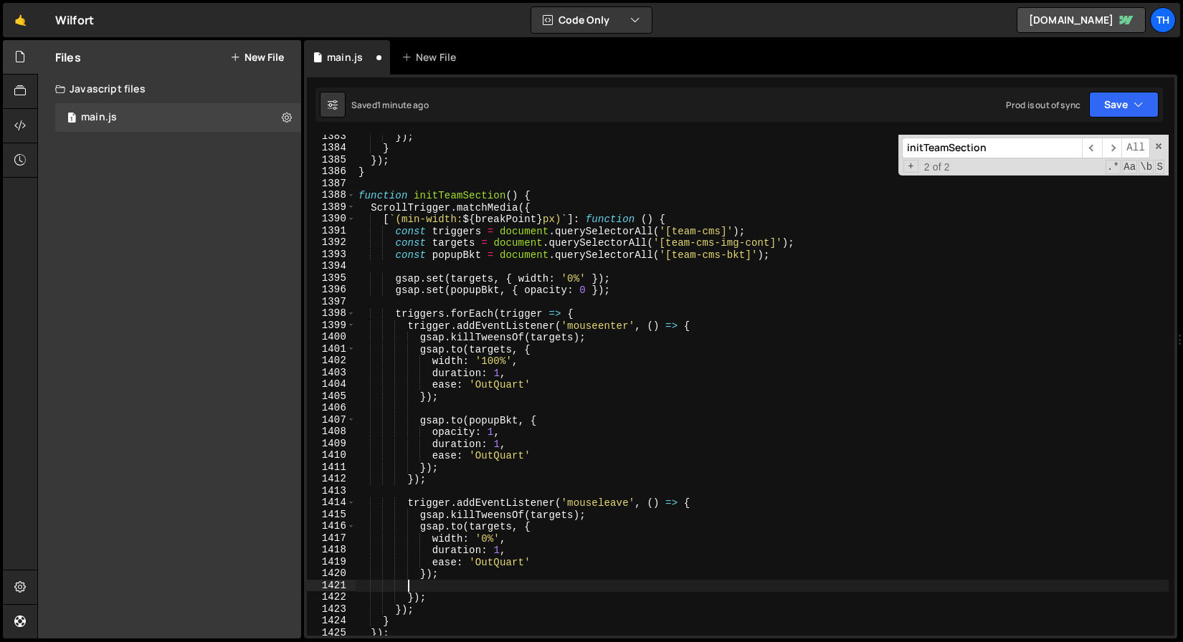
scroll to position [0, 3]
drag, startPoint x: 443, startPoint y: 586, endPoint x: 224, endPoint y: 586, distance: 219.4
click at [224, 586] on div "Files New File Javascript files 1 main.js 0 CSS files Copy share link Edit File…" at bounding box center [610, 339] width 1146 height 599
paste textarea "});"
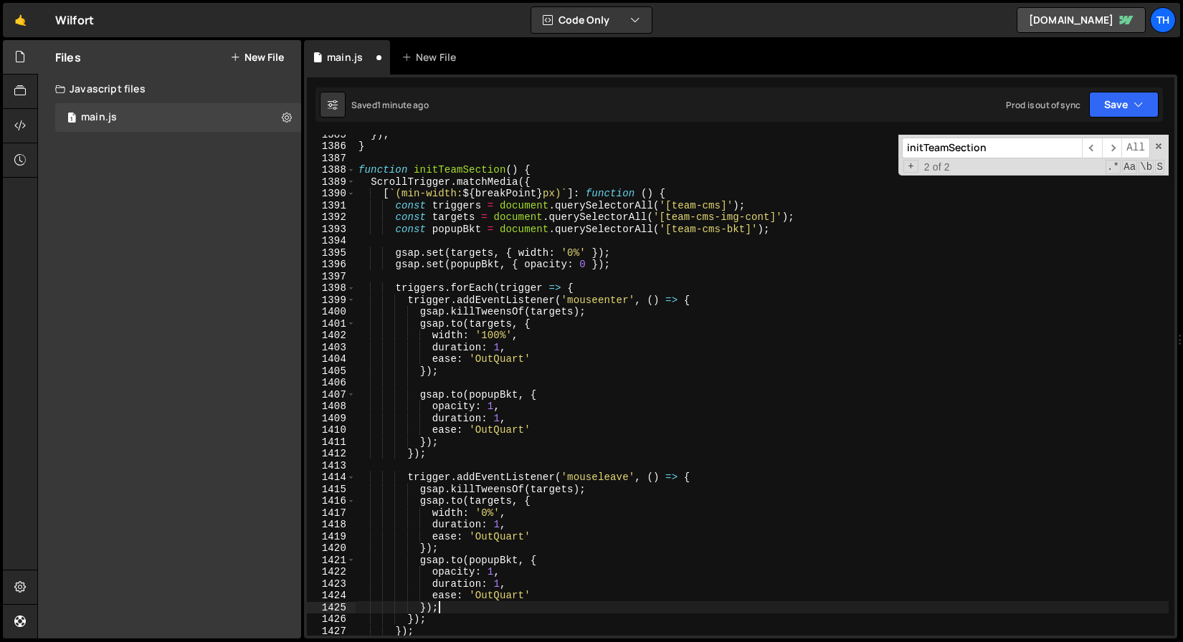
scroll to position [16400, 0]
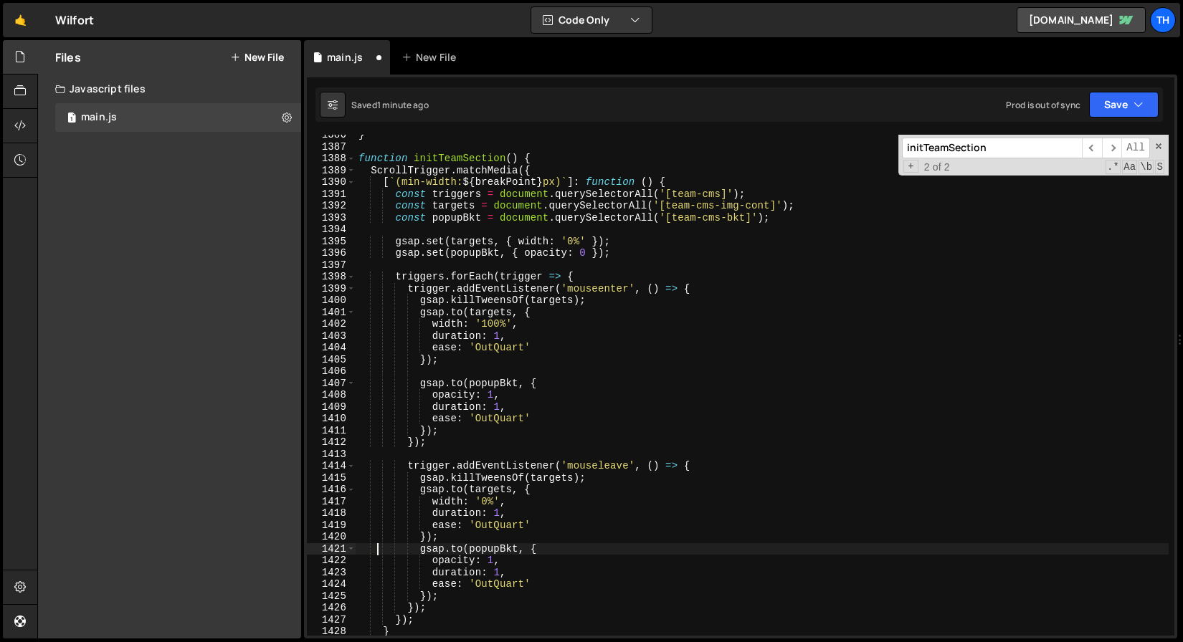
click at [376, 551] on div "} function initTeamSection ( ) { ScrollTrigger . matchMedia ({ [ ` (min-width: …" at bounding box center [762, 391] width 813 height 525
type textarea "[DOMAIN_NAME](popupBkt, {"
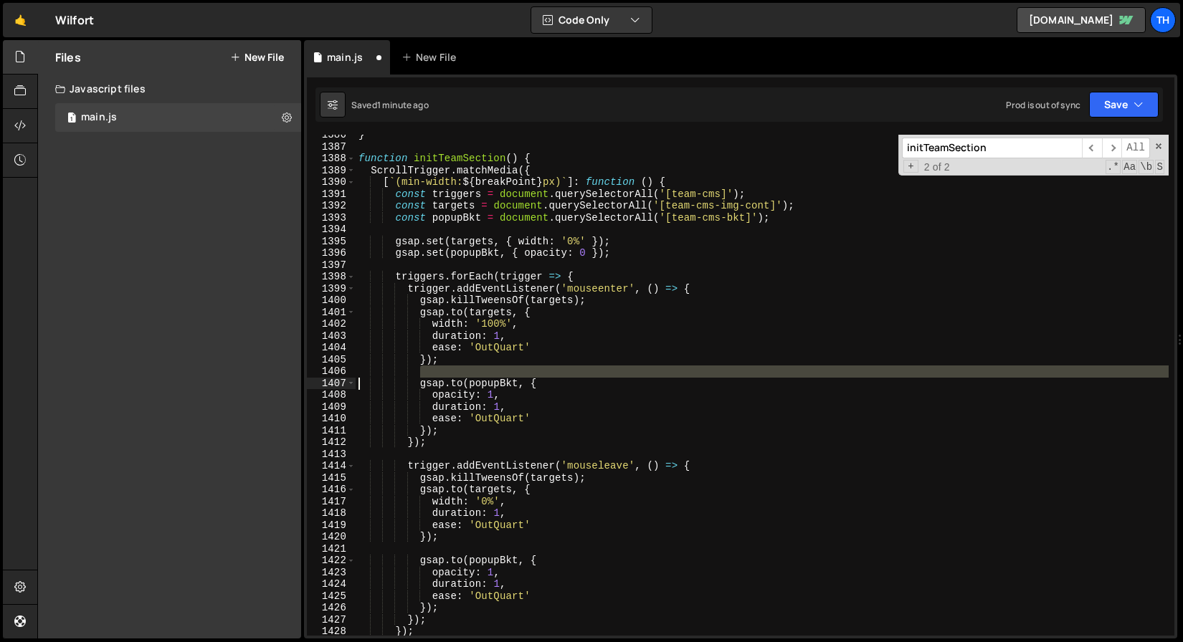
drag, startPoint x: 437, startPoint y: 374, endPoint x: 270, endPoint y: 377, distance: 167.1
click at [270, 377] on div "Files New File Javascript files 1 main.js 0 CSS files Copy share link Edit File…" at bounding box center [610, 339] width 1146 height 599
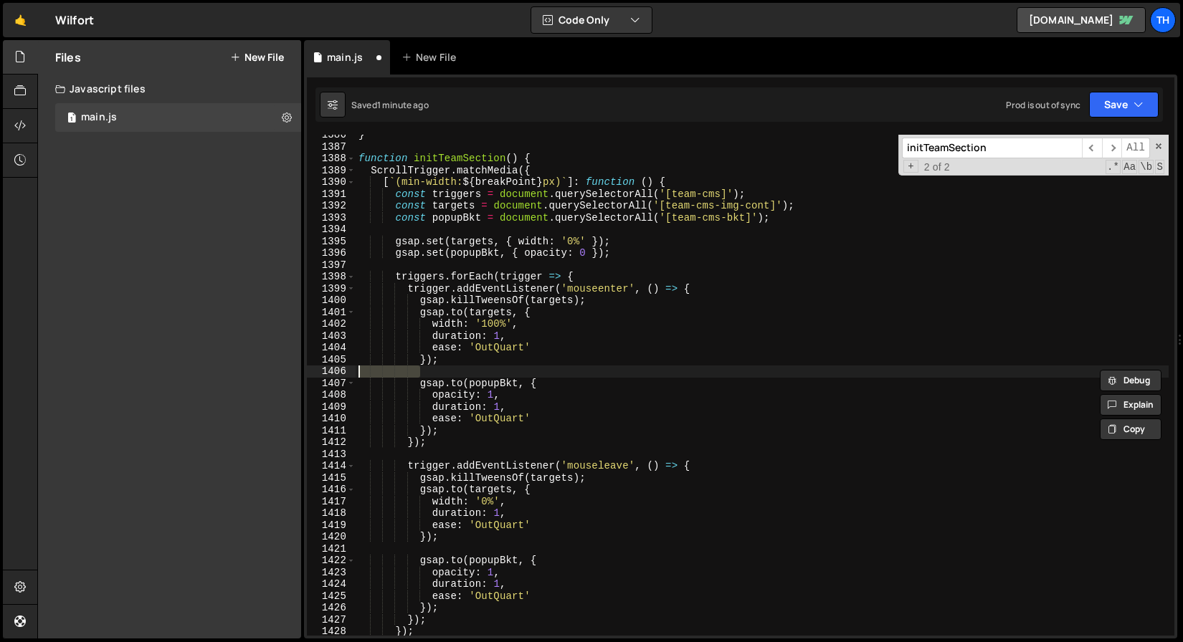
scroll to position [0, 0]
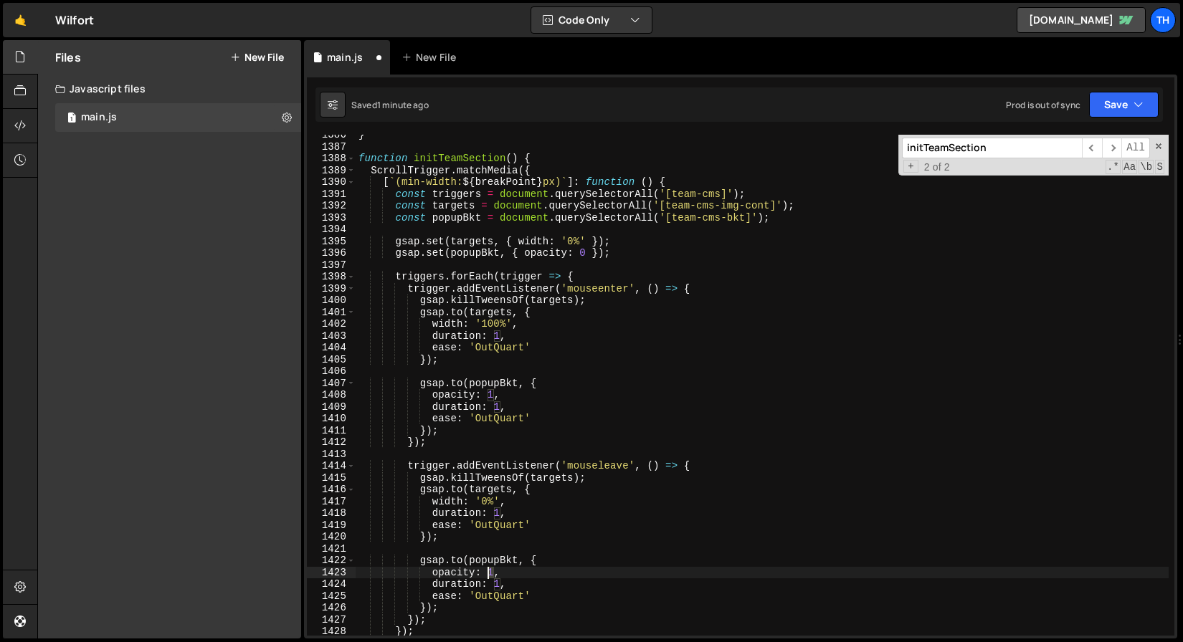
click at [489, 571] on div "} function initTeamSection ( ) { ScrollTrigger . matchMedia ({ [ ` (min-width: …" at bounding box center [762, 391] width 813 height 525
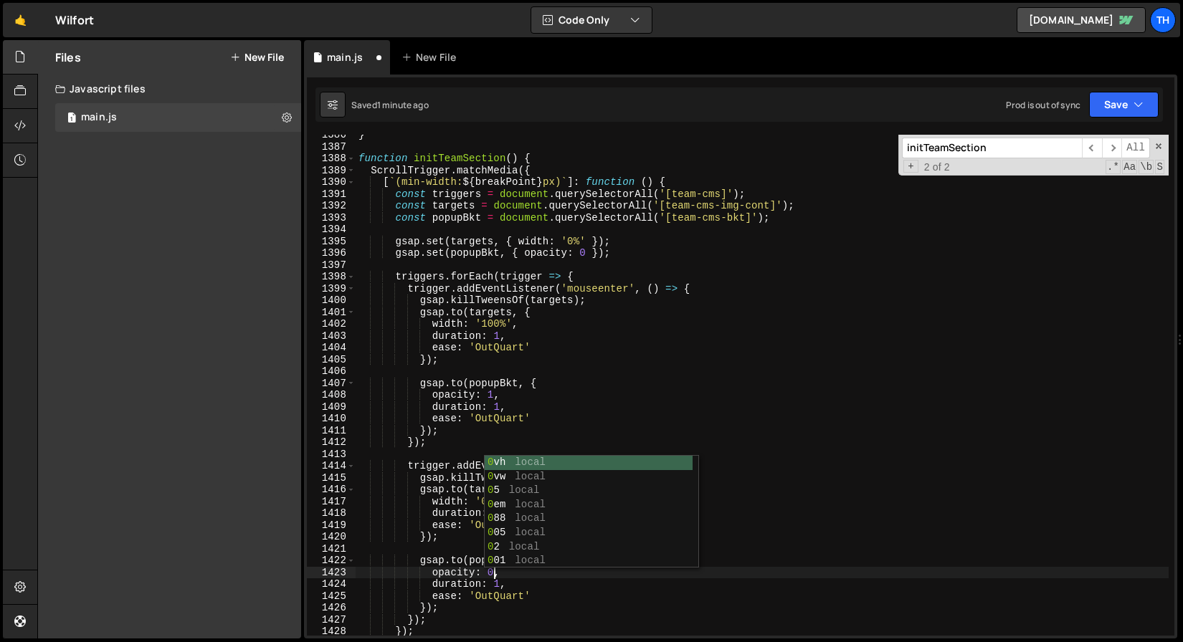
click at [1115, 118] on div "Saved 1 minute ago Prod is out of sync Upgrade to Edit Save Save to Staging S S…" at bounding box center [738, 104] width 847 height 34
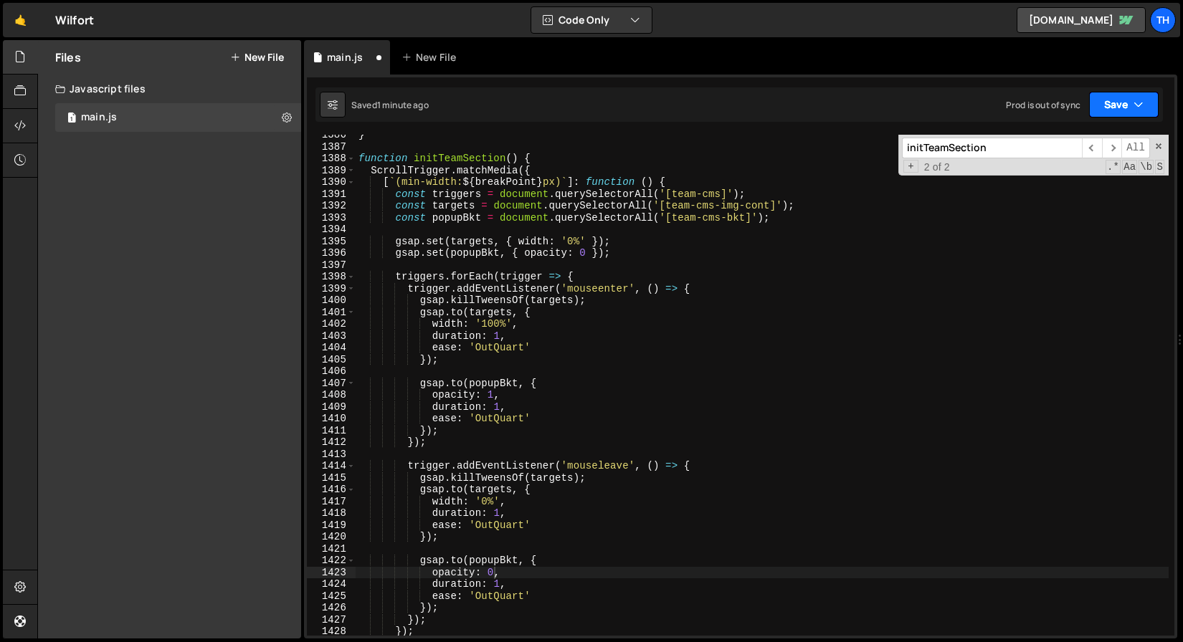
click at [1112, 110] on button "Save" at bounding box center [1124, 105] width 70 height 26
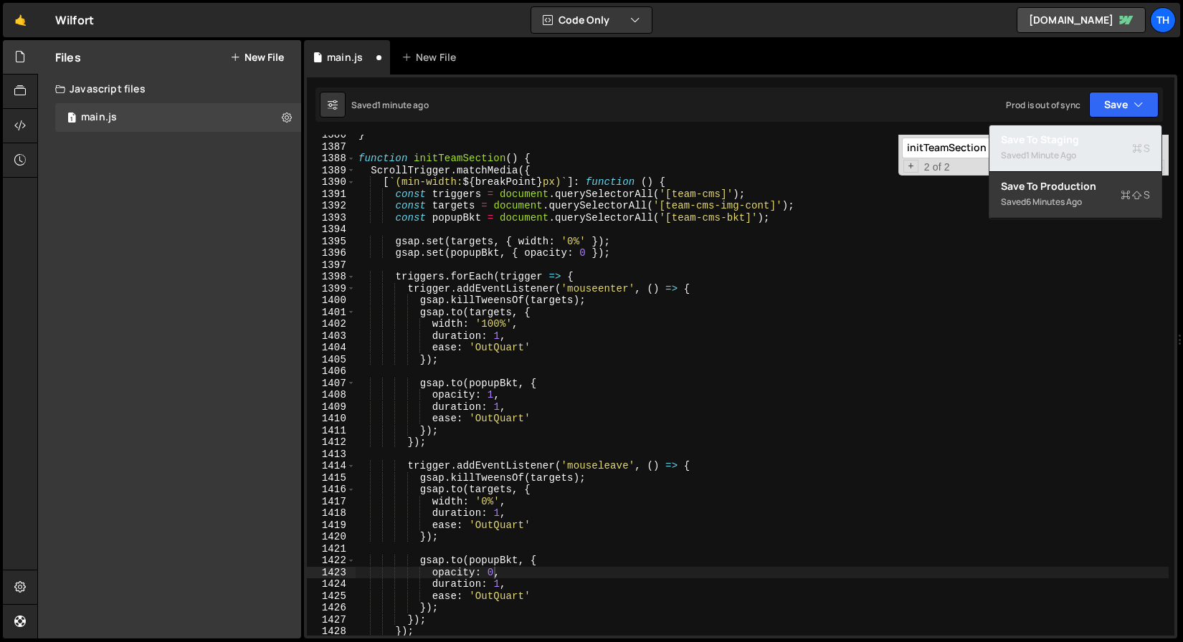
click at [1098, 150] on div "Saved 1 minute ago" at bounding box center [1075, 155] width 149 height 17
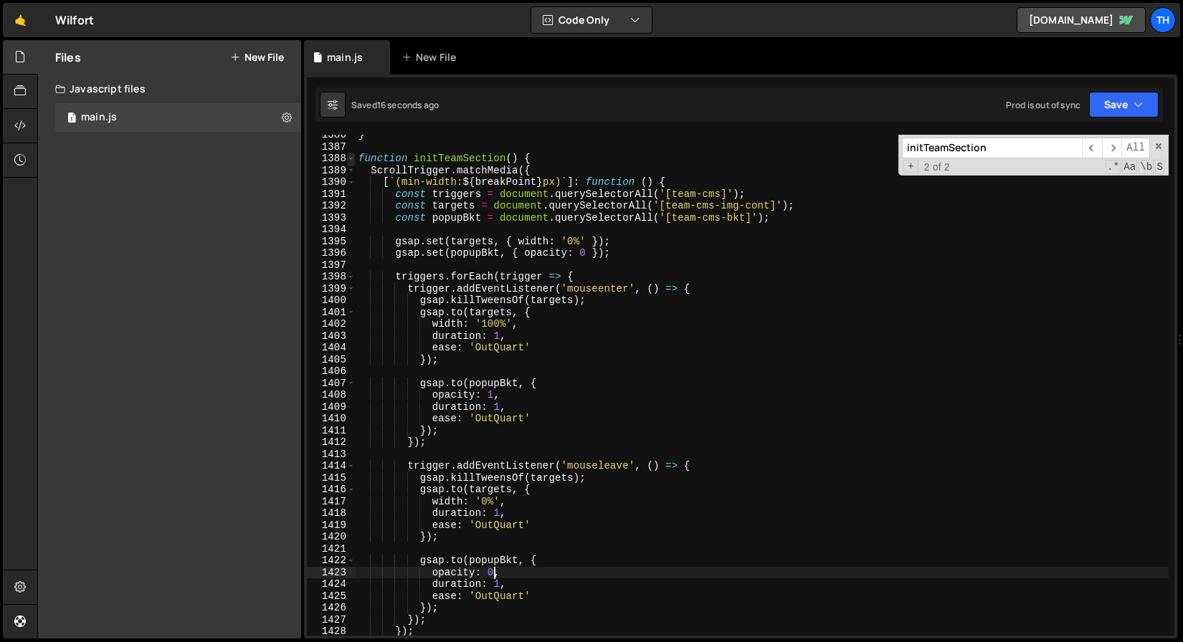
click at [349, 158] on span at bounding box center [351, 159] width 8 height 12
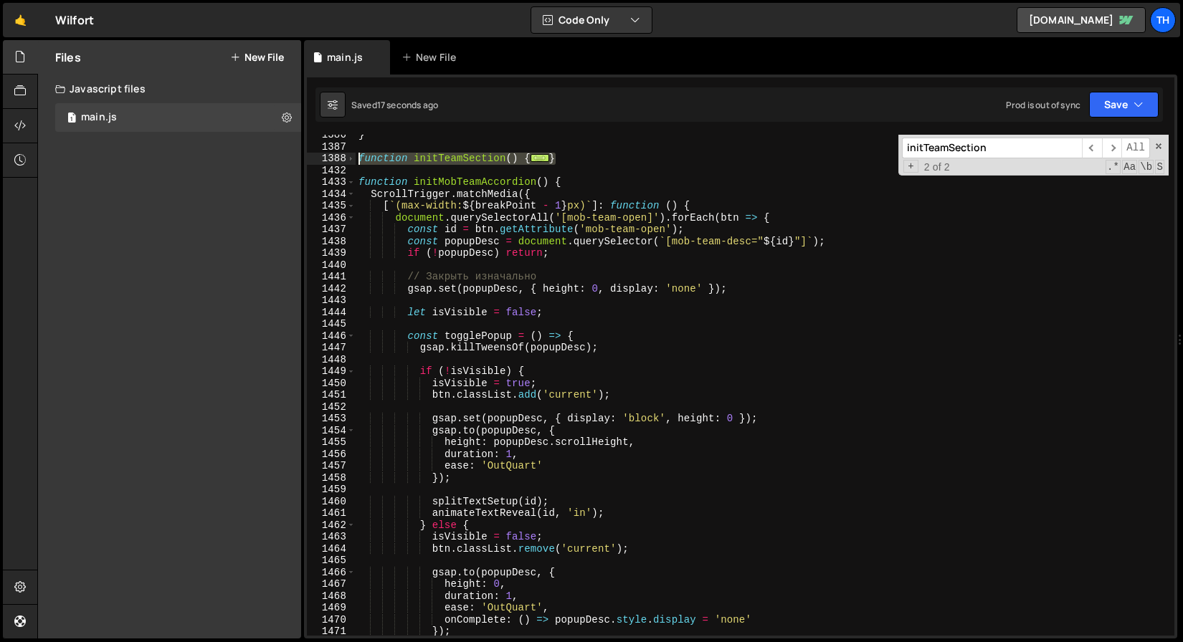
drag, startPoint x: 579, startPoint y: 157, endPoint x: 318, endPoint y: 161, distance: 261.7
click at [318, 161] on div "opacity: 0, 1386 1387 1388 1432 1433 1434 1435 1436 1437 1438 1439 1440 1441 14…" at bounding box center [740, 385] width 867 height 501
click at [349, 162] on span at bounding box center [351, 159] width 8 height 12
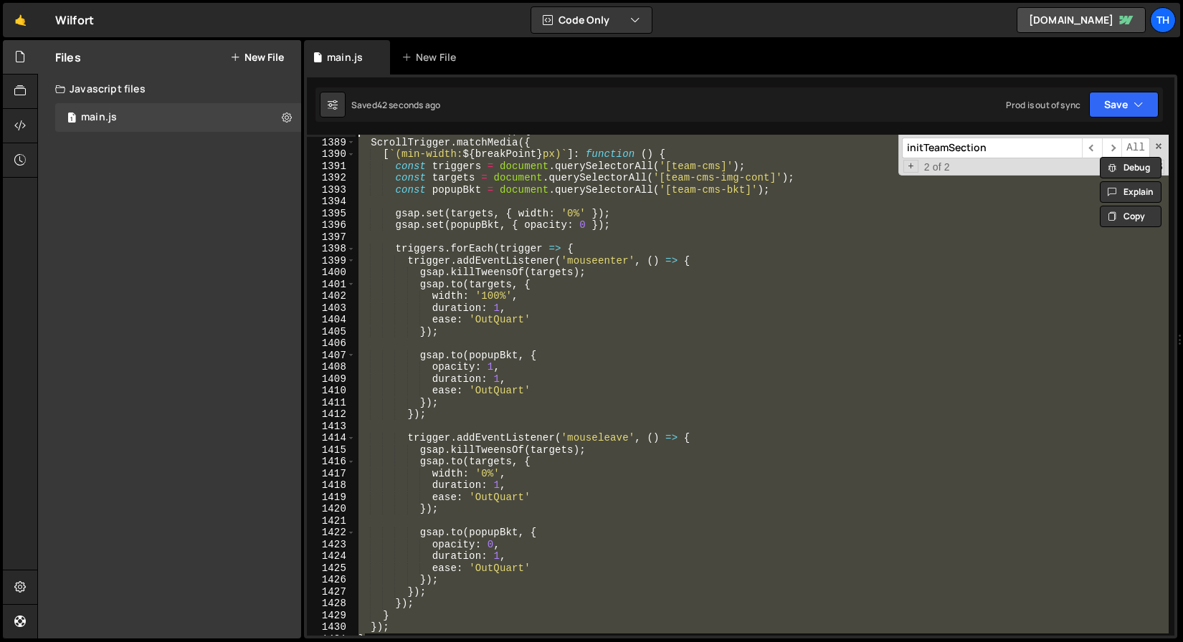
scroll to position [16428, 0]
click at [1132, 108] on button "Save" at bounding box center [1124, 105] width 70 height 26
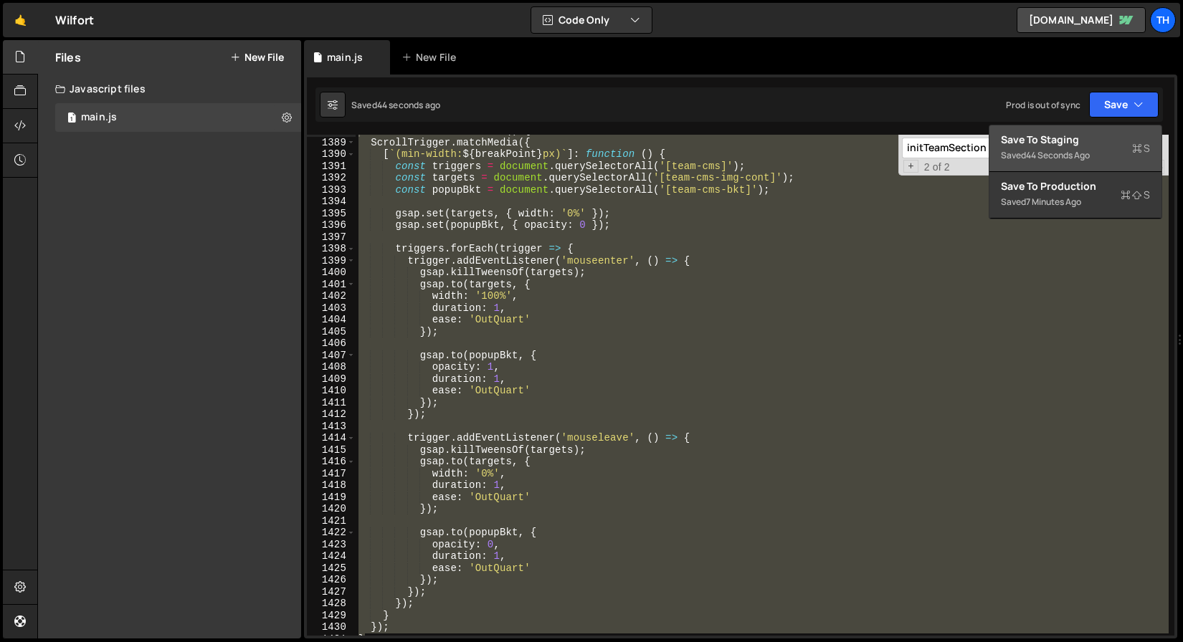
click at [1108, 146] on div "Save to Staging S" at bounding box center [1075, 140] width 149 height 14
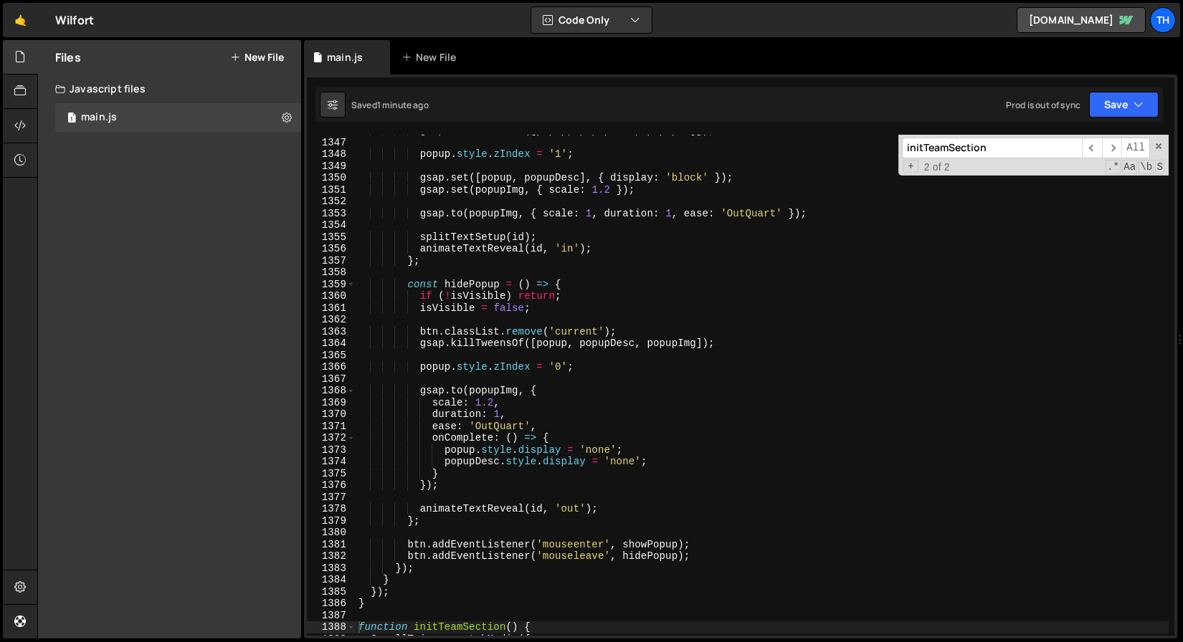
scroll to position [15925, 0]
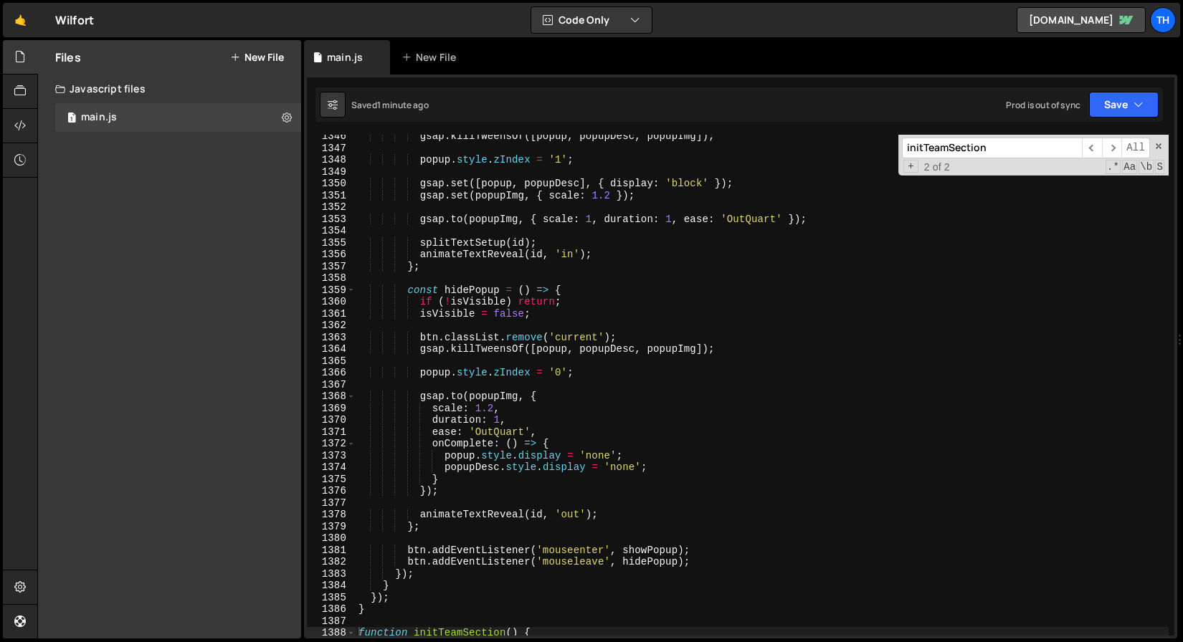
type textarea "animateTextReveal(id, 'out');"
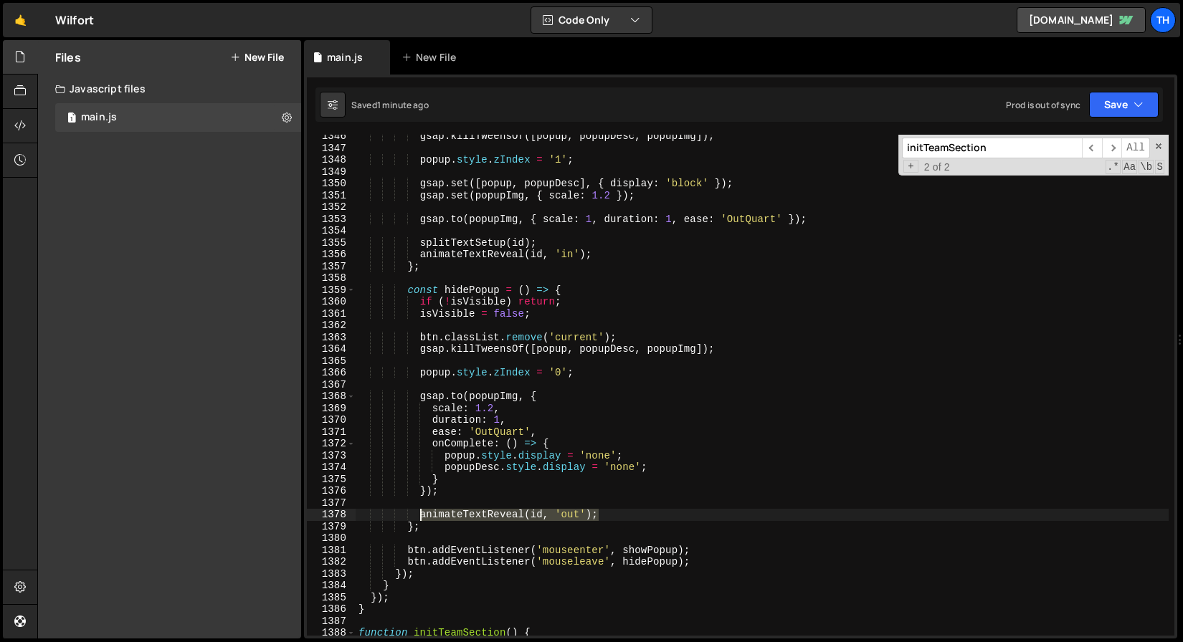
drag, startPoint x: 622, startPoint y: 520, endPoint x: 422, endPoint y: 514, distance: 199.4
click at [422, 514] on div "gsap . killTweensOf ([ popup , popupDesc , popupImg ]) ; popup . style . zIndex…" at bounding box center [762, 392] width 813 height 525
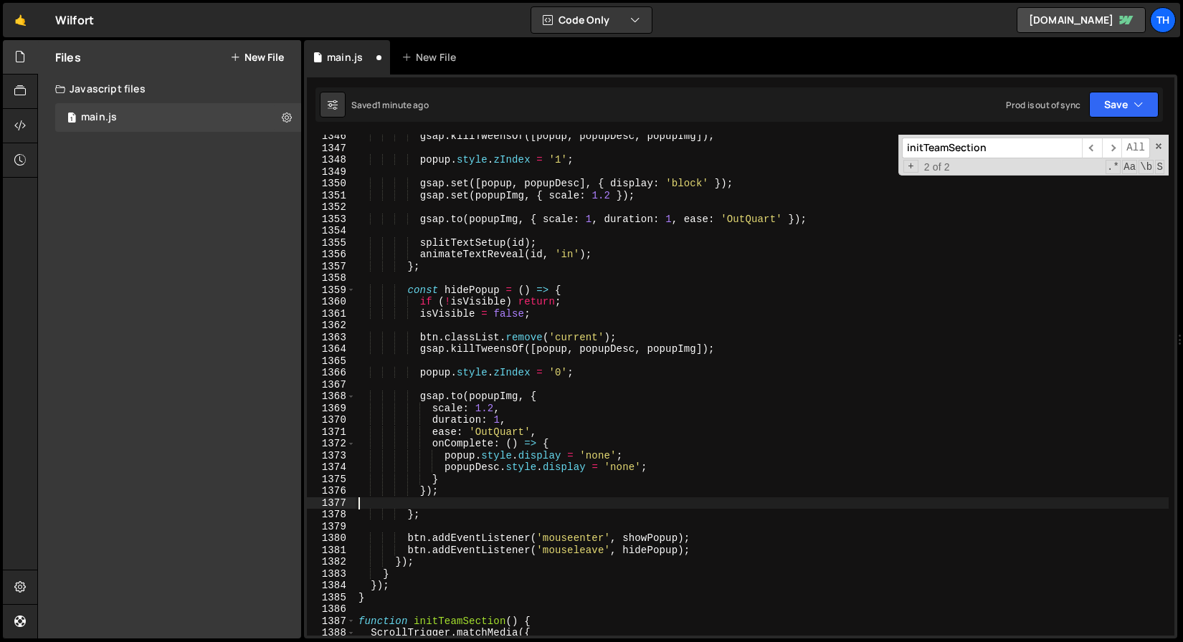
type textarea "});"
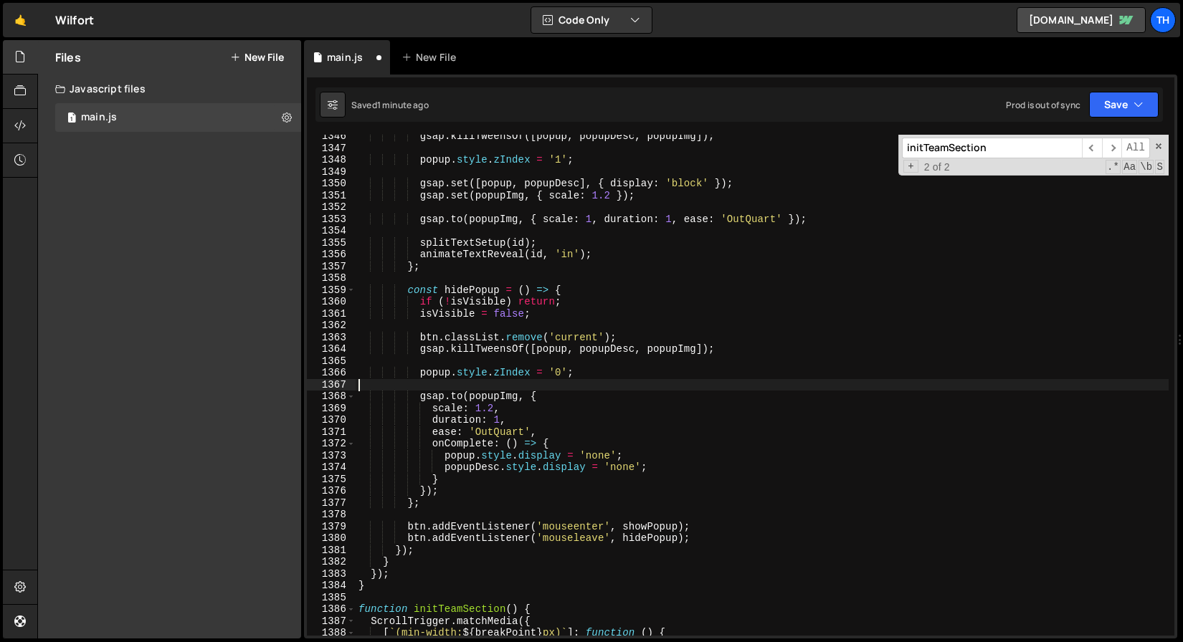
click at [454, 384] on div "gsap . killTweensOf ([ popup , popupDesc , popupImg ]) ; popup . style . zIndex…" at bounding box center [762, 392] width 813 height 525
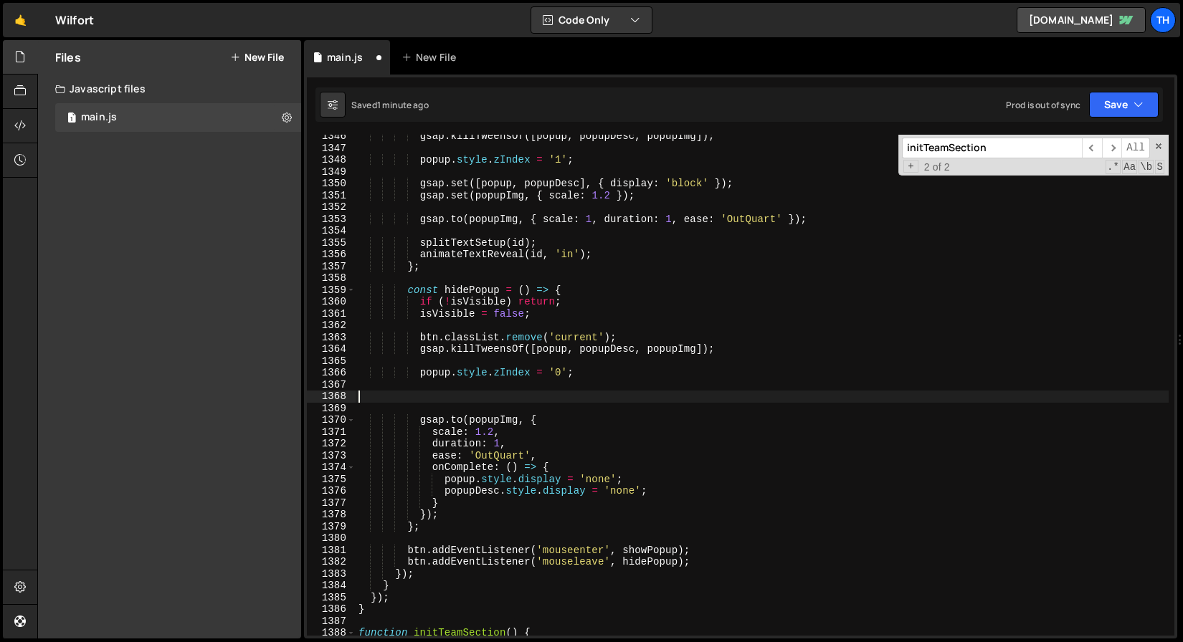
click at [446, 399] on div "gsap . killTweensOf ([ popup , popupDesc , popupImg ]) ; popup . style . zIndex…" at bounding box center [762, 392] width 813 height 525
paste textarea "animateTextReveal(id, 'out');"
click at [1153, 109] on button "Save" at bounding box center [1124, 105] width 70 height 26
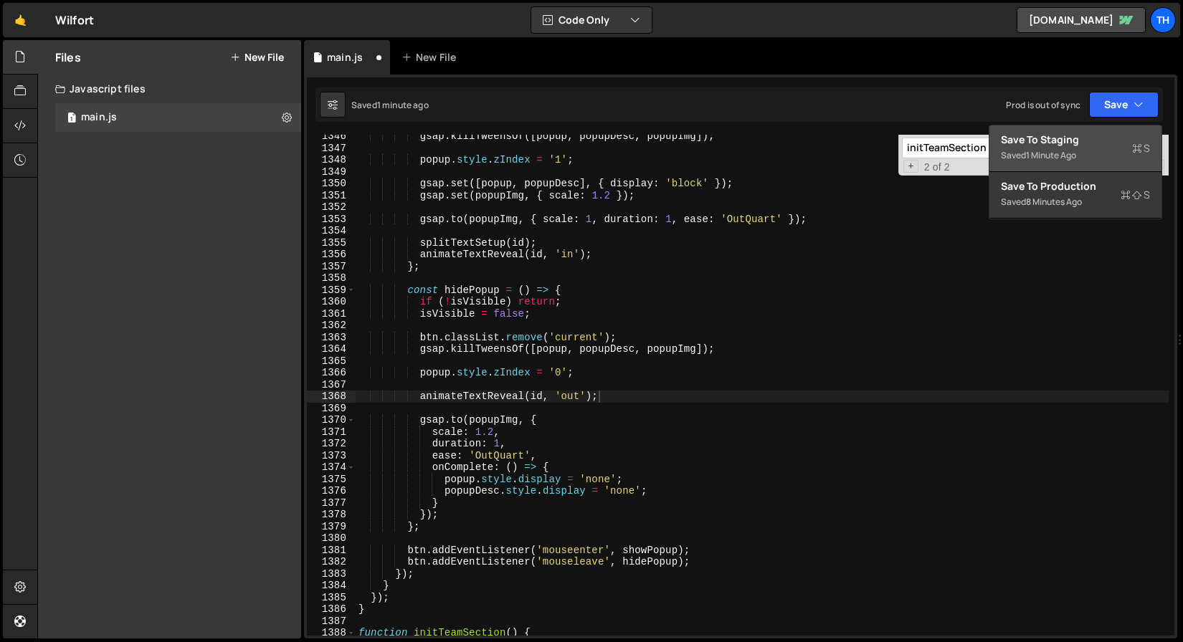
click at [1131, 137] on div "Save to Staging S" at bounding box center [1075, 140] width 149 height 14
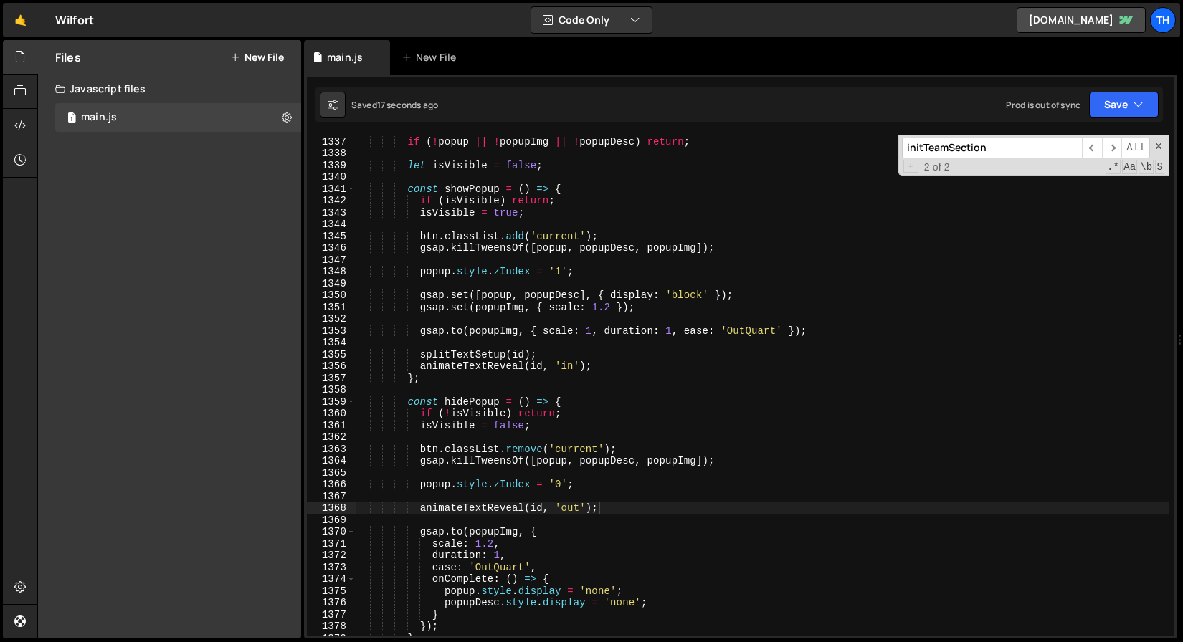
scroll to position [15813, 0]
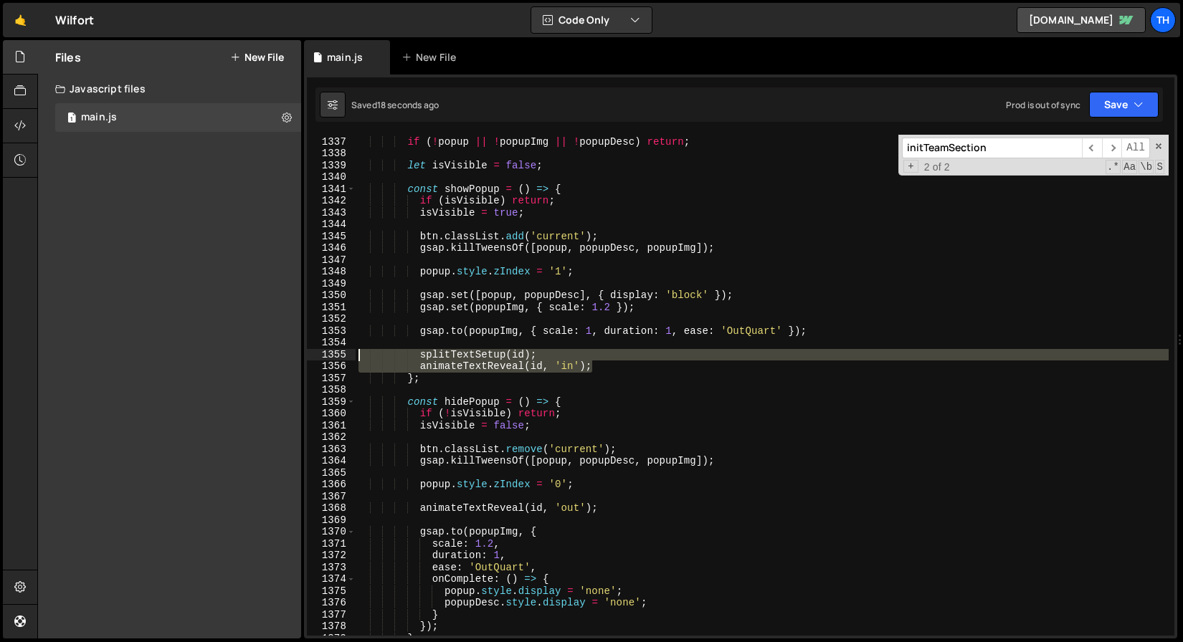
drag, startPoint x: 611, startPoint y: 369, endPoint x: 262, endPoint y: 360, distance: 348.5
click at [262, 360] on div "Files New File Javascript files 1 main.js 0 CSS files Copy share link Edit File…" at bounding box center [610, 339] width 1146 height 599
type textarea "splitTextSetup(id); animateTextReveal(id, 'in');"
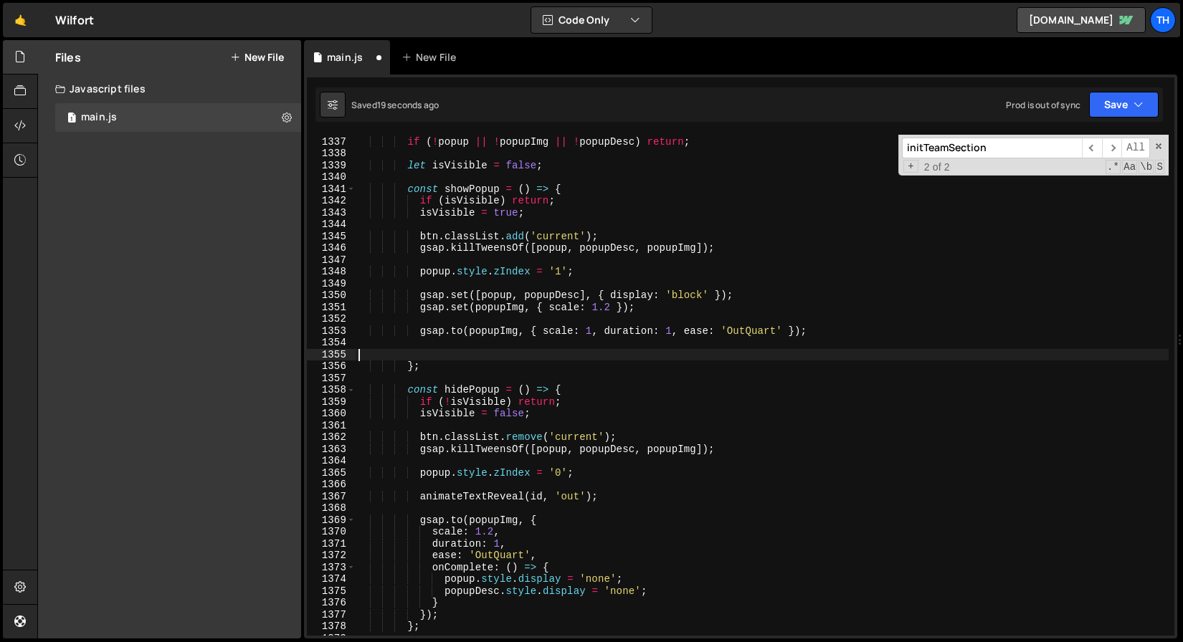
type textarea "[DOMAIN_NAME](popupImg, { scale: 1, duration: 1, ease: 'OutQuart' });"
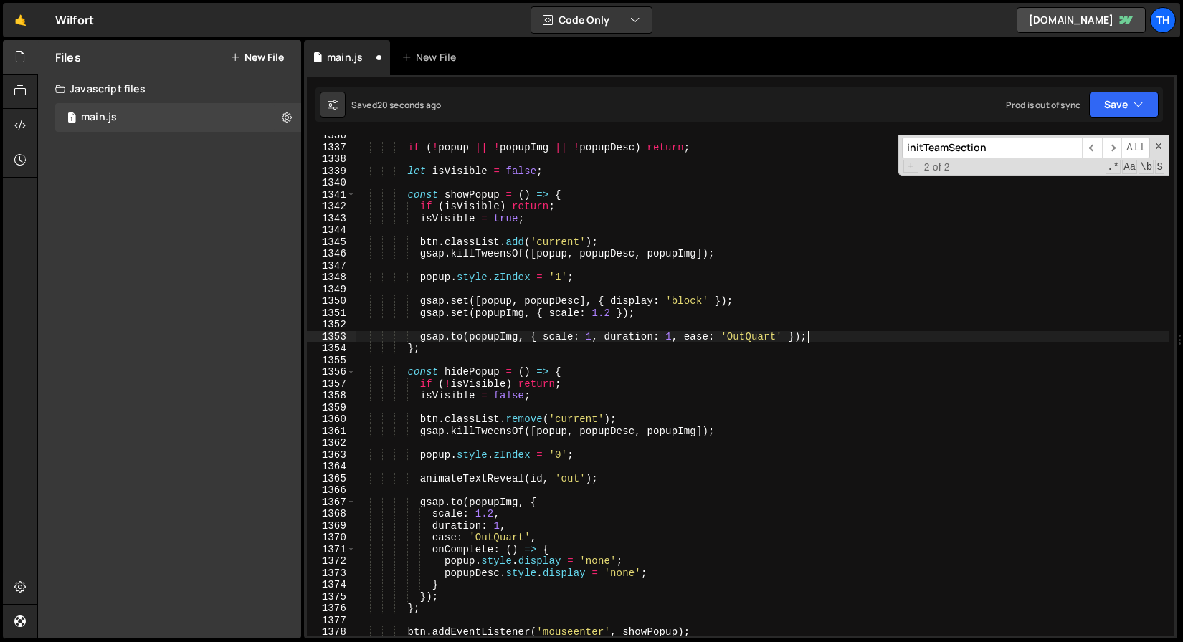
scroll to position [15808, 0]
click at [671, 269] on div "if ( ! popup || ! popupImg || ! popupDesc ) return ; let isVisible = false ; co…" at bounding box center [762, 392] width 813 height 525
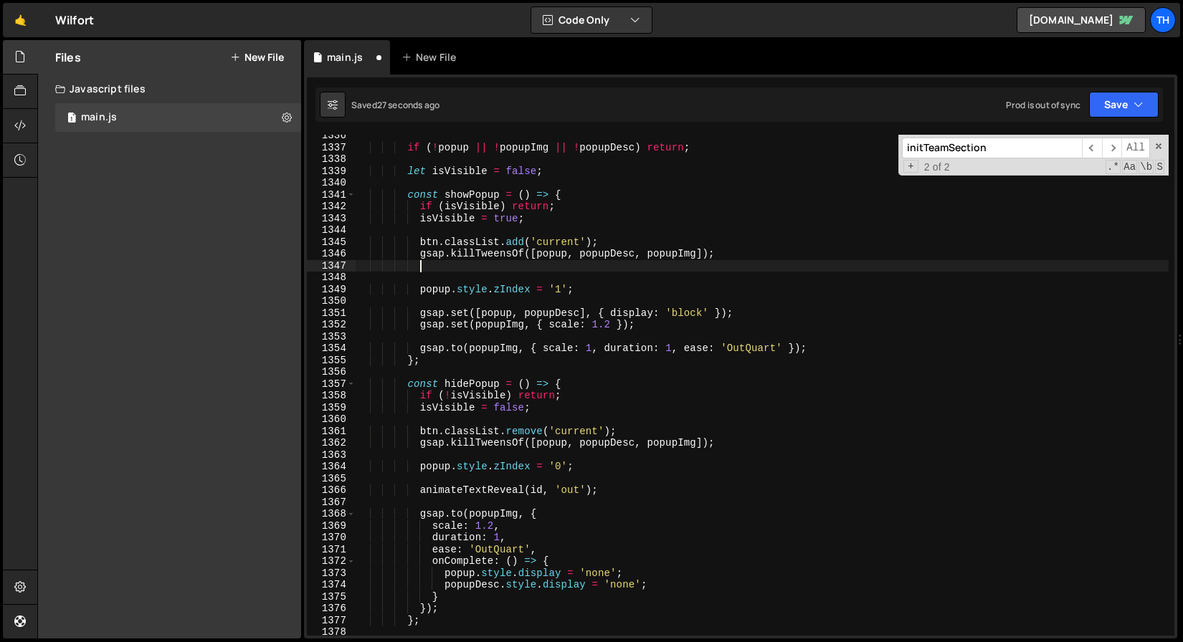
paste textarea "animateTextReveal(id, 'in');"
type textarea "animateTextReveal(id, 'in');"
drag, startPoint x: 455, startPoint y: 268, endPoint x: 246, endPoint y: 259, distance: 209.5
click at [246, 259] on div "Files New File Javascript files 1 main.js 0 CSS files Copy share link Edit File…" at bounding box center [610, 339] width 1146 height 599
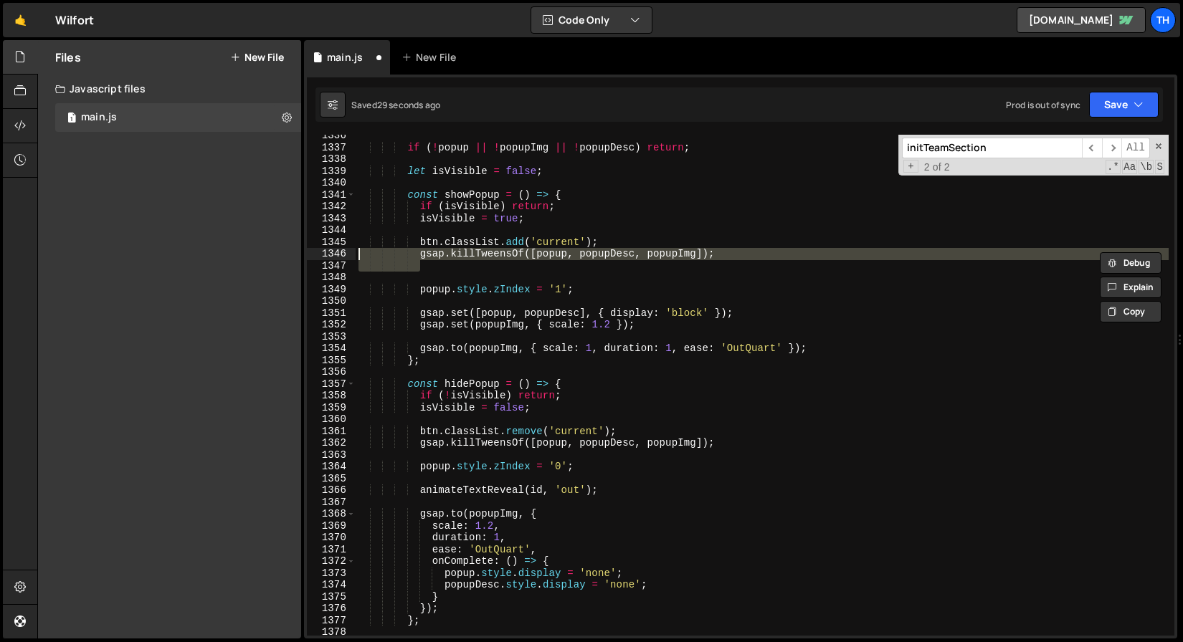
paste textarea "animateTextReveal(id, 'in');"
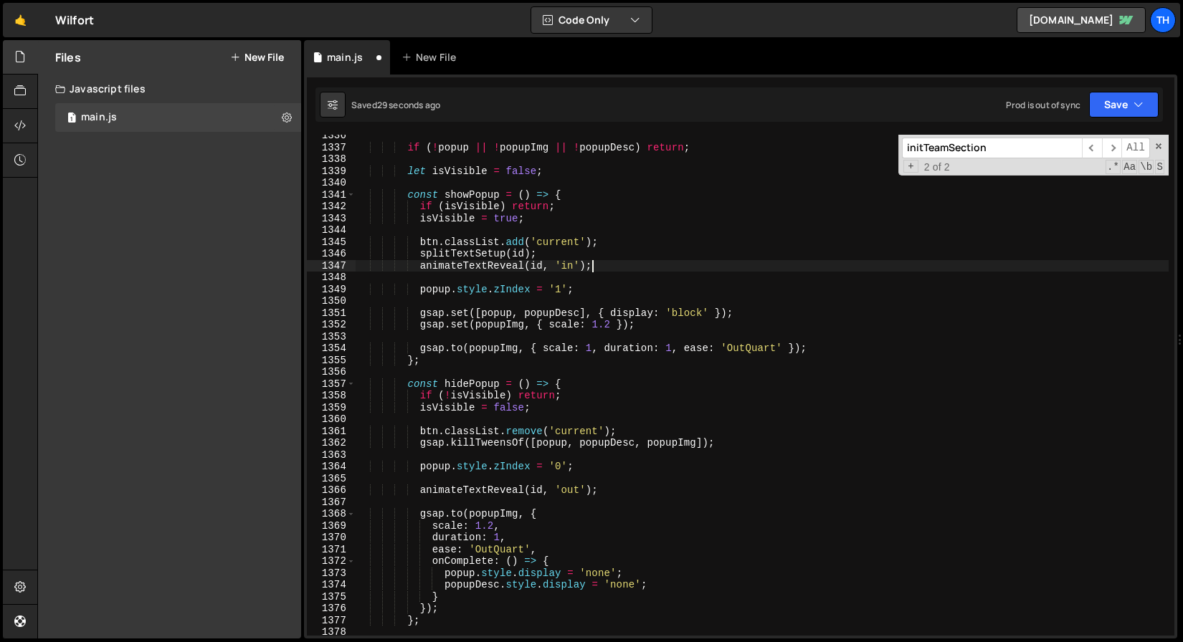
type textarea "gsap.killTweensOf([popup, popupDesc, popupImg]);"
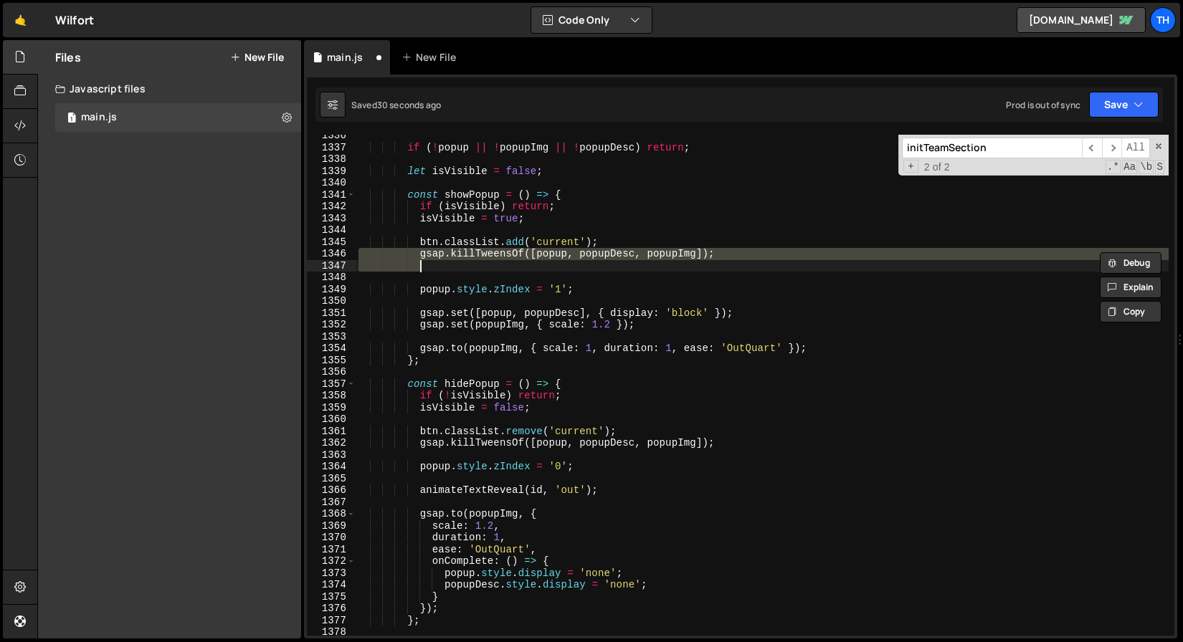
click at [435, 277] on div "if ( ! popup || ! popupImg || ! popupDesc ) return ; let isVisible = false ; co…" at bounding box center [762, 392] width 813 height 525
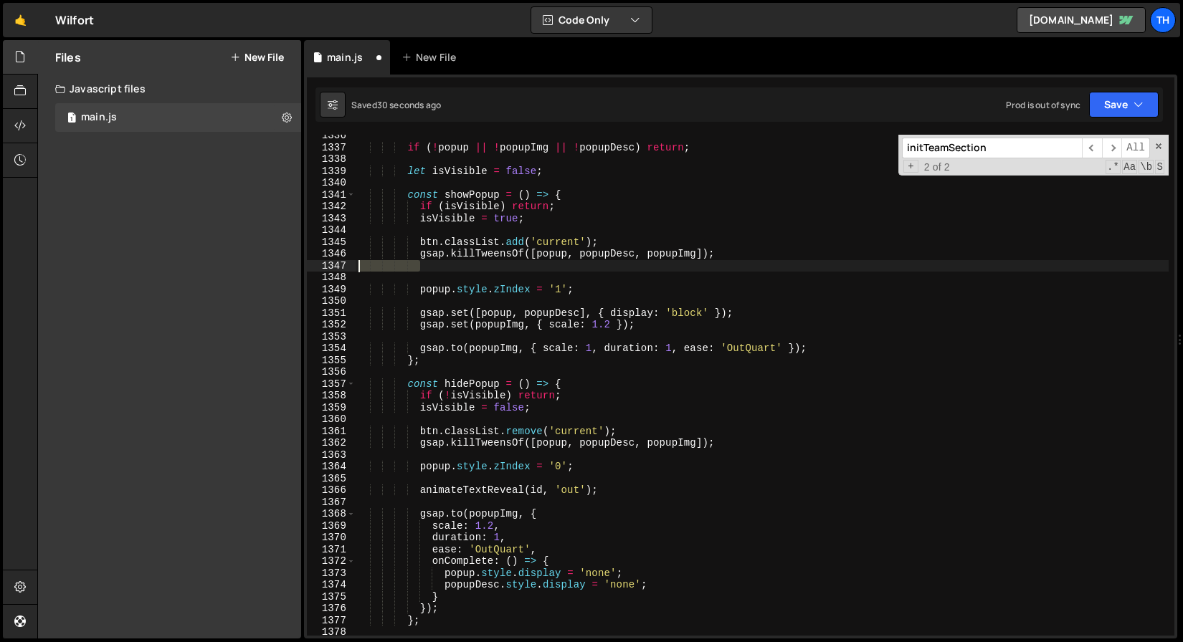
drag, startPoint x: 457, startPoint y: 267, endPoint x: 203, endPoint y: 265, distance: 253.8
click at [203, 265] on div "Files New File Javascript files 1 main.js 0 CSS files Copy share link Edit File…" at bounding box center [610, 339] width 1146 height 599
paste textarea "animateTextReveal(id, 'in');"
type textarea "animateTextReveal(id, 'in');"
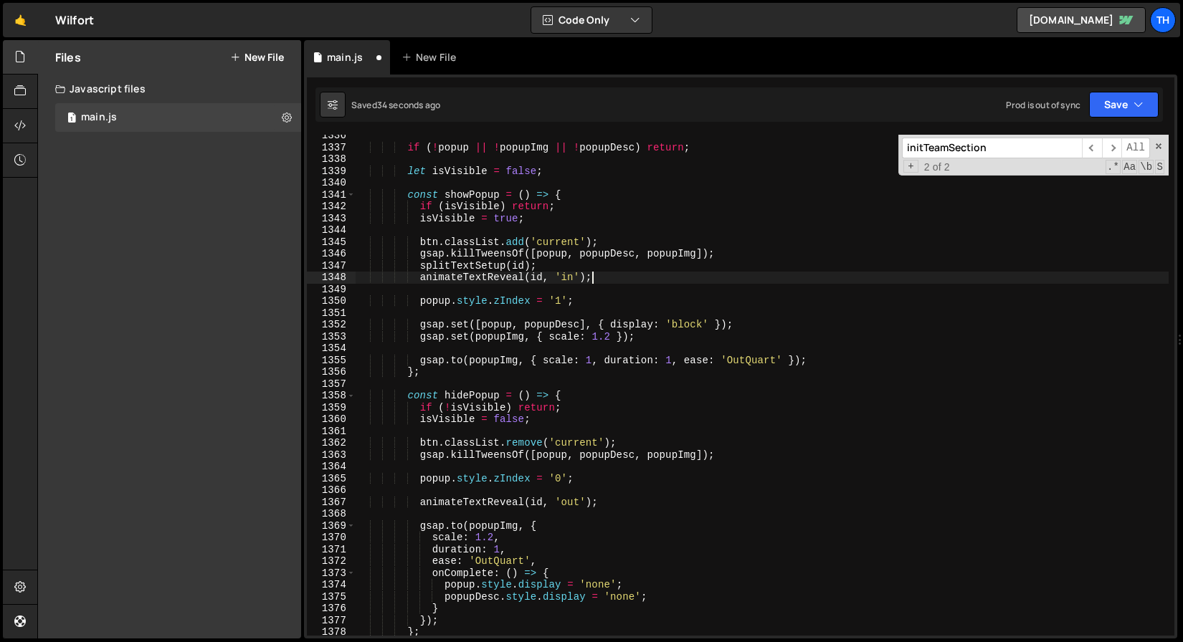
click at [447, 495] on div "if ( ! popup || ! popupImg || ! popupDesc ) return ; let isVisible = false ; co…" at bounding box center [762, 392] width 813 height 525
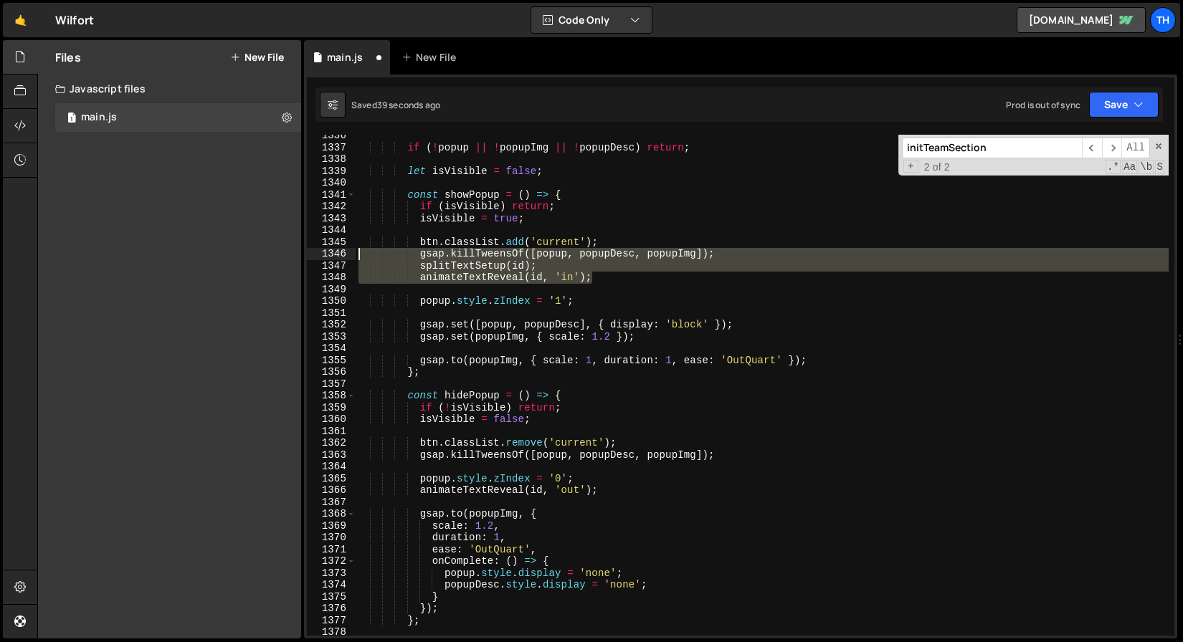
drag, startPoint x: 624, startPoint y: 275, endPoint x: 217, endPoint y: 260, distance: 406.8
click at [217, 260] on div "Files New File Javascript files 1 main.js 0 CSS files Copy share link Edit File…" at bounding box center [610, 339] width 1146 height 599
type textarea "gsap.killTweensOf([popup, popupDesc, popupImg]); splitTextSetup(id);"
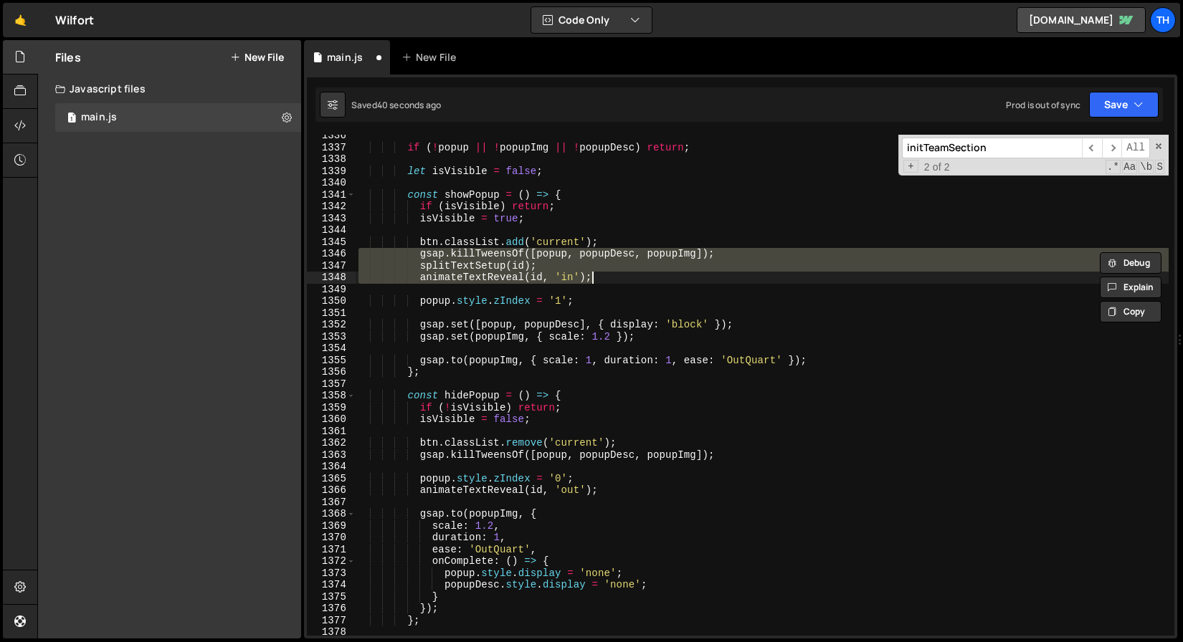
click at [498, 272] on div "if ( ! popup || ! popupImg || ! popupDesc ) return ; let isVisible = false ; co…" at bounding box center [762, 385] width 813 height 501
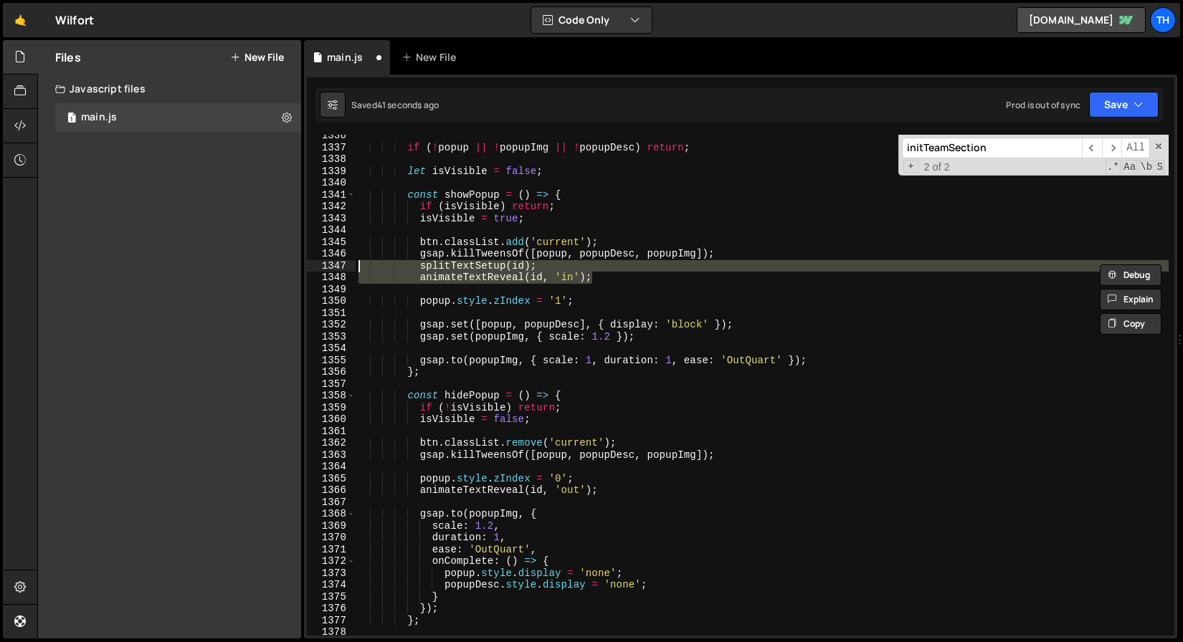
drag, startPoint x: 610, startPoint y: 282, endPoint x: 269, endPoint y: 269, distance: 341.5
click at [269, 269] on div "Files New File Javascript files 1 main.js 0 CSS files Copy share link Edit File…" at bounding box center [610, 339] width 1146 height 599
type textarea "splitTextSetup(id); animateTextReveal(id, 'in');"
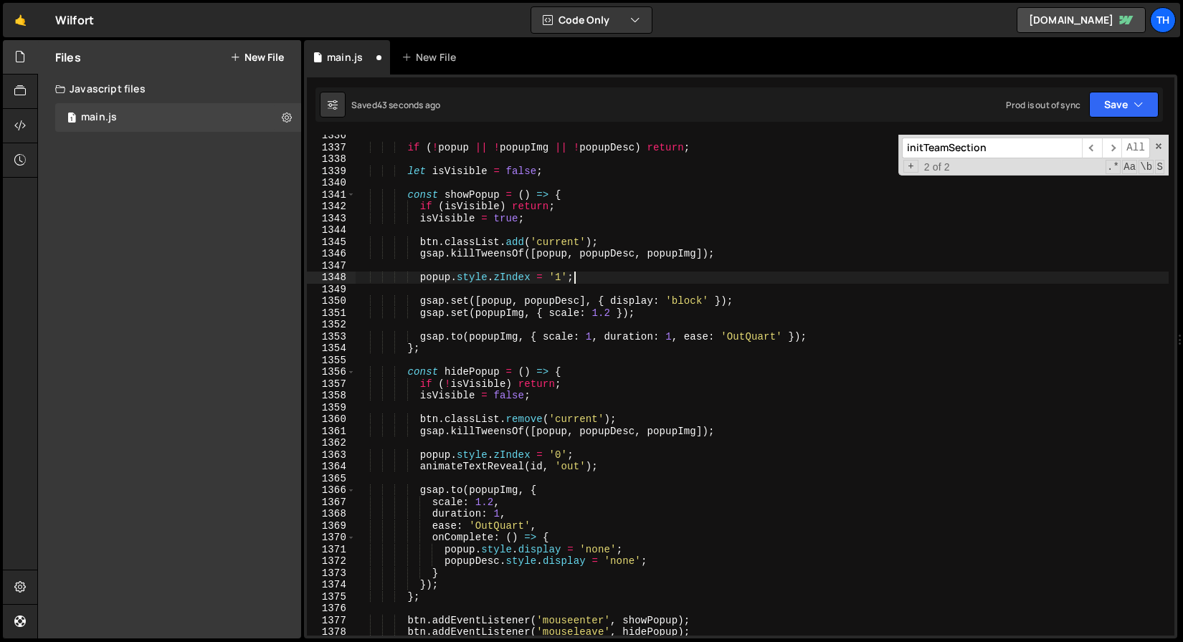
click at [587, 280] on div "if ( ! popup || ! popupImg || ! popupDesc ) return ; let isVisible = false ; co…" at bounding box center [762, 392] width 813 height 525
type textarea "popup.style.zIndex = '1';"
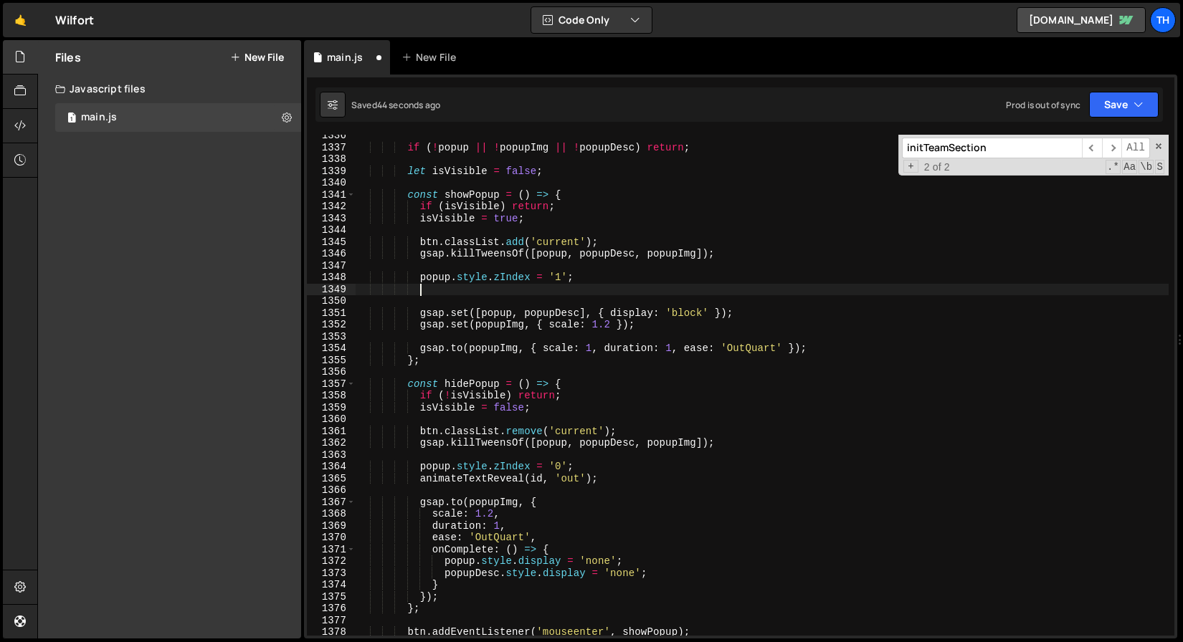
paste textarea "animateTextReveal(id, 'in');"
type textarea "animateTextReveal(id, 'in');"
drag, startPoint x: 501, startPoint y: 287, endPoint x: 83, endPoint y: 288, distance: 418.0
click at [83, 288] on div "Files New File Javascript files 1 main.js 0 CSS files Copy share link Edit File…" at bounding box center [610, 339] width 1146 height 599
paste textarea "animateTextReveal(id, 'in');"
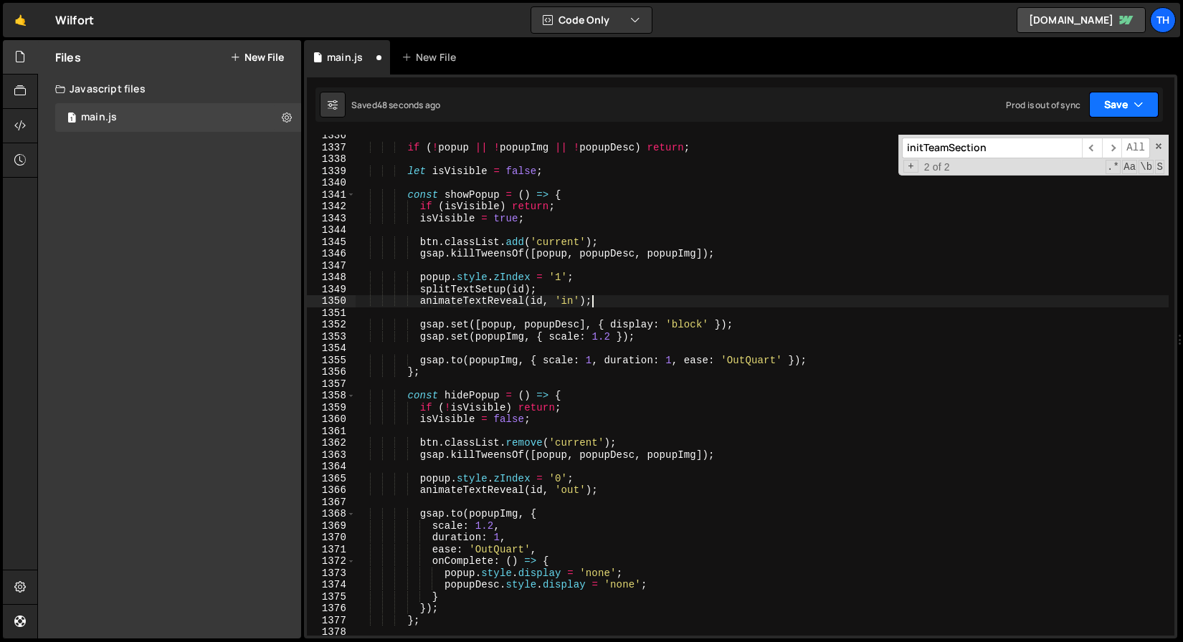
click at [1153, 114] on button "Save" at bounding box center [1124, 105] width 70 height 26
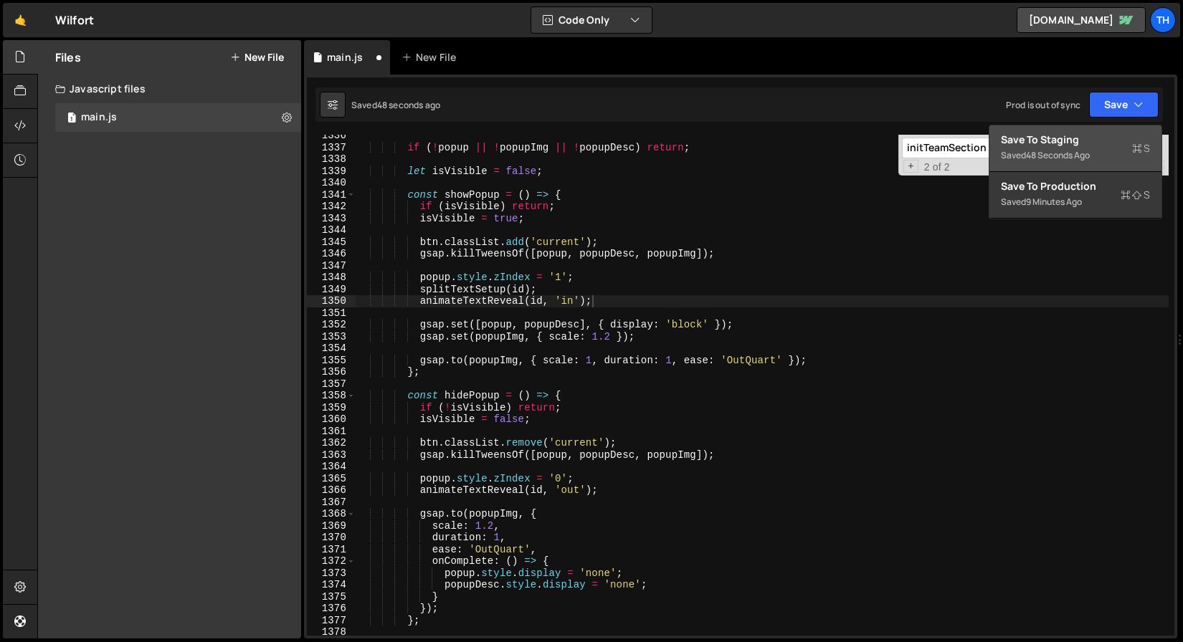
click at [1135, 134] on div "Save to Staging S" at bounding box center [1075, 140] width 149 height 14
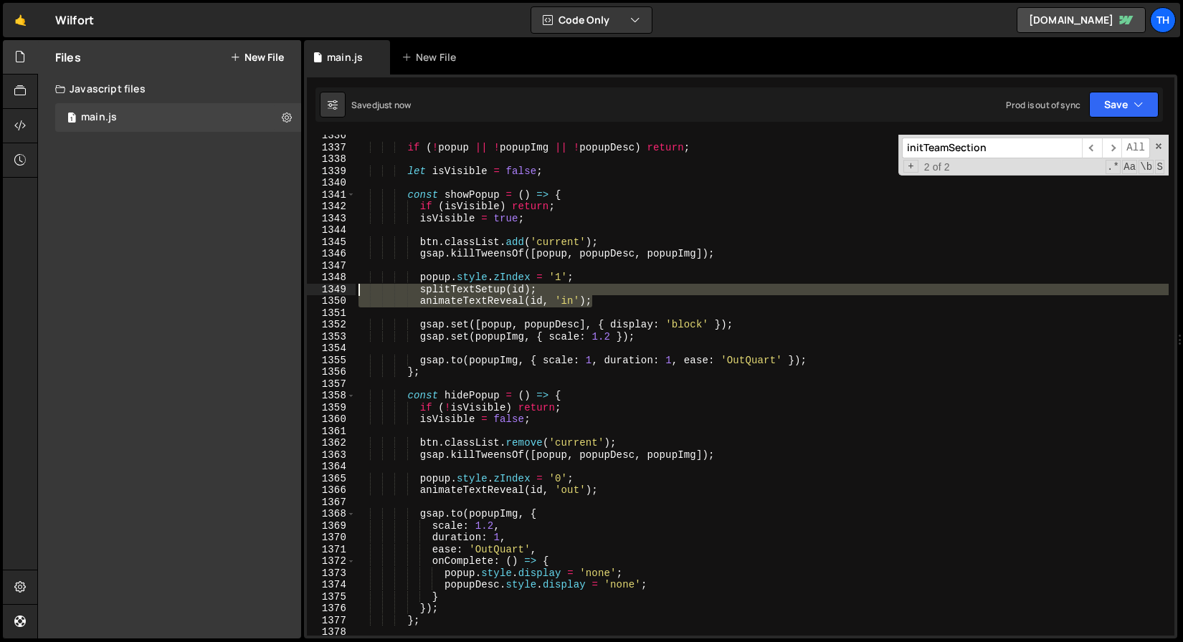
drag, startPoint x: 614, startPoint y: 301, endPoint x: 283, endPoint y: 295, distance: 330.6
click at [283, 295] on div "Files New File Javascript files 1 main.js 0 CSS files Copy share link Edit File…" at bounding box center [610, 339] width 1146 height 599
type textarea "splitTextSetup(id); animateTextReveal(id, 'in');"
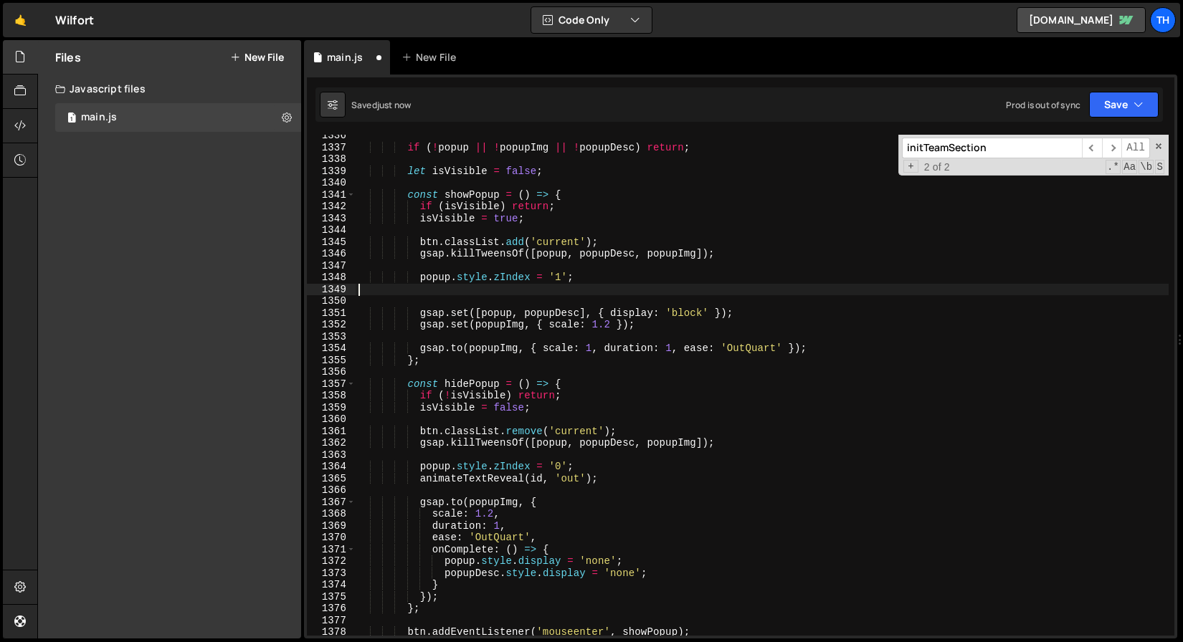
scroll to position [0, 0]
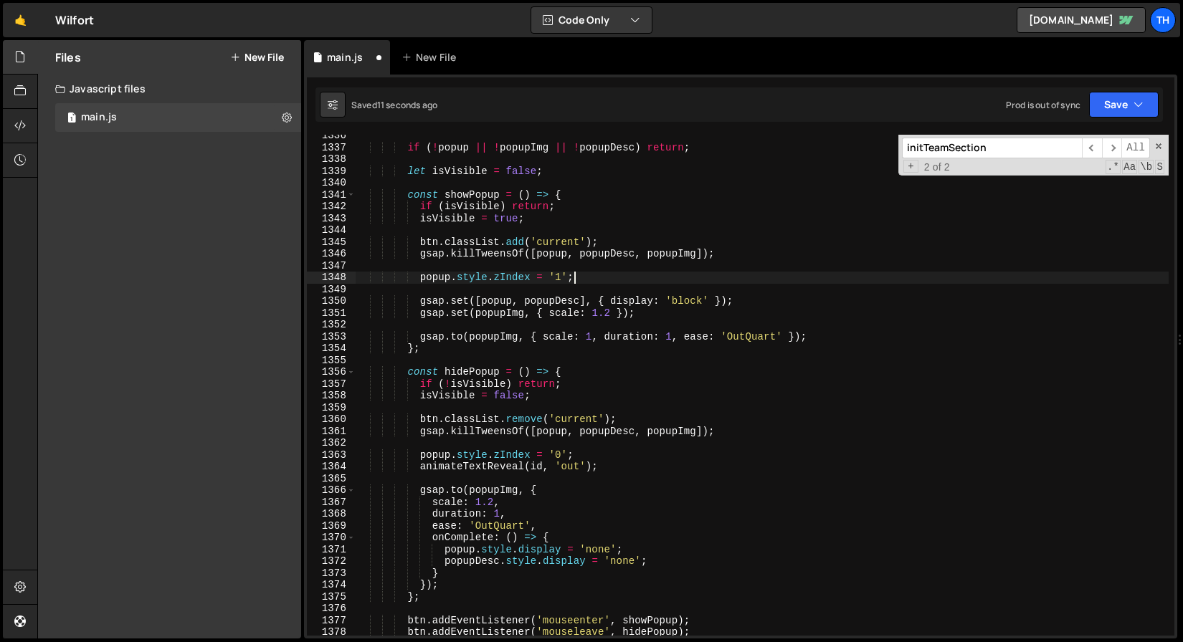
click at [827, 332] on div "if ( ! popup || ! popupImg || ! popupDesc ) return ; let isVisible = false ; co…" at bounding box center [762, 392] width 813 height 525
type textarea "[DOMAIN_NAME](popupImg, { scale: 1, duration: 1, ease: 'OutQuart' });"
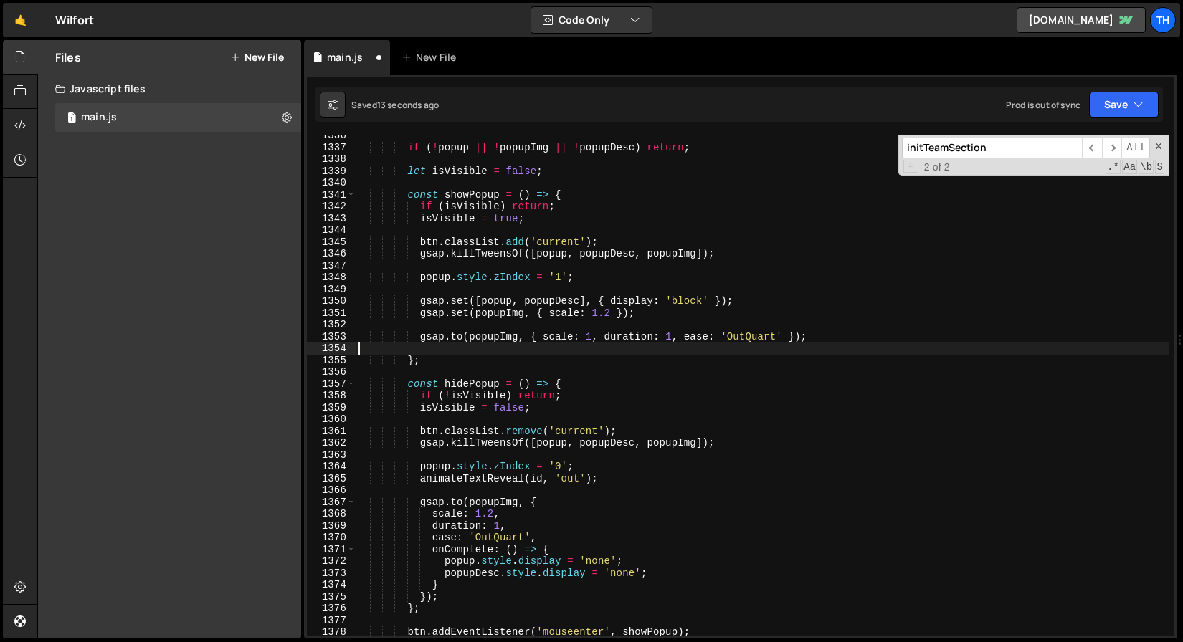
paste textarea "animateTextReveal(id, 'in');"
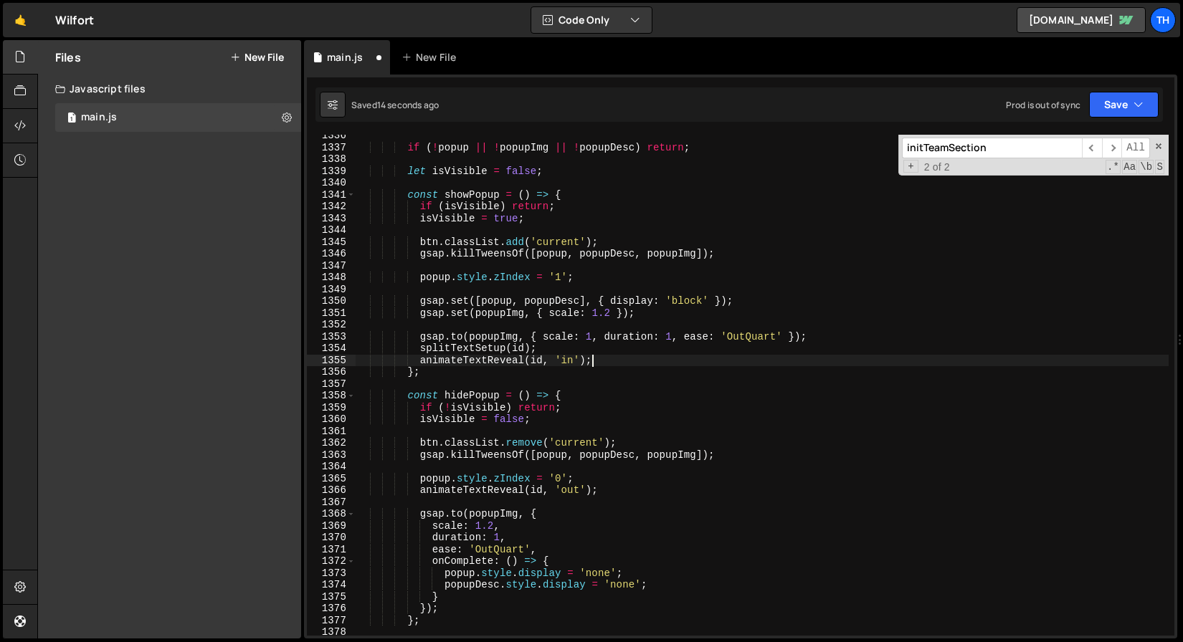
scroll to position [15803, 0]
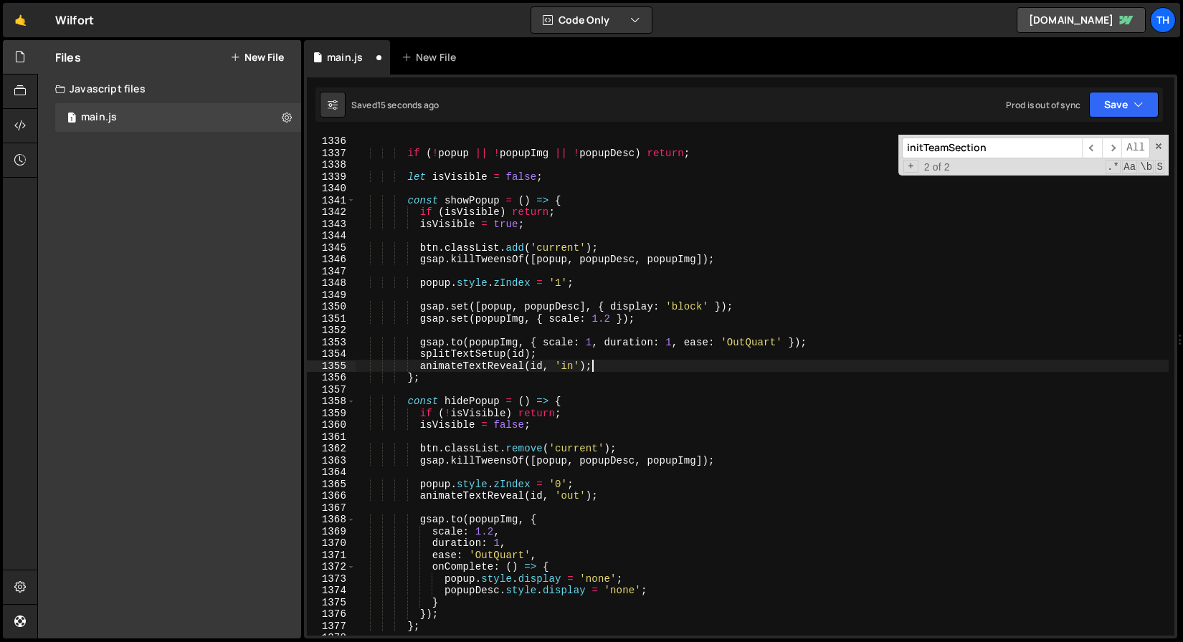
click at [358, 351] on div "const popupDesc = document . querySelector ( ` [pop-up-team-desc=" ${ id } "] `…" at bounding box center [762, 385] width 813 height 525
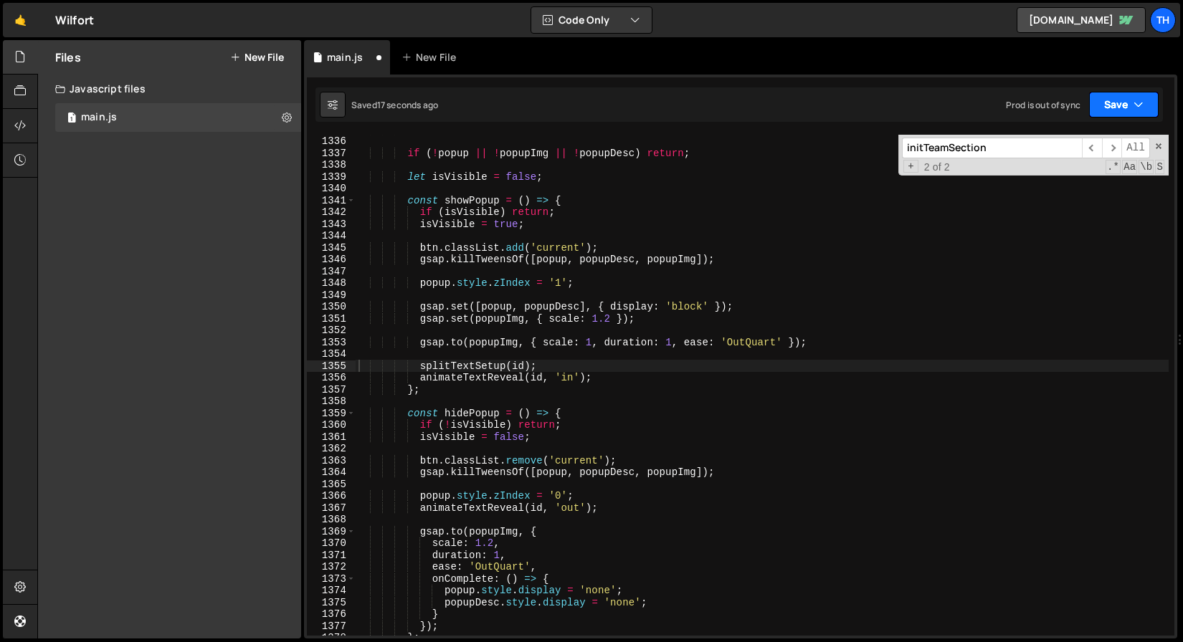
click at [1139, 103] on icon "button" at bounding box center [1138, 104] width 10 height 14
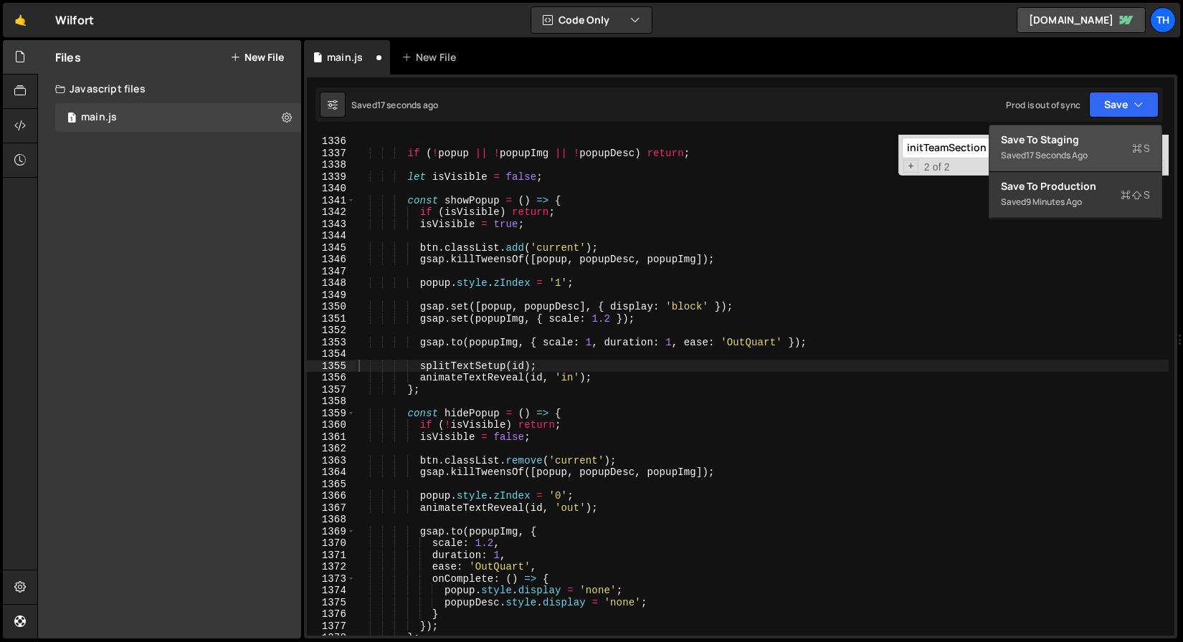
click at [1126, 135] on div "Save to Staging S" at bounding box center [1075, 140] width 149 height 14
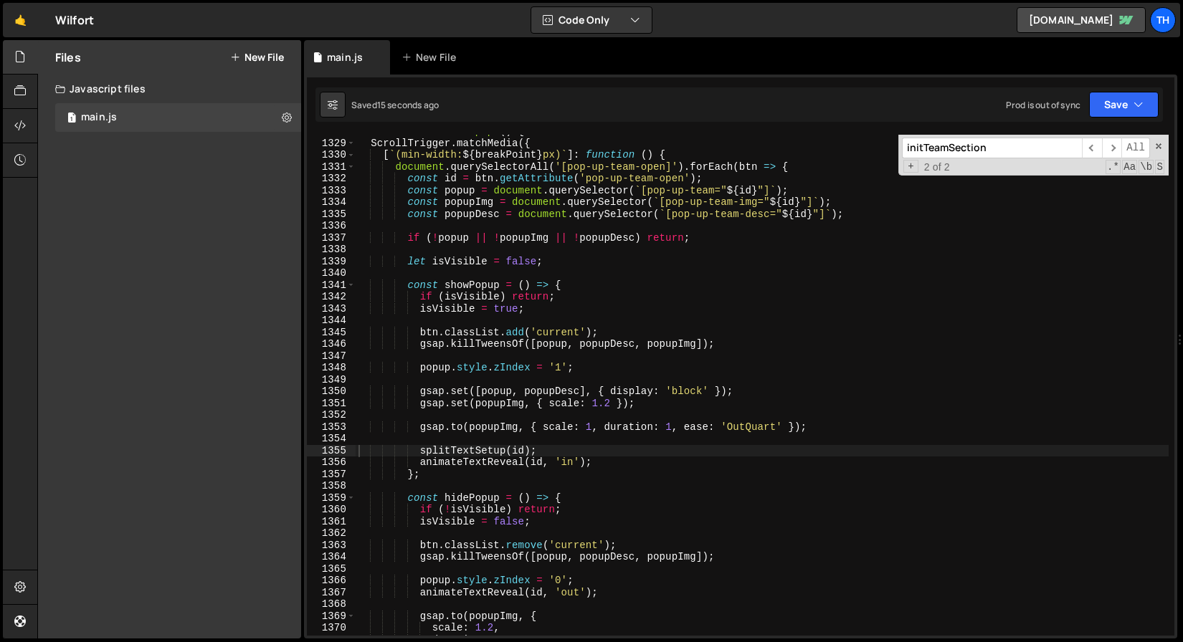
scroll to position [15678, 0]
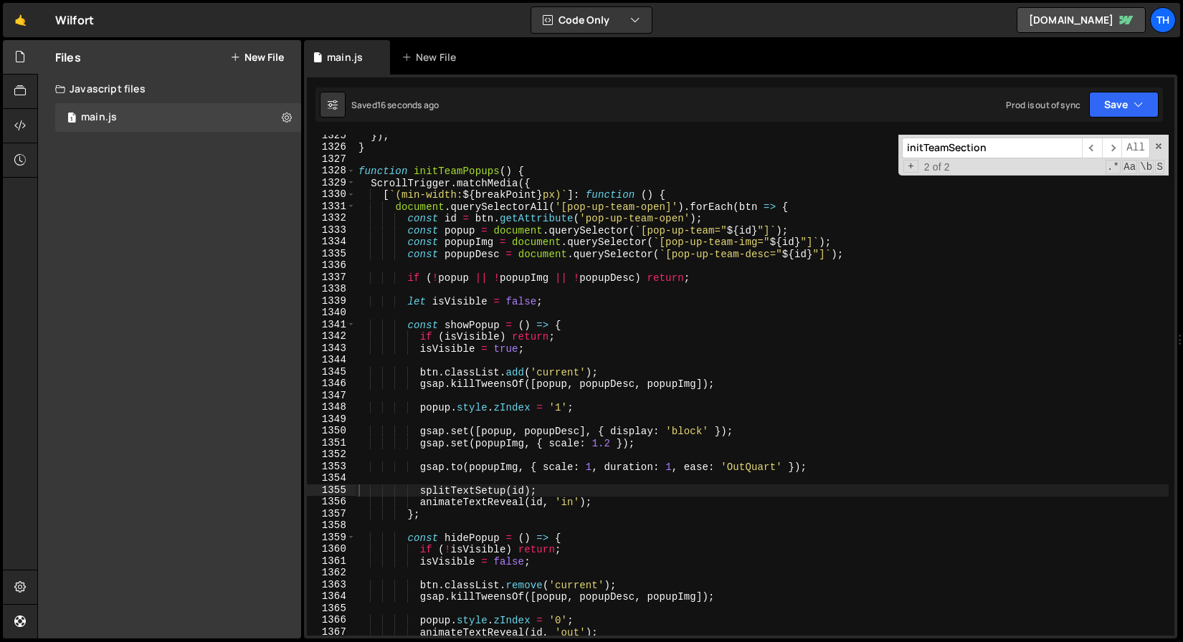
click at [356, 173] on div "}) ; } function initTeamPopups ( ) { ScrollTrigger . matchMedia ({ [ ` (min-wid…" at bounding box center [762, 392] width 813 height 525
click at [352, 172] on span at bounding box center [351, 171] width 8 height 12
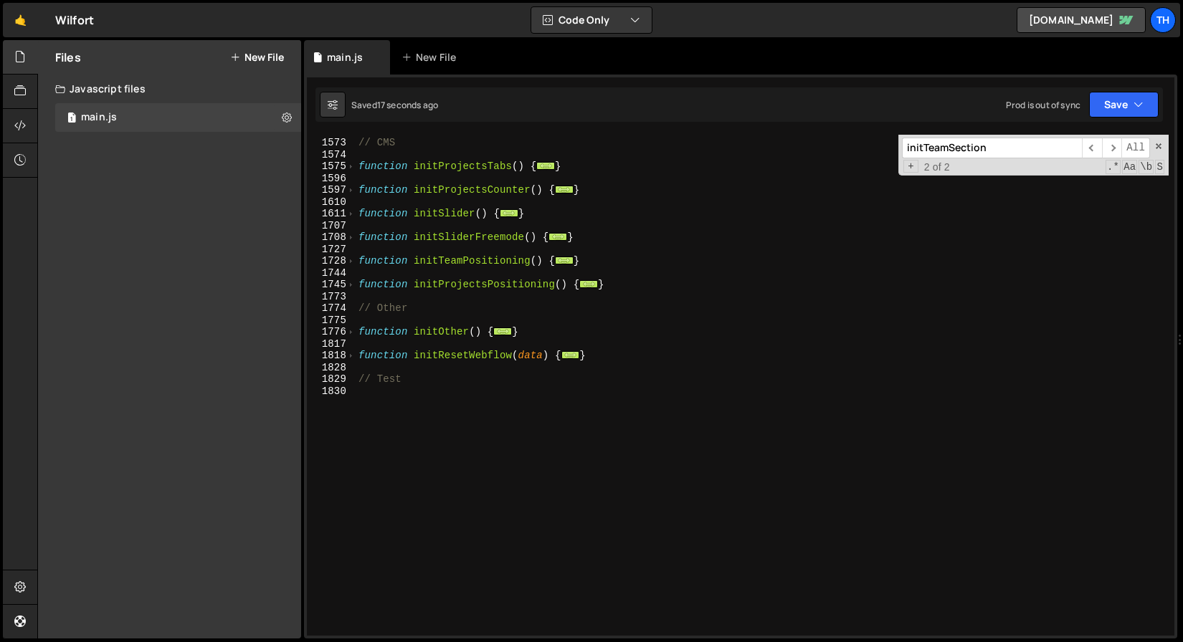
scroll to position [506, 0]
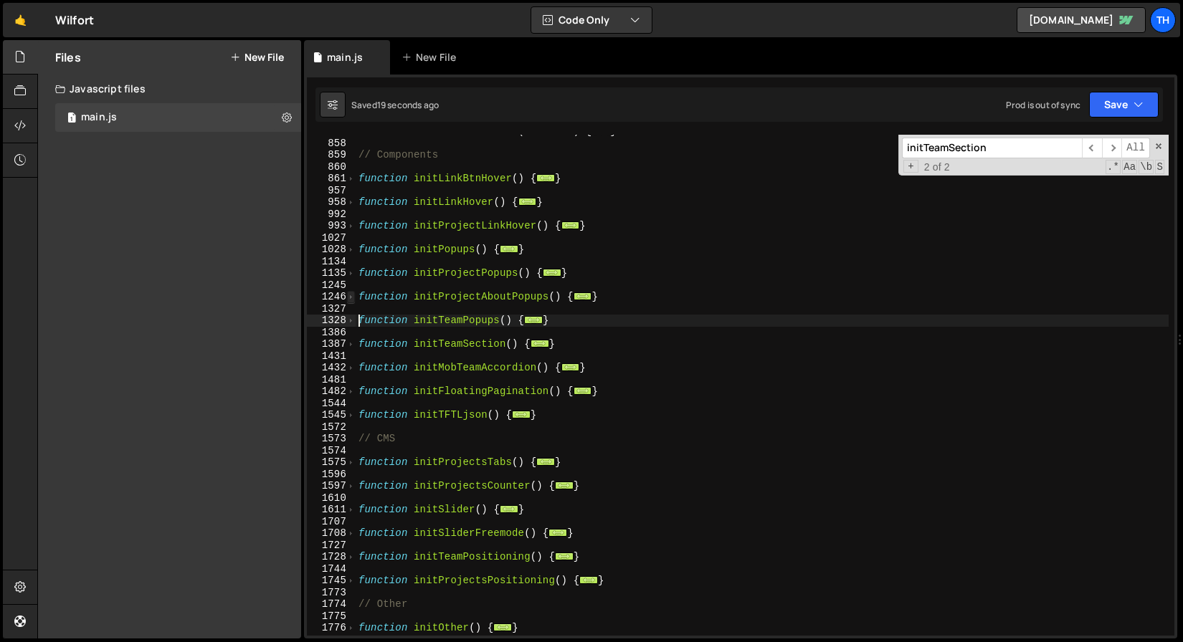
click at [353, 296] on span at bounding box center [351, 297] width 8 height 12
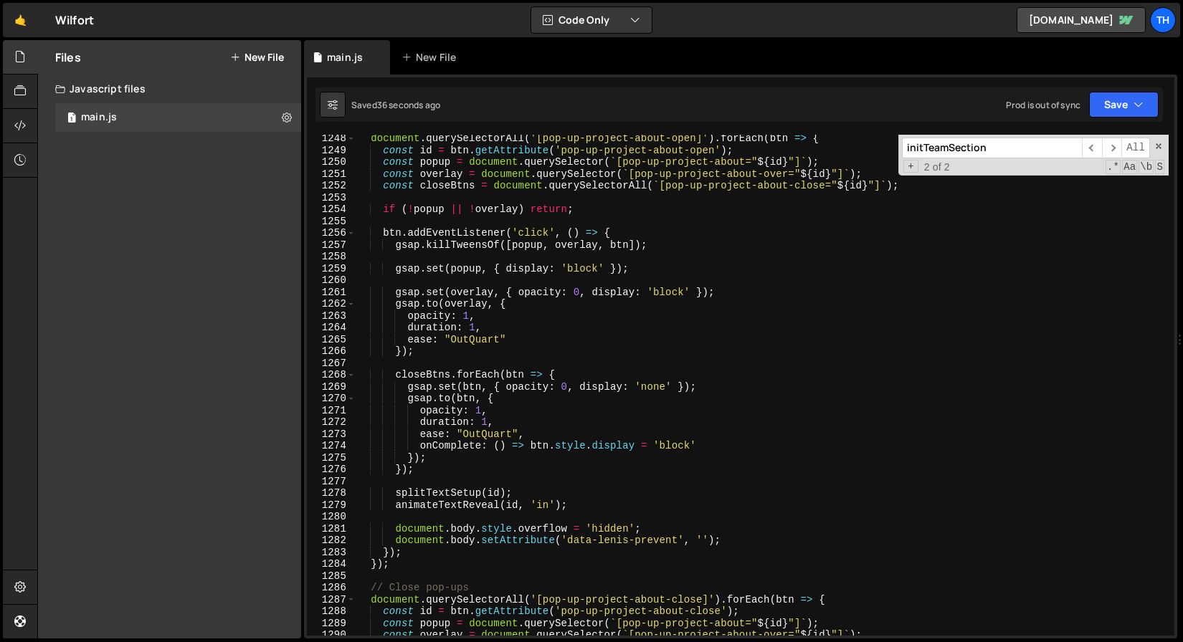
scroll to position [682, 0]
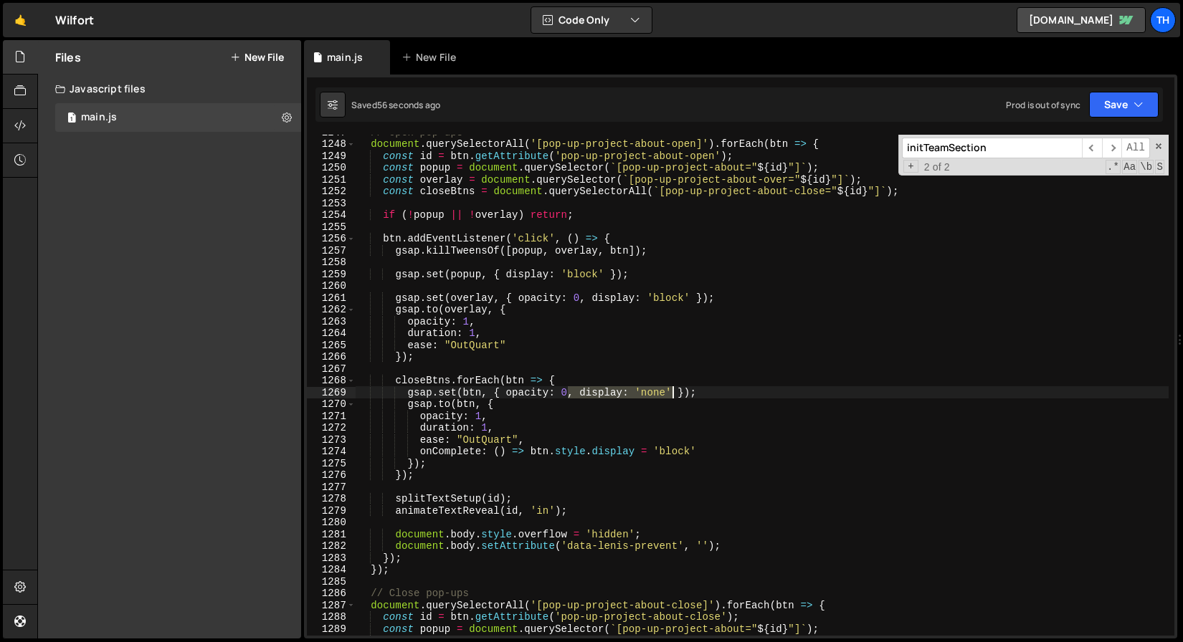
drag, startPoint x: 580, startPoint y: 395, endPoint x: 671, endPoint y: 397, distance: 91.1
click at [671, 397] on div "// Open pop-ups document . querySelectorAll ( '[pop-up-project-about-open]' ) .…" at bounding box center [762, 388] width 813 height 525
click at [421, 452] on div "// Open pop-ups document . querySelectorAll ( '[pop-up-project-about-open]' ) .…" at bounding box center [762, 388] width 813 height 525
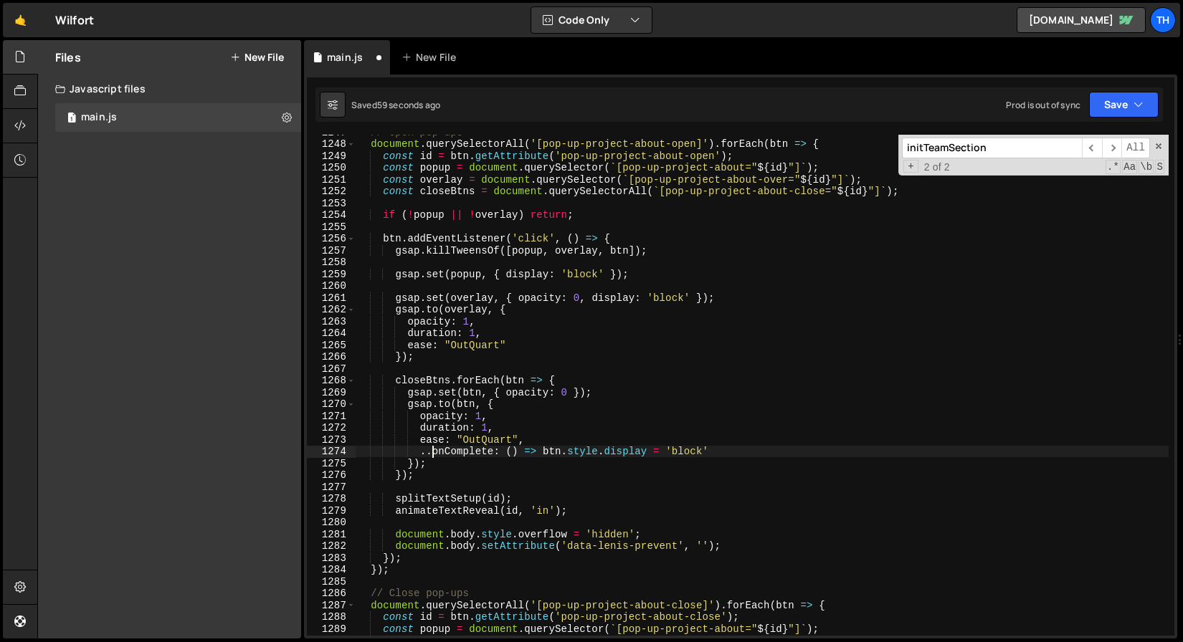
scroll to position [0, 4]
click at [1142, 105] on icon "button" at bounding box center [1138, 104] width 10 height 14
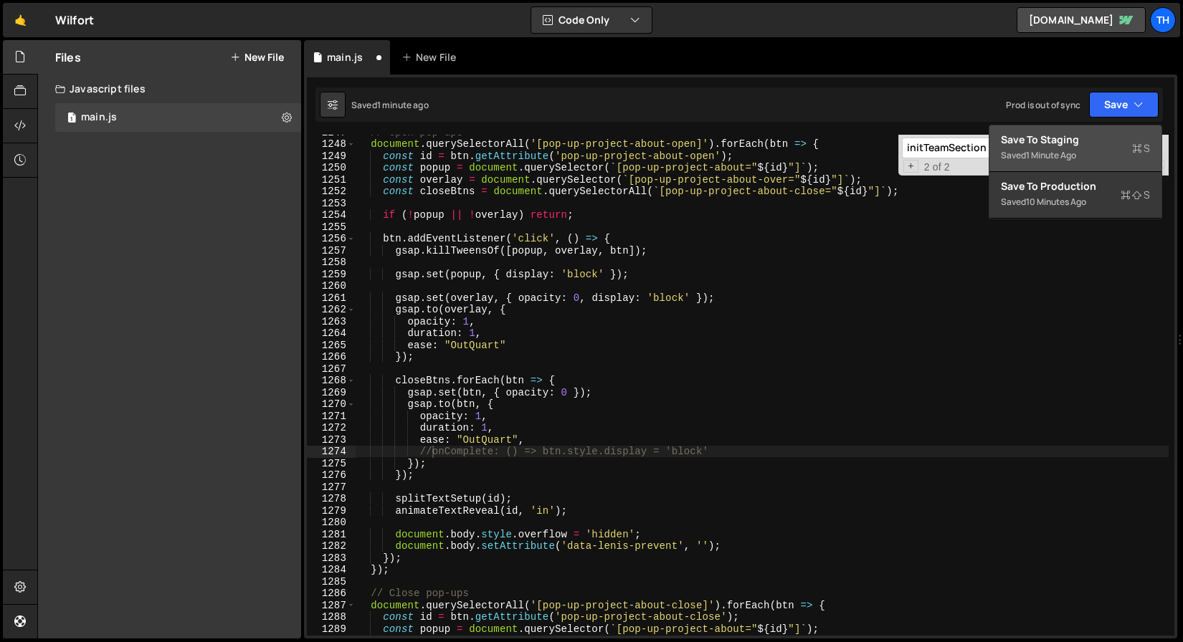
click at [1151, 153] on button "Save to Staging S Saved 1 minute ago" at bounding box center [1075, 148] width 172 height 47
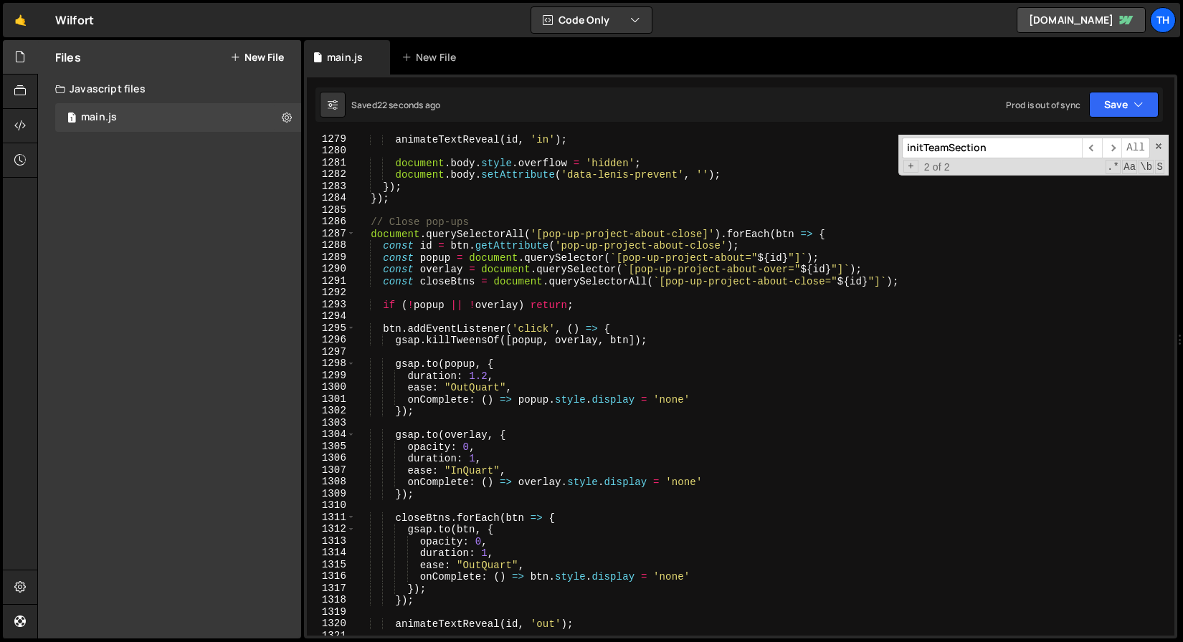
scroll to position [15131, 0]
click at [422, 576] on div "animateTextReveal ( id , 'in' ) ; document . body . style . overflow = 'hidden'…" at bounding box center [762, 395] width 813 height 525
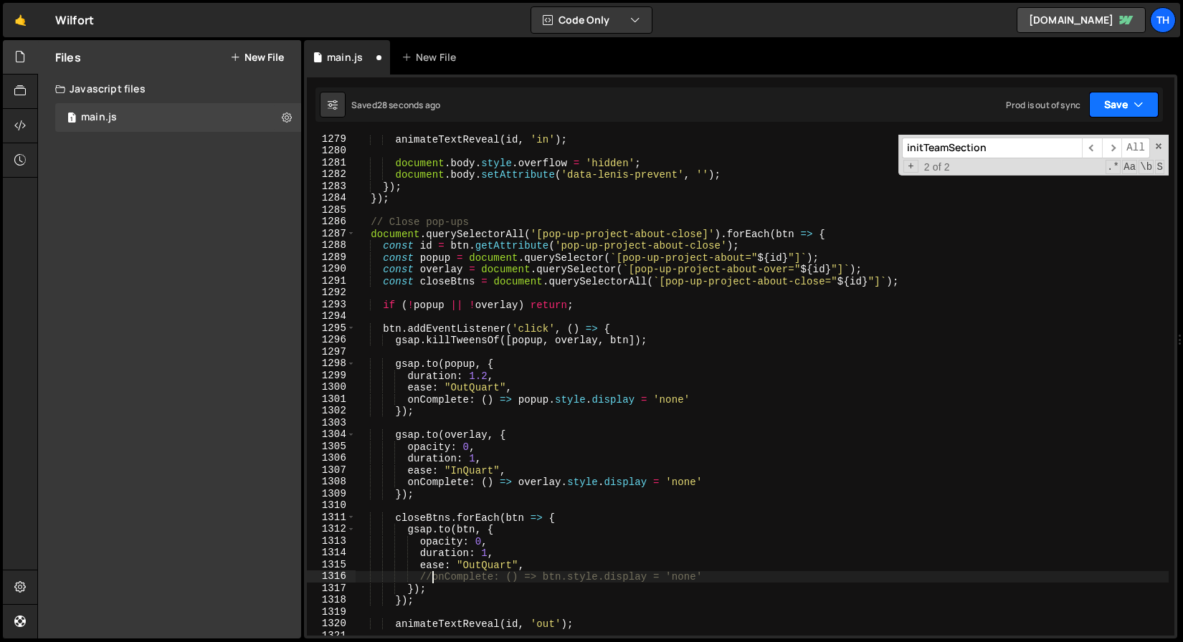
click at [1144, 116] on button "Save" at bounding box center [1124, 105] width 70 height 26
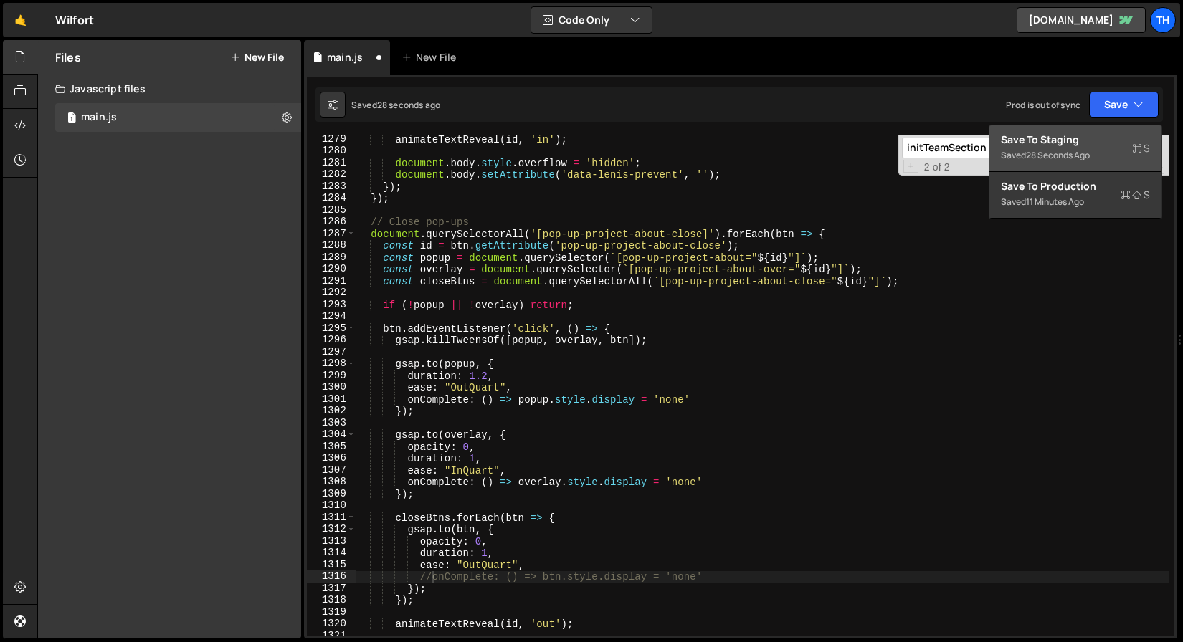
click at [1134, 133] on div "Save to Staging S" at bounding box center [1075, 140] width 149 height 14
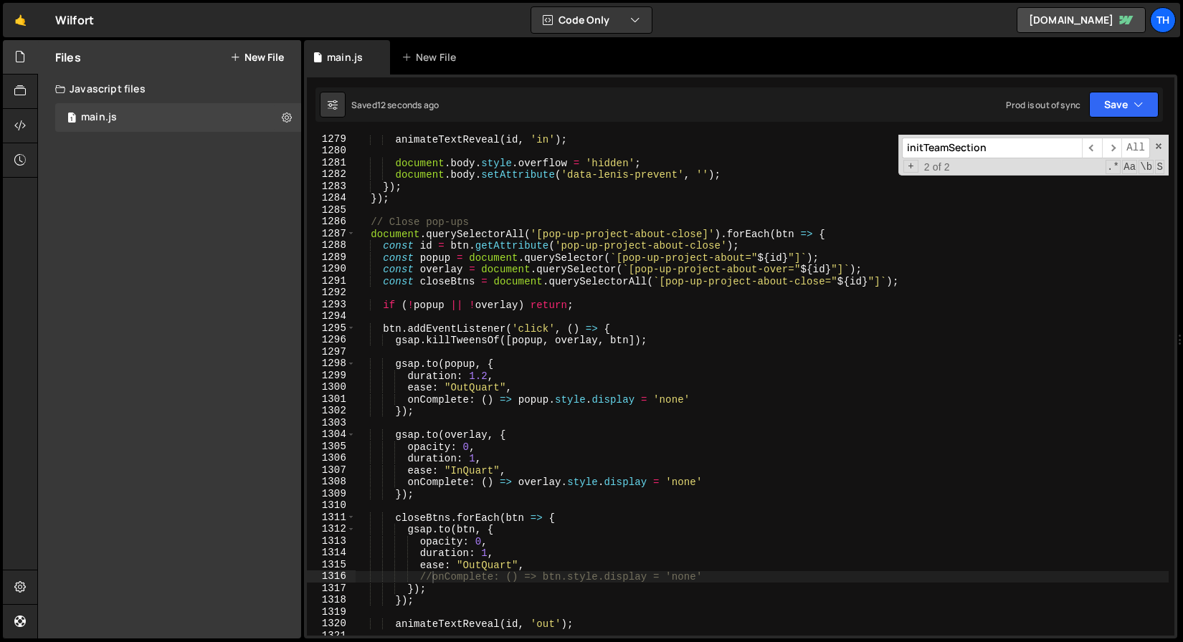
scroll to position [15166, 0]
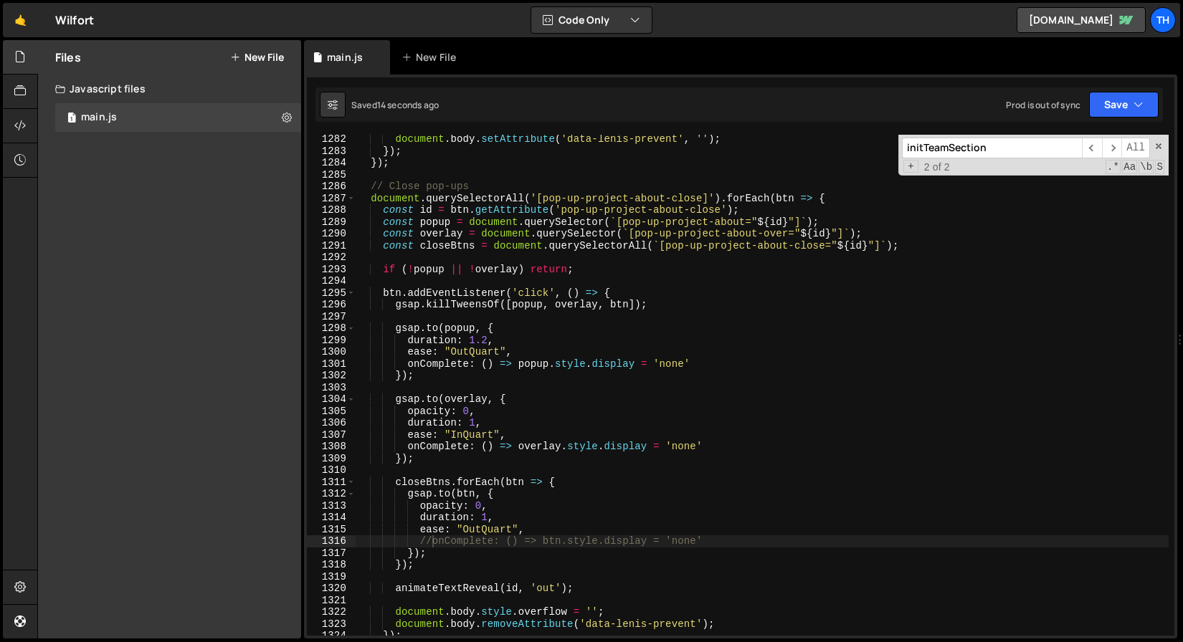
type textarea "animateTextReveal(id, 'out');"
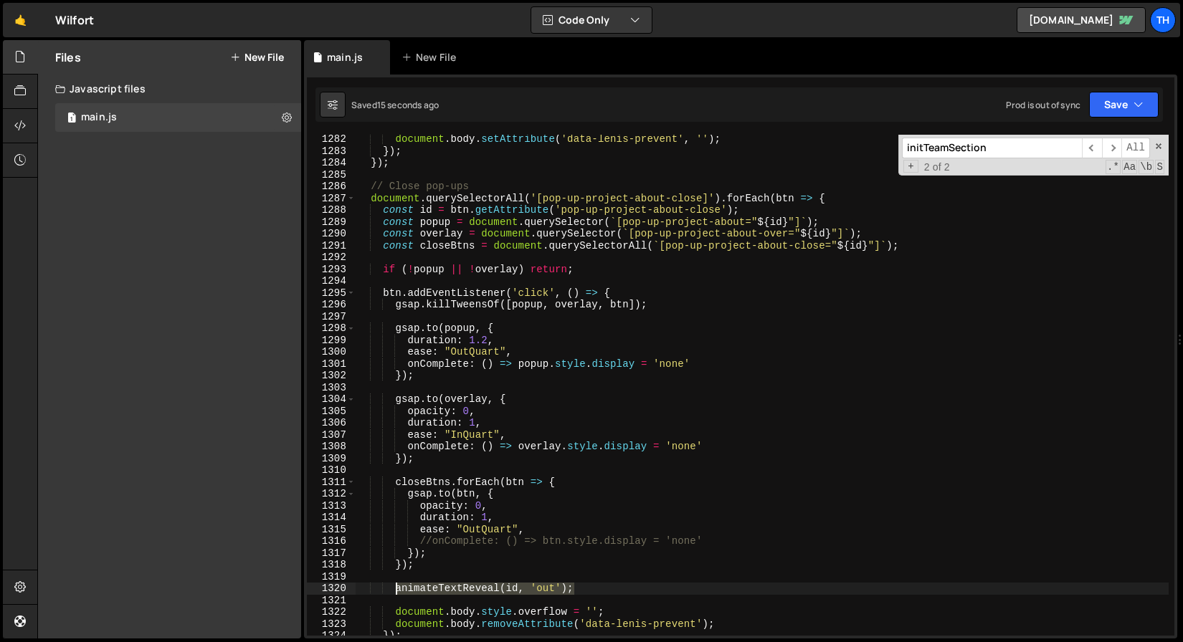
drag, startPoint x: 580, startPoint y: 586, endPoint x: 396, endPoint y: 586, distance: 184.2
click at [396, 586] on div "document . body . setAttribute ( 'data-[PERSON_NAME]-prevent' , '' ) ; }) ; }) …" at bounding box center [762, 395] width 813 height 525
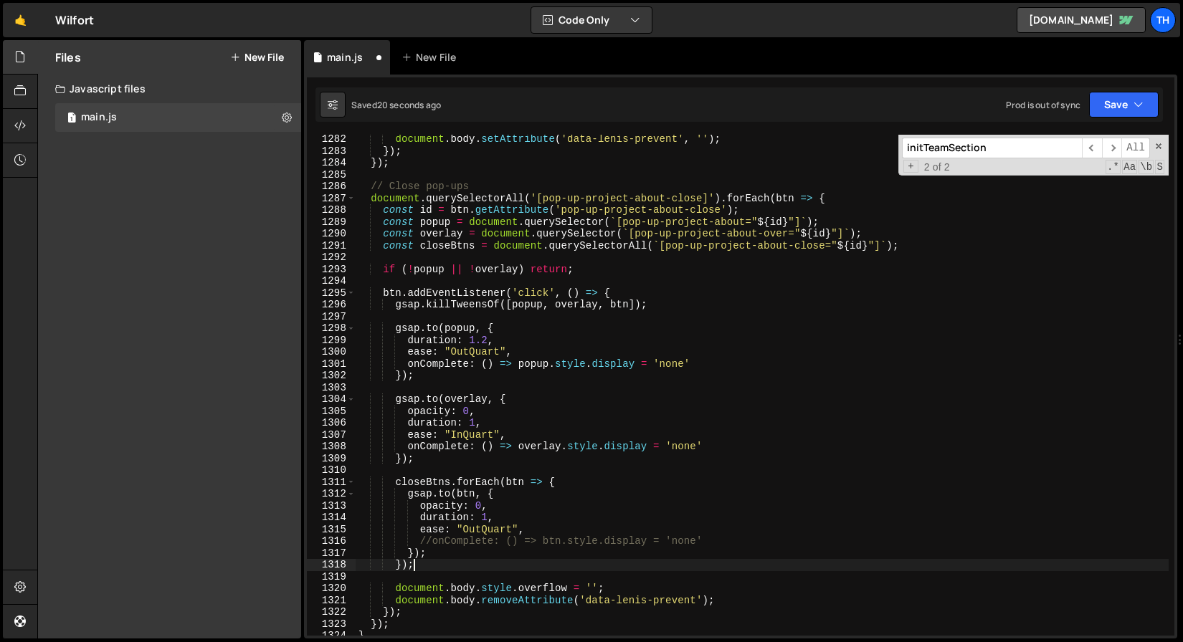
click at [423, 310] on div "document . body . setAttribute ( 'data-[PERSON_NAME]-prevent' , '' ) ; }) ; }) …" at bounding box center [762, 395] width 813 height 525
type textarea "gsap.killTweensOf([popup, overlay, btn]);"
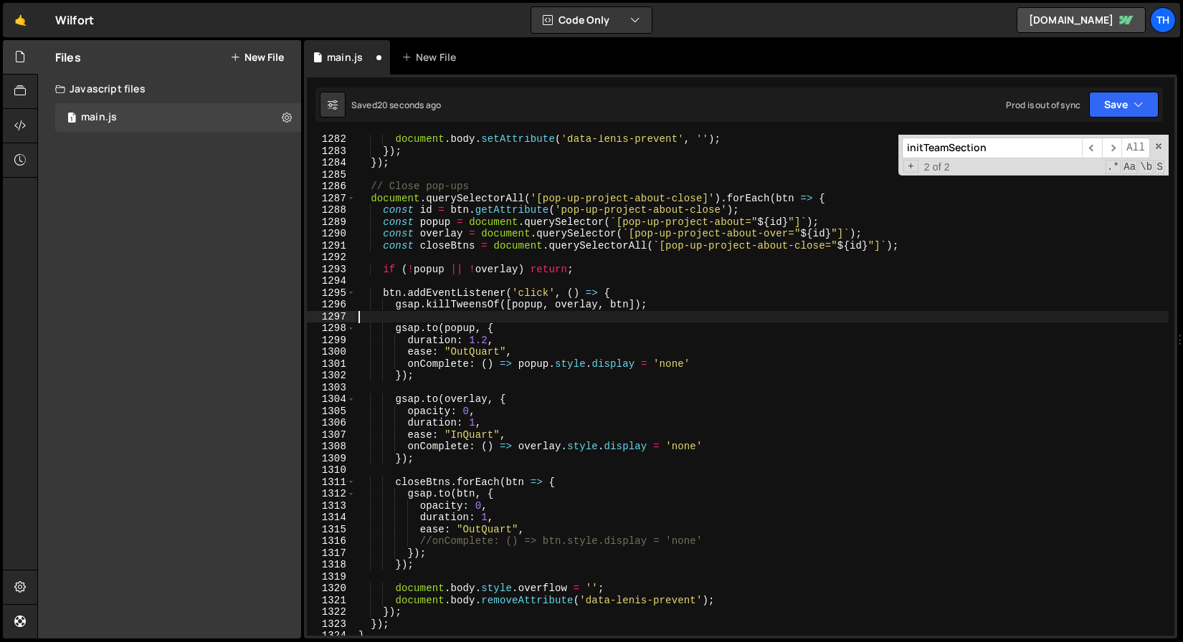
click at [422, 315] on div "document . body . setAttribute ( 'data-[PERSON_NAME]-prevent' , '' ) ; }) ; }) …" at bounding box center [762, 395] width 813 height 525
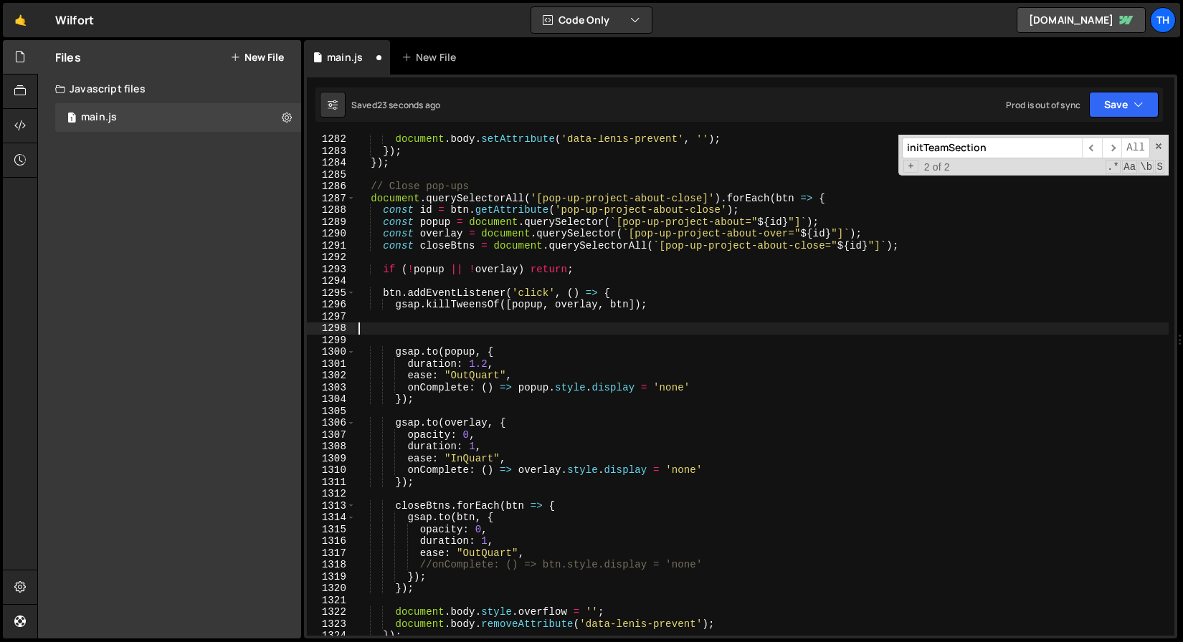
paste textarea "animateTextReveal(id, 'out');"
drag, startPoint x: 543, startPoint y: 327, endPoint x: 444, endPoint y: 324, distance: 99.0
click at [444, 324] on div "document . body . setAttribute ( 'data-[PERSON_NAME]-prevent' , '' ) ; }) ; }) …" at bounding box center [762, 395] width 813 height 525
click at [444, 324] on div "document . body . setAttribute ( 'data-[PERSON_NAME]-prevent' , '' ) ; }) ; }) …" at bounding box center [762, 385] width 813 height 501
drag, startPoint x: 563, startPoint y: 330, endPoint x: 360, endPoint y: 331, distance: 203.6
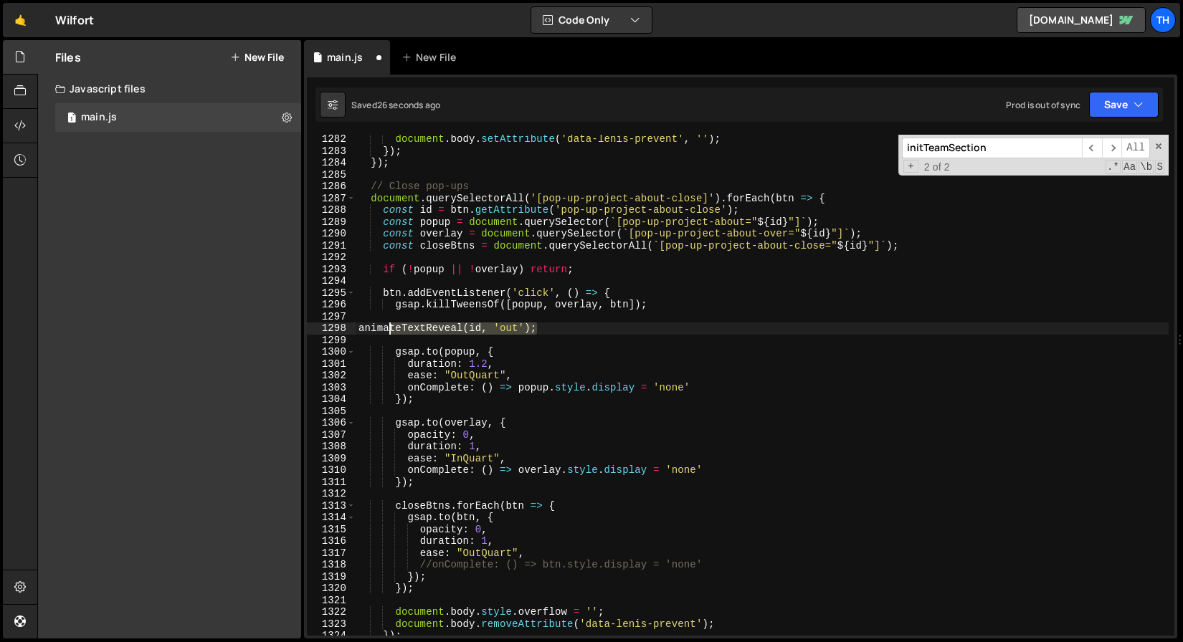
click at [360, 331] on div "document . body . setAttribute ( 'data-[PERSON_NAME]-prevent' , '' ) ; }) ; }) …" at bounding box center [762, 395] width 813 height 525
click at [1145, 97] on button "Save" at bounding box center [1124, 105] width 70 height 26
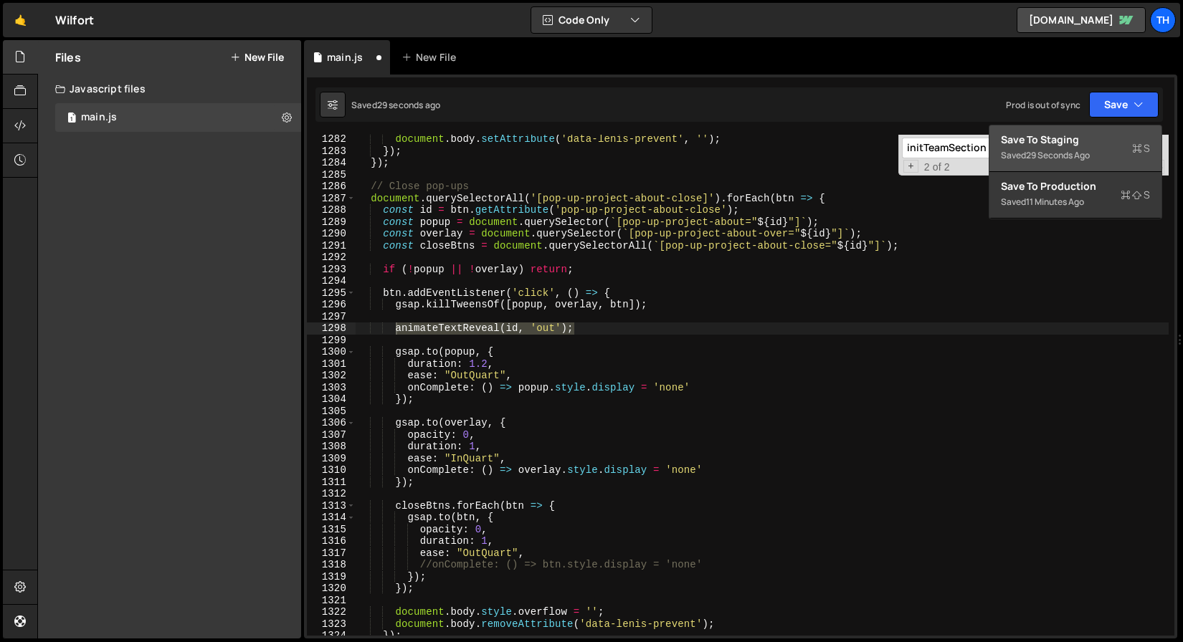
click at [1119, 144] on div "Save to Staging S" at bounding box center [1075, 140] width 149 height 14
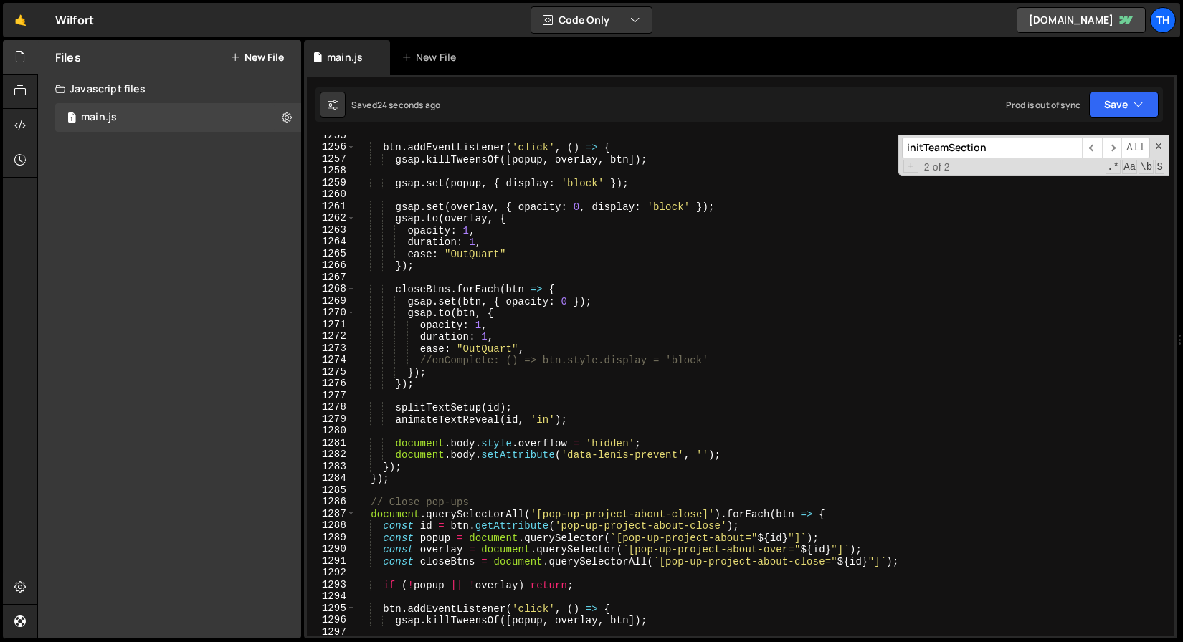
scroll to position [14850, 0]
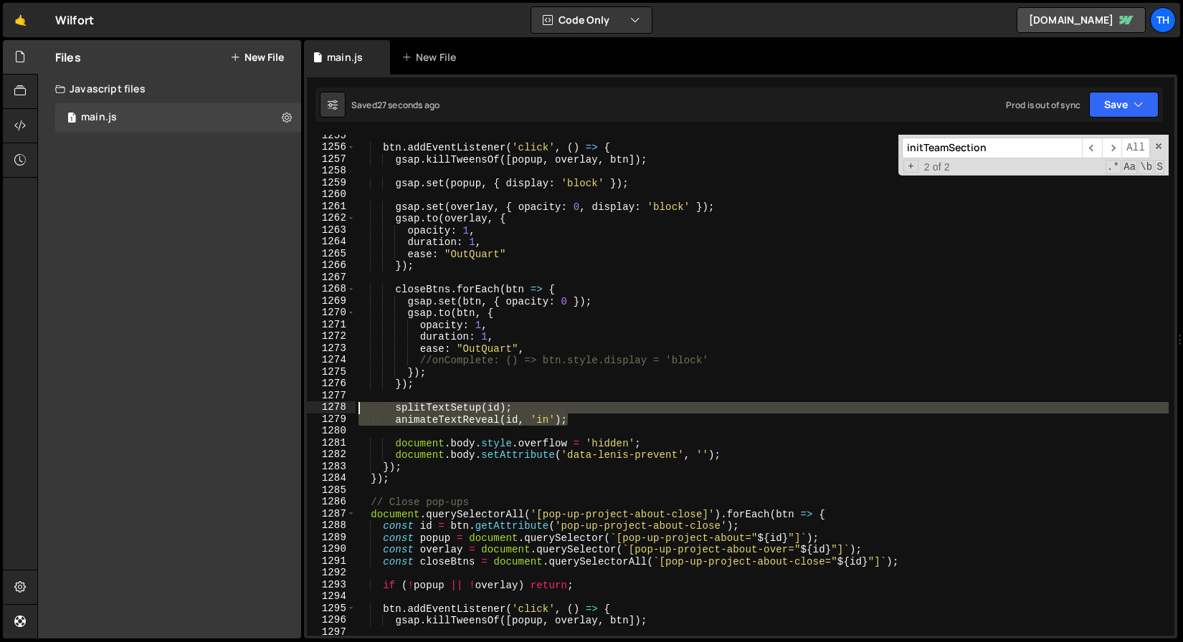
drag, startPoint x: 589, startPoint y: 419, endPoint x: 296, endPoint y: 406, distance: 293.5
click at [296, 406] on div "Files New File Javascript files 1 main.js 0 CSS files Copy share link Edit File…" at bounding box center [610, 339] width 1146 height 599
type textarea "splitTextSetup(id); animateTextReveal(id, 'in');"
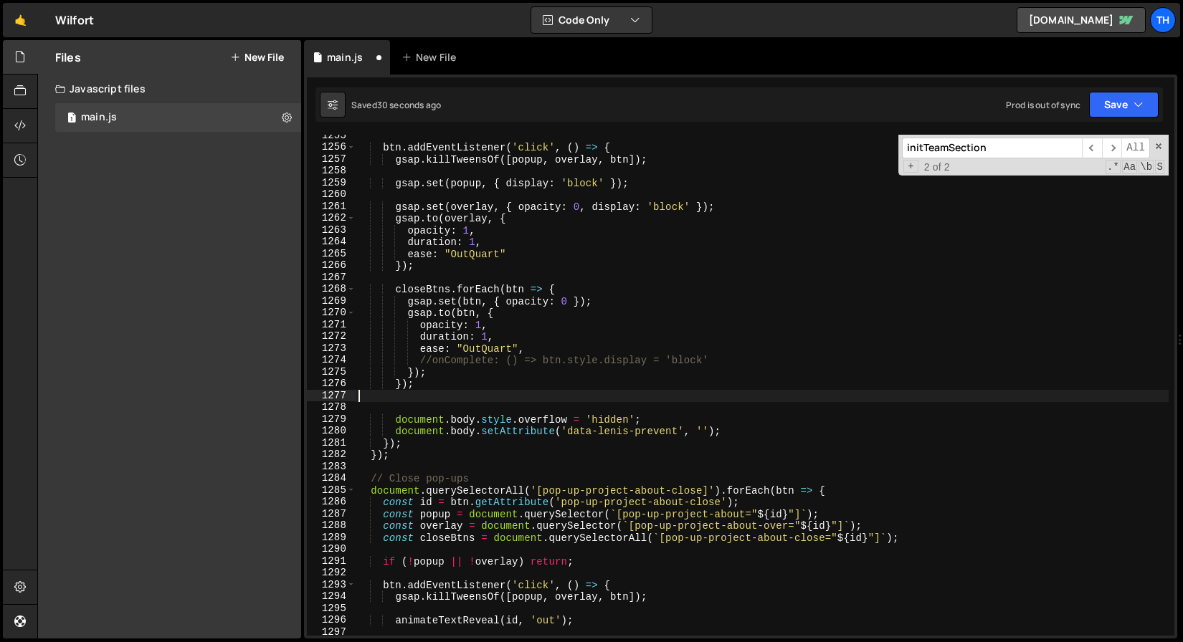
type textarea "});"
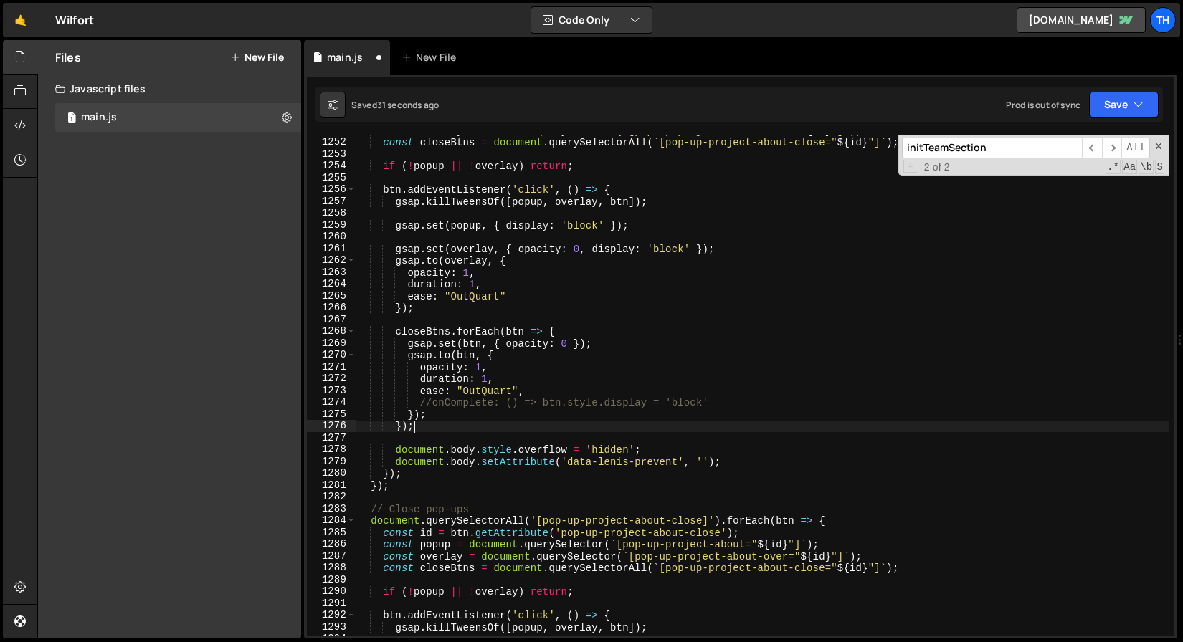
scroll to position [14808, 0]
click at [435, 213] on div "const overlay = document . querySelector ( ` [pop-up-project-about-over=" ${ id…" at bounding box center [762, 387] width 813 height 525
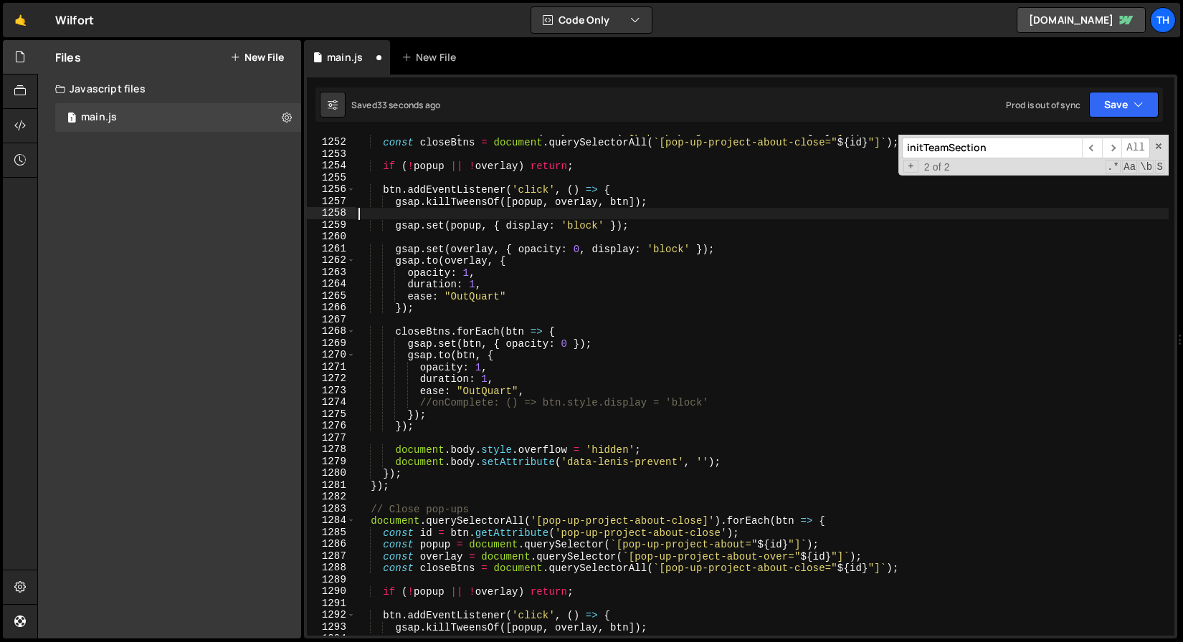
click at [433, 232] on div "const overlay = document . querySelector ( ` [pop-up-project-about-over=" ${ id…" at bounding box center [762, 387] width 813 height 525
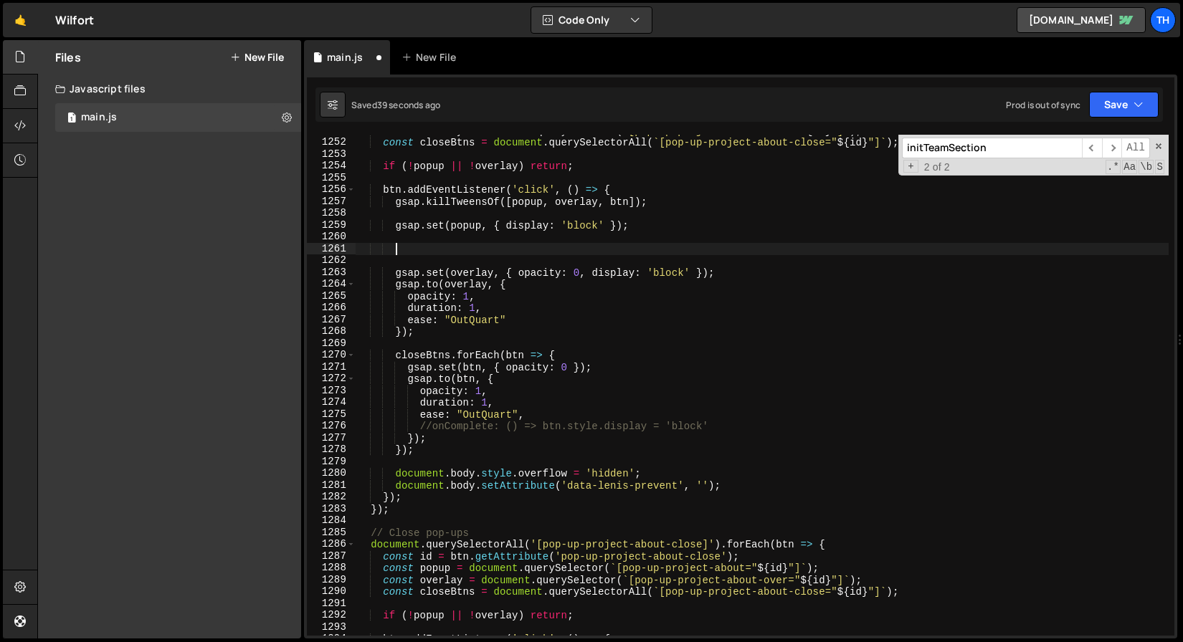
paste textarea "animateTextReveal(id, 'in');"
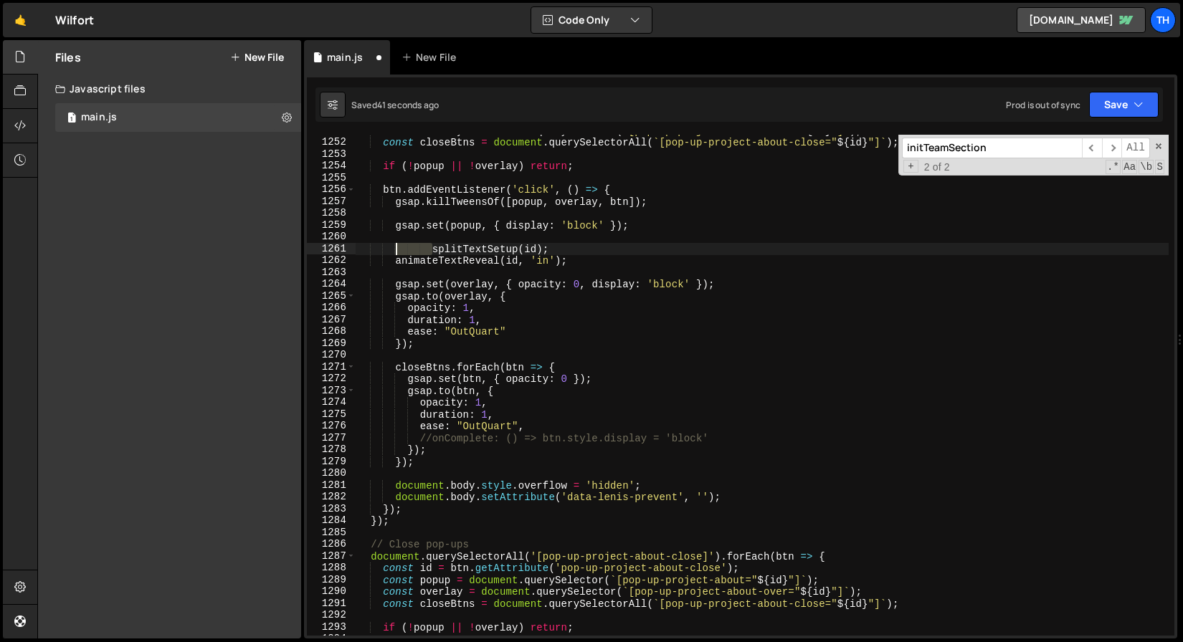
drag, startPoint x: 432, startPoint y: 251, endPoint x: 395, endPoint y: 247, distance: 37.5
click at [395, 247] on div "const overlay = document . querySelector ( ` [pop-up-project-about-over=" ${ id…" at bounding box center [762, 387] width 813 height 525
click at [1141, 93] on button "Save" at bounding box center [1124, 105] width 70 height 26
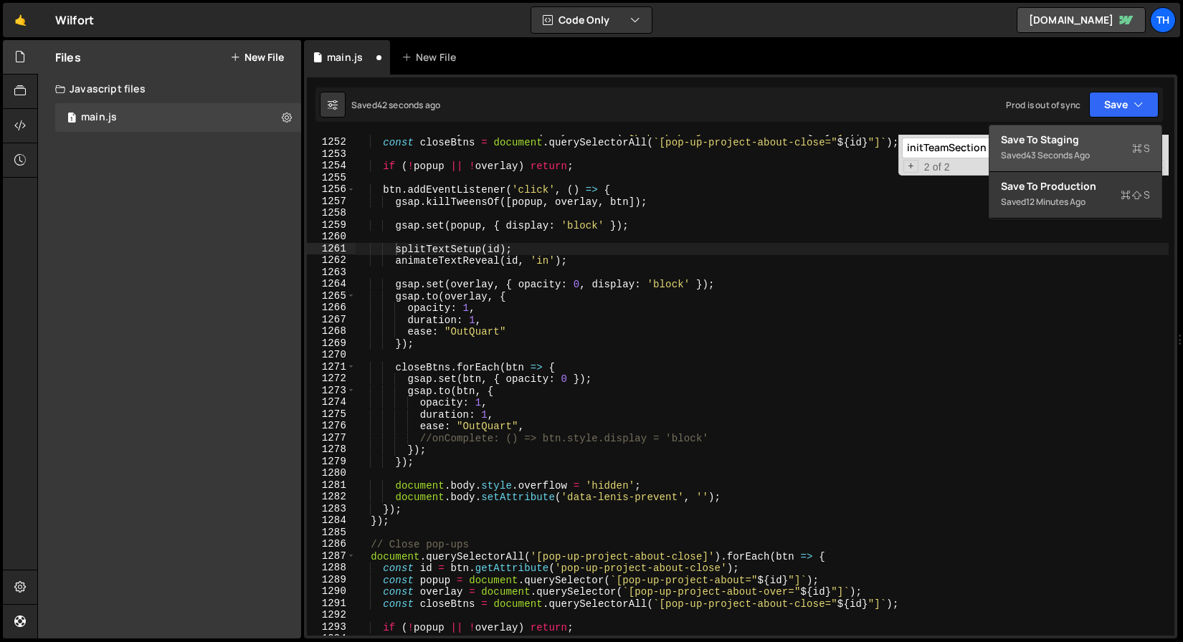
click at [1134, 150] on icon at bounding box center [1137, 148] width 10 height 14
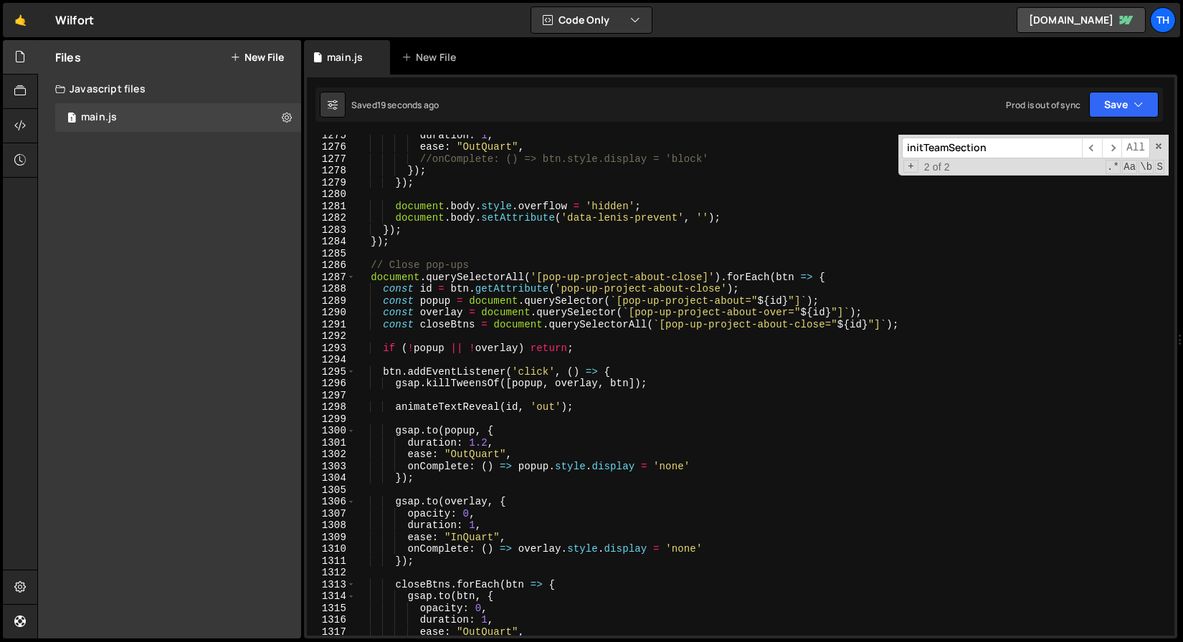
scroll to position [15131, 0]
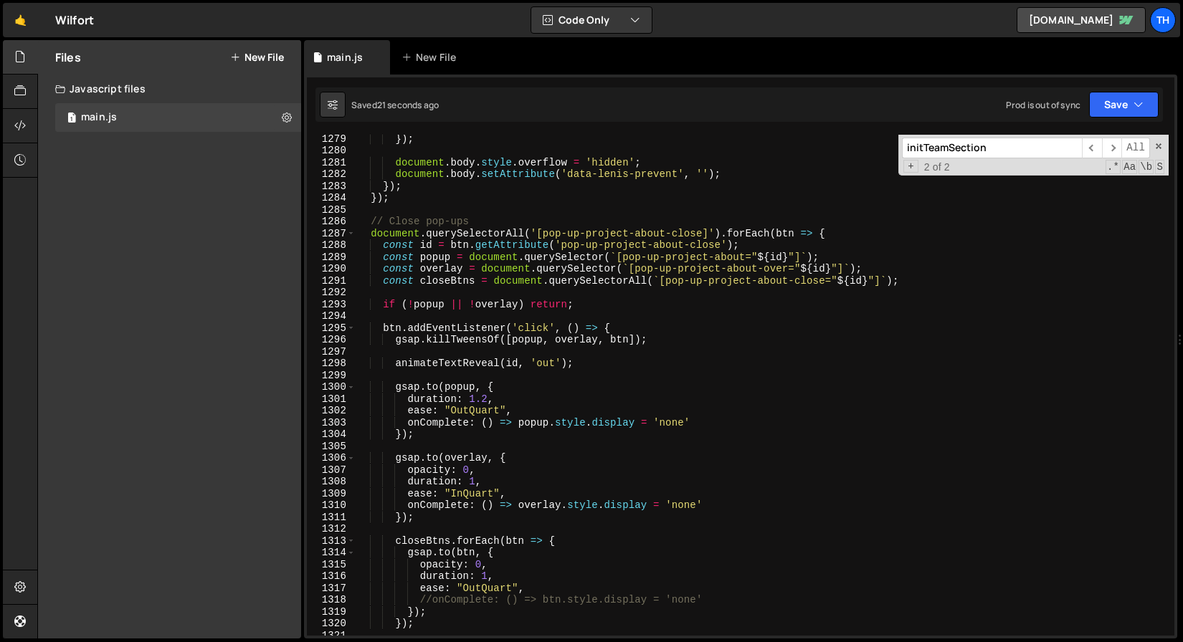
type textarea "animateTextReveal(id, 'out');"
drag, startPoint x: 583, startPoint y: 367, endPoint x: 396, endPoint y: 364, distance: 186.4
click at [396, 364] on div "}) ; document . body . style . overflow = 'hidden' ; document . body . setAttri…" at bounding box center [762, 395] width 813 height 525
drag, startPoint x: 406, startPoint y: 363, endPoint x: 305, endPoint y: 362, distance: 101.8
click at [305, 362] on div "1279 1280 1281 1282 1283 1284 1285 1286 1287 1288 1289 1290 1291 1292 1293 1294…" at bounding box center [740, 357] width 873 height 564
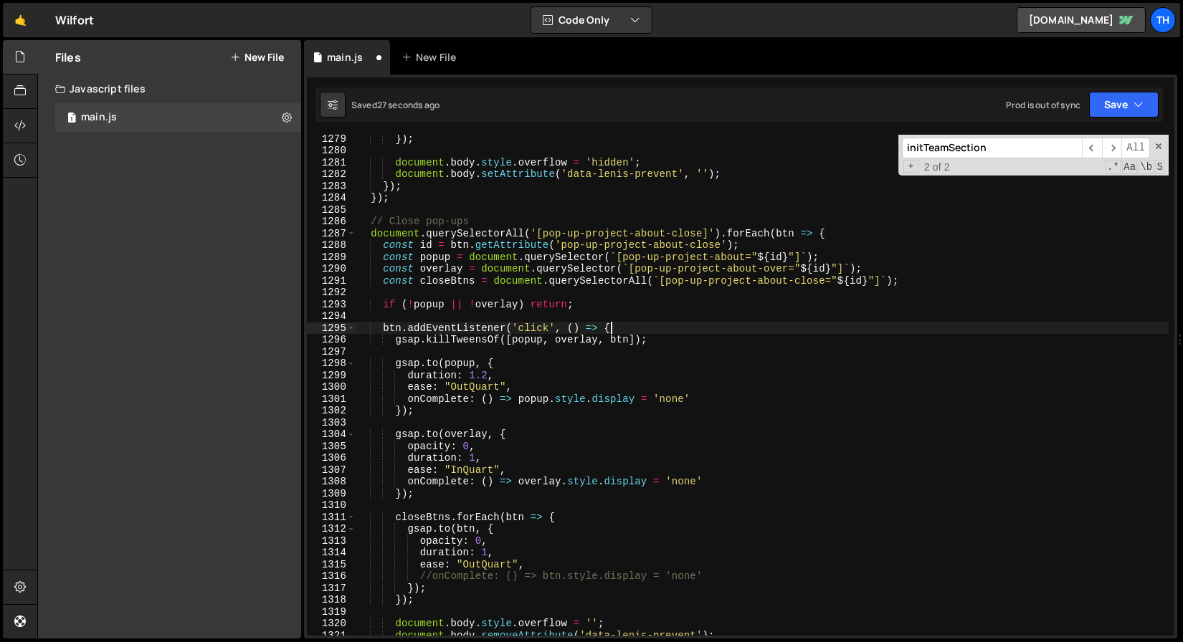
click at [633, 328] on div "}) ; document . body . style . overflow = 'hidden' ; document . body . setAttri…" at bounding box center [762, 395] width 813 height 525
type textarea "btn.addEventListener('click', () => {"
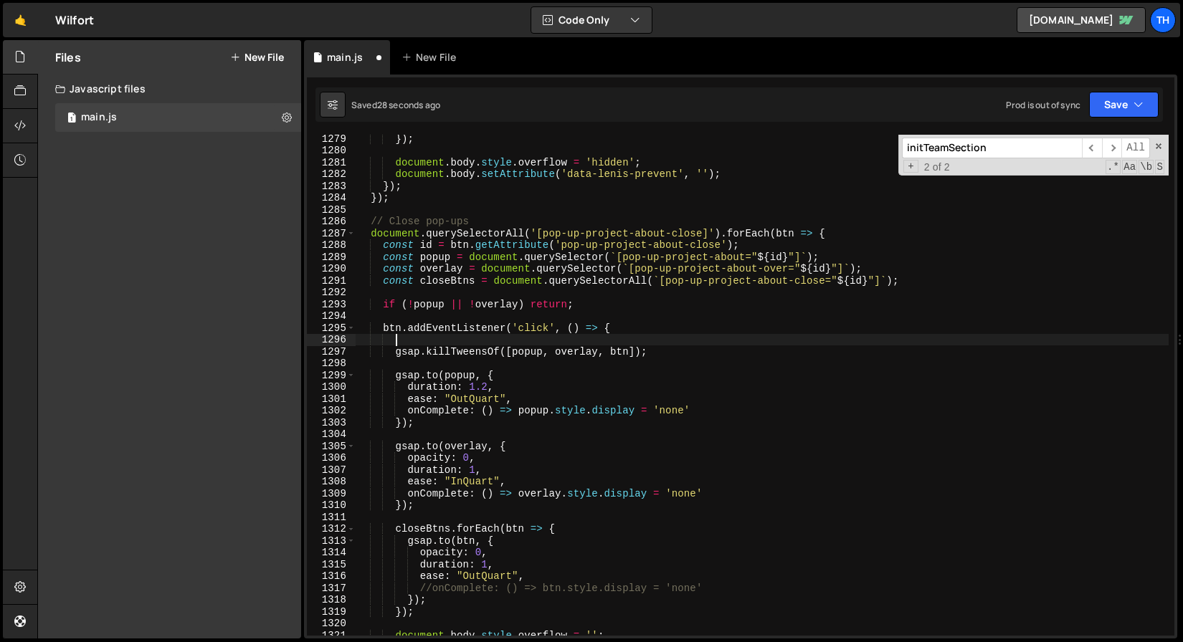
paste textarea "animateTextReveal(id, 'out');"
click at [1153, 98] on button "Save" at bounding box center [1124, 105] width 70 height 26
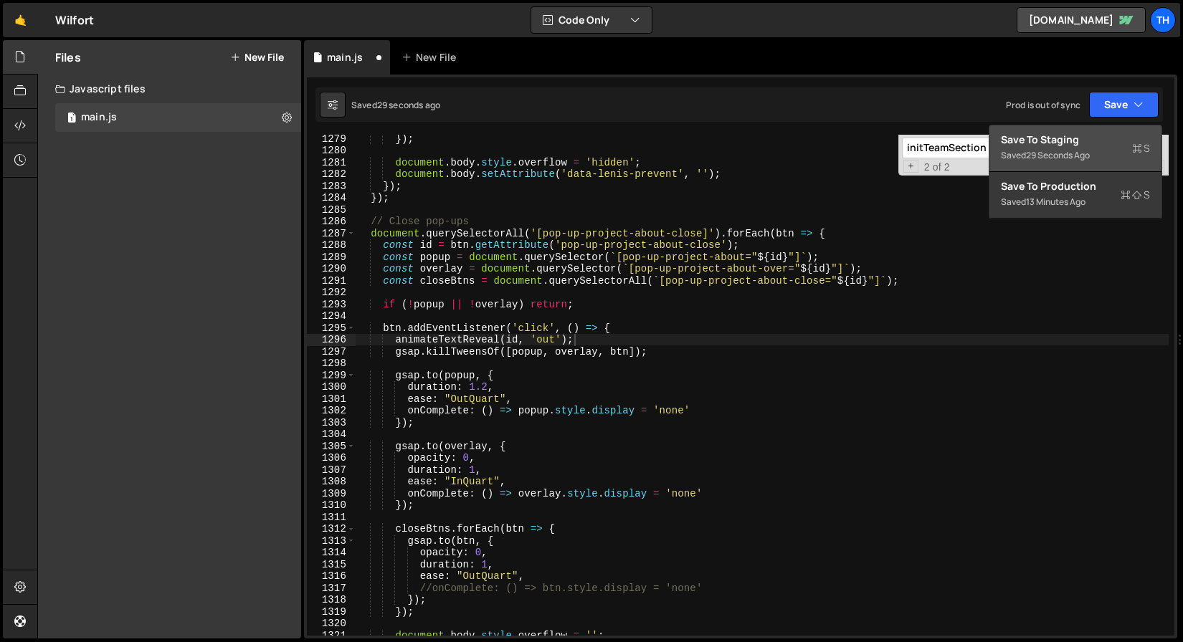
click at [1138, 129] on button "Save to Staging S Saved 29 seconds ago" at bounding box center [1075, 148] width 172 height 47
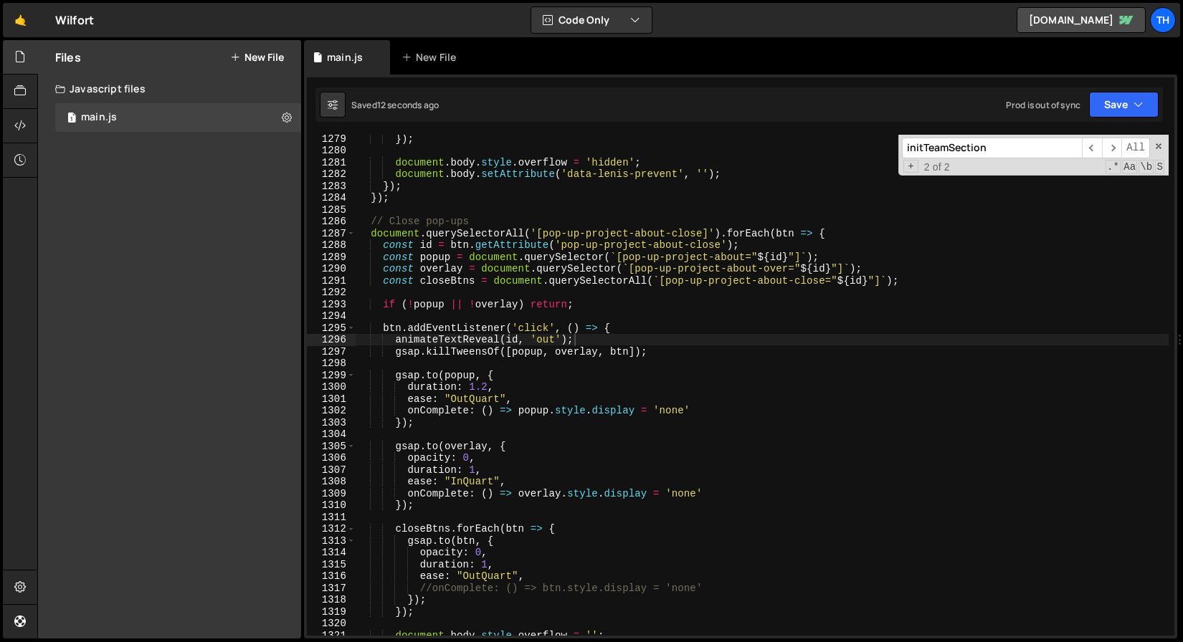
click at [487, 329] on div "}) ; document . body . style . overflow = 'hidden' ; document . body . setAttri…" at bounding box center [762, 395] width 813 height 525
drag, startPoint x: 579, startPoint y: 338, endPoint x: 394, endPoint y: 340, distance: 185.0
click at [394, 340] on div "}) ; document . body . style . overflow = 'hidden' ; document . body . setAttri…" at bounding box center [762, 395] width 813 height 525
type textarea "animateTextReveal(id, 'out');"
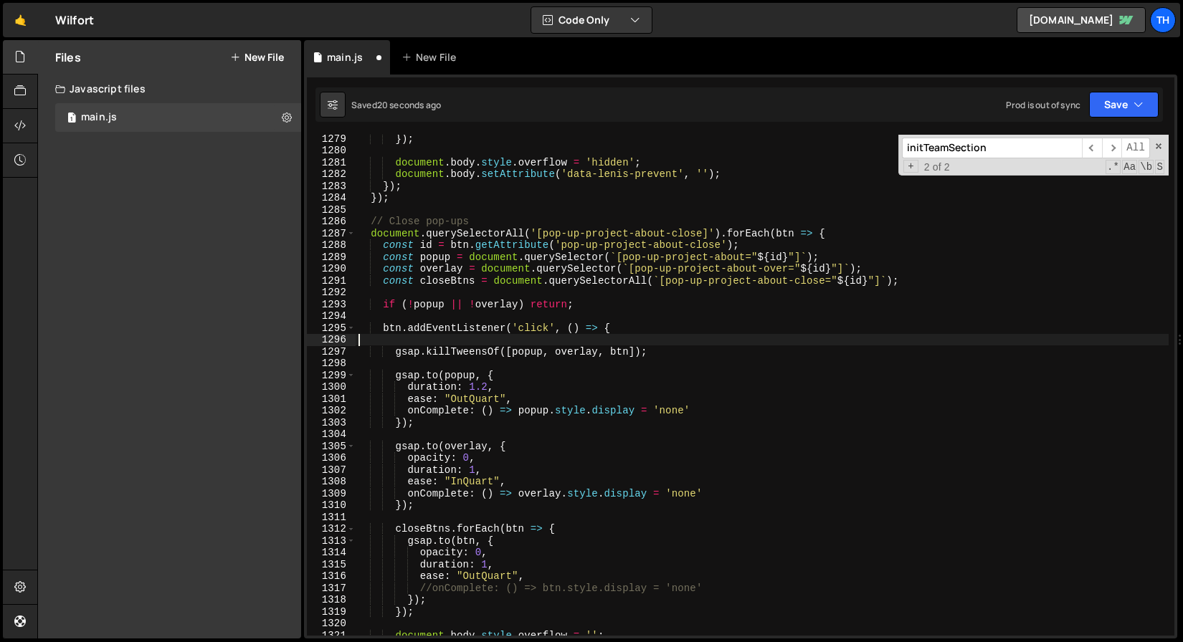
type textarea "btn.addEventListener('click', () => {"
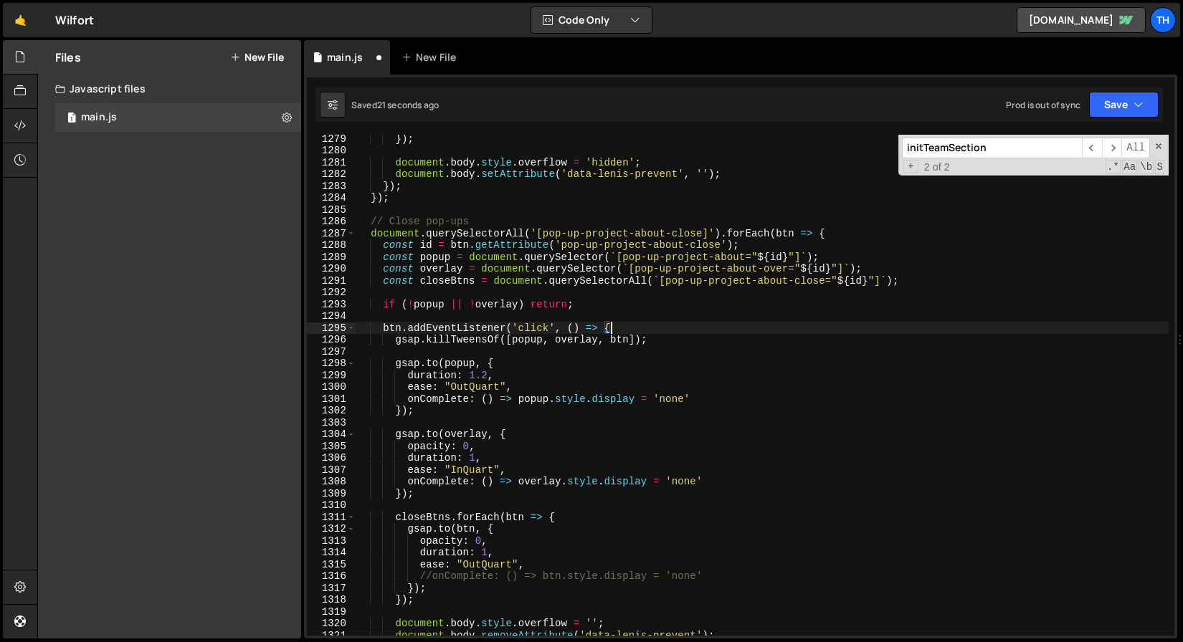
click at [428, 422] on div "}) ; document . body . style . overflow = 'hidden' ; document . body . setAttri…" at bounding box center [762, 395] width 813 height 525
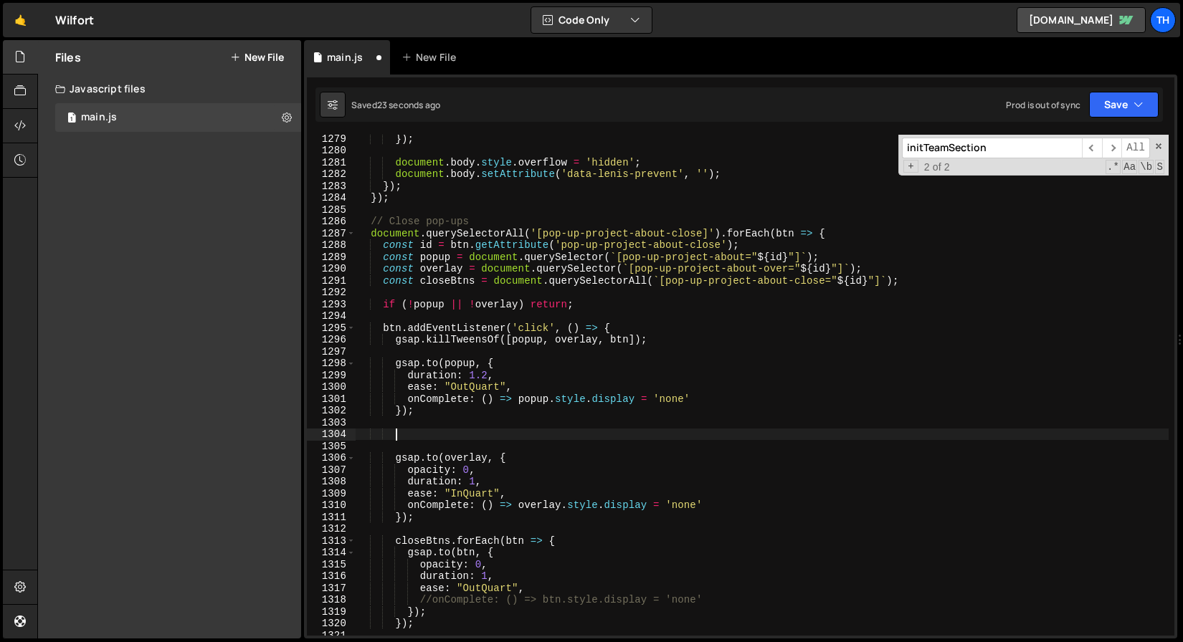
paste textarea "animateTextReveal(id, 'out');"
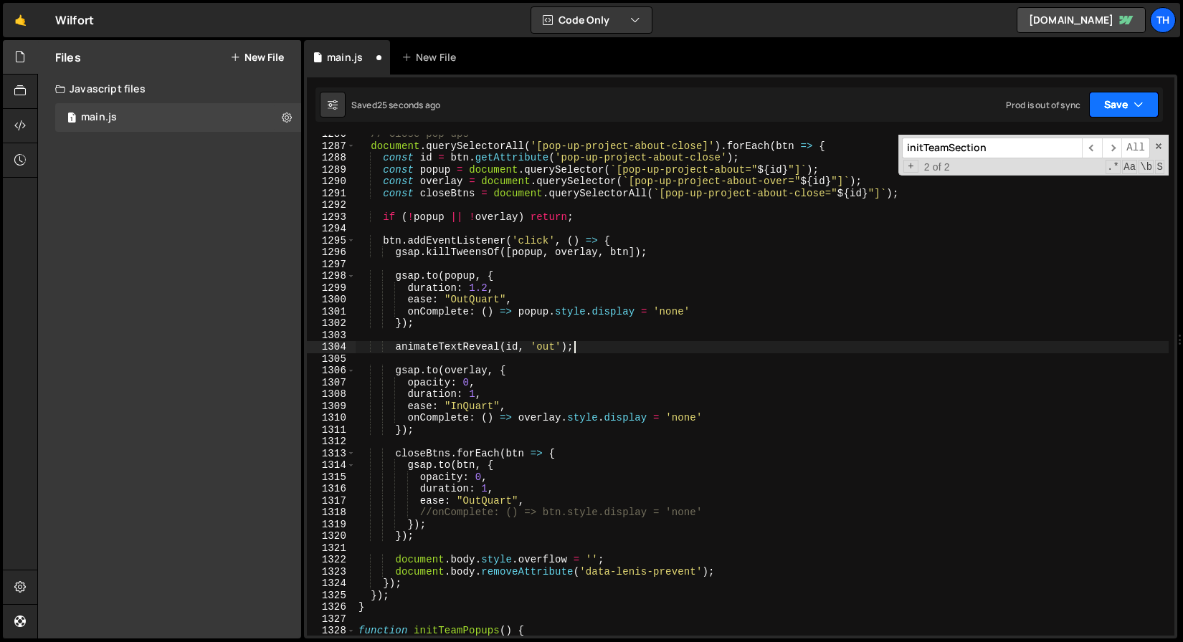
click at [1132, 115] on button "Save" at bounding box center [1124, 105] width 70 height 26
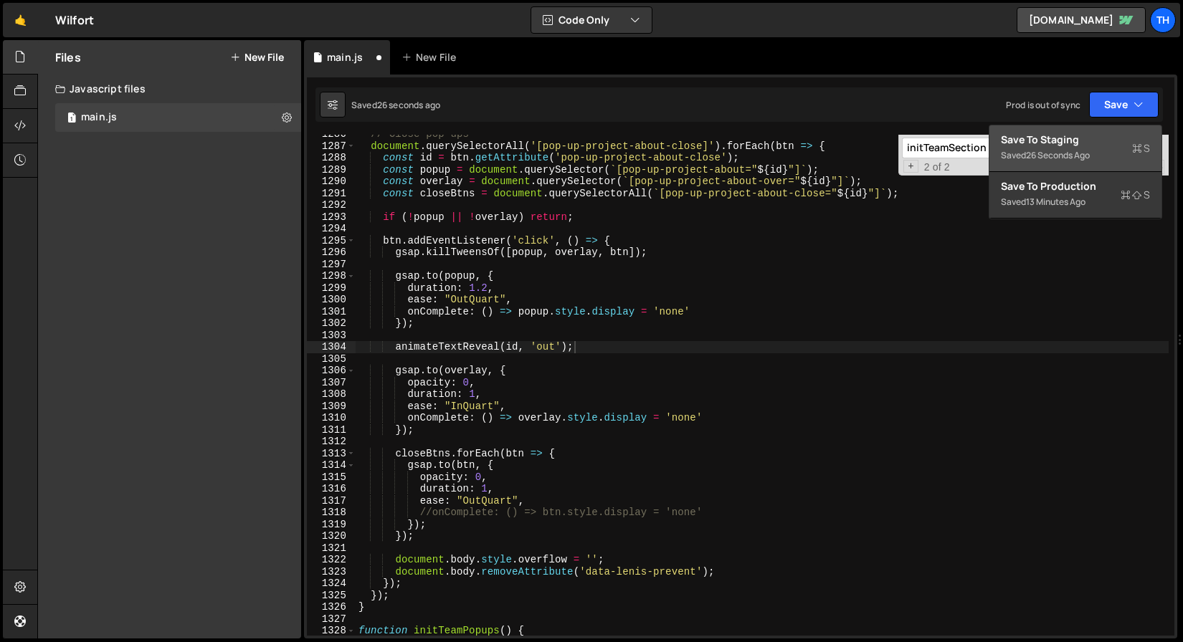
click at [1123, 143] on div "Save to Staging S" at bounding box center [1075, 140] width 149 height 14
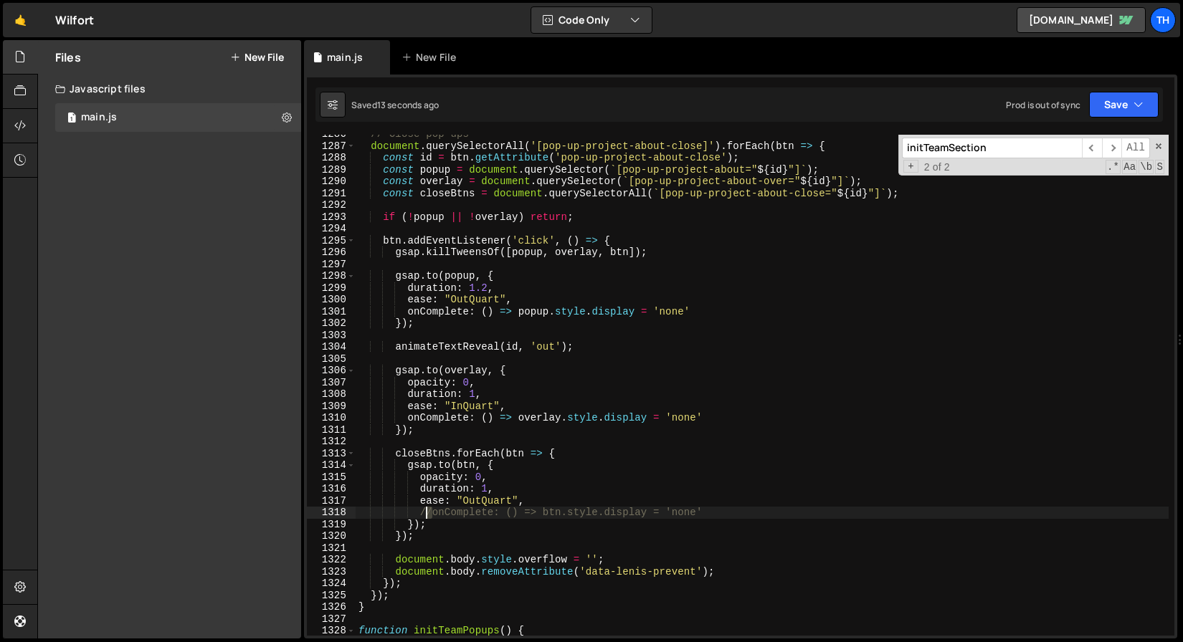
drag, startPoint x: 432, startPoint y: 516, endPoint x: 421, endPoint y: 514, distance: 11.0
click at [421, 514] on div "// Close pop-ups document . querySelectorAll ( '[pop-up-project-about-close]' )…" at bounding box center [762, 390] width 813 height 525
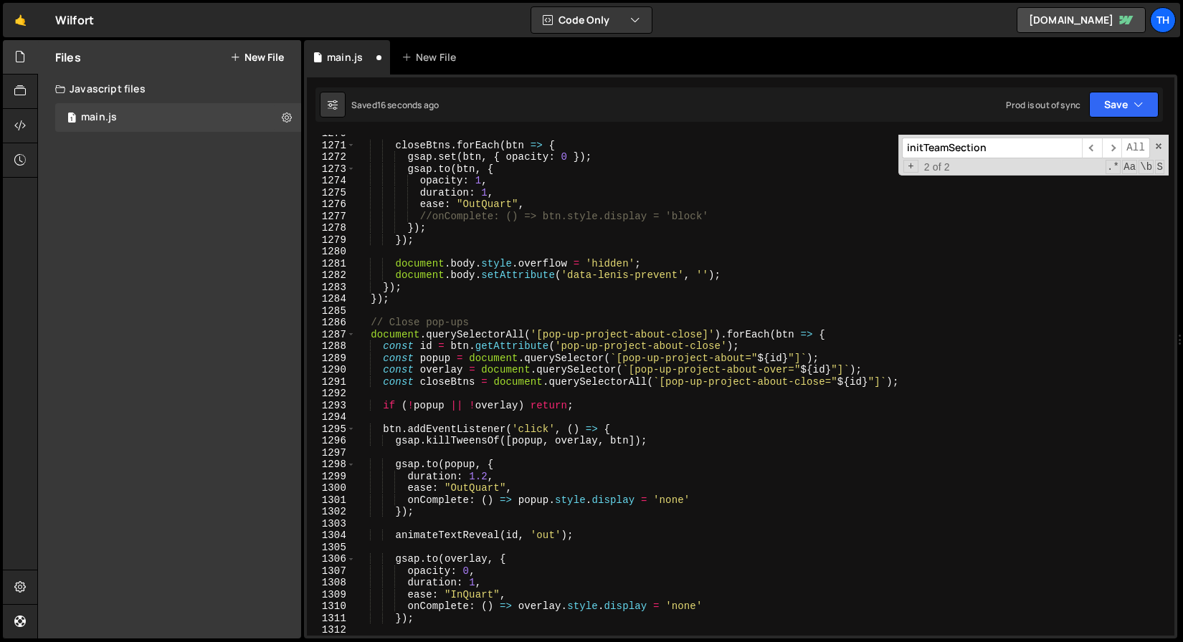
scroll to position [15030, 0]
drag, startPoint x: 432, startPoint y: 217, endPoint x: 422, endPoint y: 216, distance: 10.1
click at [422, 216] on div "closeBtns . forEach ( btn => { gsap . set ( btn , { opacity : 0 }) ; gsap . to …" at bounding box center [762, 390] width 813 height 525
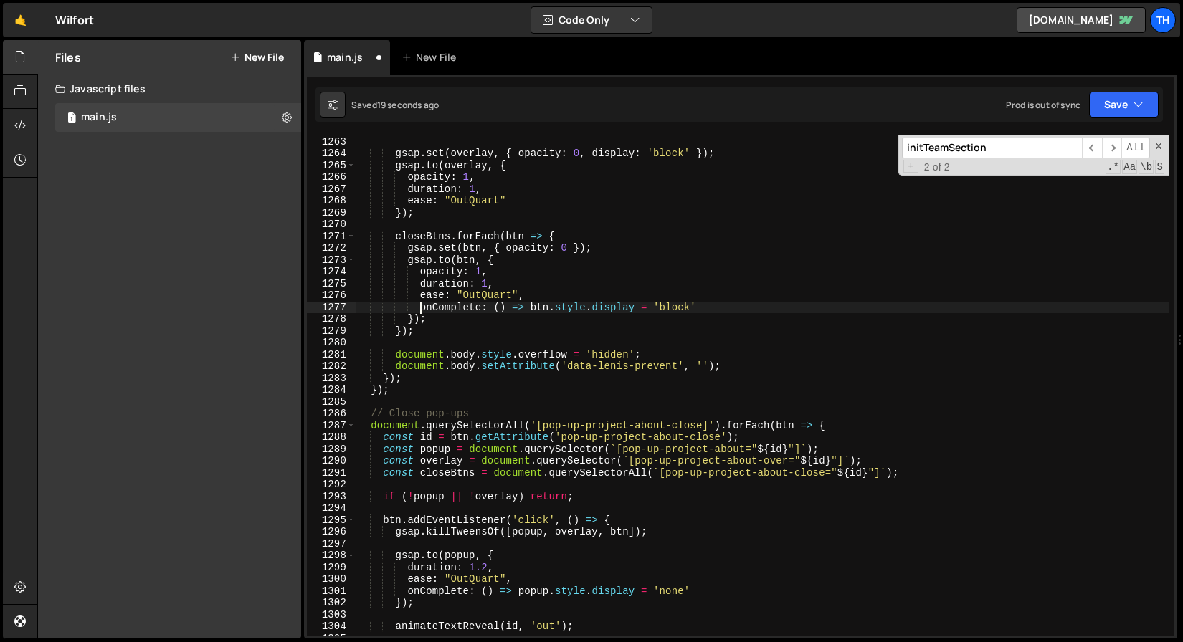
scroll to position [14927, 0]
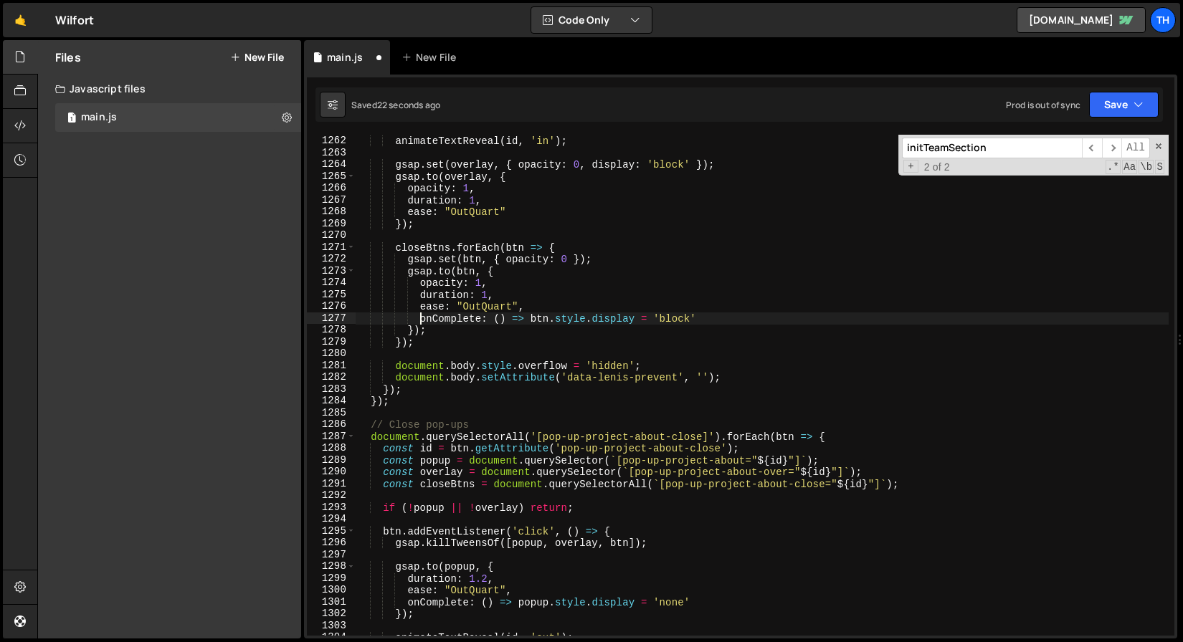
click at [574, 262] on div "splitTextSetup ( id ) ; animateTextReveal ( id , 'in' ) ; gsap . set ( overlay …" at bounding box center [762, 385] width 813 height 525
click at [622, 315] on div "splitTextSetup ( id ) ; animateTextReveal ( id , 'in' ) ; gsap . set ( overlay …" at bounding box center [762, 385] width 813 height 525
click at [579, 257] on div "splitTextSetup ( id ) ; animateTextReveal ( id , 'in' ) ; gsap . set ( overlay …" at bounding box center [762, 385] width 813 height 525
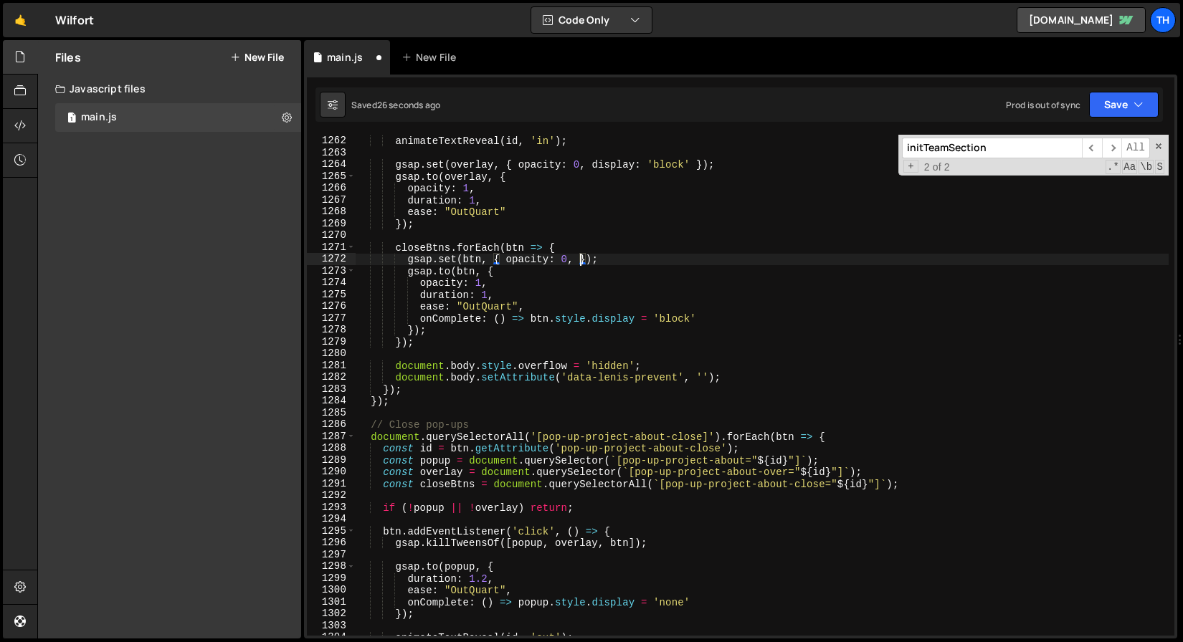
paste textarea "display"
drag, startPoint x: 591, startPoint y: 163, endPoint x: 688, endPoint y: 168, distance: 97.0
click at [688, 168] on div "splitTextSetup ( id ) ; animateTextReveal ( id , 'in' ) ; gsap . set ( overlay …" at bounding box center [762, 385] width 813 height 525
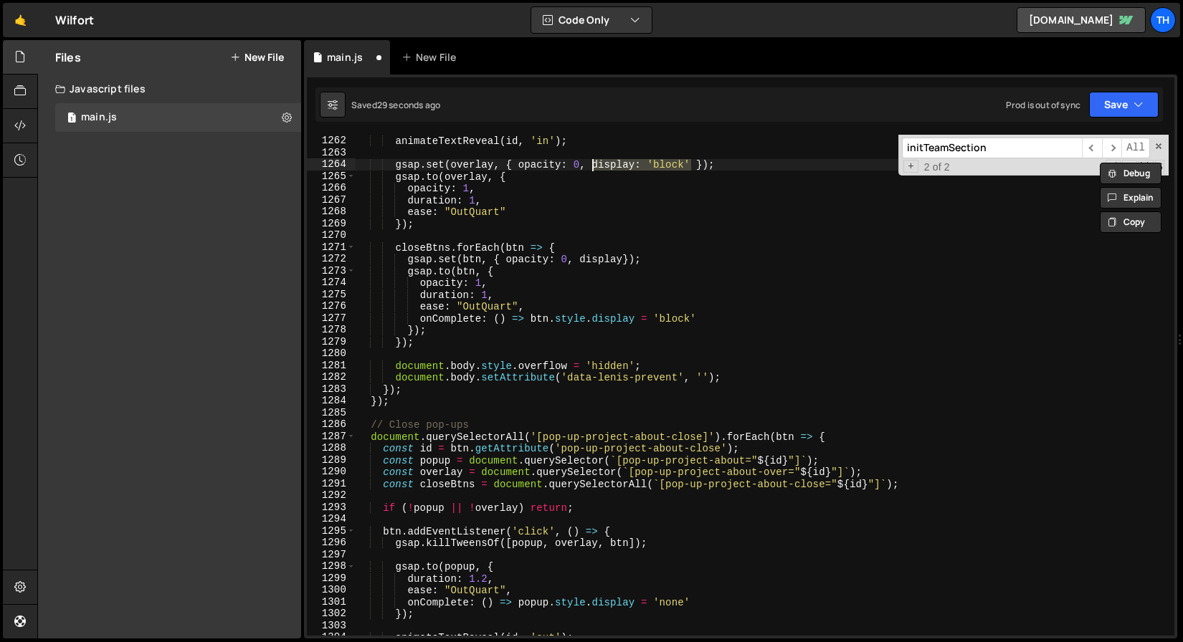
drag, startPoint x: 690, startPoint y: 164, endPoint x: 594, endPoint y: 166, distance: 96.1
click at [594, 166] on div "splitTextSetup ( id ) ; animateTextReveal ( id , 'in' ) ; gsap . set ( overlay …" at bounding box center [762, 385] width 813 height 525
click at [591, 253] on div "splitTextSetup ( id ) ; animateTextReveal ( id , 'in' ) ; gsap . set ( overlay …" at bounding box center [762, 385] width 813 height 525
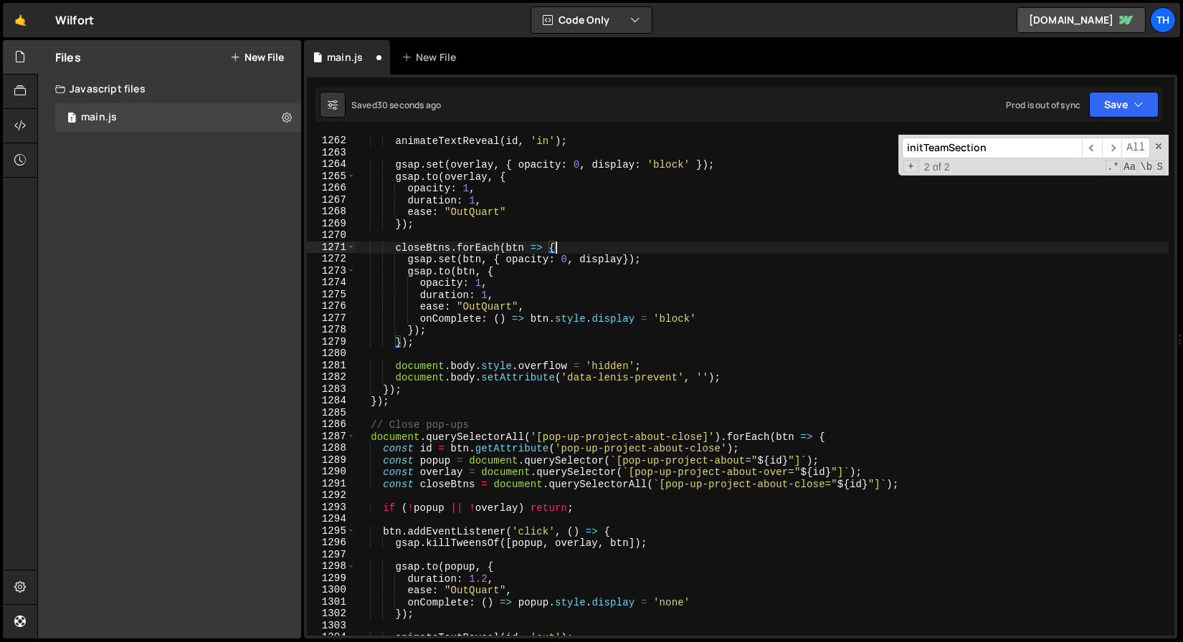
click at [590, 253] on div "splitTextSetup ( id ) ; animateTextReveal ( id , 'in' ) ; gsap . set ( overlay …" at bounding box center [762, 385] width 813 height 525
click at [591, 254] on div "splitTextSetup ( id ) ; animateTextReveal ( id , 'in' ) ; gsap . set ( overlay …" at bounding box center [762, 385] width 813 height 525
click at [590, 254] on div "splitTextSetup ( id ) ; animateTextReveal ( id , 'in' ) ; gsap . set ( overlay …" at bounding box center [762, 385] width 813 height 525
paste textarea ": 'block'"
click at [657, 260] on div "splitTextSetup ( id ) ; animateTextReveal ( id , 'in' ) ; gsap . set ( overlay …" at bounding box center [762, 385] width 813 height 525
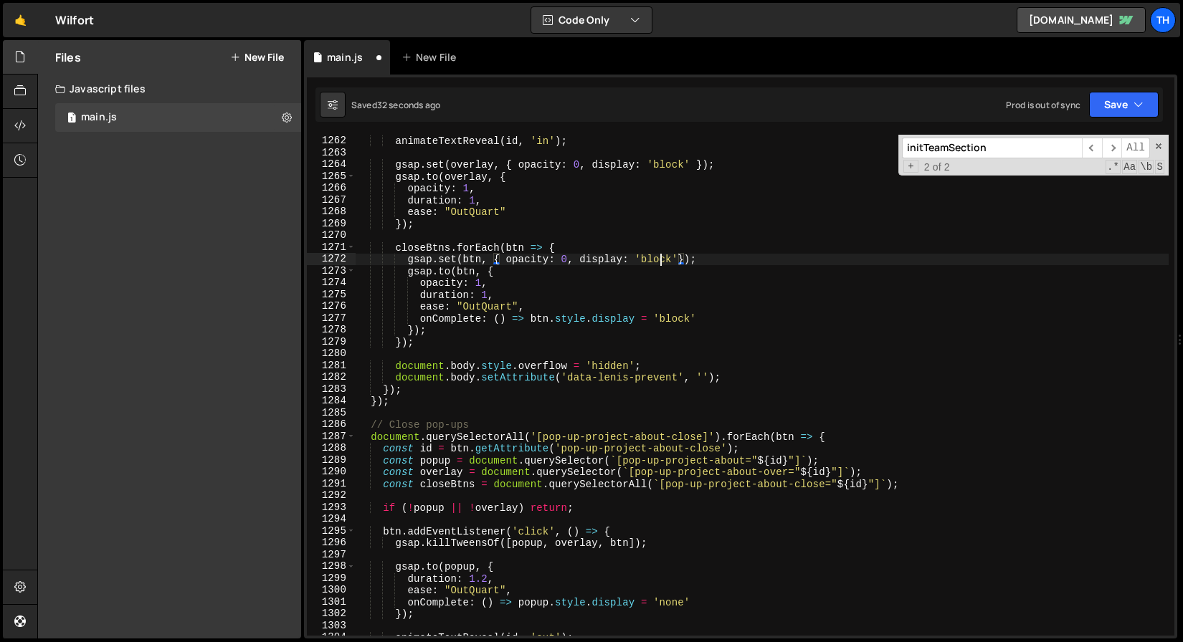
click at [657, 260] on div "splitTextSetup ( id ) ; animateTextReveal ( id , 'in' ) ; gsap . set ( overlay …" at bounding box center [762, 385] width 813 height 525
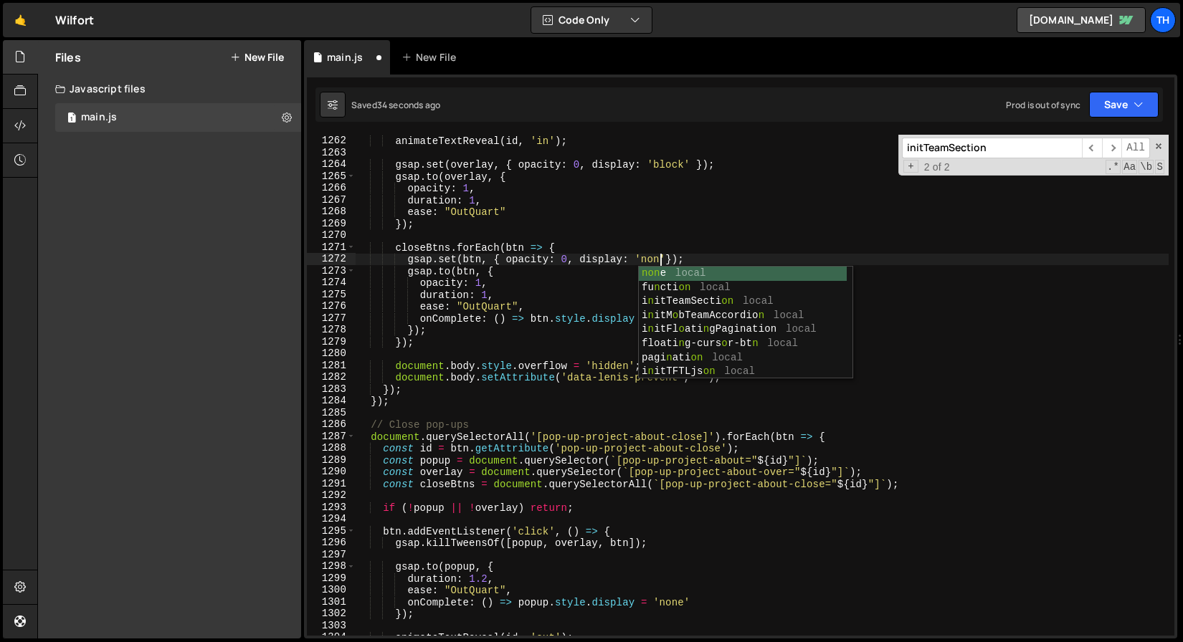
scroll to position [0, 21]
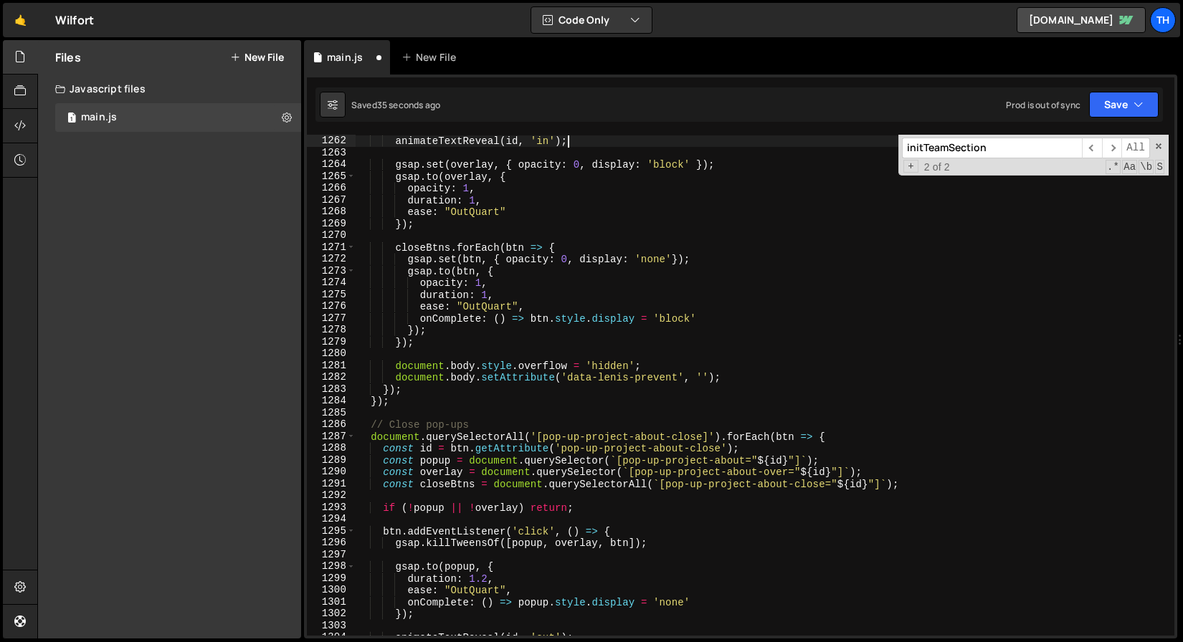
click at [824, 145] on div "splitTextSetup ( id ) ; animateTextReveal ( id , 'in' ) ; gsap . set ( overlay …" at bounding box center [762, 385] width 813 height 525
type textarea "animateTextReveal(id, 'in');"
click at [1151, 98] on button "Save" at bounding box center [1124, 105] width 70 height 26
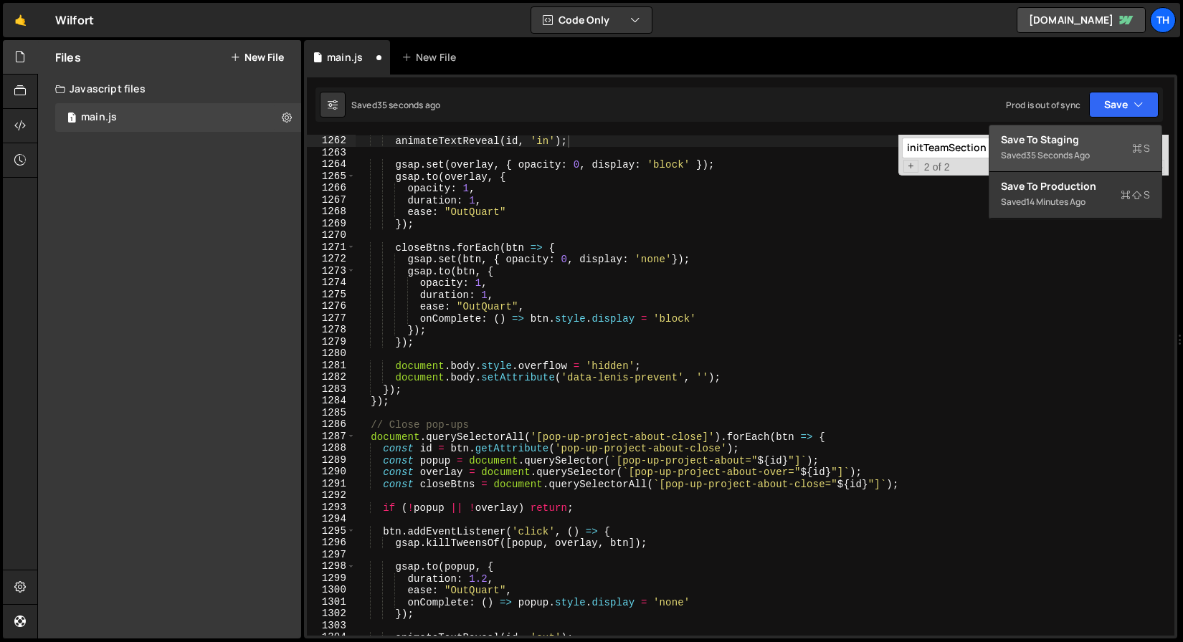
click at [1103, 169] on button "Save to Staging S Saved 35 seconds ago" at bounding box center [1075, 148] width 172 height 47
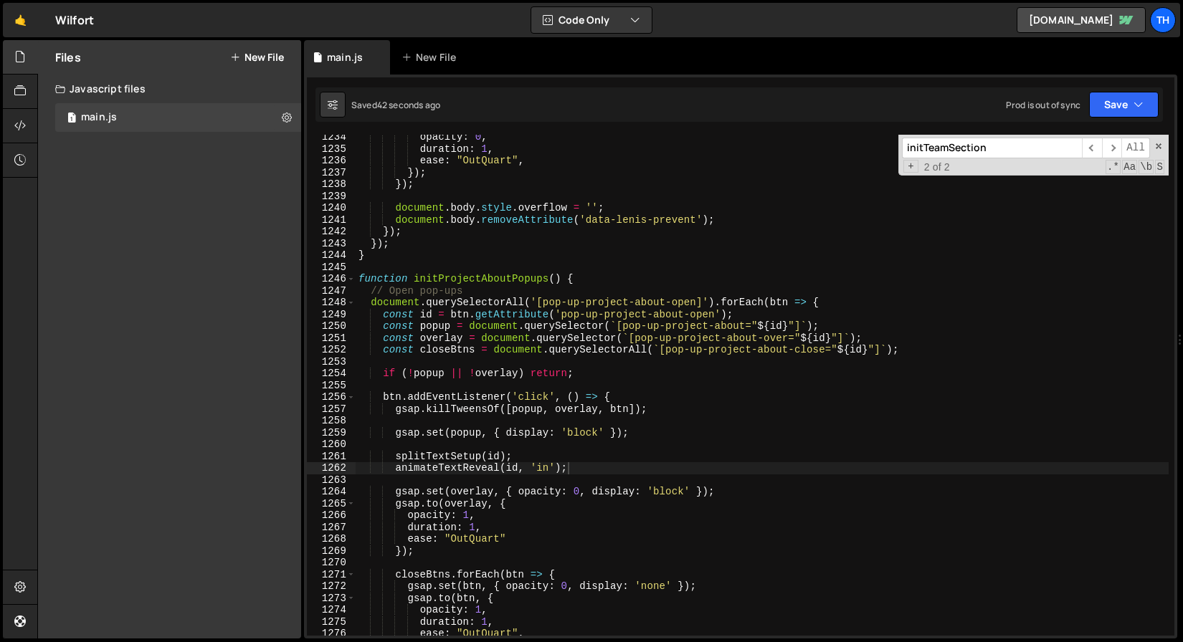
scroll to position [14600, 0]
click at [350, 278] on span at bounding box center [351, 279] width 8 height 12
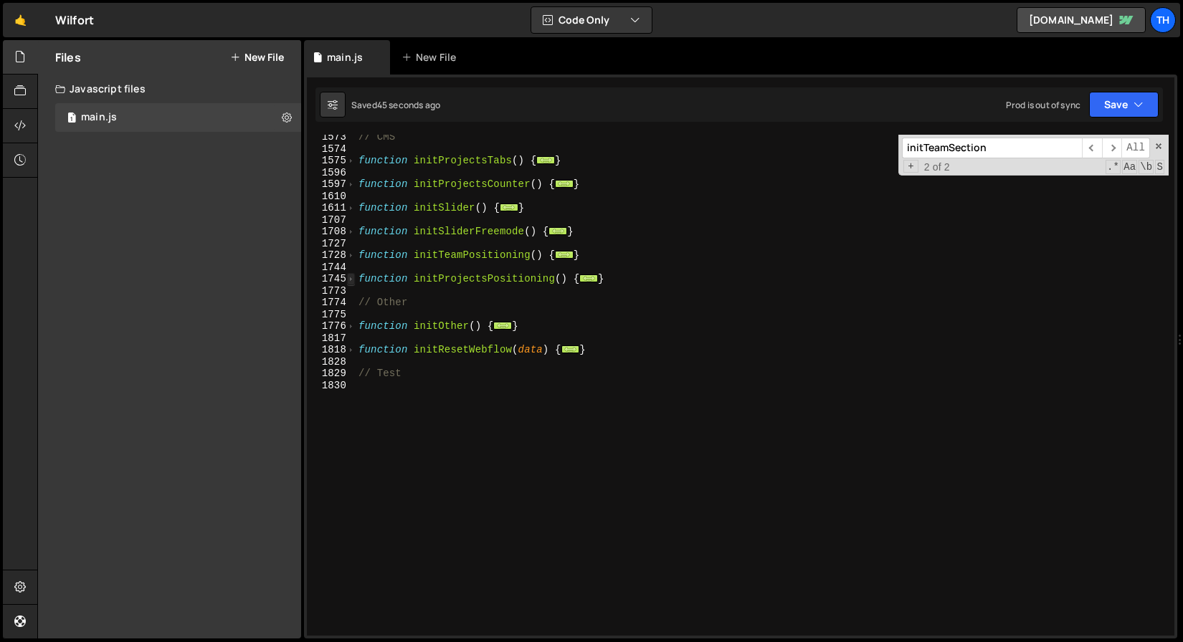
scroll to position [808, 0]
click at [1149, 100] on button "Save" at bounding box center [1124, 105] width 70 height 26
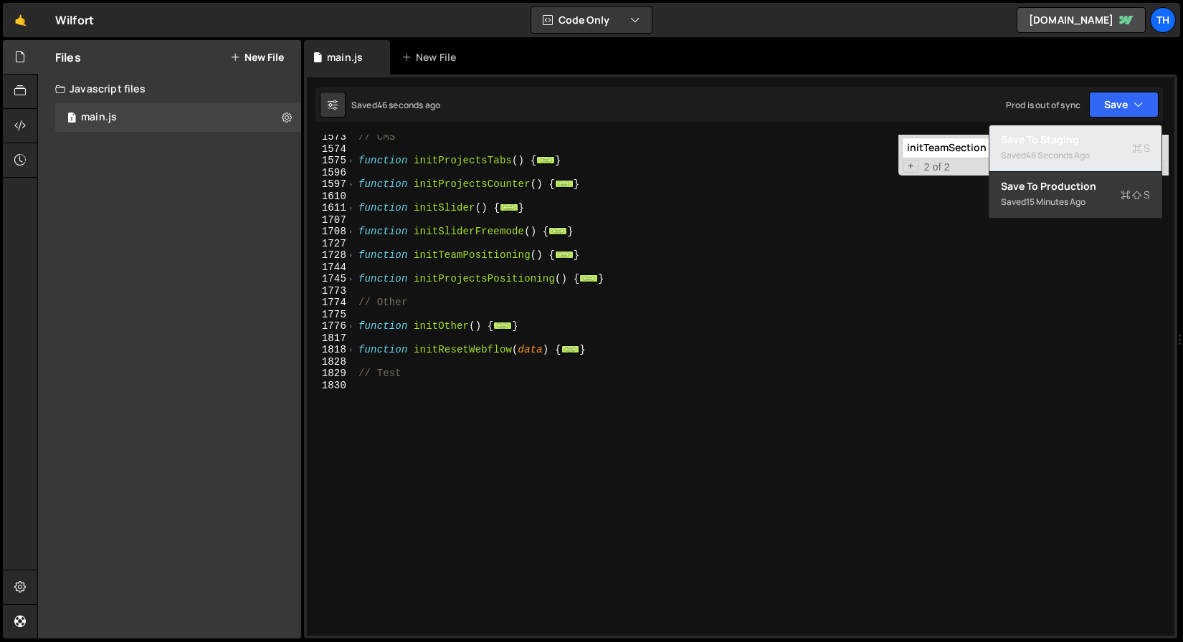
click at [1127, 158] on div "Saved 46 seconds ago" at bounding box center [1075, 155] width 149 height 17
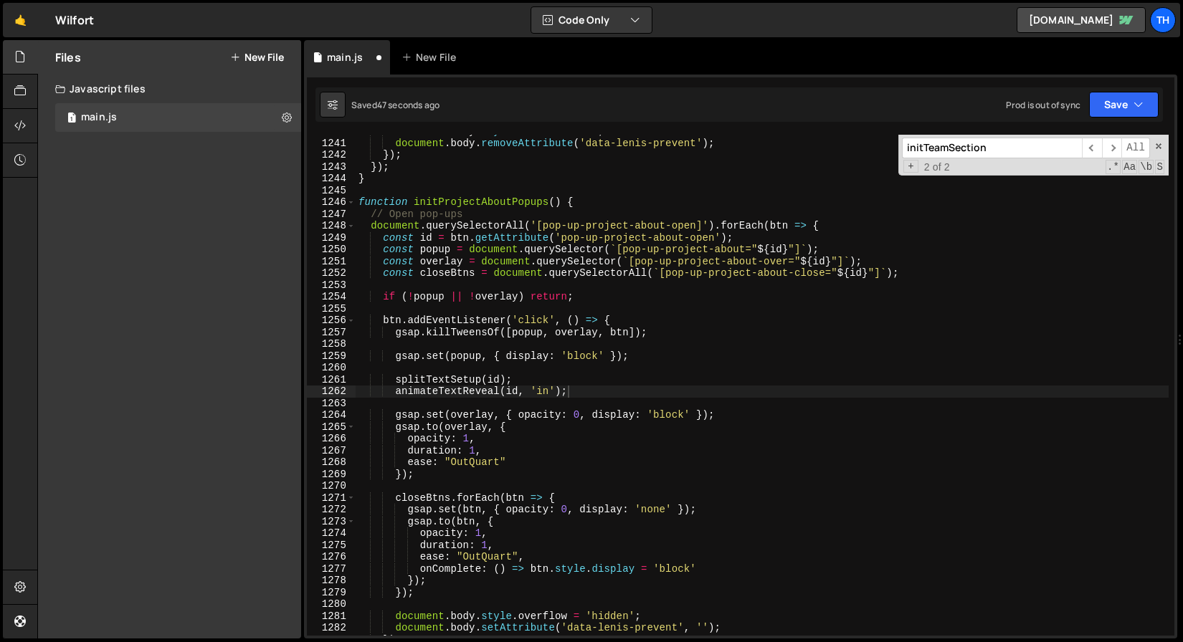
scroll to position [14677, 0]
